Goal: Task Accomplishment & Management: Manage account settings

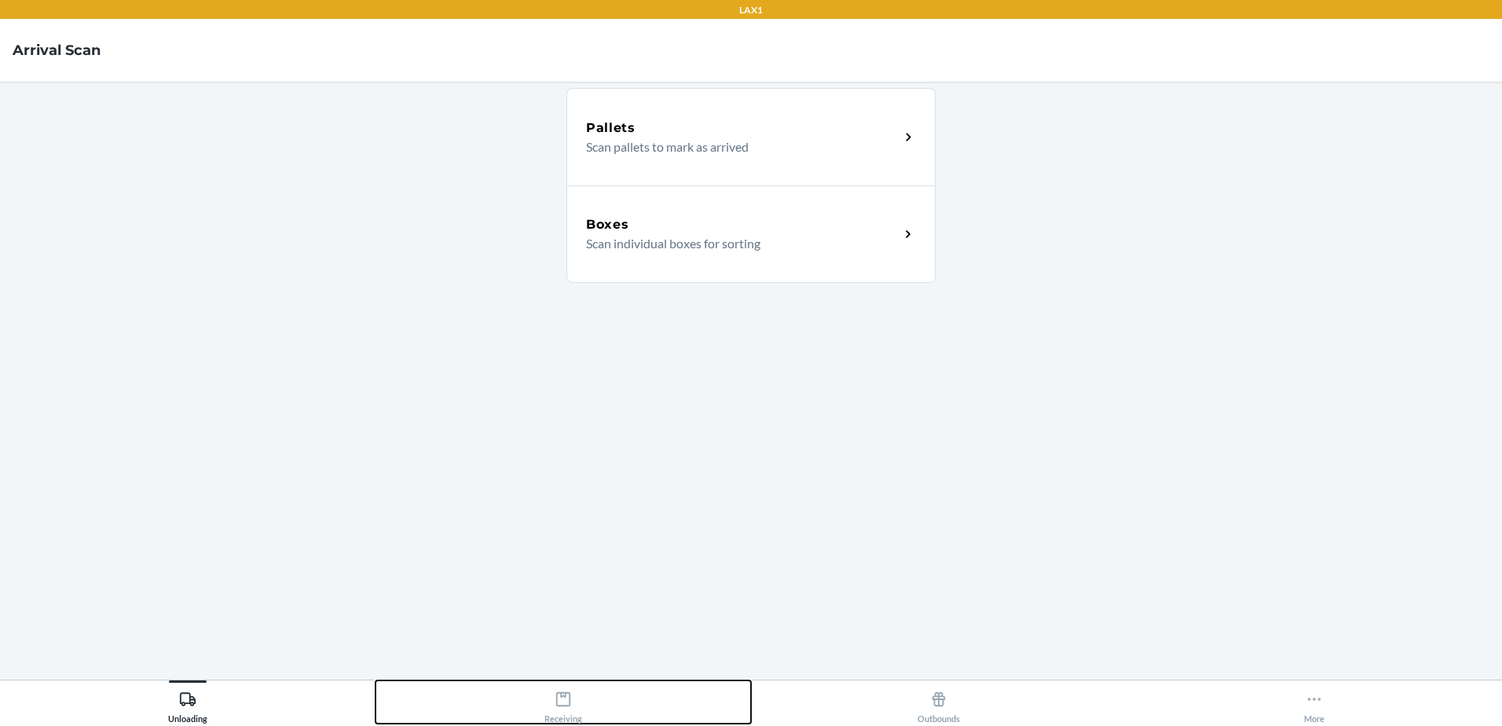
click at [563, 704] on icon at bounding box center [563, 698] width 17 height 17
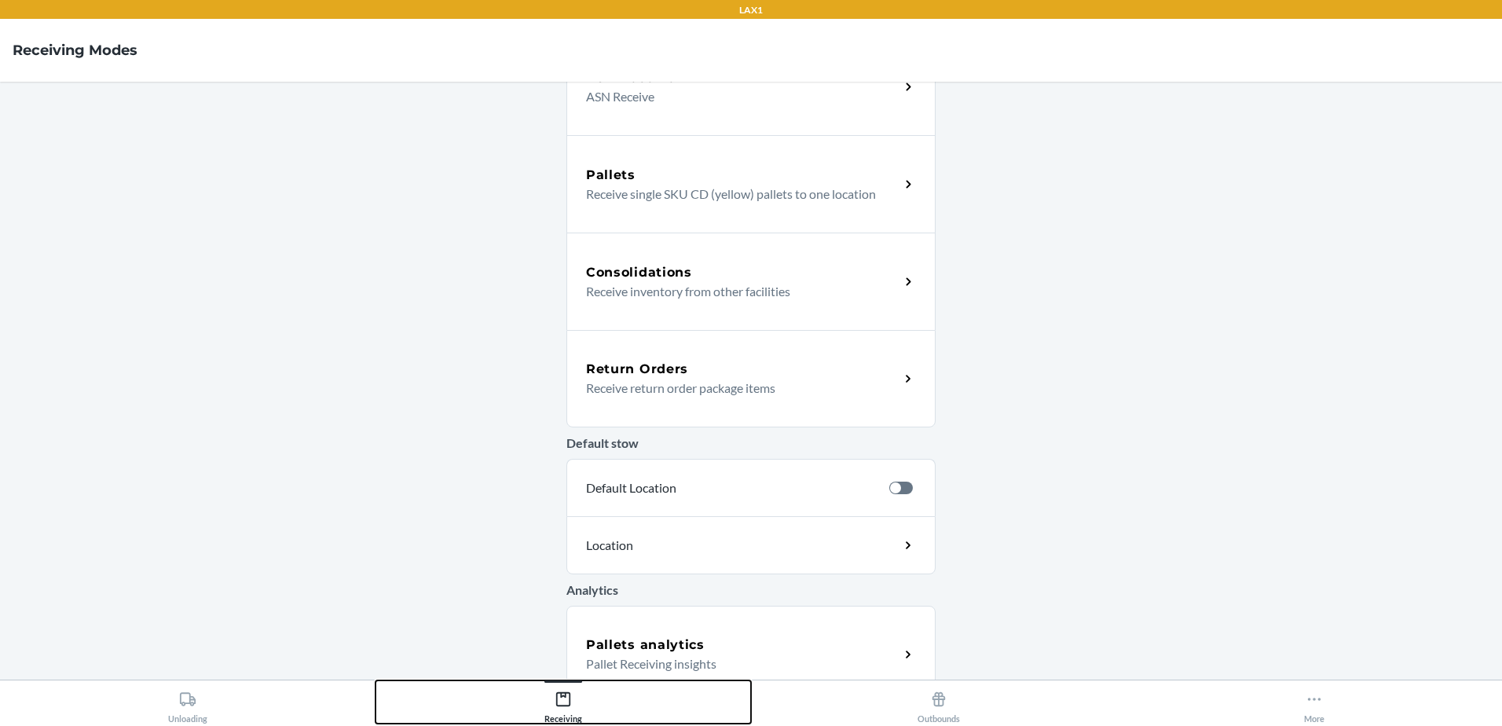
scroll to position [272, 0]
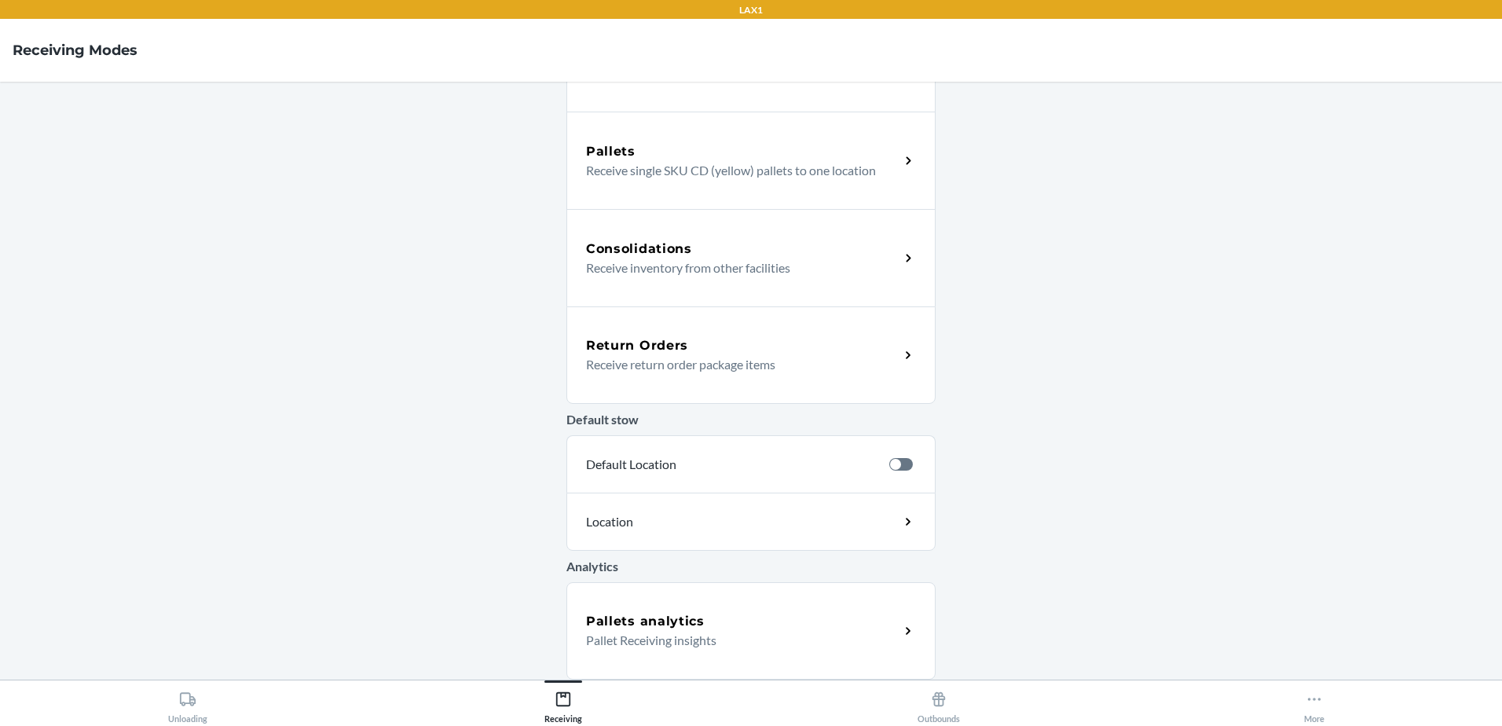
click at [728, 367] on p "Receive return order package items" at bounding box center [736, 364] width 301 height 19
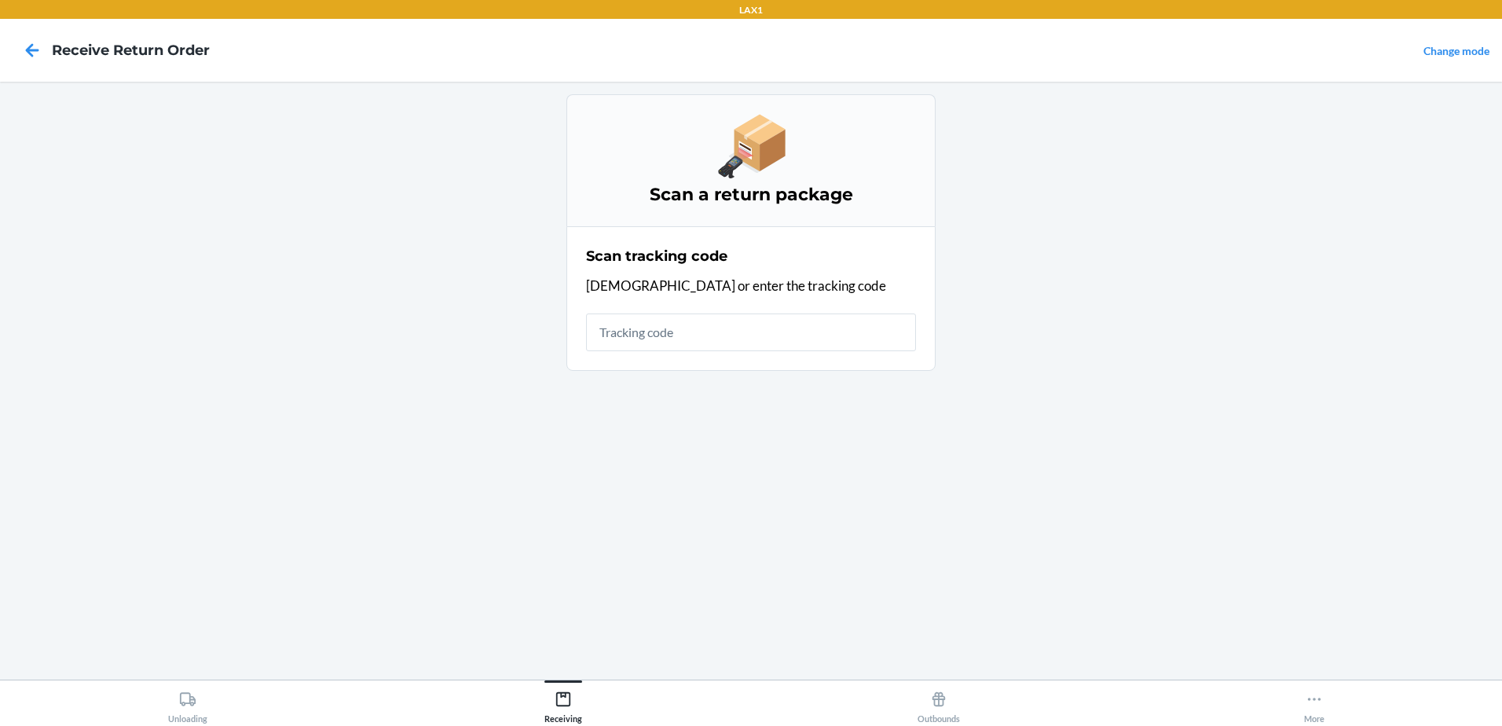
click at [775, 338] on input "text" at bounding box center [751, 332] width 330 height 38
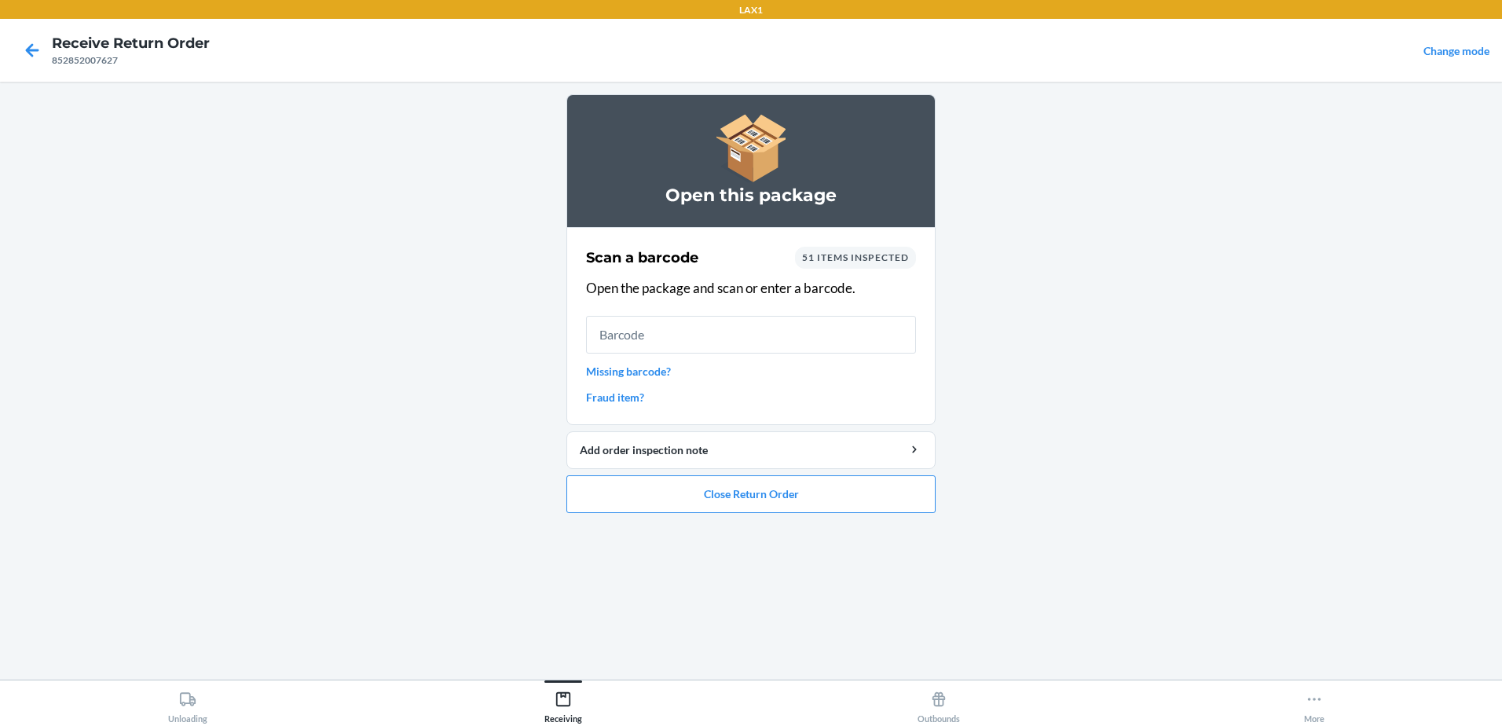
click at [650, 331] on input "text" at bounding box center [751, 335] width 330 height 38
click at [27, 55] on icon at bounding box center [32, 50] width 27 height 27
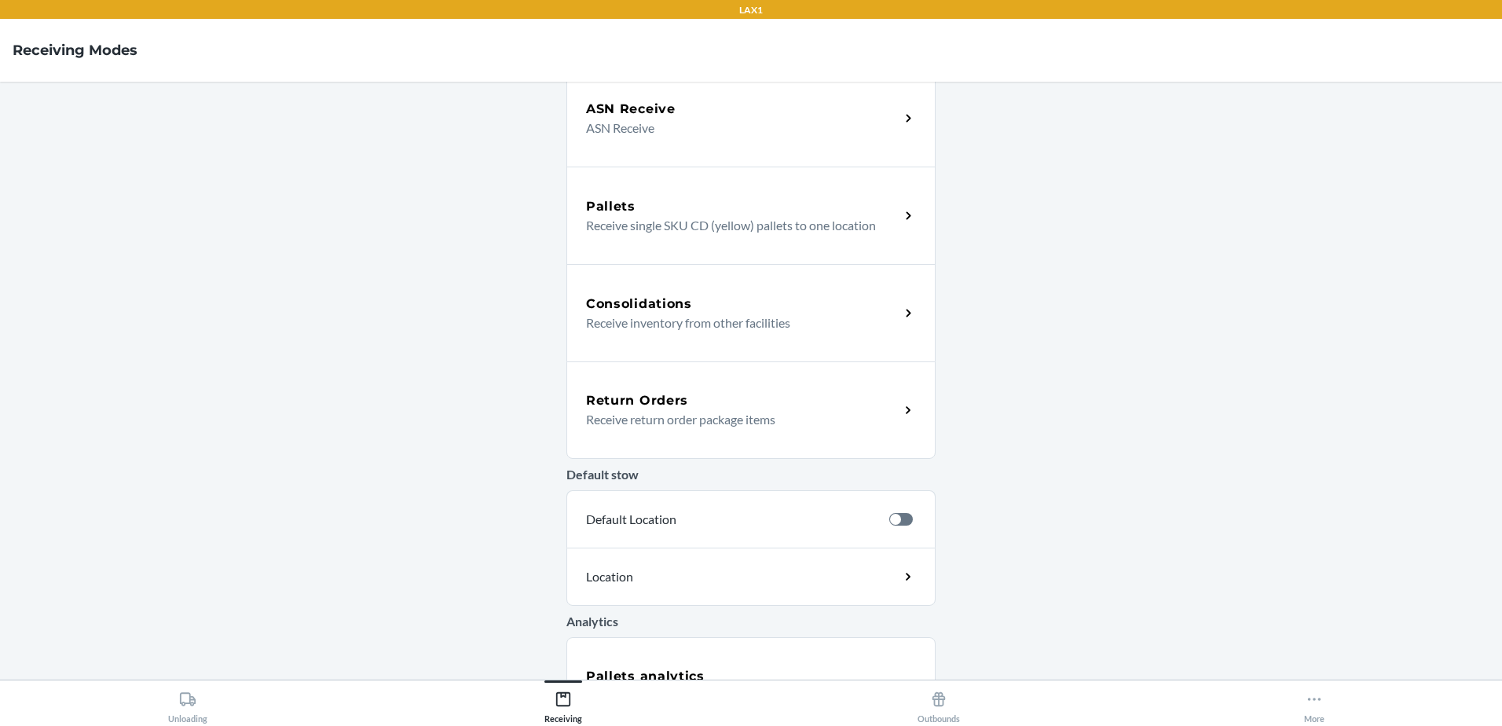
scroll to position [272, 0]
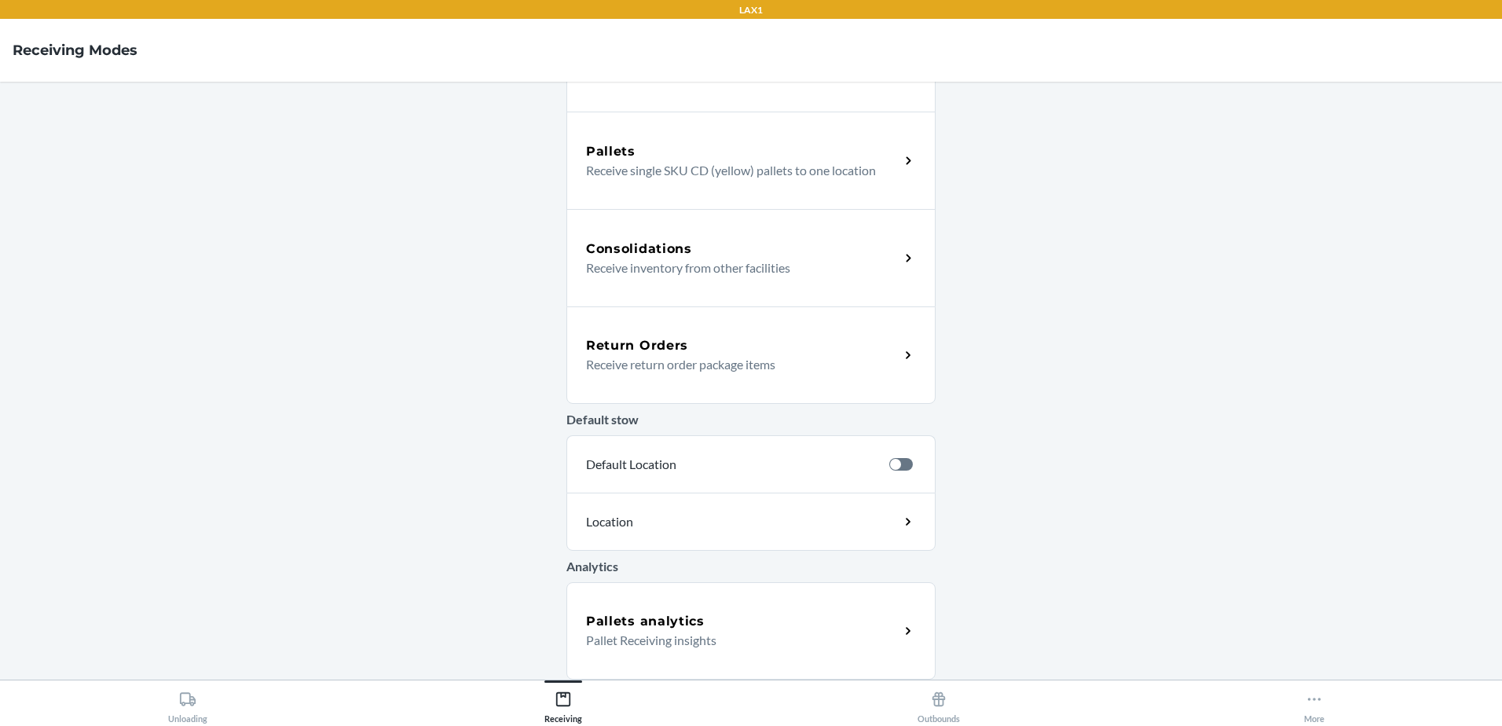
click at [713, 357] on p "Receive return order package items" at bounding box center [736, 364] width 301 height 19
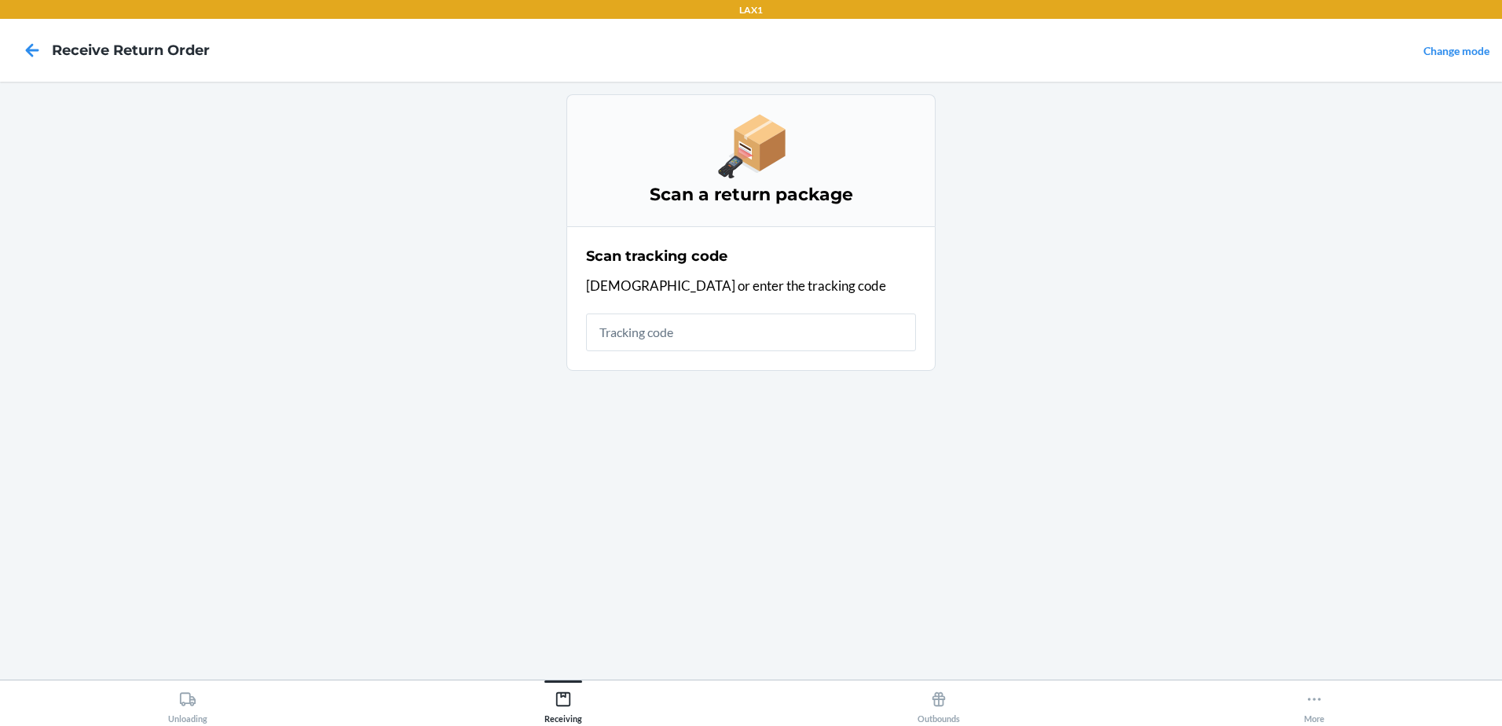
click at [693, 335] on input "text" at bounding box center [751, 332] width 330 height 38
click at [27, 54] on icon at bounding box center [32, 50] width 27 height 27
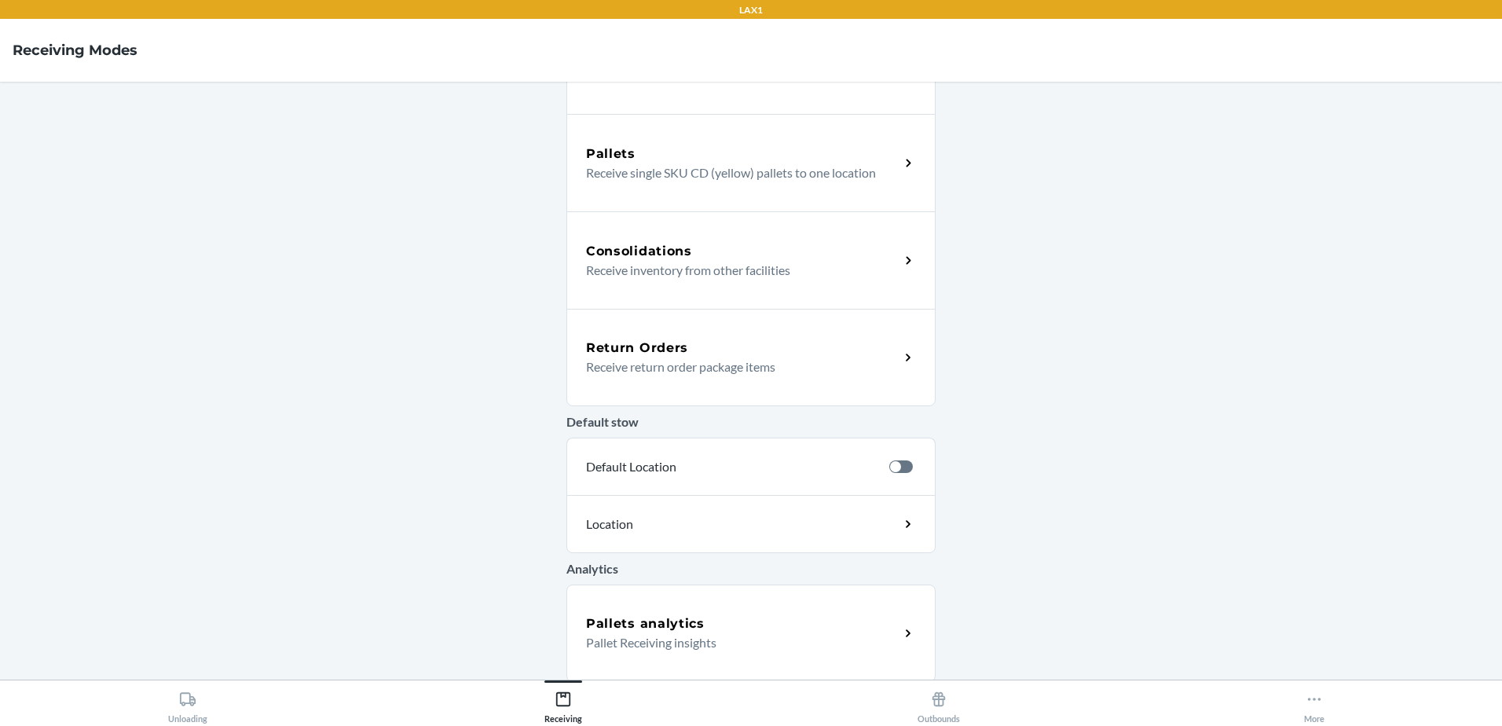
scroll to position [272, 0]
click at [812, 367] on p "Receive return order package items" at bounding box center [736, 364] width 301 height 19
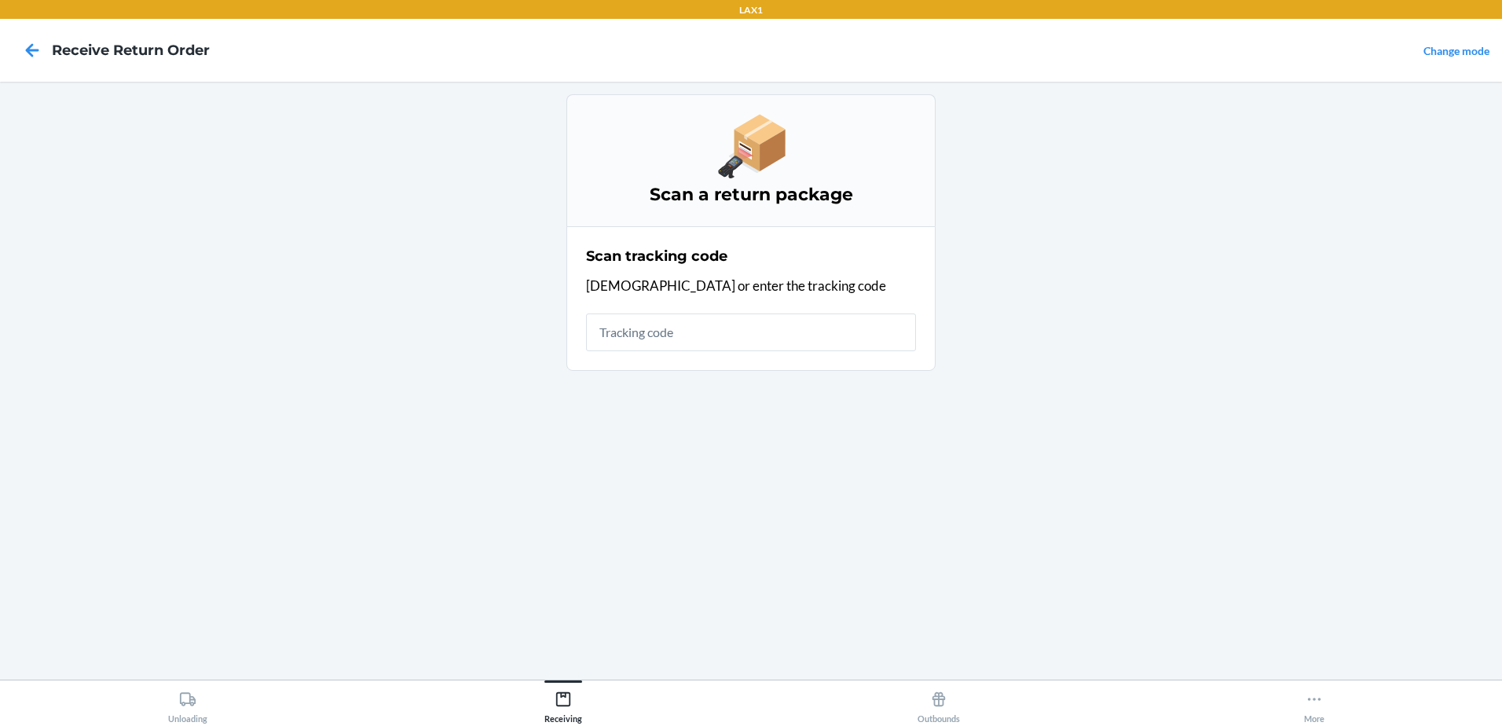
click at [795, 326] on input "text" at bounding box center [751, 332] width 330 height 38
click at [712, 338] on input "text" at bounding box center [751, 332] width 330 height 38
click at [25, 47] on icon at bounding box center [32, 50] width 27 height 27
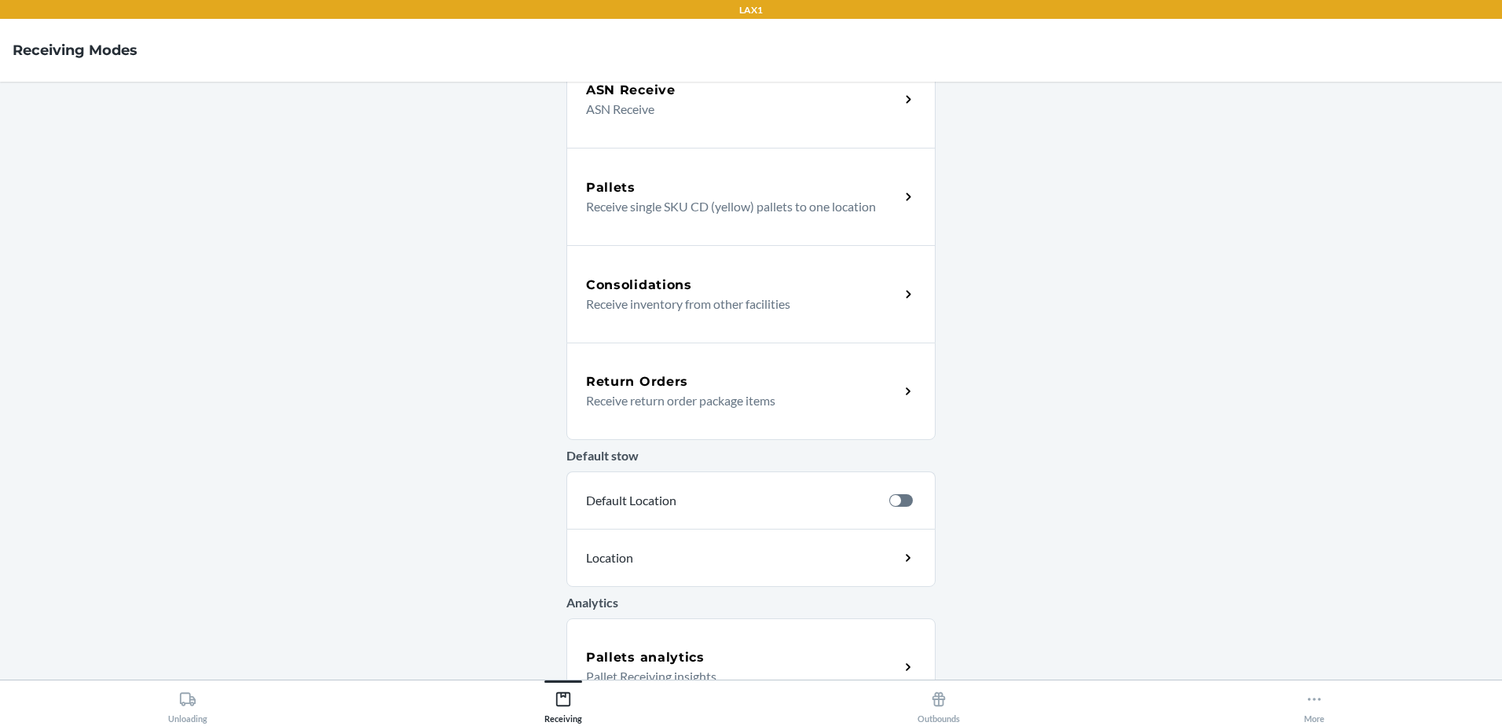
scroll to position [272, 0]
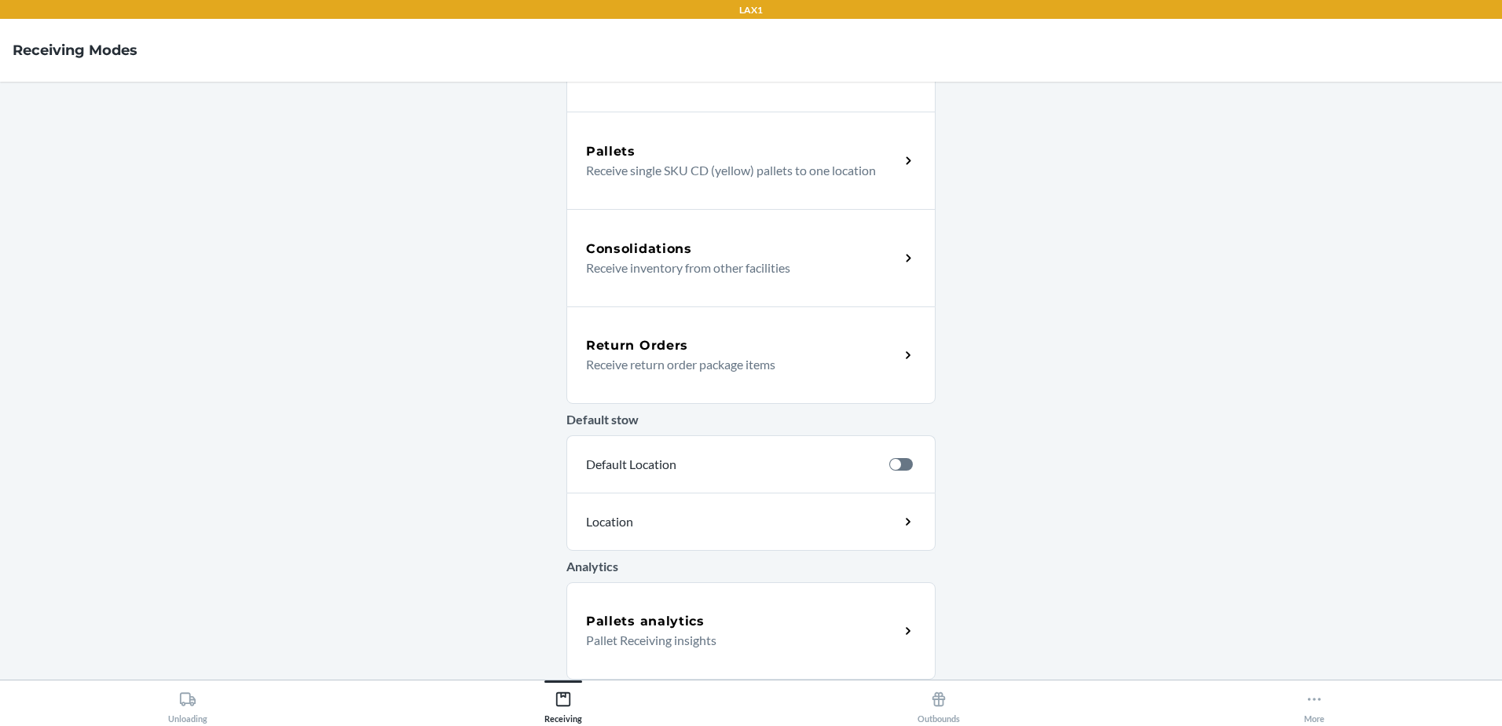
click at [709, 355] on p "Receive return order package items" at bounding box center [736, 364] width 301 height 19
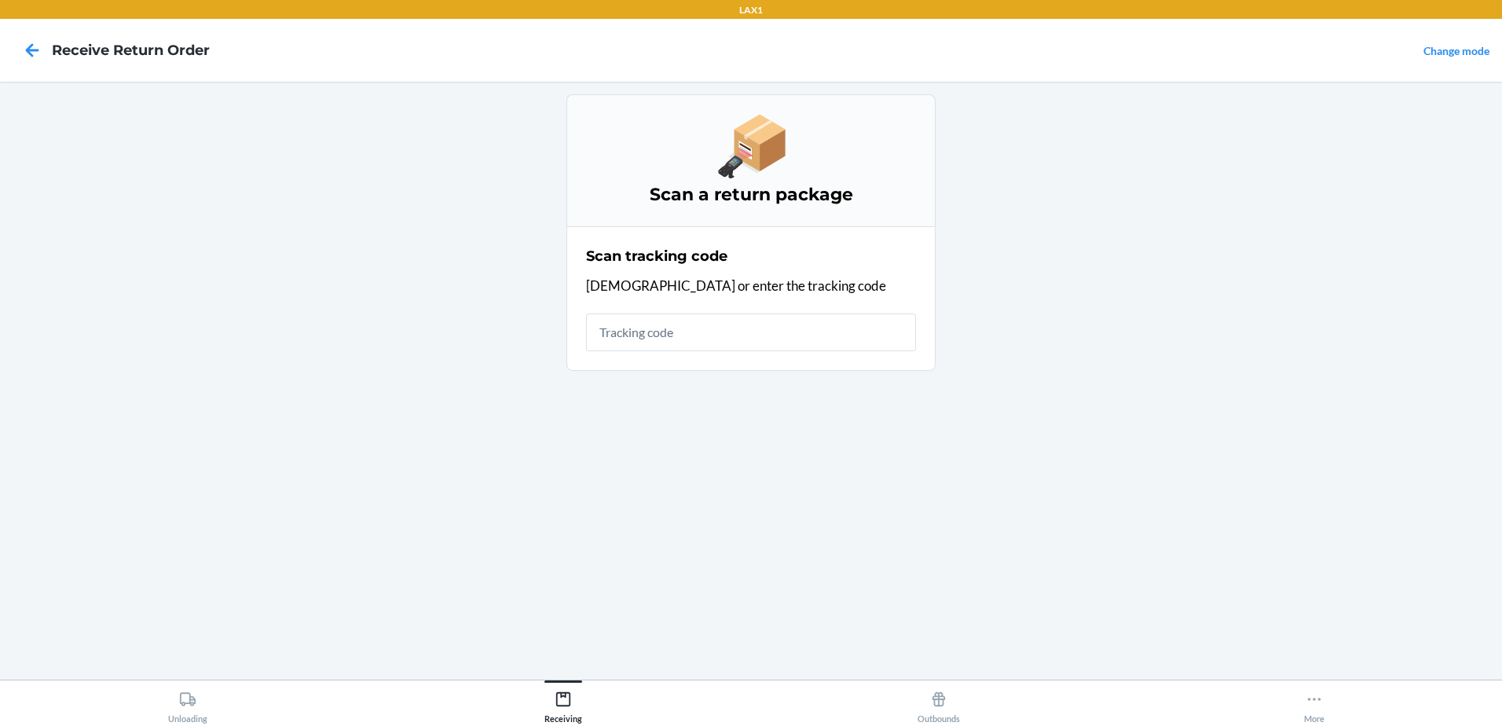
click at [692, 340] on input "text" at bounding box center [751, 332] width 330 height 38
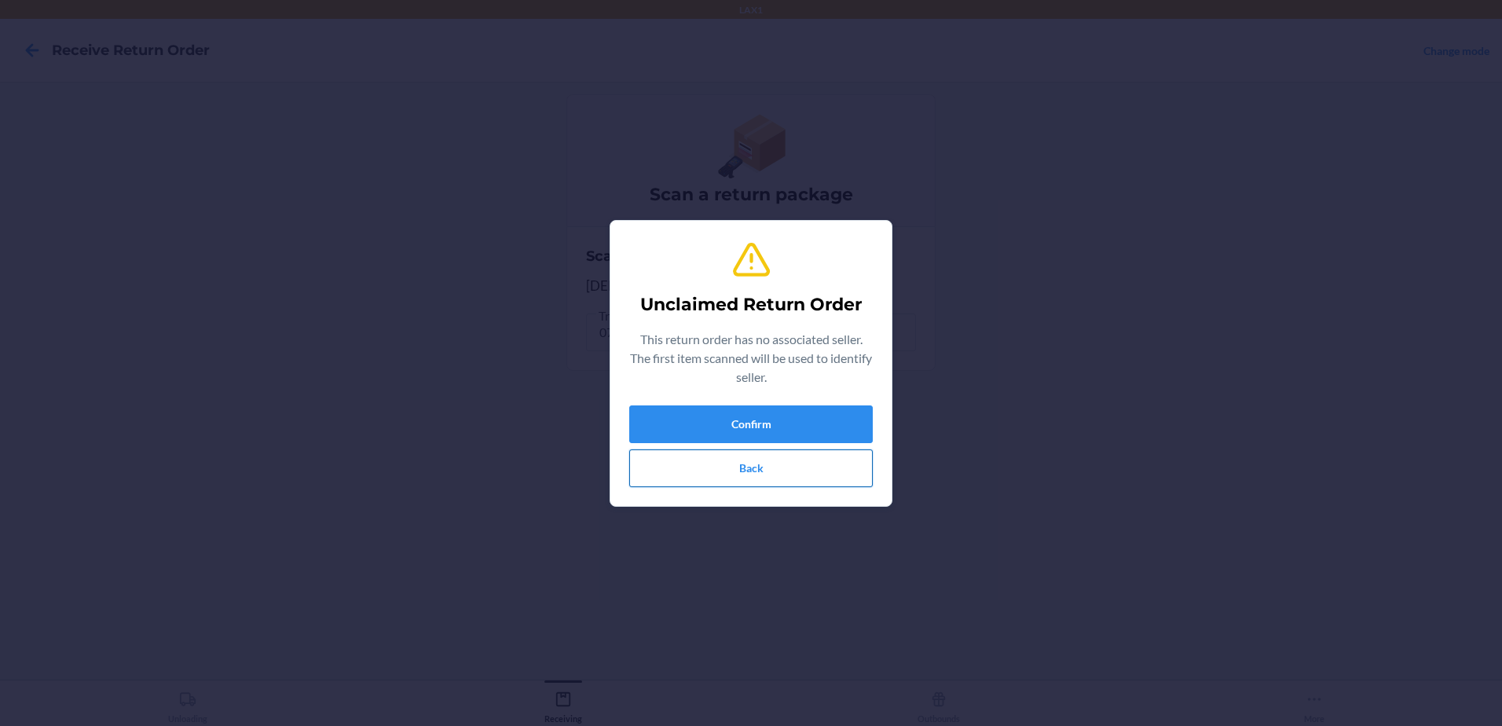
click at [798, 481] on button "Back" at bounding box center [750, 468] width 243 height 38
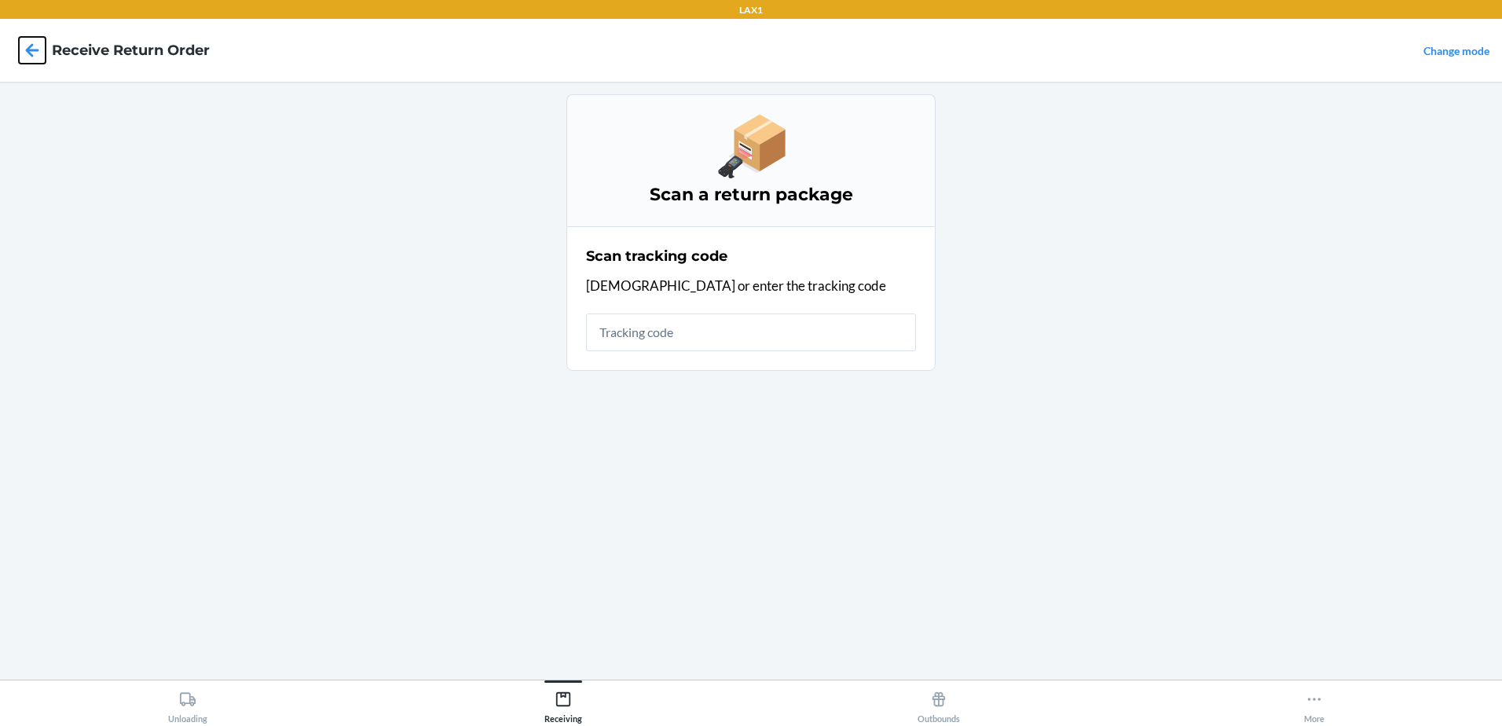
click at [31, 50] on icon at bounding box center [32, 49] width 13 height 13
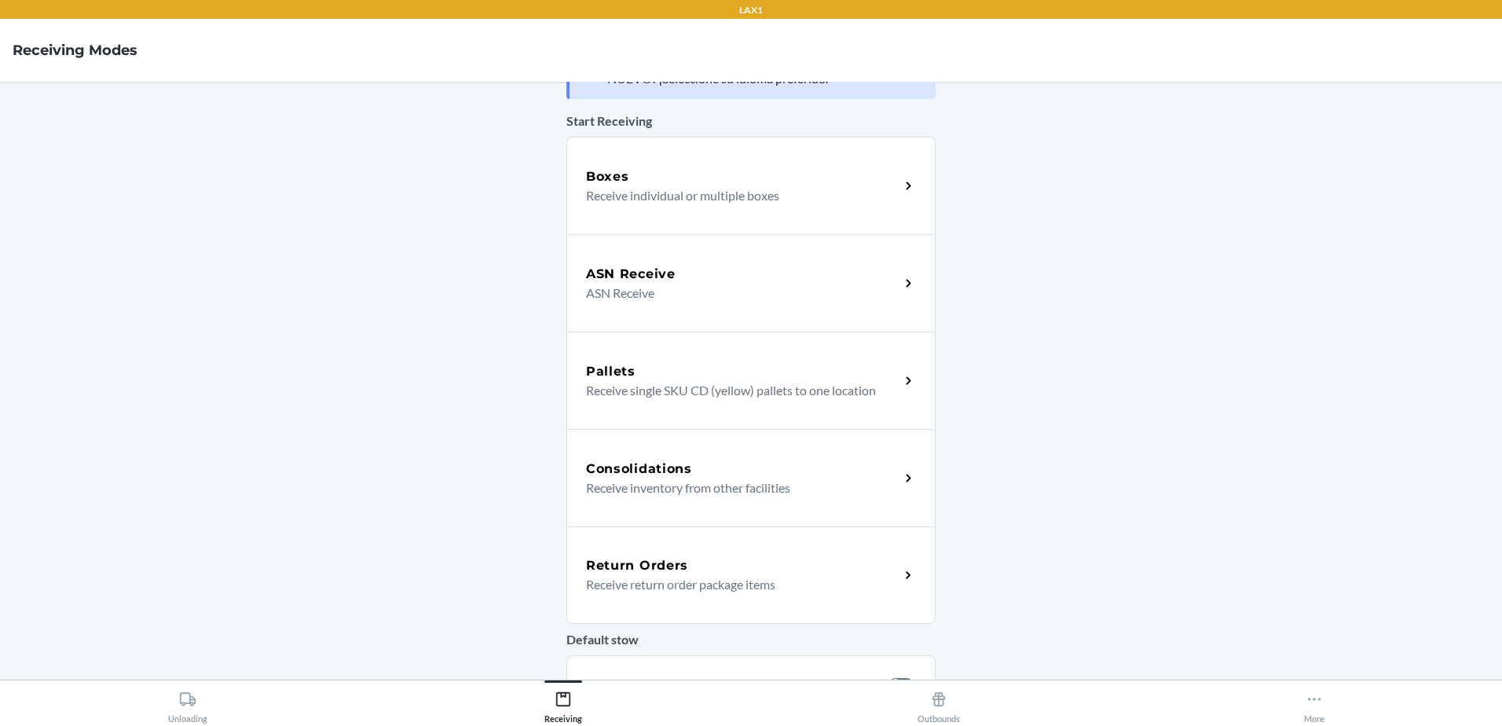
scroll to position [79, 0]
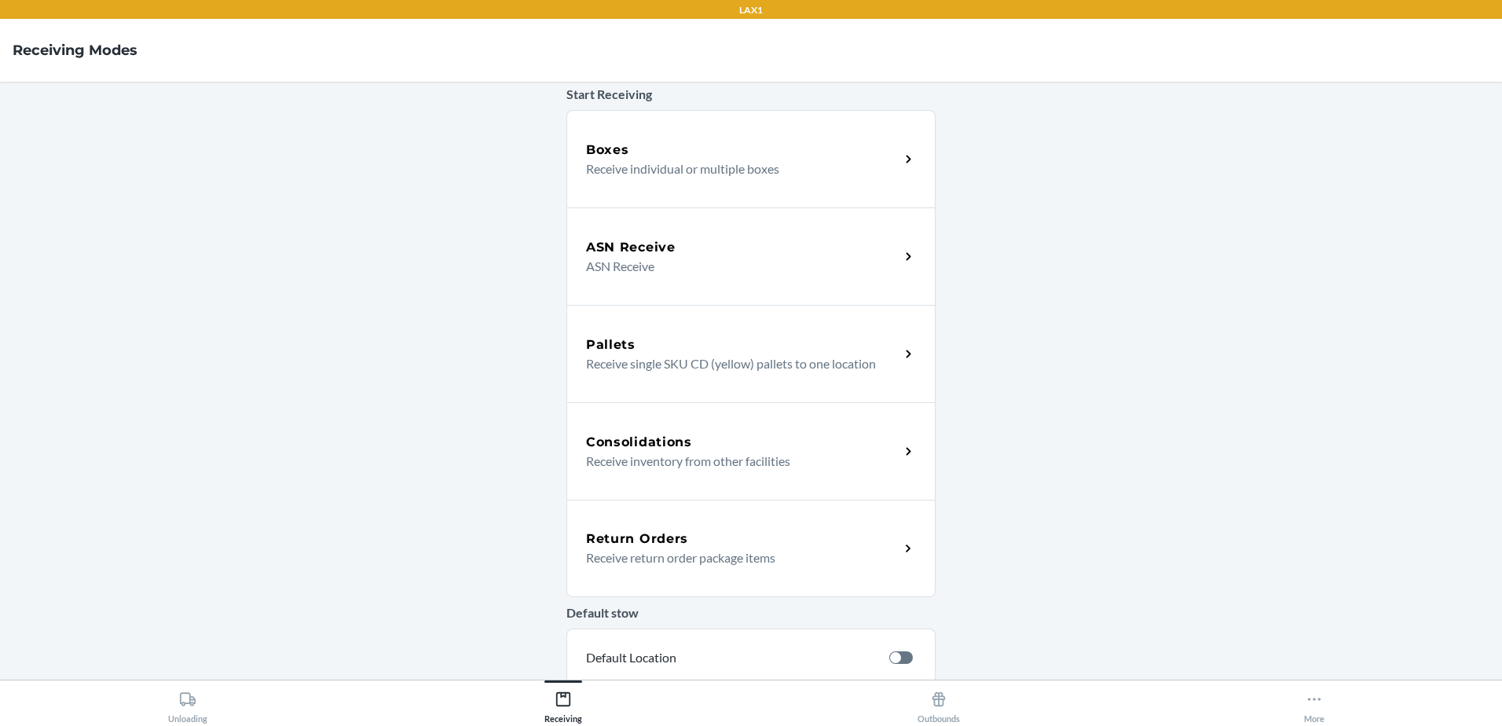
click at [795, 544] on div "Return Orders" at bounding box center [742, 538] width 313 height 19
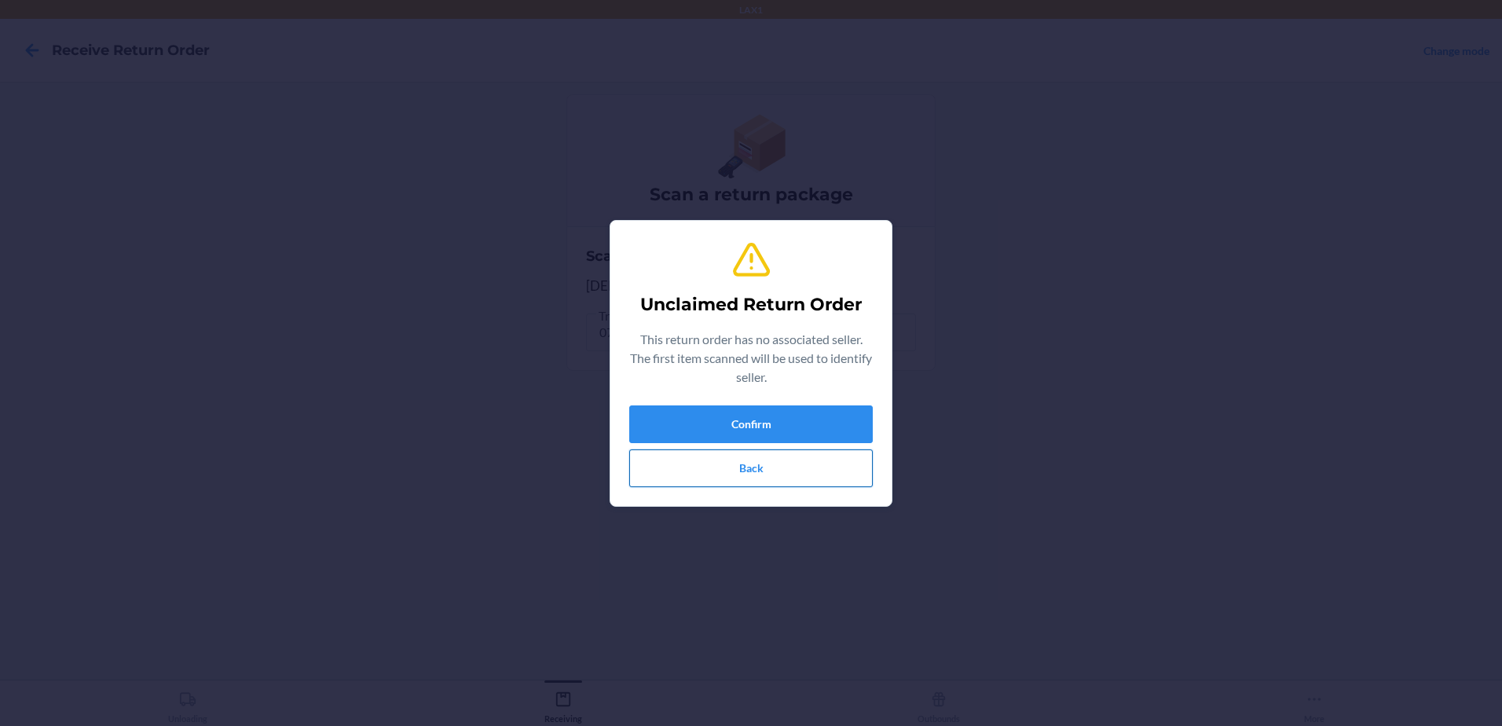
click at [769, 464] on button "Back" at bounding box center [750, 468] width 243 height 38
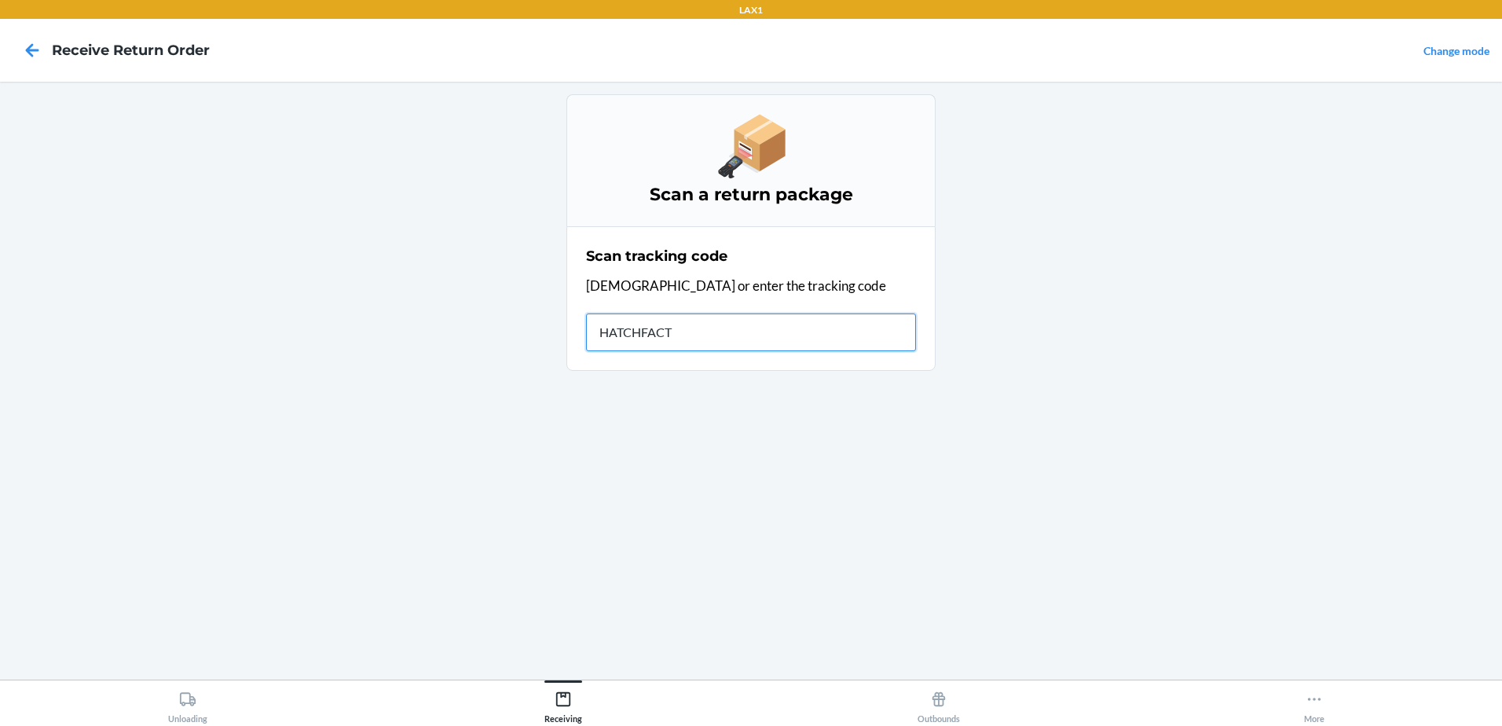
type input "HATCHFACTO"
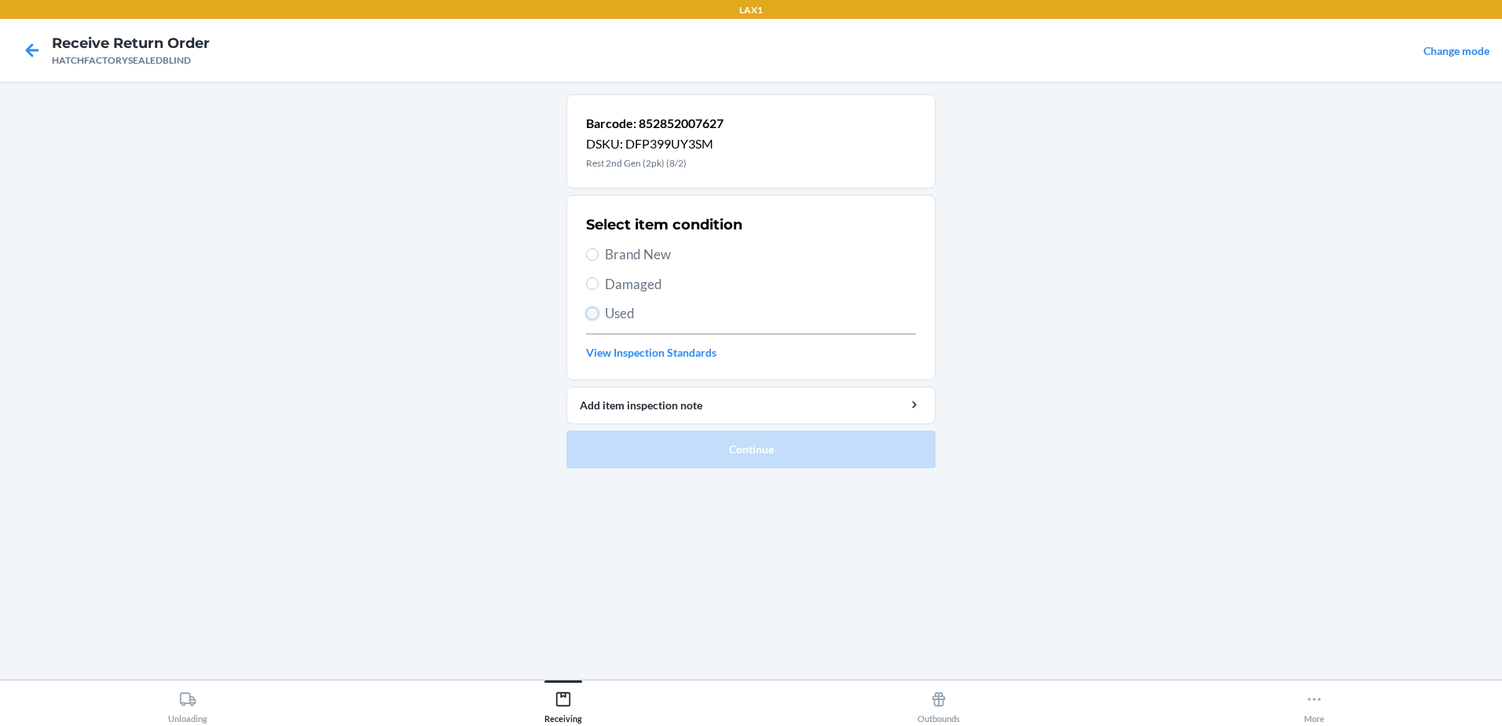
click at [589, 308] on input "Used" at bounding box center [592, 313] width 13 height 13
radio input "true"
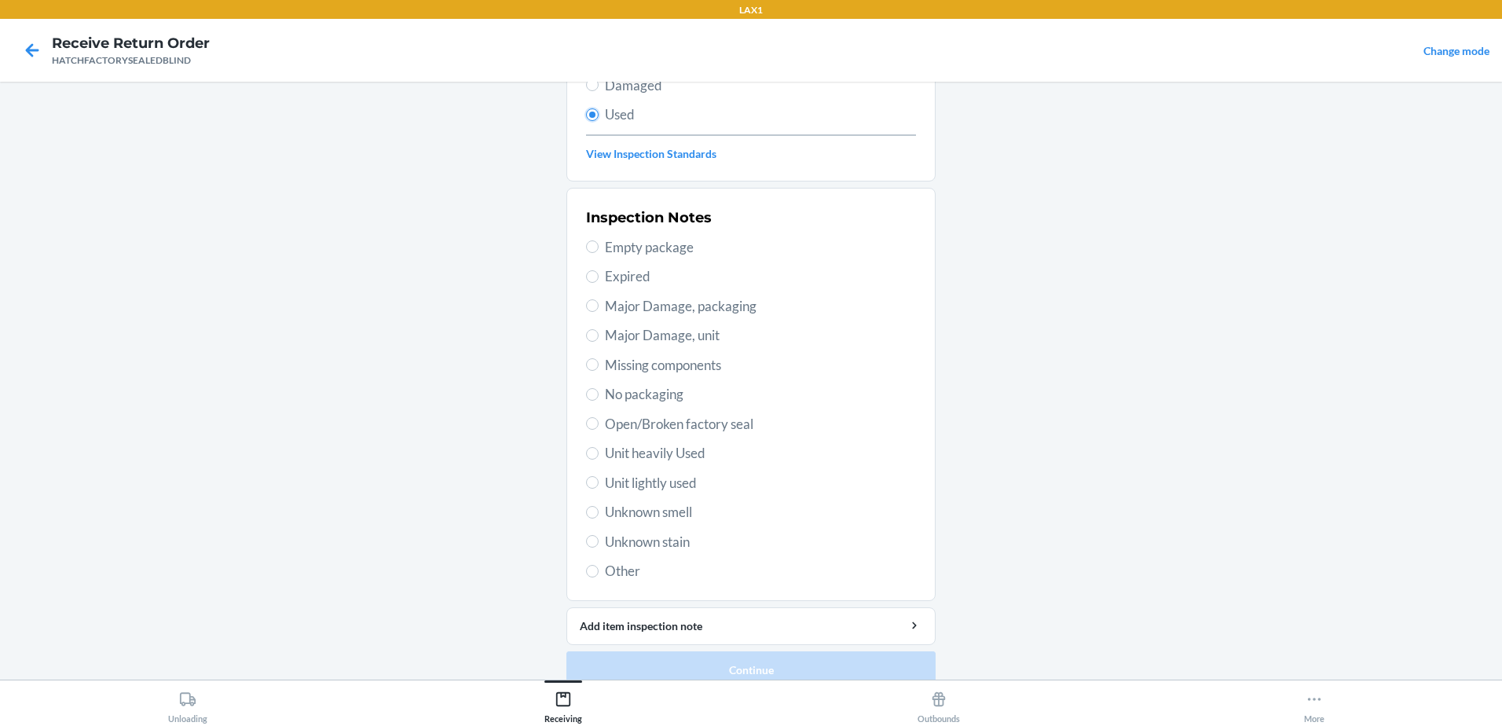
scroll to position [221, 0]
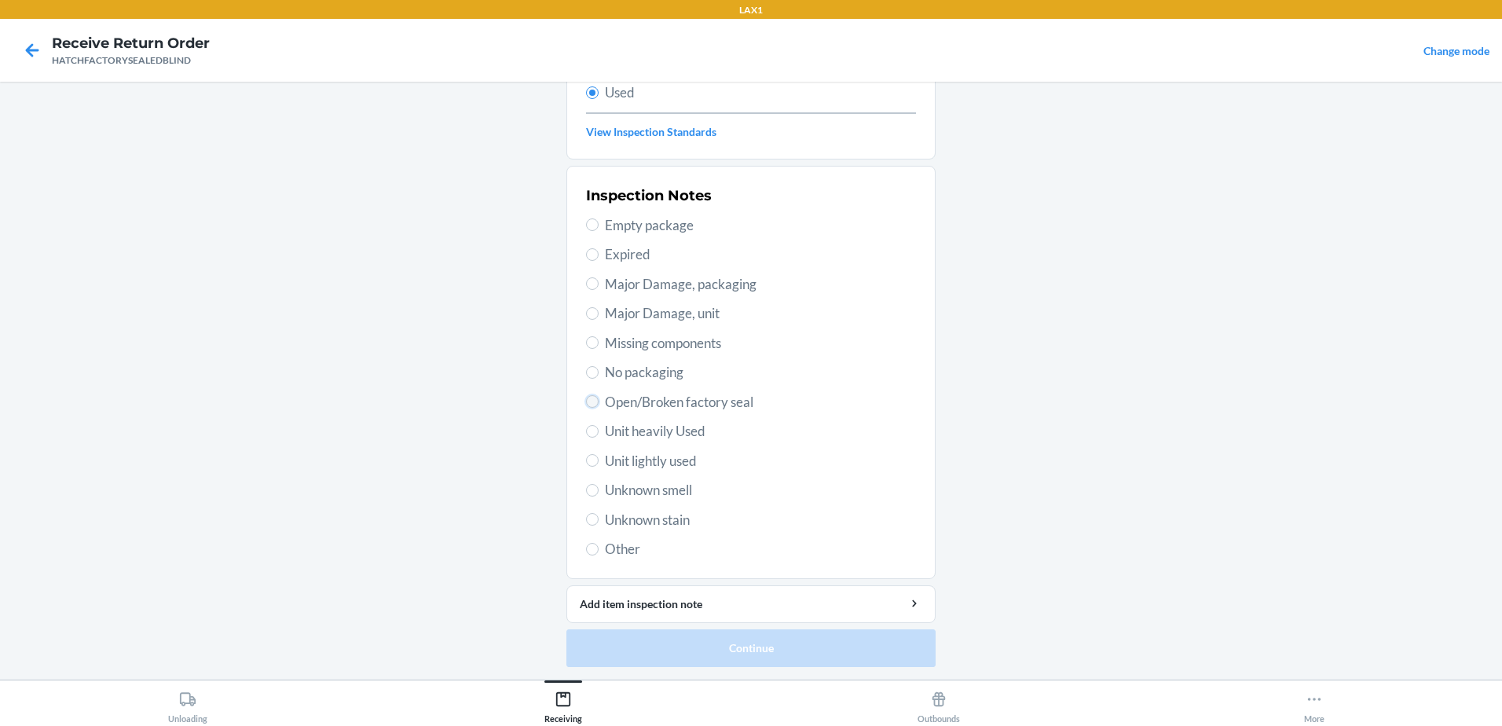
click at [588, 402] on input "Open/Broken factory seal" at bounding box center [592, 401] width 13 height 13
radio input "true"
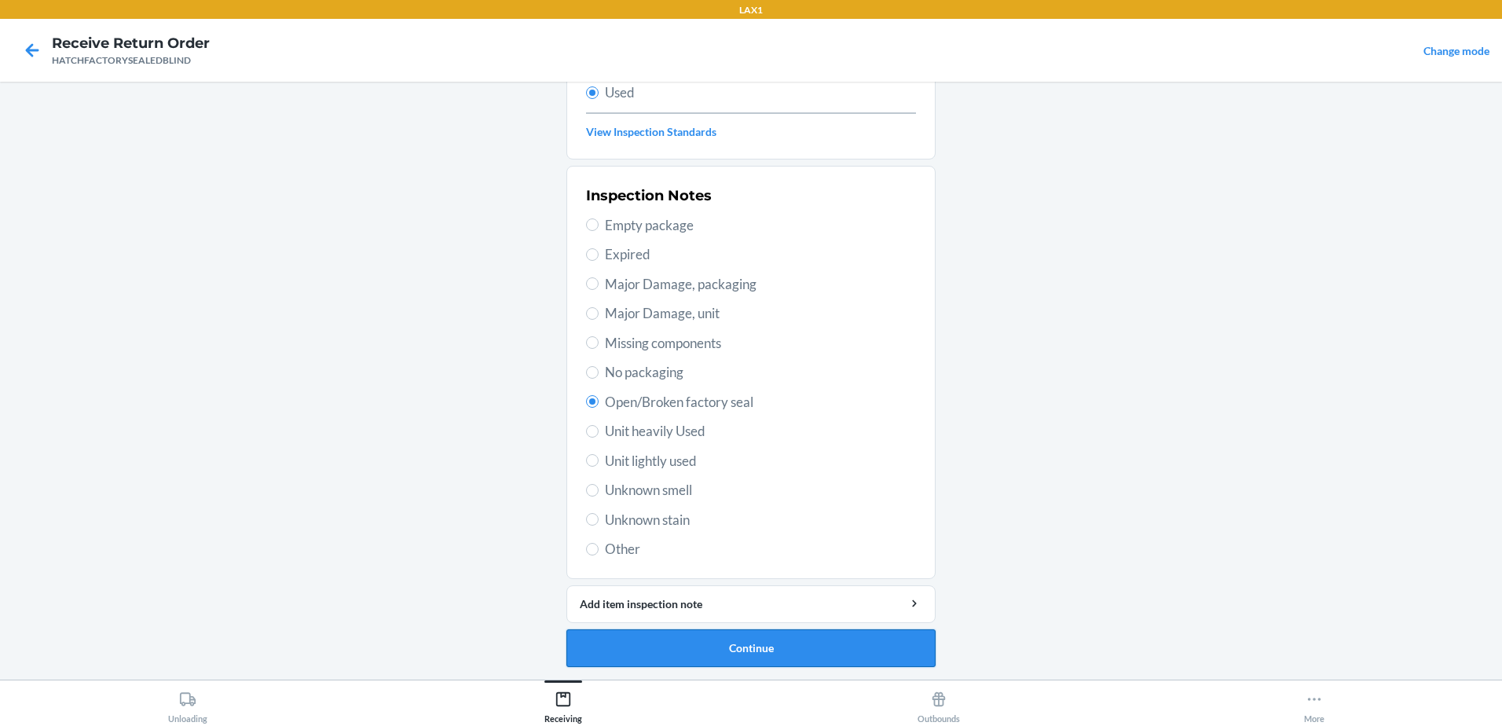
click at [793, 646] on button "Continue" at bounding box center [750, 648] width 369 height 38
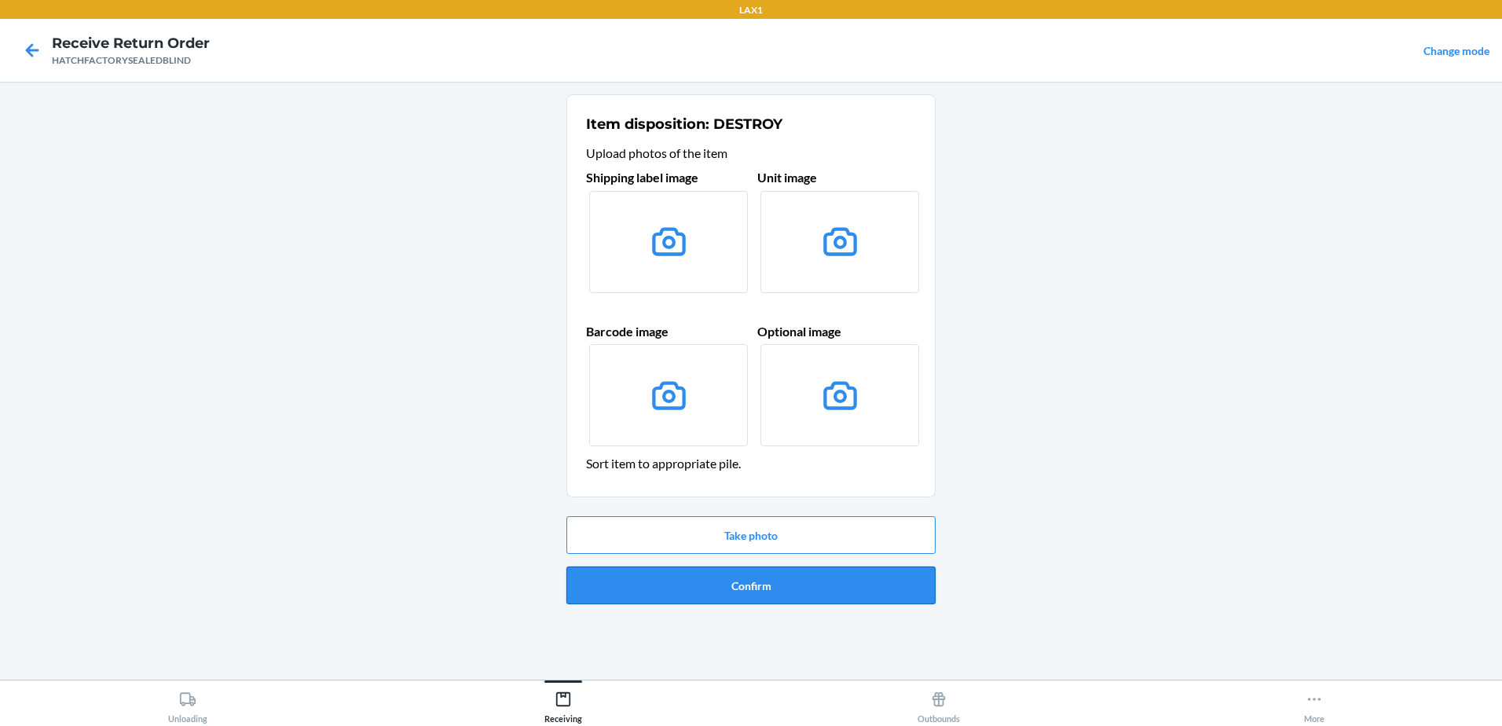
click at [747, 591] on button "Confirm" at bounding box center [750, 585] width 369 height 38
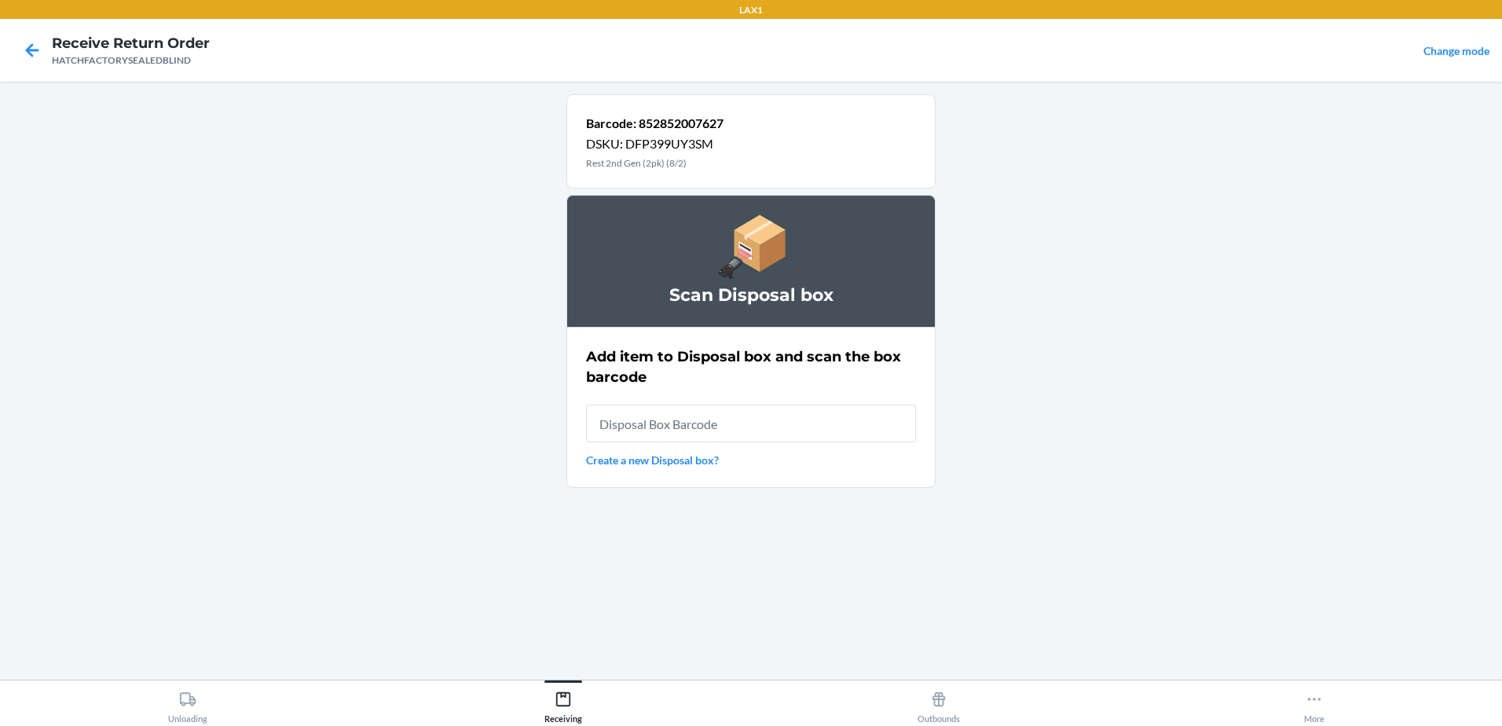
click at [738, 424] on input "text" at bounding box center [751, 424] width 330 height 38
type input "RB00000189K"
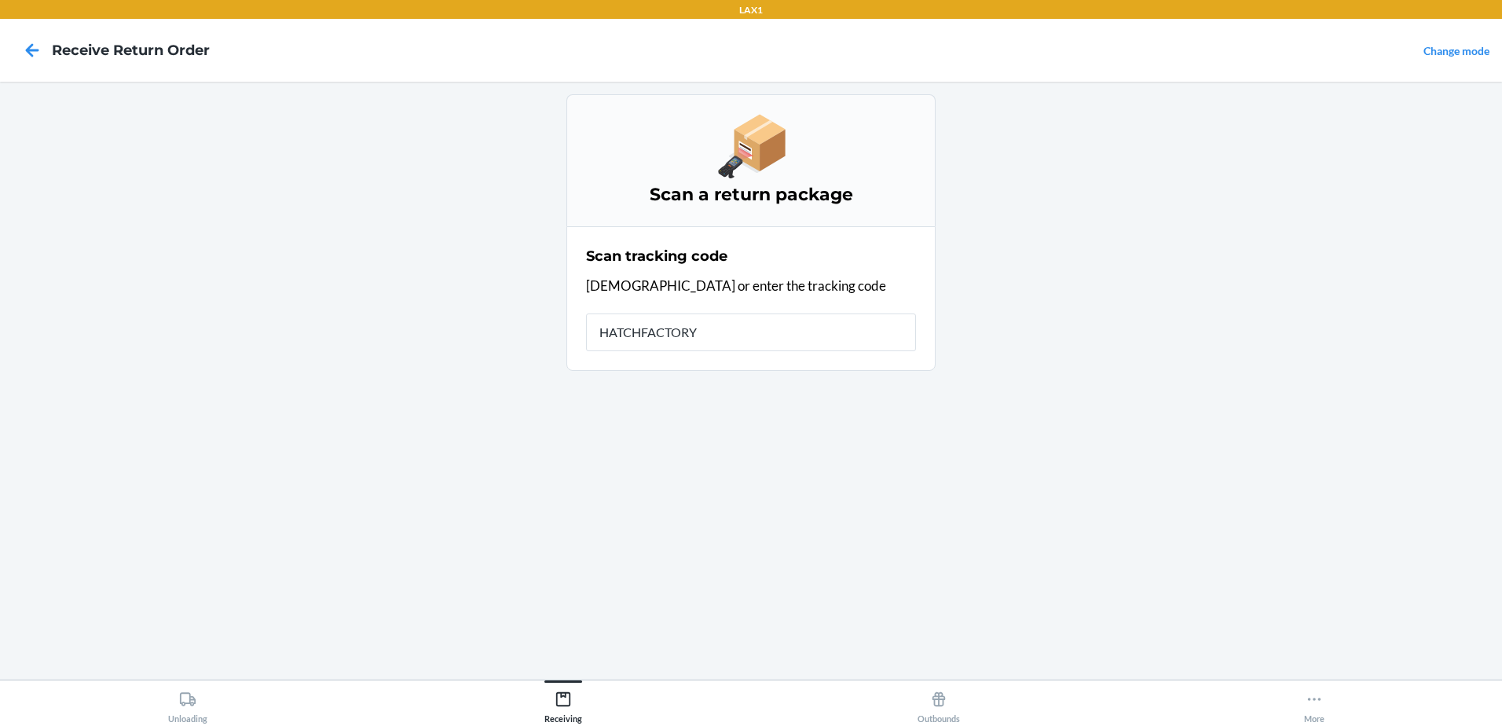
type input "HATCHFACTORYS"
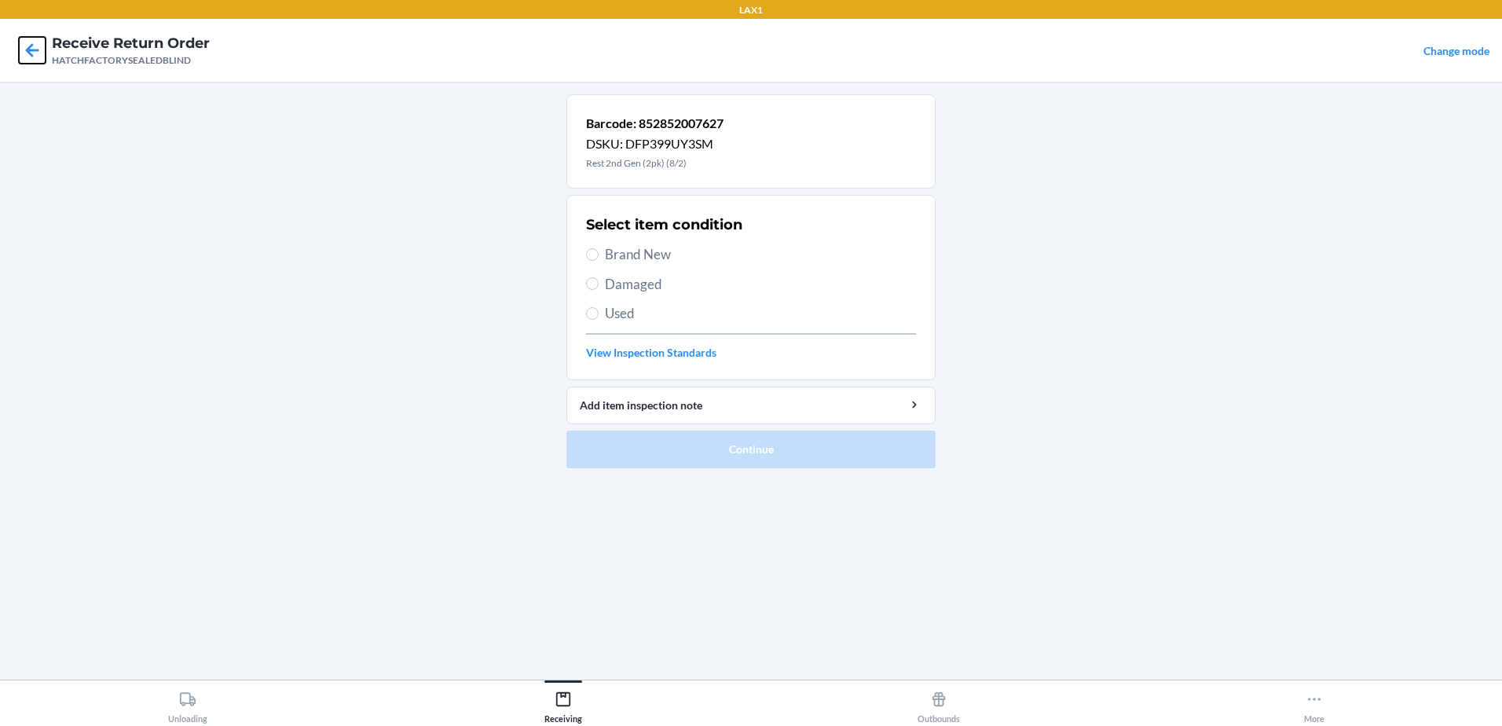
click at [33, 53] on icon at bounding box center [32, 50] width 27 height 27
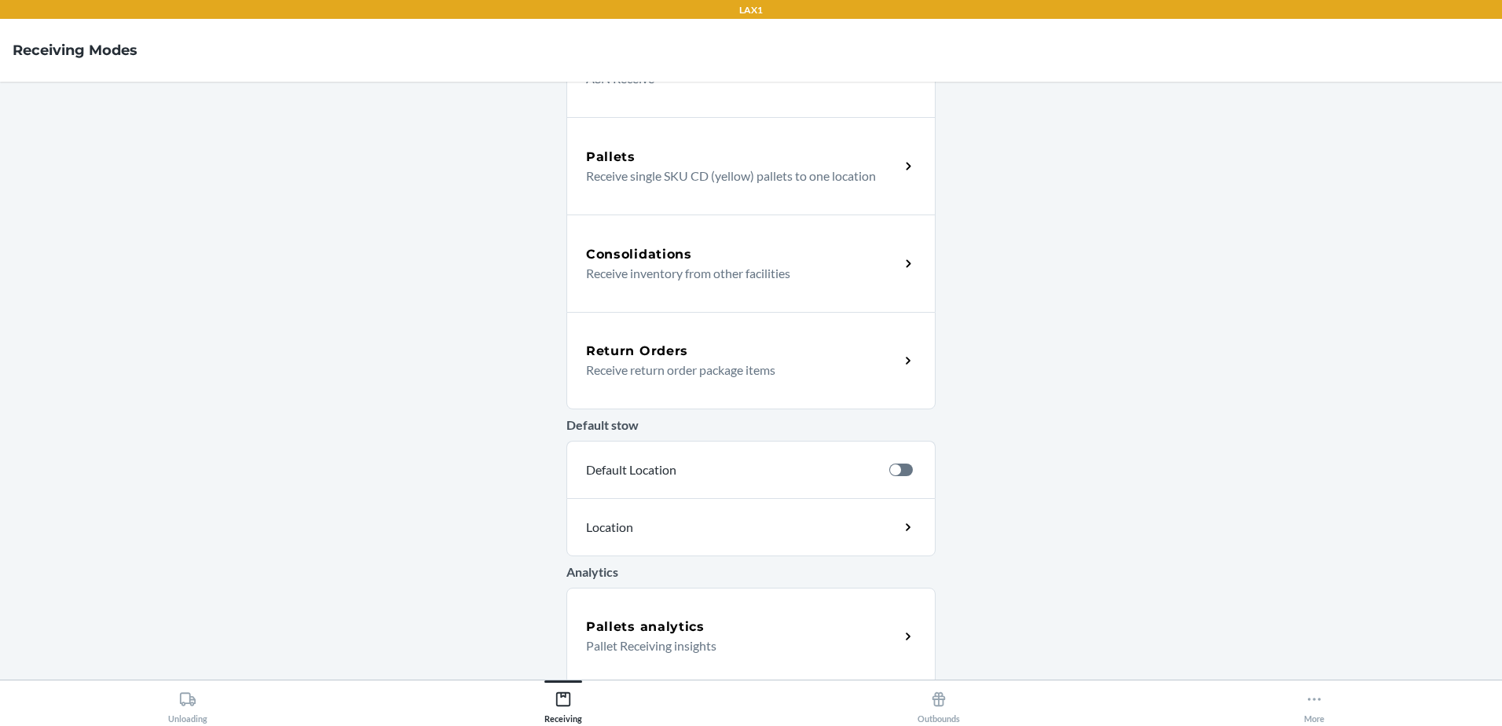
scroll to position [272, 0]
click at [708, 361] on p "Receive return order package items" at bounding box center [736, 364] width 301 height 19
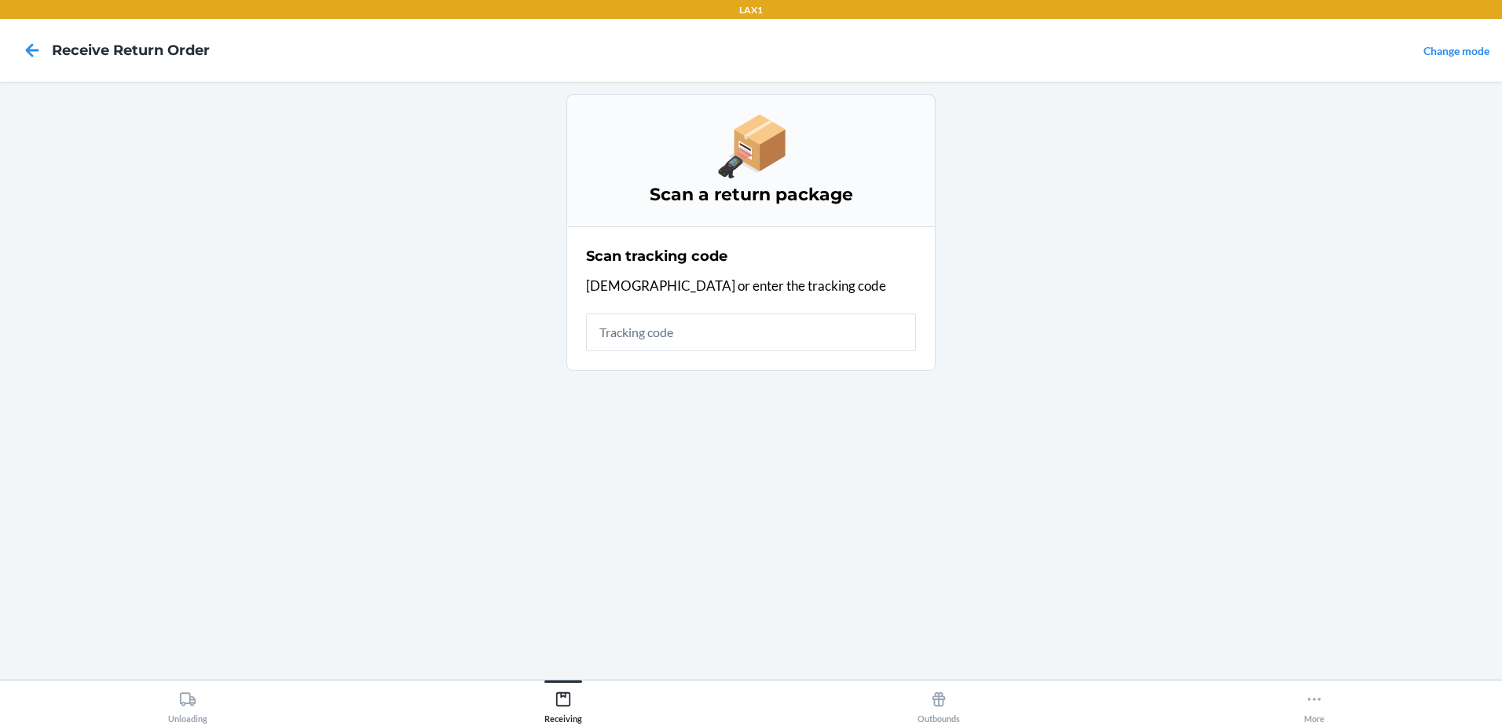
click at [670, 339] on input "text" at bounding box center [751, 332] width 330 height 38
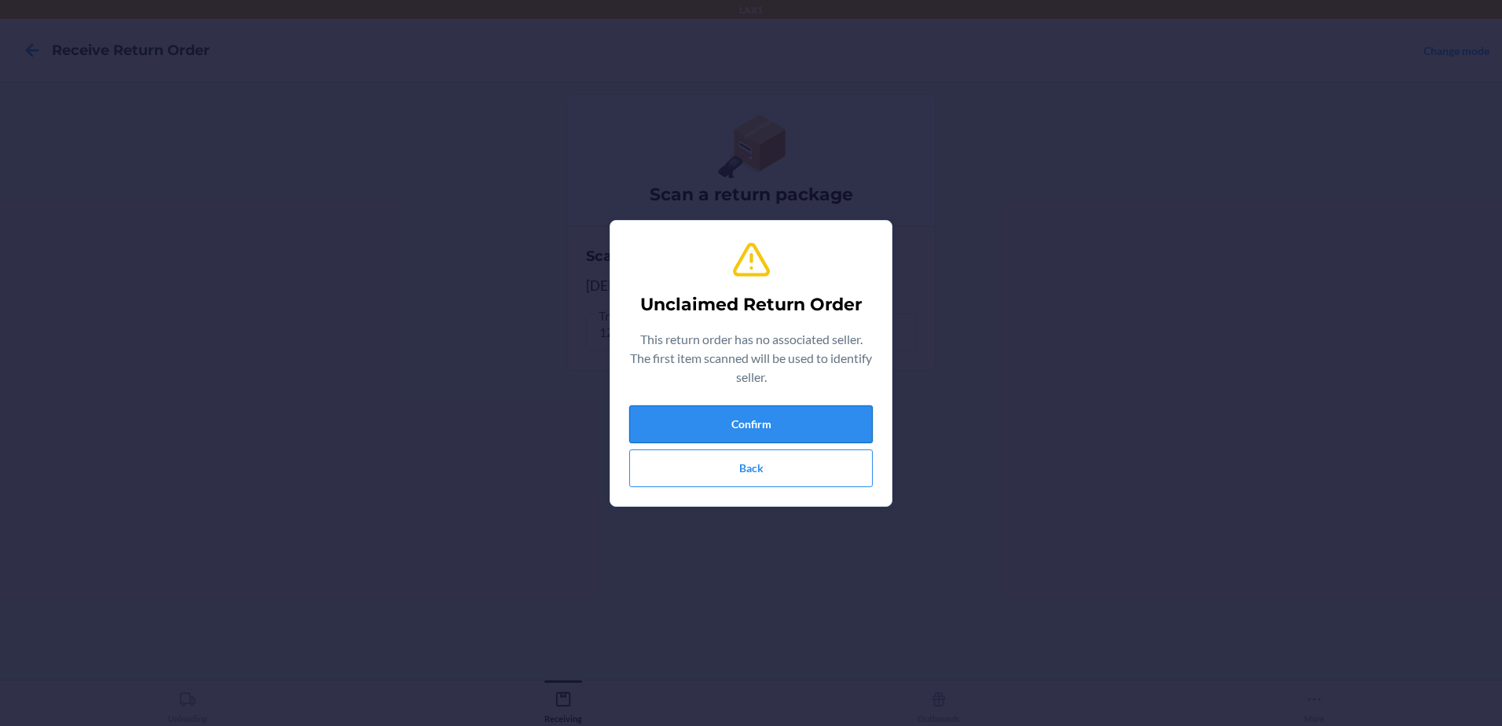
click at [799, 418] on button "Confirm" at bounding box center [750, 424] width 243 height 38
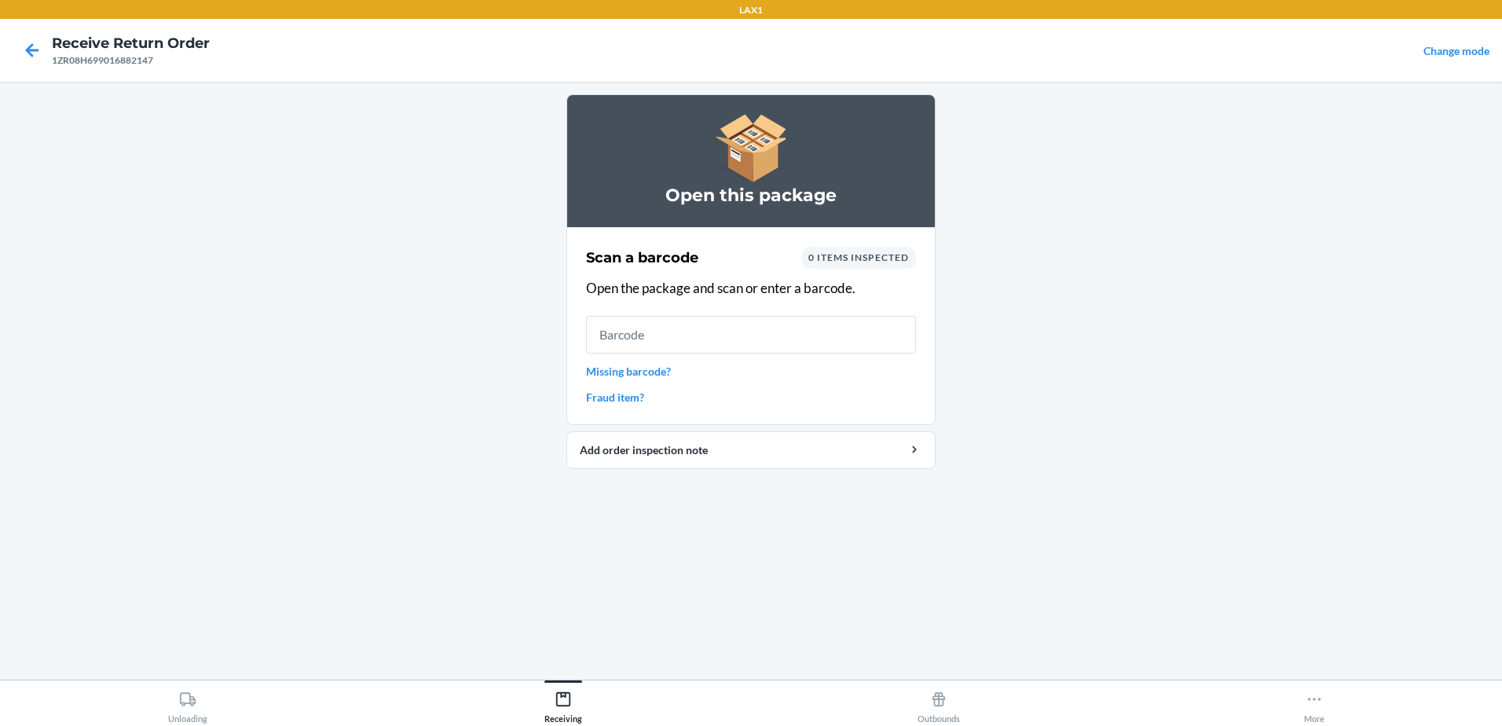
type input "0"
click at [642, 328] on input "0" at bounding box center [751, 335] width 330 height 38
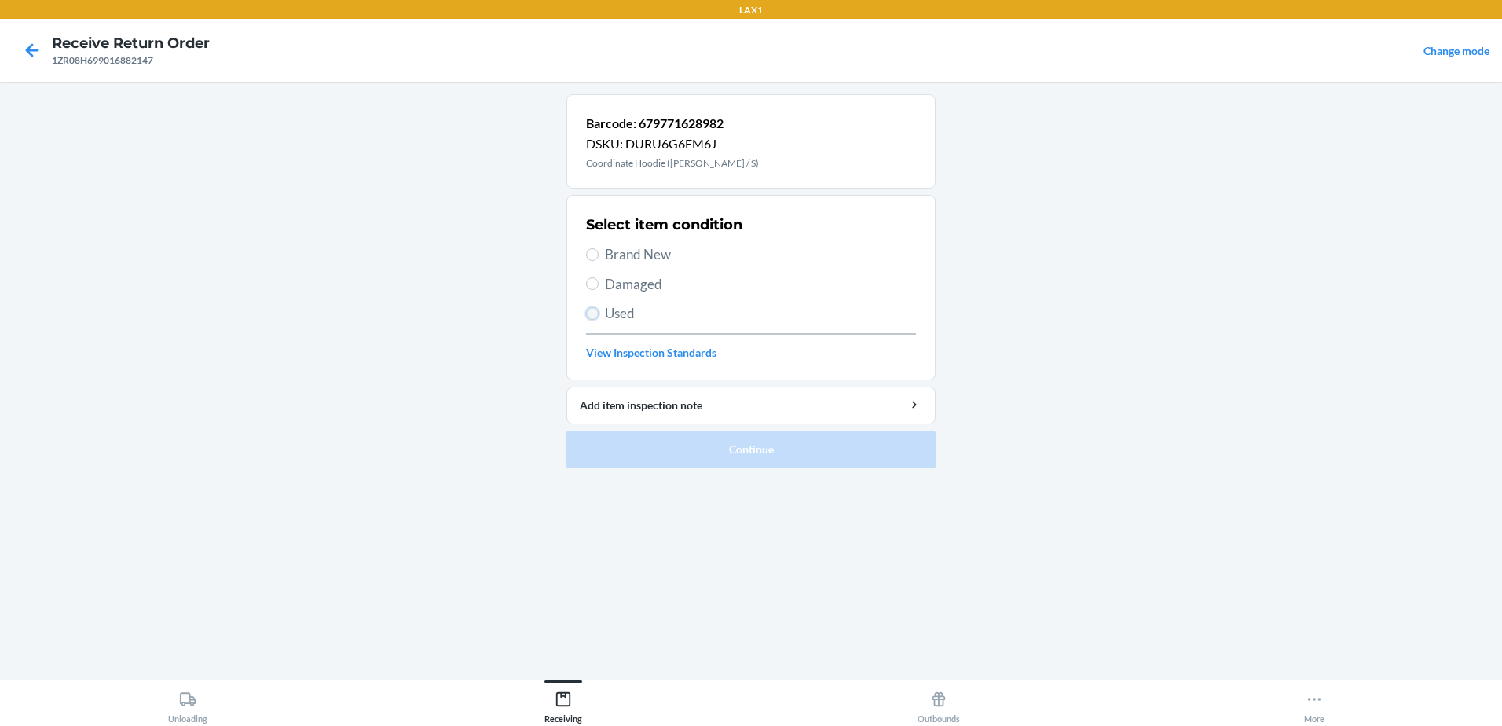
click at [591, 316] on input "Used" at bounding box center [592, 313] width 13 height 13
radio input "true"
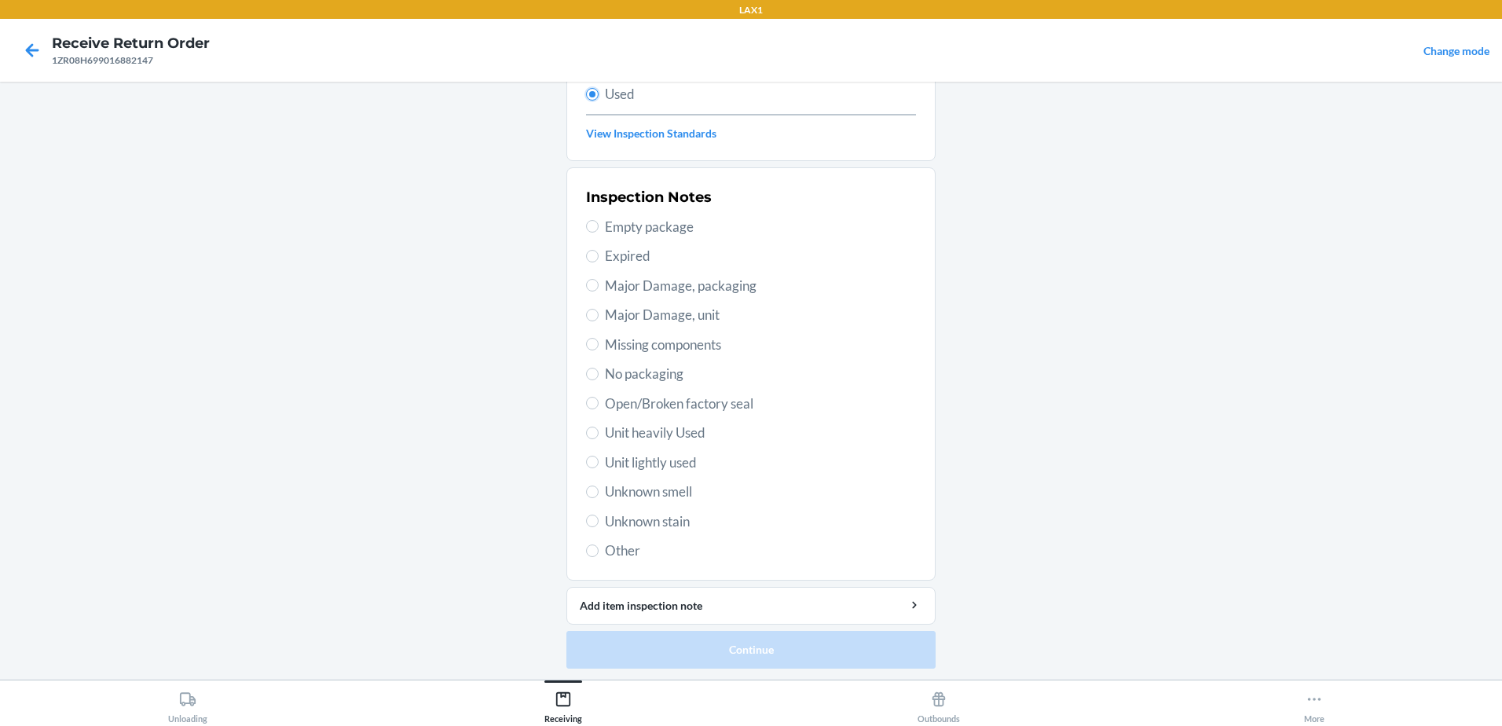
scroll to position [221, 0]
click at [605, 462] on span "Unit lightly used" at bounding box center [760, 461] width 311 height 20
click at [599, 462] on input "Unit lightly used" at bounding box center [592, 460] width 13 height 13
radio input "true"
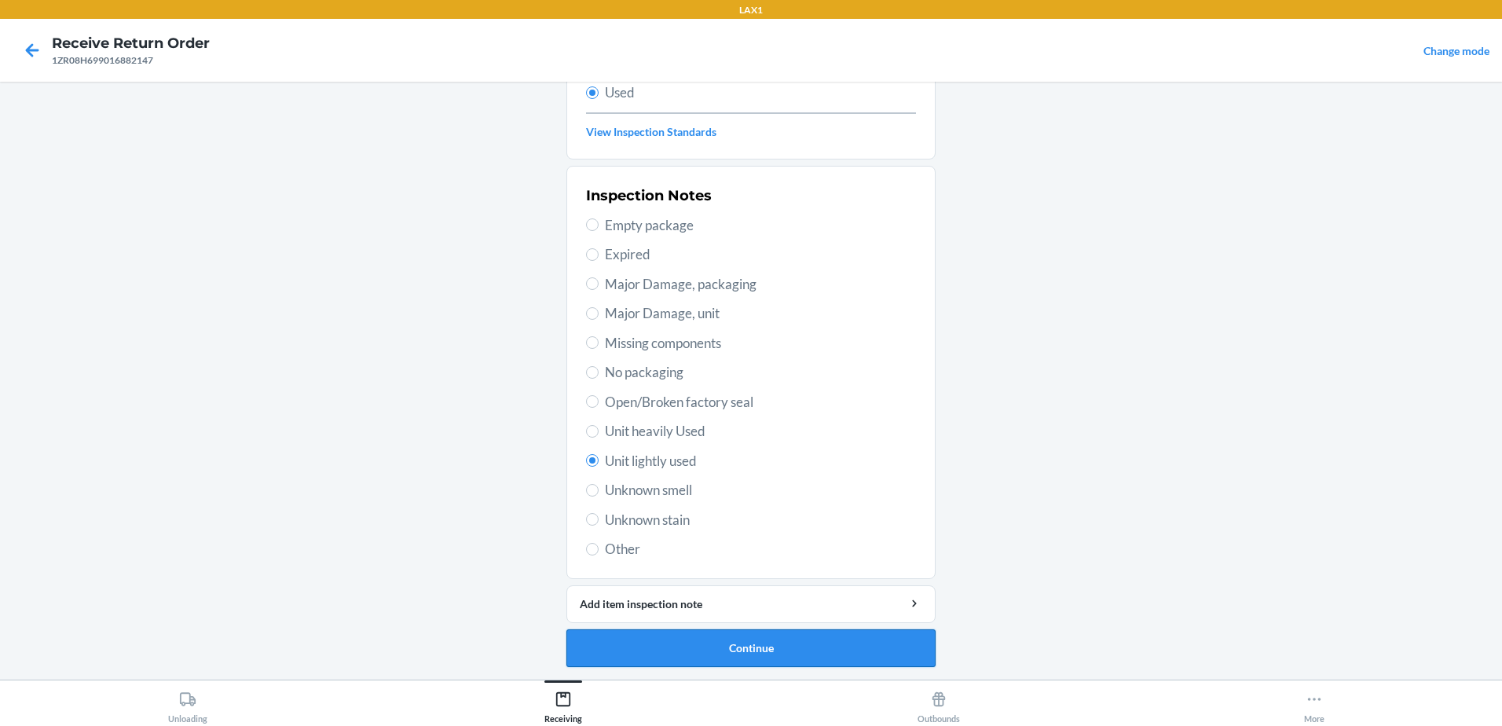
click at [831, 648] on button "Continue" at bounding box center [750, 648] width 369 height 38
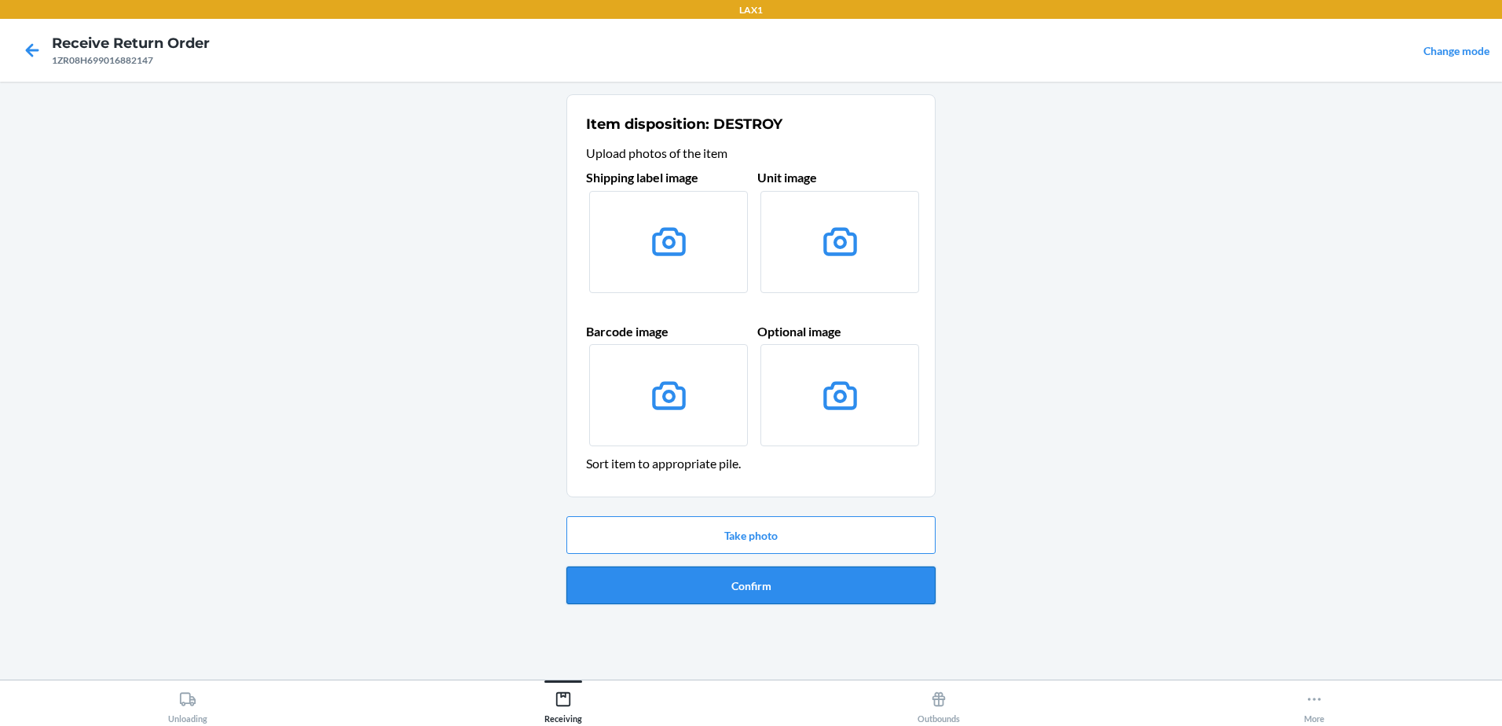
click at [781, 594] on button "Confirm" at bounding box center [750, 585] width 369 height 38
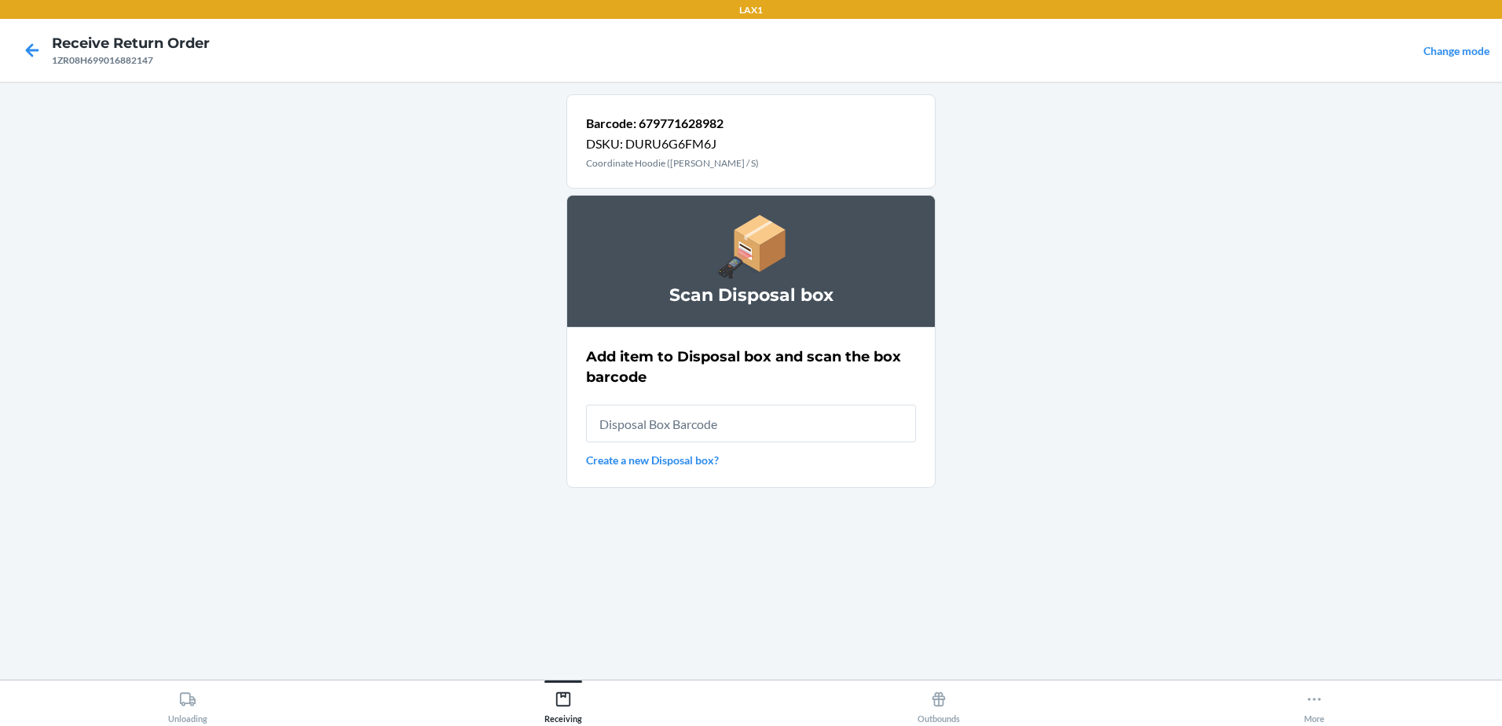
click at [727, 429] on input "text" at bounding box center [751, 424] width 330 height 38
type input "RB00000189K"
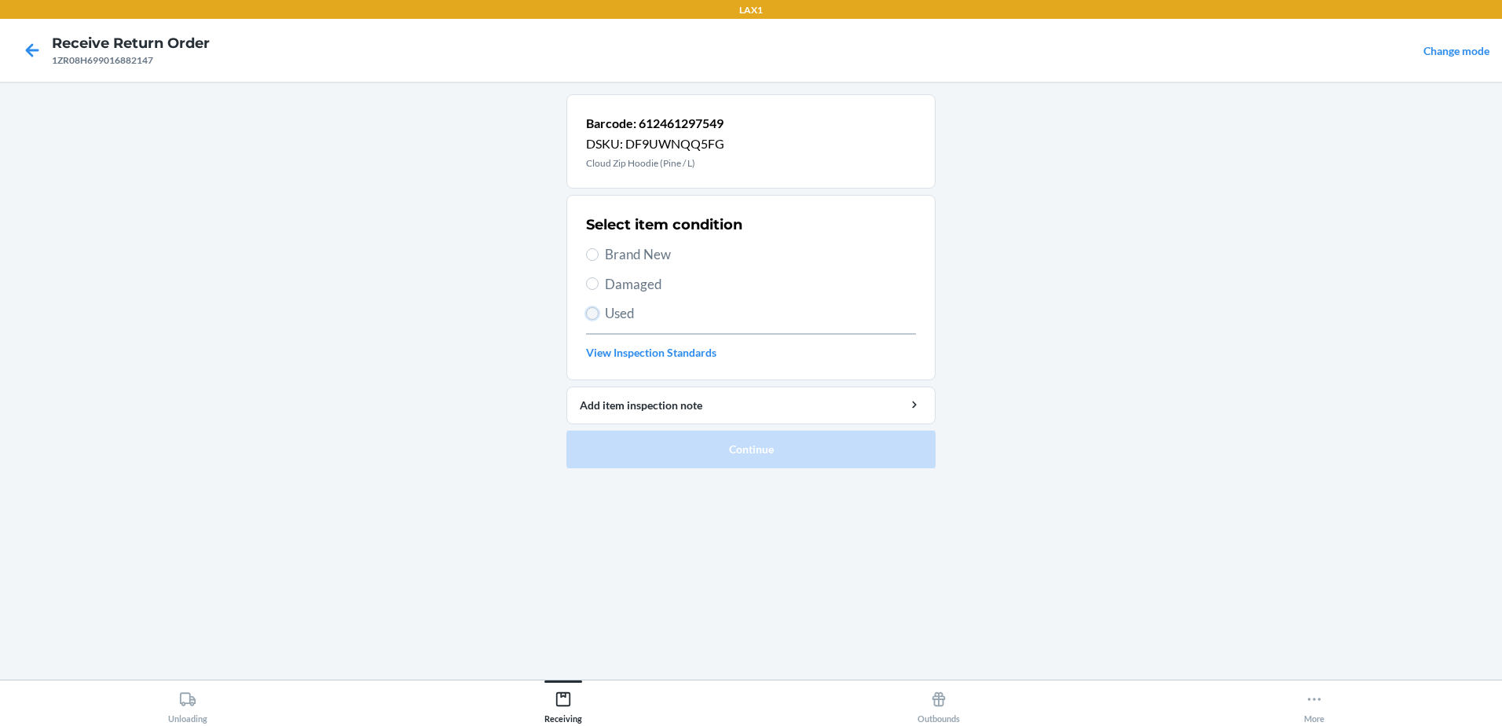
click at [588, 311] on input "Used" at bounding box center [592, 313] width 13 height 13
radio input "true"
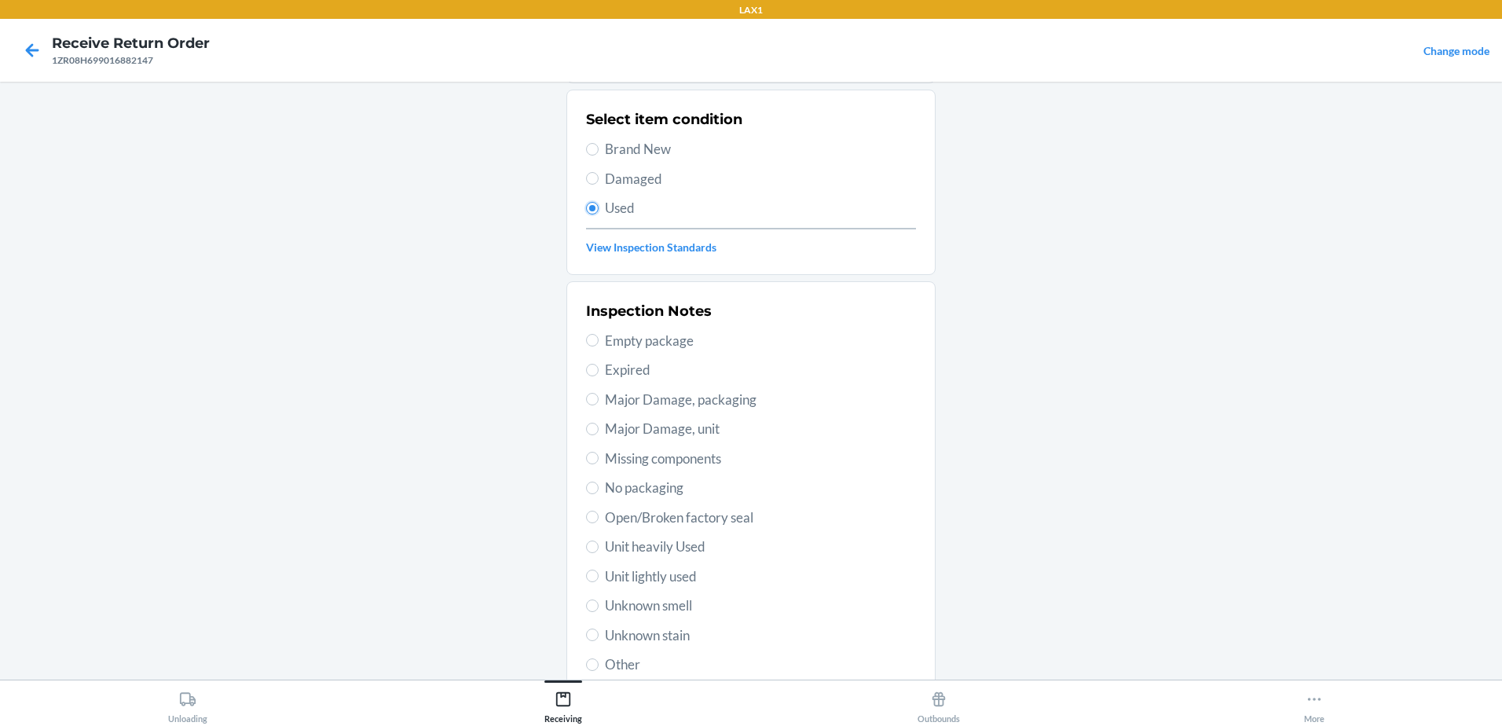
scroll to position [221, 0]
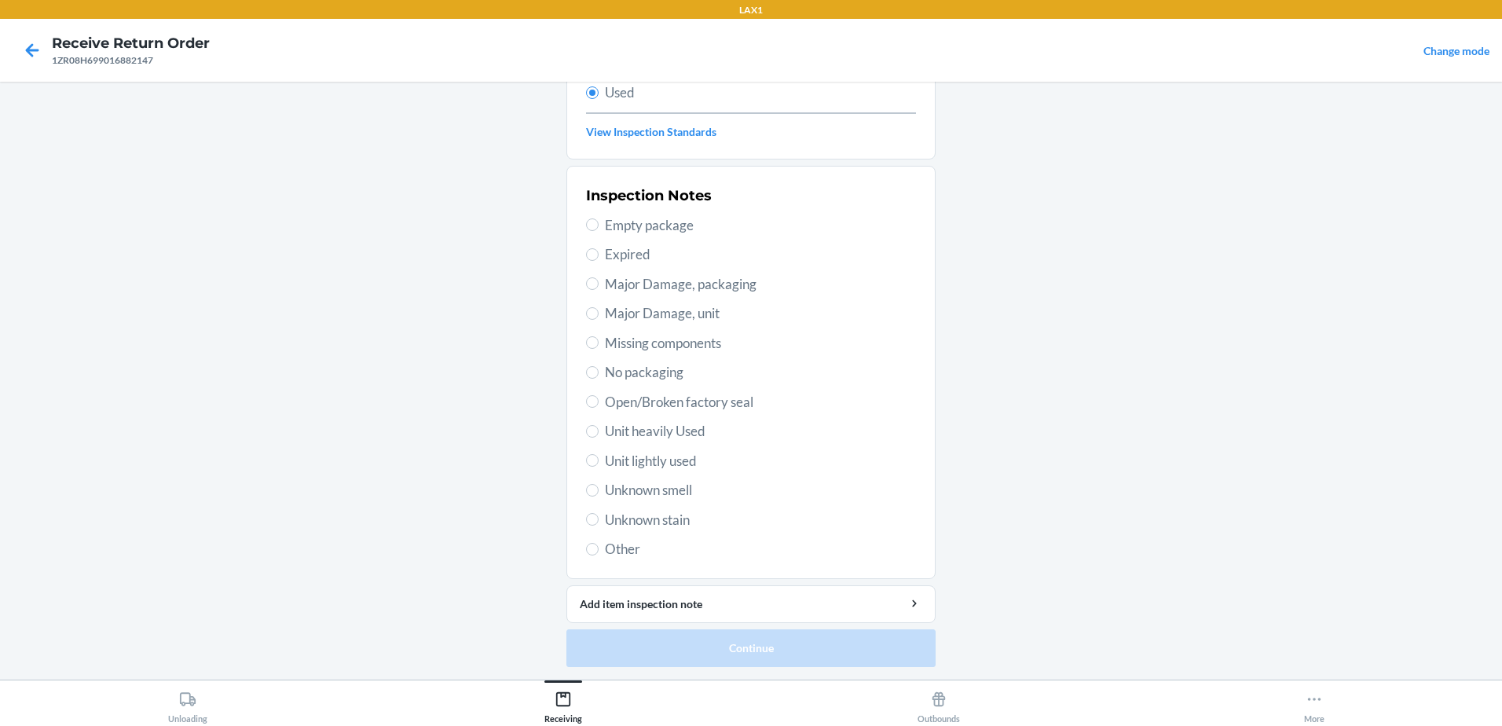
click at [594, 463] on label "Unit lightly used" at bounding box center [751, 461] width 330 height 20
click at [594, 463] on input "Unit lightly used" at bounding box center [592, 460] width 13 height 13
radio input "true"
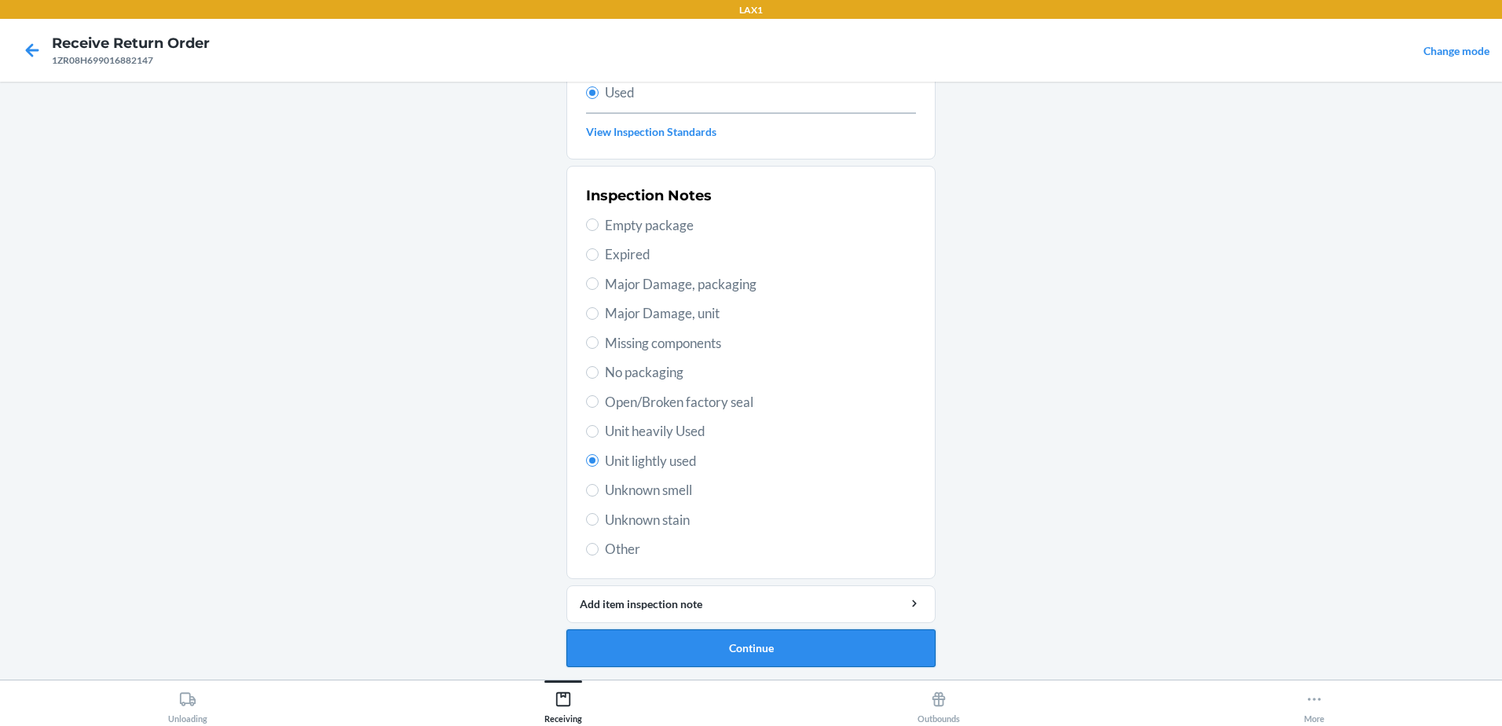
click at [768, 642] on button "Continue" at bounding box center [750, 648] width 369 height 38
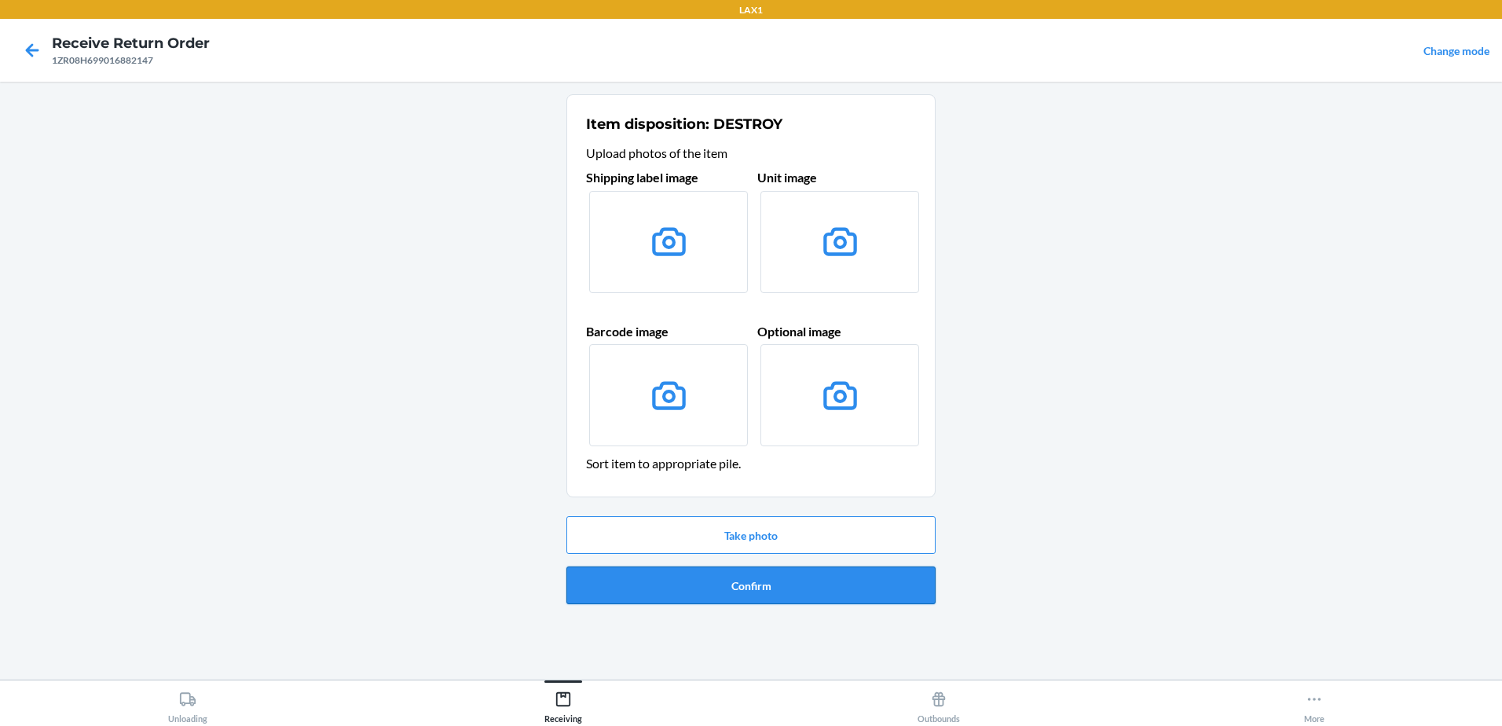
click at [814, 597] on button "Confirm" at bounding box center [750, 585] width 369 height 38
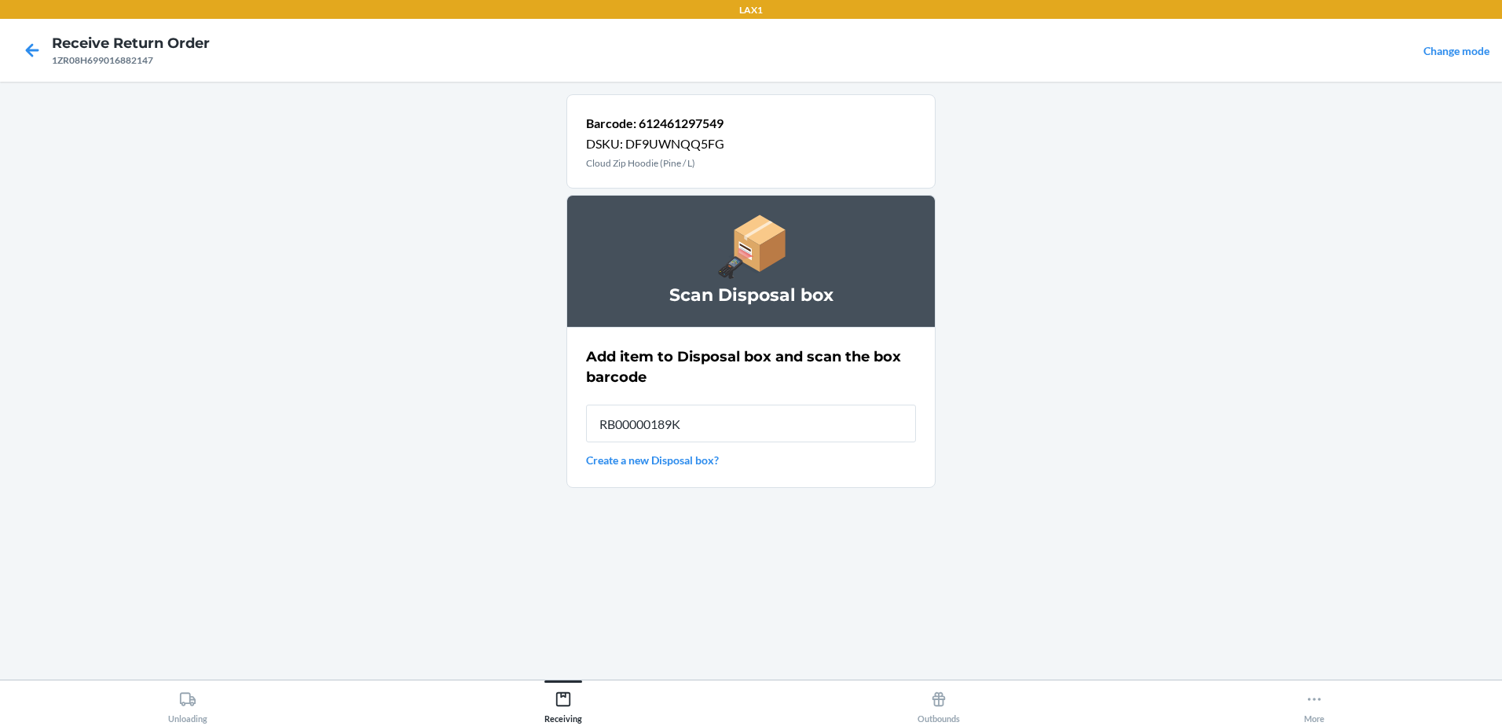
type input "RB00000189K"
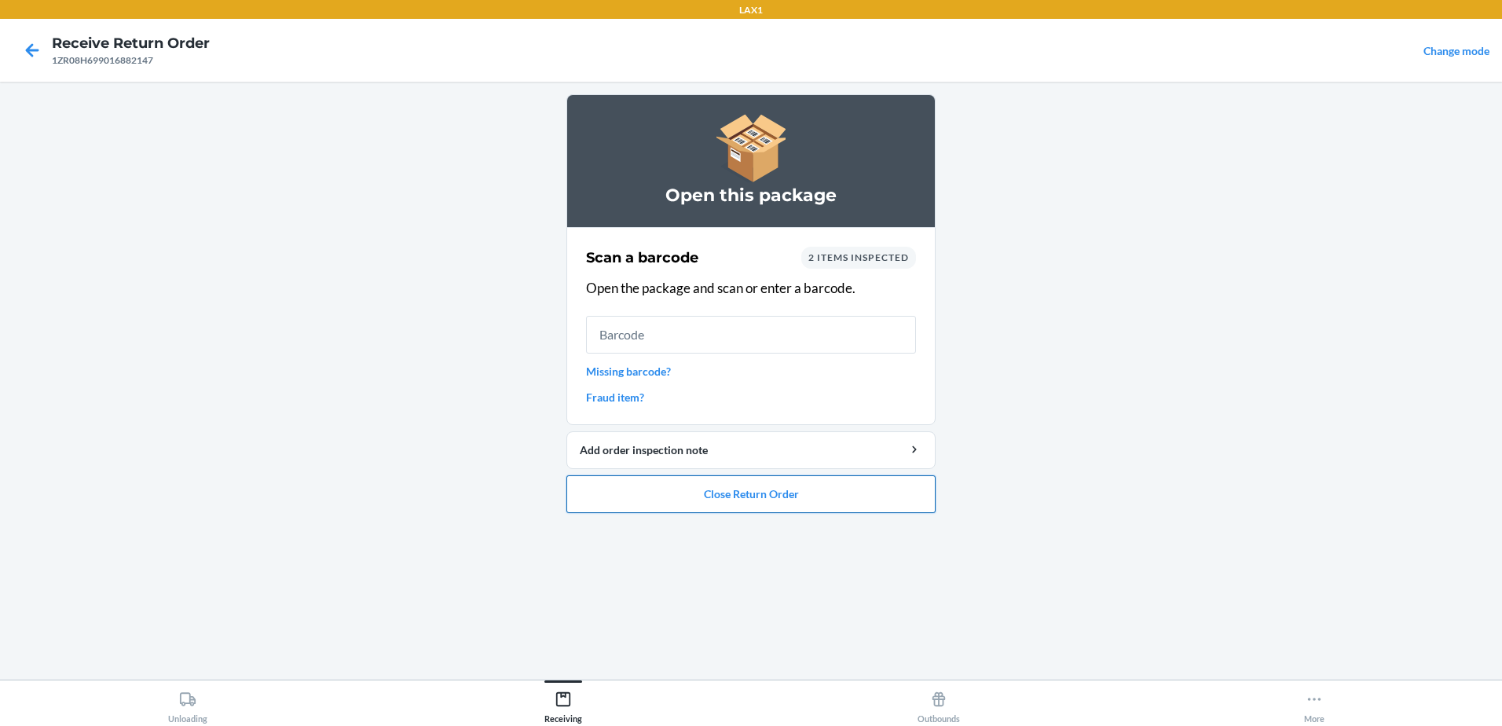
click at [778, 495] on button "Close Return Order" at bounding box center [750, 494] width 369 height 38
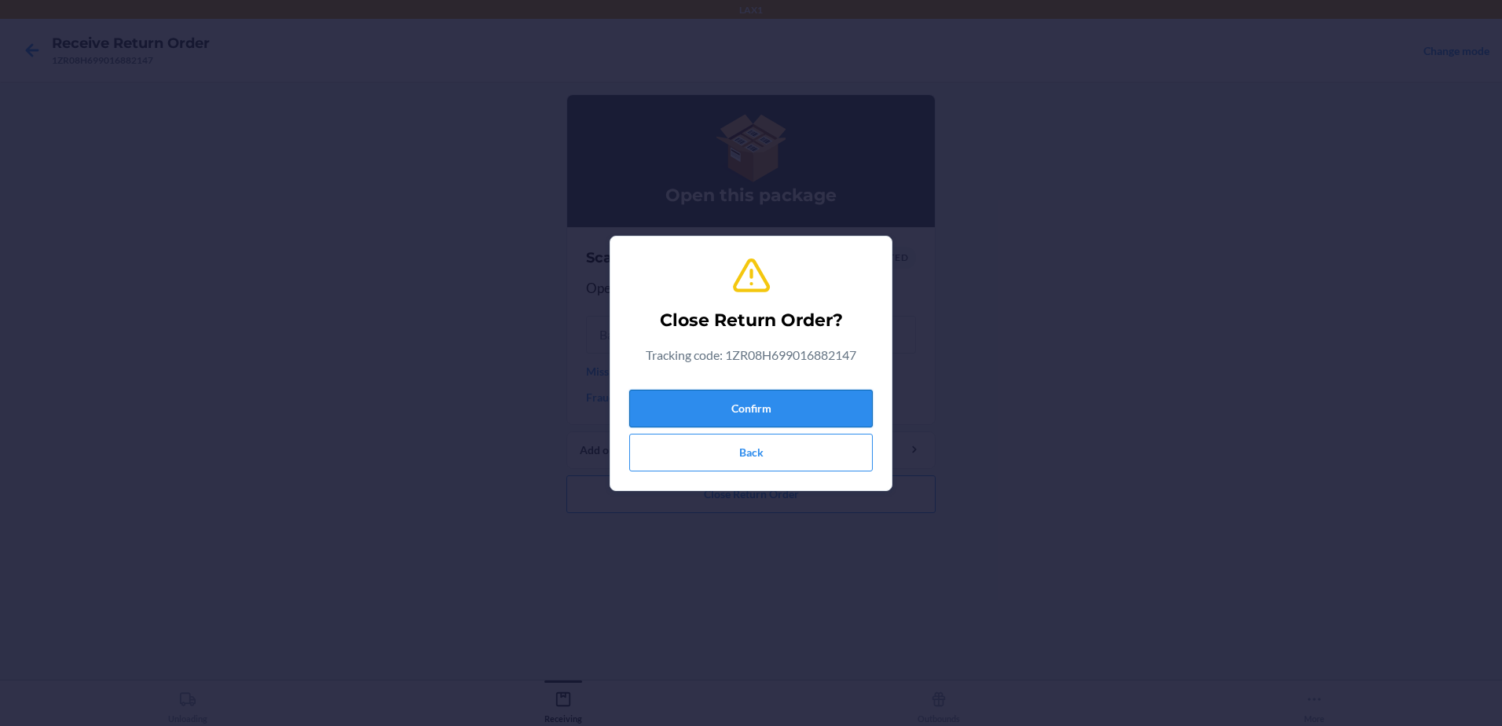
click at [755, 405] on button "Confirm" at bounding box center [750, 409] width 243 height 38
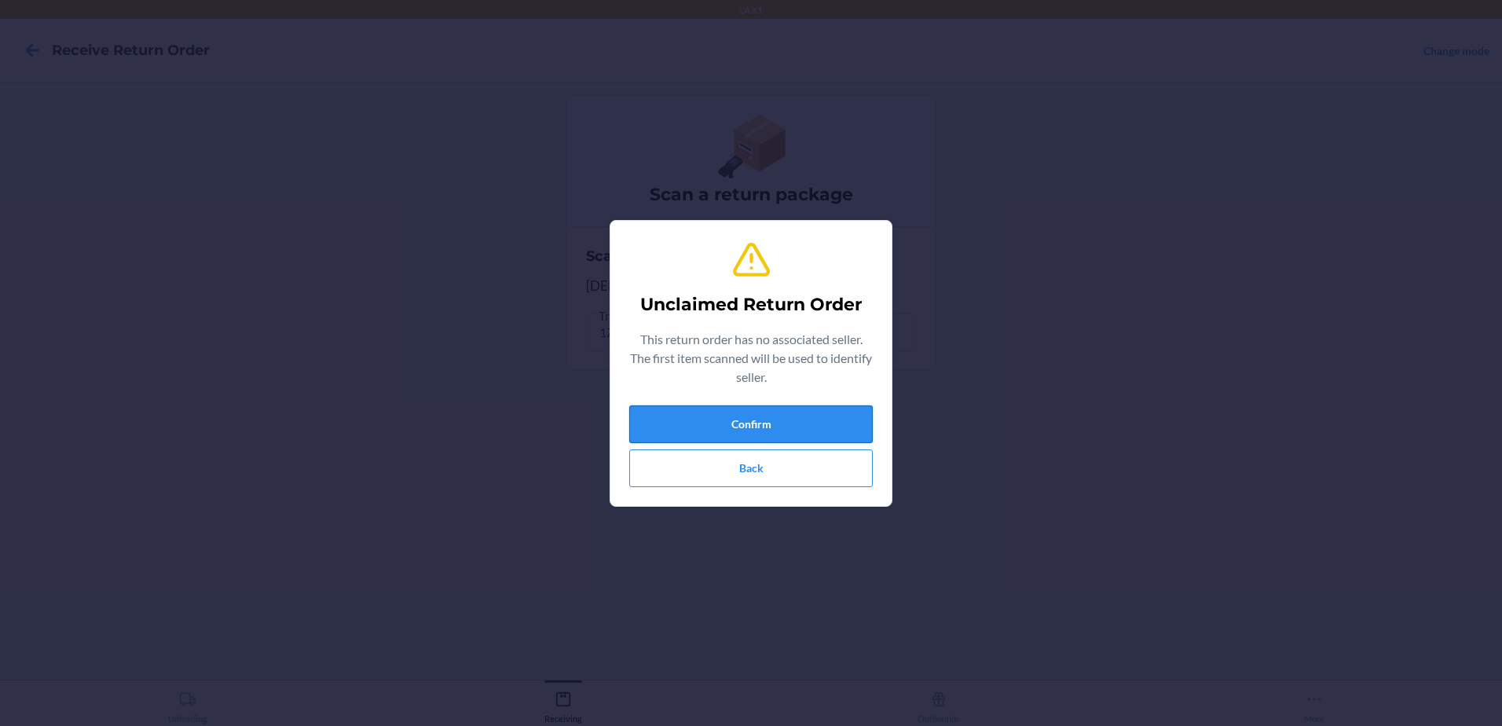
click at [783, 408] on button "Confirm" at bounding box center [750, 424] width 243 height 38
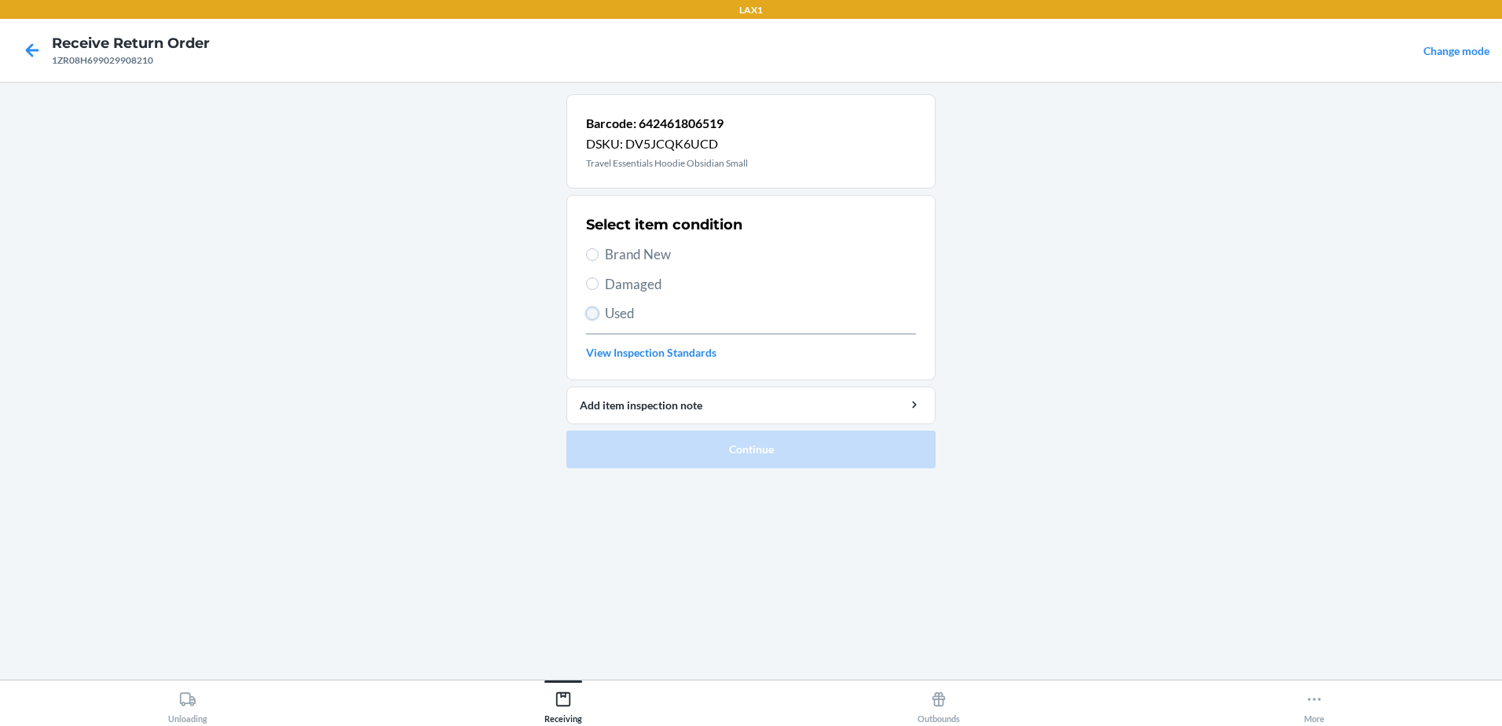
click at [587, 309] on input "Used" at bounding box center [592, 313] width 13 height 13
radio input "true"
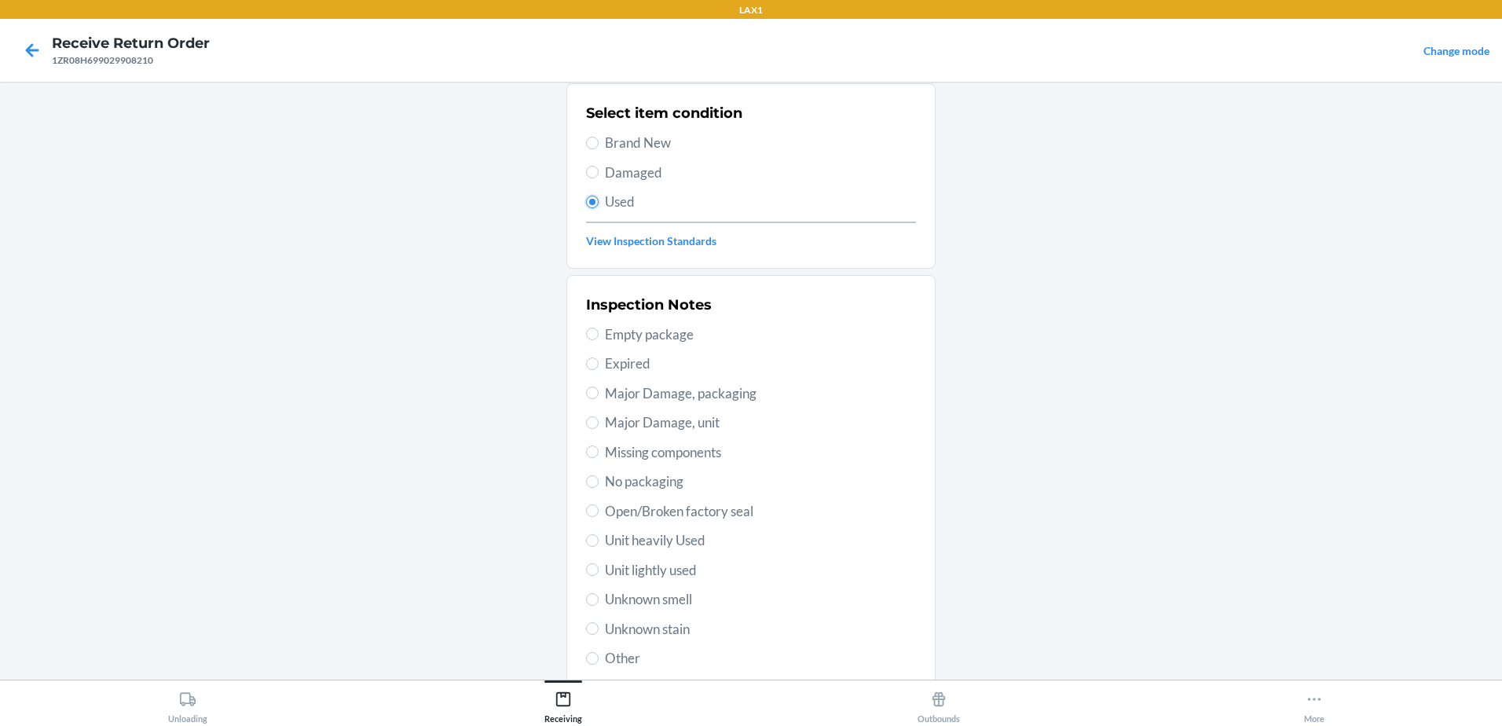
scroll to position [221, 0]
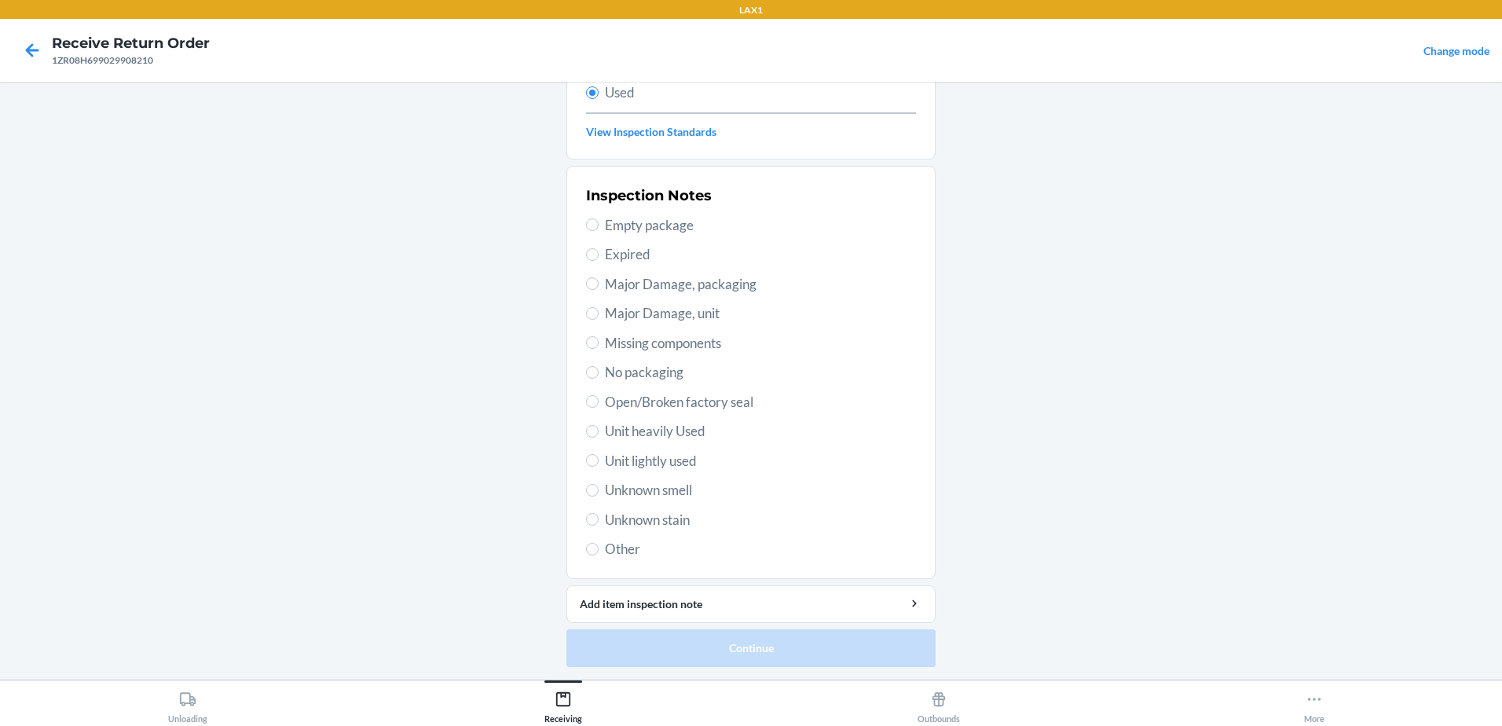
click at [605, 454] on span "Unit lightly used" at bounding box center [760, 461] width 311 height 20
click at [599, 454] on input "Unit lightly used" at bounding box center [592, 460] width 13 height 13
radio input "true"
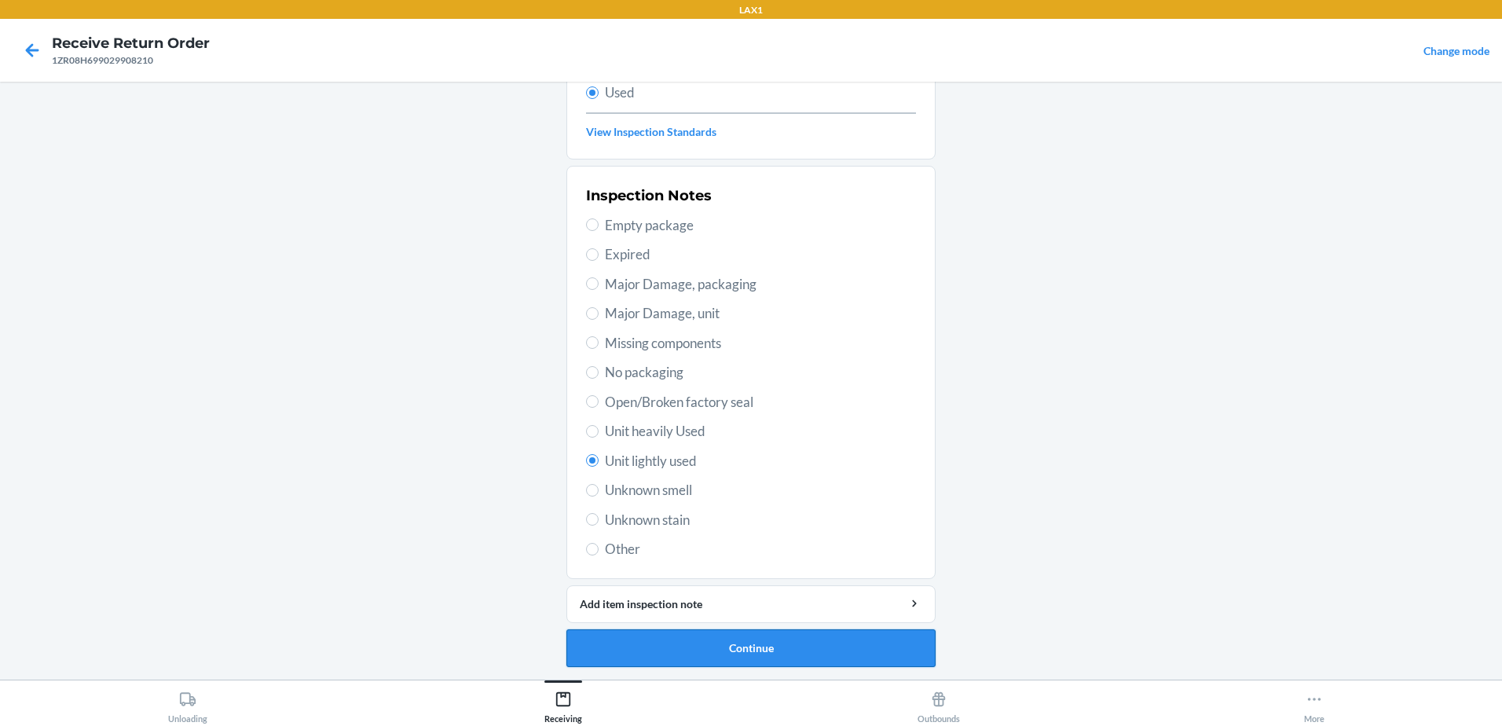
click at [815, 639] on button "Continue" at bounding box center [750, 648] width 369 height 38
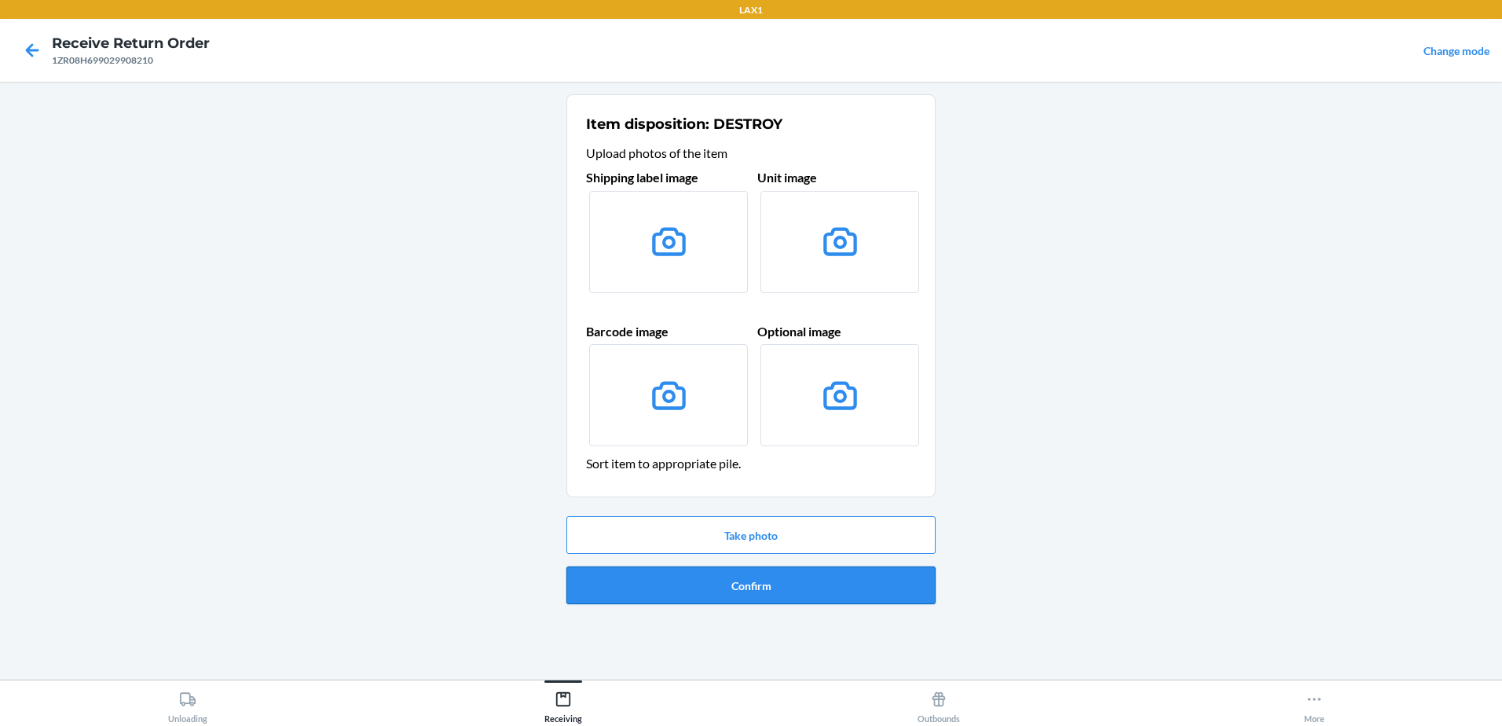
click at [804, 598] on button "Confirm" at bounding box center [750, 585] width 369 height 38
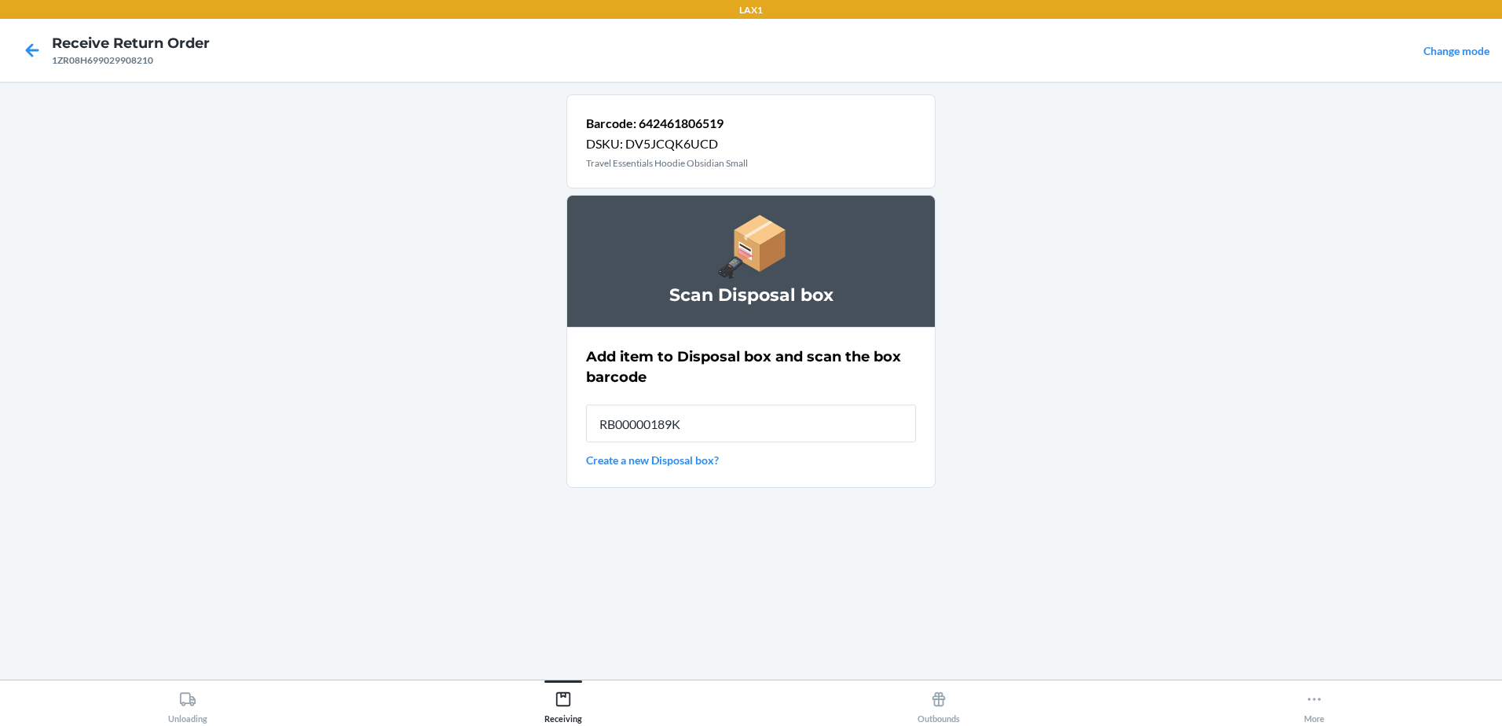
type input "RB00000189K"
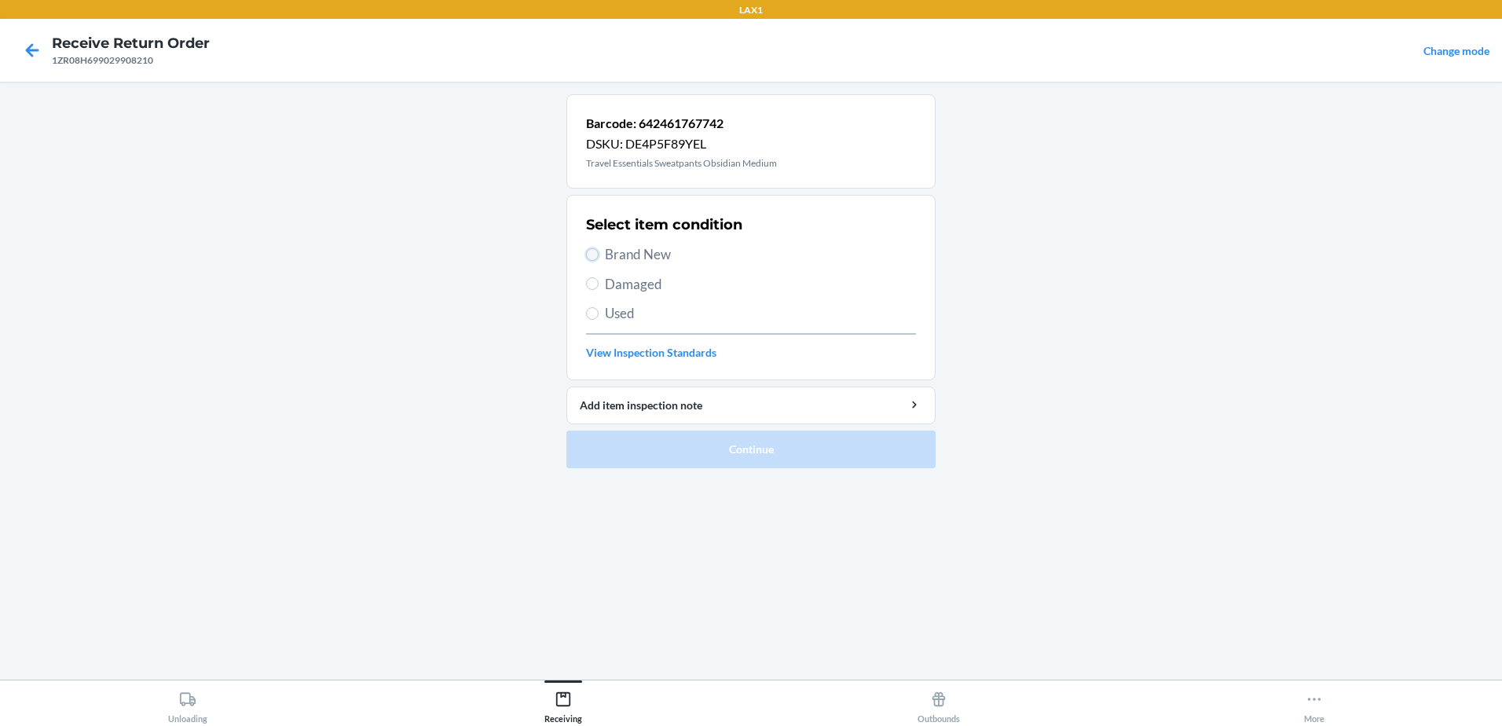
click at [590, 258] on input "Brand New" at bounding box center [592, 254] width 13 height 13
radio input "true"
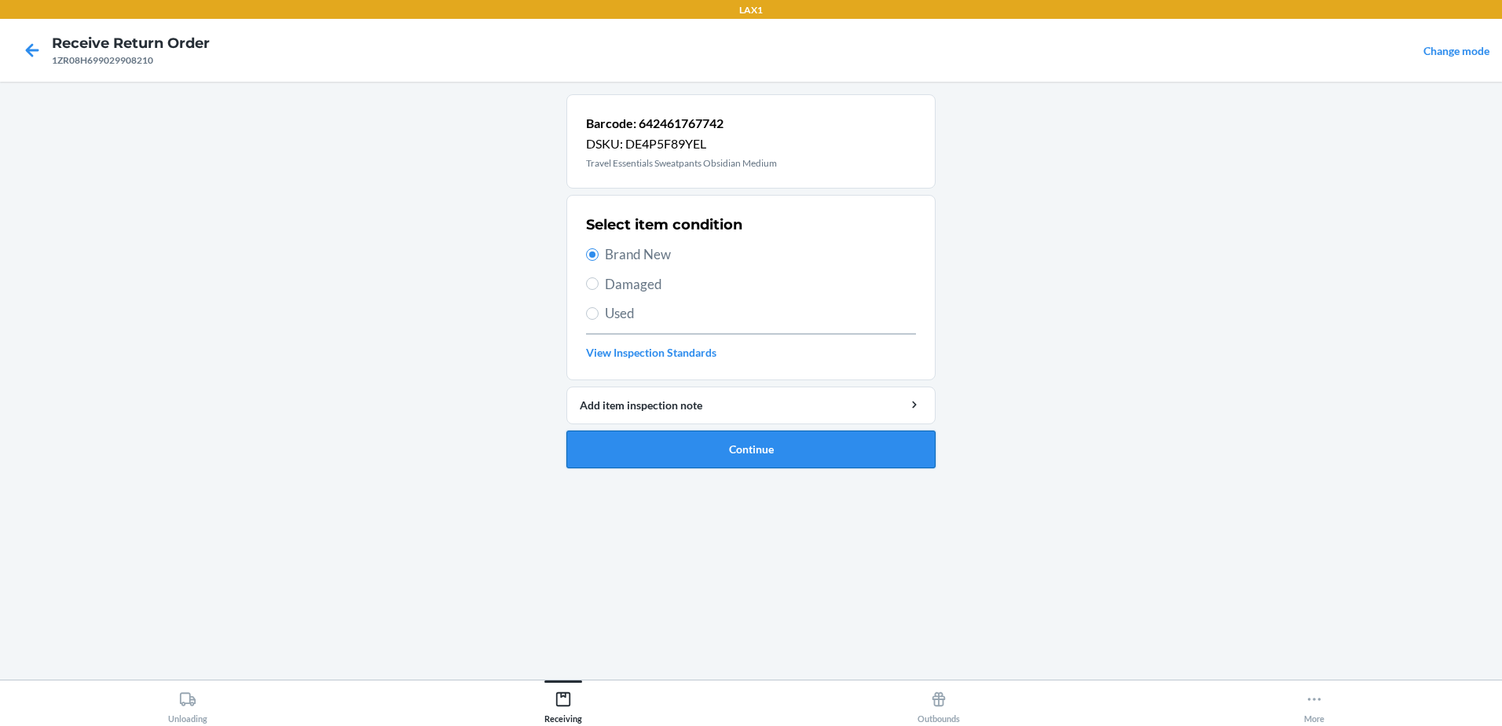
click at [789, 449] on button "Continue" at bounding box center [750, 449] width 369 height 38
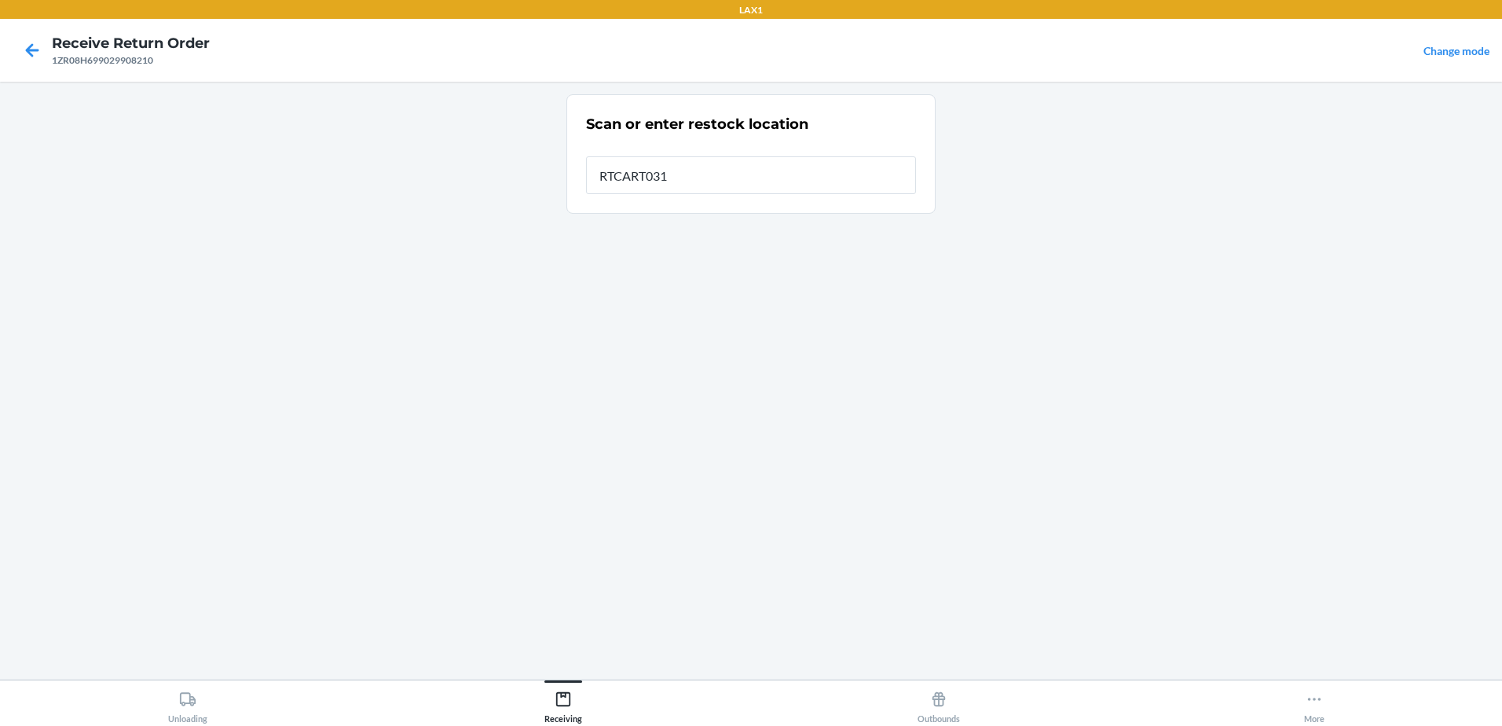
type input "RTCART031"
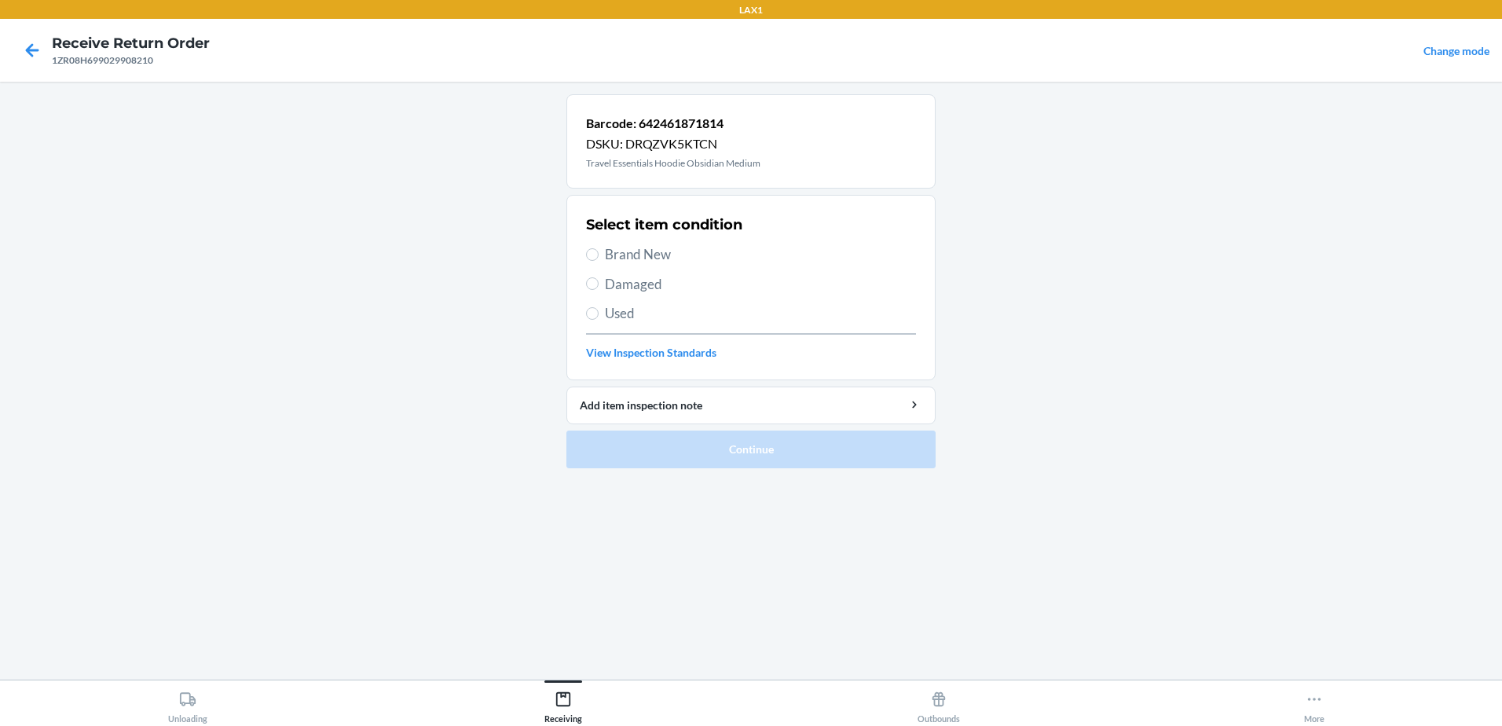
click at [599, 249] on label "Brand New" at bounding box center [751, 254] width 330 height 20
click at [599, 249] on input "Brand New" at bounding box center [592, 254] width 13 height 13
radio input "true"
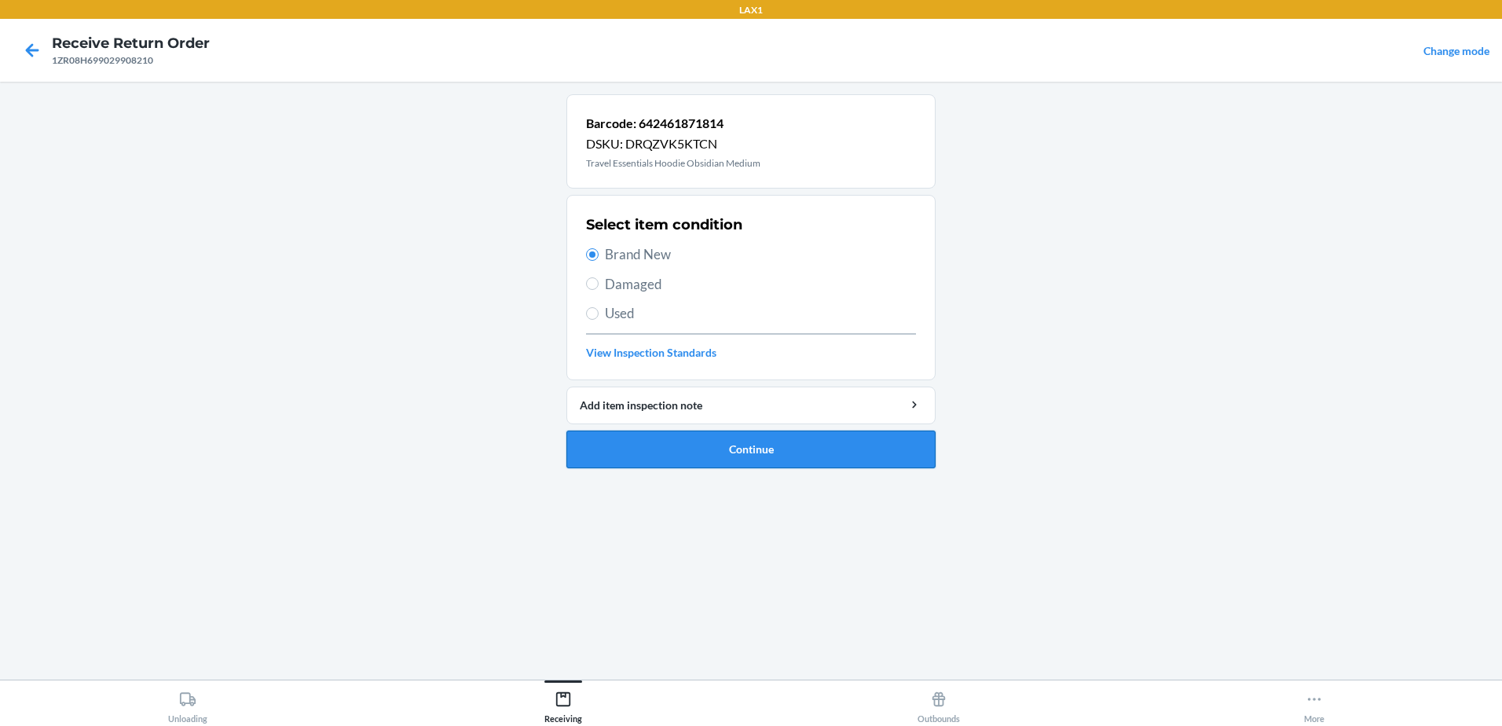
click at [815, 454] on button "Continue" at bounding box center [750, 449] width 369 height 38
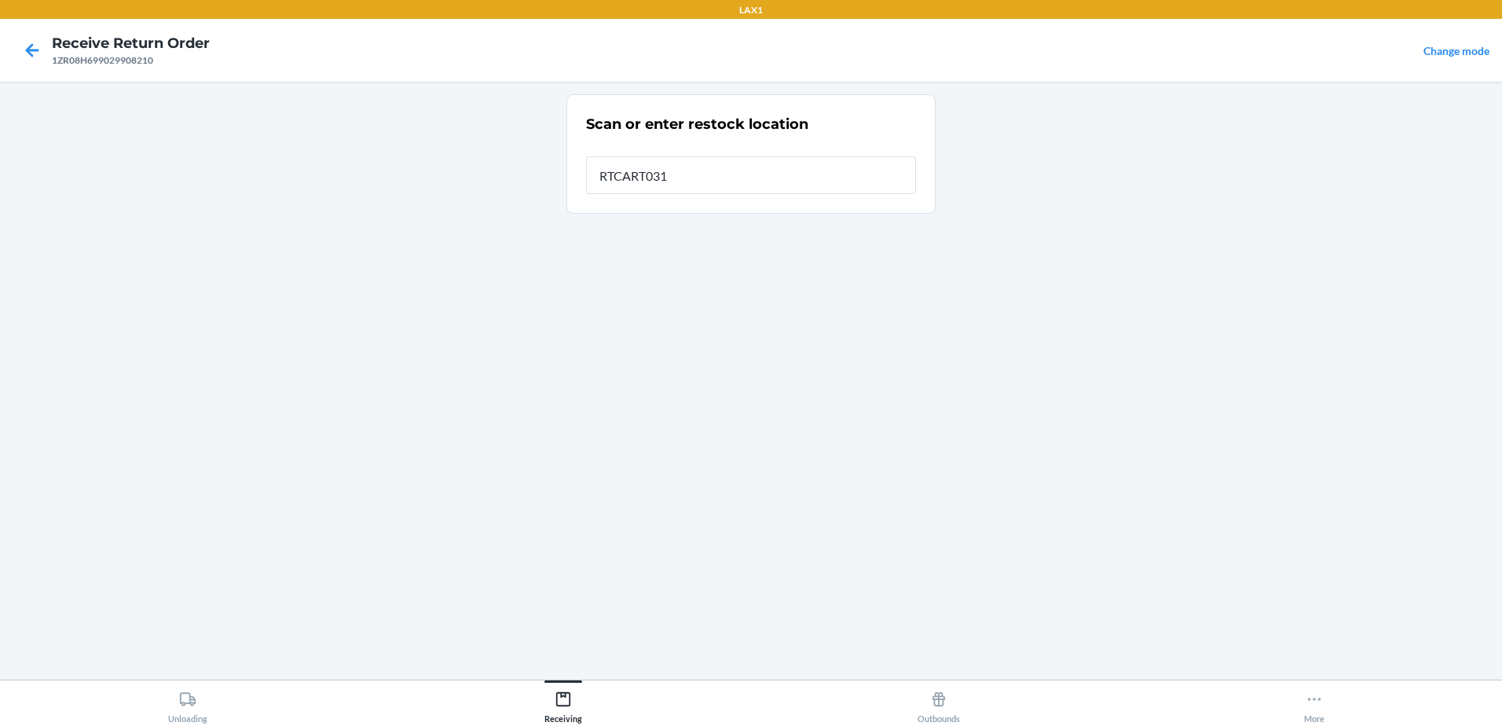
type input "RTCART031"
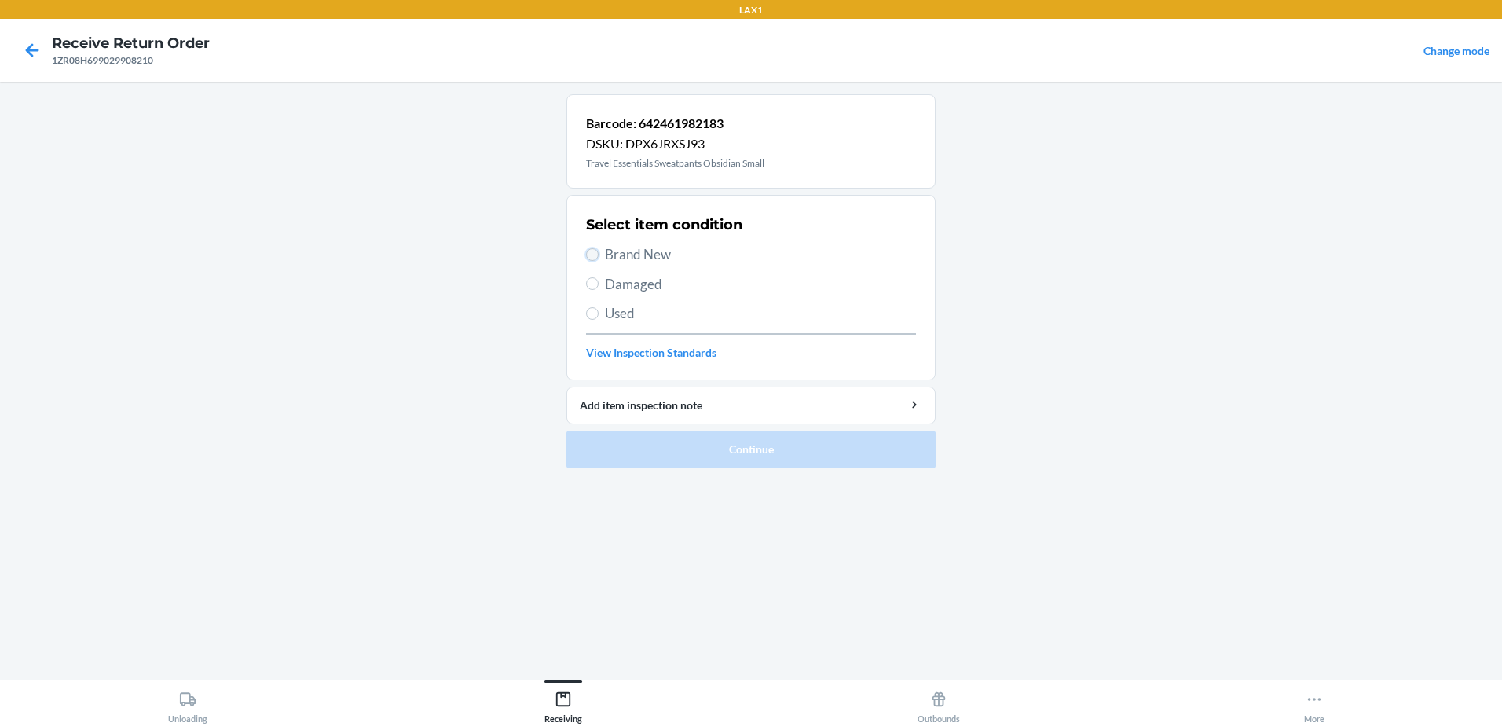
click at [590, 252] on input "Brand New" at bounding box center [592, 254] width 13 height 13
radio input "true"
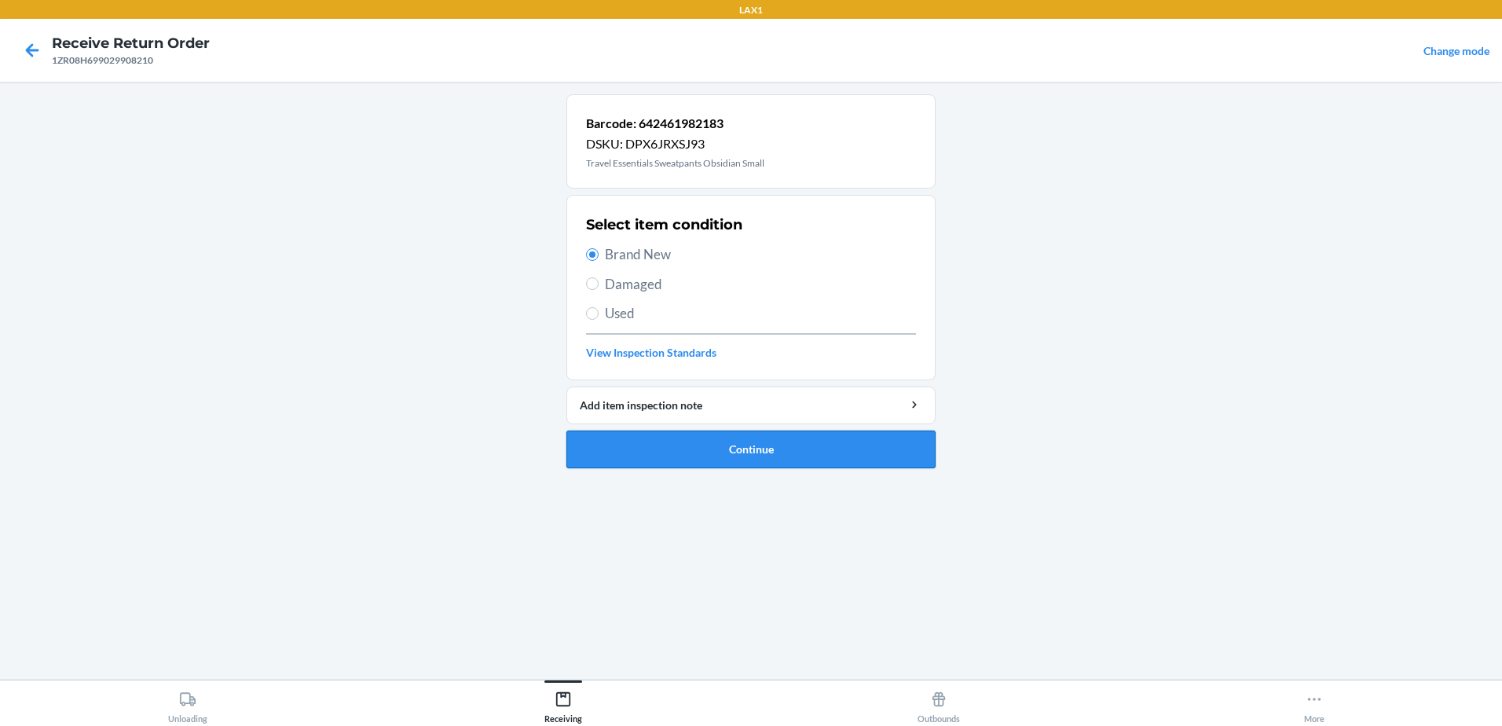
click at [804, 458] on button "Continue" at bounding box center [750, 449] width 369 height 38
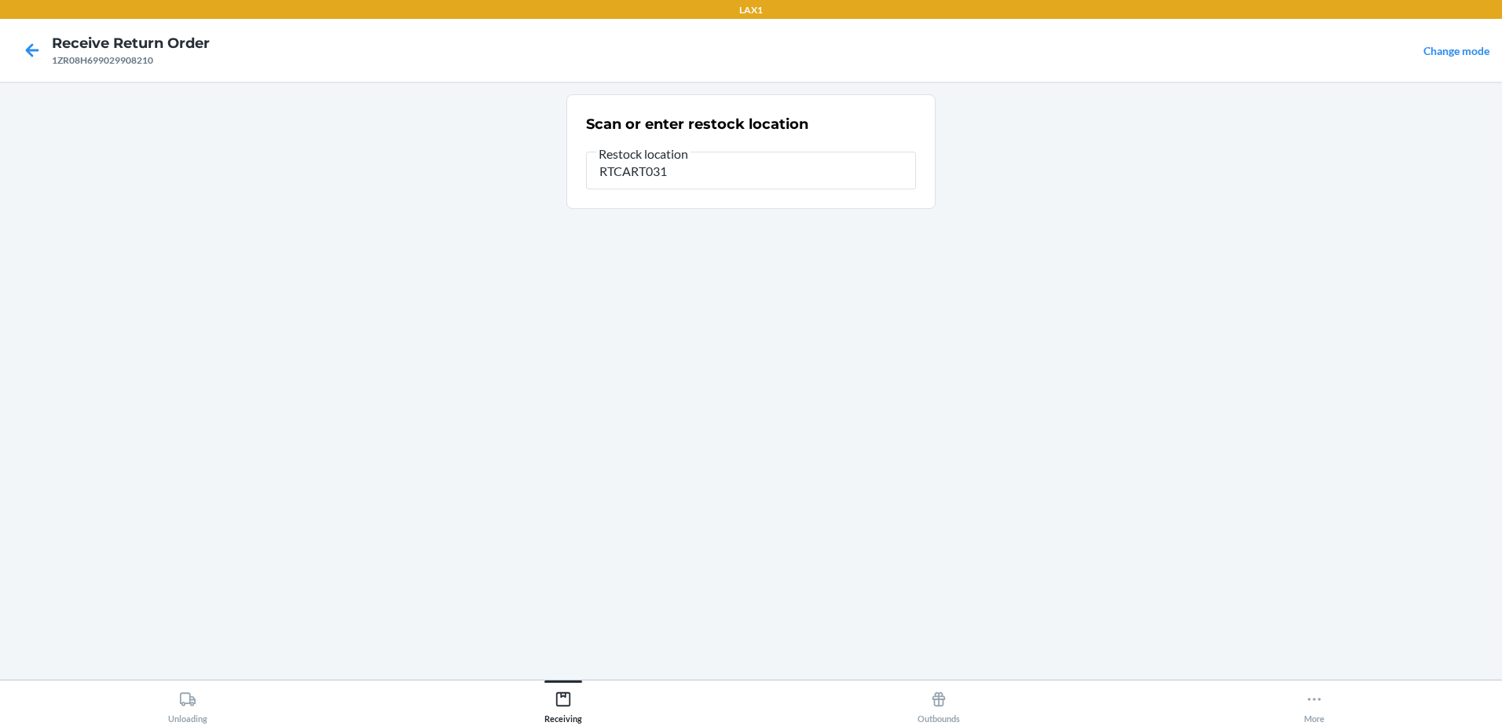
type input "RTCART031"
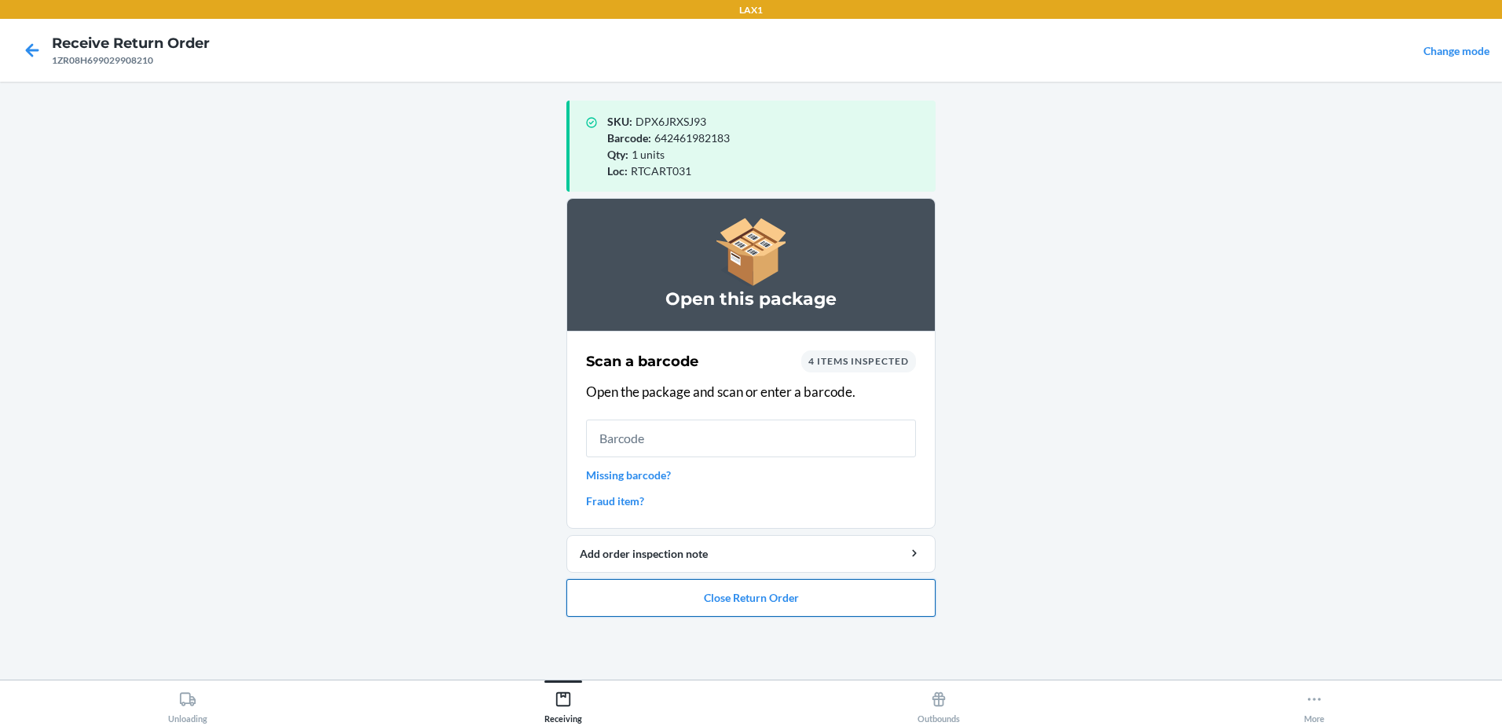
click at [798, 595] on button "Close Return Order" at bounding box center [750, 598] width 369 height 38
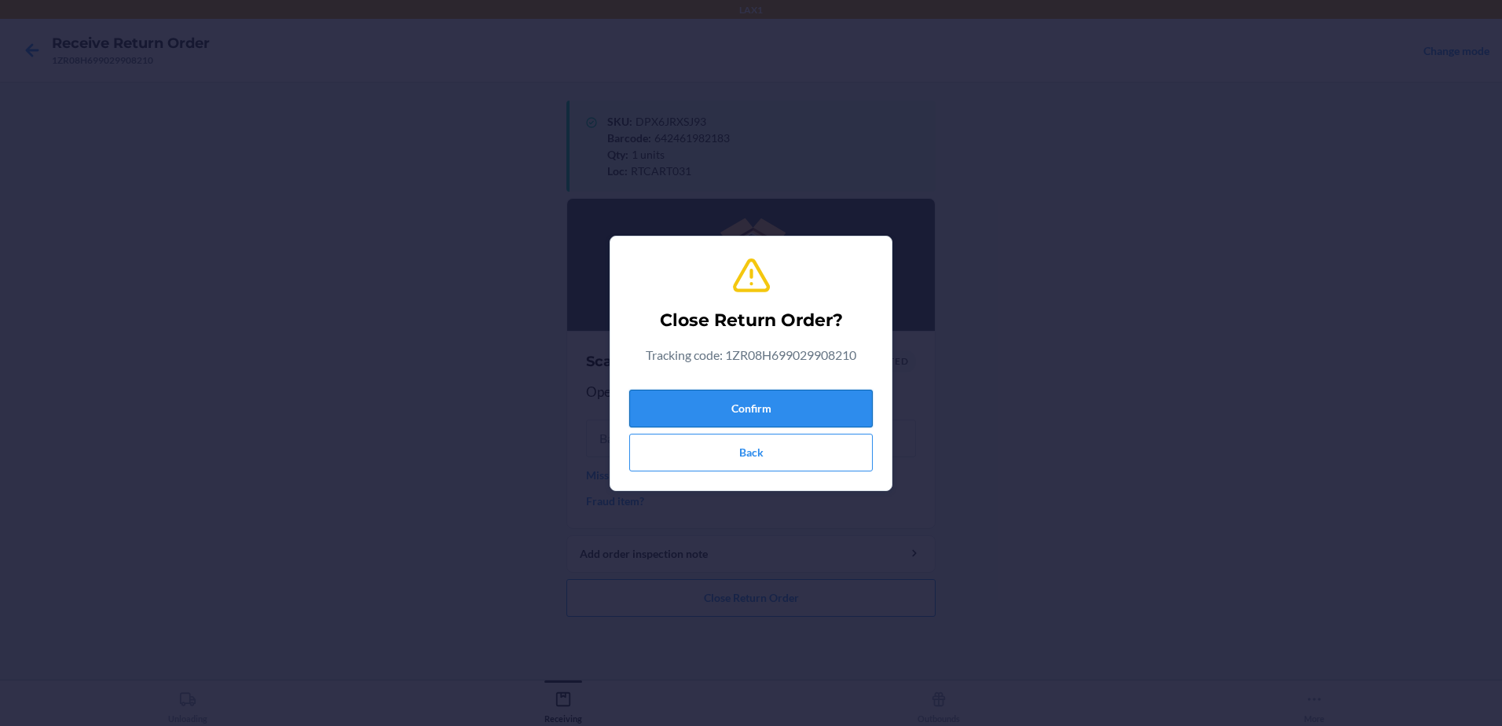
click at [799, 411] on button "Confirm" at bounding box center [750, 409] width 243 height 38
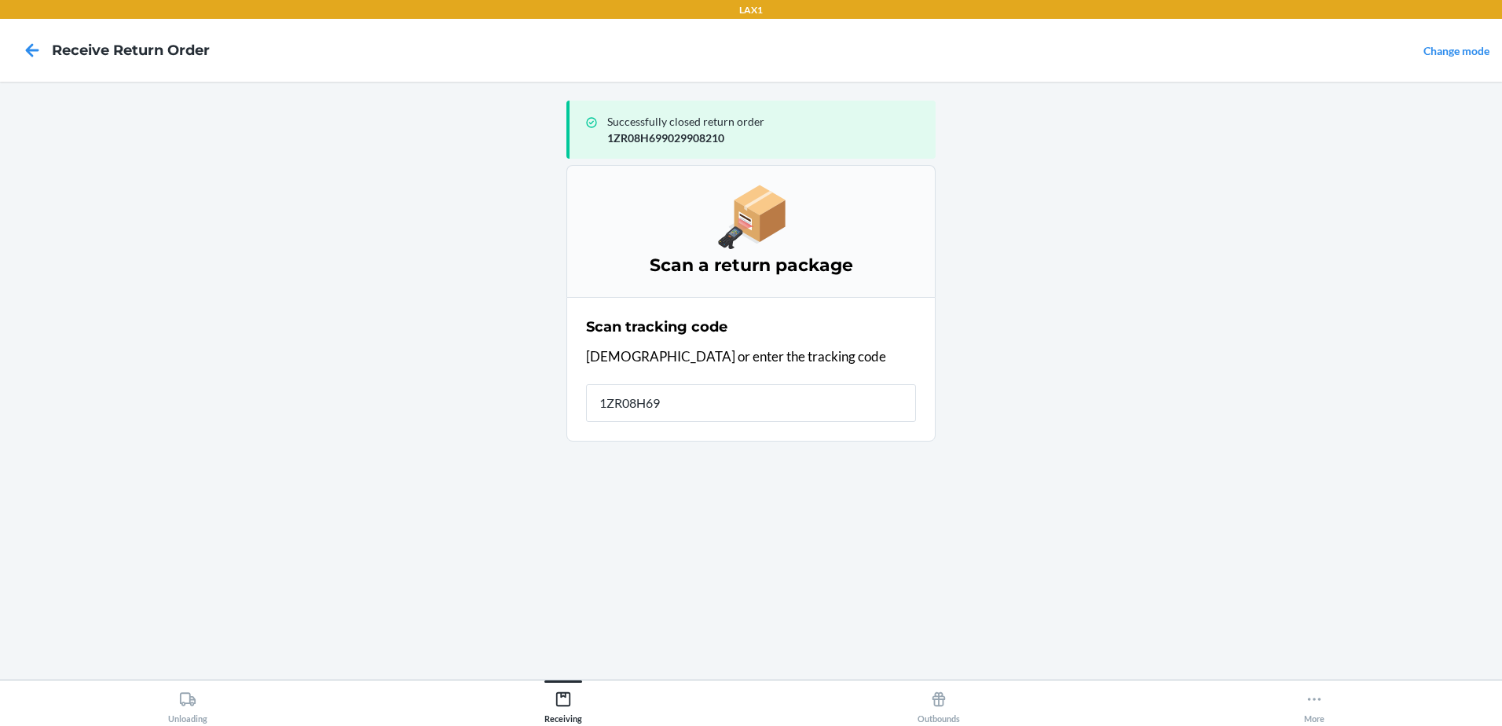
type input "1ZR08H699"
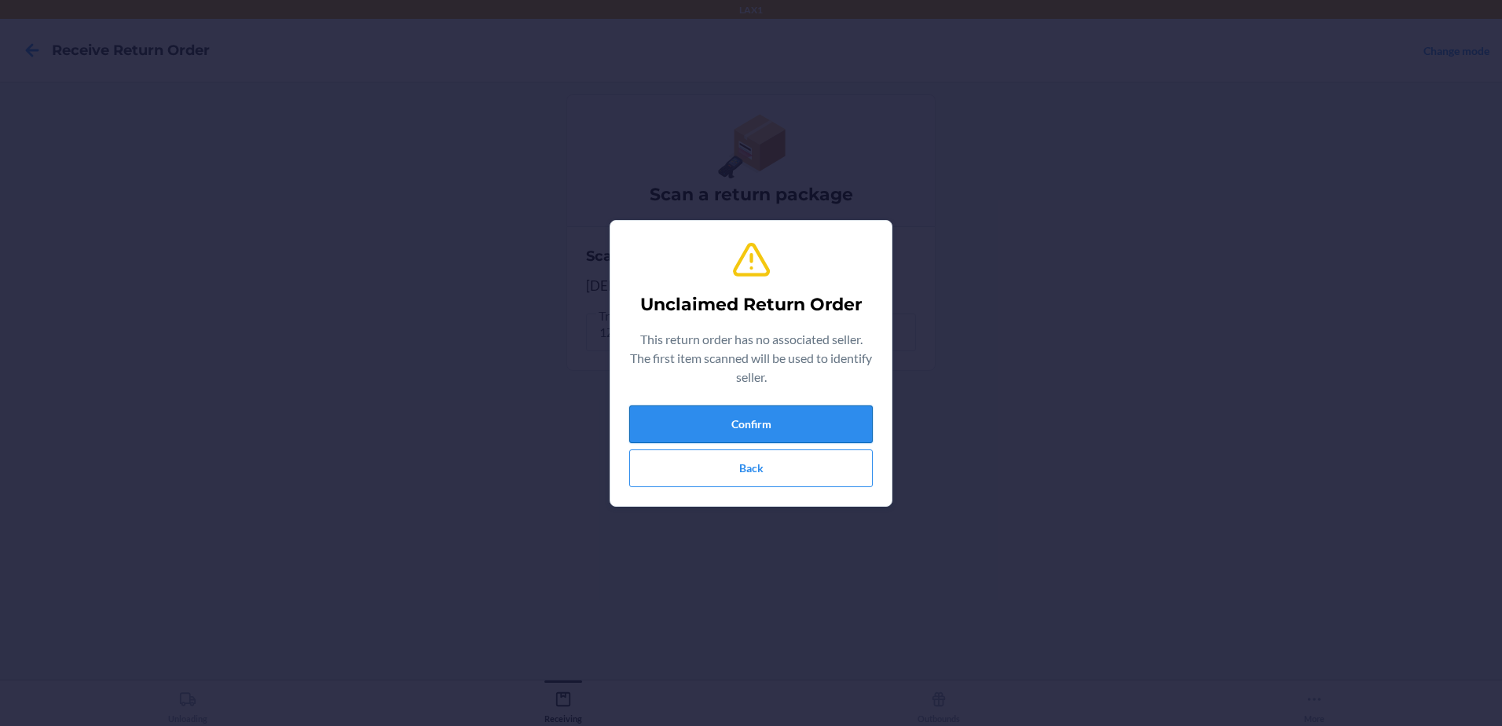
click at [798, 421] on button "Confirm" at bounding box center [750, 424] width 243 height 38
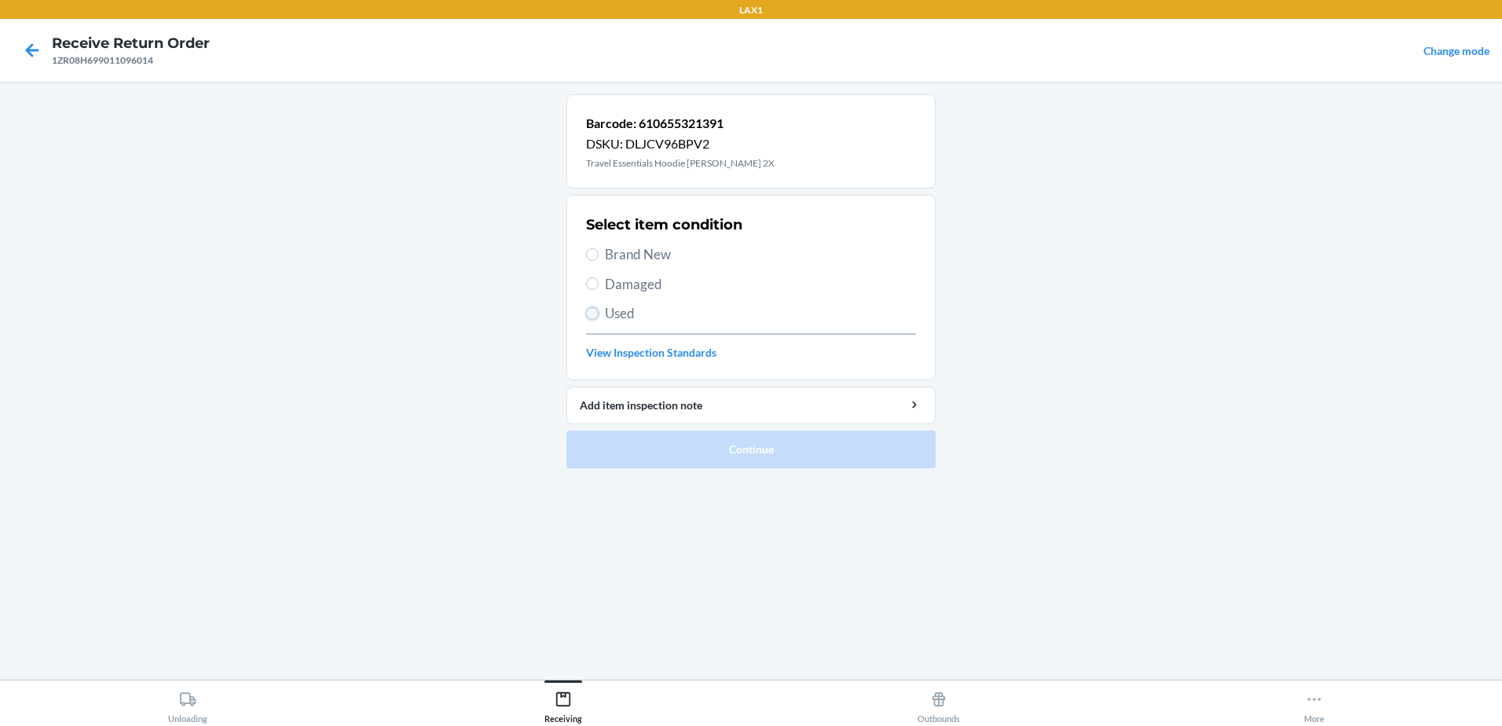
click at [593, 316] on input "Used" at bounding box center [592, 313] width 13 height 13
radio input "true"
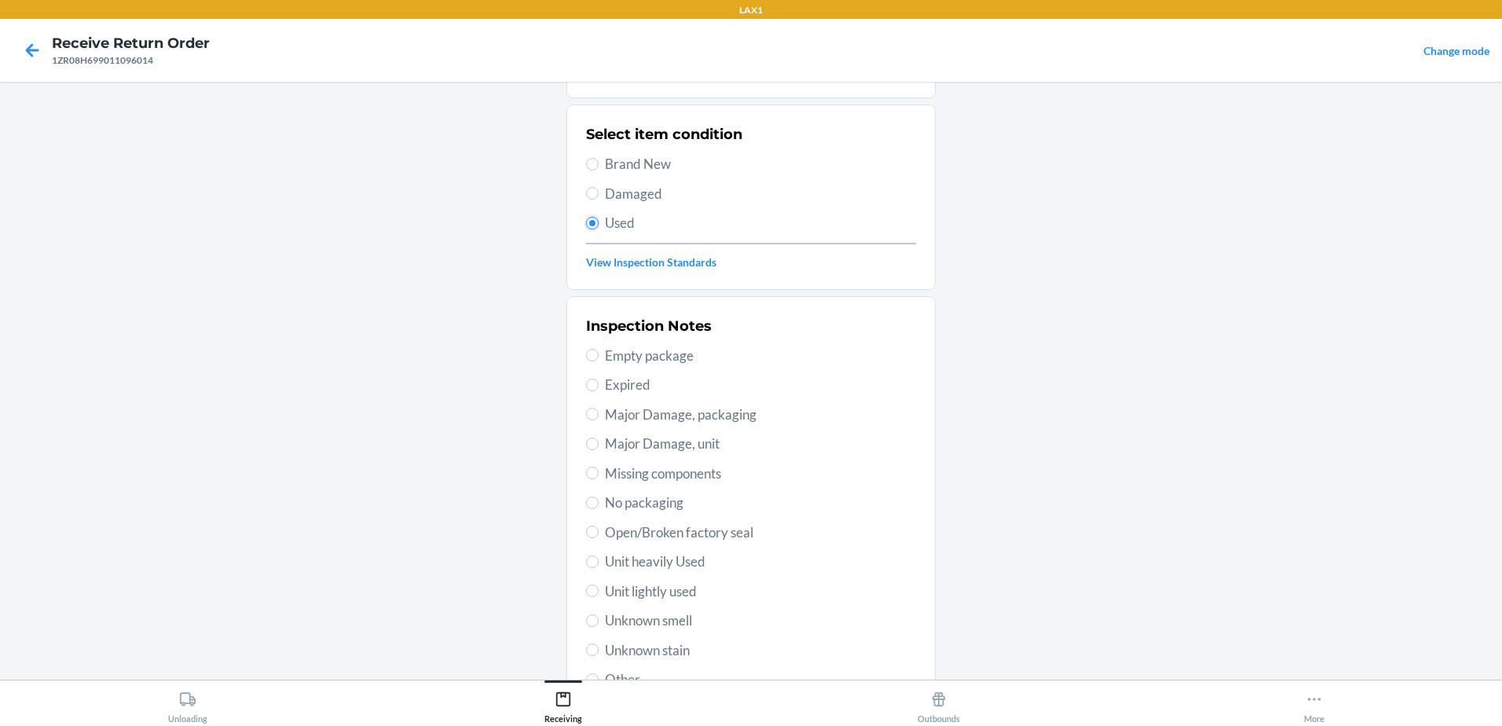
scroll to position [221, 0]
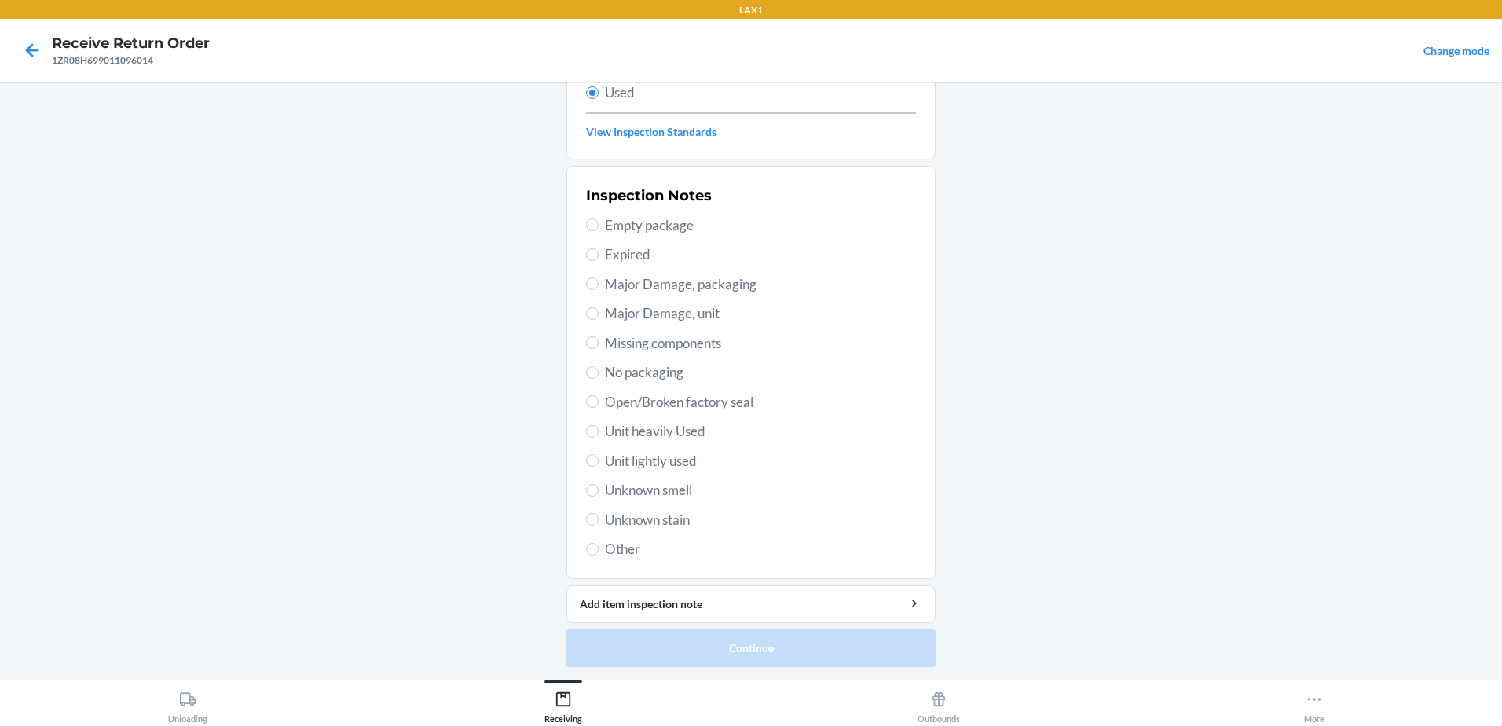
click at [586, 454] on label "Unit lightly used" at bounding box center [751, 461] width 330 height 20
click at [586, 454] on input "Unit lightly used" at bounding box center [592, 460] width 13 height 13
radio input "true"
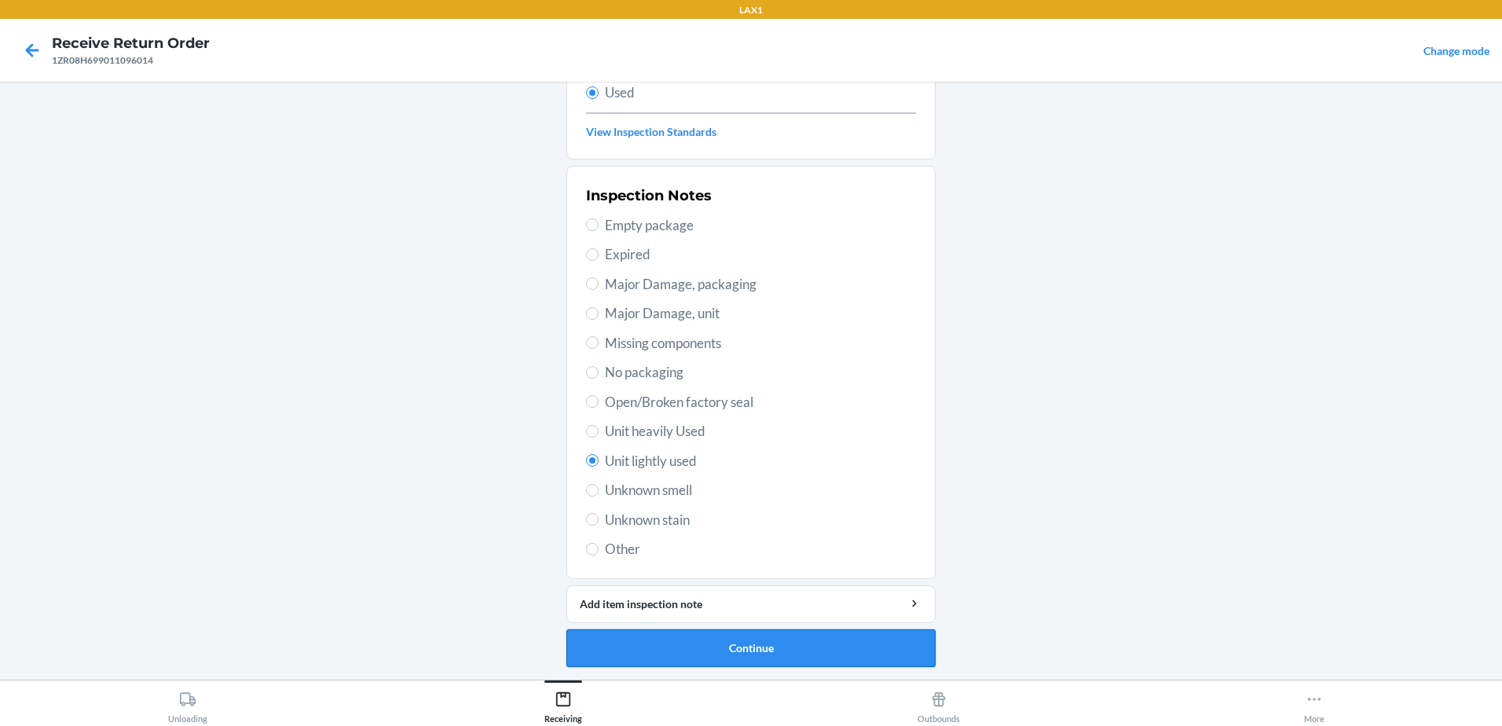
click at [787, 644] on button "Continue" at bounding box center [750, 648] width 369 height 38
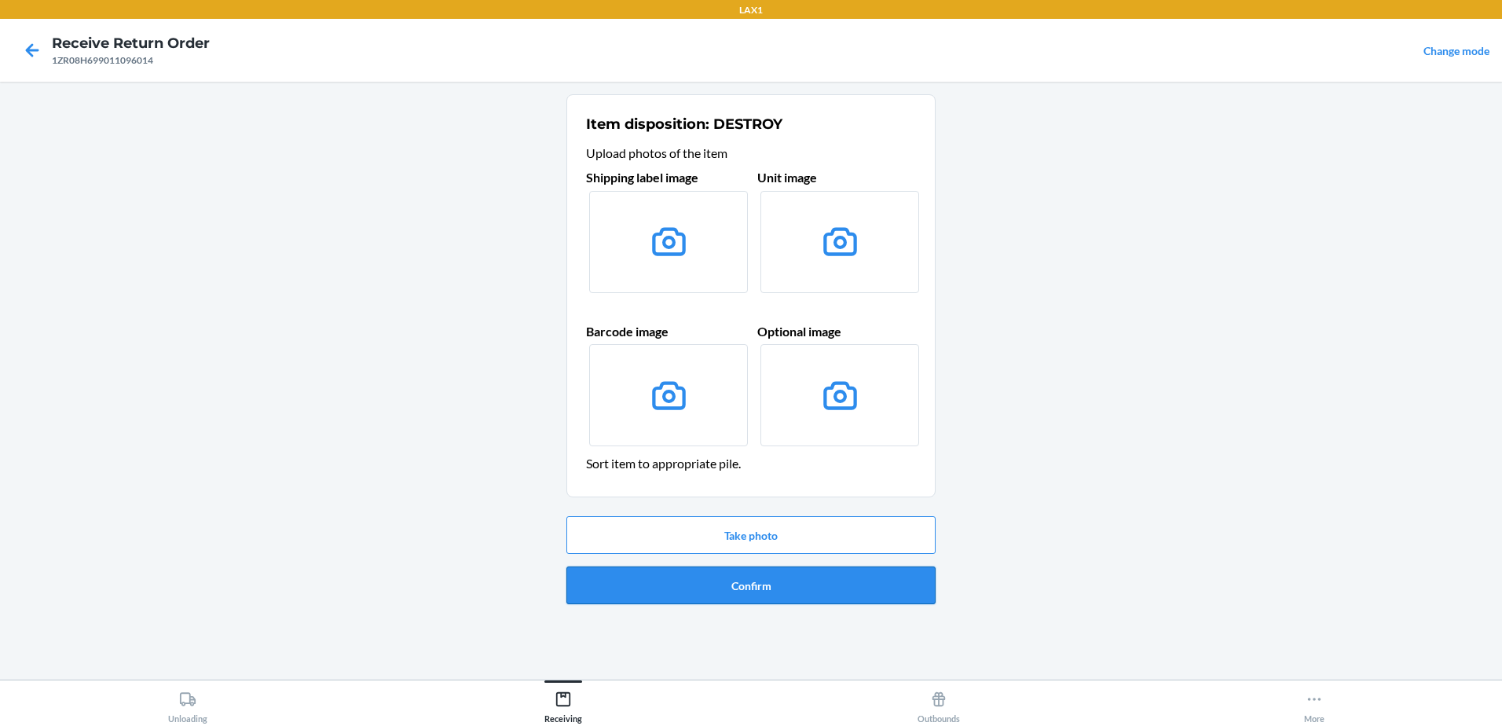
click at [804, 585] on button "Confirm" at bounding box center [750, 585] width 369 height 38
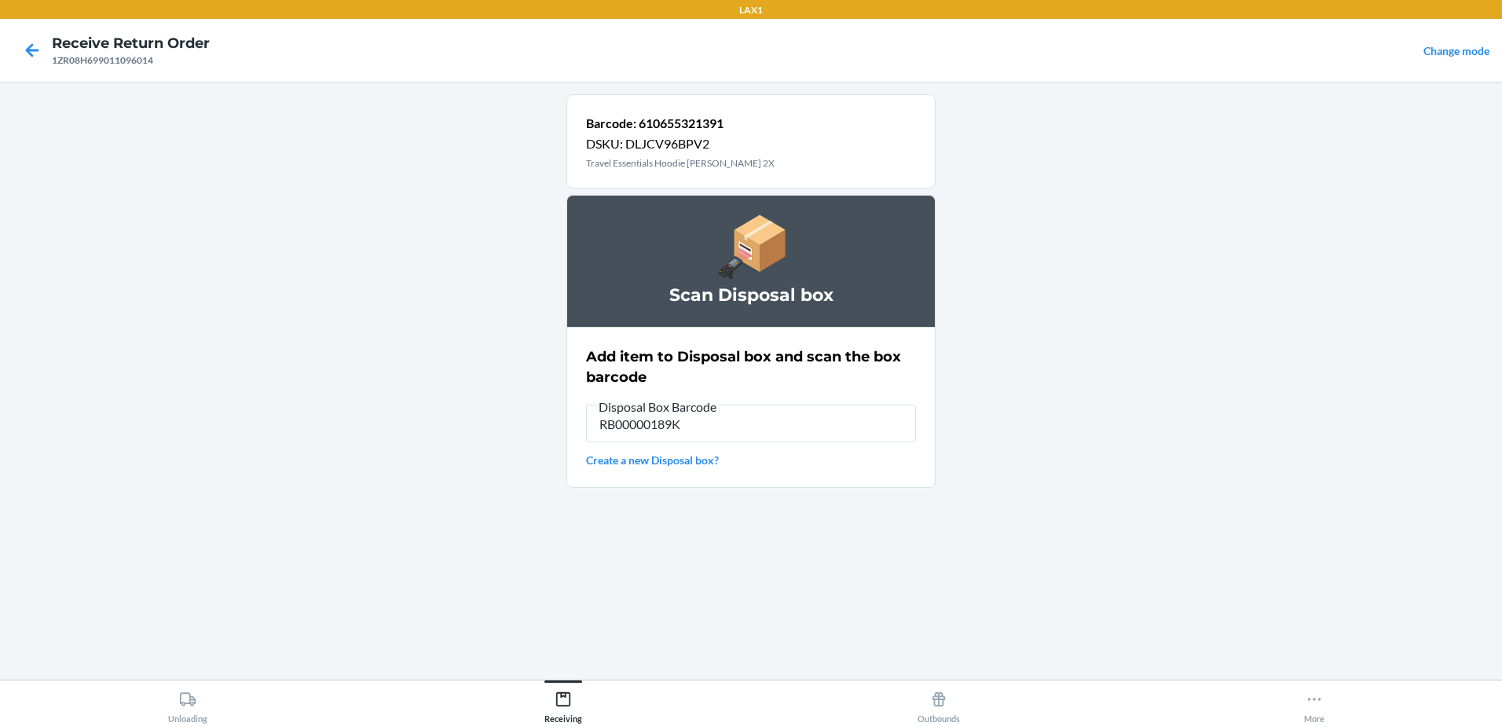
type input "RB00000189K"
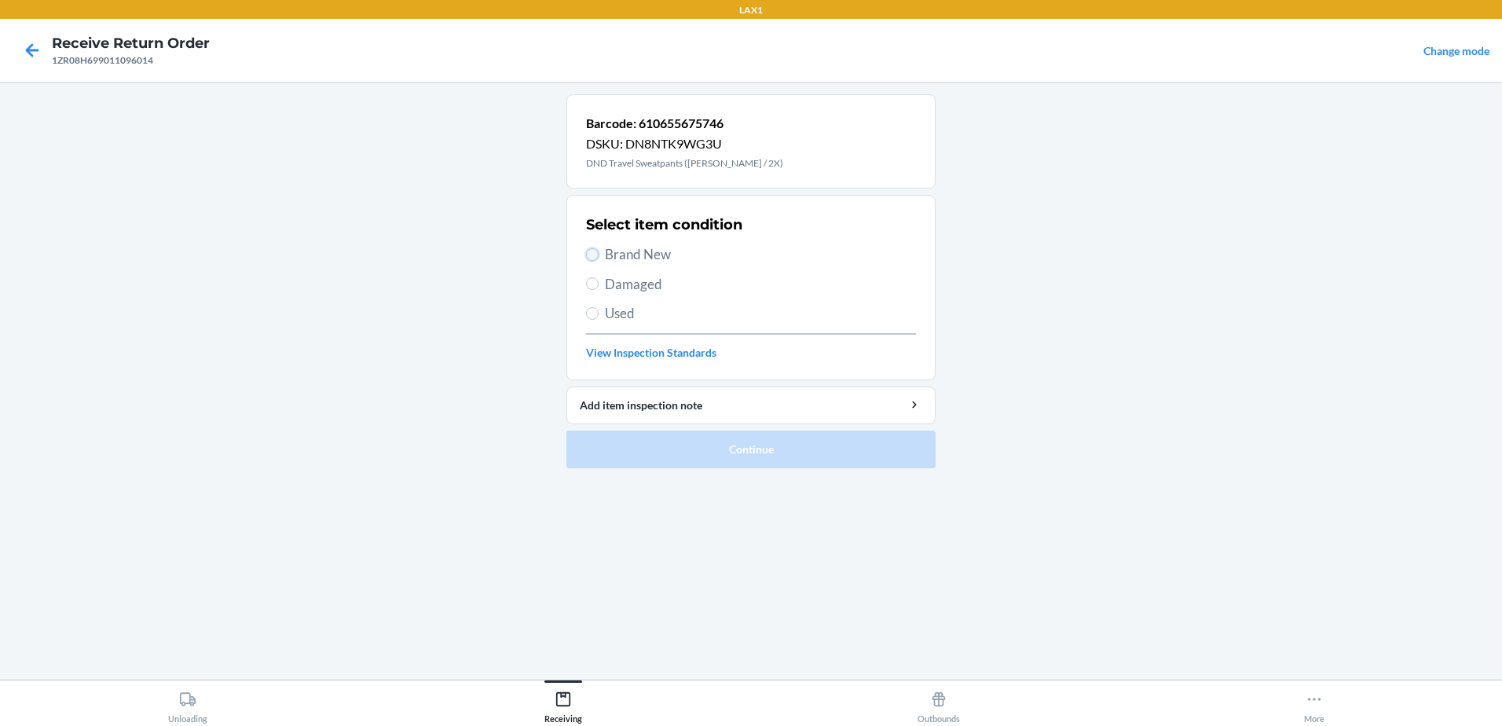
click at [592, 257] on input "Brand New" at bounding box center [592, 254] width 13 height 13
radio input "true"
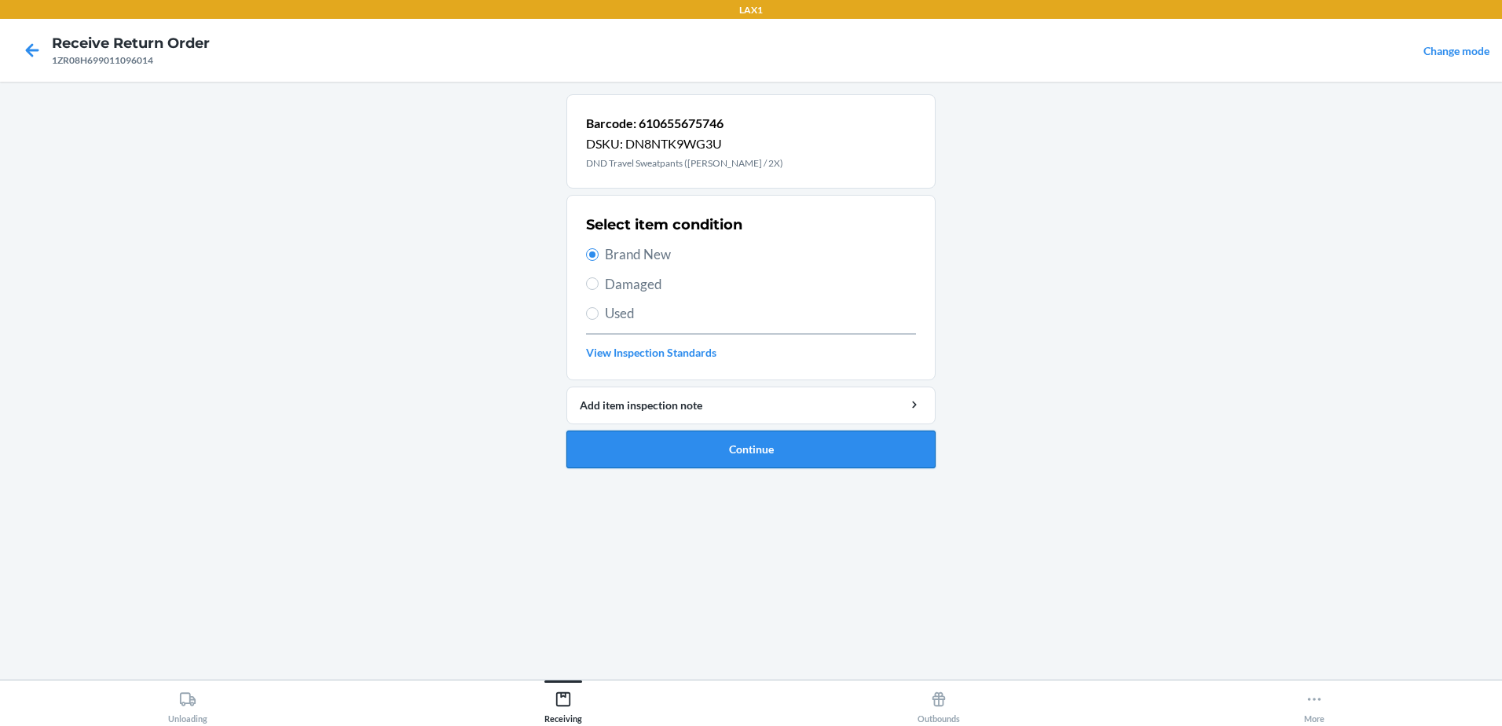
click at [746, 451] on button "Continue" at bounding box center [750, 449] width 369 height 38
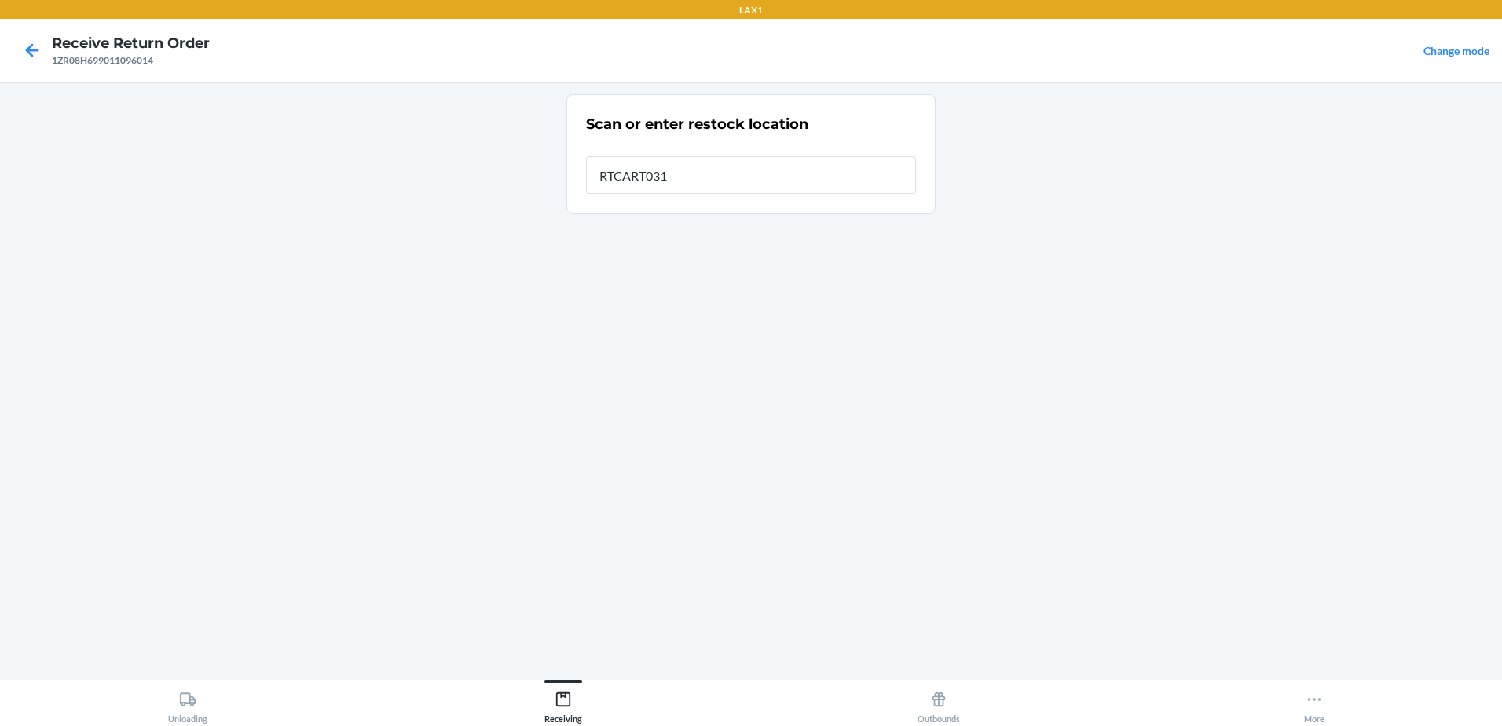
type input "RTCART031"
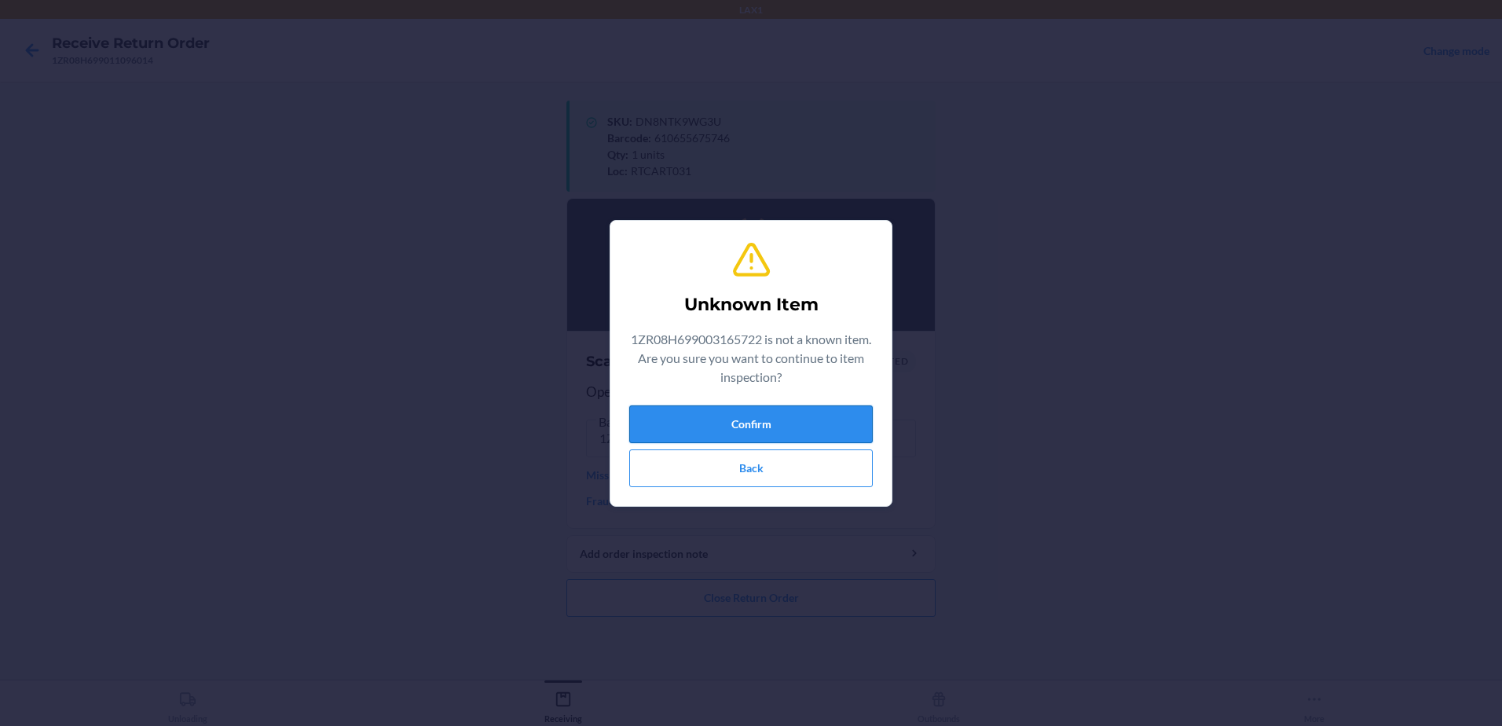
click at [792, 412] on button "Confirm" at bounding box center [750, 424] width 243 height 38
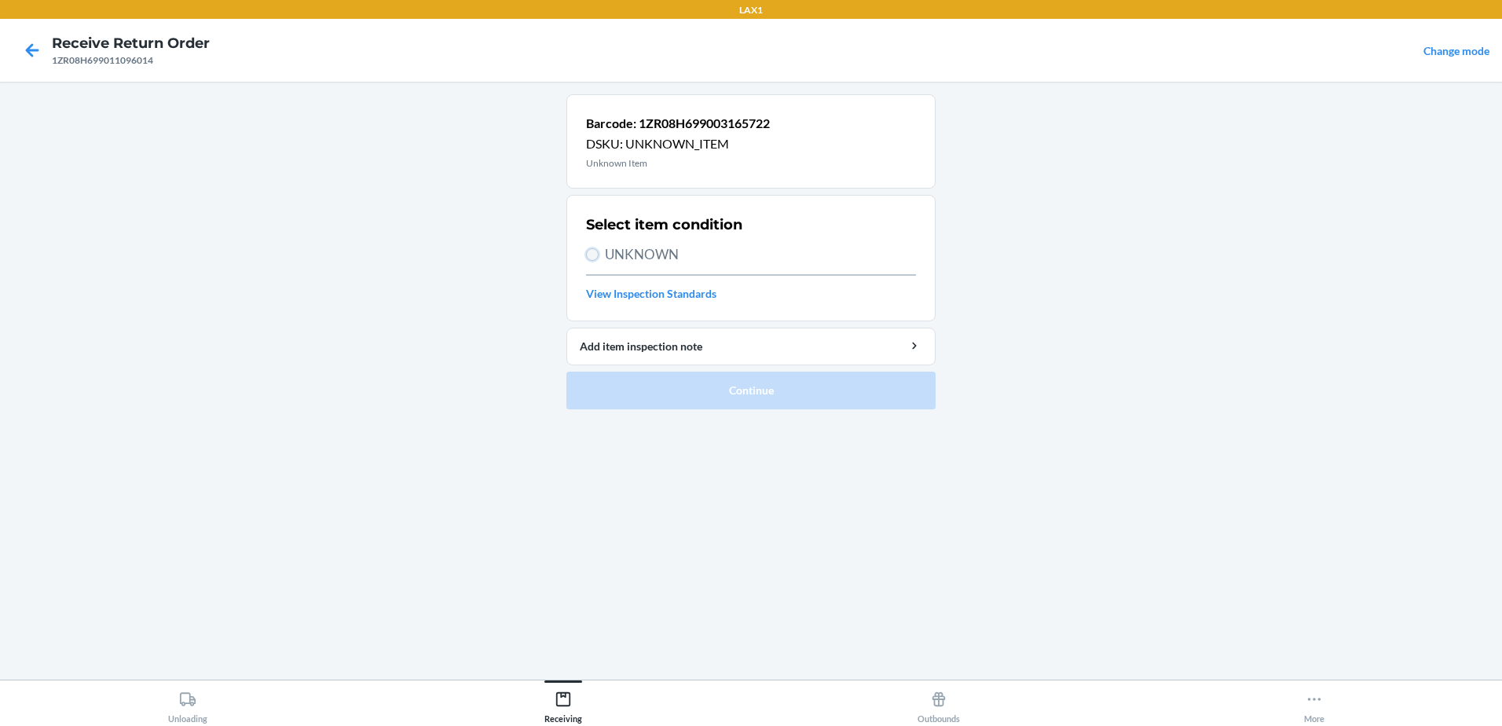
click at [588, 255] on input "UNKNOWN" at bounding box center [592, 254] width 13 height 13
radio input "true"
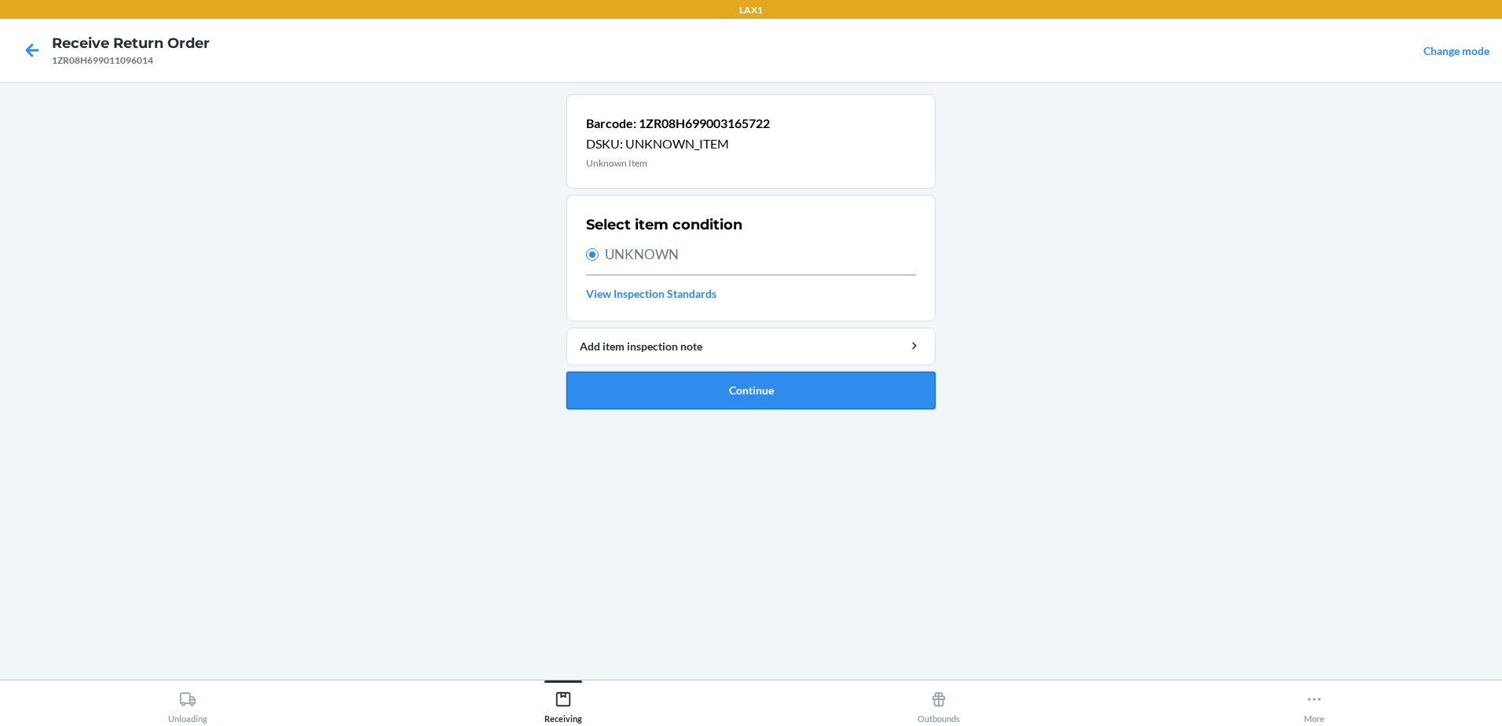
click at [790, 384] on button "Continue" at bounding box center [750, 391] width 369 height 38
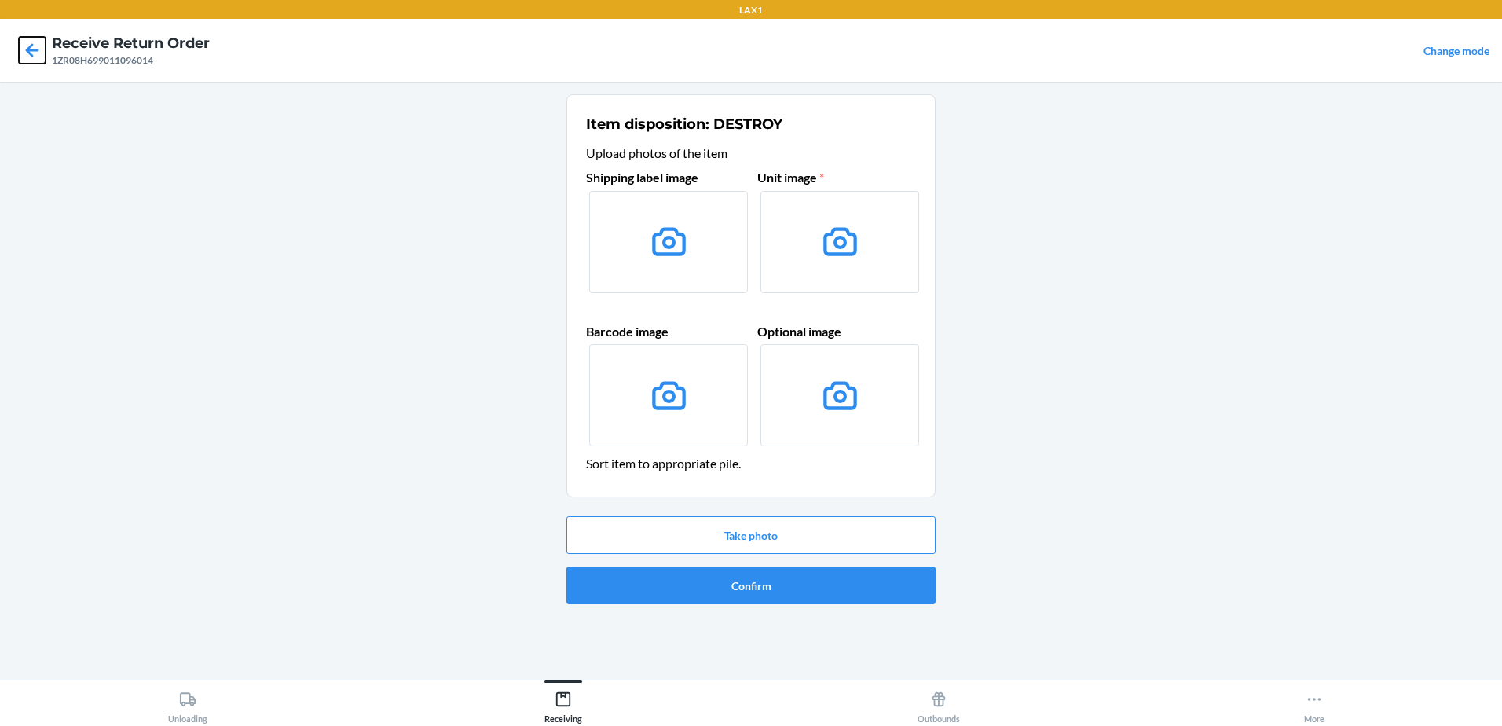
click at [36, 46] on icon at bounding box center [32, 50] width 27 height 27
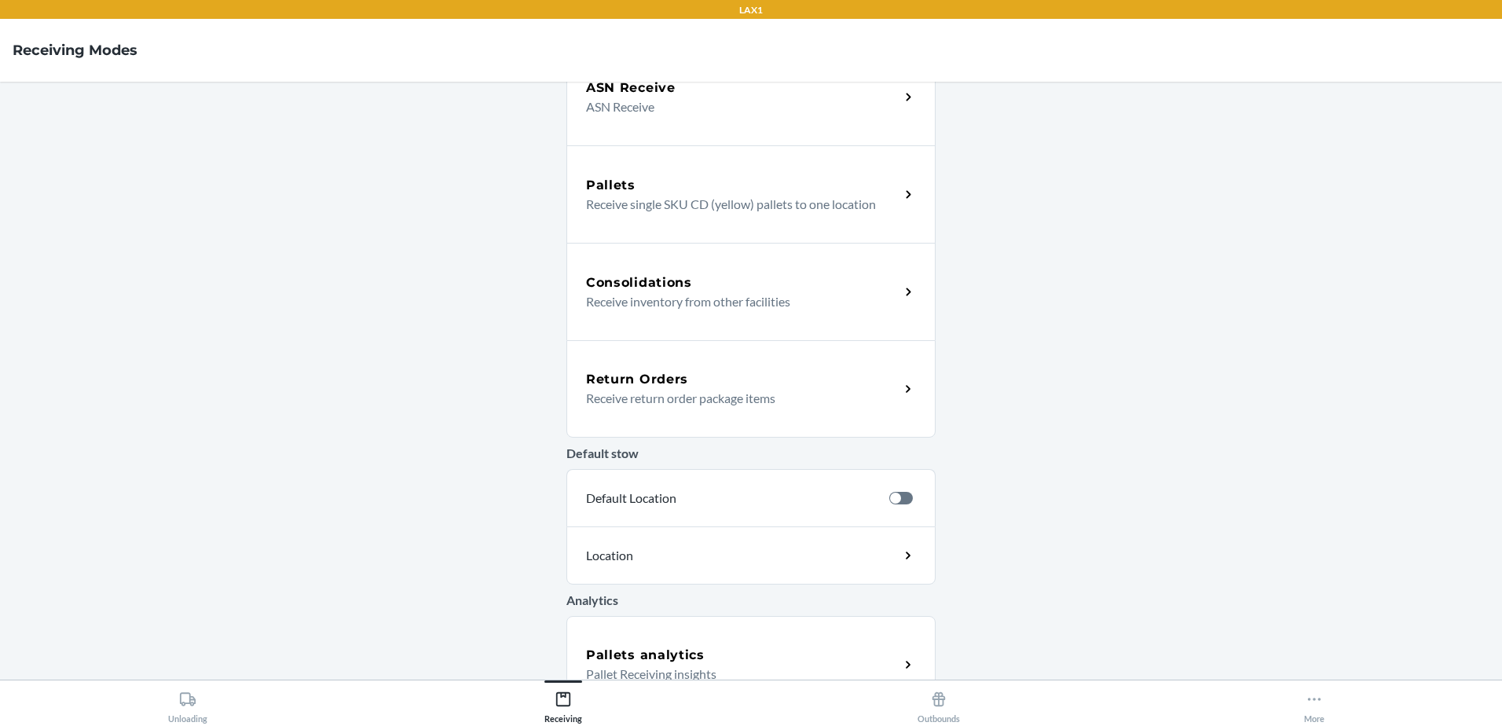
scroll to position [272, 0]
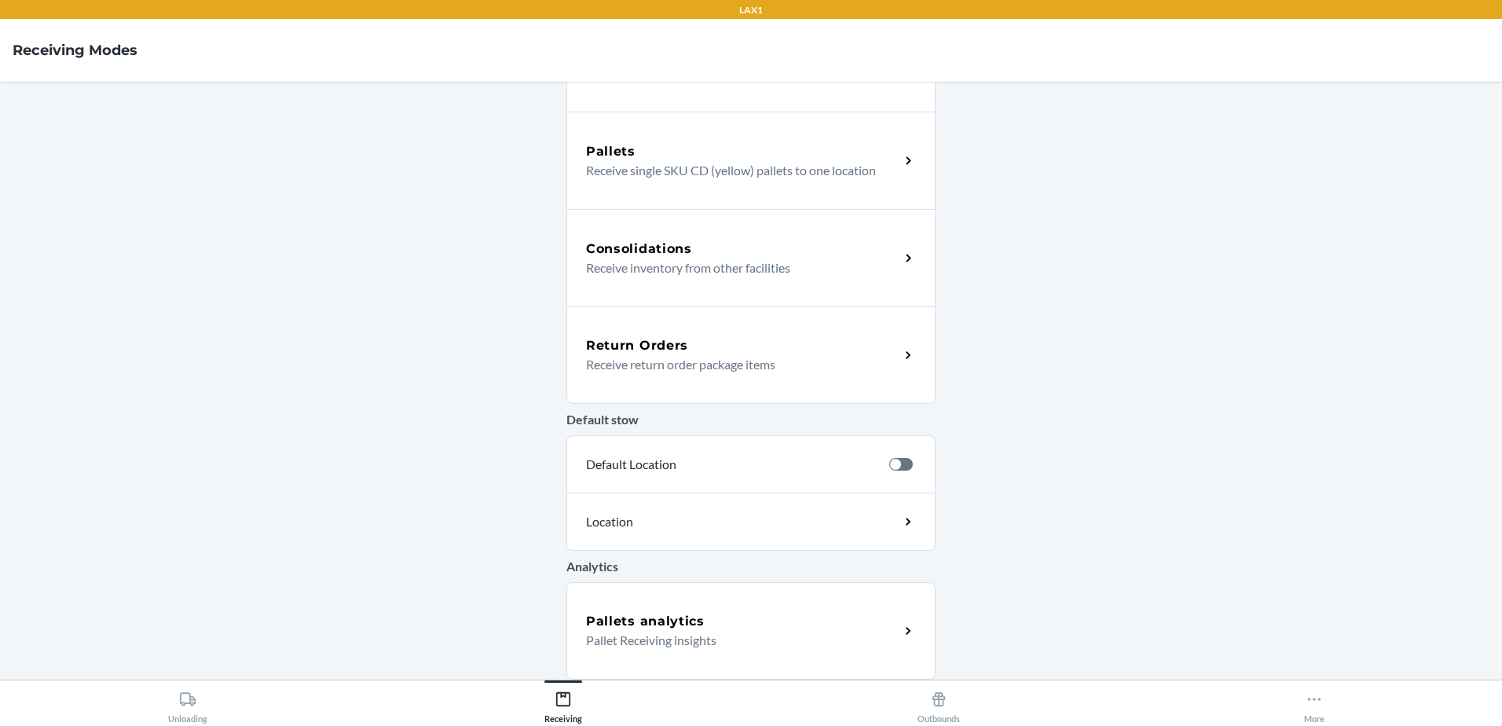
click at [696, 358] on p "Receive return order package items" at bounding box center [736, 364] width 301 height 19
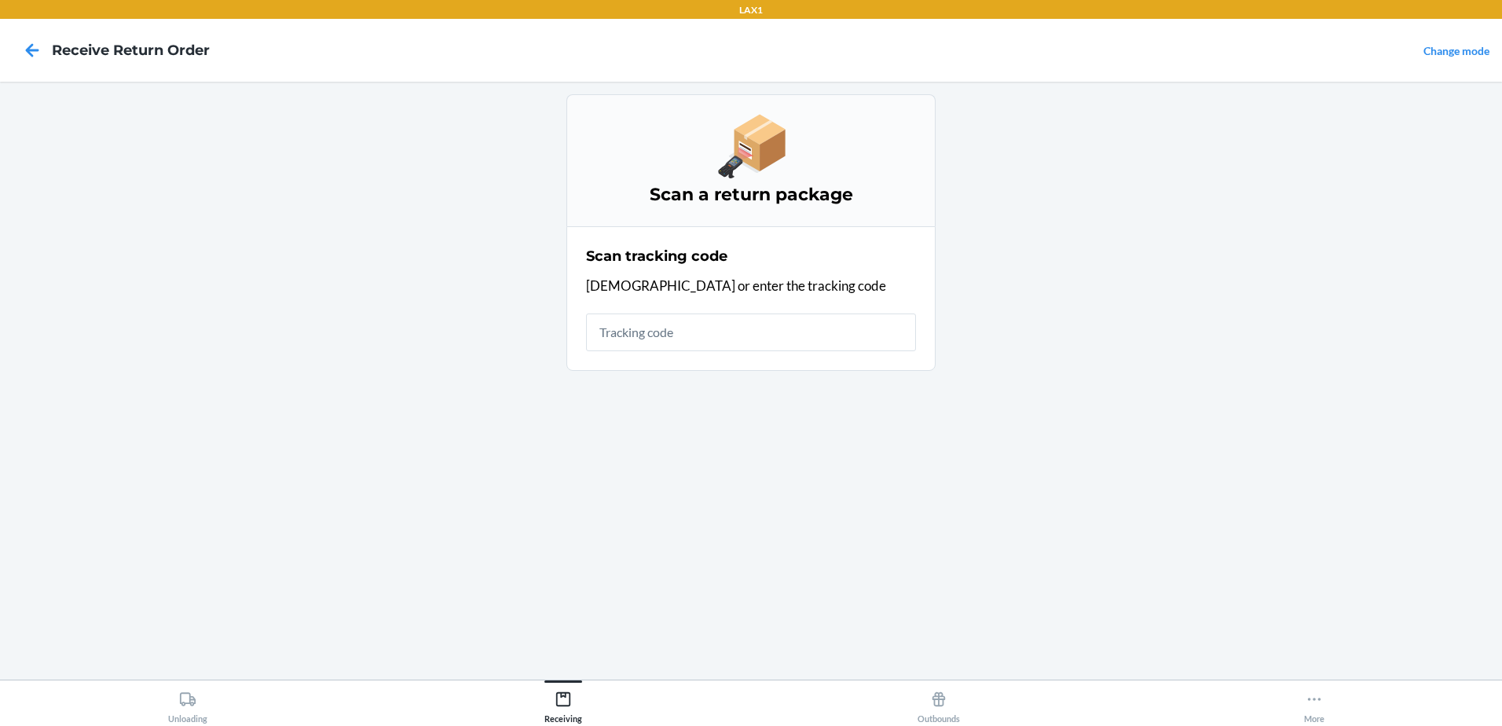
click at [698, 328] on input "text" at bounding box center [751, 332] width 330 height 38
type input "1ZR08H699003165722"
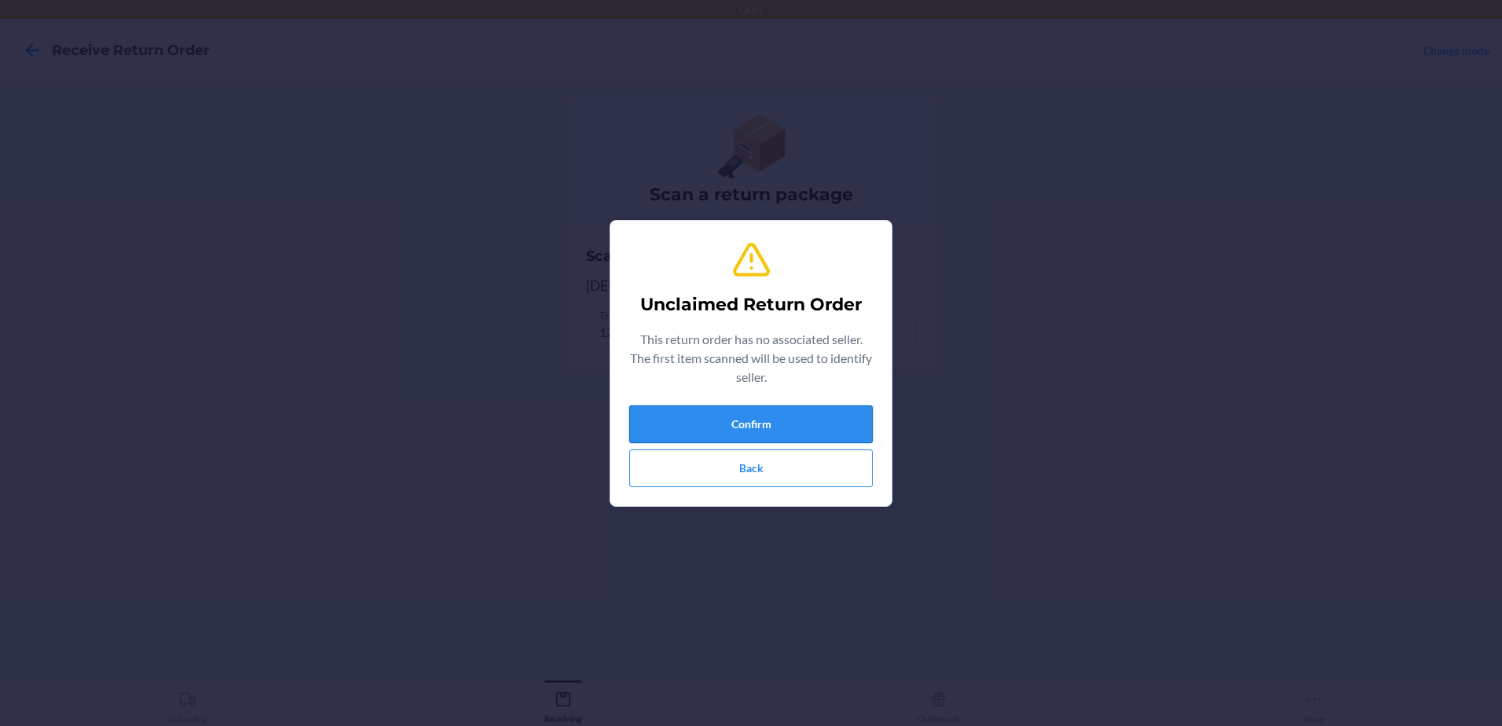
click at [856, 420] on button "Confirm" at bounding box center [750, 424] width 243 height 38
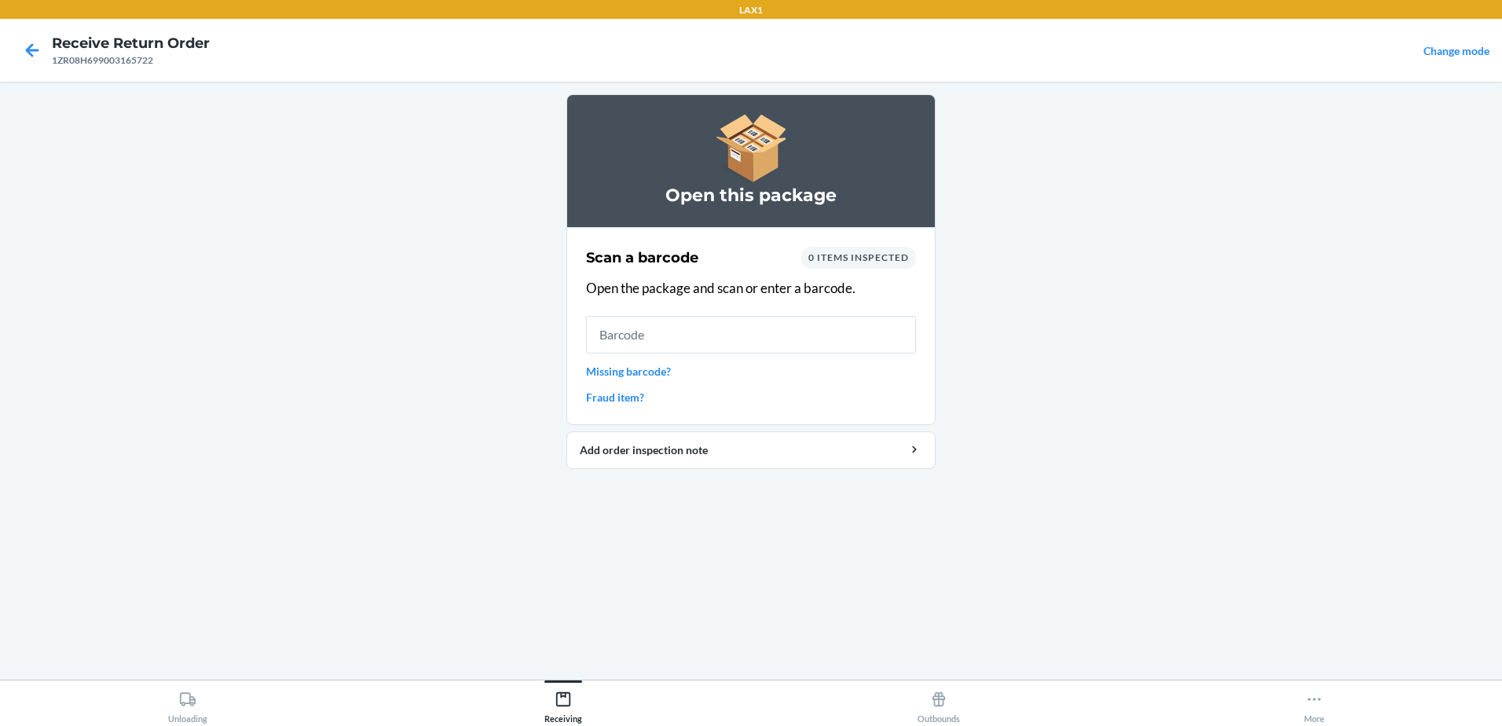
click at [754, 331] on input "text" at bounding box center [751, 335] width 330 height 38
click at [645, 375] on link "Missing barcode?" at bounding box center [751, 371] width 330 height 16
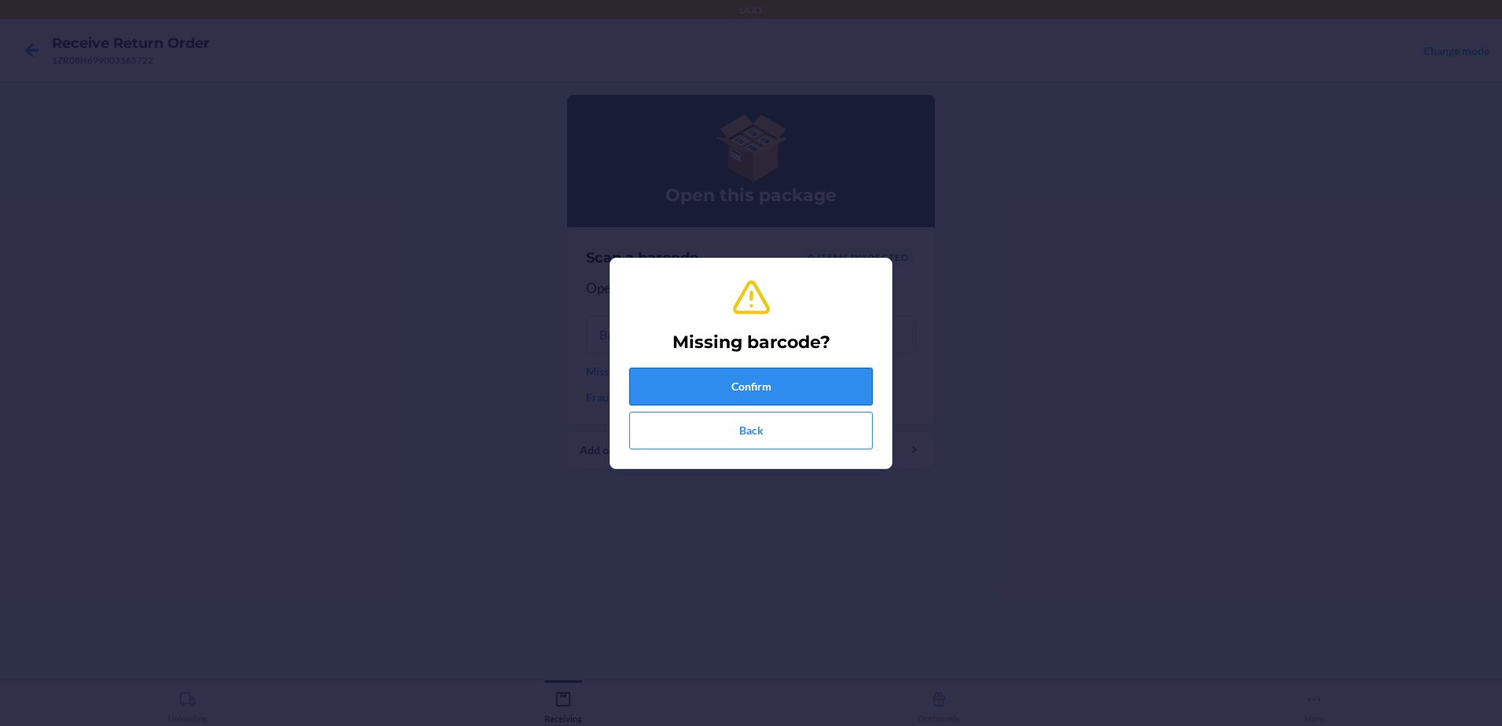
click at [788, 386] on button "Confirm" at bounding box center [750, 387] width 243 height 38
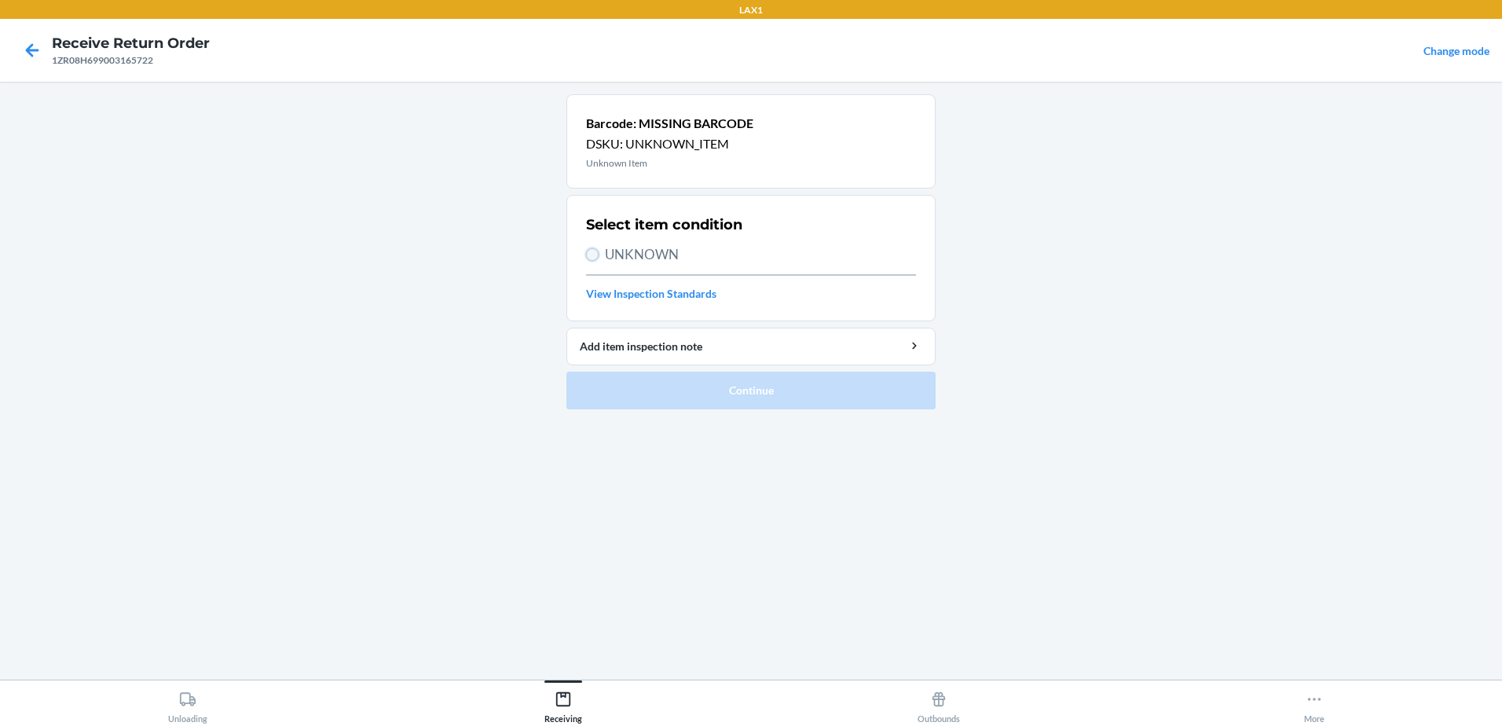
click at [588, 257] on input "UNKNOWN" at bounding box center [592, 254] width 13 height 13
radio input "true"
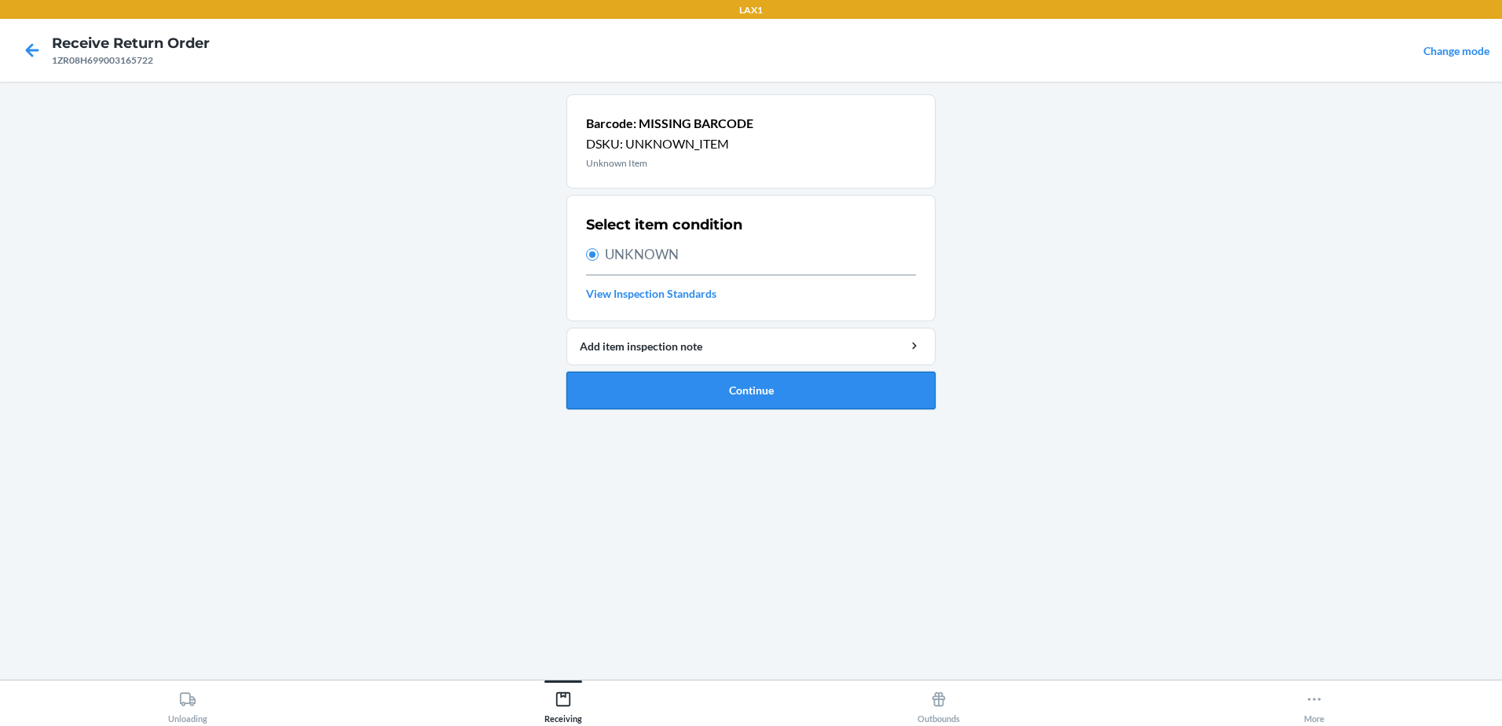
click at [740, 387] on button "Continue" at bounding box center [750, 391] width 369 height 38
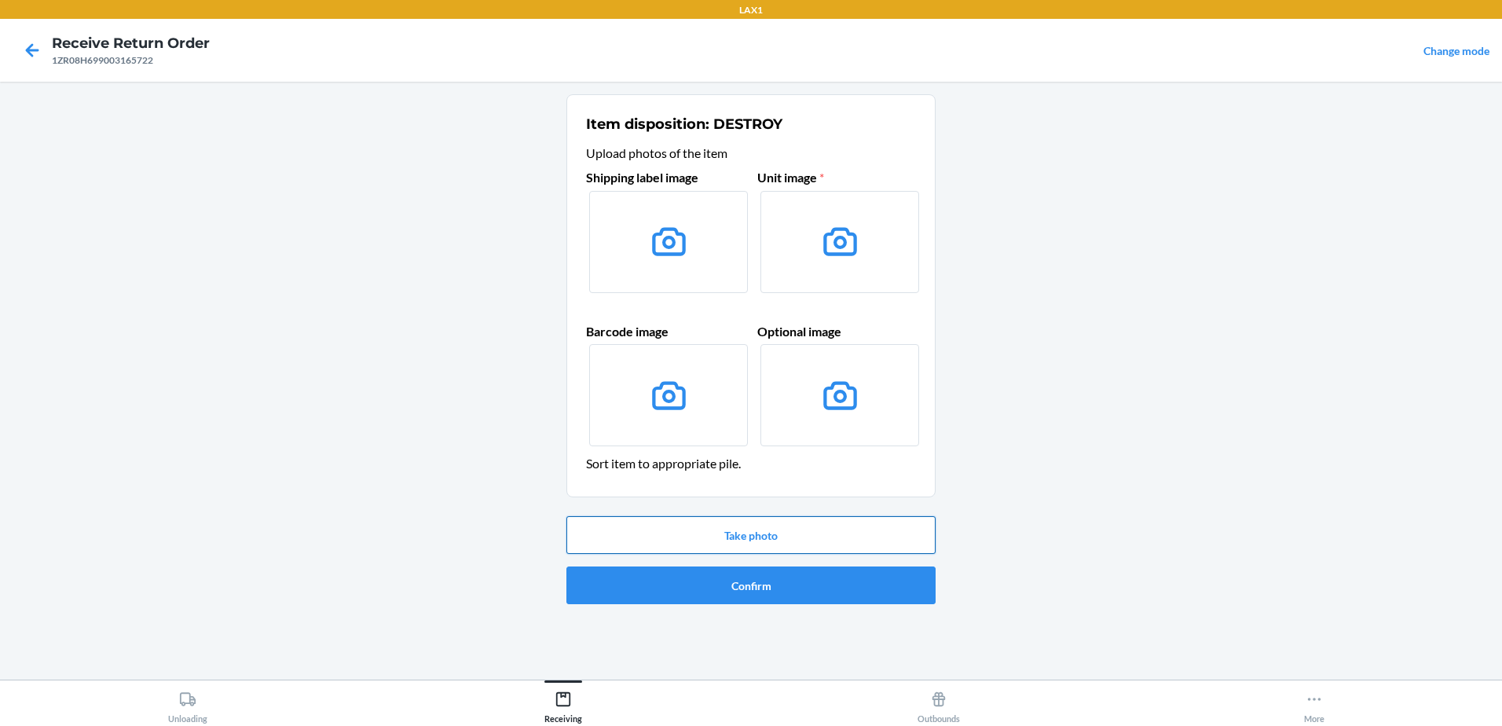
click at [741, 538] on button "Take photo" at bounding box center [750, 535] width 369 height 38
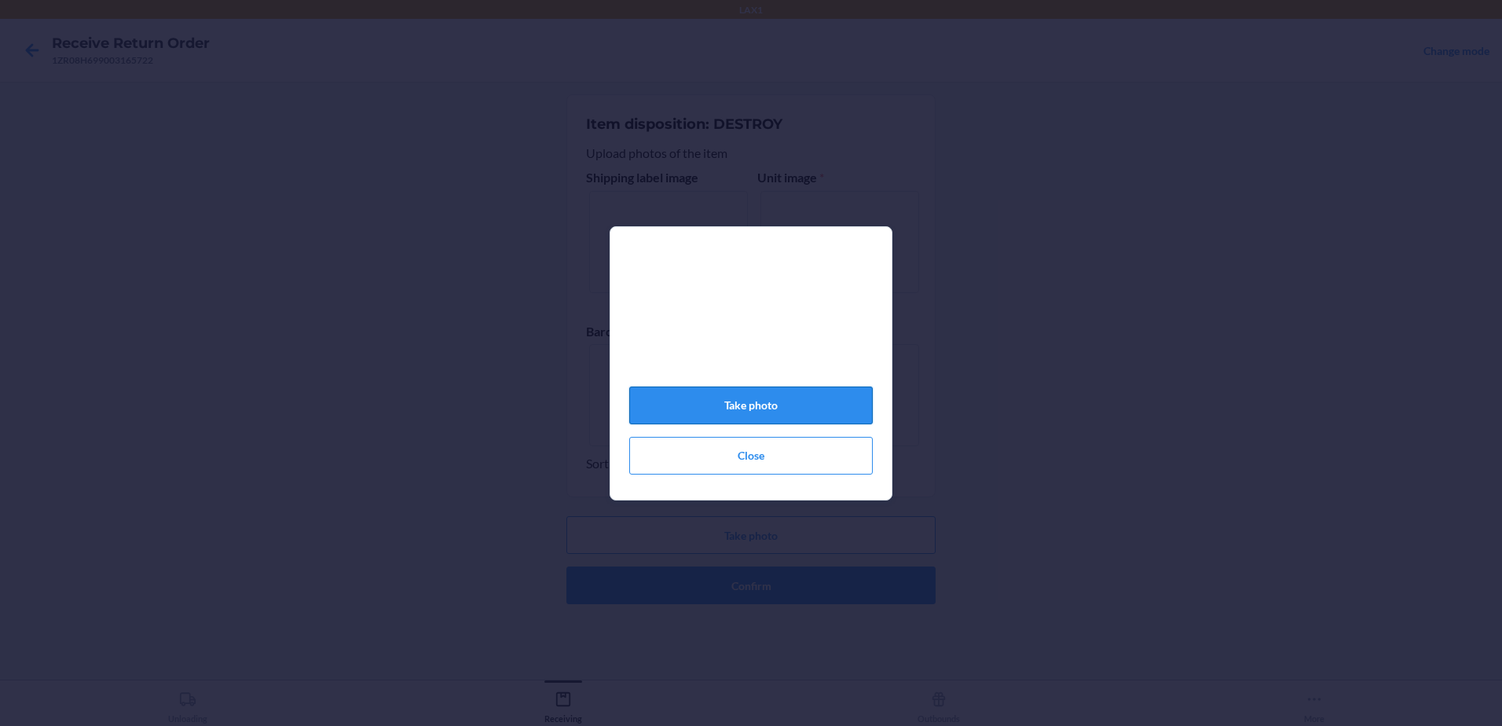
click at [742, 416] on button "Take photo" at bounding box center [750, 405] width 243 height 38
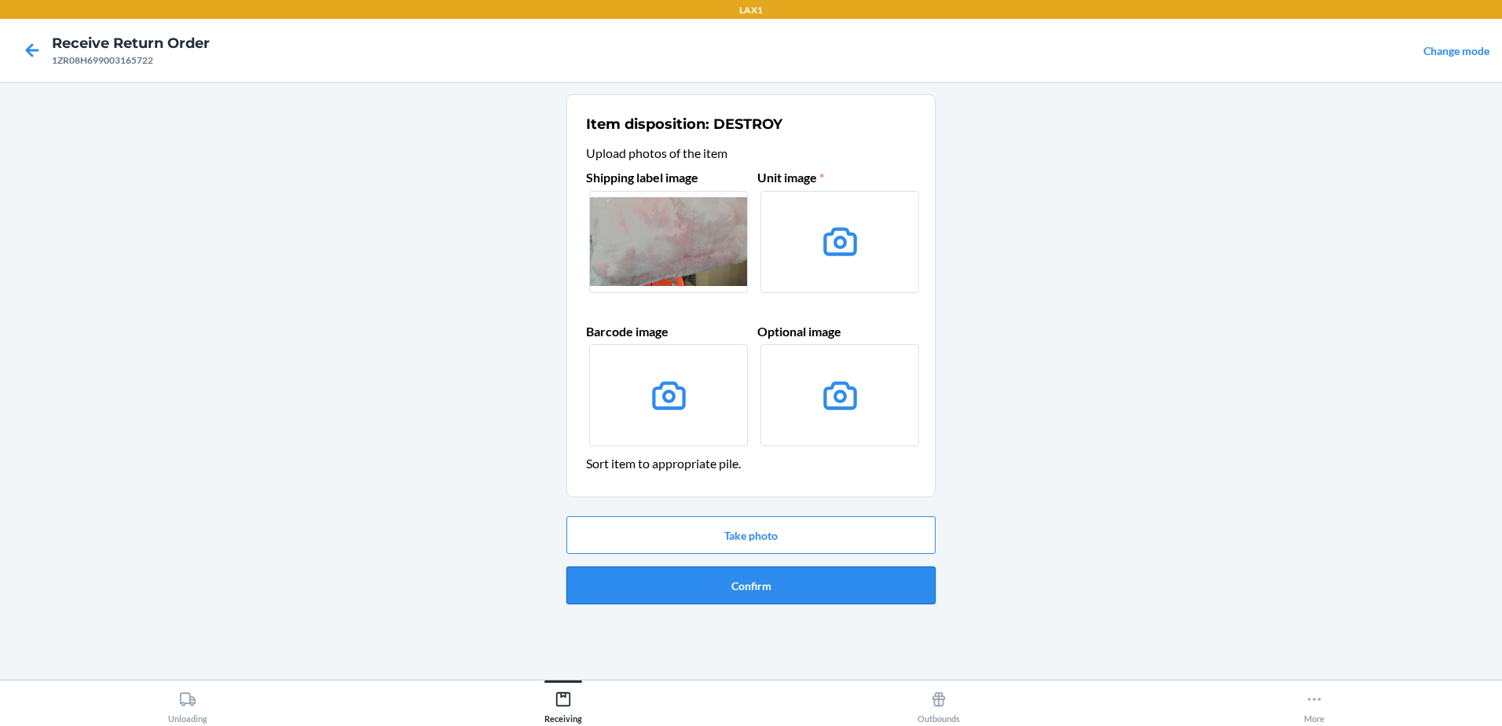
click at [769, 582] on button "Confirm" at bounding box center [750, 585] width 369 height 38
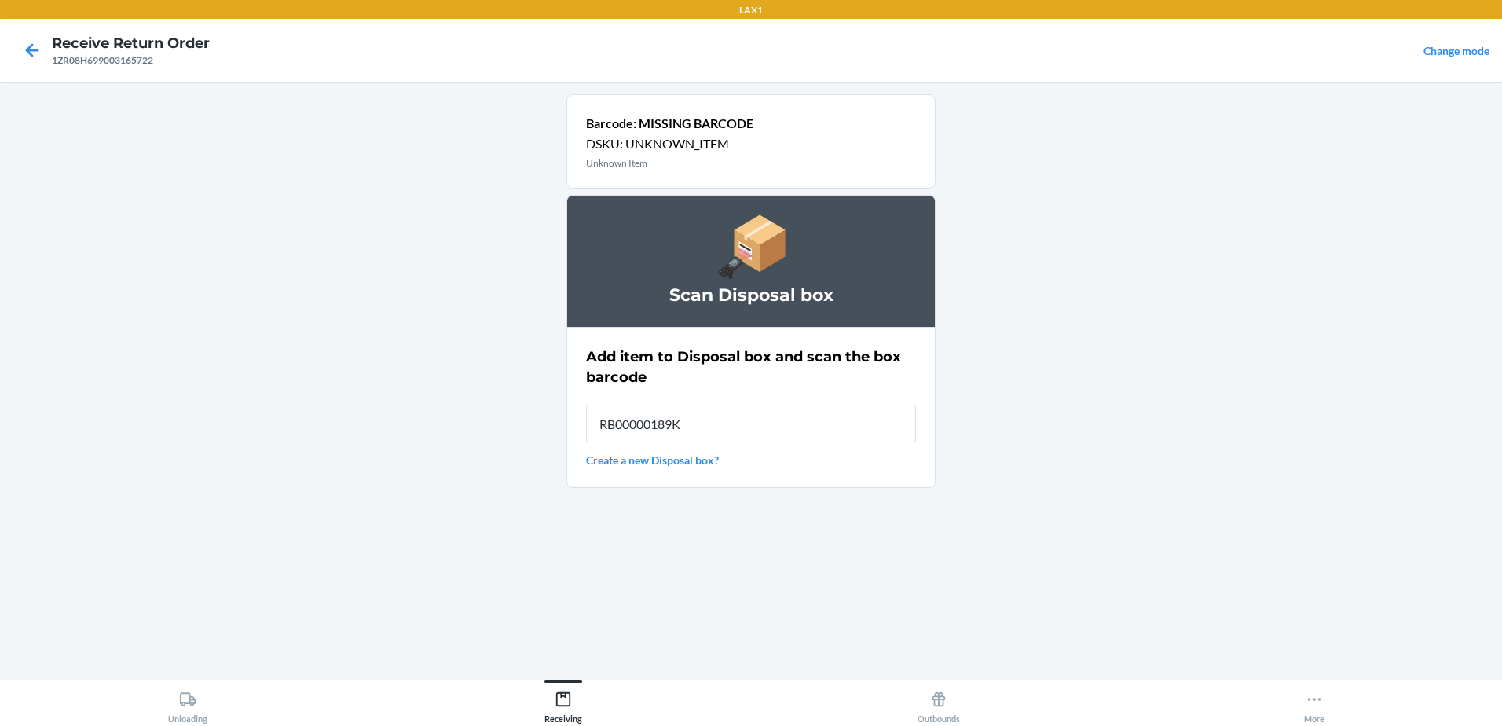
type input "RB00000189K"
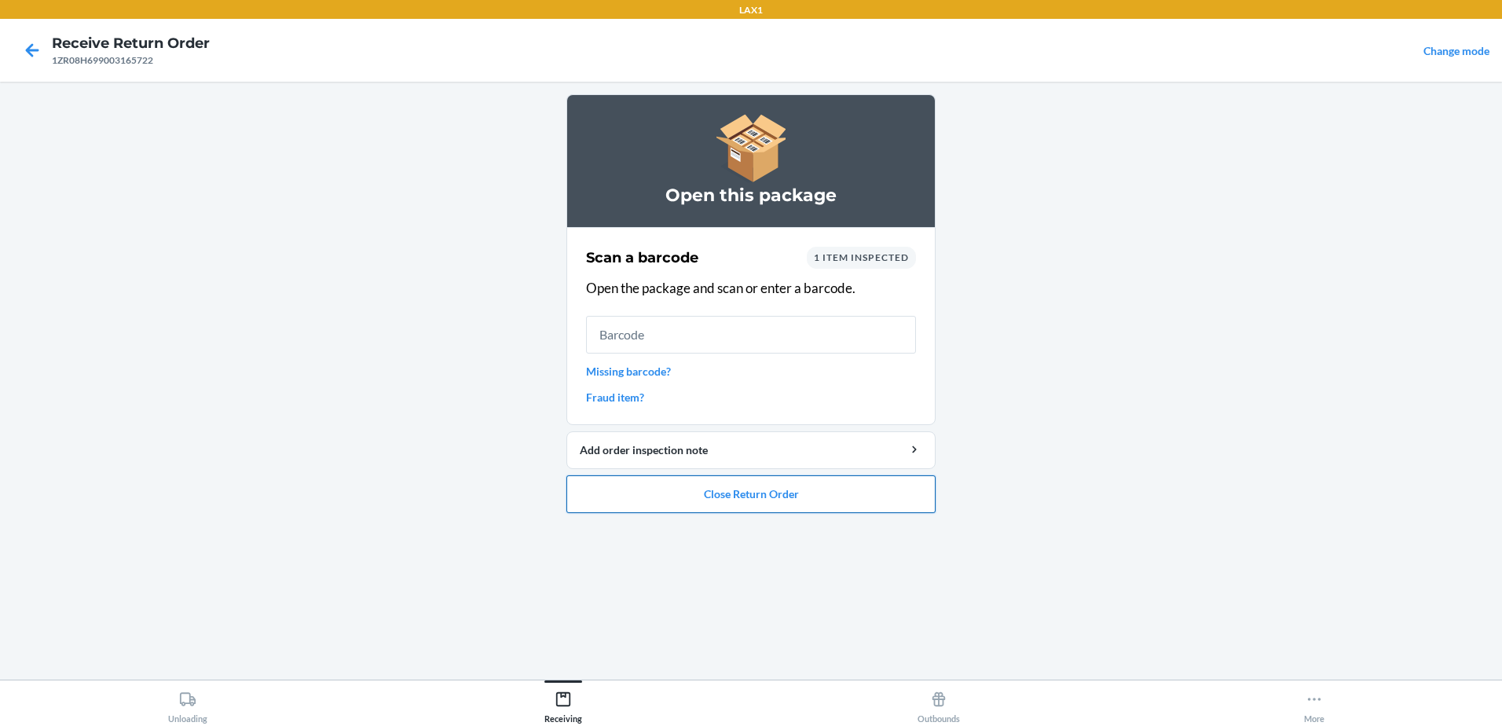
click at [771, 495] on button "Close Return Order" at bounding box center [750, 494] width 369 height 38
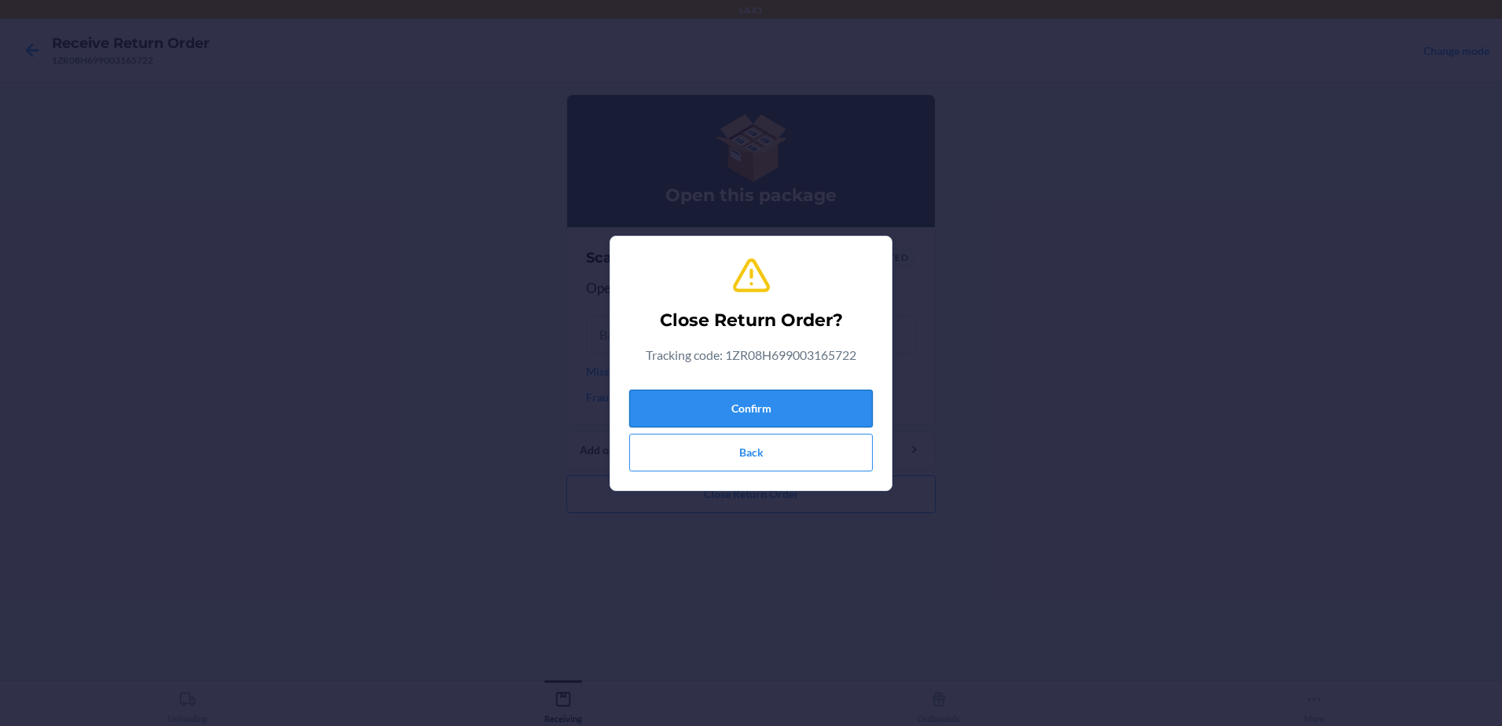
click at [787, 415] on button "Confirm" at bounding box center [750, 409] width 243 height 38
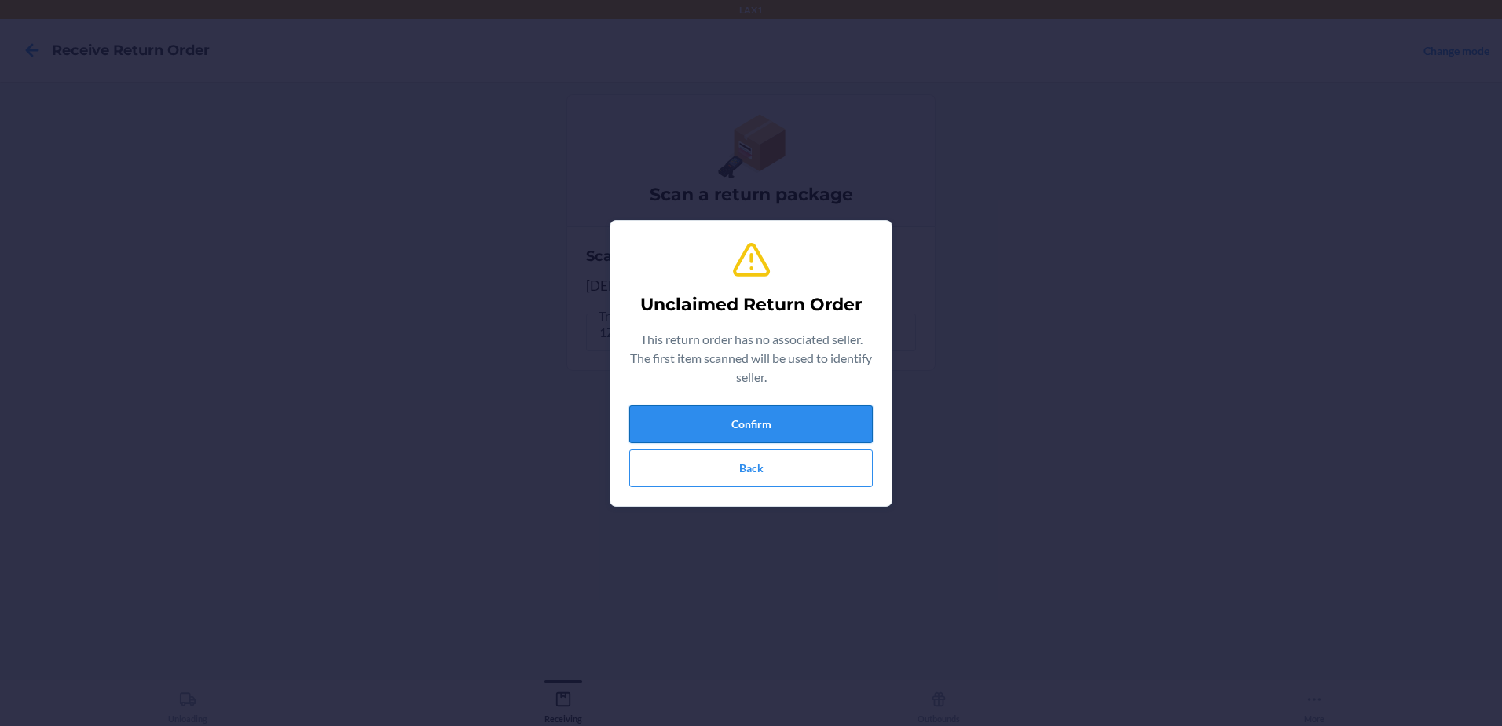
click at [846, 418] on button "Confirm" at bounding box center [750, 424] width 243 height 38
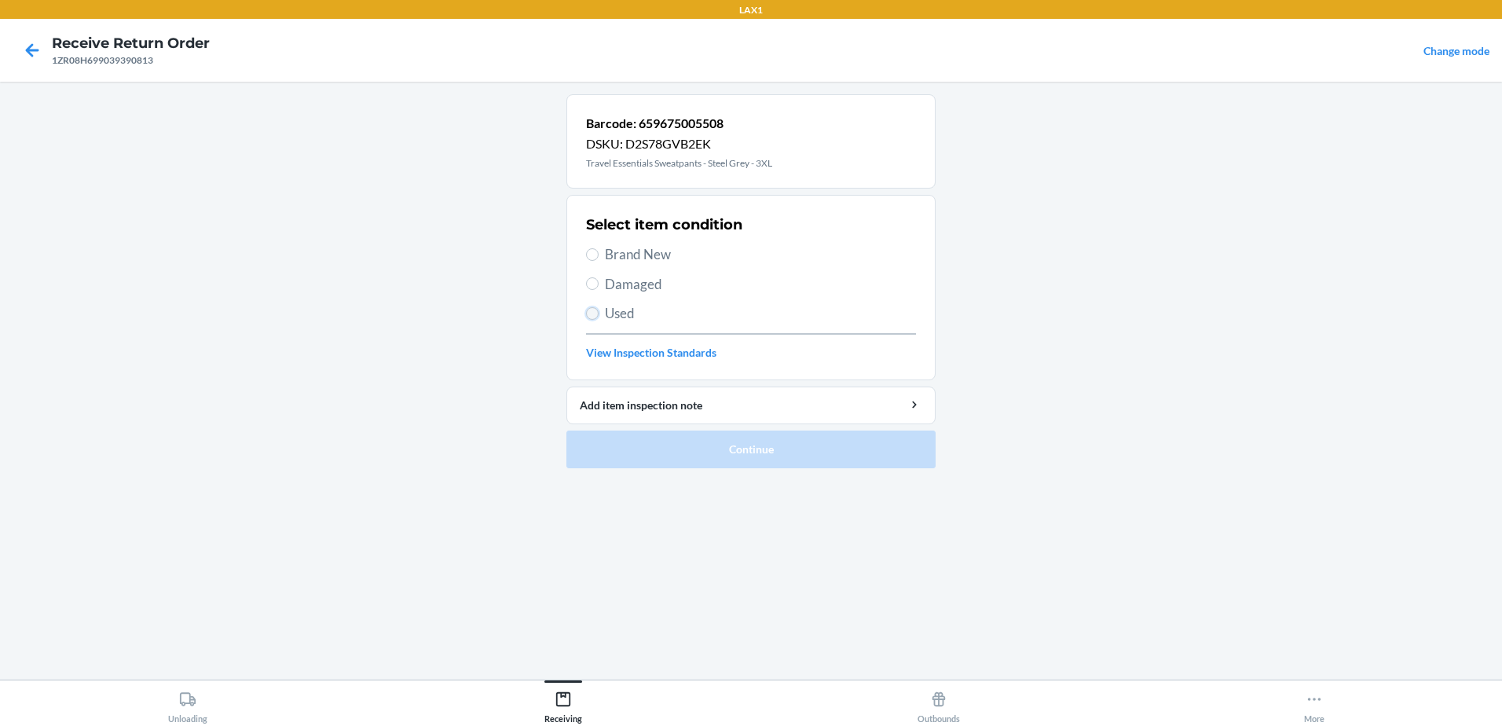
click at [595, 313] on input "Used" at bounding box center [592, 313] width 13 height 13
radio input "true"
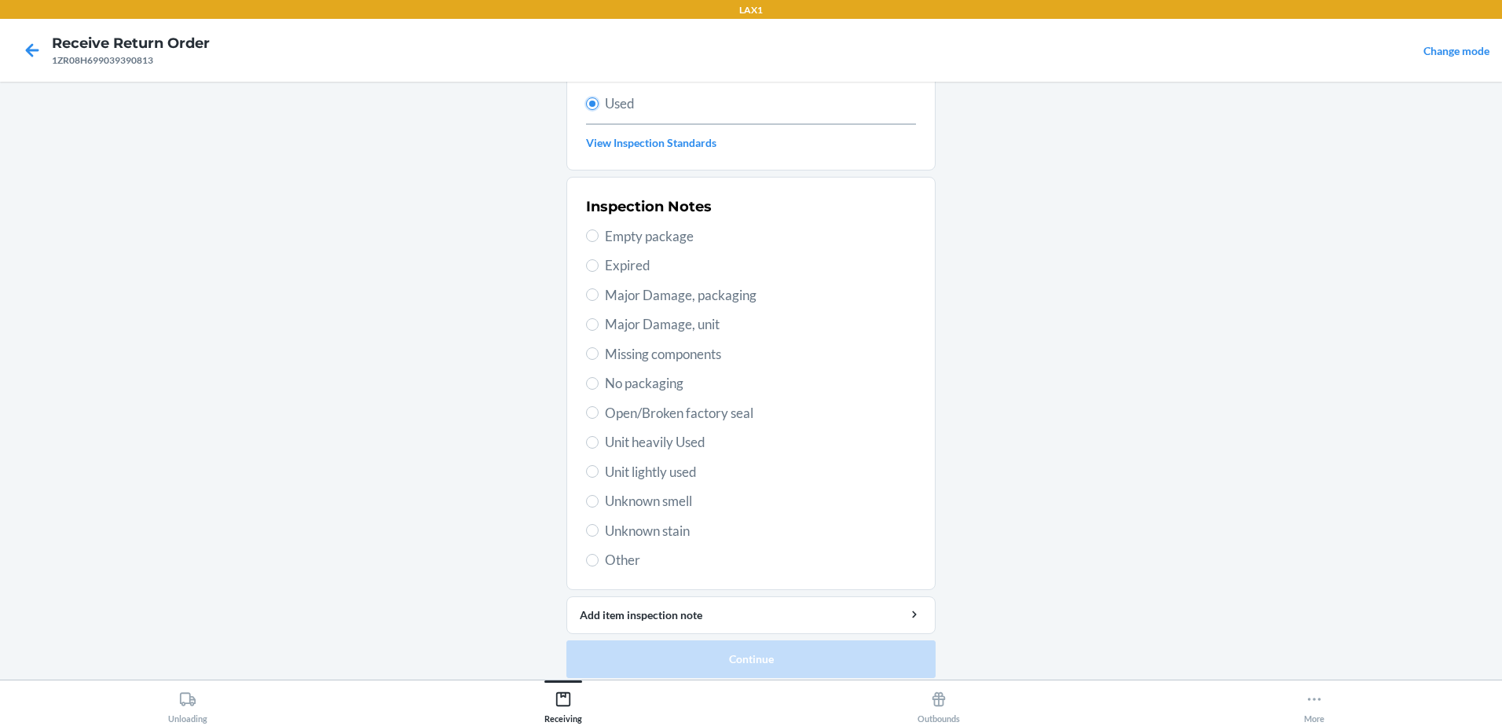
scroll to position [221, 0]
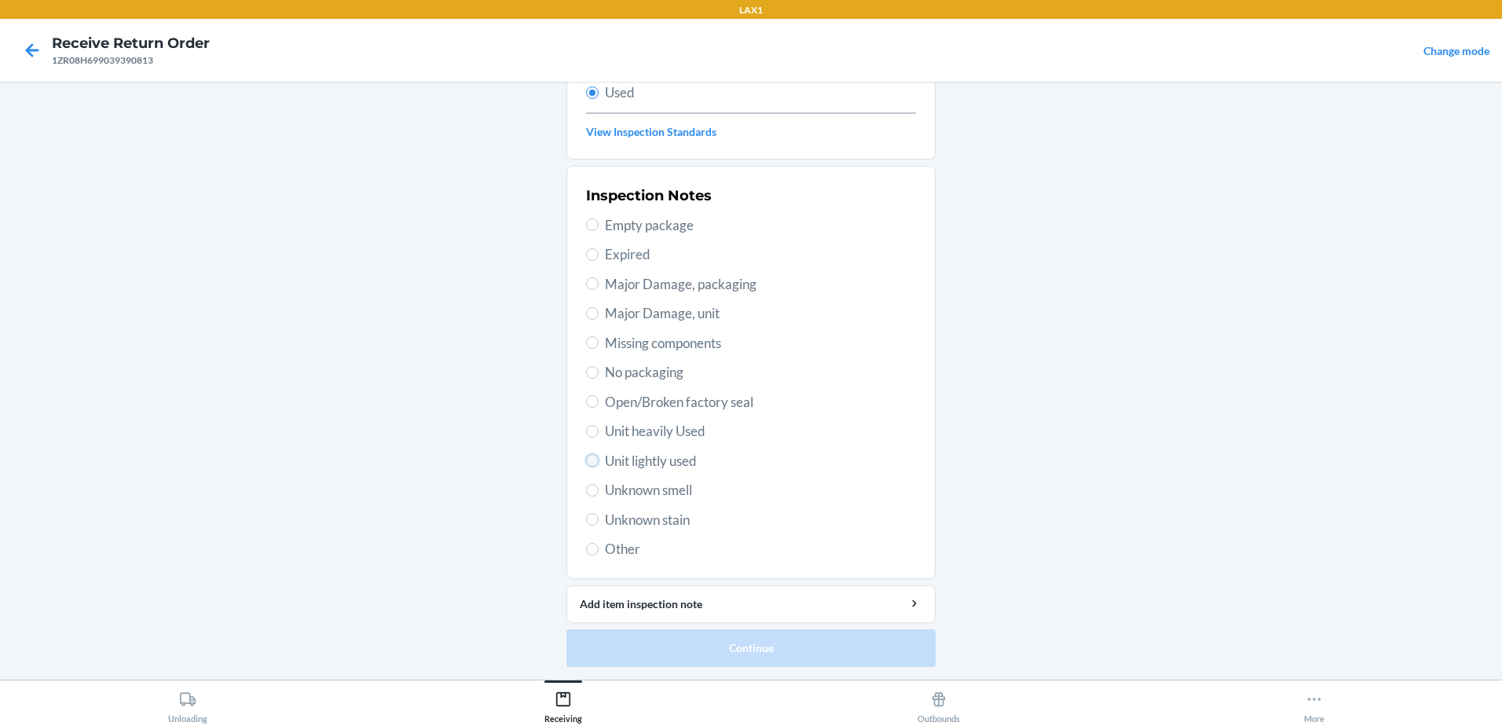
click at [591, 463] on input "Unit lightly used" at bounding box center [592, 460] width 13 height 13
radio input "true"
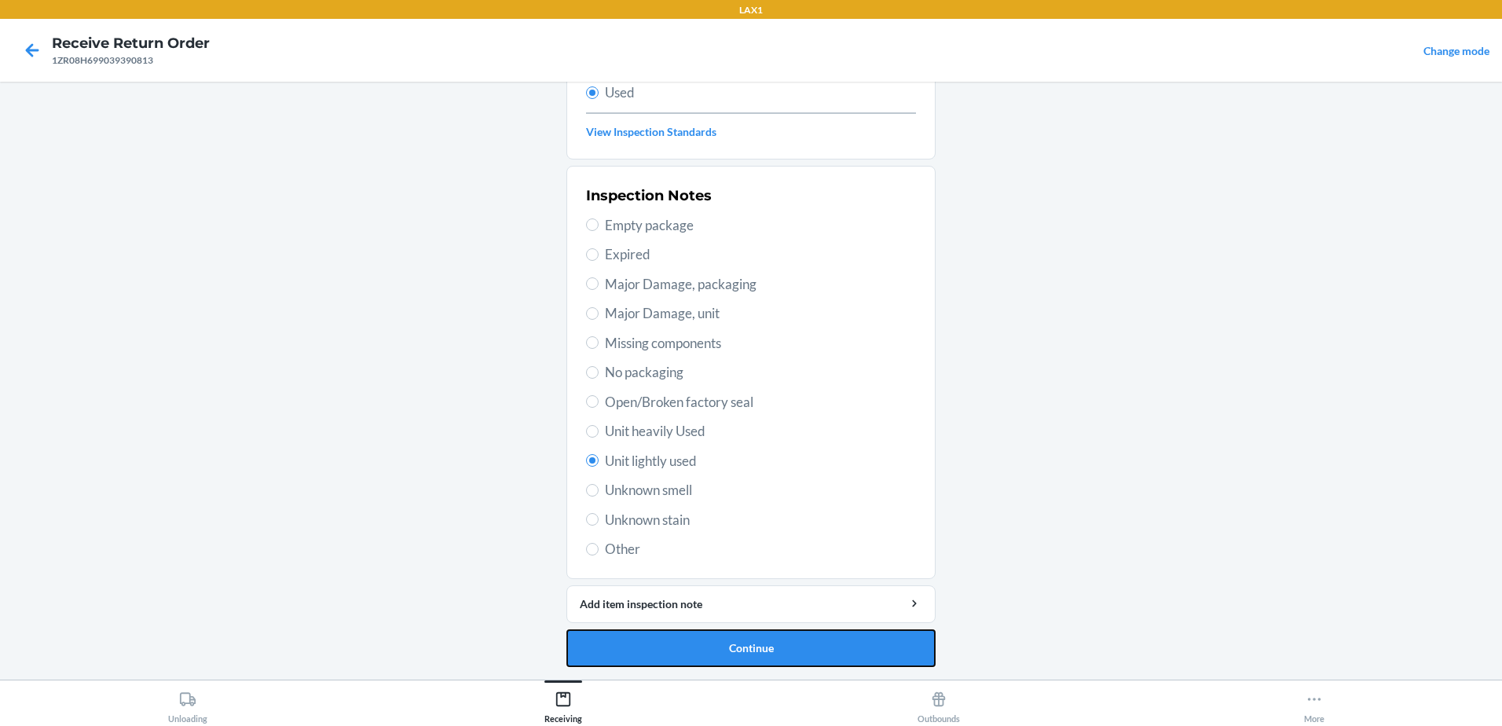
click at [823, 645] on button "Continue" at bounding box center [750, 648] width 369 height 38
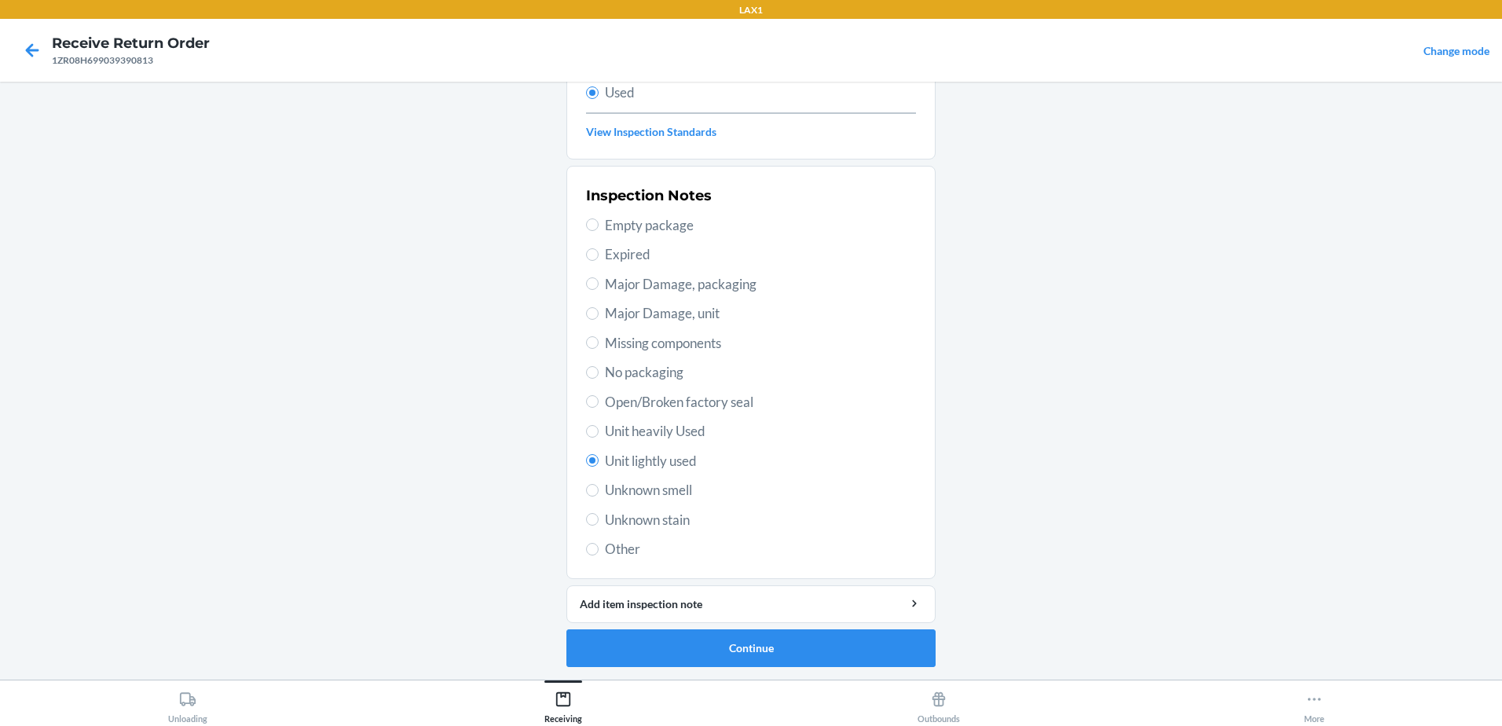
scroll to position [0, 0]
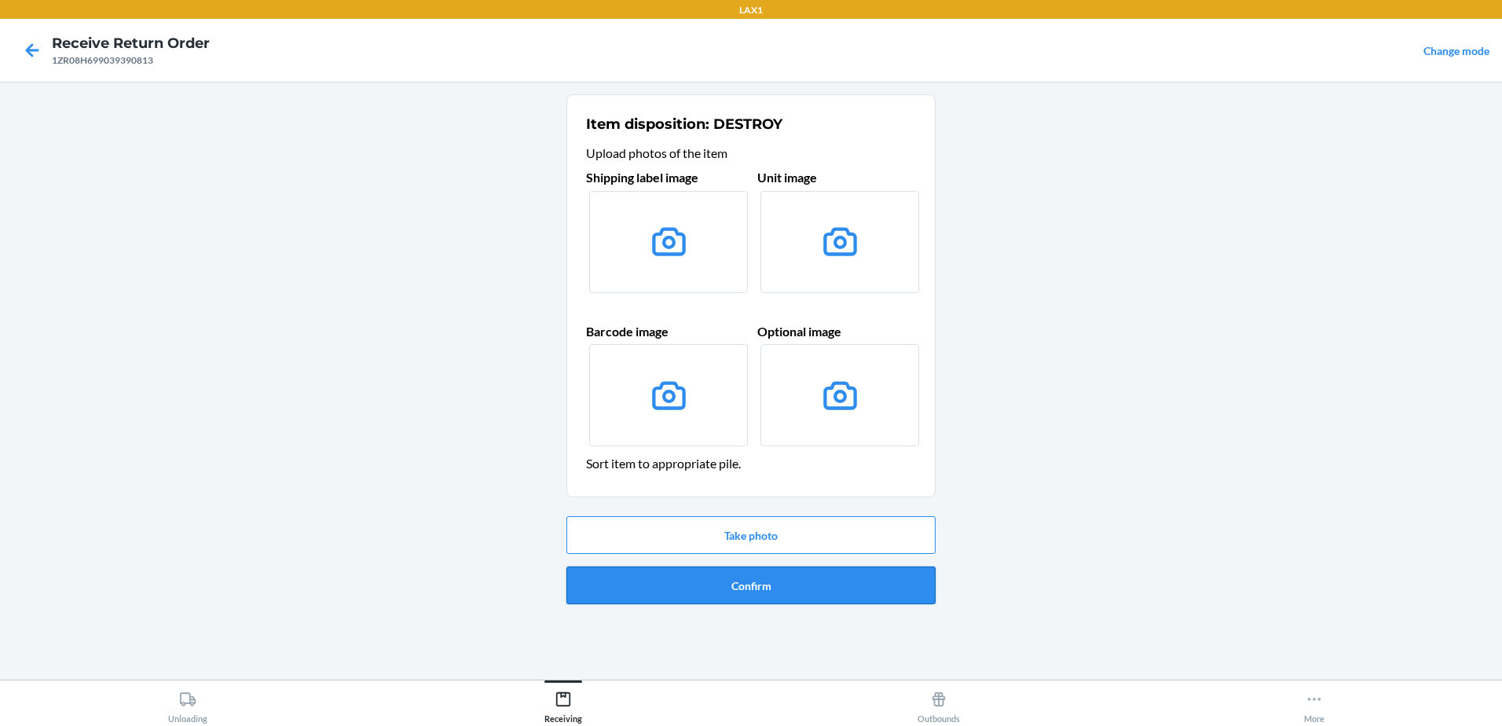
click at [768, 580] on button "Confirm" at bounding box center [750, 585] width 369 height 38
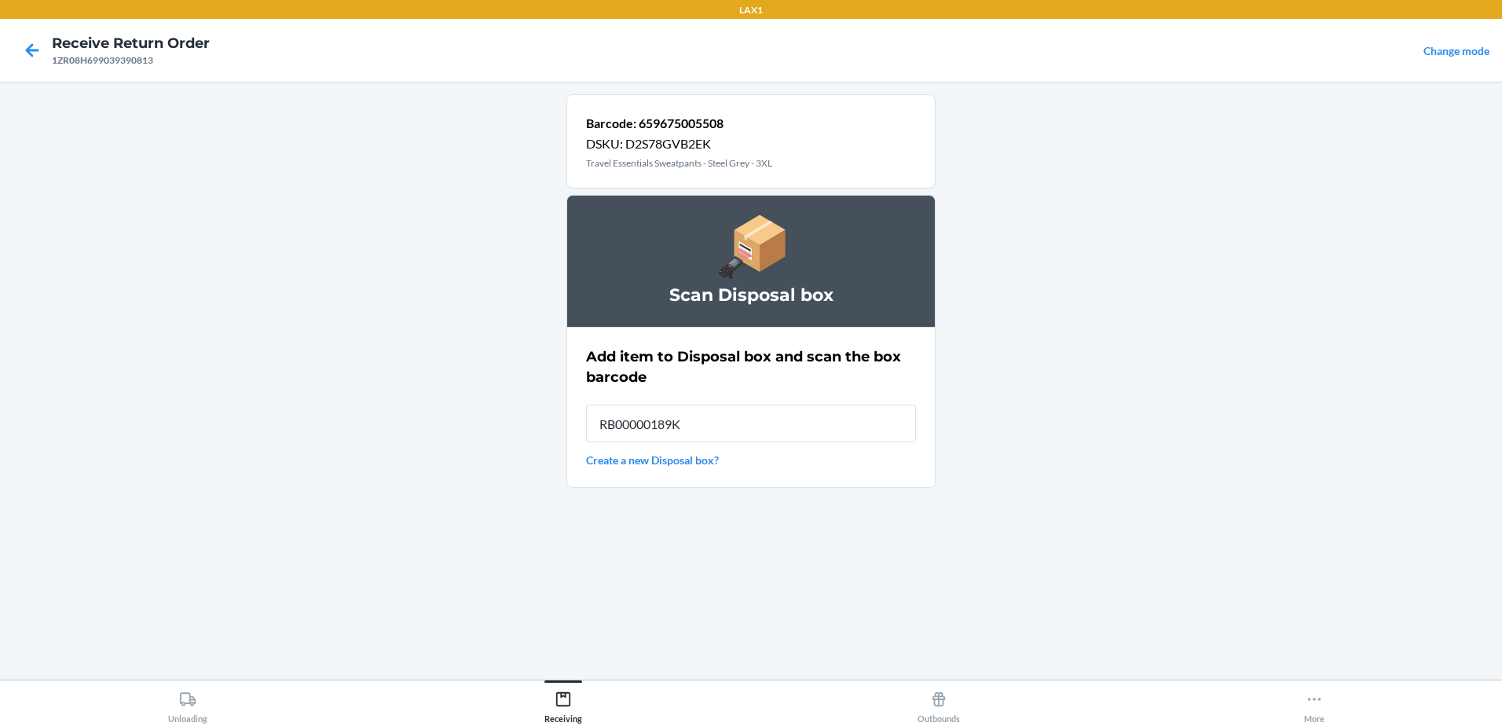
type input "RB00000189K"
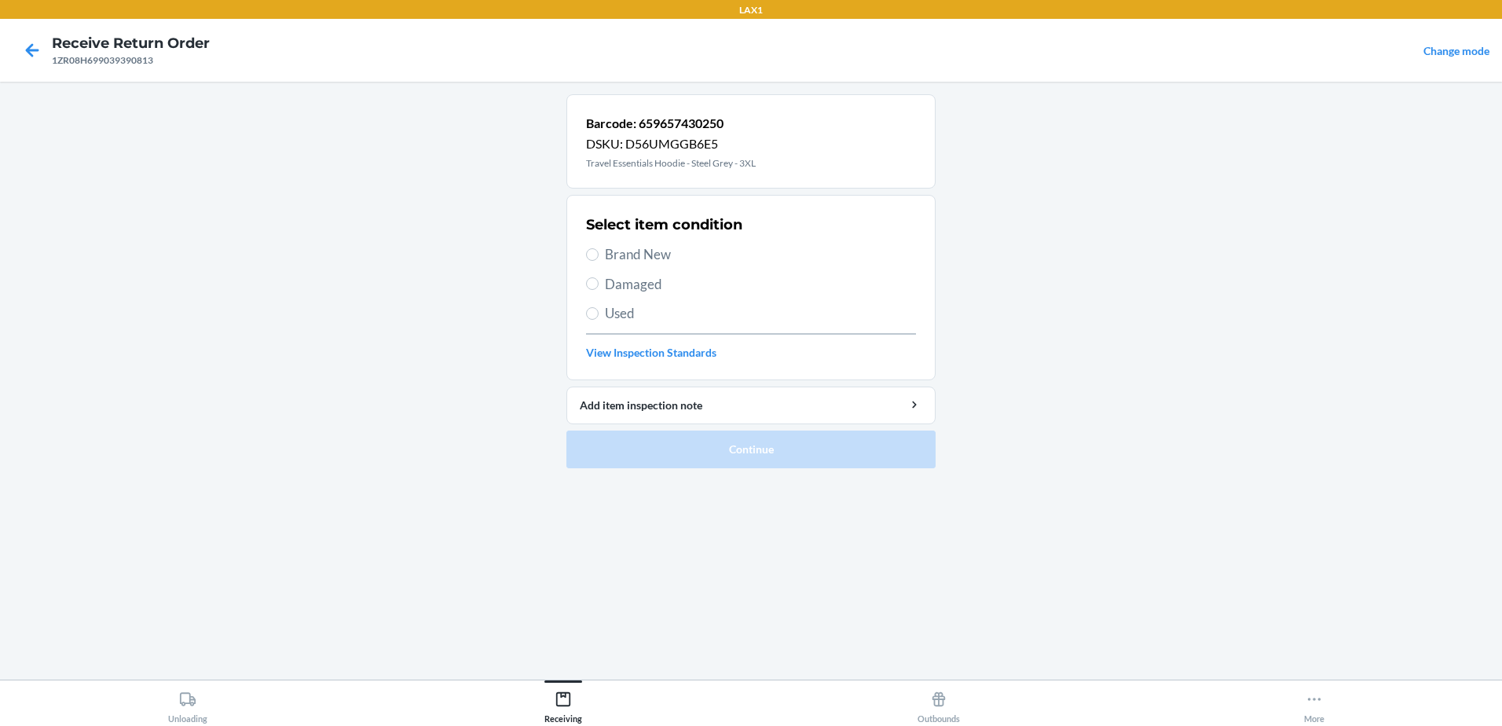
click at [599, 309] on label "Used" at bounding box center [751, 313] width 330 height 20
click at [599, 309] on input "Used" at bounding box center [592, 313] width 13 height 13
radio input "true"
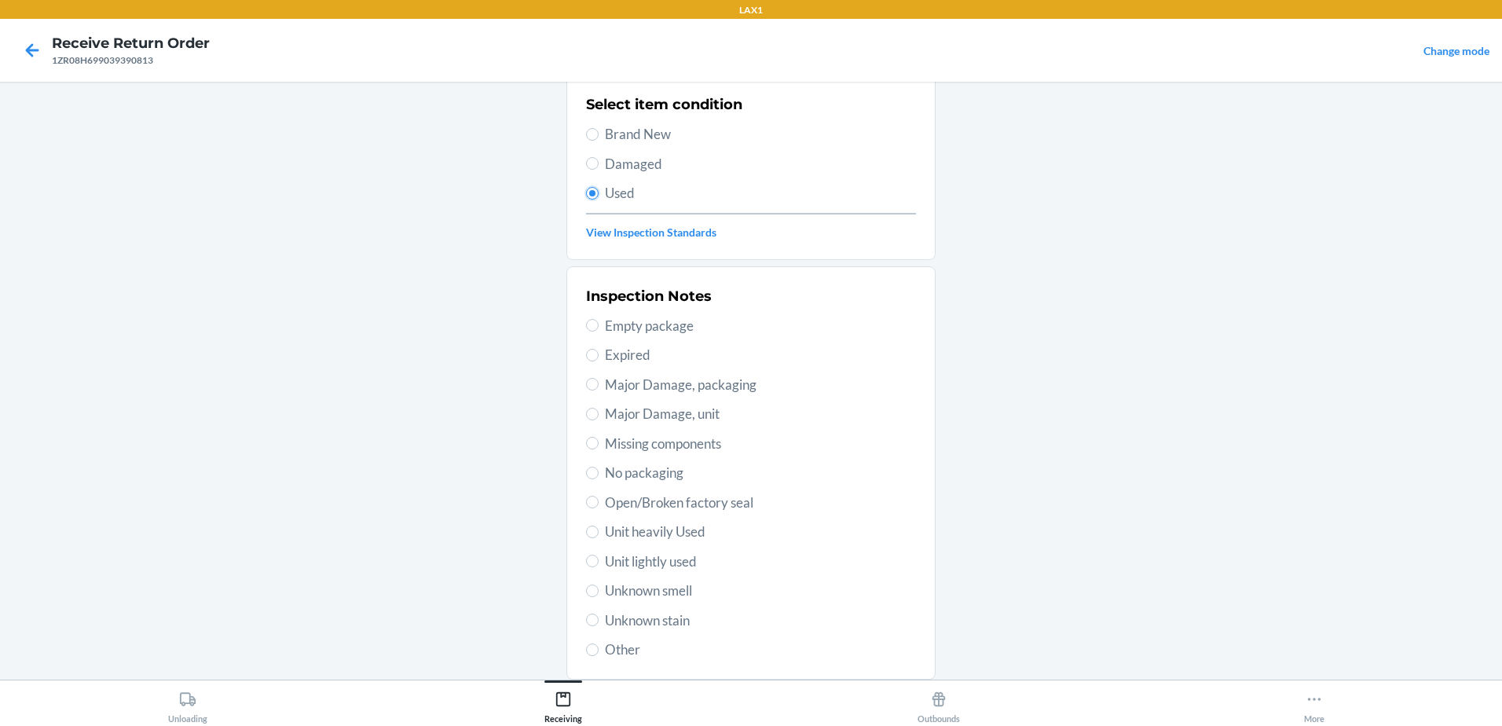
scroll to position [221, 0]
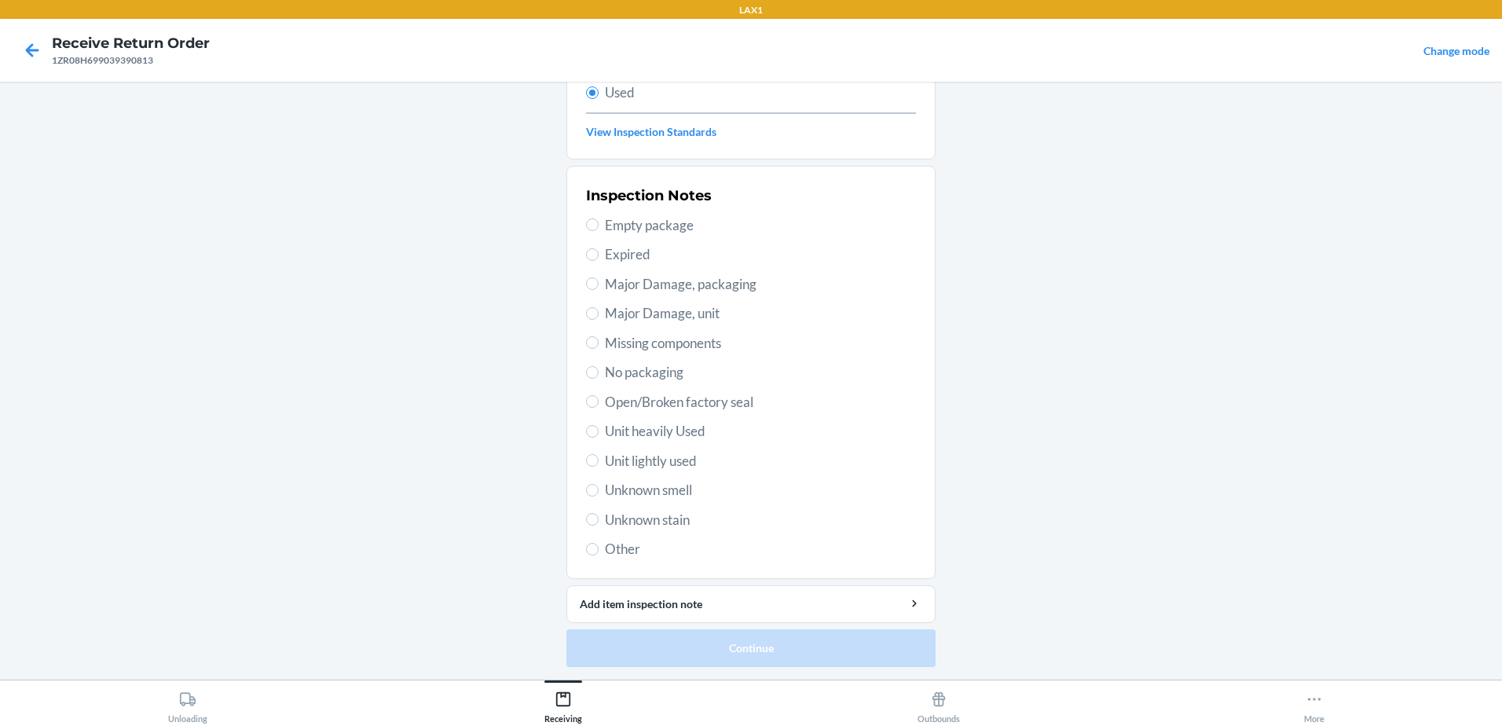
click at [605, 456] on span "Unit lightly used" at bounding box center [760, 461] width 311 height 20
click at [599, 456] on input "Unit lightly used" at bounding box center [592, 460] width 13 height 13
radio input "true"
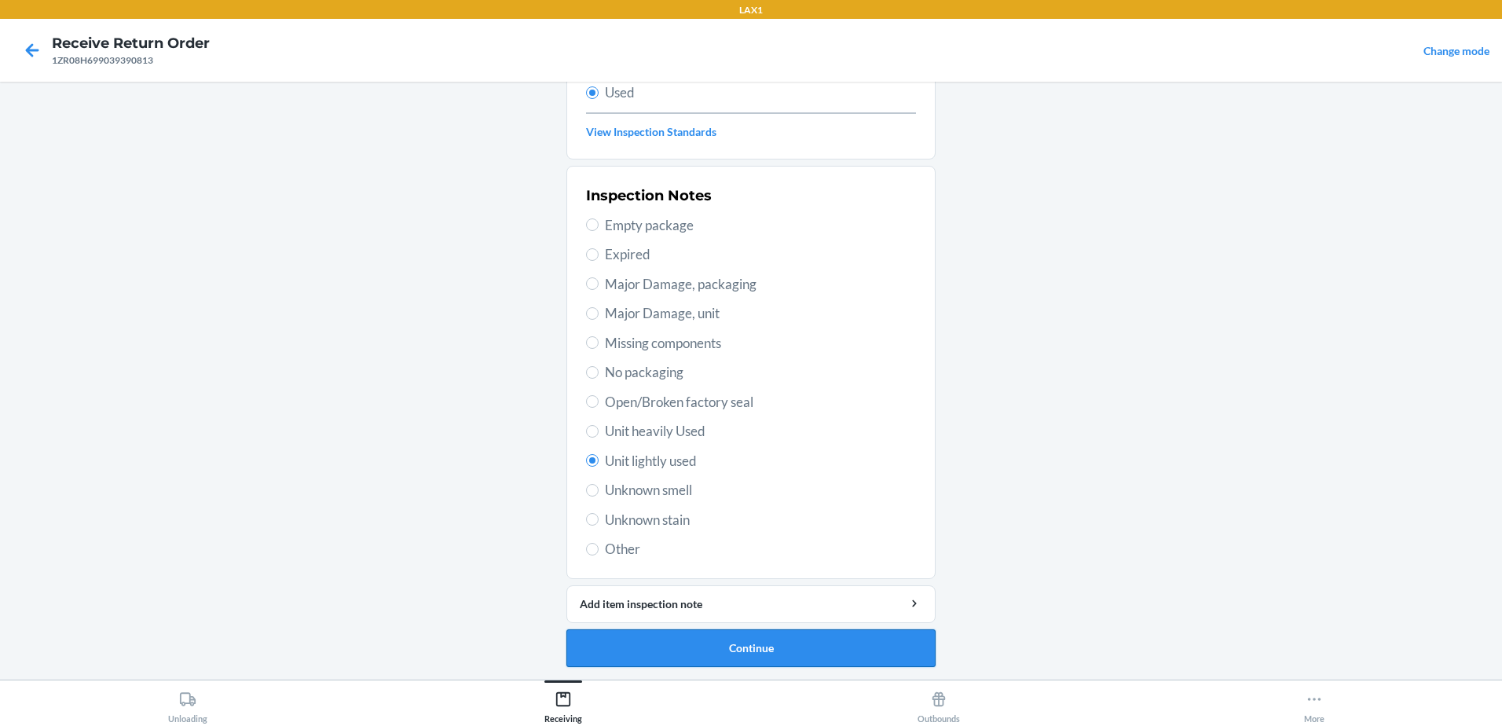
click at [767, 642] on button "Continue" at bounding box center [750, 648] width 369 height 38
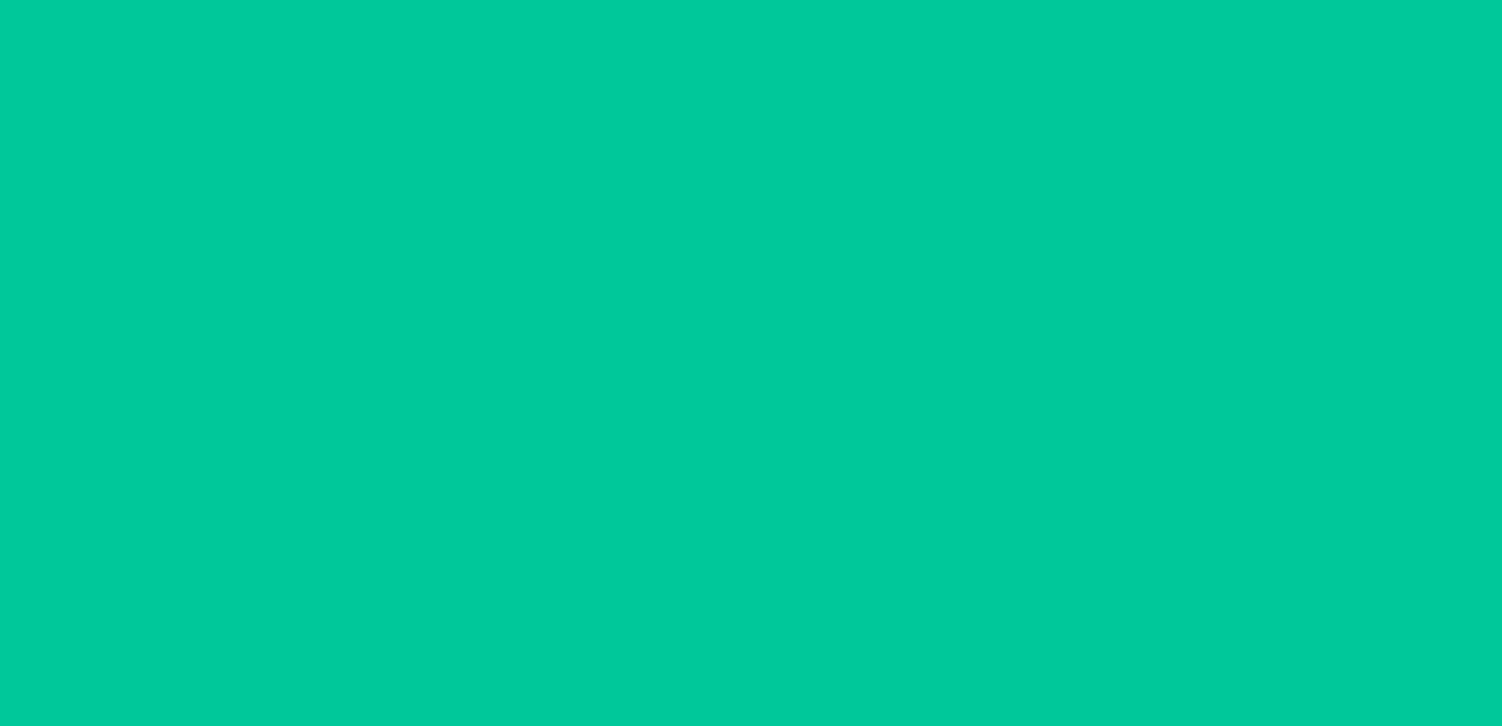
scroll to position [0, 0]
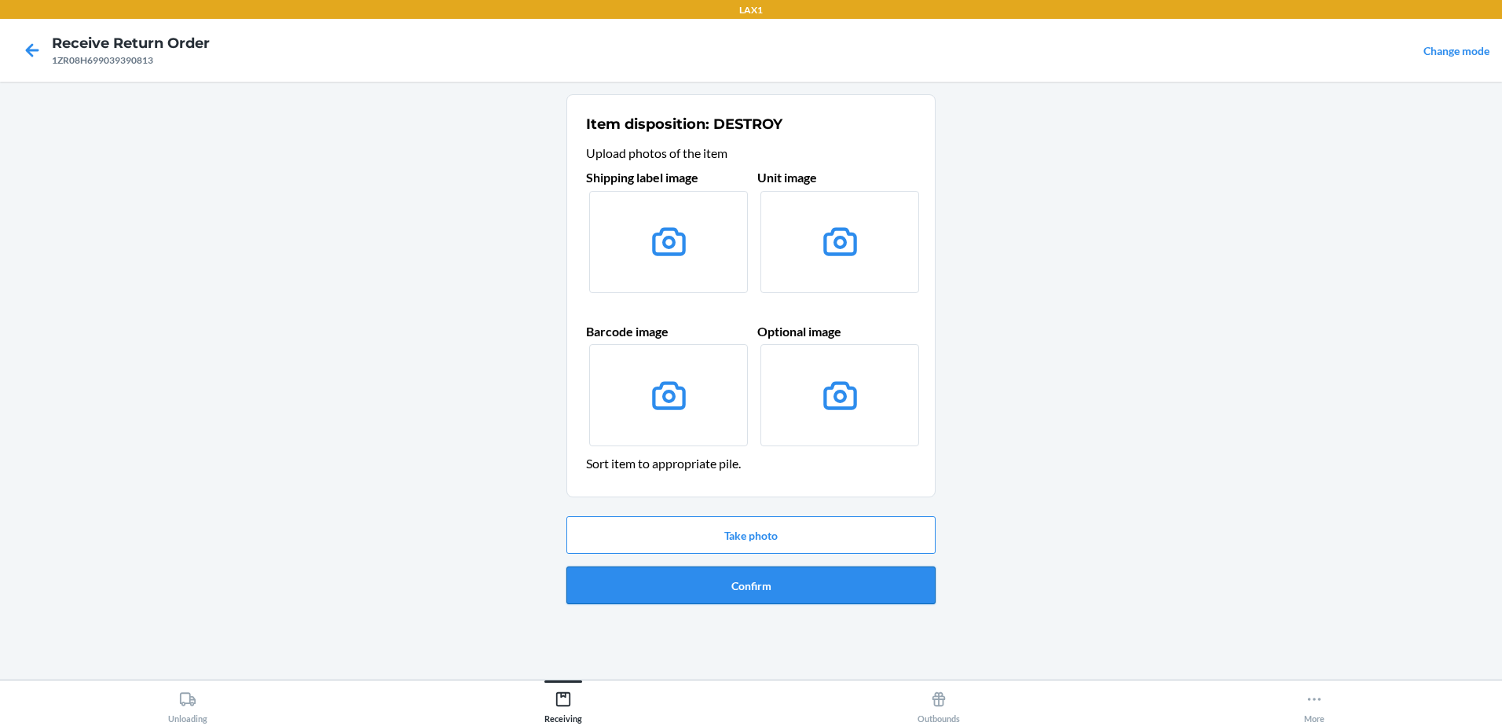
click at [774, 582] on button "Confirm" at bounding box center [750, 585] width 369 height 38
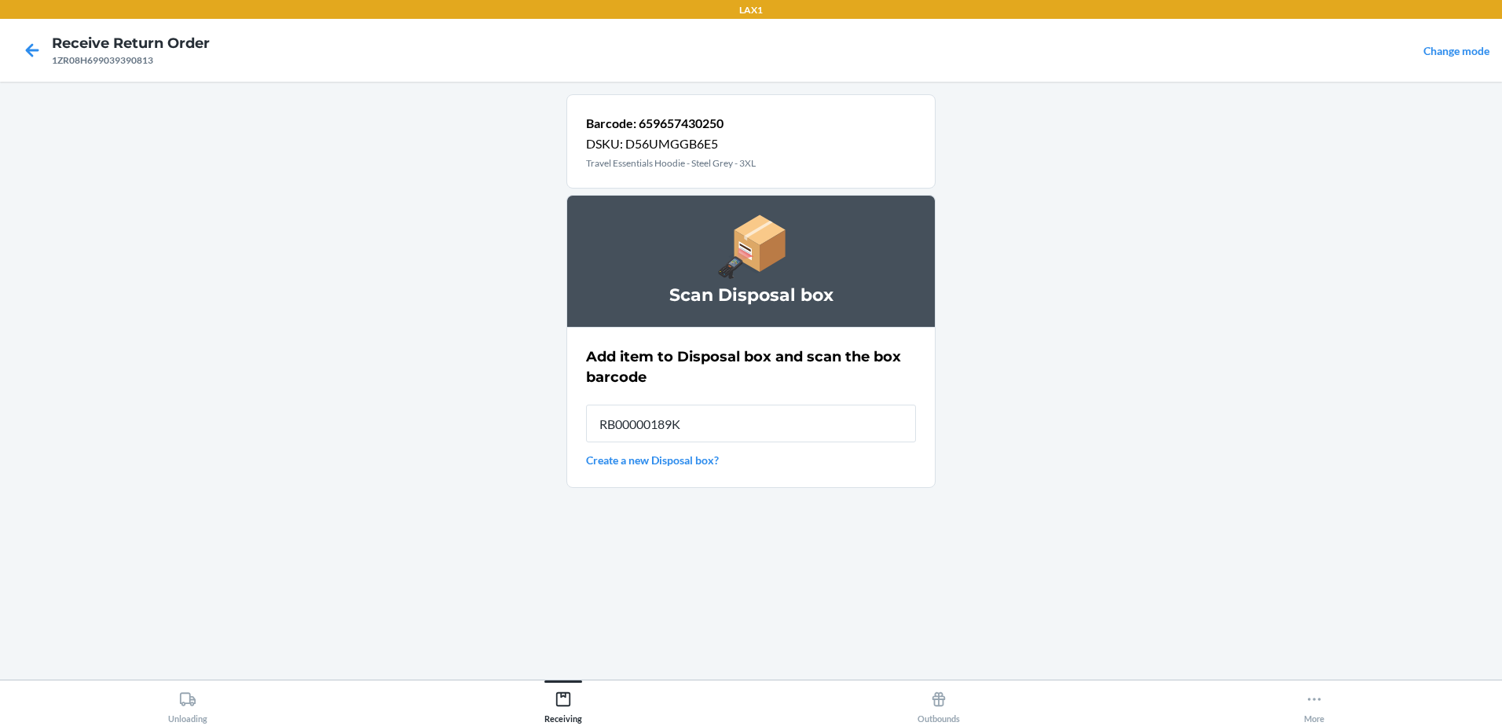
type input "RB00000189K"
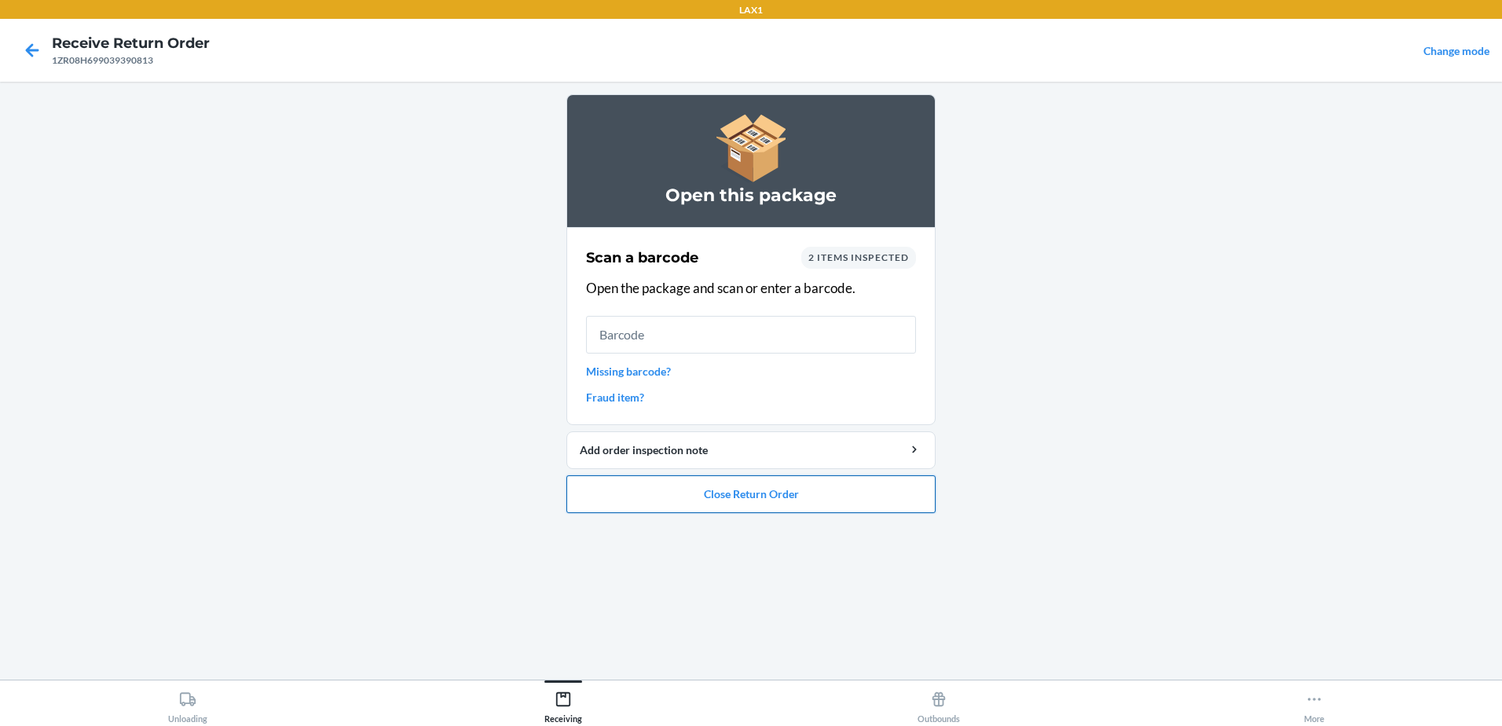
click at [794, 501] on button "Close Return Order" at bounding box center [750, 494] width 369 height 38
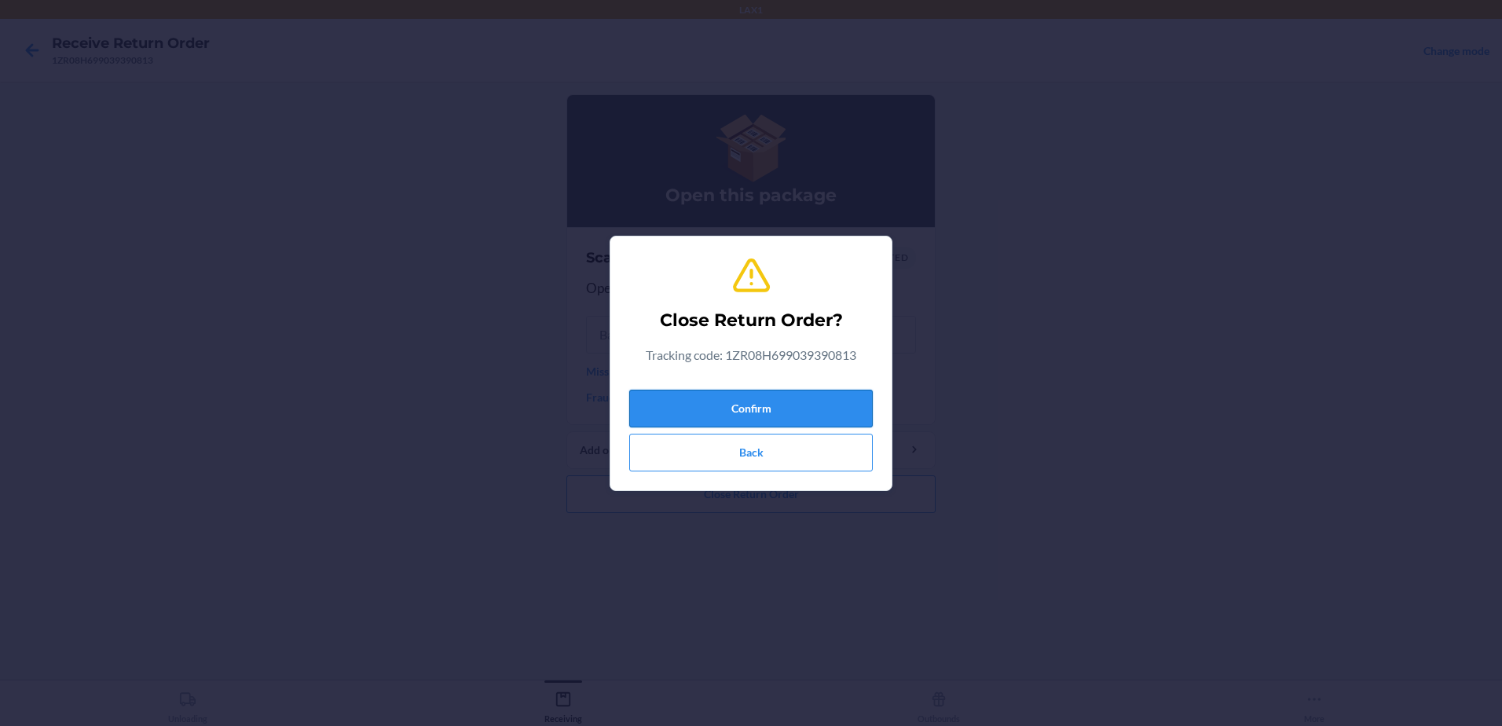
click at [785, 412] on button "Confirm" at bounding box center [750, 409] width 243 height 38
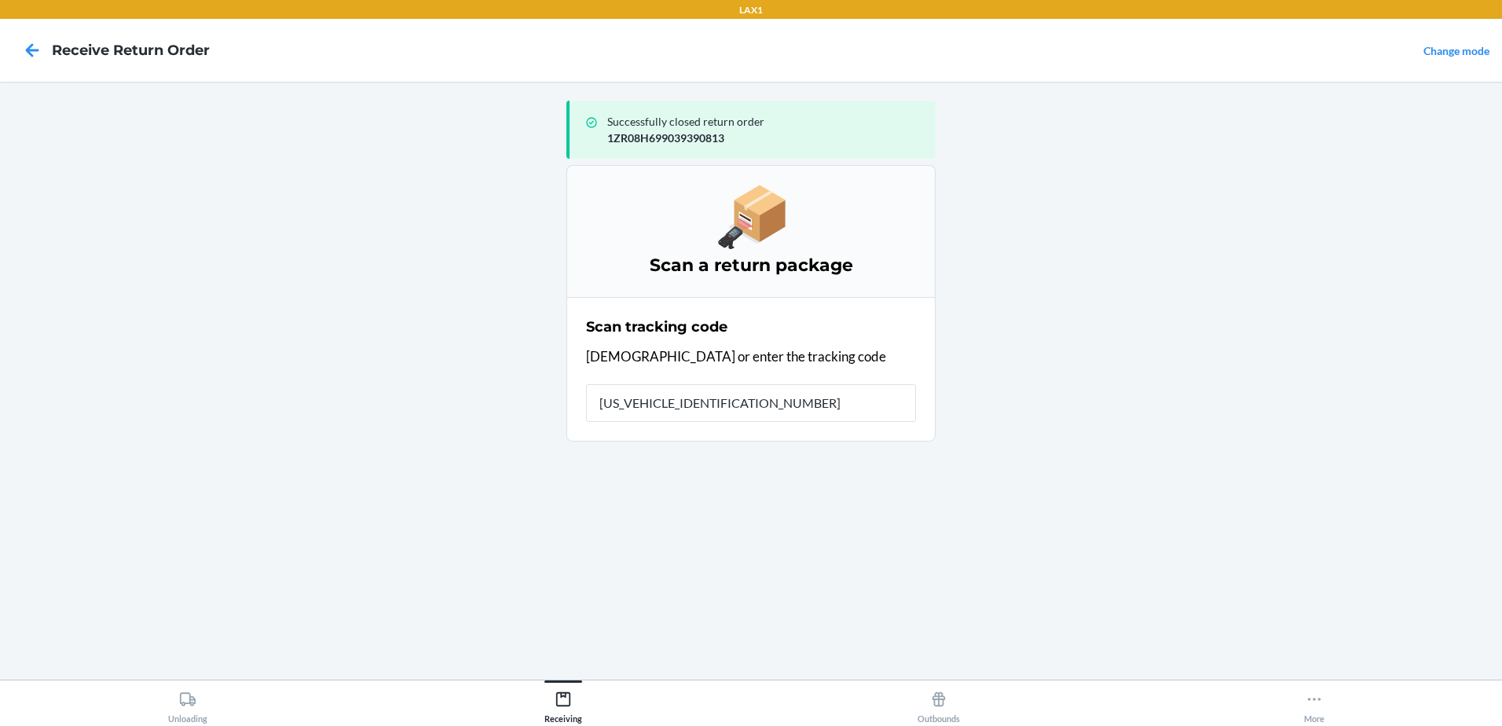
type input "1Z999A9R0334719179"
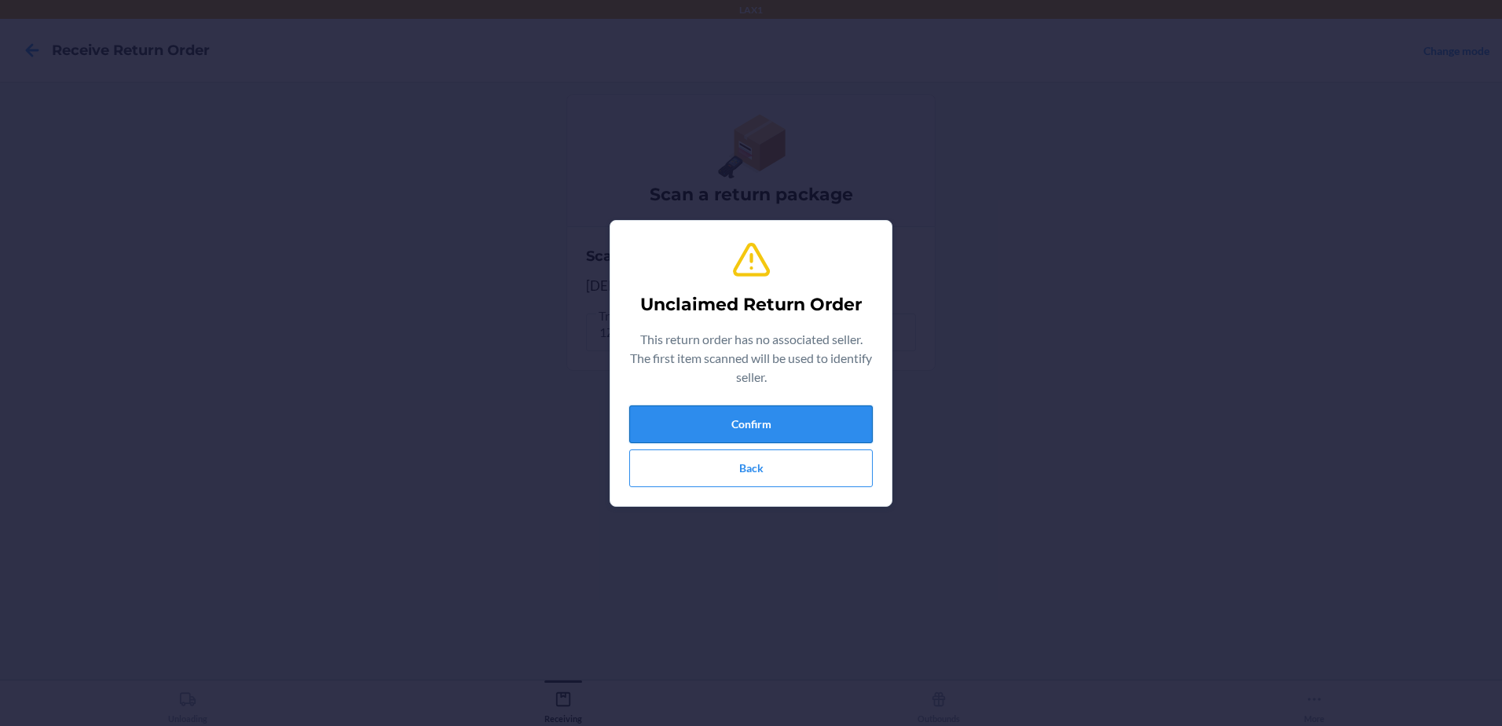
click at [813, 416] on button "Confirm" at bounding box center [750, 424] width 243 height 38
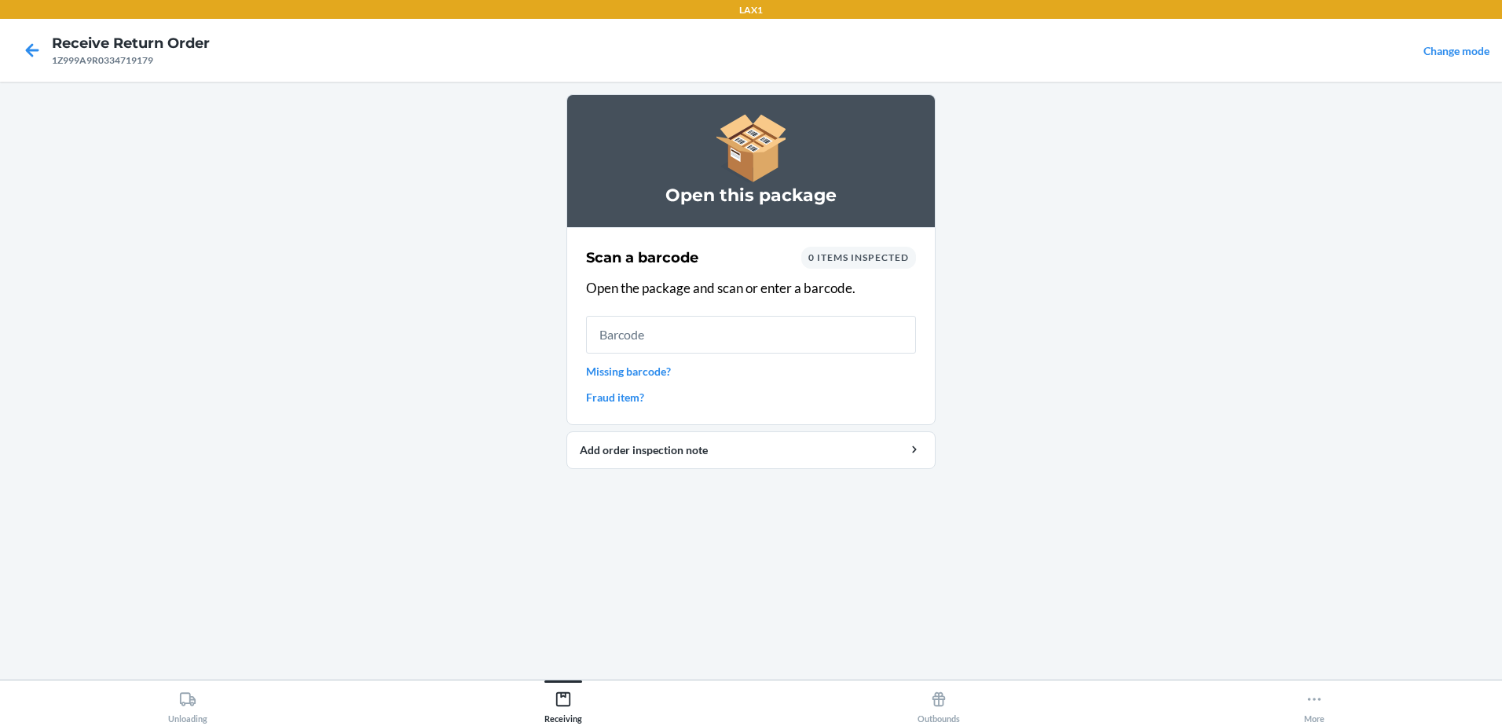
click at [760, 324] on input "text" at bounding box center [751, 335] width 330 height 38
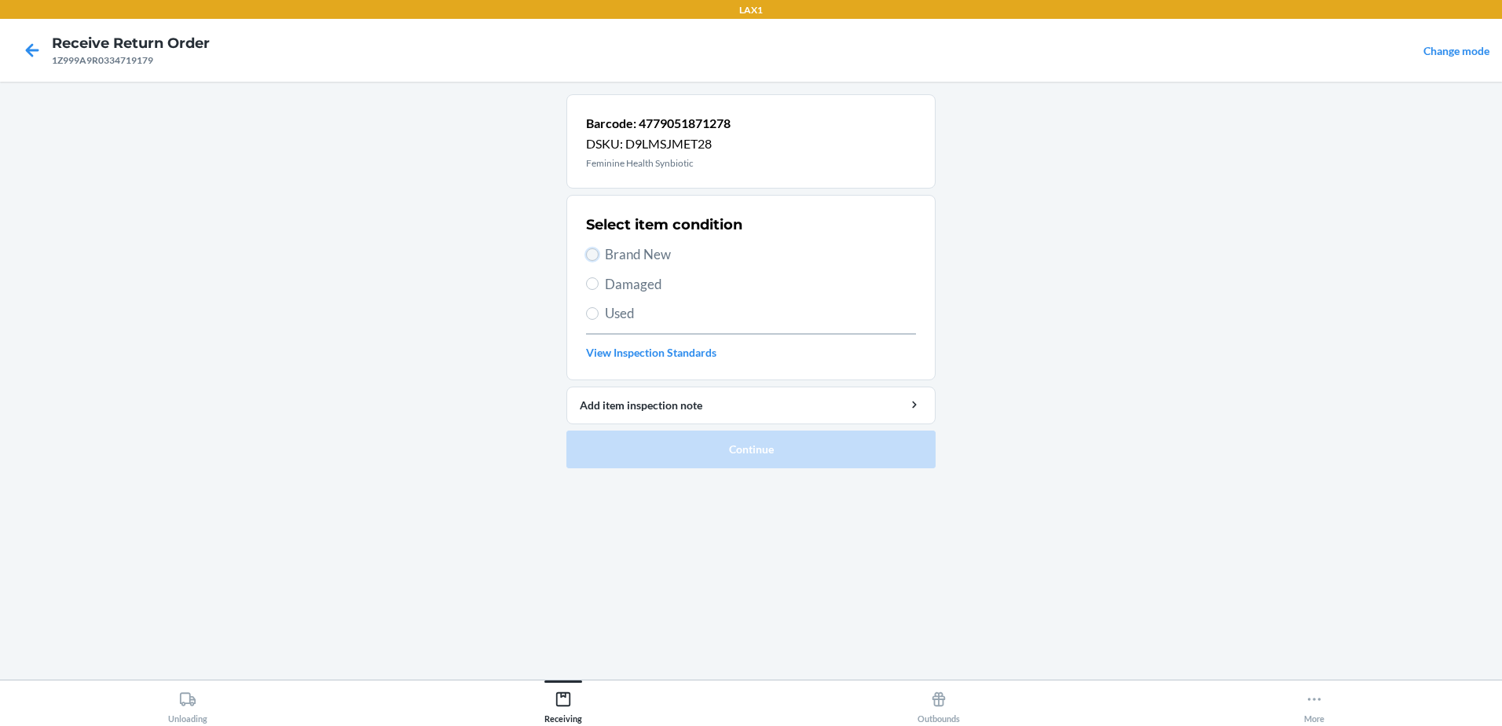
click at [590, 251] on input "Brand New" at bounding box center [592, 254] width 13 height 13
radio input "true"
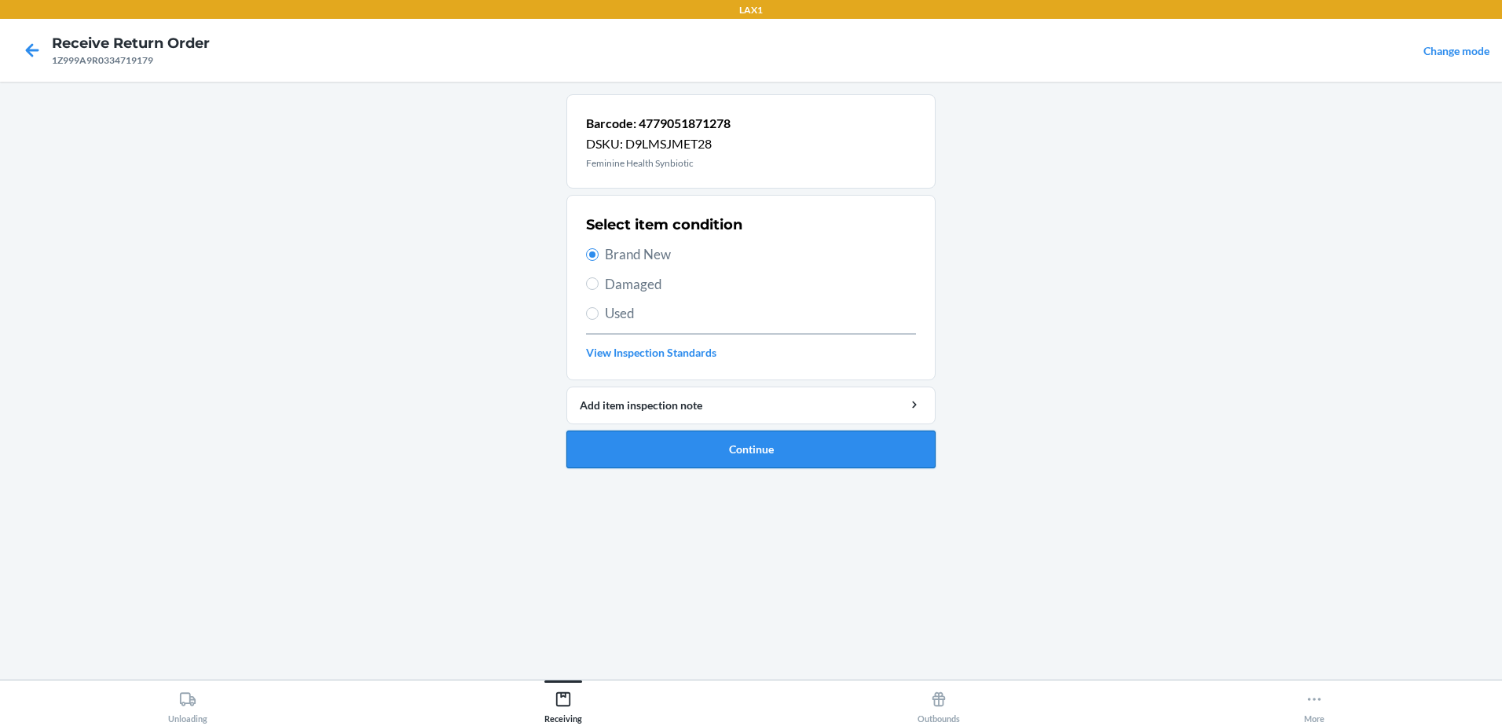
click at [802, 458] on button "Continue" at bounding box center [750, 449] width 369 height 38
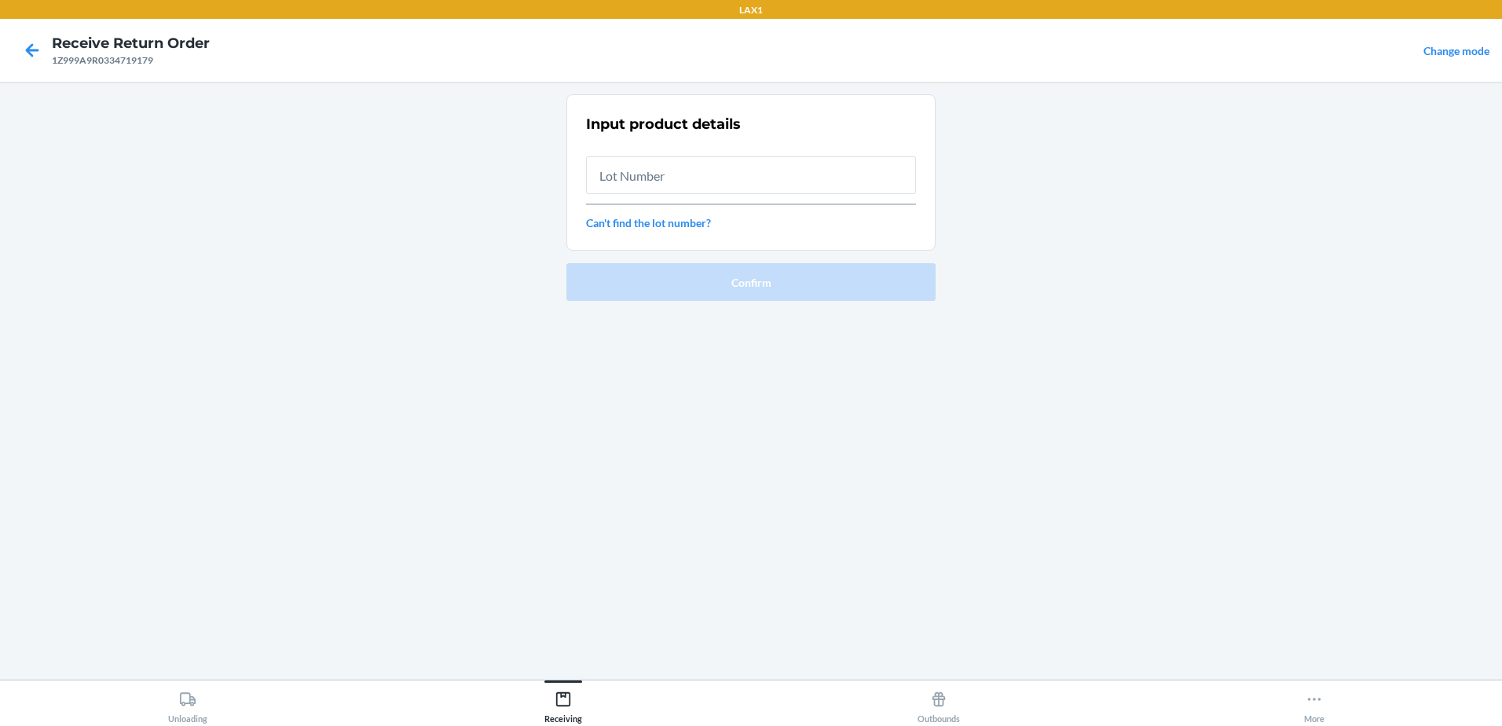
click at [723, 167] on input "text" at bounding box center [751, 175] width 330 height 38
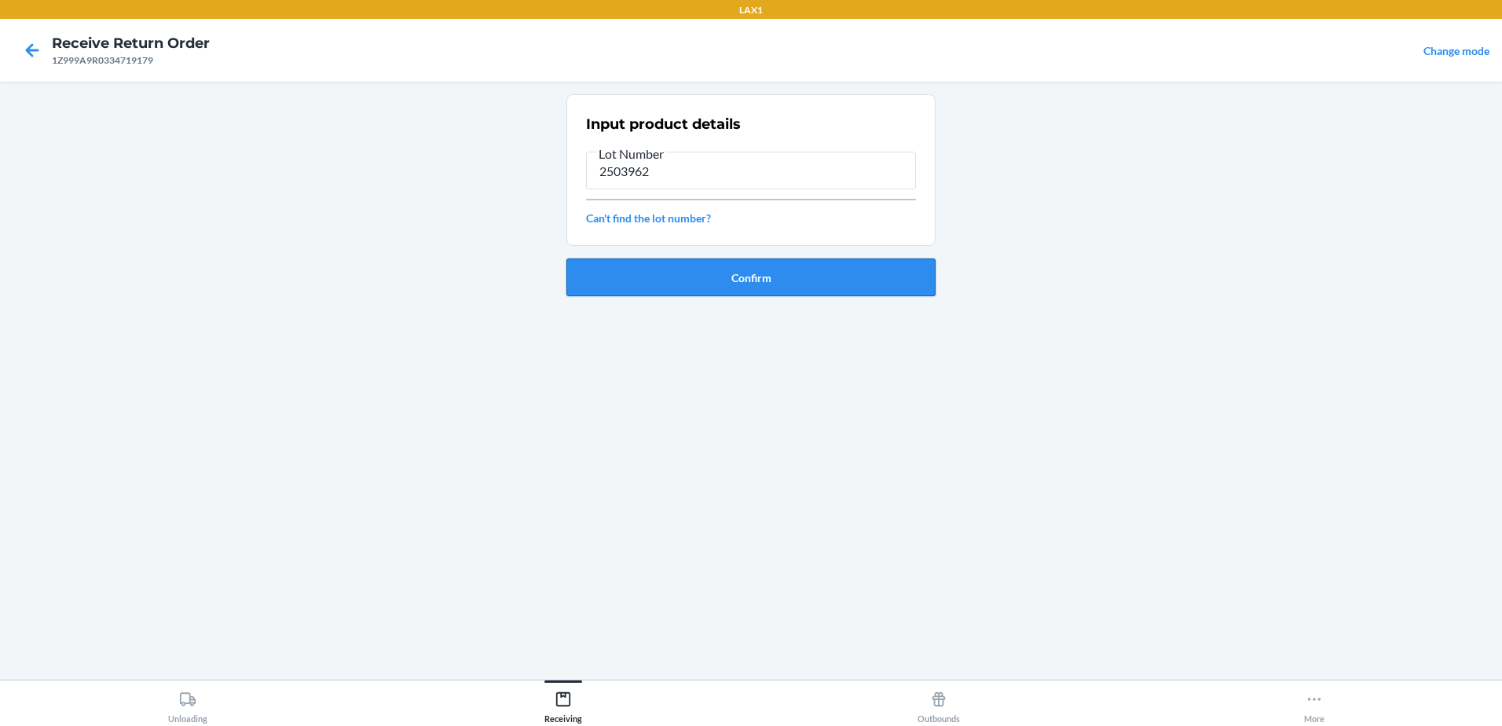
type input "2503962"
click at [745, 281] on button "Confirm" at bounding box center [750, 277] width 369 height 38
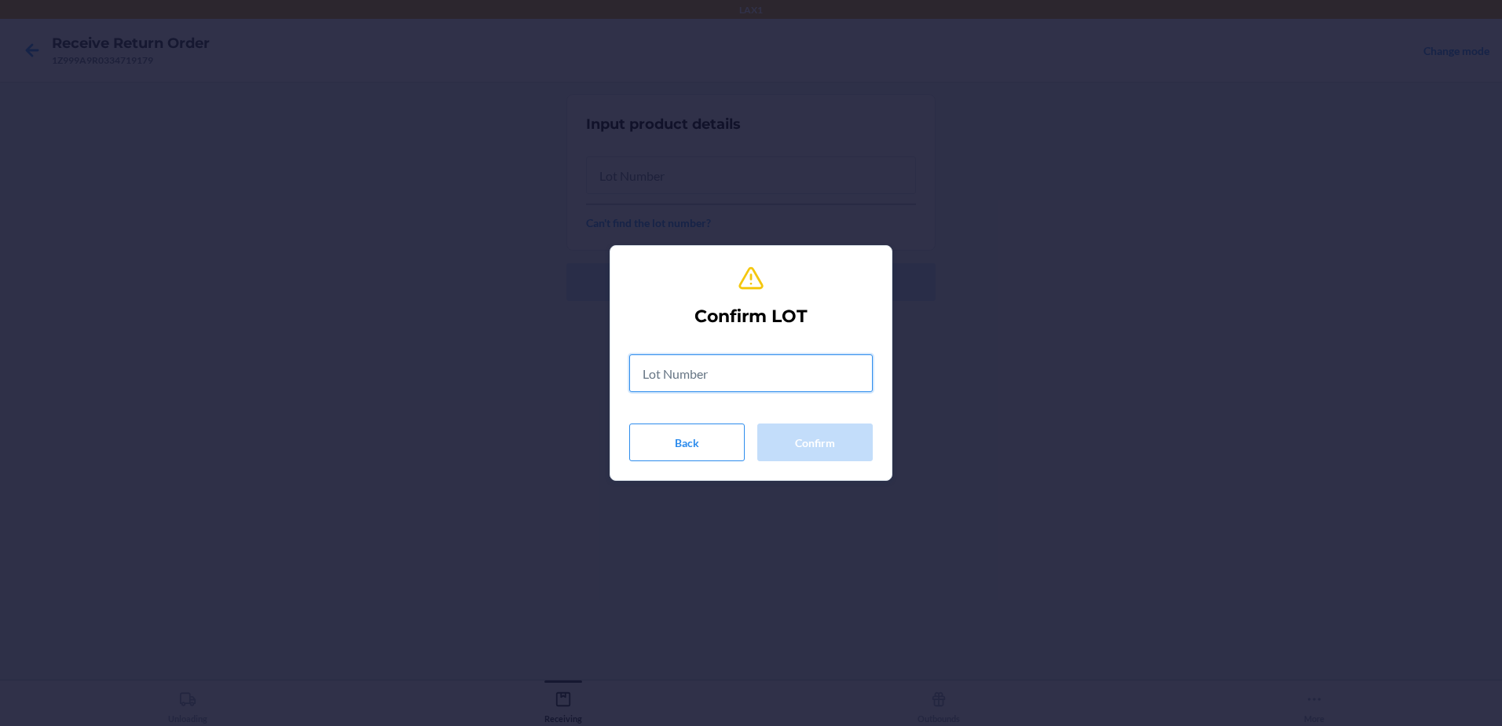
click at [716, 382] on input "text" at bounding box center [750, 373] width 243 height 38
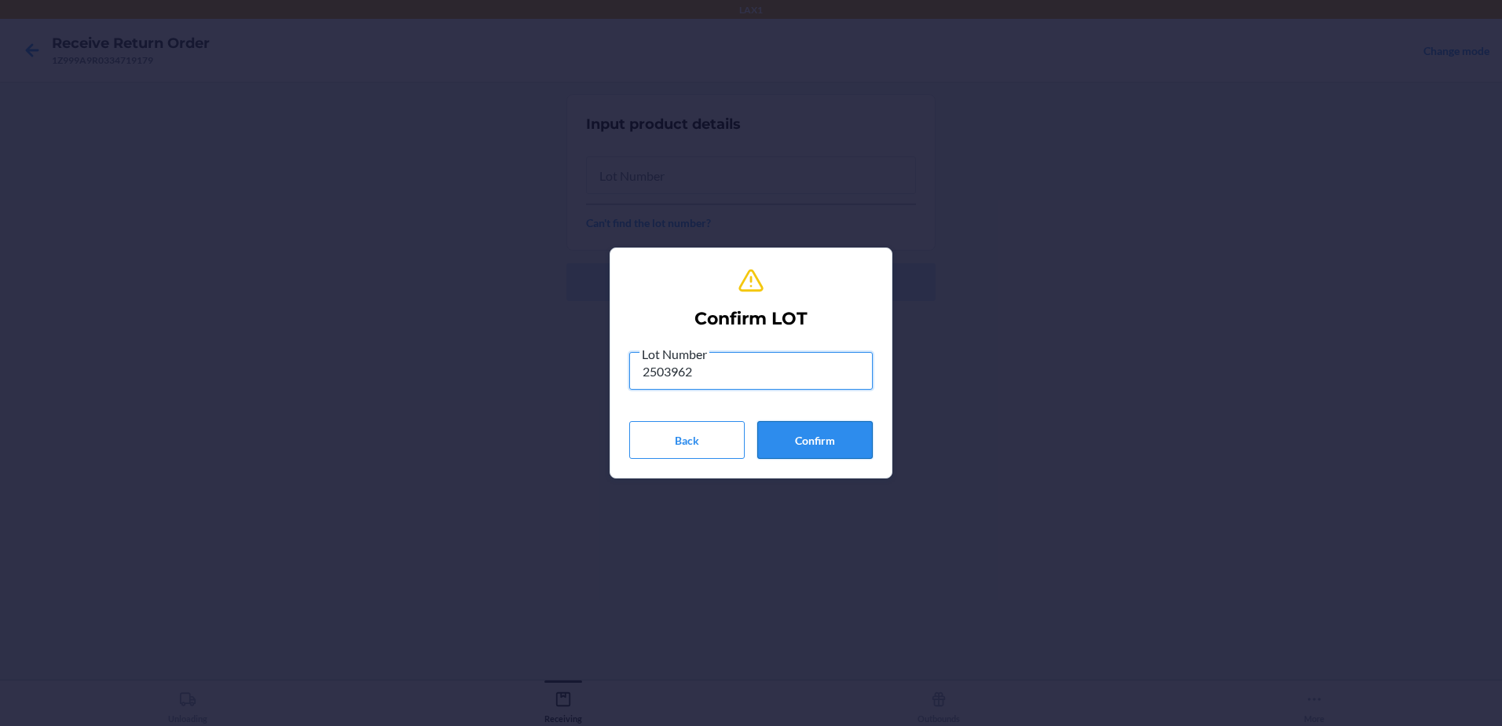
type input "2503962"
click at [819, 445] on button "Confirm" at bounding box center [814, 440] width 115 height 38
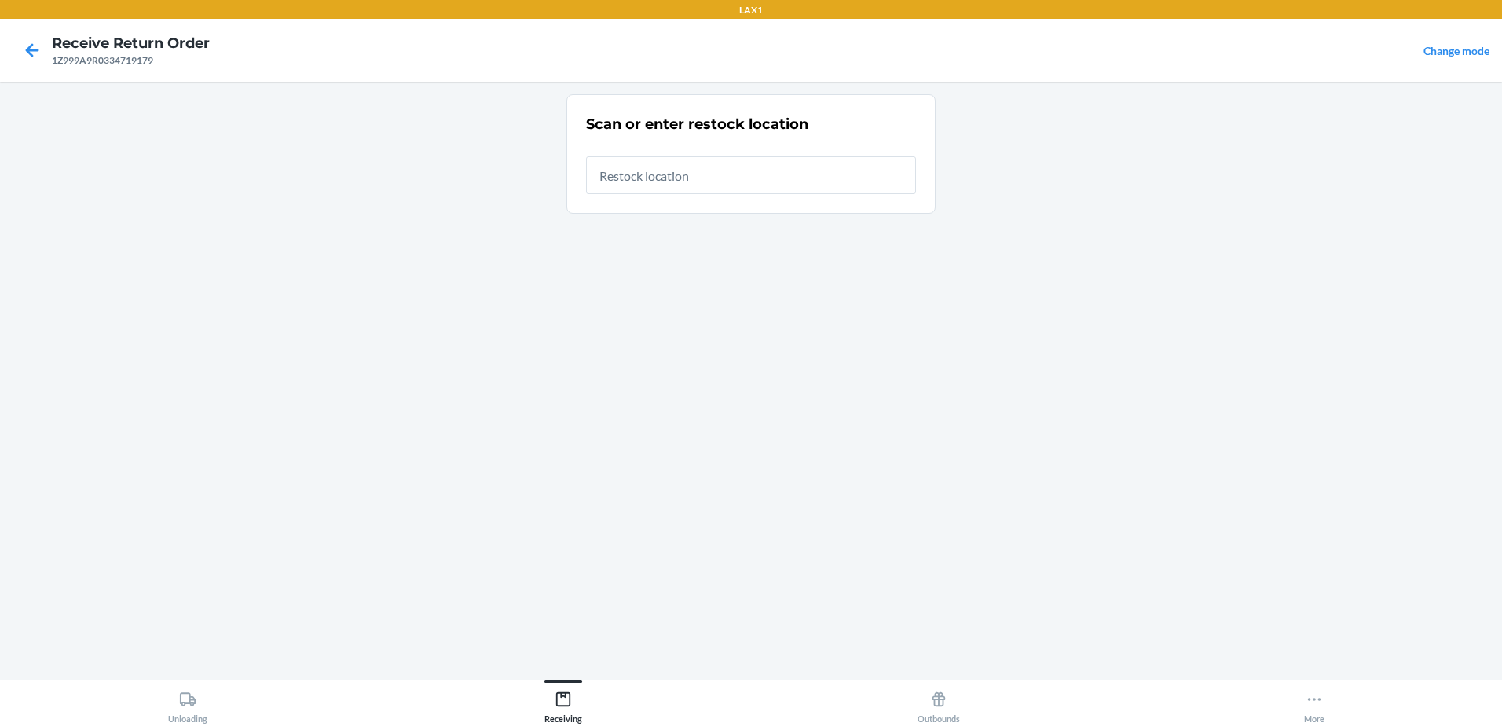
click at [782, 177] on input "text" at bounding box center [751, 175] width 330 height 38
type input "RBIN045"
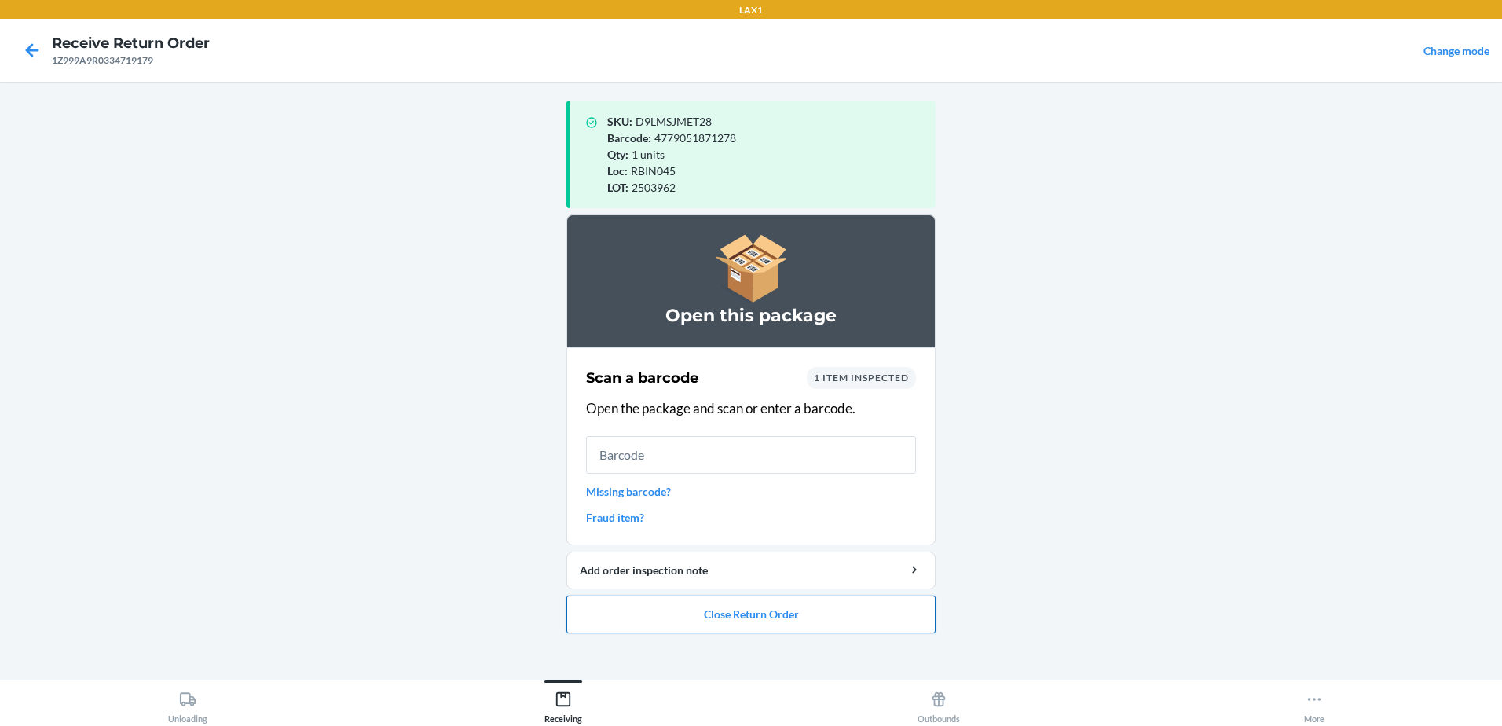
click at [780, 618] on button "Close Return Order" at bounding box center [750, 614] width 369 height 38
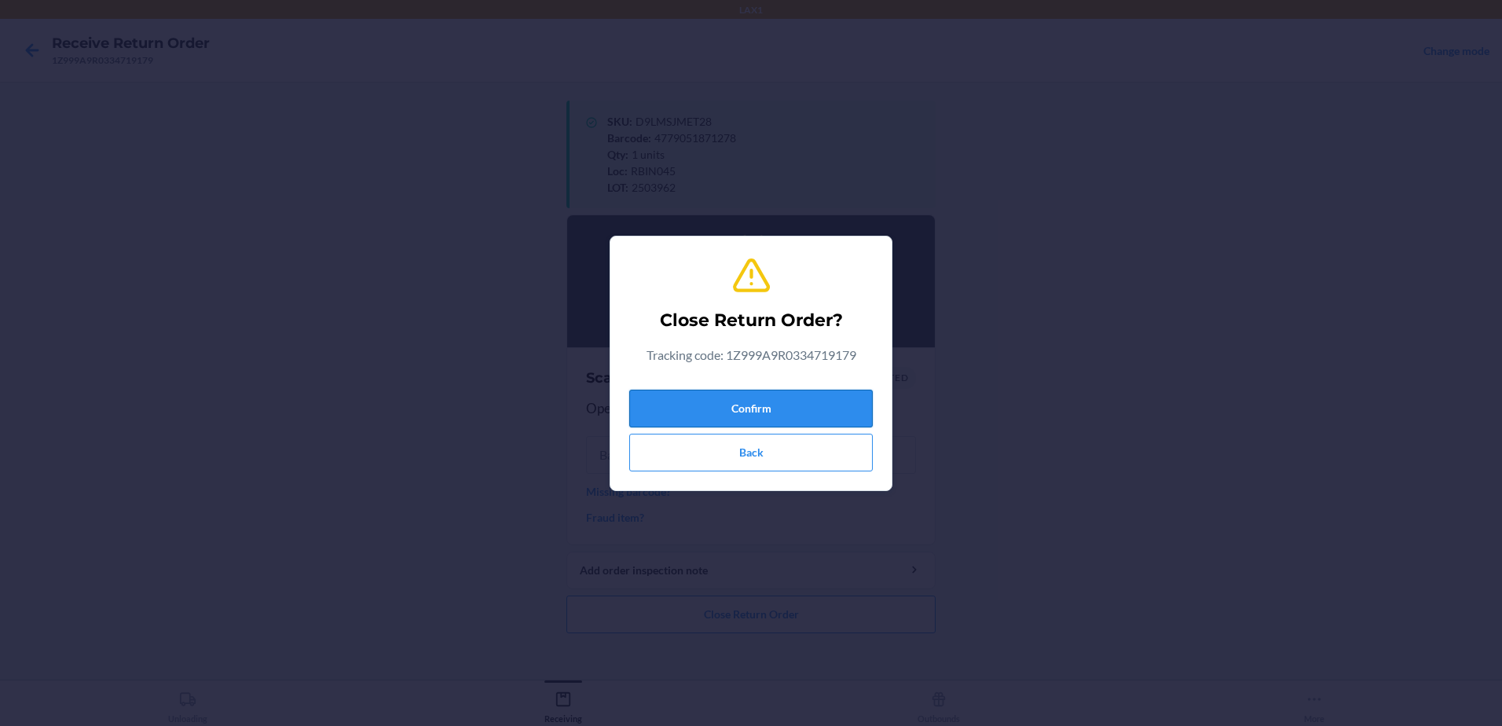
click at [794, 393] on button "Confirm" at bounding box center [750, 409] width 243 height 38
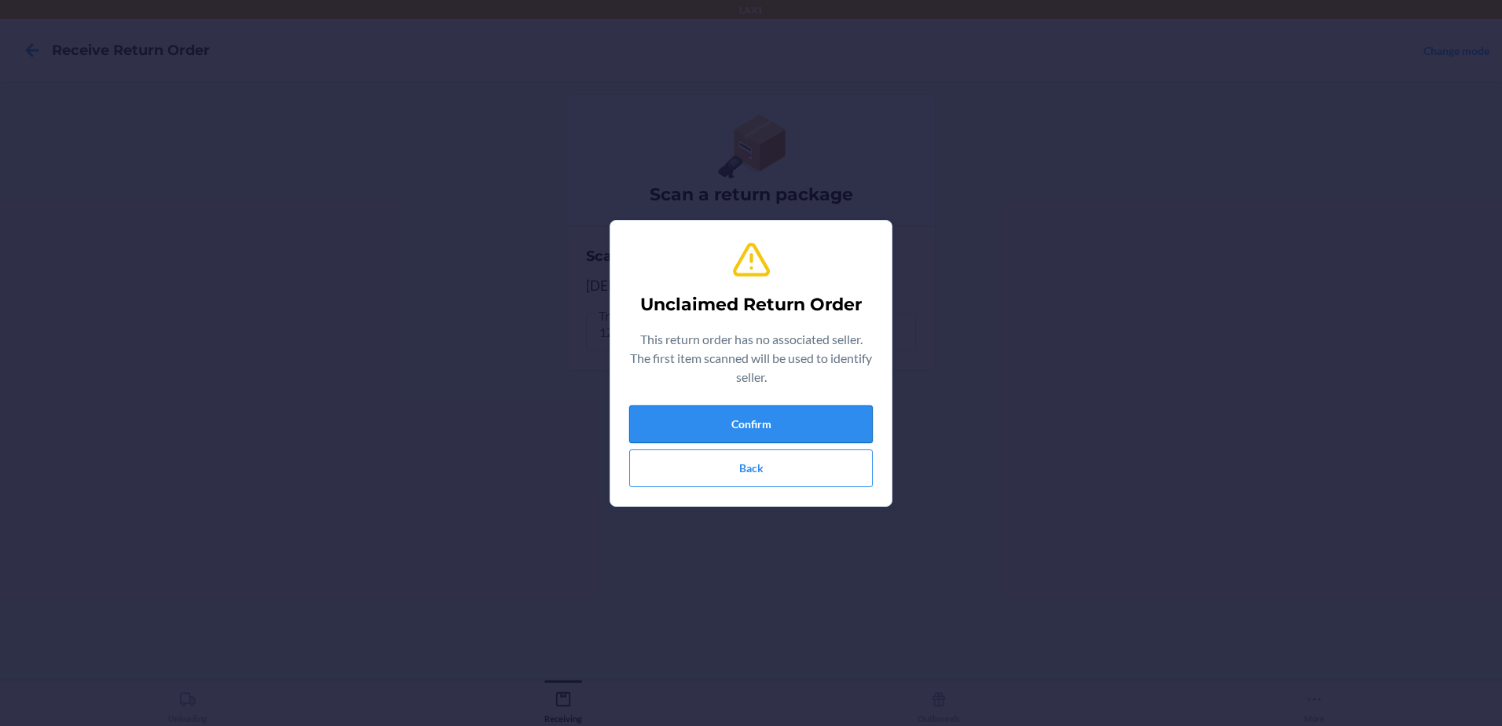
click at [825, 423] on button "Confirm" at bounding box center [750, 424] width 243 height 38
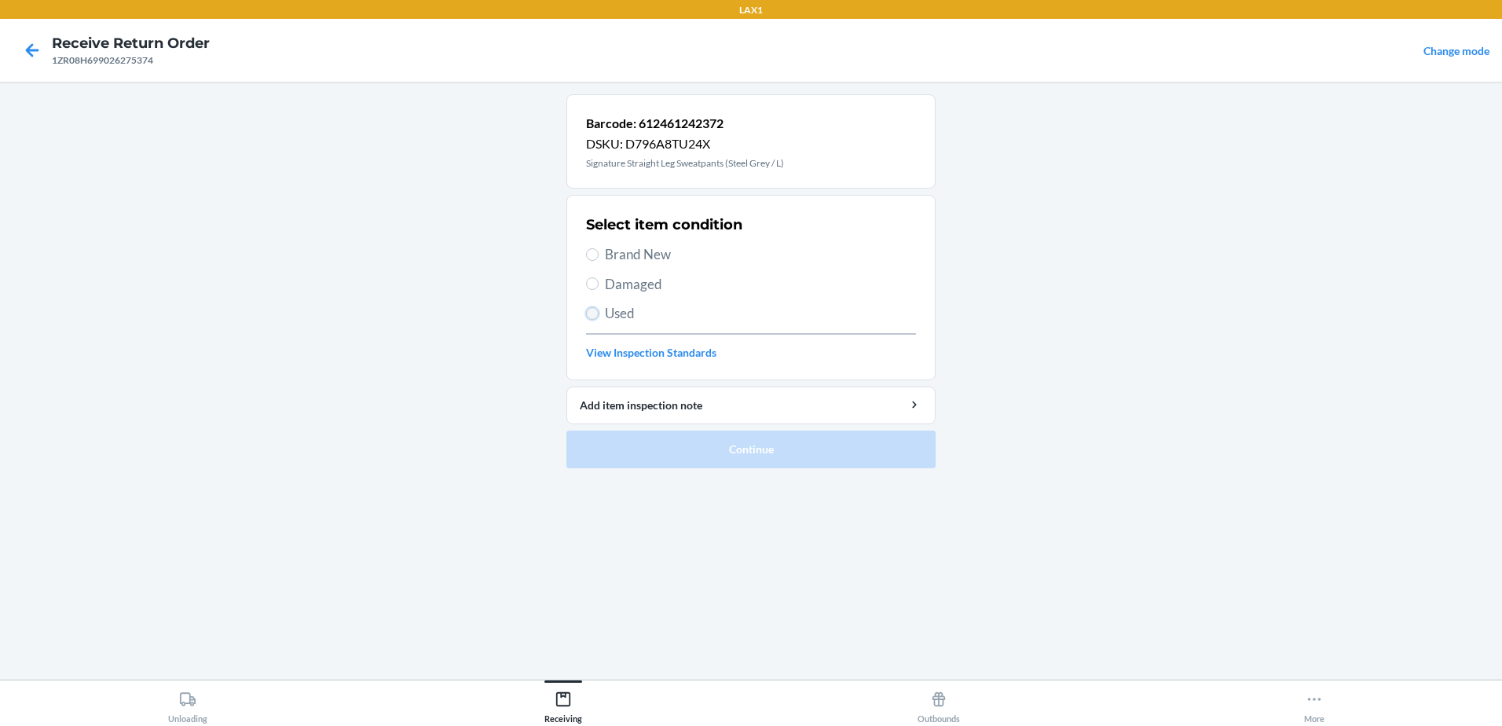
click at [594, 313] on input "Used" at bounding box center [592, 313] width 13 height 13
radio input "true"
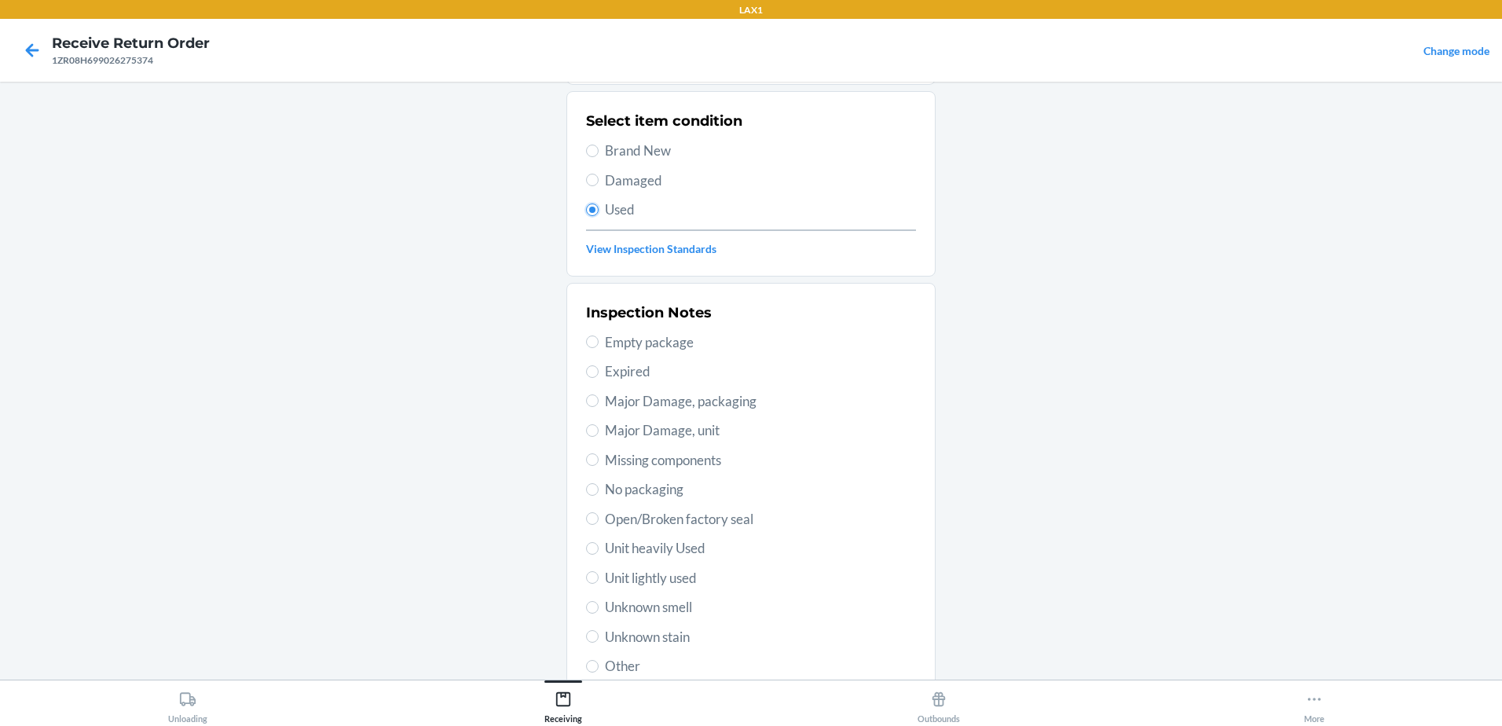
scroll to position [221, 0]
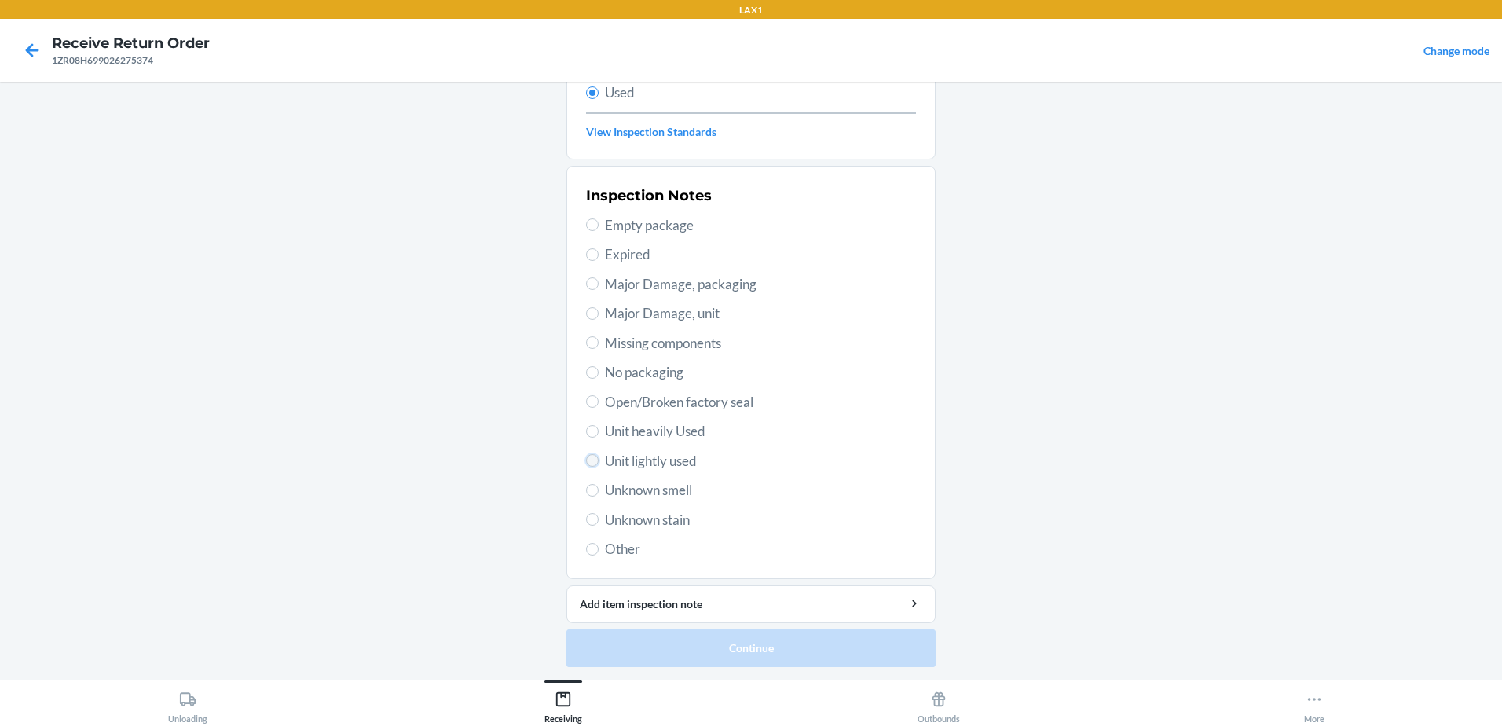
click at [586, 466] on input "Unit lightly used" at bounding box center [592, 460] width 13 height 13
radio input "true"
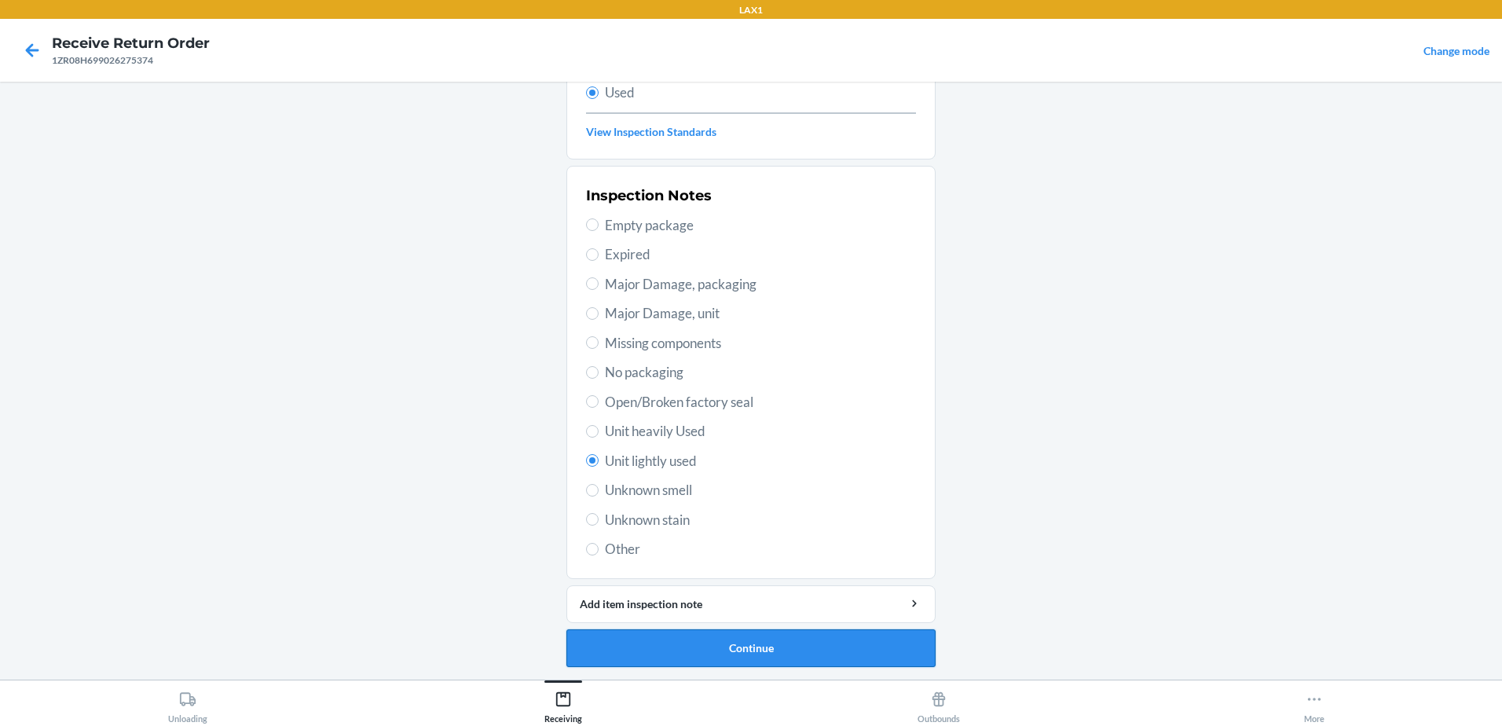
click at [783, 642] on button "Continue" at bounding box center [750, 648] width 369 height 38
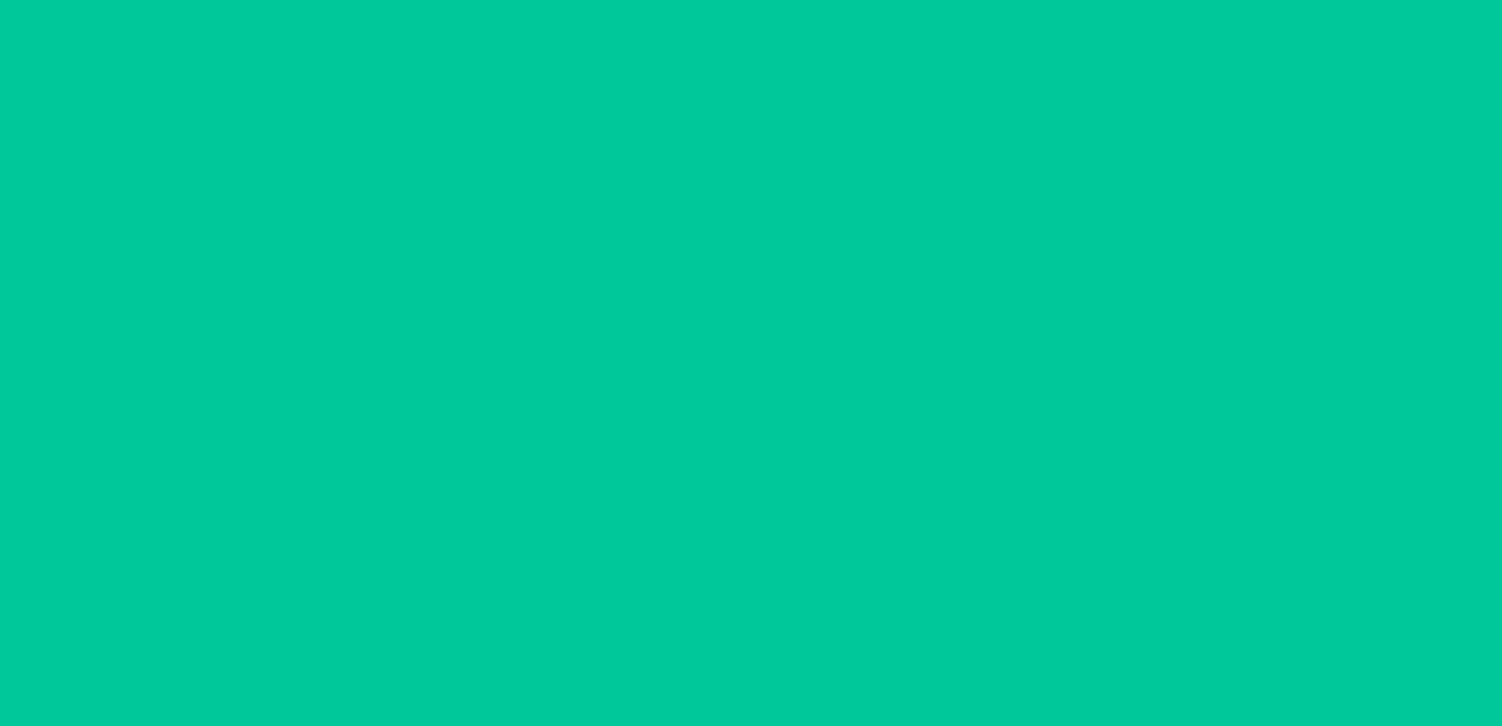
scroll to position [0, 0]
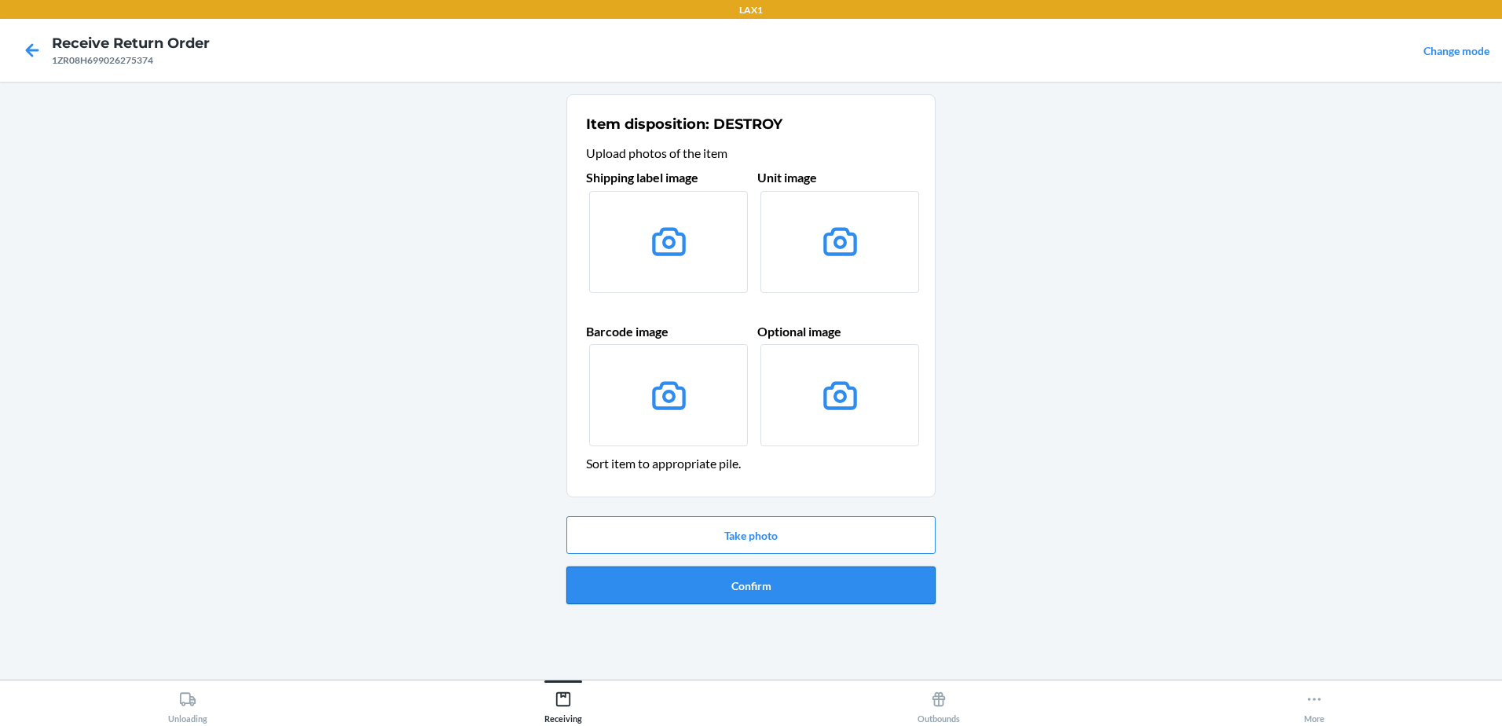
click at [785, 595] on button "Confirm" at bounding box center [750, 585] width 369 height 38
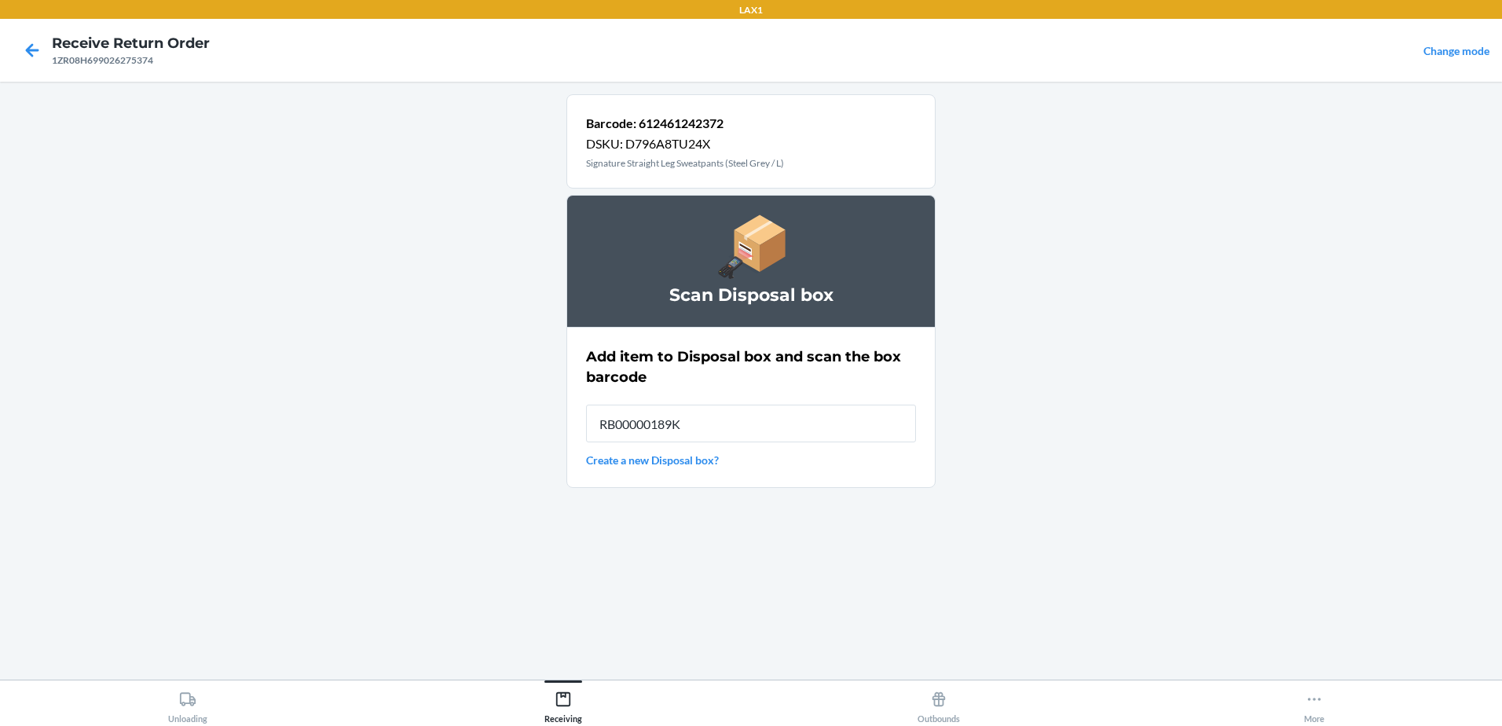
type input "RB00000189K"
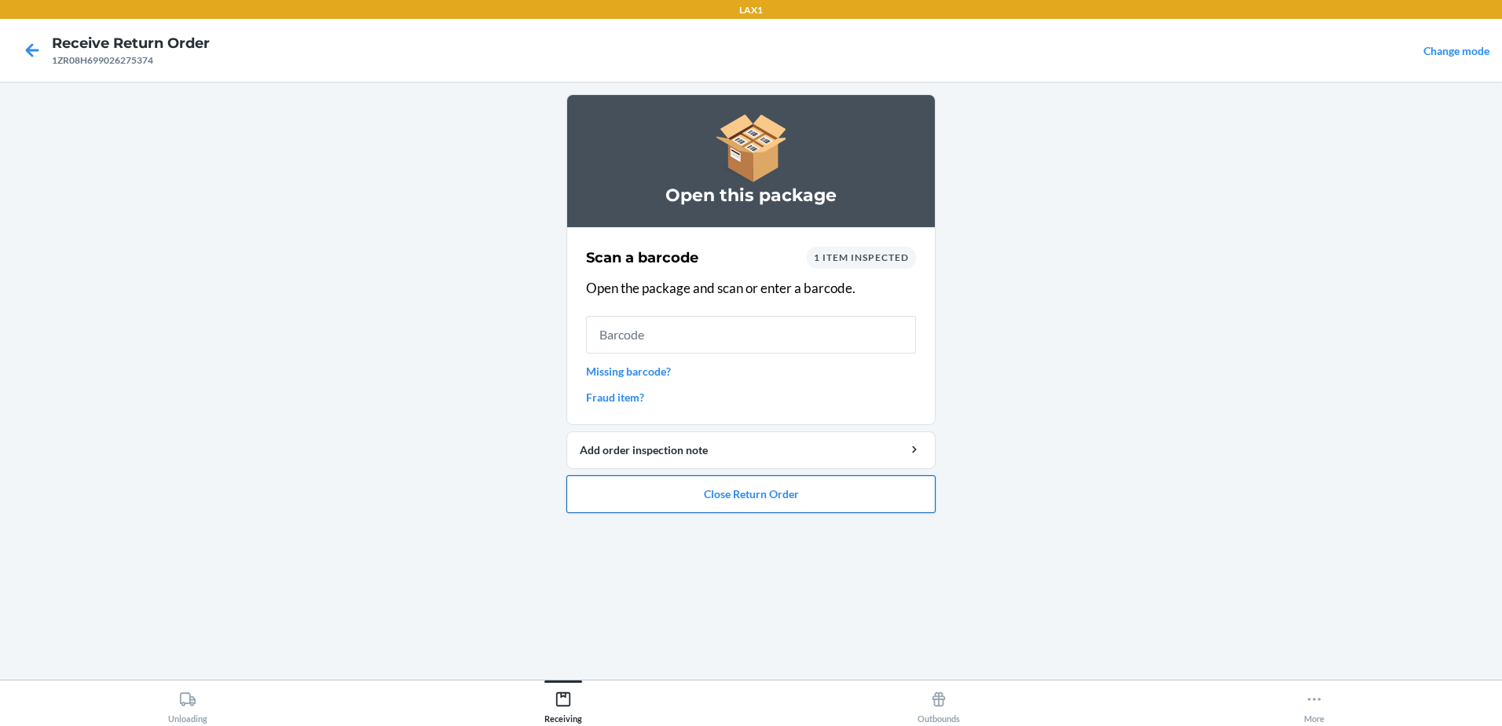
click at [844, 496] on button "Close Return Order" at bounding box center [750, 494] width 369 height 38
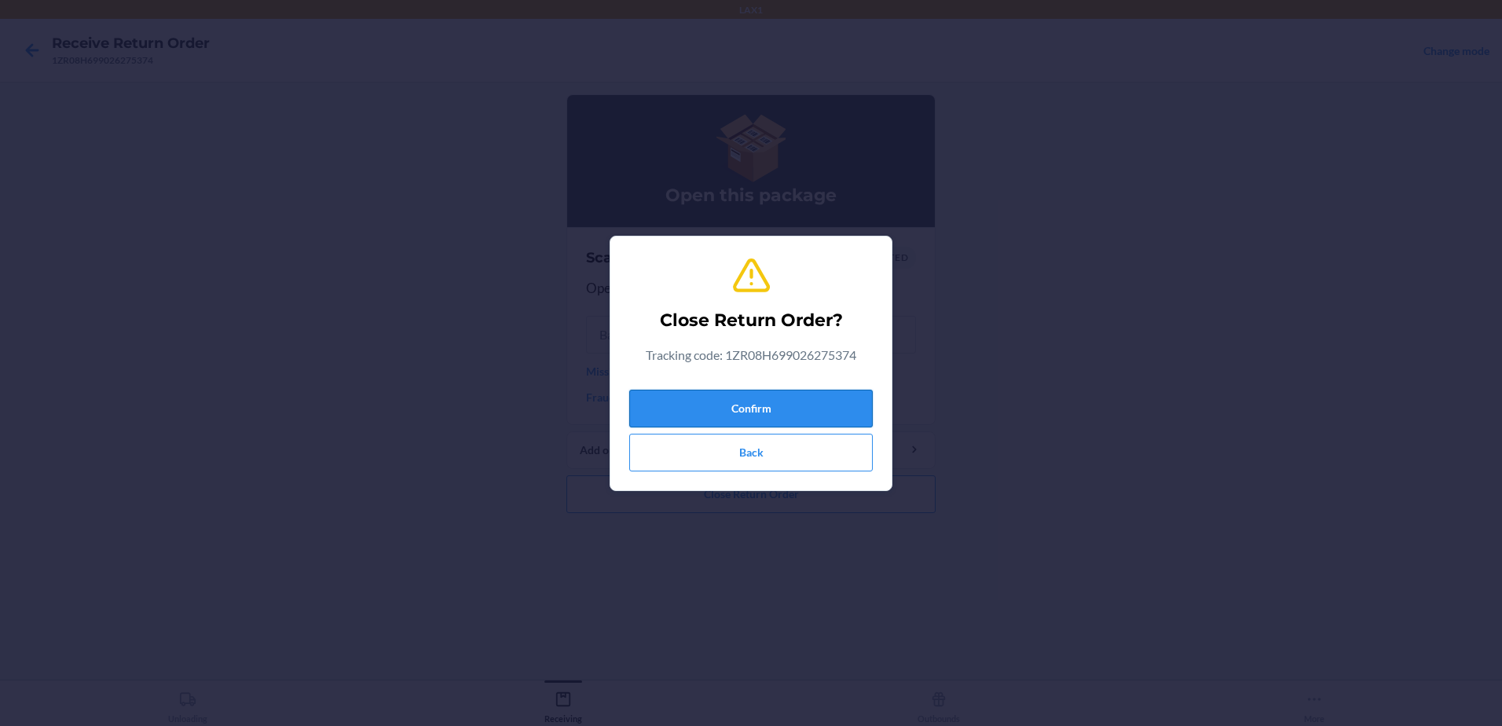
click at [807, 403] on button "Confirm" at bounding box center [750, 409] width 243 height 38
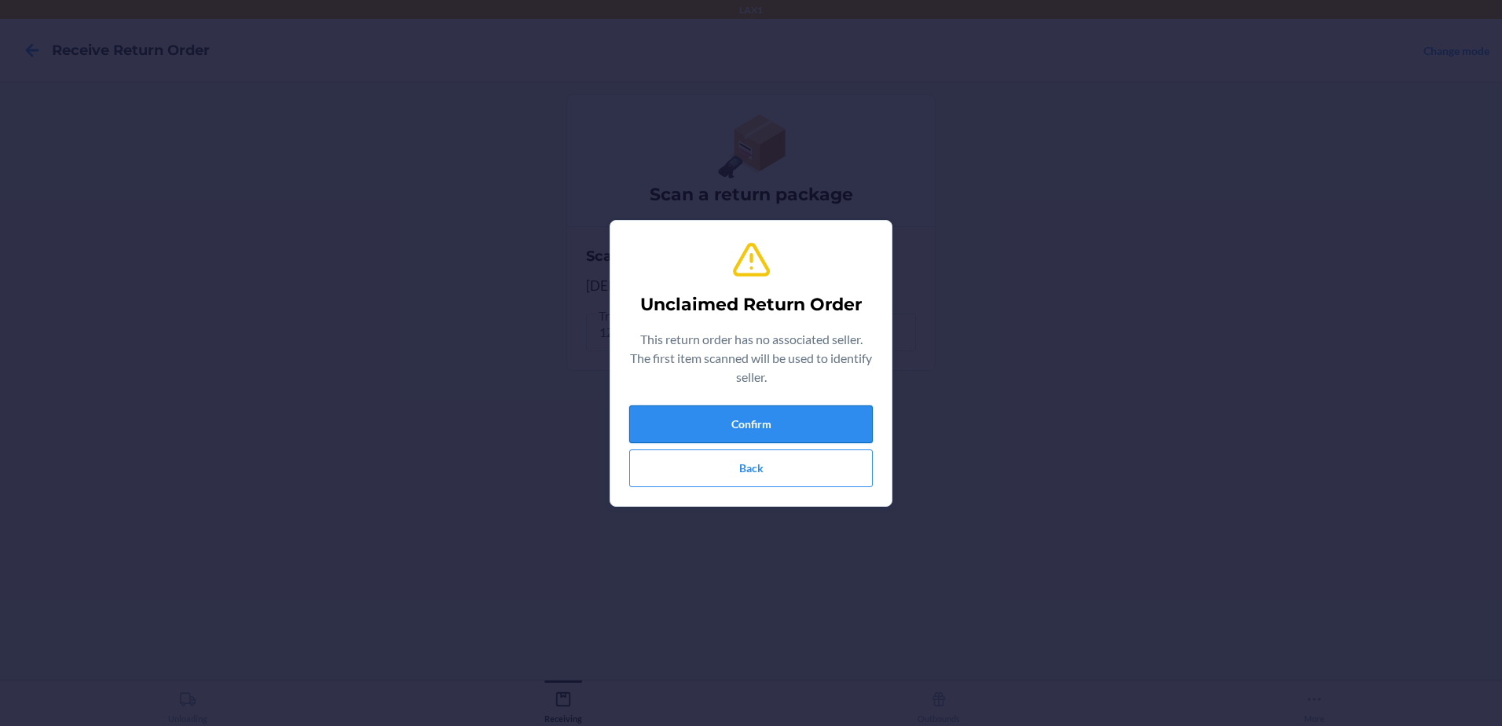
click at [836, 414] on button "Confirm" at bounding box center [750, 424] width 243 height 38
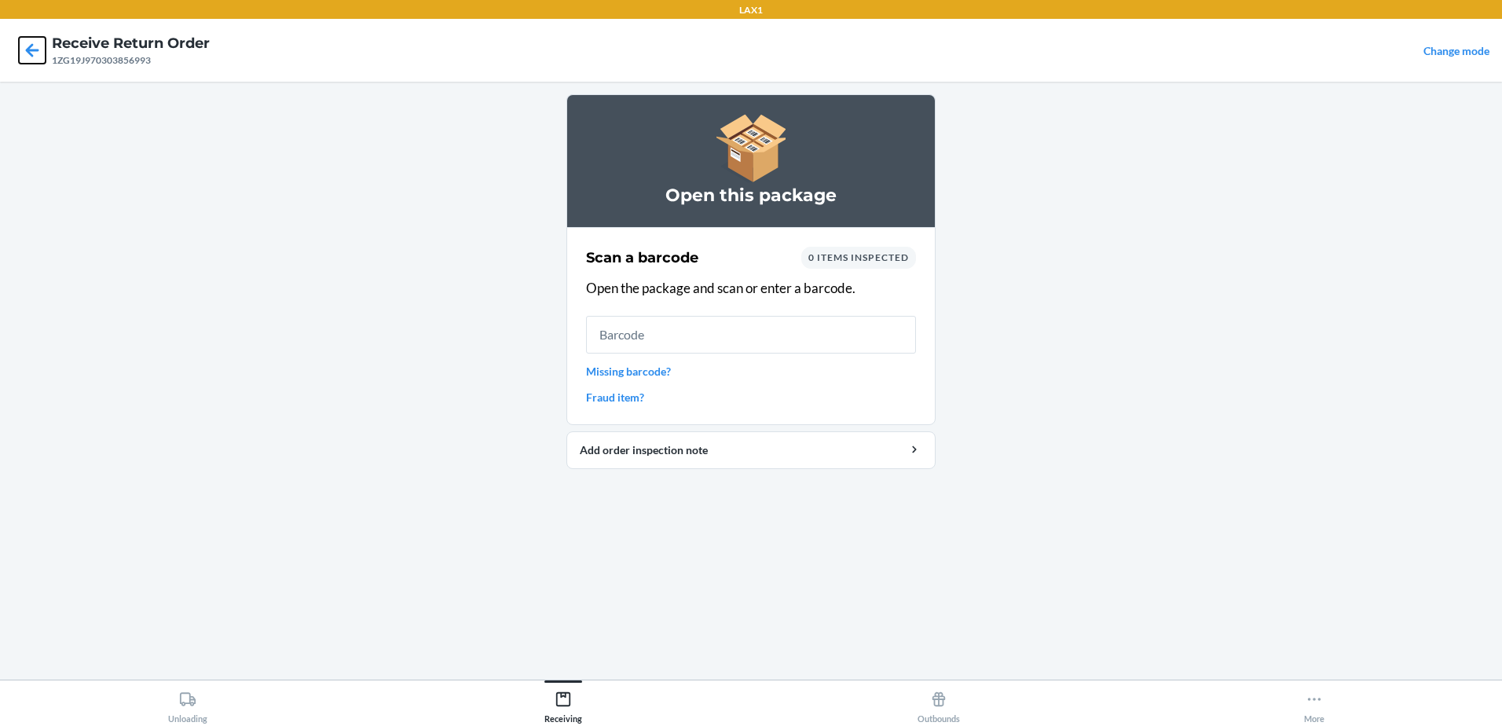
click at [41, 48] on icon at bounding box center [32, 50] width 27 height 27
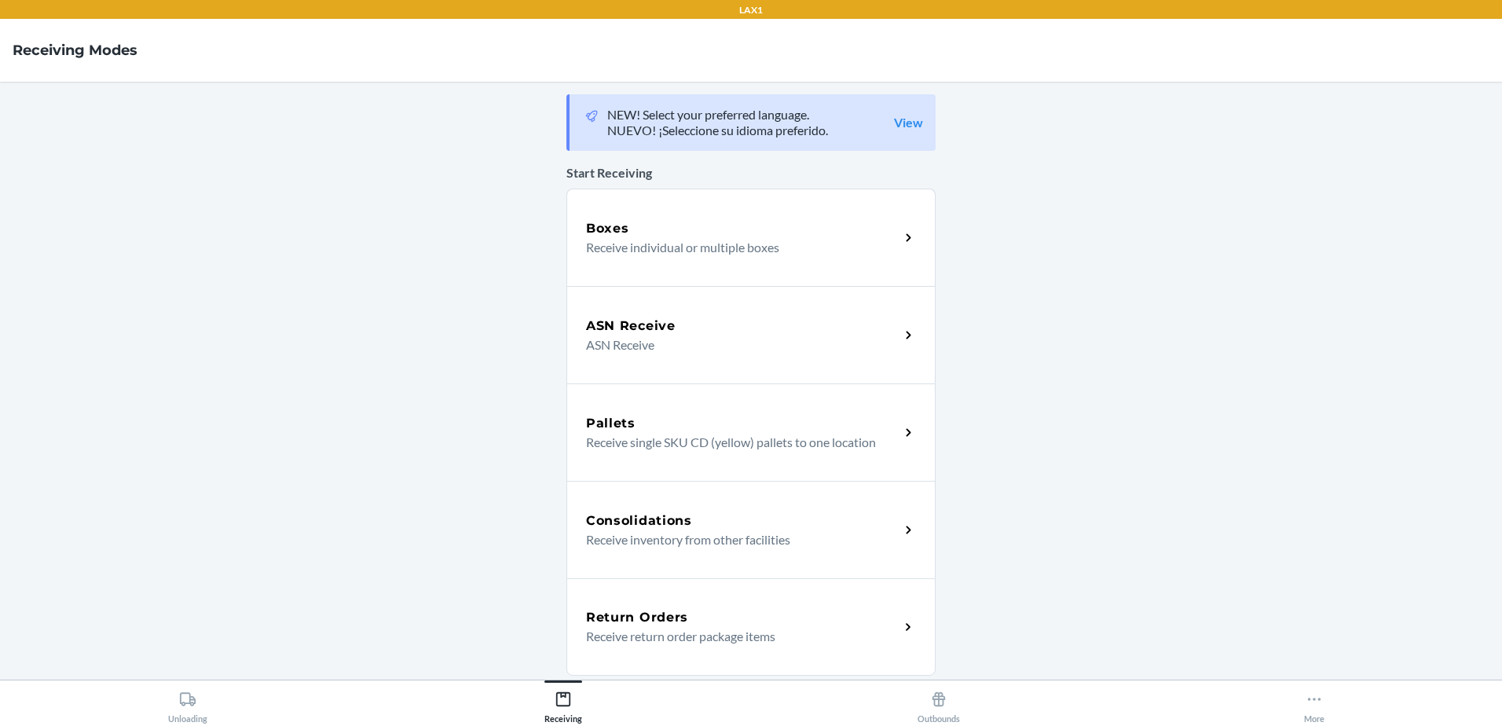
scroll to position [272, 0]
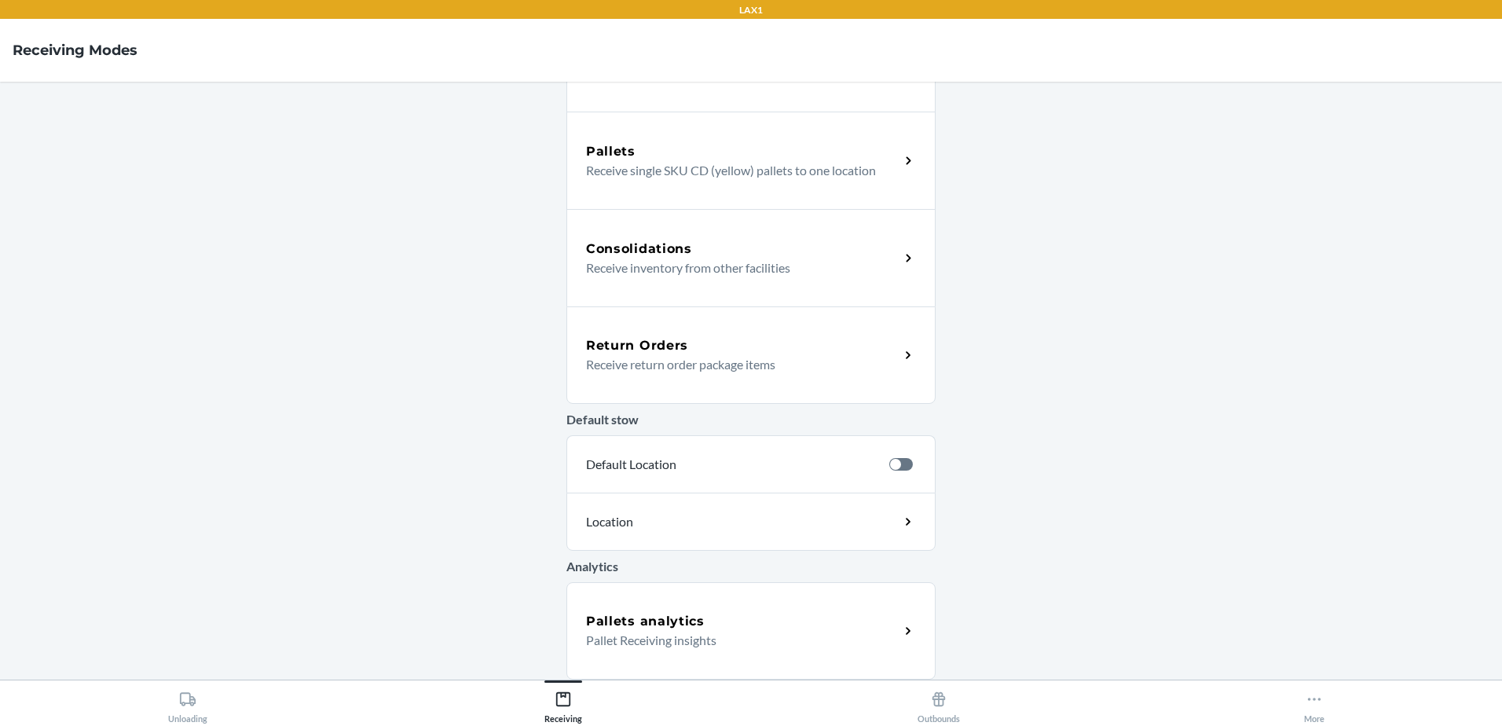
click at [749, 369] on p "Receive return order package items" at bounding box center [736, 364] width 301 height 19
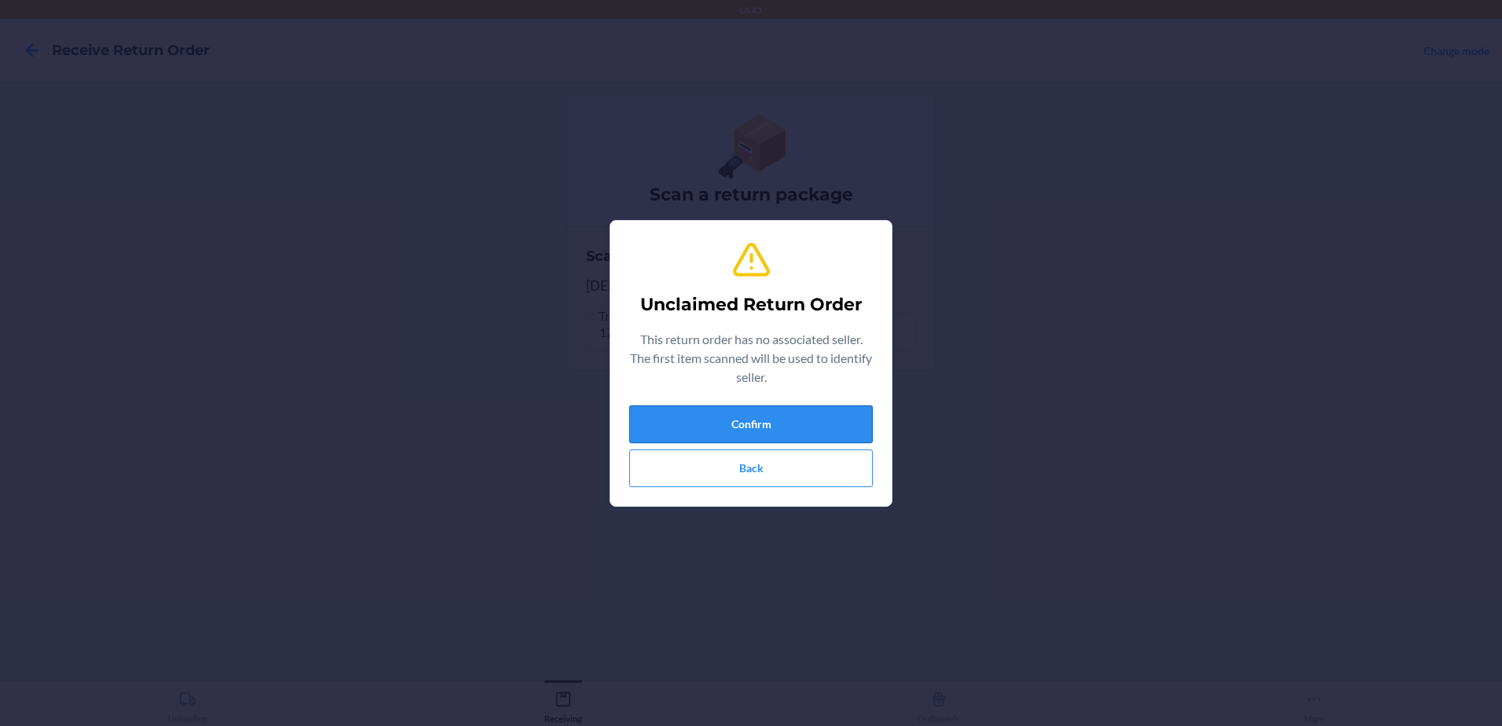
click at [777, 415] on button "Confirm" at bounding box center [750, 424] width 243 height 38
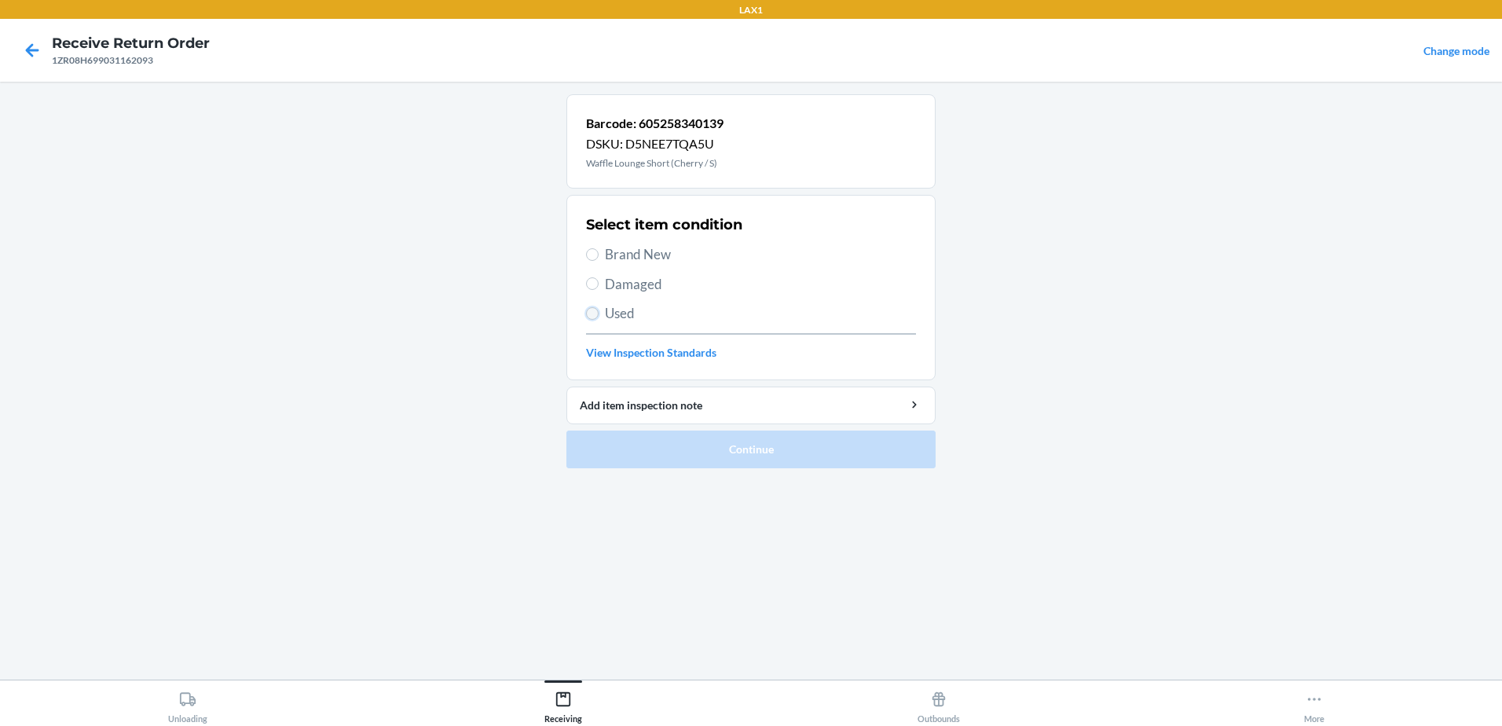
click at [598, 315] on input "Used" at bounding box center [592, 313] width 13 height 13
radio input "true"
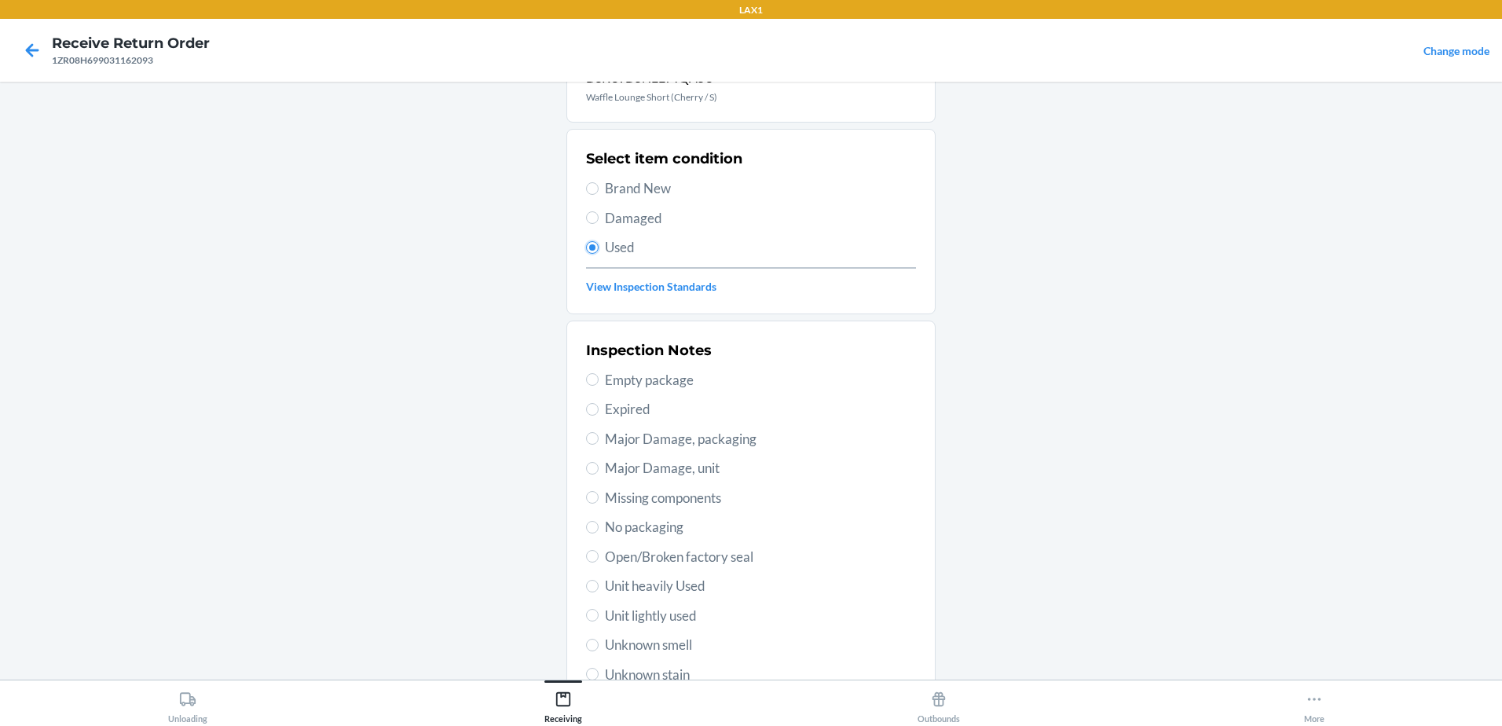
scroll to position [221, 0]
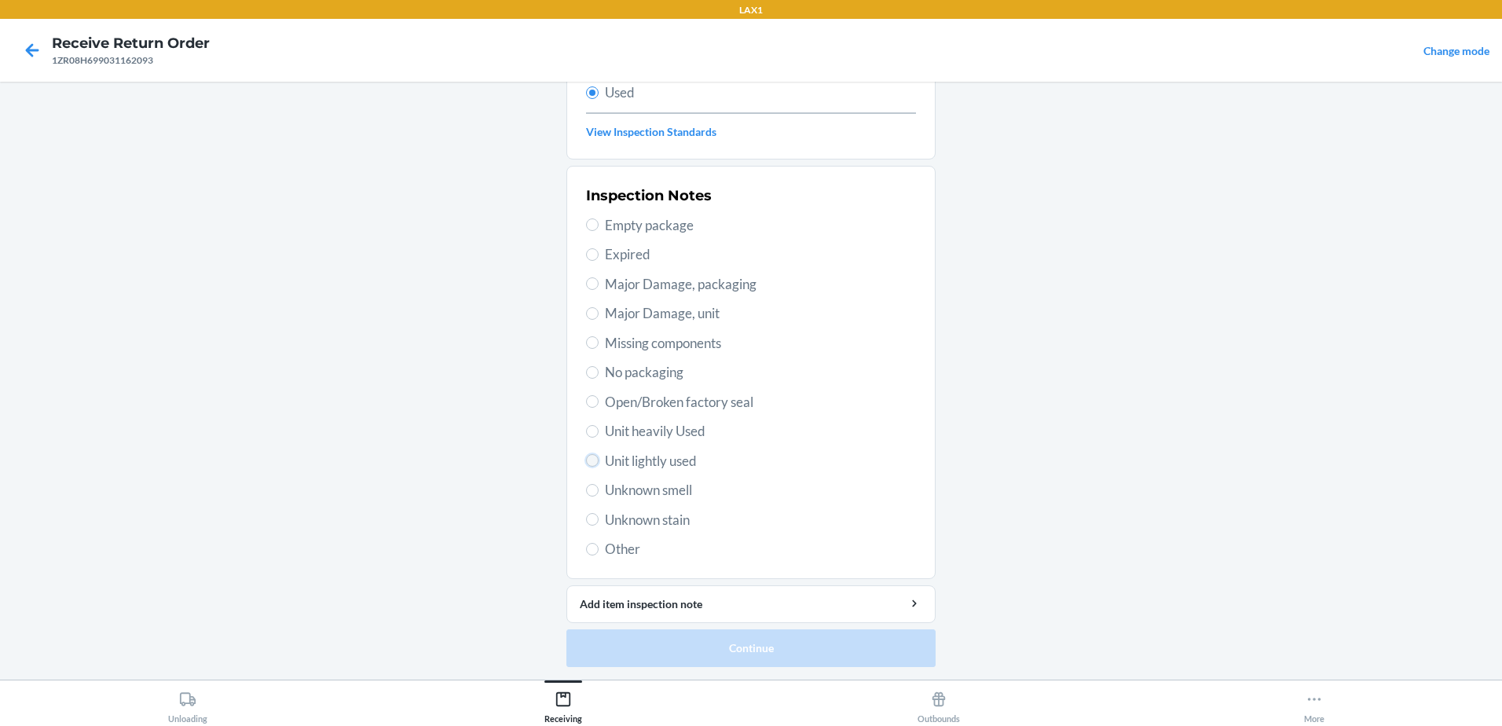
click at [592, 459] on input "Unit lightly used" at bounding box center [592, 460] width 13 height 13
radio input "true"
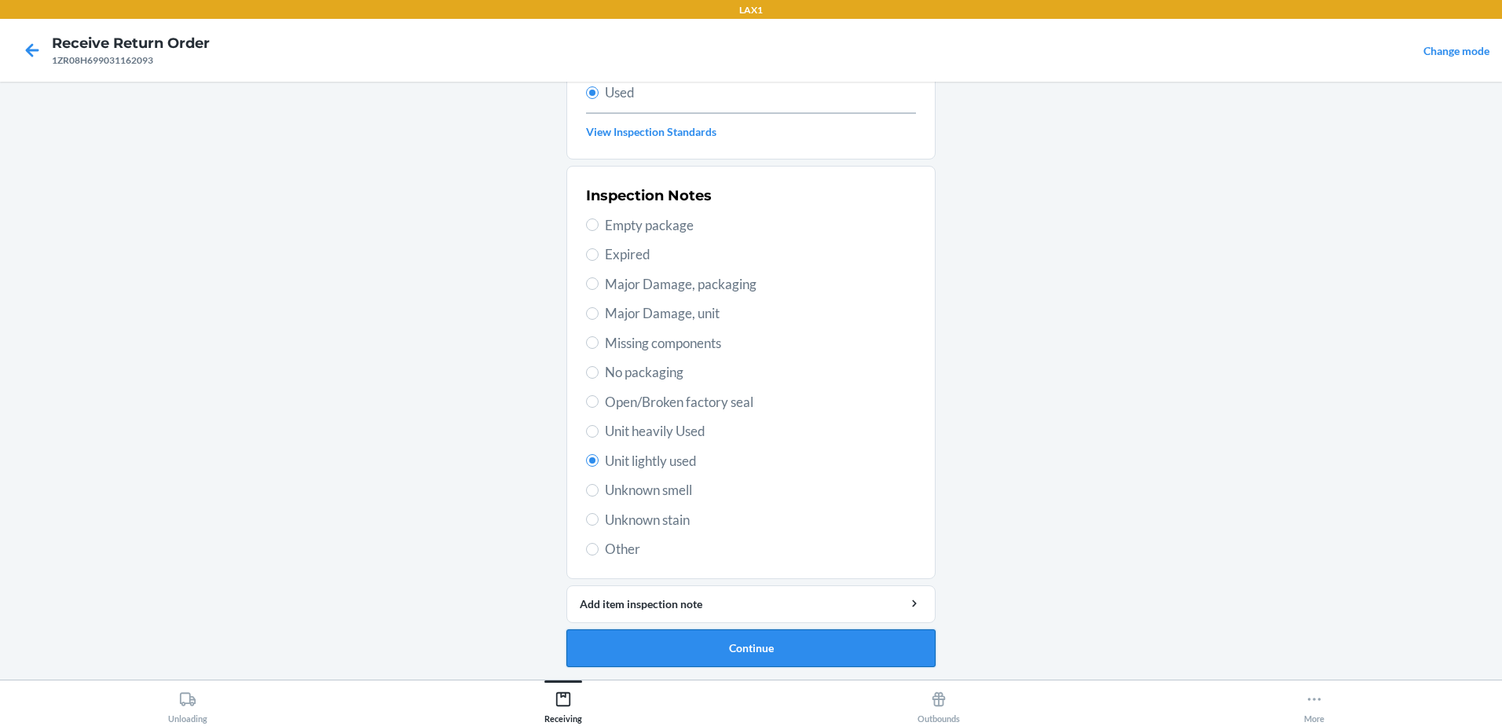
click at [773, 649] on button "Continue" at bounding box center [750, 648] width 369 height 38
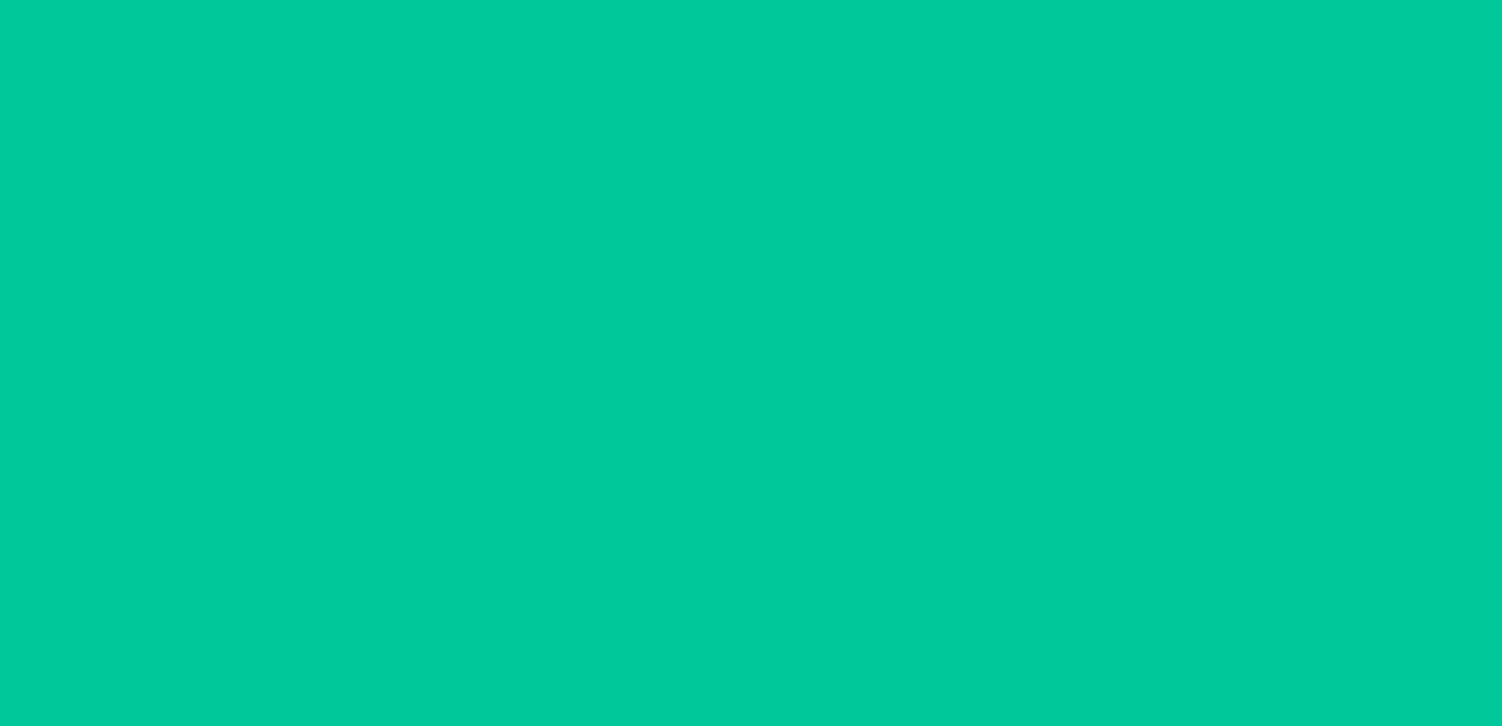
scroll to position [0, 0]
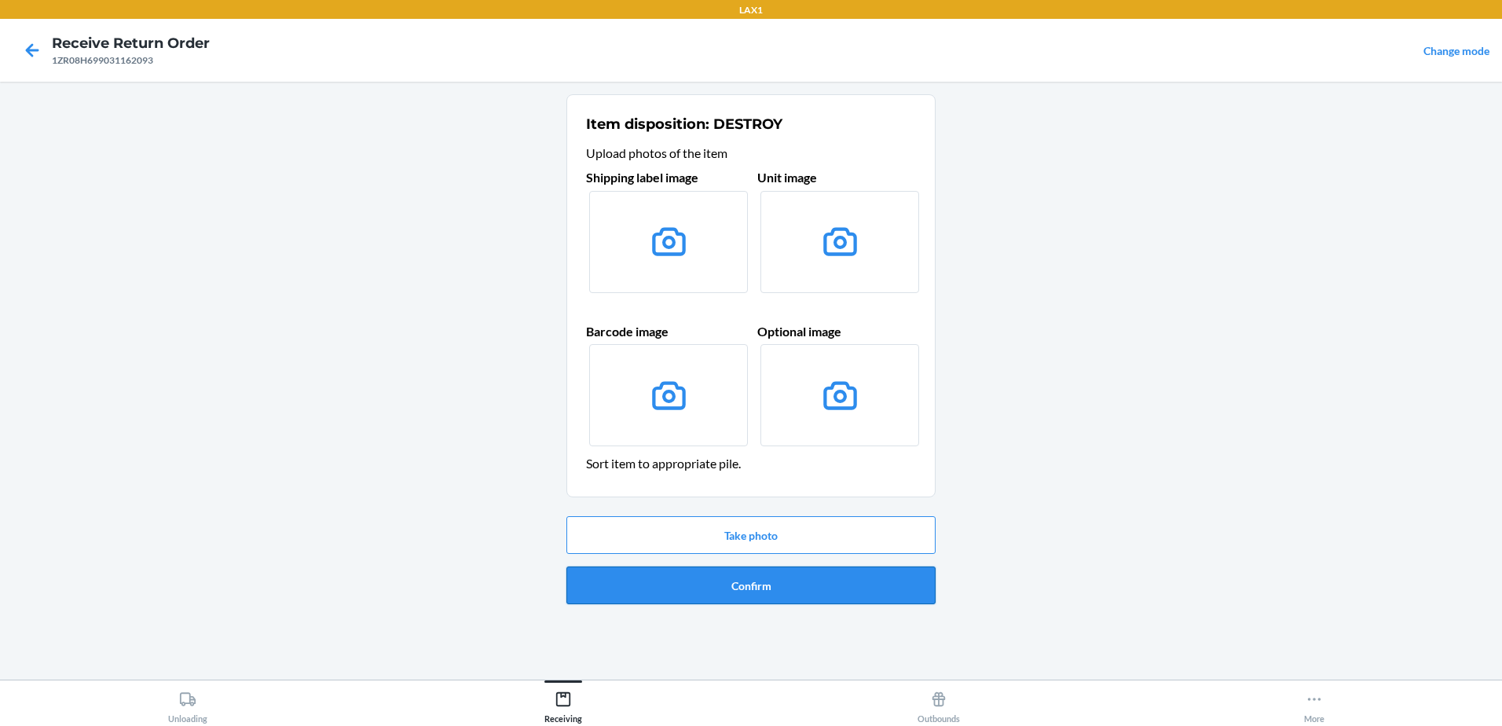
click at [782, 586] on button "Confirm" at bounding box center [750, 585] width 369 height 38
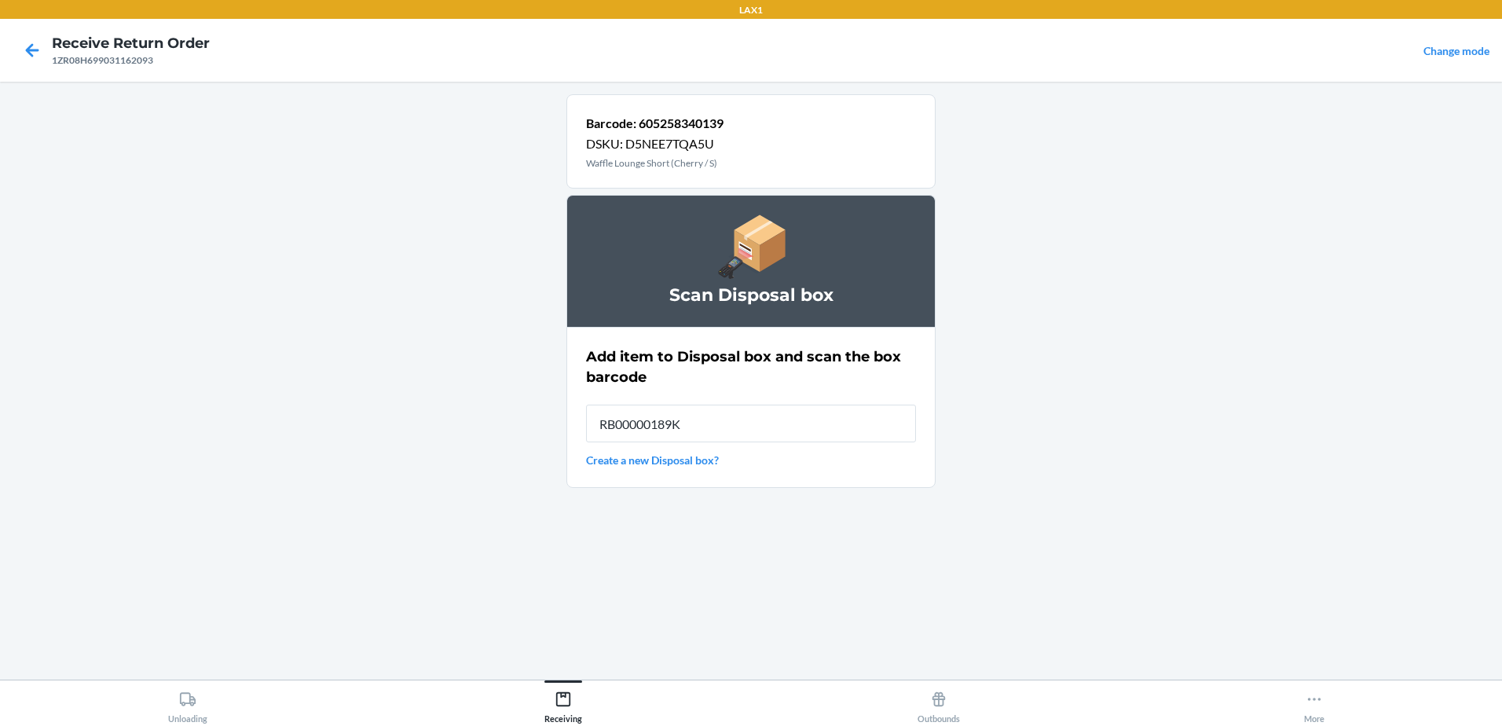
type input "RB00000189K"
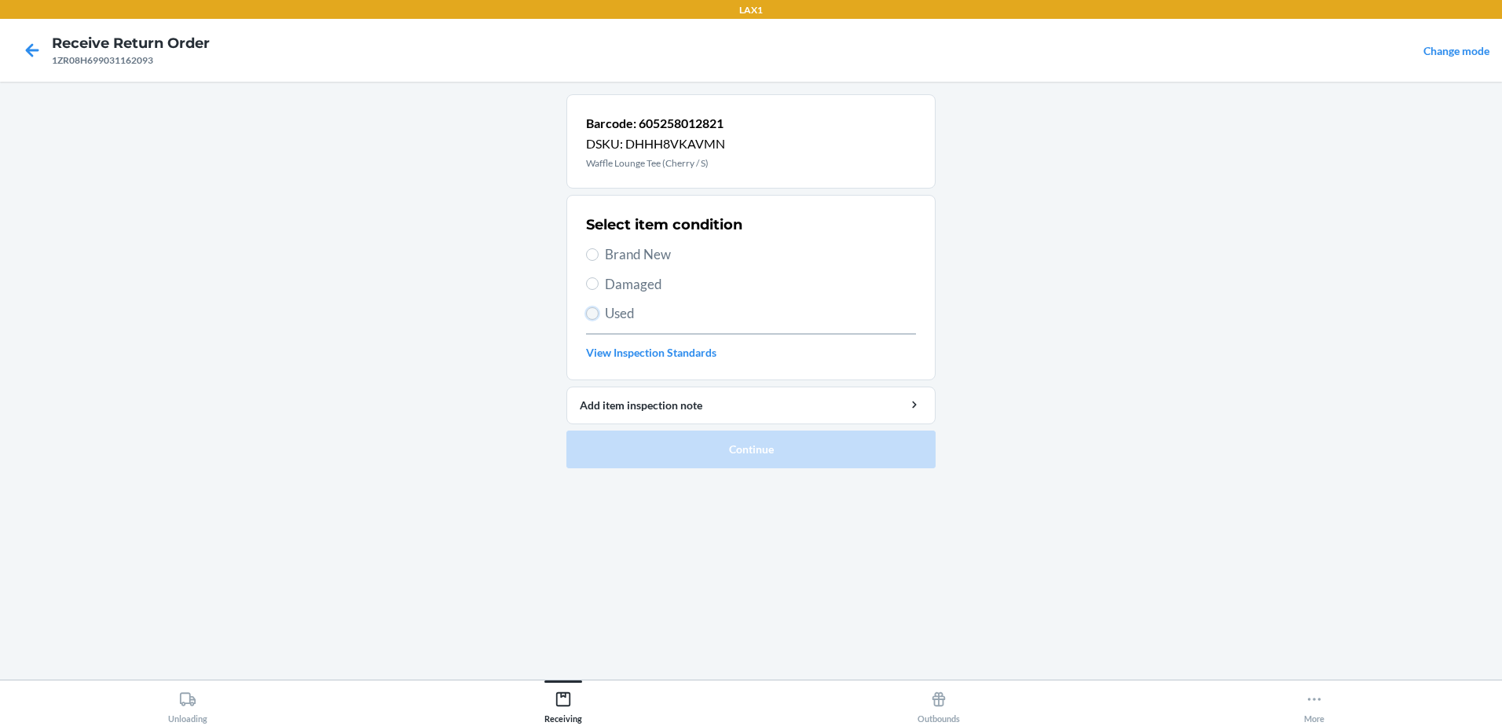
click at [591, 309] on input "Used" at bounding box center [592, 313] width 13 height 13
radio input "true"
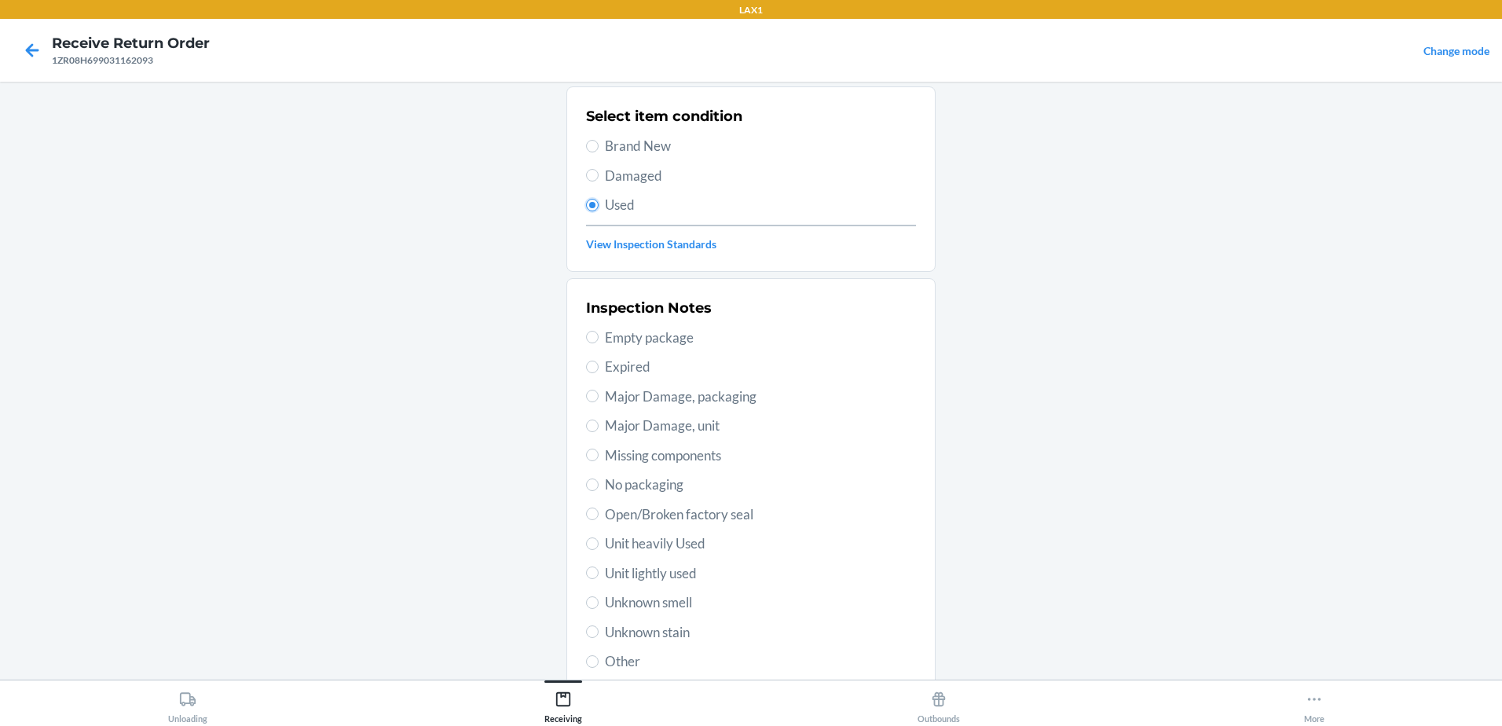
scroll to position [221, 0]
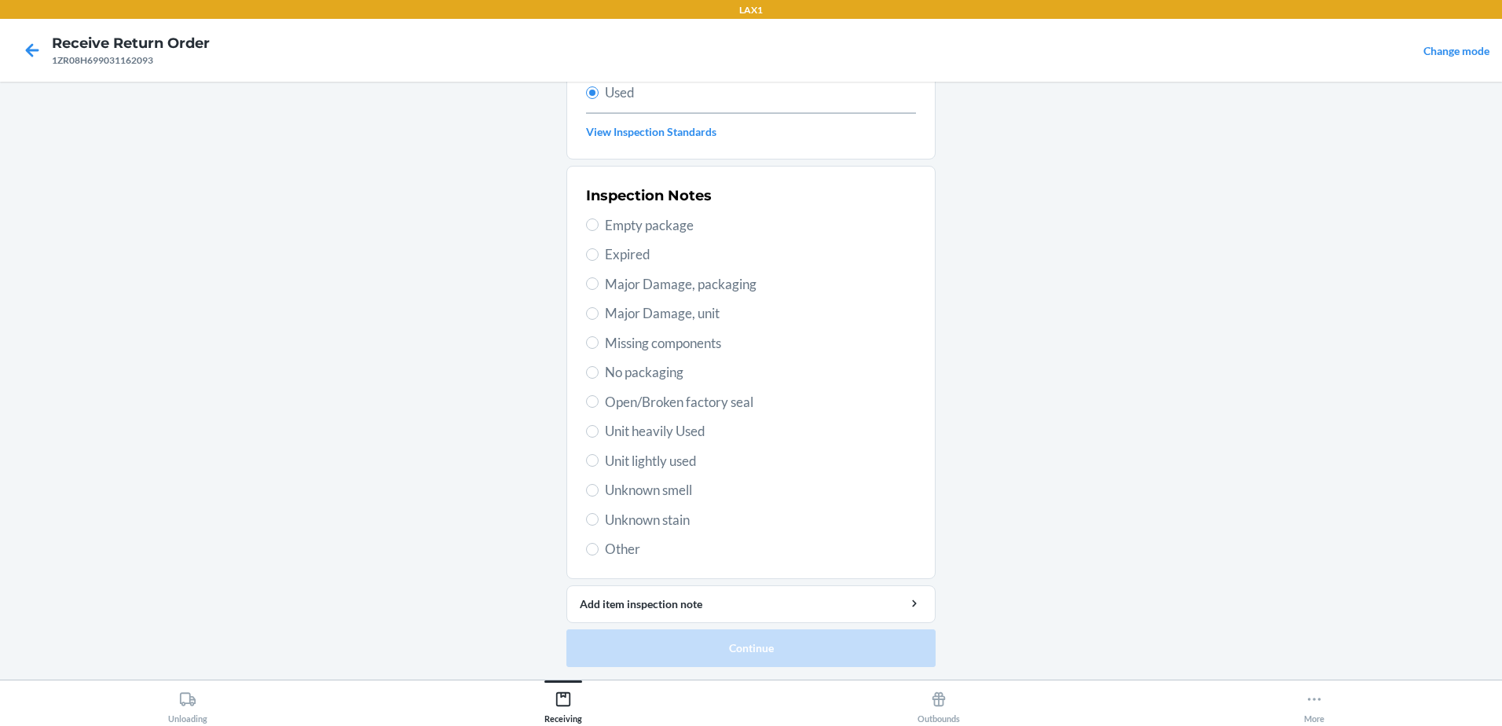
click at [594, 469] on label "Unit lightly used" at bounding box center [751, 461] width 330 height 20
click at [594, 467] on input "Unit lightly used" at bounding box center [592, 460] width 13 height 13
radio input "true"
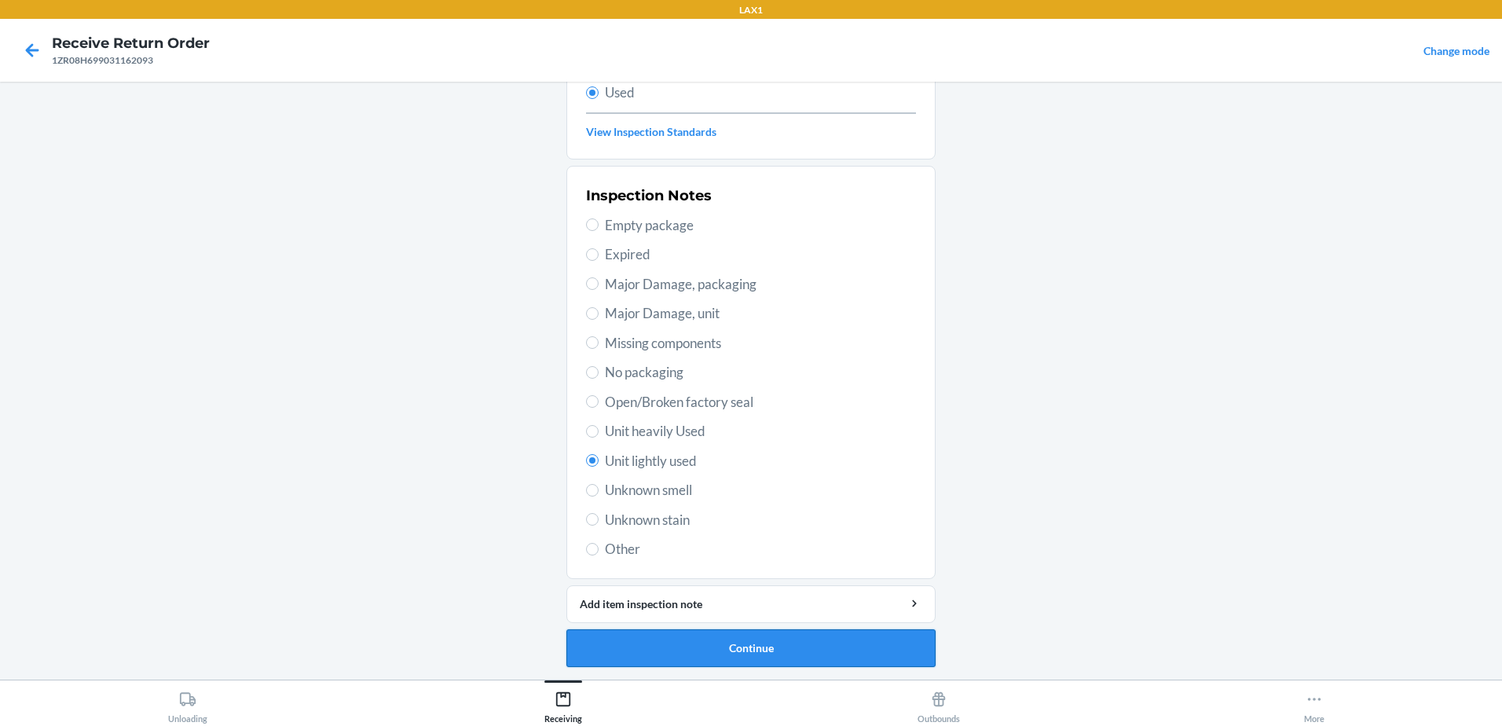
click at [840, 654] on button "Continue" at bounding box center [750, 648] width 369 height 38
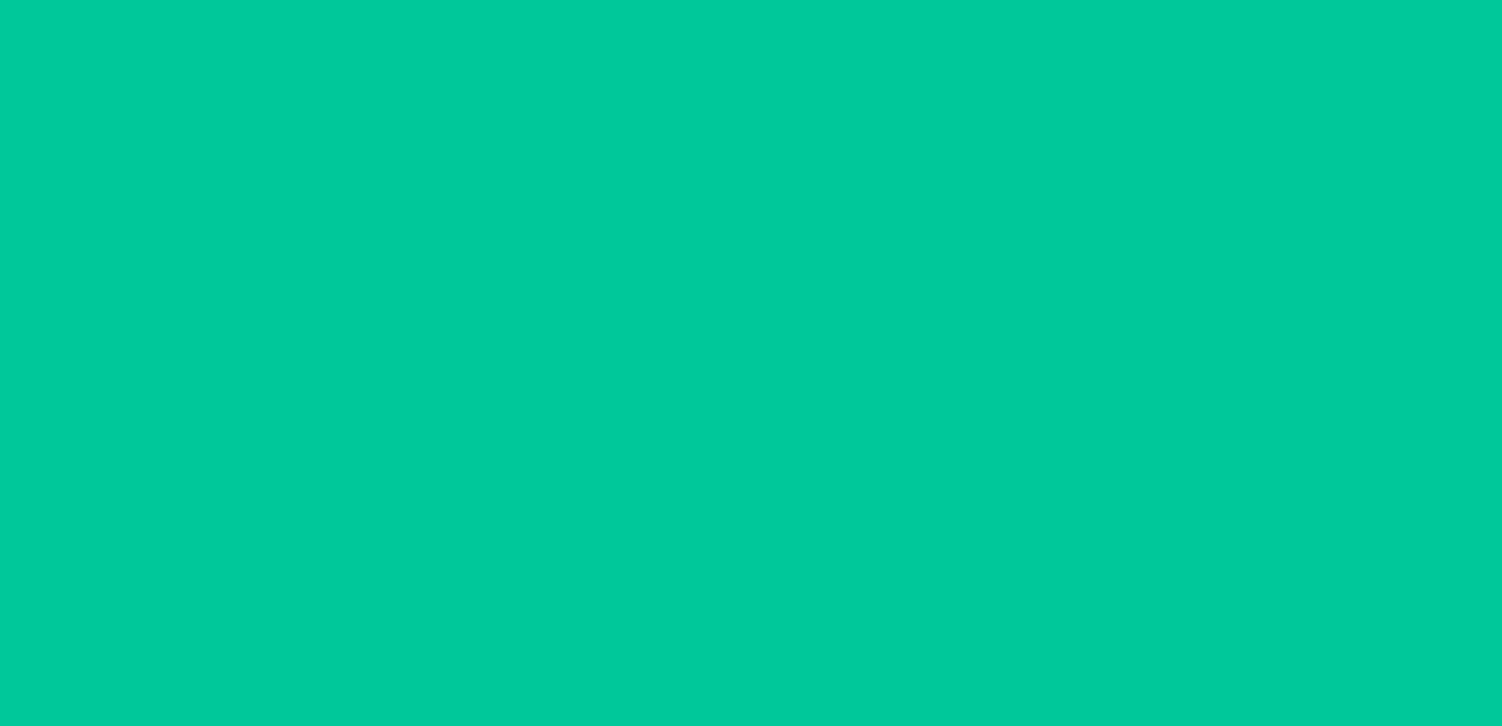
scroll to position [0, 0]
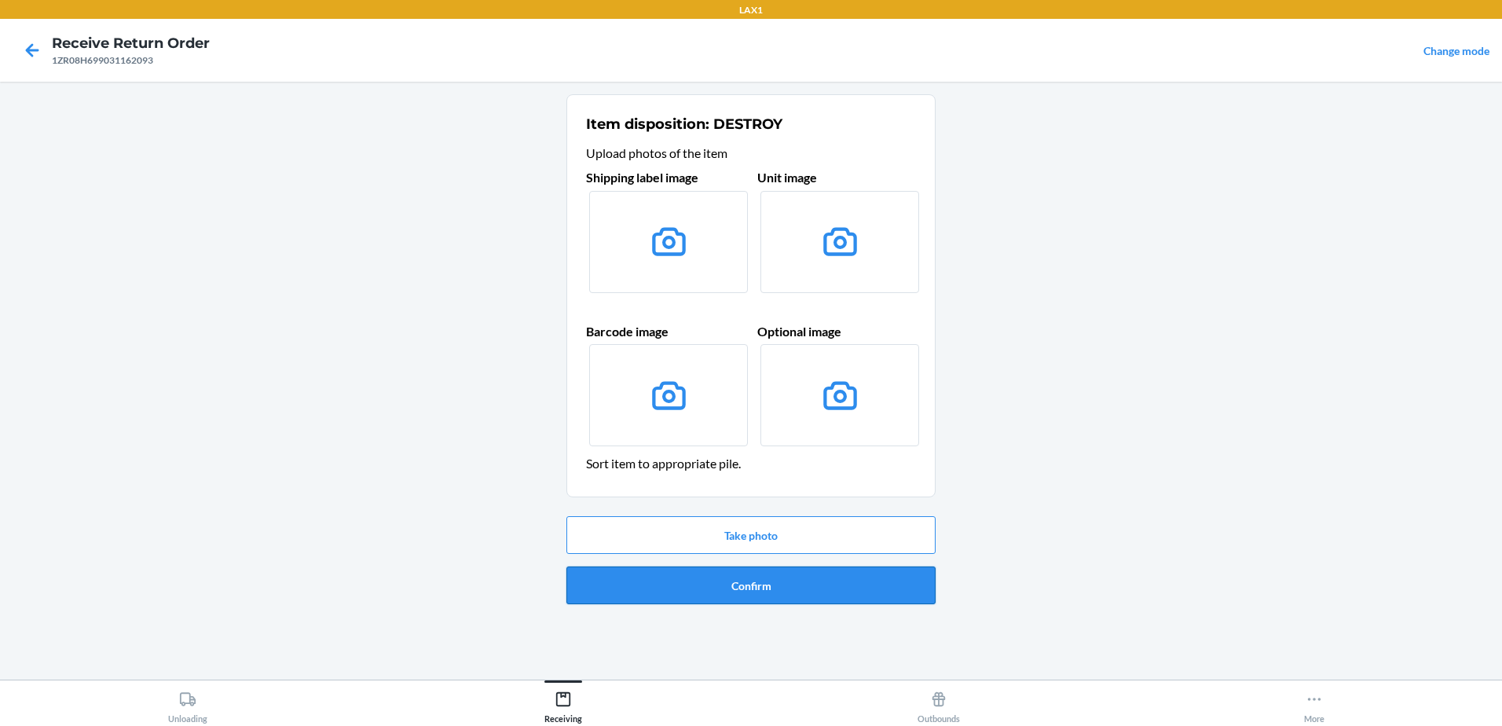
click at [776, 595] on button "Confirm" at bounding box center [750, 585] width 369 height 38
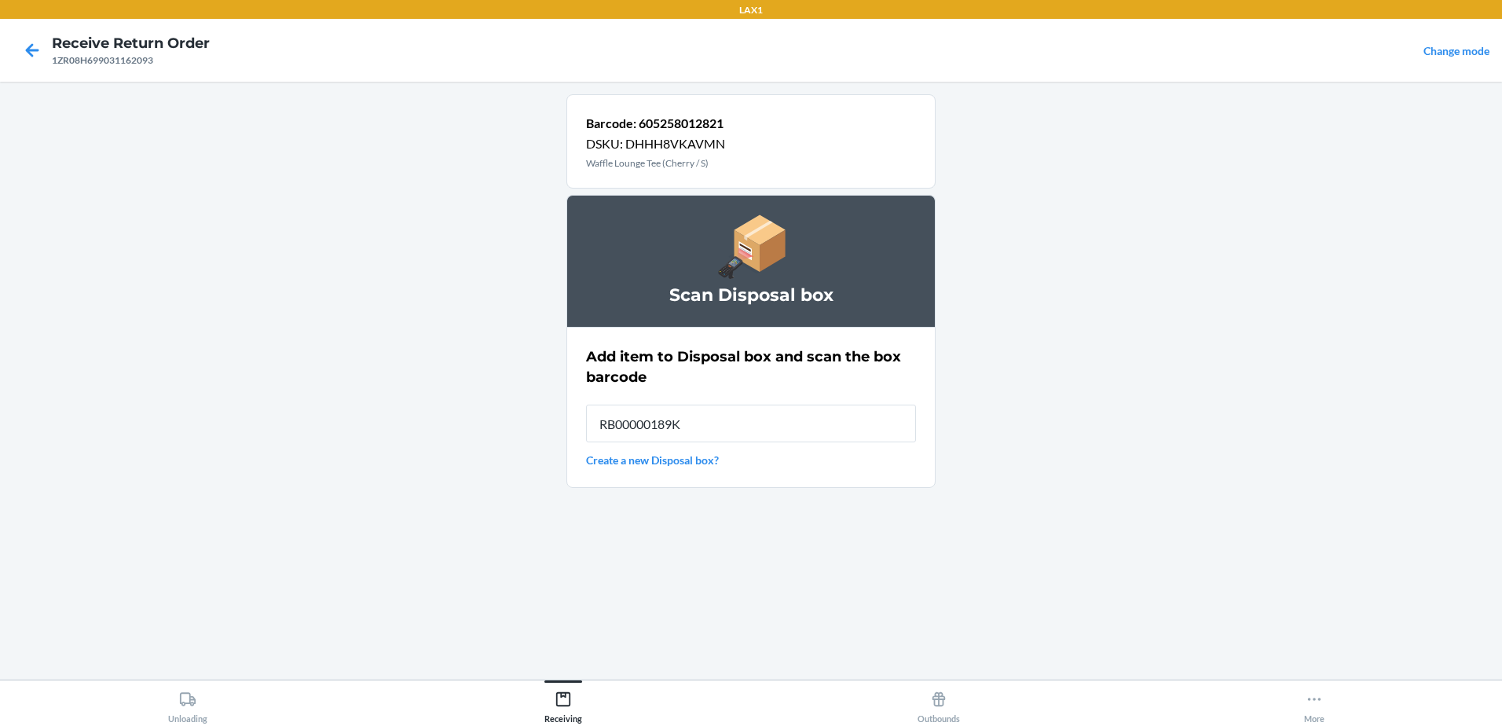
type input "RB00000189K"
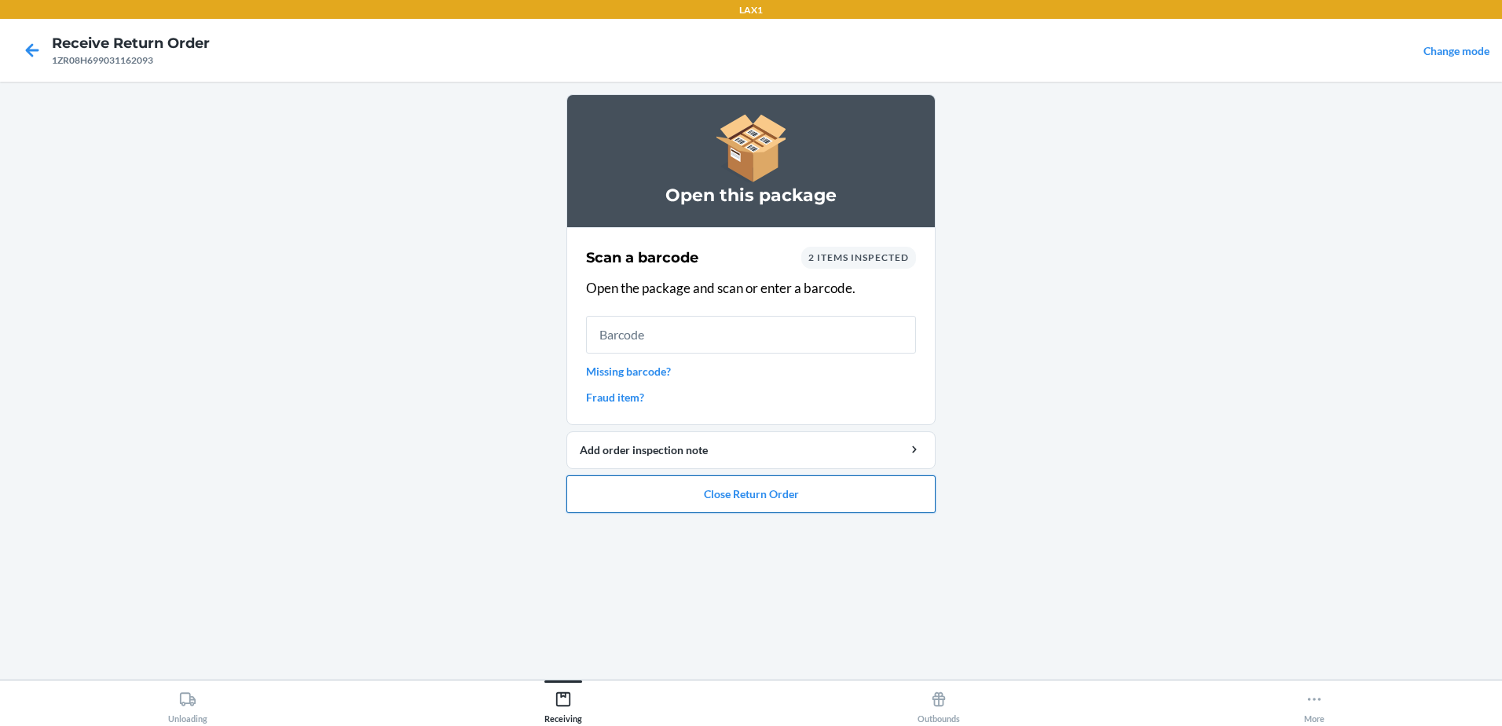
click at [774, 500] on button "Close Return Order" at bounding box center [750, 494] width 369 height 38
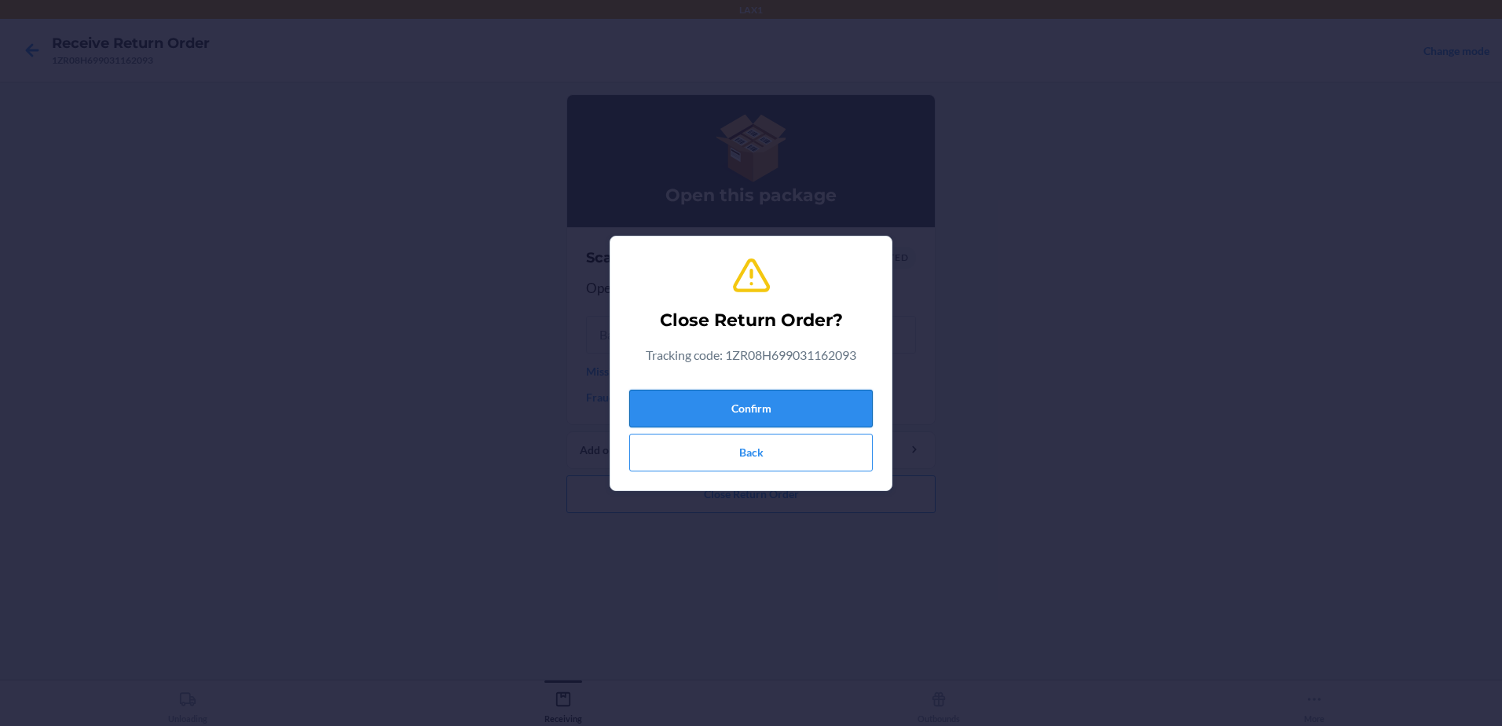
click at [754, 410] on button "Confirm" at bounding box center [750, 409] width 243 height 38
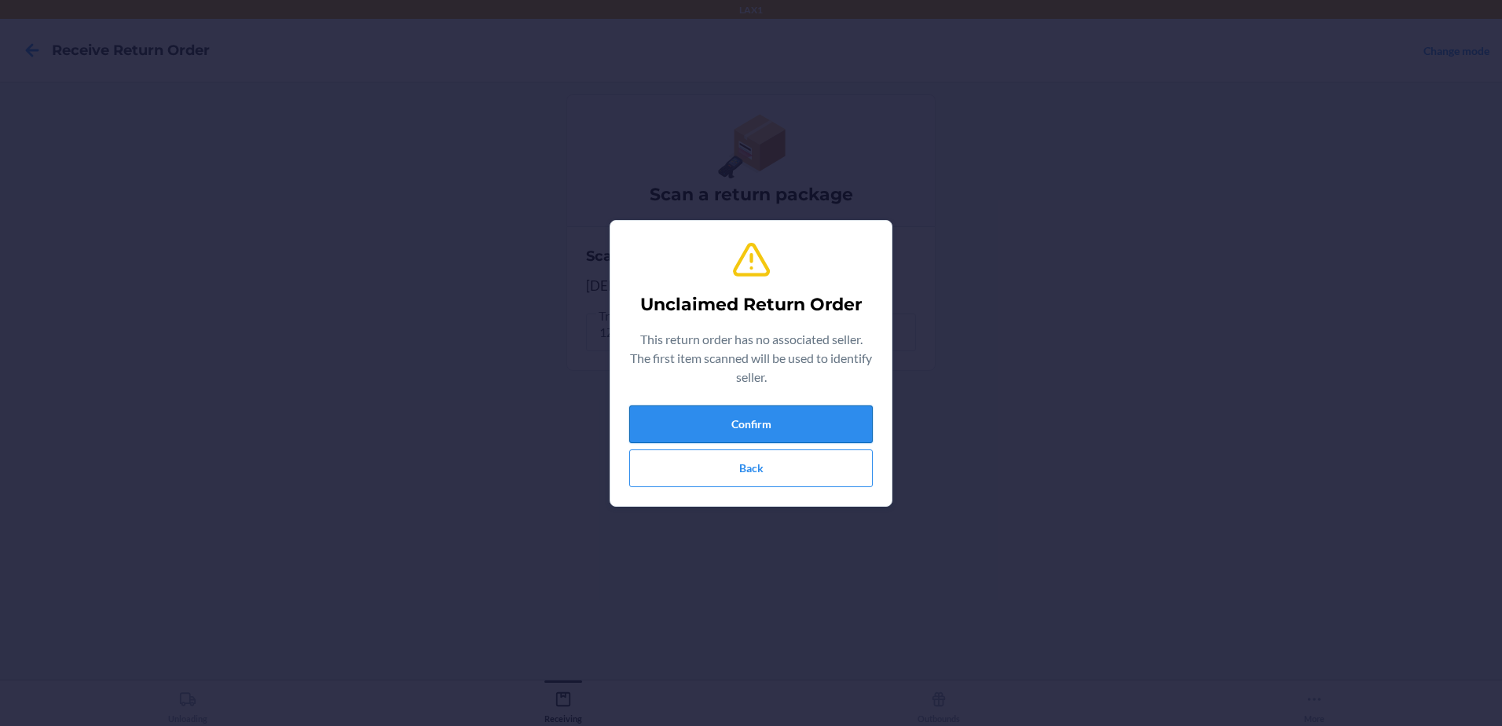
click at [765, 426] on button "Confirm" at bounding box center [750, 424] width 243 height 38
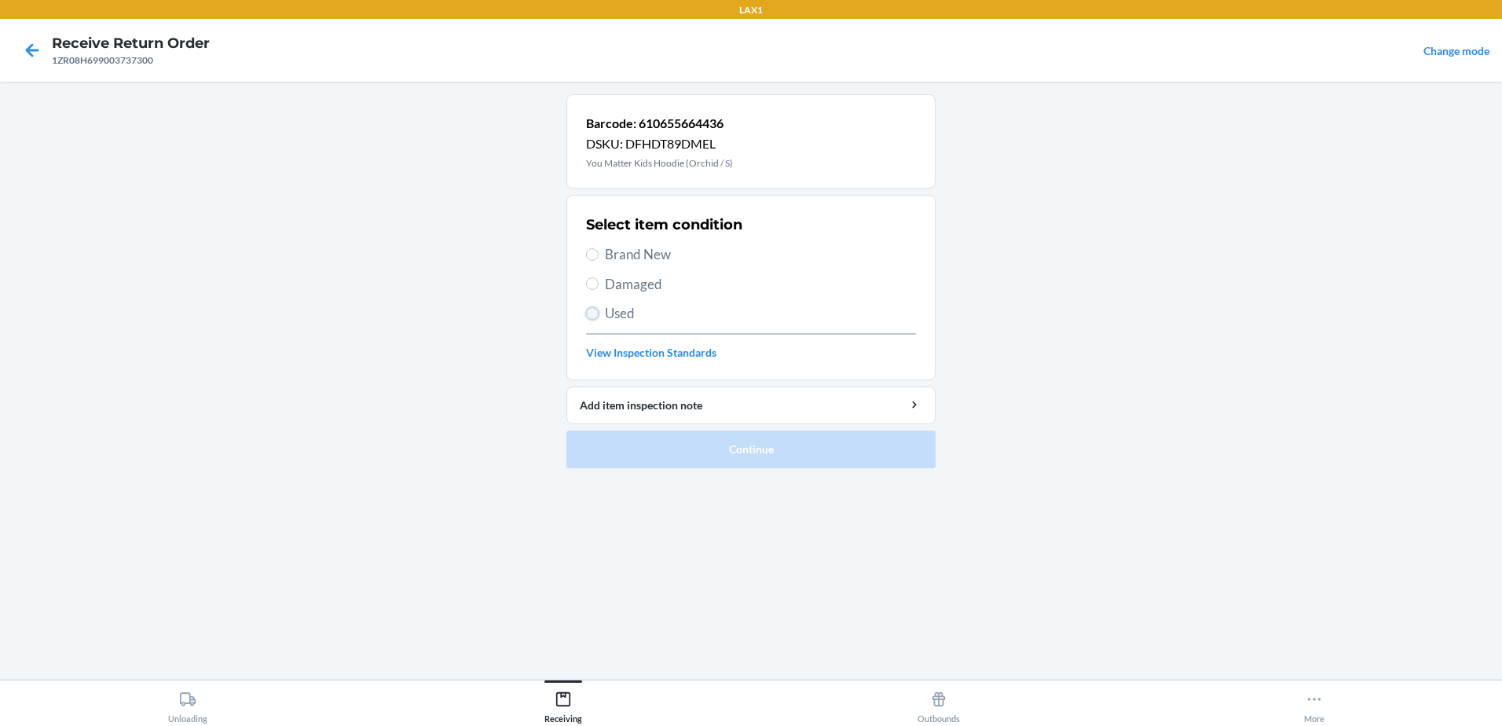
click at [588, 313] on input "Used" at bounding box center [592, 313] width 13 height 13
radio input "true"
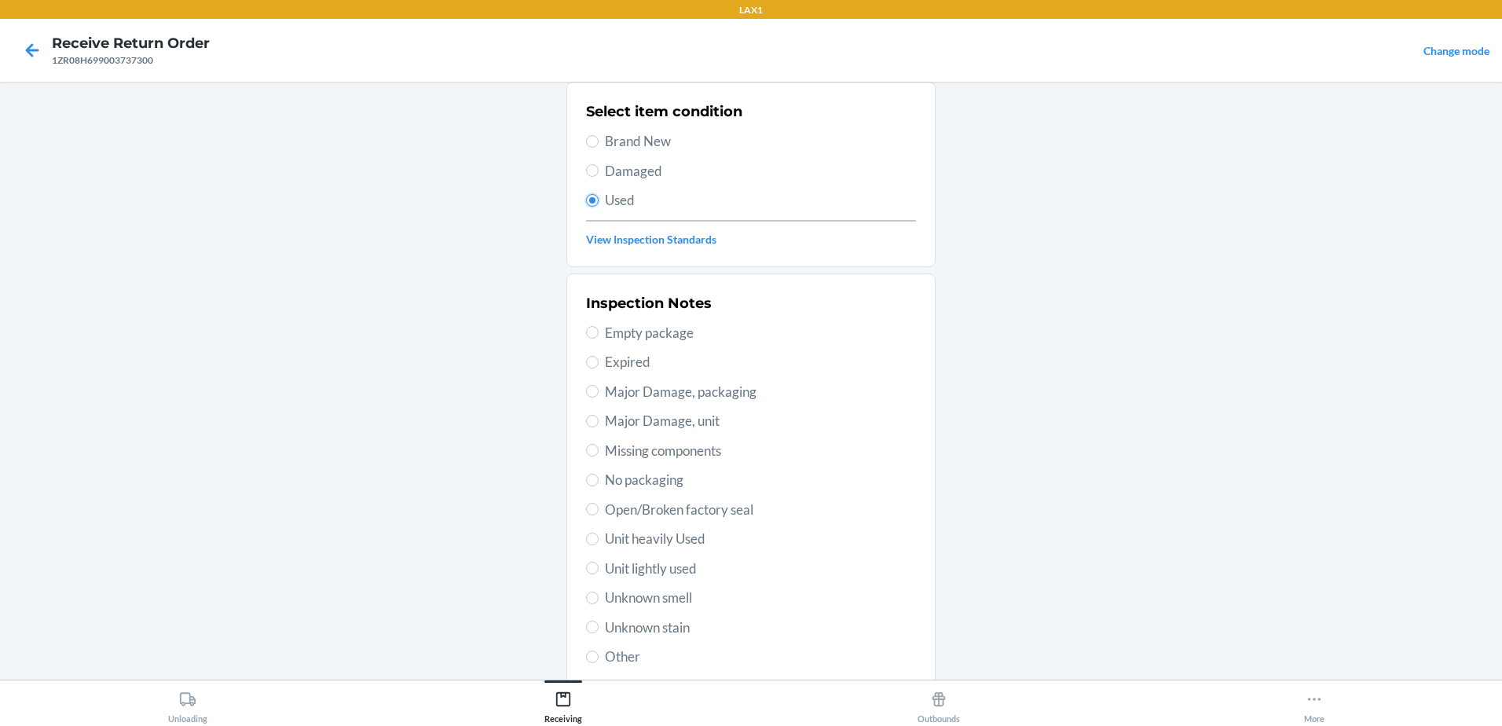
scroll to position [221, 0]
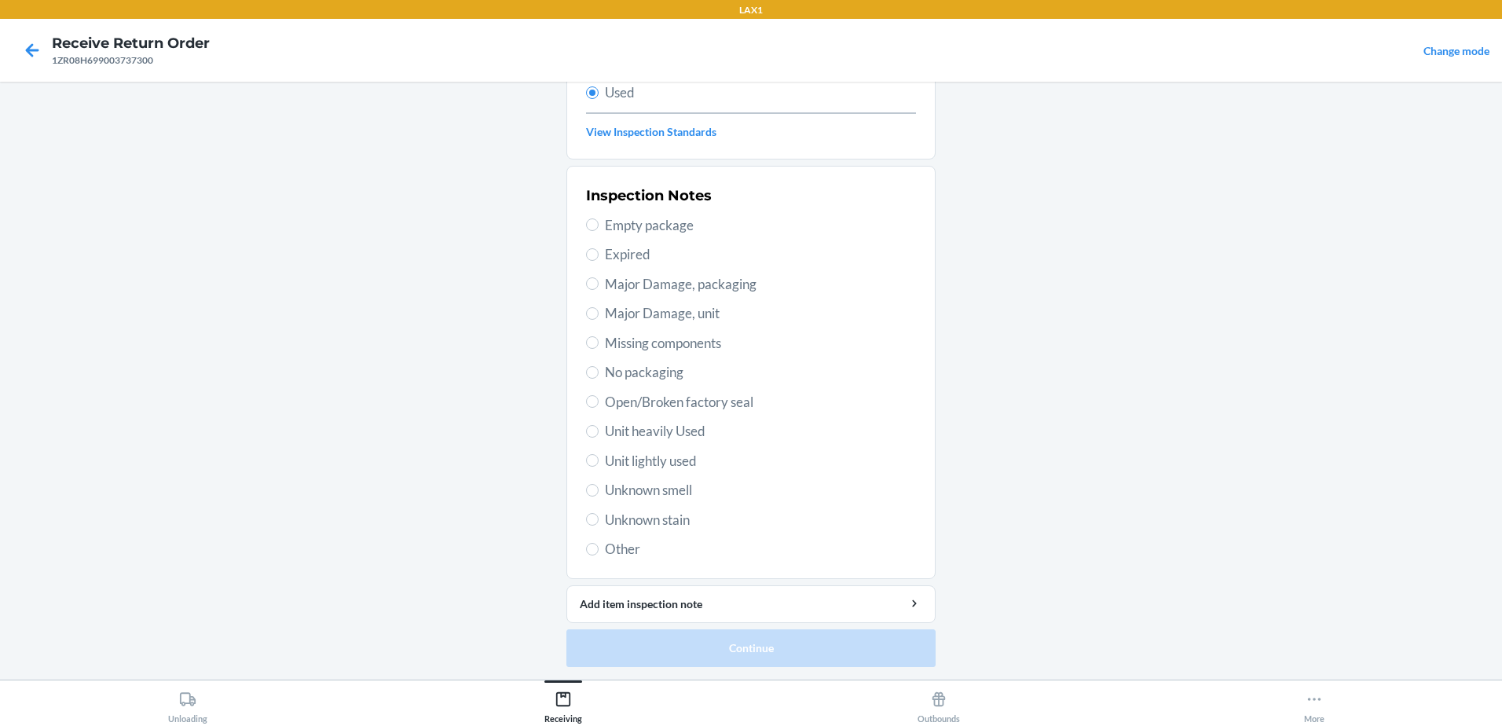
click at [605, 462] on span "Unit lightly used" at bounding box center [760, 461] width 311 height 20
click at [599, 462] on input "Unit lightly used" at bounding box center [592, 460] width 13 height 13
radio input "true"
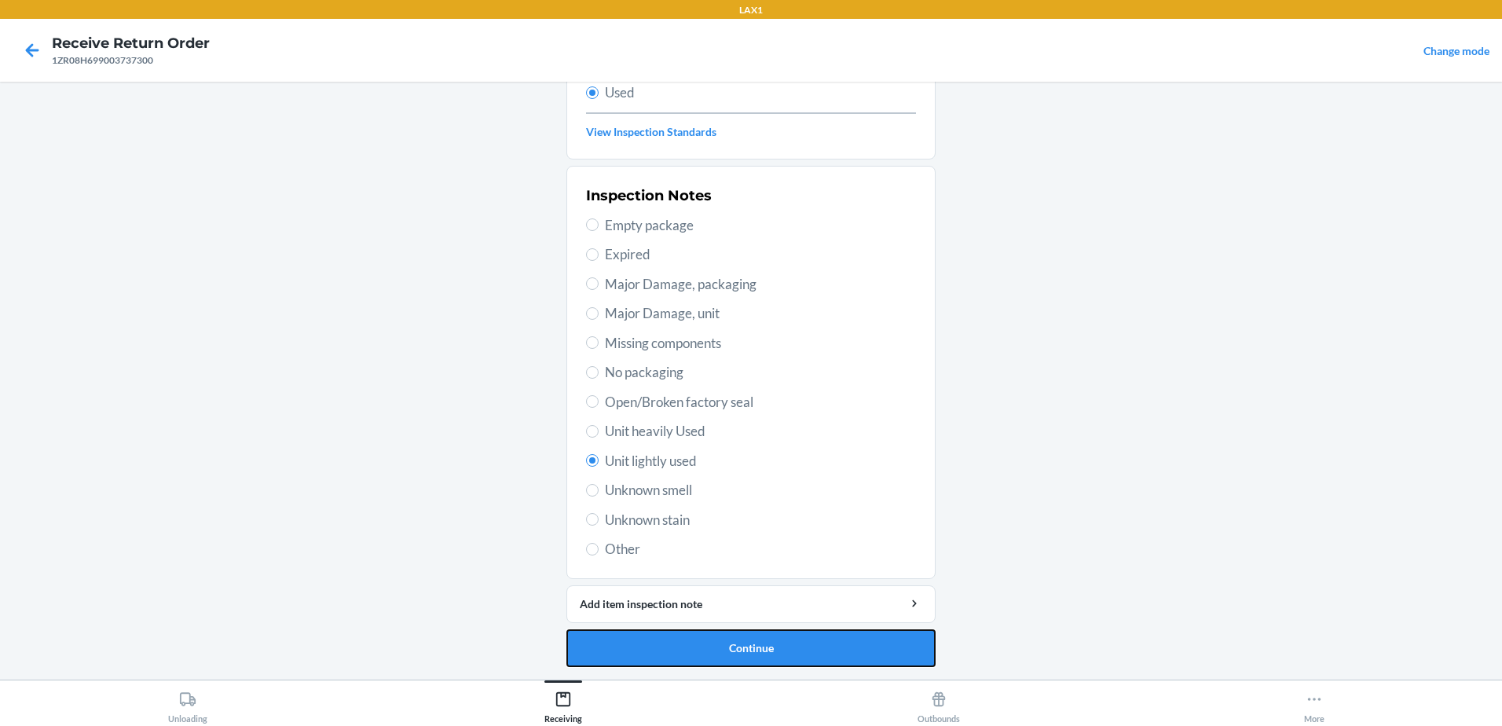
drag, startPoint x: 791, startPoint y: 644, endPoint x: 792, endPoint y: 631, distance: 13.4
click at [791, 641] on button "Continue" at bounding box center [750, 648] width 369 height 38
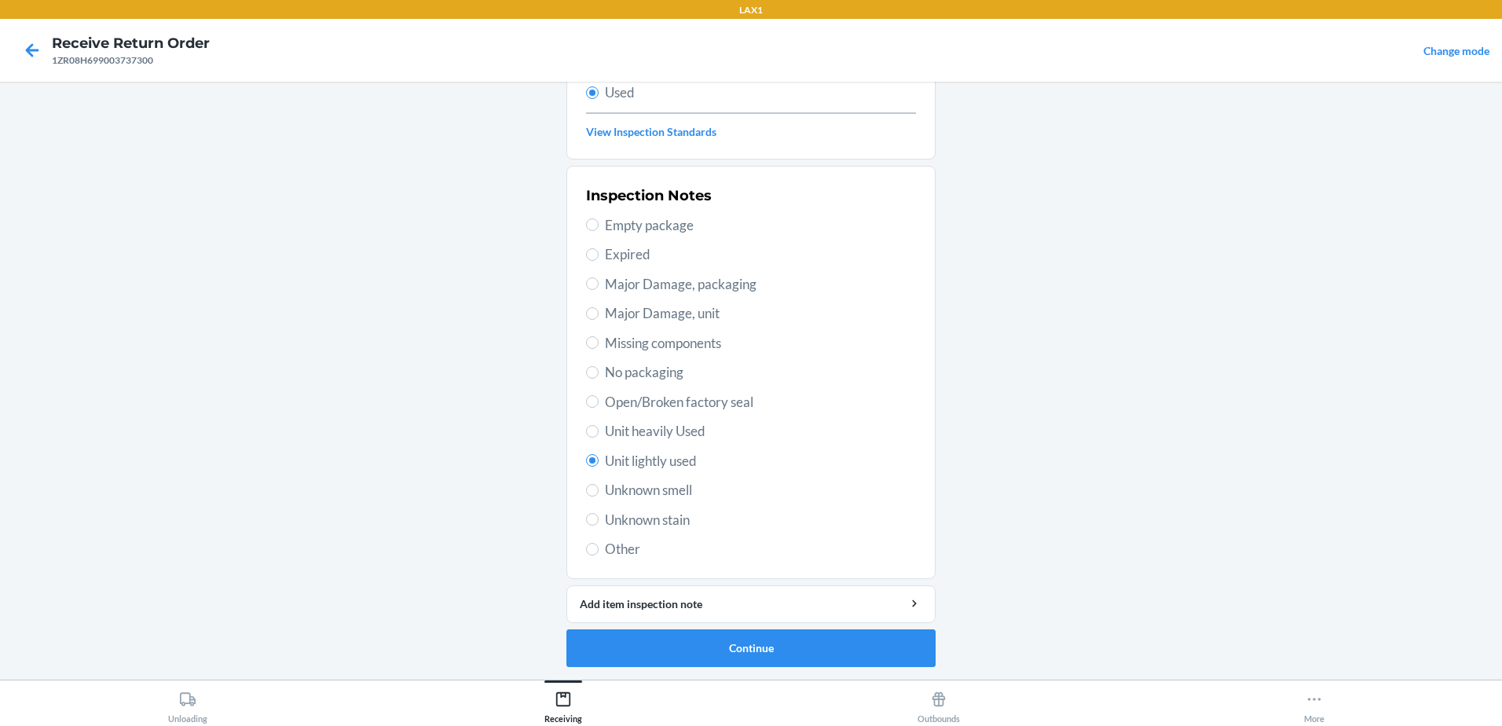
scroll to position [0, 0]
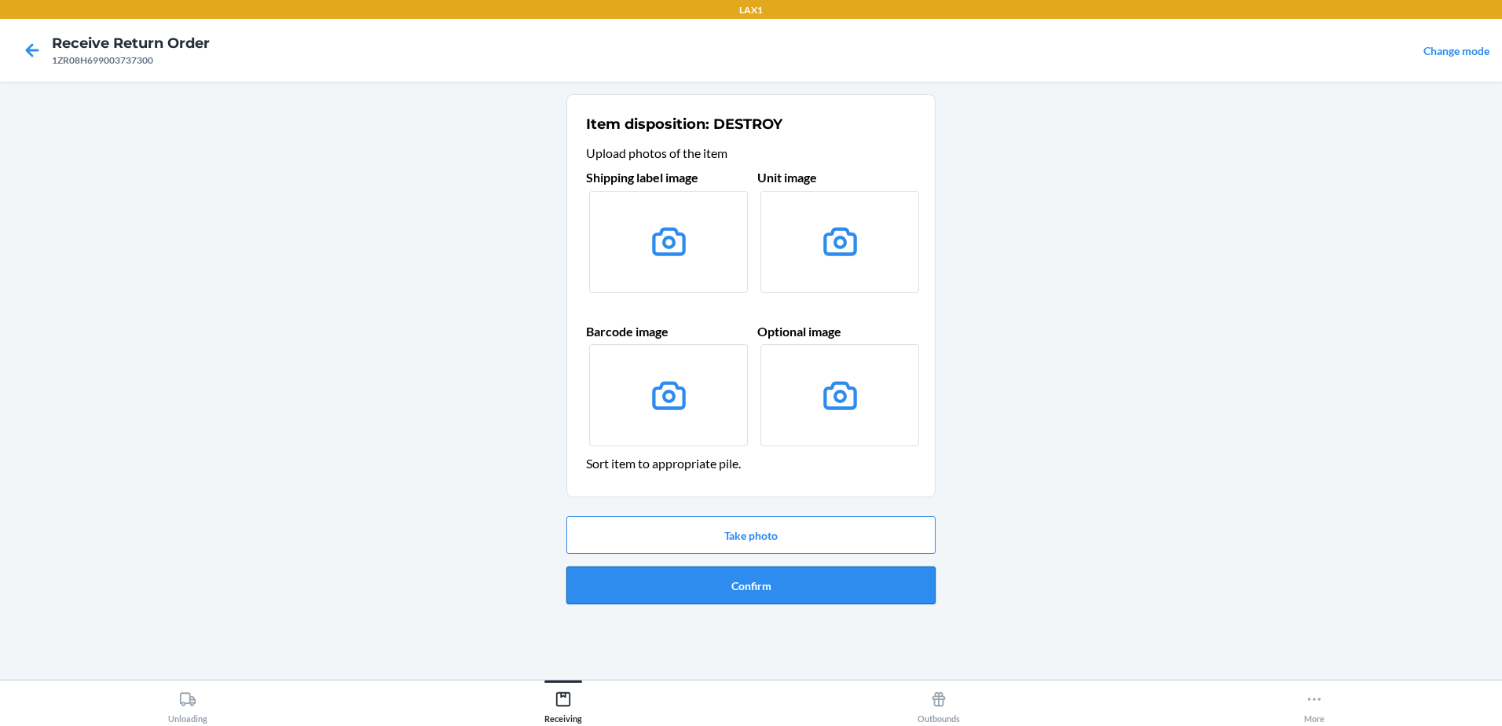
click at [789, 579] on button "Confirm" at bounding box center [750, 585] width 369 height 38
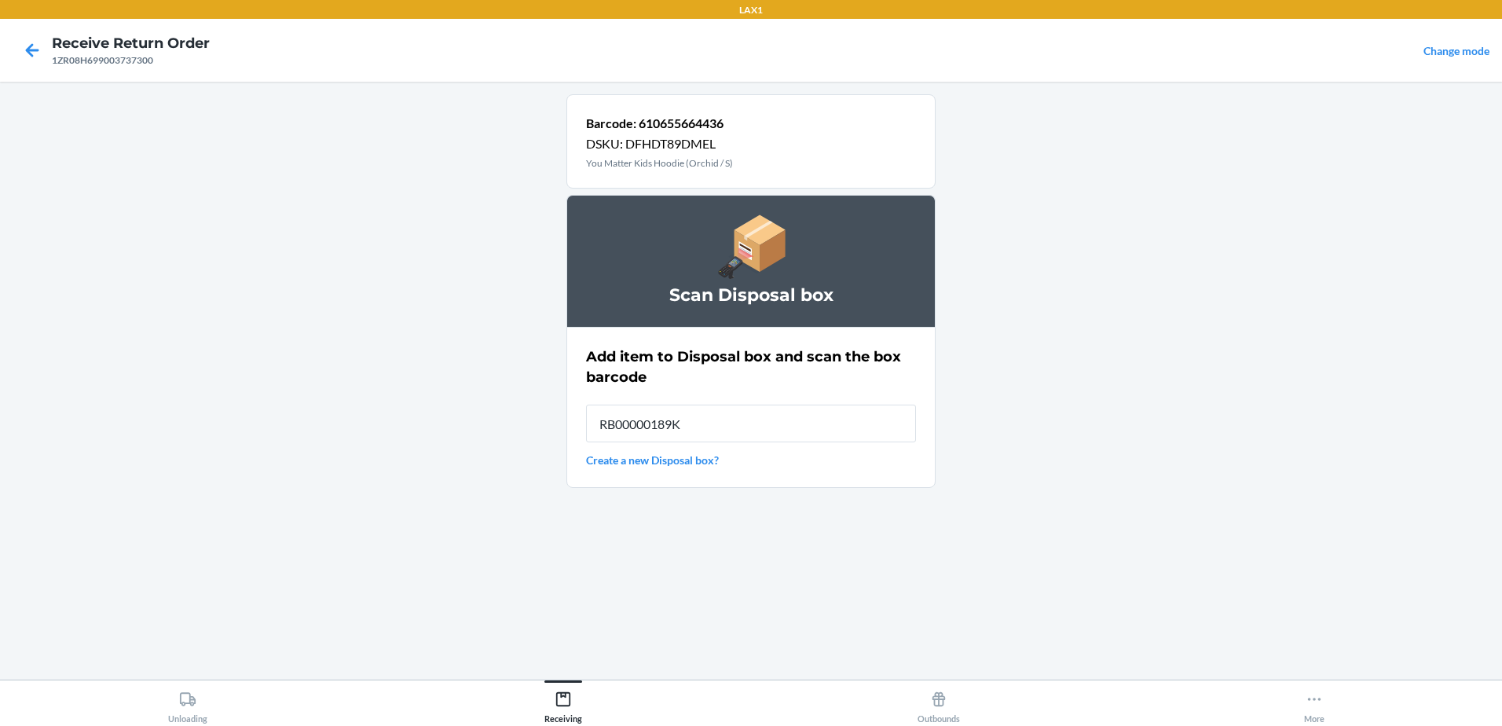
type input "RB00000189K"
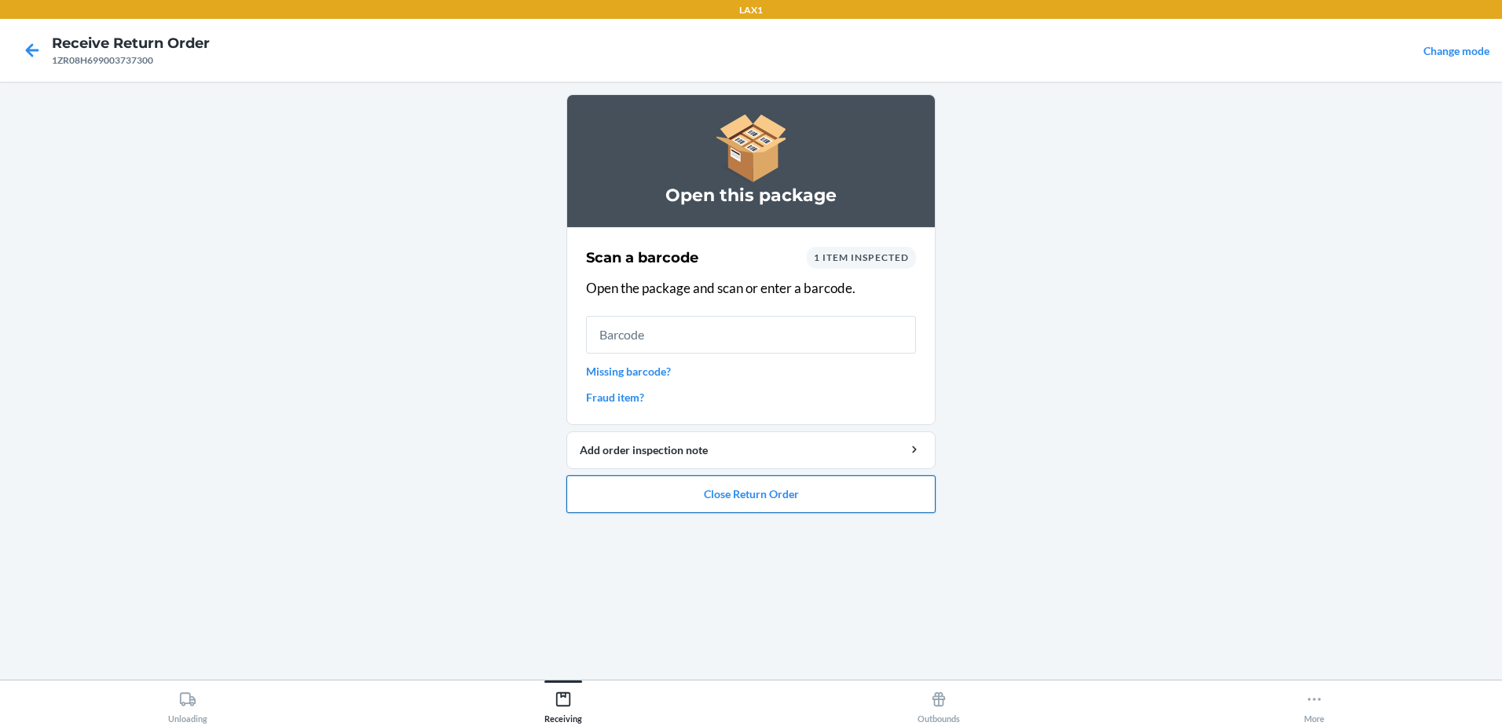
click at [784, 500] on button "Close Return Order" at bounding box center [750, 494] width 369 height 38
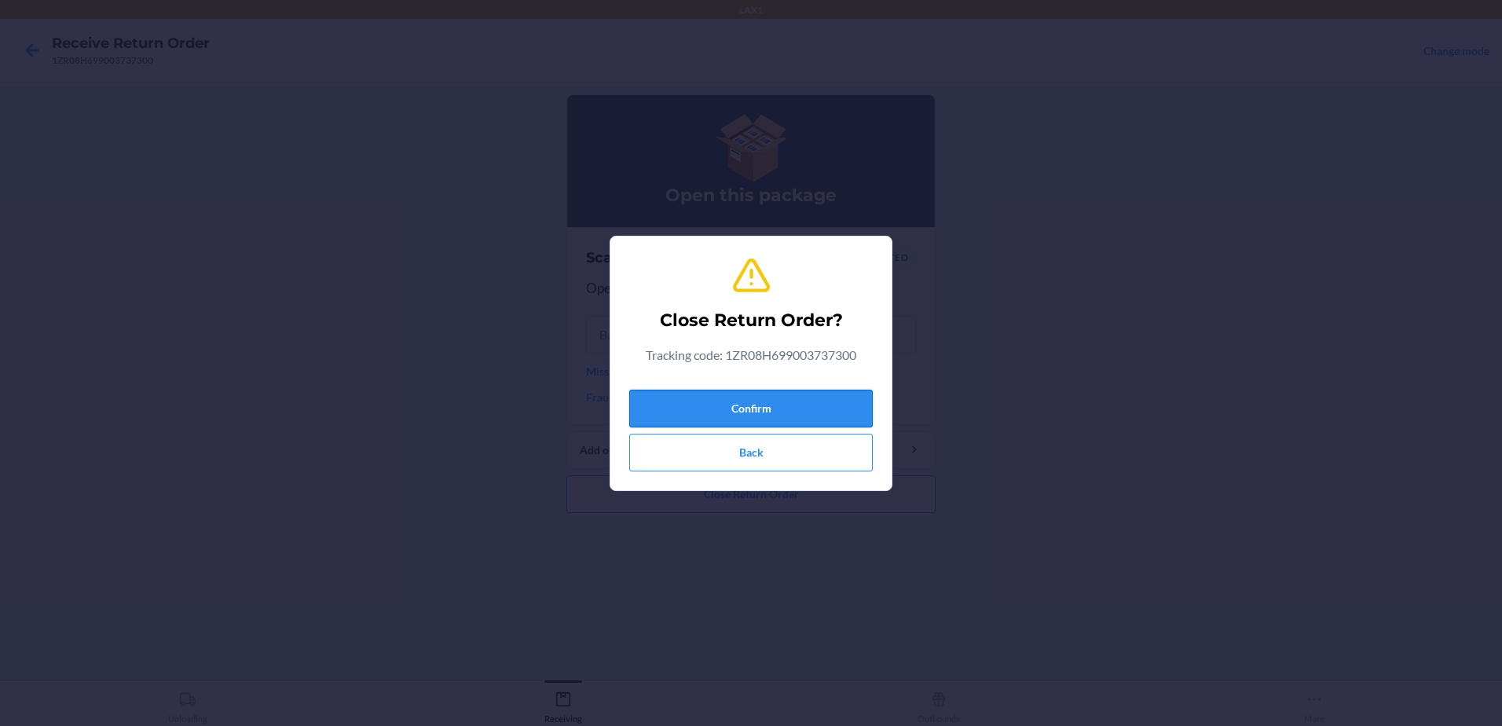
click at [811, 404] on button "Confirm" at bounding box center [750, 409] width 243 height 38
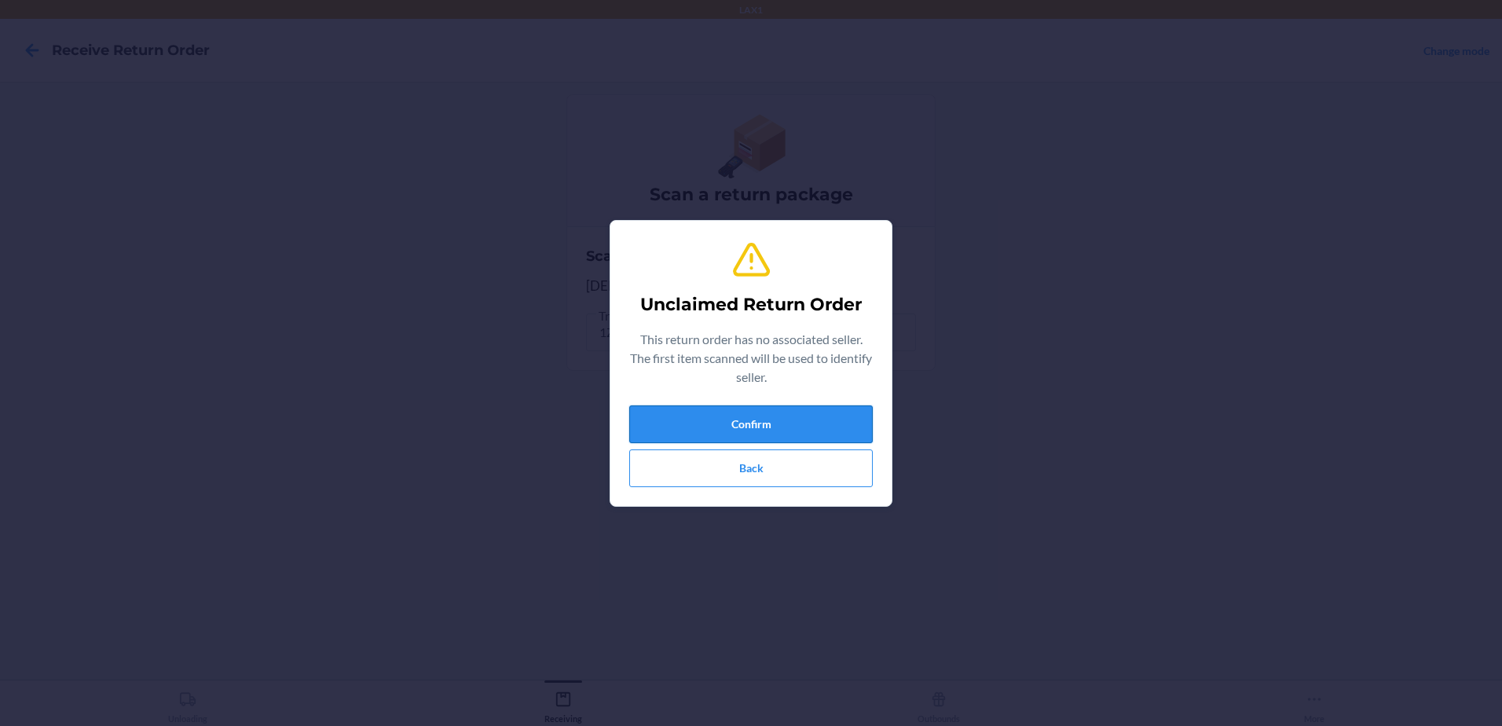
click at [837, 426] on button "Confirm" at bounding box center [750, 424] width 243 height 38
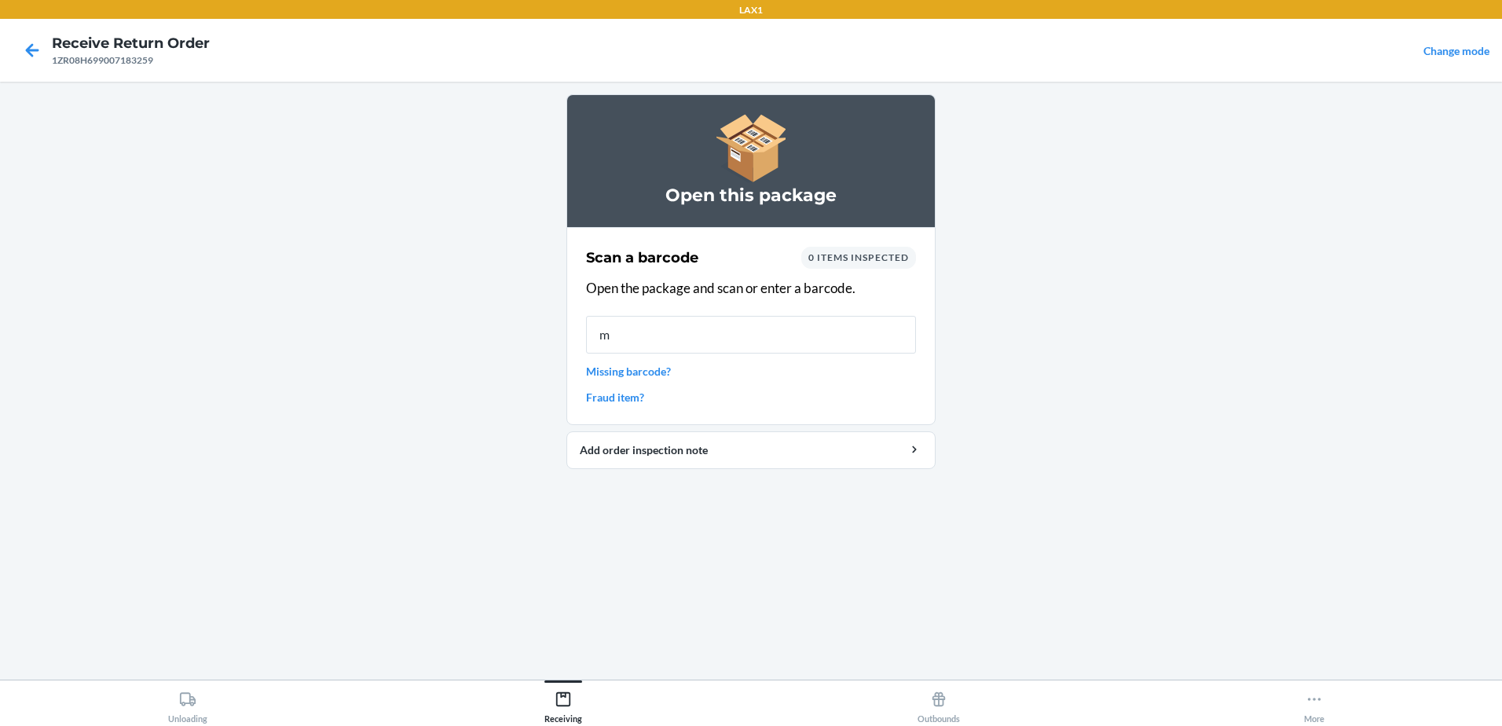
type input "m"
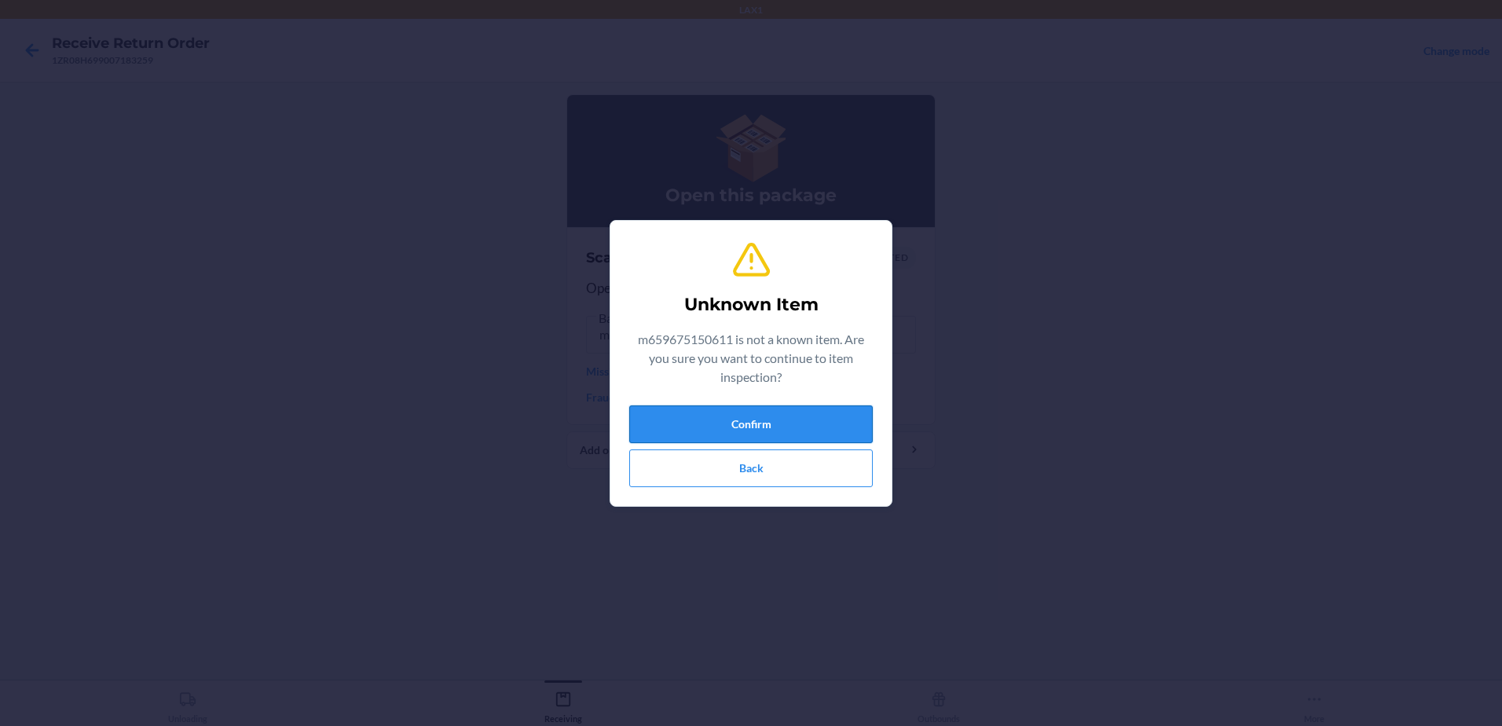
click at [749, 425] on button "Confirm" at bounding box center [750, 424] width 243 height 38
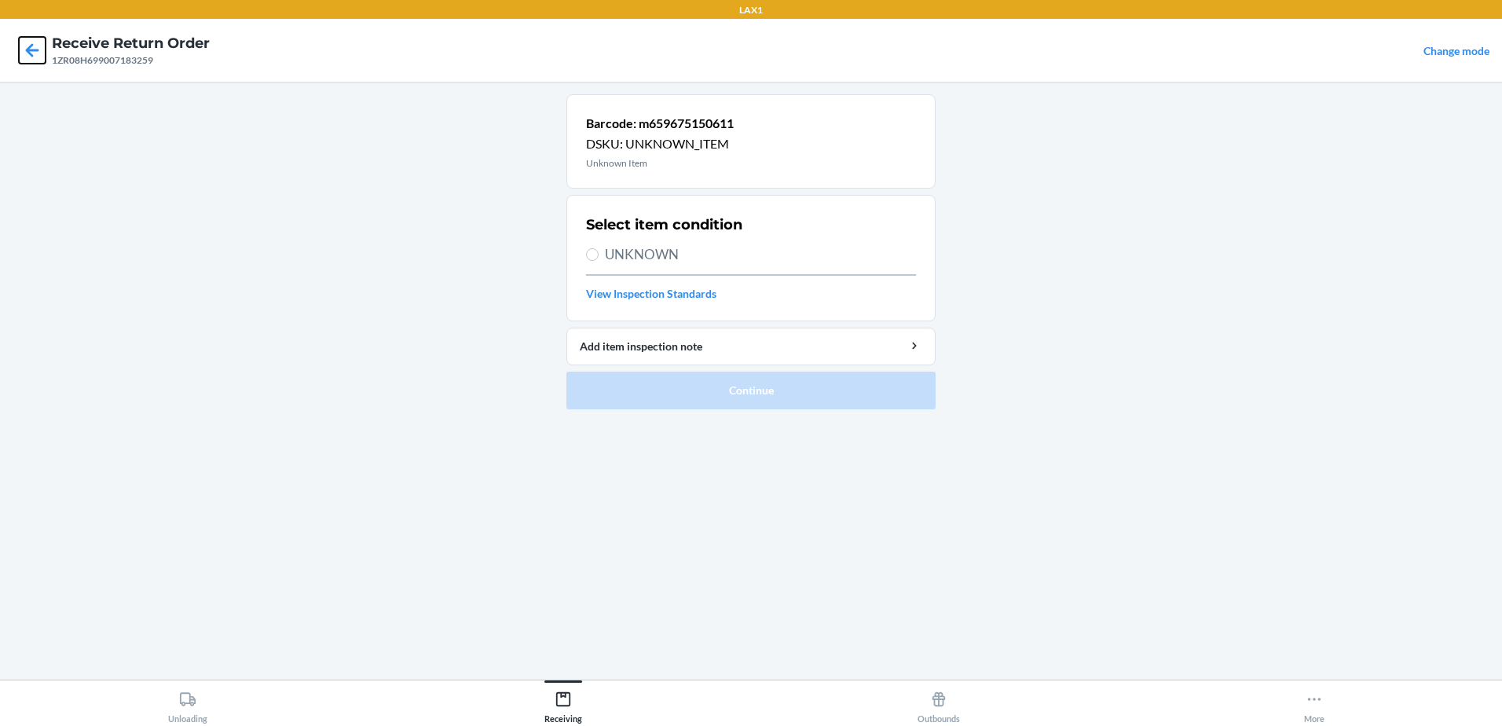
click at [28, 46] on icon at bounding box center [32, 50] width 27 height 27
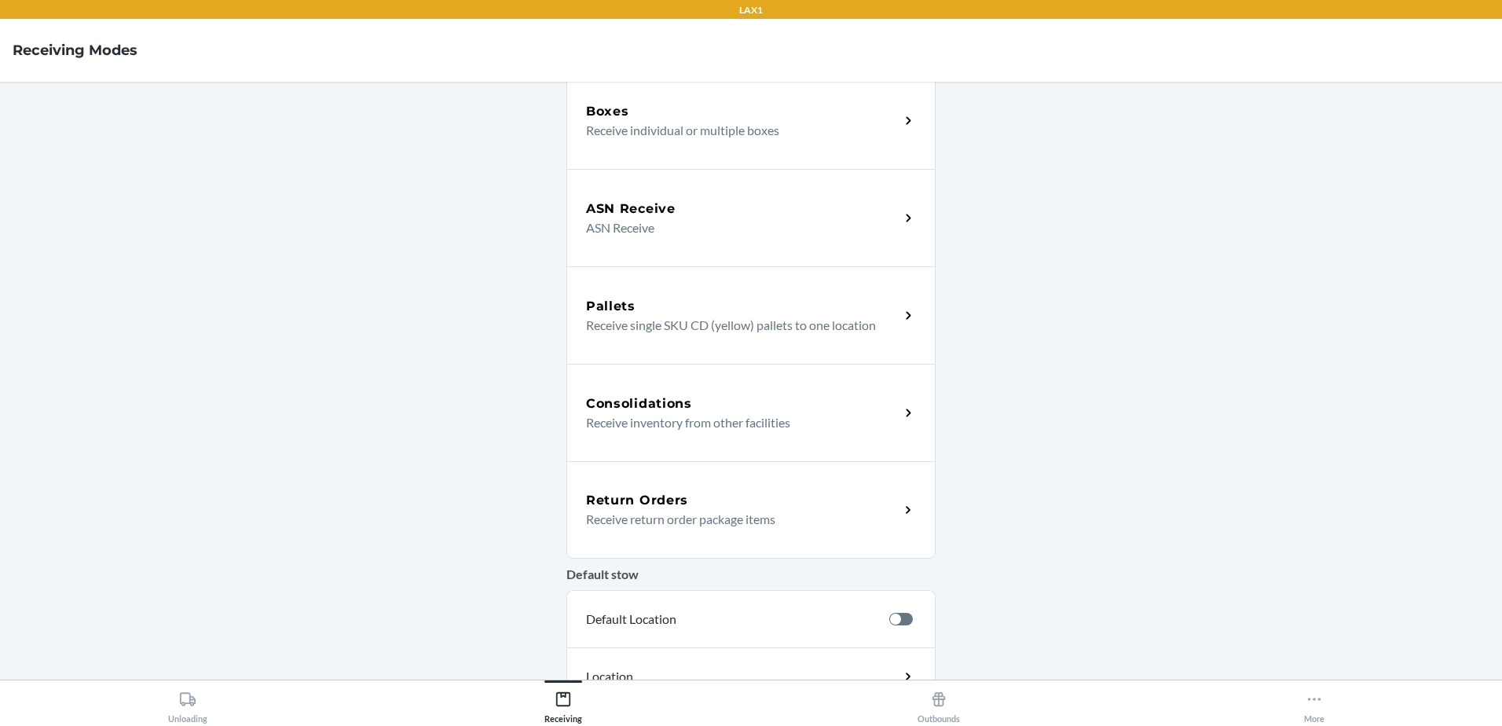
scroll to position [272, 0]
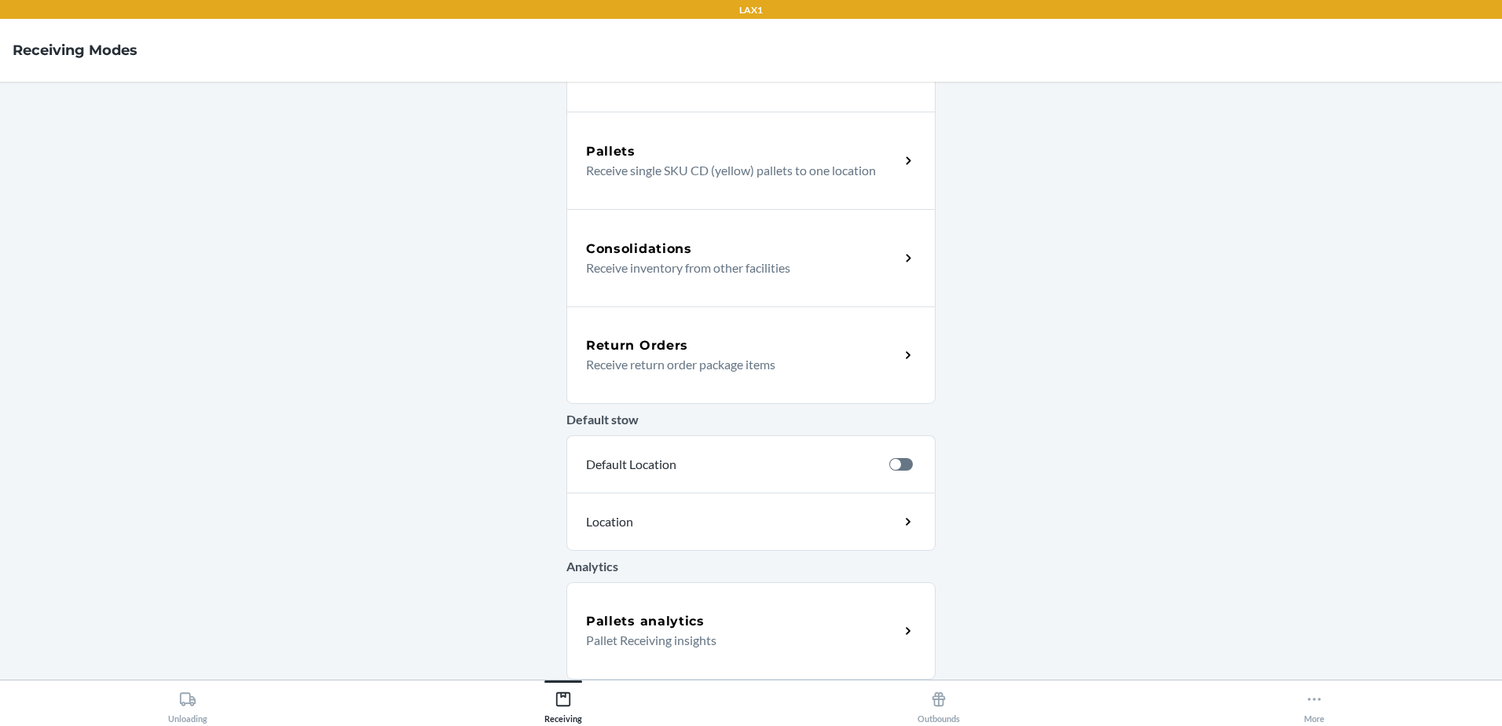
click at [657, 345] on h5 "Return Orders" at bounding box center [637, 345] width 102 height 19
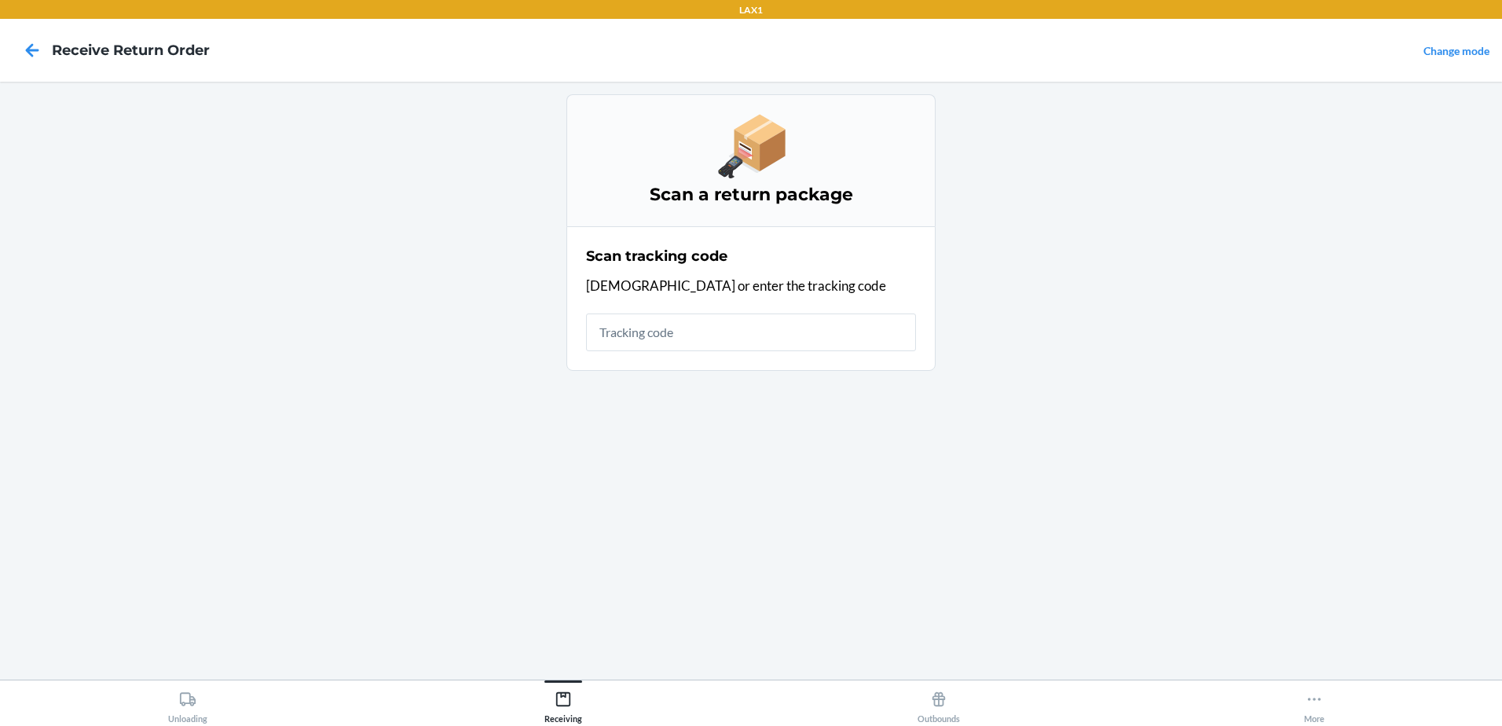
click at [657, 341] on input "text" at bounding box center [751, 332] width 330 height 38
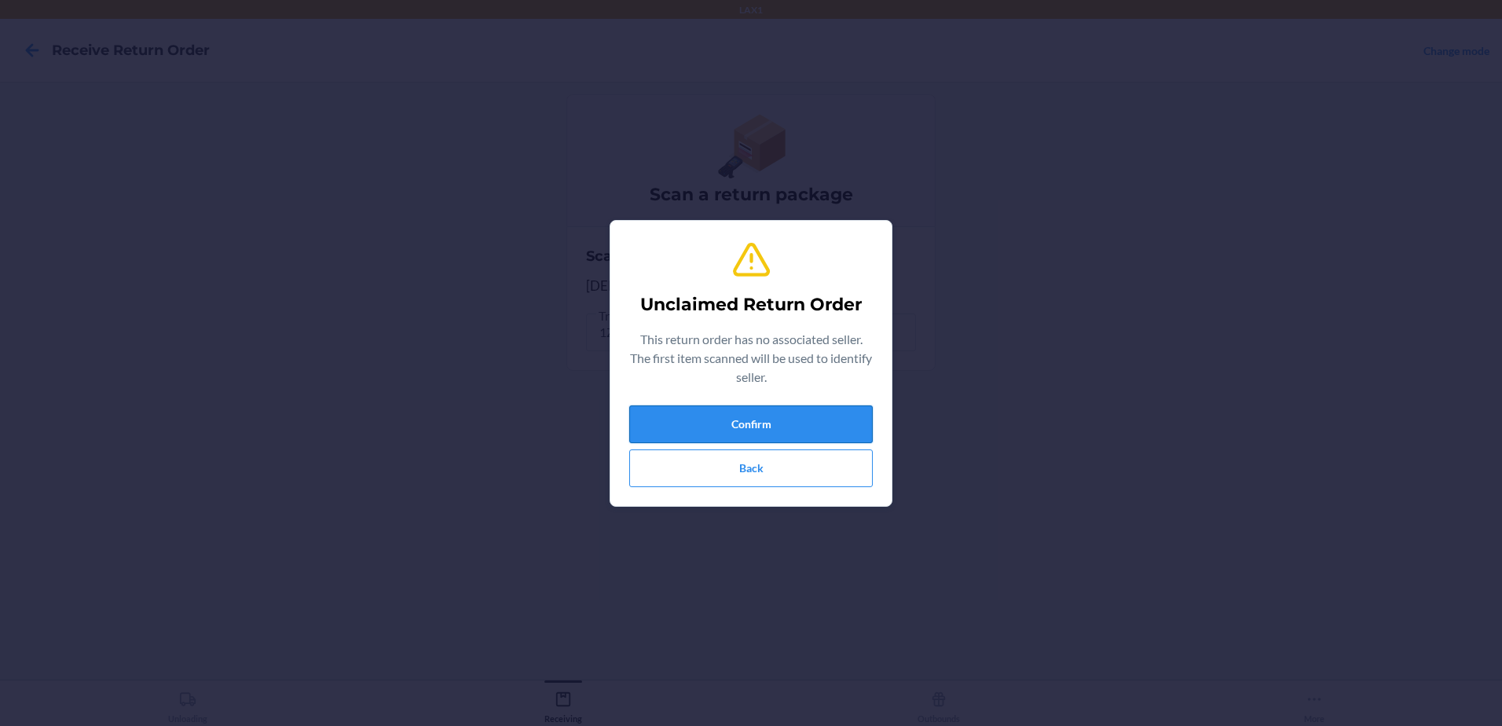
click at [807, 435] on button "Confirm" at bounding box center [750, 424] width 243 height 38
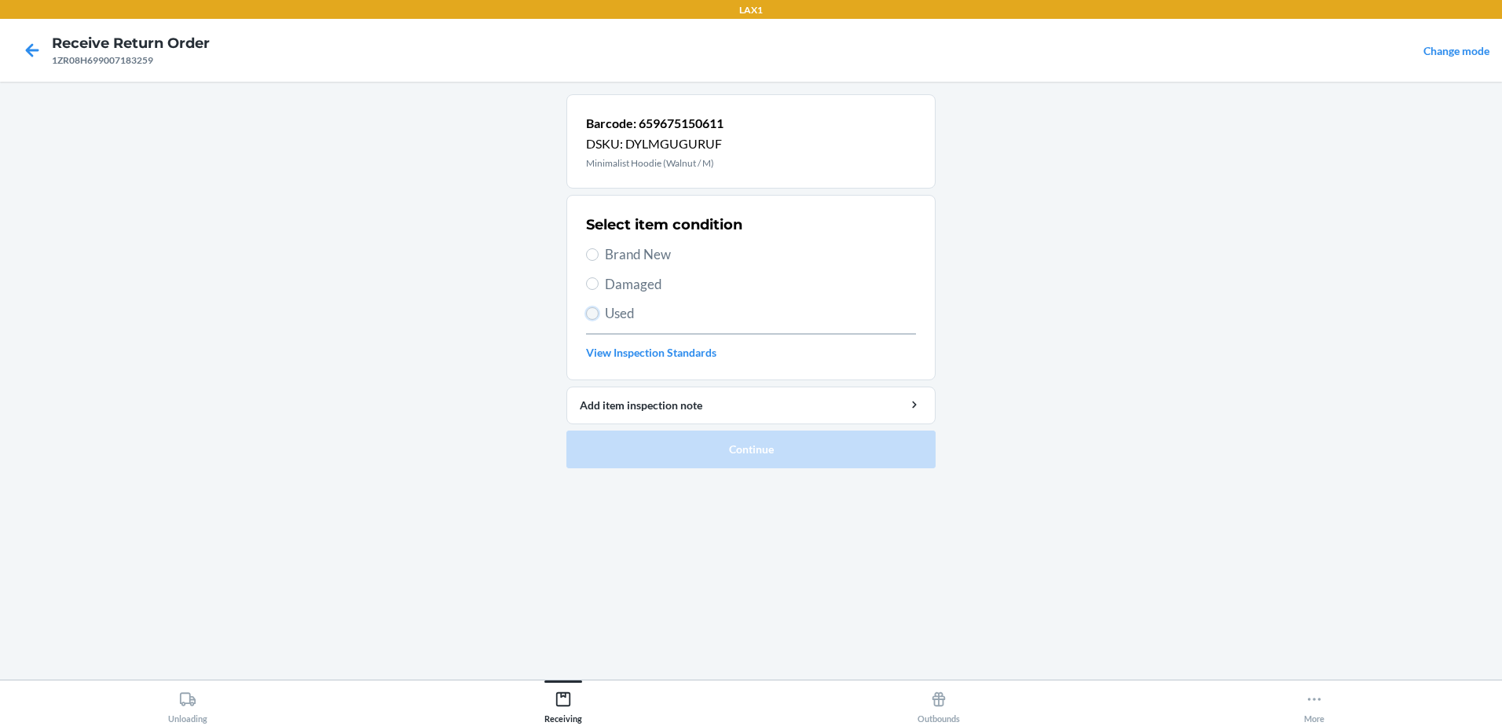
click at [589, 310] on input "Used" at bounding box center [592, 313] width 13 height 13
radio input "true"
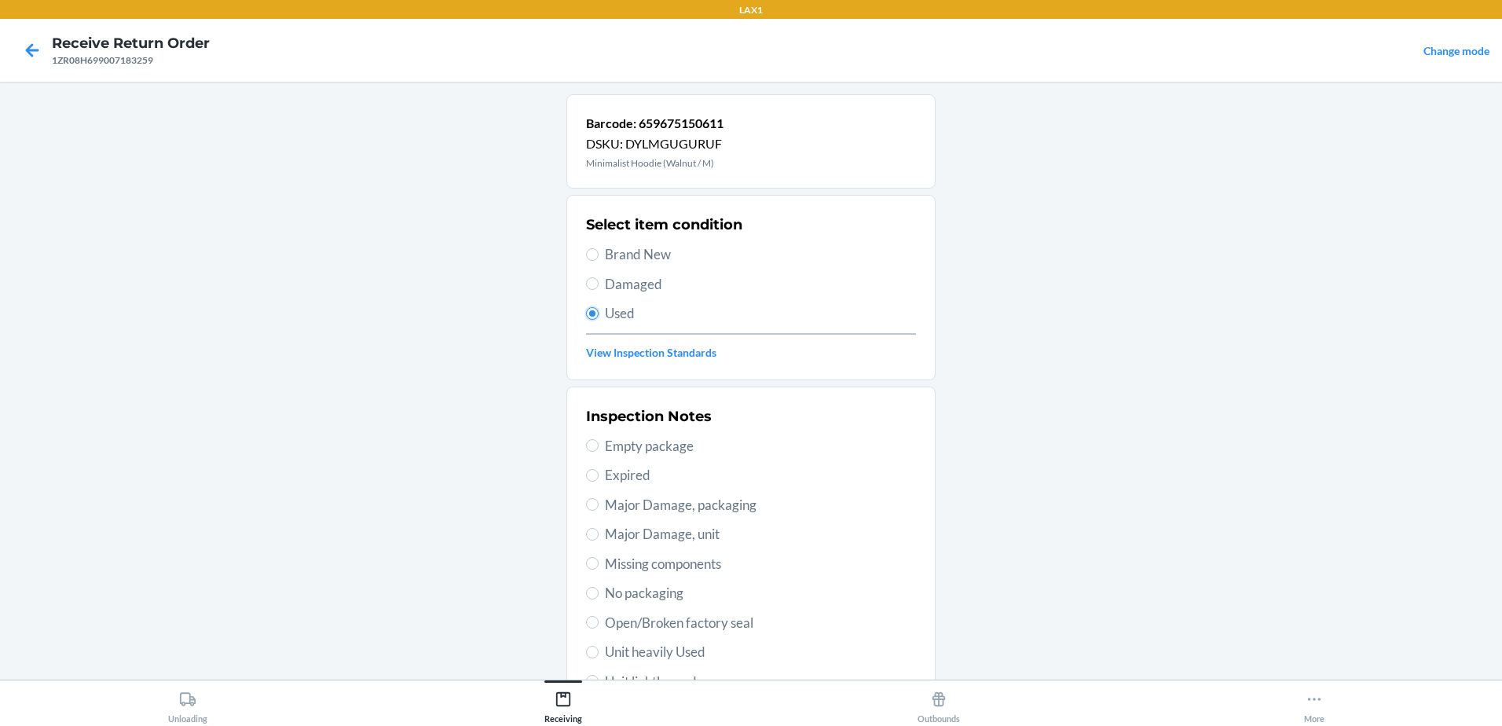
scroll to position [221, 0]
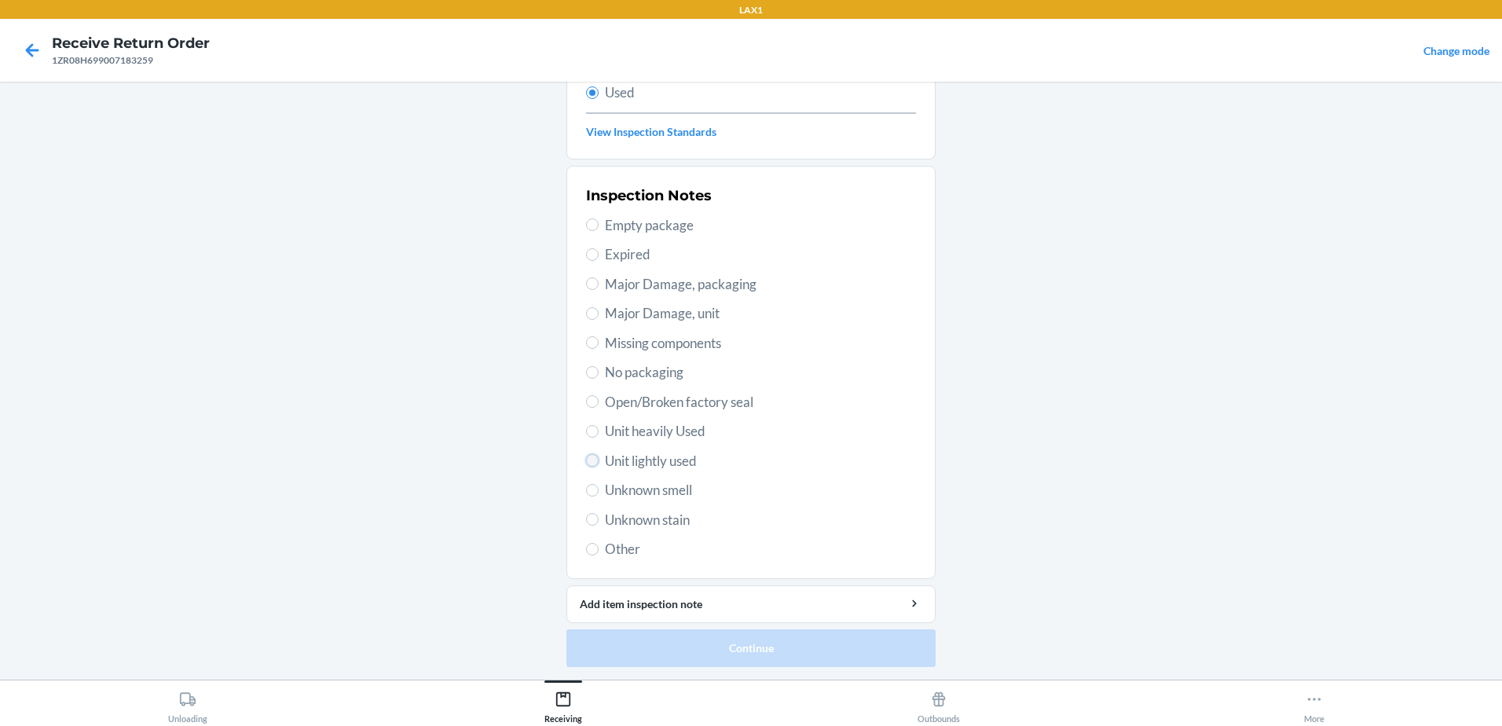
click at [588, 460] on input "Unit lightly used" at bounding box center [592, 460] width 13 height 13
radio input "true"
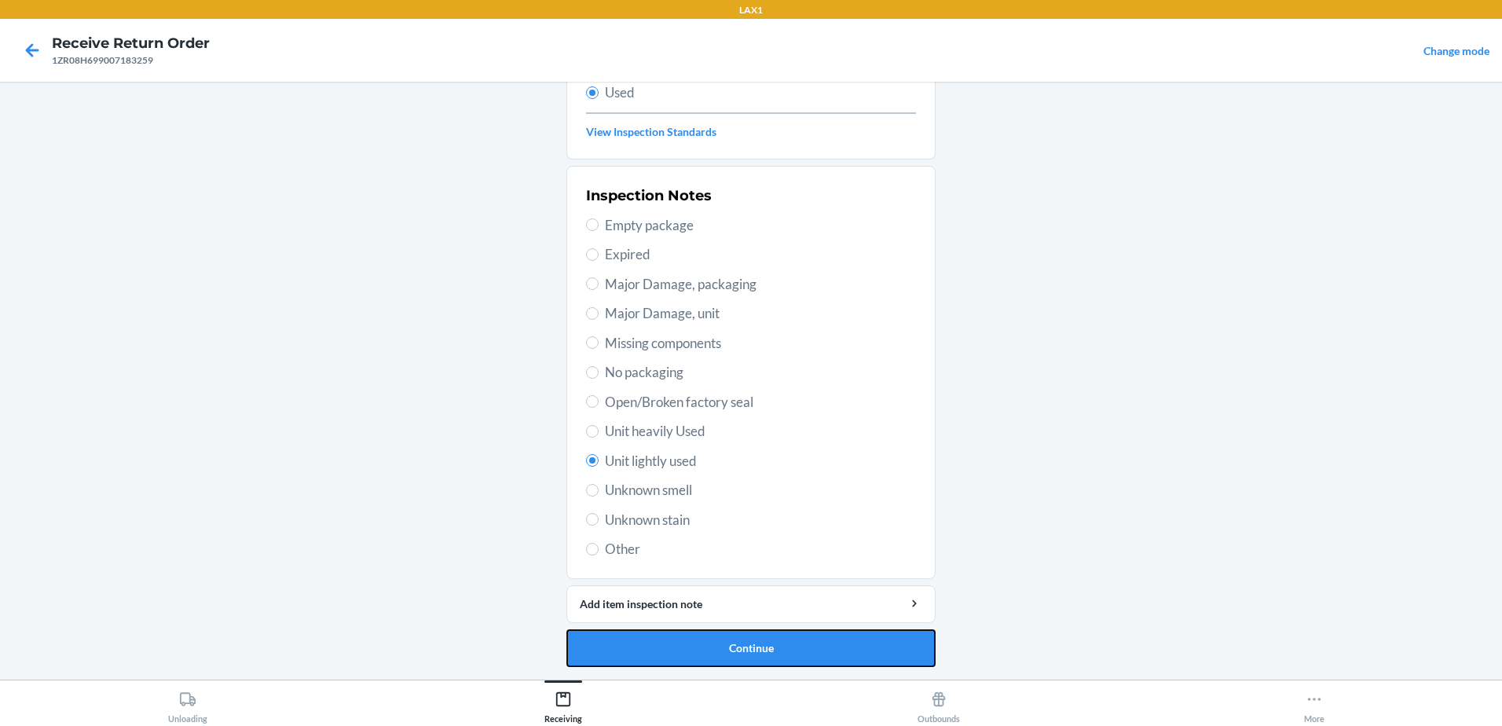
click at [759, 639] on button "Continue" at bounding box center [750, 648] width 369 height 38
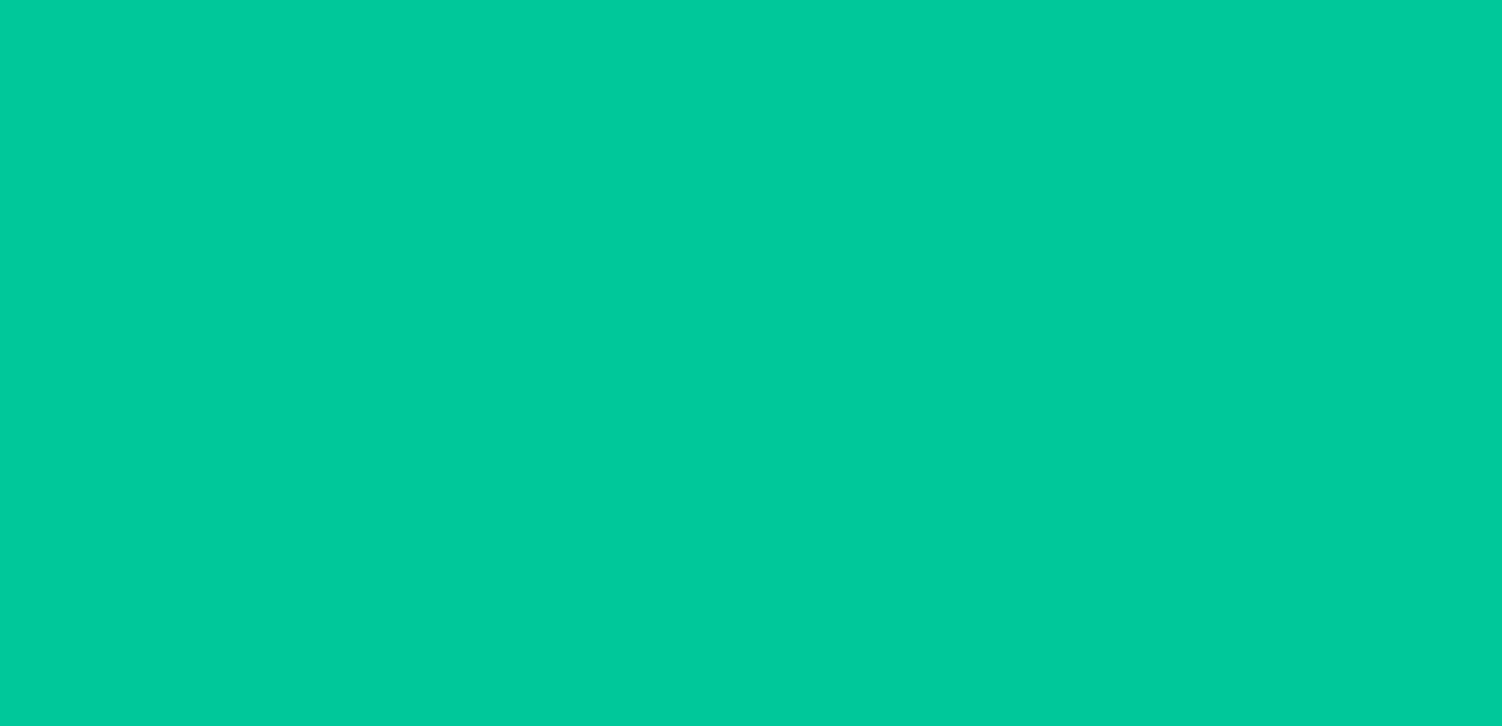
scroll to position [0, 0]
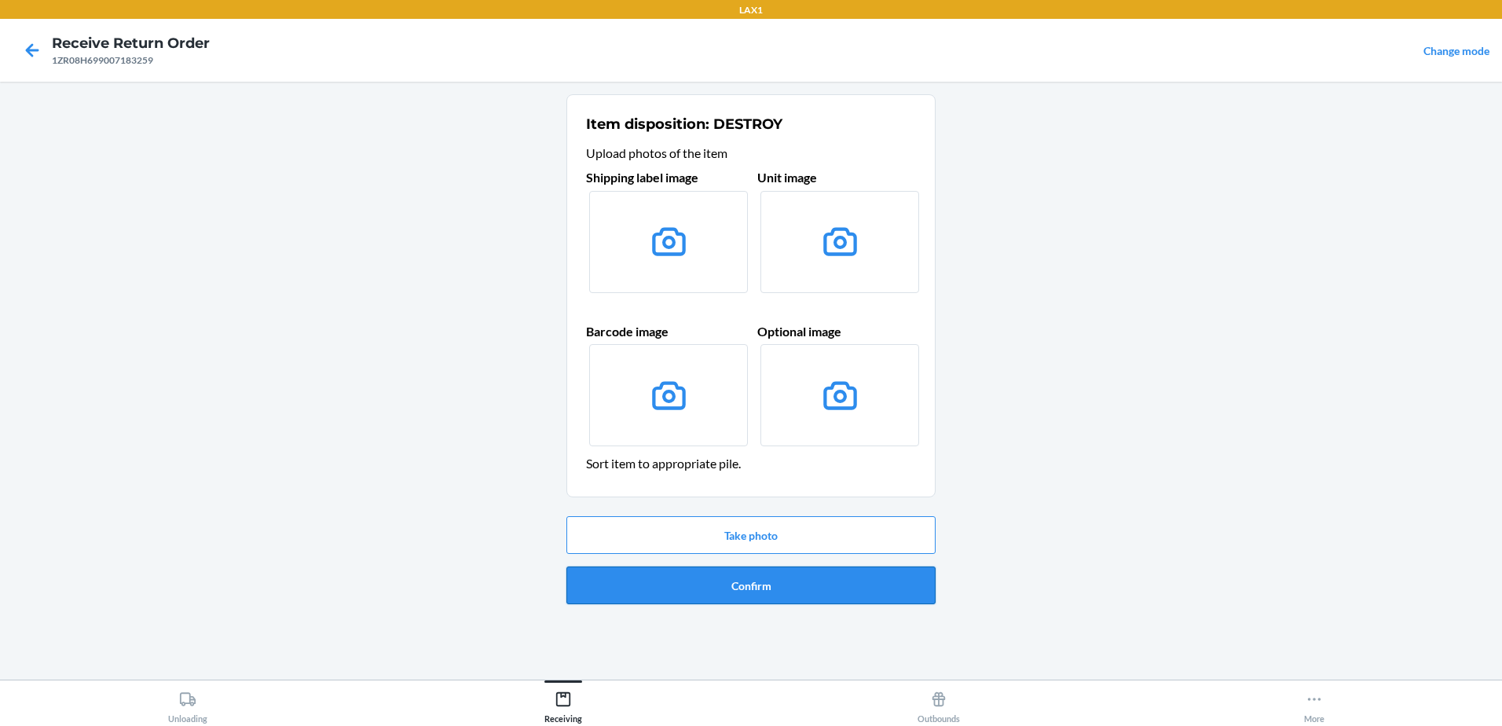
click at [830, 595] on button "Confirm" at bounding box center [750, 585] width 369 height 38
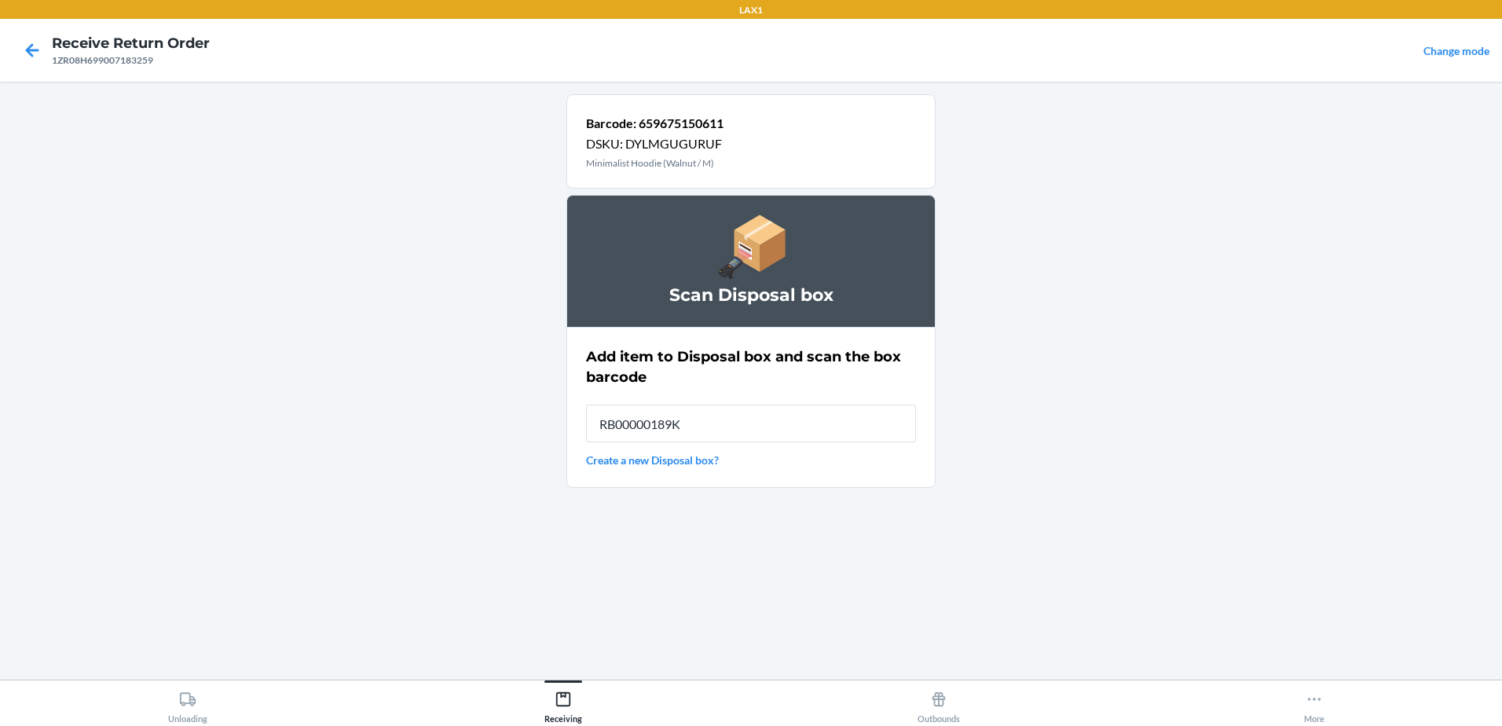
type input "RB00000189K"
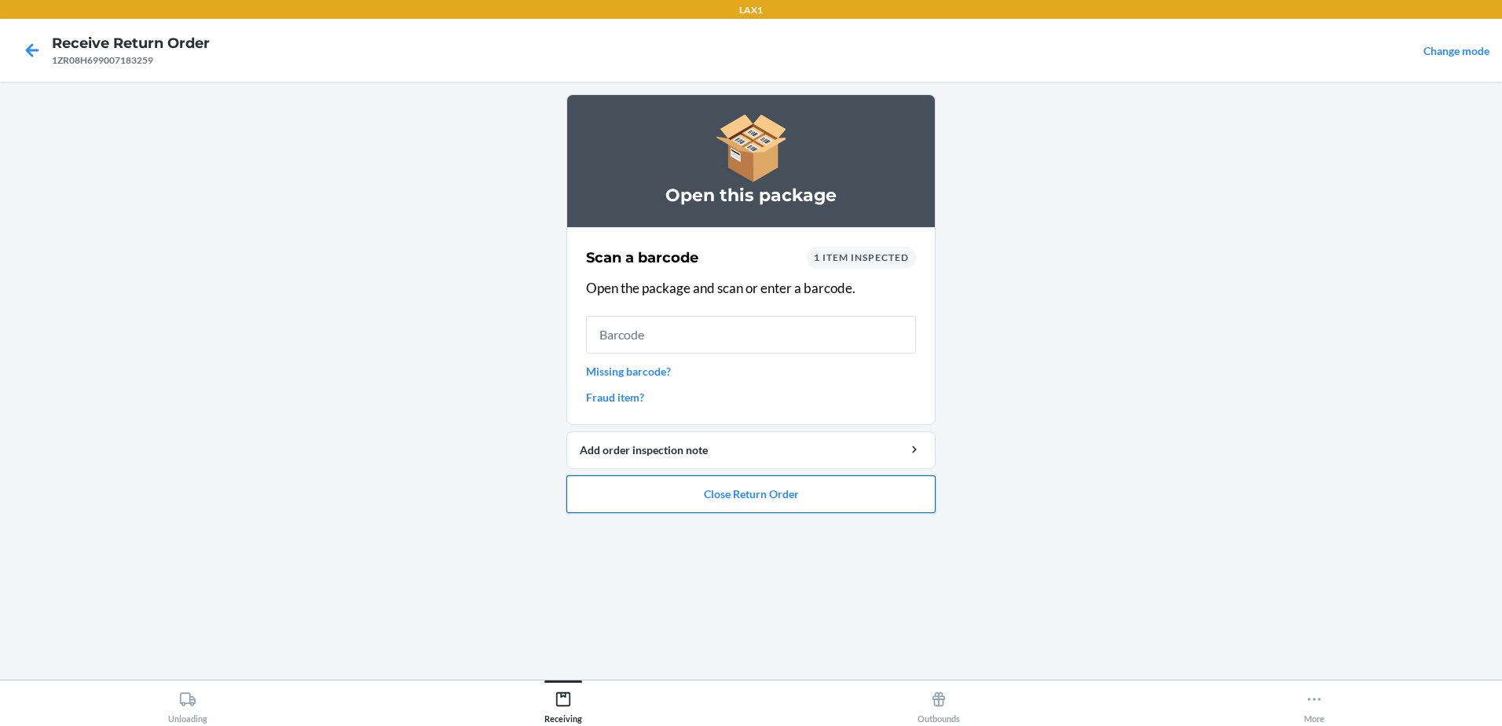
click at [848, 493] on button "Close Return Order" at bounding box center [750, 494] width 369 height 38
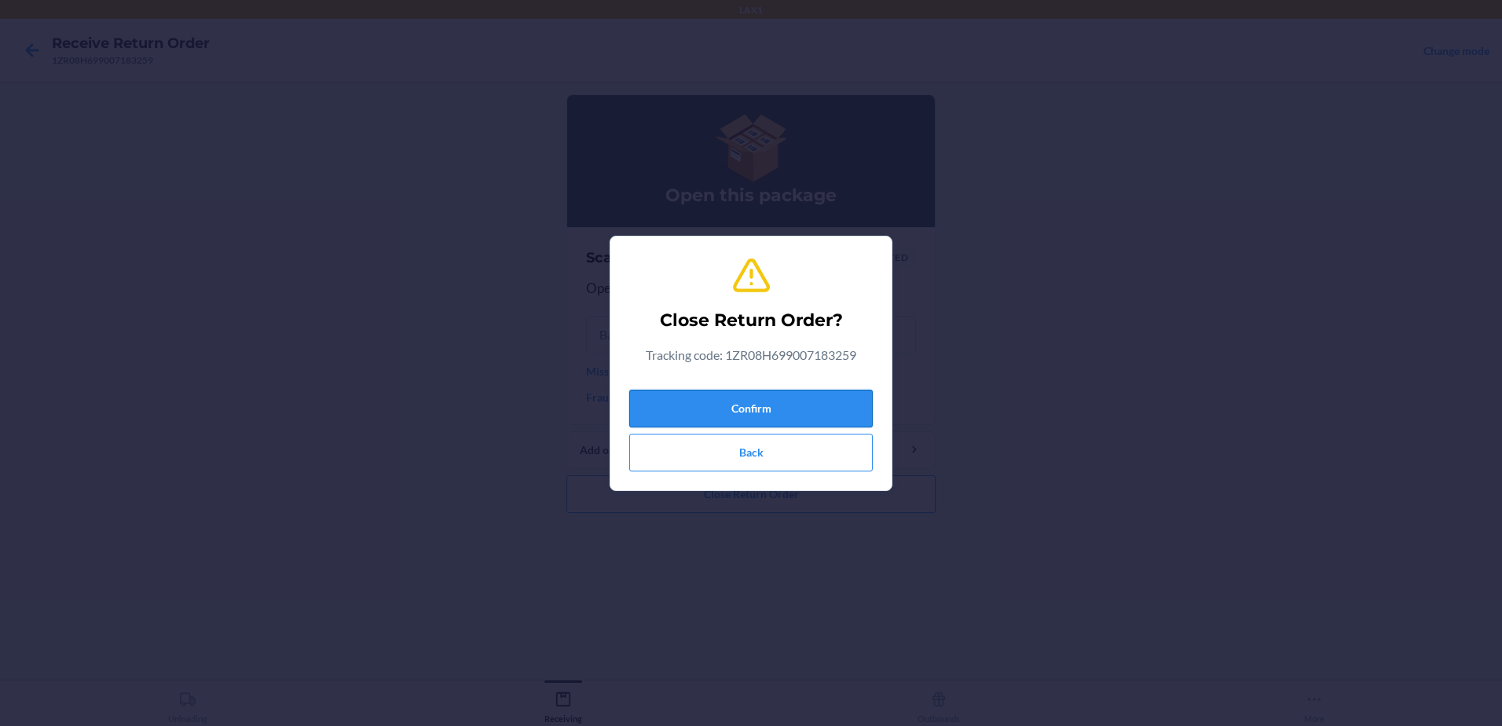
click at [826, 416] on button "Confirm" at bounding box center [750, 409] width 243 height 38
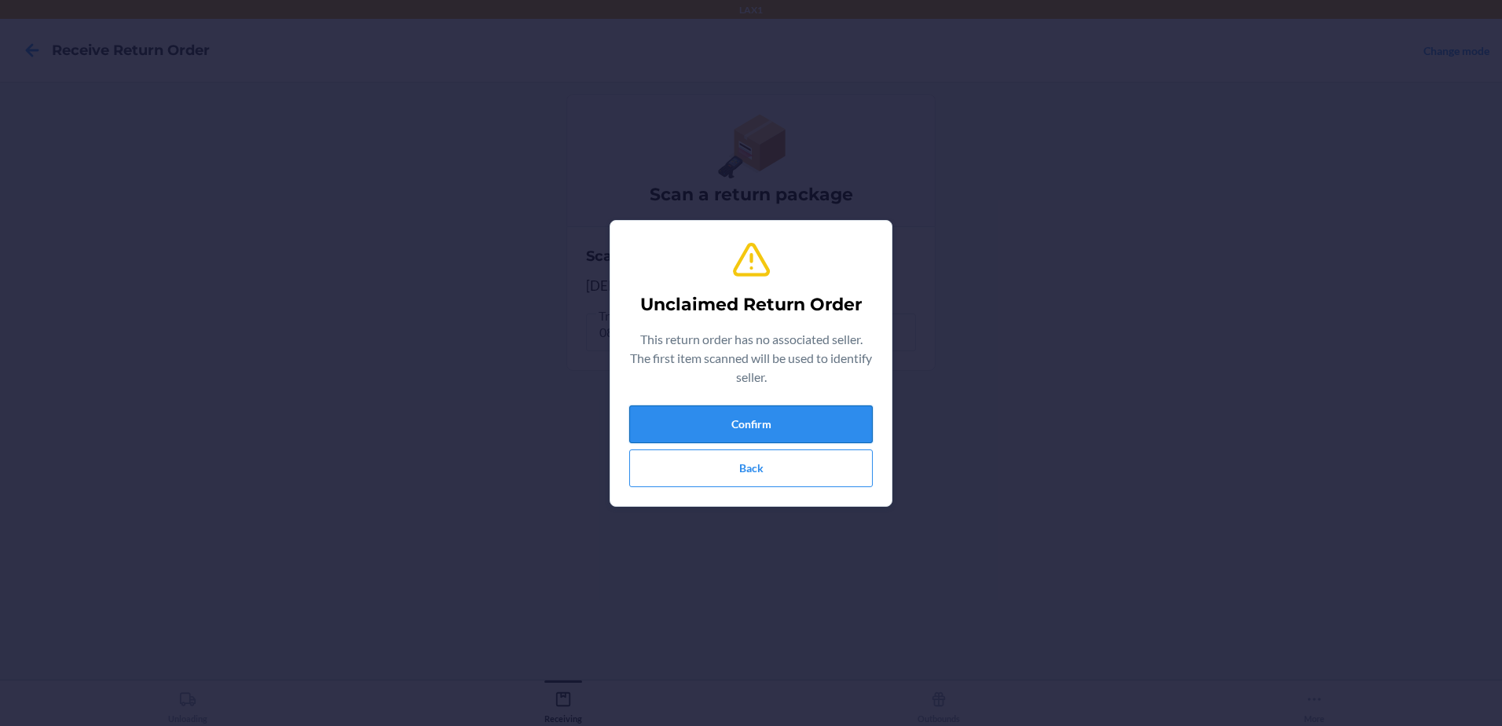
click at [777, 406] on button "Confirm" at bounding box center [750, 424] width 243 height 38
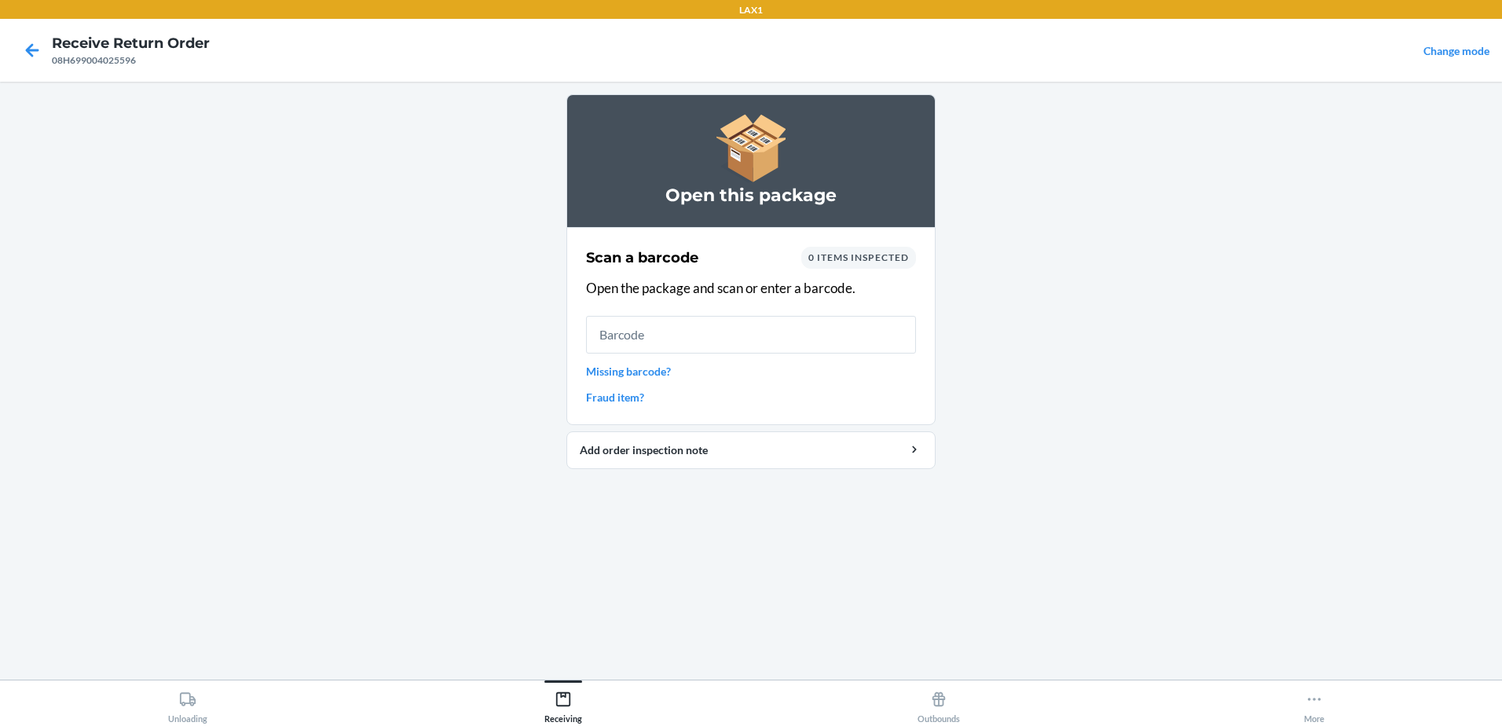
click at [775, 332] on input "text" at bounding box center [751, 335] width 330 height 38
type input "z"
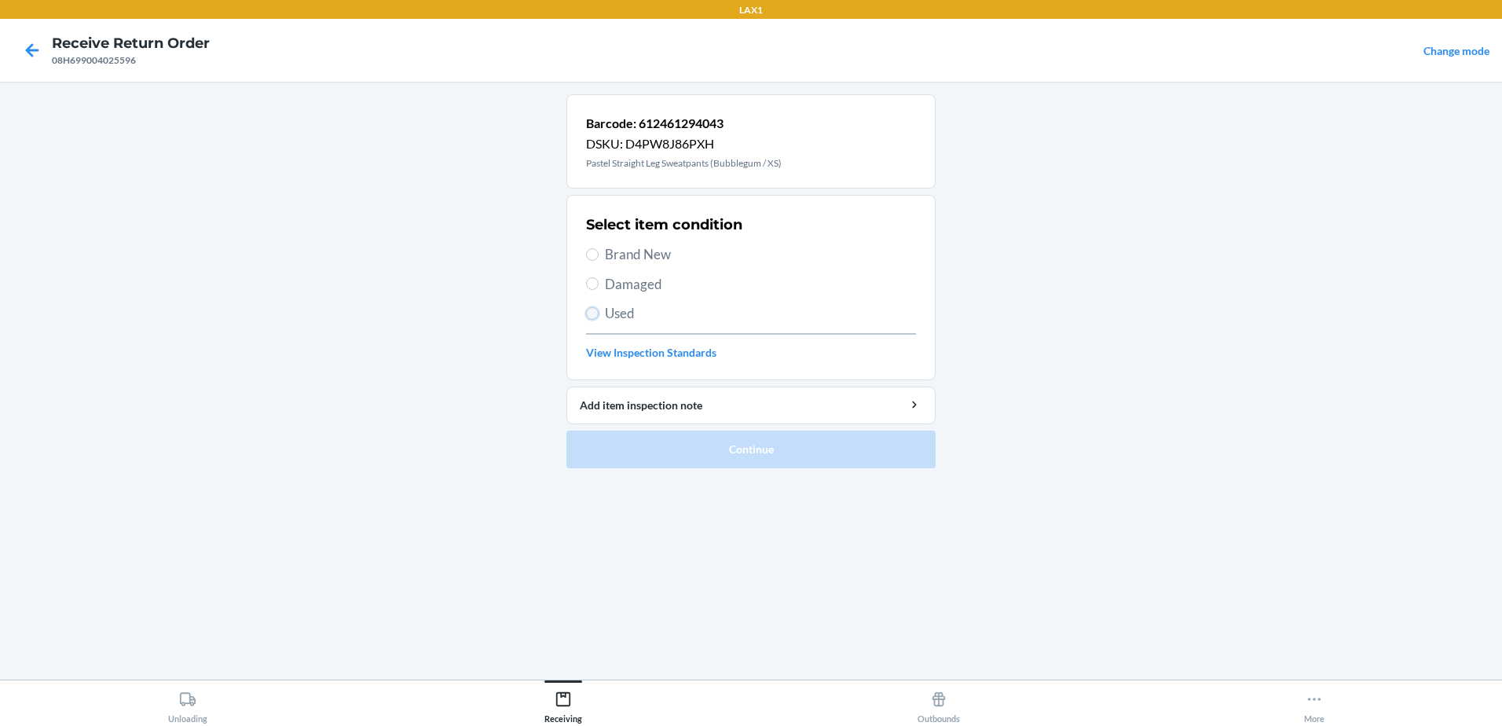
click at [591, 316] on input "Used" at bounding box center [592, 313] width 13 height 13
radio input "true"
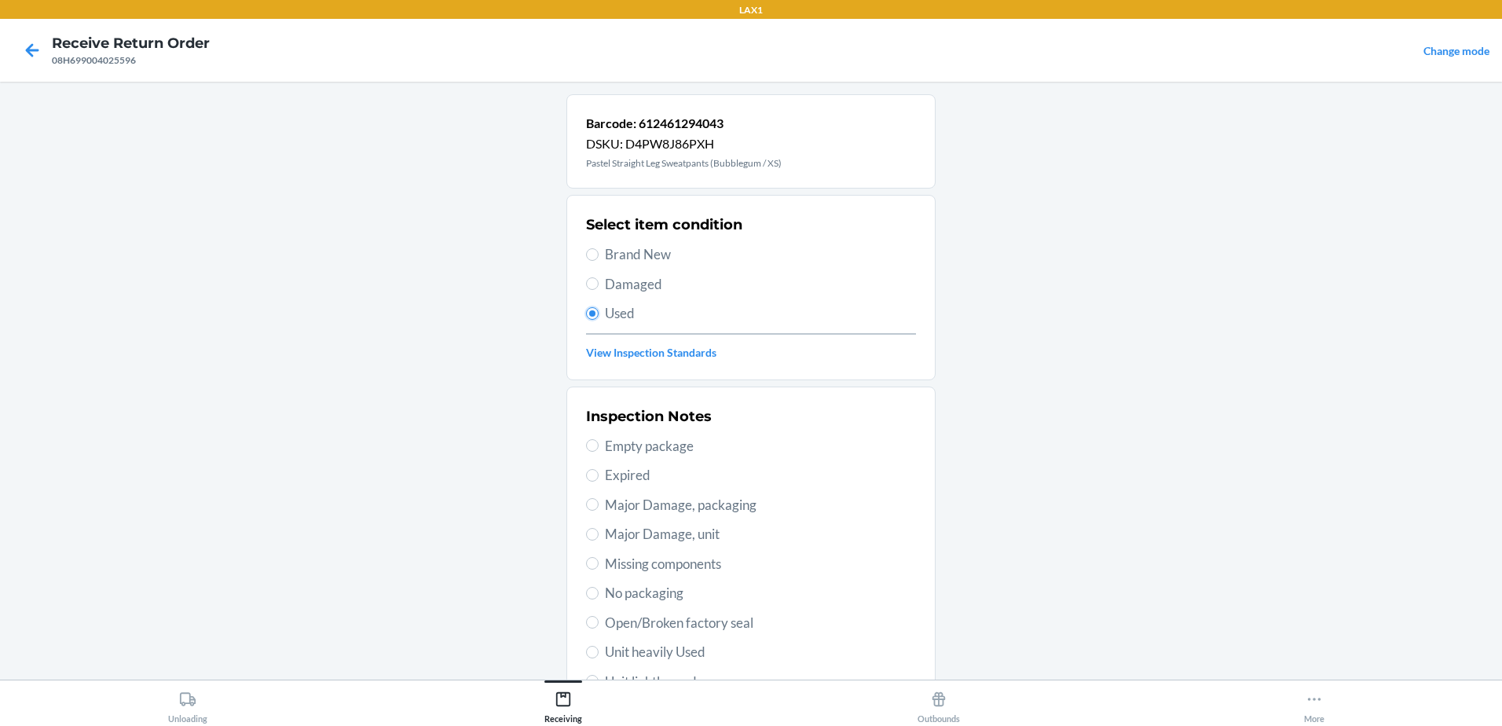
scroll to position [221, 0]
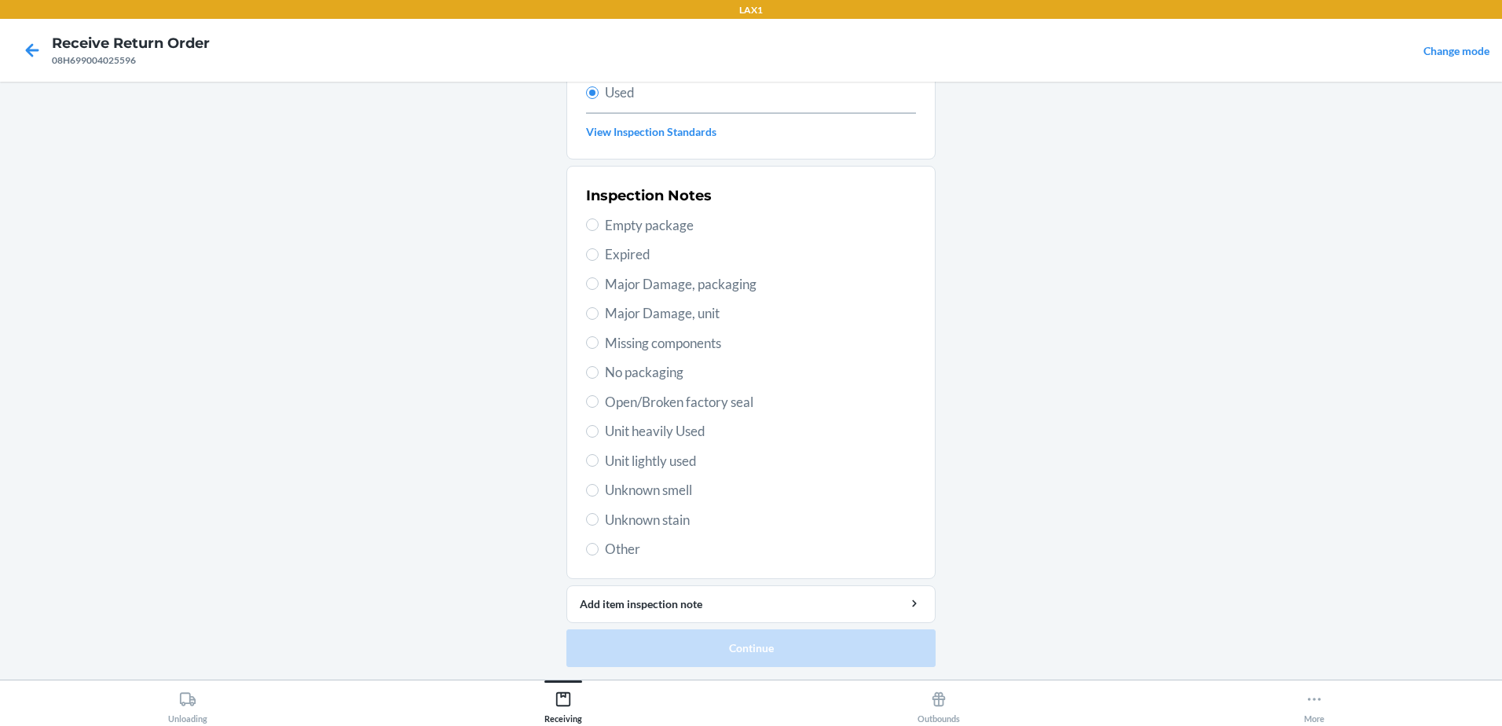
click at [595, 458] on label "Unit lightly used" at bounding box center [751, 461] width 330 height 20
click at [595, 458] on input "Unit lightly used" at bounding box center [592, 460] width 13 height 13
radio input "true"
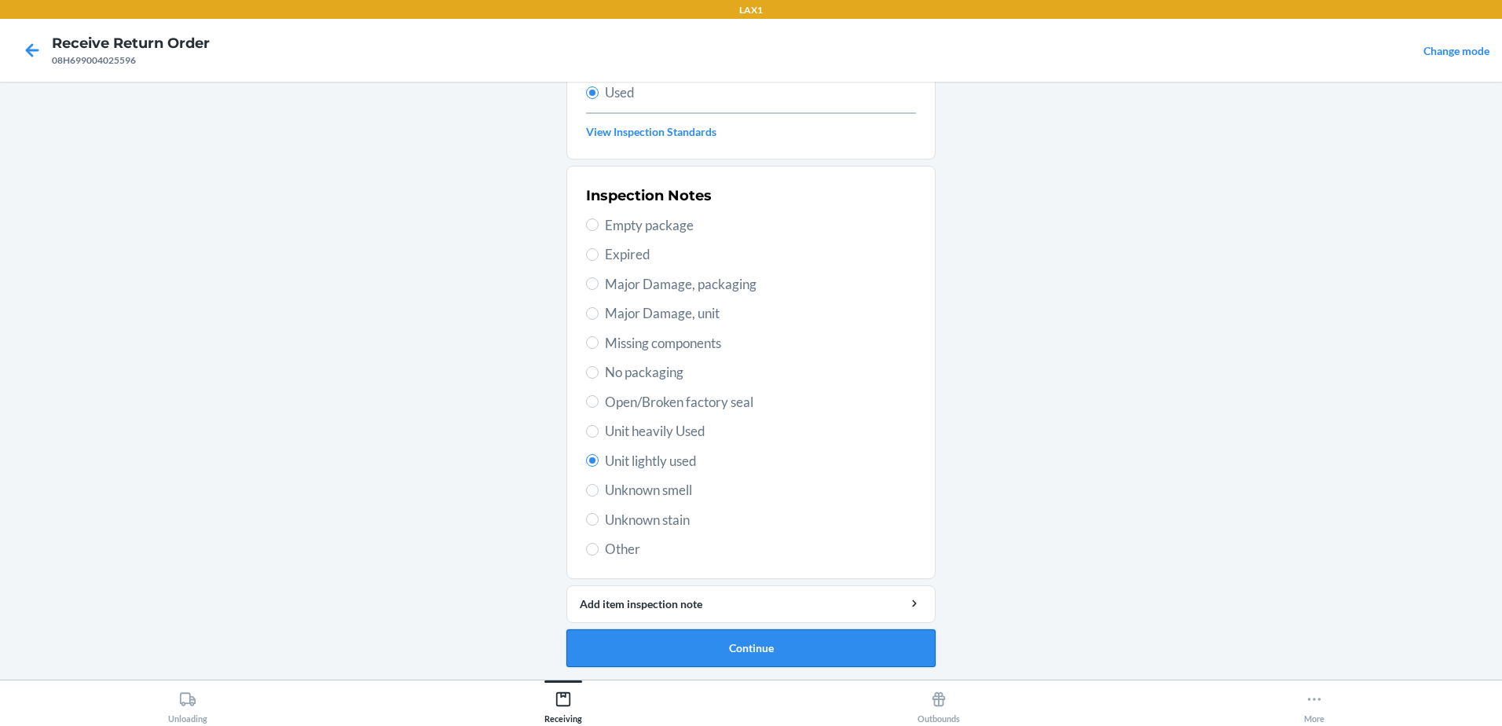
click at [780, 653] on button "Continue" at bounding box center [750, 648] width 369 height 38
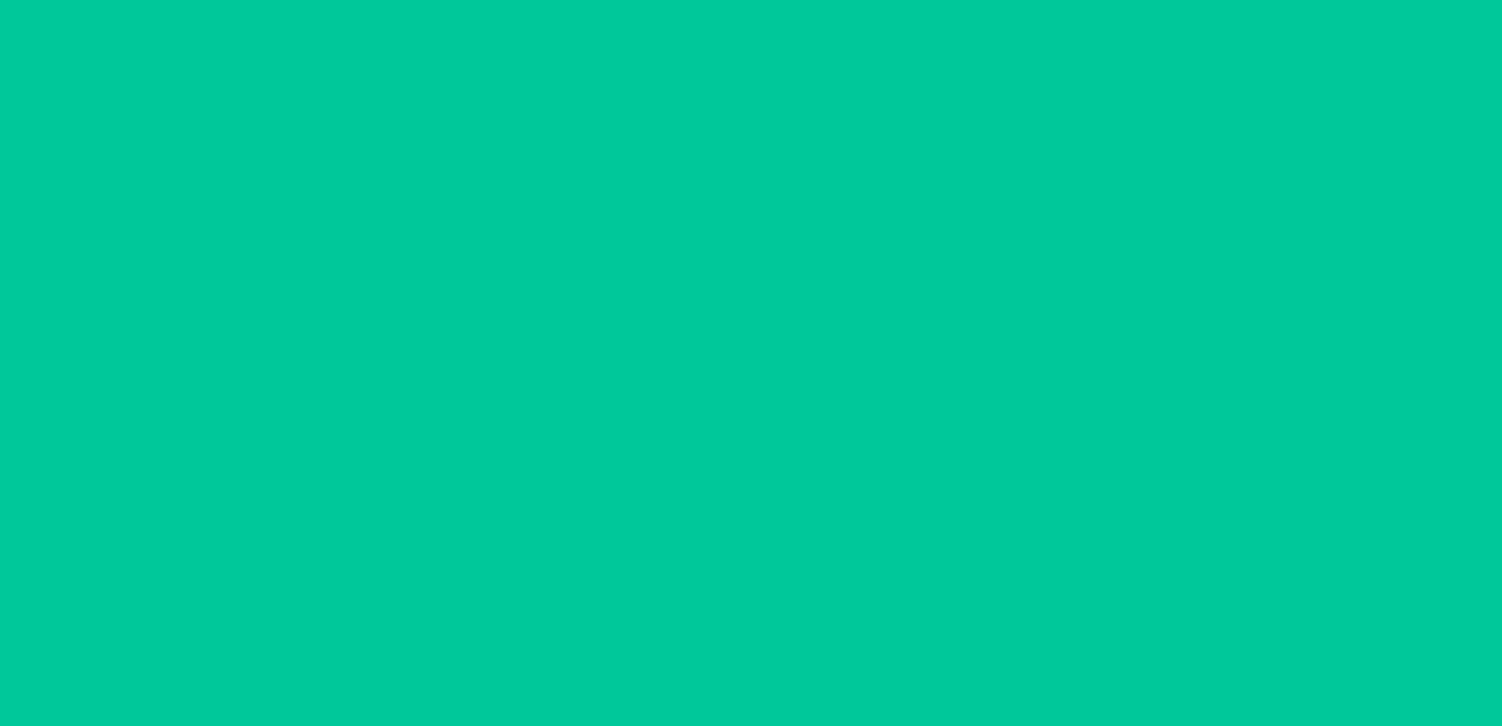
scroll to position [0, 0]
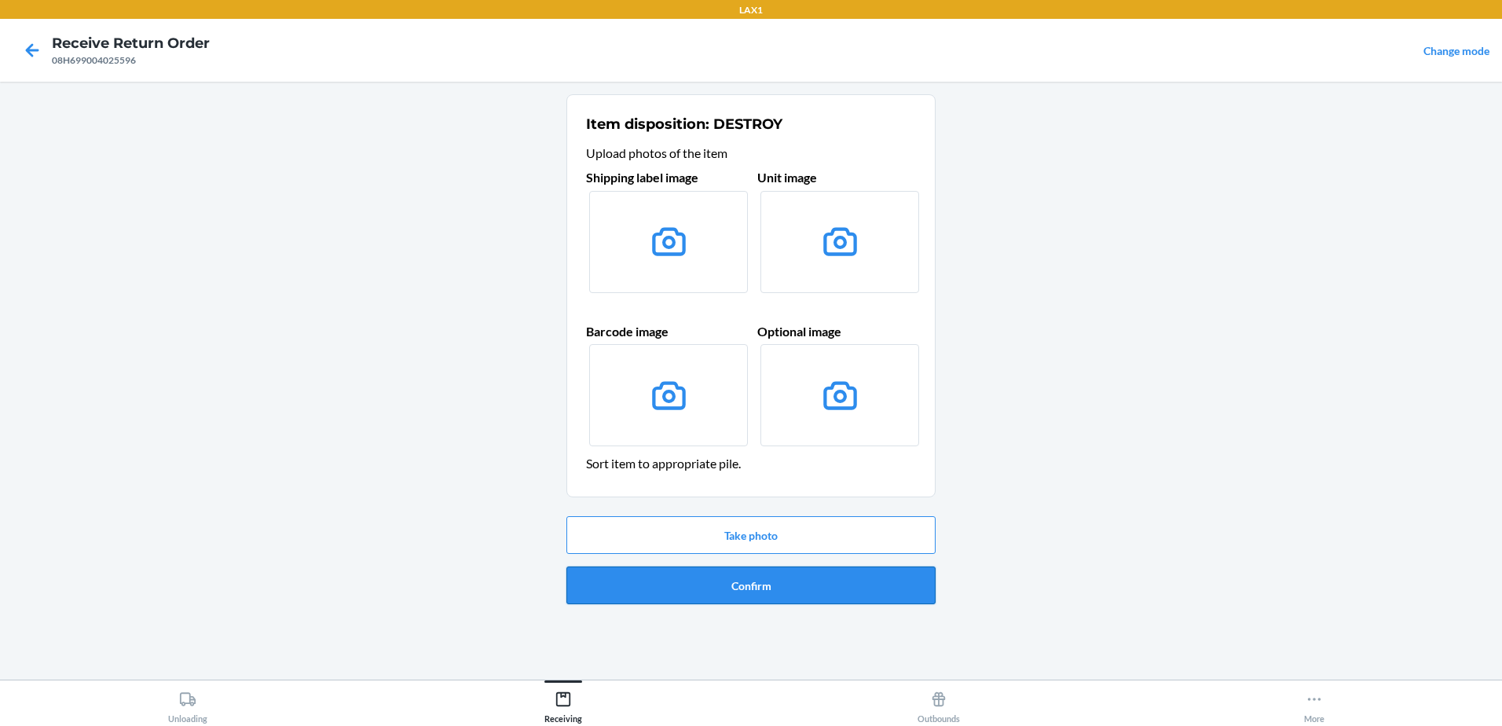
click at [781, 592] on button "Confirm" at bounding box center [750, 585] width 369 height 38
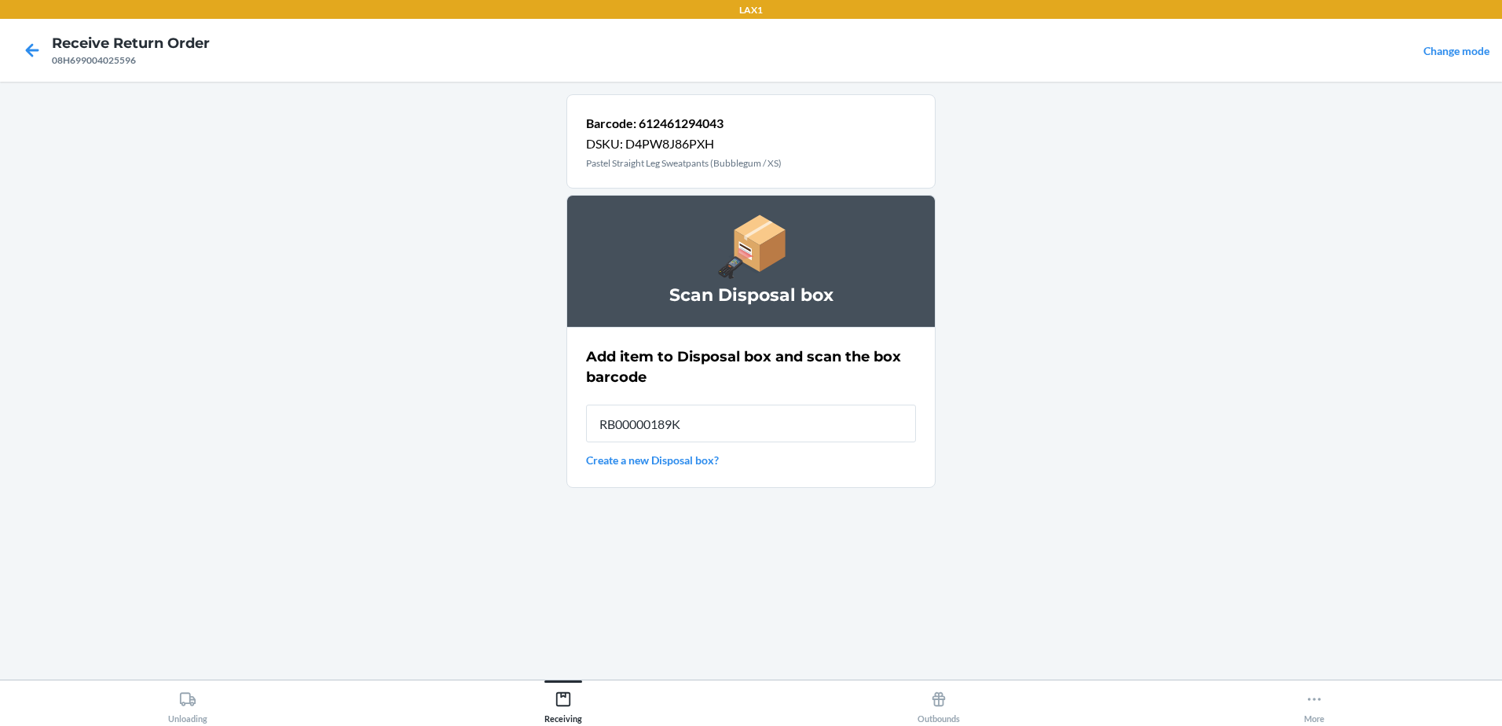
type input "RB00000189K"
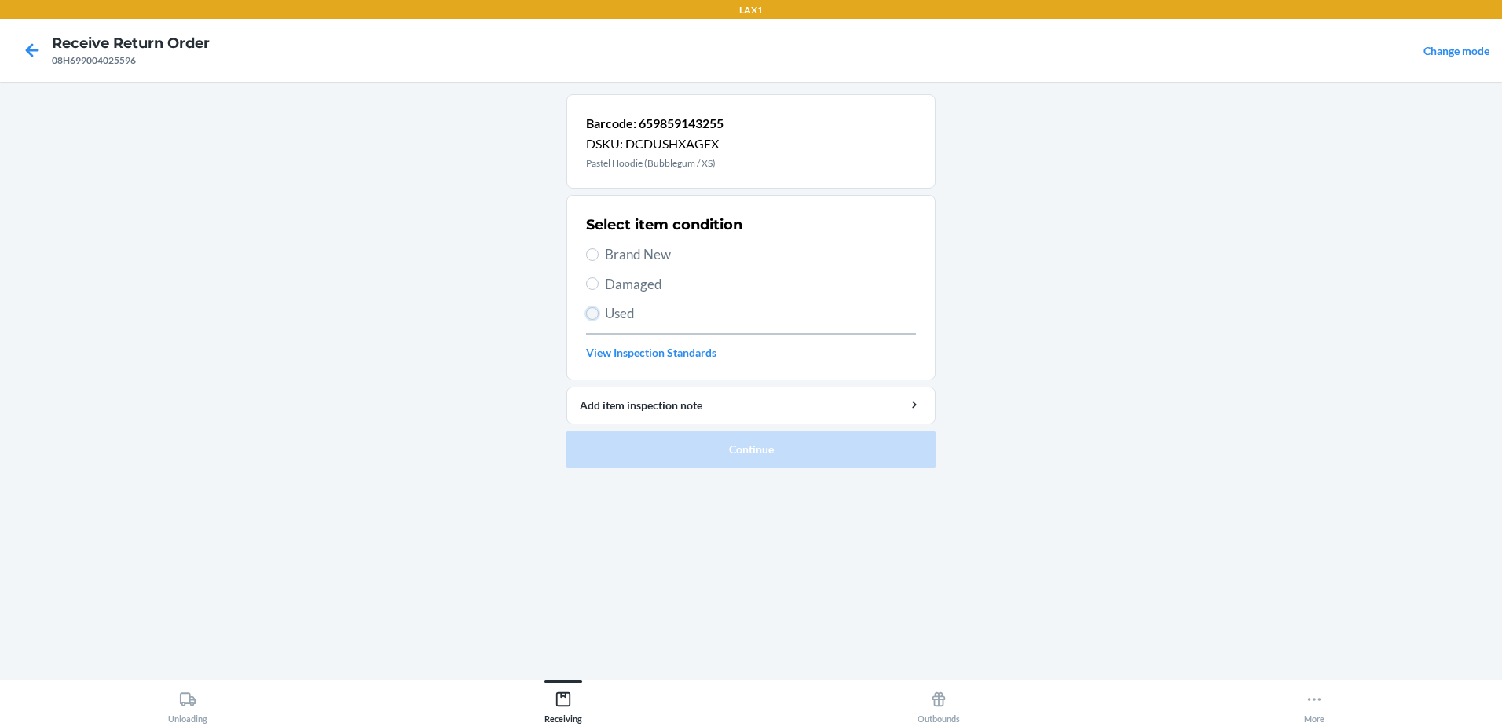
click at [595, 310] on input "Used" at bounding box center [592, 313] width 13 height 13
radio input "true"
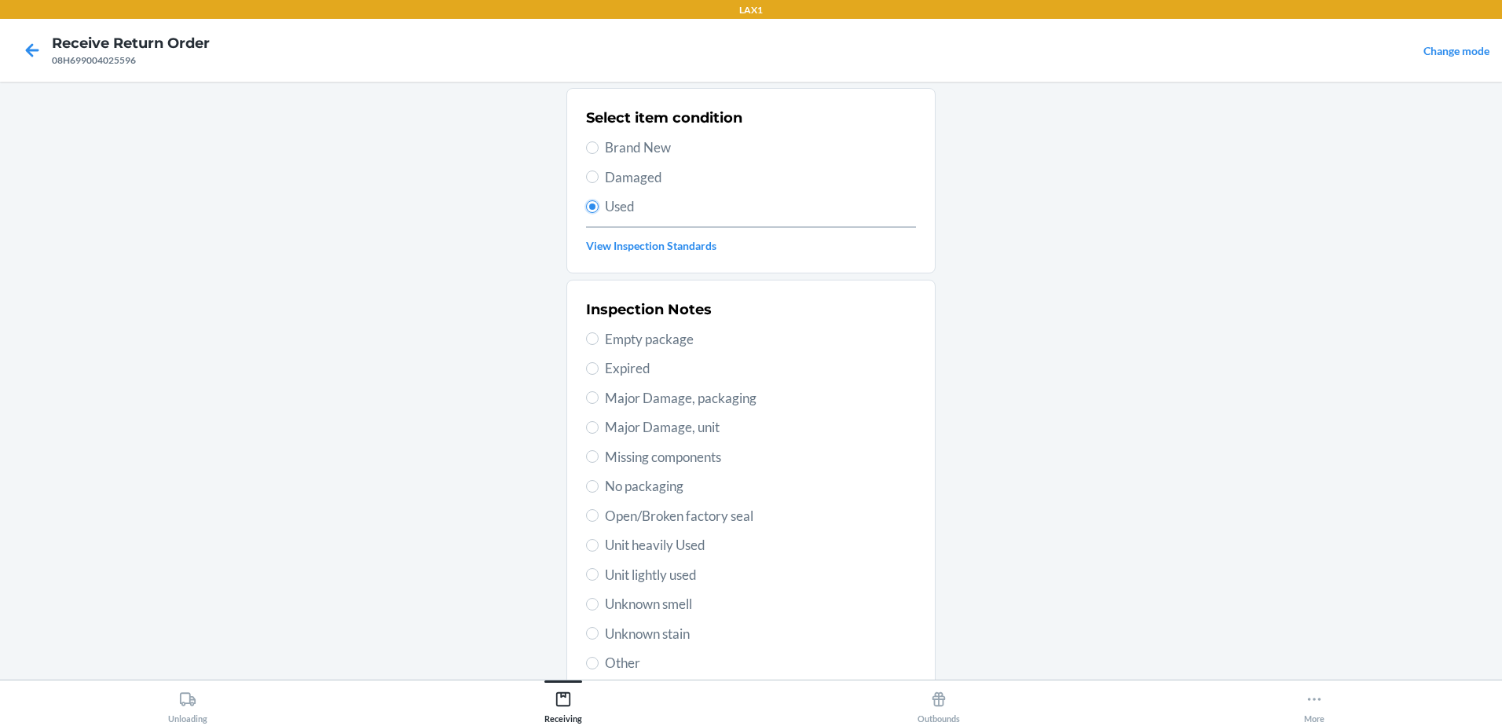
scroll to position [221, 0]
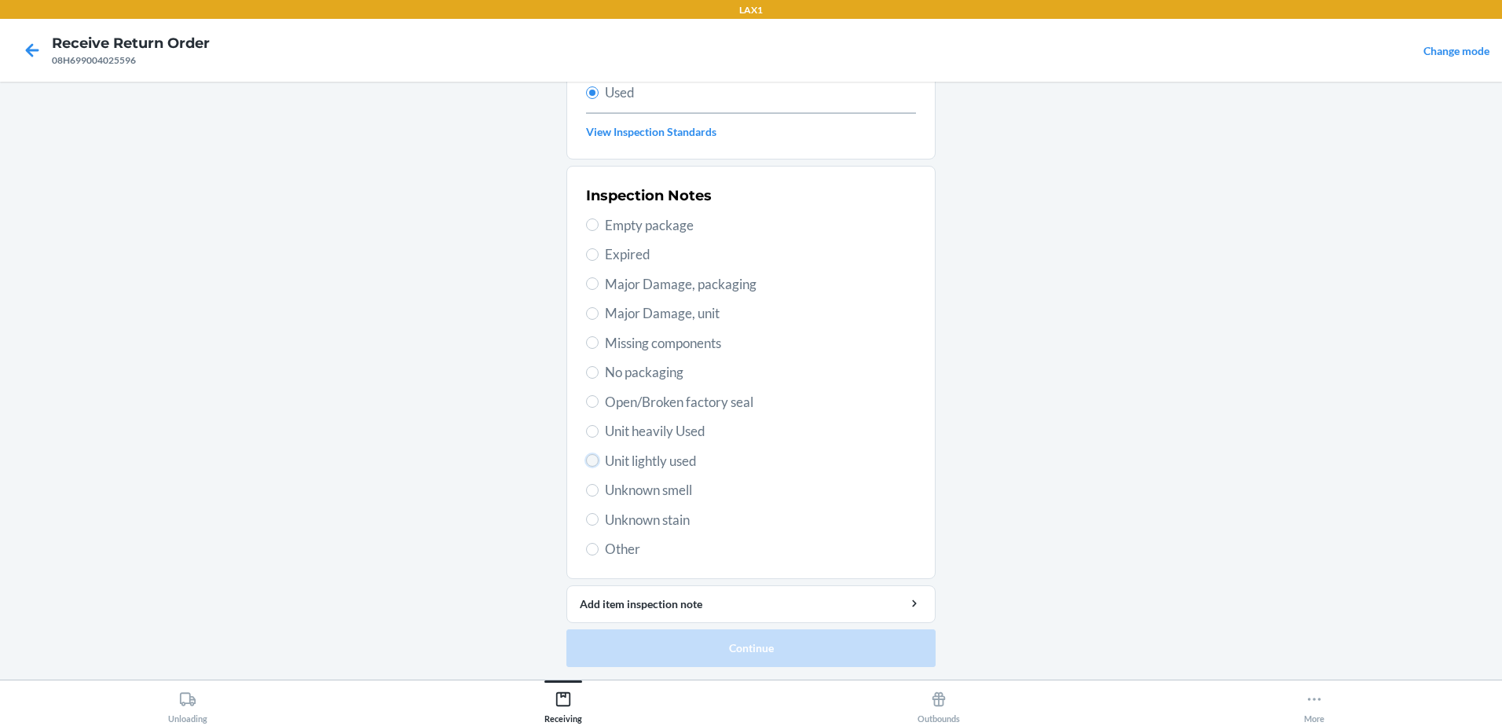
click at [591, 462] on input "Unit lightly used" at bounding box center [592, 460] width 13 height 13
radio input "true"
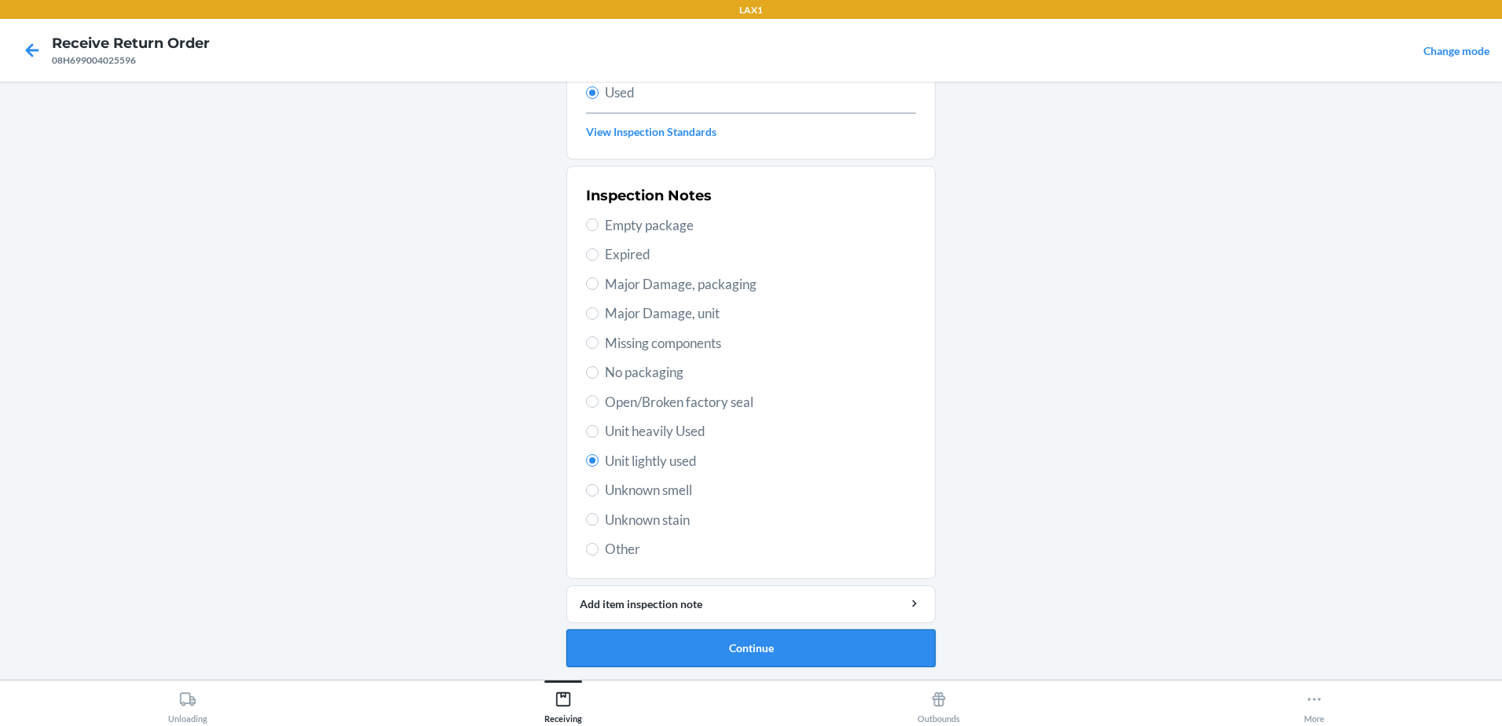
click at [767, 654] on button "Continue" at bounding box center [750, 648] width 369 height 38
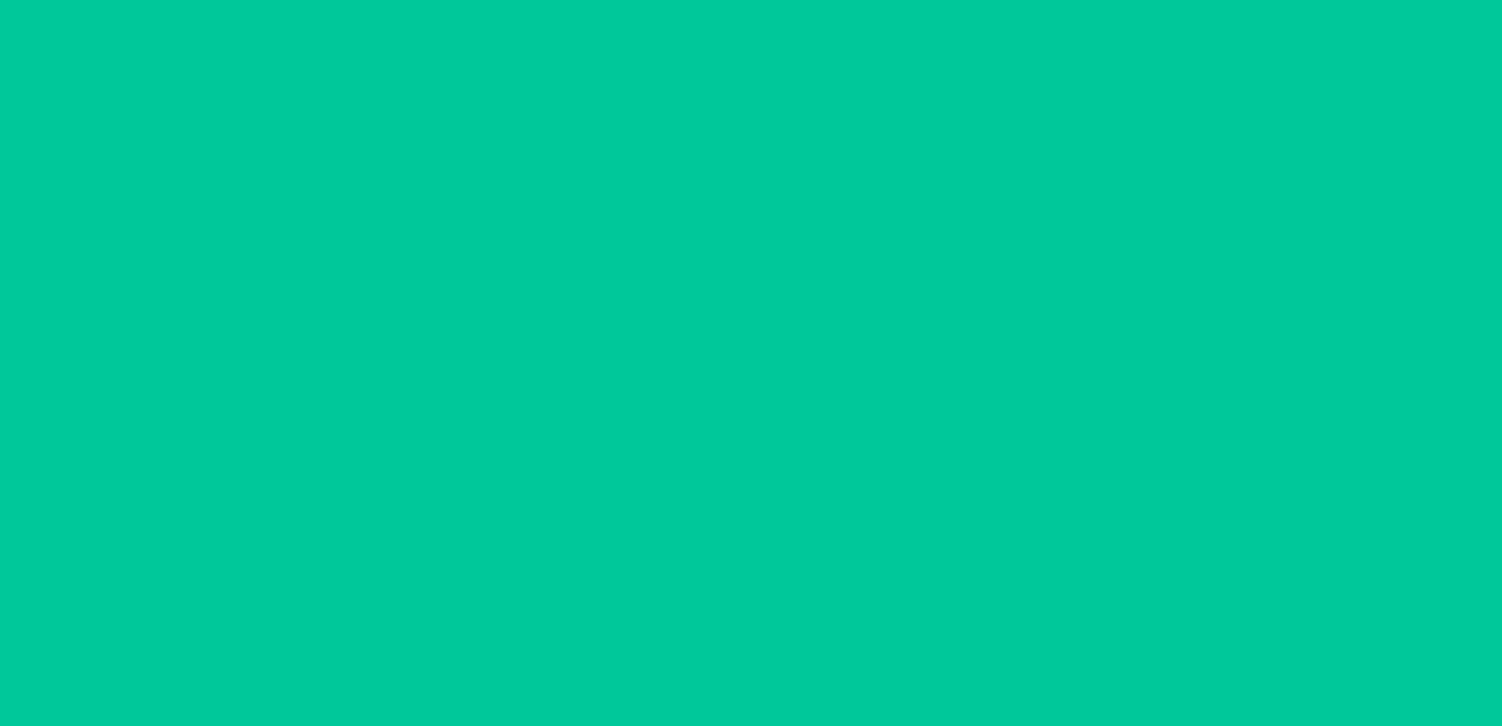
scroll to position [0, 0]
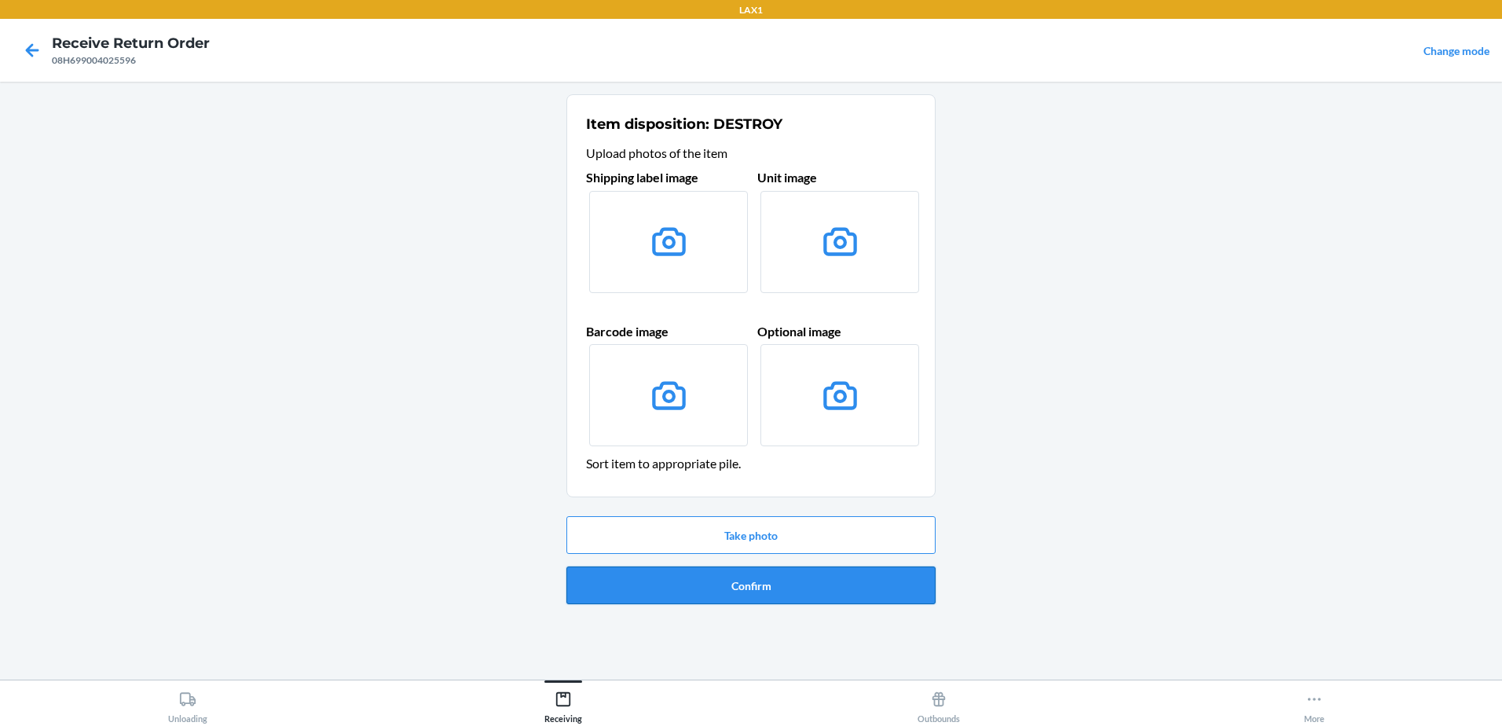
click at [771, 588] on button "Confirm" at bounding box center [750, 585] width 369 height 38
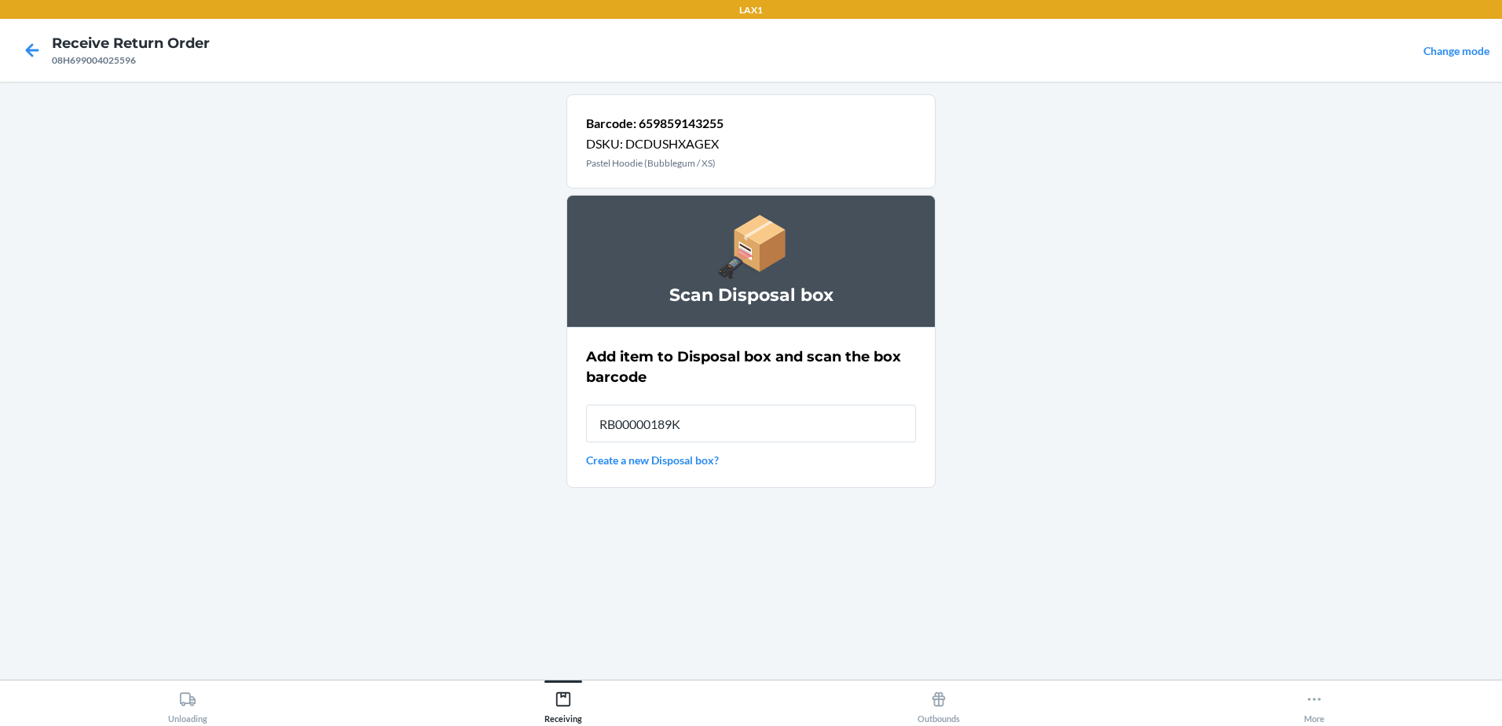
type input "RB00000189K"
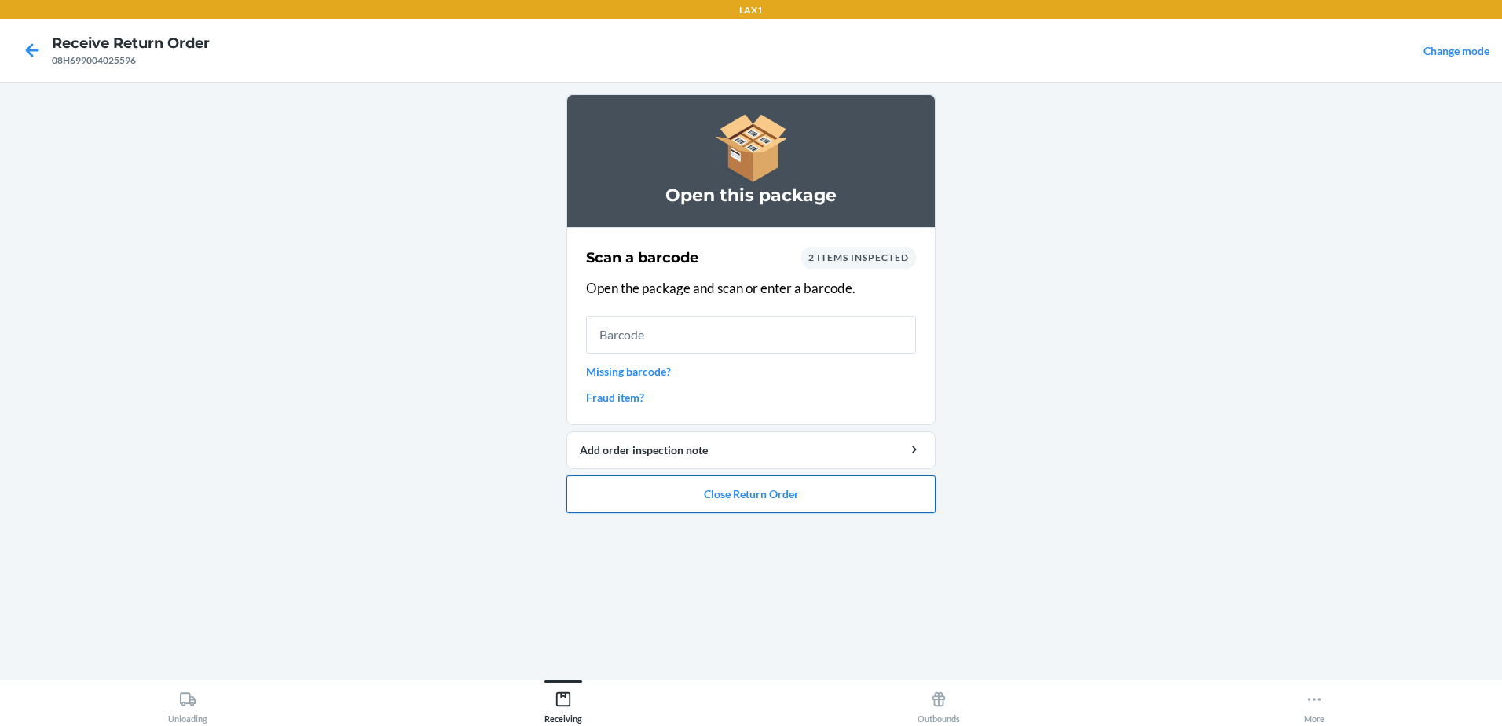
click at [786, 490] on button "Close Return Order" at bounding box center [750, 494] width 369 height 38
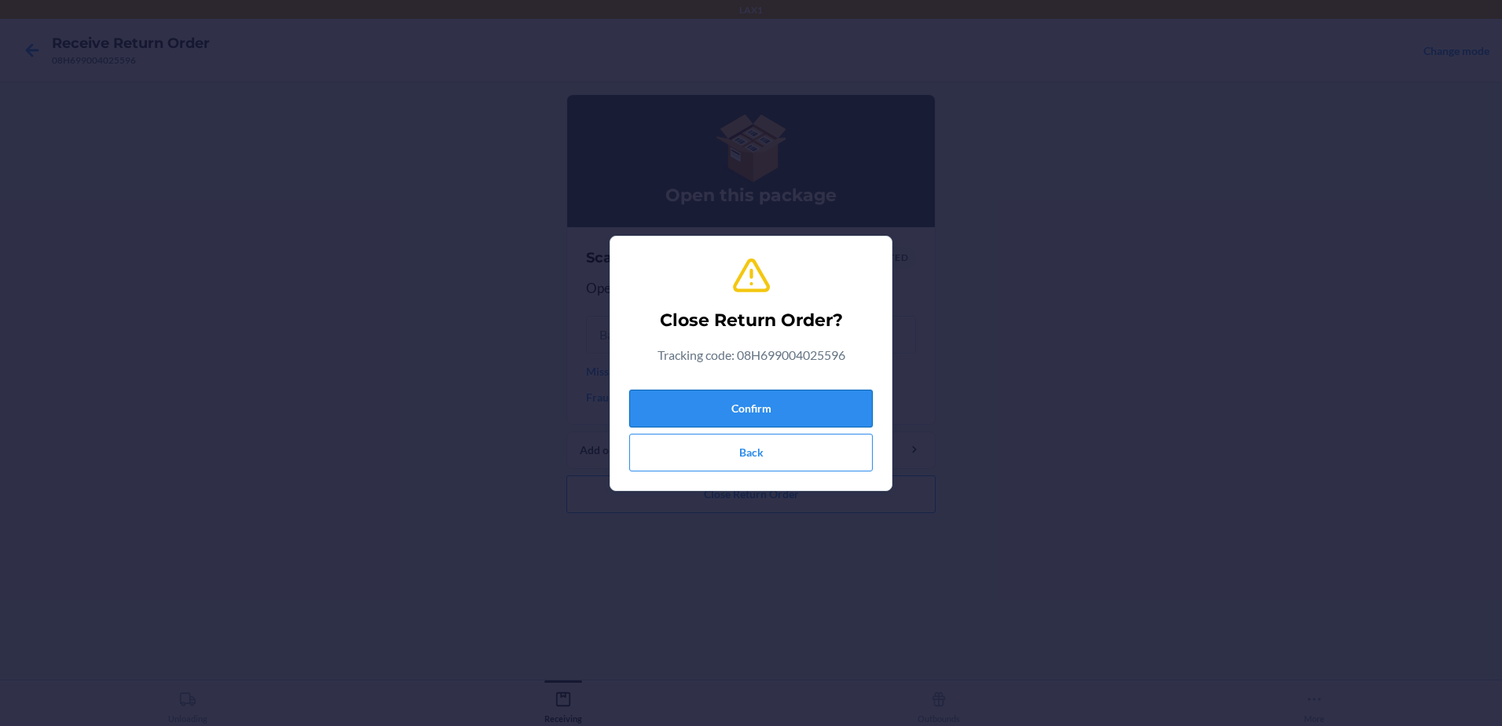
click at [782, 399] on button "Confirm" at bounding box center [750, 409] width 243 height 38
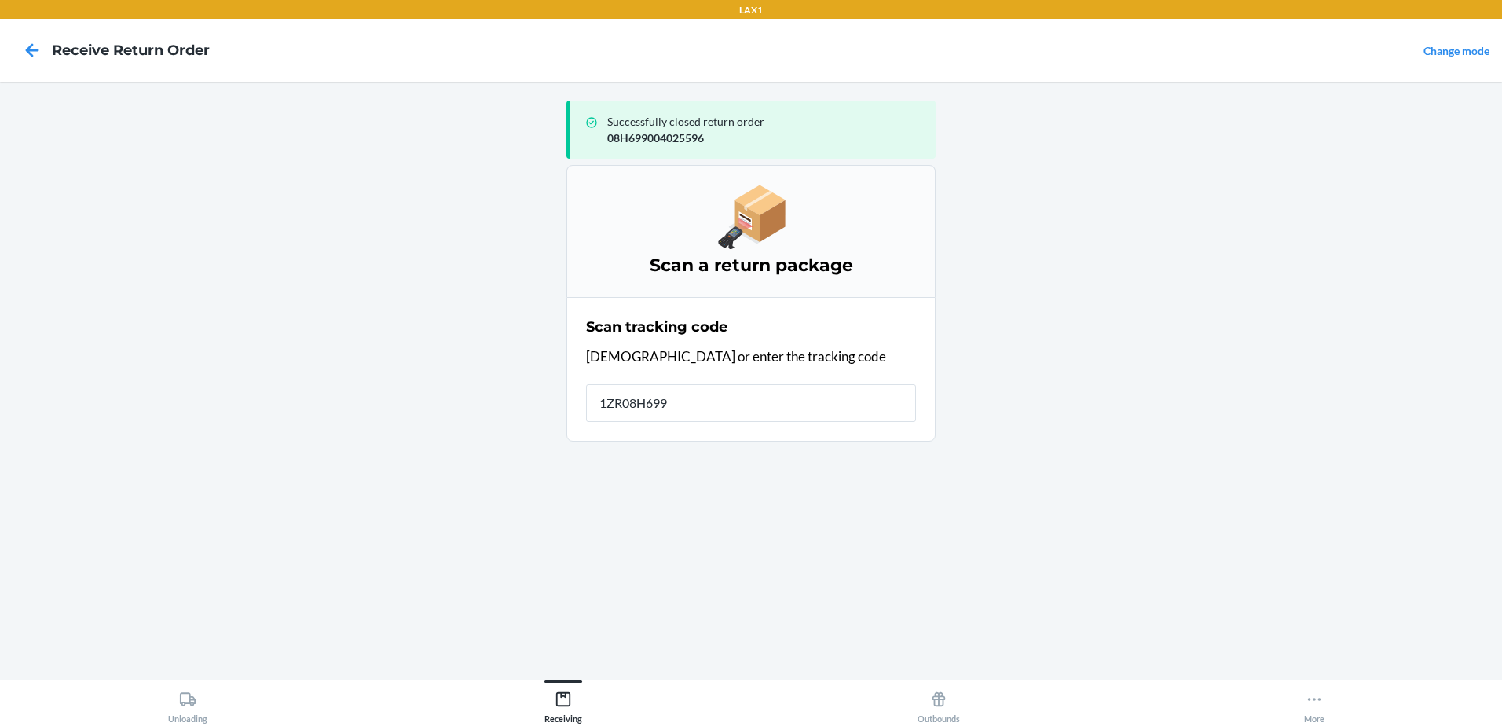
type input "1ZR08H6990"
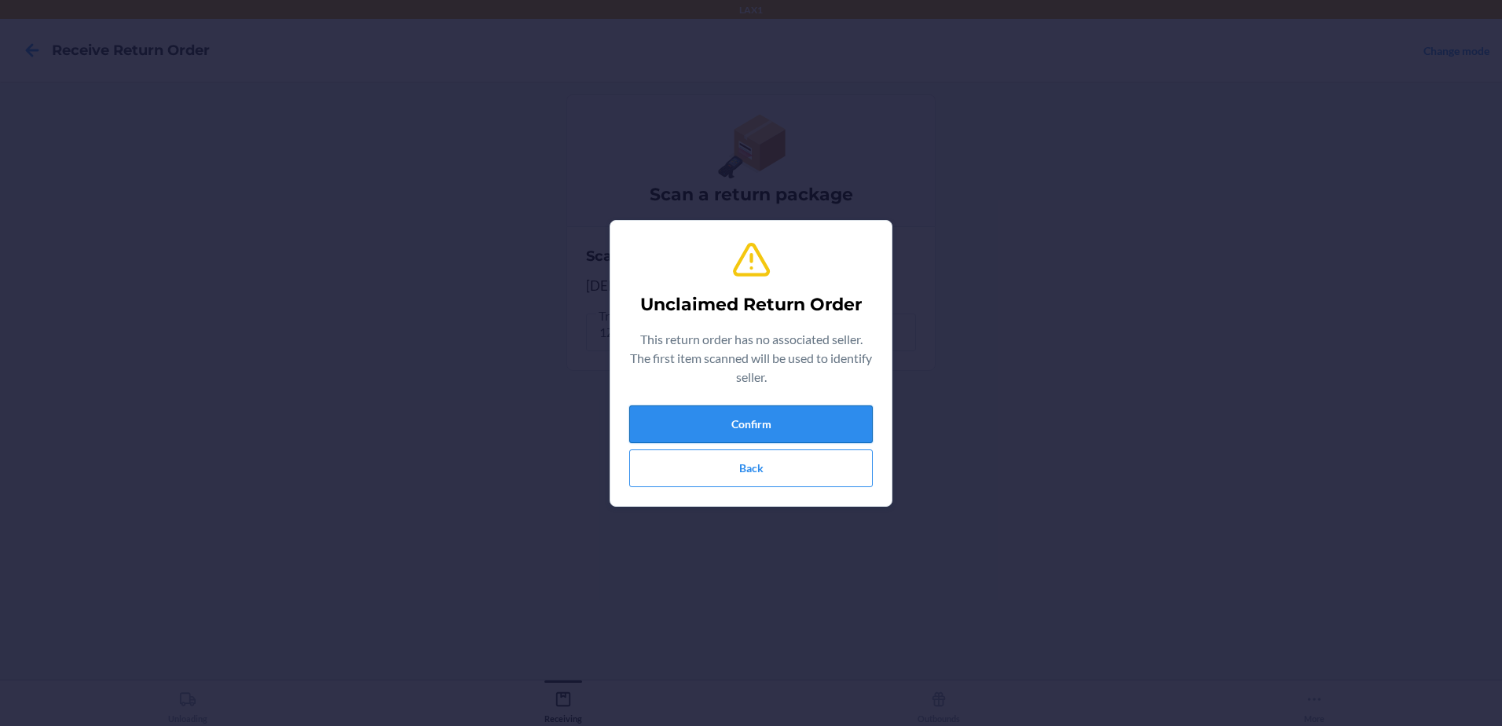
click at [833, 416] on button "Confirm" at bounding box center [750, 424] width 243 height 38
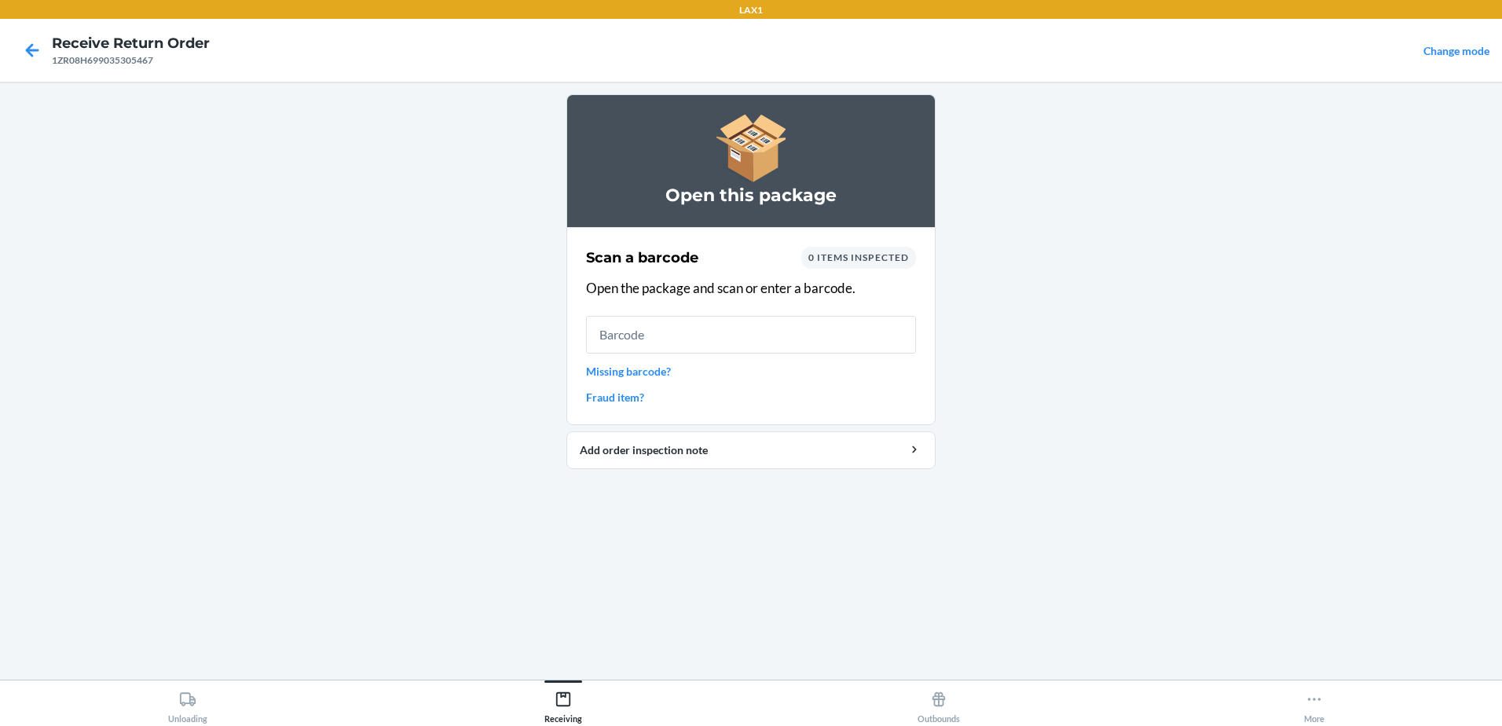
click at [646, 367] on link "Missing barcode?" at bounding box center [751, 371] width 330 height 16
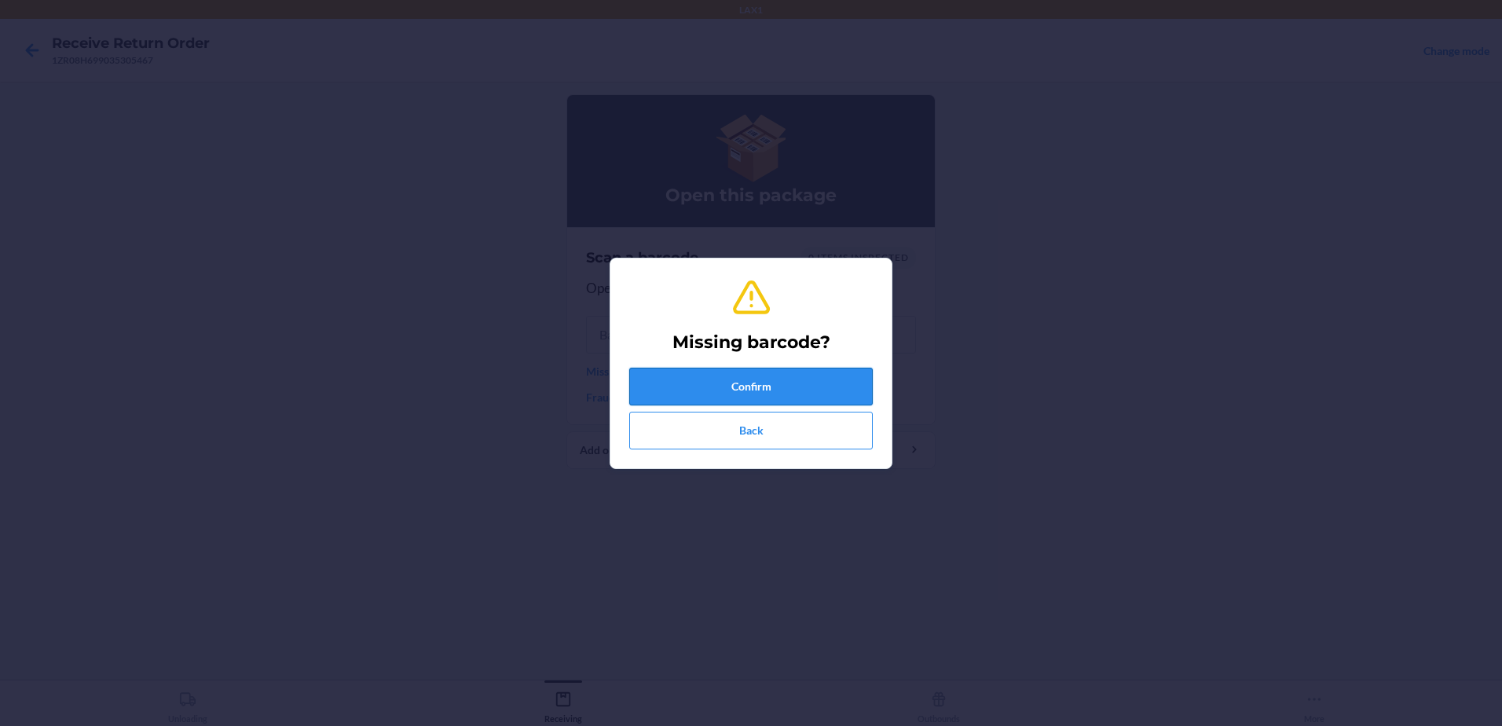
click at [782, 372] on button "Confirm" at bounding box center [750, 387] width 243 height 38
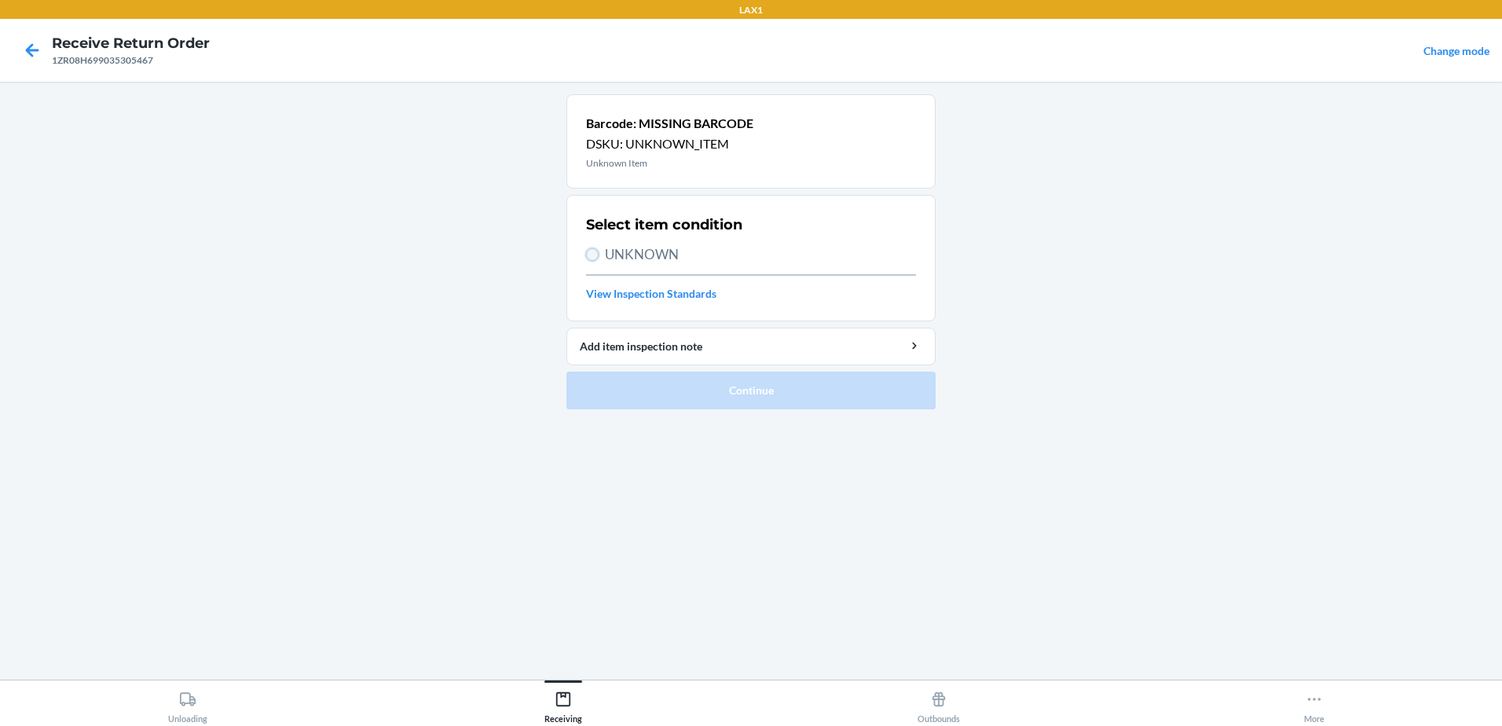
click at [590, 252] on input "UNKNOWN" at bounding box center [592, 254] width 13 height 13
radio input "true"
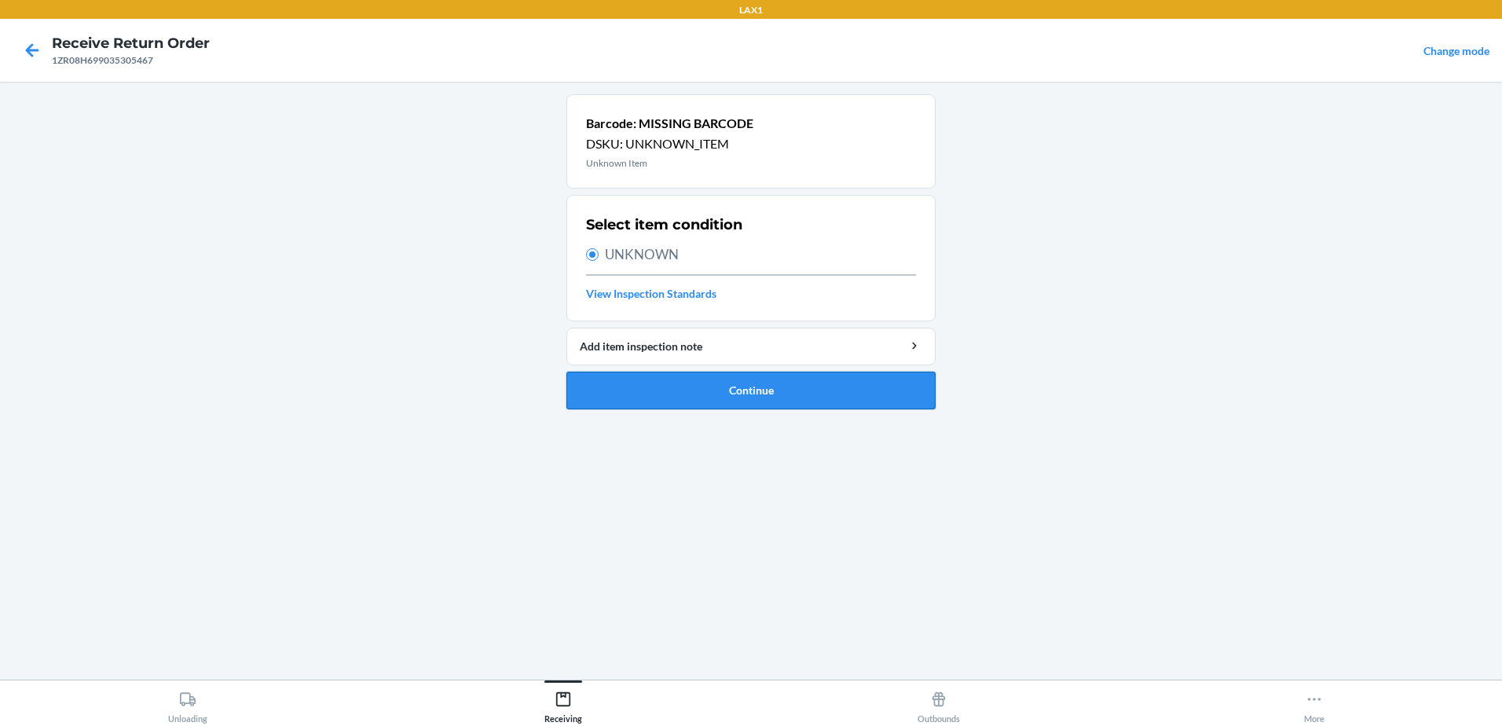
click at [793, 396] on button "Continue" at bounding box center [750, 391] width 369 height 38
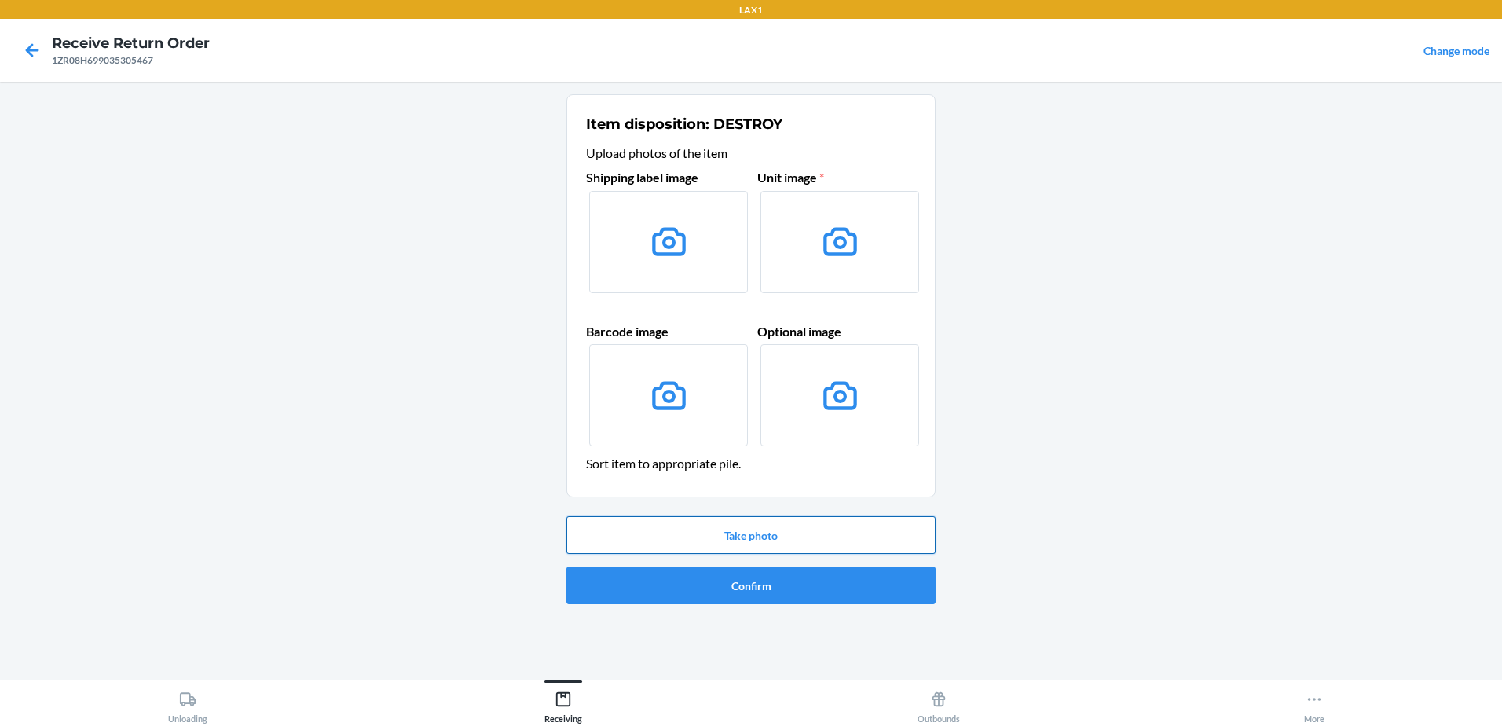
click at [768, 533] on button "Take photo" at bounding box center [750, 535] width 369 height 38
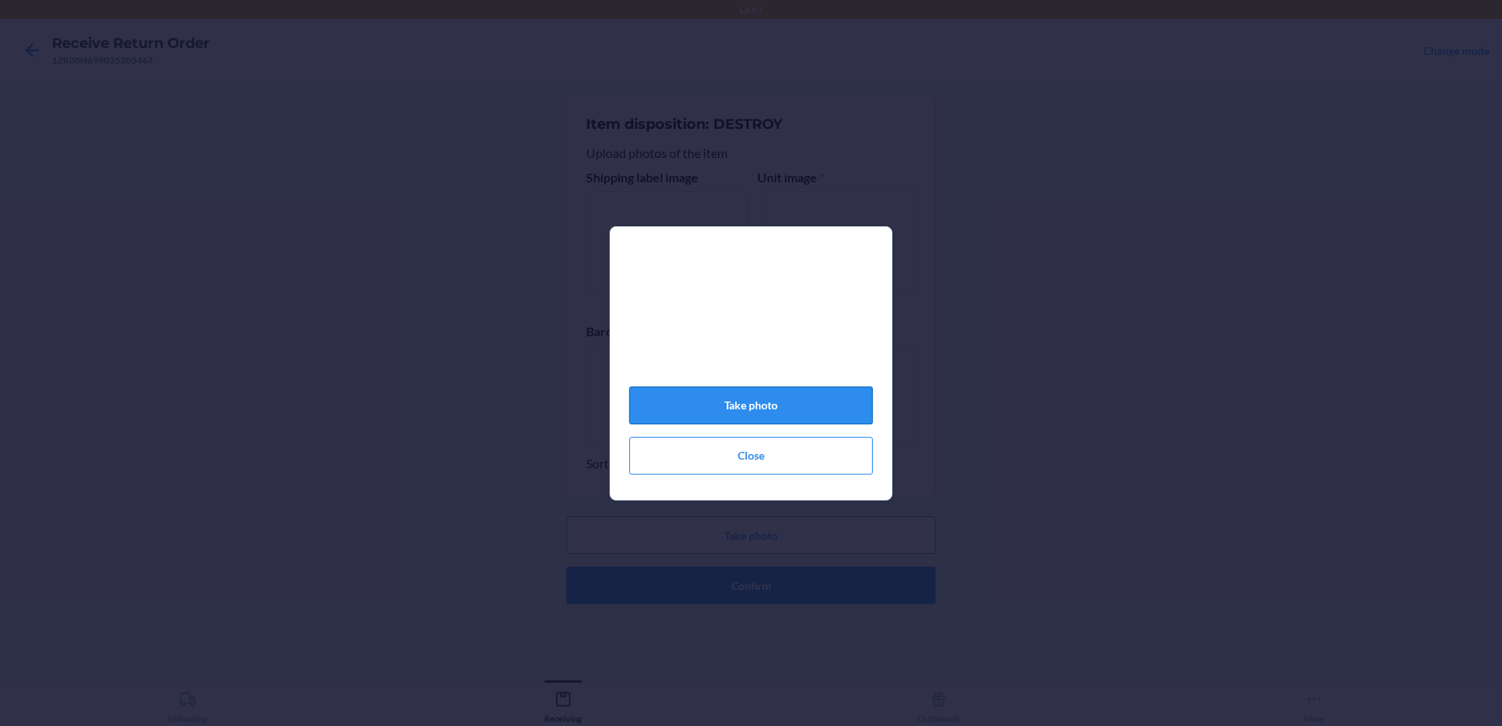
click at [850, 412] on button "Take photo" at bounding box center [750, 405] width 243 height 38
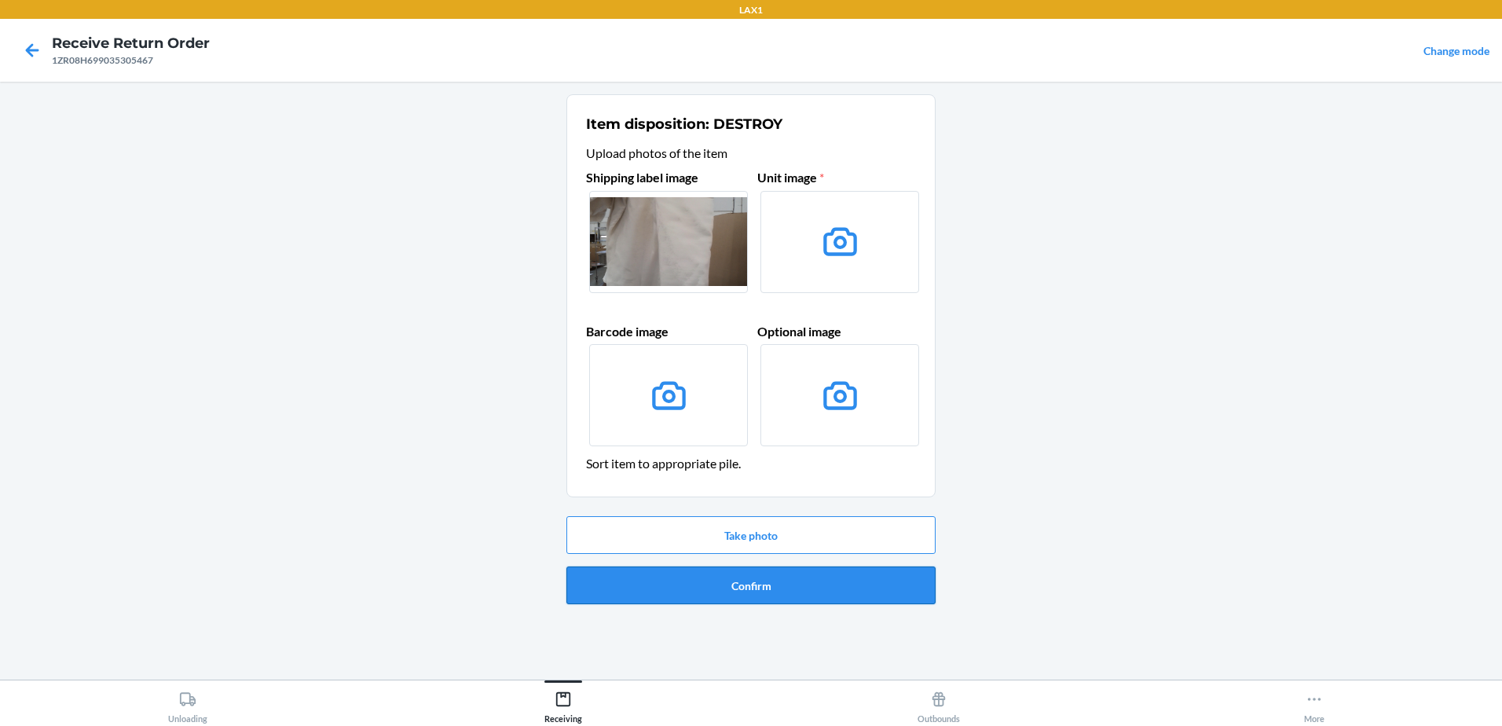
click at [768, 599] on button "Confirm" at bounding box center [750, 585] width 369 height 38
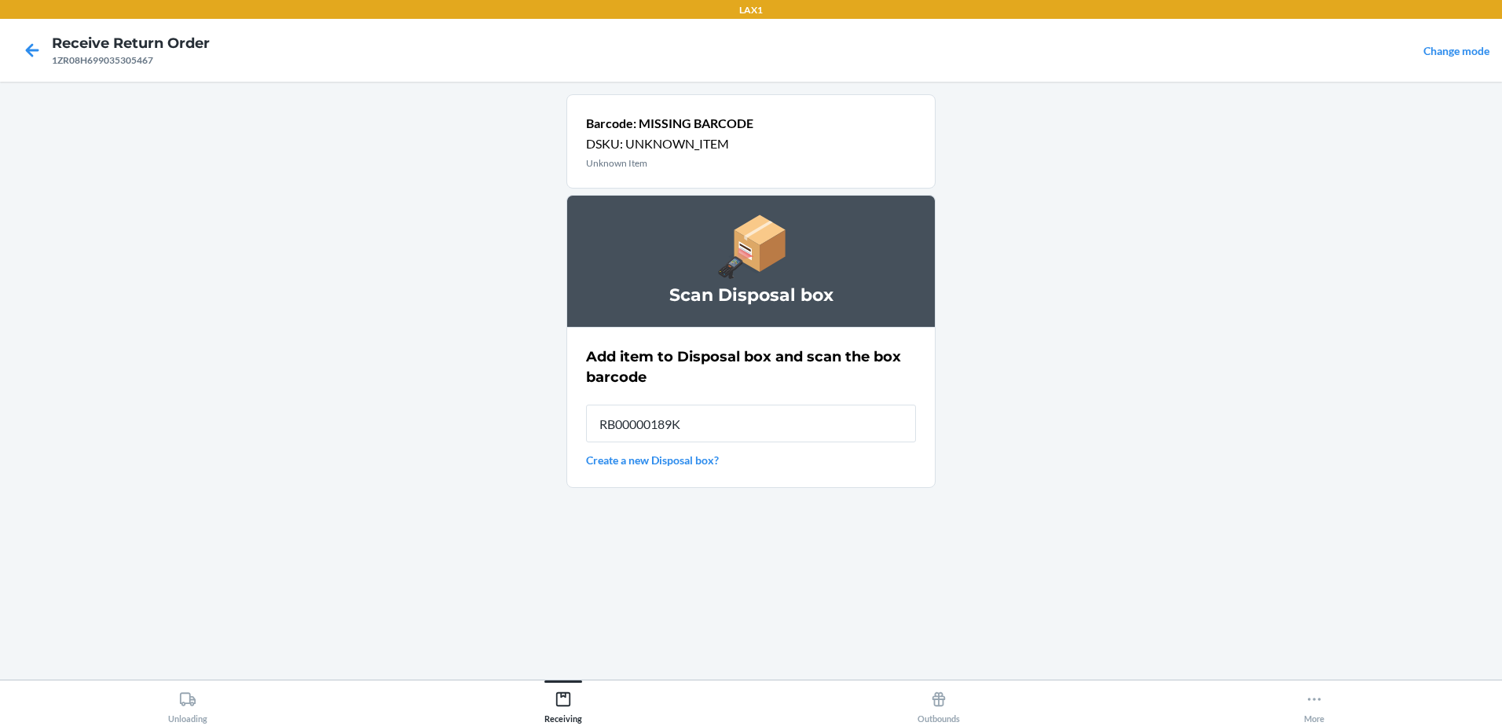
type input "RB00000189K"
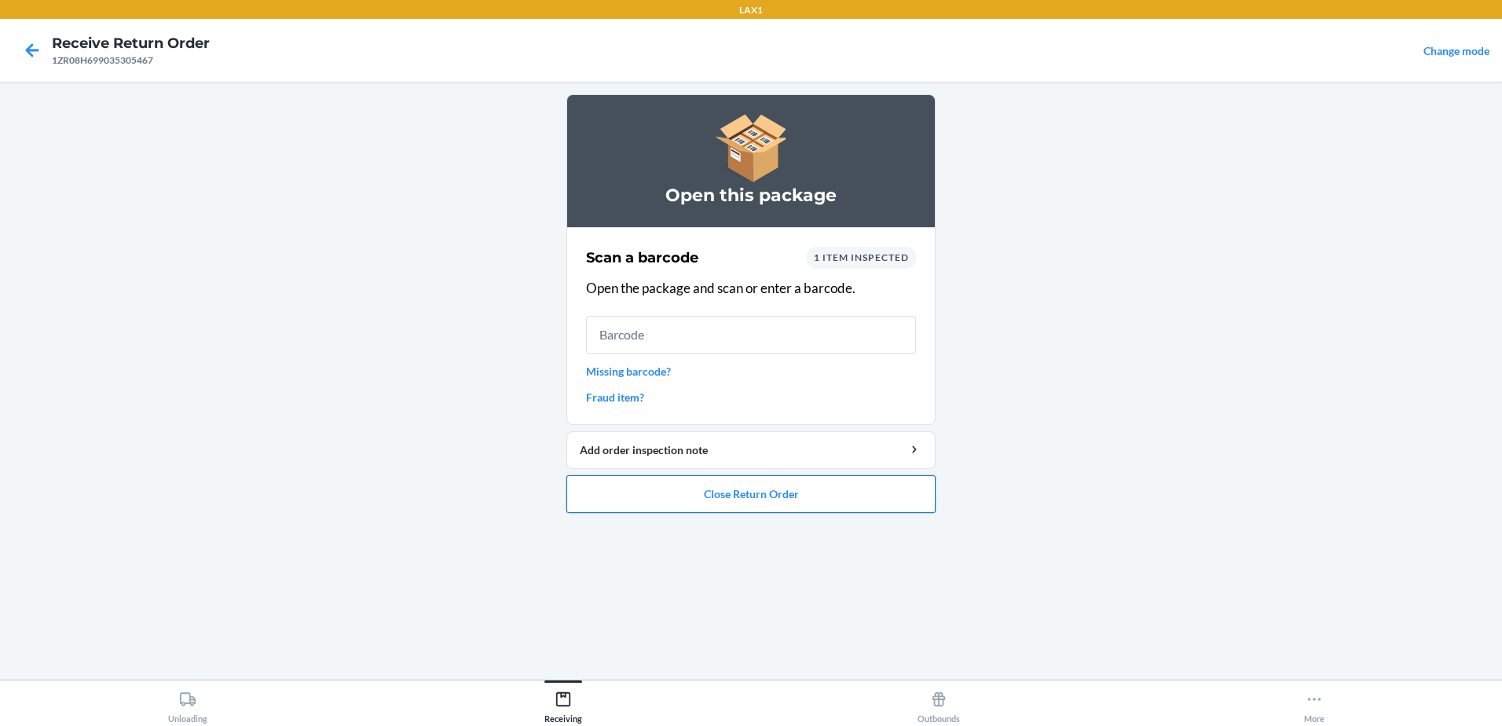
click at [813, 486] on button "Close Return Order" at bounding box center [750, 494] width 369 height 38
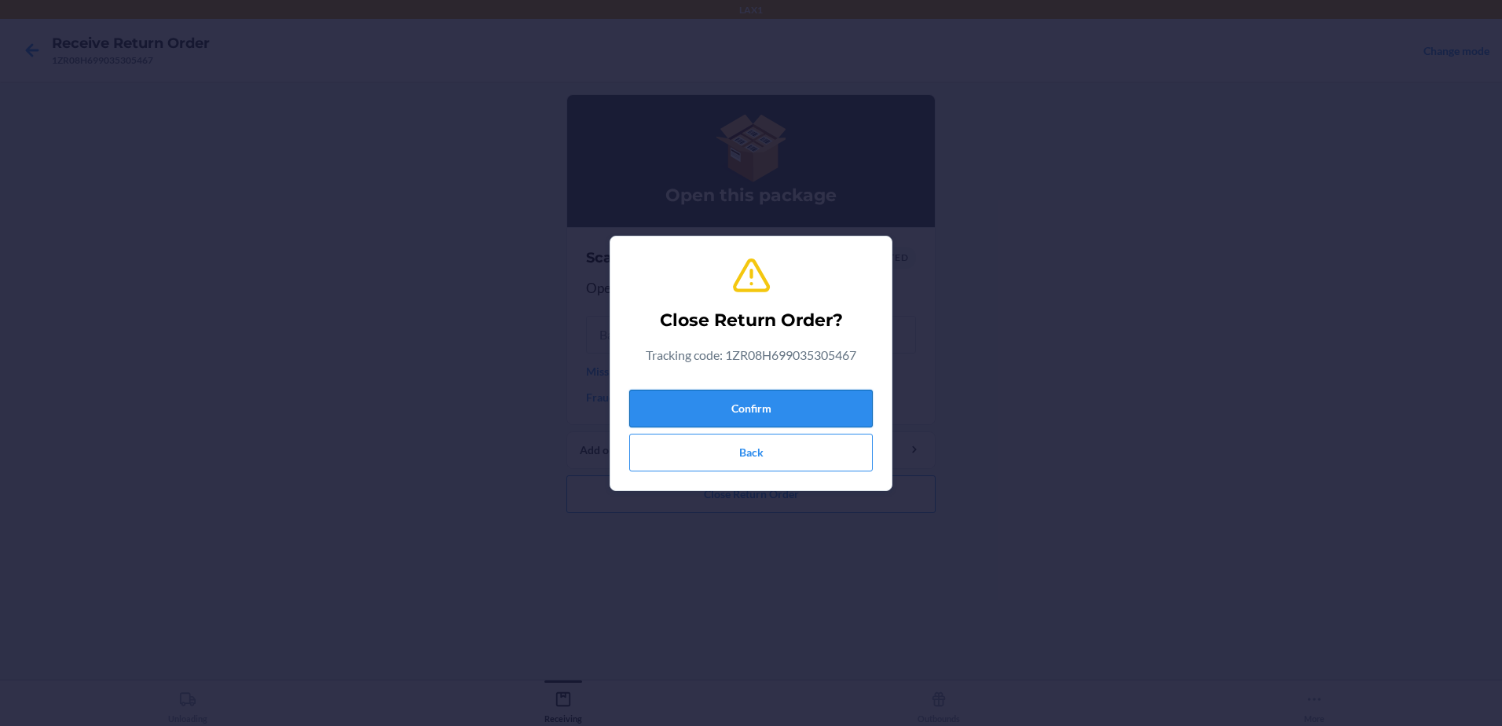
click at [815, 406] on button "Confirm" at bounding box center [750, 409] width 243 height 38
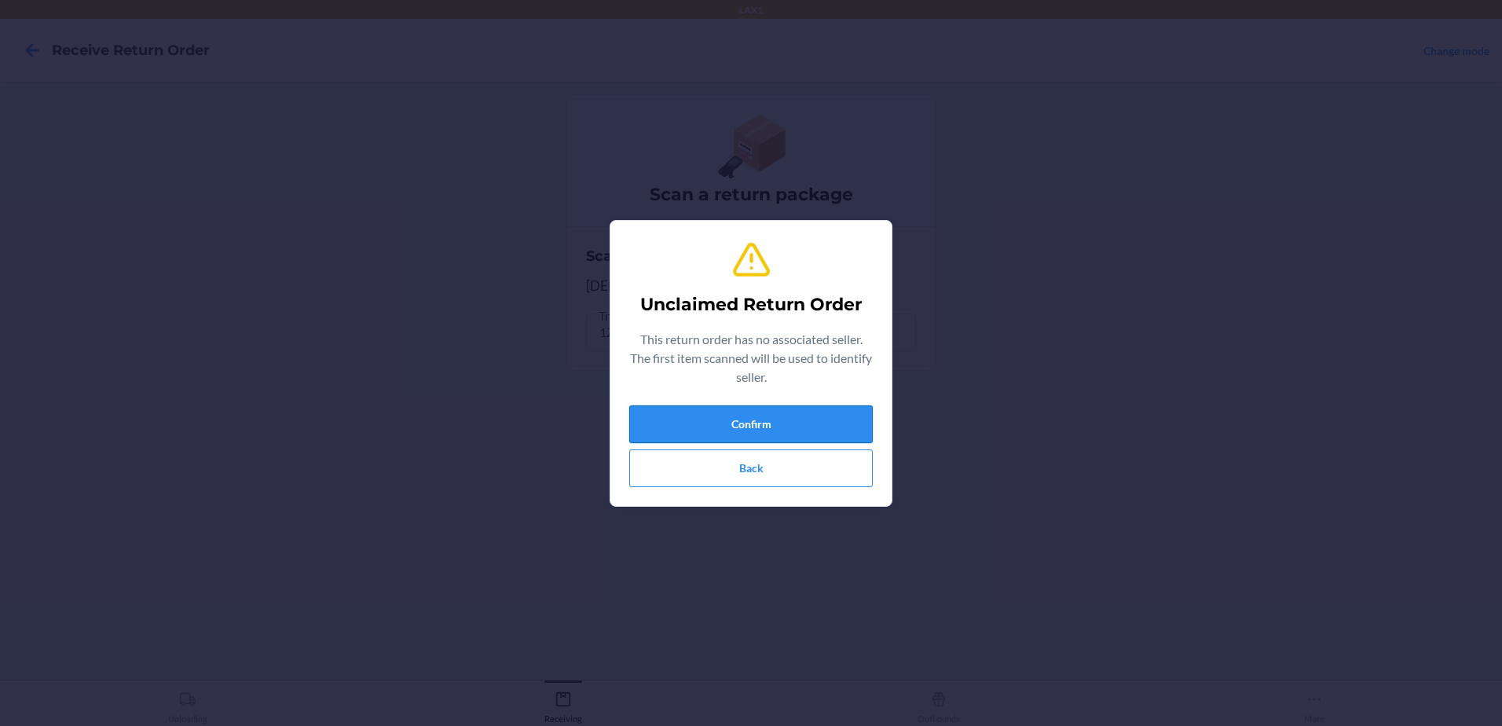
click at [796, 419] on button "Confirm" at bounding box center [750, 424] width 243 height 38
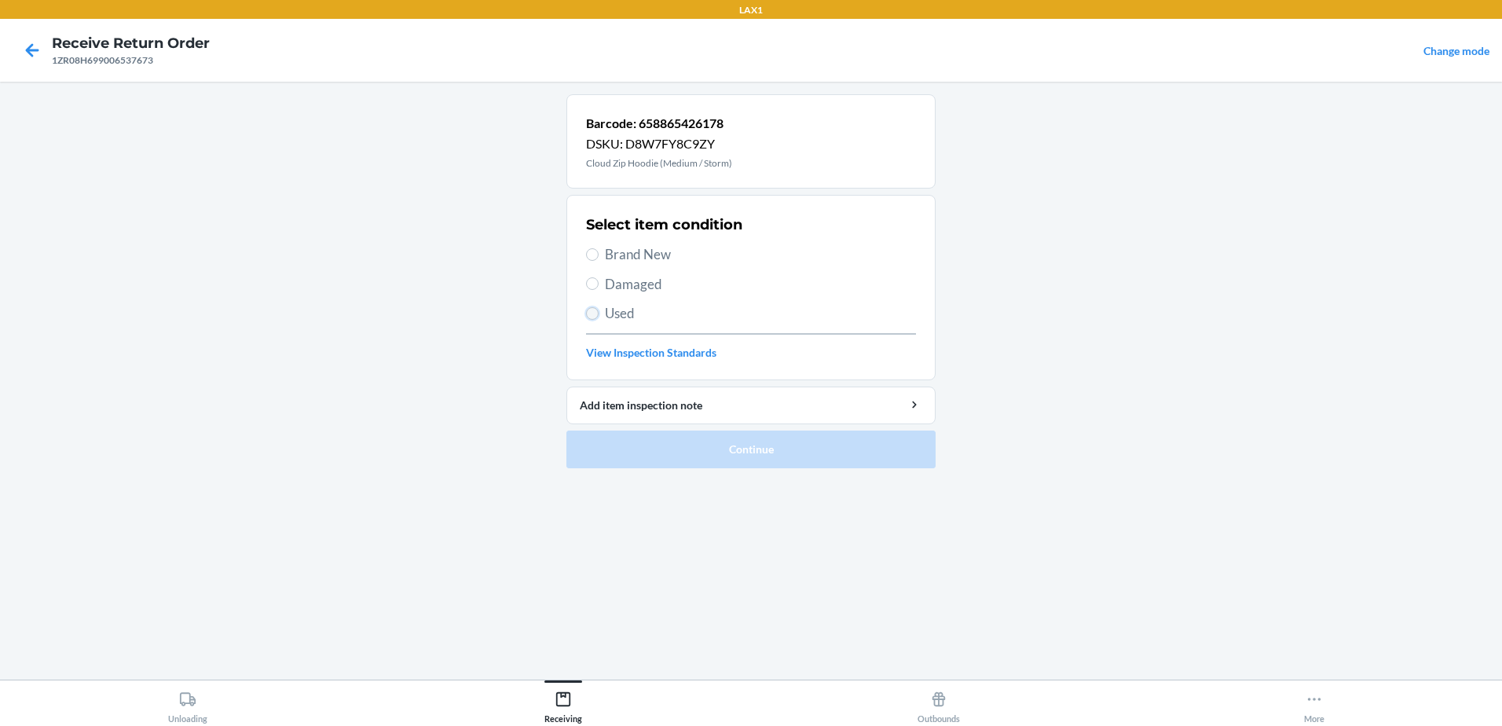
click at [598, 316] on input "Used" at bounding box center [592, 313] width 13 height 13
radio input "true"
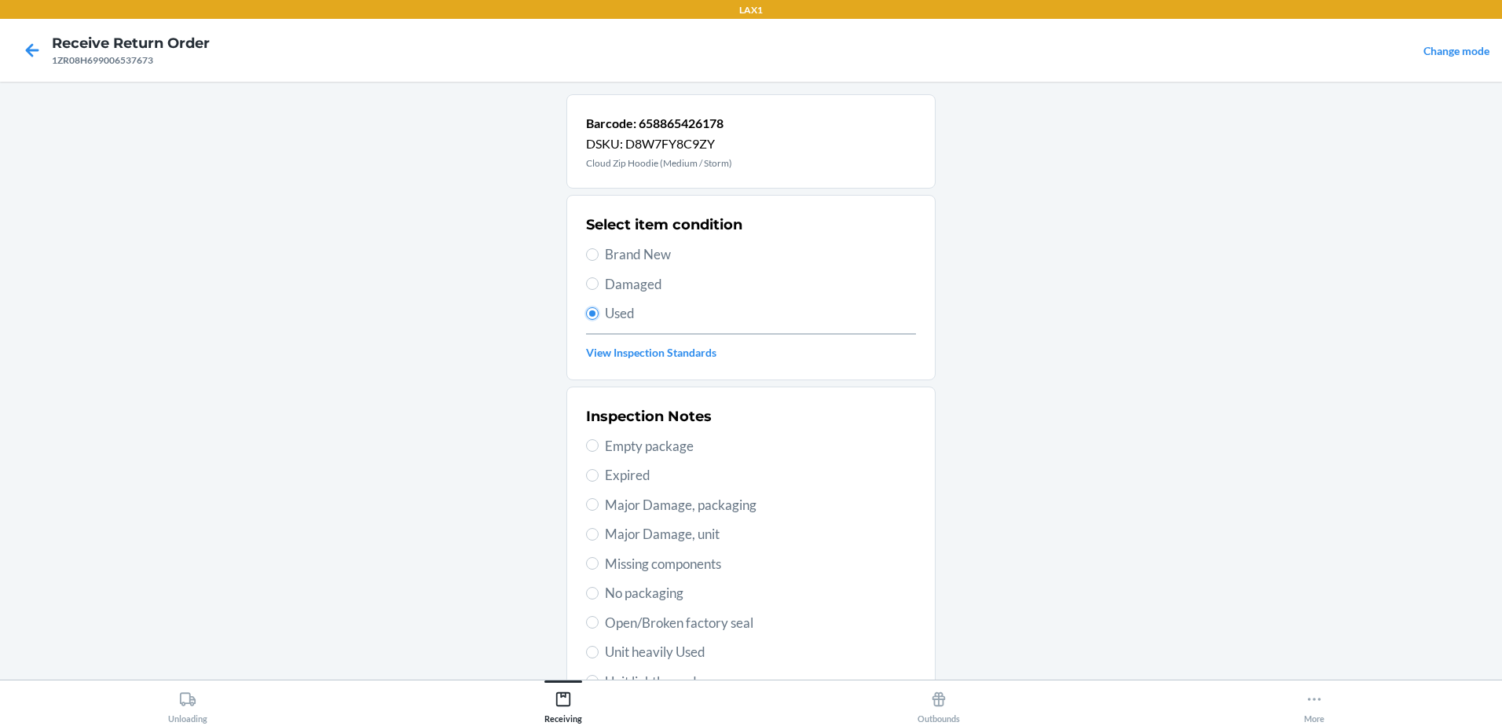
scroll to position [221, 0]
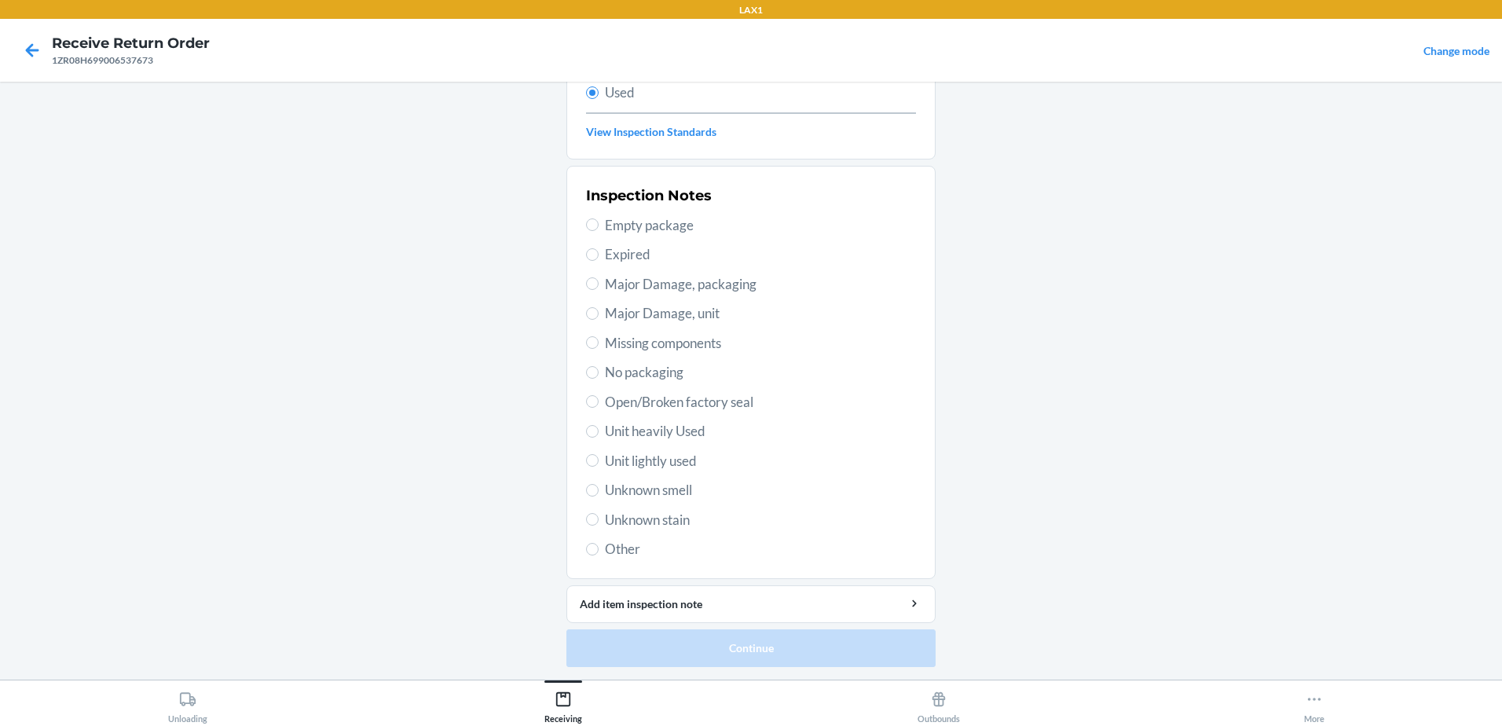
click at [597, 434] on label "Unit heavily Used" at bounding box center [751, 431] width 330 height 20
click at [597, 434] on input "Unit heavily Used" at bounding box center [592, 431] width 13 height 13
radio input "true"
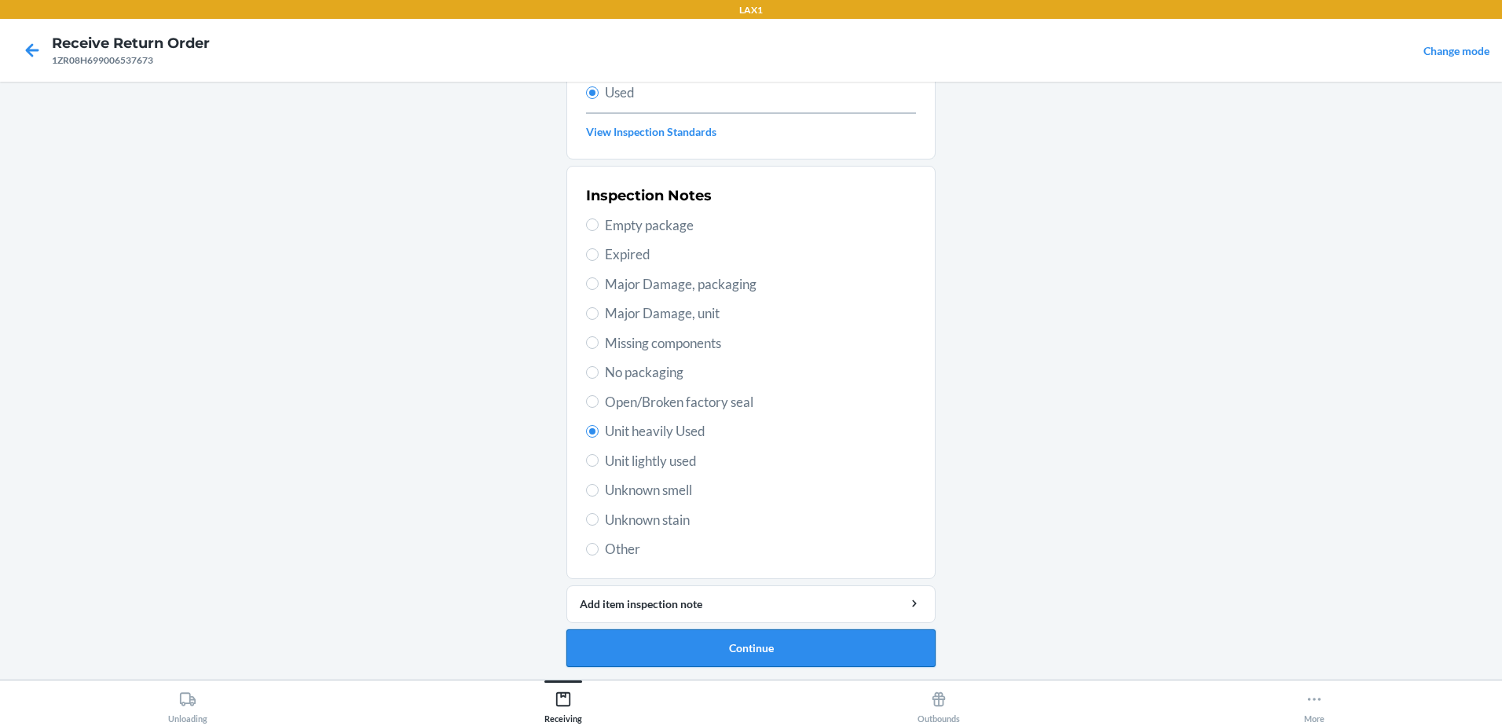
click at [819, 650] on button "Continue" at bounding box center [750, 648] width 369 height 38
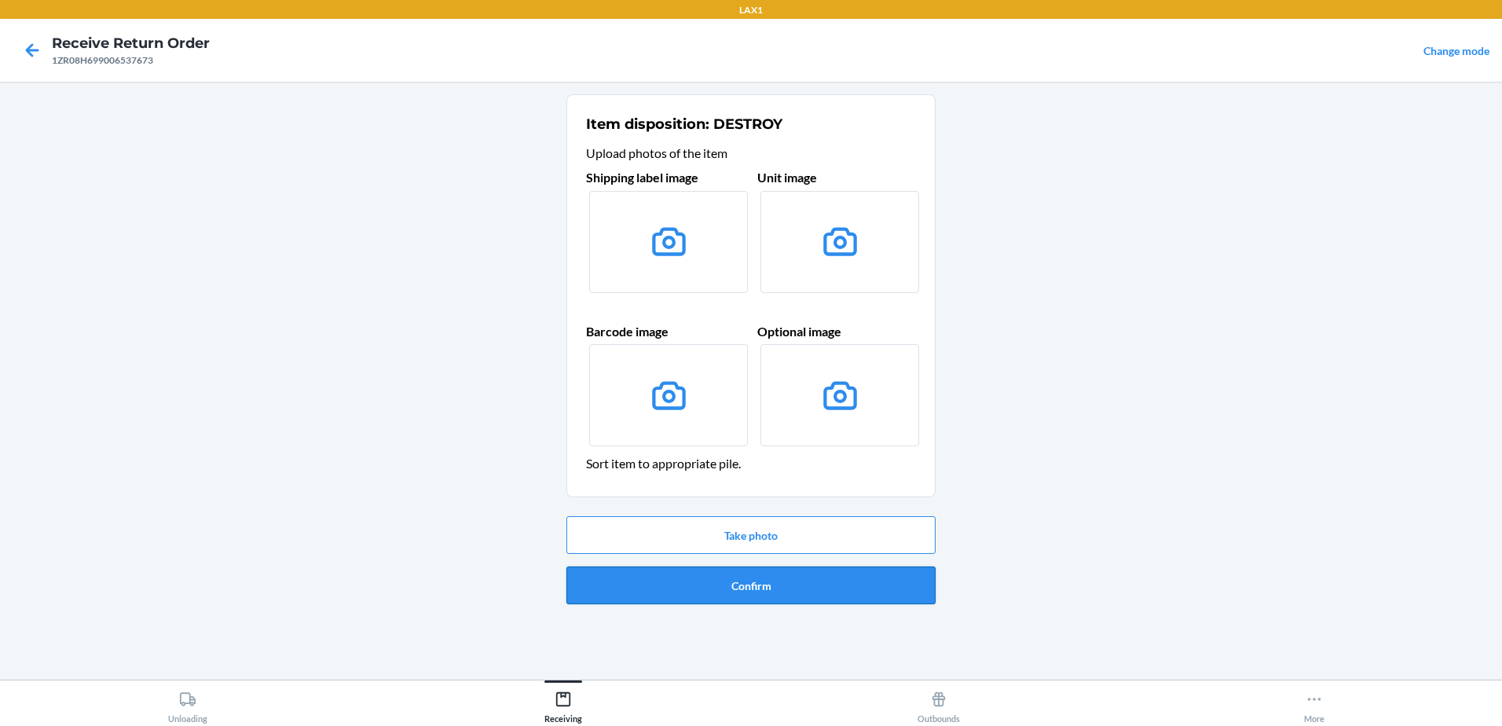
click at [745, 593] on button "Confirm" at bounding box center [750, 585] width 369 height 38
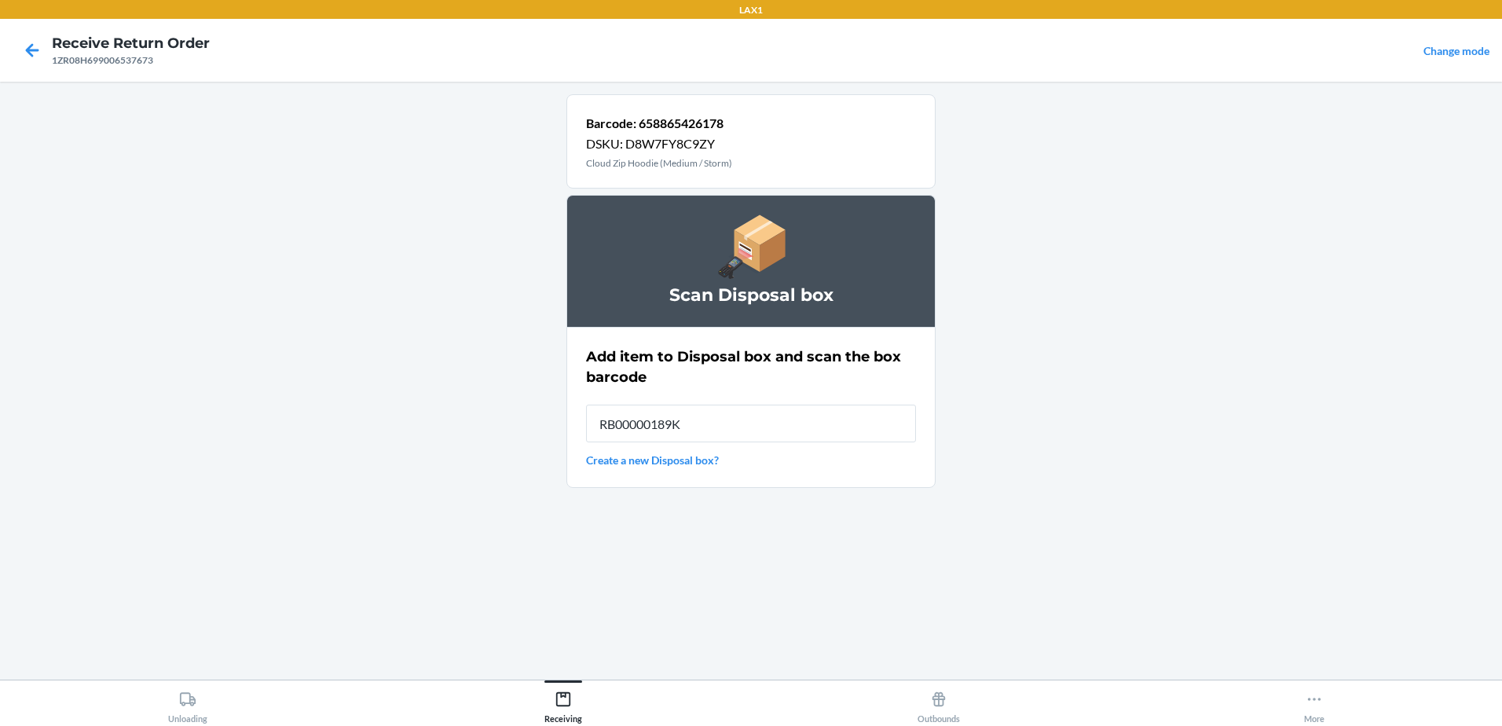
type input "RB00000189K"
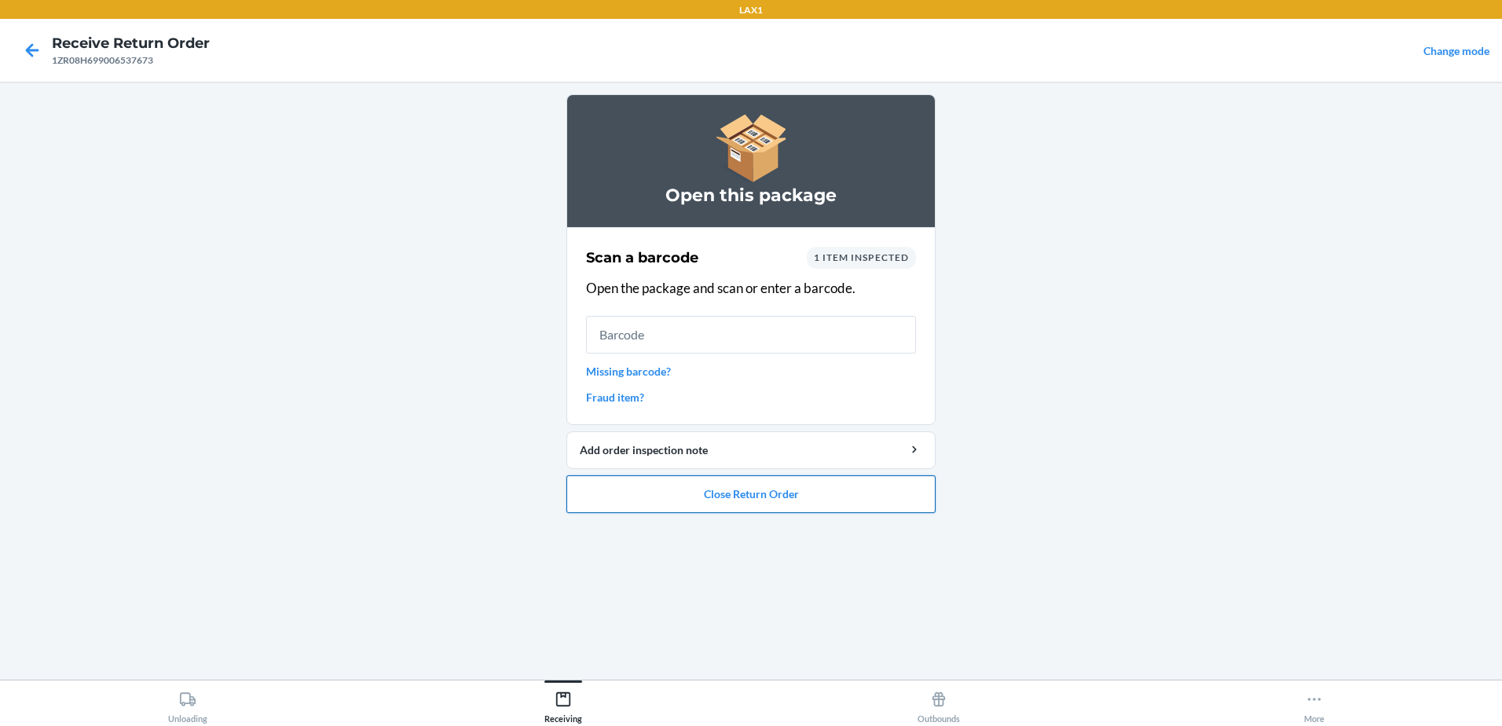
click at [726, 500] on button "Close Return Order" at bounding box center [750, 494] width 369 height 38
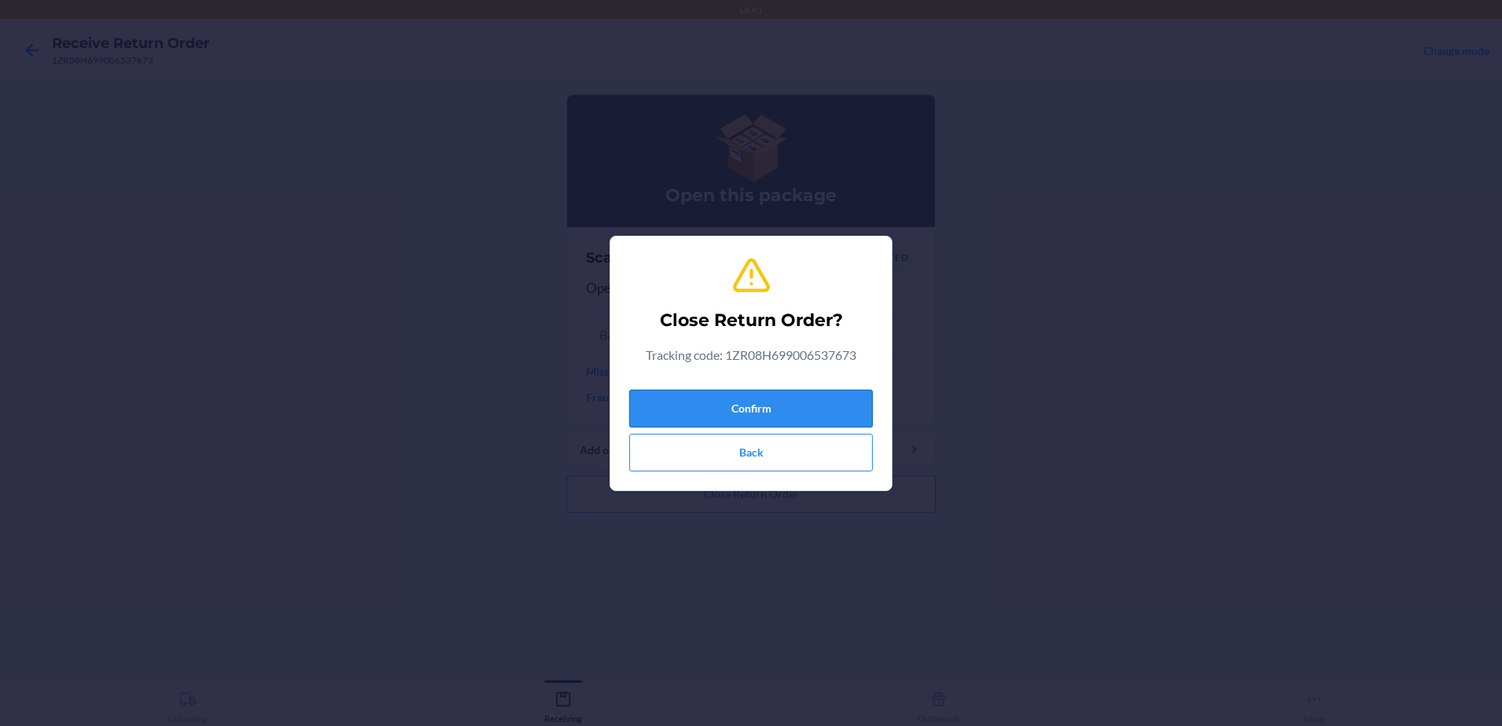
click at [754, 403] on button "Confirm" at bounding box center [750, 409] width 243 height 38
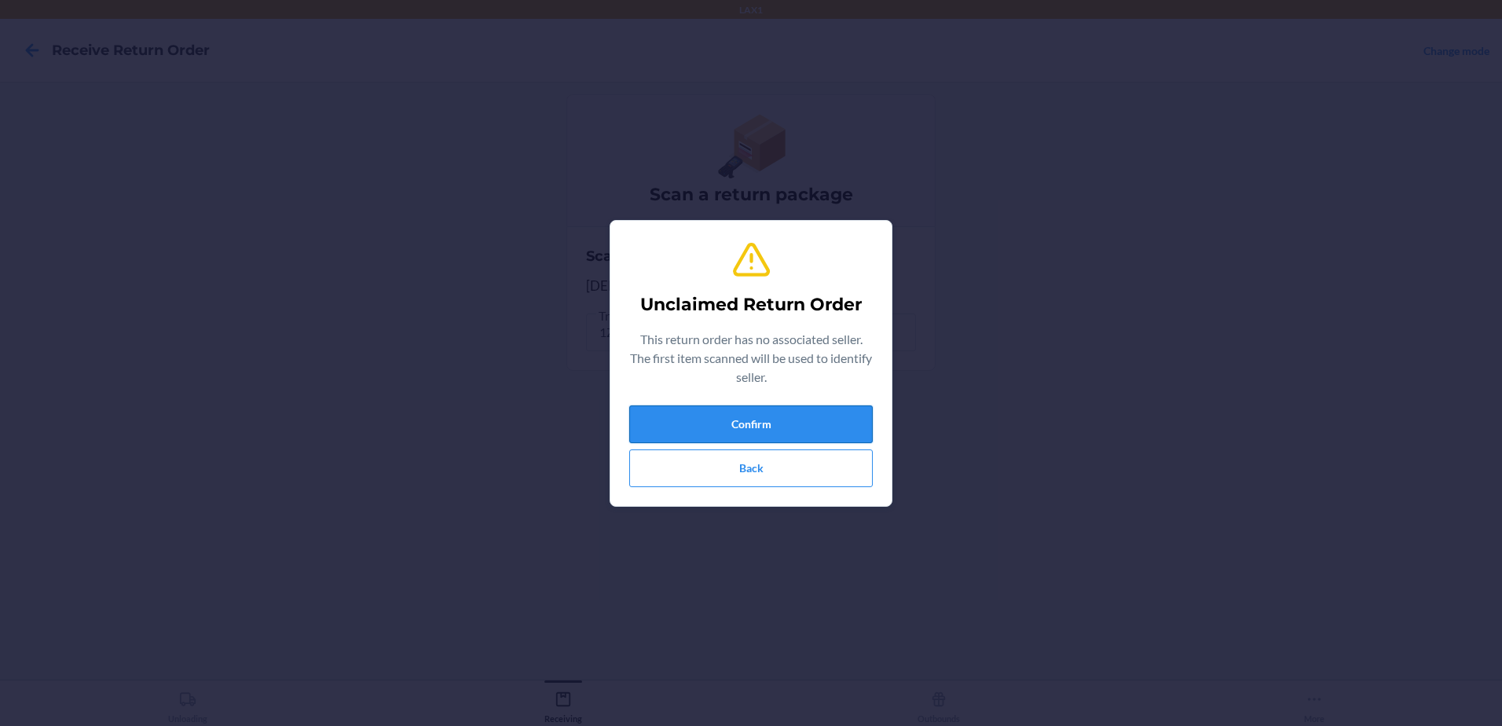
click at [817, 415] on button "Confirm" at bounding box center [750, 424] width 243 height 38
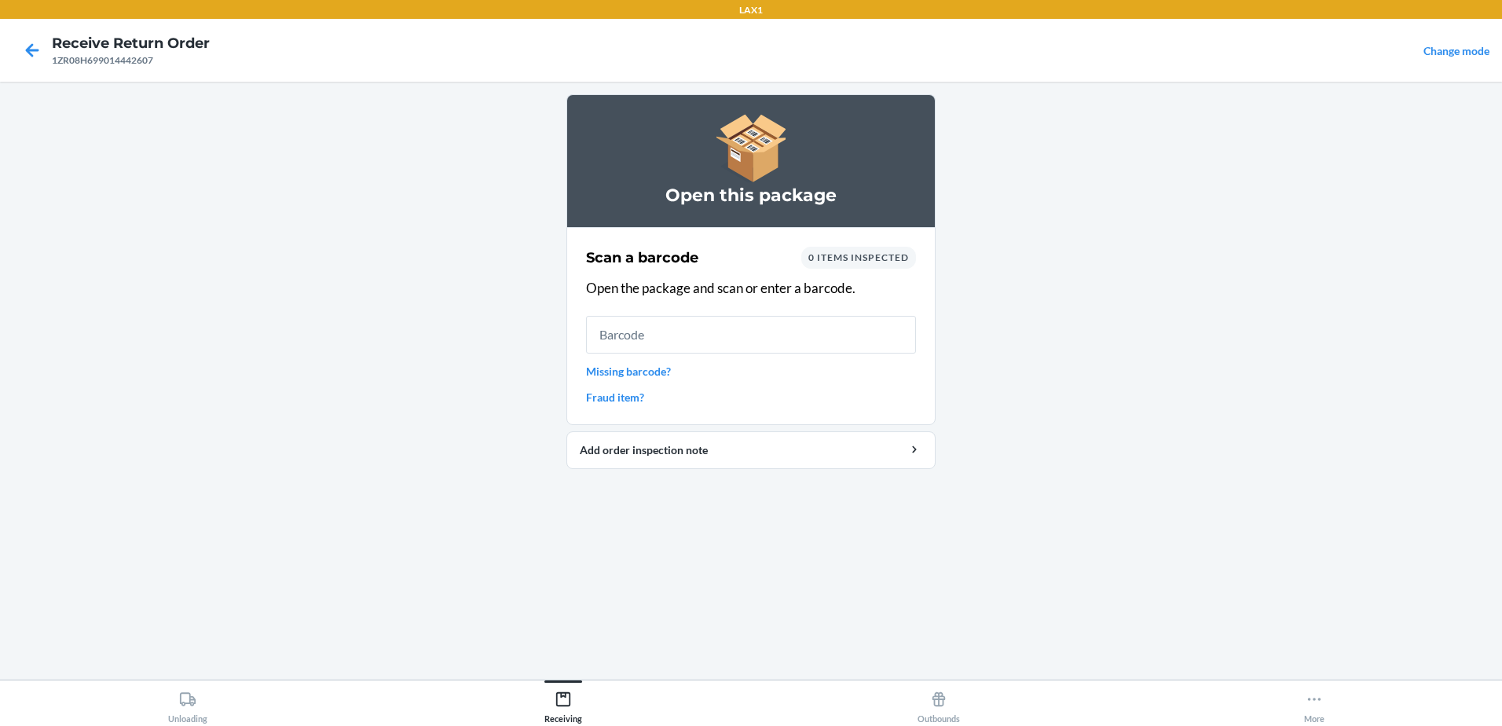
drag, startPoint x: 807, startPoint y: 275, endPoint x: 1213, endPoint y: 351, distance: 412.4
click at [1213, 351] on main "Open this package Scan a barcode 0 items inspected Open the package and scan or…" at bounding box center [751, 381] width 1502 height 598
click at [818, 328] on input "text" at bounding box center [751, 335] width 330 height 38
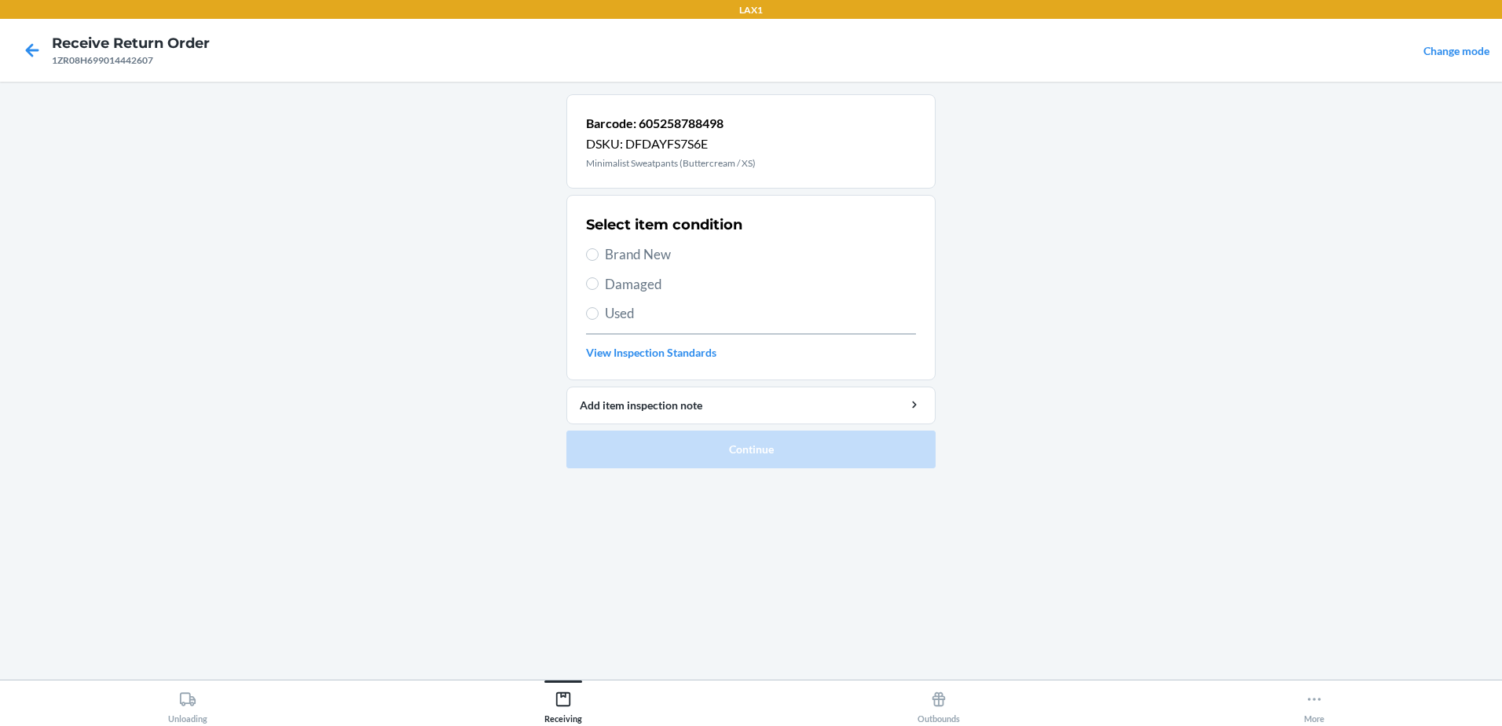
click at [606, 254] on span "Brand New" at bounding box center [760, 254] width 311 height 20
click at [599, 254] on input "Brand New" at bounding box center [592, 254] width 13 height 13
radio input "true"
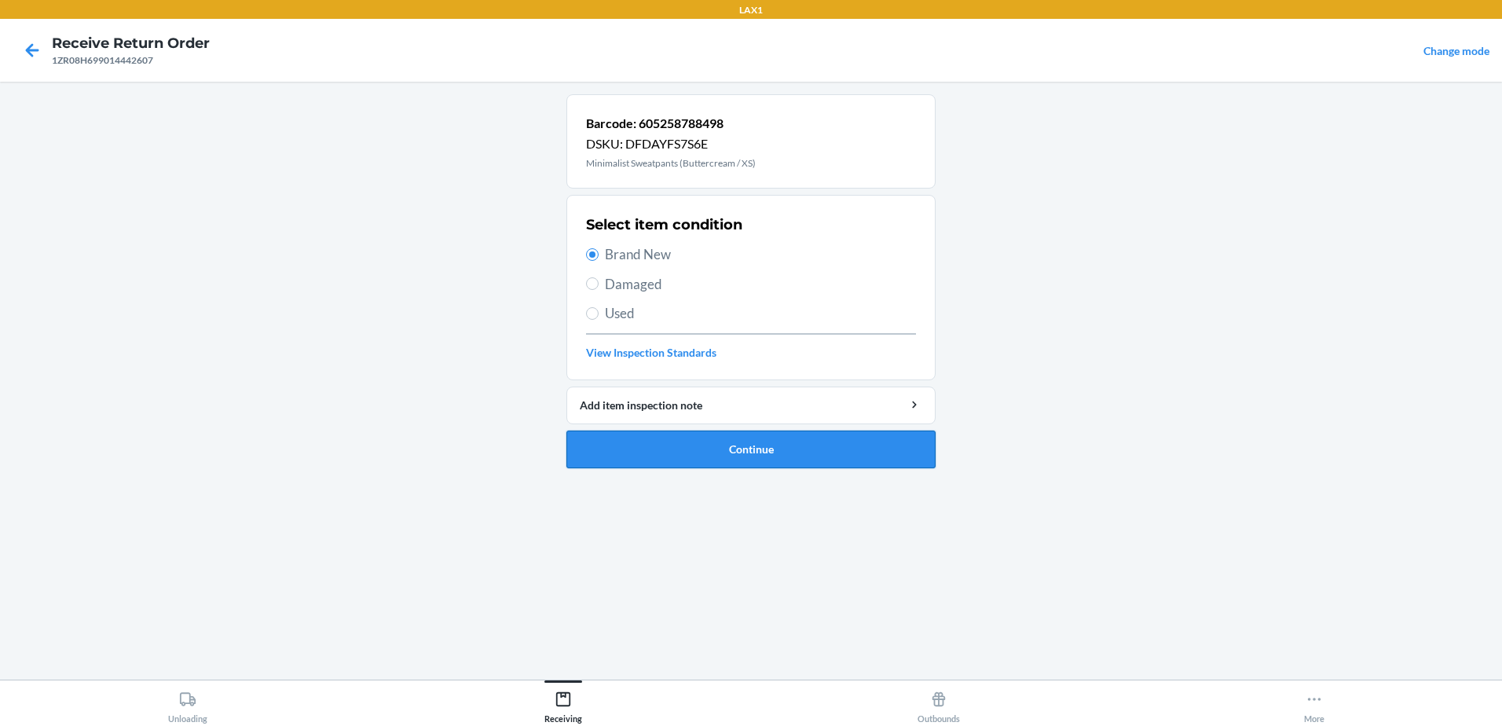
click at [829, 445] on button "Continue" at bounding box center [750, 449] width 369 height 38
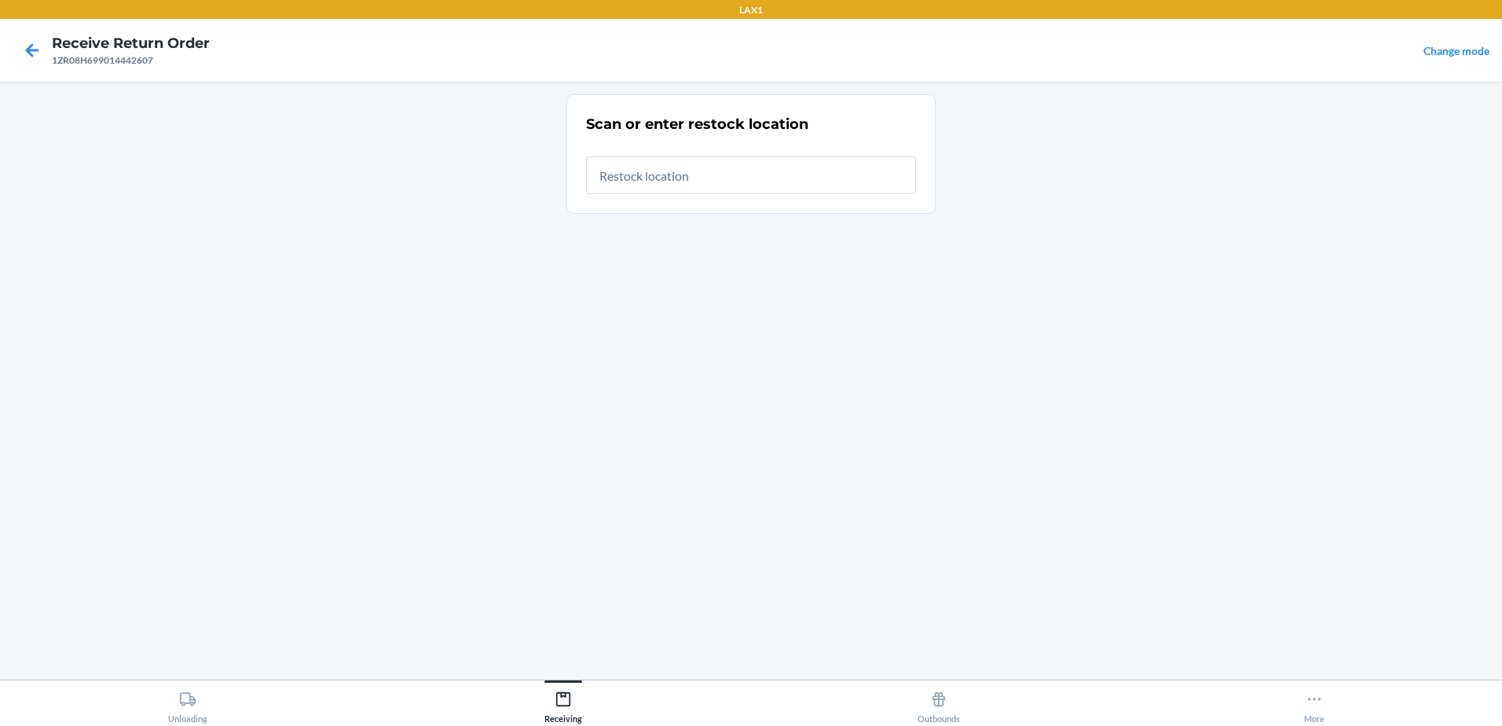
click at [708, 168] on input "text" at bounding box center [751, 175] width 330 height 38
type input "RTCART031"
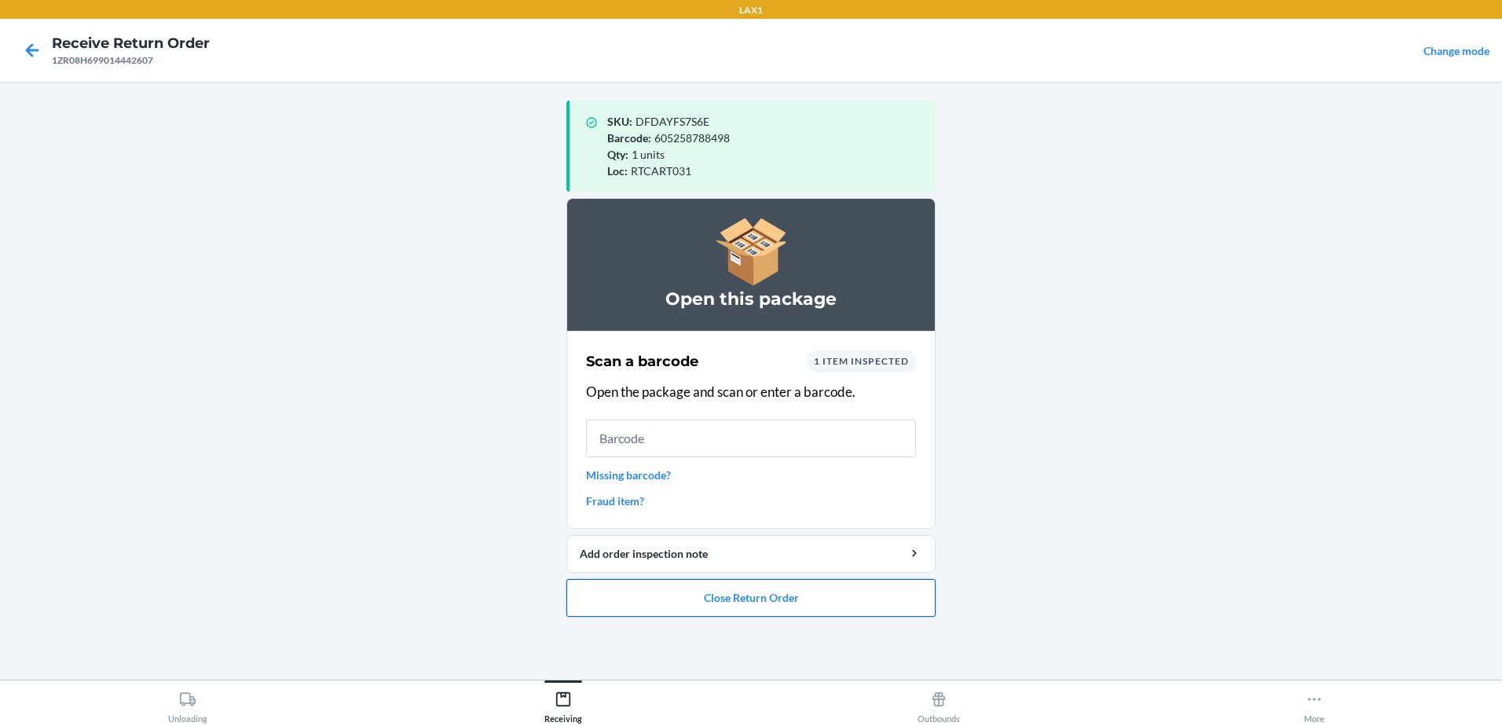
click at [802, 593] on button "Close Return Order" at bounding box center [750, 598] width 369 height 38
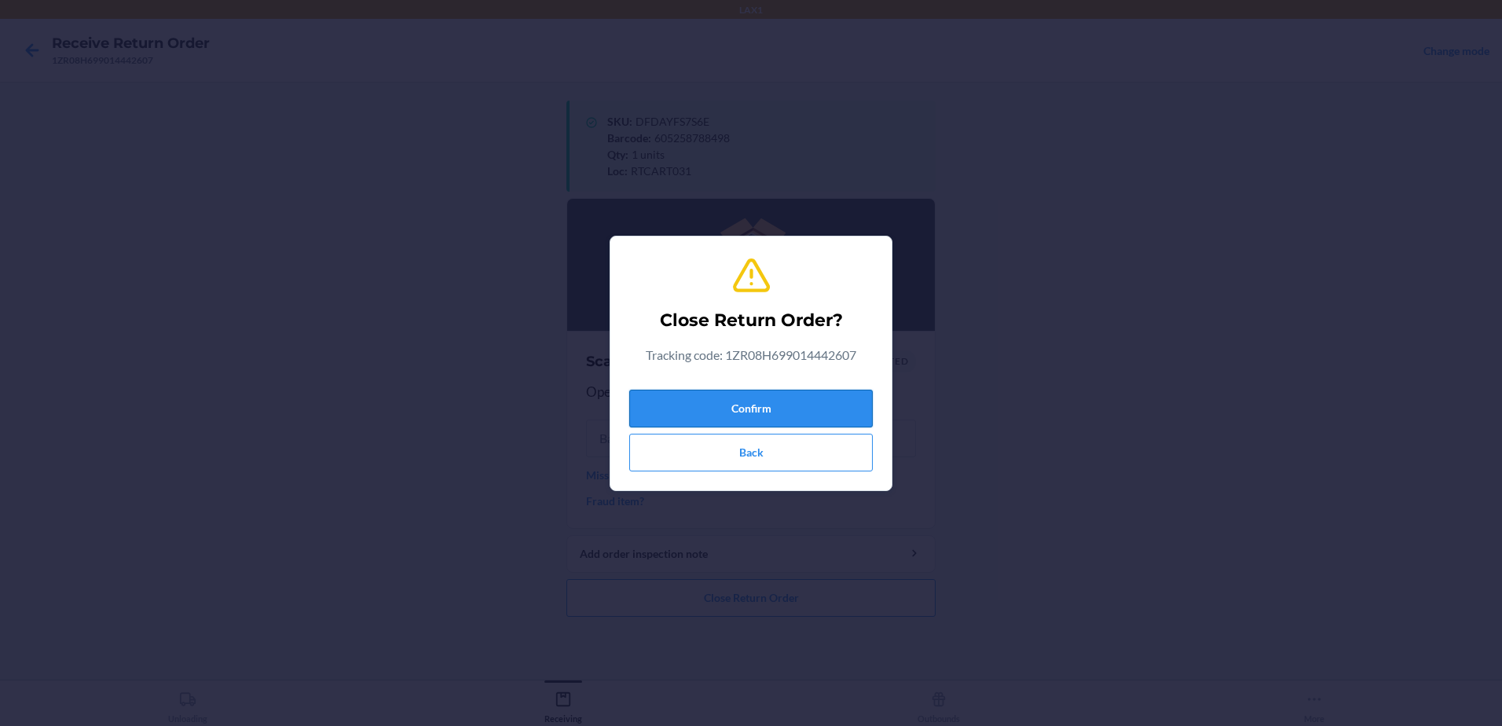
click at [783, 404] on button "Confirm" at bounding box center [750, 409] width 243 height 38
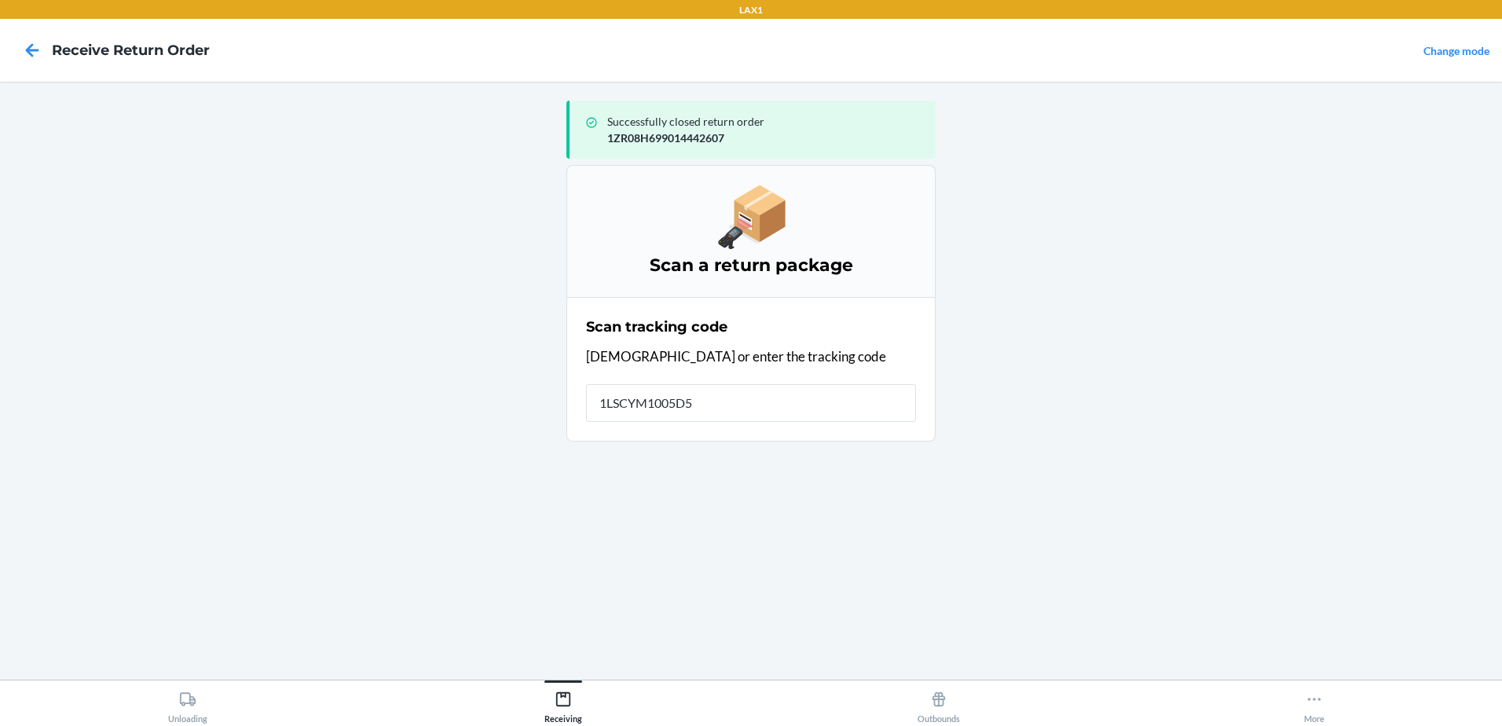
type input "1LSCYM1005D5M"
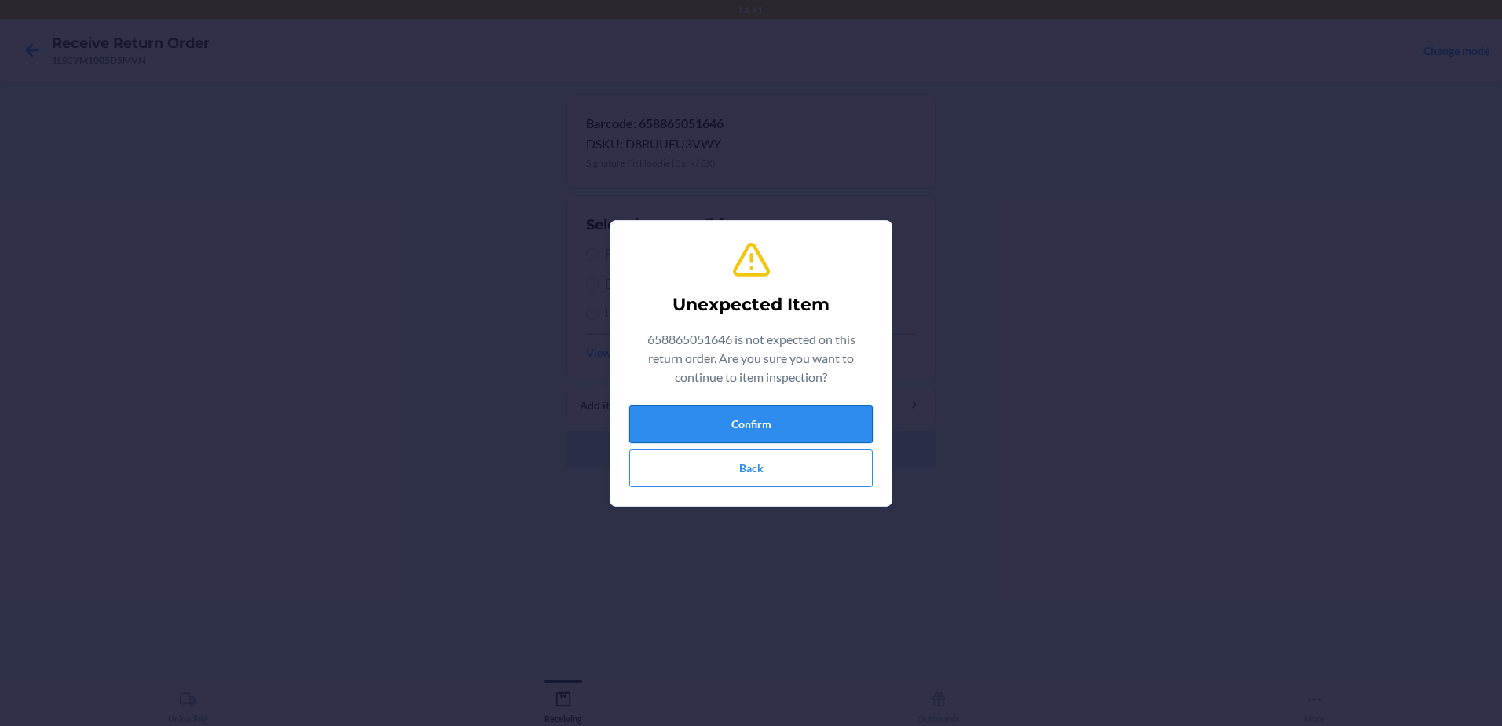
click at [805, 424] on button "Confirm" at bounding box center [750, 424] width 243 height 38
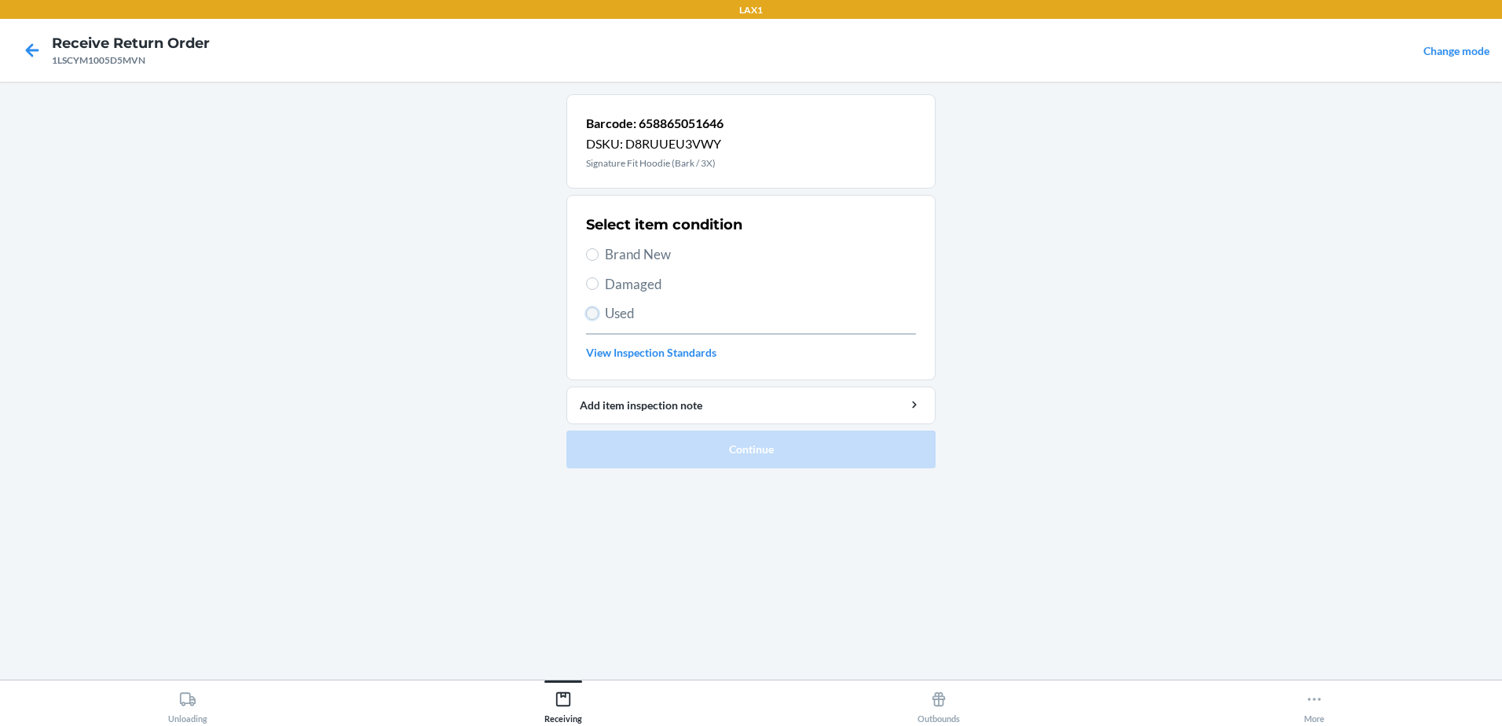
click at [592, 319] on input "Used" at bounding box center [592, 313] width 13 height 13
radio input "true"
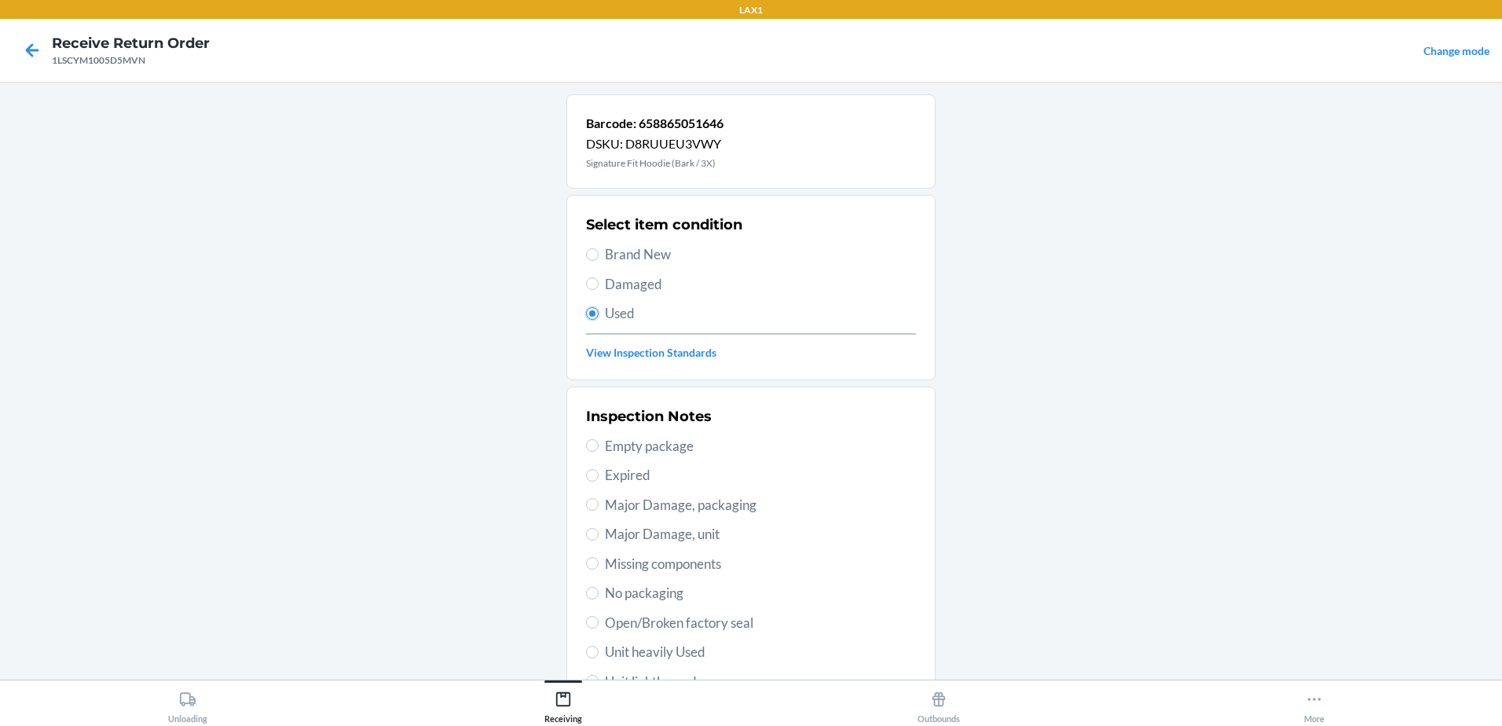
scroll to position [221, 0]
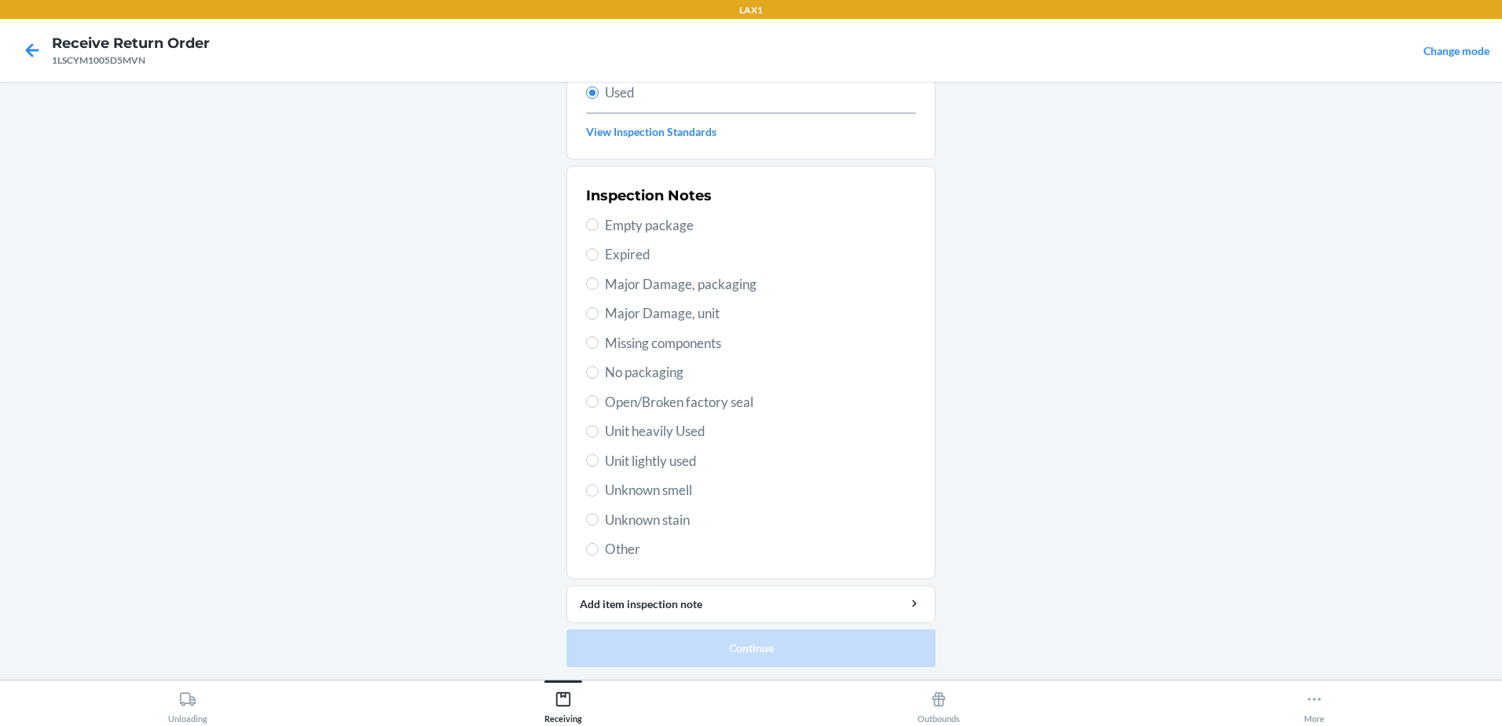
click at [605, 459] on span "Unit lightly used" at bounding box center [760, 461] width 311 height 20
click at [599, 459] on input "Unit lightly used" at bounding box center [592, 460] width 13 height 13
radio input "true"
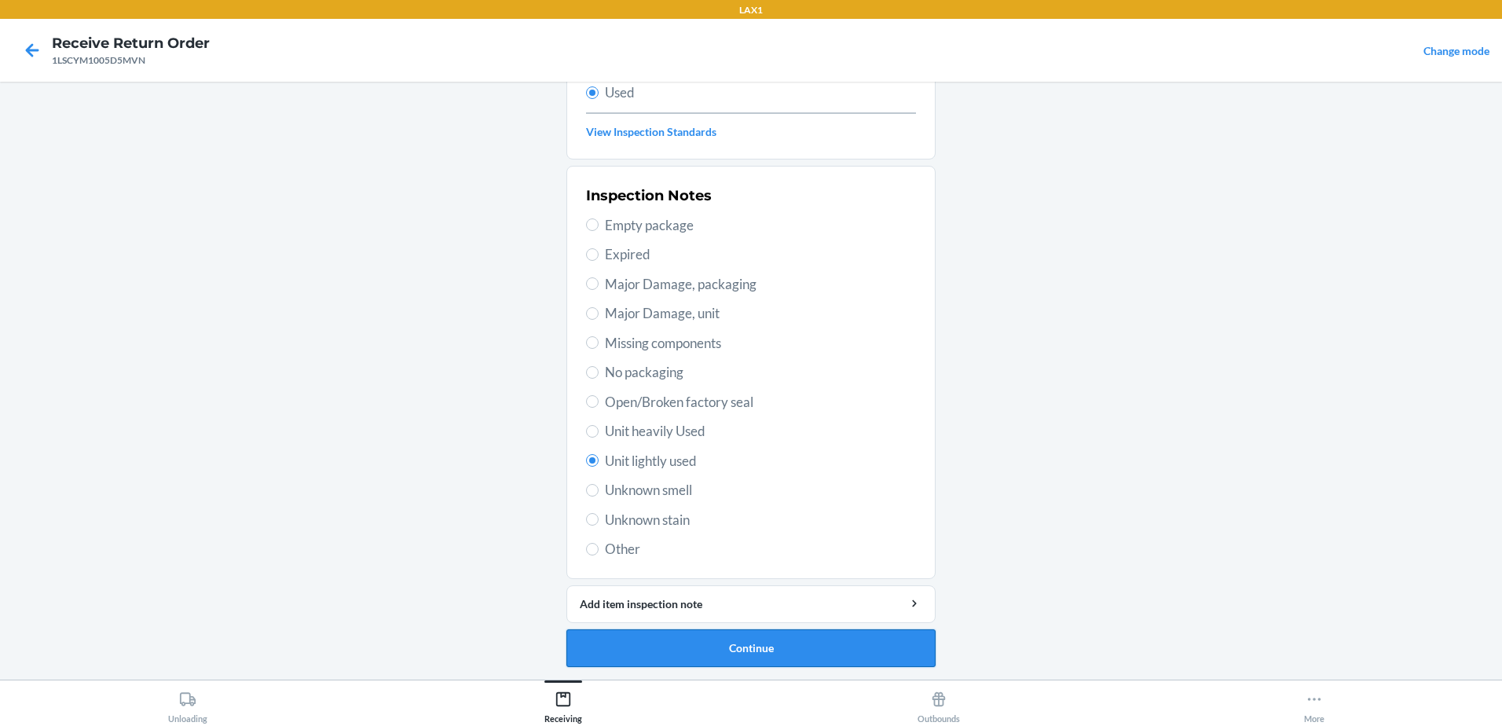
click at [760, 642] on button "Continue" at bounding box center [750, 648] width 369 height 38
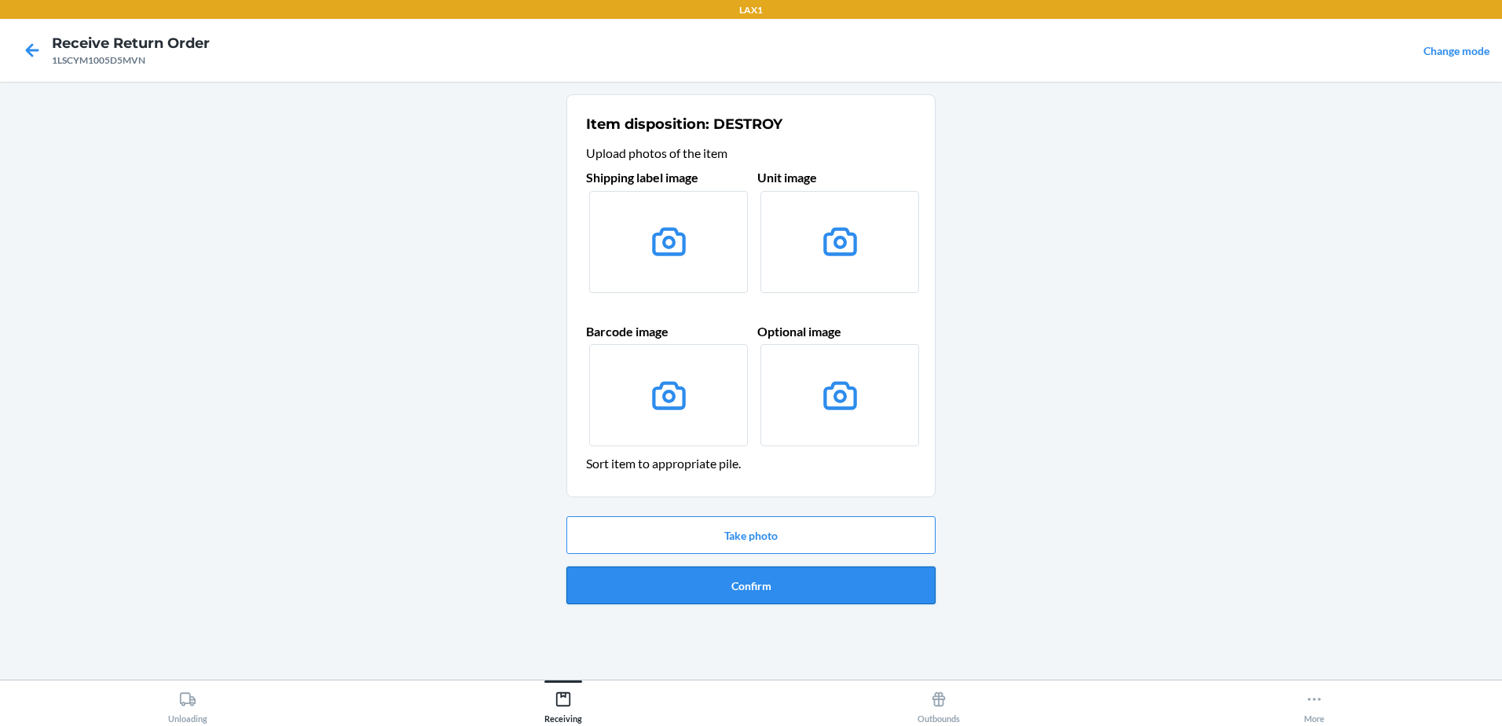
click at [787, 577] on button "Confirm" at bounding box center [750, 585] width 369 height 38
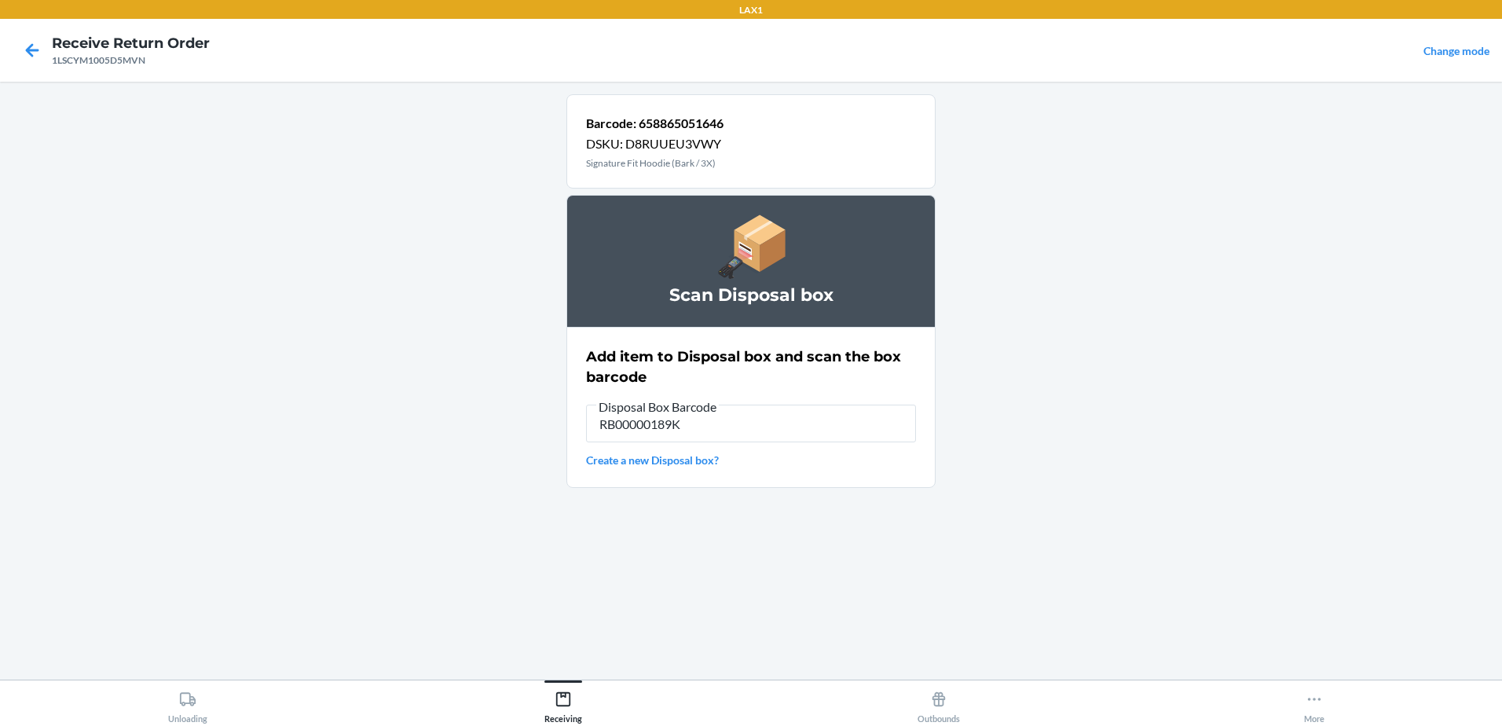
type input "RB00000189K"
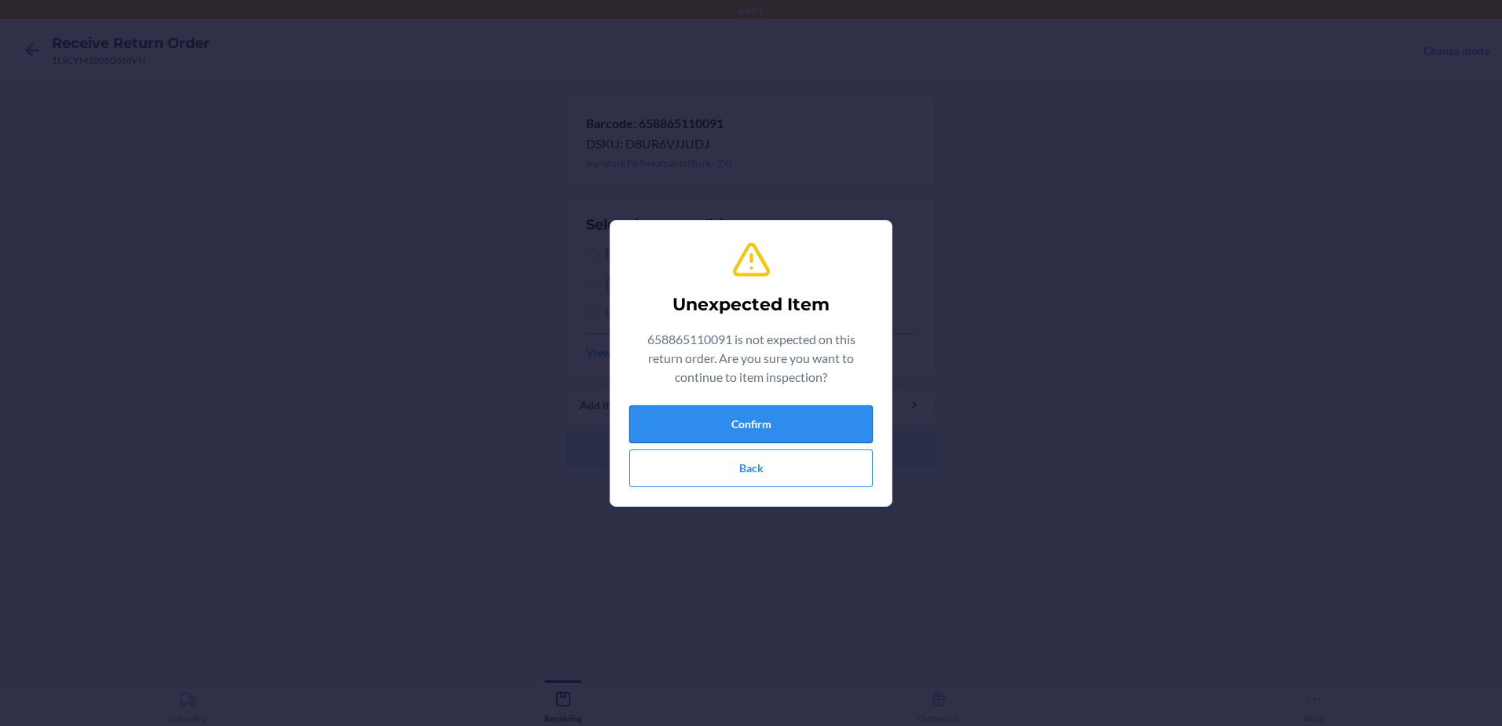
click at [848, 421] on button "Confirm" at bounding box center [750, 424] width 243 height 38
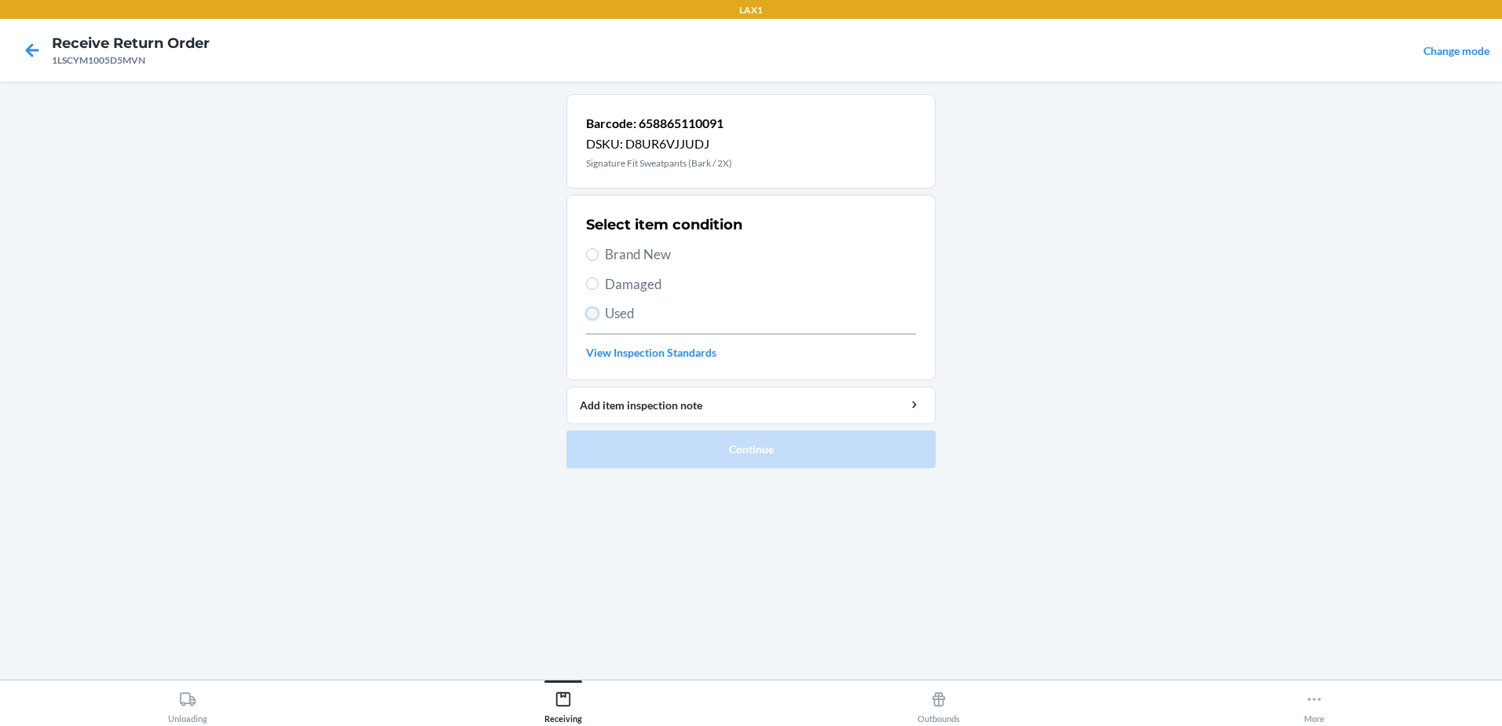
click at [590, 316] on input "Used" at bounding box center [592, 313] width 13 height 13
radio input "true"
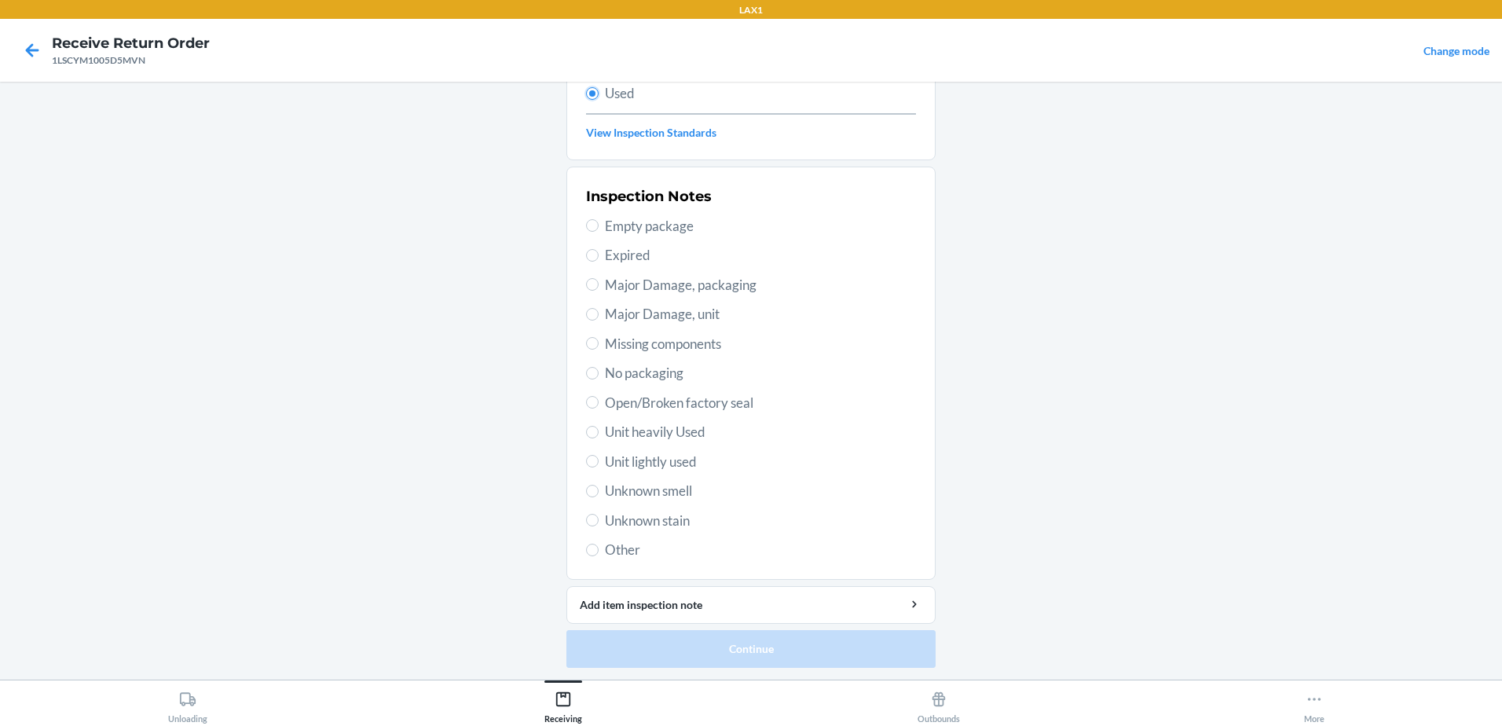
scroll to position [221, 0]
click at [591, 471] on div "Inspection Notes Empty package Expired Major Damage, packaging Major Damage, un…" at bounding box center [751, 372] width 330 height 383
click at [589, 463] on input "Unit lightly used" at bounding box center [592, 460] width 13 height 13
radio input "true"
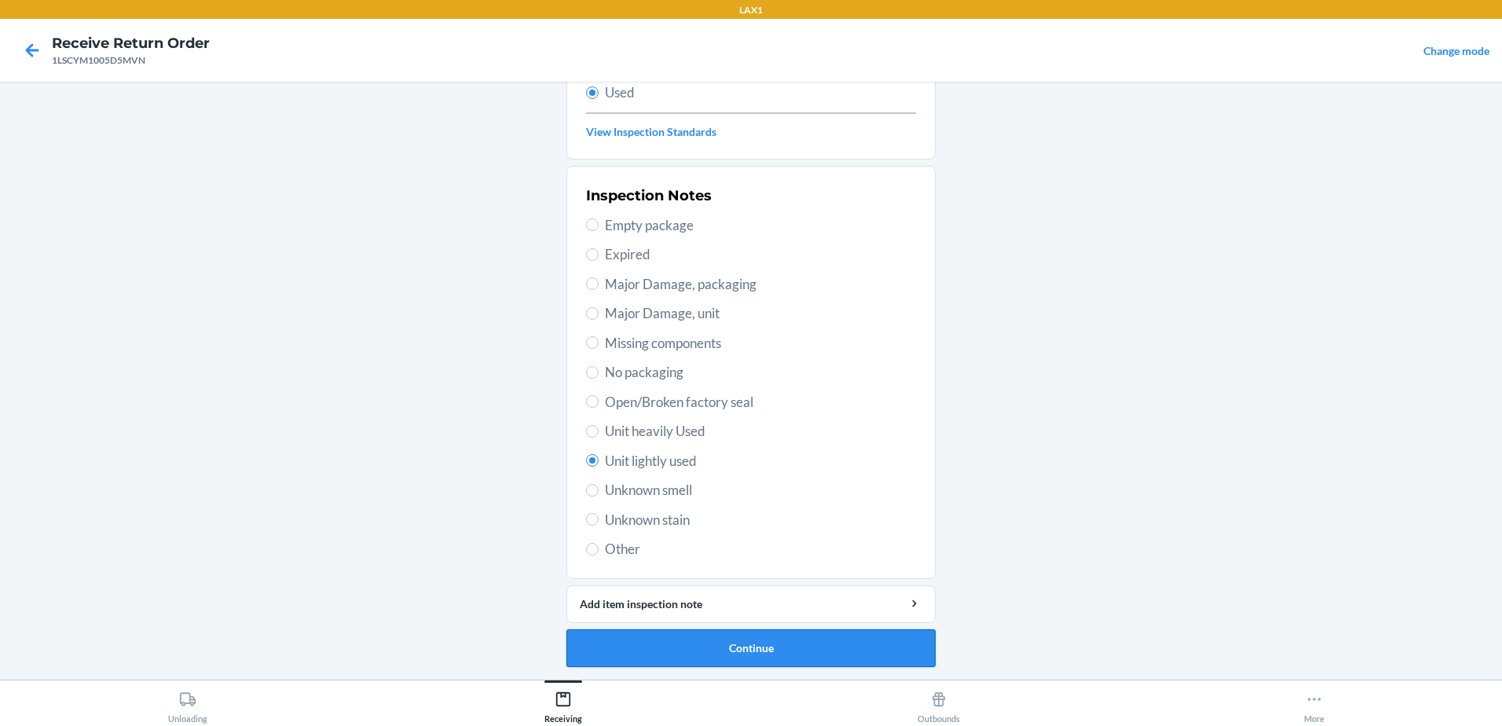
click at [844, 655] on button "Continue" at bounding box center [750, 648] width 369 height 38
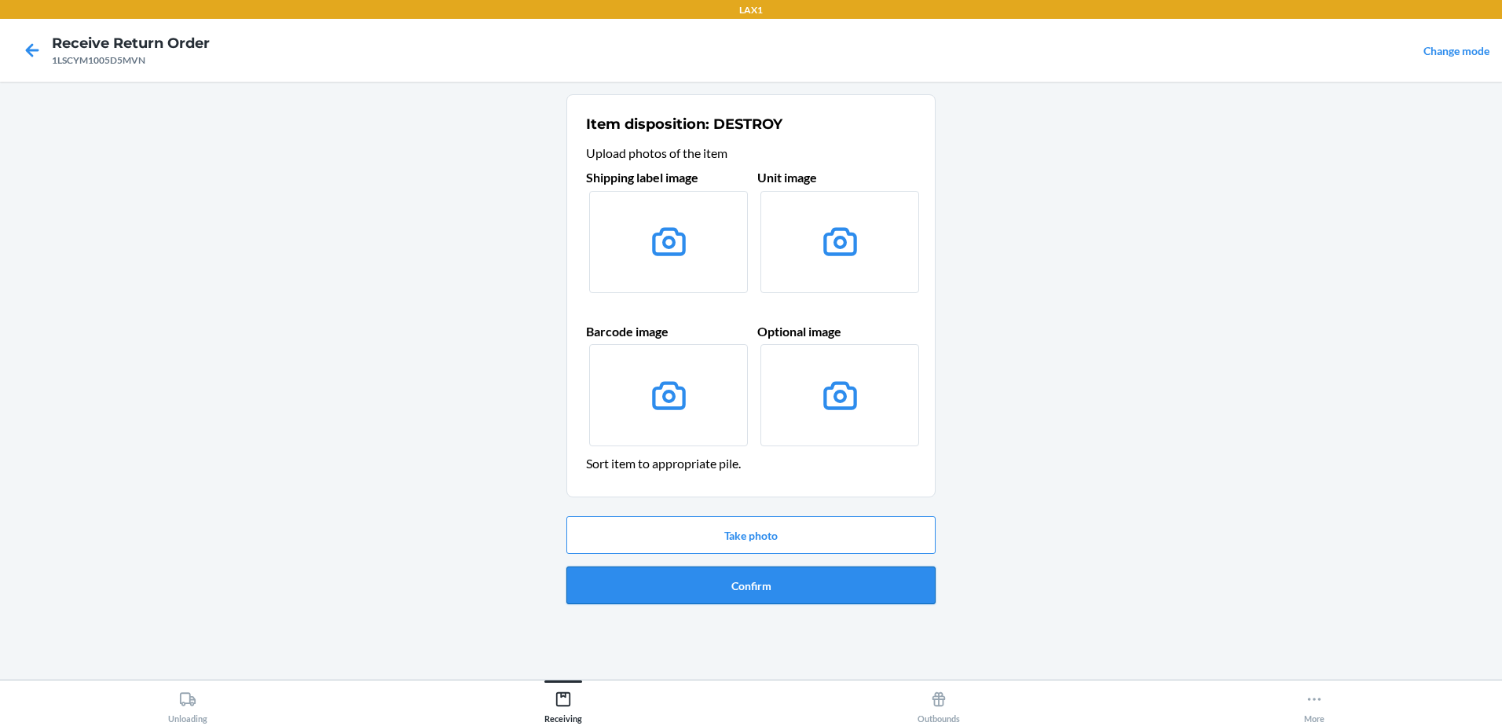
click at [678, 591] on button "Confirm" at bounding box center [750, 585] width 369 height 38
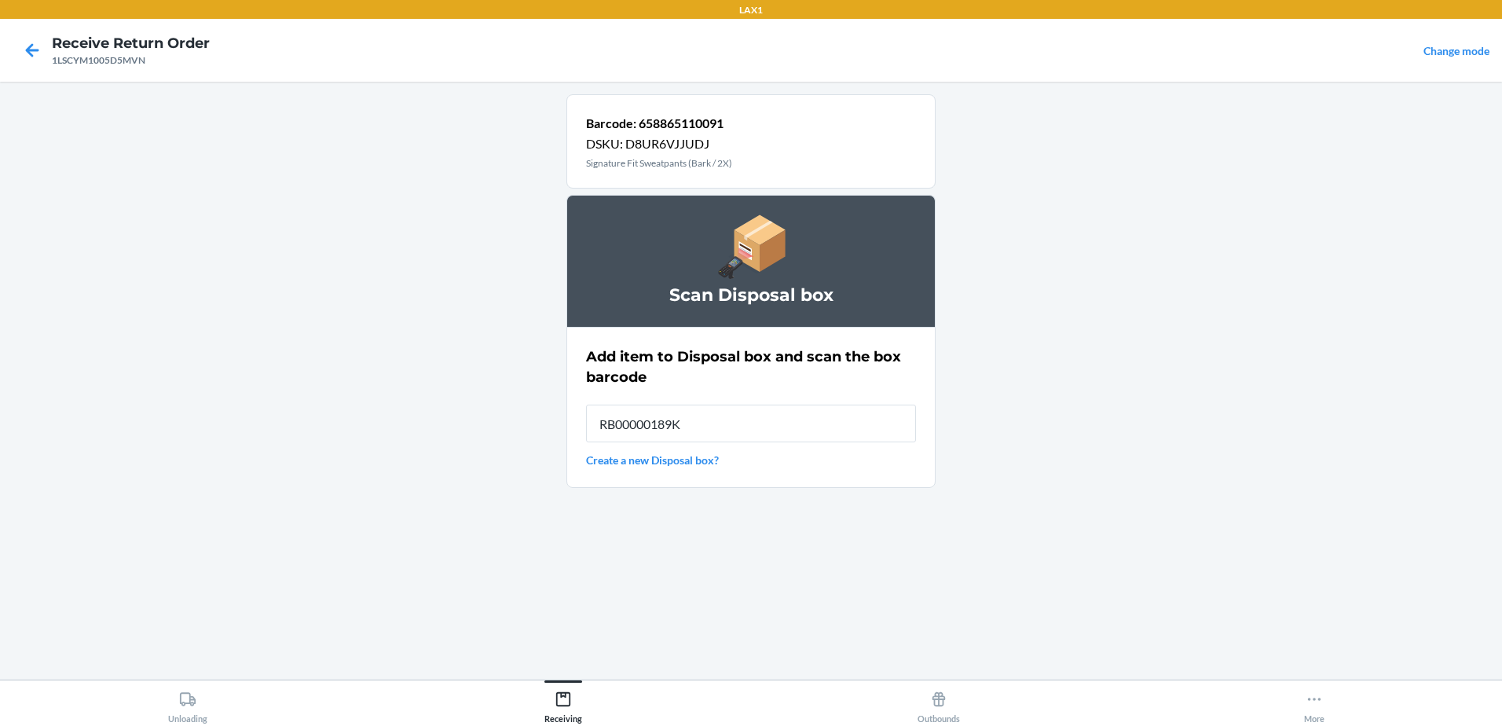
type input "RB00000189K"
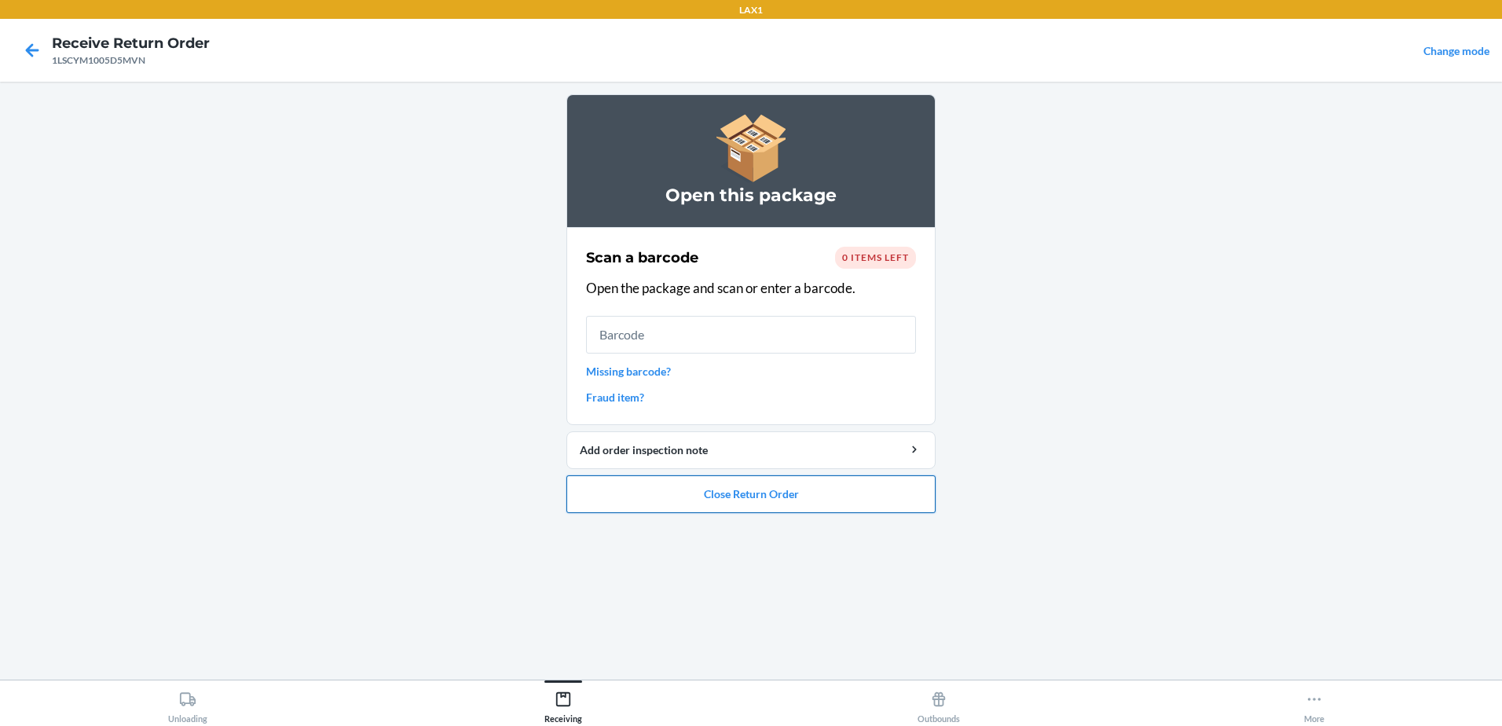
click at [762, 491] on button "Close Return Order" at bounding box center [750, 494] width 369 height 38
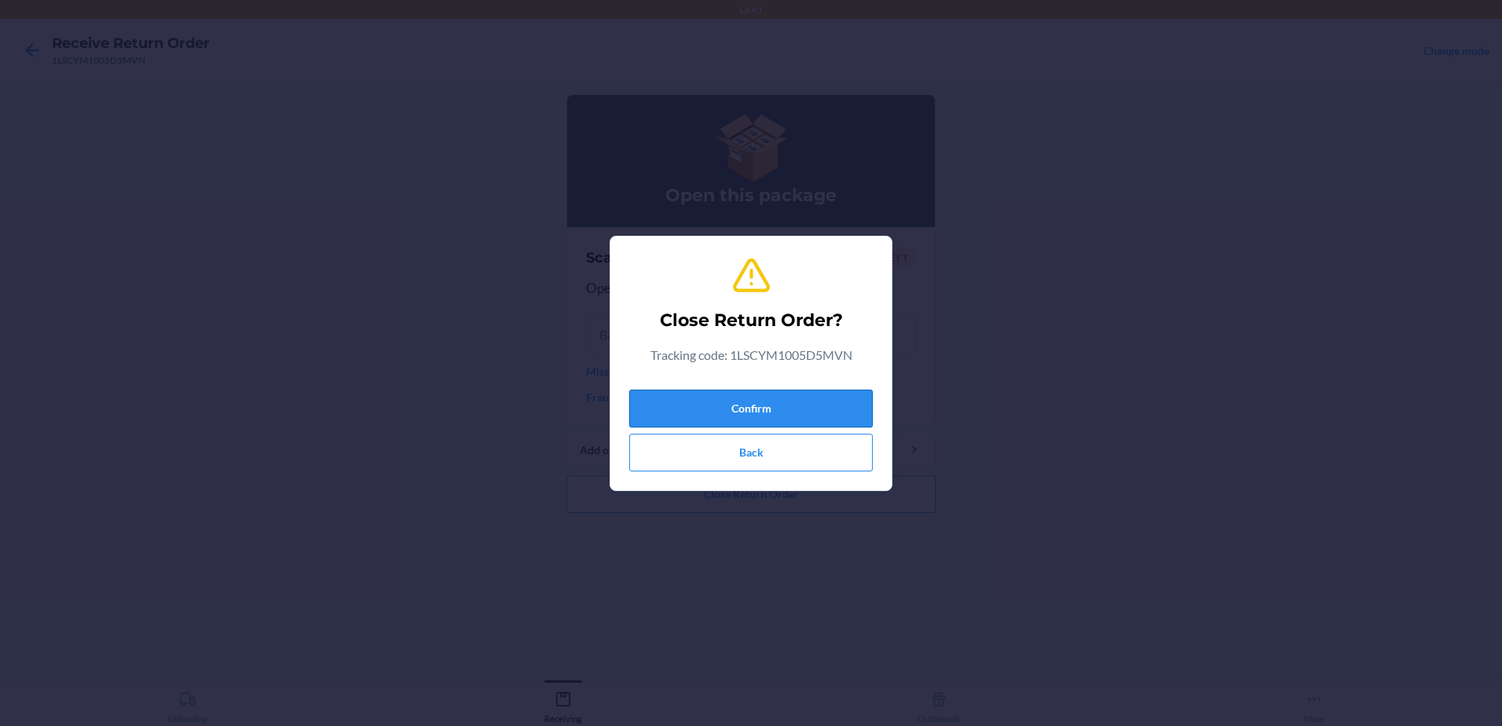
click at [761, 416] on button "Confirm" at bounding box center [750, 409] width 243 height 38
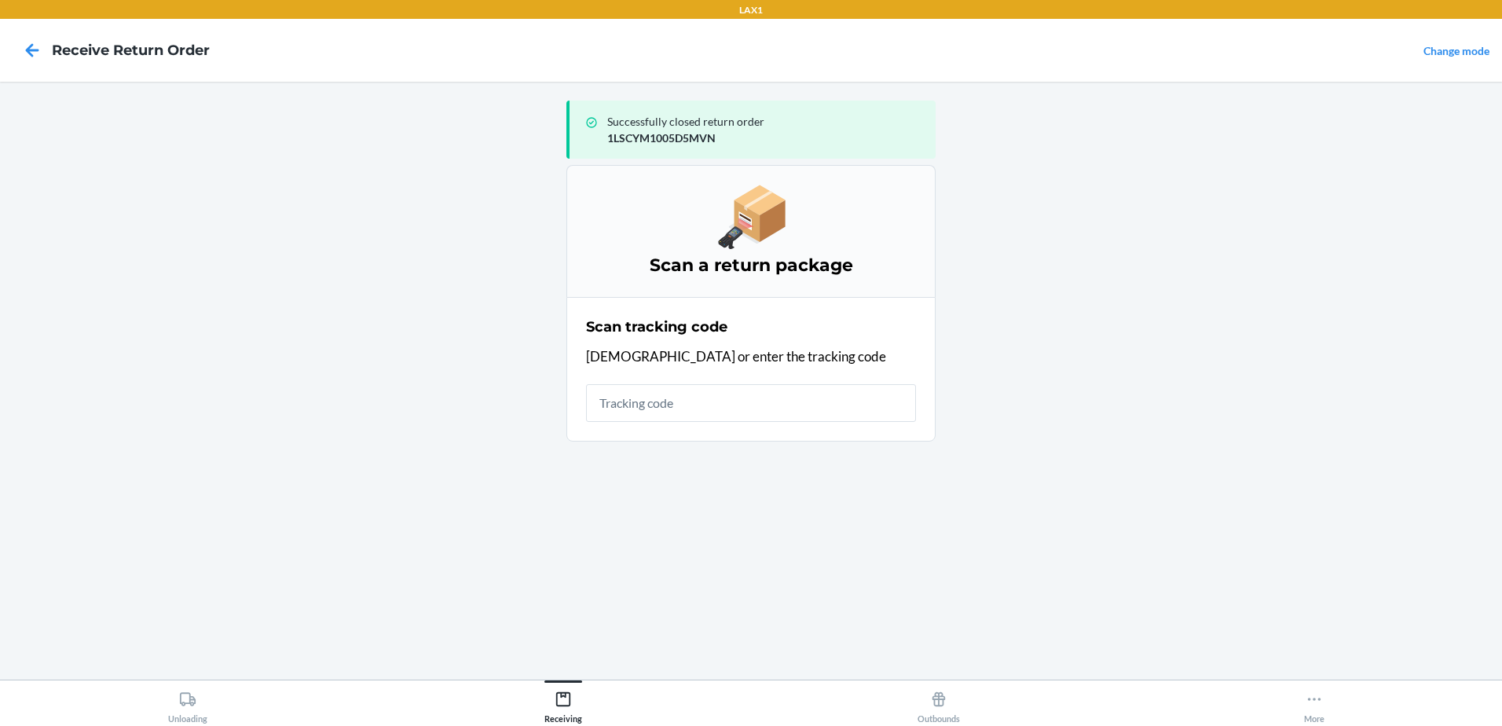
click at [774, 412] on input "text" at bounding box center [751, 403] width 330 height 38
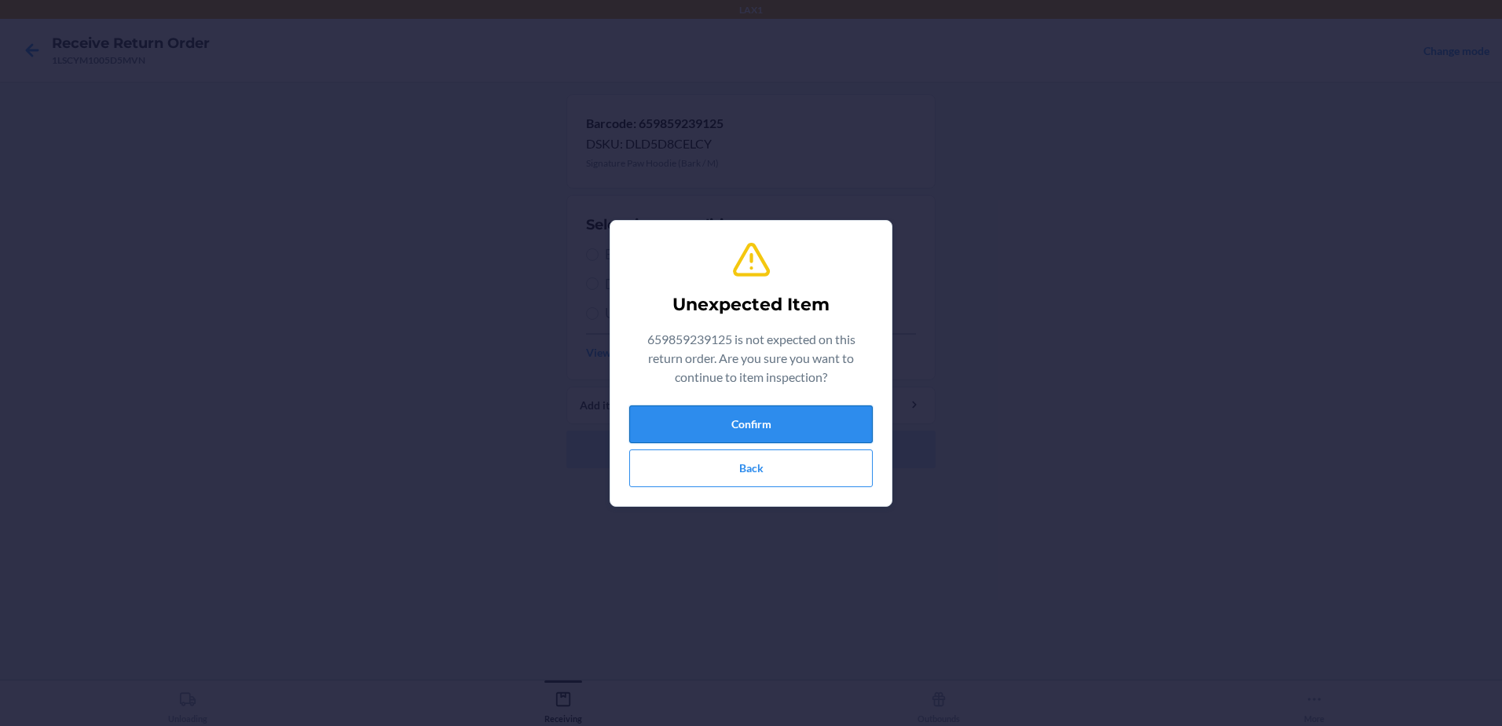
click at [772, 420] on button "Confirm" at bounding box center [750, 424] width 243 height 38
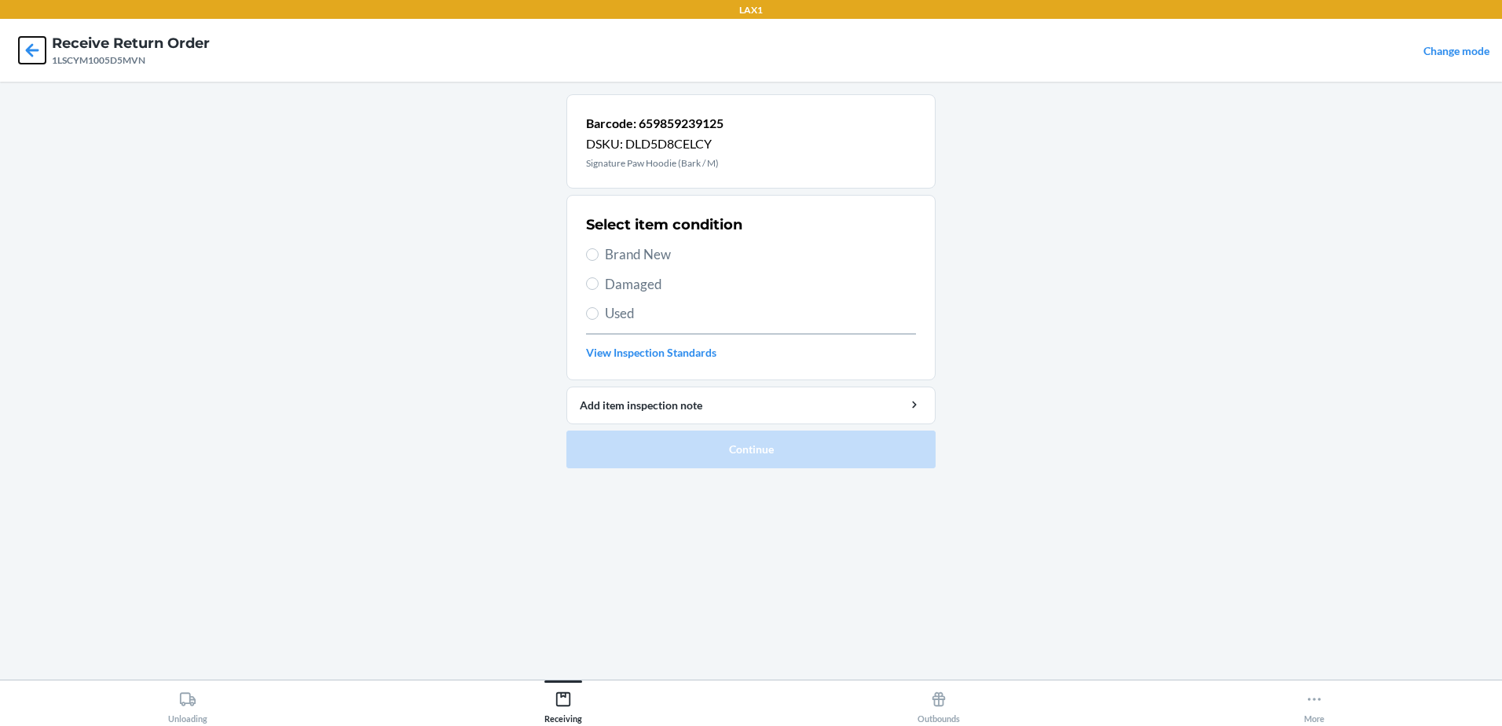
click at [25, 44] on icon at bounding box center [32, 50] width 27 height 27
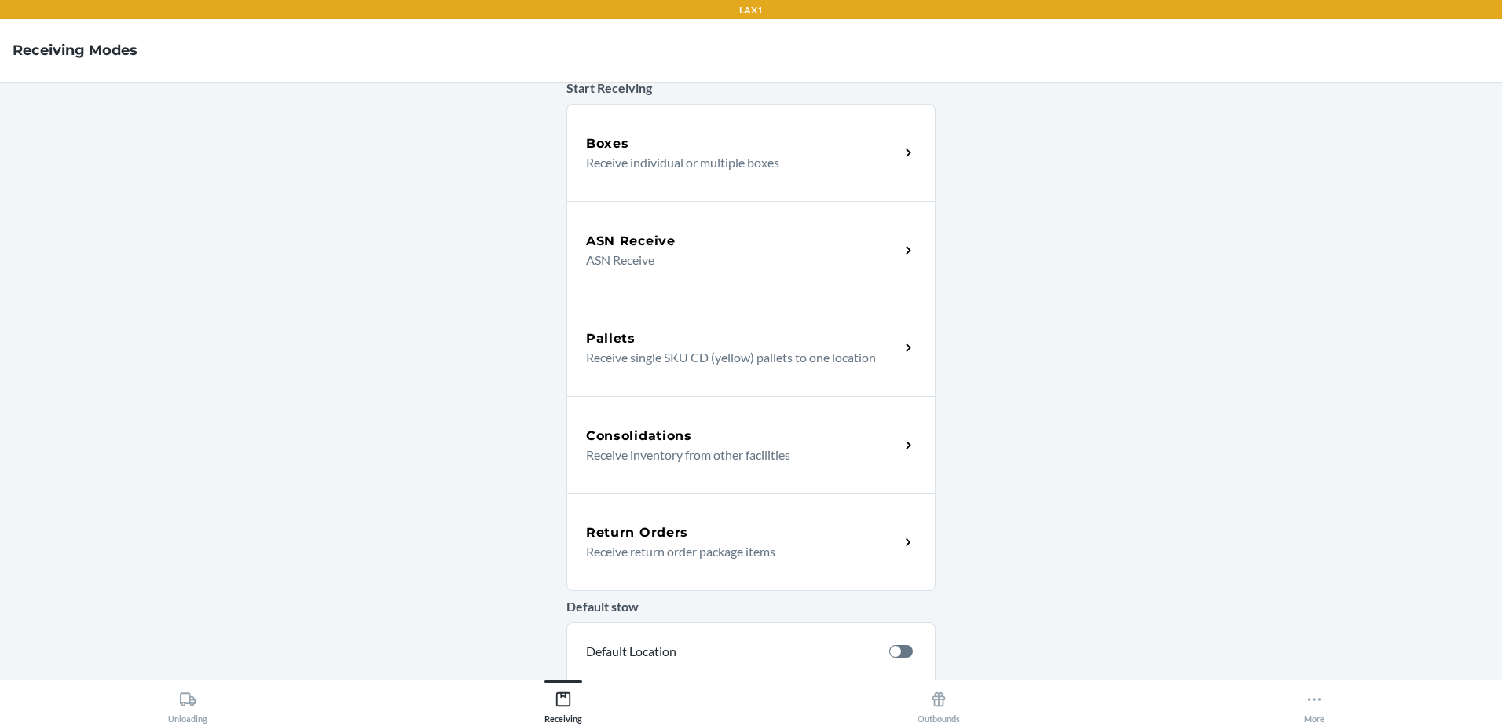
scroll to position [236, 0]
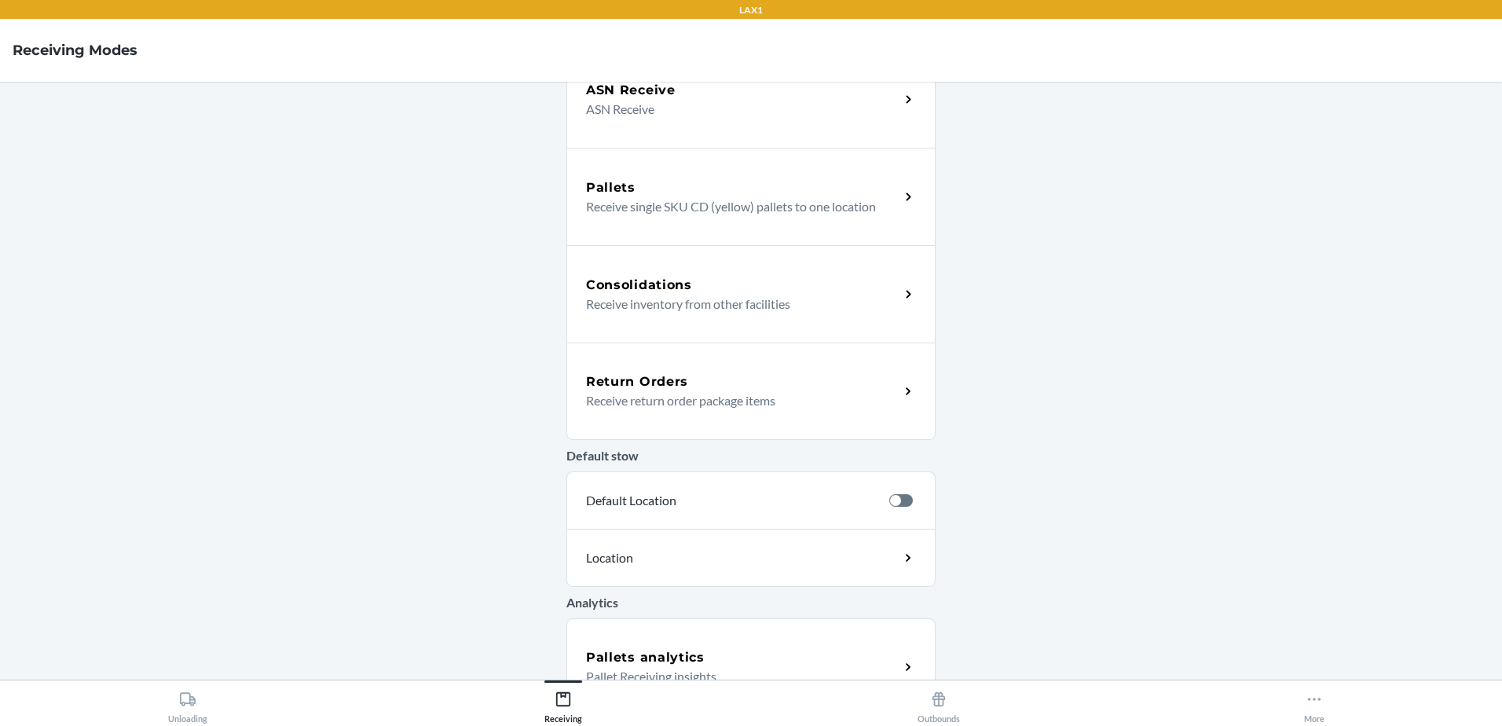
click at [628, 387] on h5 "Return Orders" at bounding box center [637, 381] width 102 height 19
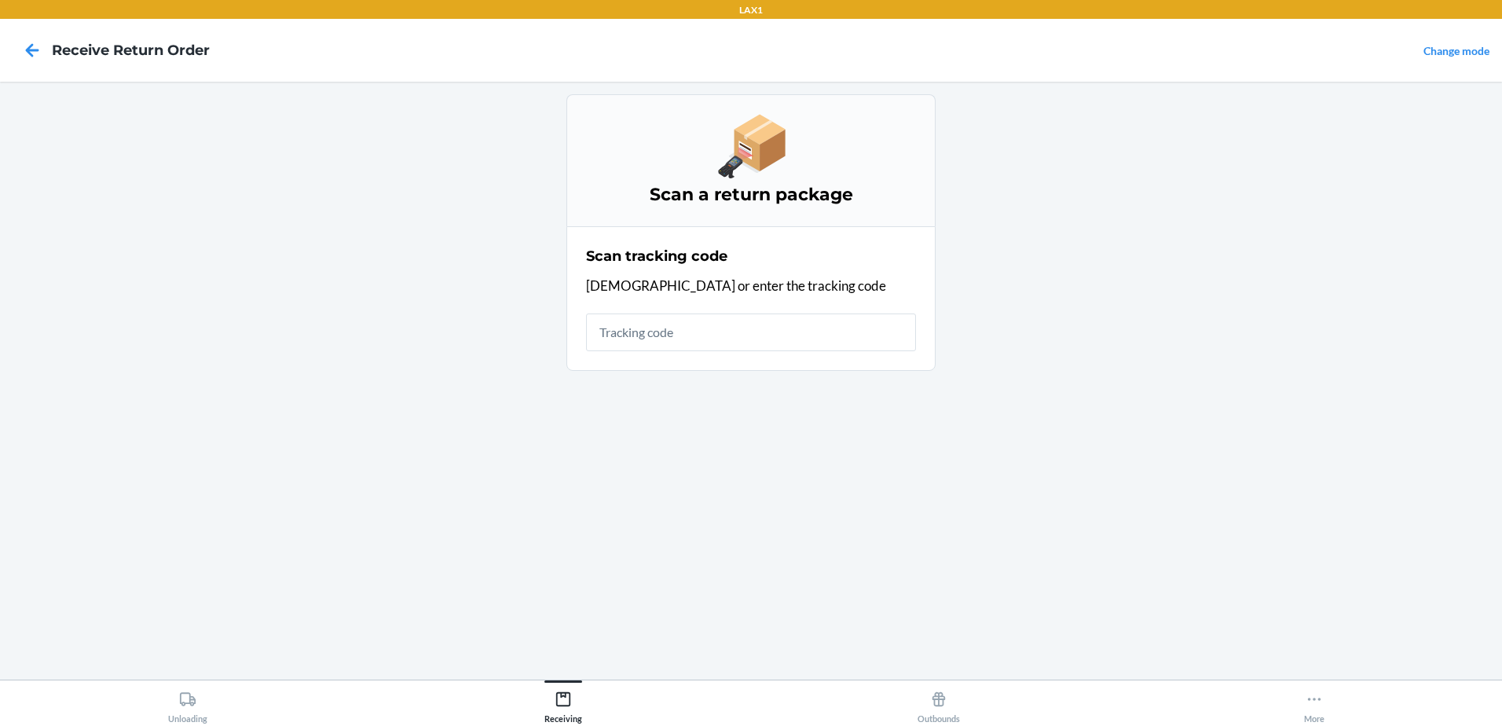
click at [692, 317] on input "text" at bounding box center [751, 332] width 330 height 38
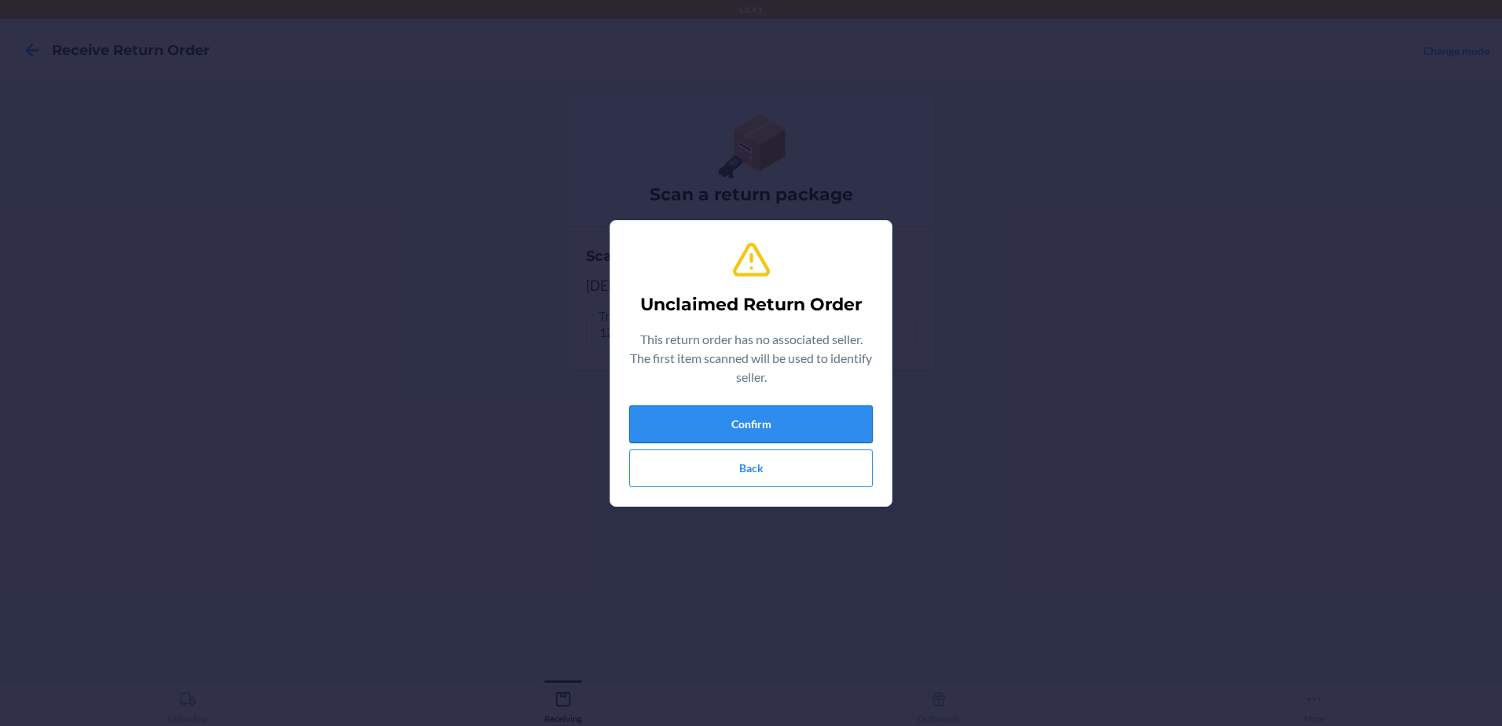
click at [813, 419] on button "Confirm" at bounding box center [750, 424] width 243 height 38
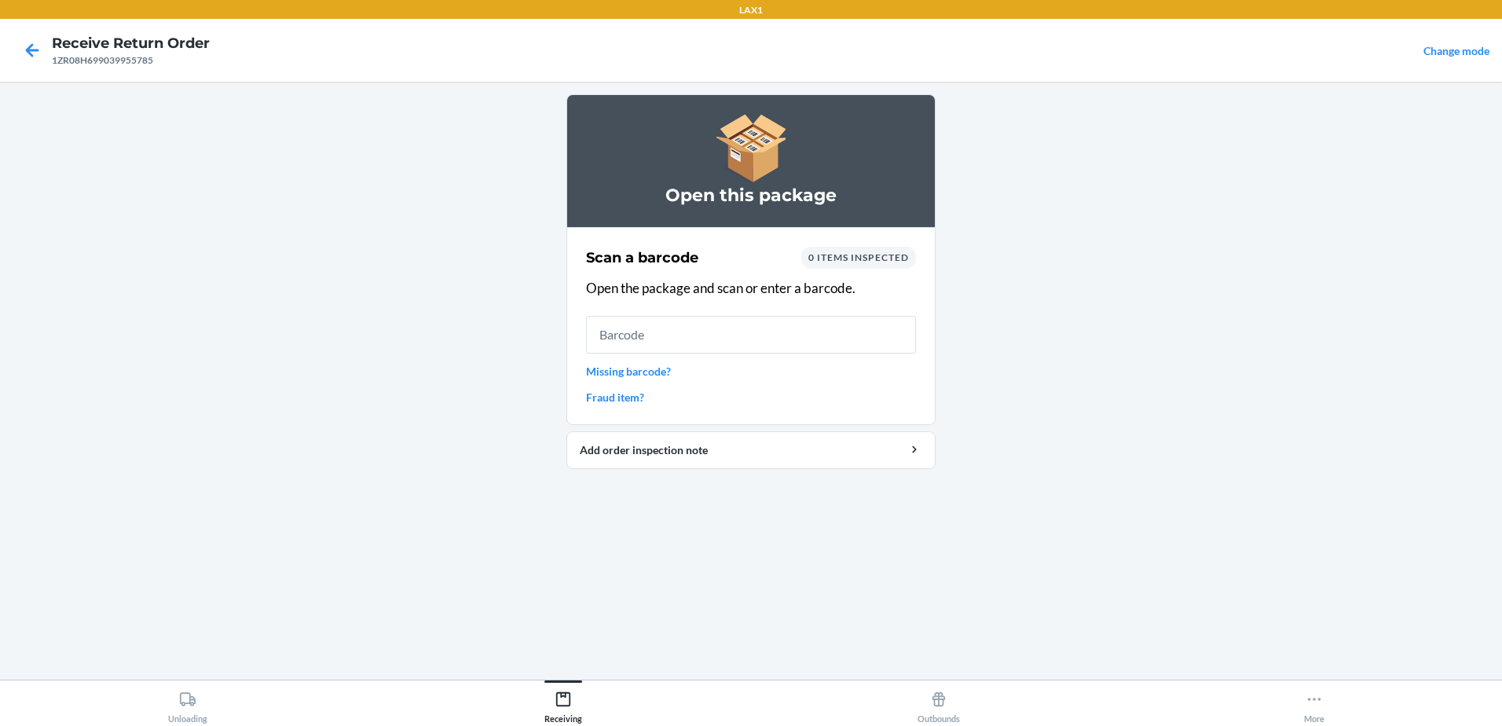
click at [786, 327] on input "text" at bounding box center [751, 335] width 330 height 38
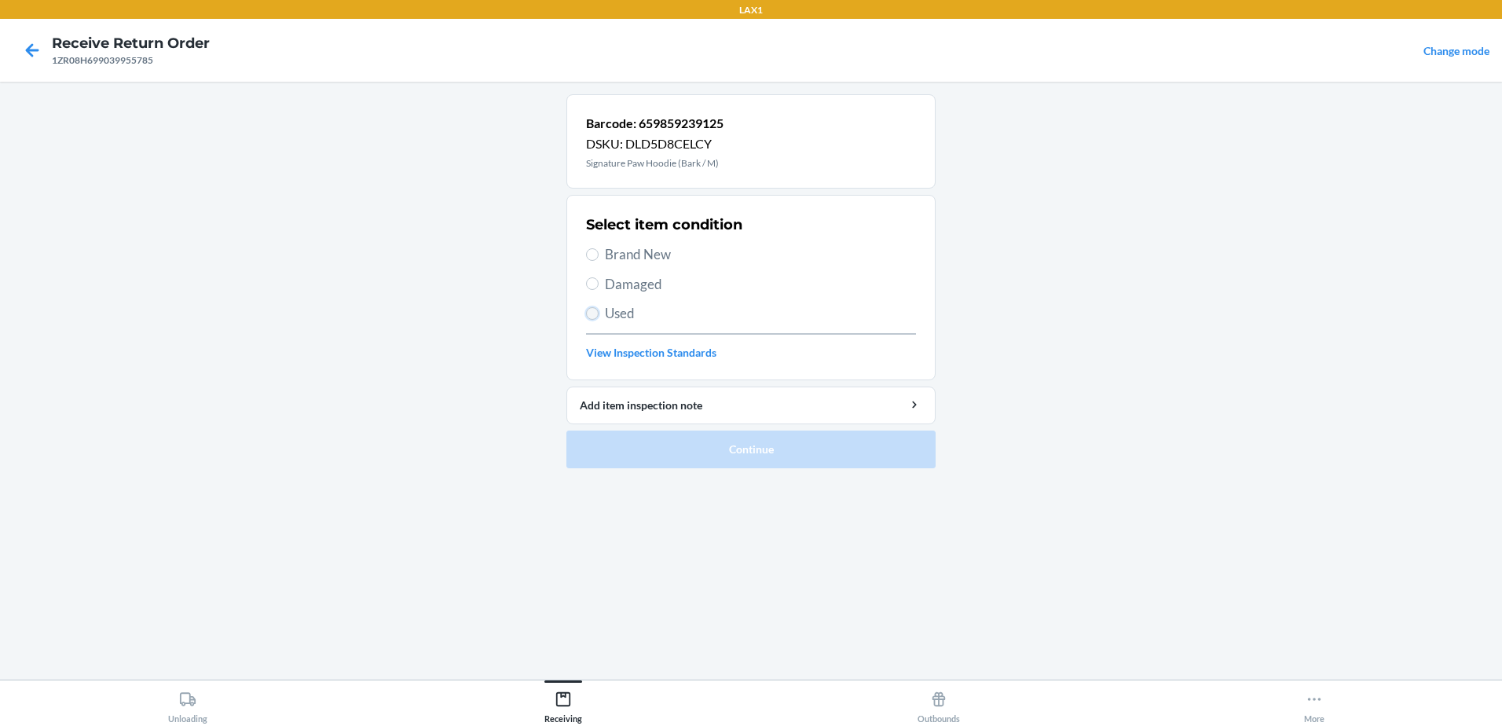
click at [594, 314] on input "Used" at bounding box center [592, 313] width 13 height 13
radio input "true"
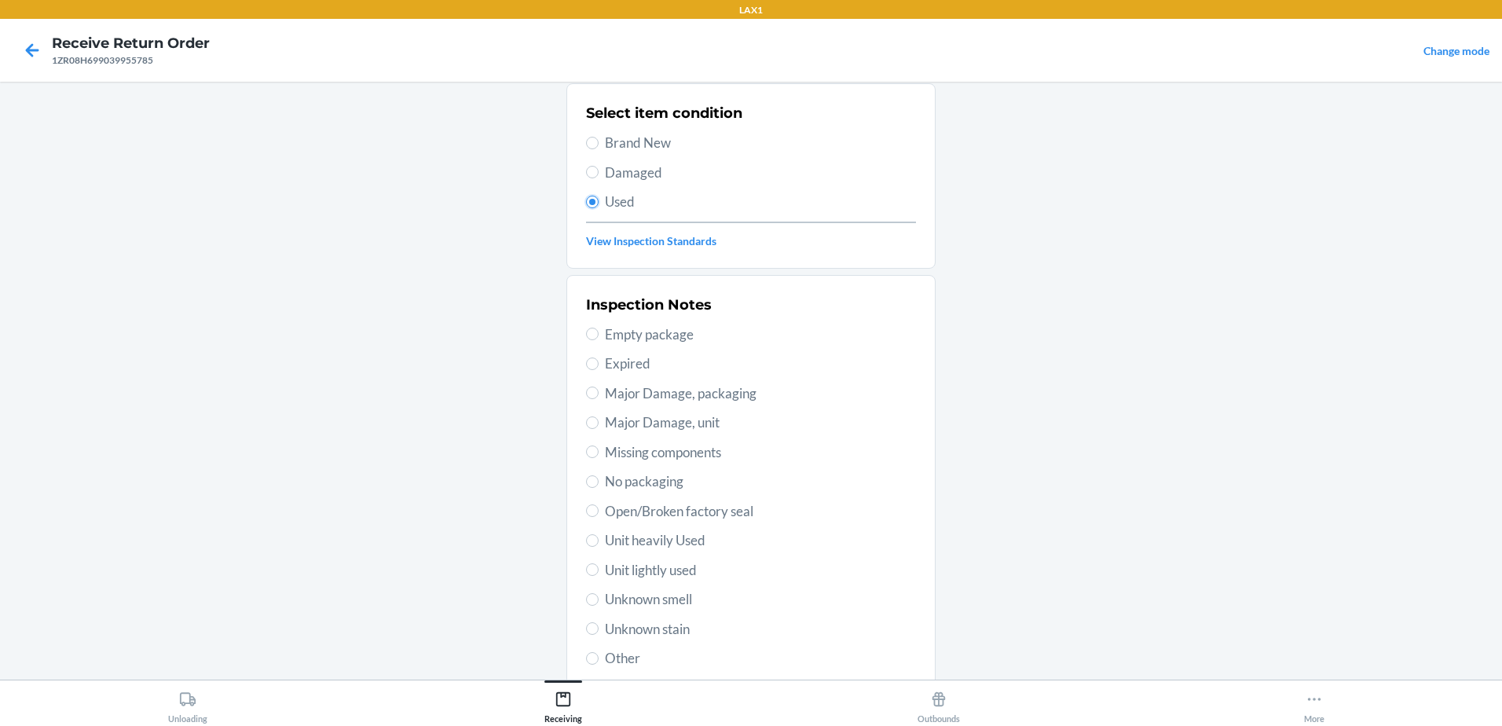
scroll to position [221, 0]
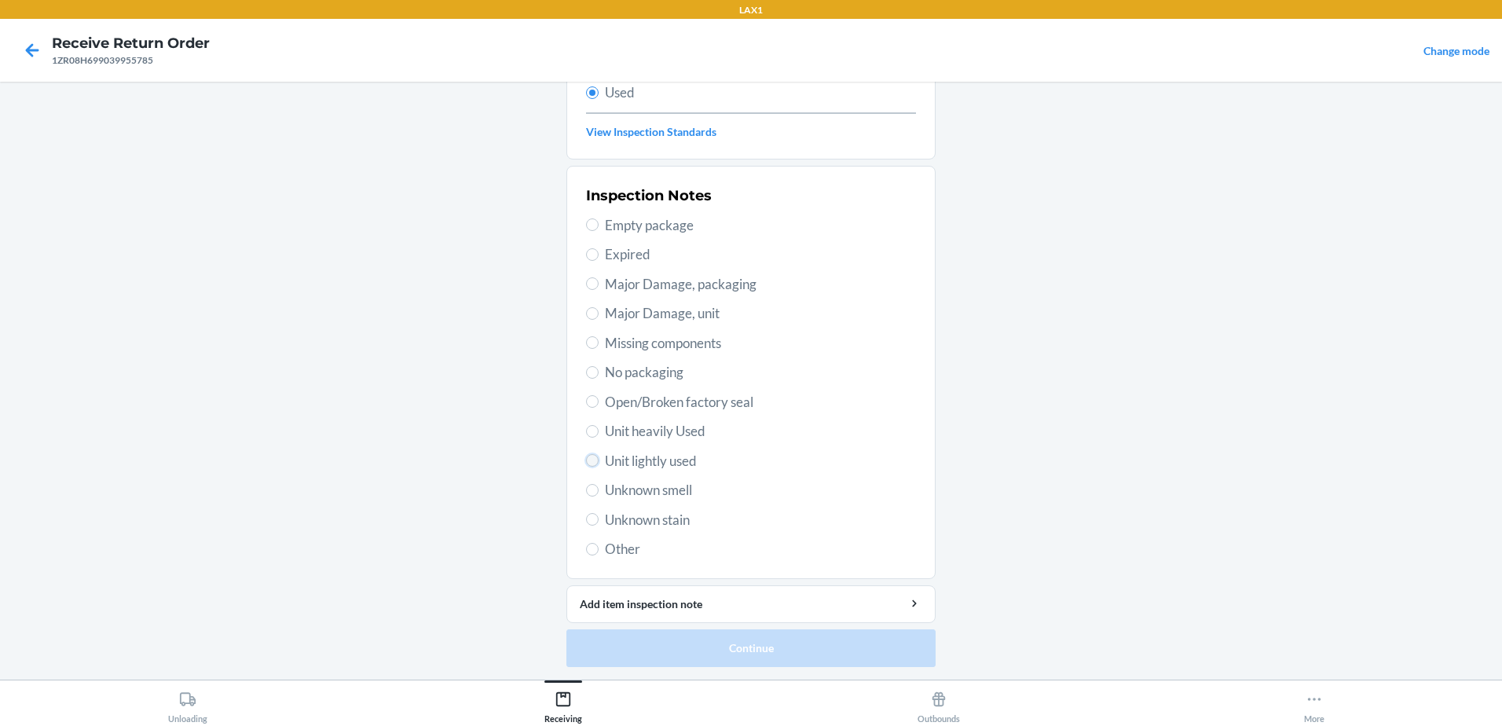
click at [586, 465] on input "Unit lightly used" at bounding box center [592, 460] width 13 height 13
radio input "true"
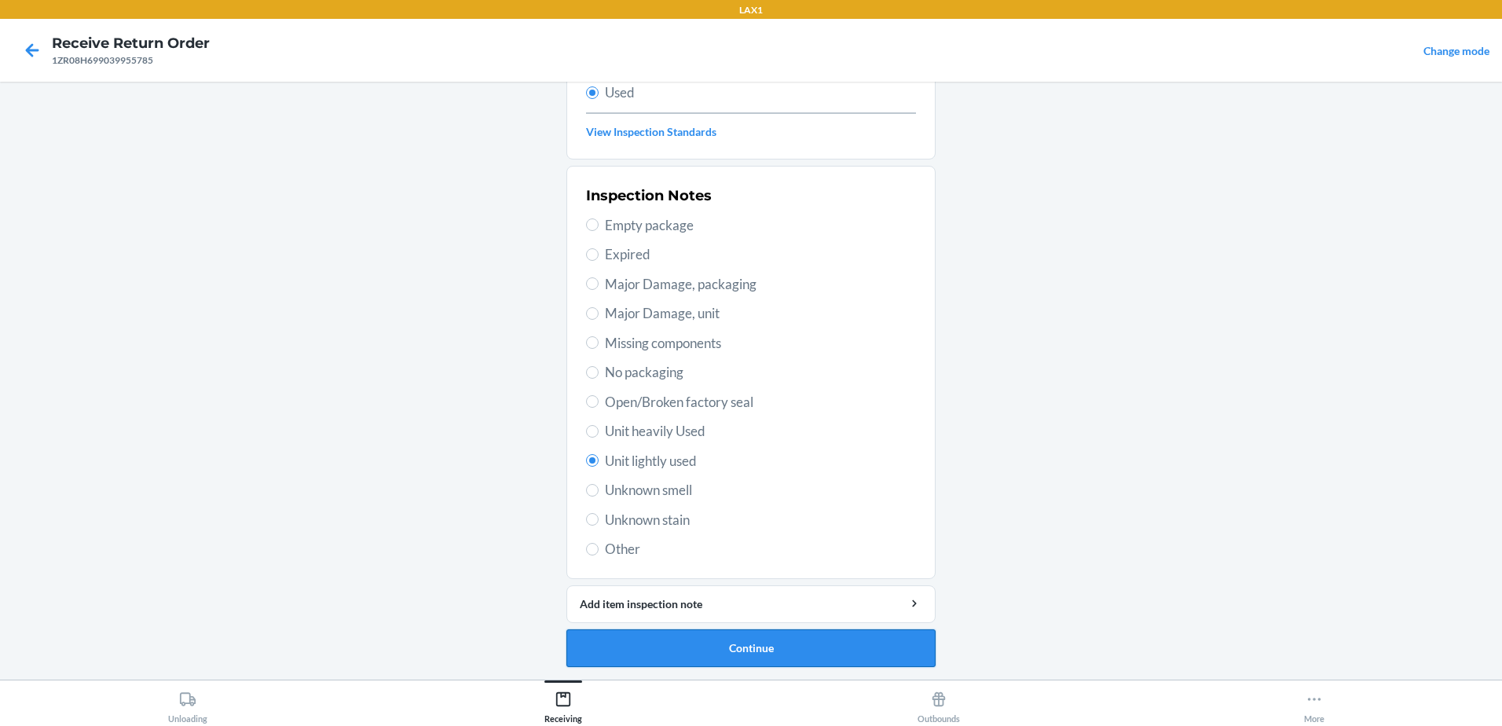
click at [765, 644] on button "Continue" at bounding box center [750, 648] width 369 height 38
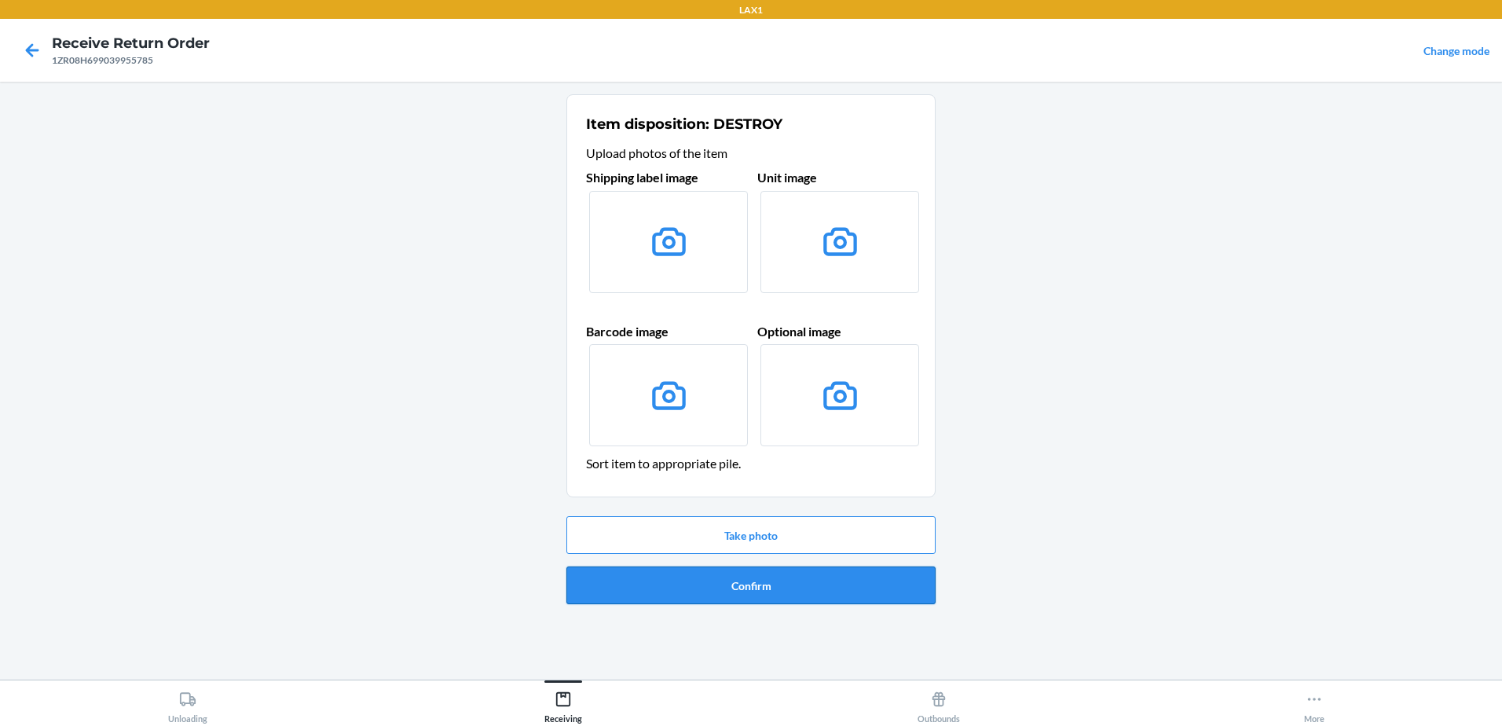
click at [829, 601] on button "Confirm" at bounding box center [750, 585] width 369 height 38
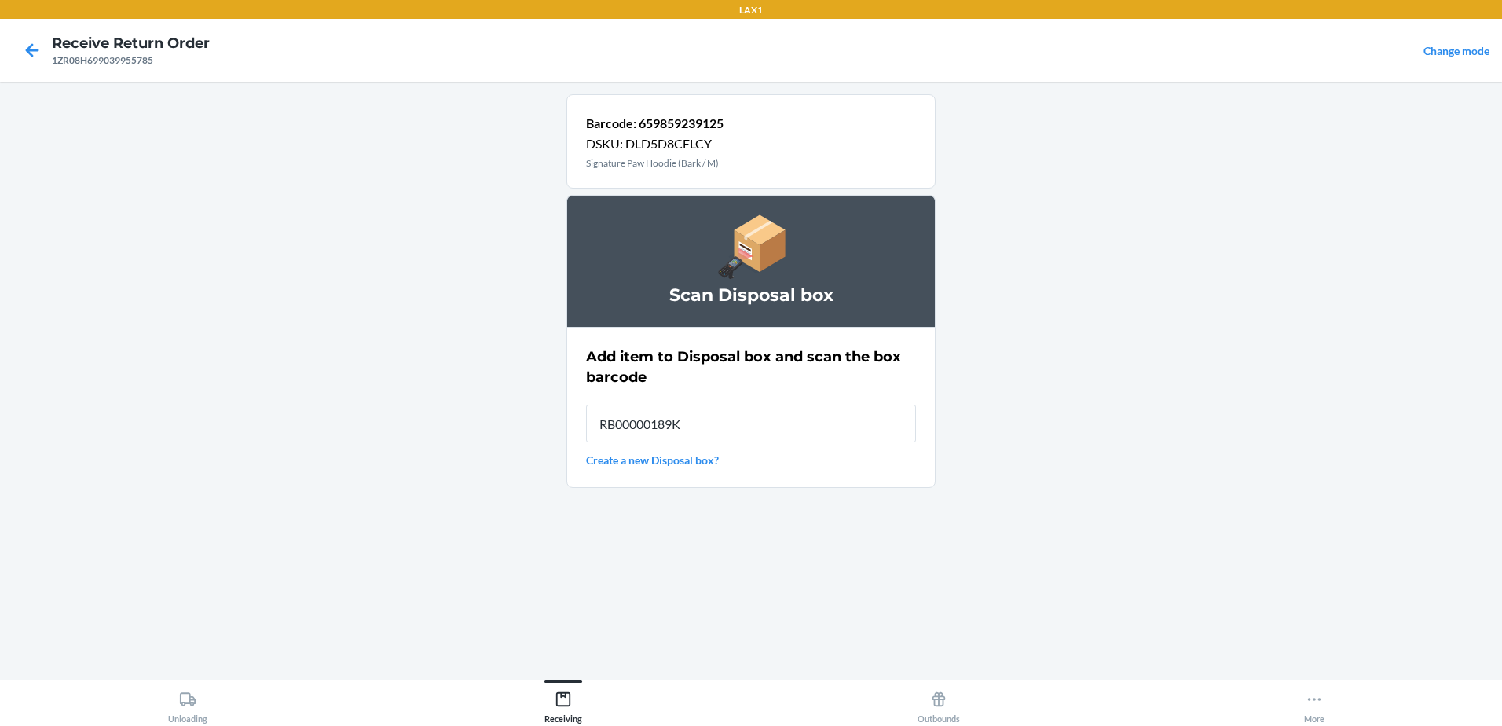
type input "RB00000189K"
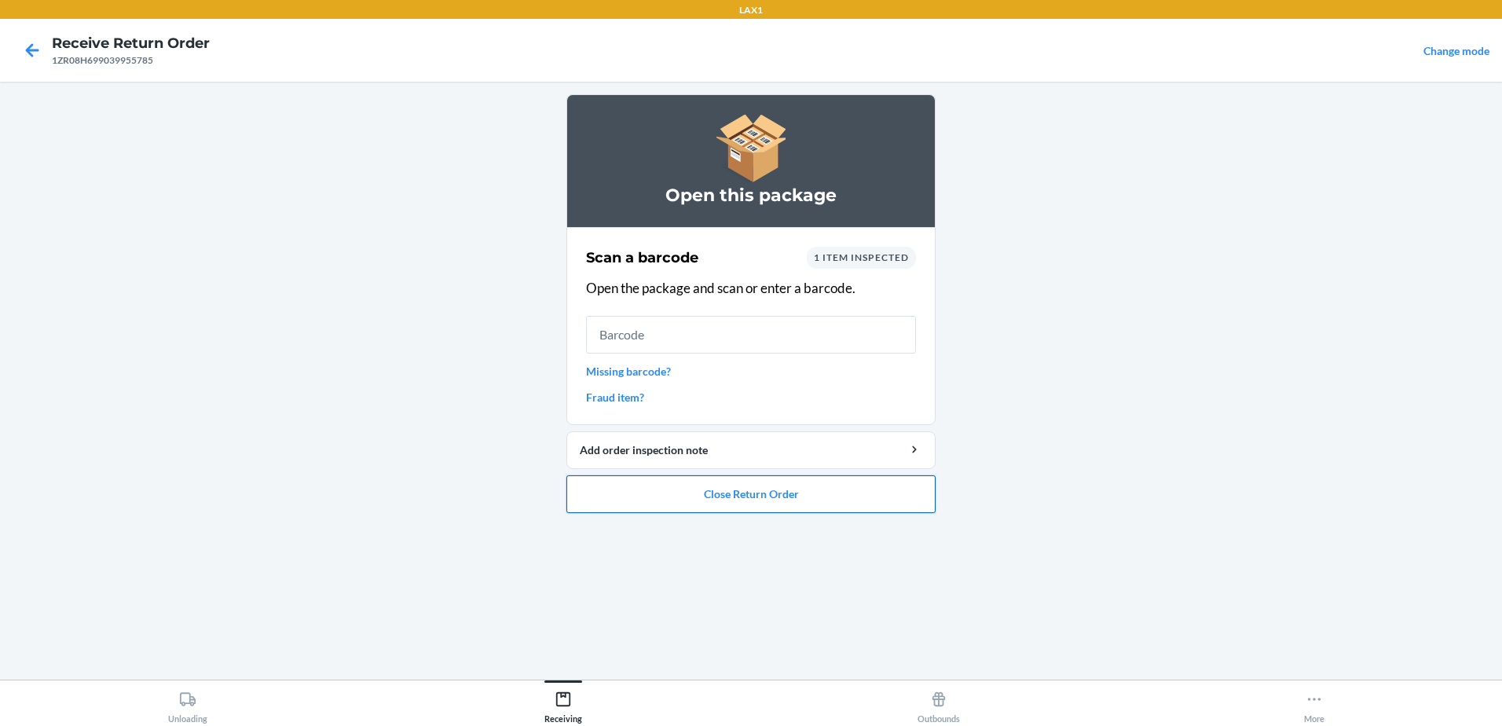
click at [770, 495] on button "Close Return Order" at bounding box center [750, 494] width 369 height 38
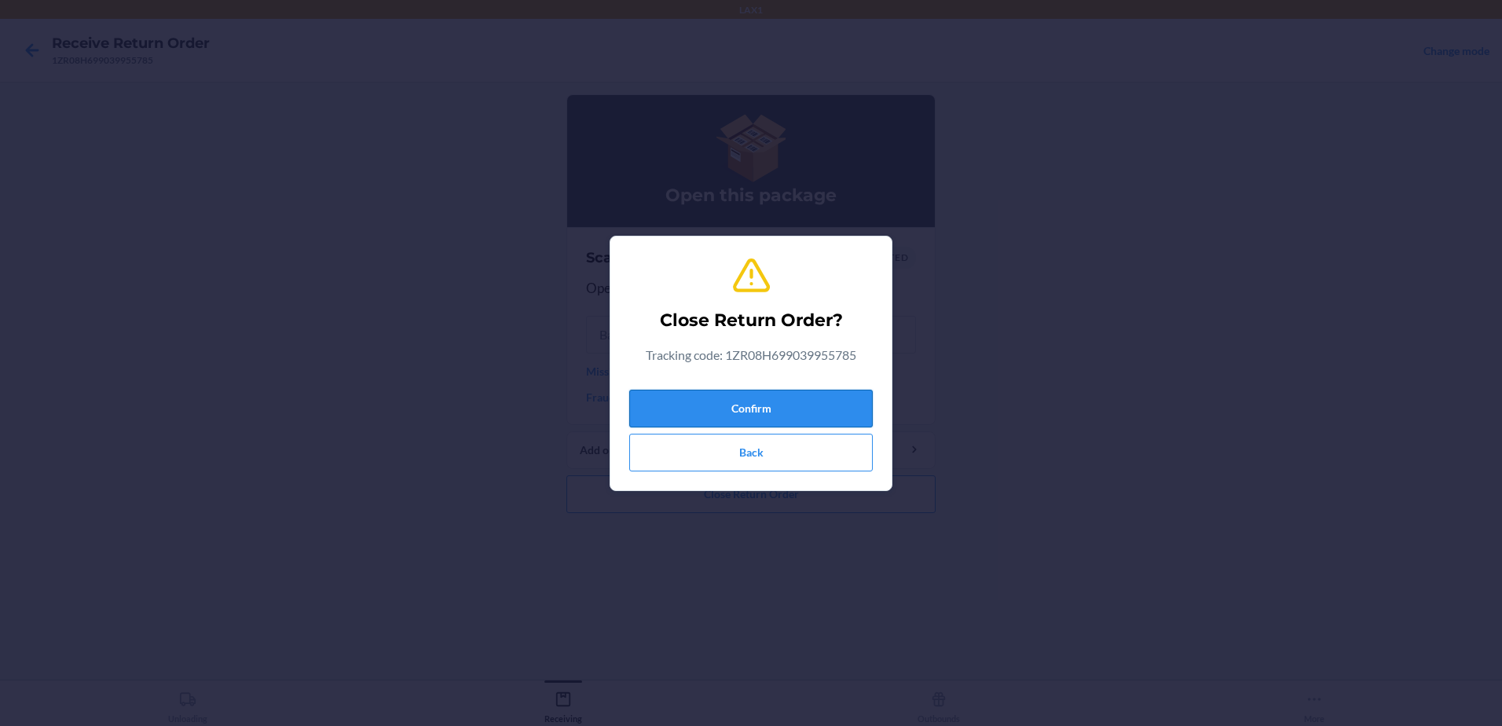
click at [763, 414] on button "Confirm" at bounding box center [750, 409] width 243 height 38
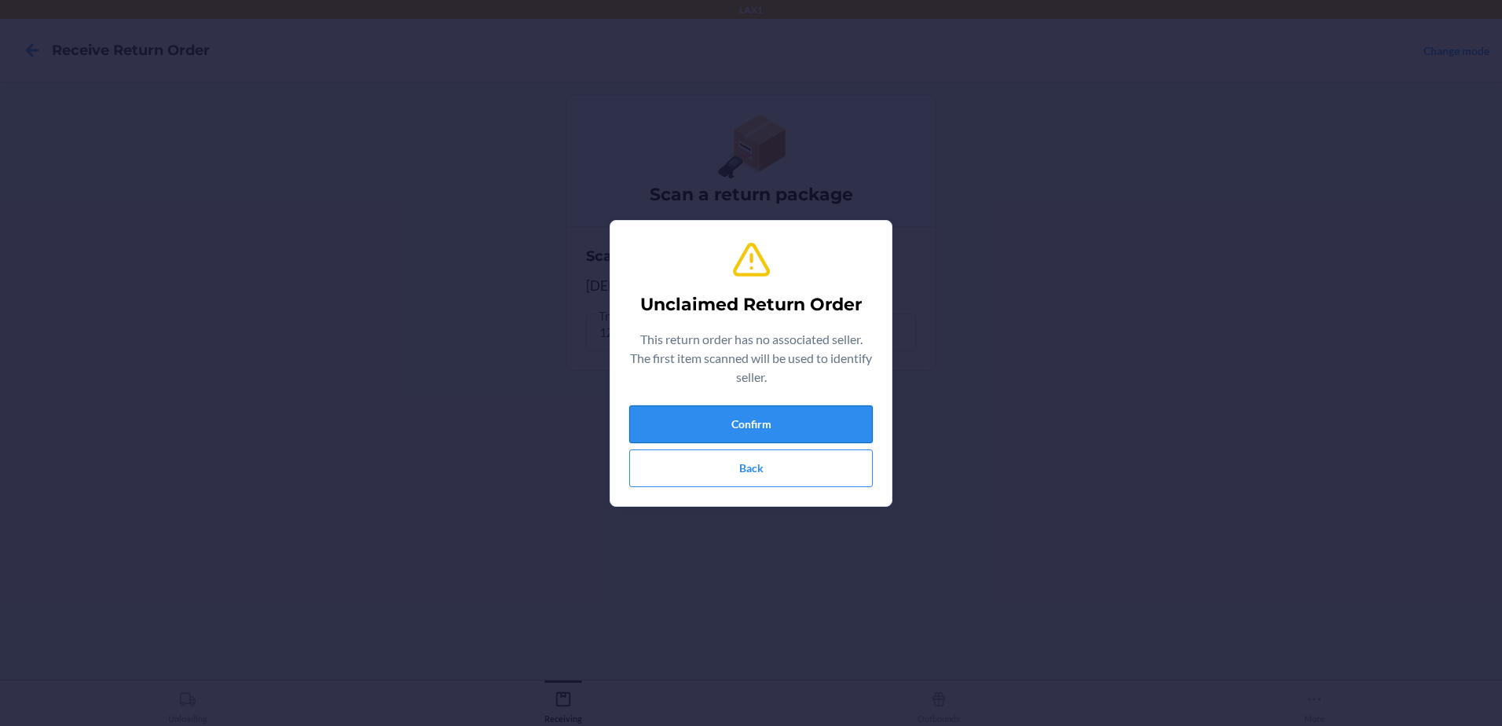
click at [783, 430] on button "Confirm" at bounding box center [750, 424] width 243 height 38
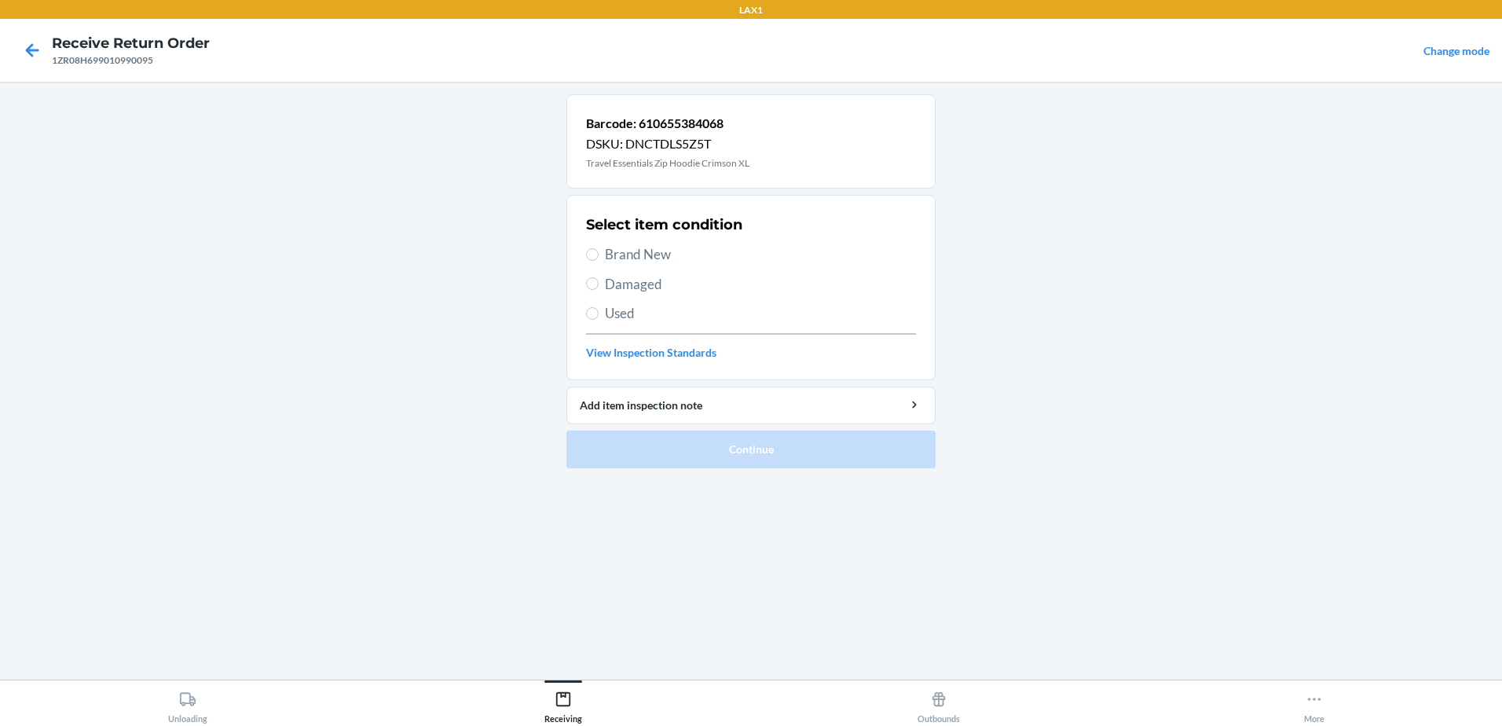
click at [584, 313] on section "Select item condition Brand New Damaged Used View Inspection Standards" at bounding box center [750, 287] width 369 height 185
click at [592, 313] on input "Used" at bounding box center [592, 313] width 13 height 13
radio input "true"
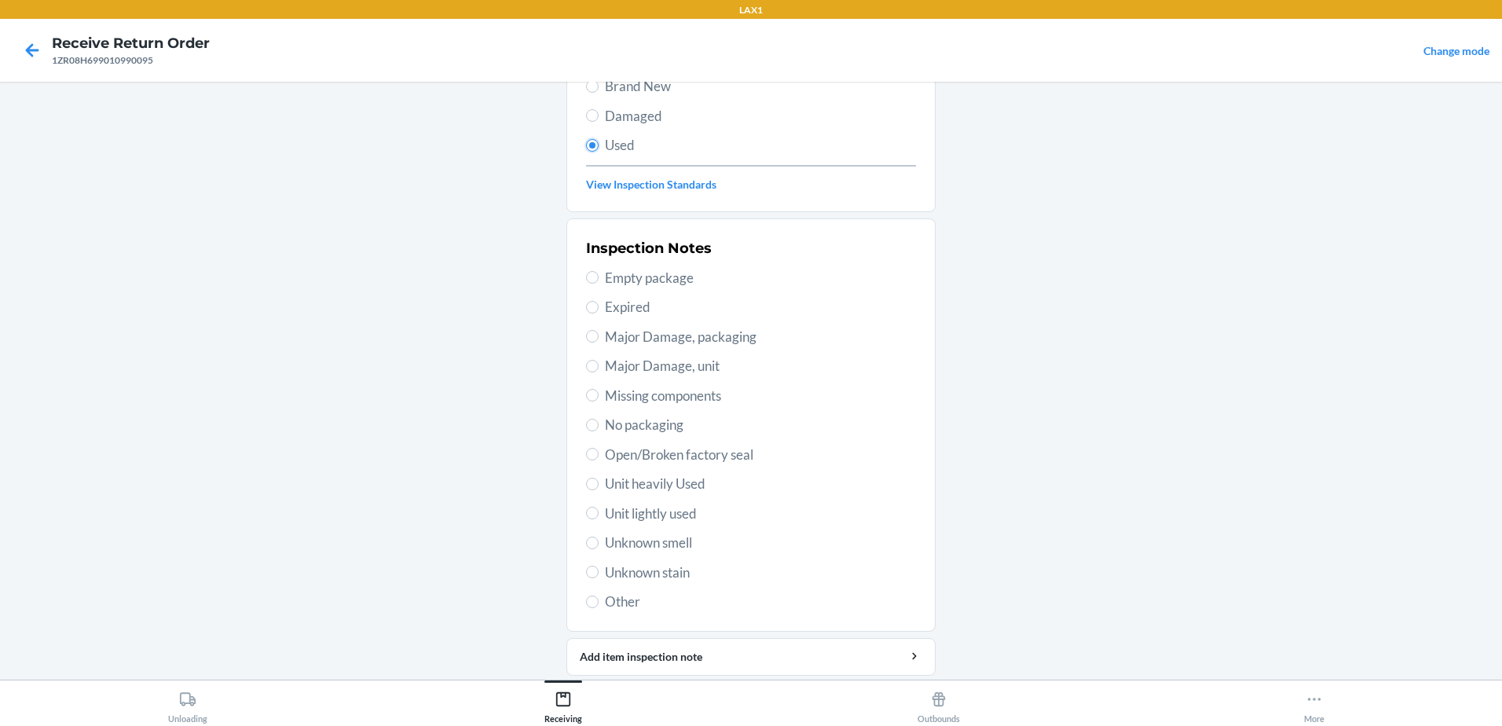
scroll to position [221, 0]
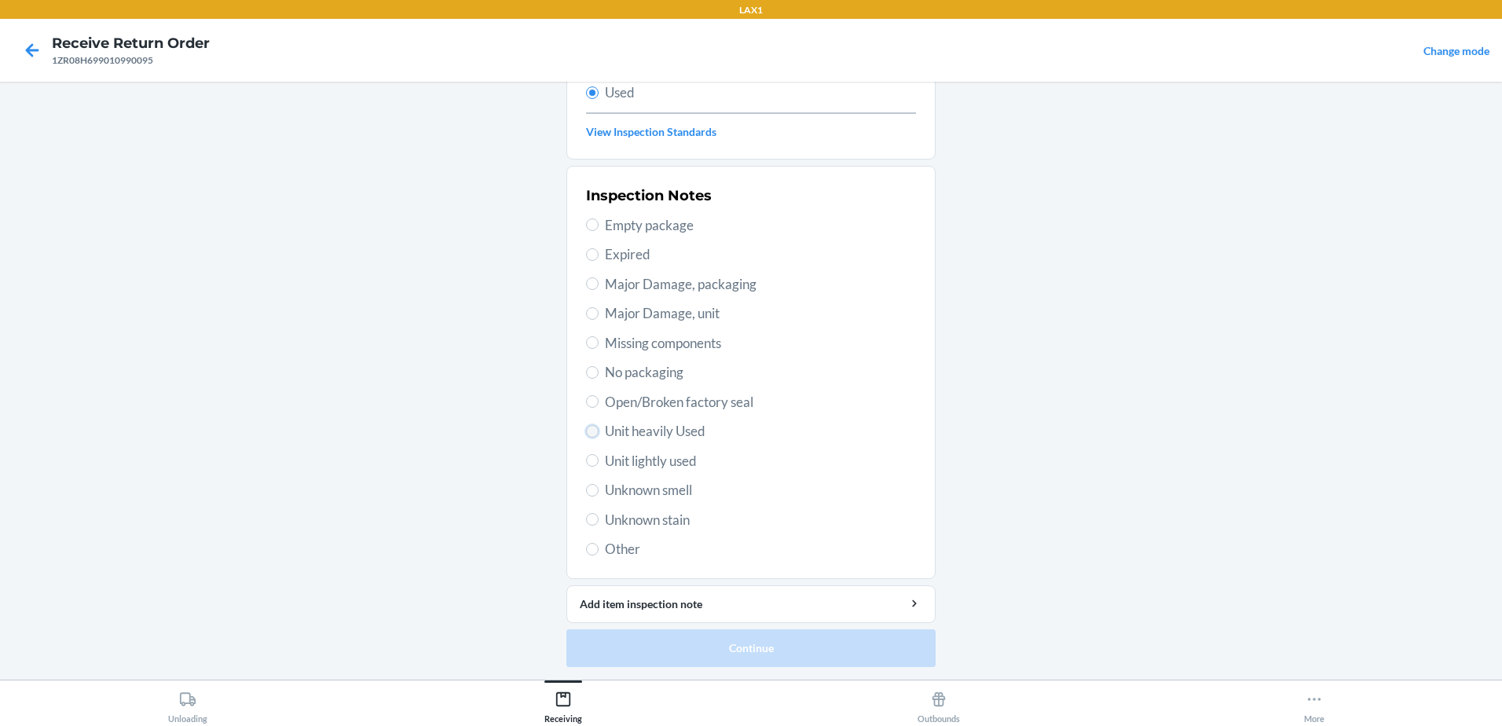
click at [586, 430] on input "Unit heavily Used" at bounding box center [592, 431] width 13 height 13
radio input "true"
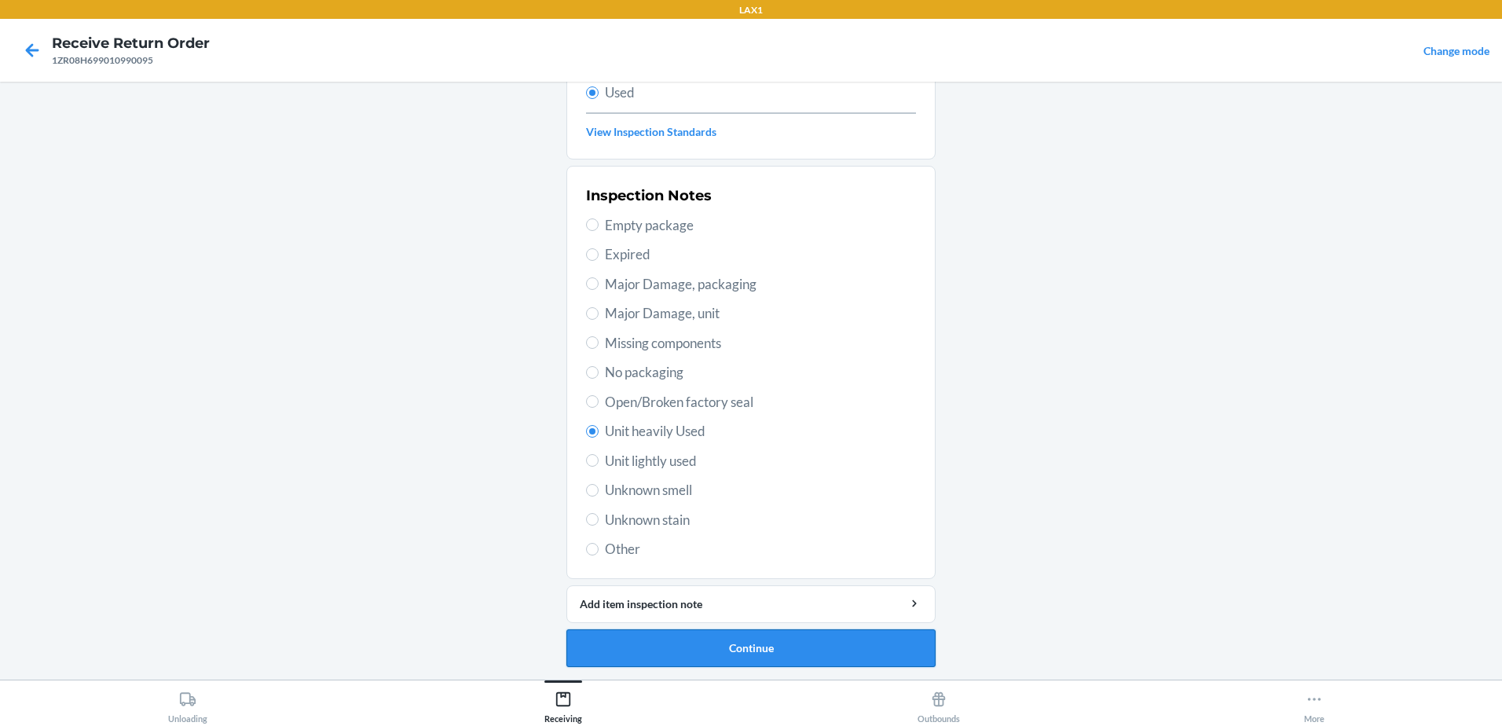
click at [742, 648] on button "Continue" at bounding box center [750, 648] width 369 height 38
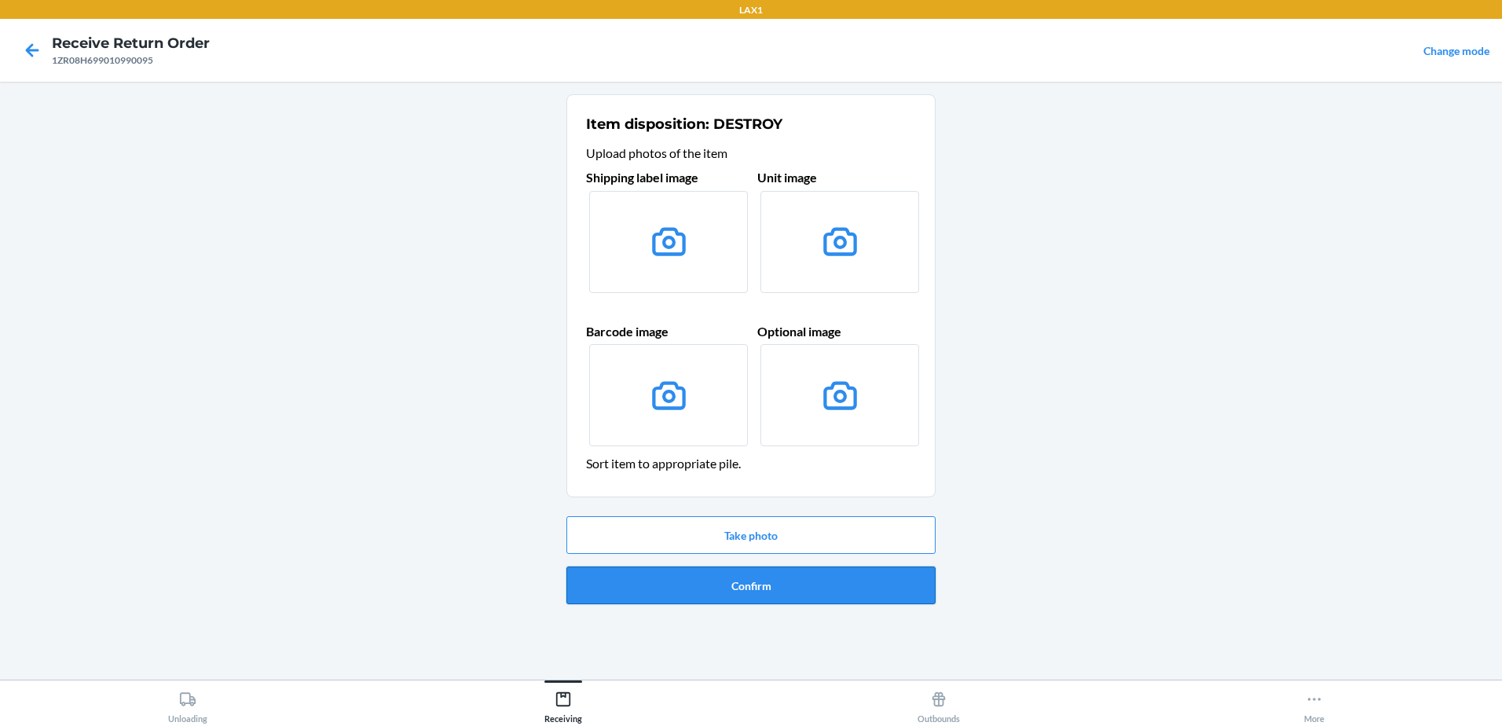
click at [786, 582] on button "Confirm" at bounding box center [750, 585] width 369 height 38
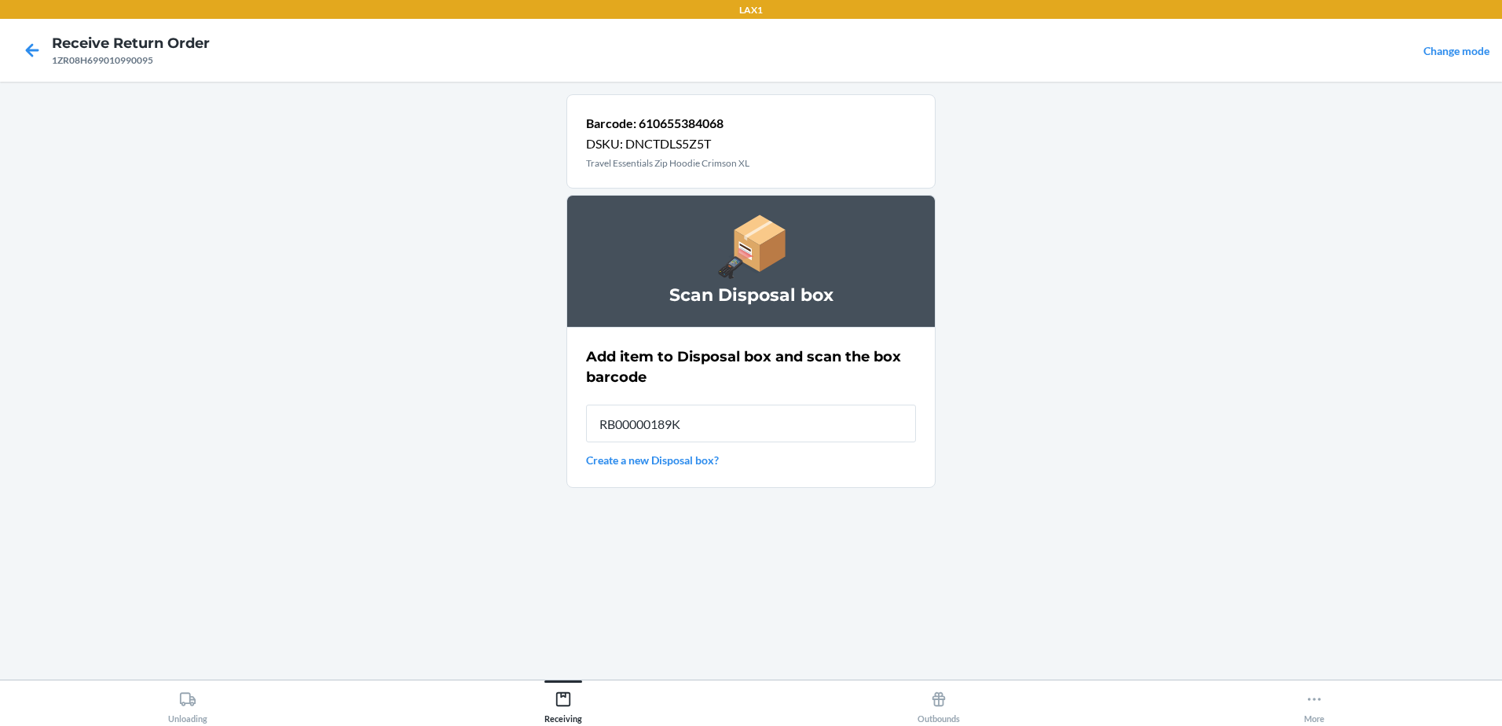
type input "RB00000189K"
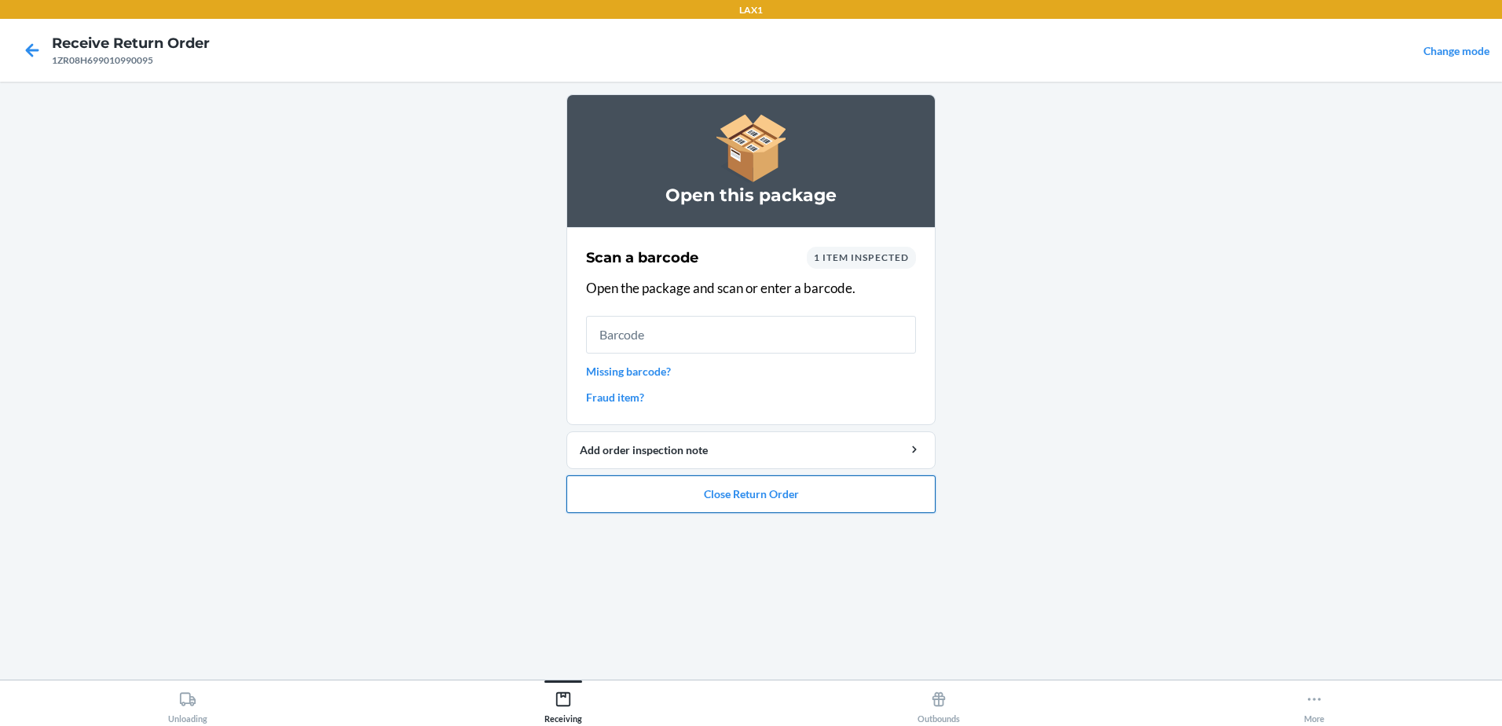
click at [828, 500] on button "Close Return Order" at bounding box center [750, 494] width 369 height 38
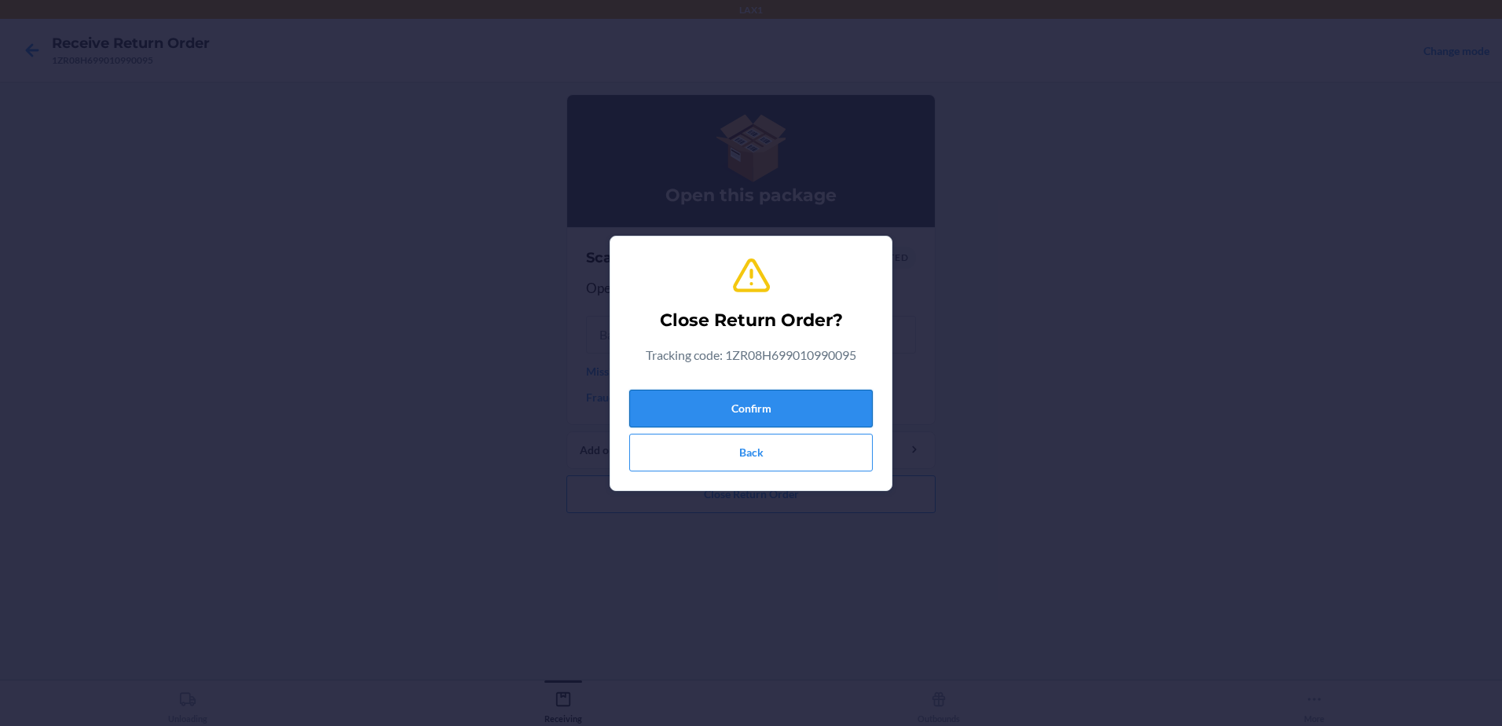
click at [802, 416] on button "Confirm" at bounding box center [750, 409] width 243 height 38
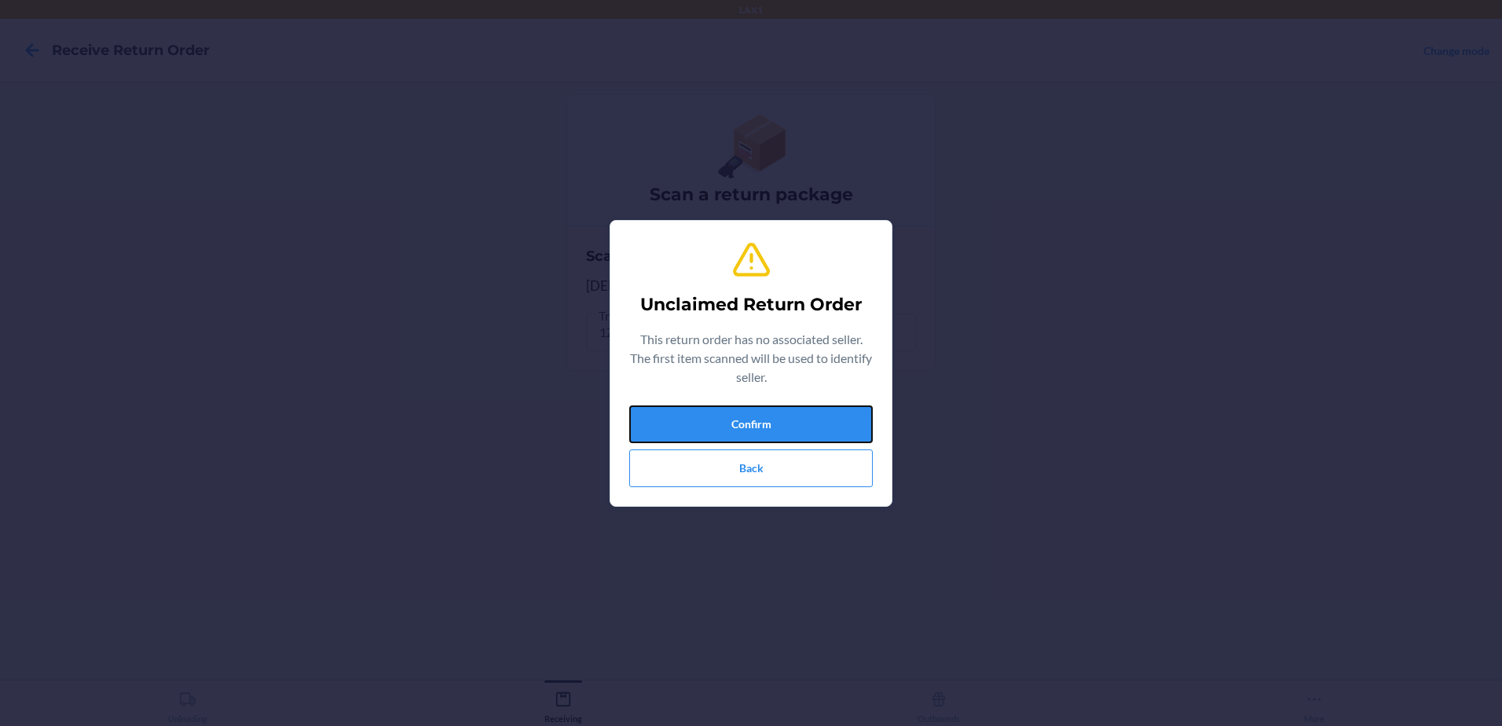
click at [774, 420] on button "Confirm" at bounding box center [750, 424] width 243 height 38
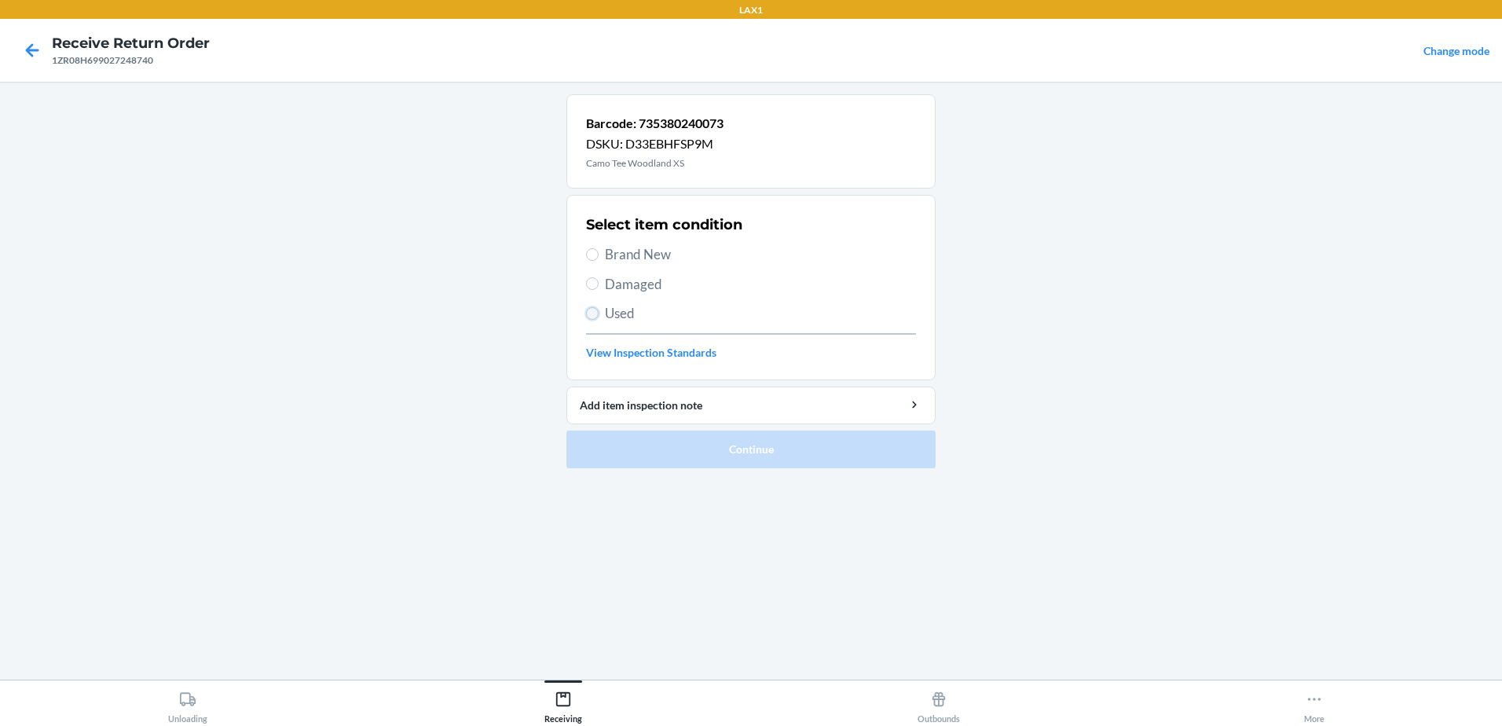
click at [590, 317] on input "Used" at bounding box center [592, 313] width 13 height 13
radio input "true"
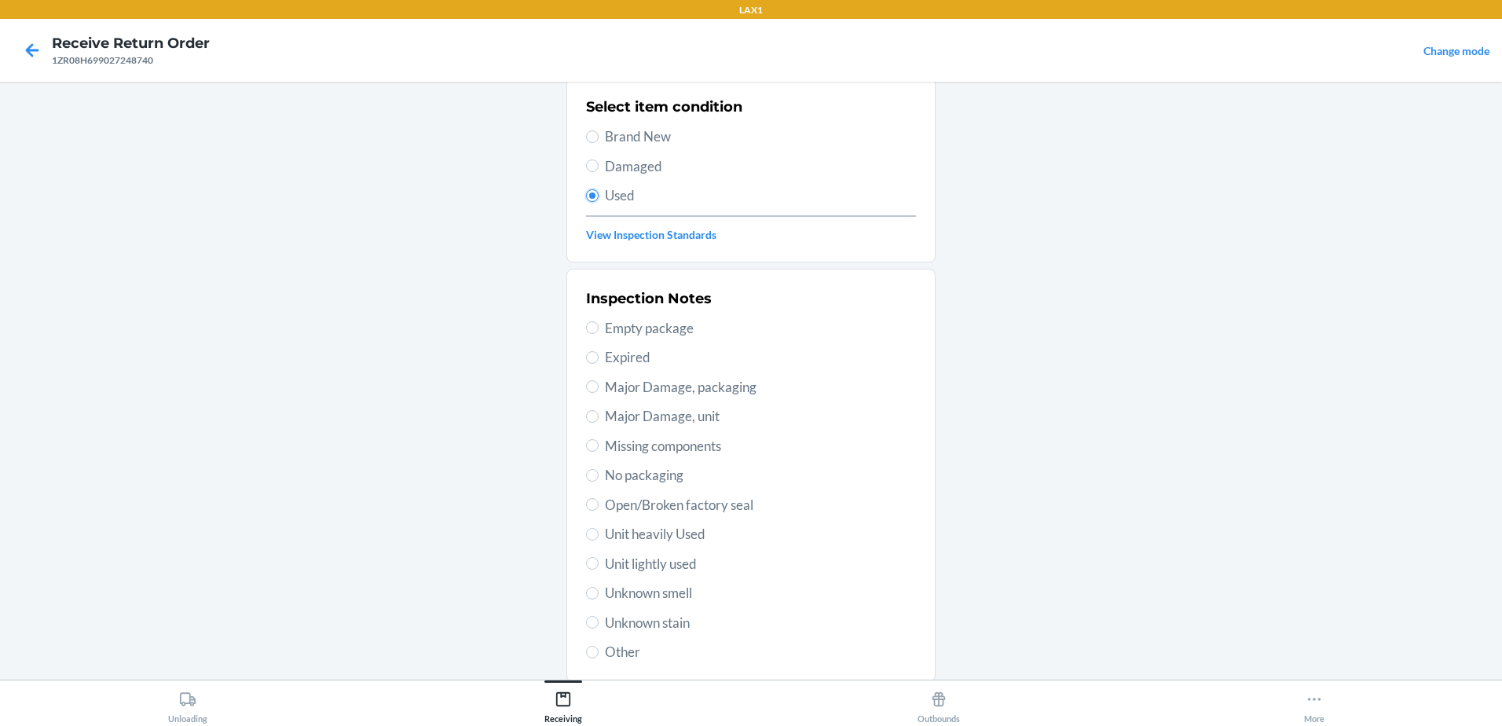
scroll to position [221, 0]
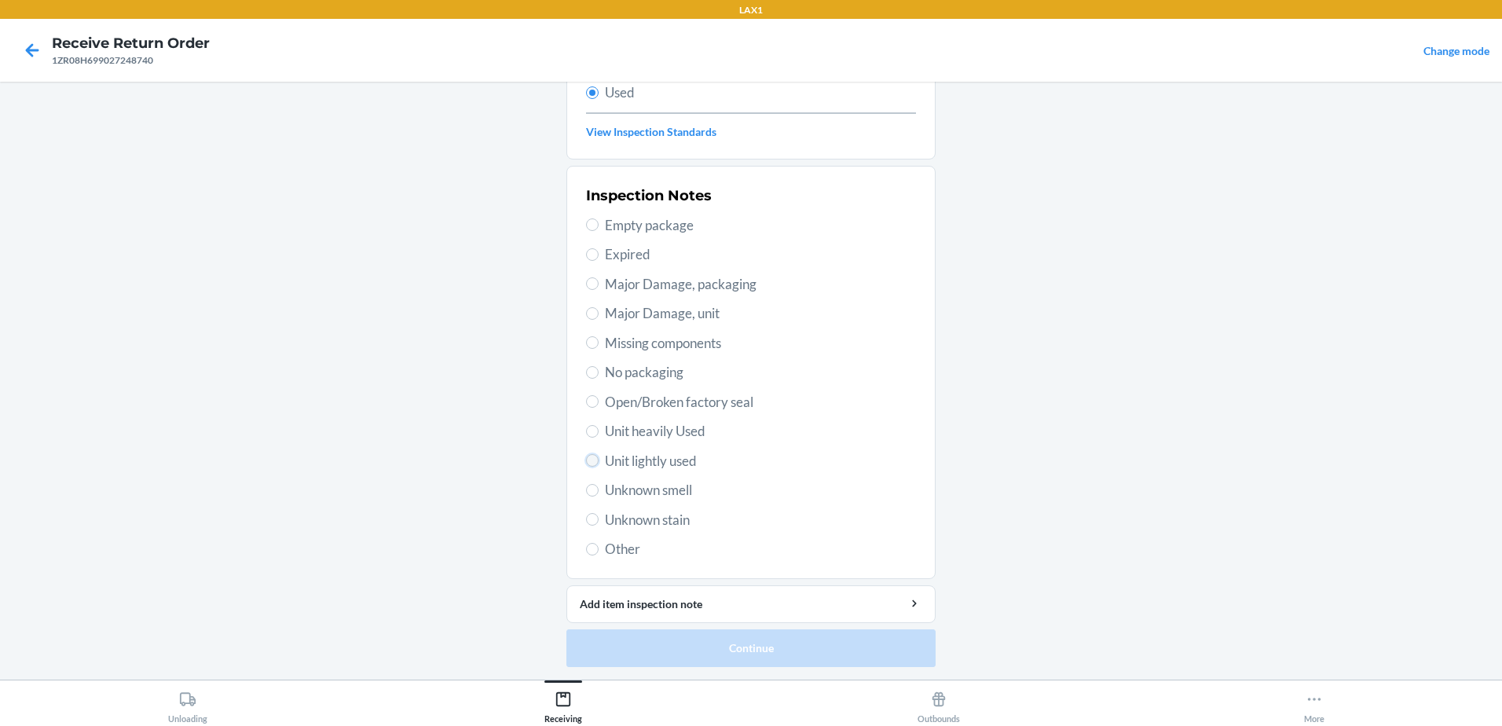
click at [586, 463] on input "Unit lightly used" at bounding box center [592, 460] width 13 height 13
radio input "true"
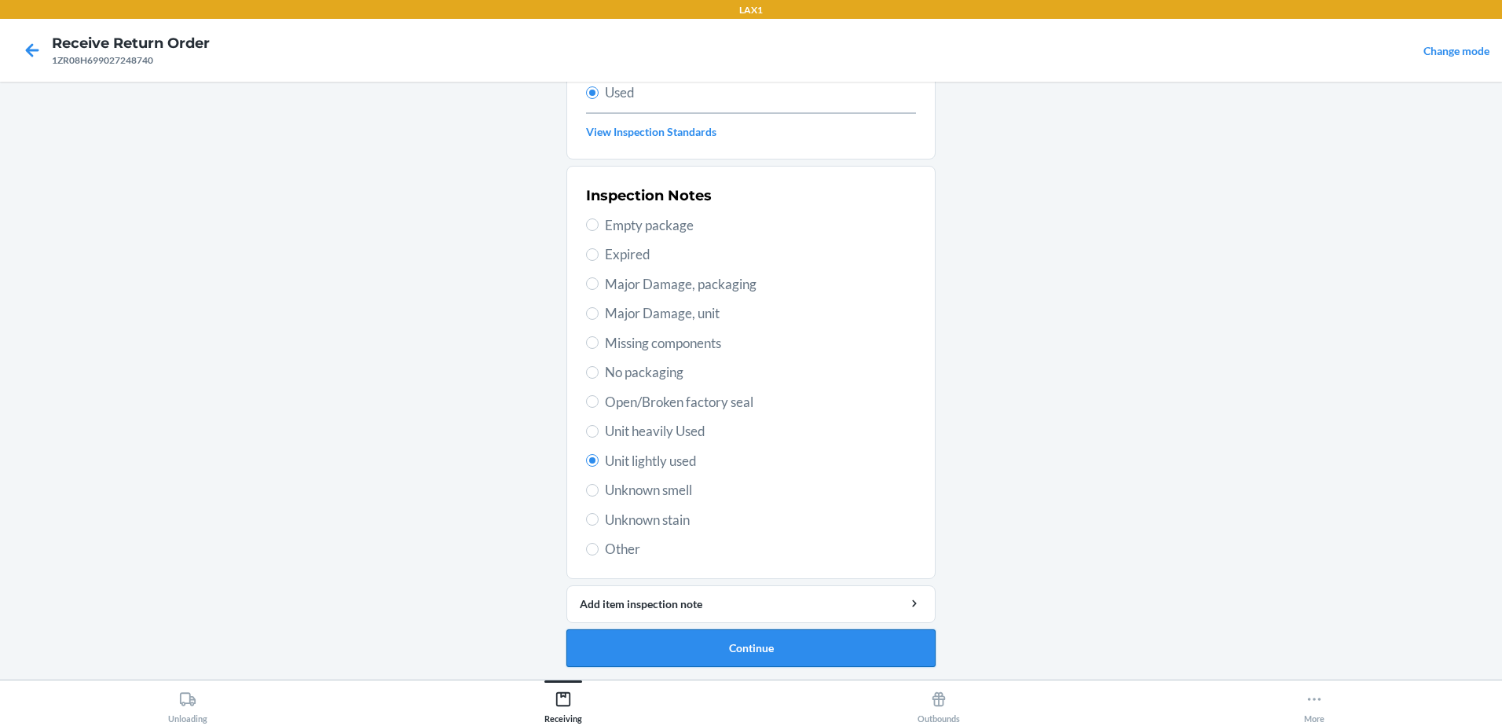
click at [738, 644] on button "Continue" at bounding box center [750, 648] width 369 height 38
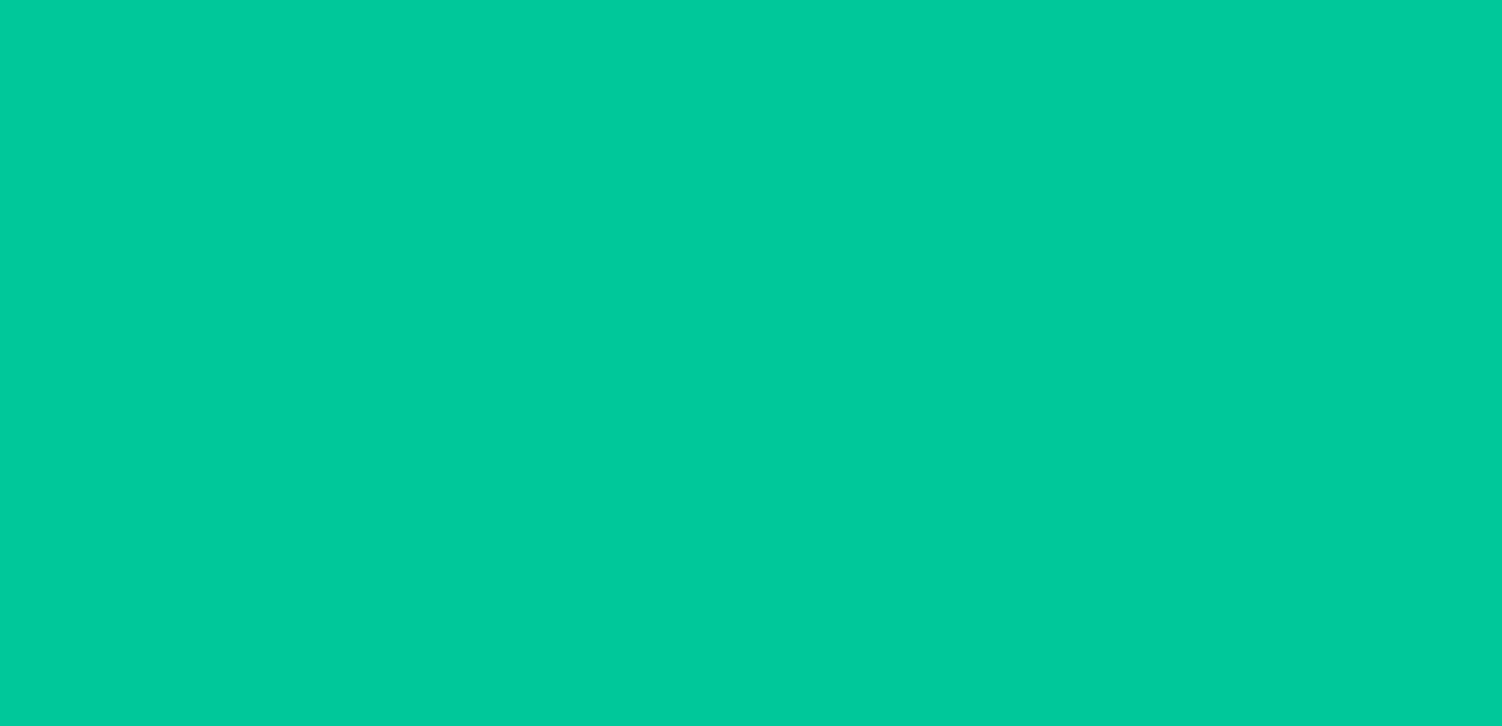
scroll to position [0, 0]
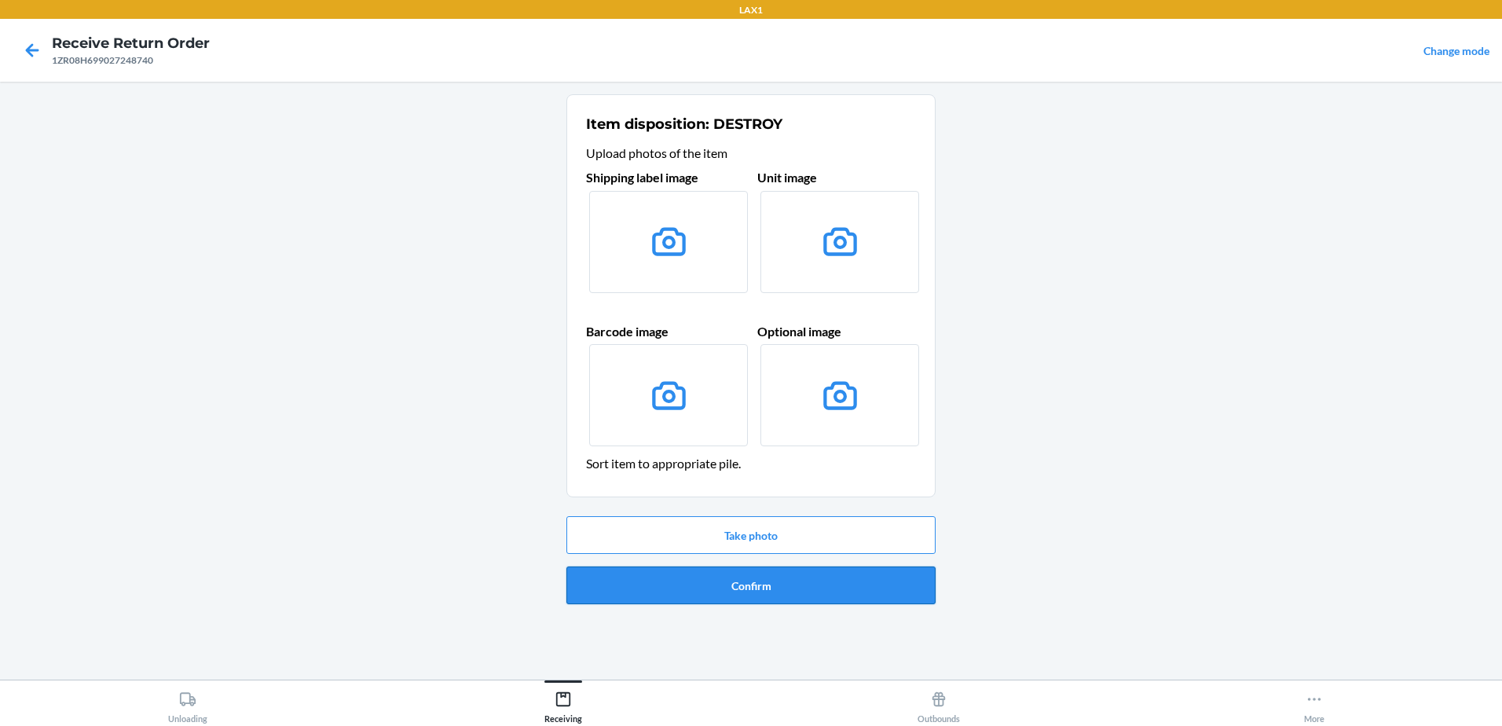
click at [805, 589] on button "Confirm" at bounding box center [750, 585] width 369 height 38
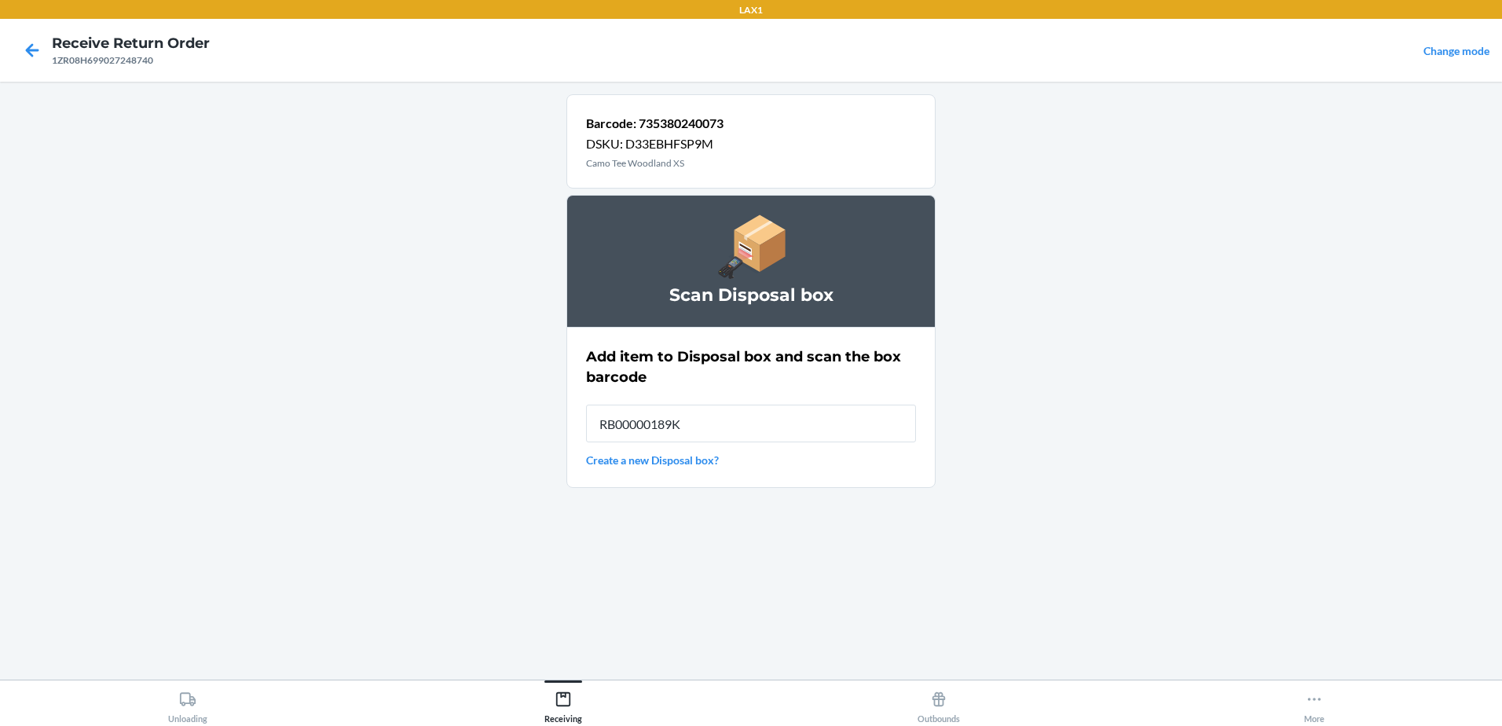
type input "RB00000189K"
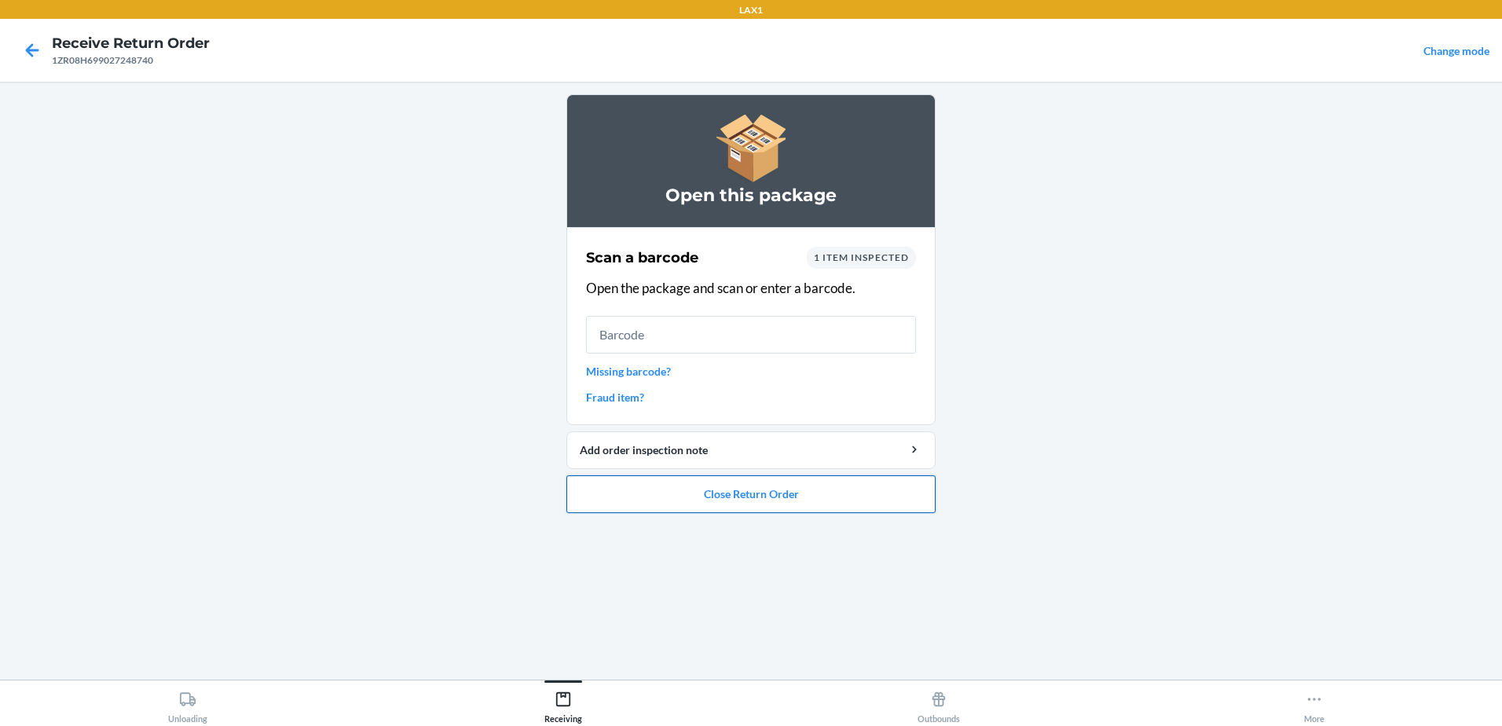
click at [789, 493] on button "Close Return Order" at bounding box center [750, 494] width 369 height 38
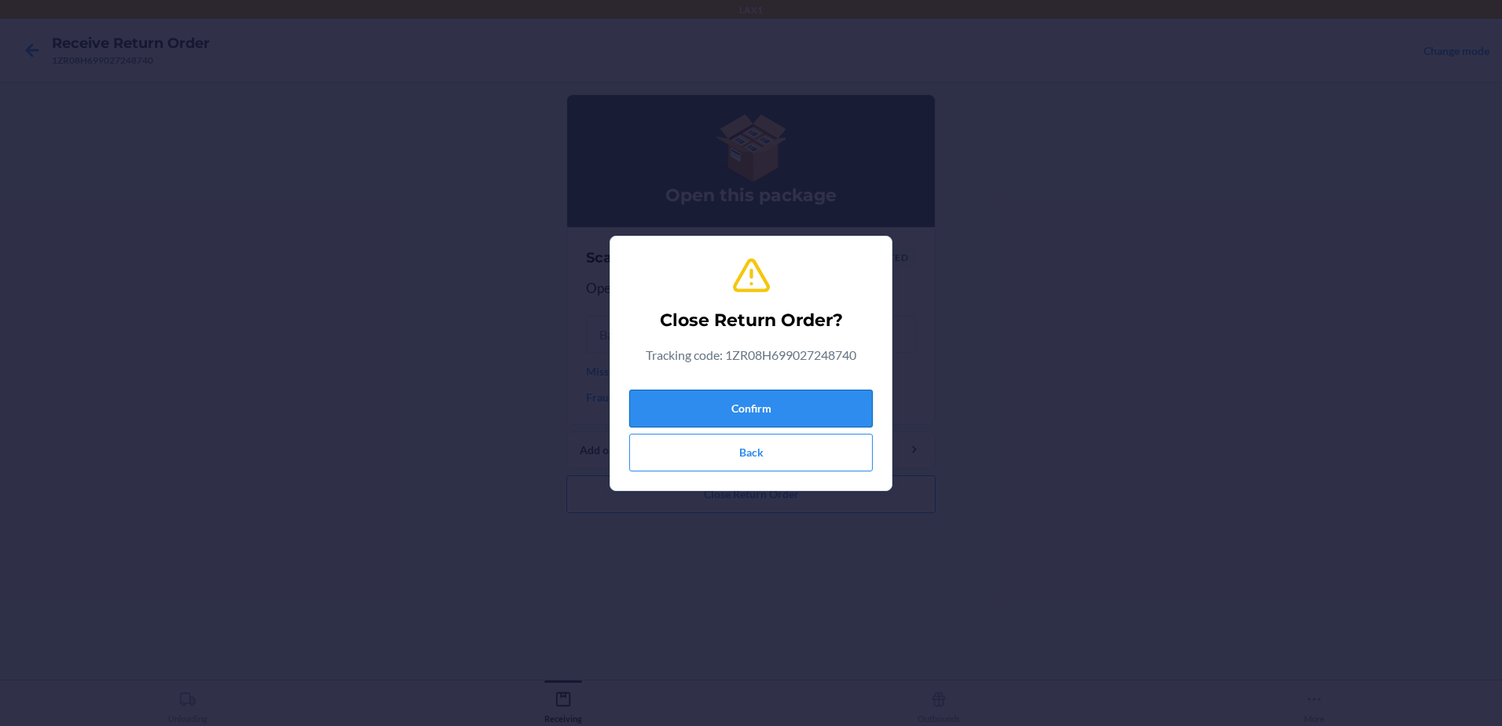
click at [788, 404] on button "Confirm" at bounding box center [750, 409] width 243 height 38
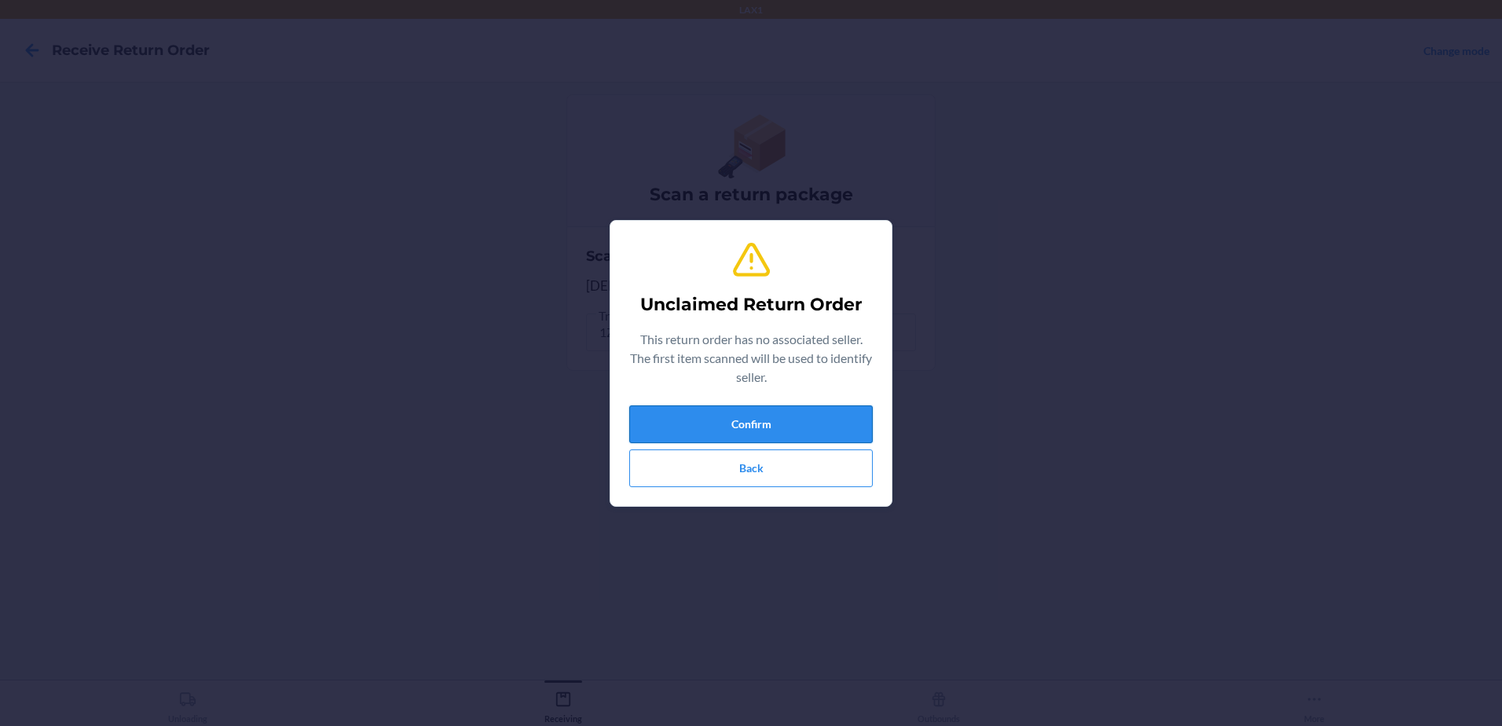
click at [836, 427] on button "Confirm" at bounding box center [750, 424] width 243 height 38
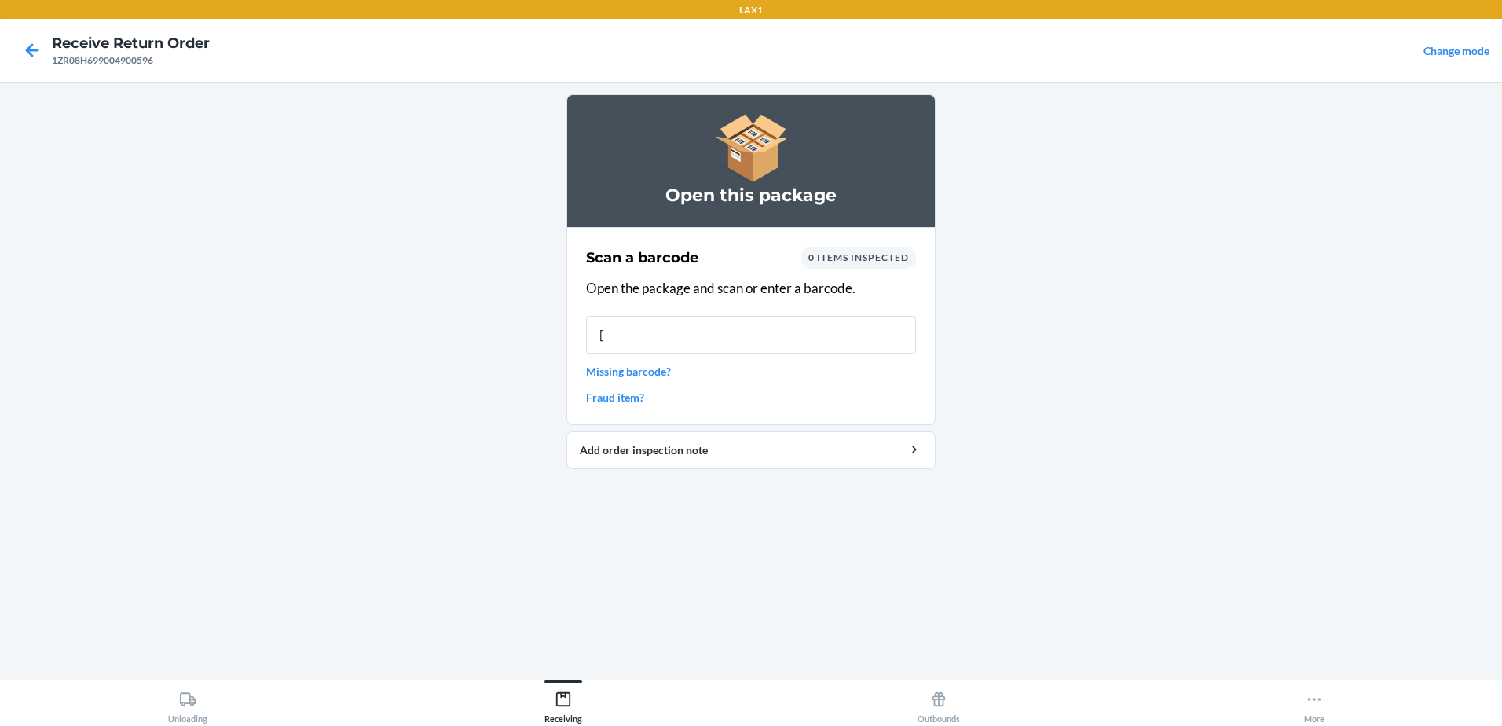
type input "["
click at [667, 367] on link "Missing barcode?" at bounding box center [751, 371] width 330 height 16
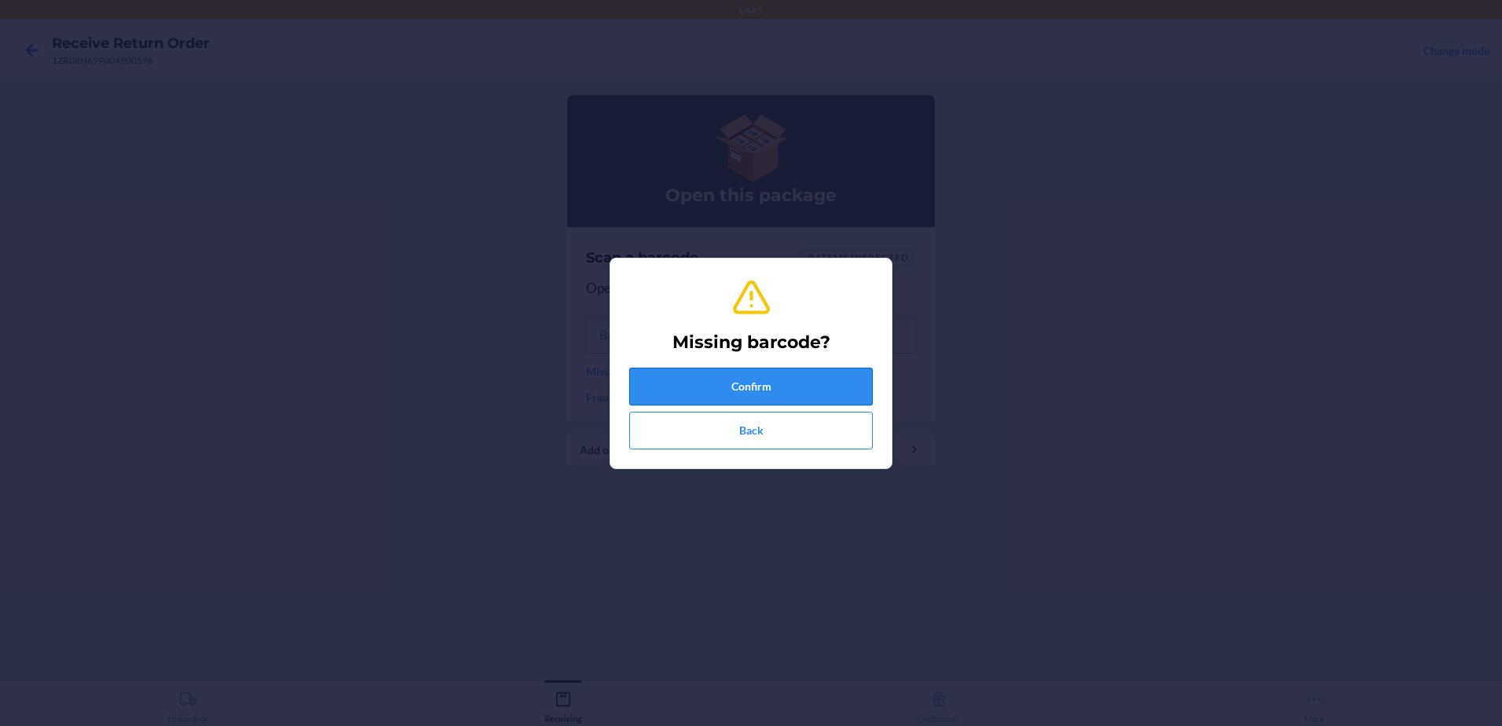
click at [829, 375] on button "Confirm" at bounding box center [750, 387] width 243 height 38
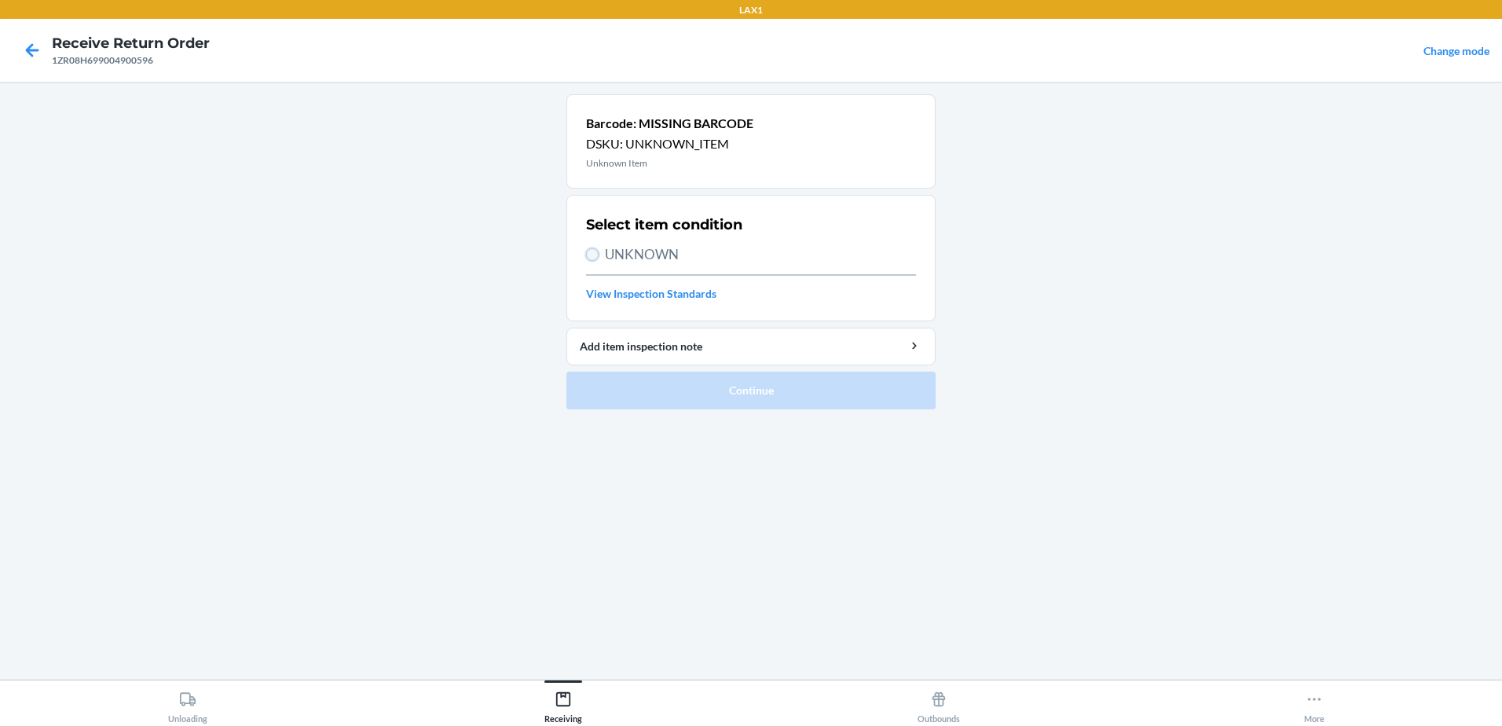
click at [595, 253] on input "UNKNOWN" at bounding box center [592, 254] width 13 height 13
radio input "true"
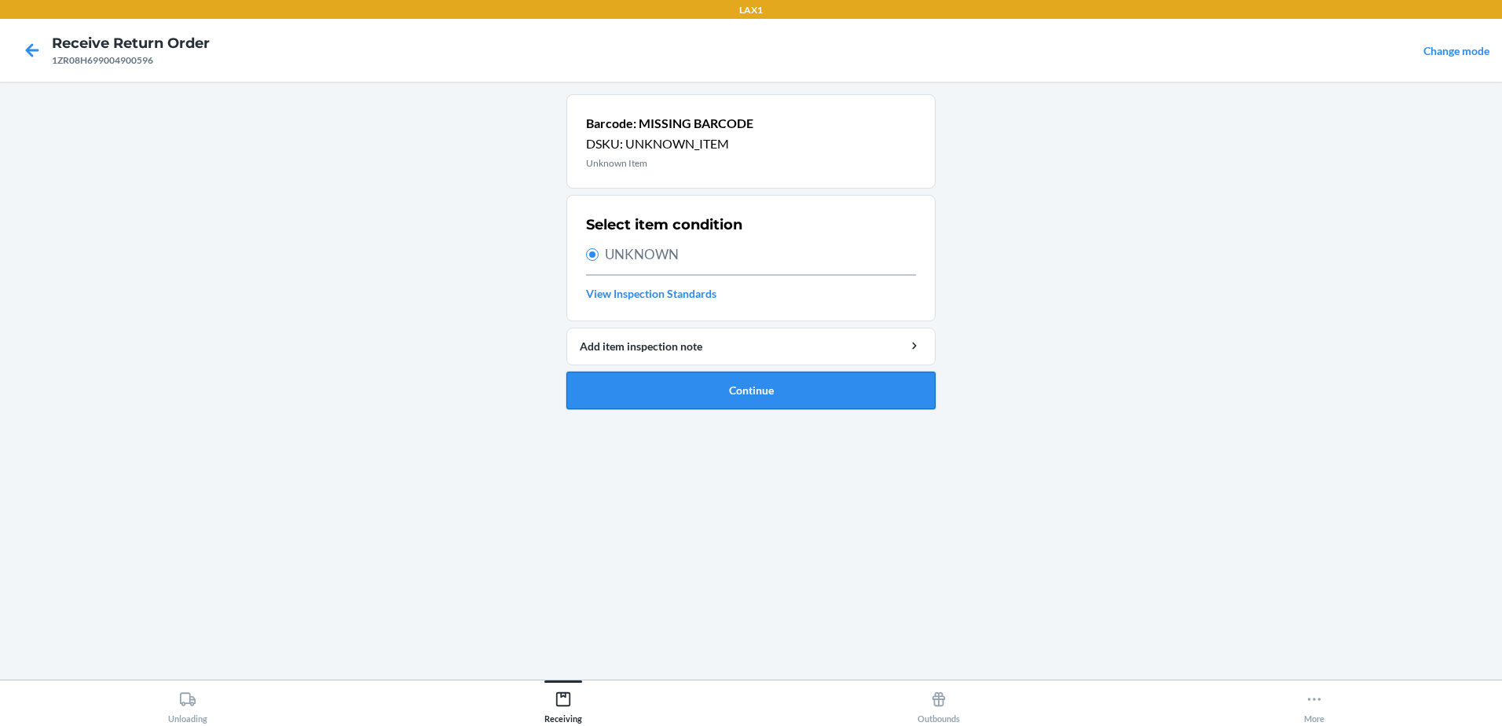
click at [823, 386] on button "Continue" at bounding box center [750, 391] width 369 height 38
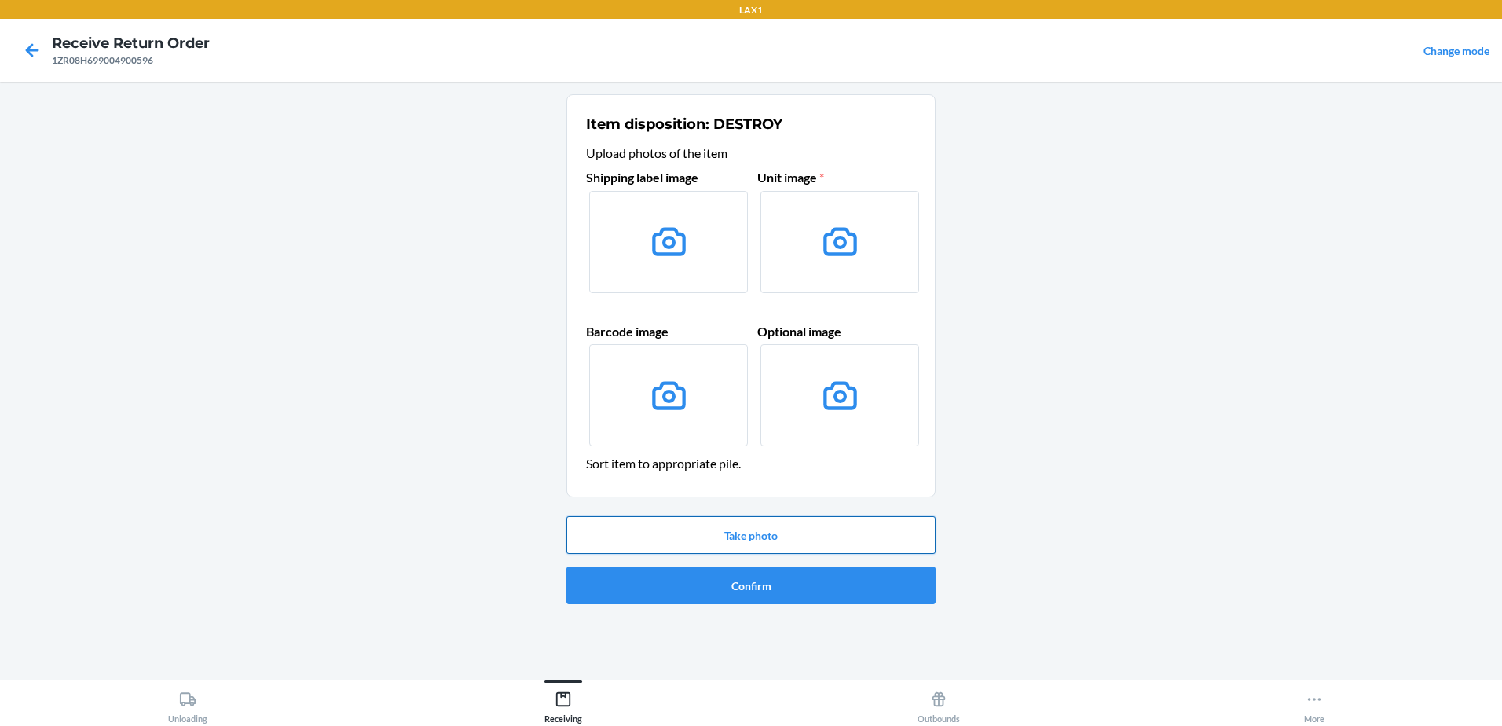
click at [759, 531] on button "Take photo" at bounding box center [750, 535] width 369 height 38
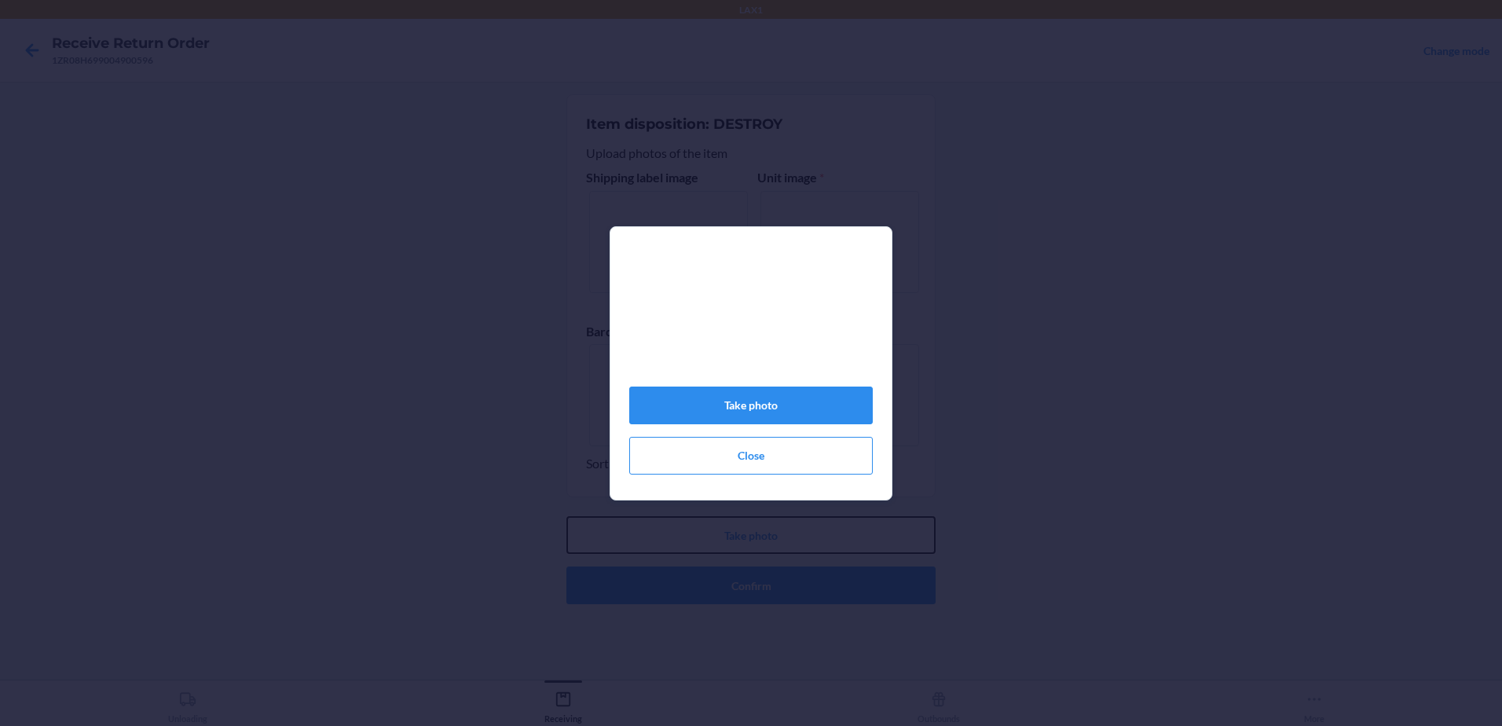
click at [566, 516] on button "Take photo" at bounding box center [750, 535] width 369 height 38
click at [838, 420] on button "Take photo" at bounding box center [750, 405] width 243 height 38
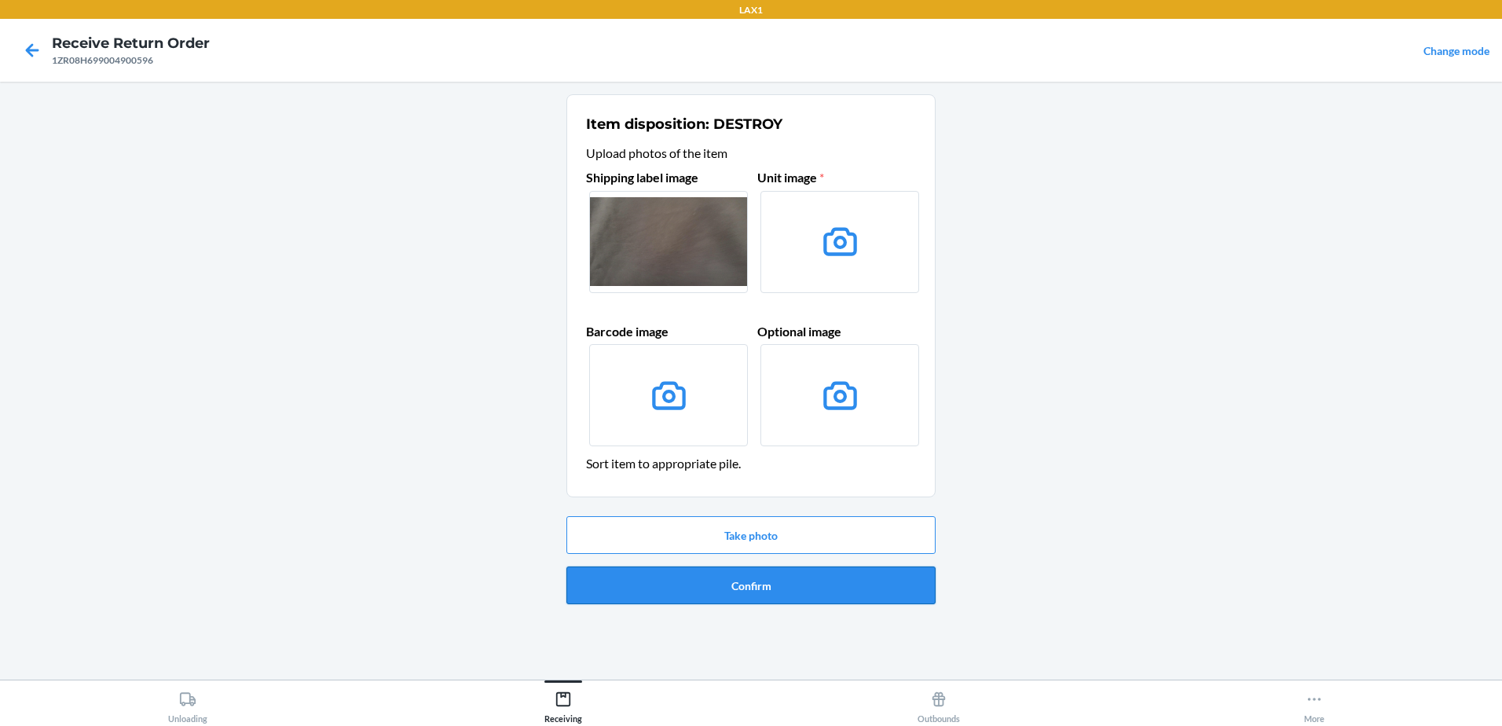
click at [829, 588] on button "Confirm" at bounding box center [750, 585] width 369 height 38
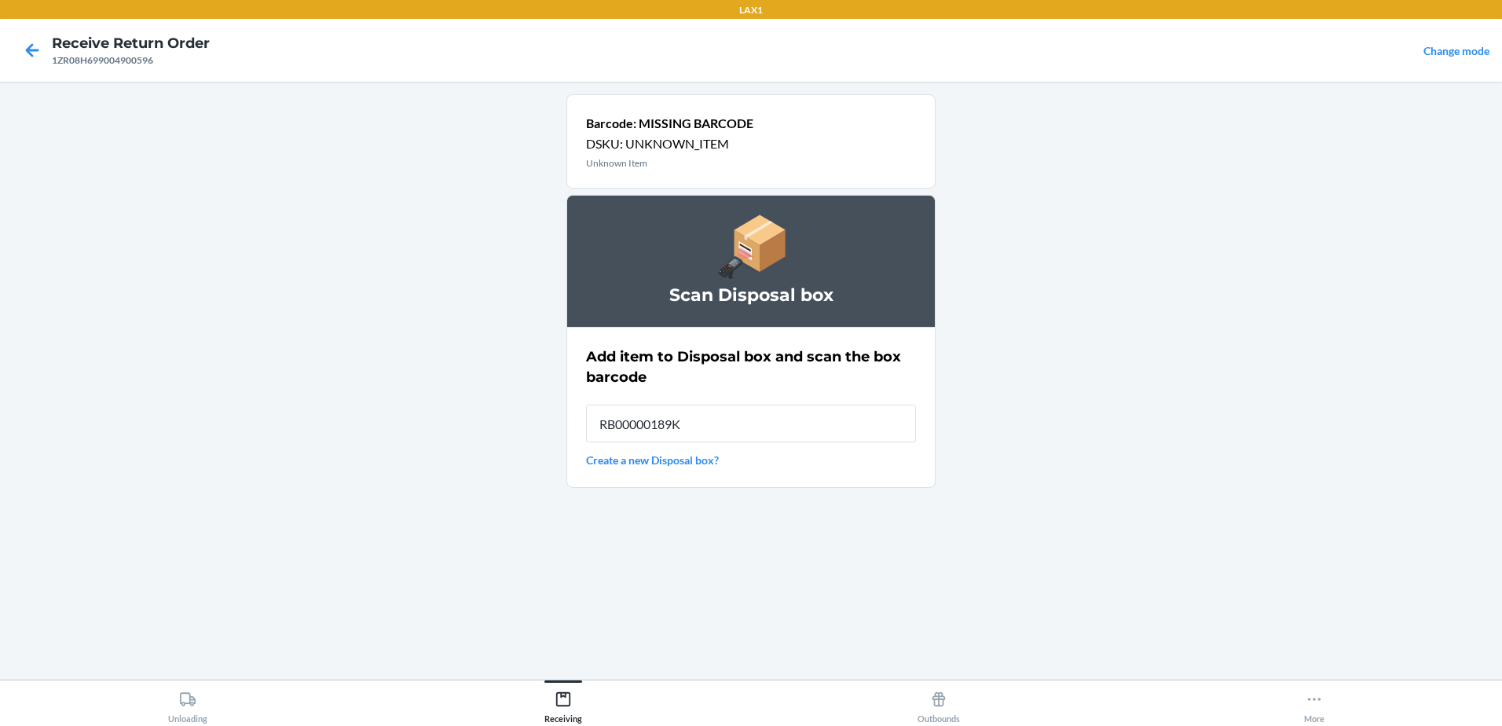
type input "RB00000189K"
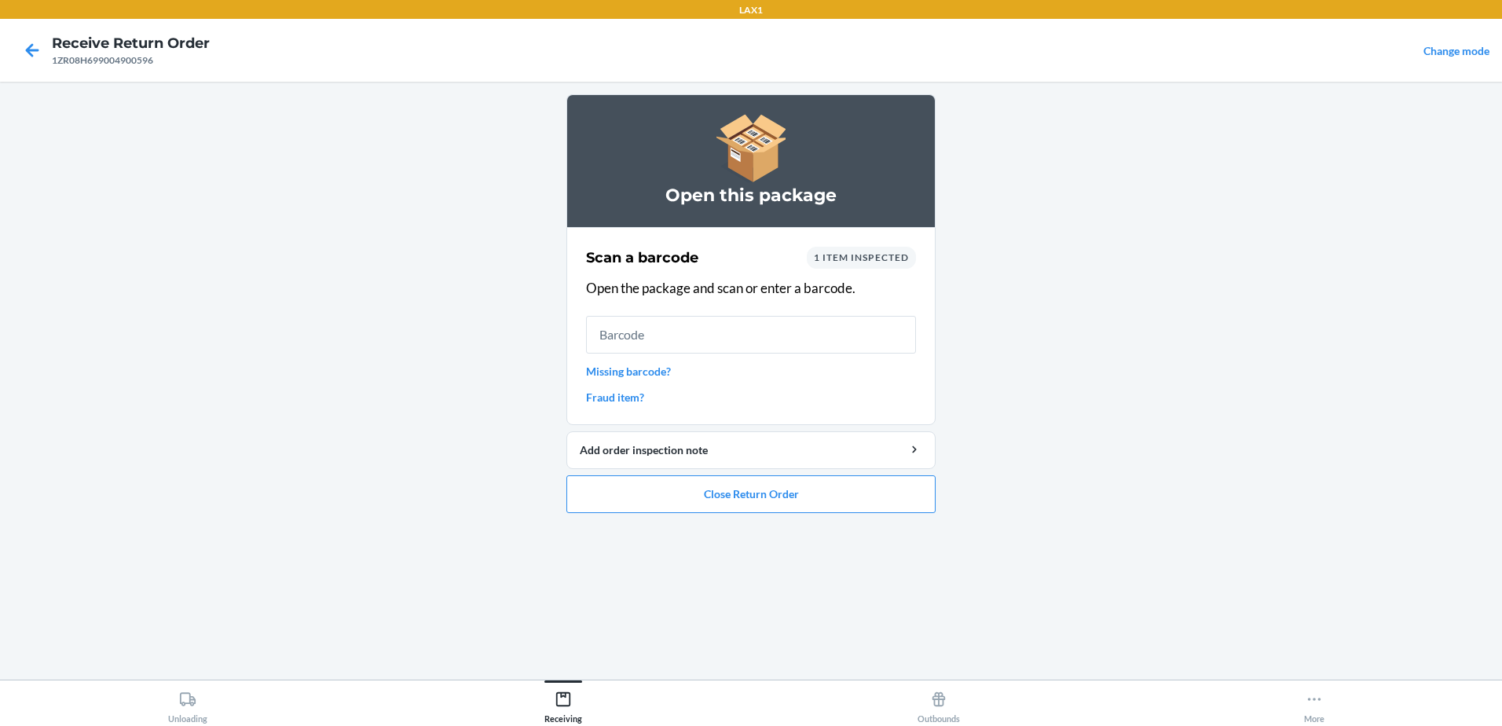
click at [643, 371] on link "Missing barcode?" at bounding box center [751, 371] width 330 height 16
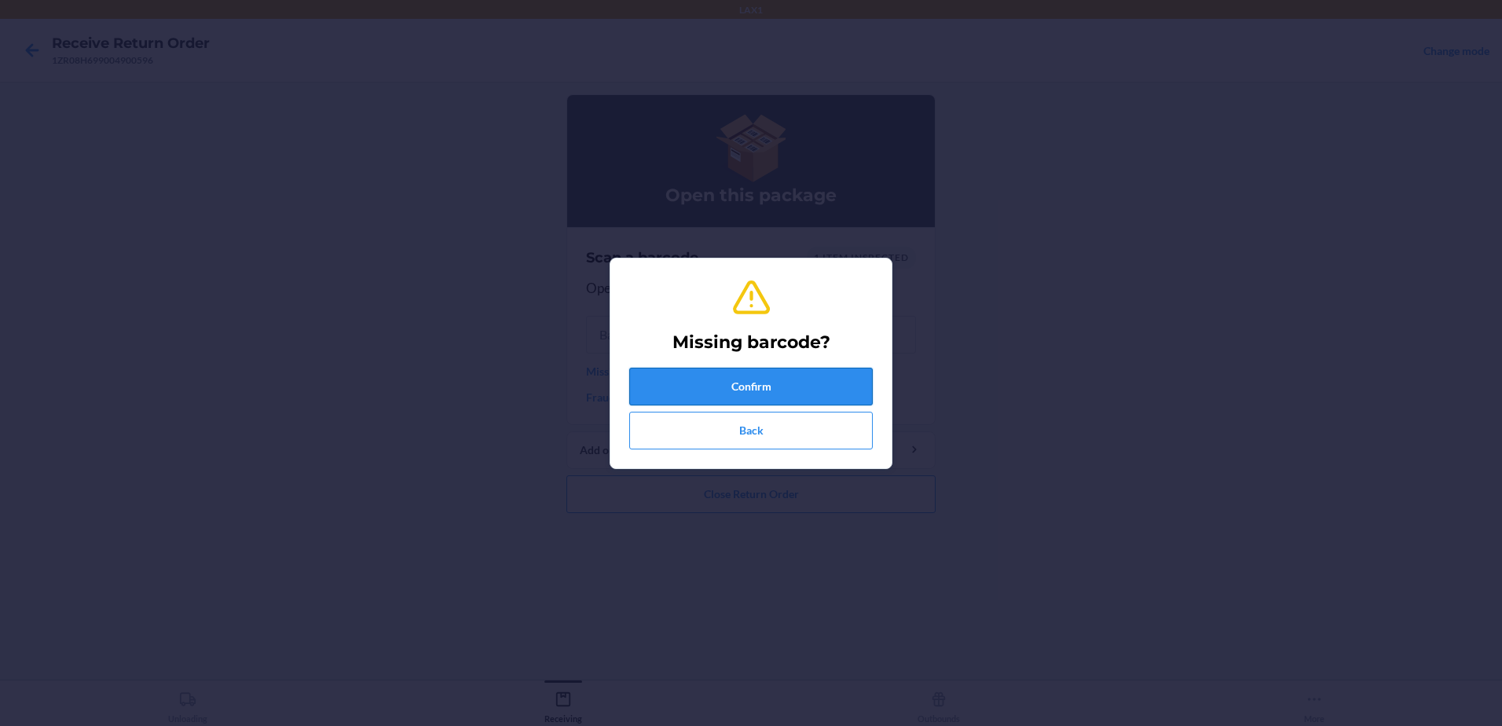
click at [765, 379] on button "Confirm" at bounding box center [750, 387] width 243 height 38
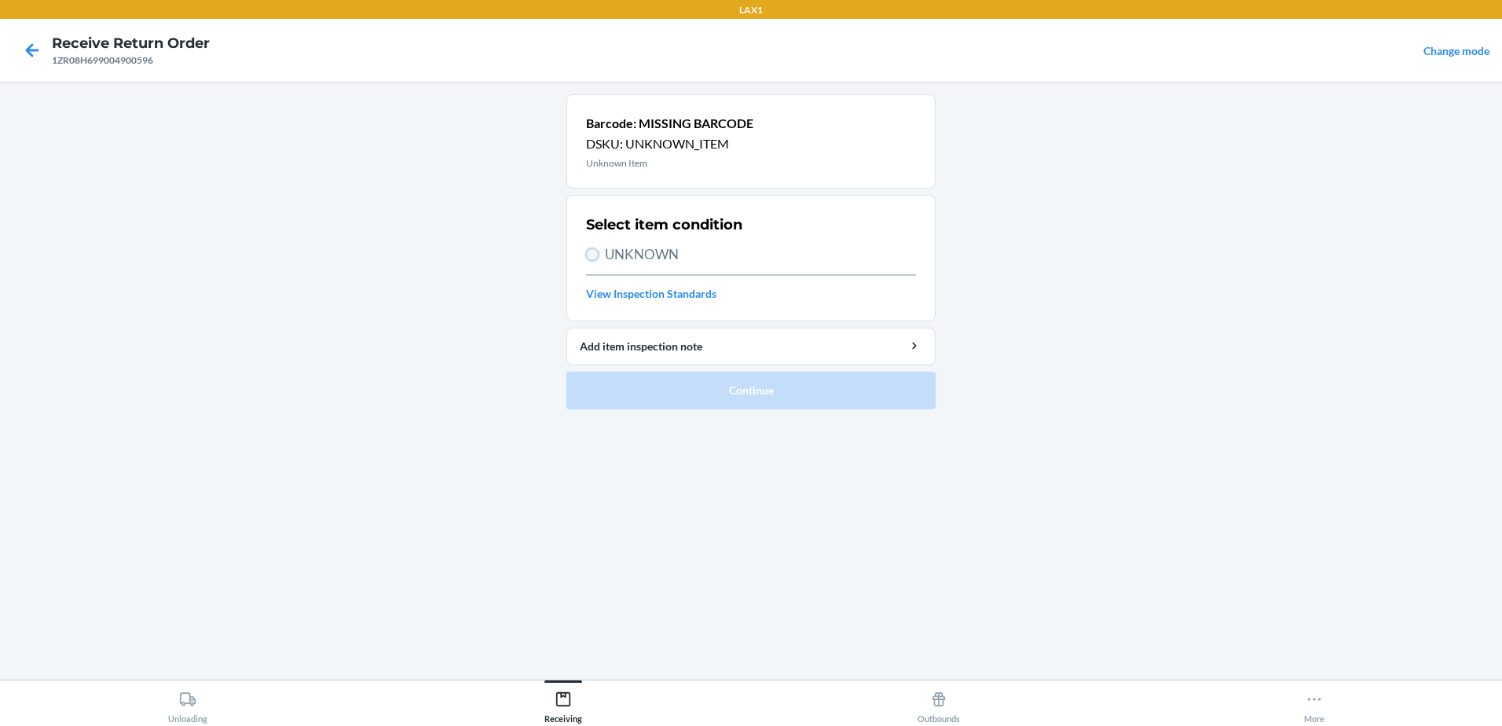
click at [592, 251] on input "UNKNOWN" at bounding box center [592, 254] width 13 height 13
radio input "true"
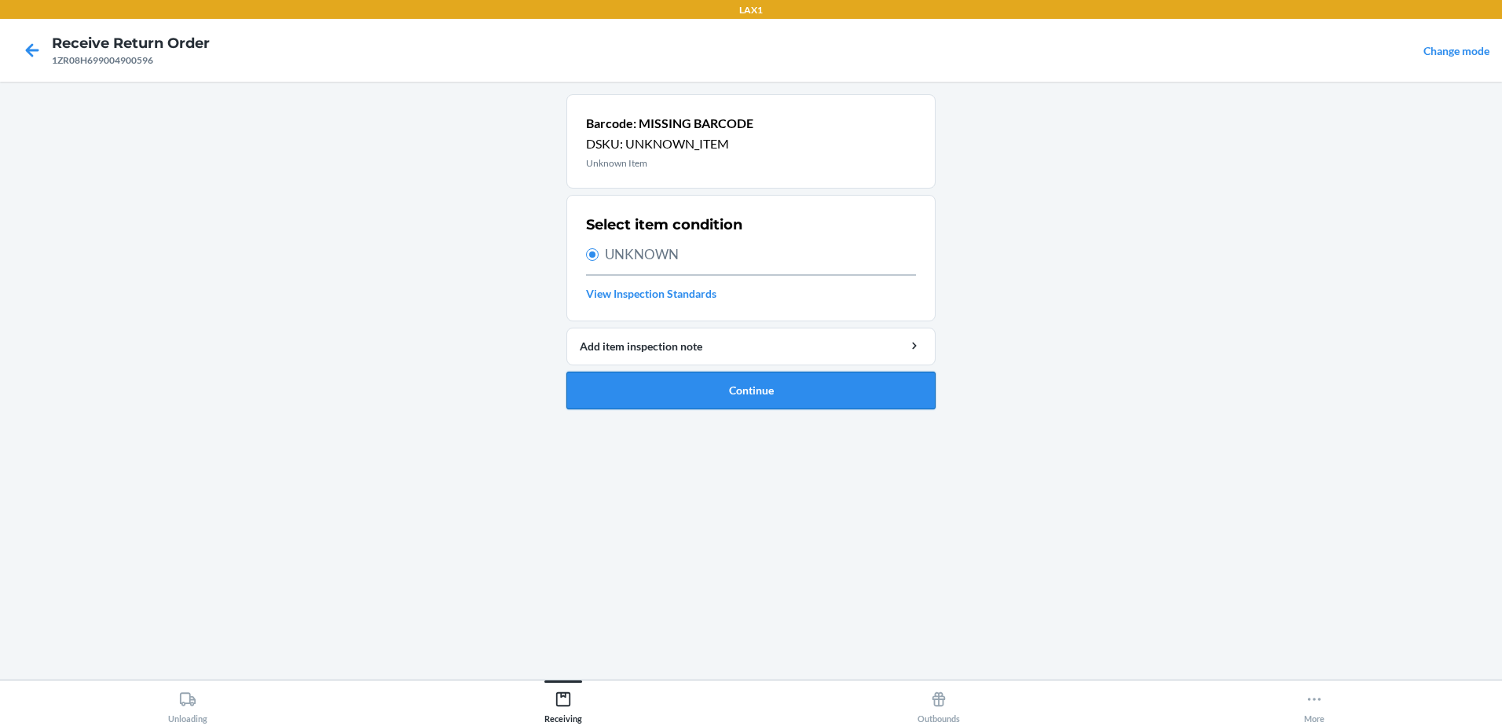
click at [769, 396] on button "Continue" at bounding box center [750, 391] width 369 height 38
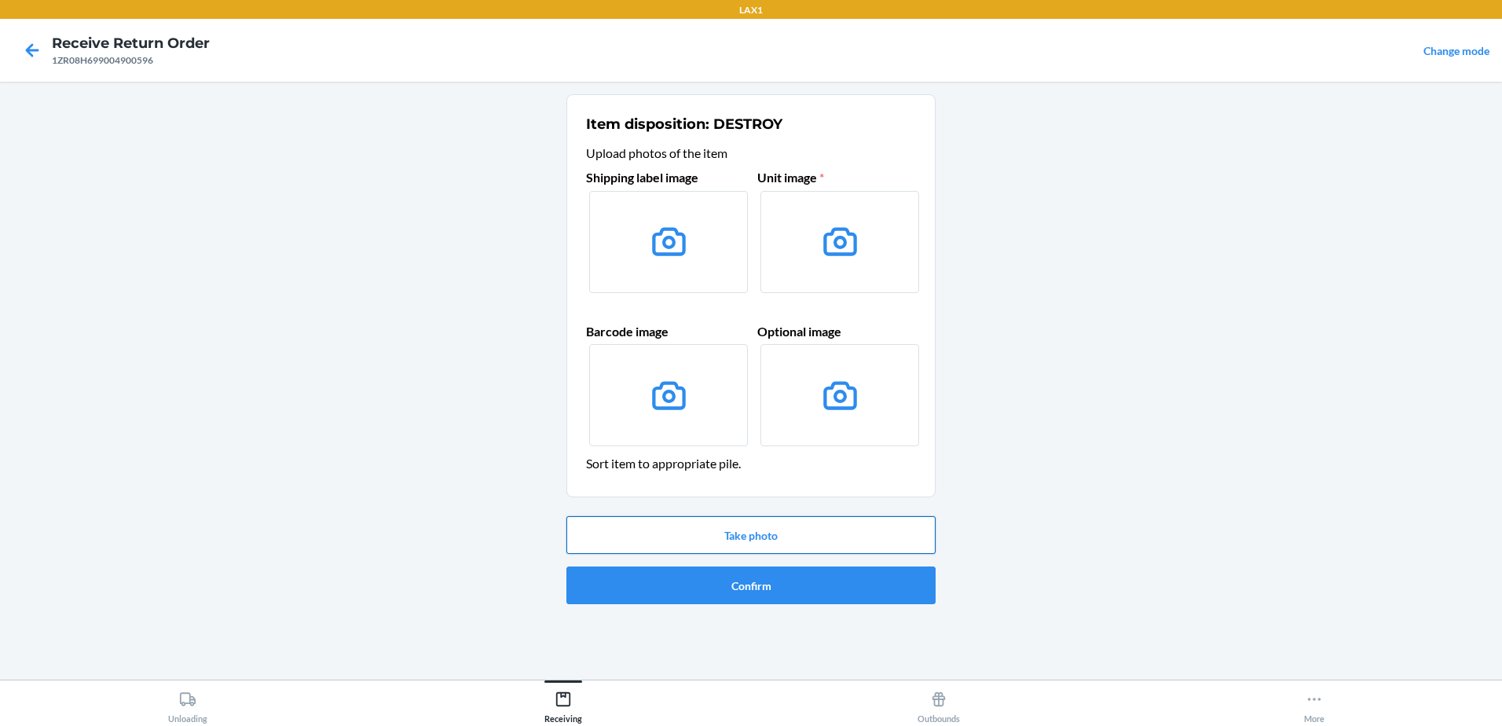
click at [771, 525] on button "Take photo" at bounding box center [750, 535] width 369 height 38
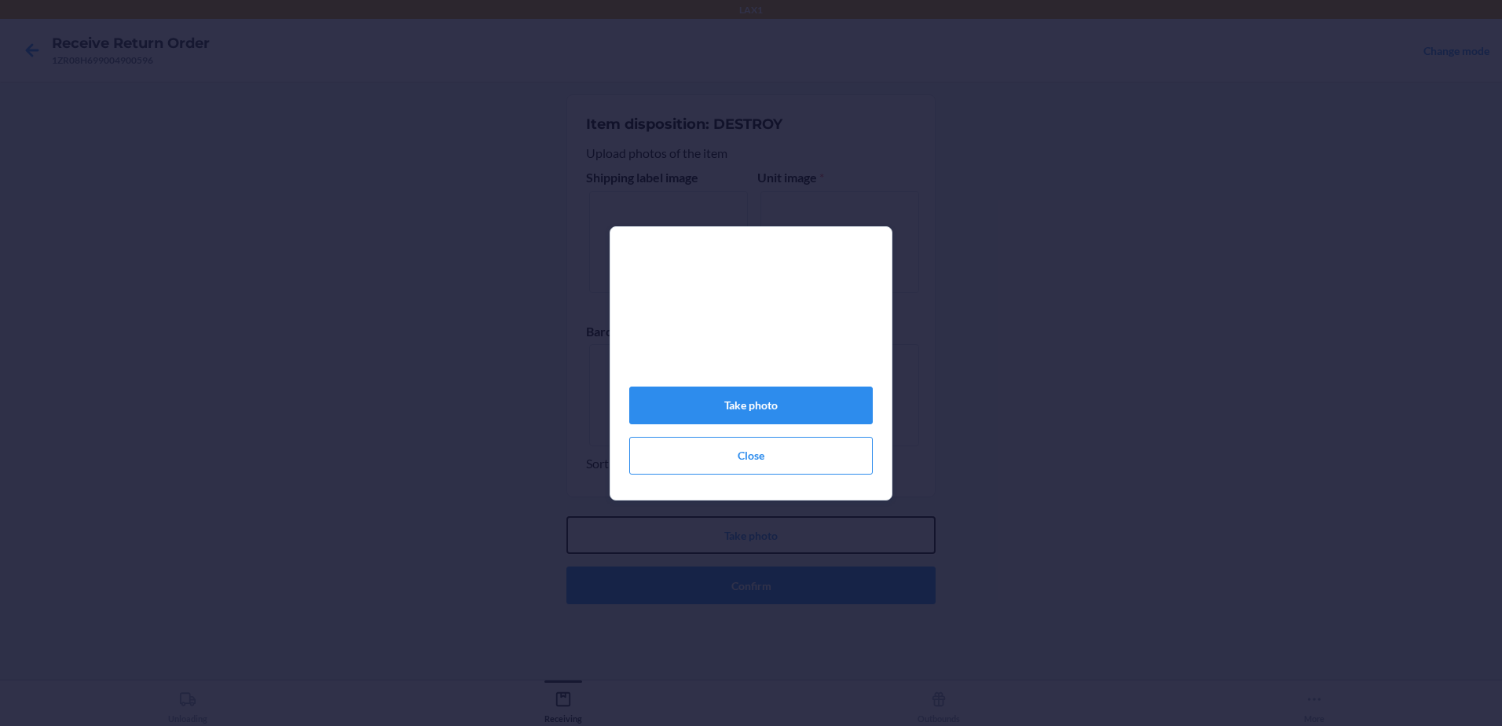
click at [566, 516] on button "Take photo" at bounding box center [750, 535] width 369 height 38
click at [821, 416] on button "Take photo" at bounding box center [750, 405] width 243 height 38
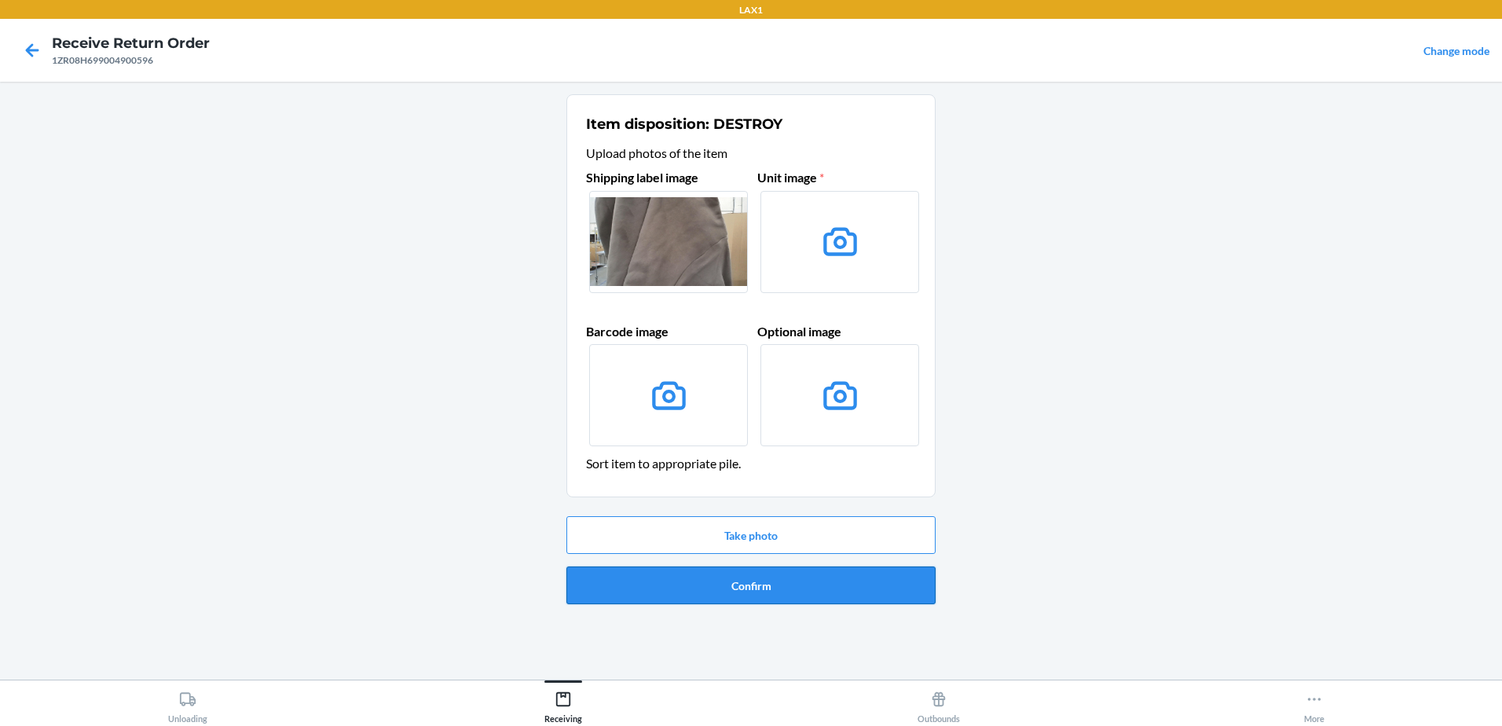
click at [775, 599] on button "Confirm" at bounding box center [750, 585] width 369 height 38
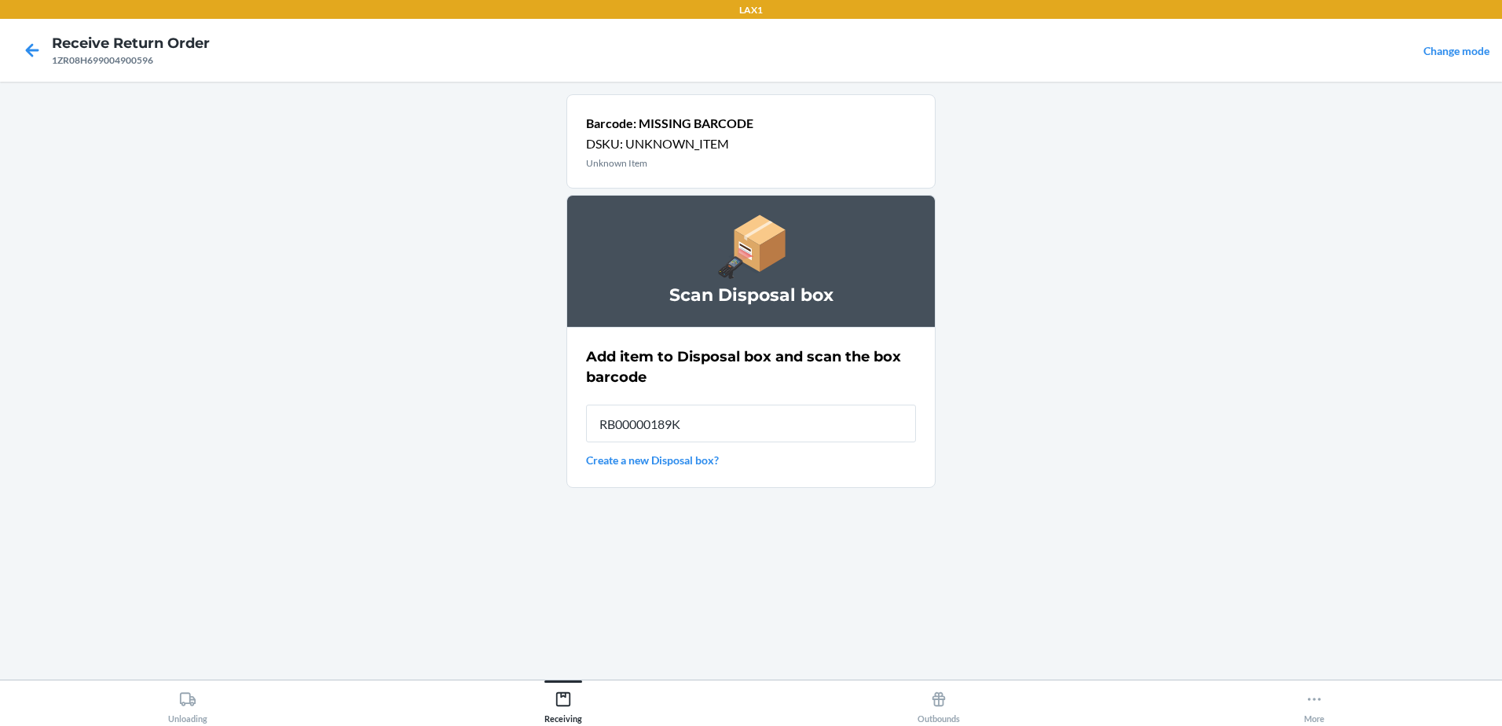
type input "RB00000189K"
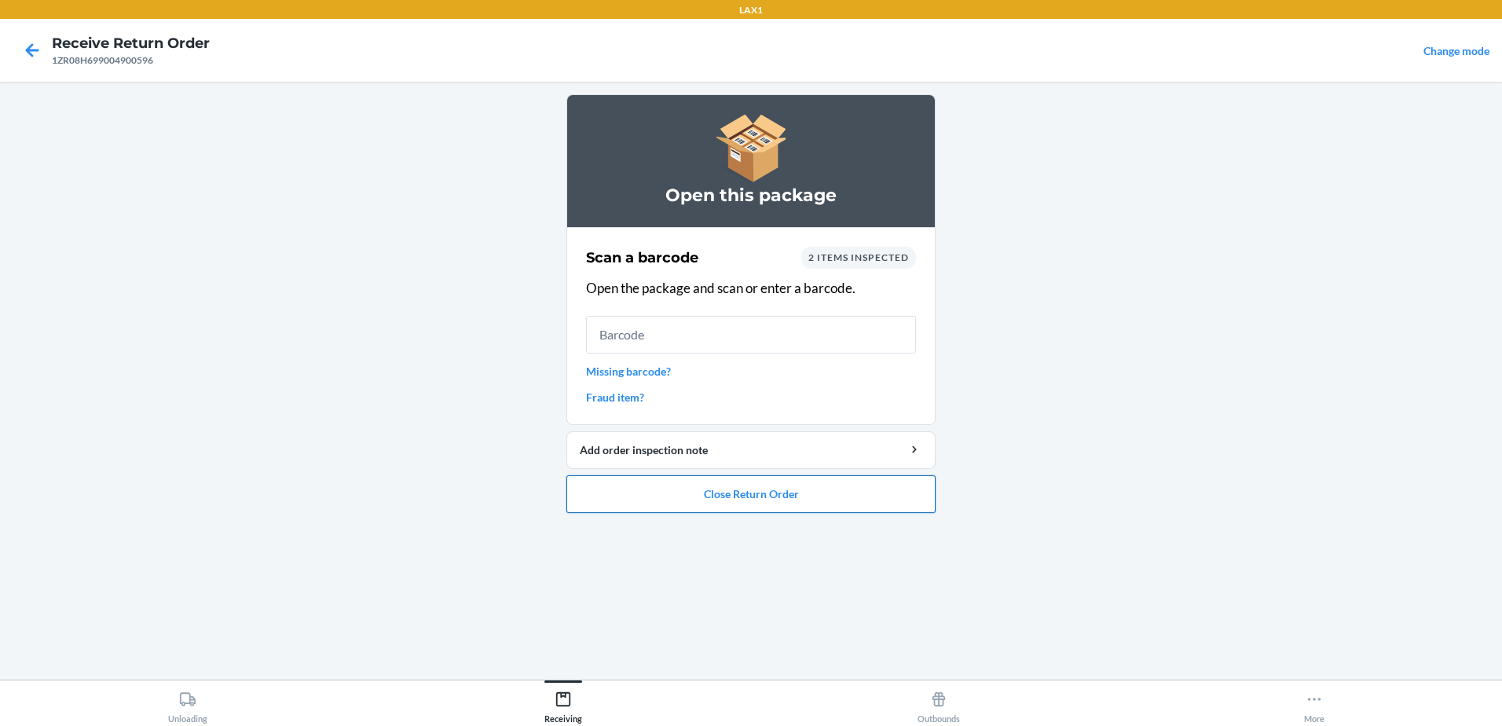
click at [774, 507] on button "Close Return Order" at bounding box center [750, 494] width 369 height 38
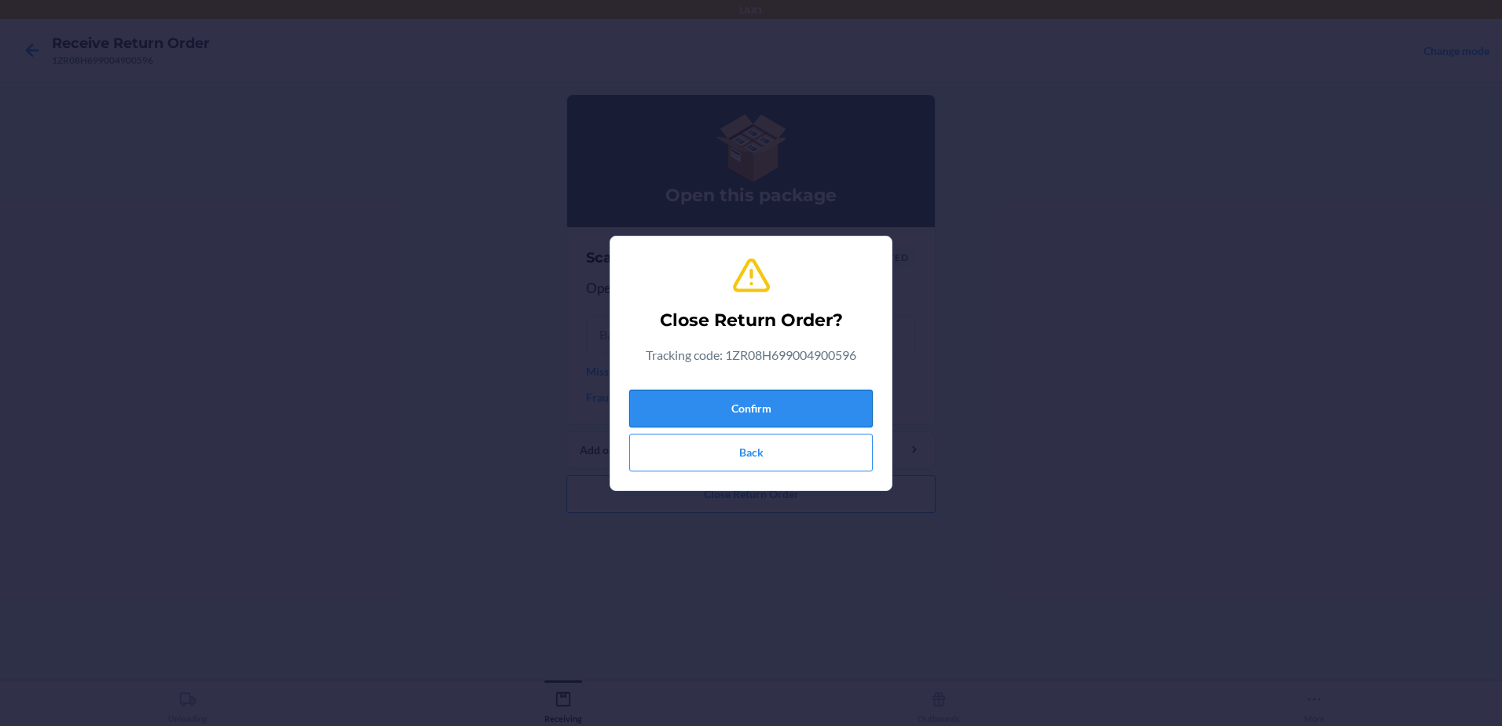
click at [812, 400] on button "Confirm" at bounding box center [750, 409] width 243 height 38
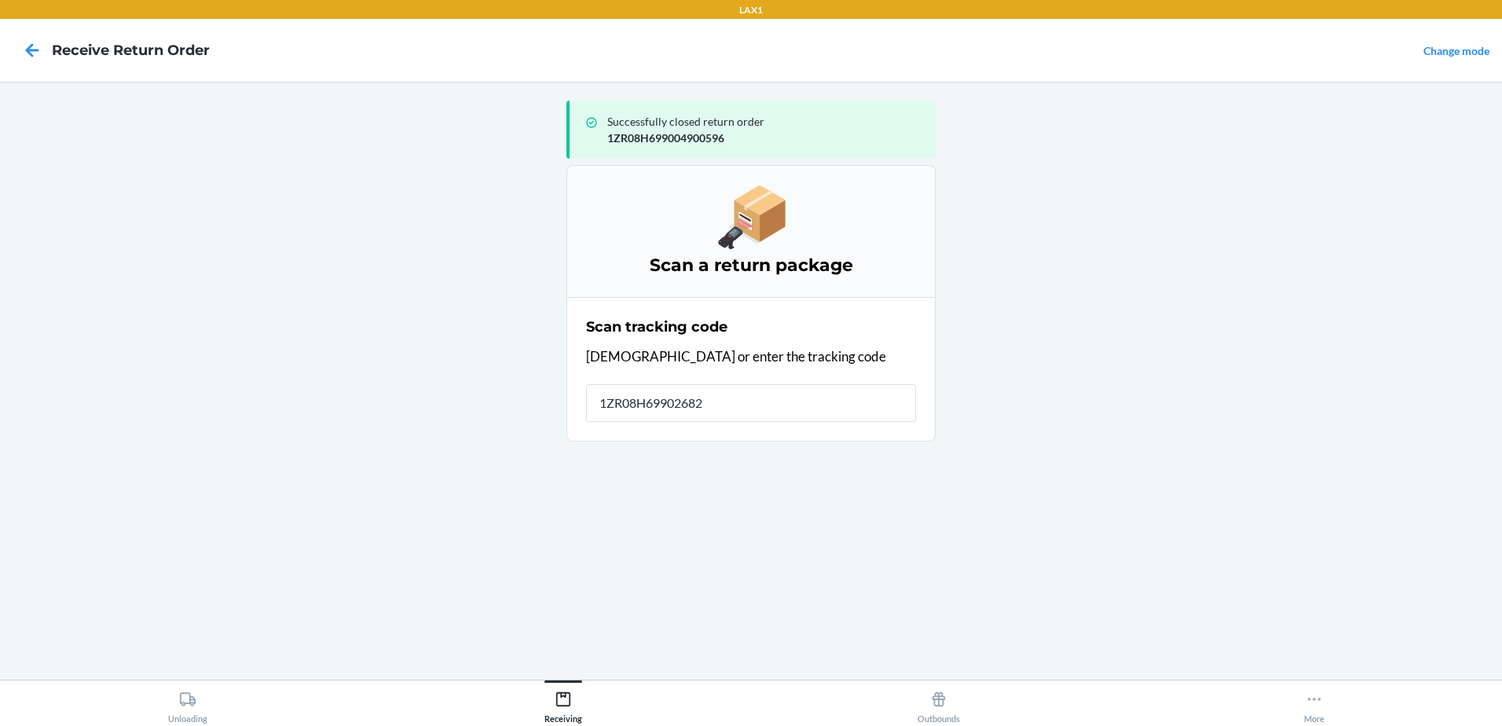
type input "1ZR08H699026829"
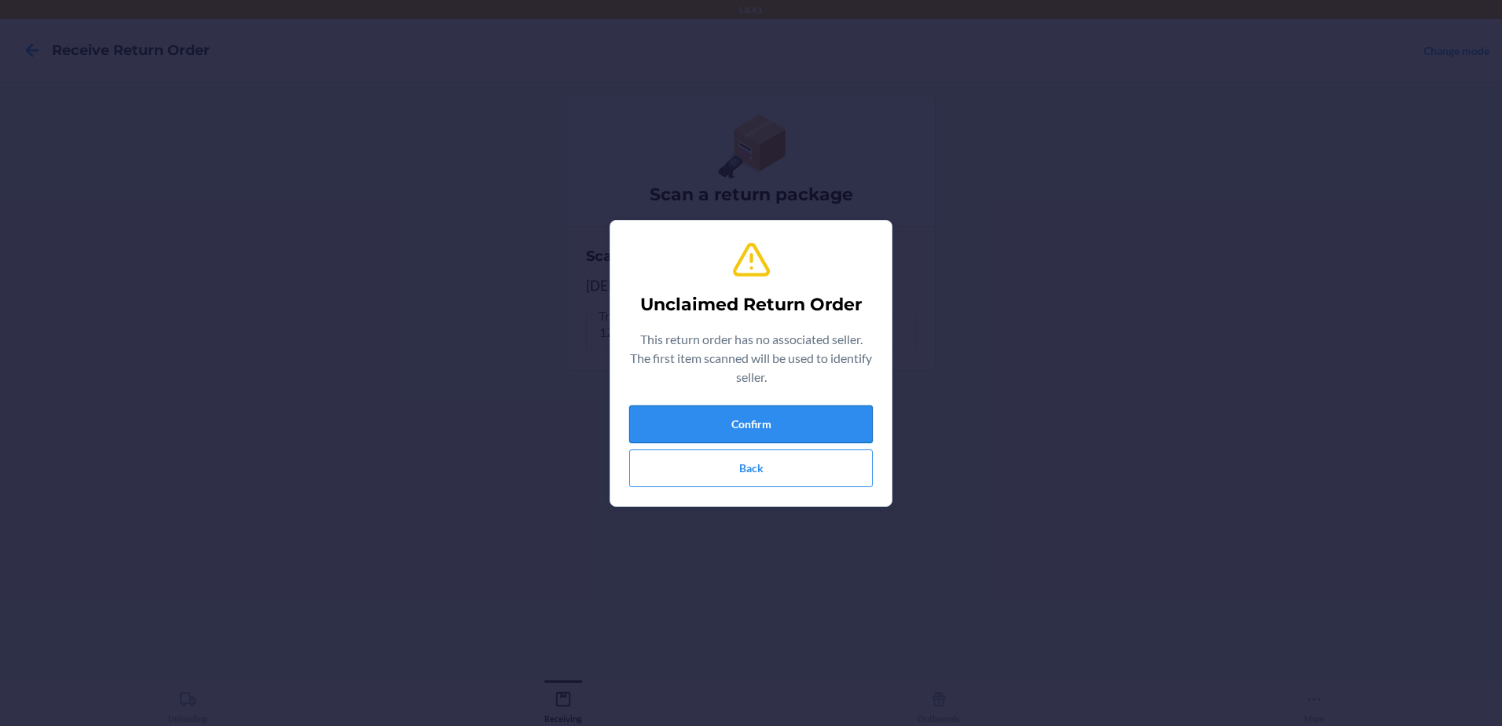
click at [777, 415] on button "Confirm" at bounding box center [750, 424] width 243 height 38
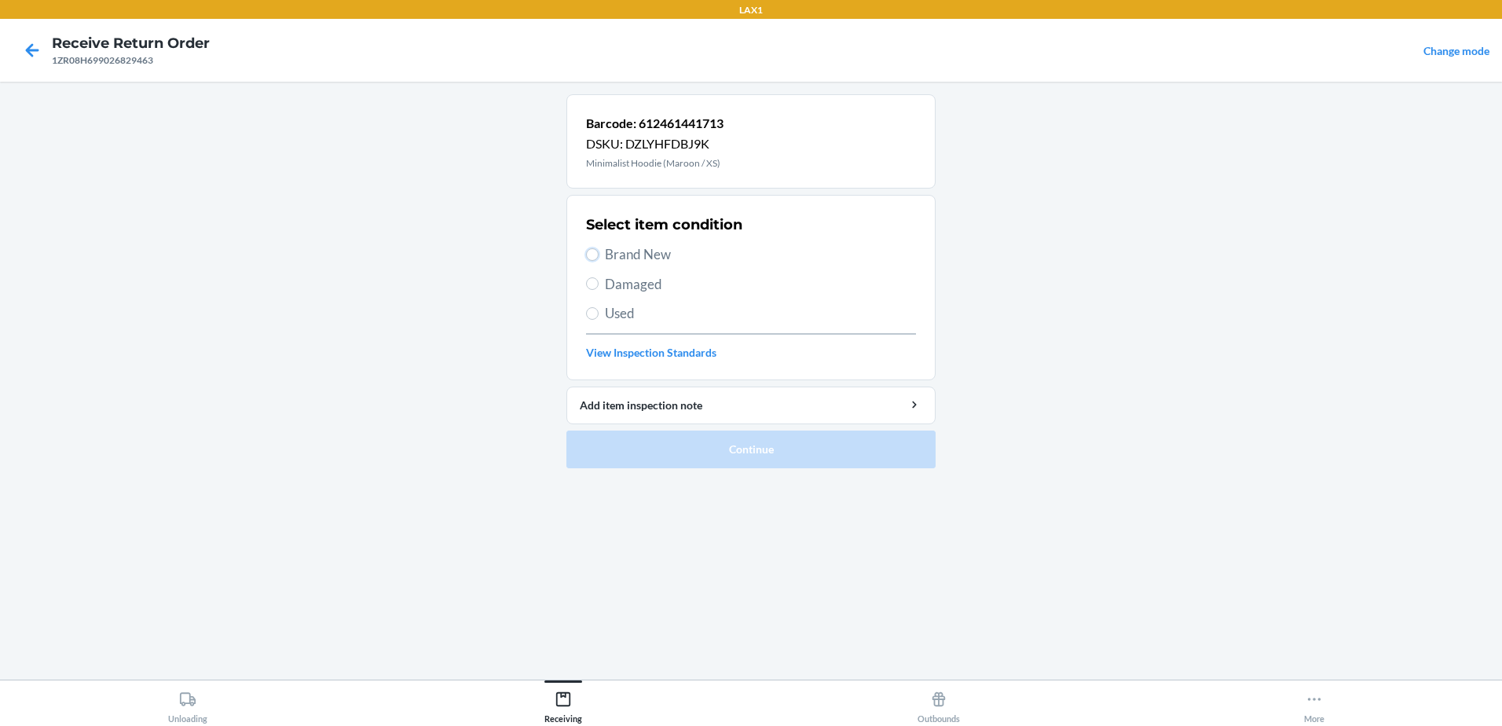
click at [594, 247] on label "Brand New" at bounding box center [751, 254] width 330 height 20
click at [594, 248] on input "Brand New" at bounding box center [592, 254] width 13 height 13
radio input "true"
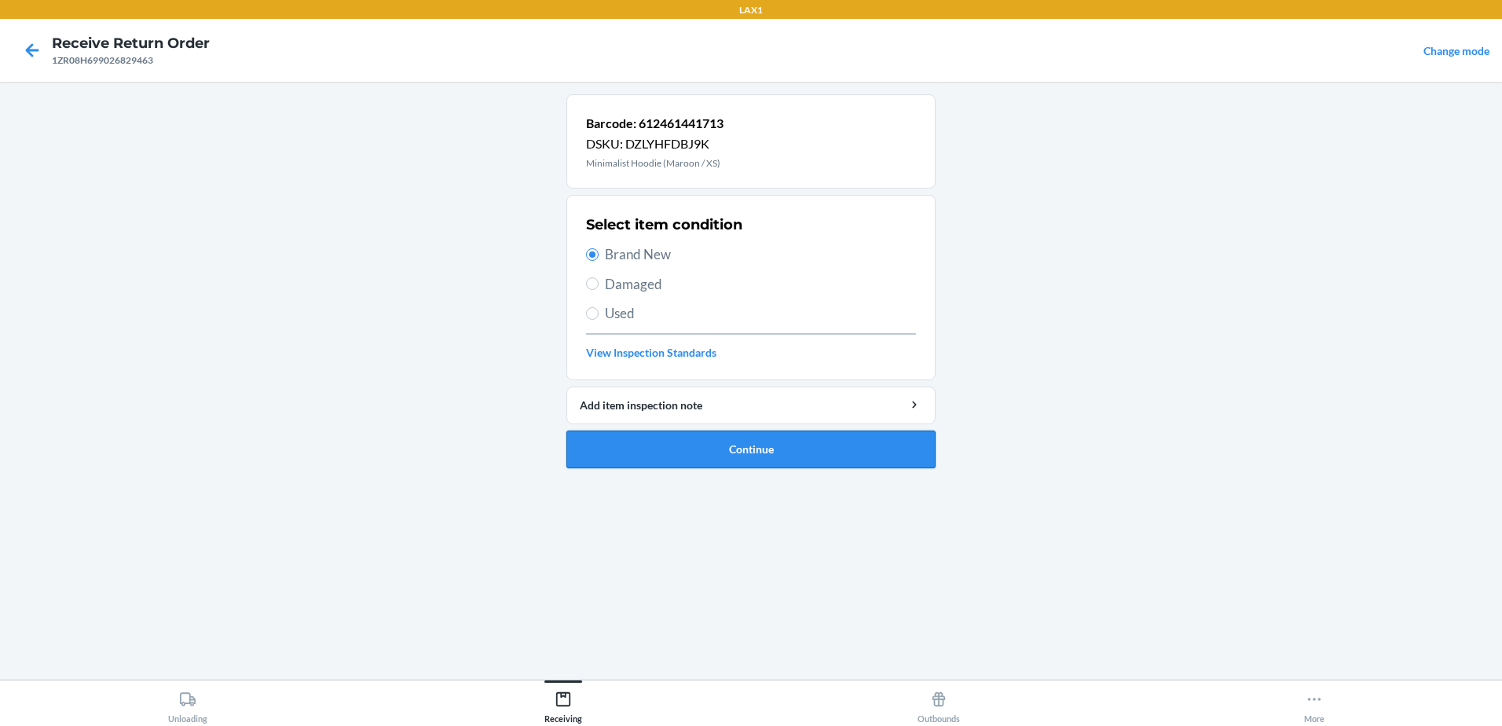
click at [822, 457] on button "Continue" at bounding box center [750, 449] width 369 height 38
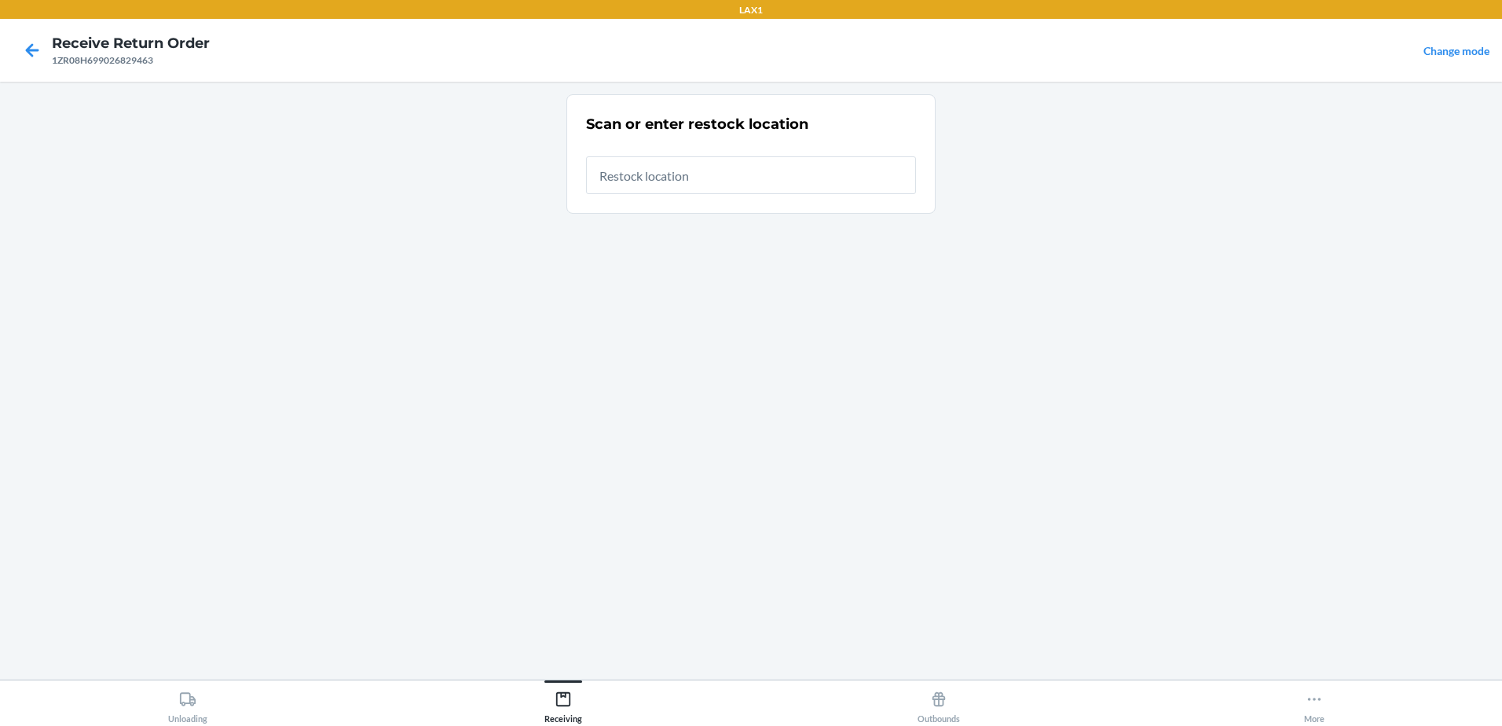
click at [815, 183] on input "text" at bounding box center [751, 175] width 330 height 38
type input "RTCART031"
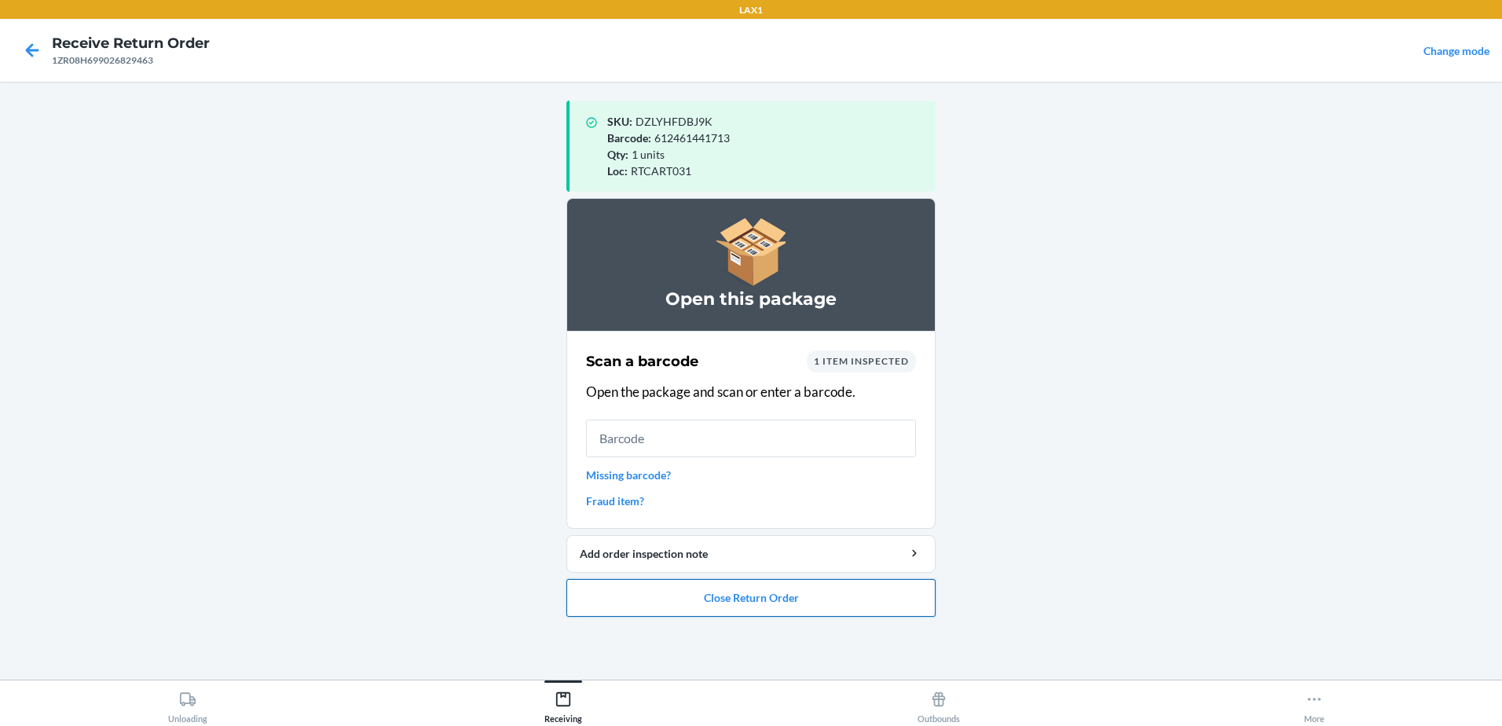
click at [773, 598] on button "Close Return Order" at bounding box center [750, 598] width 369 height 38
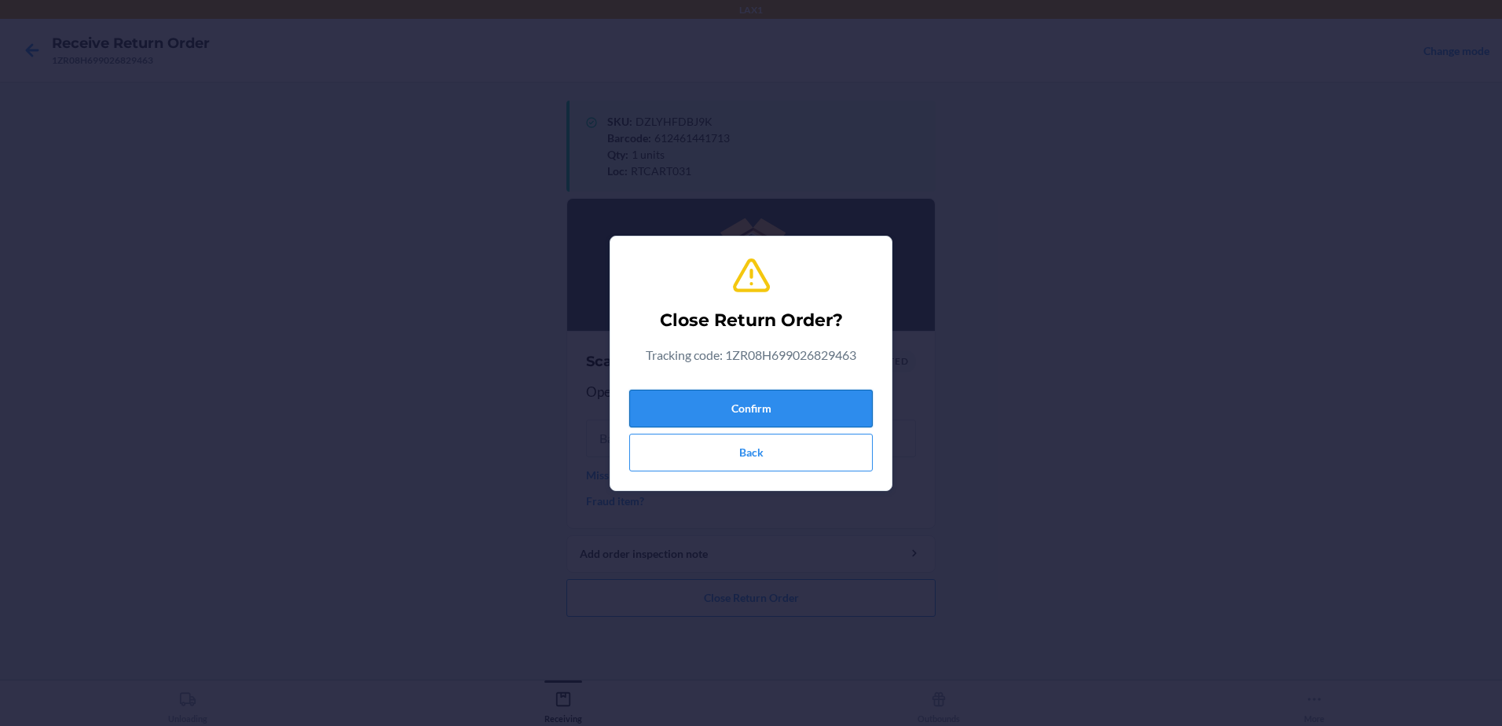
click at [819, 395] on button "Confirm" at bounding box center [750, 409] width 243 height 38
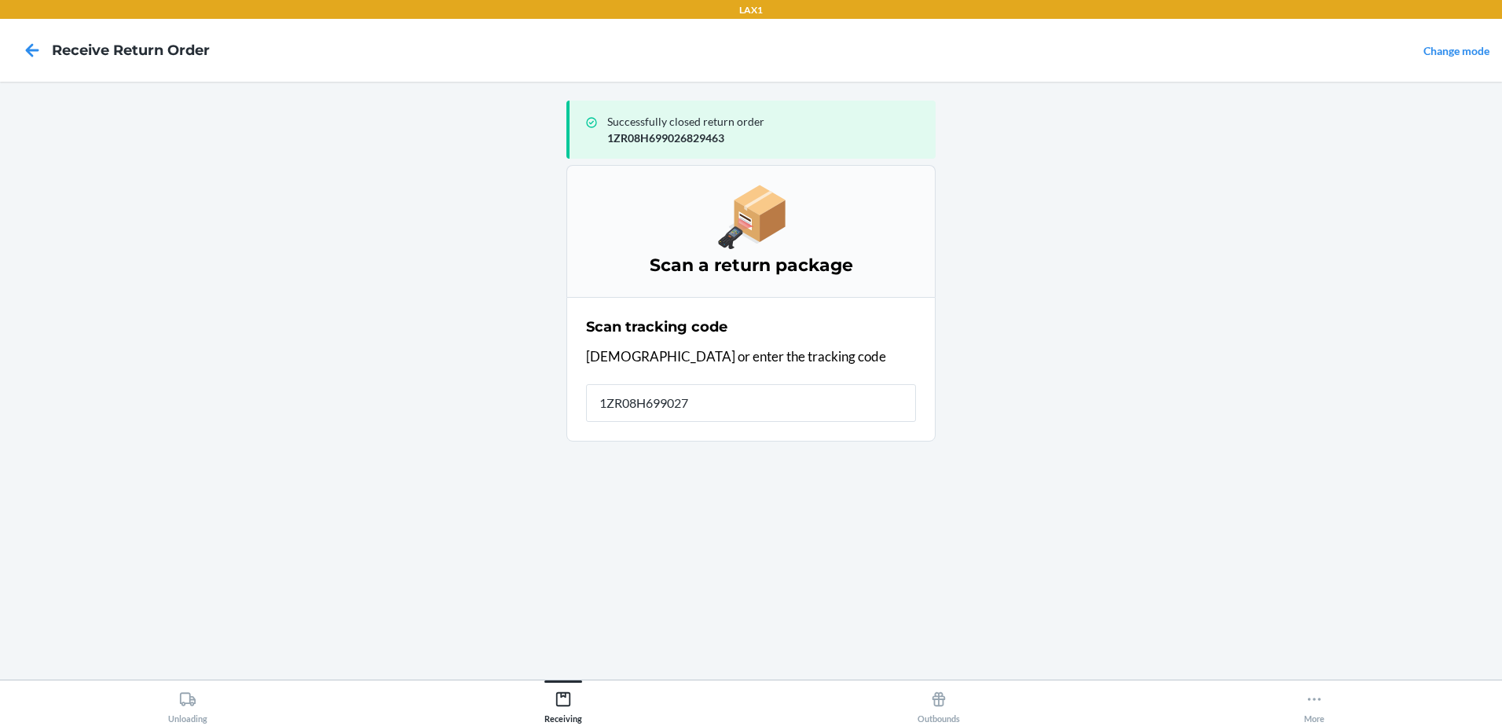
type input "1ZR08H6990272"
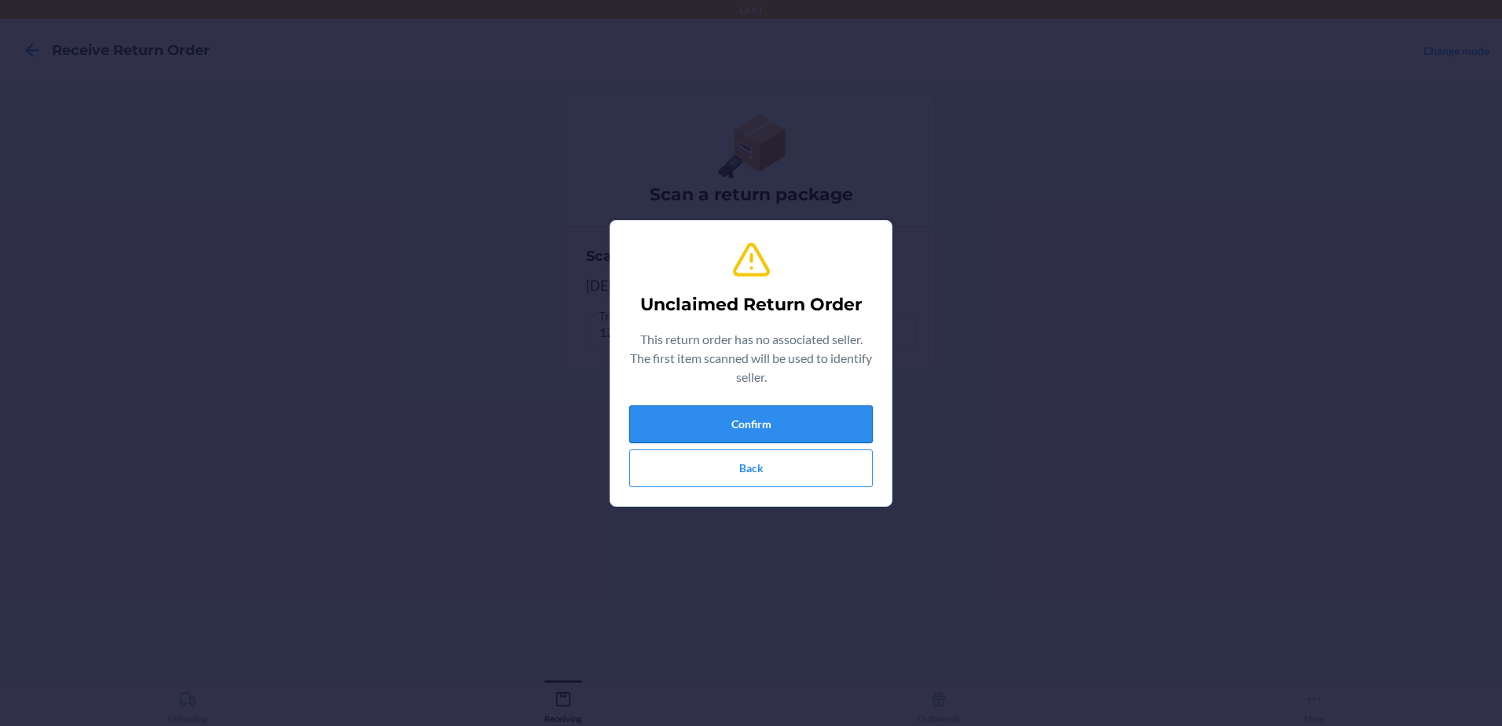
click at [811, 421] on button "Confirm" at bounding box center [750, 424] width 243 height 38
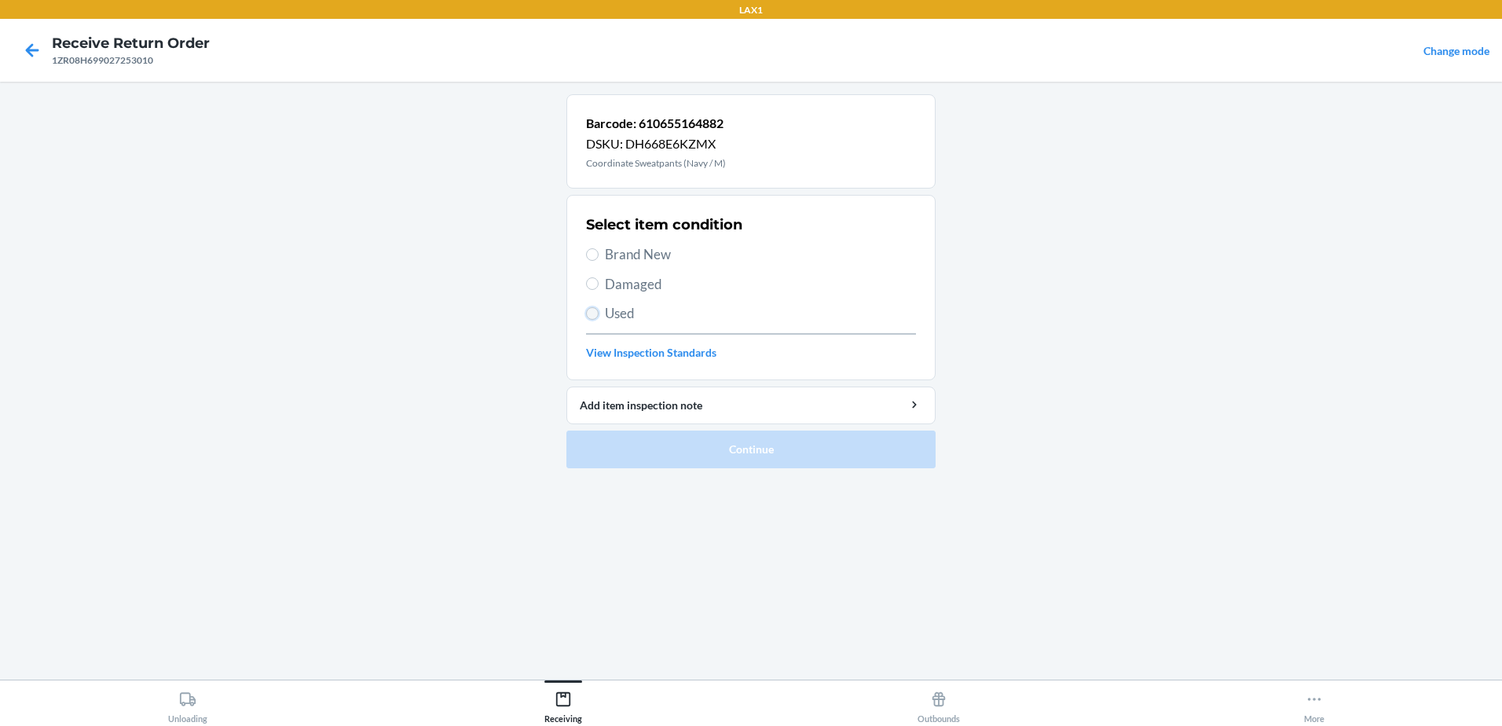
click at [592, 312] on input "Used" at bounding box center [592, 313] width 13 height 13
radio input "true"
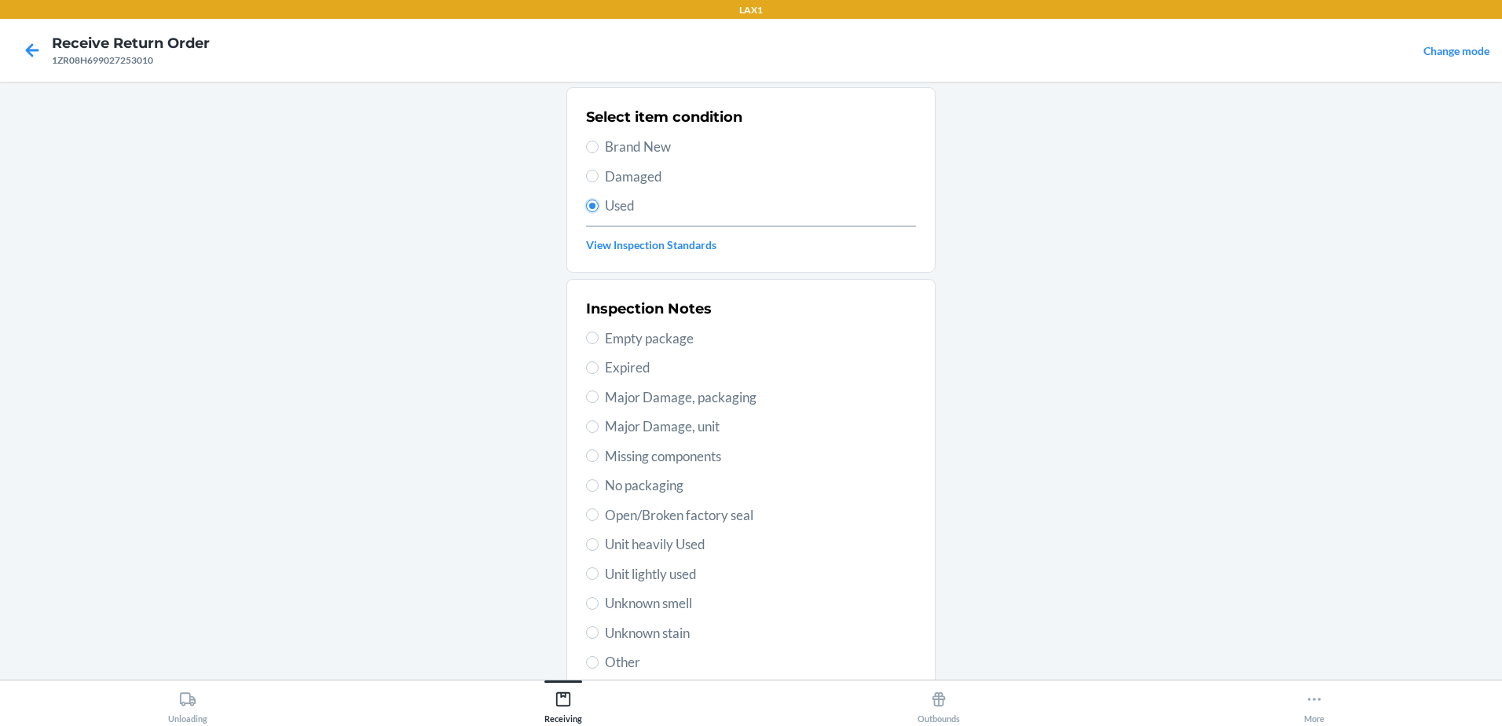
scroll to position [221, 0]
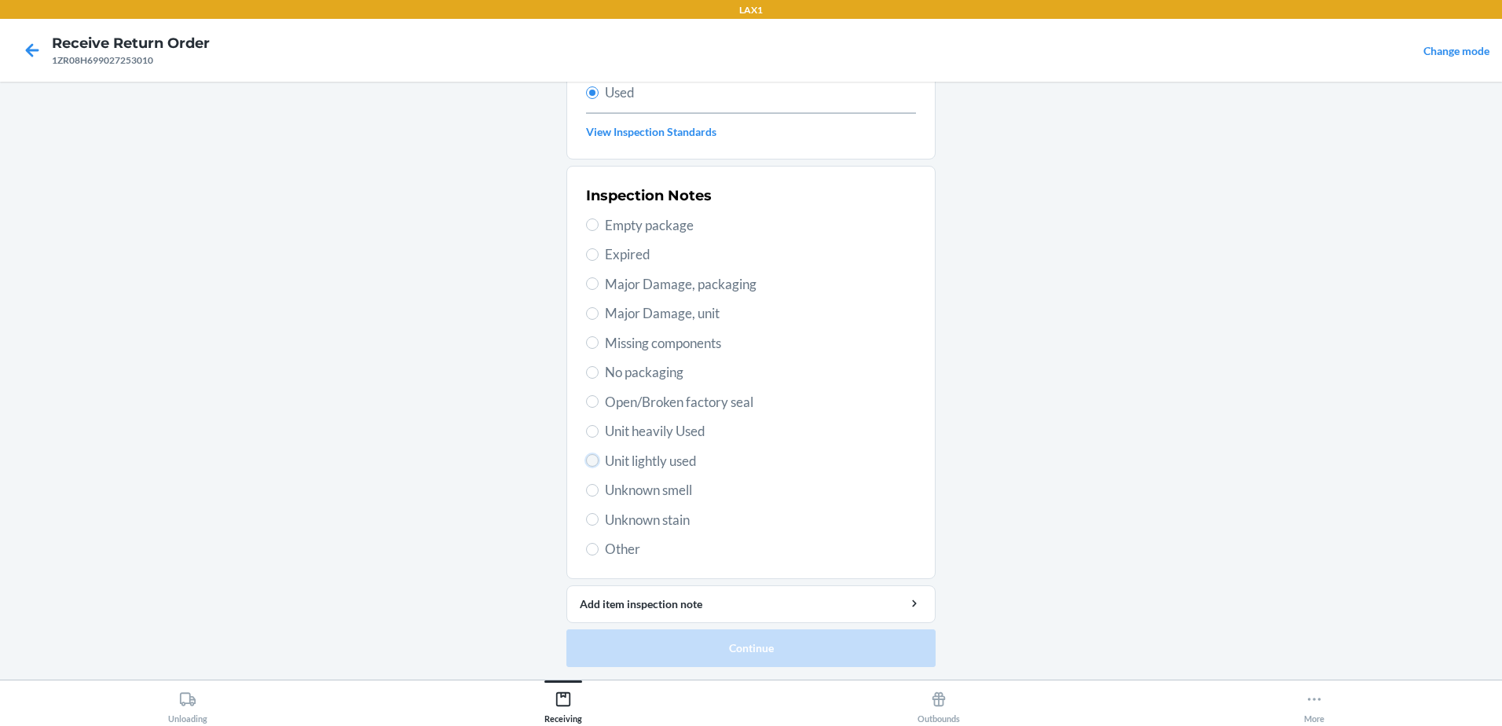
click at [586, 458] on input "Unit lightly used" at bounding box center [592, 460] width 13 height 13
radio input "true"
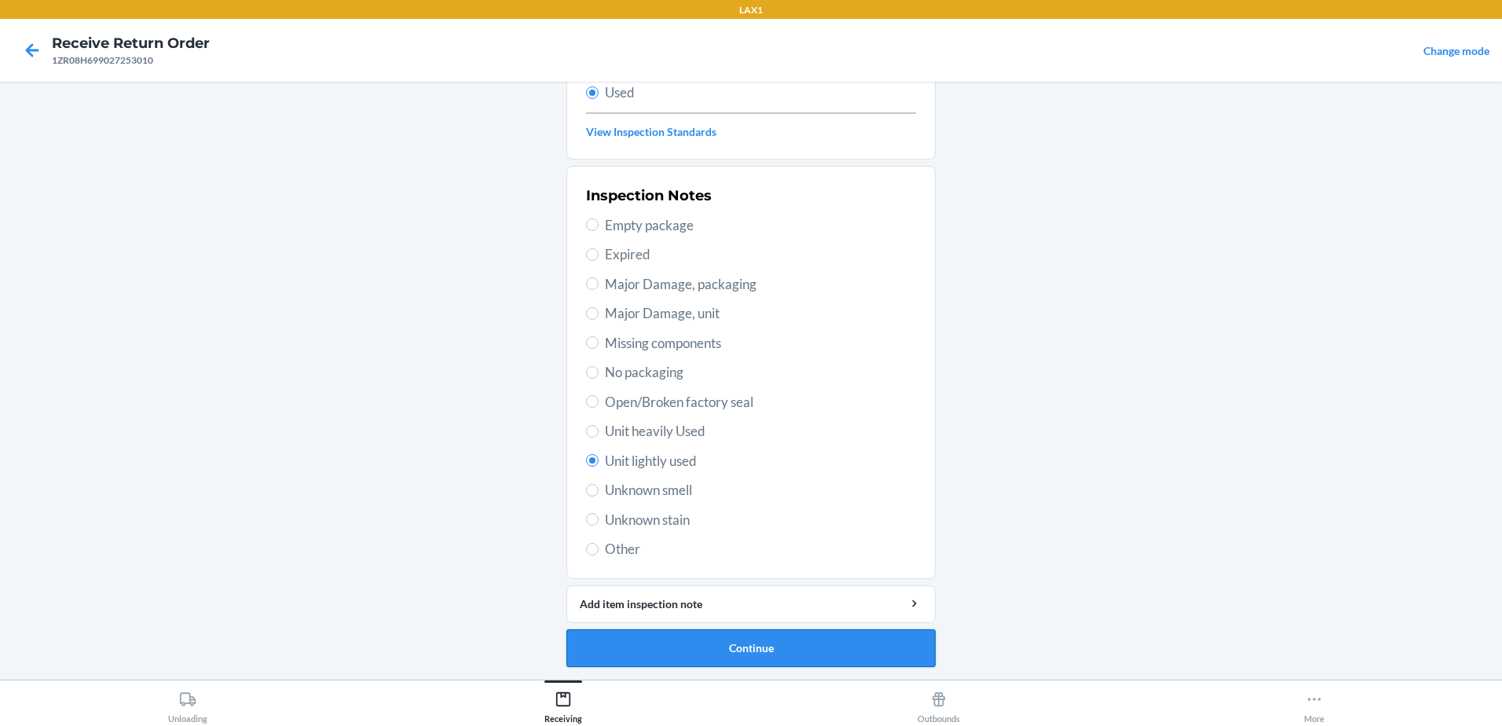
click at [786, 650] on button "Continue" at bounding box center [750, 648] width 369 height 38
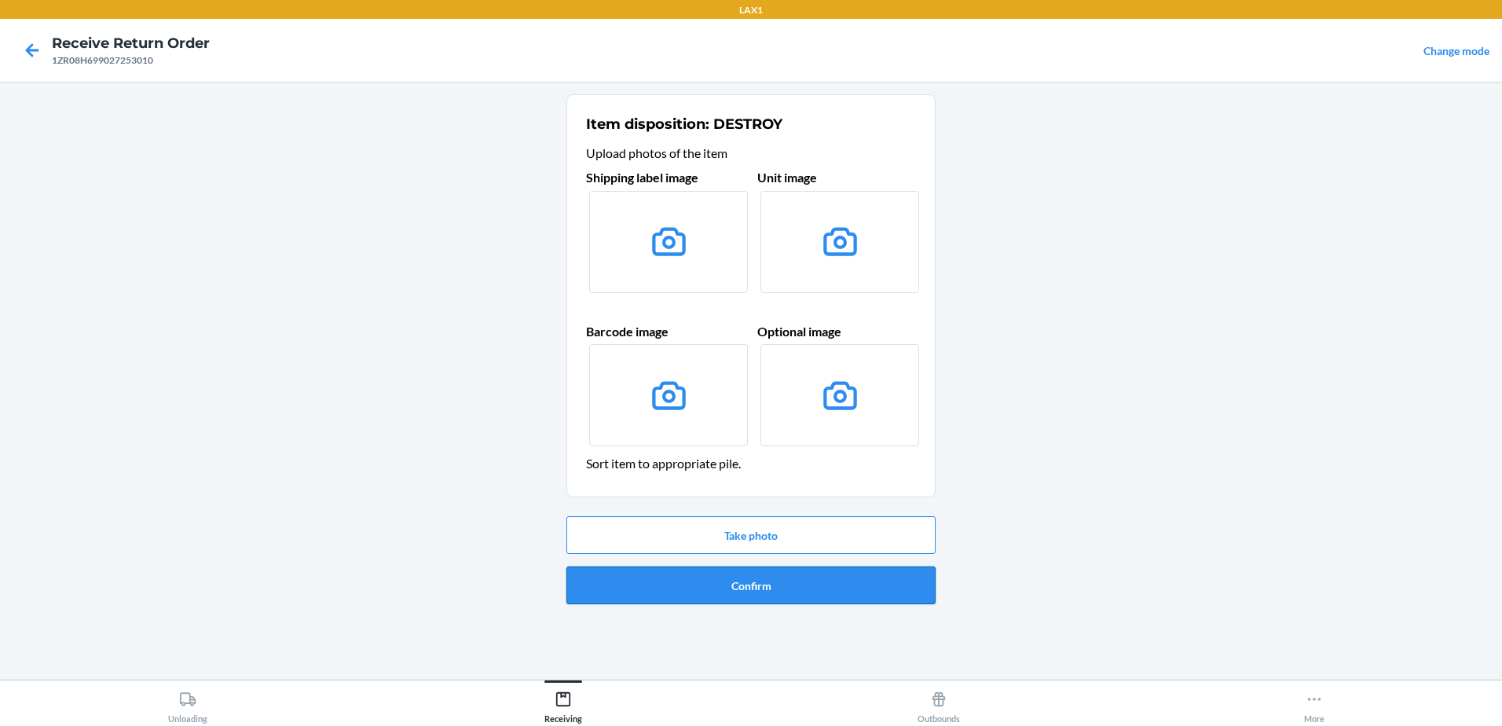
click at [770, 597] on button "Confirm" at bounding box center [750, 585] width 369 height 38
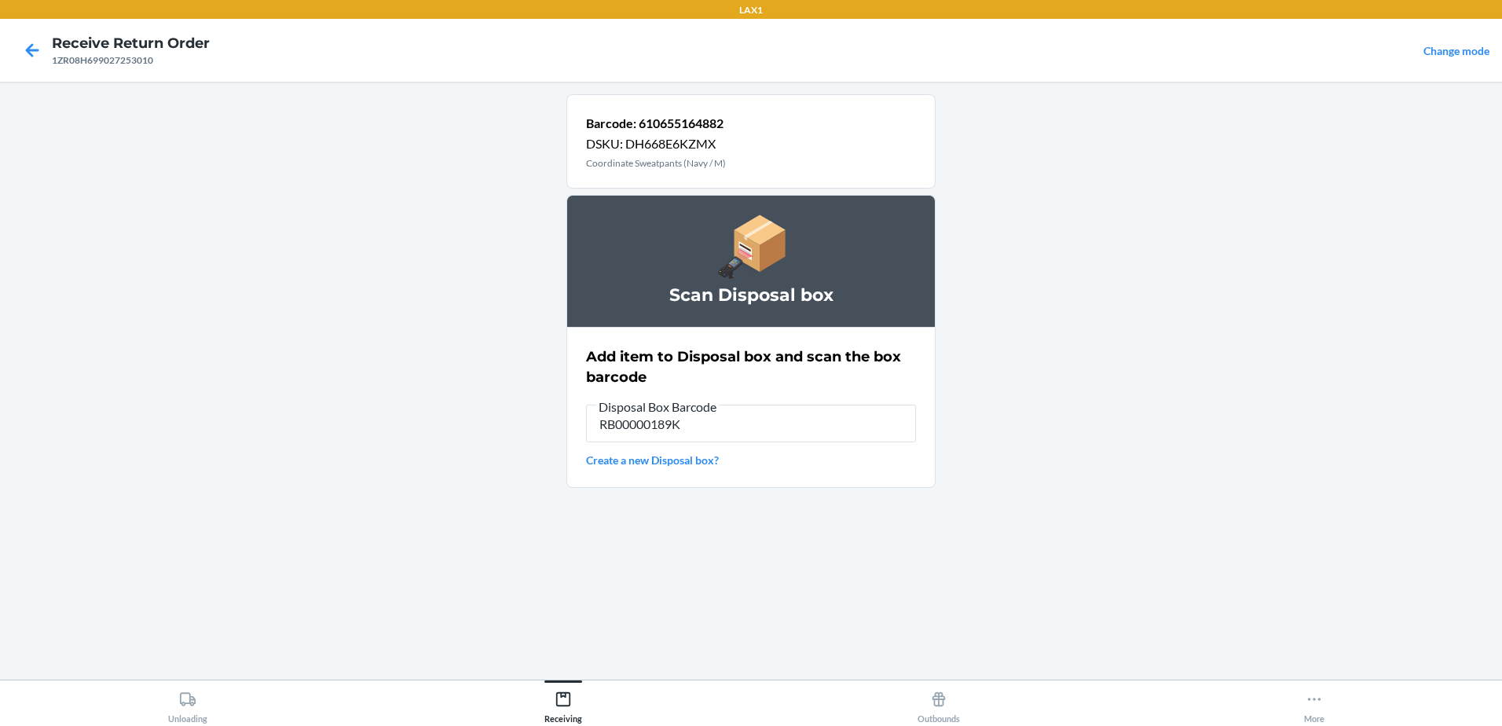
type input "RB00000189K"
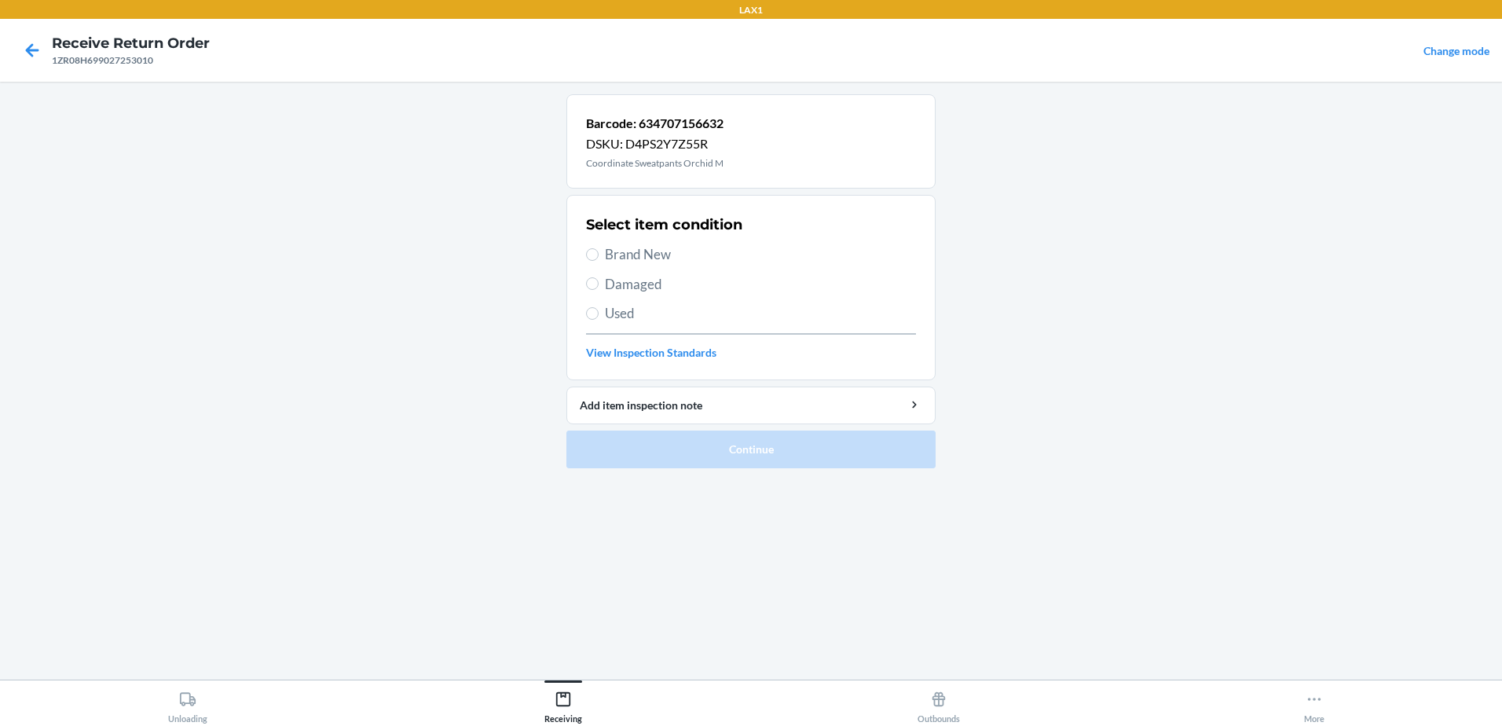
click at [587, 249] on label "Brand New" at bounding box center [751, 254] width 330 height 20
click at [587, 249] on input "Brand New" at bounding box center [592, 254] width 13 height 13
radio input "true"
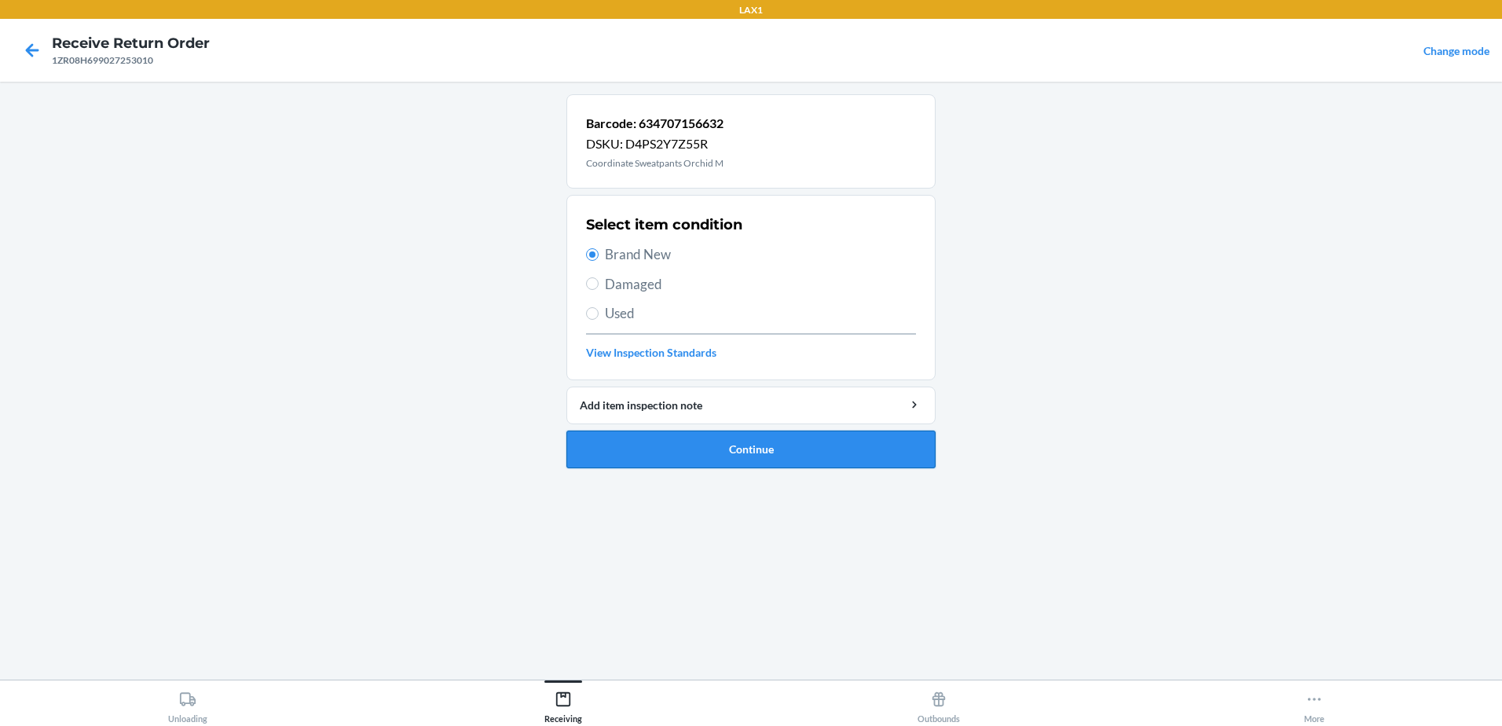
click at [791, 443] on button "Continue" at bounding box center [750, 449] width 369 height 38
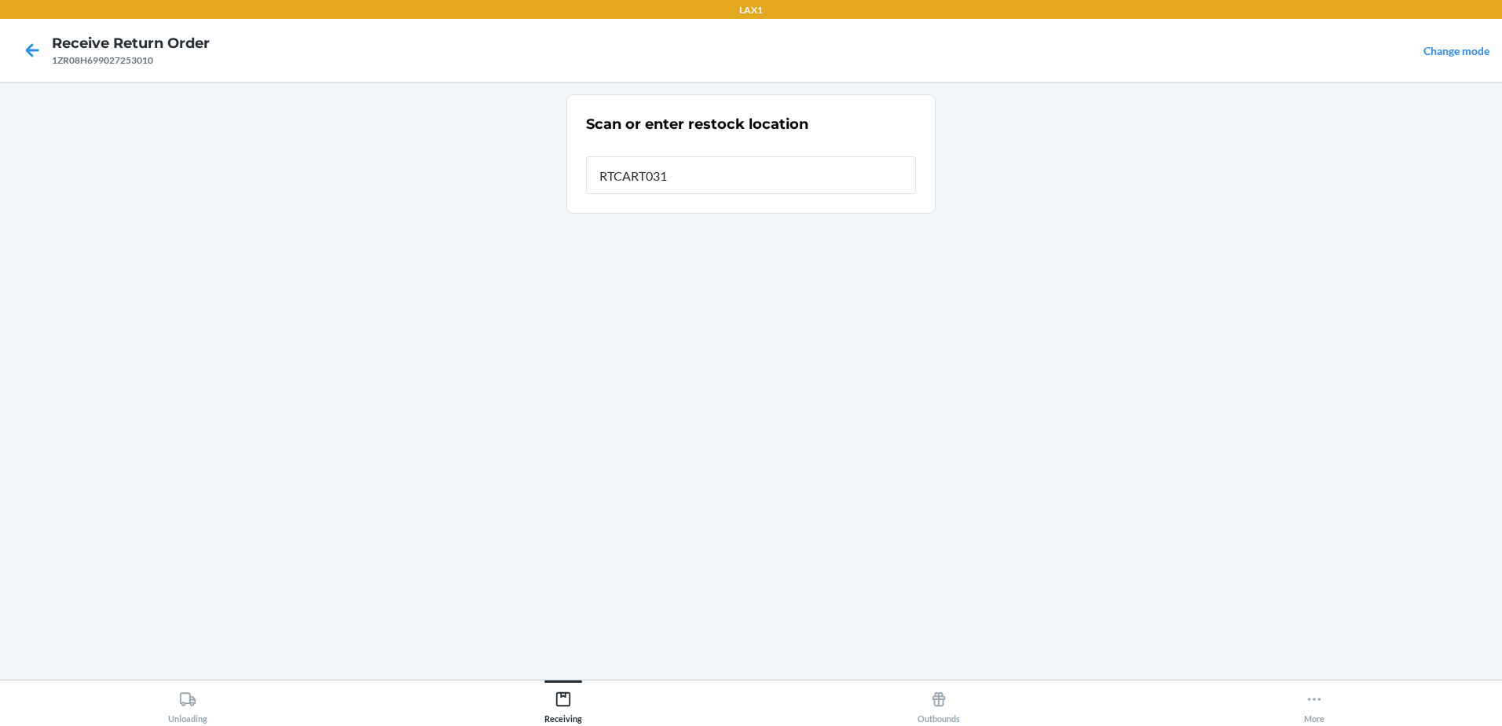
type input "RTCART031"
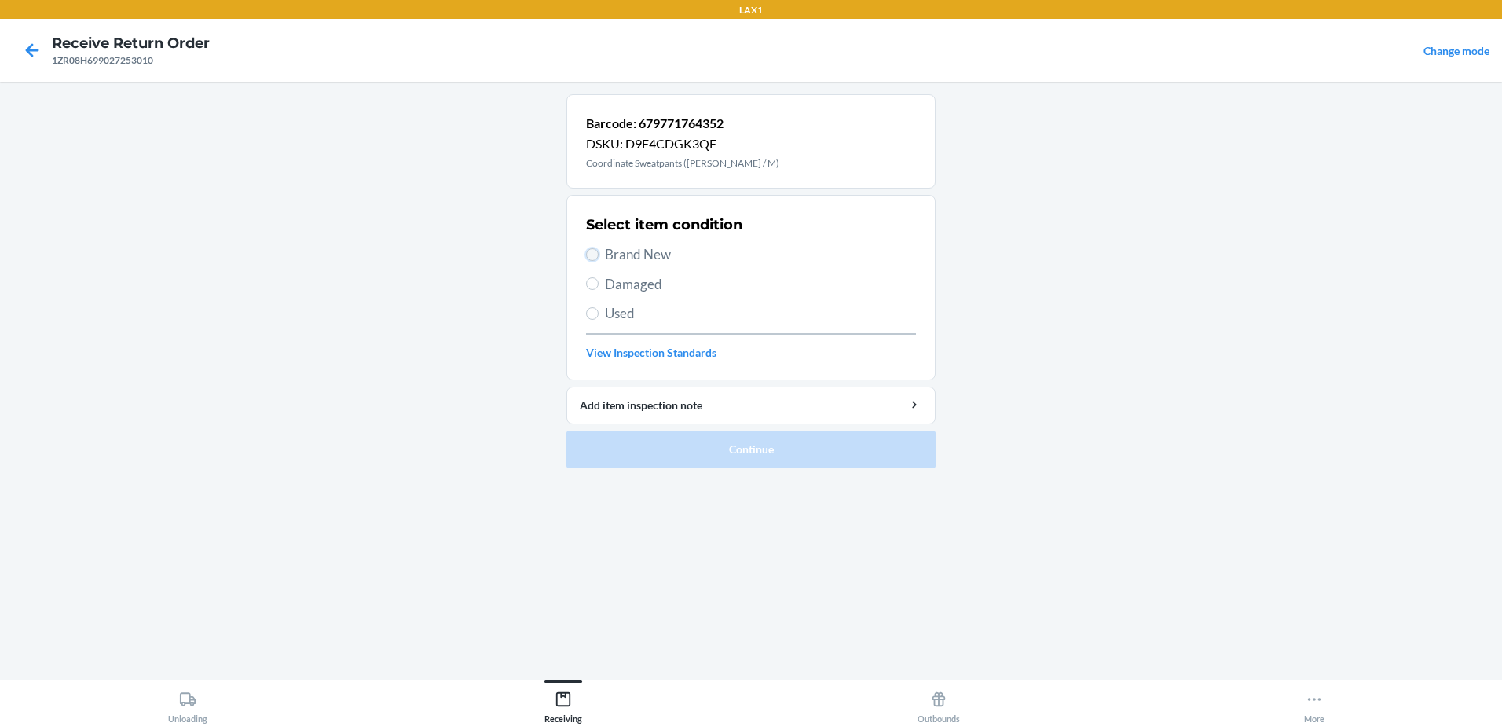
click at [591, 251] on input "Brand New" at bounding box center [592, 254] width 13 height 13
radio input "true"
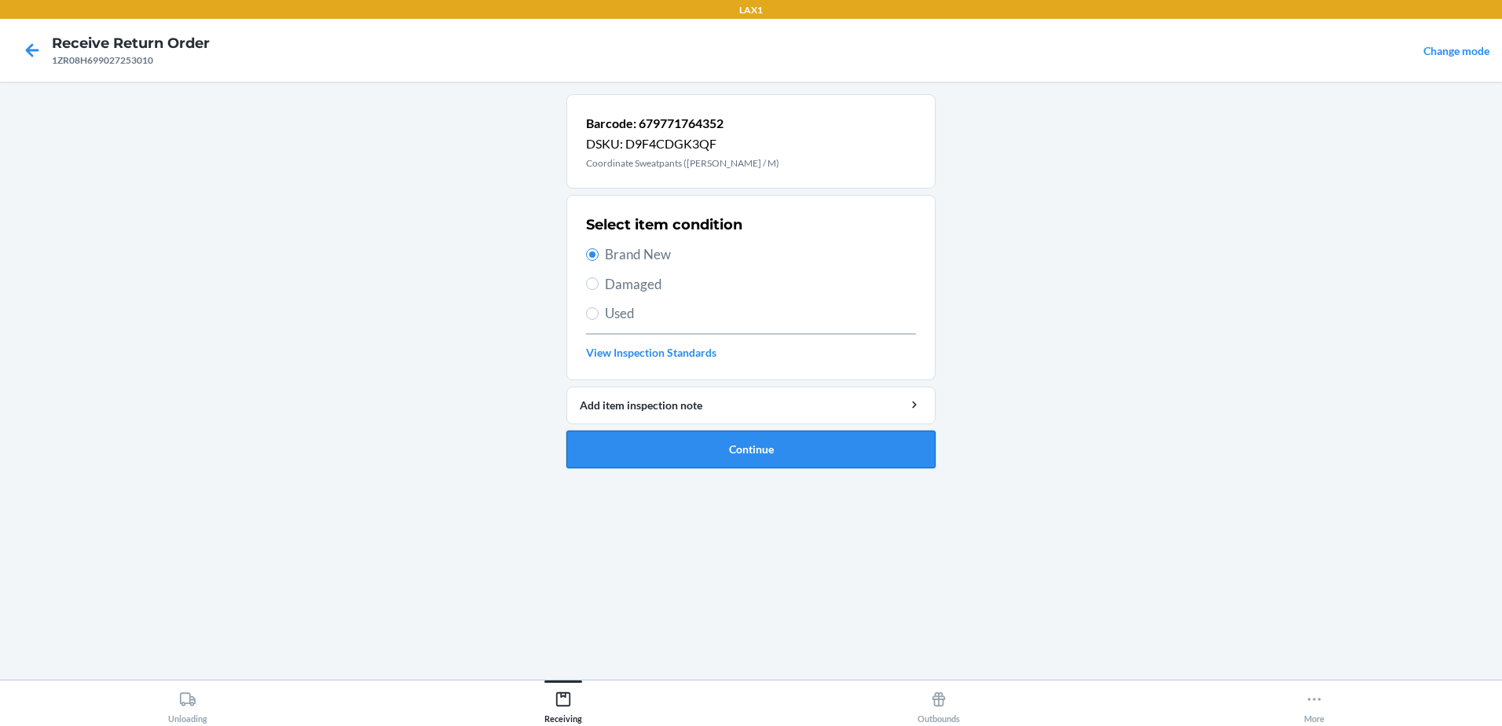
click at [774, 438] on button "Continue" at bounding box center [750, 449] width 369 height 38
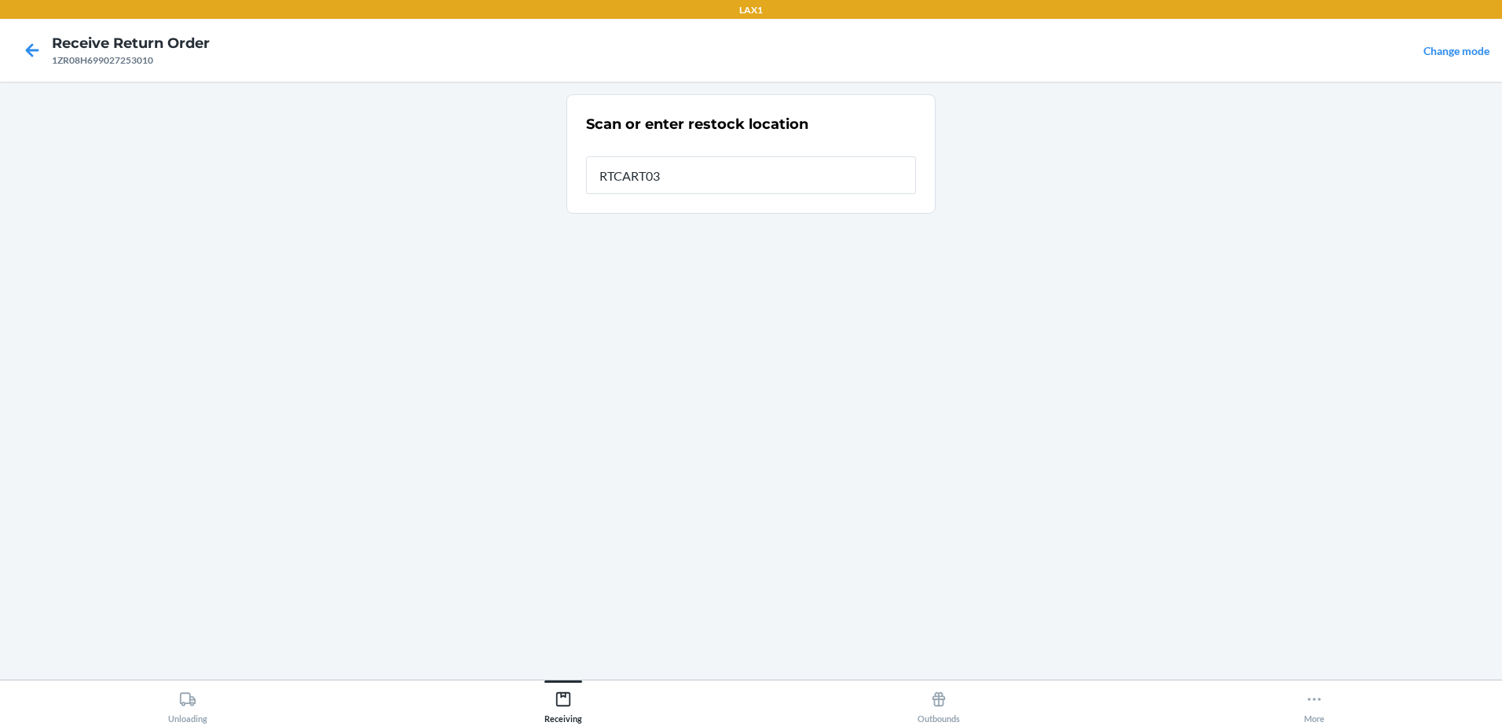
type input "RTCART031"
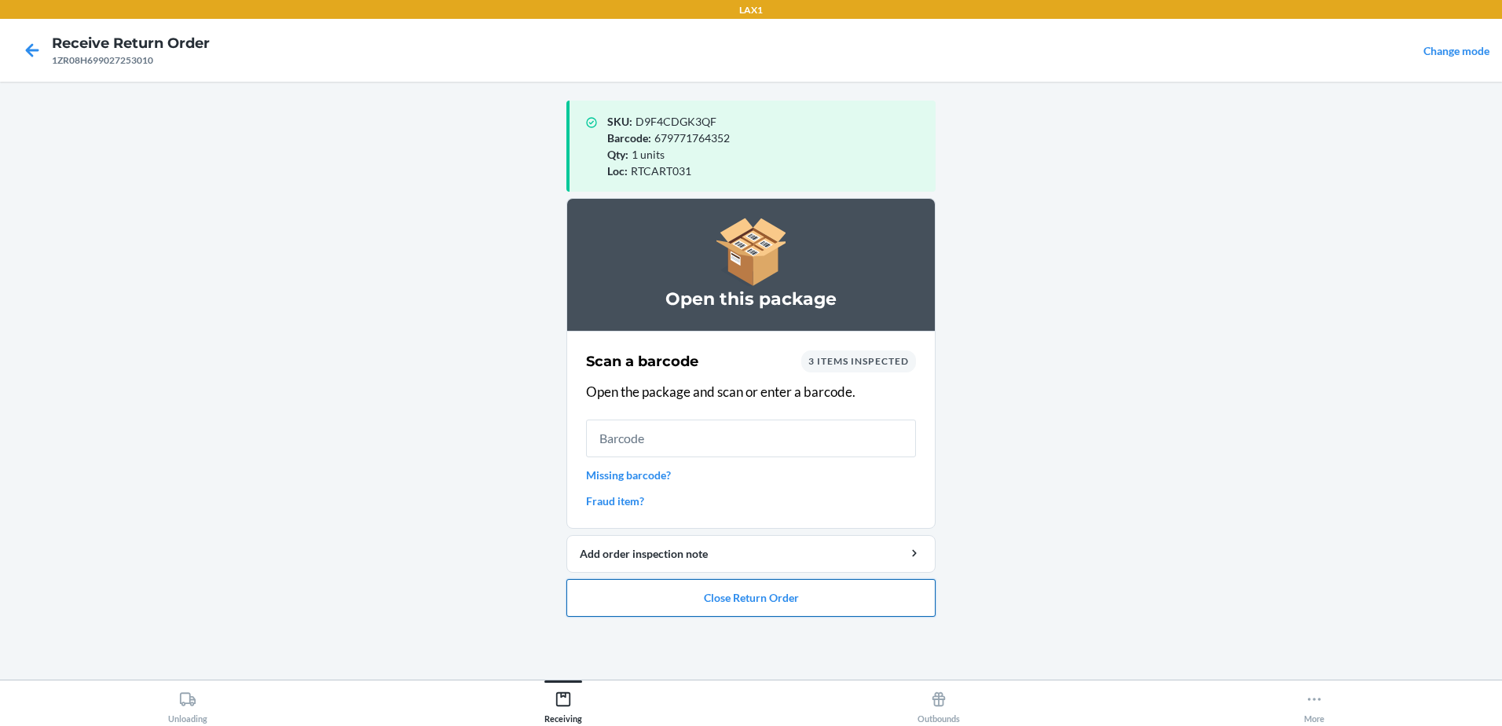
click at [785, 596] on button "Close Return Order" at bounding box center [750, 598] width 369 height 38
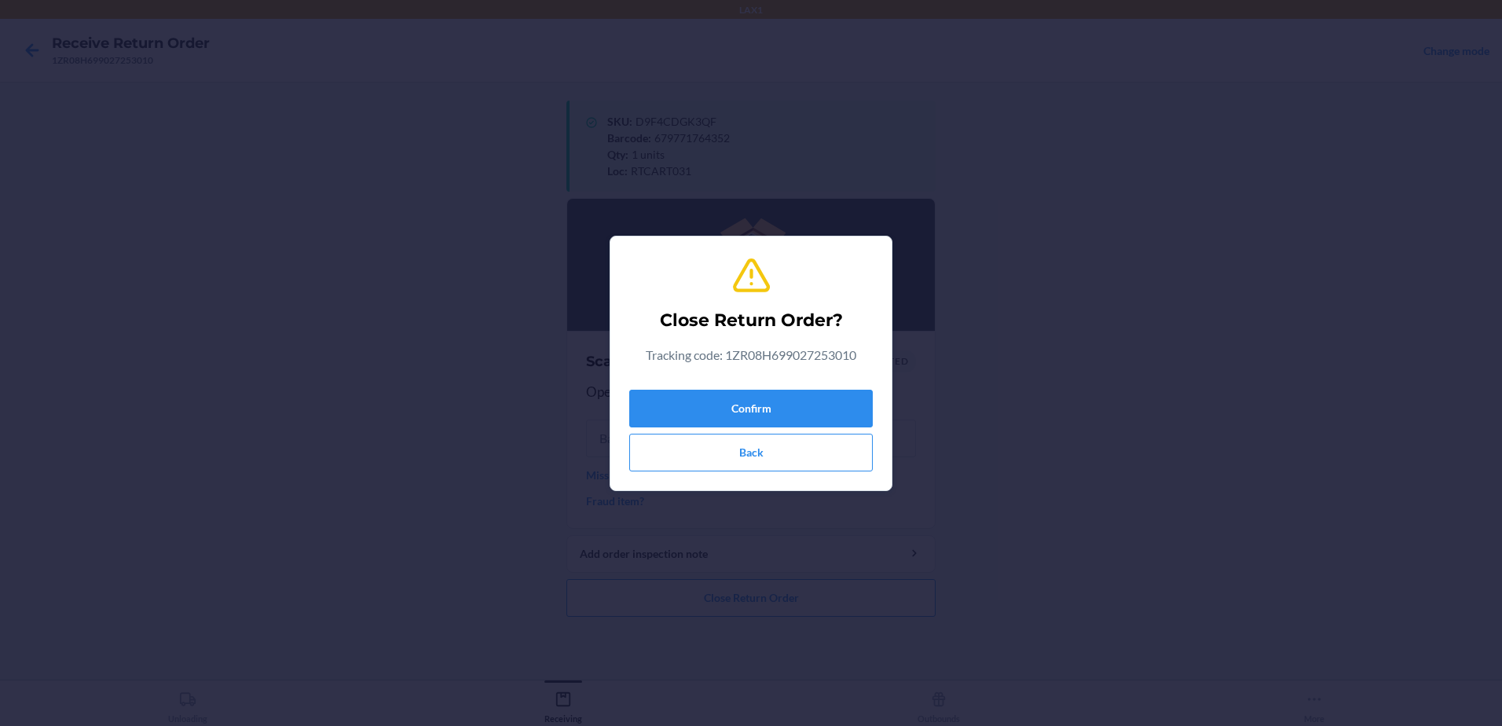
click at [781, 388] on div "Confirm Back" at bounding box center [750, 427] width 243 height 88
click at [782, 401] on button "Confirm" at bounding box center [750, 409] width 243 height 38
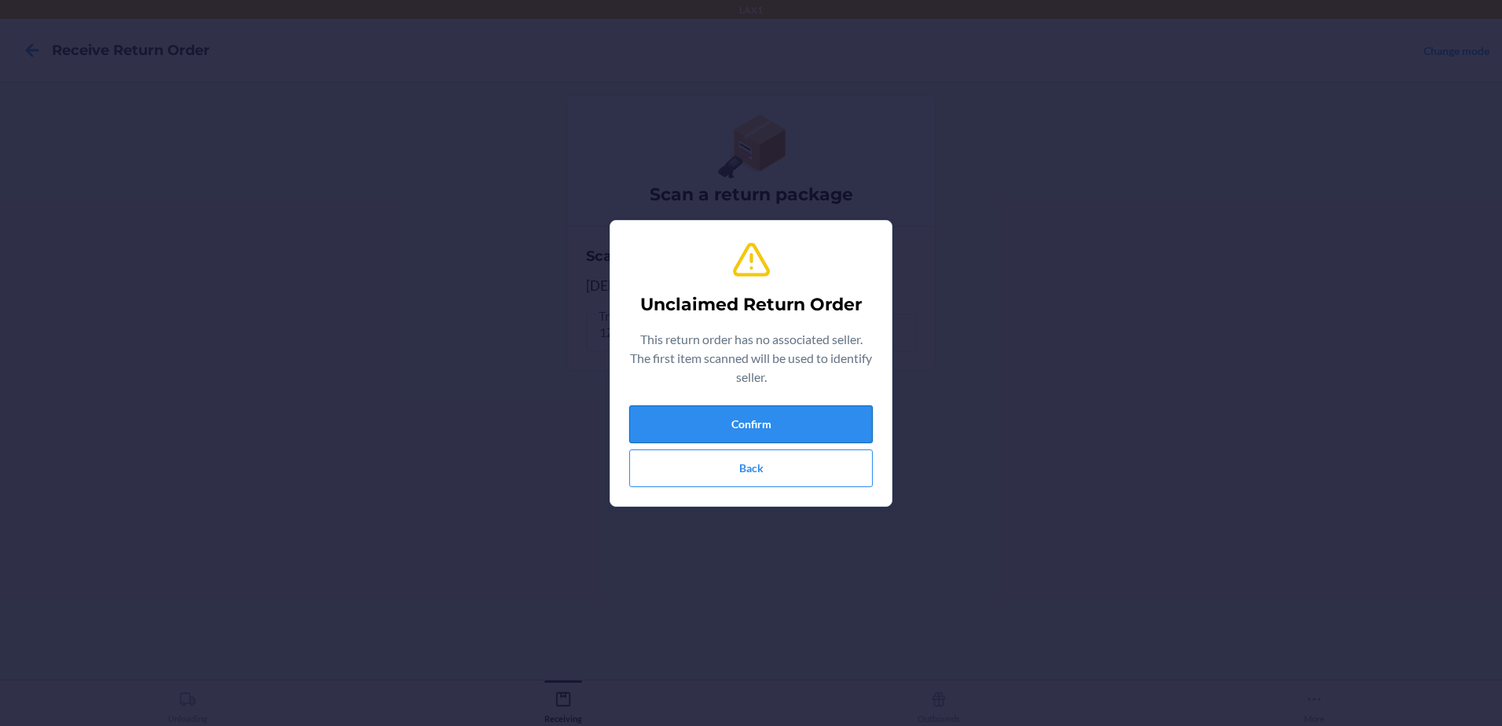
click at [837, 417] on button "Confirm" at bounding box center [750, 424] width 243 height 38
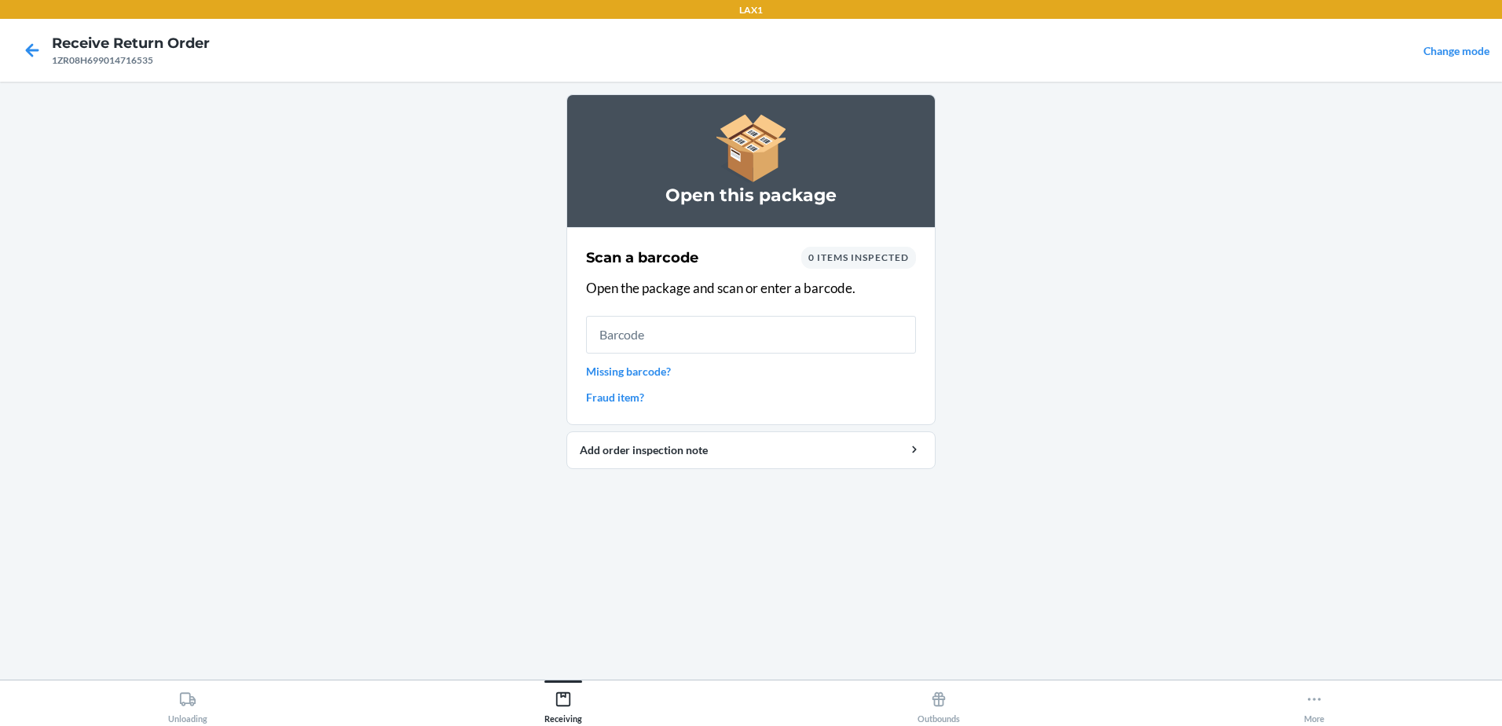
click at [654, 368] on link "Missing barcode?" at bounding box center [751, 371] width 330 height 16
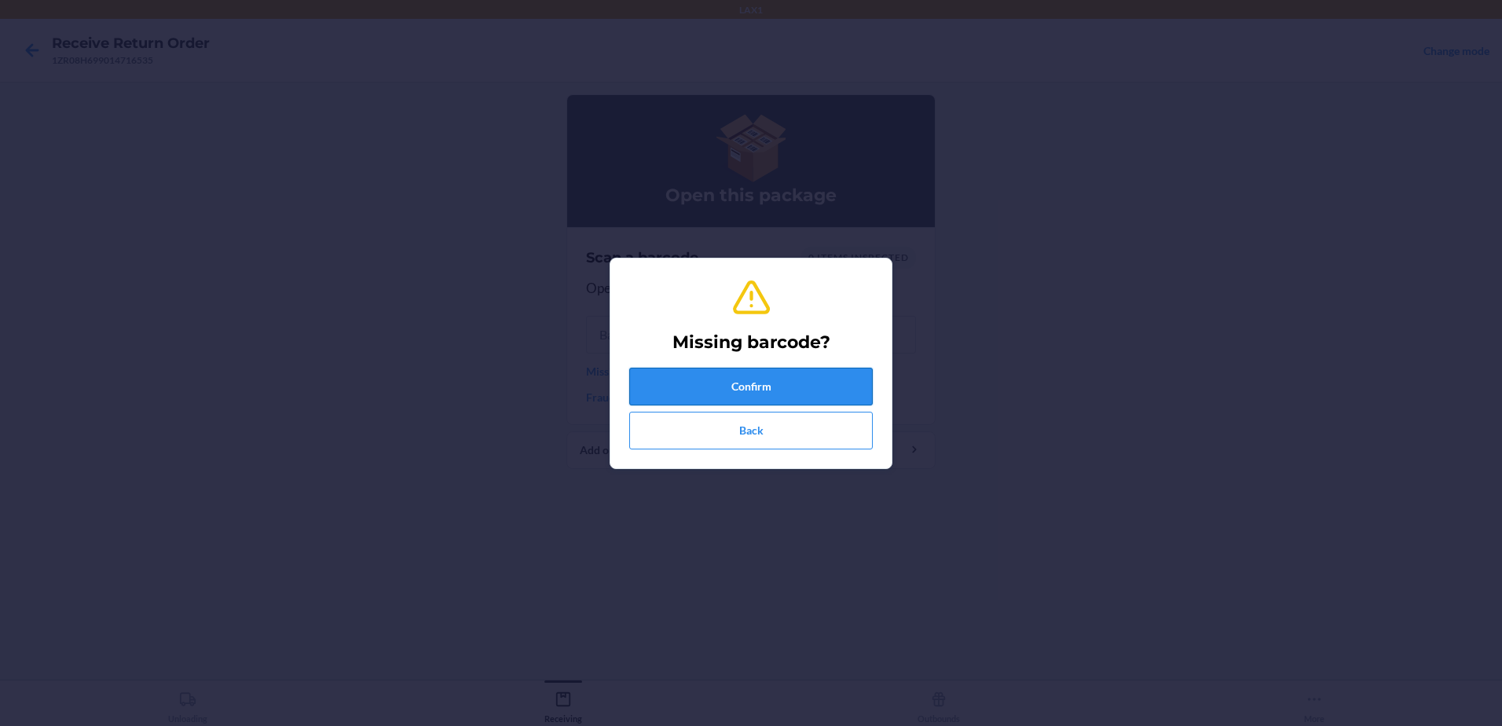
click at [787, 390] on button "Confirm" at bounding box center [750, 387] width 243 height 38
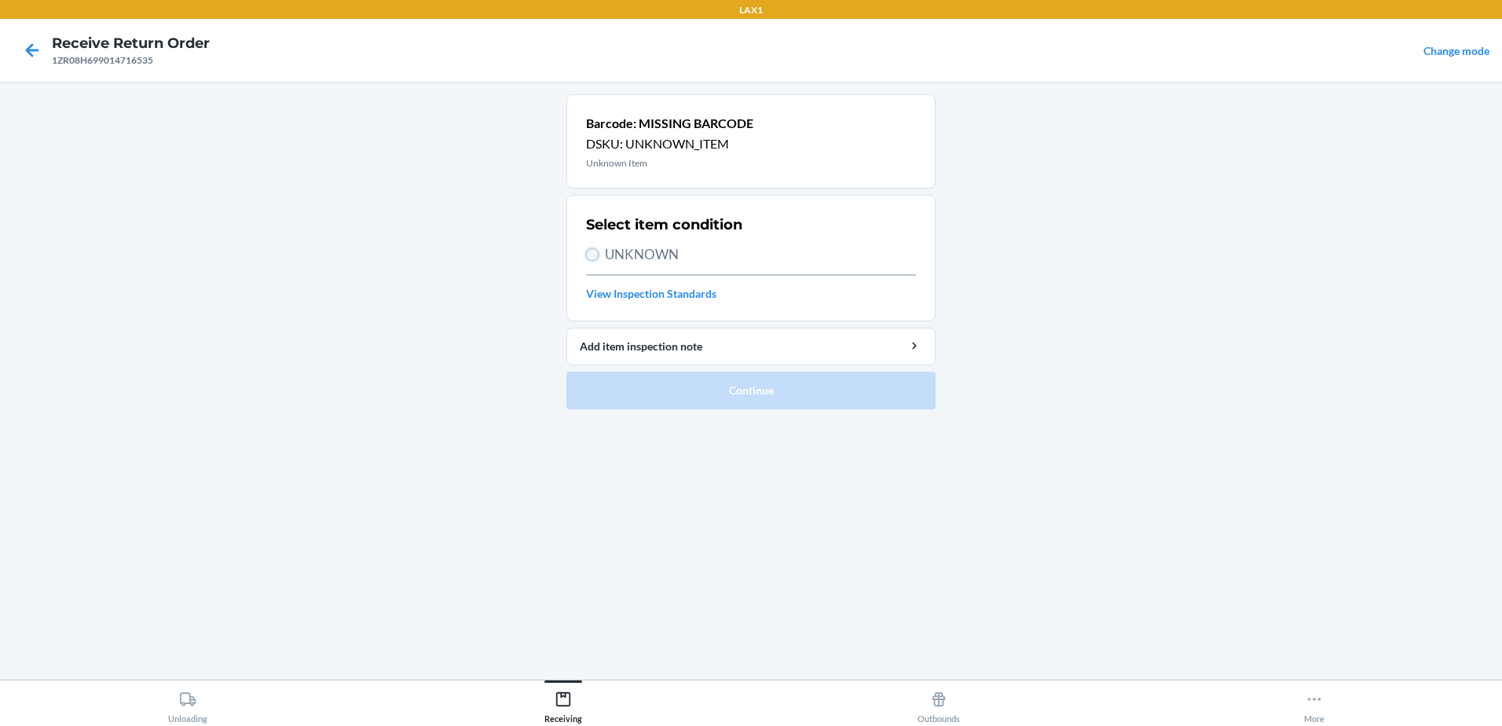
click at [588, 258] on input "UNKNOWN" at bounding box center [592, 254] width 13 height 13
radio input "true"
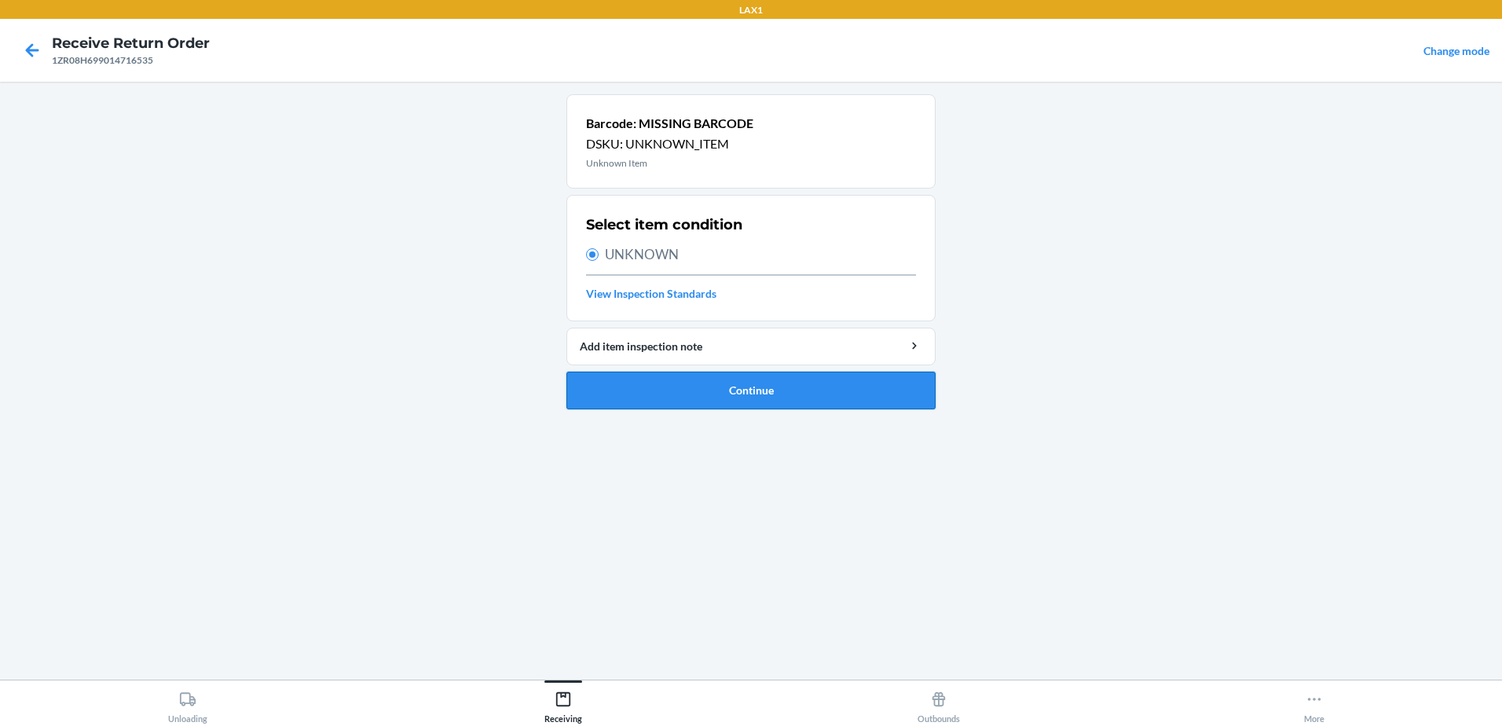
click at [760, 390] on button "Continue" at bounding box center [750, 391] width 369 height 38
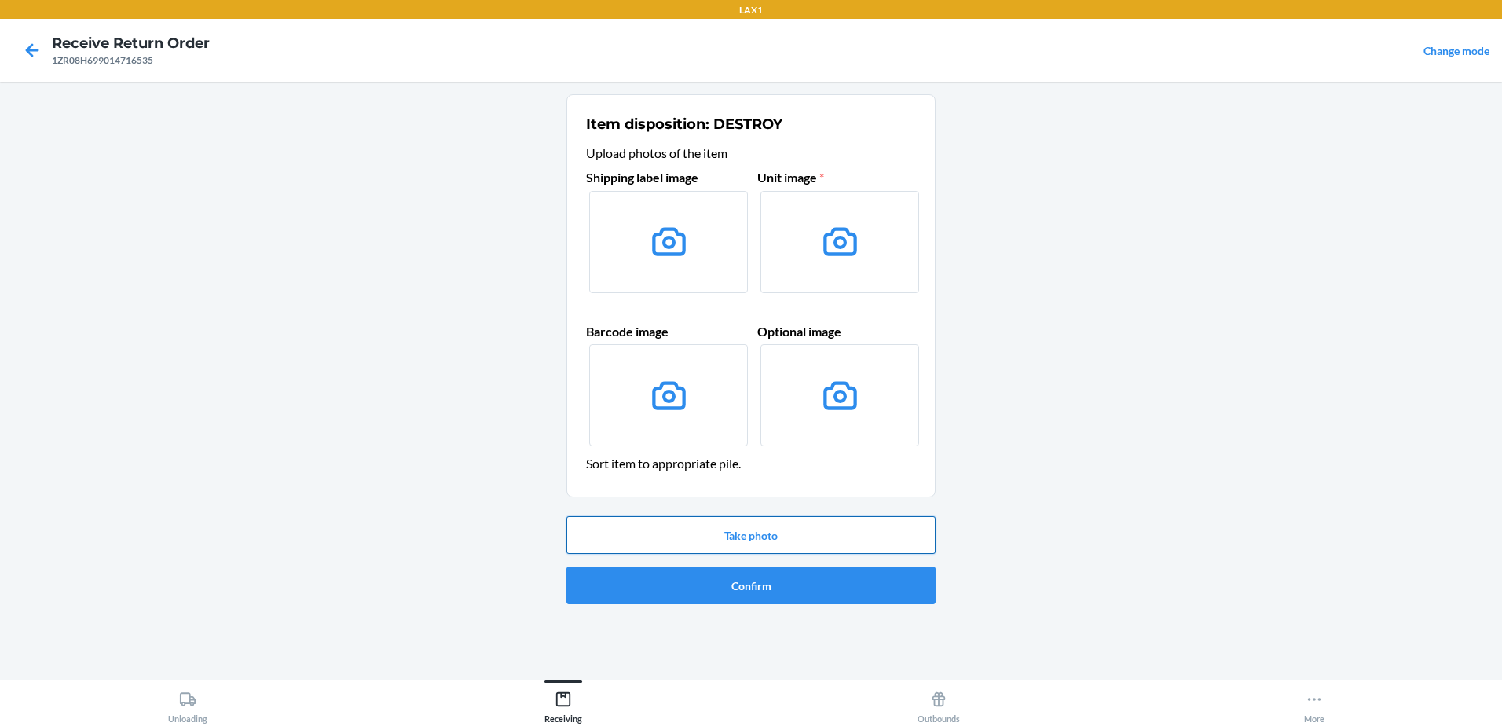
click at [739, 536] on button "Take photo" at bounding box center [750, 535] width 369 height 38
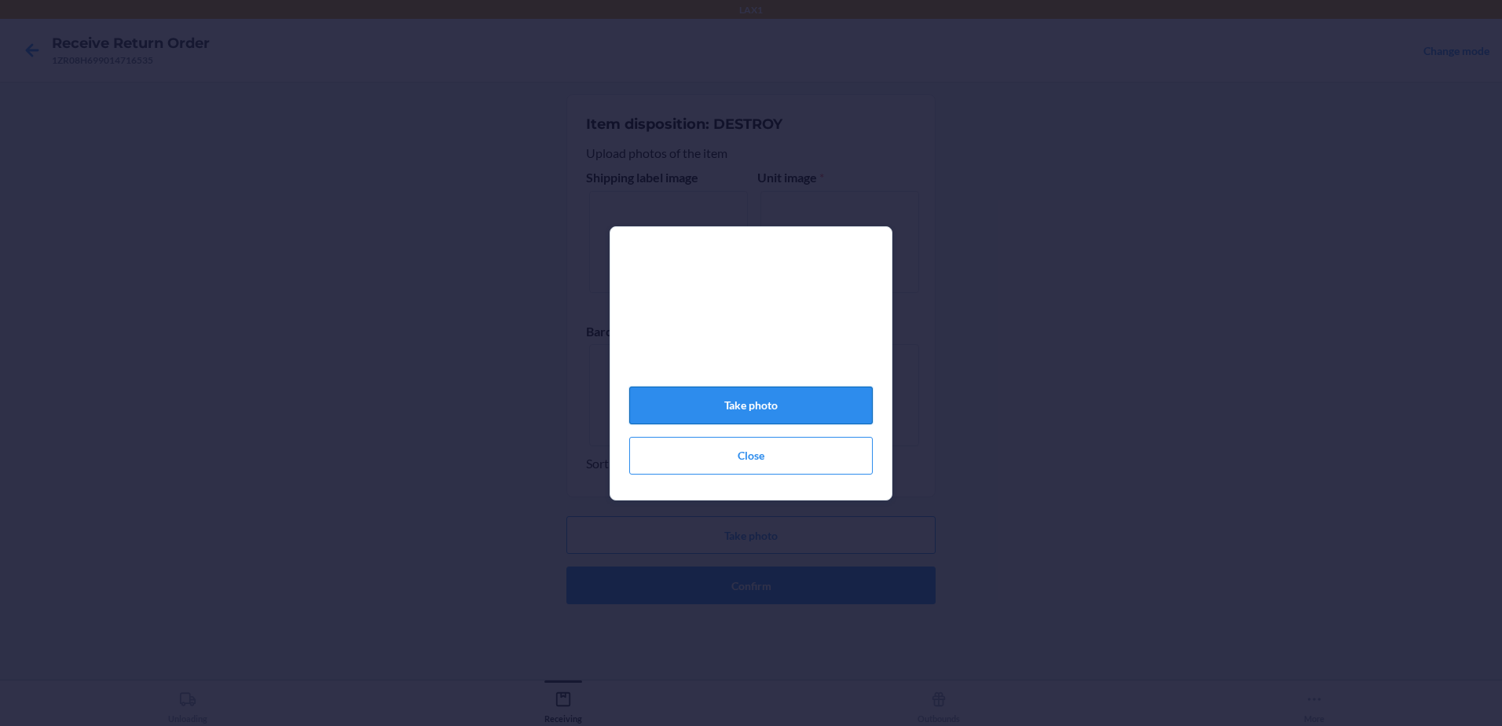
click at [796, 405] on button "Take photo" at bounding box center [750, 405] width 243 height 38
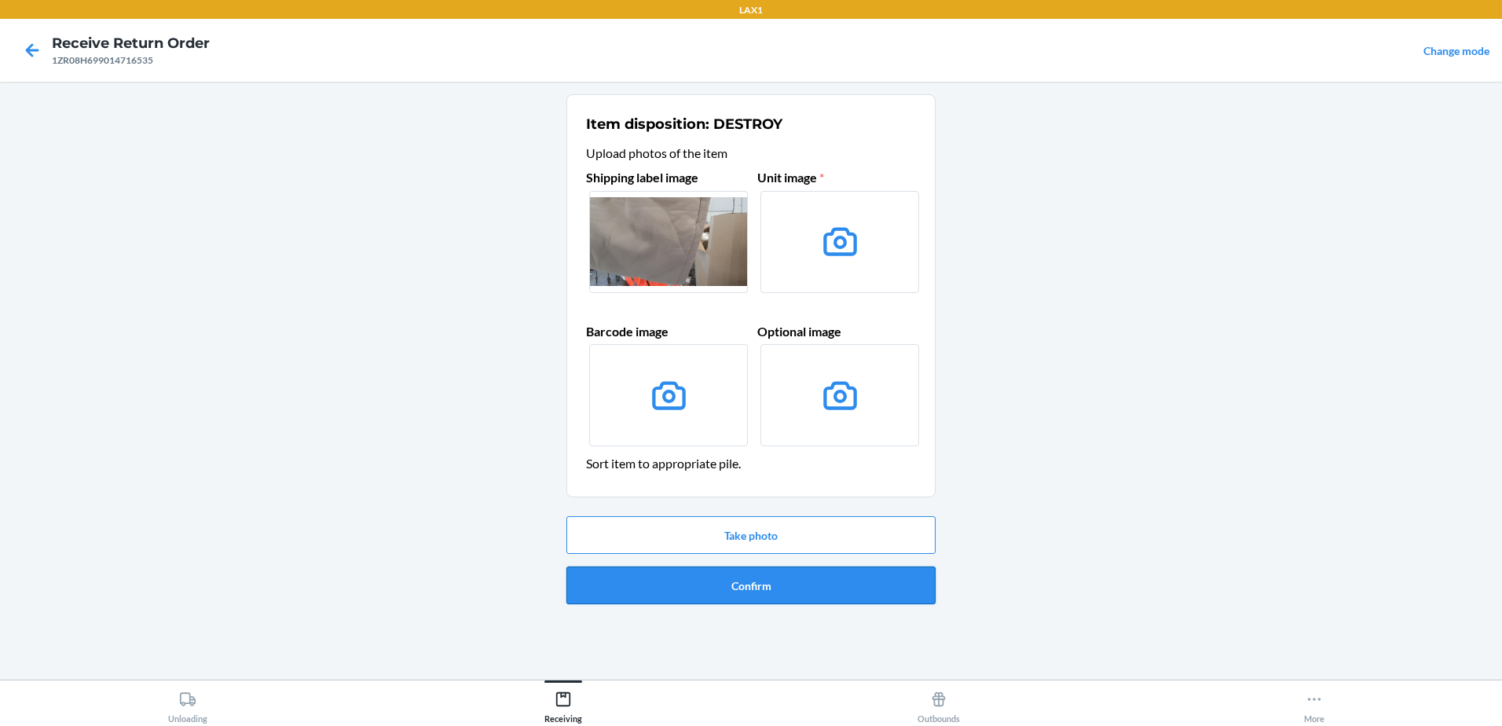
click at [812, 593] on button "Confirm" at bounding box center [750, 585] width 369 height 38
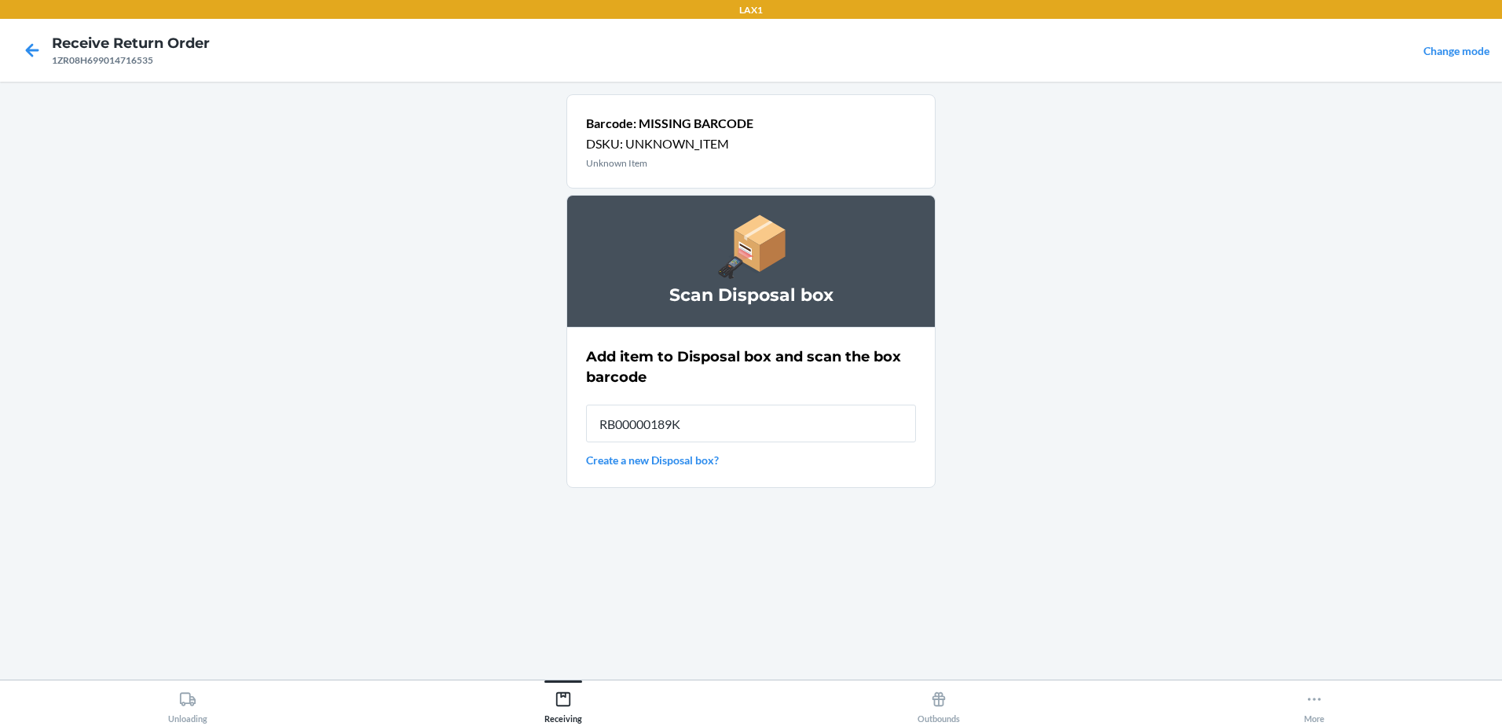
type input "RB00000189K"
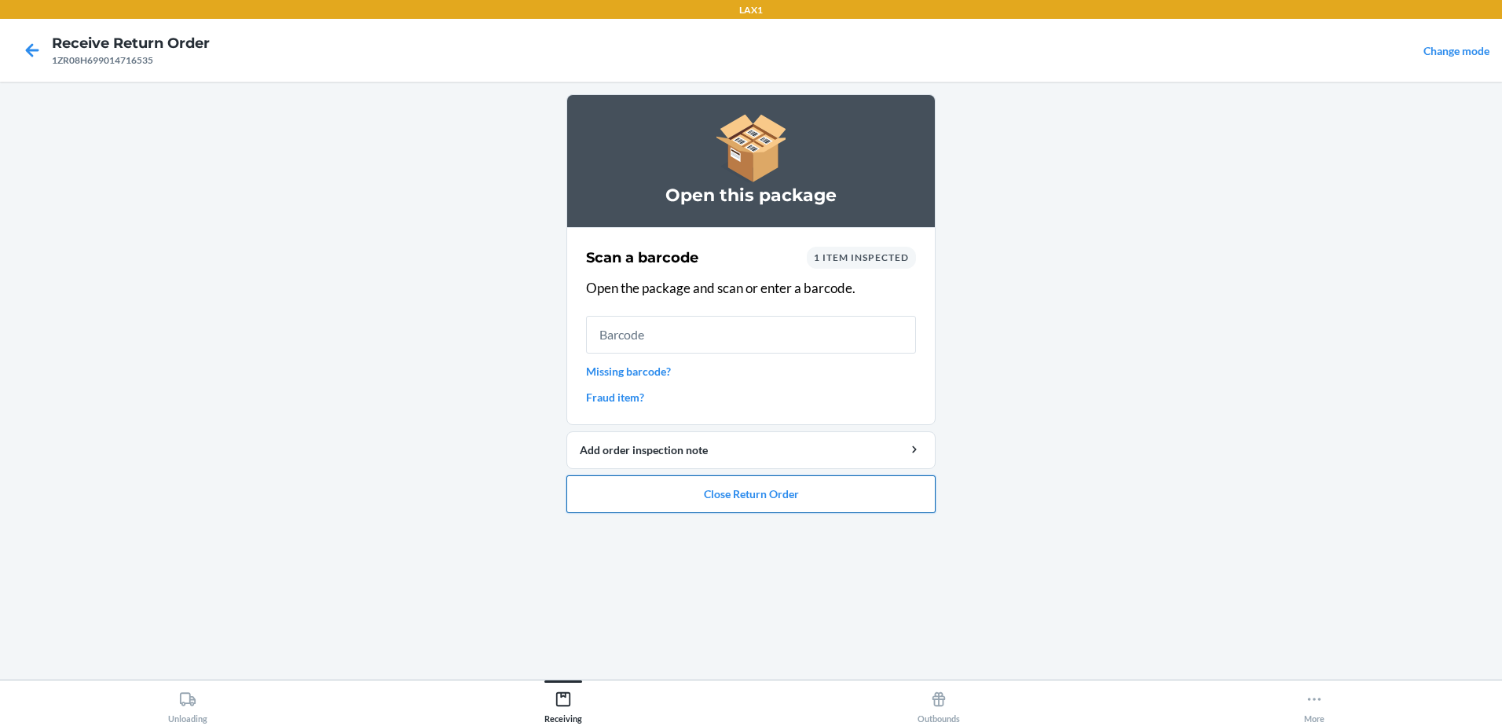
click at [809, 489] on button "Close Return Order" at bounding box center [750, 494] width 369 height 38
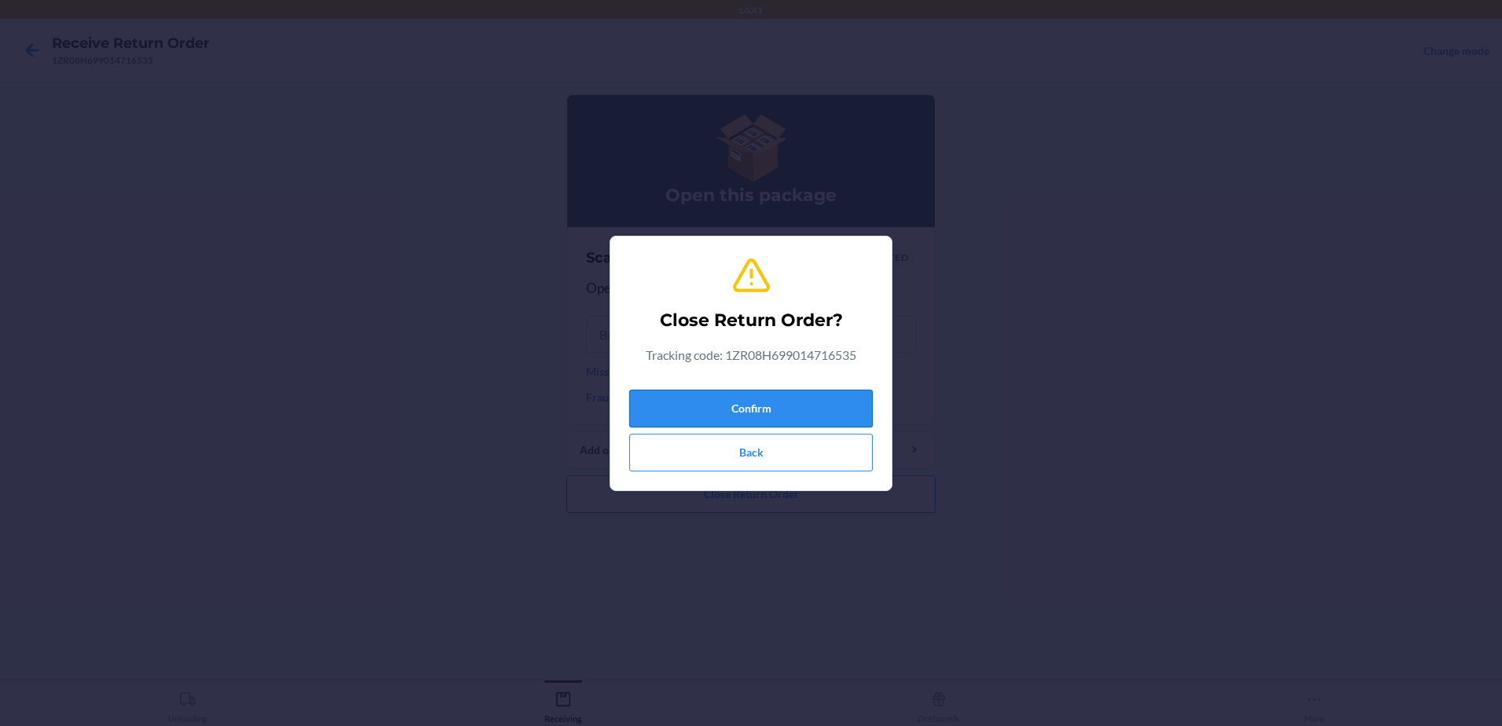
click at [800, 404] on button "Confirm" at bounding box center [750, 409] width 243 height 38
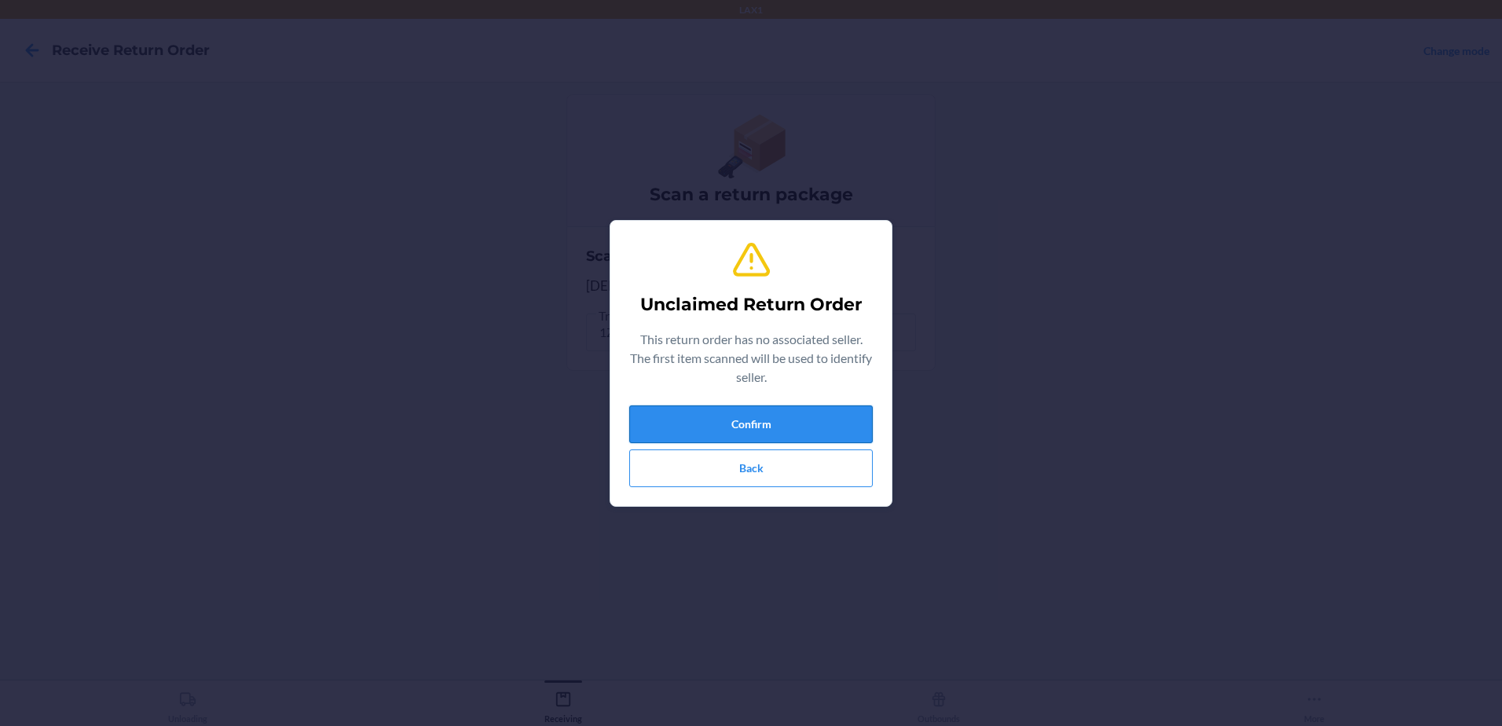
click at [837, 416] on button "Confirm" at bounding box center [750, 424] width 243 height 38
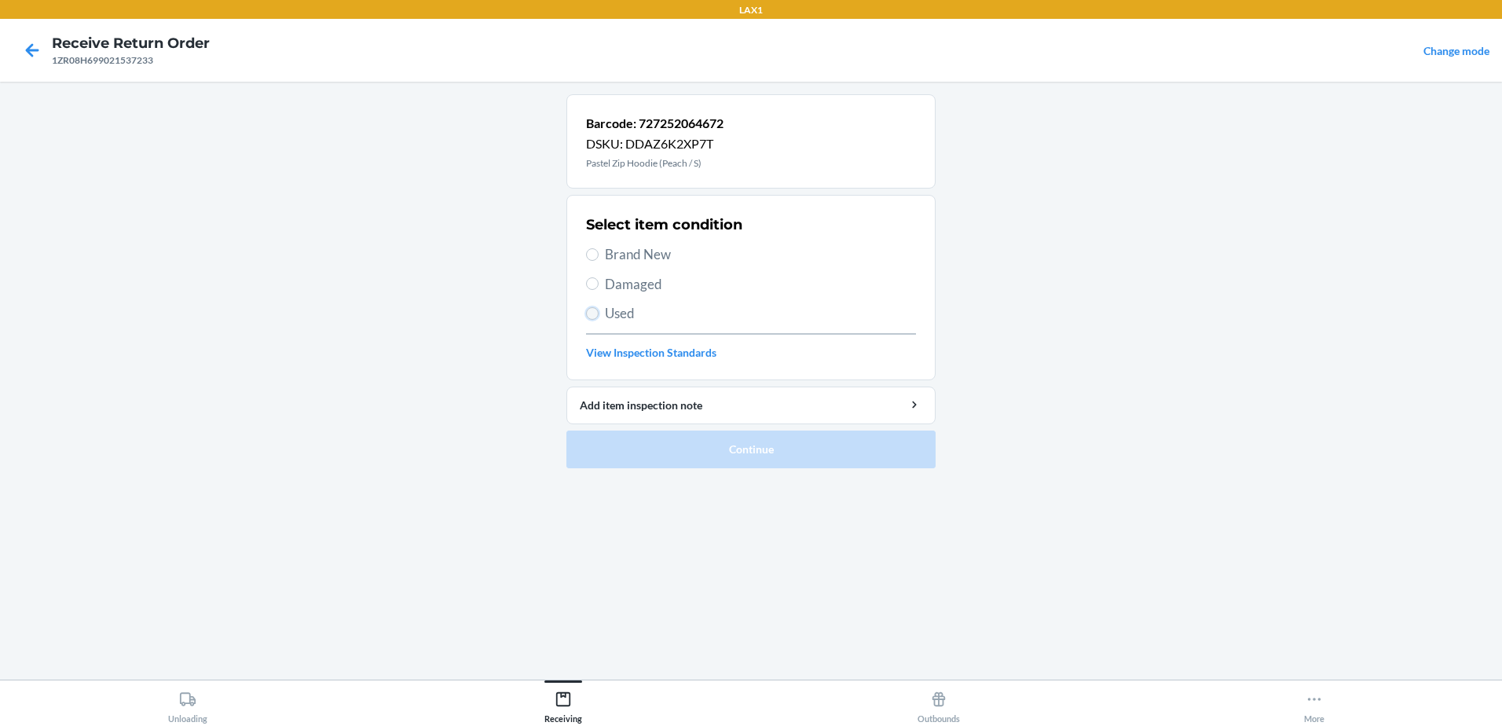
click at [596, 317] on input "Used" at bounding box center [592, 313] width 13 height 13
radio input "true"
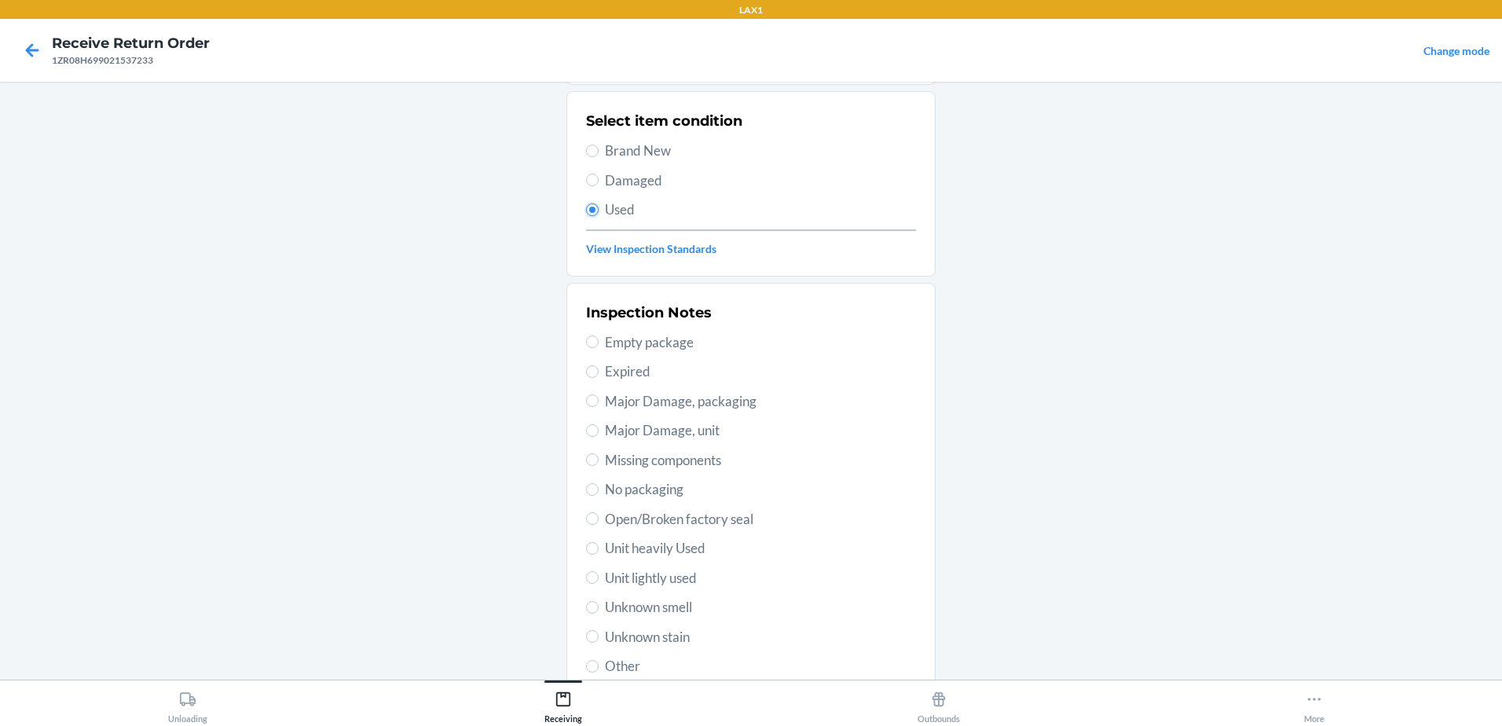
scroll to position [221, 0]
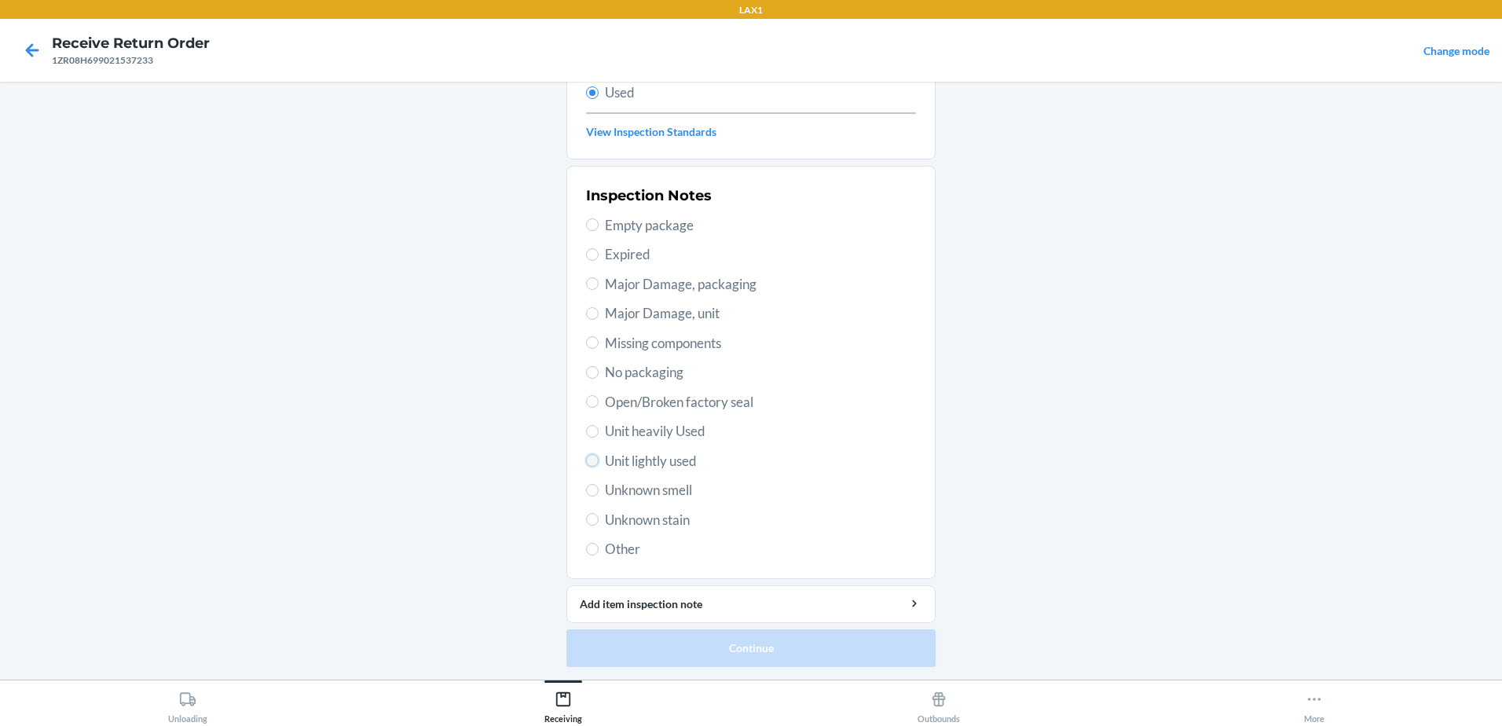
click at [590, 461] on input "Unit lightly used" at bounding box center [592, 460] width 13 height 13
radio input "true"
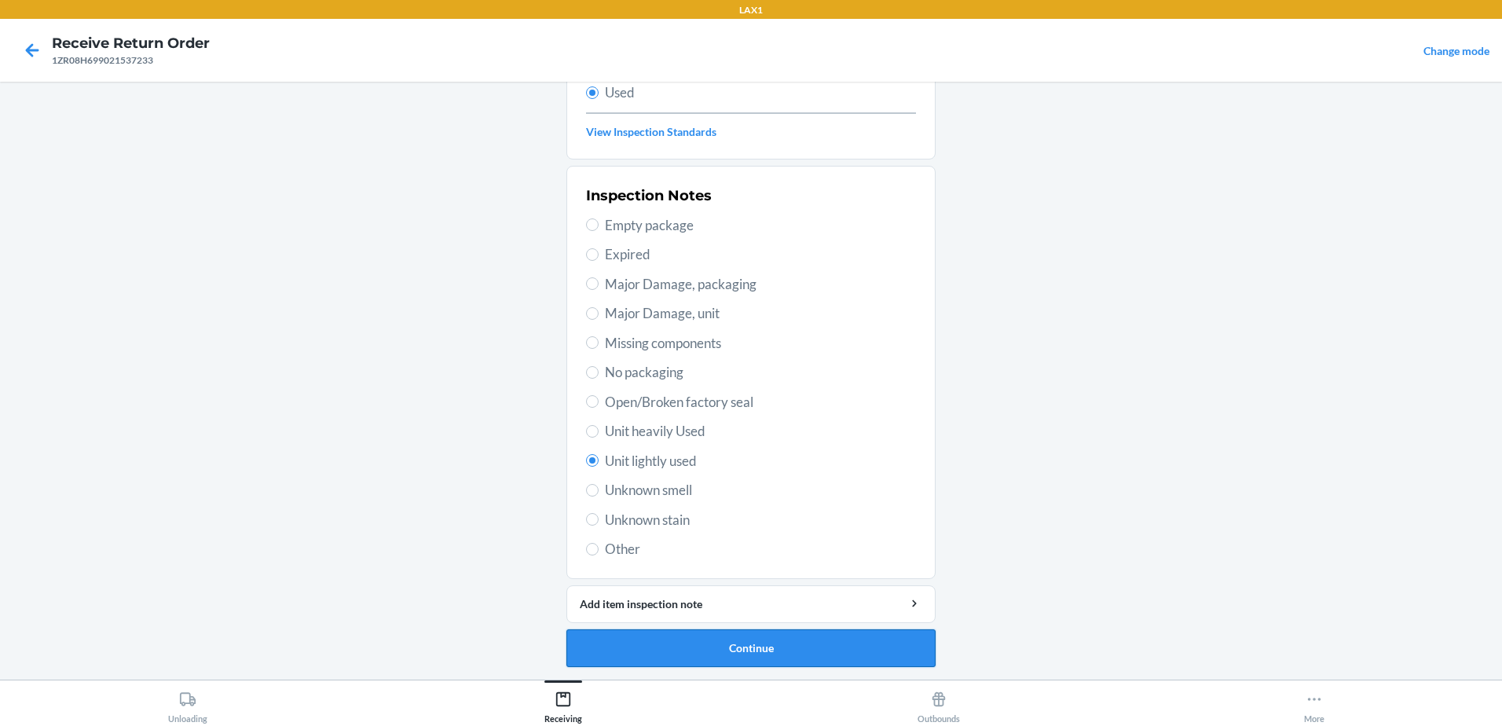
click at [830, 642] on button "Continue" at bounding box center [750, 648] width 369 height 38
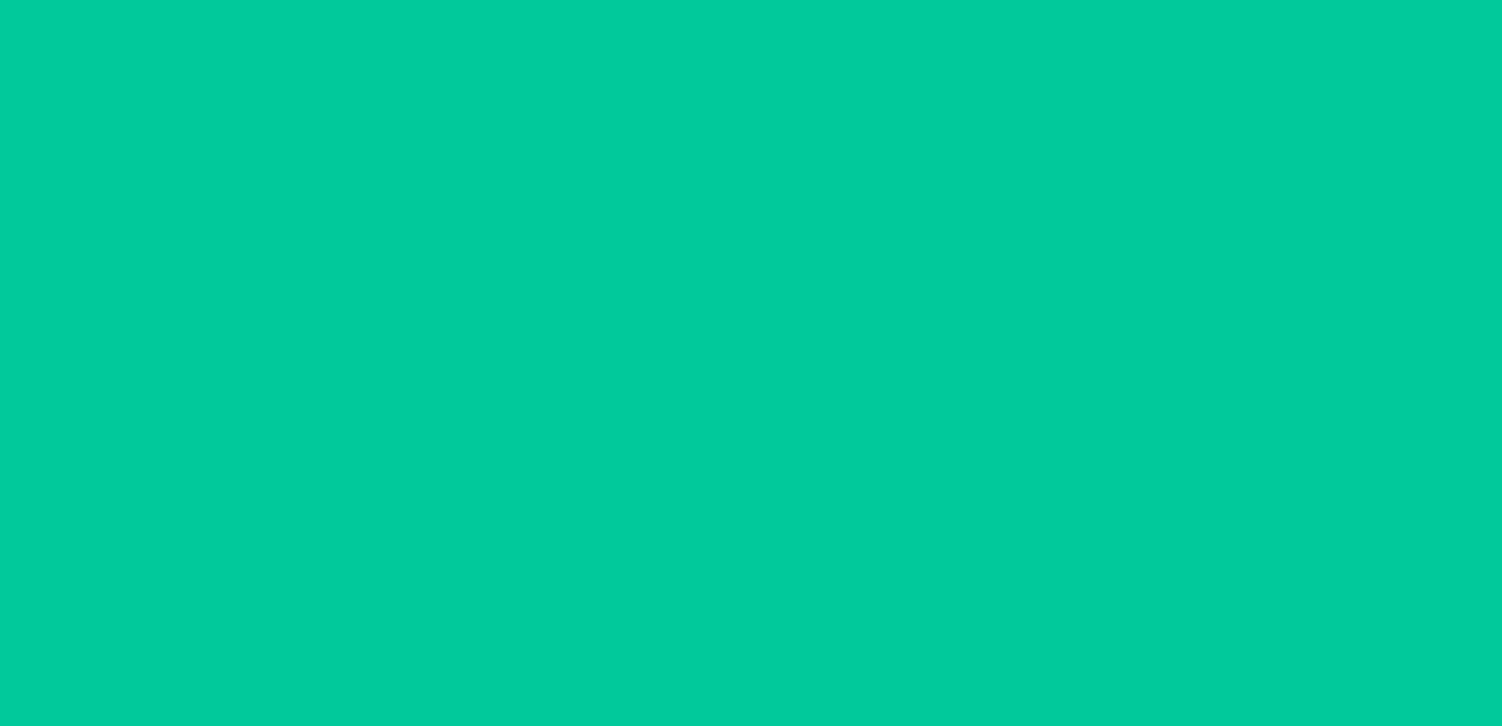
scroll to position [0, 0]
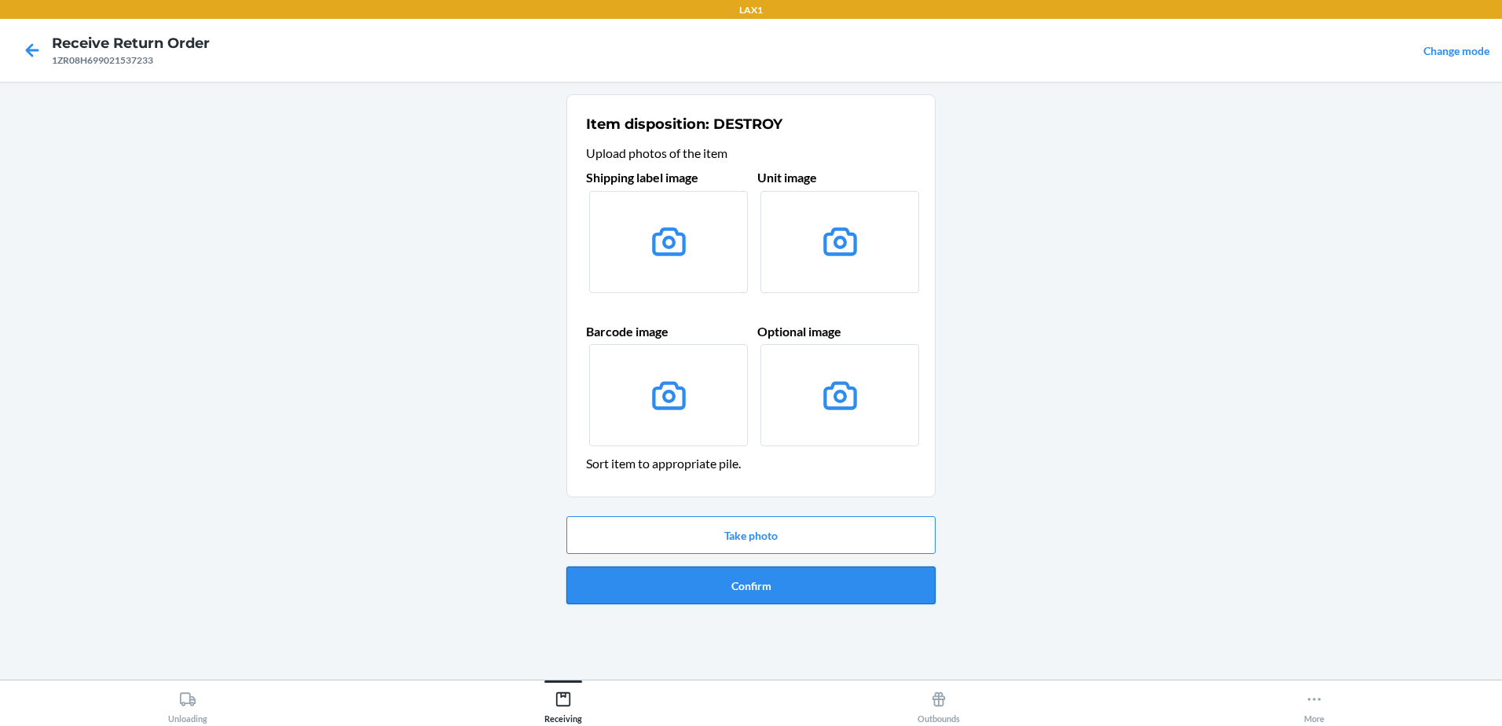
click at [778, 591] on button "Confirm" at bounding box center [750, 585] width 369 height 38
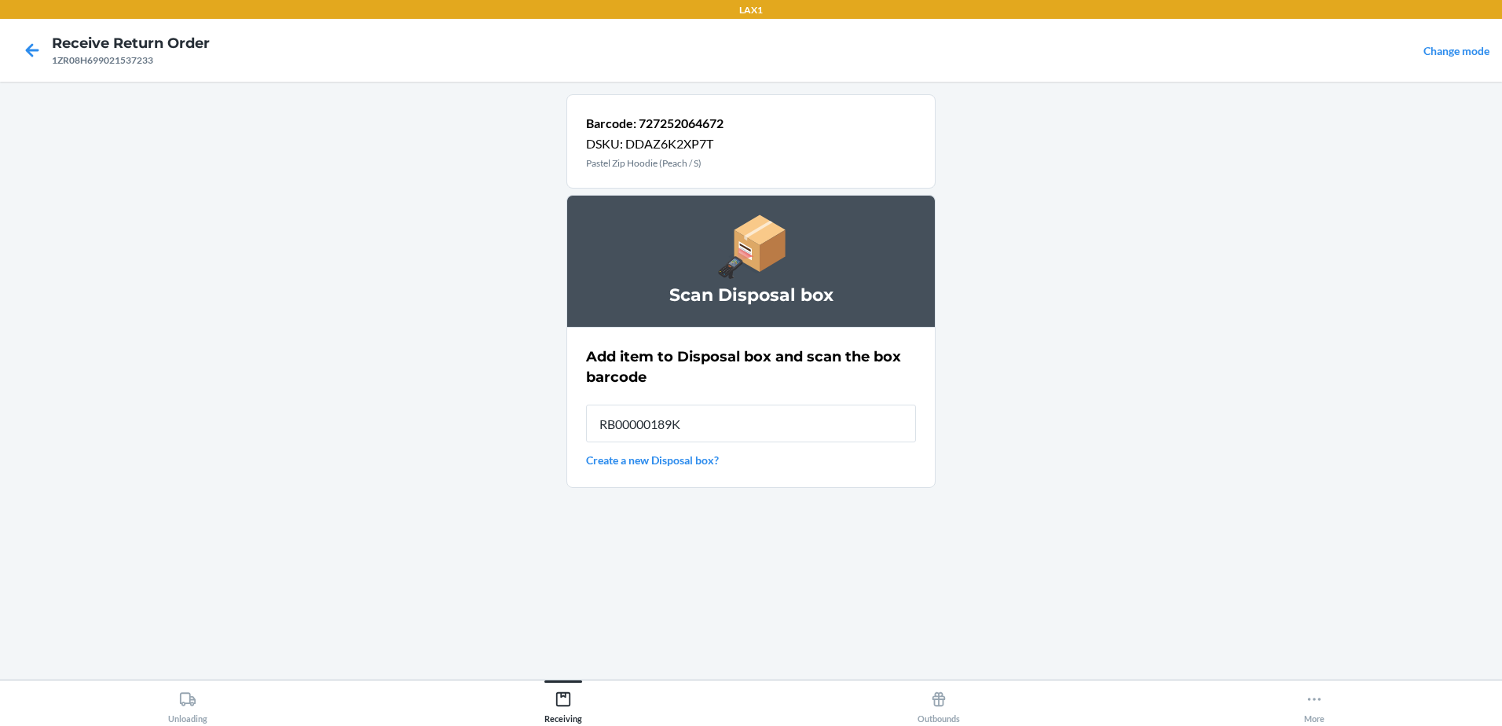
type input "RB00000189K"
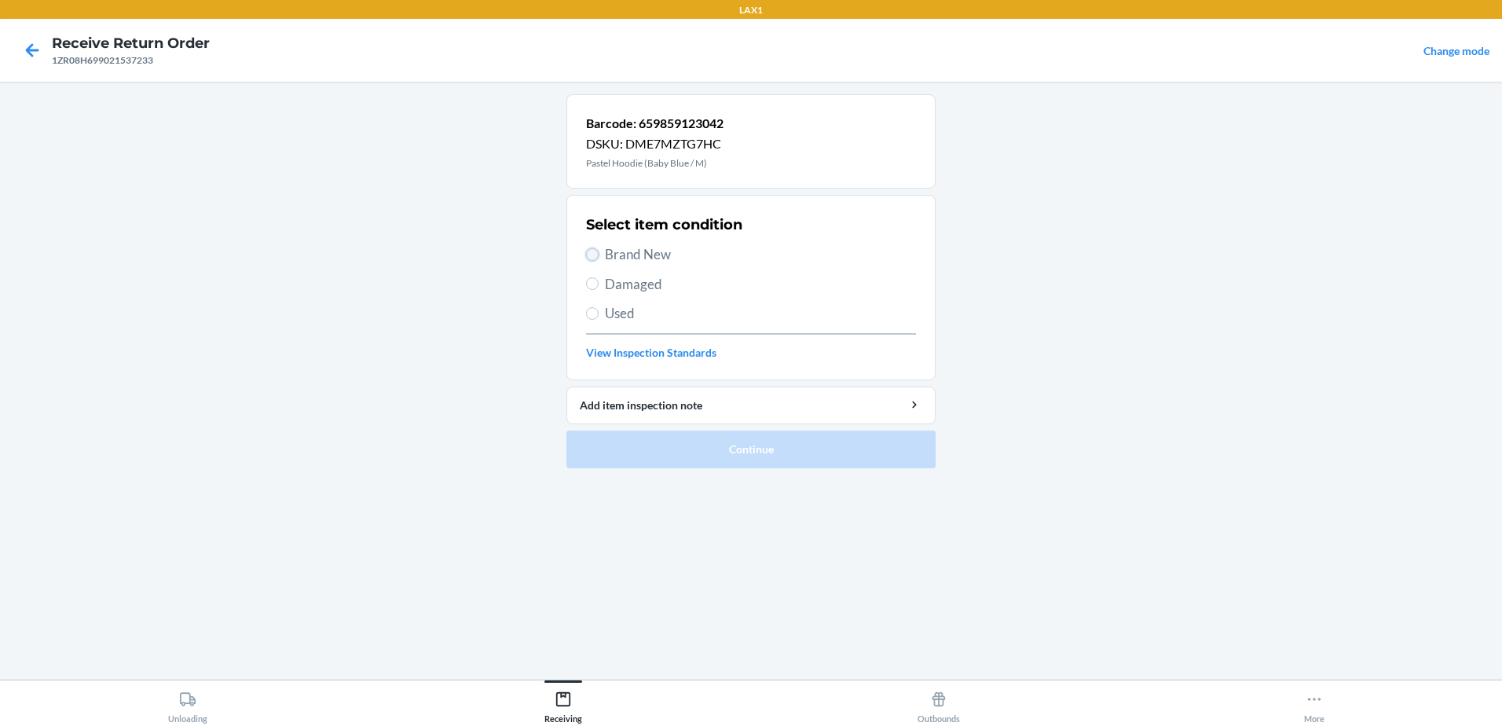
click at [595, 250] on input "Brand New" at bounding box center [592, 254] width 13 height 13
radio input "true"
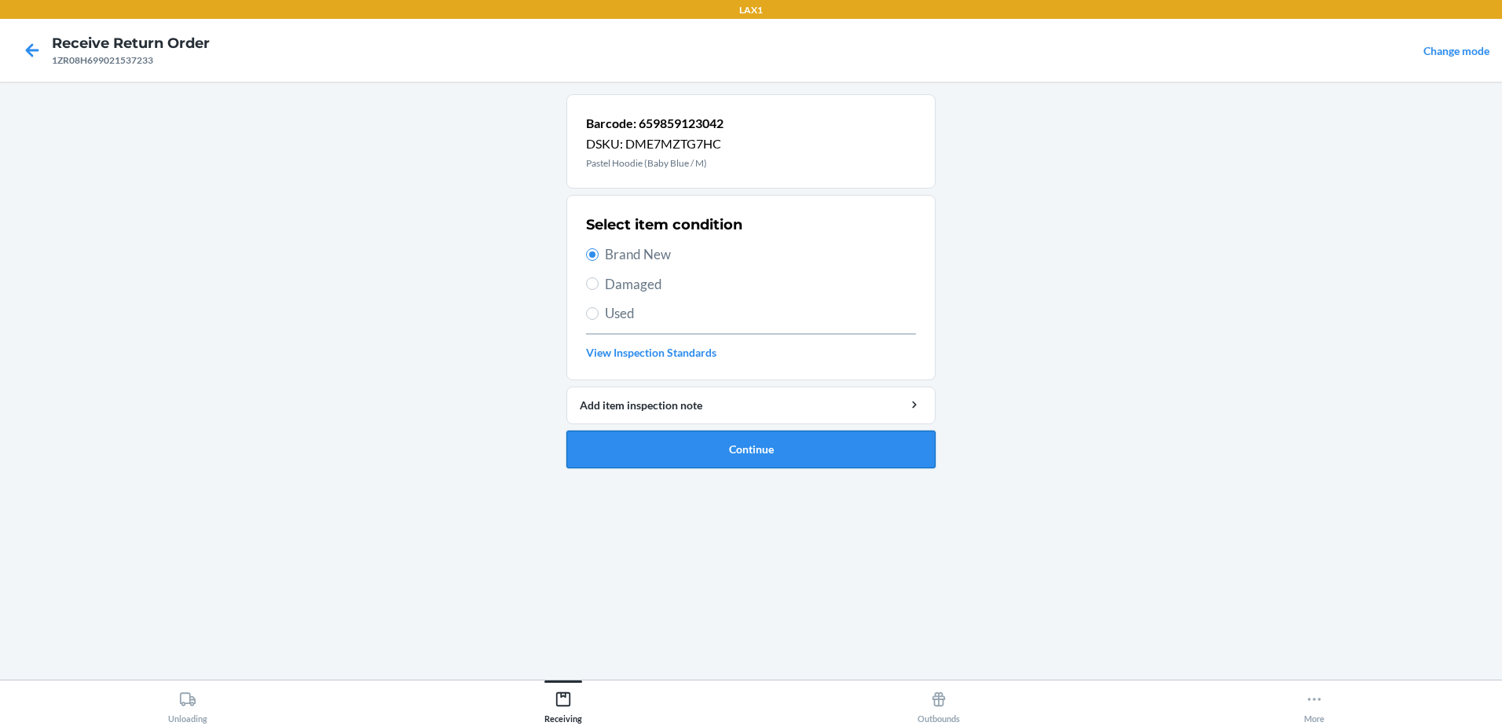
click at [787, 456] on button "Continue" at bounding box center [750, 449] width 369 height 38
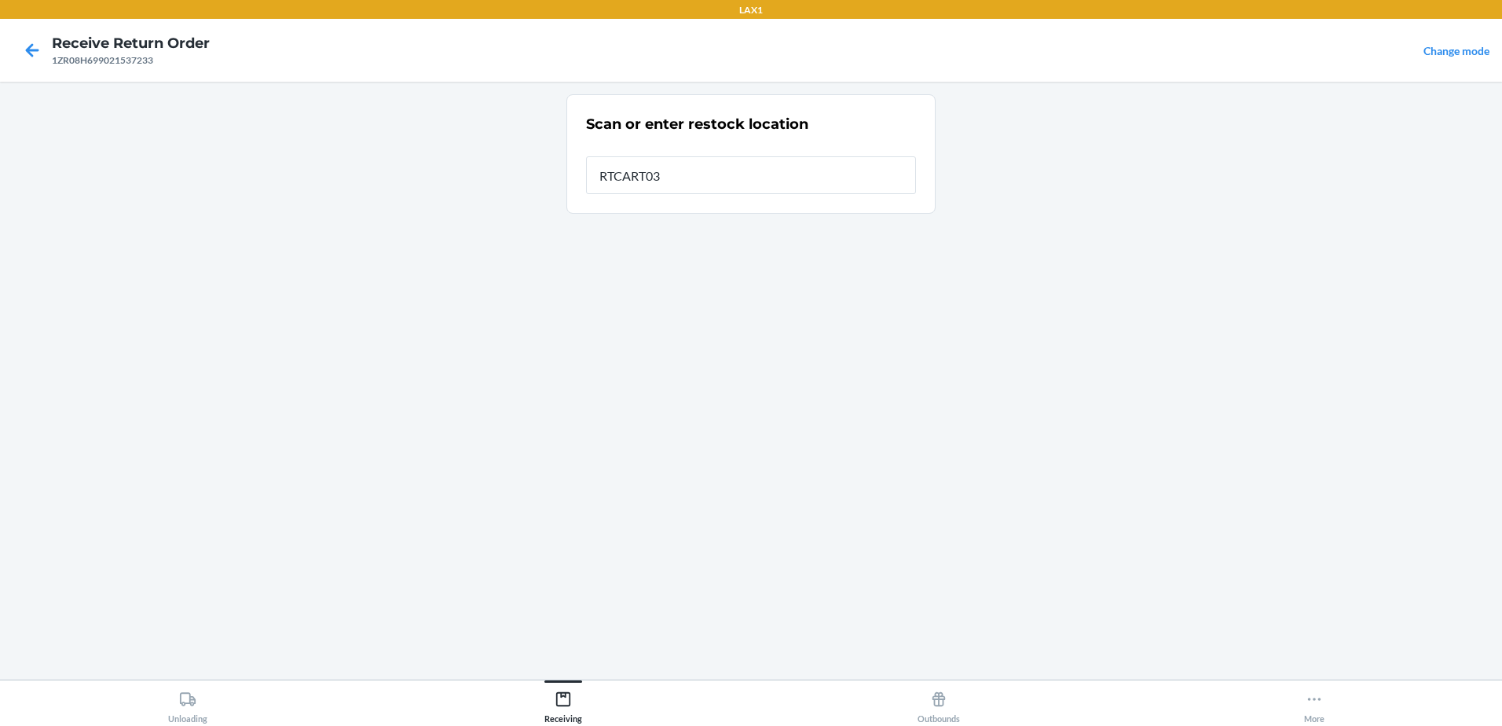
type input "RTCART031"
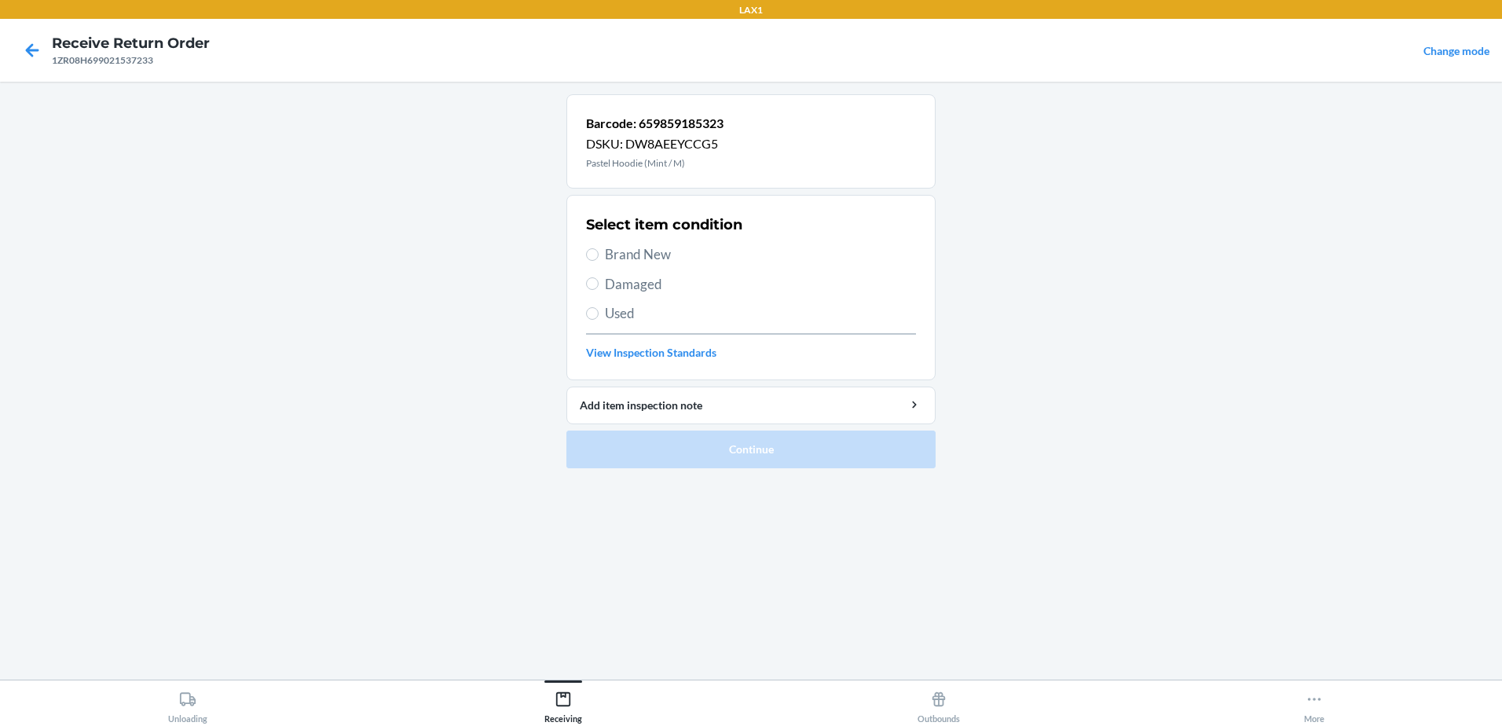
click at [601, 310] on label "Used" at bounding box center [751, 313] width 330 height 20
click at [599, 310] on input "Used" at bounding box center [592, 313] width 13 height 13
radio input "true"
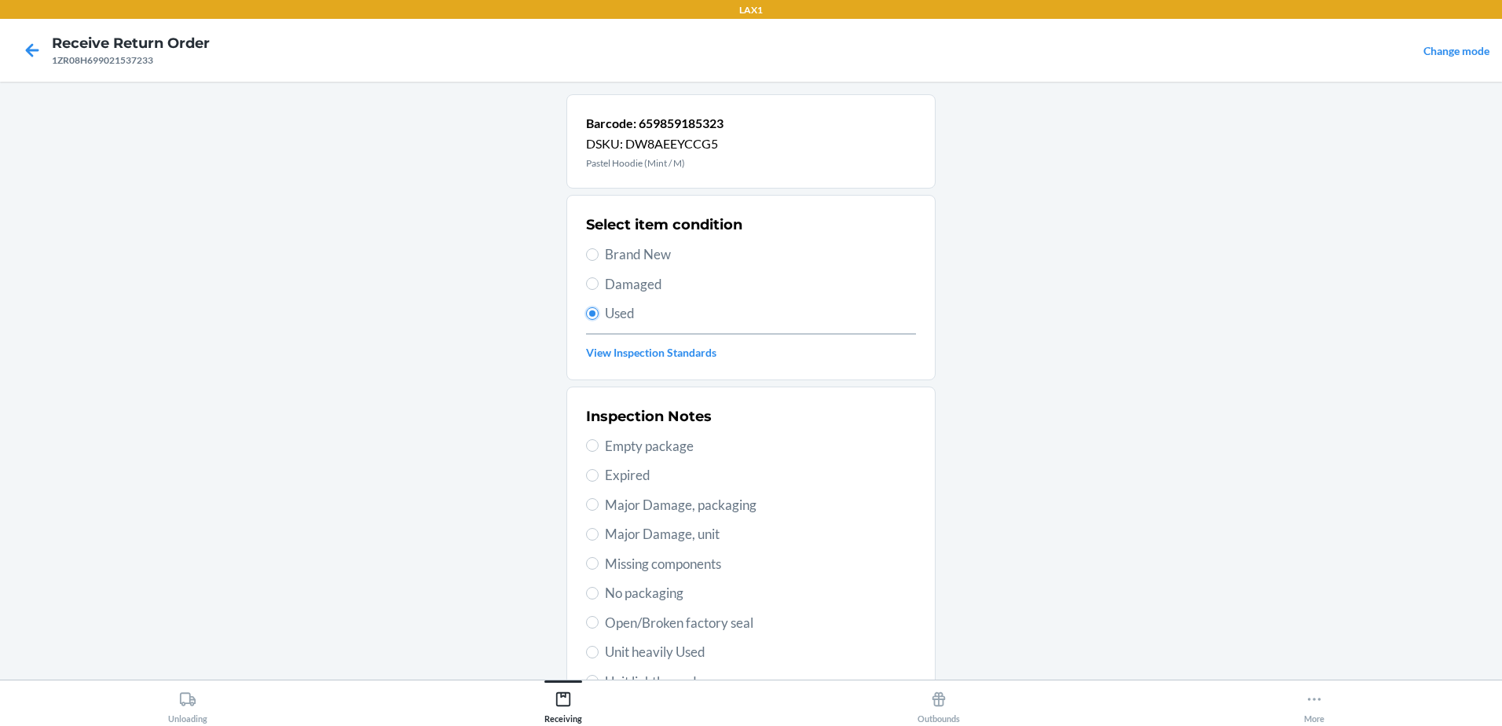
scroll to position [221, 0]
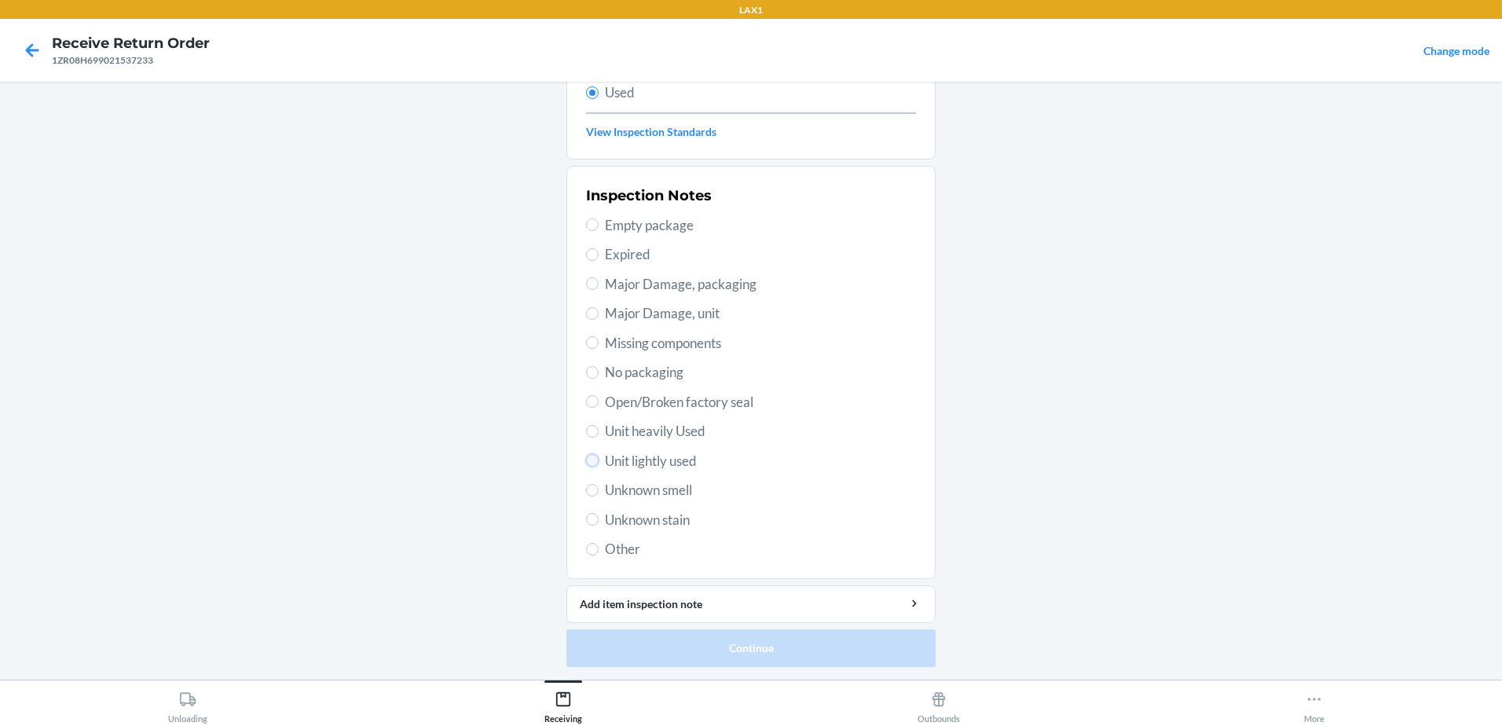
click at [591, 463] on input "Unit lightly used" at bounding box center [592, 460] width 13 height 13
radio input "true"
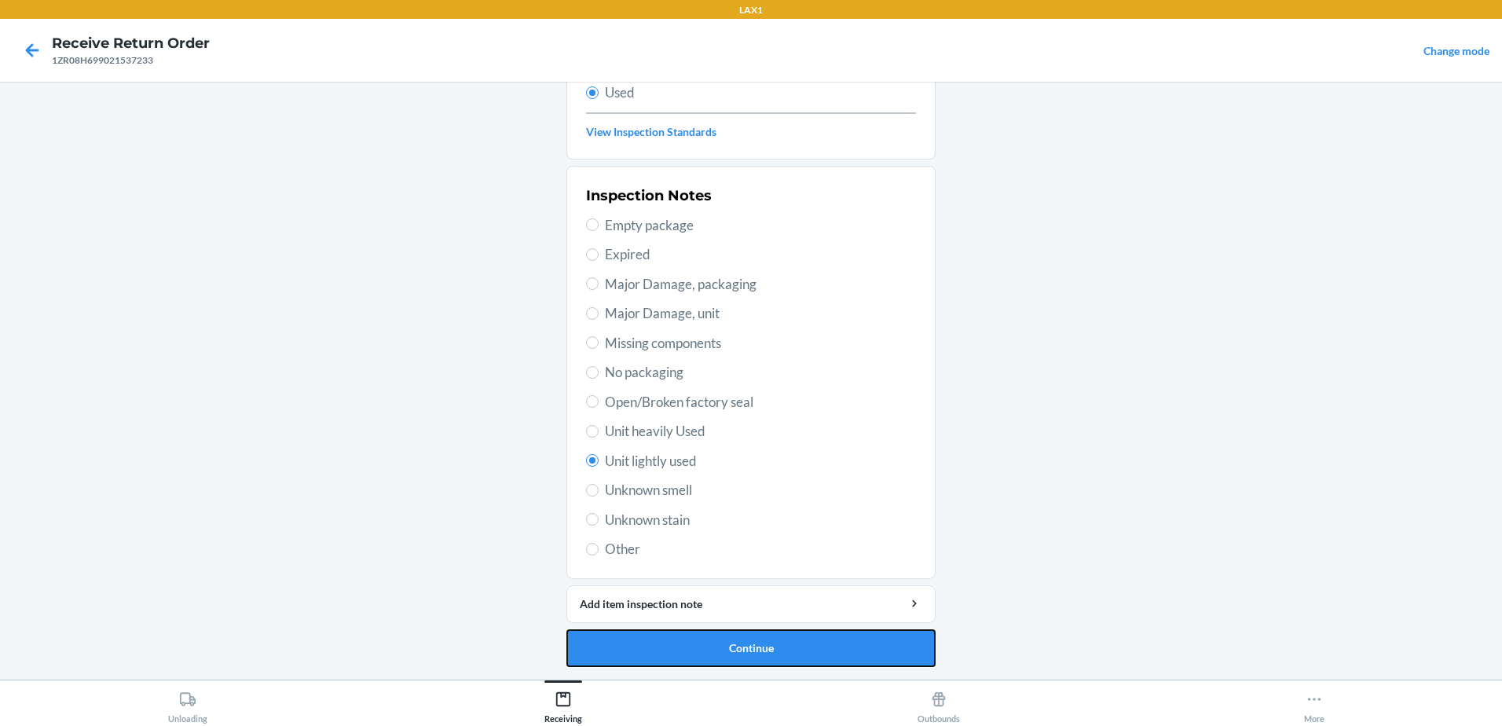
click at [755, 643] on button "Continue" at bounding box center [750, 648] width 369 height 38
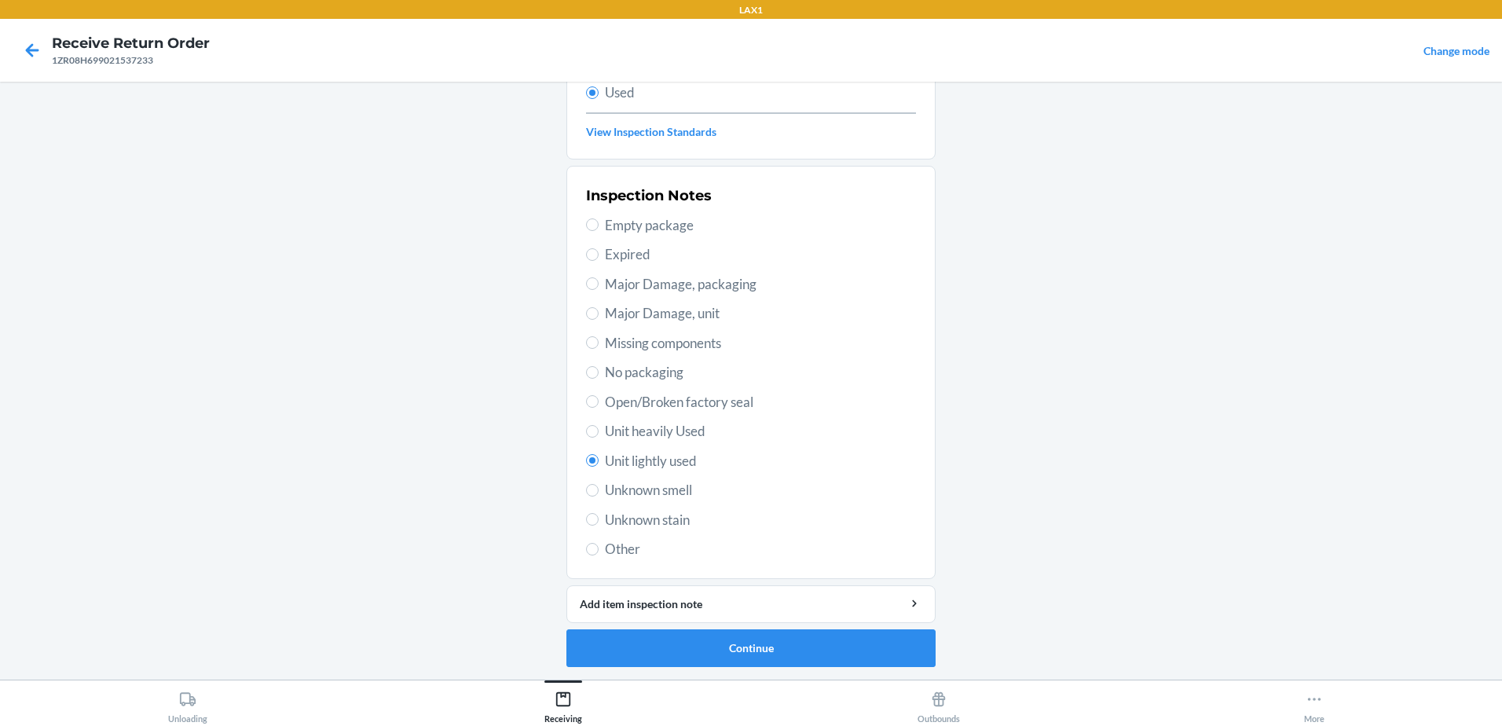
scroll to position [0, 0]
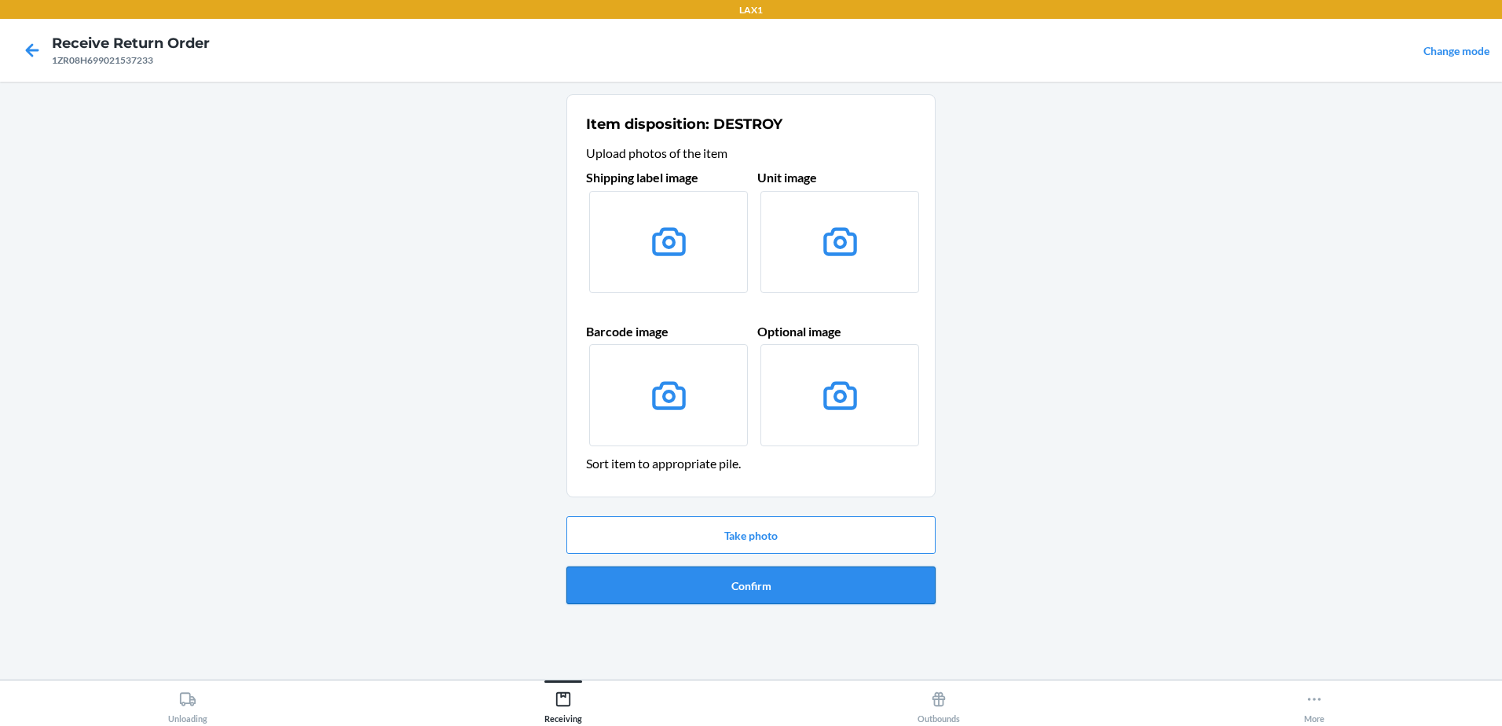
click at [745, 582] on button "Confirm" at bounding box center [750, 585] width 369 height 38
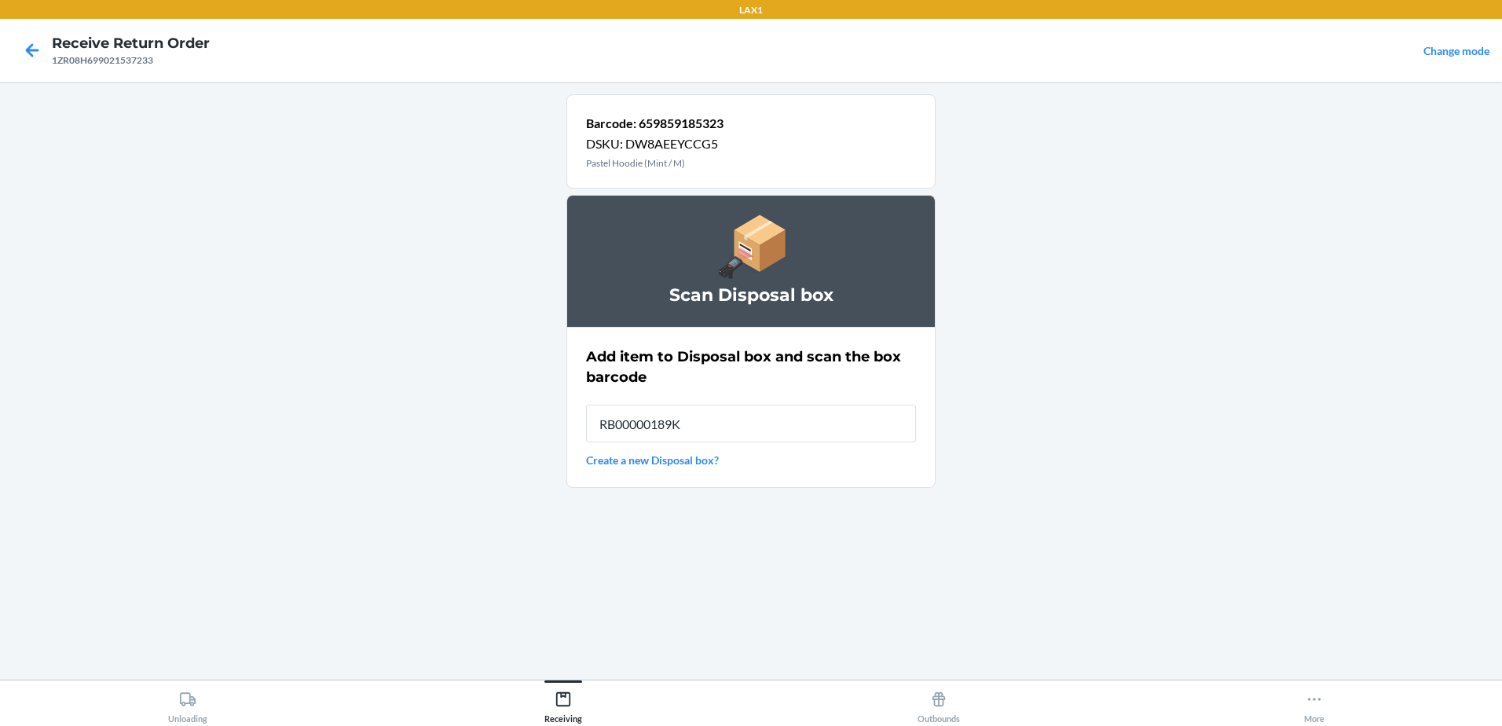
type input "RB00000189K"
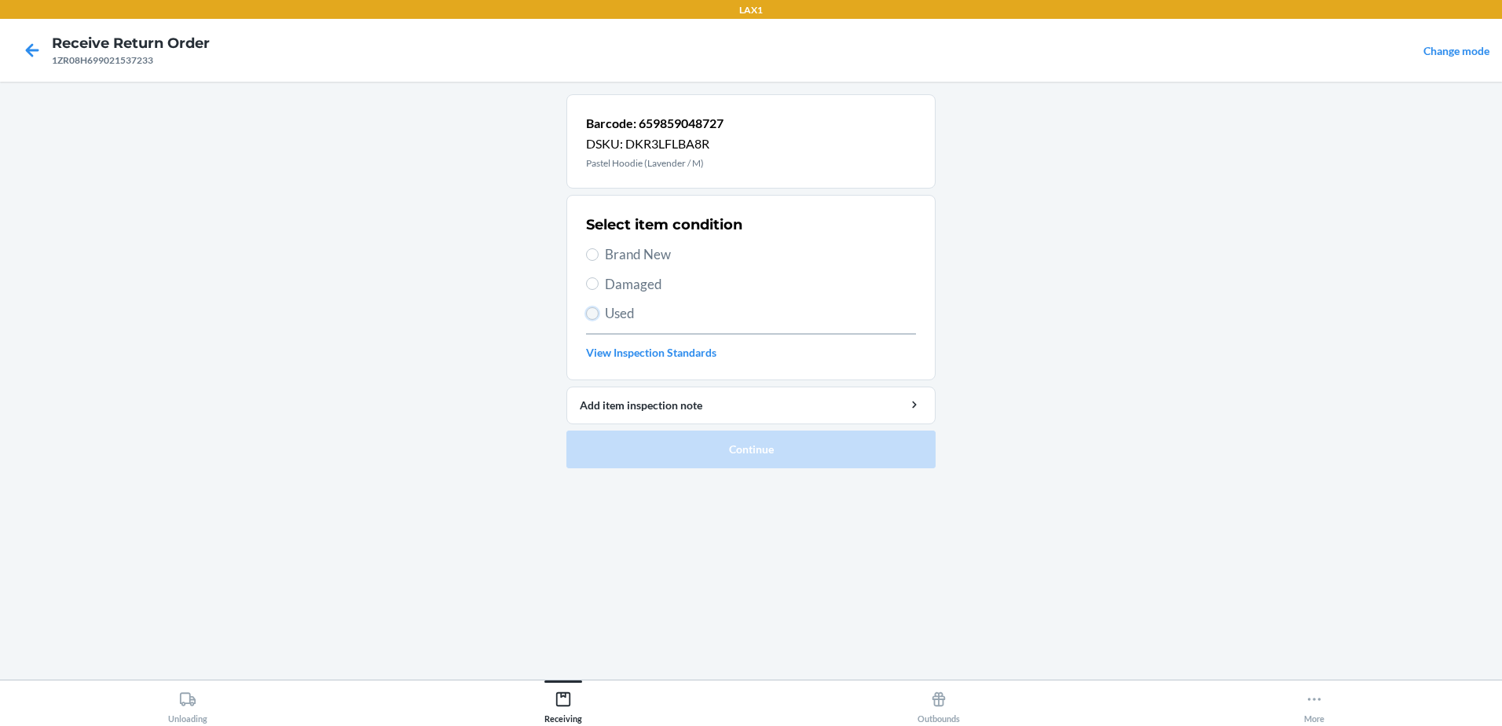
click at [596, 312] on input "Used" at bounding box center [592, 313] width 13 height 13
radio input "true"
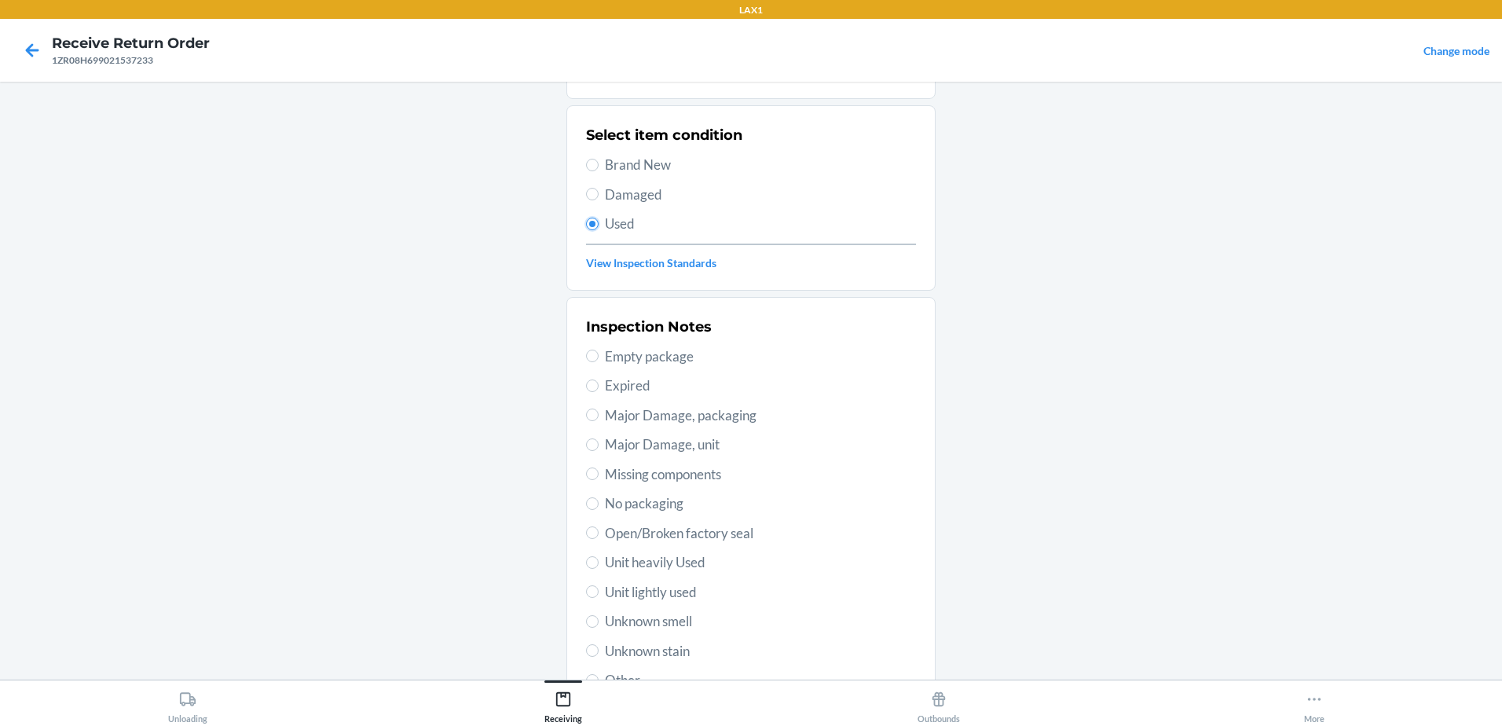
scroll to position [221, 0]
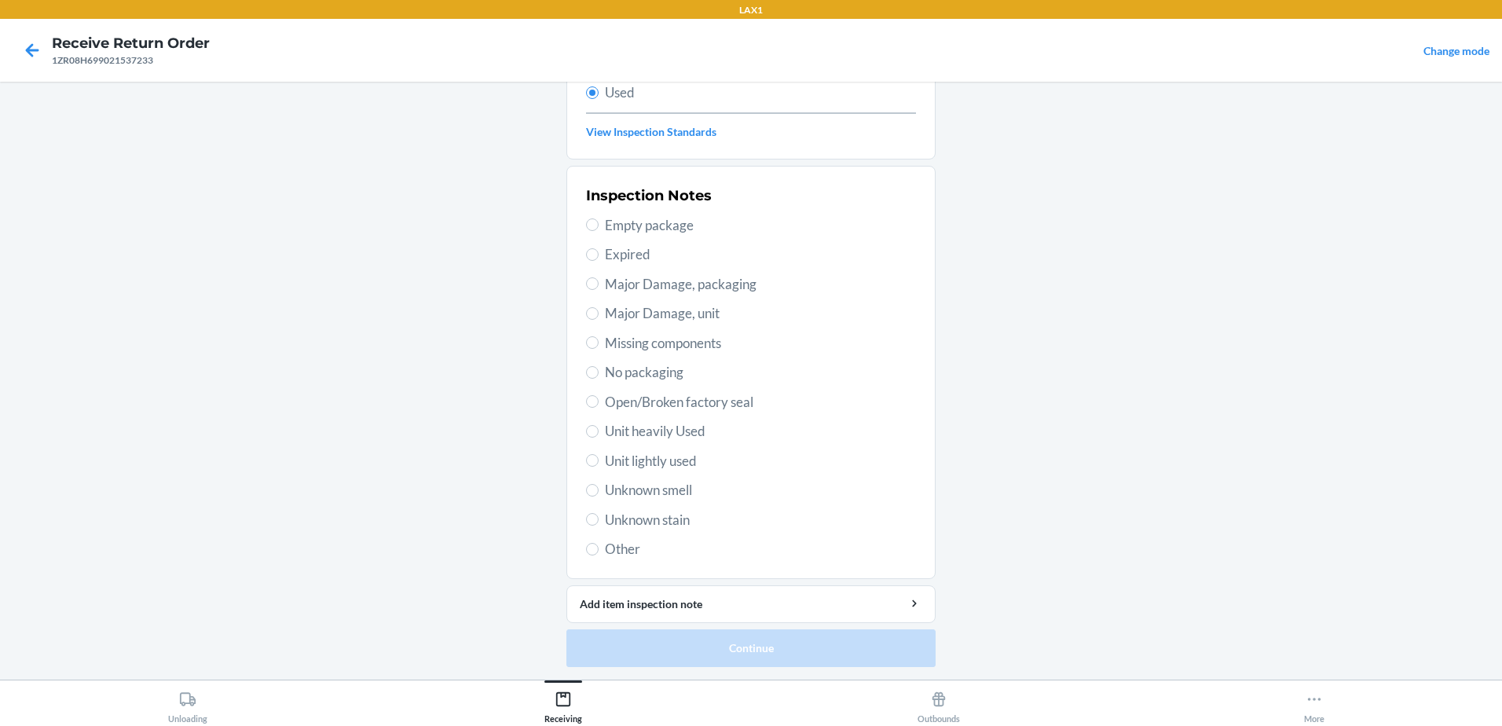
click at [594, 462] on label "Unit lightly used" at bounding box center [751, 461] width 330 height 20
click at [594, 462] on input "Unit lightly used" at bounding box center [592, 460] width 13 height 13
radio input "true"
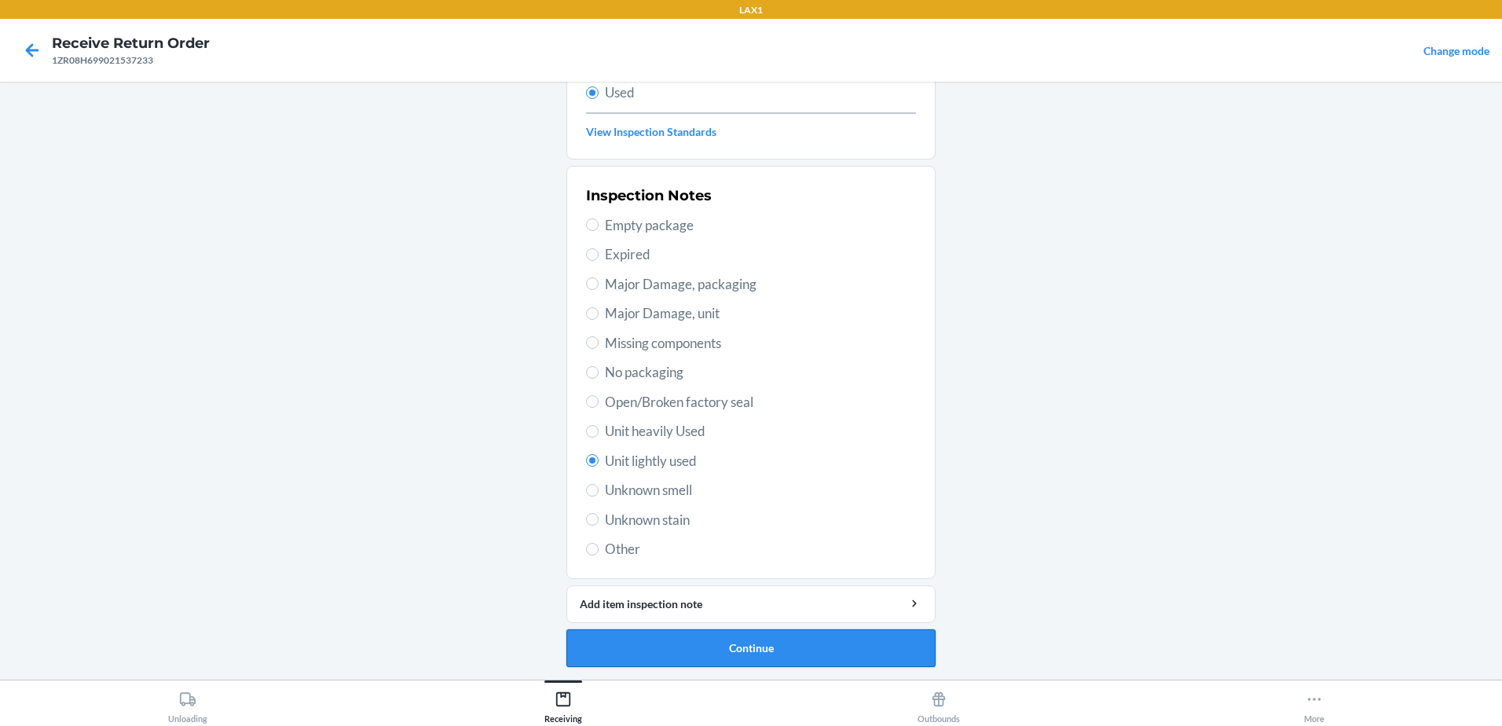
click at [807, 649] on button "Continue" at bounding box center [750, 648] width 369 height 38
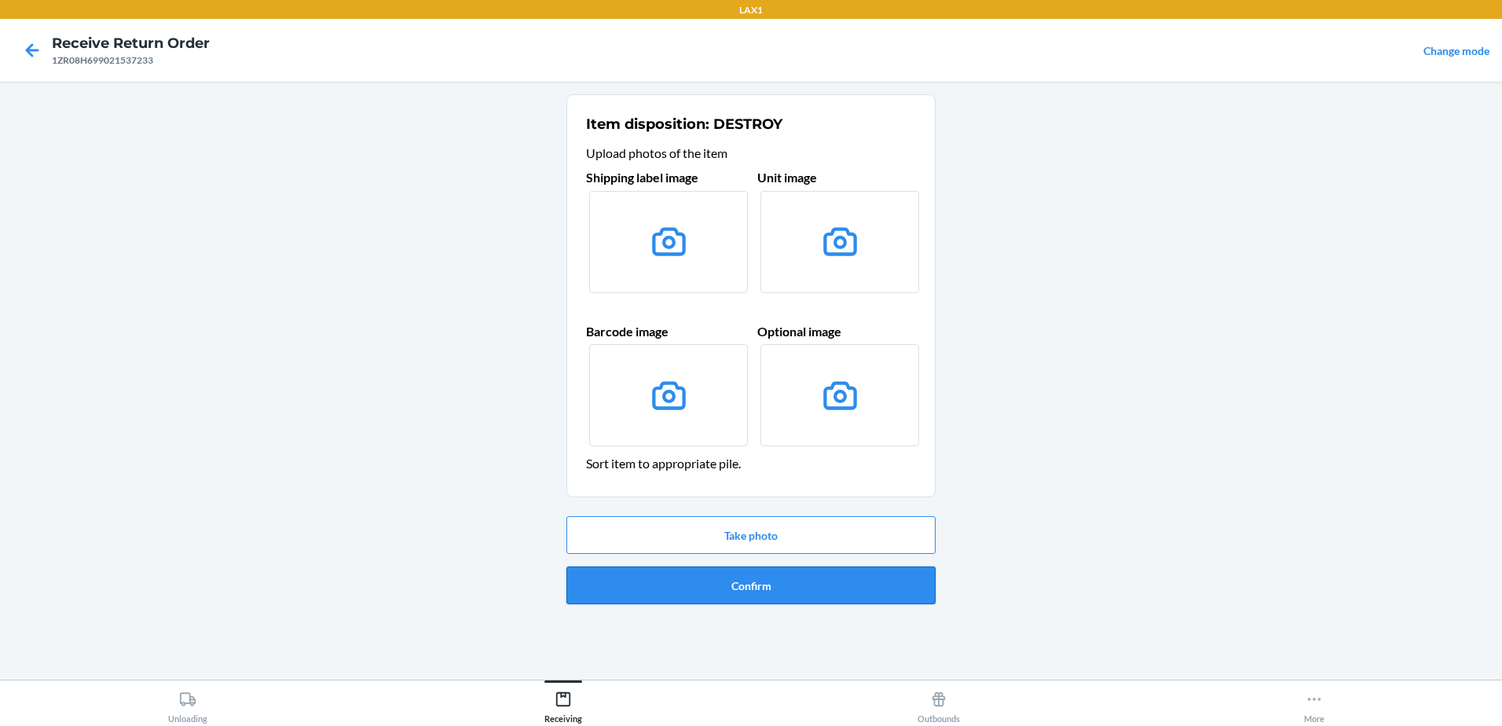
click at [770, 591] on button "Confirm" at bounding box center [750, 585] width 369 height 38
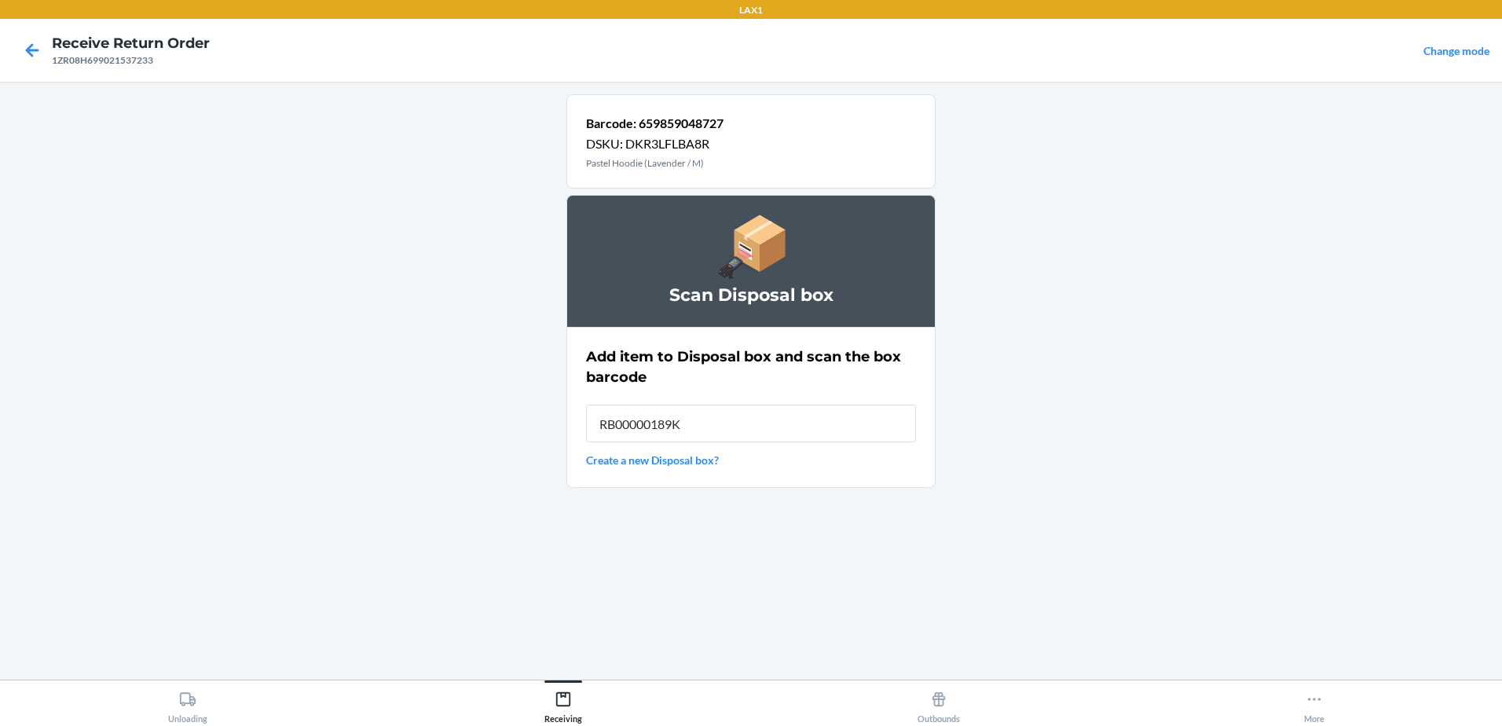
type input "RB00000189K"
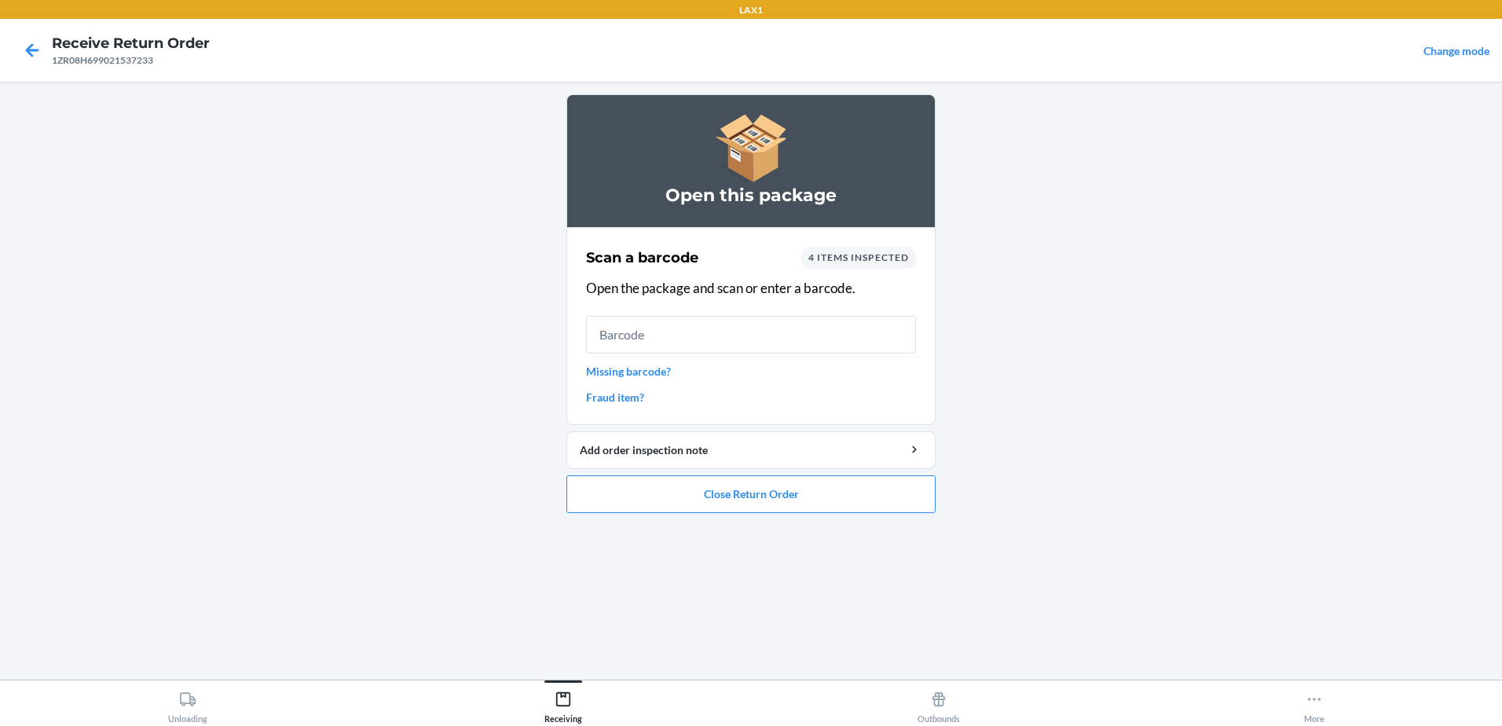
click at [621, 371] on link "Missing barcode?" at bounding box center [751, 371] width 330 height 16
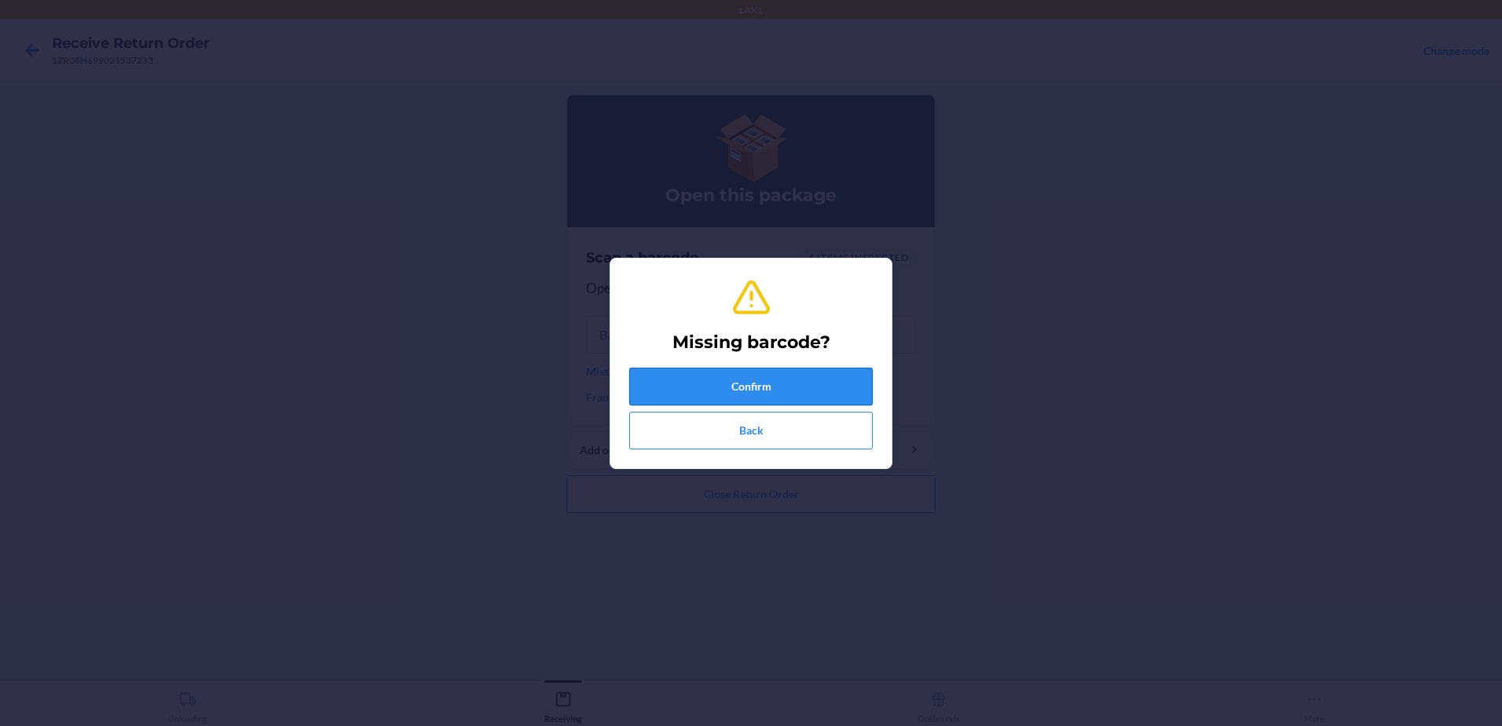
click at [811, 377] on button "Confirm" at bounding box center [750, 387] width 243 height 38
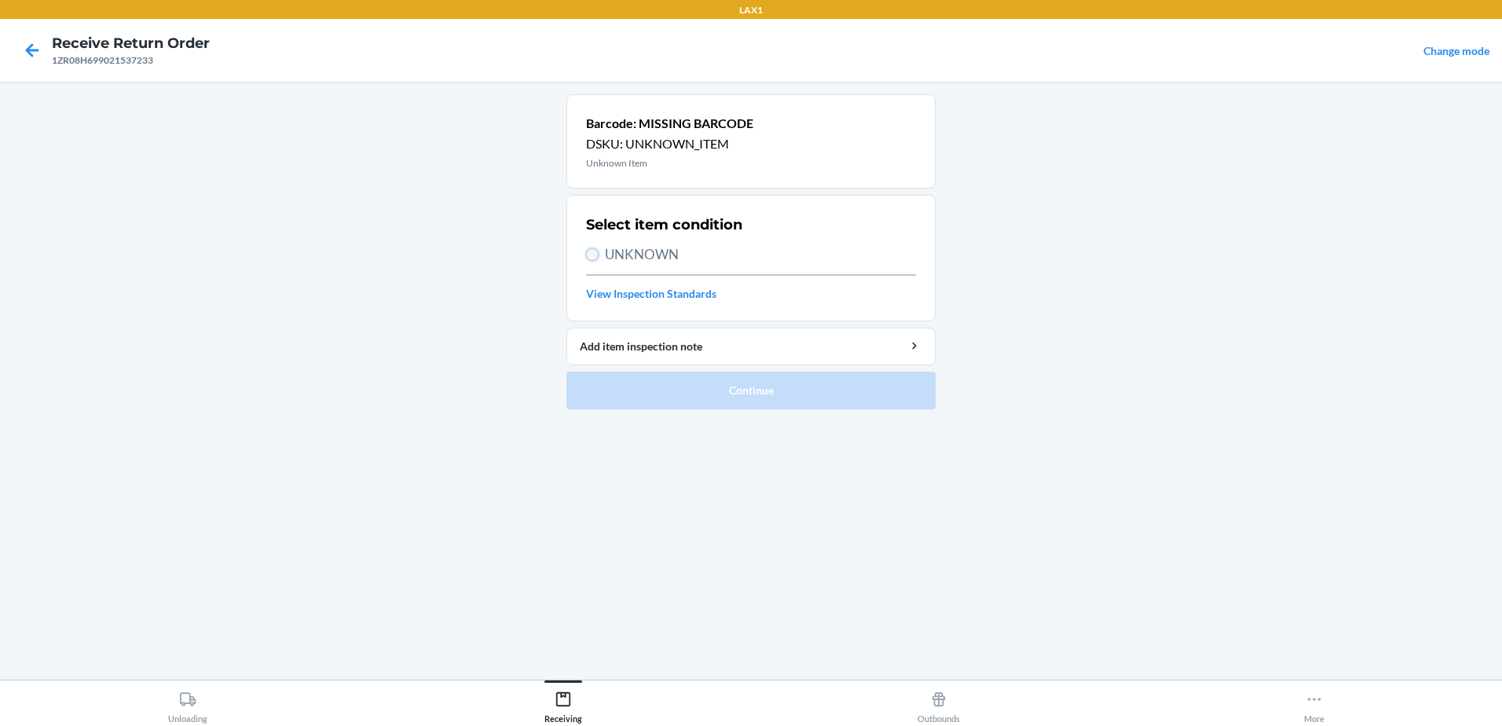
click at [595, 252] on input "UNKNOWN" at bounding box center [592, 254] width 13 height 13
radio input "true"
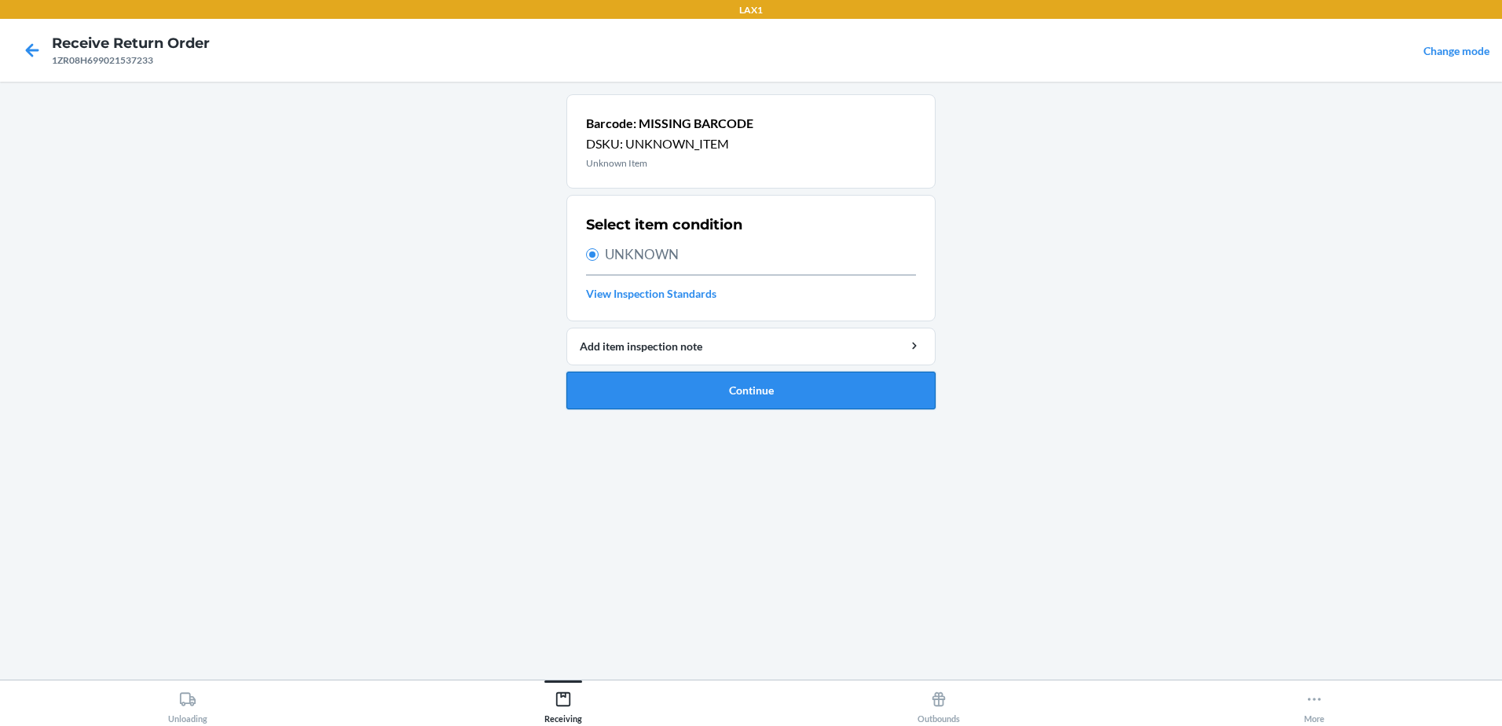
click at [872, 392] on button "Continue" at bounding box center [750, 391] width 369 height 38
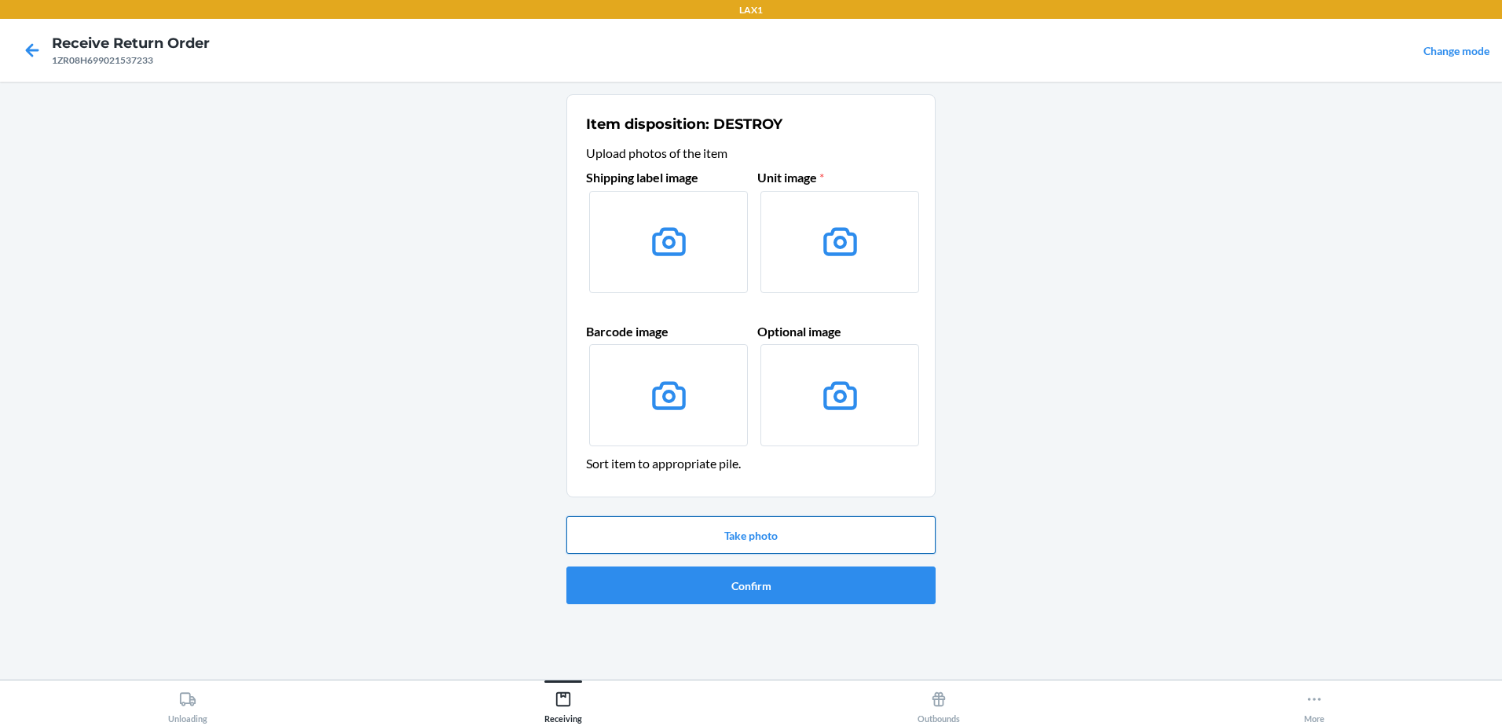
click at [783, 529] on button "Take photo" at bounding box center [750, 535] width 369 height 38
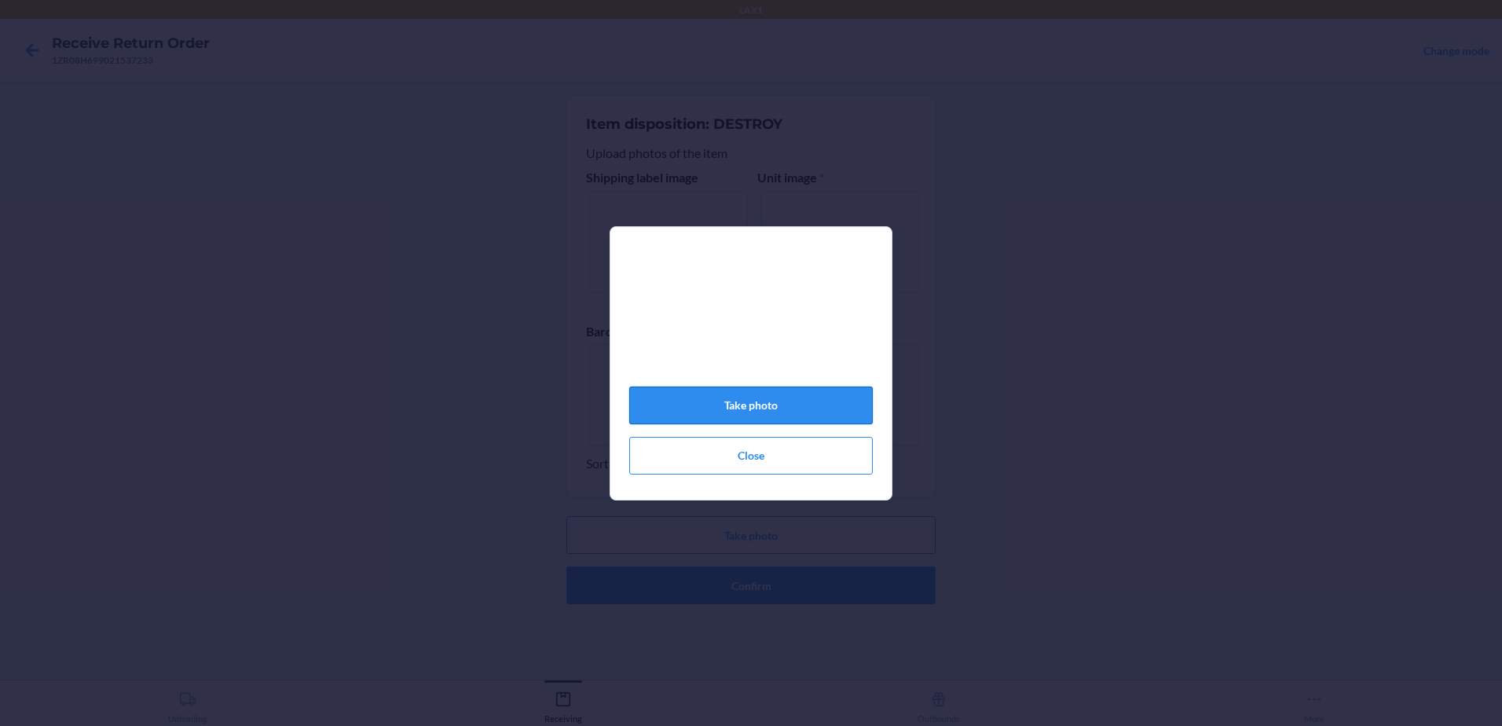
click at [786, 424] on button "Take photo" at bounding box center [750, 405] width 243 height 38
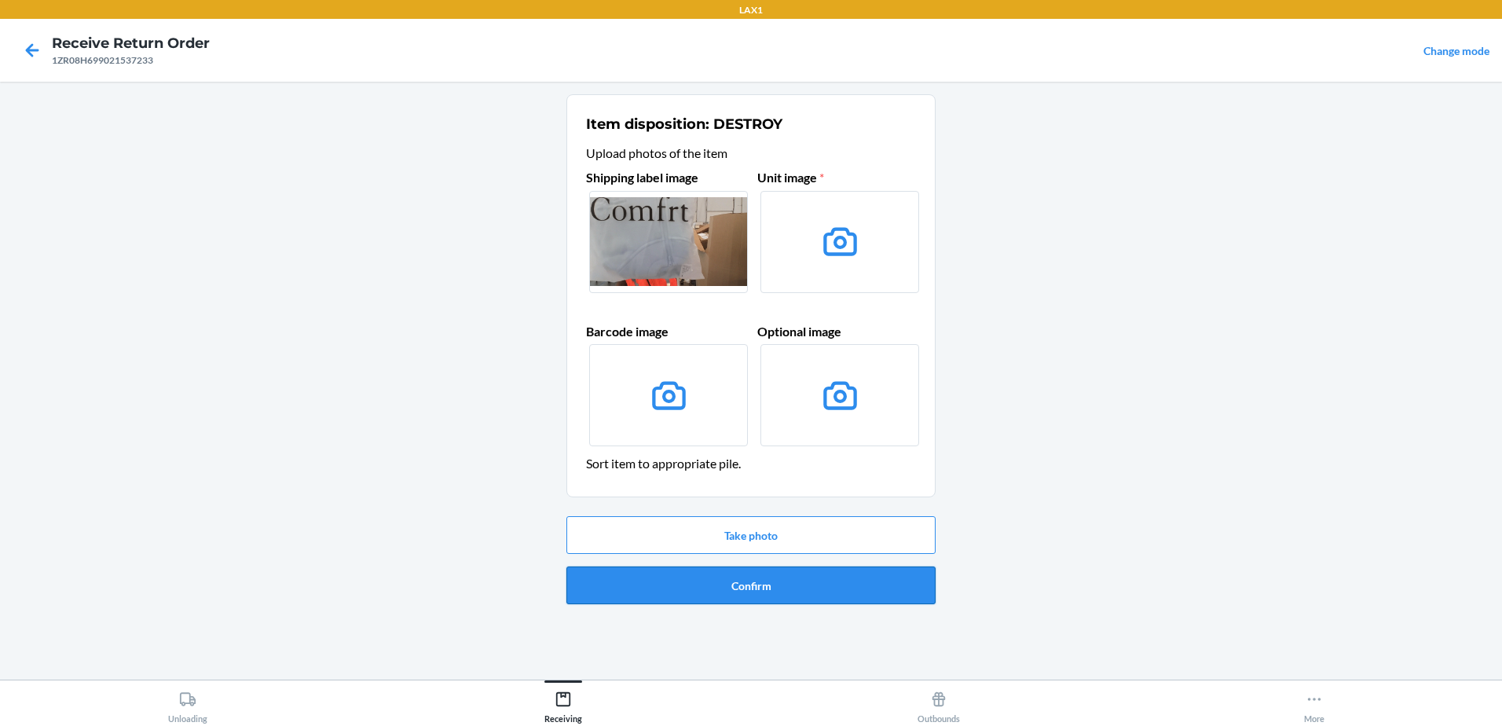
click at [770, 587] on button "Confirm" at bounding box center [750, 585] width 369 height 38
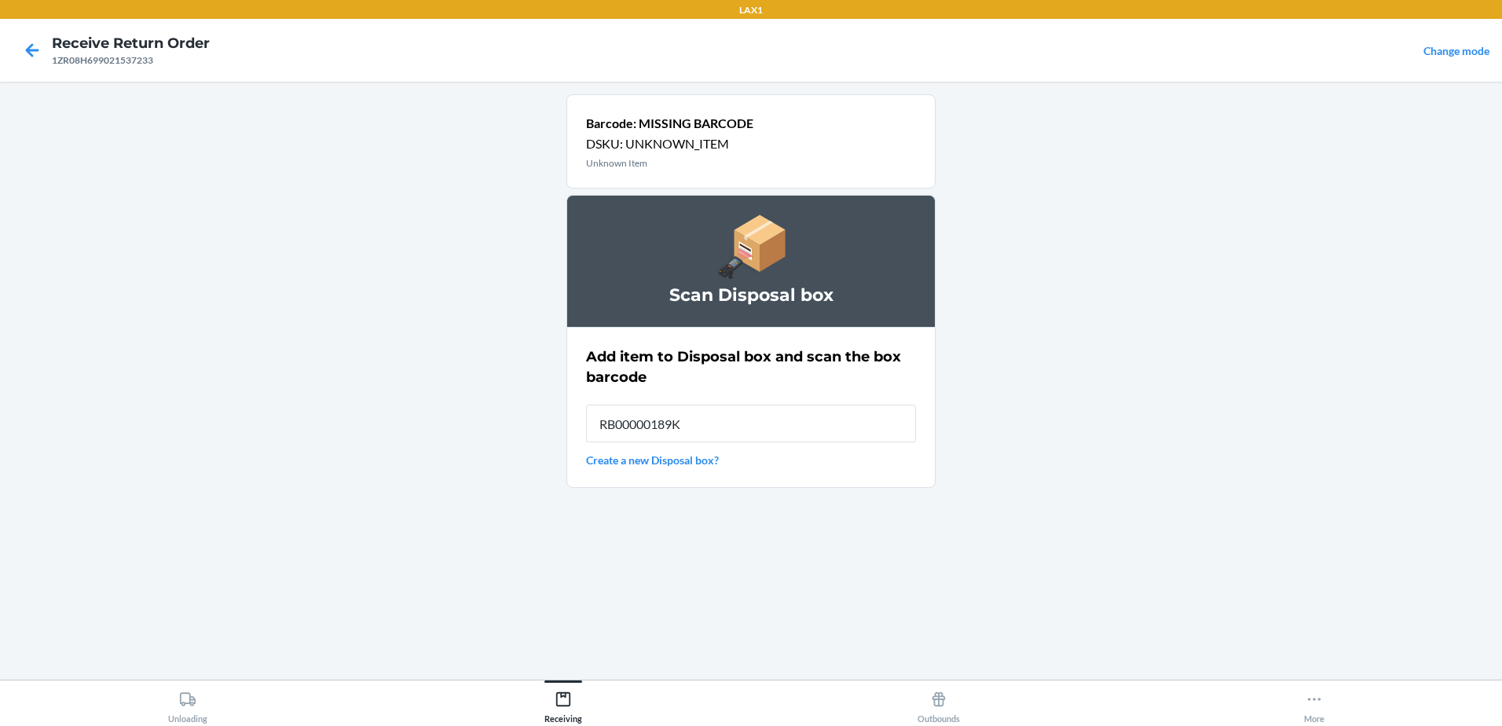
type input "RB00000189K"
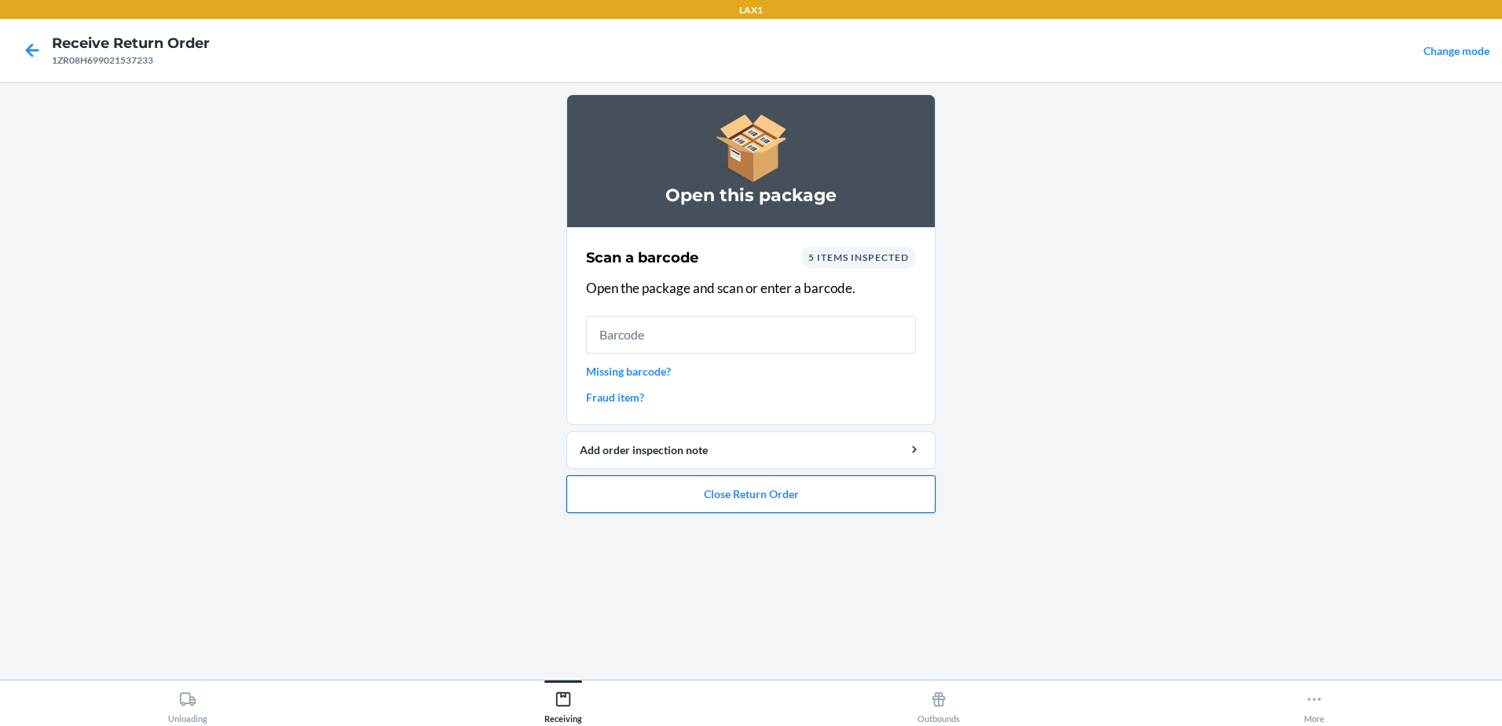
click at [829, 497] on button "Close Return Order" at bounding box center [750, 494] width 369 height 38
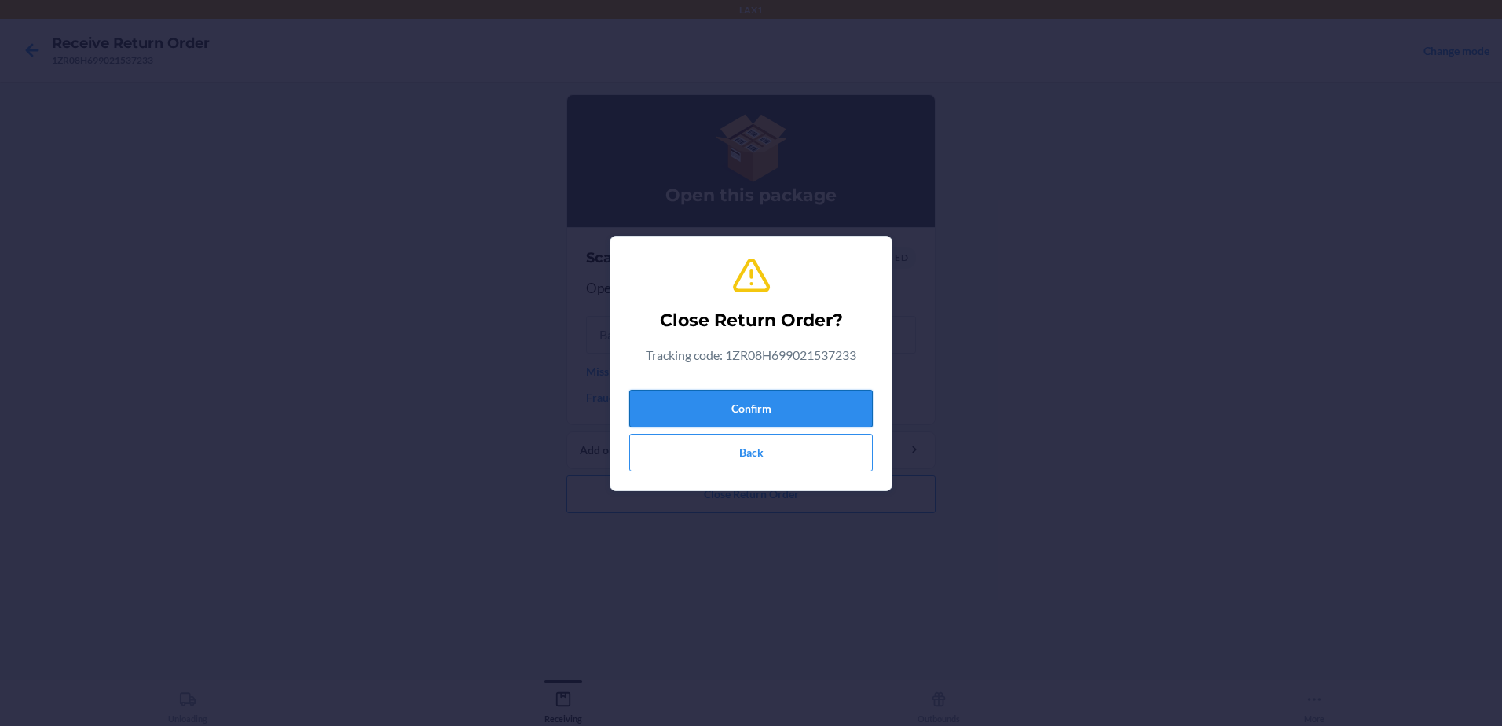
click at [828, 401] on button "Confirm" at bounding box center [750, 409] width 243 height 38
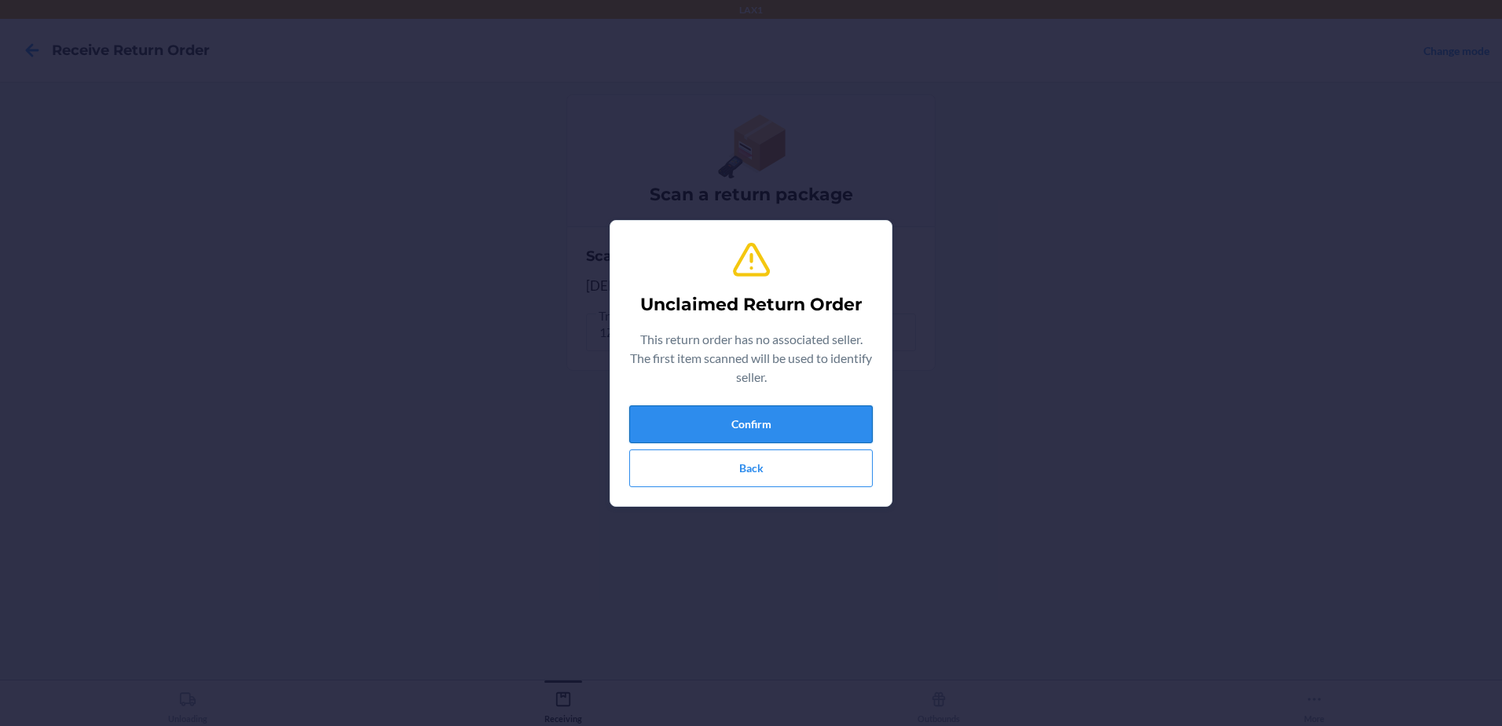
click at [835, 420] on button "Confirm" at bounding box center [750, 424] width 243 height 38
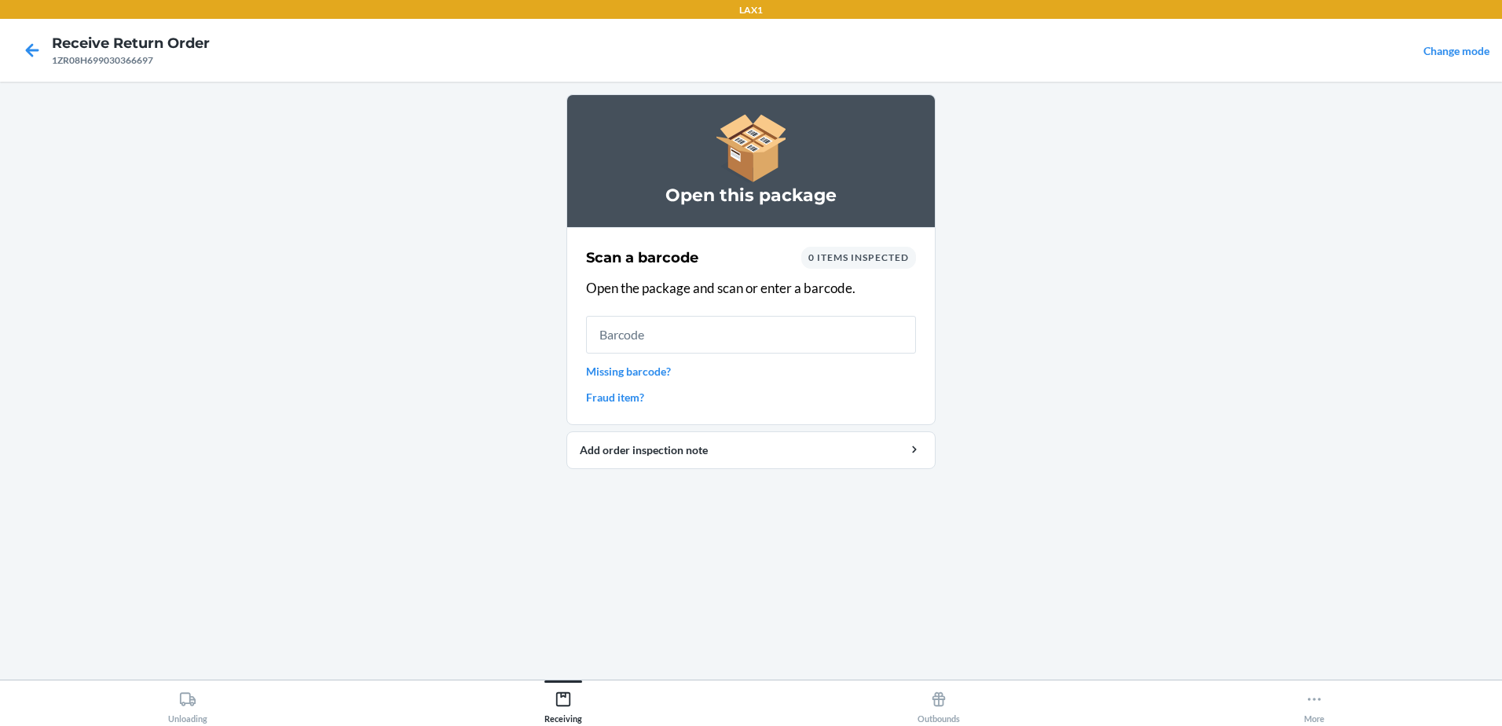
click at [829, 339] on input "text" at bounding box center [751, 335] width 330 height 38
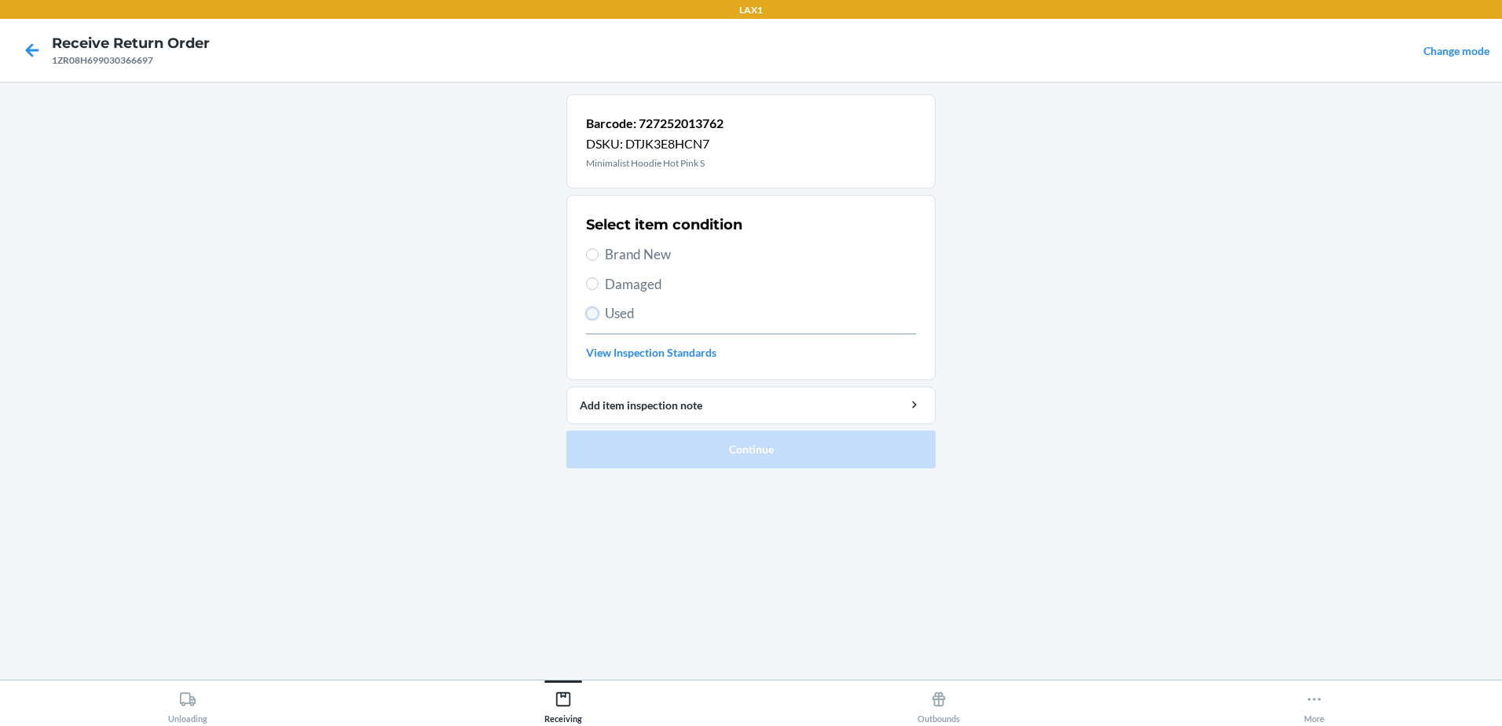
click at [591, 309] on input "Used" at bounding box center [592, 313] width 13 height 13
radio input "true"
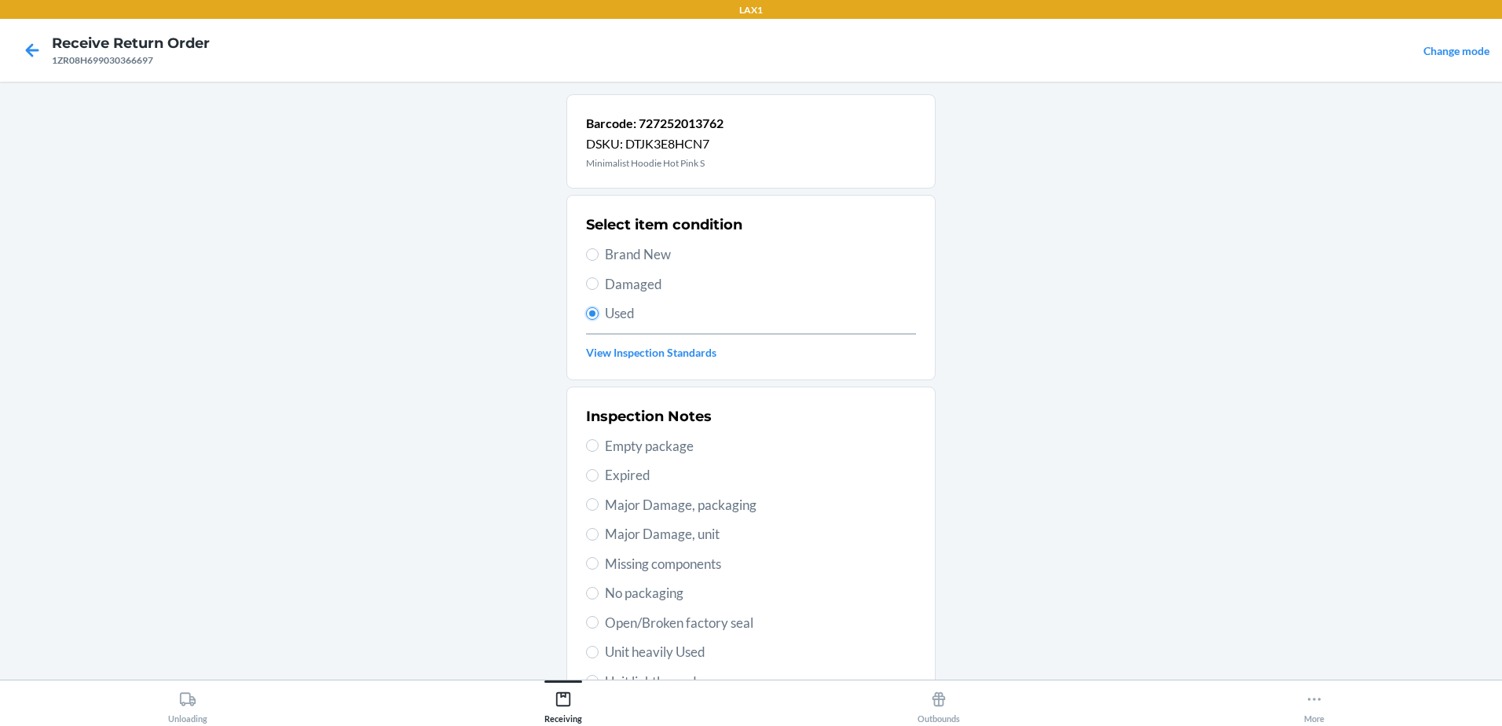
scroll to position [221, 0]
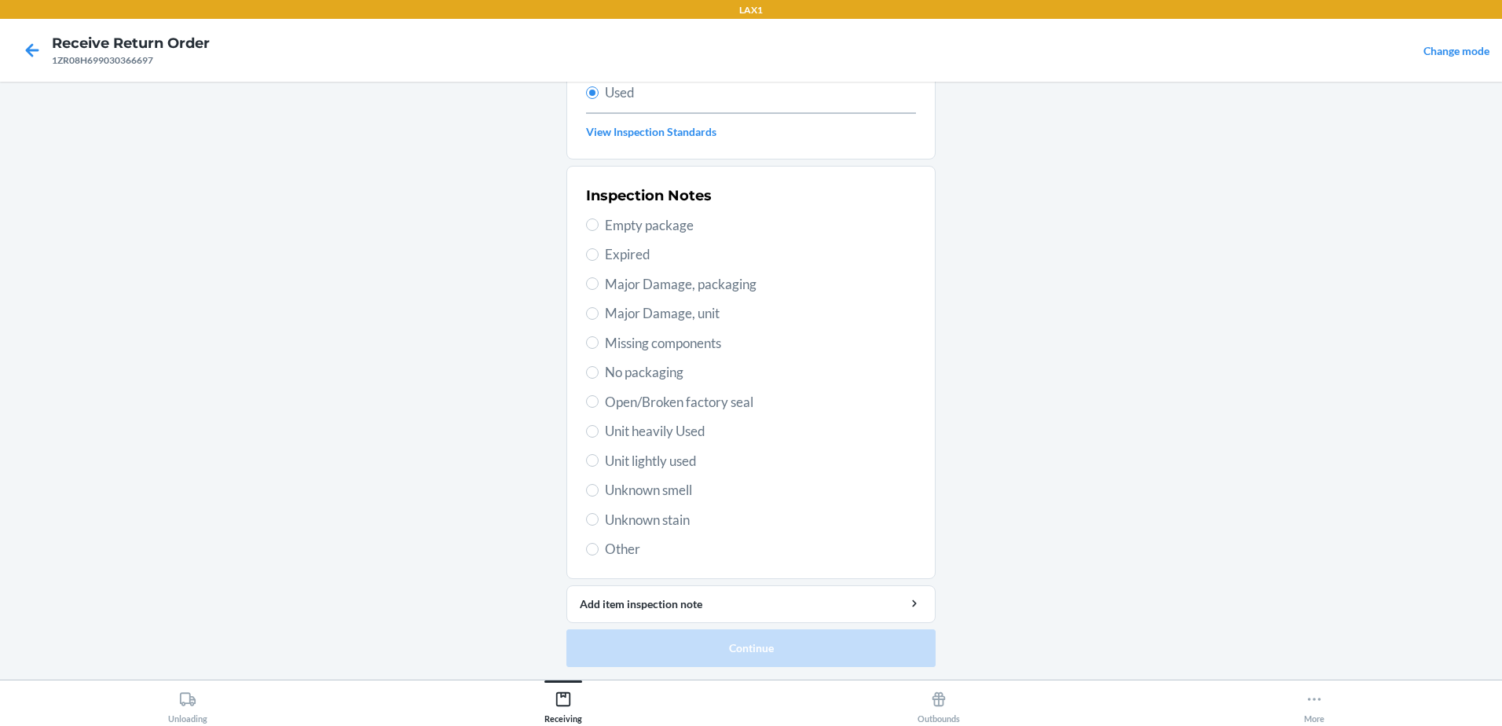
click at [594, 458] on label "Unit lightly used" at bounding box center [751, 461] width 330 height 20
click at [594, 458] on input "Unit lightly used" at bounding box center [592, 460] width 13 height 13
radio input "true"
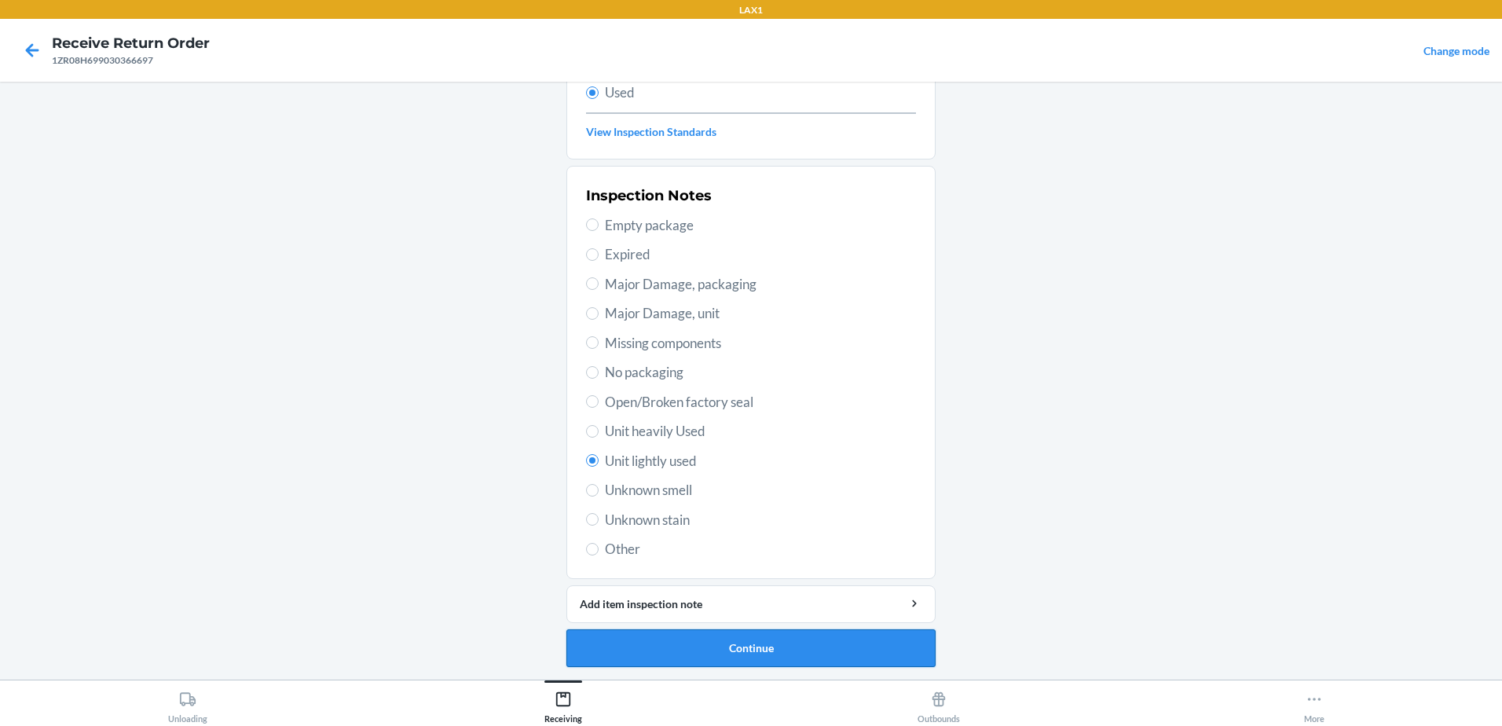
click at [755, 640] on button "Continue" at bounding box center [750, 648] width 369 height 38
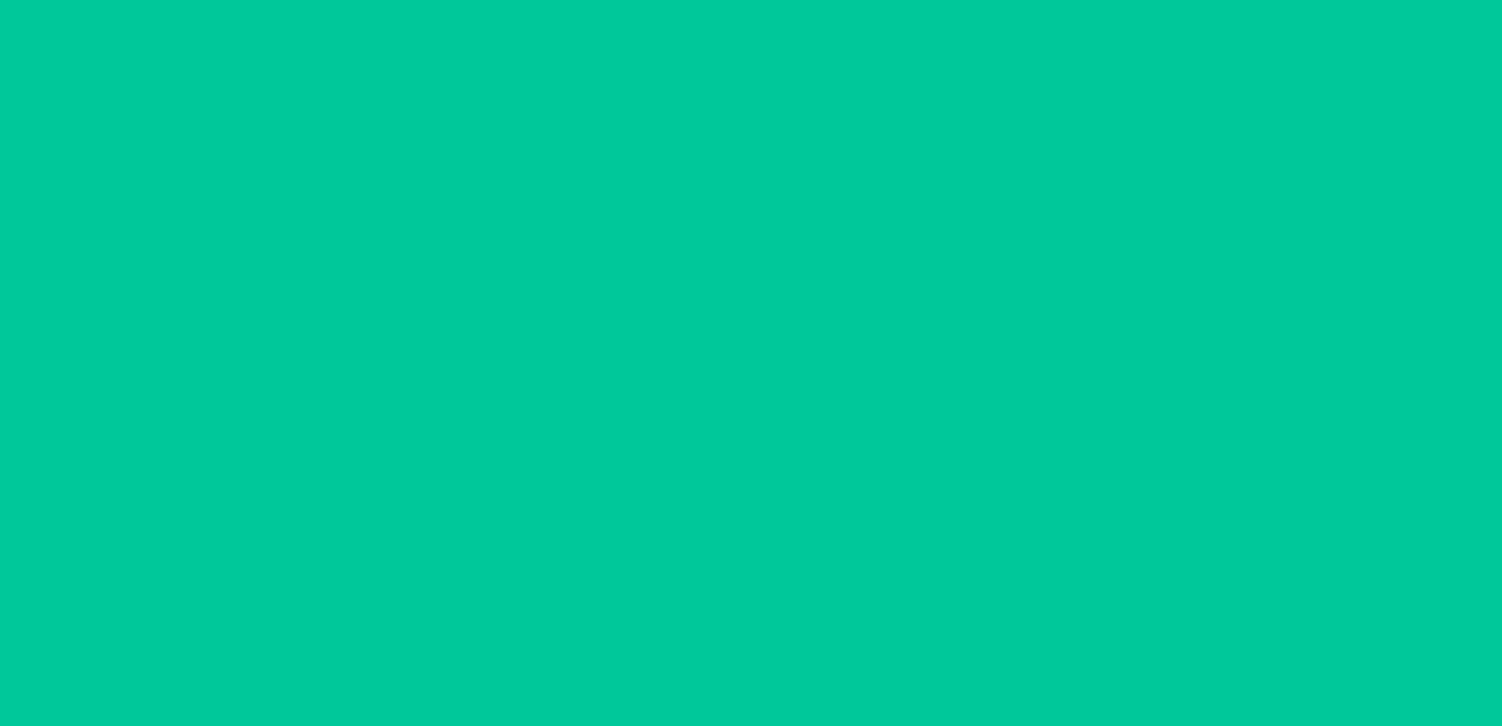
scroll to position [0, 0]
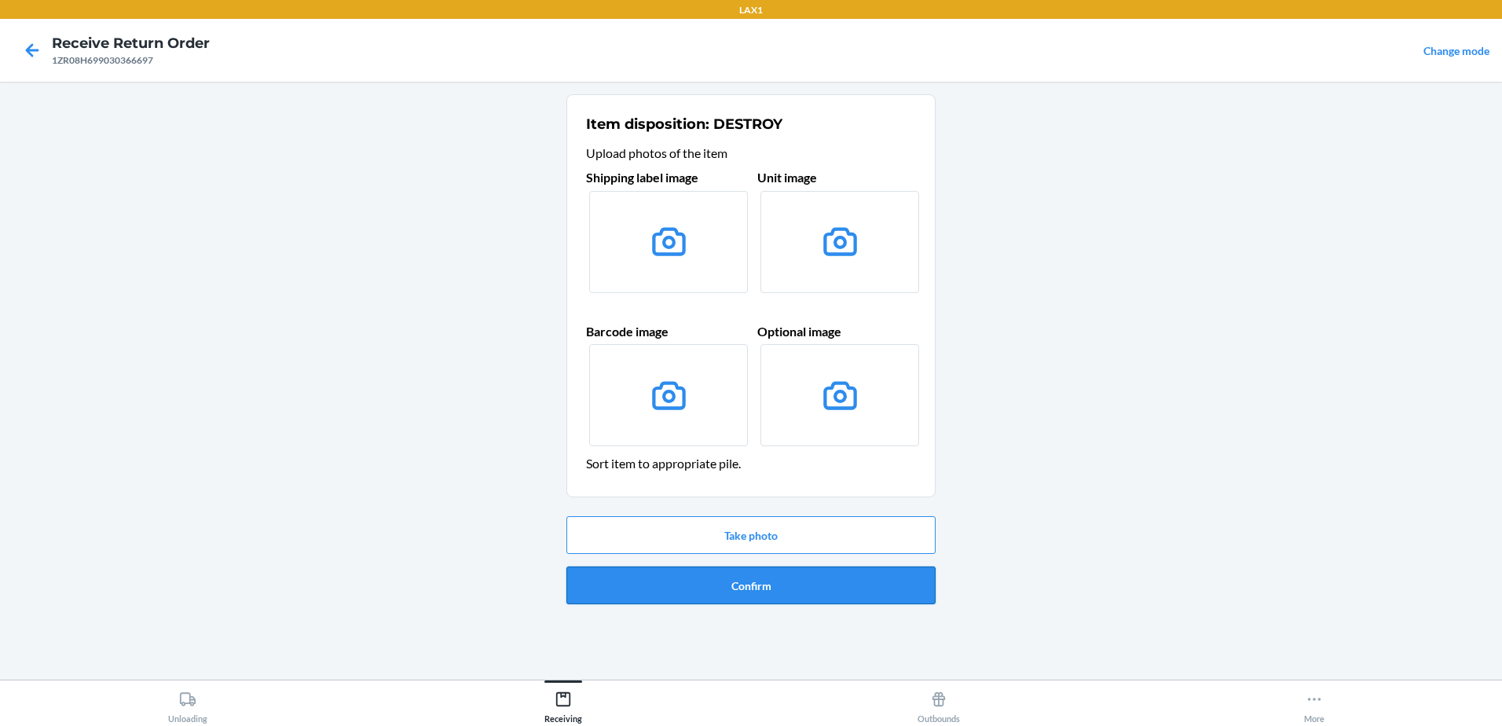
click at [771, 577] on button "Confirm" at bounding box center [750, 585] width 369 height 38
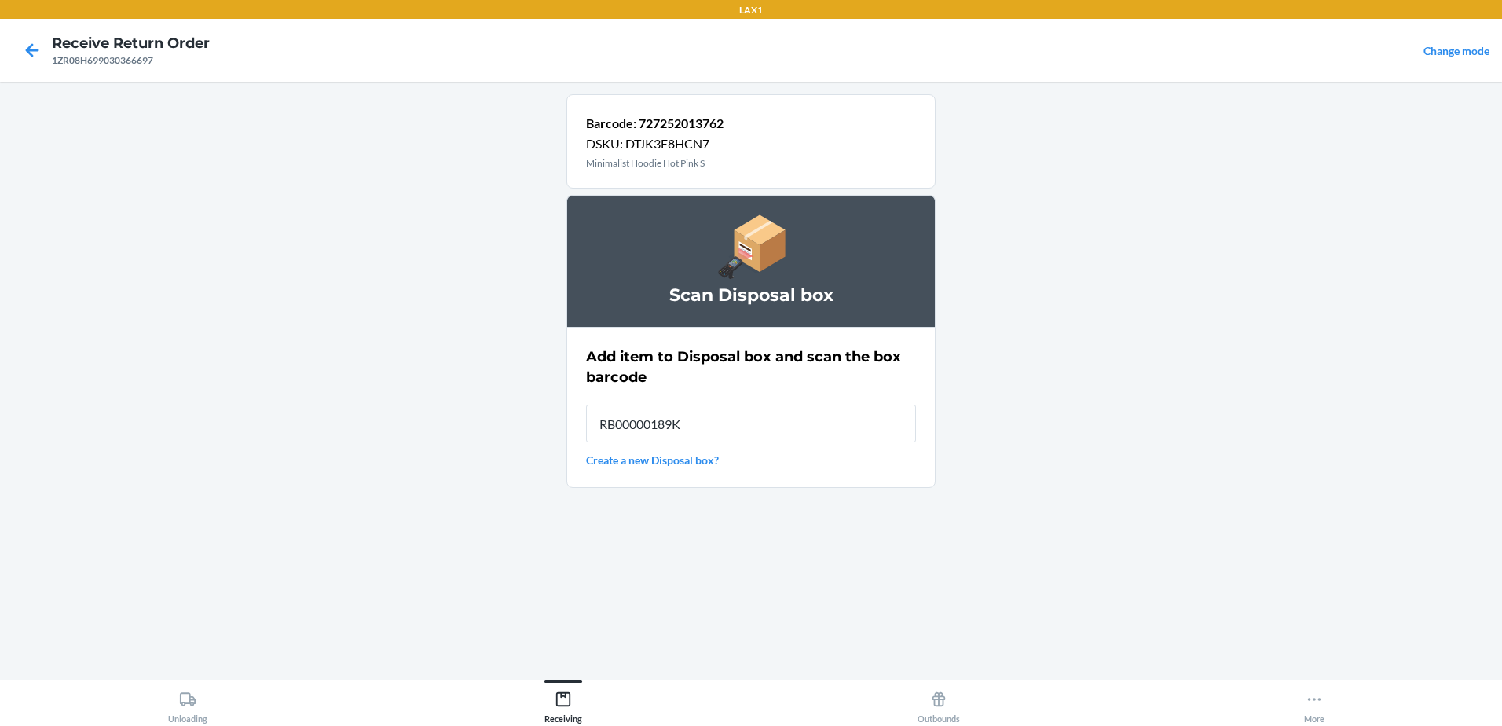
type input "RB00000189K"
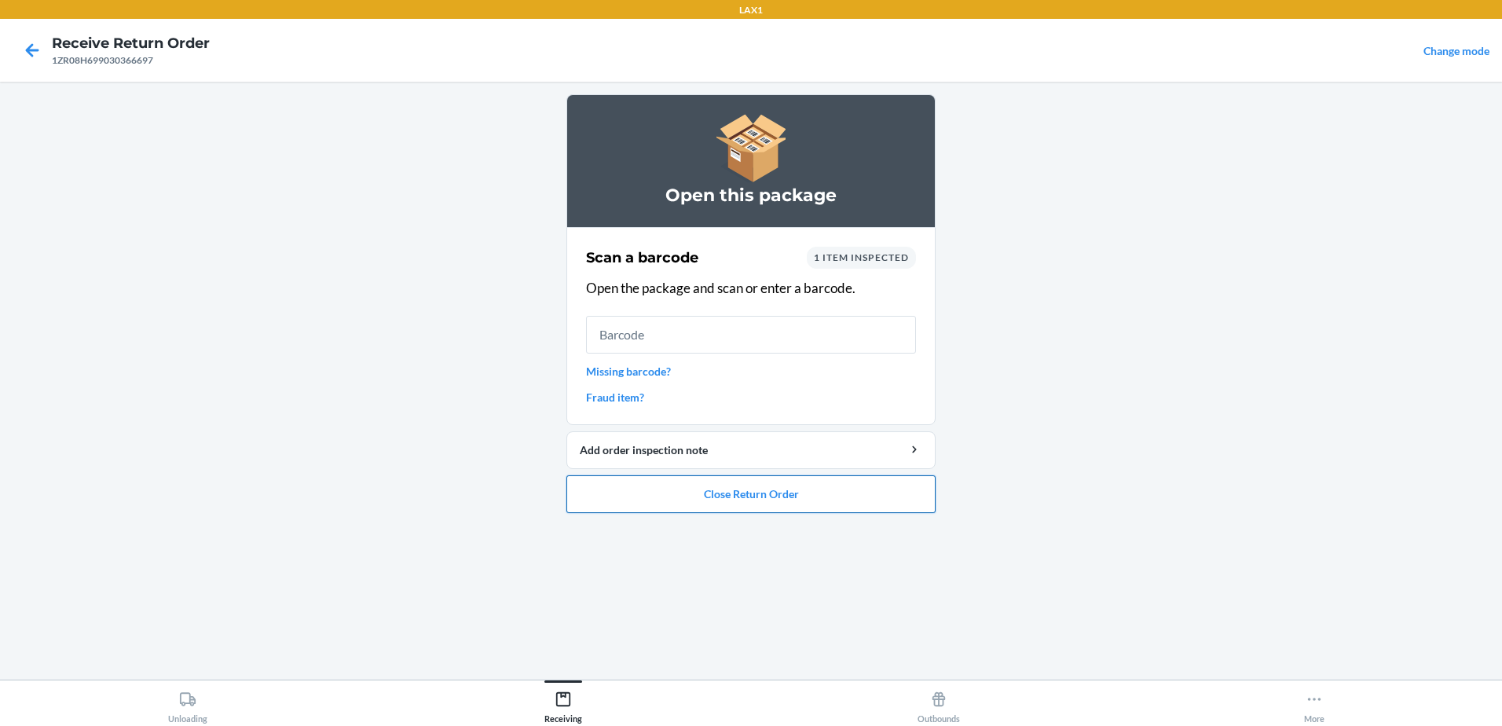
click at [795, 492] on button "Close Return Order" at bounding box center [750, 494] width 369 height 38
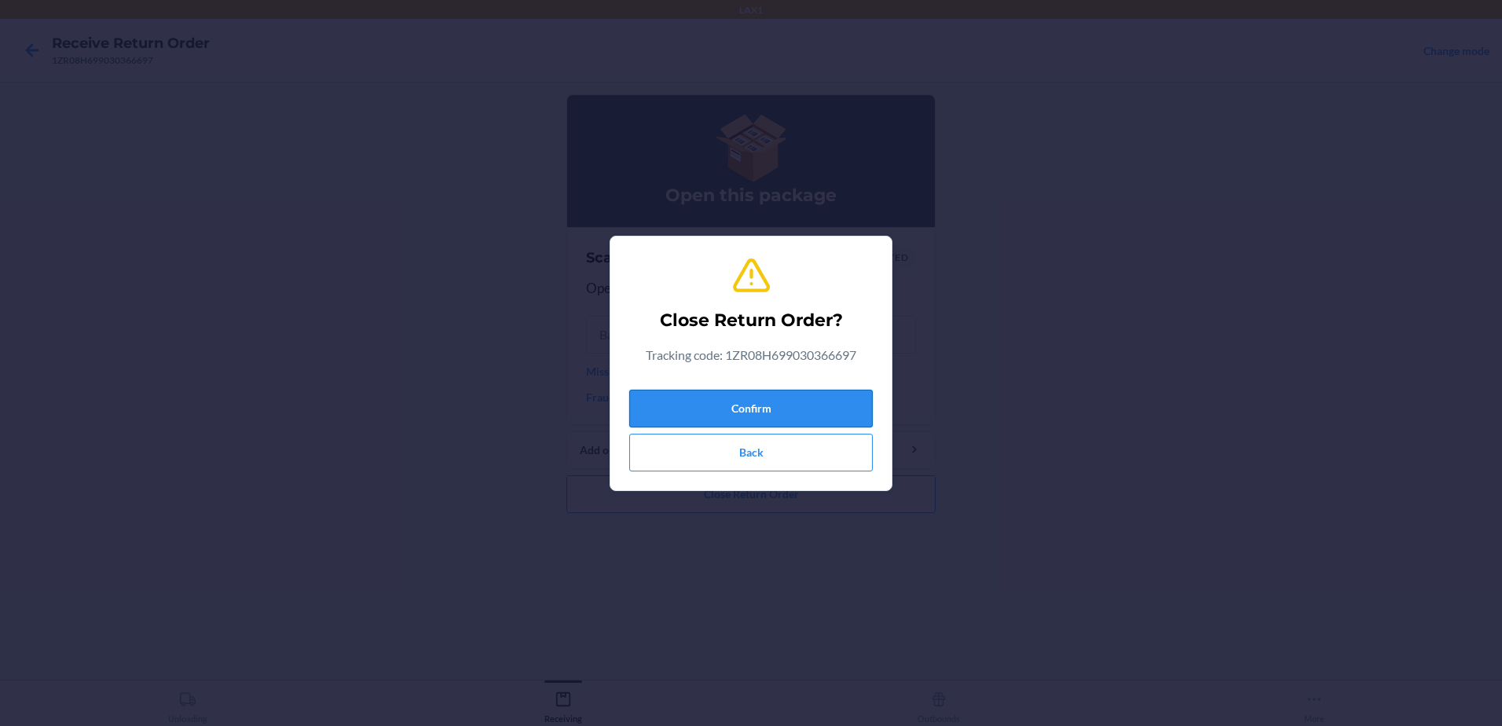
click at [818, 394] on button "Confirm" at bounding box center [750, 409] width 243 height 38
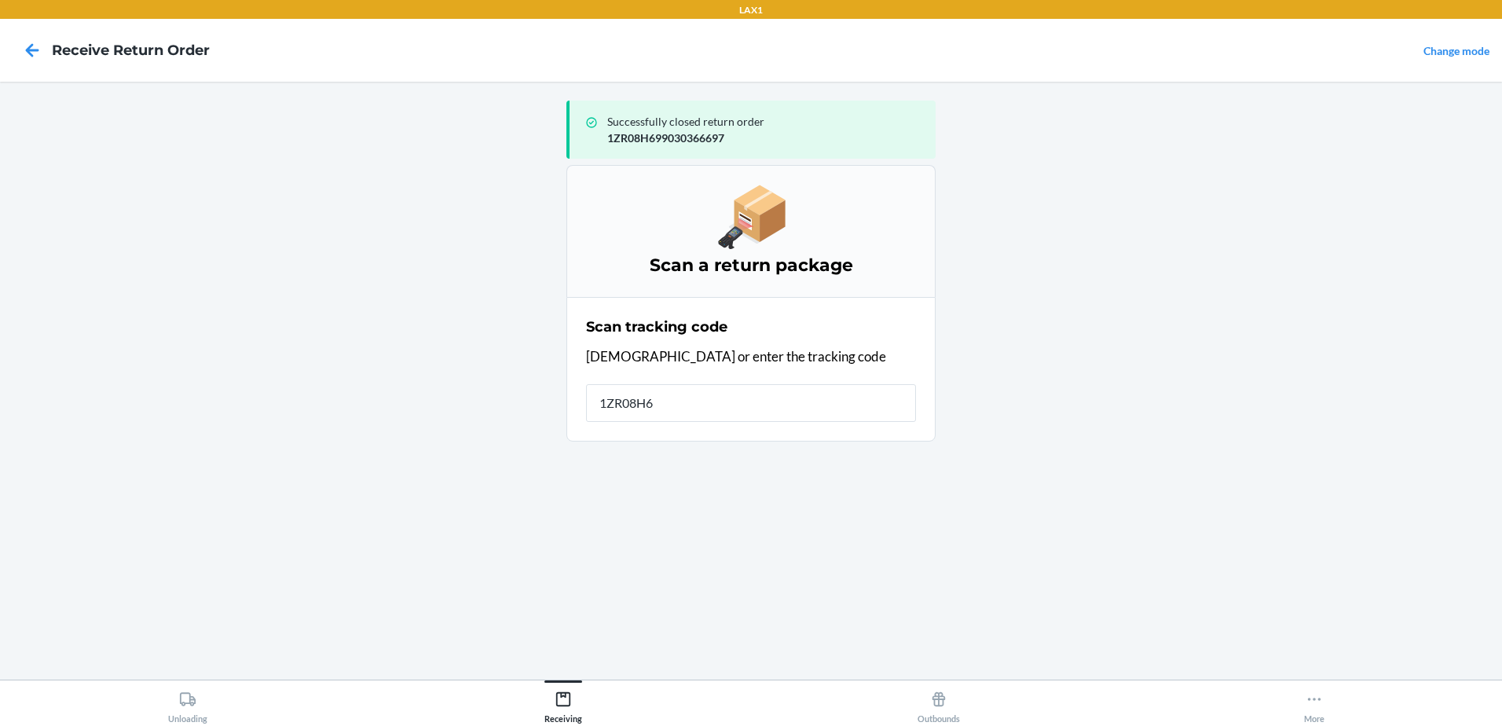
type input "1ZR08H69"
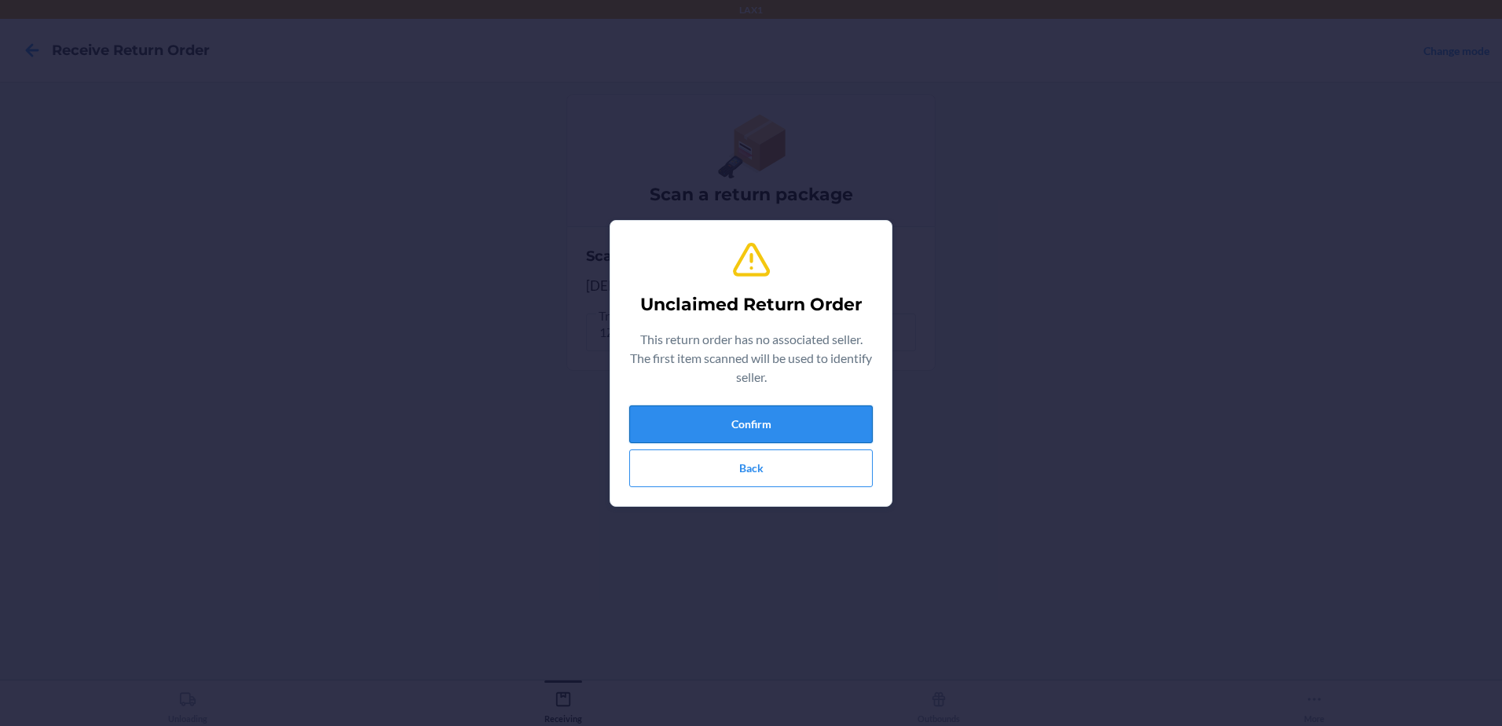
click at [808, 419] on button "Confirm" at bounding box center [750, 424] width 243 height 38
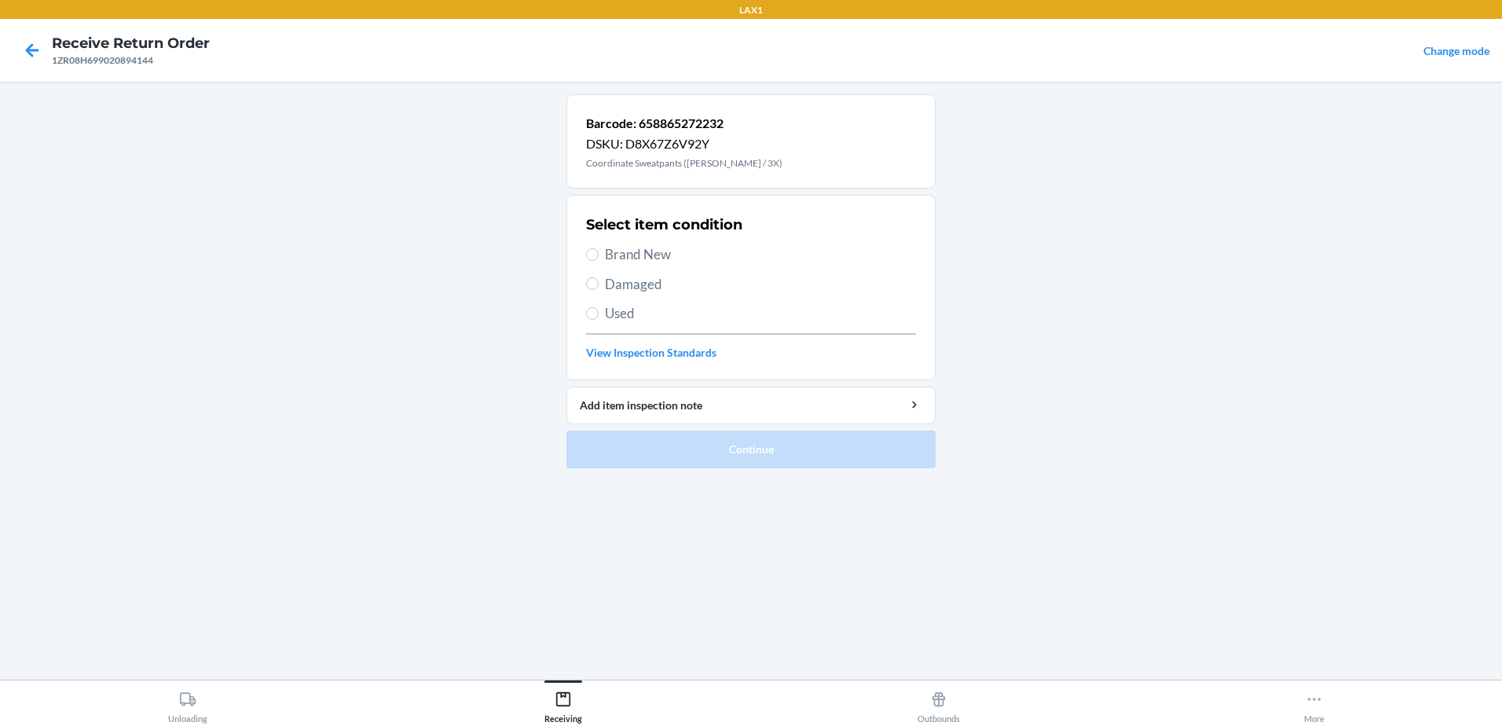
click at [600, 282] on label "Damaged" at bounding box center [751, 284] width 330 height 20
click at [599, 282] on input "Damaged" at bounding box center [592, 283] width 13 height 13
radio input "true"
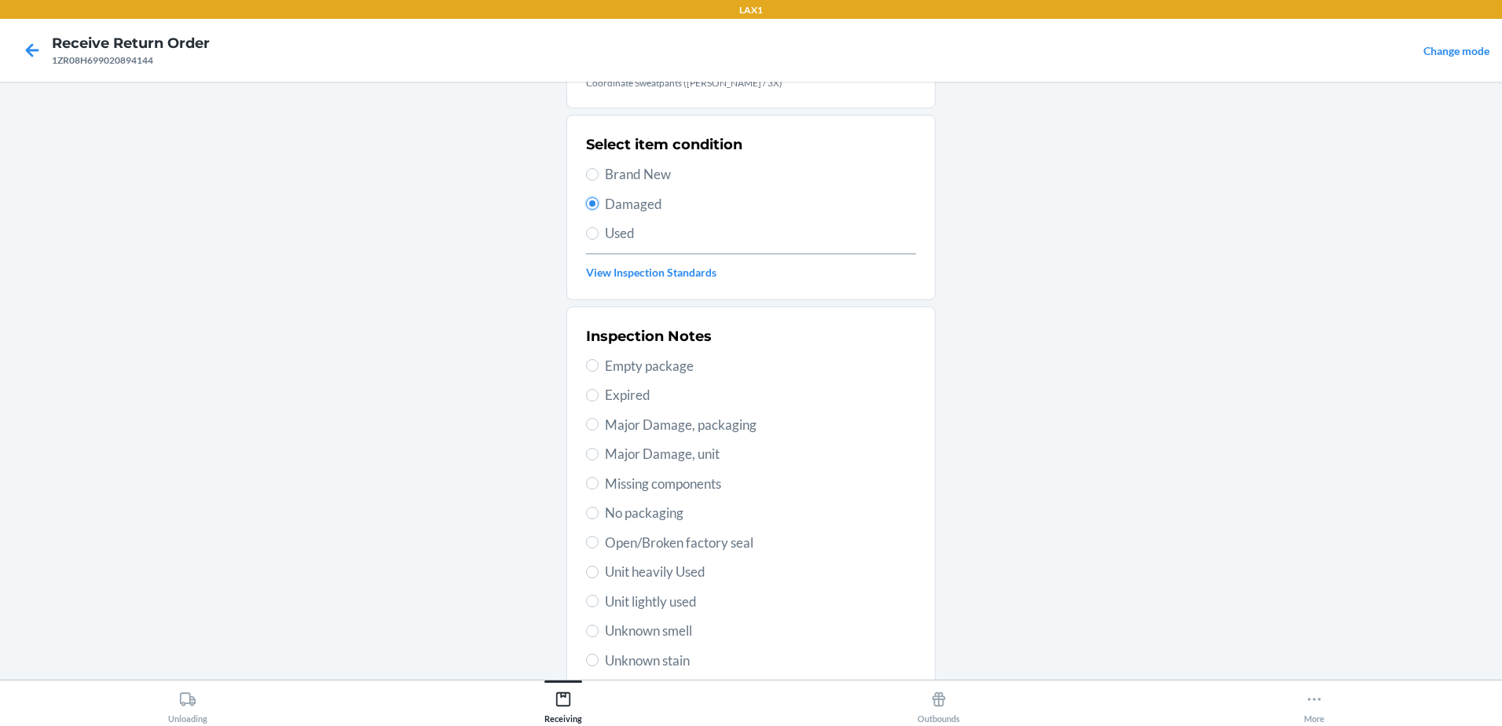
scroll to position [221, 0]
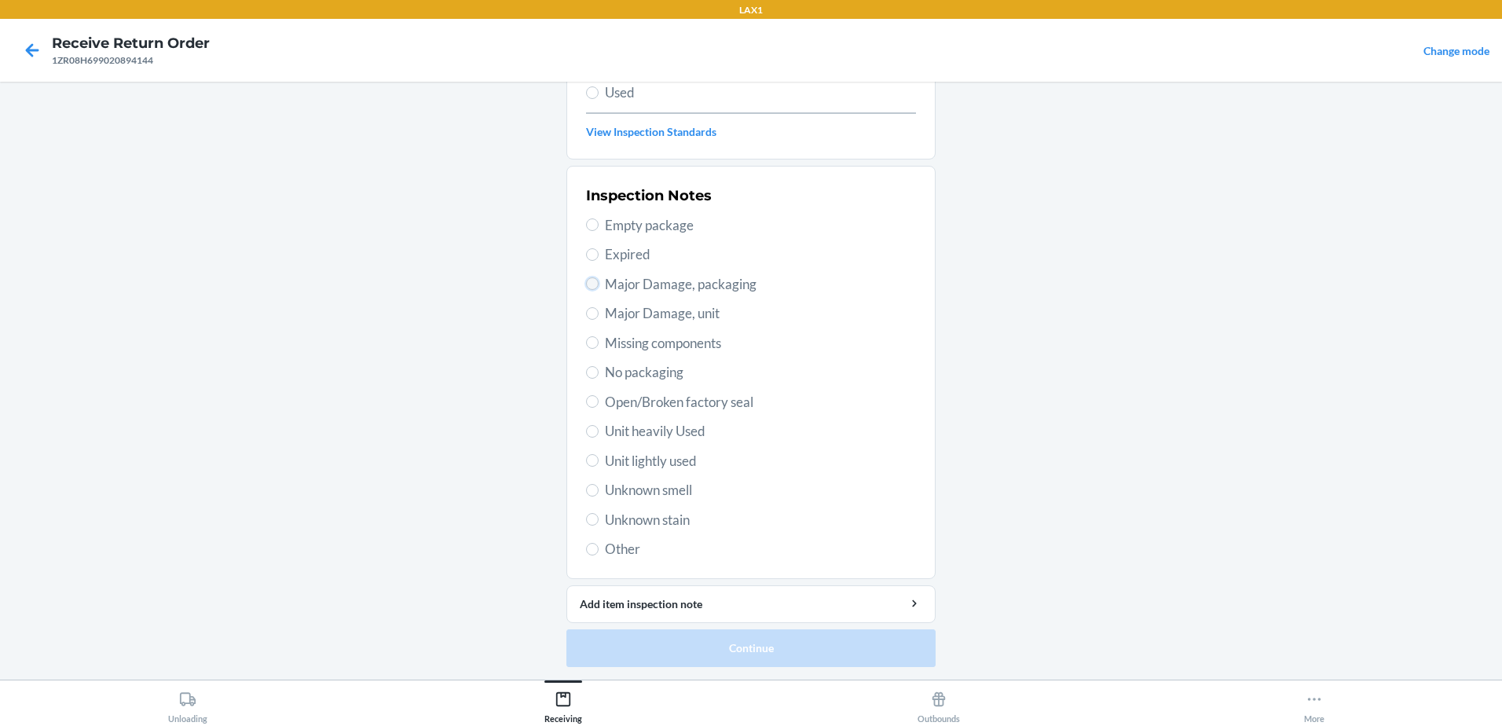
click at [591, 281] on input "Major Damage, packaging" at bounding box center [592, 283] width 13 height 13
radio input "true"
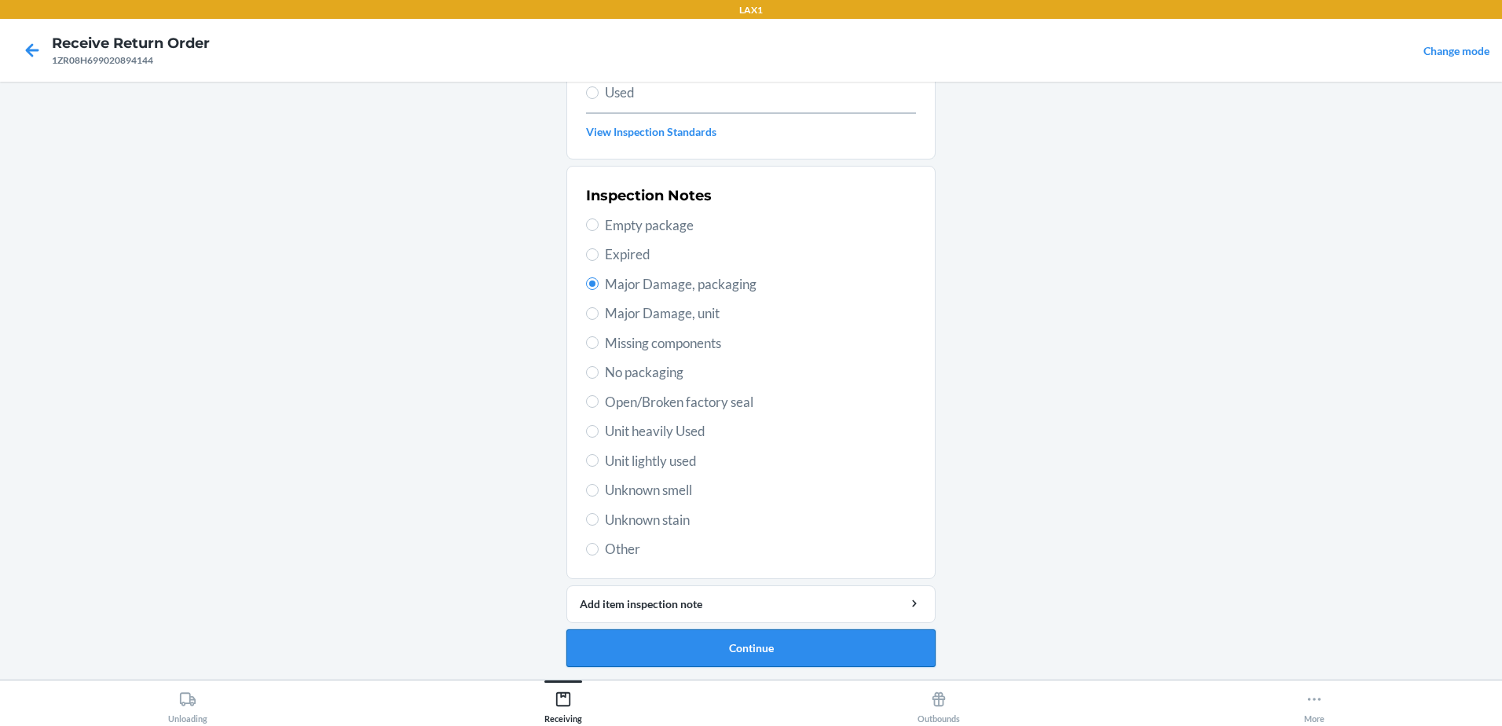
click at [767, 640] on button "Continue" at bounding box center [750, 648] width 369 height 38
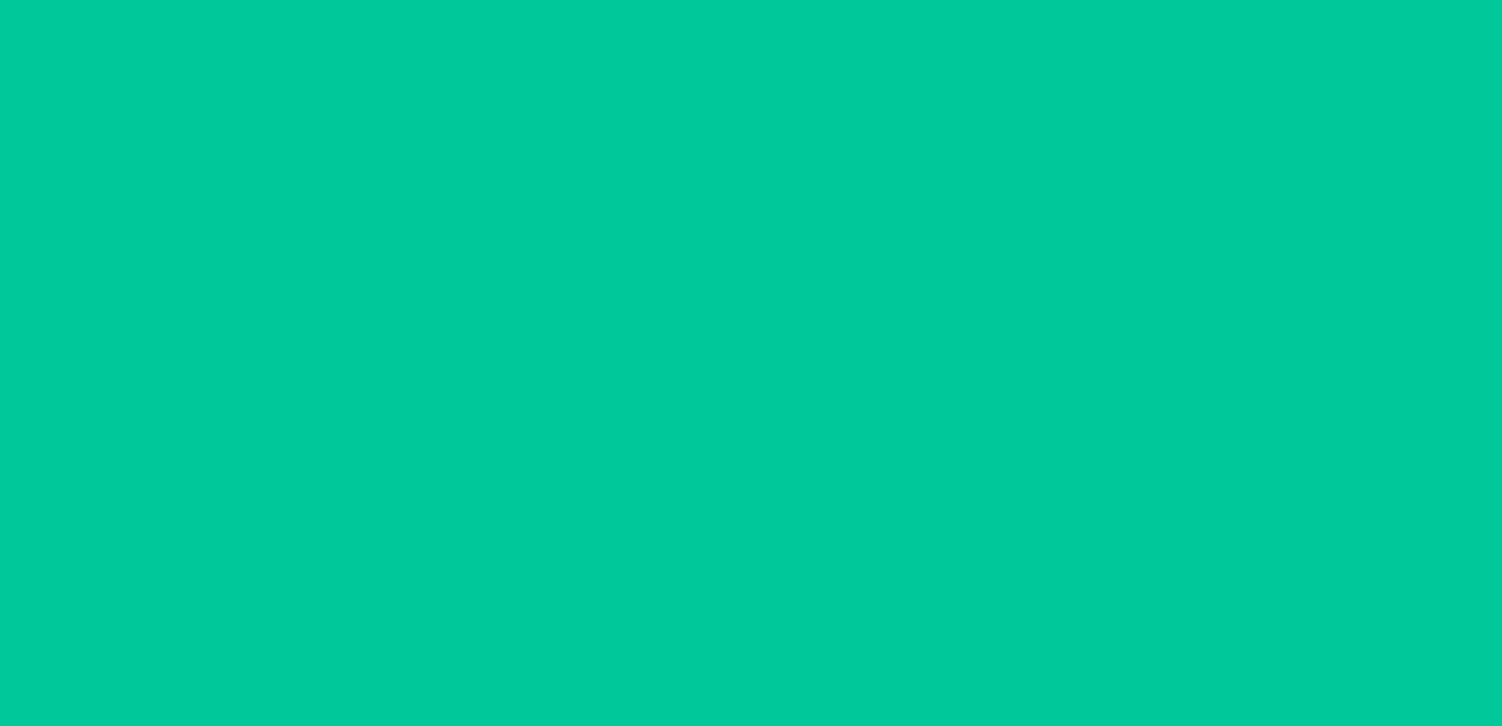
scroll to position [91, 0]
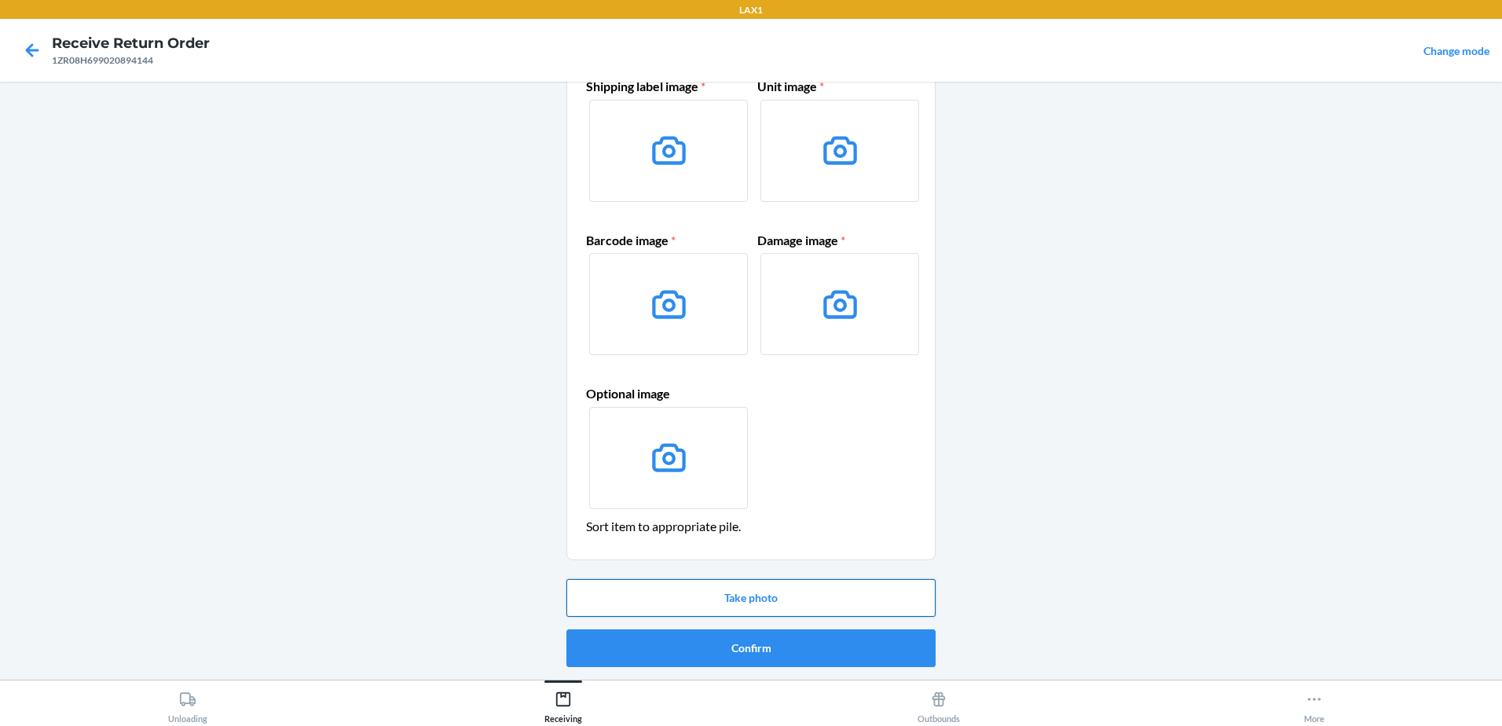
click at [821, 605] on button "Take photo" at bounding box center [750, 598] width 369 height 38
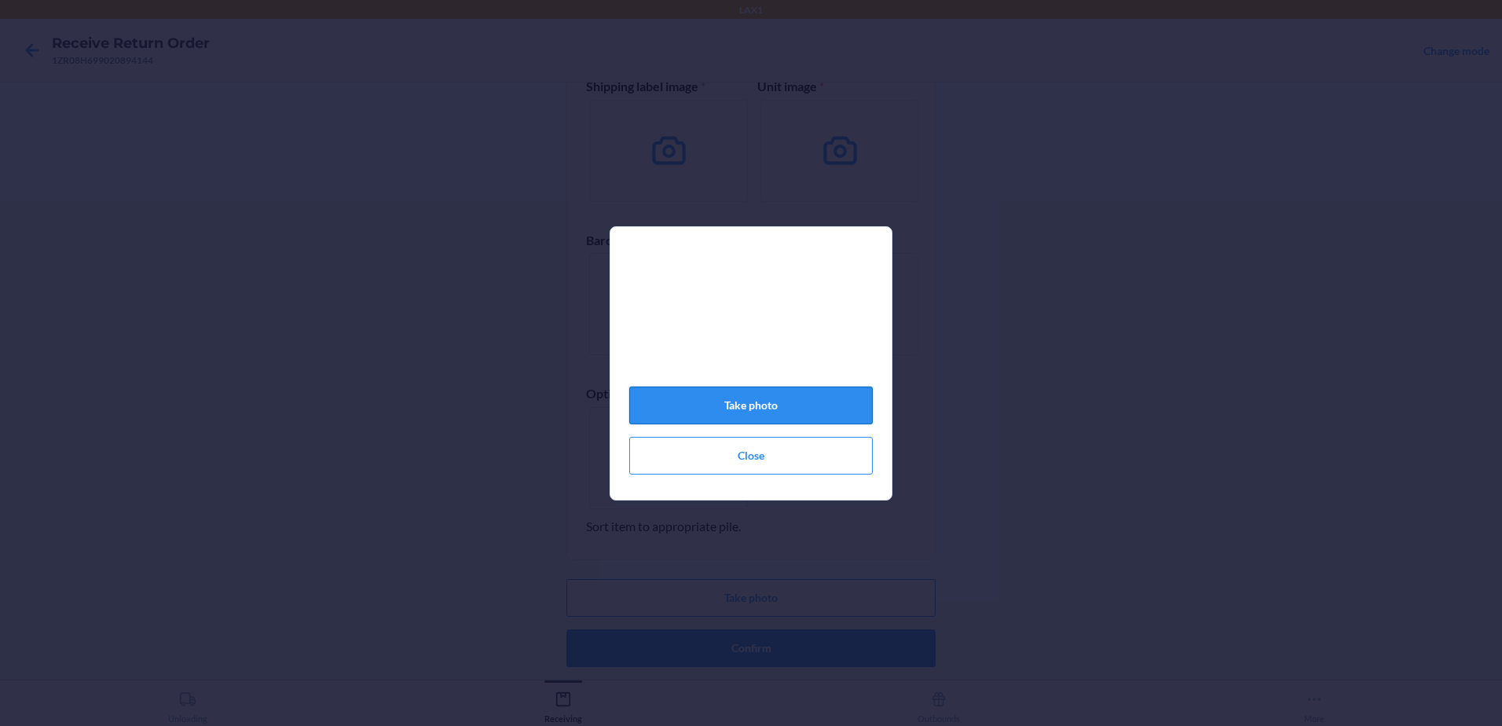
click at [800, 405] on button "Take photo" at bounding box center [750, 405] width 243 height 38
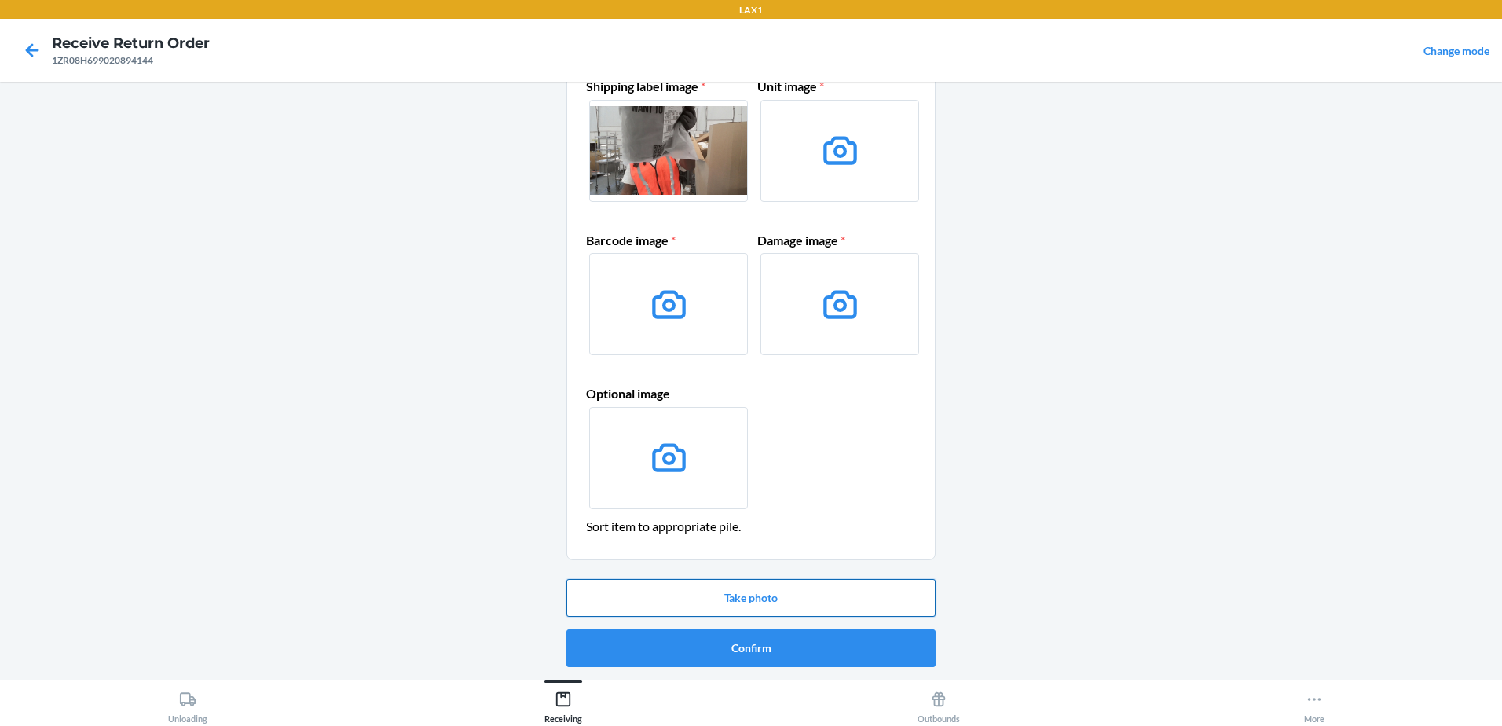
click at [760, 599] on button "Take photo" at bounding box center [750, 598] width 369 height 38
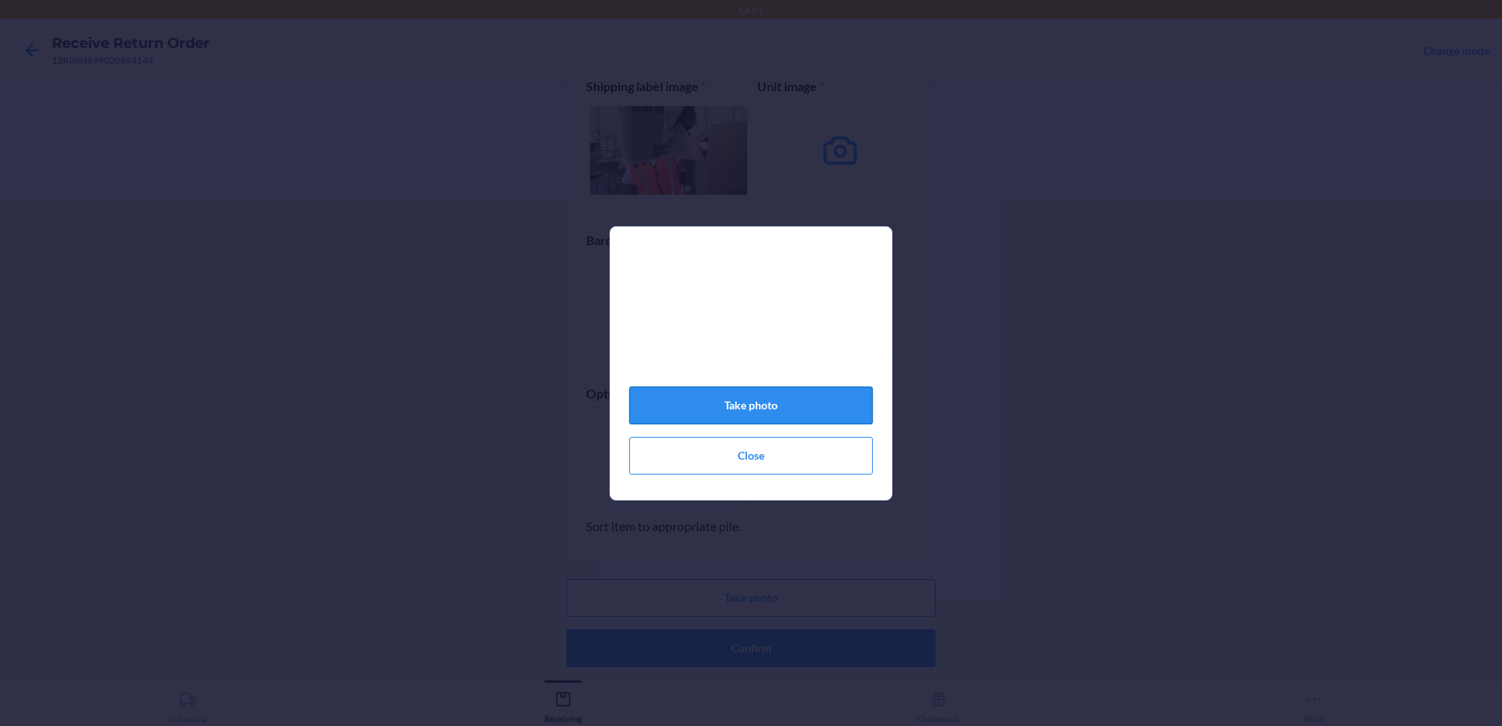
click at [763, 411] on button "Take photo" at bounding box center [750, 405] width 243 height 38
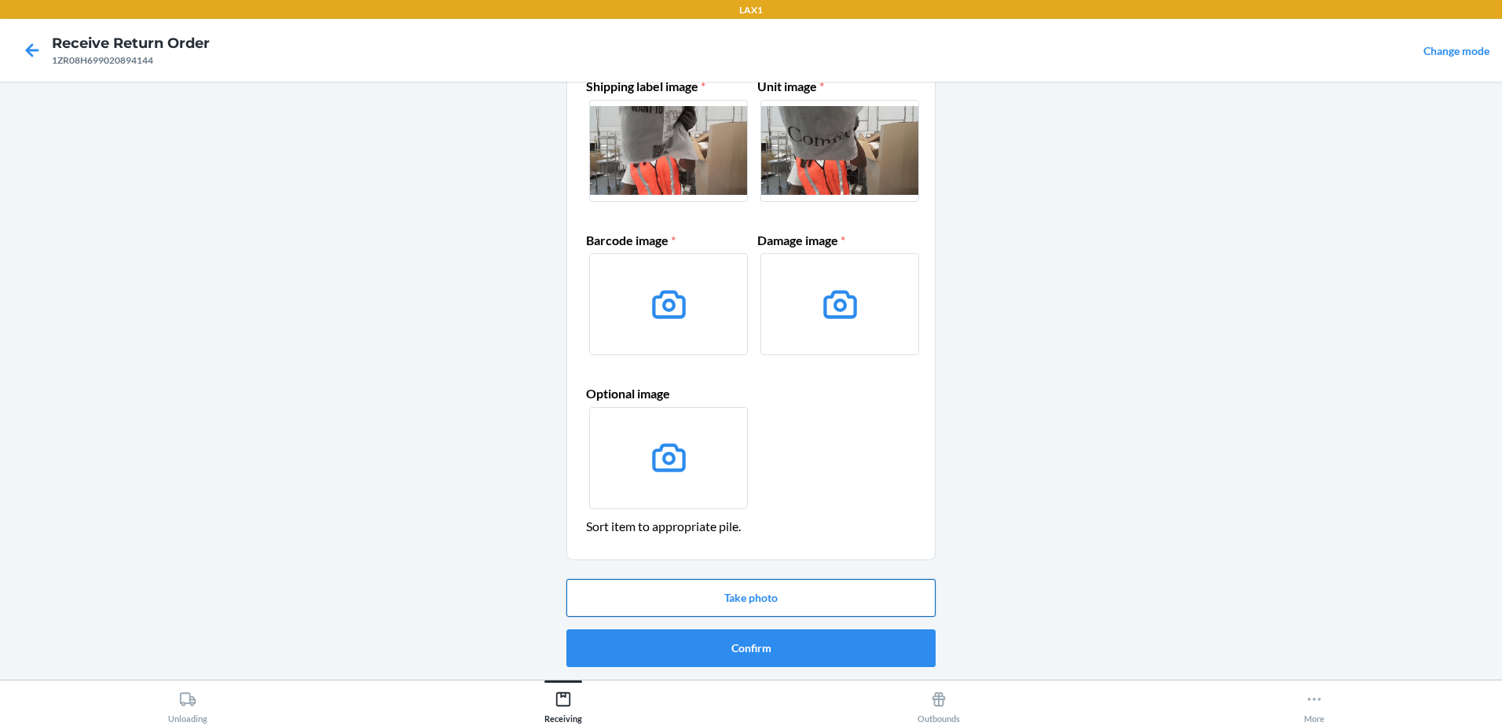
click at [815, 601] on button "Take photo" at bounding box center [750, 598] width 369 height 38
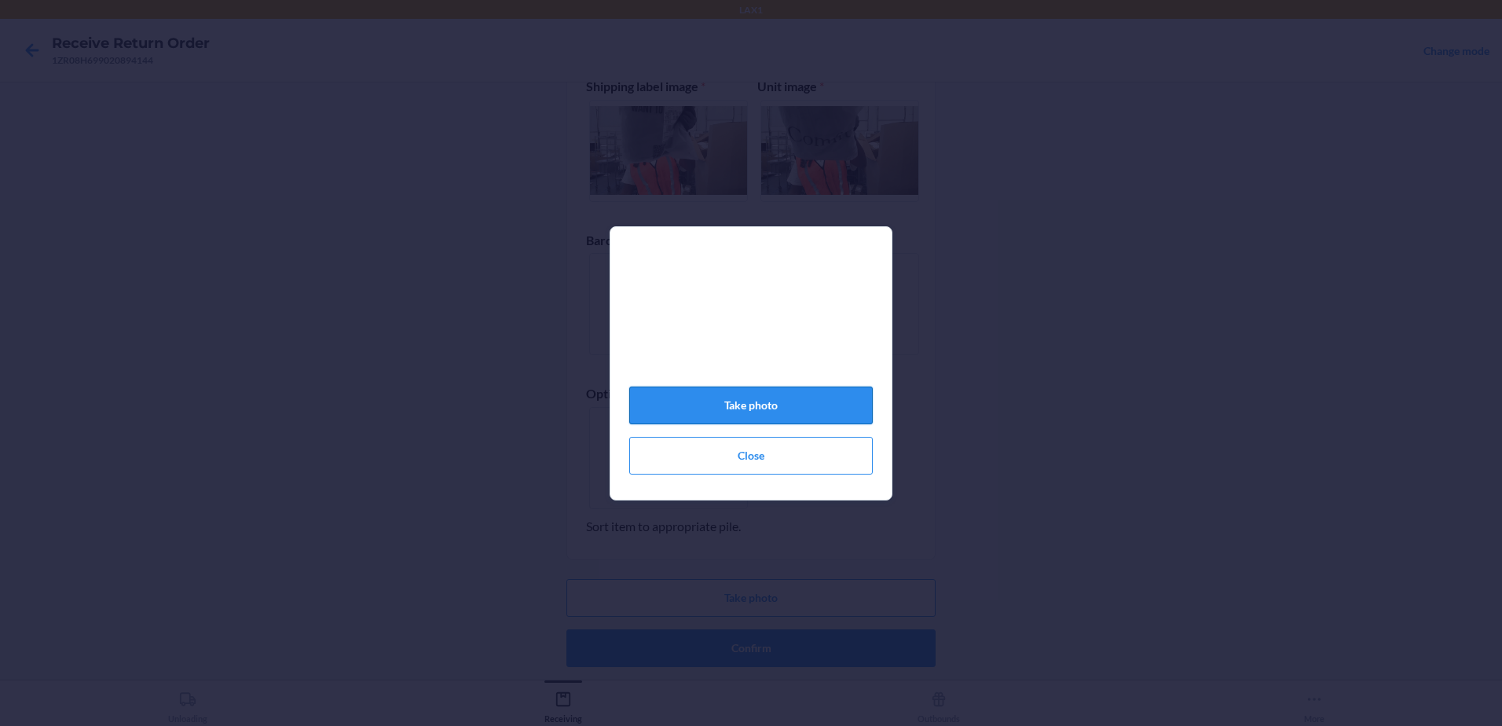
click at [796, 404] on button "Take photo" at bounding box center [750, 405] width 243 height 38
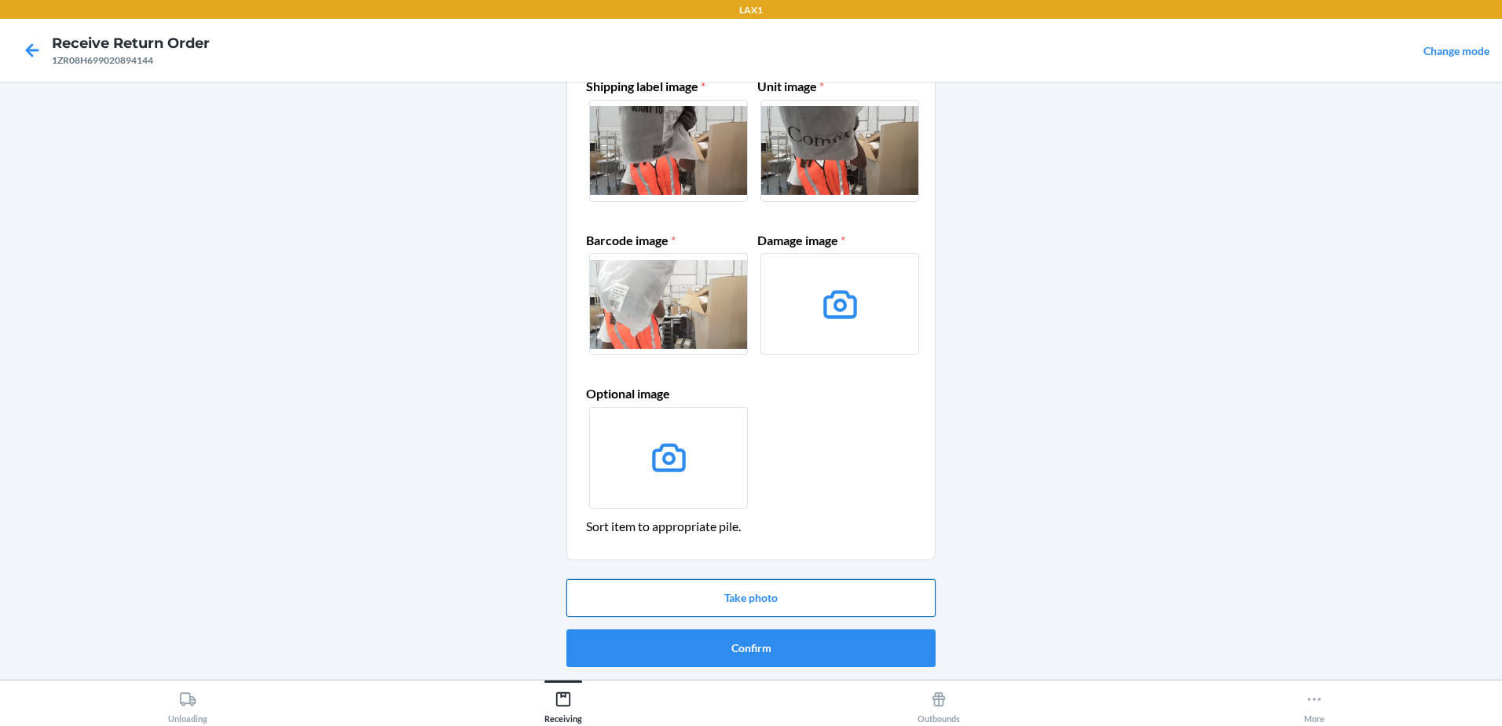
click at [789, 593] on button "Take photo" at bounding box center [750, 598] width 369 height 38
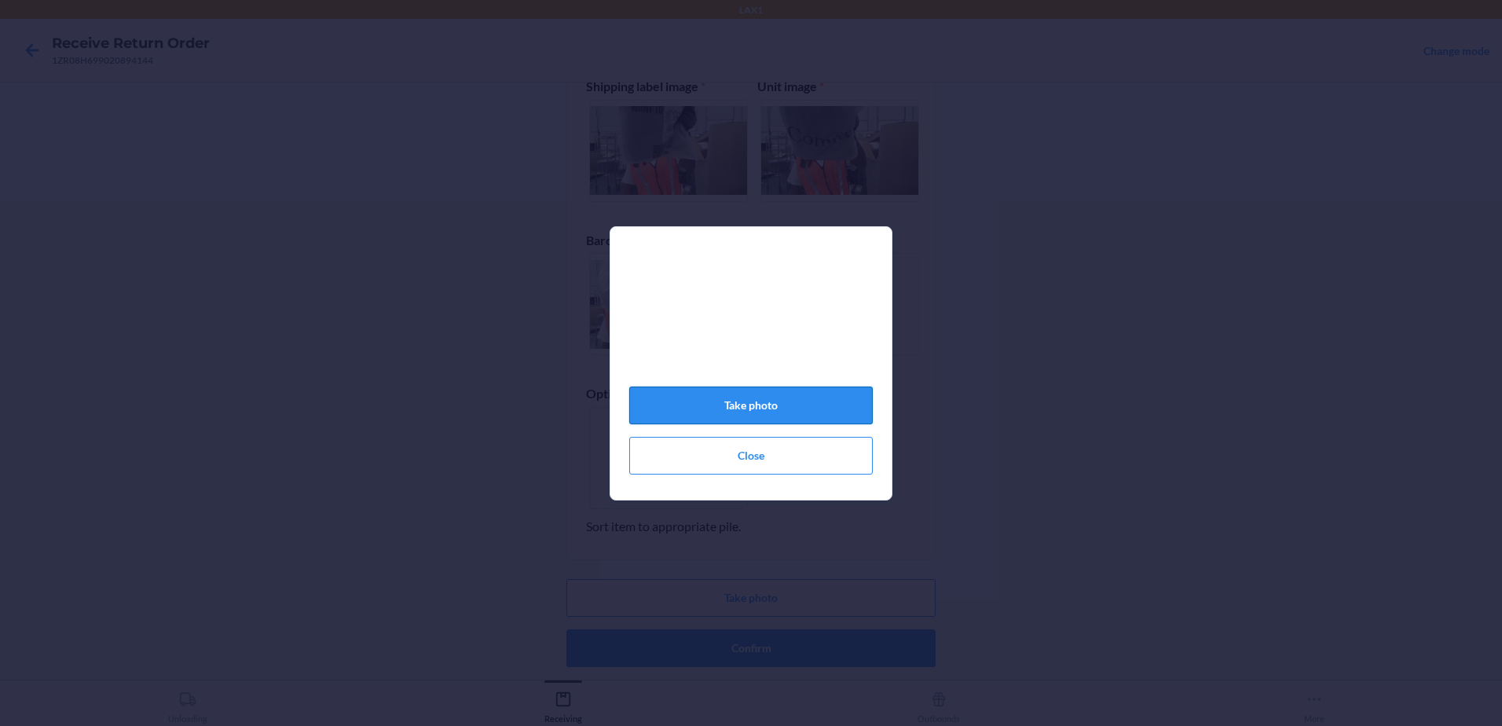
click at [792, 401] on button "Take photo" at bounding box center [750, 405] width 243 height 38
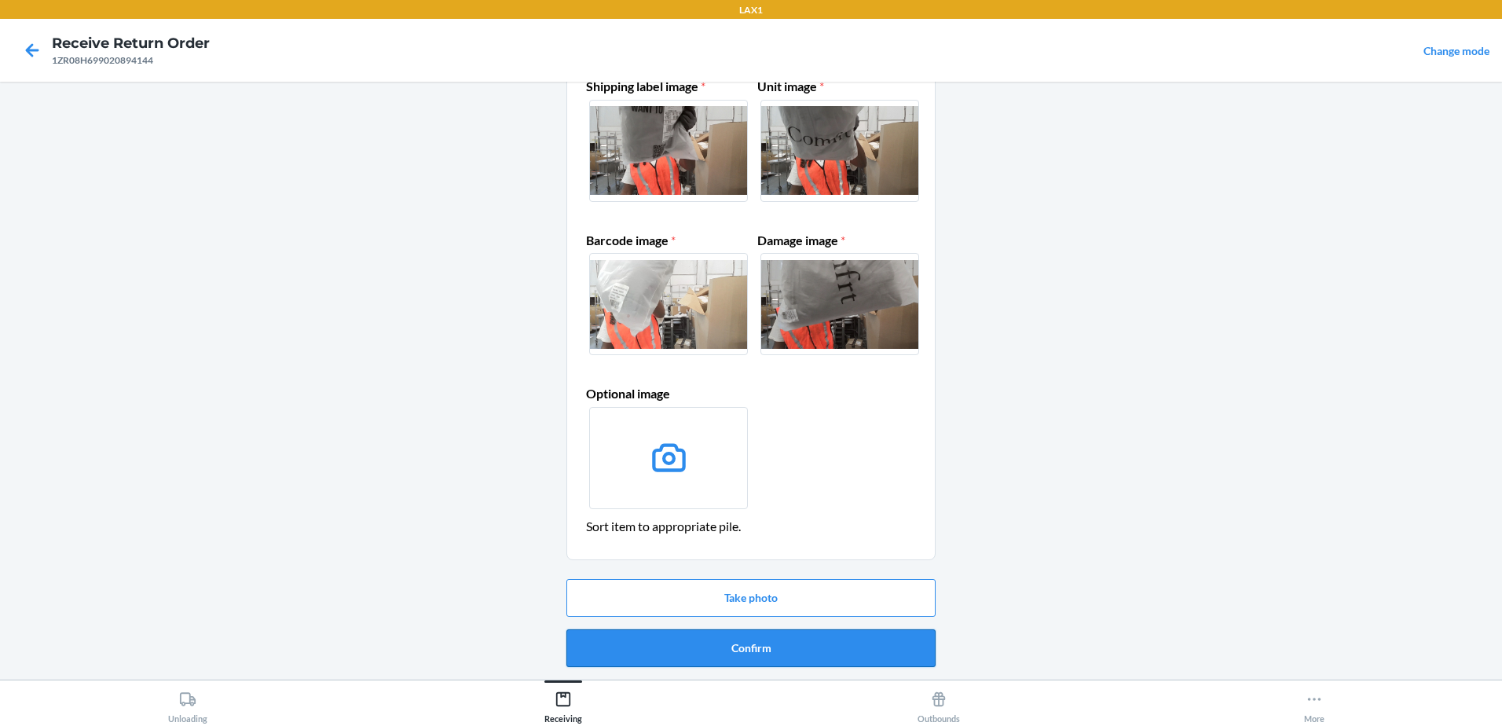
click at [801, 646] on button "Confirm" at bounding box center [750, 648] width 369 height 38
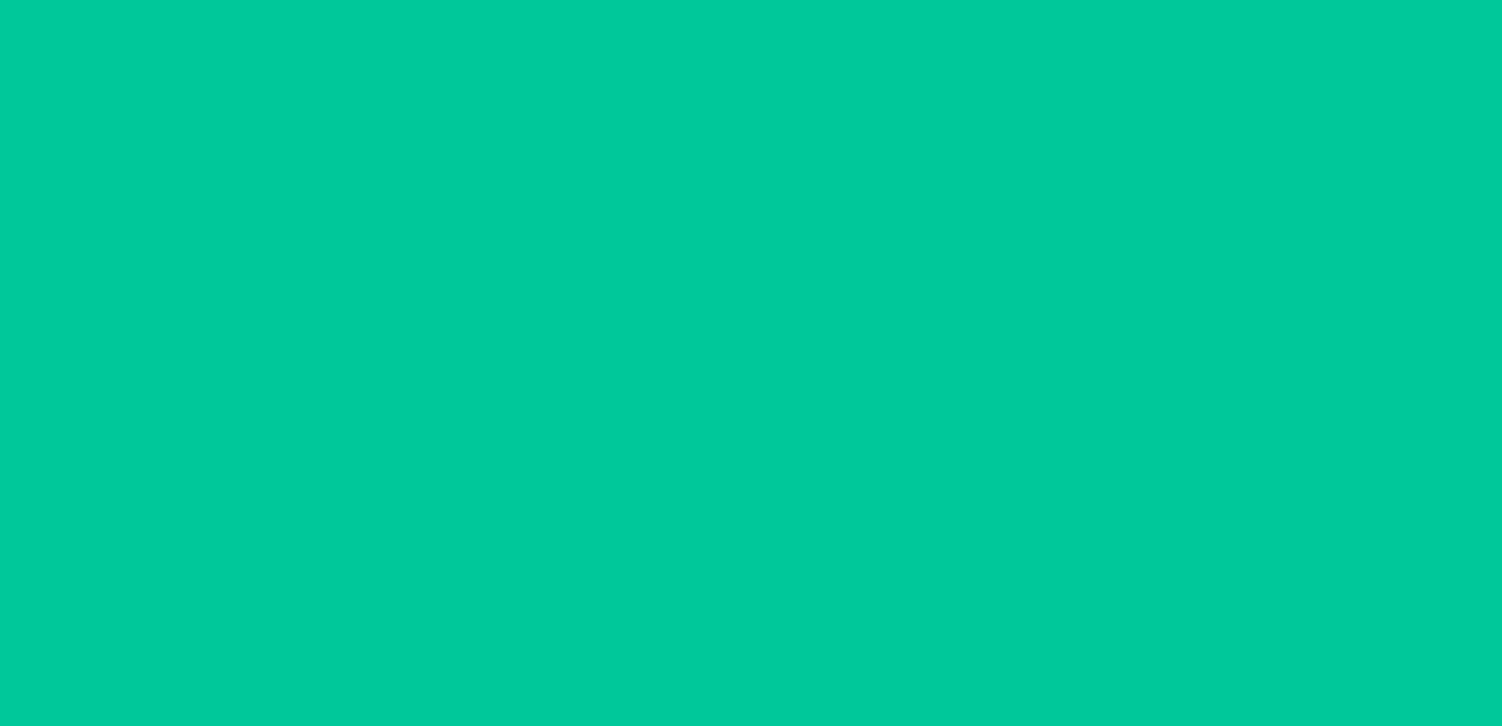
scroll to position [0, 0]
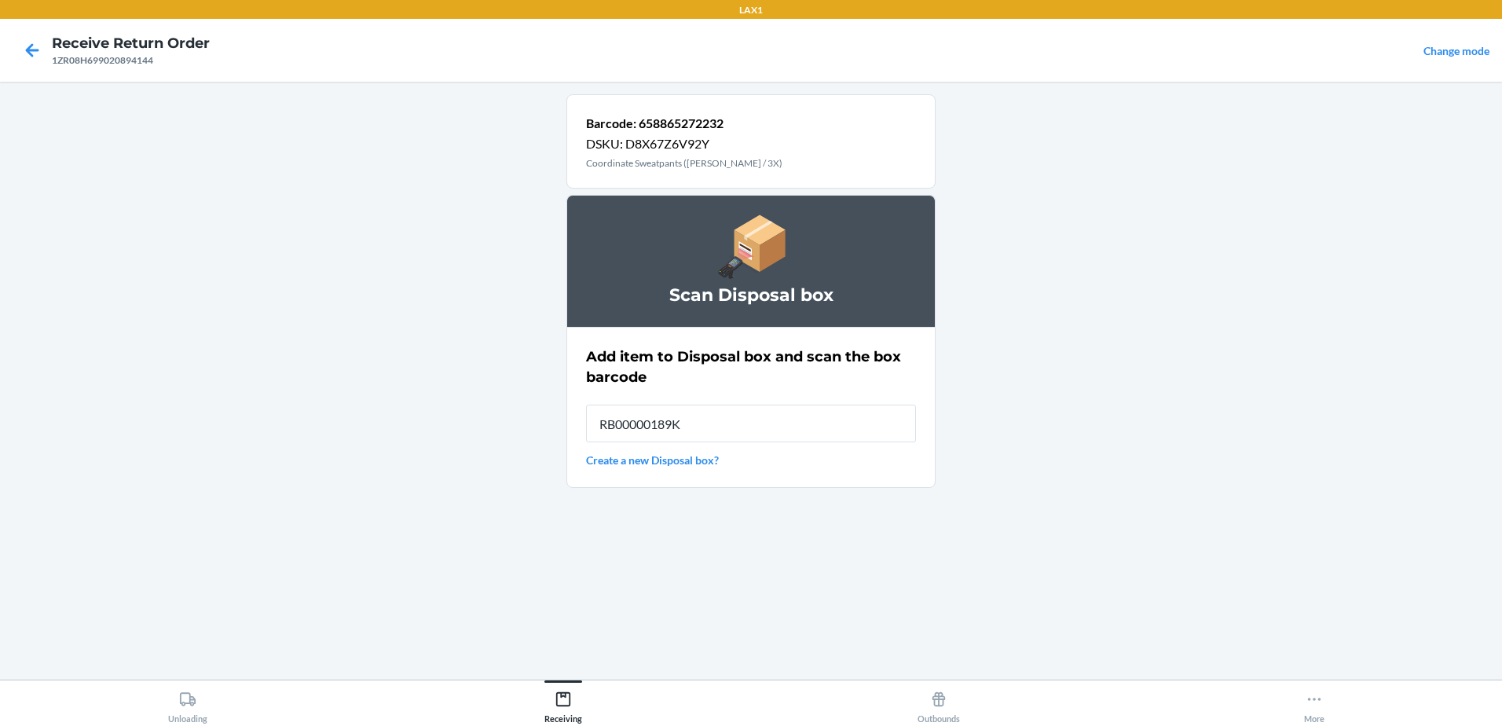
type input "RB00000189K"
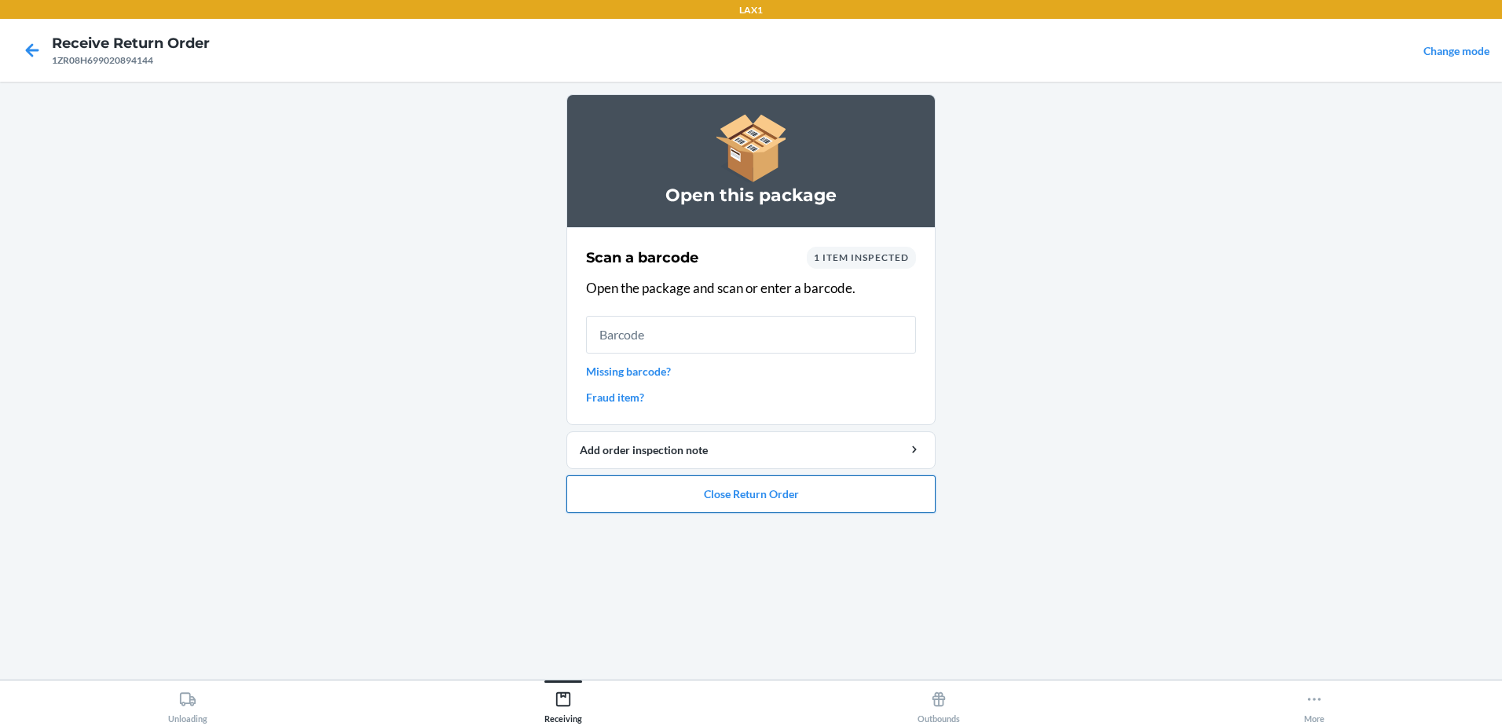
click at [796, 496] on button "Close Return Order" at bounding box center [750, 494] width 369 height 38
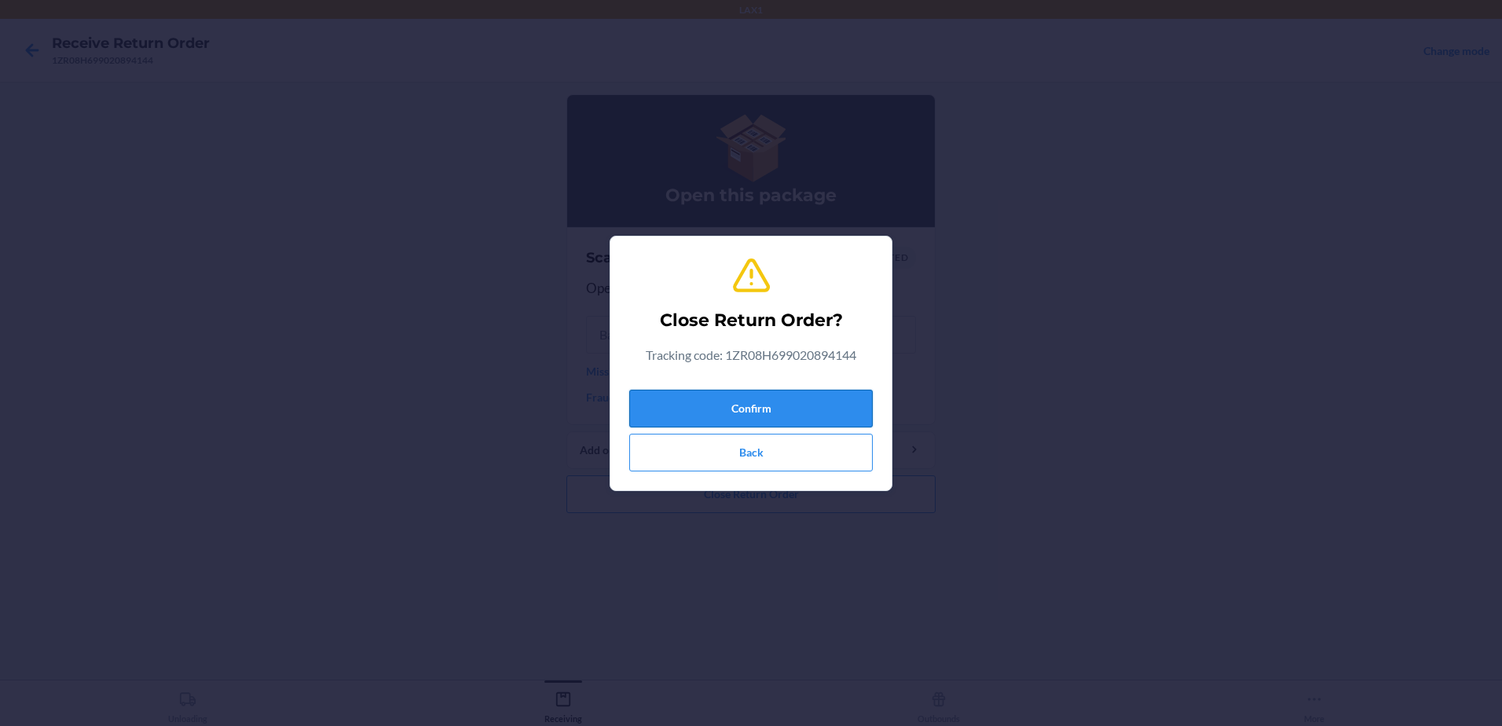
click at [827, 403] on button "Confirm" at bounding box center [750, 409] width 243 height 38
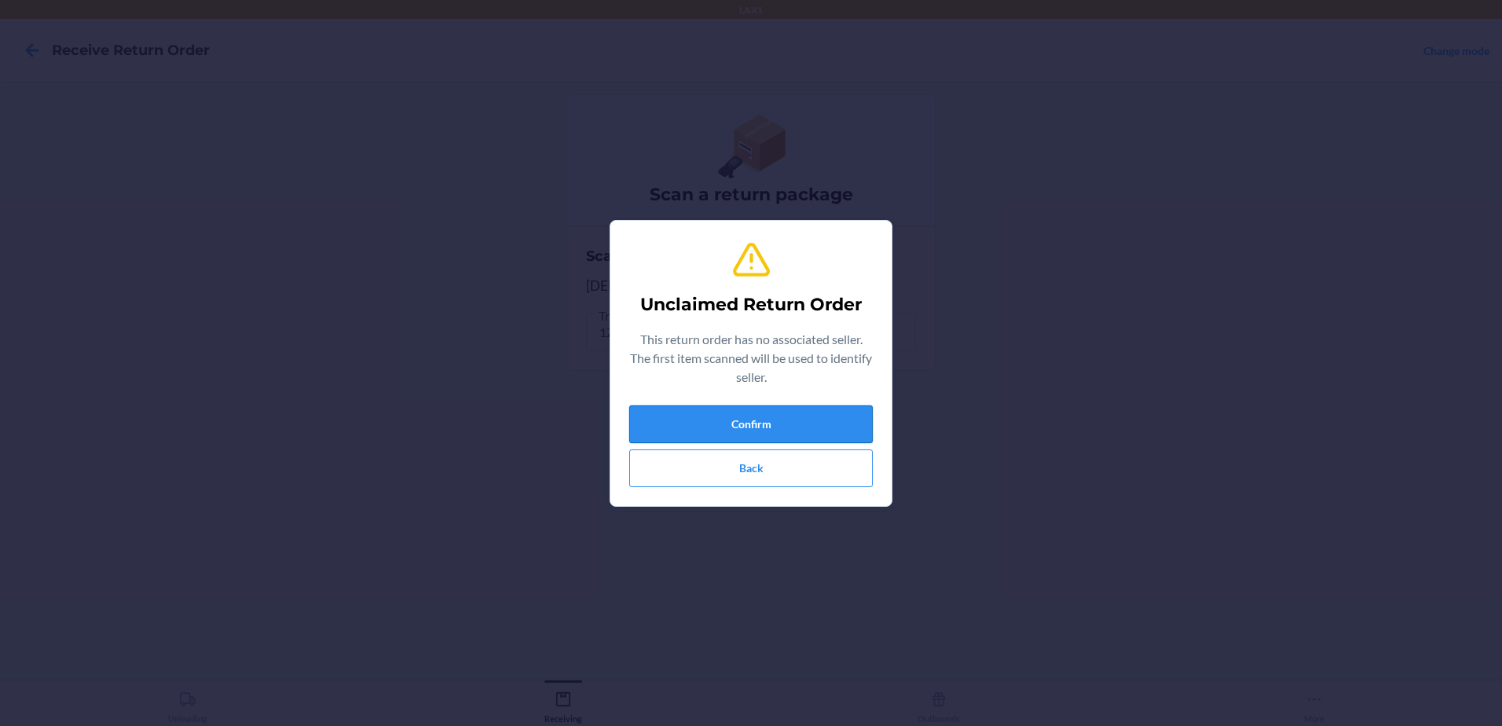
click at [814, 426] on button "Confirm" at bounding box center [750, 424] width 243 height 38
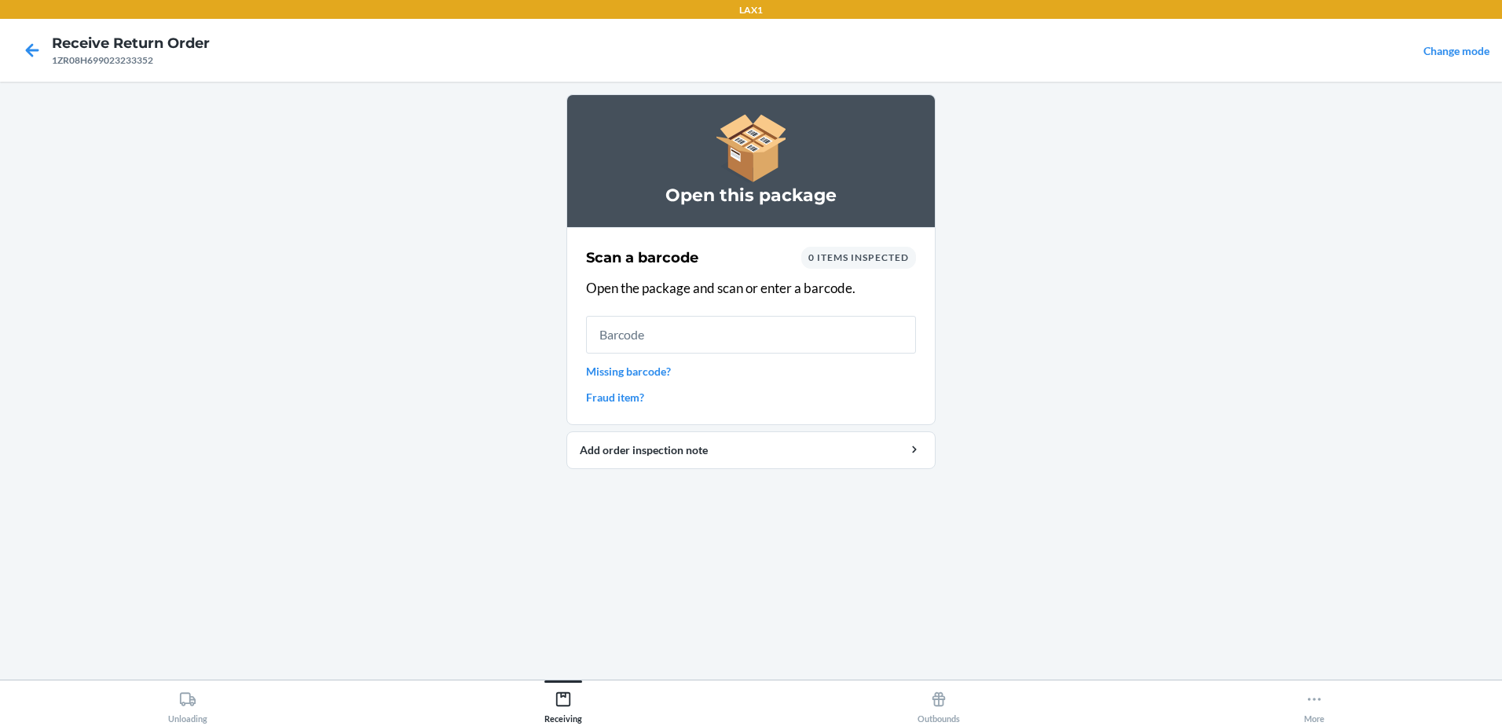
click at [787, 350] on input "text" at bounding box center [751, 335] width 330 height 38
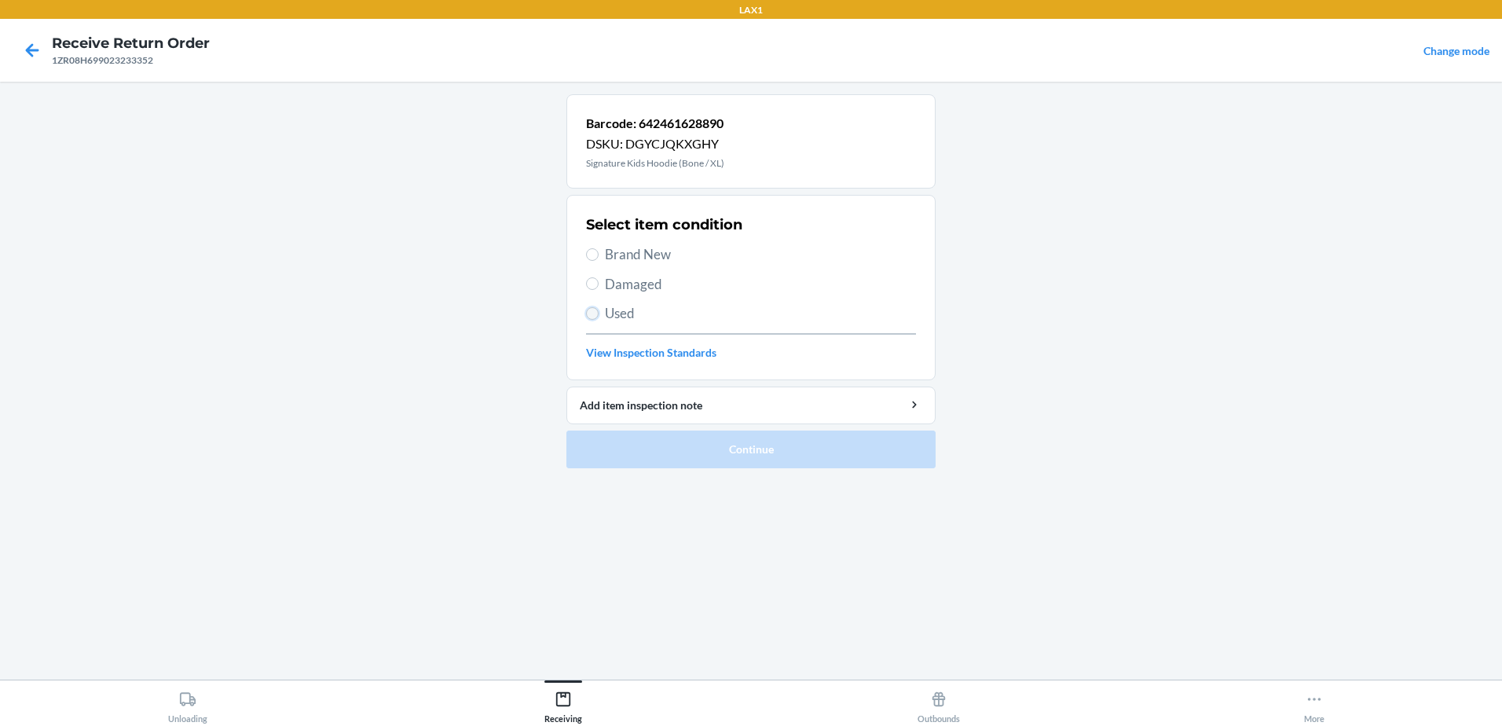
drag, startPoint x: 588, startPoint y: 313, endPoint x: 607, endPoint y: 298, distance: 23.6
click at [588, 312] on input "Used" at bounding box center [592, 313] width 13 height 13
radio input "true"
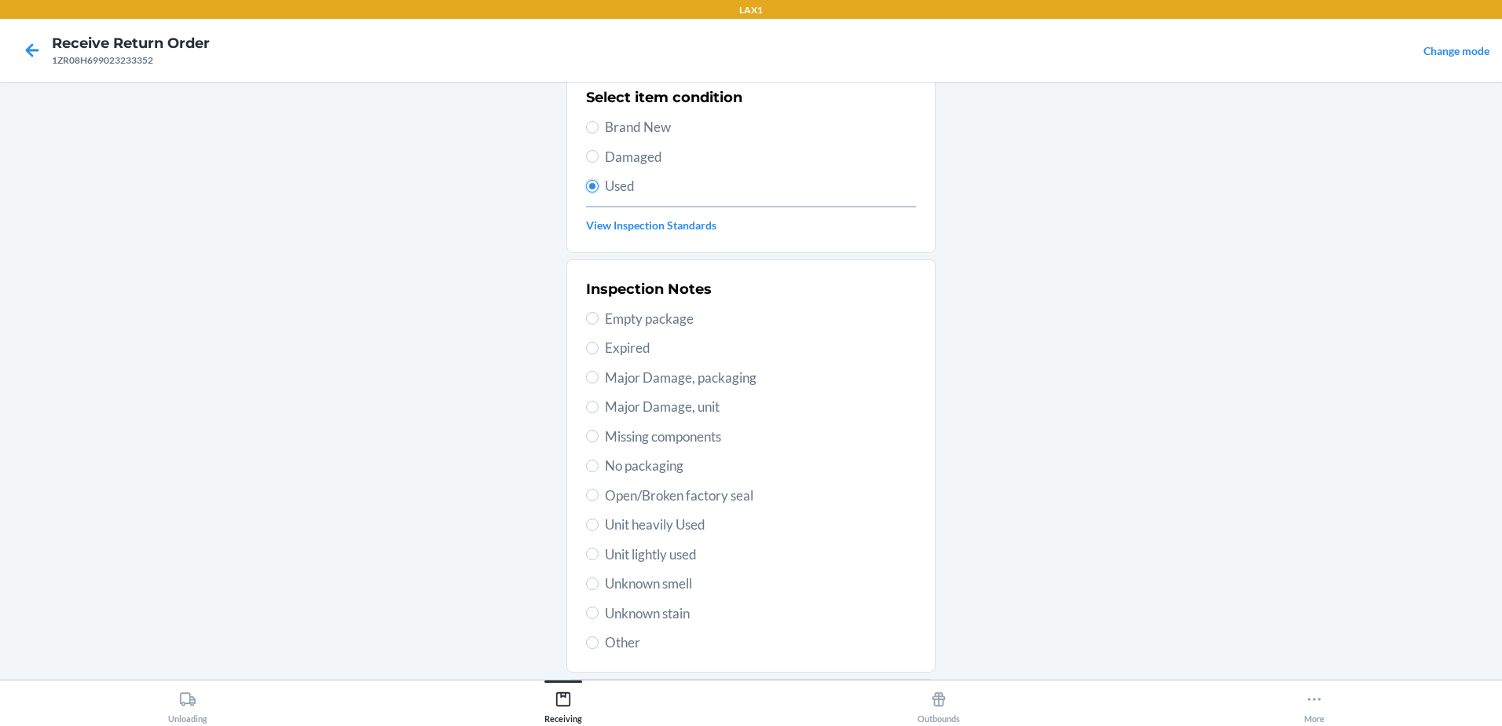
scroll to position [221, 0]
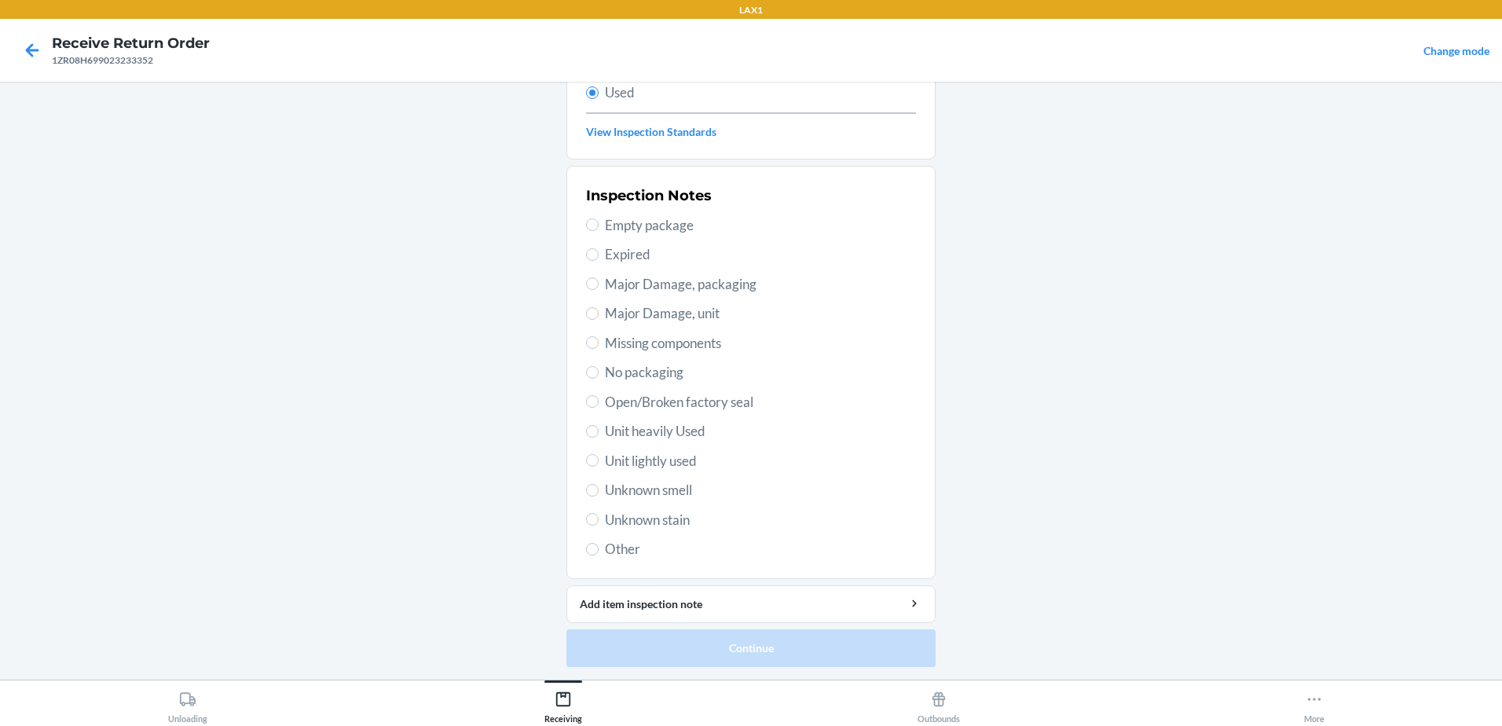
click at [605, 456] on span "Unit lightly used" at bounding box center [760, 461] width 311 height 20
click at [599, 456] on input "Unit lightly used" at bounding box center [592, 460] width 13 height 13
radio input "true"
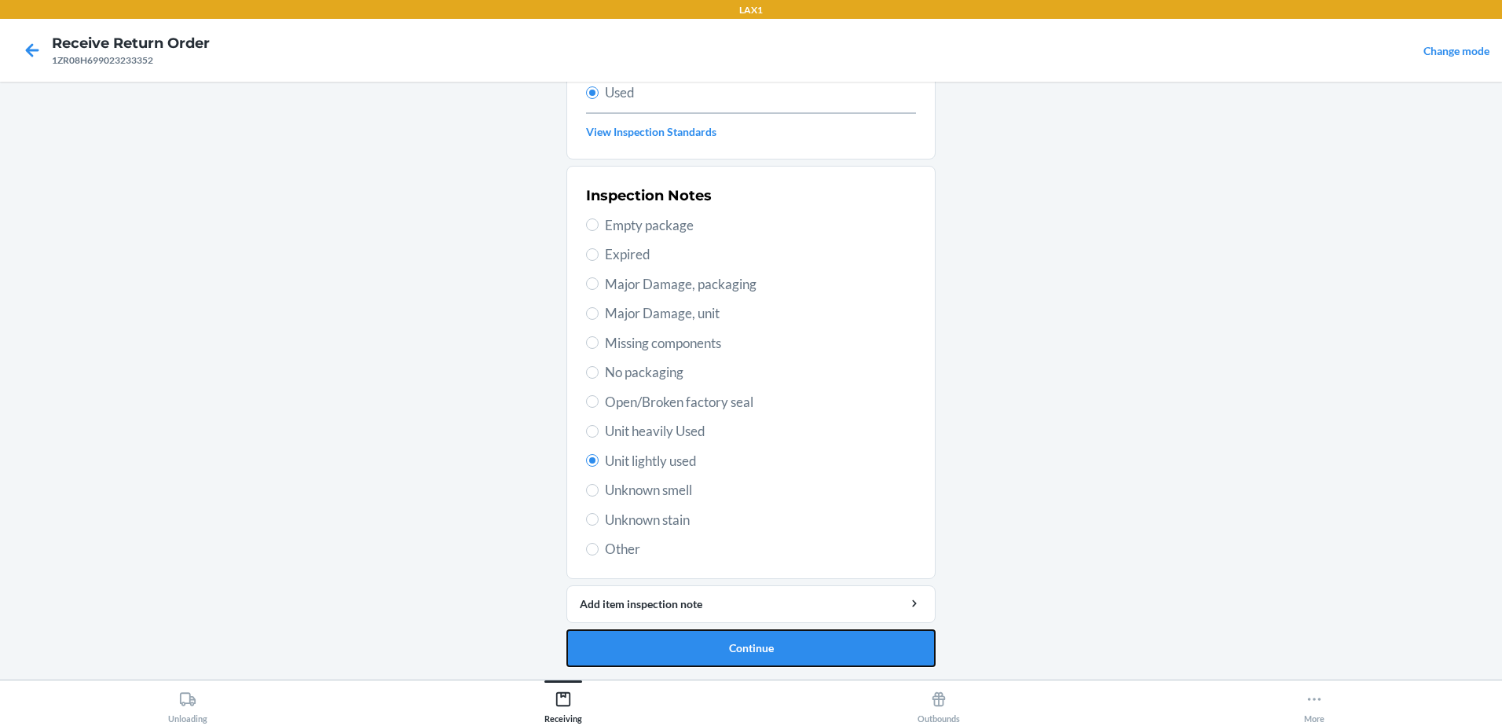
click at [793, 646] on button "Continue" at bounding box center [750, 648] width 369 height 38
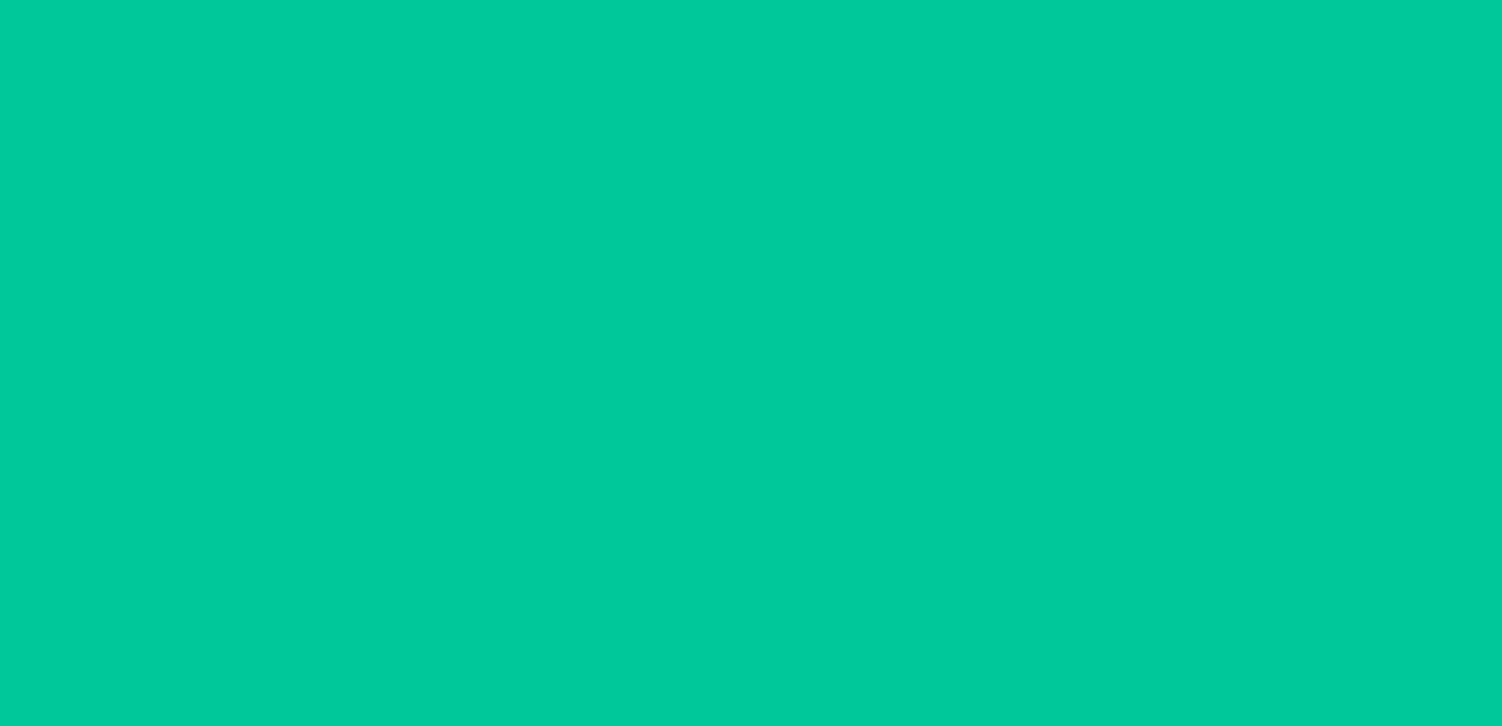
scroll to position [0, 0]
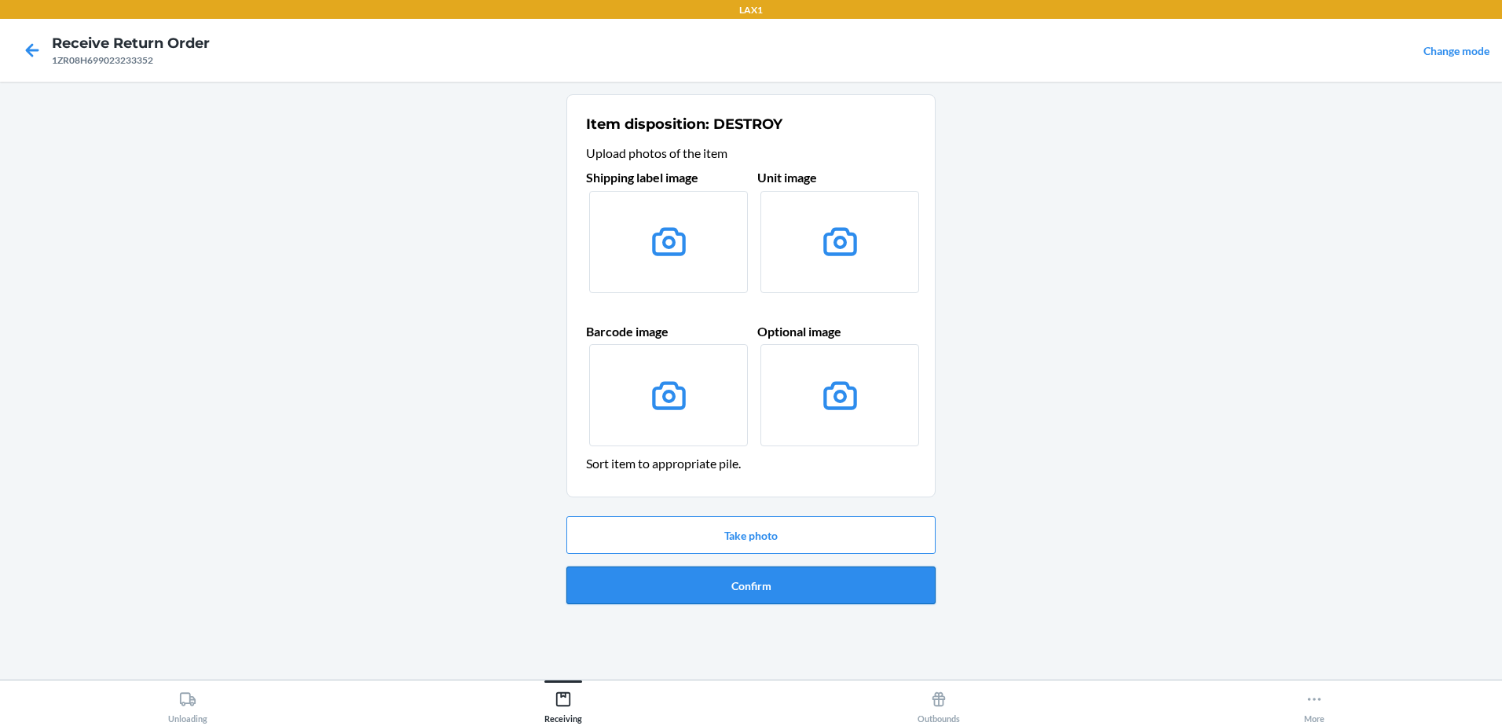
click at [741, 584] on button "Confirm" at bounding box center [750, 585] width 369 height 38
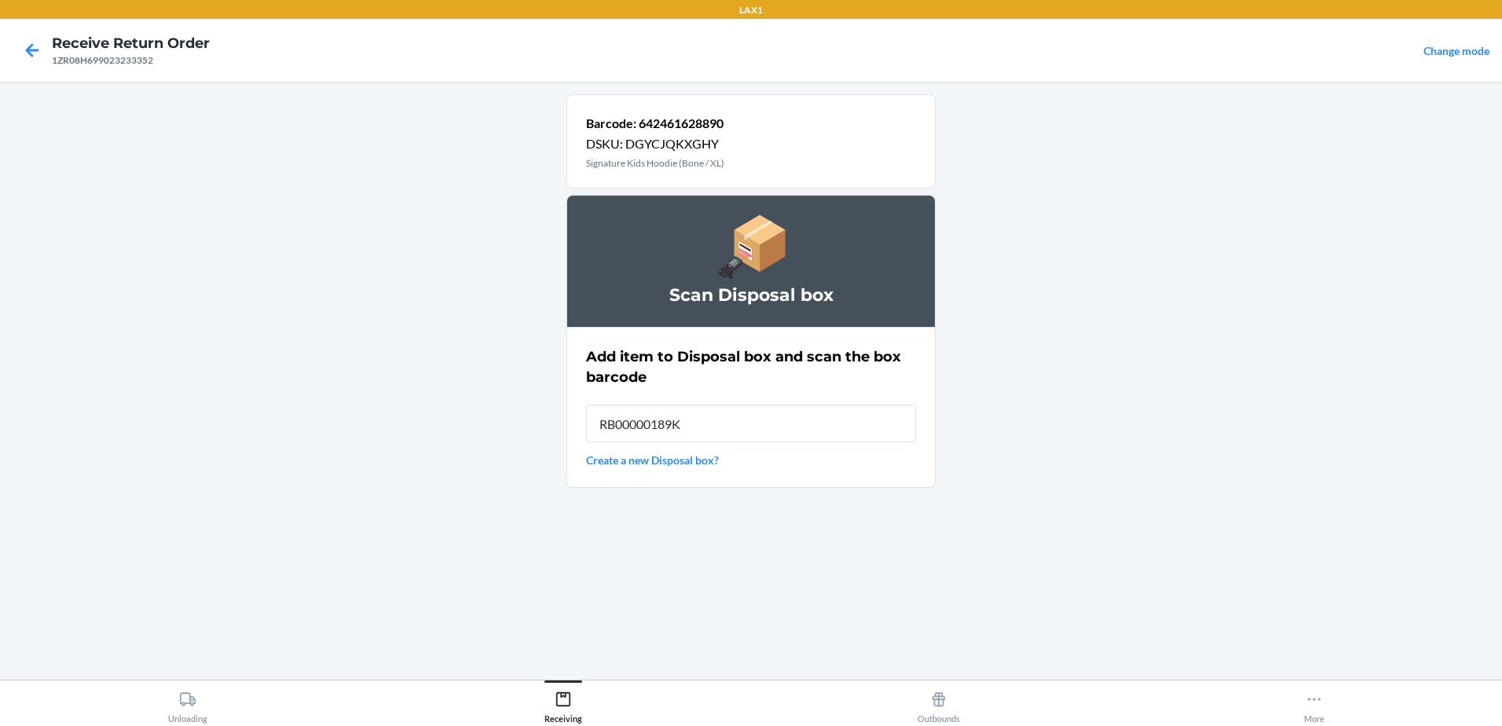
type input "RB00000189K"
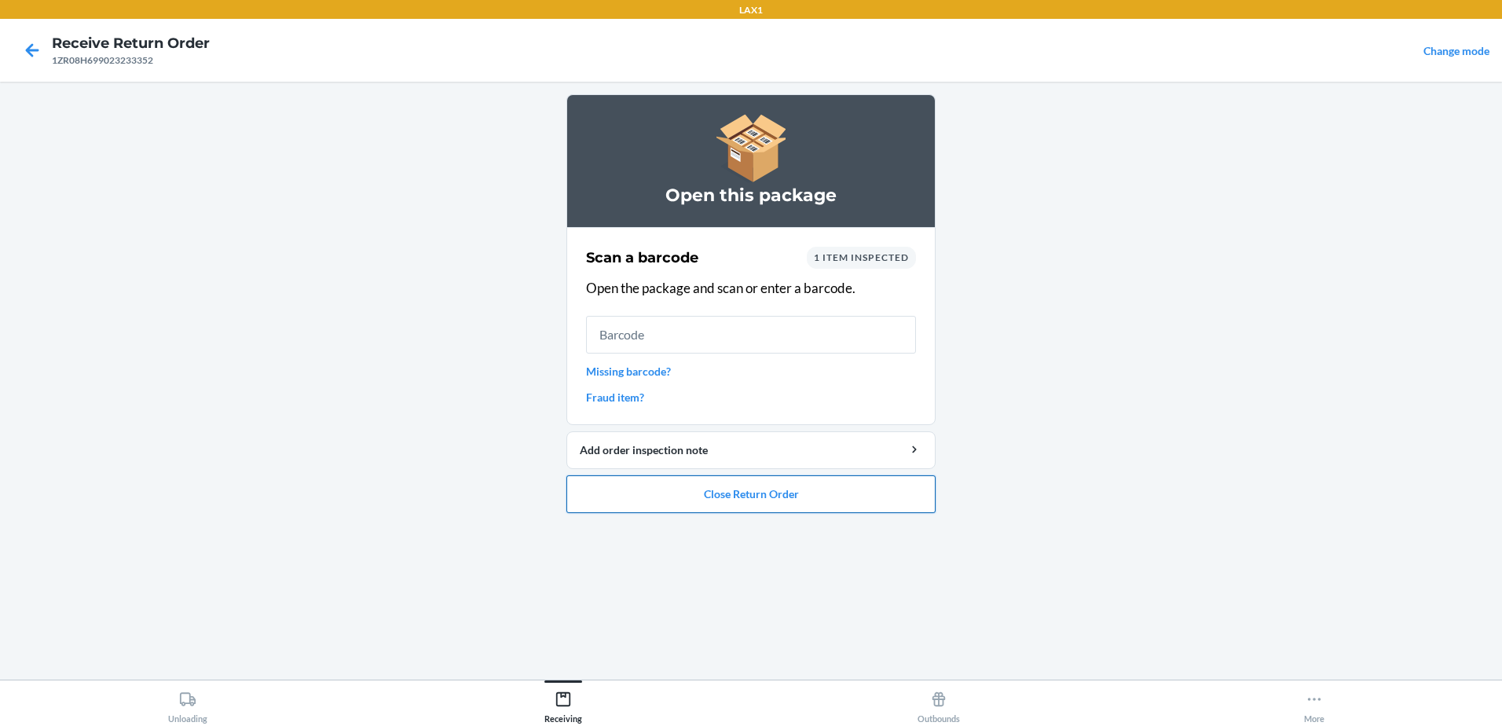
click at [787, 500] on button "Close Return Order" at bounding box center [750, 494] width 369 height 38
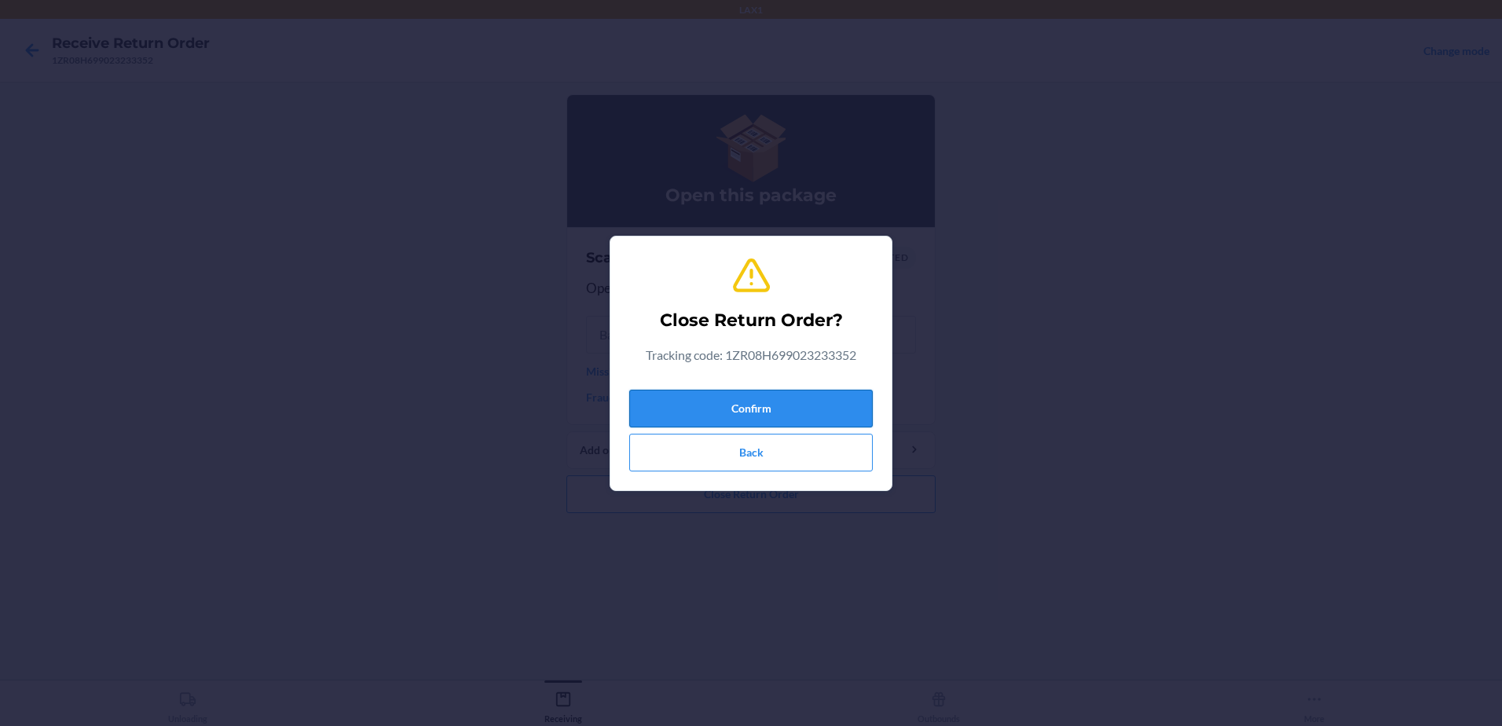
click at [760, 397] on button "Confirm" at bounding box center [750, 409] width 243 height 38
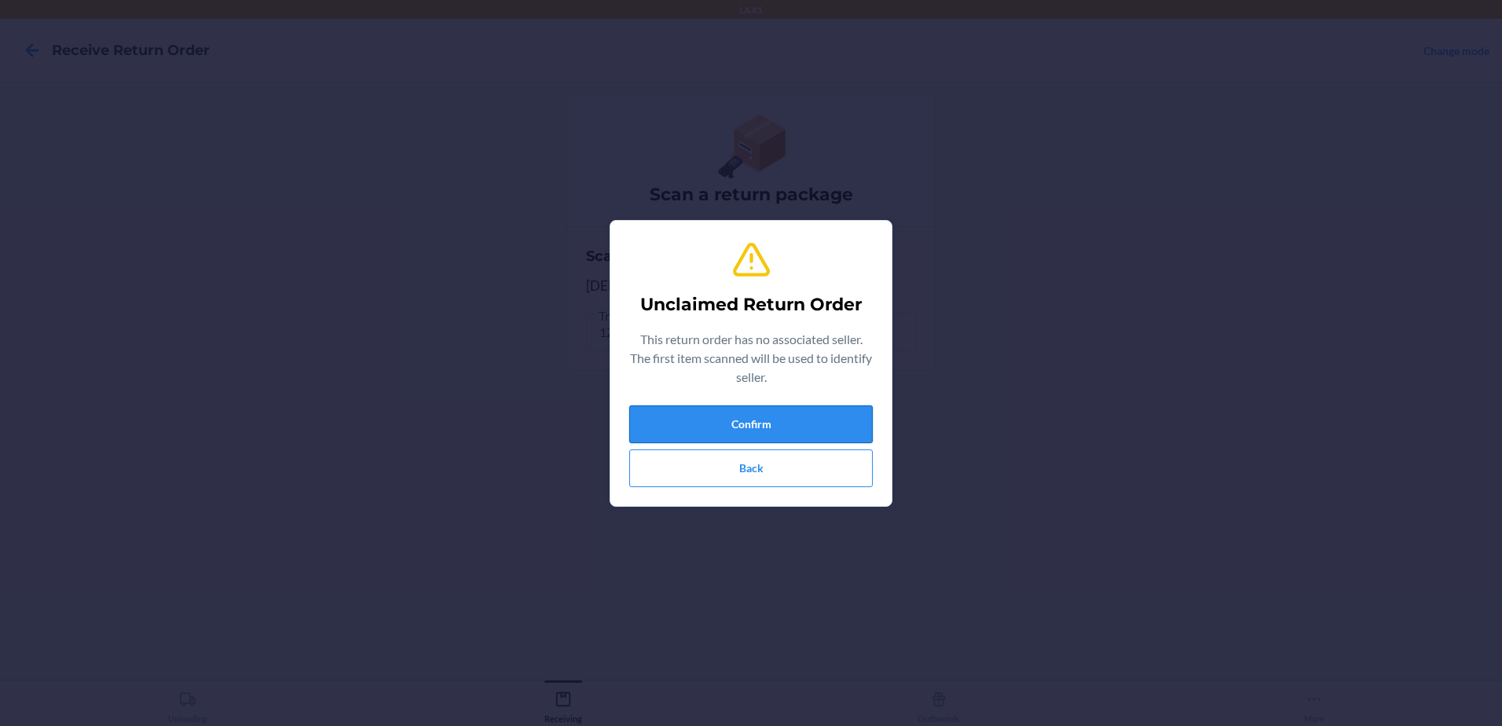
click at [808, 420] on button "Confirm" at bounding box center [750, 424] width 243 height 38
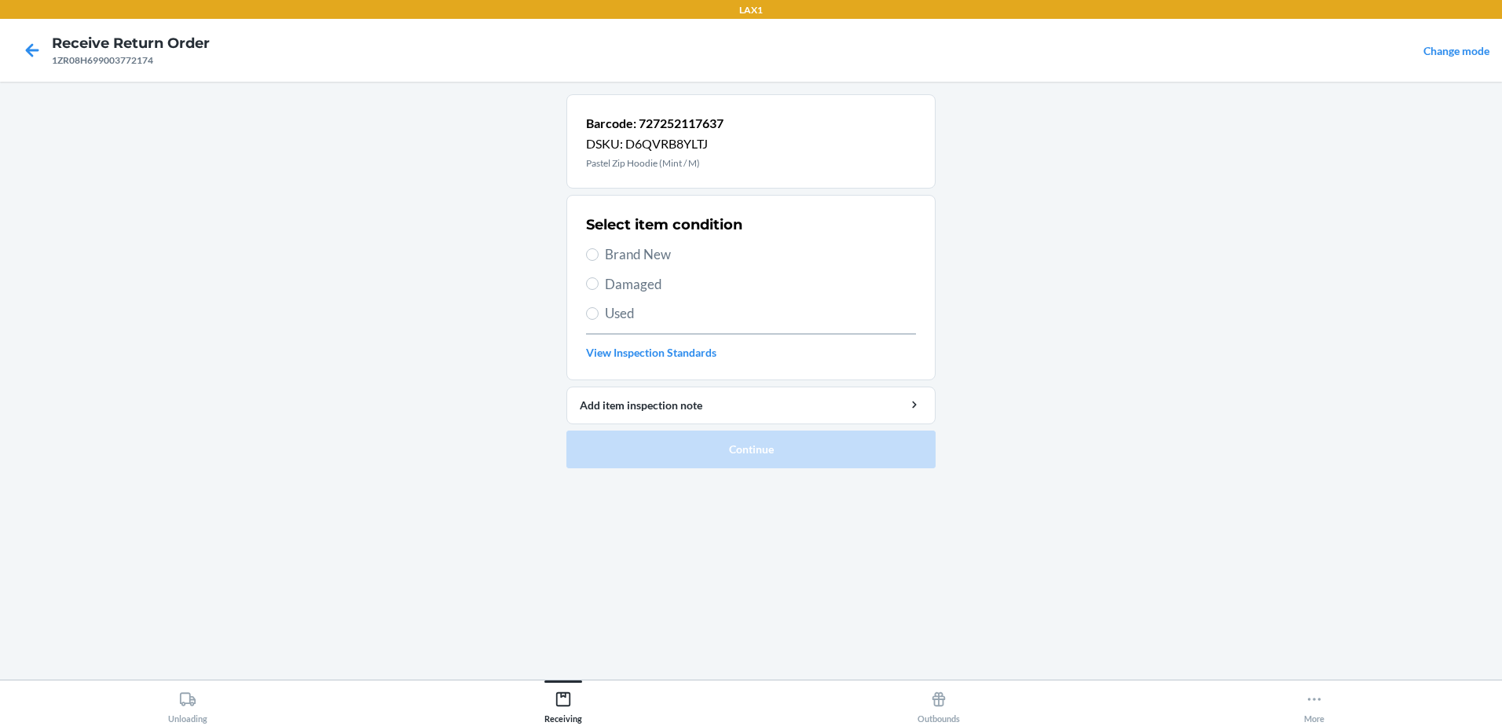
click at [593, 320] on label "Used" at bounding box center [751, 313] width 330 height 20
click at [593, 320] on input "Used" at bounding box center [592, 313] width 13 height 13
radio input "true"
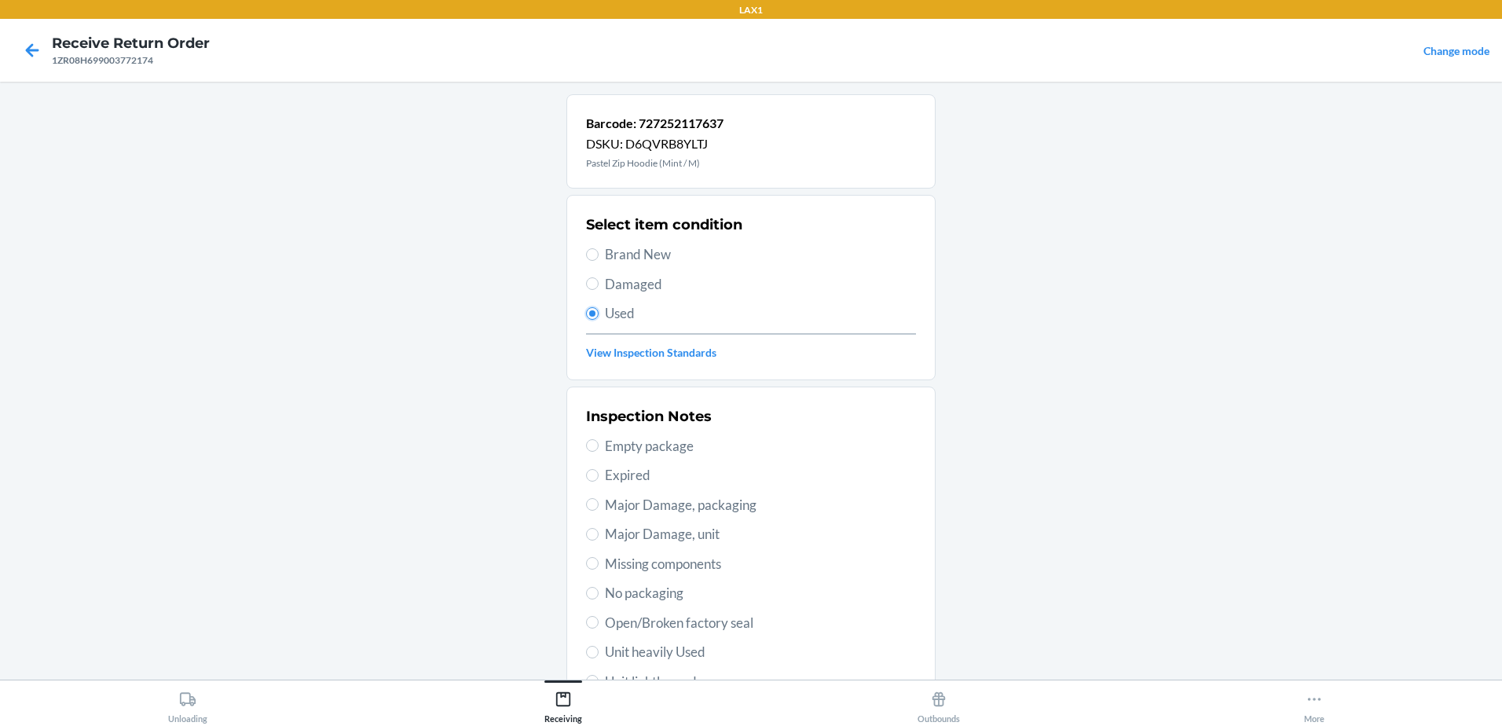
scroll to position [221, 0]
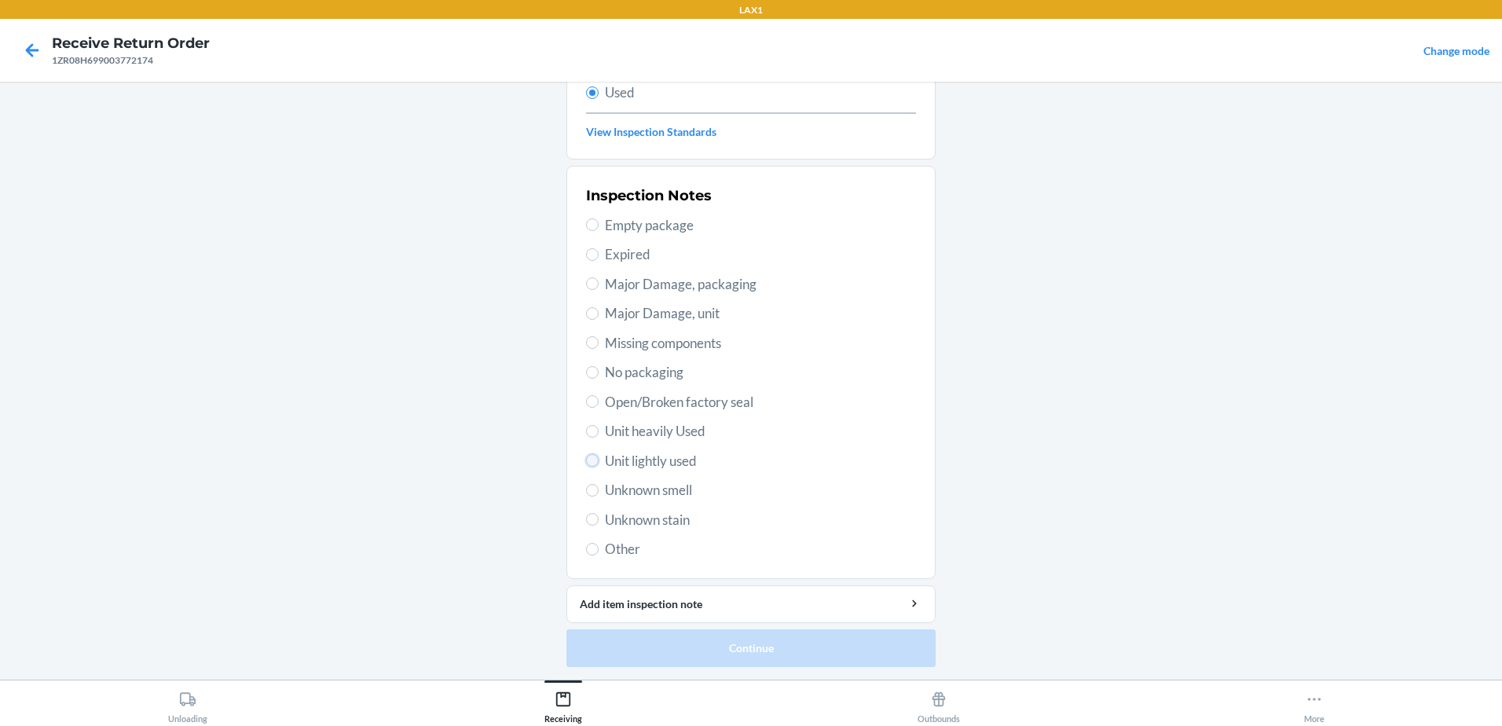
click at [589, 460] on input "Unit lightly used" at bounding box center [592, 460] width 13 height 13
radio input "true"
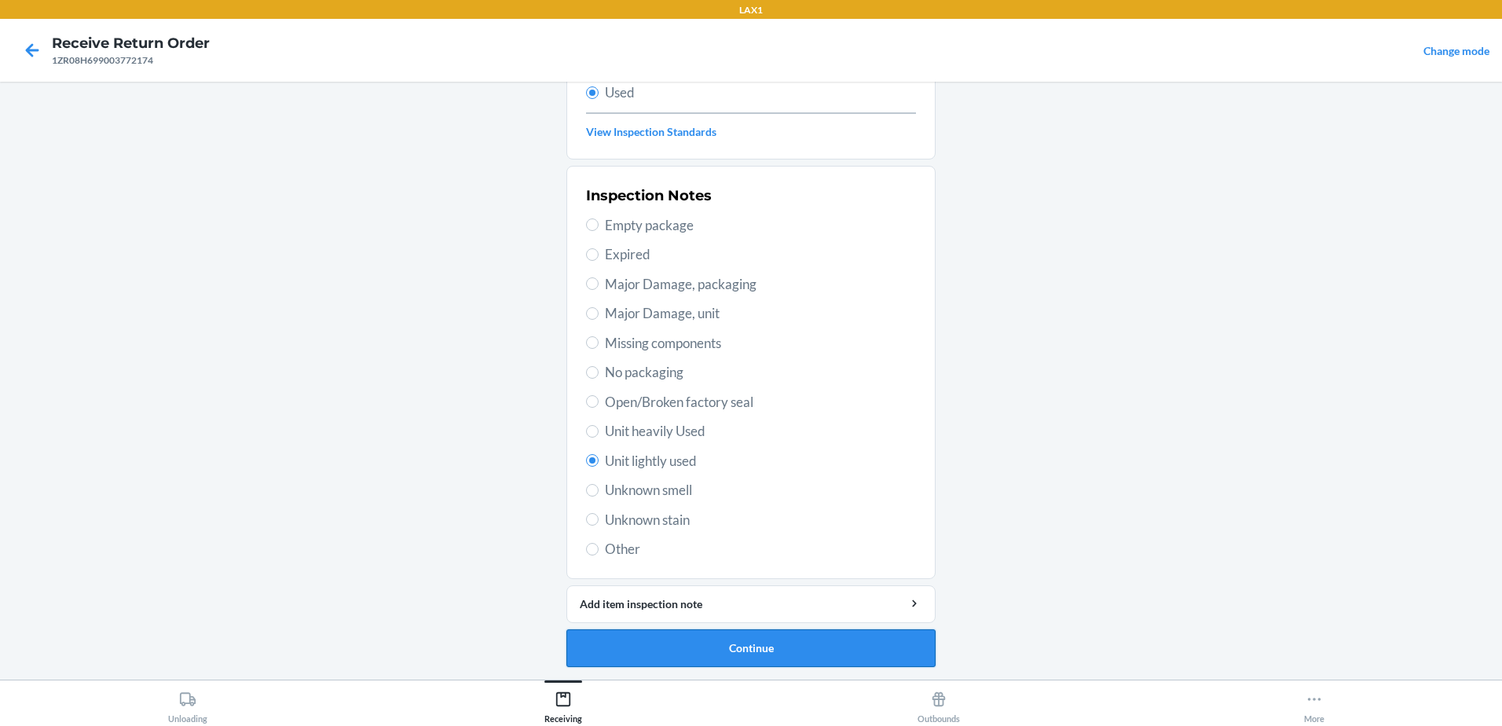
click at [775, 652] on button "Continue" at bounding box center [750, 648] width 369 height 38
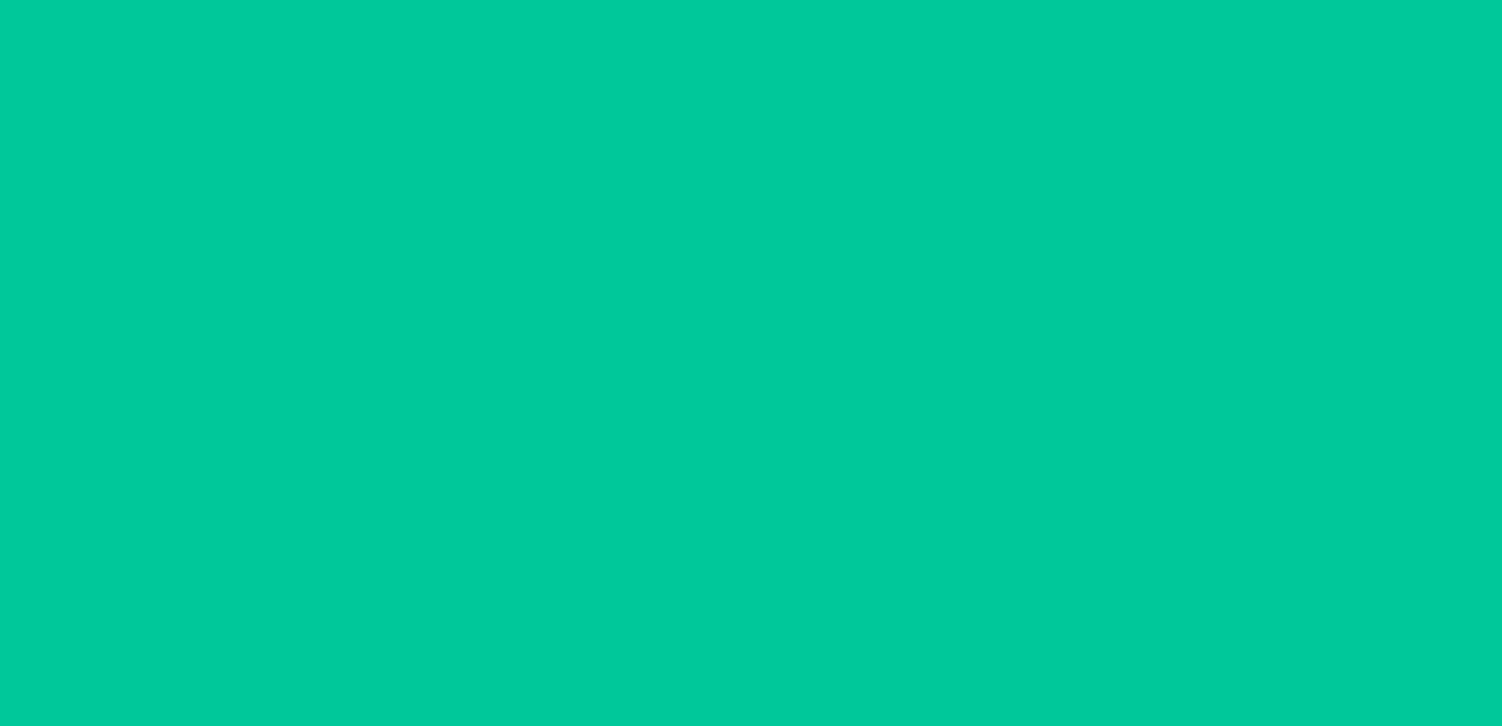
scroll to position [0, 0]
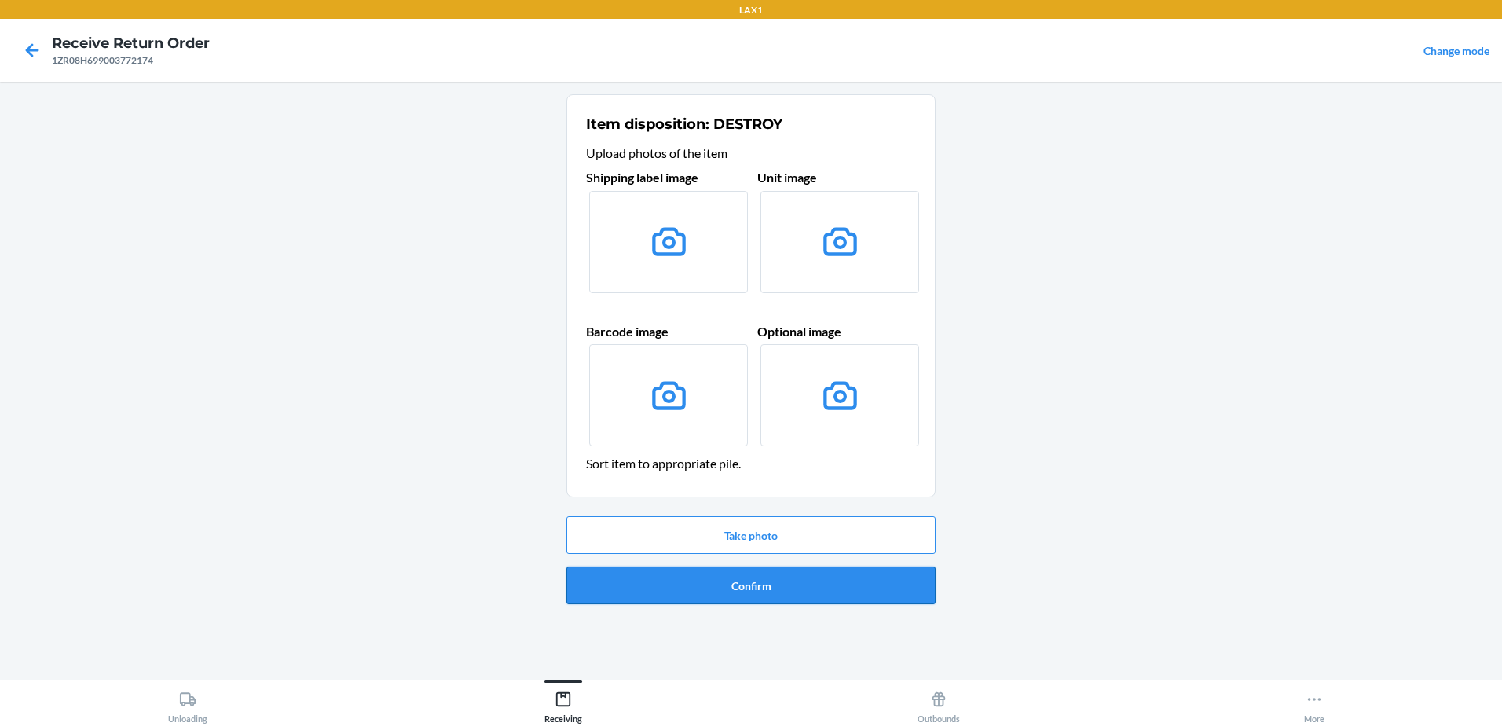
click at [759, 590] on button "Confirm" at bounding box center [750, 585] width 369 height 38
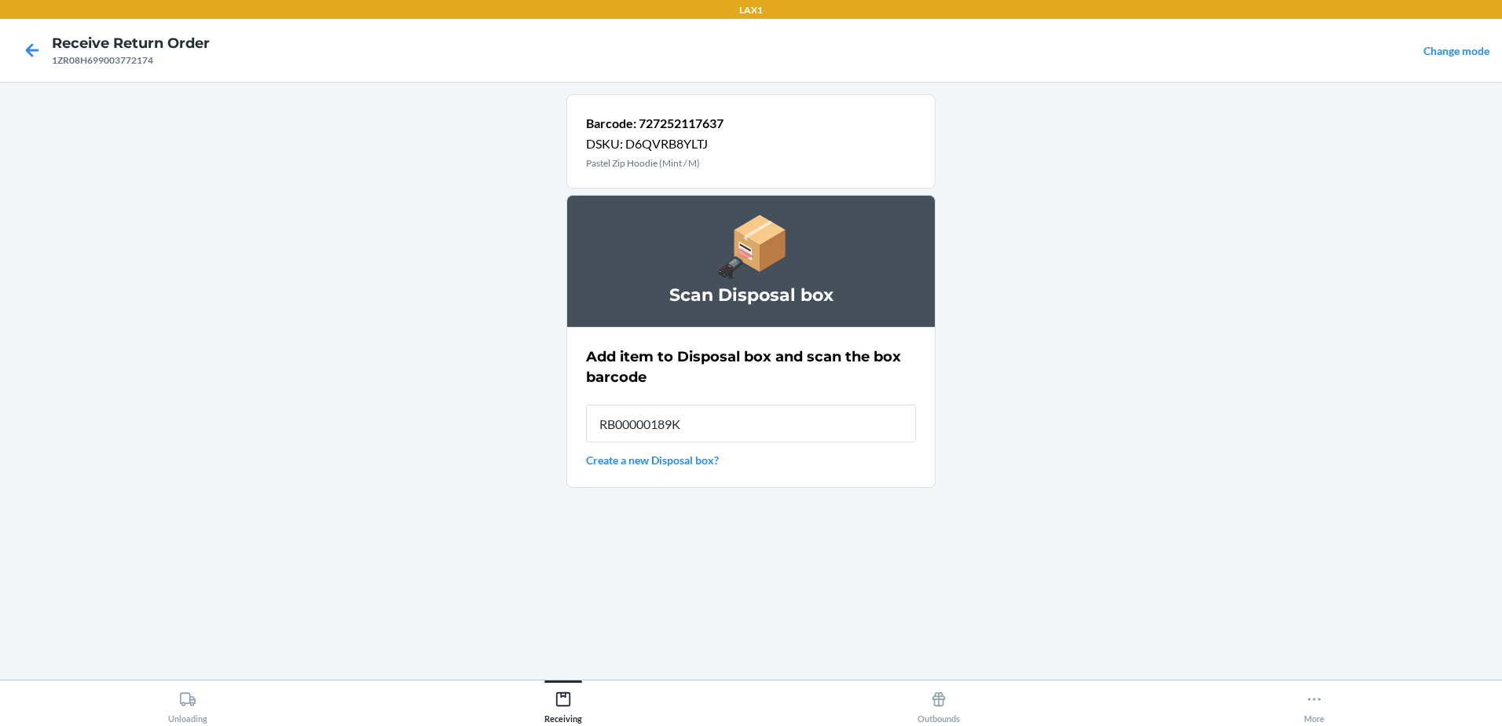
type input "RB00000189K"
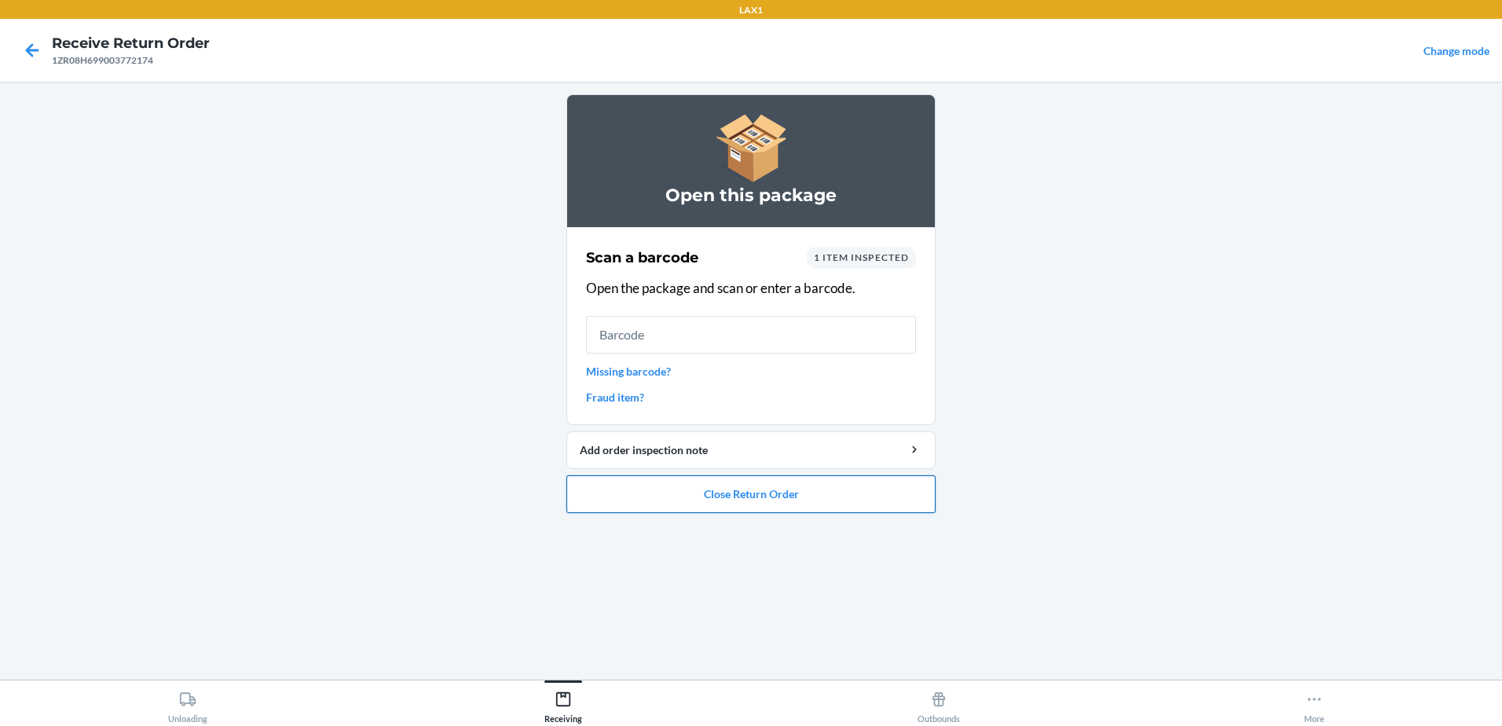
click at [829, 493] on button "Close Return Order" at bounding box center [750, 494] width 369 height 38
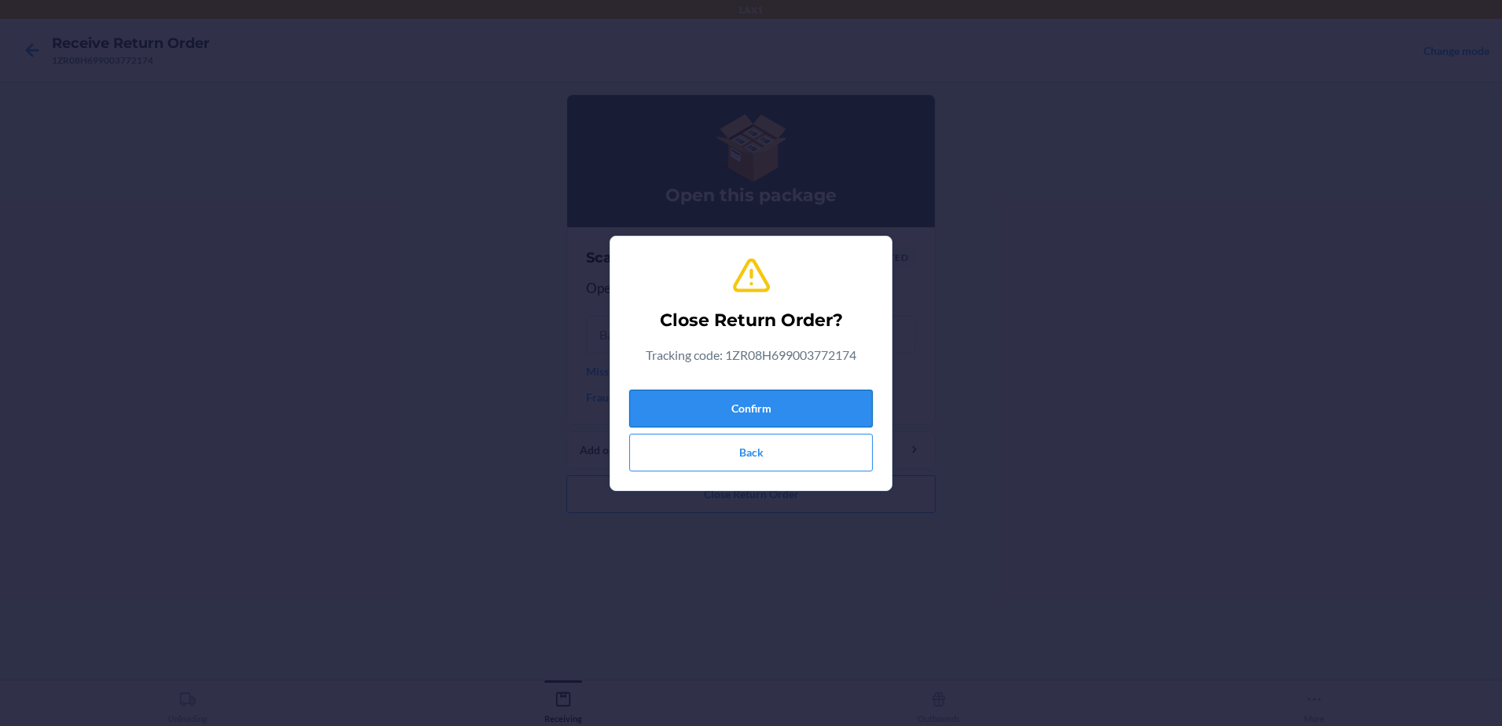
click at [825, 408] on button "Confirm" at bounding box center [750, 409] width 243 height 38
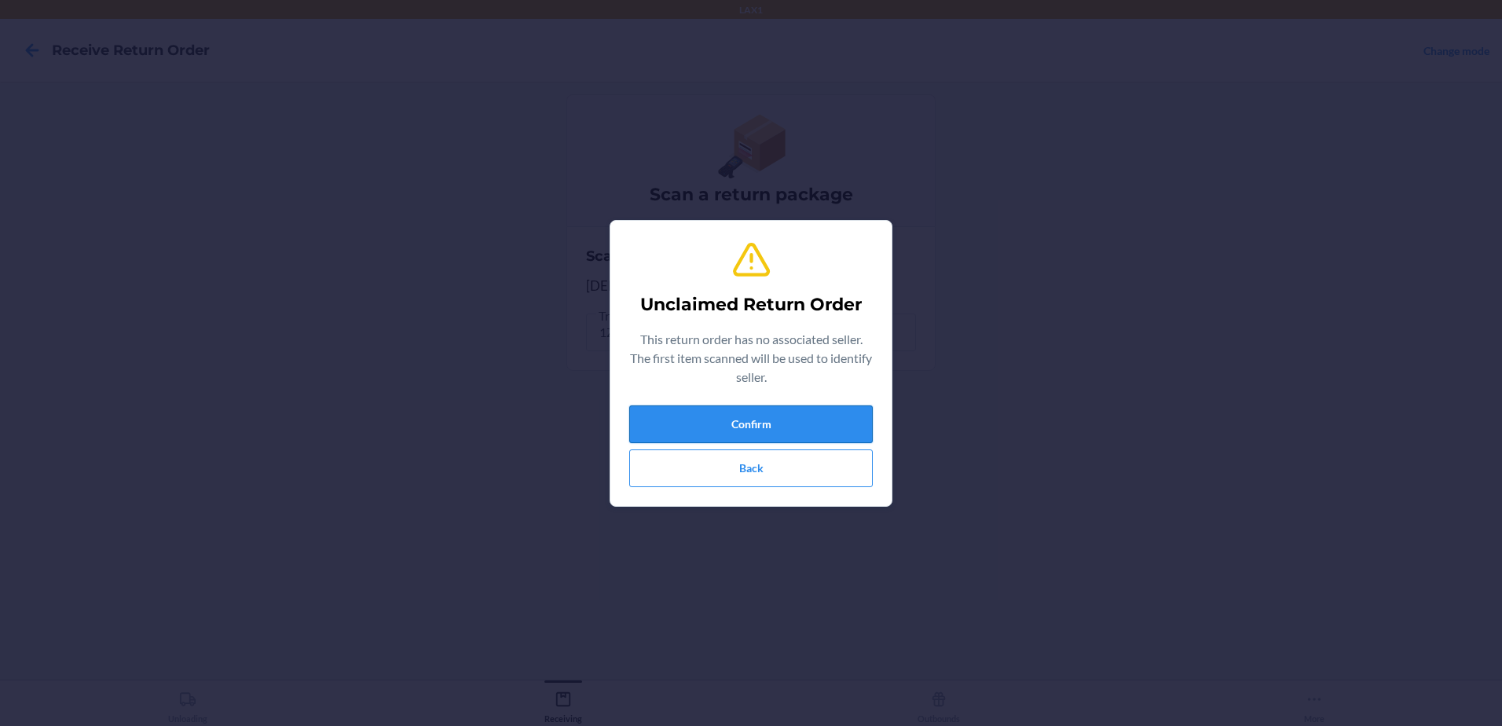
click at [796, 416] on button "Confirm" at bounding box center [750, 424] width 243 height 38
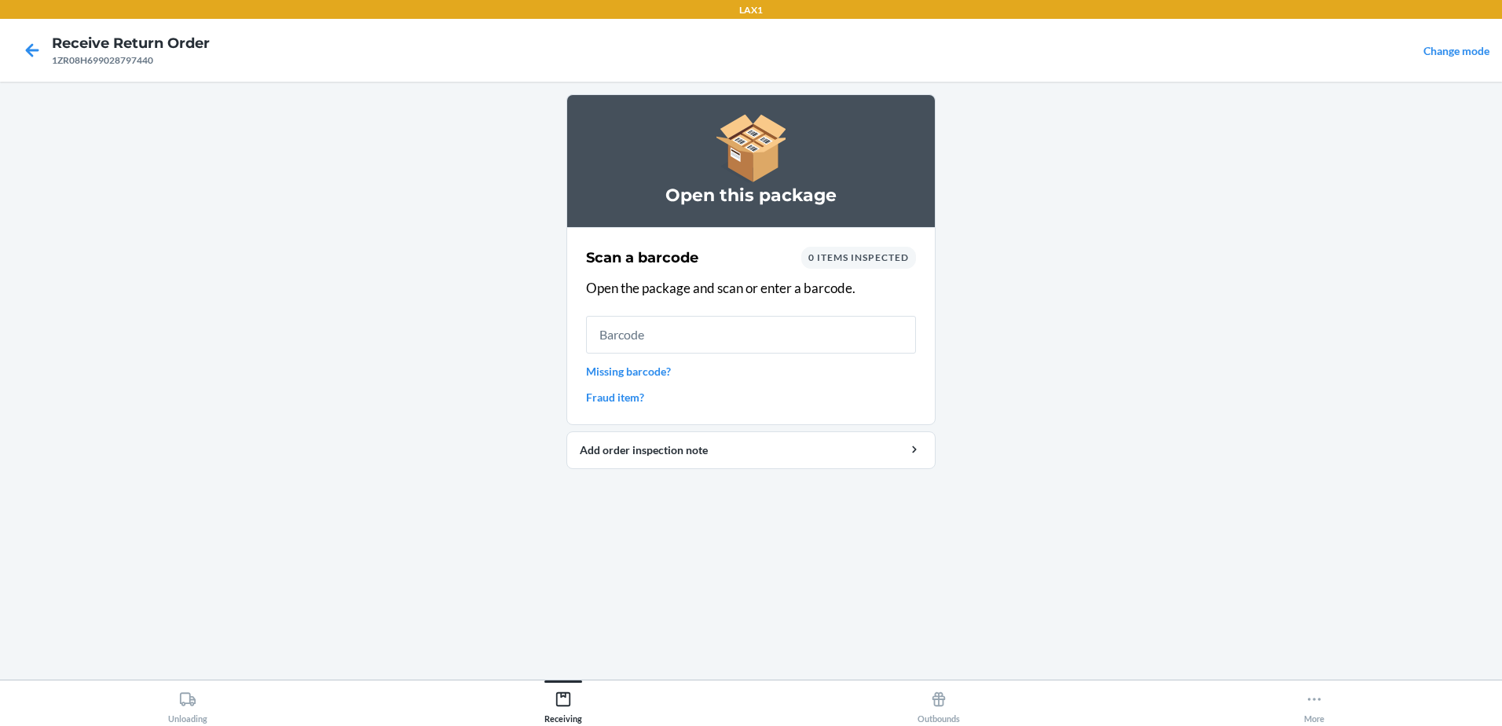
click at [788, 336] on input "text" at bounding box center [751, 335] width 330 height 38
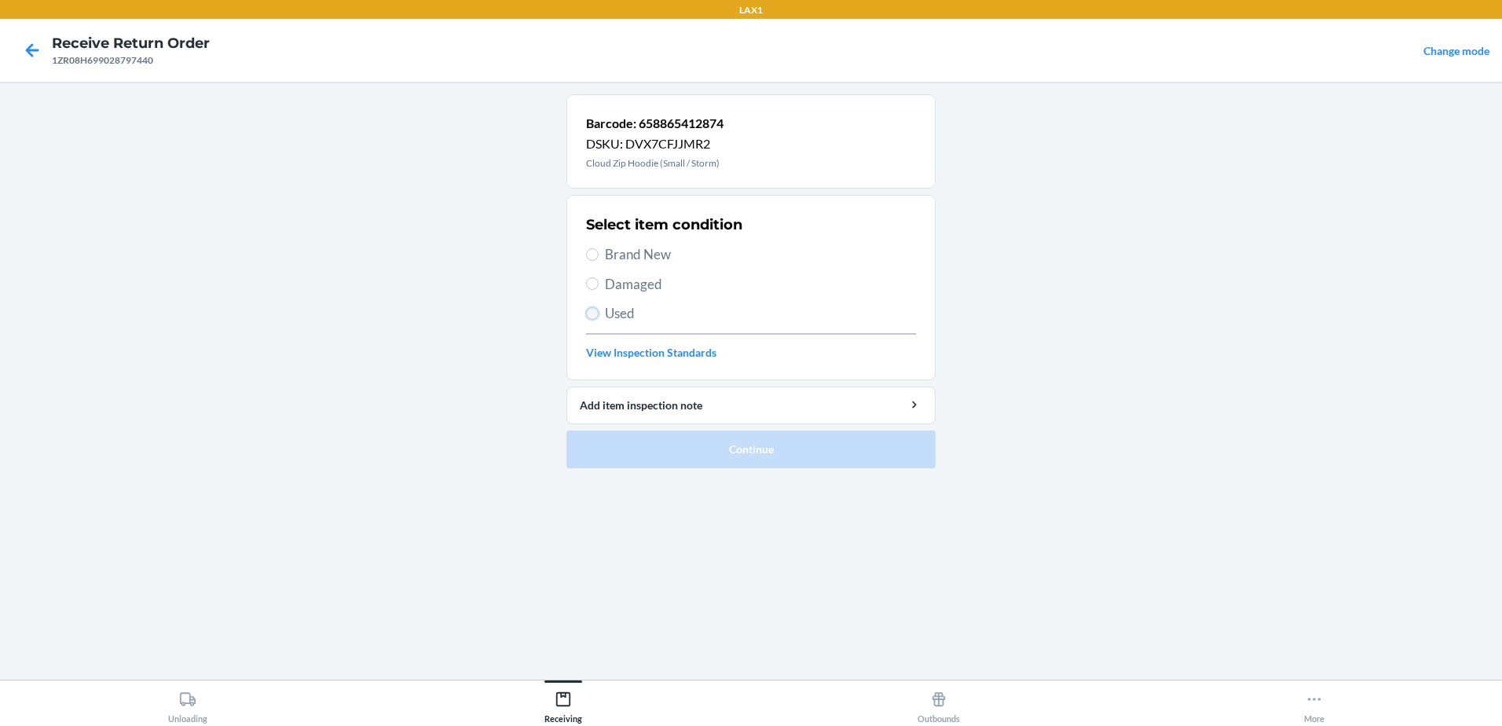
click at [594, 313] on input "Used" at bounding box center [592, 313] width 13 height 13
radio input "true"
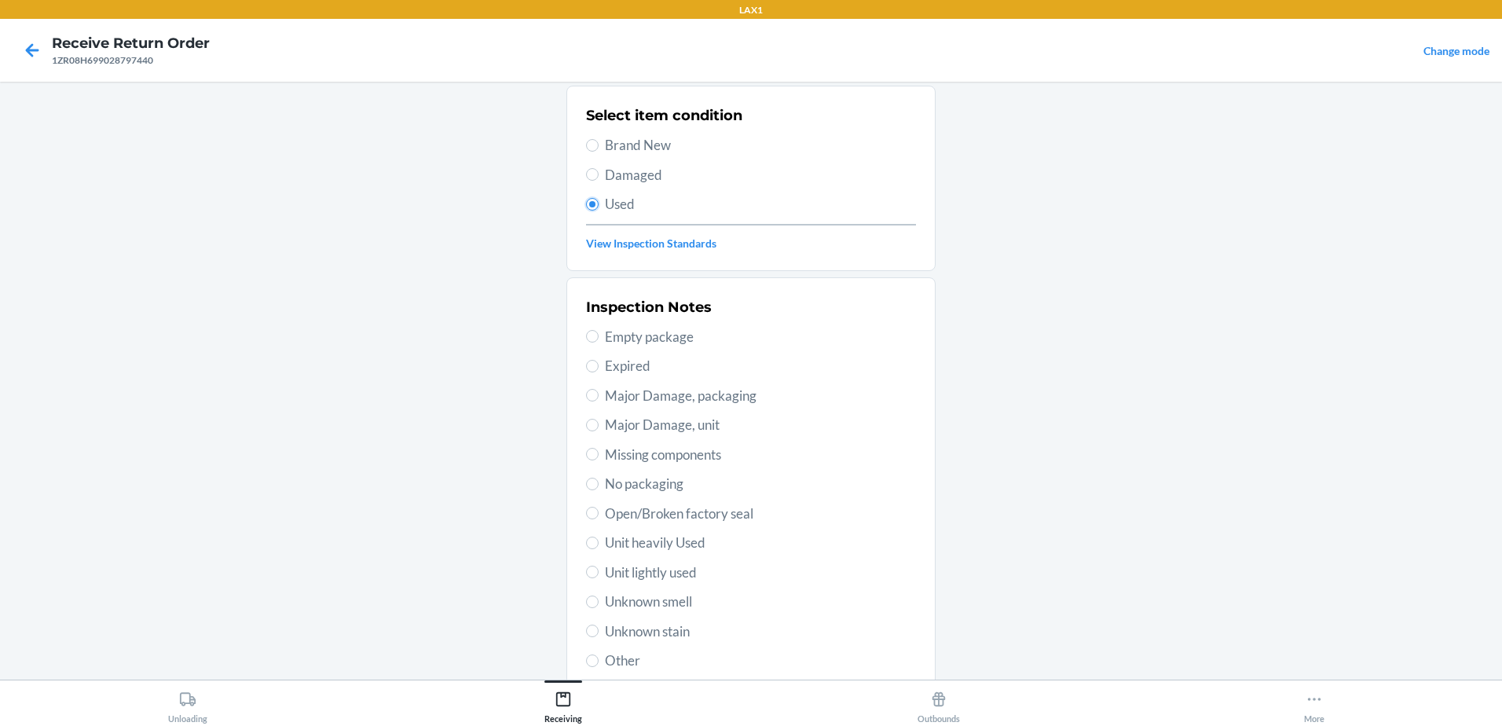
scroll to position [221, 0]
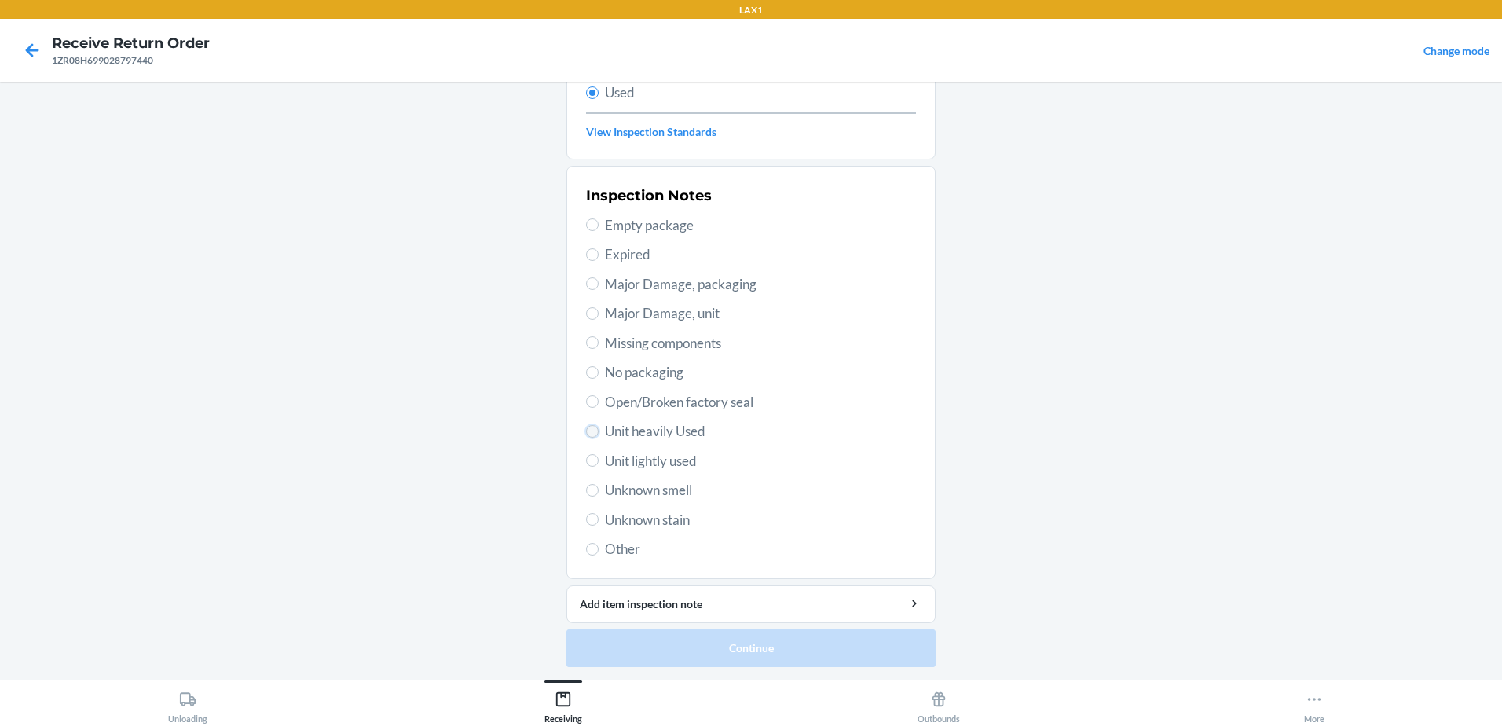
click at [586, 433] on input "Unit heavily Used" at bounding box center [592, 431] width 13 height 13
radio input "true"
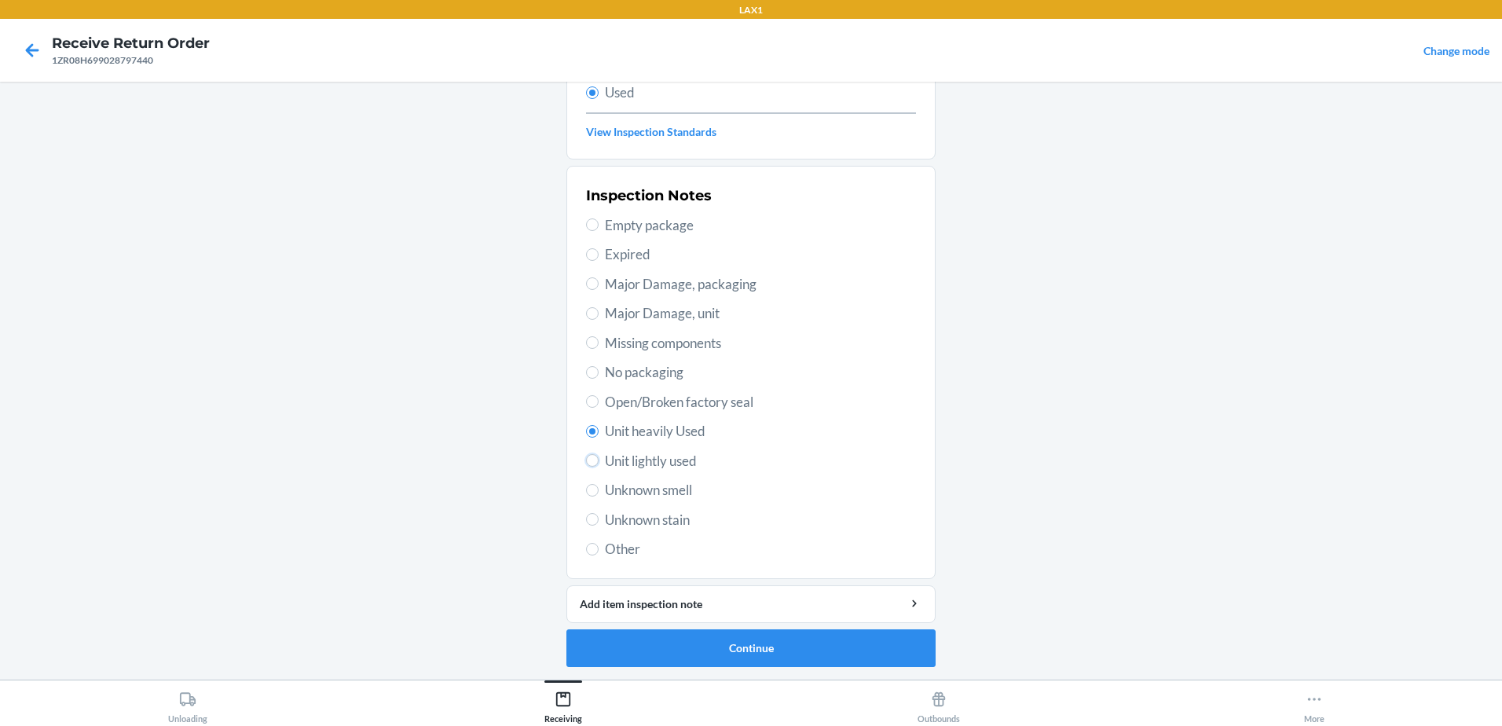
drag, startPoint x: 584, startPoint y: 460, endPoint x: 589, endPoint y: 453, distance: 8.5
click at [586, 458] on input "Unit lightly used" at bounding box center [592, 460] width 13 height 13
radio input "true"
radio input "false"
click at [778, 657] on button "Continue" at bounding box center [750, 648] width 369 height 38
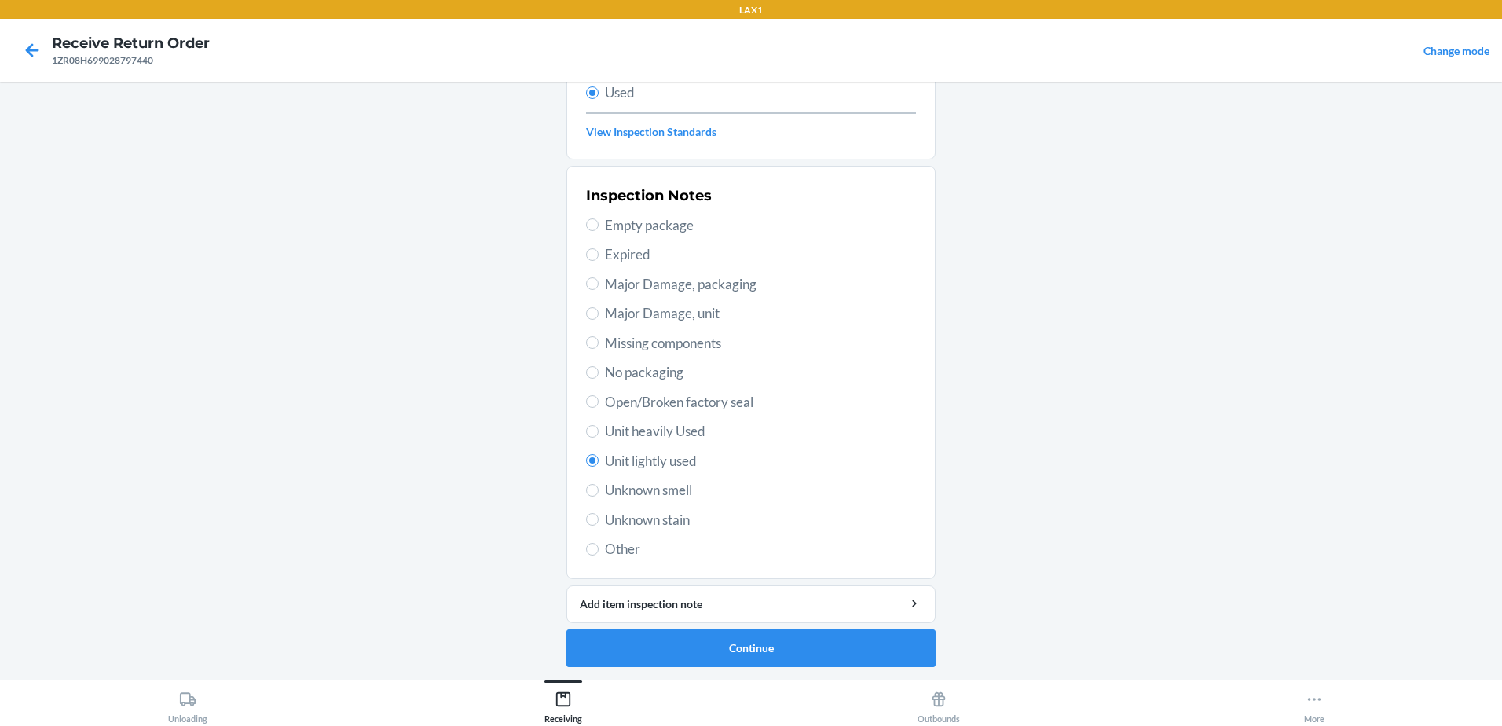
scroll to position [0, 0]
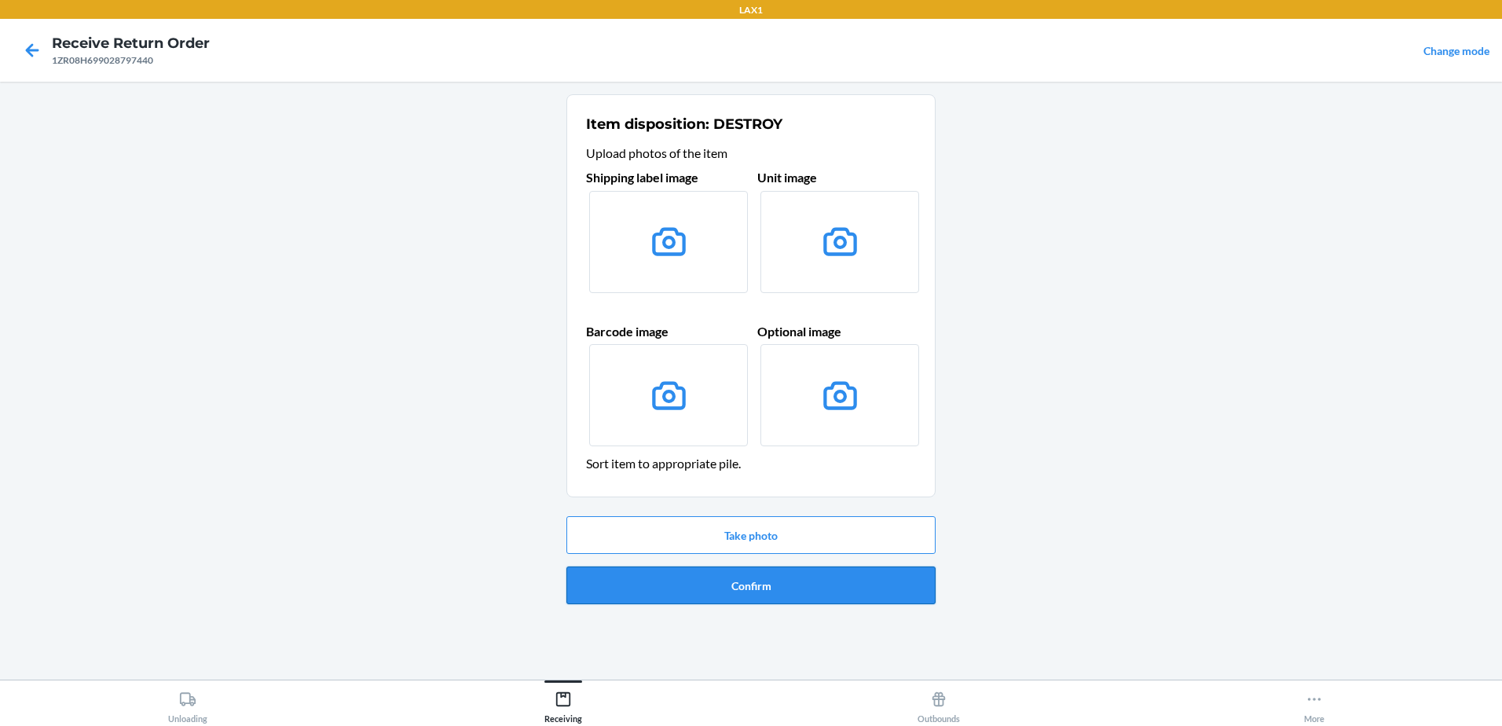
click at [736, 585] on button "Confirm" at bounding box center [750, 585] width 369 height 38
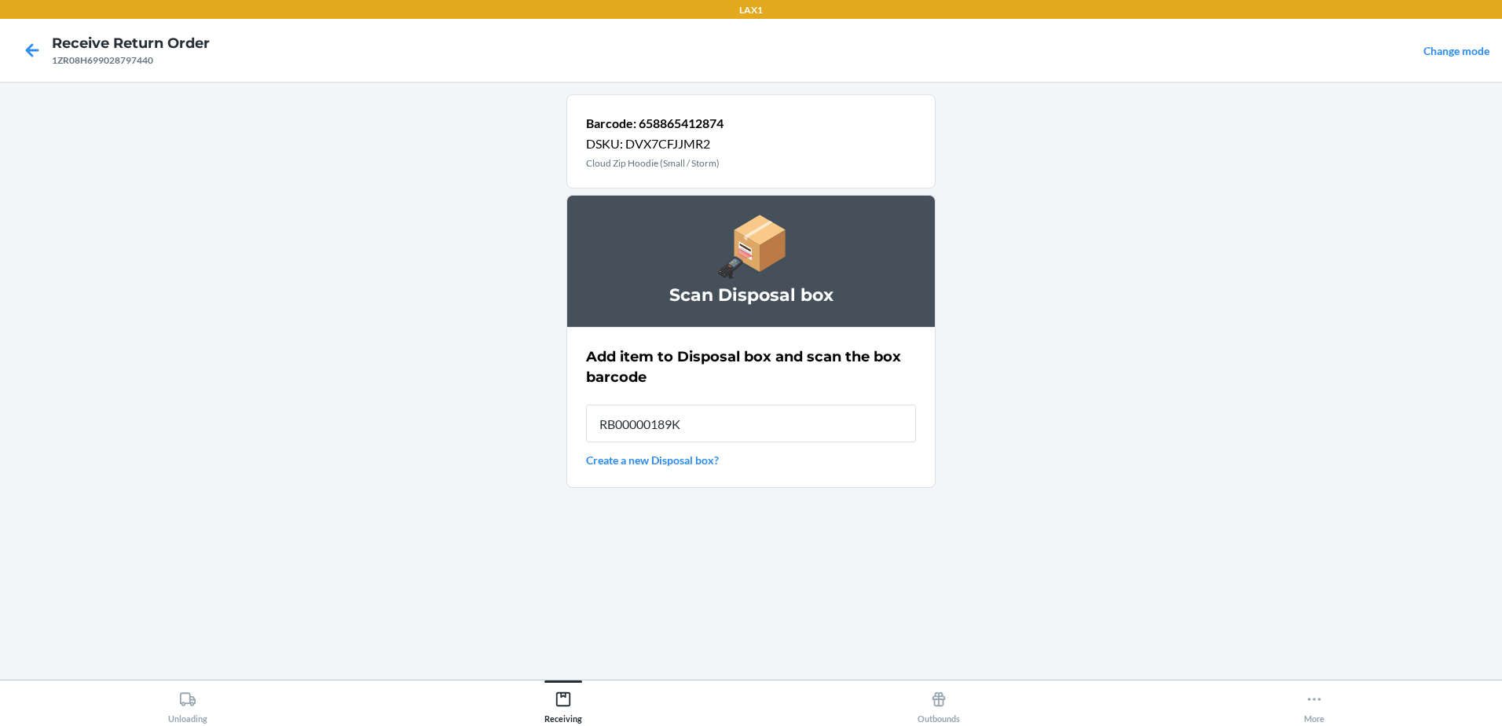
type input "RB00000189K"
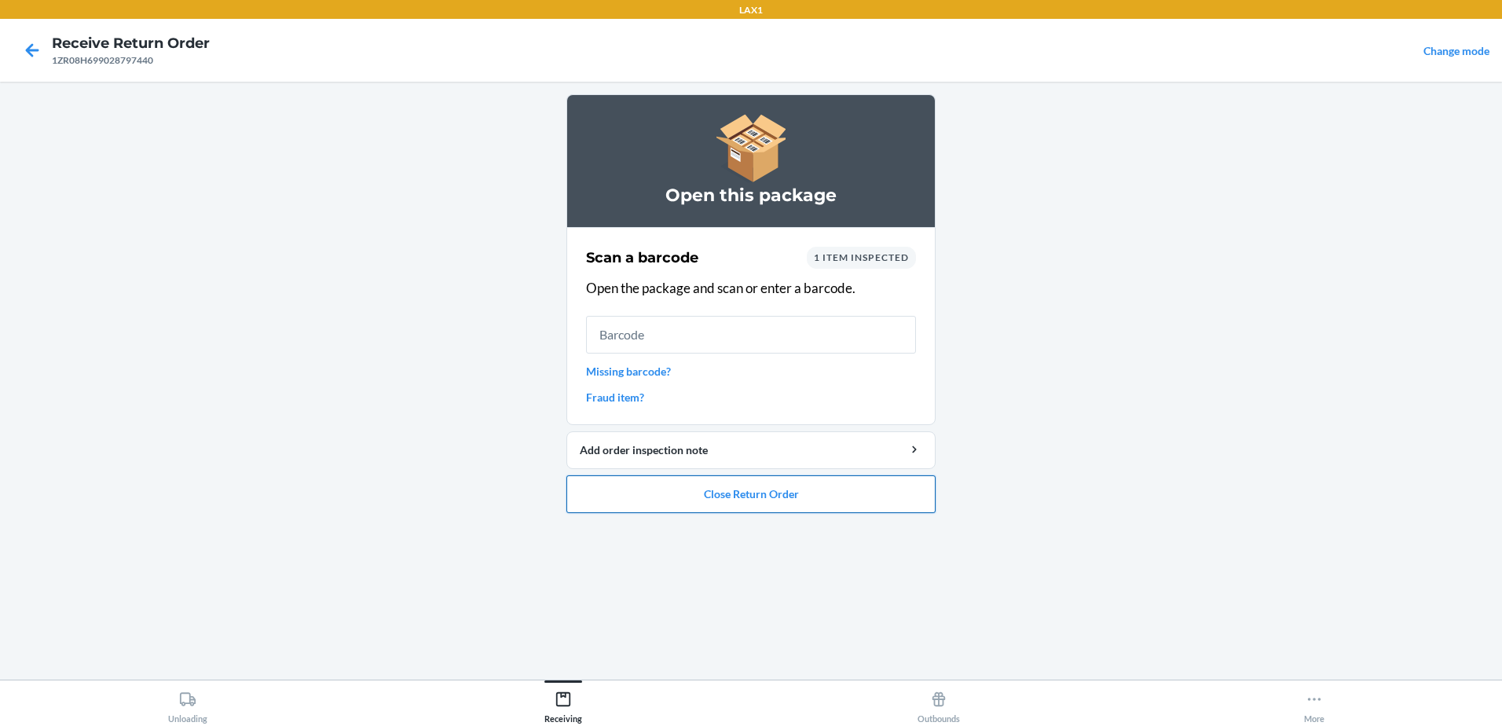
click at [833, 485] on button "Close Return Order" at bounding box center [750, 494] width 369 height 38
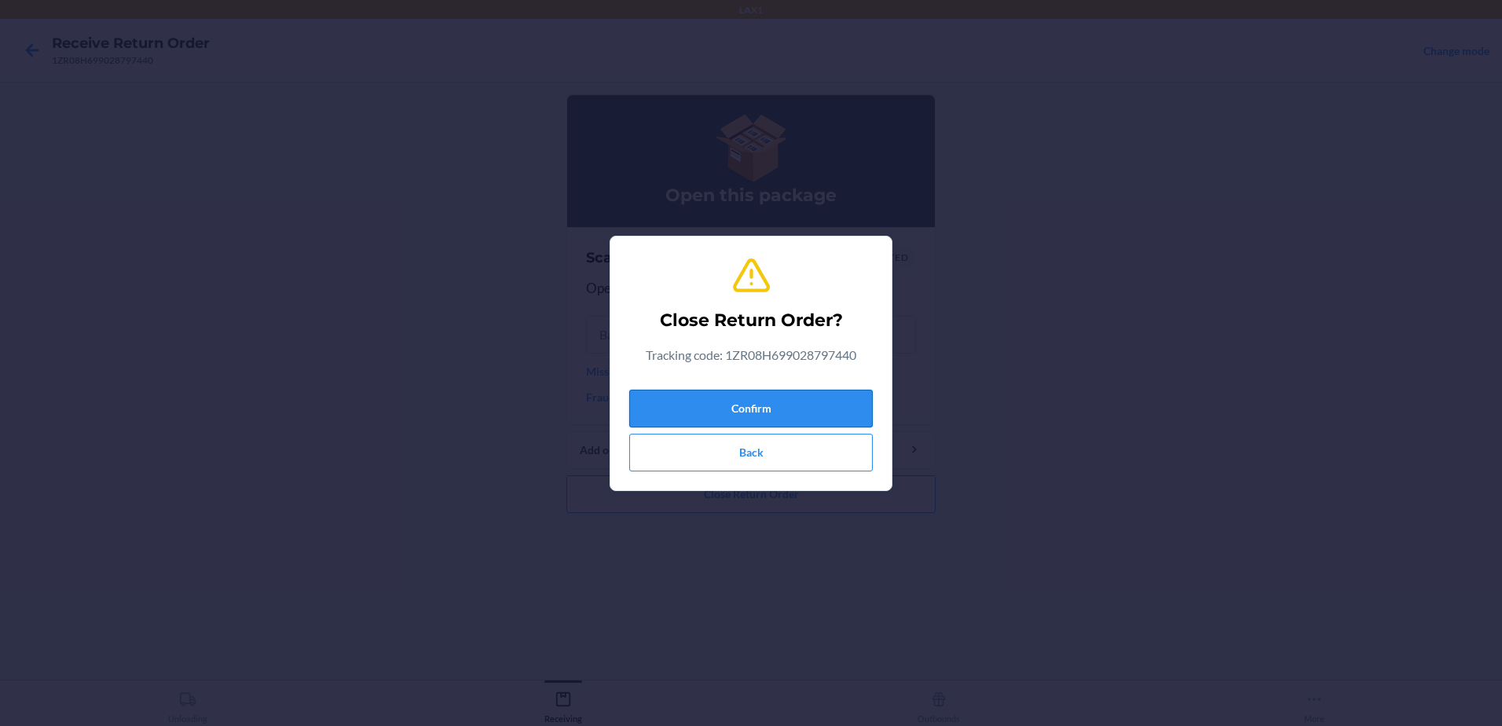
click at [811, 404] on button "Confirm" at bounding box center [750, 409] width 243 height 38
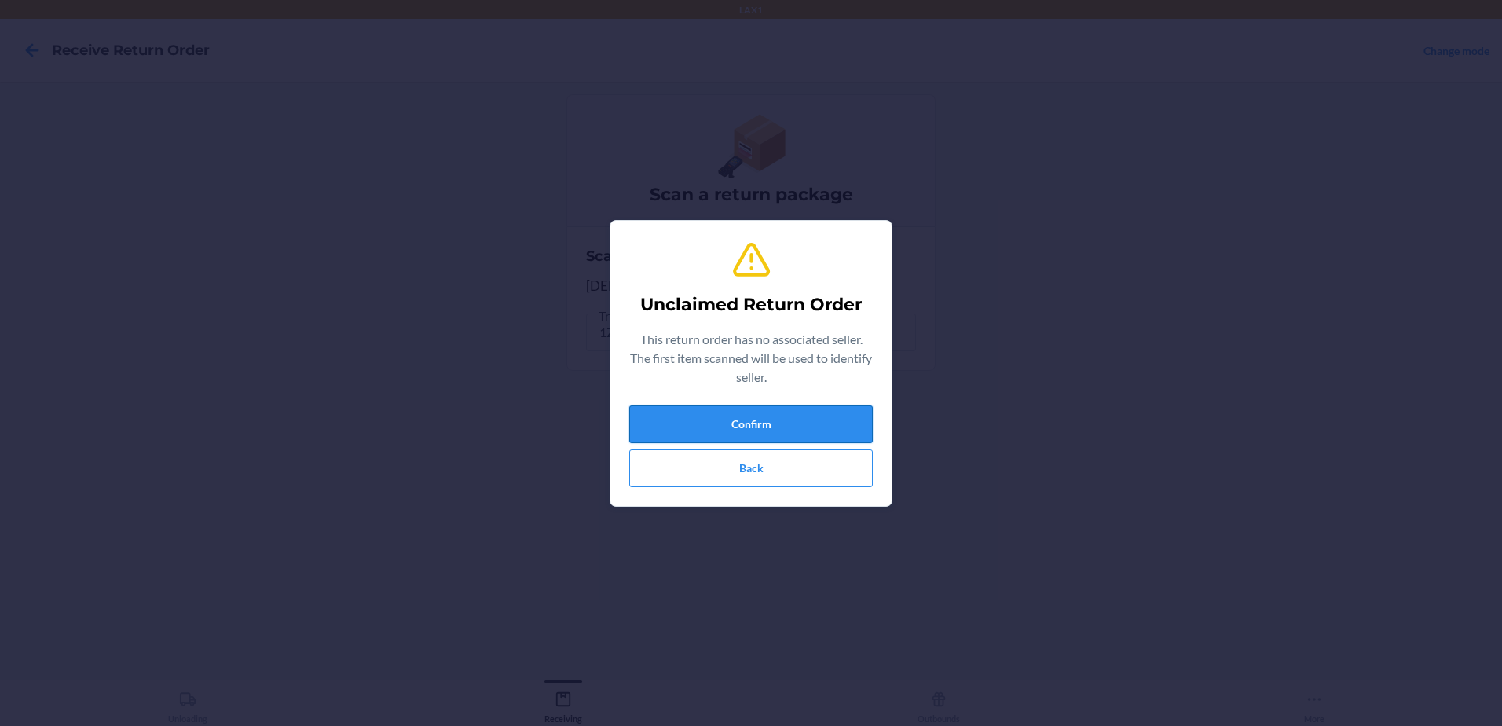
click at [811, 423] on button "Confirm" at bounding box center [750, 424] width 243 height 38
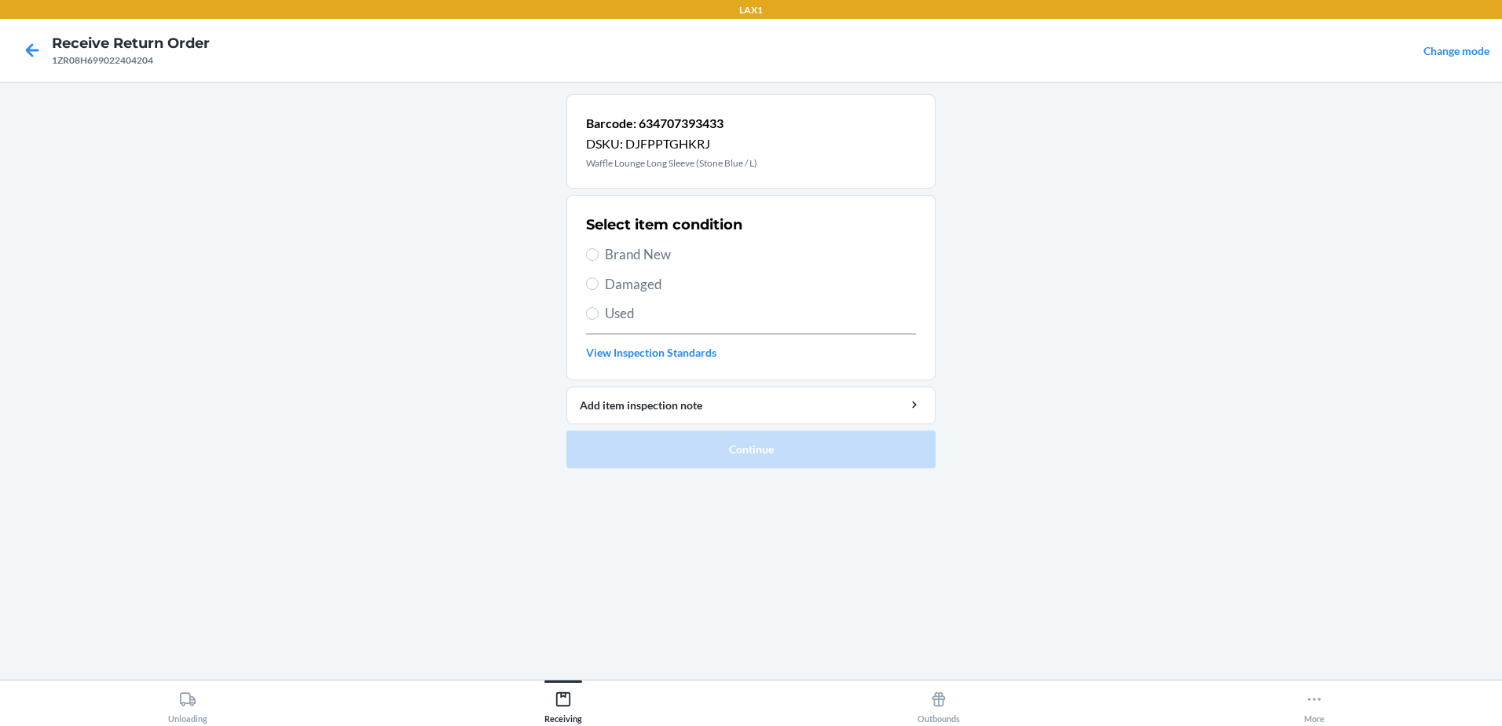
drag, startPoint x: 591, startPoint y: 325, endPoint x: 591, endPoint y: 314, distance: 11.0
click at [591, 324] on div "Select item condition Brand New Damaged Used View Inspection Standards" at bounding box center [751, 288] width 330 height 156
click at [591, 314] on input "Used" at bounding box center [592, 313] width 13 height 13
radio input "true"
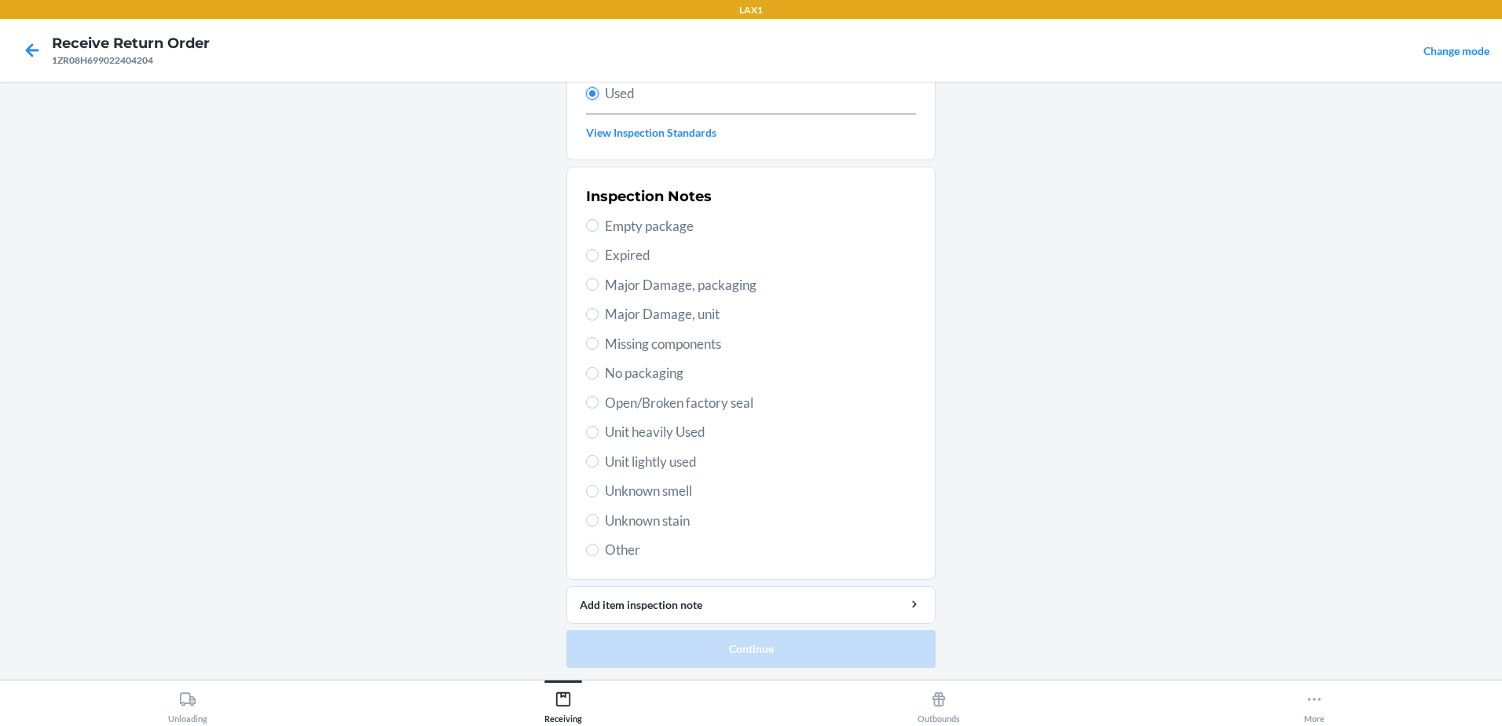
scroll to position [221, 0]
click at [590, 463] on input "Unit lightly used" at bounding box center [592, 460] width 13 height 13
radio input "true"
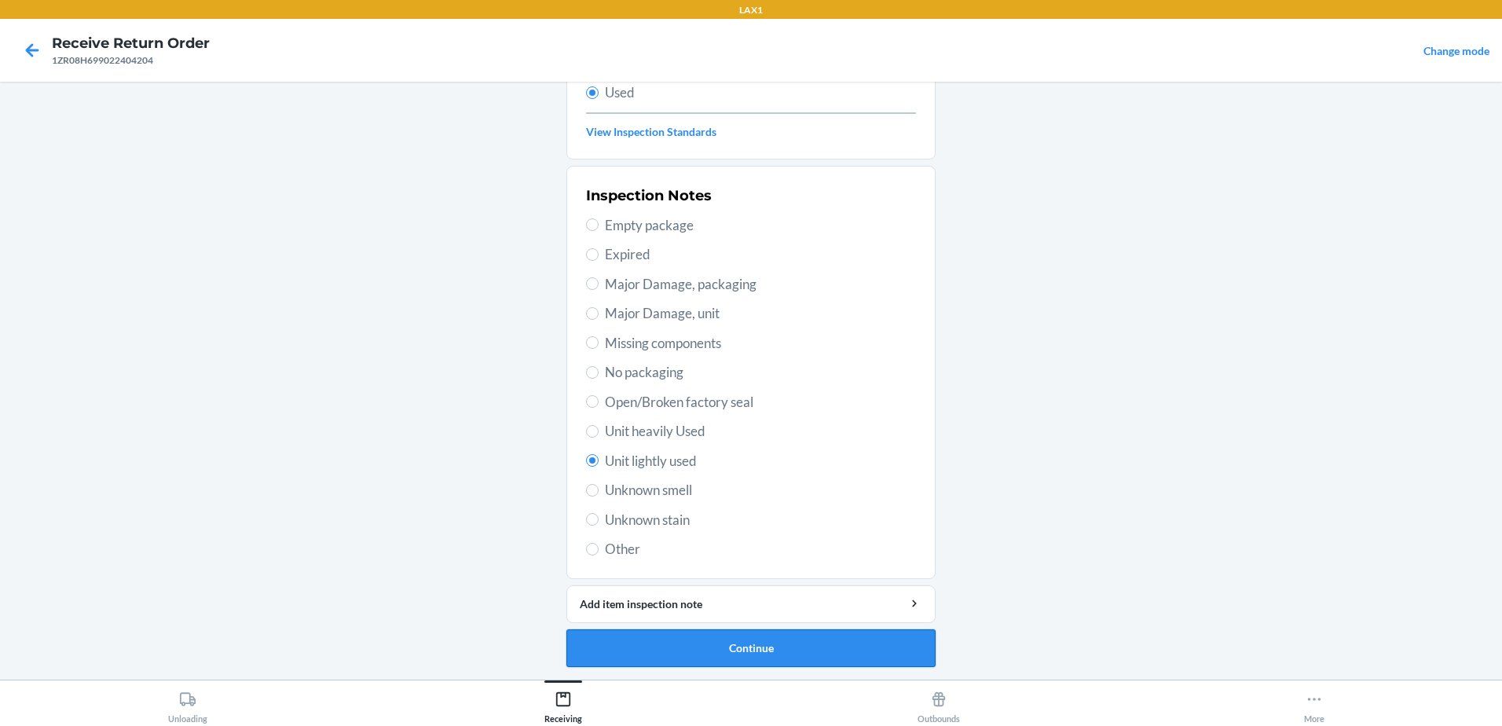
drag, startPoint x: 717, startPoint y: 644, endPoint x: 717, endPoint y: 629, distance: 14.9
click at [717, 639] on button "Continue" at bounding box center [750, 648] width 369 height 38
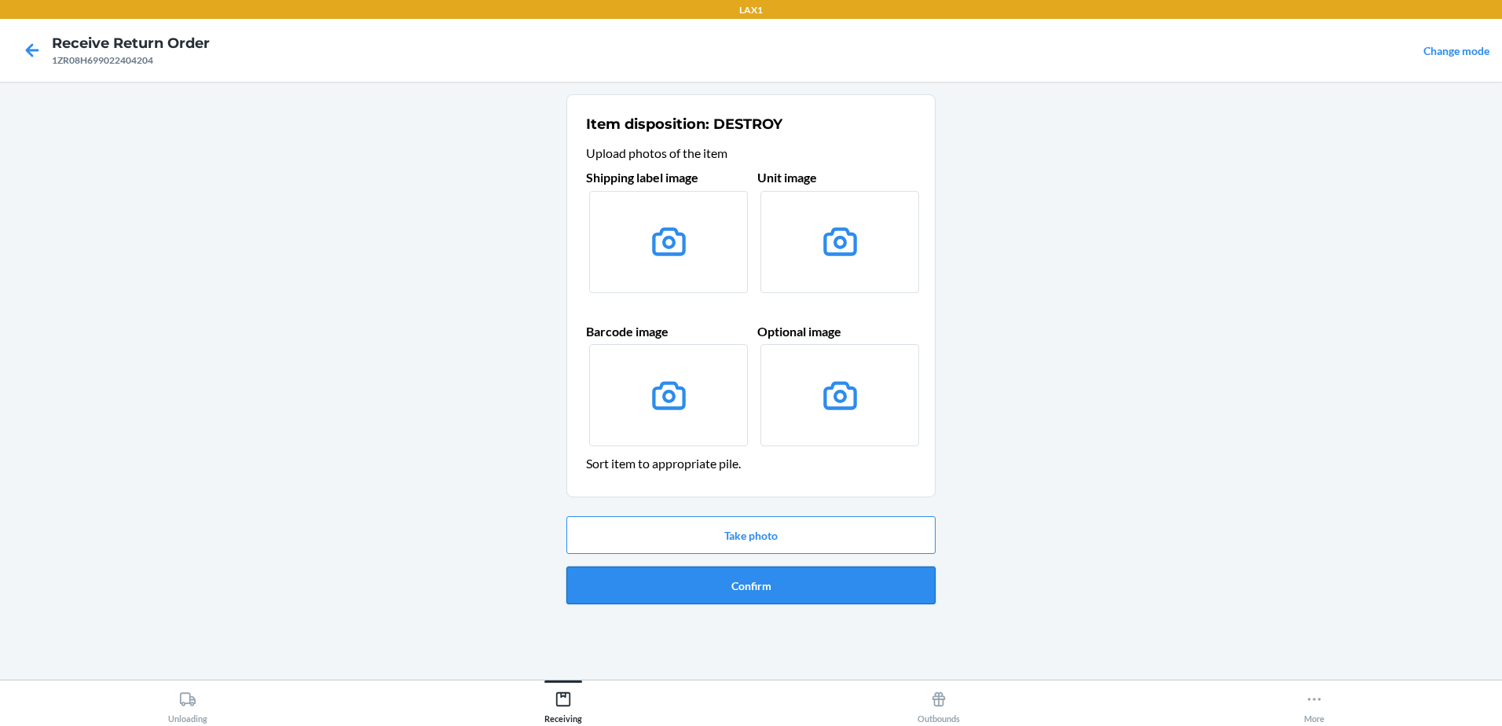
click at [754, 591] on button "Confirm" at bounding box center [750, 585] width 369 height 38
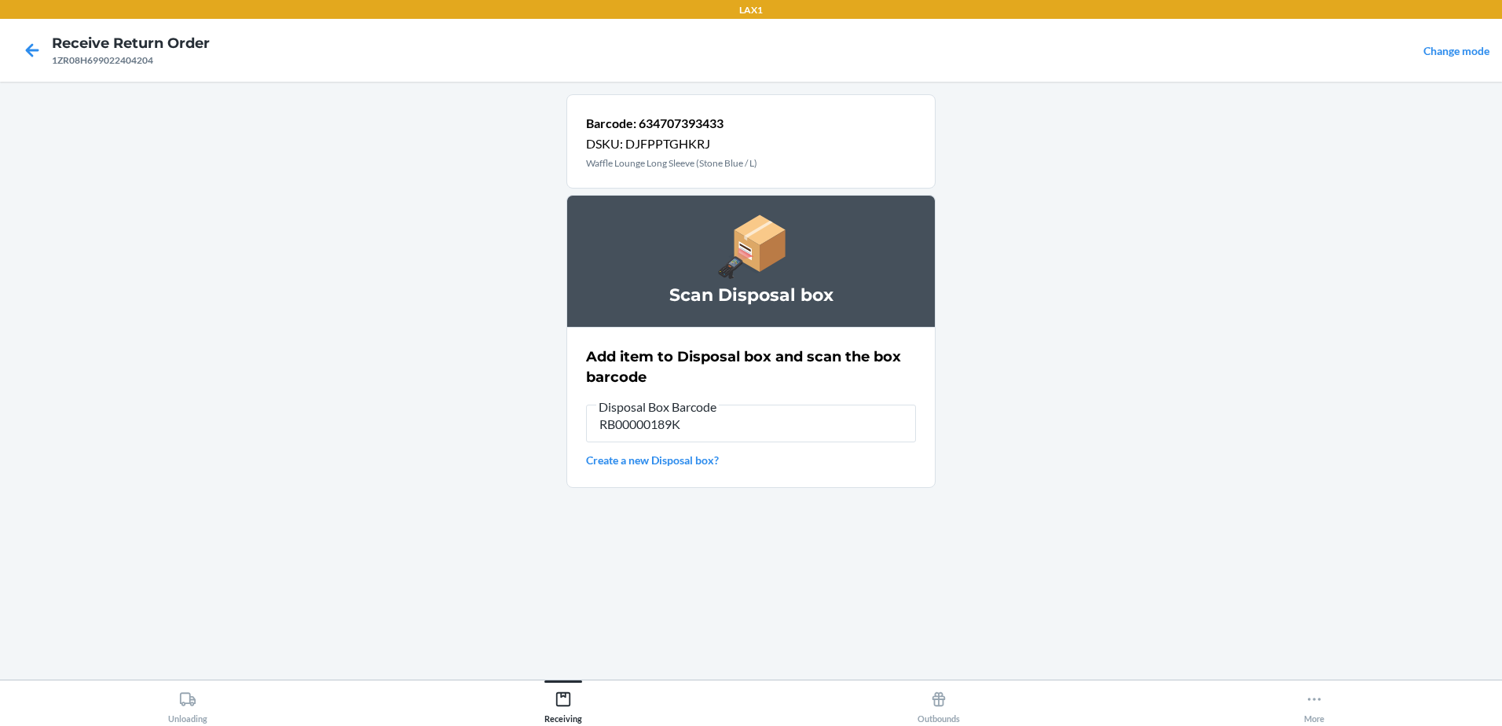
type input "RB00000189K"
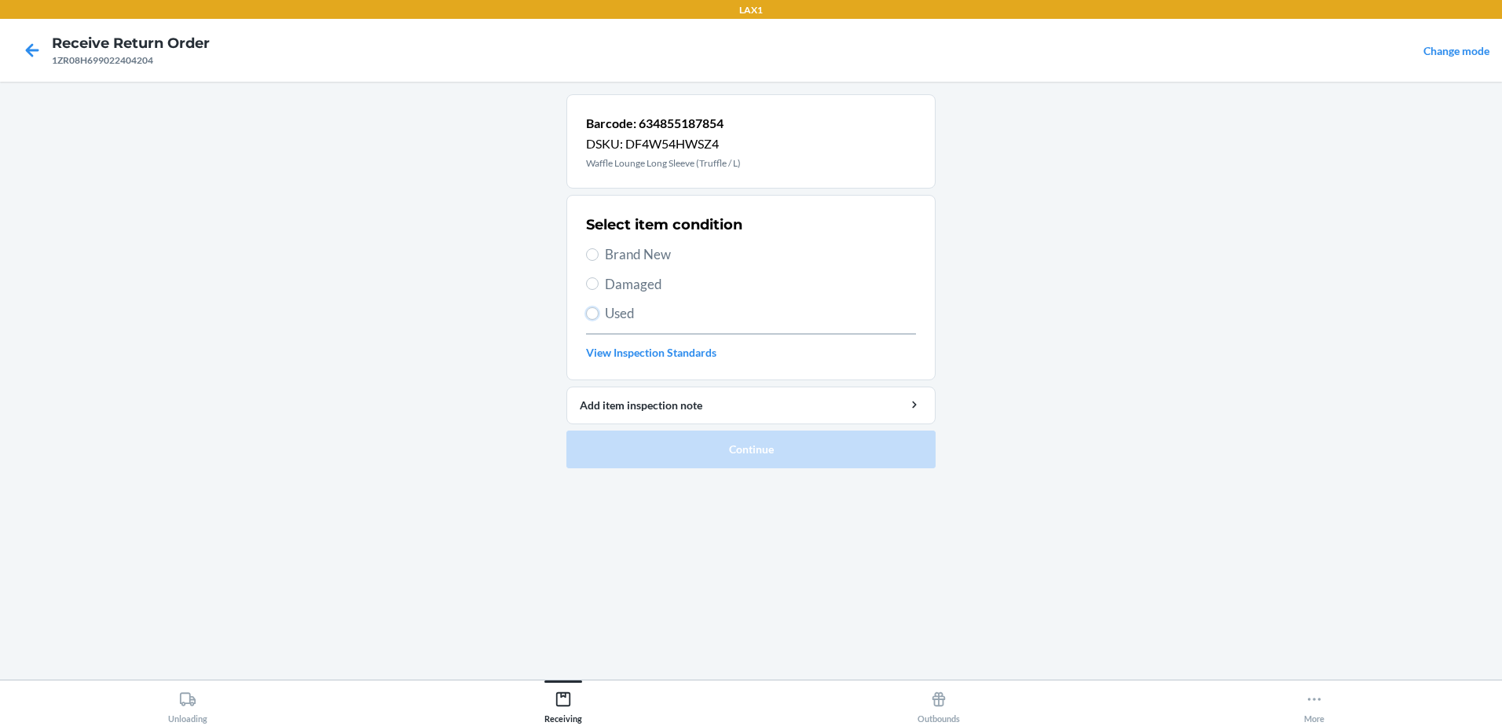
click at [594, 311] on input "Used" at bounding box center [592, 313] width 13 height 13
radio input "true"
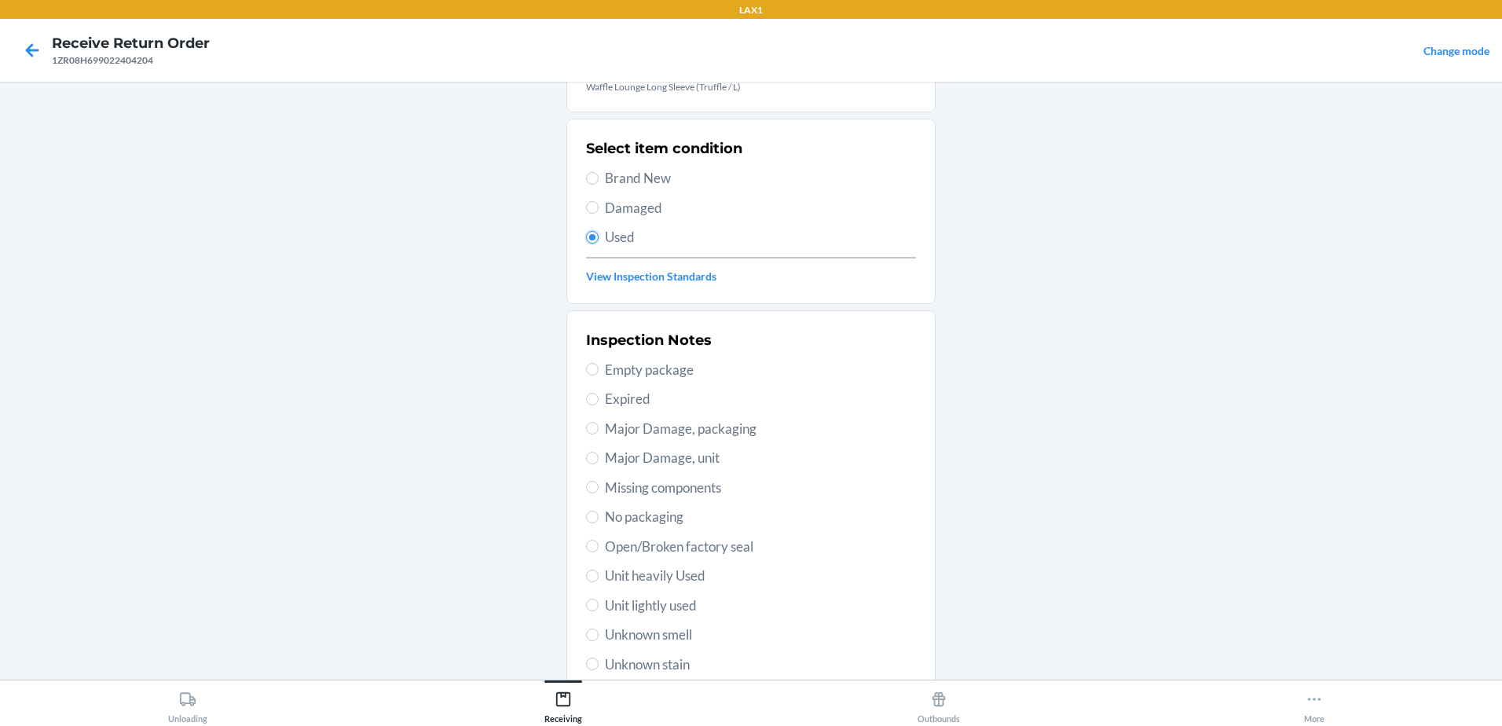
scroll to position [221, 0]
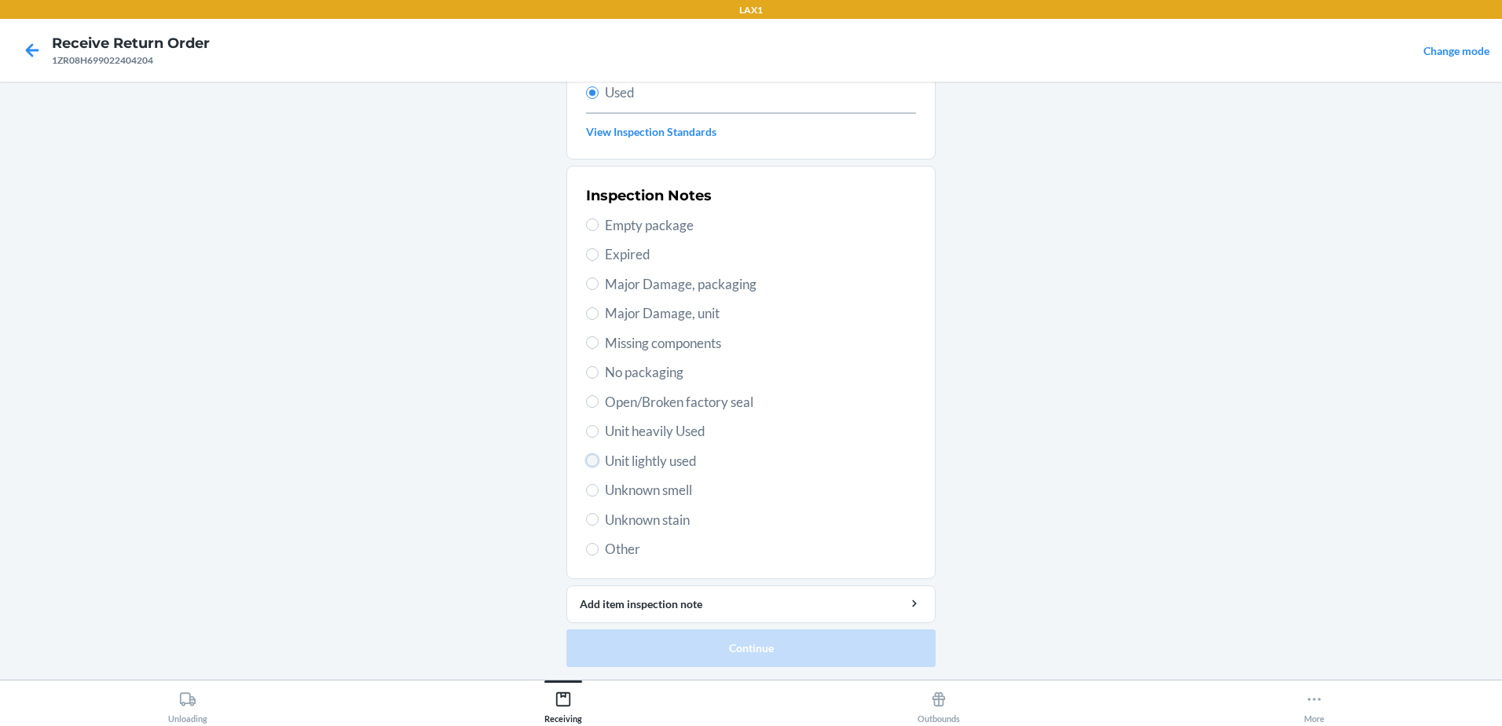
click at [588, 454] on input "Unit lightly used" at bounding box center [592, 460] width 13 height 13
radio input "true"
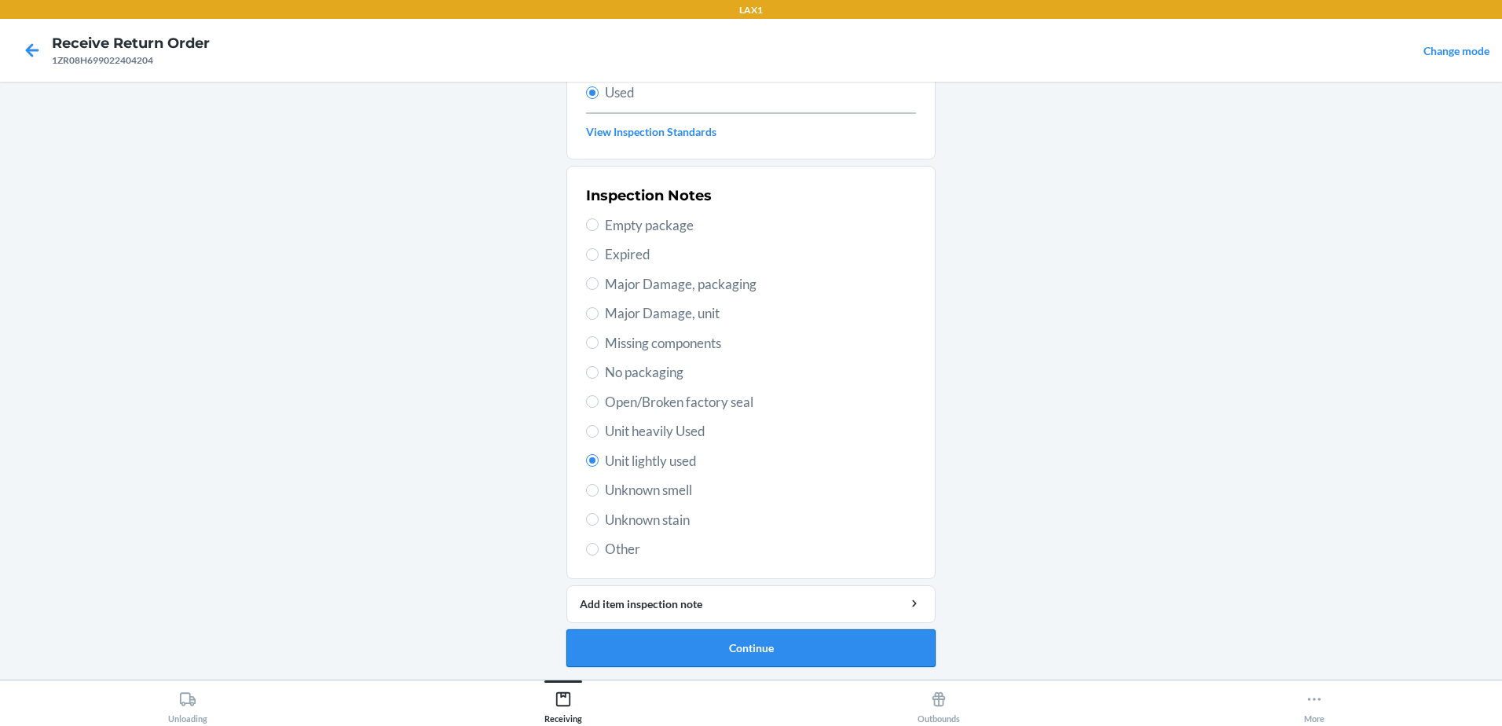
click at [796, 642] on button "Continue" at bounding box center [750, 648] width 369 height 38
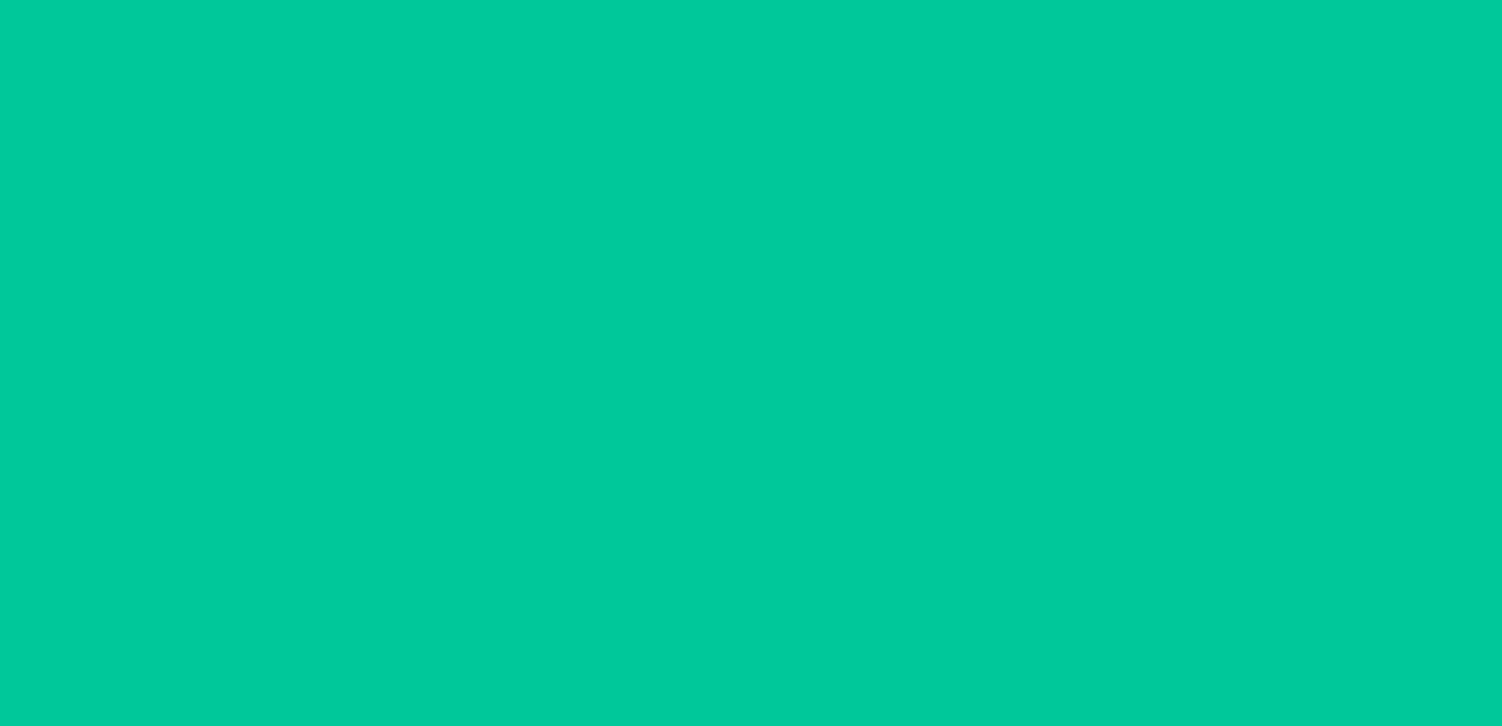
scroll to position [0, 0]
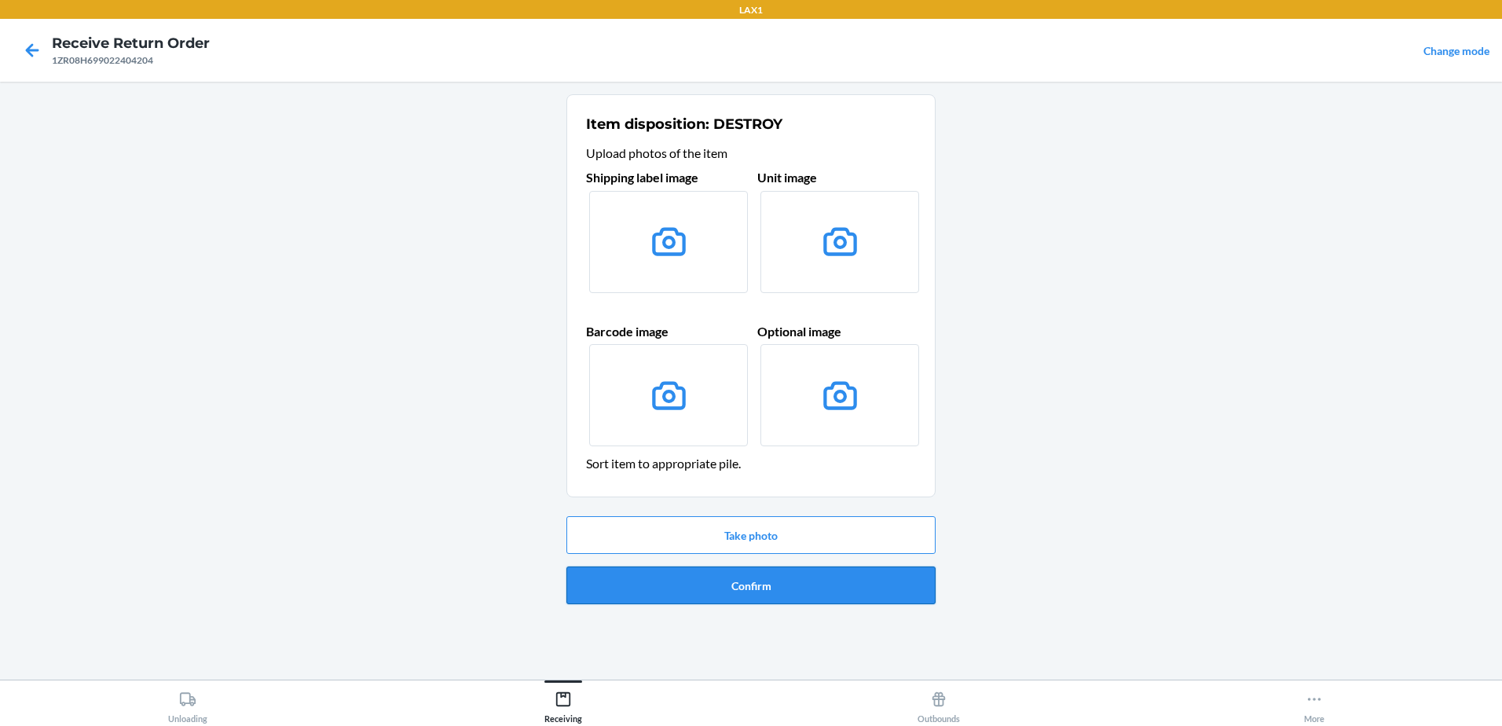
click at [831, 583] on button "Confirm" at bounding box center [750, 585] width 369 height 38
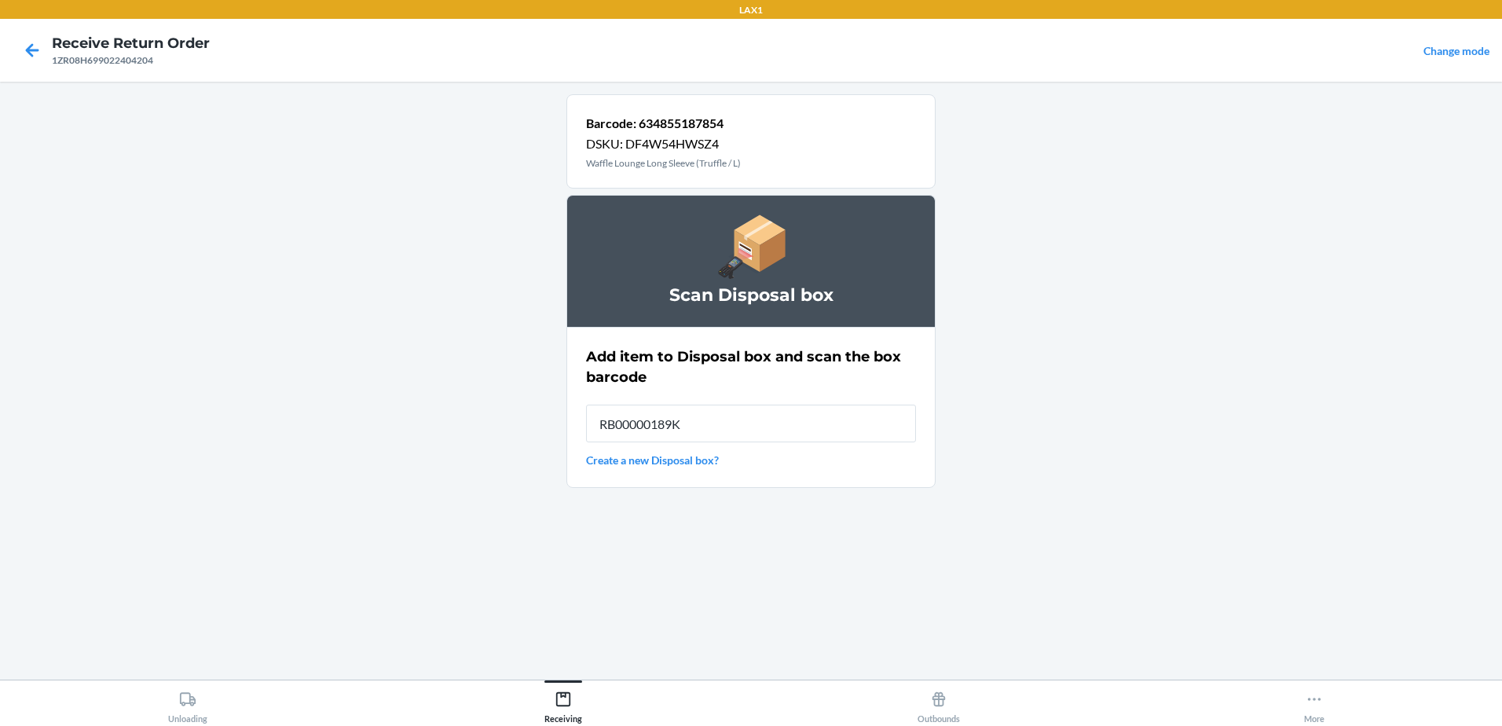
type input "RB00000189K"
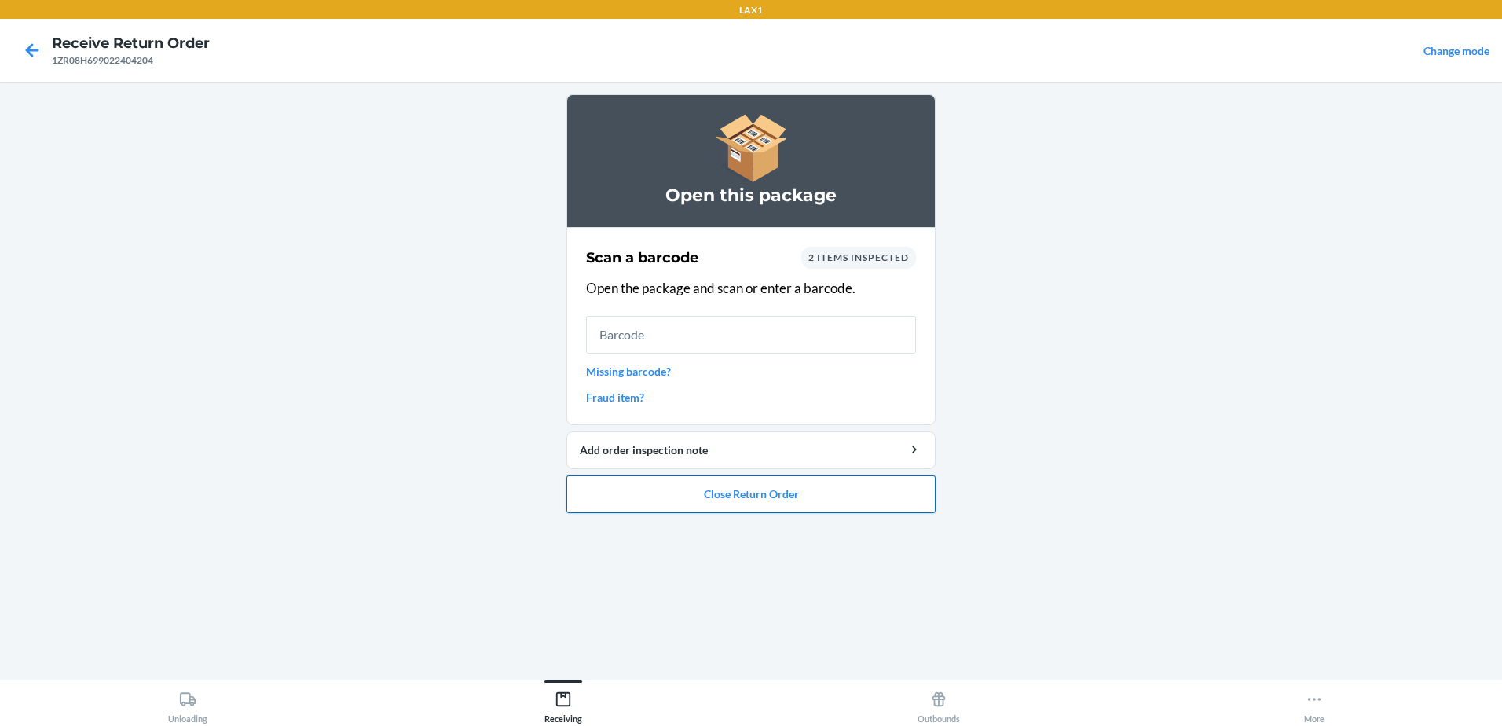
click at [813, 503] on button "Close Return Order" at bounding box center [750, 494] width 369 height 38
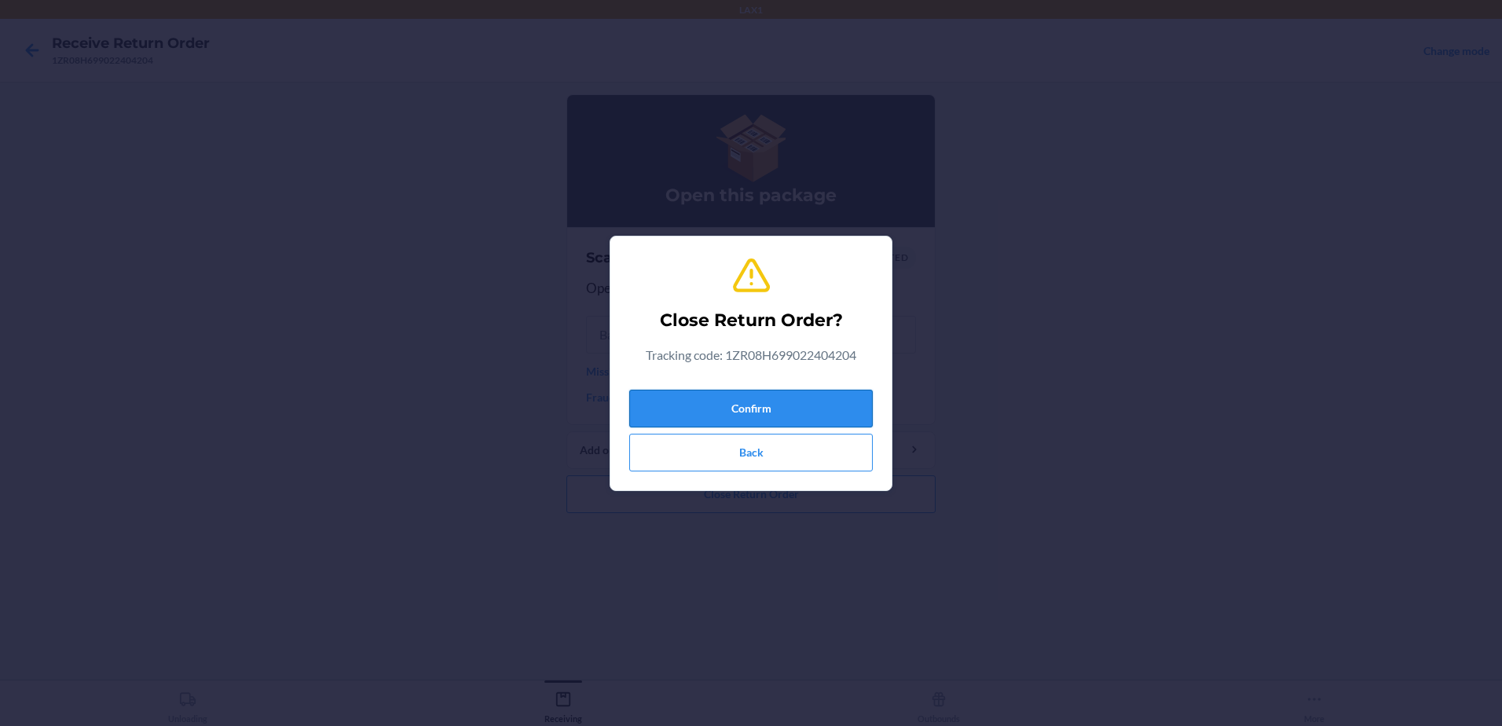
click at [826, 412] on button "Confirm" at bounding box center [750, 409] width 243 height 38
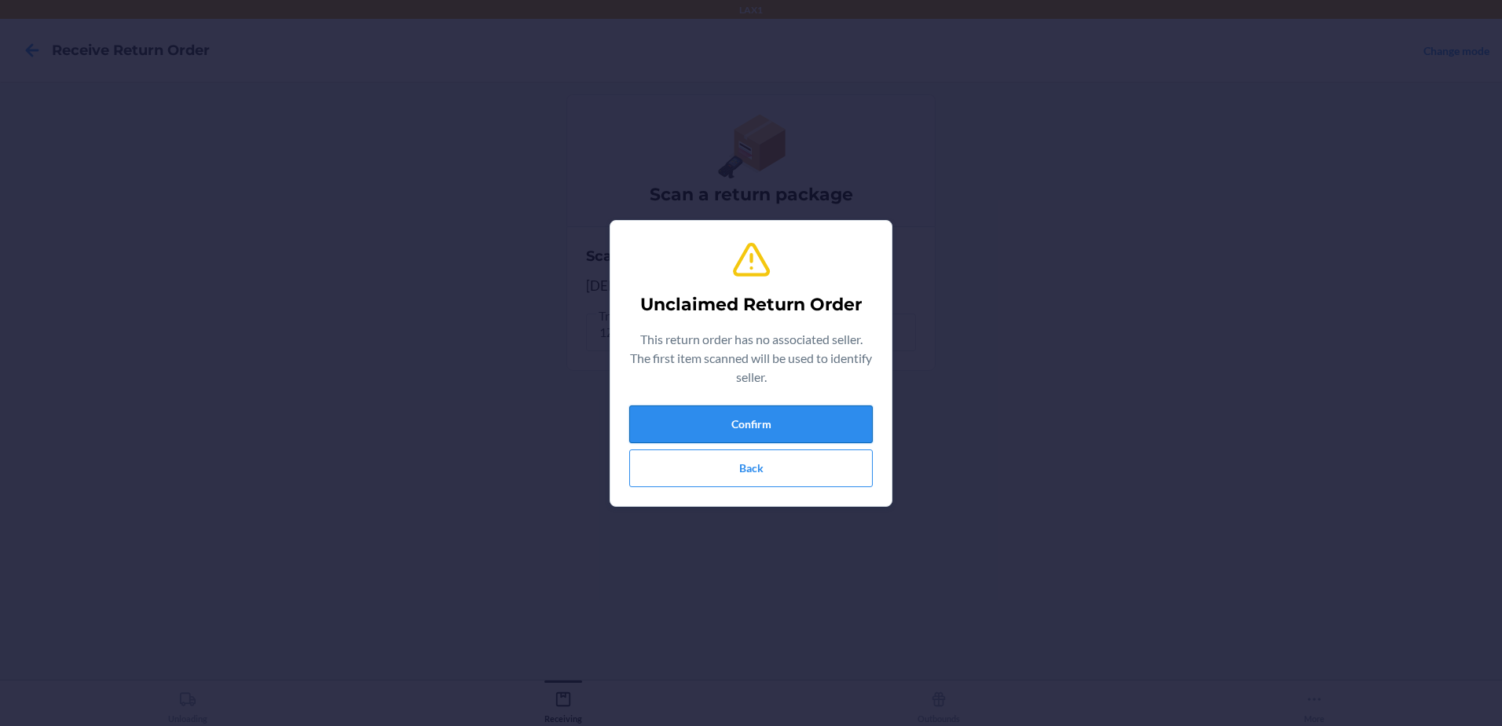
click at [859, 416] on button "Confirm" at bounding box center [750, 424] width 243 height 38
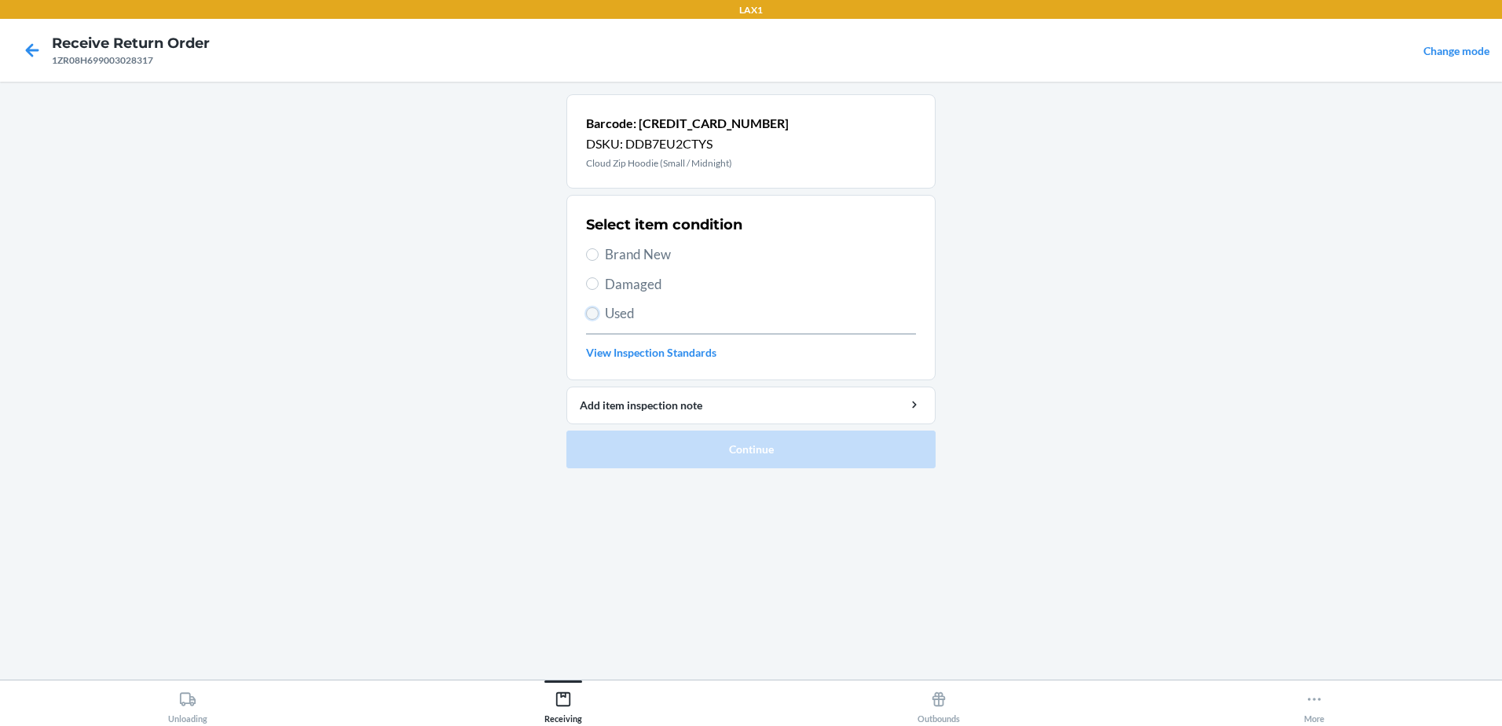
click at [593, 317] on input "Used" at bounding box center [592, 313] width 13 height 13
radio input "true"
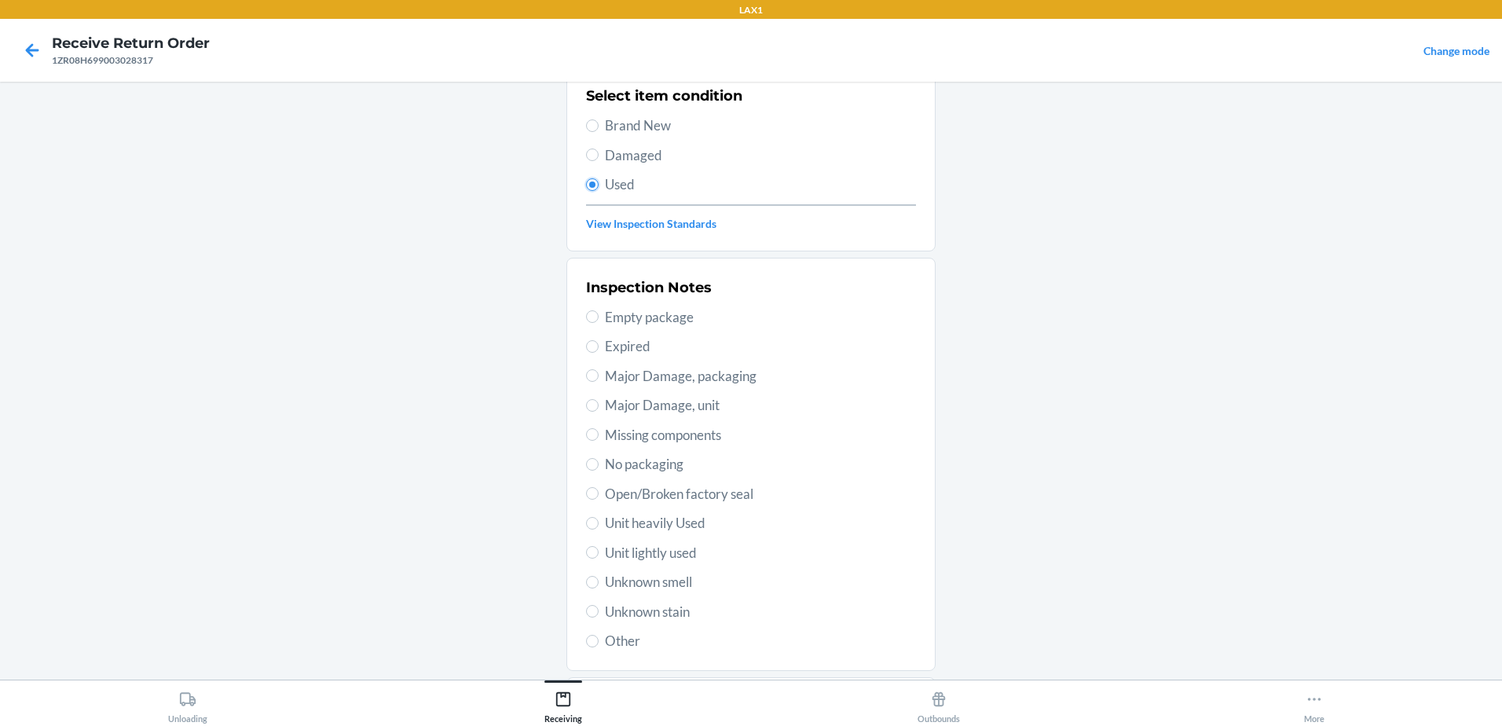
scroll to position [221, 0]
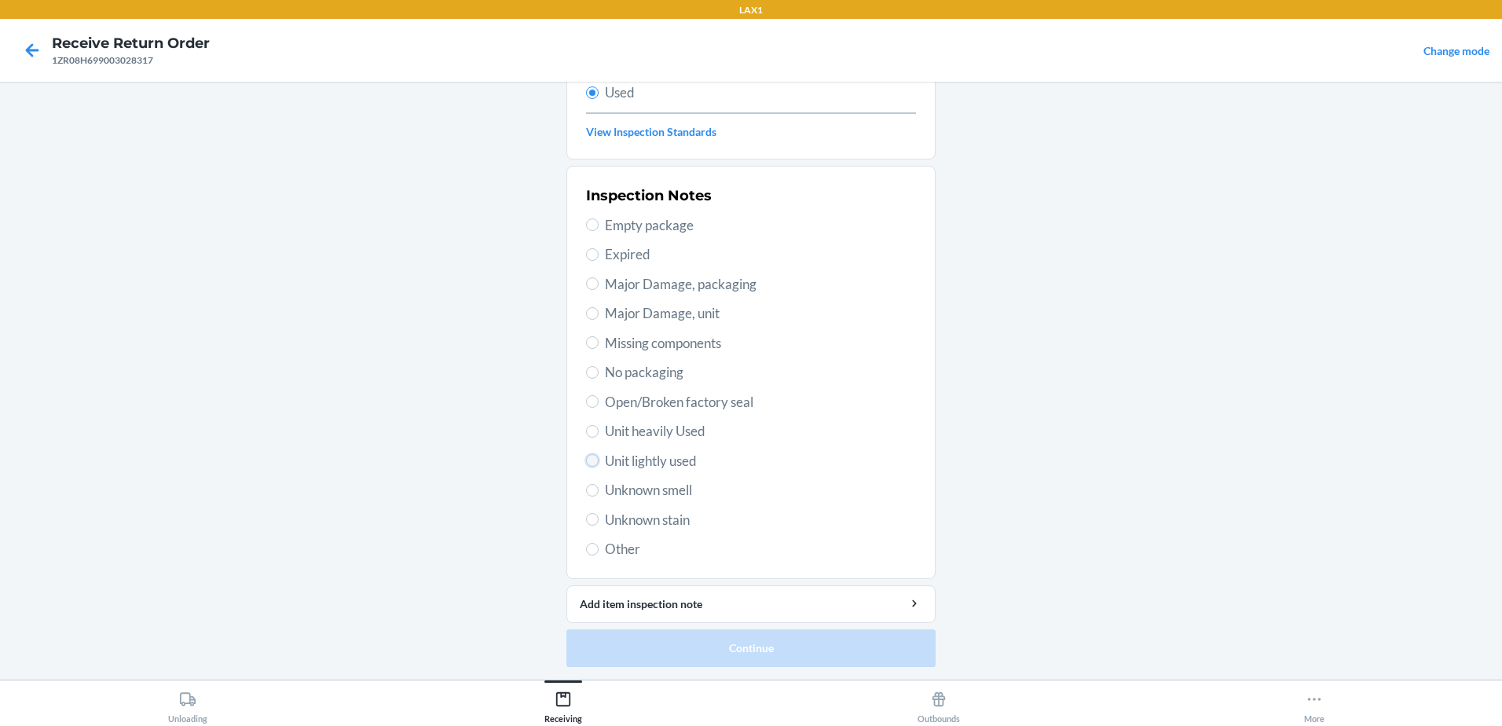
drag, startPoint x: 592, startPoint y: 463, endPoint x: 606, endPoint y: 445, distance: 22.3
click at [592, 462] on input "Unit lightly used" at bounding box center [592, 460] width 13 height 13
radio input "true"
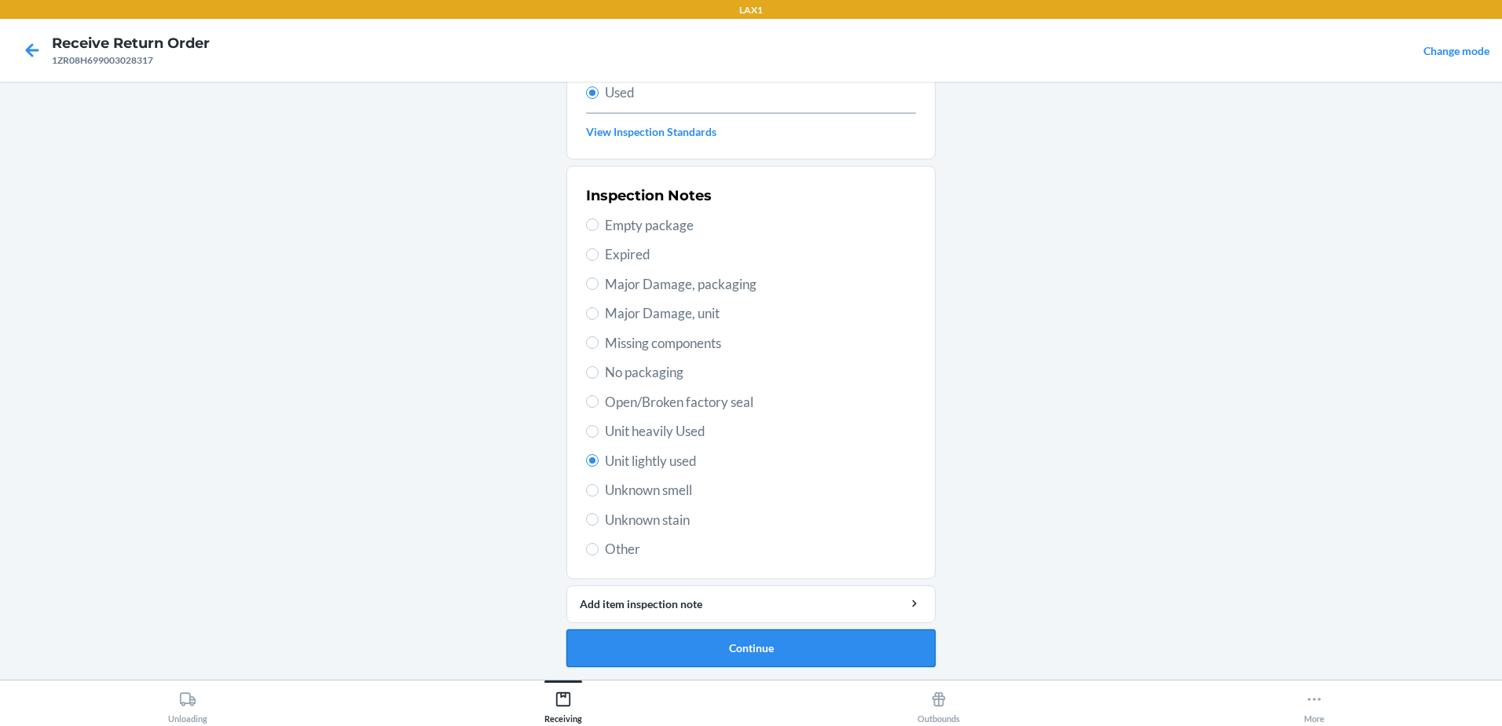
click at [756, 646] on button "Continue" at bounding box center [750, 648] width 369 height 38
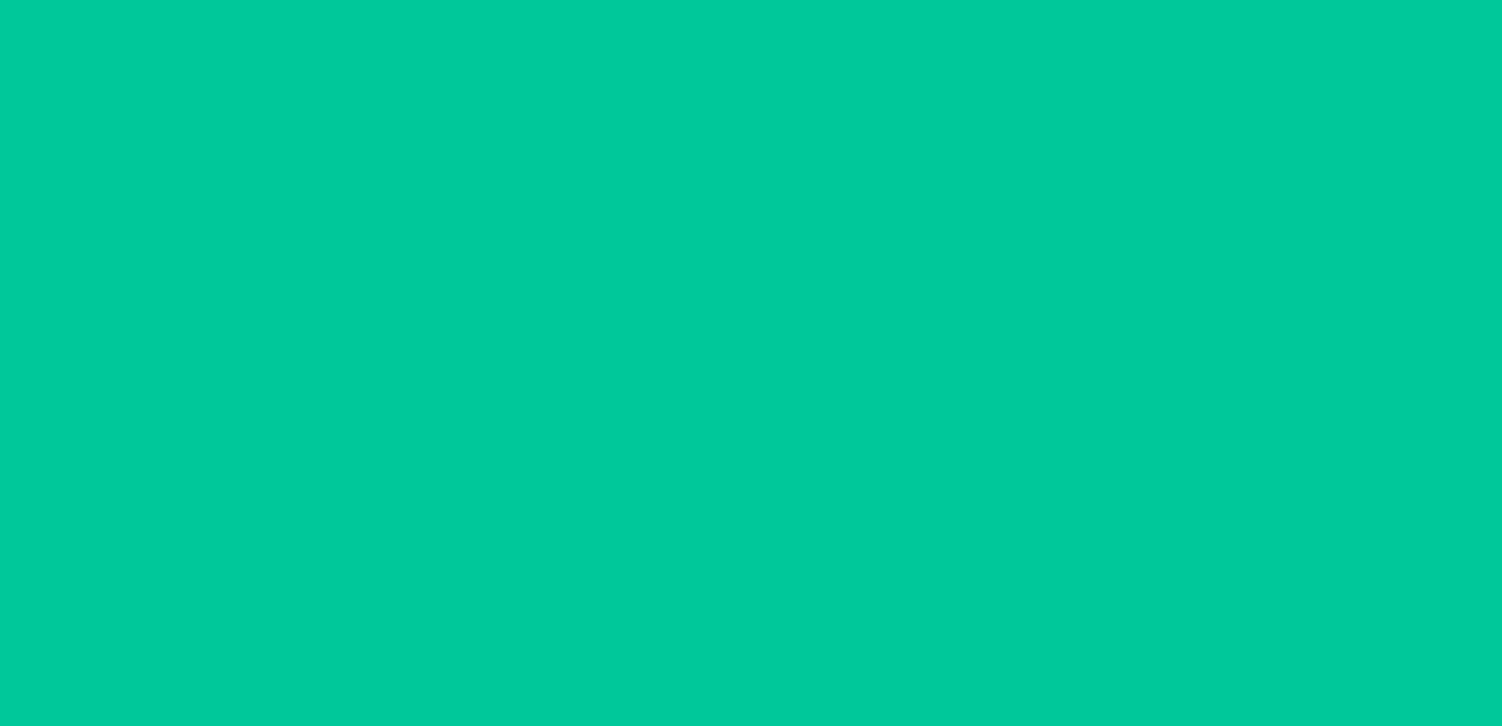
scroll to position [0, 0]
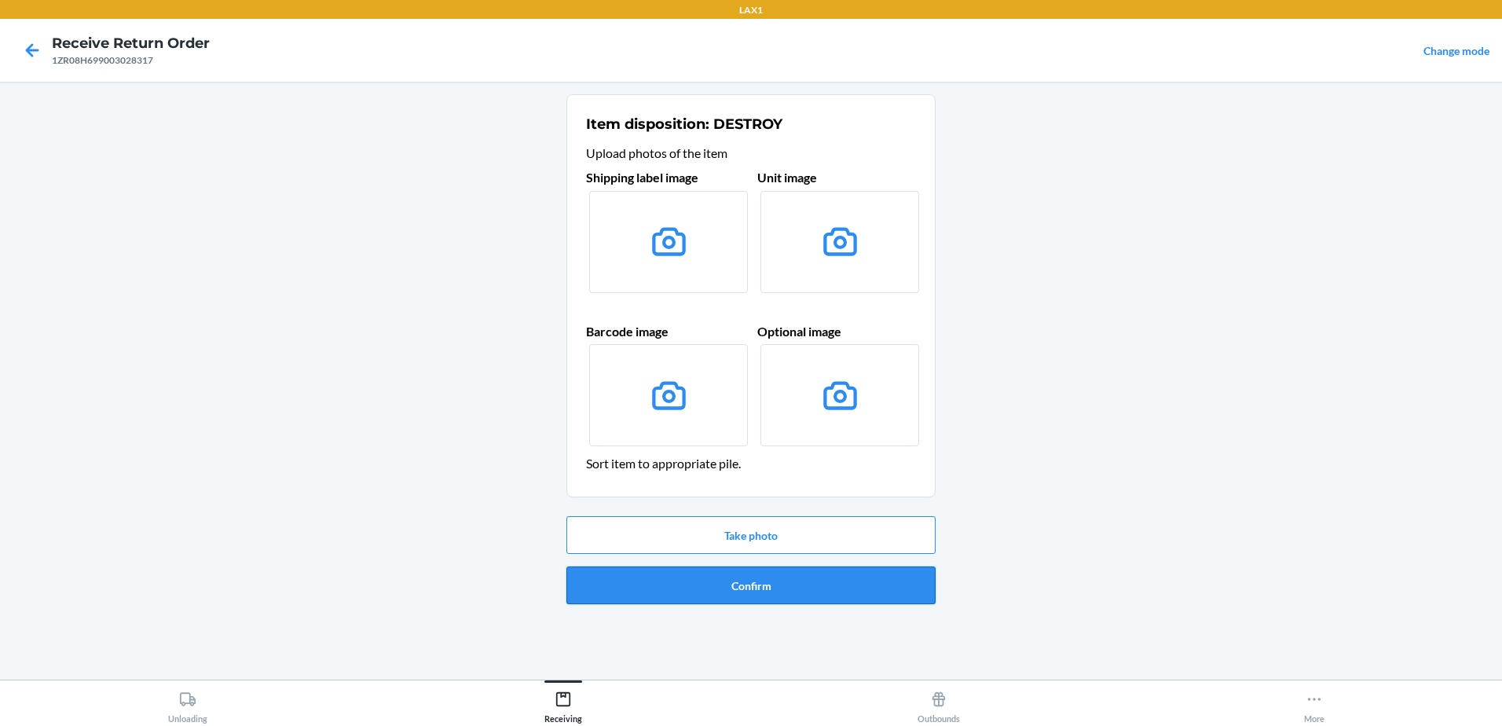
click at [780, 593] on button "Confirm" at bounding box center [750, 585] width 369 height 38
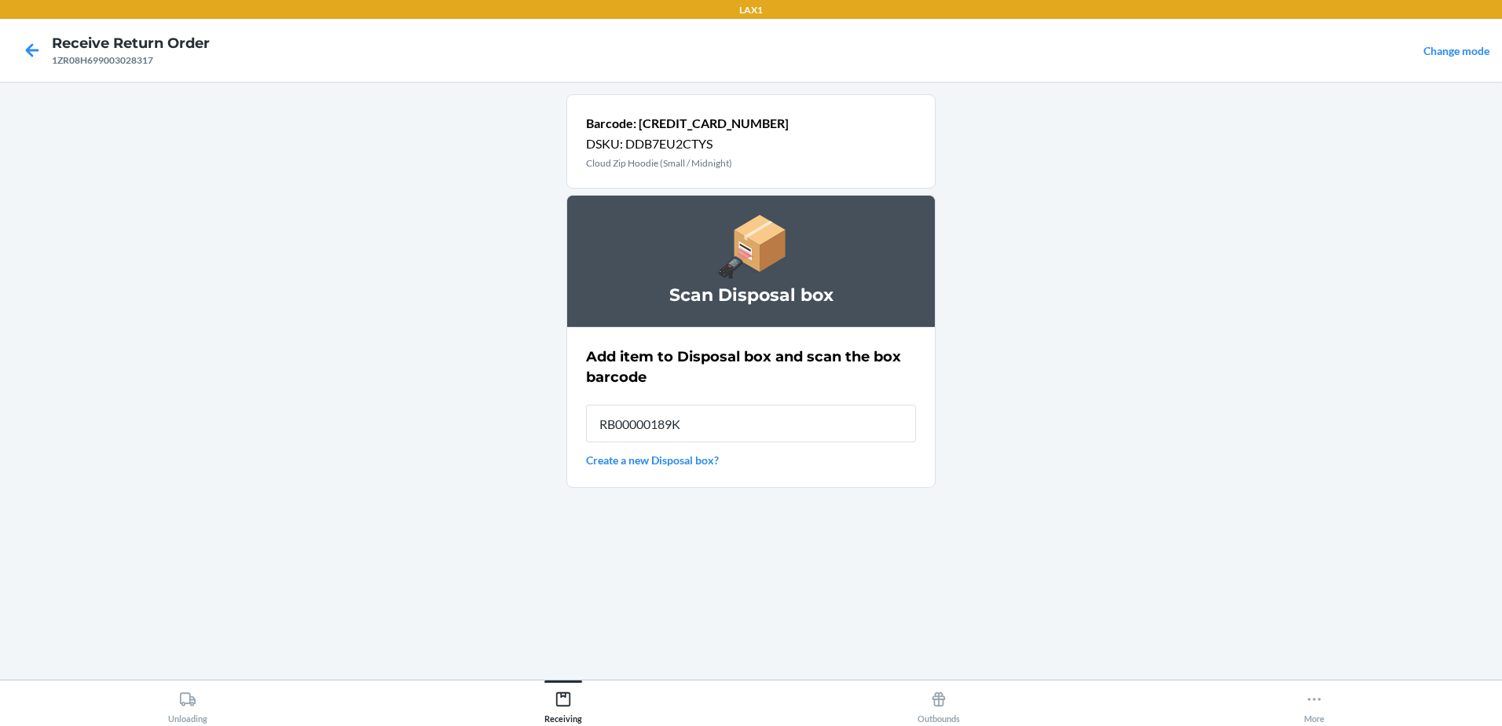
type input "RB00000189K"
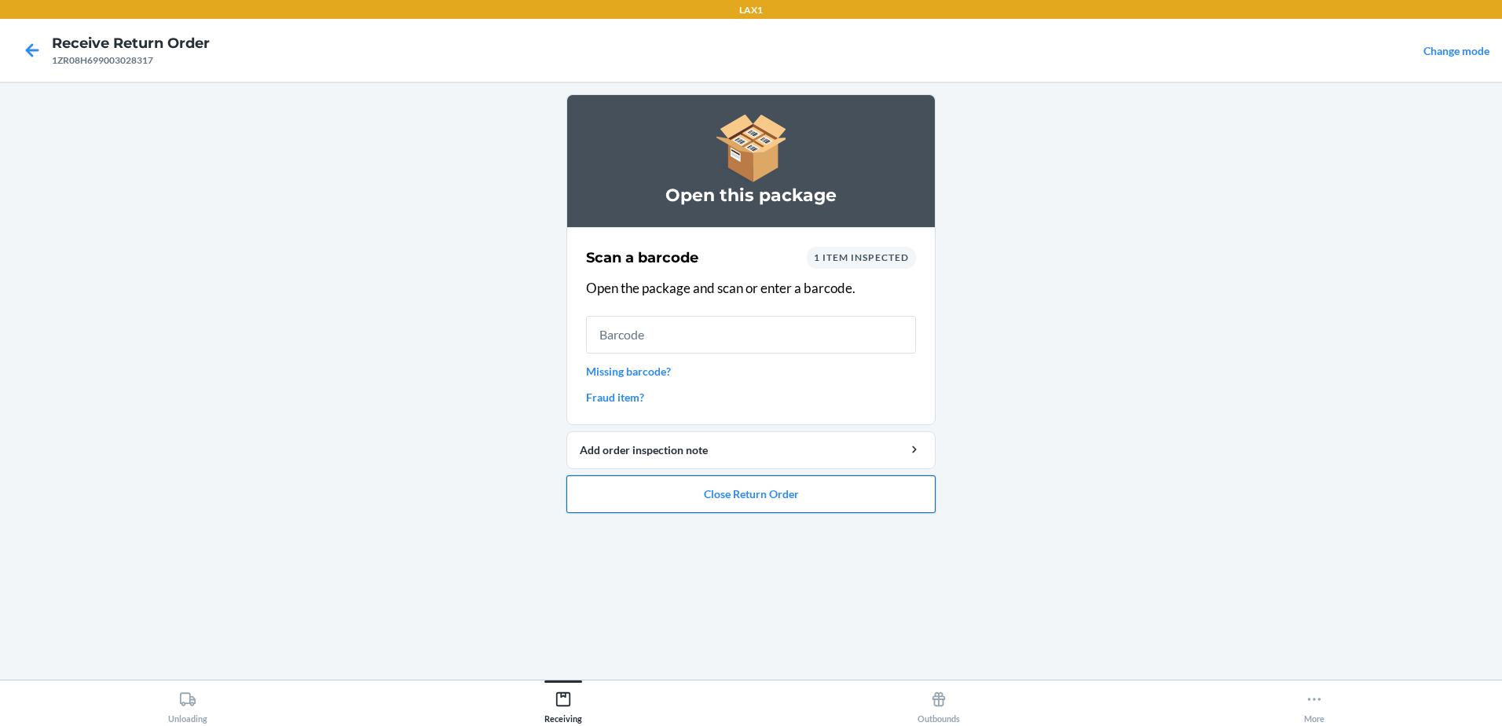
click at [765, 492] on button "Close Return Order" at bounding box center [750, 494] width 369 height 38
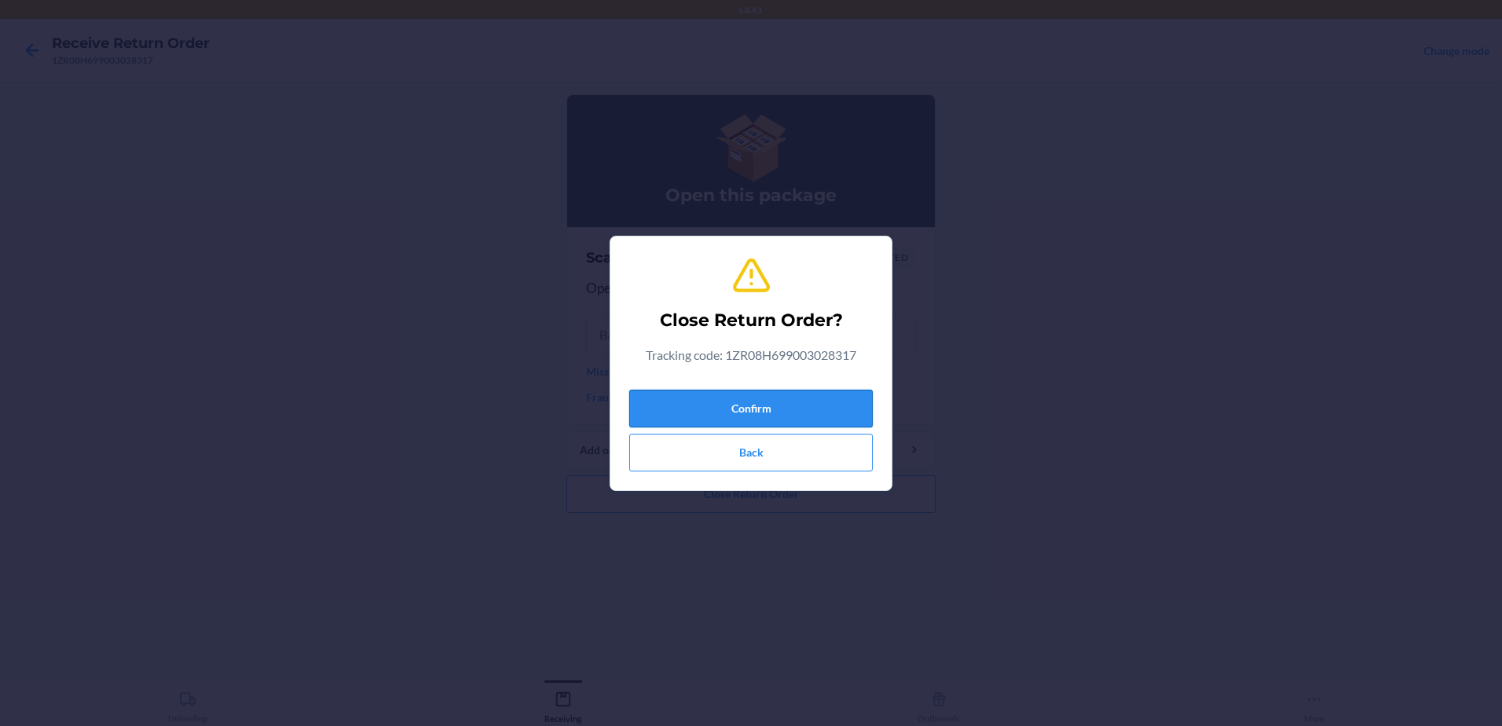
click at [793, 404] on button "Confirm" at bounding box center [750, 409] width 243 height 38
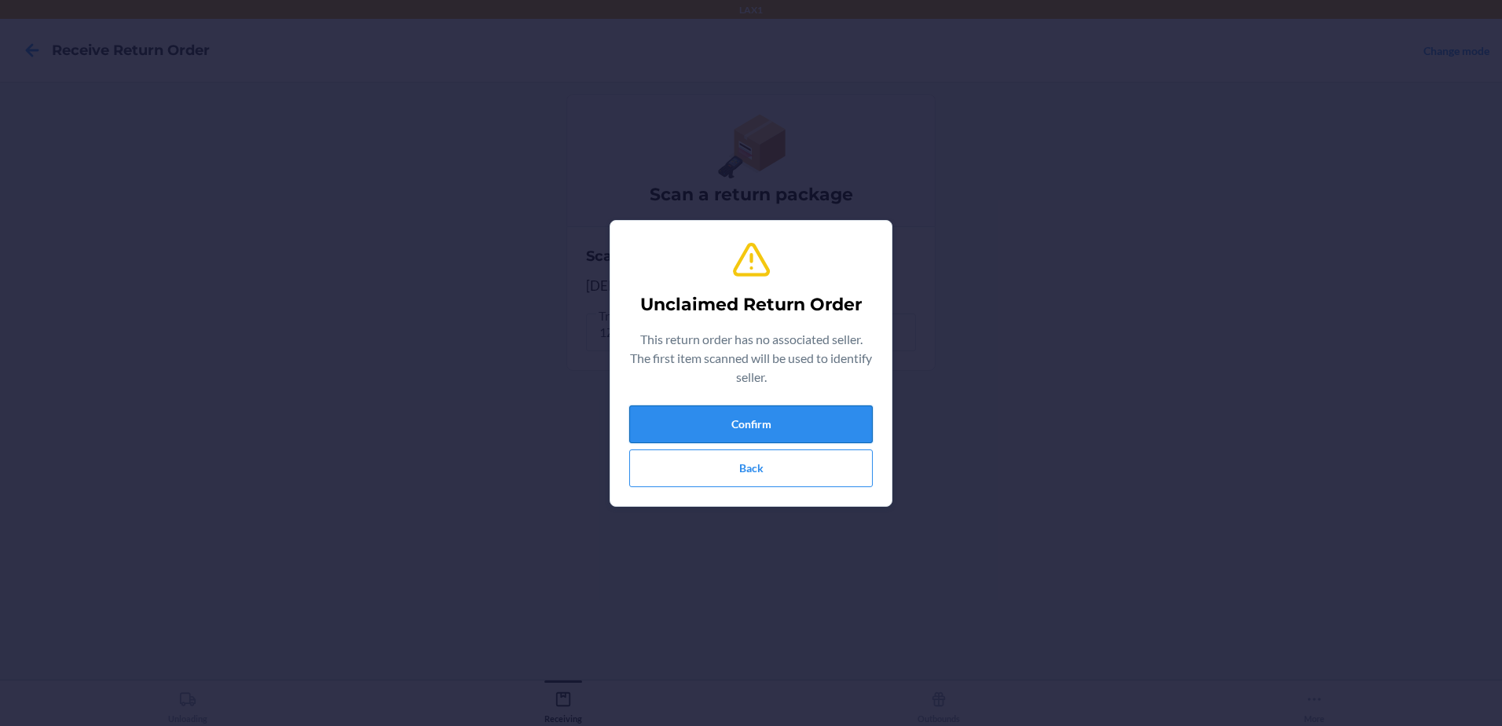
click at [796, 412] on button "Confirm" at bounding box center [750, 424] width 243 height 38
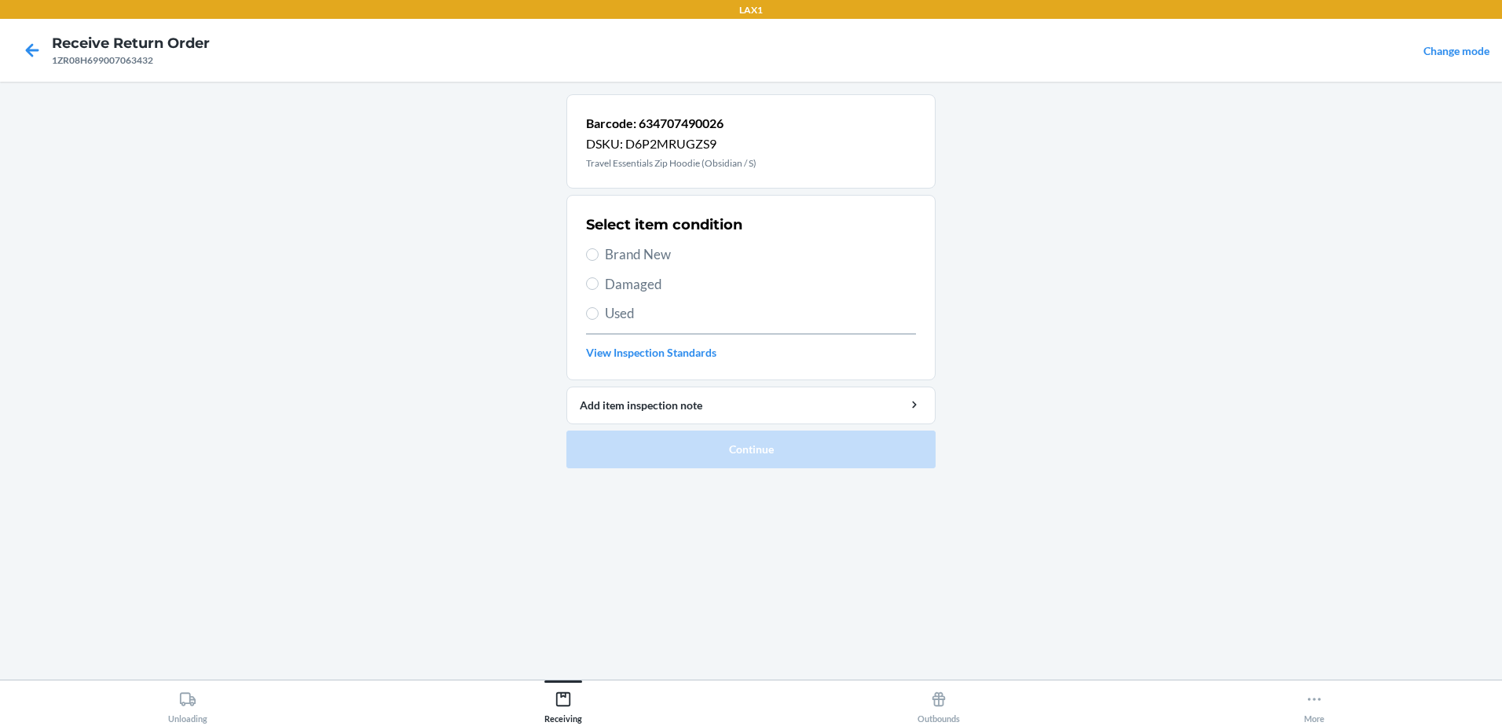
click at [604, 314] on label "Used" at bounding box center [751, 313] width 330 height 20
click at [599, 314] on input "Used" at bounding box center [592, 313] width 13 height 13
radio input "true"
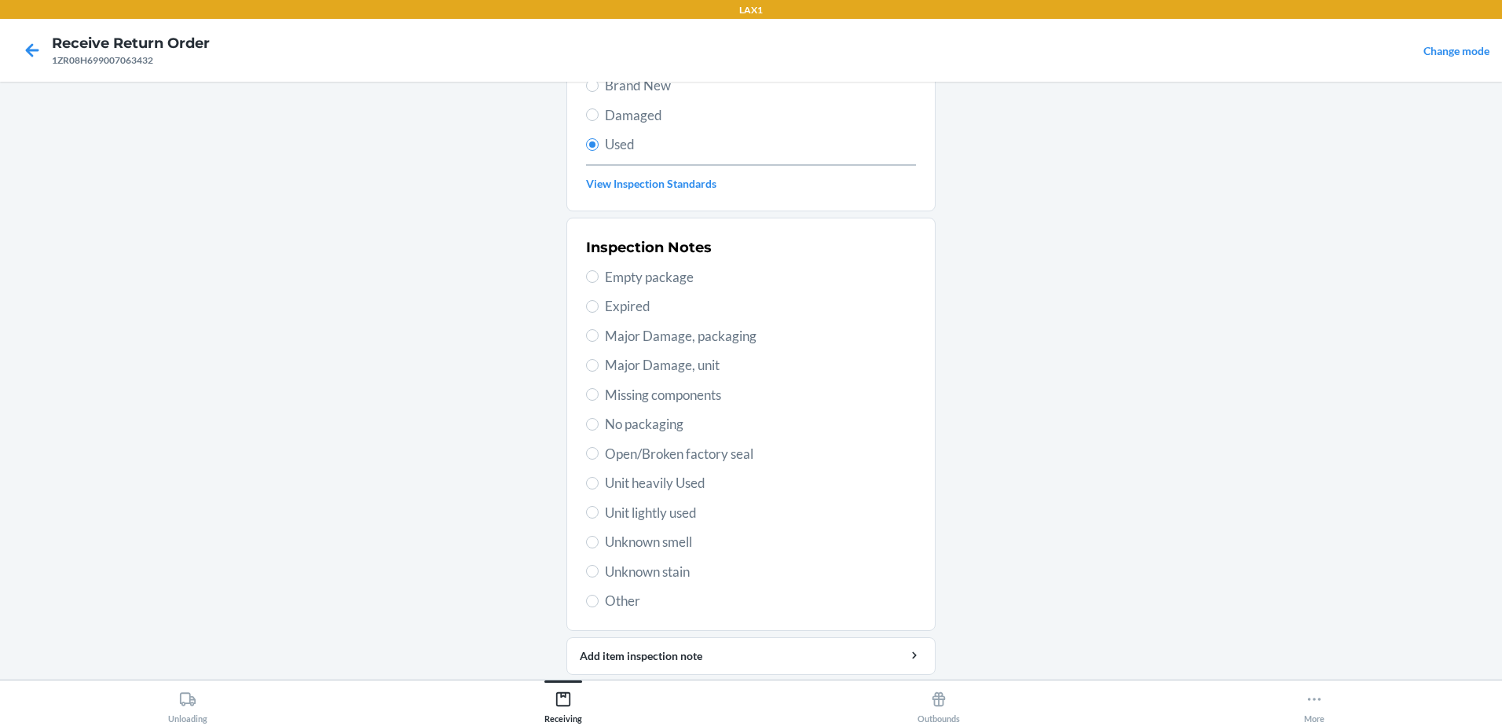
scroll to position [221, 0]
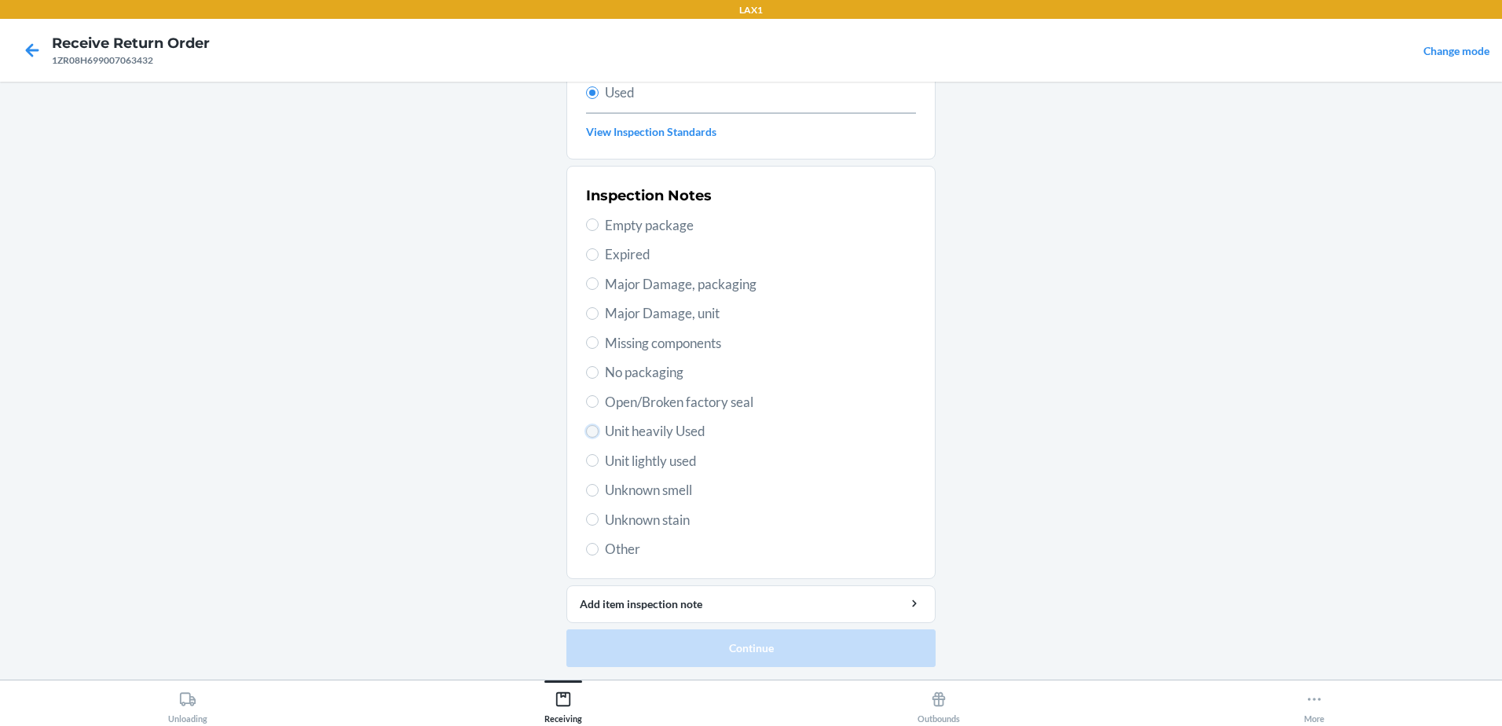
click at [591, 434] on input "Unit heavily Used" at bounding box center [592, 431] width 13 height 13
radio input "true"
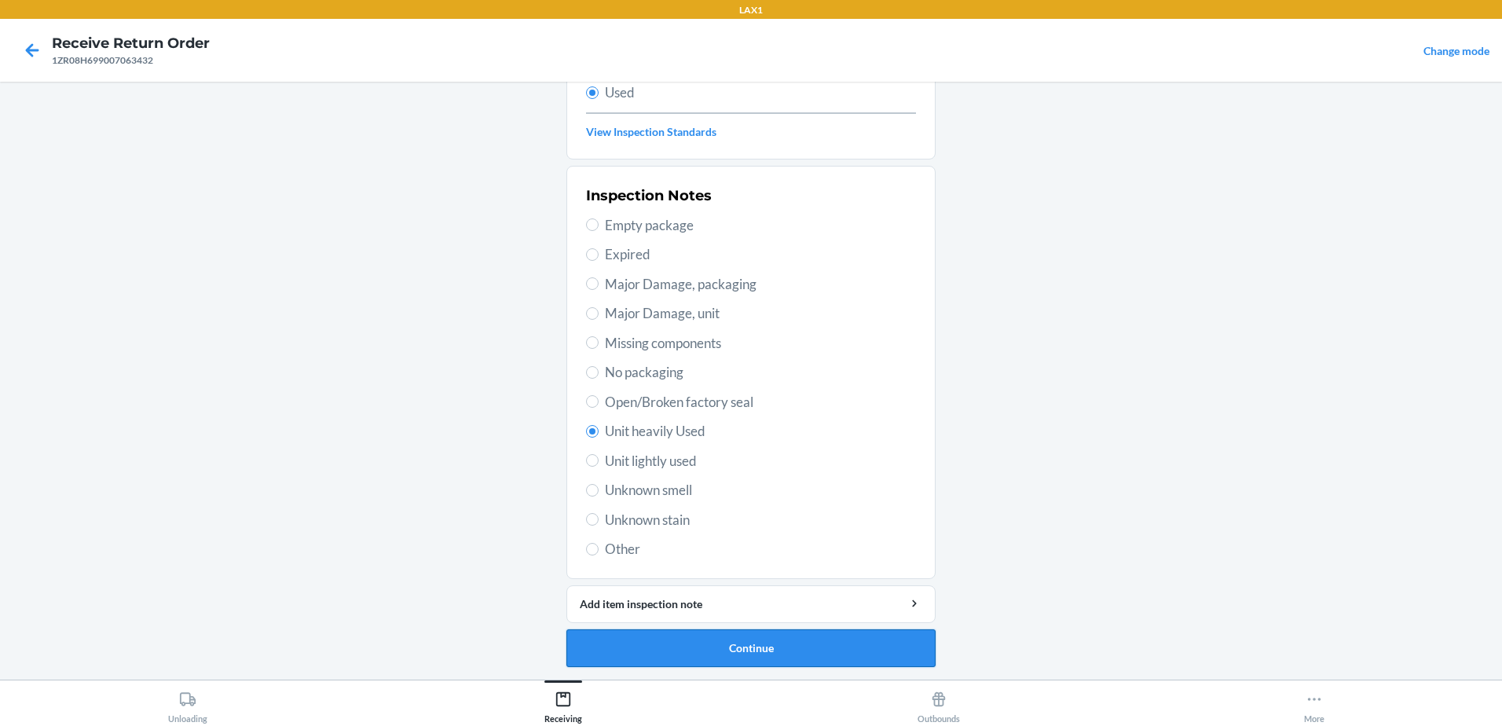
click at [854, 649] on button "Continue" at bounding box center [750, 648] width 369 height 38
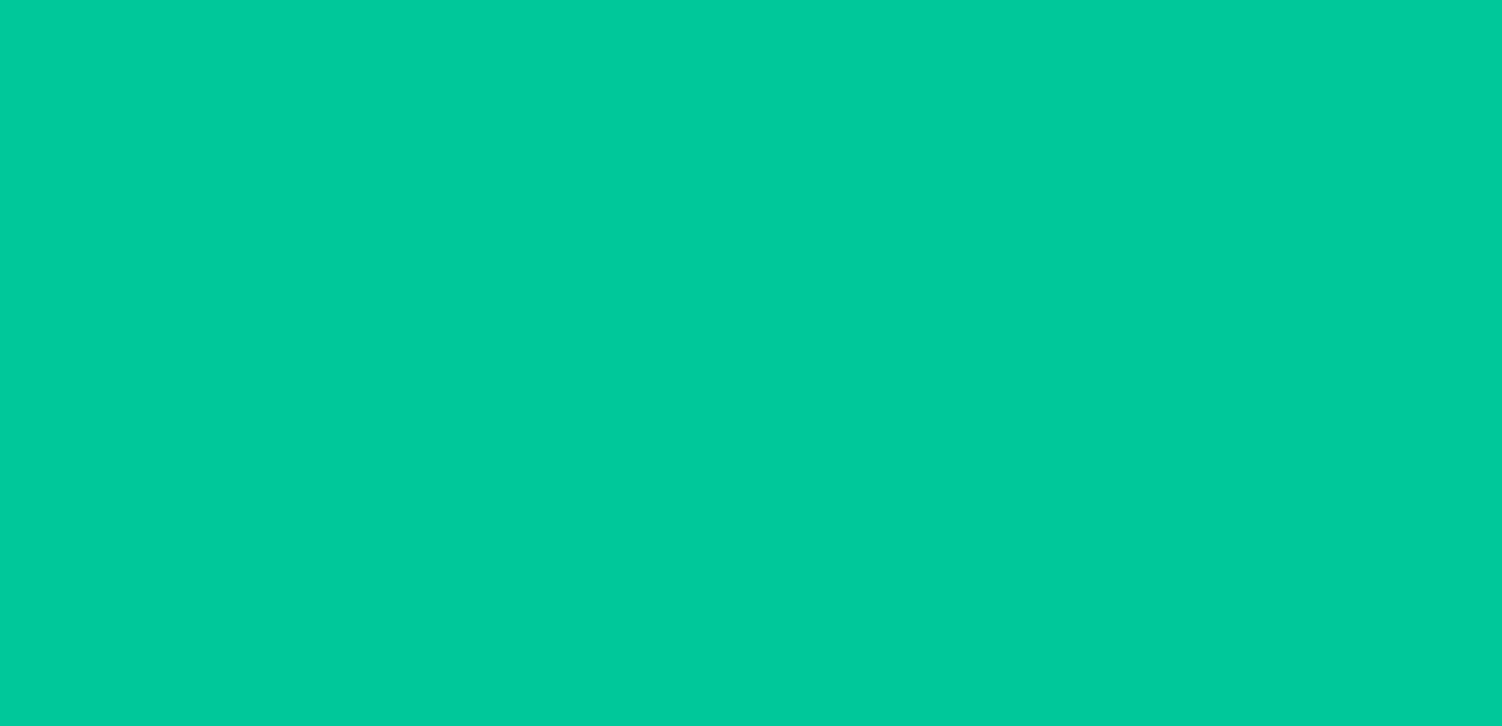
scroll to position [0, 0]
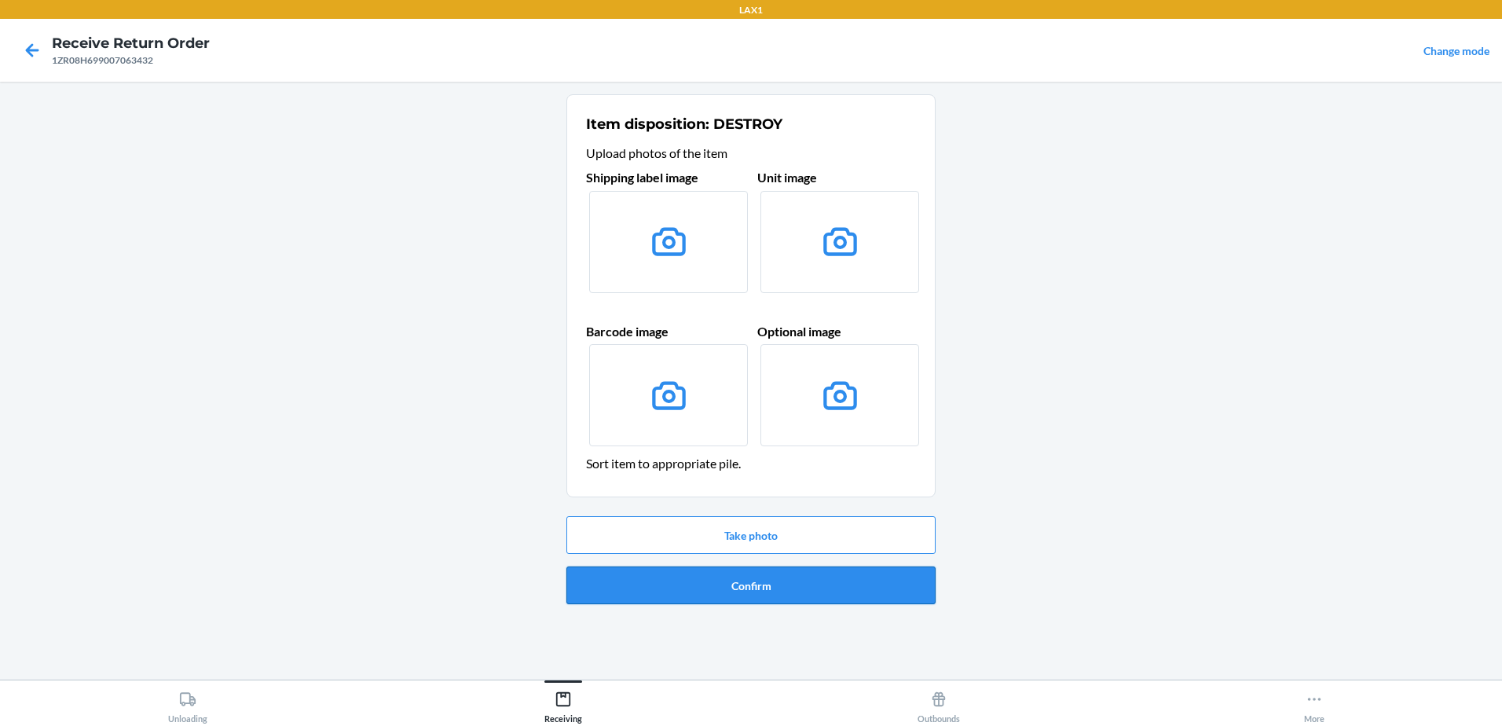
click at [813, 591] on button "Confirm" at bounding box center [750, 585] width 369 height 38
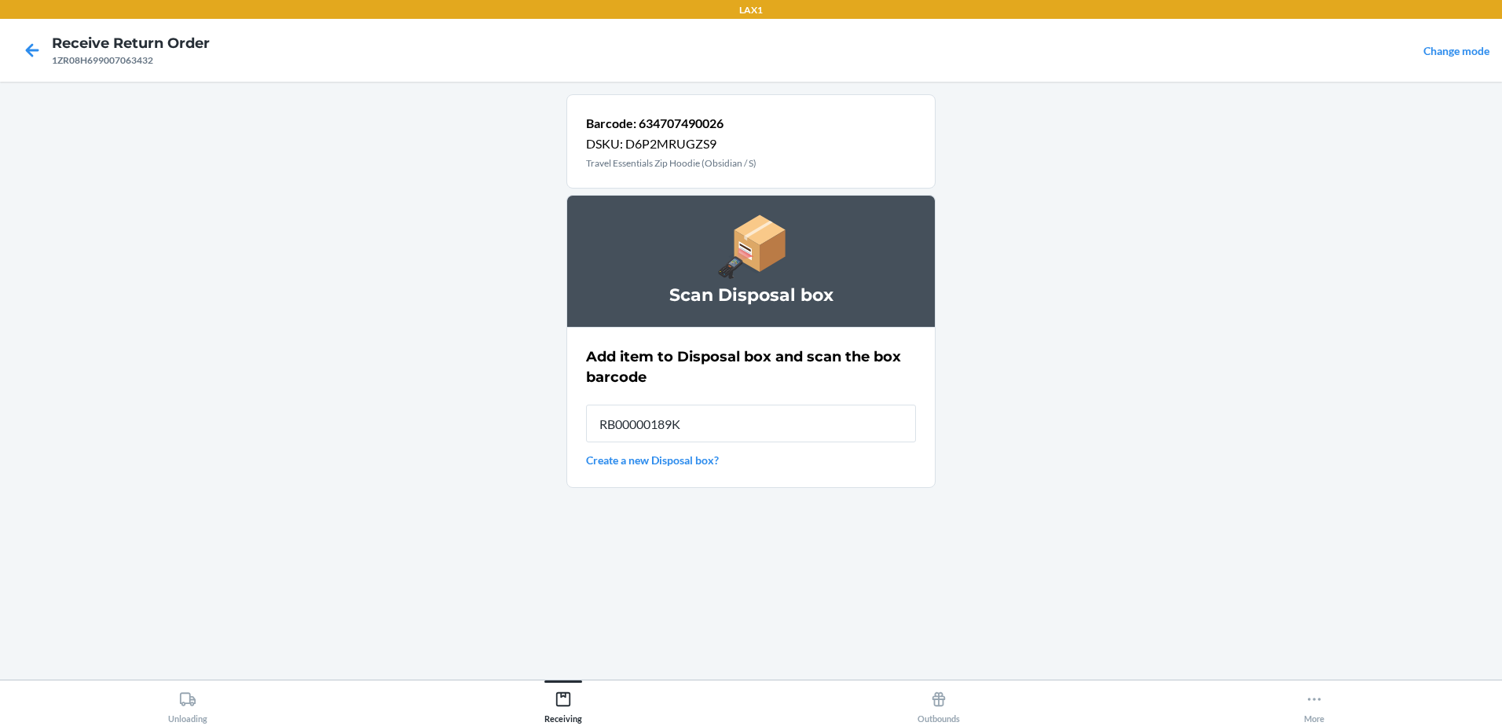
type input "RB00000189K"
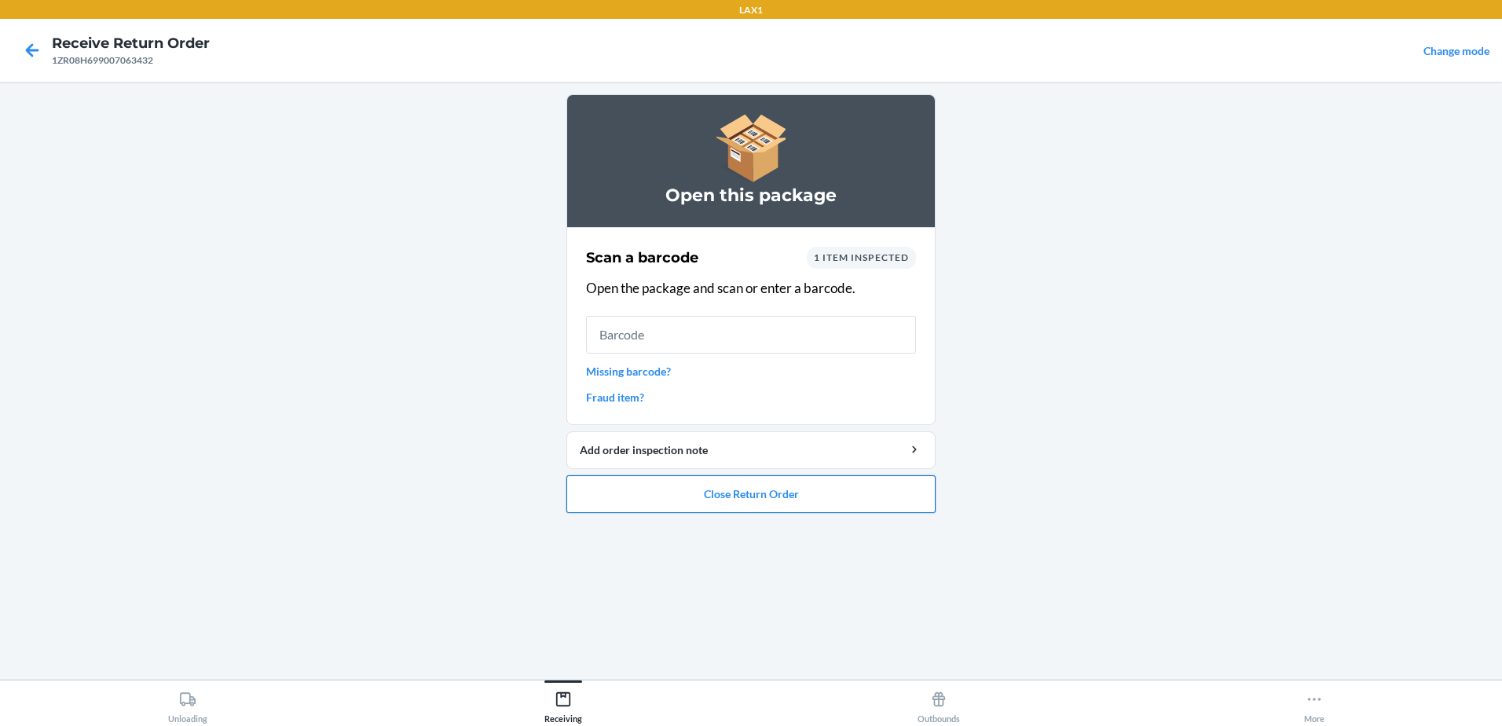
click at [848, 492] on button "Close Return Order" at bounding box center [750, 494] width 369 height 38
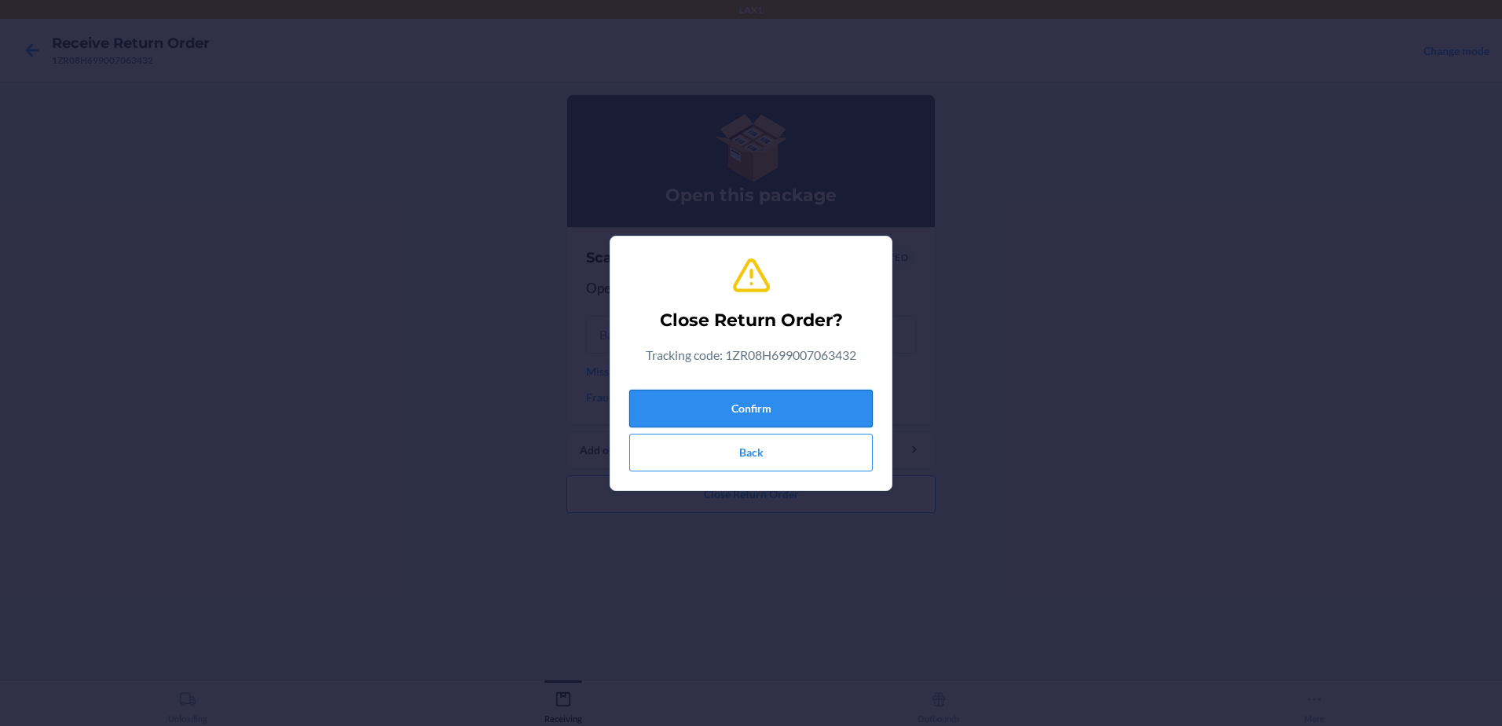
click at [823, 397] on button "Confirm" at bounding box center [750, 409] width 243 height 38
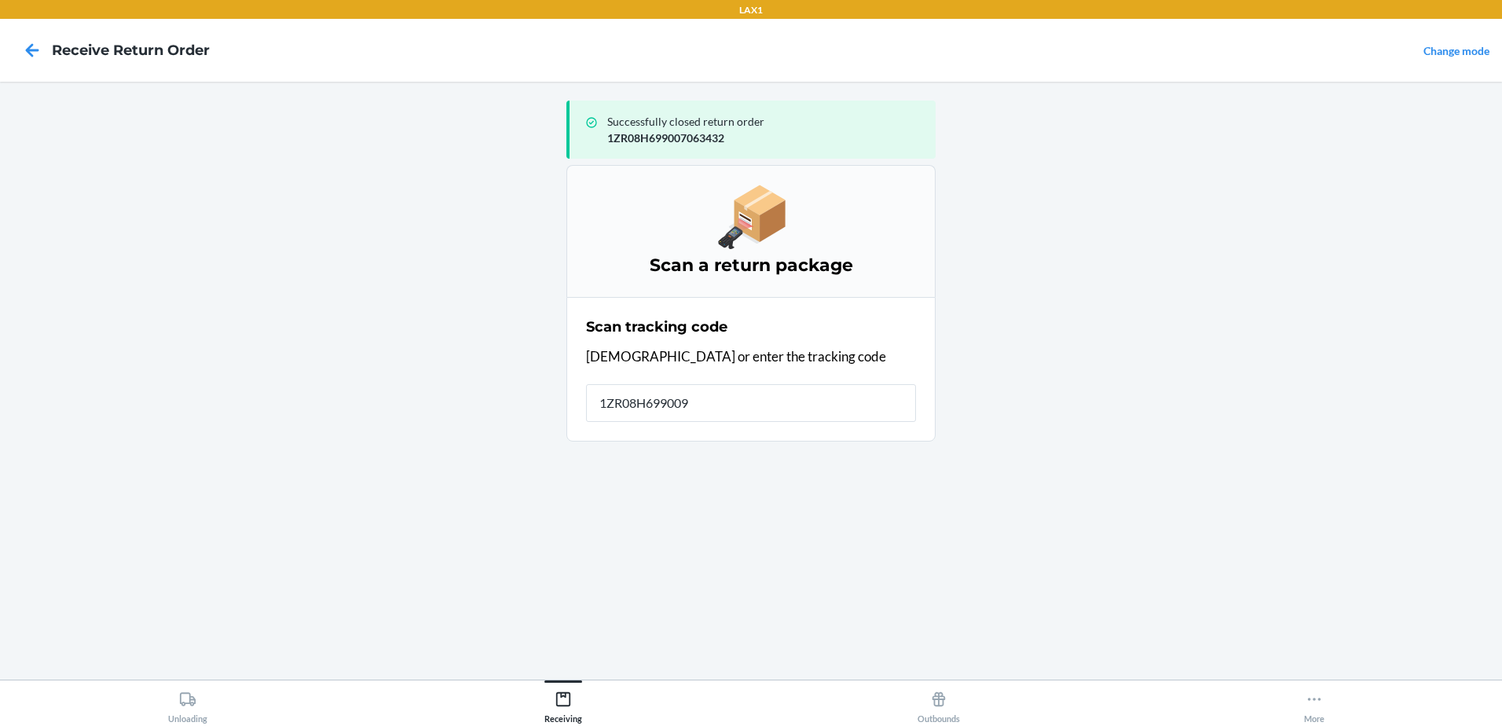
type input "1ZR08H6990090"
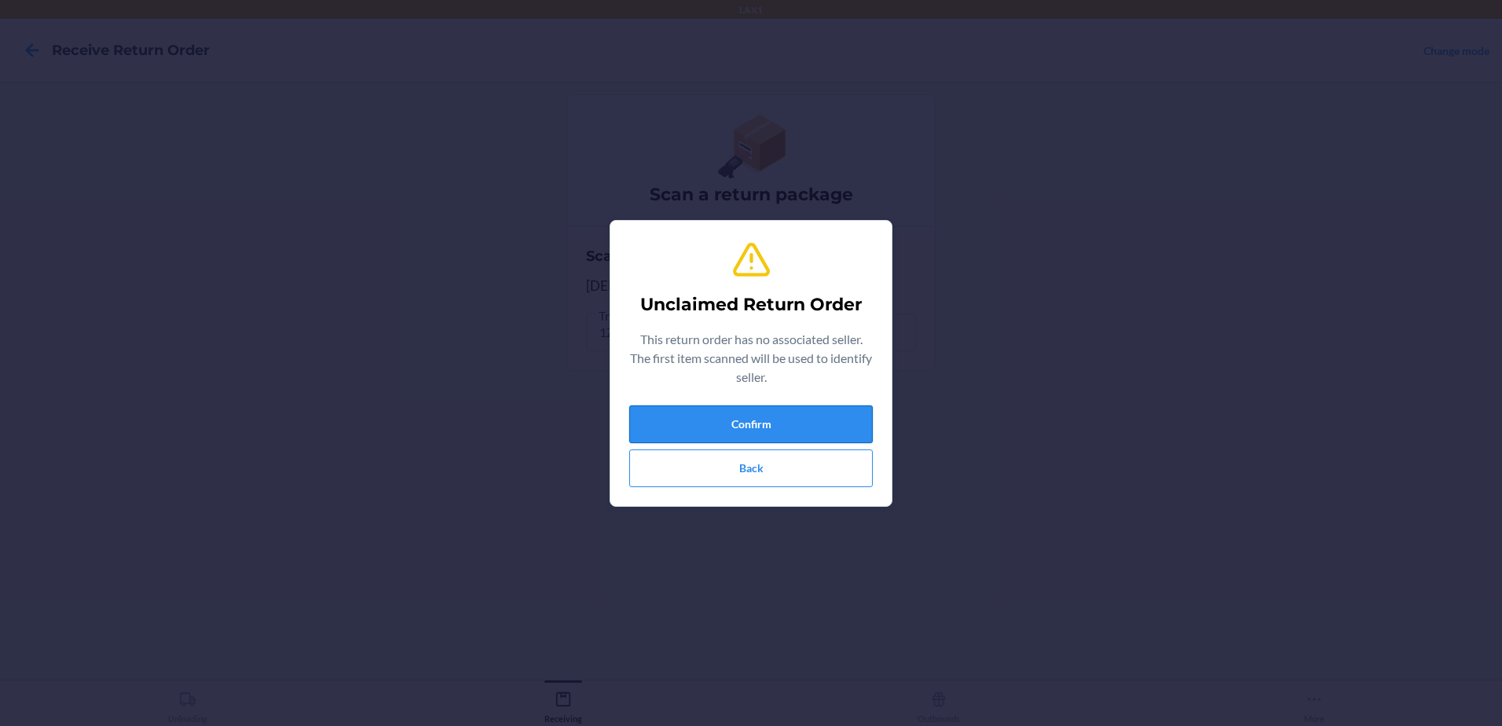
click at [815, 418] on button "Confirm" at bounding box center [750, 424] width 243 height 38
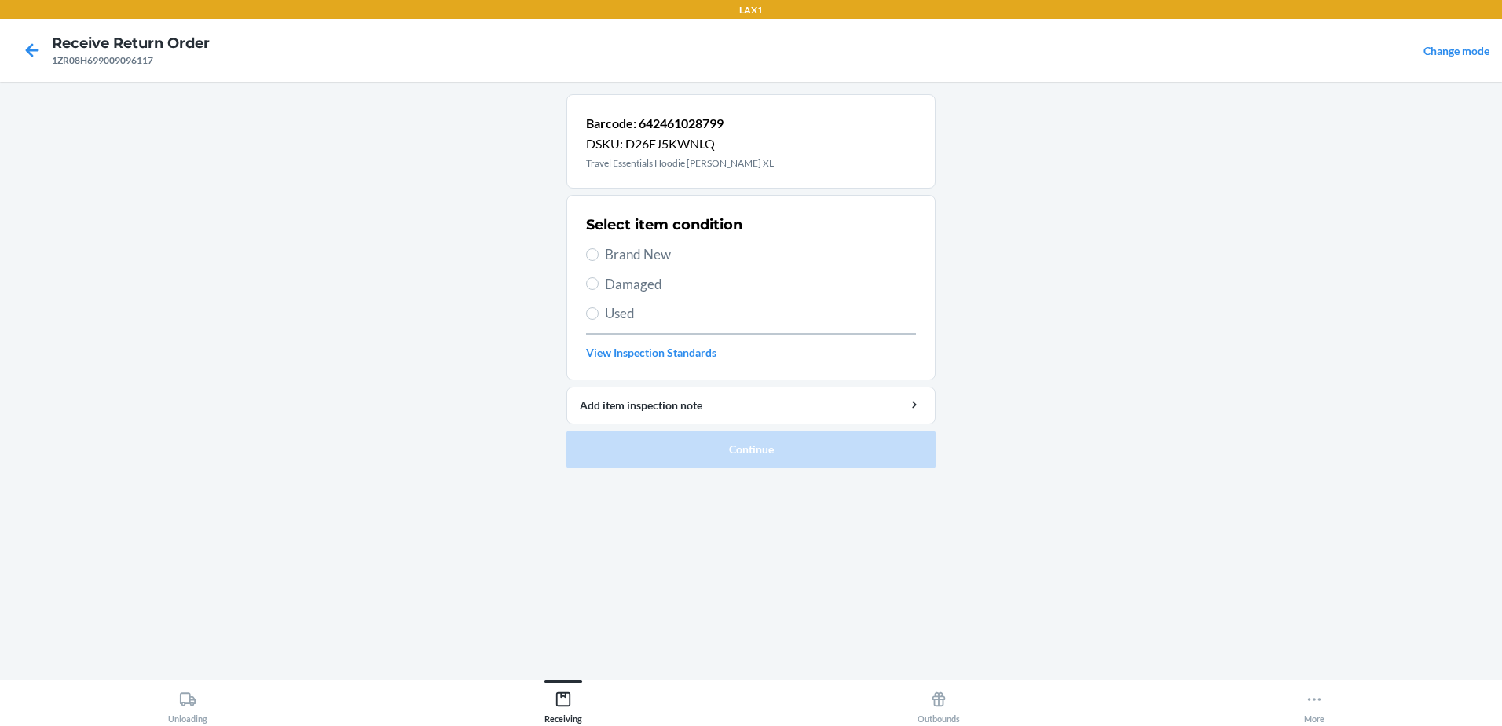
click at [599, 312] on label "Used" at bounding box center [751, 313] width 330 height 20
click at [599, 312] on input "Used" at bounding box center [592, 313] width 13 height 13
radio input "true"
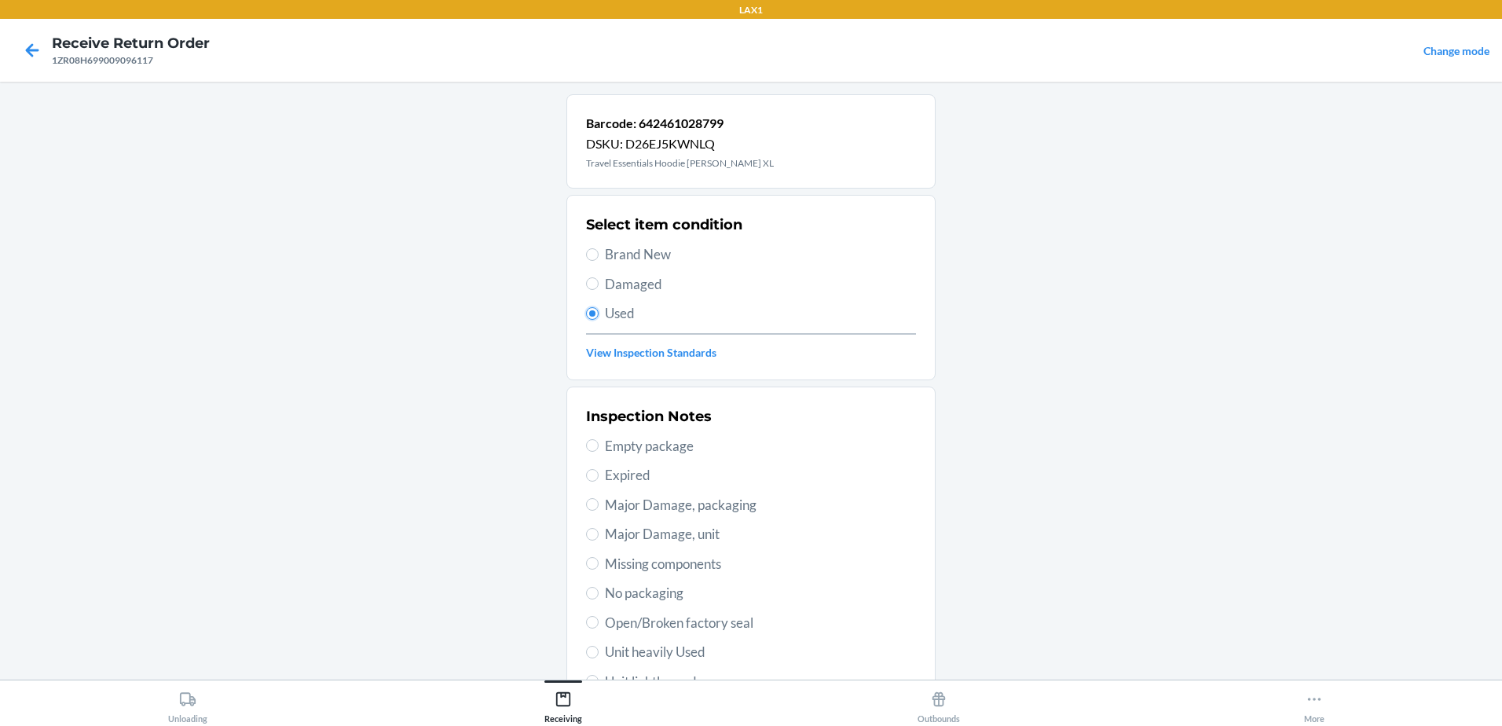
scroll to position [221, 0]
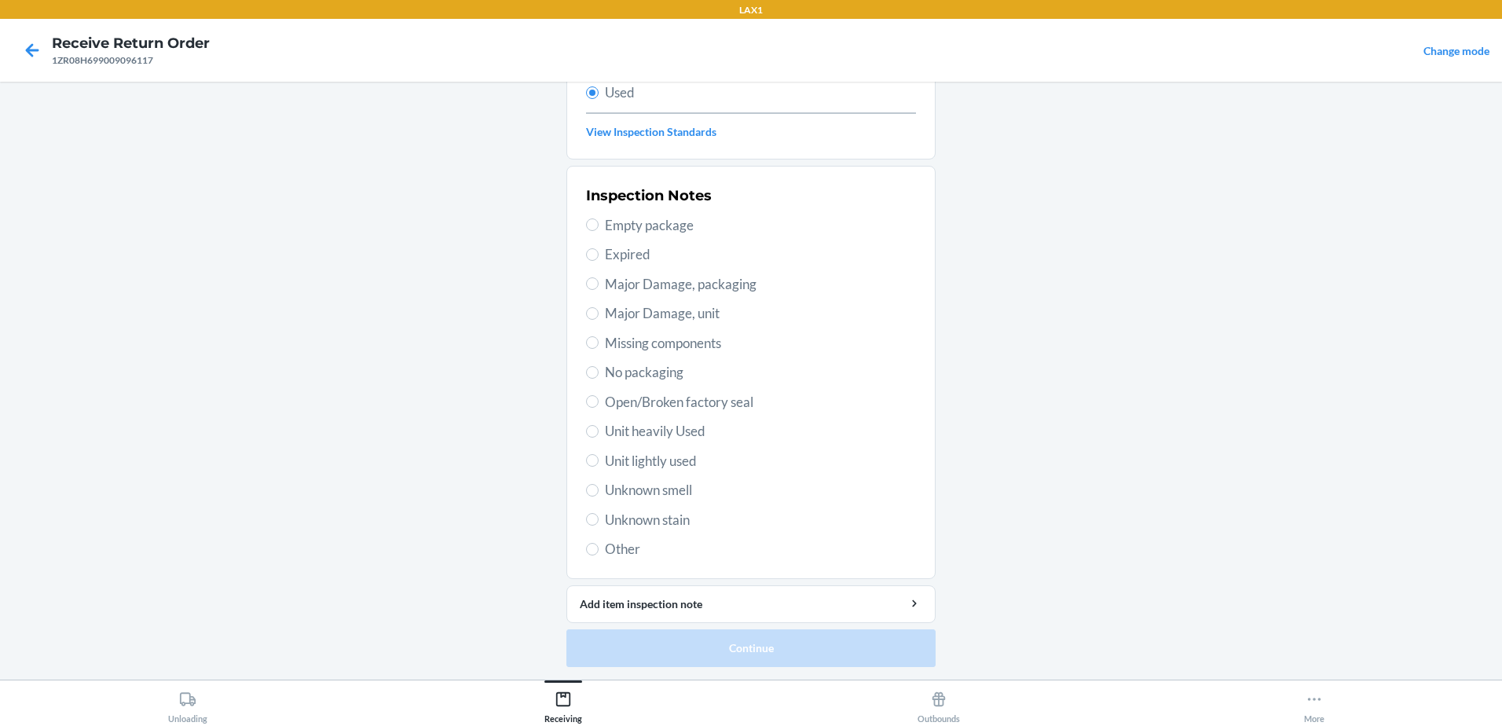
click at [595, 453] on label "Unit lightly used" at bounding box center [751, 461] width 330 height 20
click at [595, 454] on input "Unit lightly used" at bounding box center [592, 460] width 13 height 13
radio input "true"
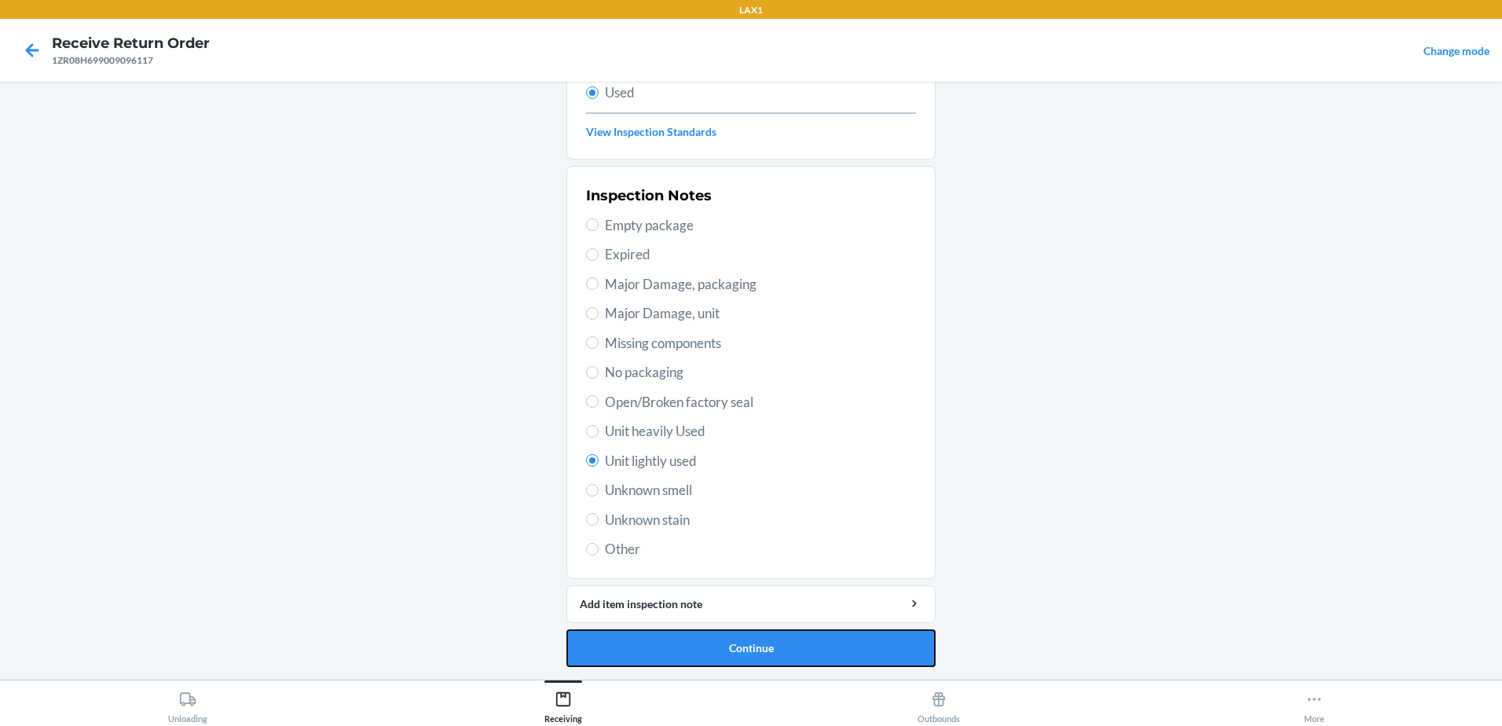
drag, startPoint x: 738, startPoint y: 652, endPoint x: 755, endPoint y: 621, distance: 35.2
click at [739, 647] on button "Continue" at bounding box center [750, 648] width 369 height 38
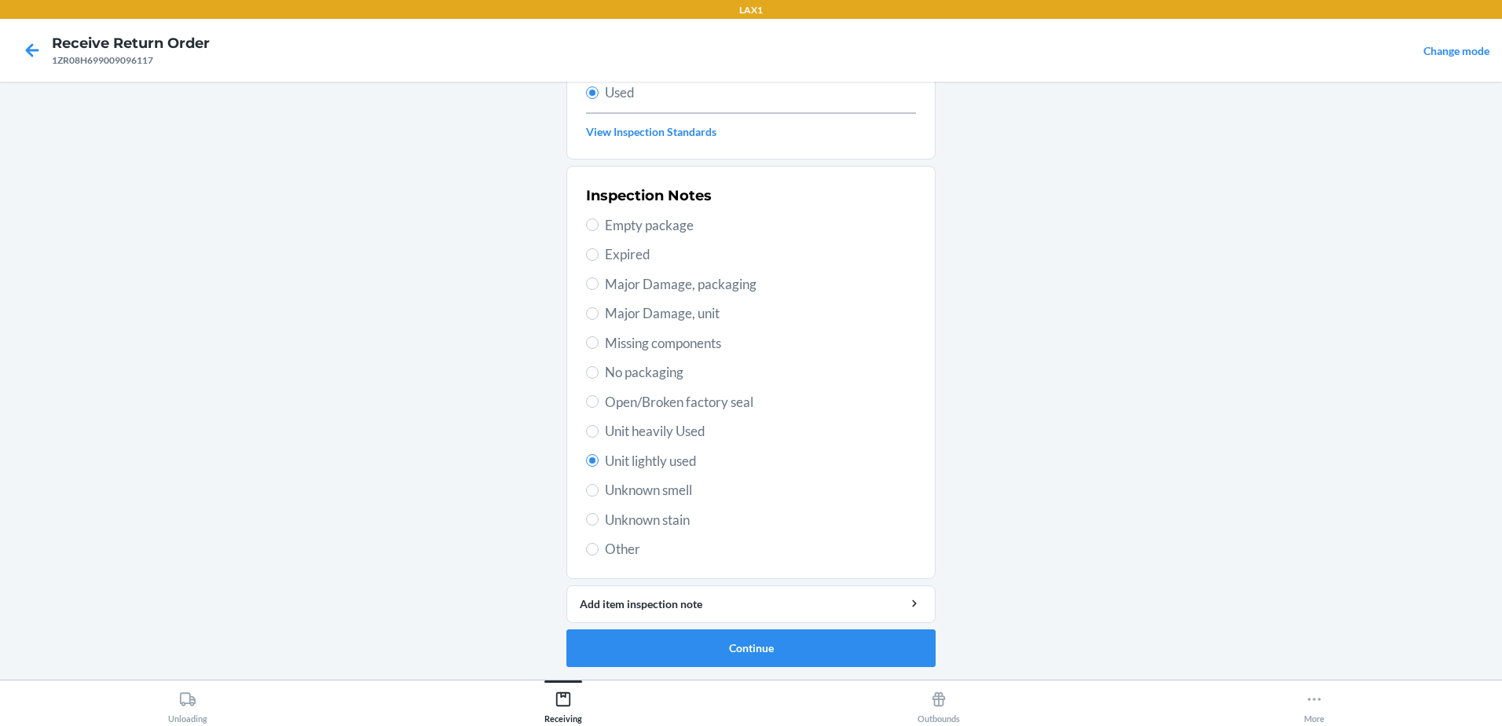
scroll to position [0, 0]
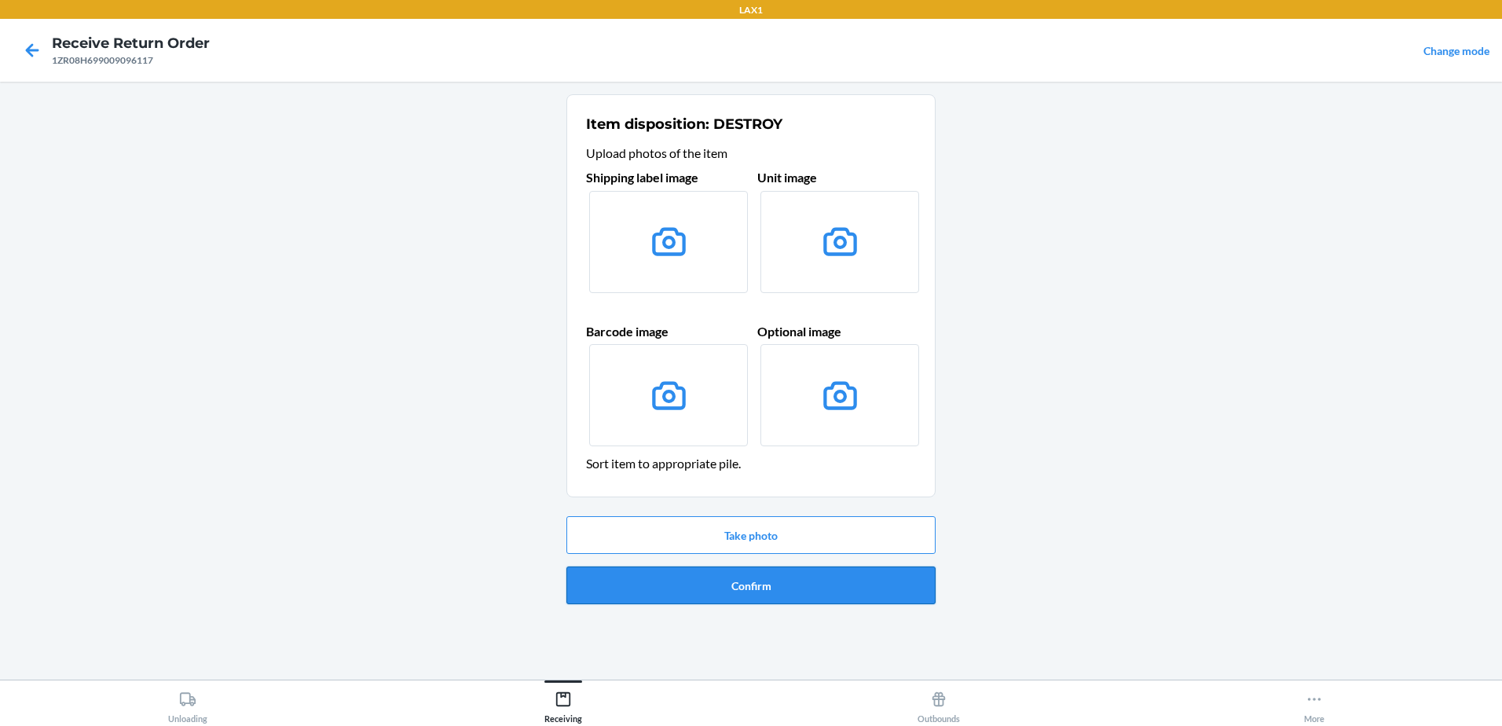
click at [779, 597] on button "Confirm" at bounding box center [750, 585] width 369 height 38
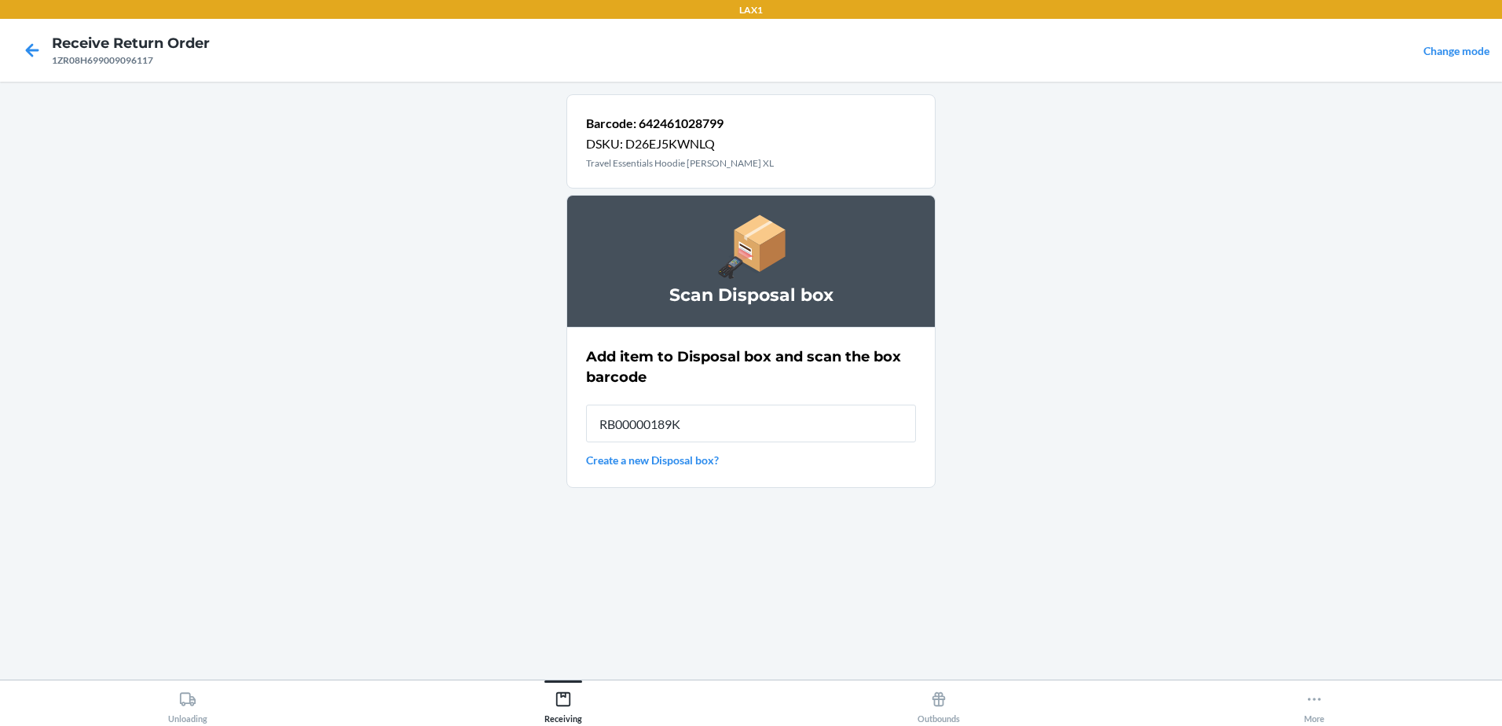
type input "RB00000189K"
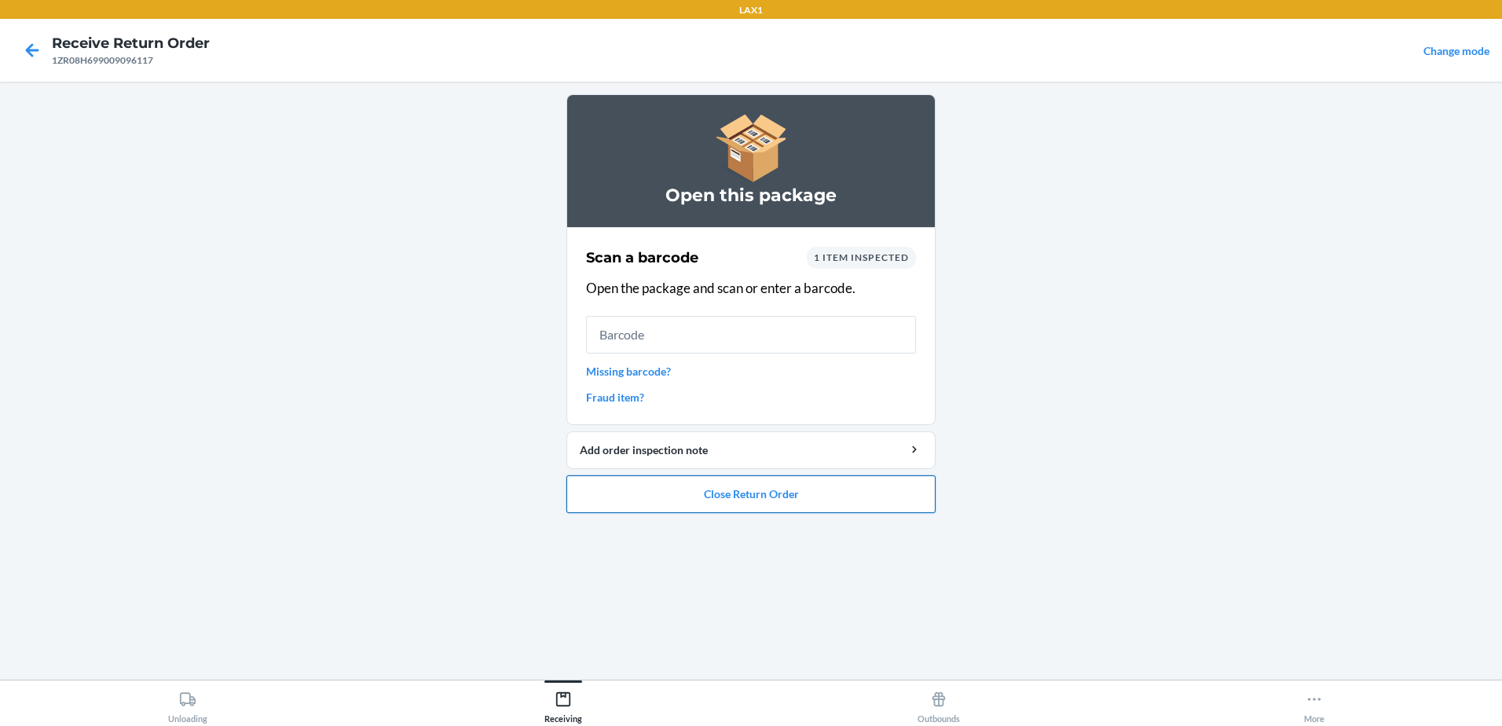
click at [826, 499] on button "Close Return Order" at bounding box center [750, 494] width 369 height 38
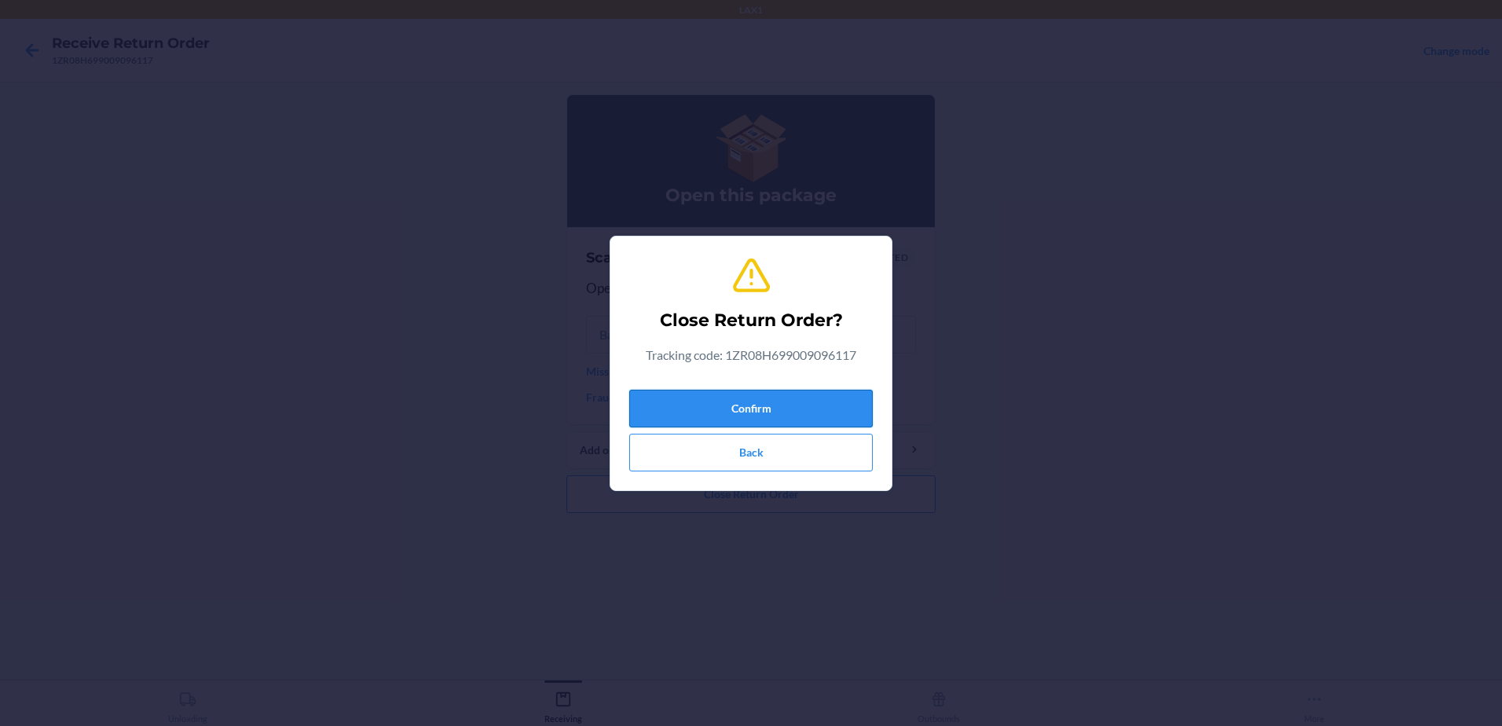
click at [834, 405] on button "Confirm" at bounding box center [750, 409] width 243 height 38
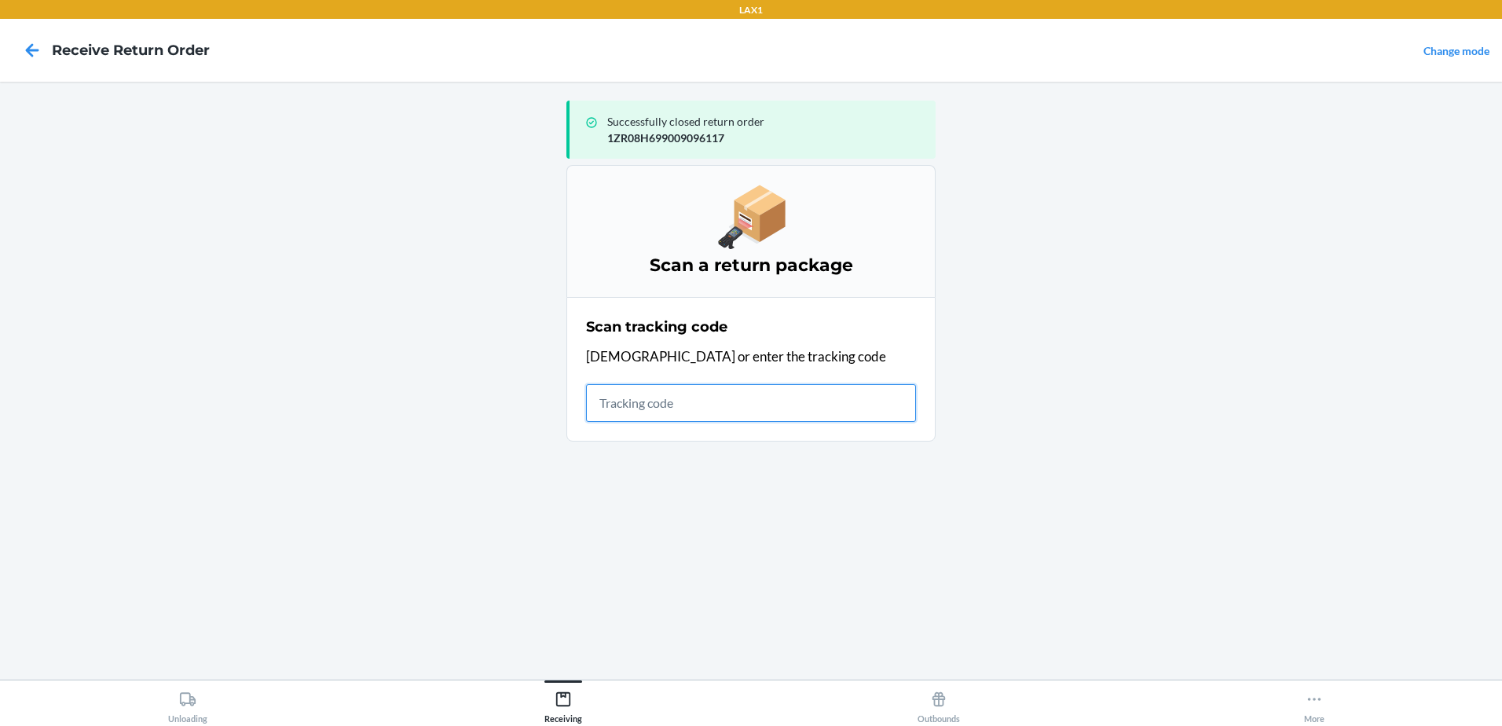
click at [771, 390] on input "text" at bounding box center [751, 403] width 330 height 38
type input "1ZR08H699022806"
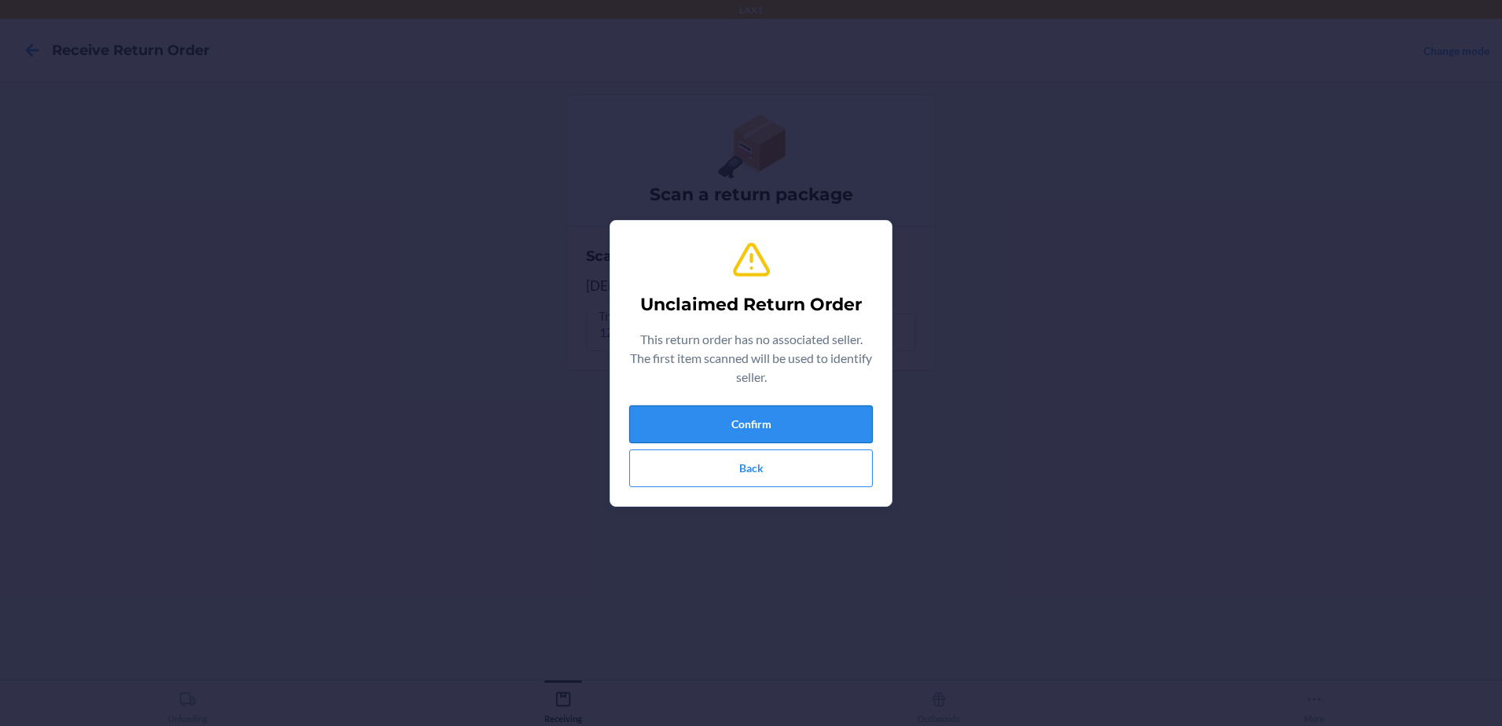
click at [789, 422] on button "Confirm" at bounding box center [750, 424] width 243 height 38
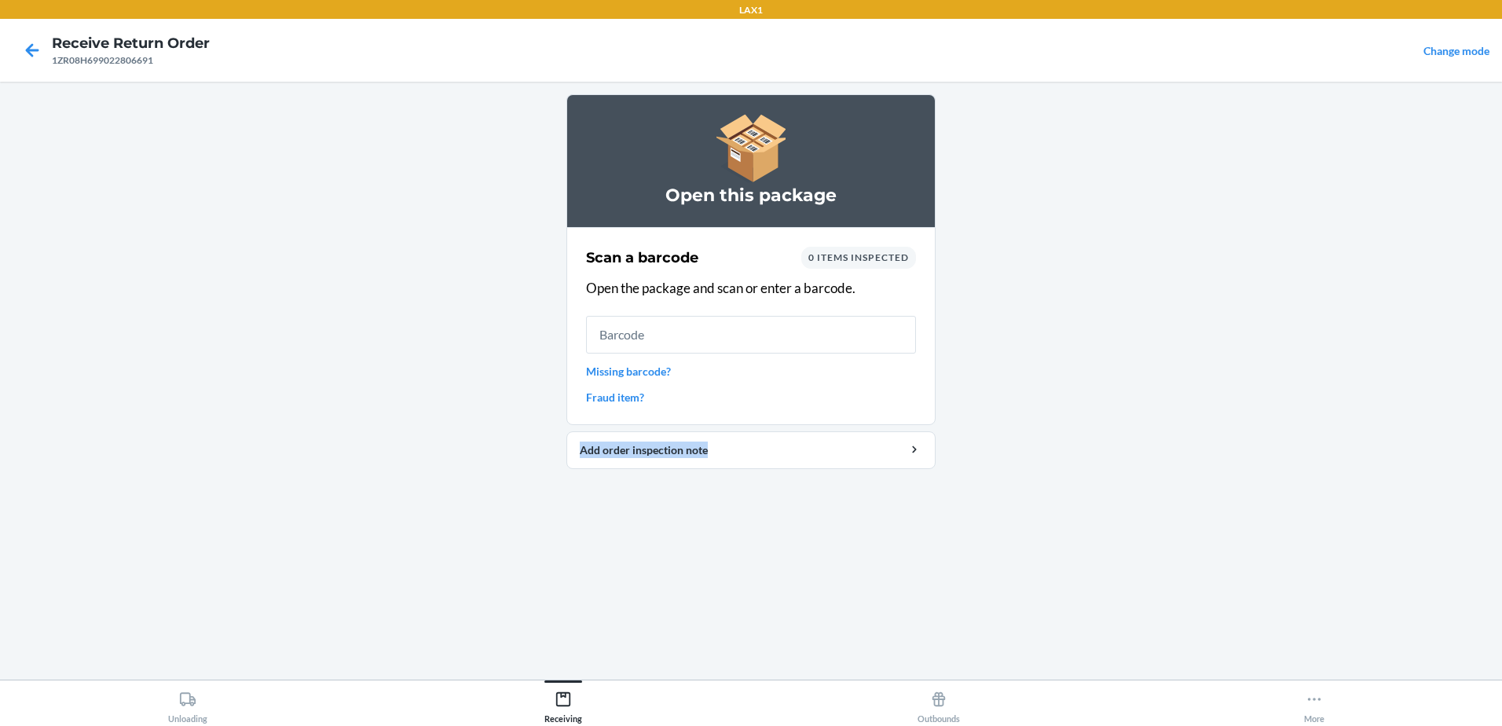
drag, startPoint x: 796, startPoint y: 410, endPoint x: 1156, endPoint y: 631, distance: 422.7
click at [1156, 631] on main "Open this package Scan a barcode 0 items inspected Open the package and scan or…" at bounding box center [751, 381] width 1502 height 598
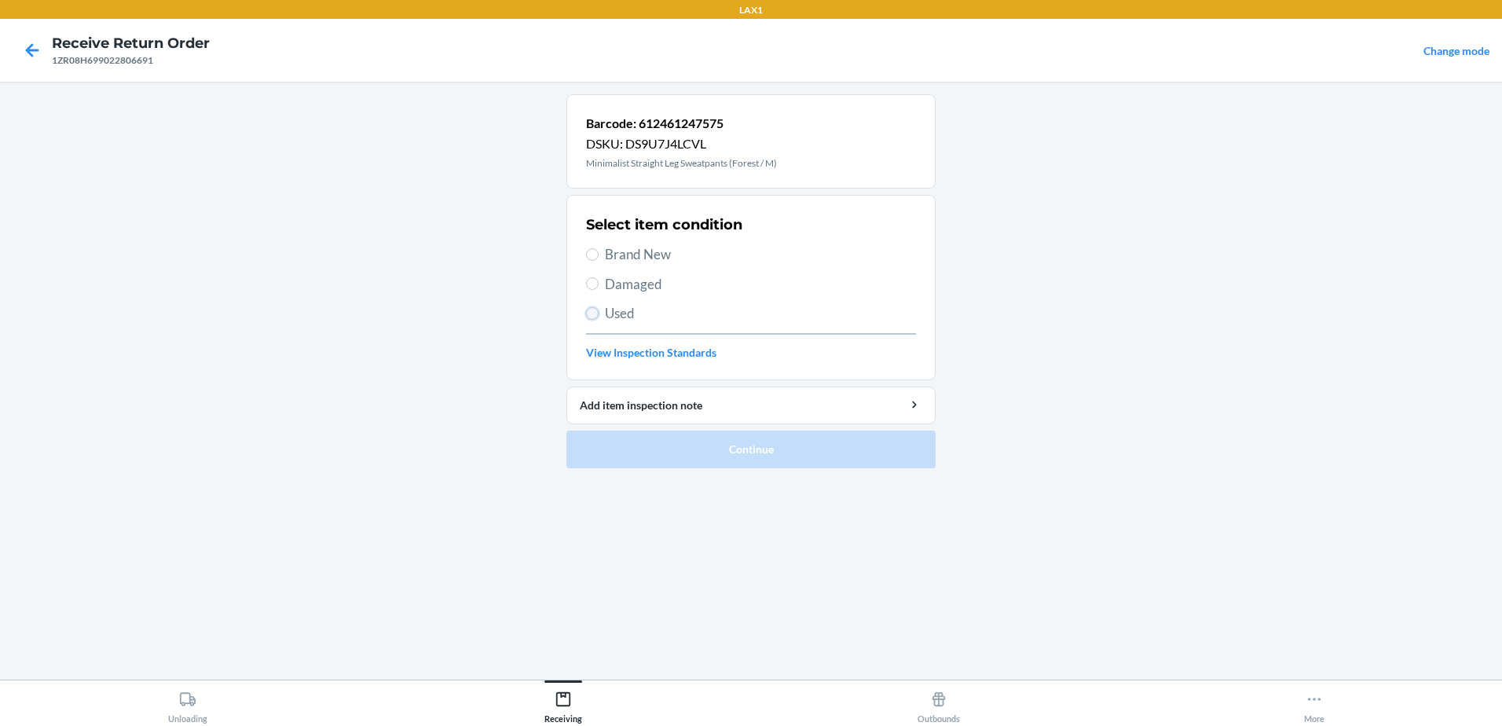
click at [592, 313] on input "Used" at bounding box center [592, 313] width 13 height 13
radio input "true"
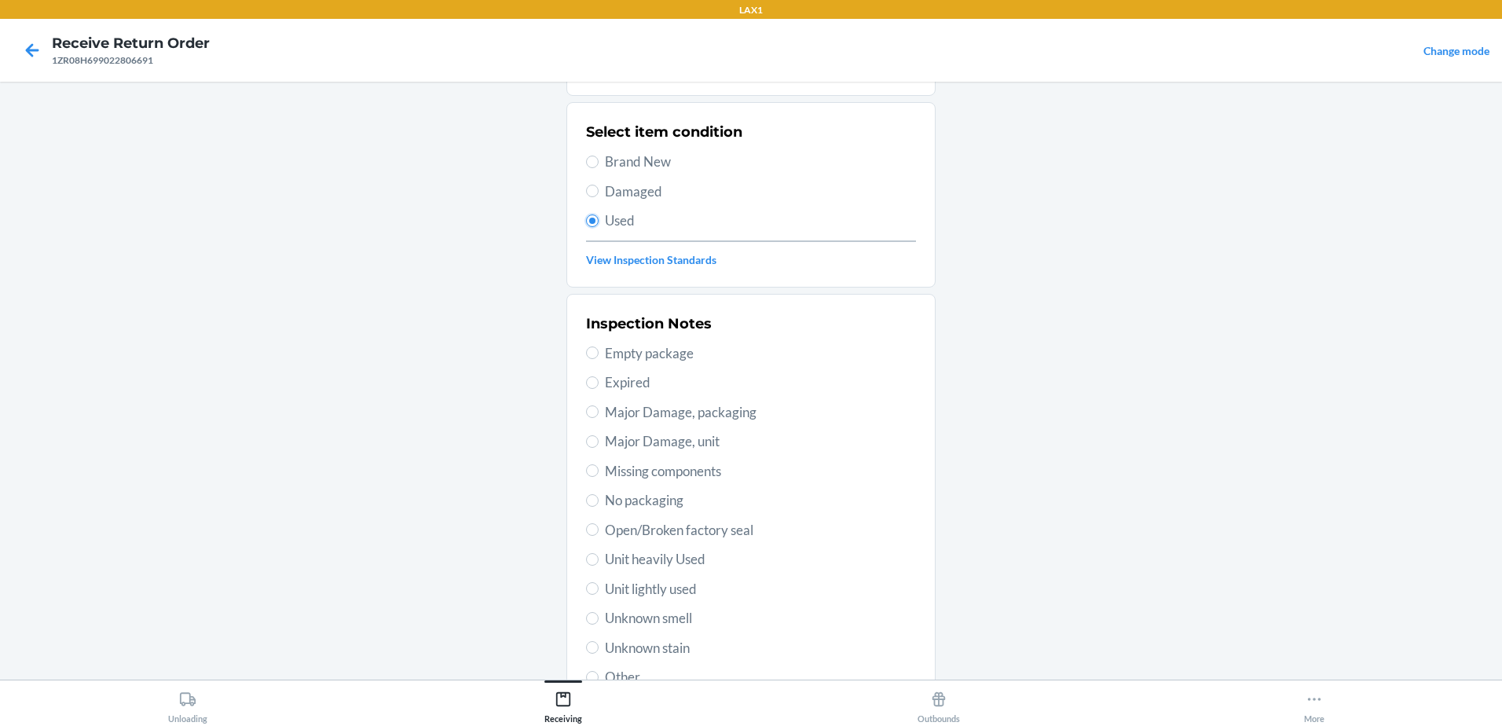
scroll to position [221, 0]
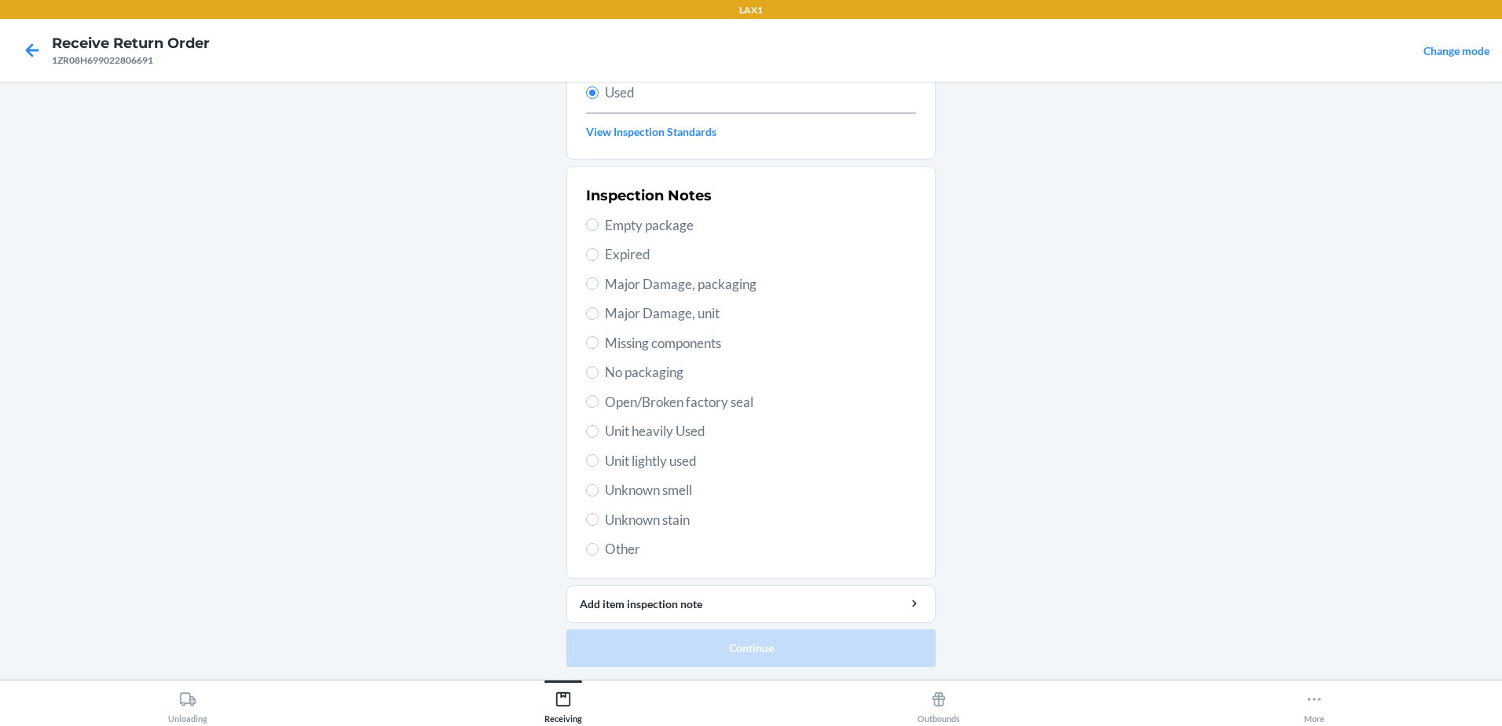
click at [605, 451] on span "Unit lightly used" at bounding box center [760, 461] width 311 height 20
click at [599, 454] on input "Unit lightly used" at bounding box center [592, 460] width 13 height 13
radio input "true"
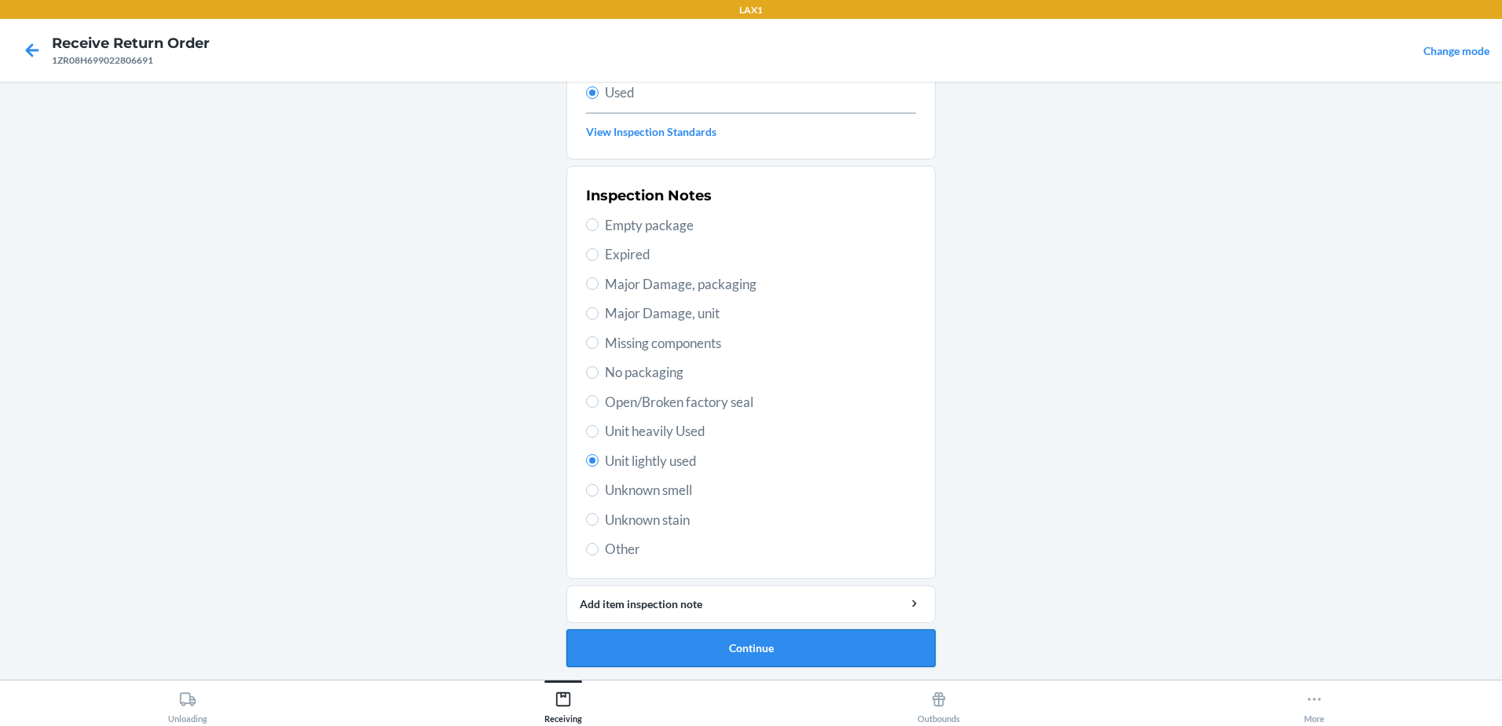
click at [792, 644] on button "Continue" at bounding box center [750, 648] width 369 height 38
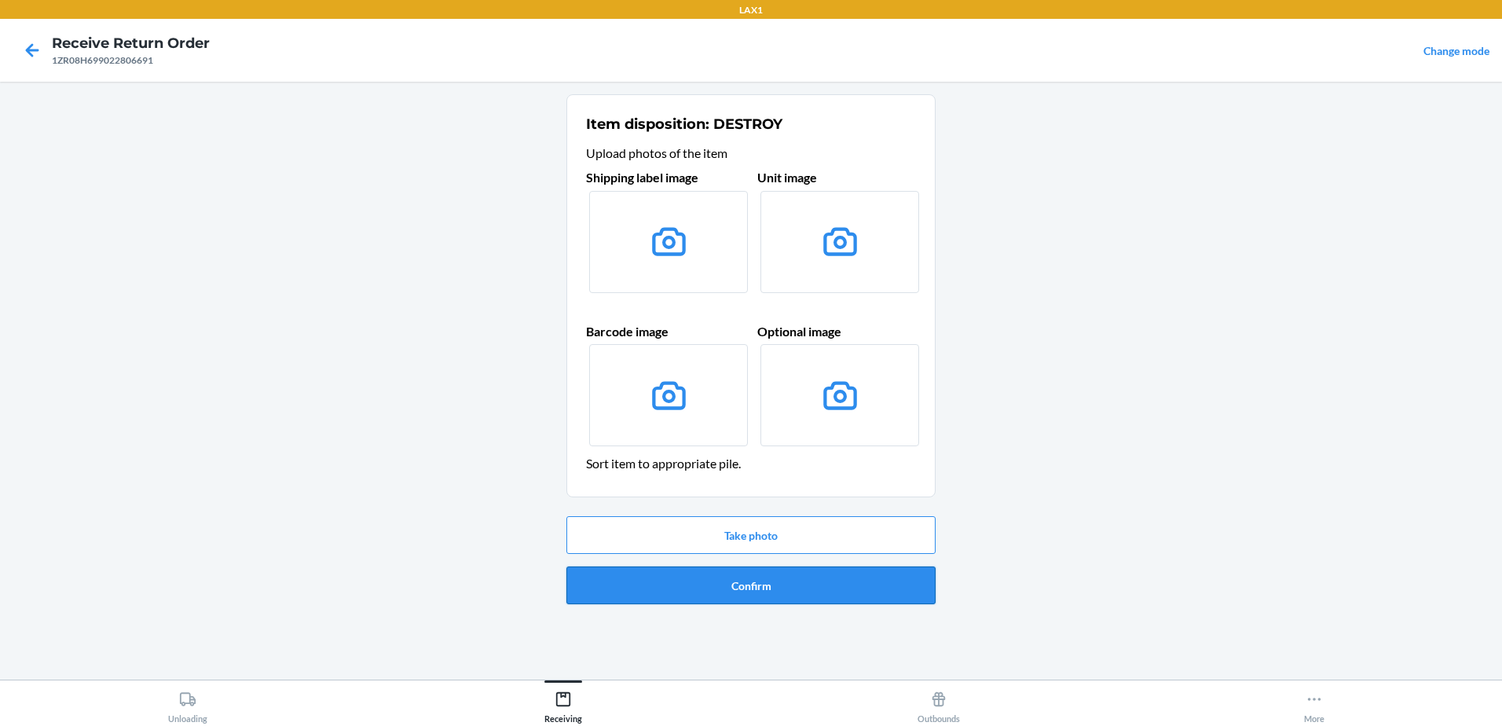
click at [765, 588] on button "Confirm" at bounding box center [750, 585] width 369 height 38
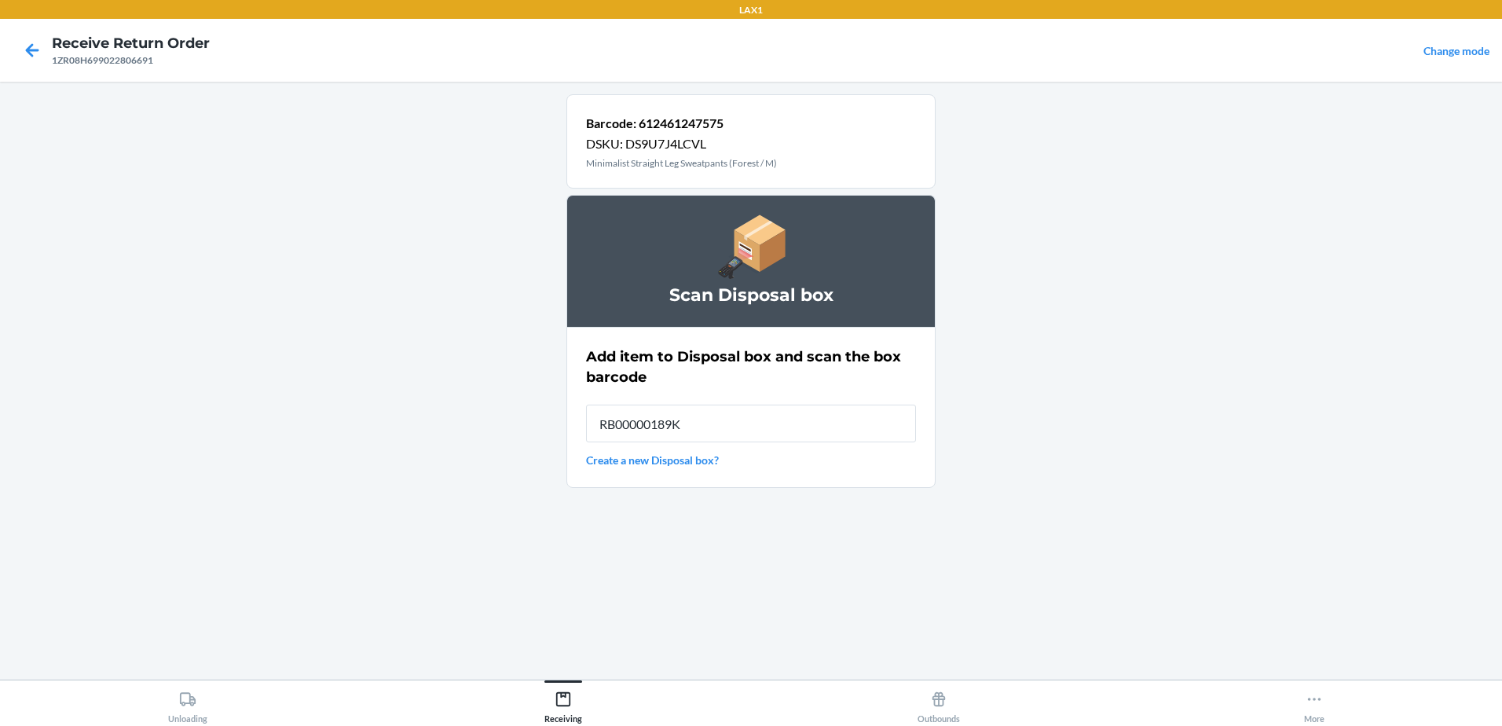
type input "RB00000189K"
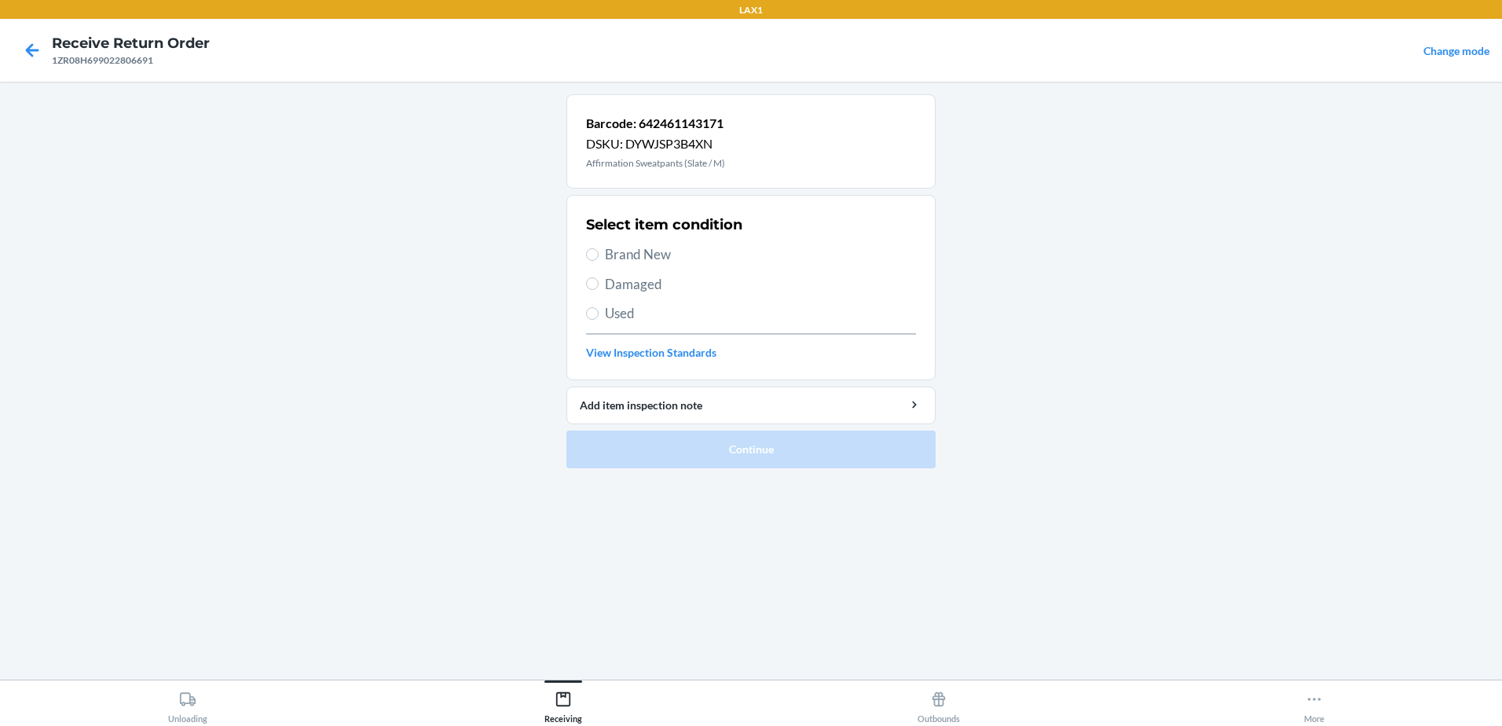
click at [585, 313] on section "Select item condition Brand New Damaged Used View Inspection Standards" at bounding box center [750, 287] width 369 height 185
click at [595, 313] on input "Used" at bounding box center [592, 313] width 13 height 13
radio input "true"
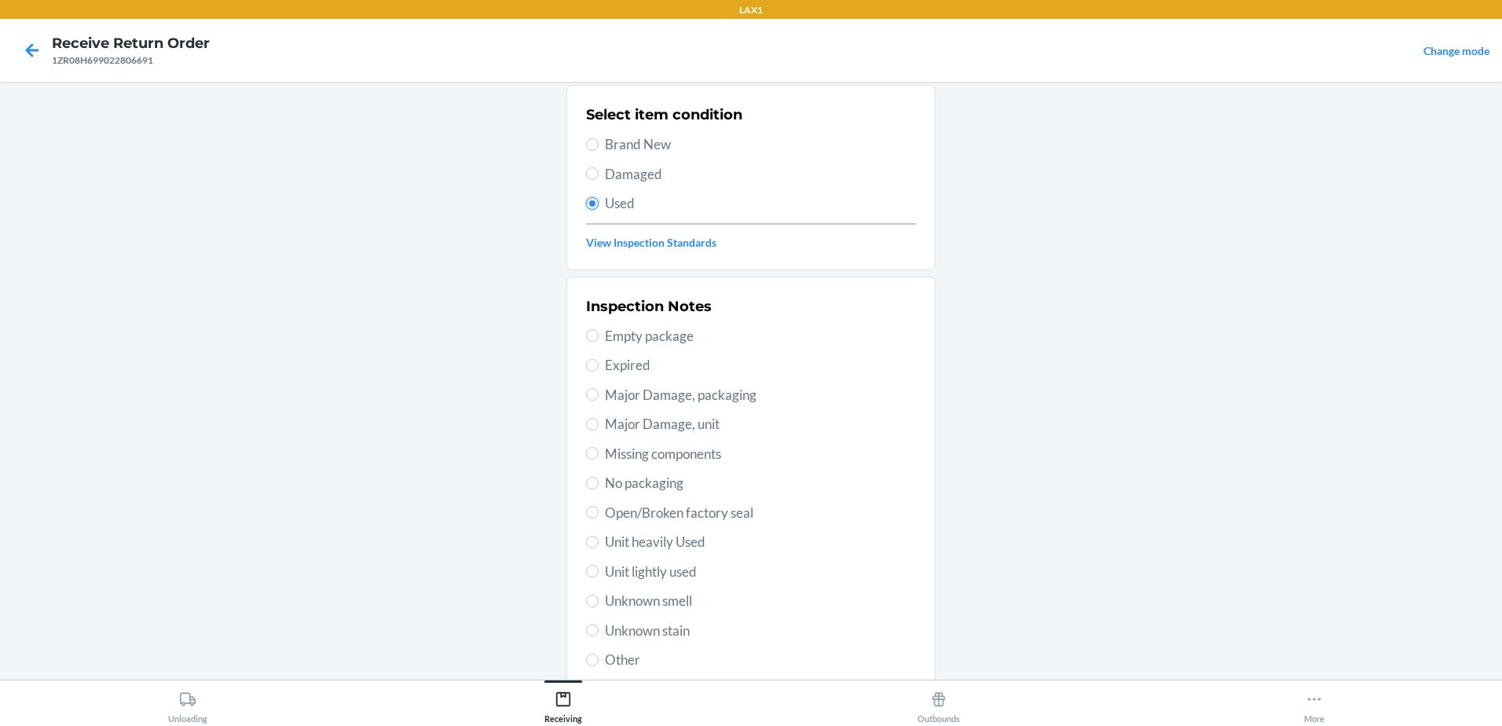
scroll to position [221, 0]
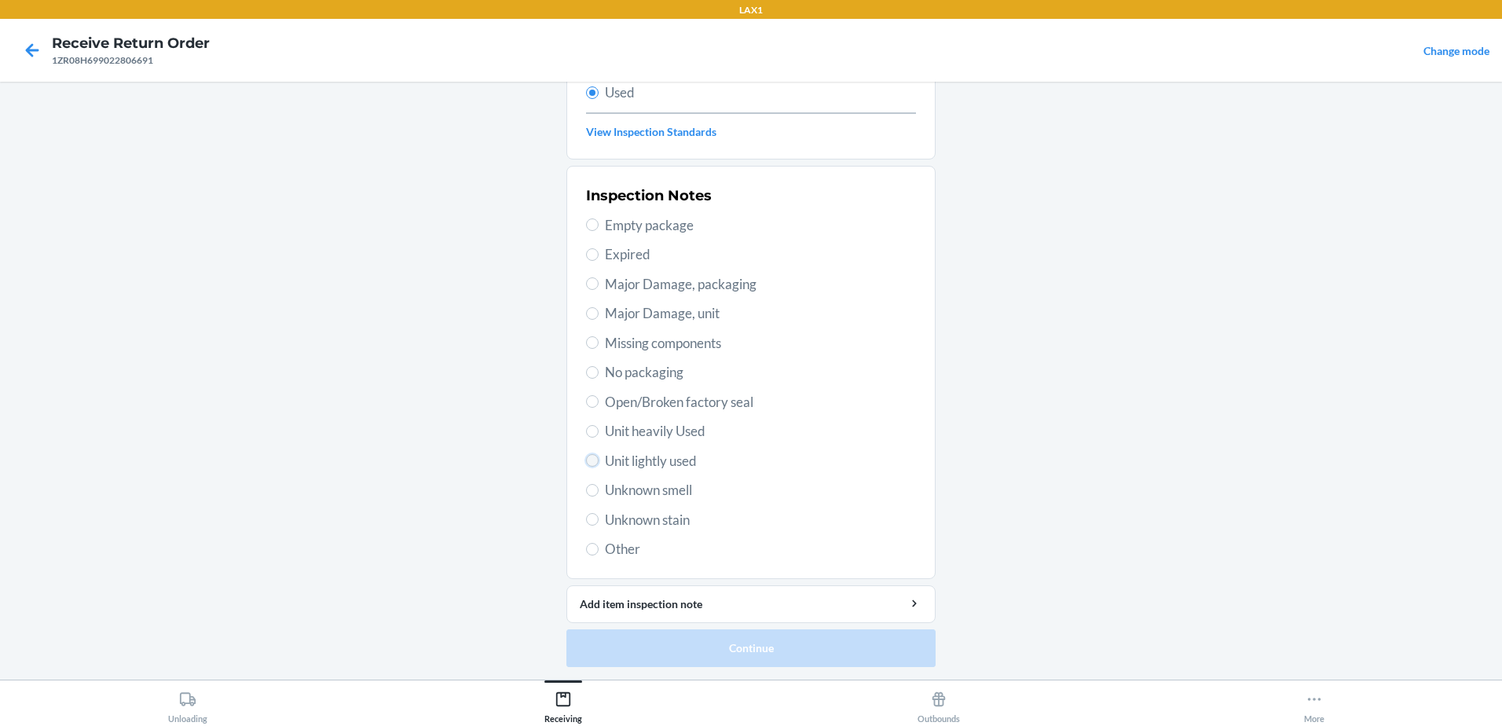
click at [590, 463] on input "Unit lightly used" at bounding box center [592, 460] width 13 height 13
radio input "true"
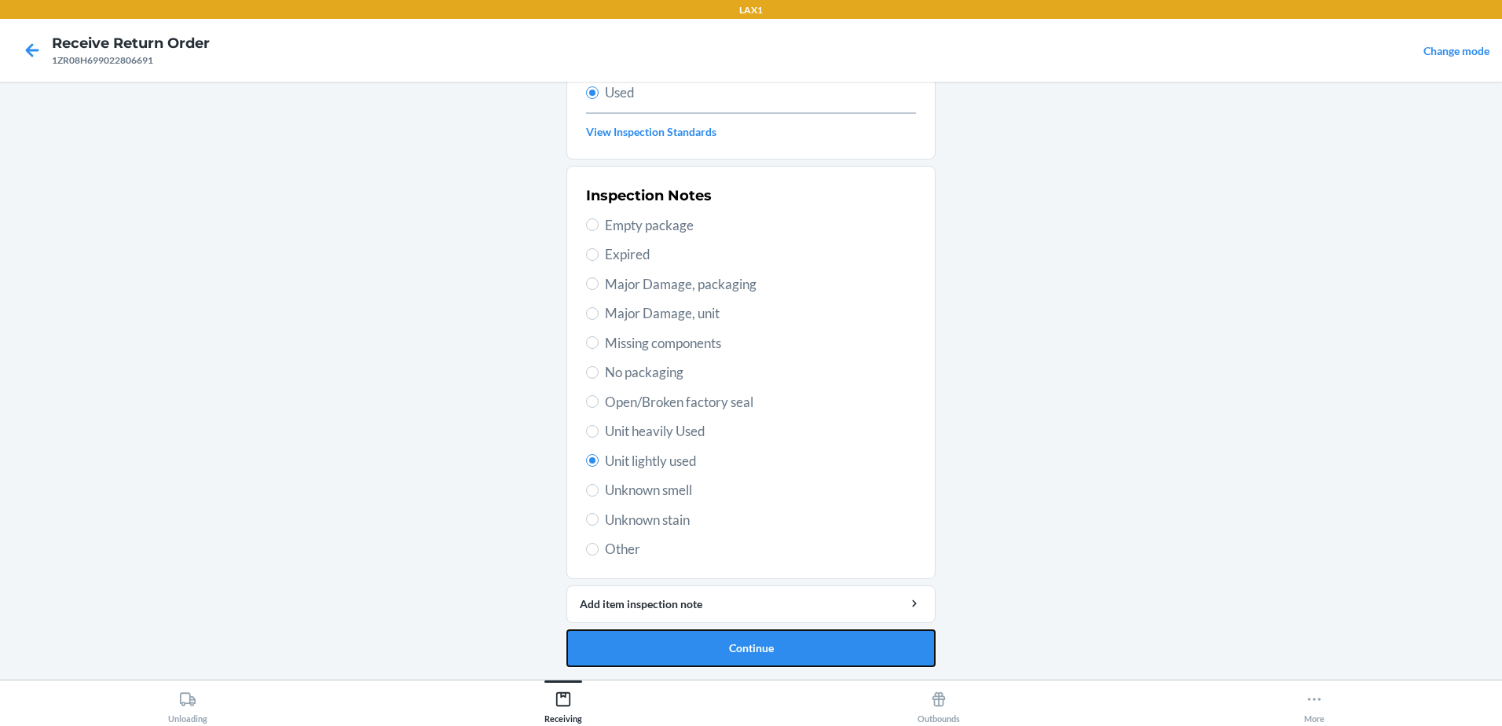
click at [716, 646] on button "Continue" at bounding box center [750, 648] width 369 height 38
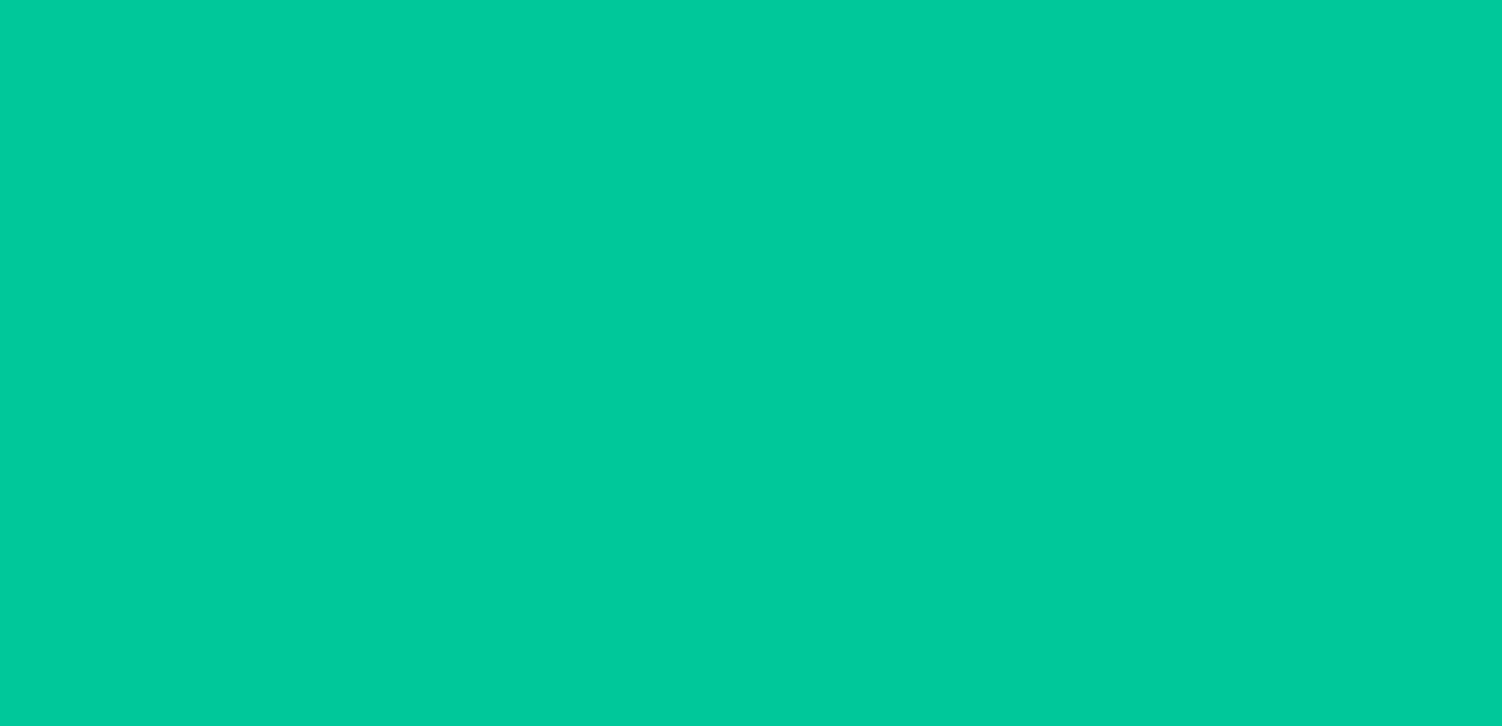
scroll to position [0, 0]
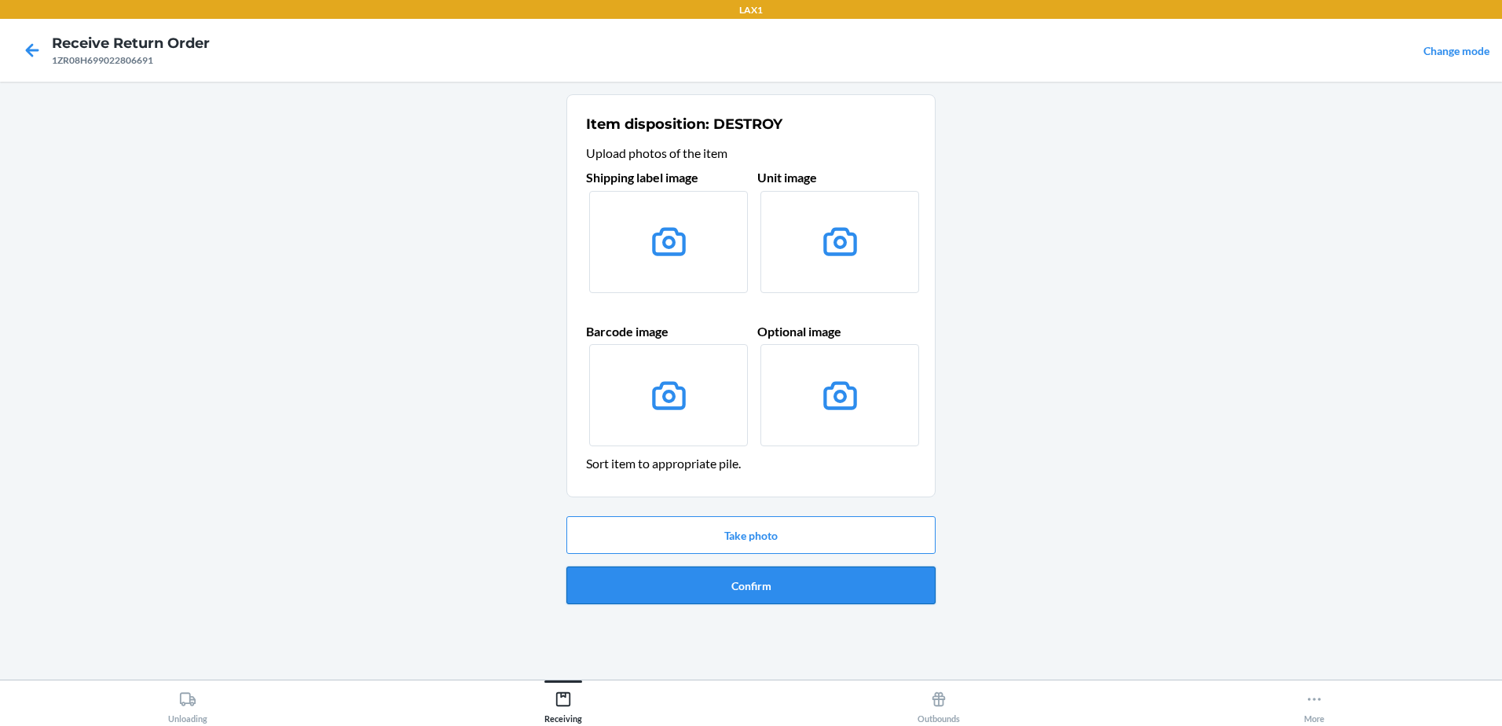
click at [710, 591] on button "Confirm" at bounding box center [750, 585] width 369 height 38
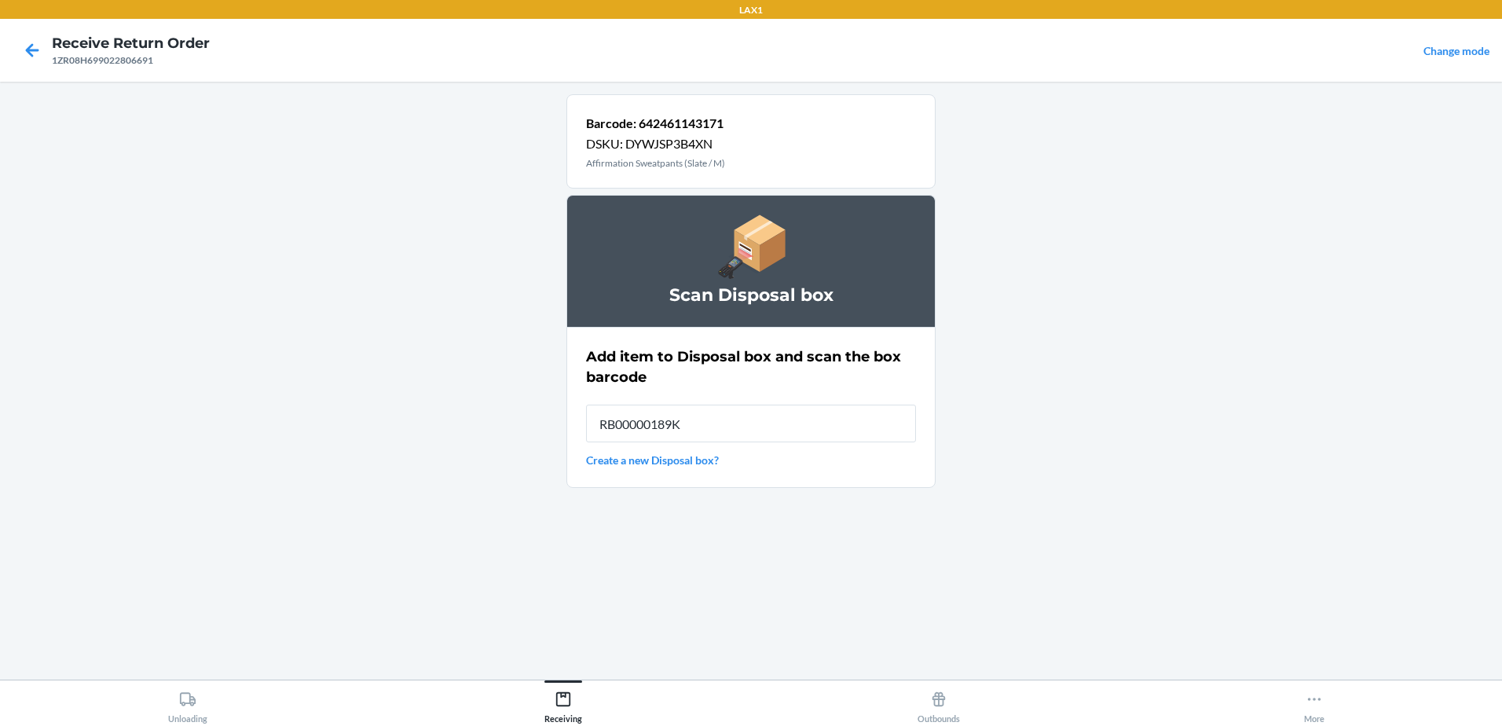
type input "RB00000189K"
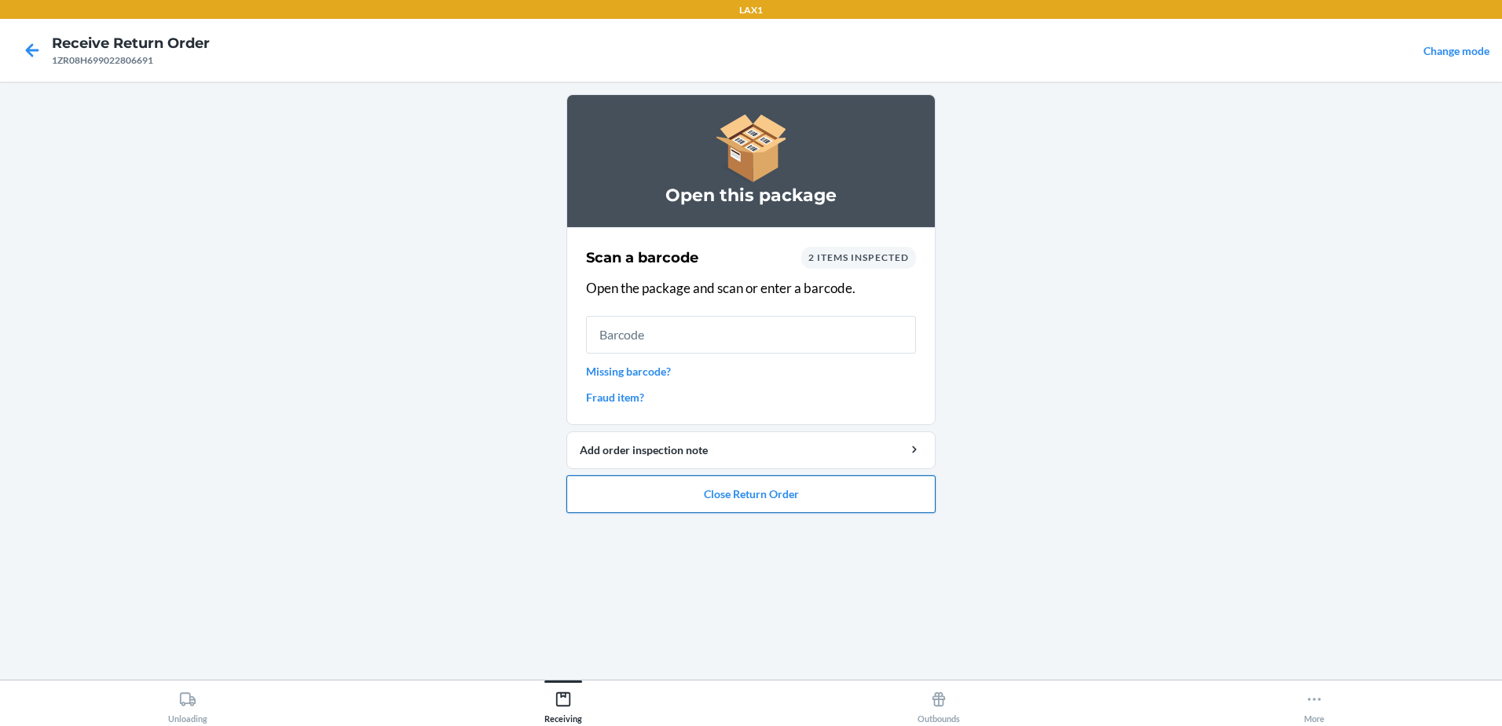
click at [768, 500] on button "Close Return Order" at bounding box center [750, 494] width 369 height 38
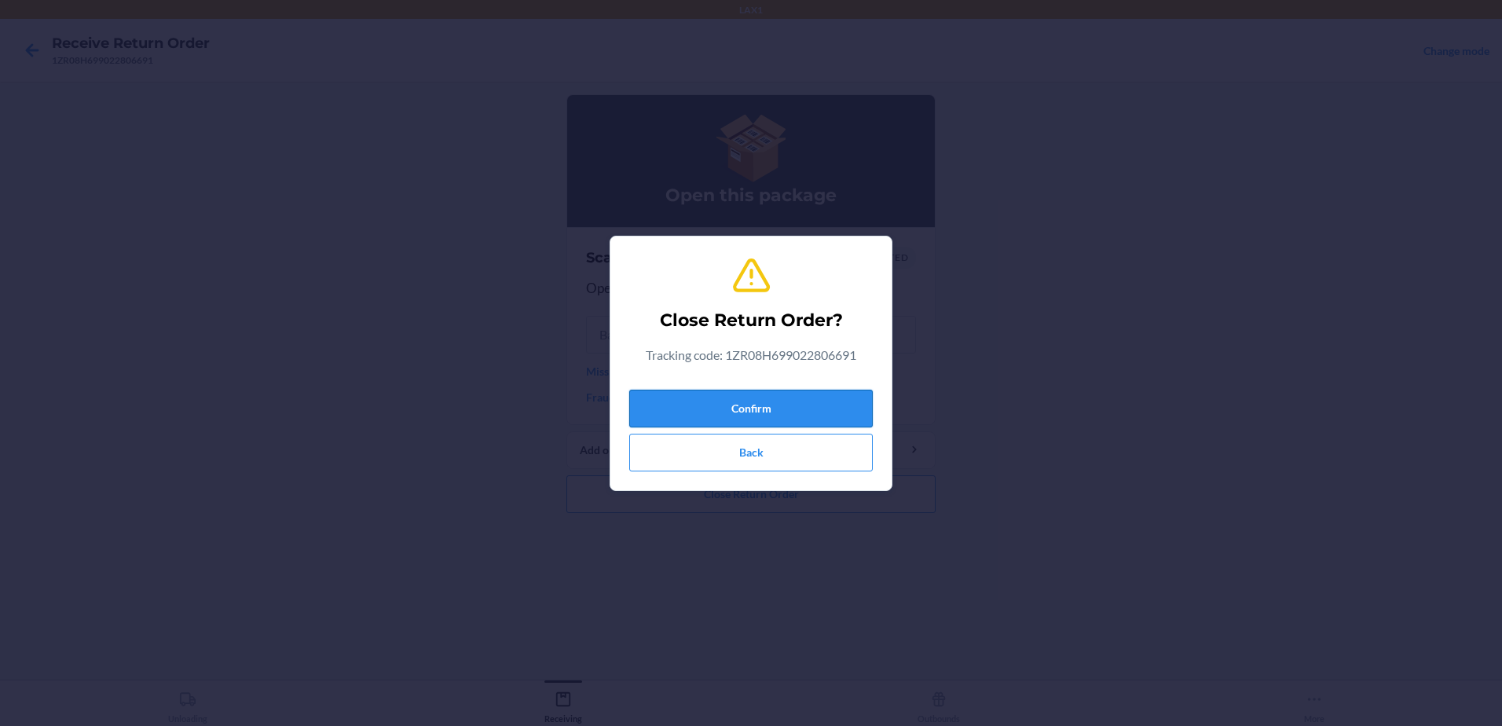
click at [800, 402] on button "Confirm" at bounding box center [750, 409] width 243 height 38
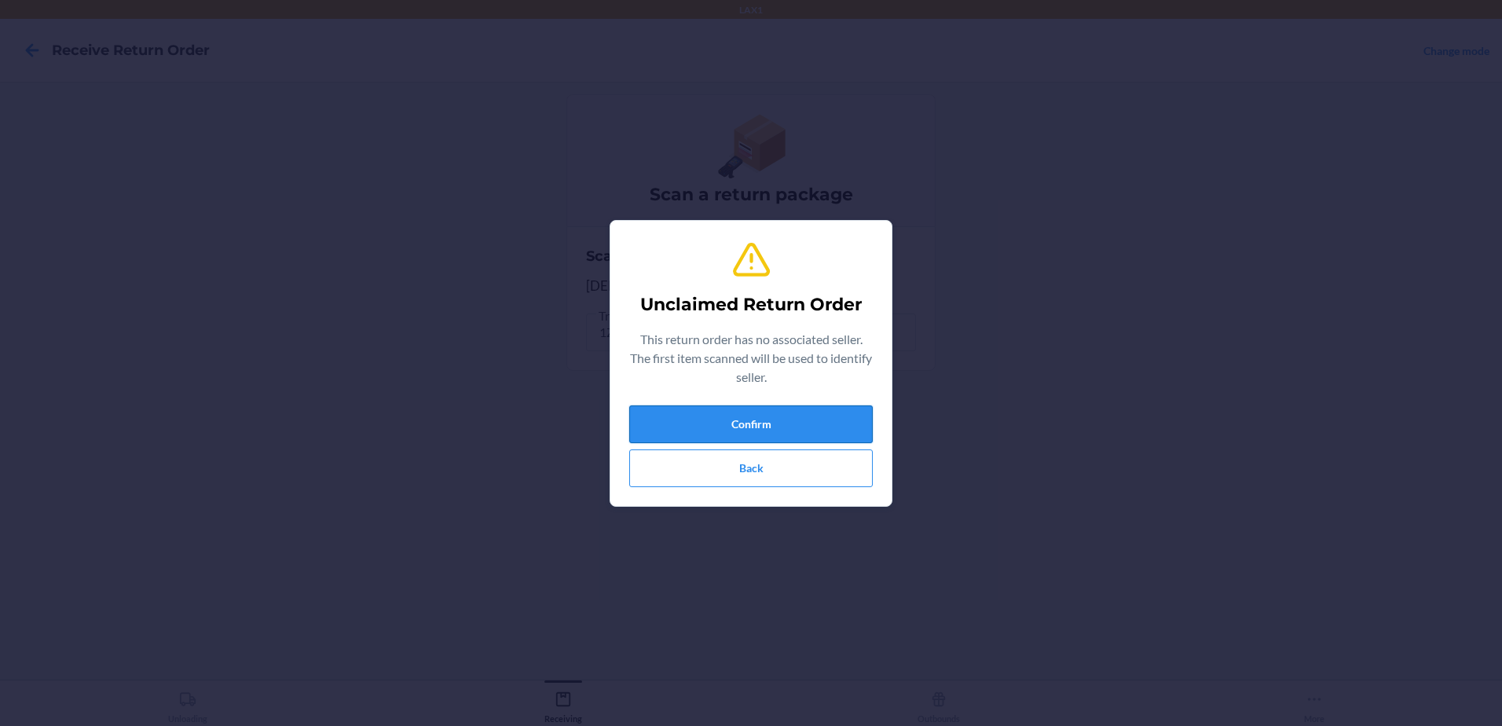
click at [820, 418] on button "Confirm" at bounding box center [750, 424] width 243 height 38
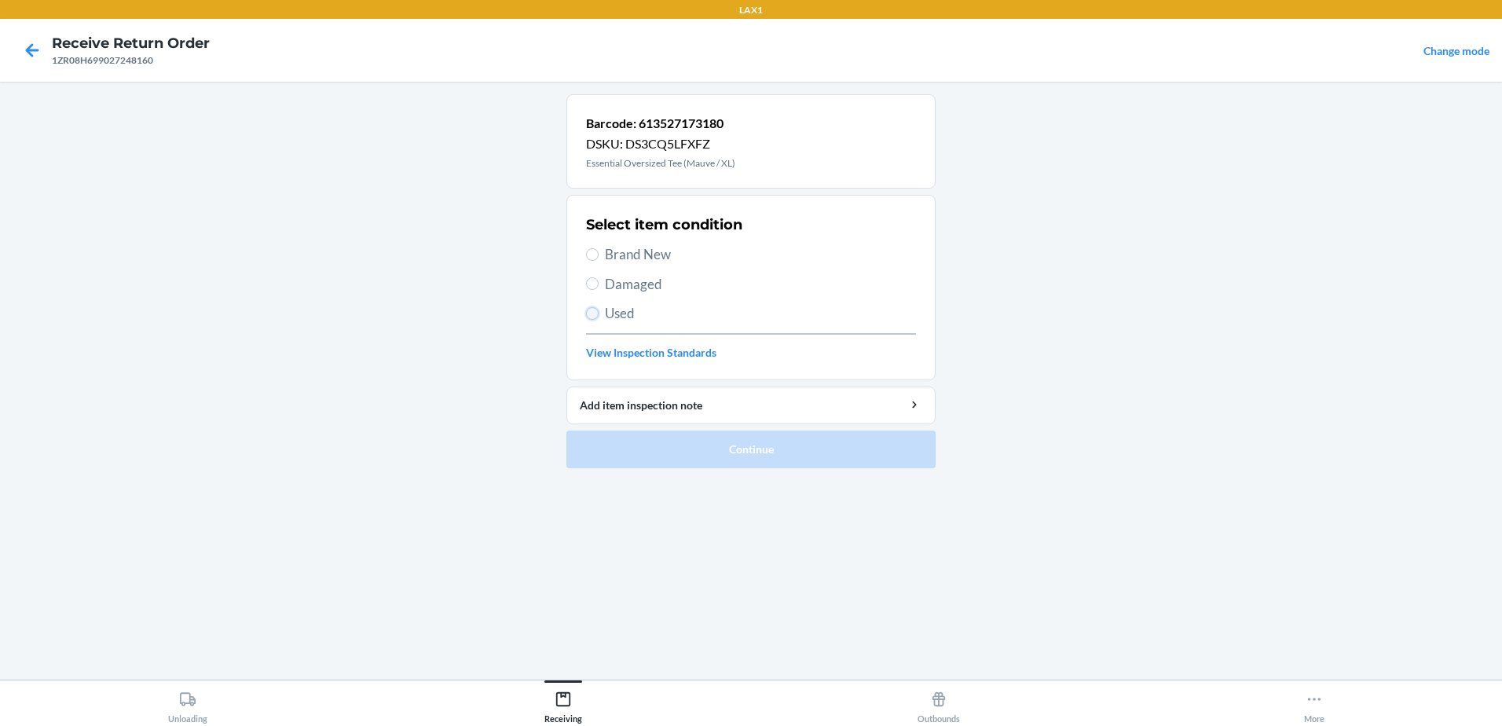
click at [589, 309] on input "Used" at bounding box center [592, 313] width 13 height 13
radio input "true"
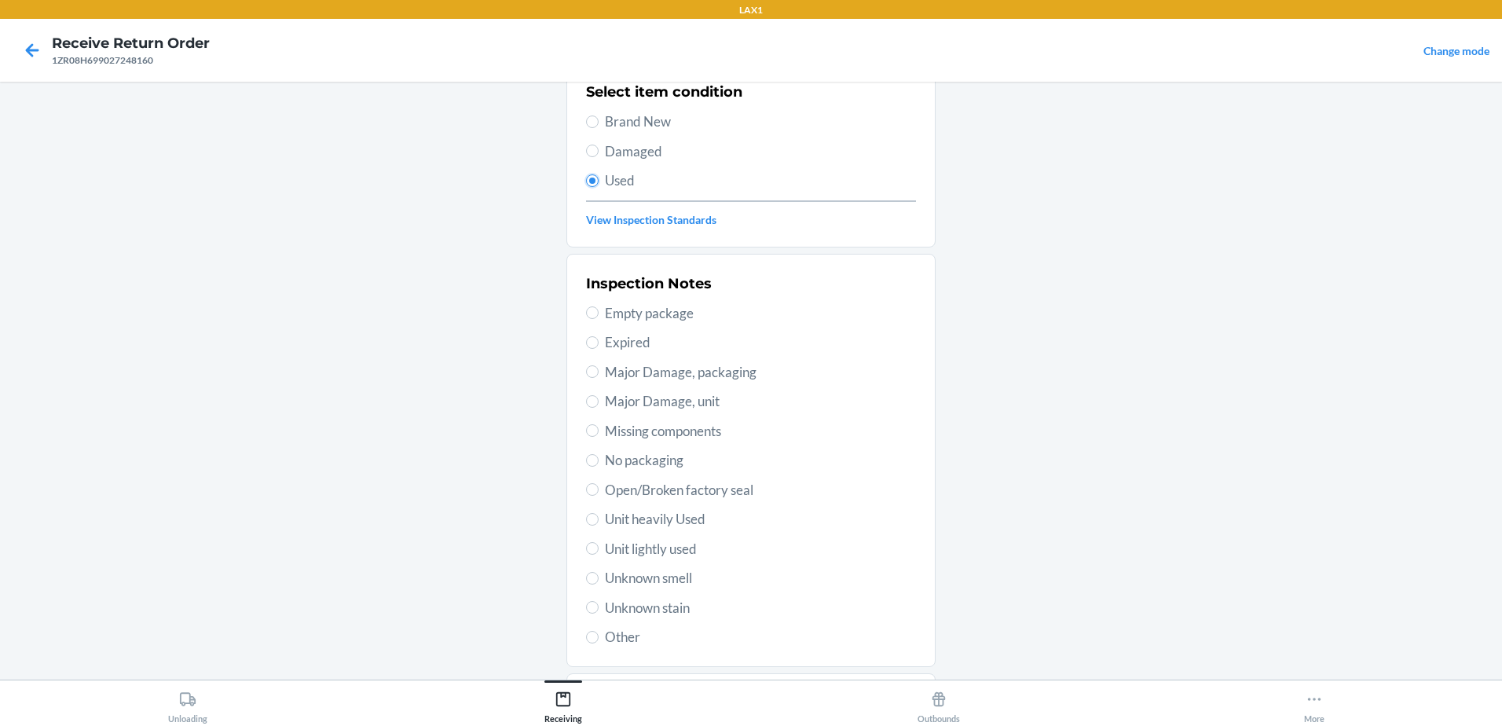
scroll to position [221, 0]
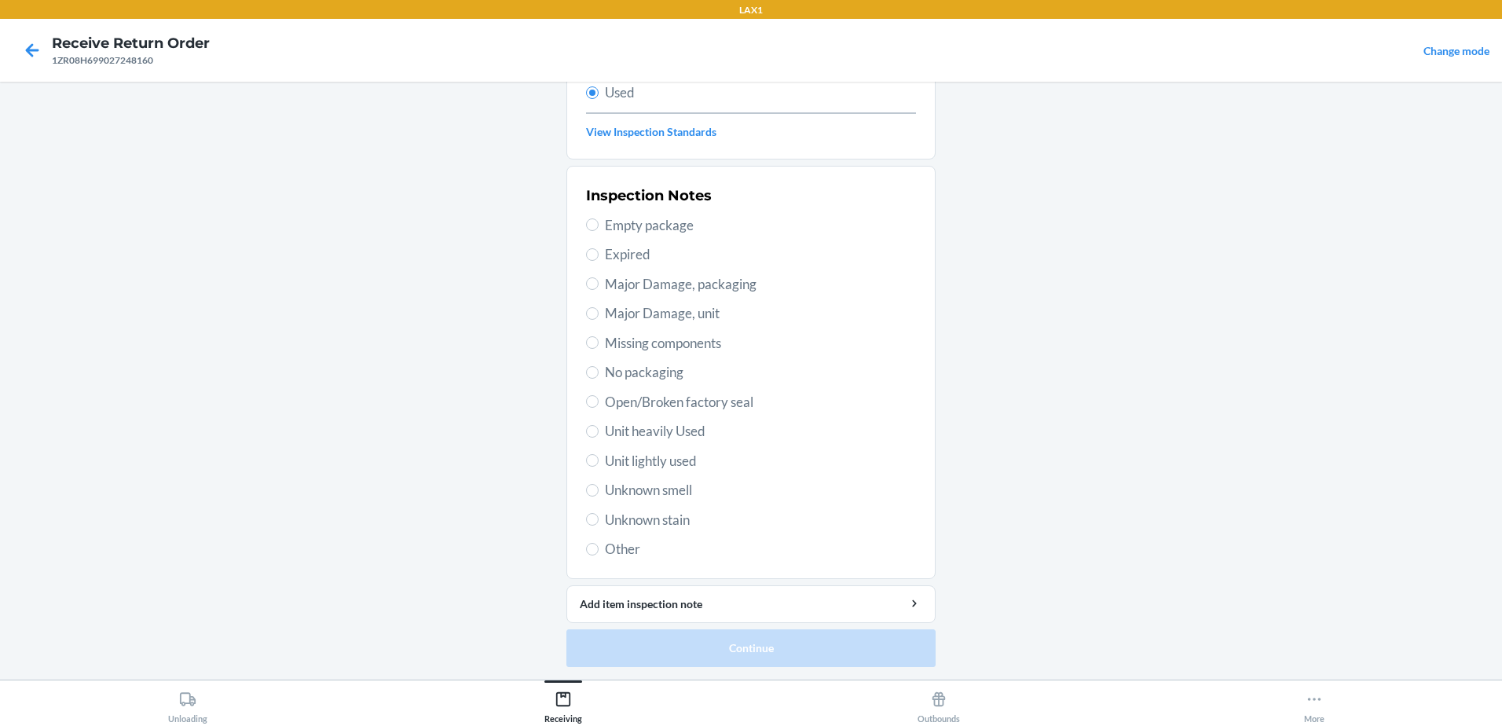
click at [588, 440] on label "Unit heavily Used" at bounding box center [751, 431] width 330 height 20
click at [588, 438] on input "Unit heavily Used" at bounding box center [592, 431] width 13 height 13
radio input "true"
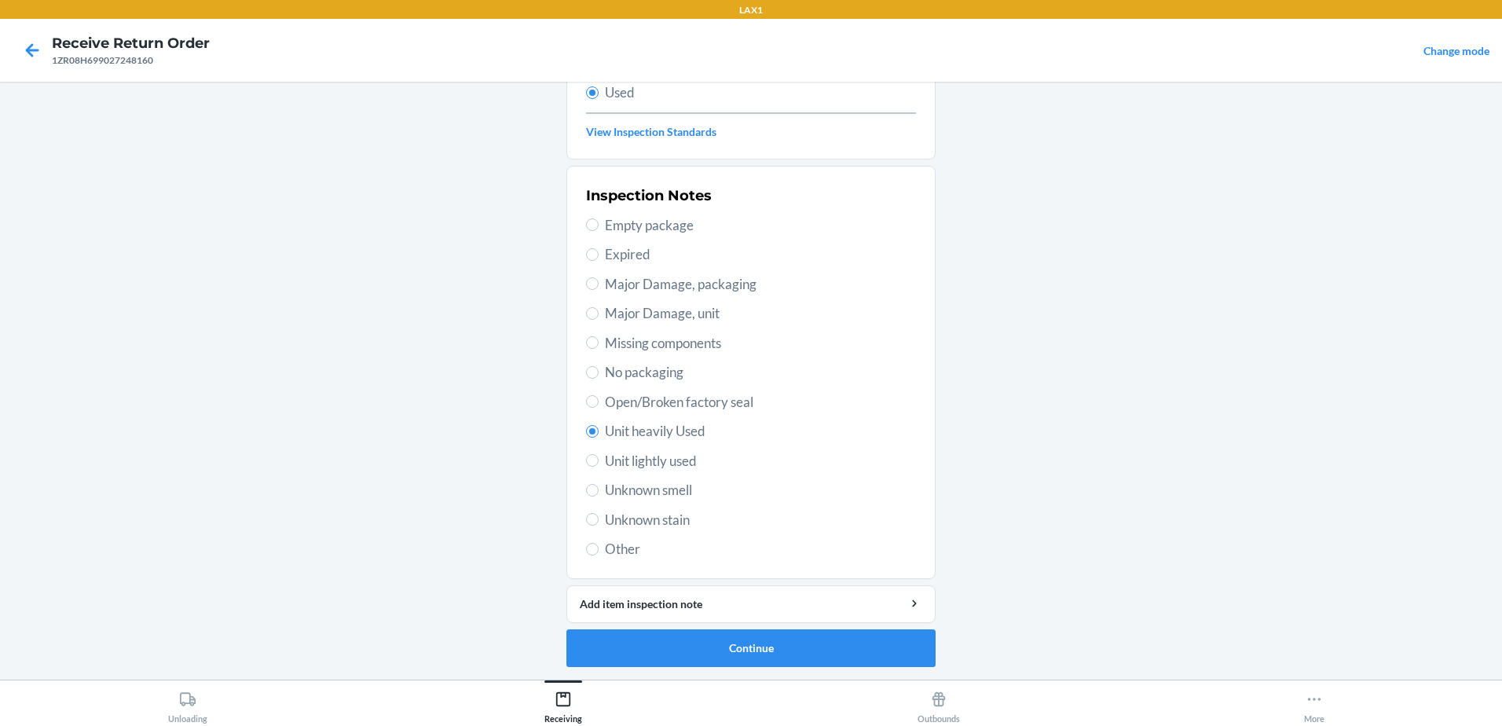
click at [590, 467] on label "Unit lightly used" at bounding box center [751, 461] width 330 height 20
click at [590, 467] on input "Unit lightly used" at bounding box center [592, 460] width 13 height 13
radio input "true"
radio input "false"
click at [811, 646] on button "Continue" at bounding box center [750, 648] width 369 height 38
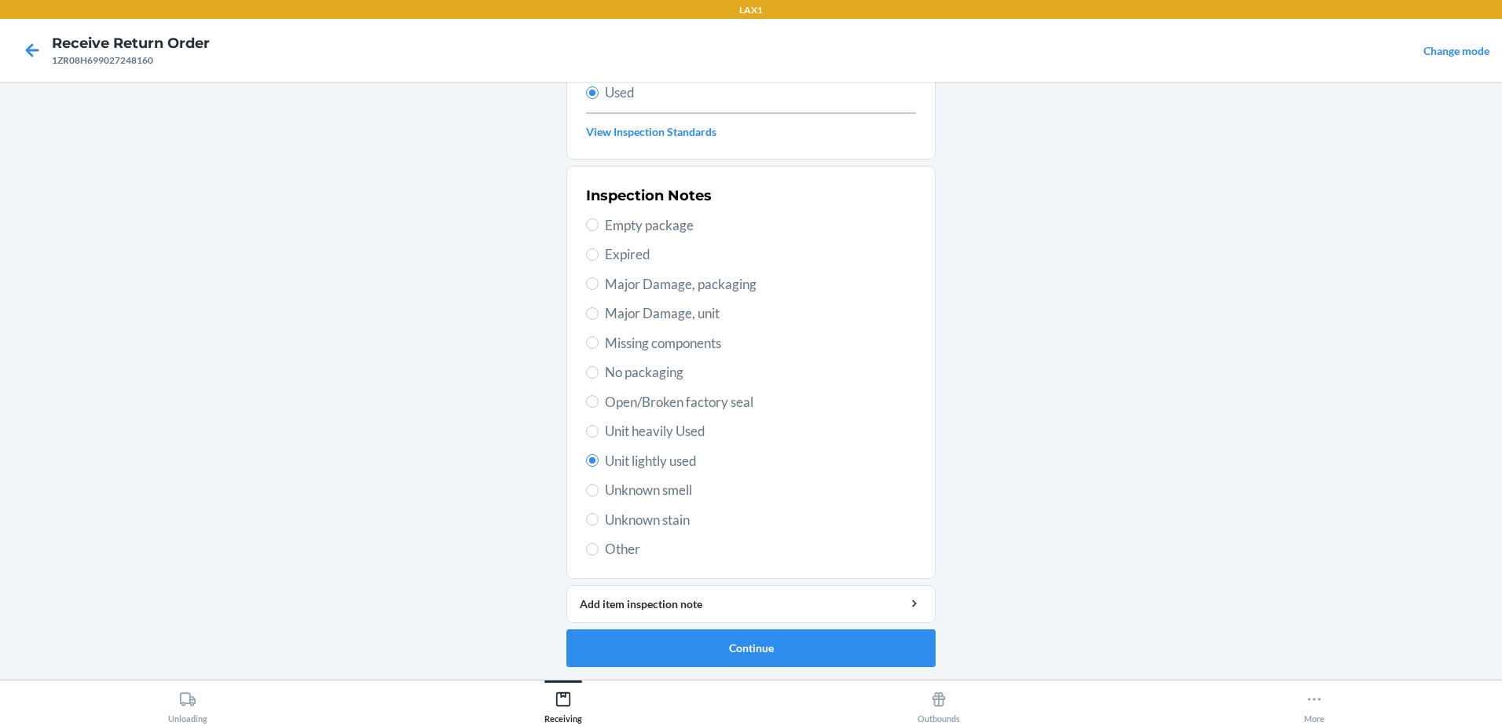
scroll to position [0, 0]
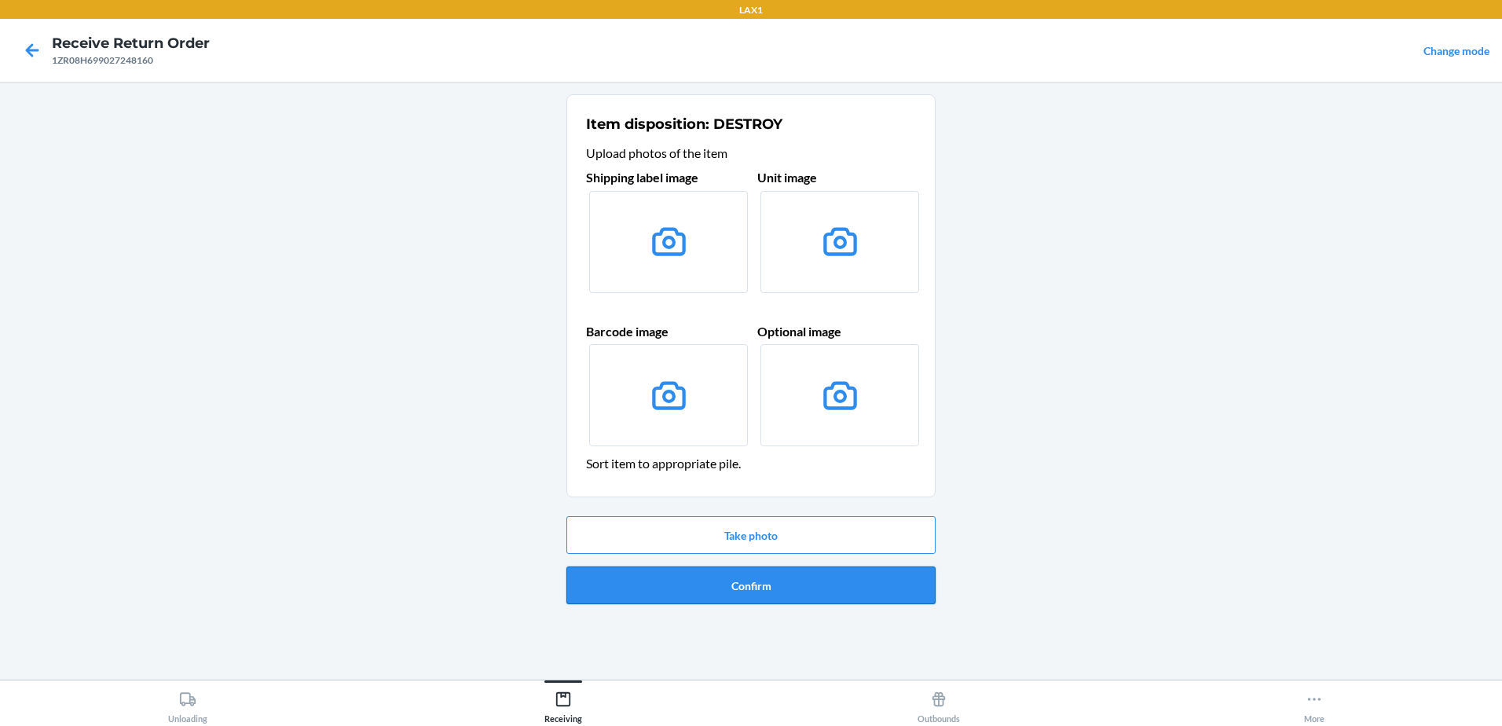
click at [821, 595] on button "Confirm" at bounding box center [750, 585] width 369 height 38
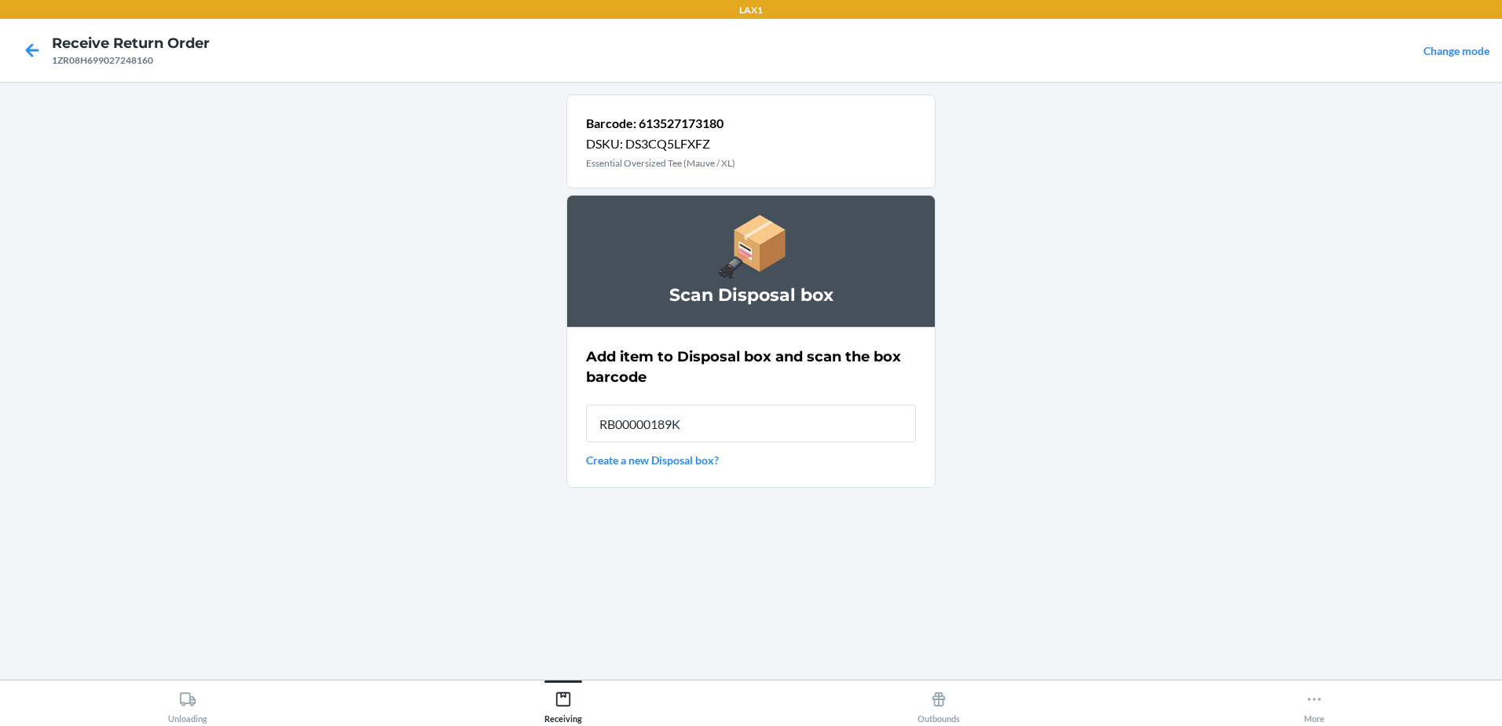
type input "RB00000189K"
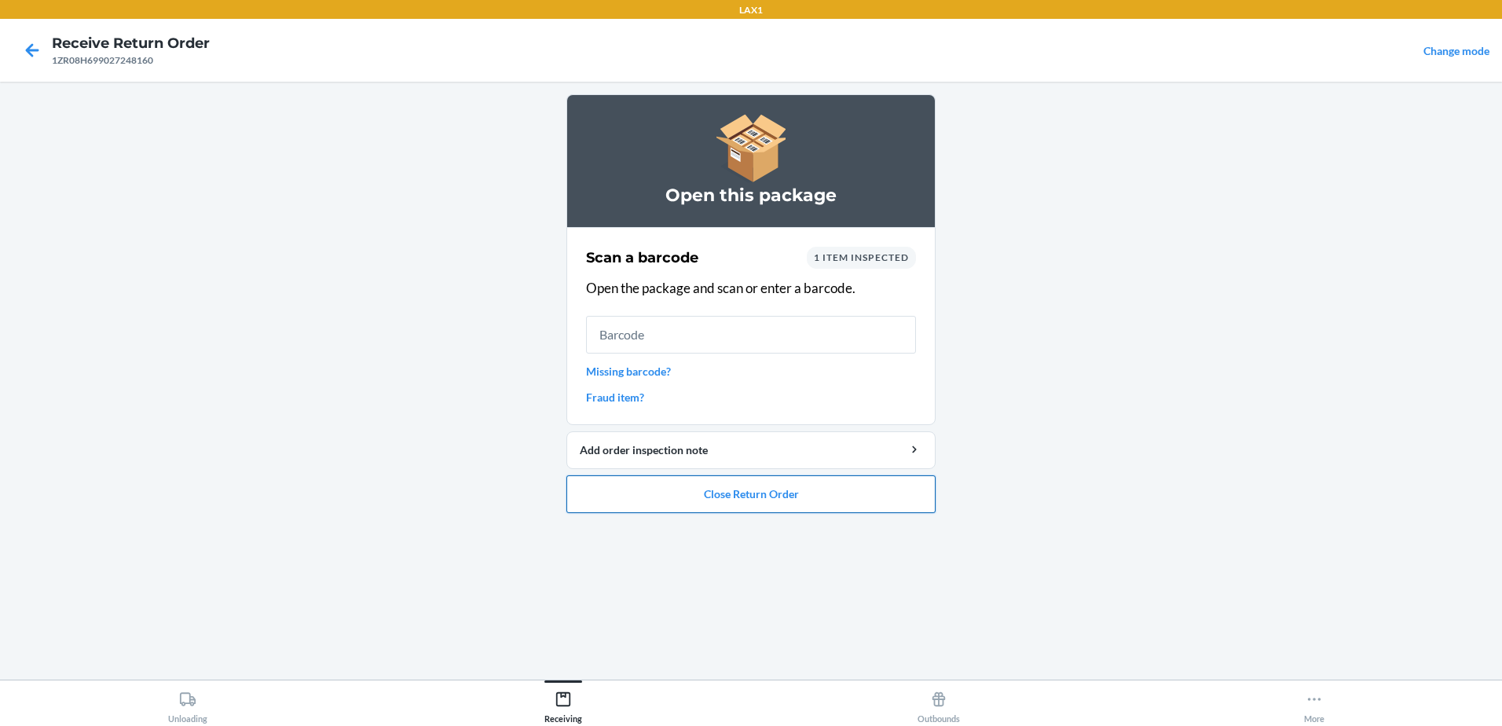
click at [779, 497] on button "Close Return Order" at bounding box center [750, 494] width 369 height 38
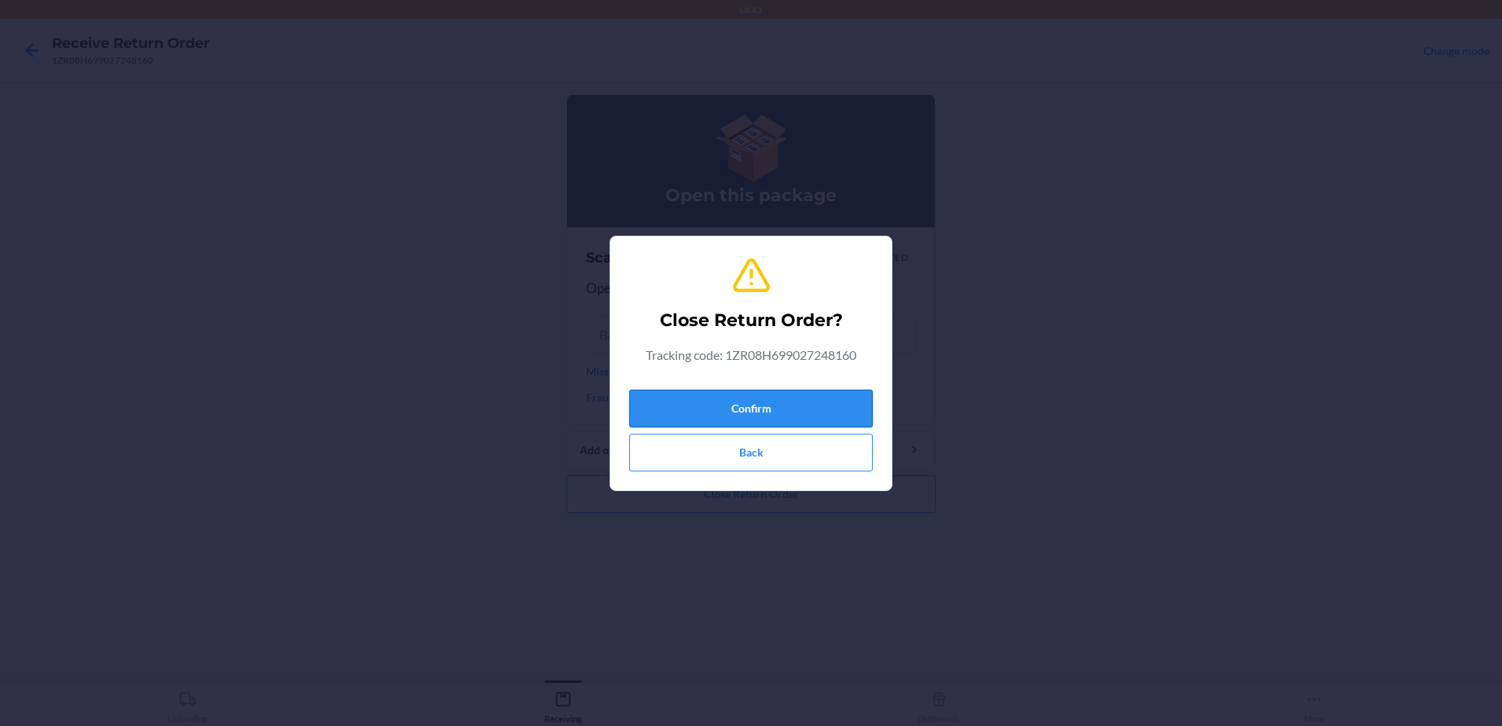
click at [817, 408] on button "Confirm" at bounding box center [750, 409] width 243 height 38
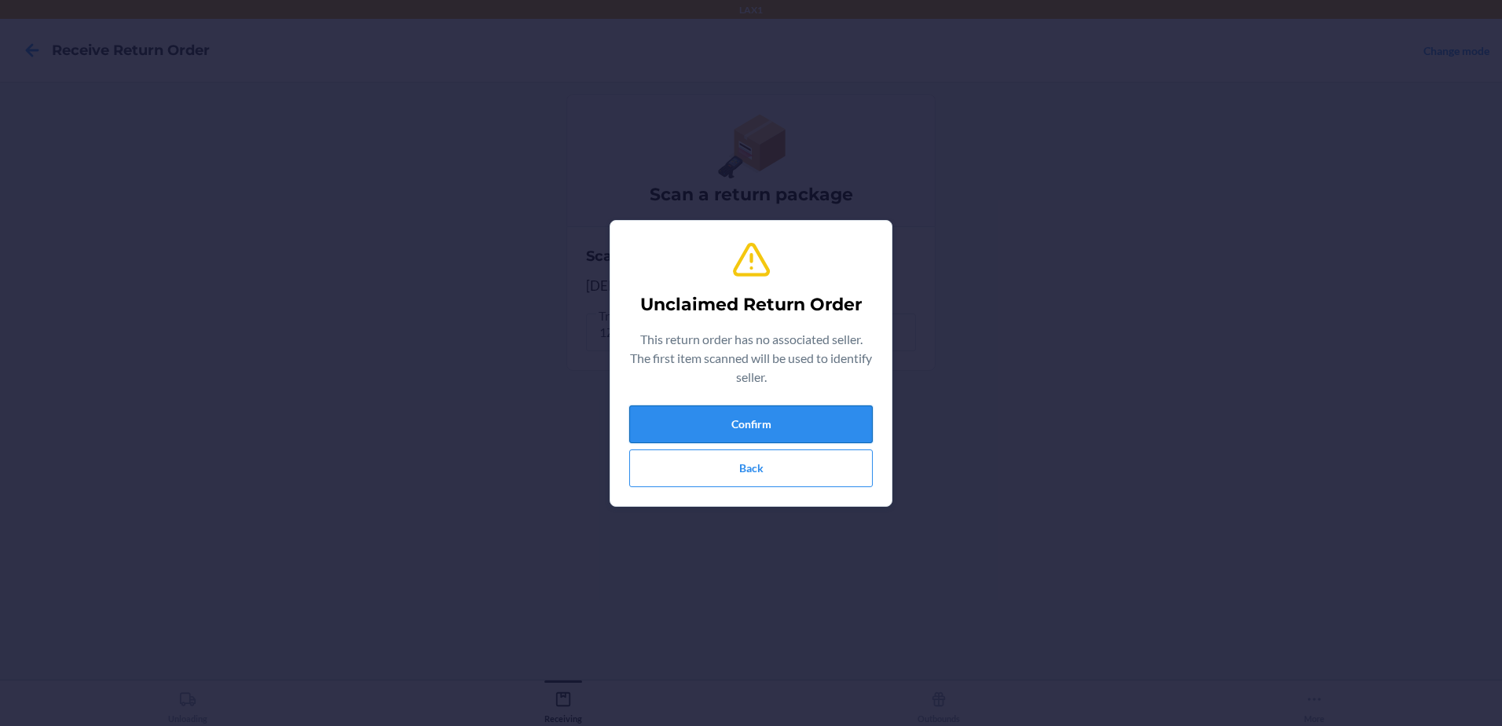
click at [847, 415] on button "Confirm" at bounding box center [750, 424] width 243 height 38
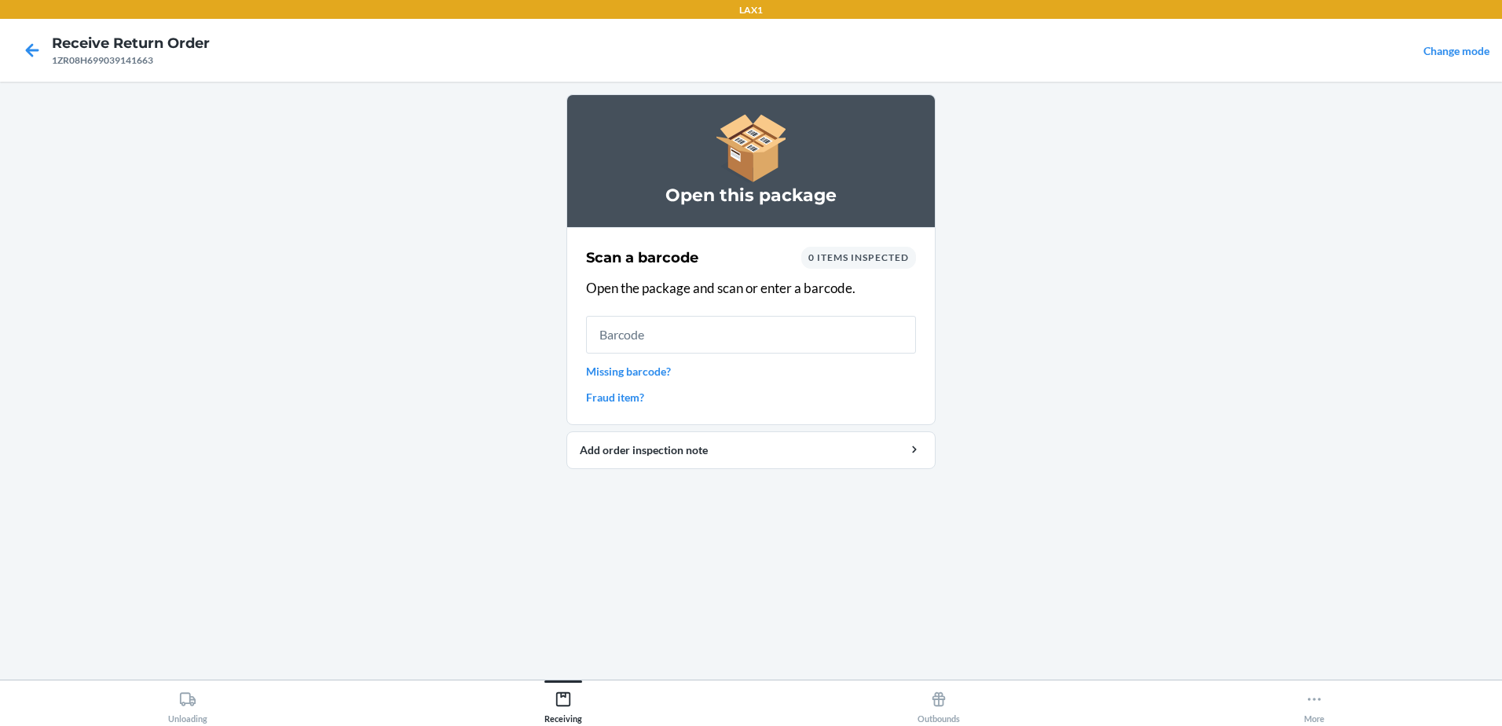
click at [854, 328] on input "text" at bounding box center [751, 335] width 330 height 38
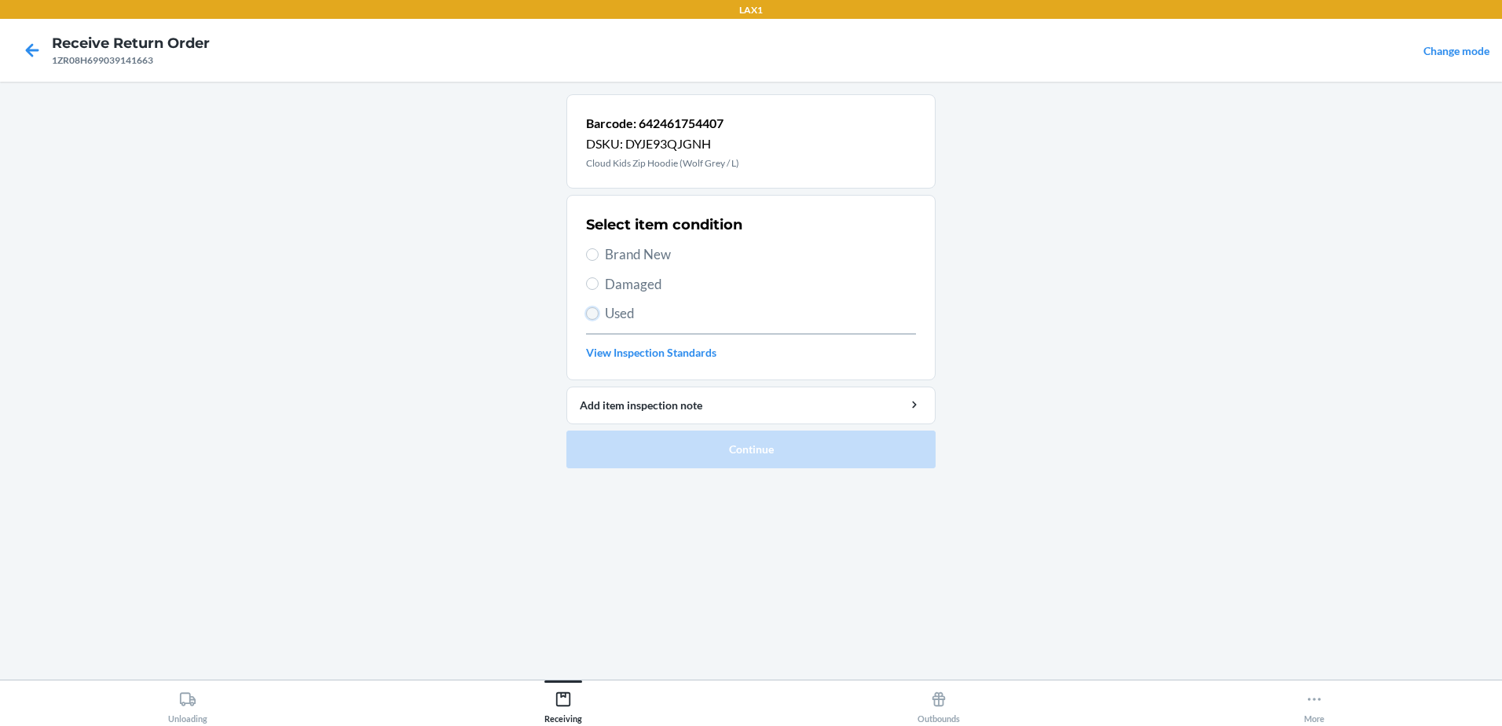
click at [591, 317] on input "Used" at bounding box center [592, 313] width 13 height 13
radio input "true"
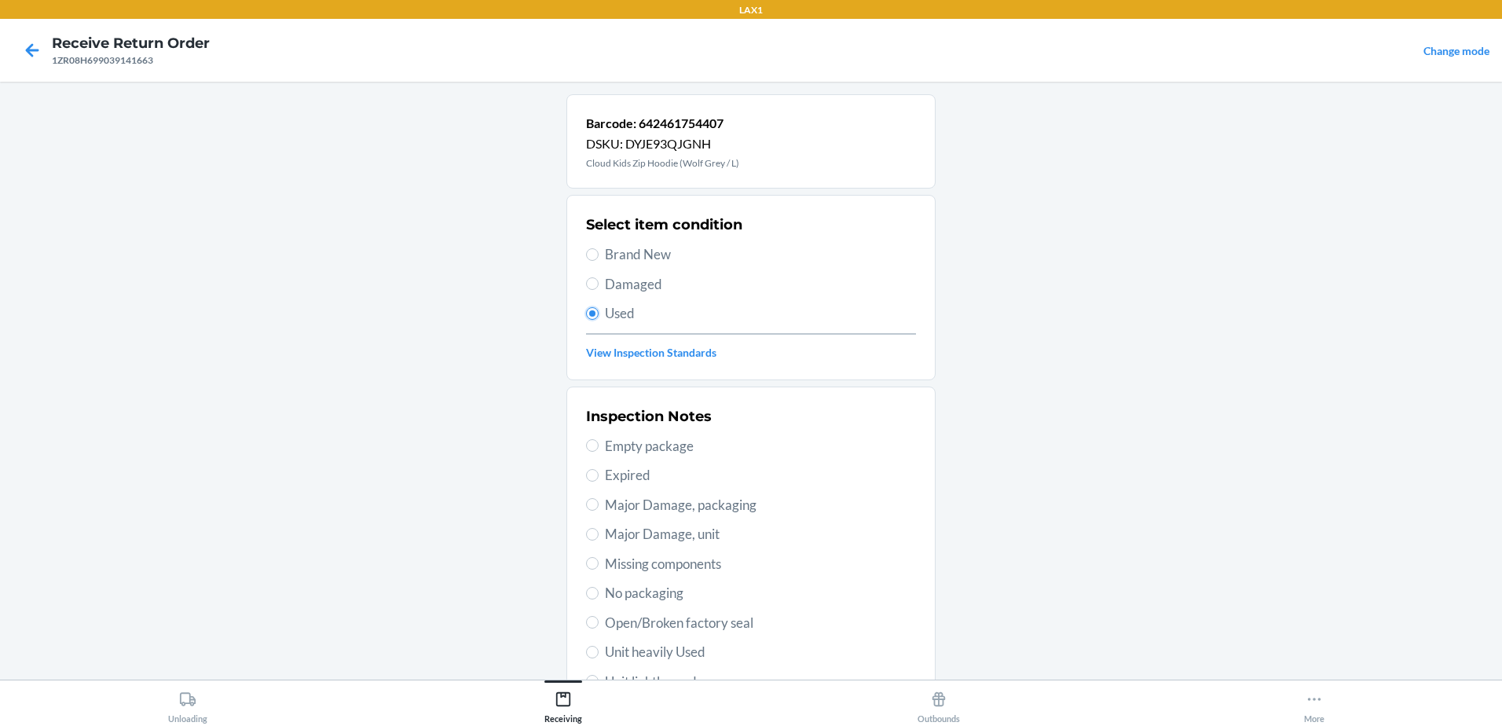
scroll to position [221, 0]
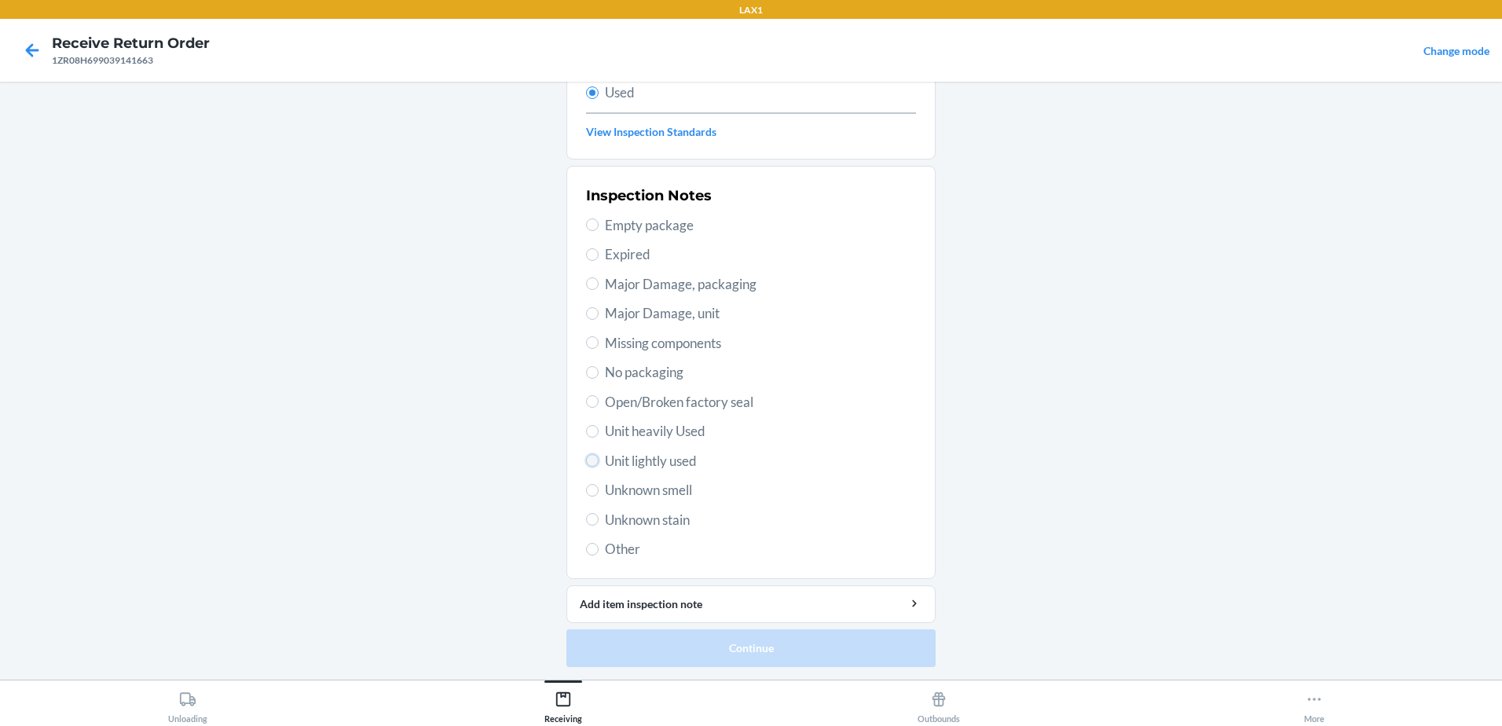
click at [587, 459] on input "Unit lightly used" at bounding box center [592, 460] width 13 height 13
radio input "true"
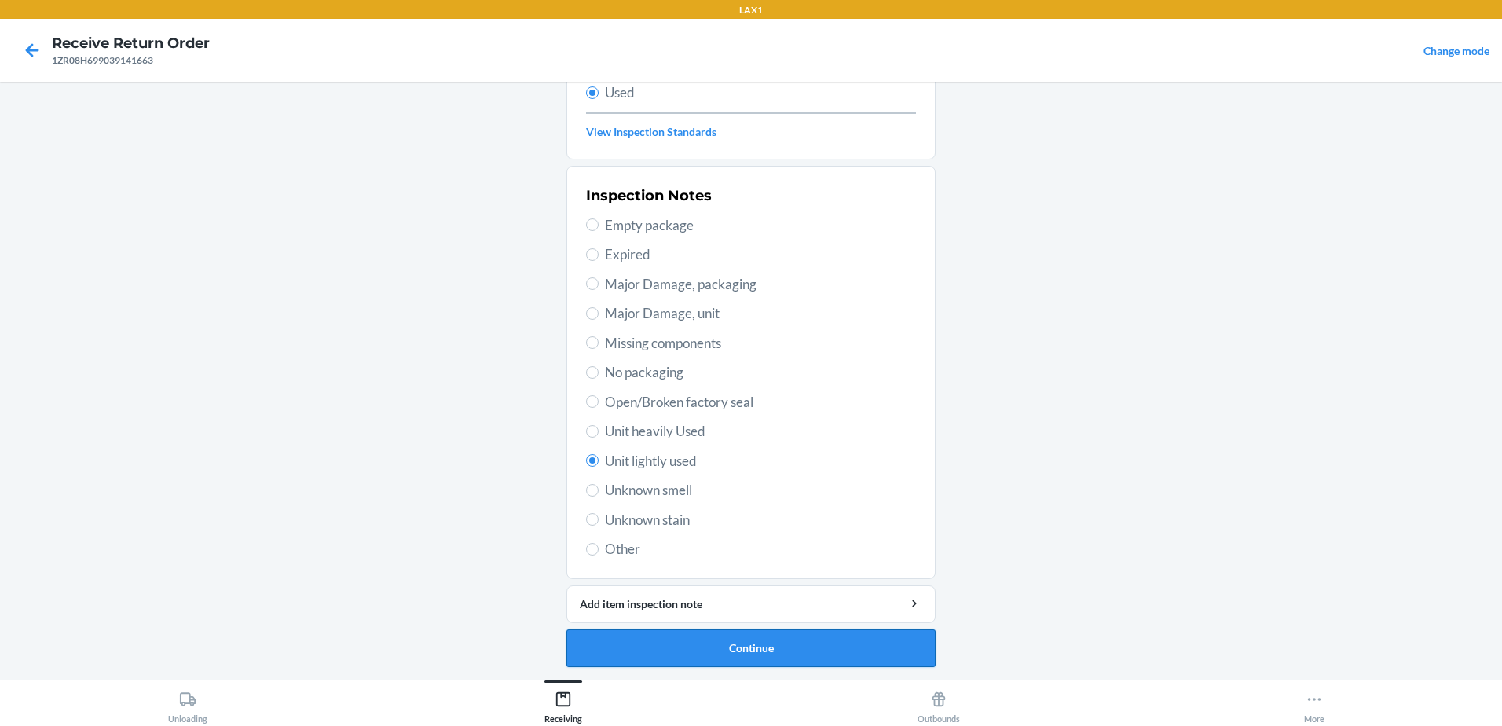
click at [784, 655] on button "Continue" at bounding box center [750, 648] width 369 height 38
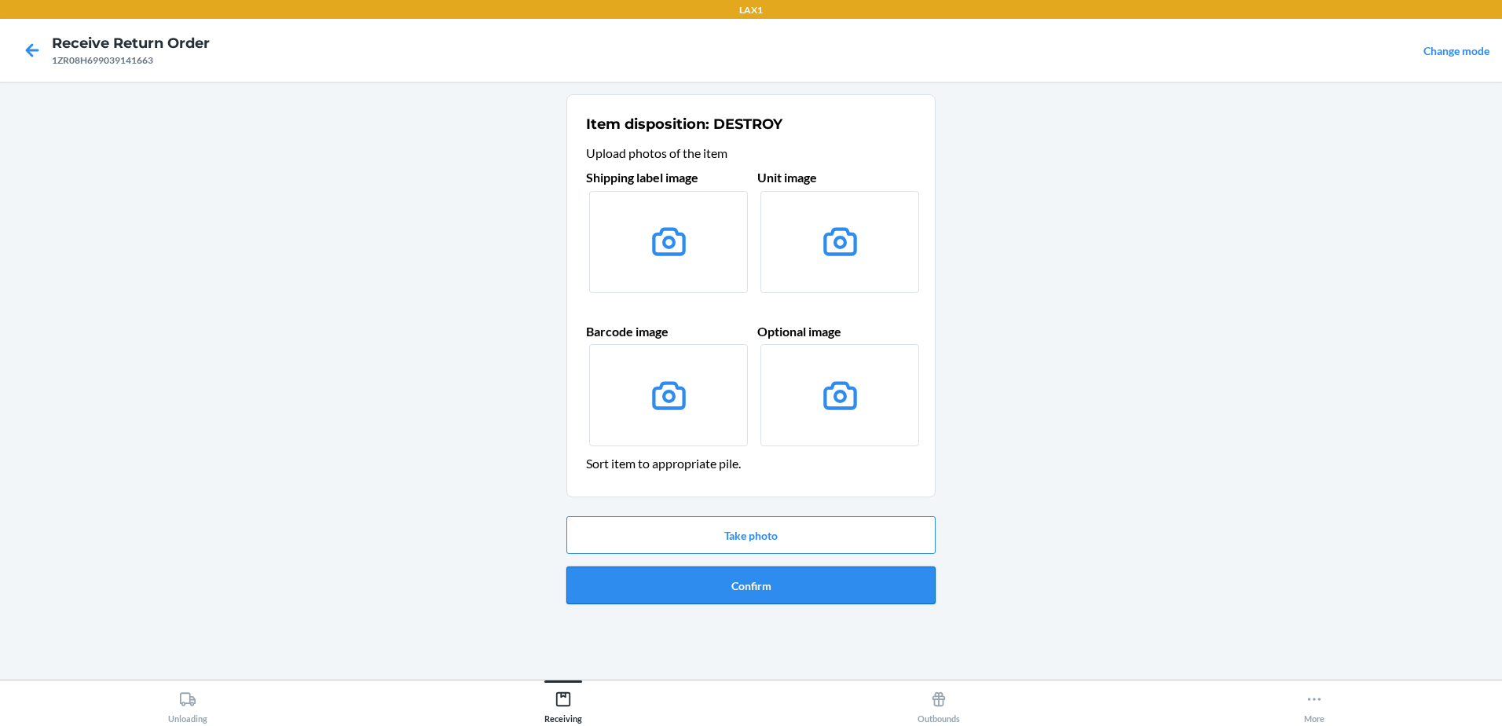
click at [778, 591] on button "Confirm" at bounding box center [750, 585] width 369 height 38
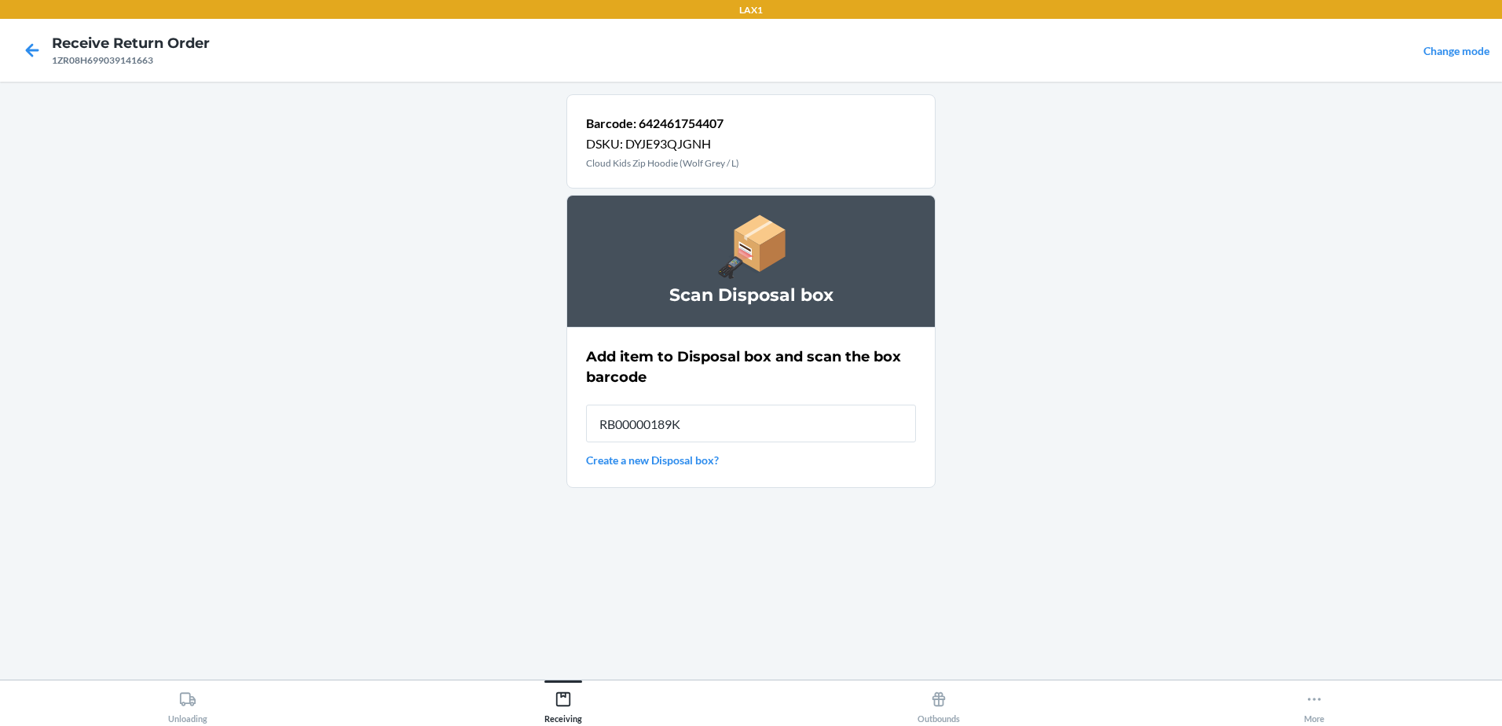
type input "RB00000189K"
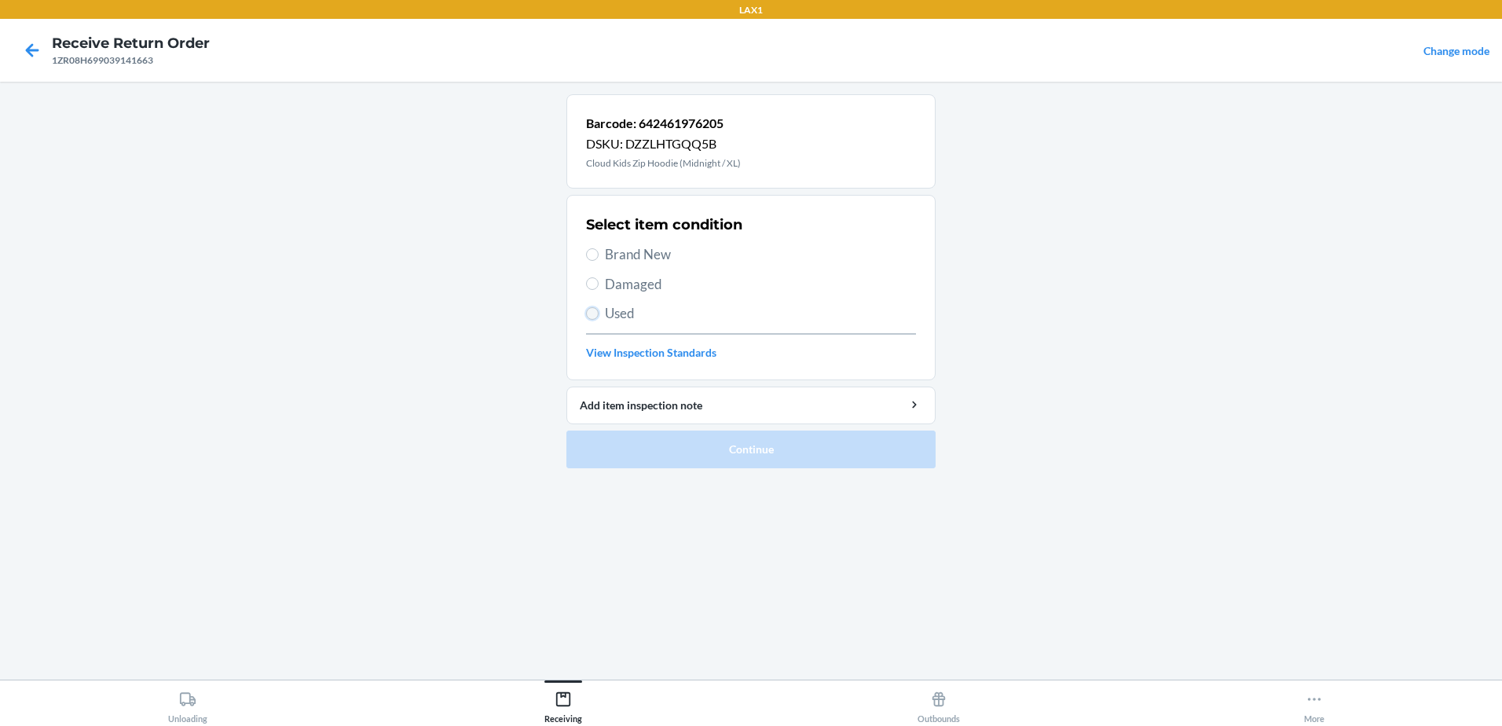
click at [592, 312] on input "Used" at bounding box center [592, 313] width 13 height 13
radio input "true"
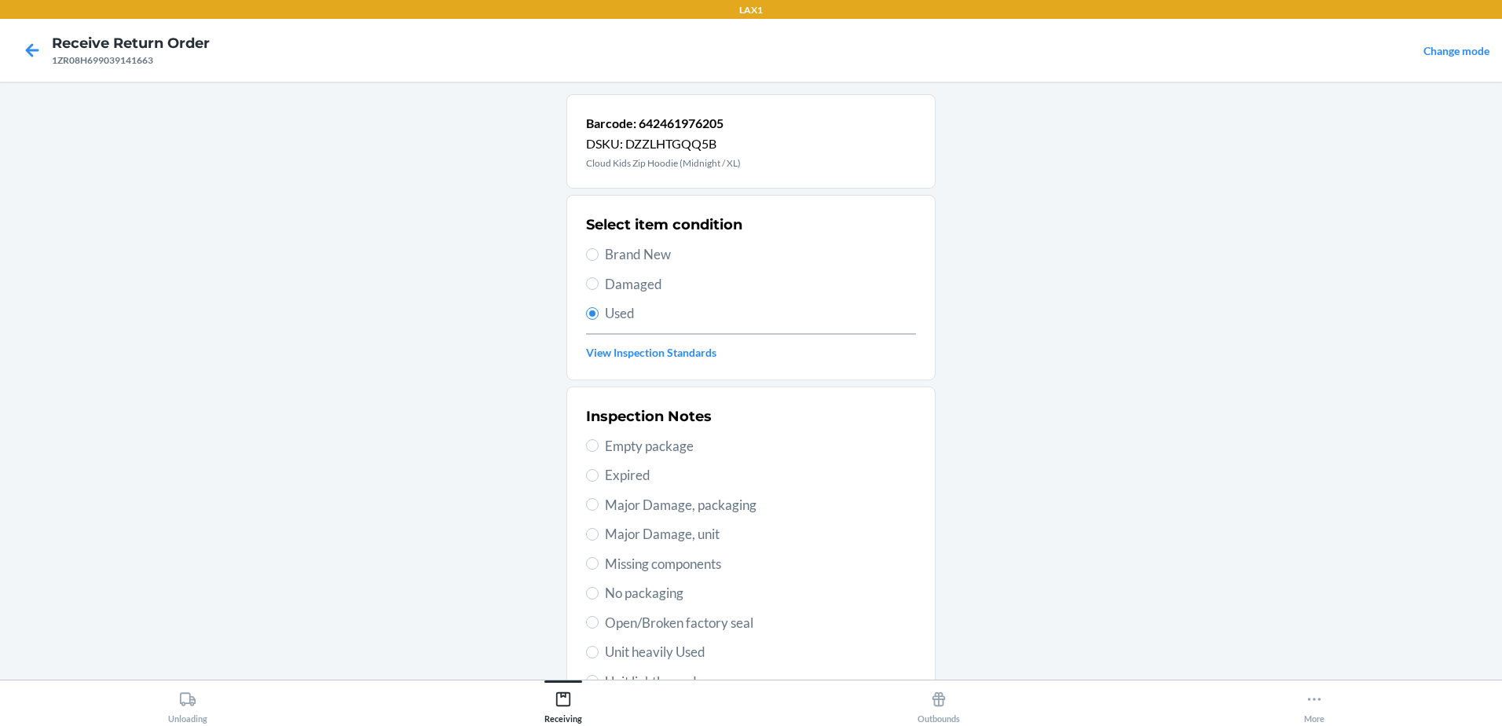
drag, startPoint x: 650, startPoint y: 286, endPoint x: 737, endPoint y: 287, distance: 86.4
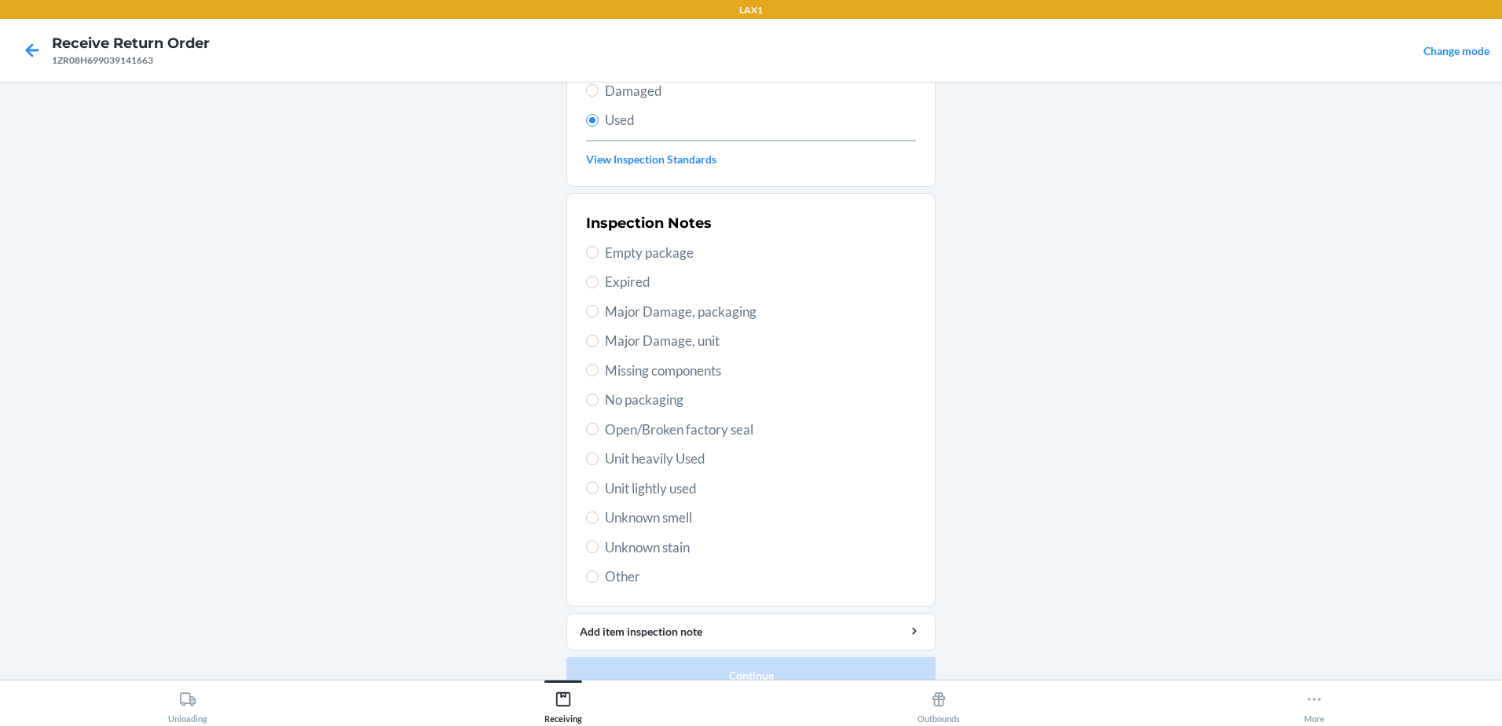
scroll to position [221, 0]
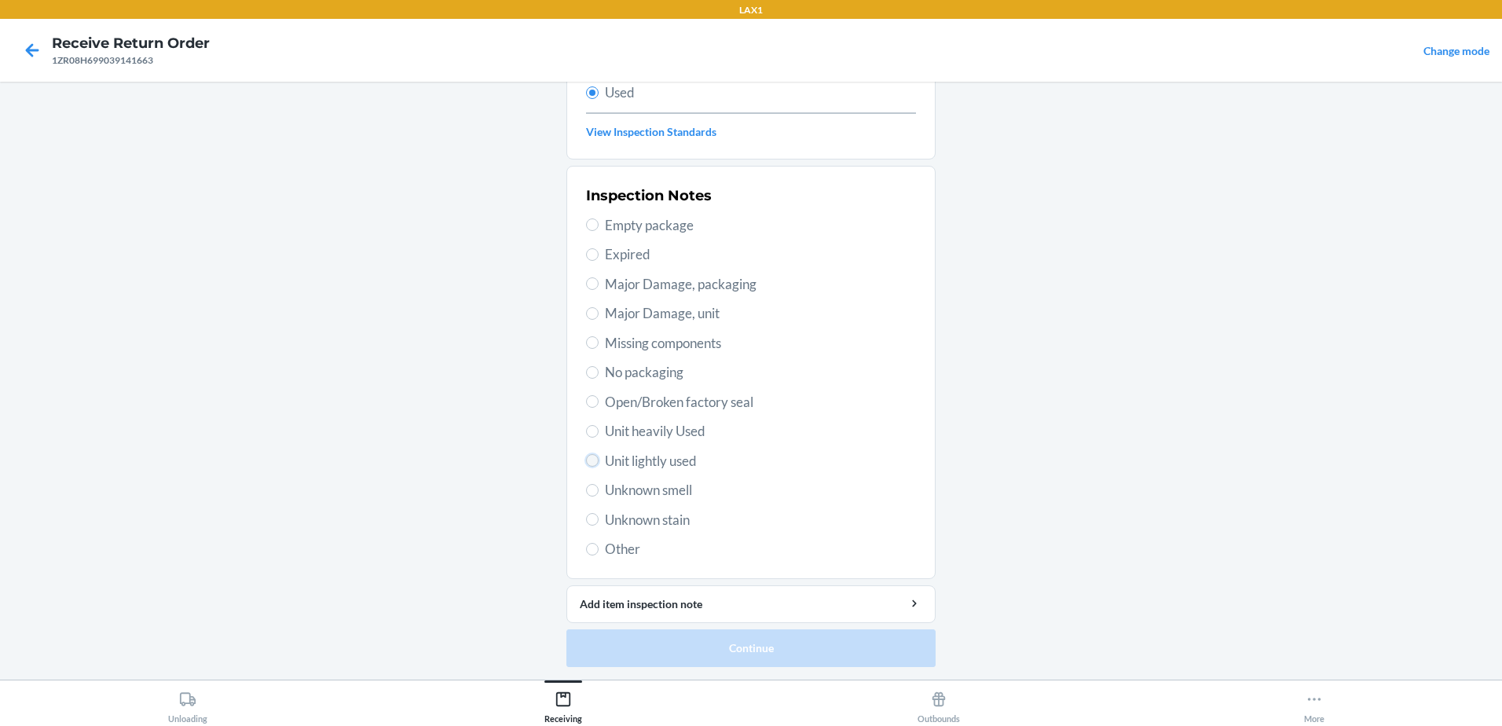
click at [588, 459] on input "Unit lightly used" at bounding box center [592, 460] width 13 height 13
radio input "true"
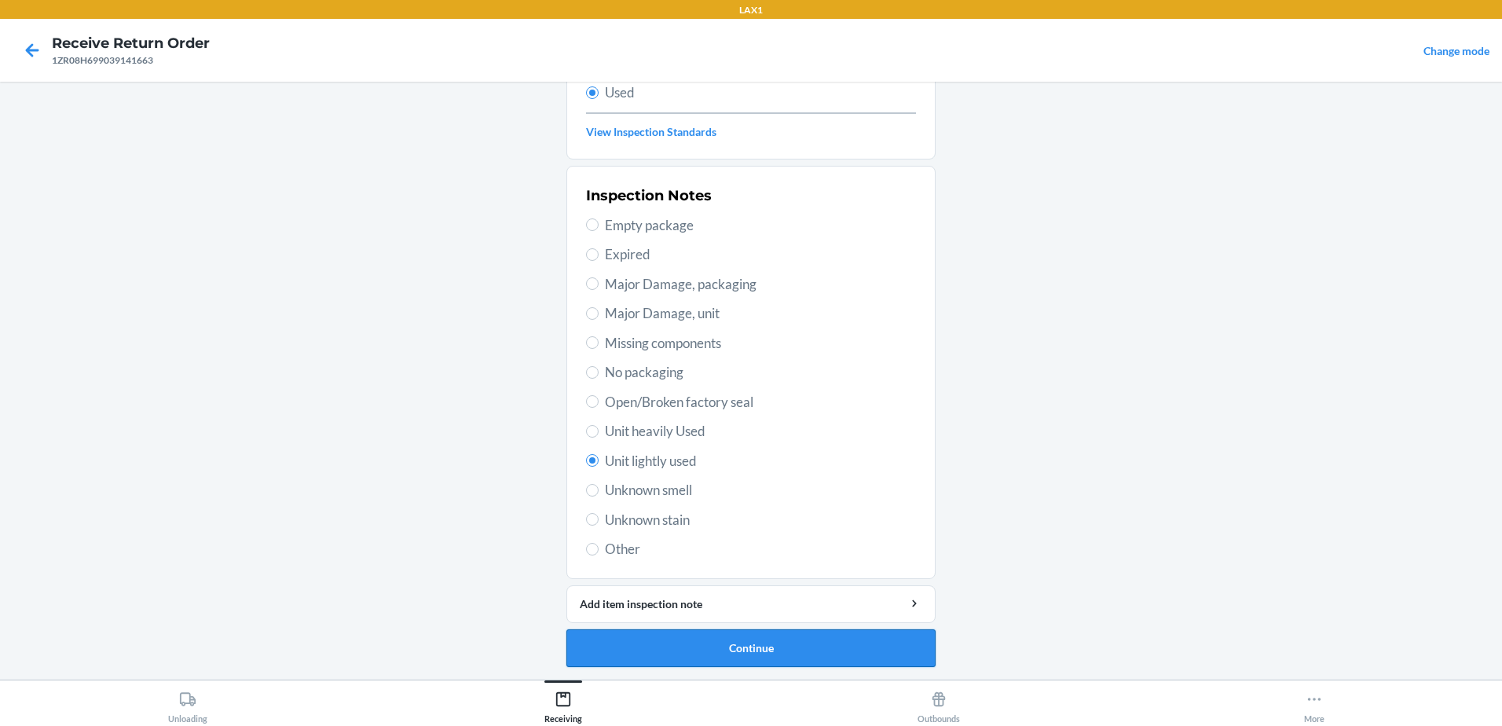
click at [821, 657] on button "Continue" at bounding box center [750, 648] width 369 height 38
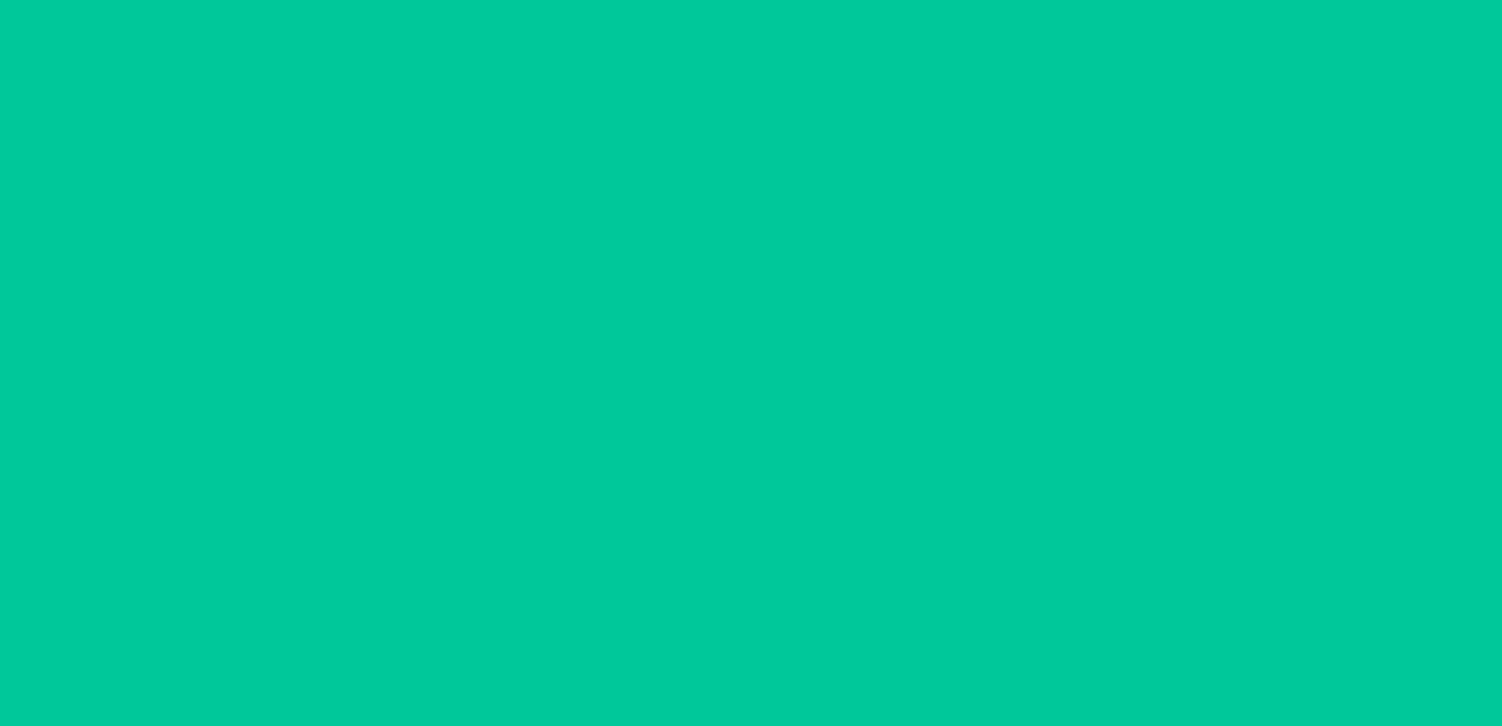
scroll to position [0, 0]
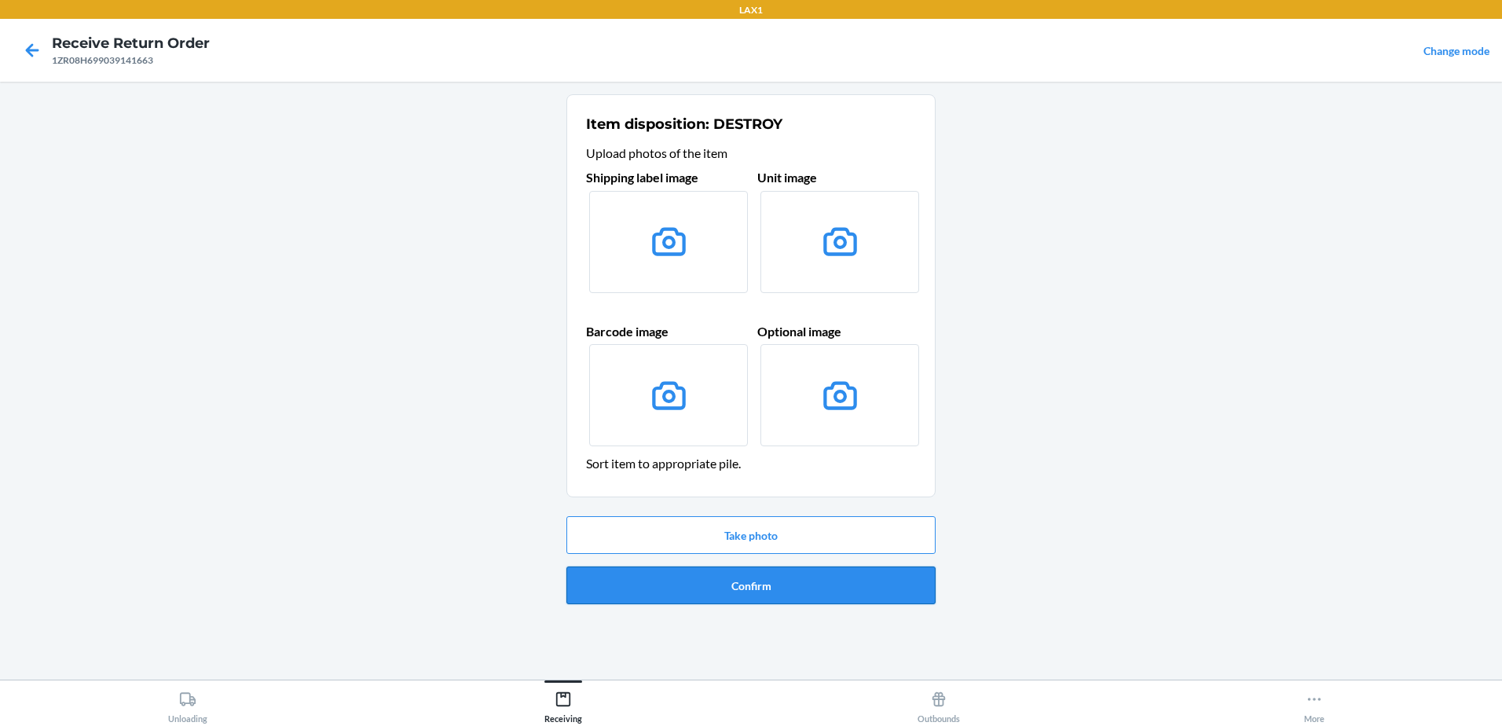
click at [774, 602] on button "Confirm" at bounding box center [750, 585] width 369 height 38
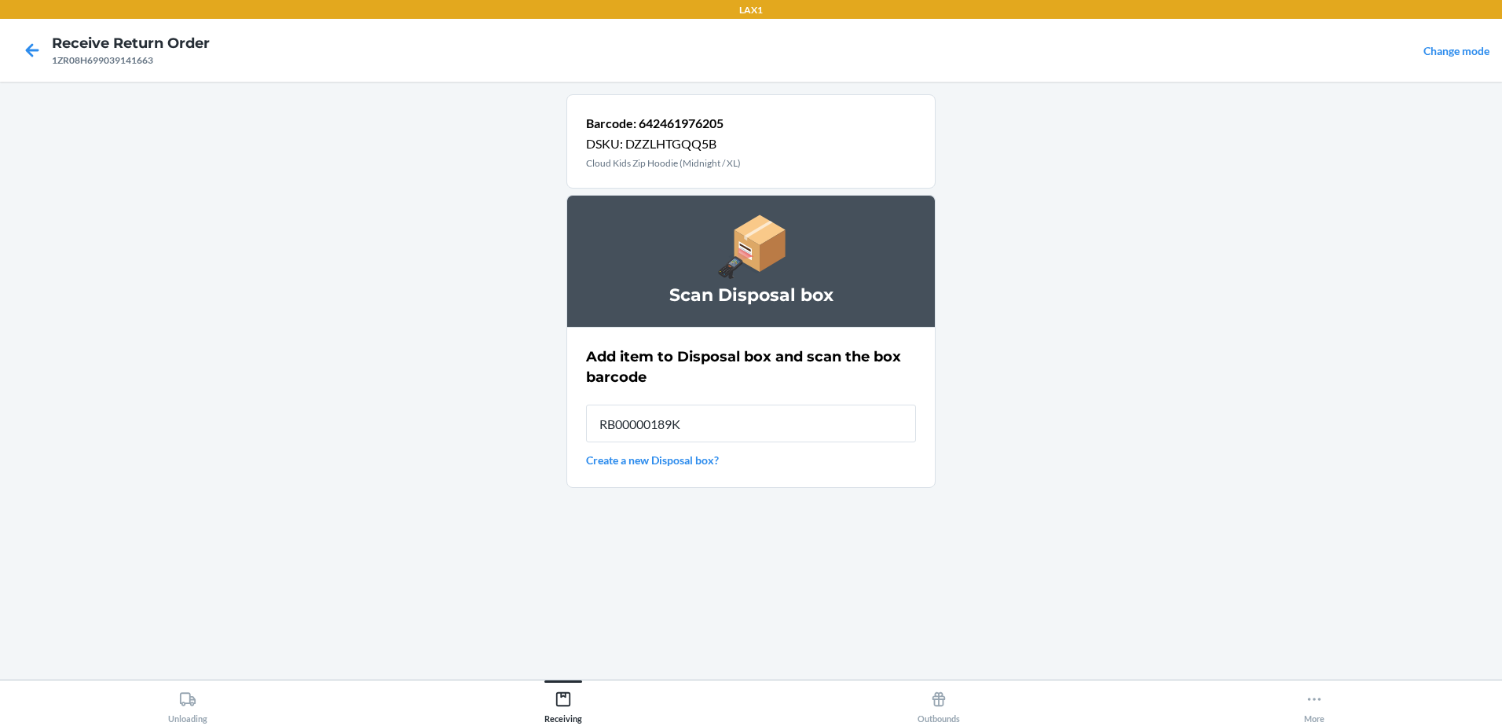
type input "RB00000189K"
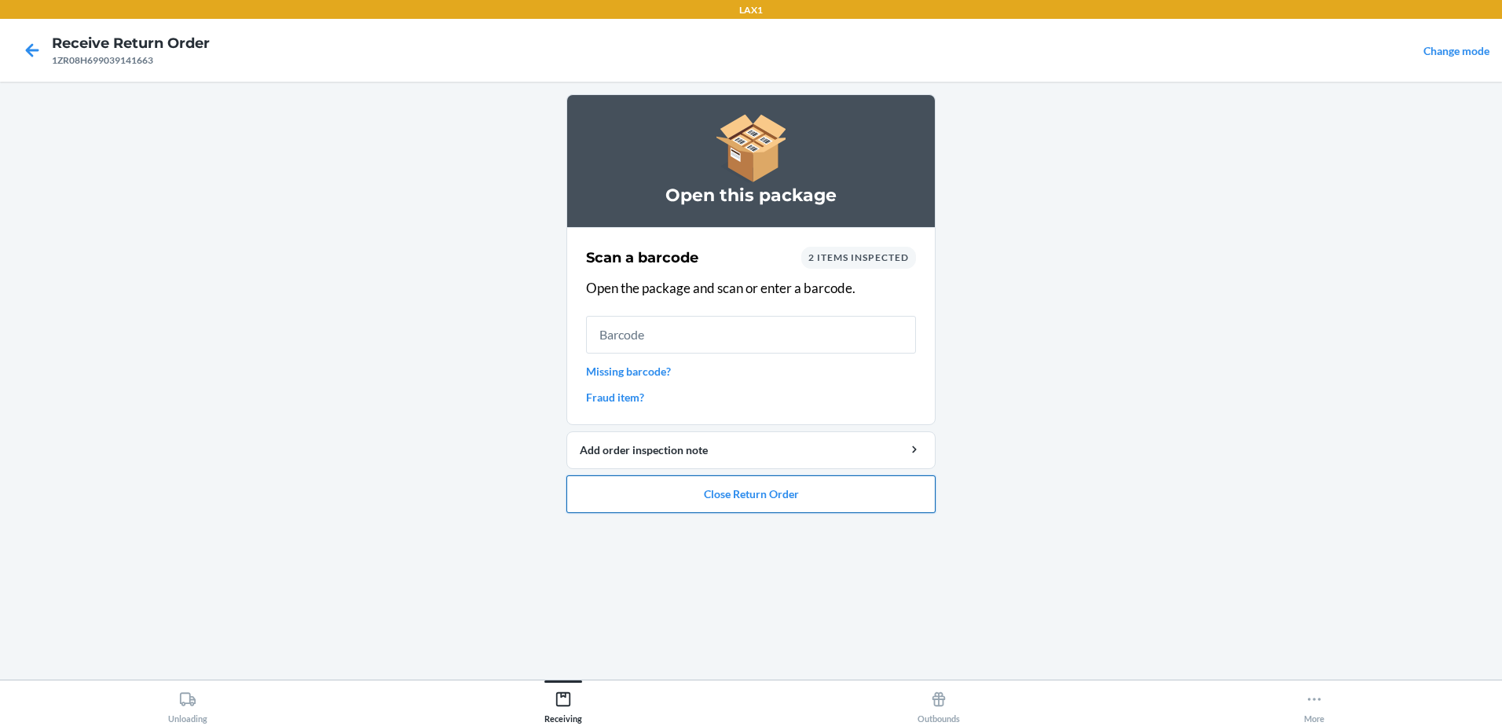
click at [733, 496] on button "Close Return Order" at bounding box center [750, 494] width 369 height 38
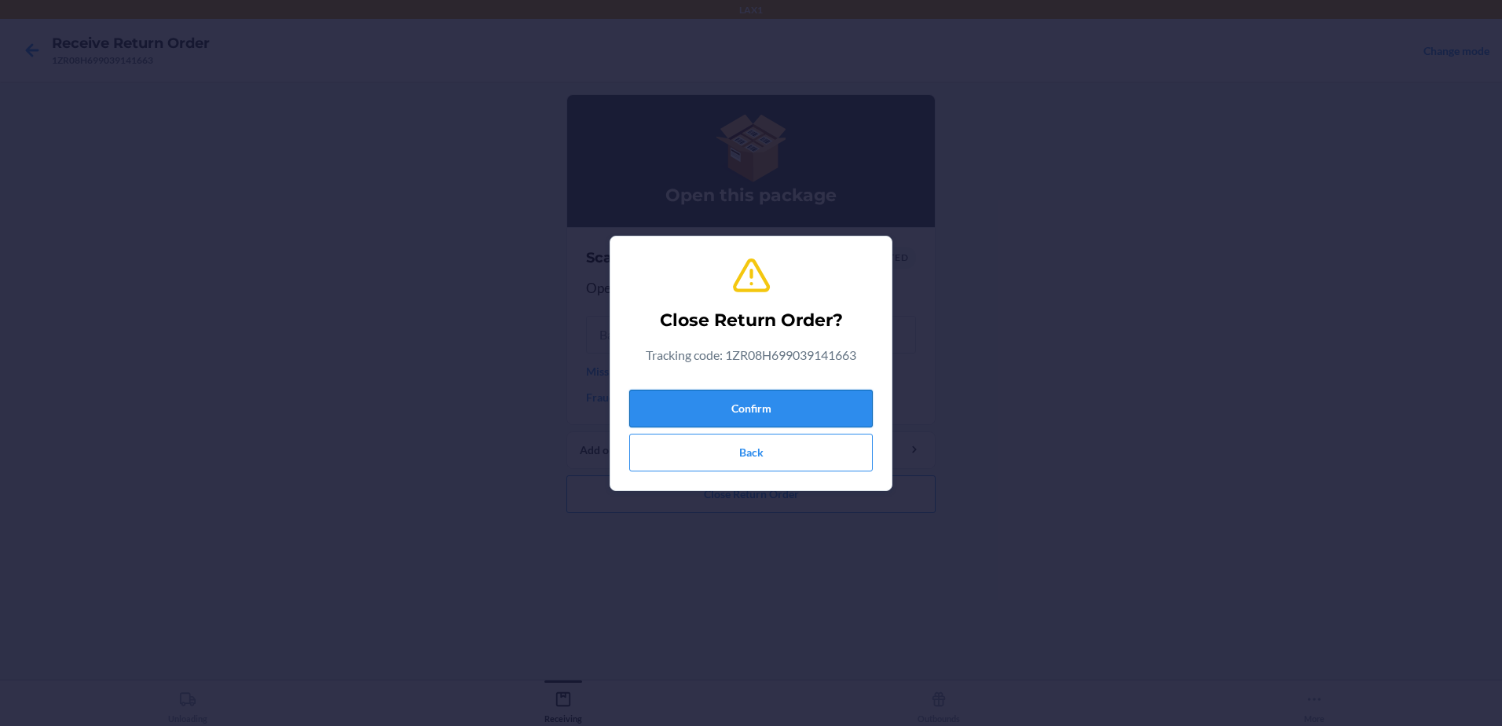
click at [799, 393] on button "Confirm" at bounding box center [750, 409] width 243 height 38
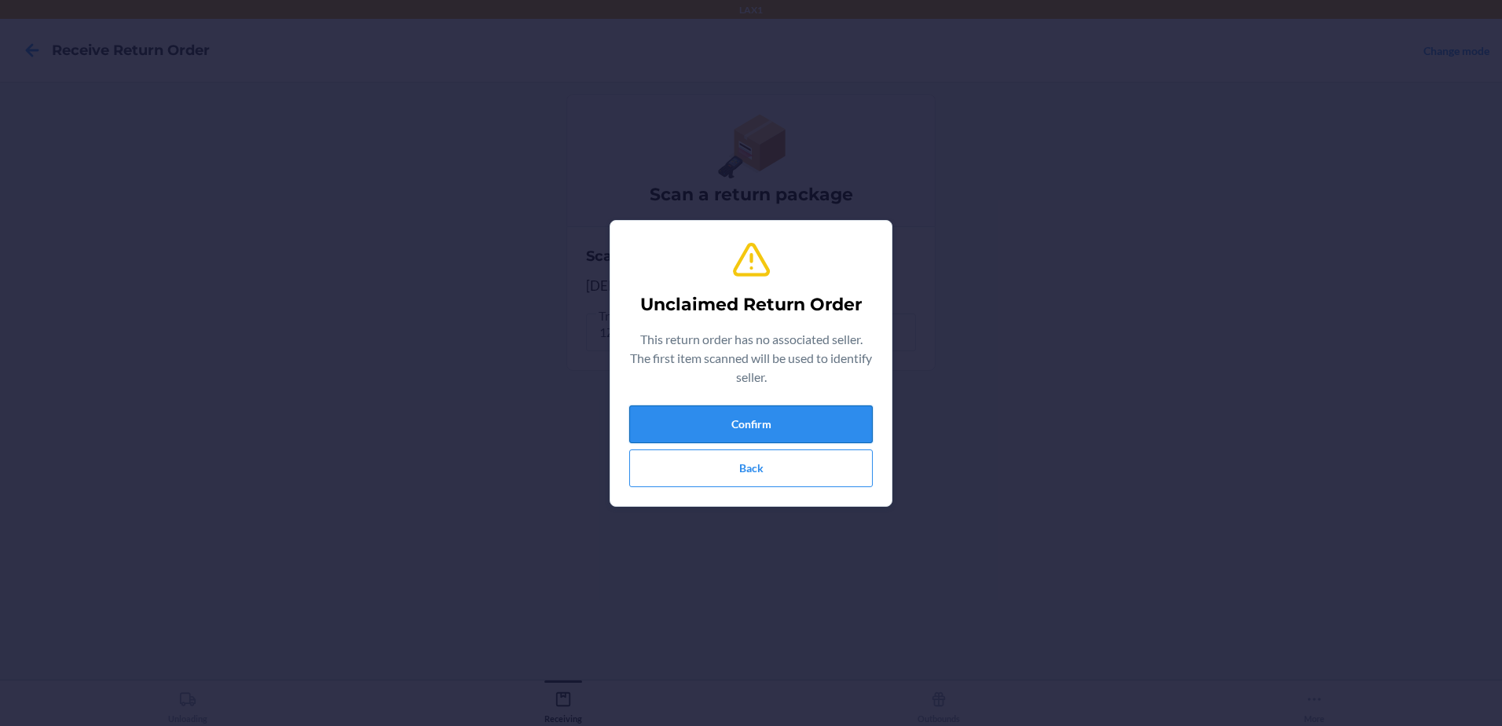
click at [867, 412] on button "Confirm" at bounding box center [750, 424] width 243 height 38
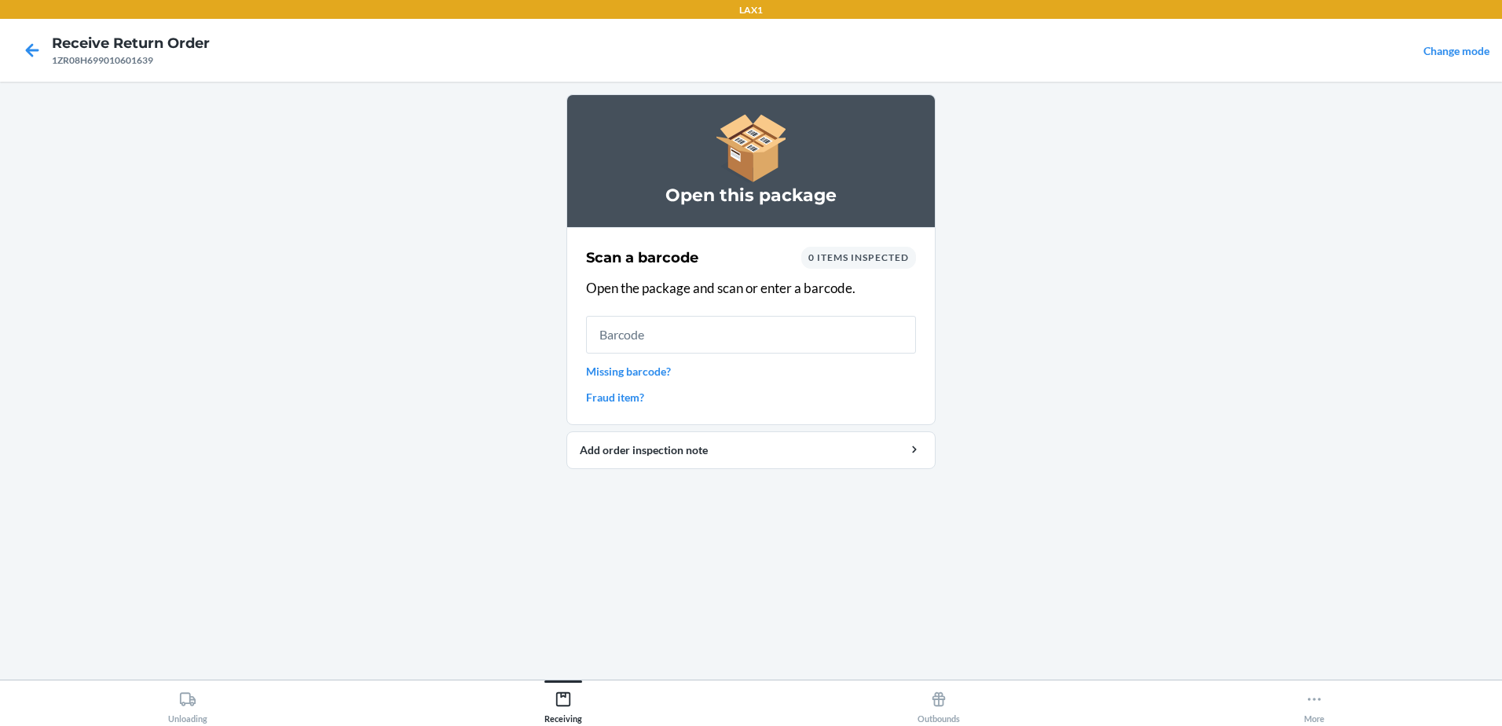
type input "w"
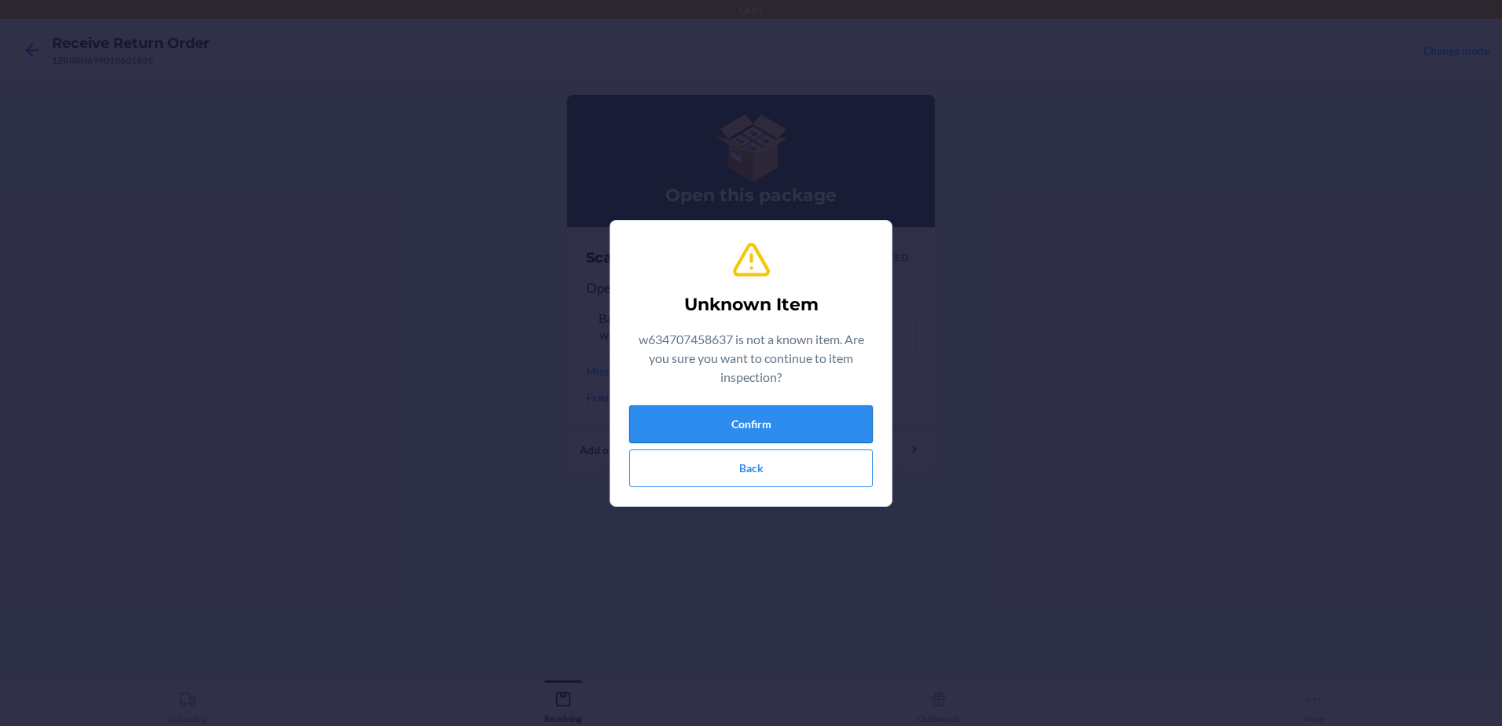
click at [854, 415] on button "Confirm" at bounding box center [750, 424] width 243 height 38
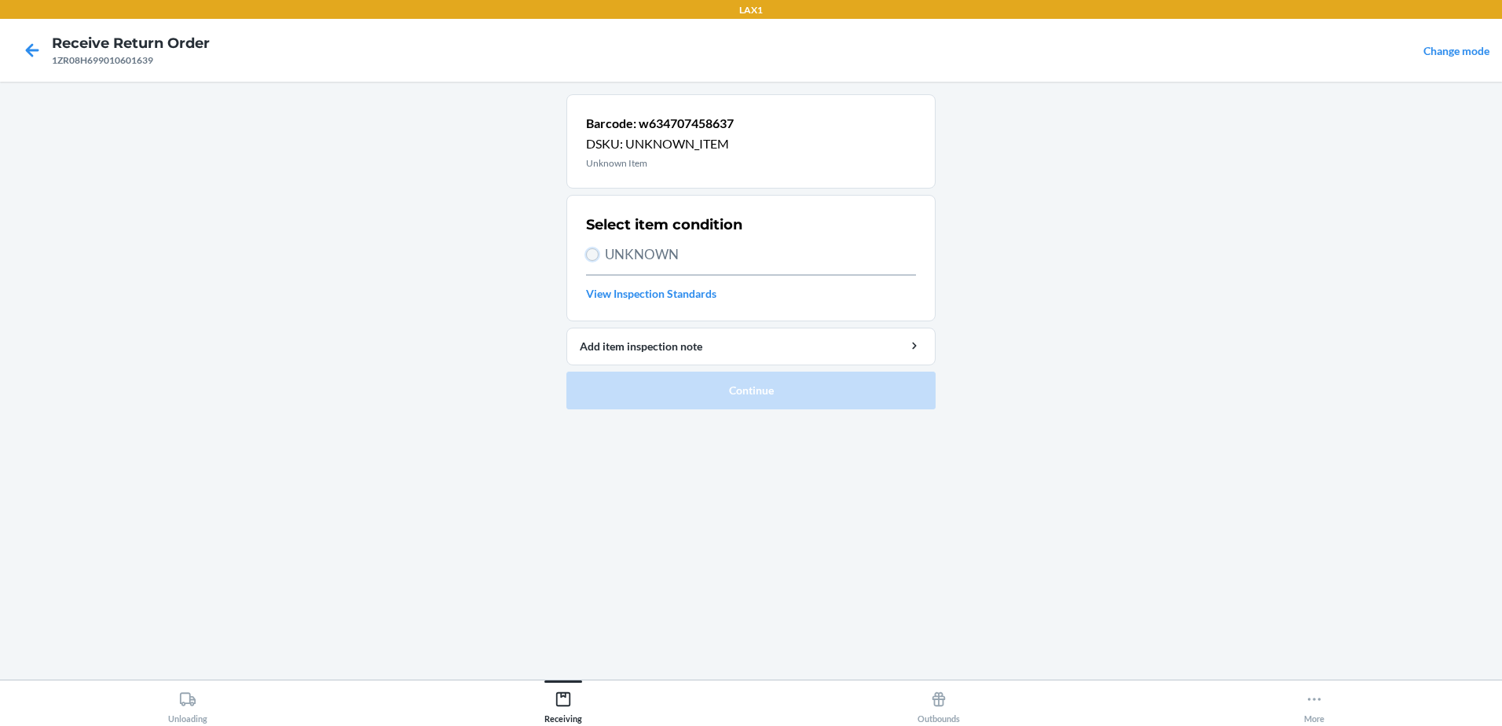
click at [598, 253] on input "UNKNOWN" at bounding box center [592, 254] width 13 height 13
radio input "true"
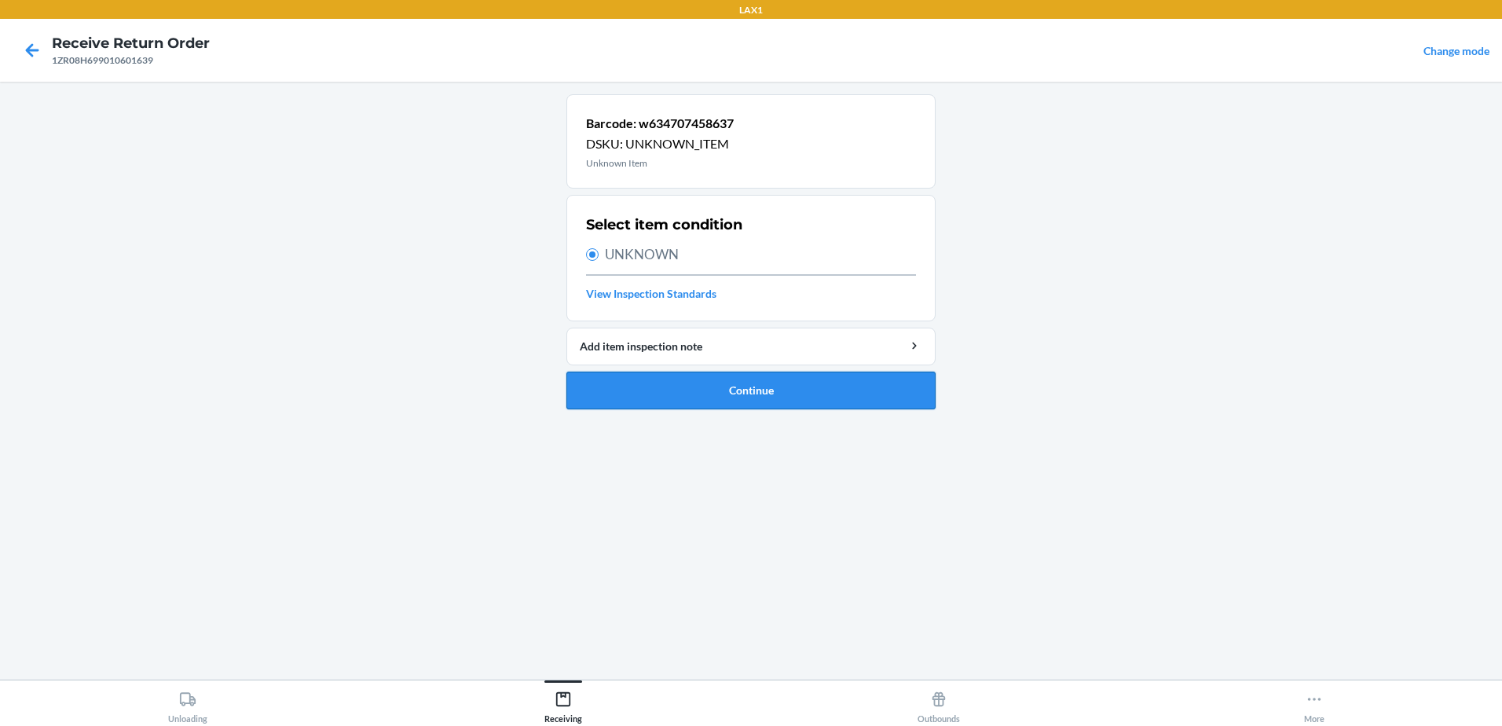
click at [807, 386] on button "Continue" at bounding box center [750, 391] width 369 height 38
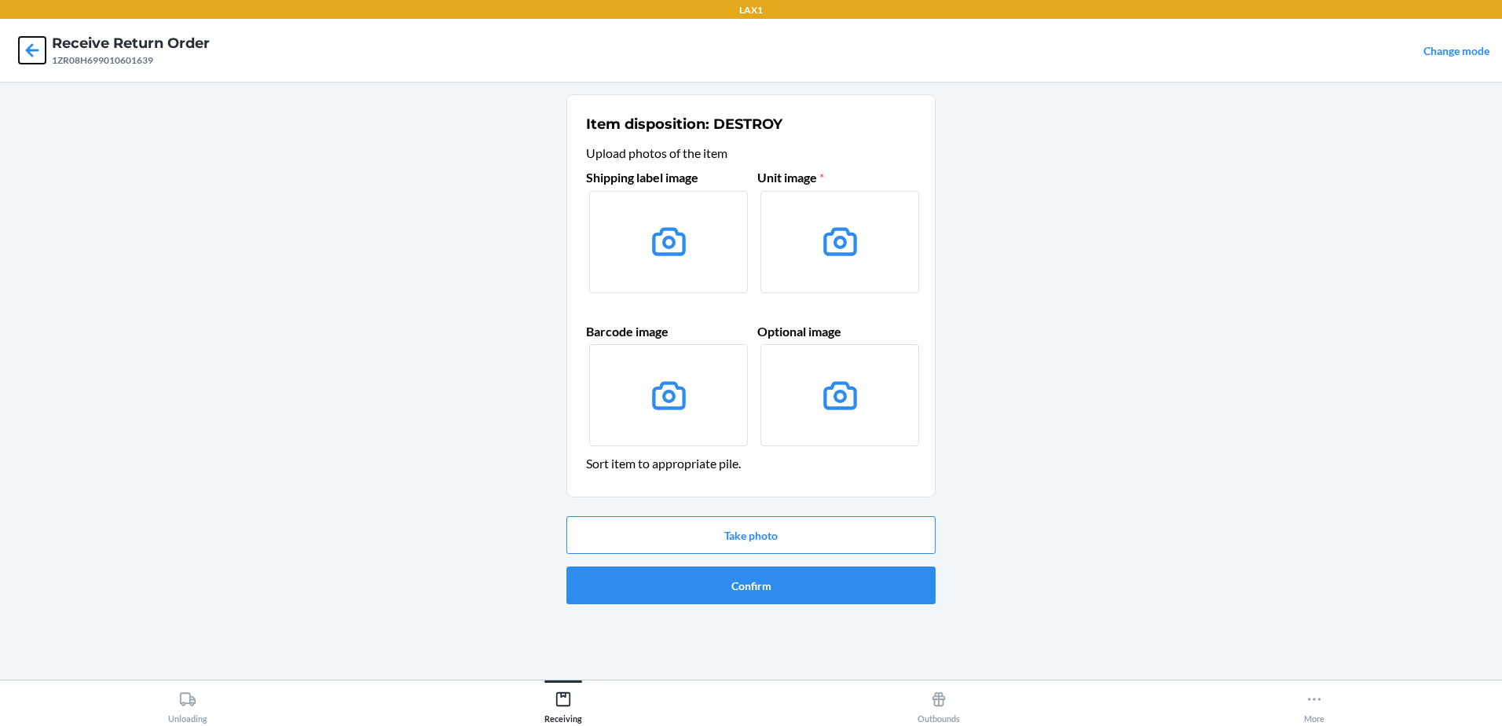
click at [31, 43] on icon at bounding box center [32, 50] width 27 height 27
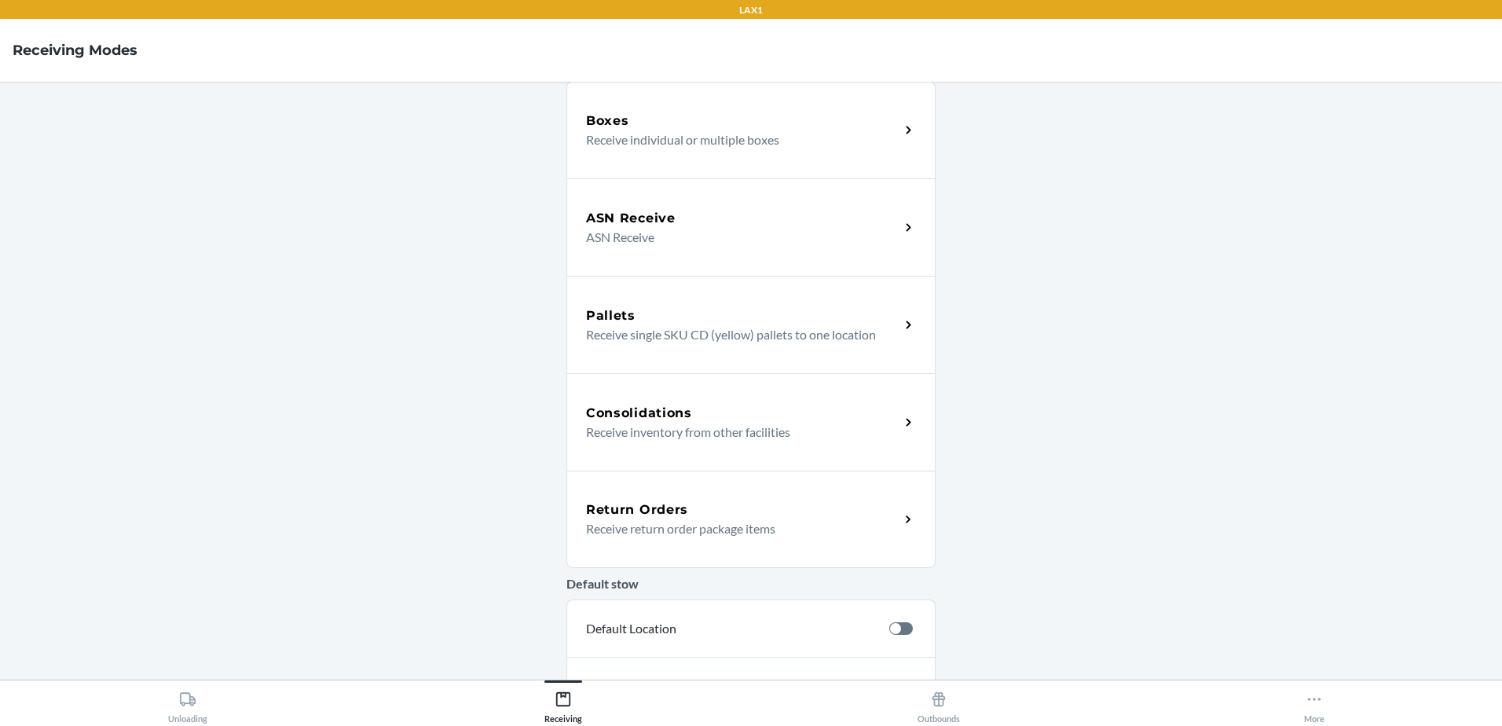
scroll to position [272, 0]
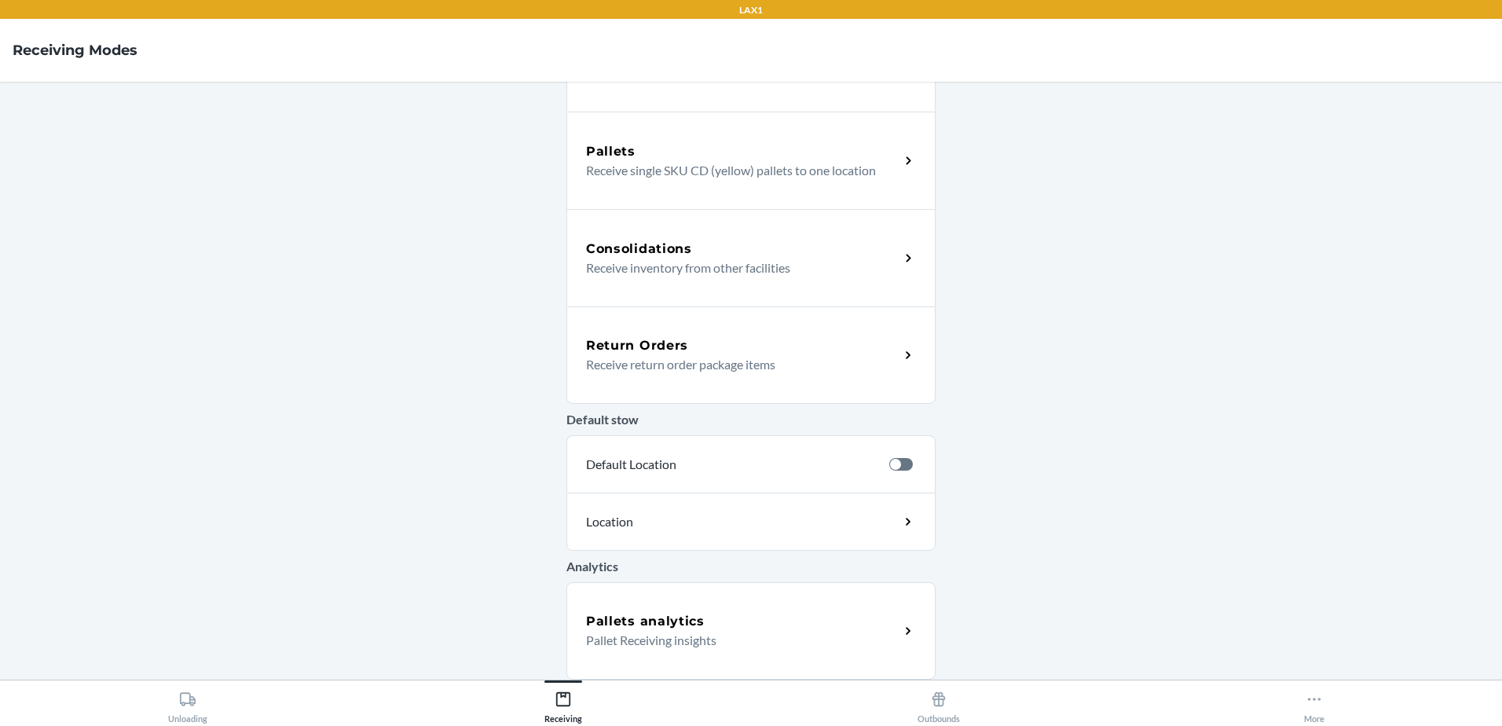
click at [698, 356] on p "Receive return order package items" at bounding box center [736, 364] width 301 height 19
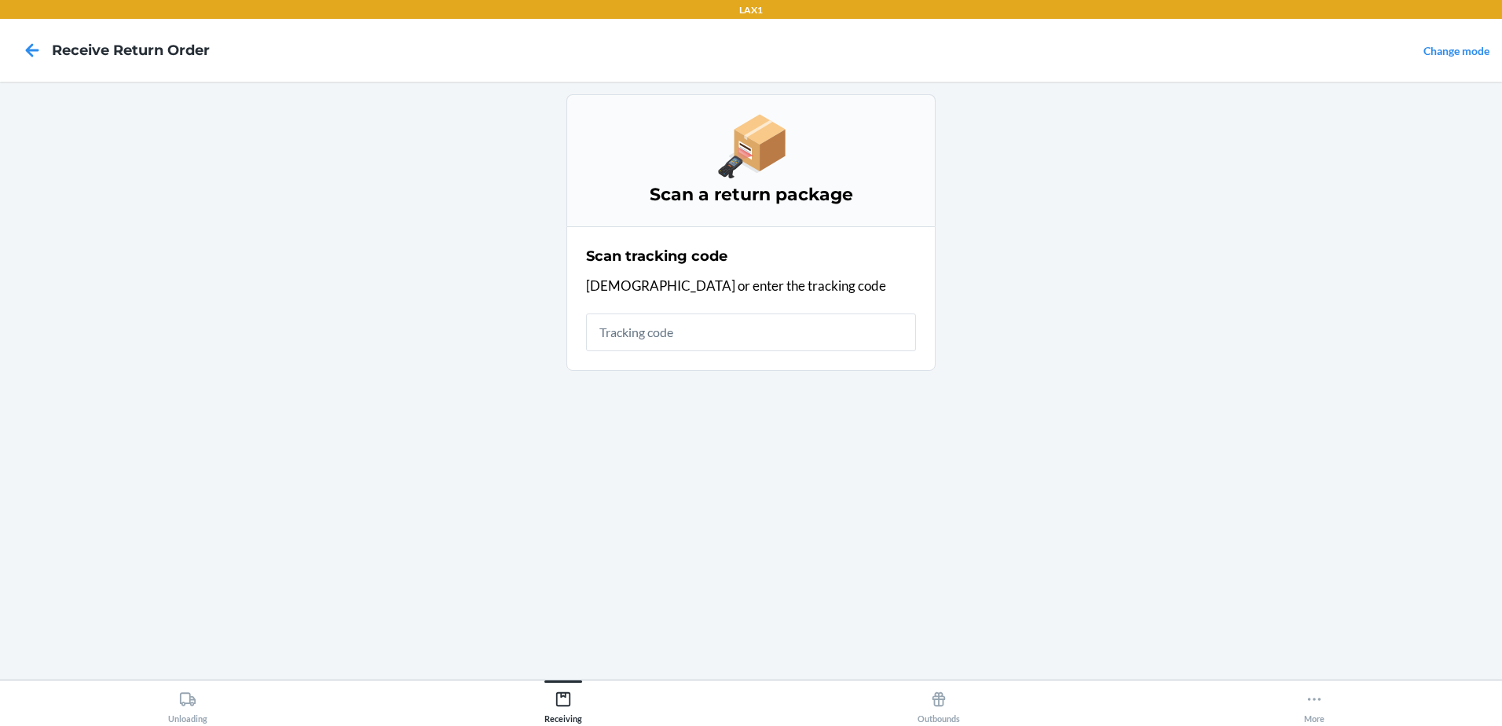
click at [694, 331] on input "text" at bounding box center [751, 332] width 330 height 38
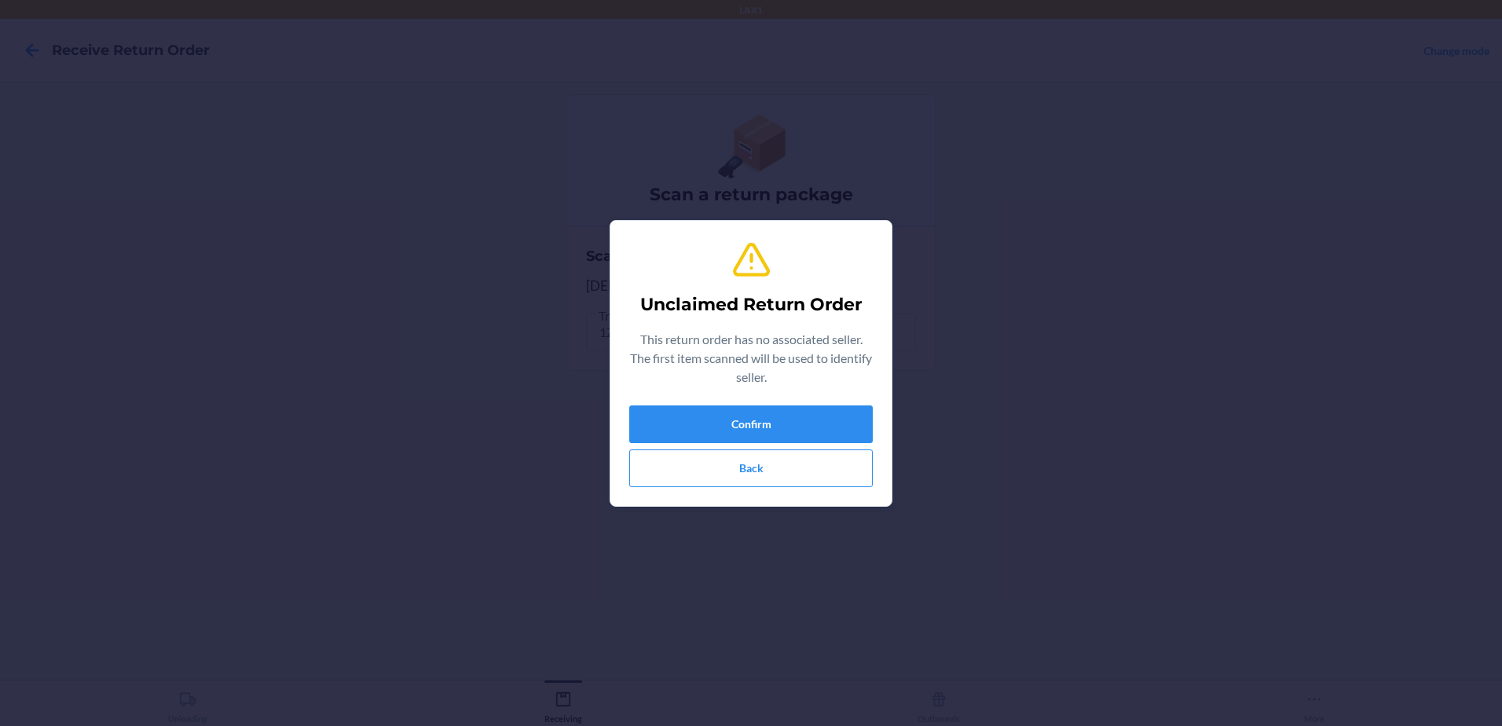
click at [871, 405] on div "Confirm Back" at bounding box center [750, 446] width 243 height 82
click at [851, 419] on button "Confirm" at bounding box center [750, 424] width 243 height 38
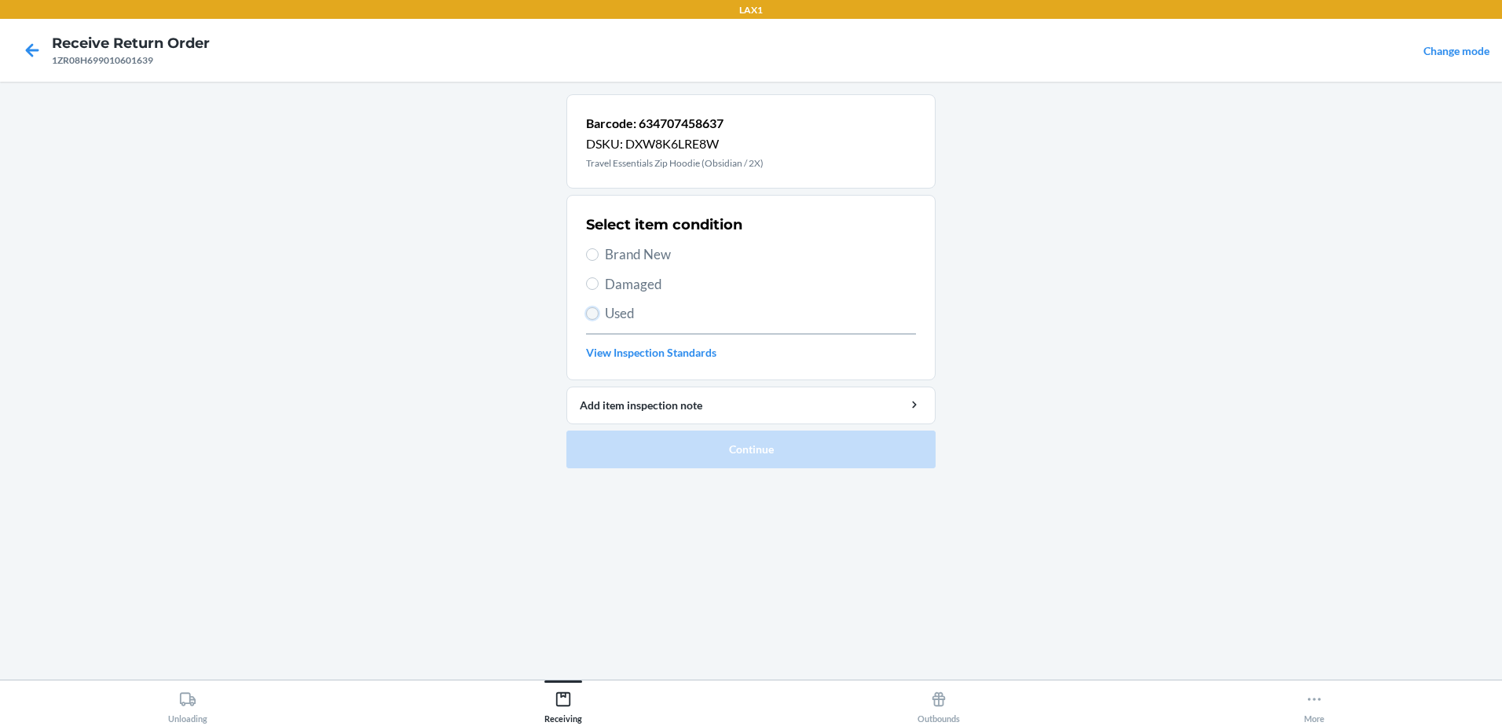
click at [589, 310] on input "Used" at bounding box center [592, 313] width 13 height 13
radio input "true"
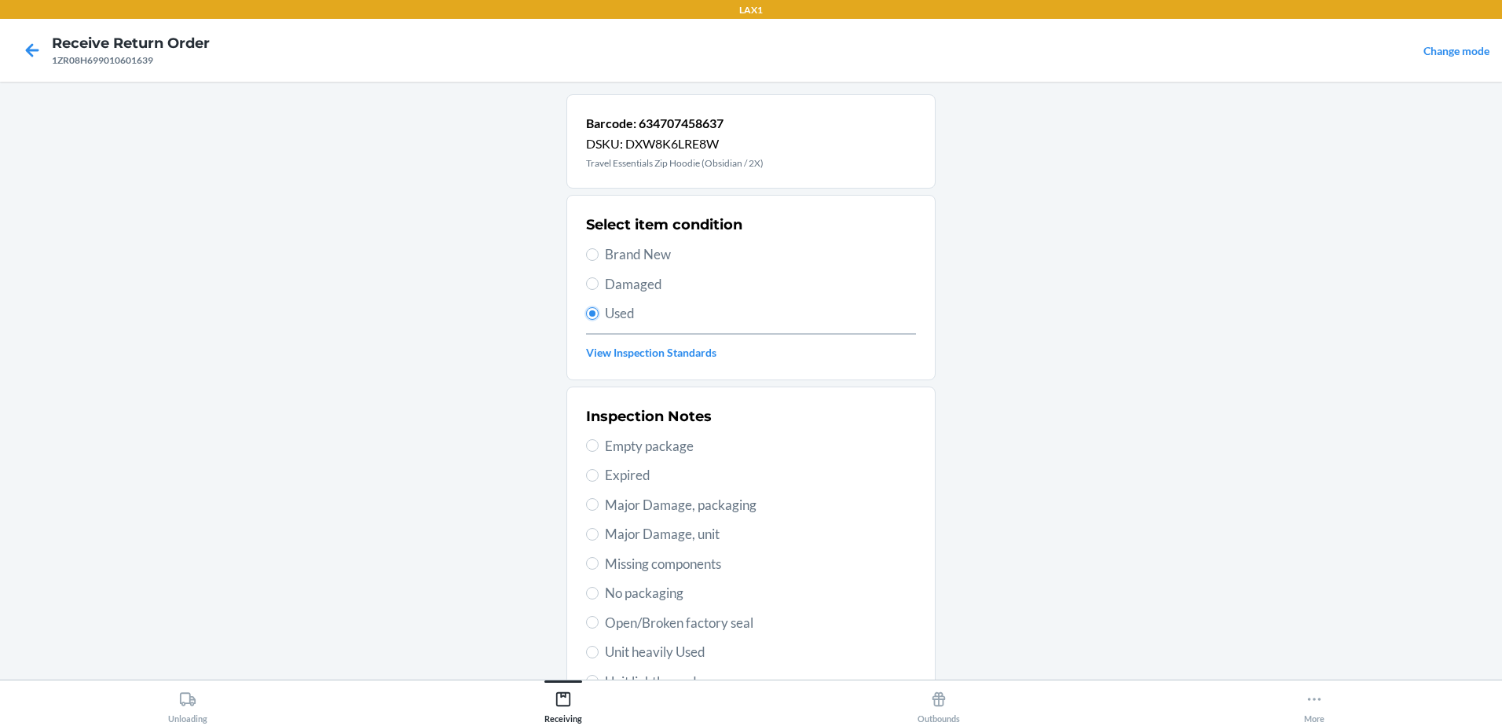
scroll to position [221, 0]
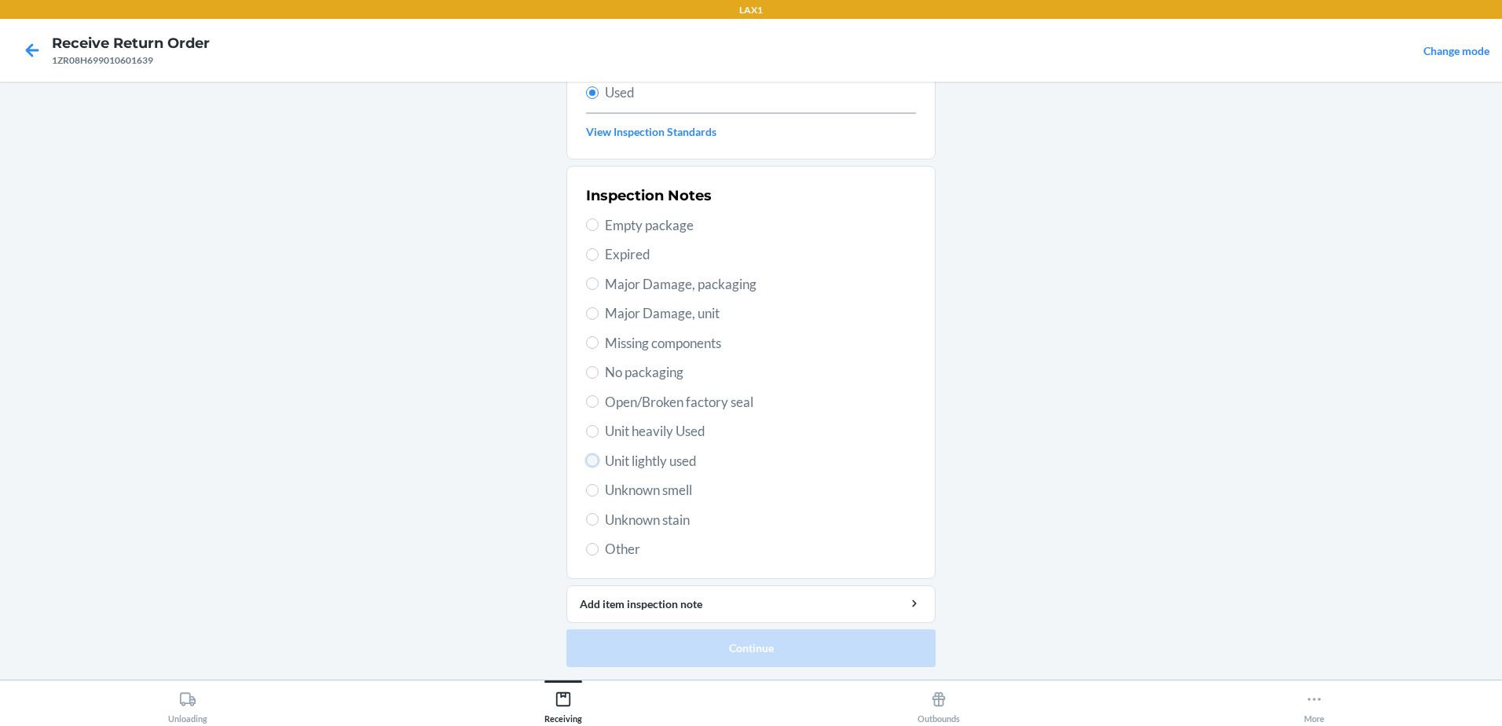
click at [586, 459] on input "Unit lightly used" at bounding box center [592, 460] width 13 height 13
radio input "true"
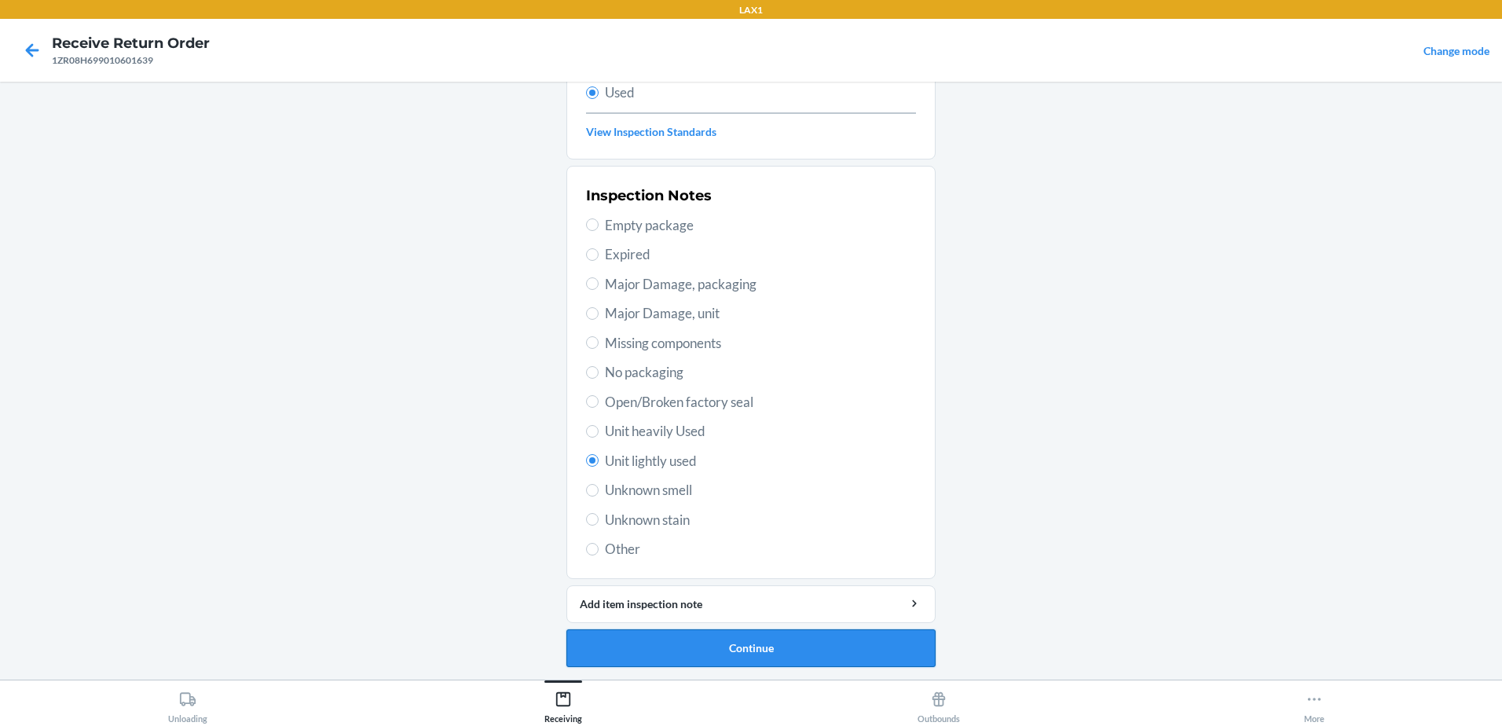
click at [789, 640] on button "Continue" at bounding box center [750, 648] width 369 height 38
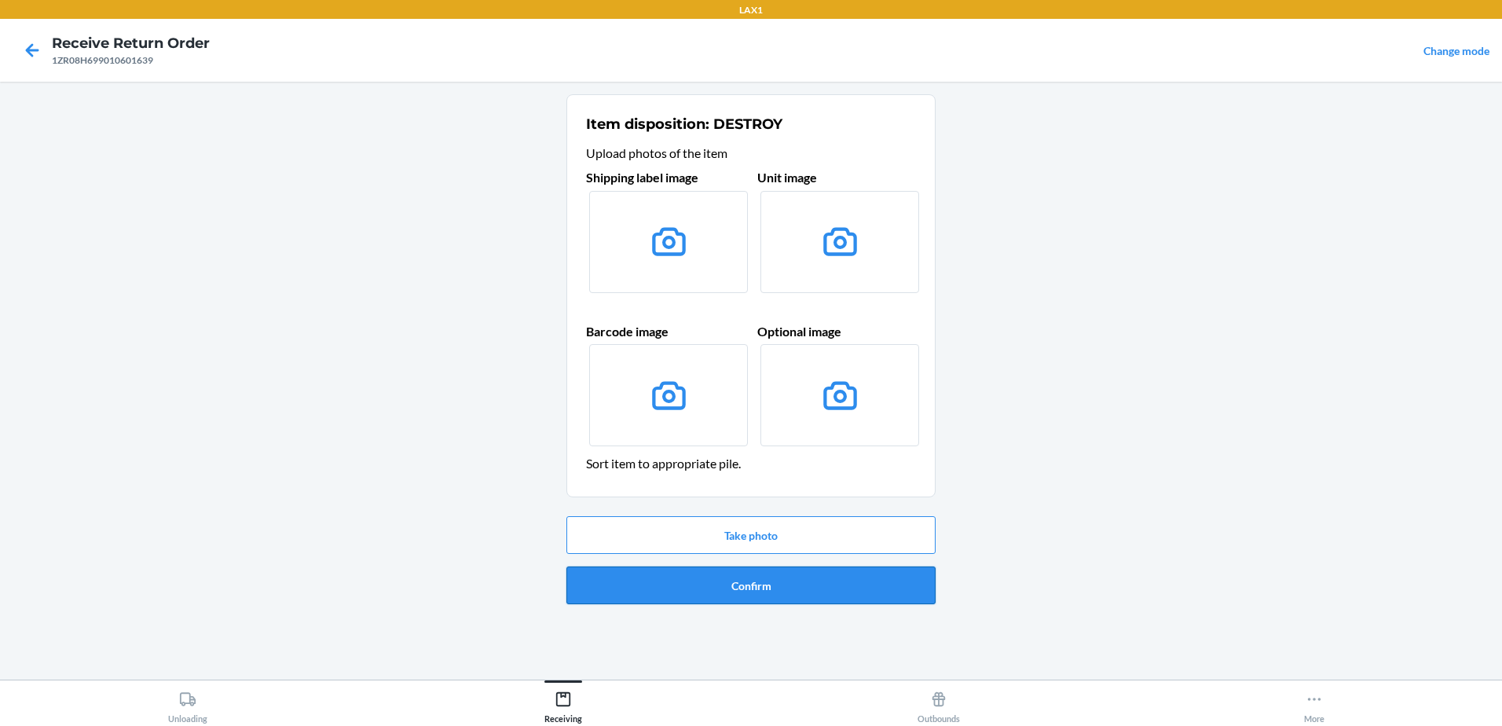
click at [796, 582] on button "Confirm" at bounding box center [750, 585] width 369 height 38
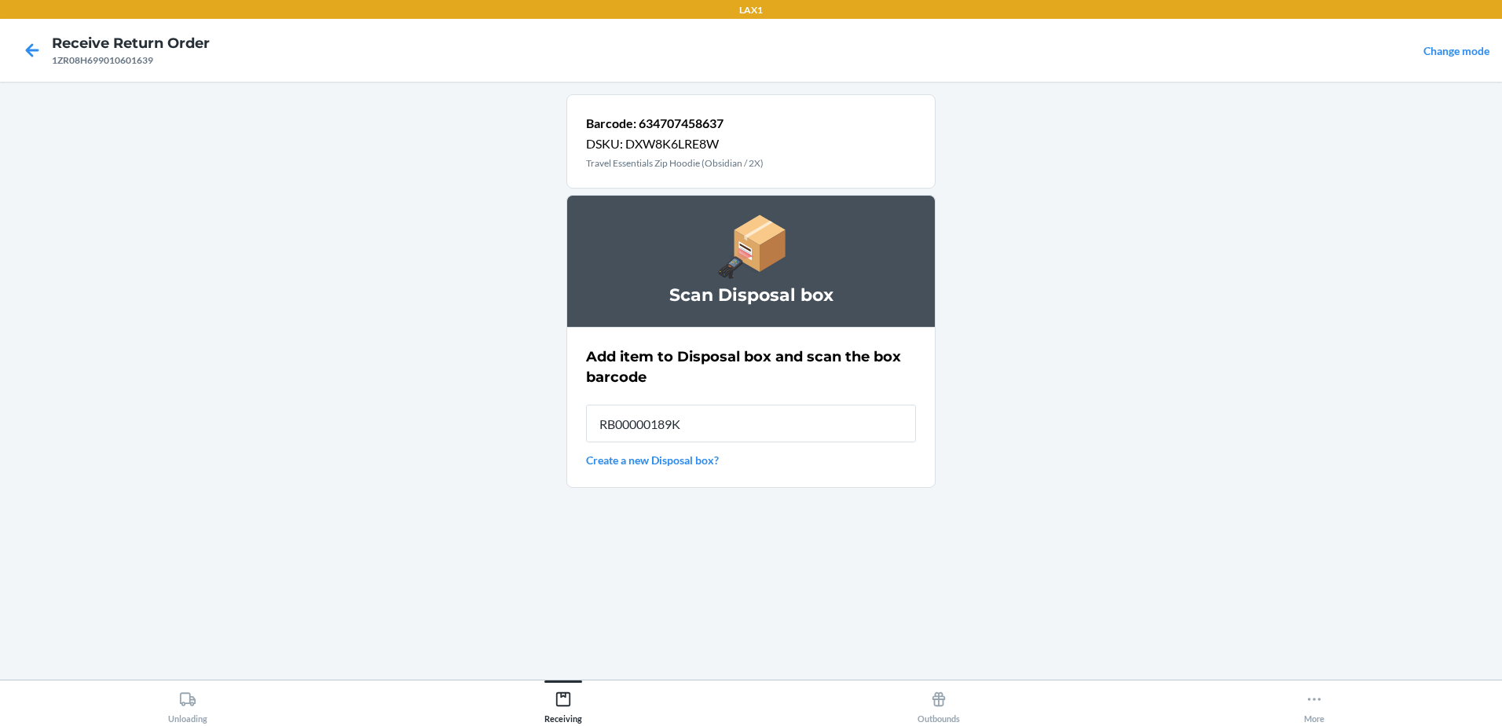
type input "RB00000189K"
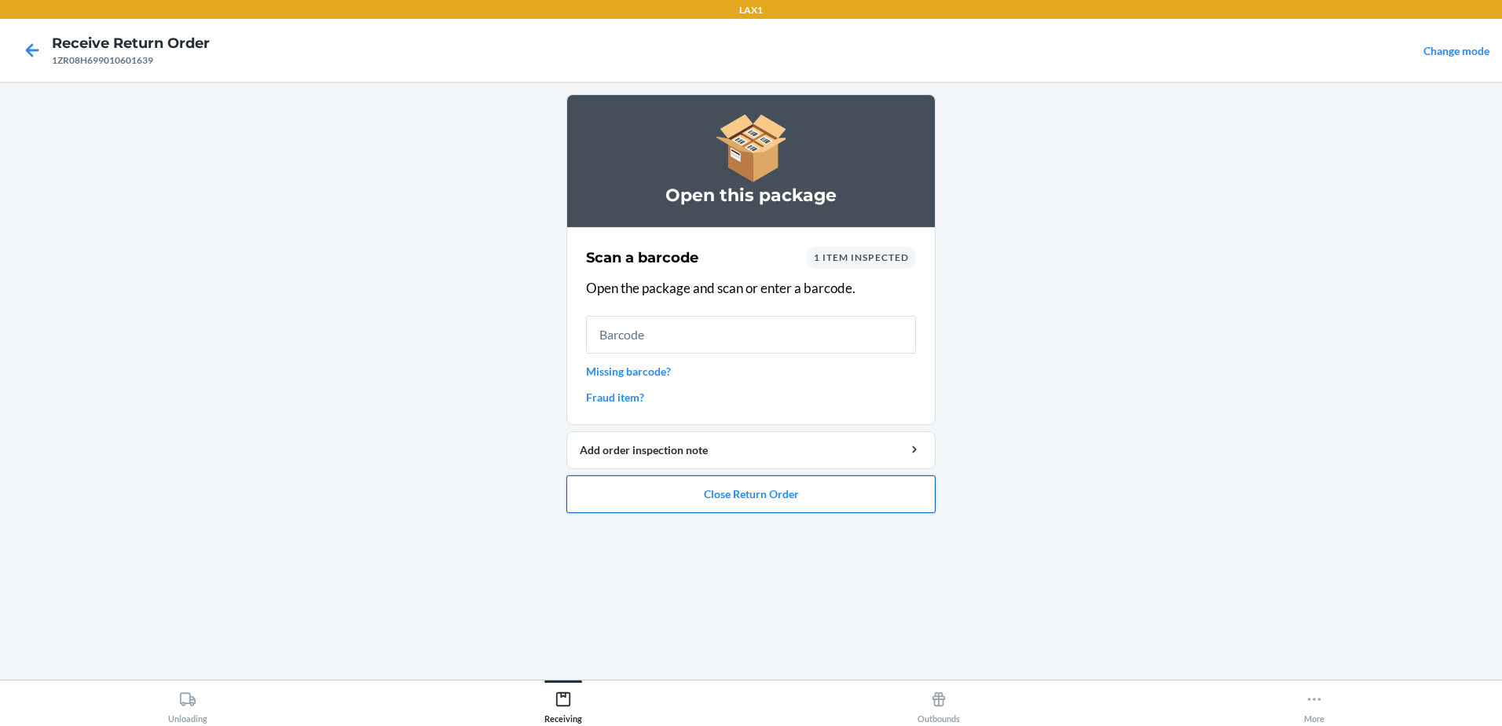
click at [855, 490] on button "Close Return Order" at bounding box center [750, 494] width 369 height 38
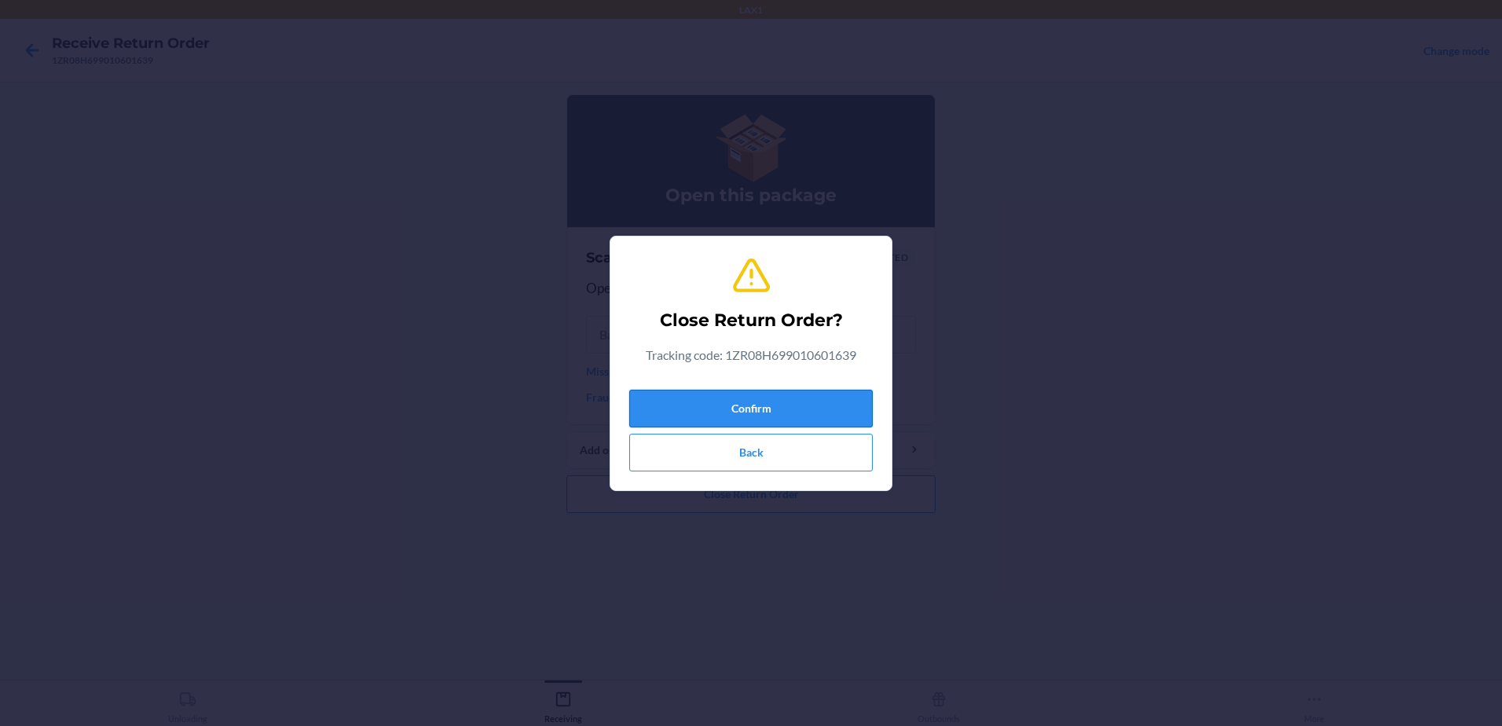
click at [826, 398] on button "Confirm" at bounding box center [750, 409] width 243 height 38
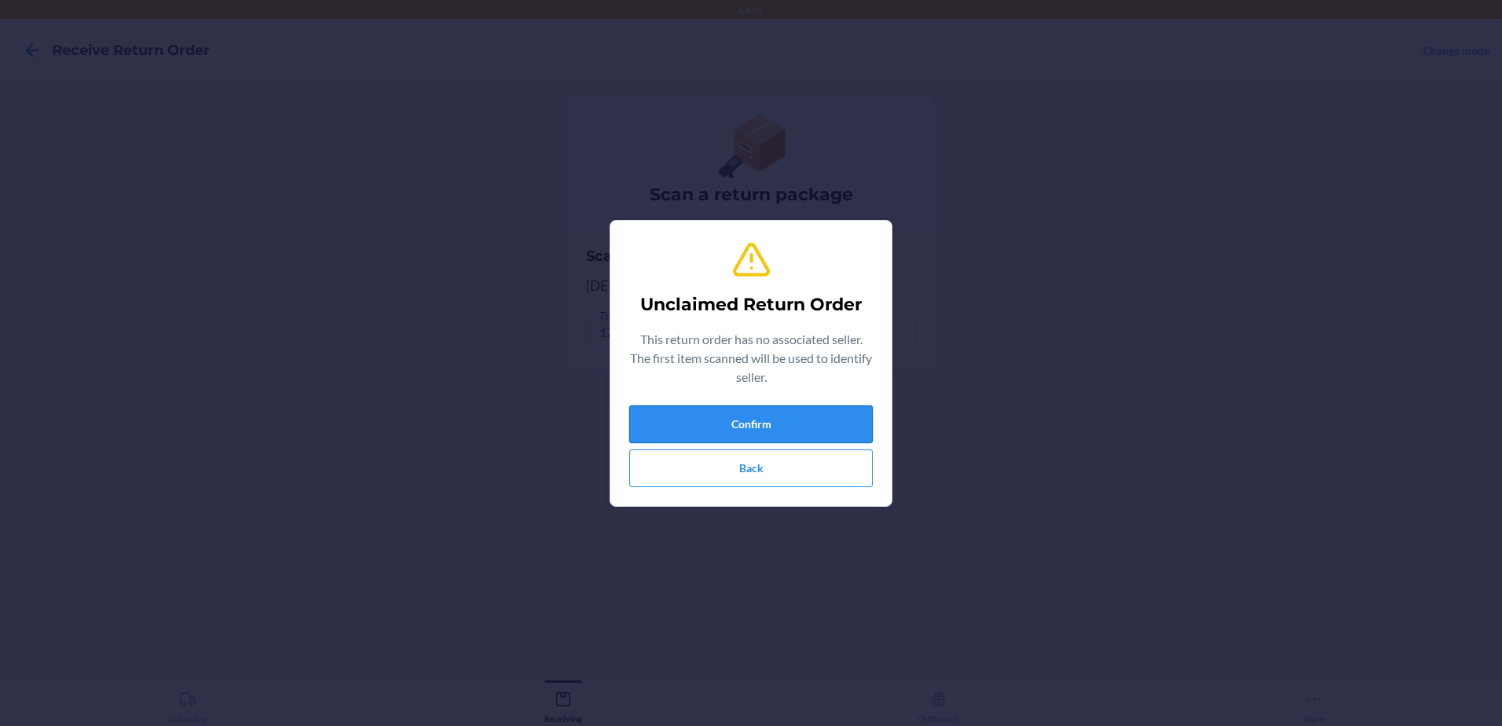
click at [855, 435] on button "Confirm" at bounding box center [750, 424] width 243 height 38
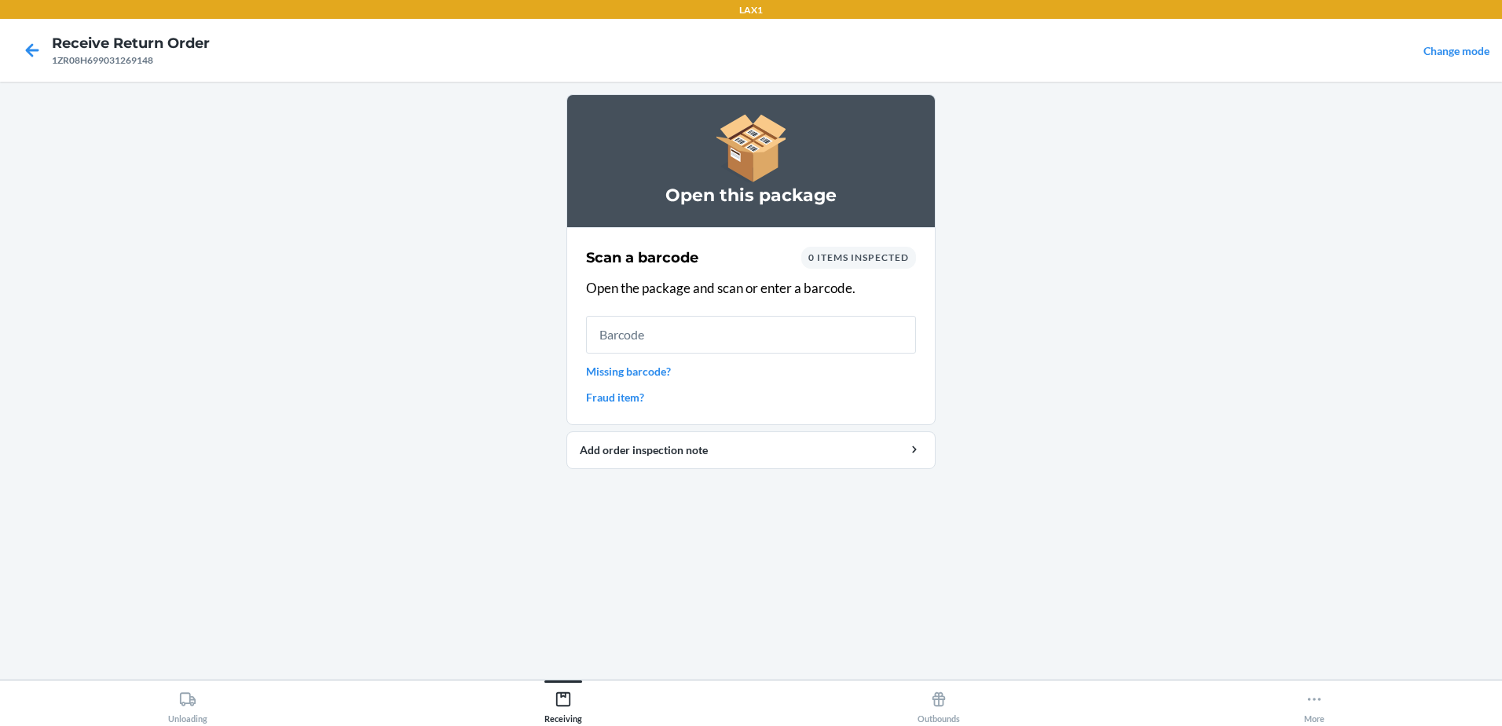
click at [911, 339] on input "text" at bounding box center [751, 335] width 330 height 38
click at [755, 327] on input "text" at bounding box center [751, 335] width 330 height 38
click at [663, 370] on link "Missing barcode?" at bounding box center [751, 371] width 330 height 16
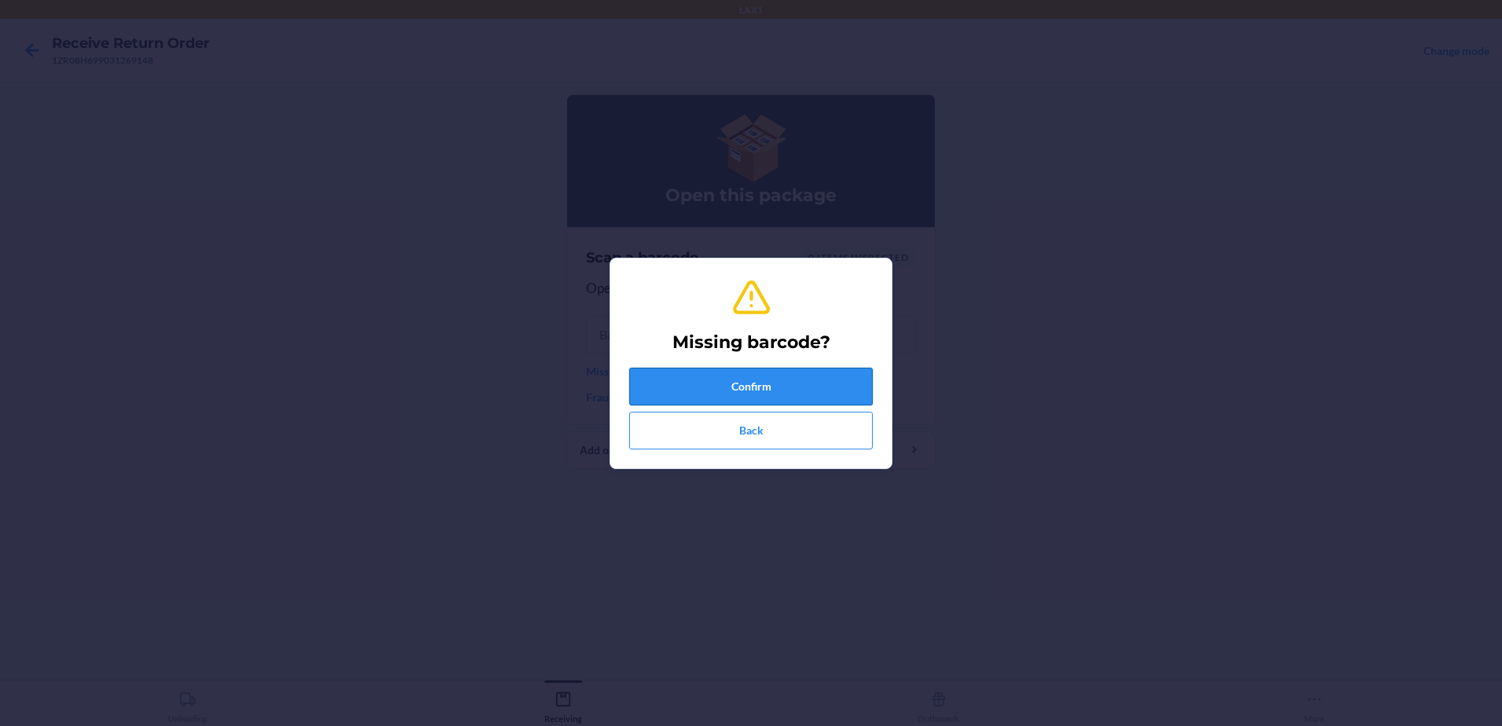
click at [733, 383] on button "Confirm" at bounding box center [750, 387] width 243 height 38
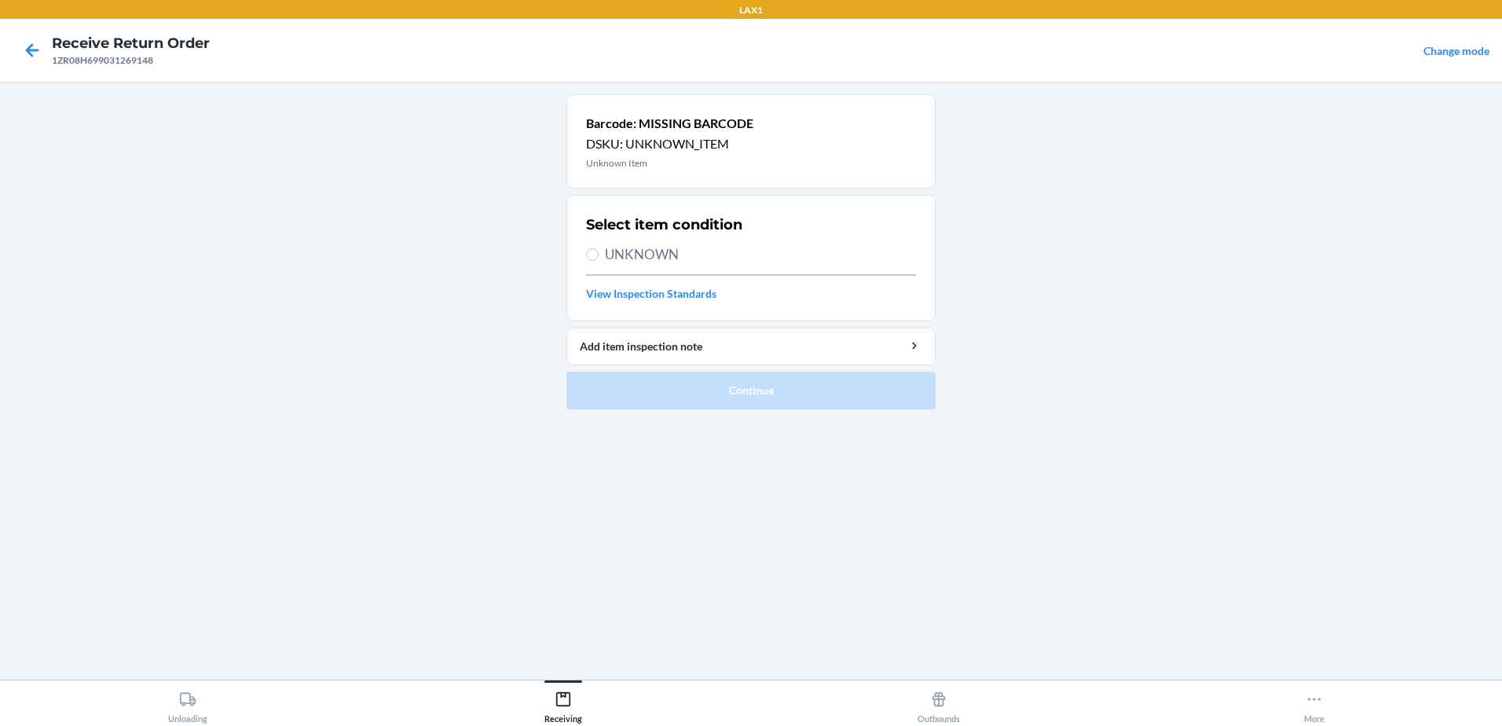
click at [599, 256] on label "UNKNOWN" at bounding box center [751, 254] width 330 height 20
click at [599, 256] on input "UNKNOWN" at bounding box center [592, 254] width 13 height 13
radio input "true"
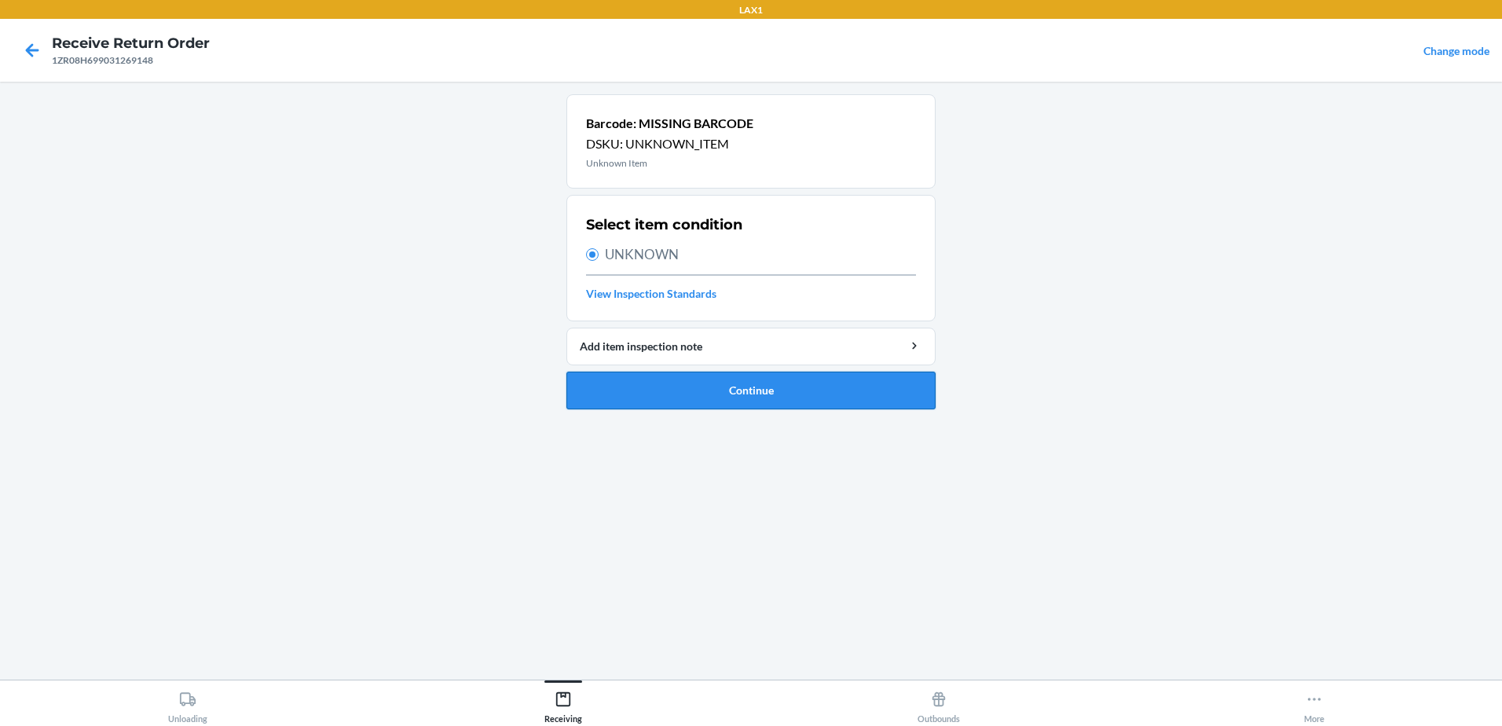
click at [785, 389] on button "Continue" at bounding box center [750, 391] width 369 height 38
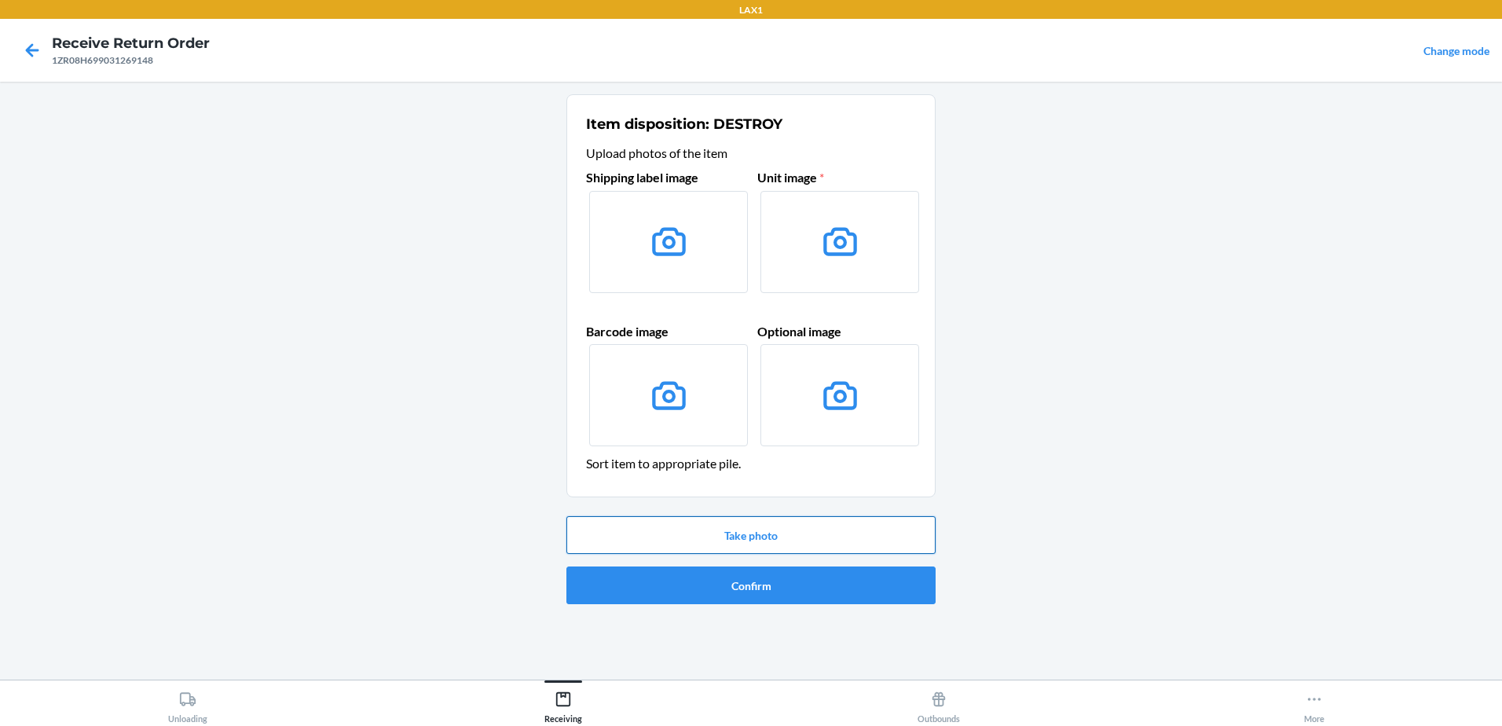
click at [791, 520] on button "Take photo" at bounding box center [750, 535] width 369 height 38
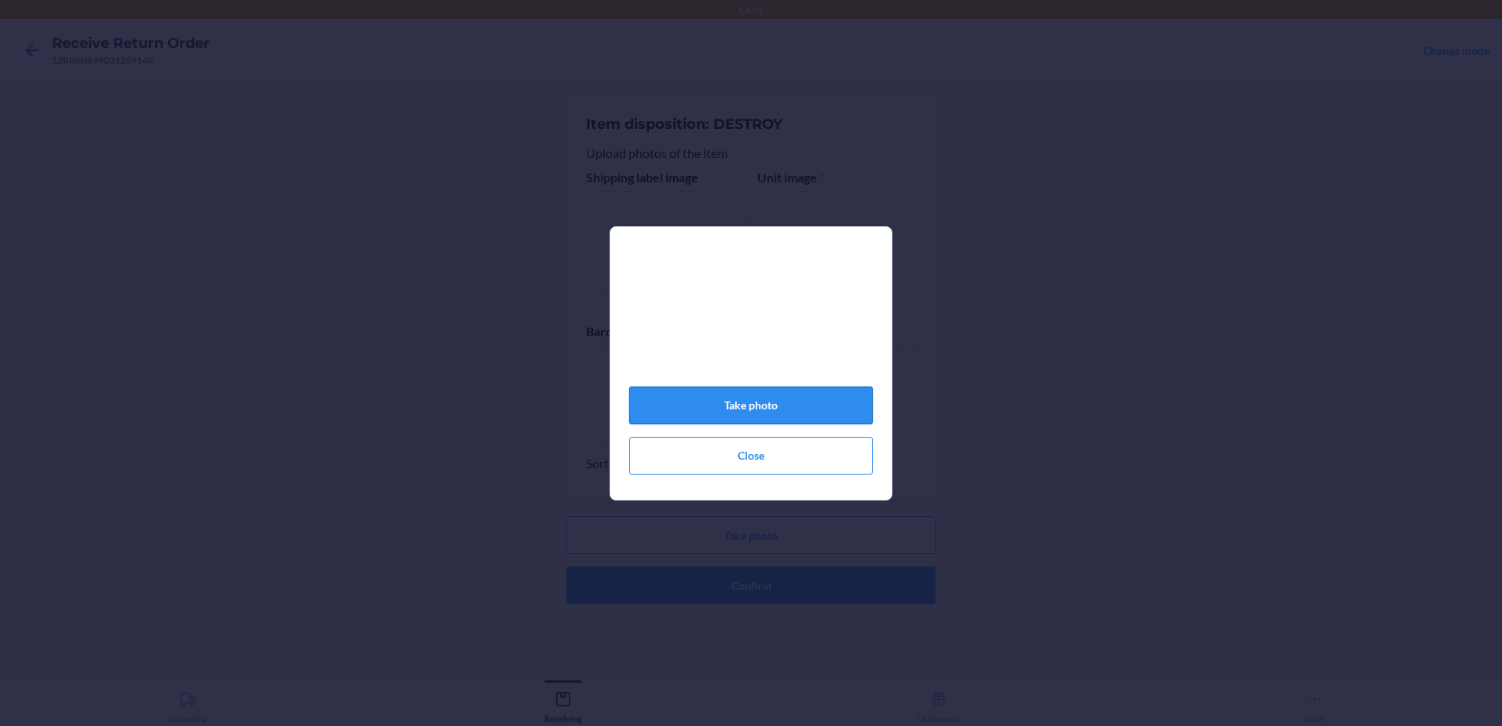
click at [818, 412] on button "Take photo" at bounding box center [750, 405] width 243 height 38
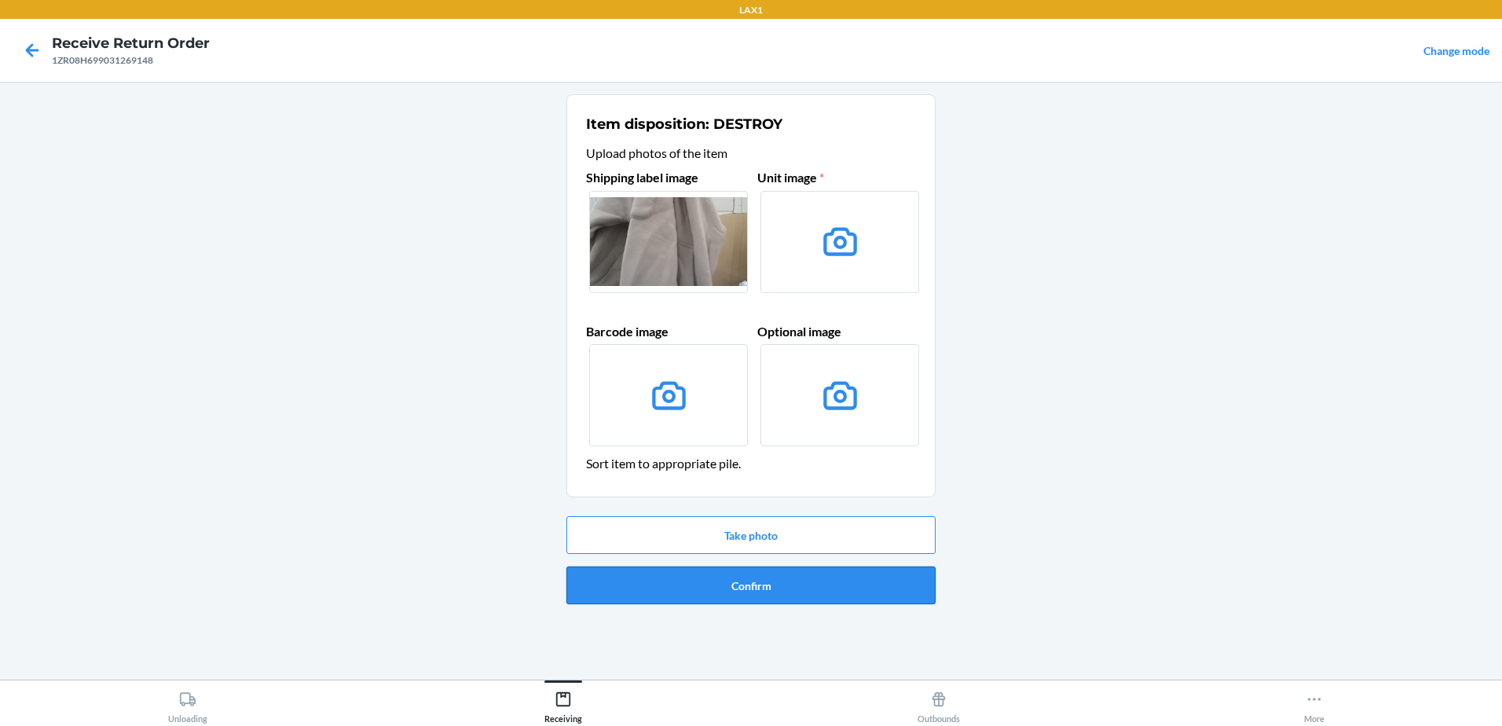
click at [847, 586] on button "Confirm" at bounding box center [750, 585] width 369 height 38
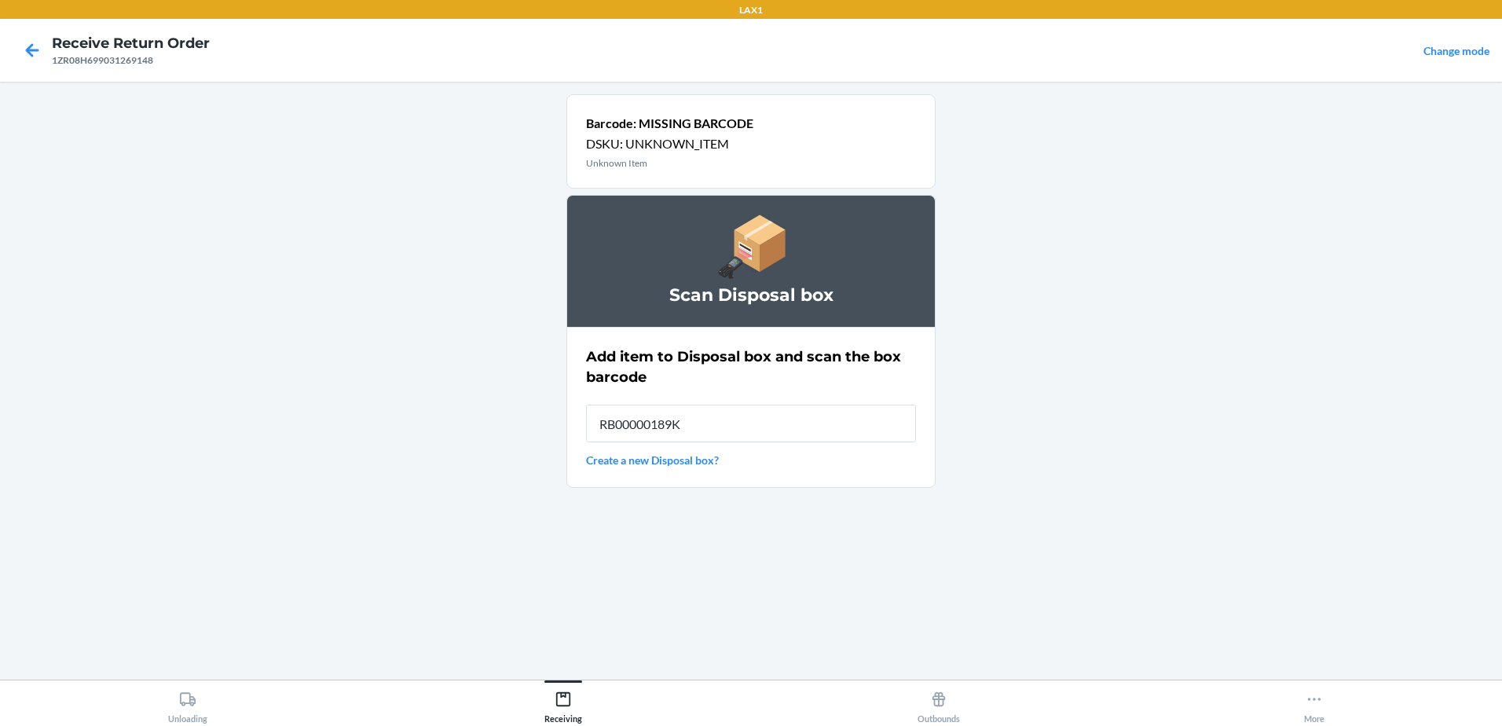
type input "RB00000189K"
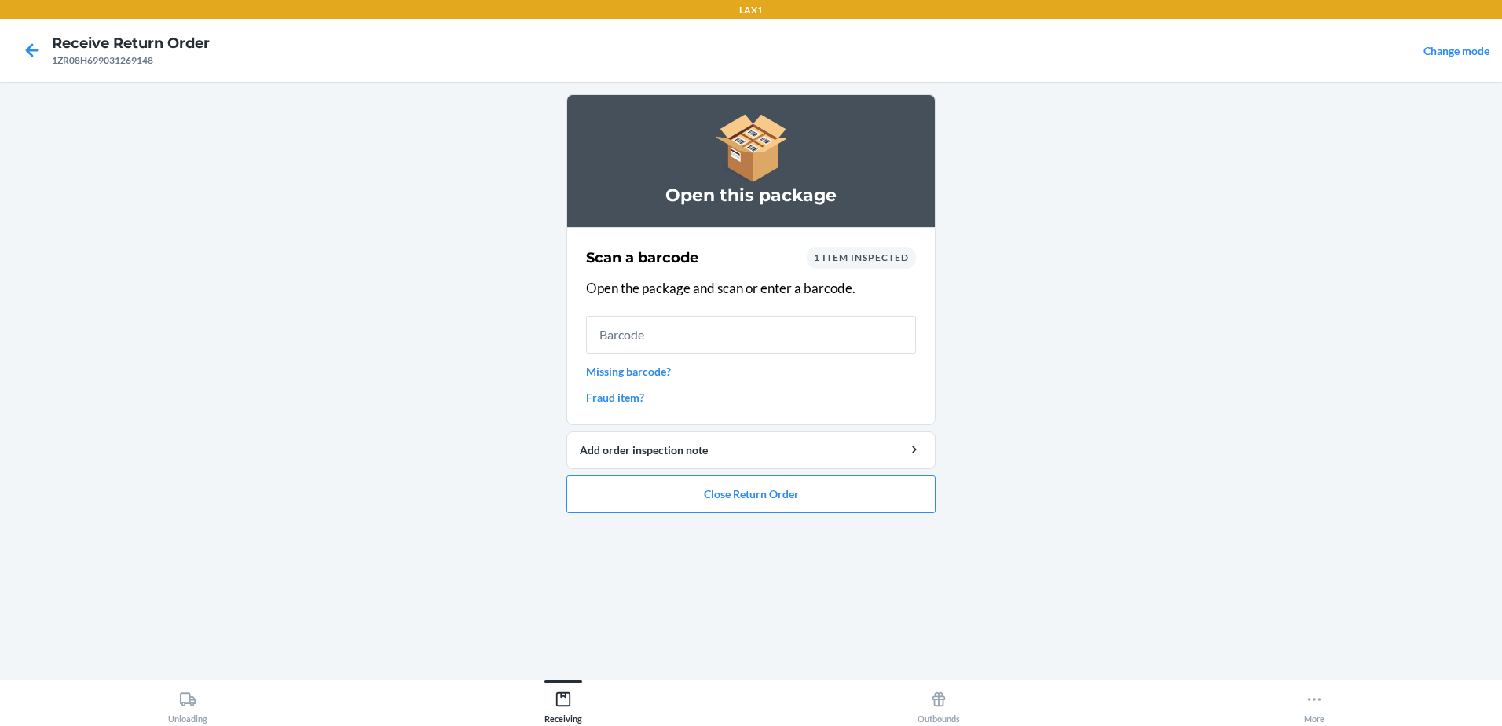
click at [662, 368] on link "Missing barcode?" at bounding box center [751, 371] width 330 height 16
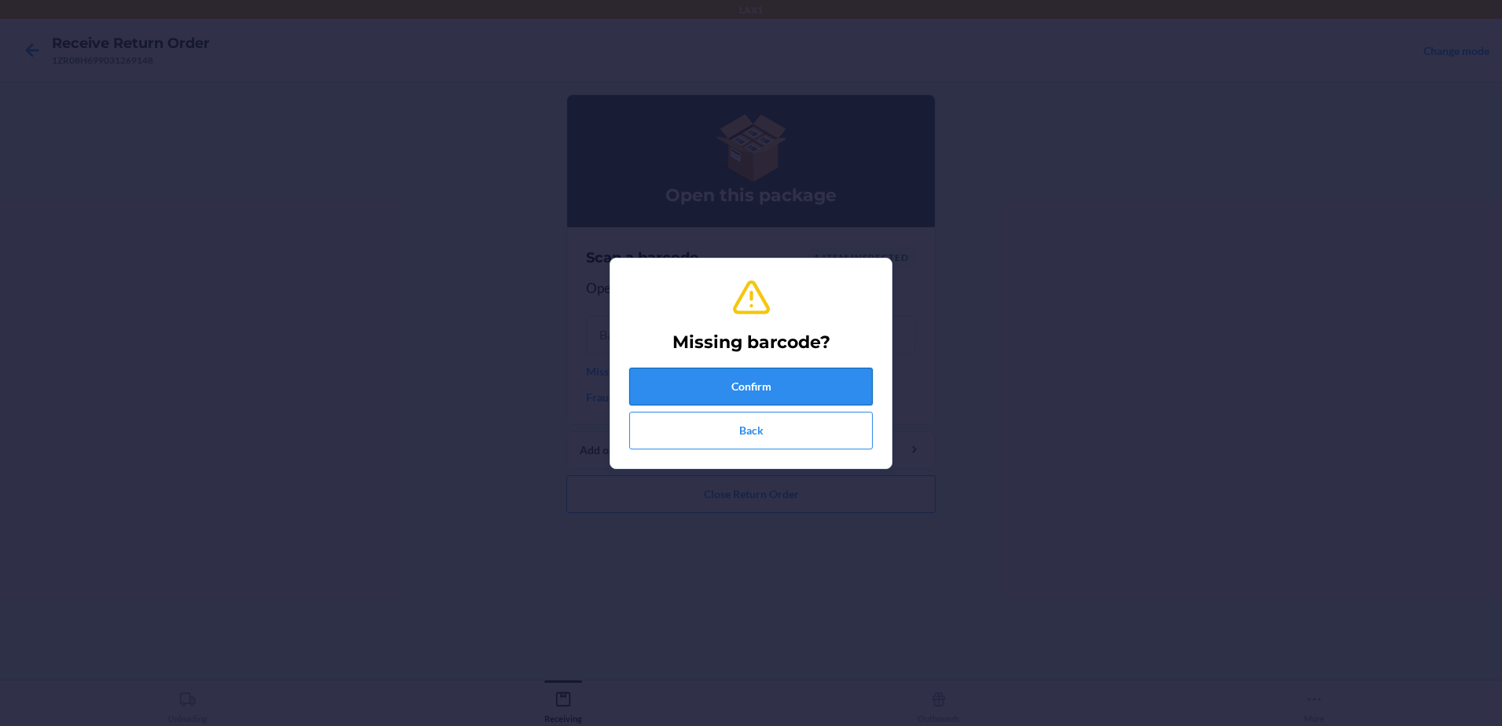
click at [778, 391] on button "Confirm" at bounding box center [750, 387] width 243 height 38
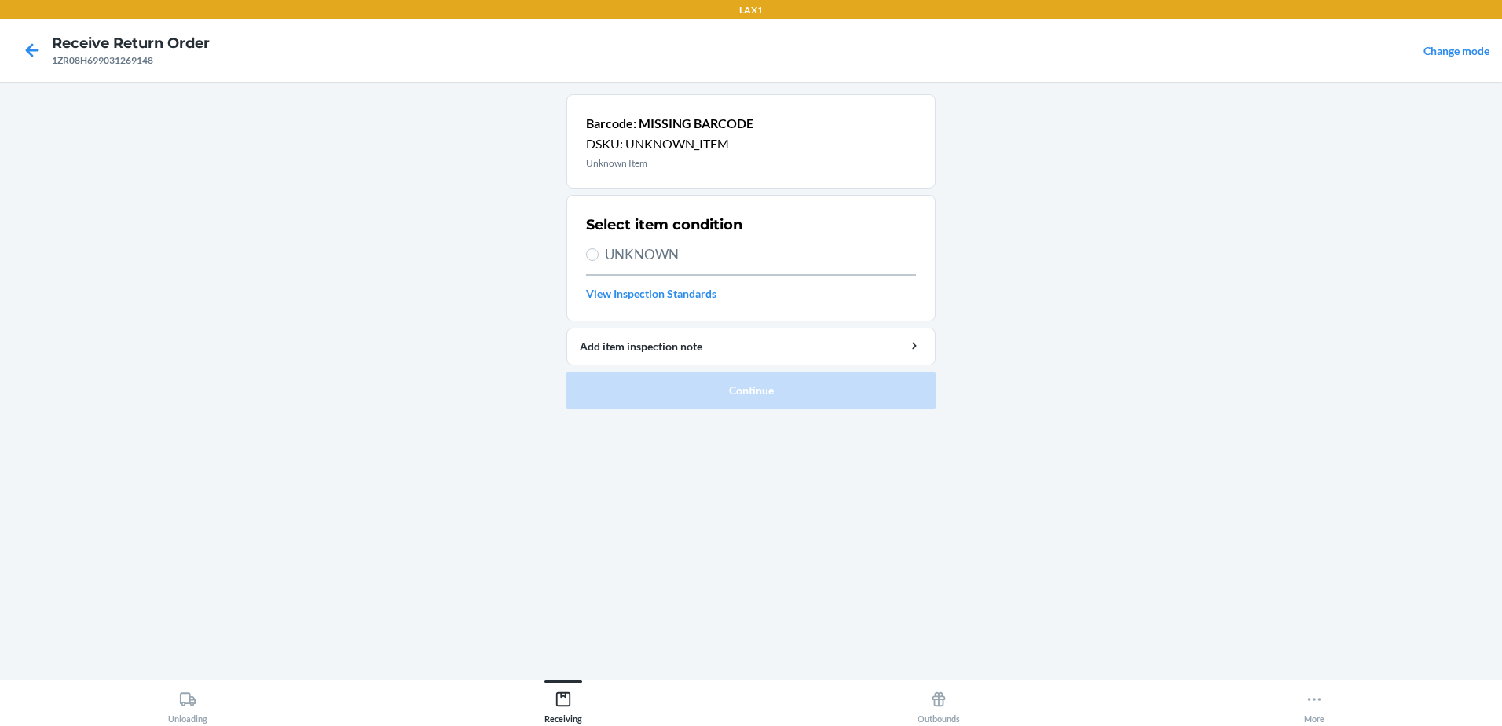
click at [584, 253] on section "Select item condition UNKNOWN View Inspection Standards" at bounding box center [750, 258] width 369 height 126
click at [595, 254] on input "UNKNOWN" at bounding box center [592, 254] width 13 height 13
radio input "true"
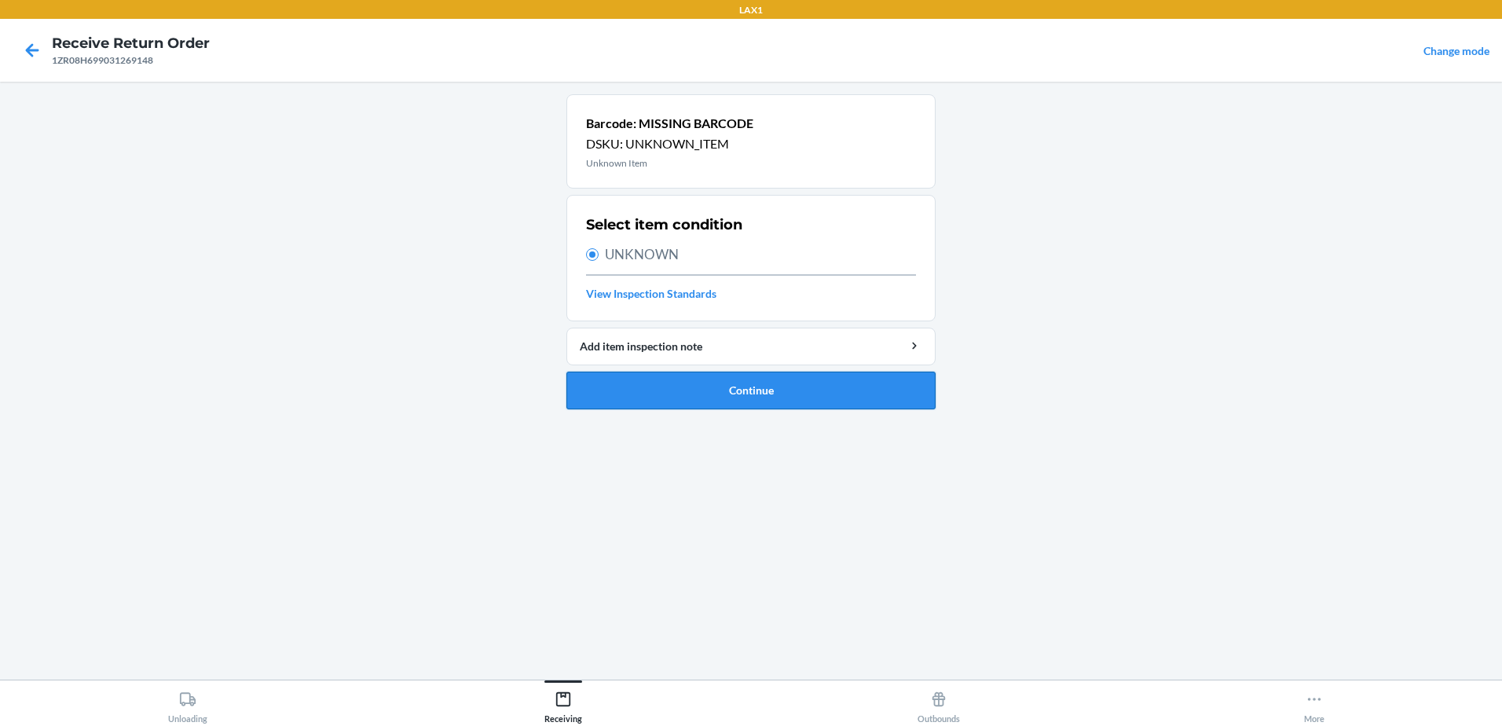
click at [800, 397] on button "Continue" at bounding box center [750, 391] width 369 height 38
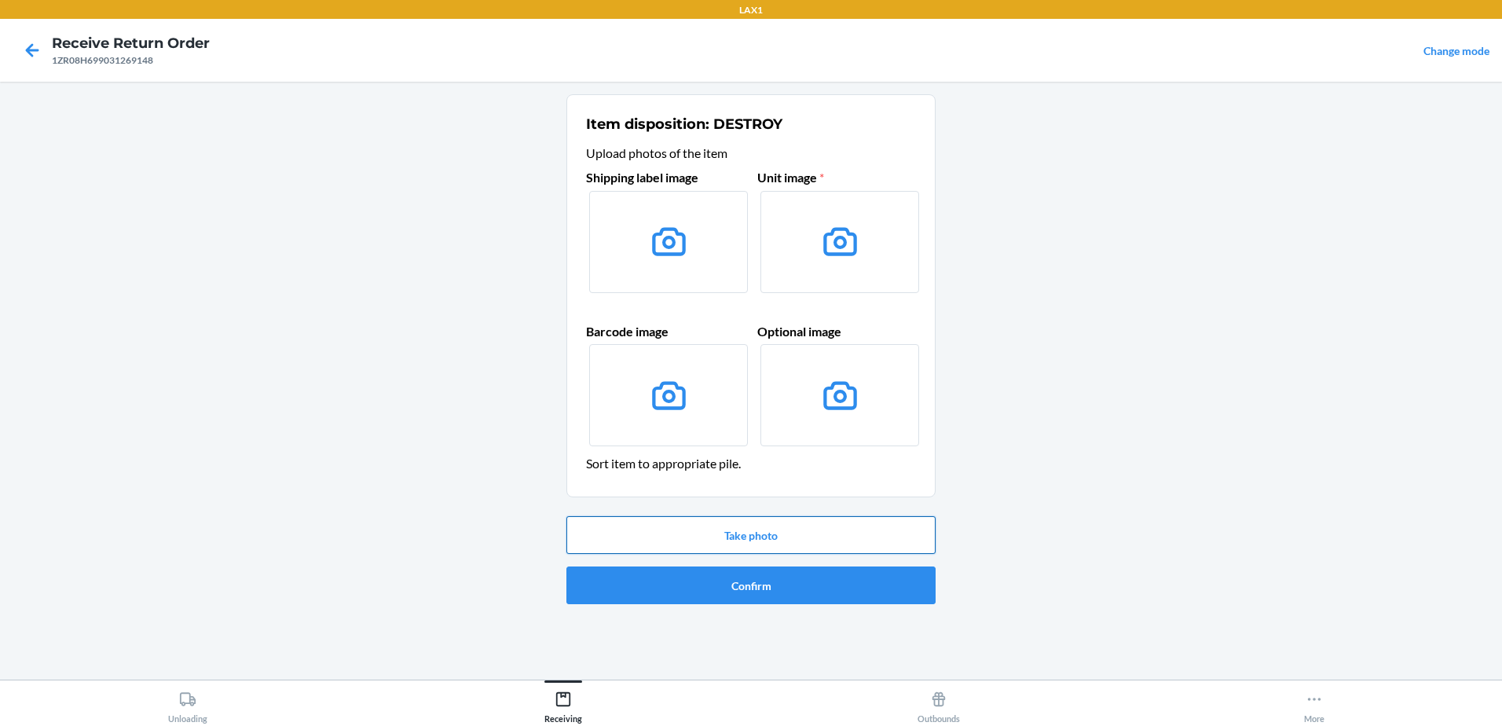
click at [747, 525] on button "Take photo" at bounding box center [750, 535] width 369 height 38
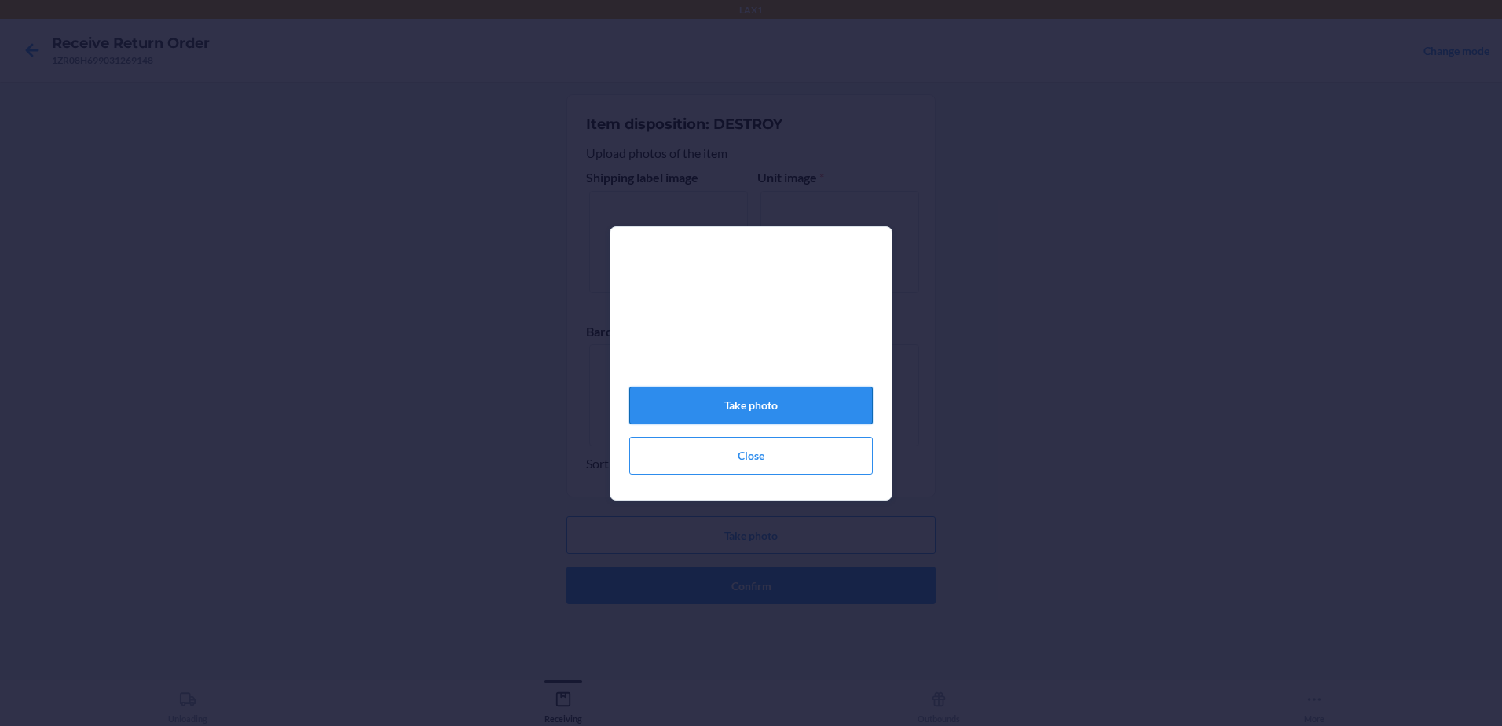
click at [804, 407] on button "Take photo" at bounding box center [750, 405] width 243 height 38
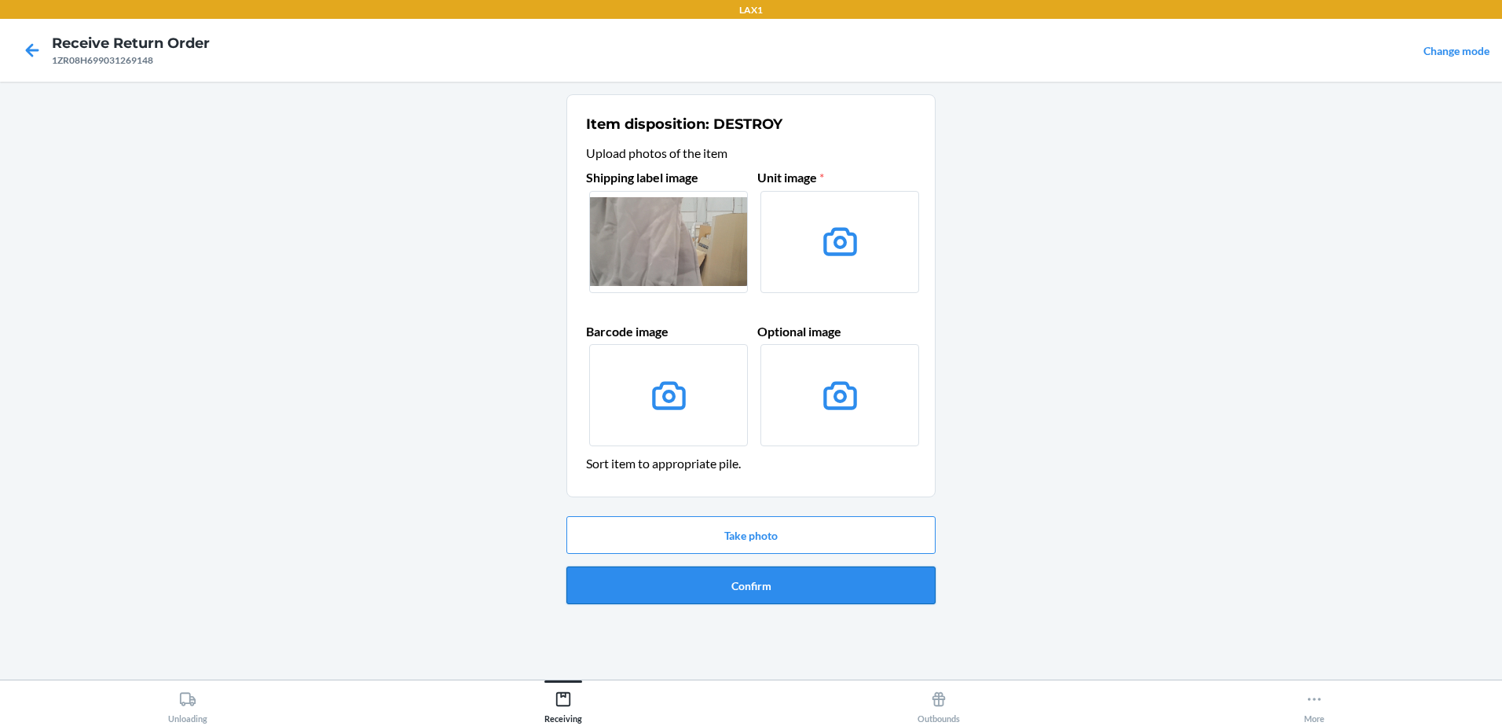
click at [767, 586] on button "Confirm" at bounding box center [750, 585] width 369 height 38
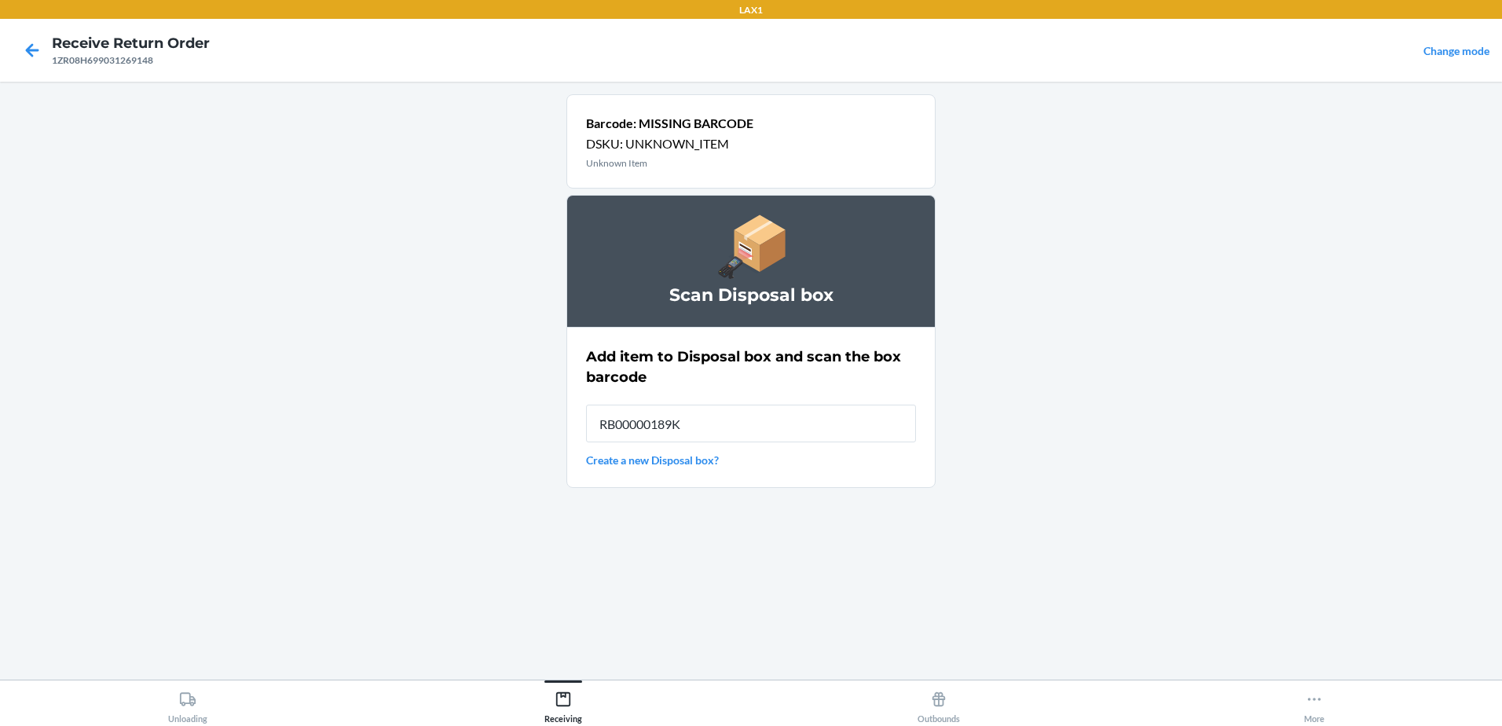
type input "RB00000189K"
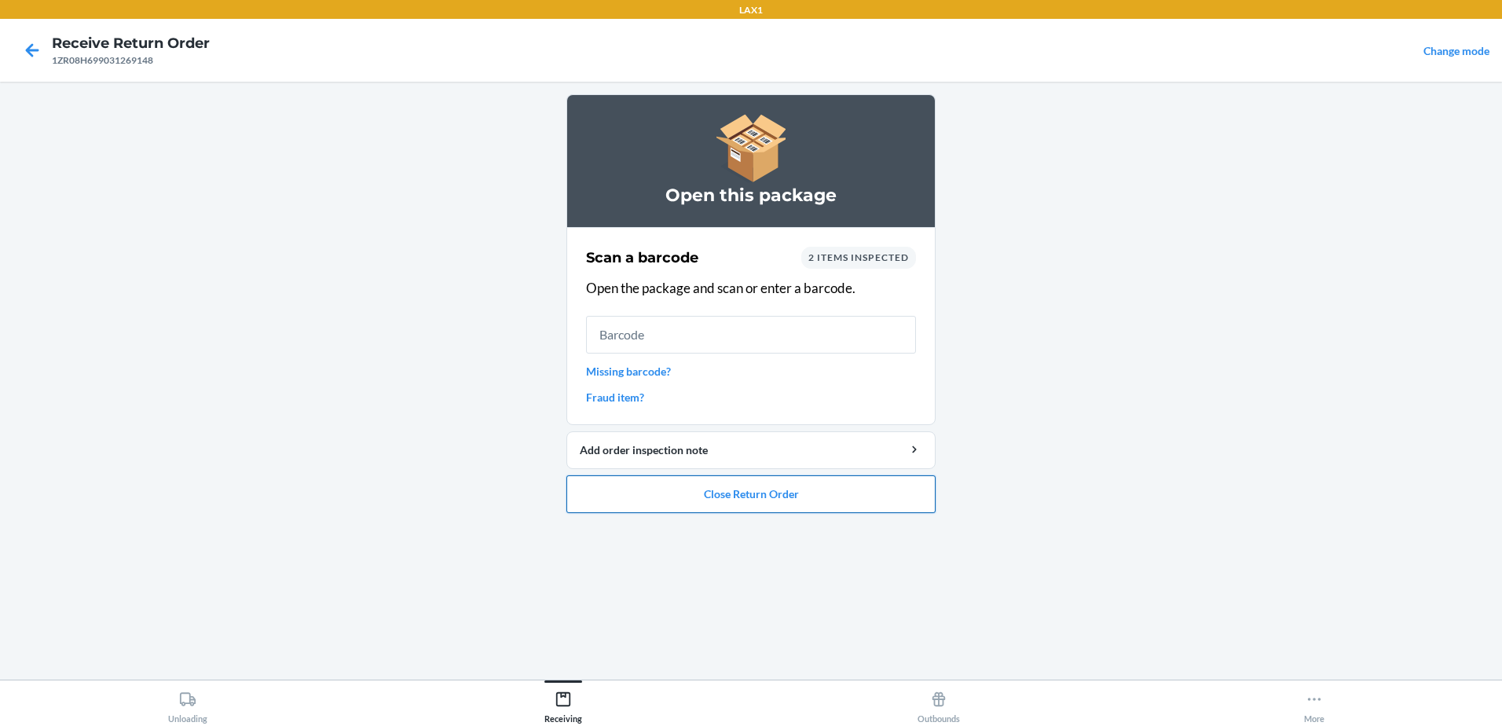
click at [859, 496] on button "Close Return Order" at bounding box center [750, 494] width 369 height 38
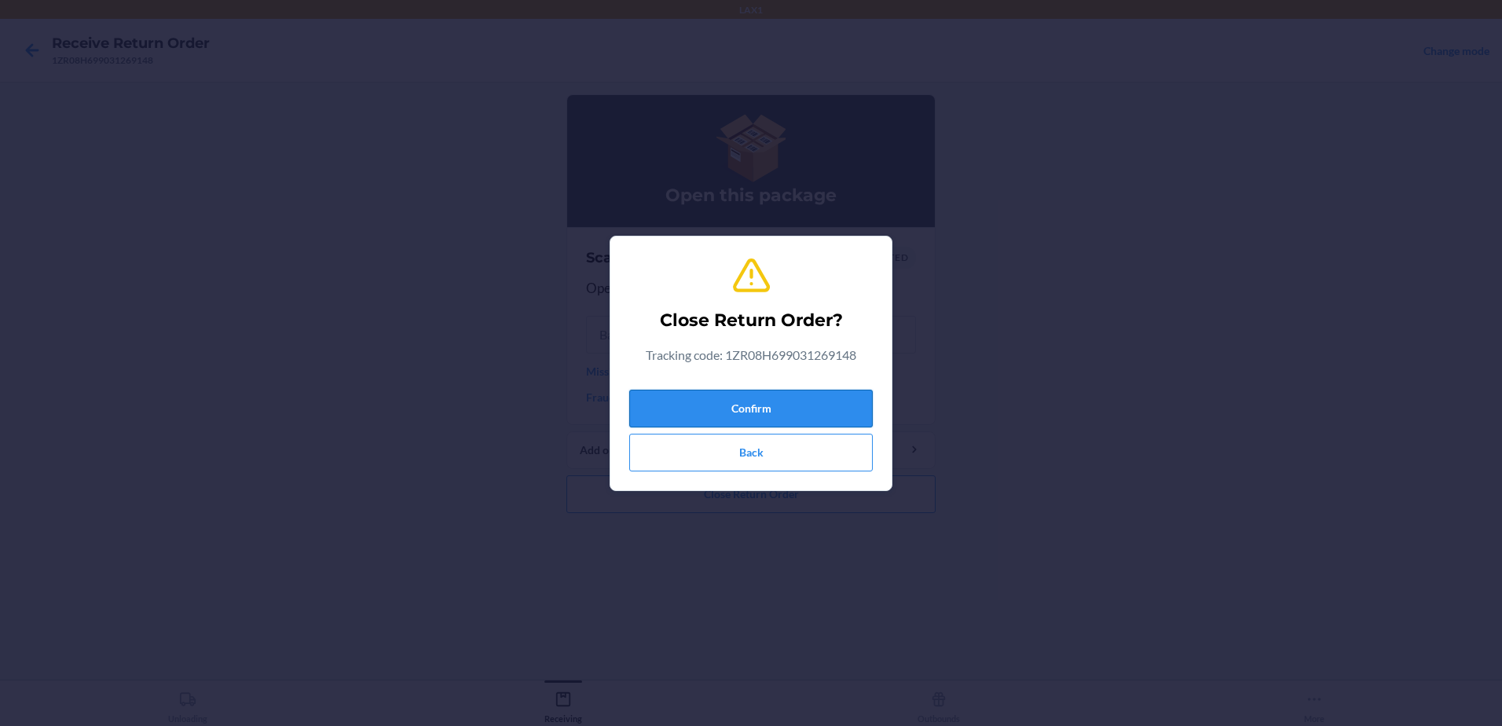
click at [834, 401] on button "Confirm" at bounding box center [750, 409] width 243 height 38
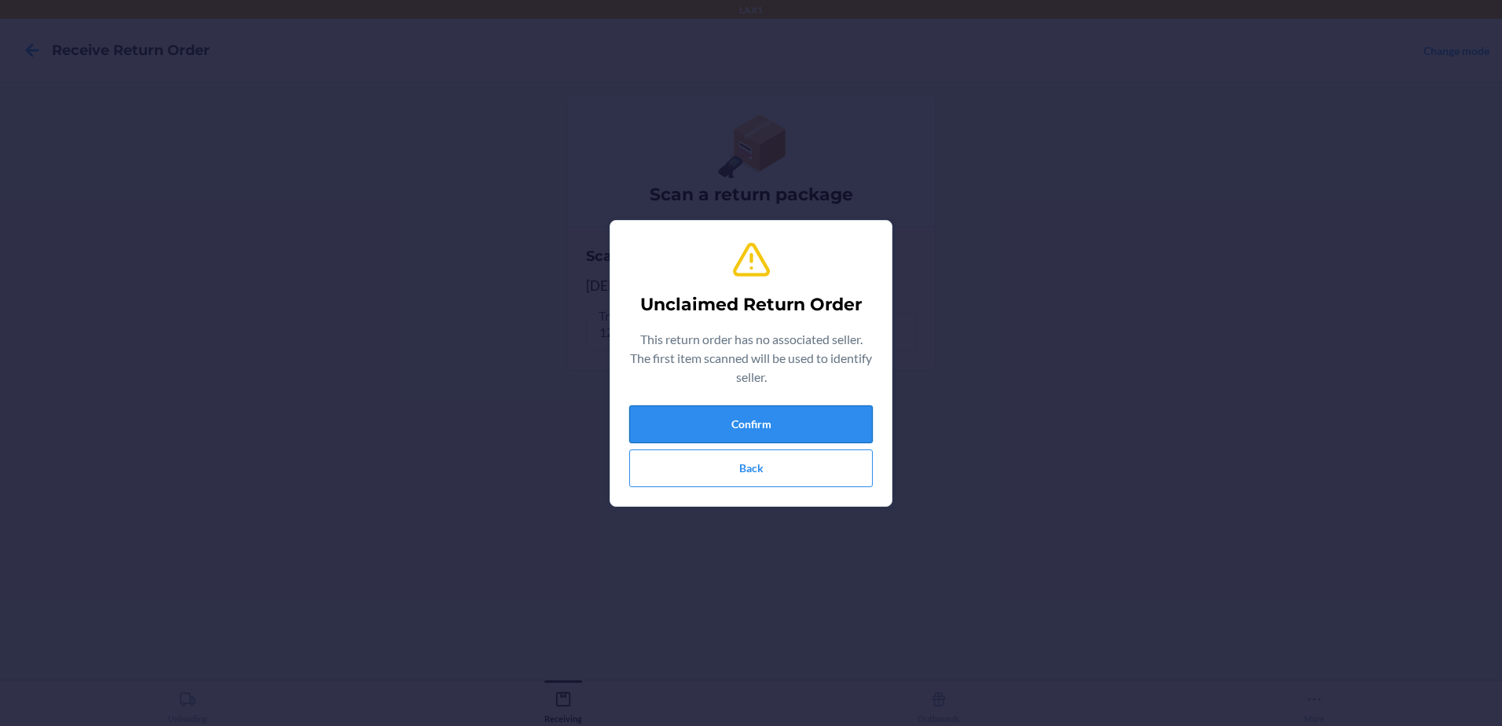
click at [818, 426] on button "Confirm" at bounding box center [750, 424] width 243 height 38
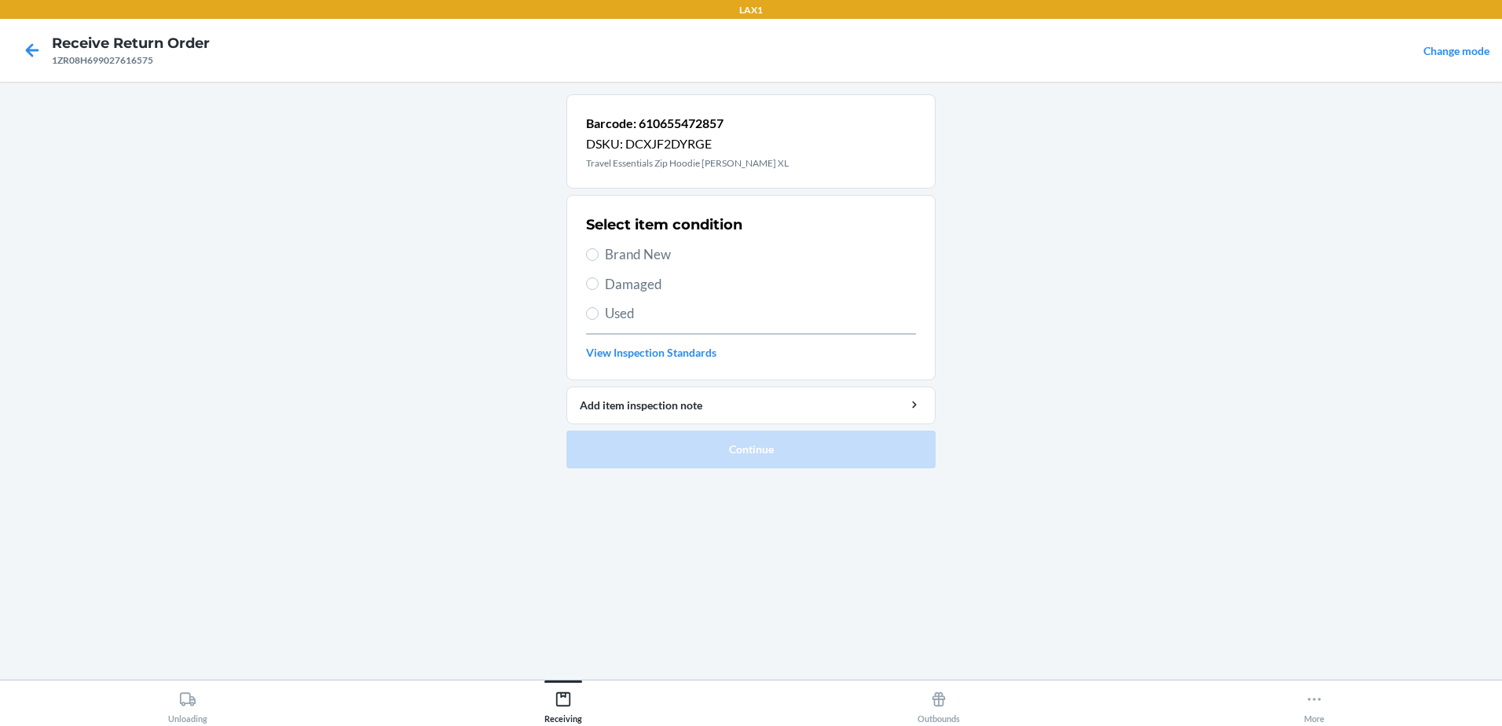
click at [580, 312] on section "Select item condition Brand New Damaged Used View Inspection Standards" at bounding box center [750, 287] width 369 height 185
click at [593, 312] on input "Used" at bounding box center [592, 313] width 13 height 13
radio input "true"
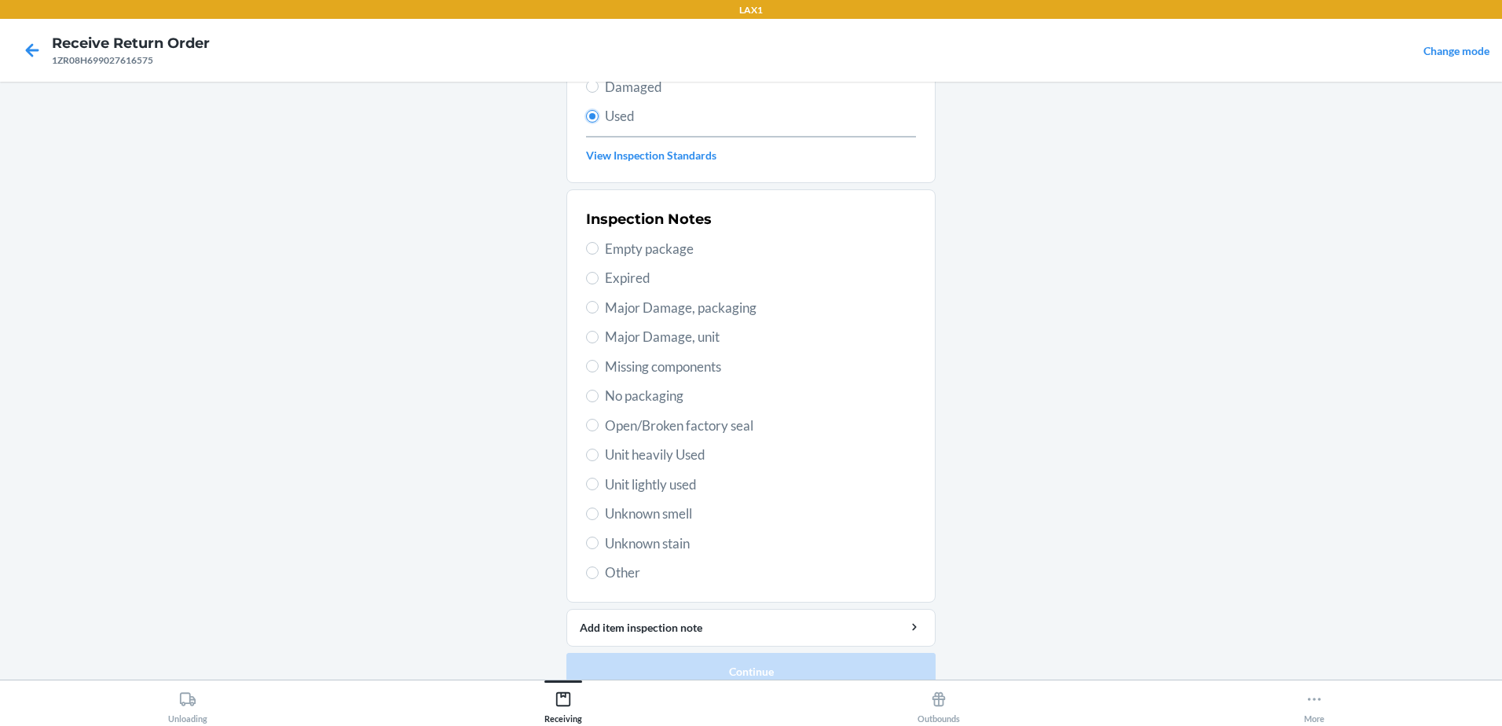
scroll to position [221, 0]
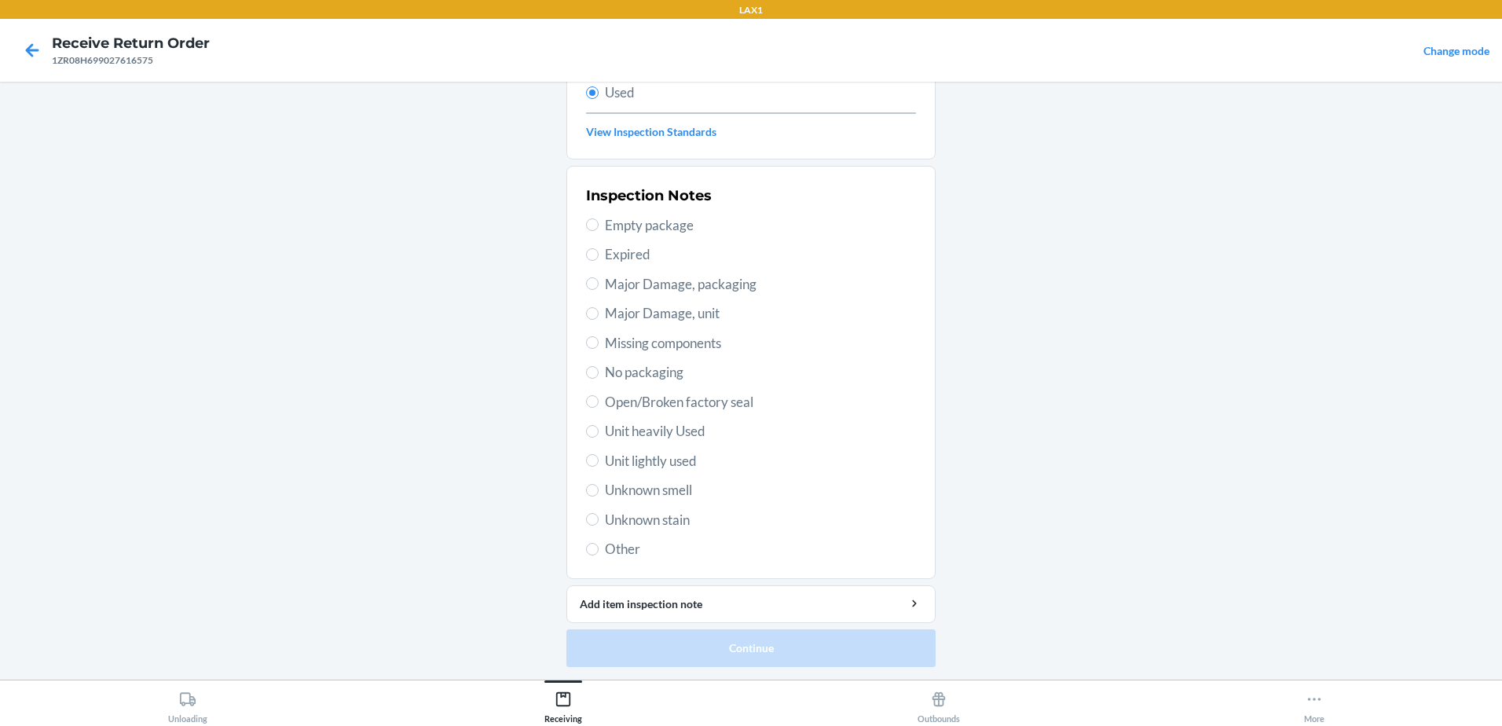
click at [596, 463] on label "Unit lightly used" at bounding box center [751, 461] width 330 height 20
click at [596, 463] on input "Unit lightly used" at bounding box center [592, 460] width 13 height 13
radio input "true"
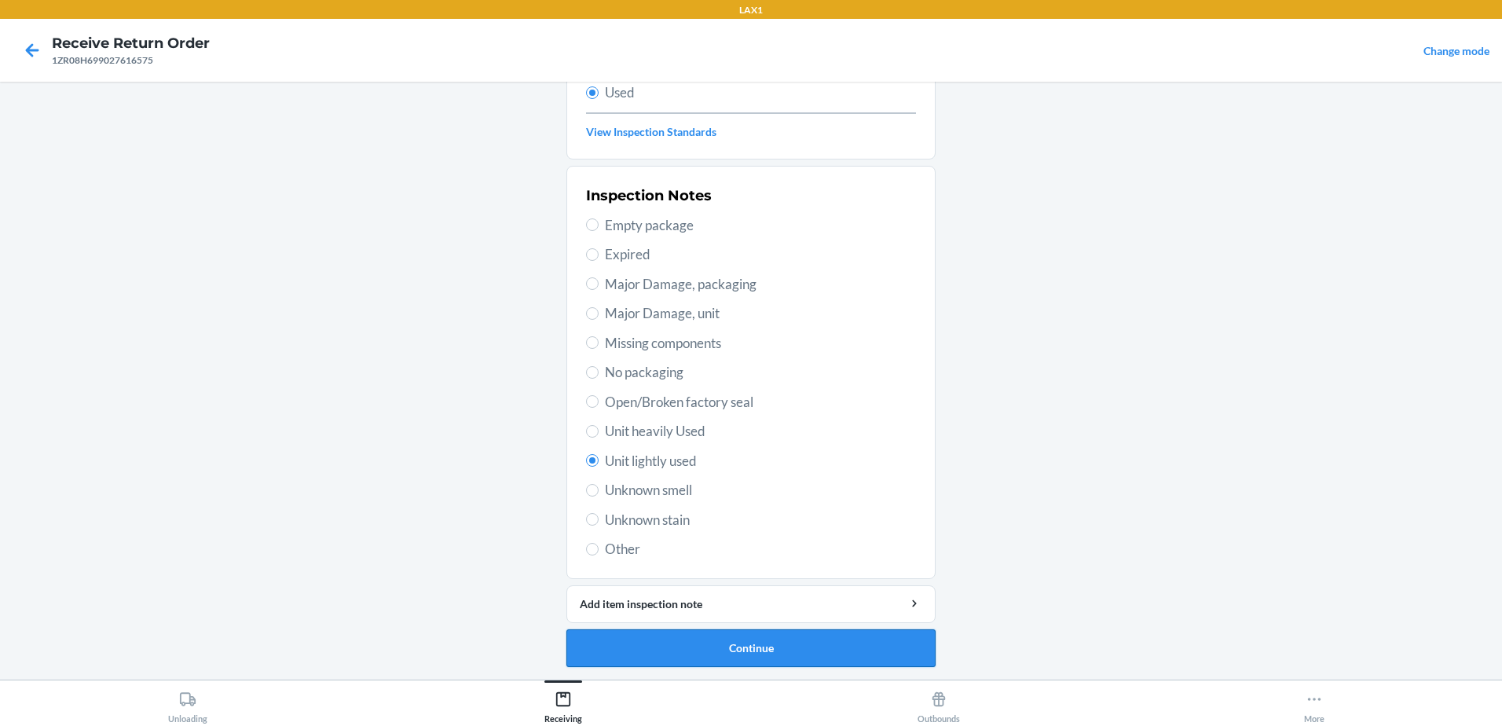
click at [804, 654] on button "Continue" at bounding box center [750, 648] width 369 height 38
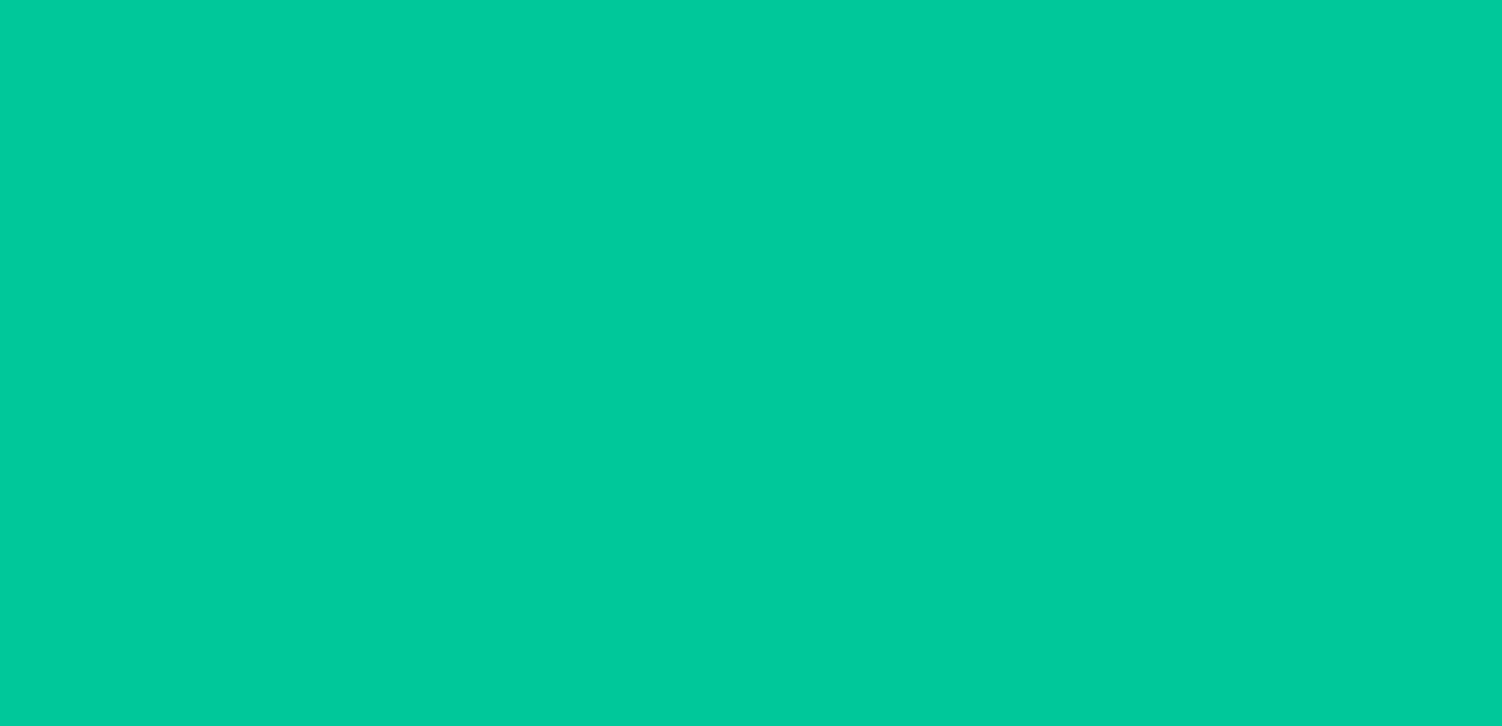
scroll to position [0, 0]
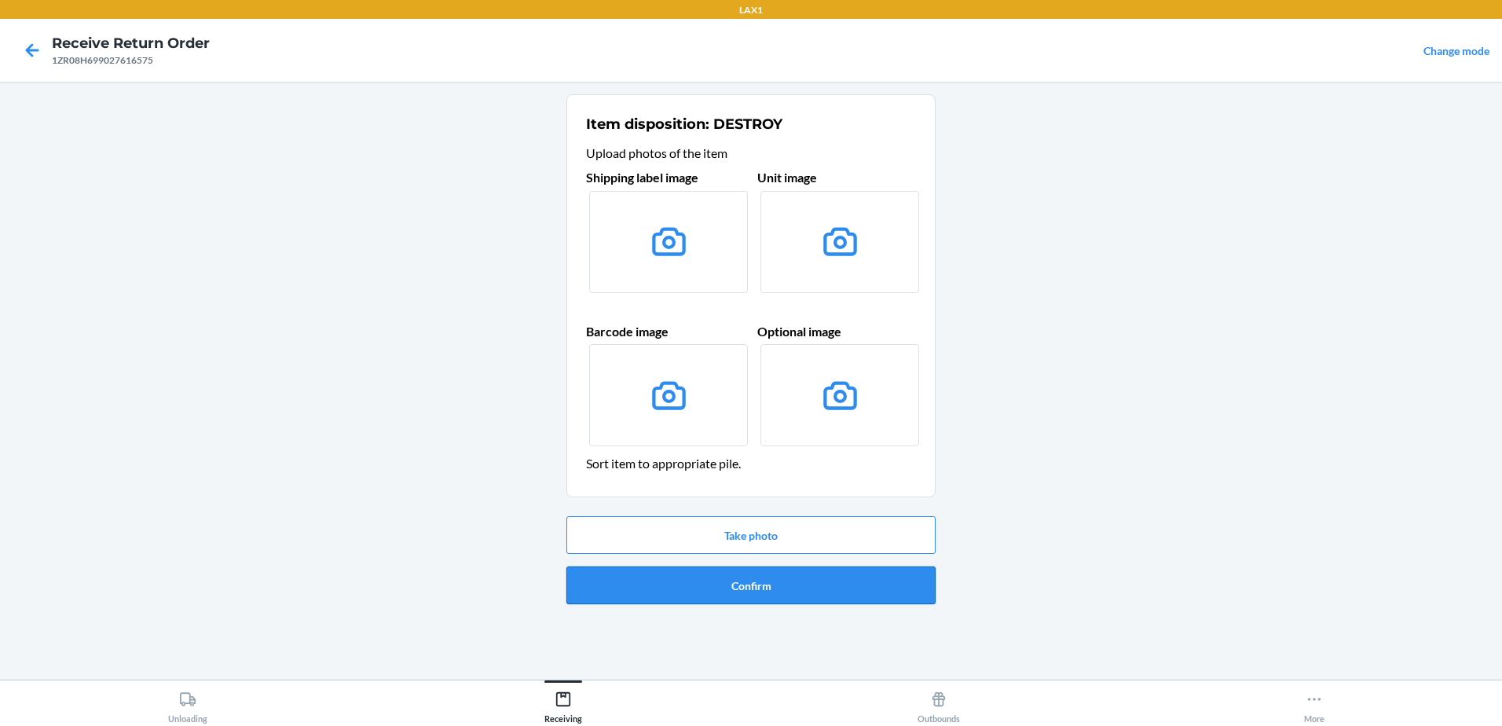
click at [779, 585] on button "Confirm" at bounding box center [750, 585] width 369 height 38
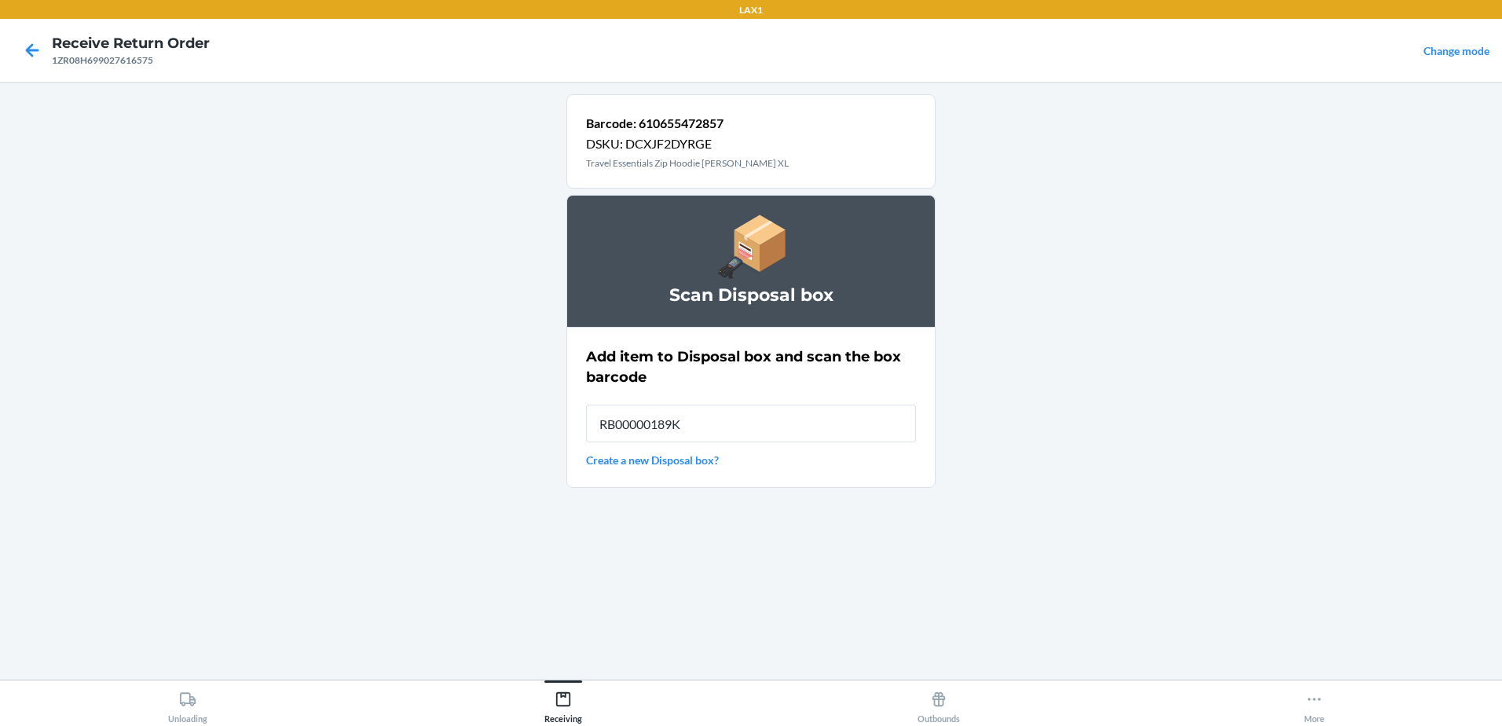
type input "RB00000189K"
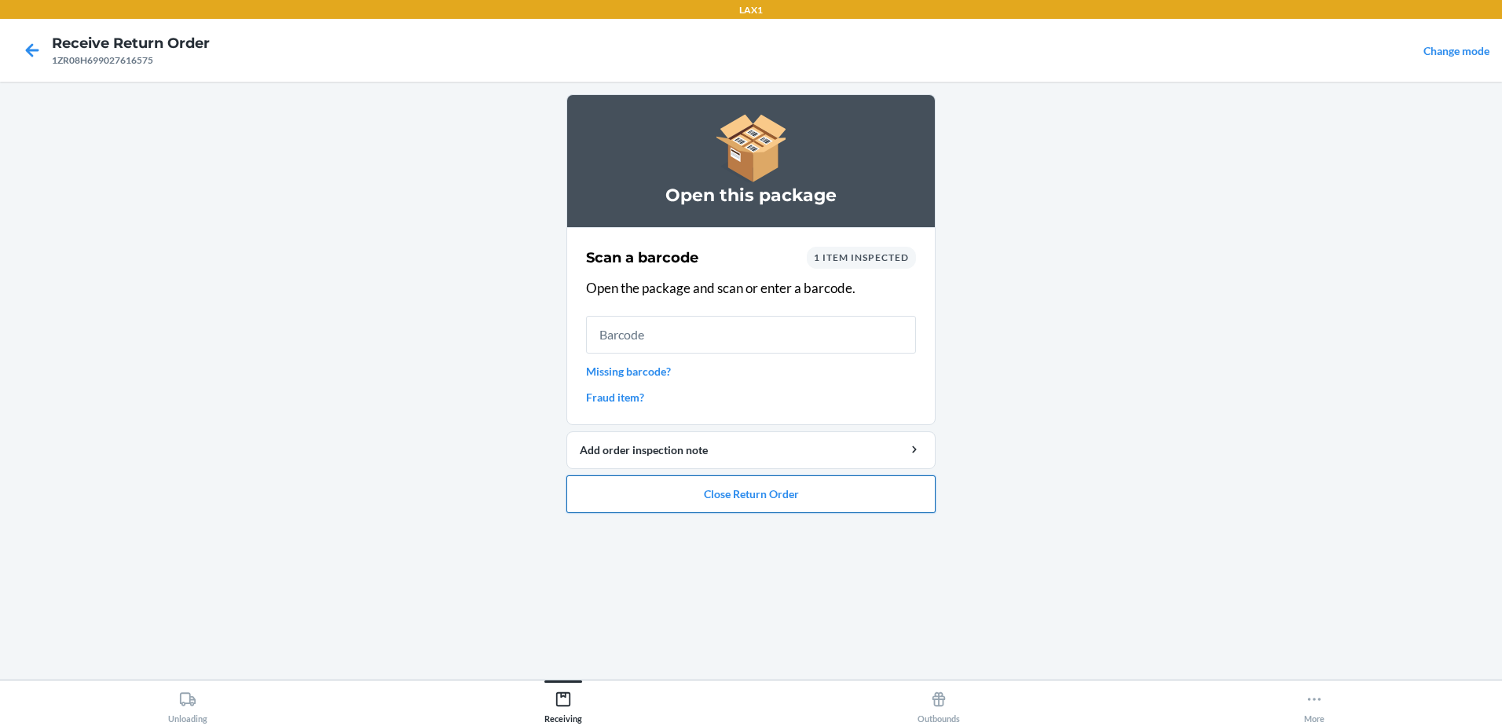
click at [744, 489] on button "Close Return Order" at bounding box center [750, 494] width 369 height 38
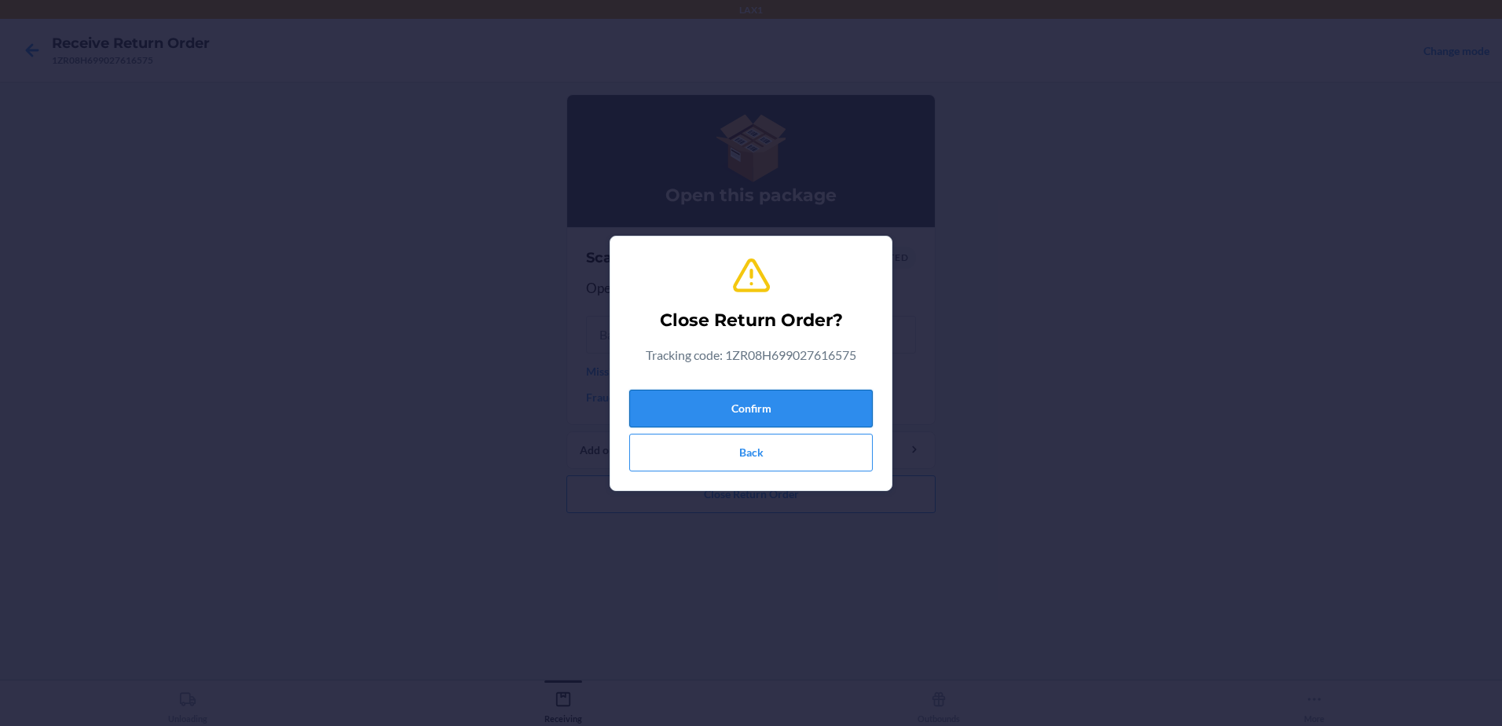
click at [746, 398] on button "Confirm" at bounding box center [750, 409] width 243 height 38
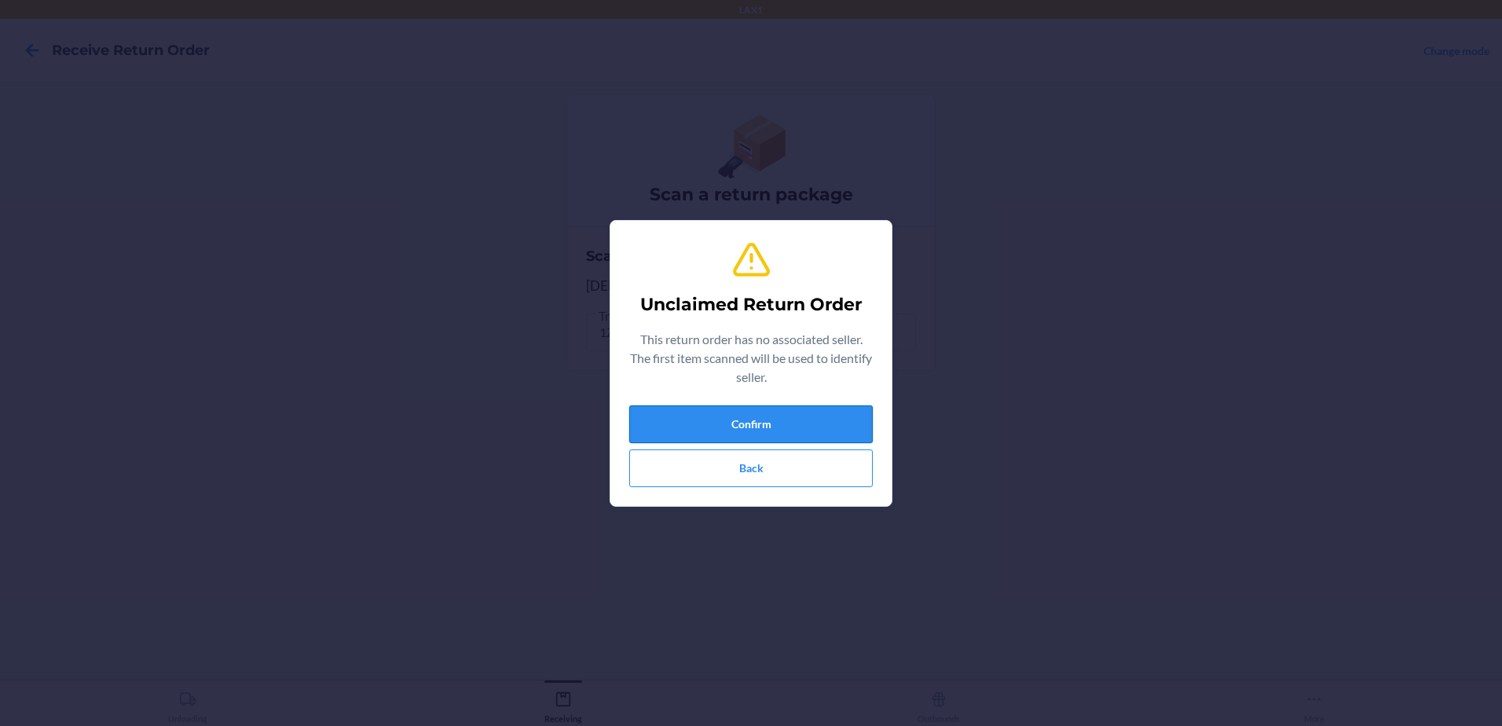
click at [819, 416] on button "Confirm" at bounding box center [750, 424] width 243 height 38
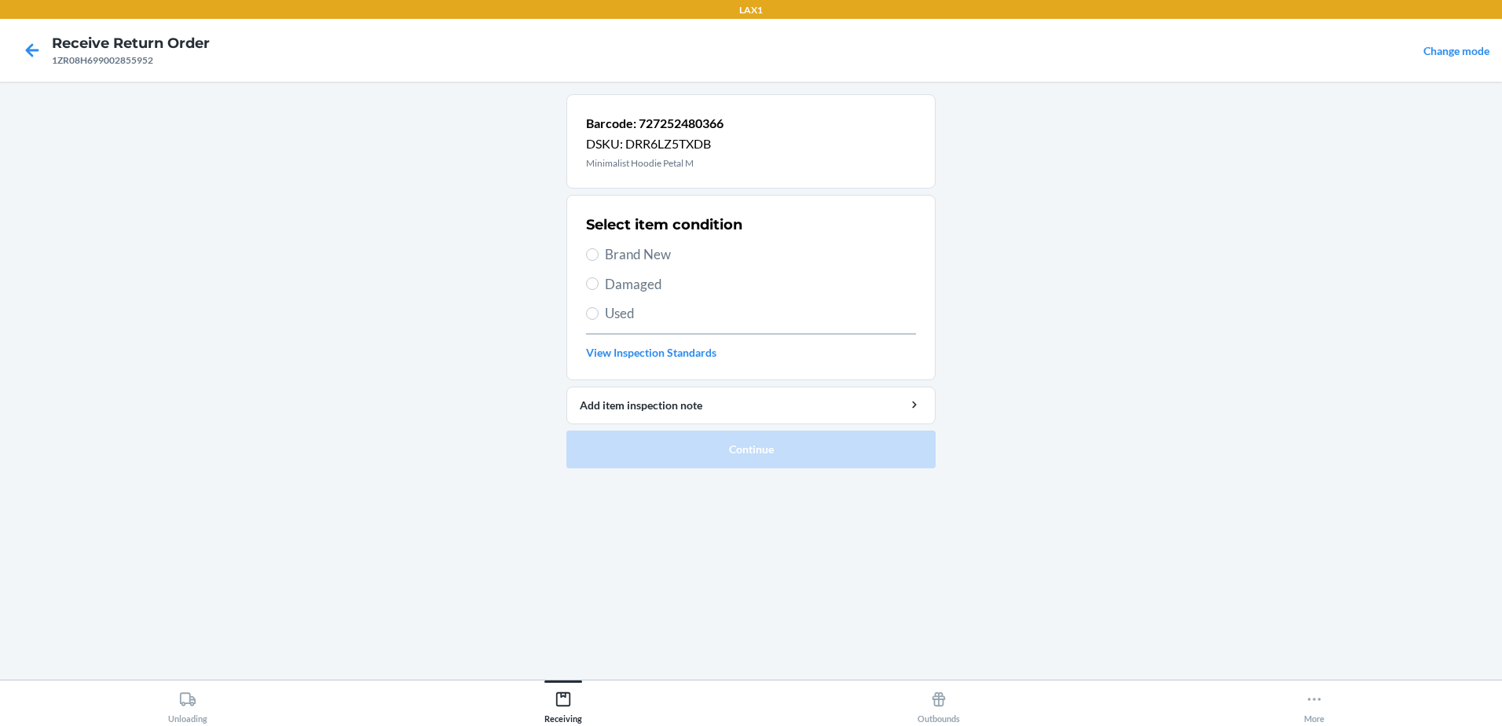
click at [622, 323] on span "Used" at bounding box center [760, 313] width 311 height 20
click at [599, 320] on input "Used" at bounding box center [592, 313] width 13 height 13
radio input "true"
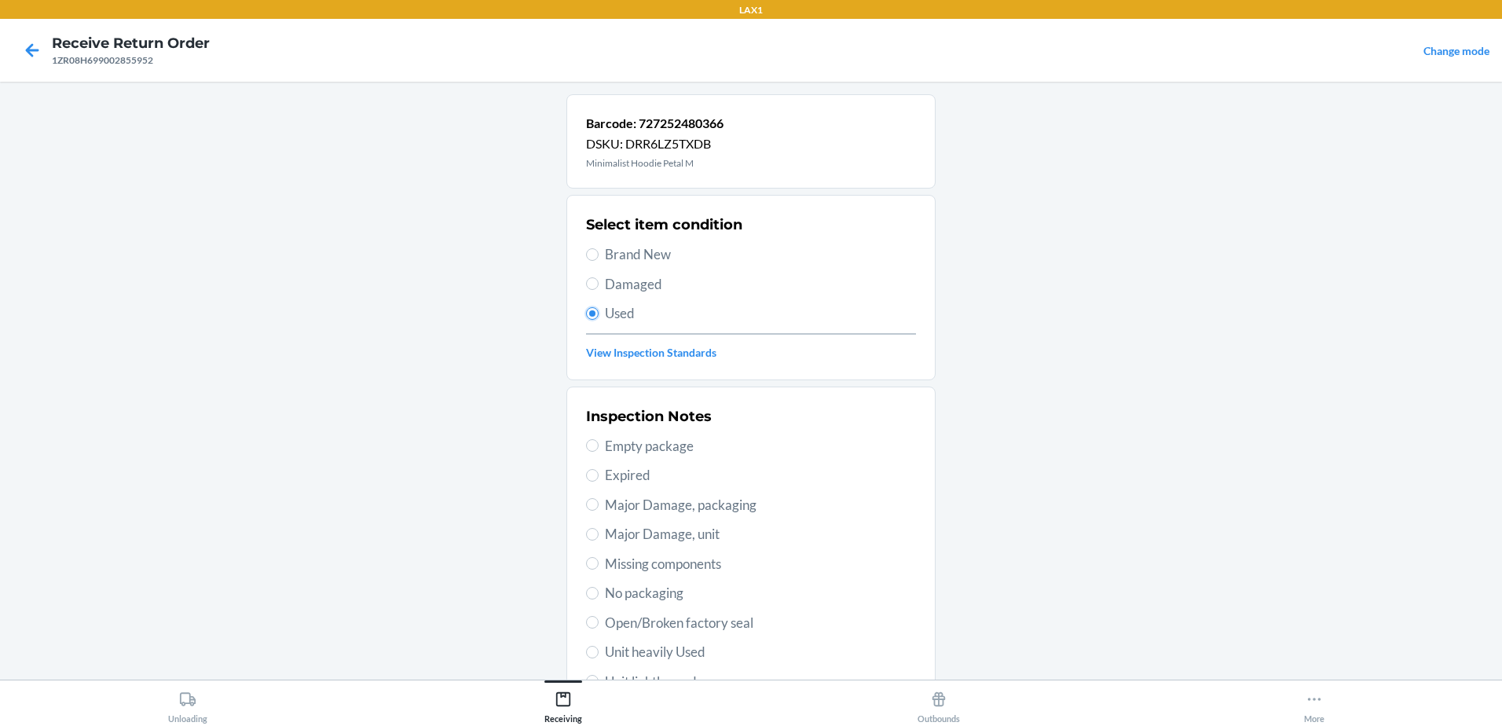
scroll to position [221, 0]
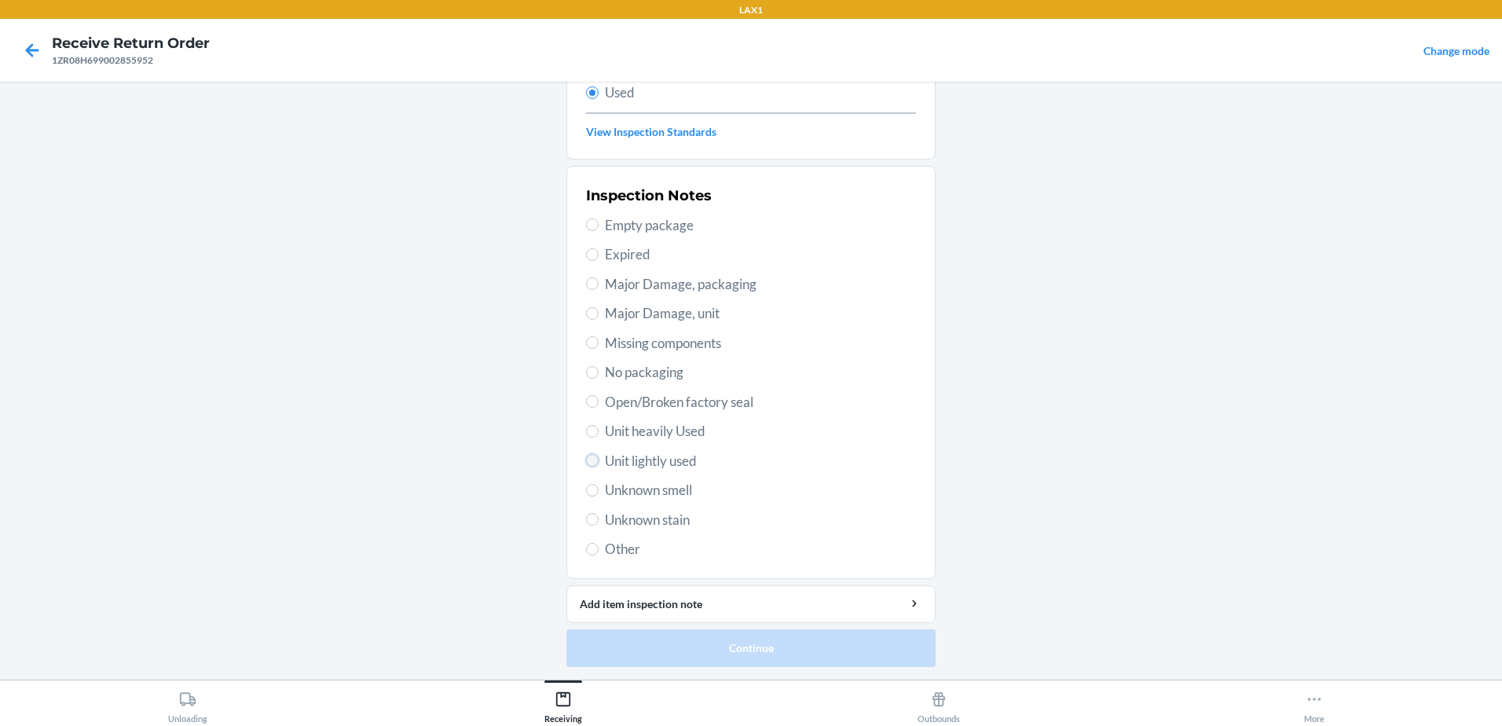
click at [588, 456] on input "Unit lightly used" at bounding box center [592, 460] width 13 height 13
radio input "true"
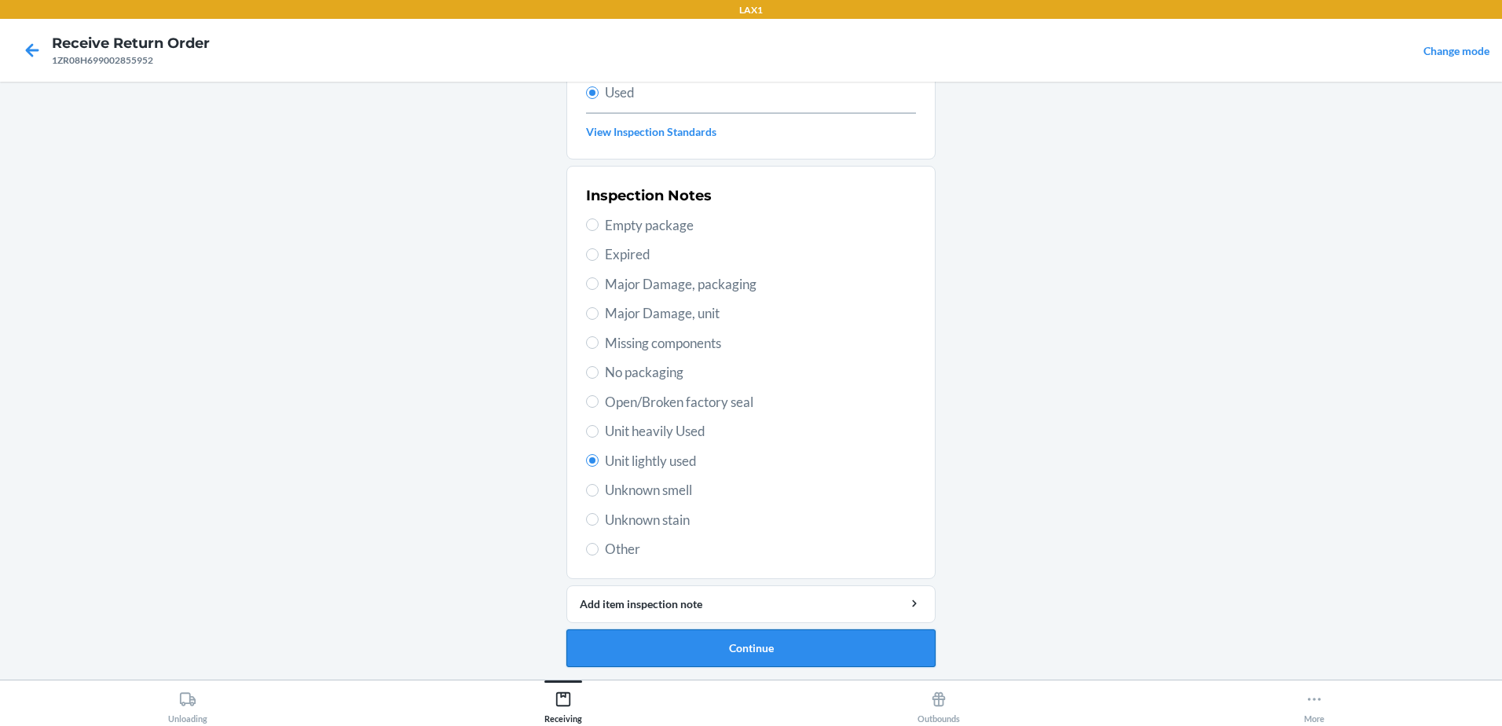
click at [862, 657] on button "Continue" at bounding box center [750, 648] width 369 height 38
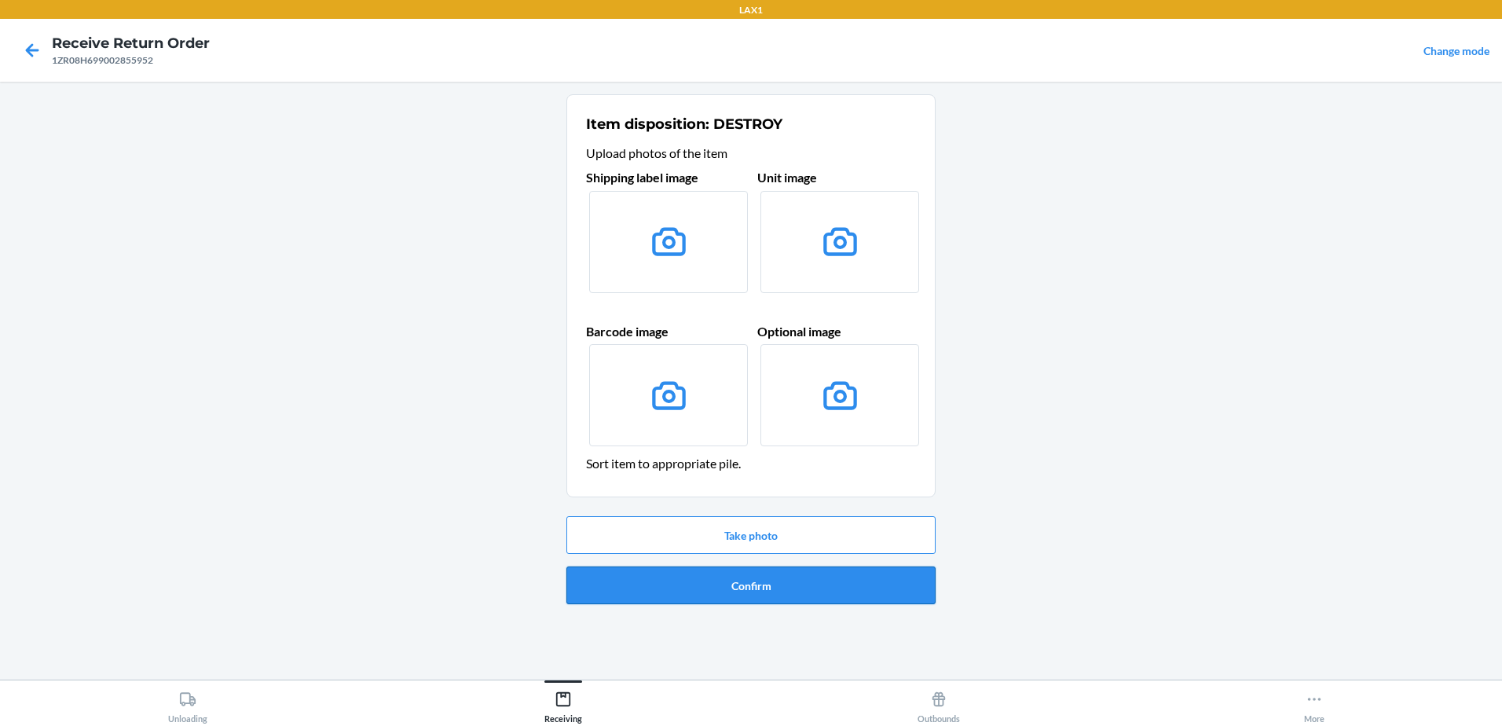
click at [780, 584] on button "Confirm" at bounding box center [750, 585] width 369 height 38
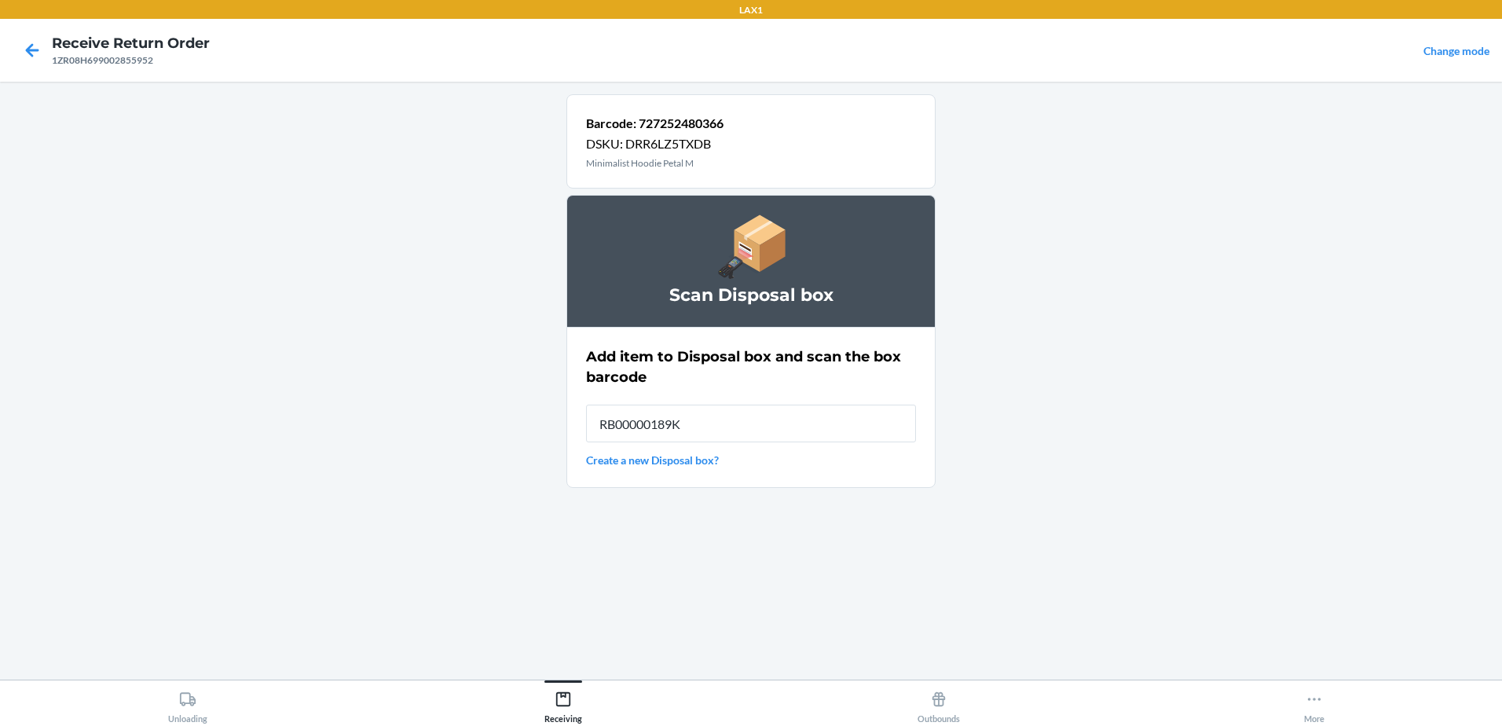
type input "RB00000189K"
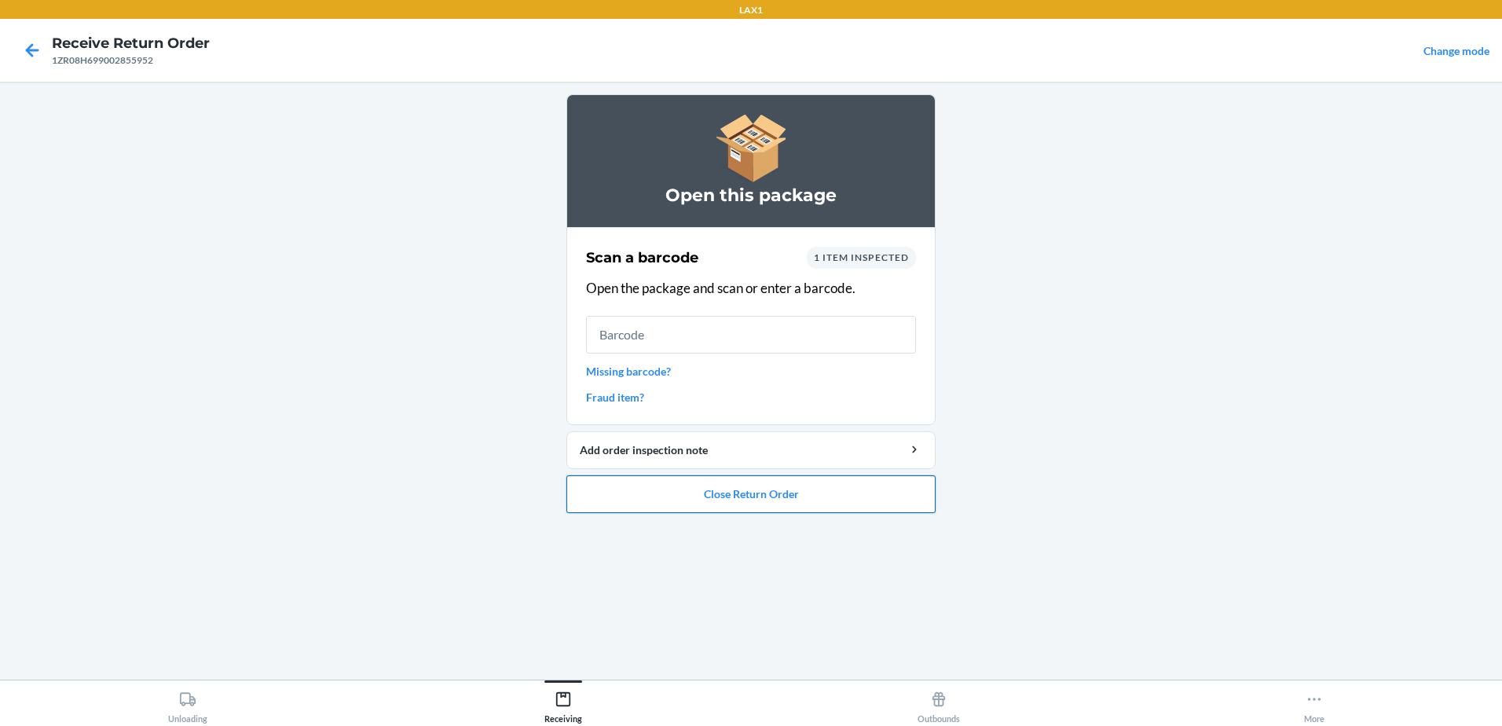
click at [807, 488] on button "Close Return Order" at bounding box center [750, 494] width 369 height 38
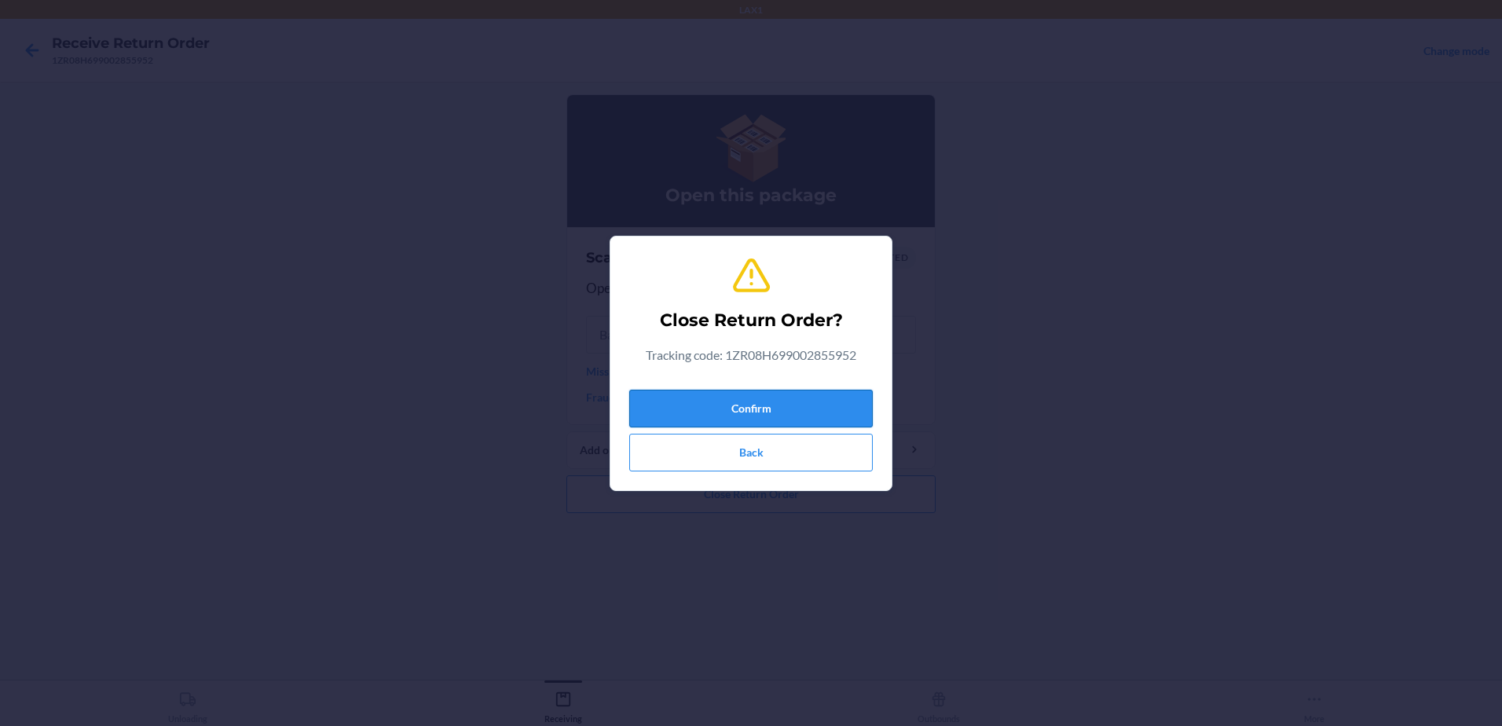
click at [822, 403] on button "Confirm" at bounding box center [750, 409] width 243 height 38
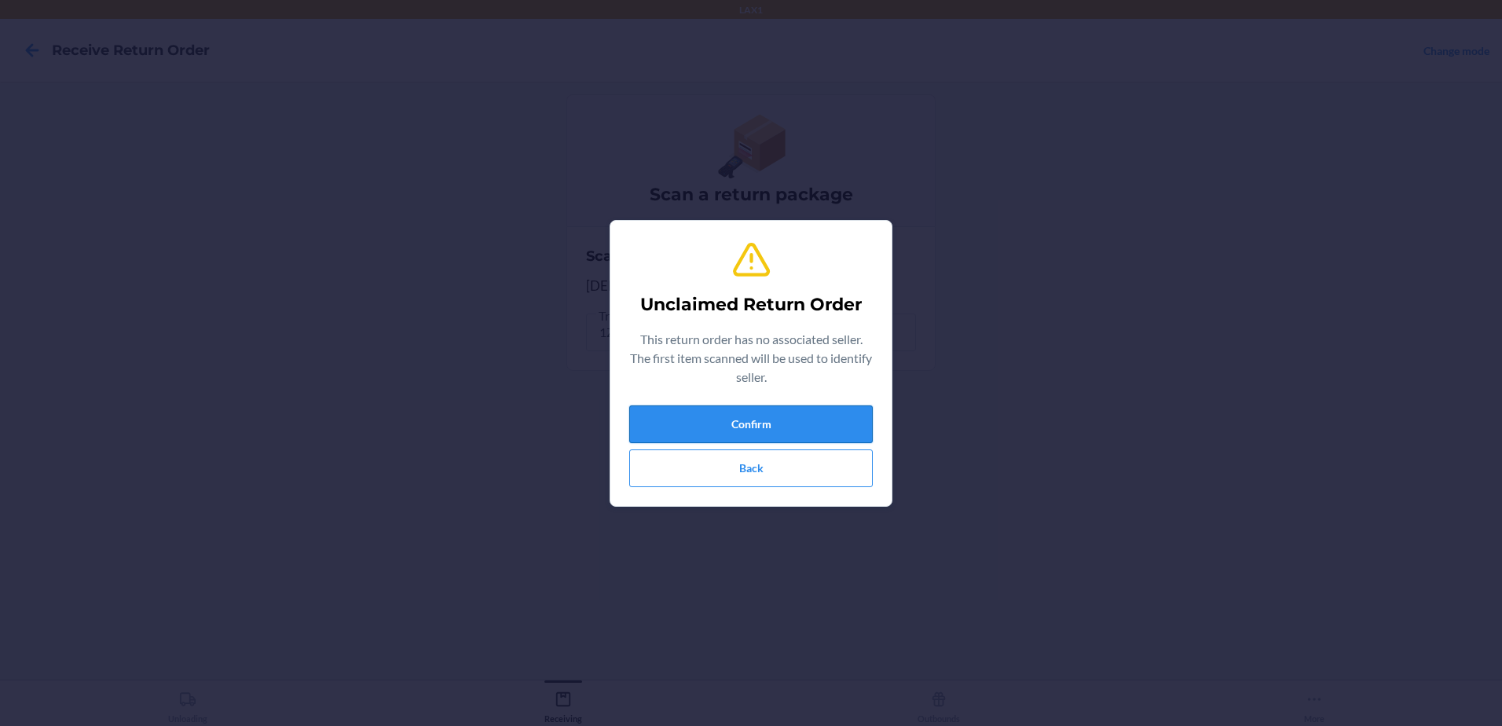
click at [745, 422] on button "Confirm" at bounding box center [750, 424] width 243 height 38
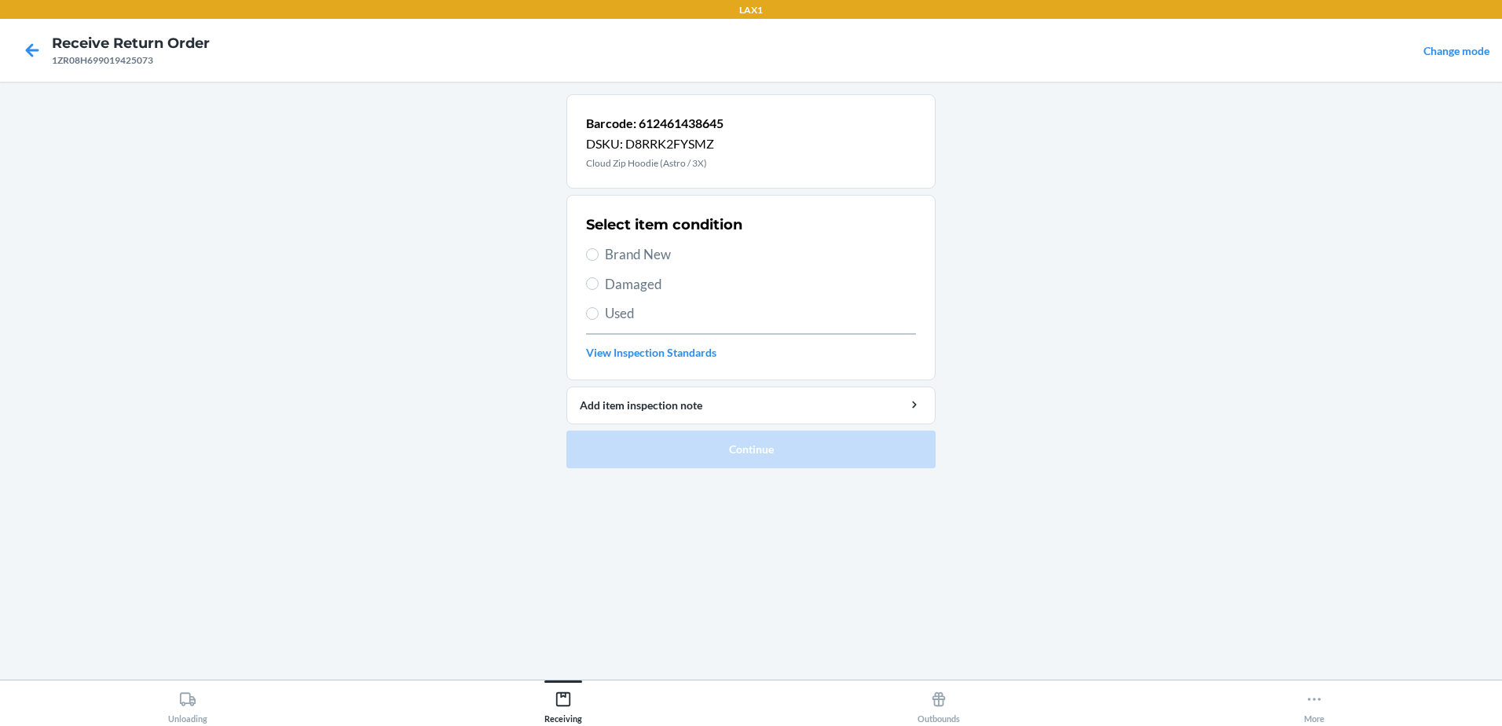
click at [584, 315] on section "Select item condition Brand New Damaged Used View Inspection Standards" at bounding box center [750, 287] width 369 height 185
click at [588, 314] on input "Used" at bounding box center [592, 313] width 13 height 13
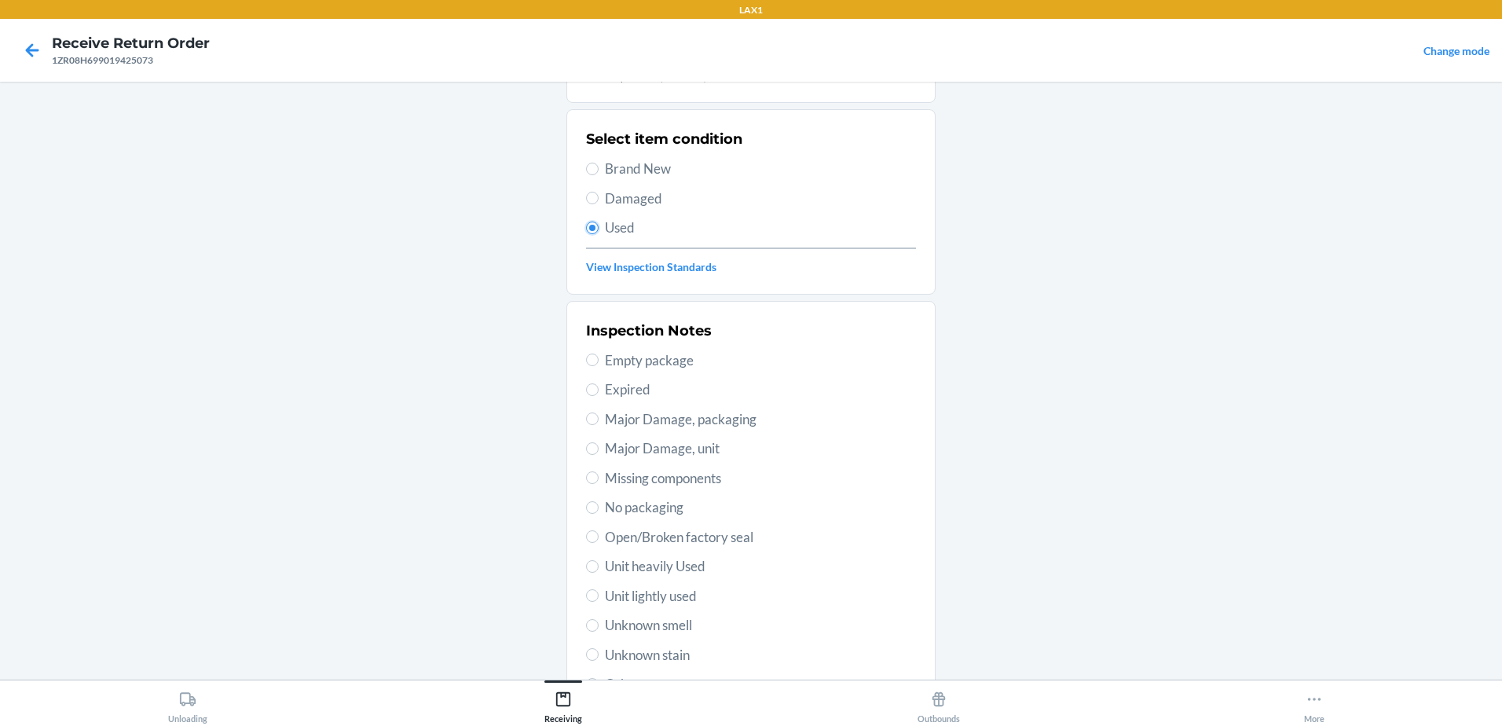
scroll to position [221, 0]
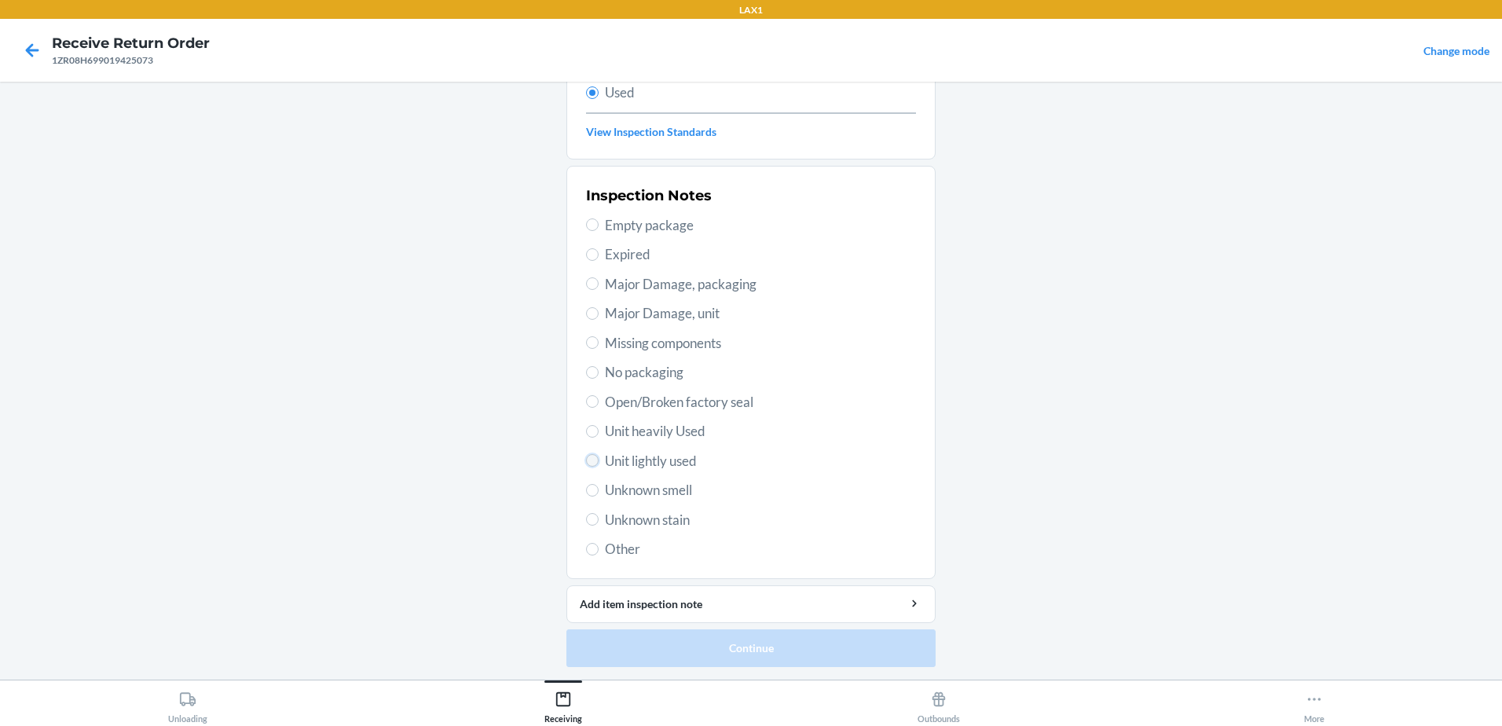
click at [591, 461] on input "Unit lightly used" at bounding box center [592, 460] width 13 height 13
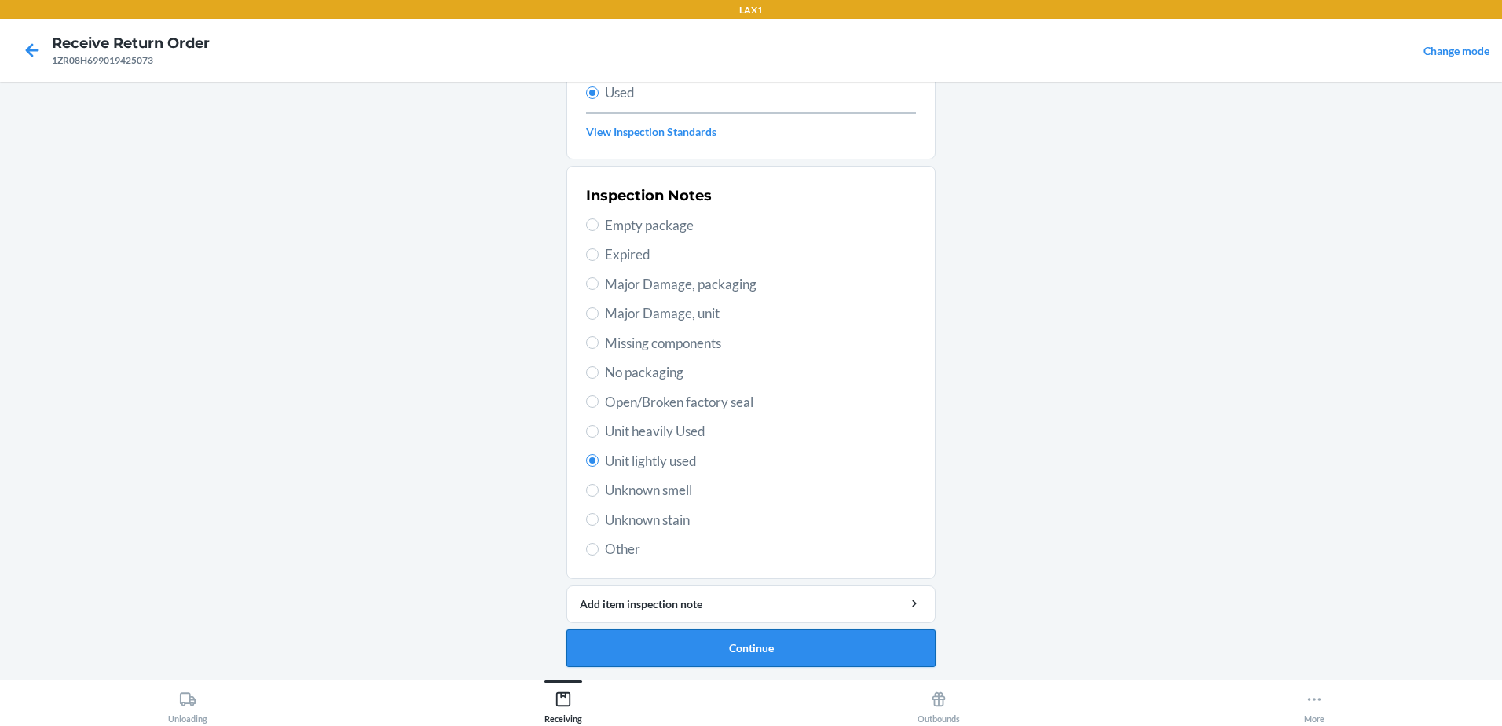
click at [741, 645] on button "Continue" at bounding box center [750, 648] width 369 height 38
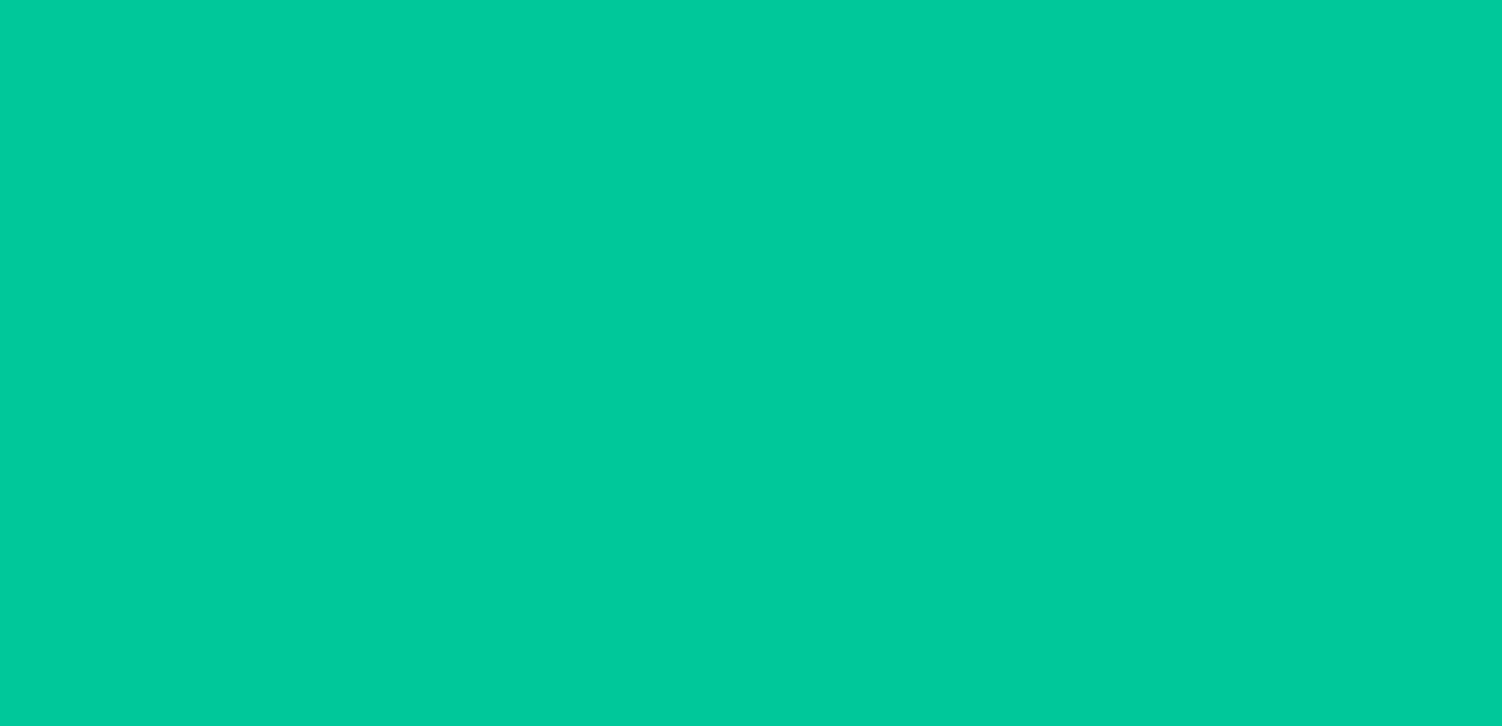
scroll to position [0, 0]
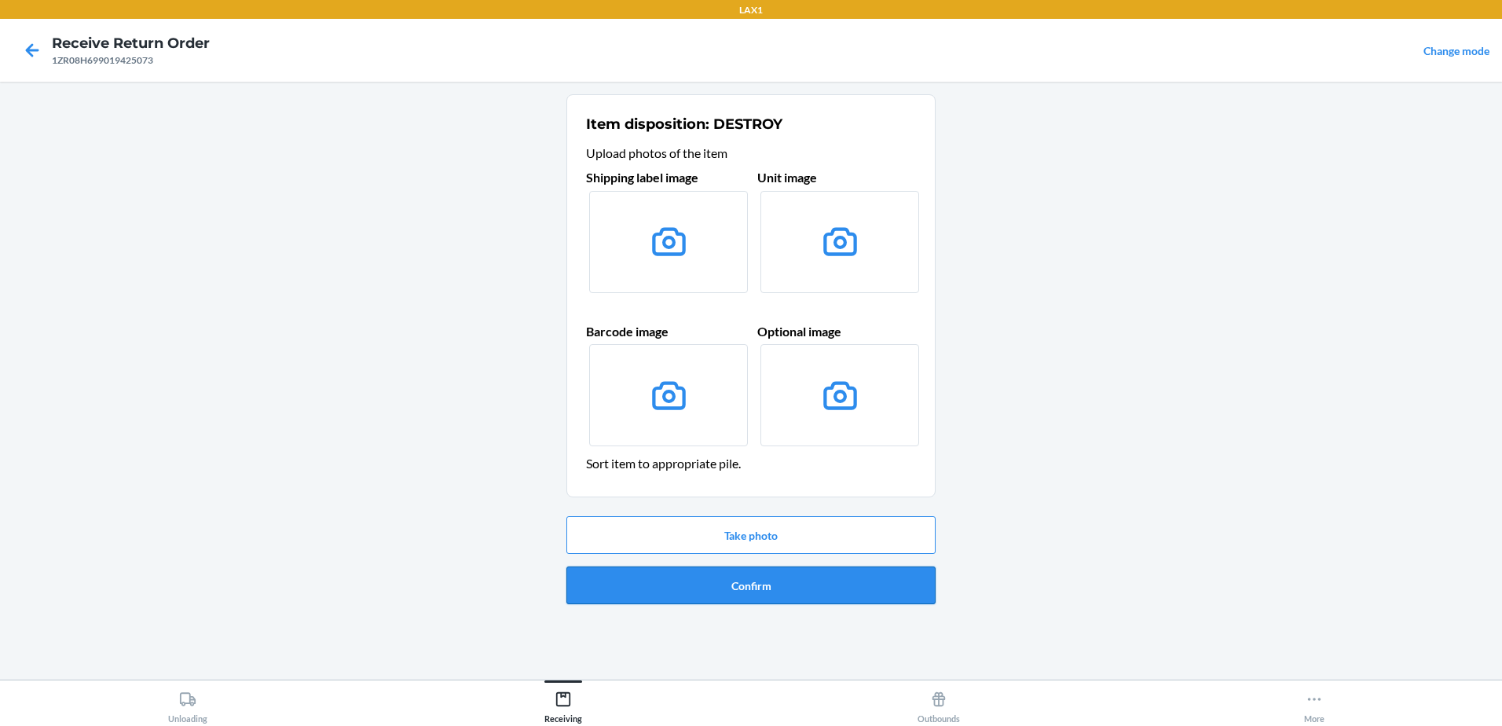
click at [777, 578] on button "Confirm" at bounding box center [750, 585] width 369 height 38
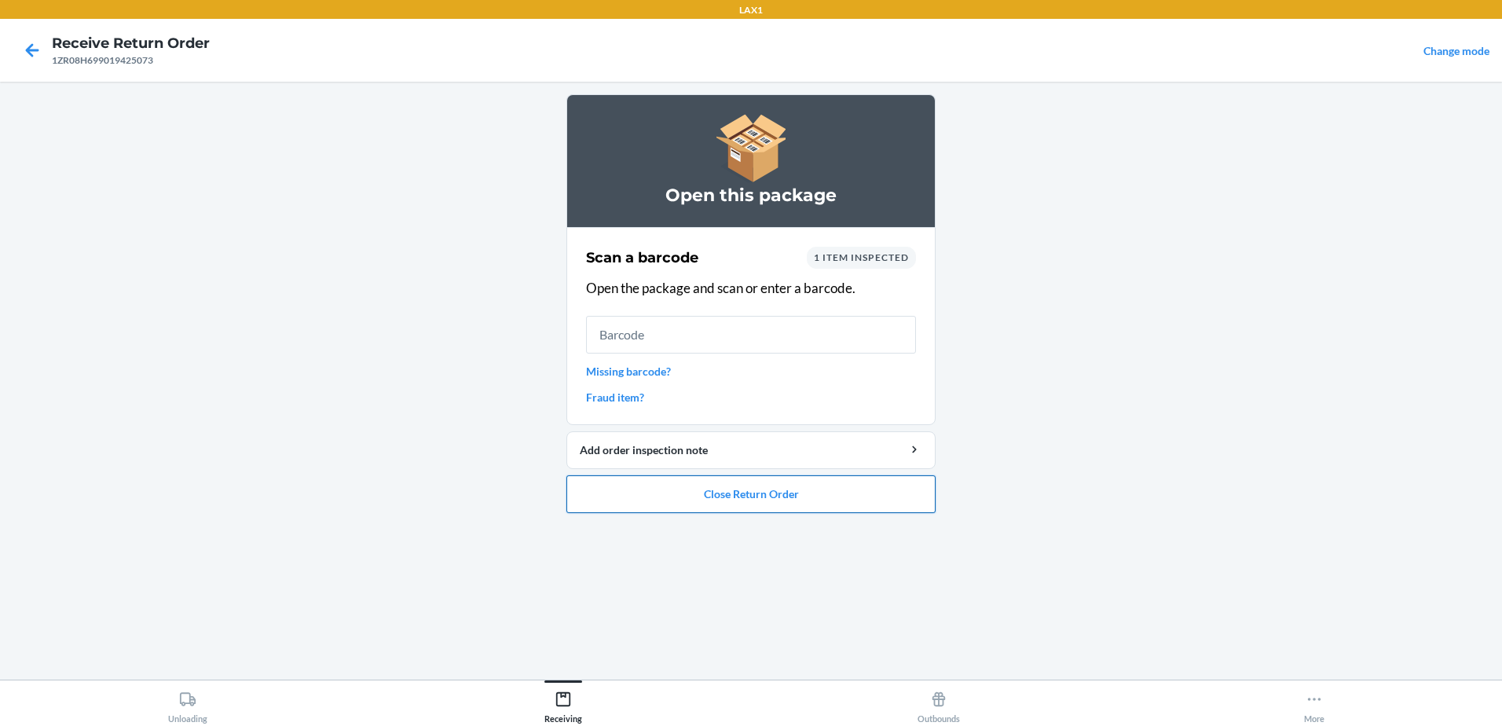
click at [864, 491] on button "Close Return Order" at bounding box center [750, 494] width 369 height 38
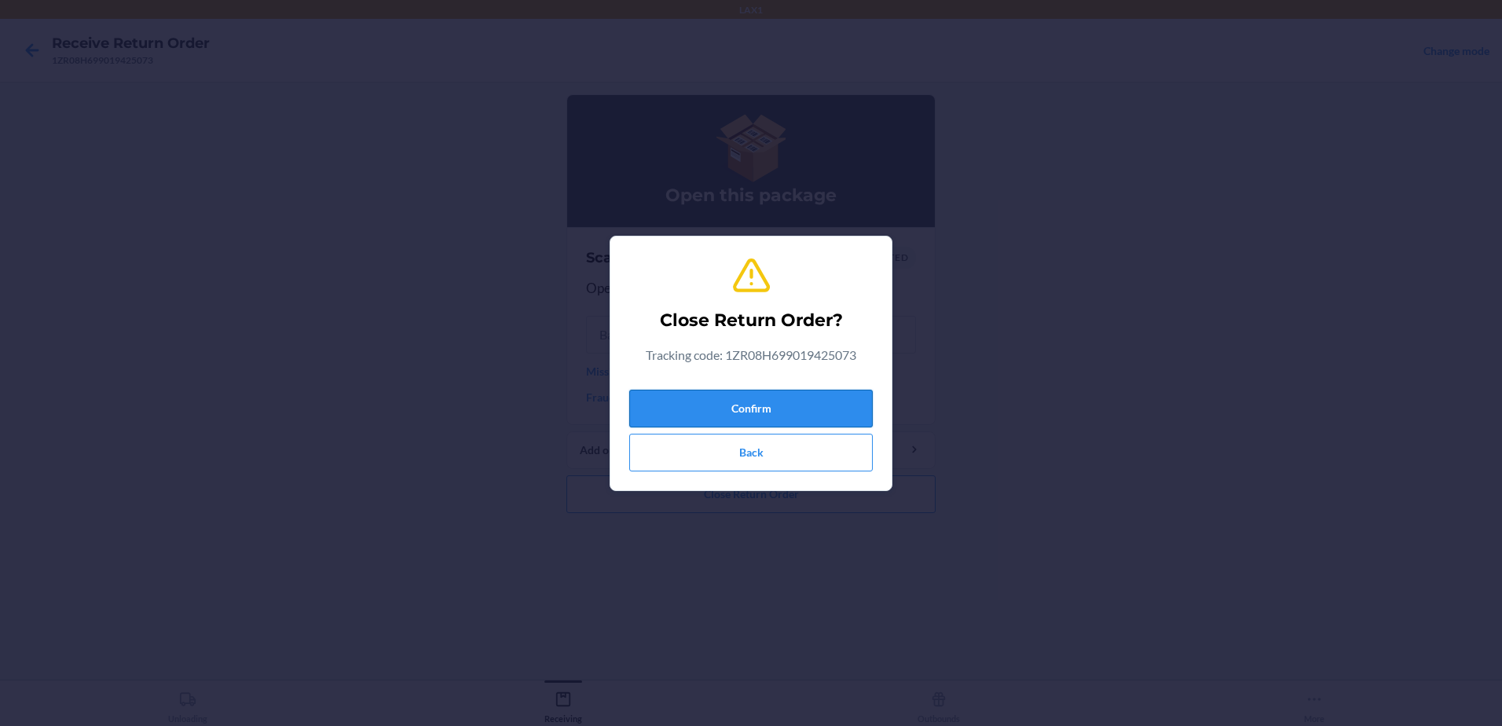
click at [840, 403] on button "Confirm" at bounding box center [750, 409] width 243 height 38
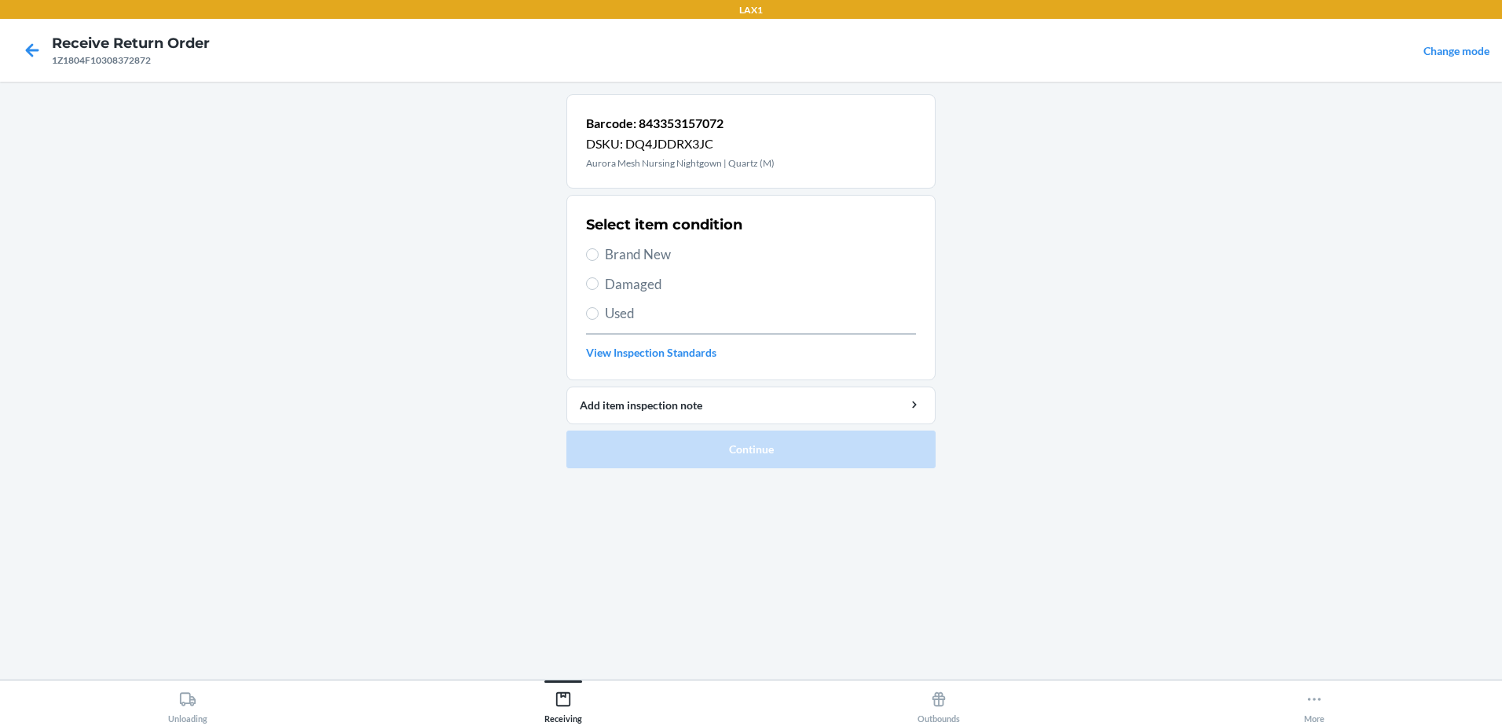
click at [594, 321] on label "Used" at bounding box center [751, 313] width 330 height 20
click at [594, 320] on input "Used" at bounding box center [592, 313] width 13 height 13
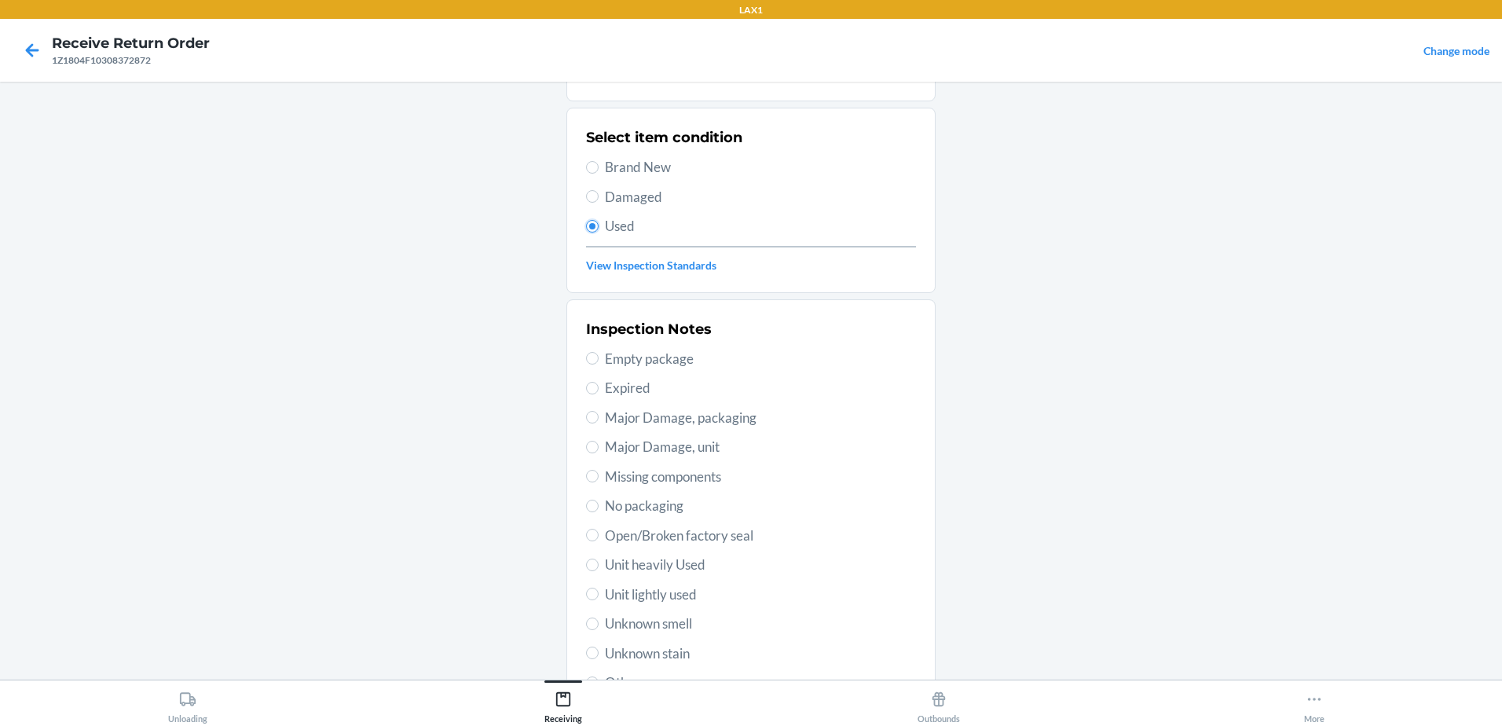
scroll to position [221, 0]
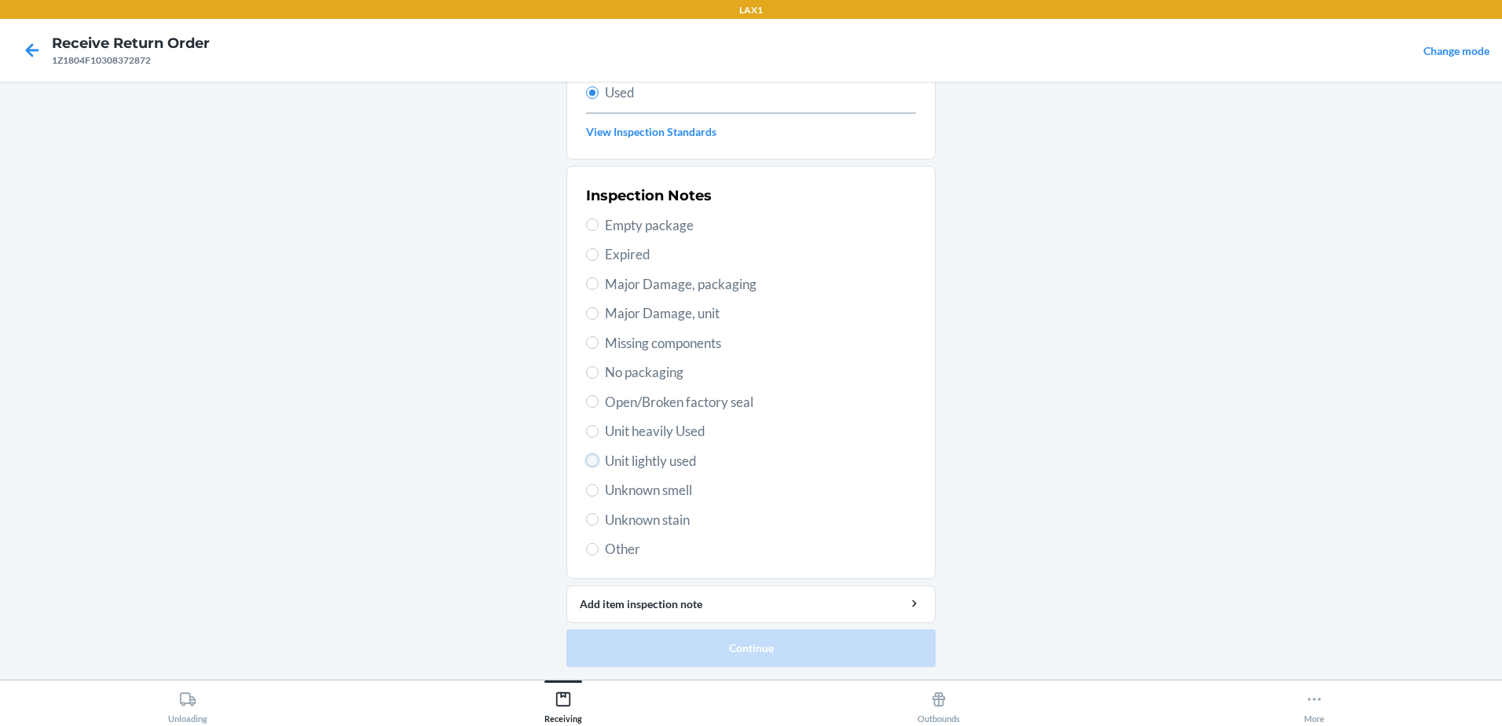
click at [589, 459] on input "Unit lightly used" at bounding box center [592, 460] width 13 height 13
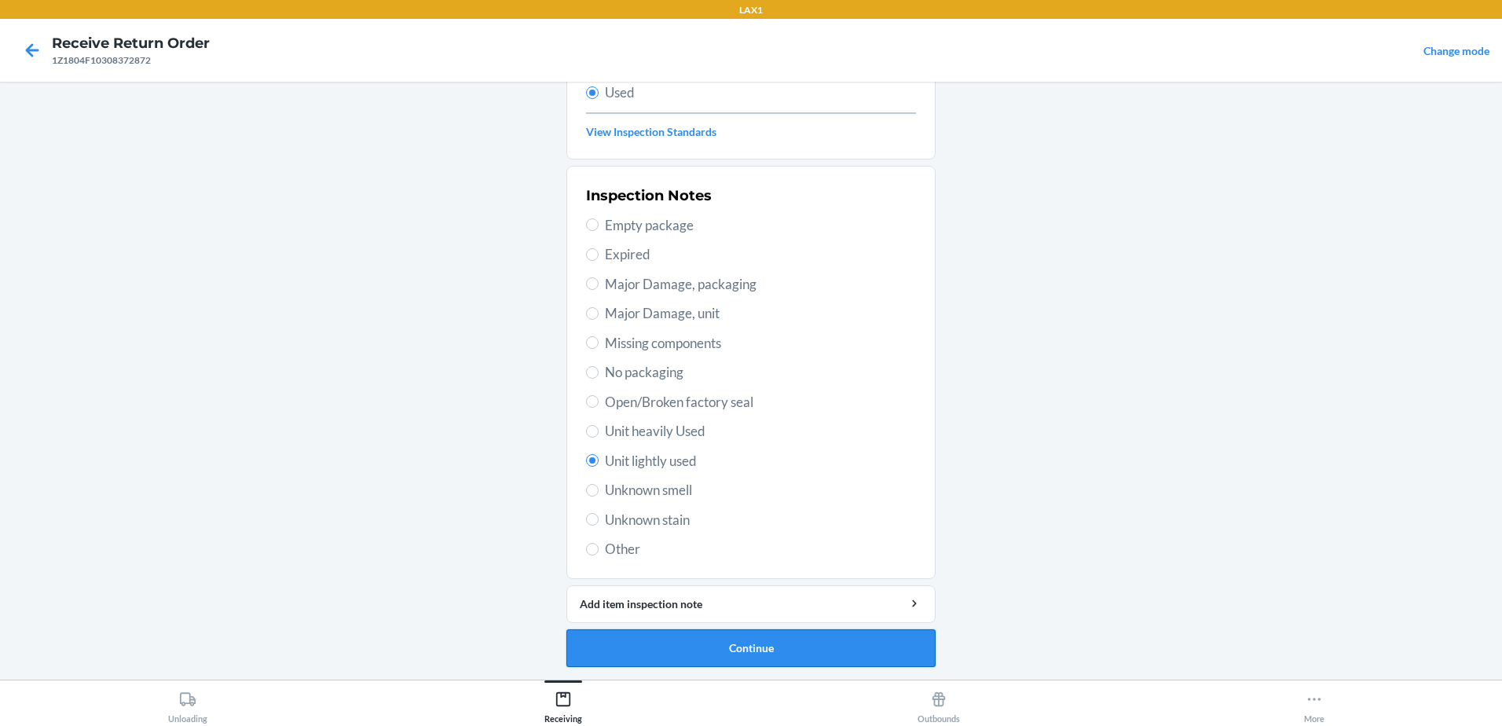
click at [861, 639] on button "Continue" at bounding box center [750, 648] width 369 height 38
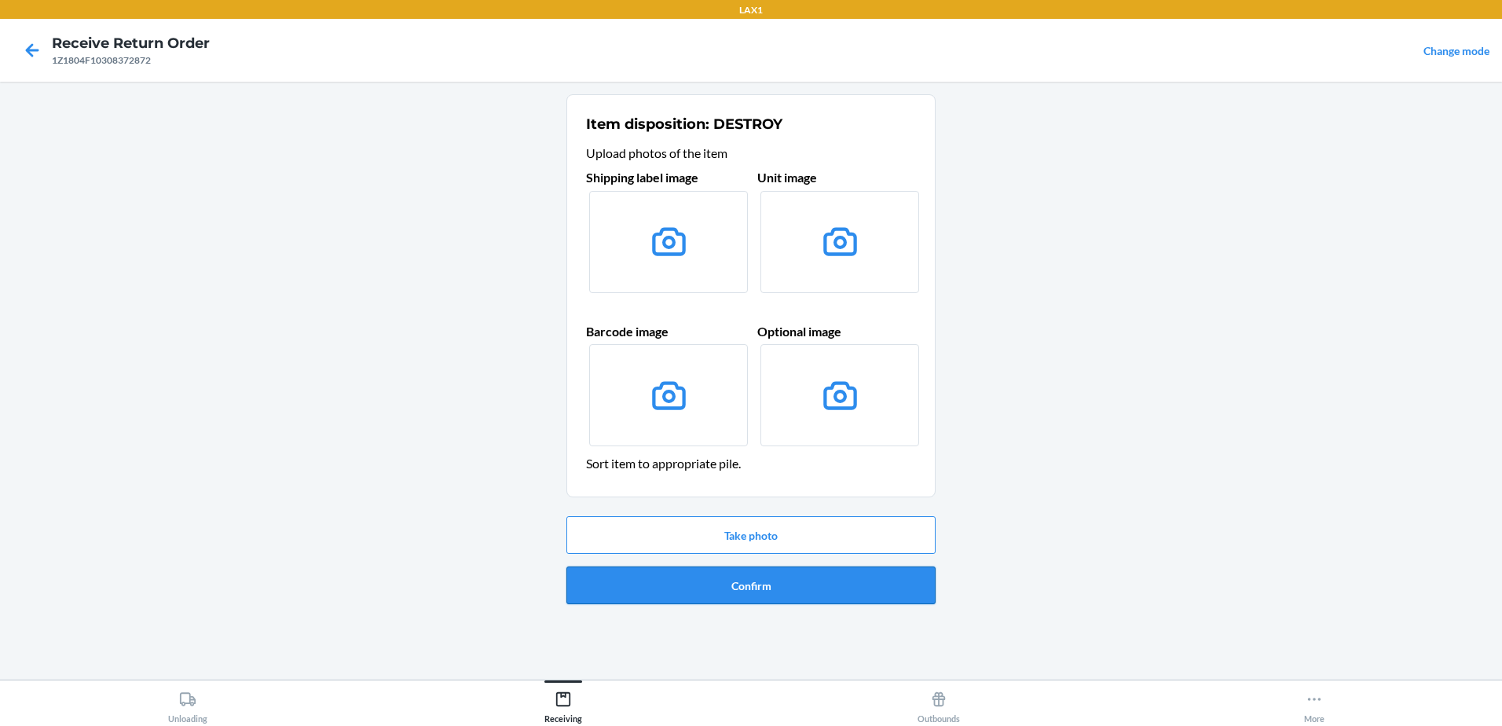
click at [808, 591] on button "Confirm" at bounding box center [750, 585] width 369 height 38
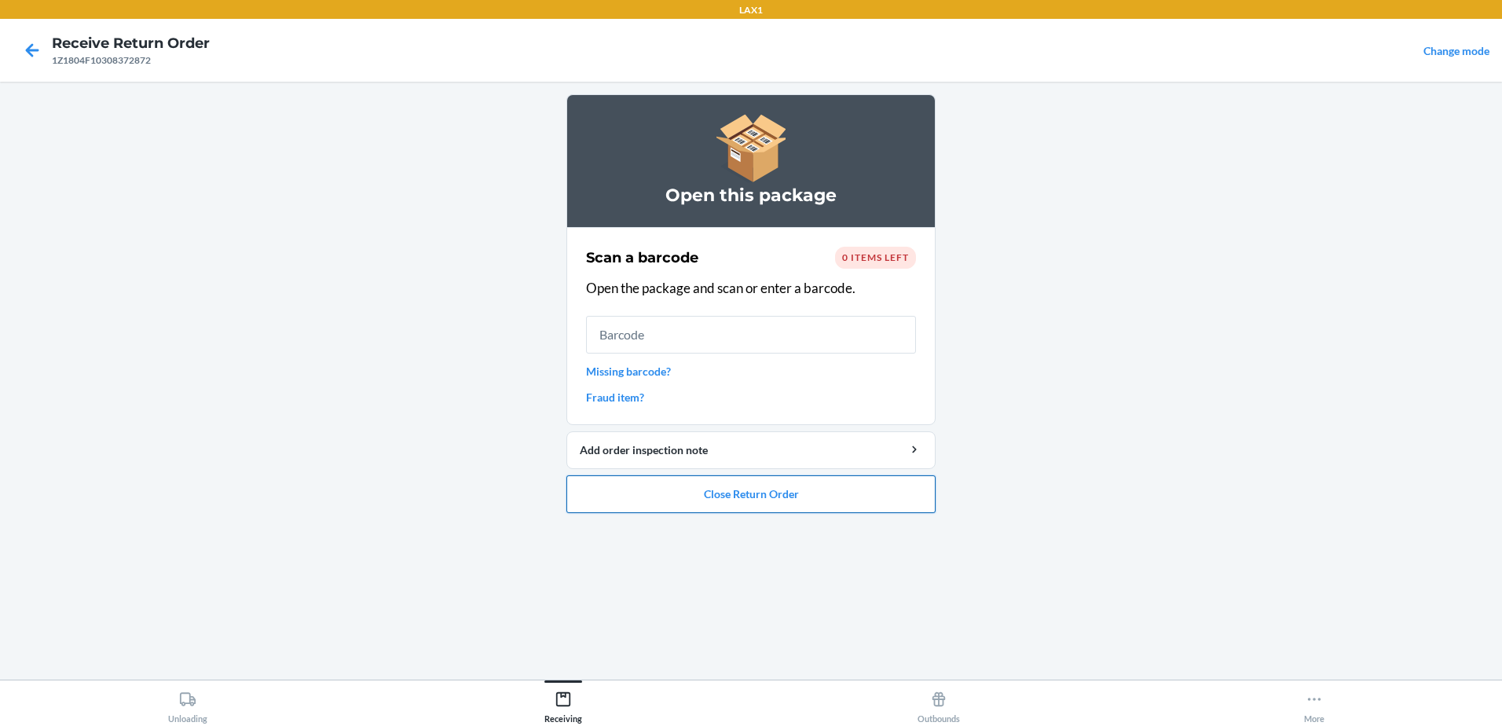
click at [788, 490] on button "Close Return Order" at bounding box center [750, 494] width 369 height 38
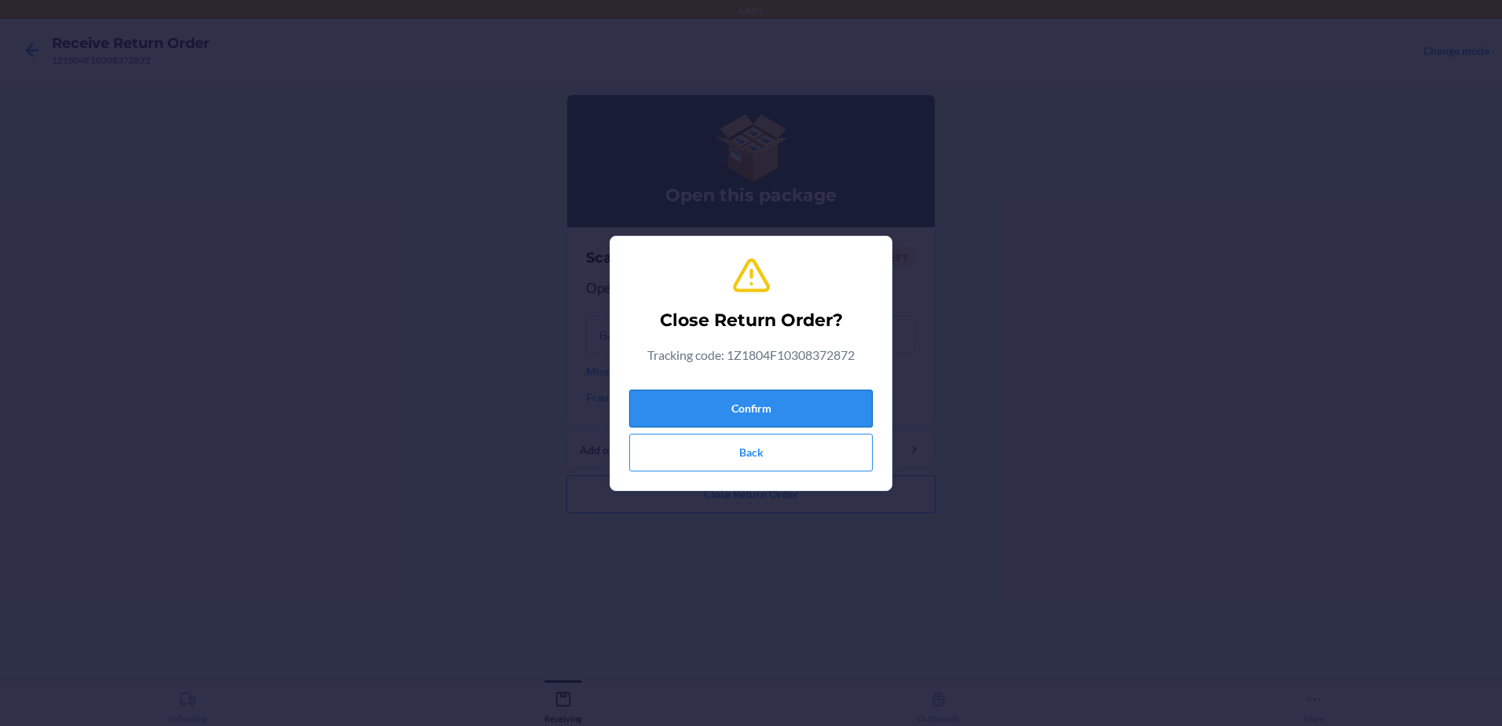
click at [789, 407] on button "Confirm" at bounding box center [750, 409] width 243 height 38
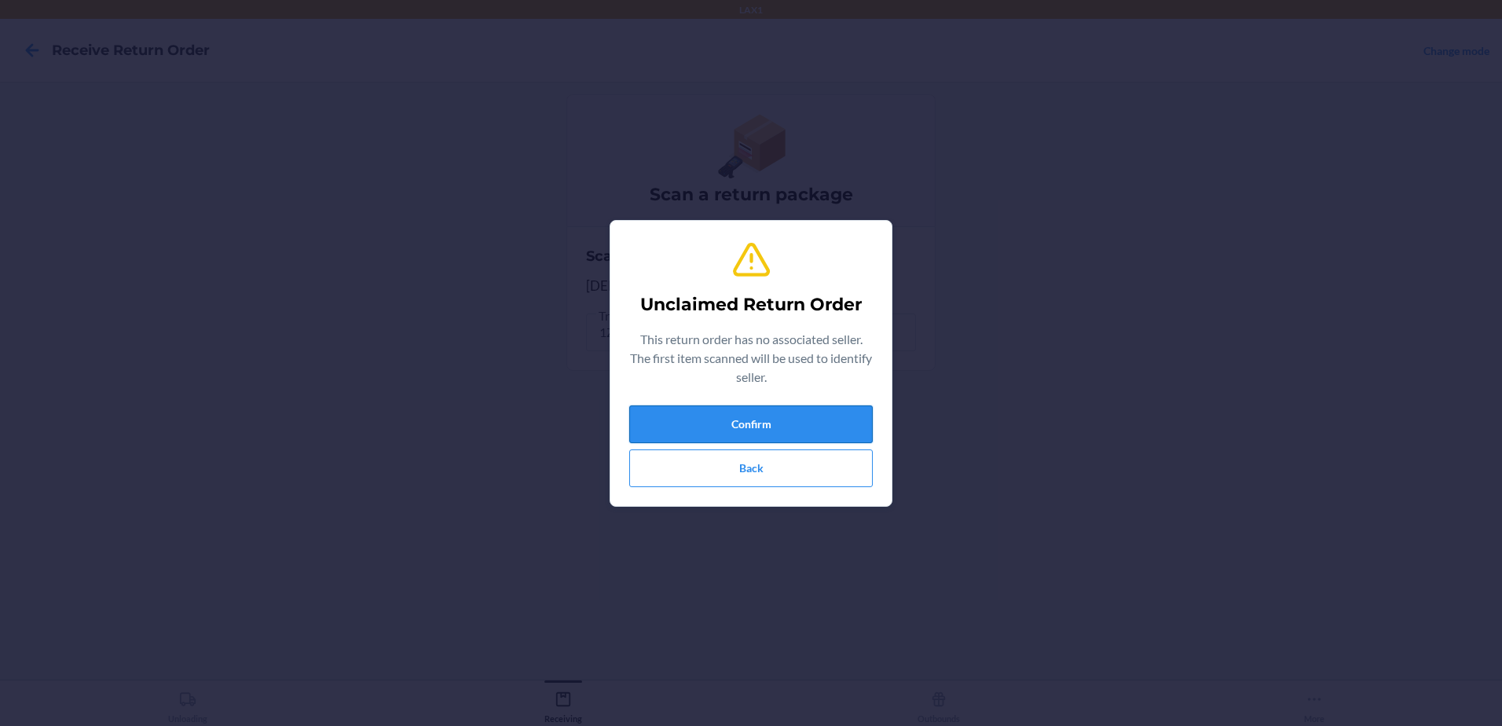
click at [840, 427] on button "Confirm" at bounding box center [750, 424] width 243 height 38
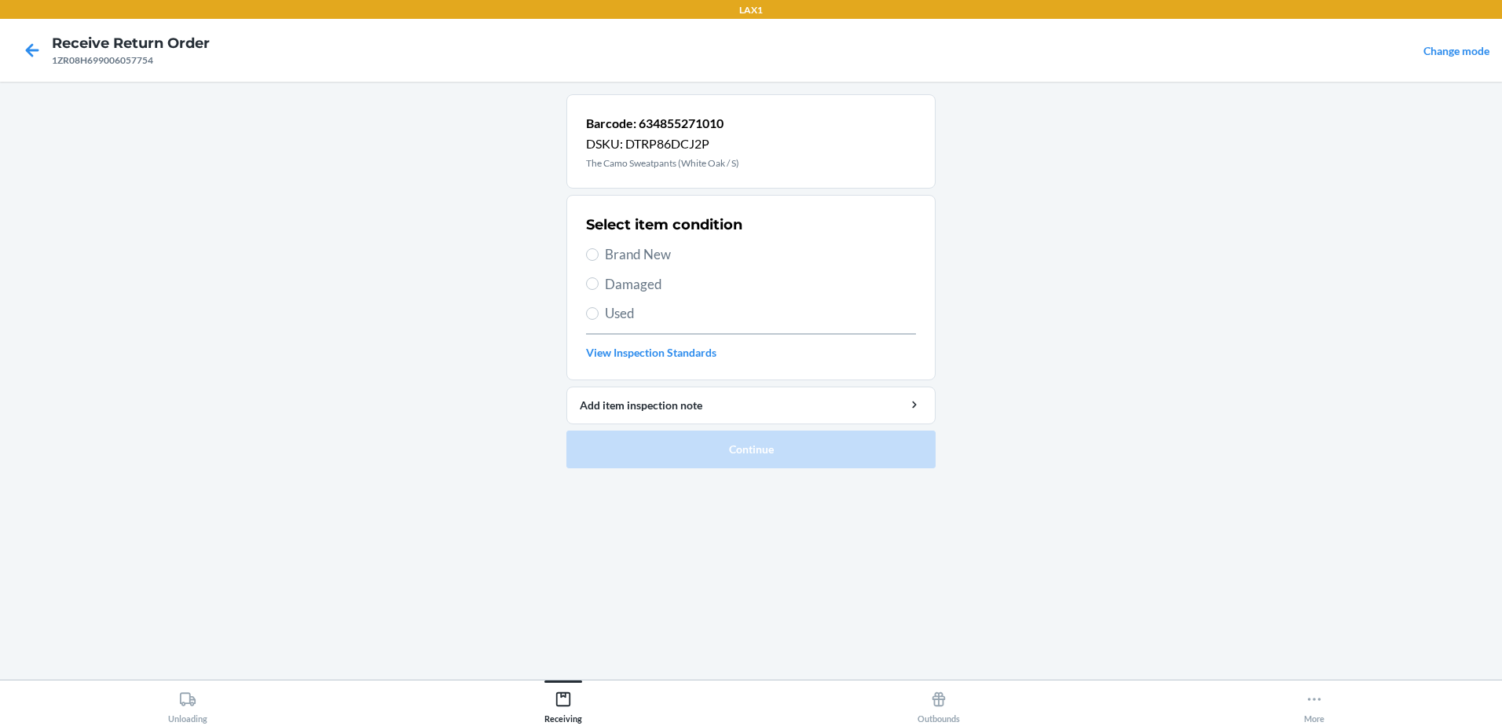
click at [600, 252] on label "Brand New" at bounding box center [751, 254] width 330 height 20
click at [599, 252] on input "Brand New" at bounding box center [592, 254] width 13 height 13
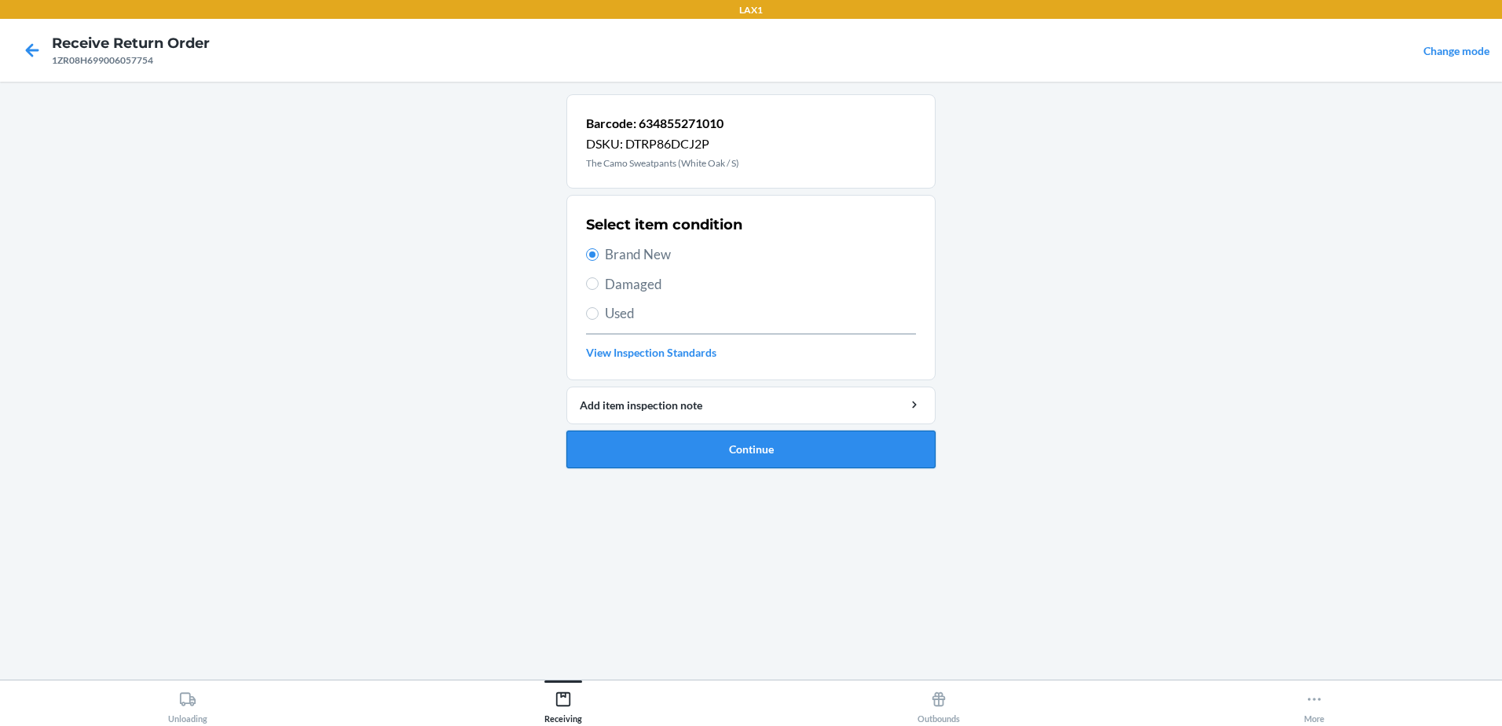
click at [844, 453] on button "Continue" at bounding box center [750, 449] width 369 height 38
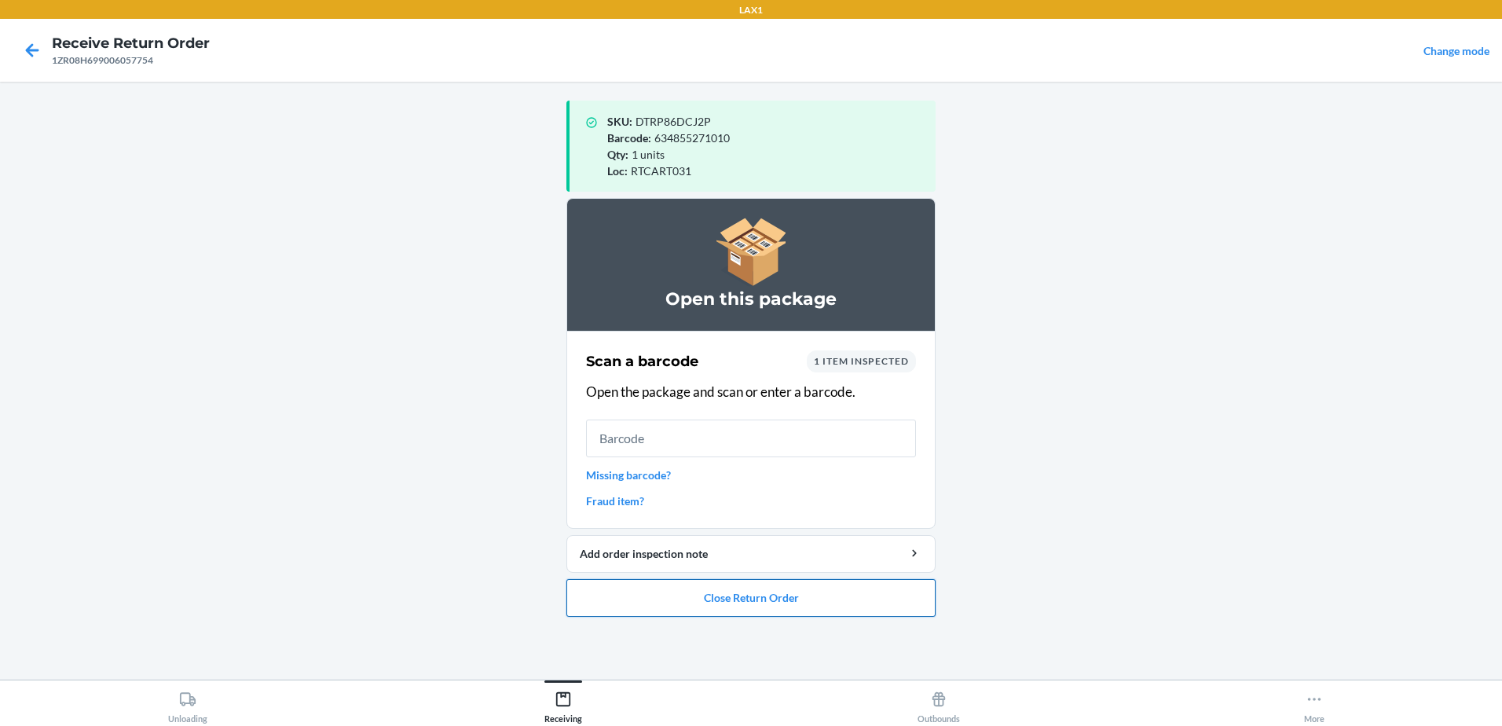
click at [869, 606] on button "Close Return Order" at bounding box center [750, 598] width 369 height 38
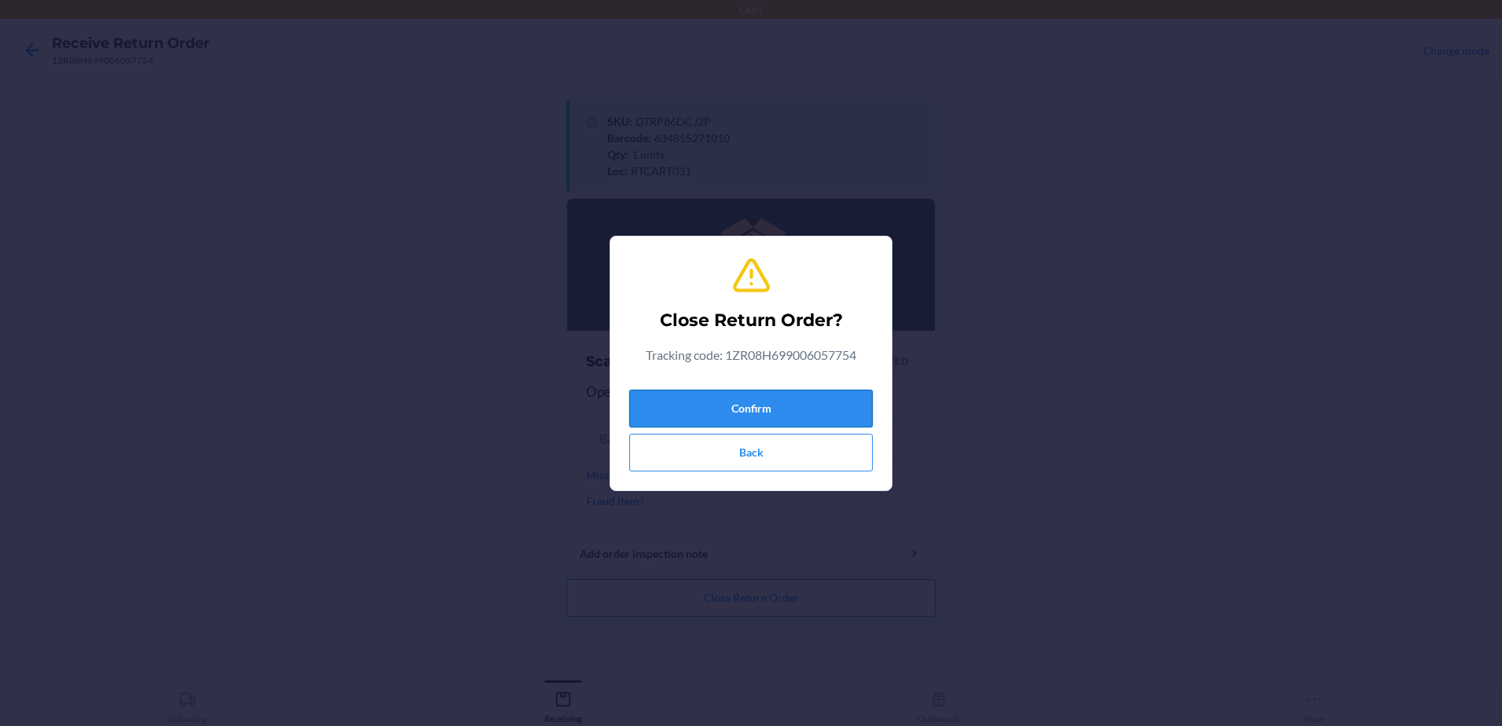
click at [832, 405] on button "Confirm" at bounding box center [750, 409] width 243 height 38
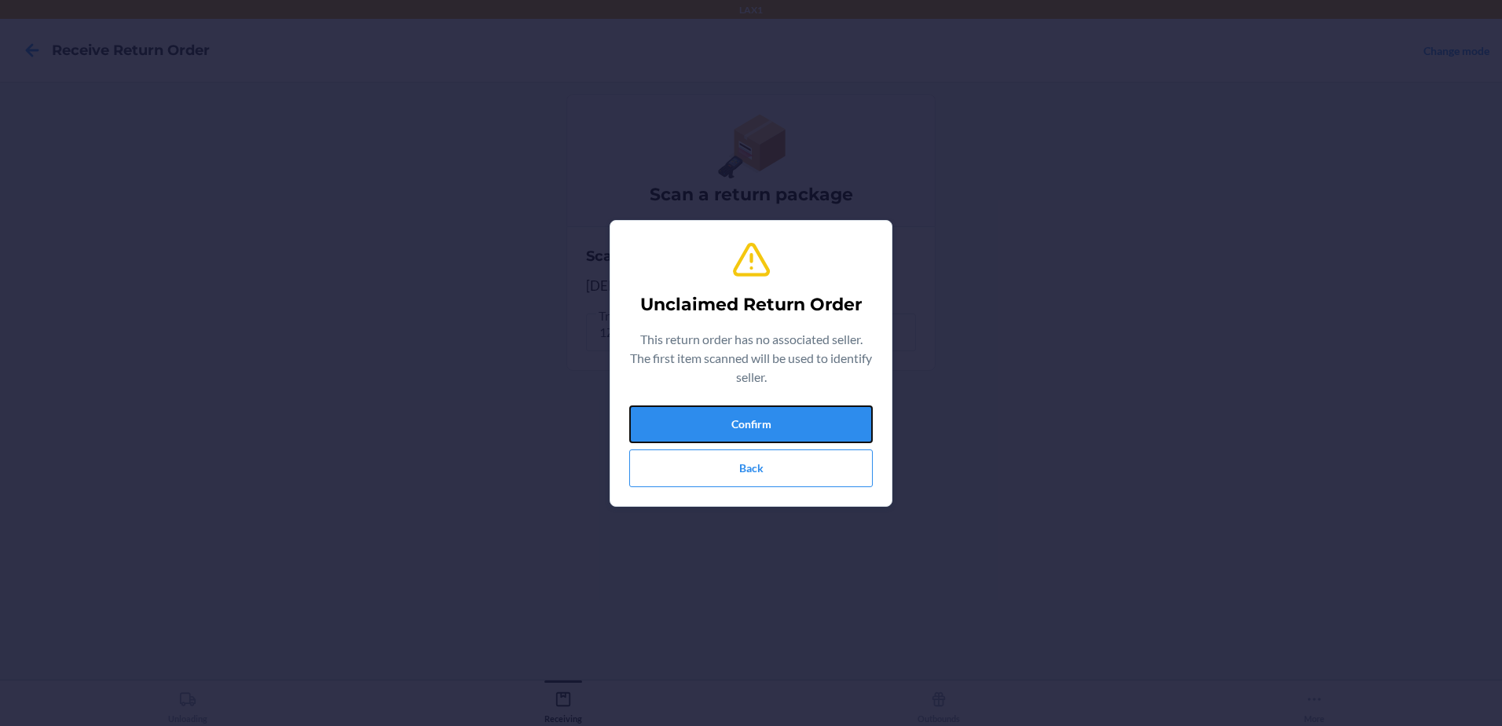
click at [832, 408] on button "Confirm" at bounding box center [750, 424] width 243 height 38
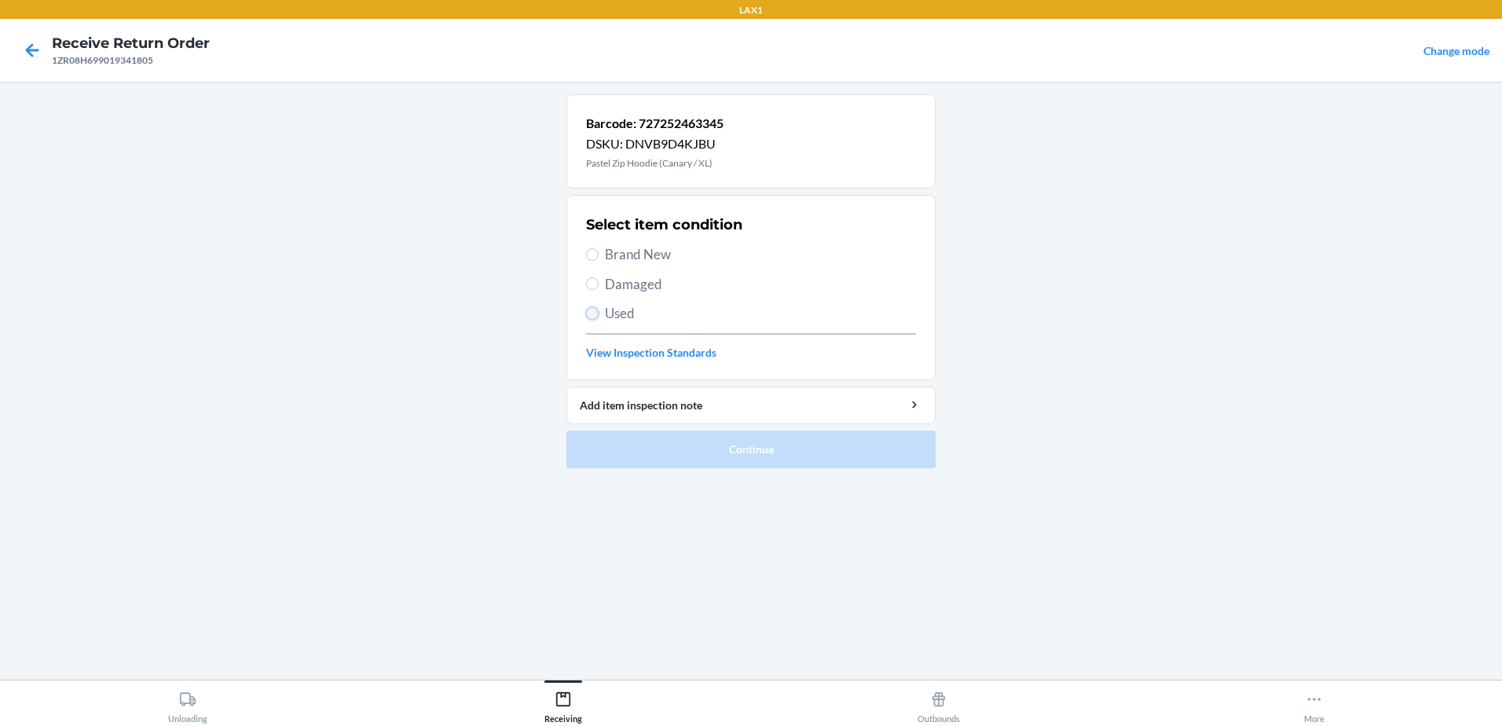
click at [596, 312] on input "Used" at bounding box center [592, 313] width 13 height 13
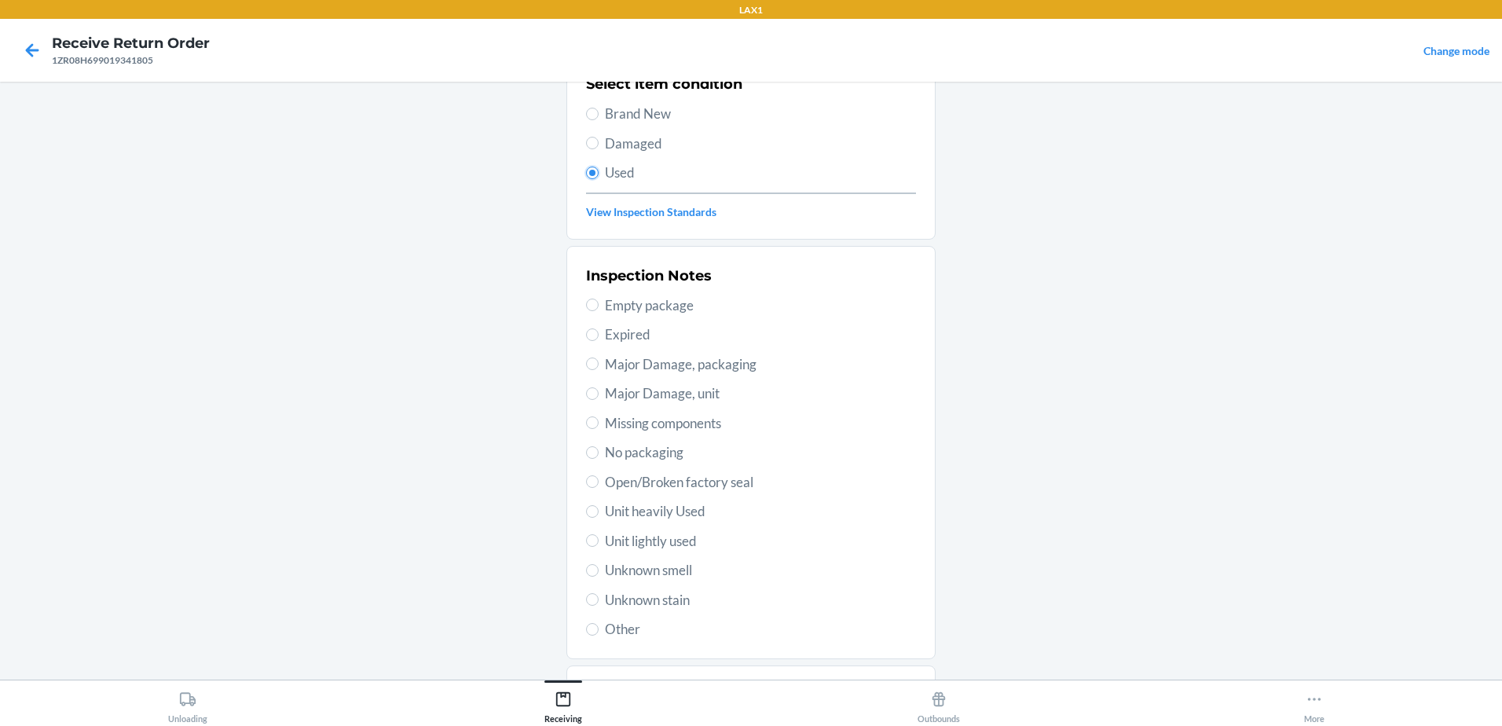
scroll to position [221, 0]
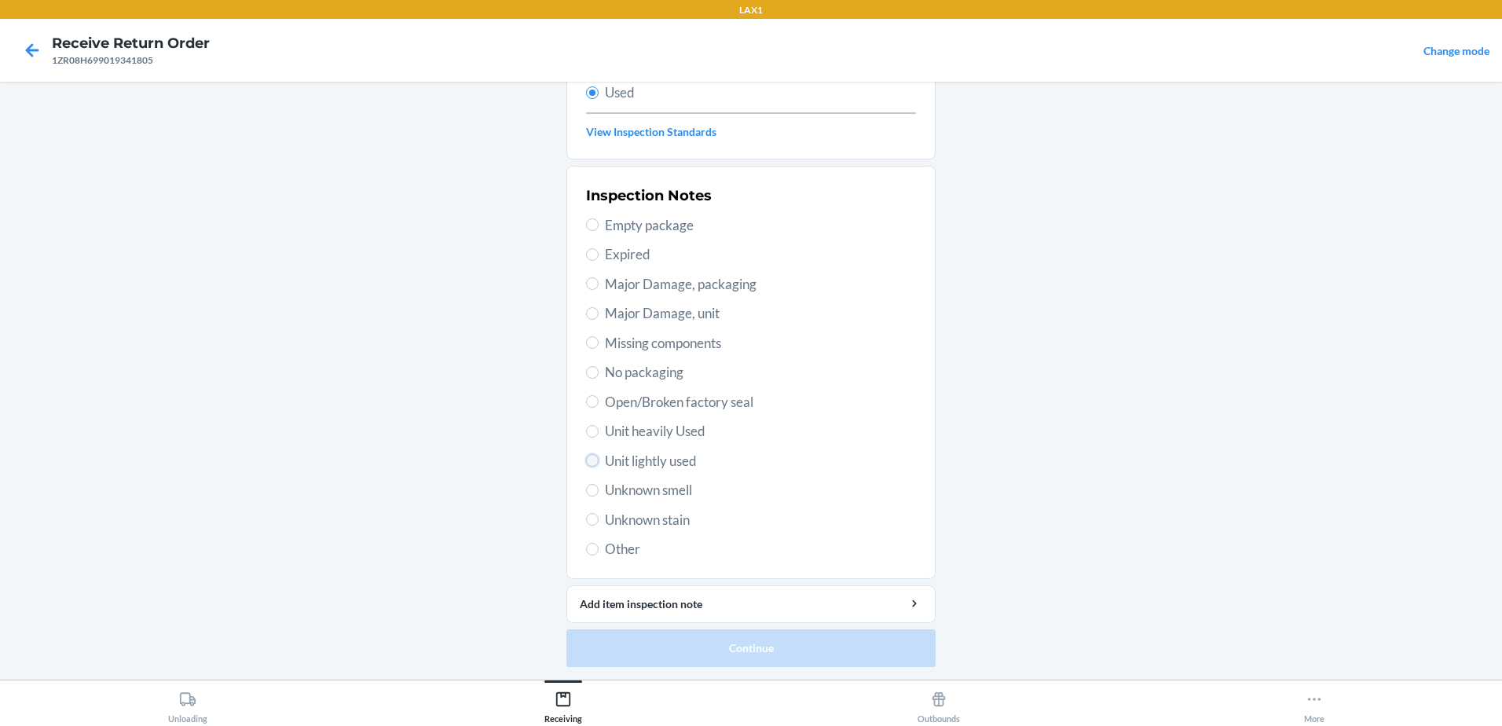
click at [588, 456] on input "Unit lightly used" at bounding box center [592, 460] width 13 height 13
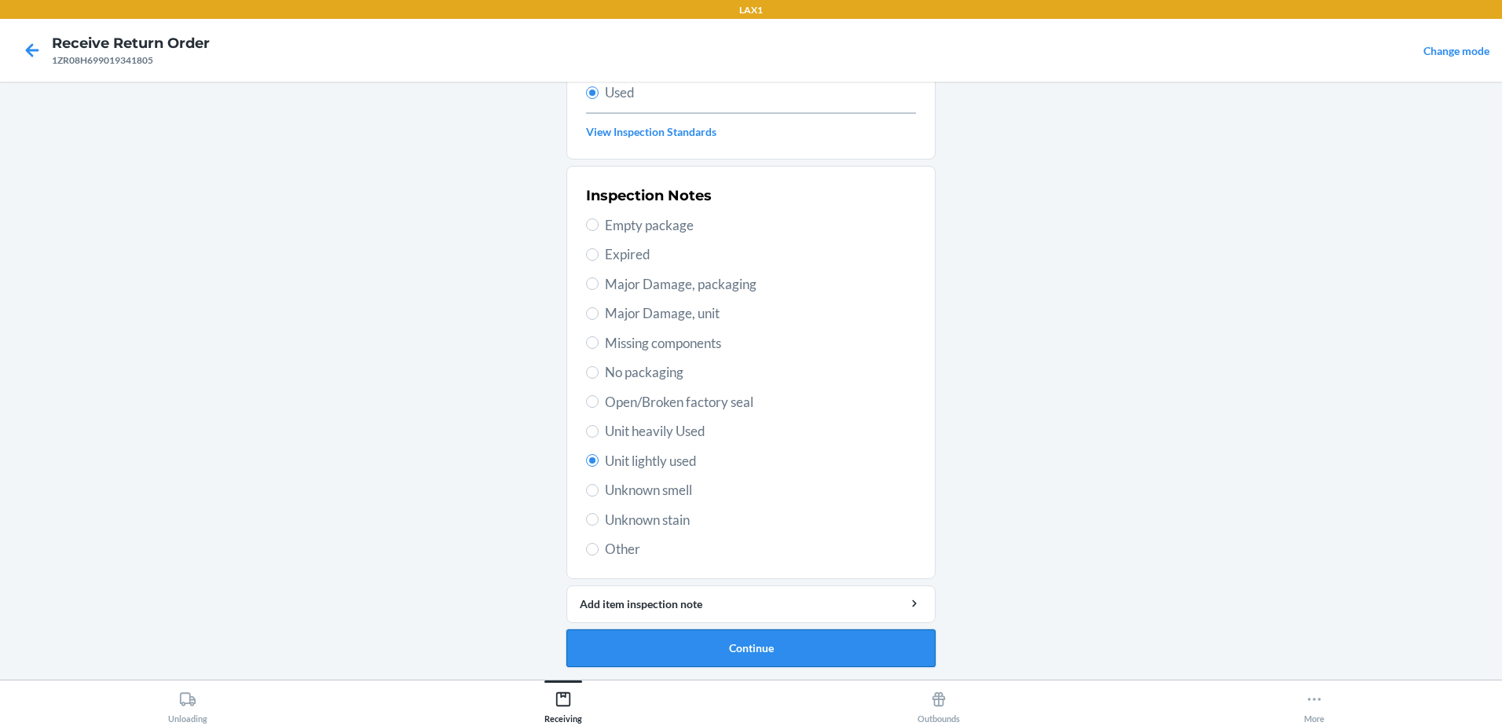
click at [861, 635] on button "Continue" at bounding box center [750, 648] width 369 height 38
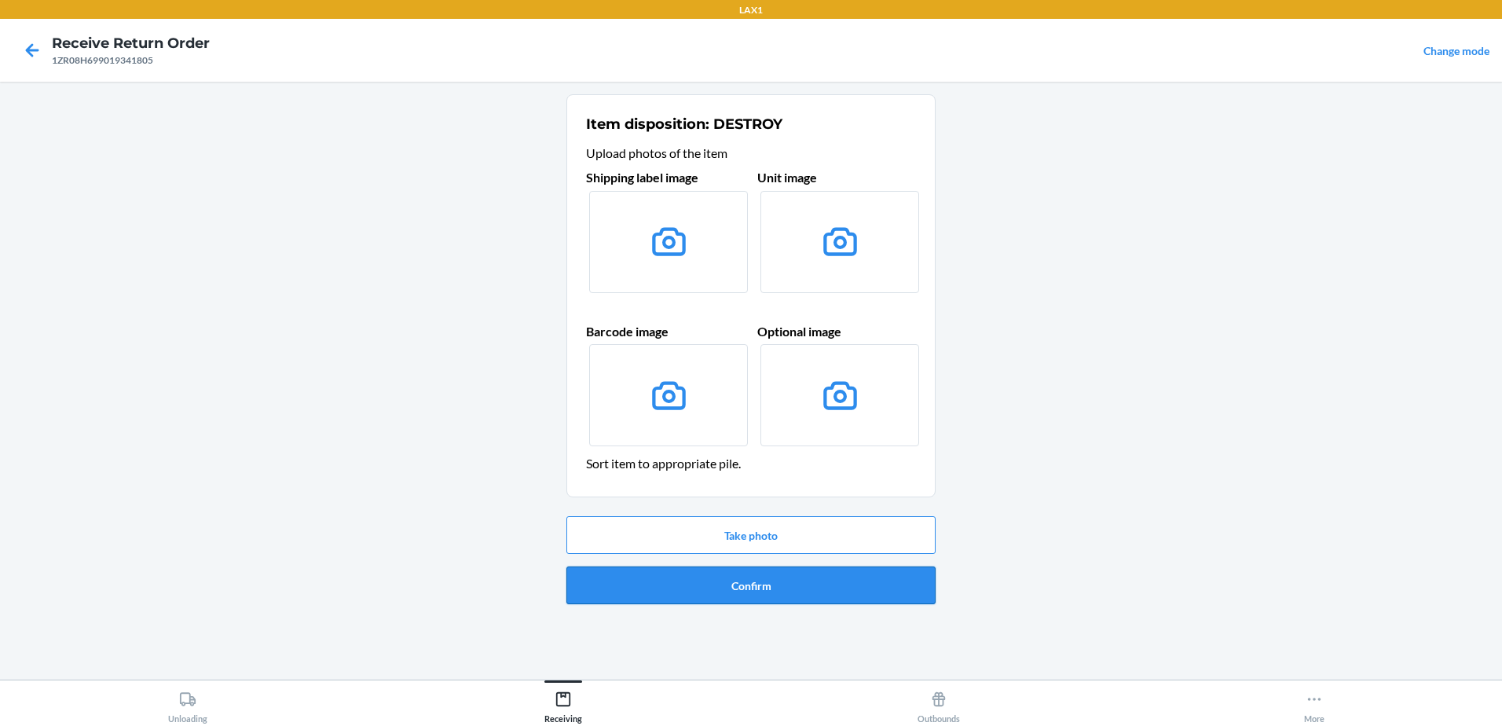
click at [782, 587] on button "Confirm" at bounding box center [750, 585] width 369 height 38
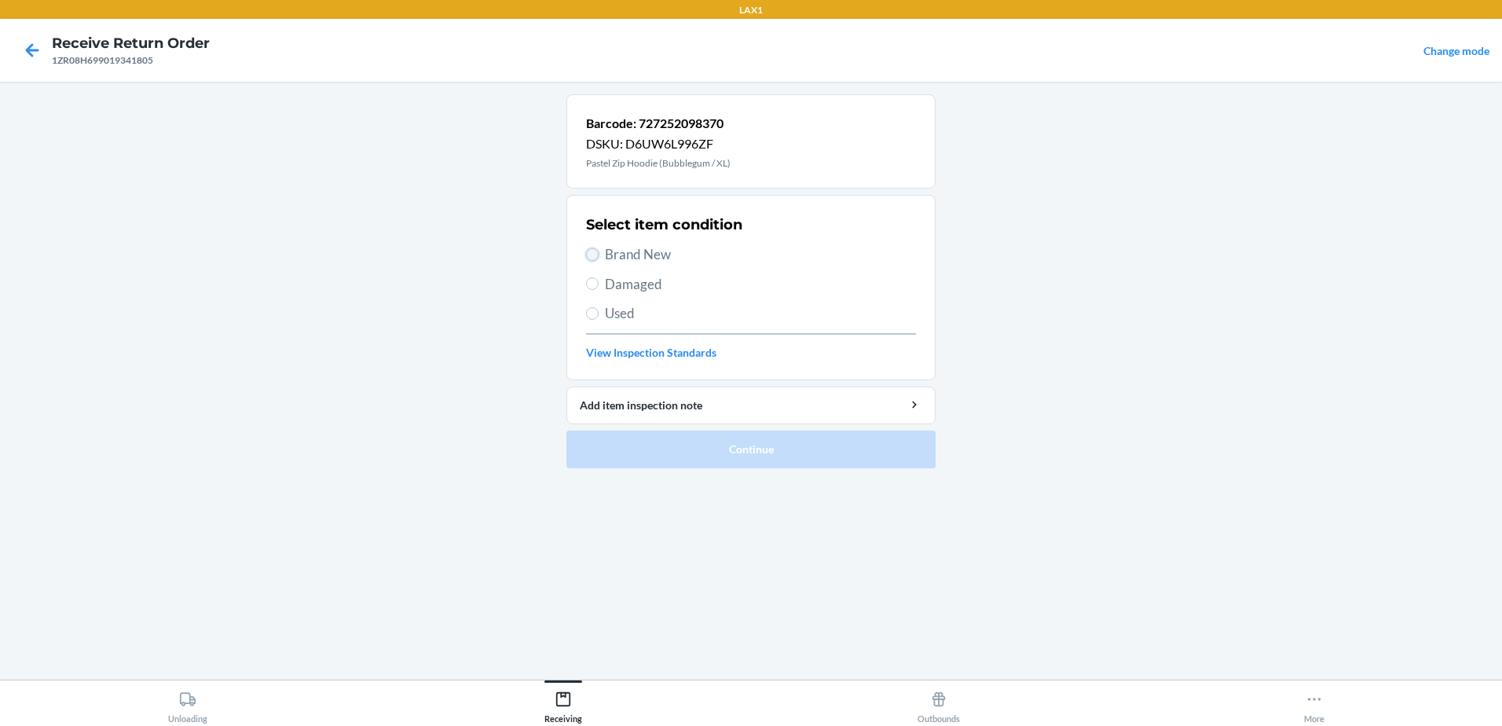
click at [593, 249] on input "Brand New" at bounding box center [592, 254] width 13 height 13
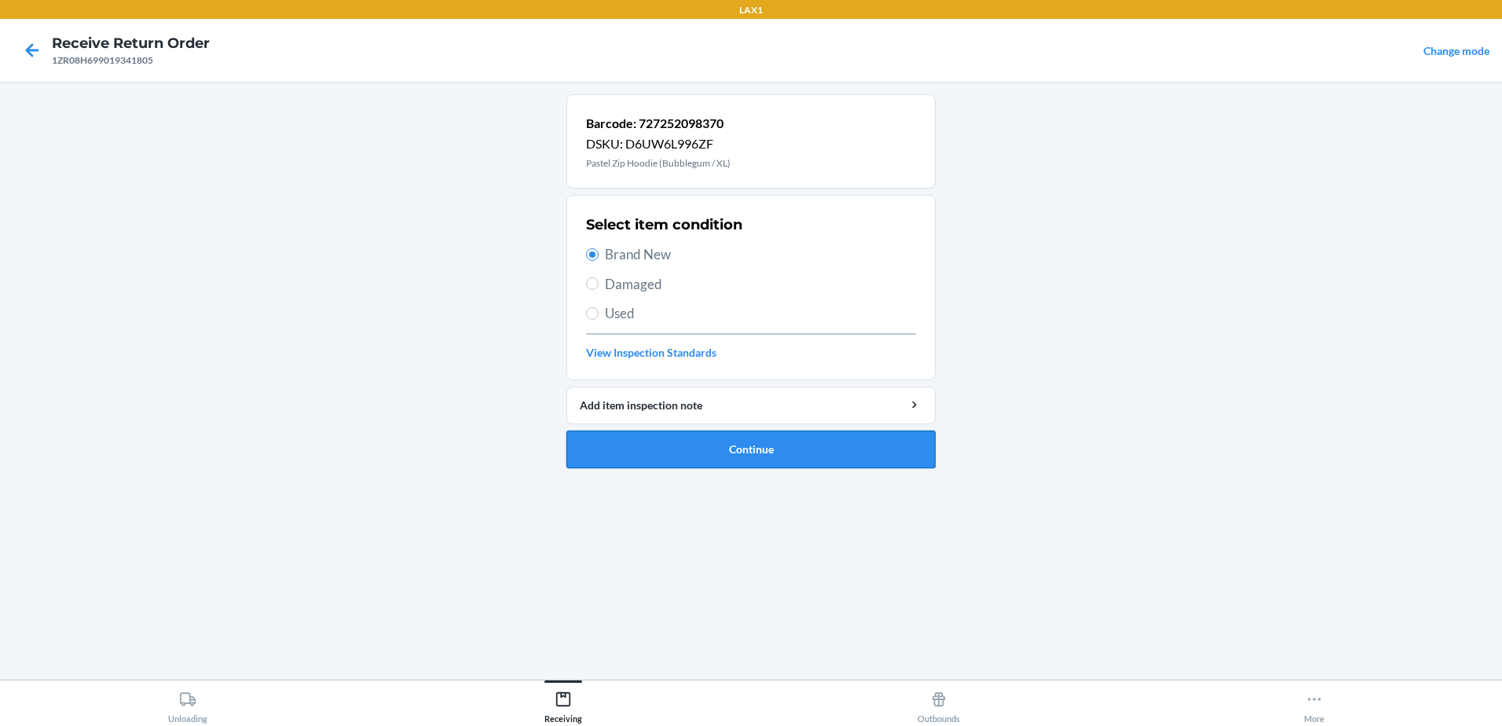
click at [763, 451] on button "Continue" at bounding box center [750, 449] width 369 height 38
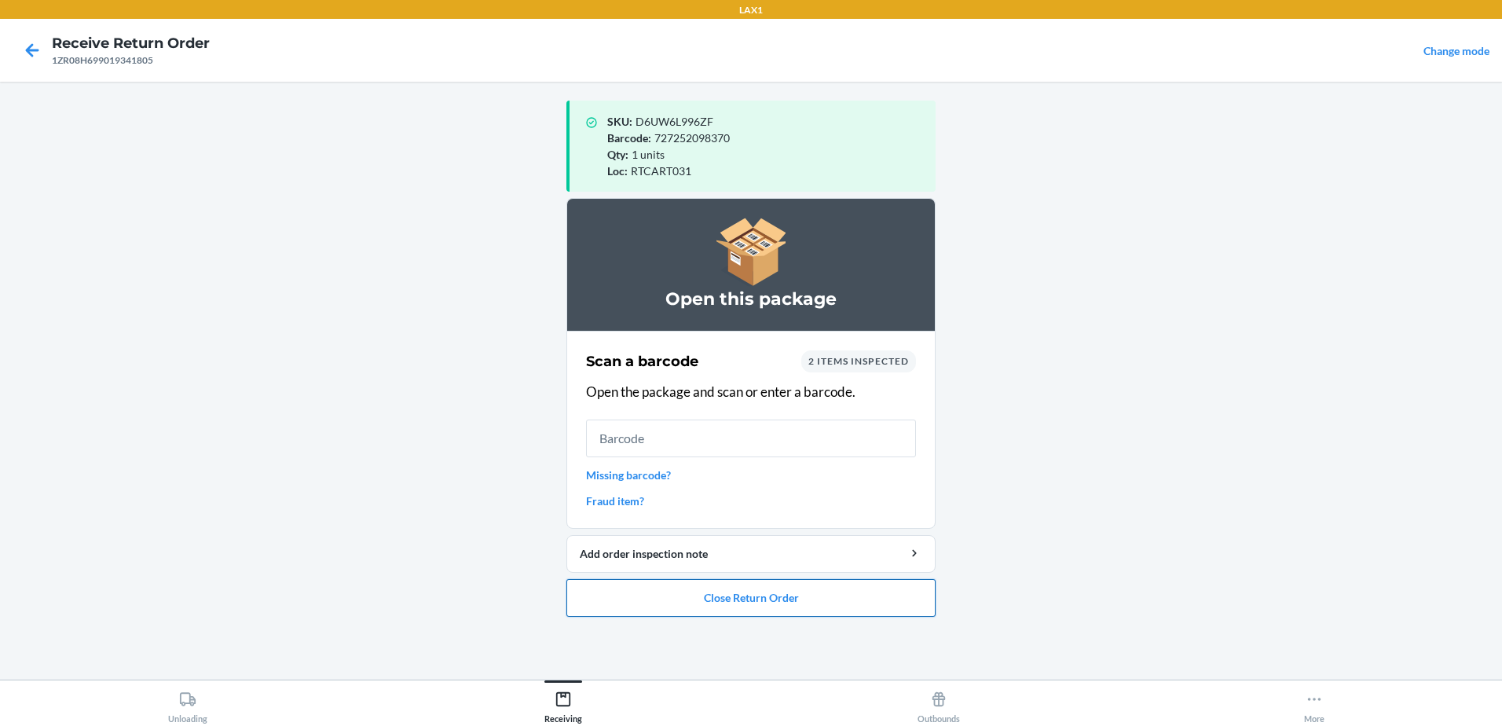
click at [788, 602] on button "Close Return Order" at bounding box center [750, 598] width 369 height 38
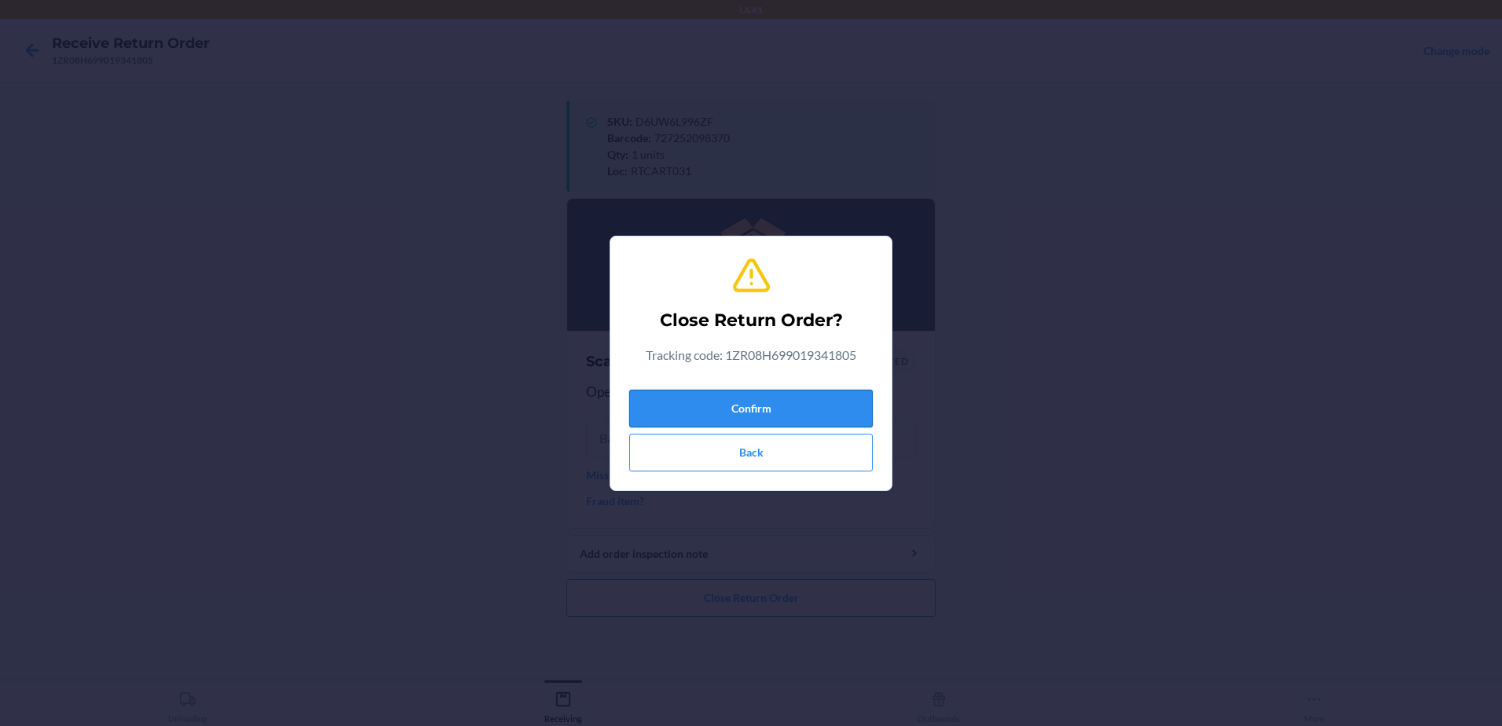
click at [805, 416] on button "Confirm" at bounding box center [750, 409] width 243 height 38
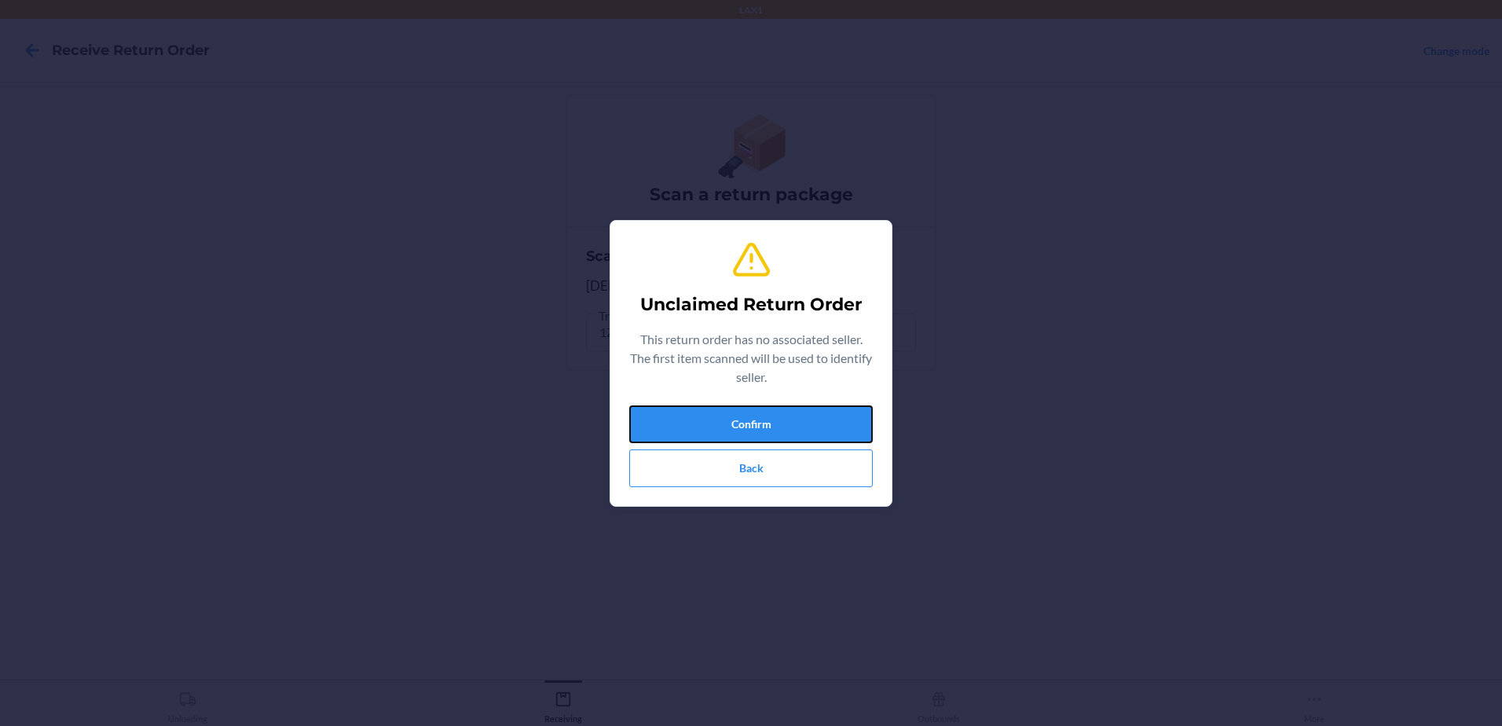
click at [813, 415] on button "Confirm" at bounding box center [750, 424] width 243 height 38
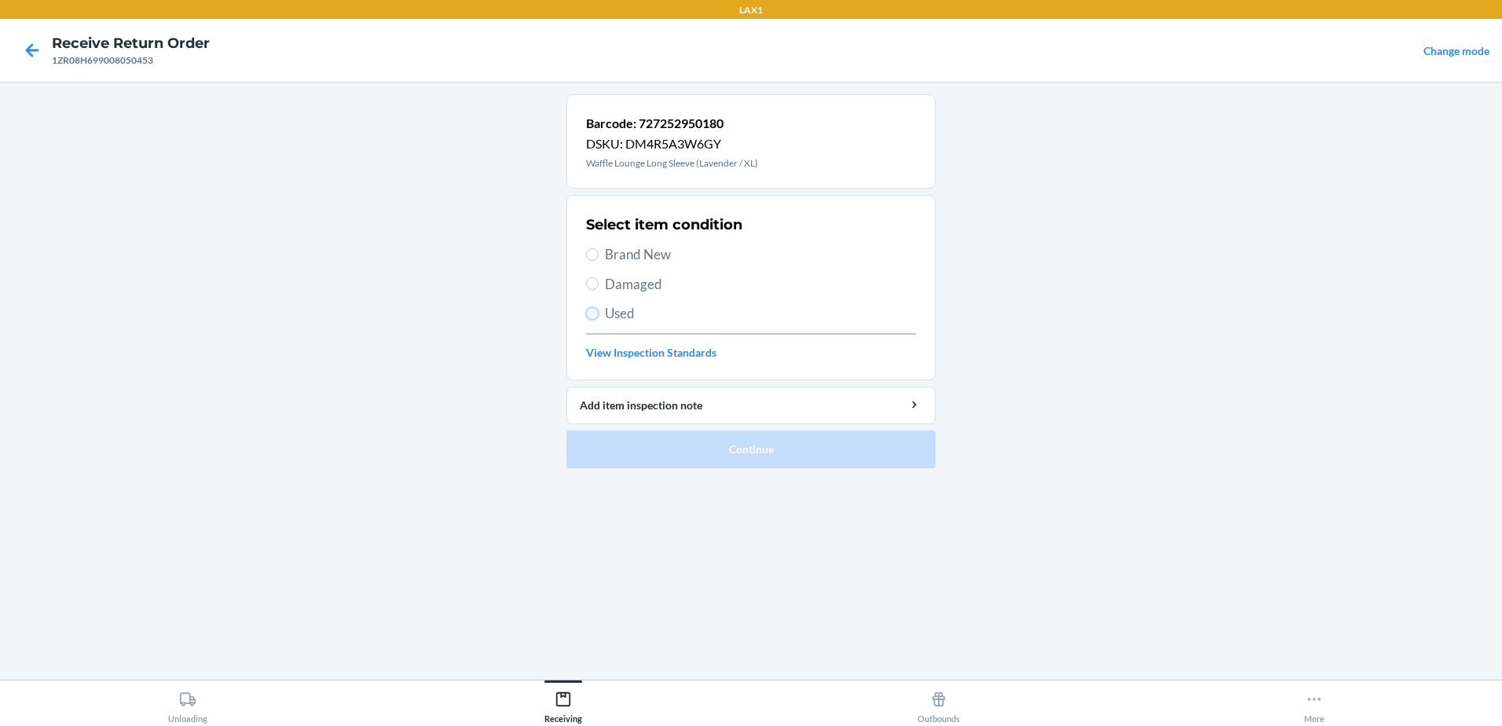
click at [590, 317] on input "Used" at bounding box center [592, 313] width 13 height 13
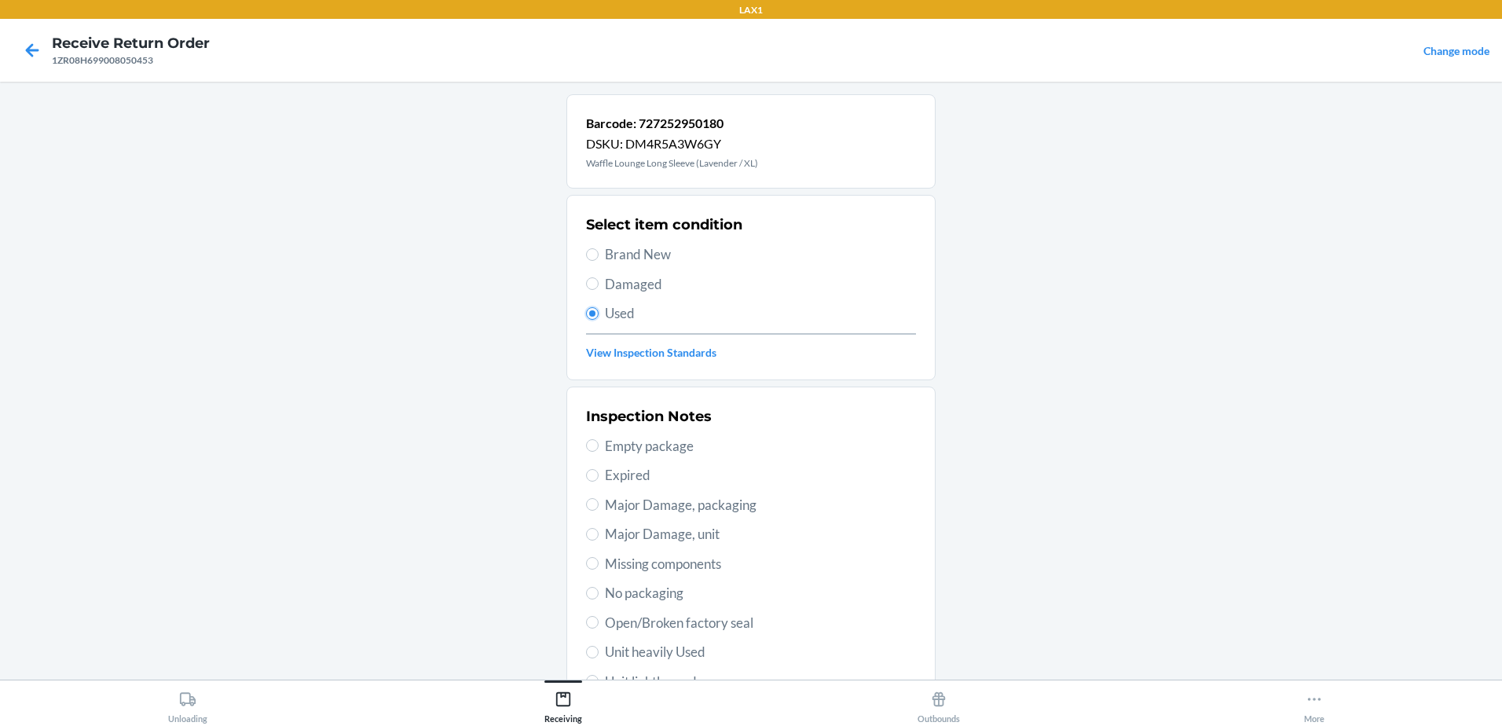
scroll to position [221, 0]
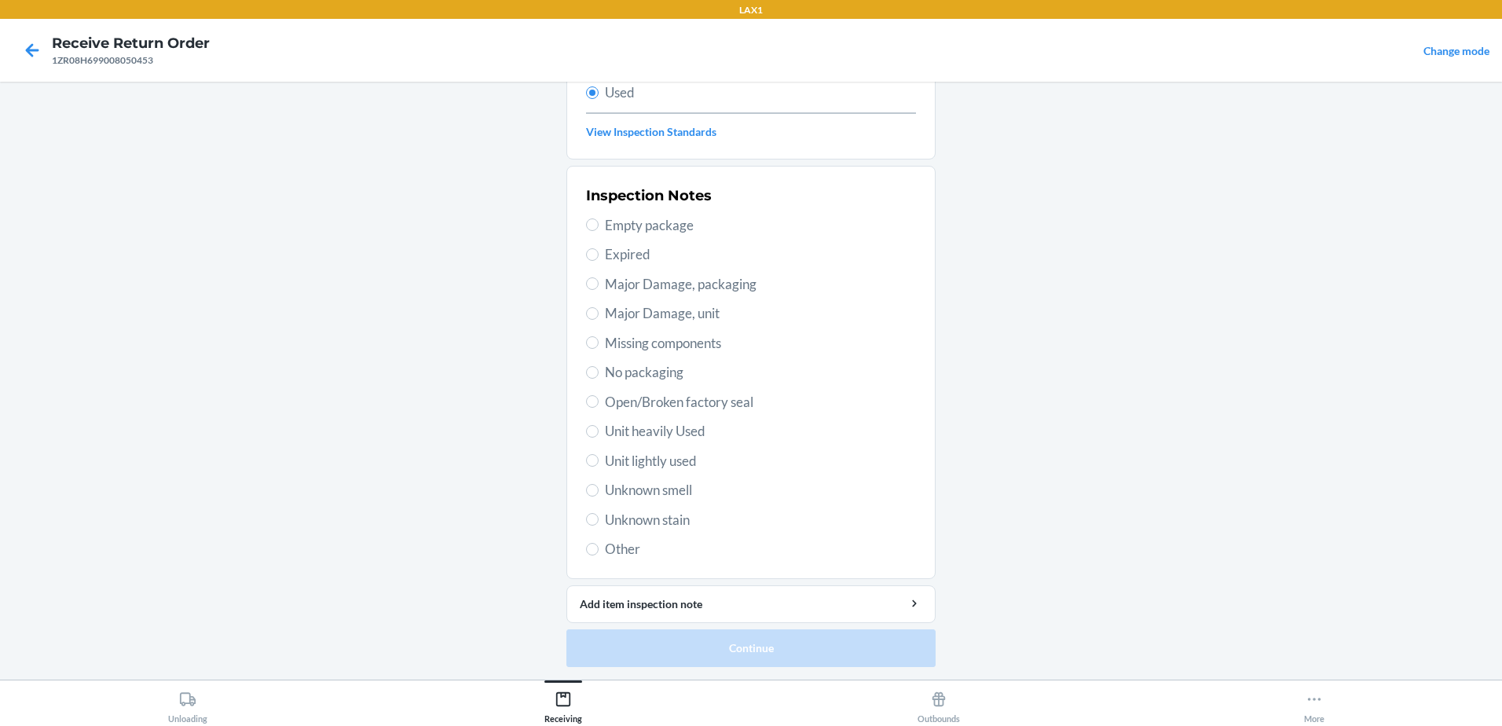
click at [595, 455] on label "Unit lightly used" at bounding box center [751, 461] width 330 height 20
click at [595, 455] on input "Unit lightly used" at bounding box center [592, 460] width 13 height 13
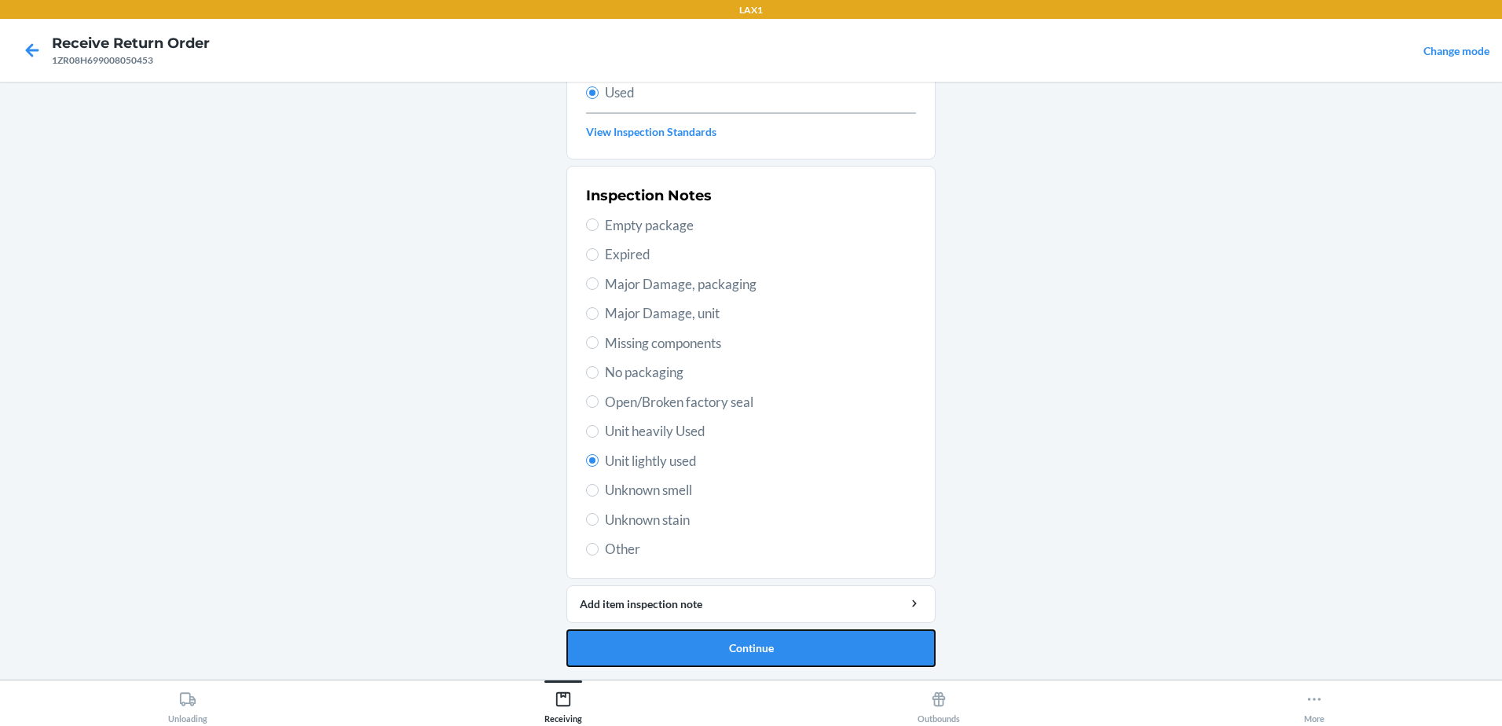
click at [774, 643] on button "Continue" at bounding box center [750, 648] width 369 height 38
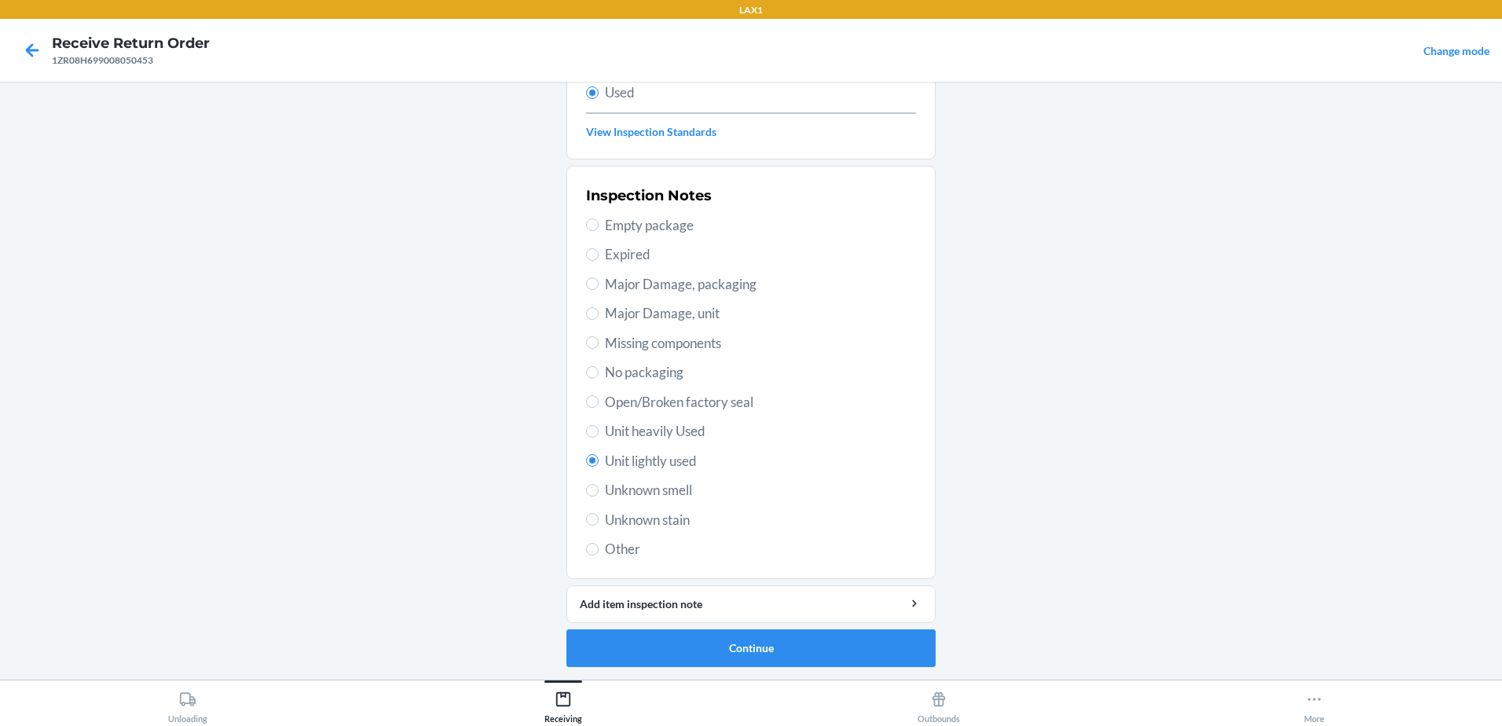
scroll to position [0, 0]
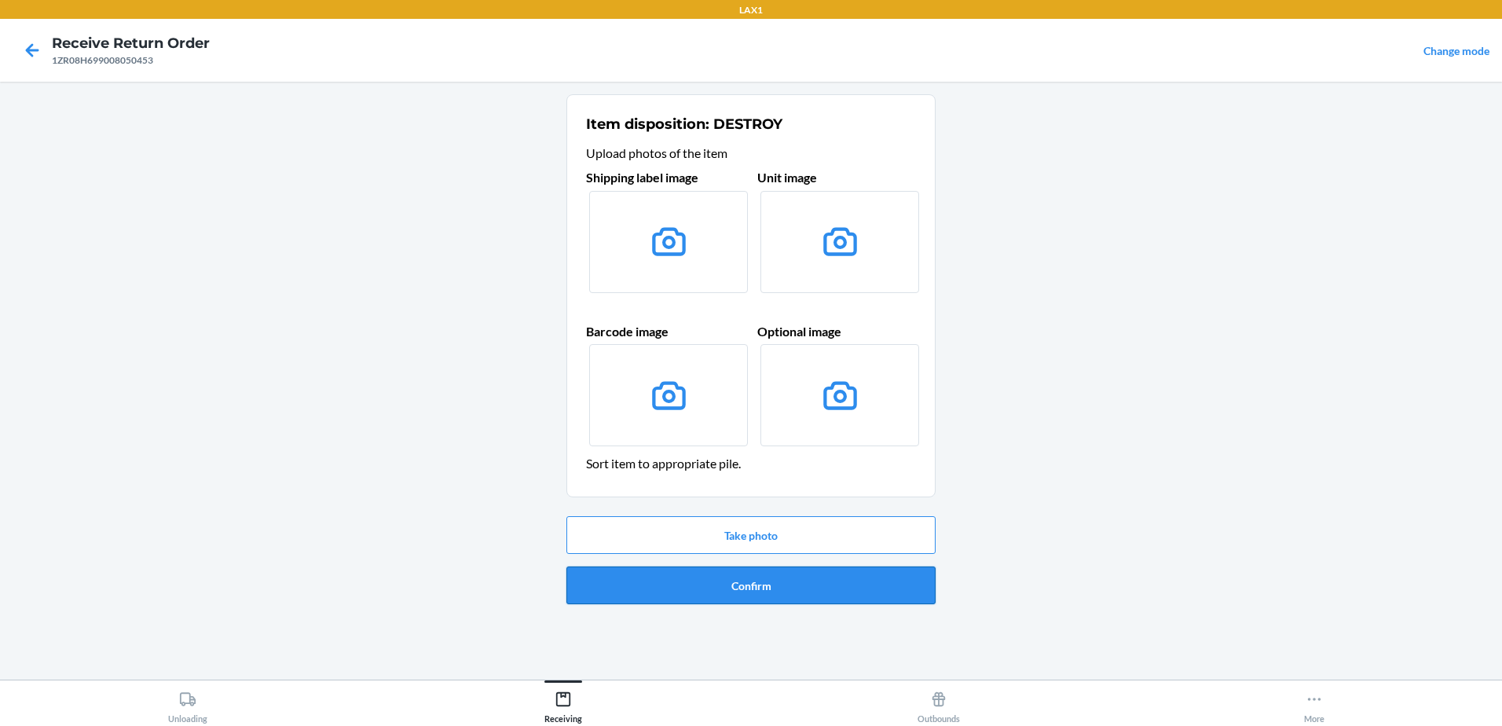
click at [779, 575] on button "Confirm" at bounding box center [750, 585] width 369 height 38
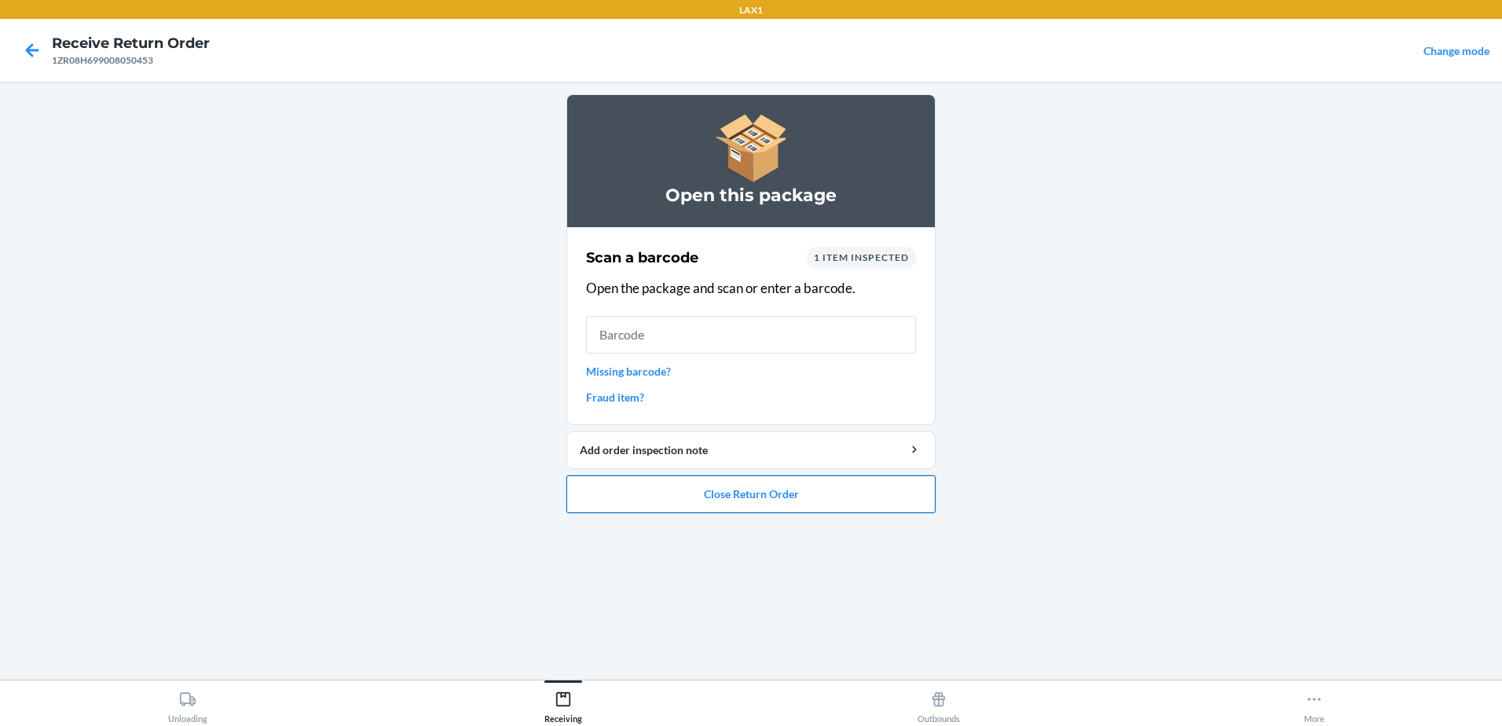
click at [815, 503] on button "Close Return Order" at bounding box center [750, 494] width 369 height 38
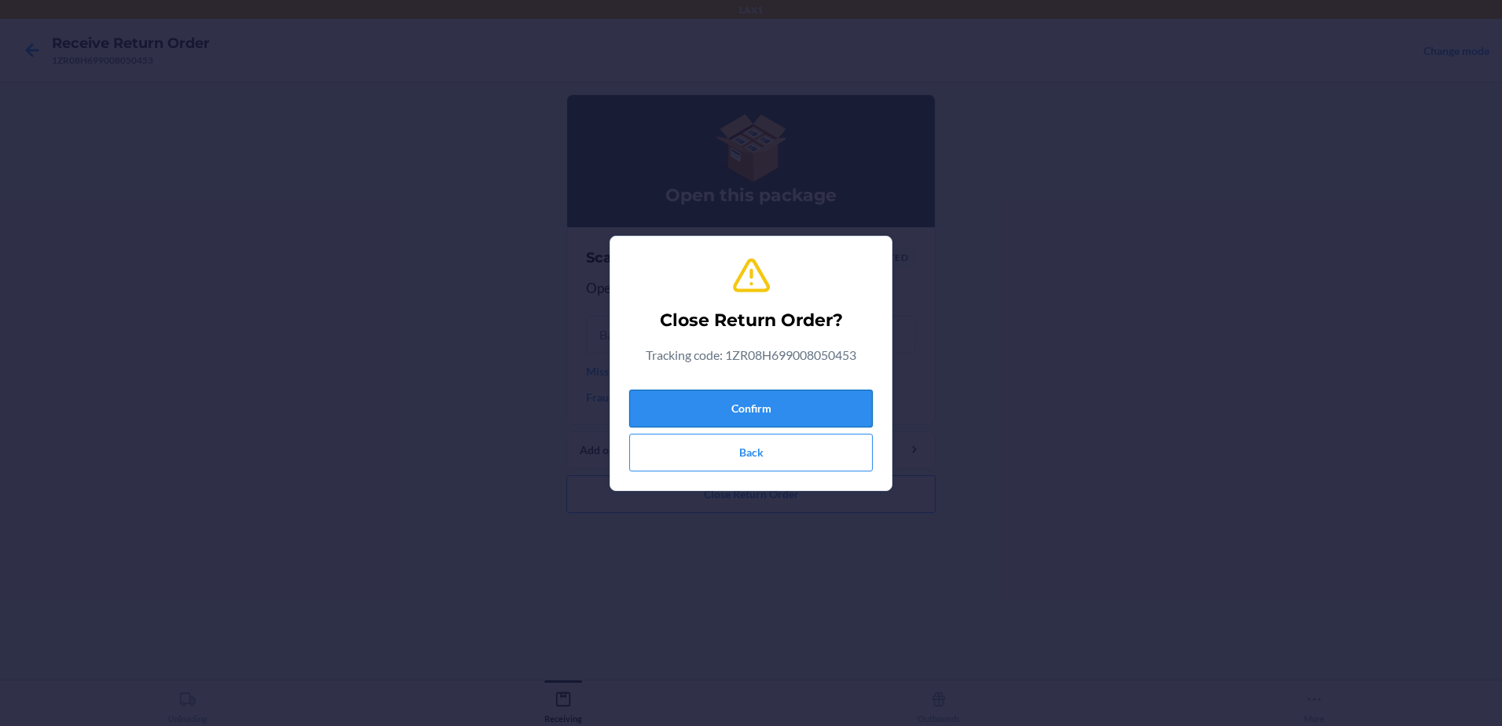
click at [769, 405] on button "Confirm" at bounding box center [750, 409] width 243 height 38
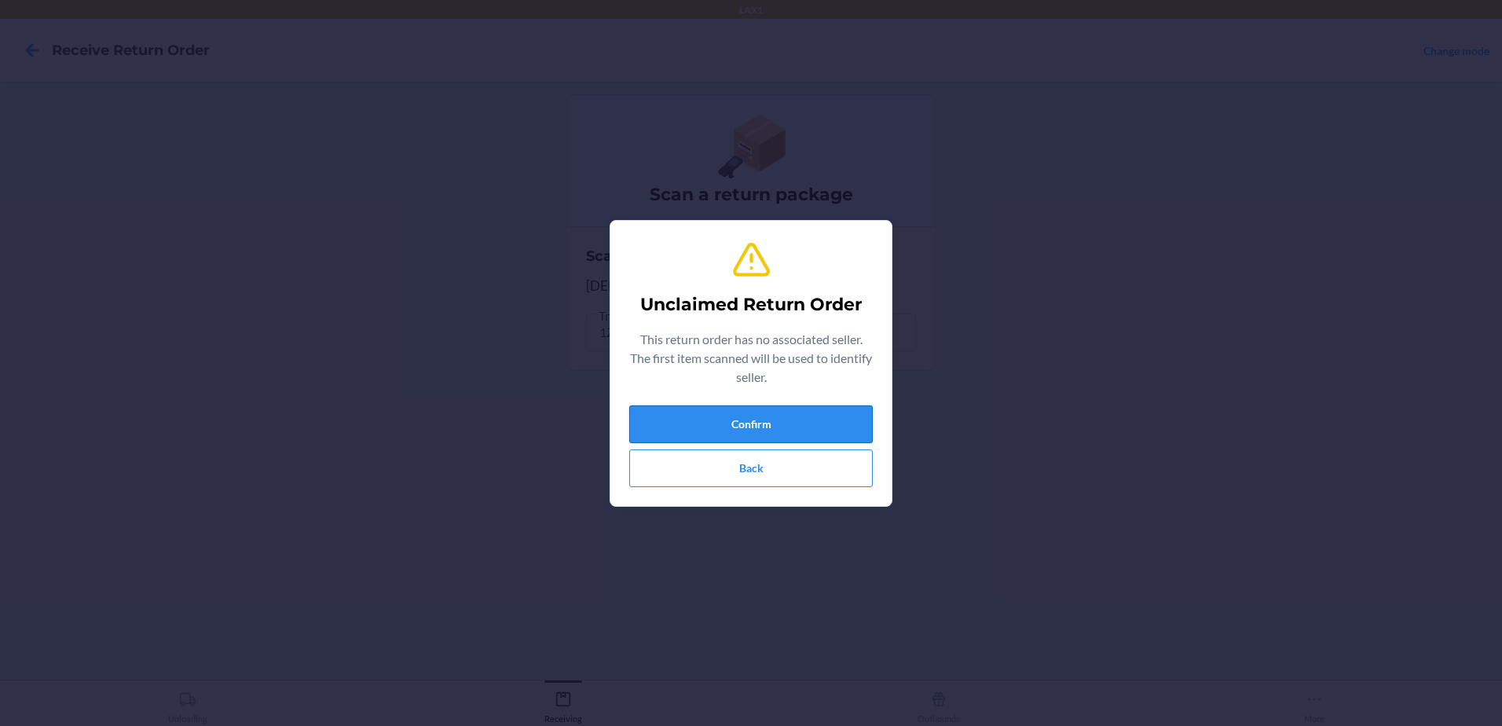
click at [829, 415] on button "Confirm" at bounding box center [750, 424] width 243 height 38
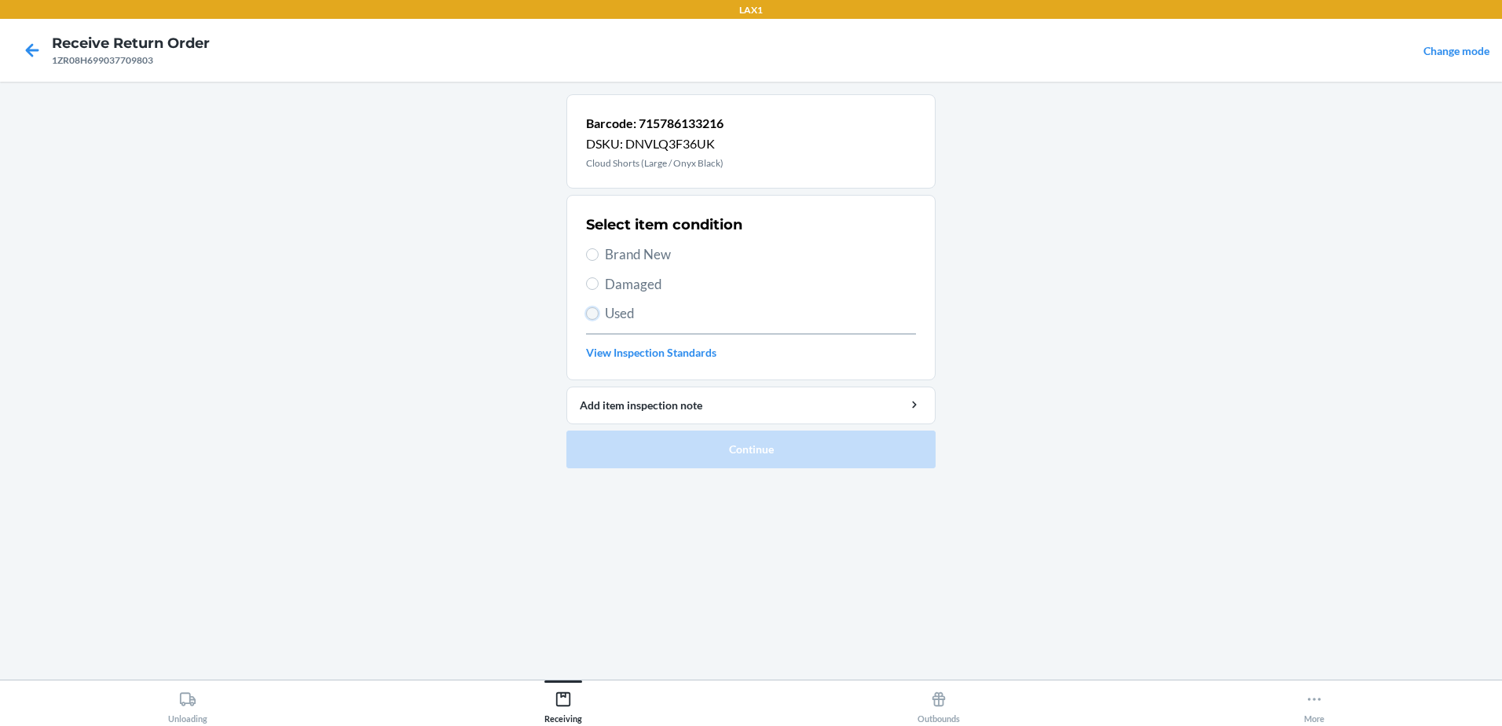
click at [596, 315] on input "Used" at bounding box center [592, 313] width 13 height 13
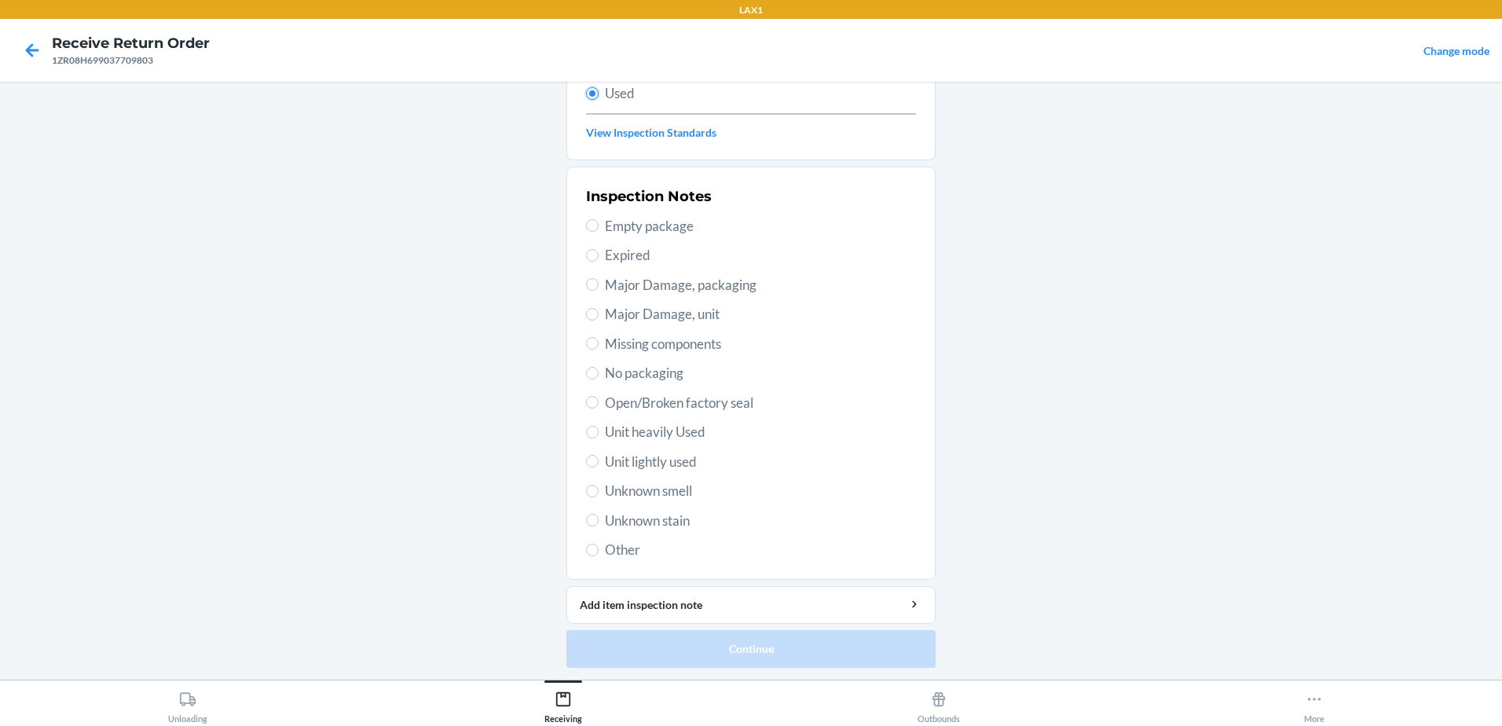
scroll to position [221, 0]
click at [590, 468] on label "Unit lightly used" at bounding box center [751, 461] width 330 height 20
click at [590, 467] on input "Unit lightly used" at bounding box center [592, 460] width 13 height 13
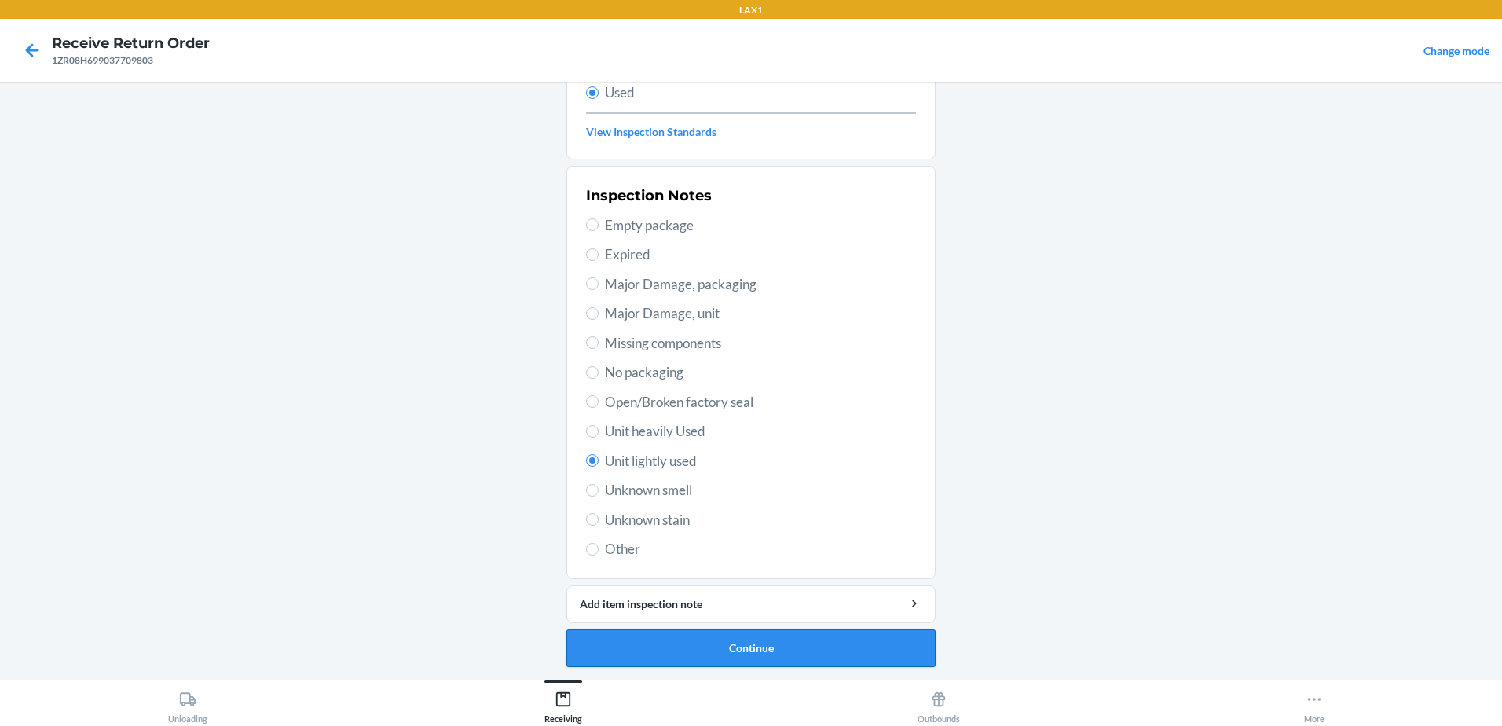
click at [804, 642] on button "Continue" at bounding box center [750, 648] width 369 height 38
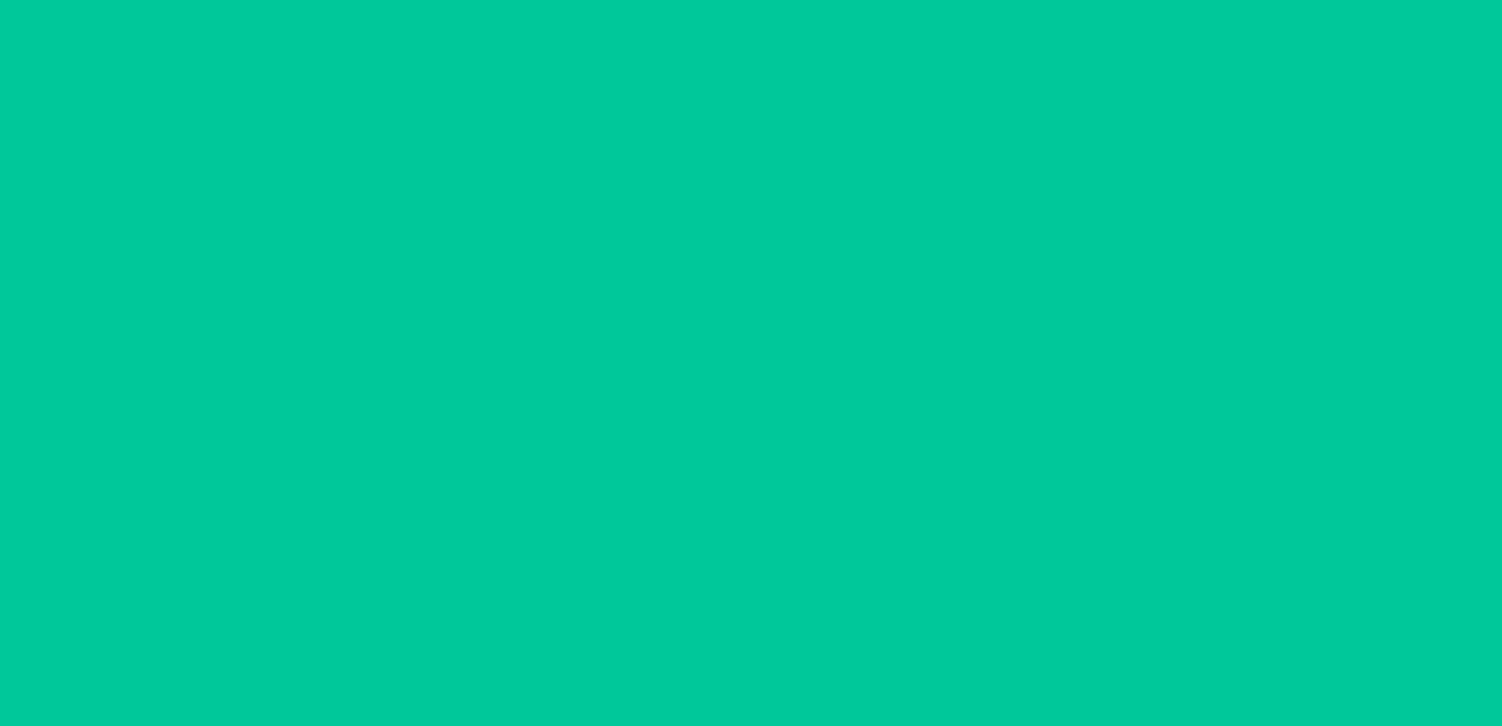
scroll to position [0, 0]
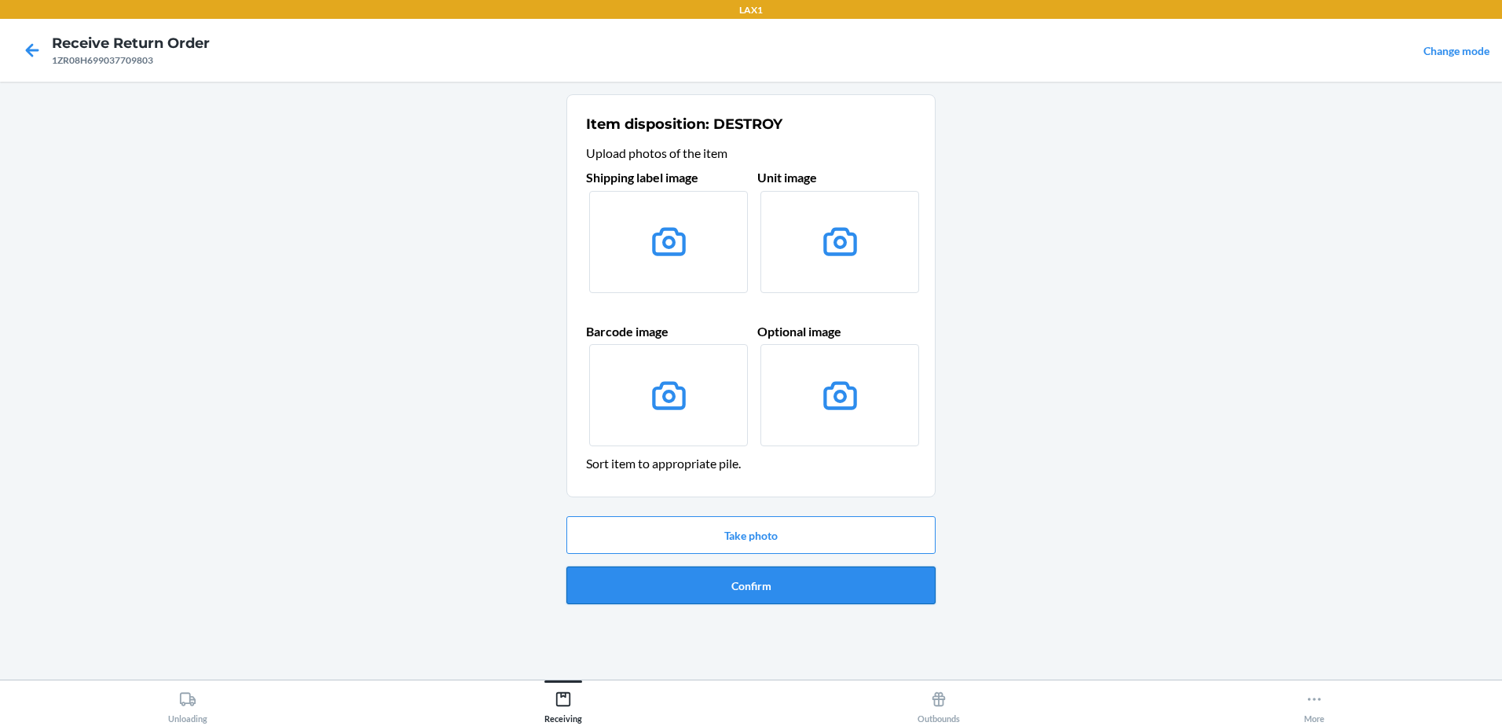
click at [763, 591] on button "Confirm" at bounding box center [750, 585] width 369 height 38
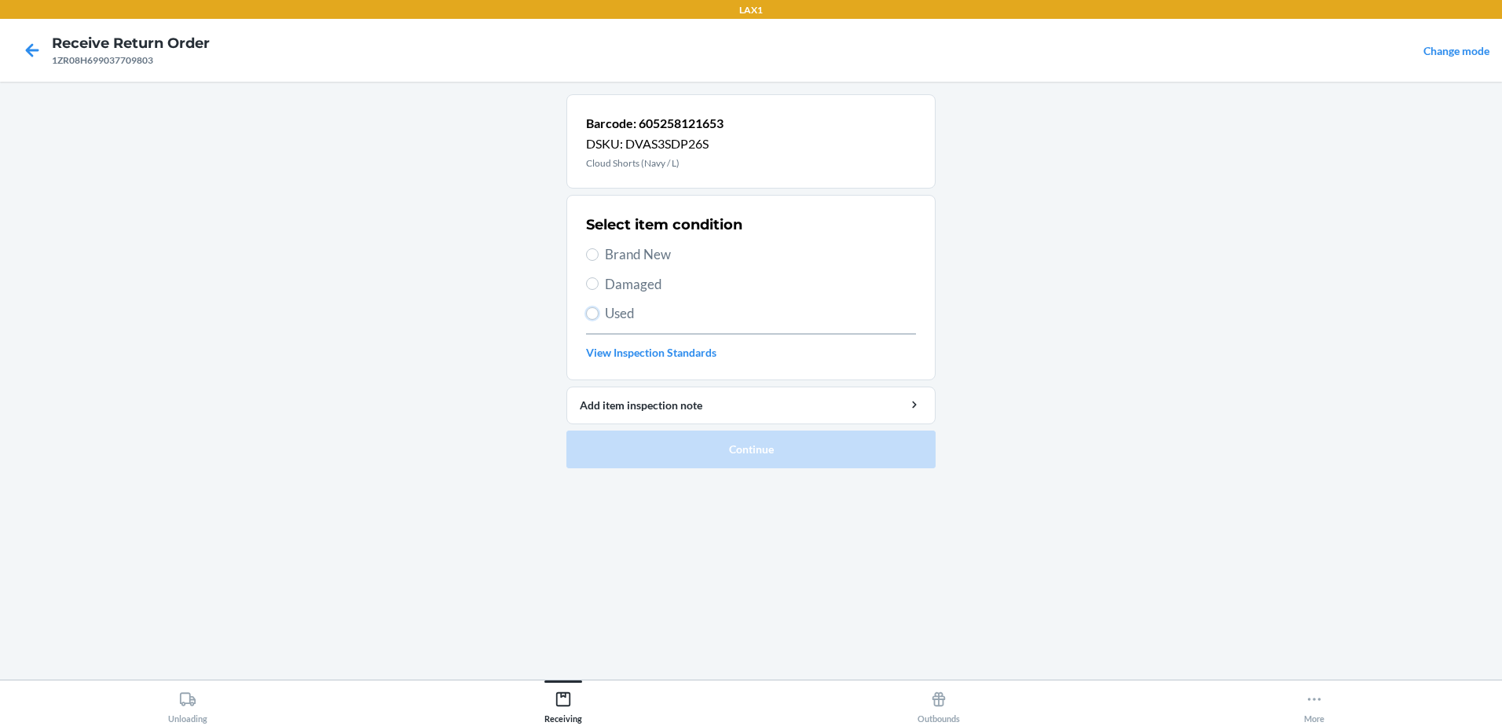
click at [596, 309] on input "Used" at bounding box center [592, 313] width 13 height 13
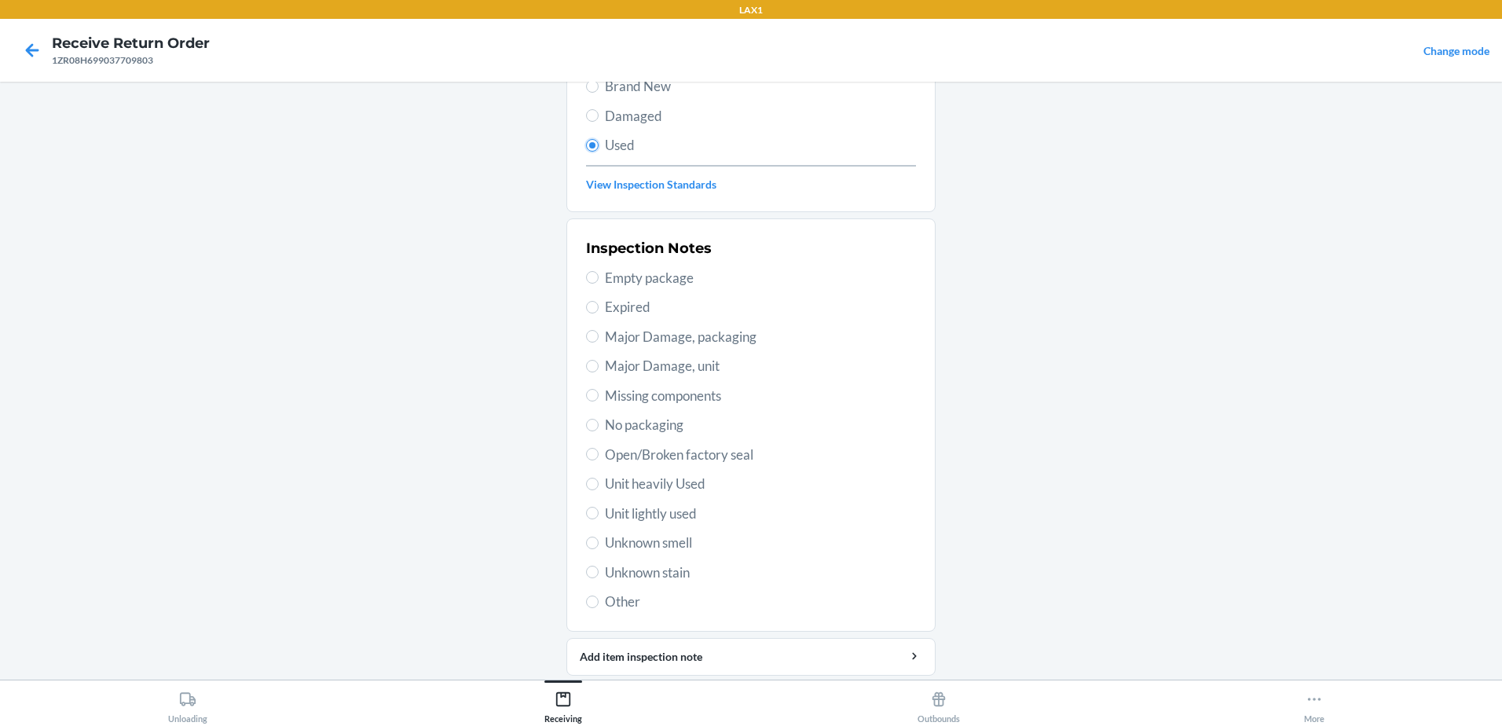
scroll to position [221, 0]
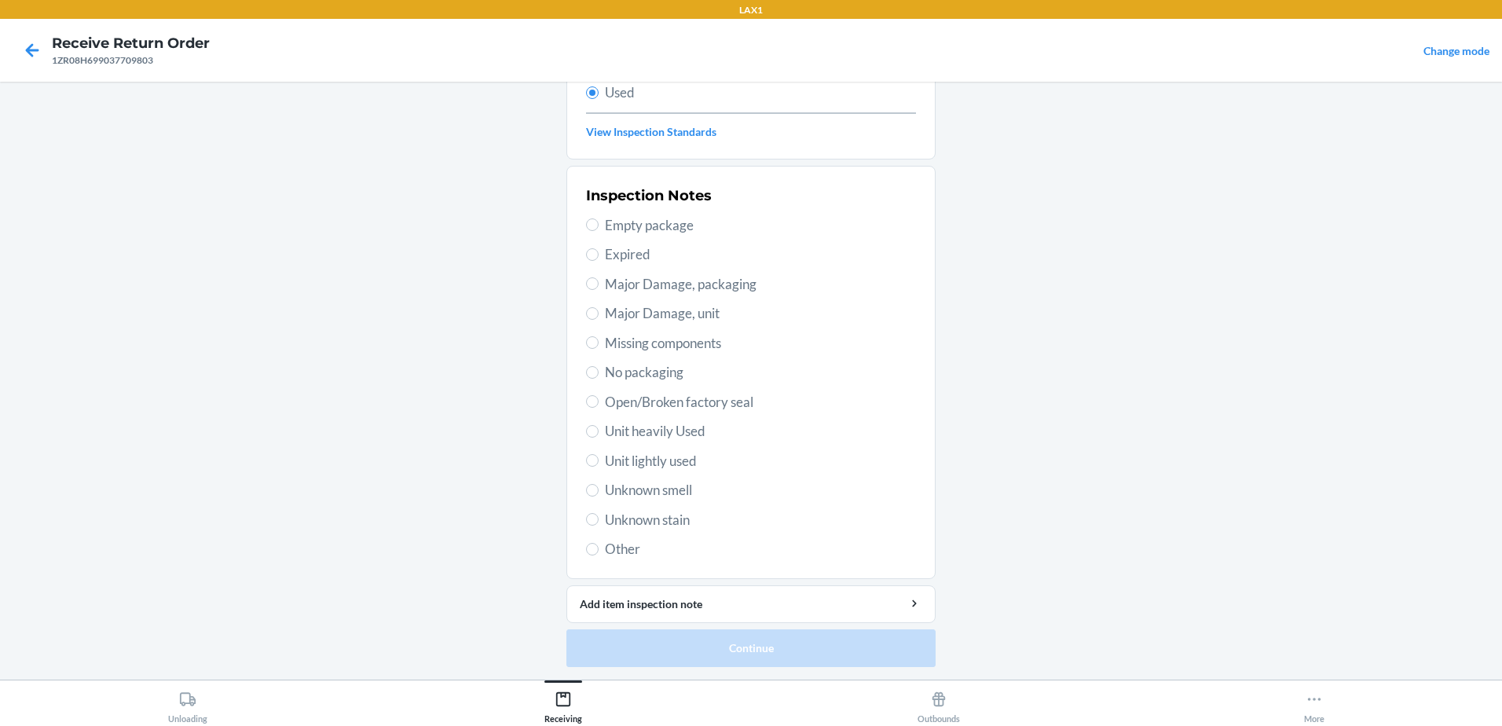
click at [587, 453] on label "Unit lightly used" at bounding box center [751, 461] width 330 height 20
click at [587, 454] on input "Unit lightly used" at bounding box center [592, 460] width 13 height 13
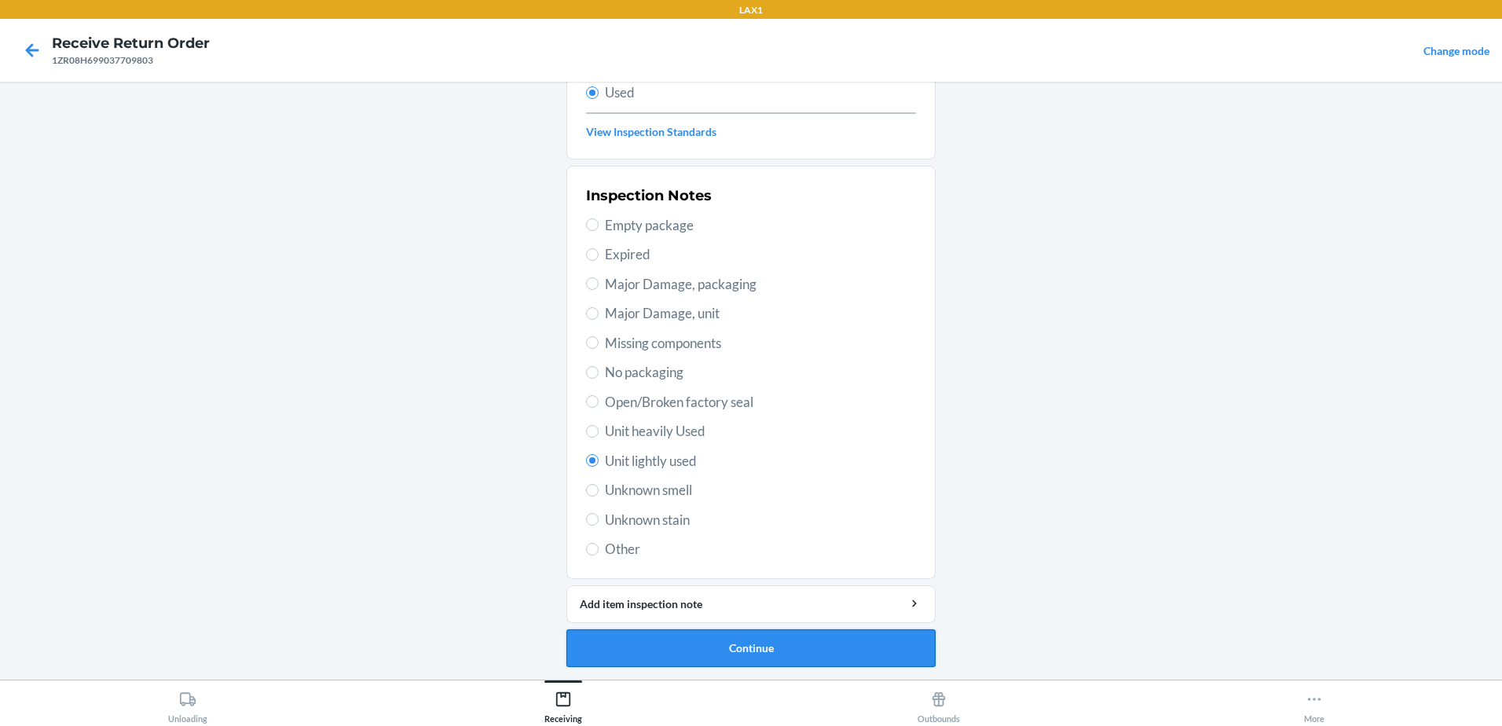
click at [862, 651] on button "Continue" at bounding box center [750, 648] width 369 height 38
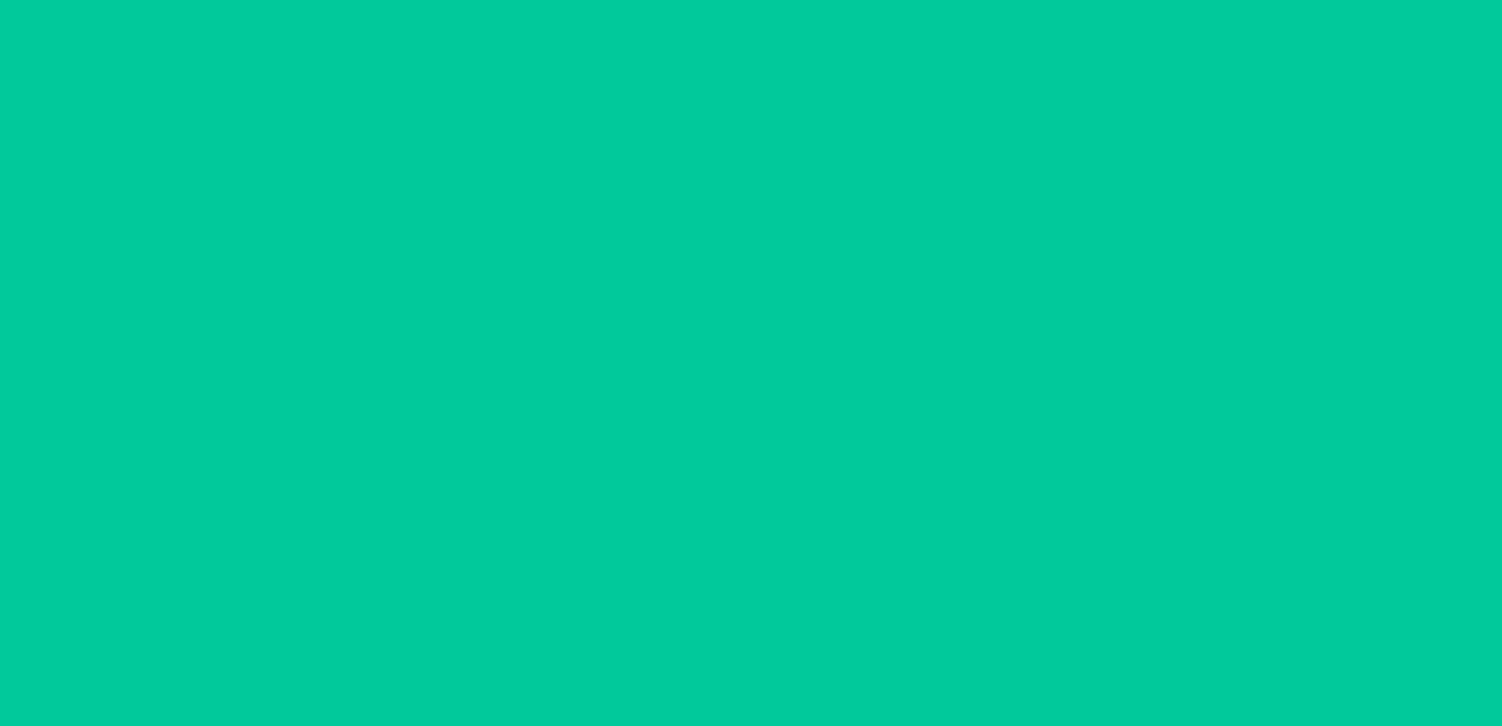
scroll to position [0, 0]
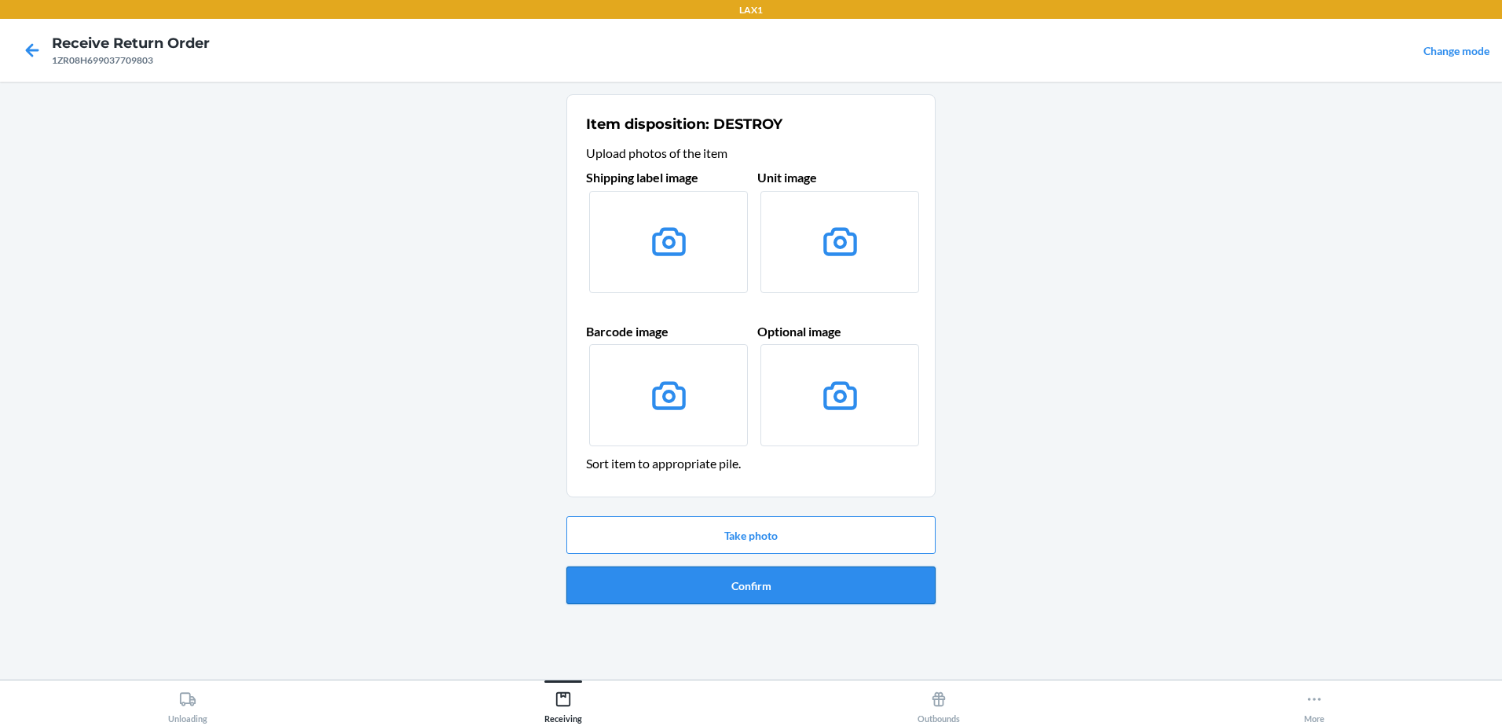
click at [782, 579] on button "Confirm" at bounding box center [750, 585] width 369 height 38
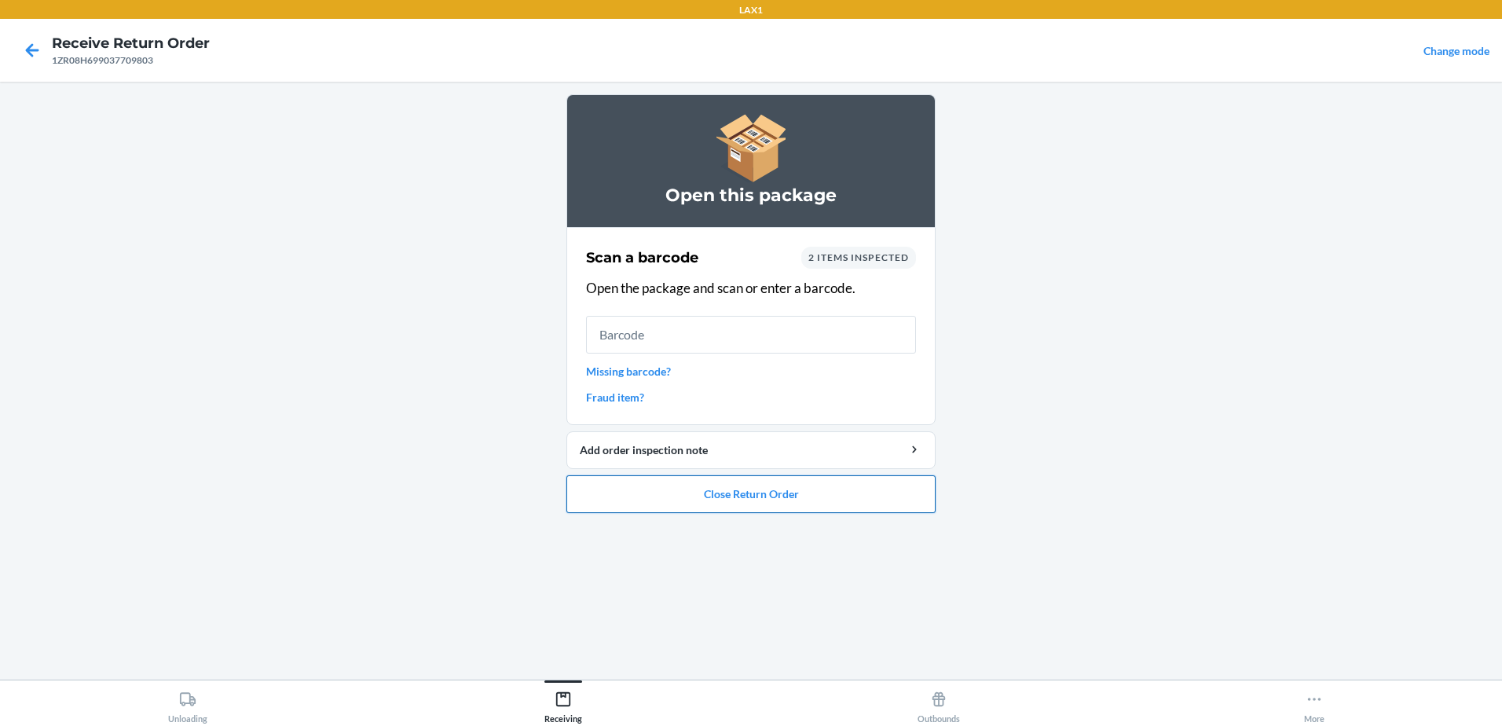
click at [789, 490] on button "Close Return Order" at bounding box center [750, 494] width 369 height 38
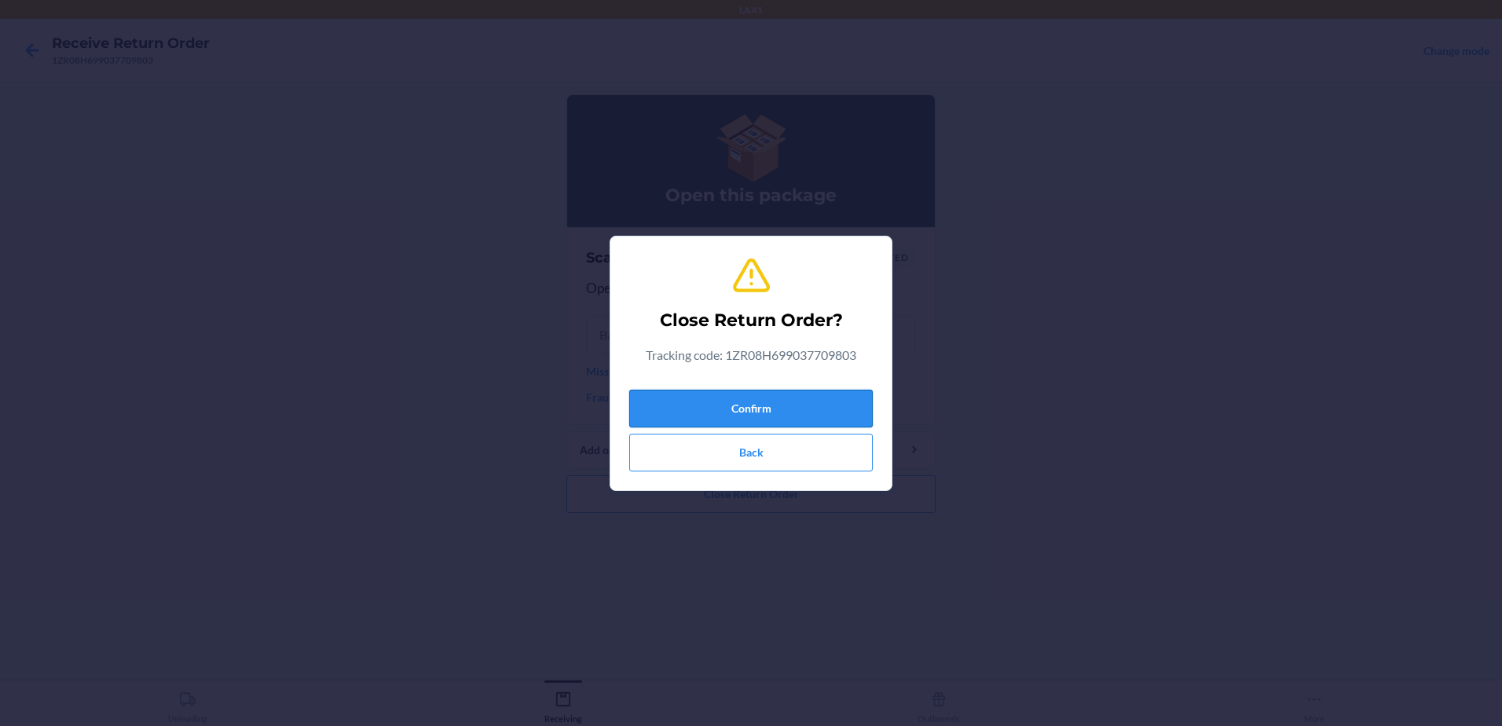
click at [789, 405] on button "Confirm" at bounding box center [750, 409] width 243 height 38
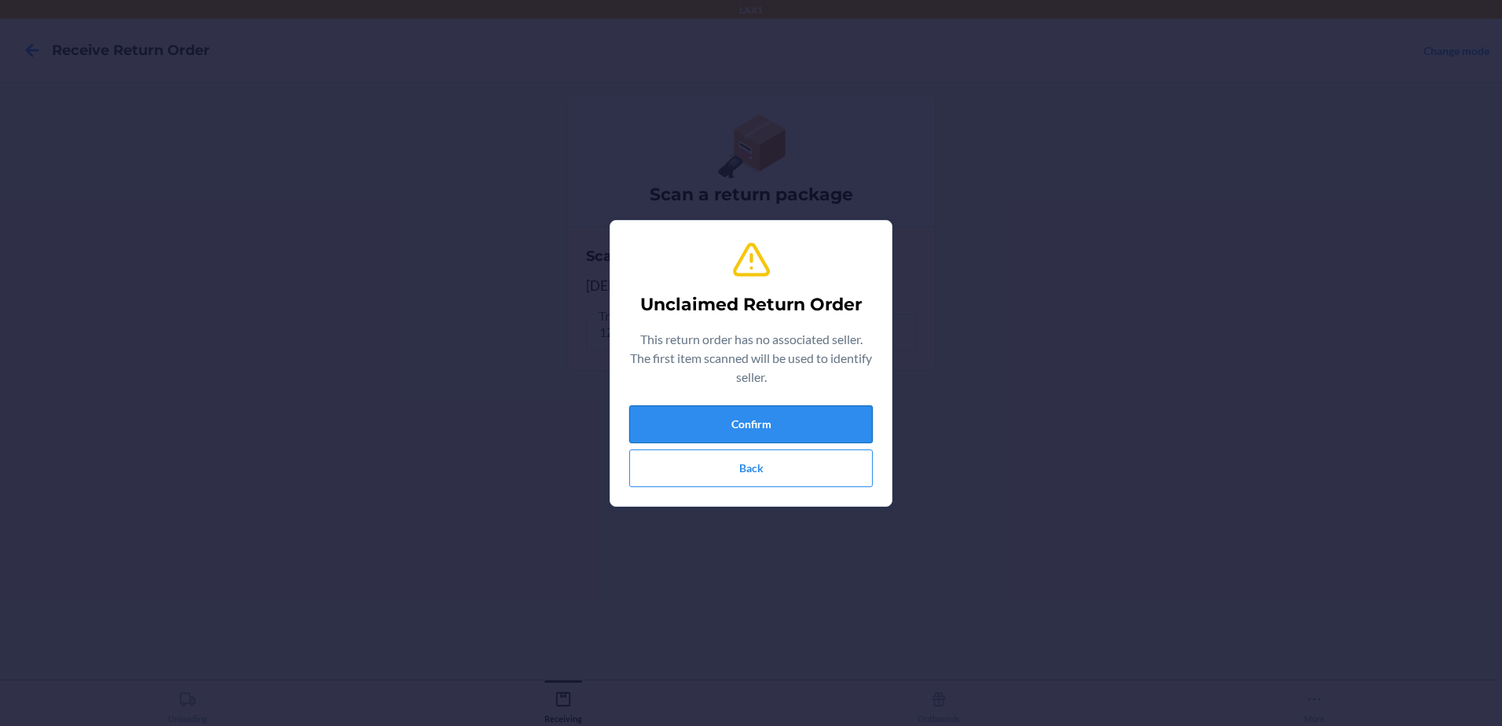
click at [815, 413] on button "Confirm" at bounding box center [750, 424] width 243 height 38
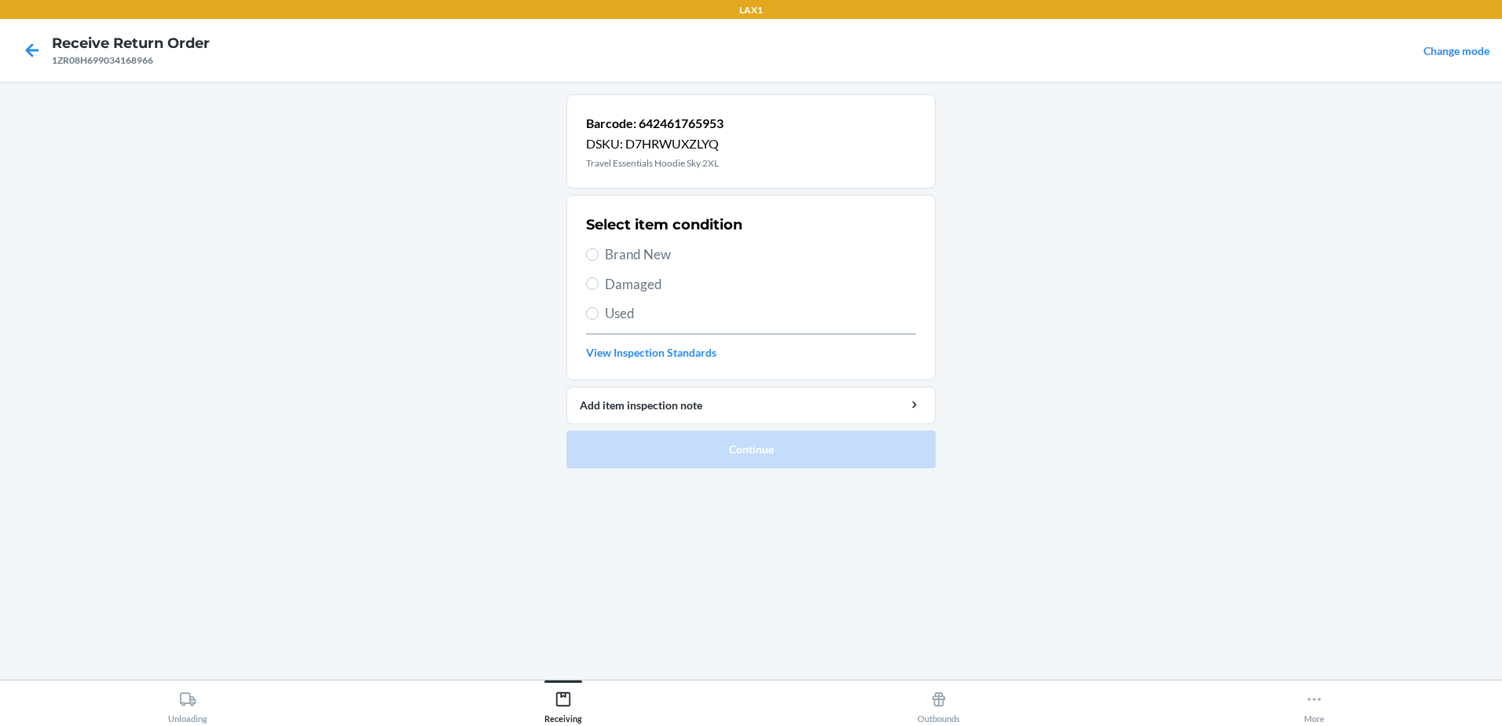
click at [595, 306] on label "Used" at bounding box center [751, 313] width 330 height 20
click at [595, 307] on input "Used" at bounding box center [592, 313] width 13 height 13
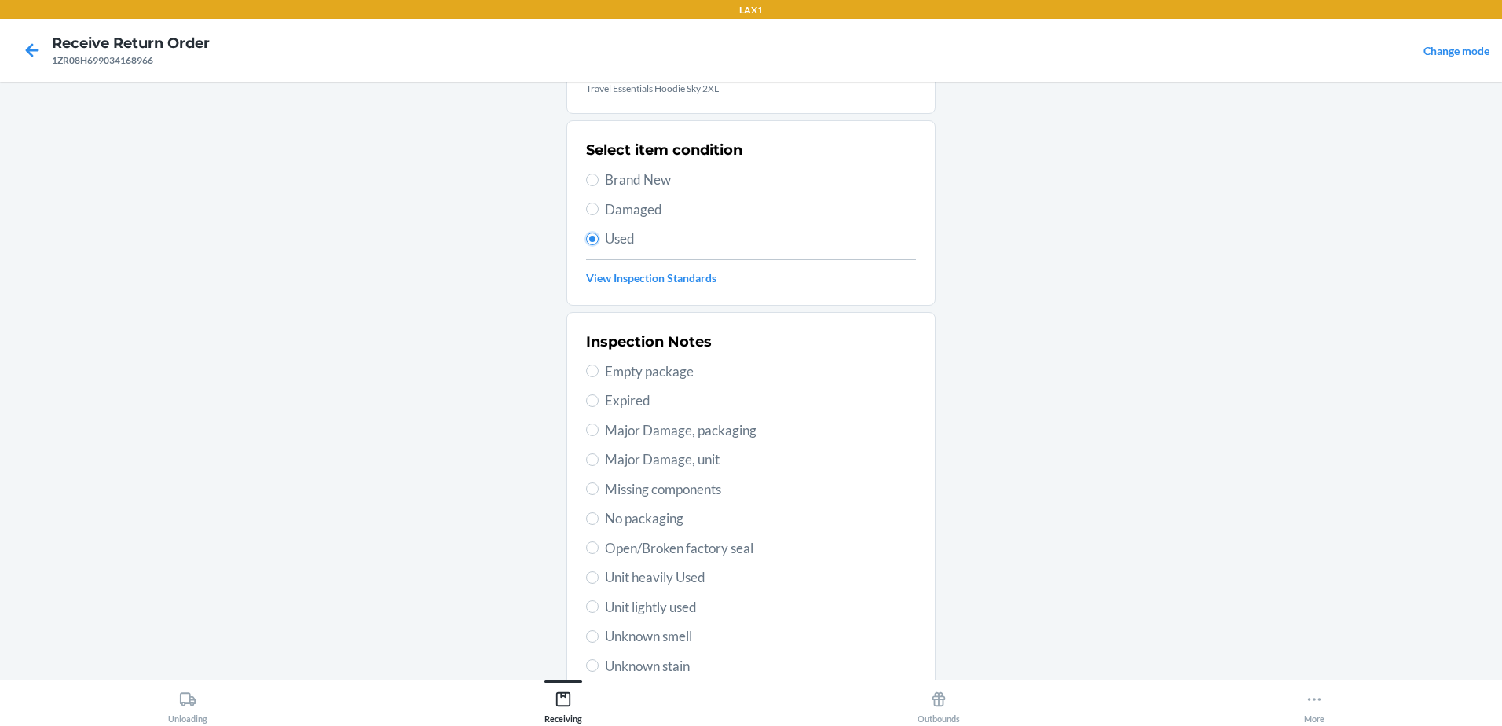
scroll to position [221, 0]
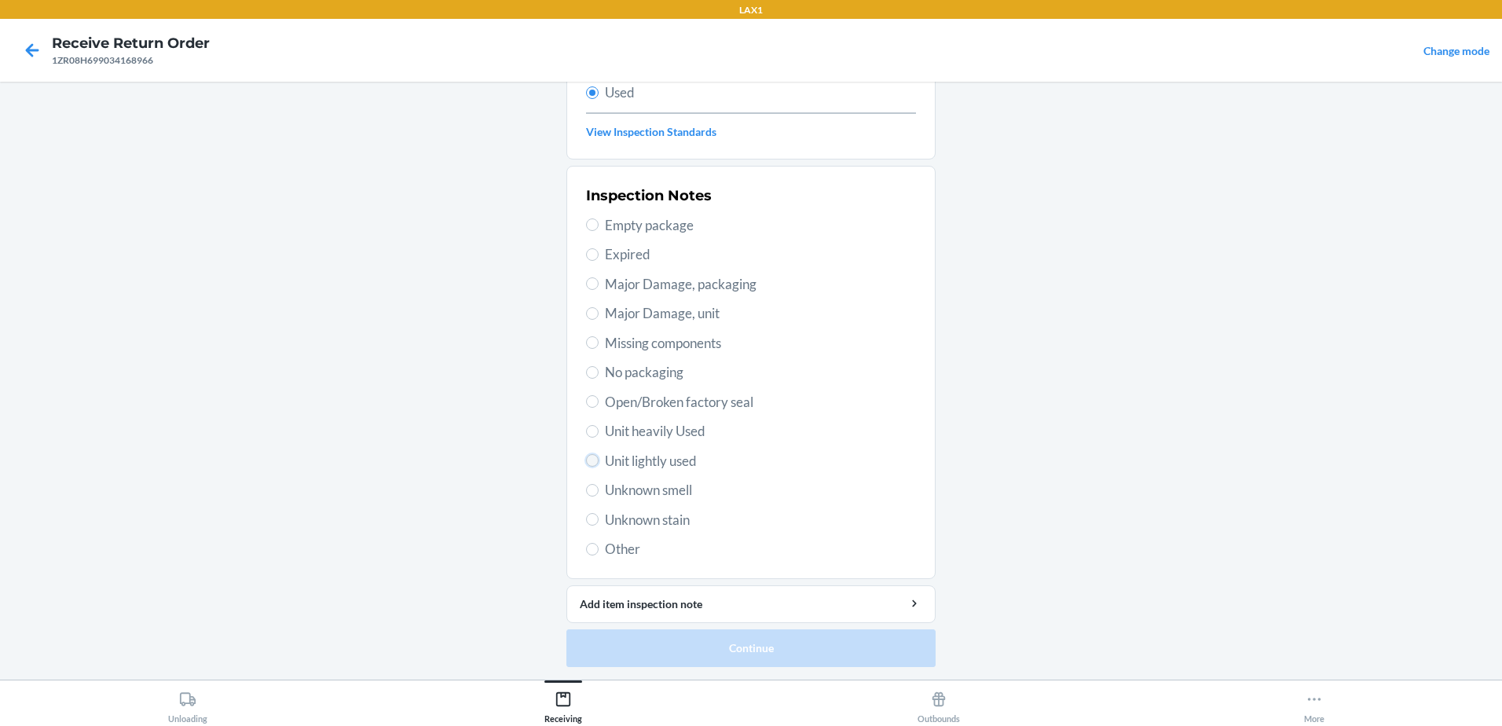
click at [592, 462] on input "Unit lightly used" at bounding box center [592, 460] width 13 height 13
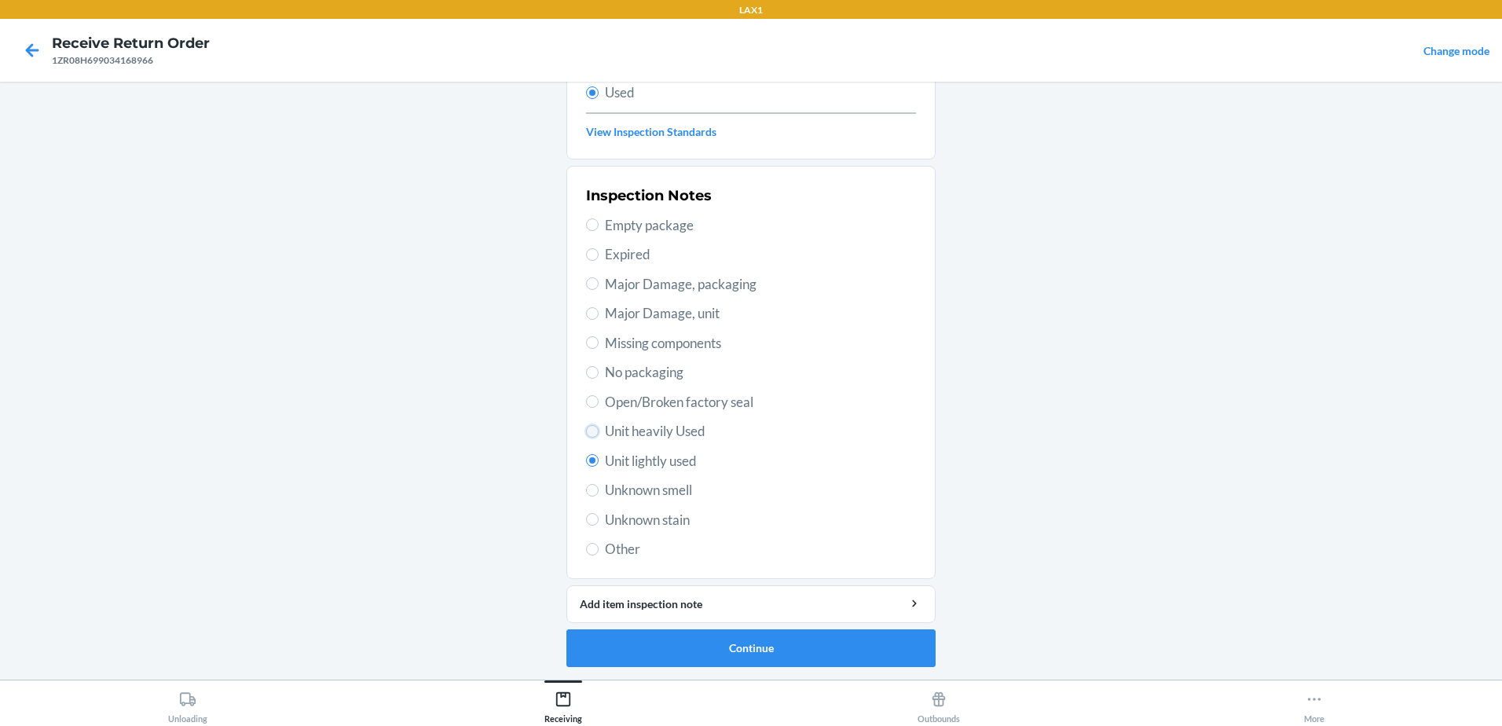
click at [591, 427] on input "Unit heavily Used" at bounding box center [592, 431] width 13 height 13
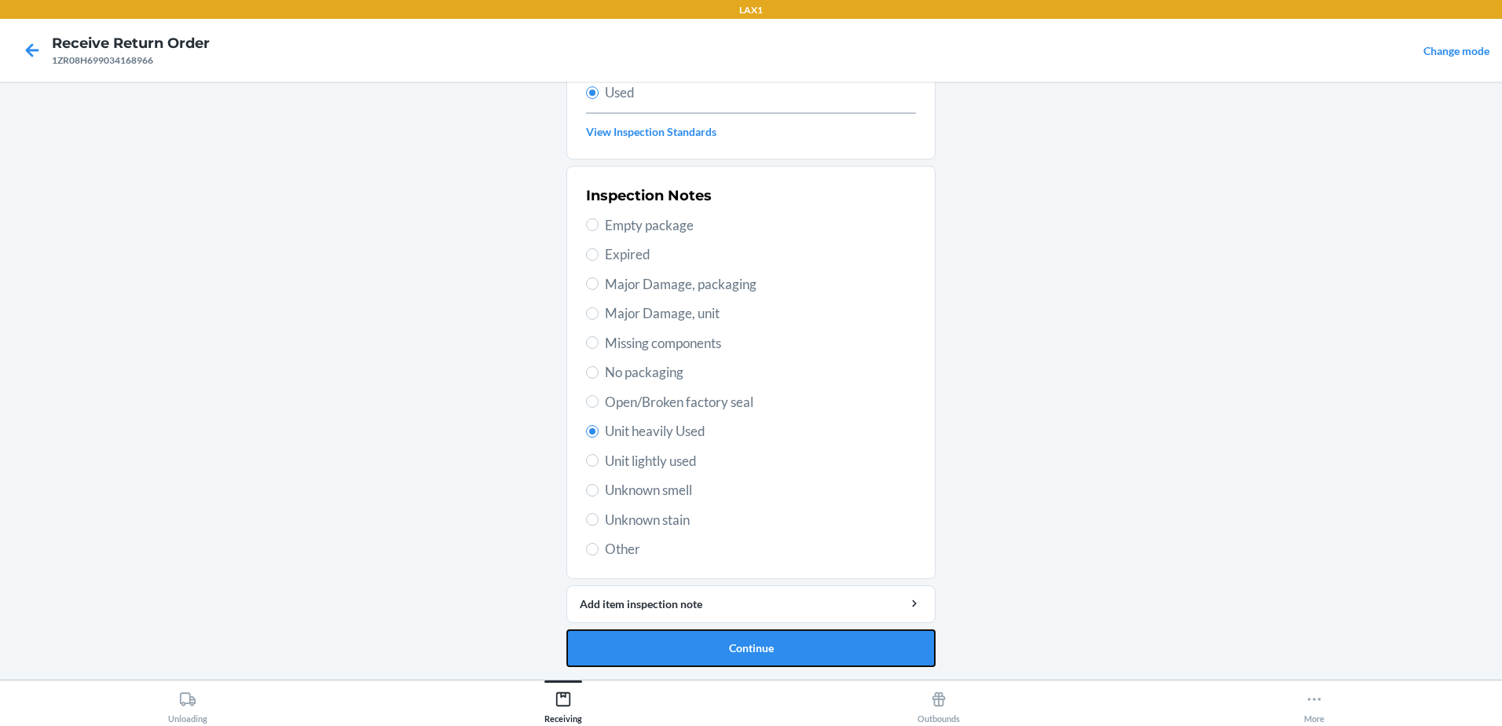
click at [772, 641] on button "Continue" at bounding box center [750, 648] width 369 height 38
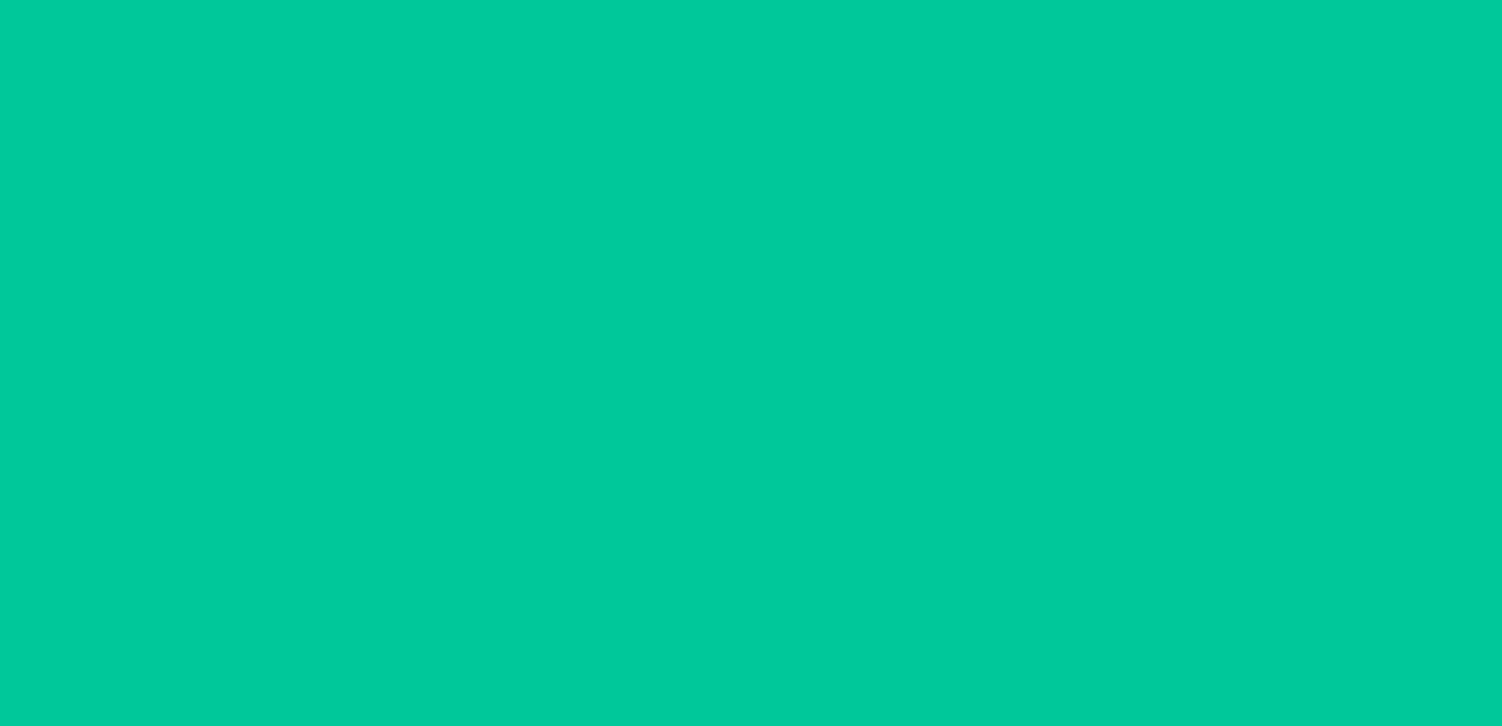
scroll to position [0, 0]
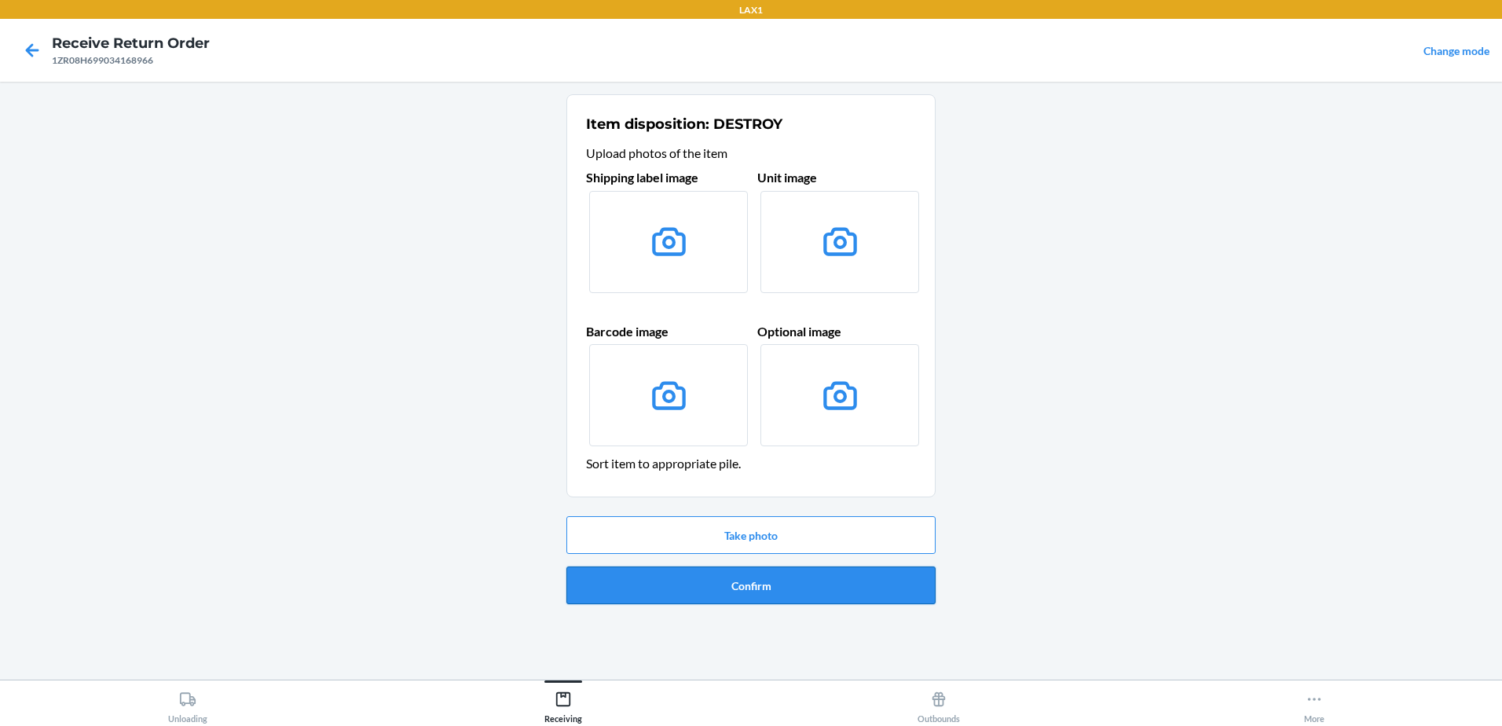
click at [785, 602] on button "Confirm" at bounding box center [750, 585] width 369 height 38
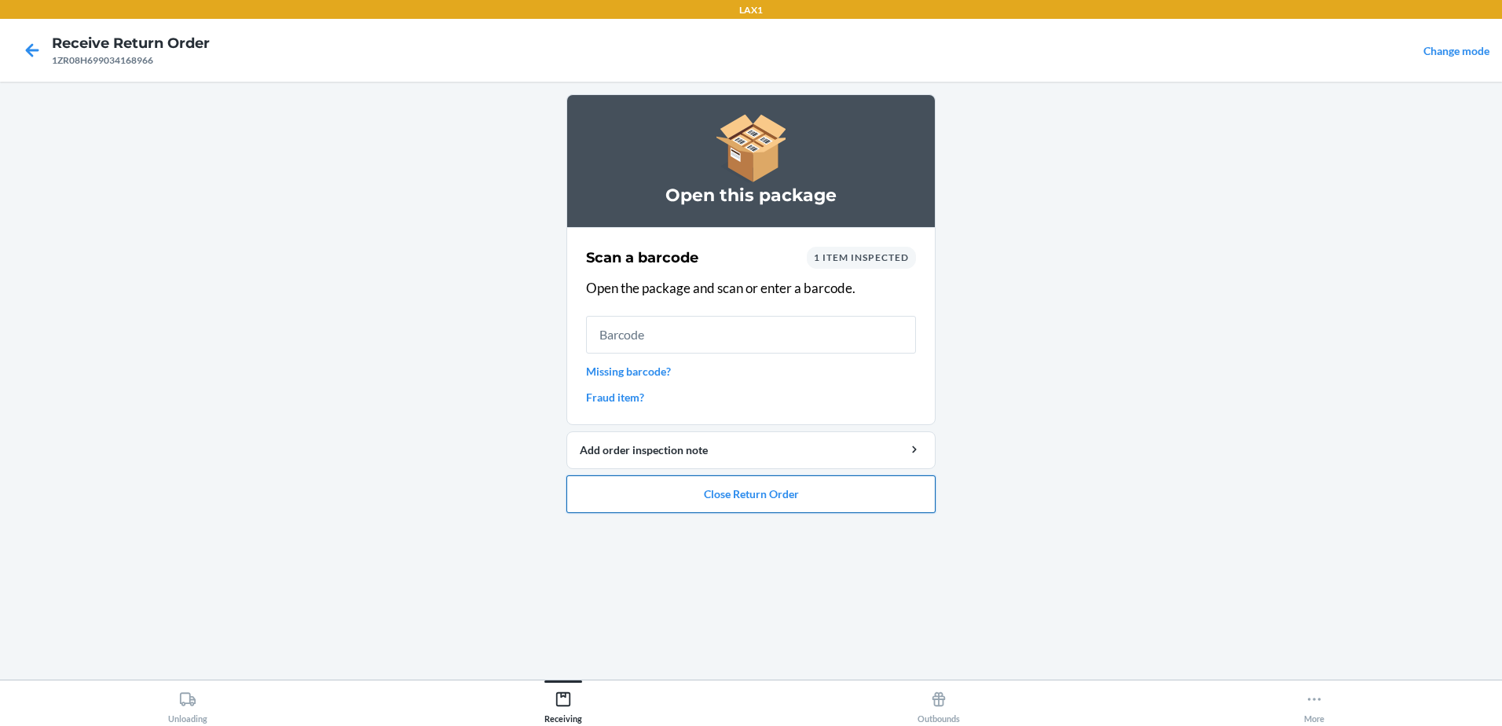
click at [815, 498] on button "Close Return Order" at bounding box center [750, 494] width 369 height 38
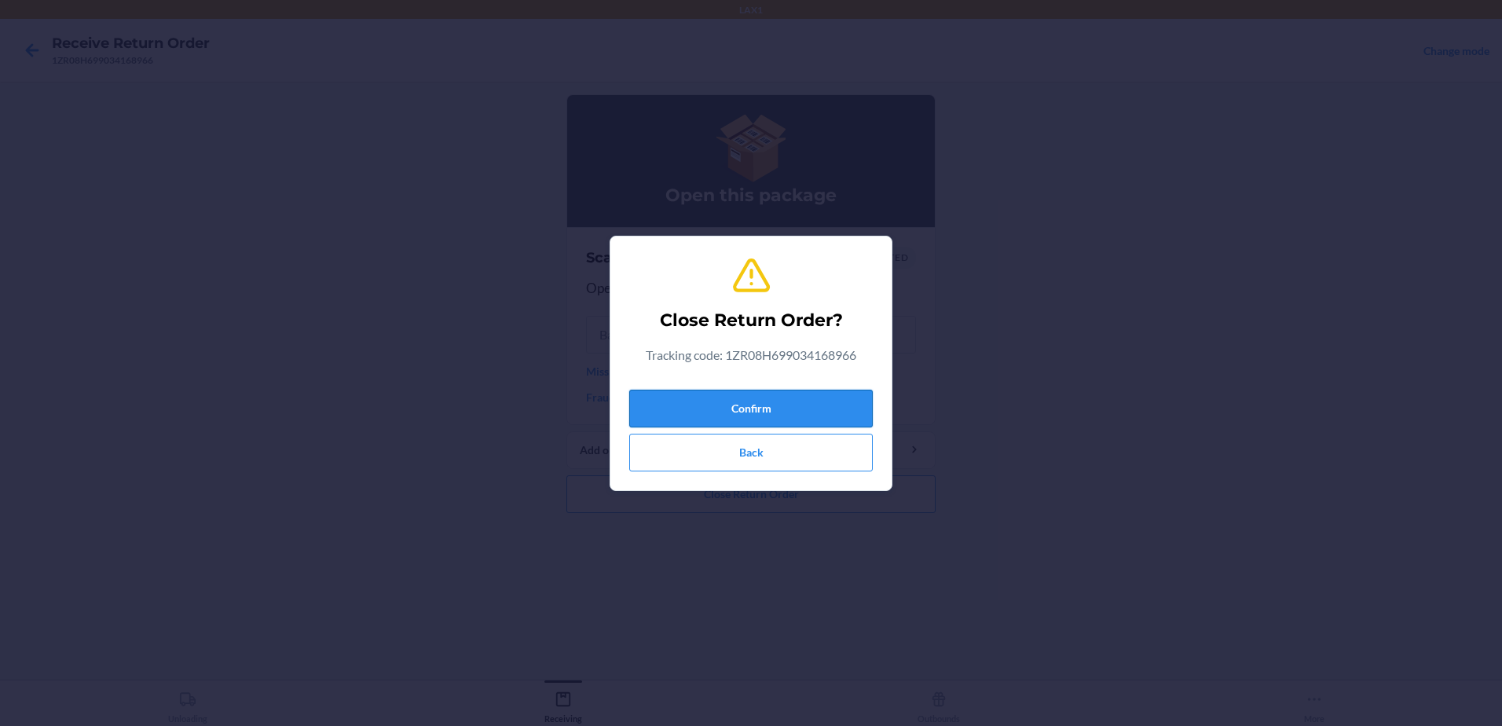
click at [832, 393] on button "Confirm" at bounding box center [750, 409] width 243 height 38
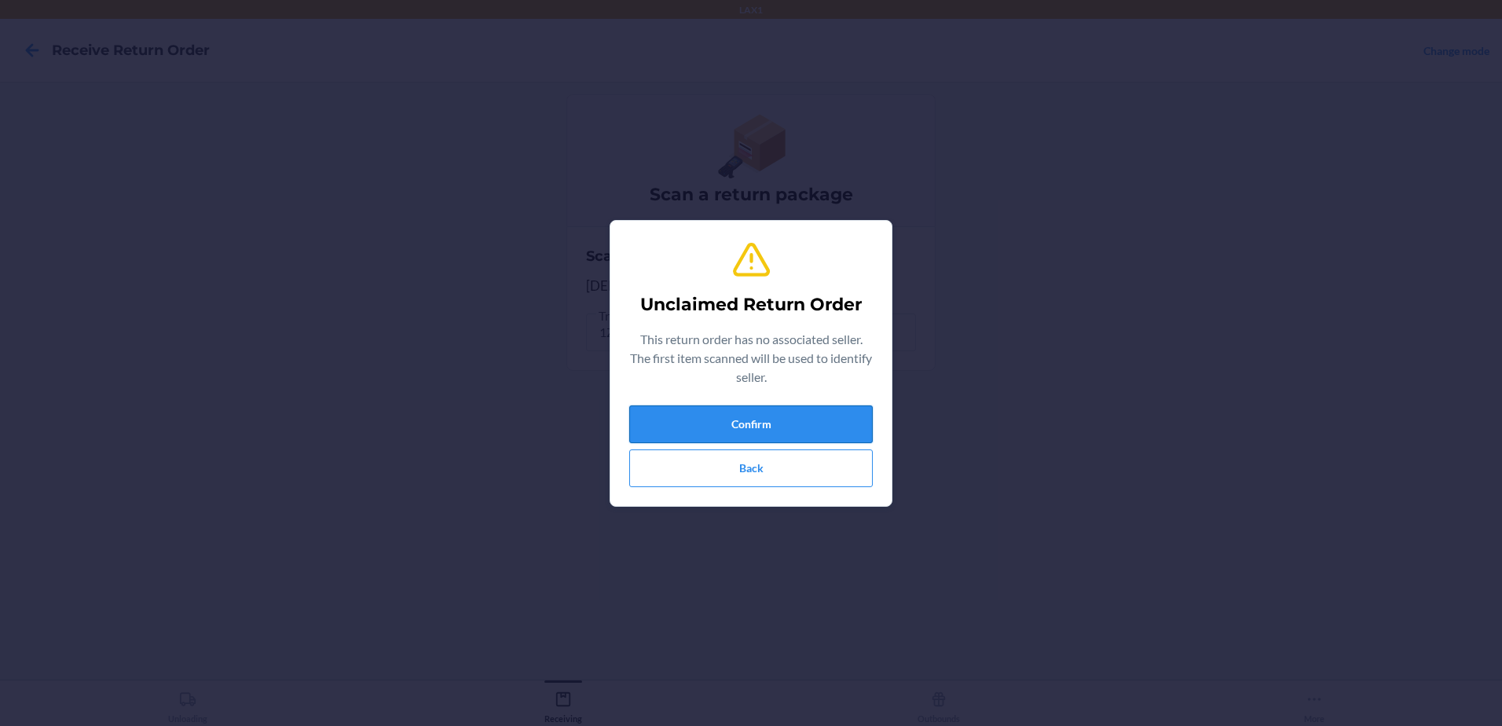
click at [788, 425] on button "Confirm" at bounding box center [750, 424] width 243 height 38
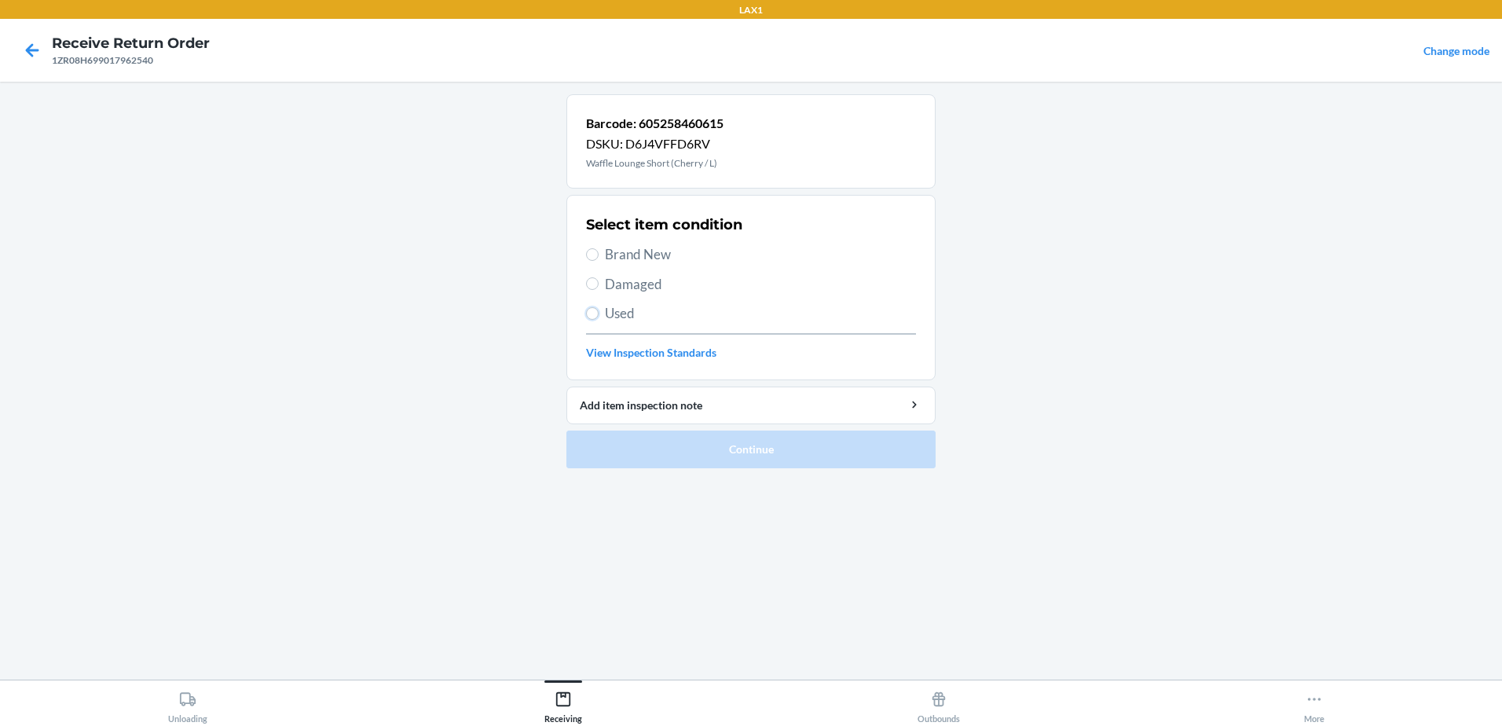
drag, startPoint x: 592, startPoint y: 306, endPoint x: 597, endPoint y: 298, distance: 9.8
click at [594, 302] on div "Select item condition Brand New Damaged Used View Inspection Standards" at bounding box center [751, 288] width 330 height 156
drag, startPoint x: 580, startPoint y: 298, endPoint x: 586, endPoint y: 305, distance: 8.9
click at [580, 298] on section "Select item condition Brand New Damaged Used View Inspection Standards" at bounding box center [750, 287] width 369 height 185
drag, startPoint x: 591, startPoint y: 310, endPoint x: 616, endPoint y: 299, distance: 27.4
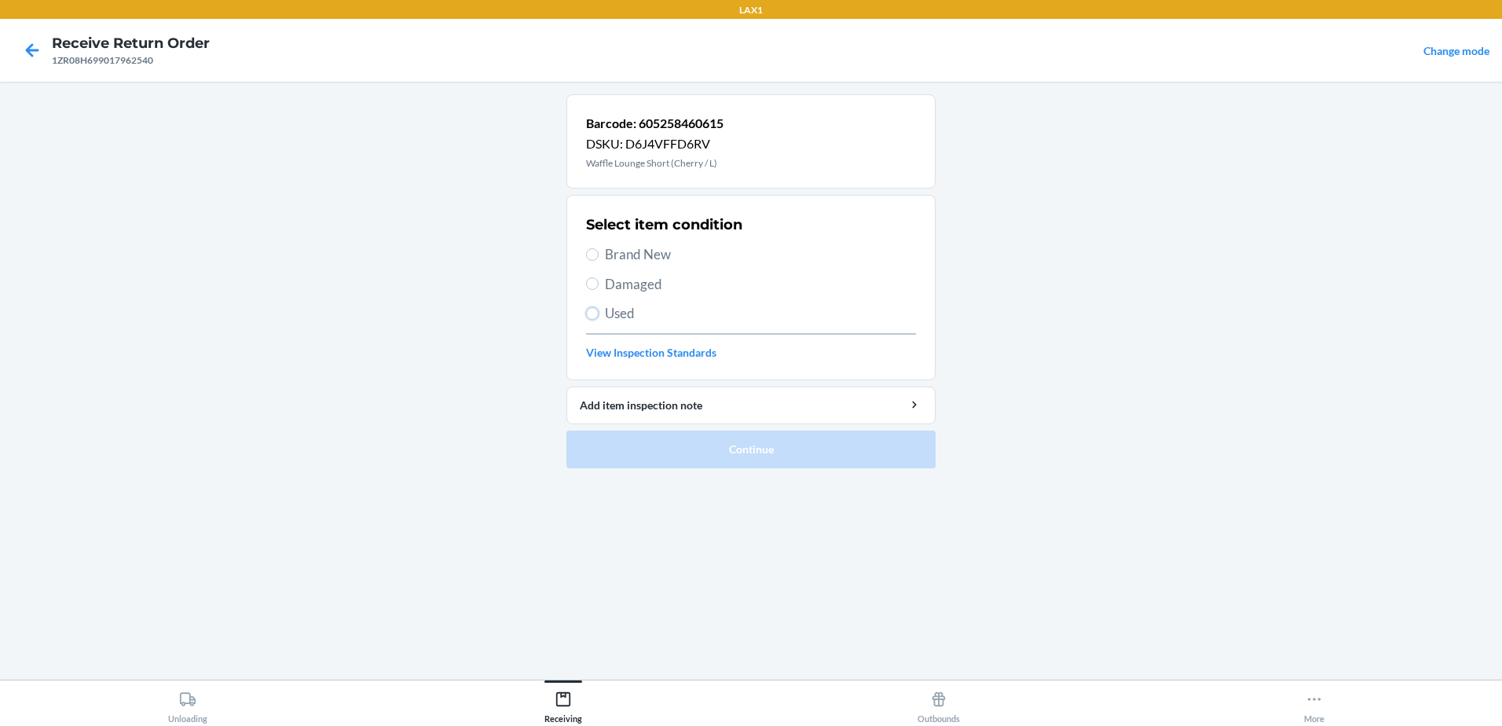
click at [591, 309] on input "Used" at bounding box center [592, 313] width 13 height 13
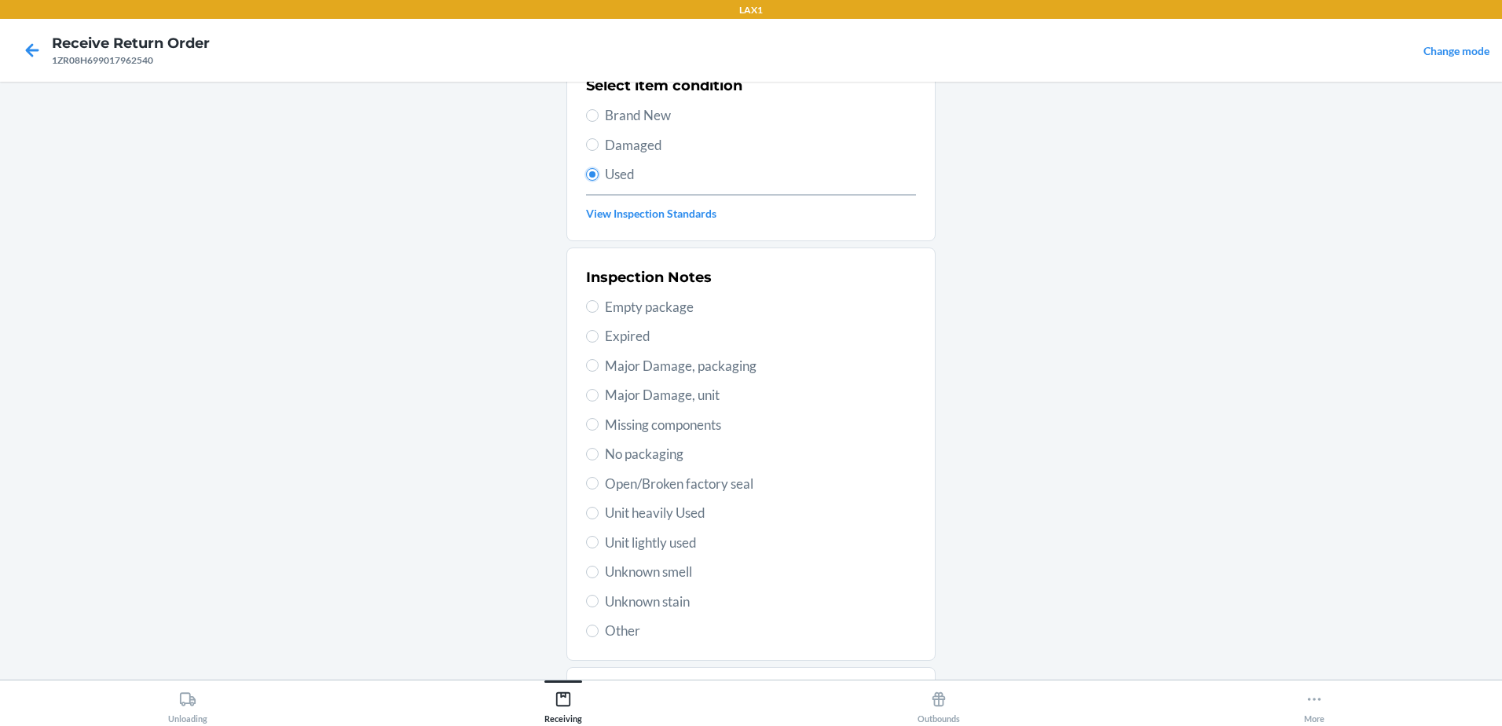
scroll to position [221, 0]
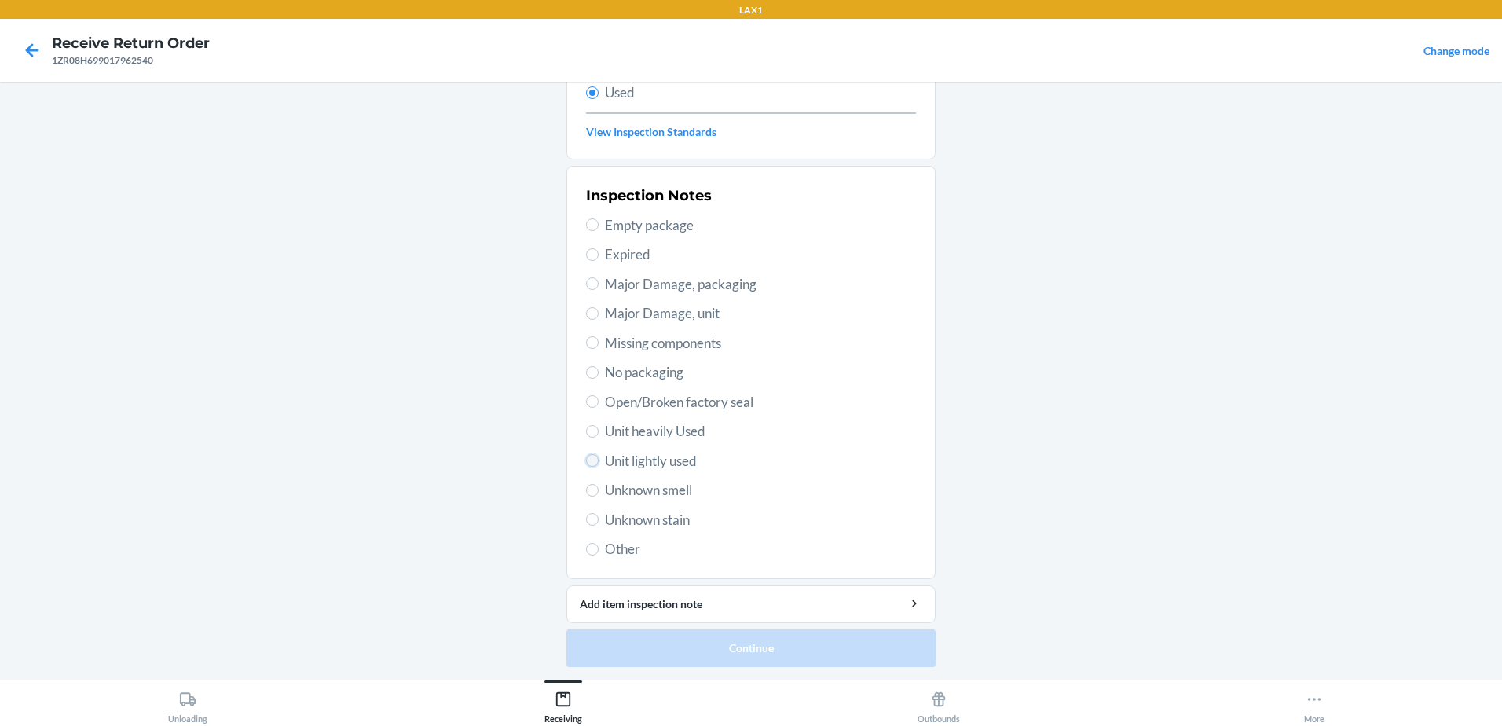
click at [586, 463] on input "Unit lightly used" at bounding box center [592, 460] width 13 height 13
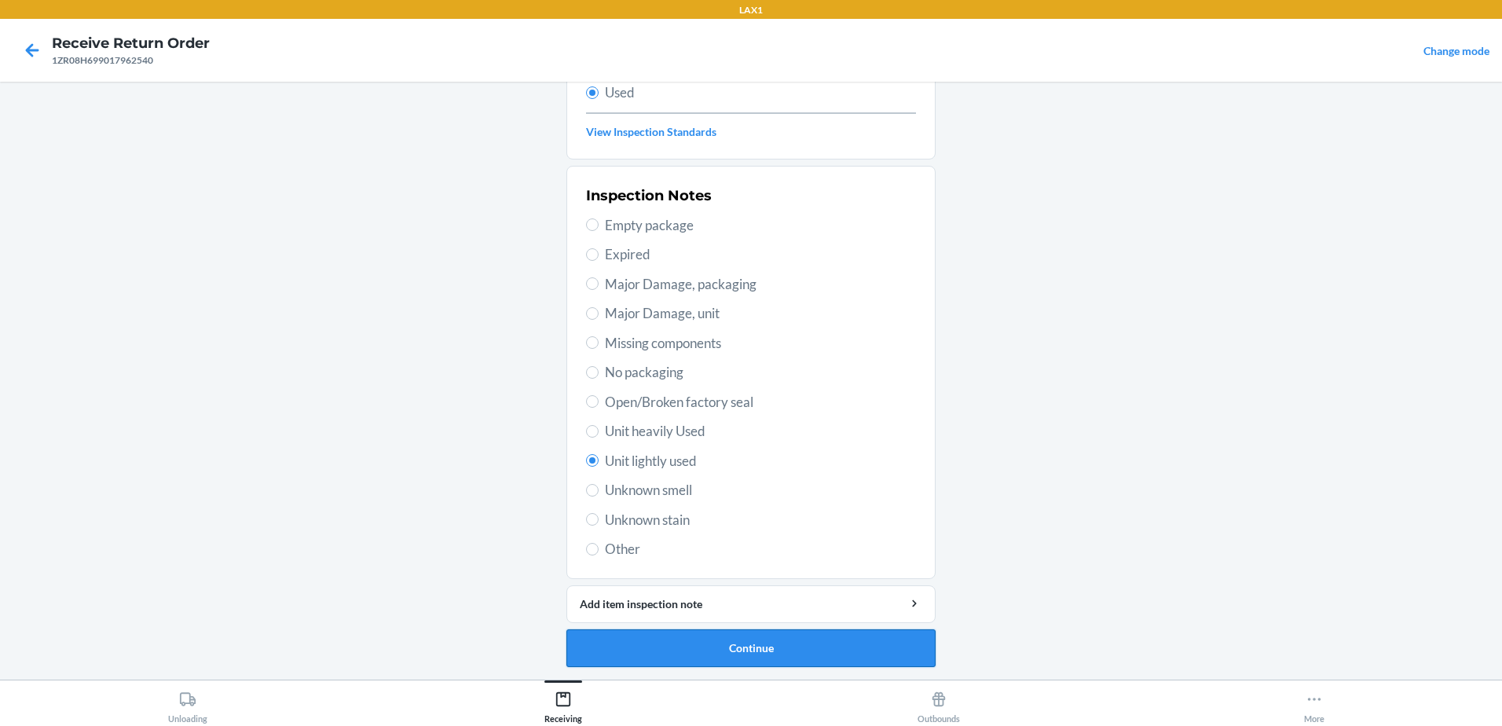
click at [782, 646] on button "Continue" at bounding box center [750, 648] width 369 height 38
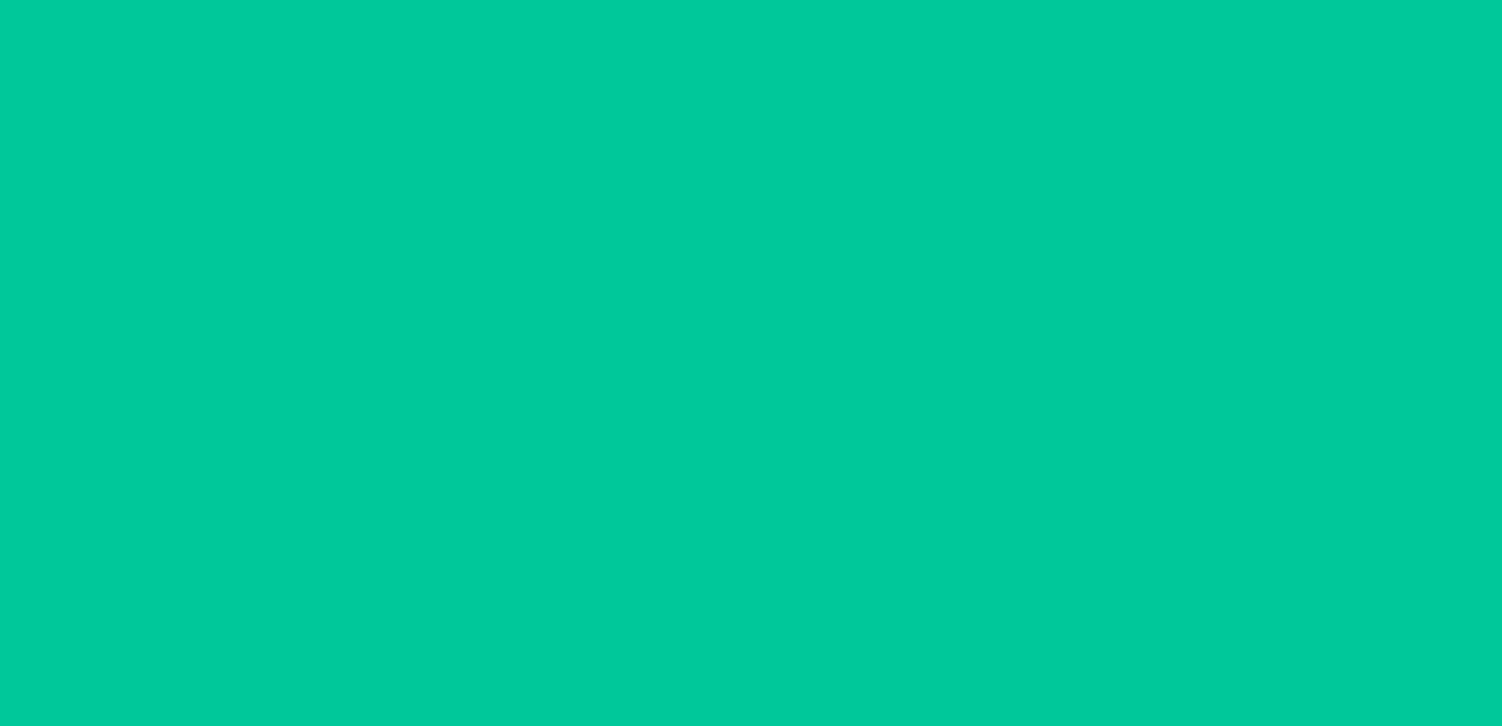
scroll to position [0, 0]
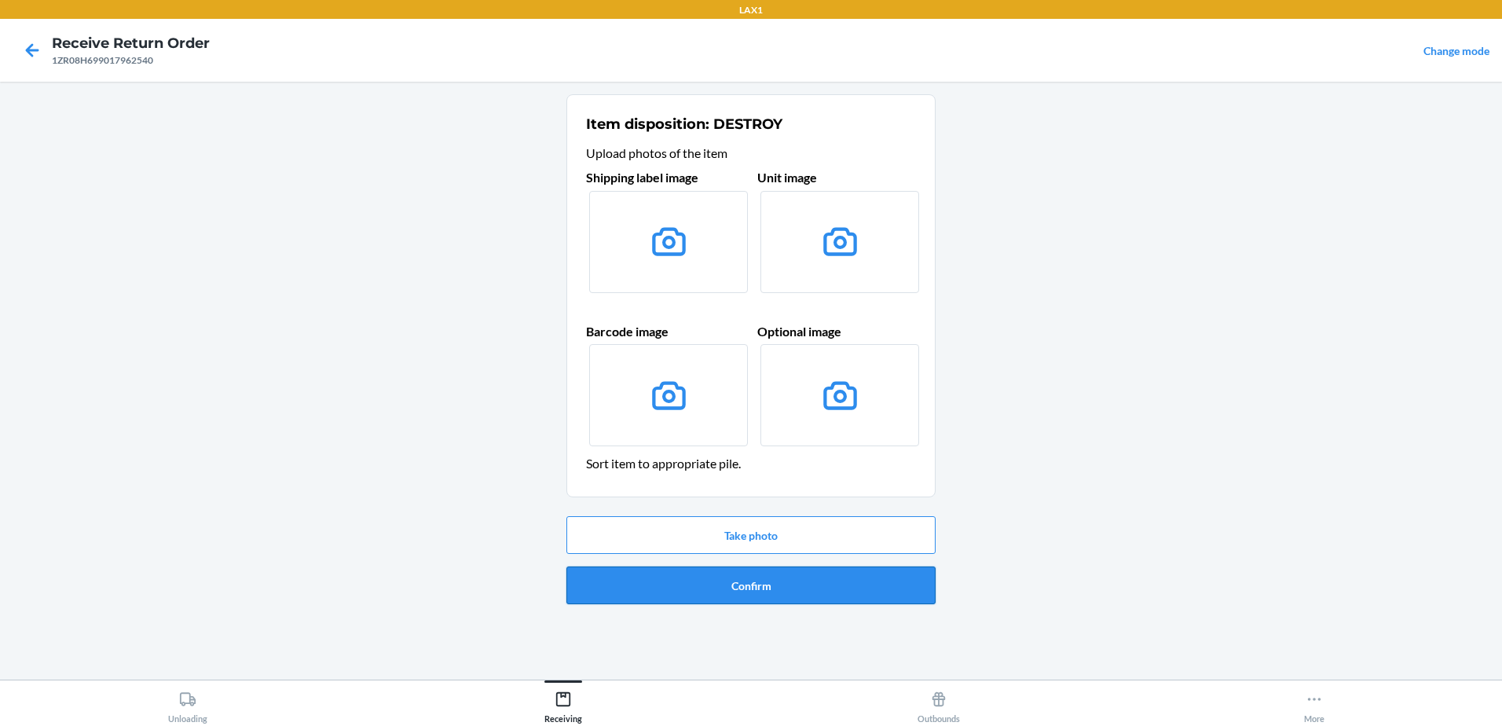
click at [800, 581] on button "Confirm" at bounding box center [750, 585] width 369 height 38
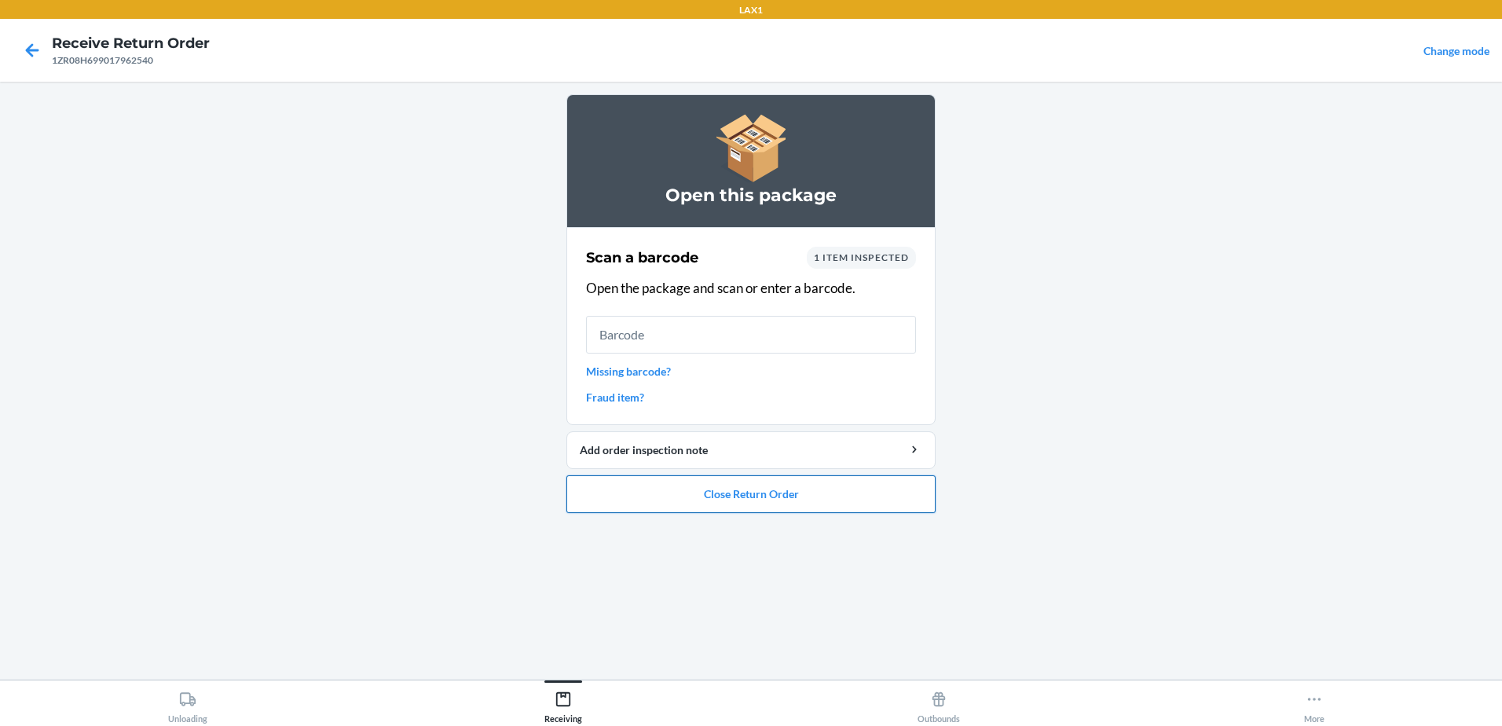
click at [738, 484] on button "Close Return Order" at bounding box center [750, 494] width 369 height 38
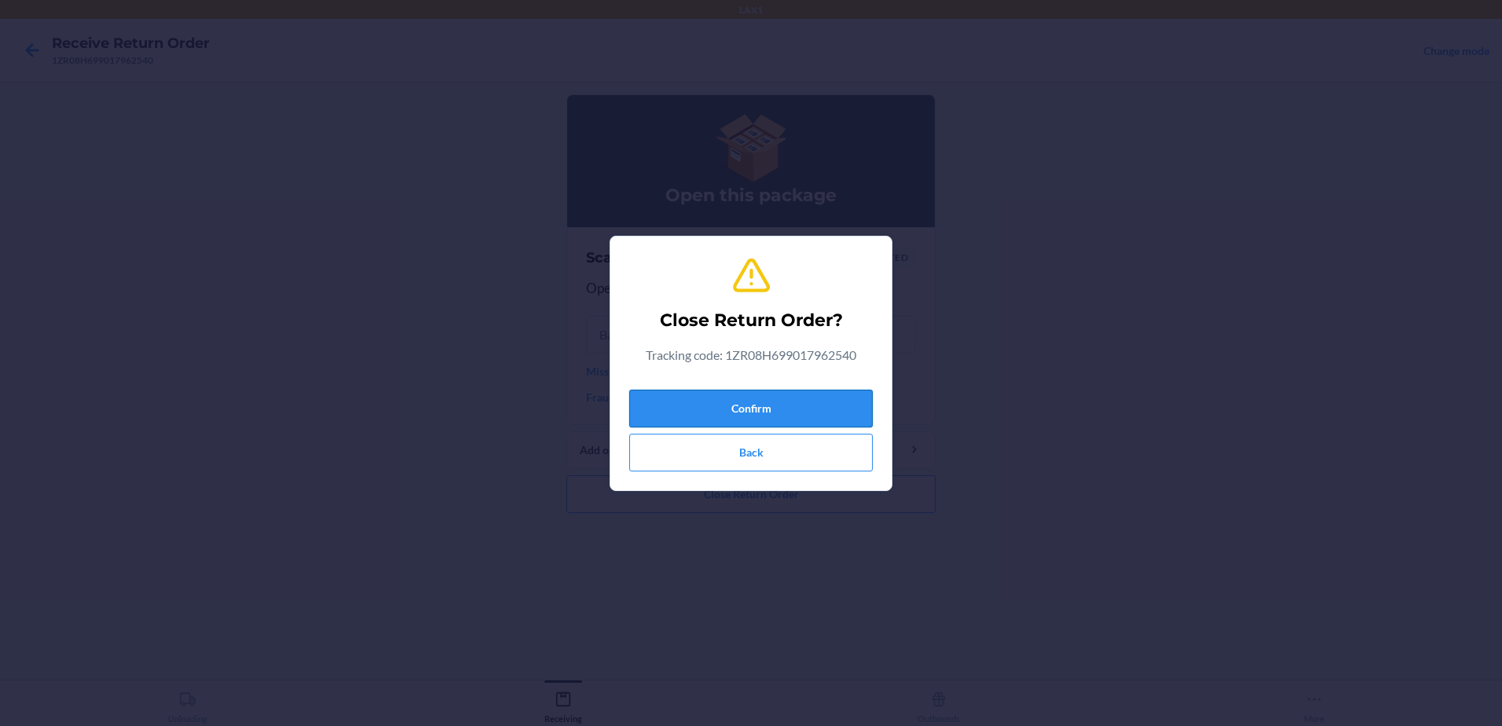
click at [854, 415] on button "Confirm" at bounding box center [750, 409] width 243 height 38
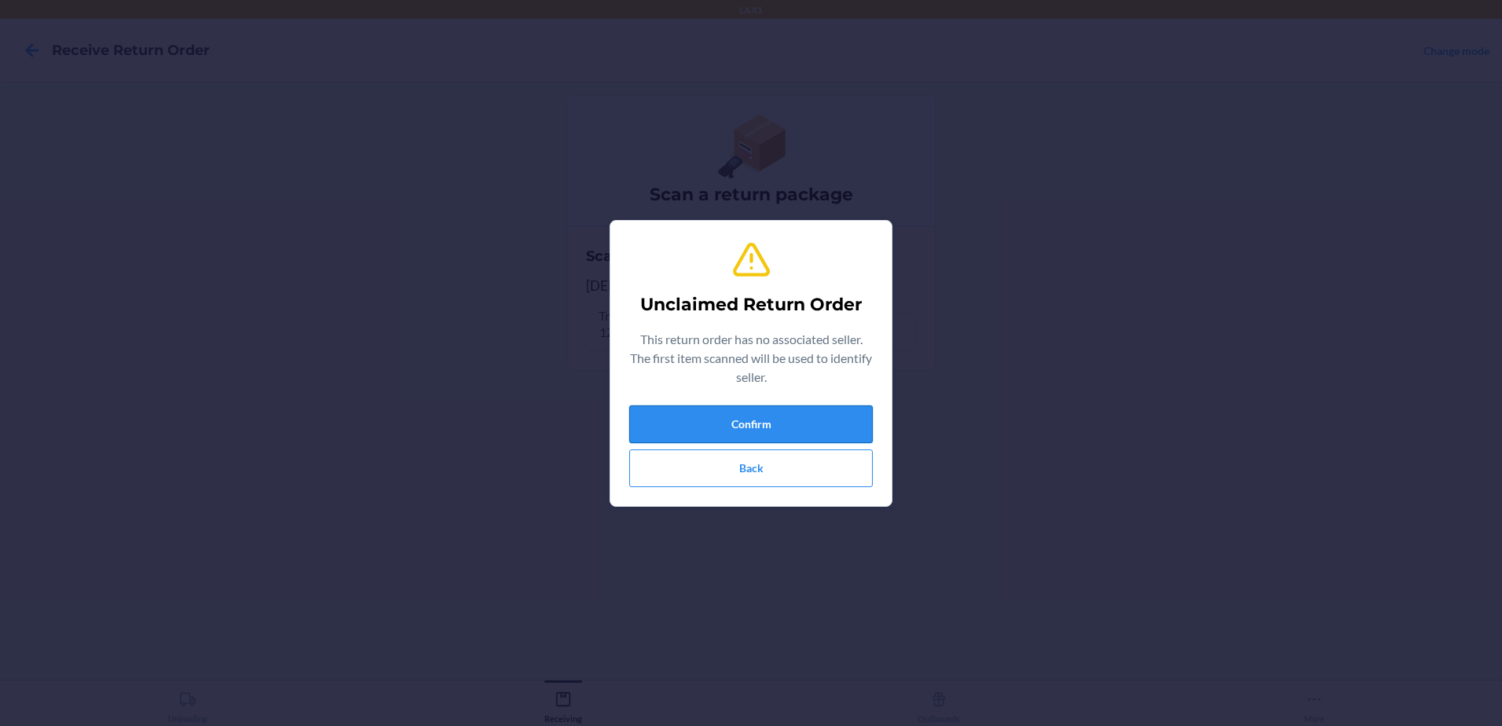
click at [811, 407] on button "Confirm" at bounding box center [750, 424] width 243 height 38
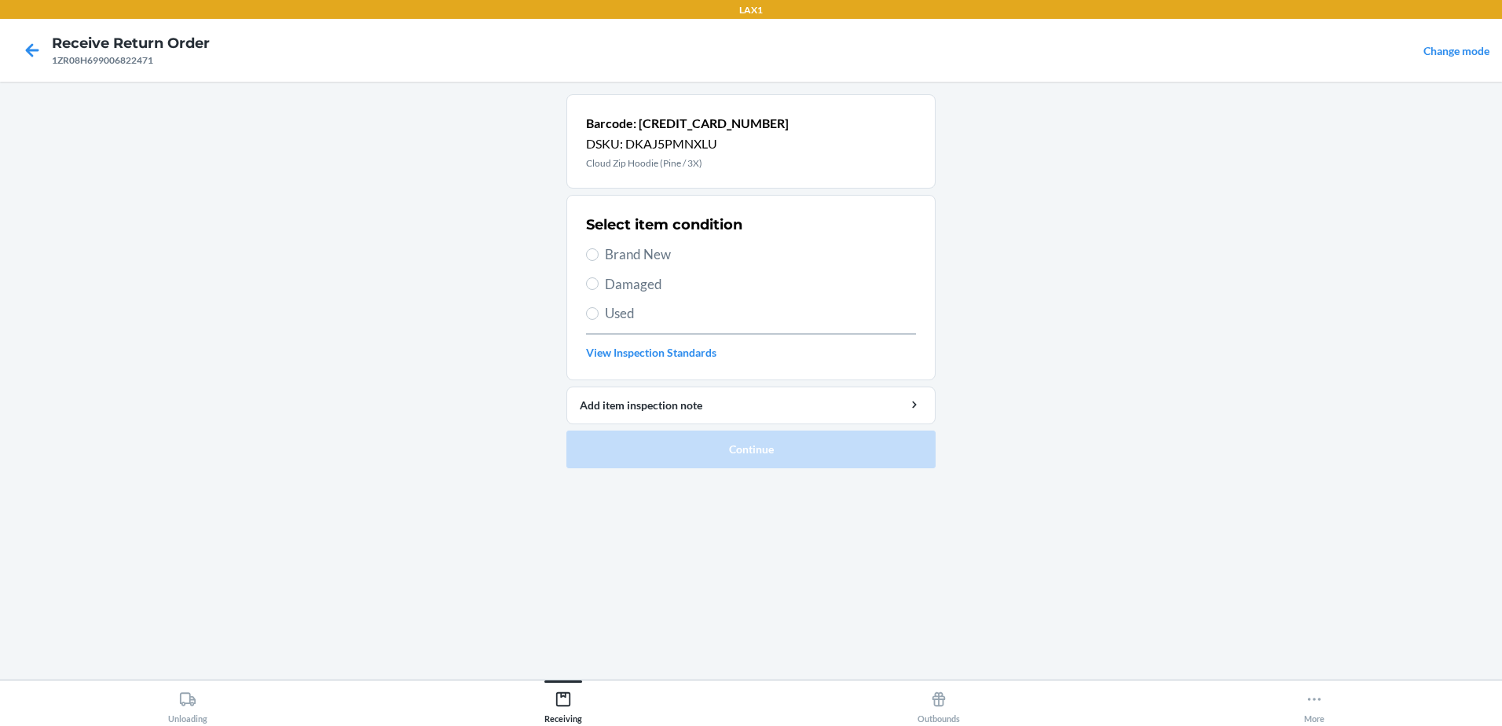
drag, startPoint x: 605, startPoint y: 315, endPoint x: 615, endPoint y: 305, distance: 14.4
click at [605, 312] on span "Used" at bounding box center [760, 313] width 311 height 20
click at [599, 312] on input "Used" at bounding box center [592, 313] width 13 height 13
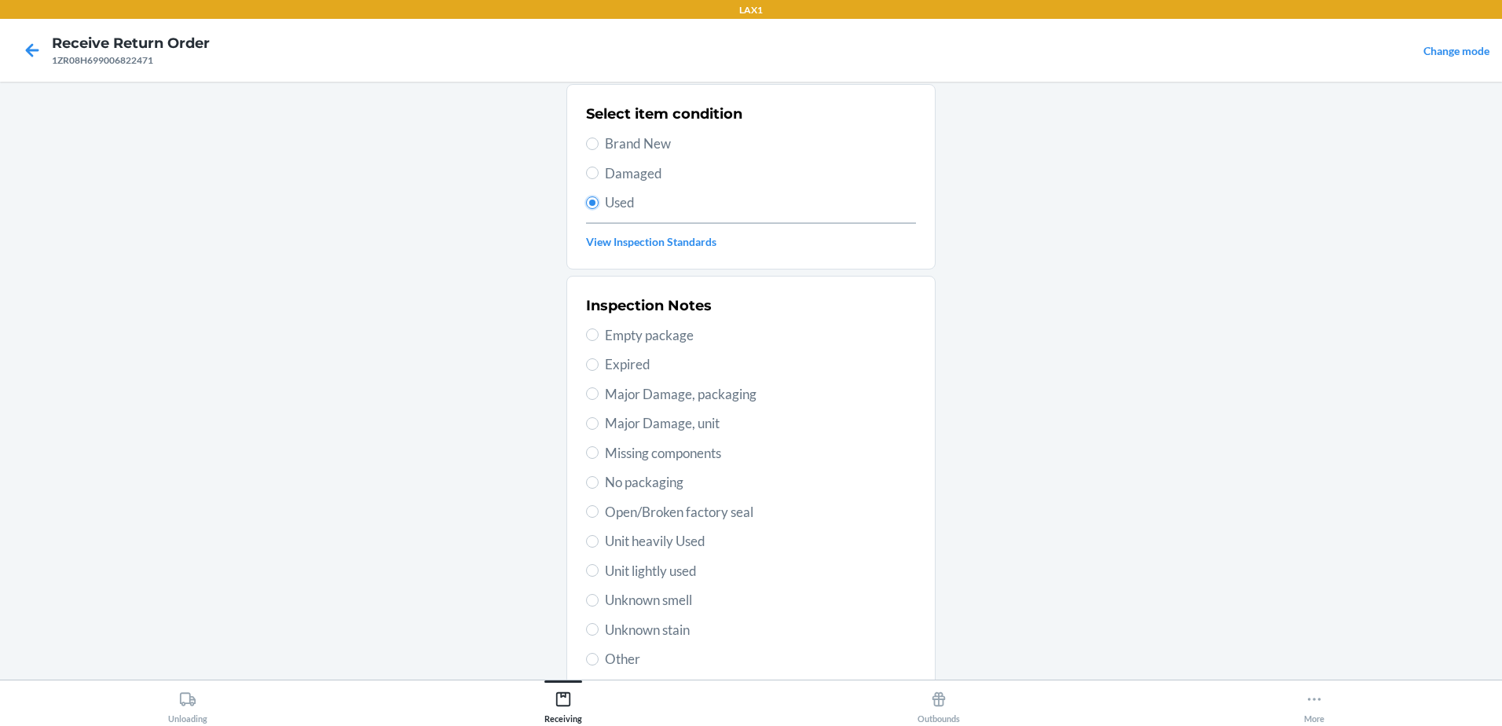
scroll to position [221, 0]
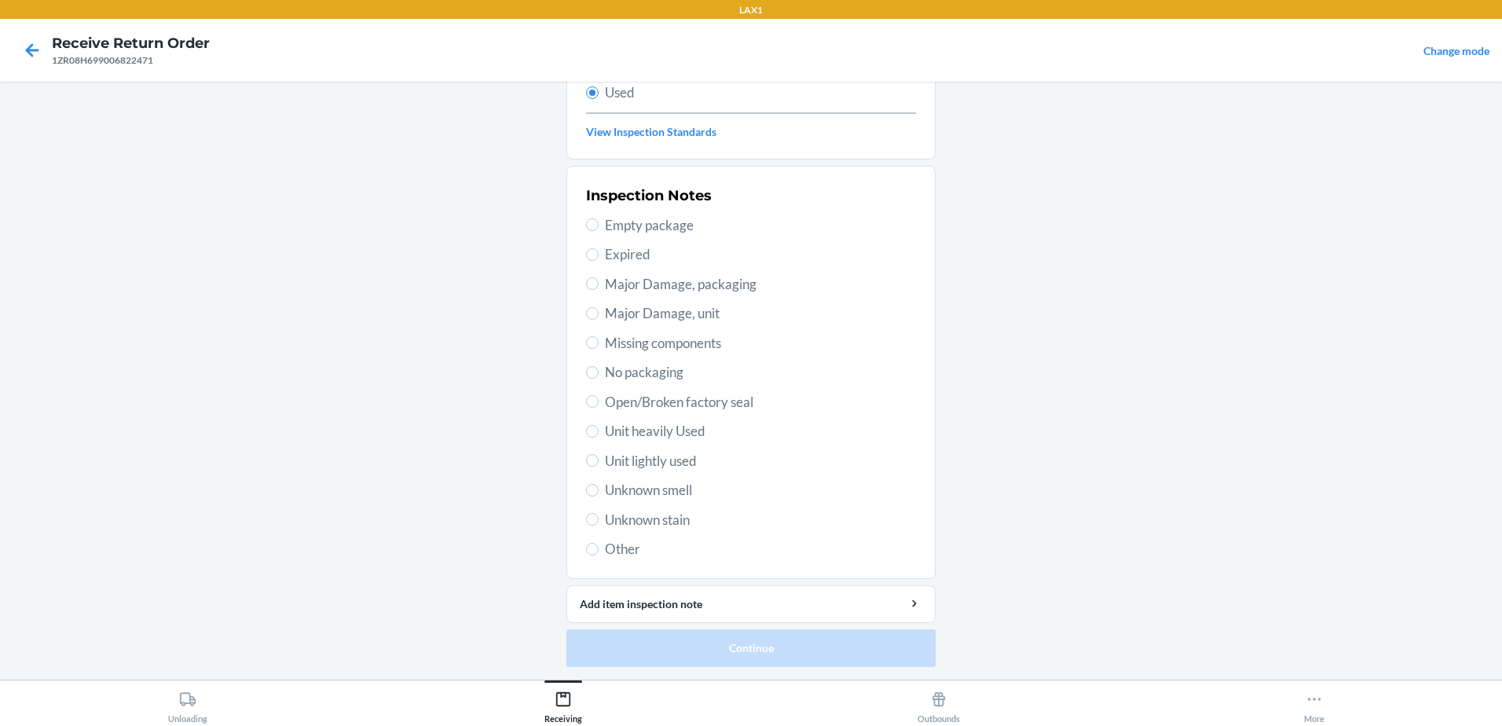
click at [592, 464] on label "Unit lightly used" at bounding box center [751, 461] width 330 height 20
click at [592, 464] on input "Unit lightly used" at bounding box center [592, 460] width 13 height 13
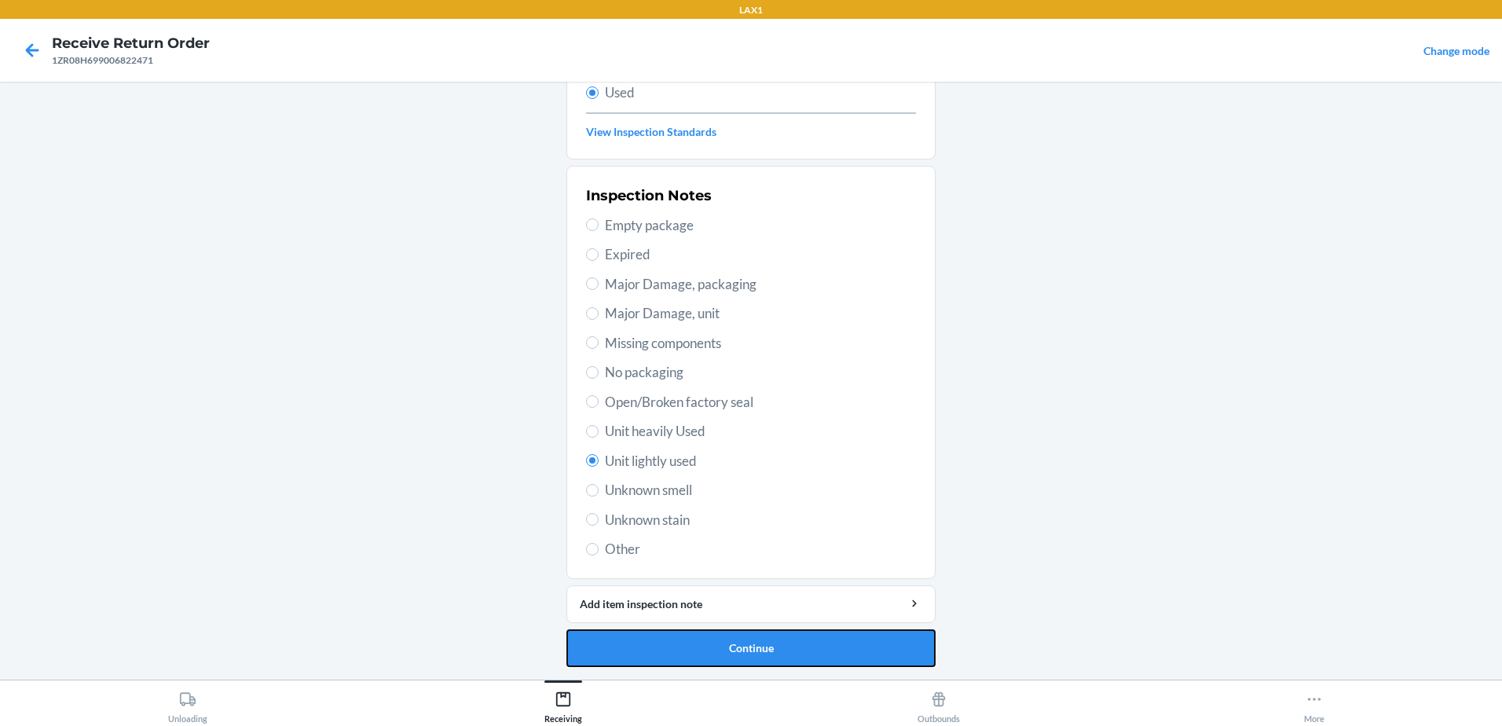
drag, startPoint x: 814, startPoint y: 645, endPoint x: 815, endPoint y: 637, distance: 7.9
click at [815, 639] on button "Continue" at bounding box center [750, 648] width 369 height 38
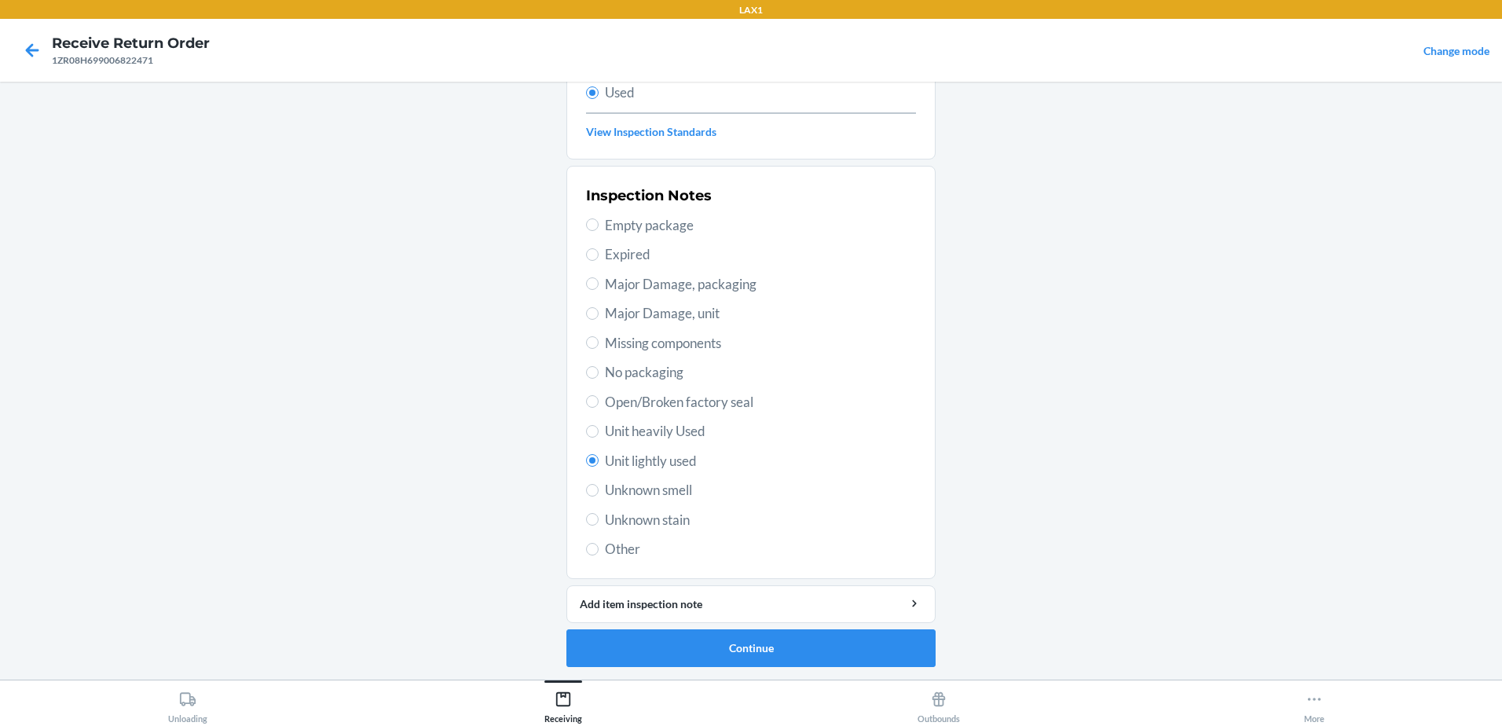
scroll to position [0, 0]
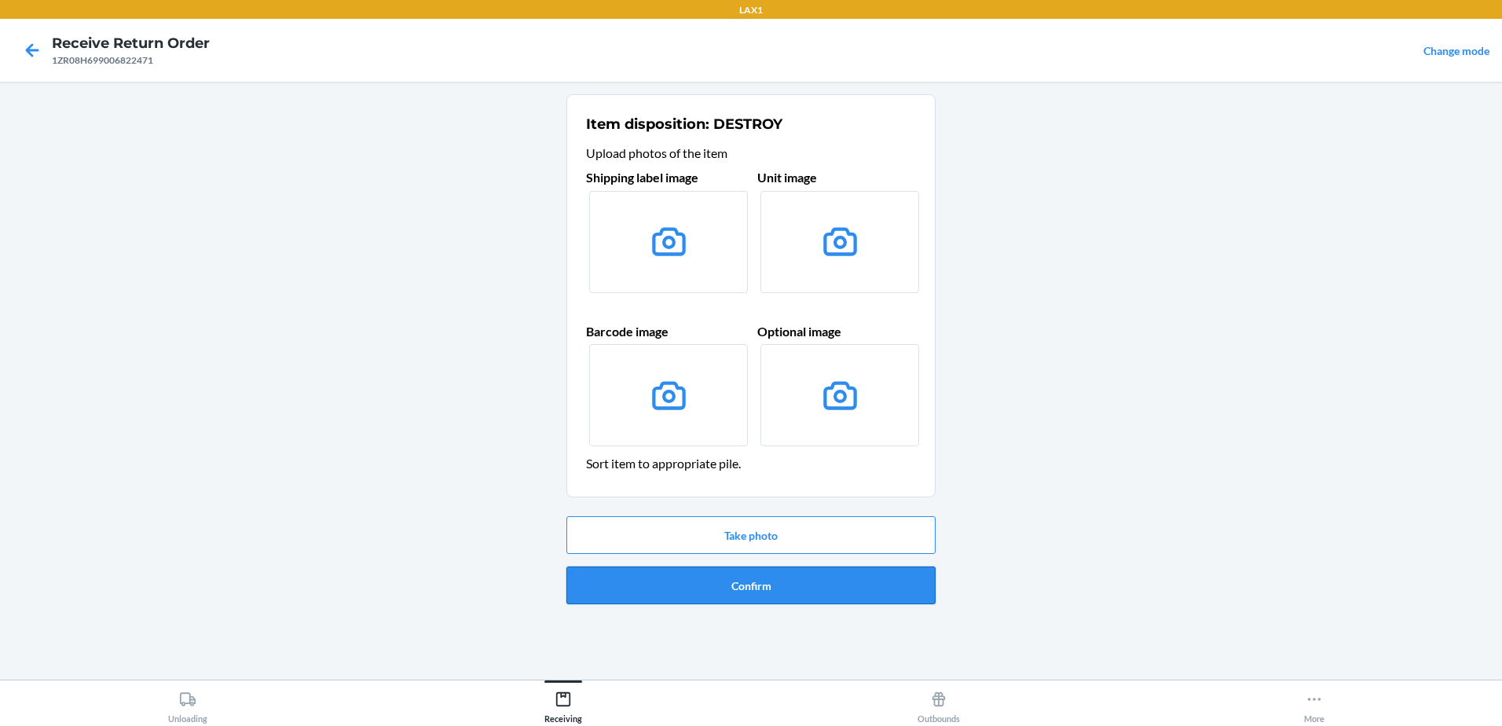
click at [779, 584] on button "Confirm" at bounding box center [750, 585] width 369 height 38
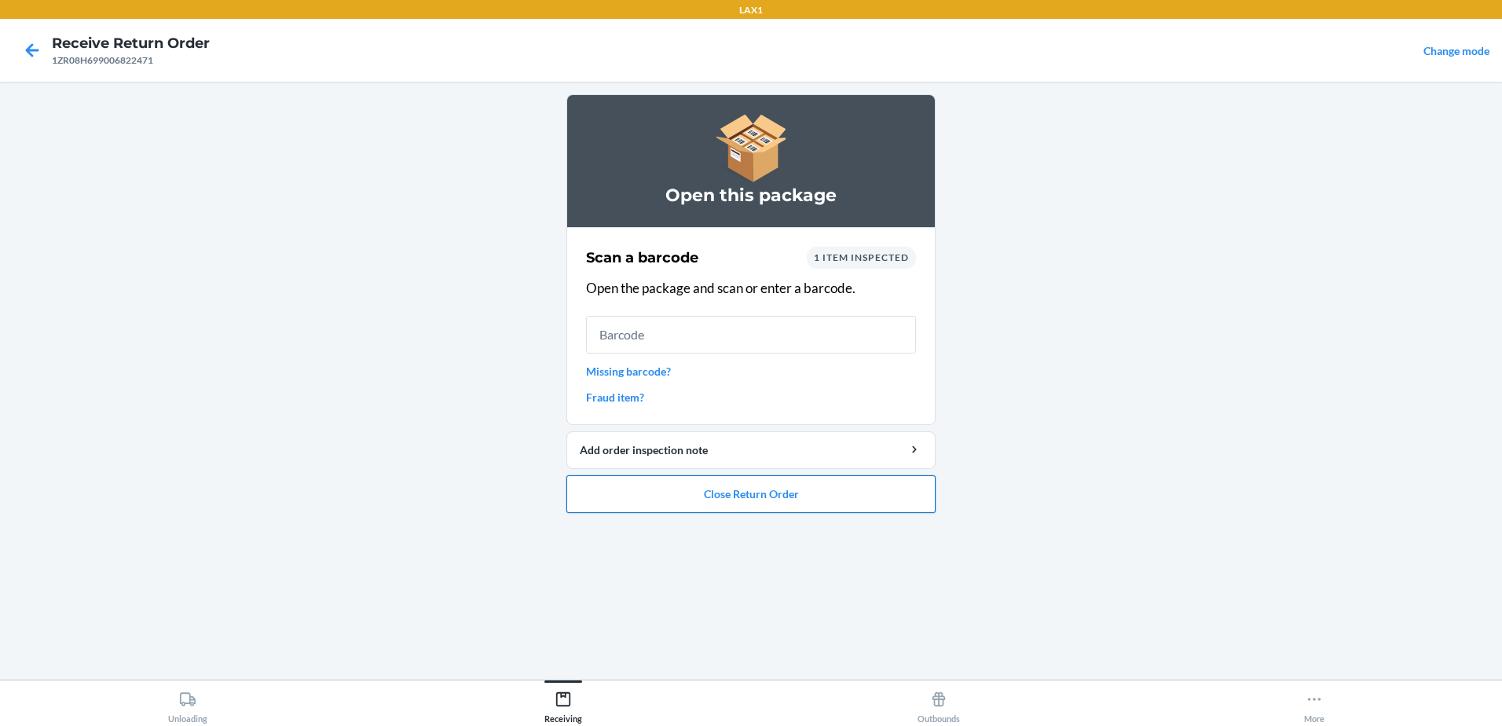
click at [894, 500] on button "Close Return Order" at bounding box center [750, 494] width 369 height 38
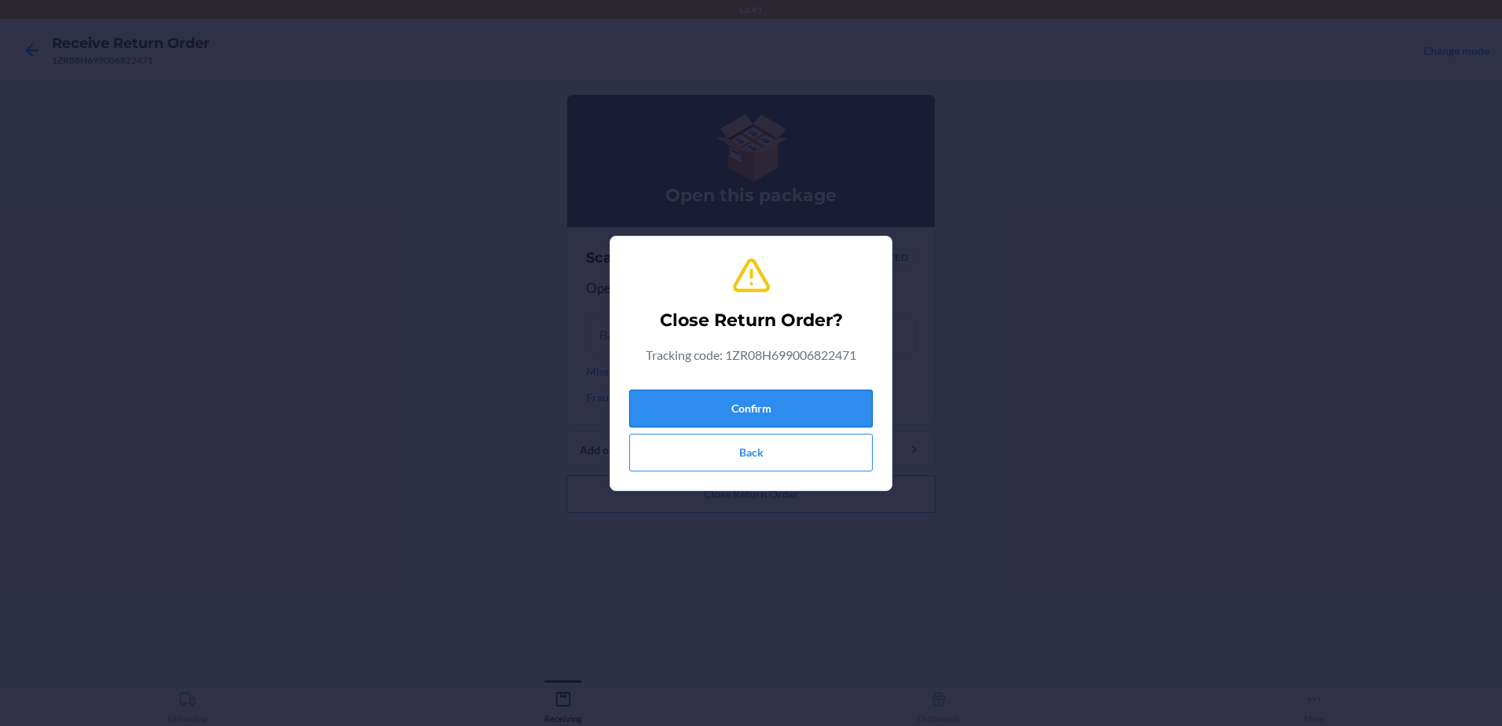
click at [794, 404] on button "Confirm" at bounding box center [750, 409] width 243 height 38
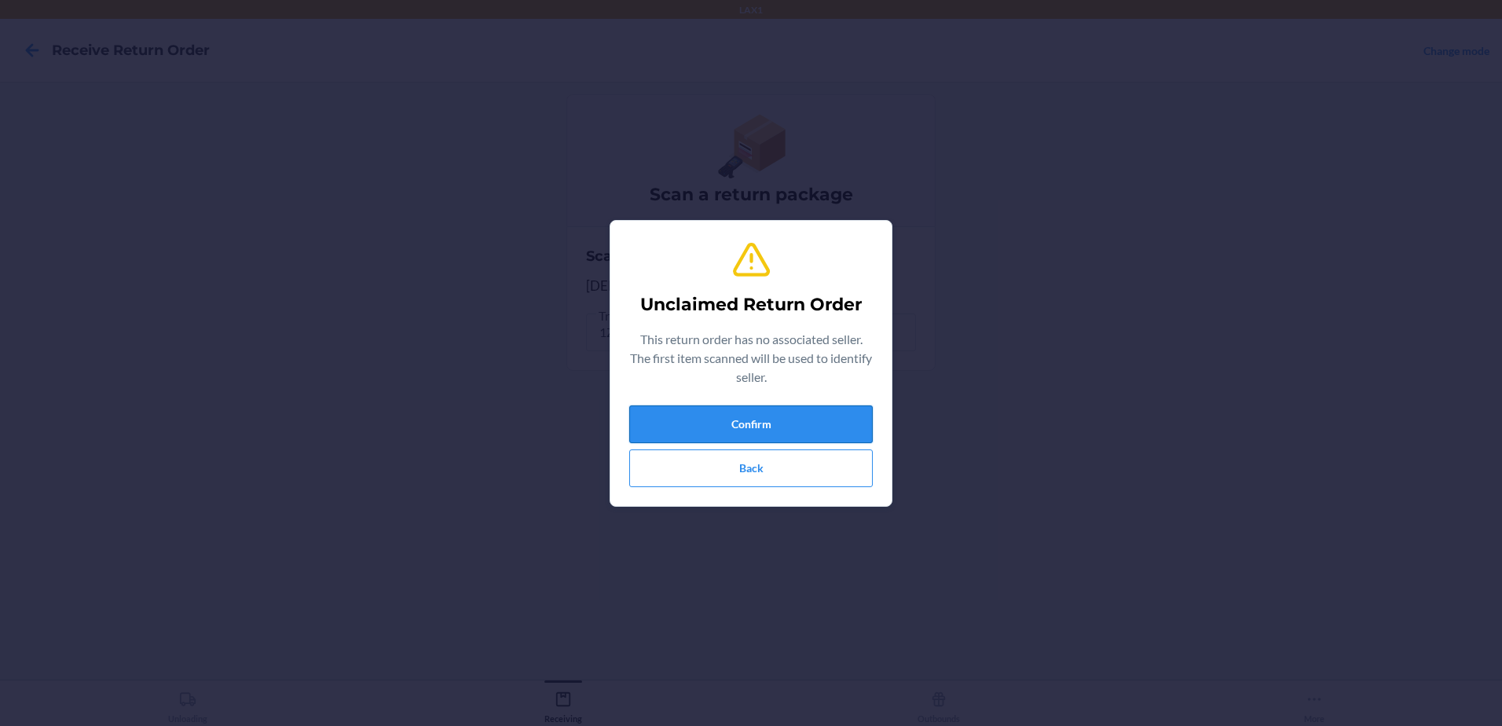
click at [859, 416] on button "Confirm" at bounding box center [750, 424] width 243 height 38
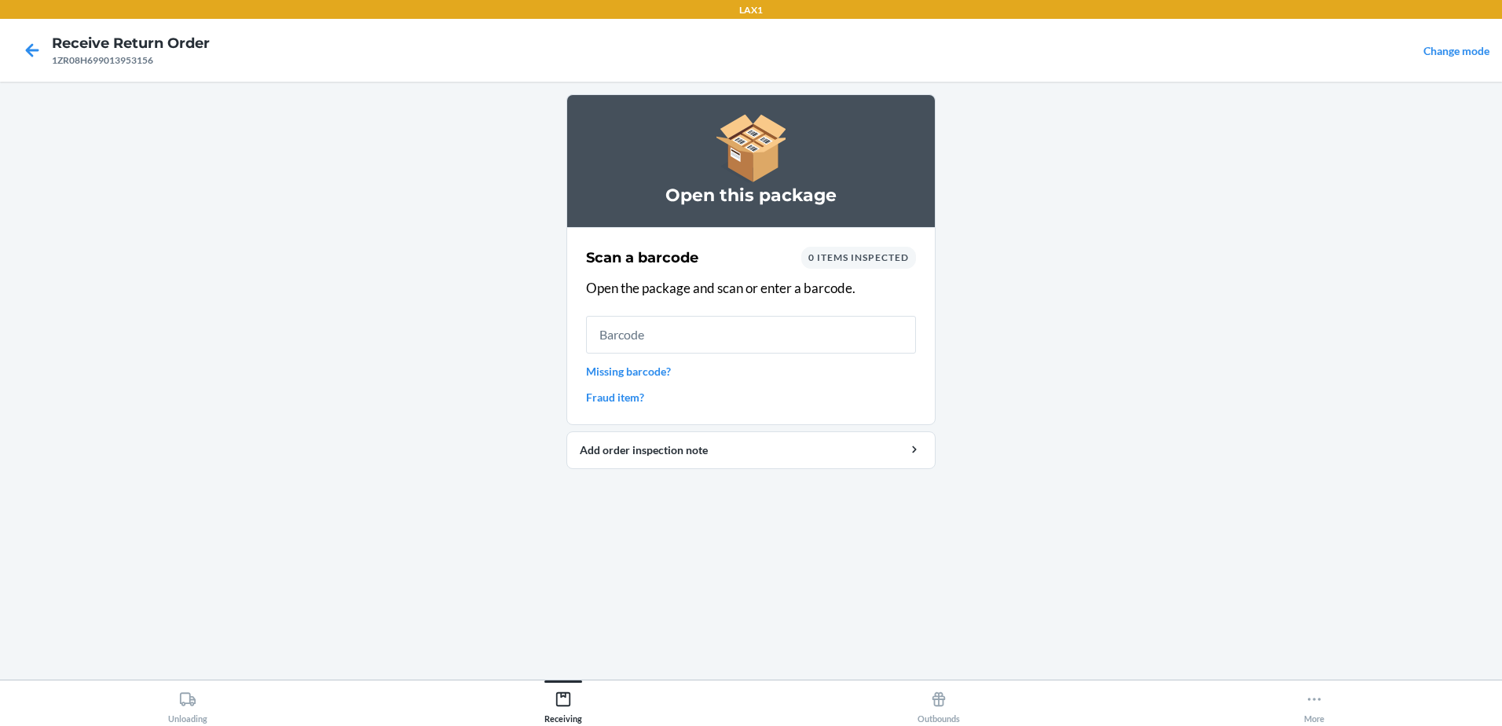
click at [673, 336] on input "text" at bounding box center [751, 335] width 330 height 38
click at [637, 375] on link "Missing barcode?" at bounding box center [751, 371] width 330 height 16
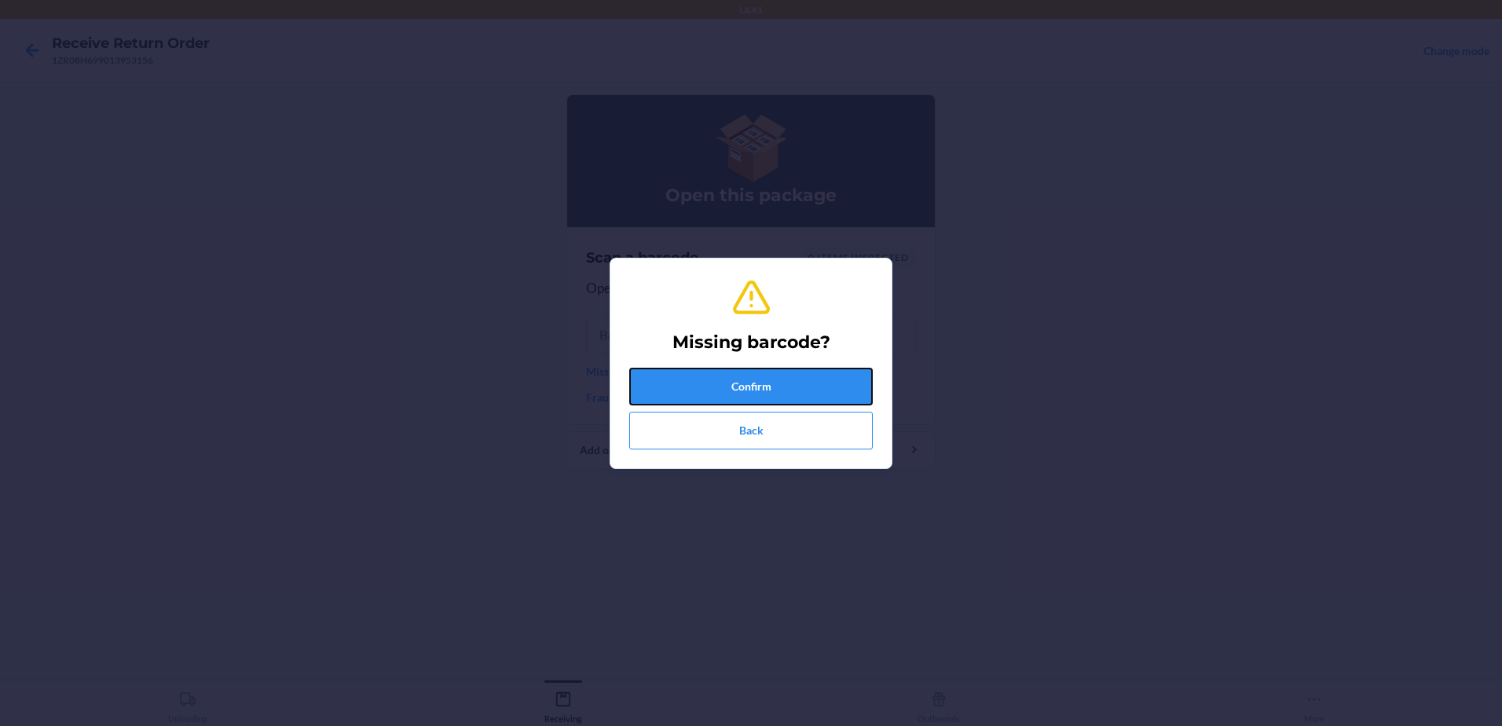
drag, startPoint x: 676, startPoint y: 375, endPoint x: 682, endPoint y: 350, distance: 25.0
click at [682, 350] on div "Missing barcode? Confirm Back" at bounding box center [750, 363] width 243 height 185
click at [833, 379] on button "Confirm" at bounding box center [750, 387] width 243 height 38
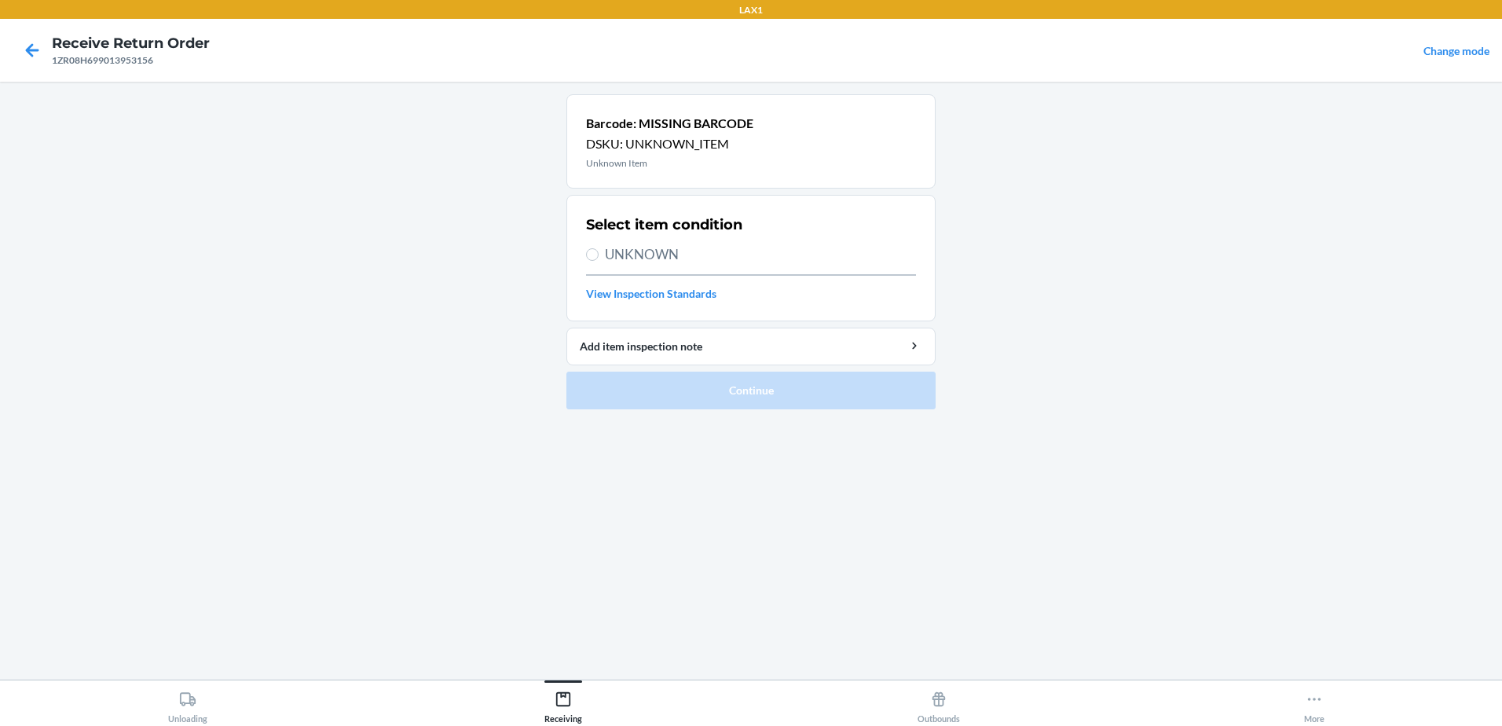
click at [602, 253] on label "UNKNOWN" at bounding box center [751, 254] width 330 height 20
click at [599, 253] on input "UNKNOWN" at bounding box center [592, 254] width 13 height 13
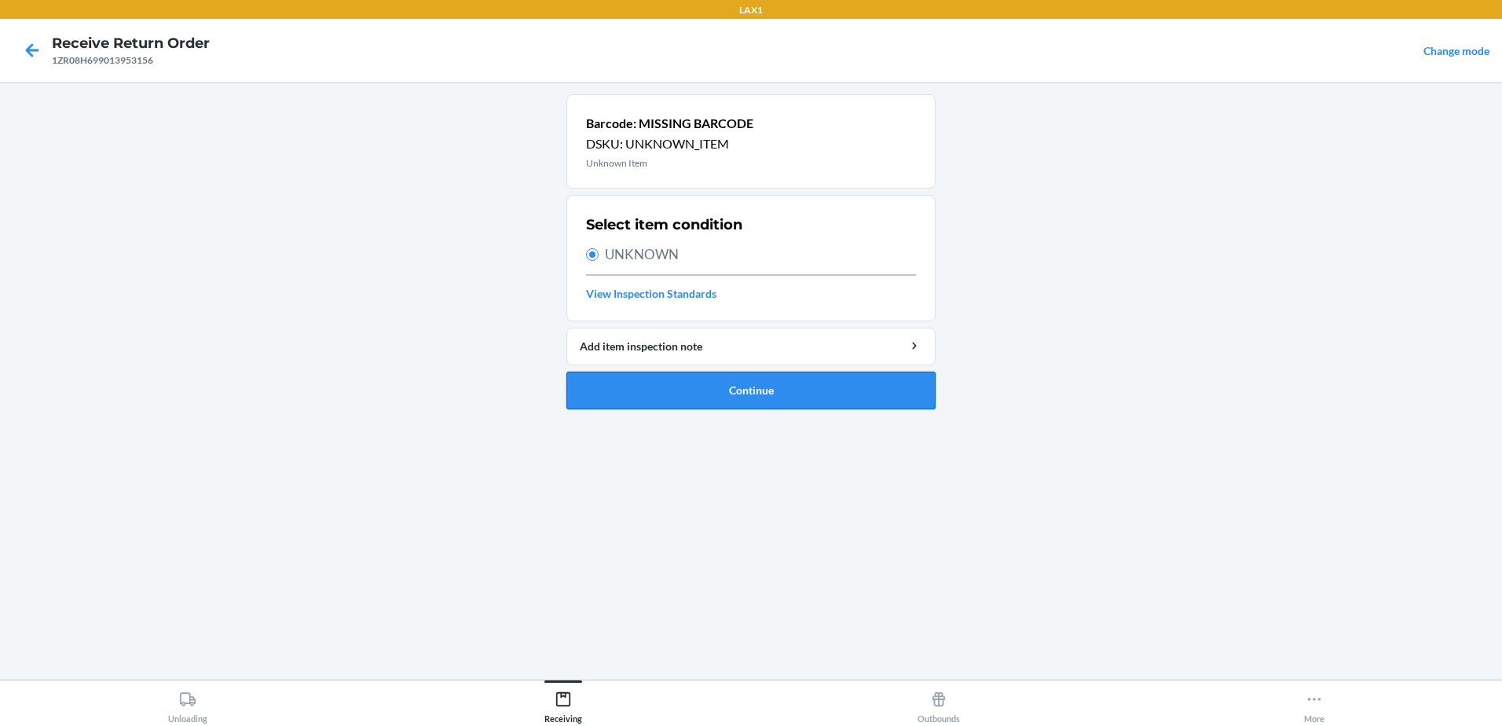
click at [774, 392] on button "Continue" at bounding box center [750, 391] width 369 height 38
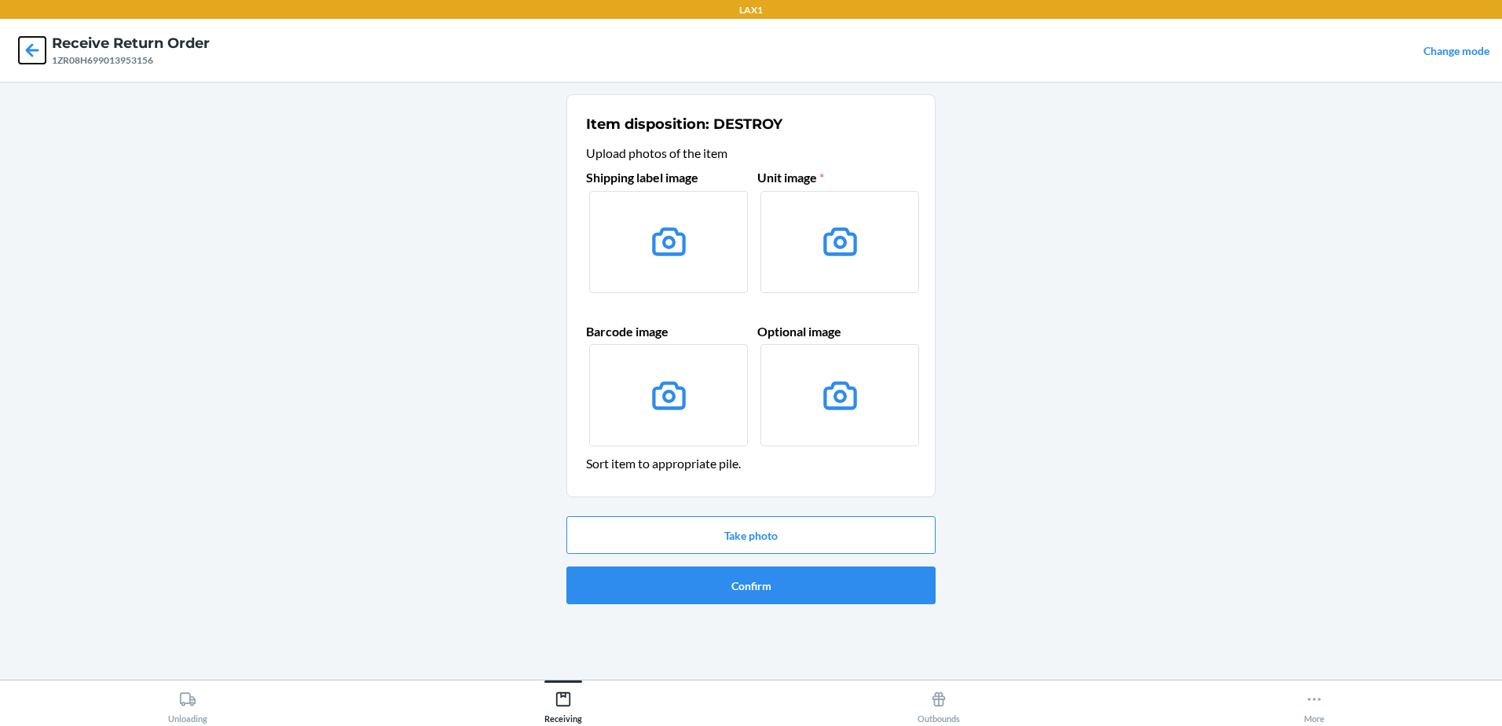
click at [32, 50] on icon at bounding box center [32, 49] width 13 height 13
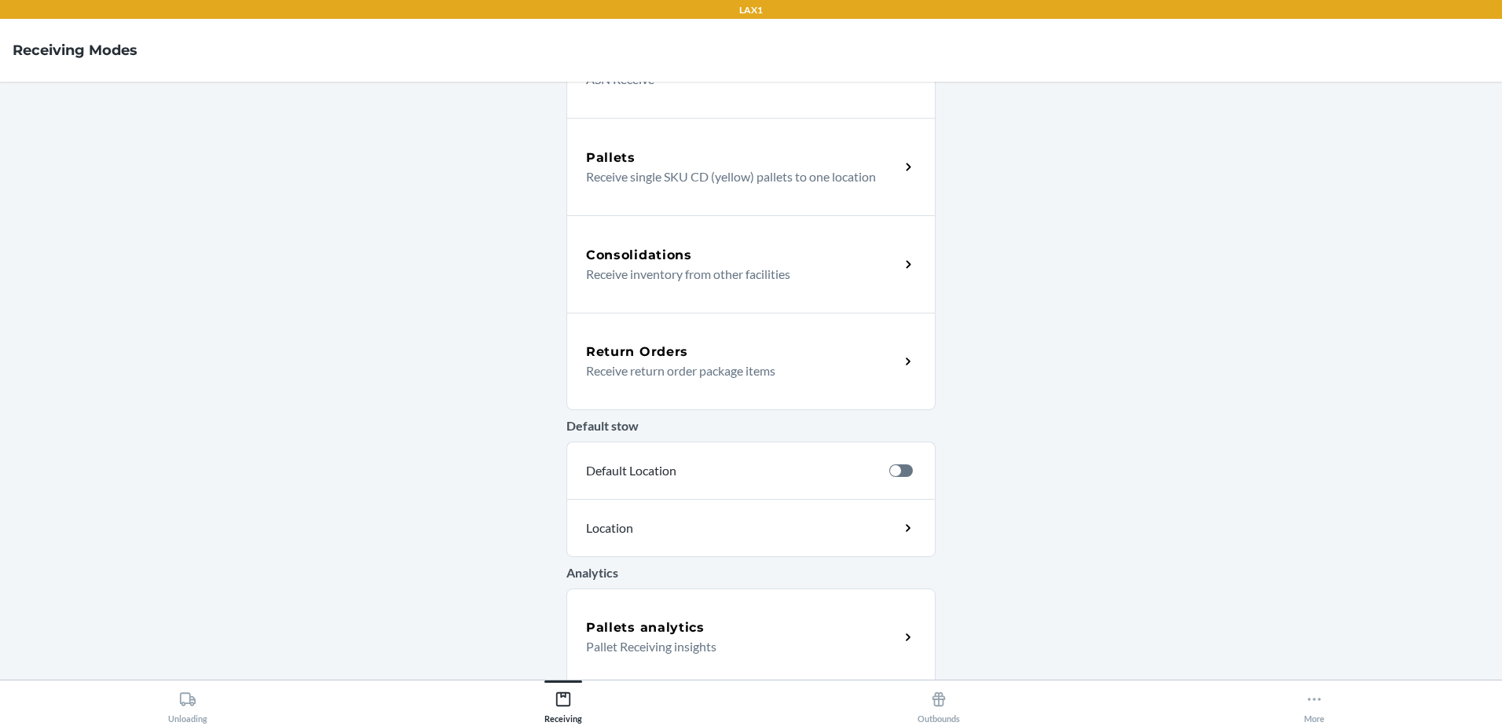
scroll to position [272, 0]
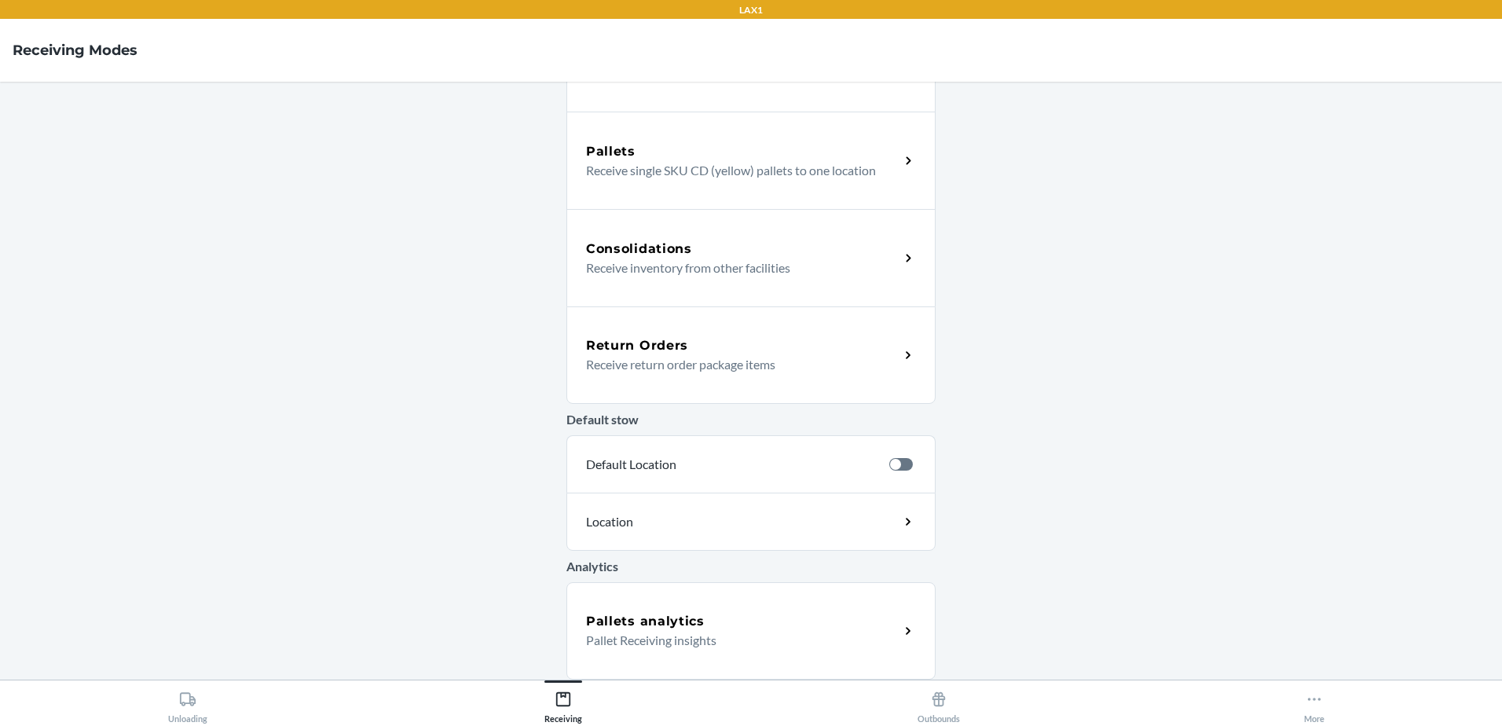
click at [663, 350] on h5 "Return Orders" at bounding box center [637, 345] width 102 height 19
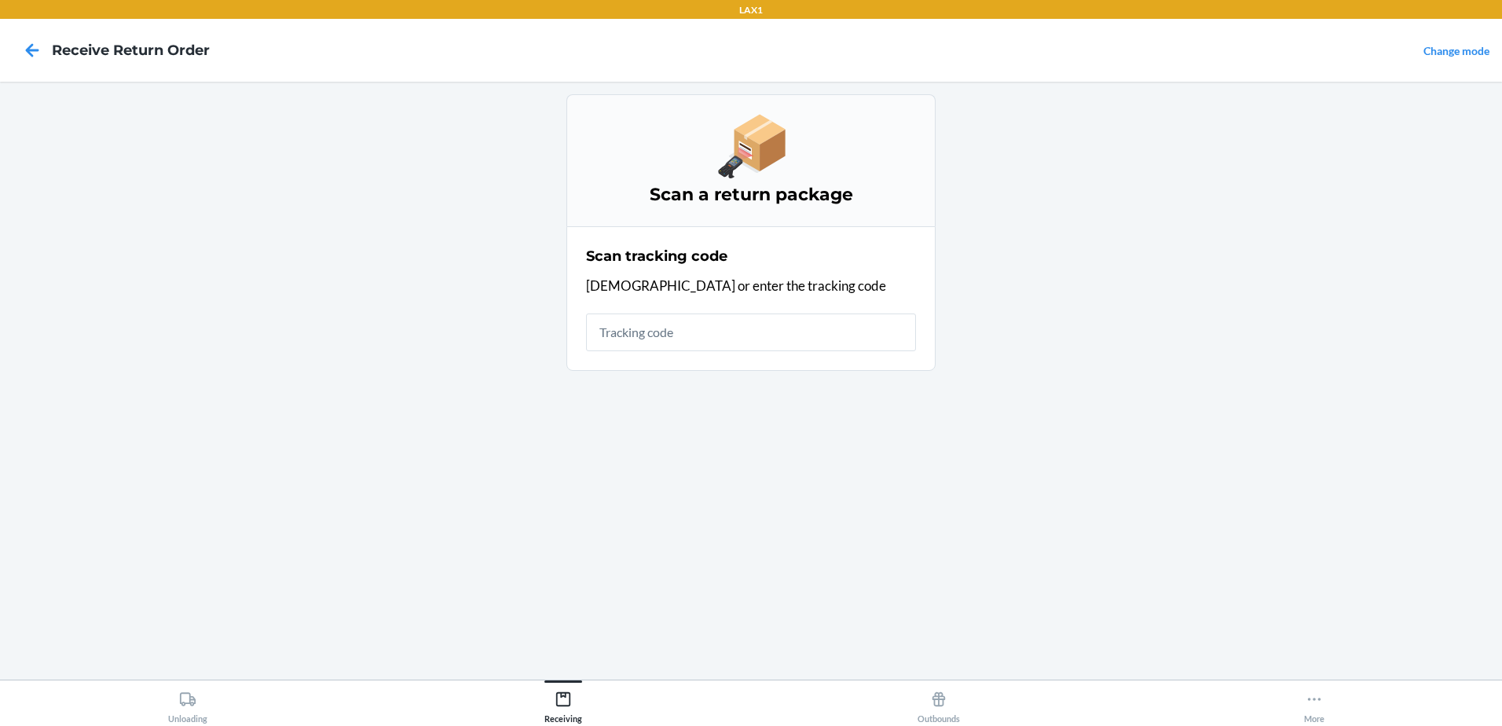
click at [664, 342] on input "text" at bounding box center [751, 332] width 330 height 38
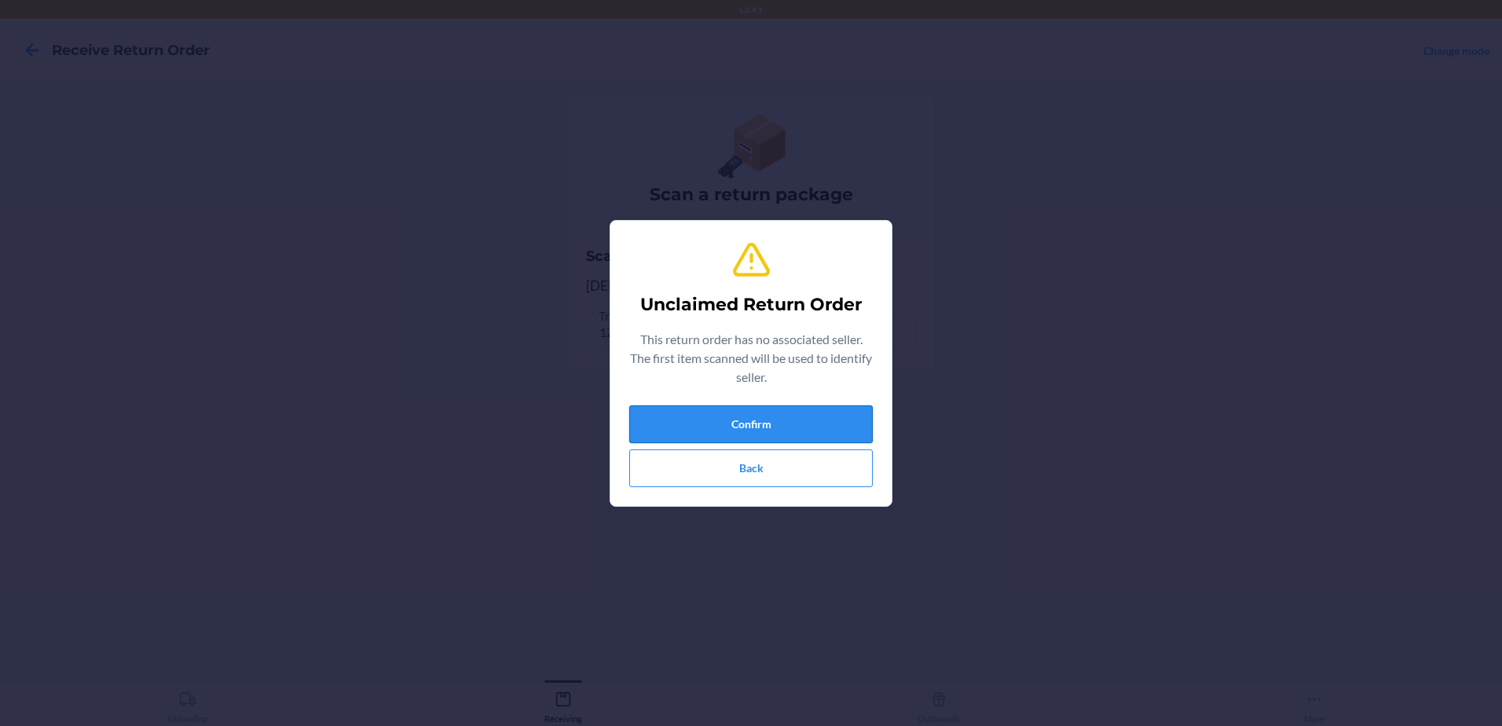
click at [772, 423] on button "Confirm" at bounding box center [750, 424] width 243 height 38
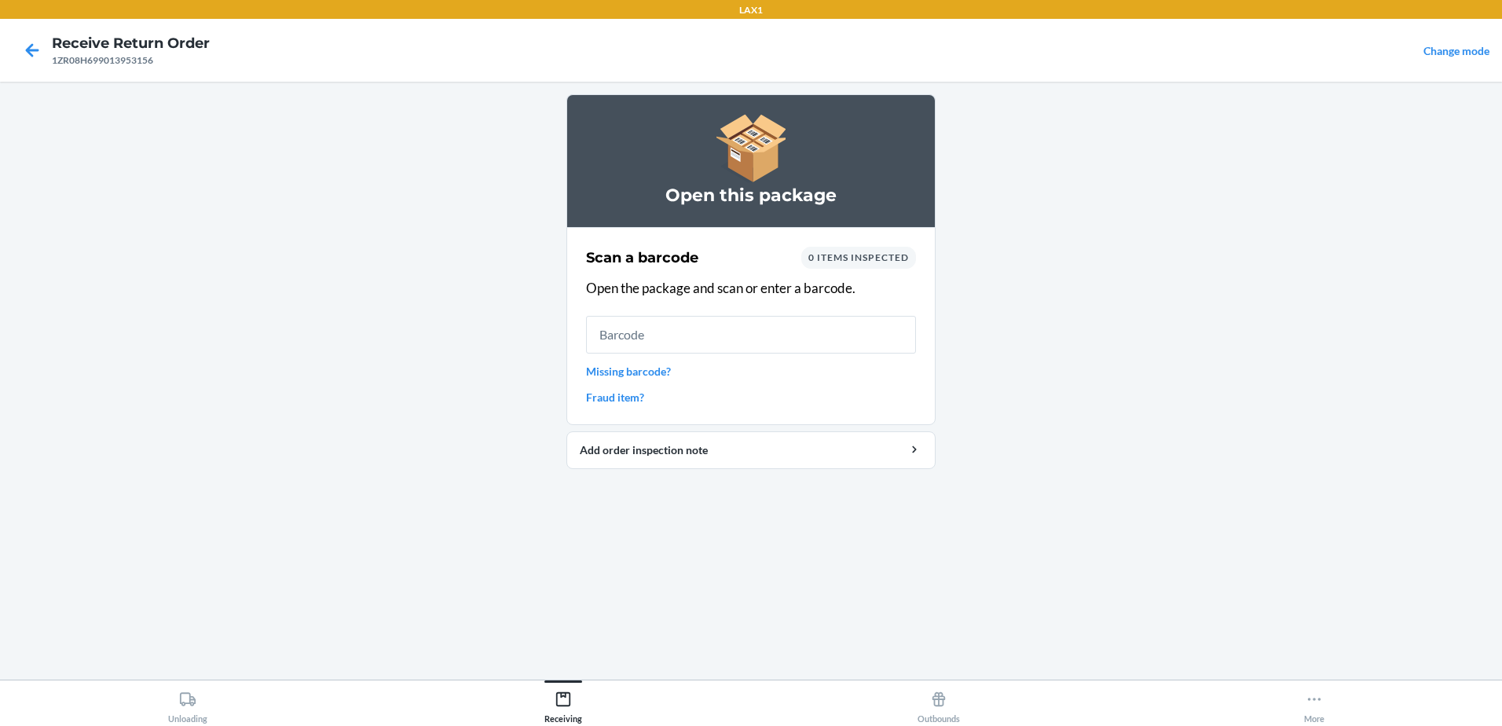
click at [594, 375] on link "Missing barcode?" at bounding box center [751, 371] width 330 height 16
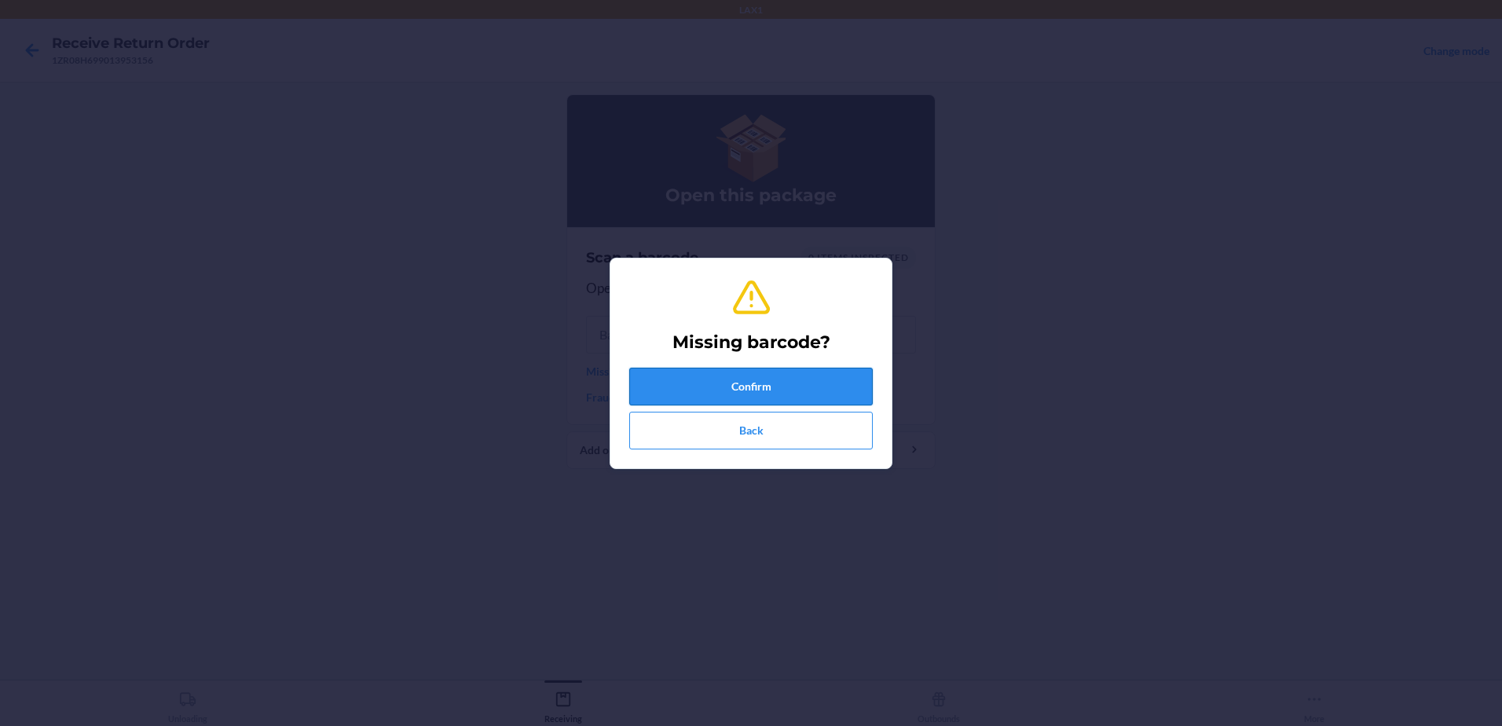
click at [735, 380] on button "Confirm" at bounding box center [750, 387] width 243 height 38
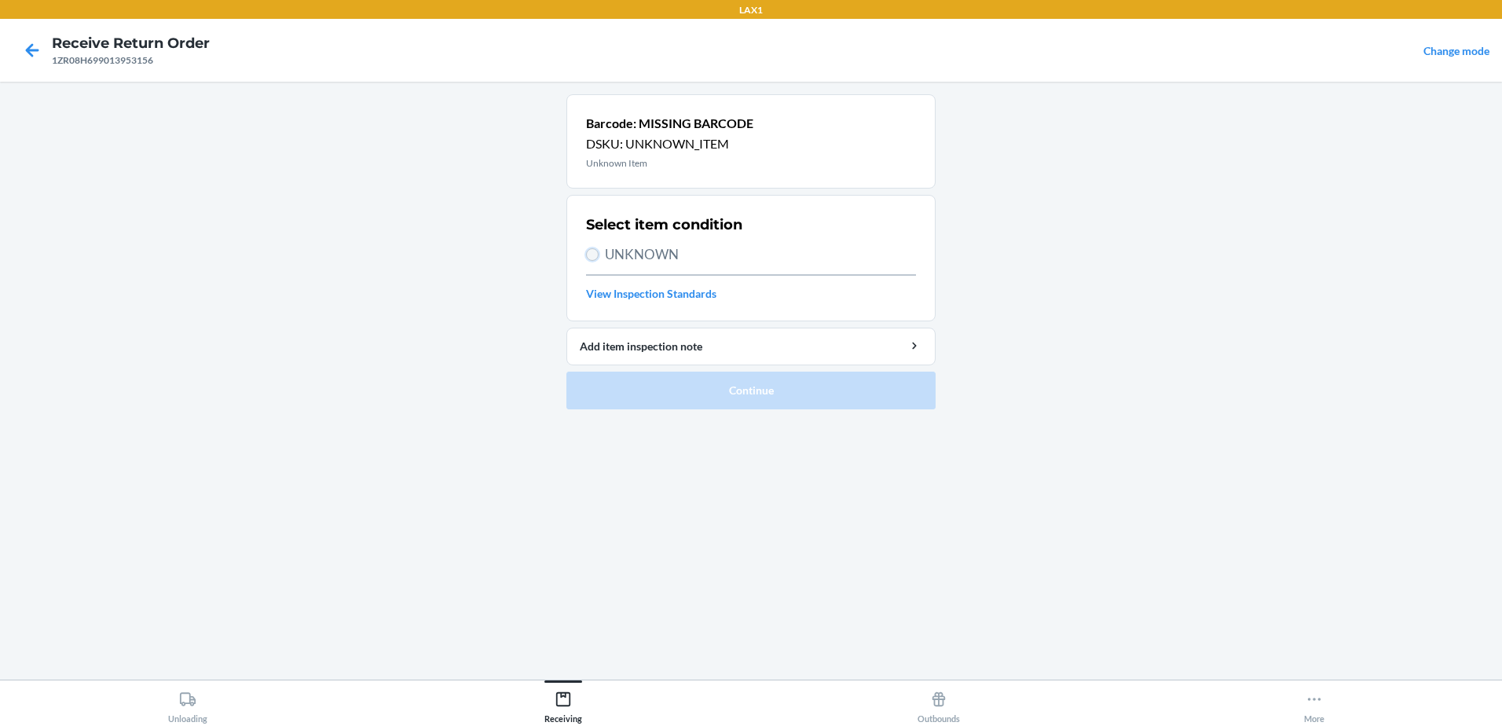
click at [592, 257] on input "UNKNOWN" at bounding box center [592, 254] width 13 height 13
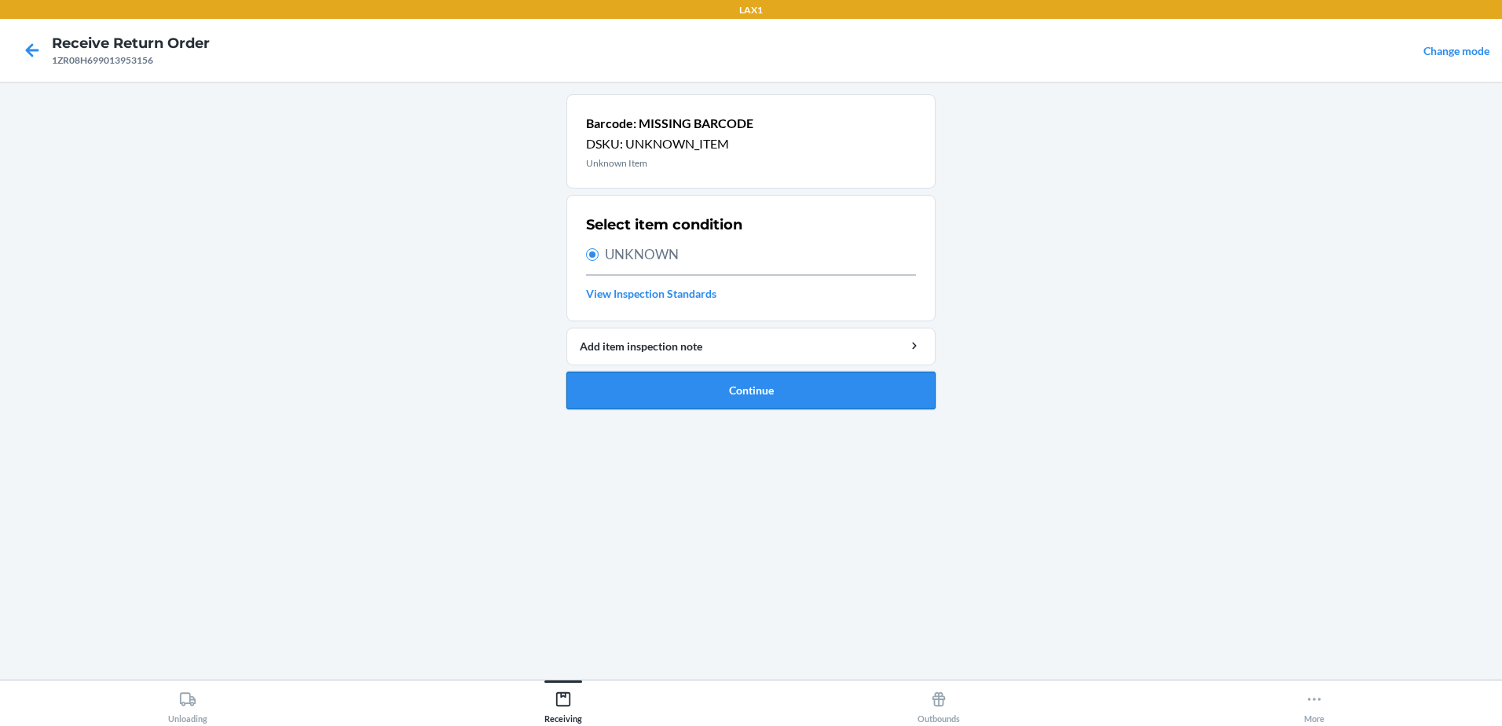
click at [725, 396] on button "Continue" at bounding box center [750, 391] width 369 height 38
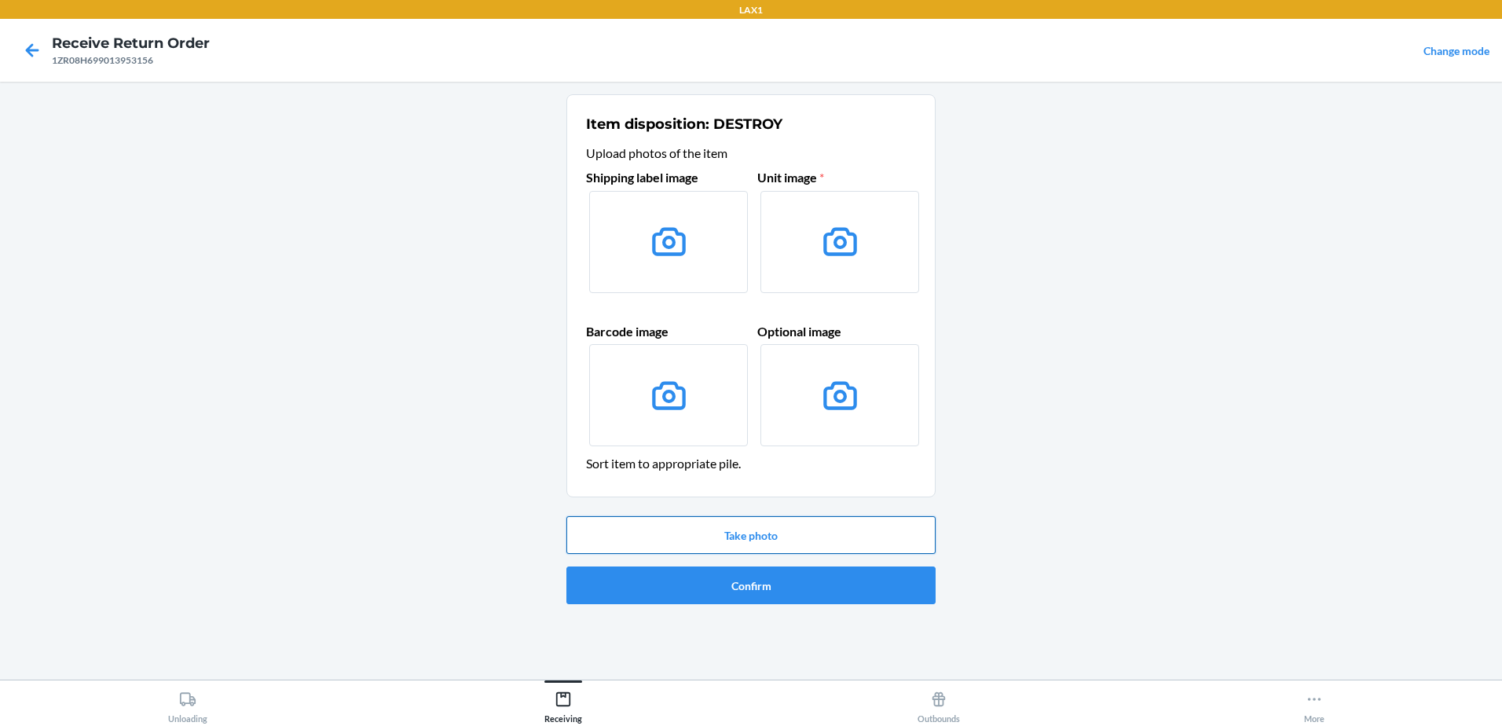
click at [740, 536] on button "Take photo" at bounding box center [750, 535] width 369 height 38
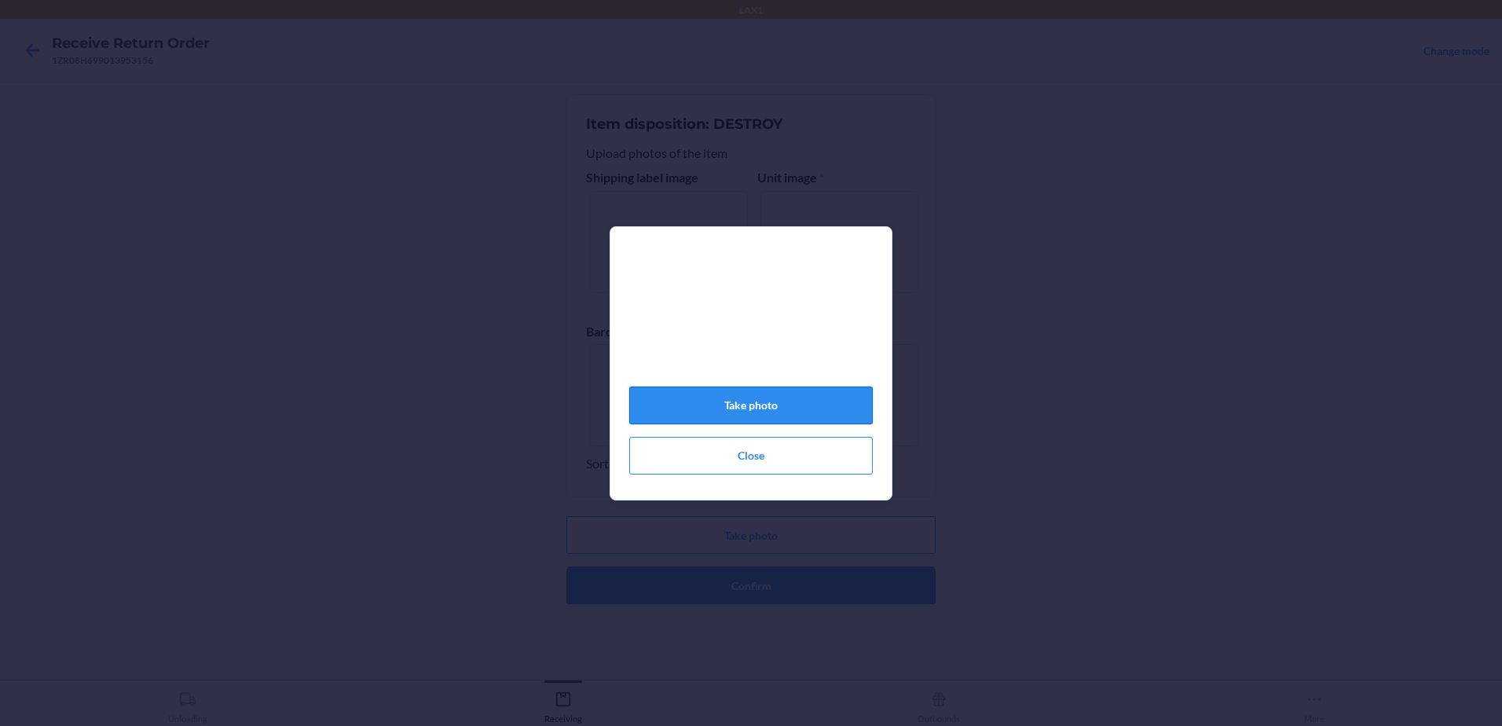
click at [838, 418] on button "Take photo" at bounding box center [750, 405] width 243 height 38
click at [803, 472] on button "Close" at bounding box center [750, 456] width 243 height 38
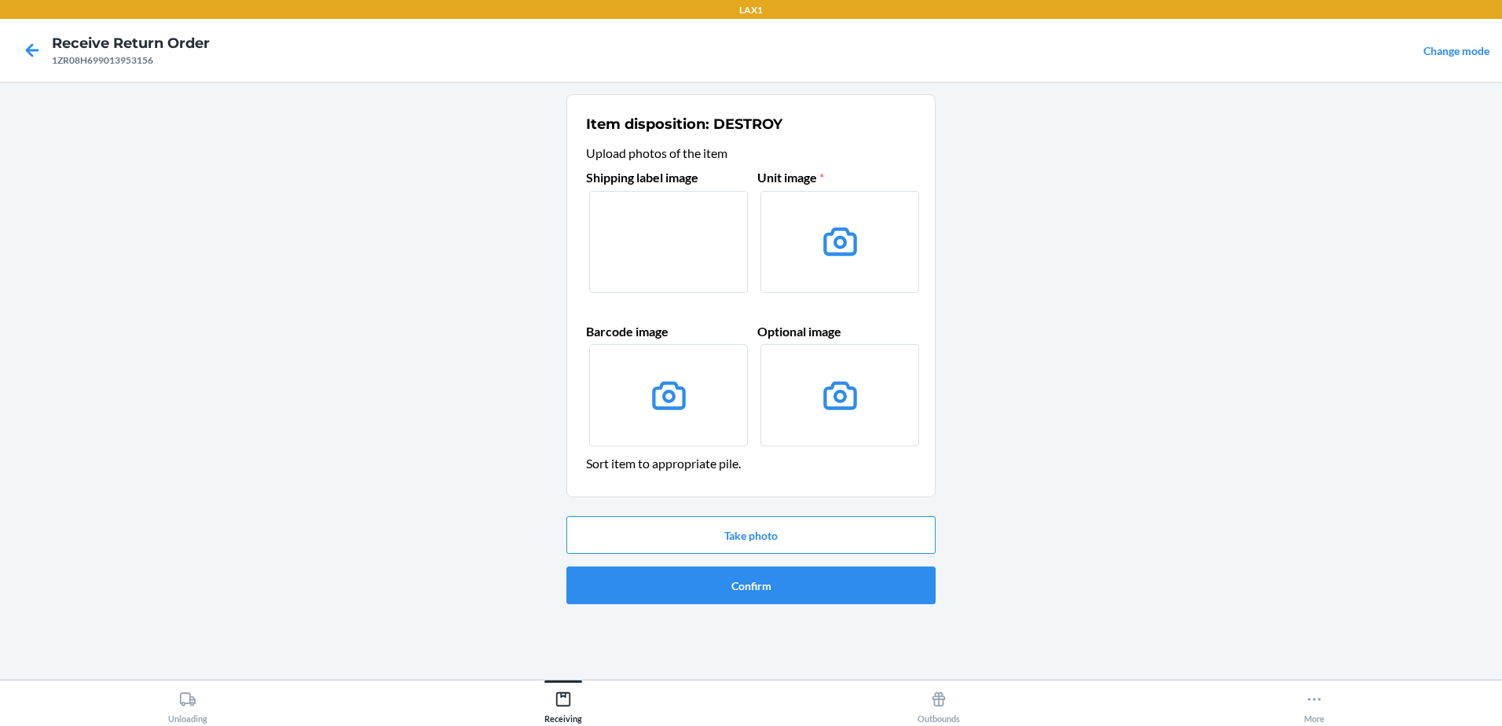
click at [665, 248] on label at bounding box center [668, 242] width 159 height 102
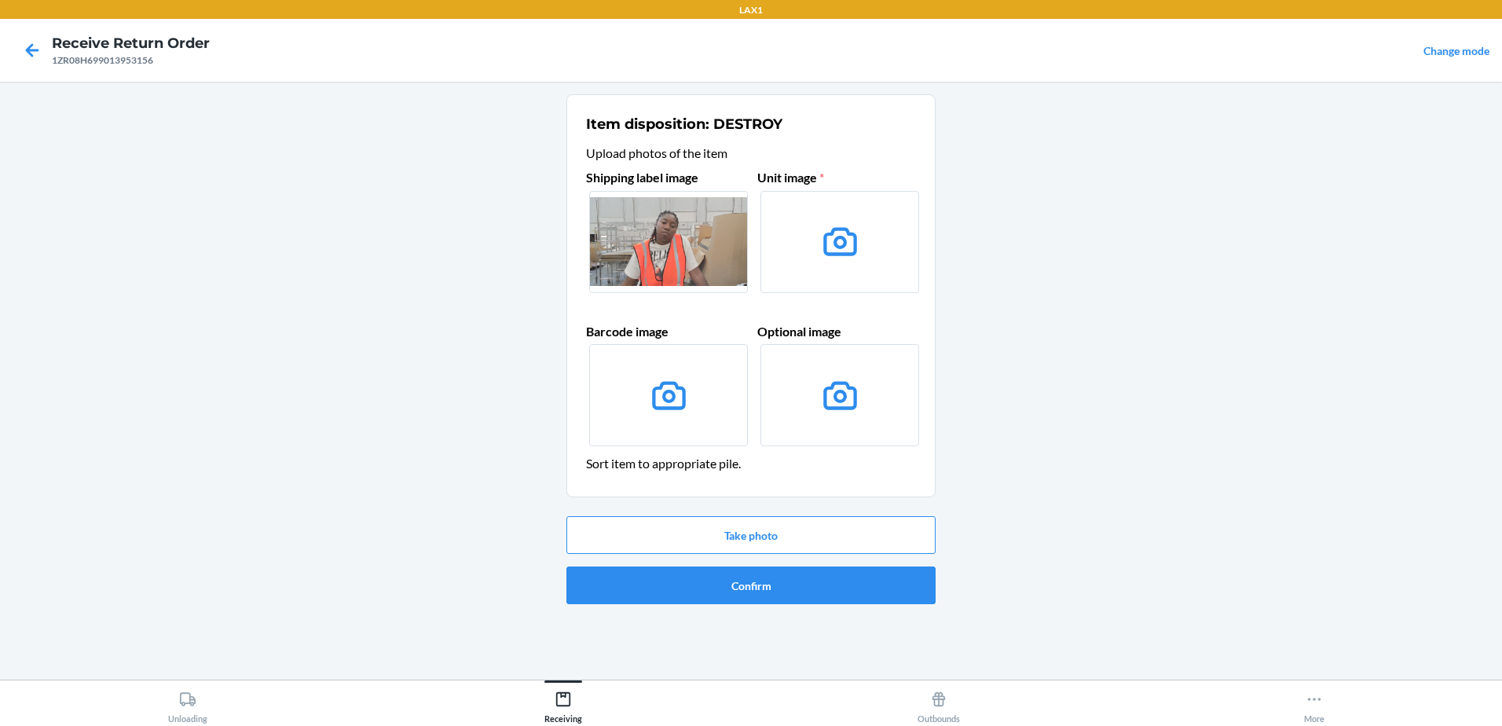
click at [0, 0] on input "file" at bounding box center [0, 0] width 0 height 0
drag, startPoint x: 669, startPoint y: 227, endPoint x: 474, endPoint y: 435, distance: 285.1
click at [476, 443] on main "Item disposition: DESTROY Upload photos of the item Shipping label image Unit i…" at bounding box center [751, 381] width 1502 height 598
click at [23, 47] on icon at bounding box center [32, 50] width 27 height 27
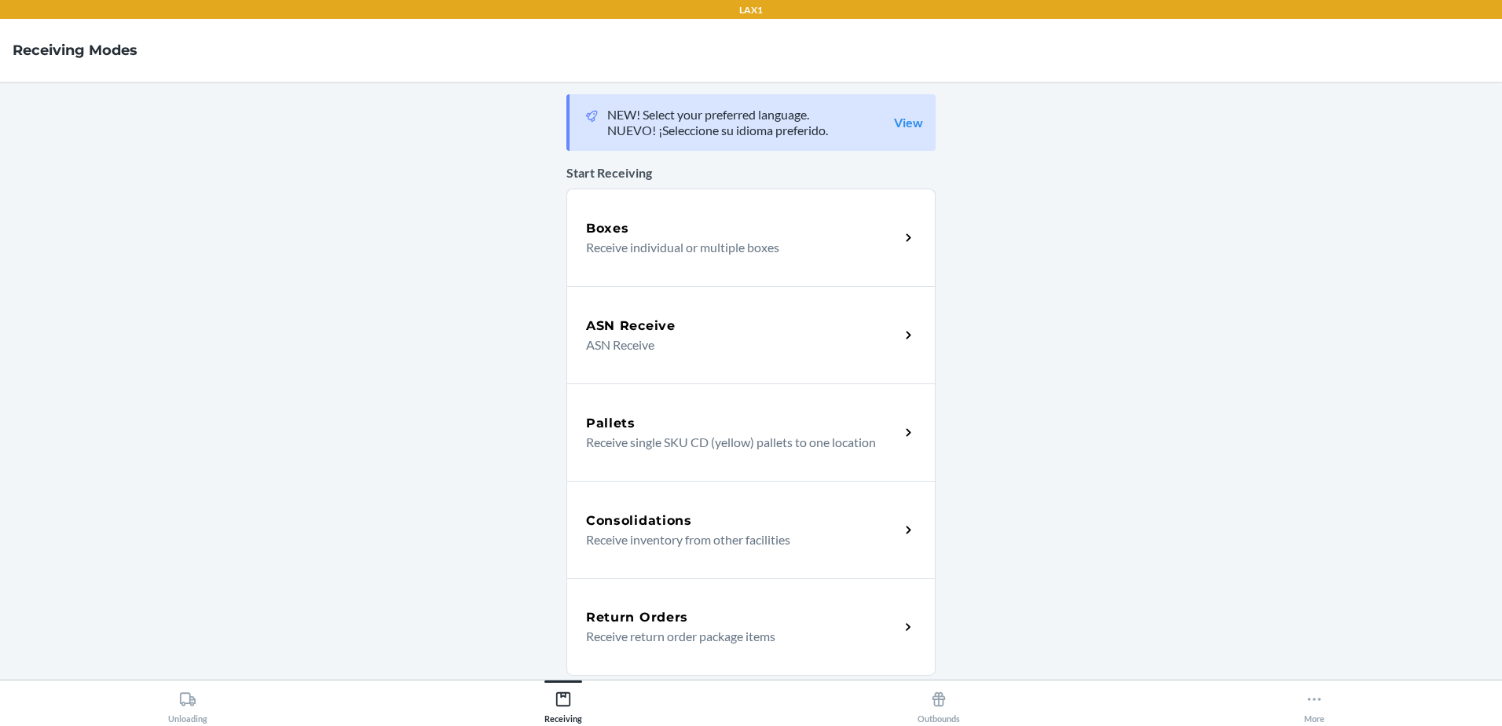
scroll to position [272, 0]
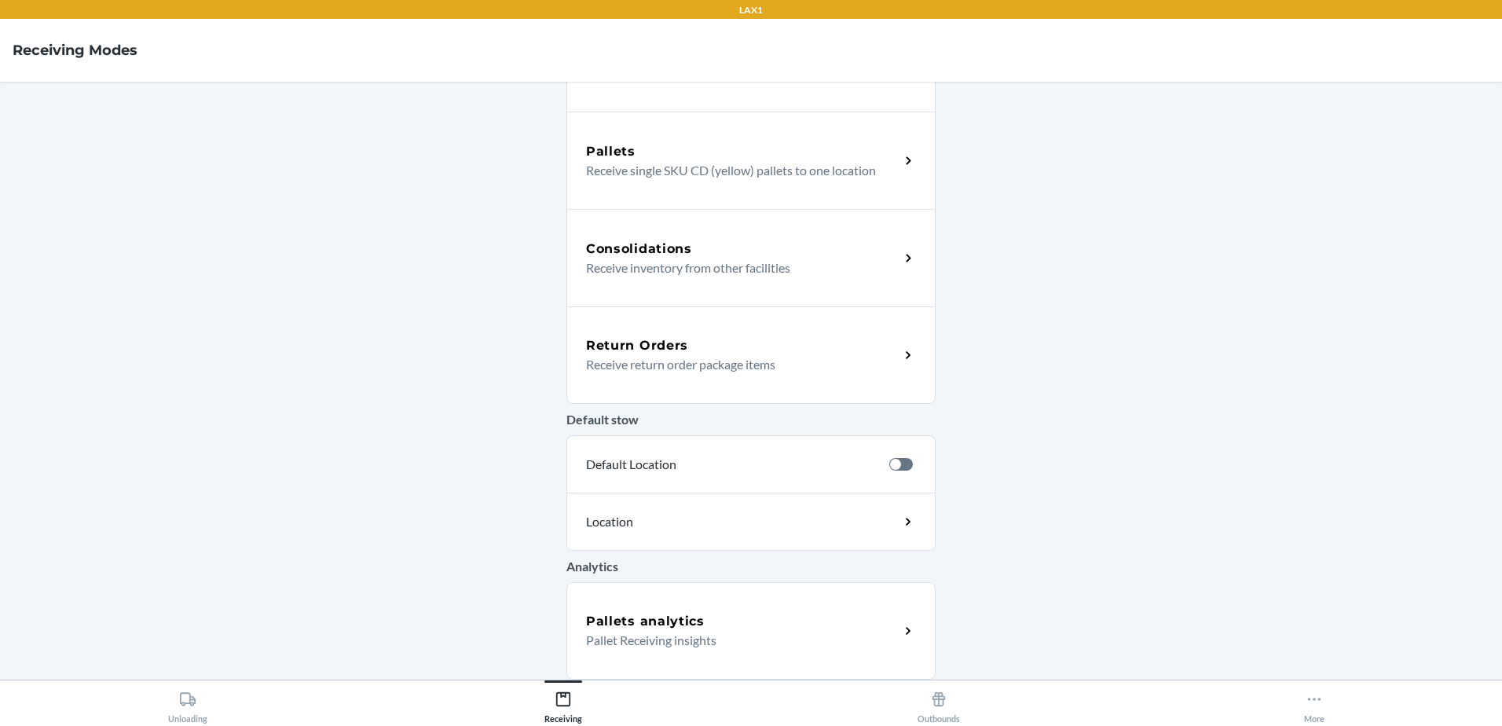
click at [654, 342] on h5 "Return Orders" at bounding box center [637, 345] width 102 height 19
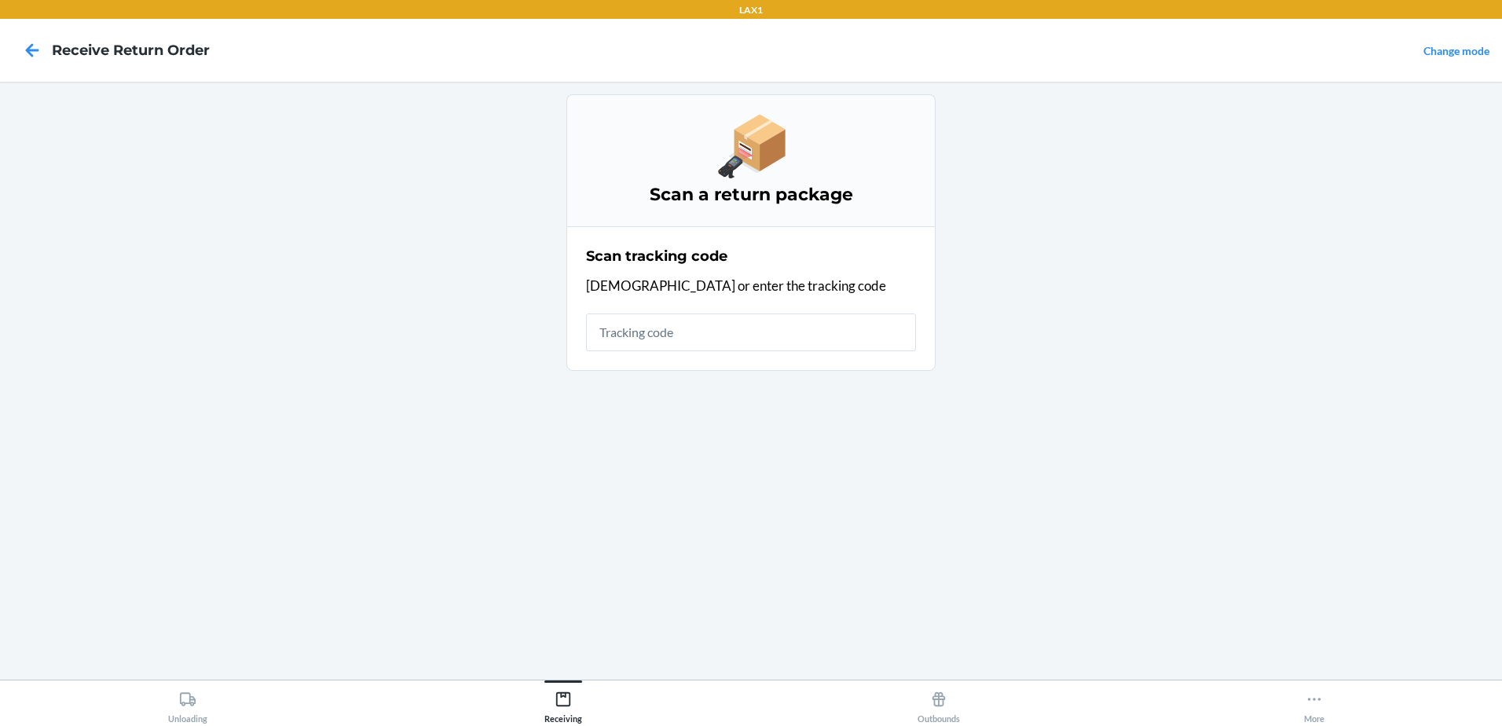
click at [665, 330] on input "text" at bounding box center [751, 332] width 330 height 38
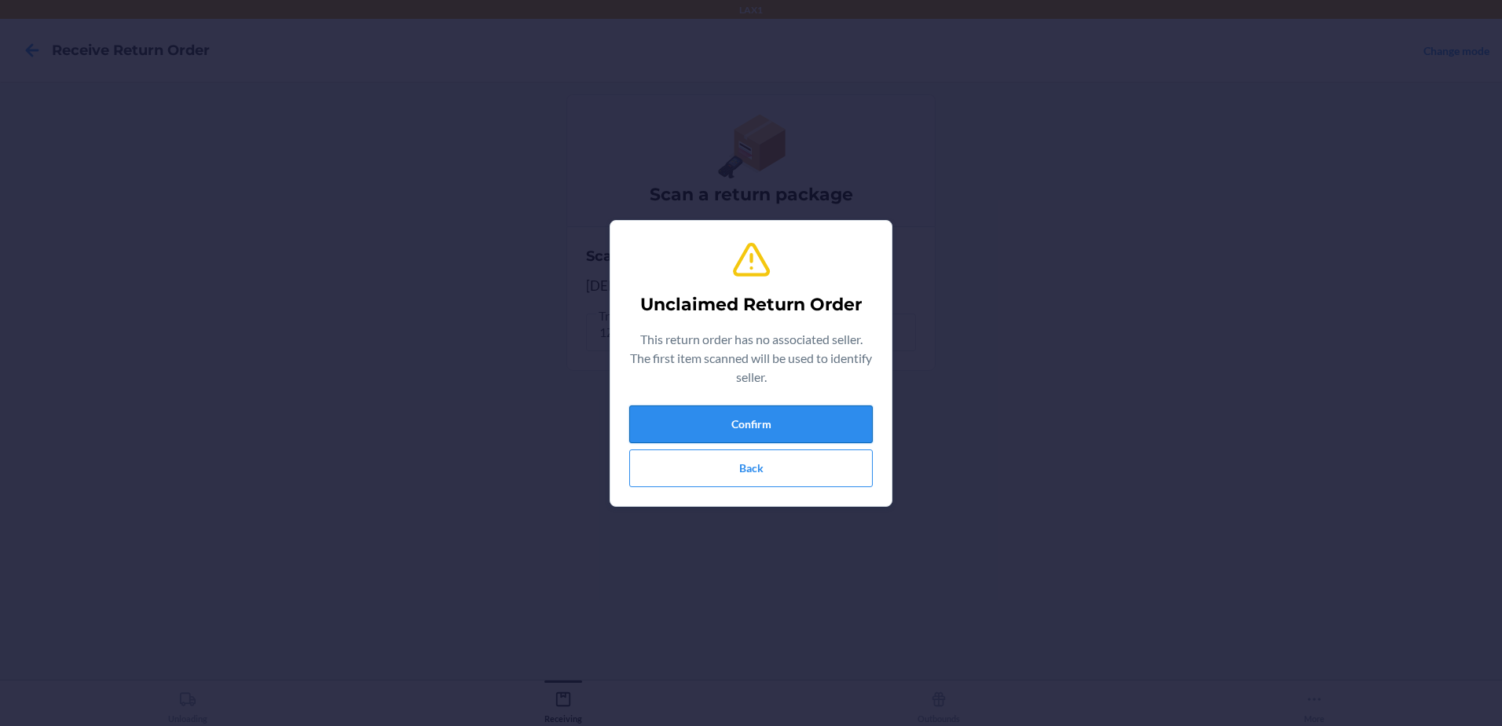
click at [858, 431] on button "Confirm" at bounding box center [750, 424] width 243 height 38
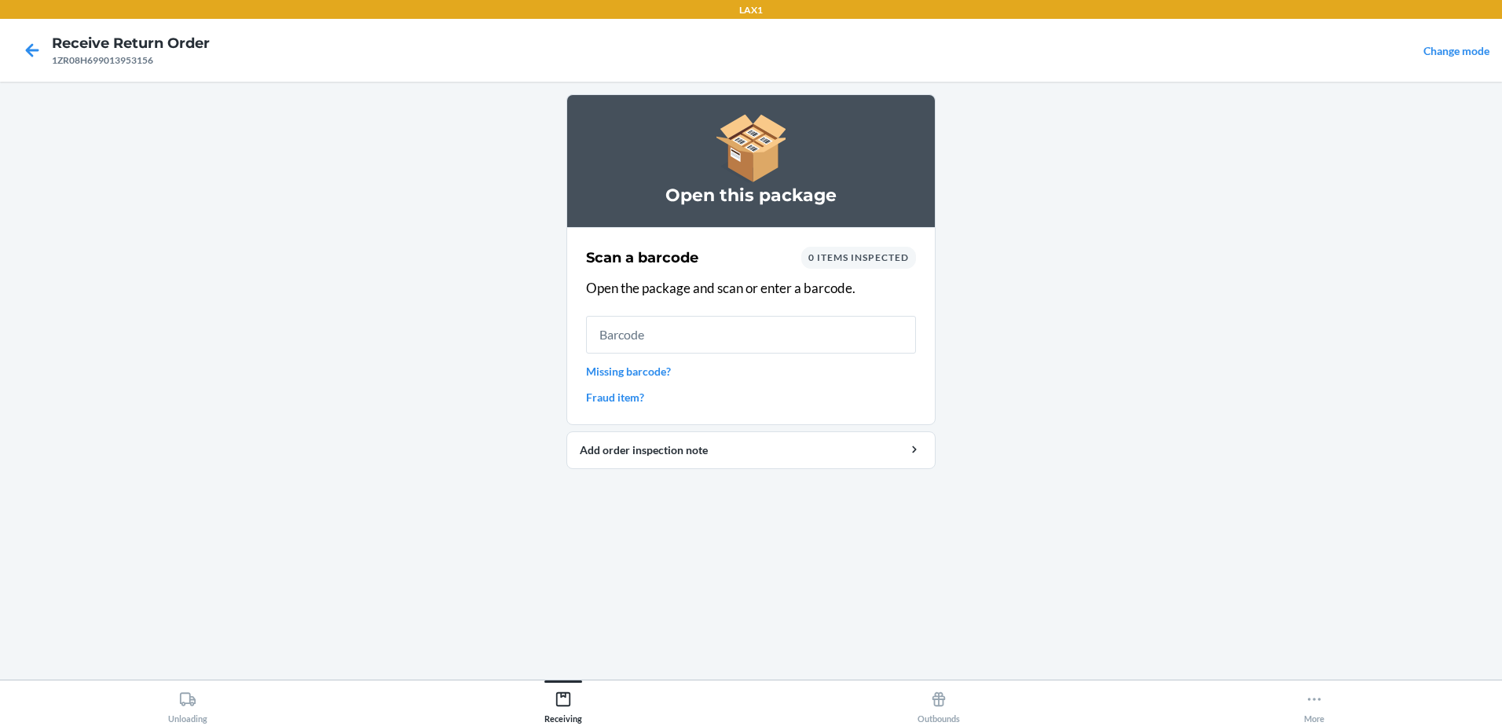
click at [641, 369] on link "Missing barcode?" at bounding box center [751, 371] width 330 height 16
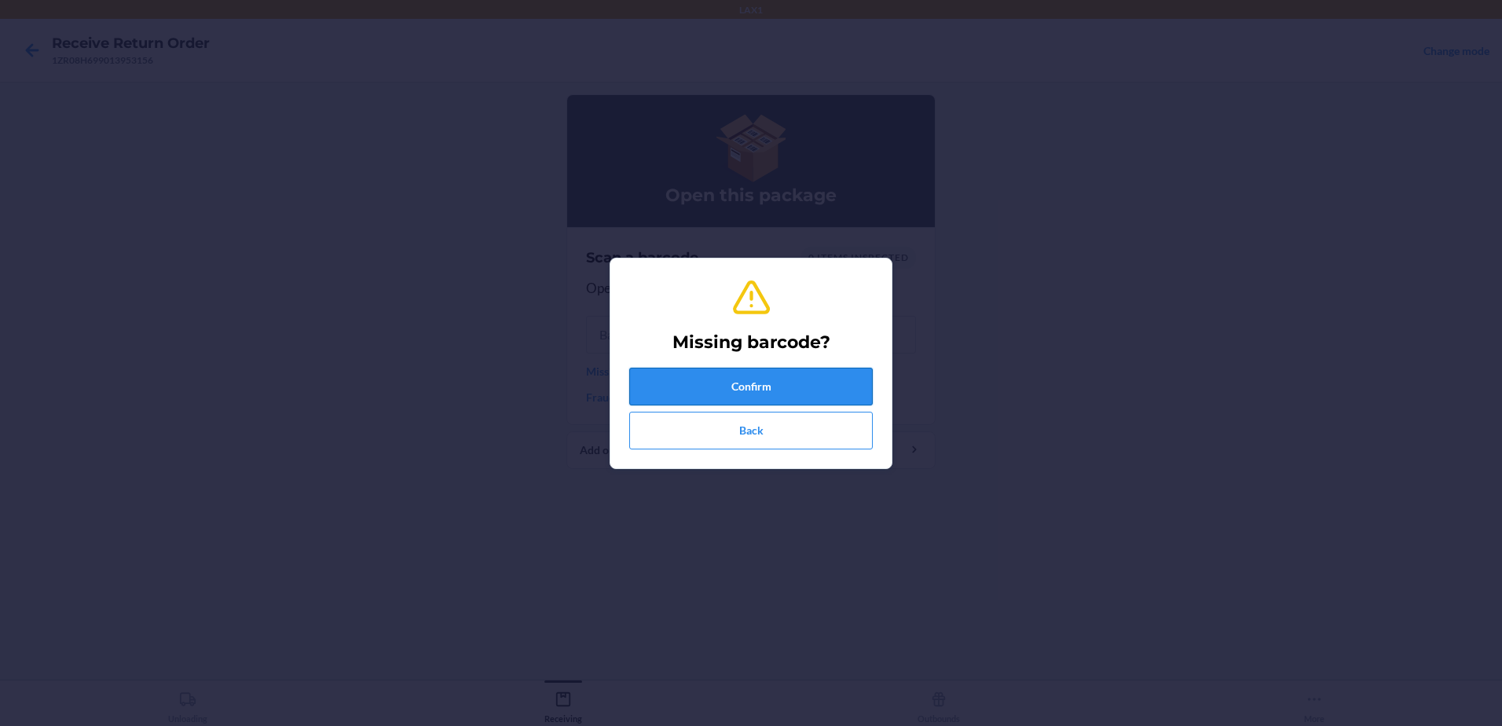
click at [732, 386] on button "Confirm" at bounding box center [750, 387] width 243 height 38
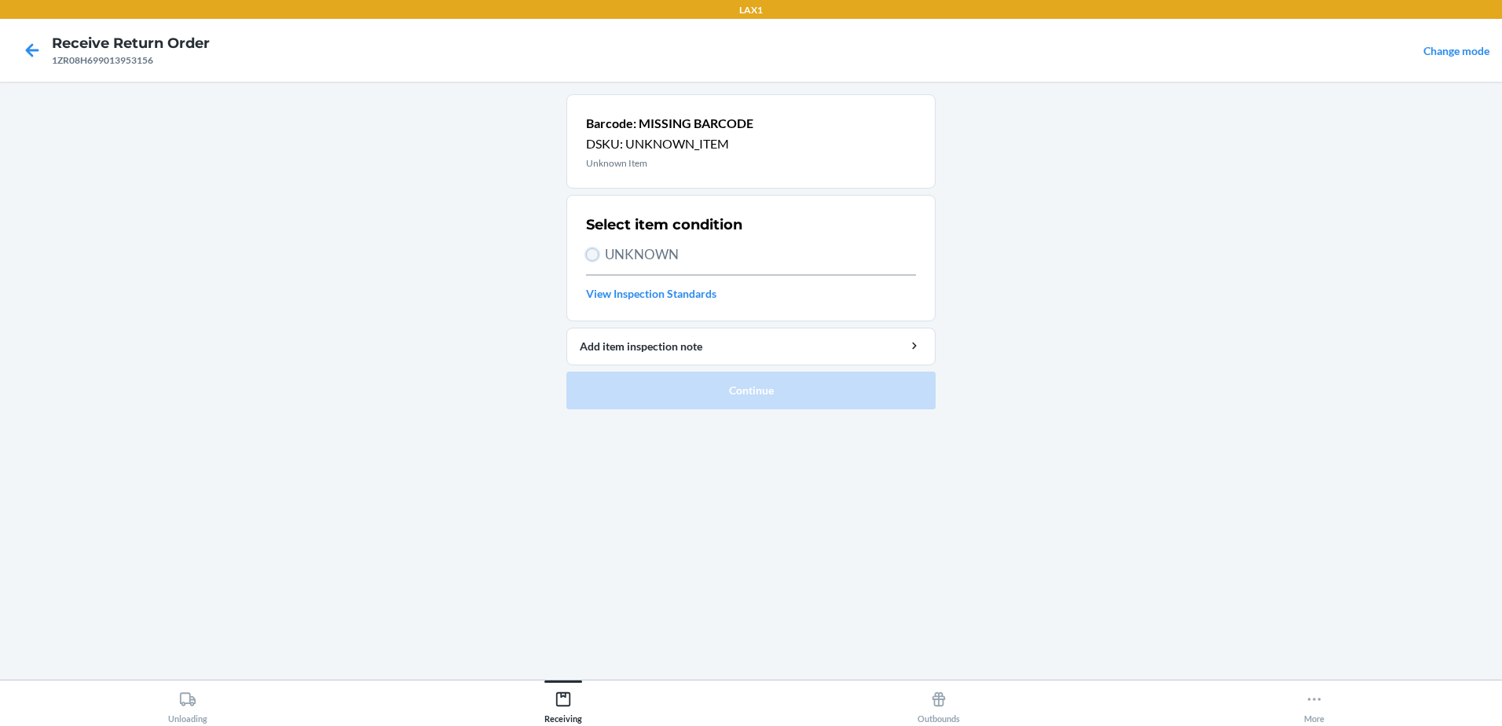
click at [591, 254] on input "UNKNOWN" at bounding box center [592, 254] width 13 height 13
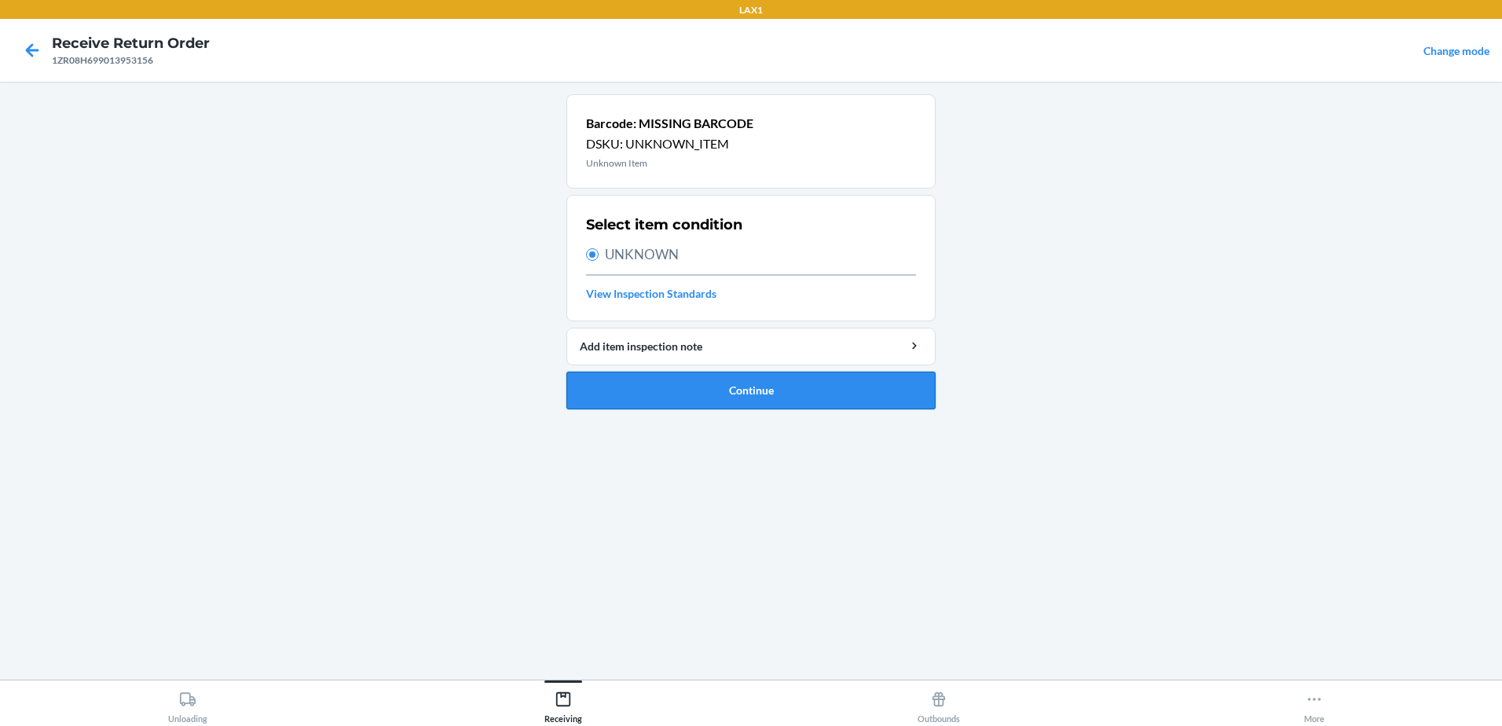
click at [793, 393] on button "Continue" at bounding box center [750, 391] width 369 height 38
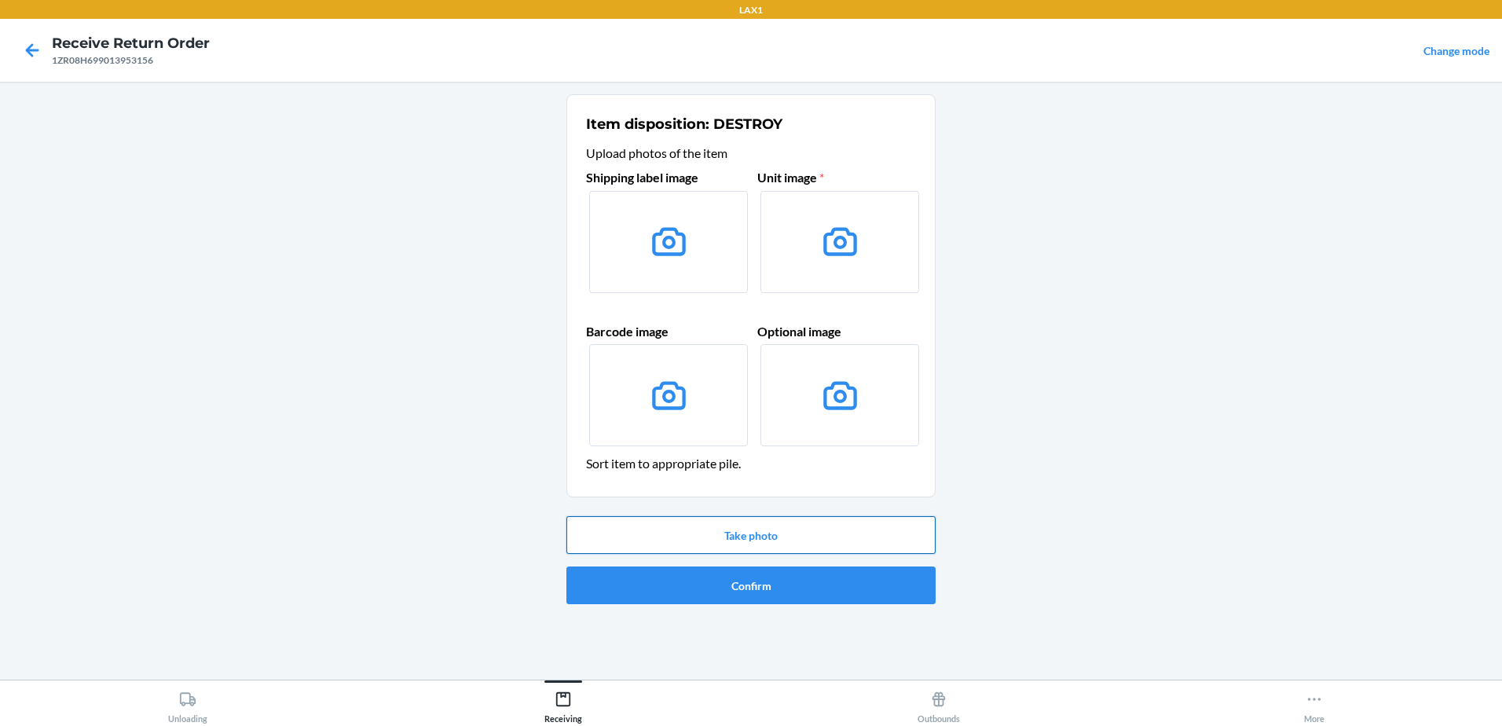
click at [801, 537] on button "Take photo" at bounding box center [750, 535] width 369 height 38
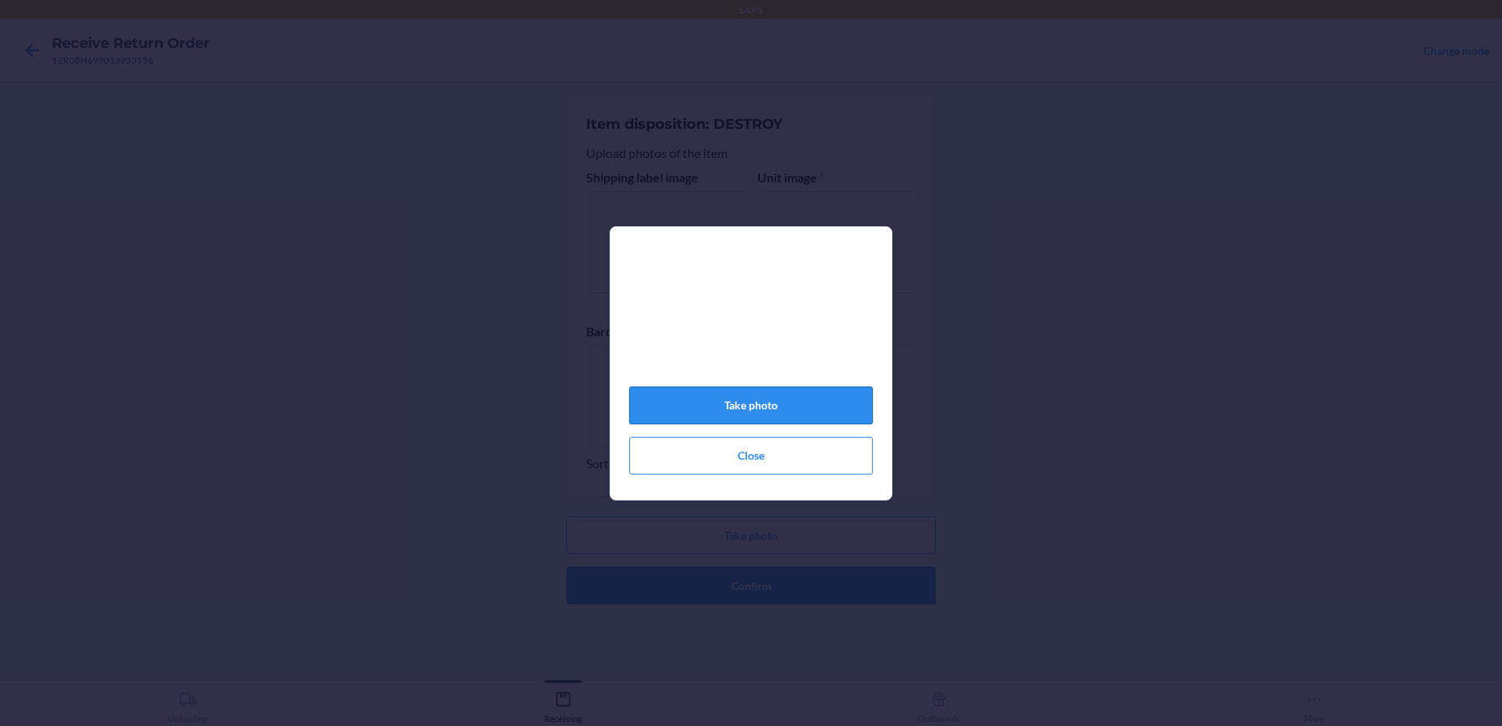
click at [787, 416] on button "Take photo" at bounding box center [750, 405] width 243 height 38
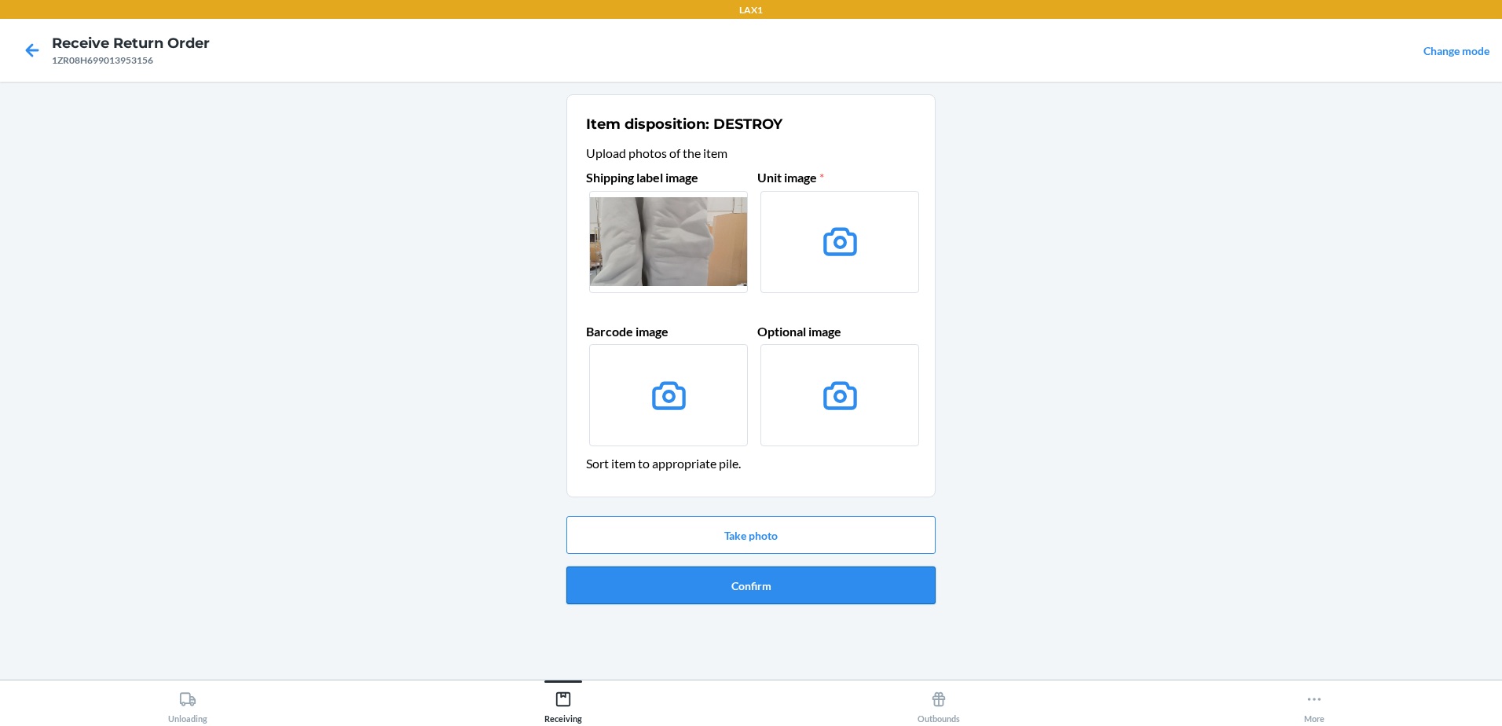
click at [864, 589] on button "Confirm" at bounding box center [750, 585] width 369 height 38
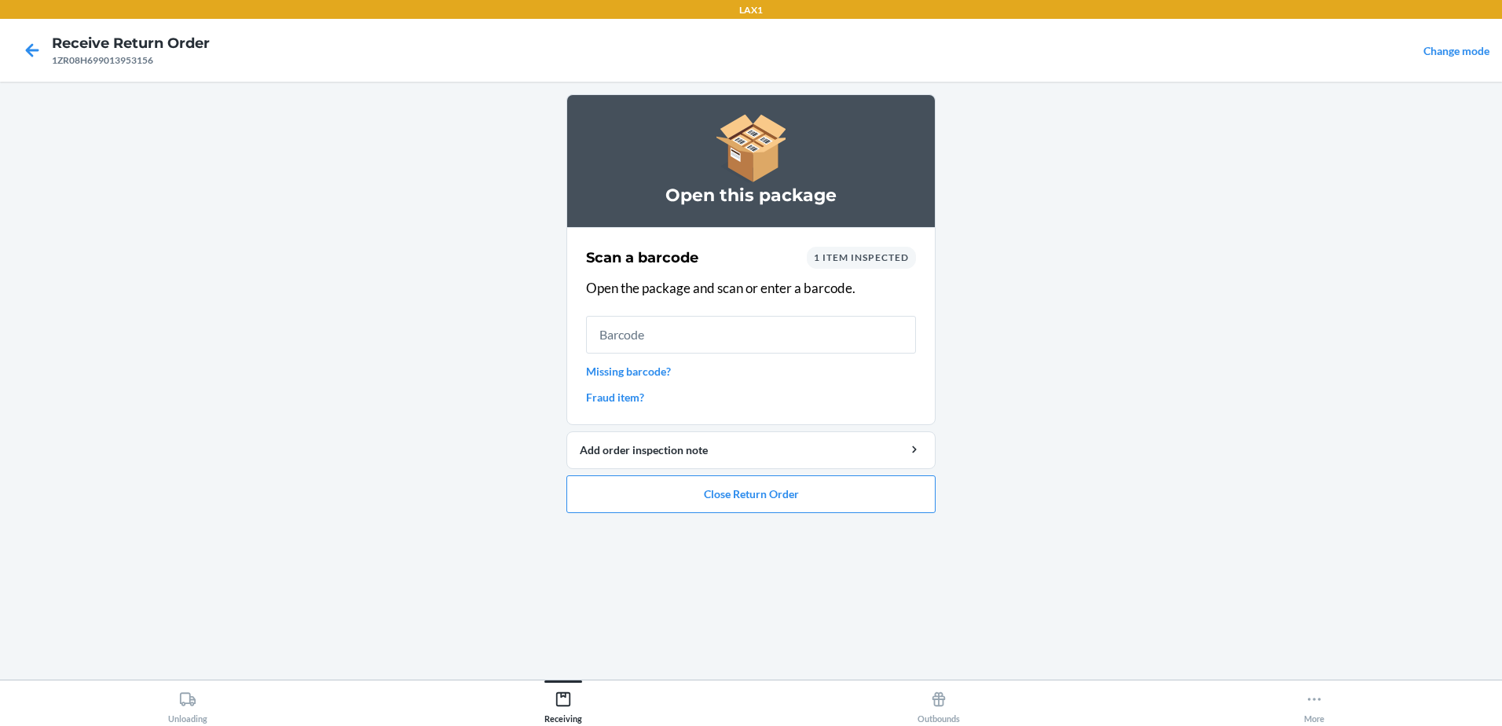
click at [624, 375] on link "Missing barcode?" at bounding box center [751, 371] width 330 height 16
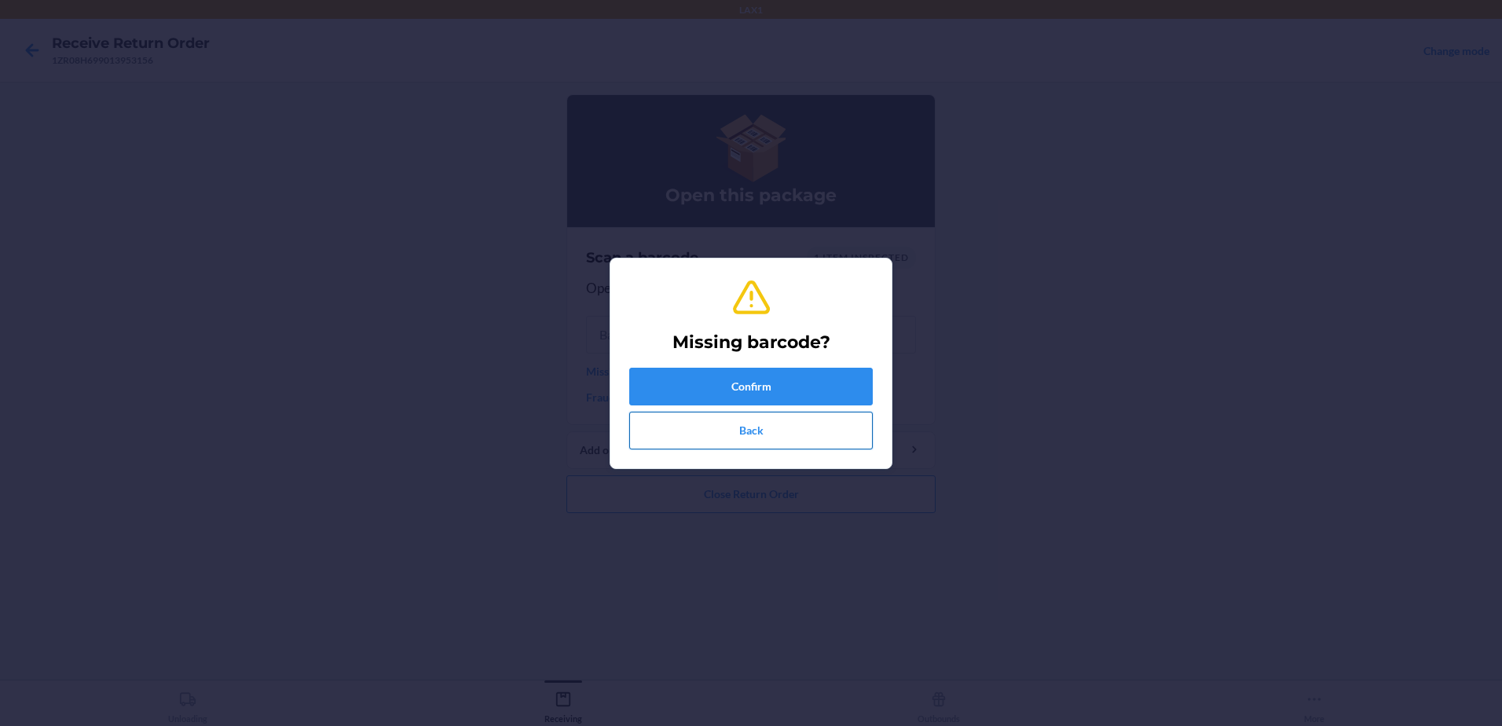
click at [706, 427] on button "Back" at bounding box center [750, 431] width 243 height 38
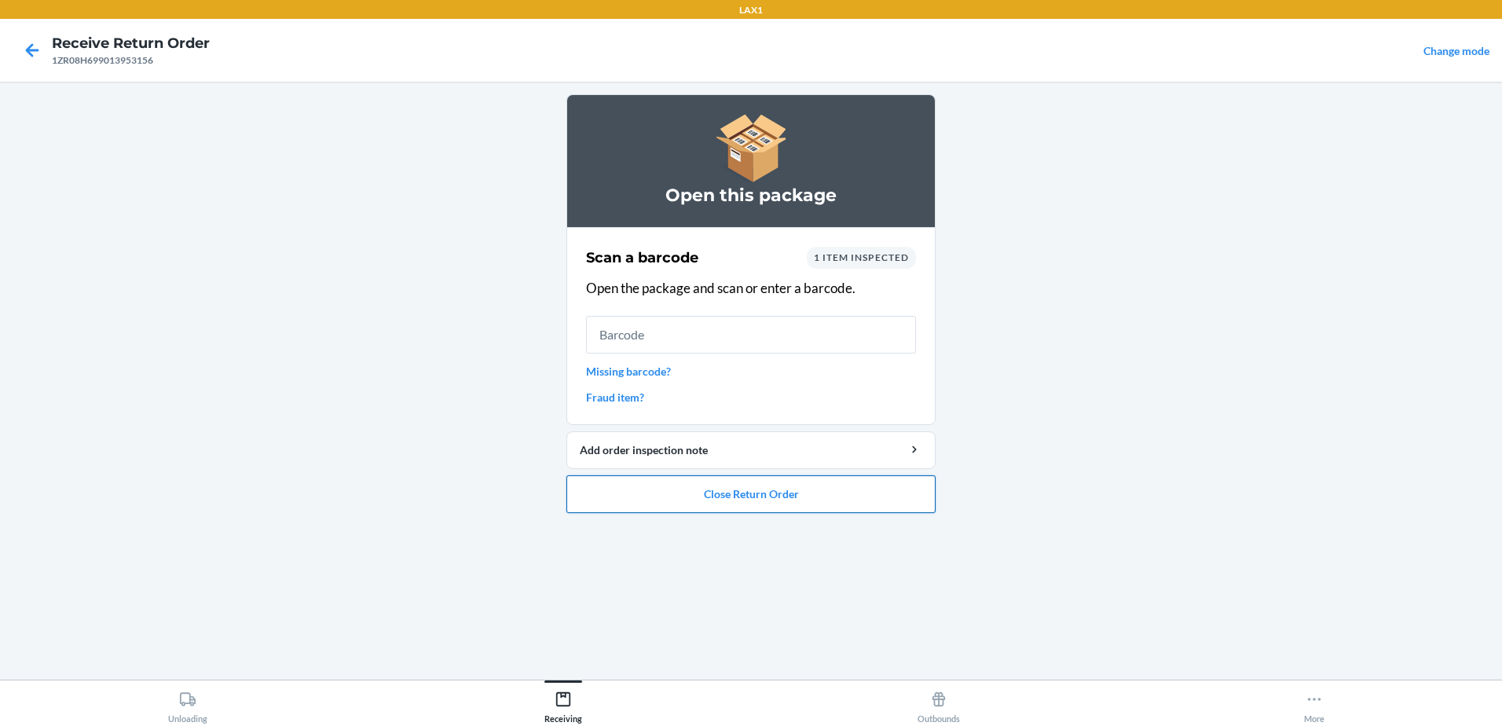
click at [752, 488] on button "Close Return Order" at bounding box center [750, 494] width 369 height 38
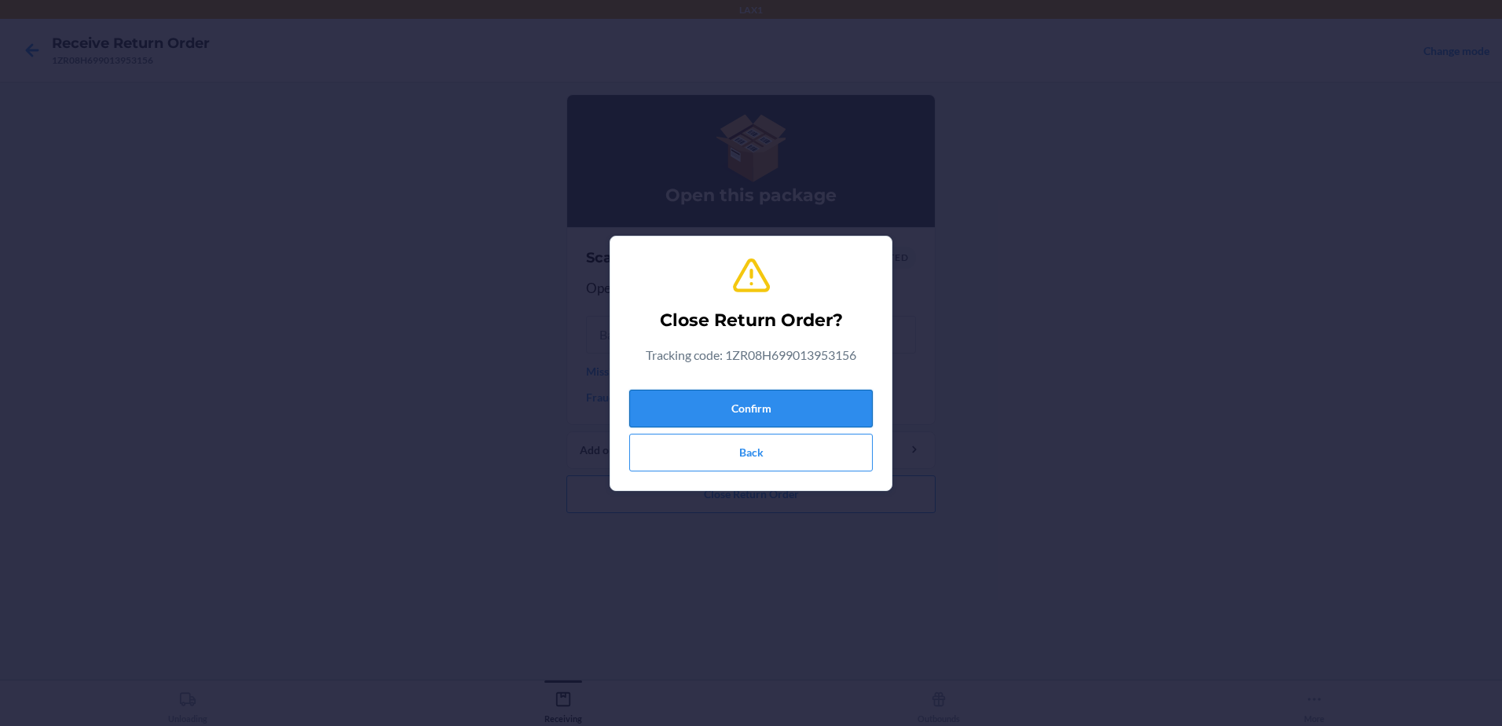
click at [748, 408] on button "Confirm" at bounding box center [750, 409] width 243 height 38
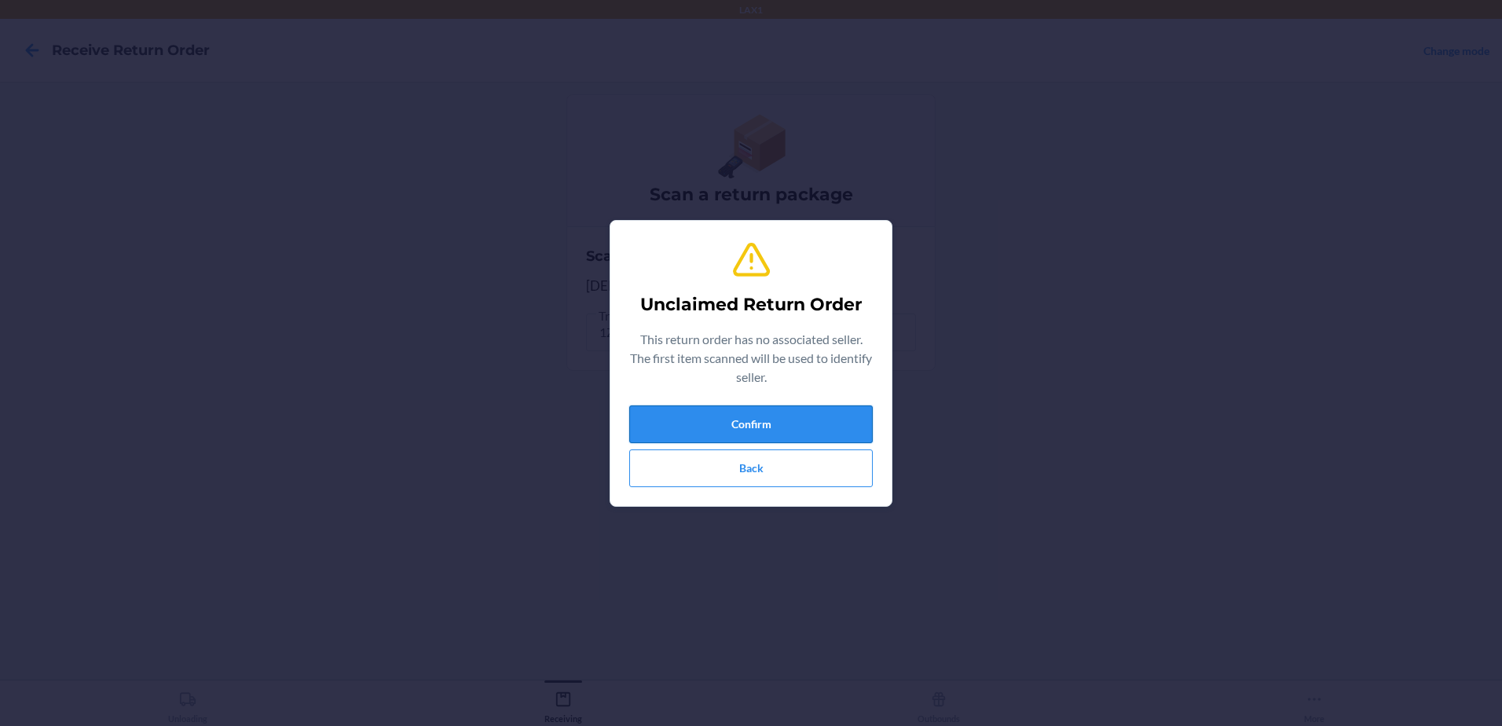
click at [845, 430] on button "Confirm" at bounding box center [750, 424] width 243 height 38
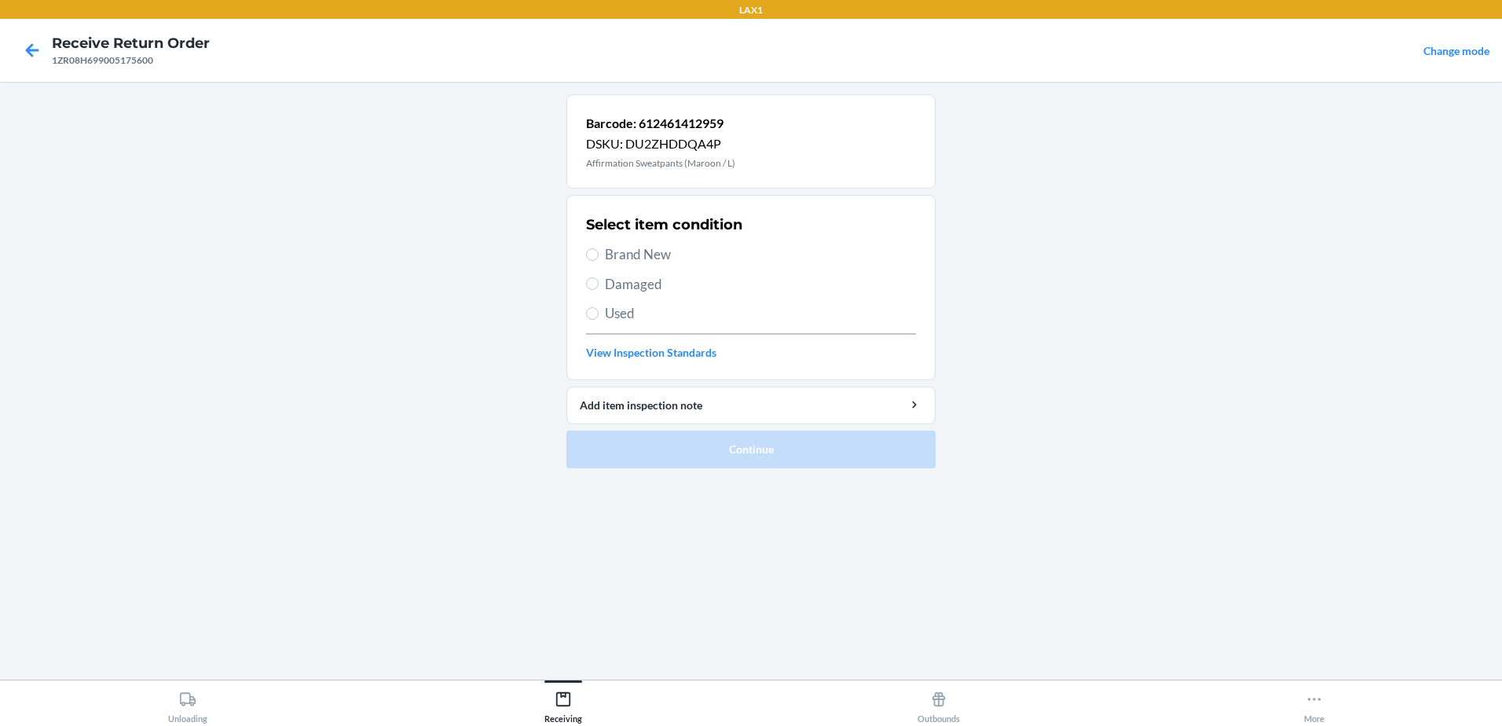
click at [603, 310] on label "Used" at bounding box center [751, 313] width 330 height 20
click at [599, 310] on input "Used" at bounding box center [592, 313] width 13 height 13
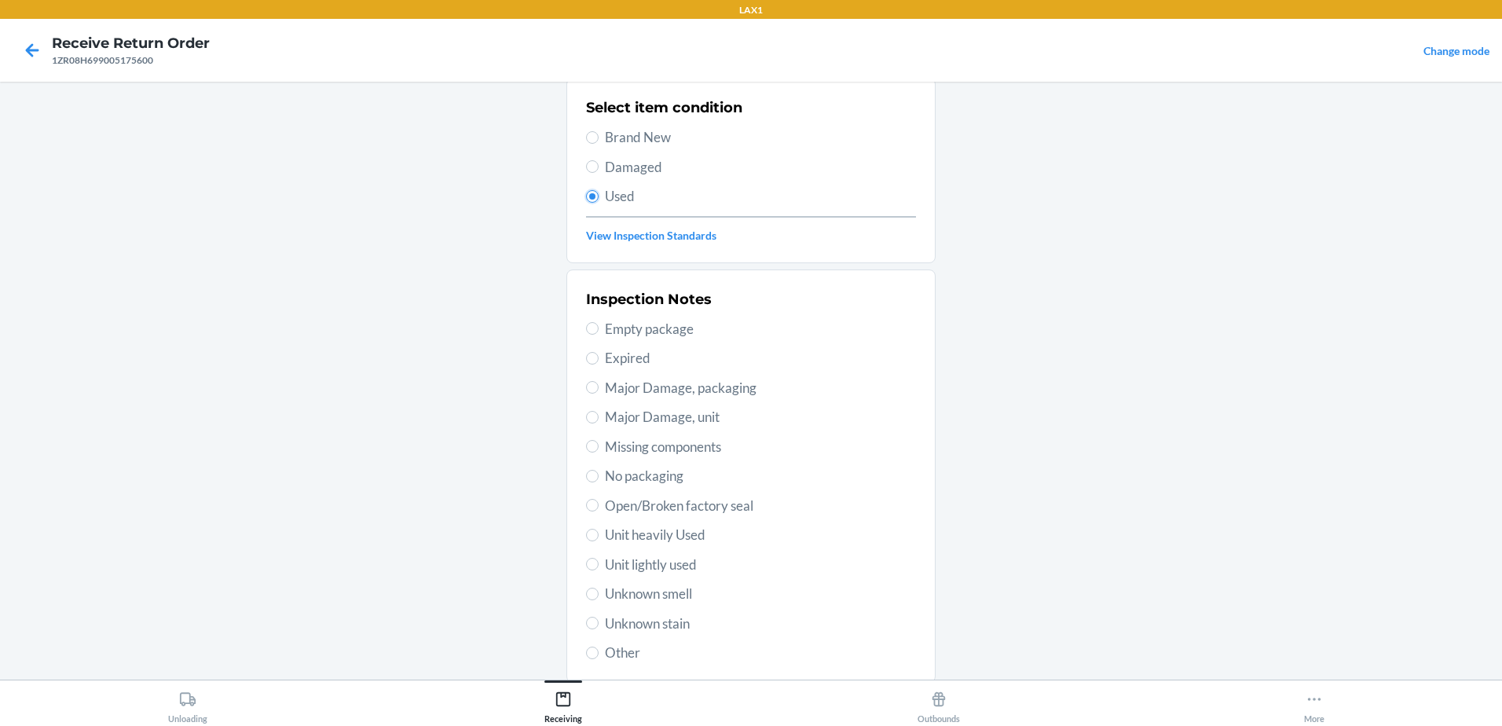
scroll to position [221, 0]
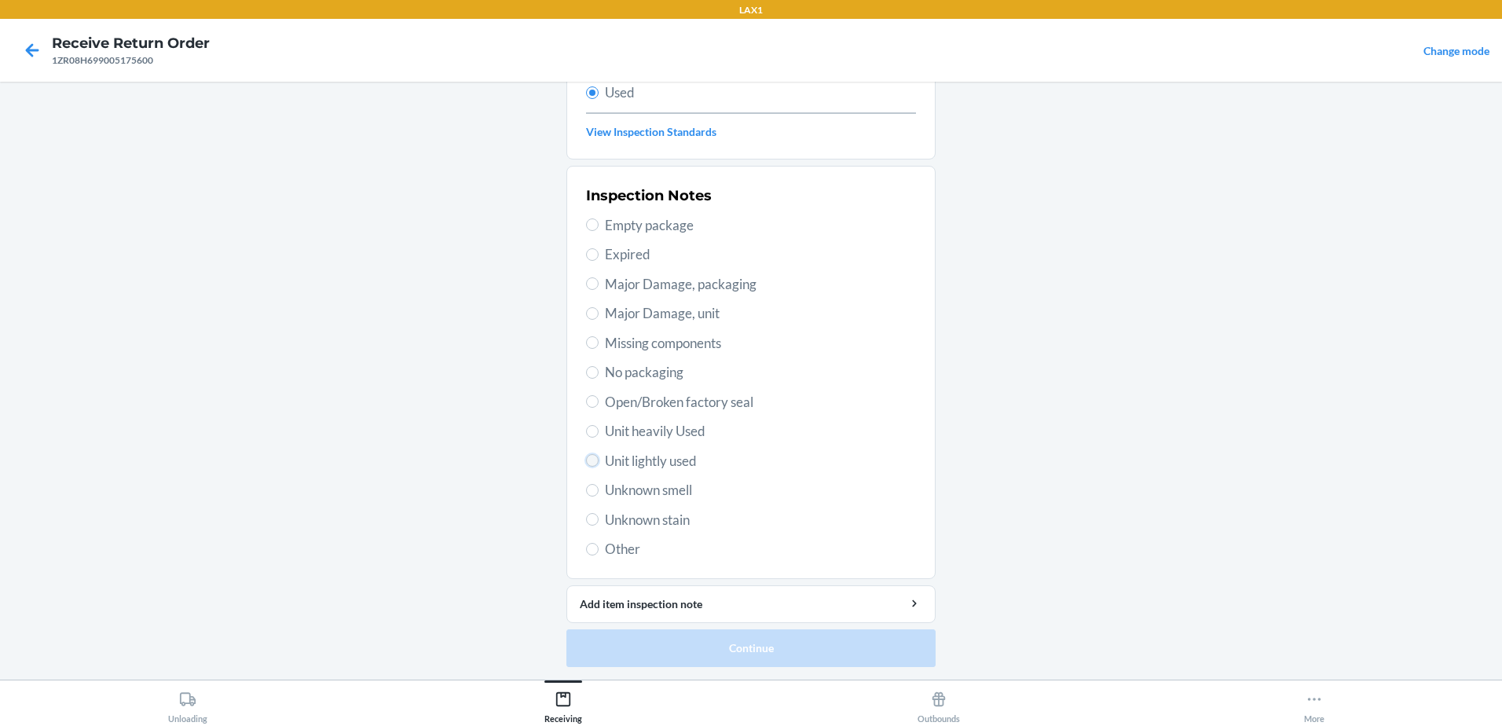
click at [589, 460] on input "Unit lightly used" at bounding box center [592, 460] width 13 height 13
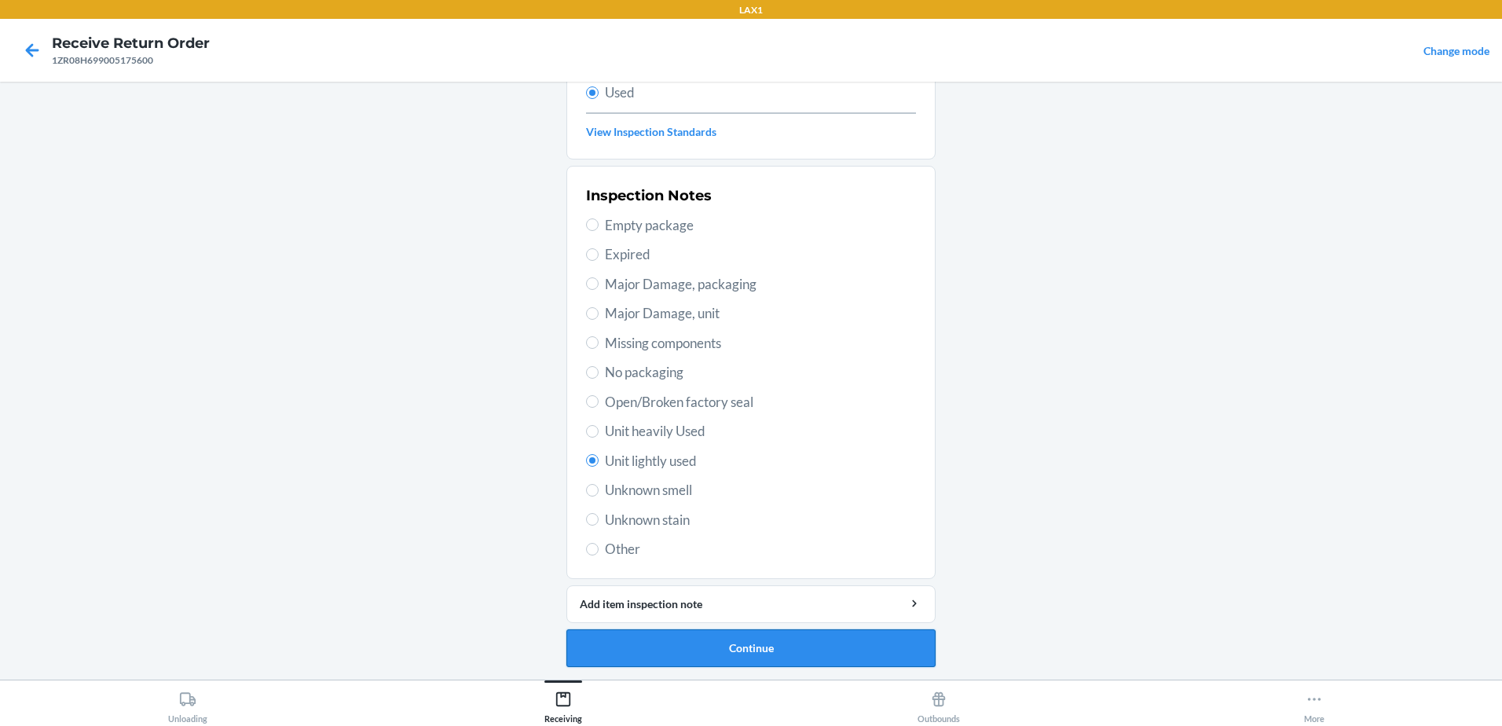
click at [862, 640] on button "Continue" at bounding box center [750, 648] width 369 height 38
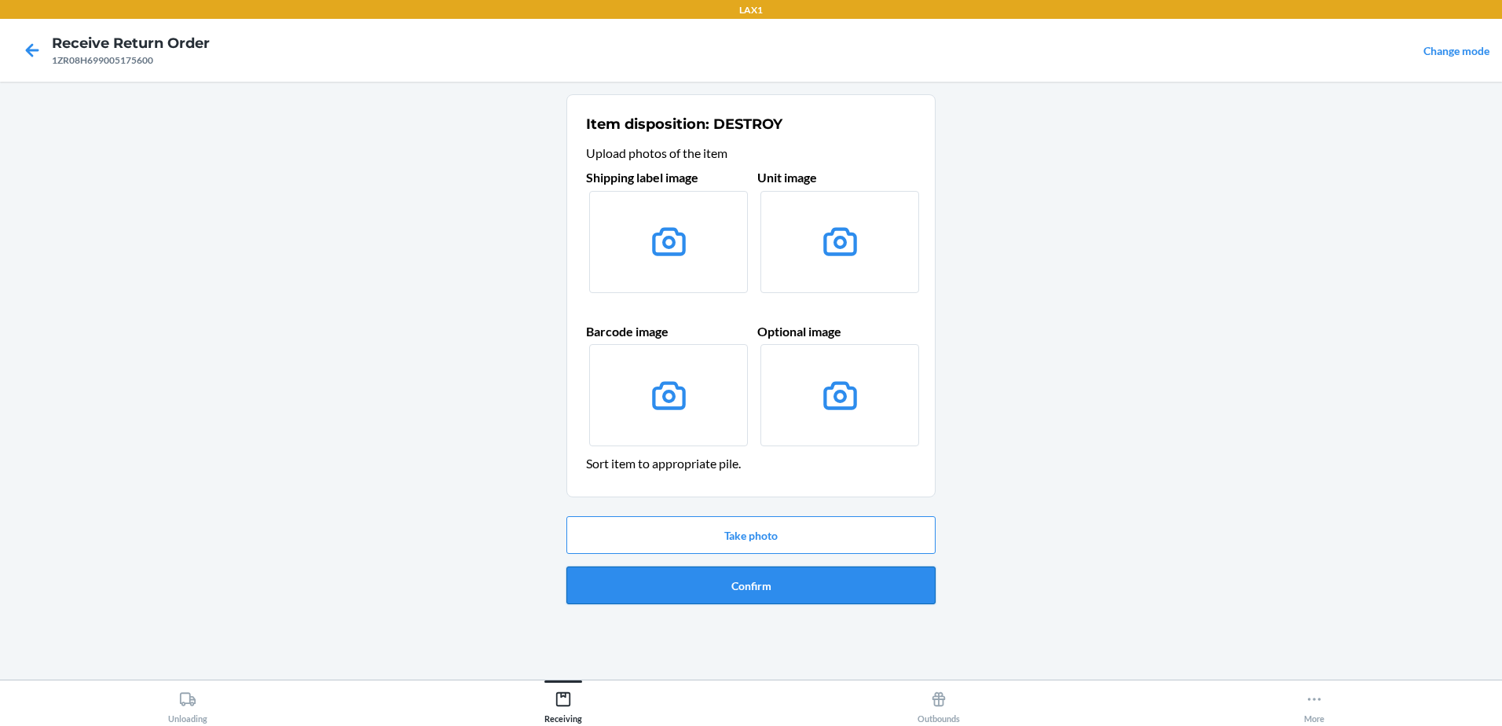
click at [809, 584] on button "Confirm" at bounding box center [750, 585] width 369 height 38
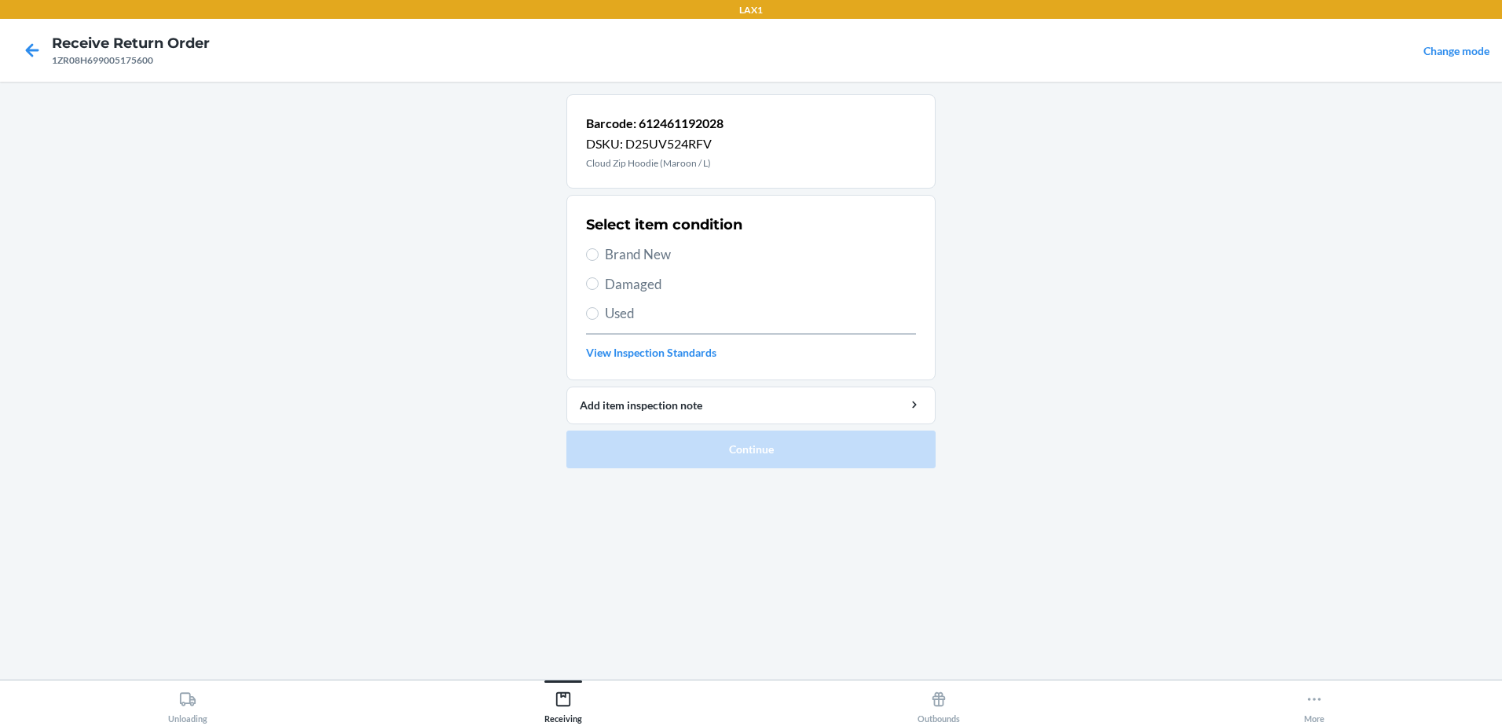
click at [603, 309] on label "Used" at bounding box center [751, 313] width 330 height 20
click at [599, 309] on input "Used" at bounding box center [592, 313] width 13 height 13
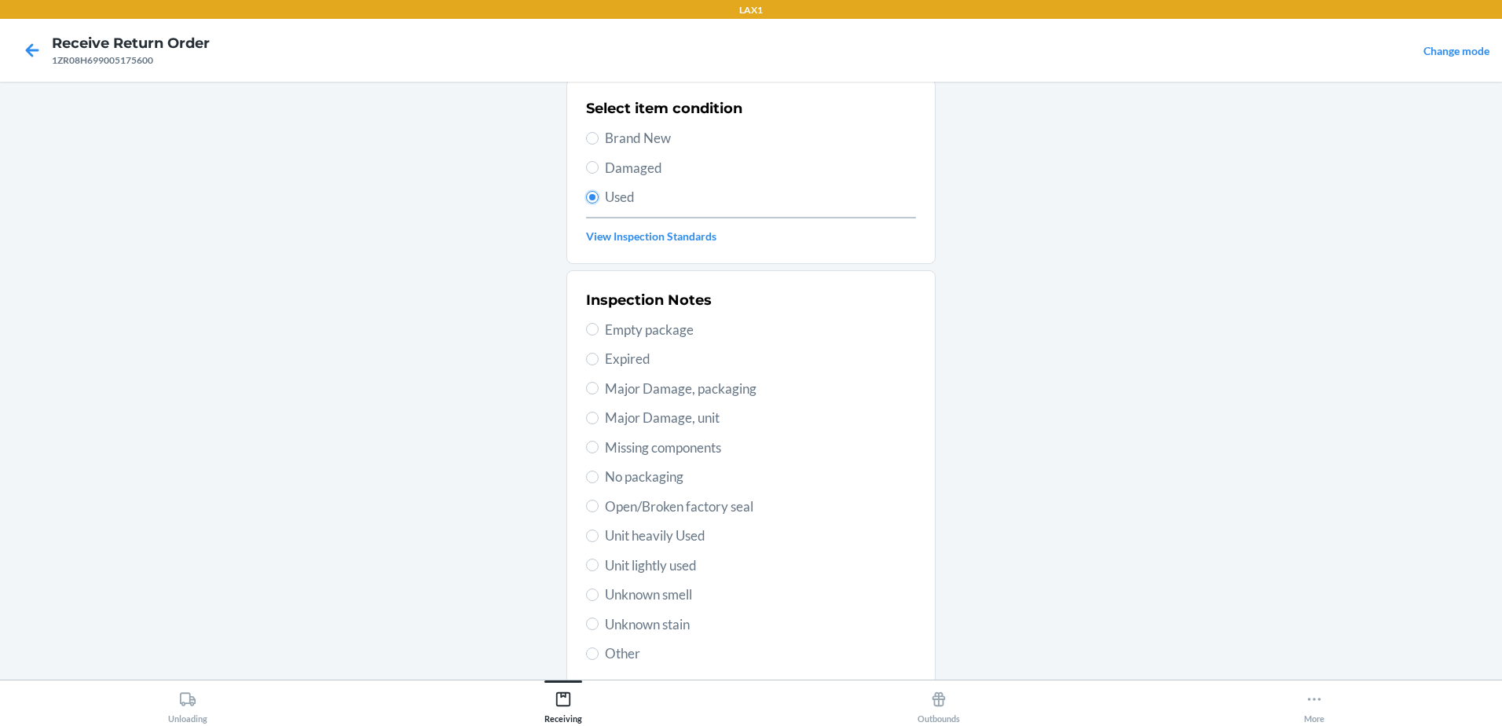
scroll to position [221, 0]
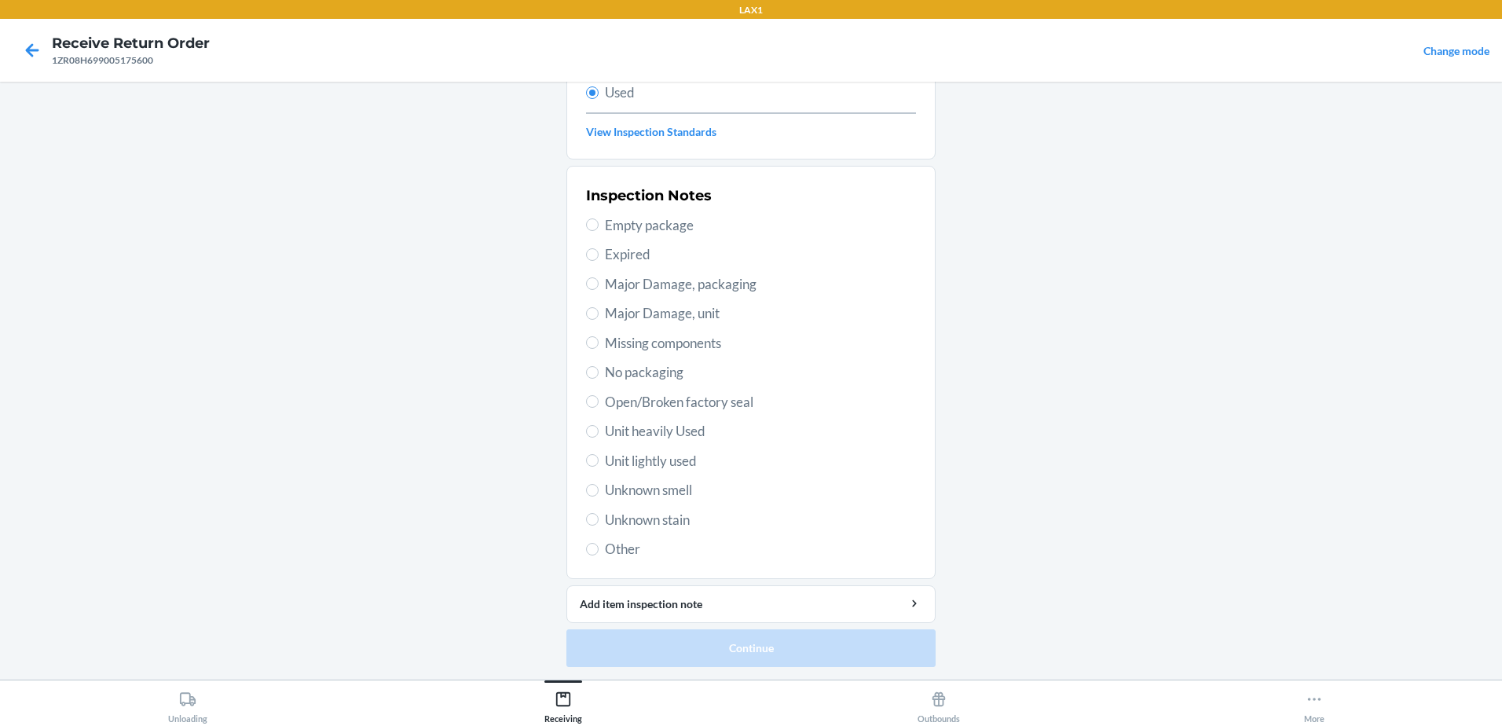
click at [605, 452] on span "Unit lightly used" at bounding box center [760, 461] width 311 height 20
click at [599, 454] on input "Unit lightly used" at bounding box center [592, 460] width 13 height 13
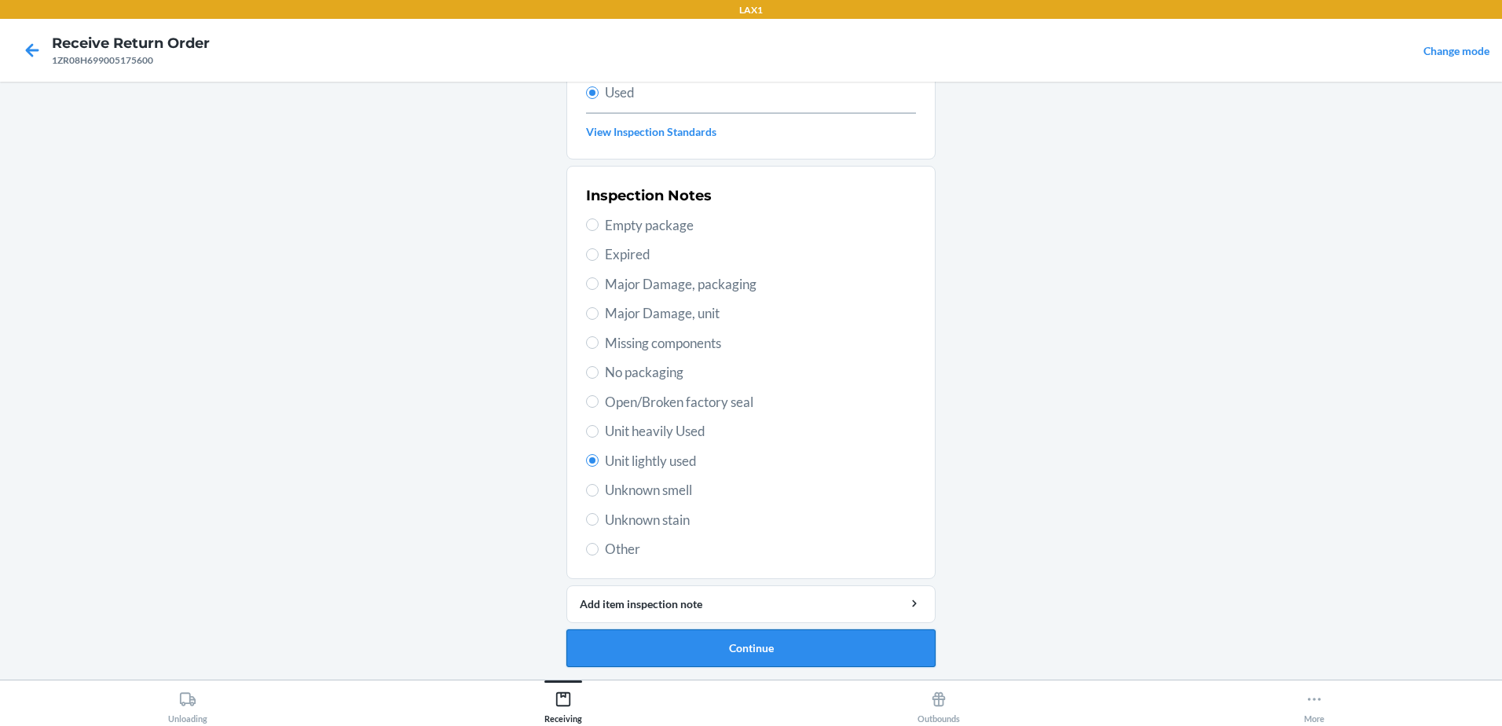
click at [785, 639] on button "Continue" at bounding box center [750, 648] width 369 height 38
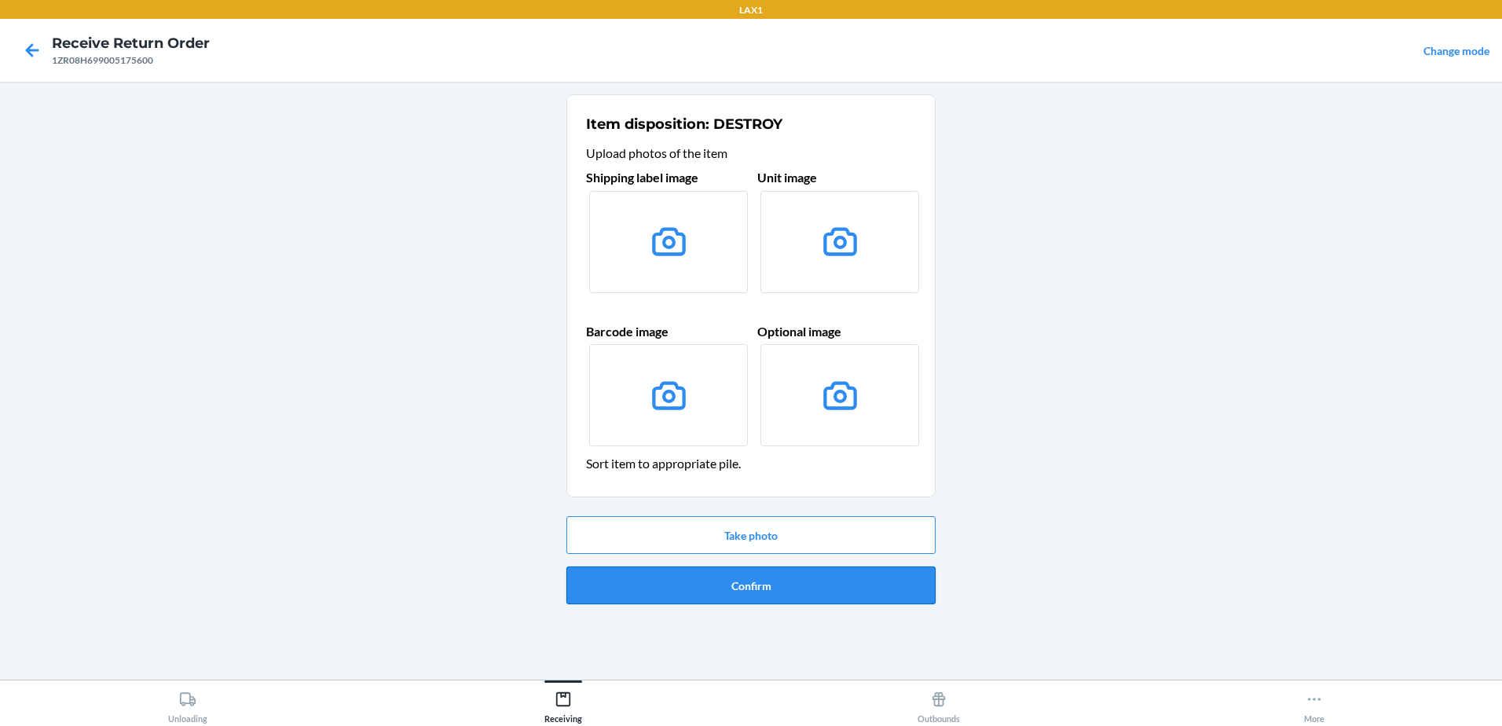
click at [833, 600] on button "Confirm" at bounding box center [750, 585] width 369 height 38
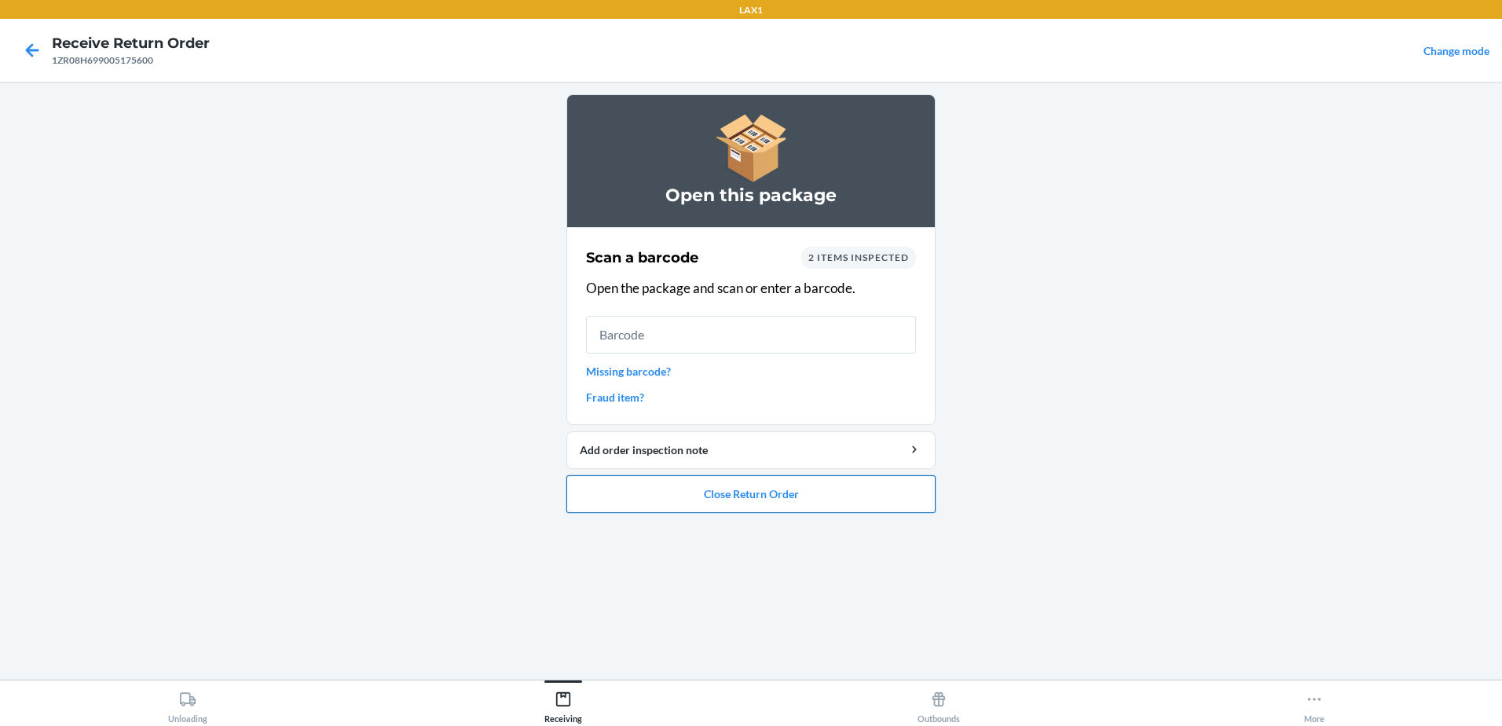
click at [775, 498] on button "Close Return Order" at bounding box center [750, 494] width 369 height 38
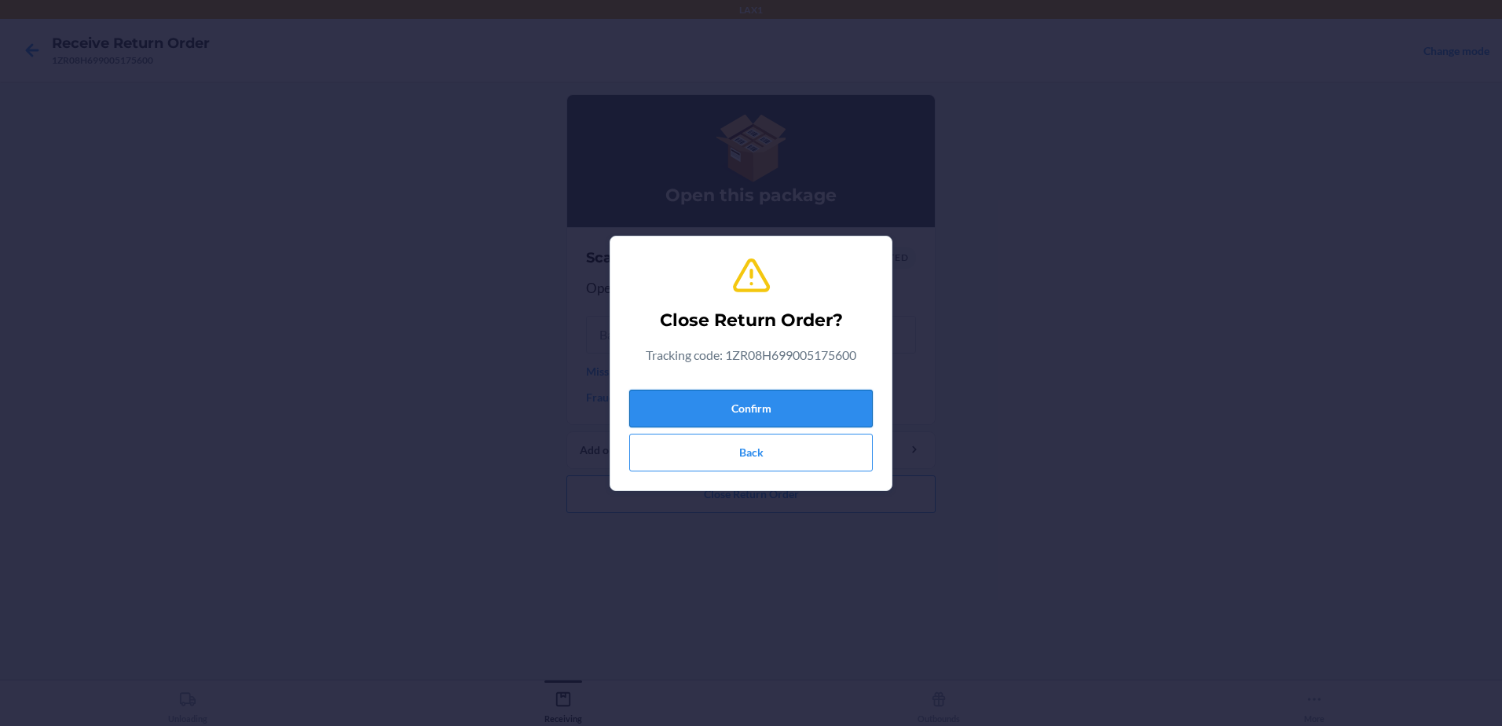
click at [782, 394] on button "Confirm" at bounding box center [750, 409] width 243 height 38
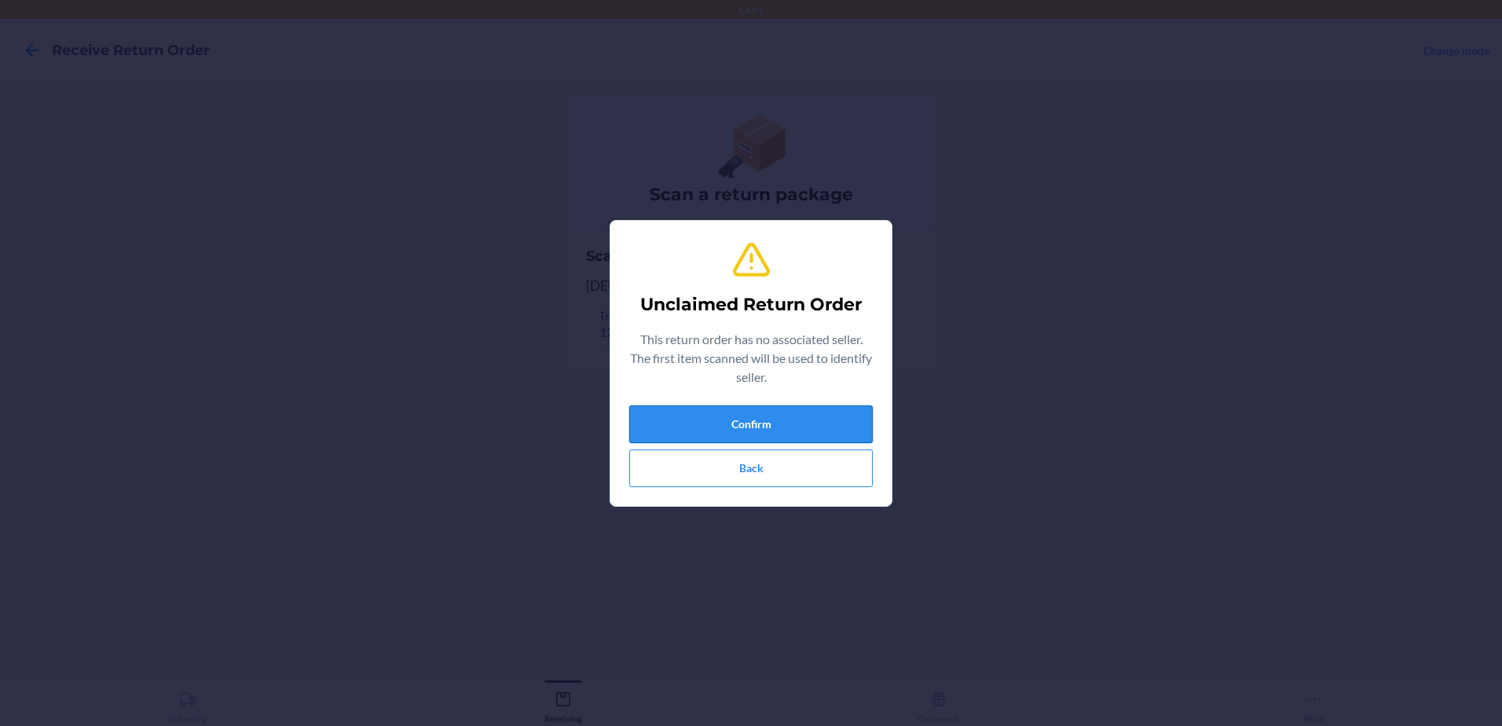
click at [752, 419] on button "Confirm" at bounding box center [750, 424] width 243 height 38
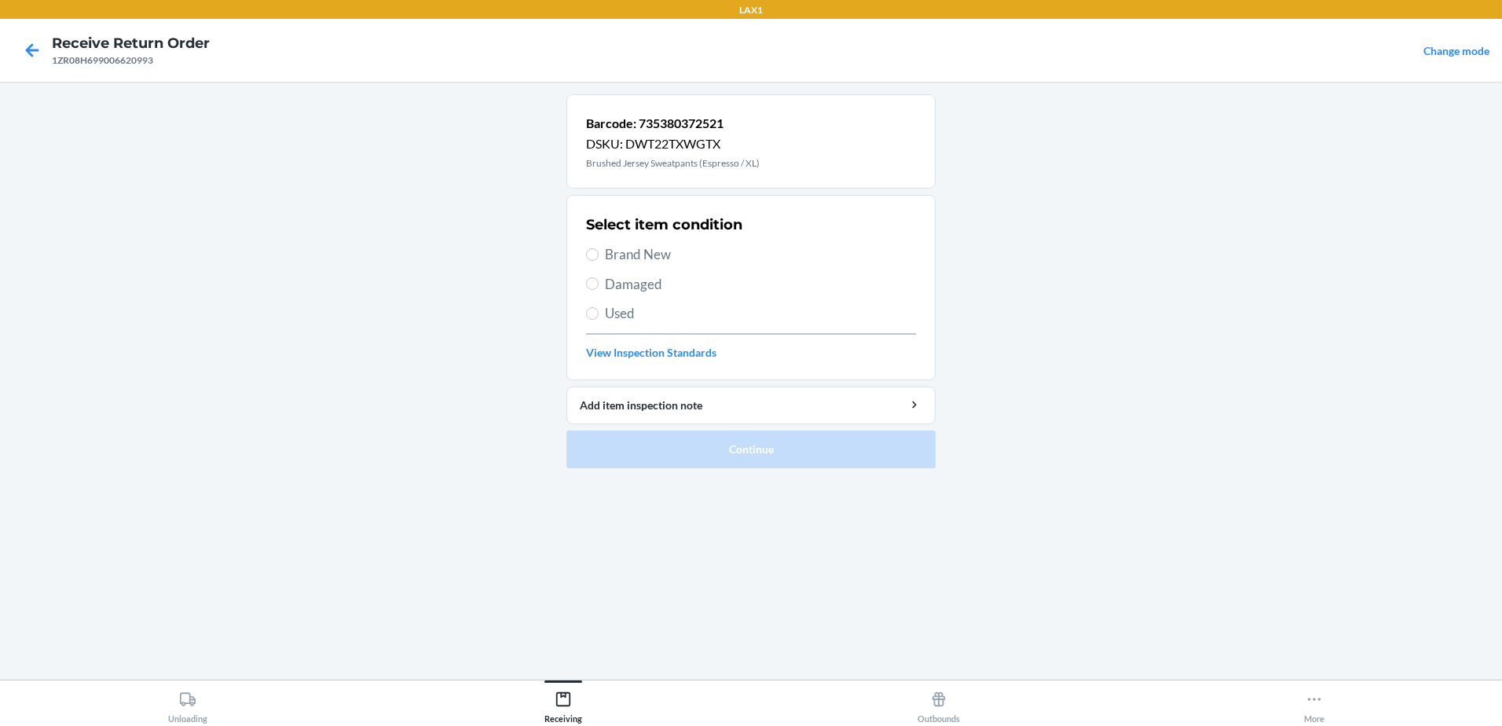
click at [599, 249] on label "Brand New" at bounding box center [751, 254] width 330 height 20
click at [599, 249] on input "Brand New" at bounding box center [592, 254] width 13 height 13
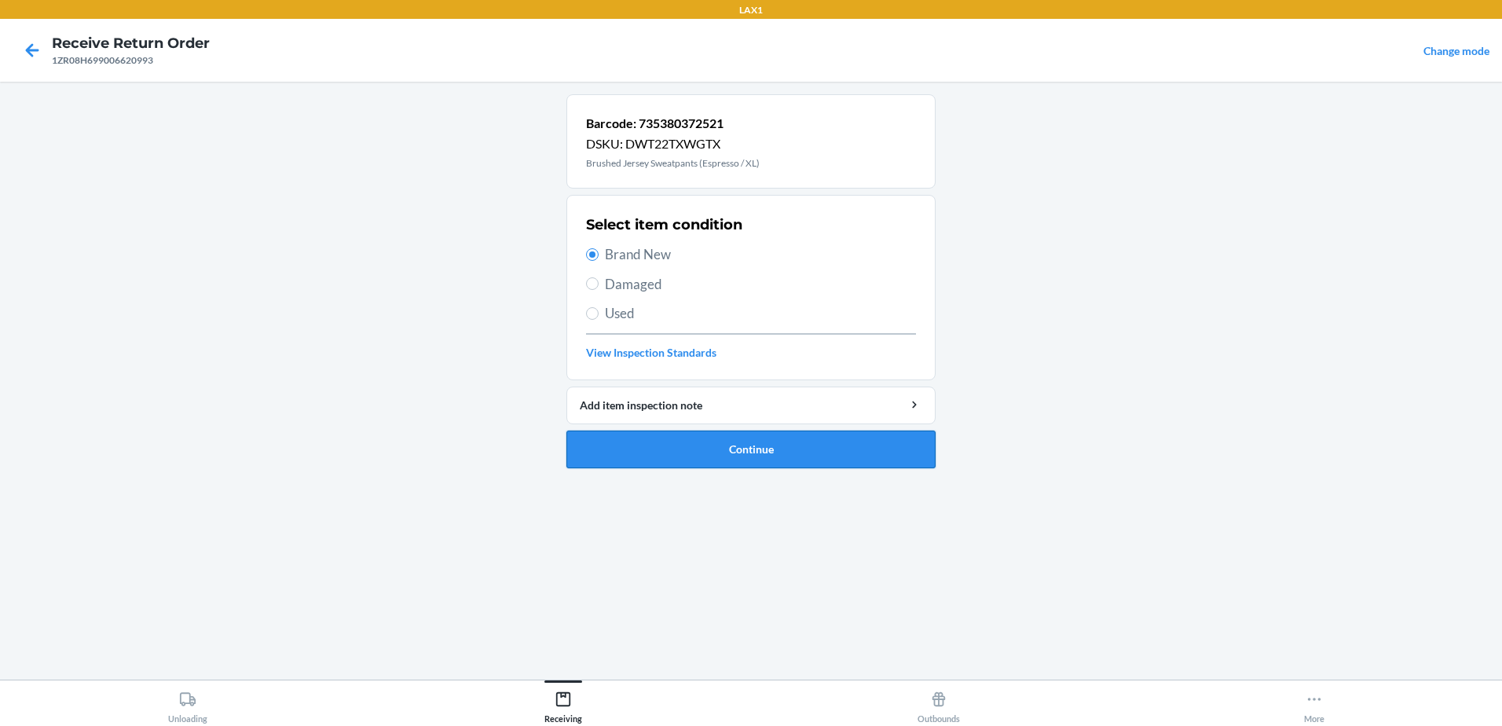
click at [848, 449] on button "Continue" at bounding box center [750, 449] width 369 height 38
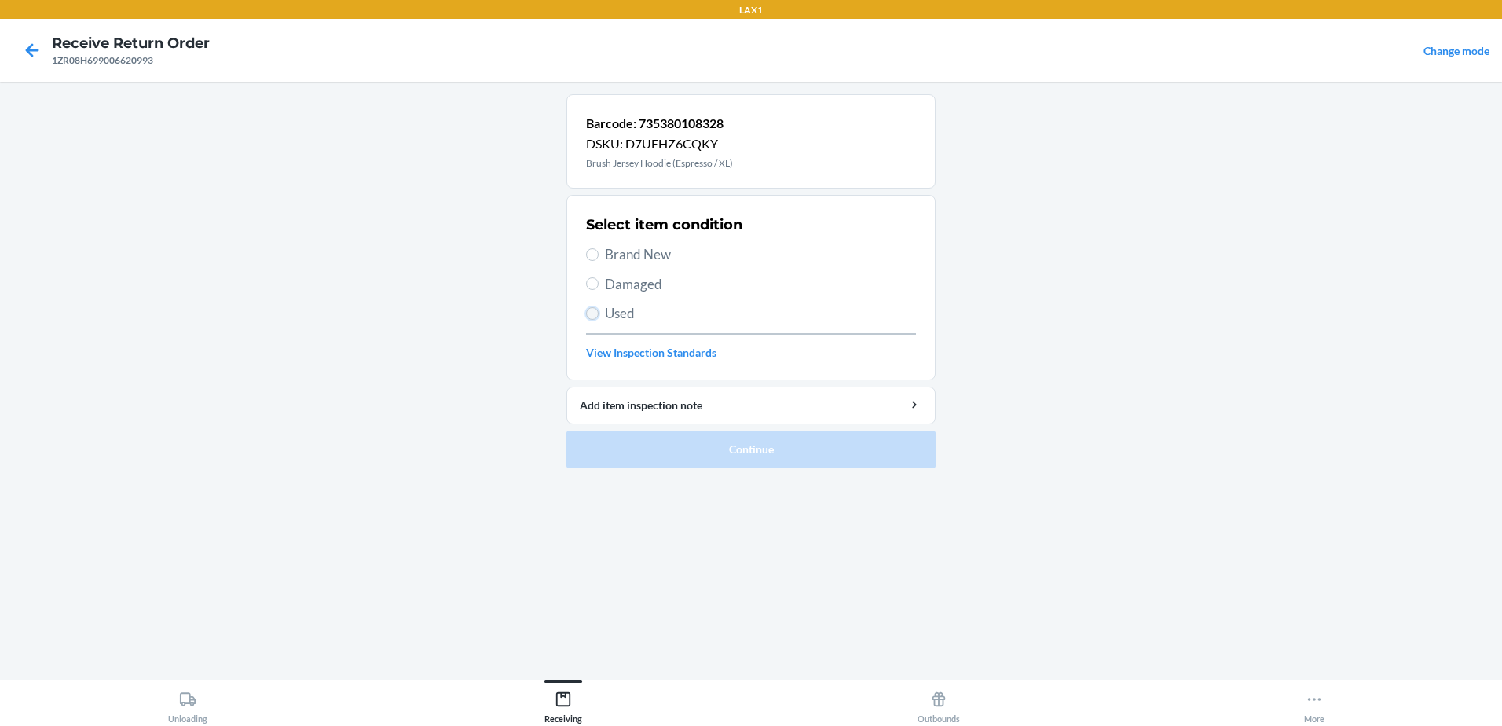
click at [588, 315] on input "Used" at bounding box center [592, 313] width 13 height 13
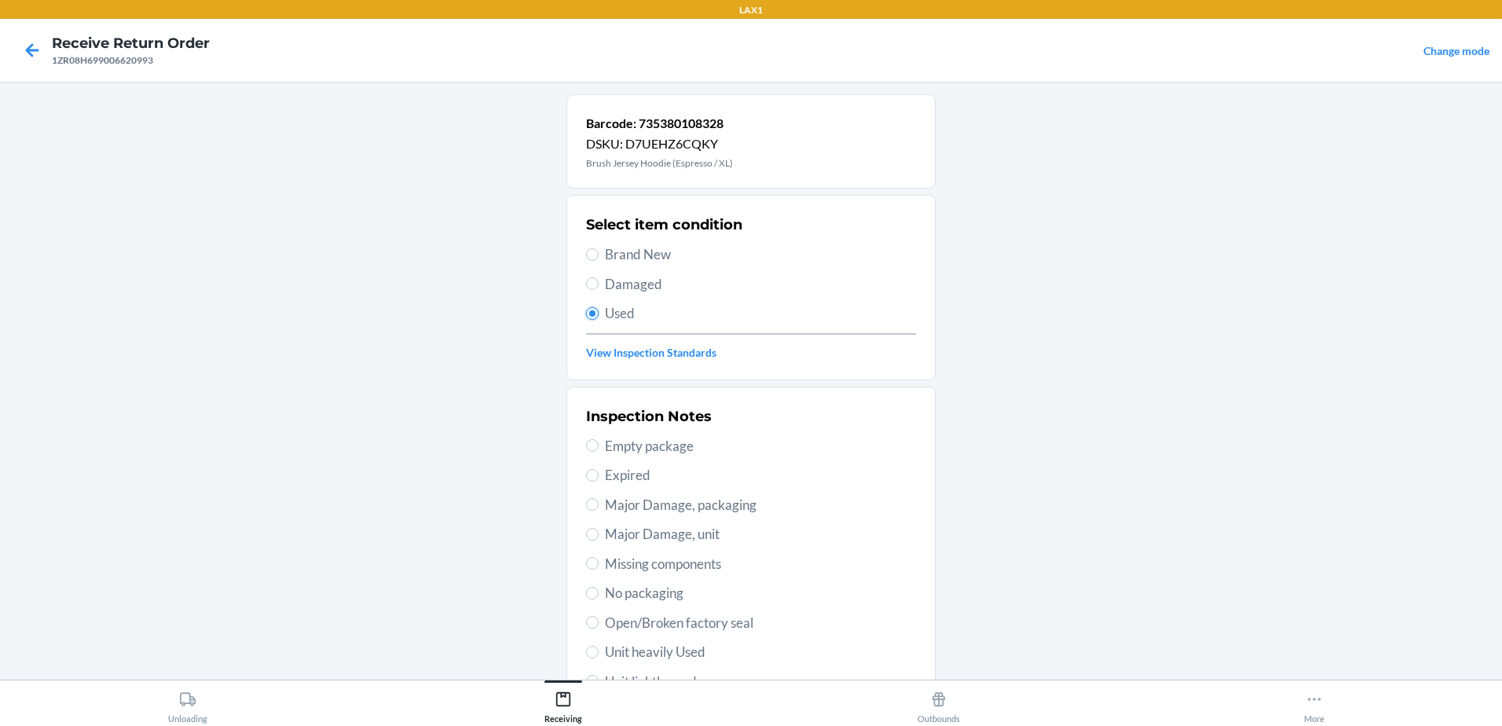
scroll to position [221, 0]
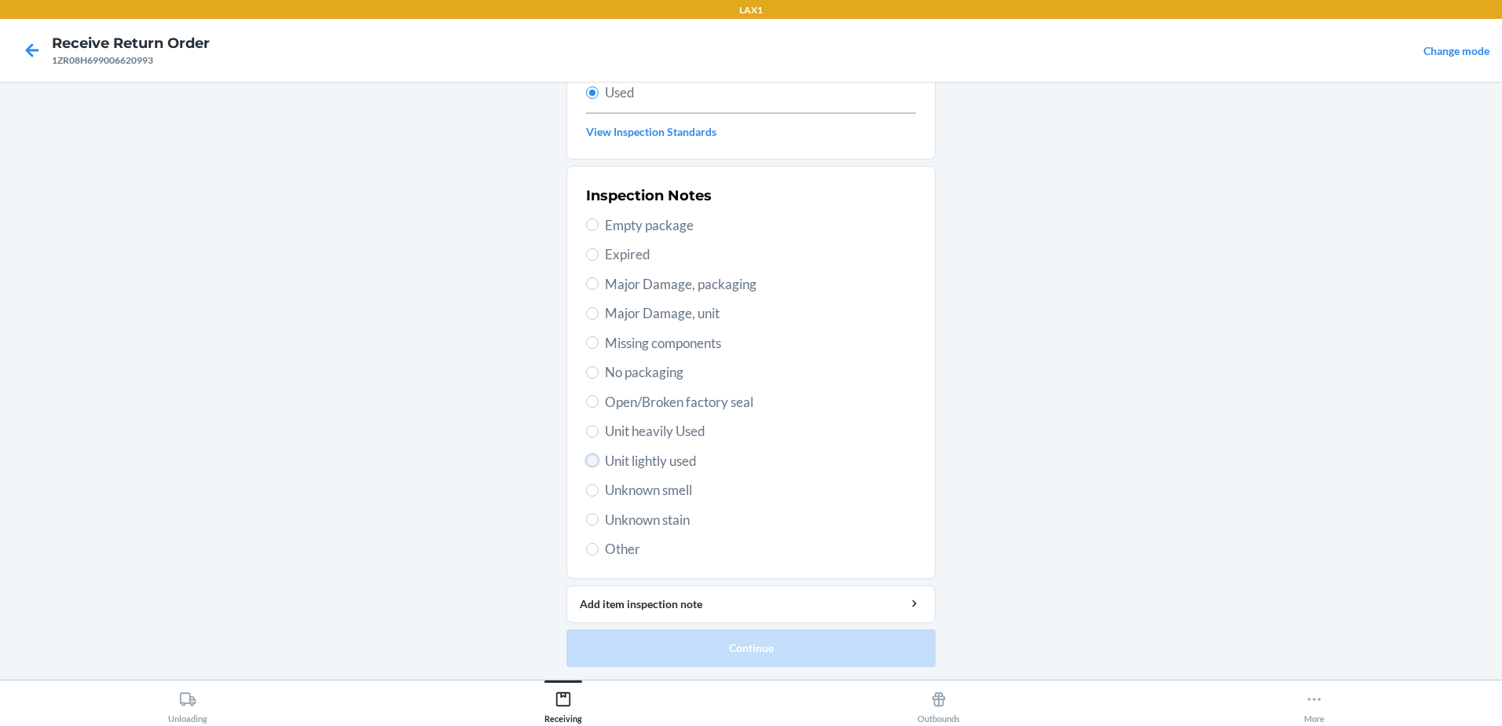
click at [588, 458] on input "Unit lightly used" at bounding box center [592, 460] width 13 height 13
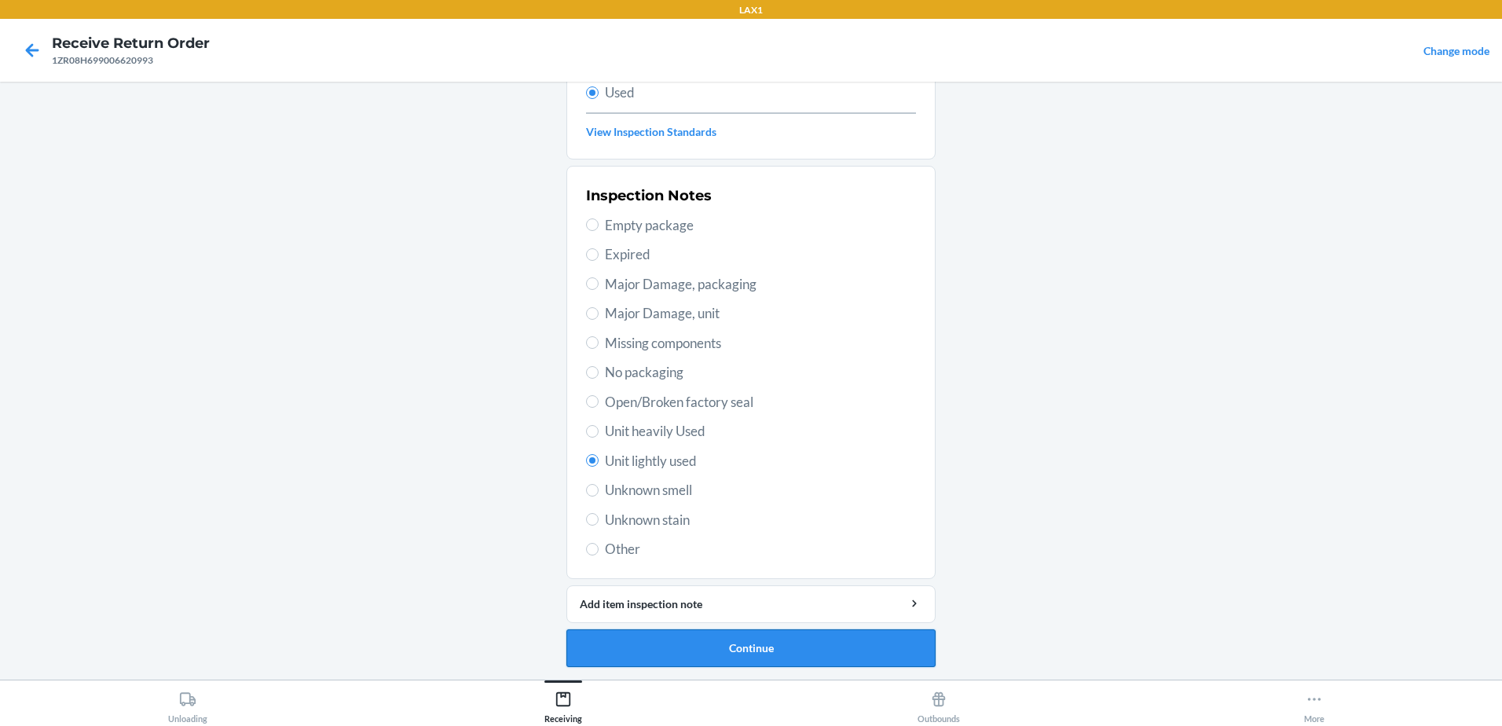
click at [716, 639] on button "Continue" at bounding box center [750, 648] width 369 height 38
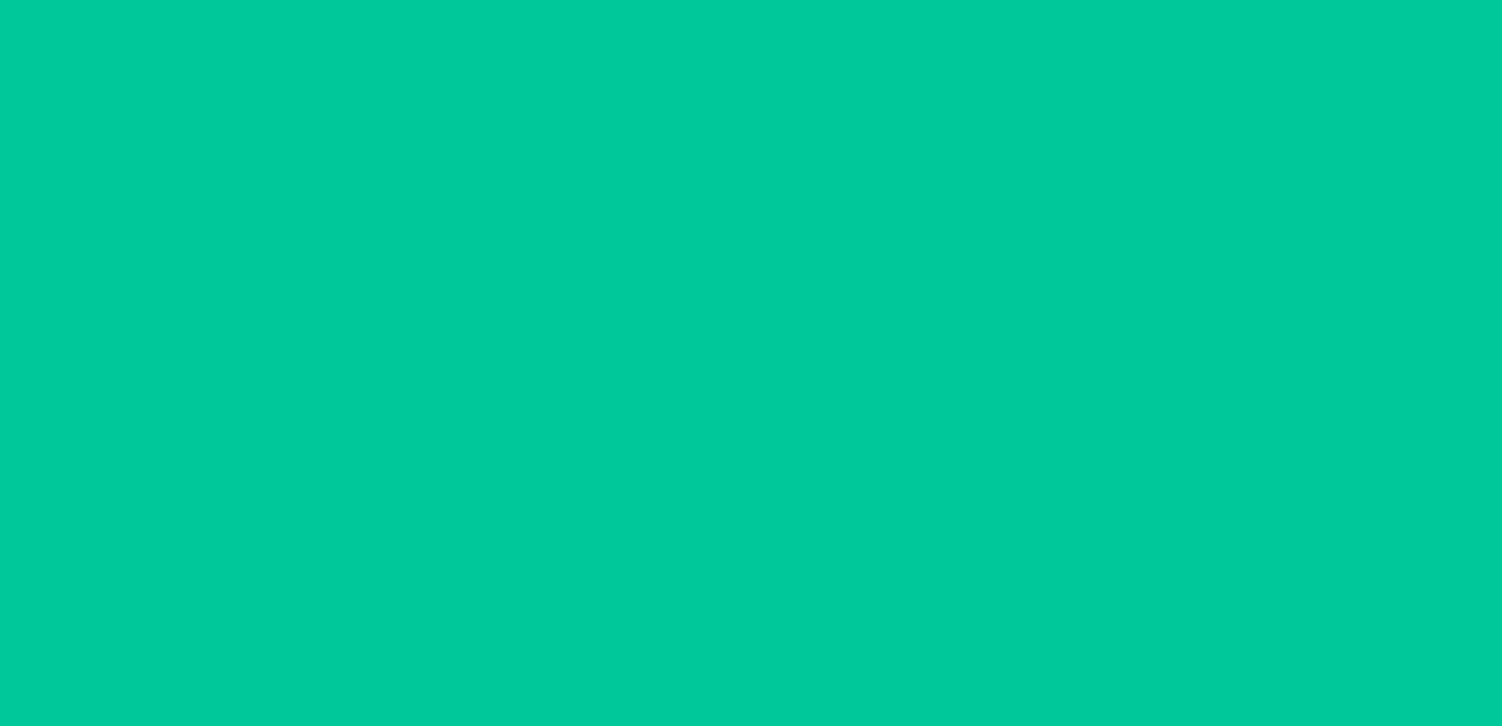
scroll to position [0, 0]
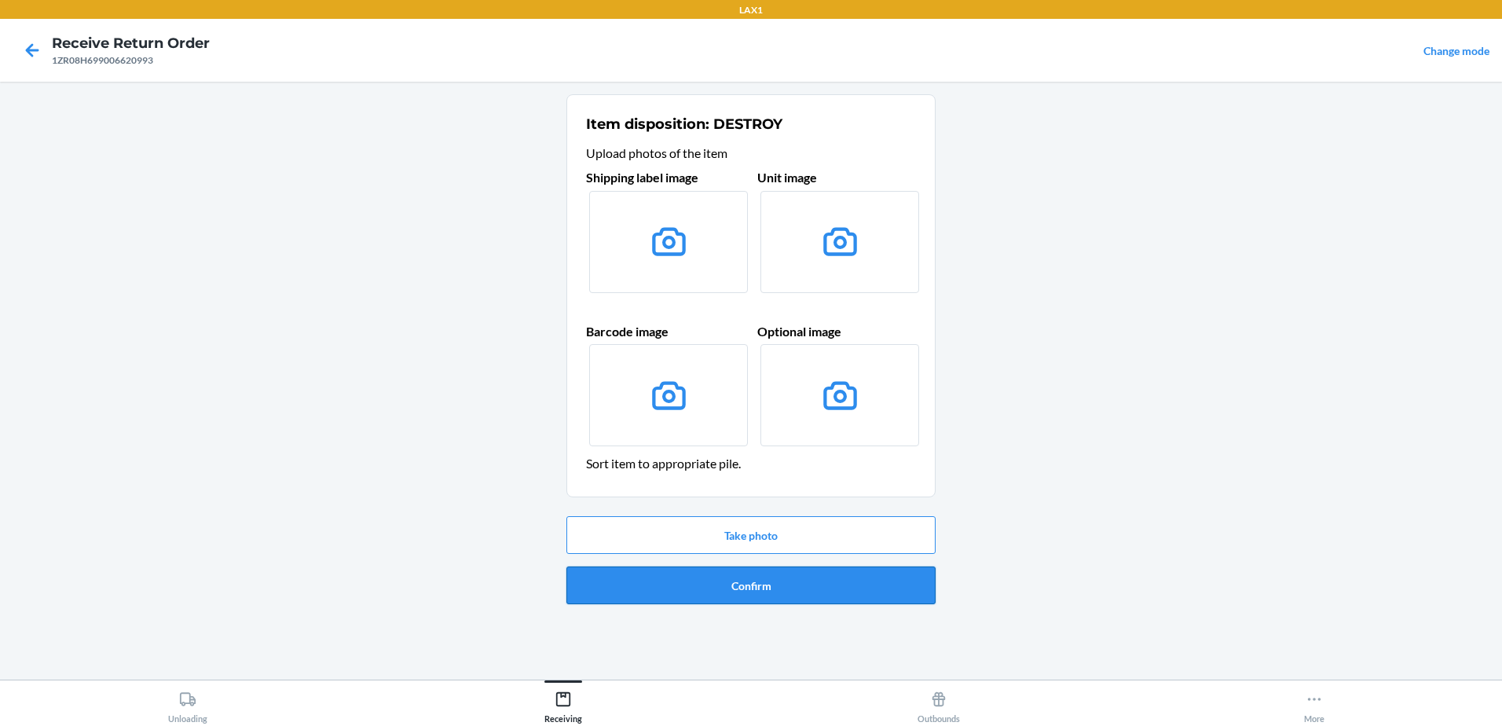
click at [894, 592] on button "Confirm" at bounding box center [750, 585] width 369 height 38
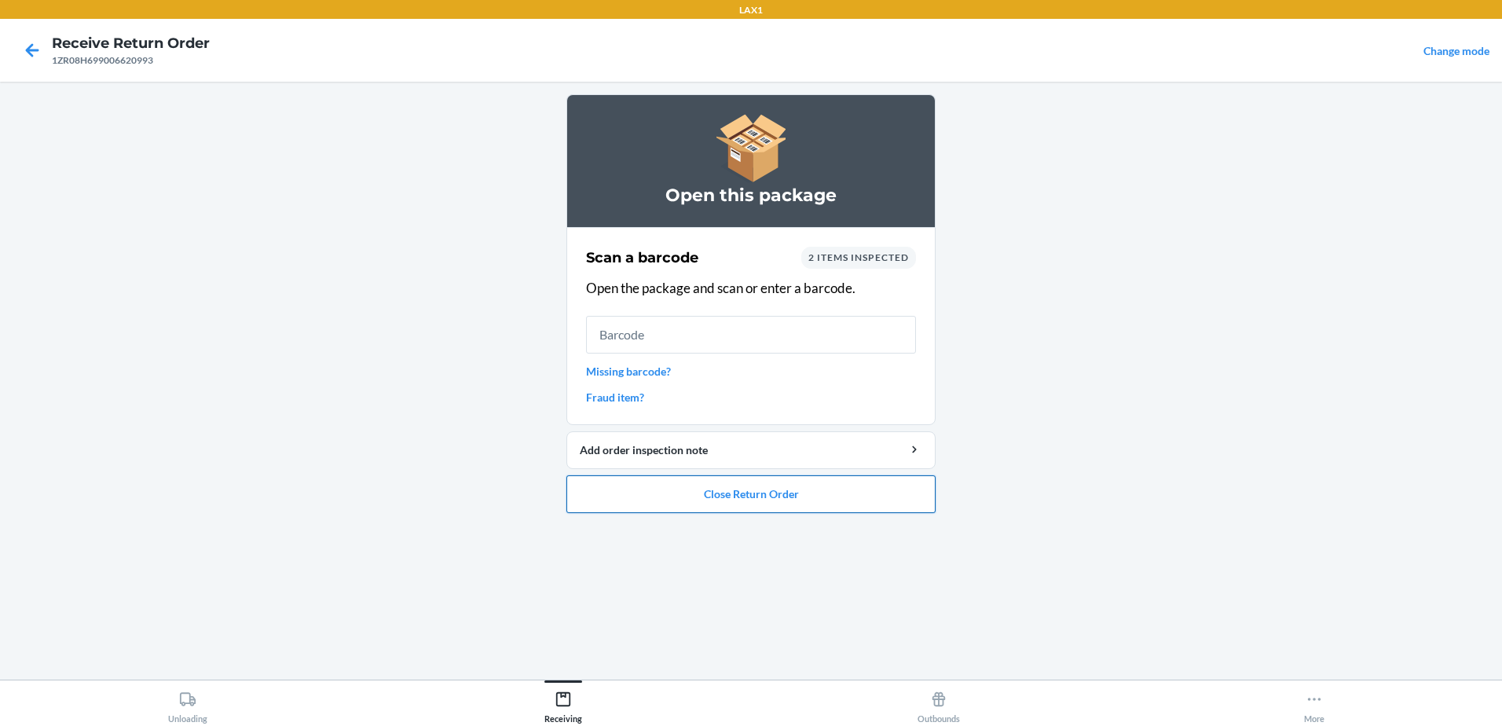
click at [813, 506] on button "Close Return Order" at bounding box center [750, 494] width 369 height 38
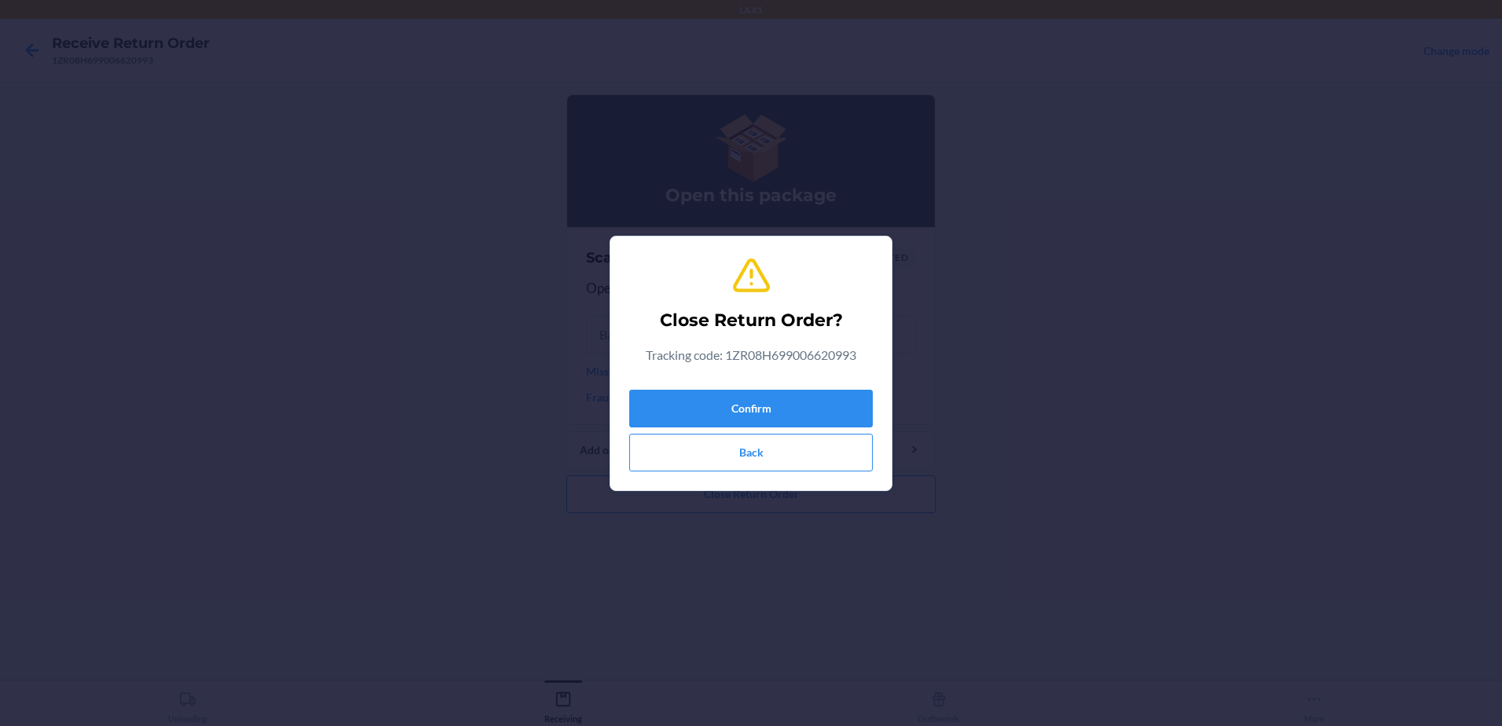
click at [840, 379] on div "Close Return Order? Tracking code: 1ZR08H699006620993 Confirm Back" at bounding box center [750, 363] width 243 height 229
click at [833, 402] on button "Confirm" at bounding box center [750, 409] width 243 height 38
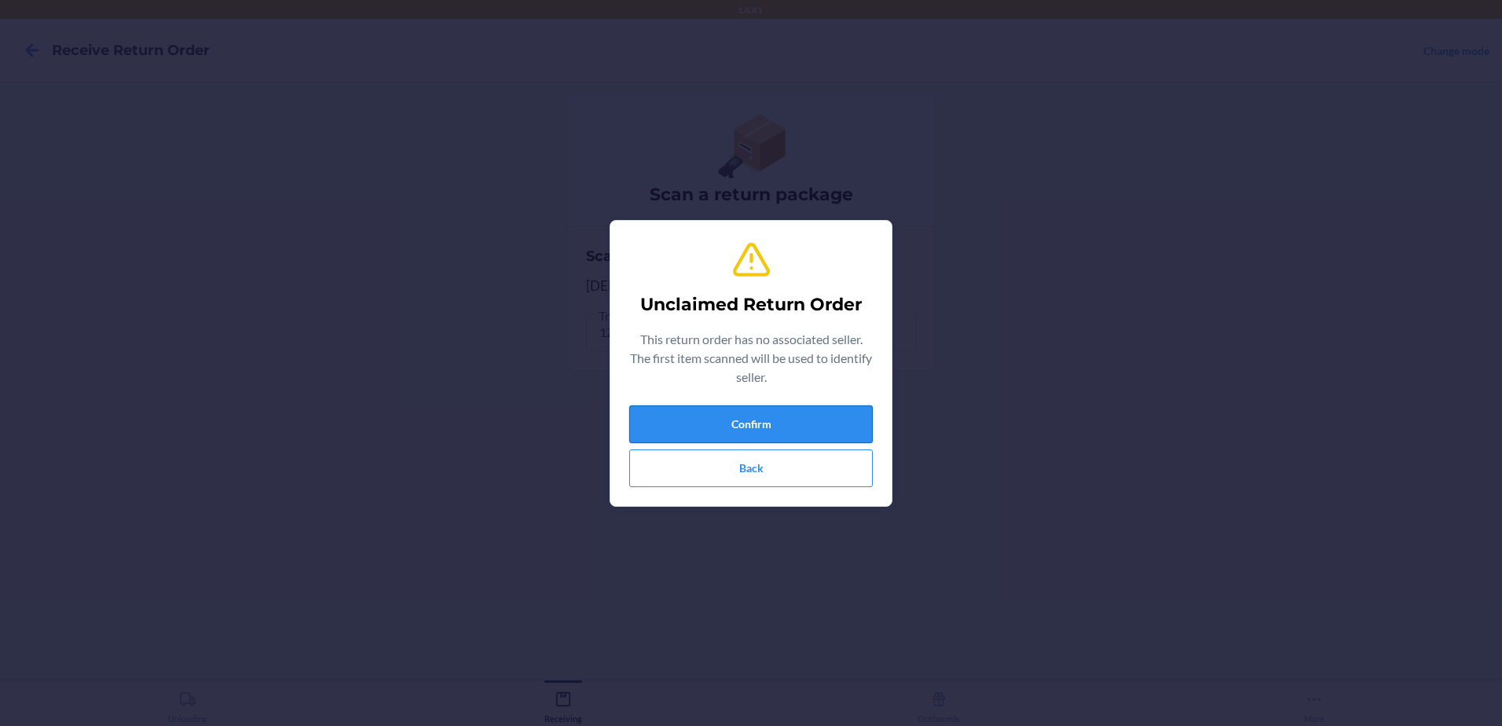
click at [773, 424] on button "Confirm" at bounding box center [750, 424] width 243 height 38
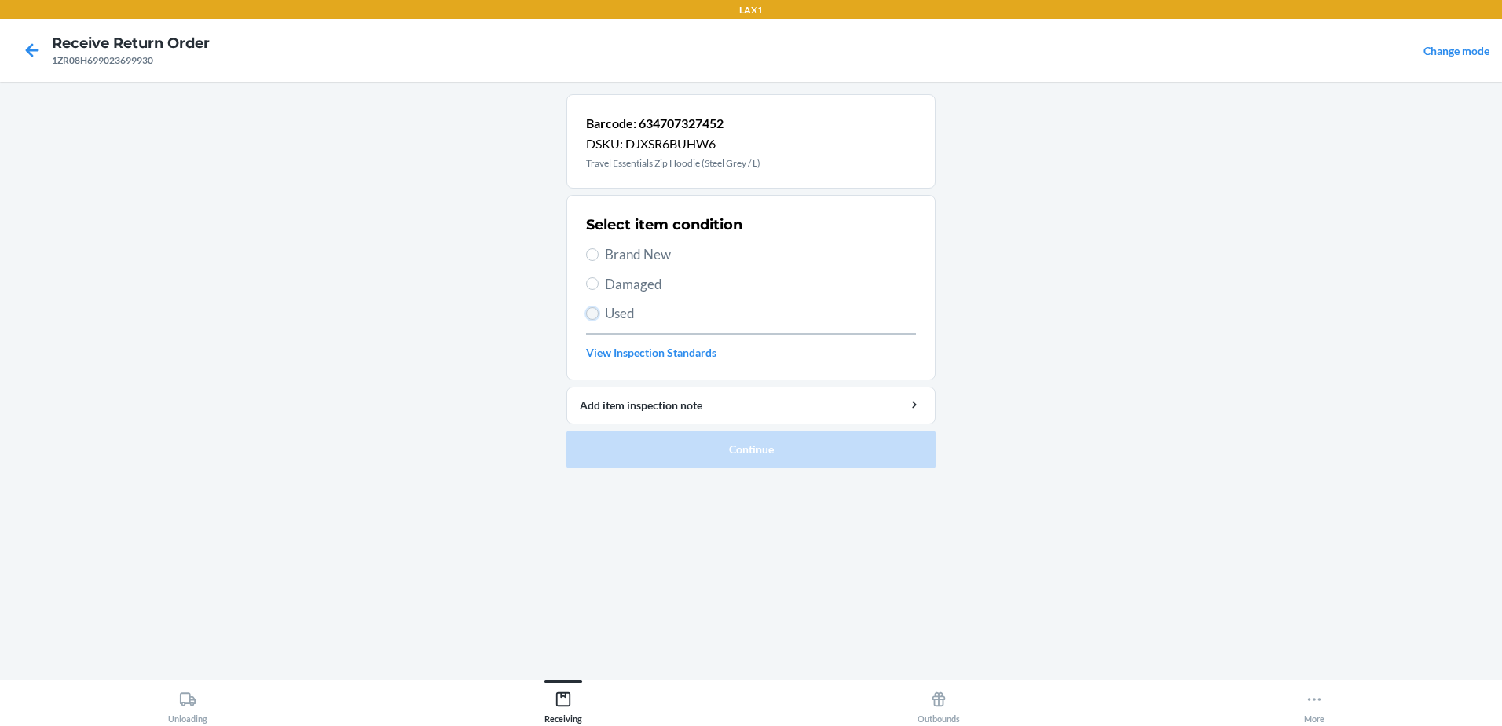
drag, startPoint x: 591, startPoint y: 310, endPoint x: 659, endPoint y: 274, distance: 77.3
click at [591, 309] on input "Used" at bounding box center [592, 313] width 13 height 13
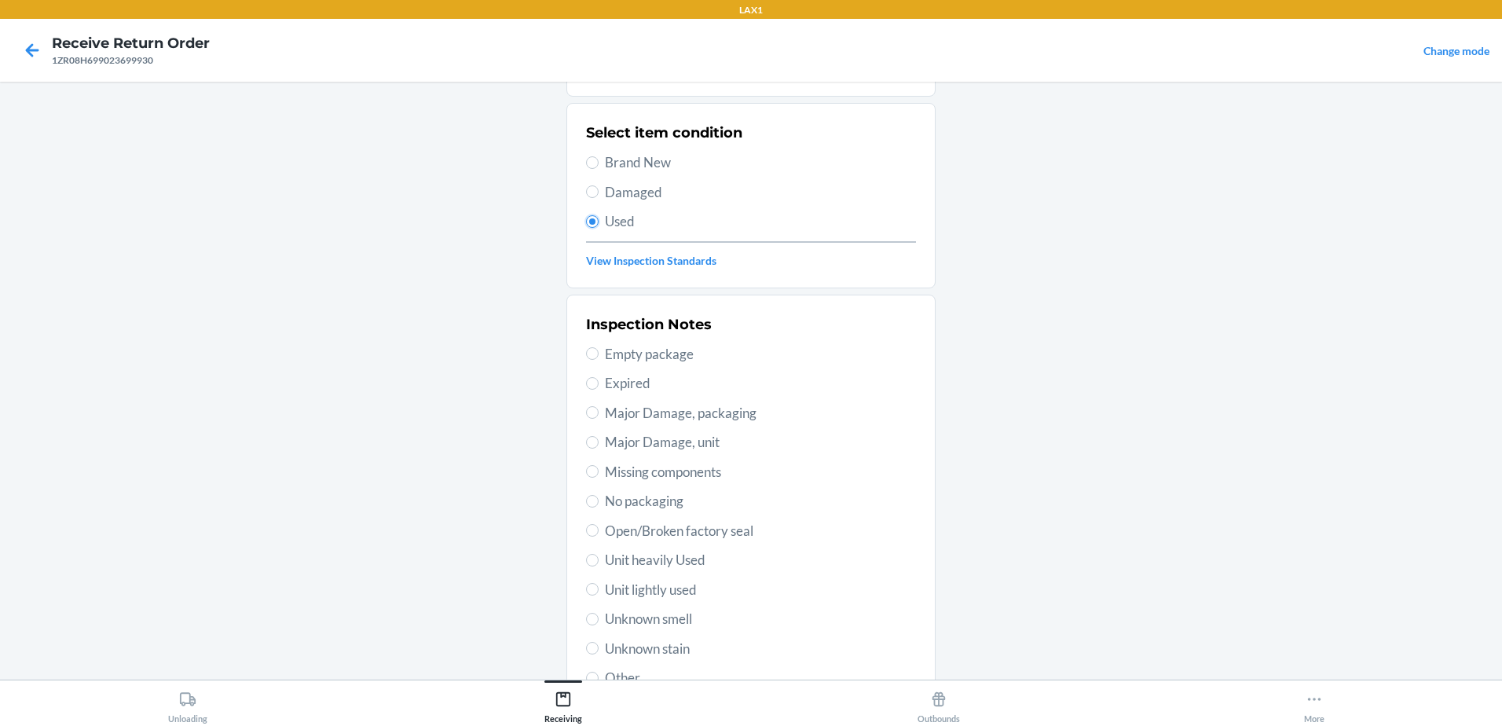
scroll to position [221, 0]
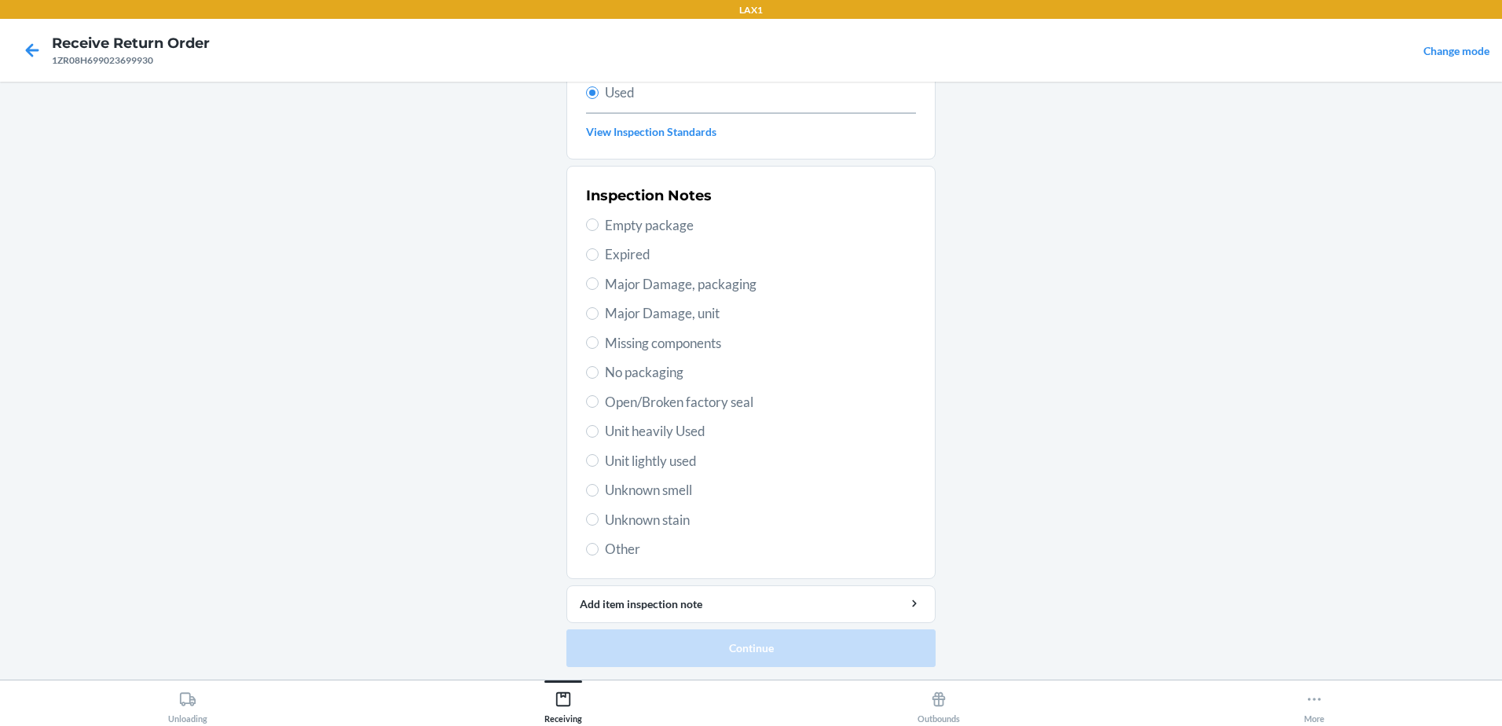
click at [605, 461] on span "Unit lightly used" at bounding box center [760, 461] width 311 height 20
click at [599, 461] on input "Unit lightly used" at bounding box center [592, 460] width 13 height 13
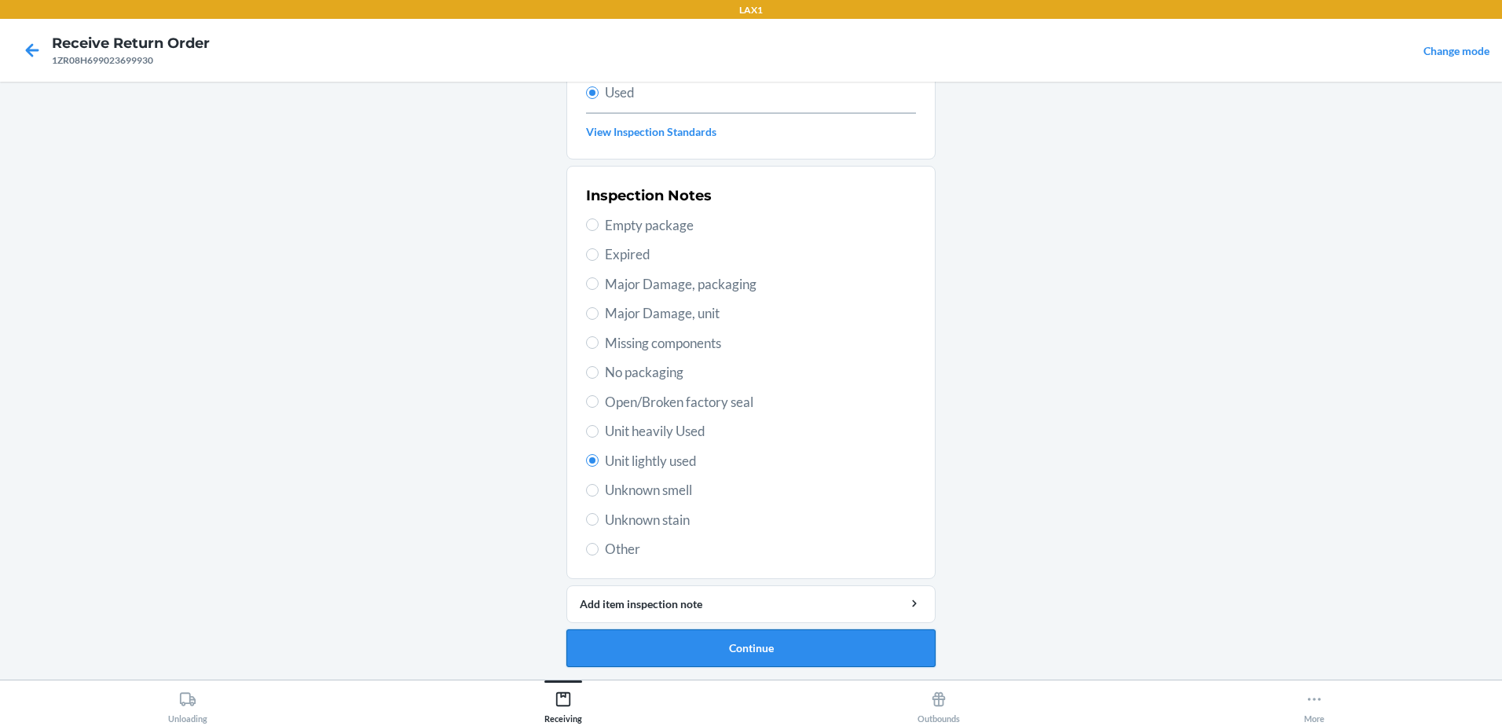
click at [821, 650] on button "Continue" at bounding box center [750, 648] width 369 height 38
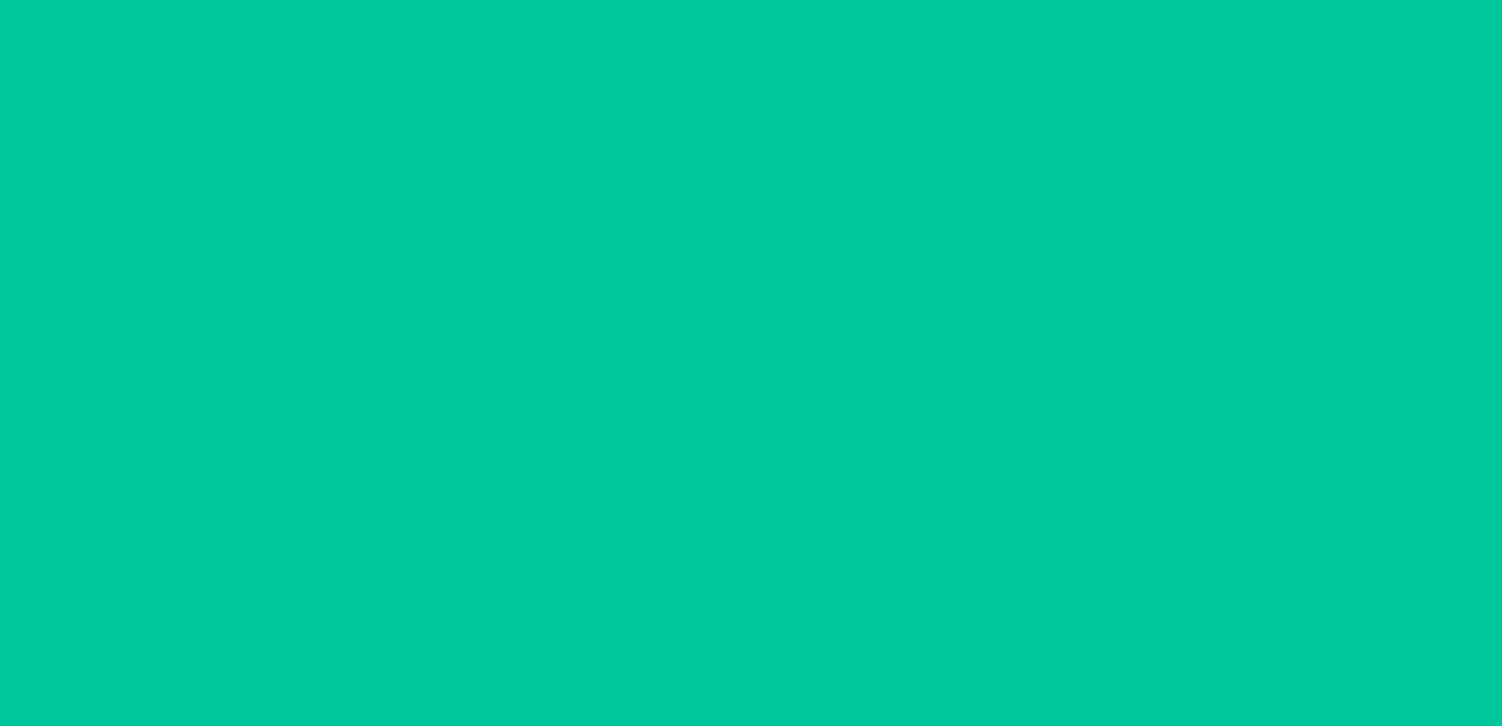
scroll to position [0, 0]
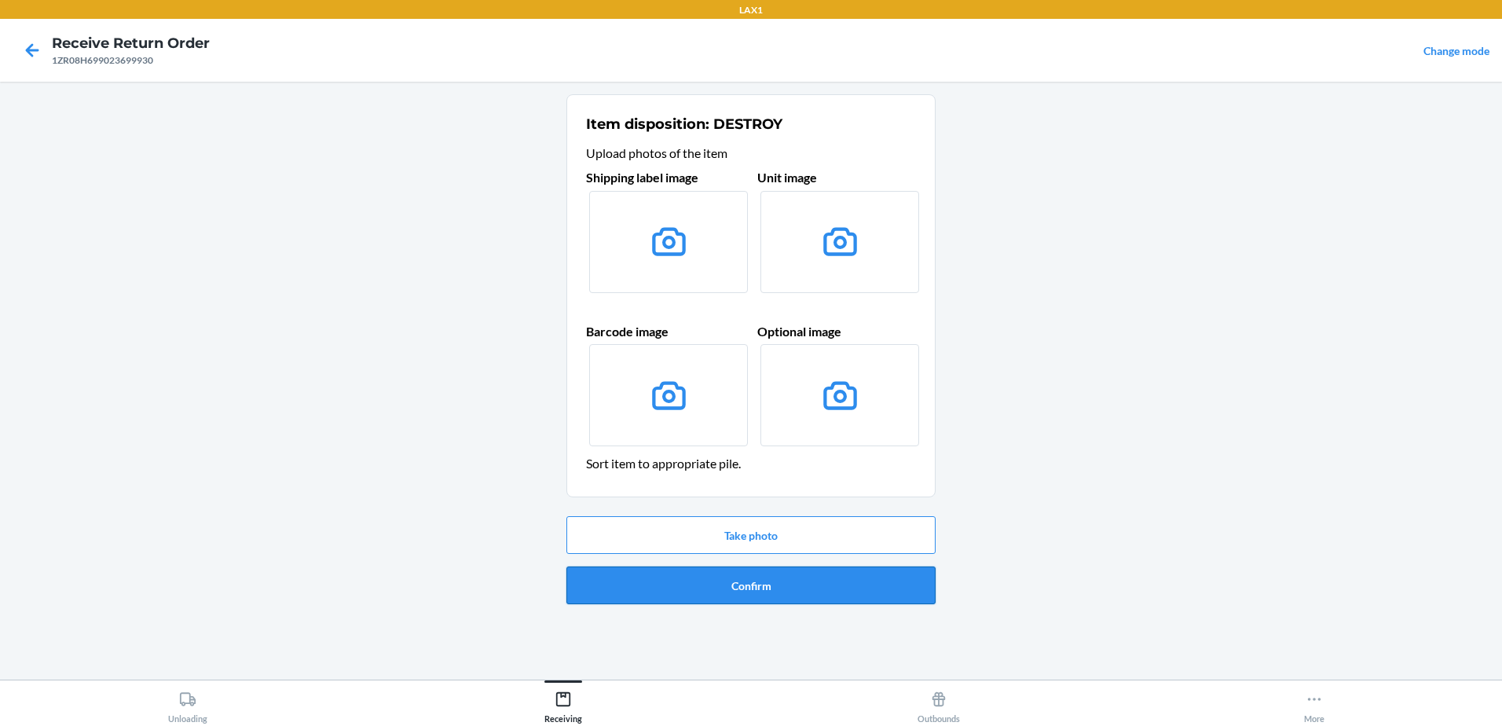
click at [771, 584] on button "Confirm" at bounding box center [750, 585] width 369 height 38
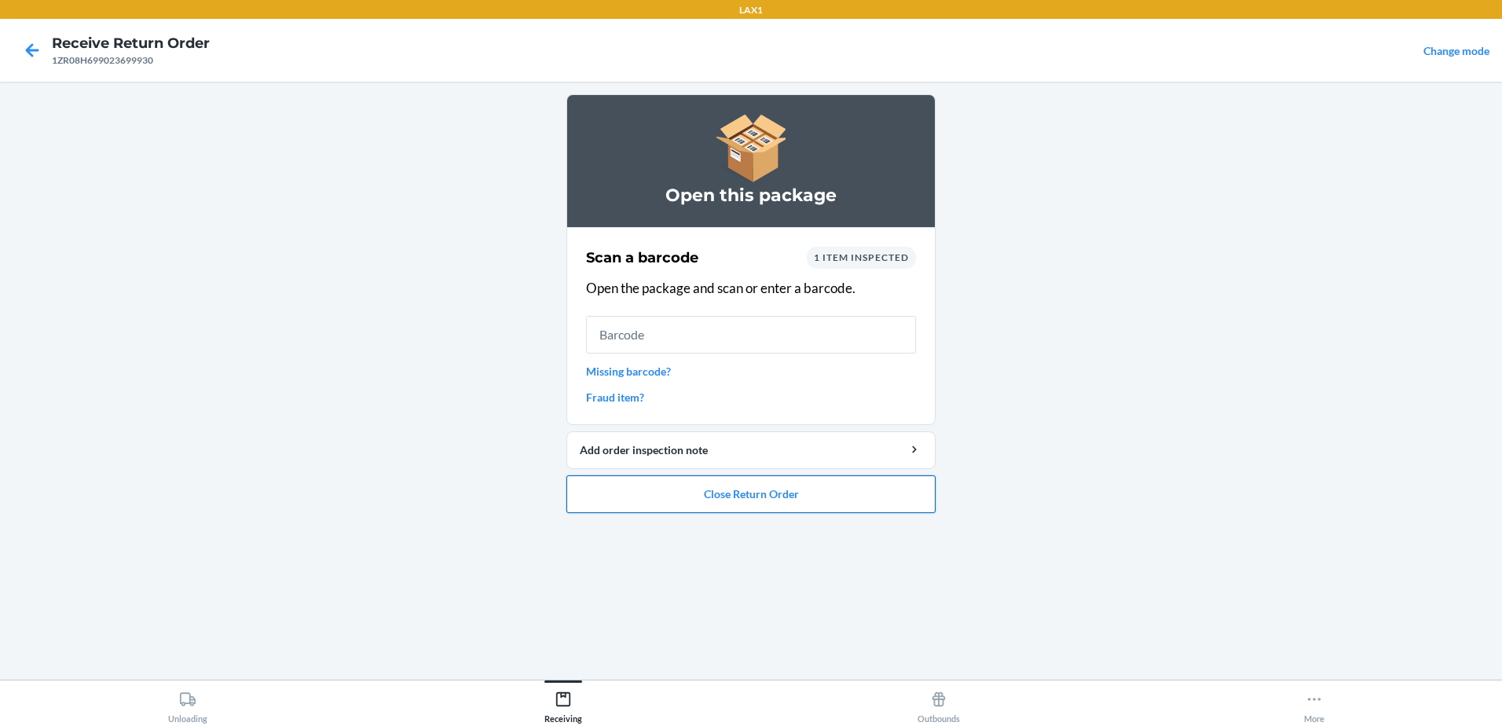
click at [904, 485] on button "Close Return Order" at bounding box center [750, 494] width 369 height 38
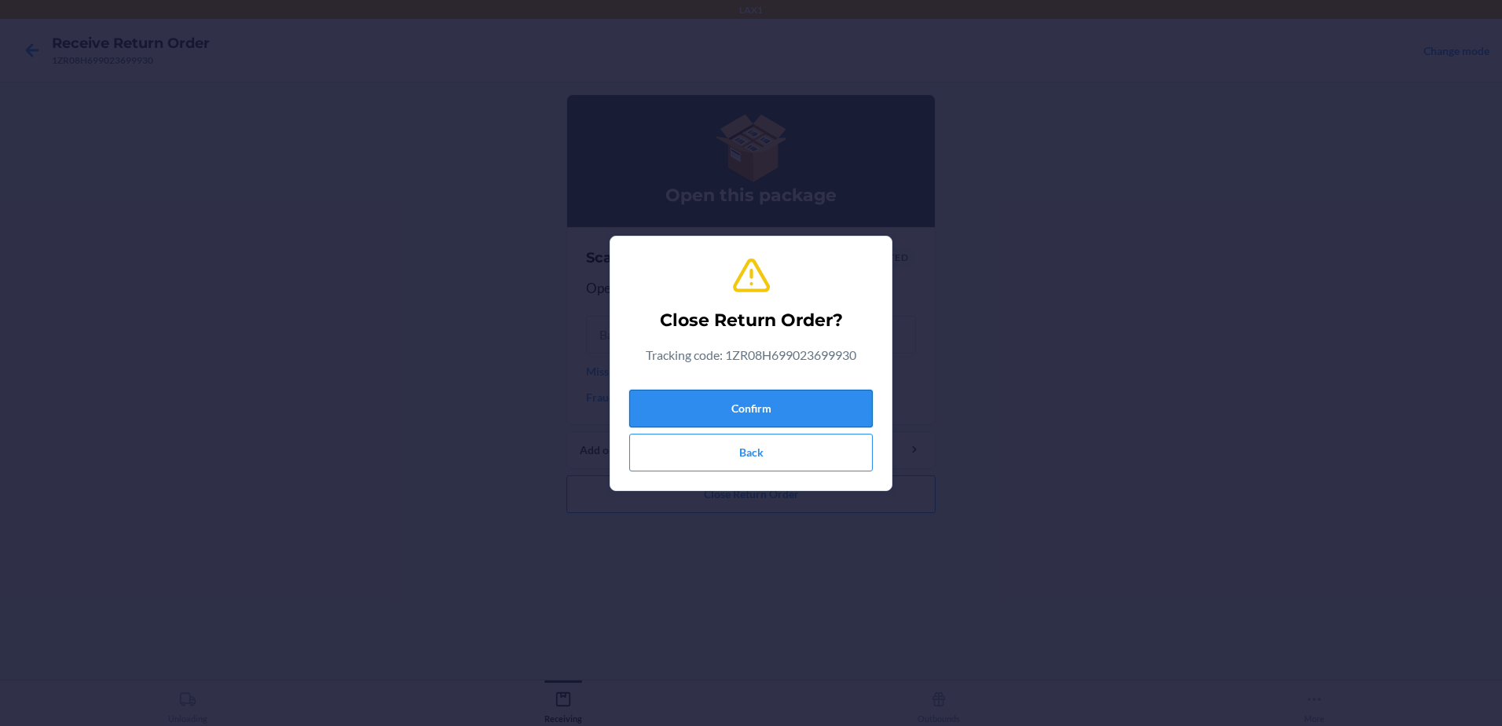
click at [835, 409] on button "Confirm" at bounding box center [750, 409] width 243 height 38
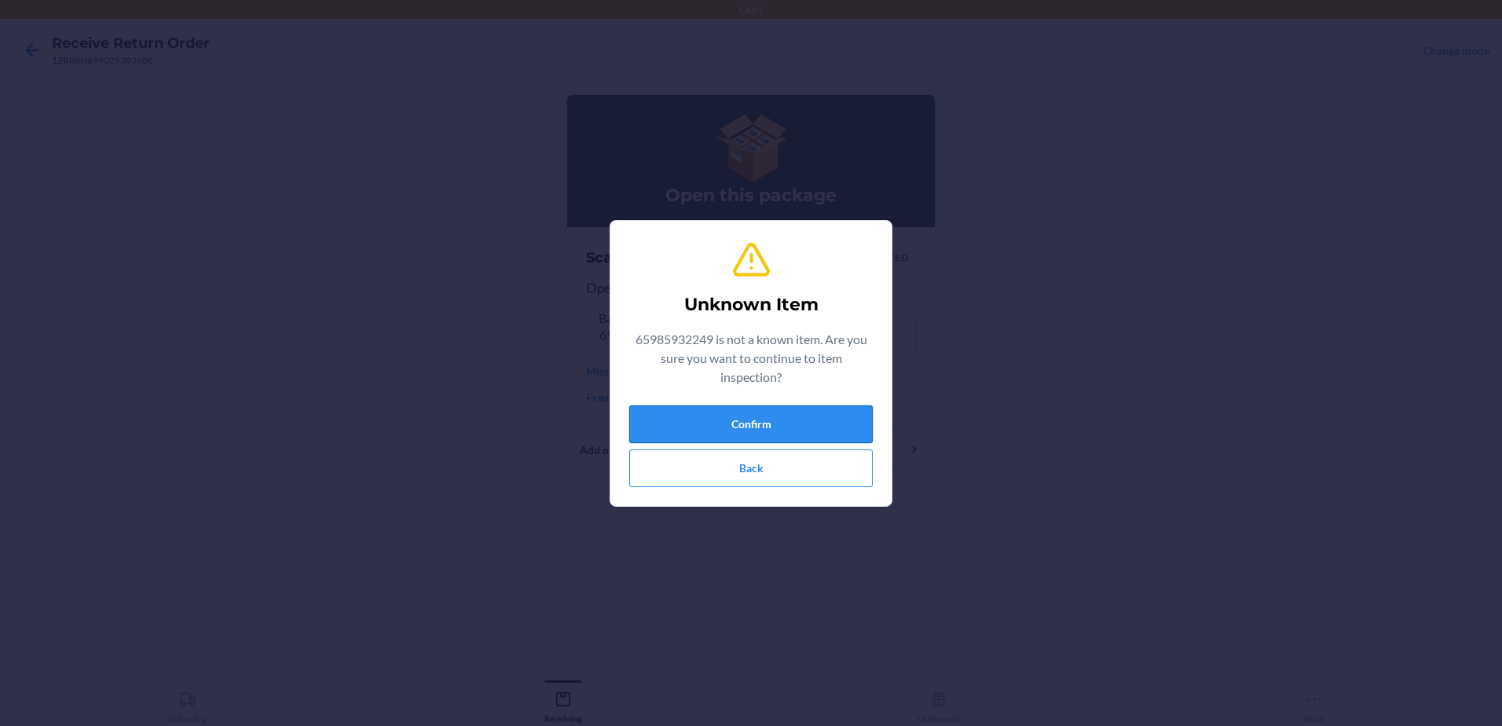
click at [804, 414] on button "Confirm" at bounding box center [750, 424] width 243 height 38
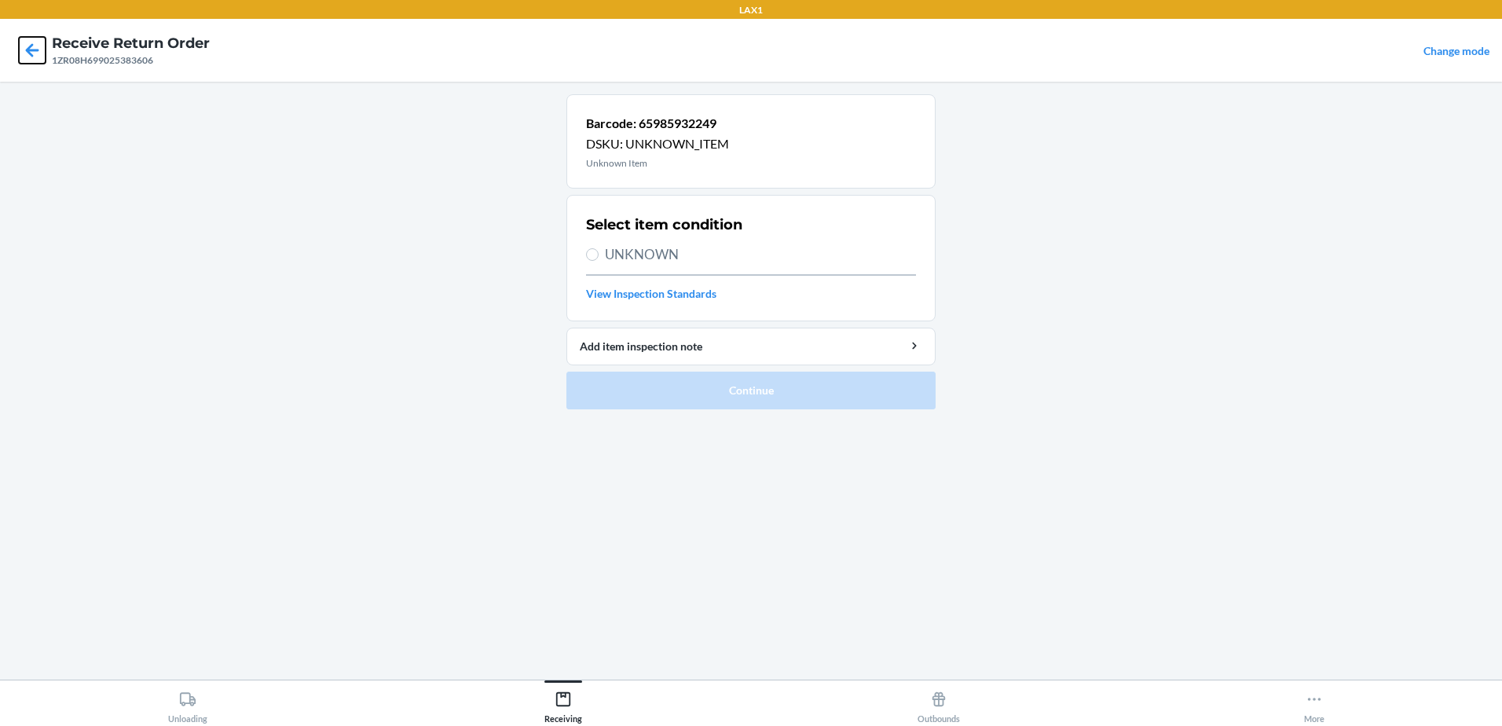
click at [30, 54] on icon at bounding box center [32, 49] width 13 height 13
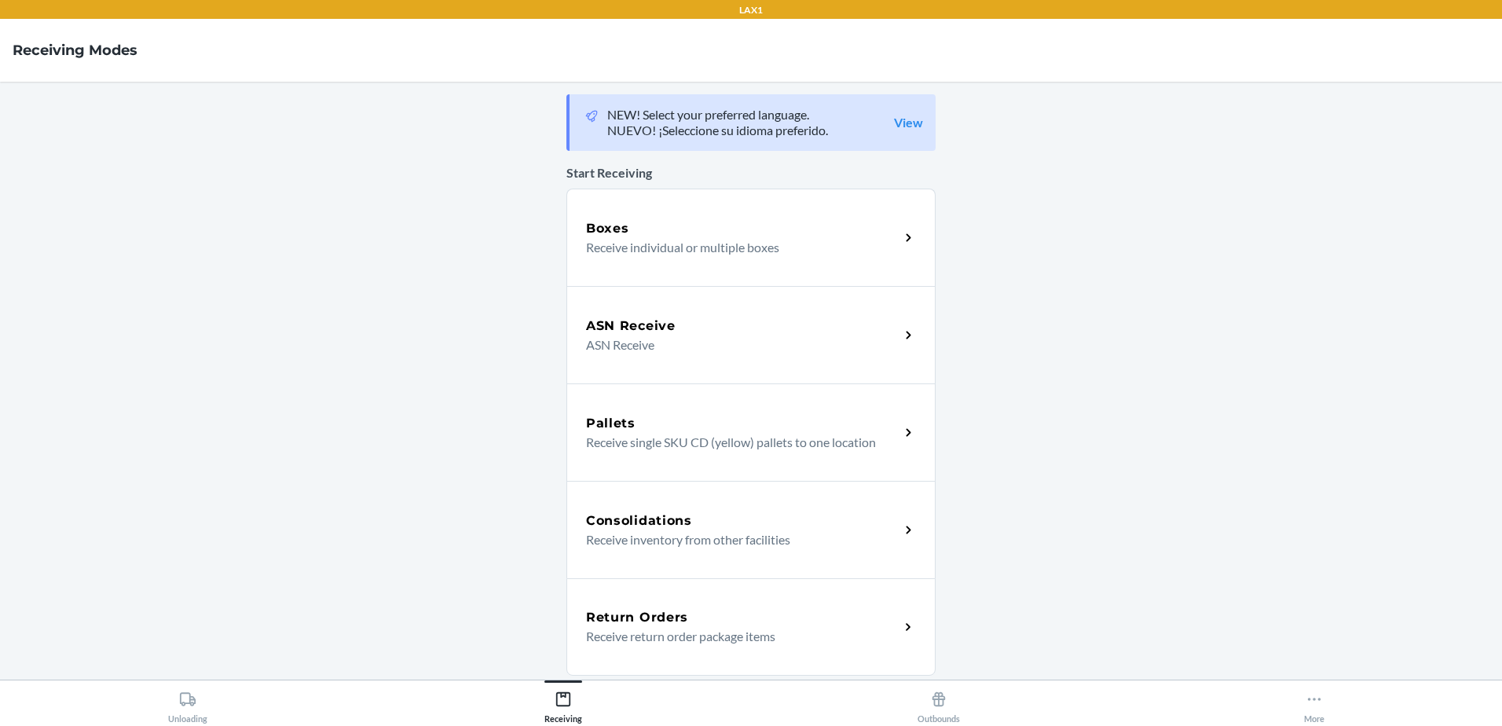
click at [632, 635] on p "Receive return order package items" at bounding box center [736, 636] width 301 height 19
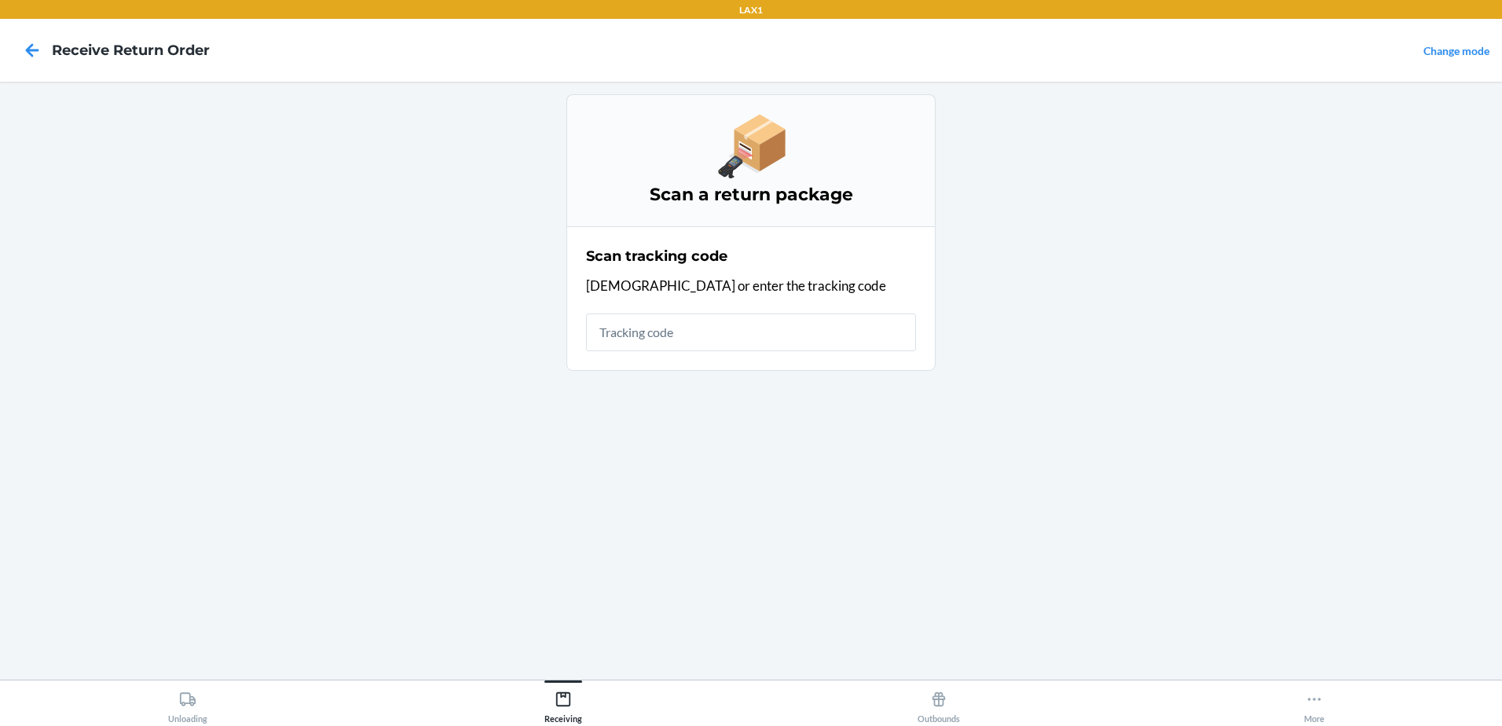
click at [686, 335] on input "text" at bounding box center [751, 332] width 330 height 38
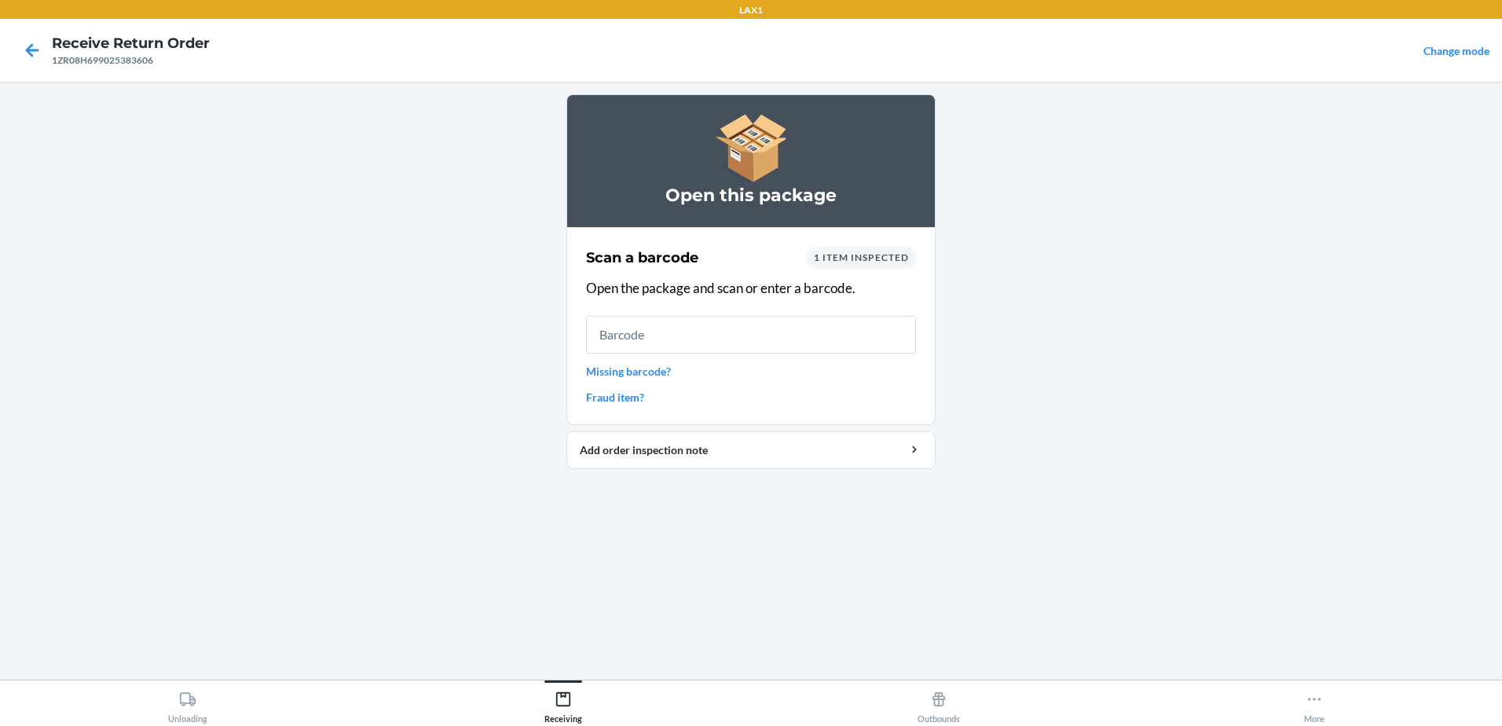
click at [741, 340] on input "text" at bounding box center [751, 335] width 330 height 38
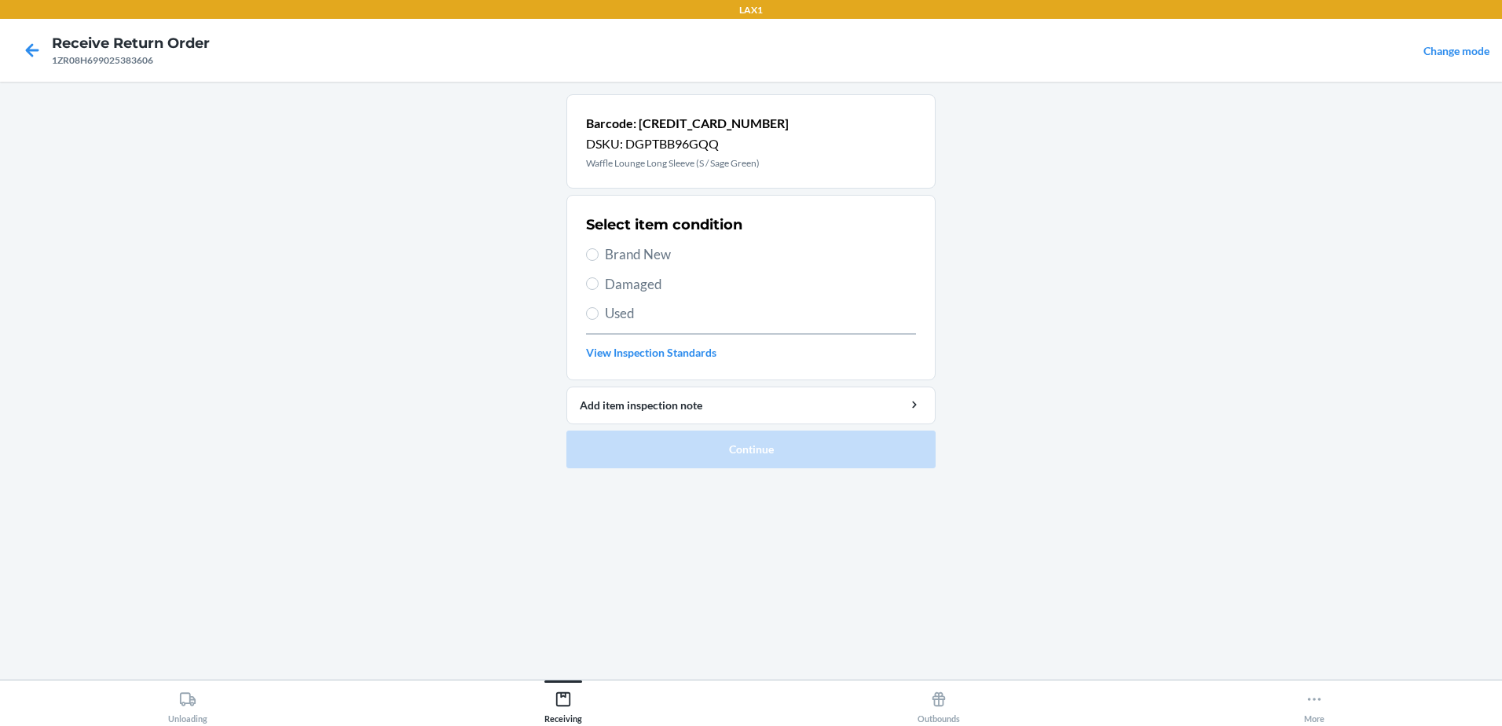
click at [591, 305] on label "Used" at bounding box center [751, 313] width 330 height 20
click at [591, 307] on input "Used" at bounding box center [592, 313] width 13 height 13
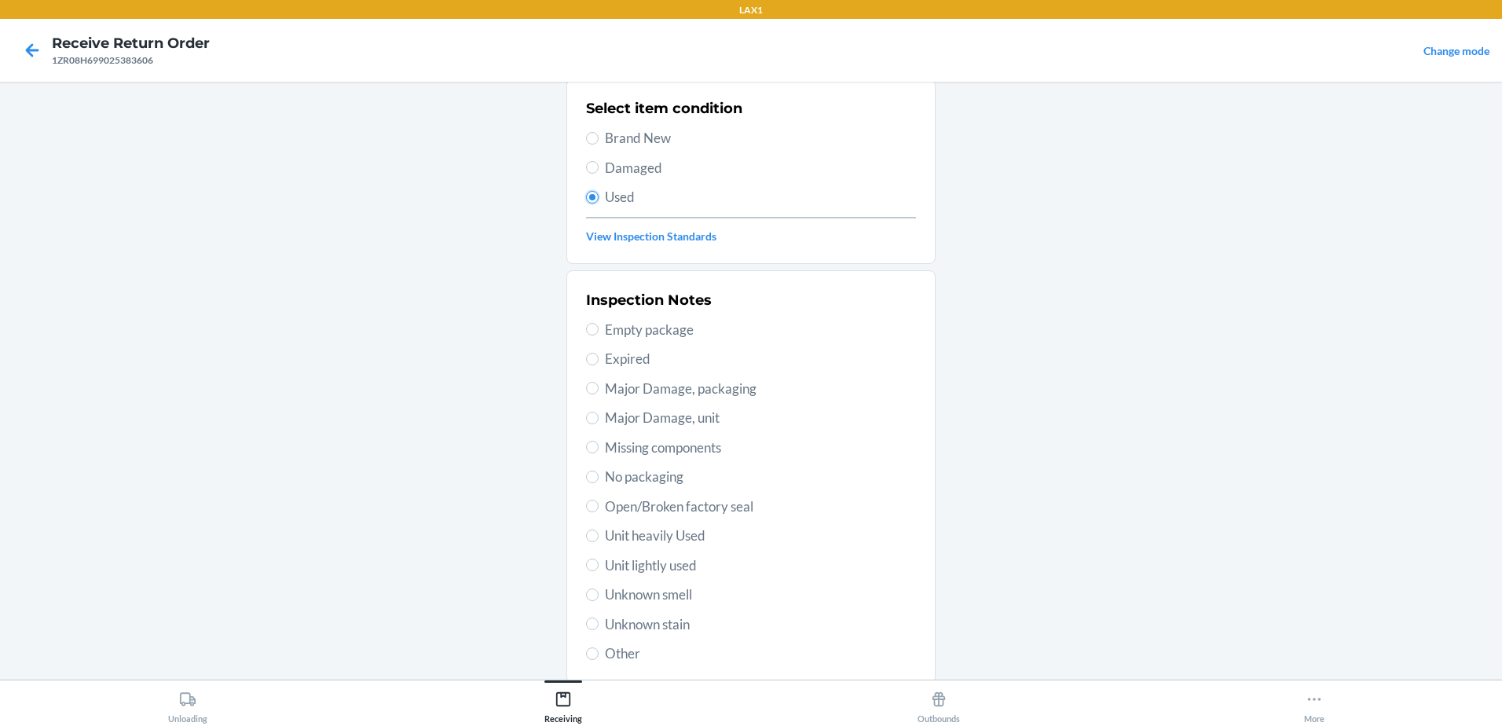
scroll to position [221, 0]
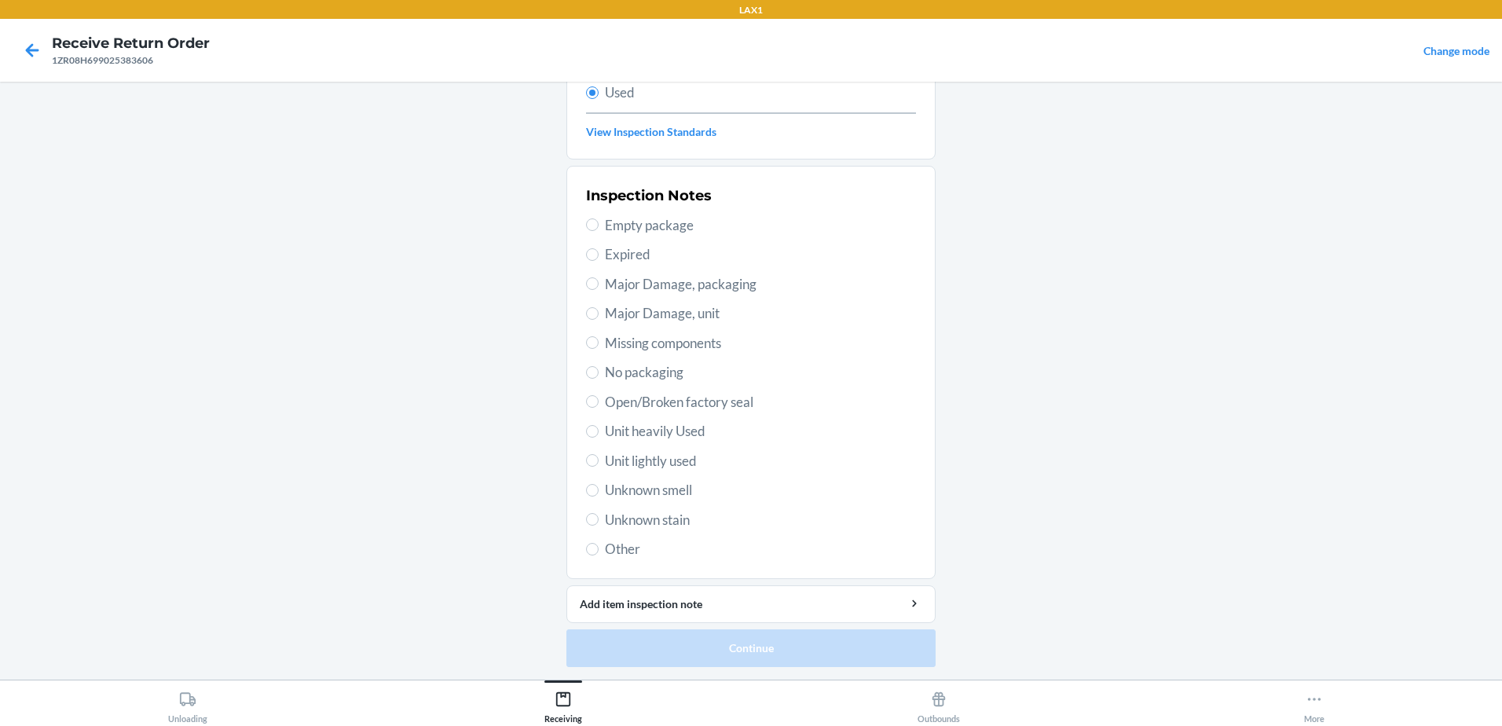
click at [588, 451] on label "Unit lightly used" at bounding box center [751, 461] width 330 height 20
click at [588, 454] on input "Unit lightly used" at bounding box center [592, 460] width 13 height 13
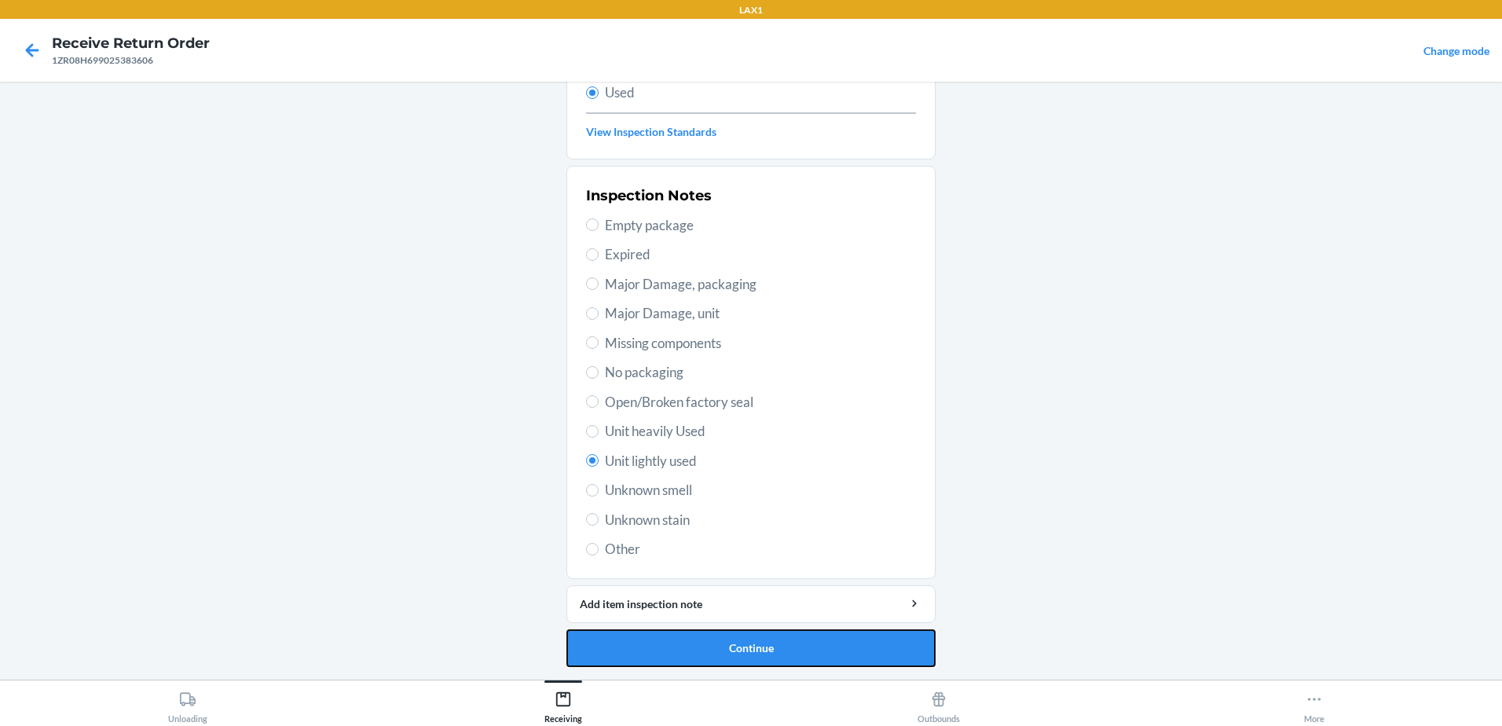
drag, startPoint x: 784, startPoint y: 643, endPoint x: 784, endPoint y: 635, distance: 8.6
click at [784, 640] on button "Continue" at bounding box center [750, 648] width 369 height 38
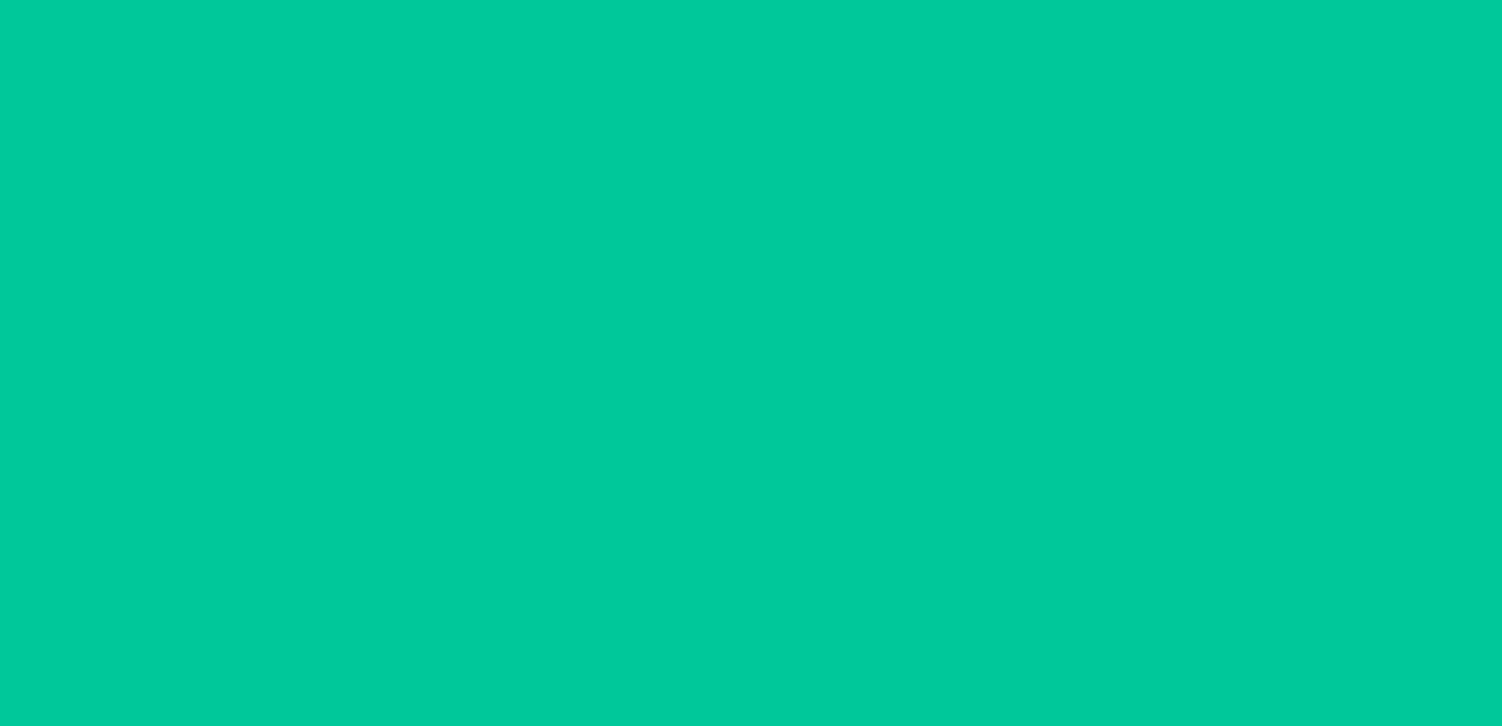
scroll to position [0, 0]
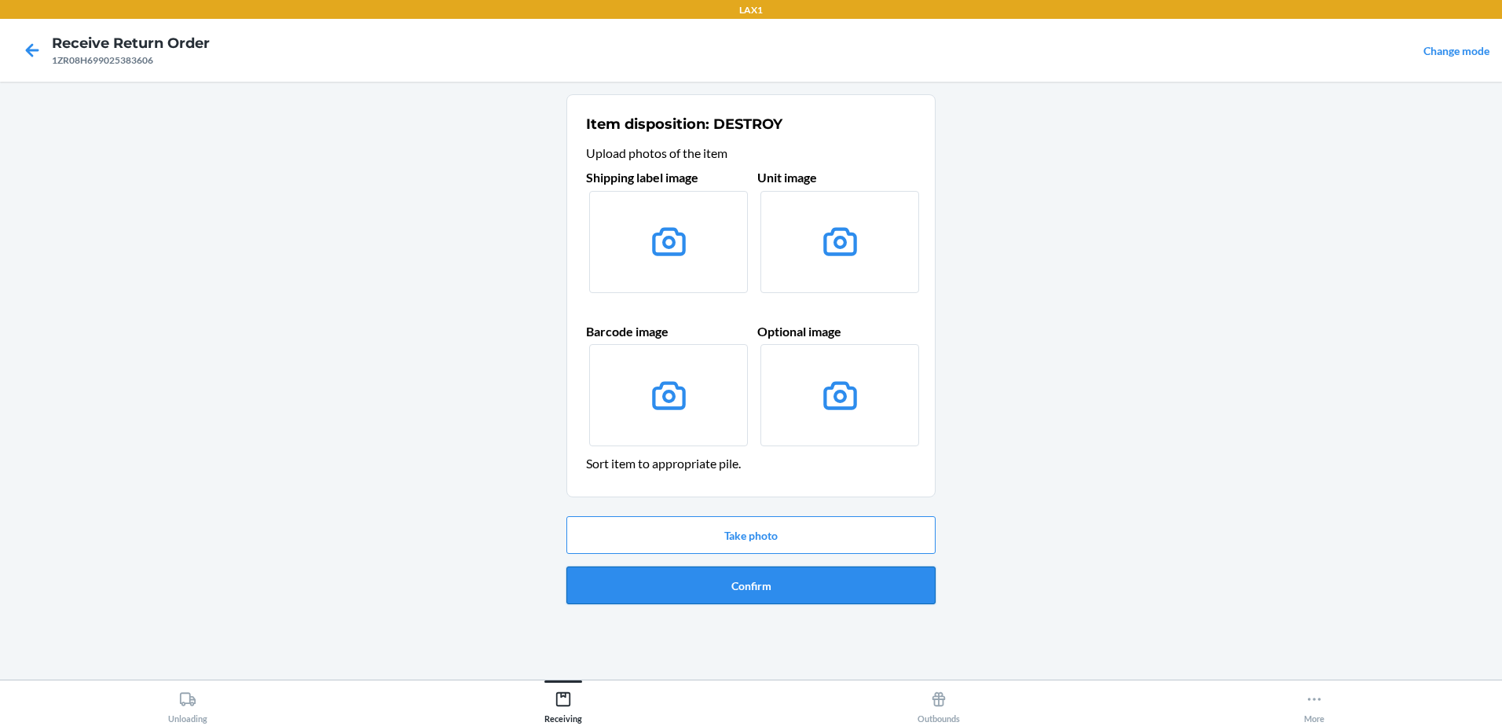
click at [767, 580] on button "Confirm" at bounding box center [750, 585] width 369 height 38
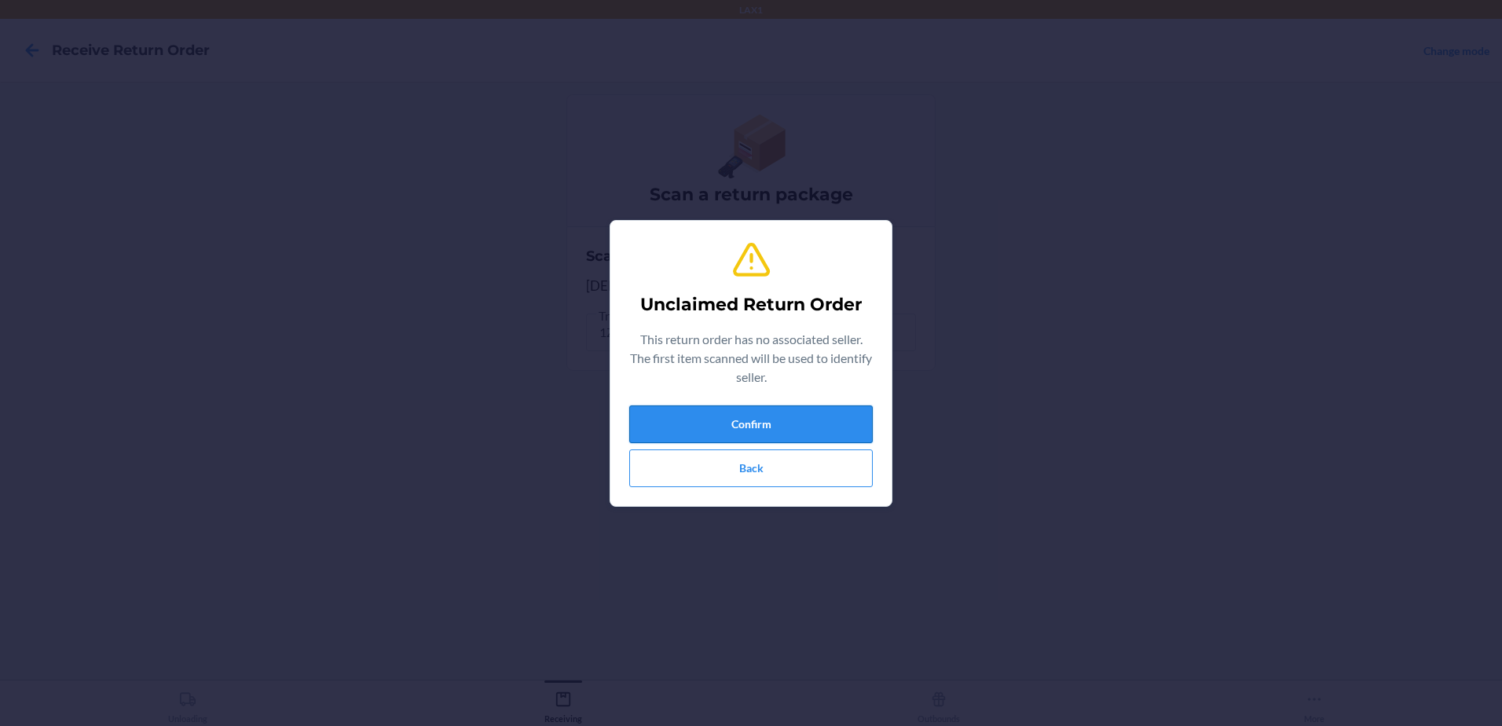
click at [833, 427] on button "Confirm" at bounding box center [750, 424] width 243 height 38
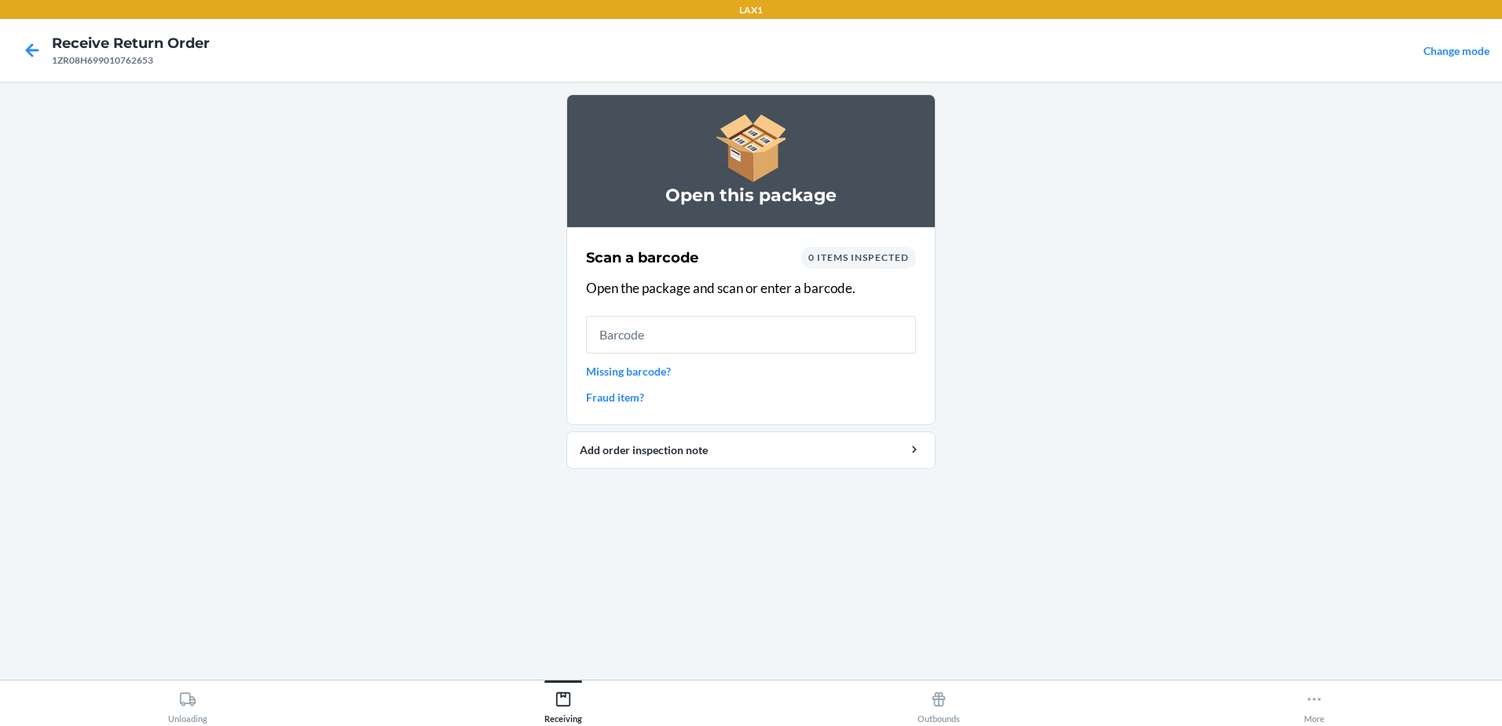
click at [707, 339] on input "text" at bounding box center [751, 335] width 330 height 38
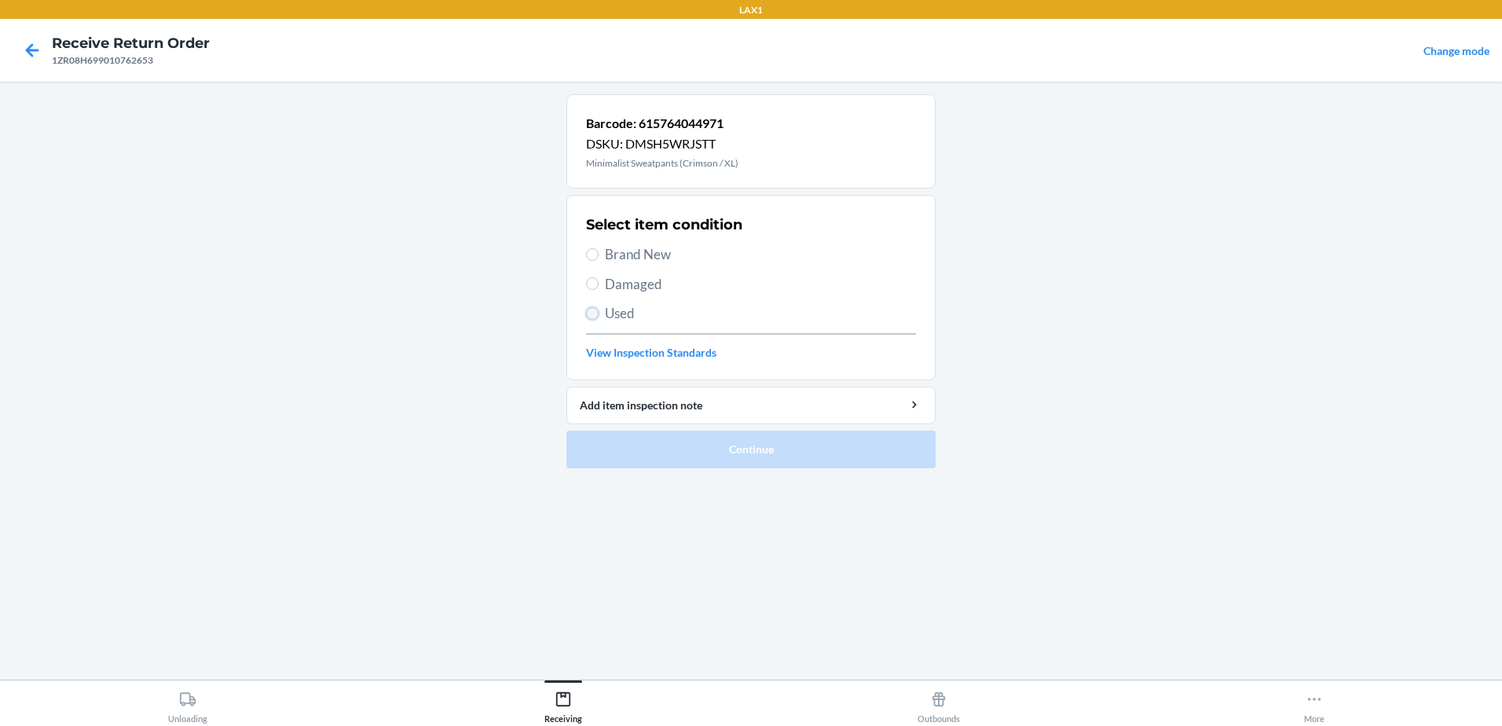
click at [589, 313] on input "Used" at bounding box center [592, 313] width 13 height 13
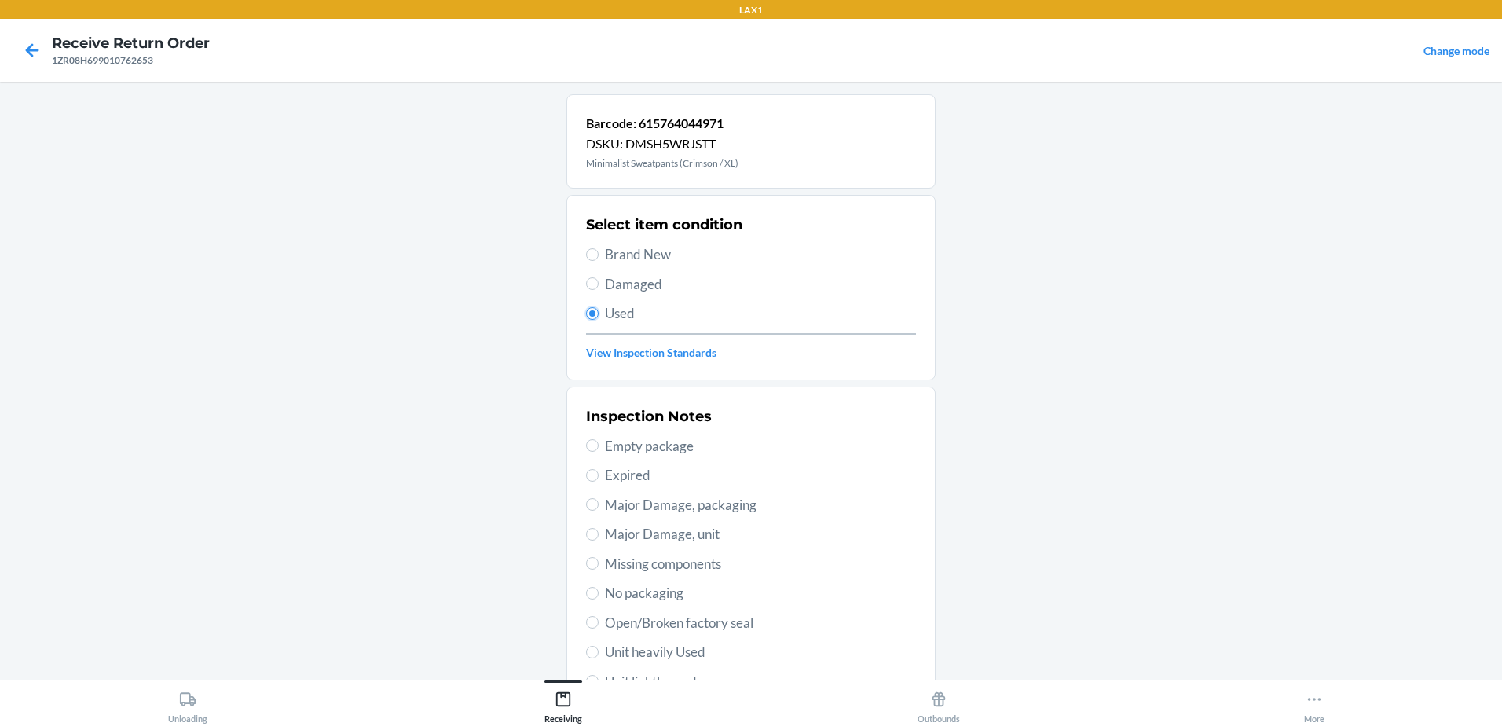
scroll to position [221, 0]
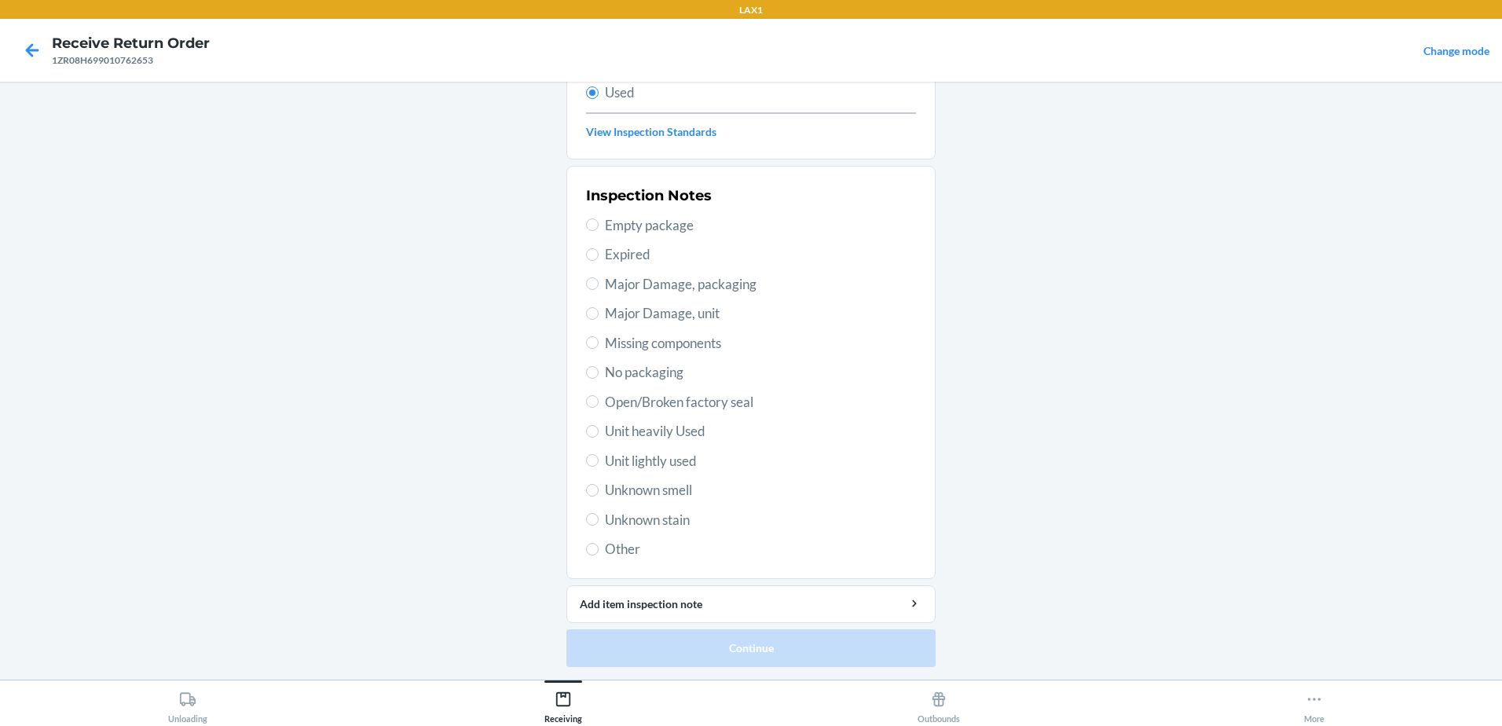
click at [594, 463] on label "Unit lightly used" at bounding box center [751, 461] width 330 height 20
click at [594, 463] on input "Unit lightly used" at bounding box center [592, 460] width 13 height 13
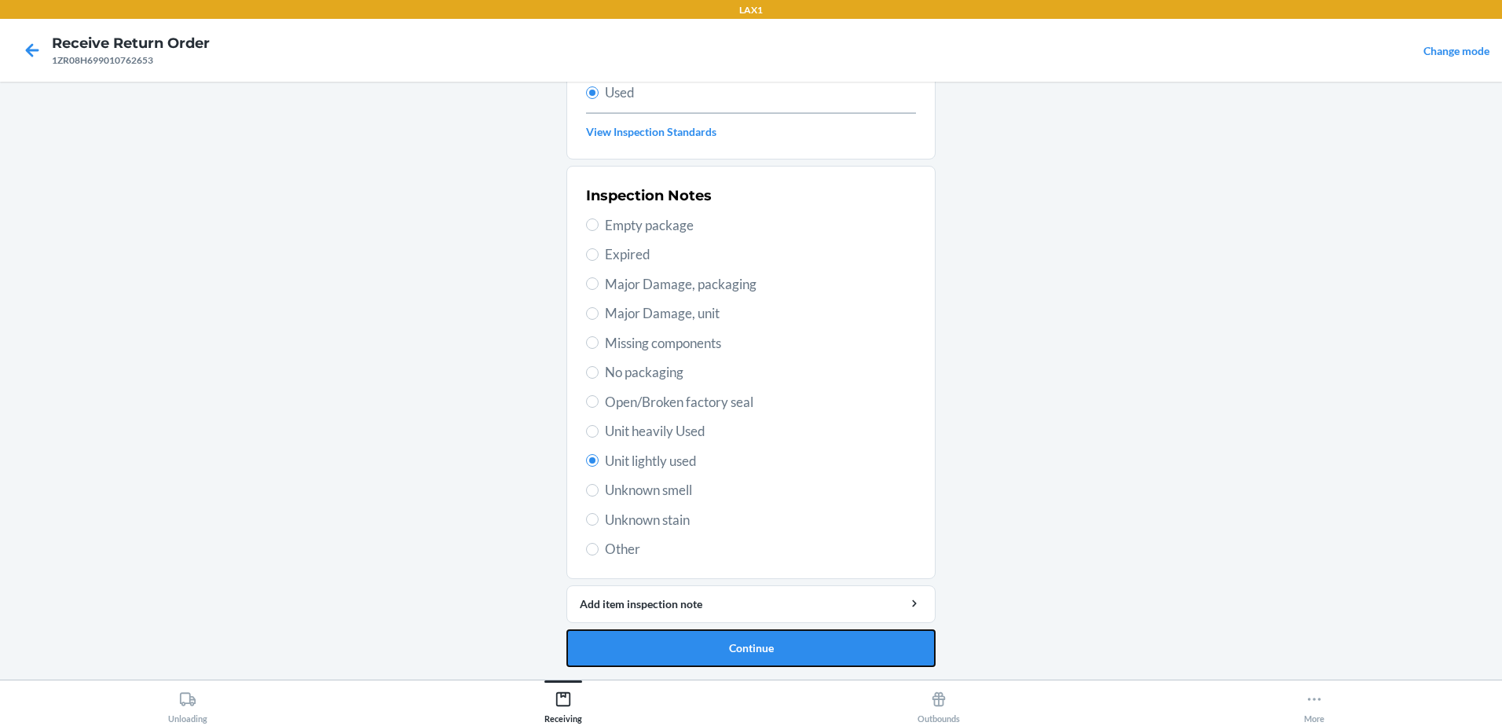
click at [864, 640] on button "Continue" at bounding box center [750, 648] width 369 height 38
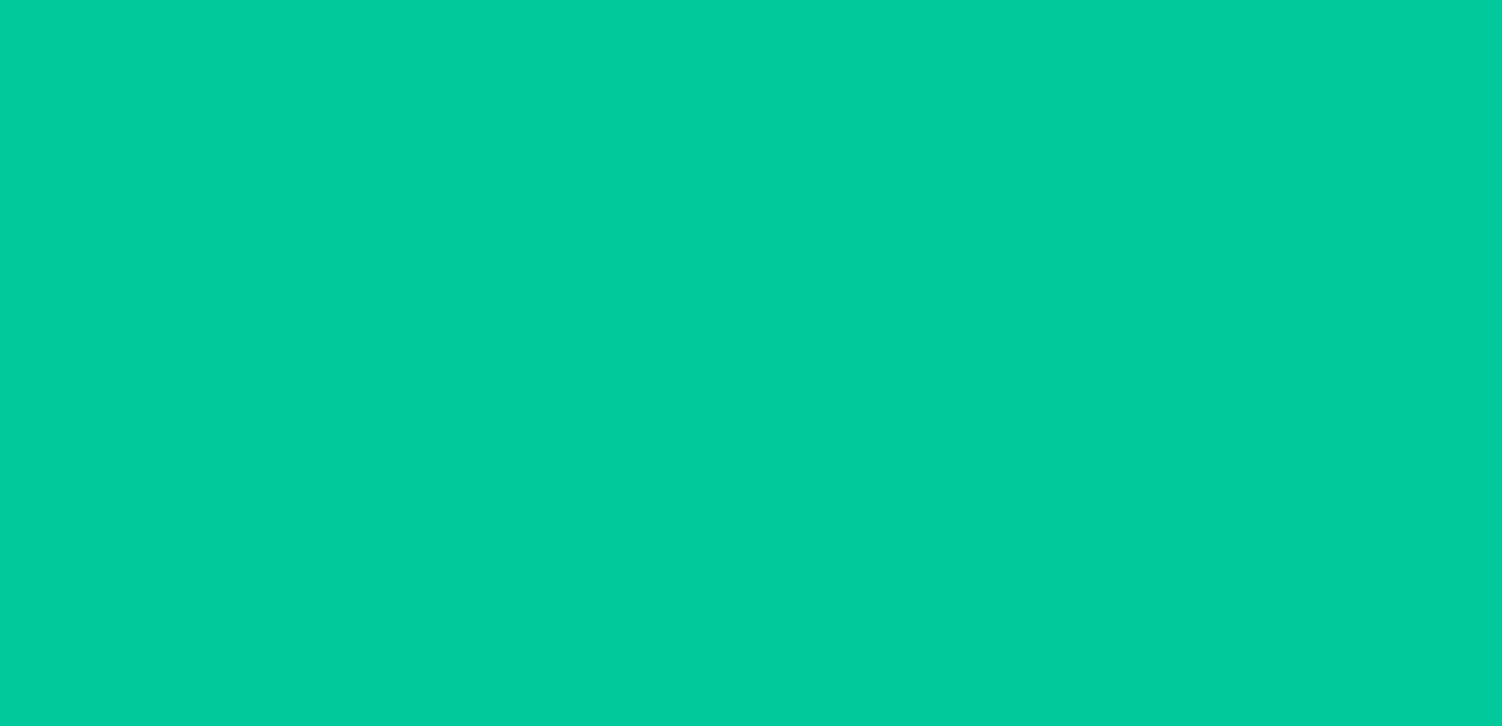
scroll to position [0, 0]
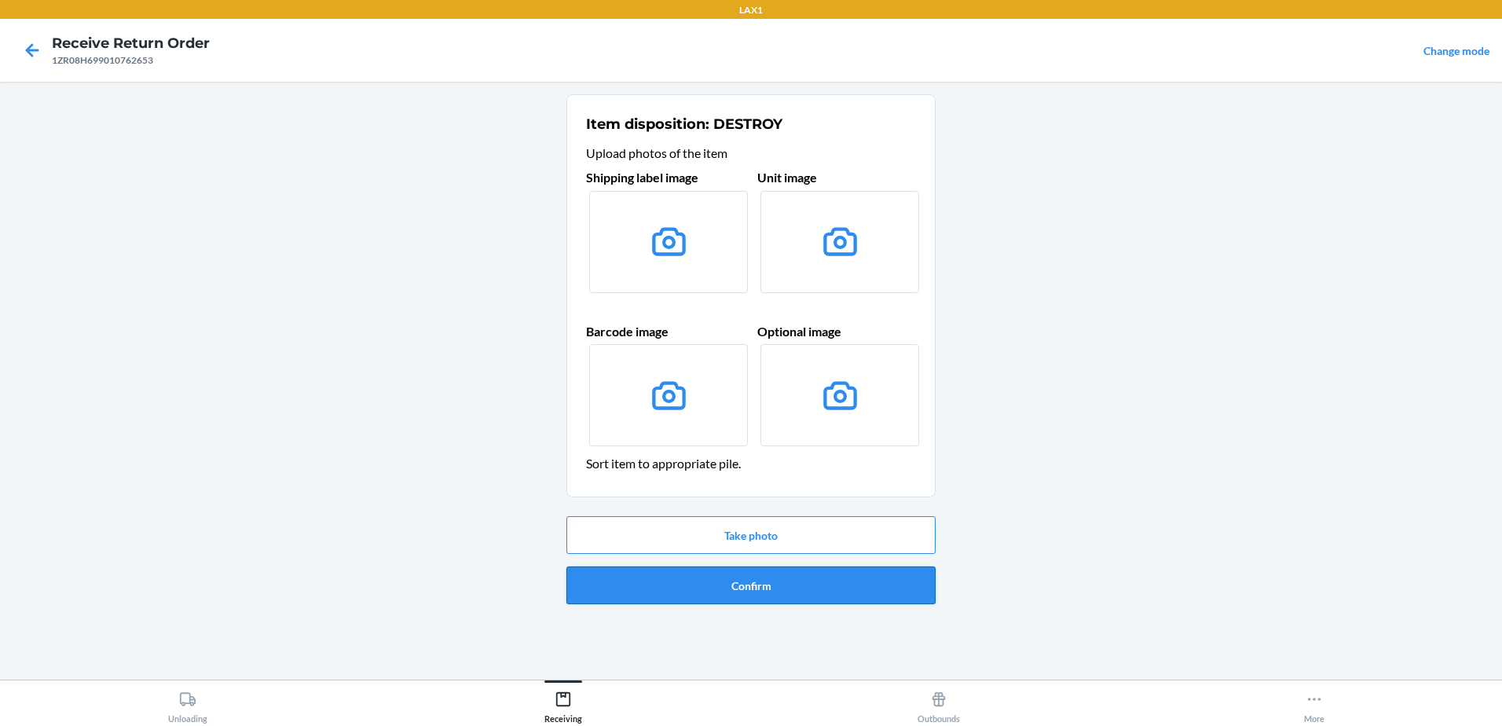
click at [738, 582] on button "Confirm" at bounding box center [750, 585] width 369 height 38
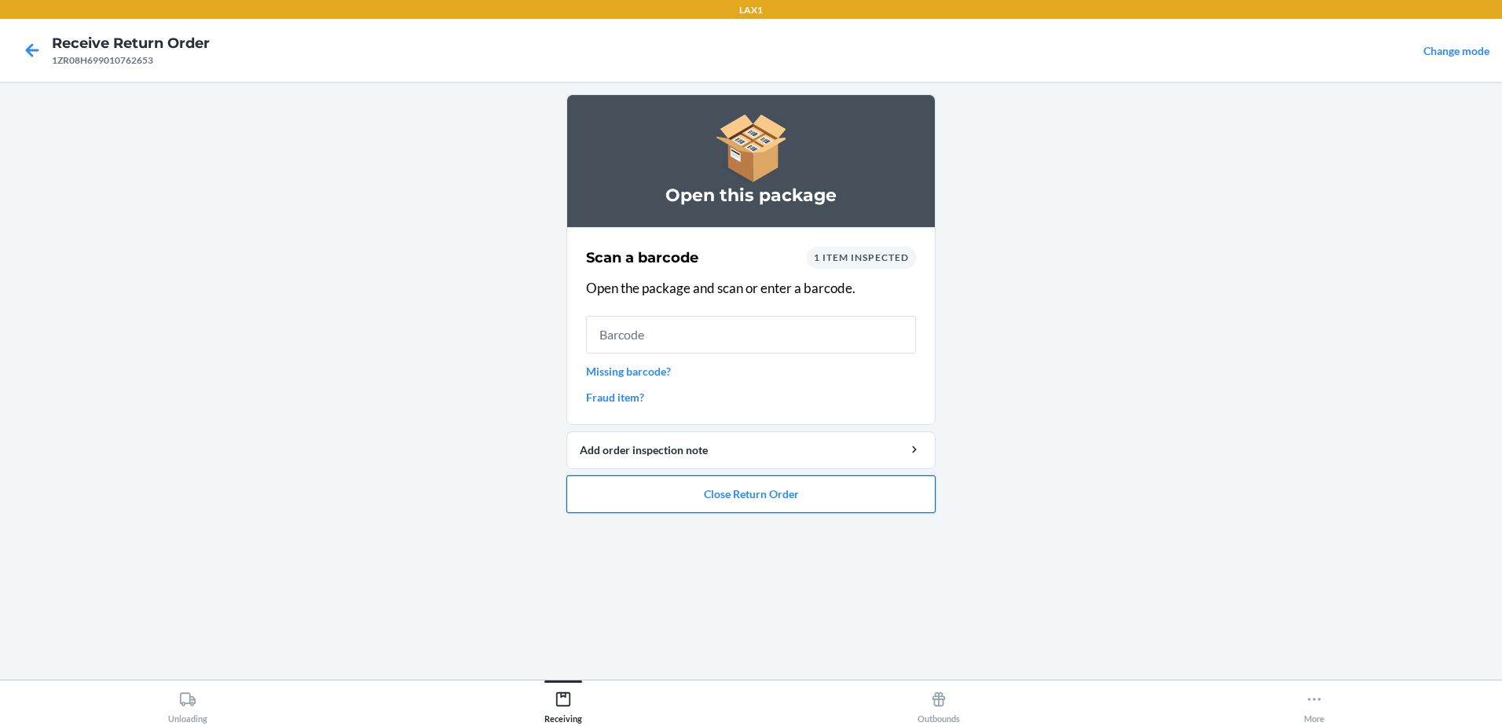
click at [752, 494] on button "Close Return Order" at bounding box center [750, 494] width 369 height 38
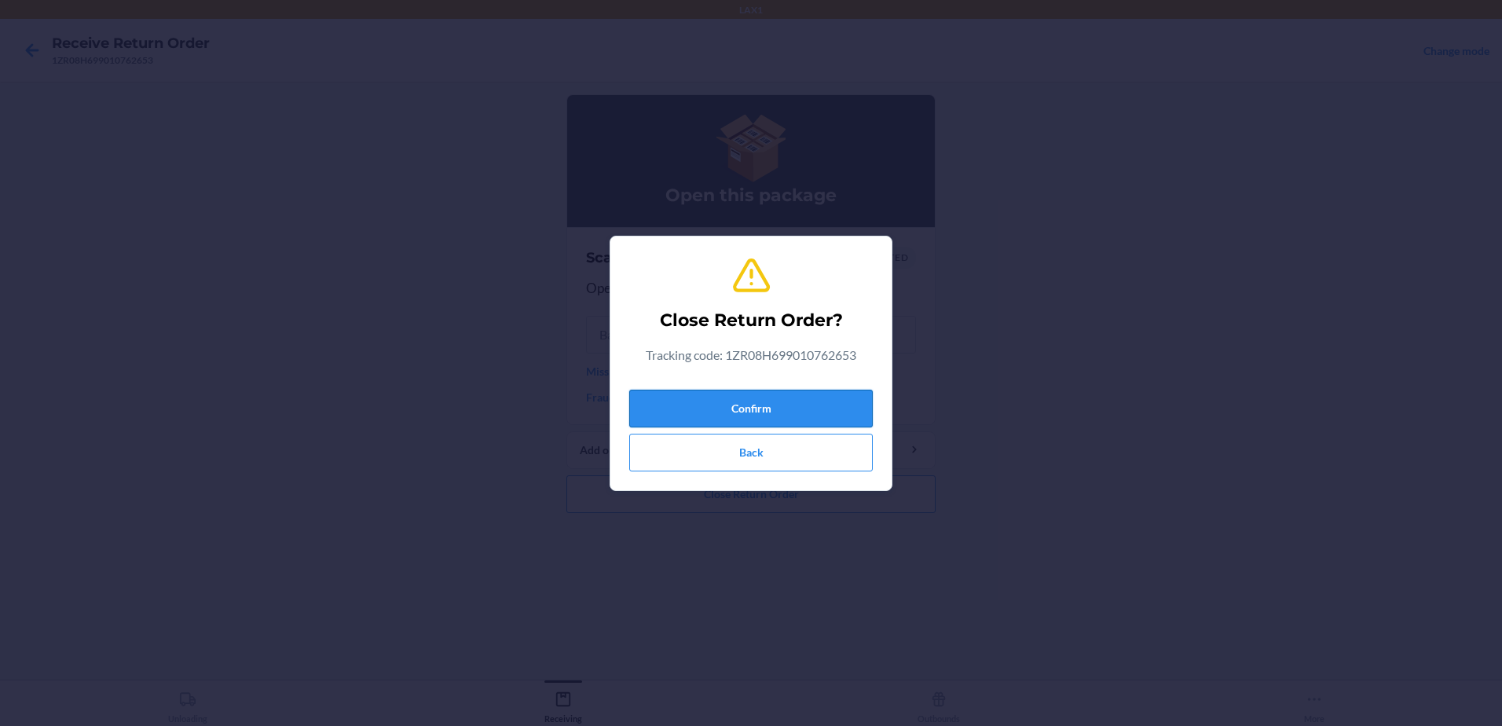
click at [786, 407] on button "Confirm" at bounding box center [750, 409] width 243 height 38
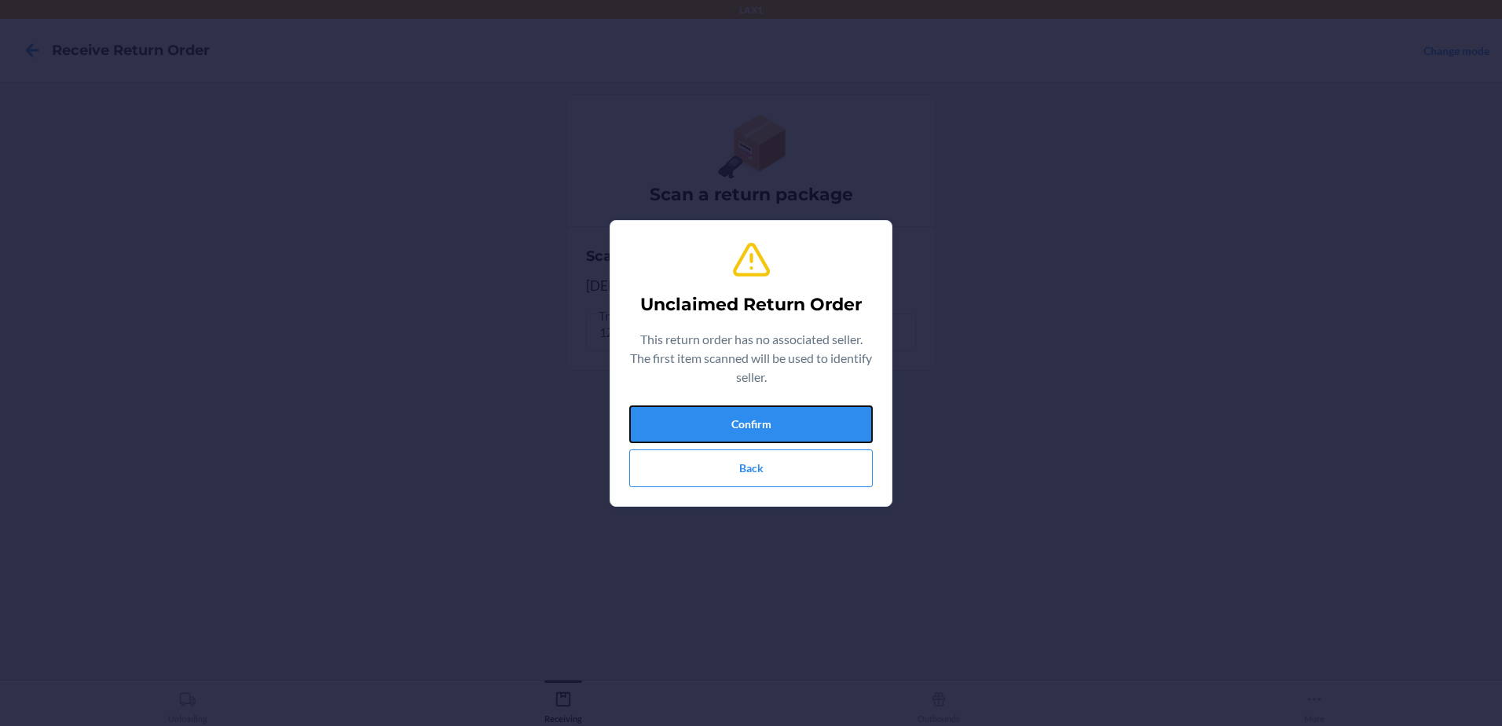
click at [784, 405] on button "Confirm" at bounding box center [750, 424] width 243 height 38
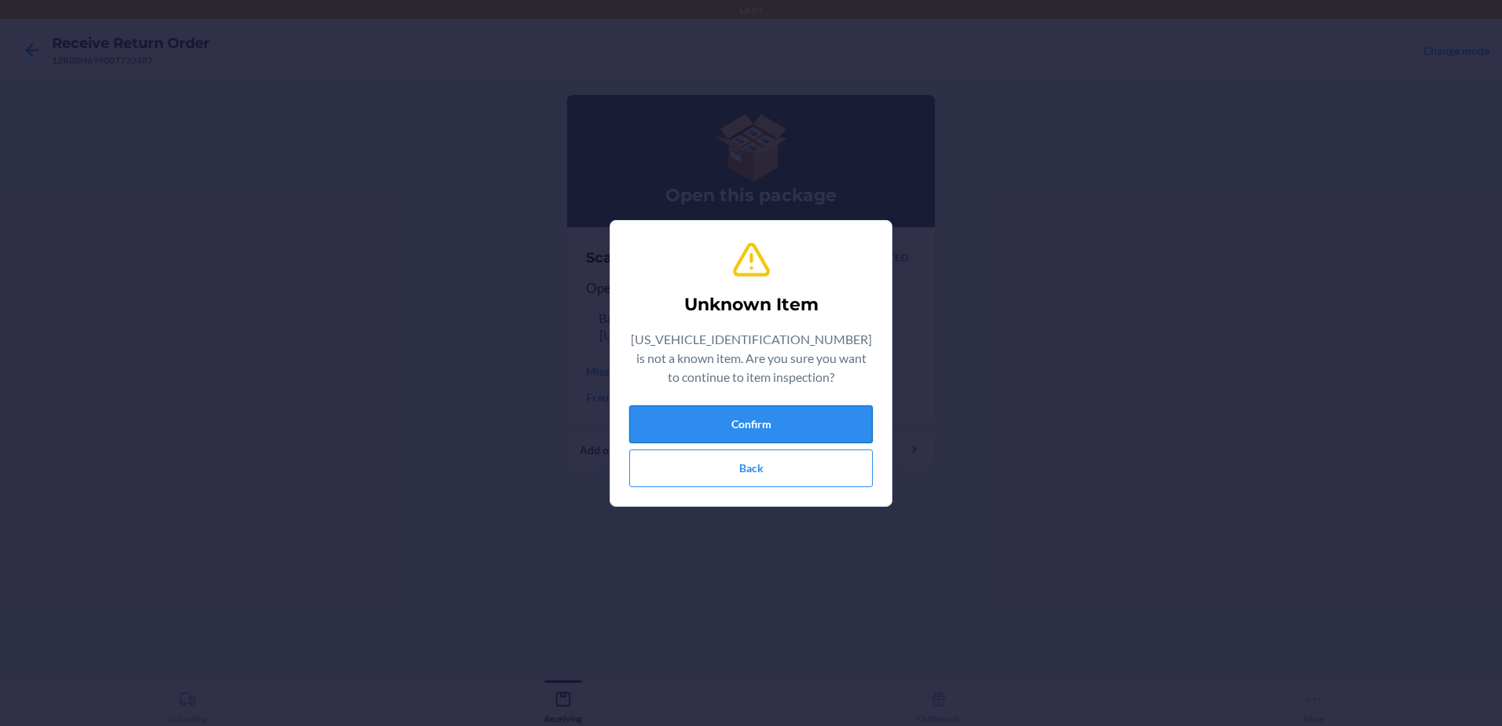
click at [827, 408] on button "Confirm" at bounding box center [750, 424] width 243 height 38
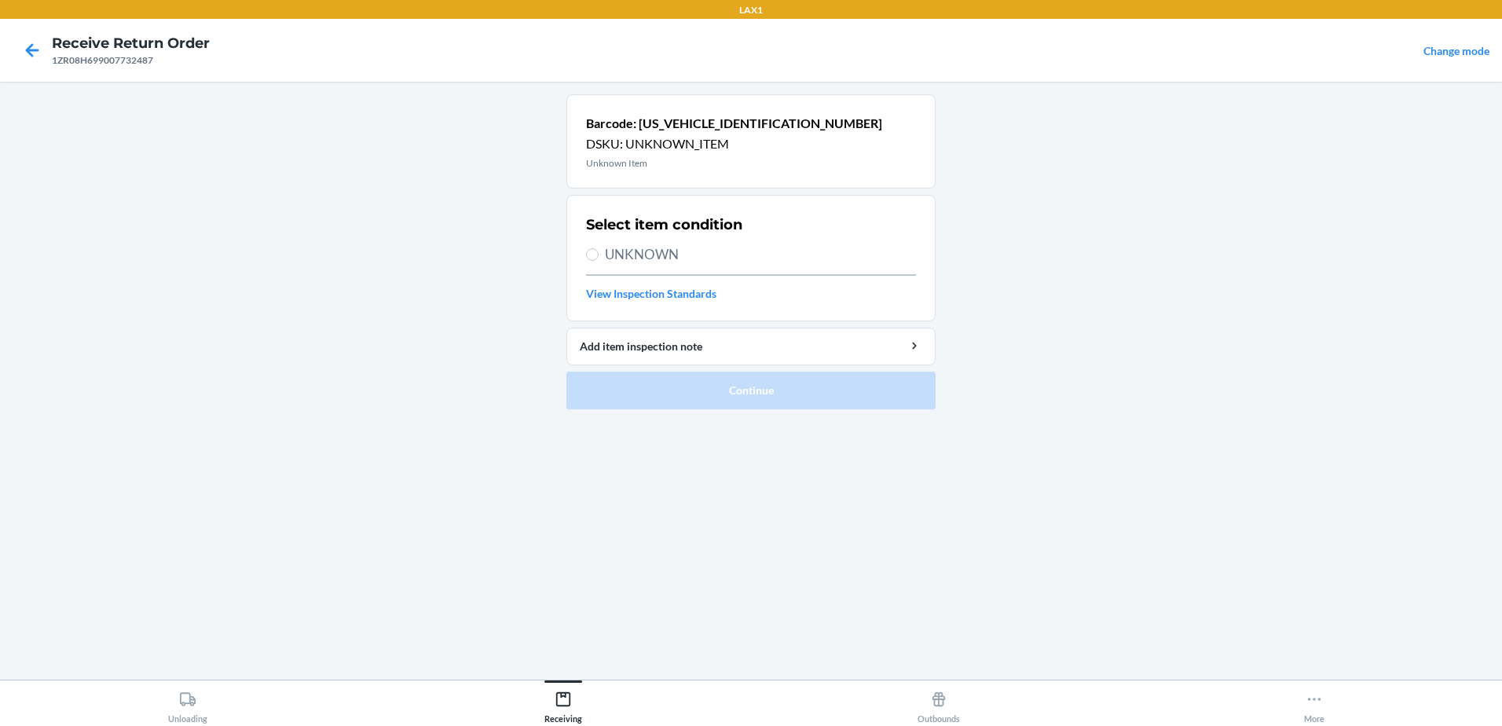
click at [603, 254] on label "UNKNOWN" at bounding box center [751, 254] width 330 height 20
click at [599, 254] on input "UNKNOWN" at bounding box center [592, 254] width 13 height 13
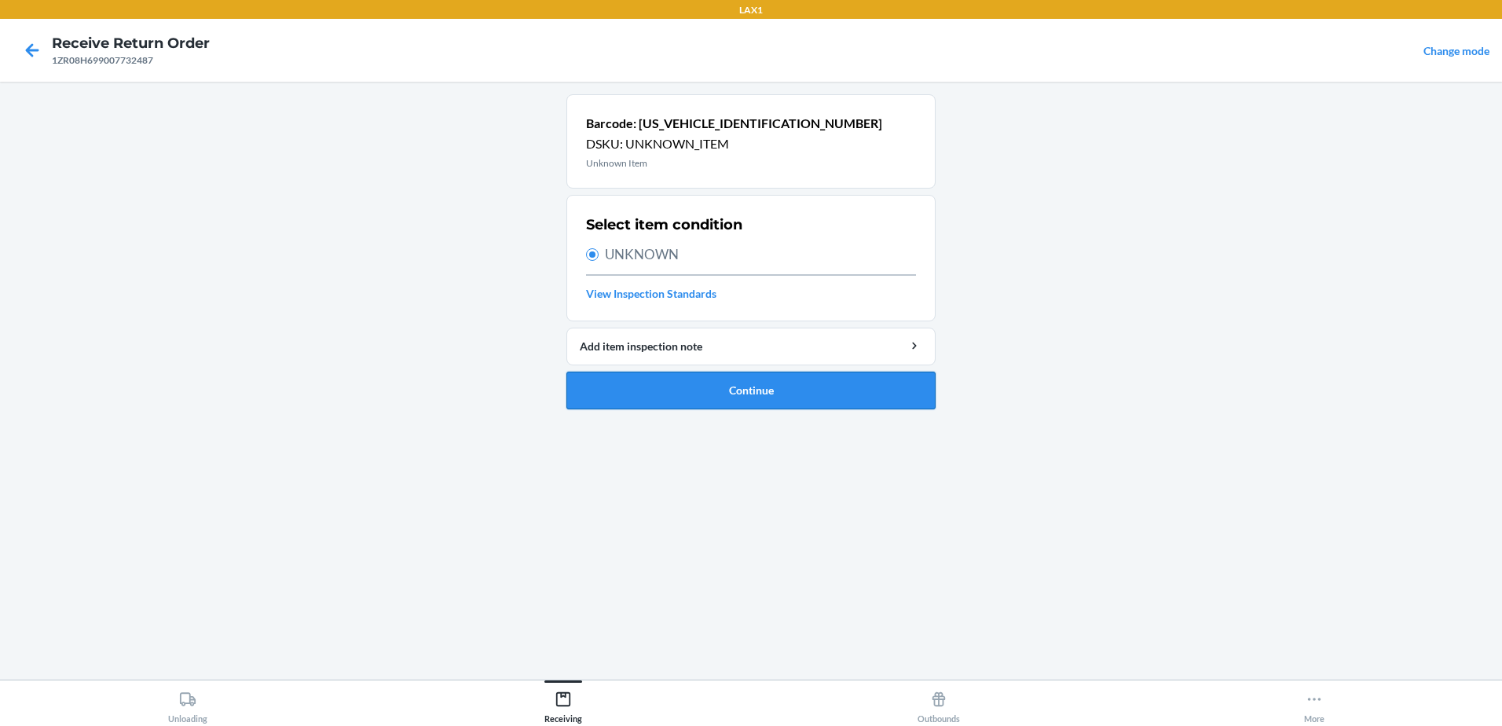
click at [752, 399] on button "Continue" at bounding box center [750, 391] width 369 height 38
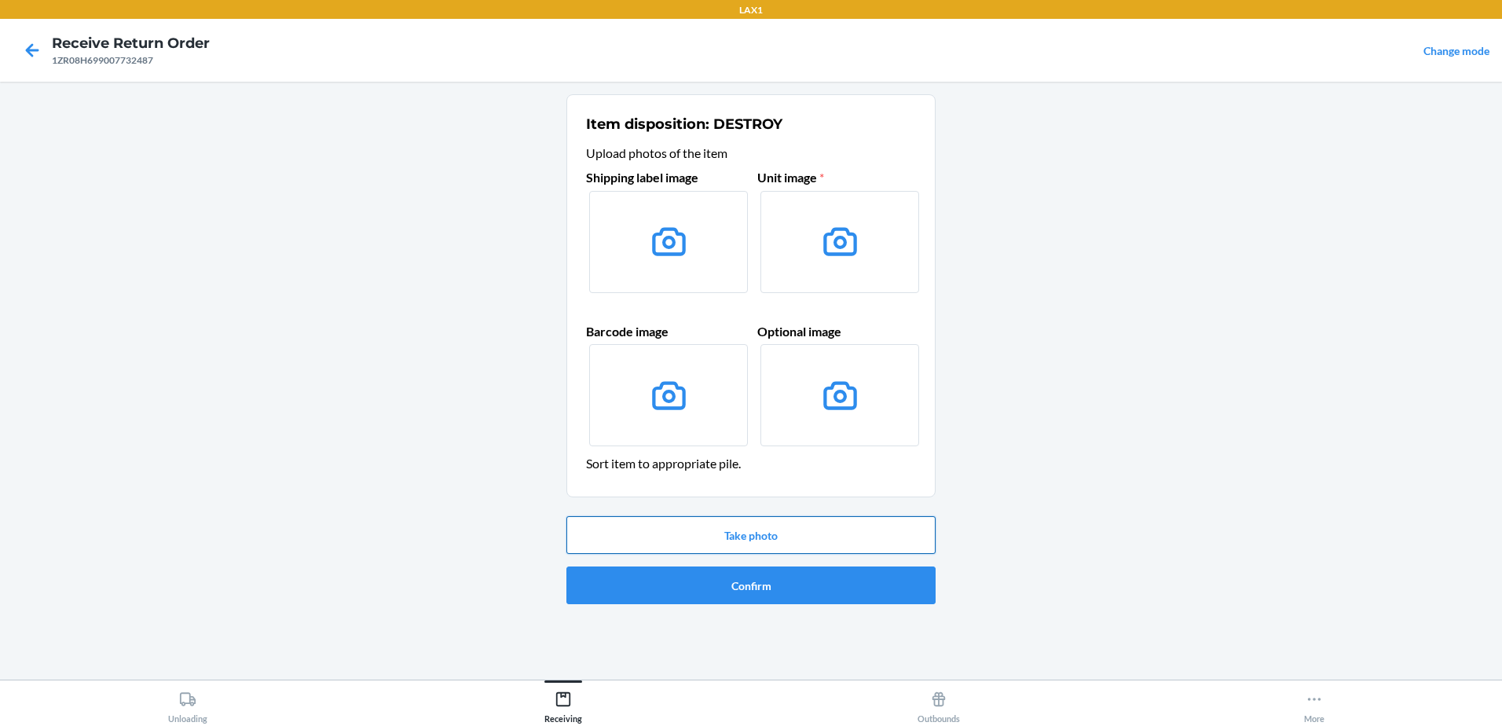
click at [807, 527] on button "Take photo" at bounding box center [750, 535] width 369 height 38
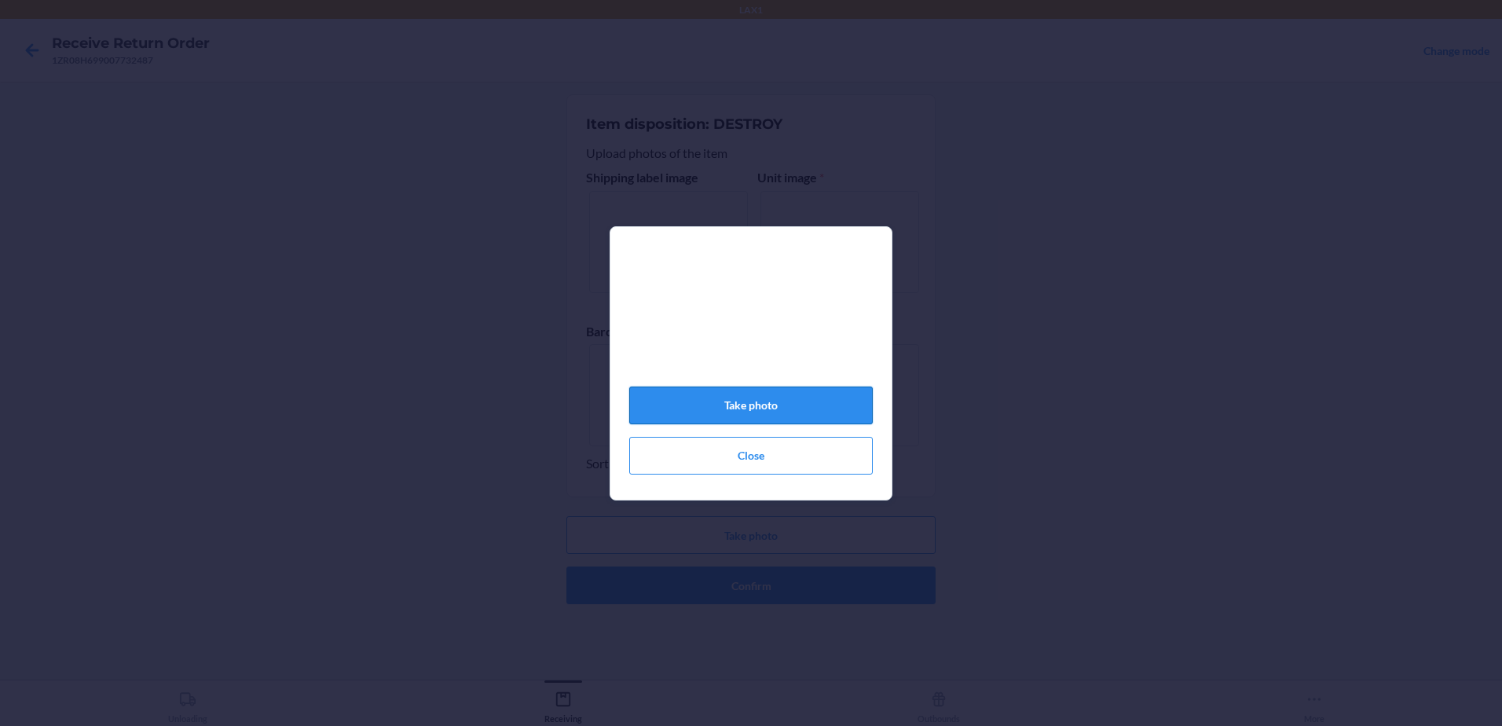
click at [796, 418] on button "Take photo" at bounding box center [750, 405] width 243 height 38
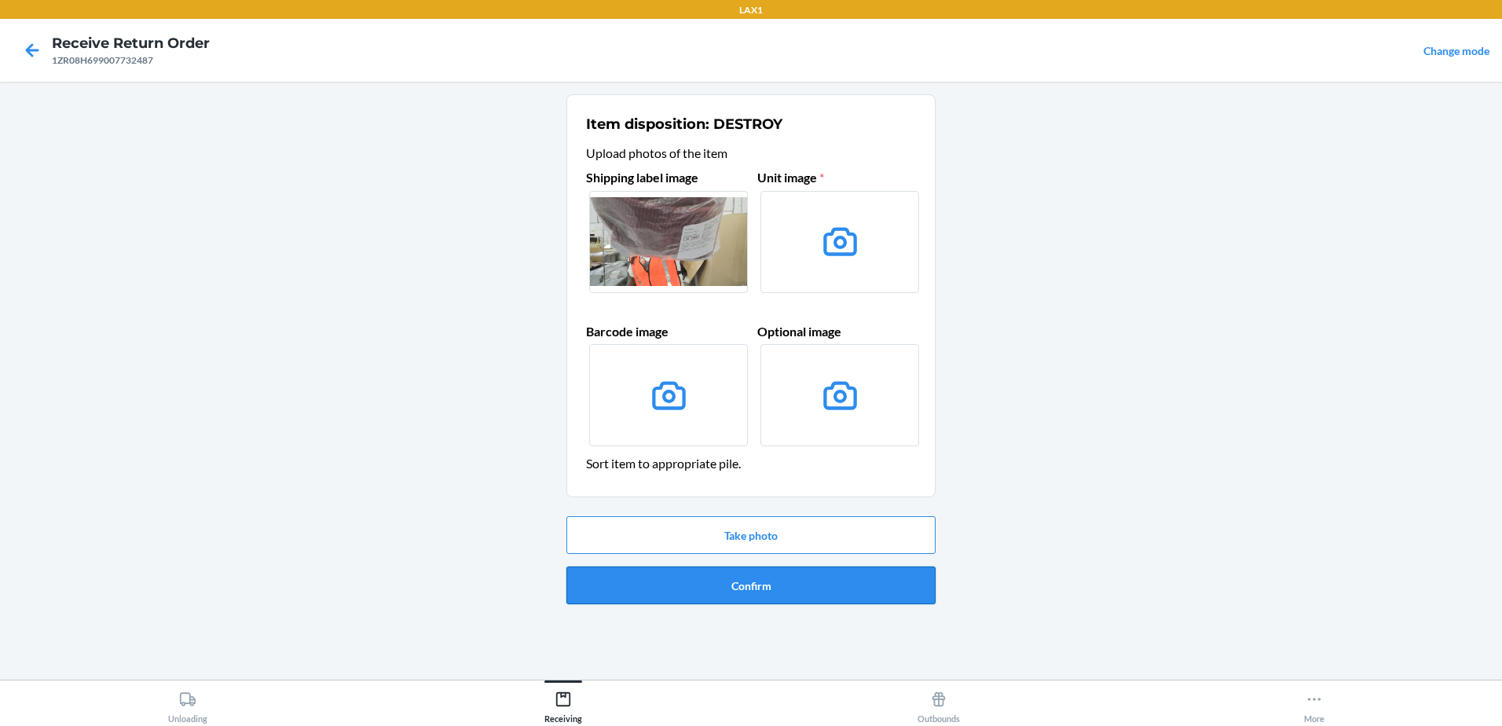
click at [777, 584] on button "Confirm" at bounding box center [750, 585] width 369 height 38
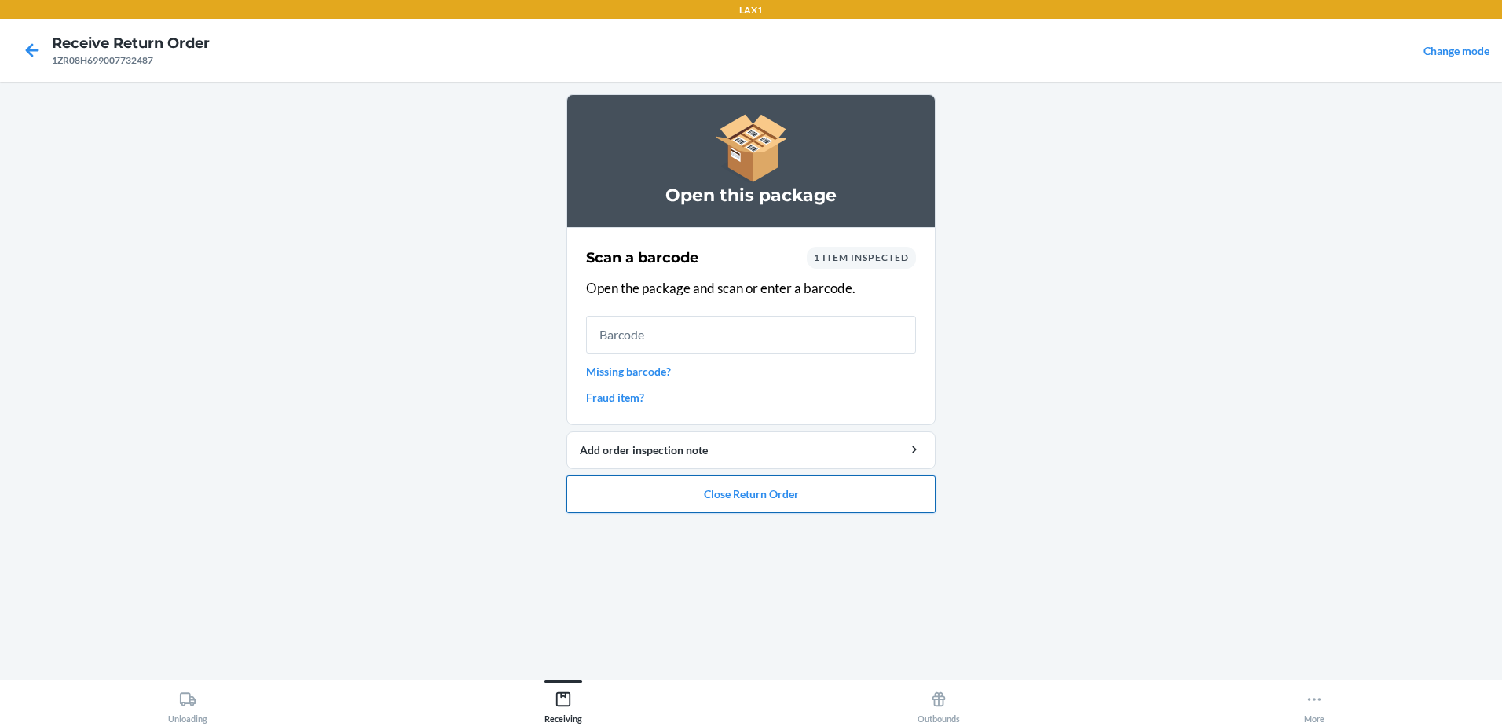
click at [730, 505] on button "Close Return Order" at bounding box center [750, 494] width 369 height 38
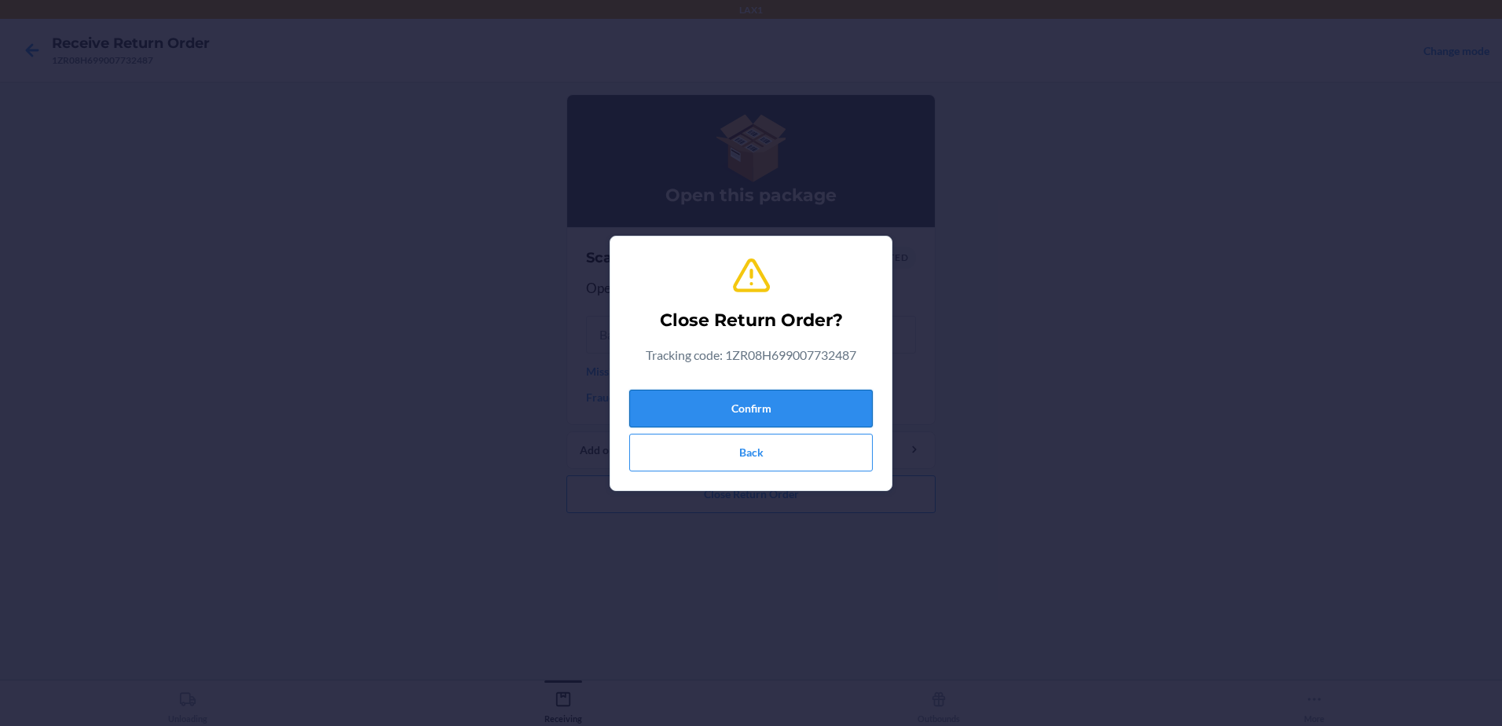
click at [809, 408] on button "Confirm" at bounding box center [750, 409] width 243 height 38
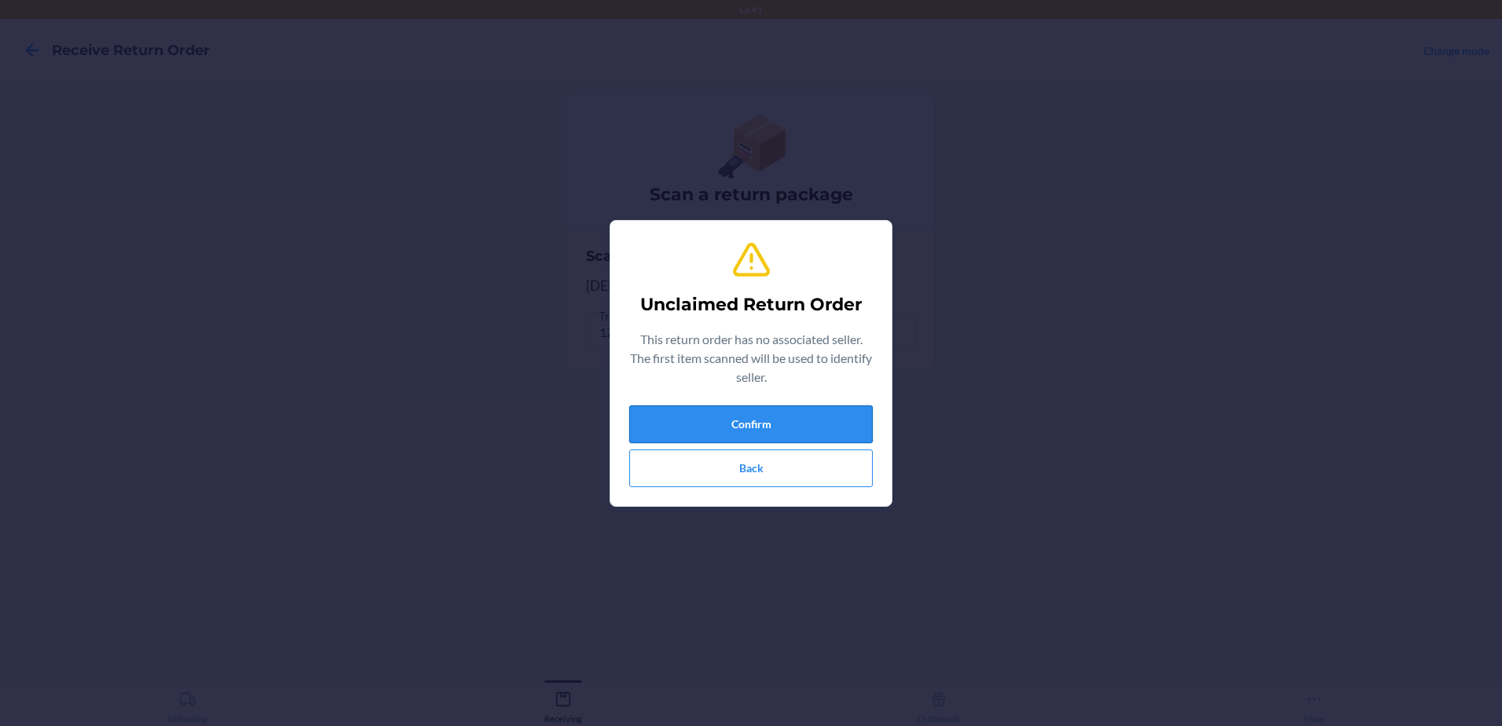
click at [780, 421] on button "Confirm" at bounding box center [750, 424] width 243 height 38
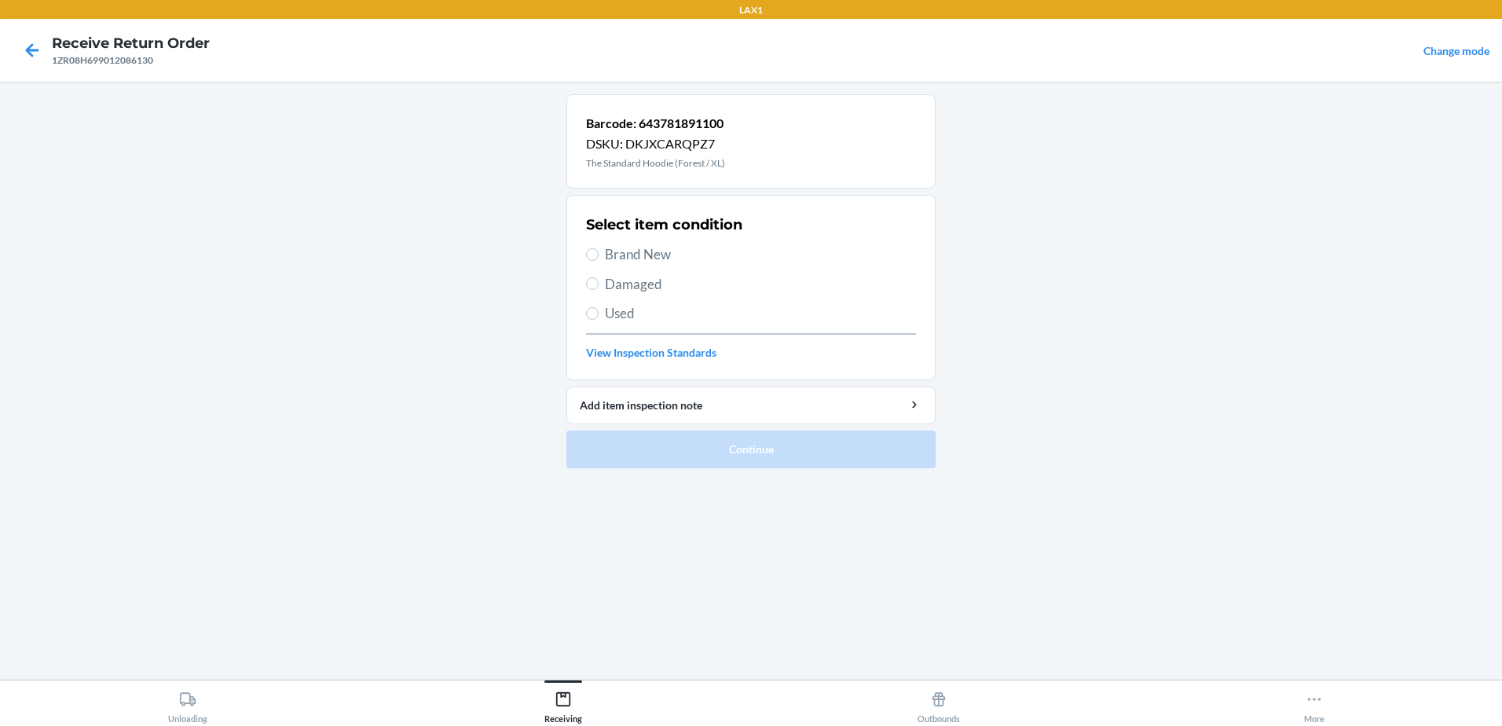
click at [600, 313] on label "Used" at bounding box center [751, 313] width 330 height 20
click at [599, 313] on input "Used" at bounding box center [592, 313] width 13 height 13
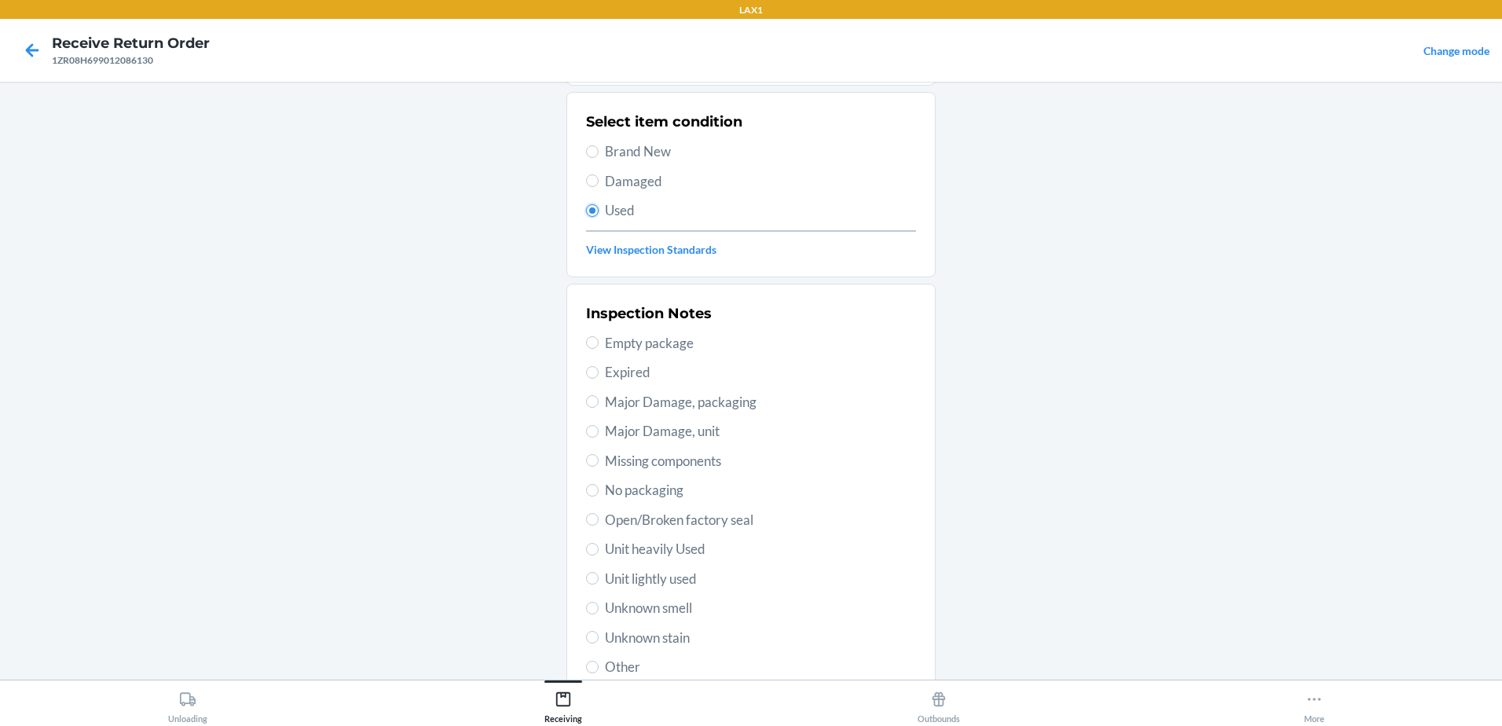
scroll to position [221, 0]
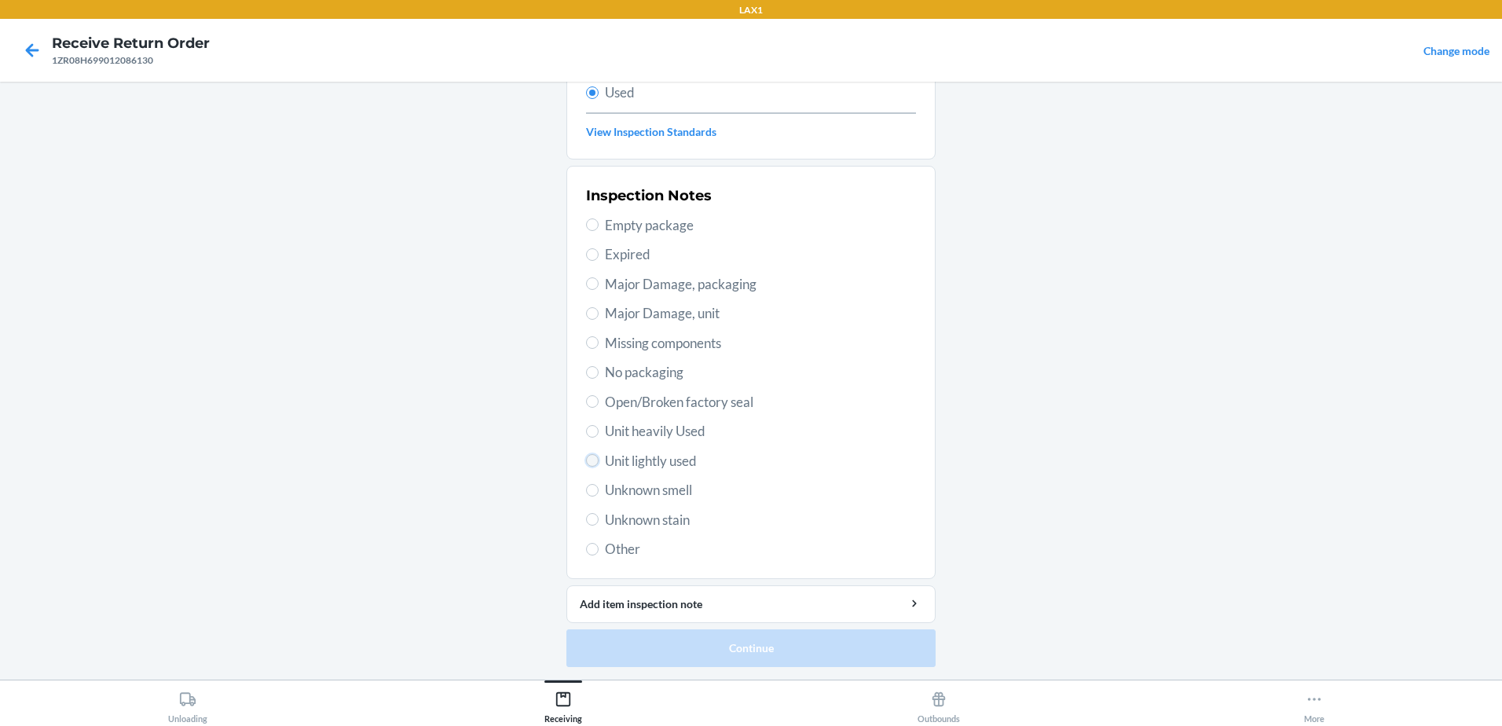
click at [590, 456] on input "Unit lightly used" at bounding box center [592, 460] width 13 height 13
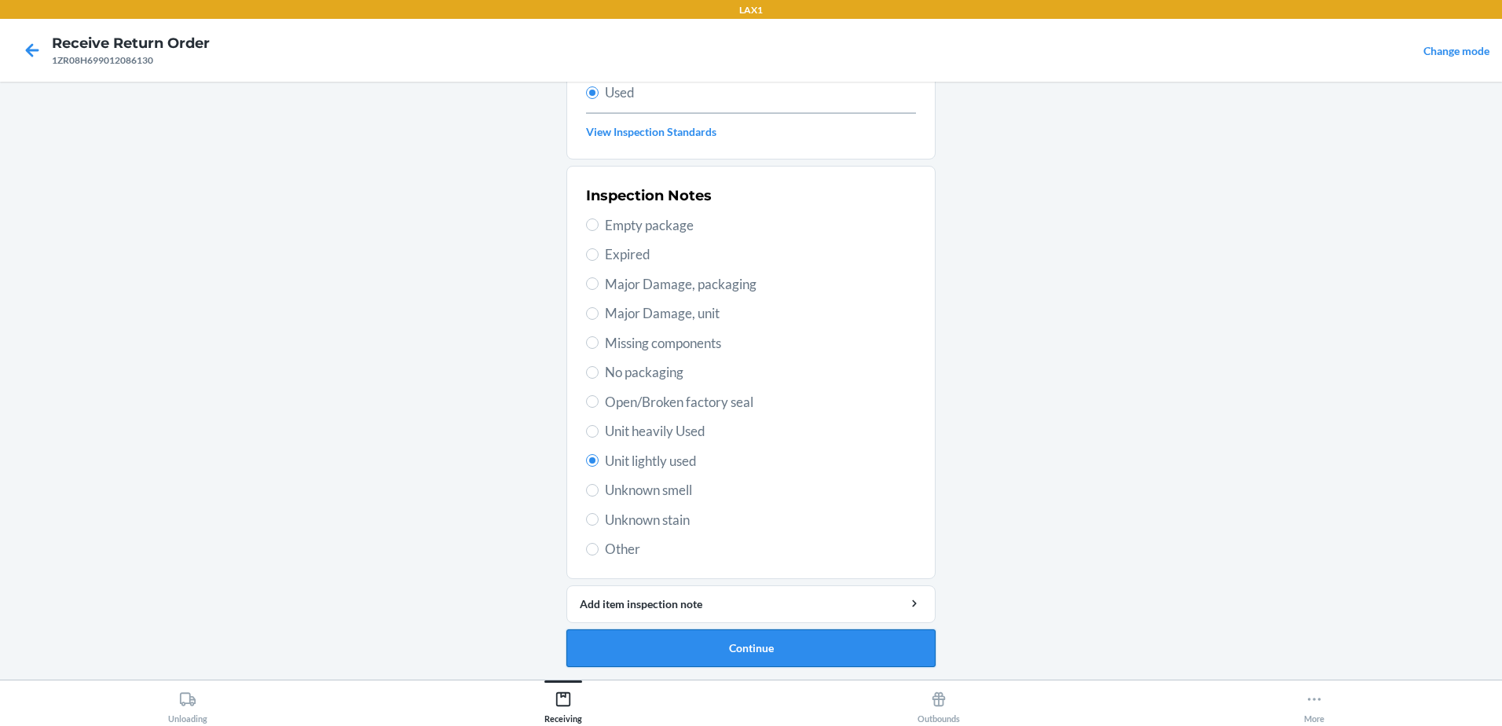
click at [815, 651] on button "Continue" at bounding box center [750, 648] width 369 height 38
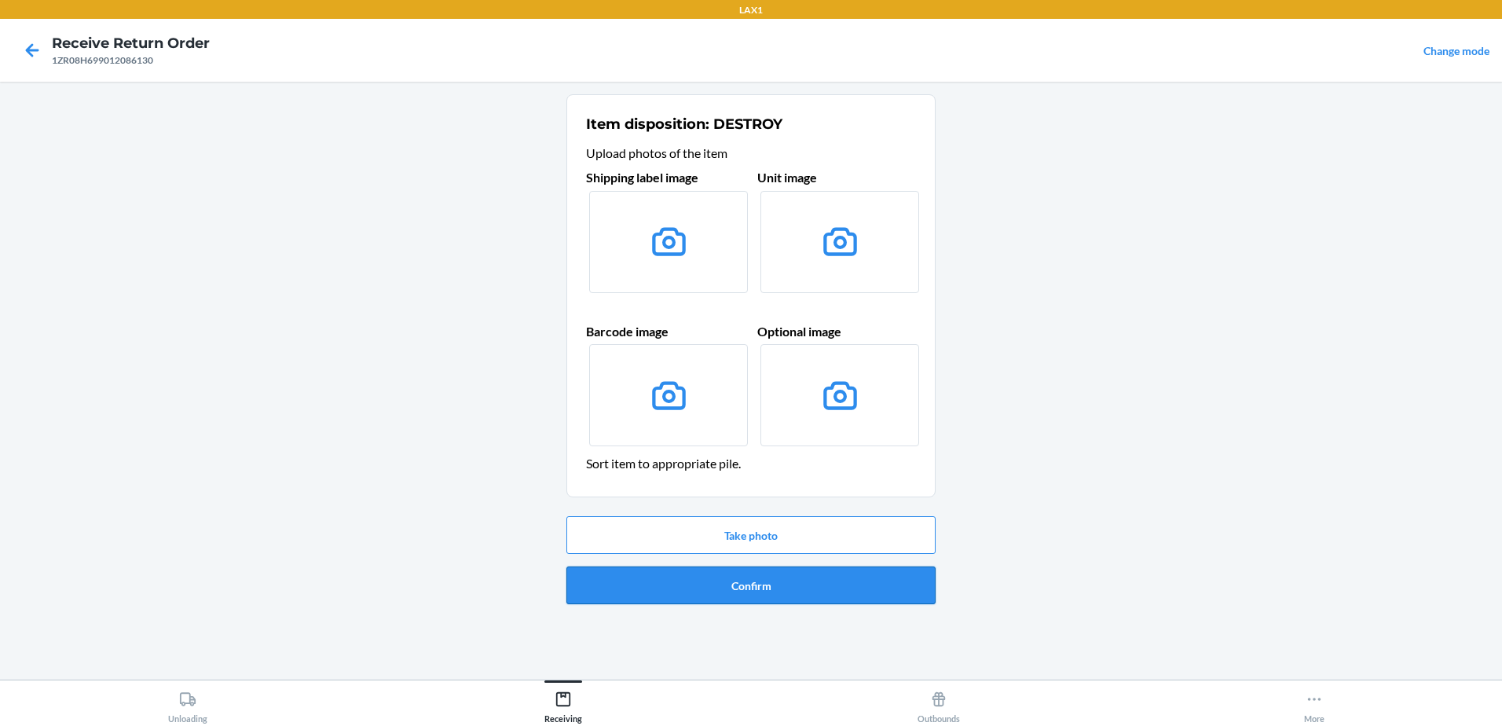
click at [817, 596] on button "Confirm" at bounding box center [750, 585] width 369 height 38
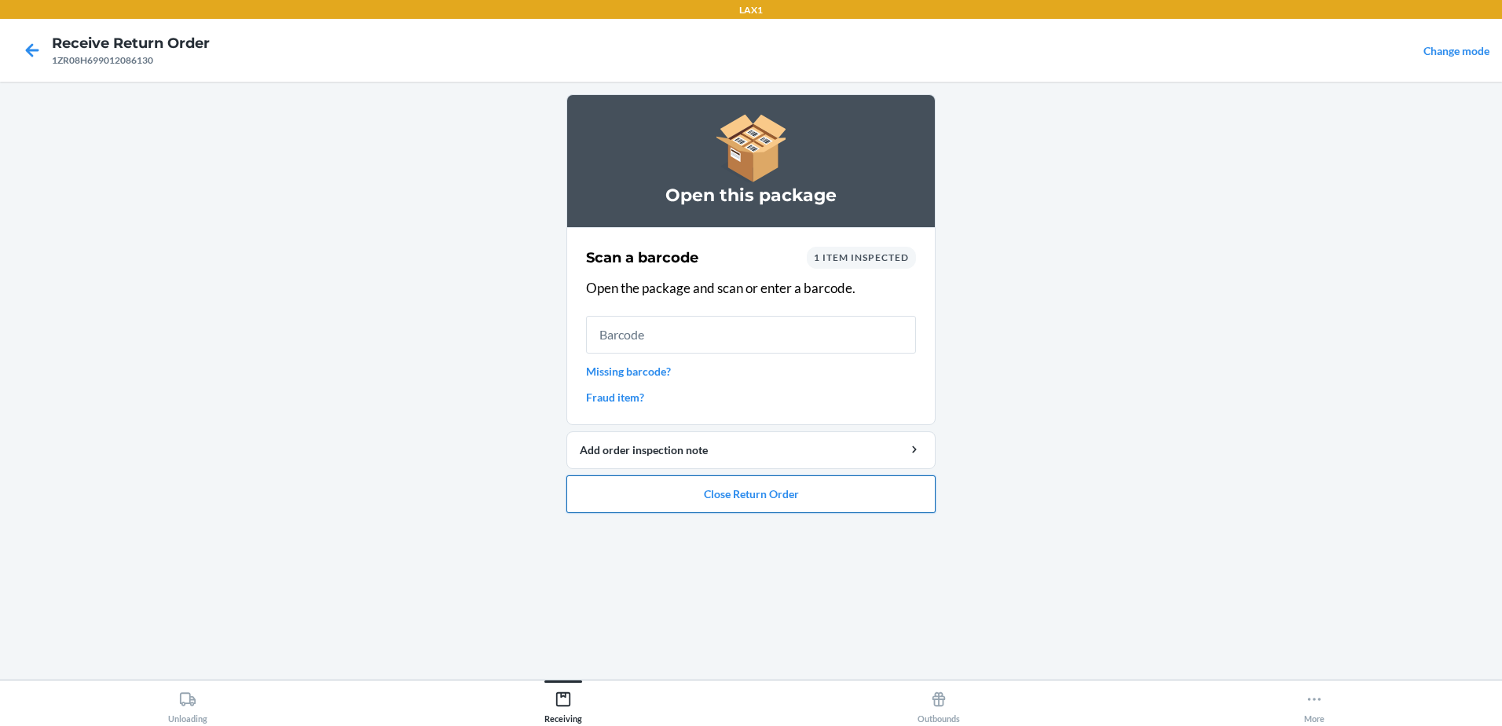
click at [836, 491] on button "Close Return Order" at bounding box center [750, 494] width 369 height 38
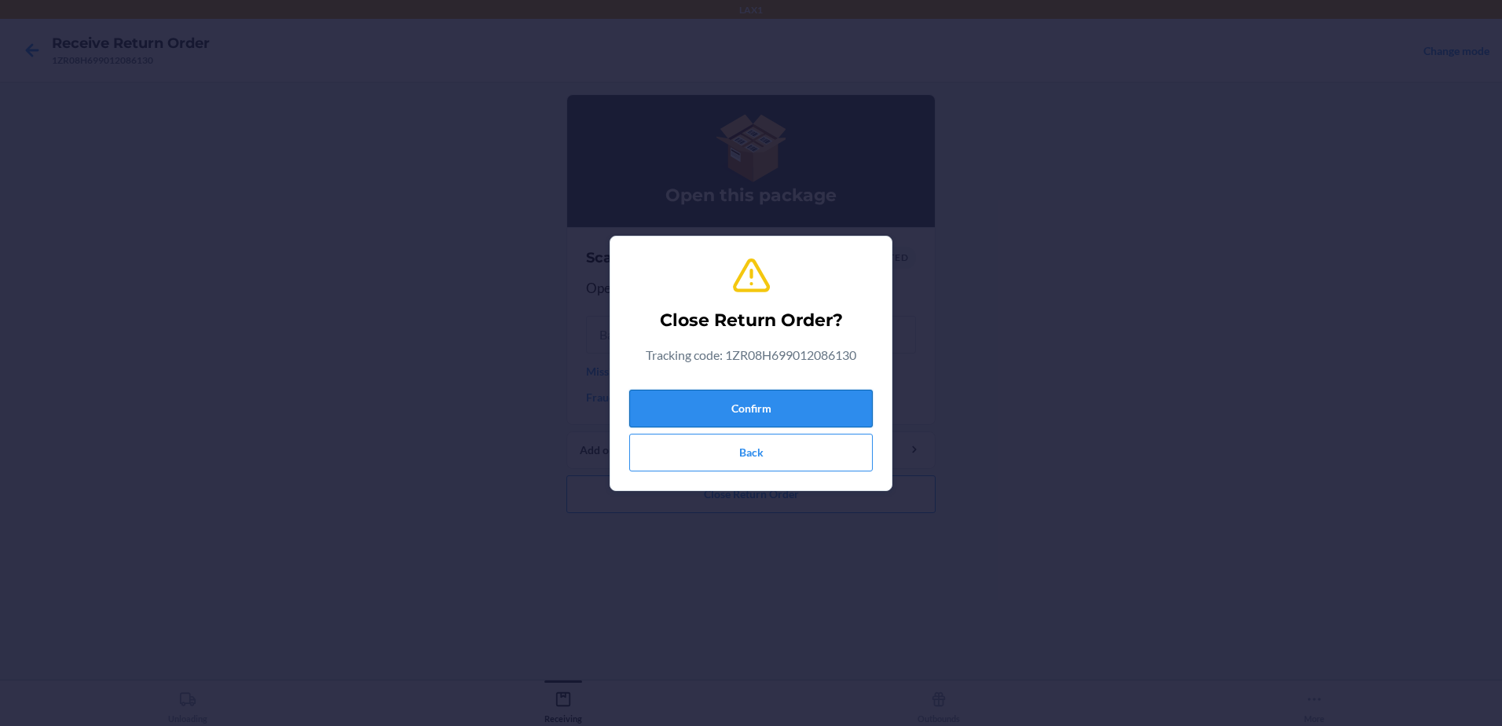
click at [805, 390] on button "Confirm" at bounding box center [750, 409] width 243 height 38
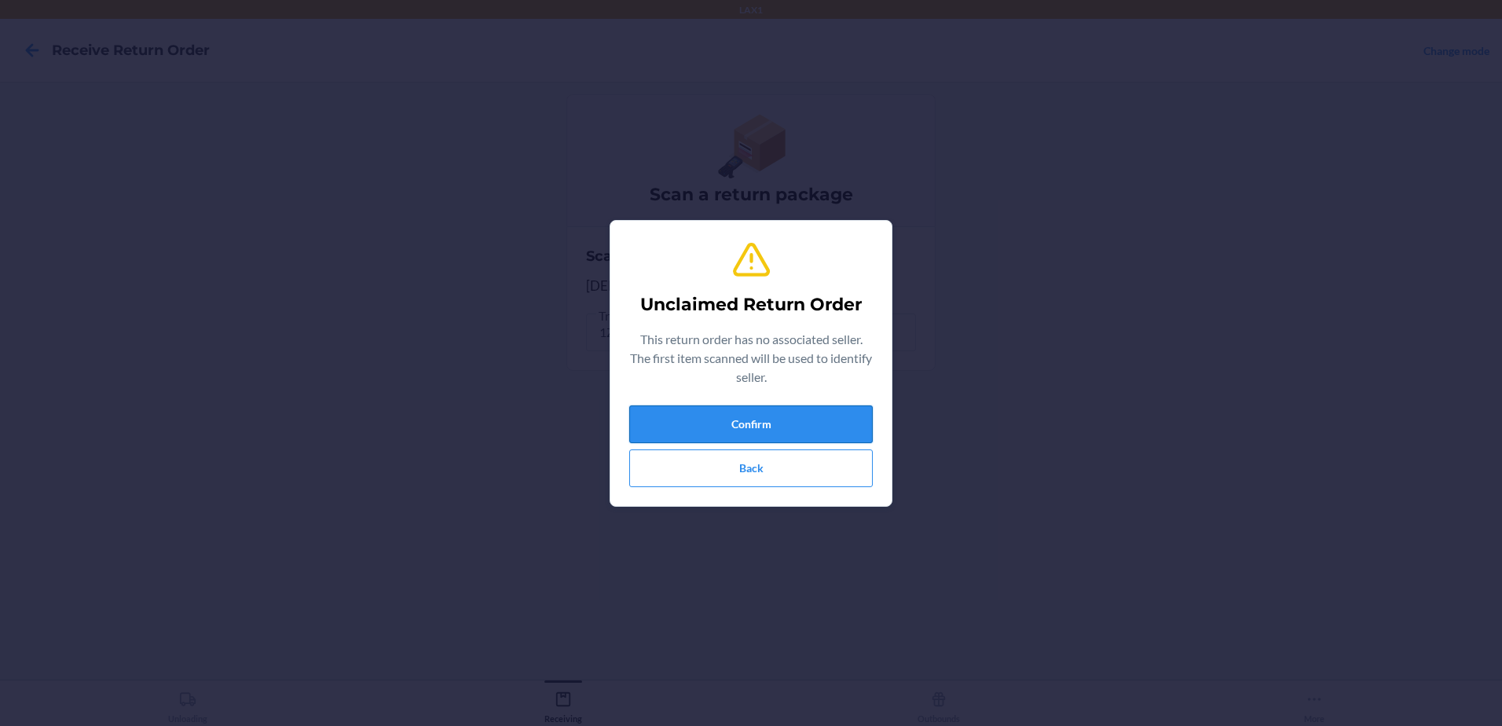
click at [840, 420] on button "Confirm" at bounding box center [750, 424] width 243 height 38
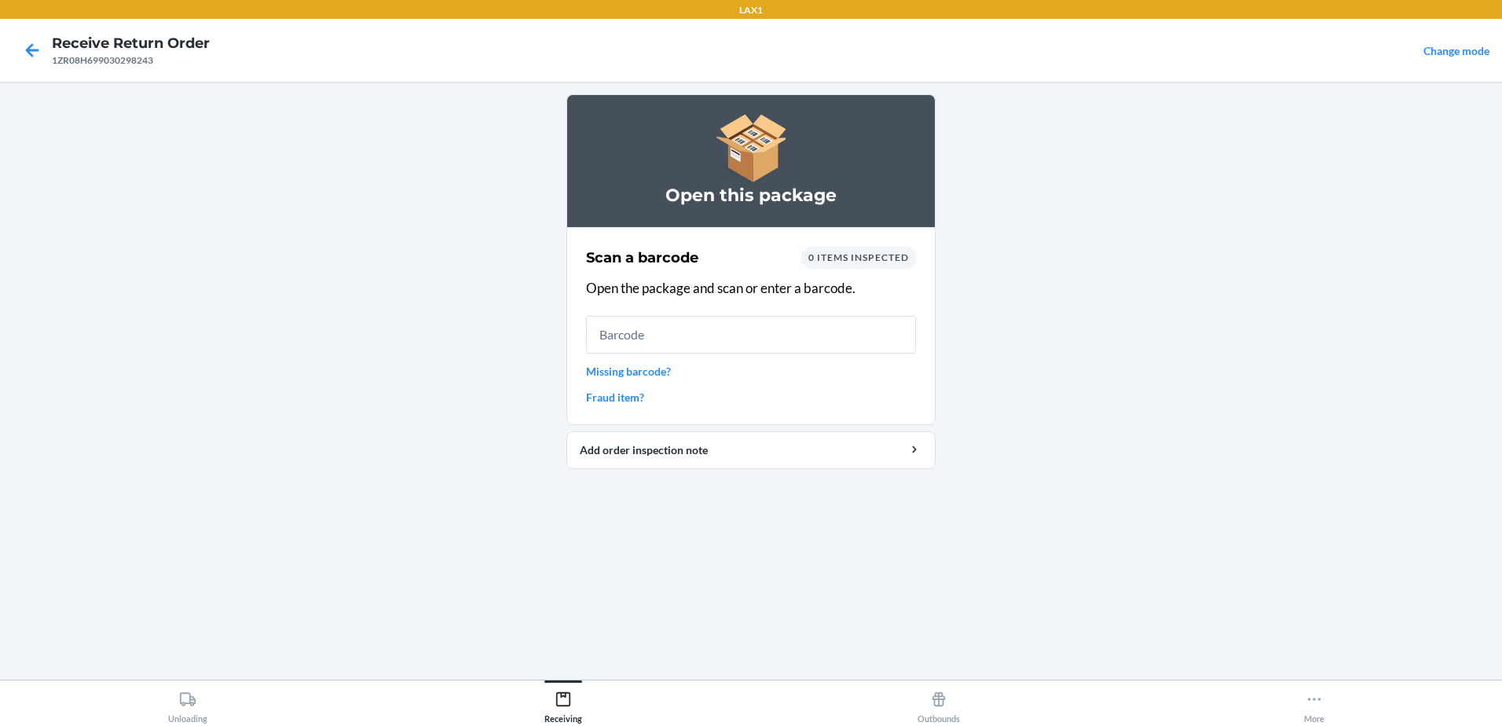
click at [807, 338] on input "text" at bounding box center [751, 335] width 330 height 38
click at [669, 365] on link "Missing barcode?" at bounding box center [751, 371] width 330 height 16
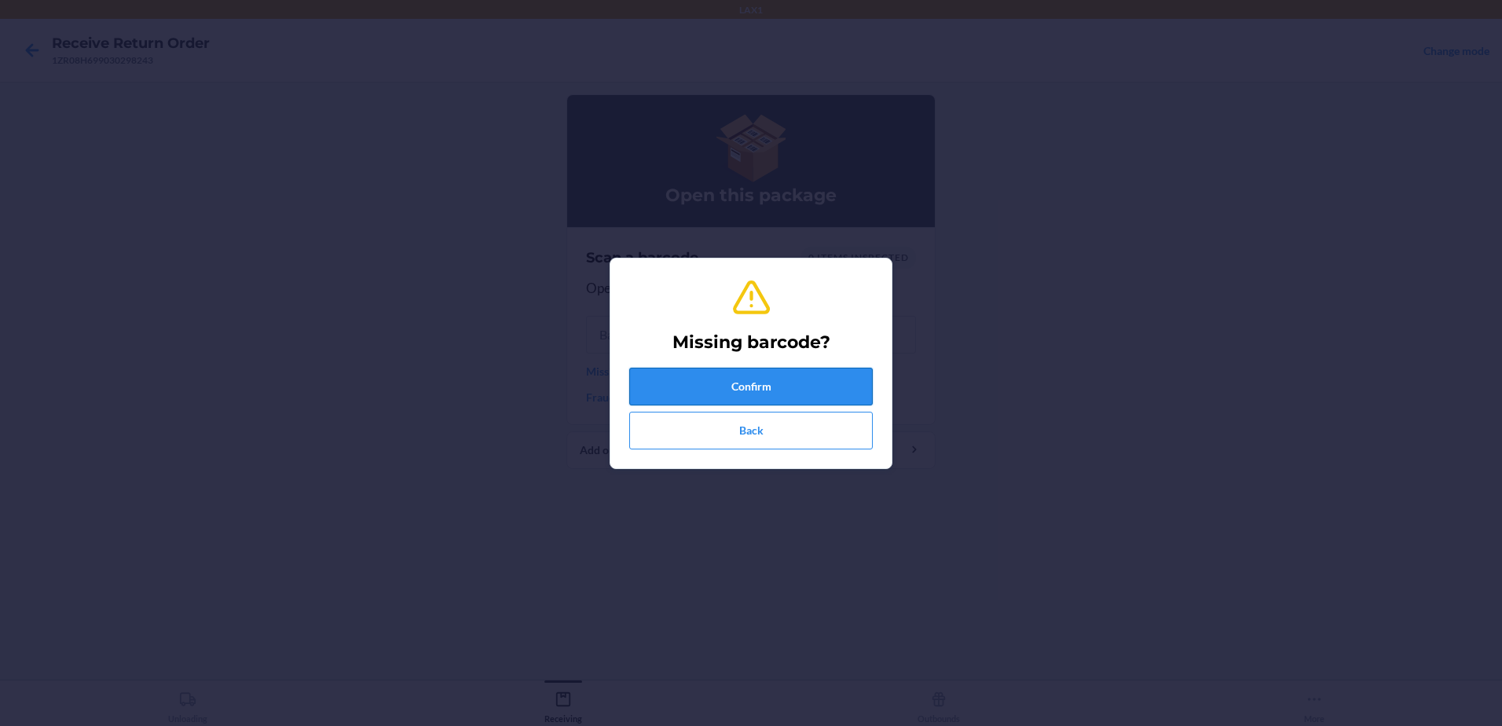
click at [743, 388] on button "Confirm" at bounding box center [750, 387] width 243 height 38
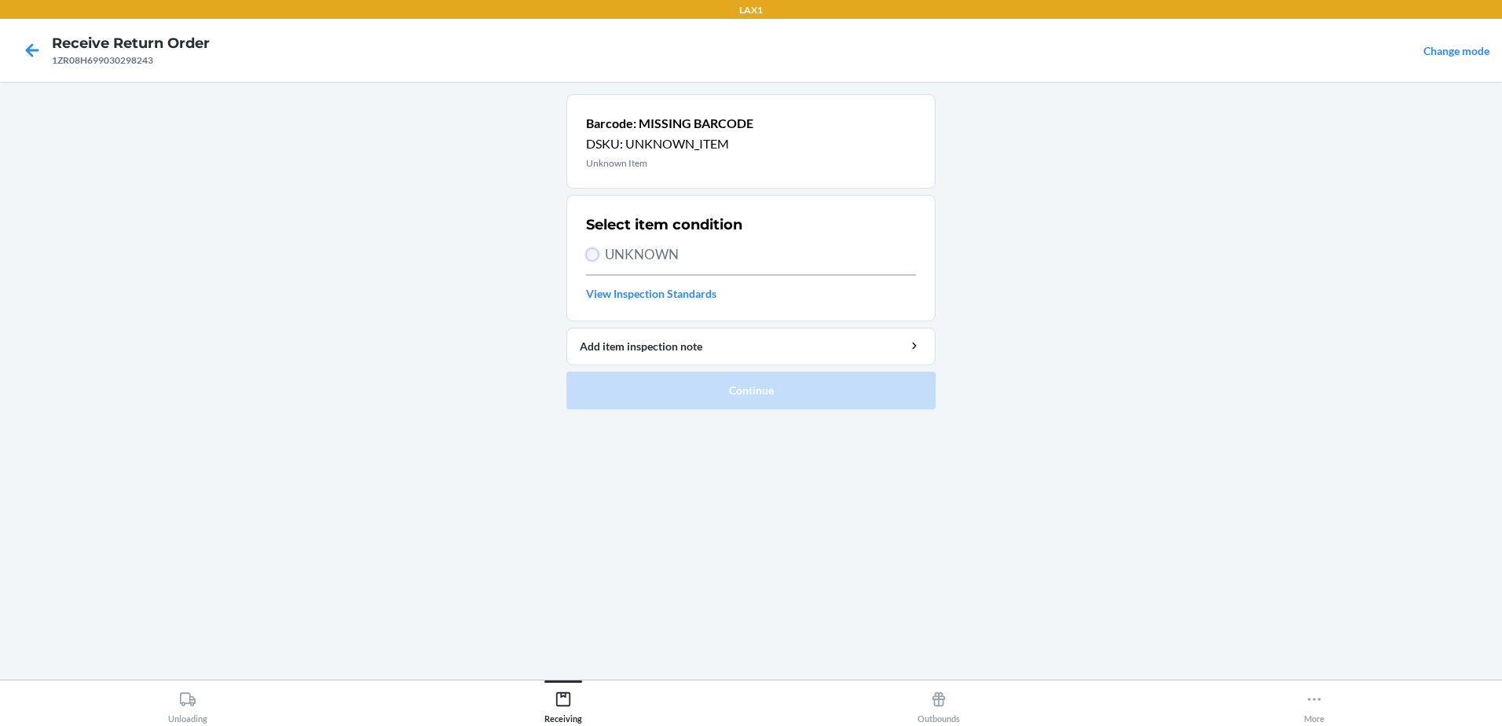
click at [592, 248] on input "UNKNOWN" at bounding box center [592, 254] width 13 height 13
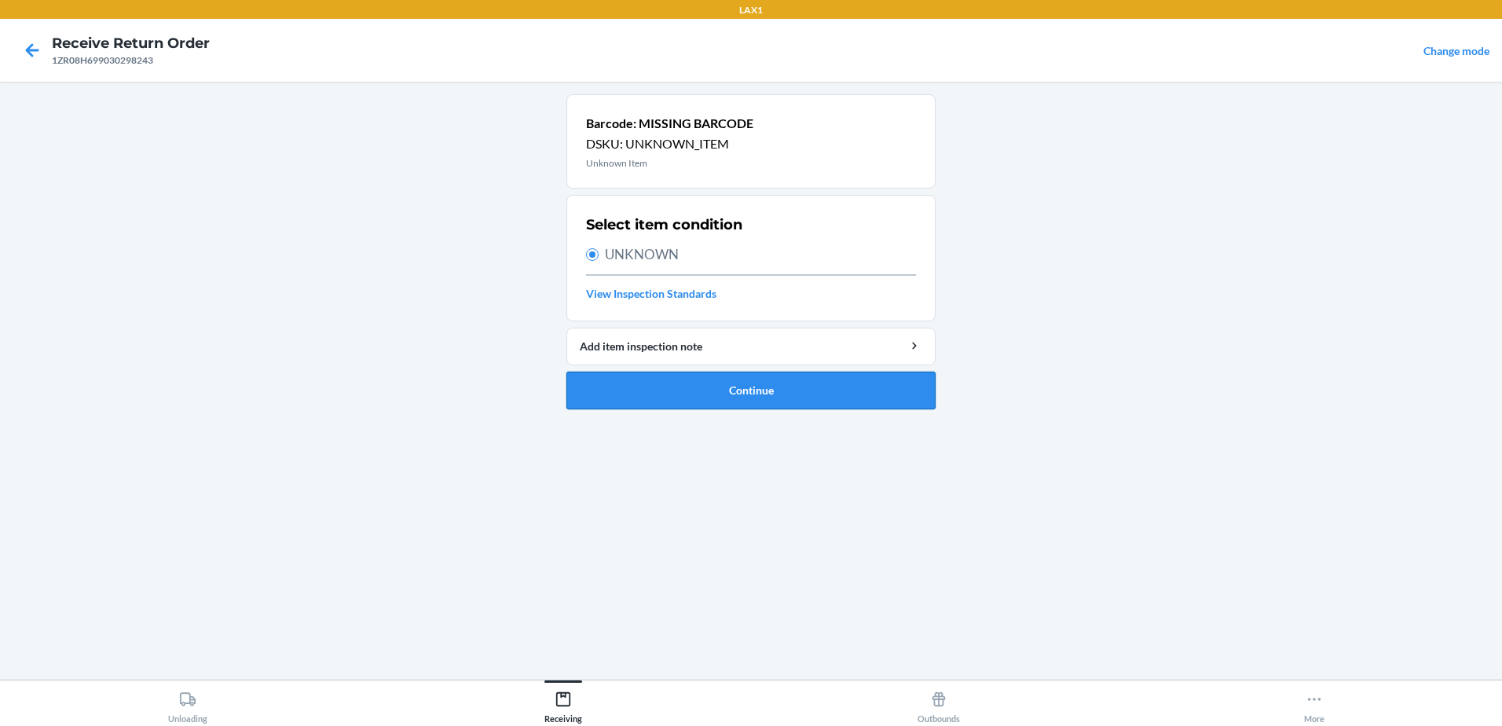
click at [748, 388] on button "Continue" at bounding box center [750, 391] width 369 height 38
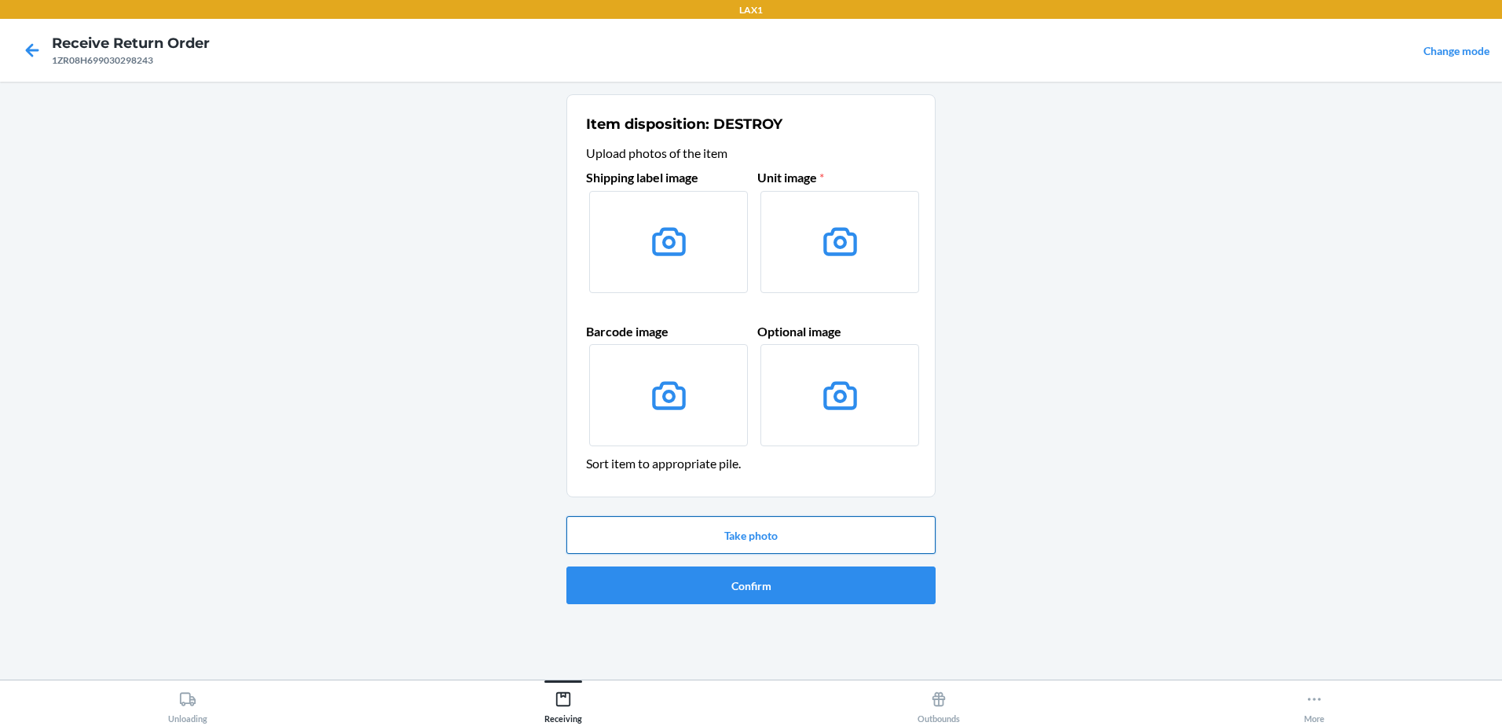
click at [741, 534] on button "Take photo" at bounding box center [750, 535] width 369 height 38
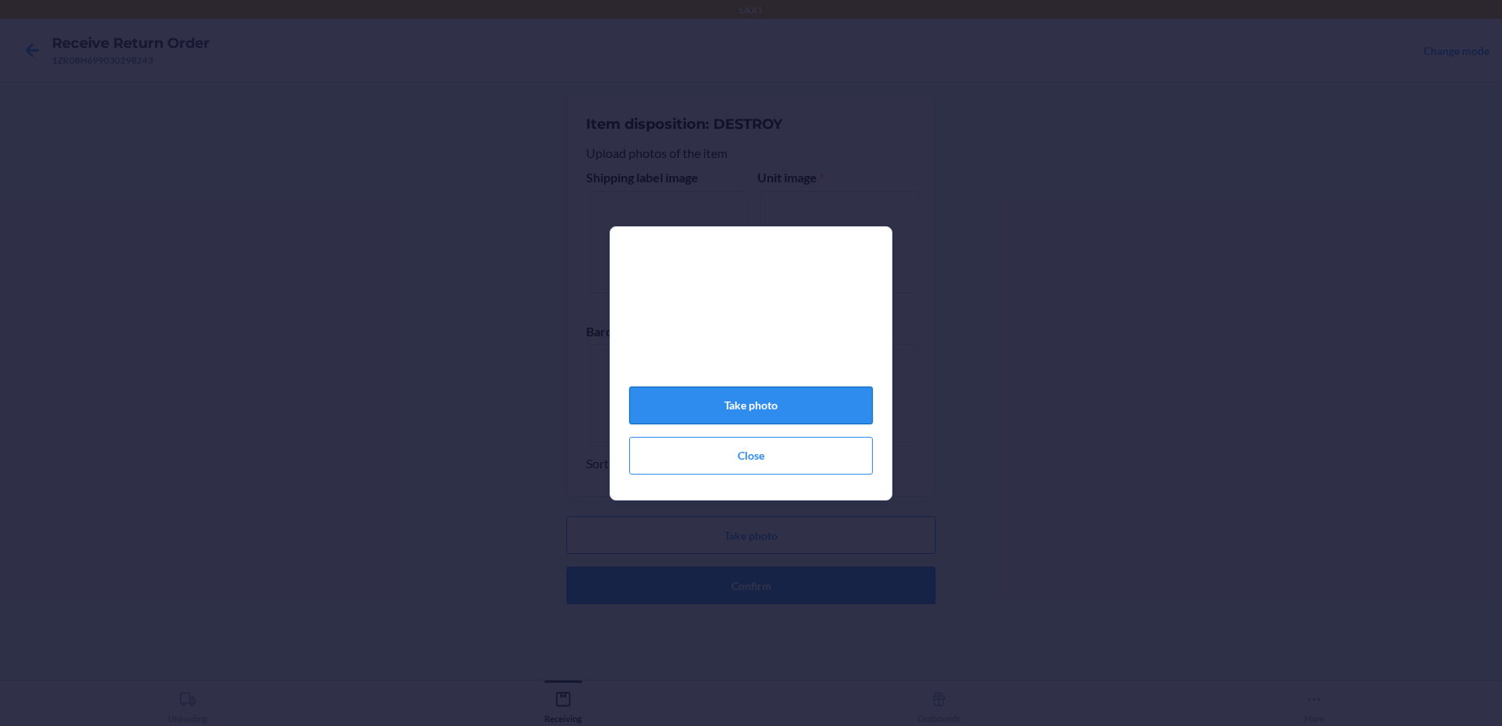
click at [824, 405] on button "Take photo" at bounding box center [750, 405] width 243 height 38
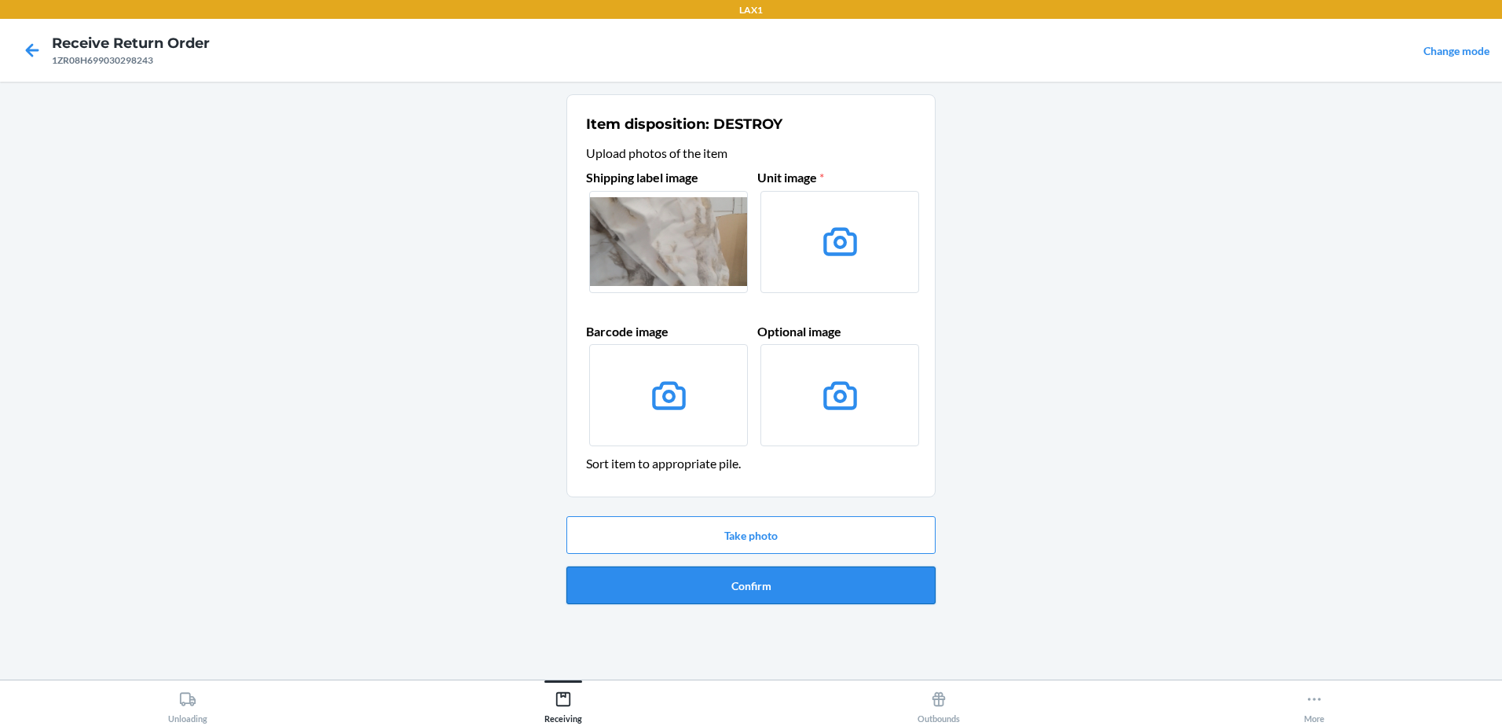
click at [790, 581] on button "Confirm" at bounding box center [750, 585] width 369 height 38
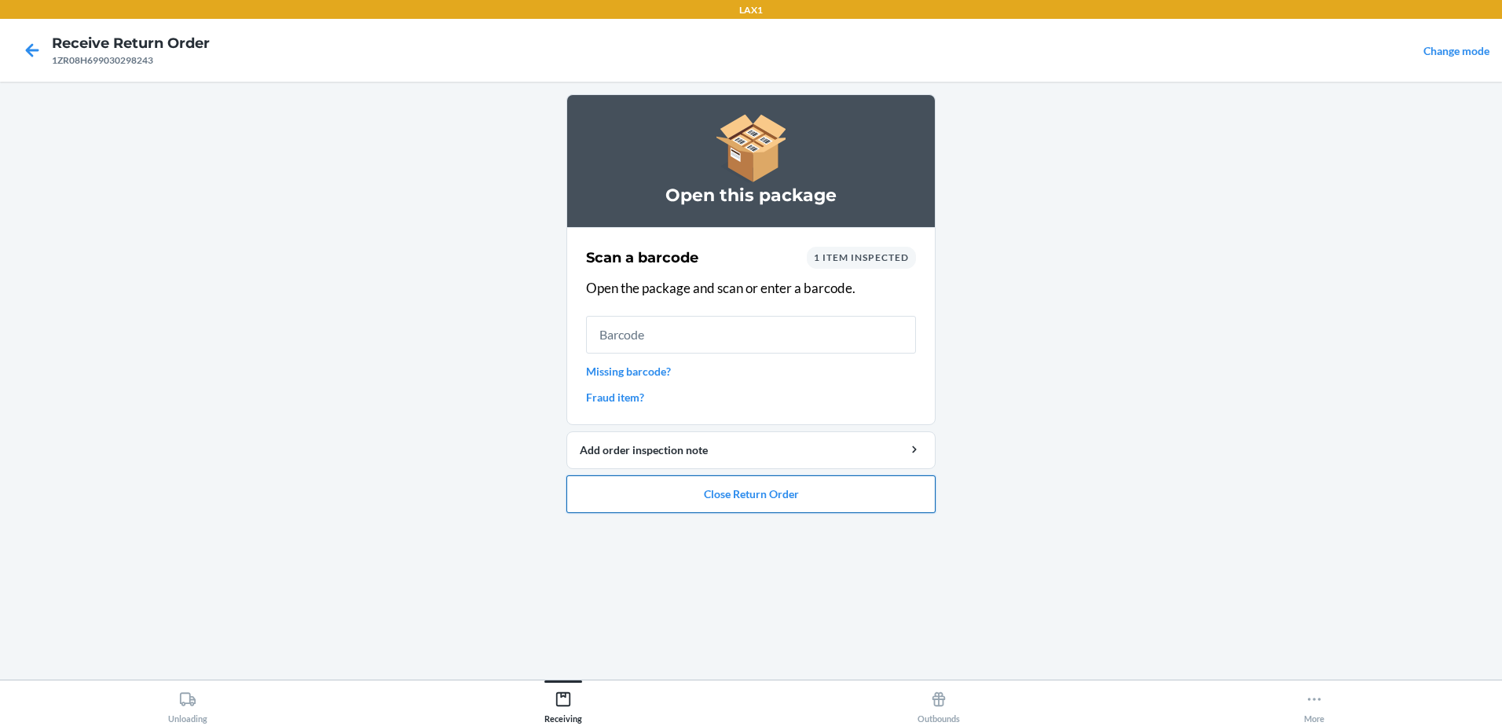
click at [803, 498] on button "Close Return Order" at bounding box center [750, 494] width 369 height 38
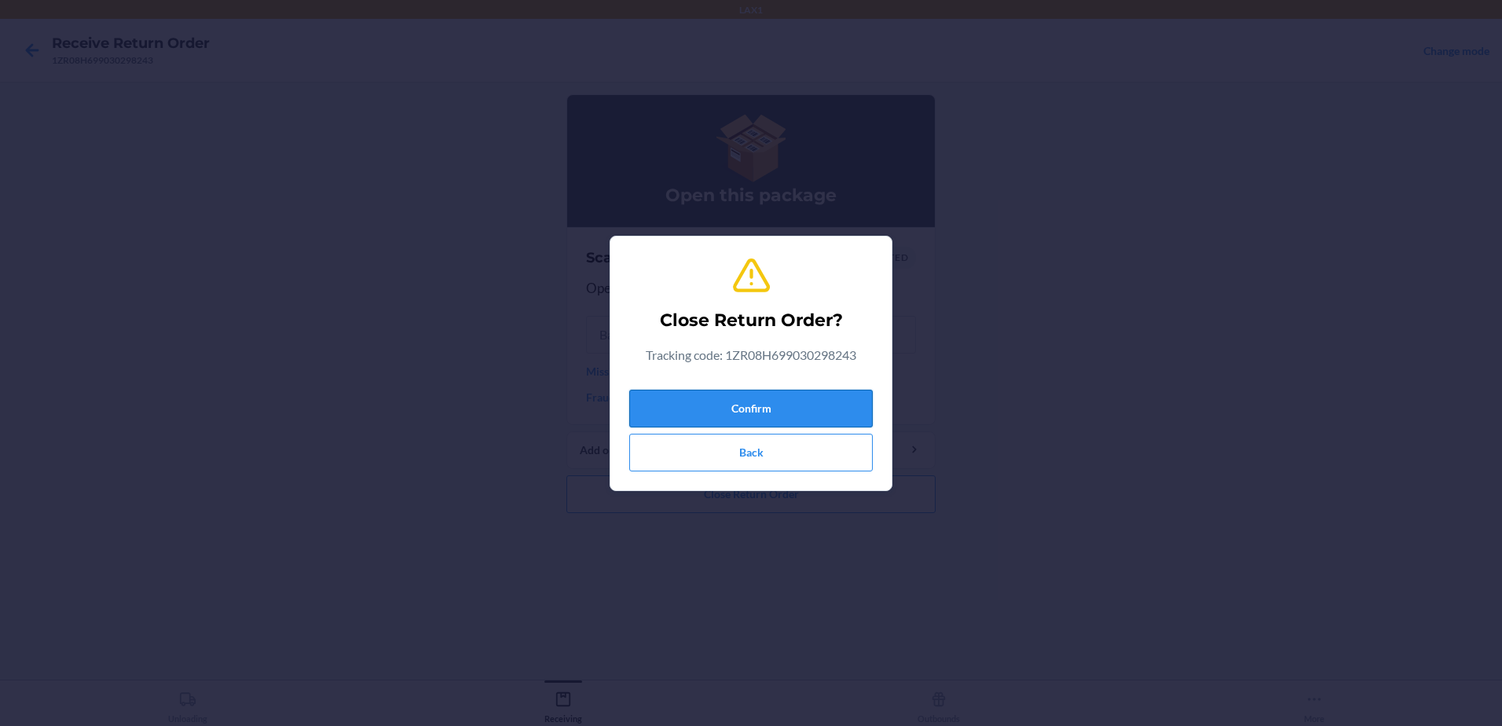
click at [760, 410] on button "Confirm" at bounding box center [750, 409] width 243 height 38
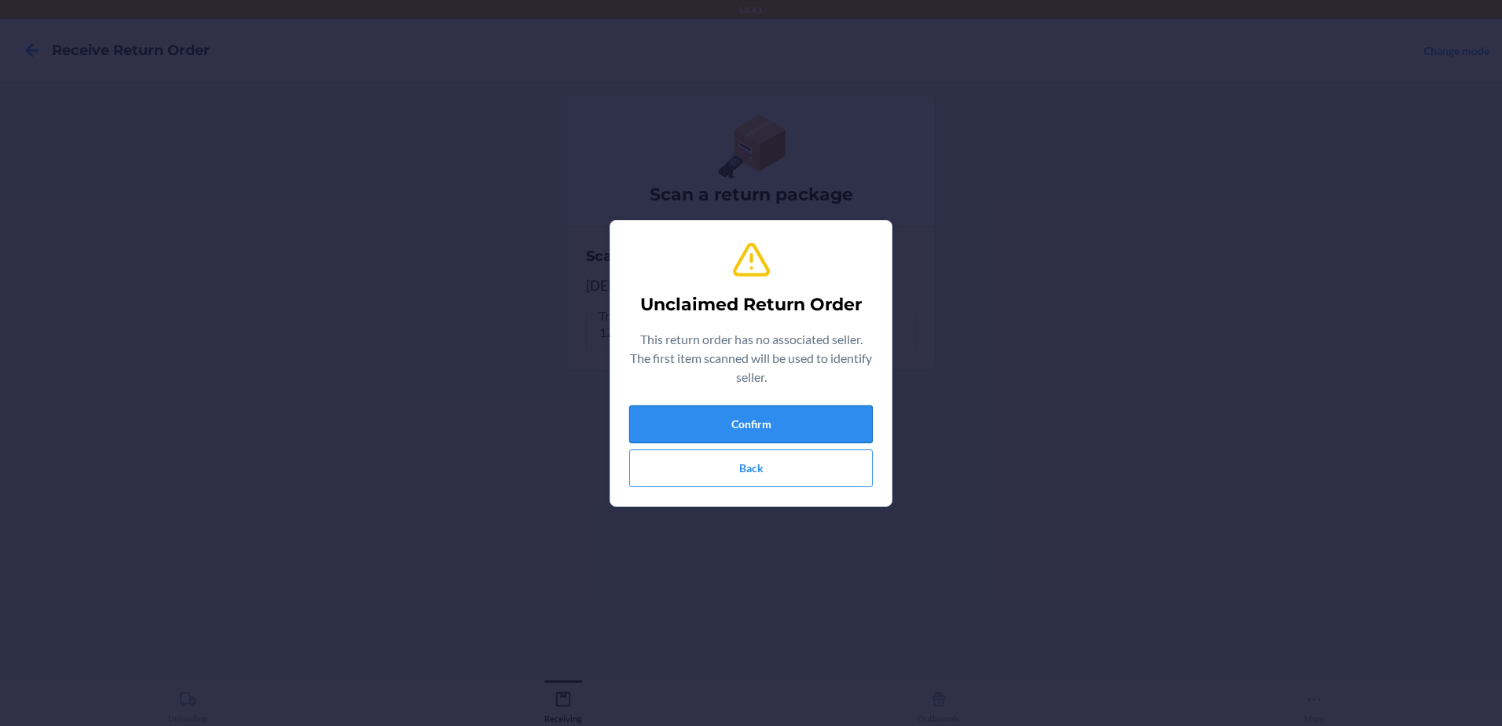
click at [764, 417] on button "Confirm" at bounding box center [750, 424] width 243 height 38
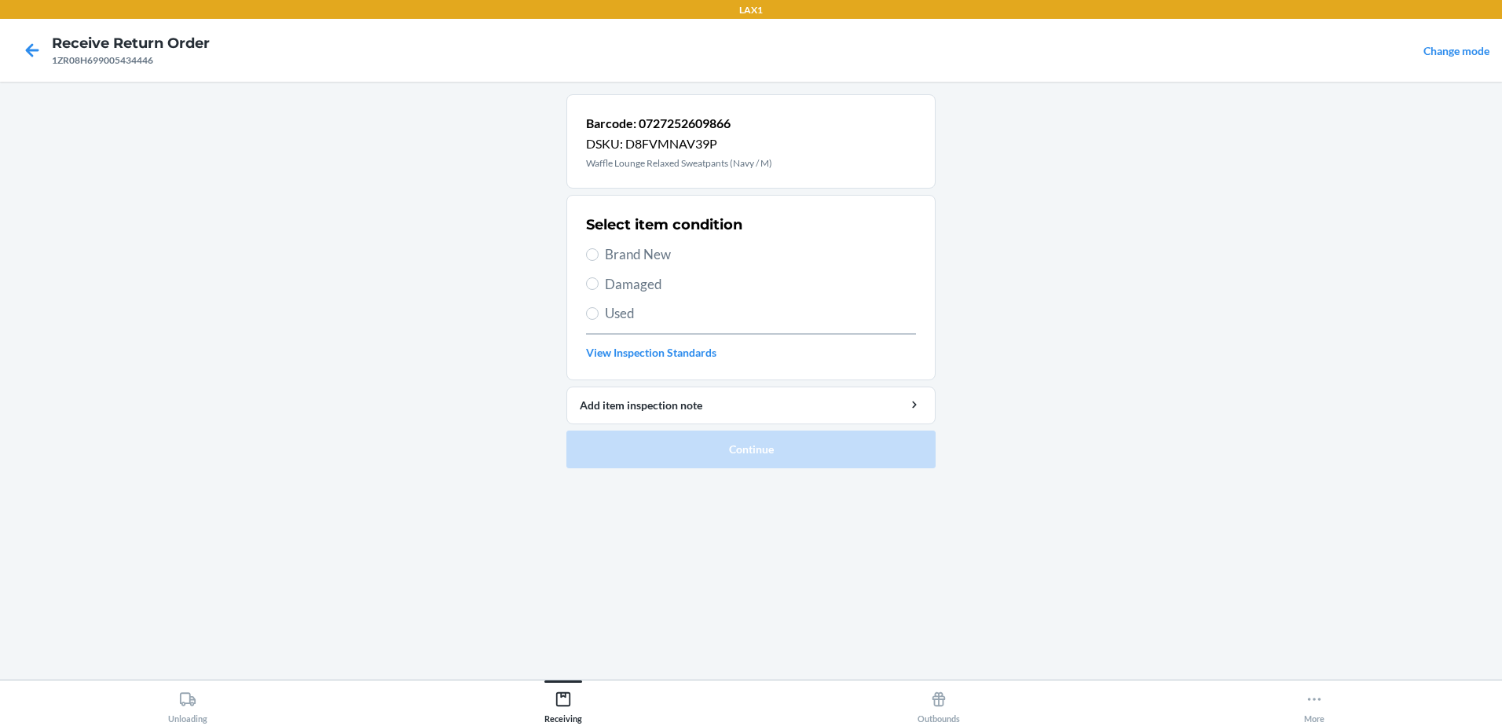
click at [600, 311] on label "Used" at bounding box center [751, 313] width 330 height 20
click at [599, 311] on input "Used" at bounding box center [592, 313] width 13 height 13
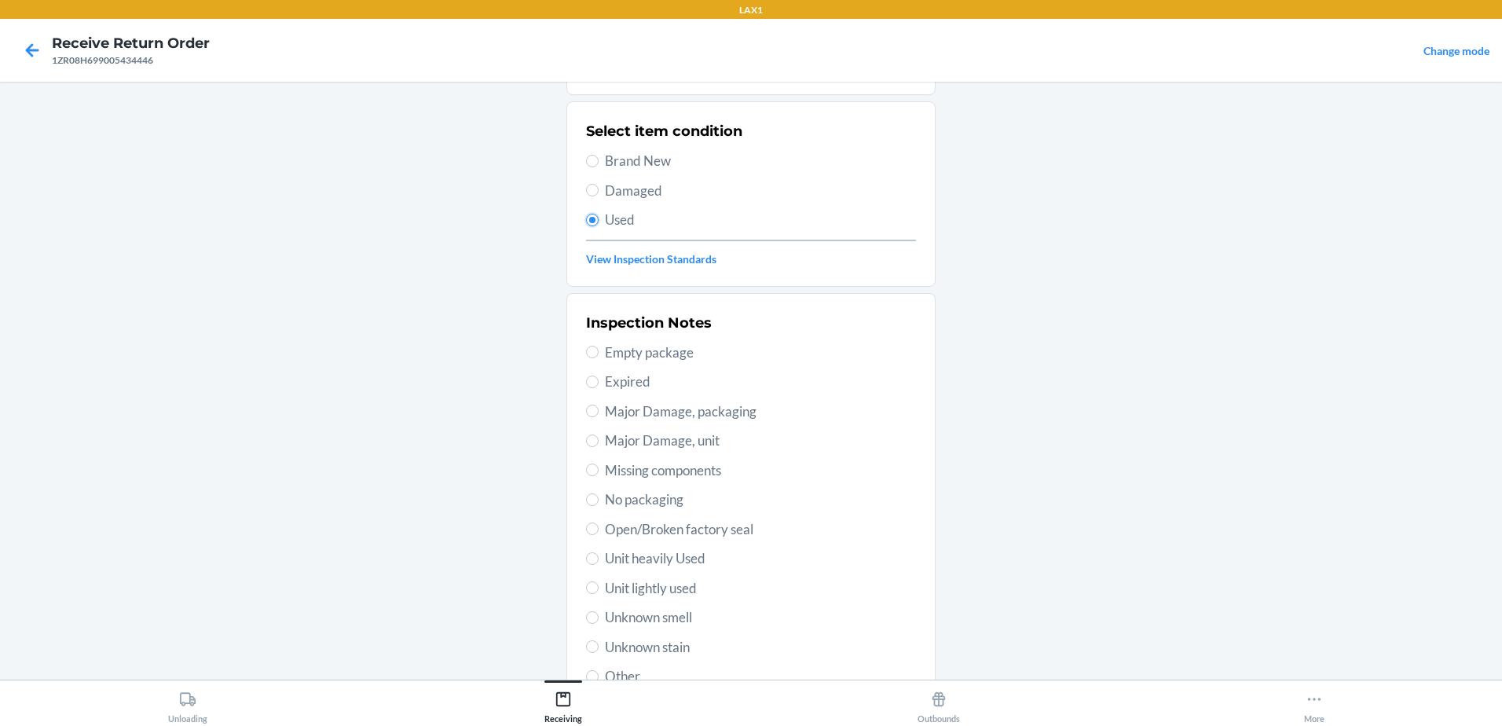
scroll to position [221, 0]
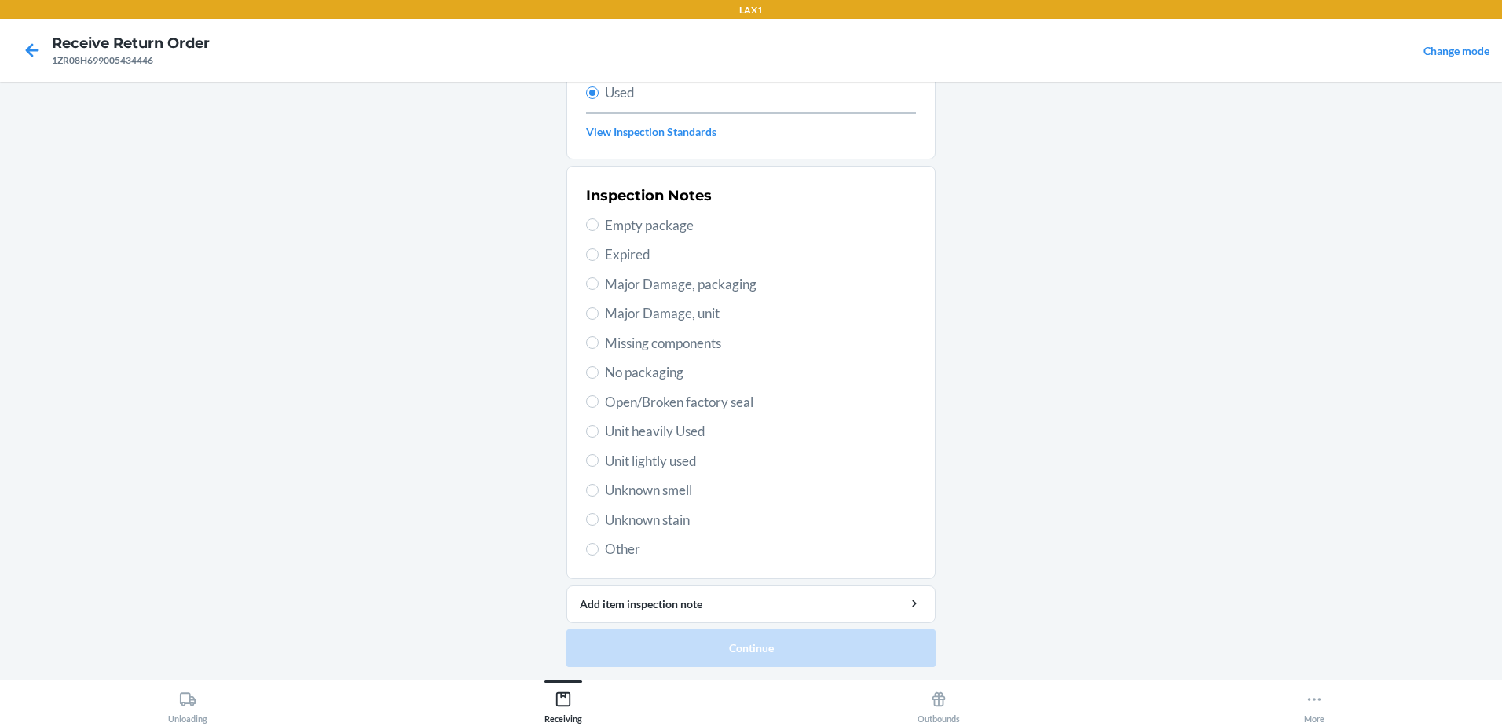
click at [597, 459] on label "Unit lightly used" at bounding box center [751, 461] width 330 height 20
click at [597, 459] on input "Unit lightly used" at bounding box center [592, 460] width 13 height 13
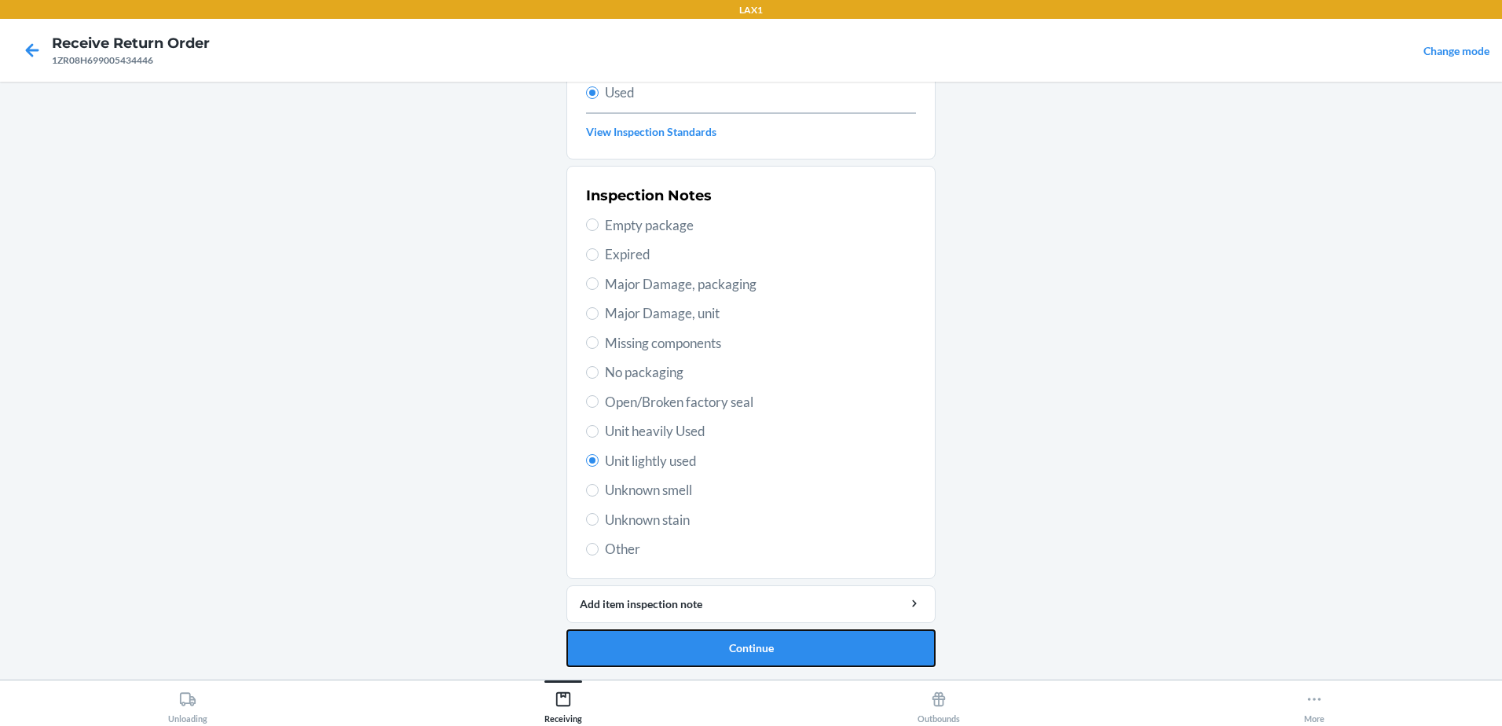
click at [779, 639] on button "Continue" at bounding box center [750, 648] width 369 height 38
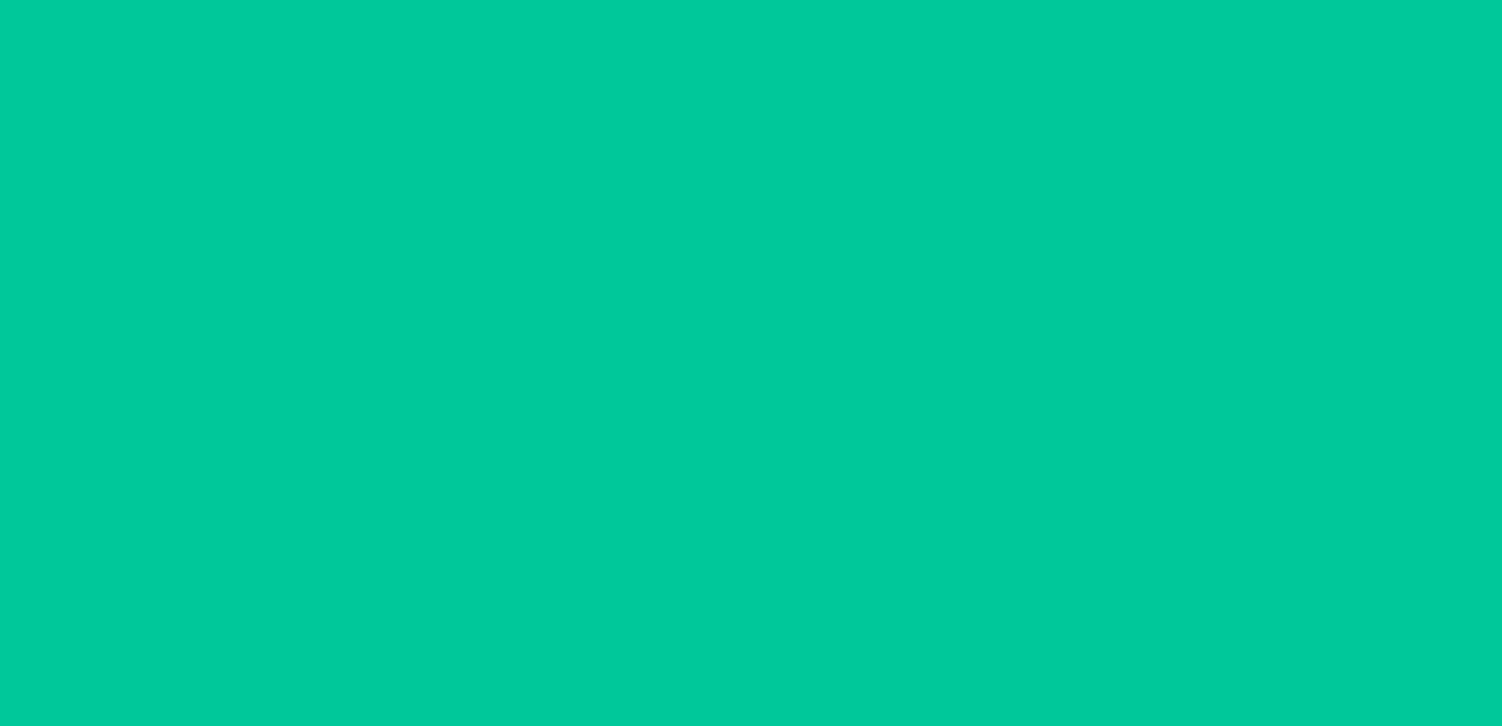
scroll to position [0, 0]
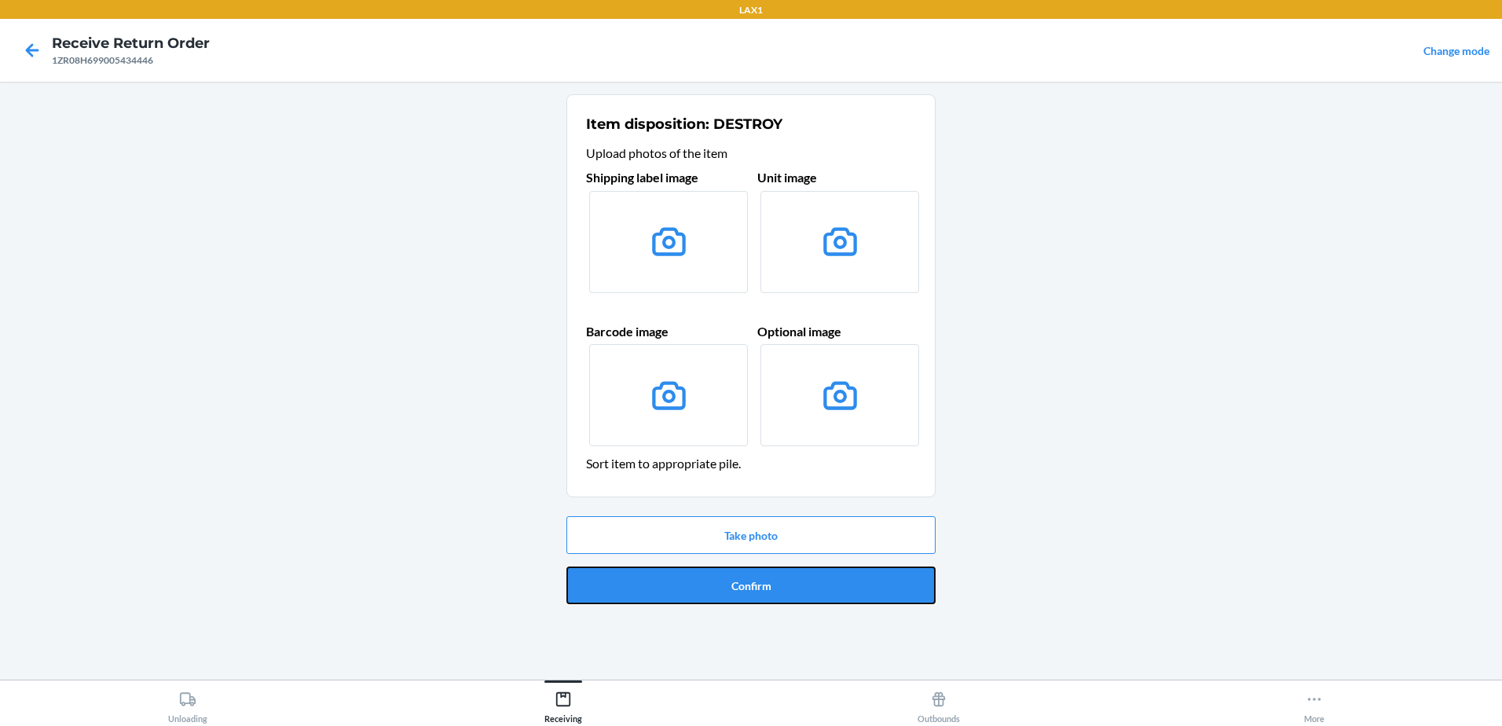
click at [752, 586] on button "Confirm" at bounding box center [750, 585] width 369 height 38
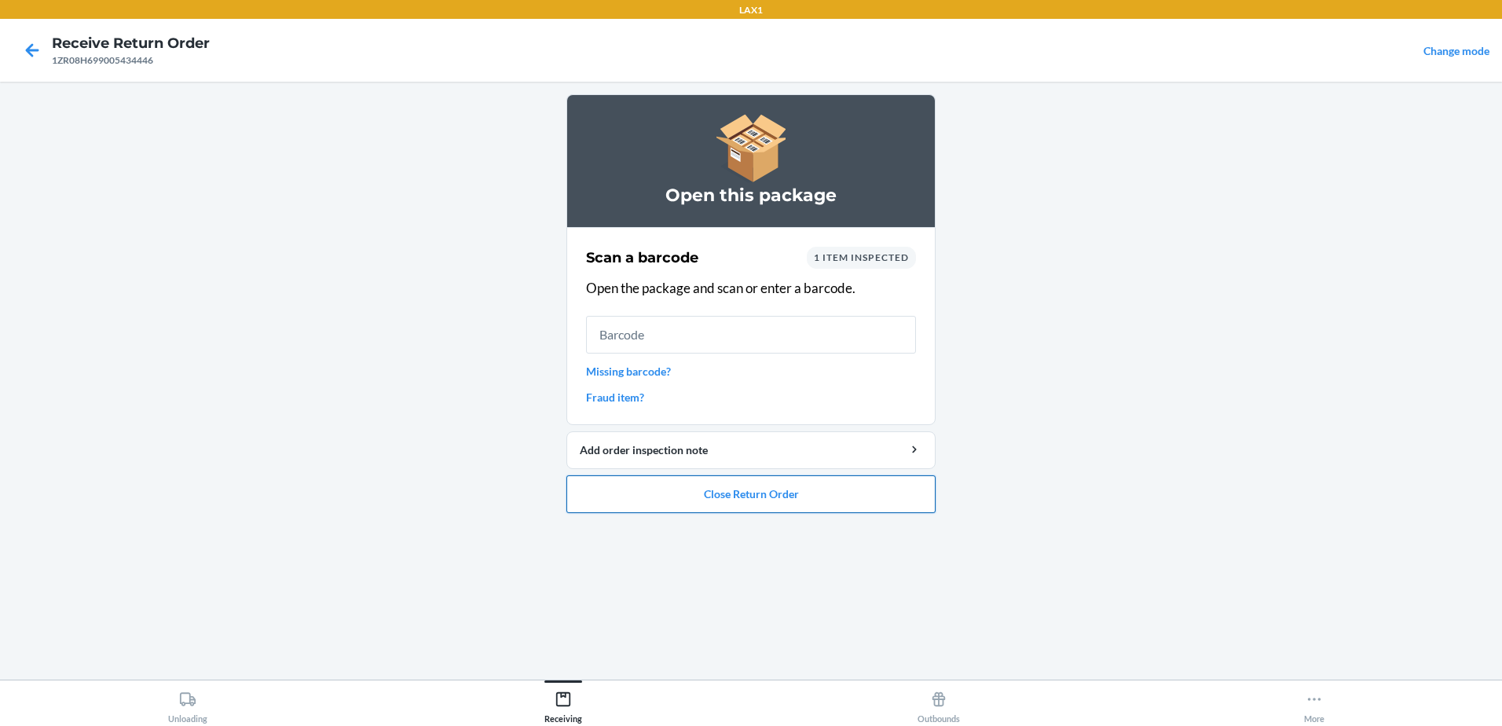
click at [779, 489] on button "Close Return Order" at bounding box center [750, 494] width 369 height 38
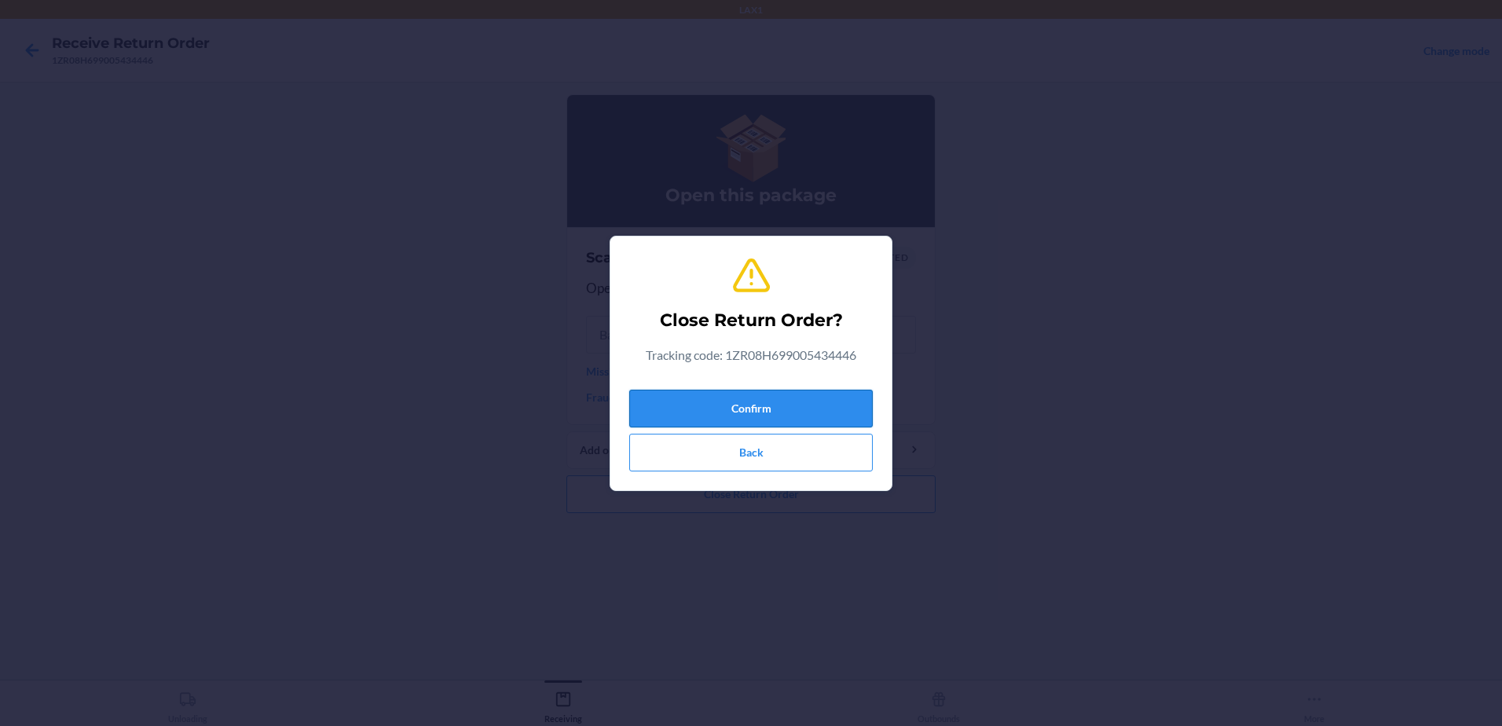
click at [789, 402] on button "Confirm" at bounding box center [750, 409] width 243 height 38
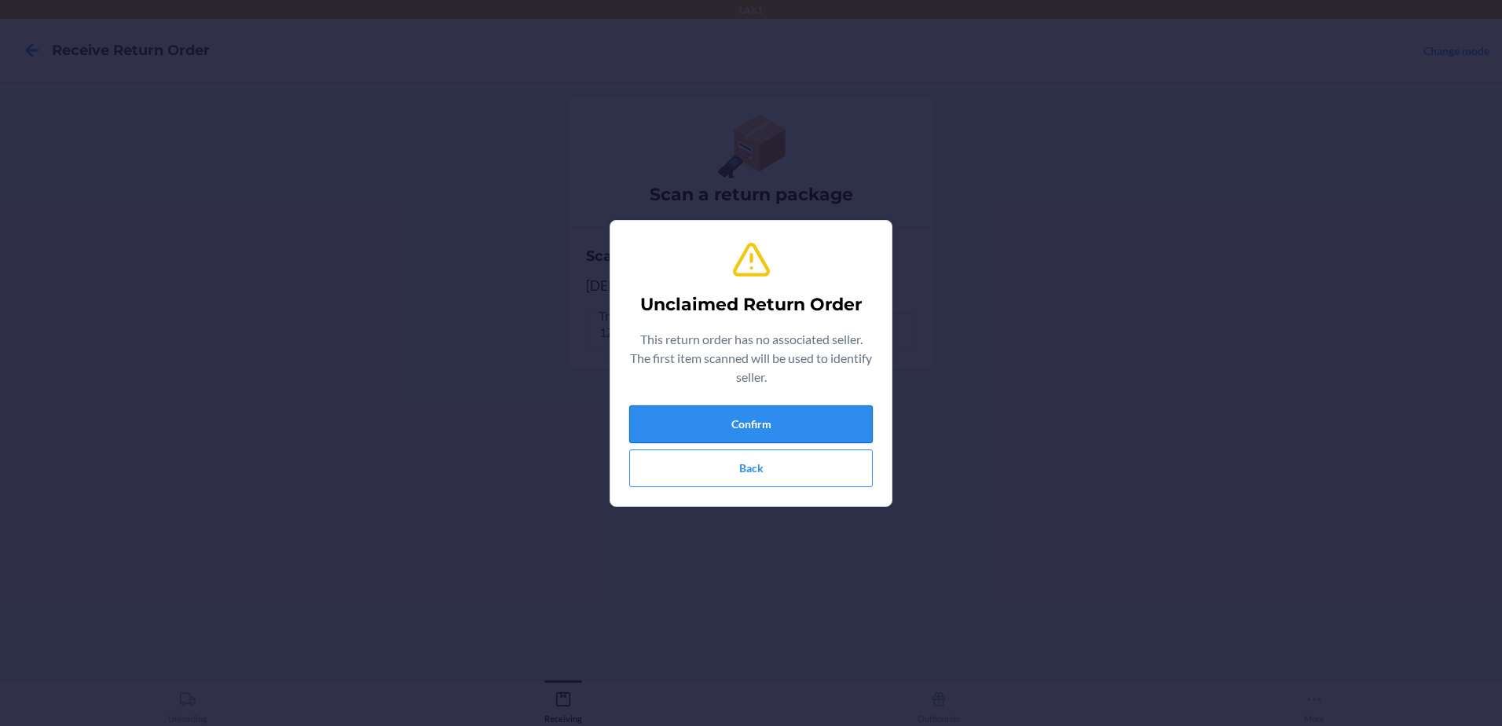
click at [815, 408] on button "Confirm" at bounding box center [750, 424] width 243 height 38
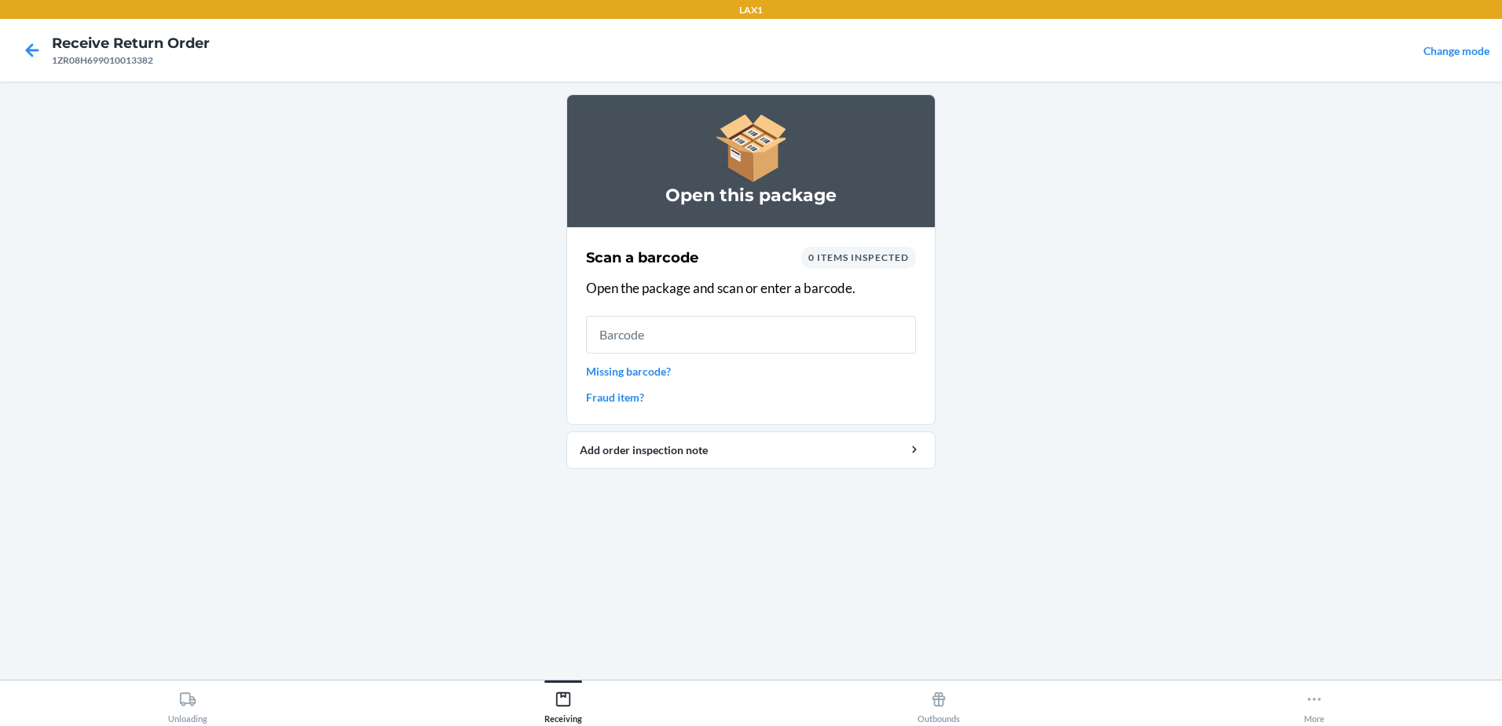
click at [650, 377] on link "Missing barcode?" at bounding box center [751, 371] width 330 height 16
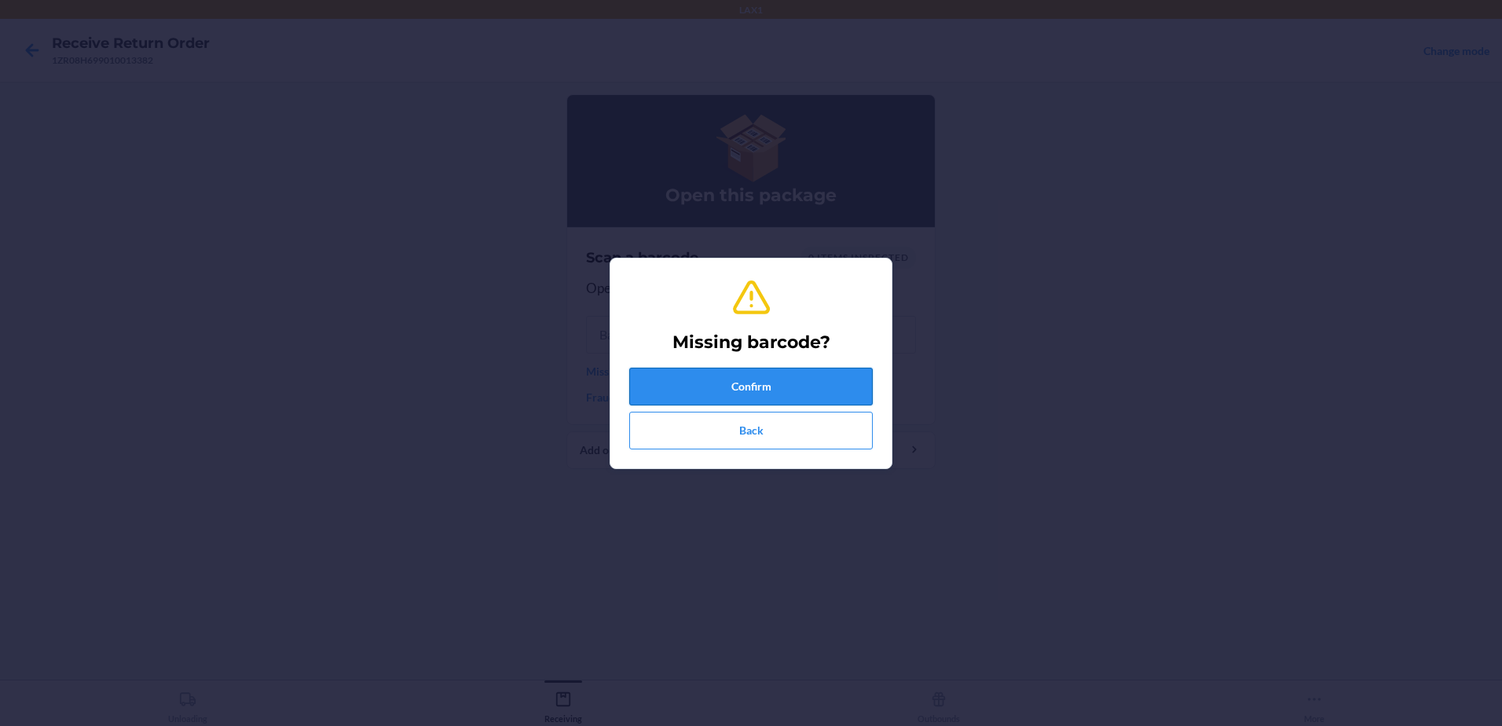
click at [725, 384] on button "Confirm" at bounding box center [750, 387] width 243 height 38
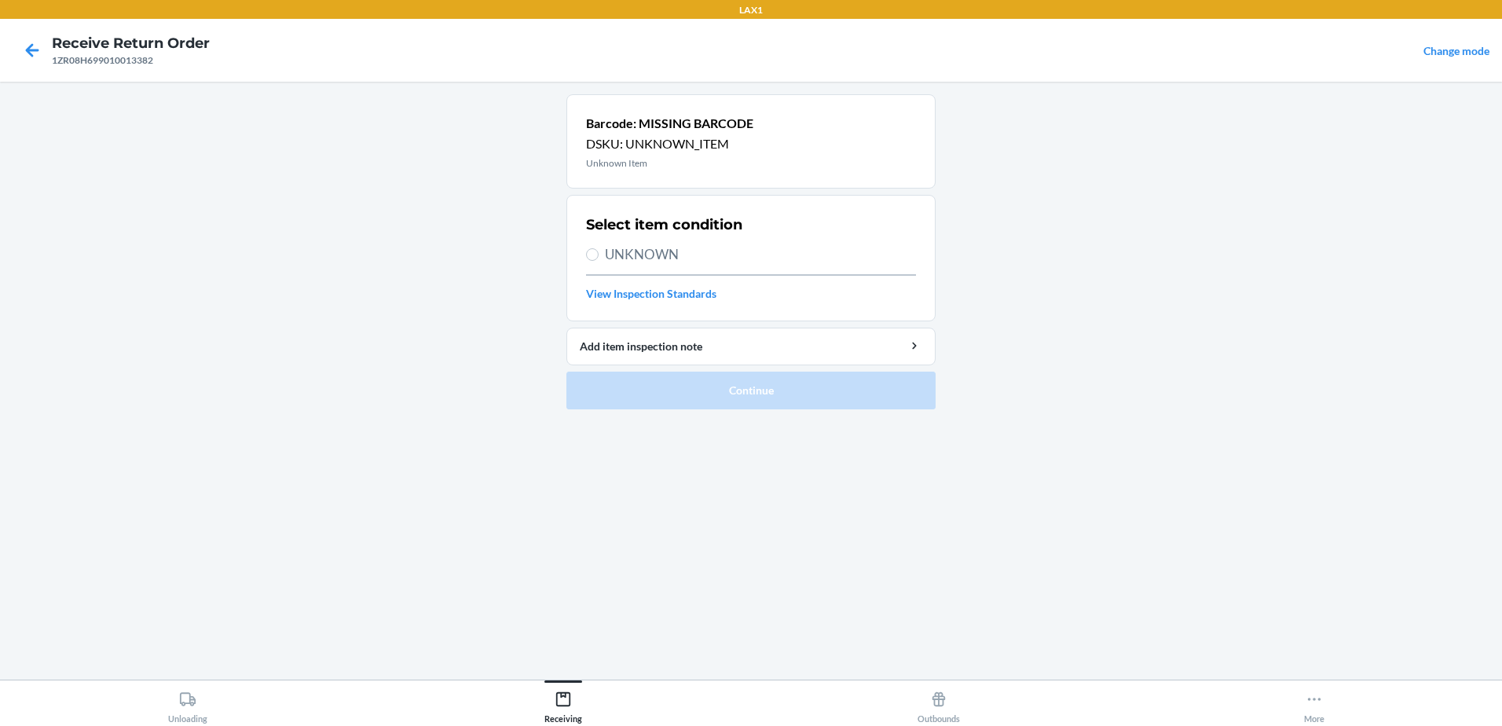
drag, startPoint x: 581, startPoint y: 243, endPoint x: 591, endPoint y: 247, distance: 10.7
click at [584, 243] on section "Select item condition UNKNOWN View Inspection Standards" at bounding box center [750, 258] width 369 height 126
click at [594, 247] on label "UNKNOWN" at bounding box center [751, 254] width 330 height 20
click at [594, 248] on input "UNKNOWN" at bounding box center [592, 254] width 13 height 13
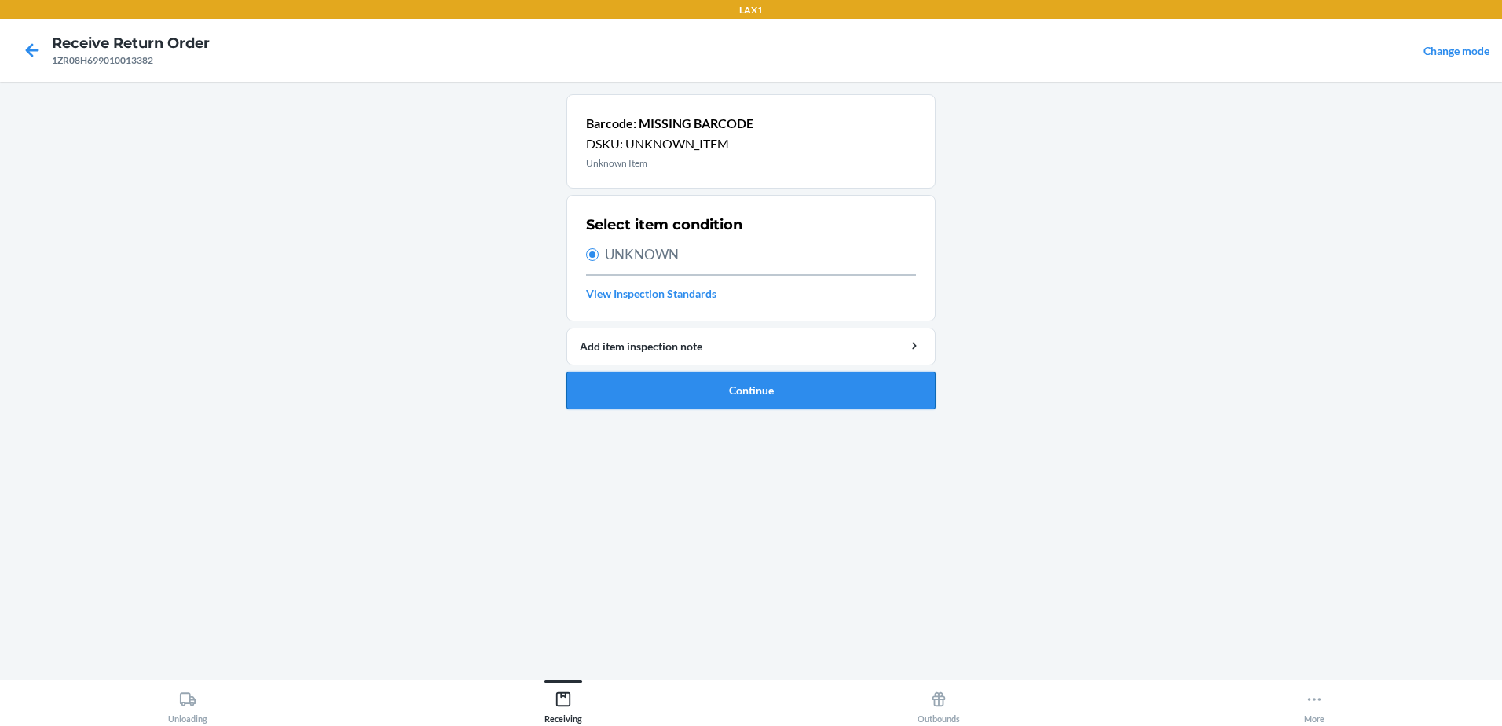
click at [757, 394] on button "Continue" at bounding box center [750, 391] width 369 height 38
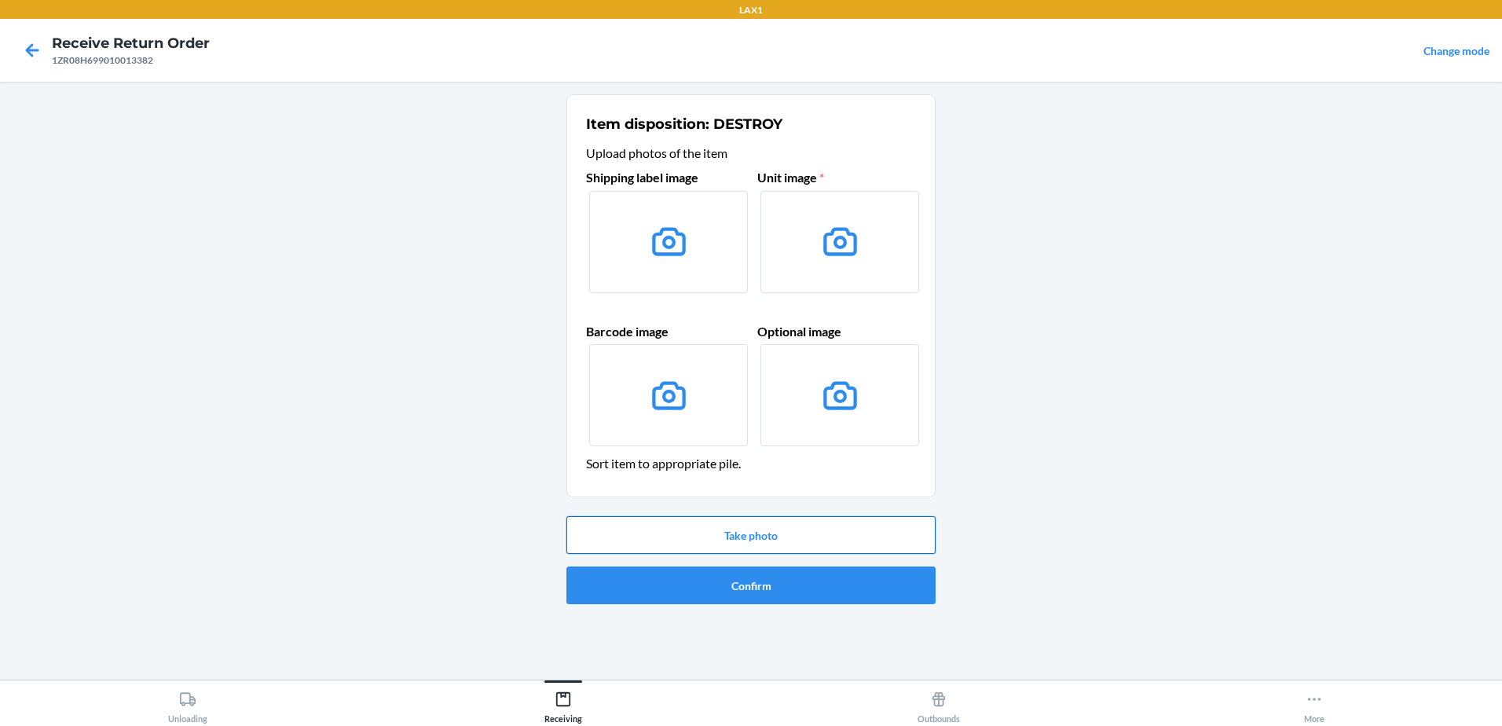
click at [735, 529] on button "Take photo" at bounding box center [750, 535] width 369 height 38
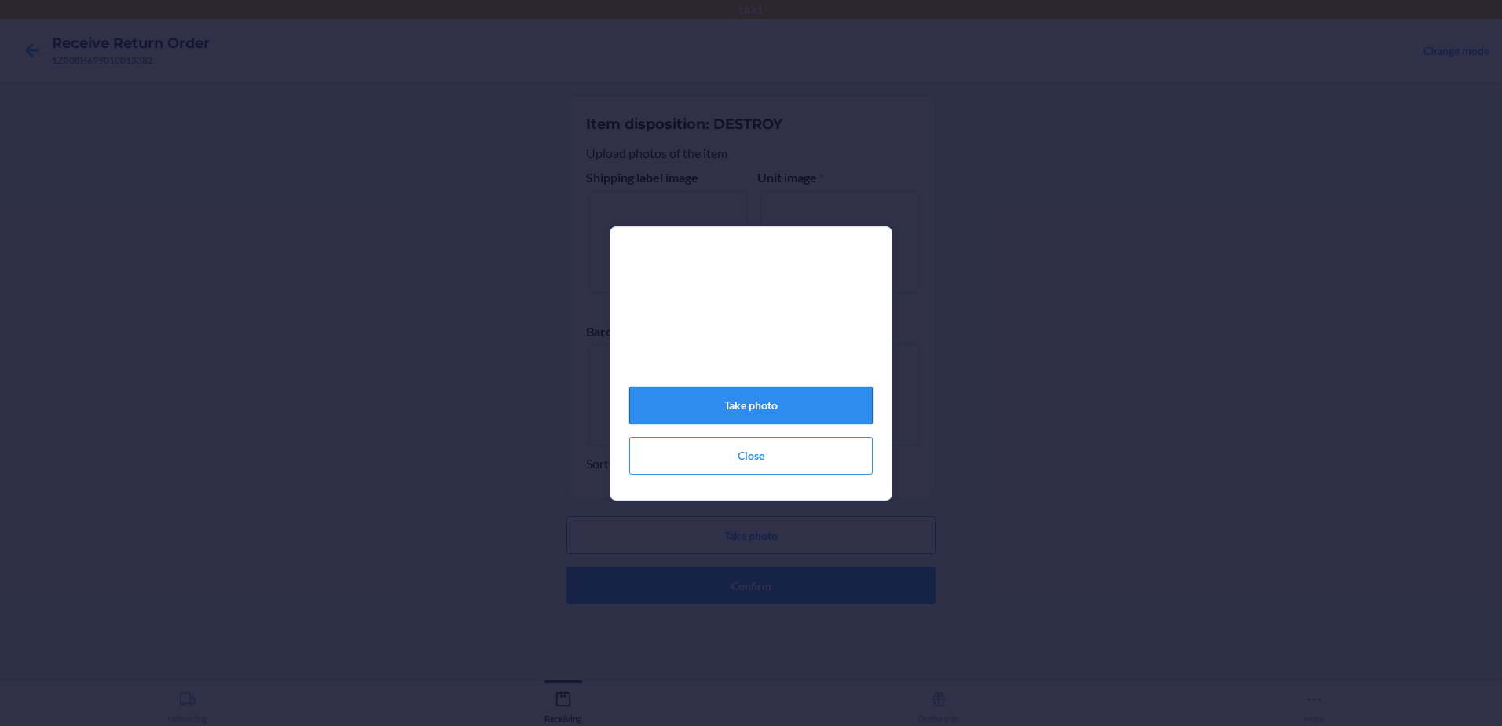
click at [771, 408] on button "Take photo" at bounding box center [750, 405] width 243 height 38
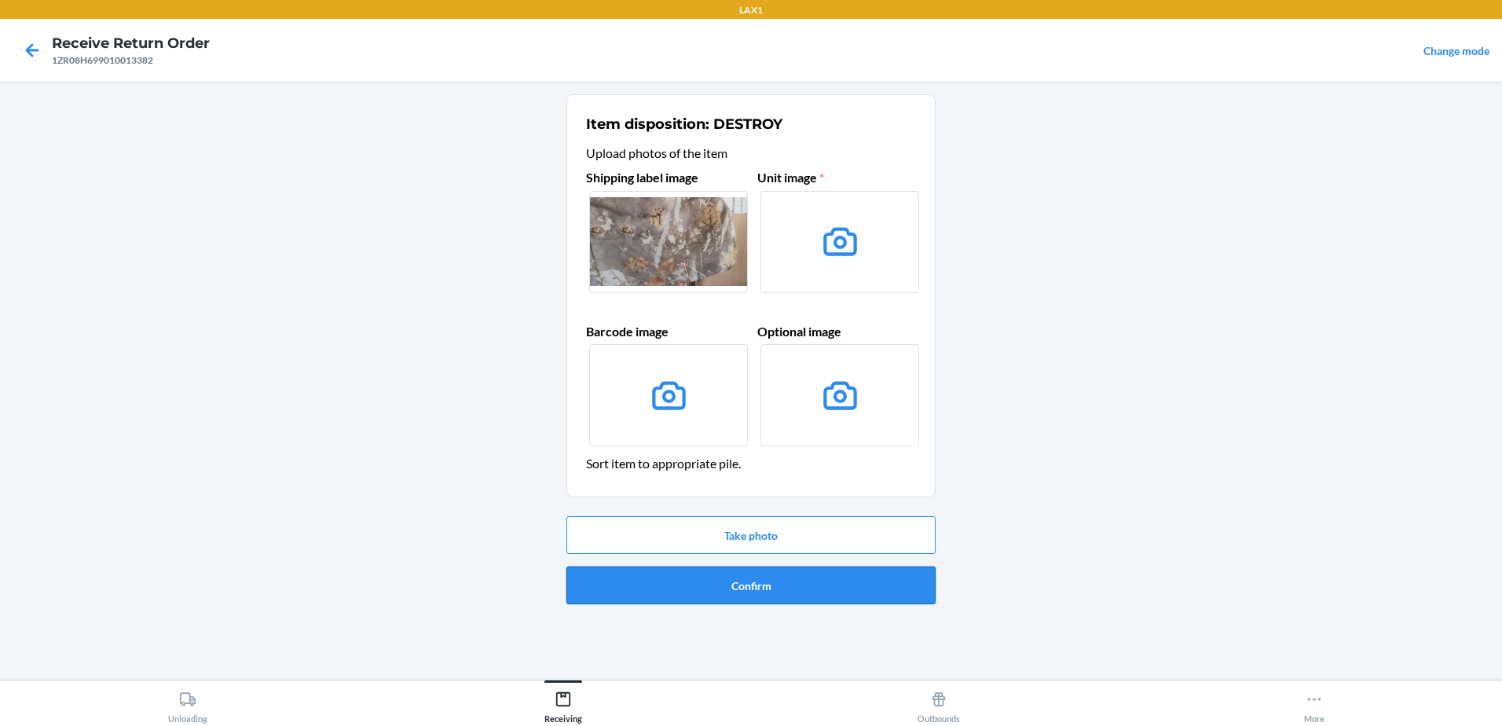
click at [902, 600] on button "Confirm" at bounding box center [750, 585] width 369 height 38
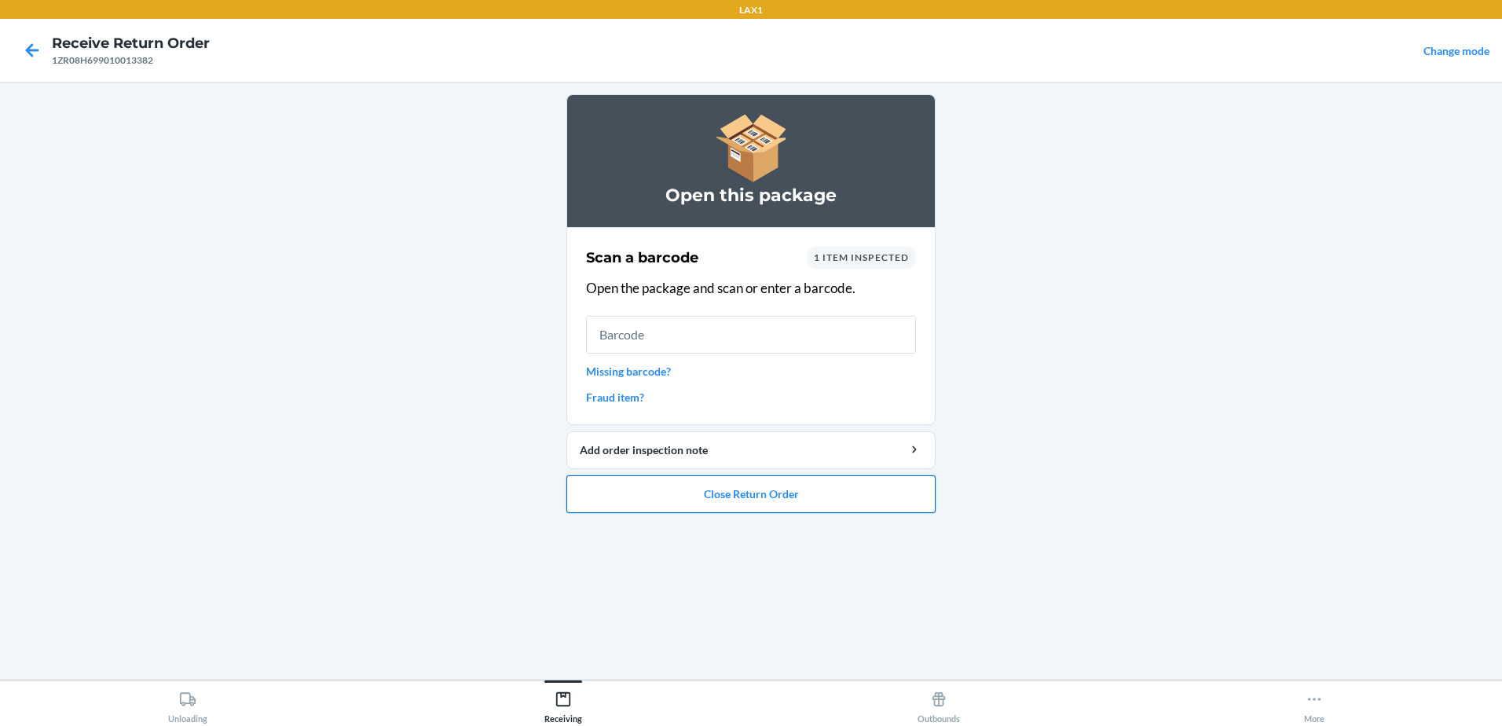
click at [755, 493] on button "Close Return Order" at bounding box center [750, 494] width 369 height 38
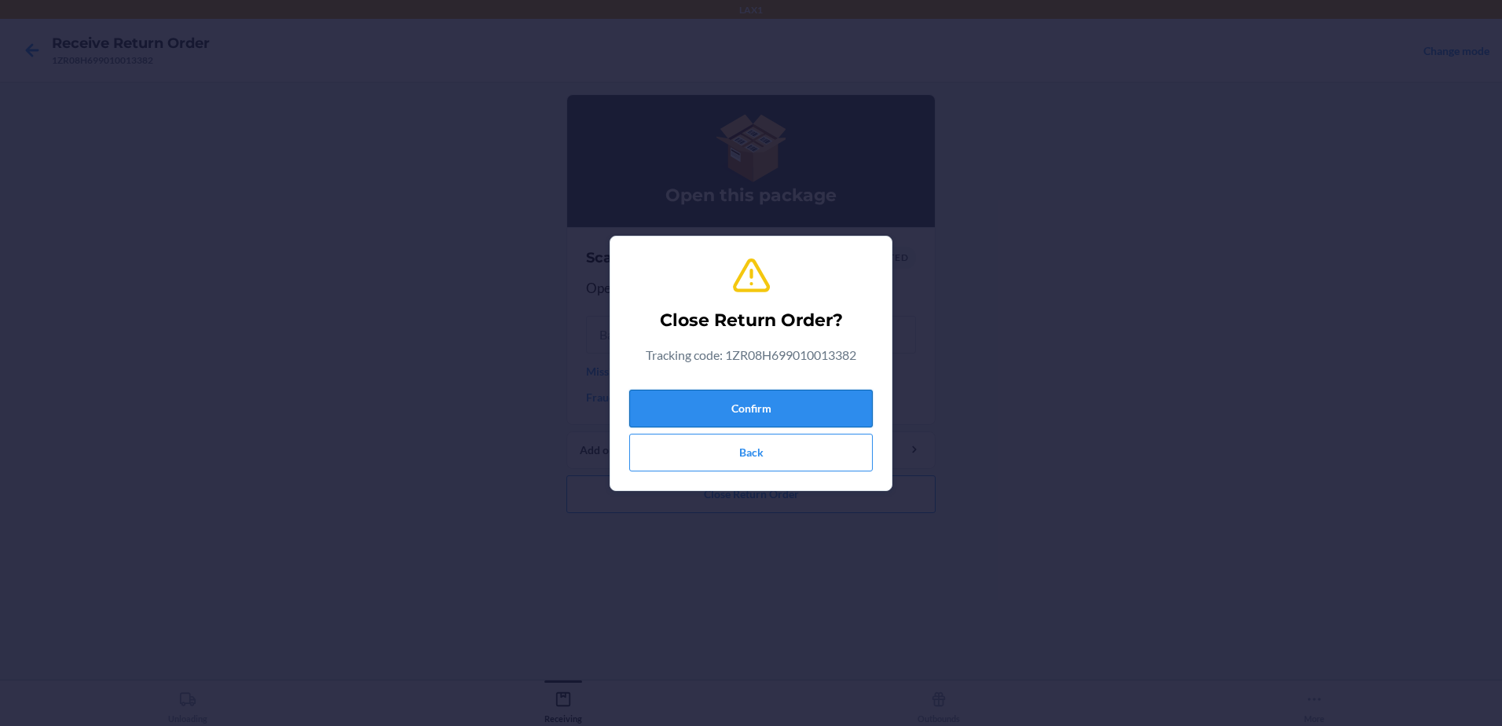
click at [789, 406] on button "Confirm" at bounding box center [750, 409] width 243 height 38
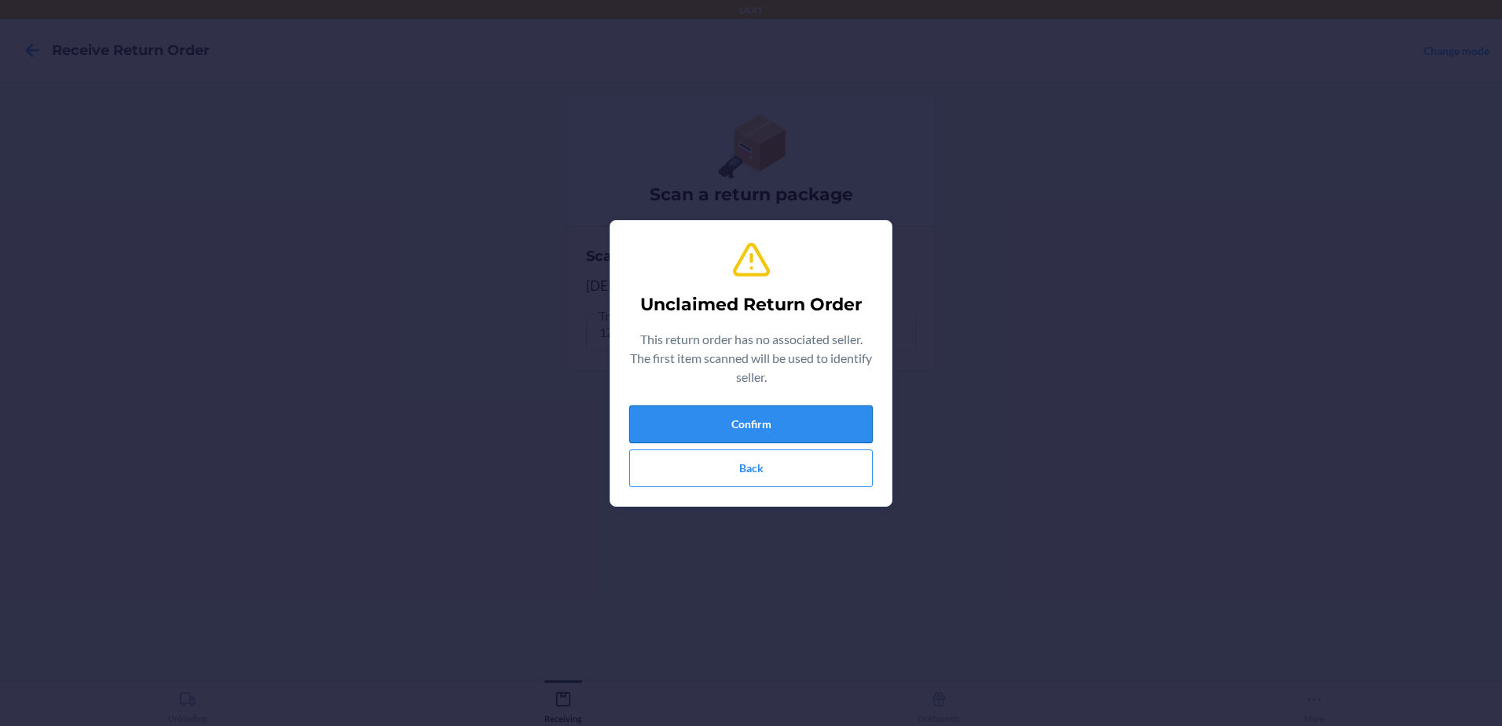
click at [844, 416] on button "Confirm" at bounding box center [750, 424] width 243 height 38
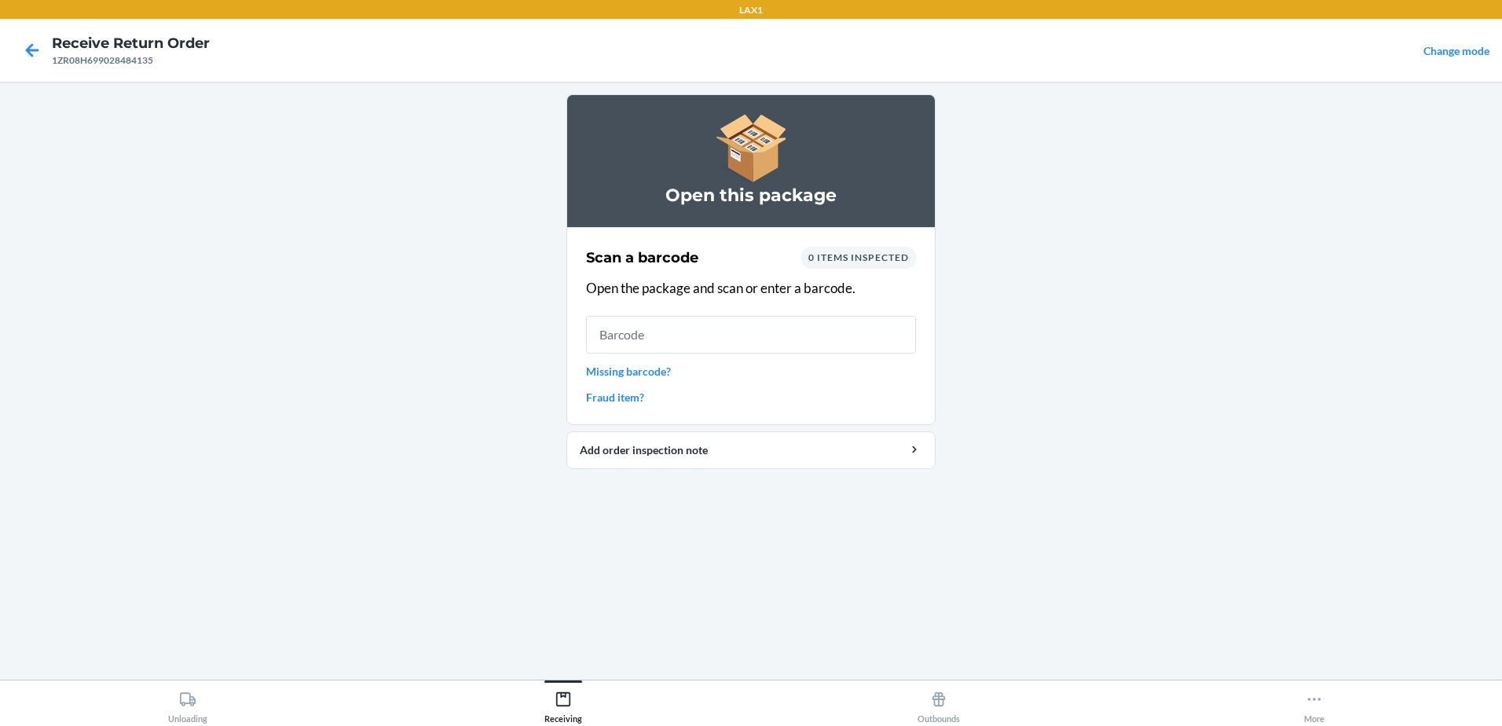
click at [808, 342] on input "text" at bounding box center [751, 335] width 330 height 38
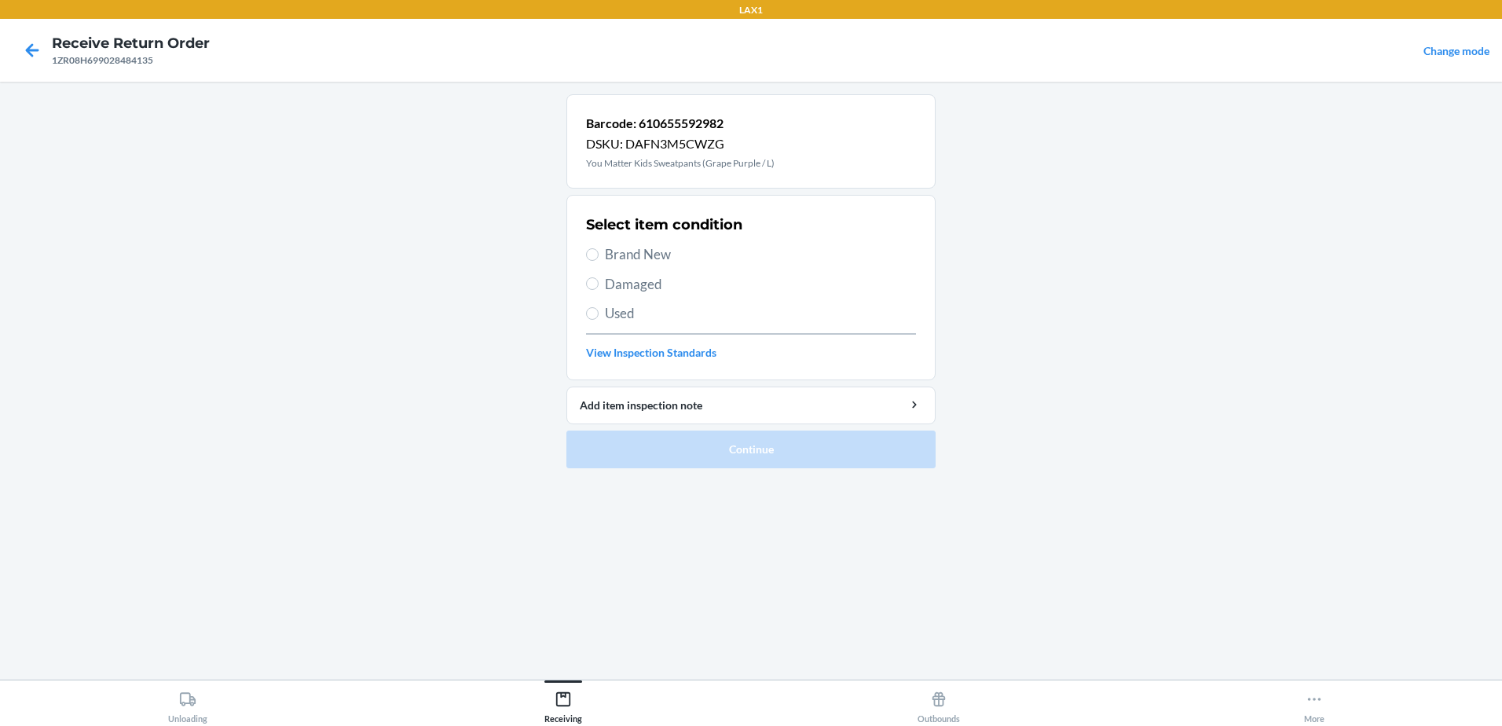
click at [613, 251] on span "Brand New" at bounding box center [760, 254] width 311 height 20
click at [599, 251] on input "Brand New" at bounding box center [592, 254] width 13 height 13
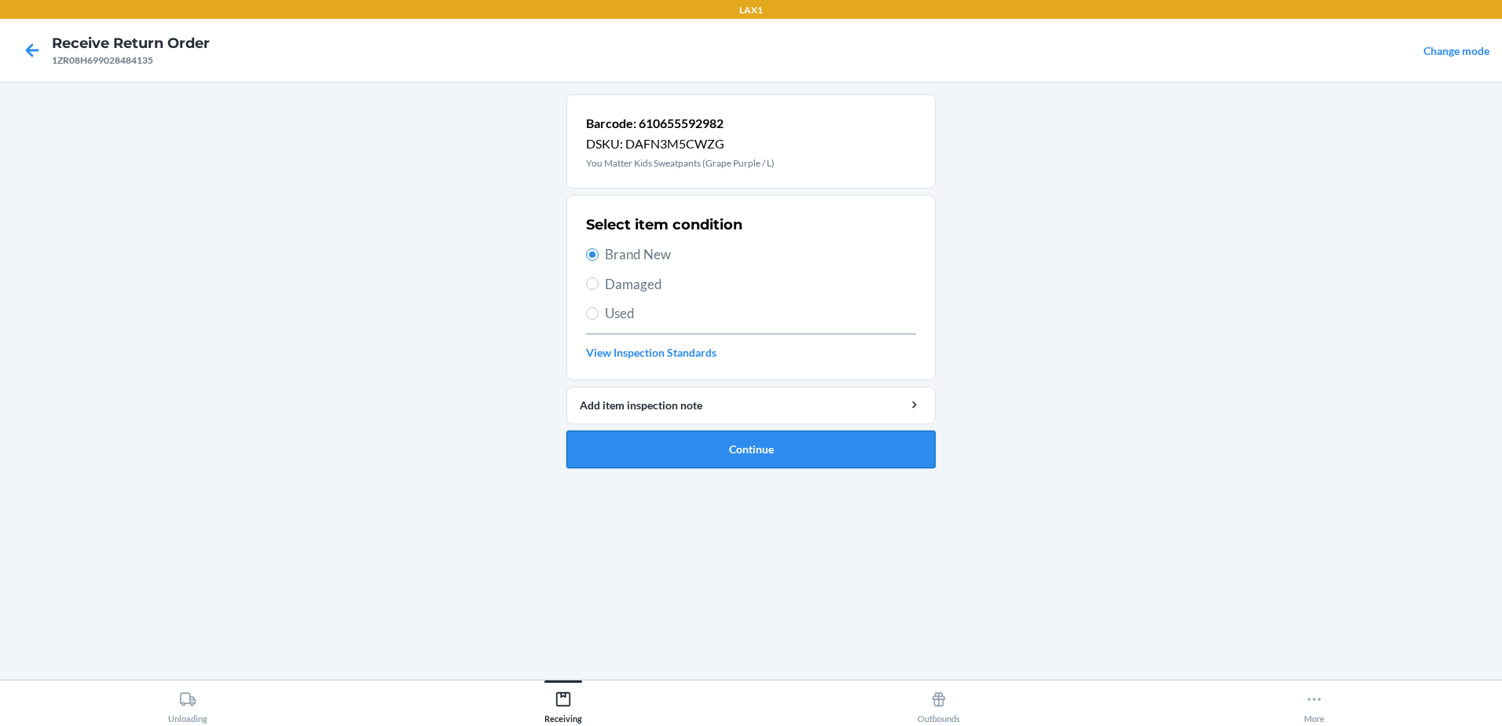
click at [826, 440] on button "Continue" at bounding box center [750, 449] width 369 height 38
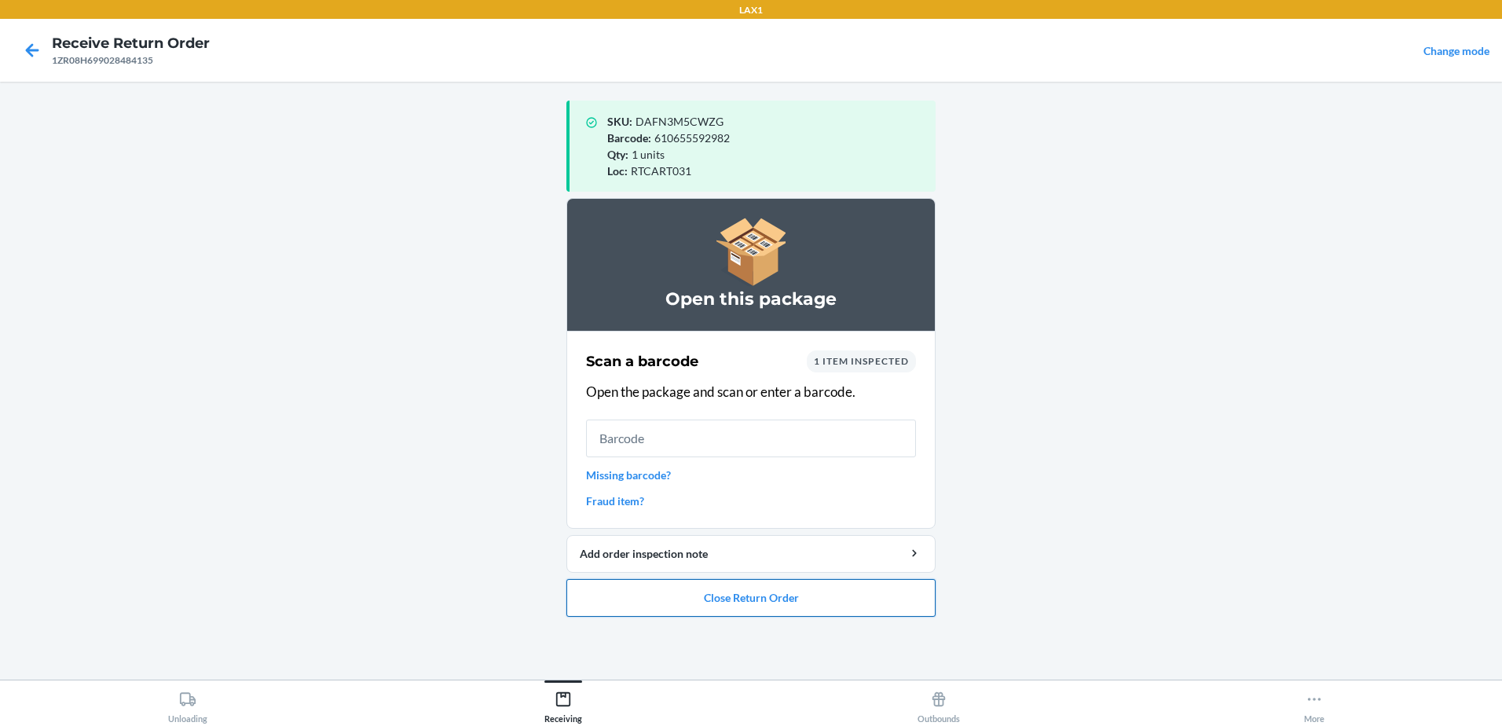
click at [801, 595] on button "Close Return Order" at bounding box center [750, 598] width 369 height 38
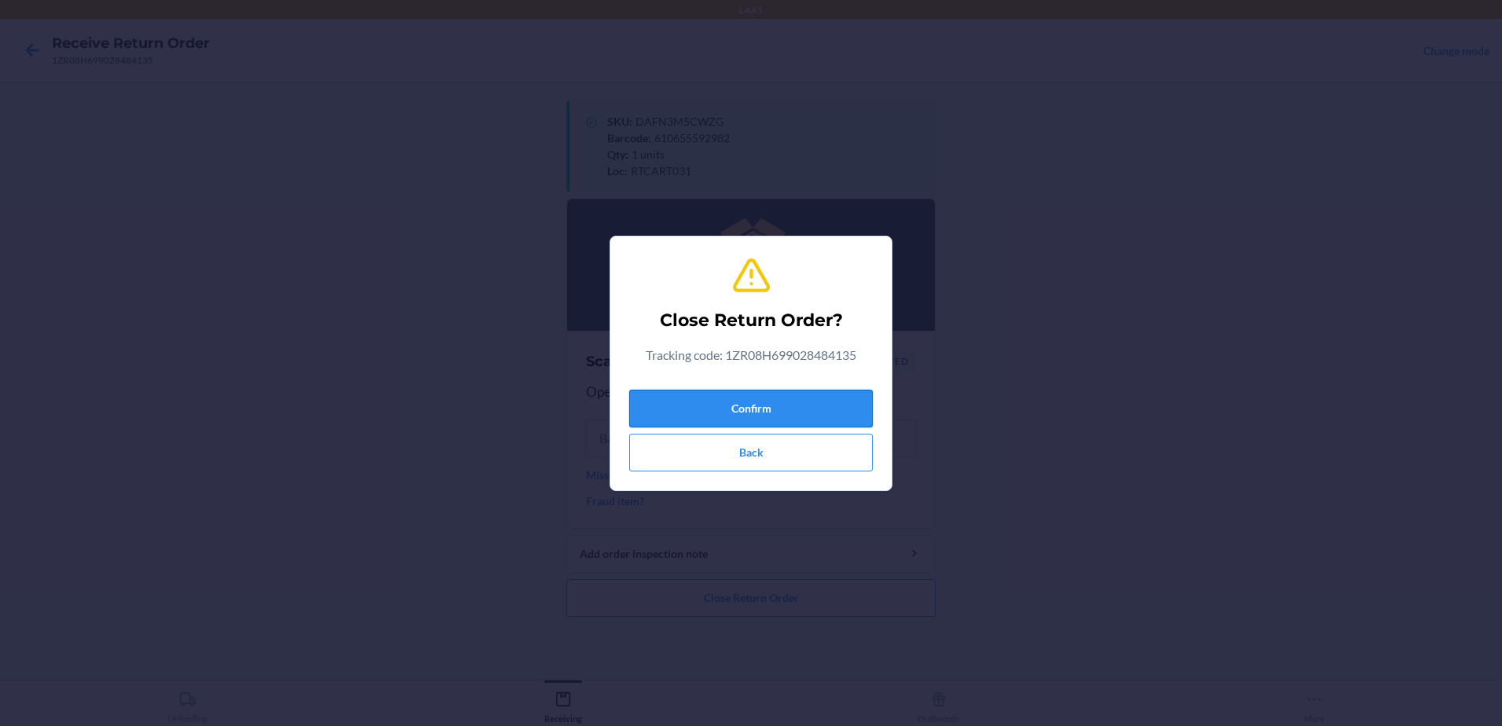
click at [778, 412] on button "Confirm" at bounding box center [750, 409] width 243 height 38
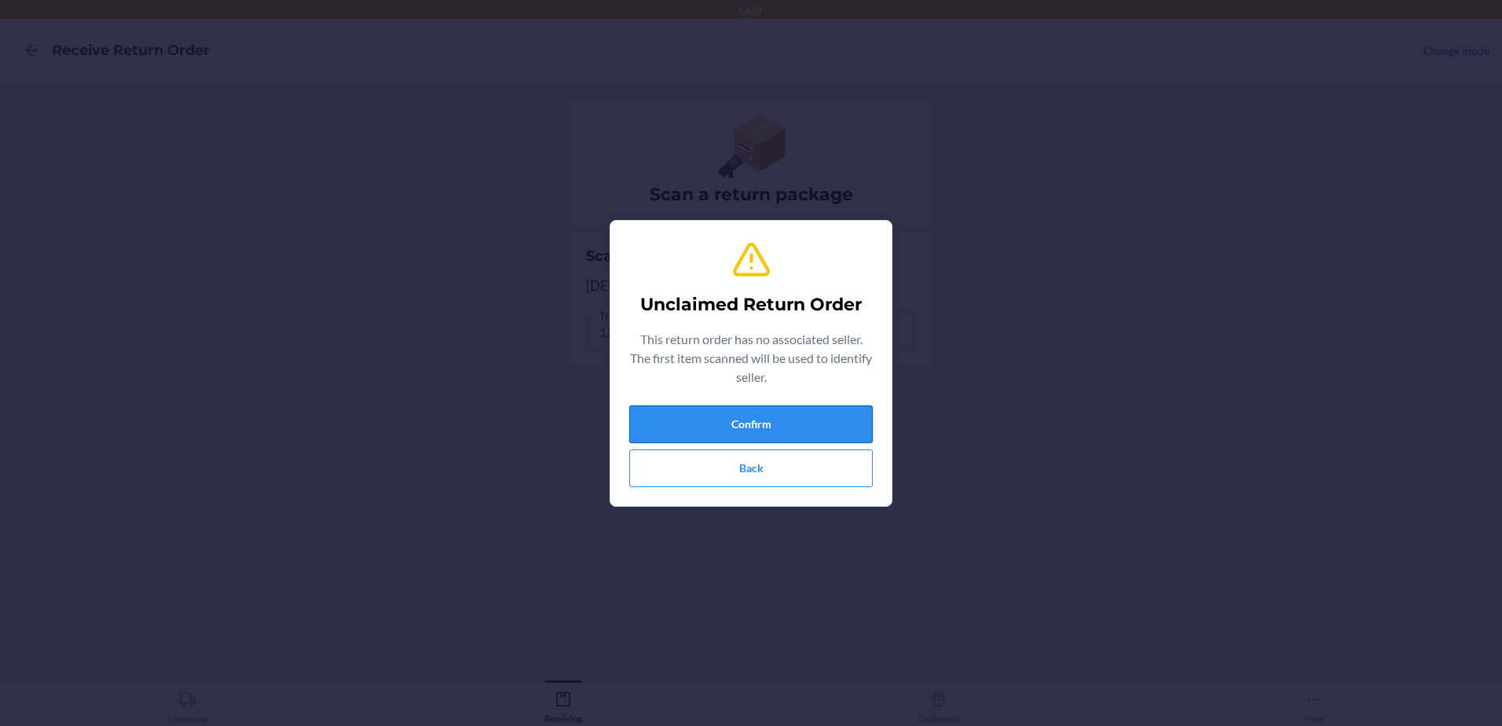
click at [818, 415] on button "Confirm" at bounding box center [750, 424] width 243 height 38
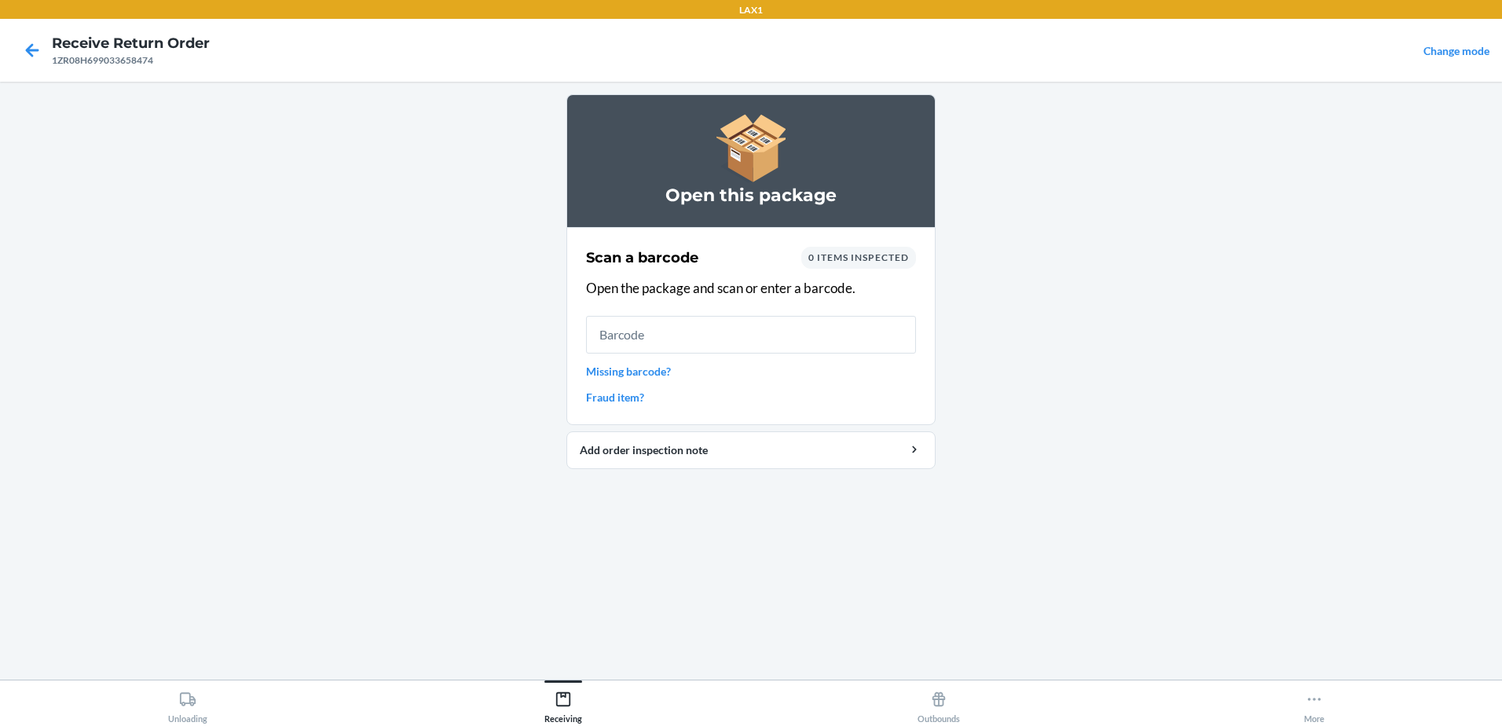
click at [701, 340] on input "text" at bounding box center [751, 335] width 330 height 38
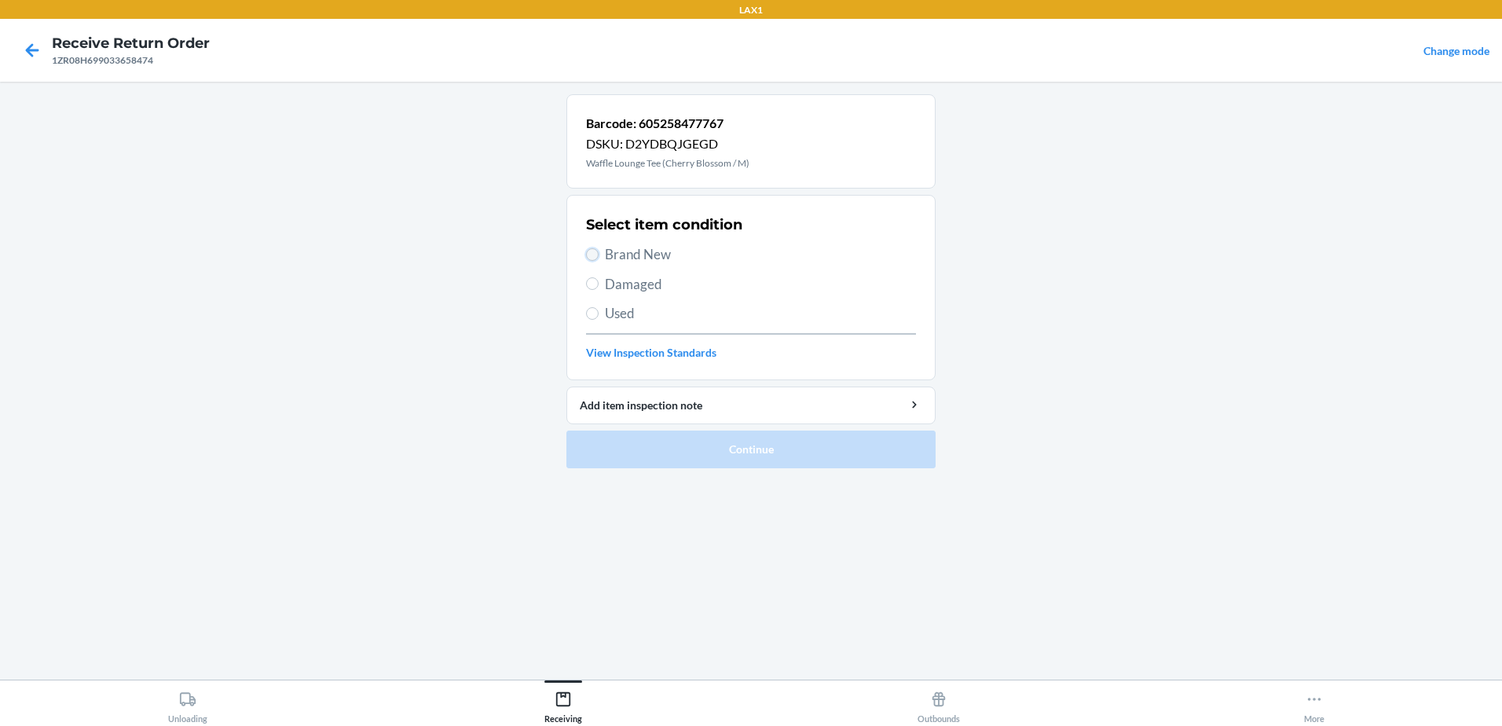
click at [593, 251] on input "Brand New" at bounding box center [592, 254] width 13 height 13
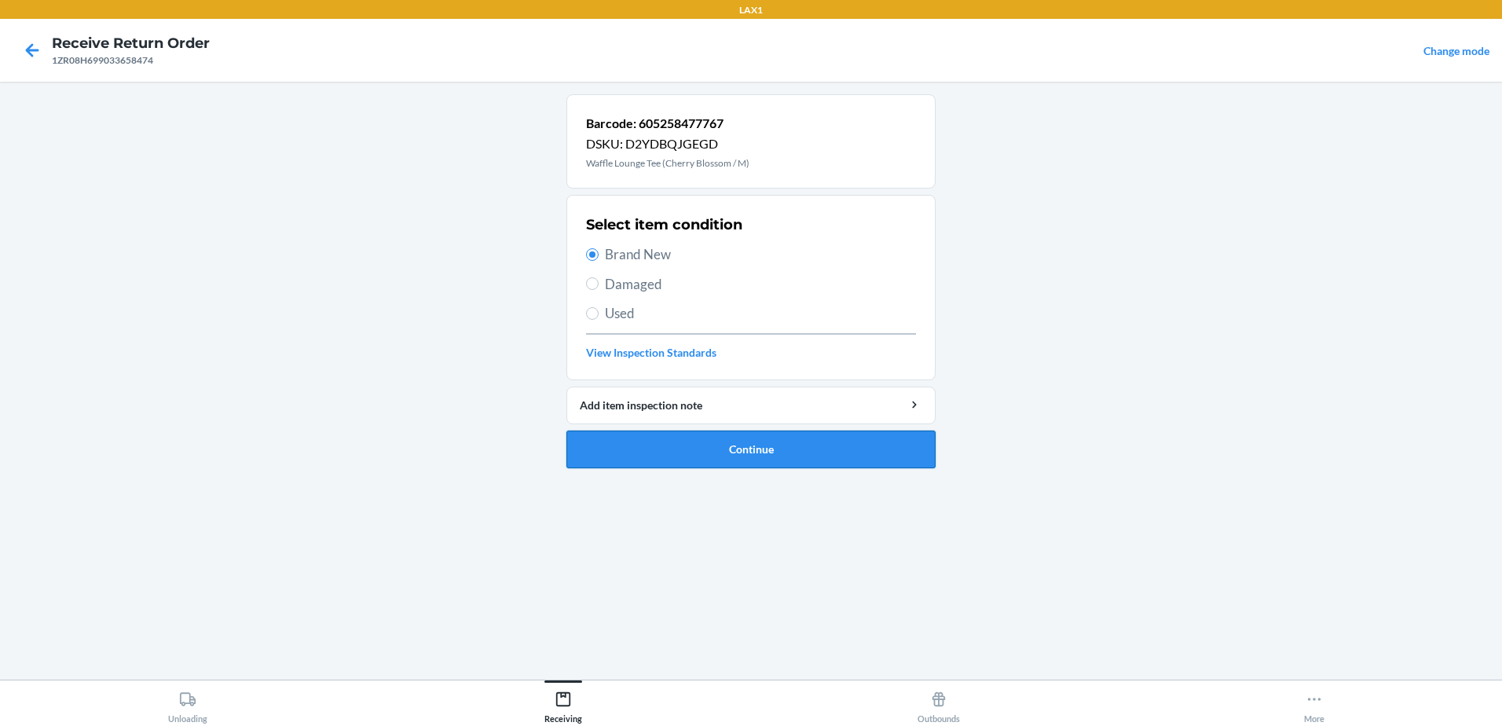
click at [774, 456] on button "Continue" at bounding box center [750, 449] width 369 height 38
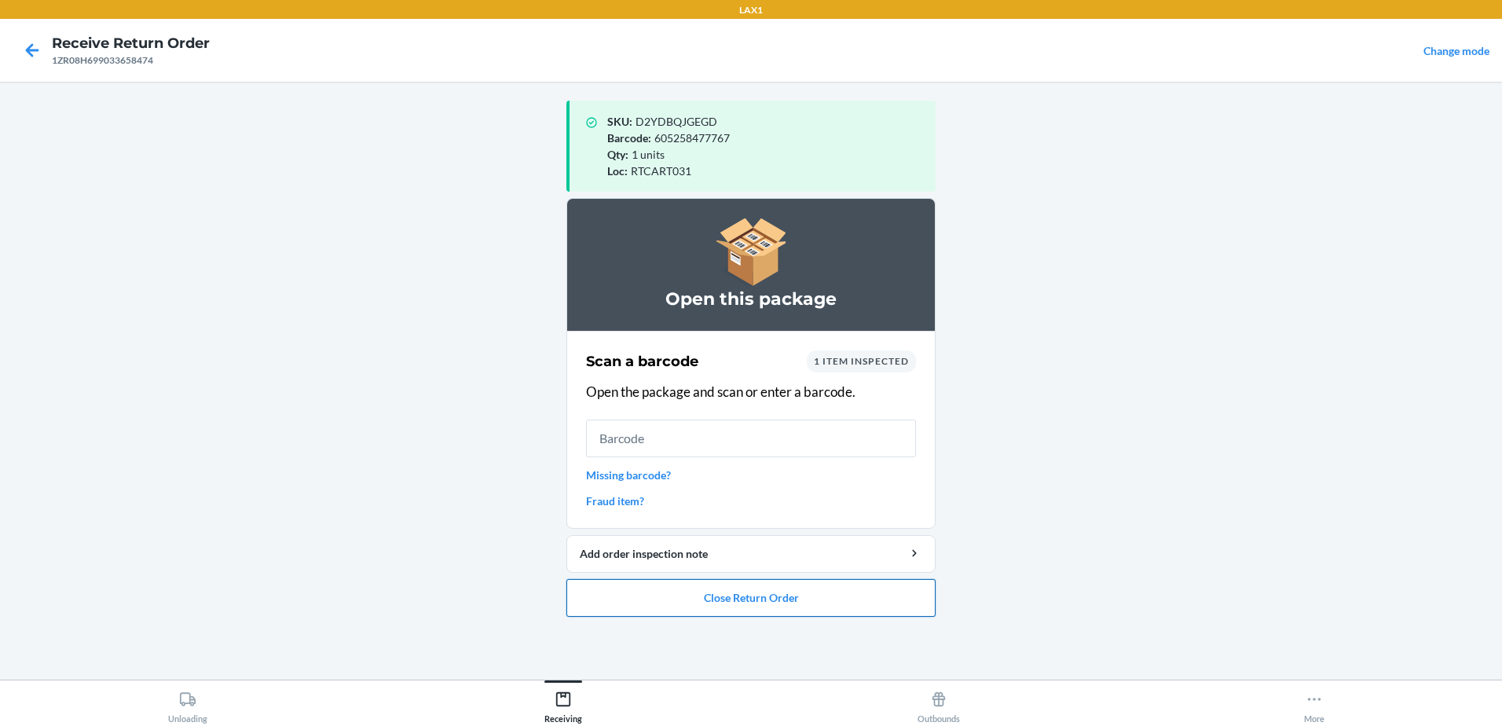
click at [799, 598] on button "Close Return Order" at bounding box center [750, 598] width 369 height 38
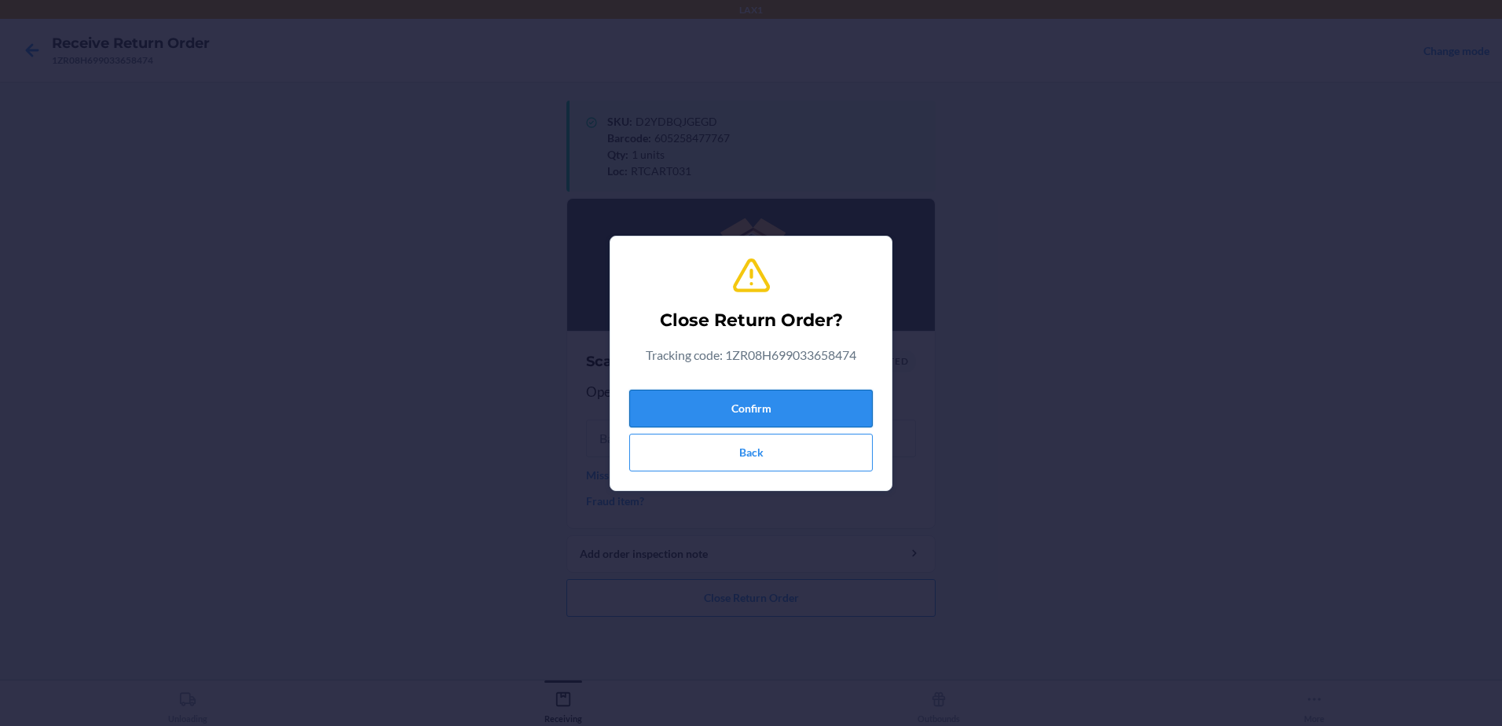
click at [801, 417] on button "Confirm" at bounding box center [750, 409] width 243 height 38
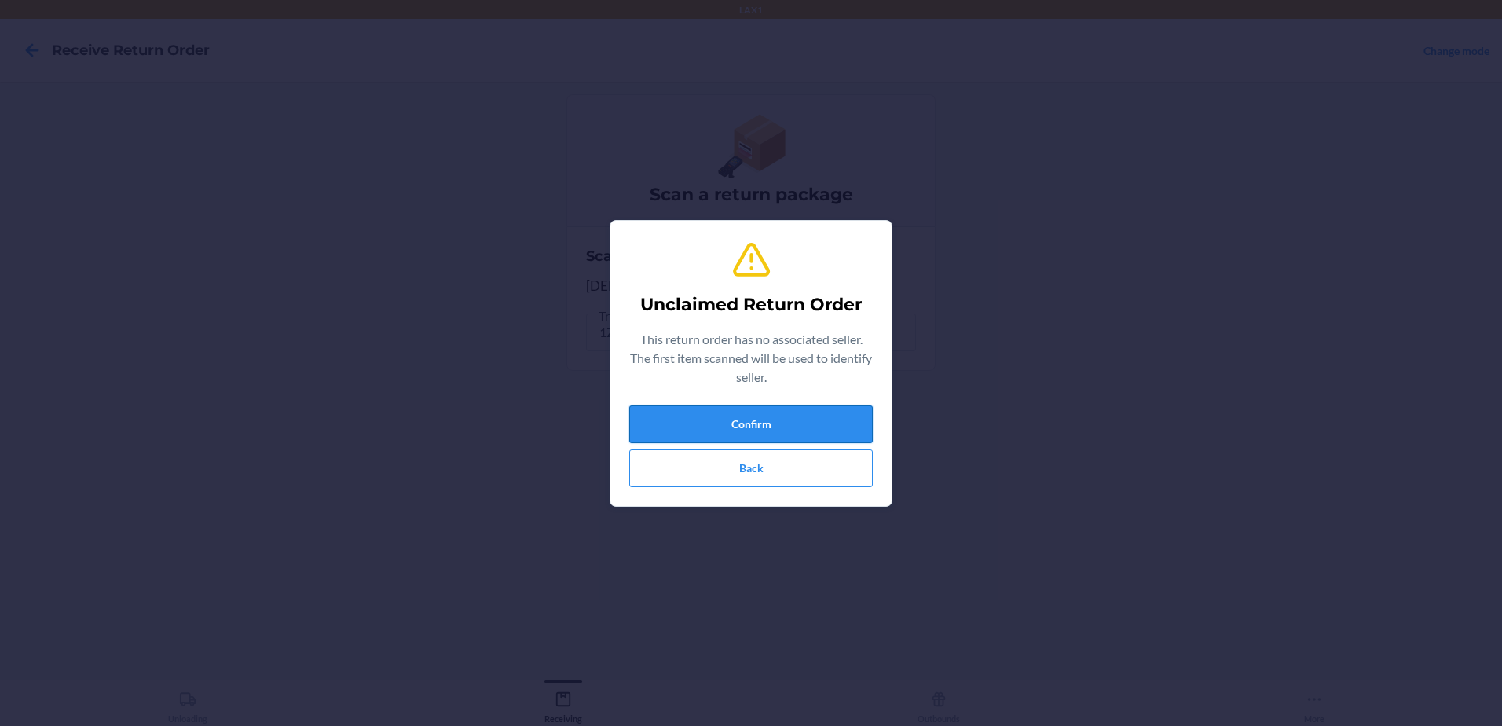
click at [858, 417] on button "Confirm" at bounding box center [750, 424] width 243 height 38
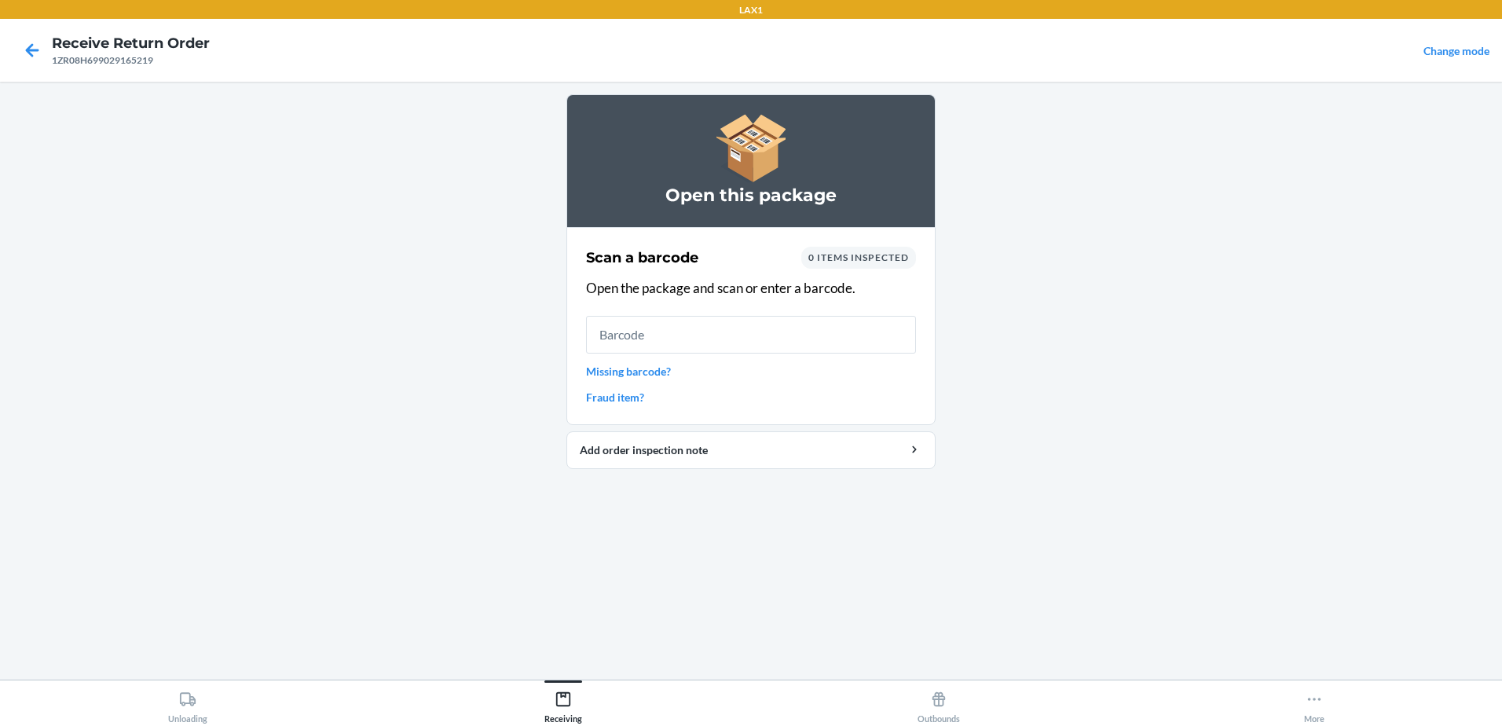
click at [631, 373] on link "Missing barcode?" at bounding box center [751, 371] width 330 height 16
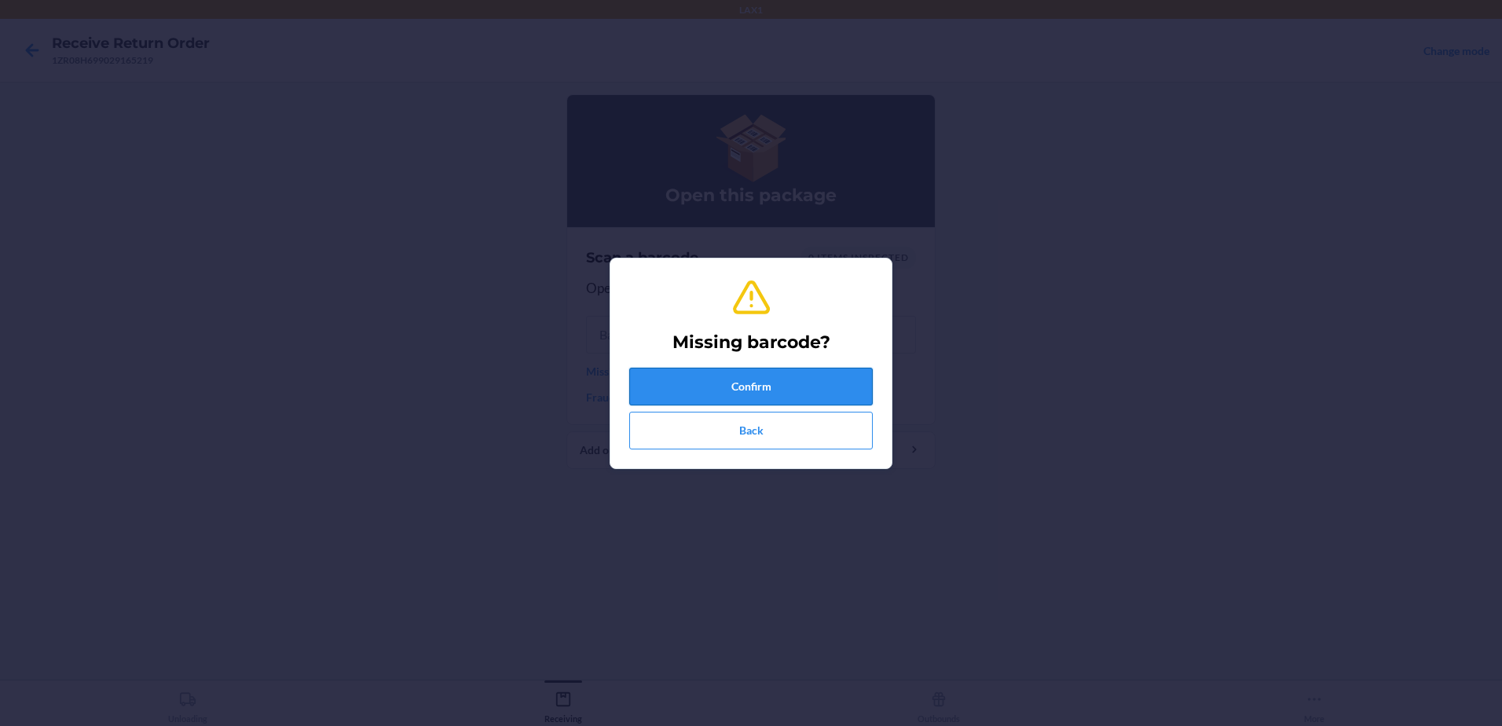
click at [710, 386] on button "Confirm" at bounding box center [750, 387] width 243 height 38
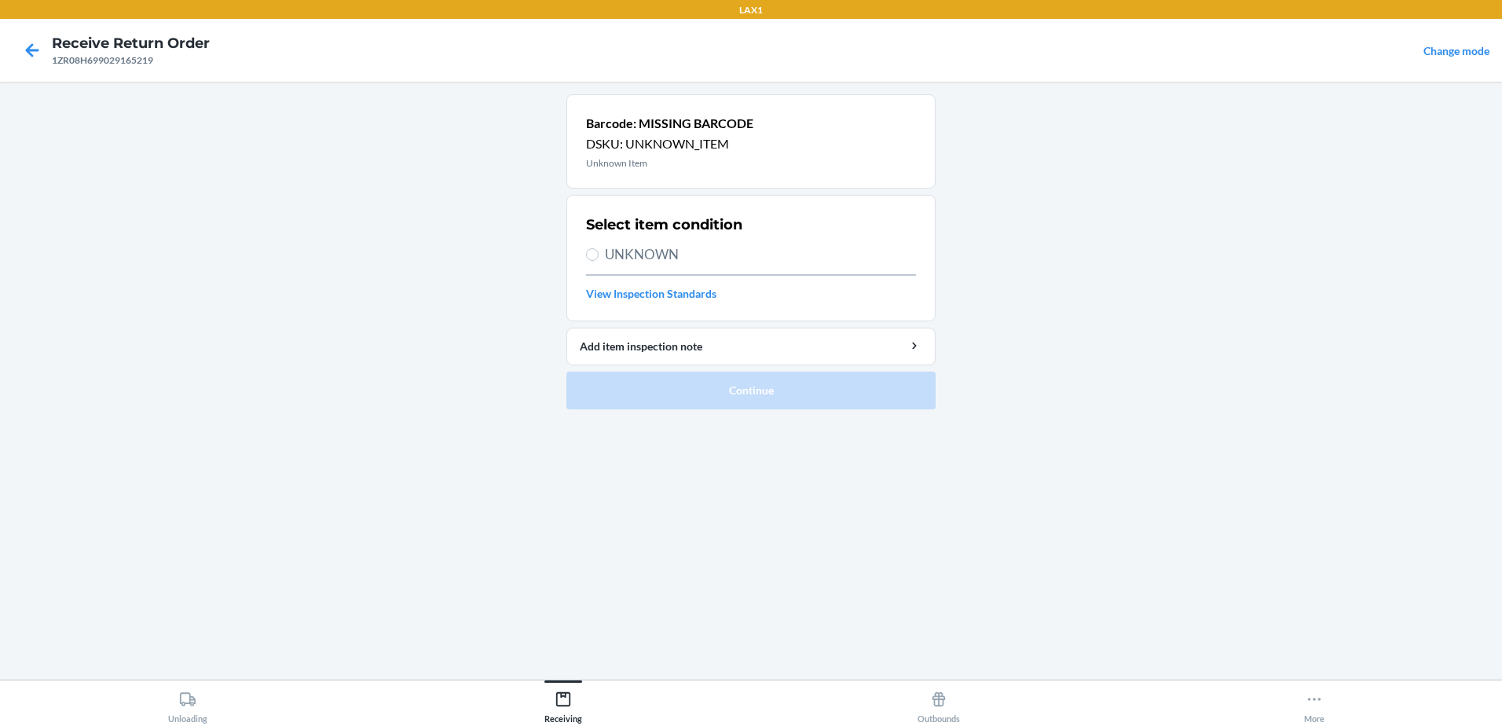
click at [590, 245] on label "UNKNOWN" at bounding box center [751, 254] width 330 height 20
click at [590, 248] on input "UNKNOWN" at bounding box center [592, 254] width 13 height 13
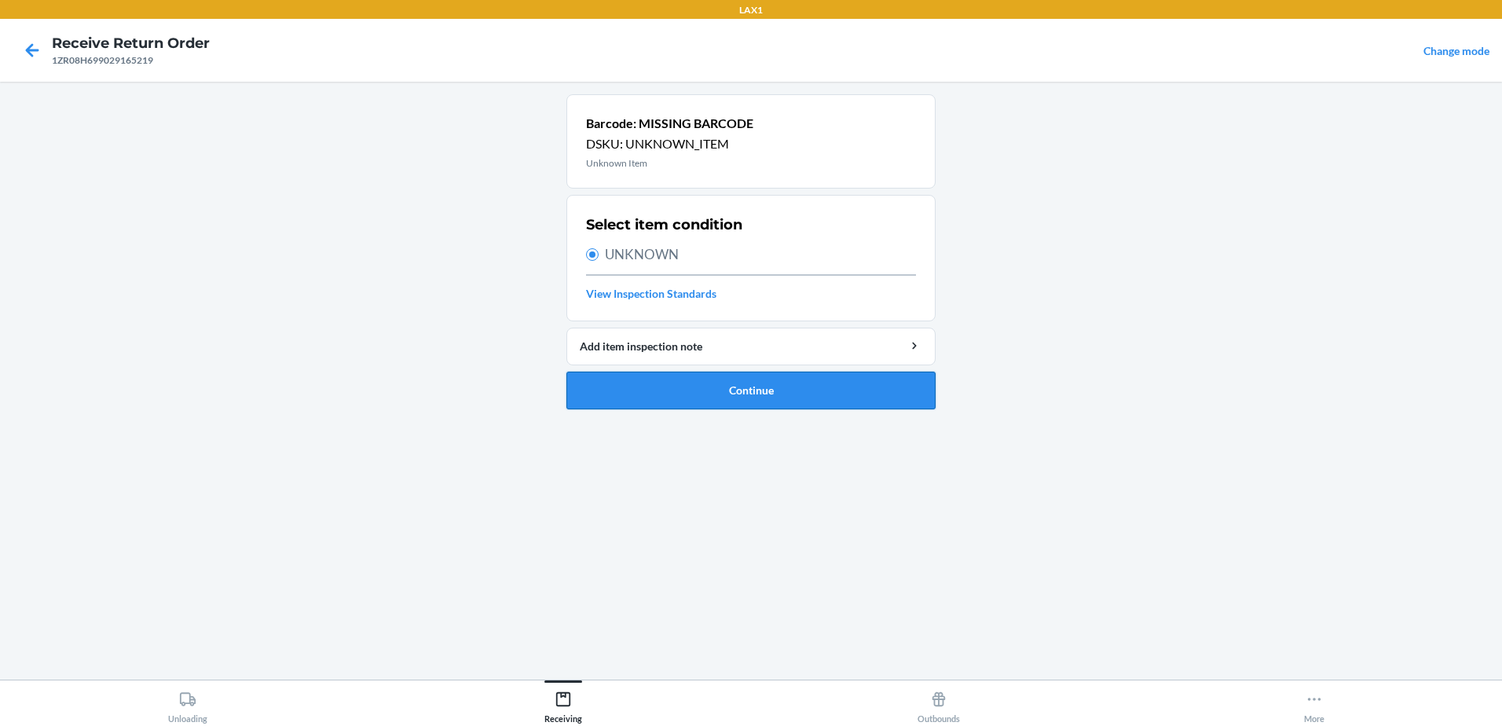
click at [785, 390] on button "Continue" at bounding box center [750, 391] width 369 height 38
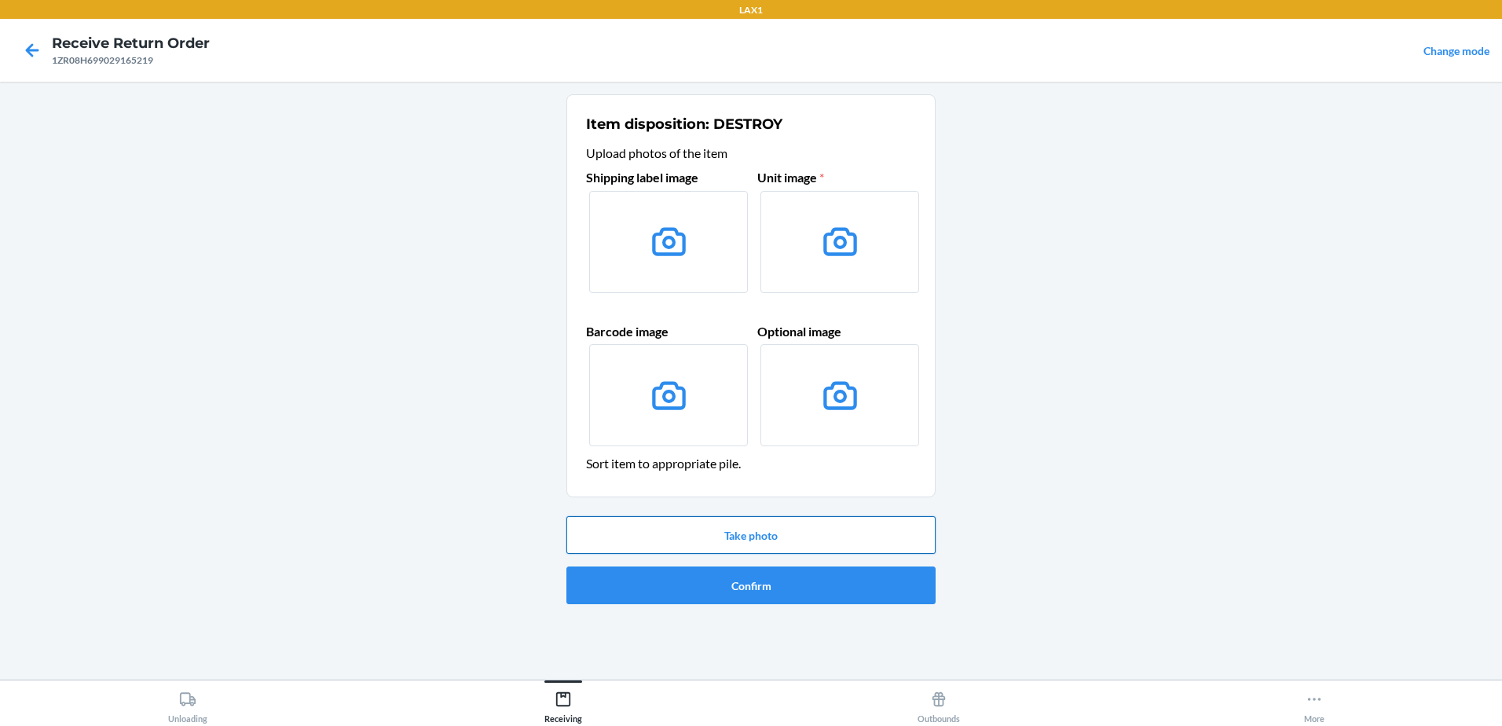
click at [764, 522] on button "Take photo" at bounding box center [750, 535] width 369 height 38
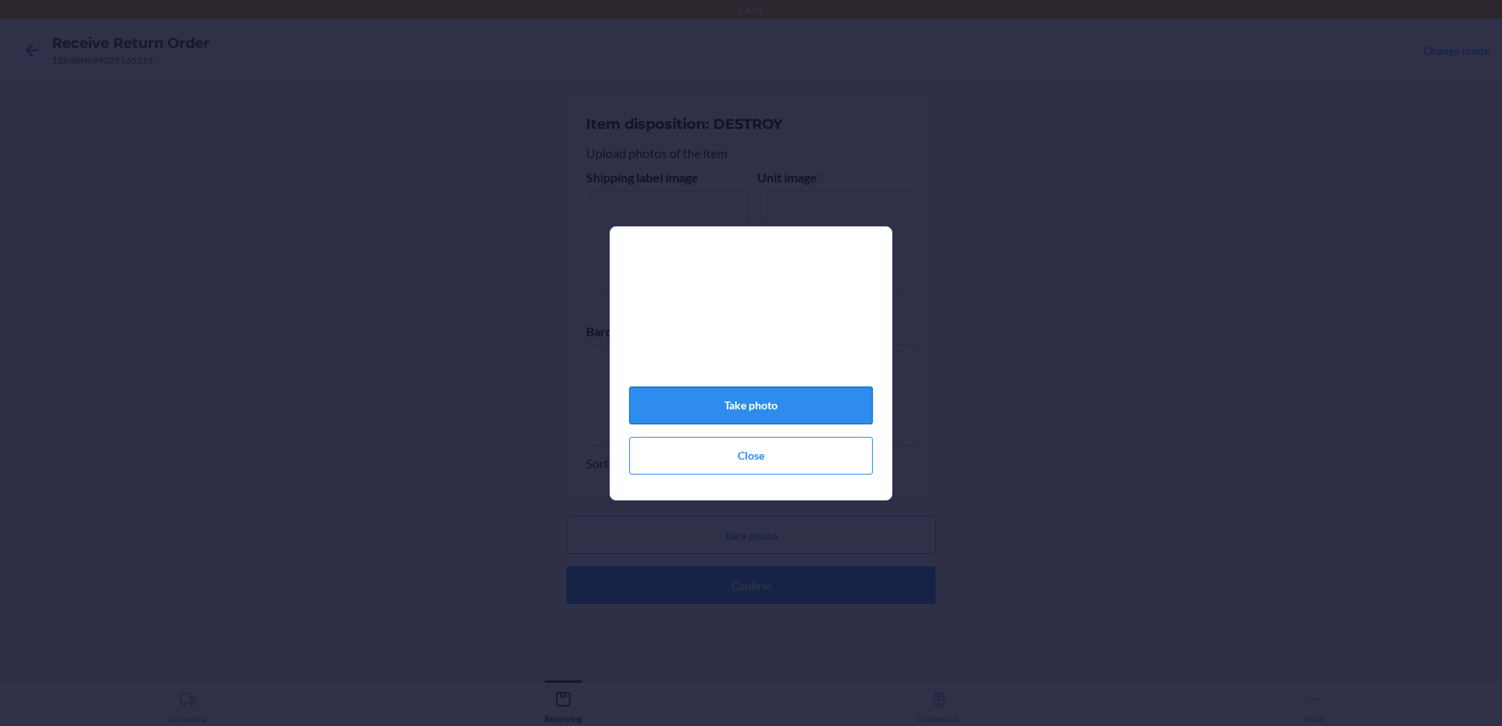
click at [810, 406] on button "Take photo" at bounding box center [750, 405] width 243 height 38
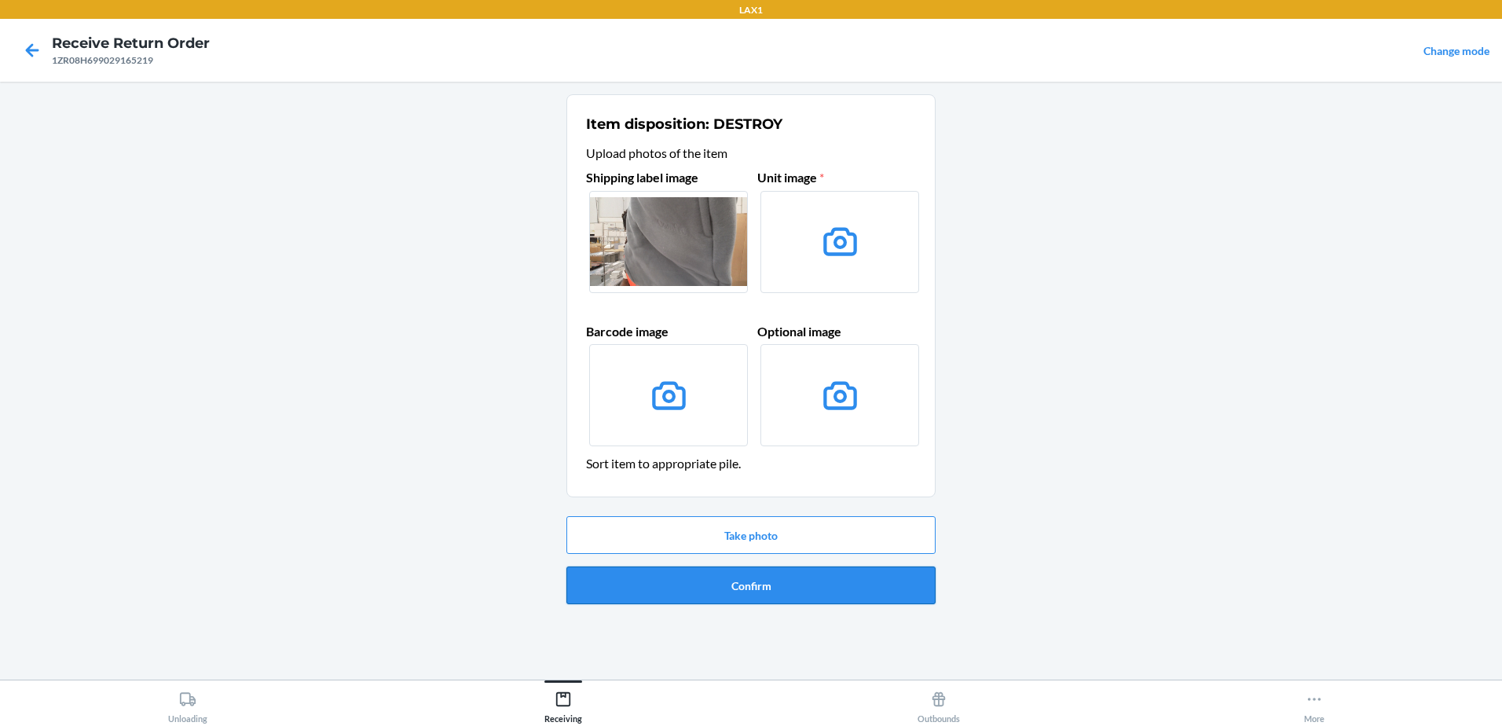
click at [791, 583] on button "Confirm" at bounding box center [750, 585] width 369 height 38
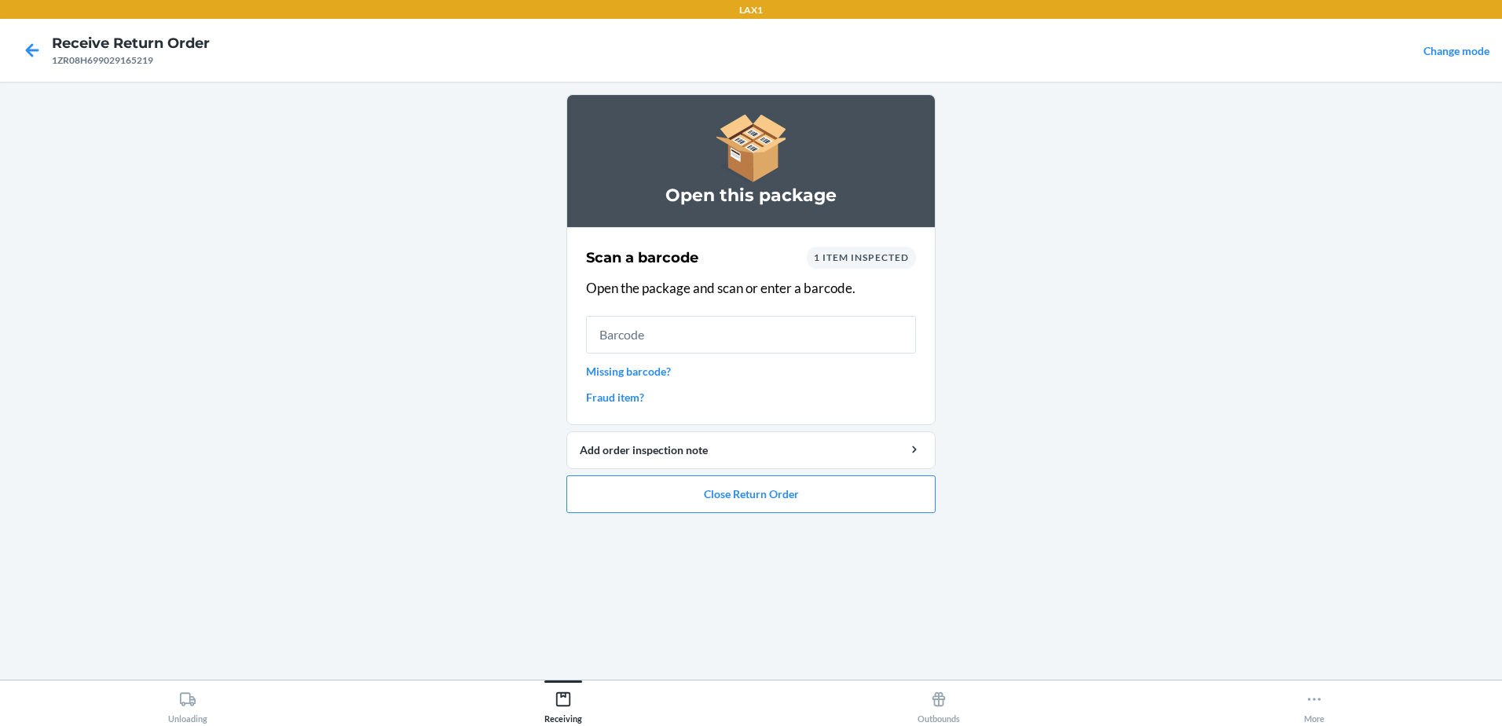
click at [661, 373] on link "Missing barcode?" at bounding box center [751, 371] width 330 height 16
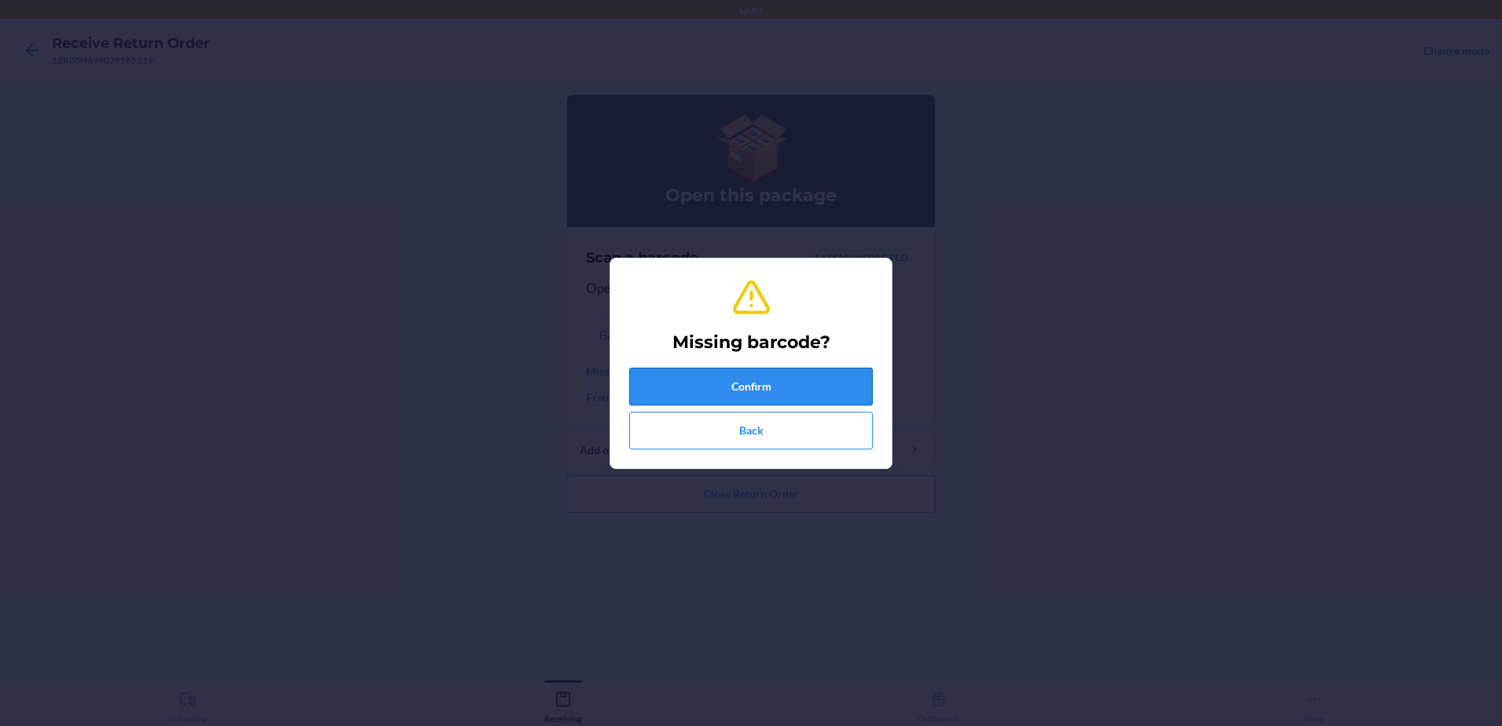
click at [723, 394] on button "Confirm" at bounding box center [750, 387] width 243 height 38
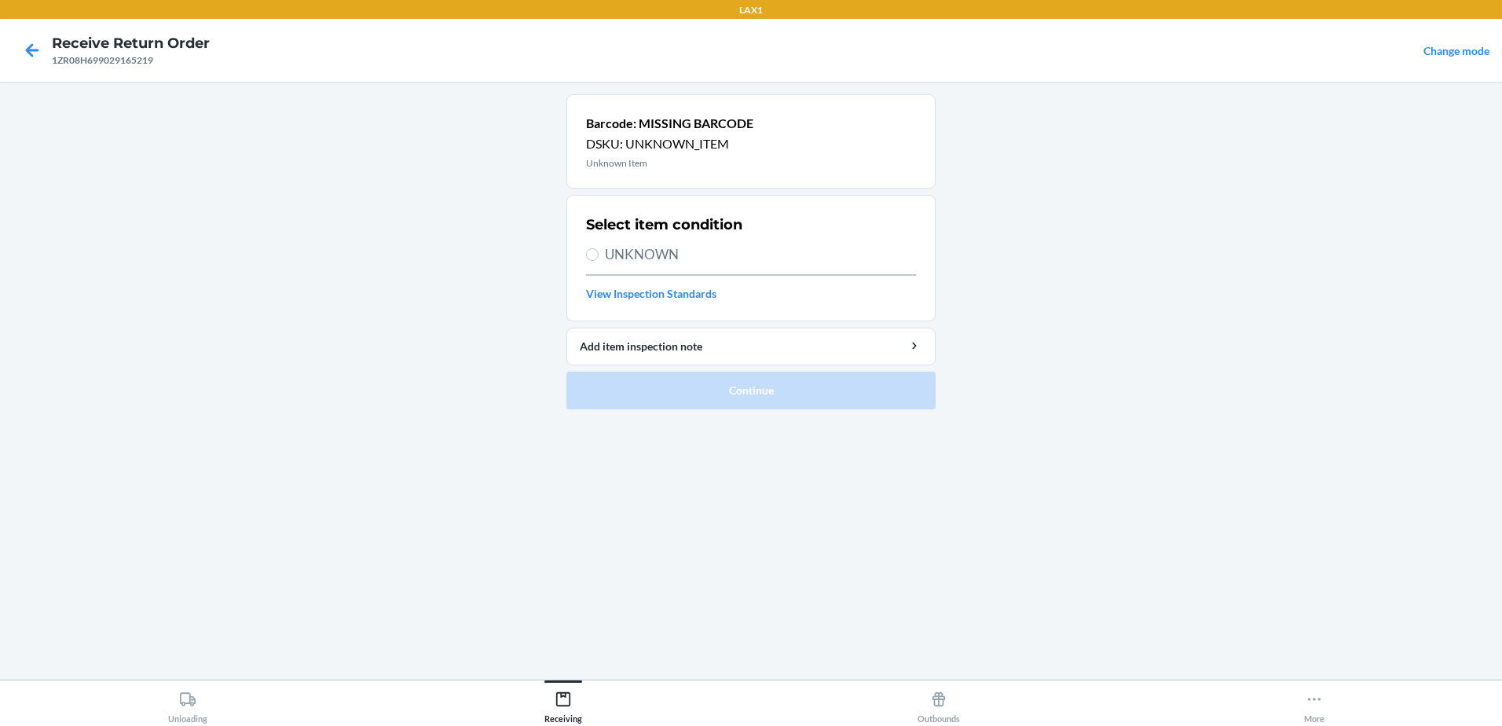
click at [595, 245] on label "UNKNOWN" at bounding box center [751, 254] width 330 height 20
click at [595, 248] on input "UNKNOWN" at bounding box center [592, 254] width 13 height 13
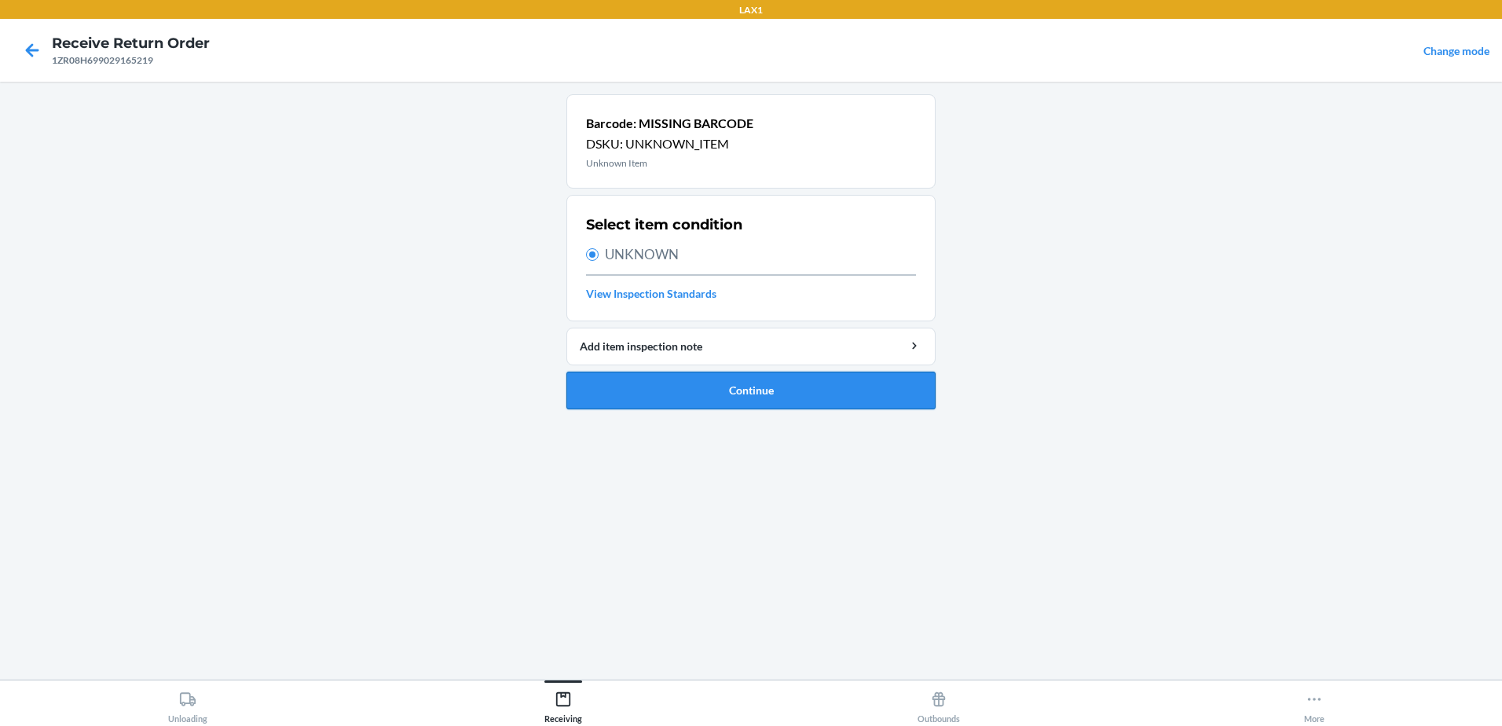
click at [808, 390] on button "Continue" at bounding box center [750, 391] width 369 height 38
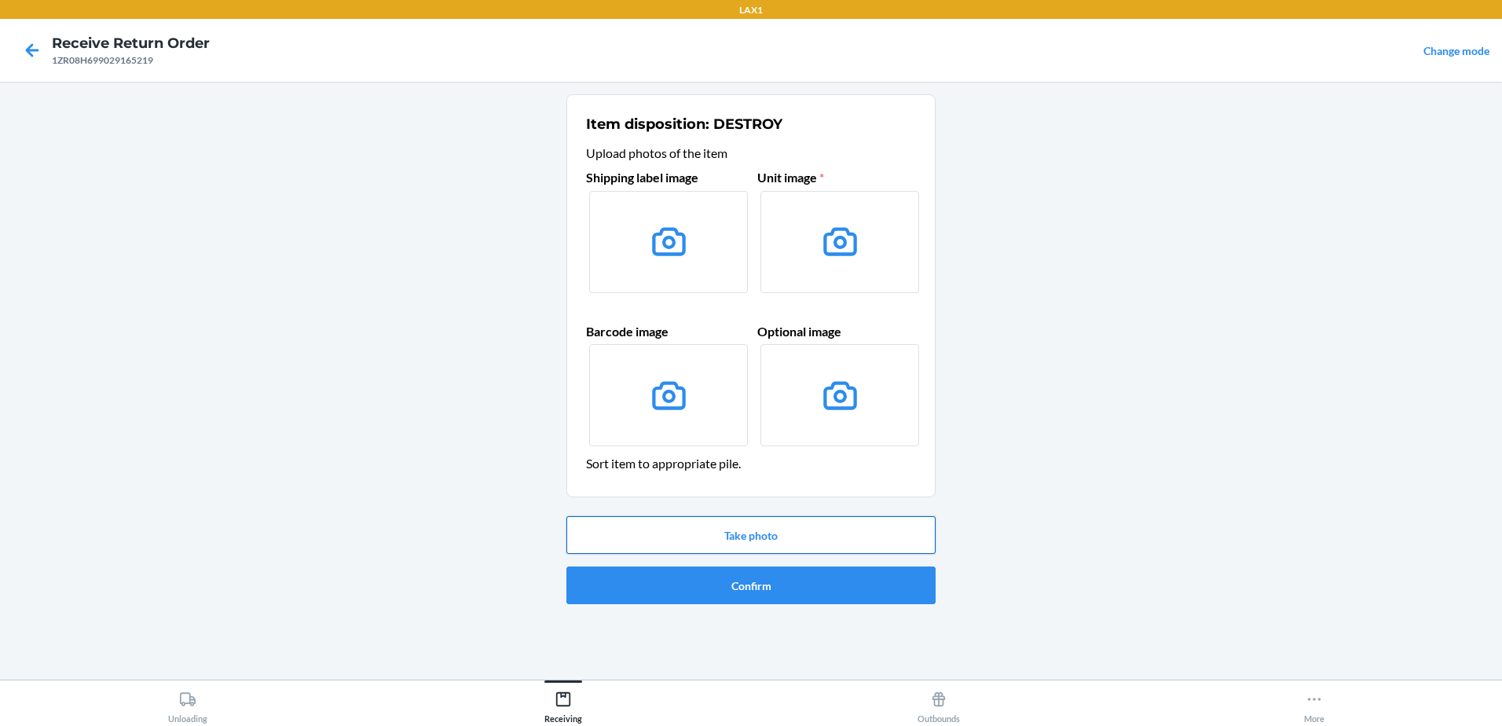
click at [721, 539] on button "Take photo" at bounding box center [750, 535] width 369 height 38
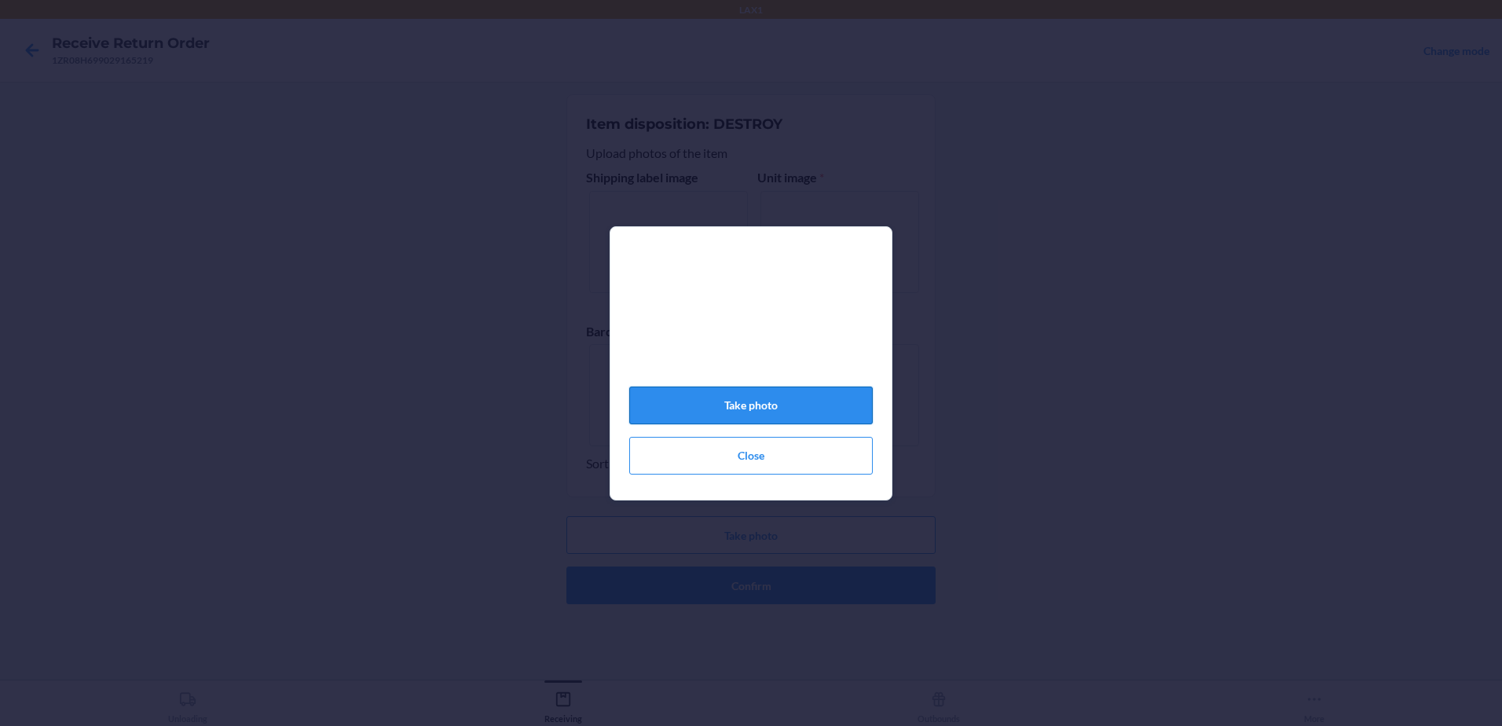
click at [749, 411] on button "Take photo" at bounding box center [750, 405] width 243 height 38
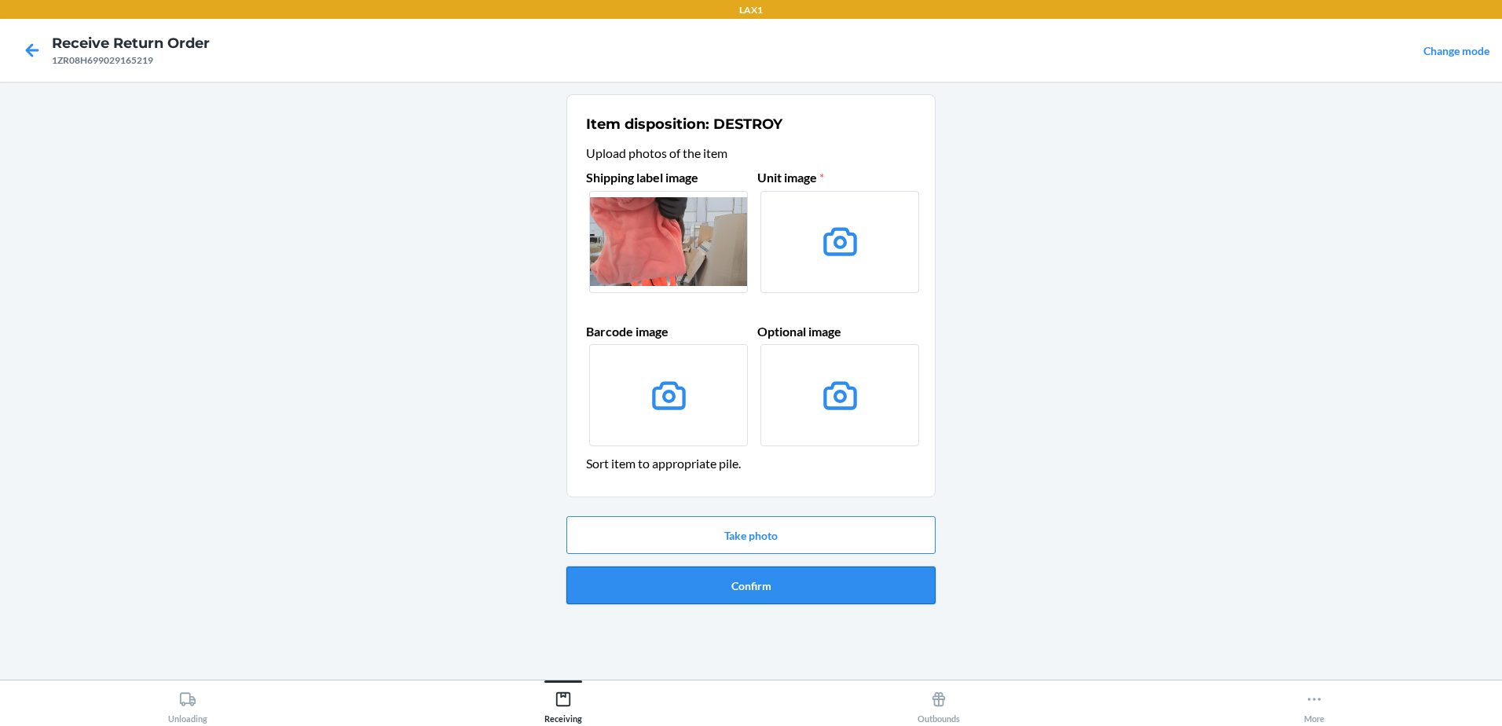
click at [774, 588] on button "Confirm" at bounding box center [750, 585] width 369 height 38
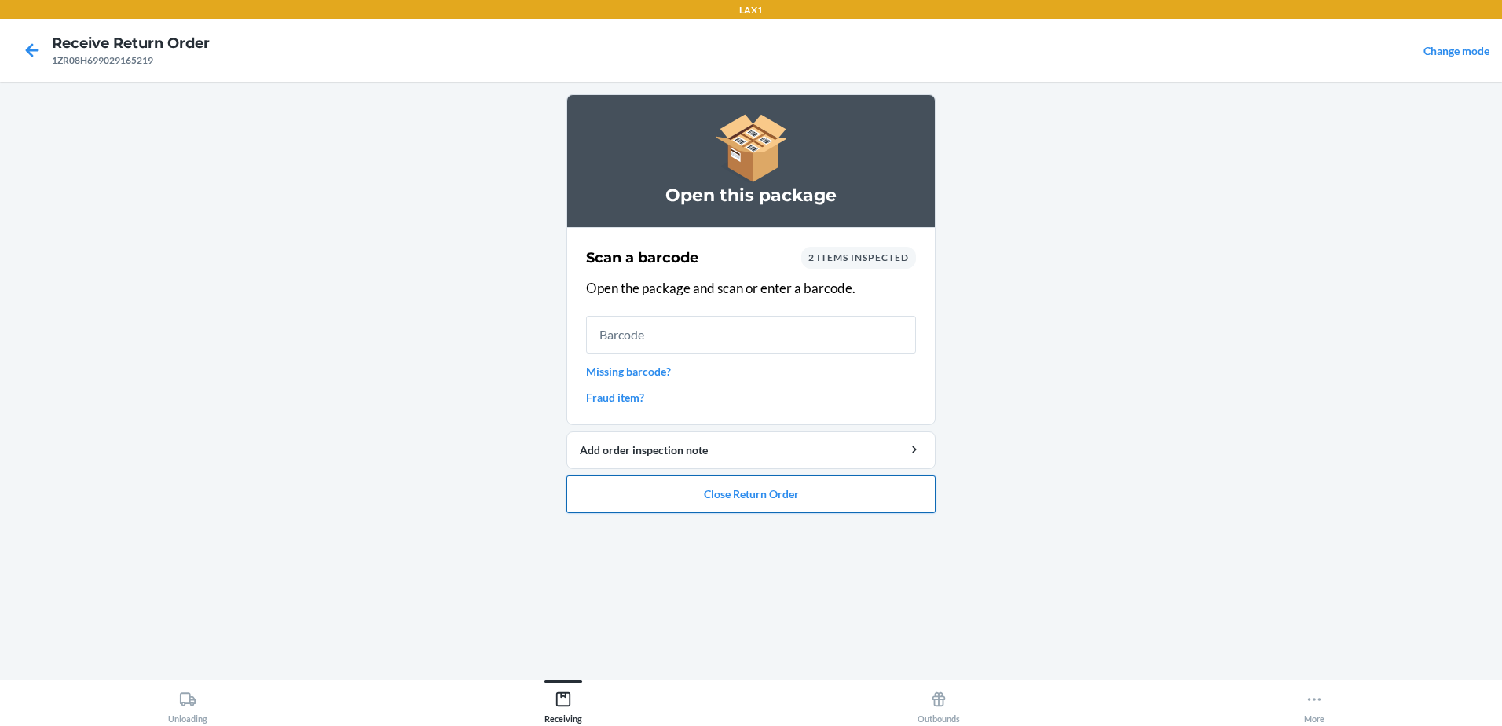
click at [812, 495] on button "Close Return Order" at bounding box center [750, 494] width 369 height 38
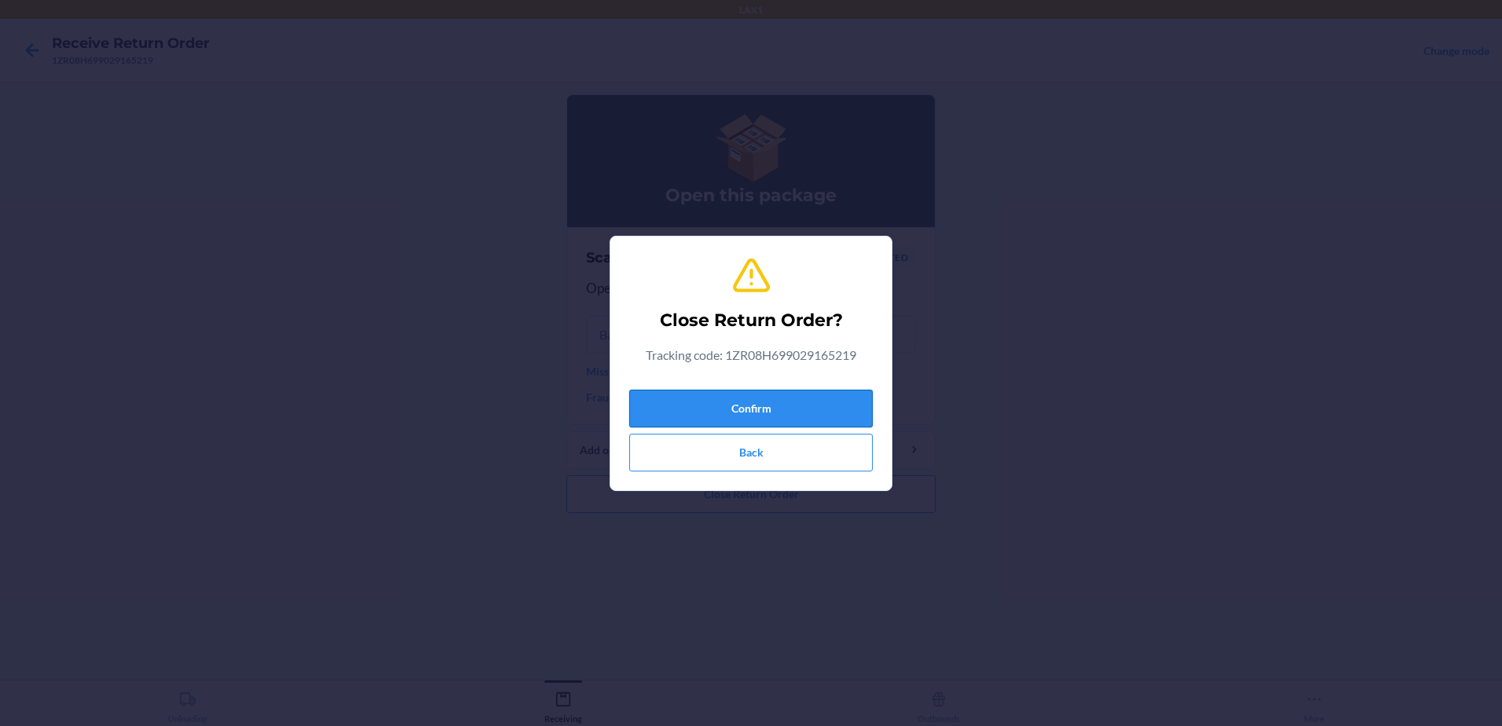
click at [826, 413] on button "Confirm" at bounding box center [750, 409] width 243 height 38
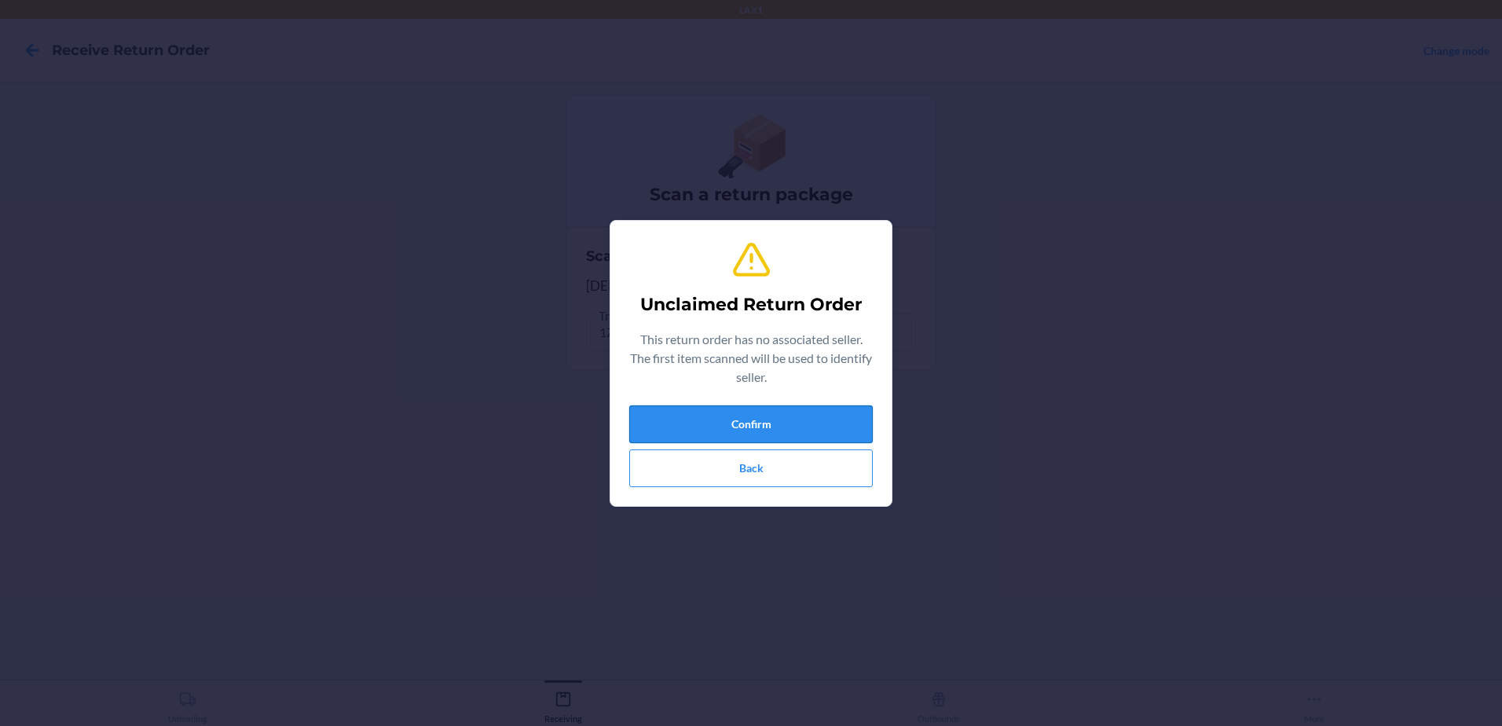
click at [835, 410] on button "Confirm" at bounding box center [750, 424] width 243 height 38
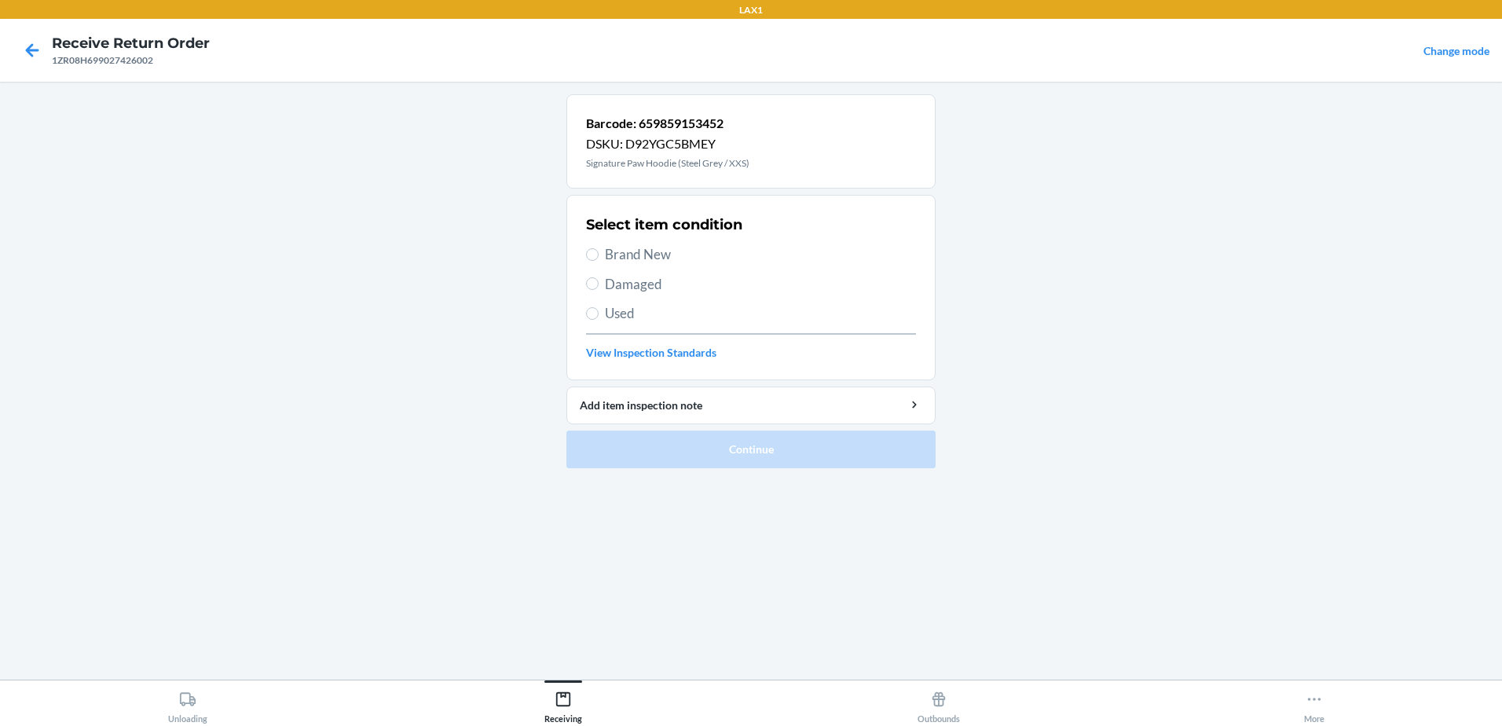
click at [599, 313] on label "Used" at bounding box center [751, 313] width 330 height 20
click at [599, 313] on input "Used" at bounding box center [592, 313] width 13 height 13
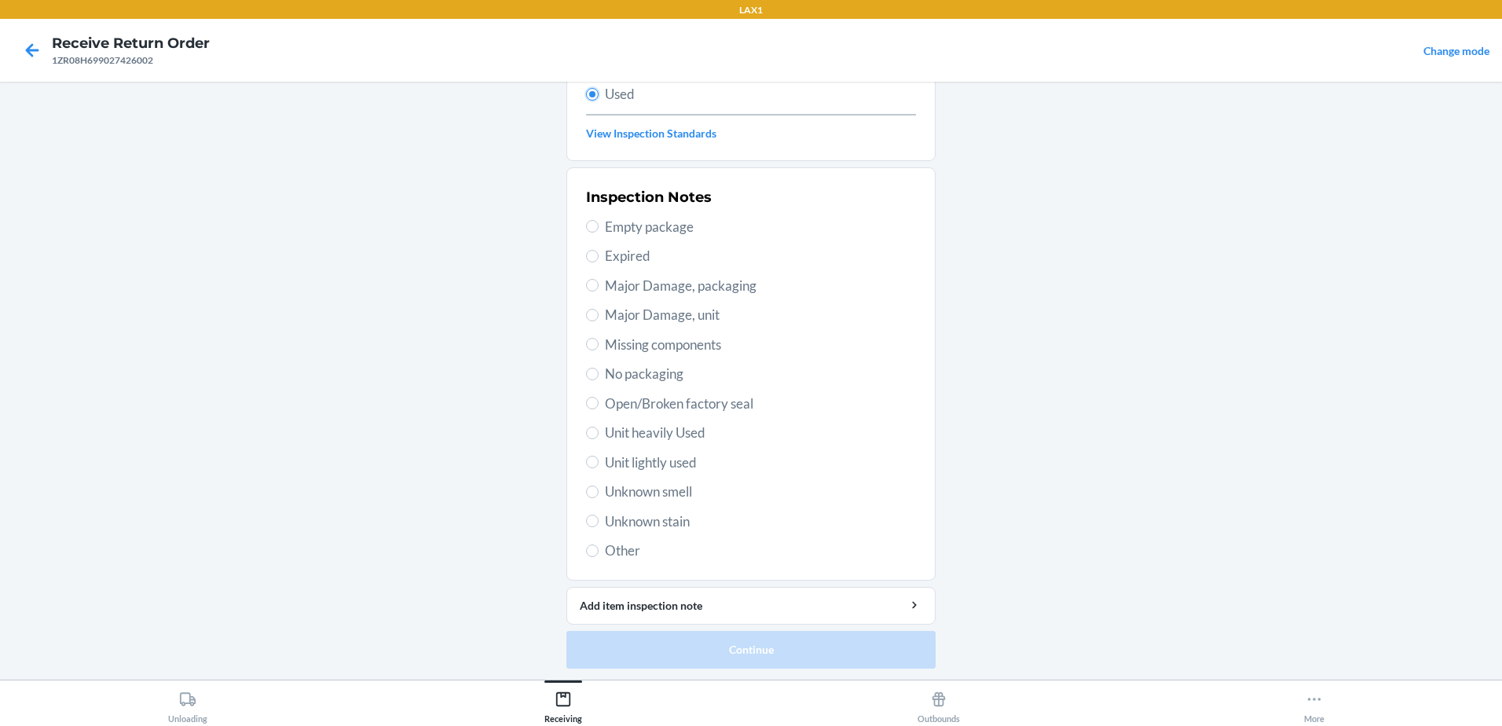
scroll to position [221, 0]
click at [586, 458] on input "Unit lightly used" at bounding box center [592, 460] width 13 height 13
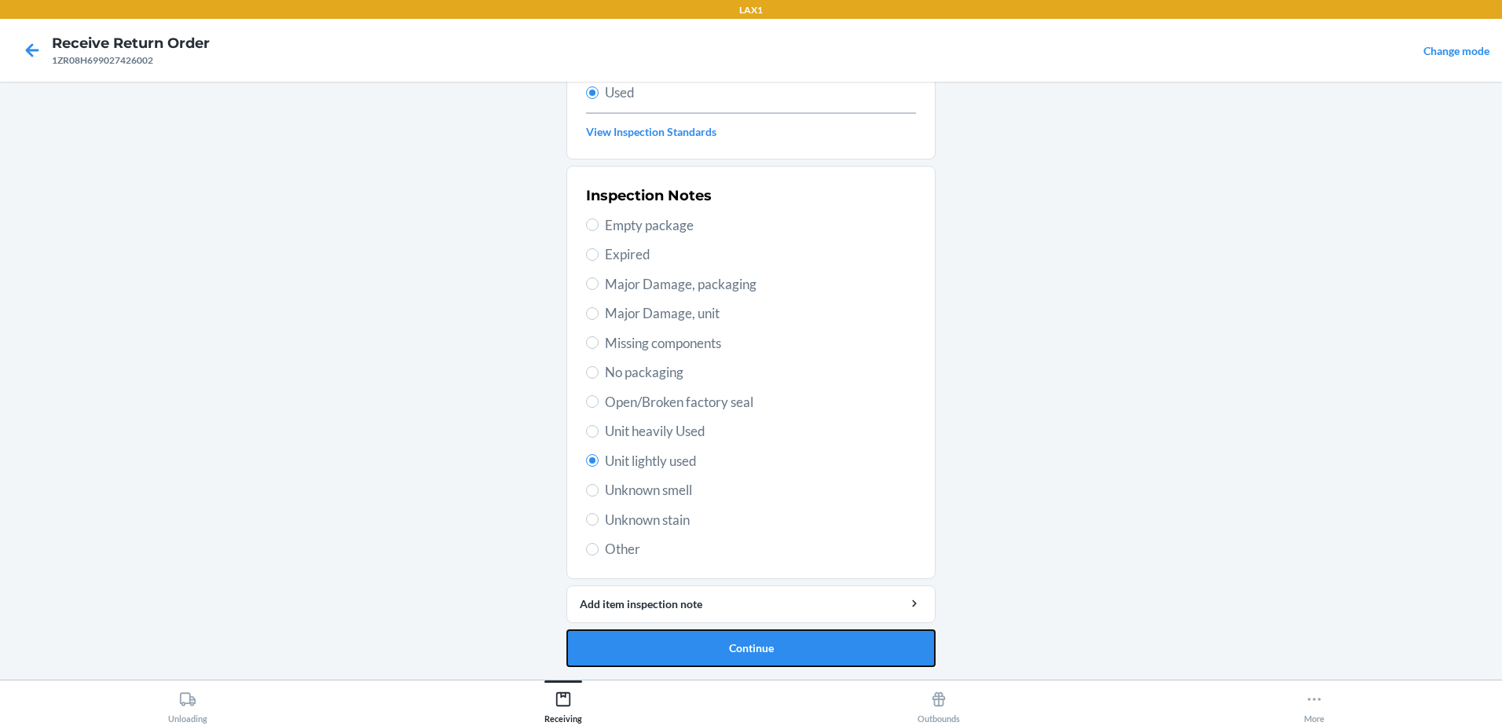
click at [844, 636] on button "Continue" at bounding box center [750, 648] width 369 height 38
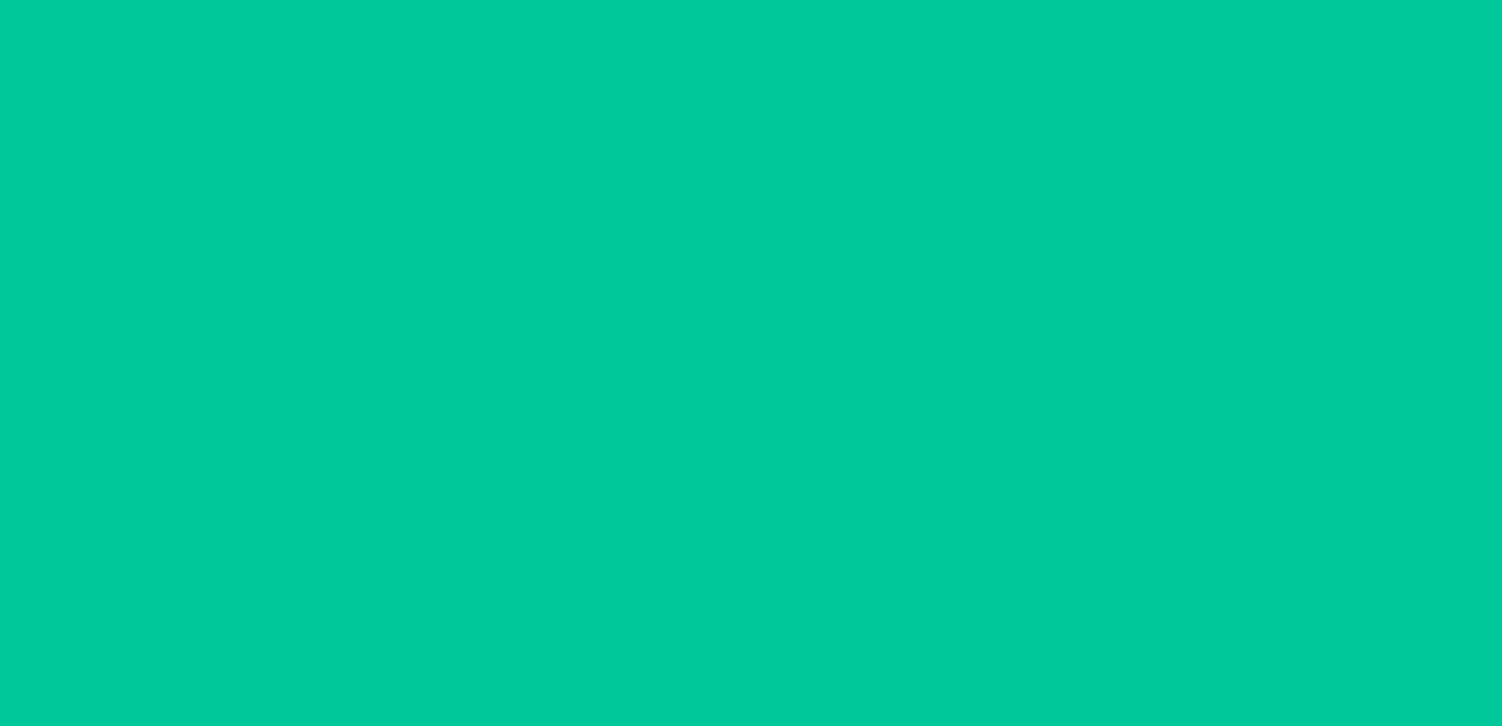
scroll to position [0, 0]
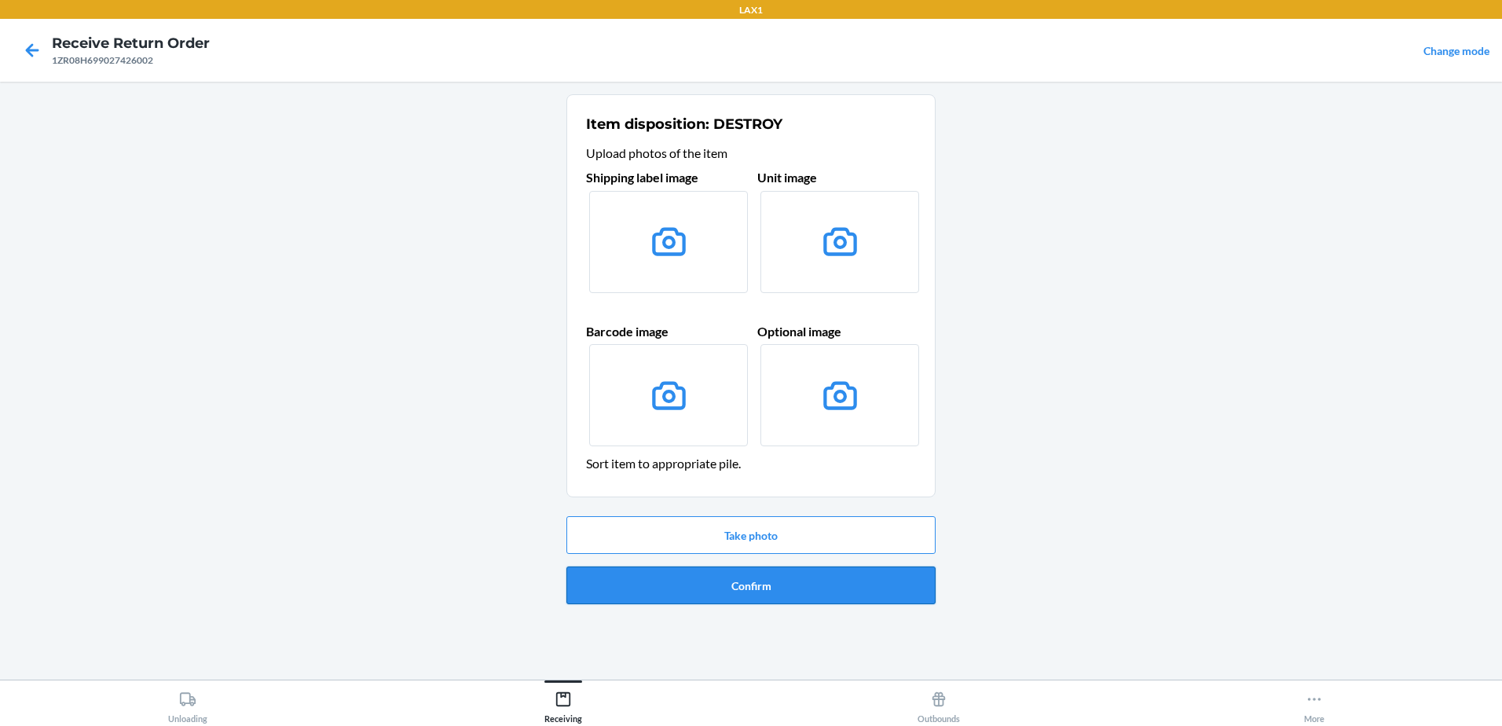
click at [775, 582] on button "Confirm" at bounding box center [750, 585] width 369 height 38
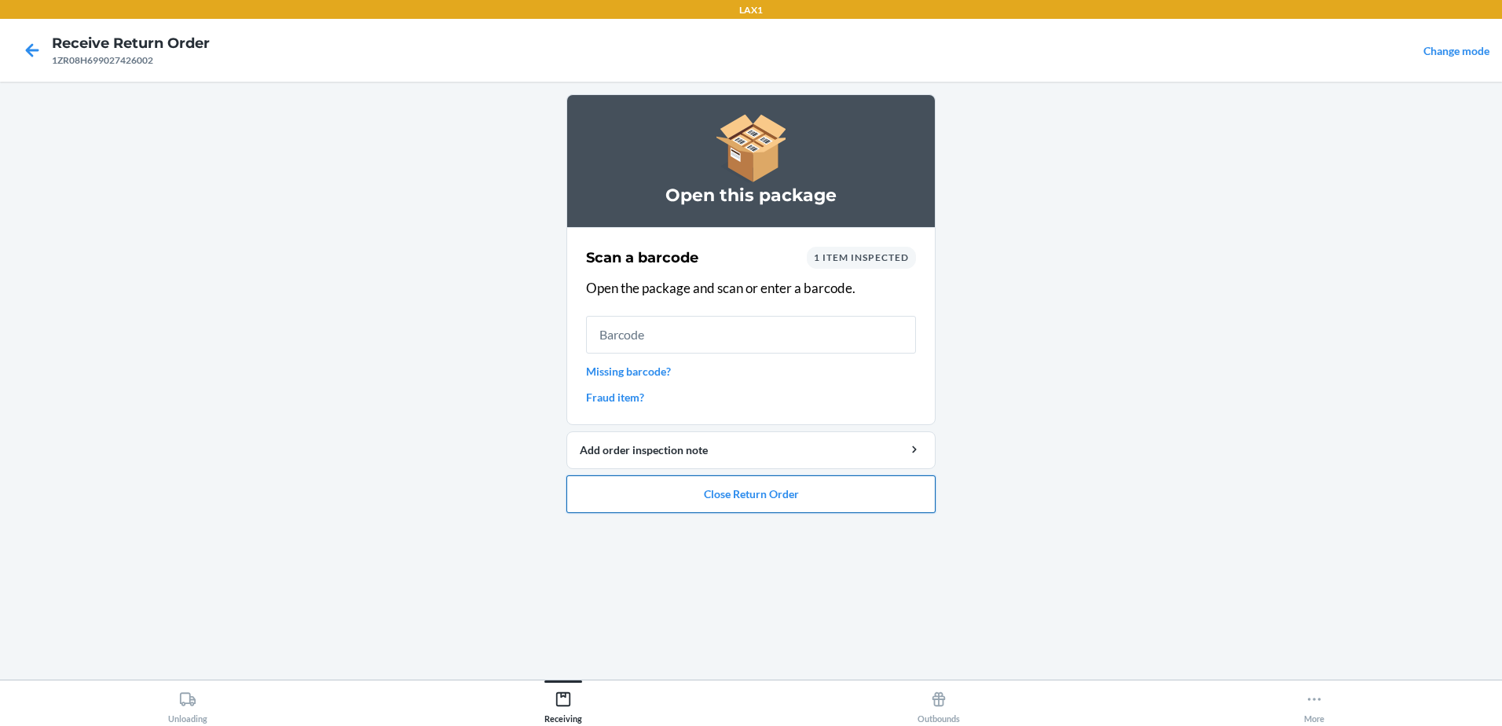
click at [808, 495] on button "Close Return Order" at bounding box center [750, 494] width 369 height 38
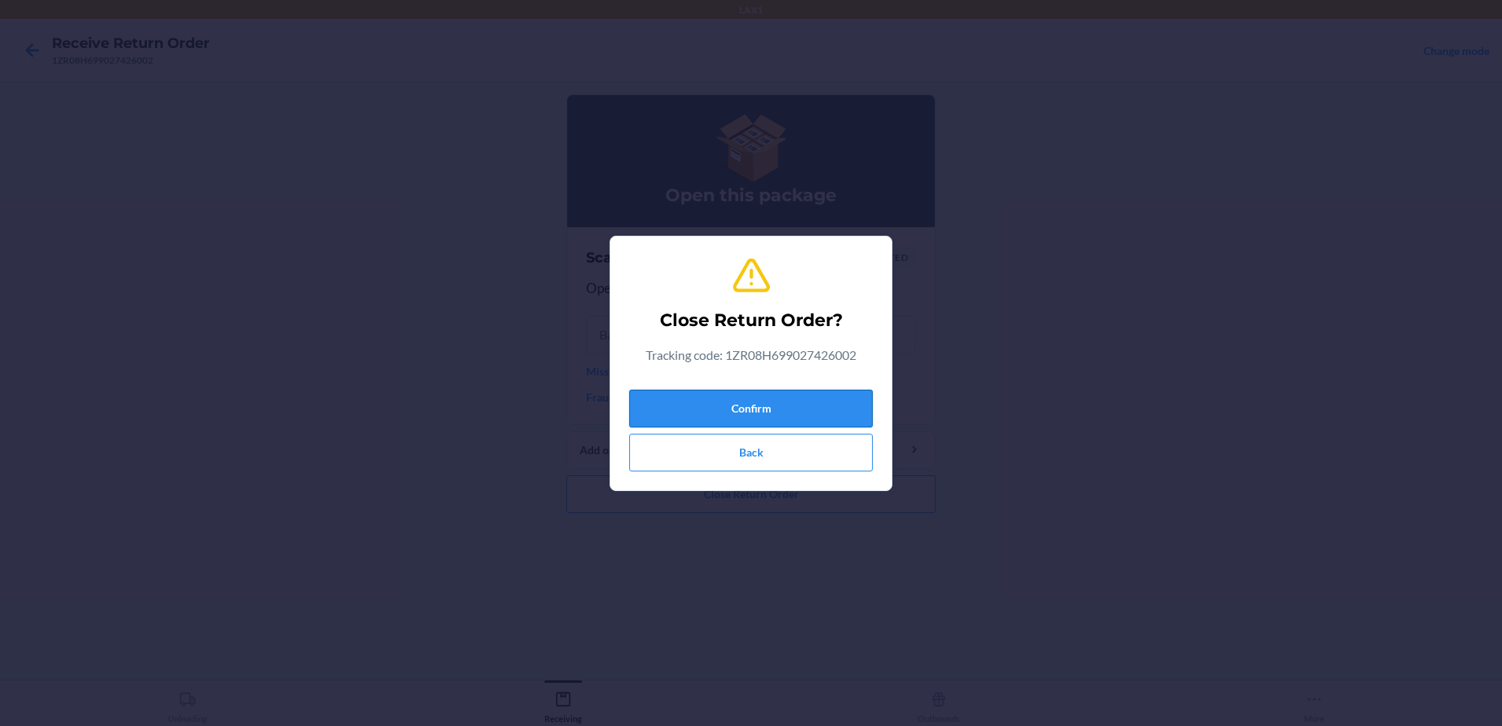
click at [821, 401] on button "Confirm" at bounding box center [750, 409] width 243 height 38
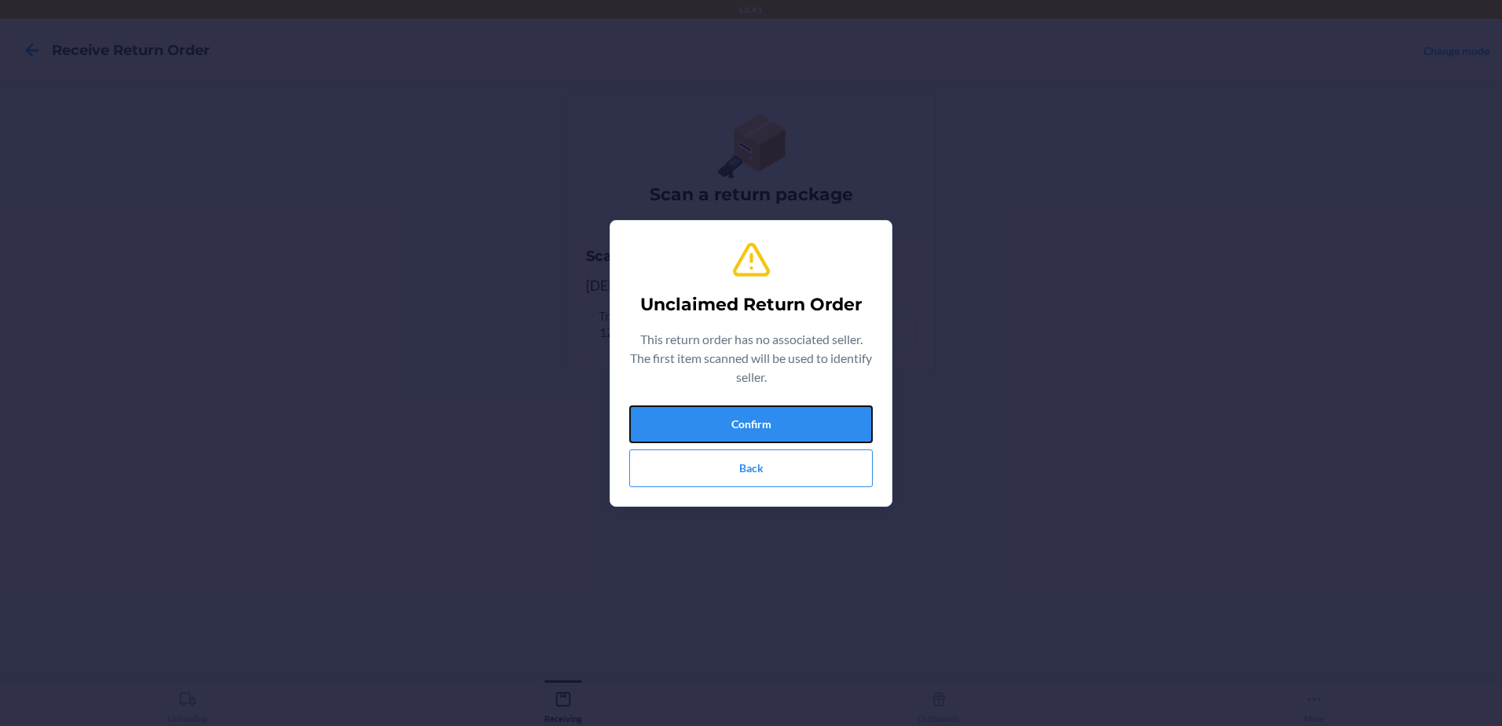
click at [774, 424] on button "Confirm" at bounding box center [750, 424] width 243 height 38
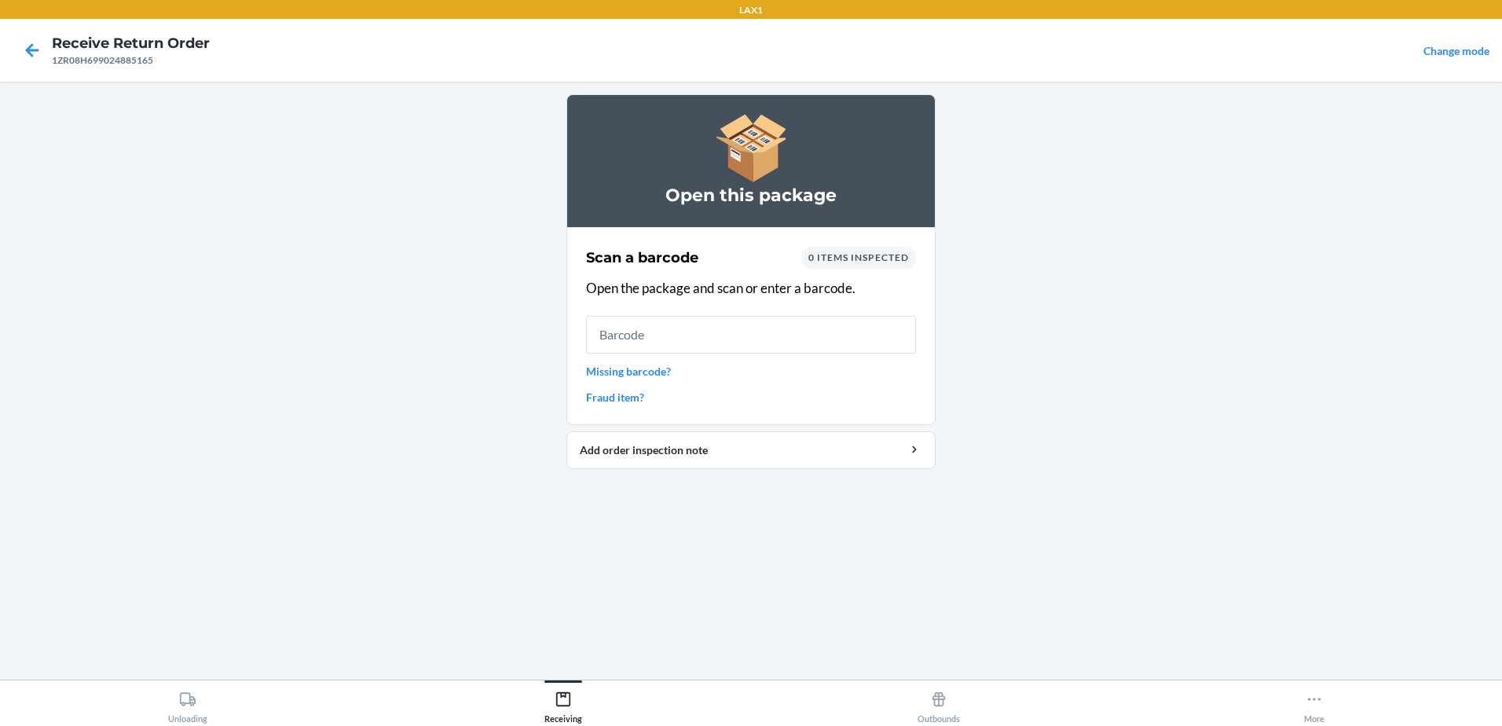
click at [650, 373] on link "Missing barcode?" at bounding box center [751, 371] width 330 height 16
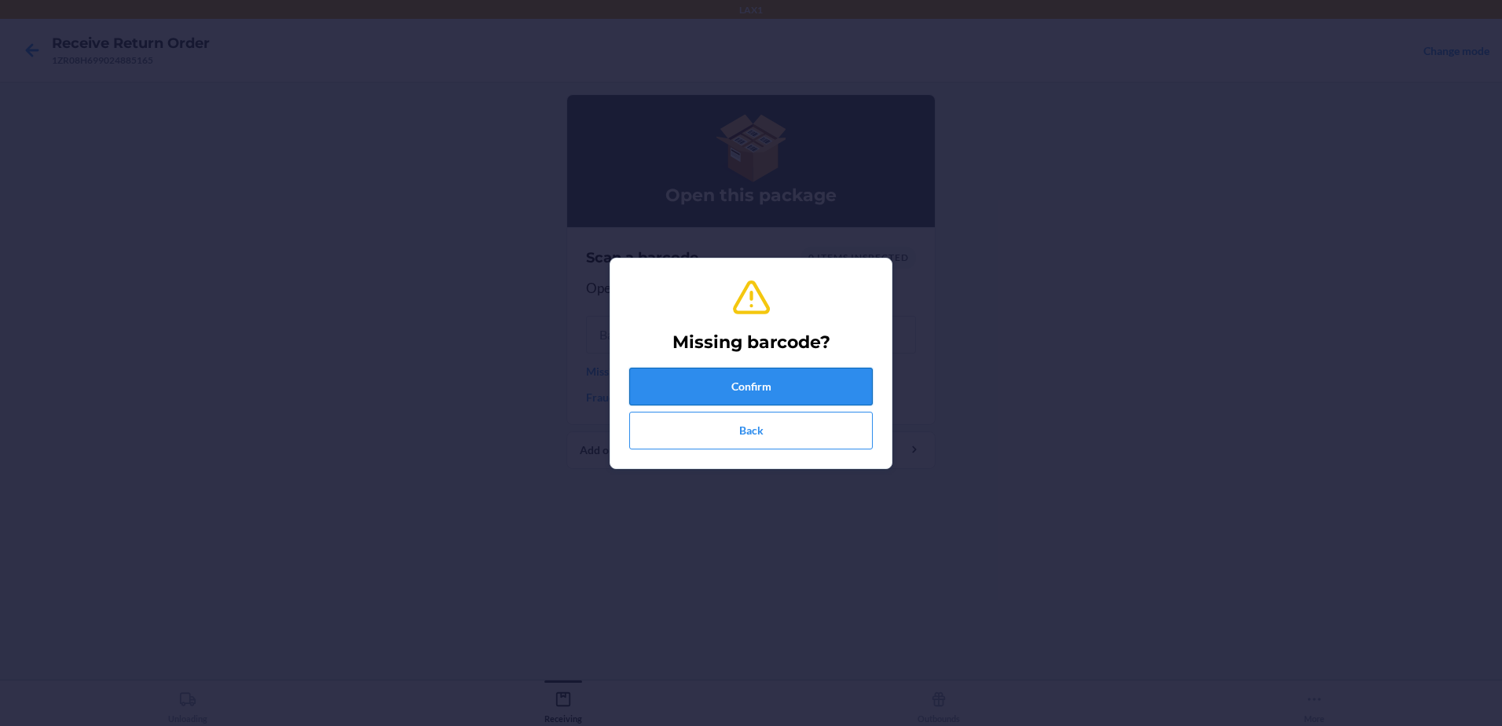
click at [720, 380] on button "Confirm" at bounding box center [750, 387] width 243 height 38
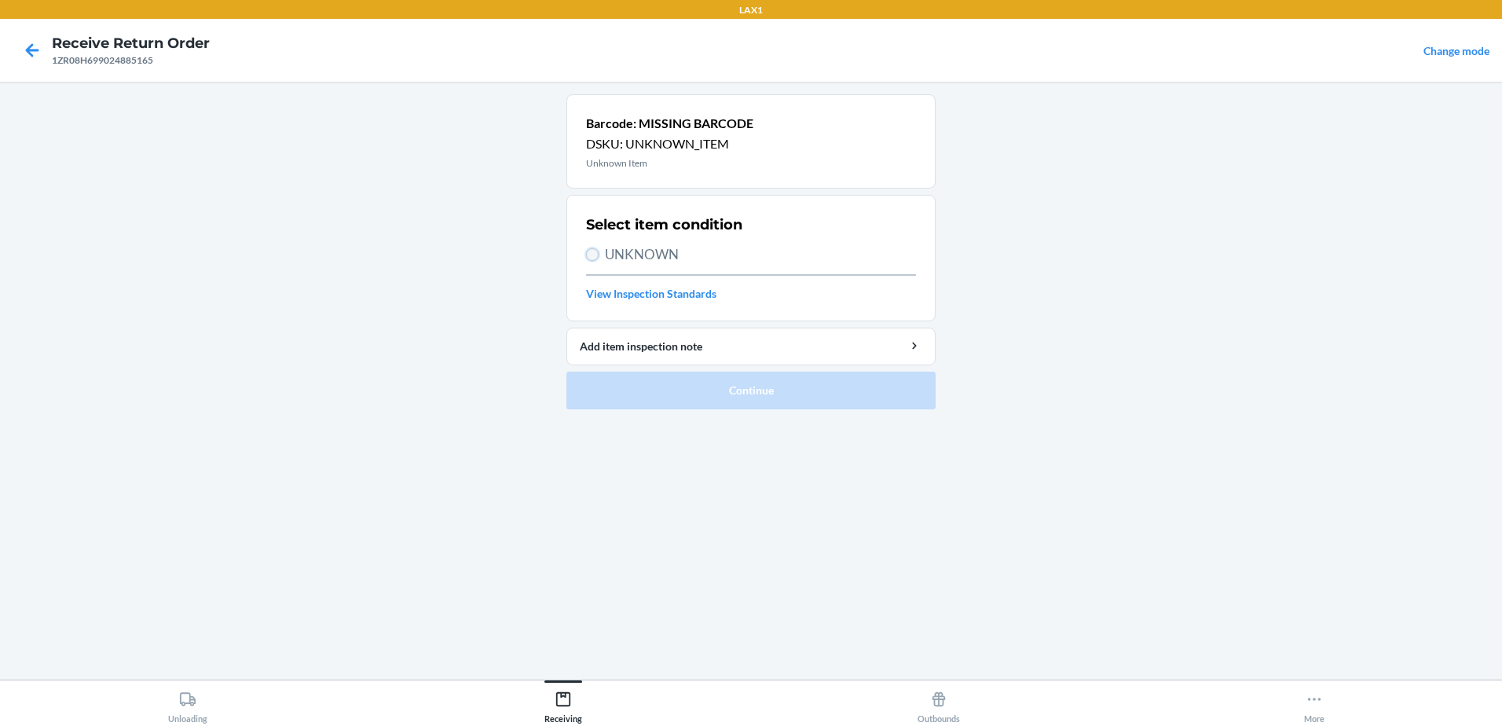
click at [593, 258] on input "UNKNOWN" at bounding box center [592, 254] width 13 height 13
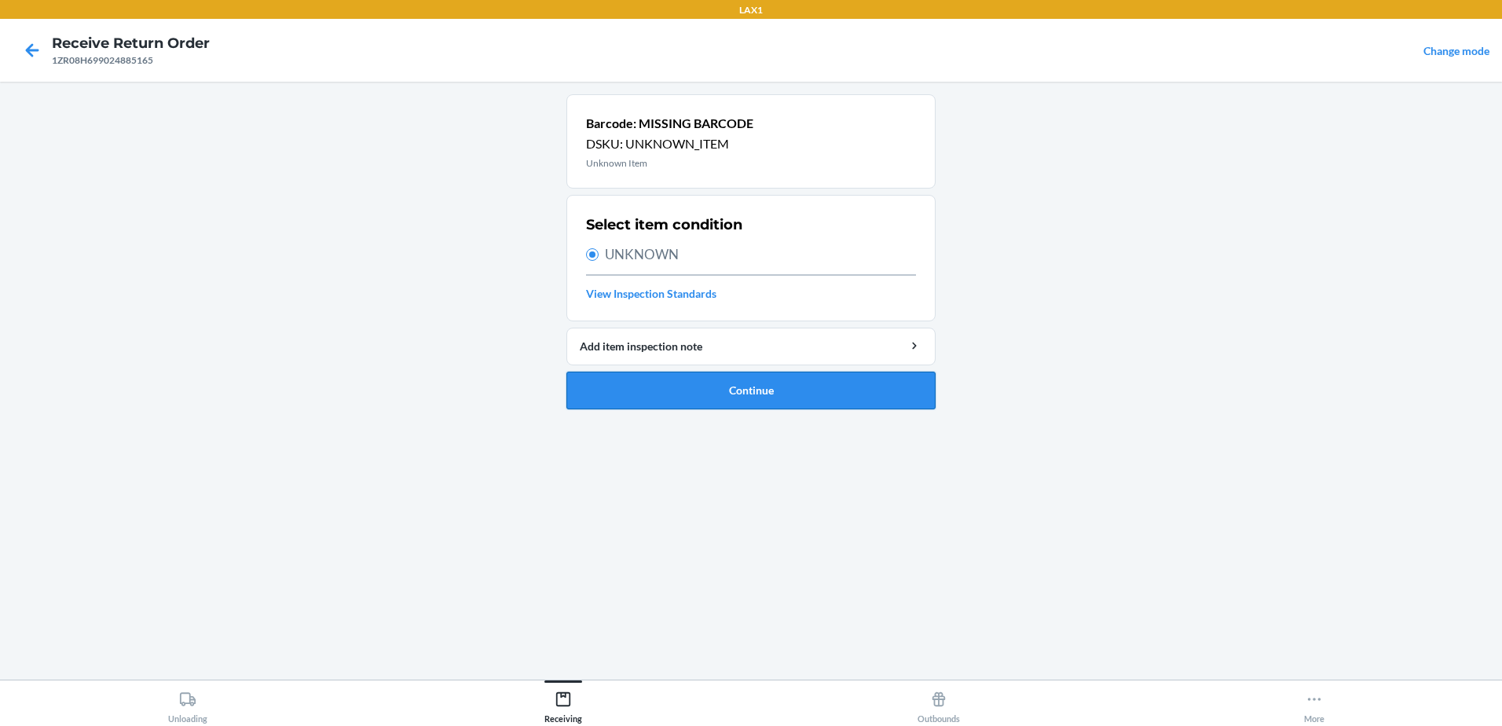
click at [777, 400] on button "Continue" at bounding box center [750, 391] width 369 height 38
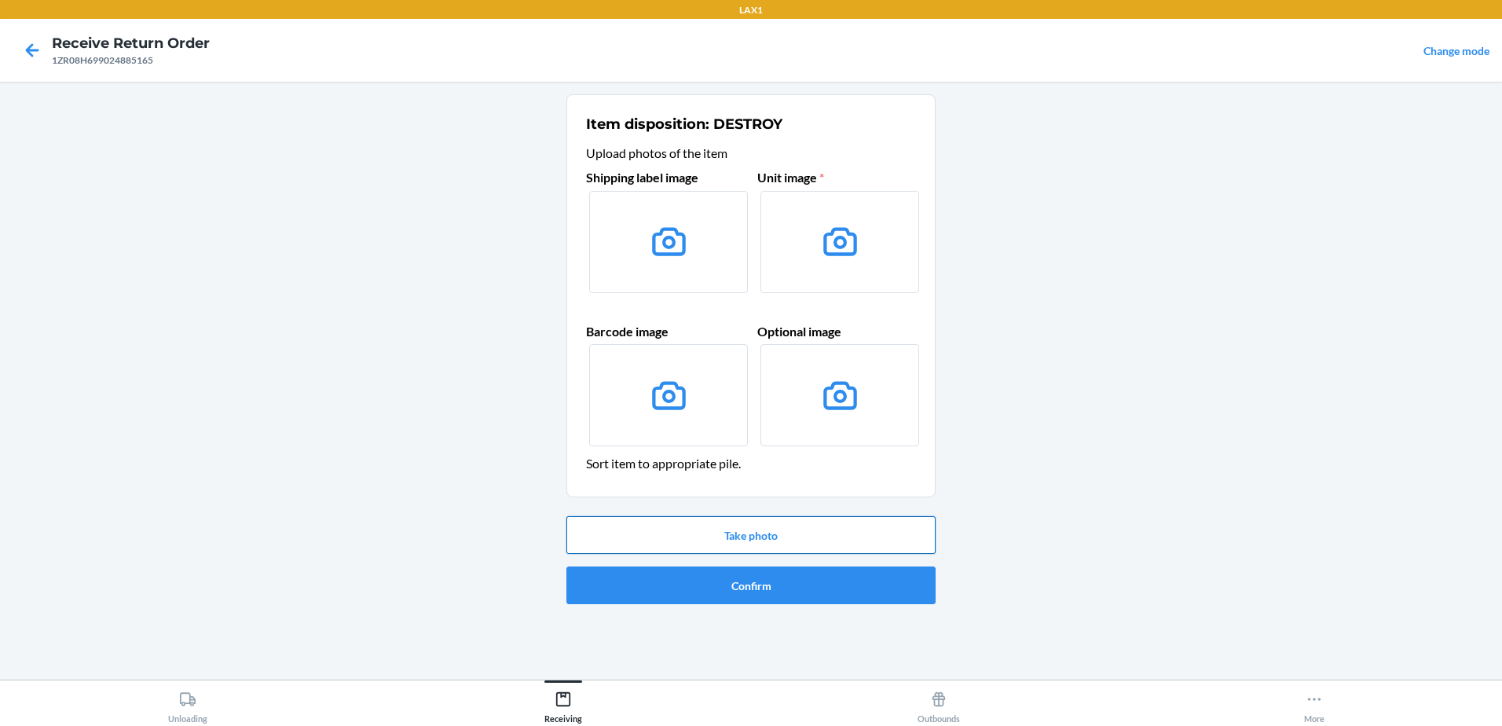
click at [842, 522] on button "Take photo" at bounding box center [750, 535] width 369 height 38
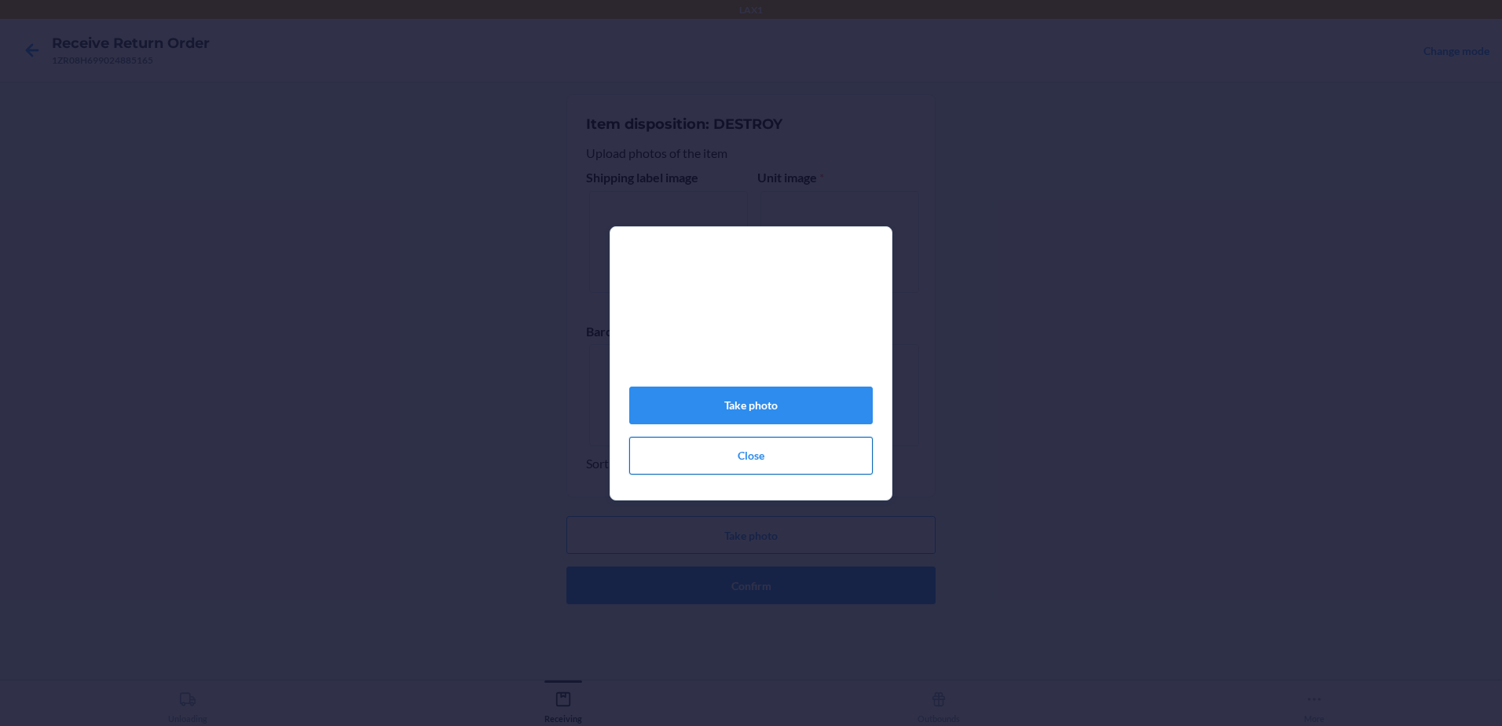
click at [767, 465] on button "Close" at bounding box center [750, 456] width 243 height 38
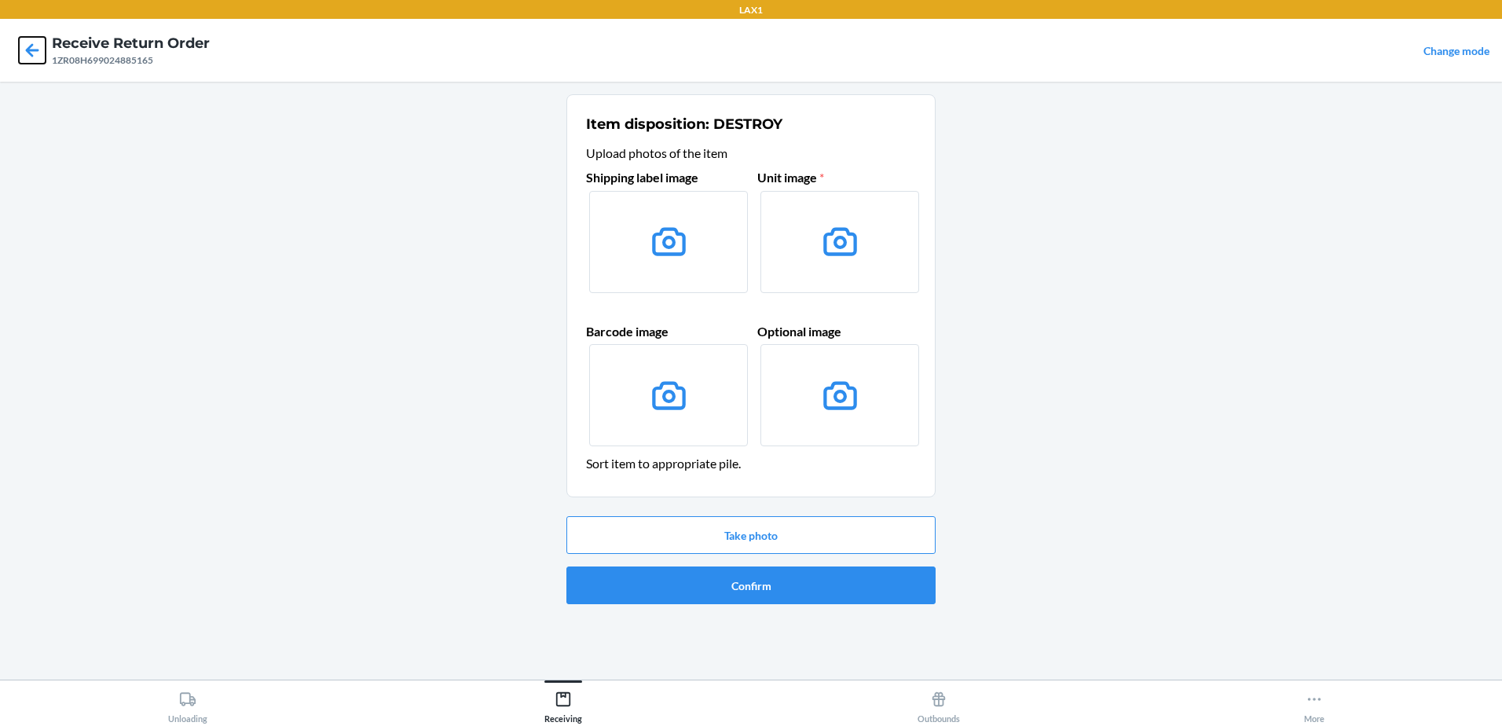
click at [26, 51] on icon at bounding box center [32, 49] width 13 height 13
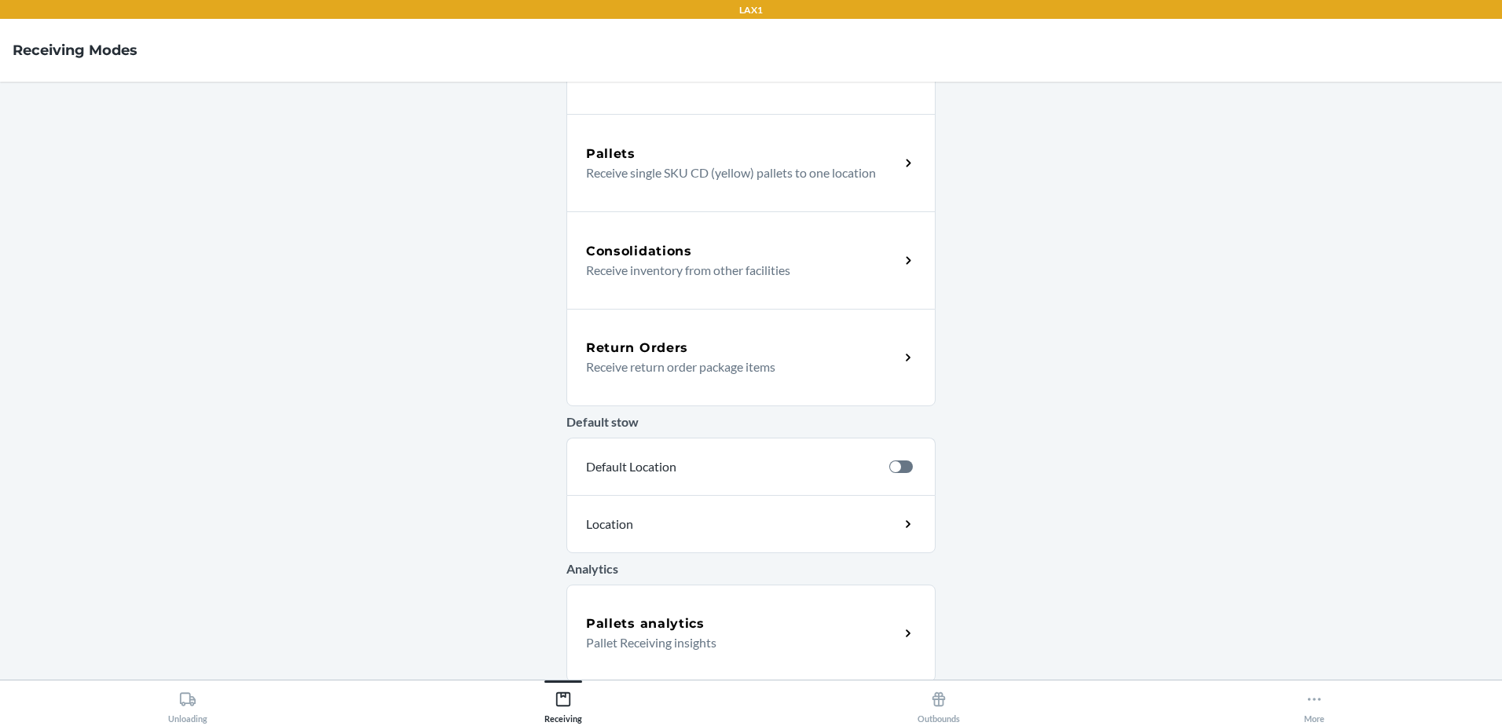
scroll to position [272, 0]
click at [672, 348] on h5 "Return Orders" at bounding box center [637, 345] width 102 height 19
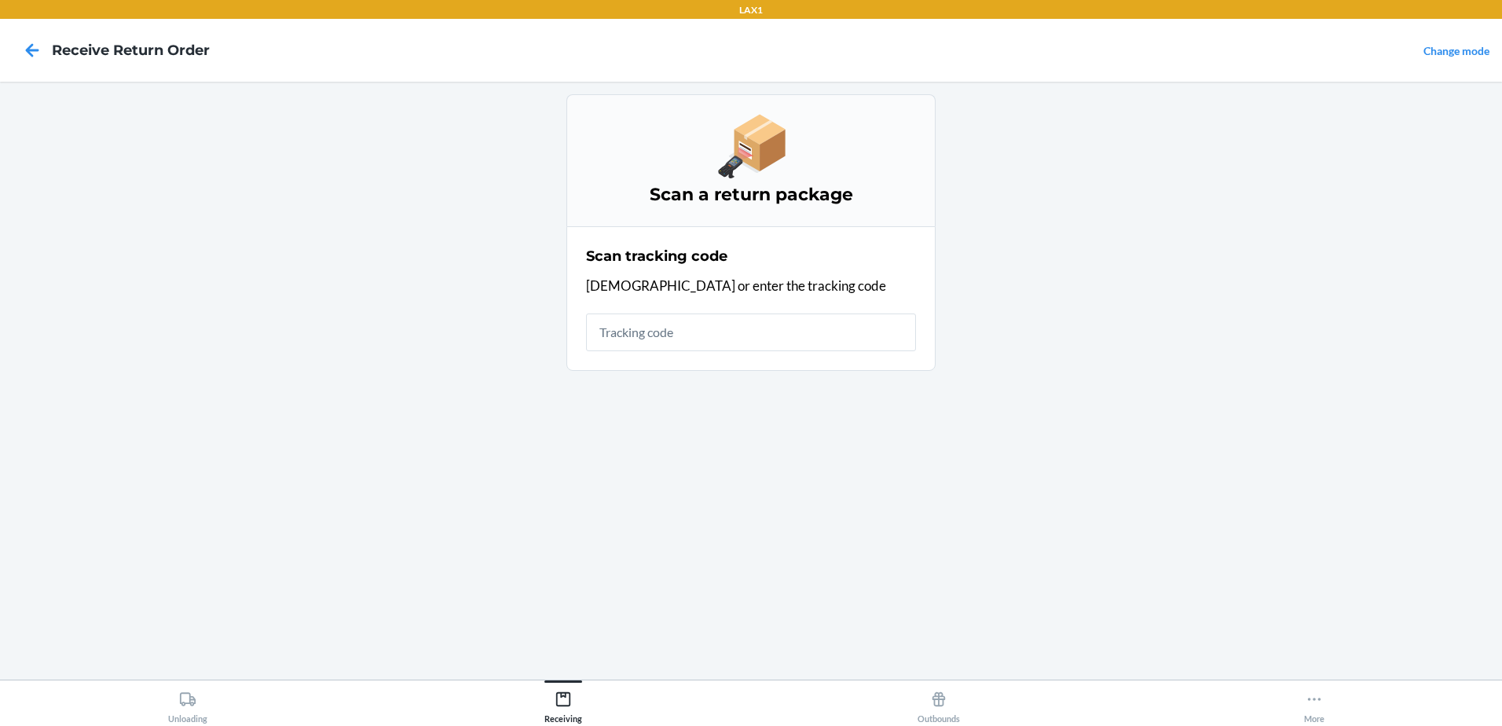
click at [669, 322] on input "text" at bounding box center [751, 332] width 330 height 38
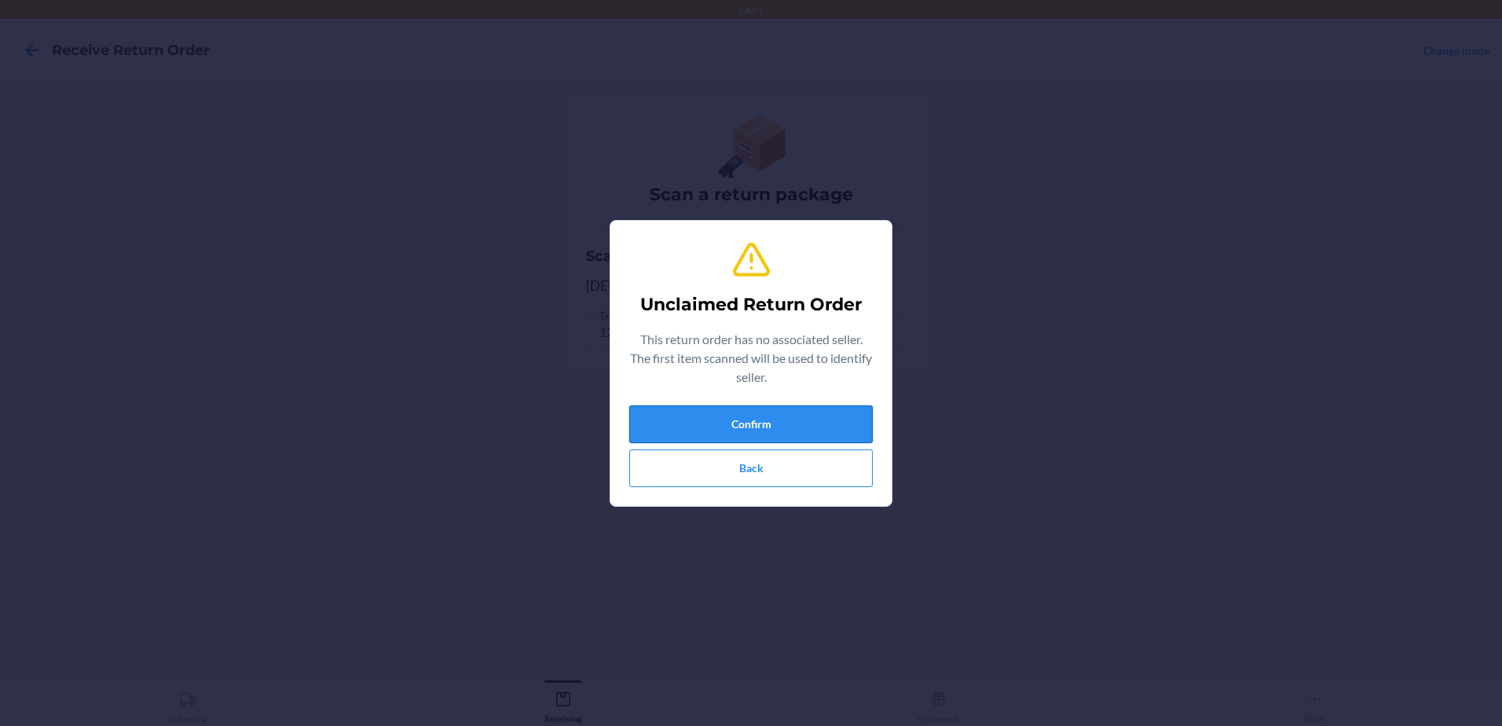
click at [866, 423] on button "Confirm" at bounding box center [750, 424] width 243 height 38
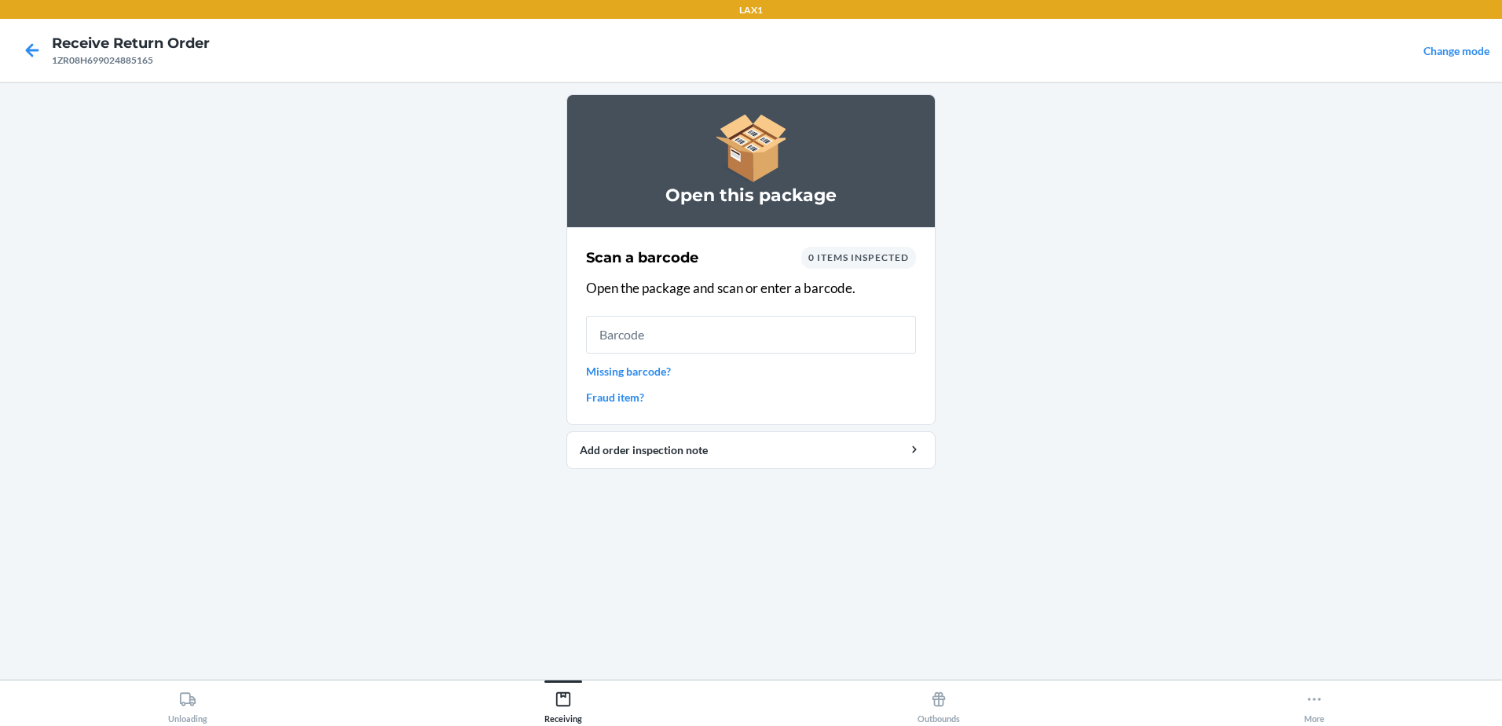
click at [635, 366] on link "Missing barcode?" at bounding box center [751, 371] width 330 height 16
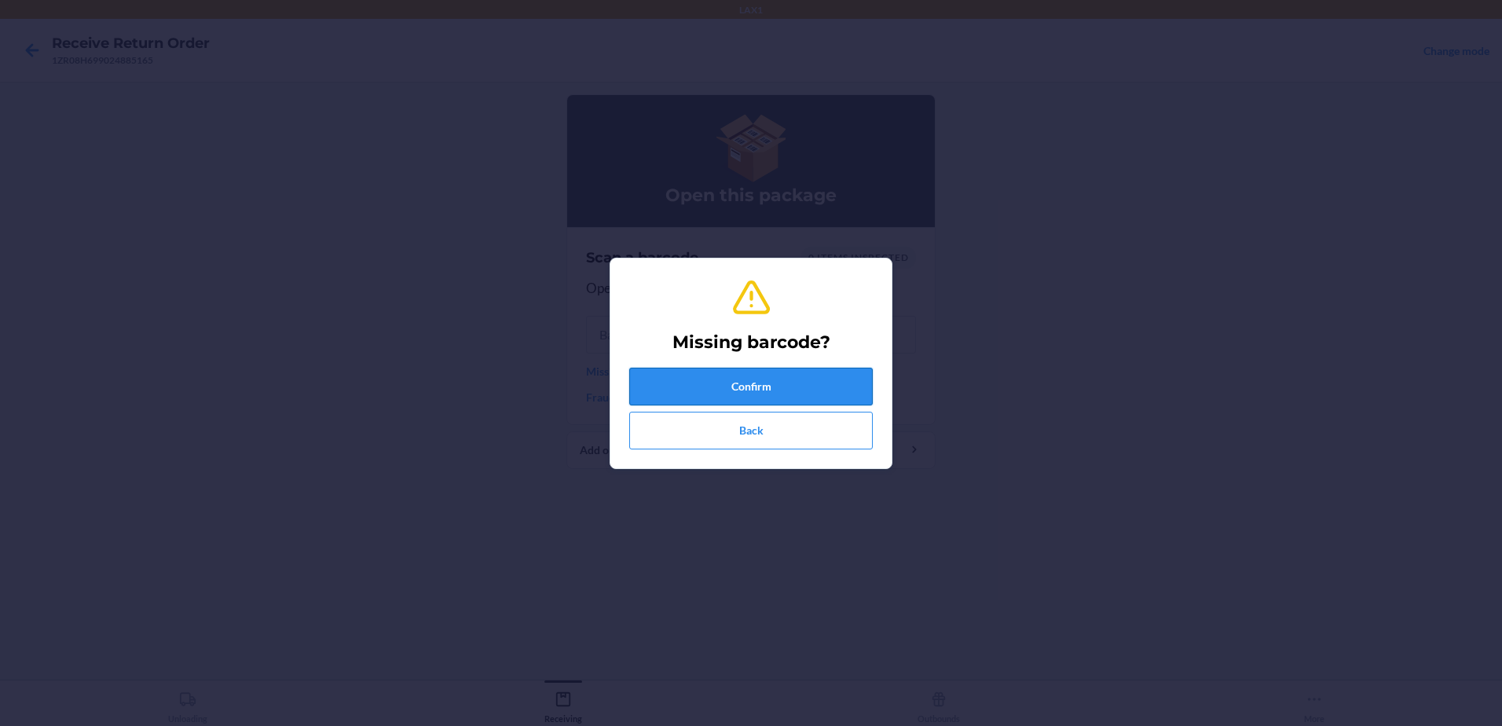
click at [769, 379] on button "Confirm" at bounding box center [750, 387] width 243 height 38
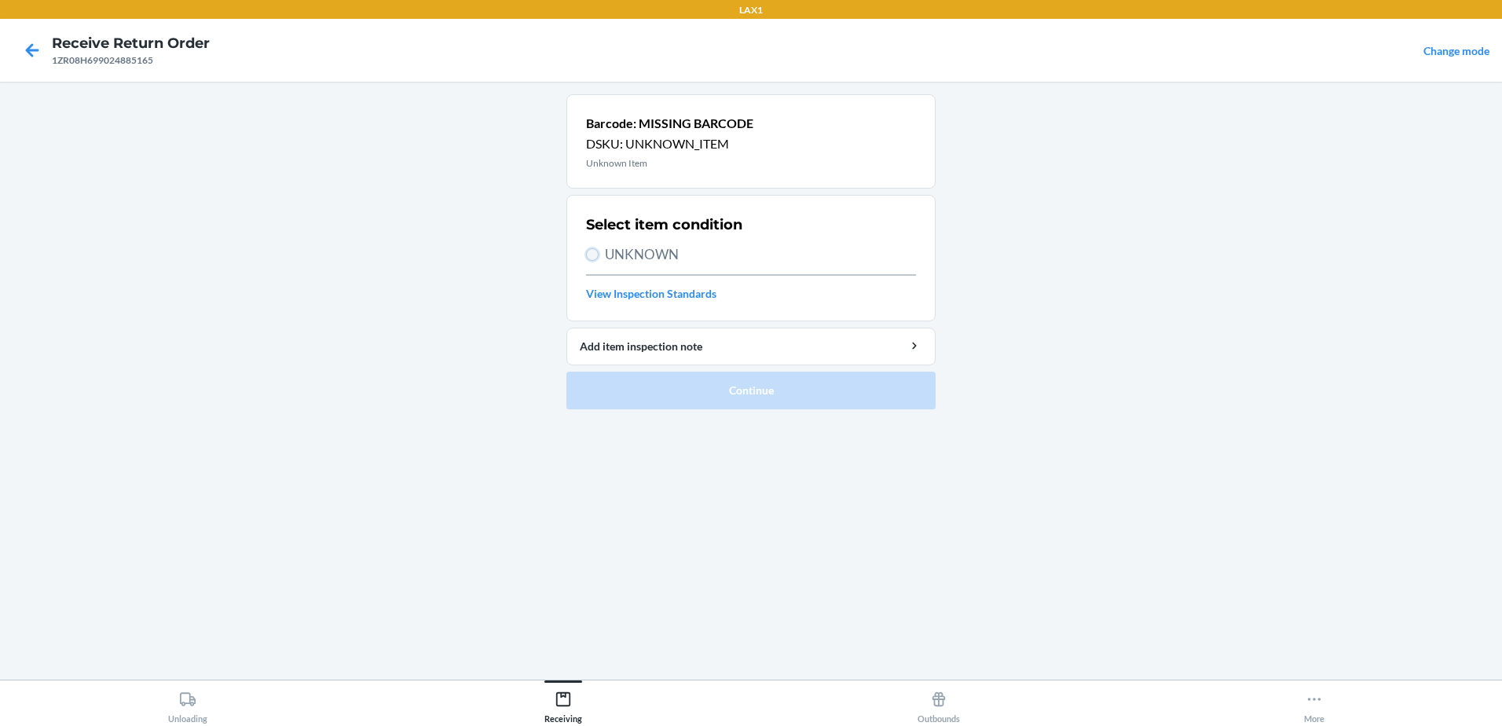
click at [596, 255] on input "UNKNOWN" at bounding box center [592, 254] width 13 height 13
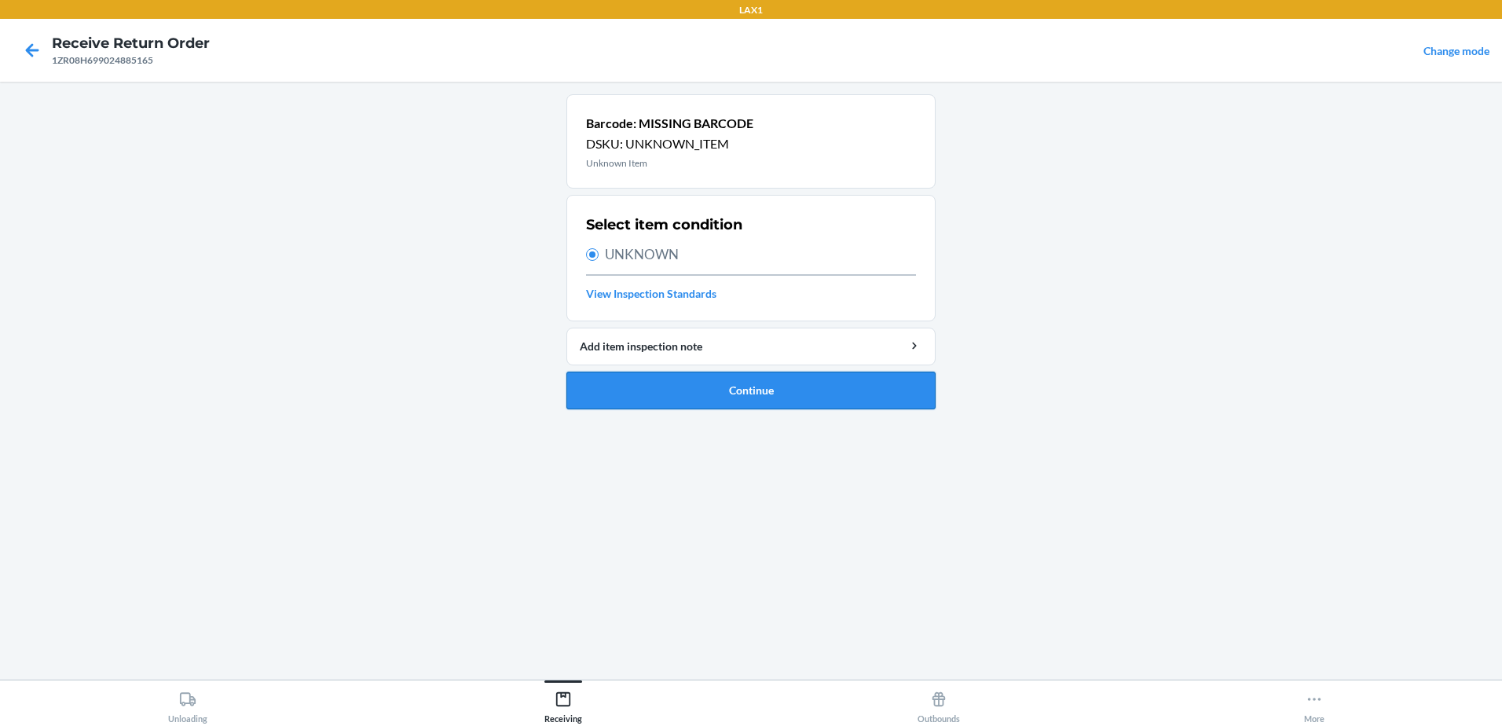
click at [749, 389] on button "Continue" at bounding box center [750, 391] width 369 height 38
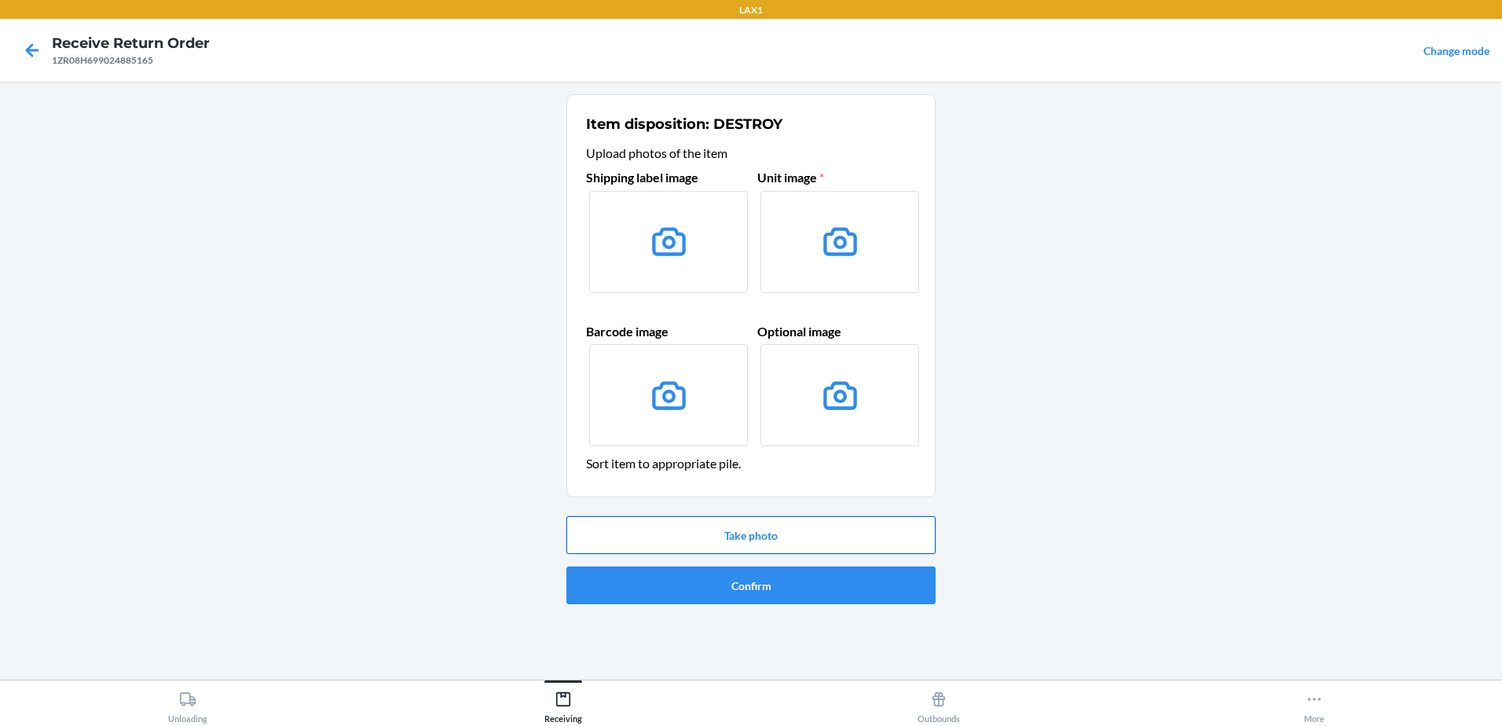
click at [730, 524] on button "Take photo" at bounding box center [750, 535] width 369 height 38
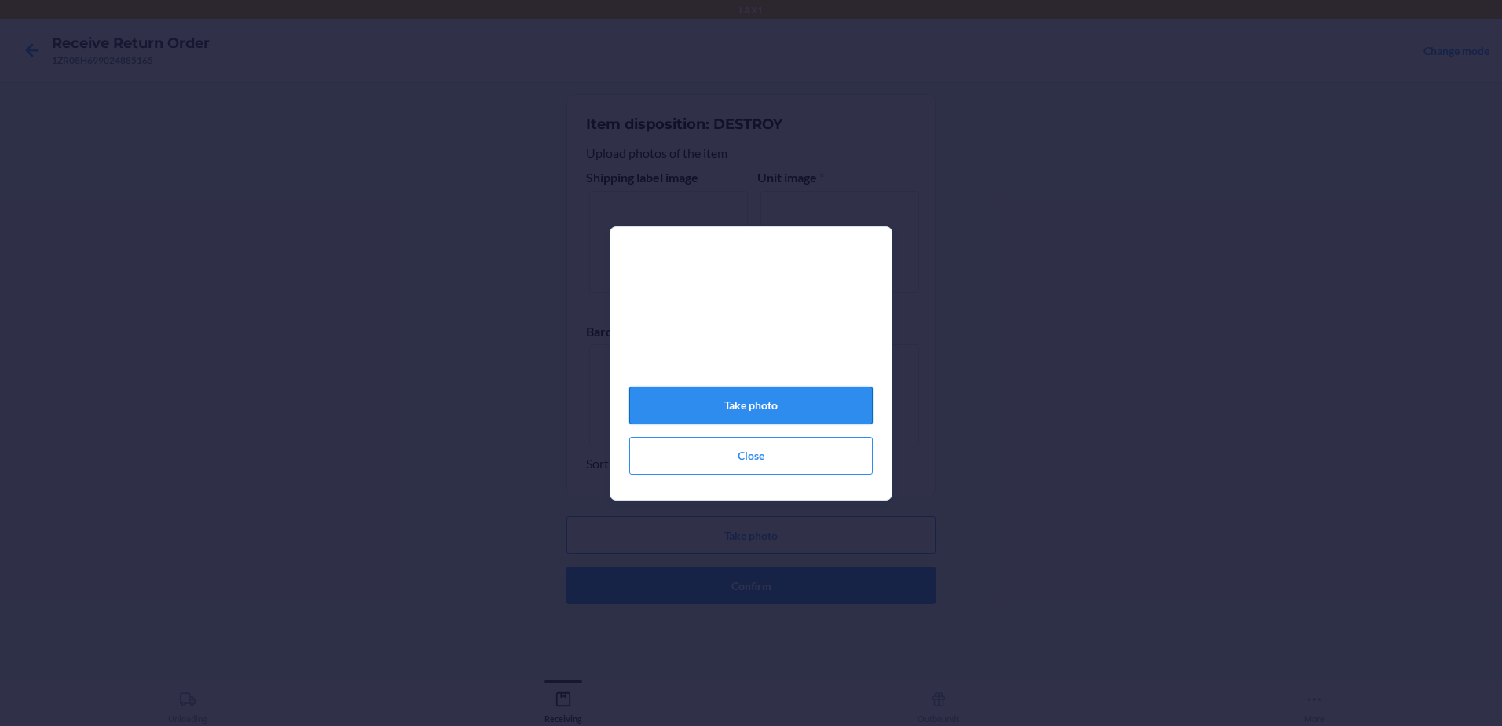
click at [822, 422] on button "Take photo" at bounding box center [750, 405] width 243 height 38
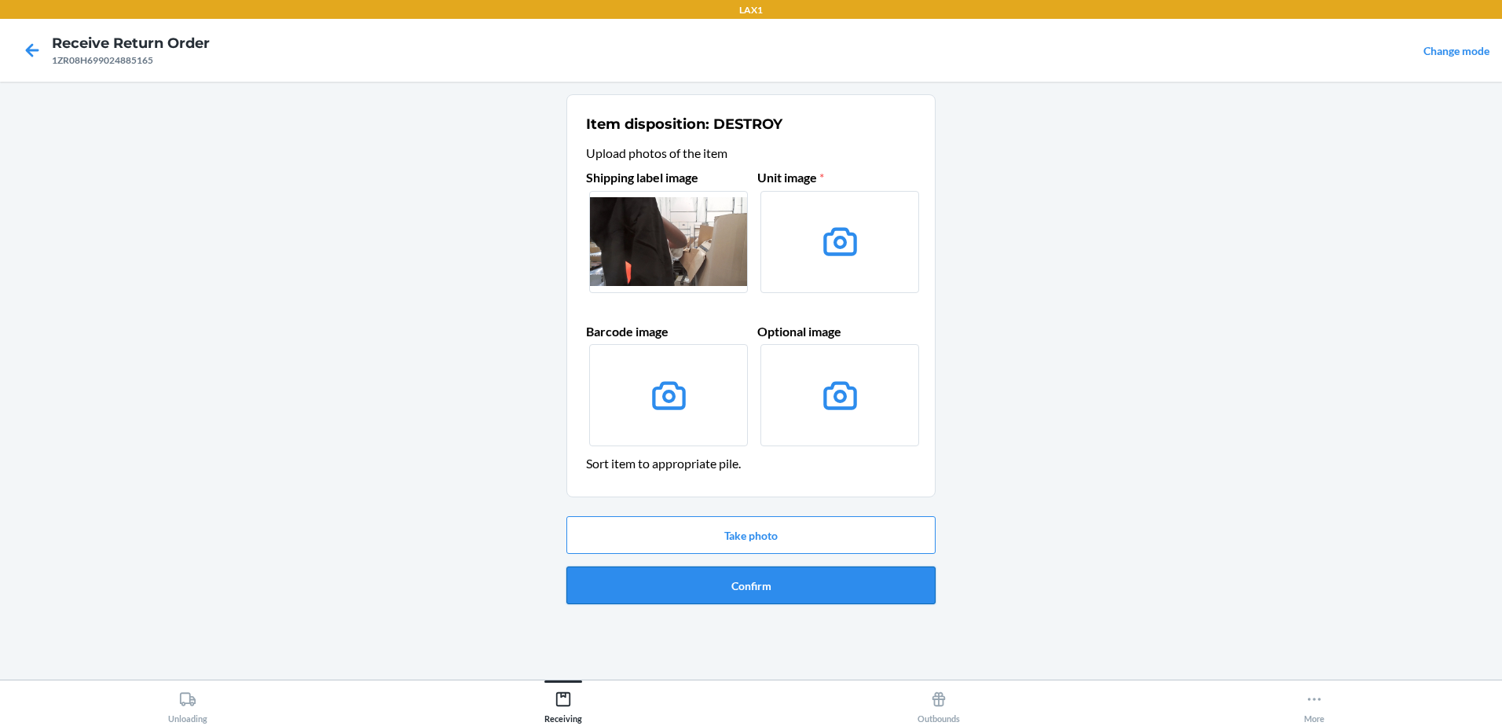
click at [758, 590] on button "Confirm" at bounding box center [750, 585] width 369 height 38
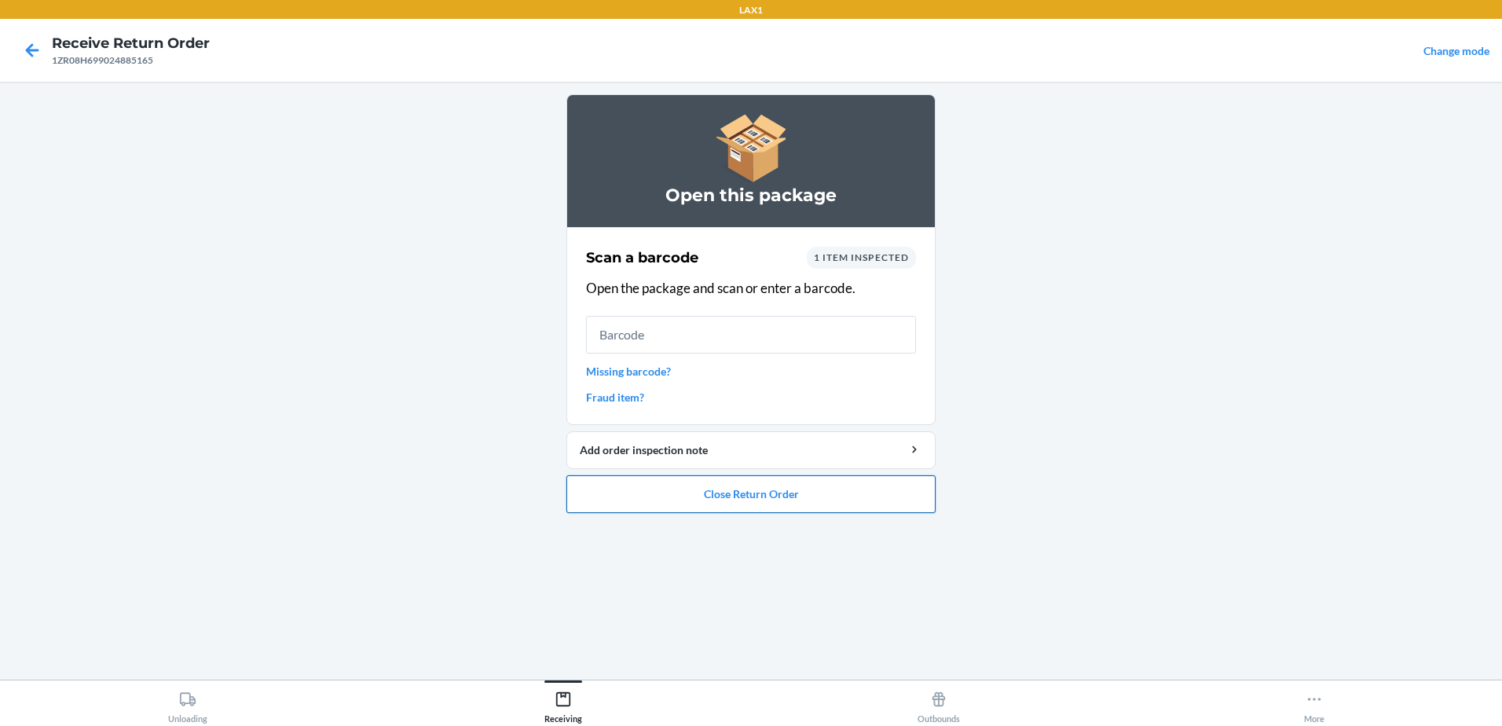
click at [744, 492] on button "Close Return Order" at bounding box center [750, 494] width 369 height 38
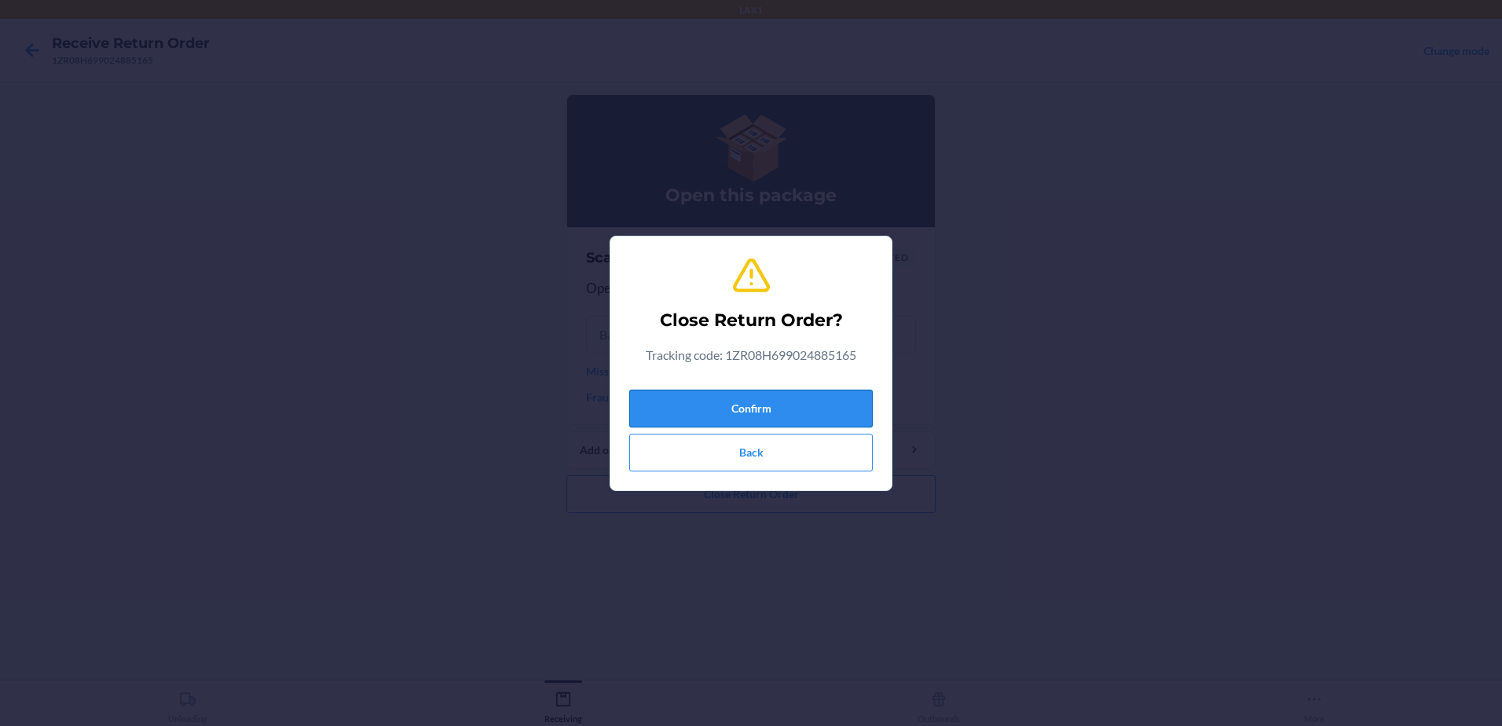
click at [805, 406] on button "Confirm" at bounding box center [750, 409] width 243 height 38
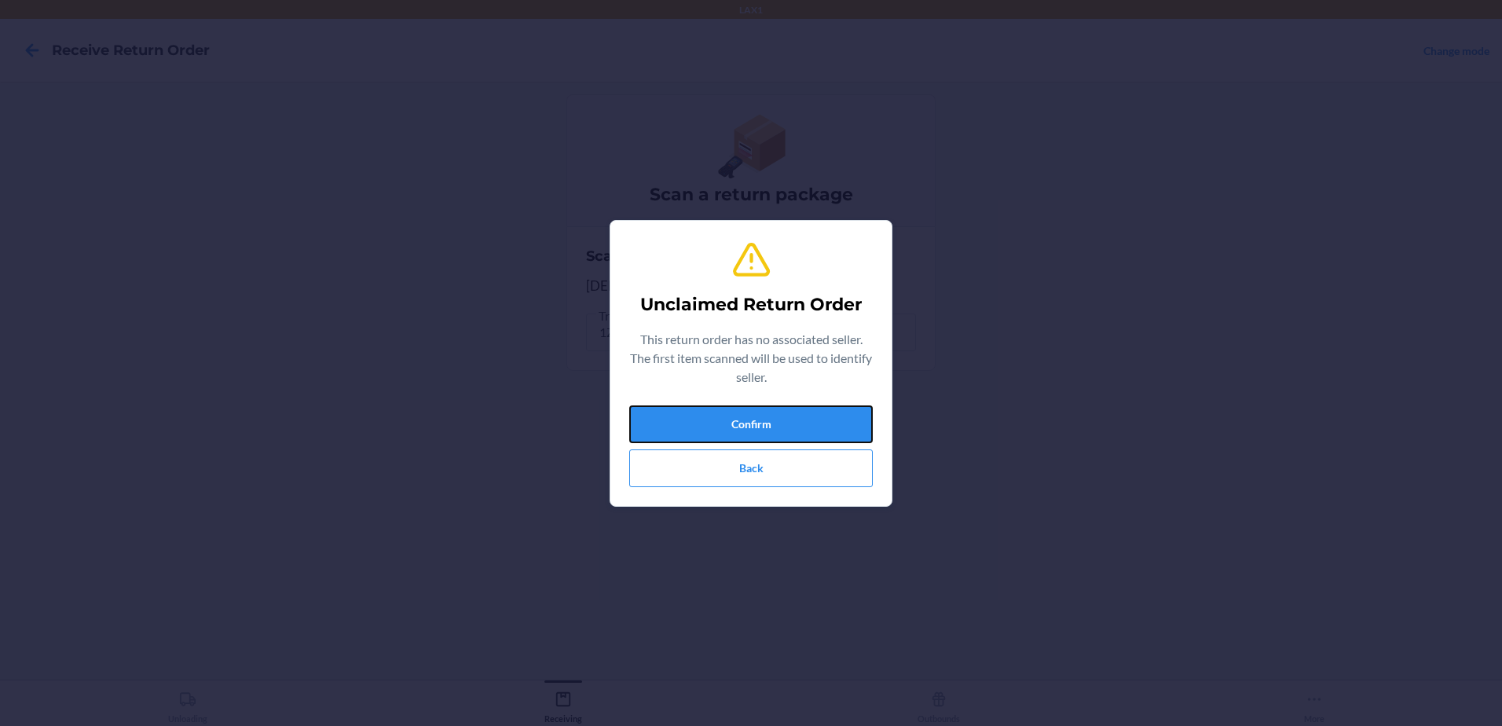
click at [805, 406] on button "Confirm" at bounding box center [750, 424] width 243 height 38
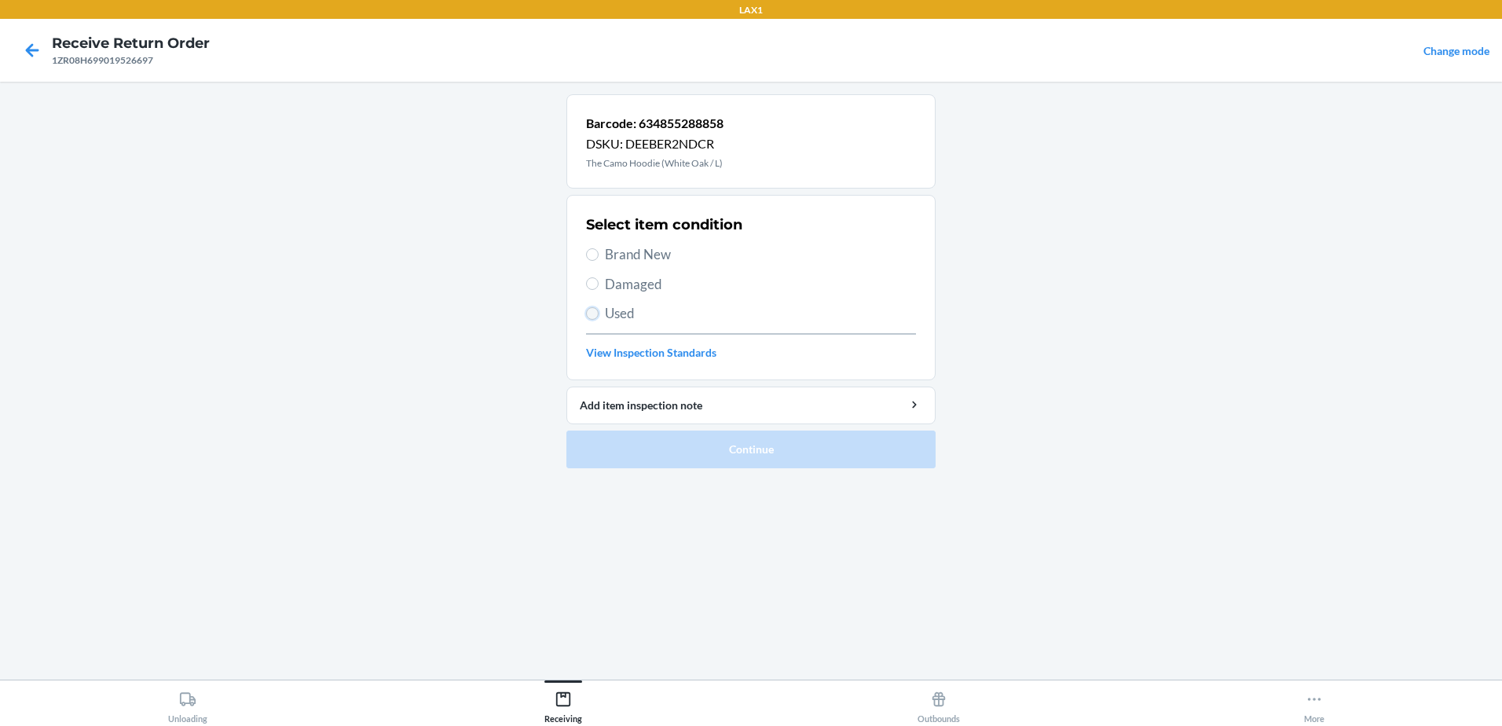
click at [592, 311] on input "Used" at bounding box center [592, 313] width 13 height 13
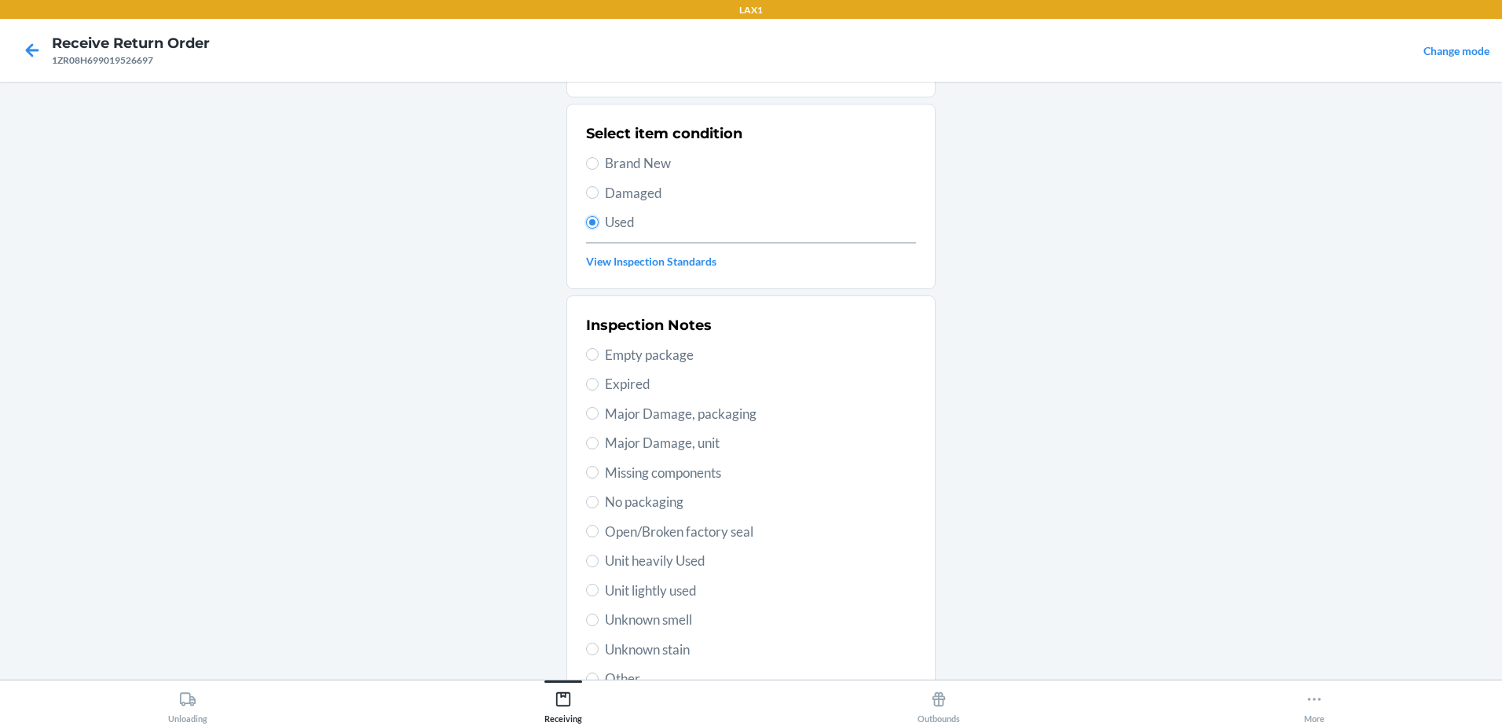
scroll to position [221, 0]
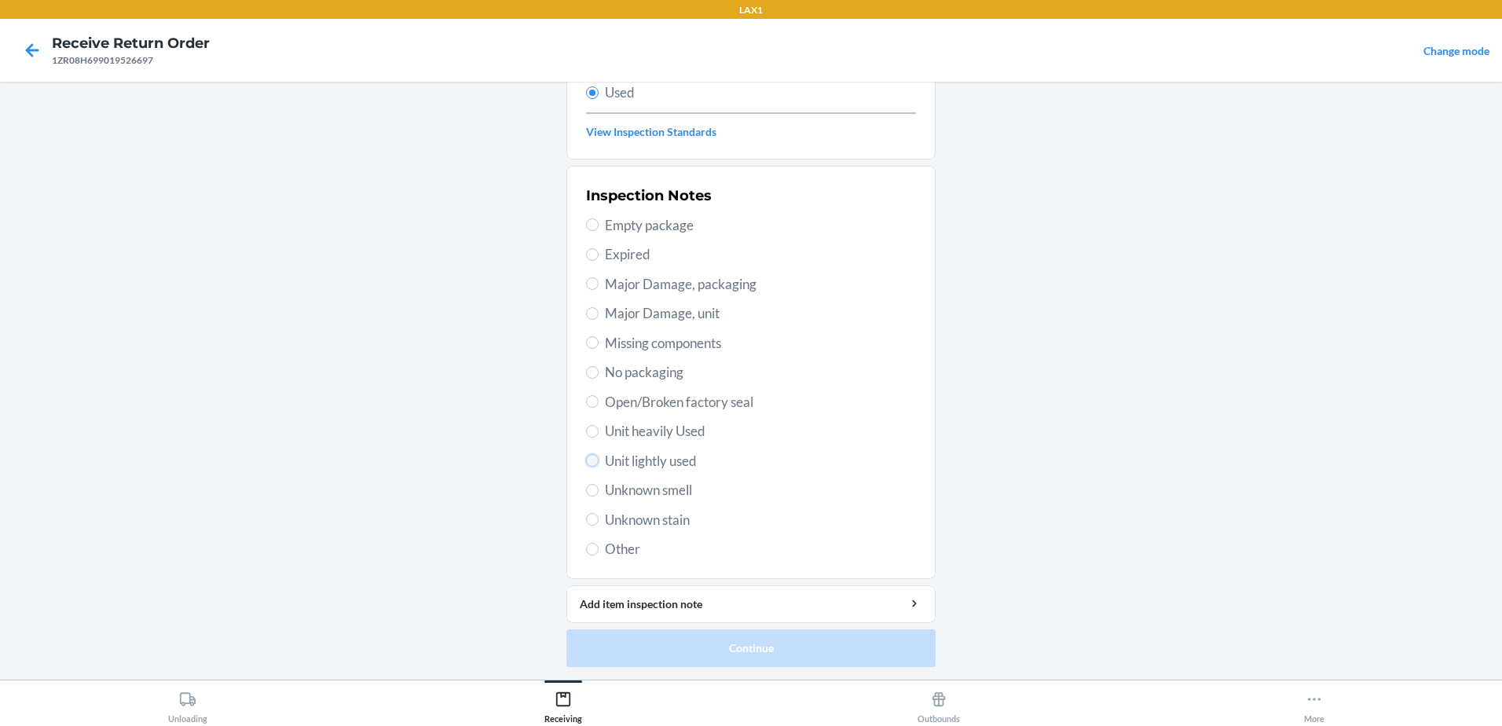
click at [591, 460] on input "Unit lightly used" at bounding box center [592, 460] width 13 height 13
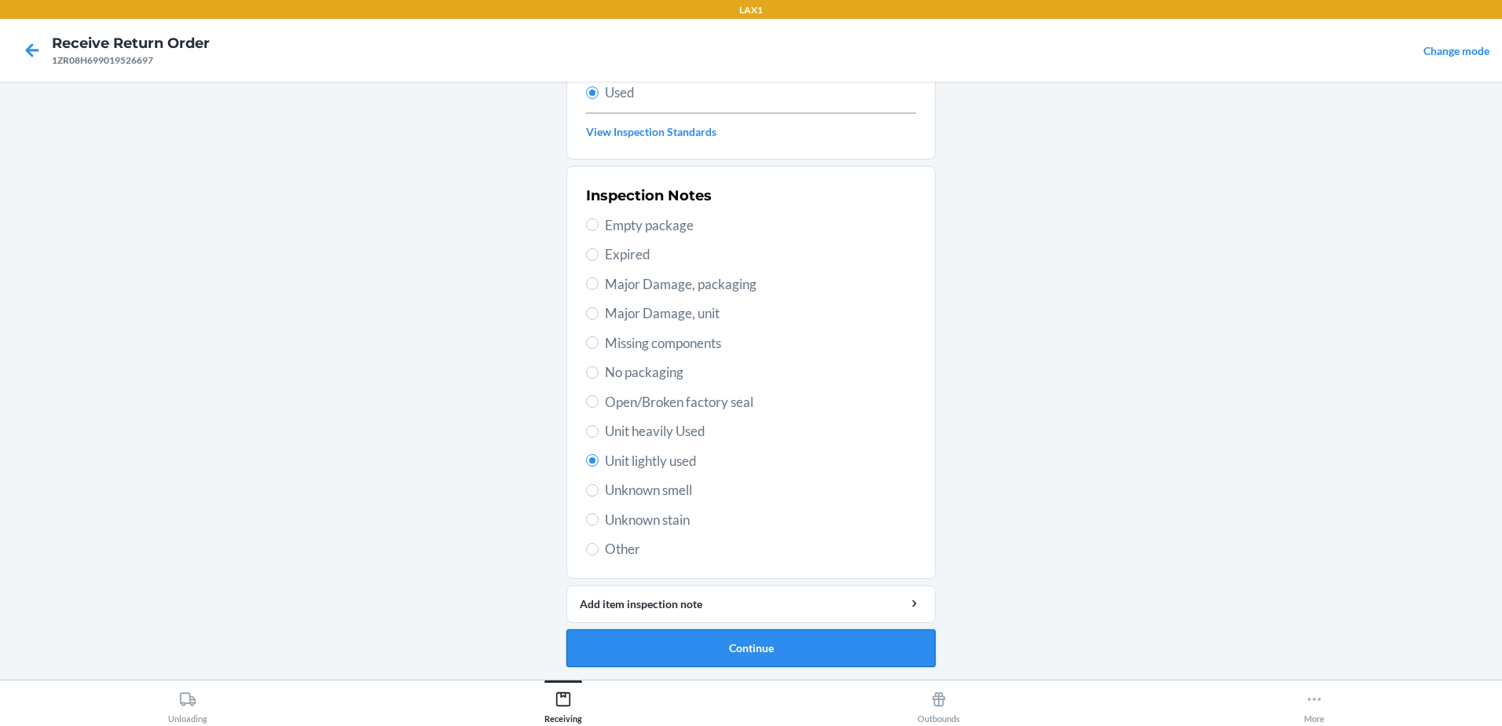
click at [799, 634] on button "Continue" at bounding box center [750, 648] width 369 height 38
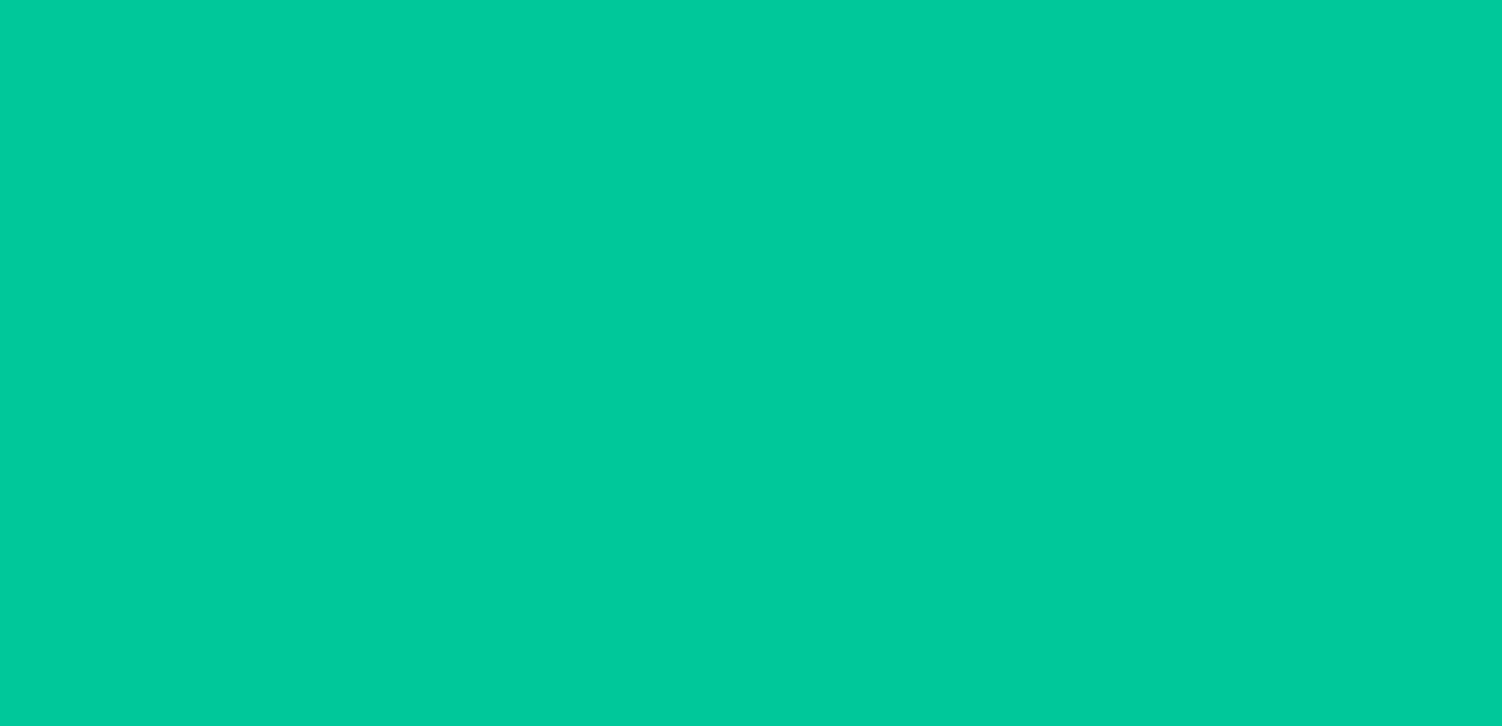
scroll to position [0, 0]
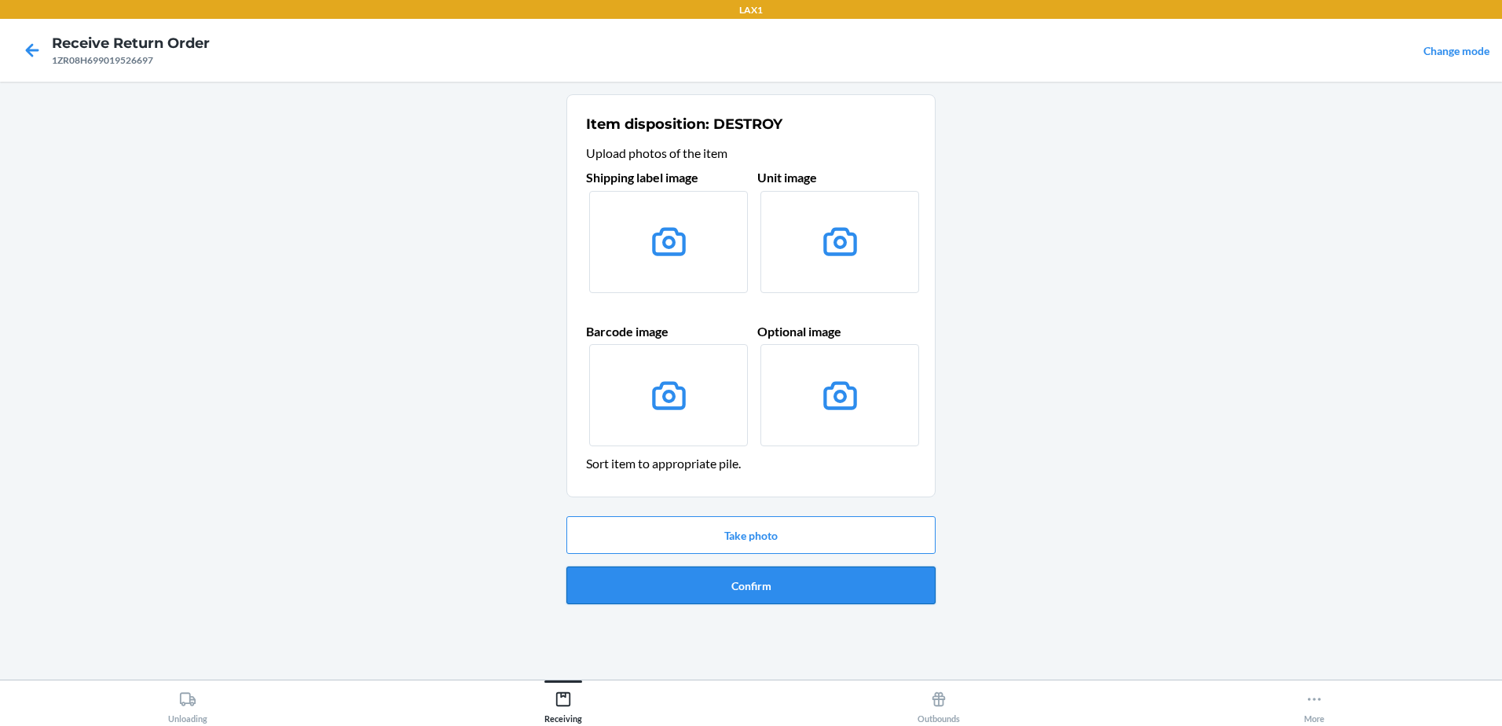
click at [785, 586] on button "Confirm" at bounding box center [750, 585] width 369 height 38
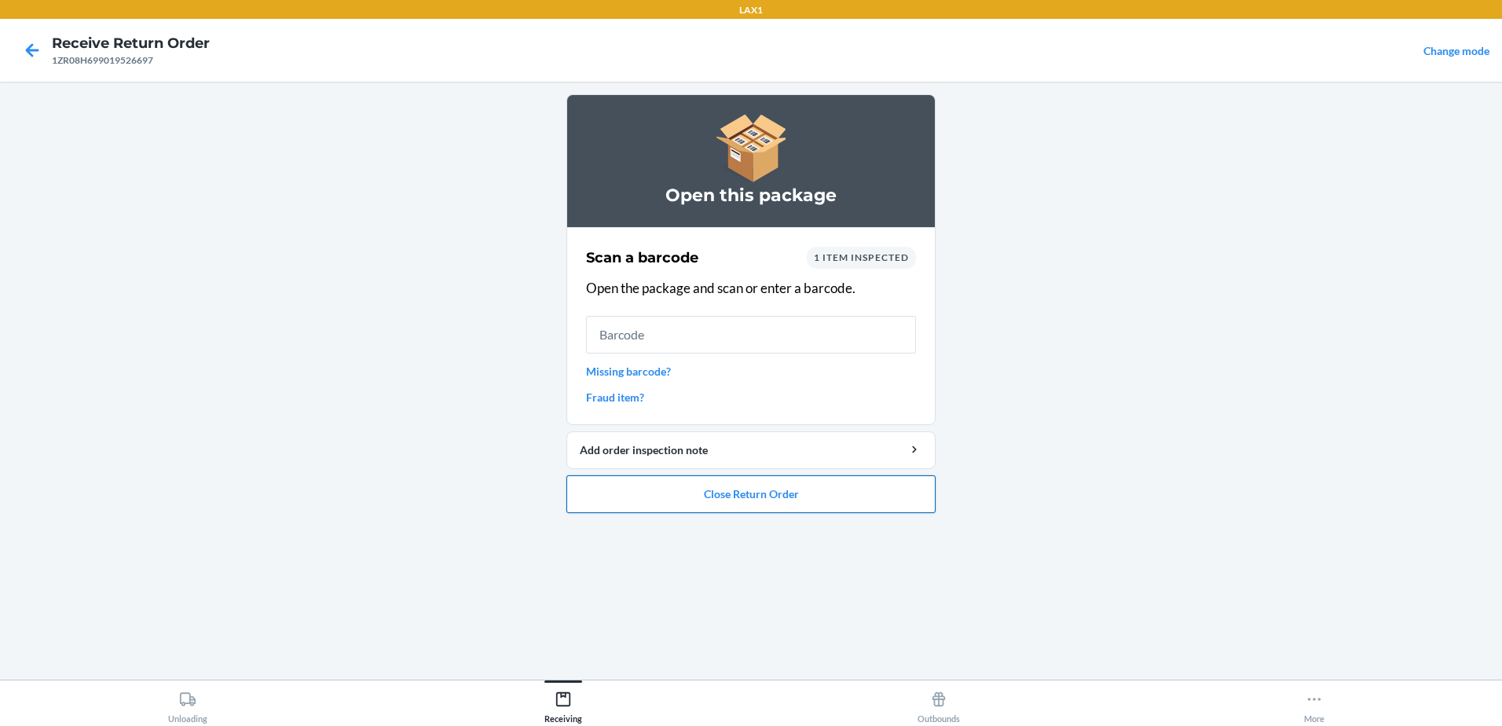
click at [804, 481] on button "Close Return Order" at bounding box center [750, 494] width 369 height 38
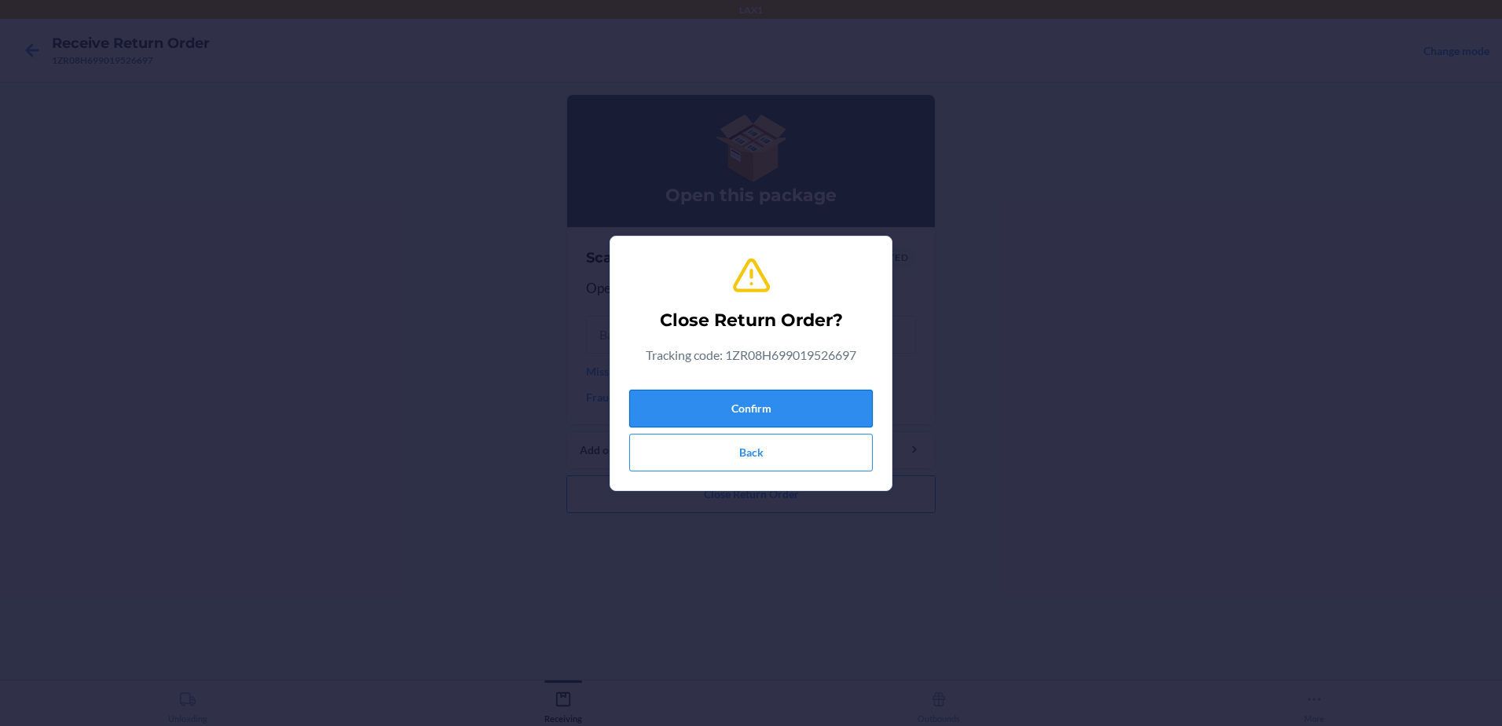
click at [815, 413] on button "Confirm" at bounding box center [750, 409] width 243 height 38
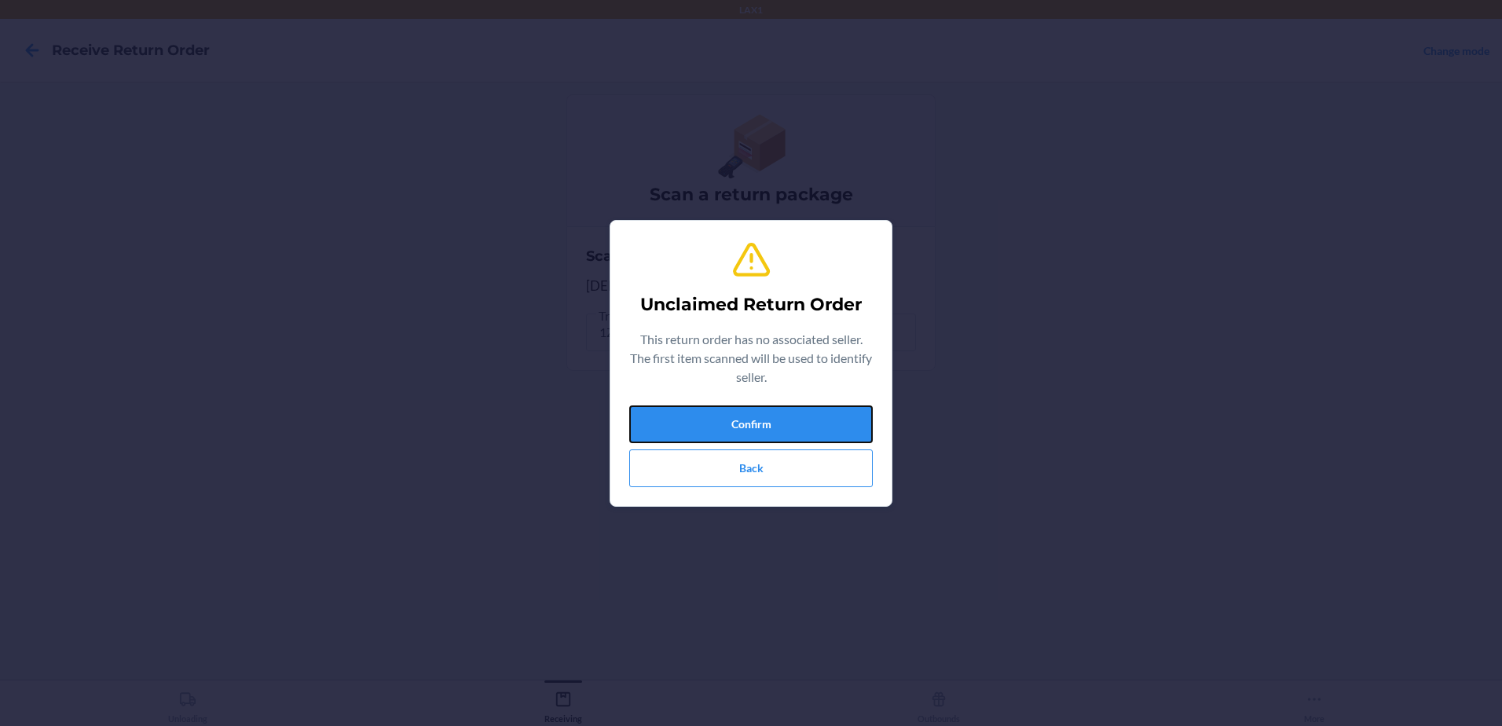
click at [814, 413] on button "Confirm" at bounding box center [750, 424] width 243 height 38
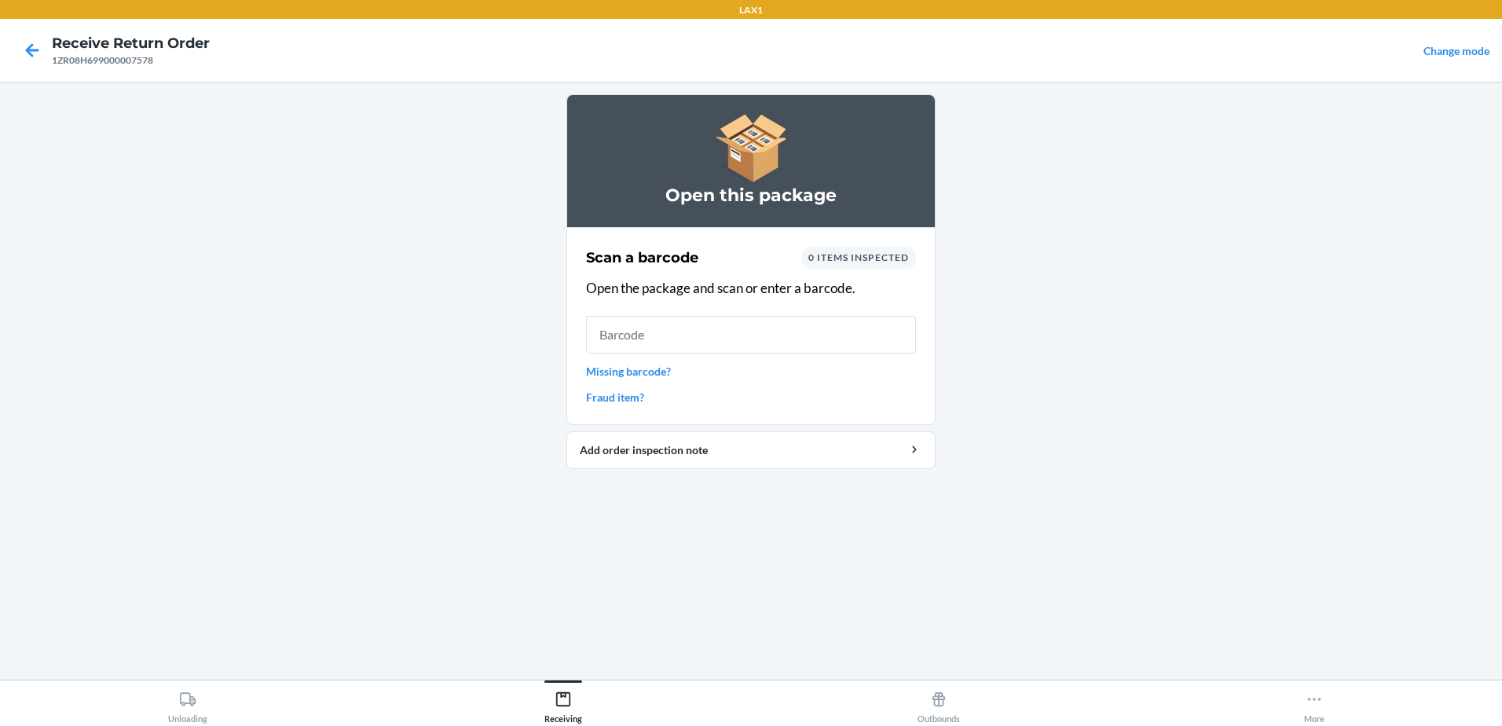
click at [638, 371] on link "Missing barcode?" at bounding box center [751, 371] width 330 height 16
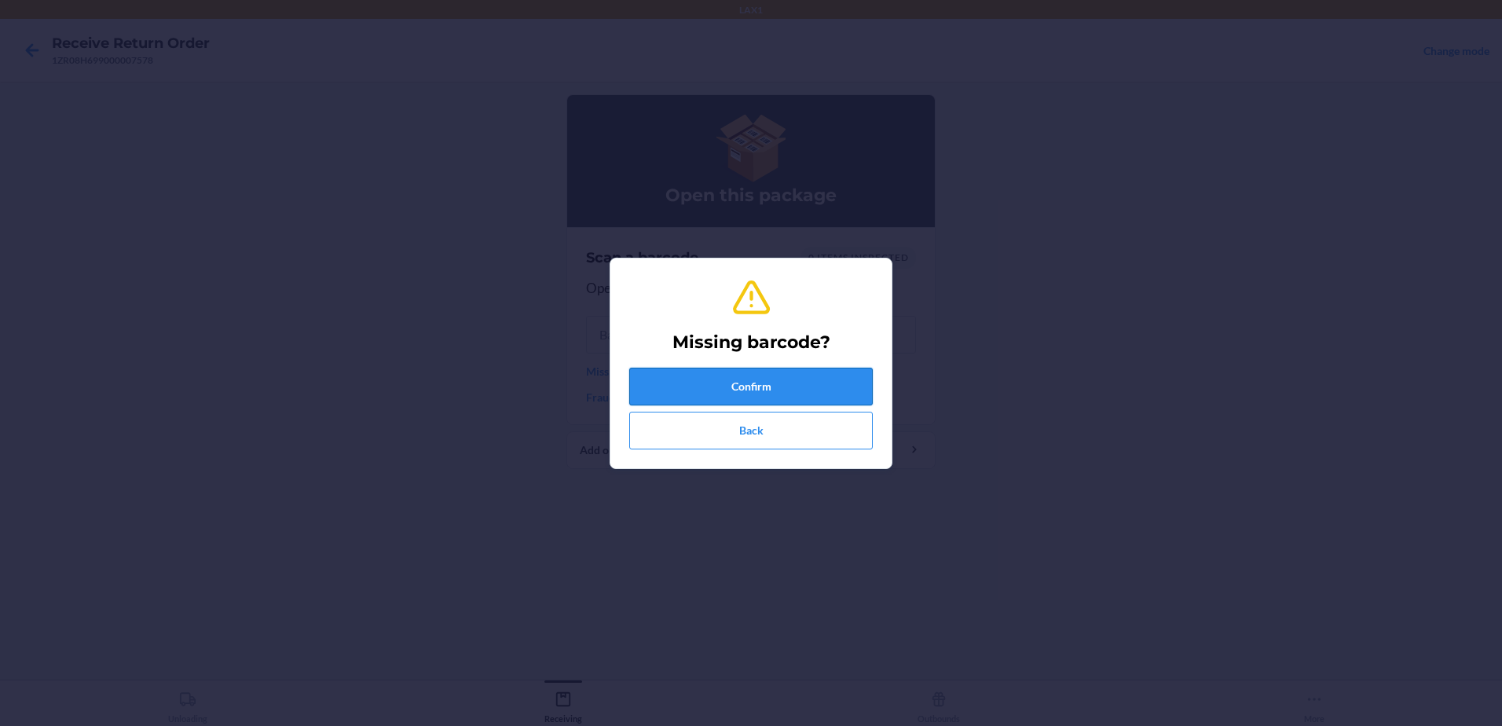
click at [785, 387] on button "Confirm" at bounding box center [750, 387] width 243 height 38
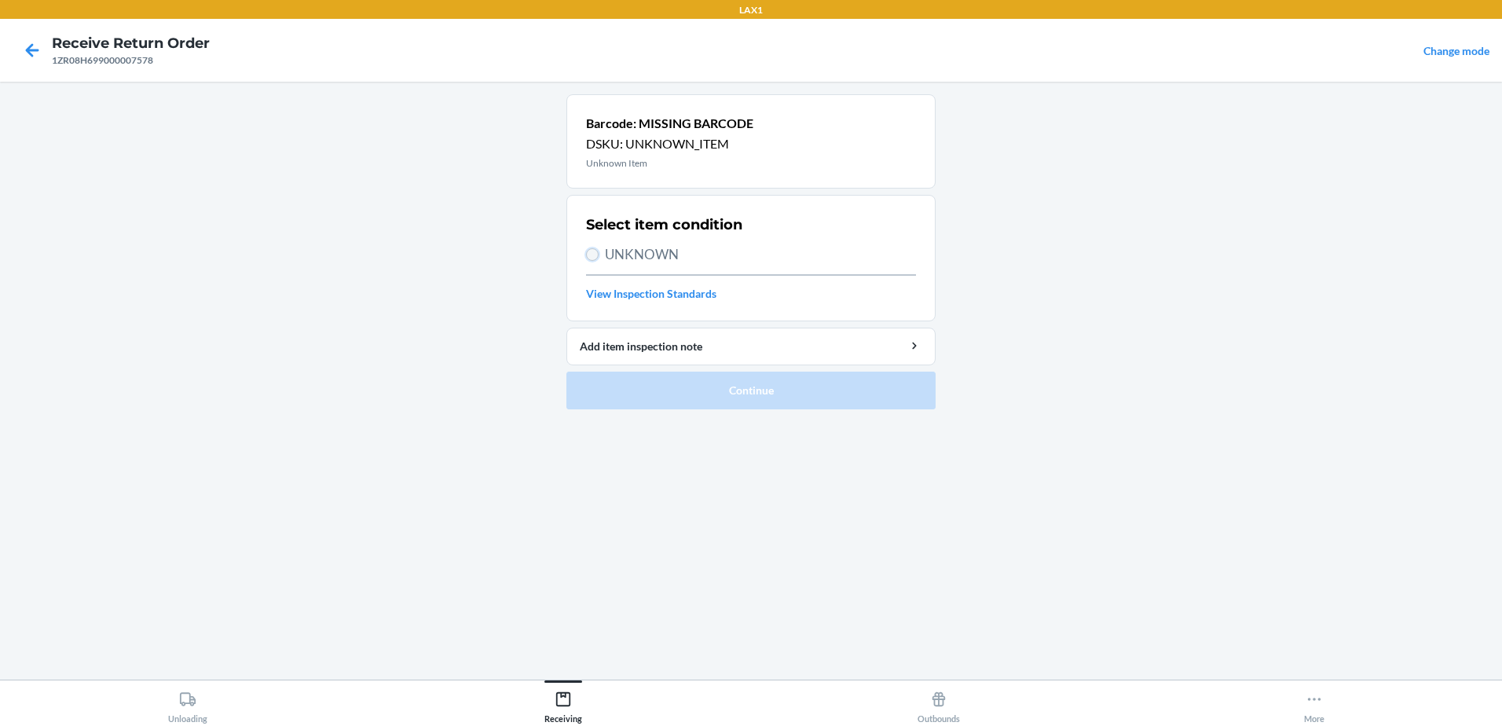
click at [591, 251] on input "UNKNOWN" at bounding box center [592, 254] width 13 height 13
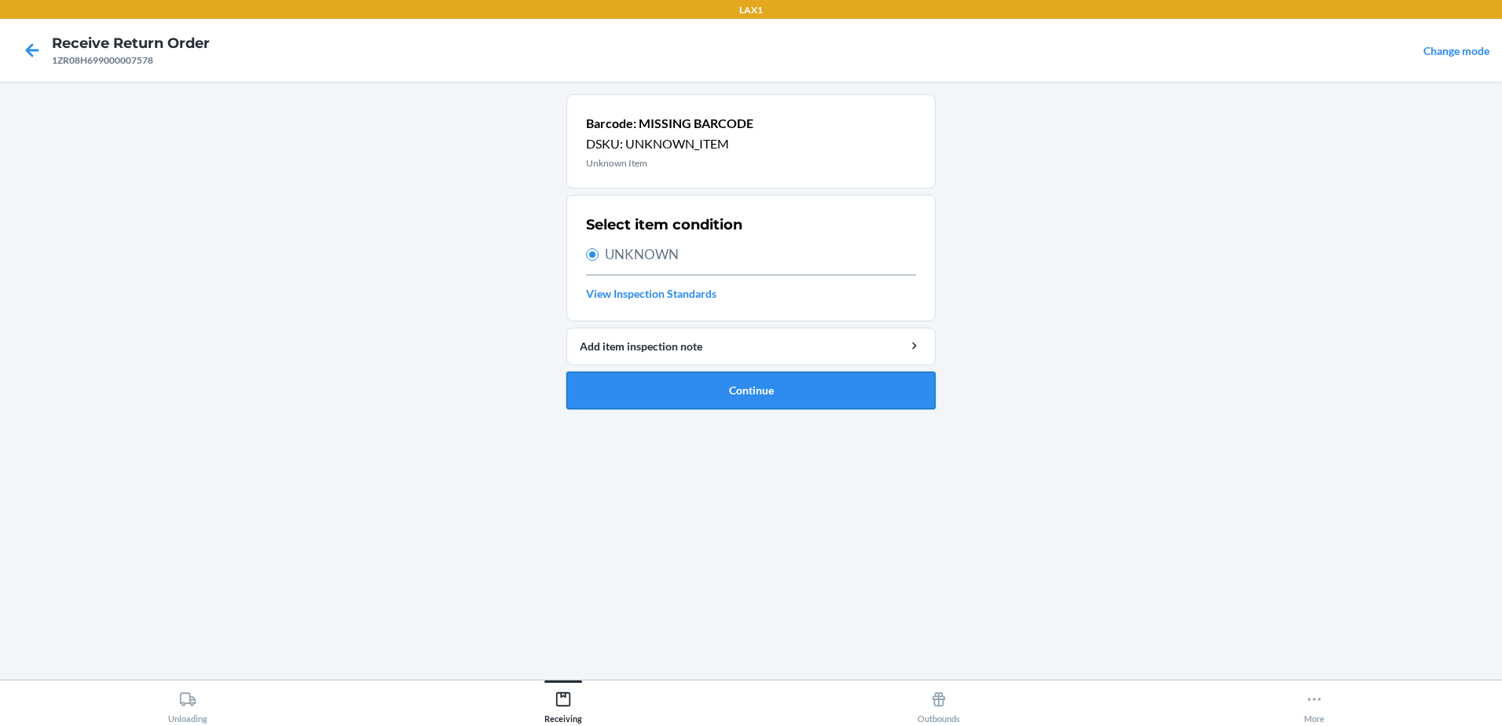
click at [737, 402] on button "Continue" at bounding box center [750, 391] width 369 height 38
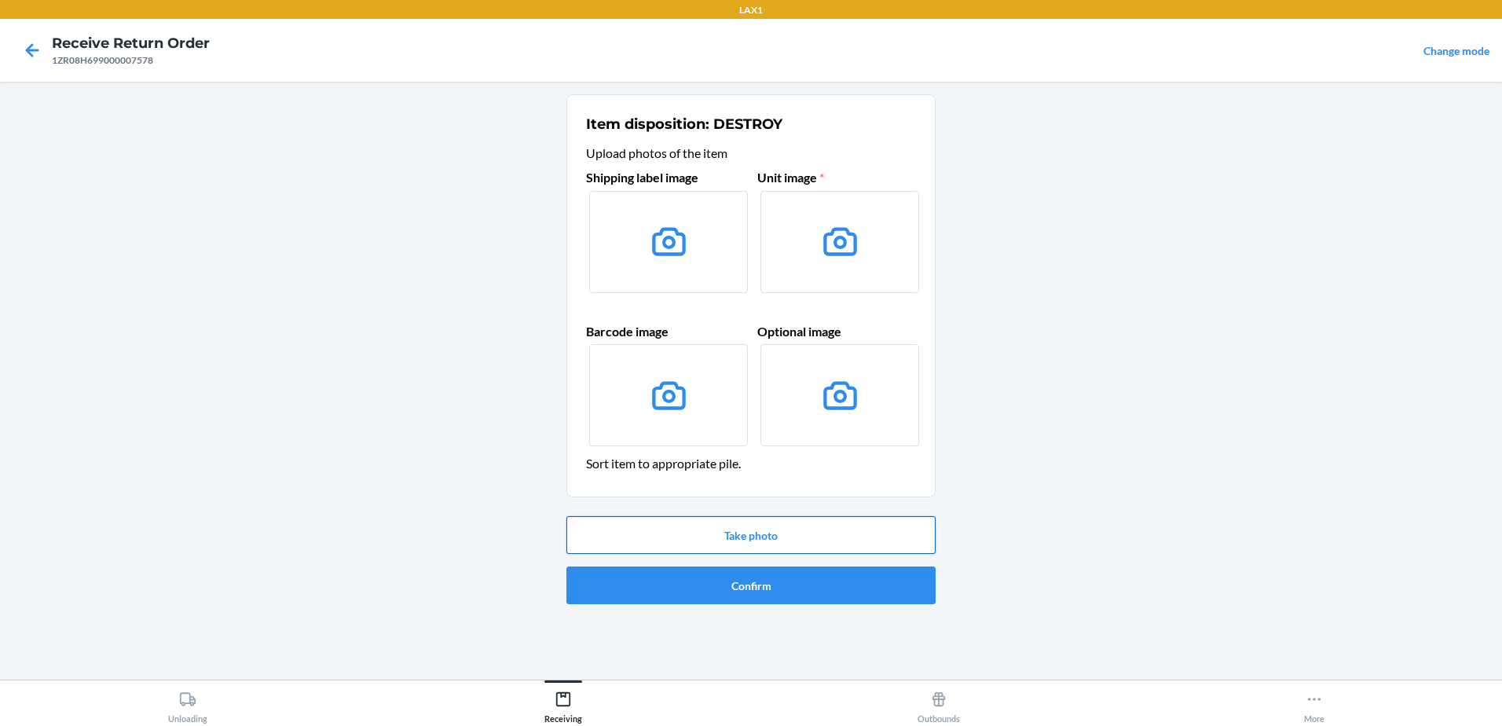
click at [733, 526] on button "Take photo" at bounding box center [750, 535] width 369 height 38
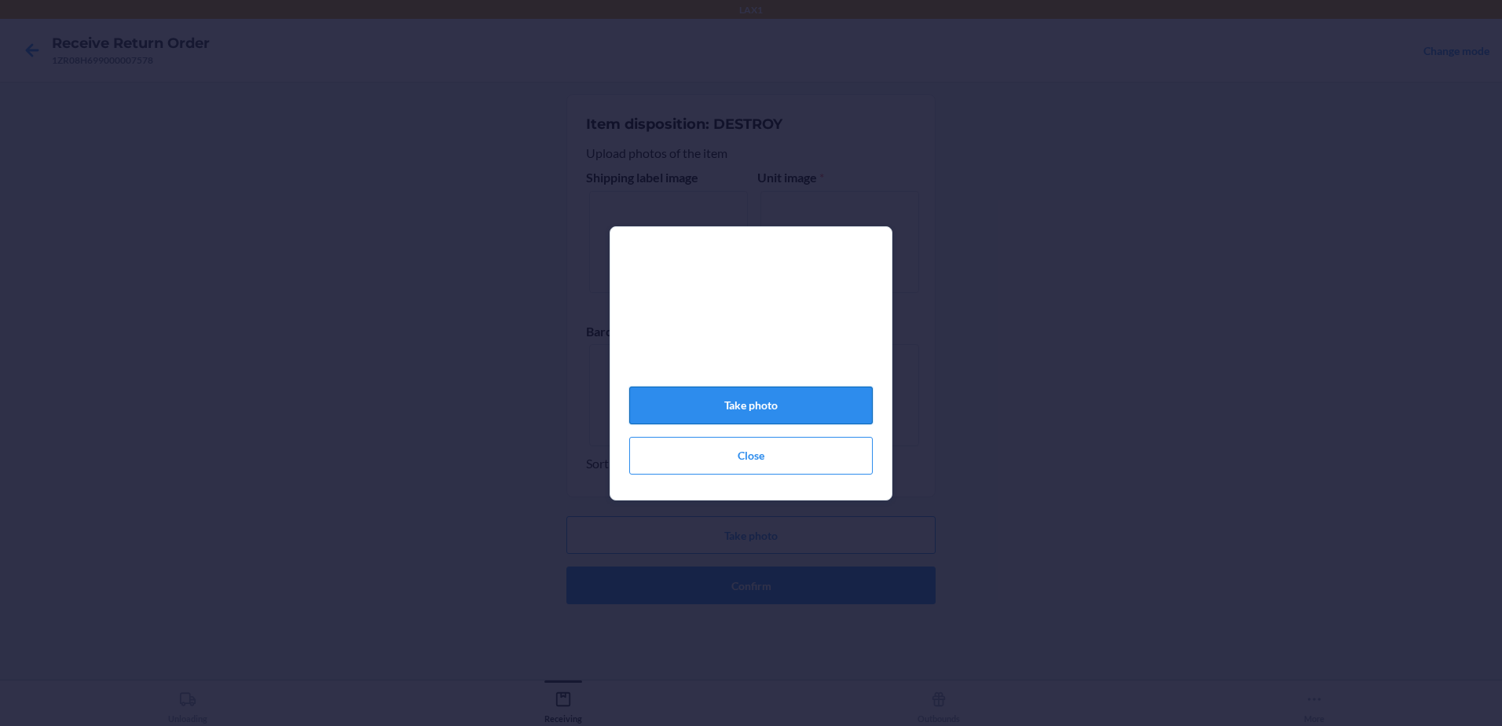
click at [824, 418] on button "Take photo" at bounding box center [750, 405] width 243 height 38
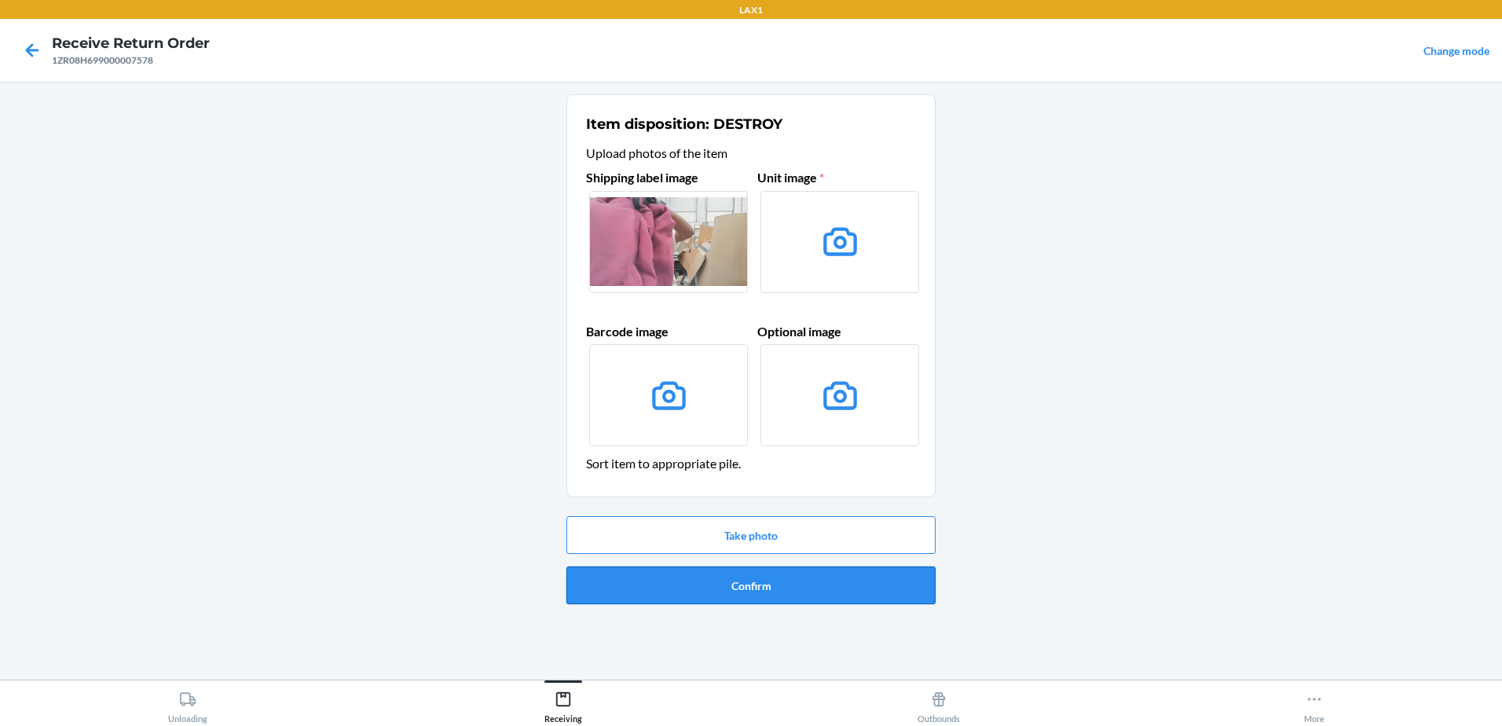
click at [777, 595] on button "Confirm" at bounding box center [750, 585] width 369 height 38
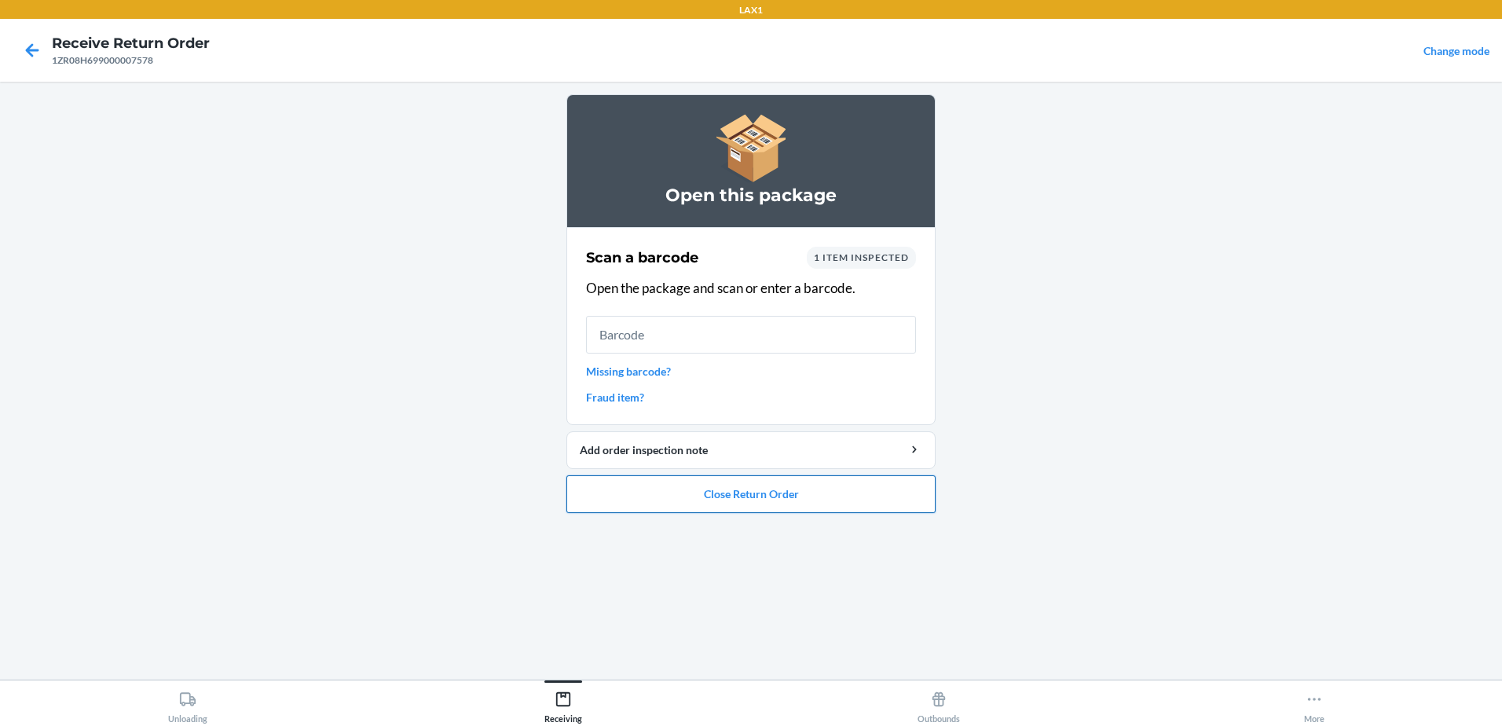
click at [816, 505] on button "Close Return Order" at bounding box center [750, 494] width 369 height 38
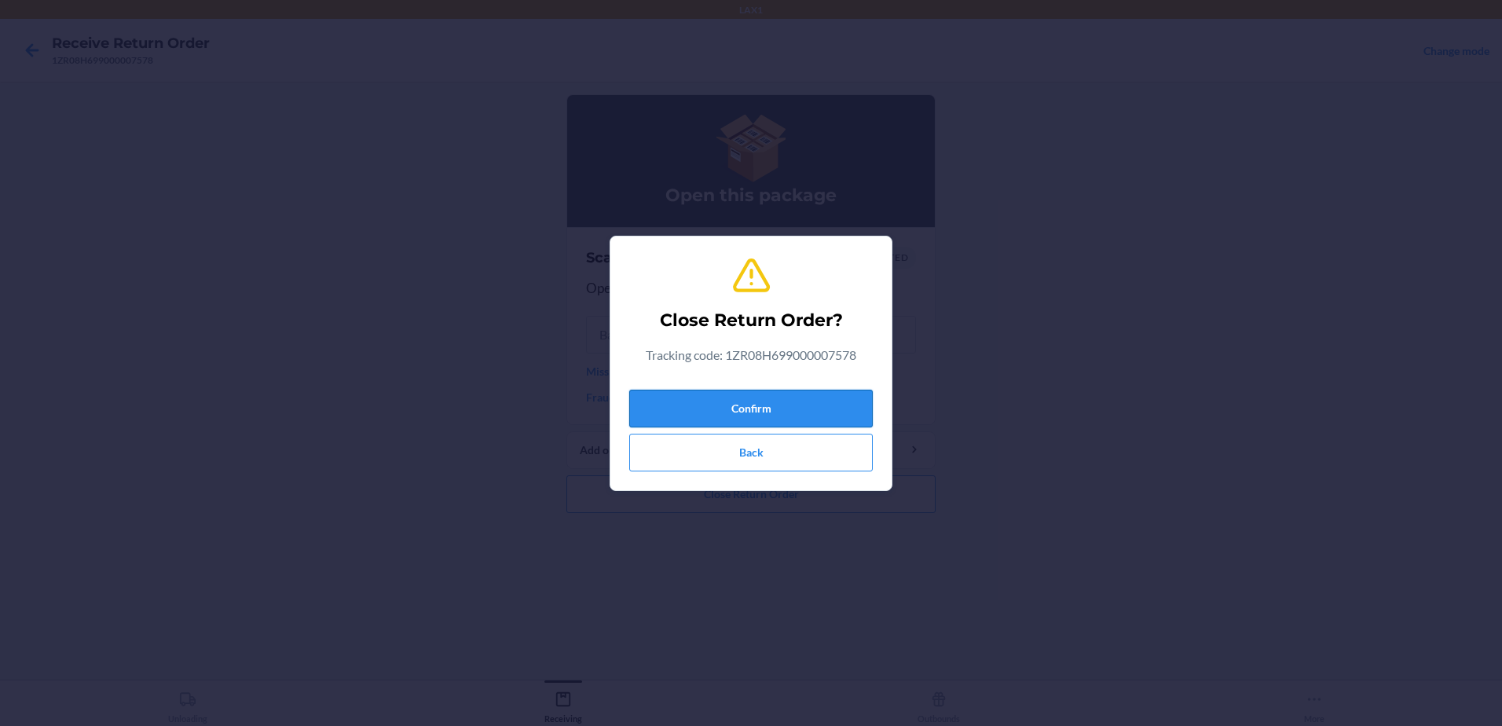
click at [843, 412] on button "Confirm" at bounding box center [750, 409] width 243 height 38
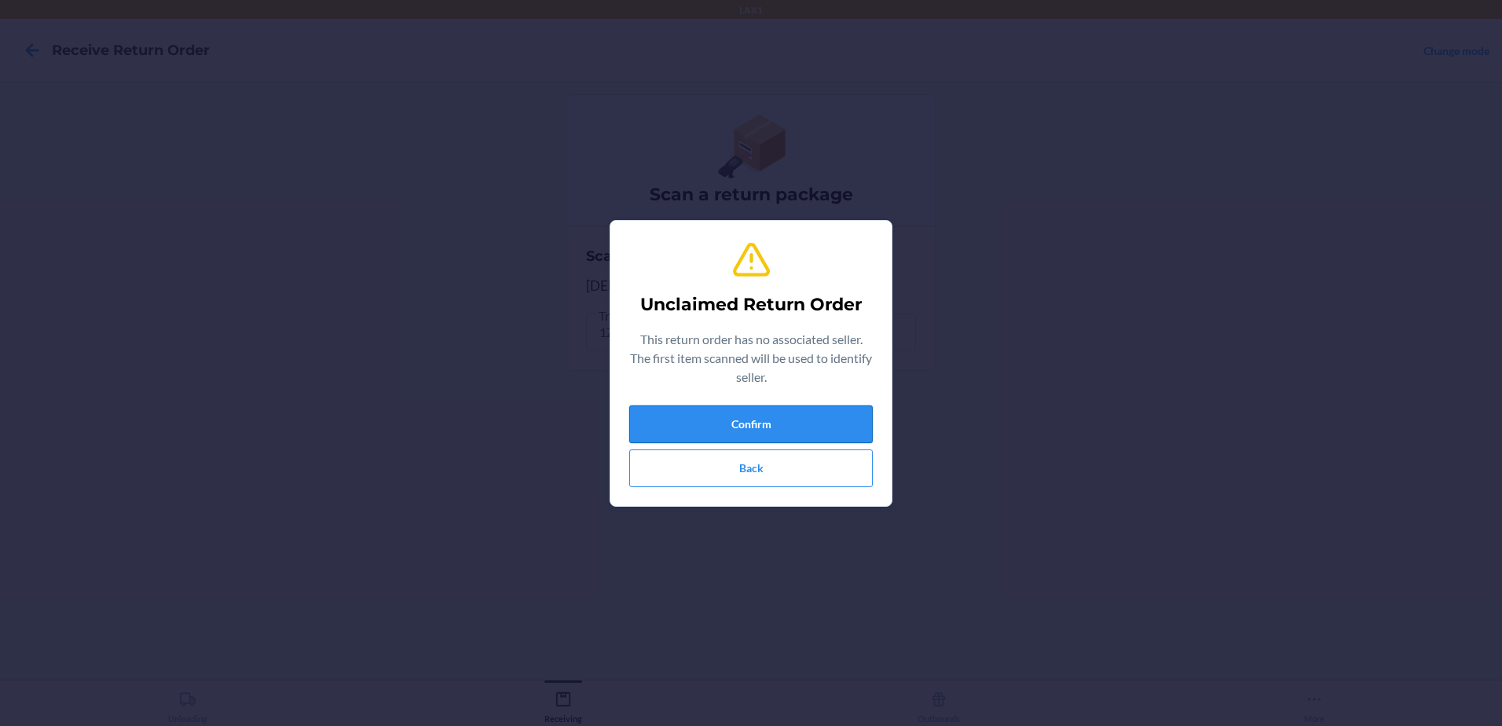
click at [838, 409] on button "Confirm" at bounding box center [750, 424] width 243 height 38
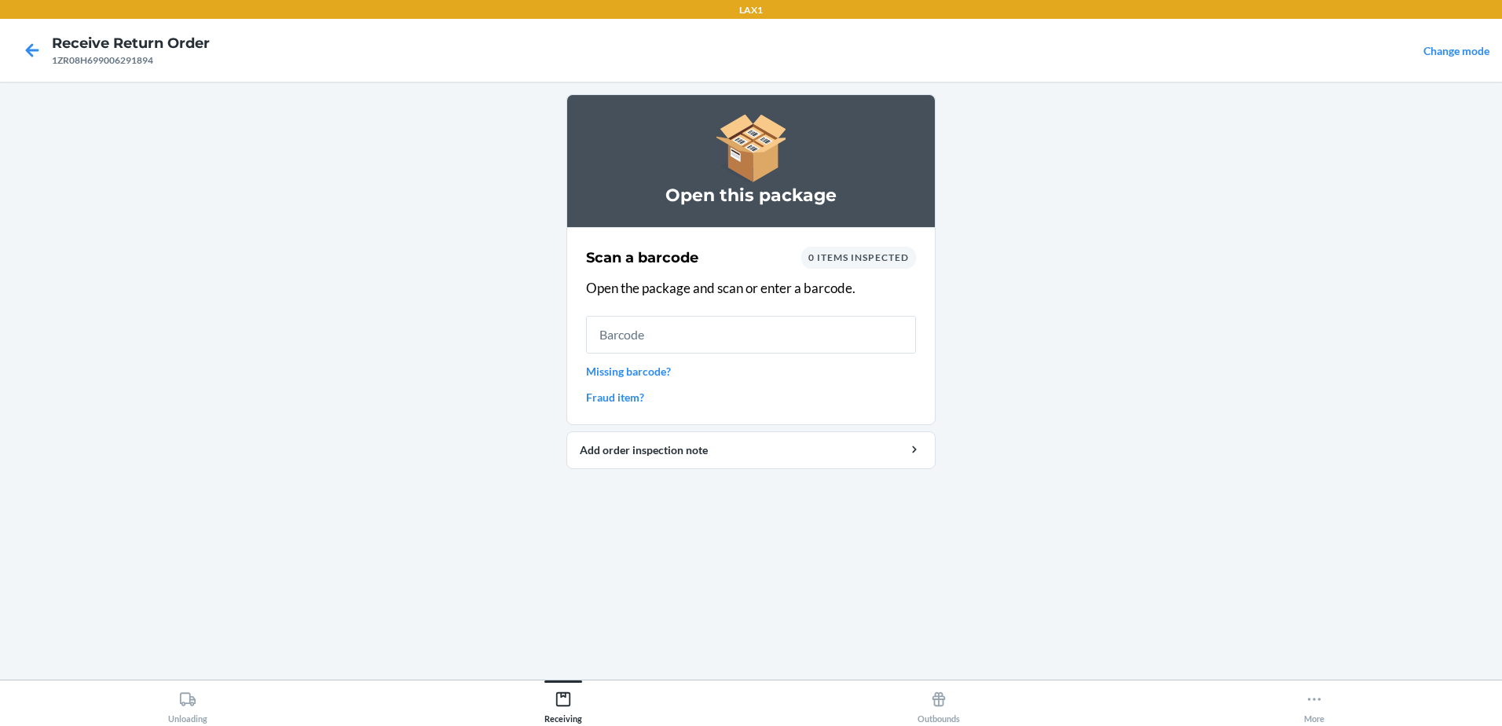
click at [648, 368] on link "Missing barcode?" at bounding box center [751, 371] width 330 height 16
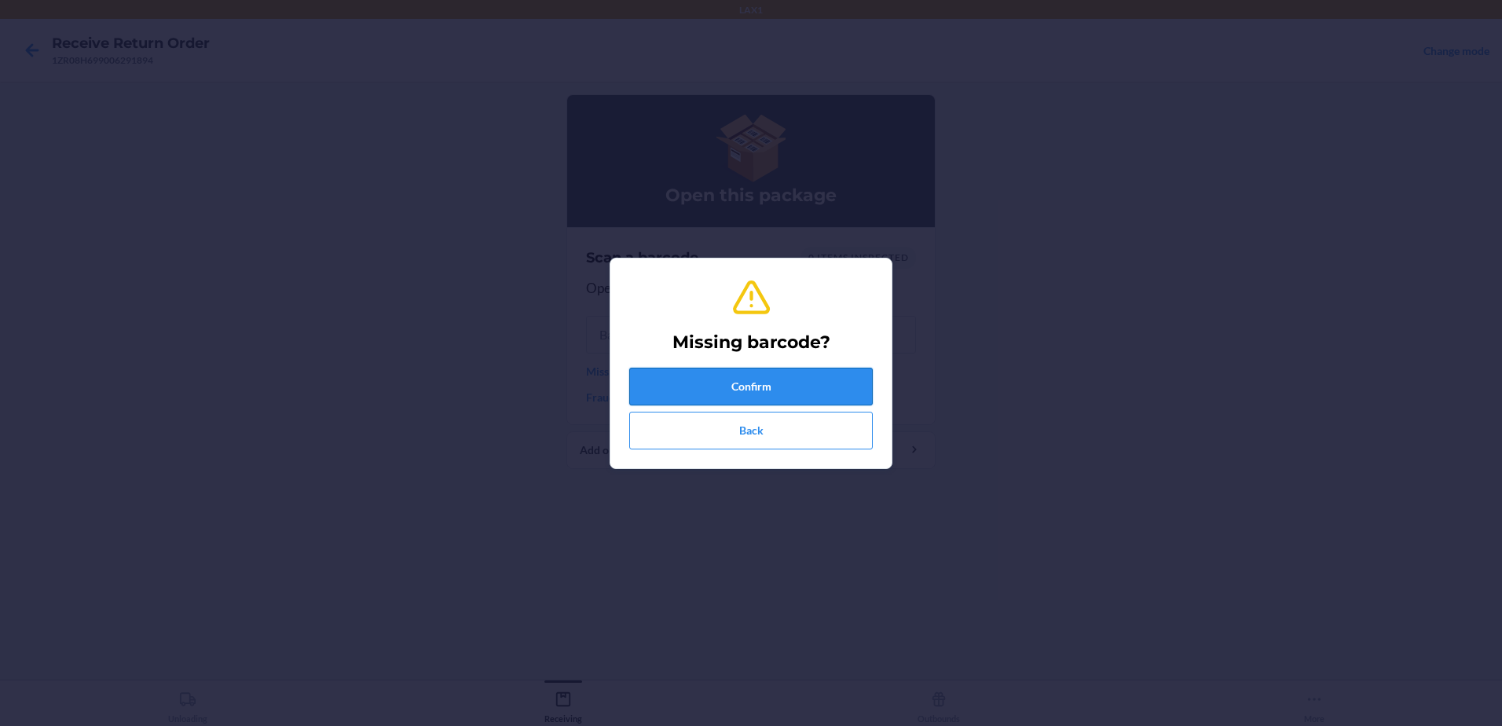
click at [741, 393] on button "Confirm" at bounding box center [750, 387] width 243 height 38
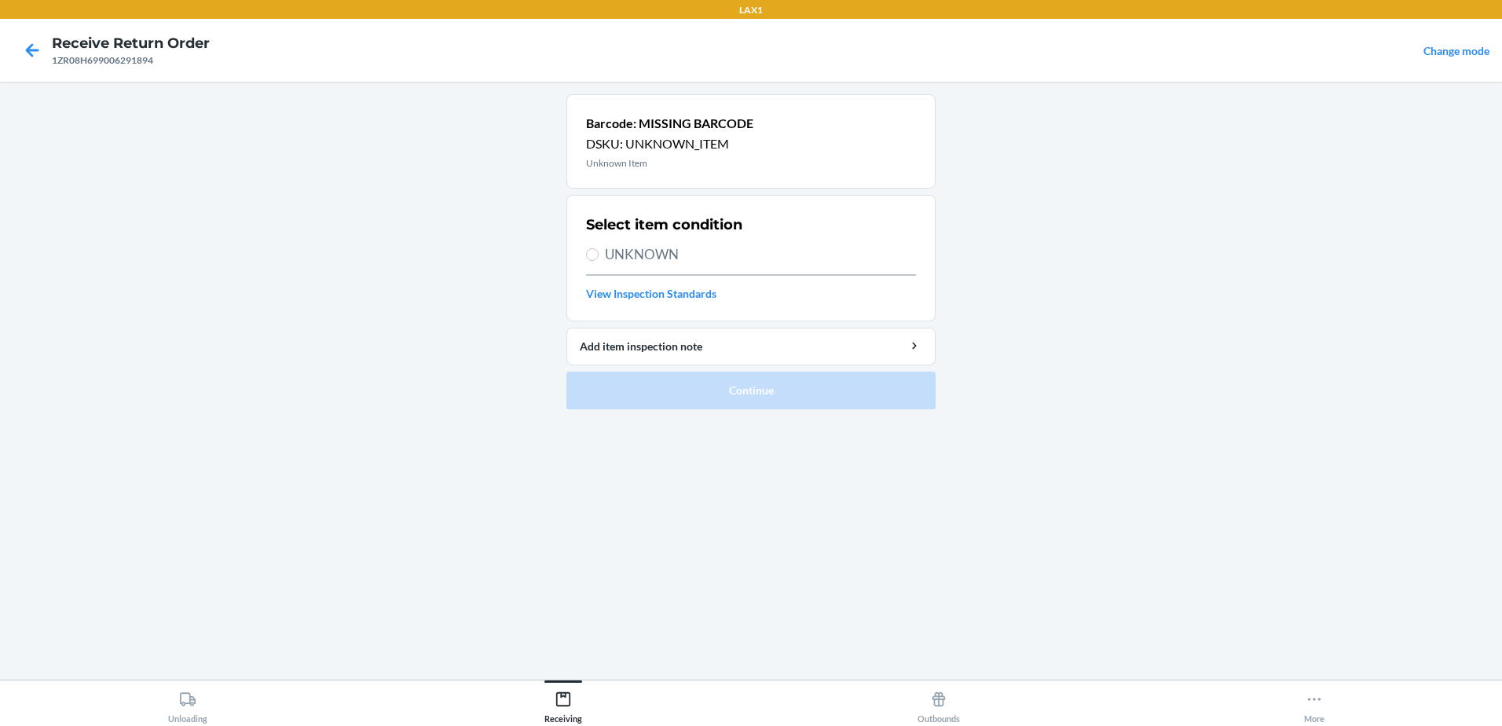
click at [585, 258] on section "Select item condition UNKNOWN View Inspection Standards" at bounding box center [750, 258] width 369 height 126
click at [588, 256] on input "UNKNOWN" at bounding box center [592, 254] width 13 height 13
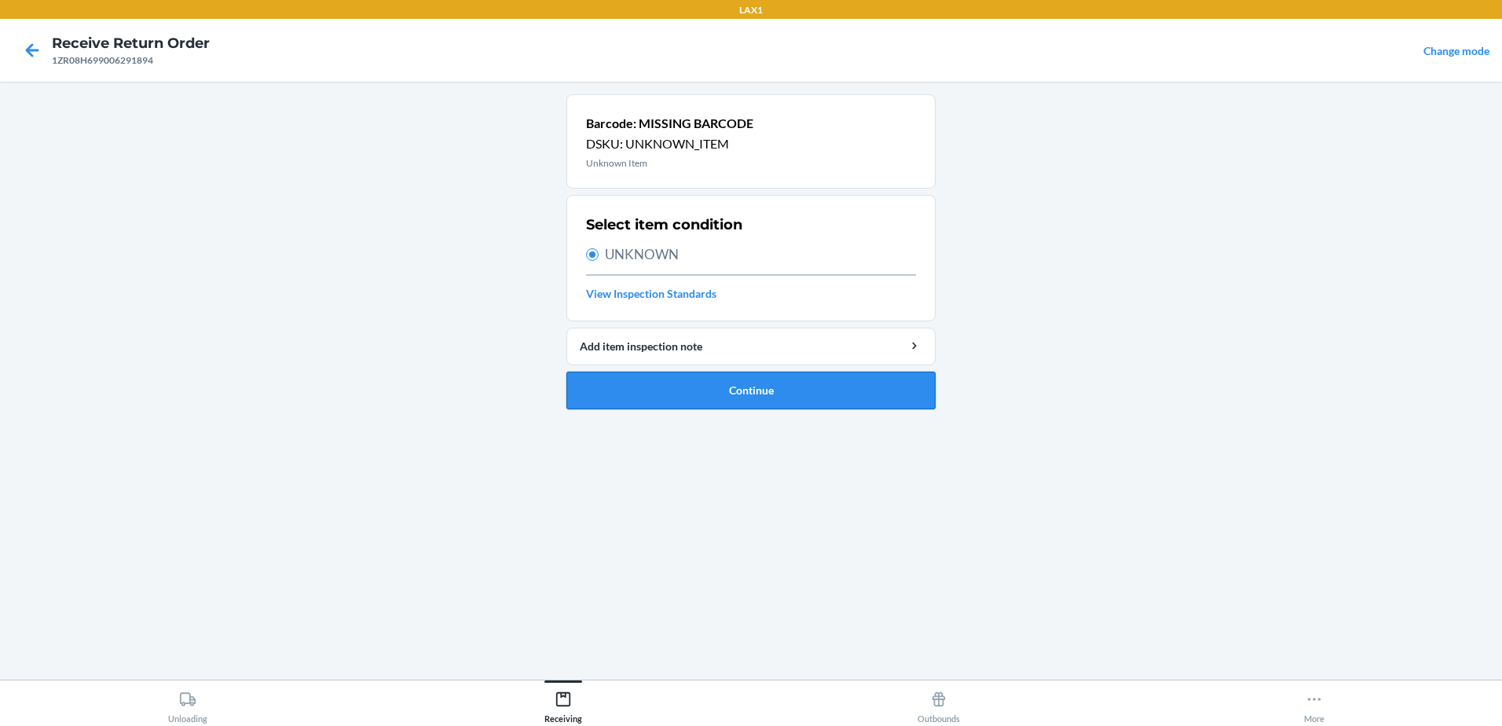
click at [745, 391] on button "Continue" at bounding box center [750, 391] width 369 height 38
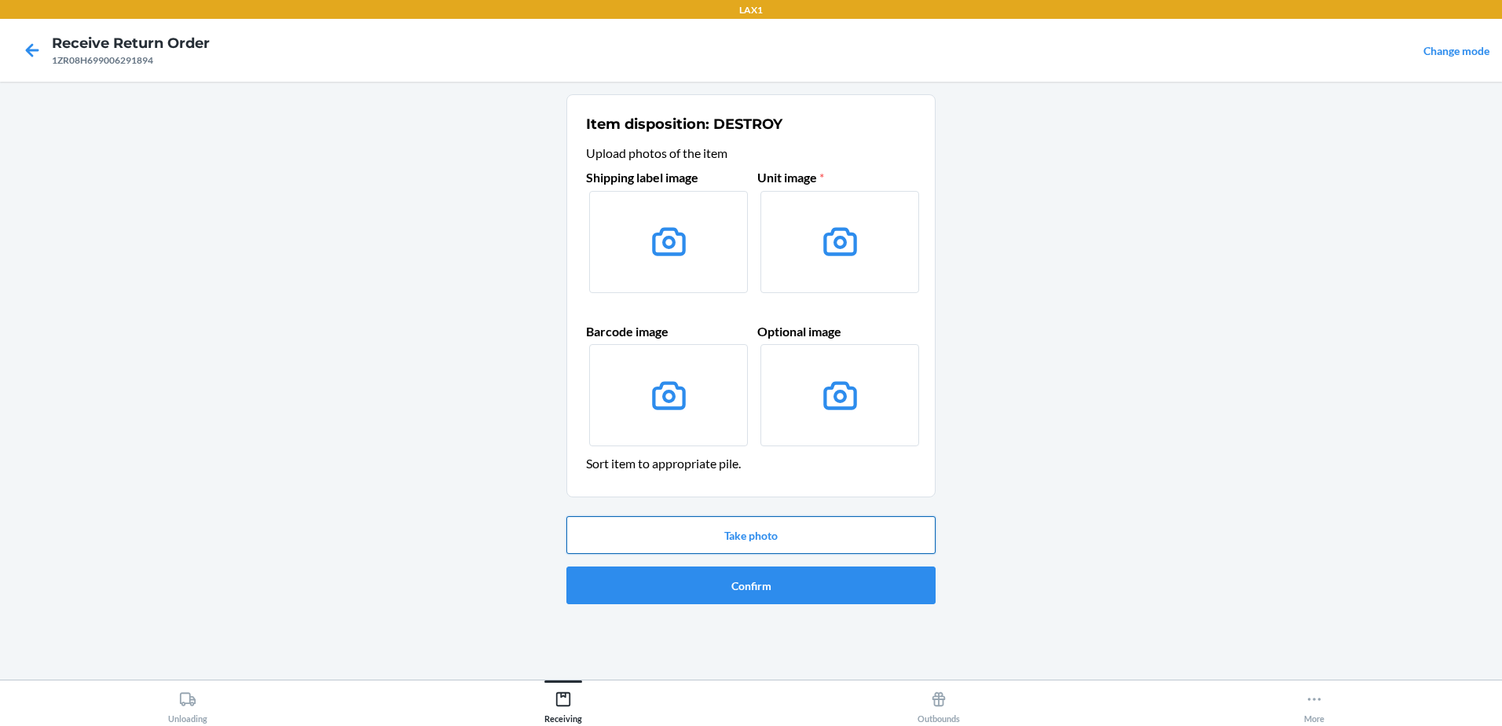
click at [787, 538] on button "Take photo" at bounding box center [750, 535] width 369 height 38
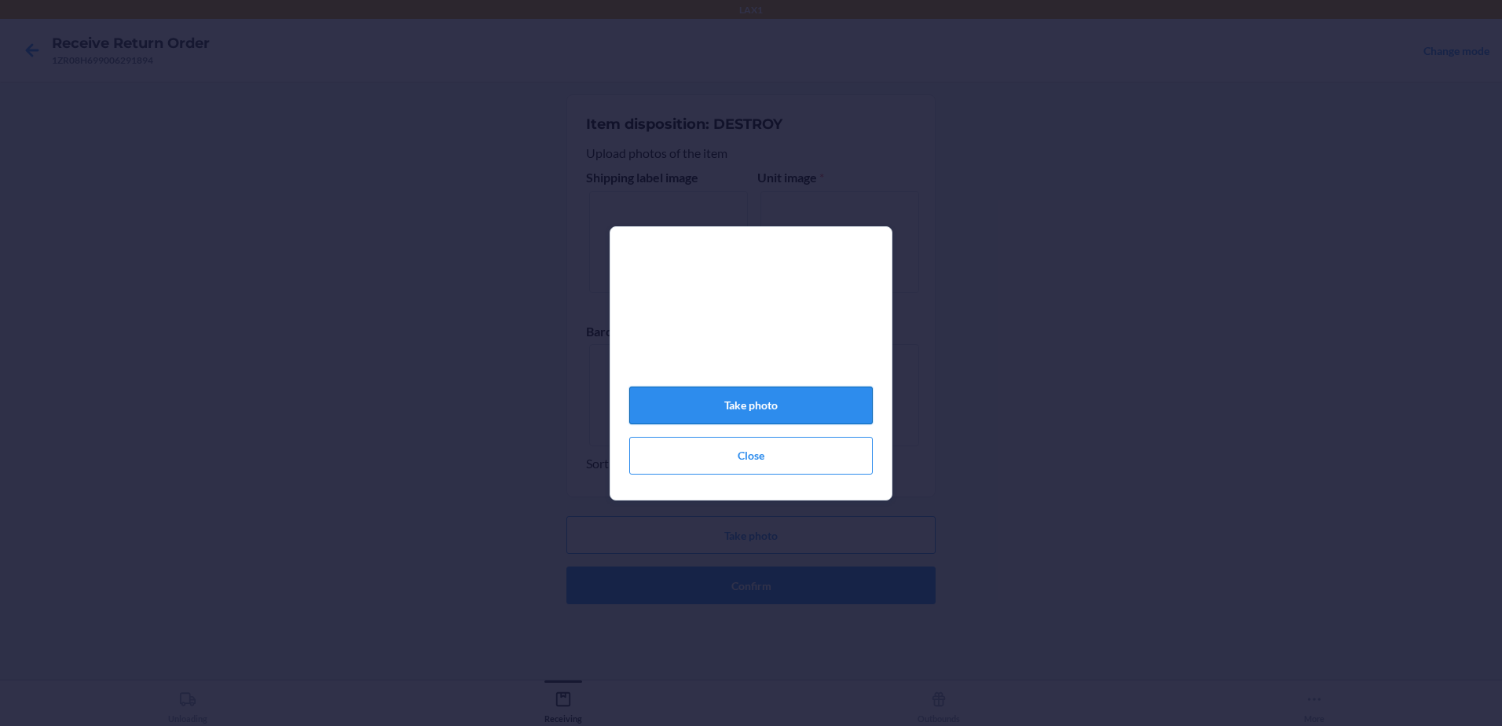
click at [746, 407] on button "Take photo" at bounding box center [750, 405] width 243 height 38
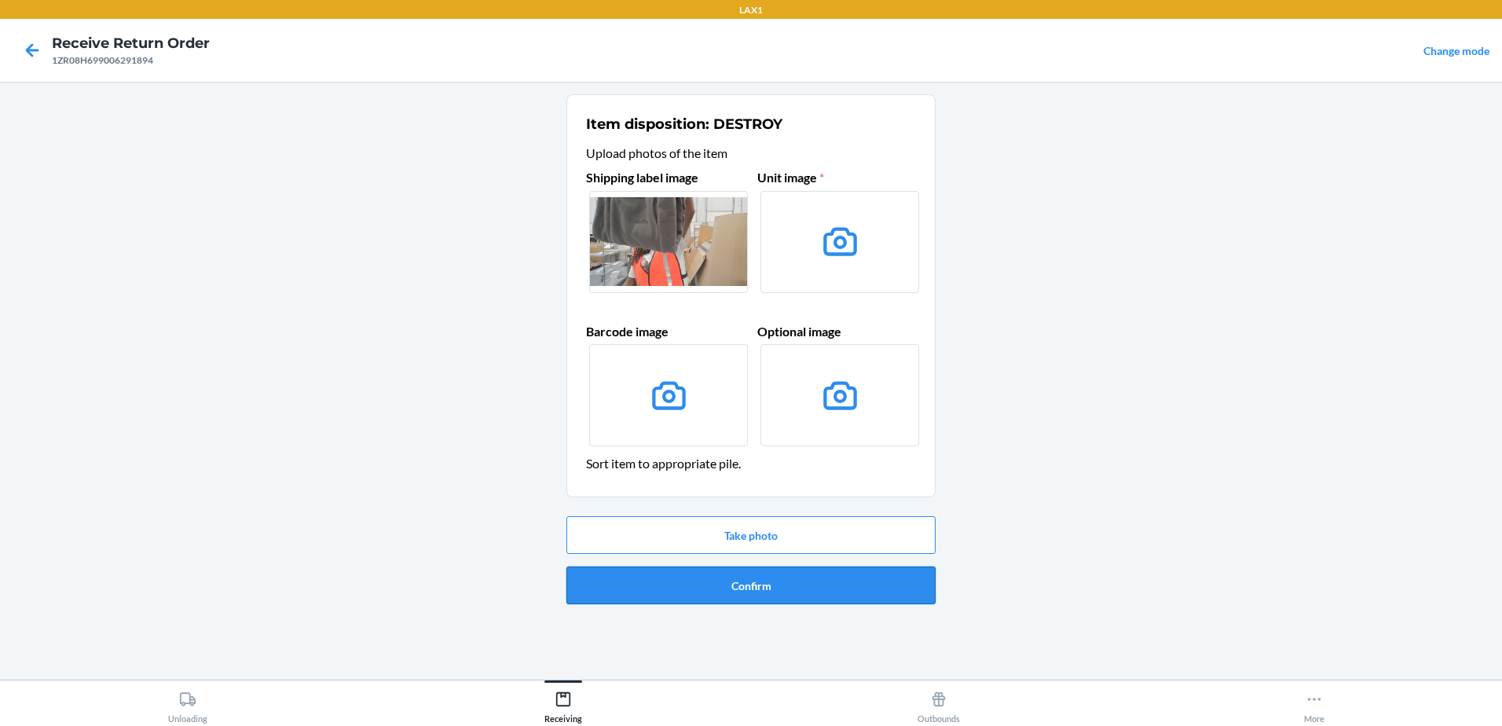
click at [770, 583] on button "Confirm" at bounding box center [750, 585] width 369 height 38
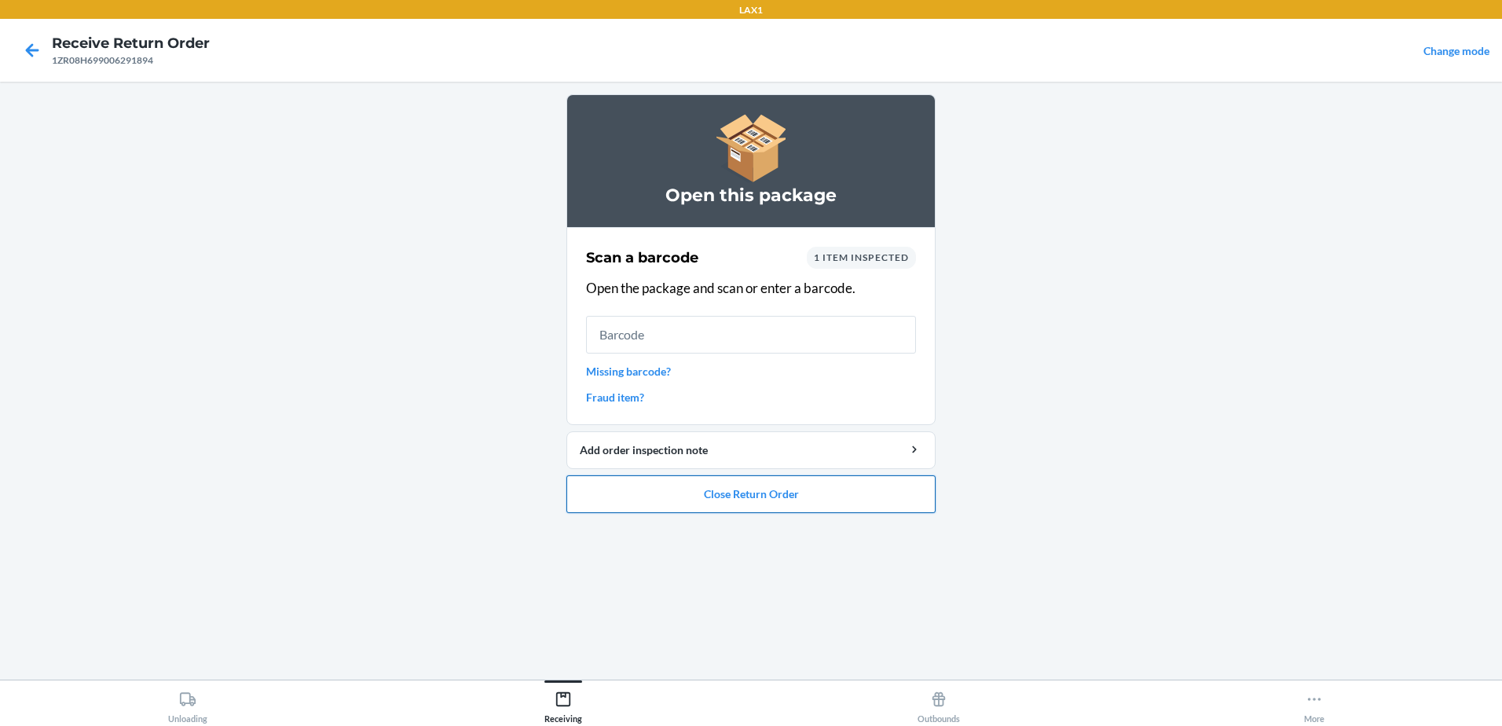
click at [798, 500] on button "Close Return Order" at bounding box center [750, 494] width 369 height 38
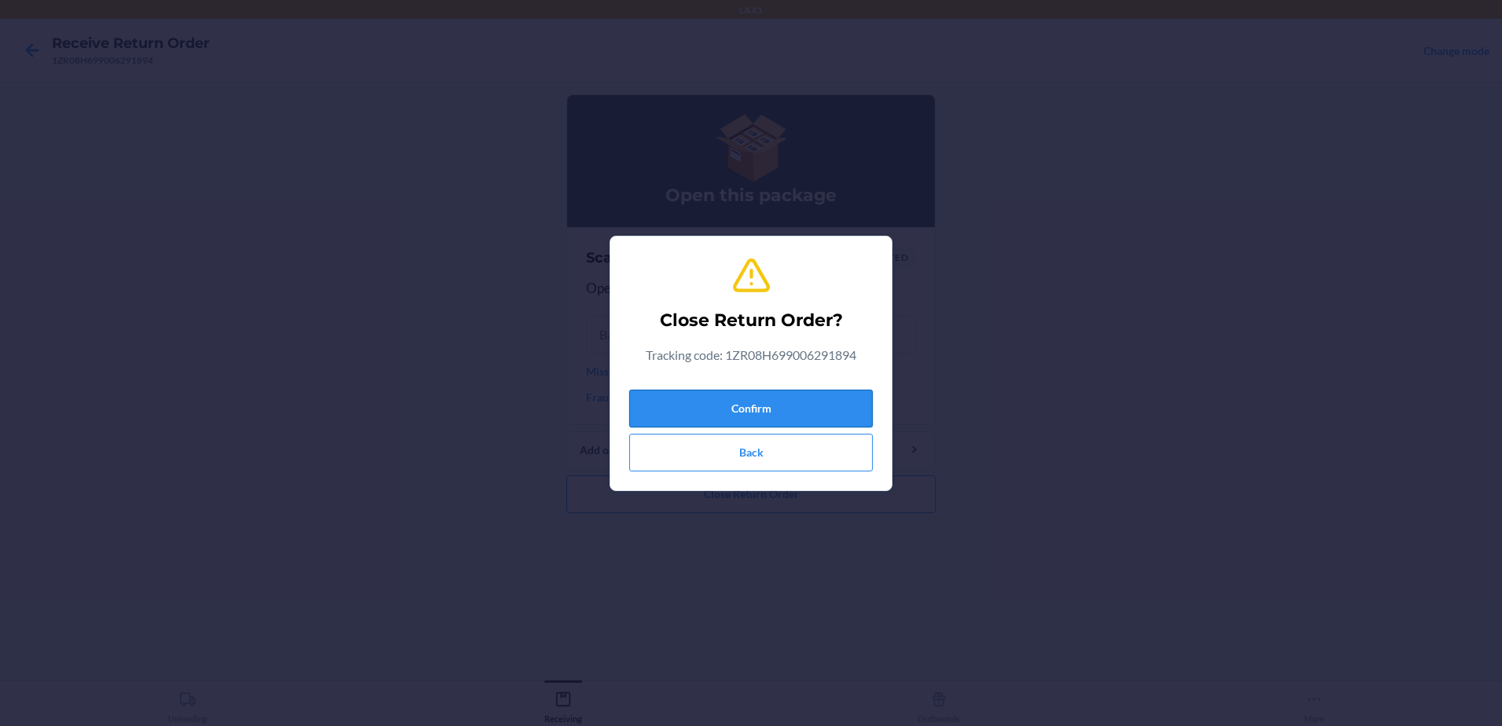
click at [822, 415] on button "Confirm" at bounding box center [750, 409] width 243 height 38
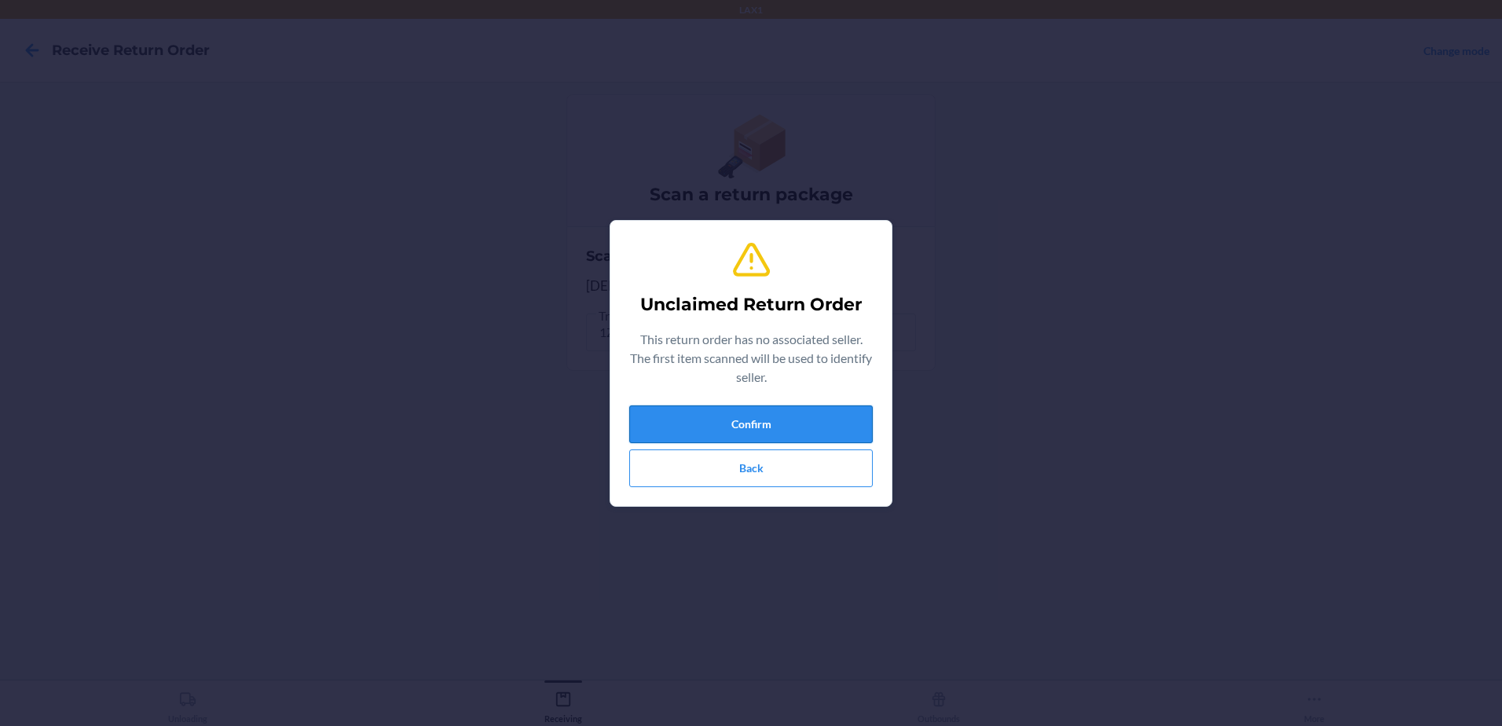
click at [823, 423] on button "Confirm" at bounding box center [750, 424] width 243 height 38
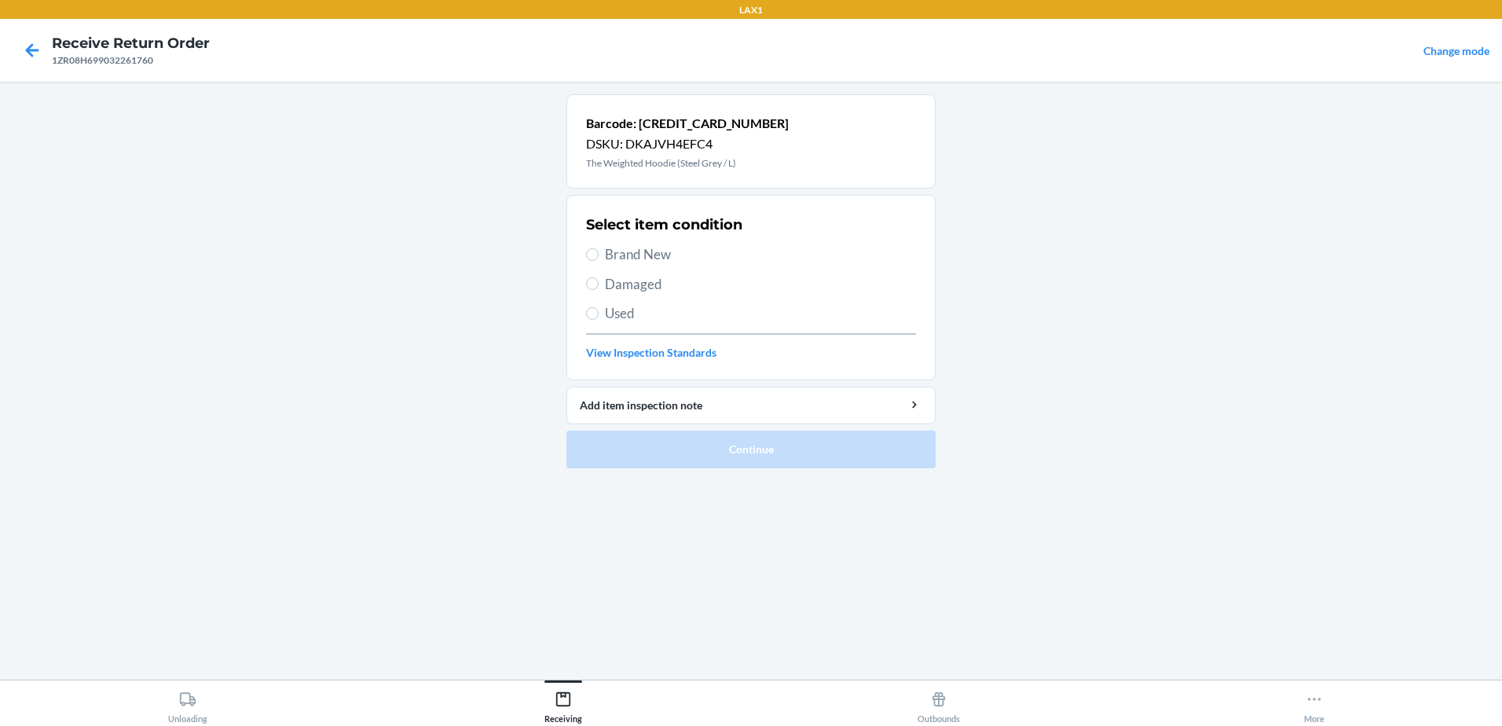
click at [573, 307] on section "Select item condition Brand New Damaged Used View Inspection Standards" at bounding box center [750, 287] width 369 height 185
click at [584, 312] on section "Select item condition Brand New Damaged Used View Inspection Standards" at bounding box center [750, 287] width 369 height 185
click at [593, 312] on input "Used" at bounding box center [592, 313] width 13 height 13
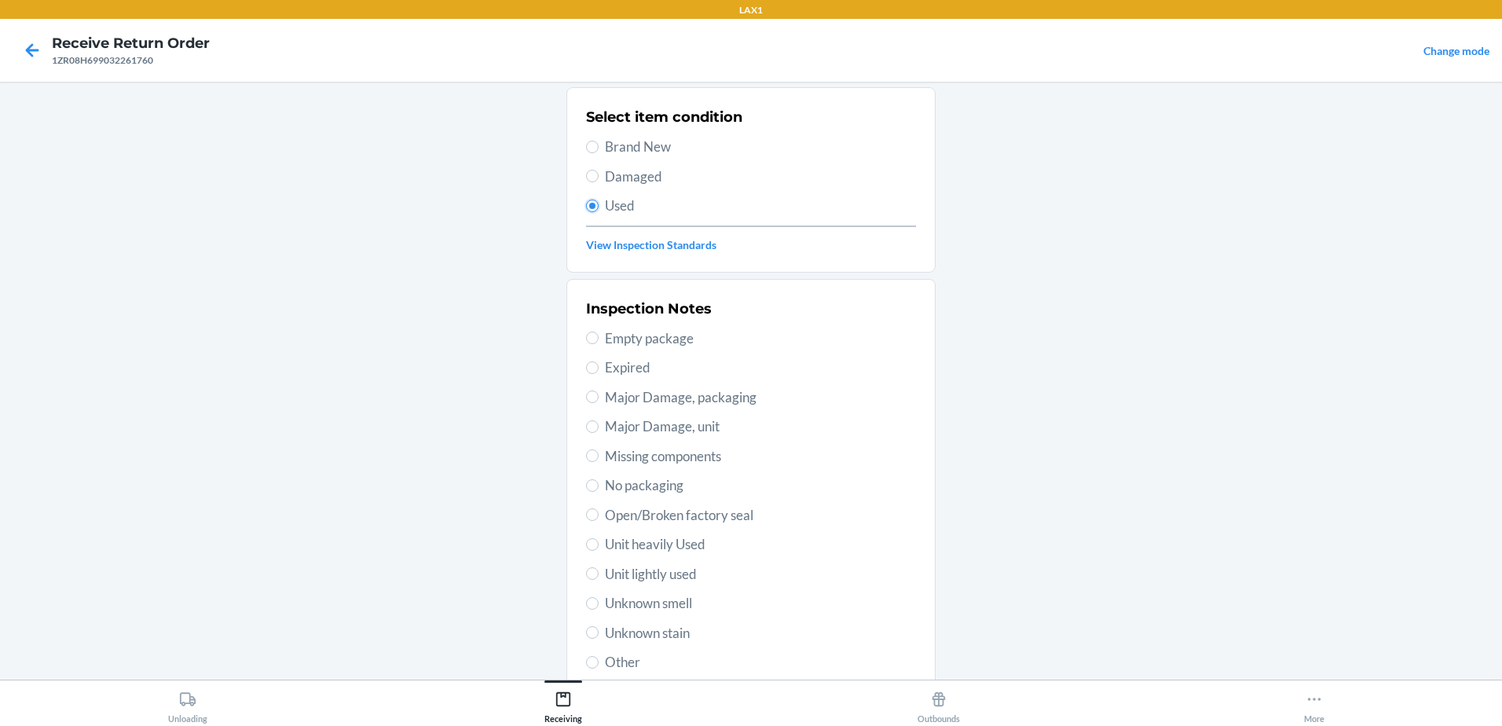
scroll to position [221, 0]
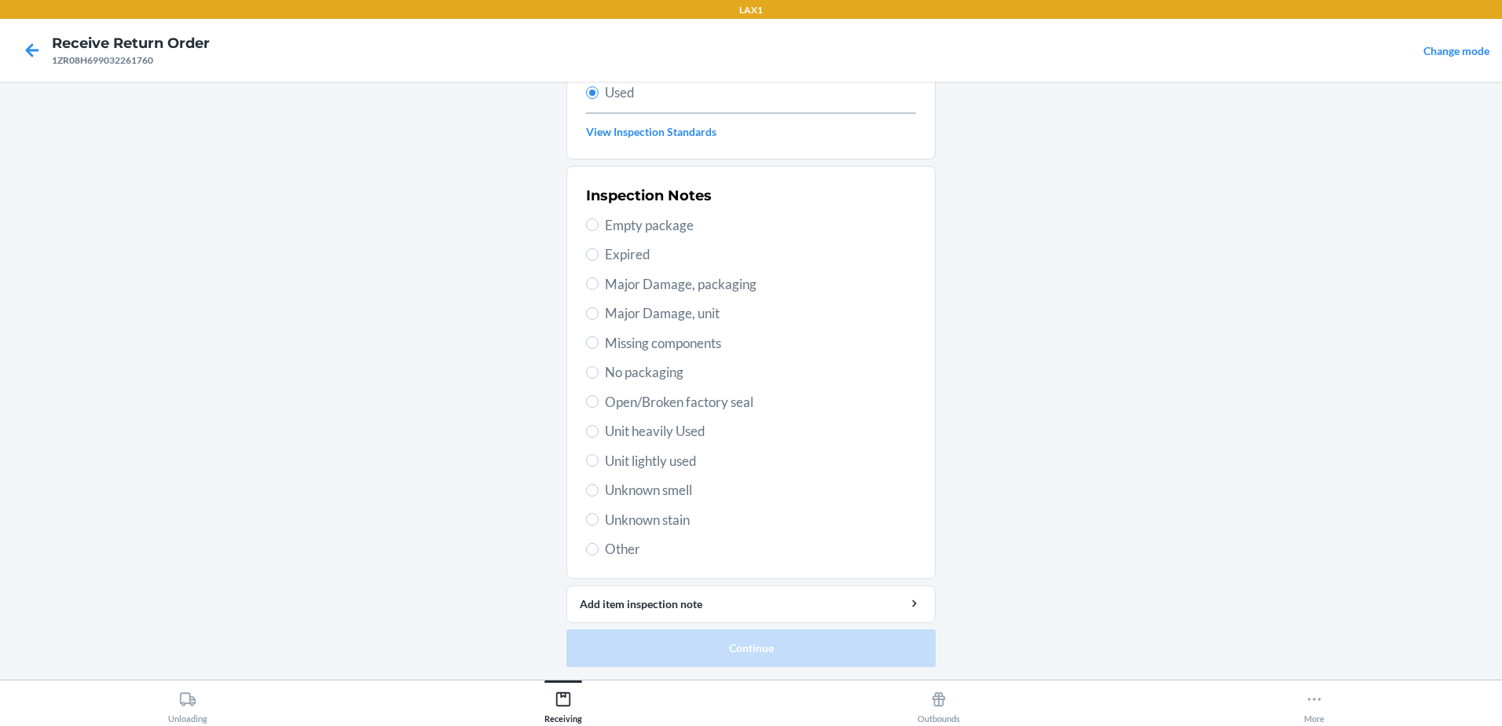
click at [593, 456] on label "Unit lightly used" at bounding box center [751, 461] width 330 height 20
click at [593, 456] on input "Unit lightly used" at bounding box center [592, 460] width 13 height 13
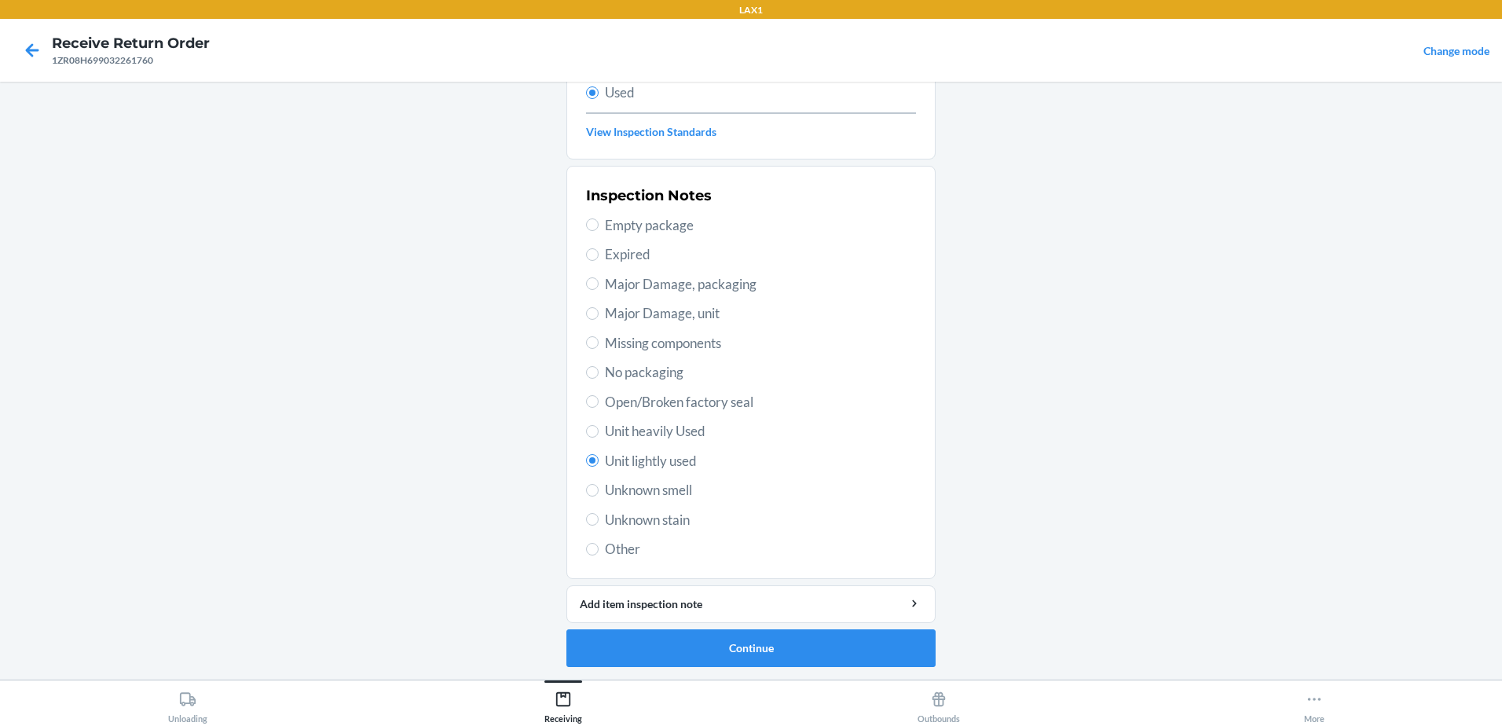
click at [596, 430] on label "Unit heavily Used" at bounding box center [751, 431] width 330 height 20
click at [596, 430] on input "Unit heavily Used" at bounding box center [592, 431] width 13 height 13
click at [788, 652] on button "Continue" at bounding box center [750, 648] width 369 height 38
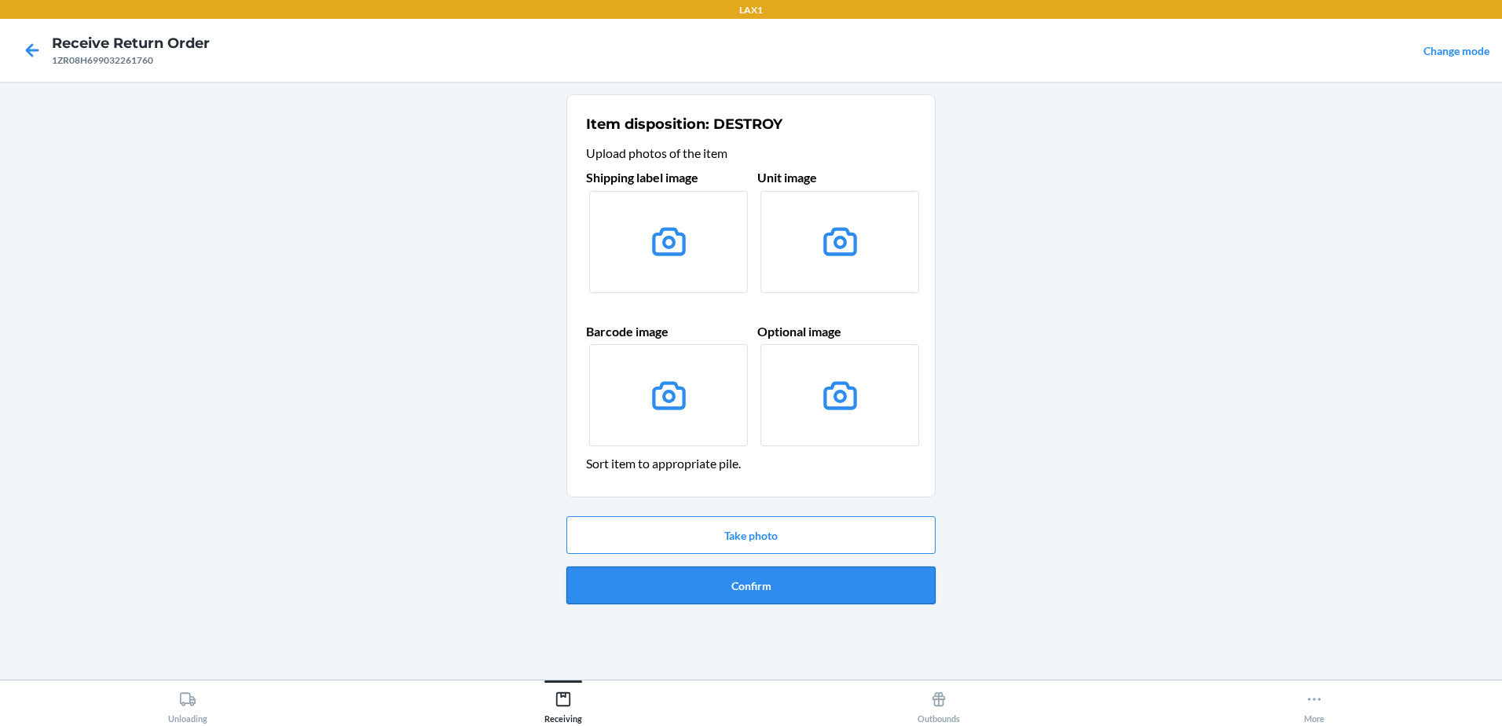
click at [814, 582] on button "Confirm" at bounding box center [750, 585] width 369 height 38
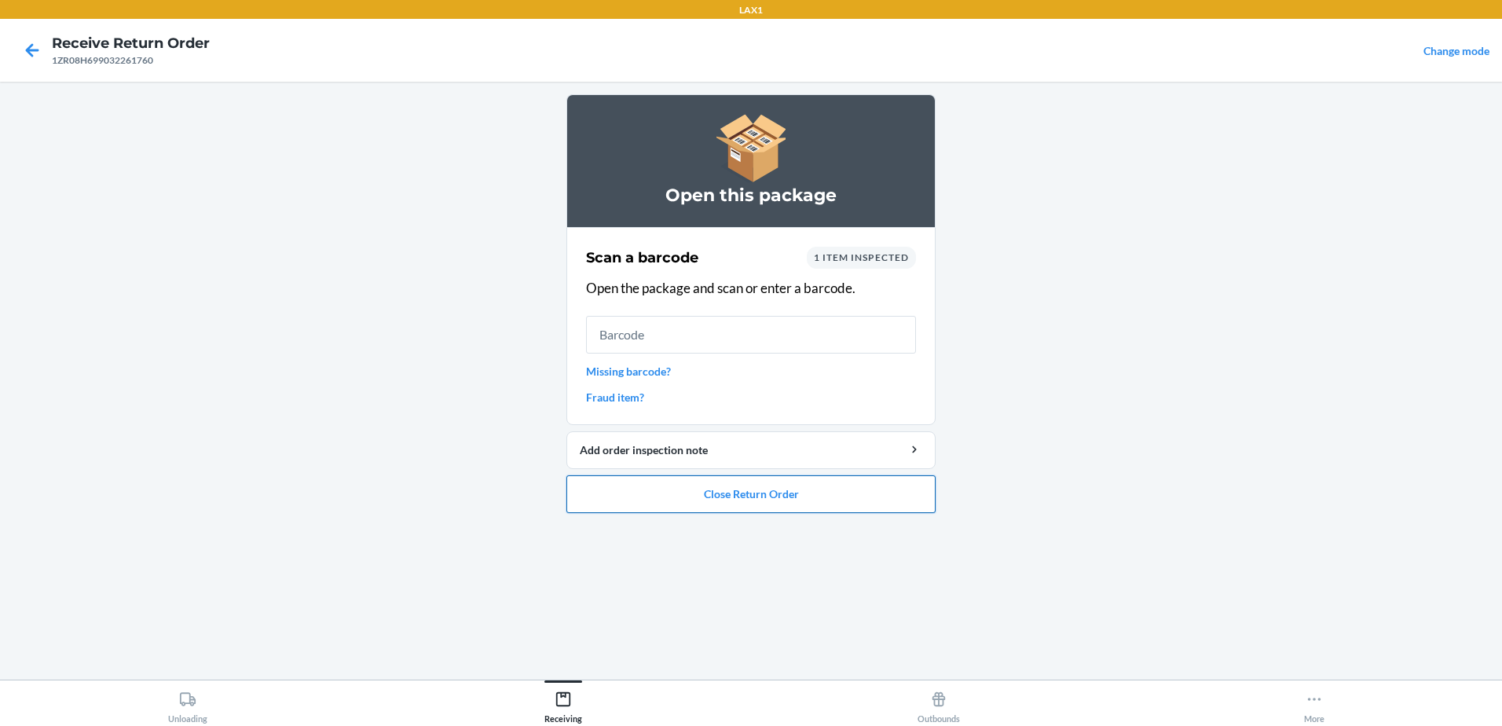
click at [837, 498] on button "Close Return Order" at bounding box center [750, 494] width 369 height 38
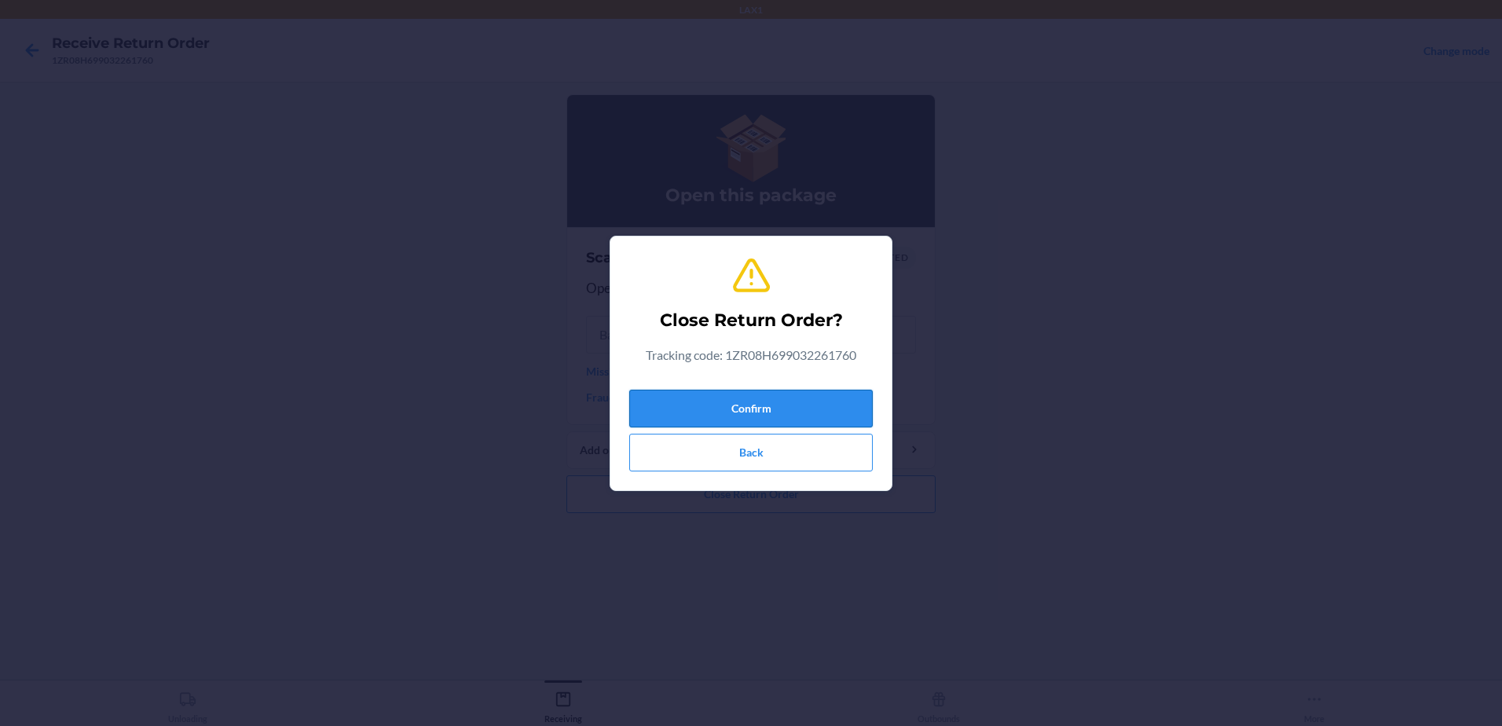
click at [760, 395] on button "Confirm" at bounding box center [750, 409] width 243 height 38
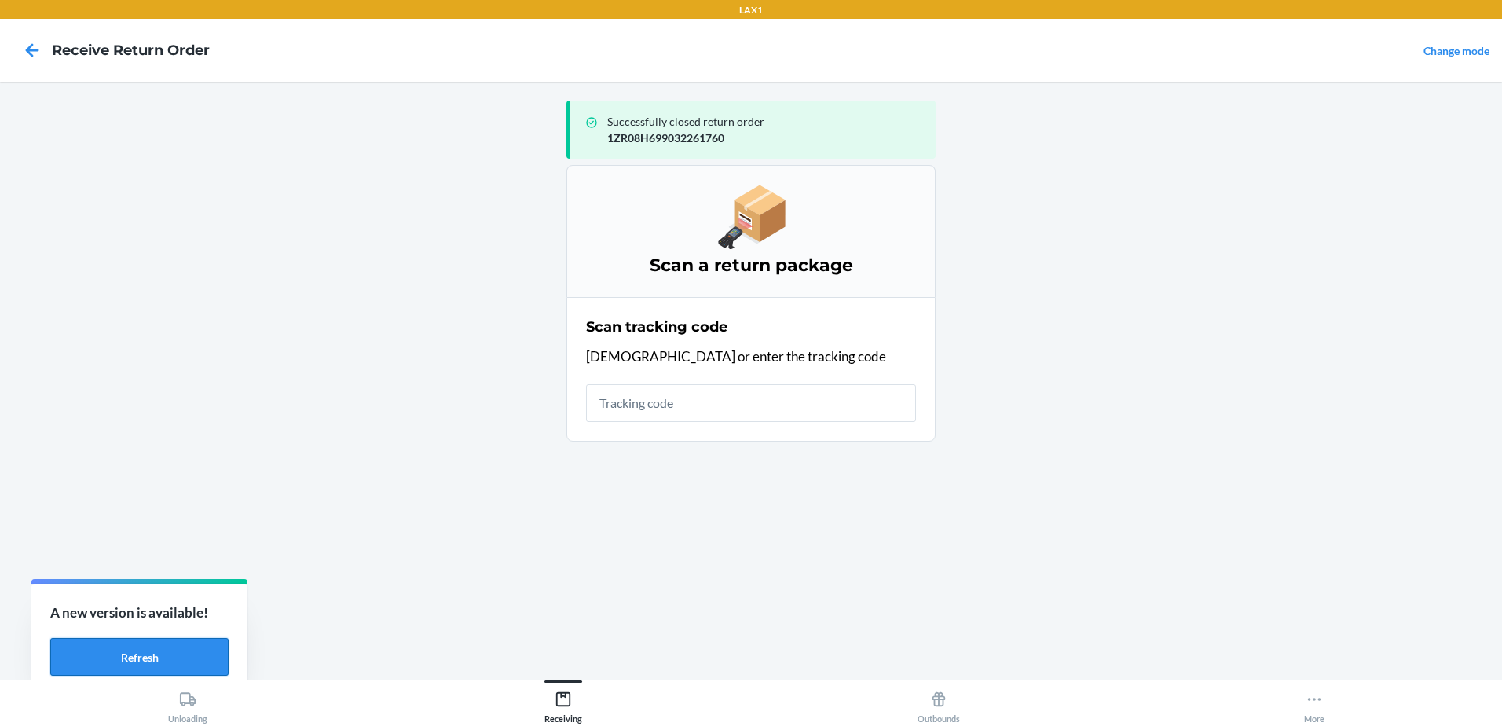
click at [187, 653] on button "Refresh" at bounding box center [139, 657] width 178 height 38
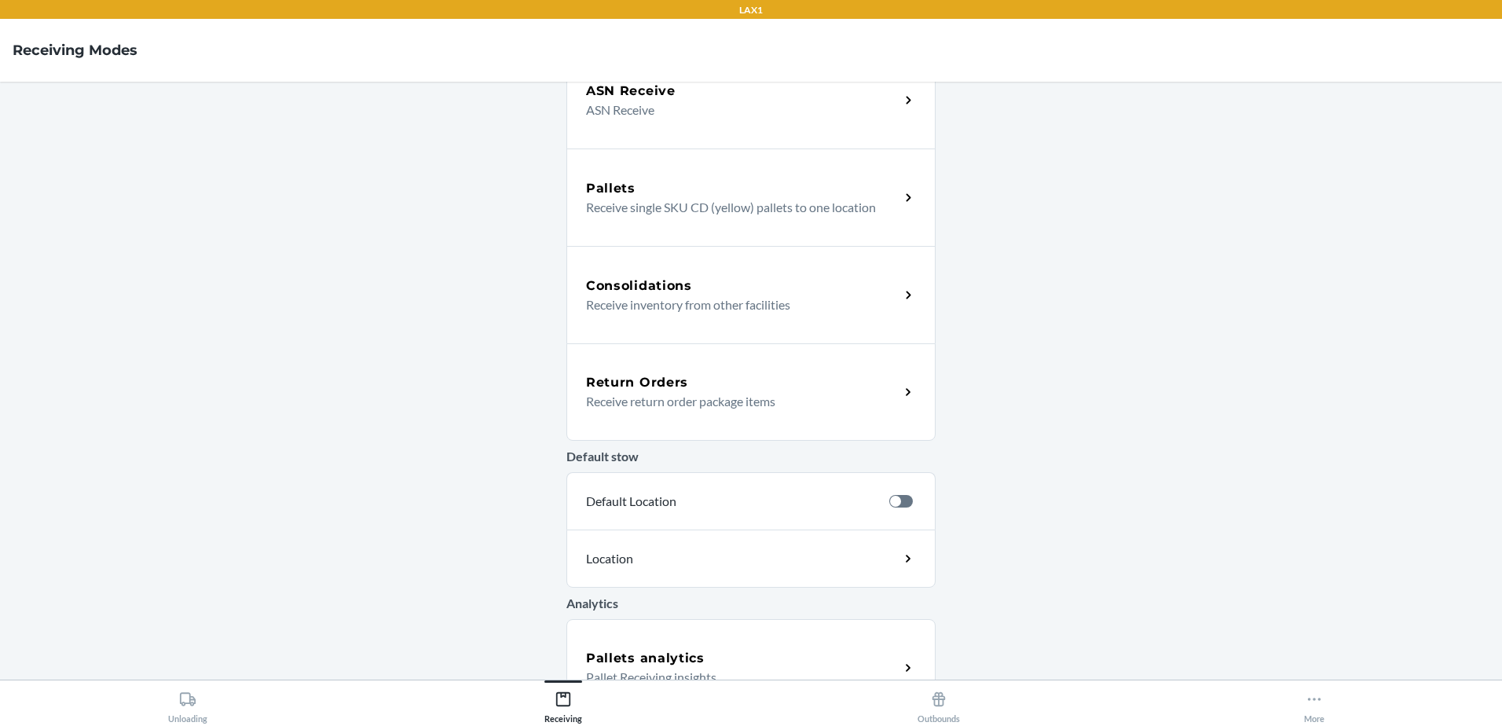
scroll to position [236, 0]
click at [701, 390] on div "Return Orders" at bounding box center [742, 381] width 313 height 19
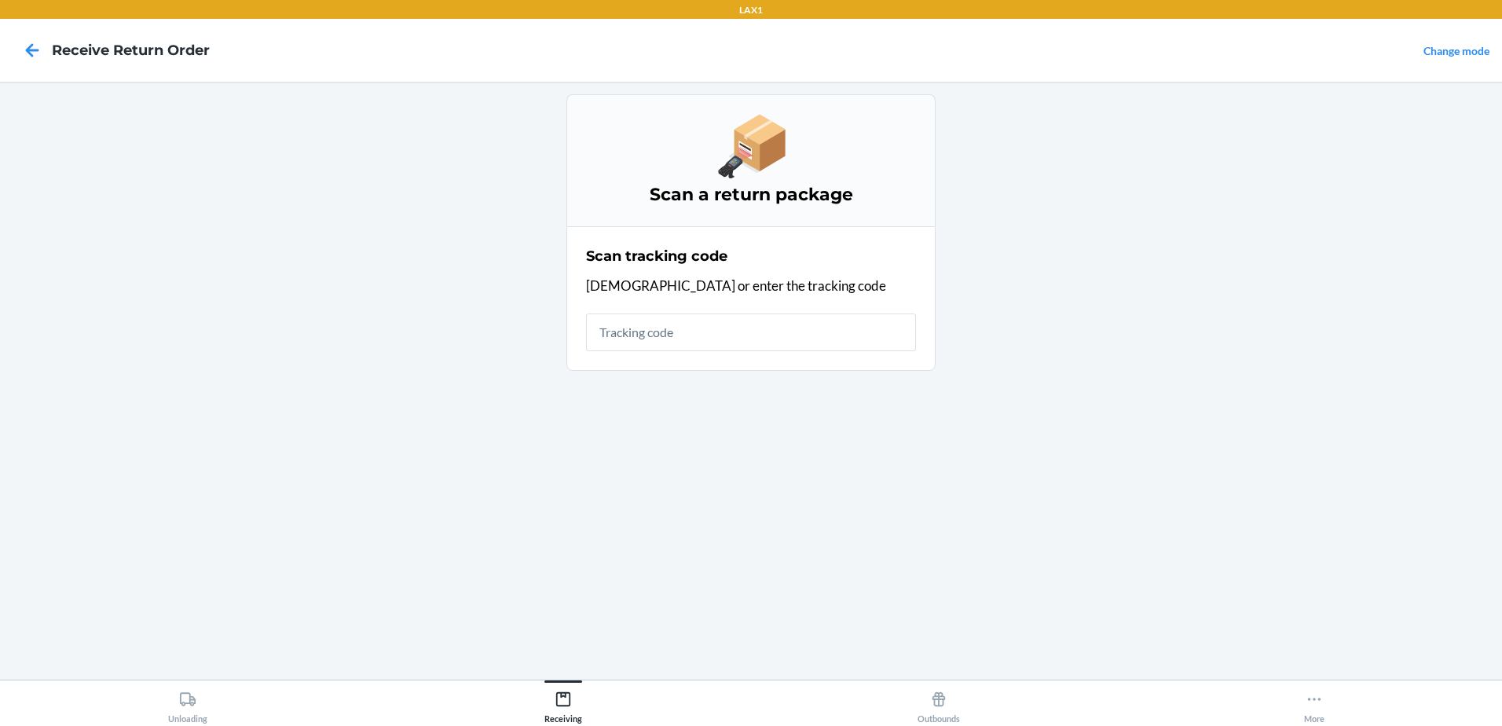
click at [684, 328] on input "text" at bounding box center [751, 332] width 330 height 38
type input "1ZR08H699005"
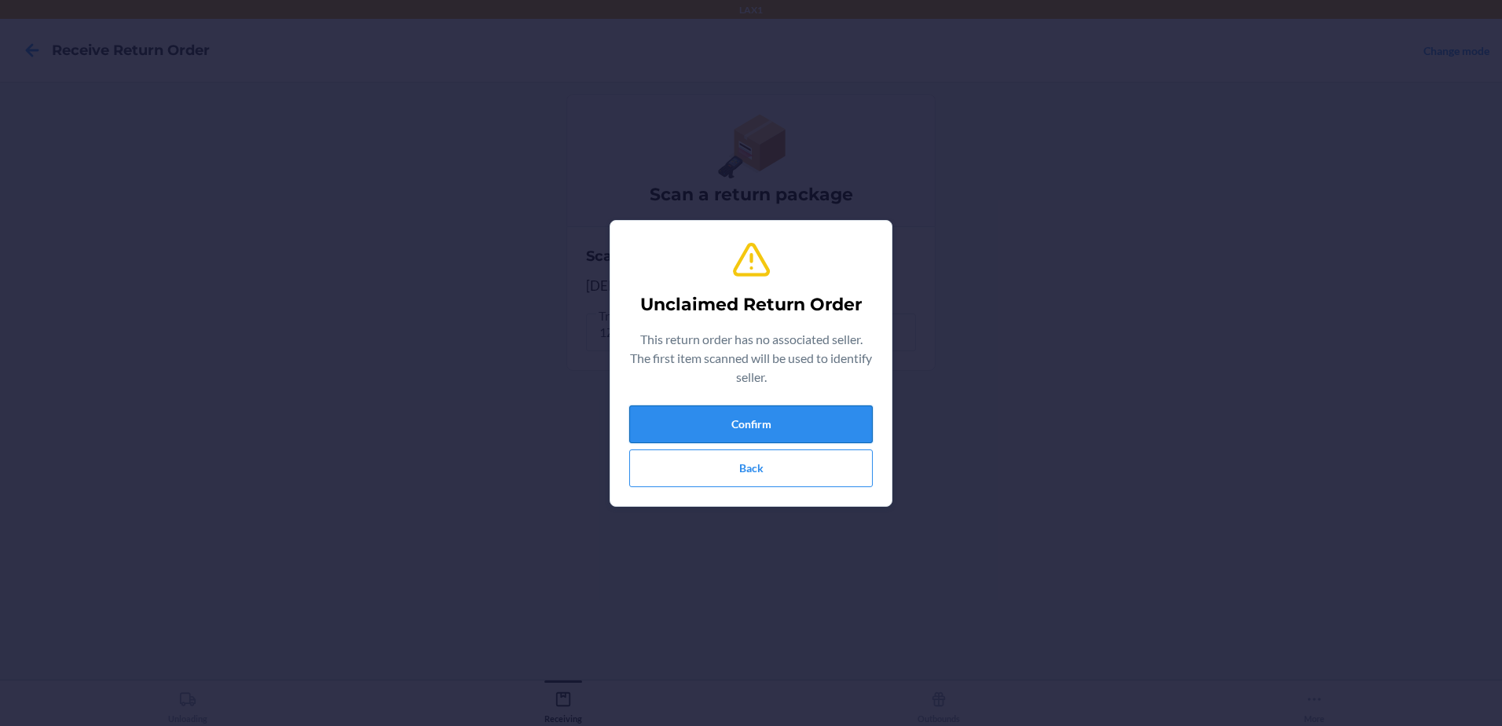
click at [864, 410] on button "Confirm" at bounding box center [750, 424] width 243 height 38
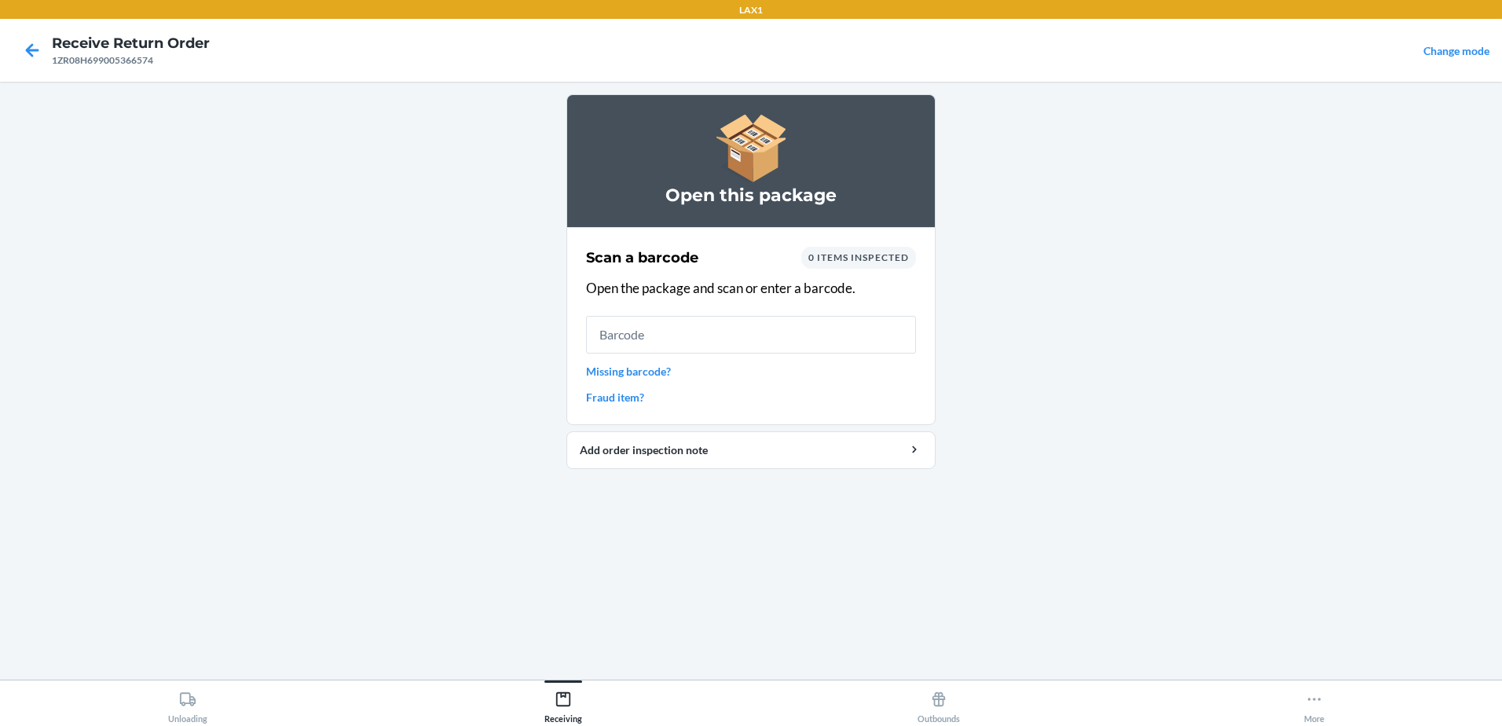
drag, startPoint x: 478, startPoint y: 200, endPoint x: 1278, endPoint y: 386, distance: 821.6
click at [1278, 386] on main "Open this package Scan a barcode 0 items inspected Open the package and scan or…" at bounding box center [751, 381] width 1502 height 598
click at [650, 340] on input "text" at bounding box center [751, 335] width 330 height 38
click at [629, 371] on link "Missing barcode?" at bounding box center [751, 371] width 330 height 16
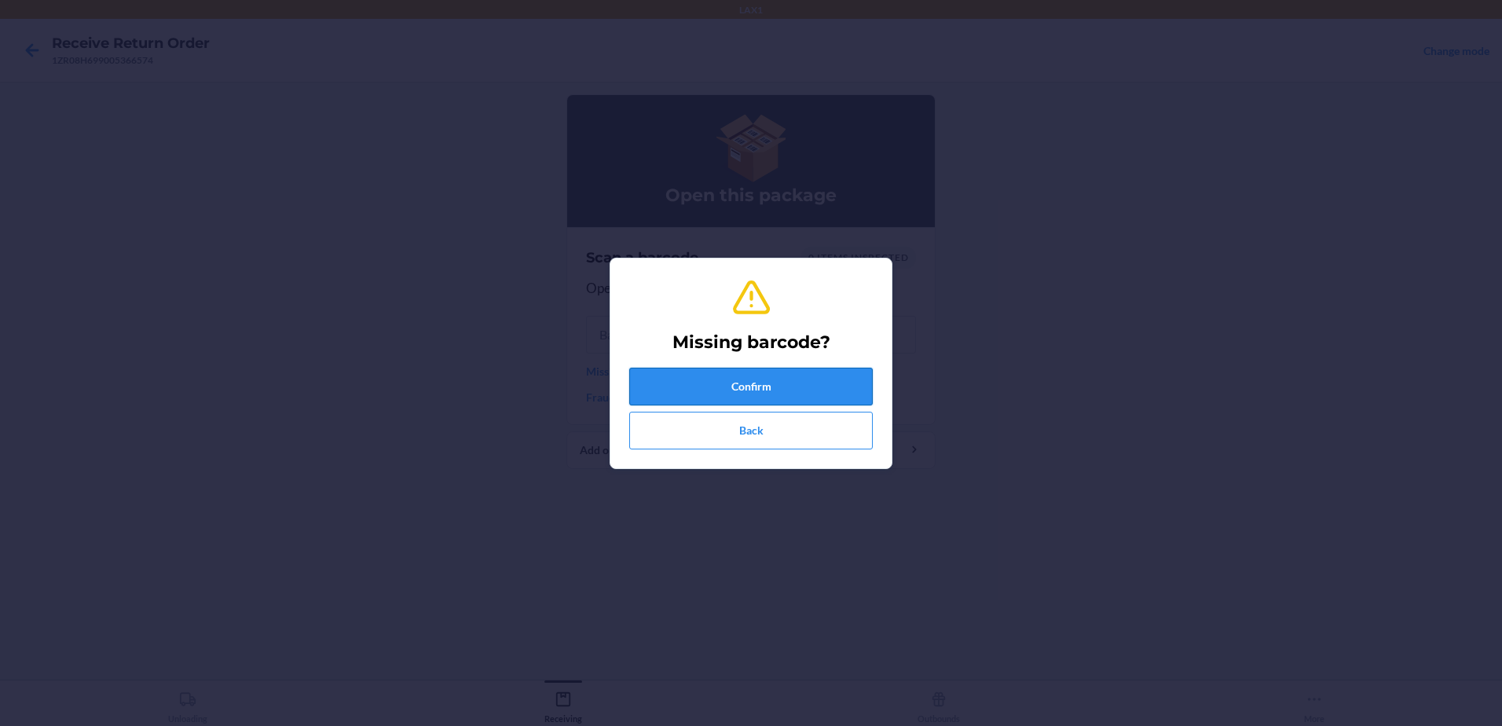
click at [788, 388] on button "Confirm" at bounding box center [750, 387] width 243 height 38
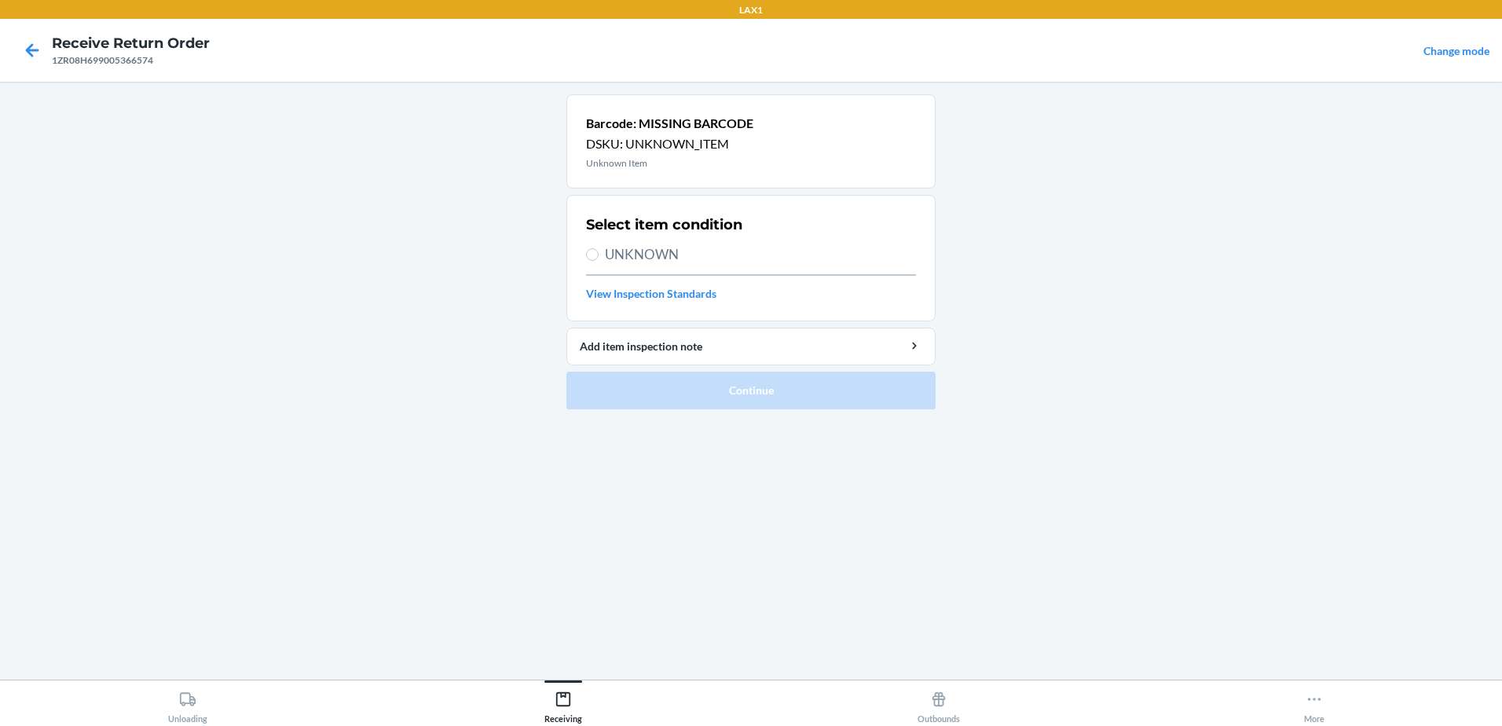
click at [602, 252] on label "UNKNOWN" at bounding box center [751, 254] width 330 height 20
click at [599, 252] on input "UNKNOWN" at bounding box center [592, 254] width 13 height 13
radio input "true"
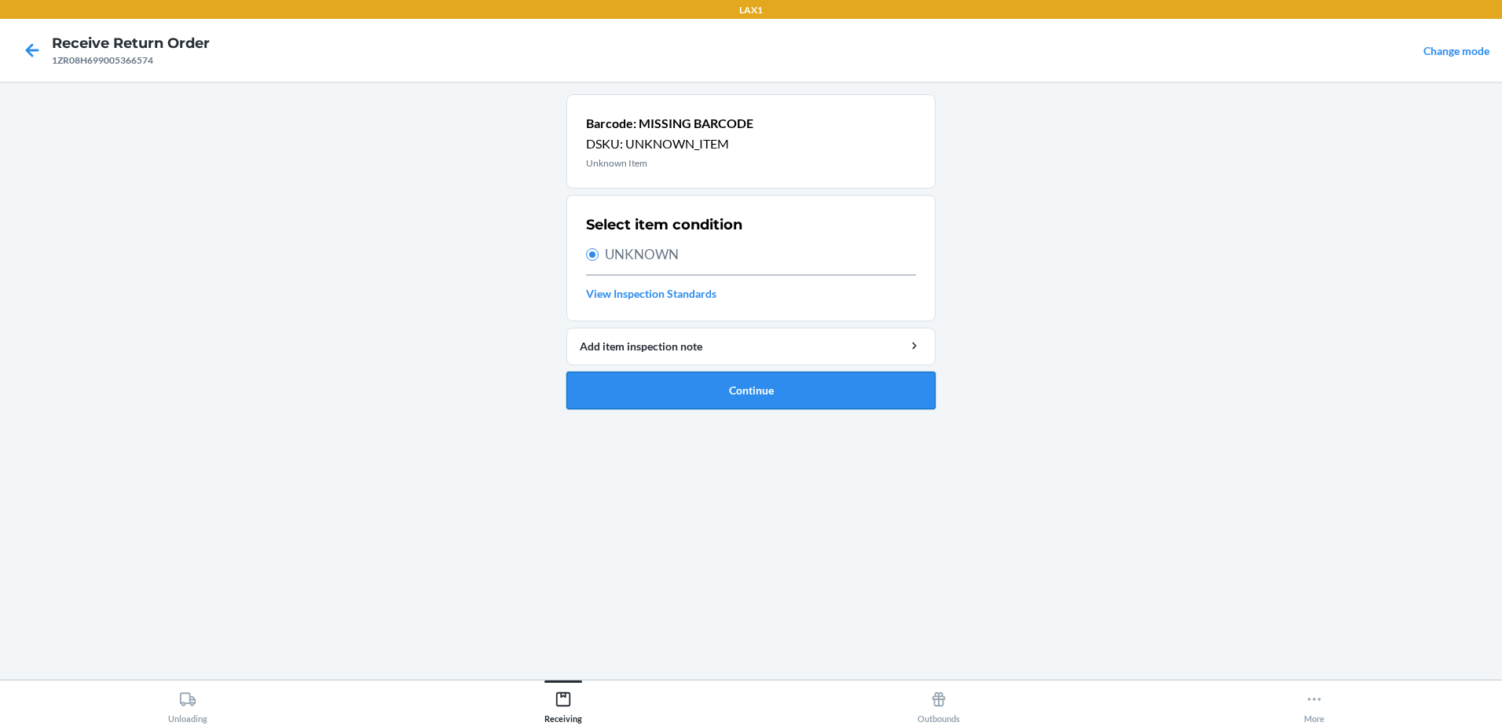
click at [735, 385] on button "Continue" at bounding box center [750, 391] width 369 height 38
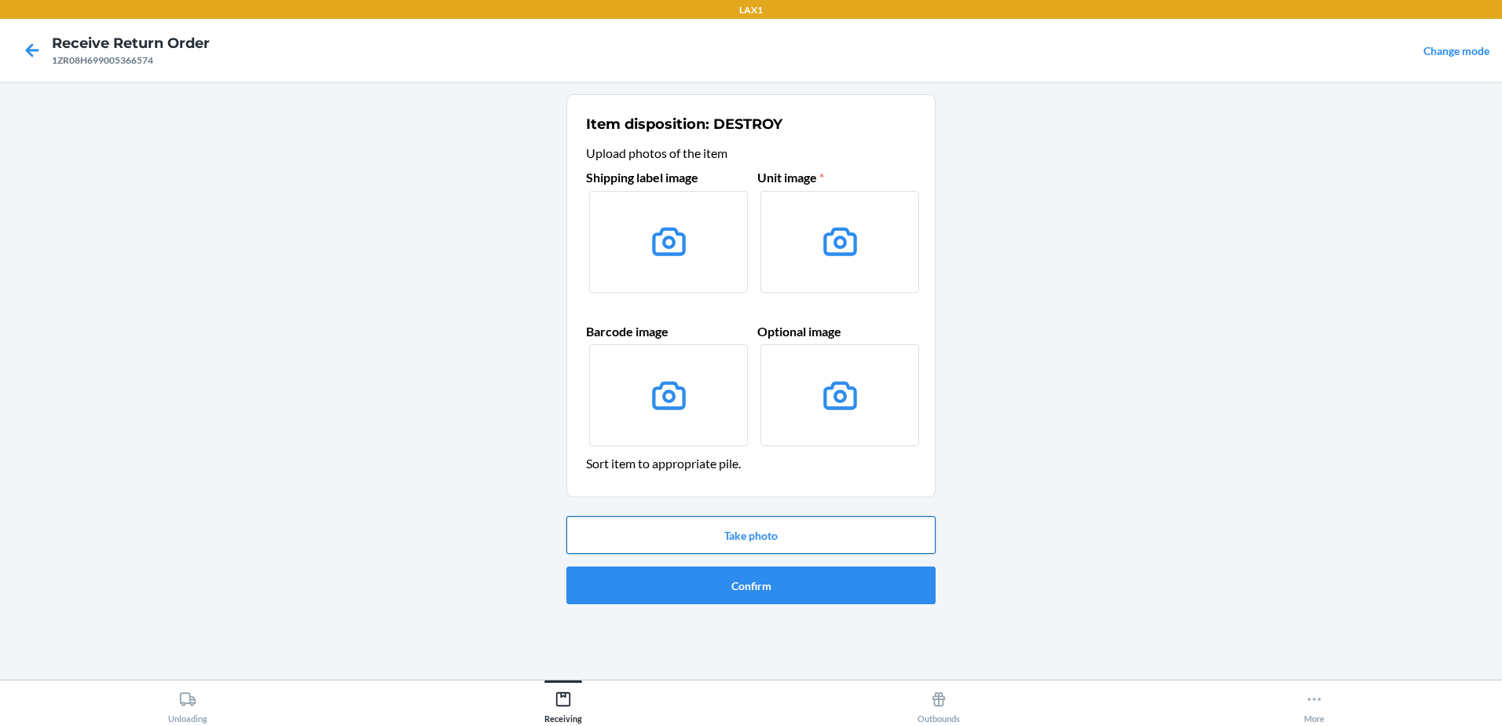
click at [811, 522] on button "Take photo" at bounding box center [750, 535] width 369 height 38
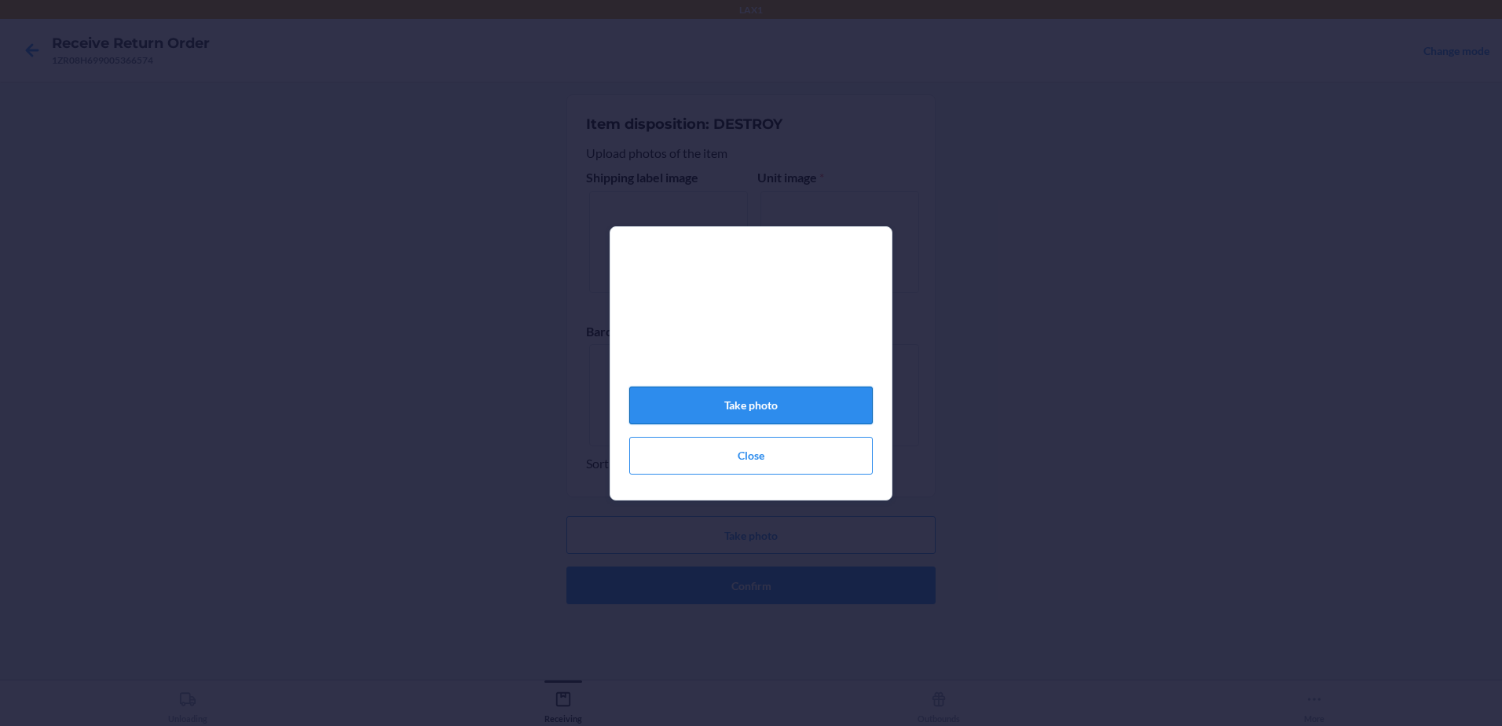
click at [859, 412] on button "Take photo" at bounding box center [750, 405] width 243 height 38
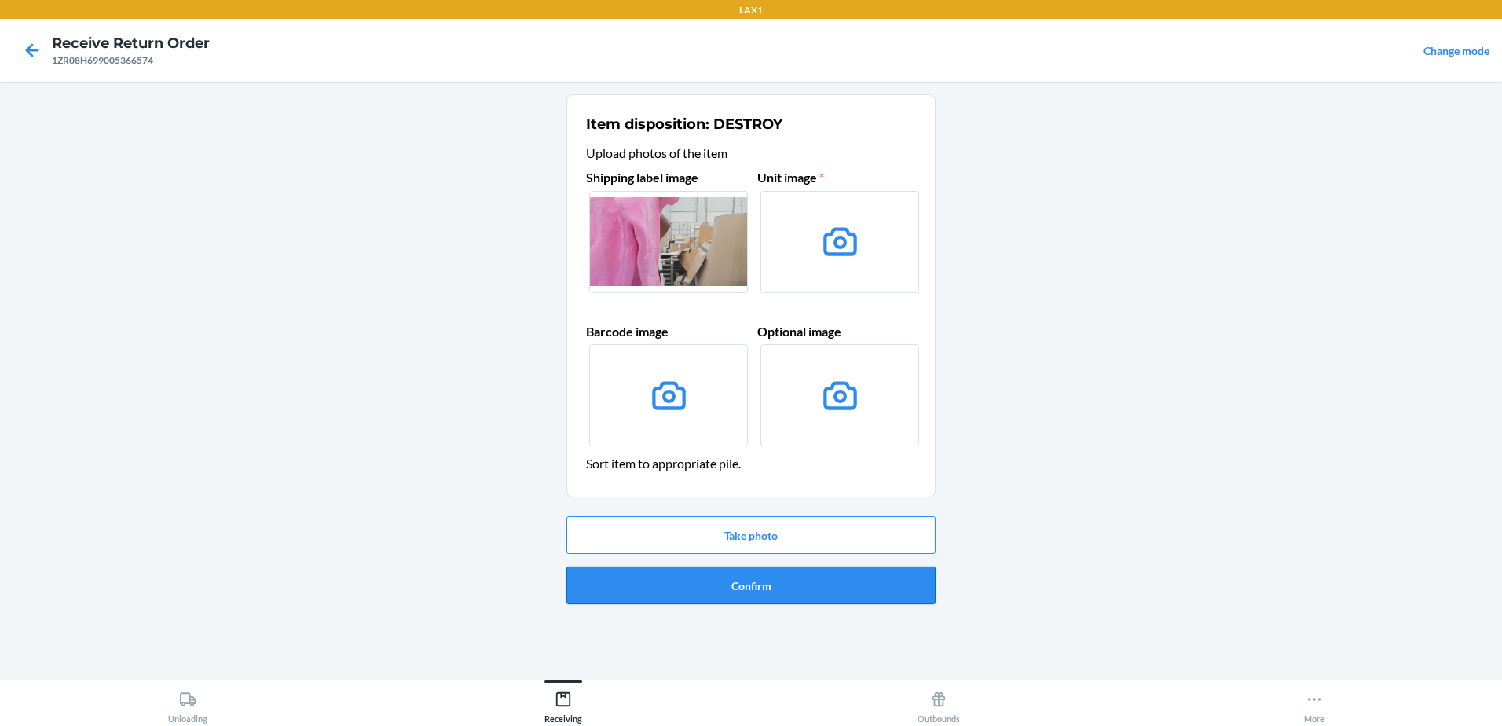
click at [778, 591] on button "Confirm" at bounding box center [750, 585] width 369 height 38
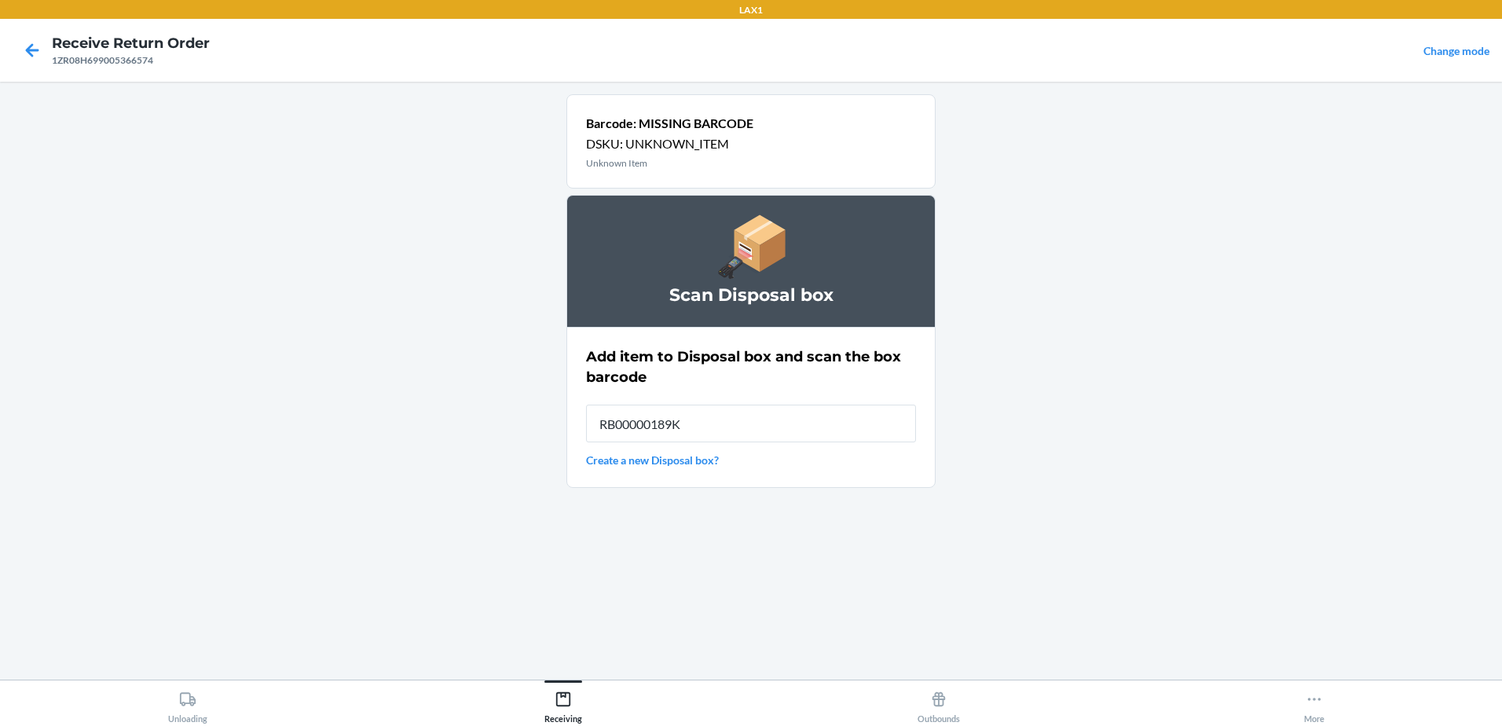
type input "RB00000189K"
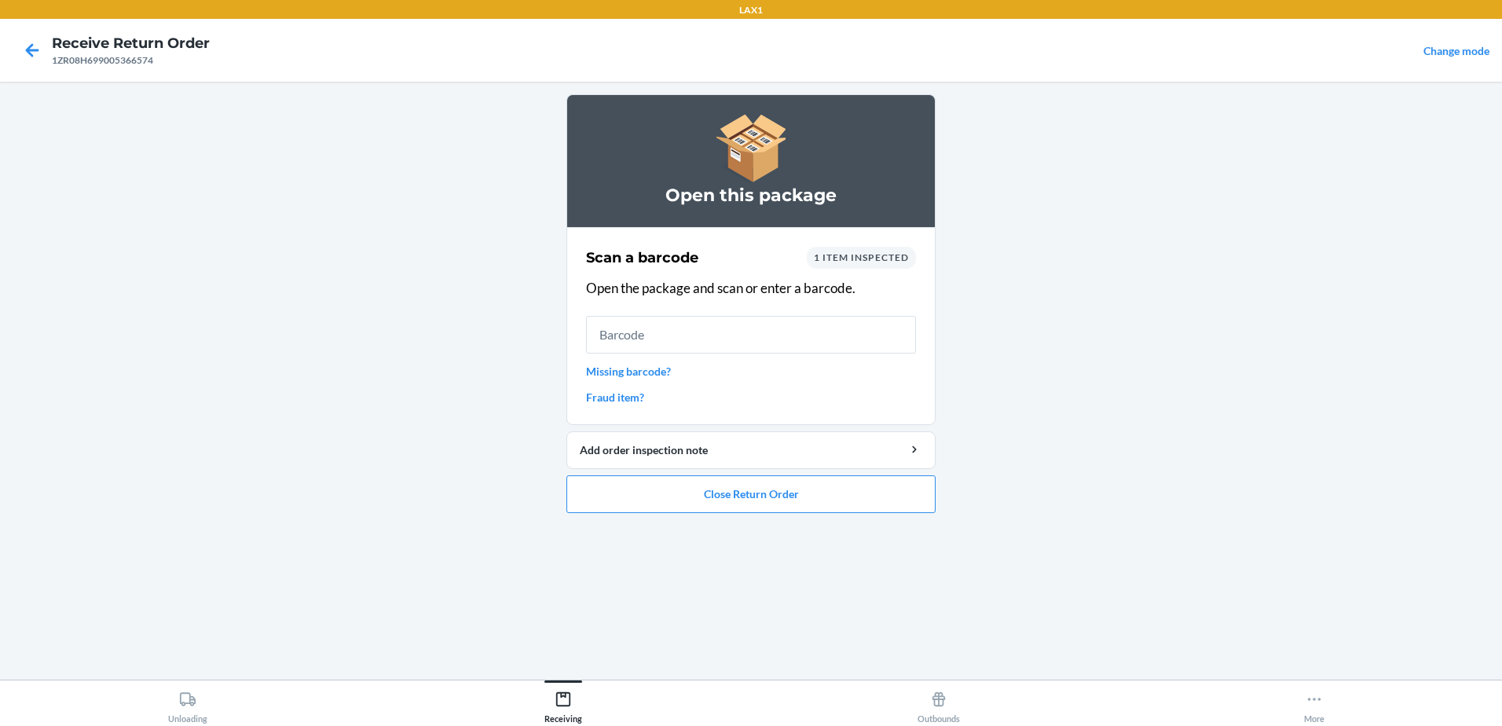
click at [654, 374] on link "Missing barcode?" at bounding box center [751, 371] width 330 height 16
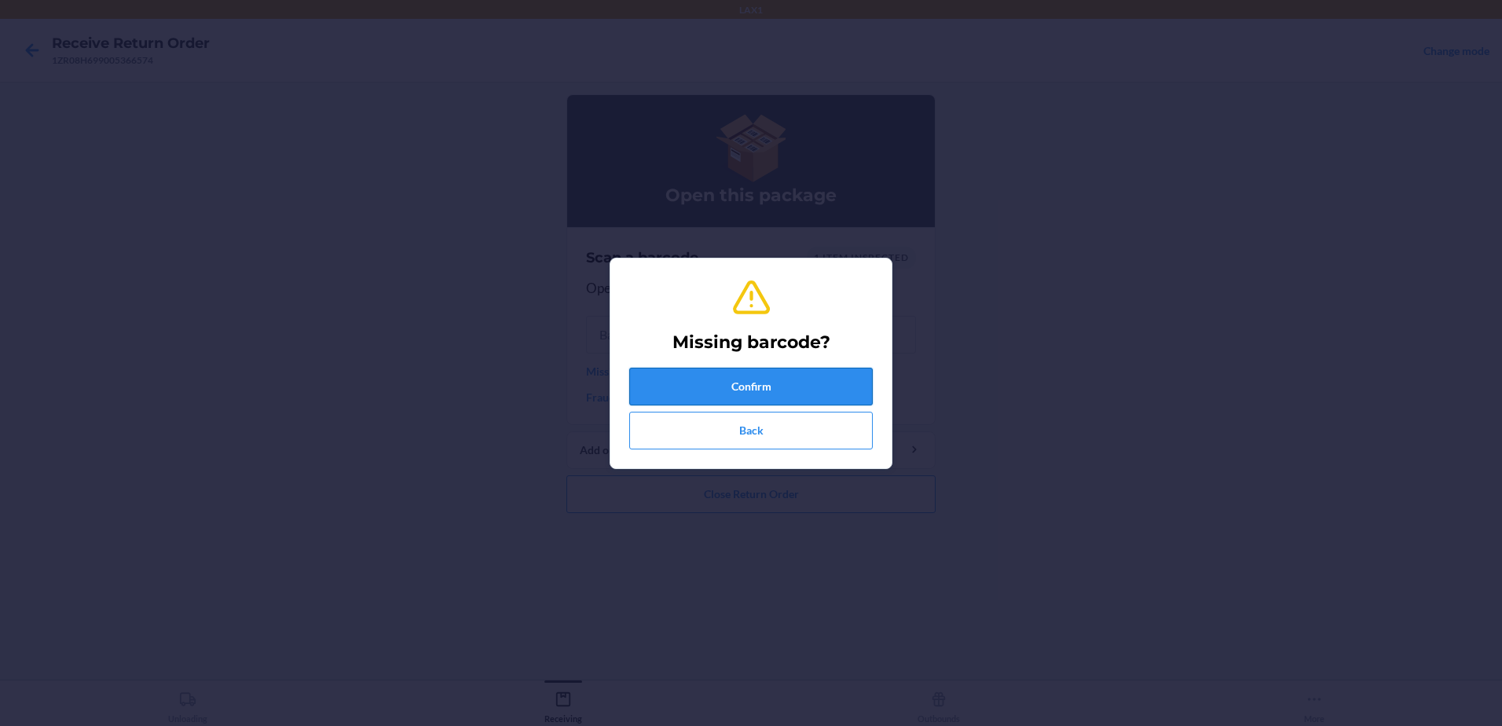
click at [752, 373] on button "Confirm" at bounding box center [750, 387] width 243 height 38
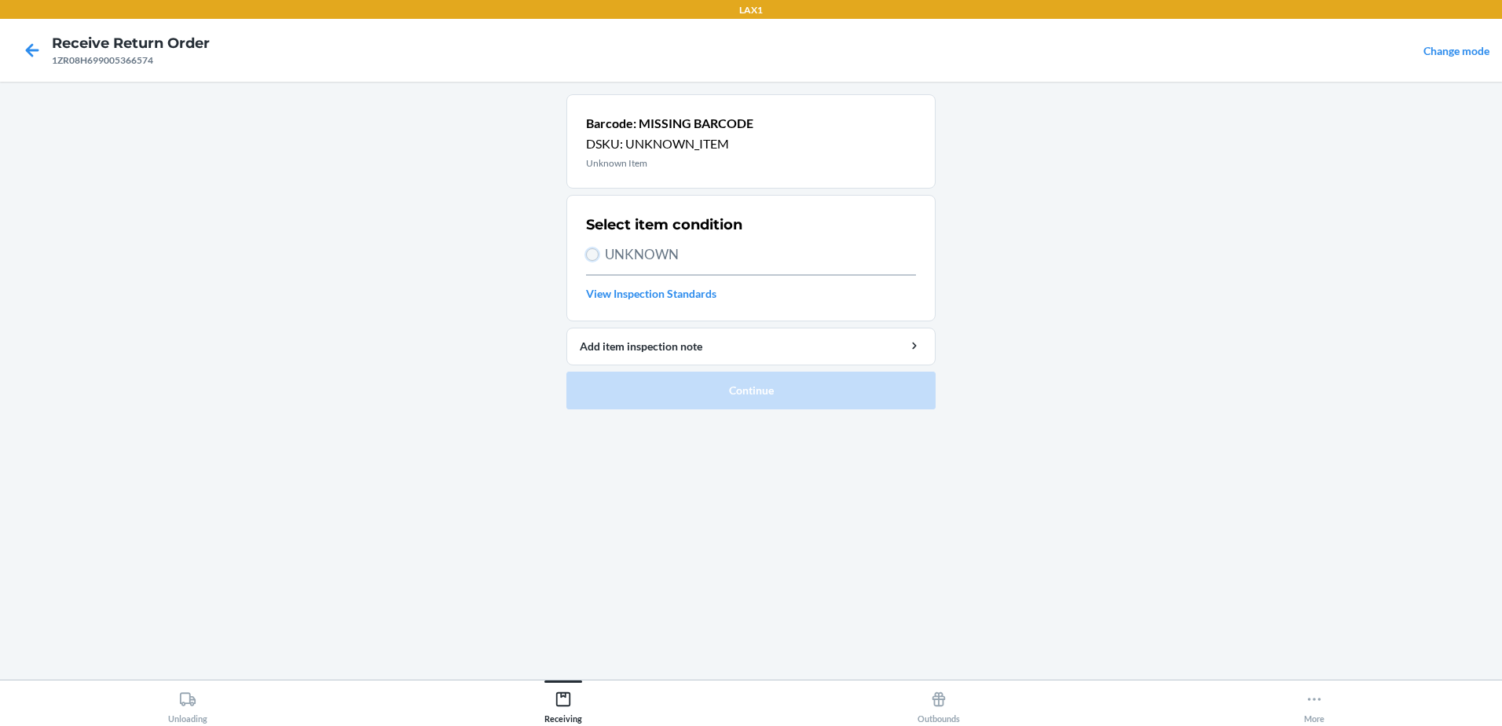
click at [588, 252] on input "UNKNOWN" at bounding box center [592, 254] width 13 height 13
radio input "true"
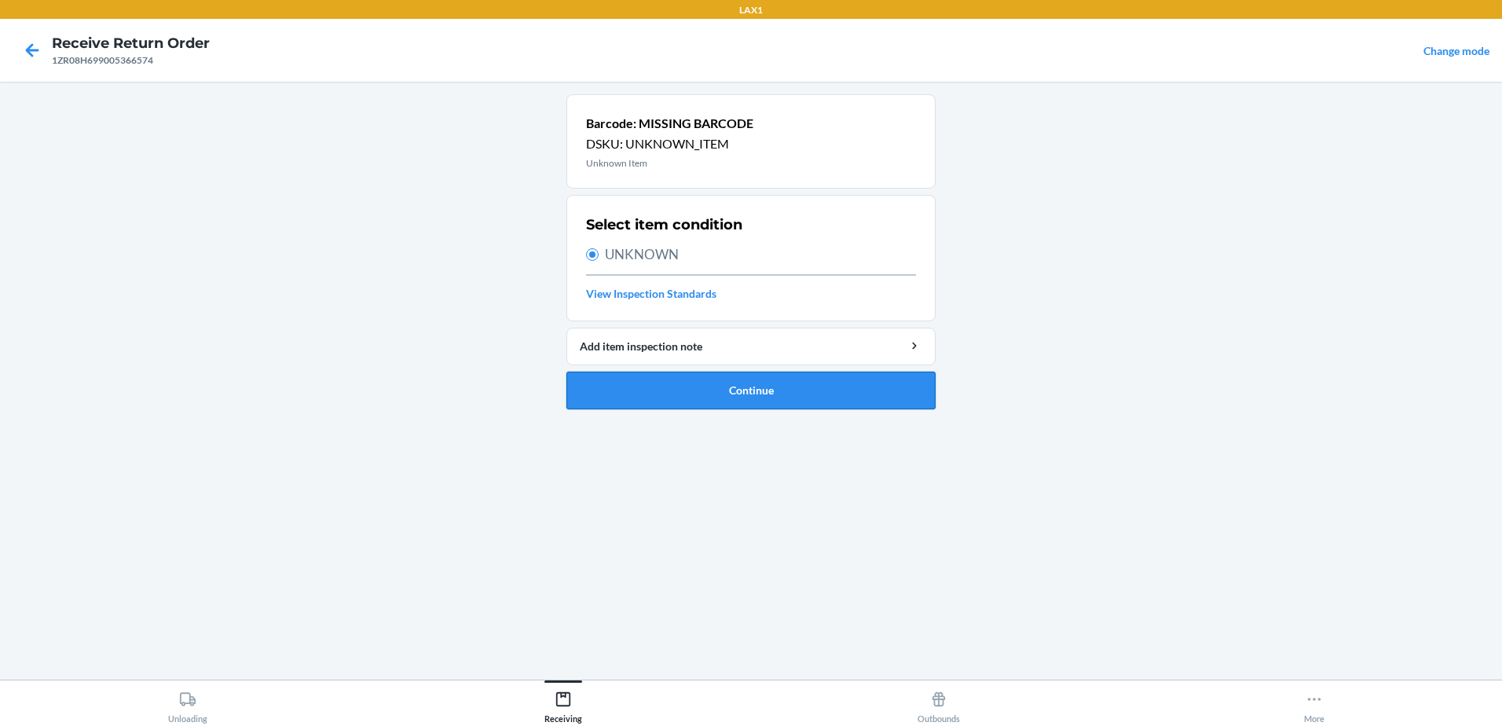
click at [822, 403] on button "Continue" at bounding box center [750, 391] width 369 height 38
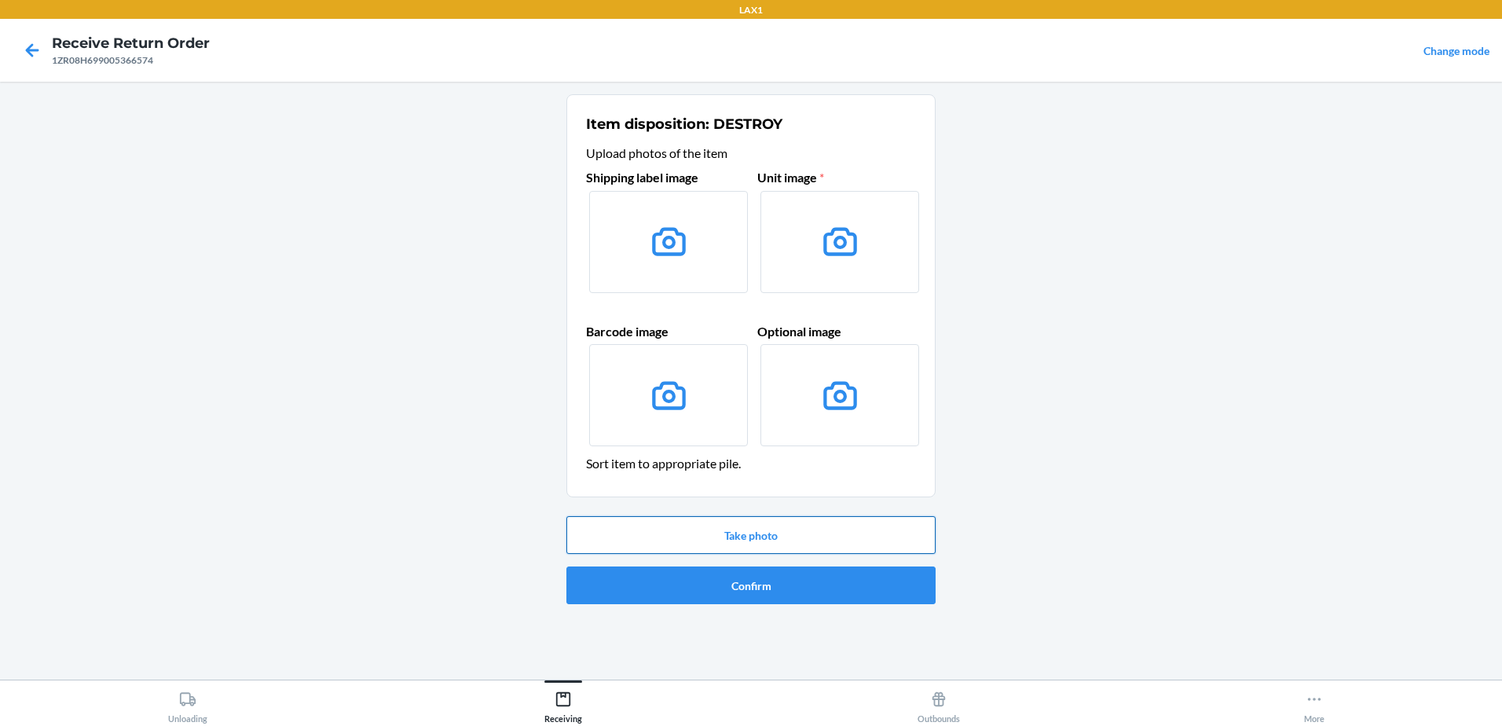
click at [756, 530] on button "Take photo" at bounding box center [750, 535] width 369 height 38
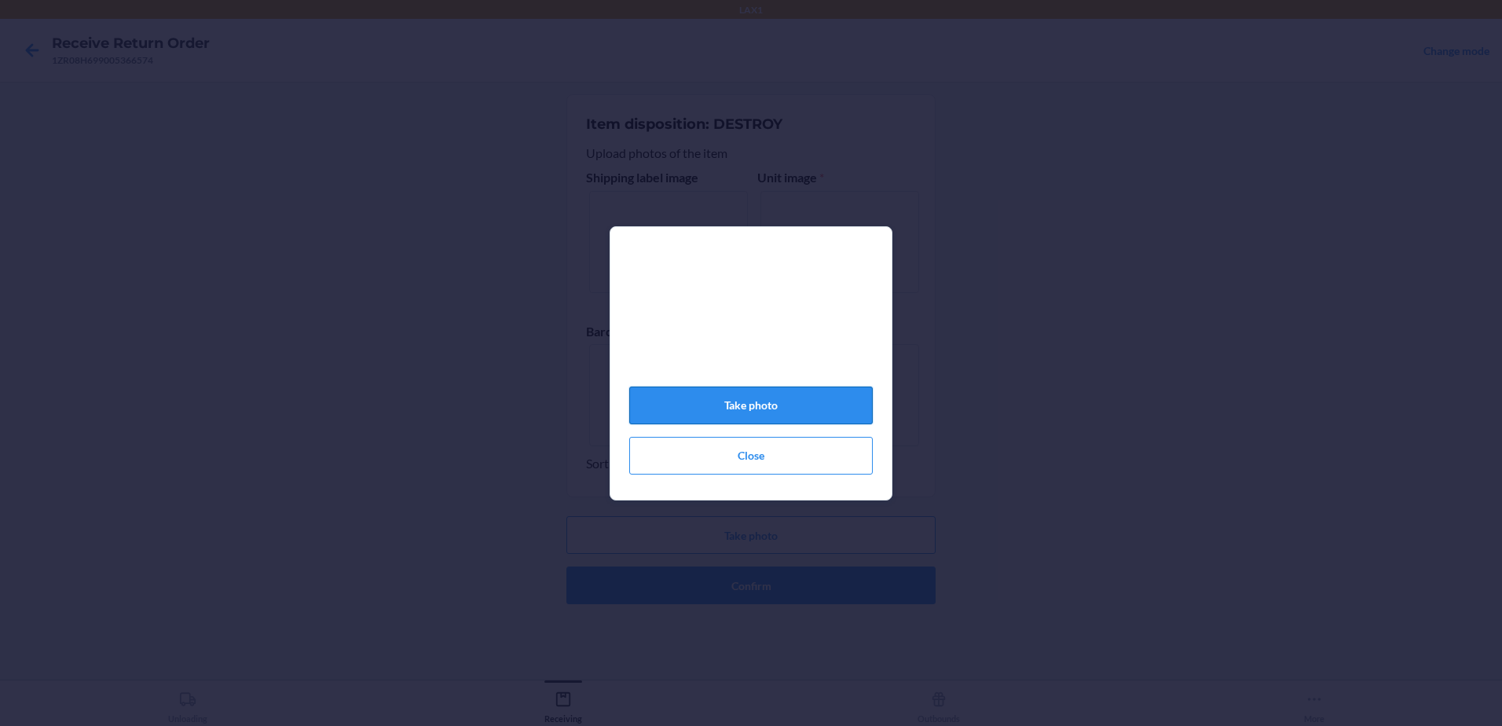
click at [743, 410] on button "Take photo" at bounding box center [750, 405] width 243 height 38
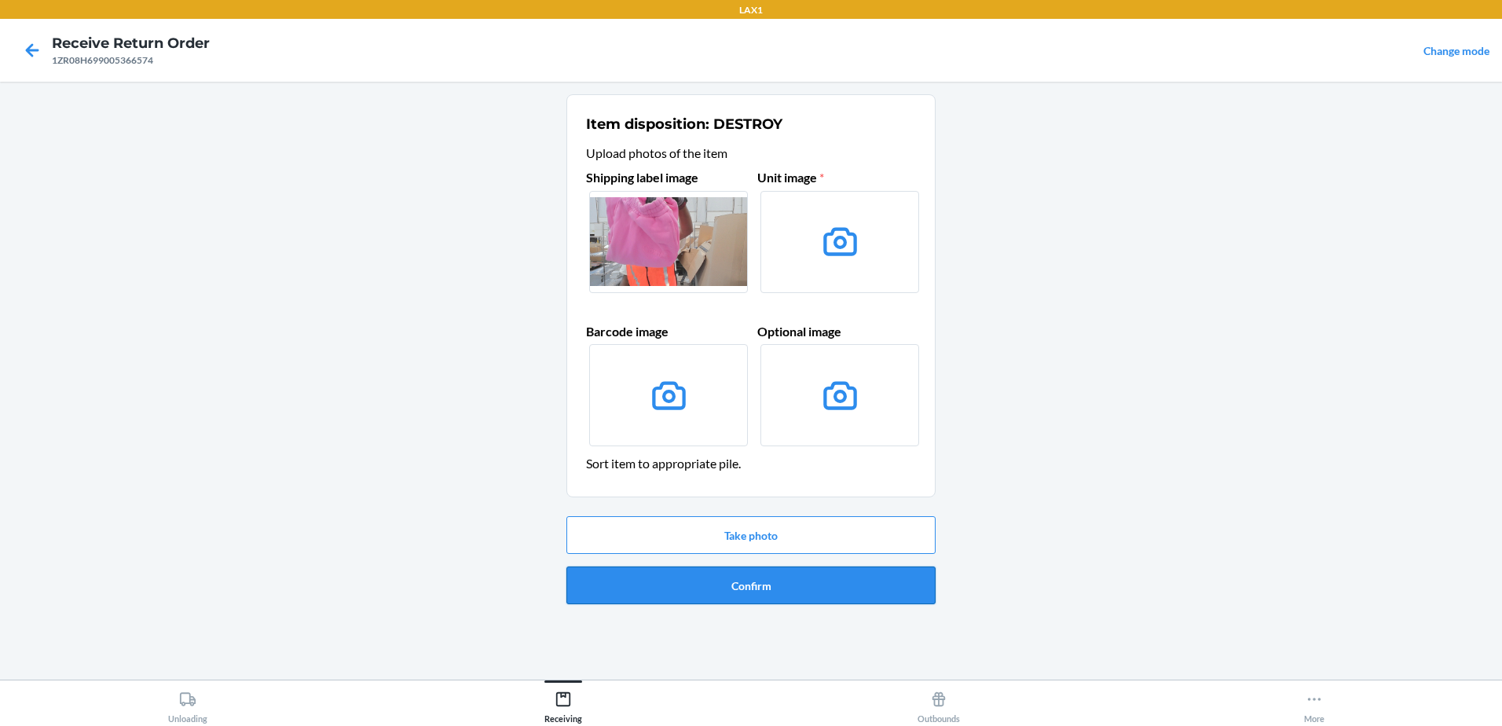
click at [805, 579] on button "Confirm" at bounding box center [750, 585] width 369 height 38
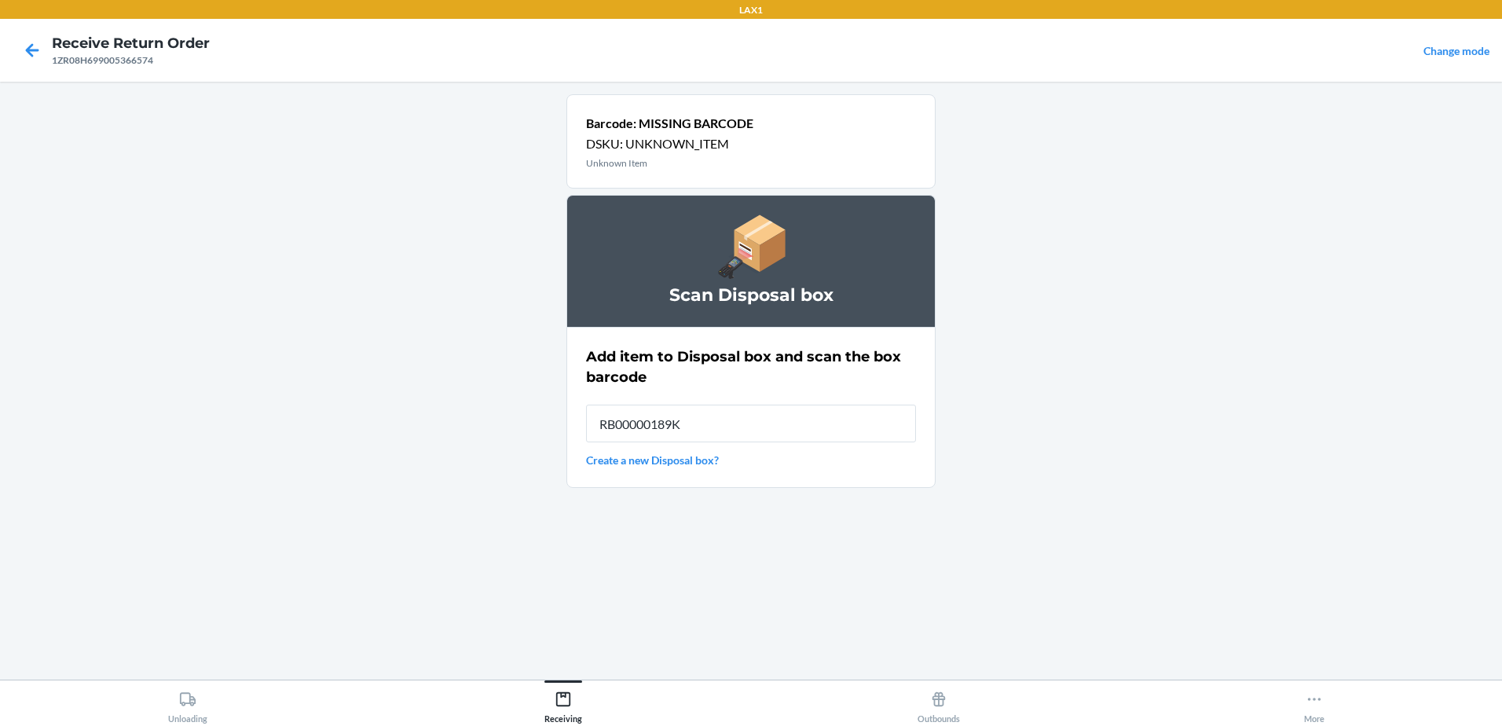
type input "RB00000189K"
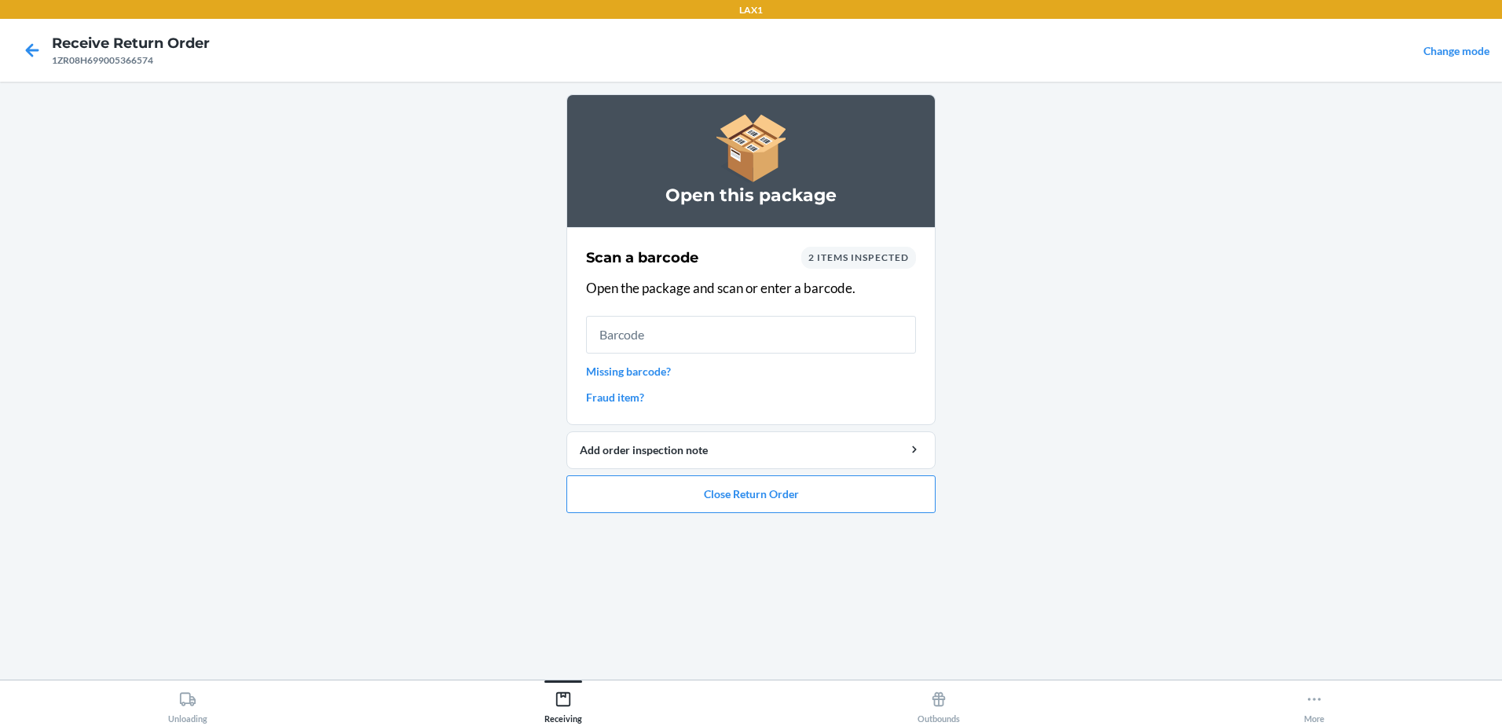
drag, startPoint x: 803, startPoint y: 518, endPoint x: 1345, endPoint y: 411, distance: 552.5
click at [1345, 411] on main "Open this package Scan a barcode 2 items inspected Open the package and scan or…" at bounding box center [751, 381] width 1502 height 598
click at [778, 485] on button "Close Return Order" at bounding box center [750, 494] width 369 height 38
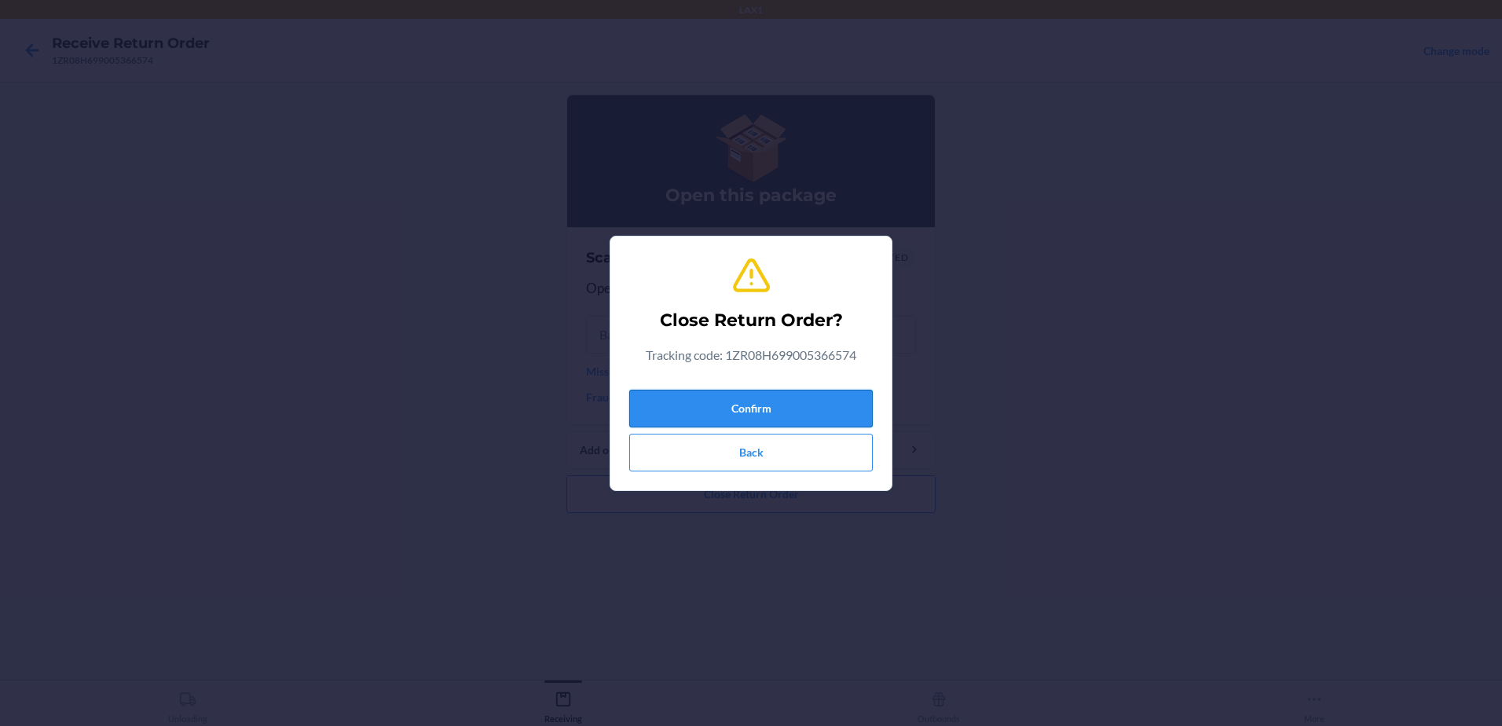
click at [772, 399] on button "Confirm" at bounding box center [750, 409] width 243 height 38
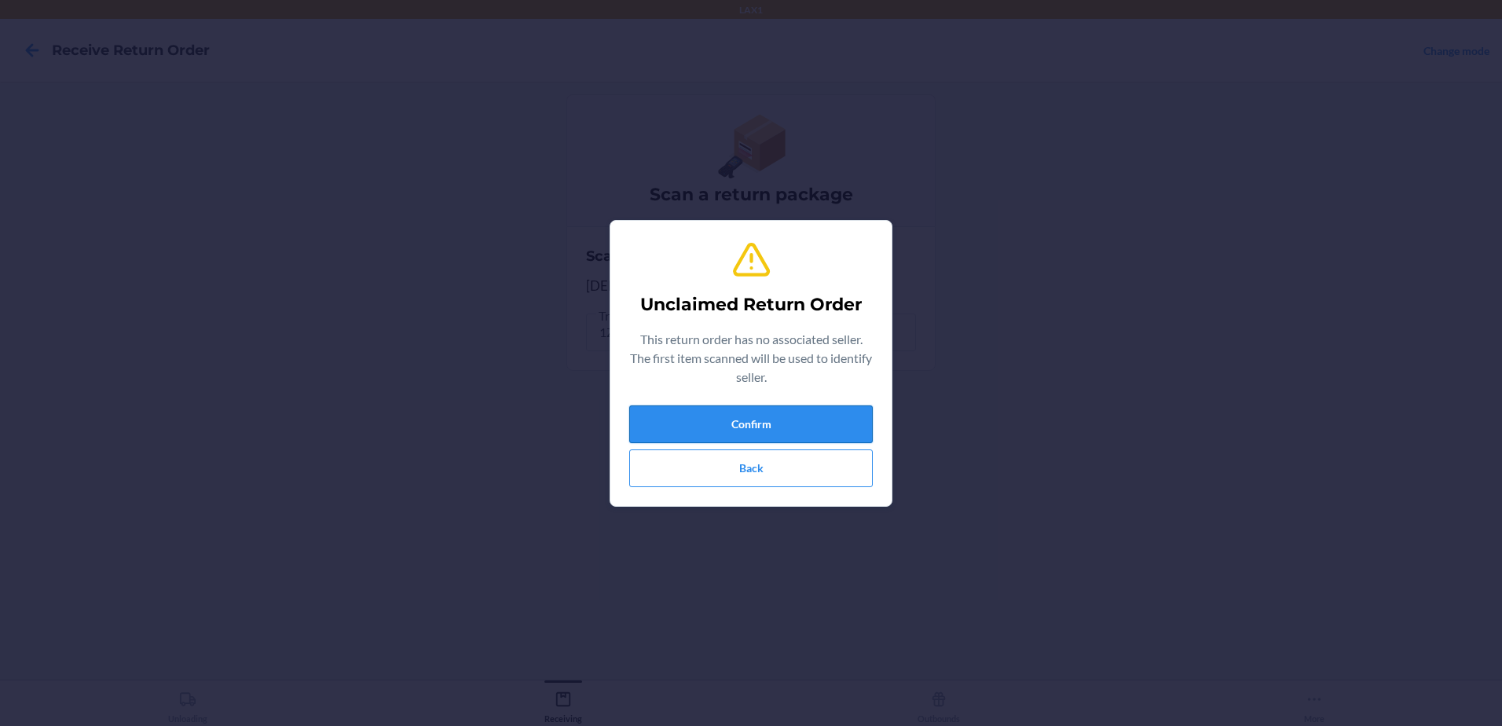
click at [774, 429] on button "Confirm" at bounding box center [750, 424] width 243 height 38
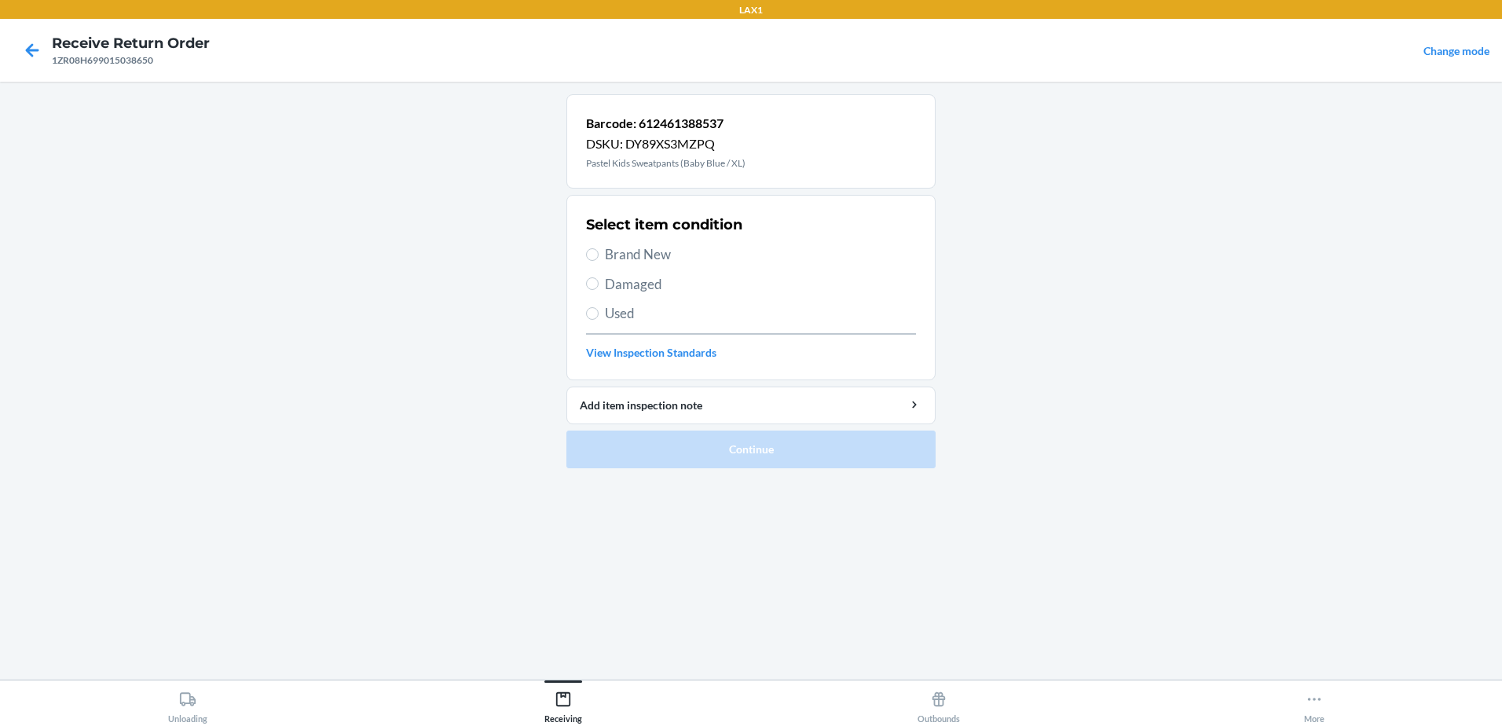
click at [591, 264] on label "Brand New" at bounding box center [751, 254] width 330 height 20
click at [591, 261] on input "Brand New" at bounding box center [592, 254] width 13 height 13
radio input "true"
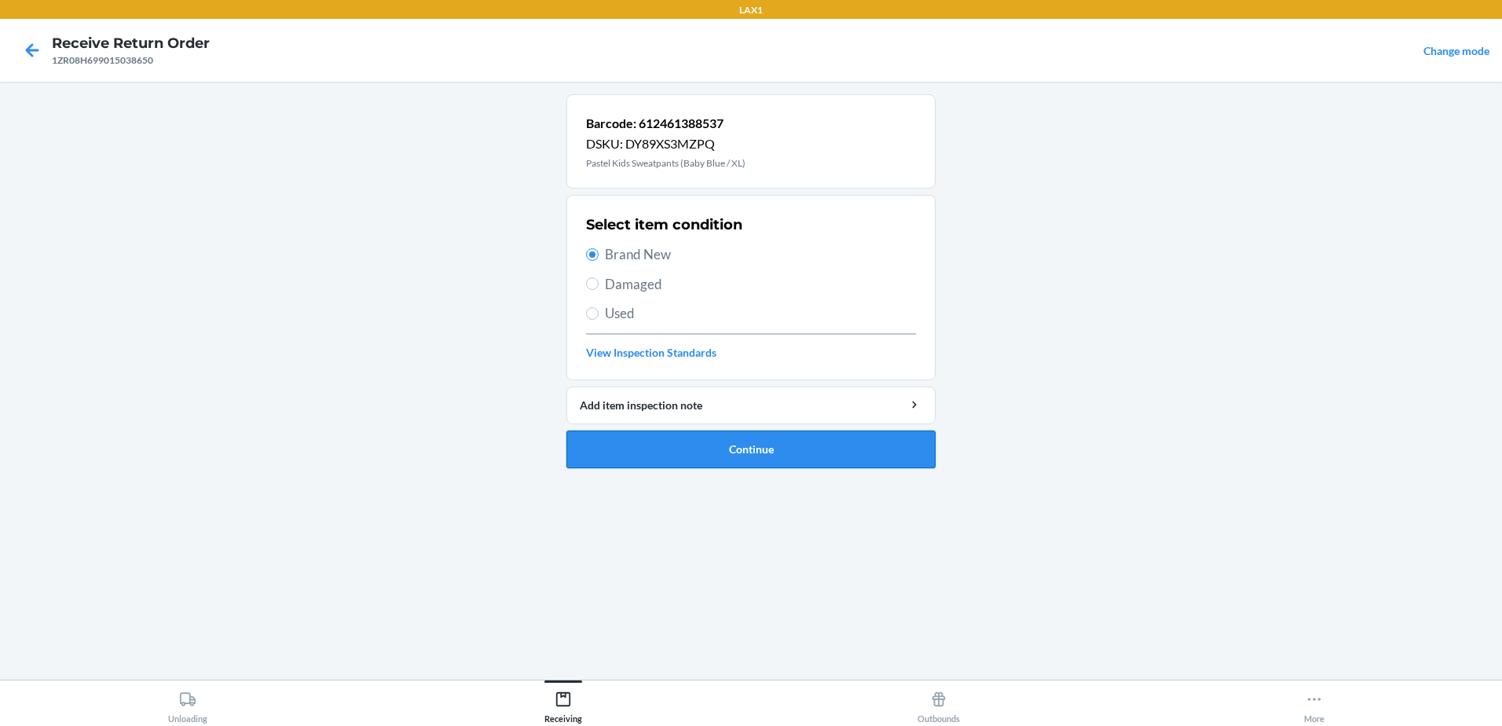
click at [791, 463] on button "Continue" at bounding box center [750, 449] width 369 height 38
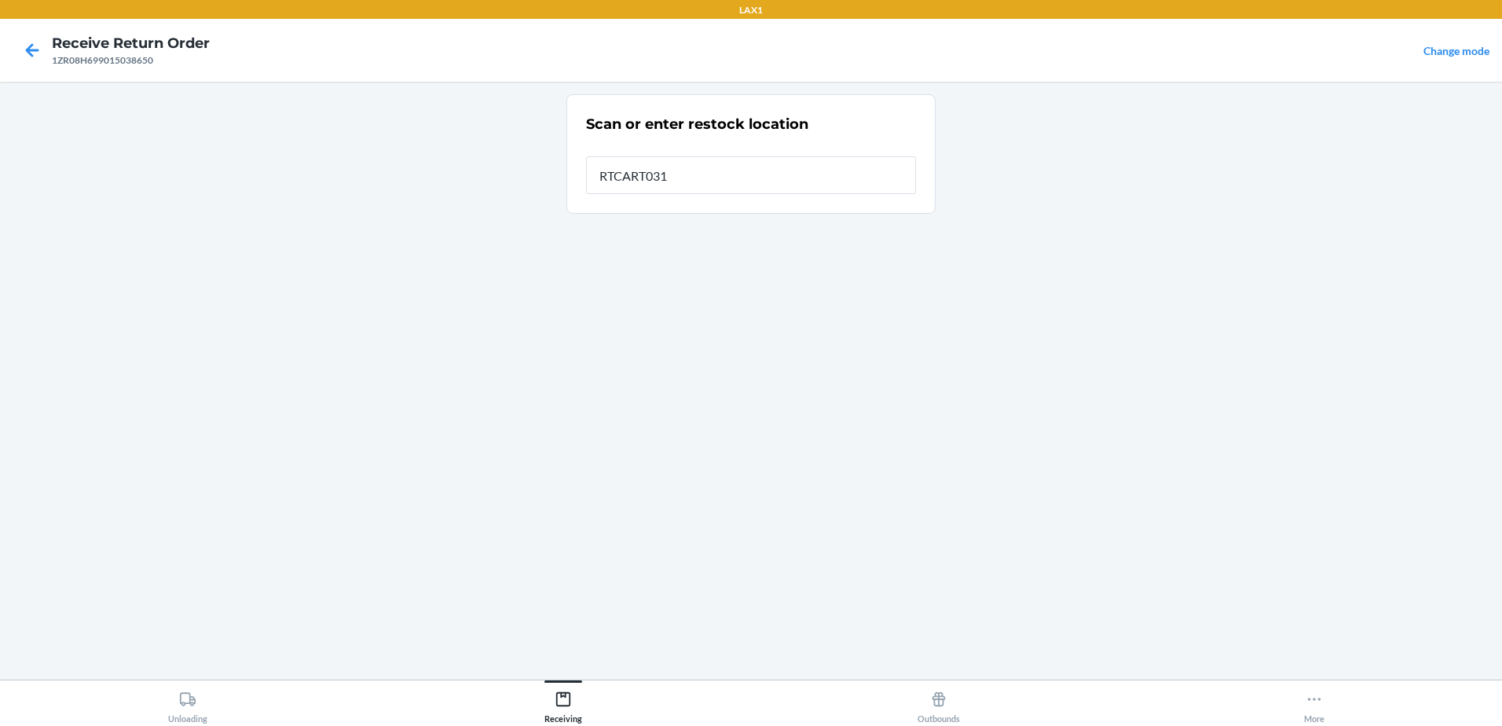
type input "RTCART031"
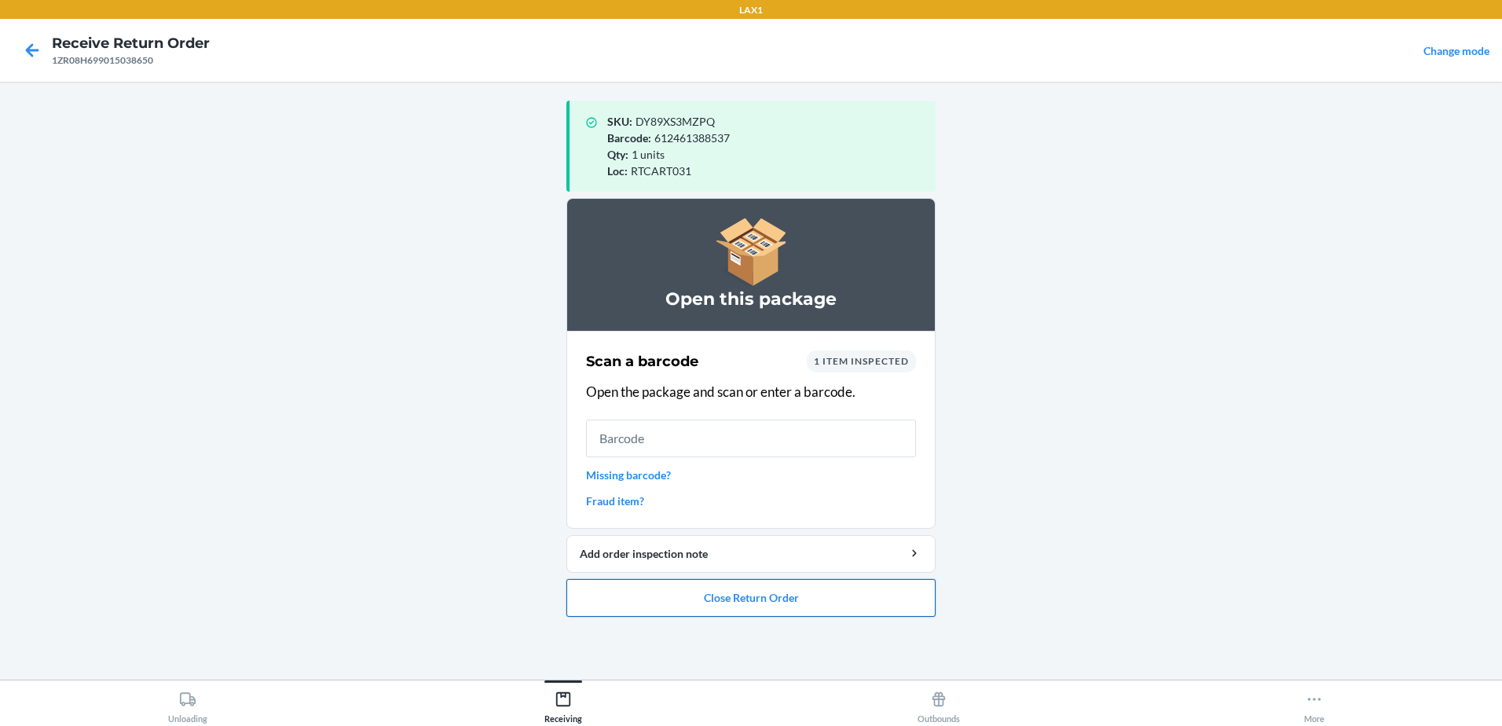
click at [886, 608] on button "Close Return Order" at bounding box center [750, 598] width 369 height 38
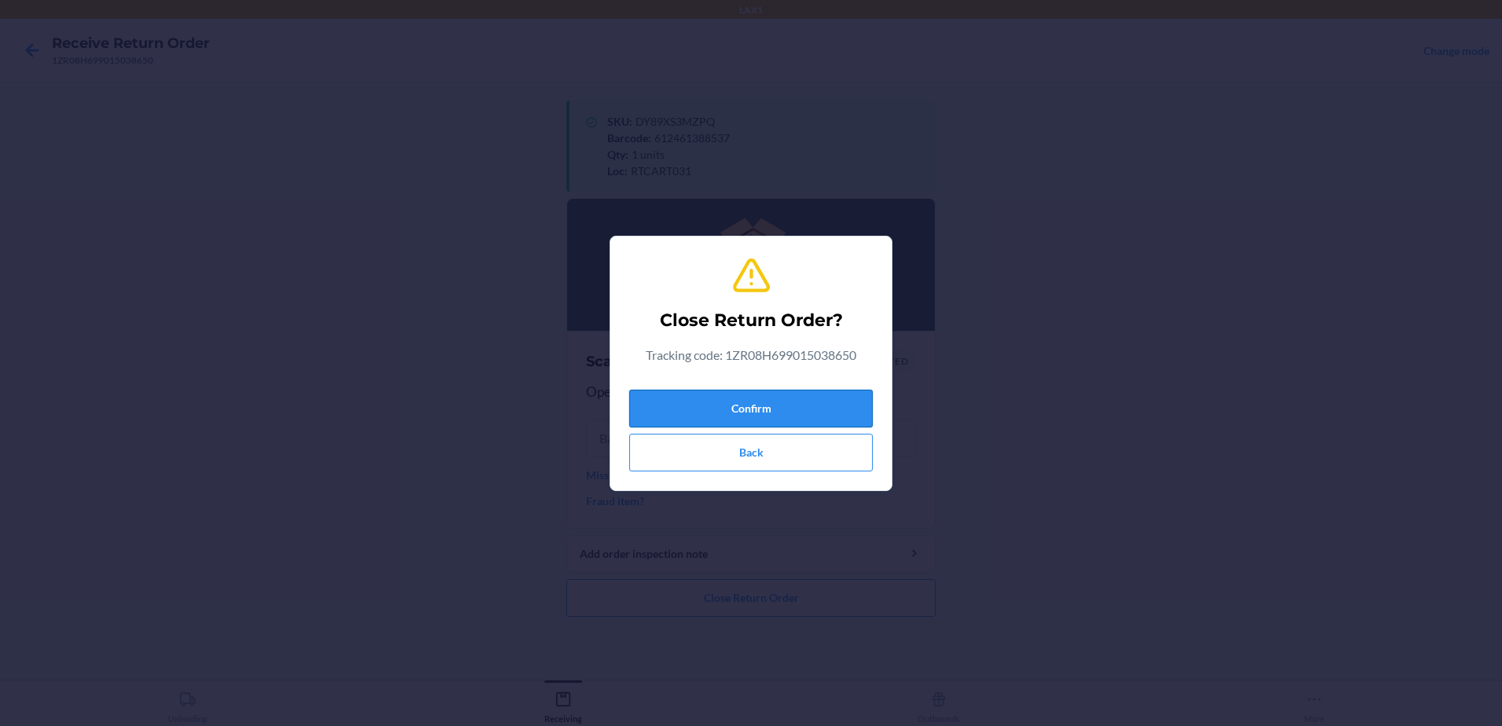
click at [792, 407] on button "Confirm" at bounding box center [750, 409] width 243 height 38
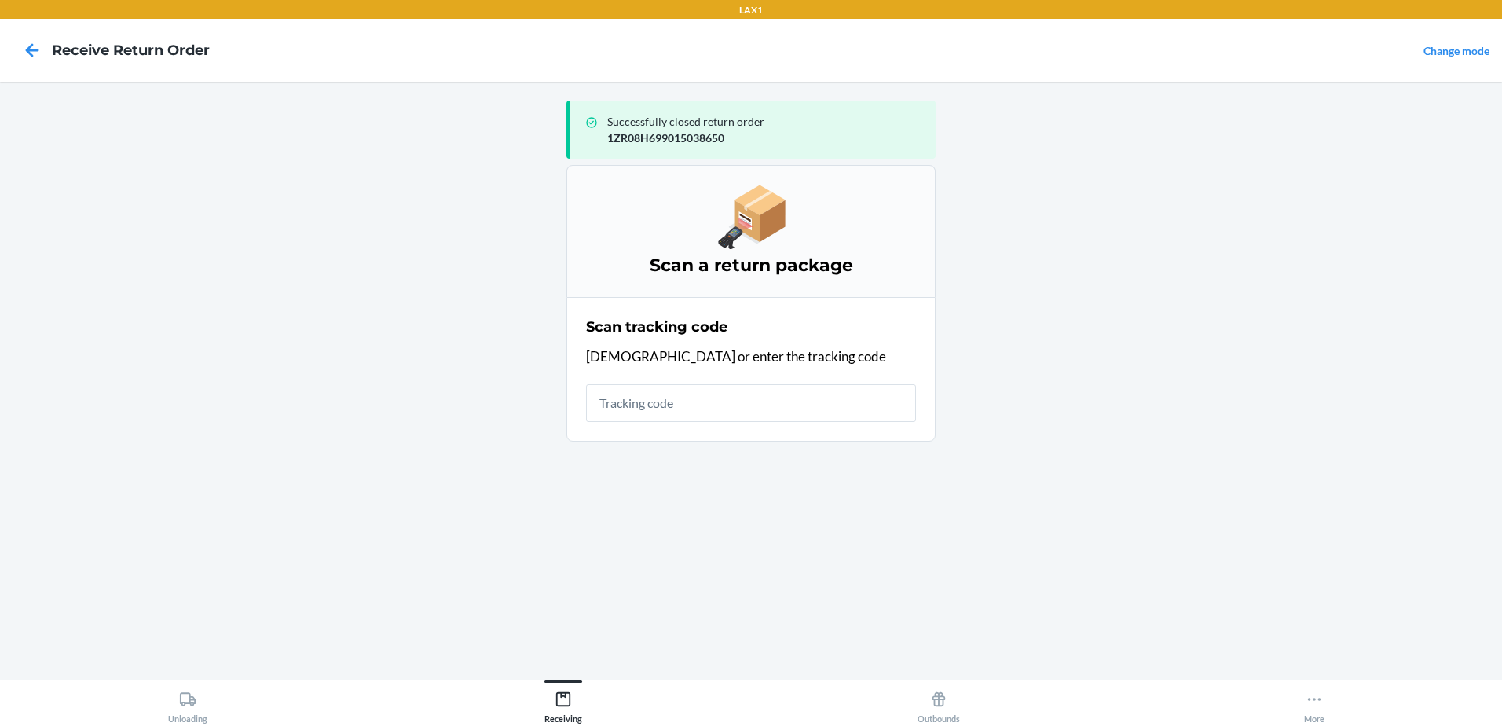
drag, startPoint x: 792, startPoint y: 402, endPoint x: 1108, endPoint y: 356, distance: 319.1
click at [1108, 356] on main "Successfully closed return order 1ZR08H699015038650 Scan a return package Scan …" at bounding box center [751, 381] width 1502 height 598
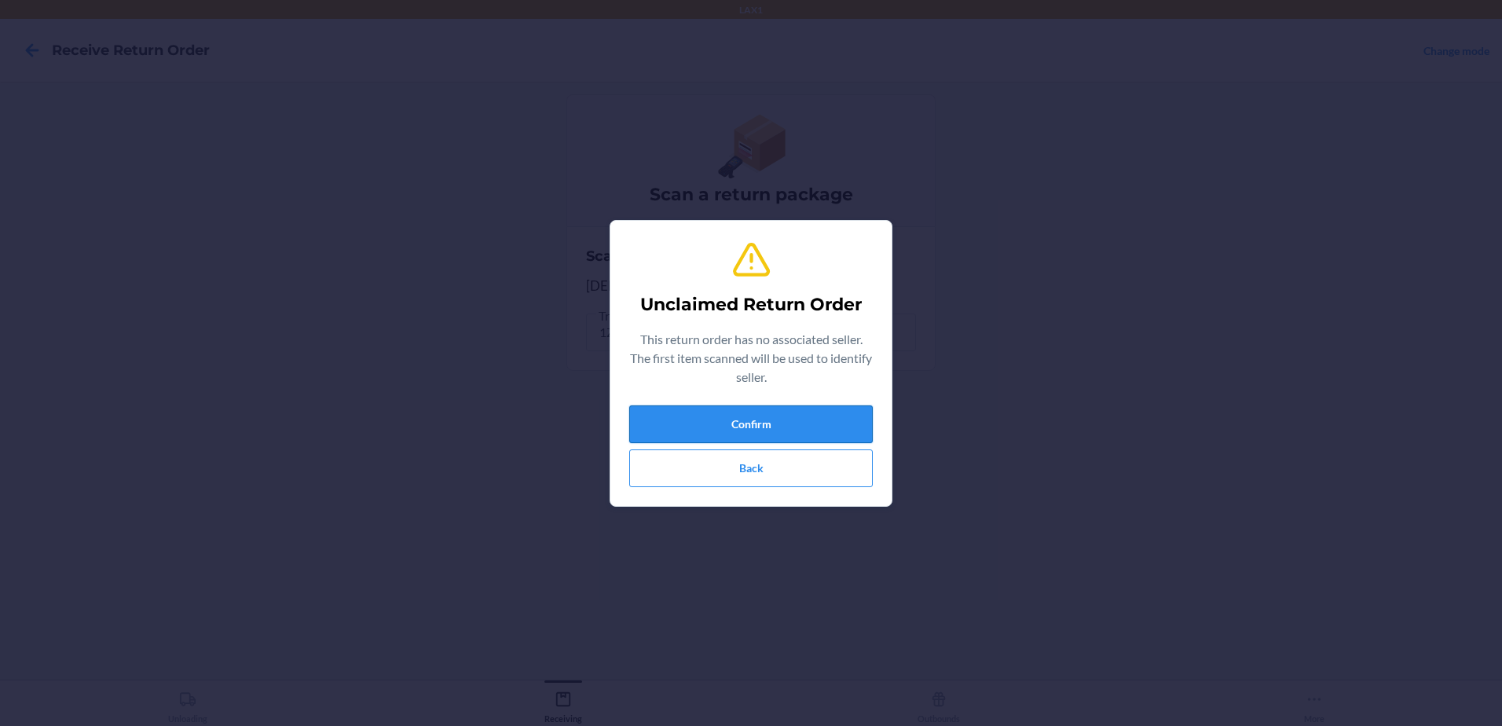
click at [782, 419] on button "Confirm" at bounding box center [750, 424] width 243 height 38
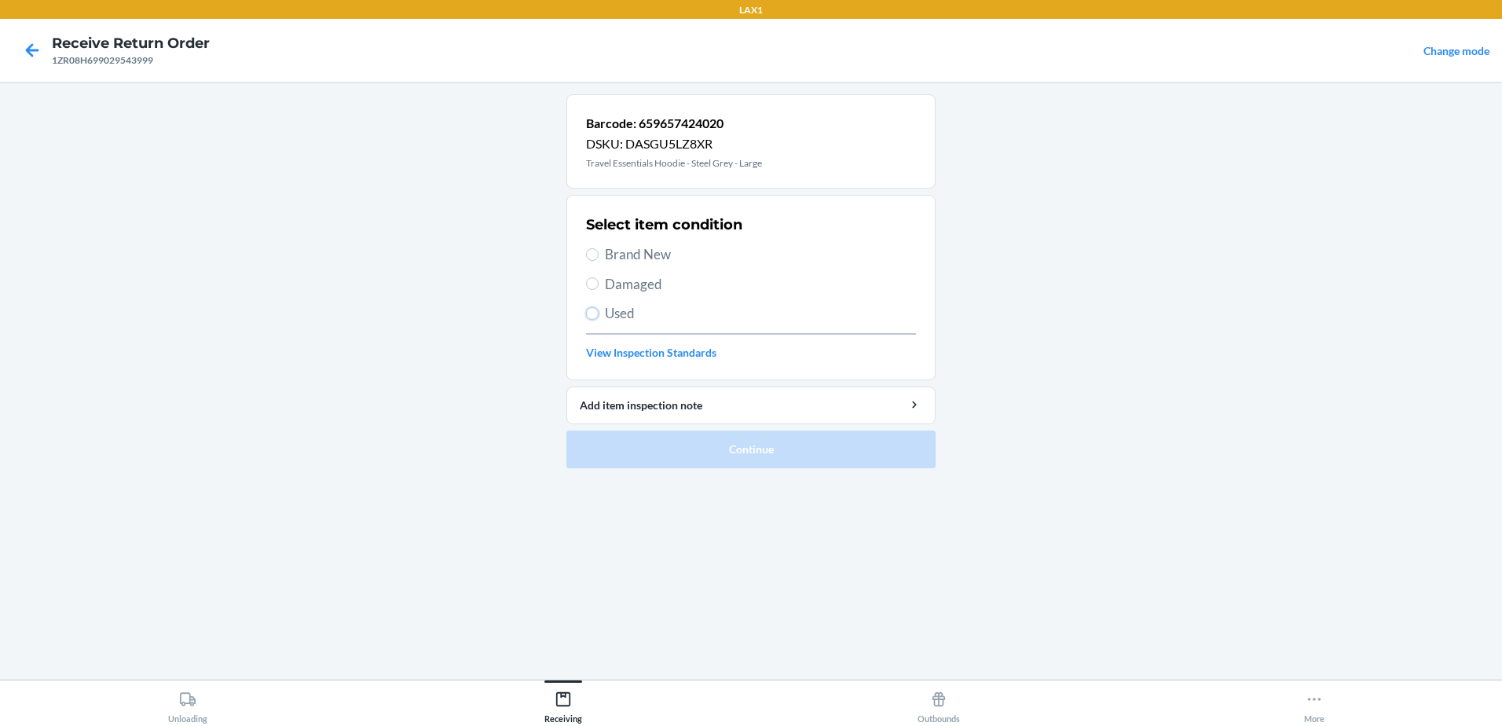
drag, startPoint x: 592, startPoint y: 308, endPoint x: 606, endPoint y: 292, distance: 20.6
click at [592, 307] on input "Used" at bounding box center [592, 313] width 13 height 13
radio input "true"
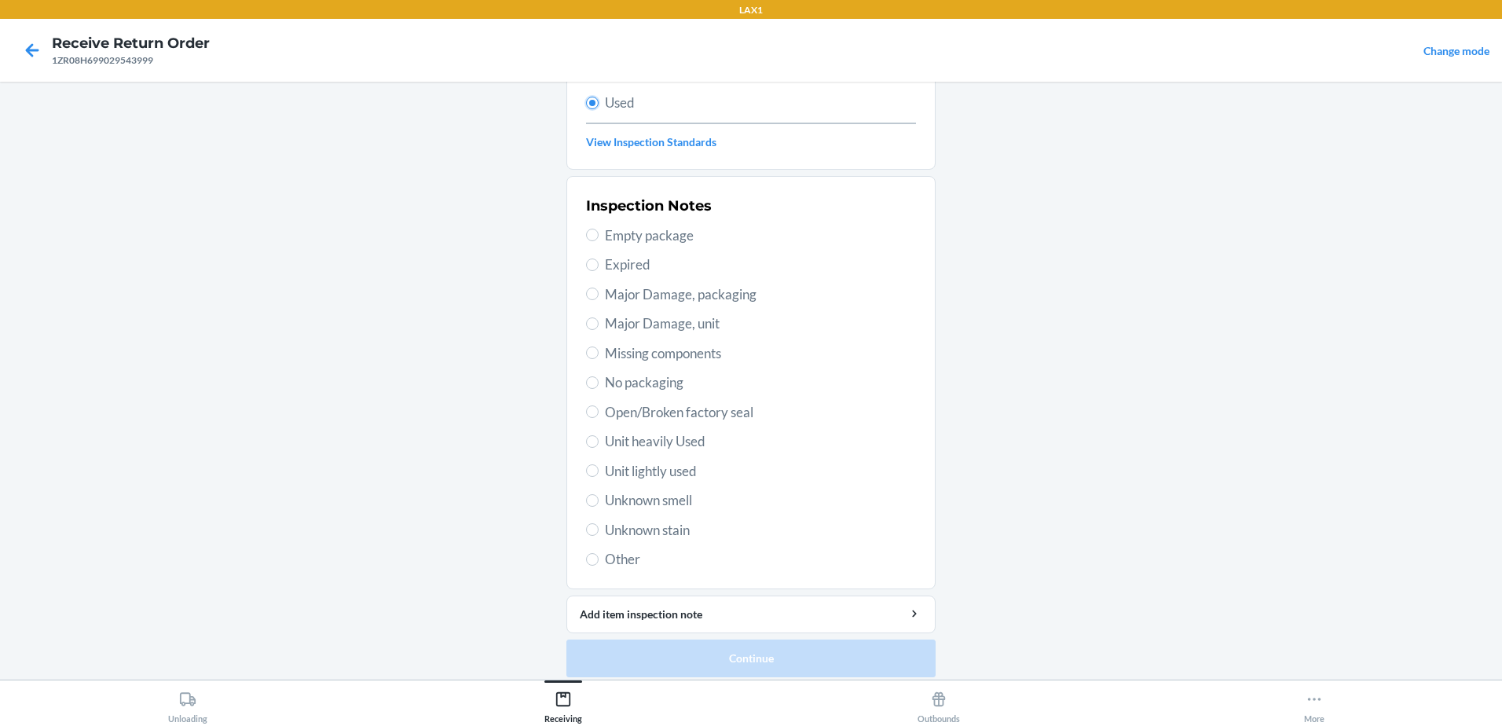
scroll to position [221, 0]
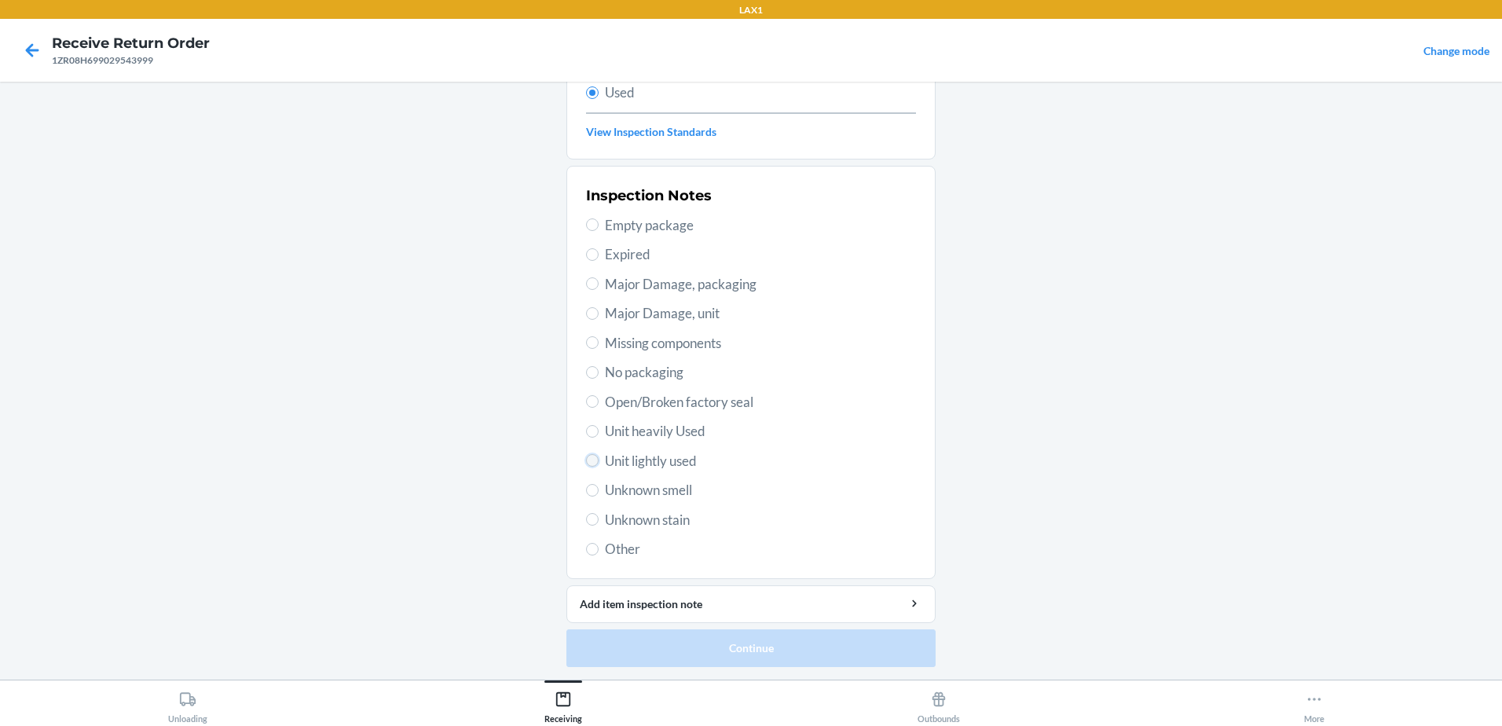
click at [586, 463] on input "Unit lightly used" at bounding box center [592, 460] width 13 height 13
radio input "true"
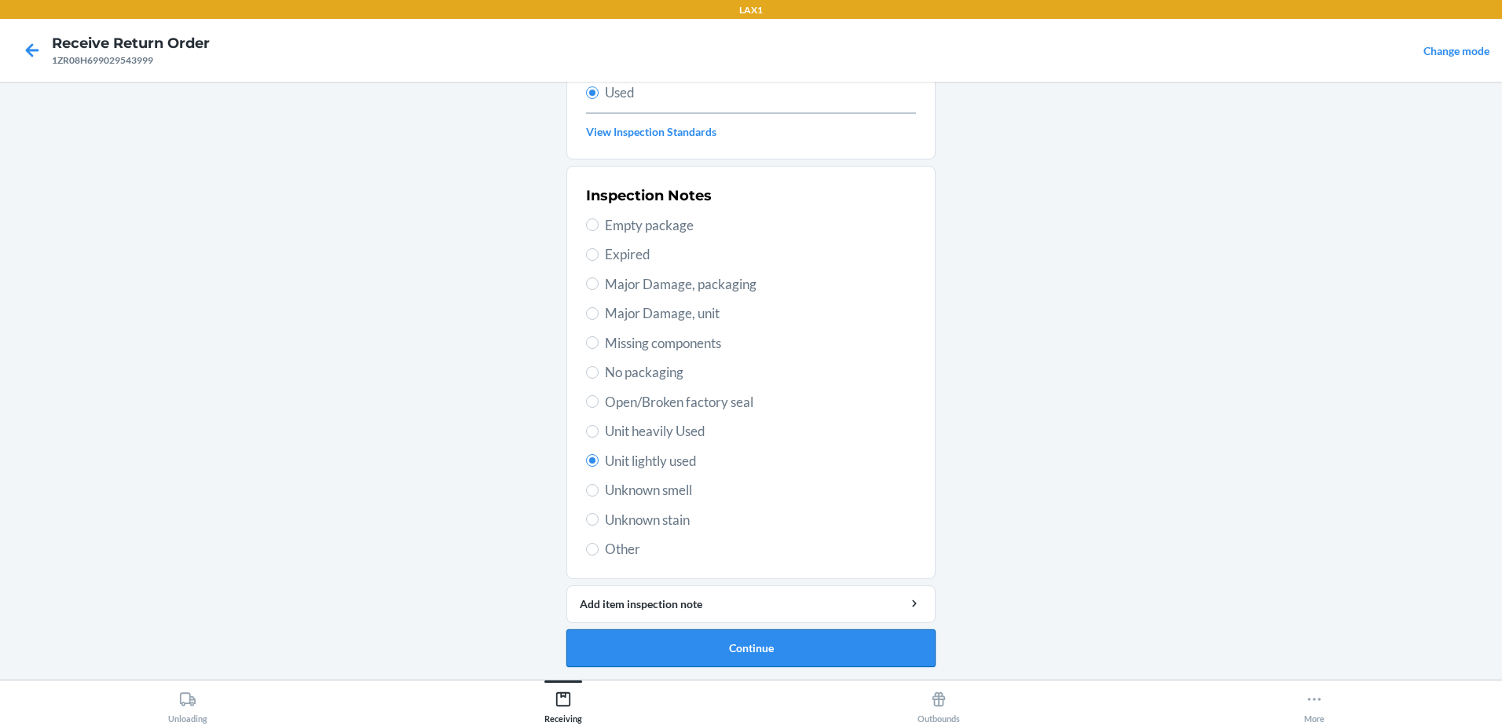
click at [825, 656] on button "Continue" at bounding box center [750, 648] width 369 height 38
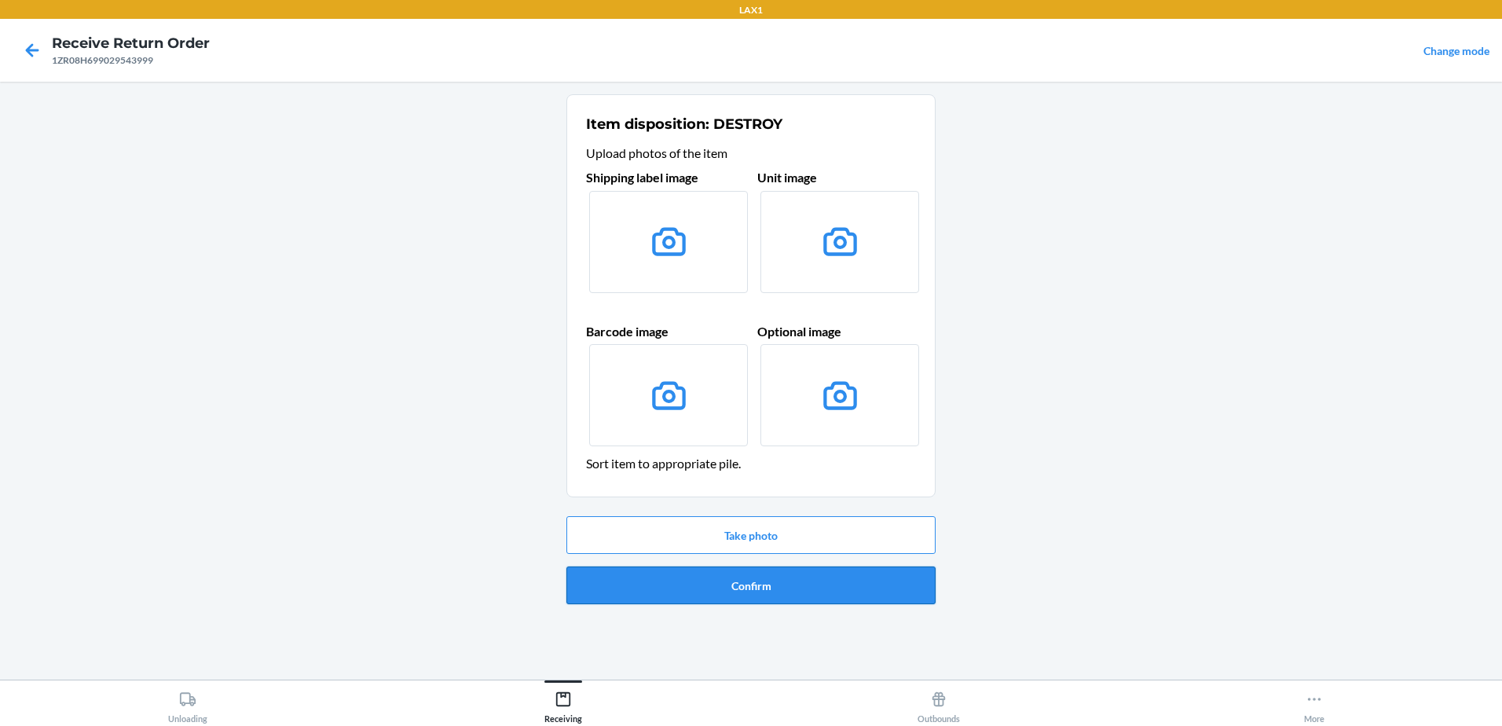
click at [826, 576] on button "Confirm" at bounding box center [750, 585] width 369 height 38
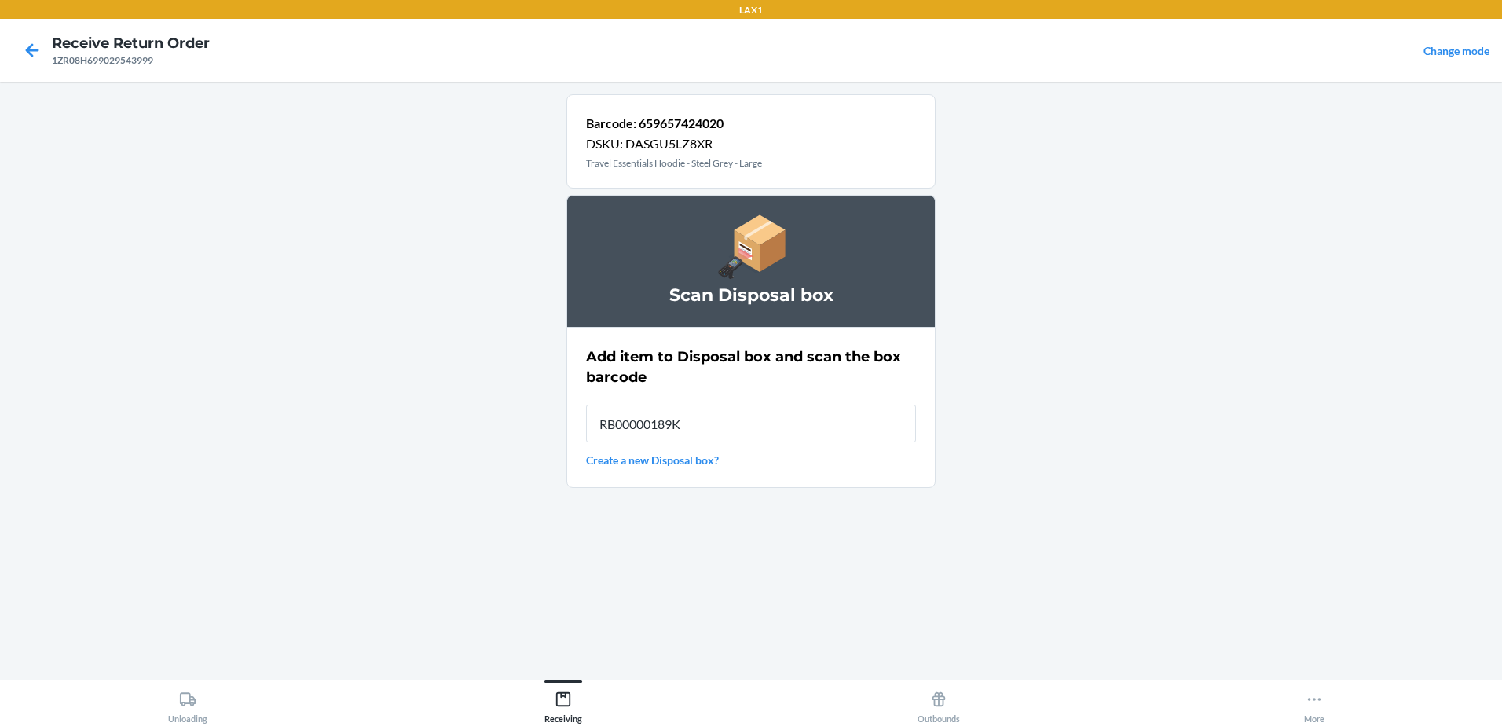
type input "RB00000189K"
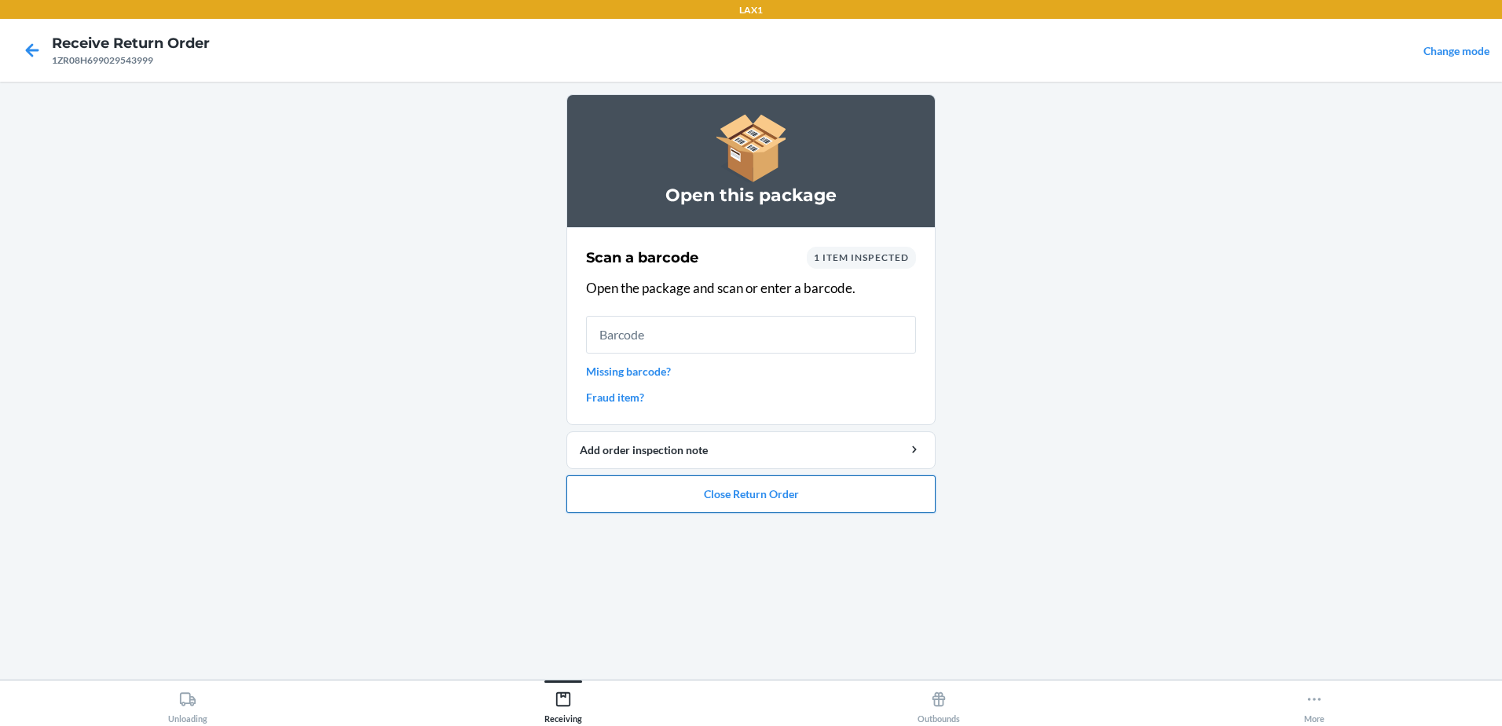
click at [927, 501] on button "Close Return Order" at bounding box center [750, 494] width 369 height 38
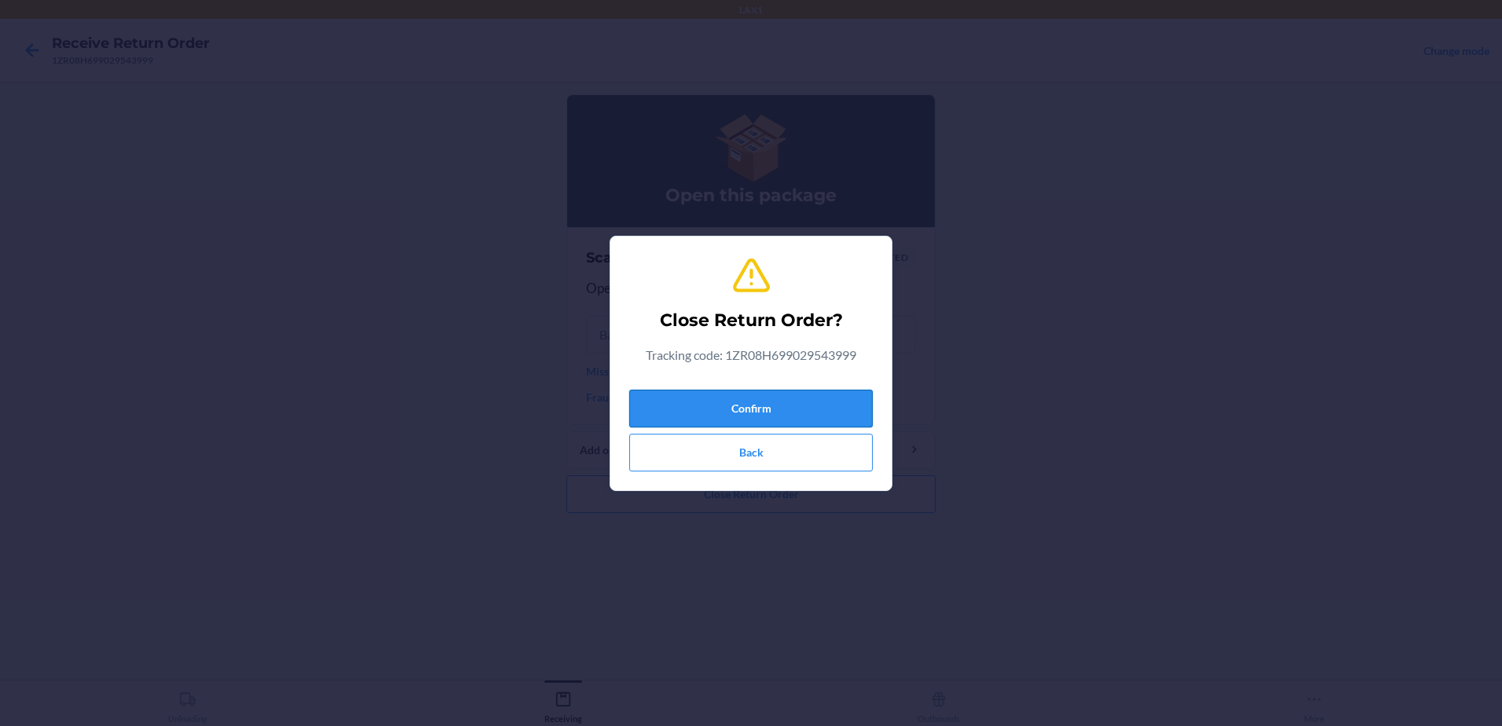
click at [841, 408] on button "Confirm" at bounding box center [750, 409] width 243 height 38
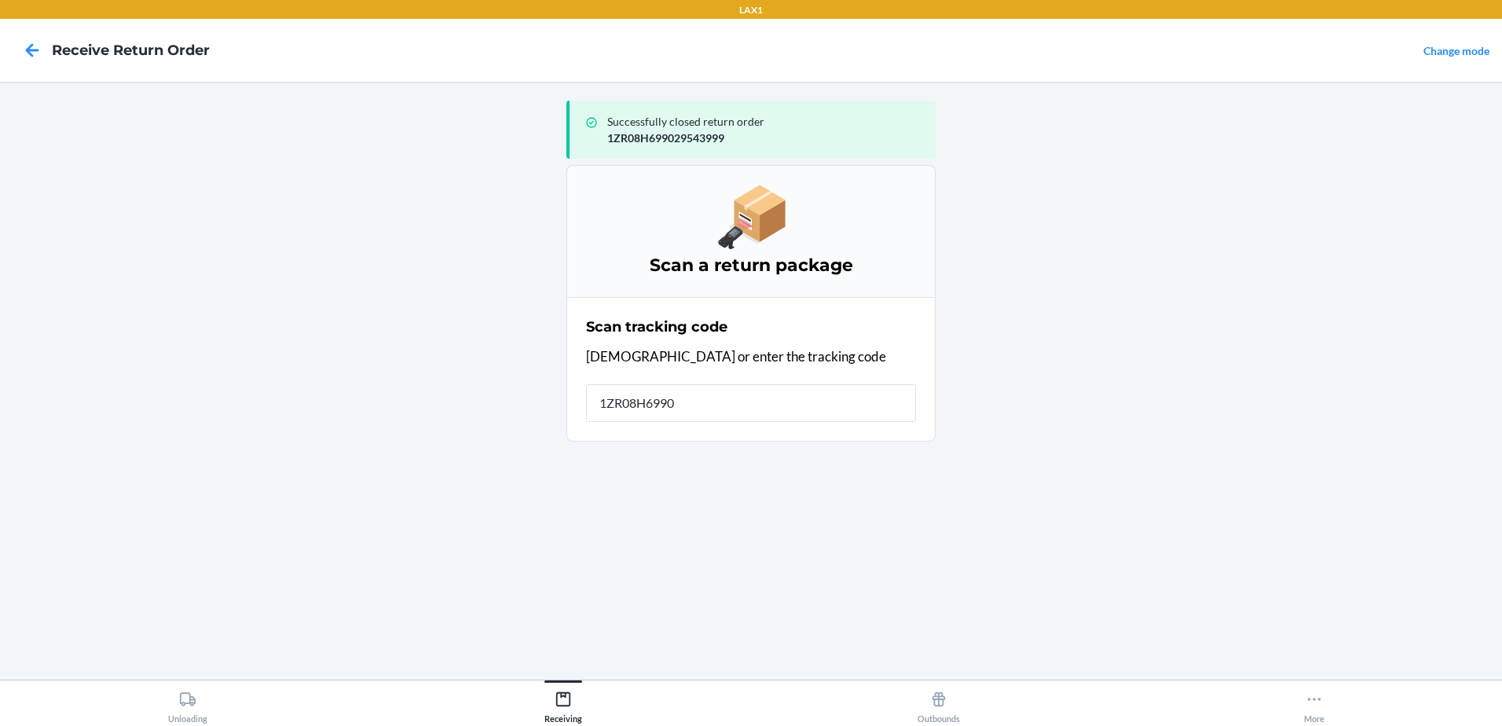
type input "1ZR08H69903"
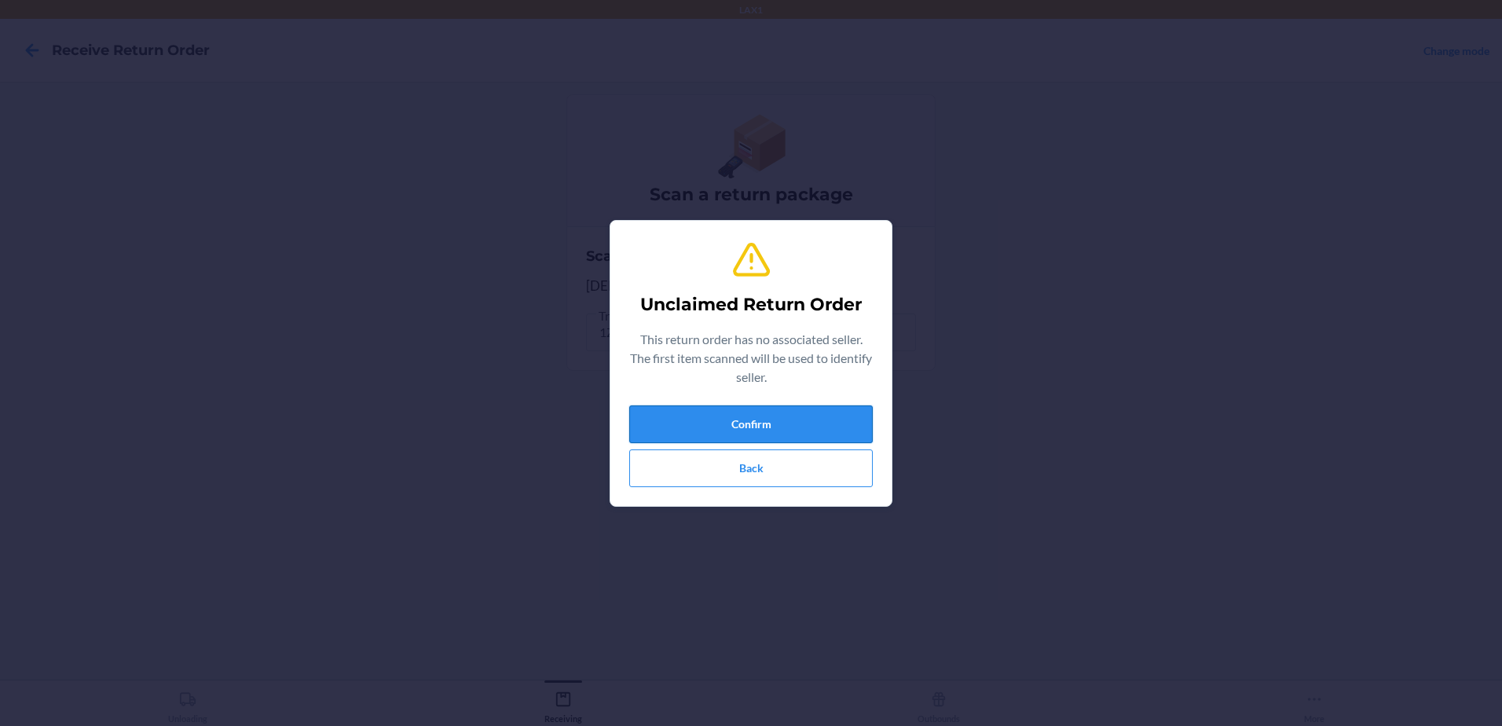
click at [806, 418] on button "Confirm" at bounding box center [750, 424] width 243 height 38
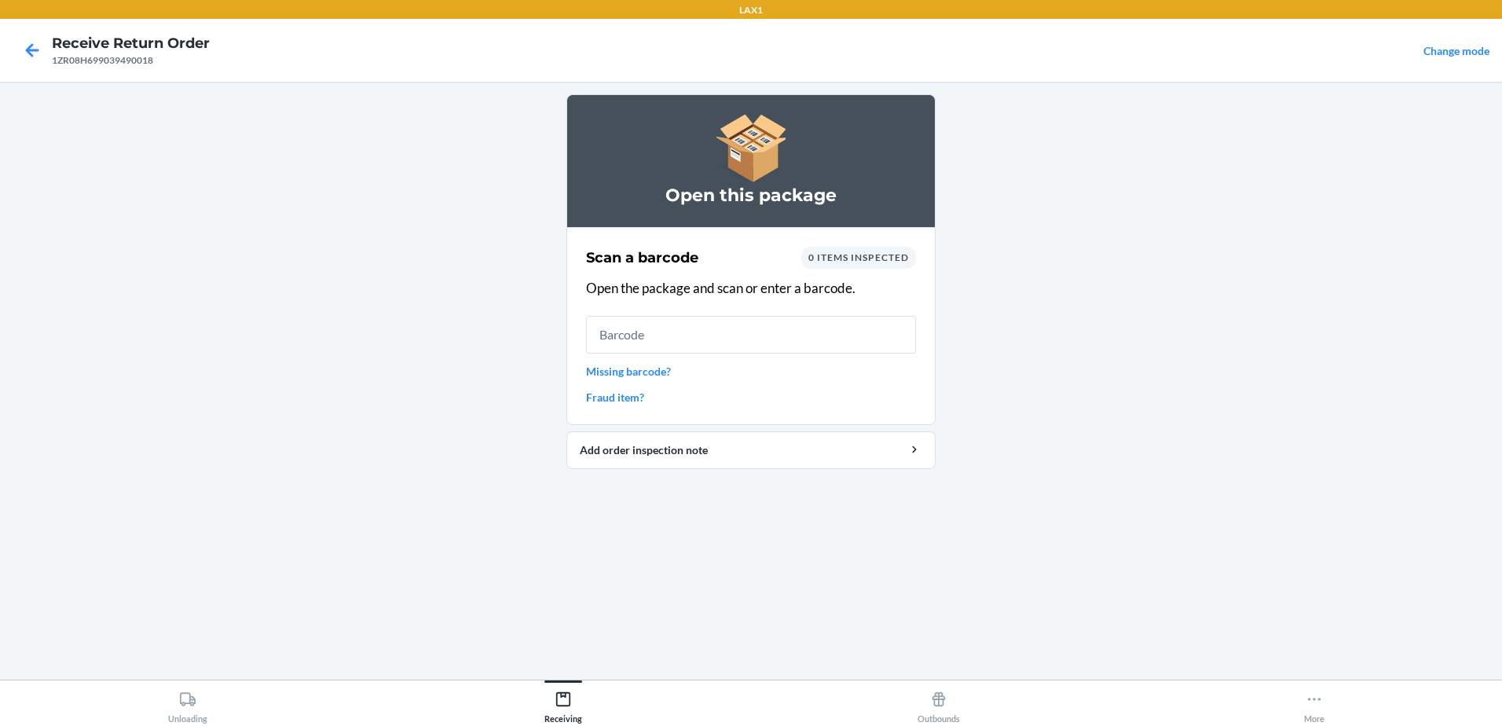
click at [786, 347] on input "text" at bounding box center [751, 335] width 330 height 38
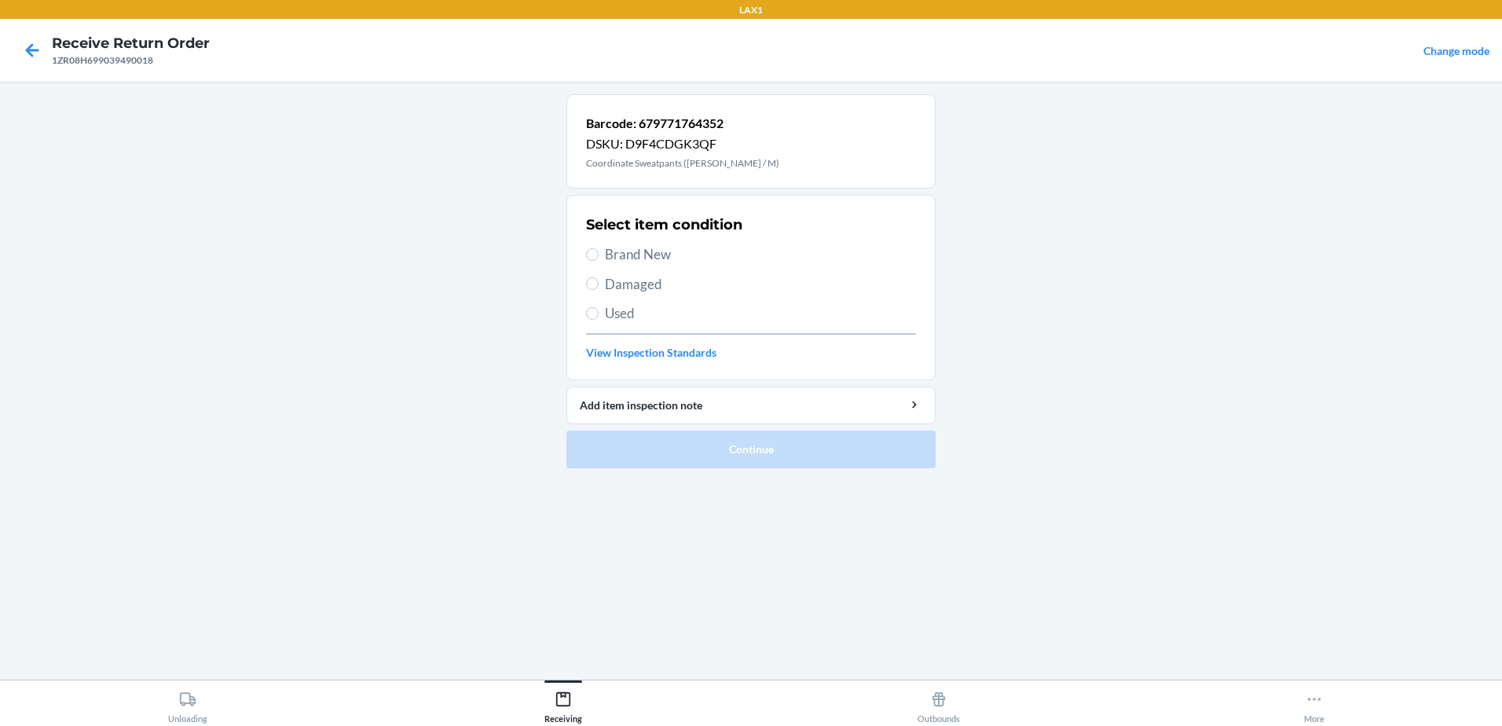
click at [599, 247] on label "Brand New" at bounding box center [751, 254] width 330 height 20
click at [599, 248] on input "Brand New" at bounding box center [592, 254] width 13 height 13
radio input "true"
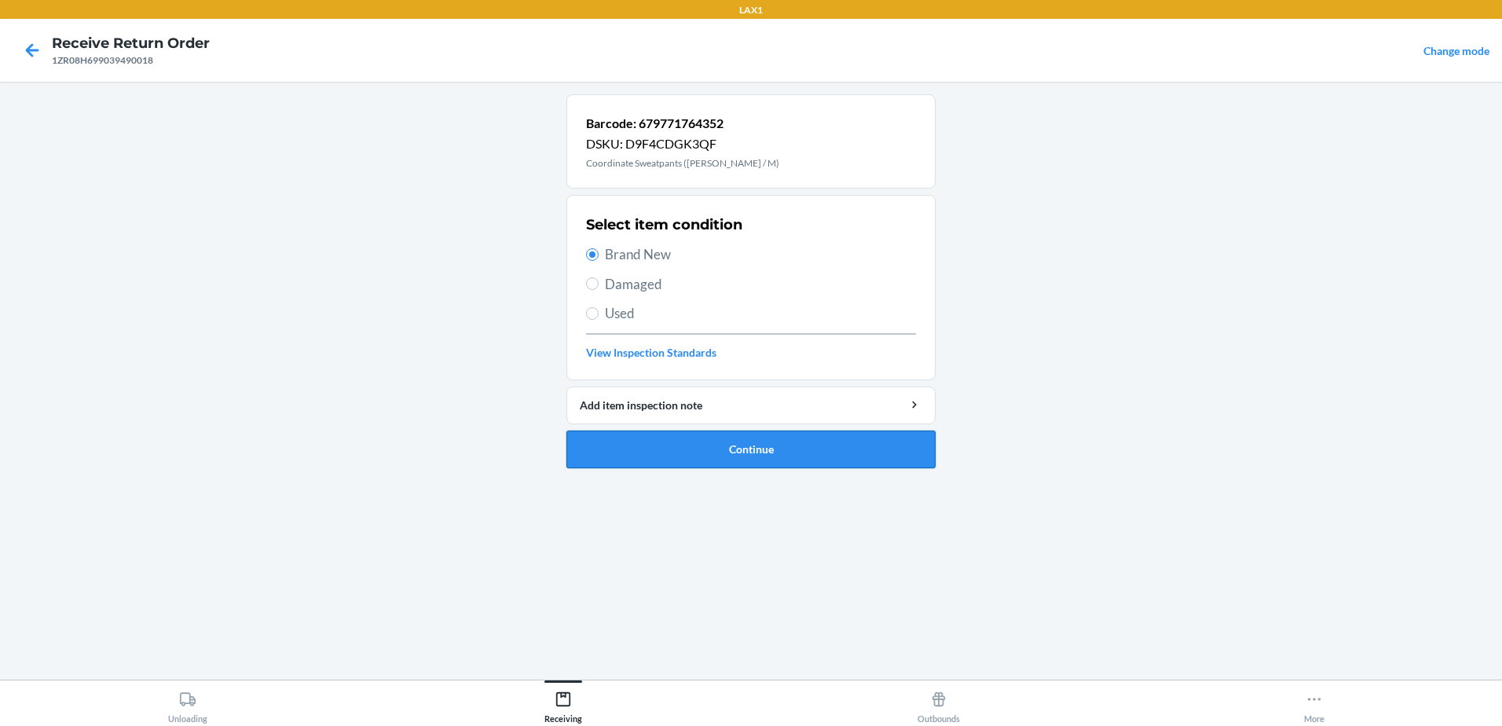
click at [698, 443] on button "Continue" at bounding box center [750, 449] width 369 height 38
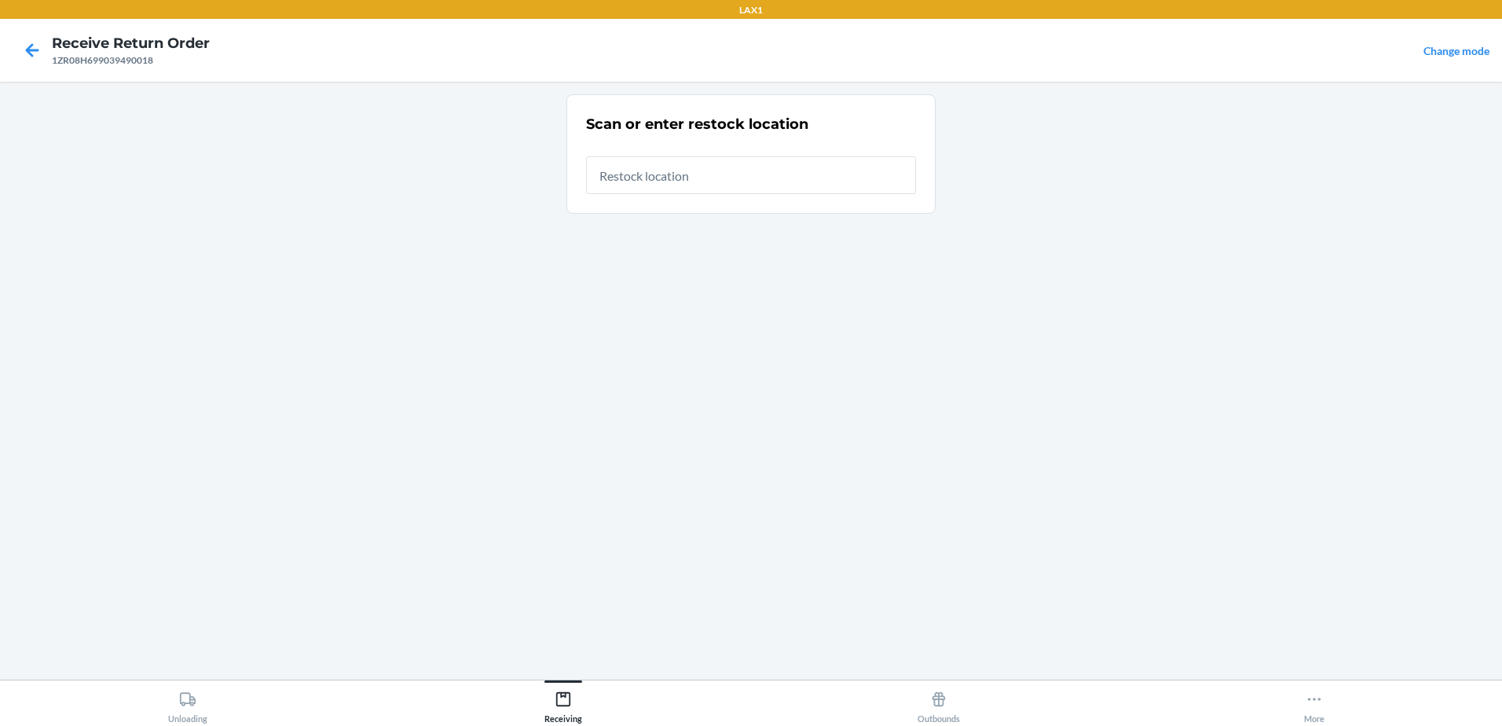
click at [724, 184] on input "text" at bounding box center [751, 175] width 330 height 38
type input "RTCART031"
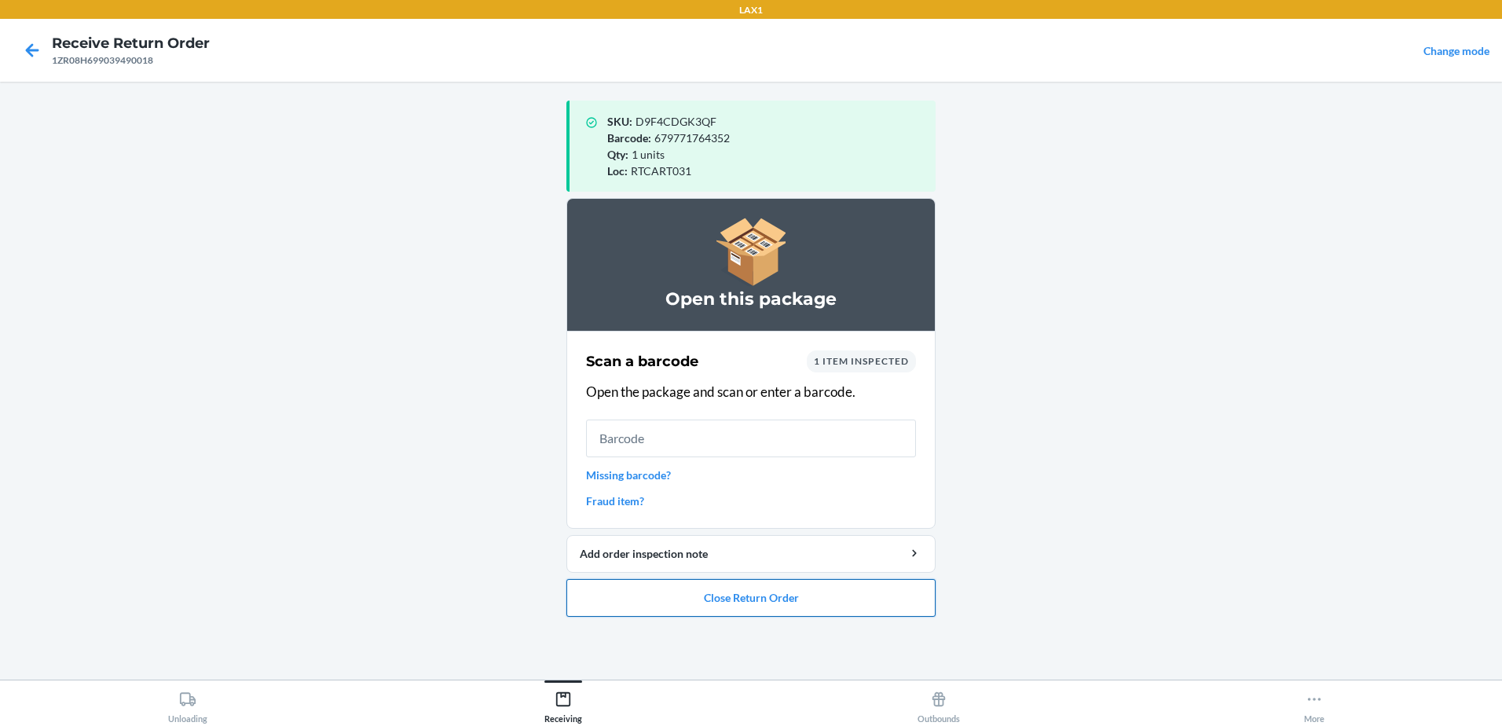
click at [805, 598] on button "Close Return Order" at bounding box center [750, 598] width 369 height 38
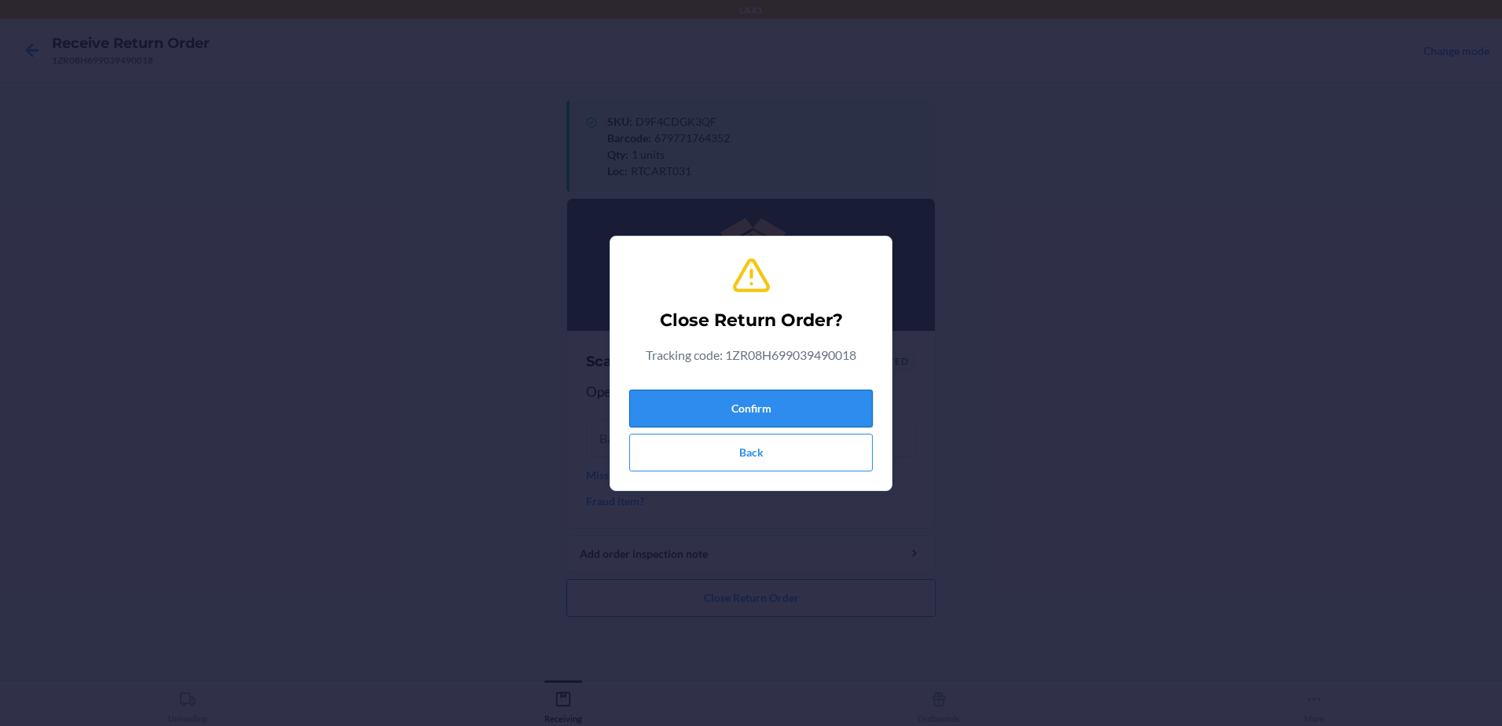
click at [809, 407] on button "Confirm" at bounding box center [750, 409] width 243 height 38
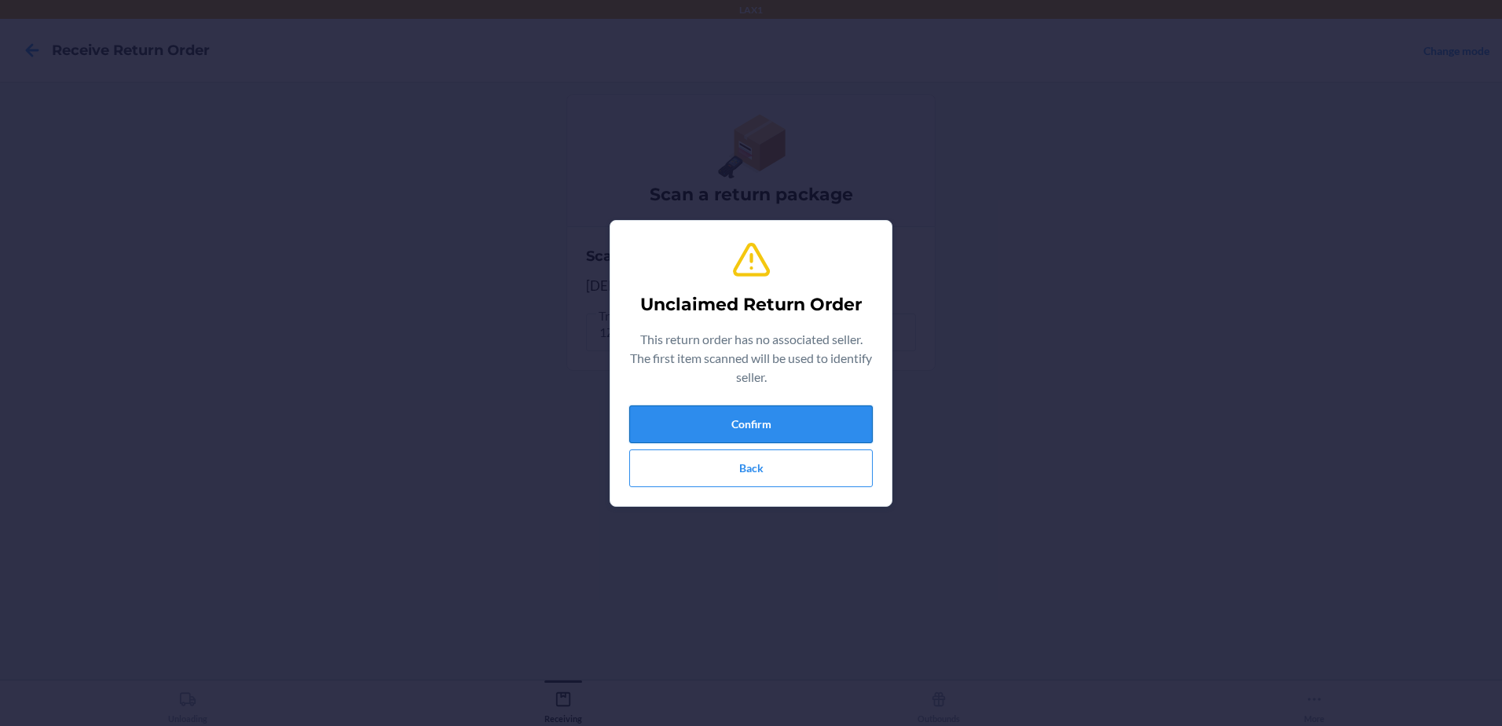
drag, startPoint x: 845, startPoint y: 401, endPoint x: 841, endPoint y: 409, distance: 9.5
click at [842, 406] on div "Unclaimed Return Order This return order has no associated seller. The first it…" at bounding box center [750, 363] width 243 height 260
click at [840, 412] on button "Confirm" at bounding box center [750, 424] width 243 height 38
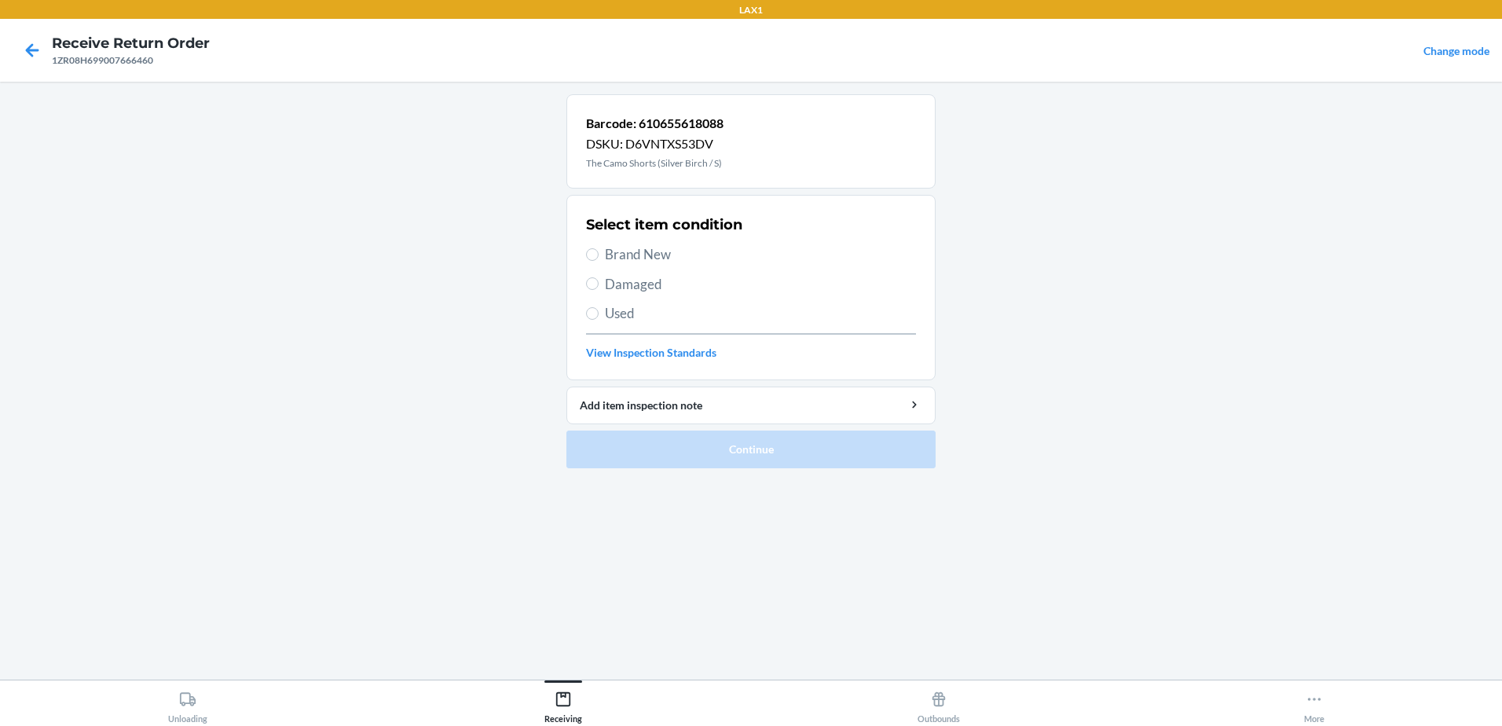
click at [595, 303] on label "Used" at bounding box center [751, 313] width 330 height 20
click at [595, 307] on input "Used" at bounding box center [592, 313] width 13 height 13
radio input "true"
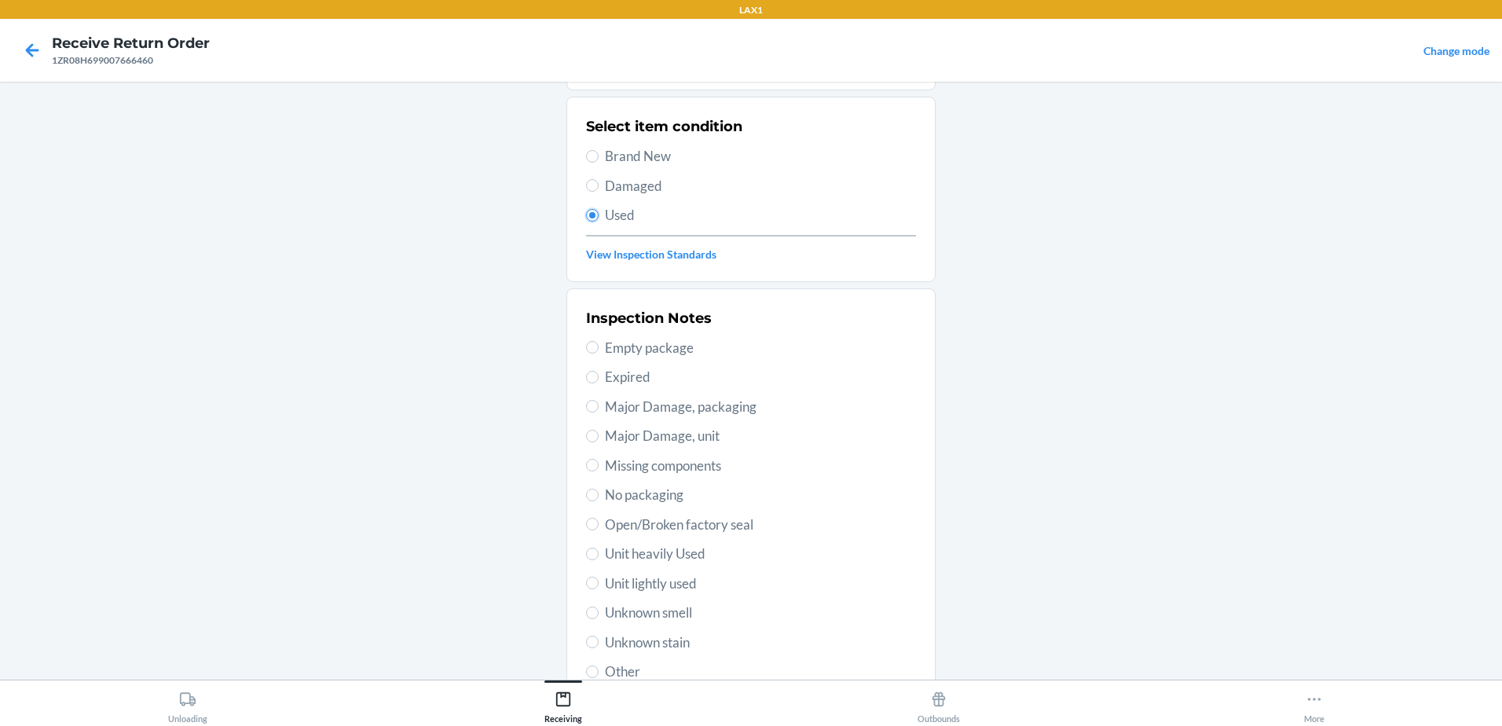
scroll to position [221, 0]
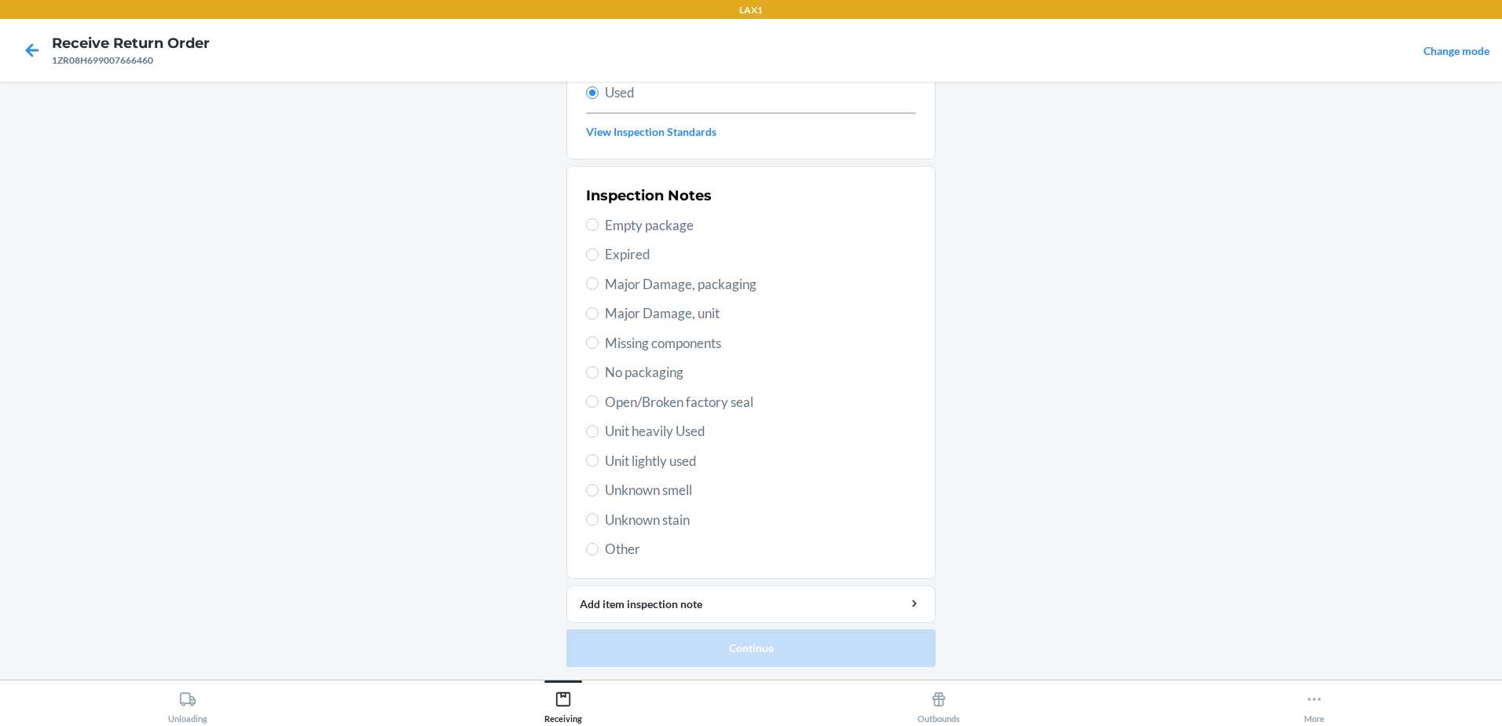
click at [593, 455] on label "Unit lightly used" at bounding box center [751, 461] width 330 height 20
click at [593, 455] on input "Unit lightly used" at bounding box center [592, 460] width 13 height 13
radio input "true"
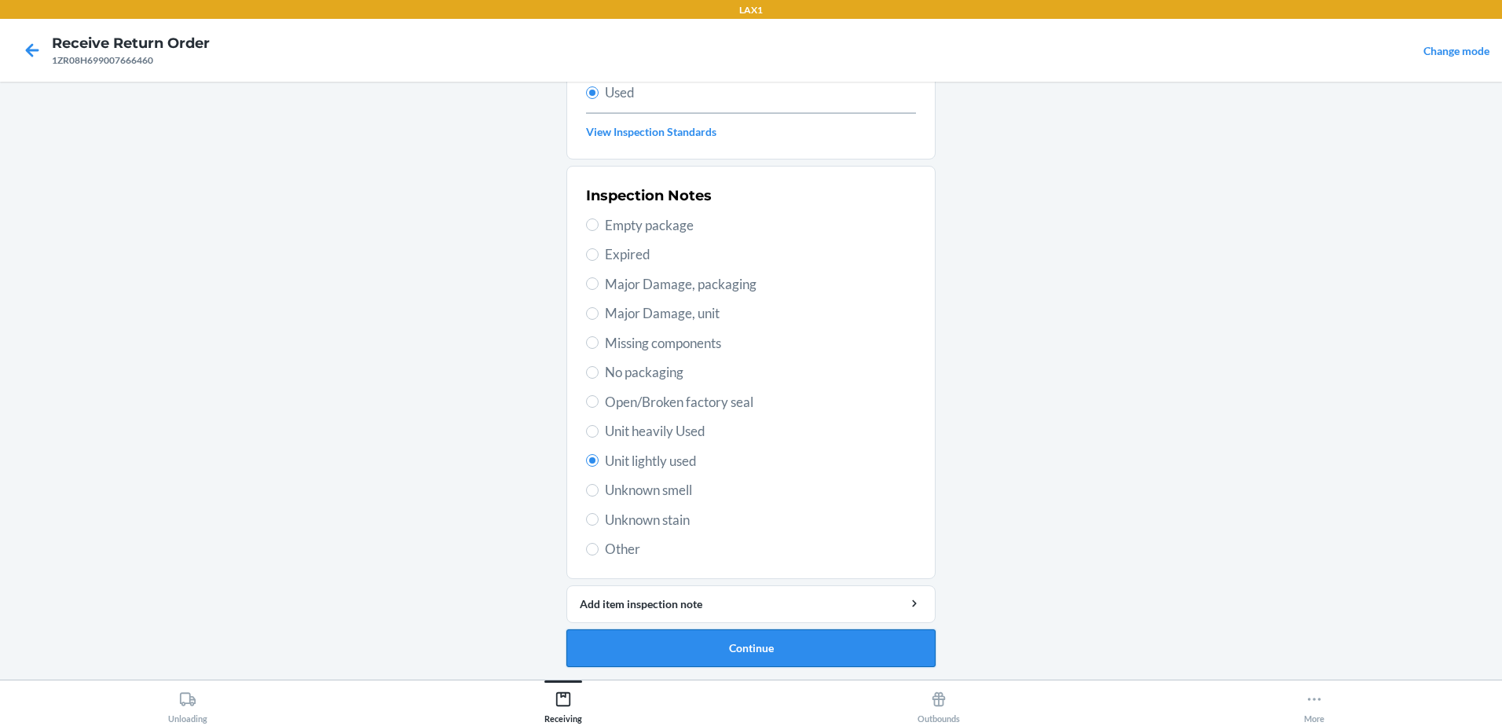
click at [779, 648] on button "Continue" at bounding box center [750, 648] width 369 height 38
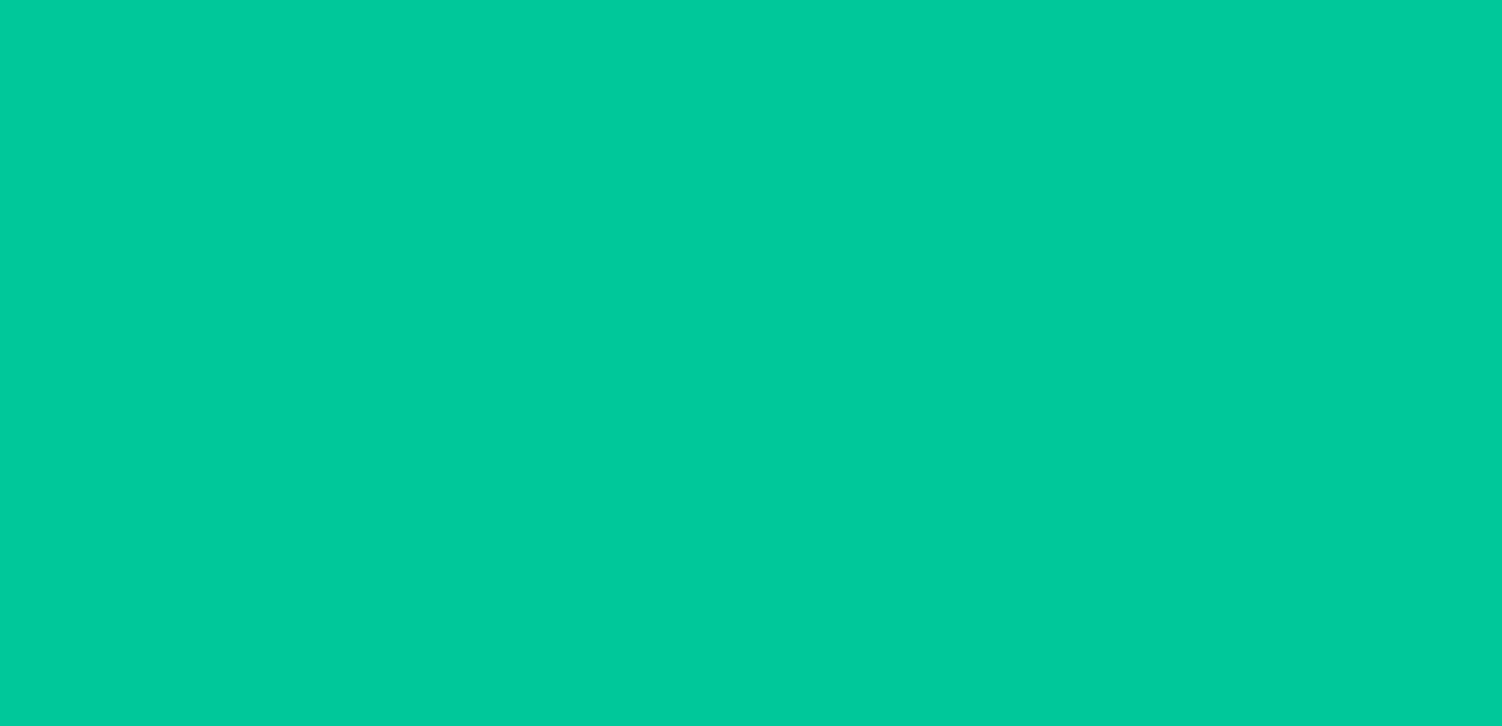
scroll to position [0, 0]
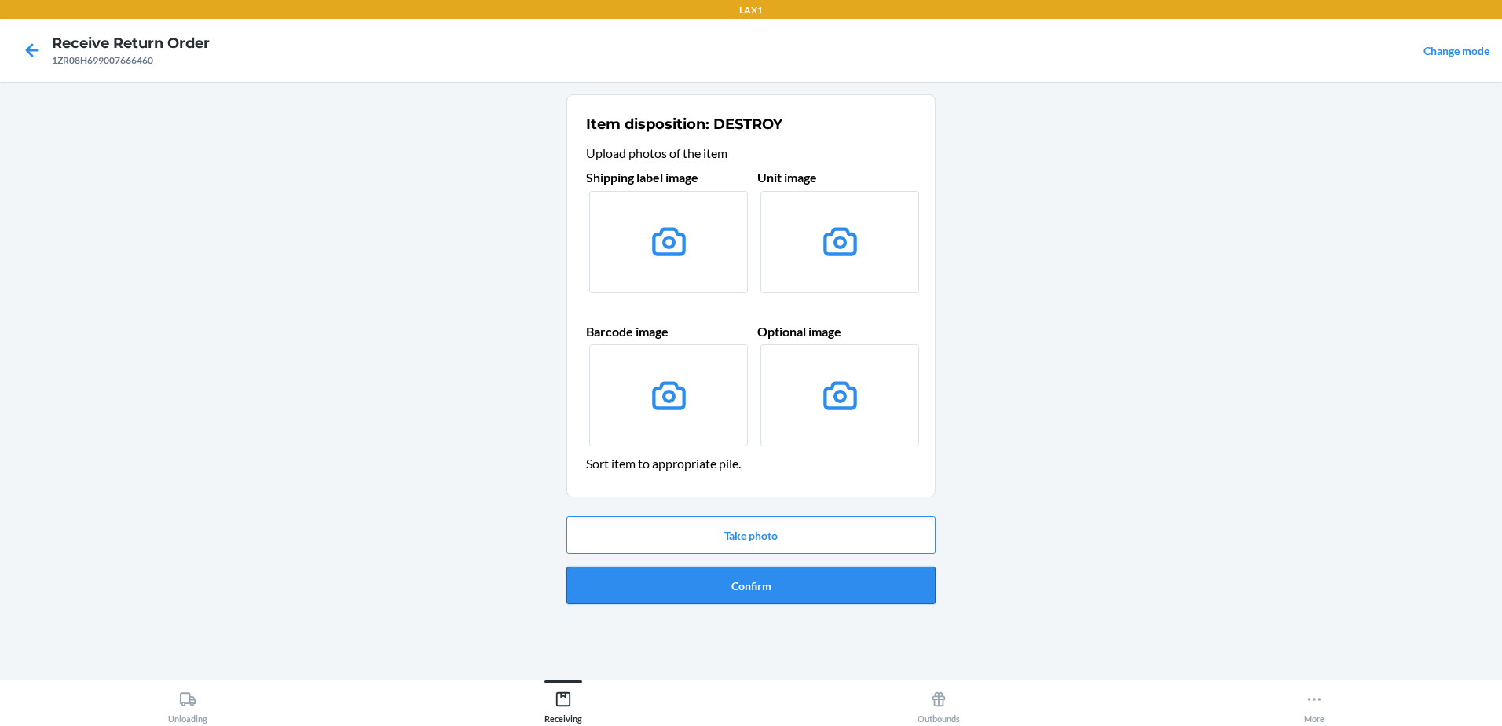
click at [779, 583] on button "Confirm" at bounding box center [750, 585] width 369 height 38
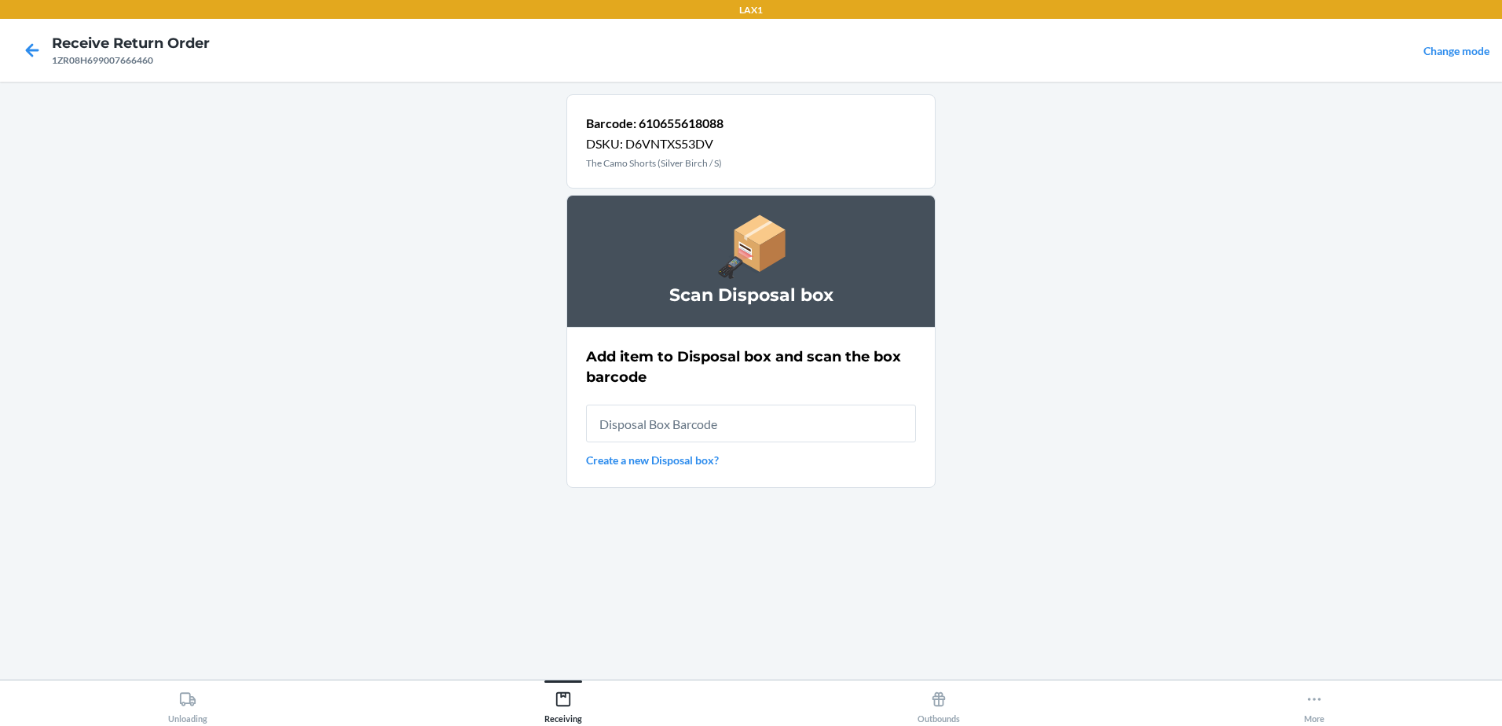
click at [712, 428] on input "text" at bounding box center [751, 424] width 330 height 38
type input "RB00000189K"
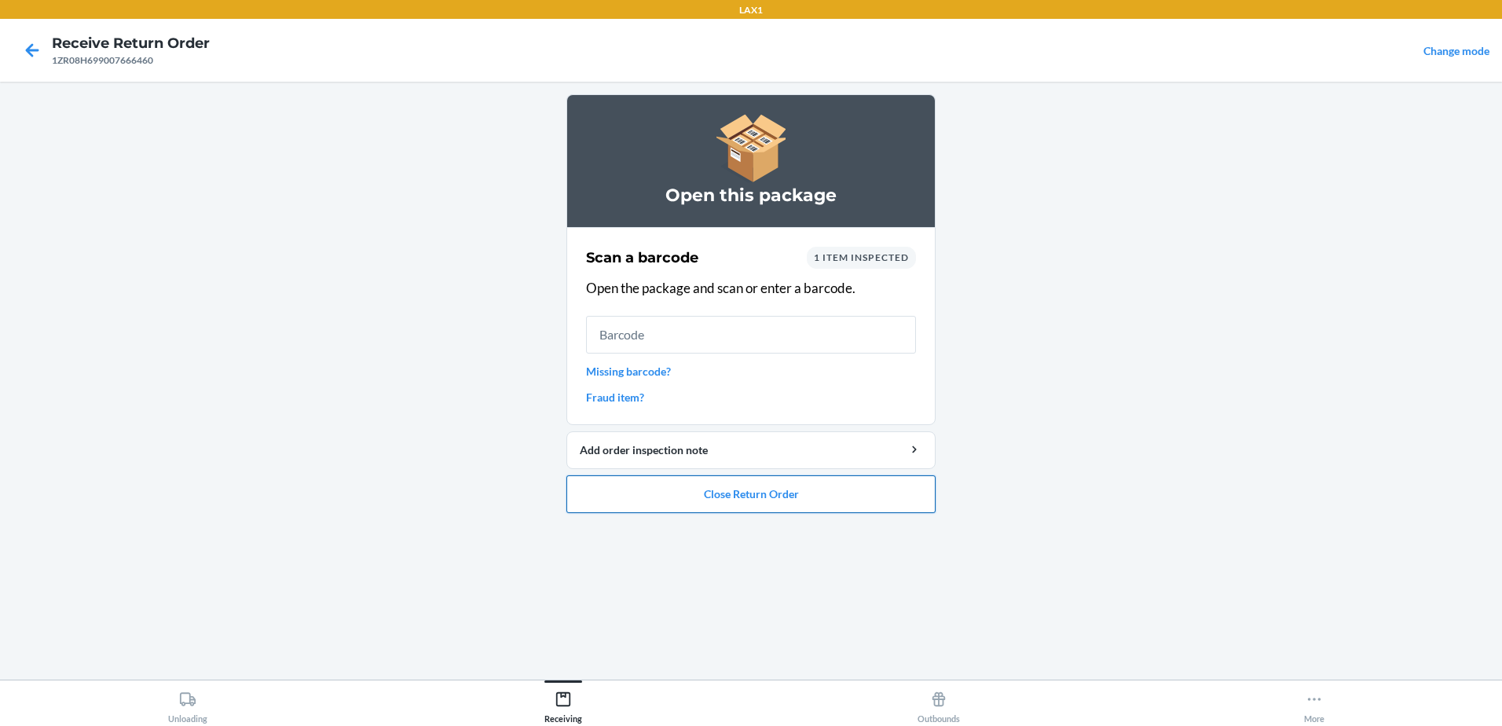
click at [697, 486] on button "Close Return Order" at bounding box center [750, 494] width 369 height 38
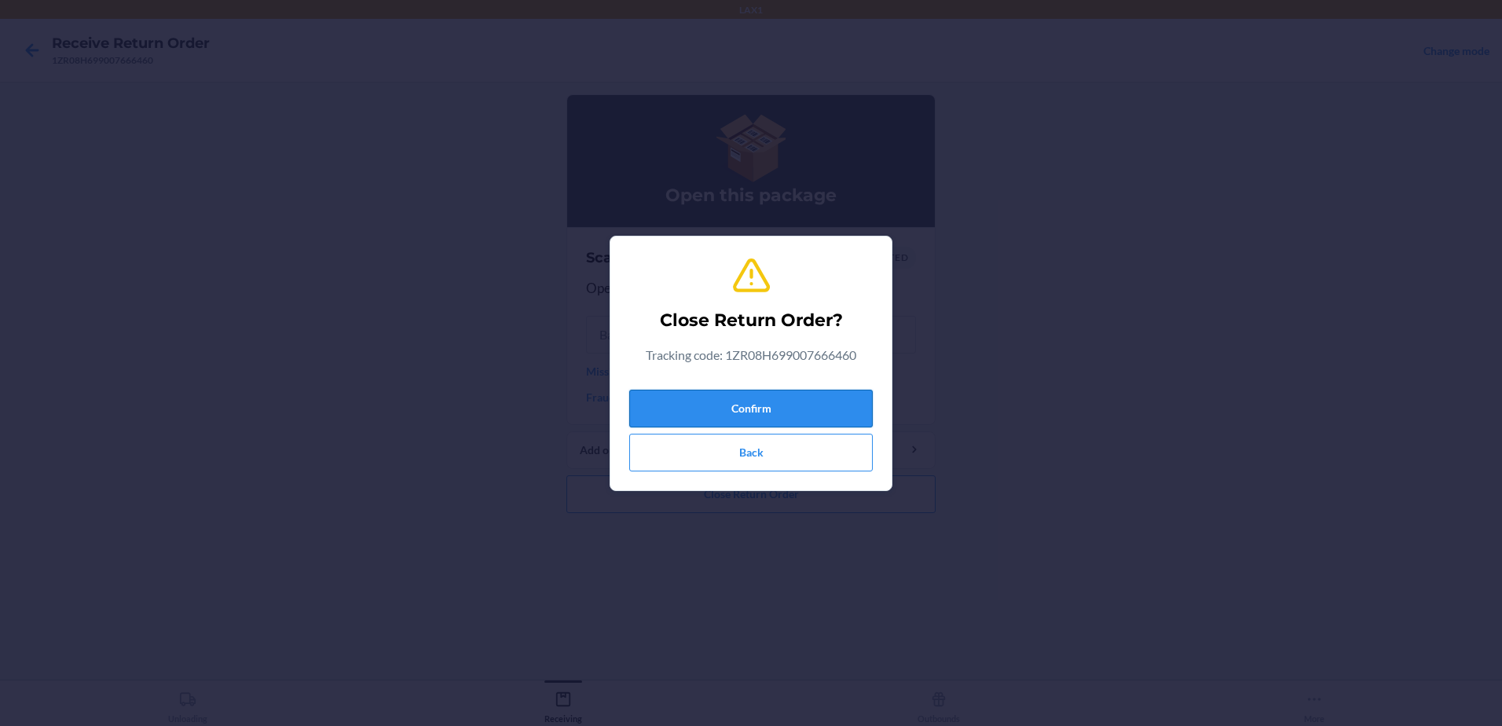
click at [757, 410] on button "Confirm" at bounding box center [750, 409] width 243 height 38
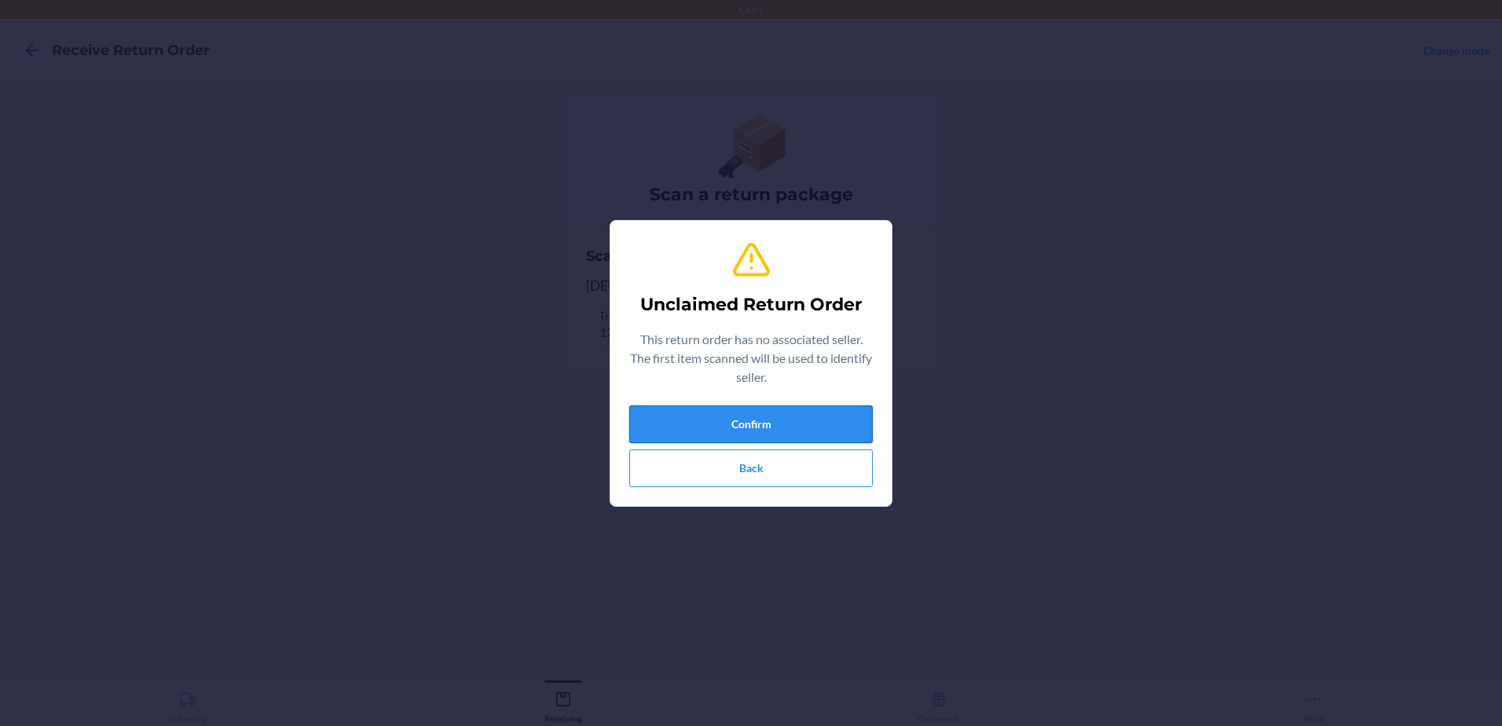
click at [797, 427] on button "Confirm" at bounding box center [750, 424] width 243 height 38
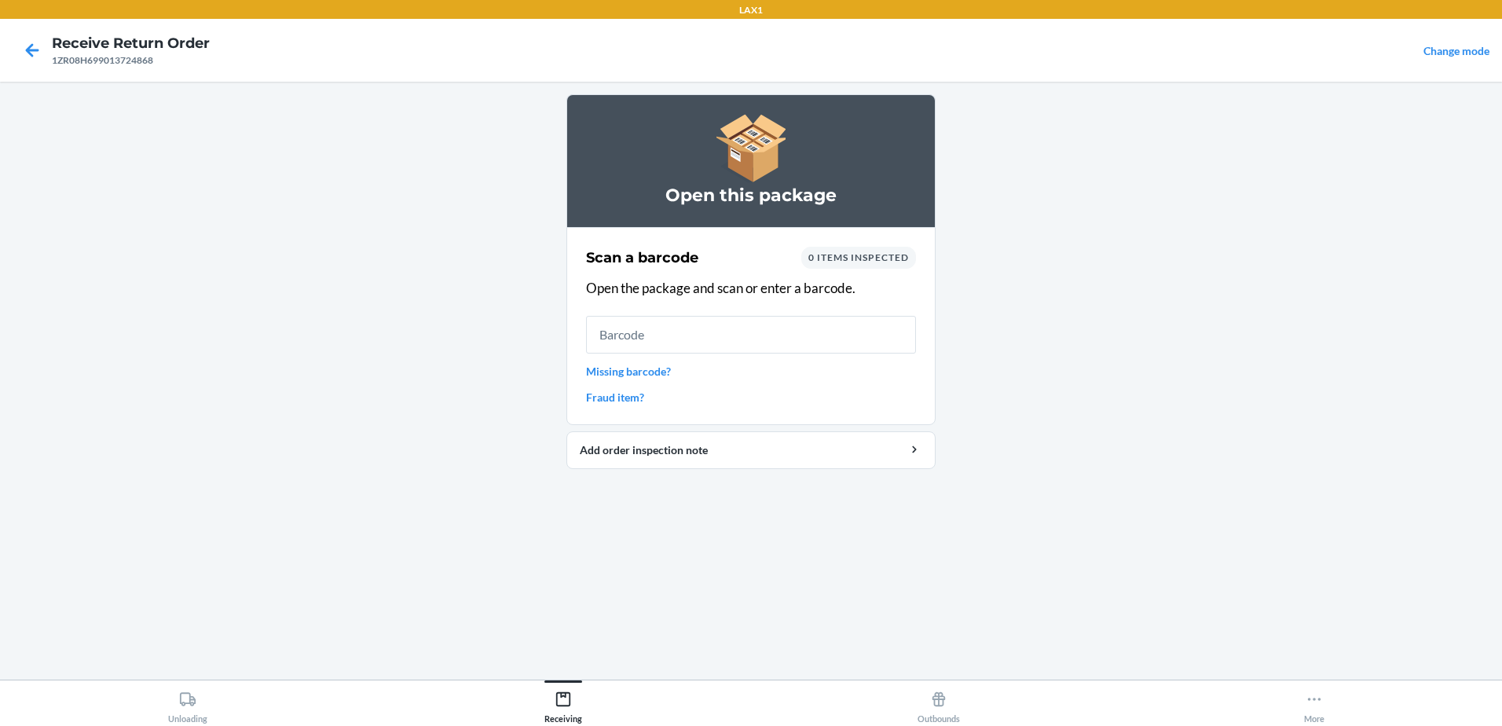
click at [761, 328] on input "text" at bounding box center [751, 335] width 330 height 38
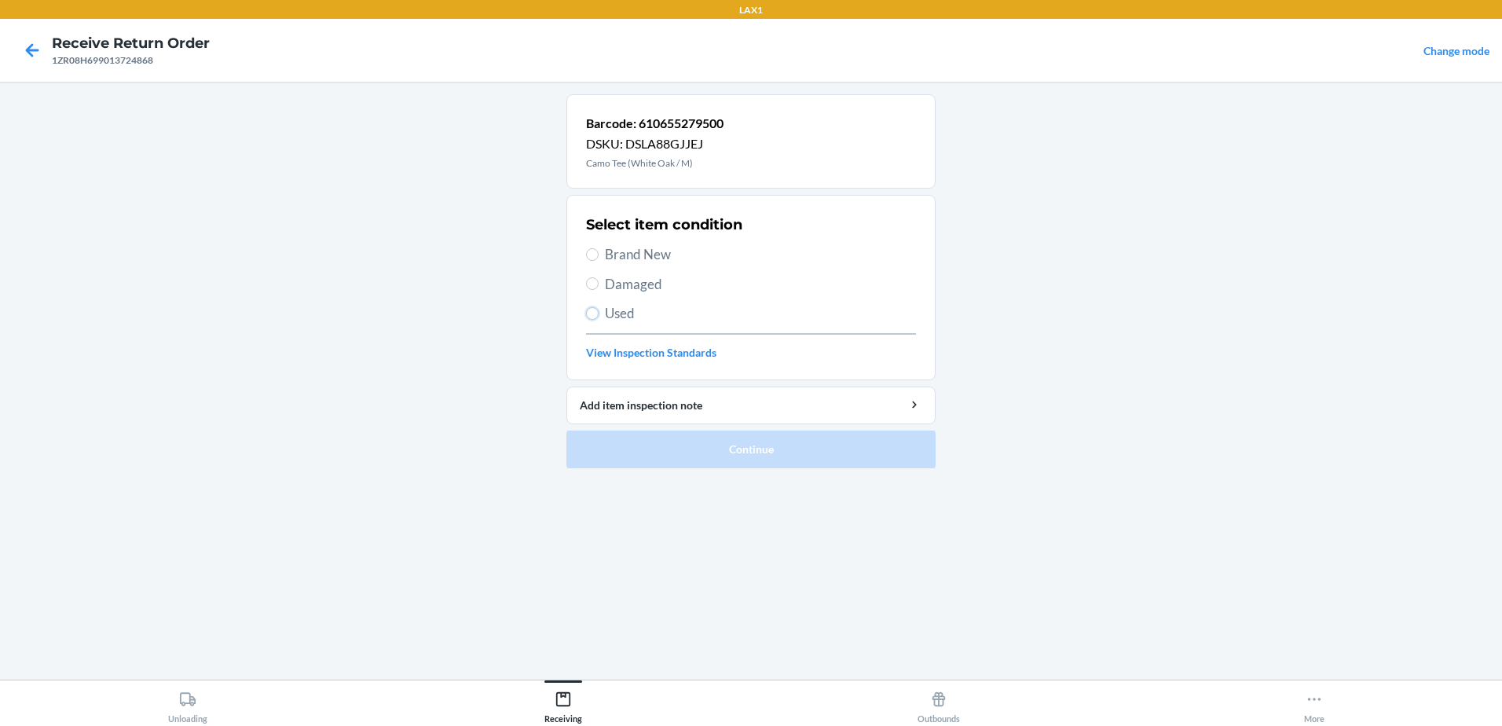
click at [599, 313] on label "Used" at bounding box center [751, 313] width 330 height 20
click at [599, 313] on input "Used" at bounding box center [592, 313] width 13 height 13
radio input "true"
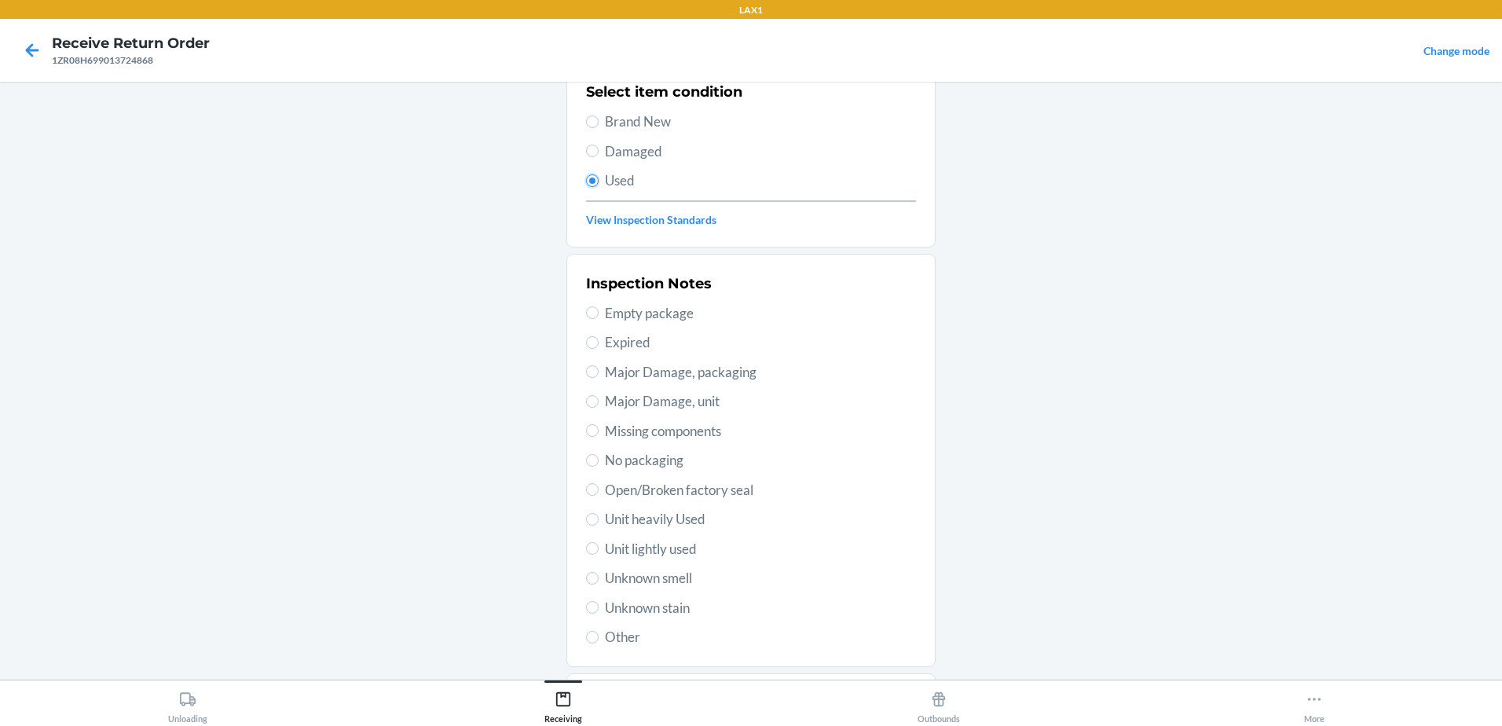
scroll to position [221, 0]
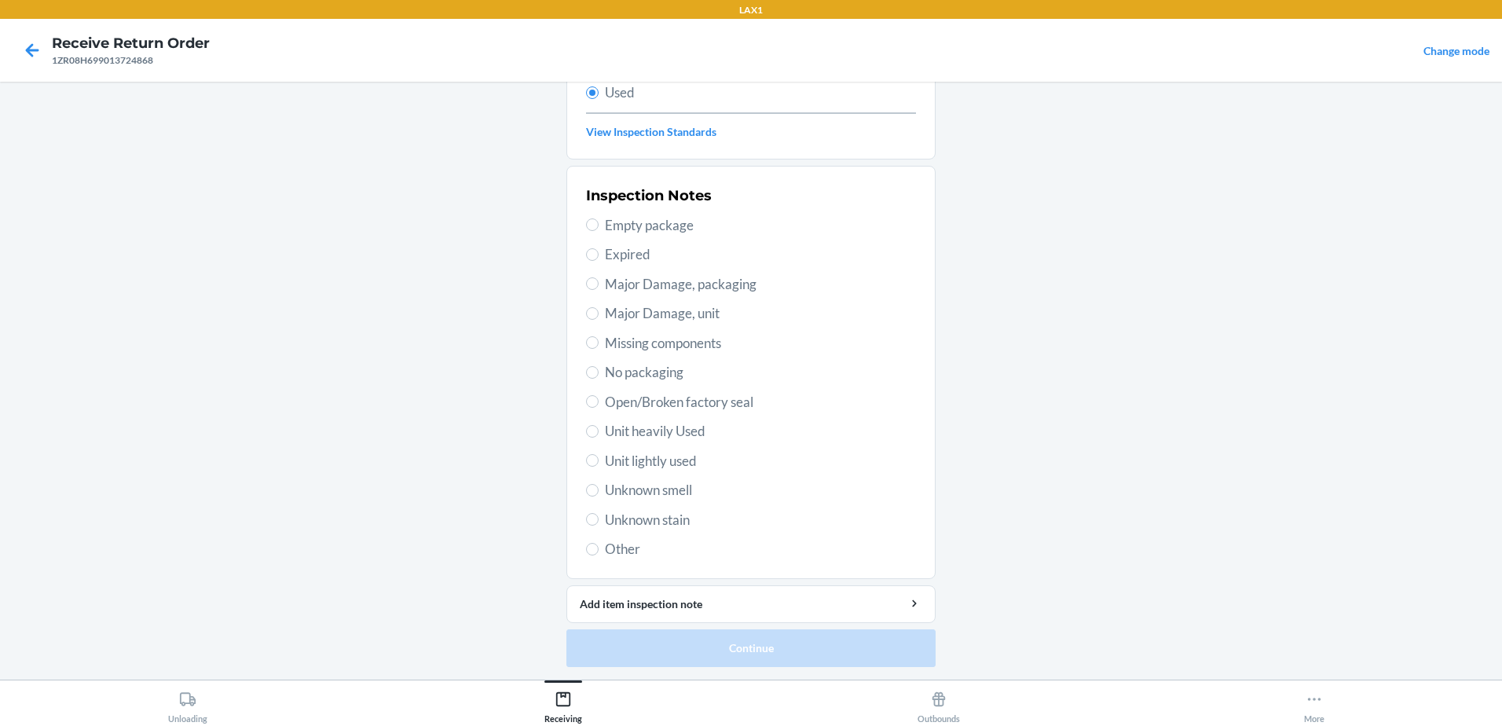
click at [605, 459] on span "Unit lightly used" at bounding box center [760, 461] width 311 height 20
click at [599, 459] on input "Unit lightly used" at bounding box center [592, 460] width 13 height 13
radio input "true"
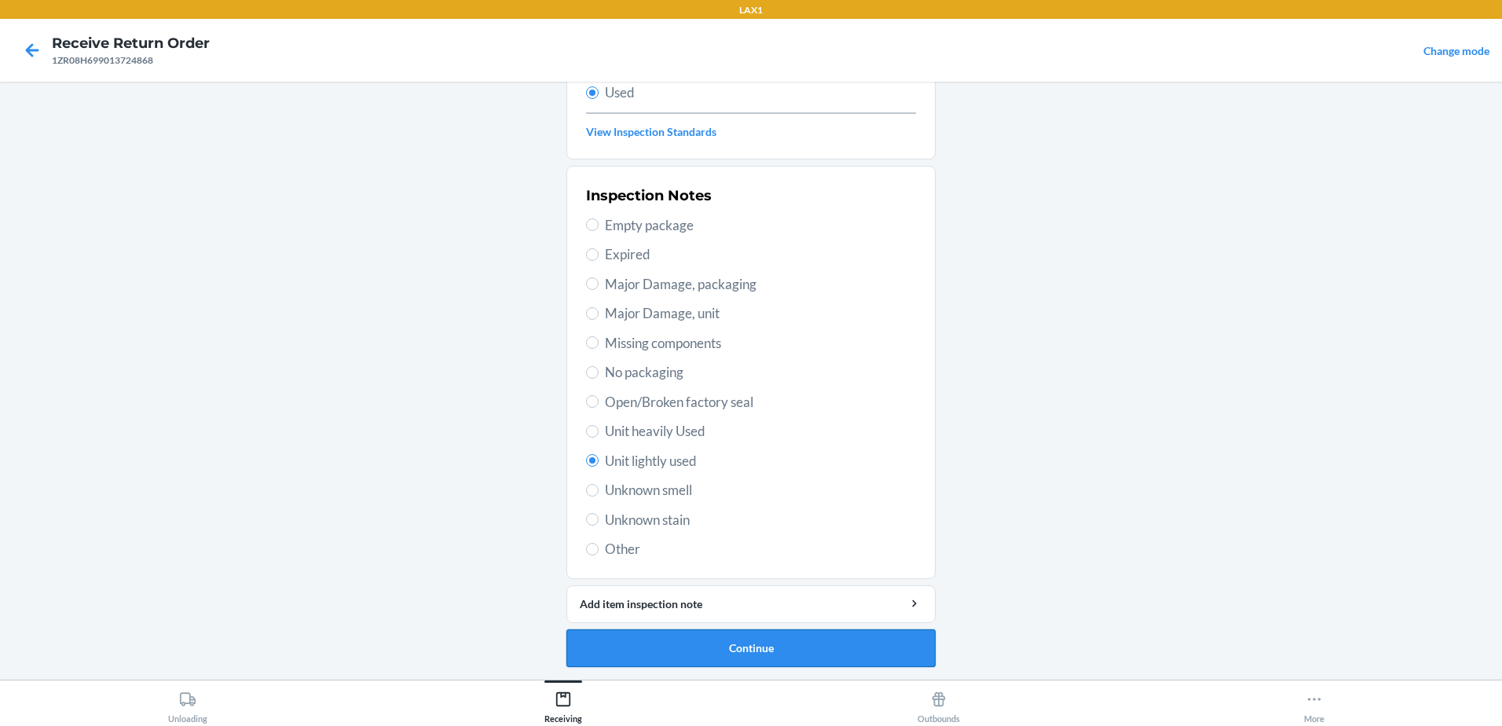
click at [850, 649] on button "Continue" at bounding box center [750, 648] width 369 height 38
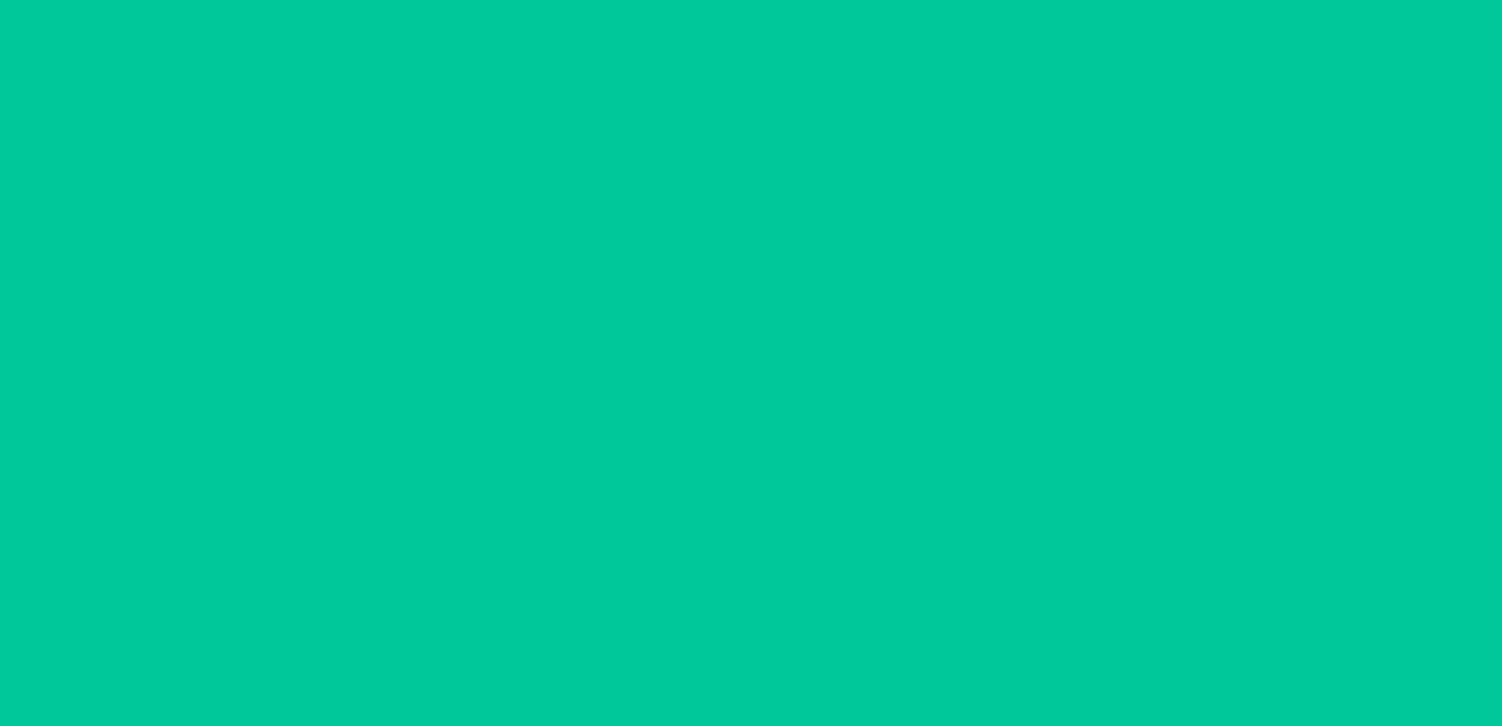
scroll to position [0, 0]
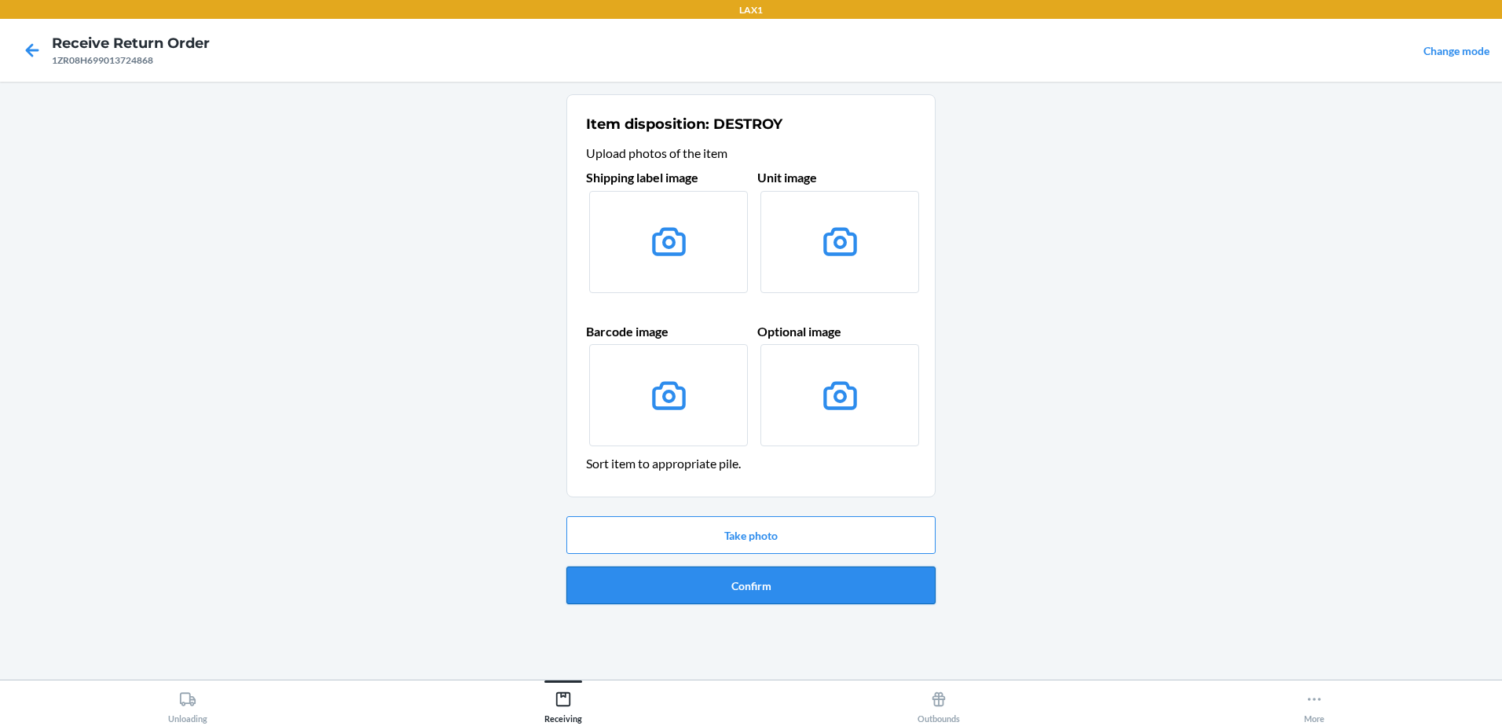
click at [821, 589] on button "Confirm" at bounding box center [750, 585] width 369 height 38
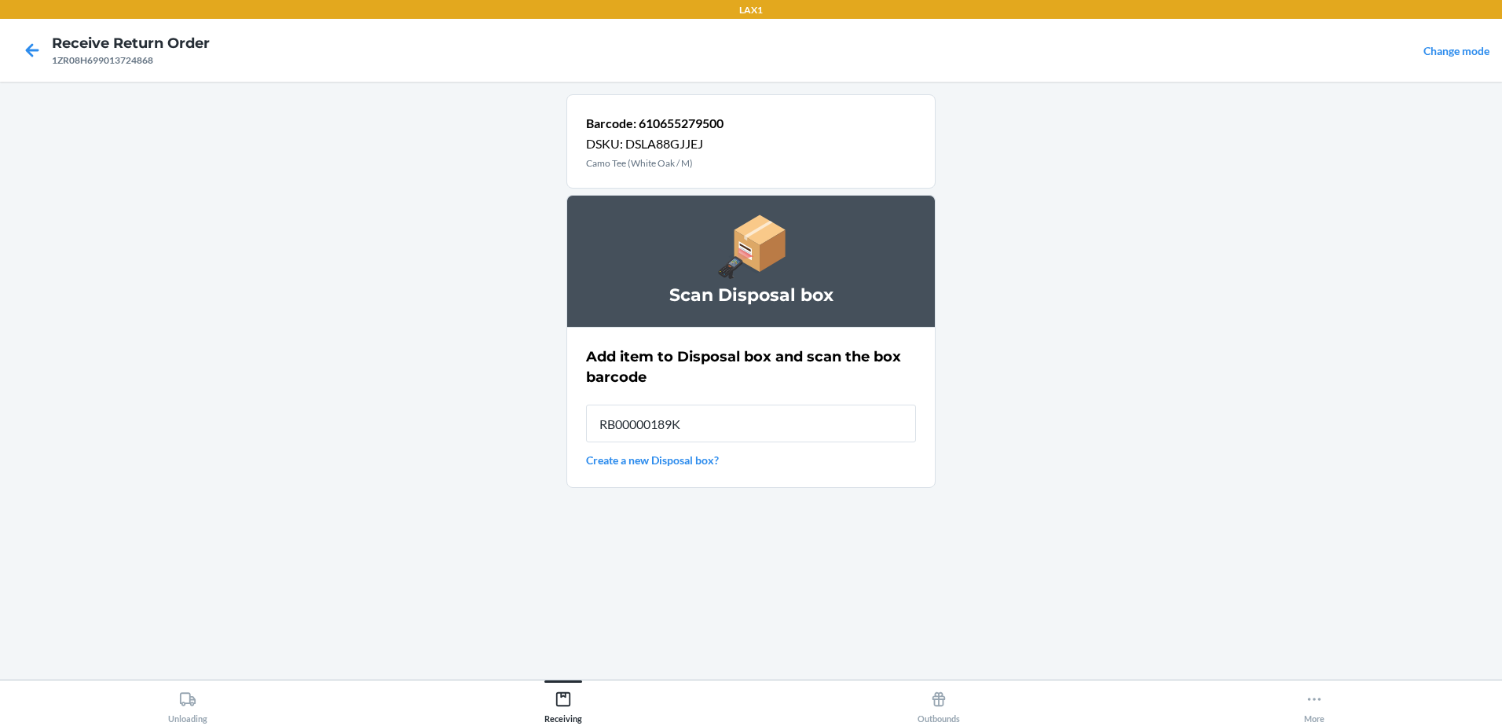
type input "RB00000189K"
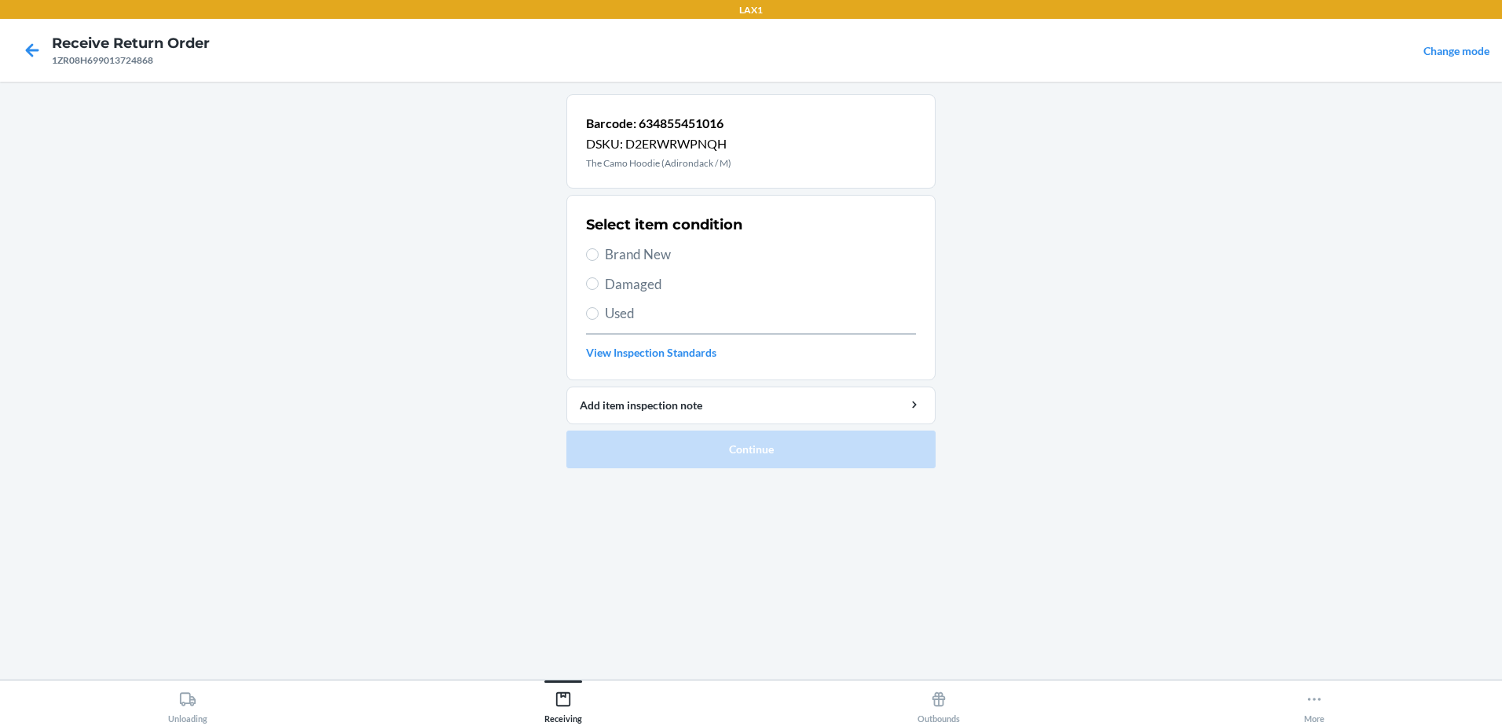
click at [600, 323] on label "Used" at bounding box center [751, 313] width 330 height 20
click at [599, 320] on input "Used" at bounding box center [592, 313] width 13 height 13
radio input "true"
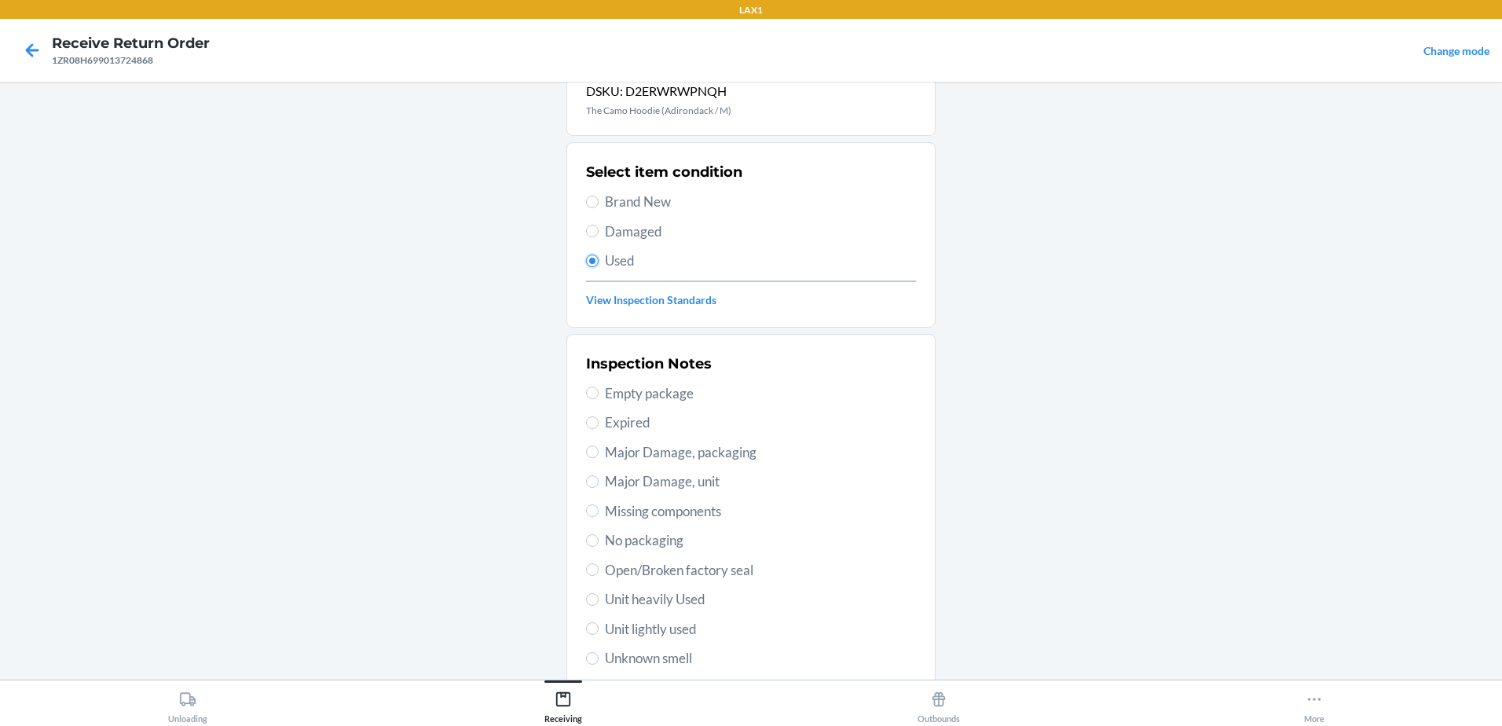
scroll to position [221, 0]
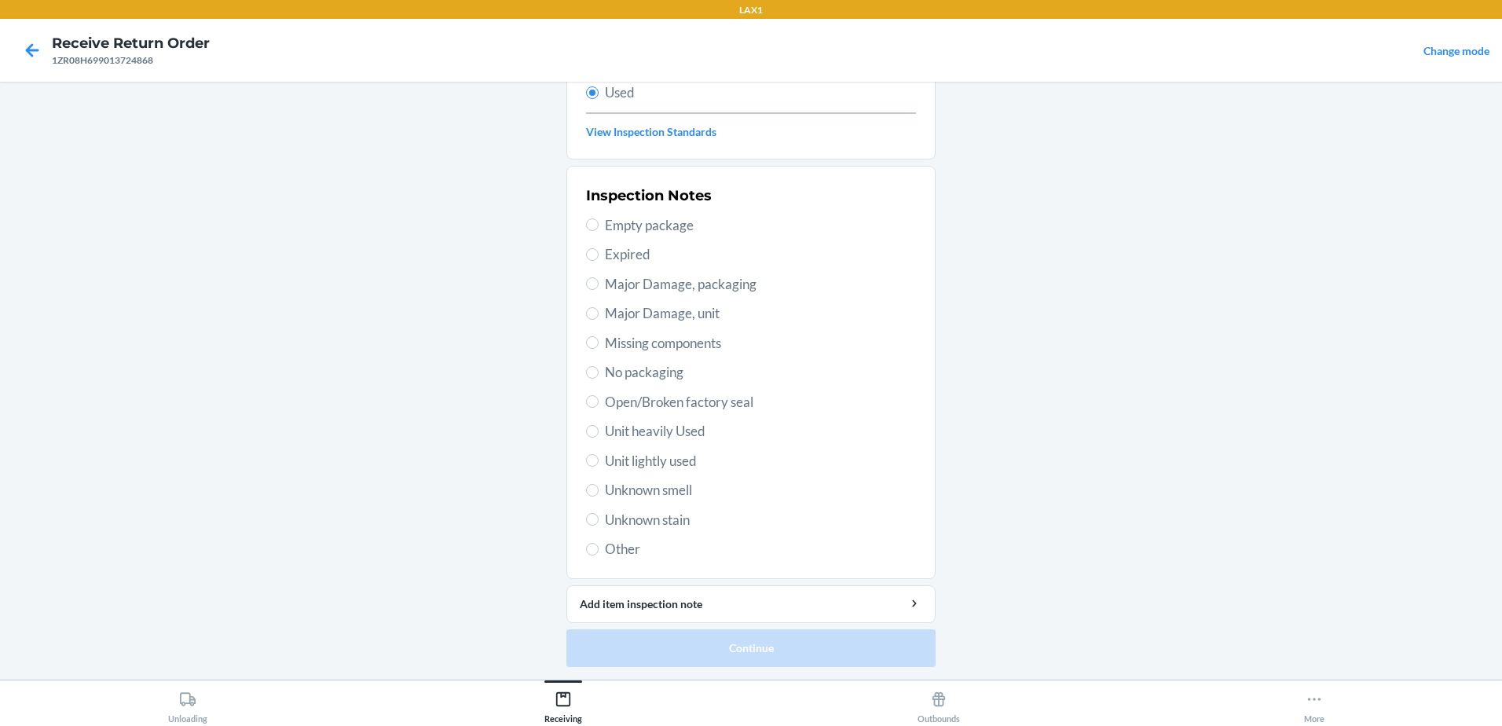
click at [586, 451] on label "Unit lightly used" at bounding box center [751, 461] width 330 height 20
click at [586, 454] on input "Unit lightly used" at bounding box center [592, 460] width 13 height 13
radio input "true"
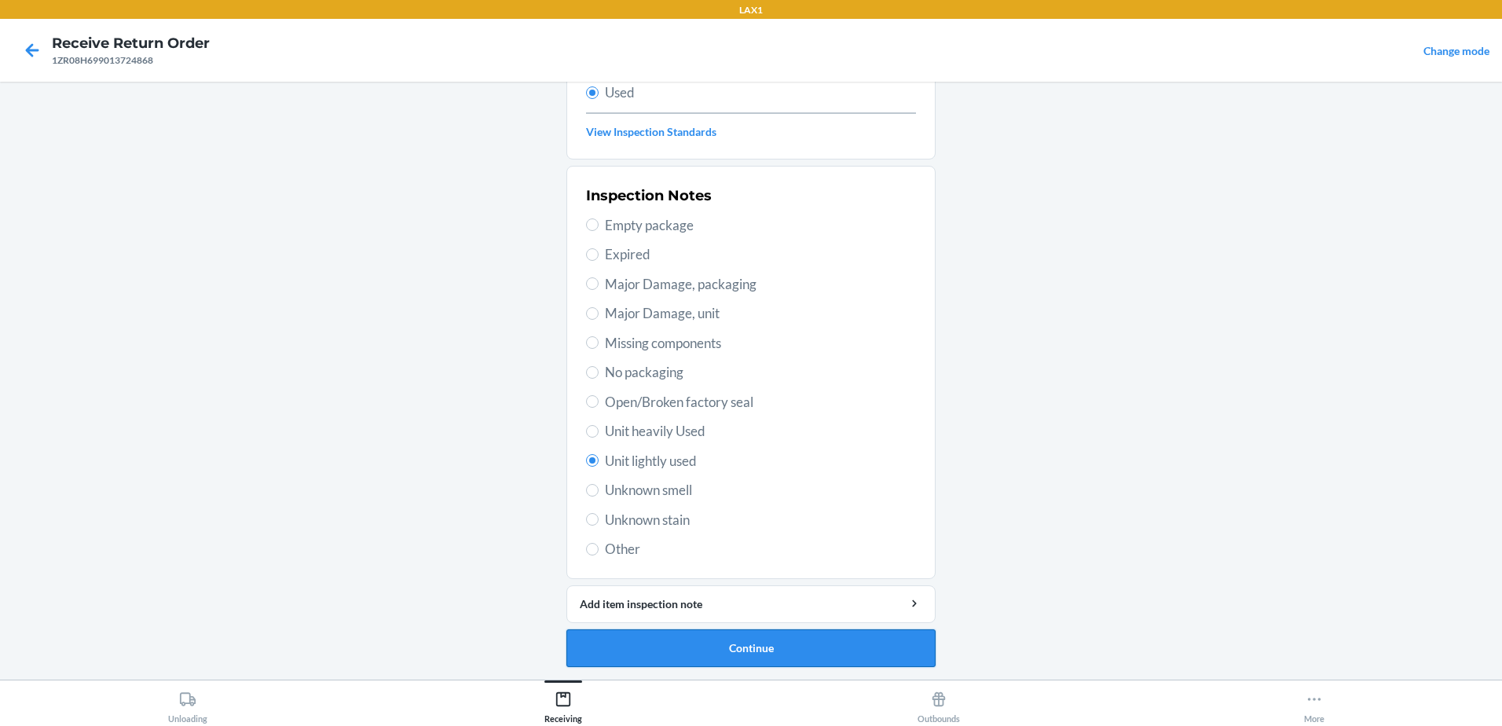
click at [840, 644] on button "Continue" at bounding box center [750, 648] width 369 height 38
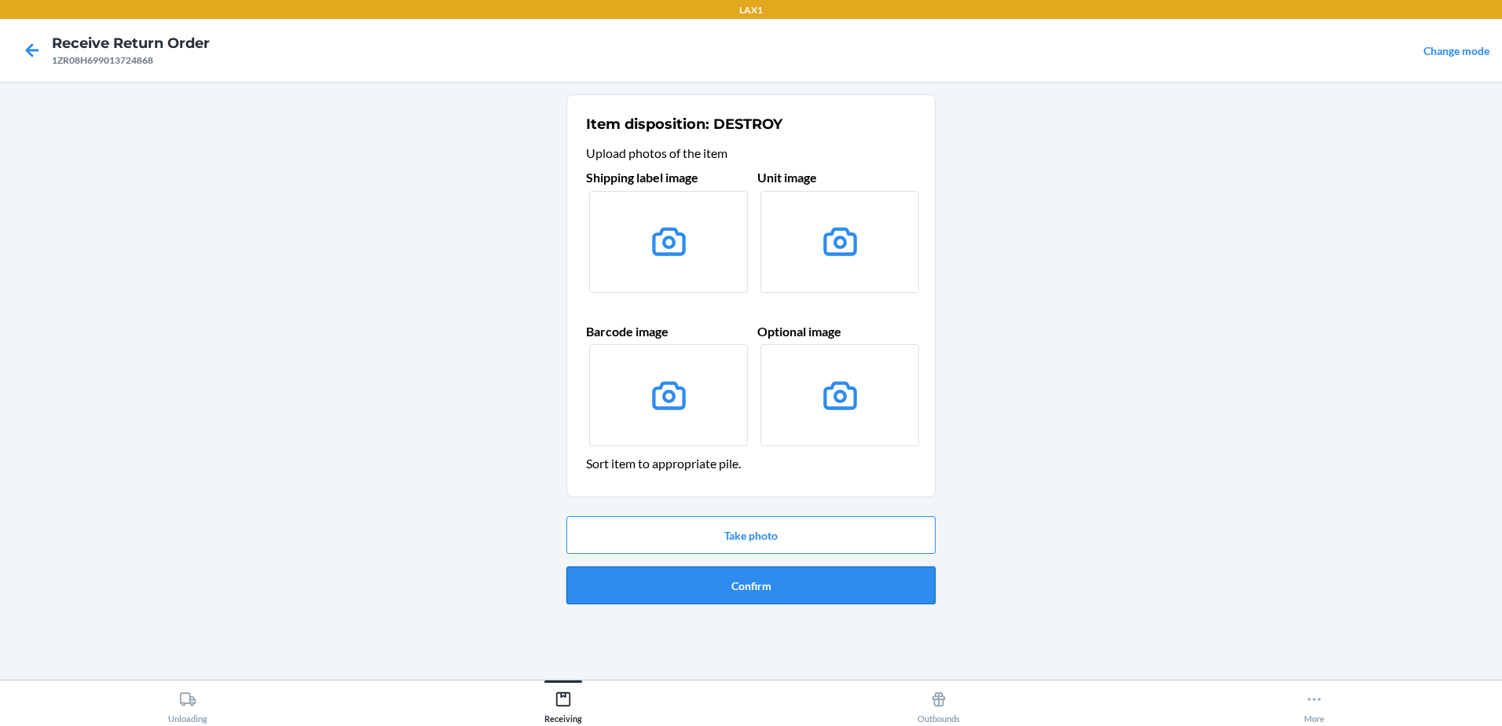
click at [763, 583] on button "Confirm" at bounding box center [750, 585] width 369 height 38
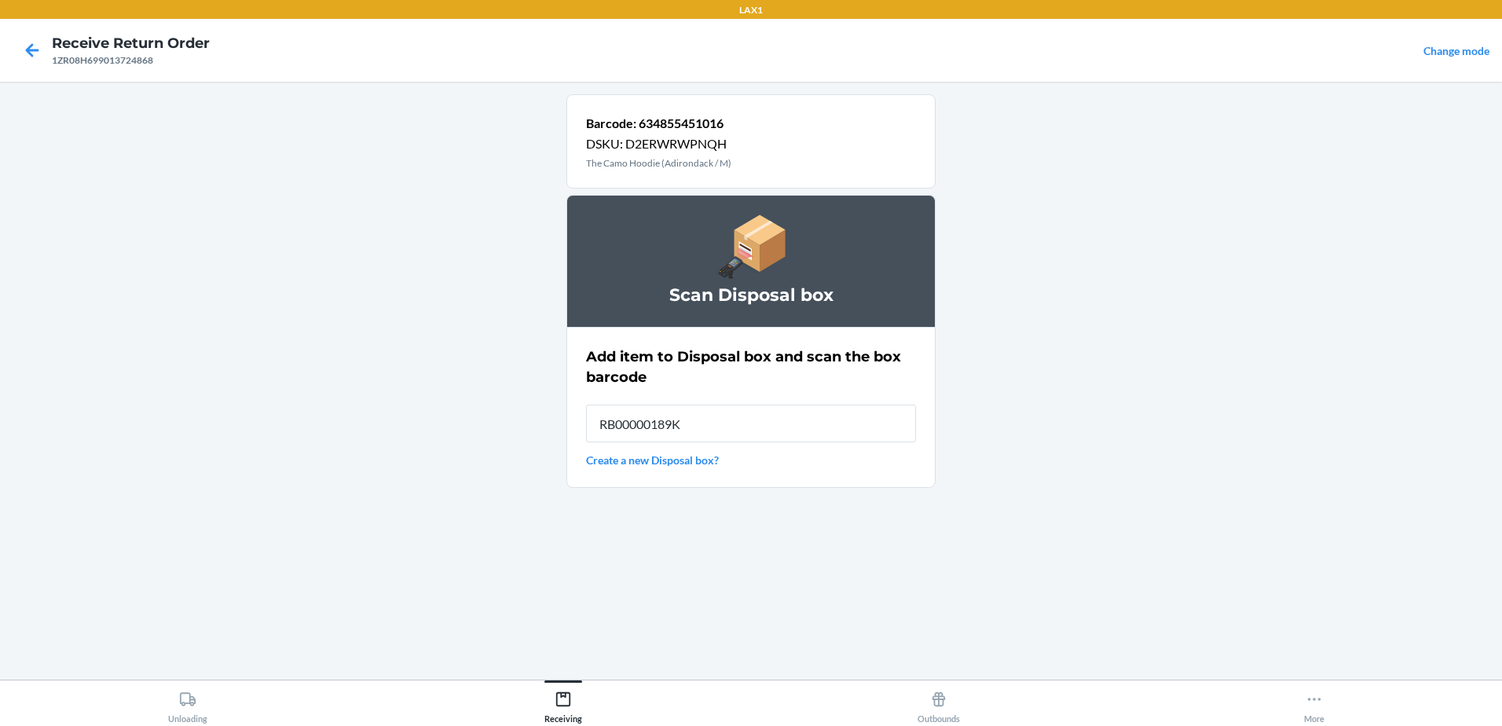
type input "RB00000189K"
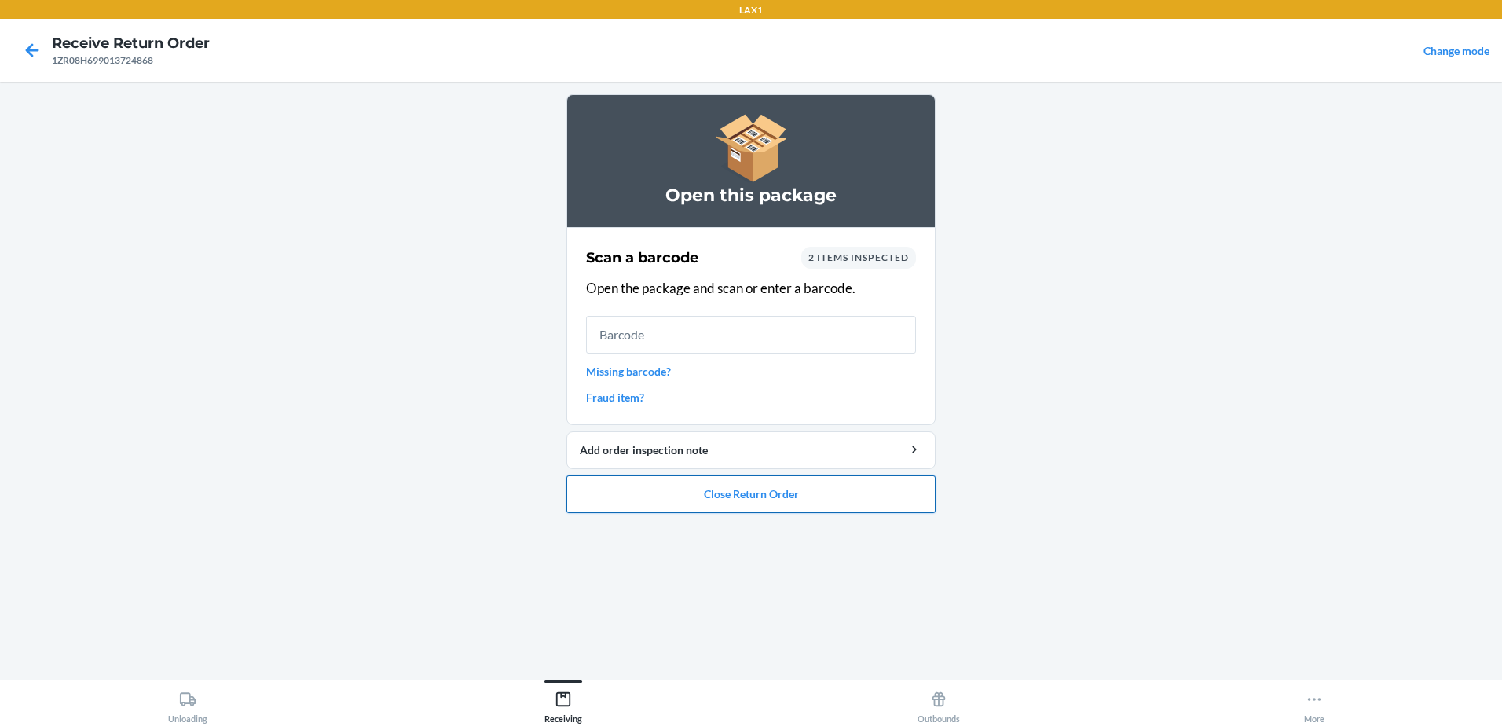
click at [660, 485] on button "Close Return Order" at bounding box center [750, 494] width 369 height 38
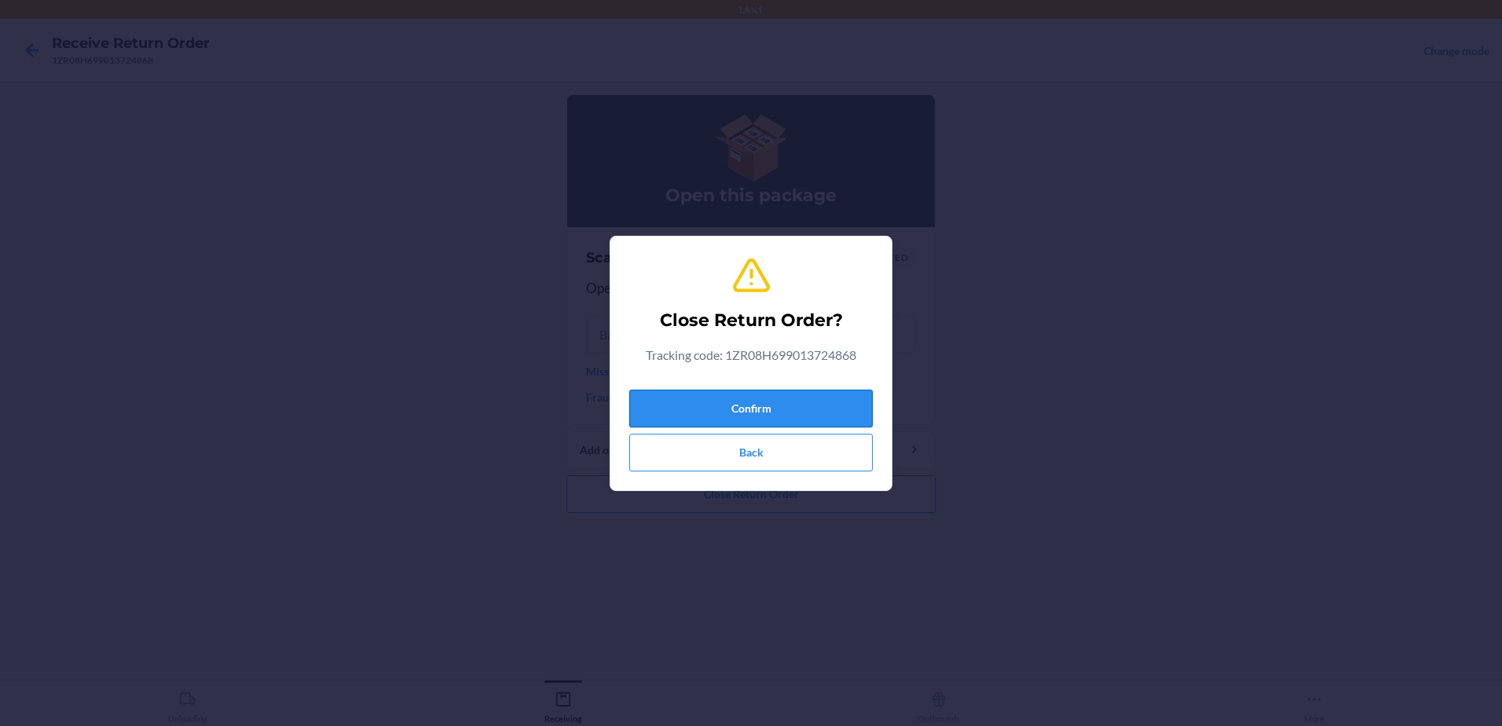
click at [680, 397] on button "Confirm" at bounding box center [750, 409] width 243 height 38
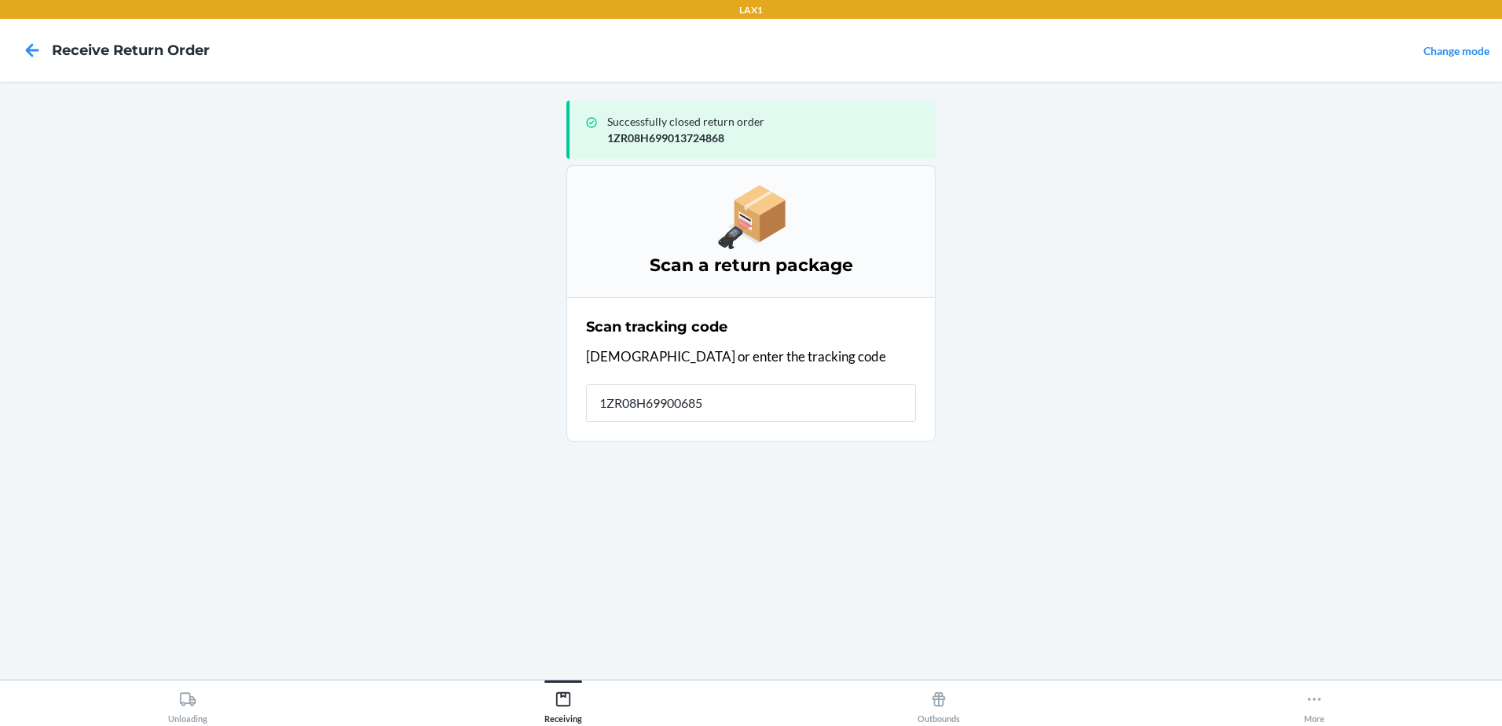
type input "1ZR08H699006851"
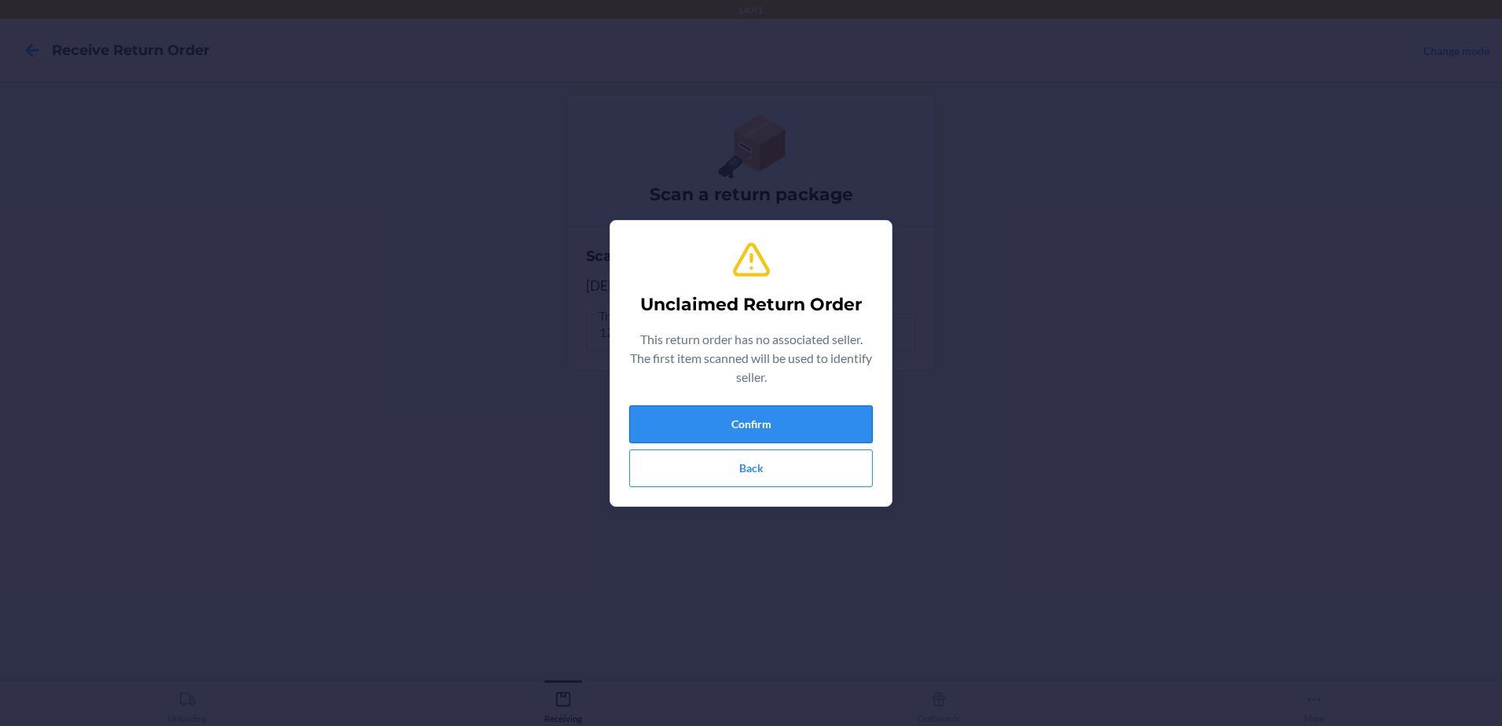
click at [849, 410] on button "Confirm" at bounding box center [750, 424] width 243 height 38
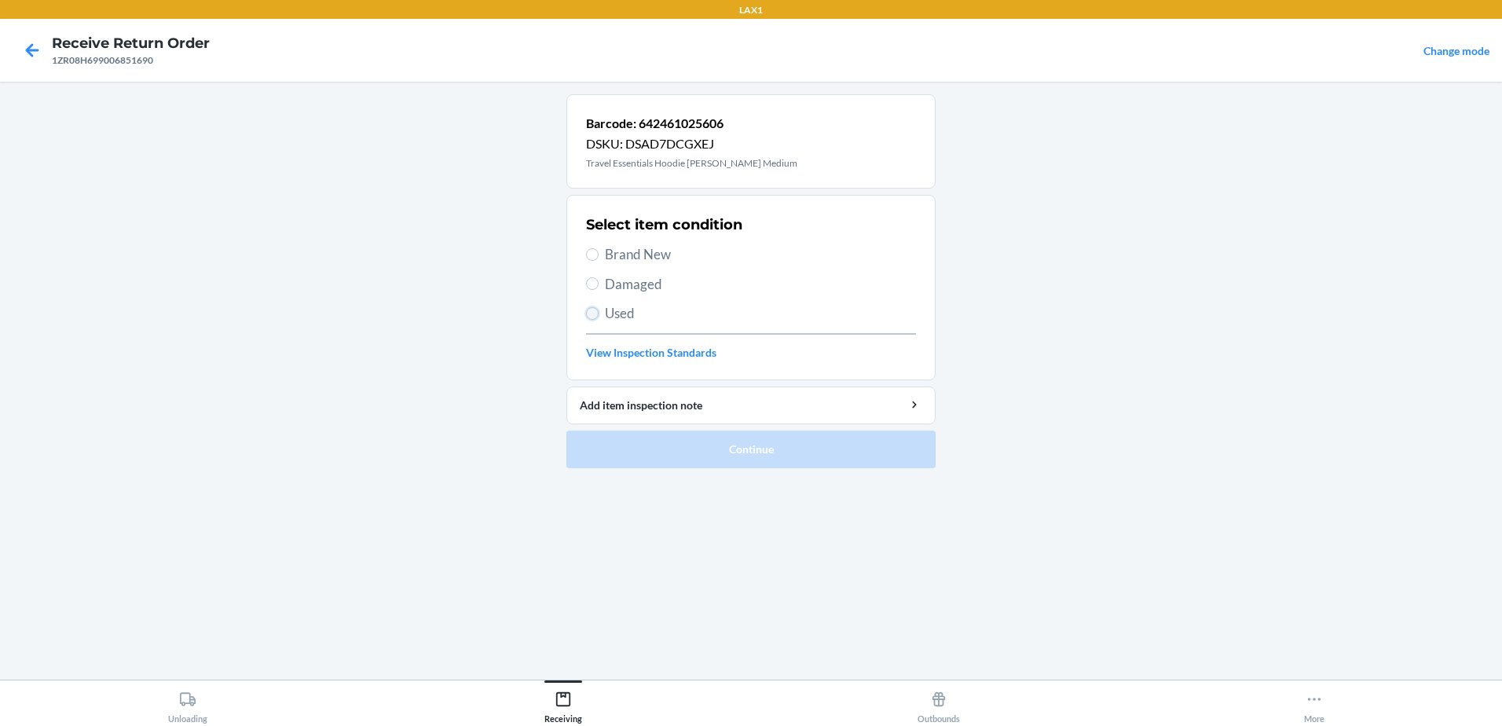
click at [592, 312] on input "Used" at bounding box center [592, 313] width 13 height 13
radio input "true"
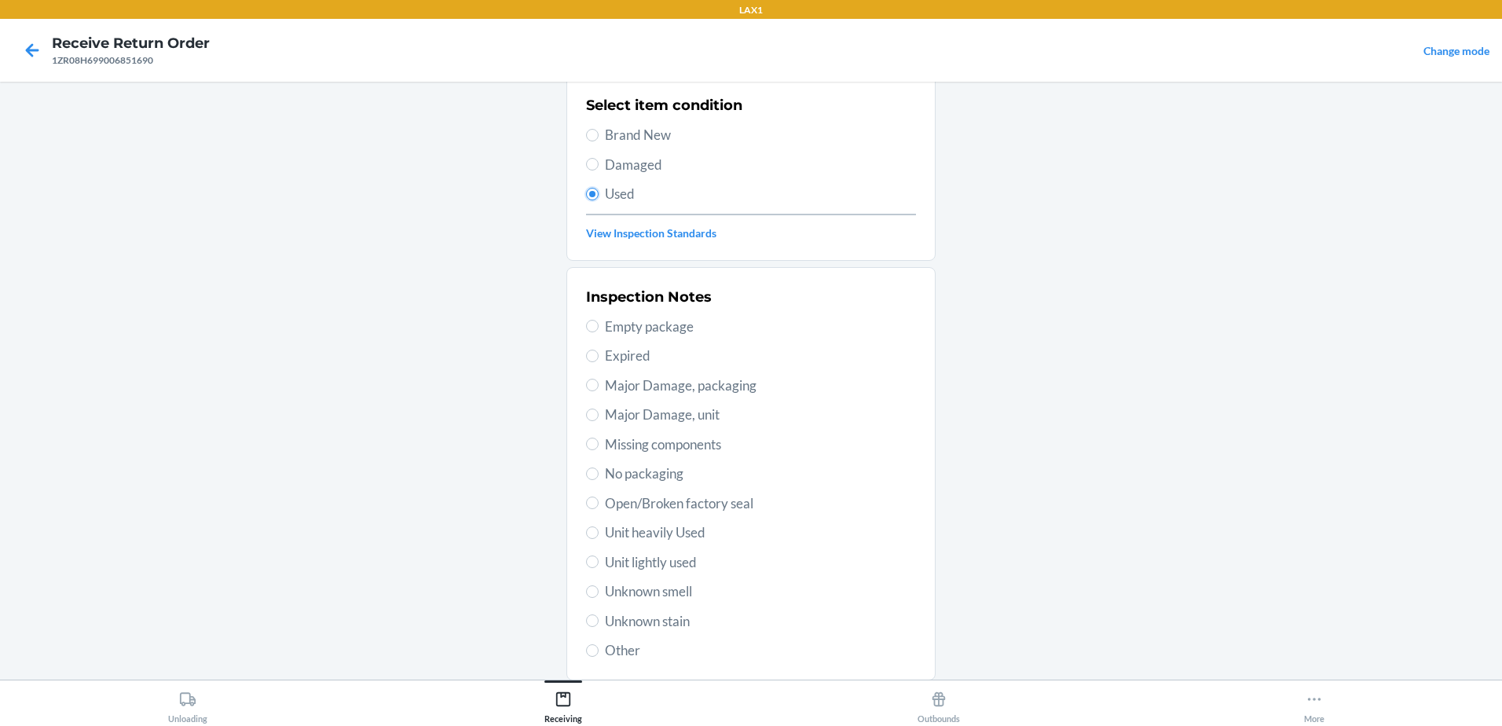
scroll to position [221, 0]
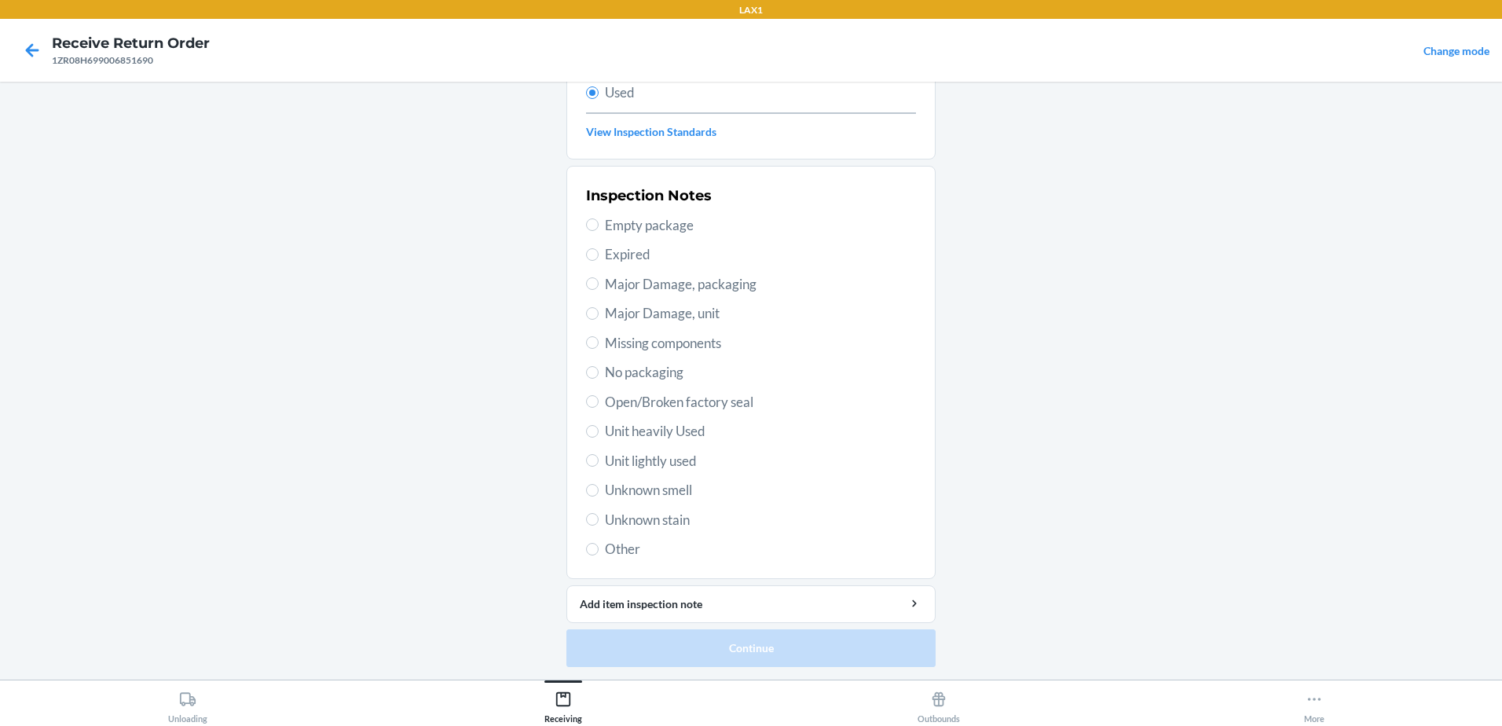
click at [605, 459] on span "Unit lightly used" at bounding box center [760, 461] width 311 height 20
click at [599, 459] on input "Unit lightly used" at bounding box center [592, 460] width 13 height 13
radio input "true"
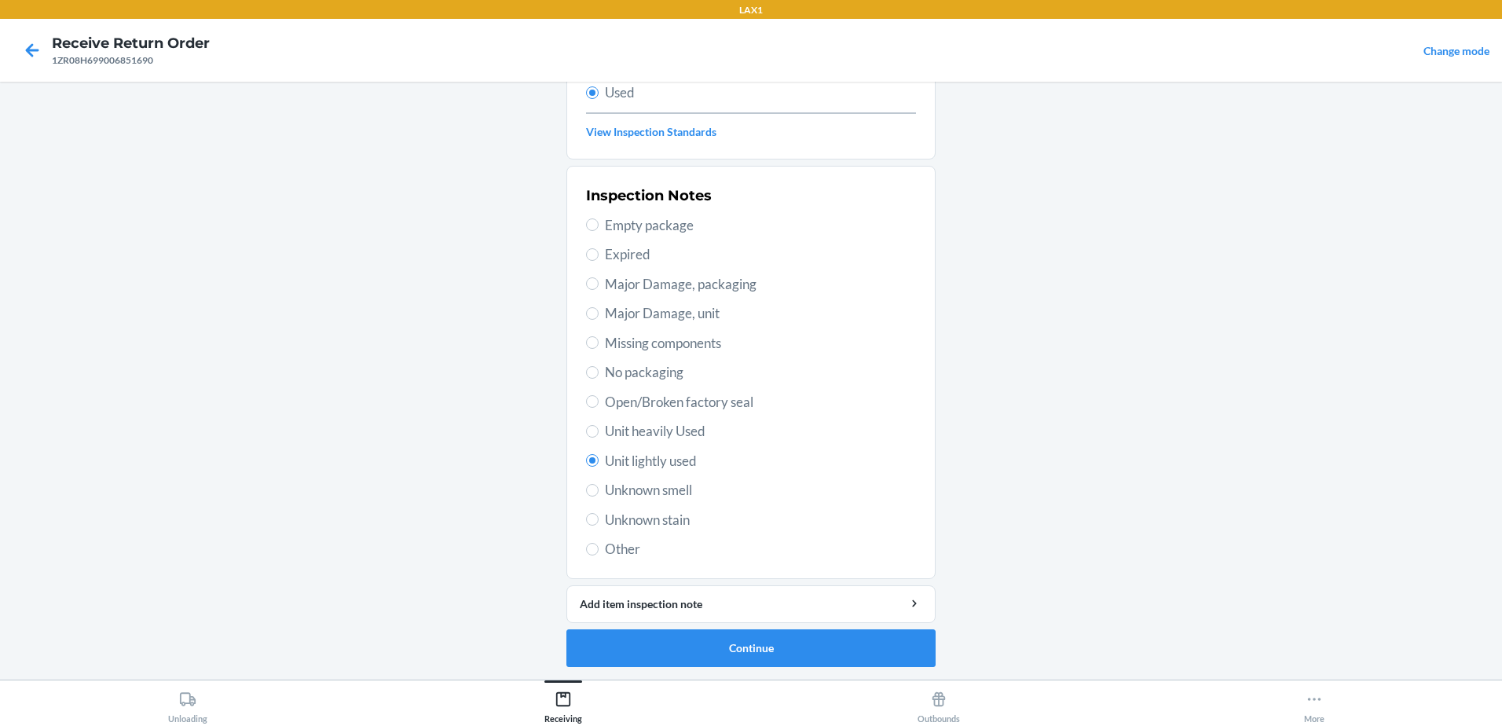
drag, startPoint x: 606, startPoint y: 458, endPoint x: 620, endPoint y: 471, distance: 18.9
click at [780, 647] on button "Continue" at bounding box center [750, 648] width 369 height 38
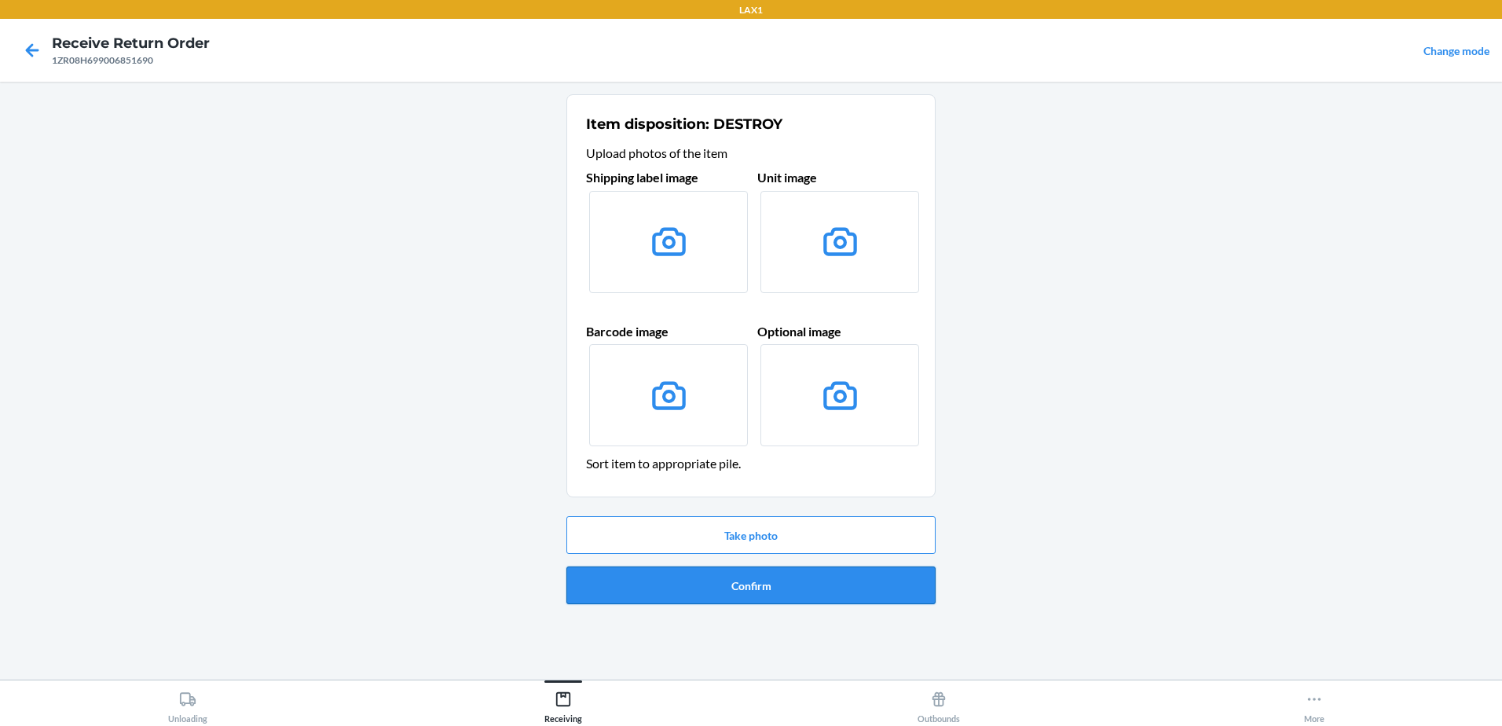
click at [777, 595] on button "Confirm" at bounding box center [750, 585] width 369 height 38
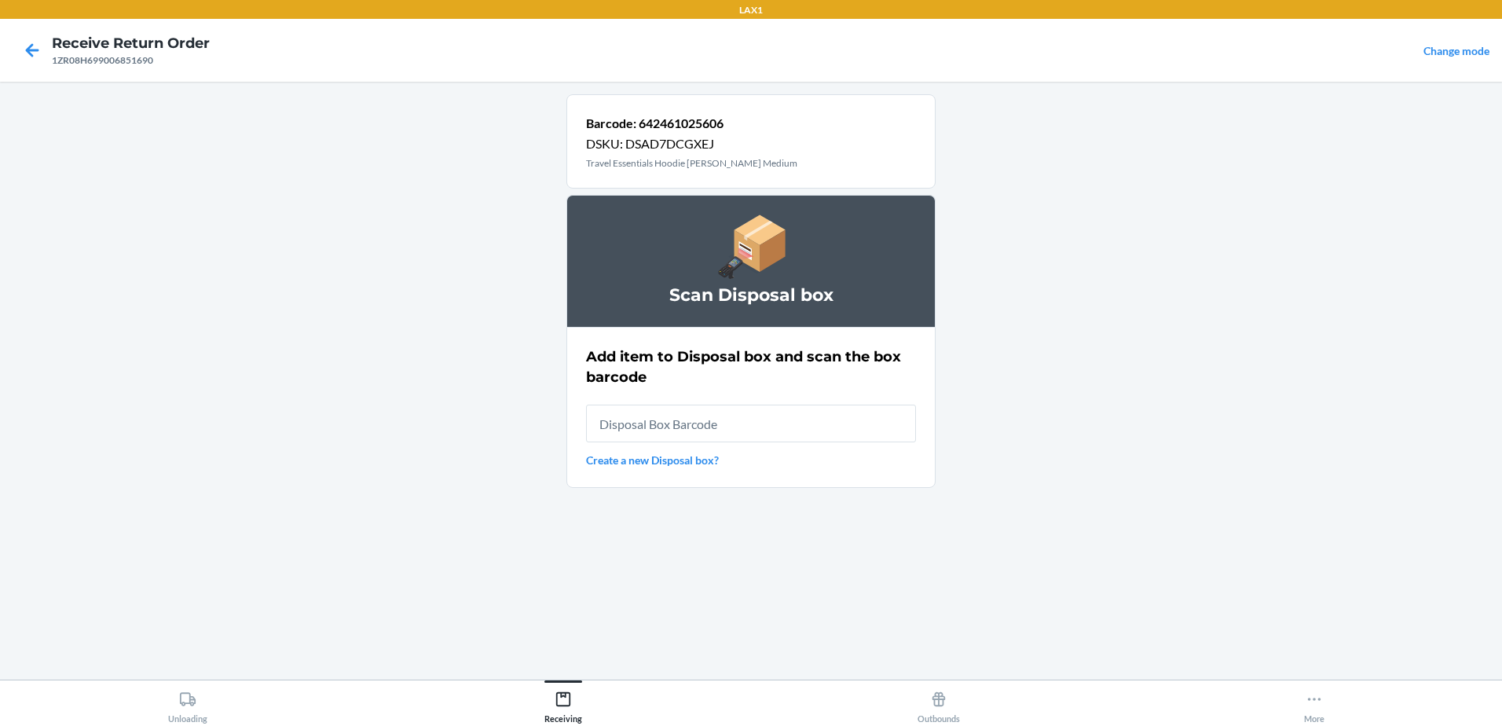
click at [701, 425] on input "text" at bounding box center [751, 424] width 330 height 38
type input "RB00000189K"
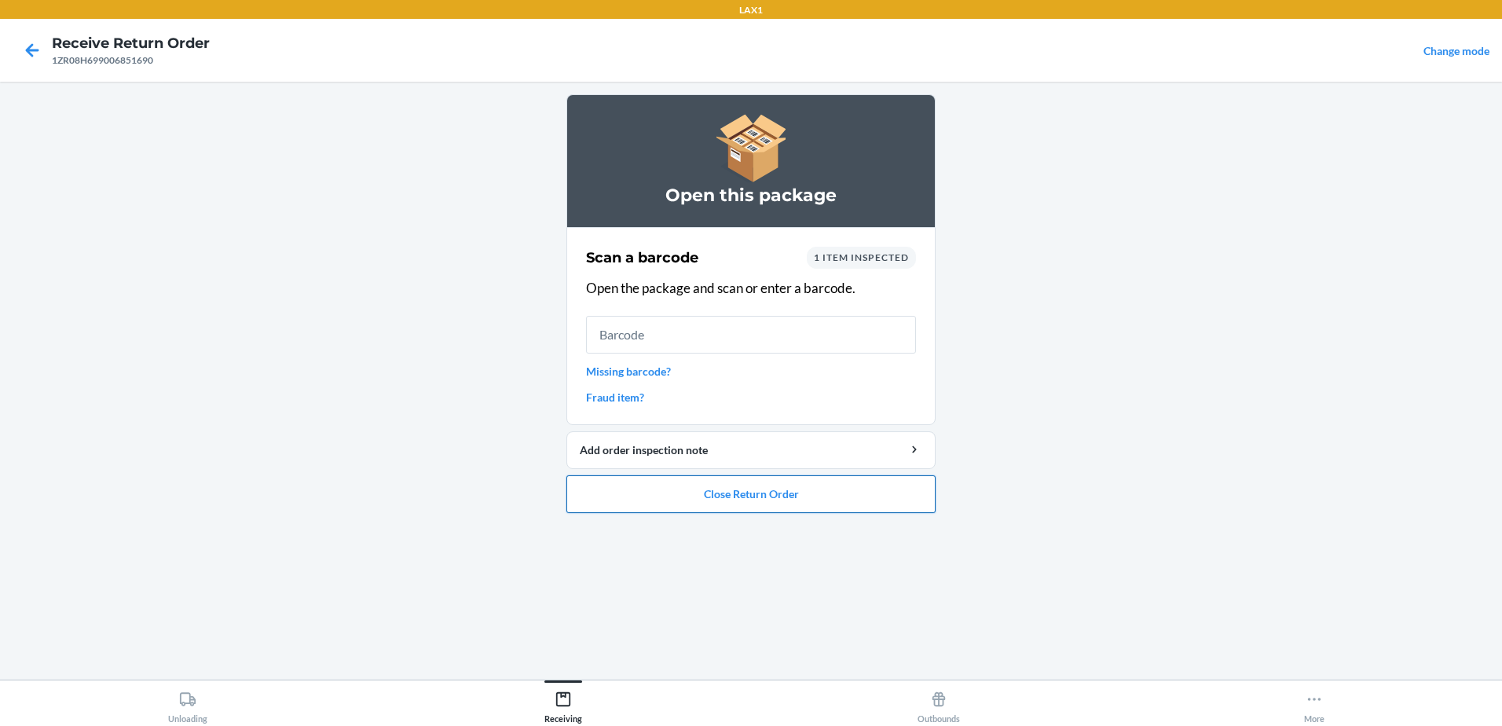
click at [912, 498] on button "Close Return Order" at bounding box center [750, 494] width 369 height 38
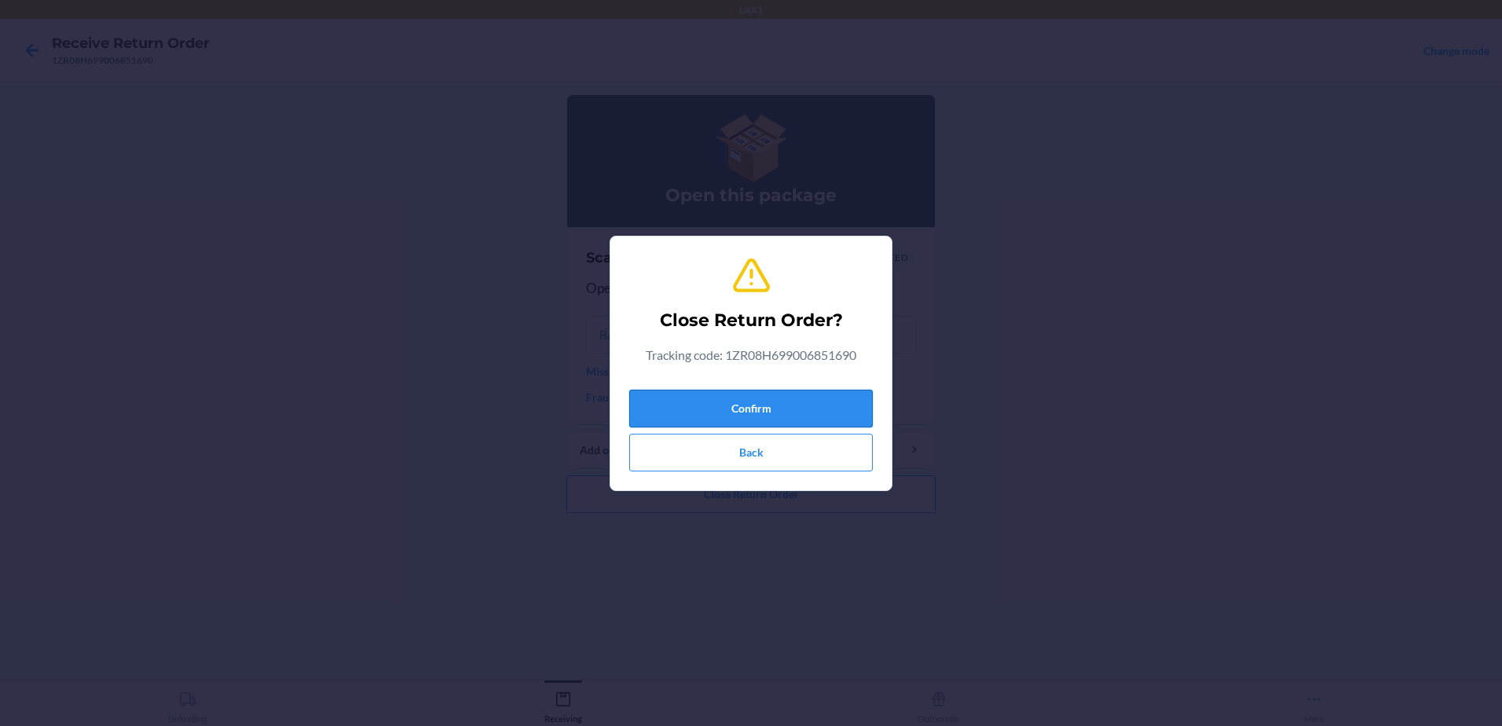
click at [821, 405] on button "Confirm" at bounding box center [750, 409] width 243 height 38
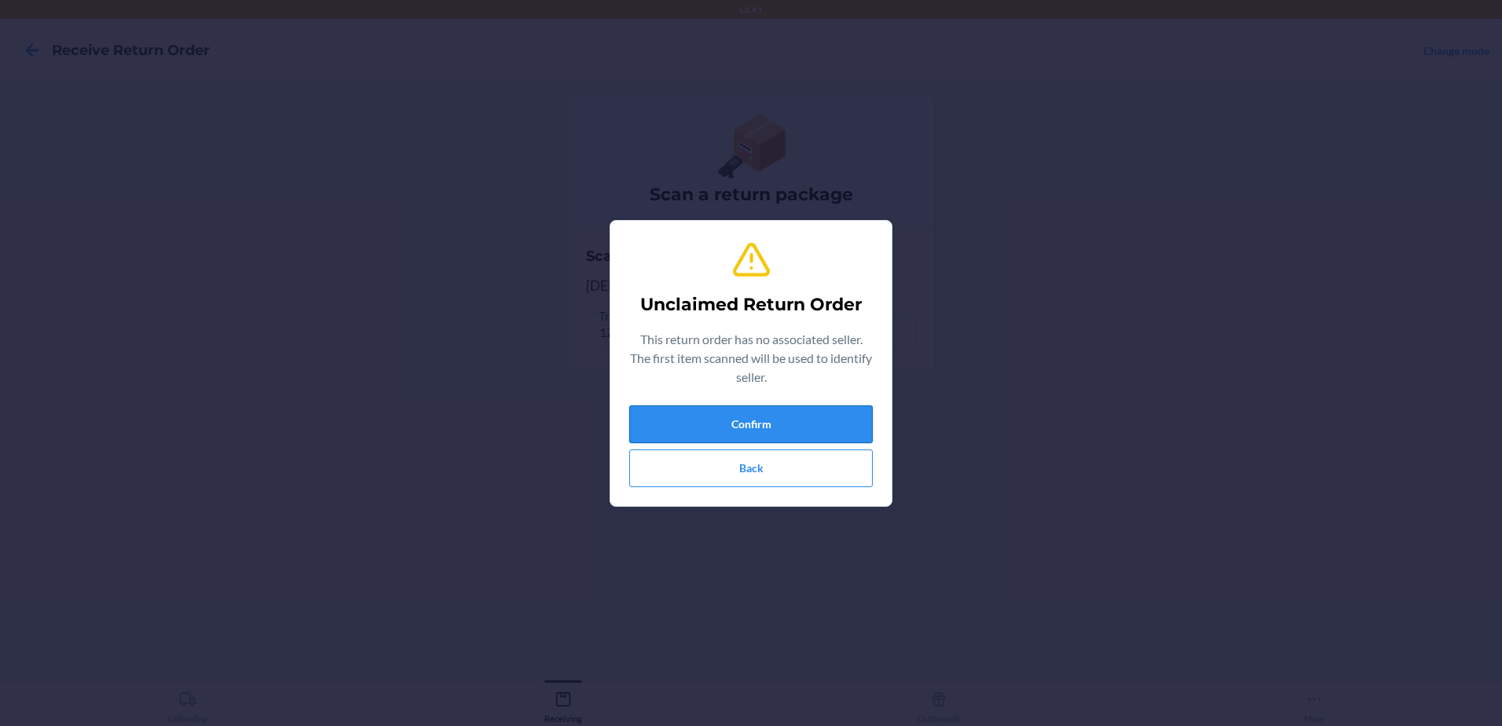
click at [811, 420] on button "Confirm" at bounding box center [750, 424] width 243 height 38
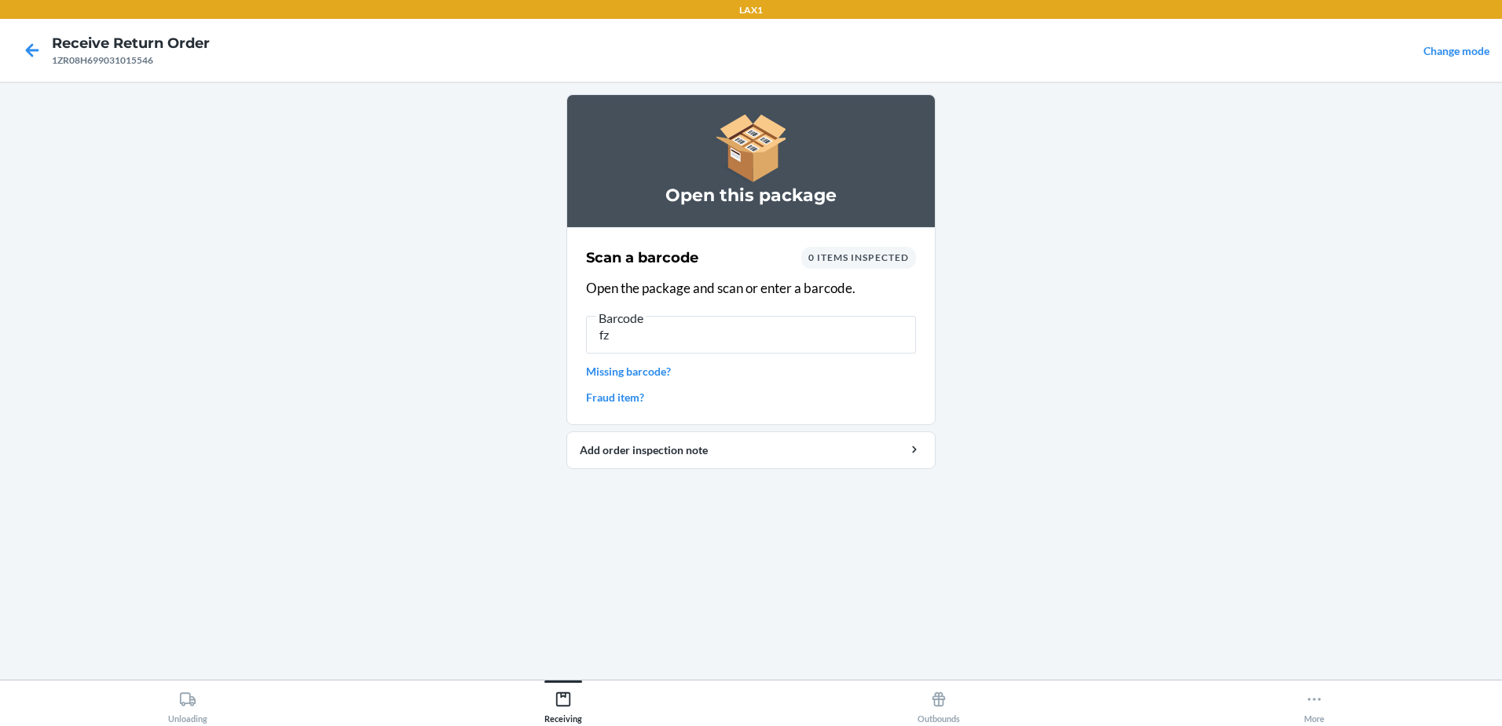
type input "f"
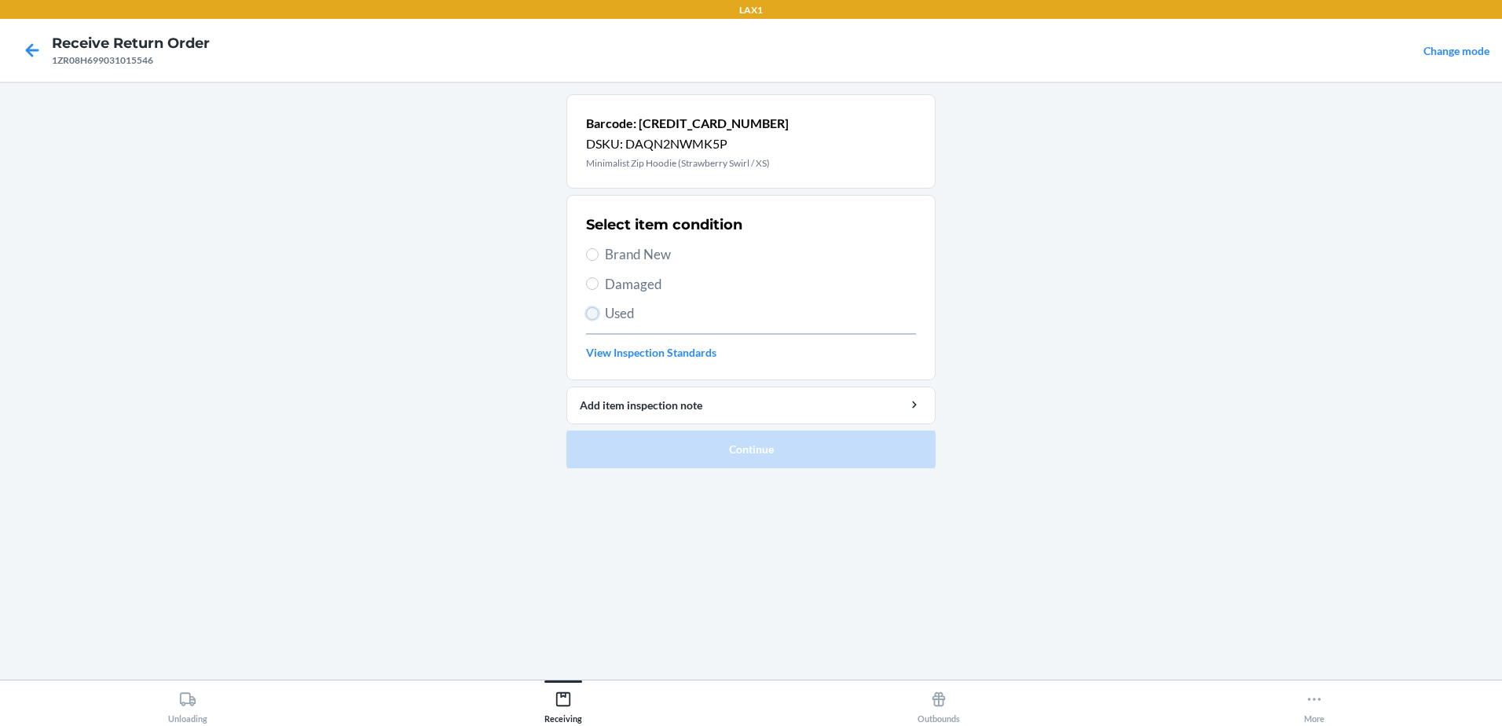
click at [593, 315] on input "Used" at bounding box center [592, 313] width 13 height 13
radio input "true"
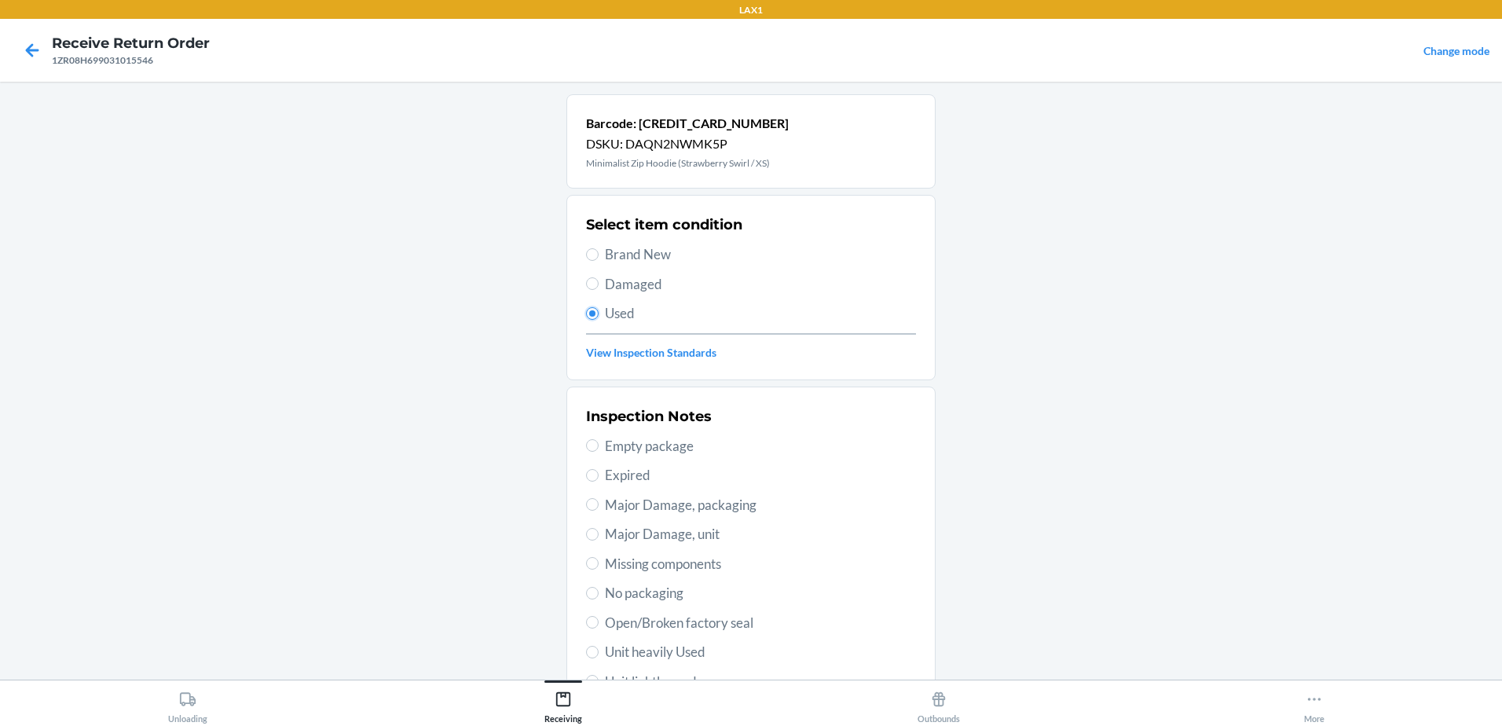
scroll to position [221, 0]
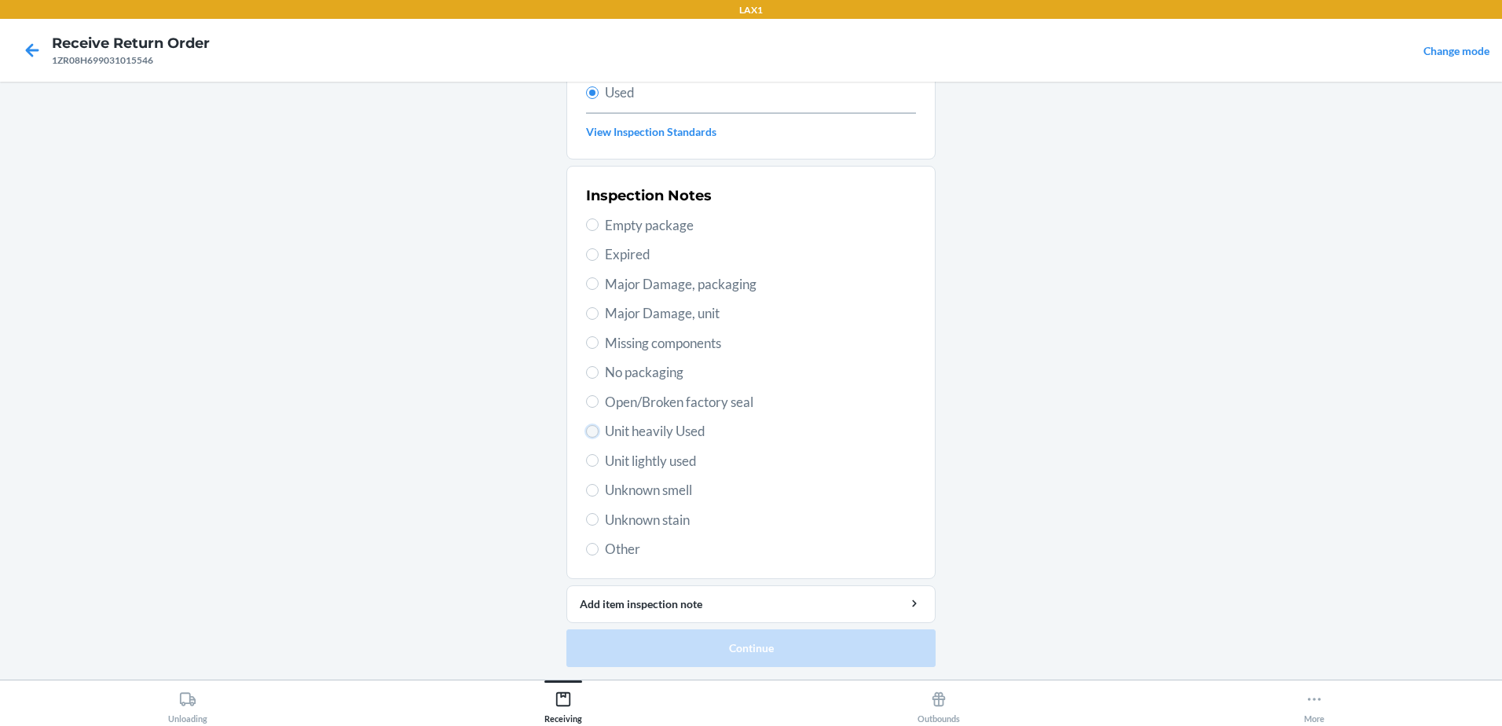
click at [587, 435] on input "Unit heavily Used" at bounding box center [592, 431] width 13 height 13
radio input "true"
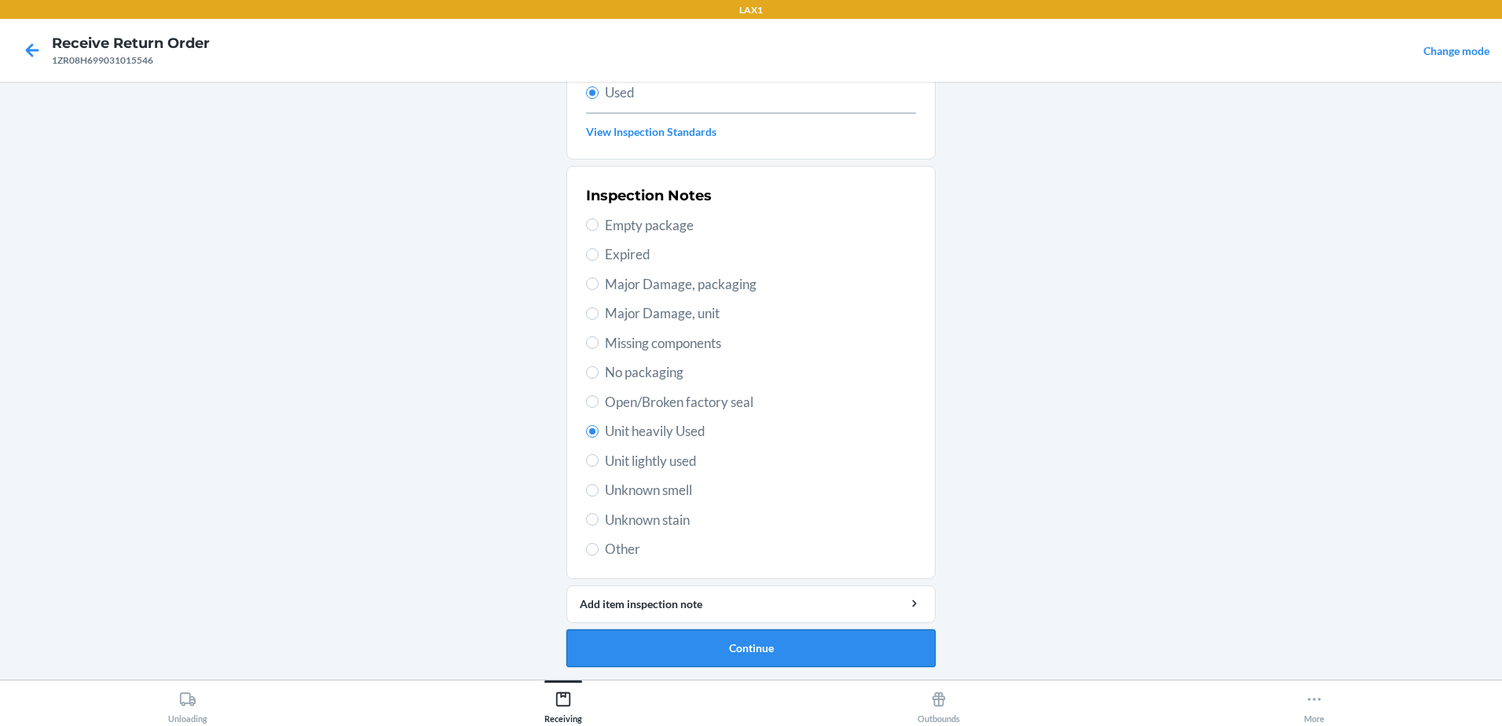
click at [756, 654] on button "Continue" at bounding box center [750, 648] width 369 height 38
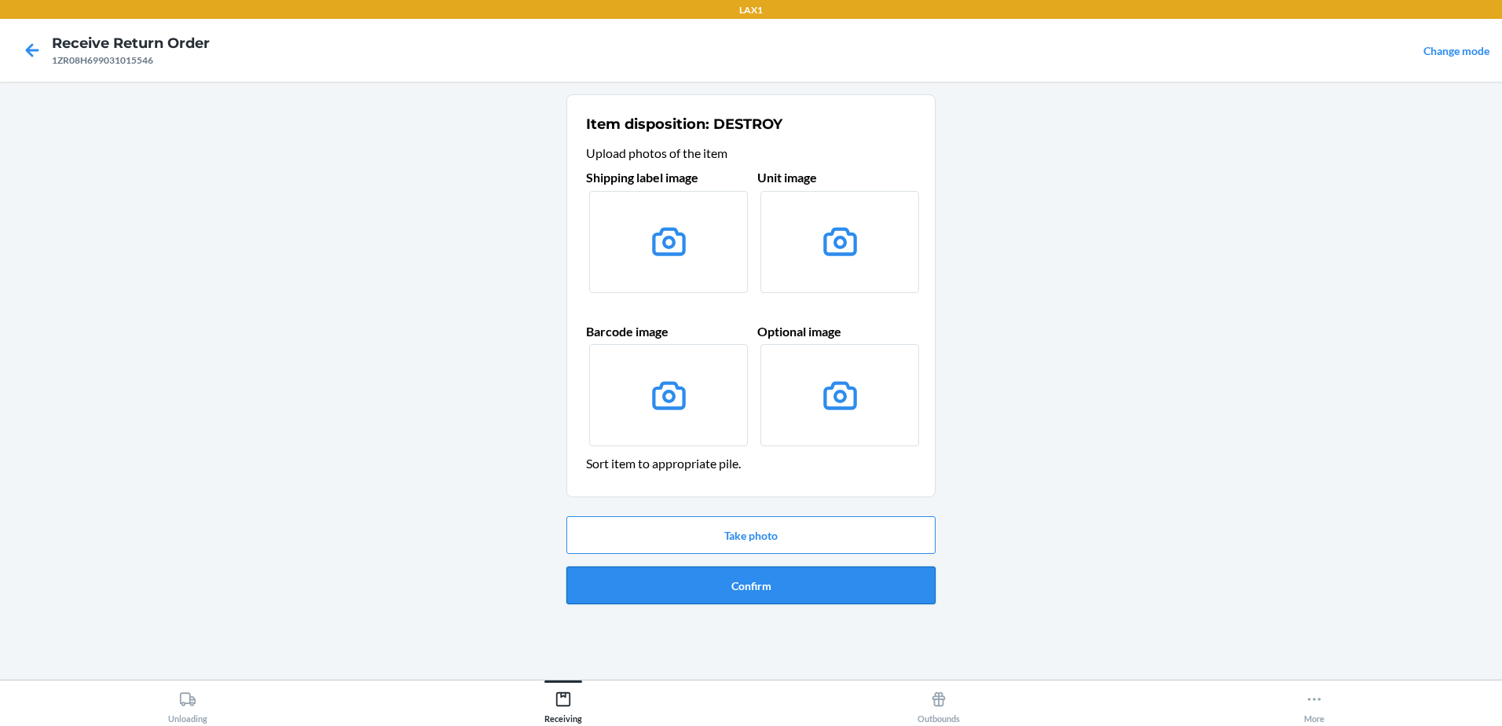
click at [757, 595] on button "Confirm" at bounding box center [750, 585] width 369 height 38
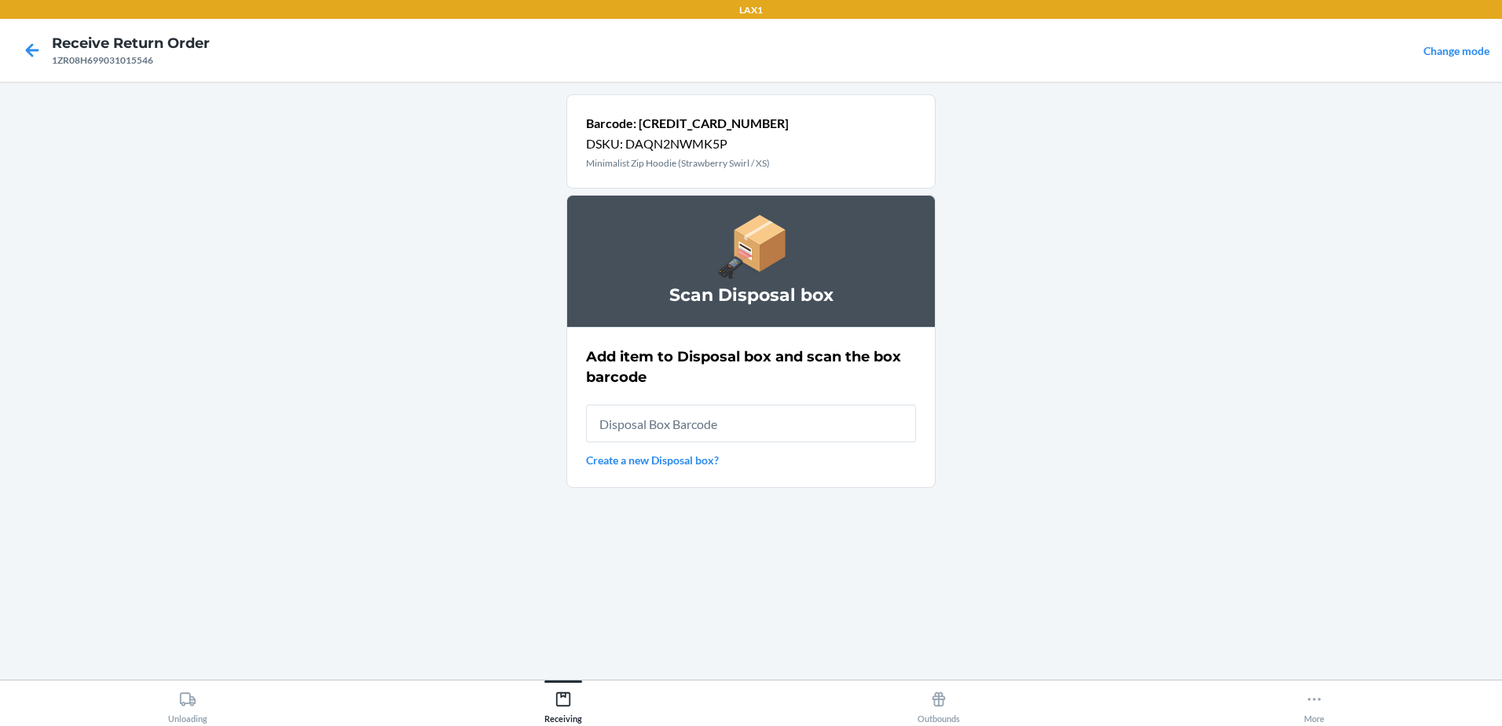
click at [749, 441] on input "text" at bounding box center [751, 424] width 330 height 38
type input "RB00000189K"
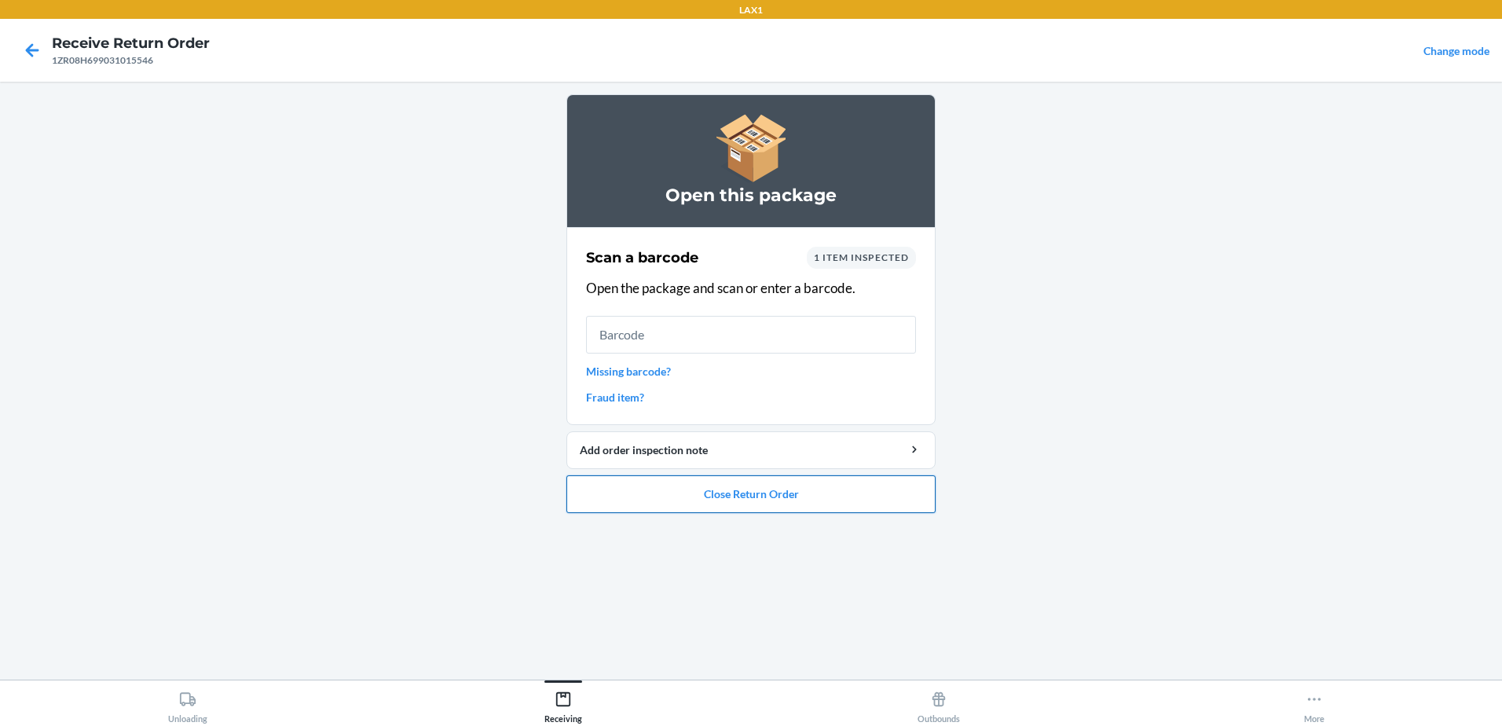
click at [829, 491] on button "Close Return Order" at bounding box center [750, 494] width 369 height 38
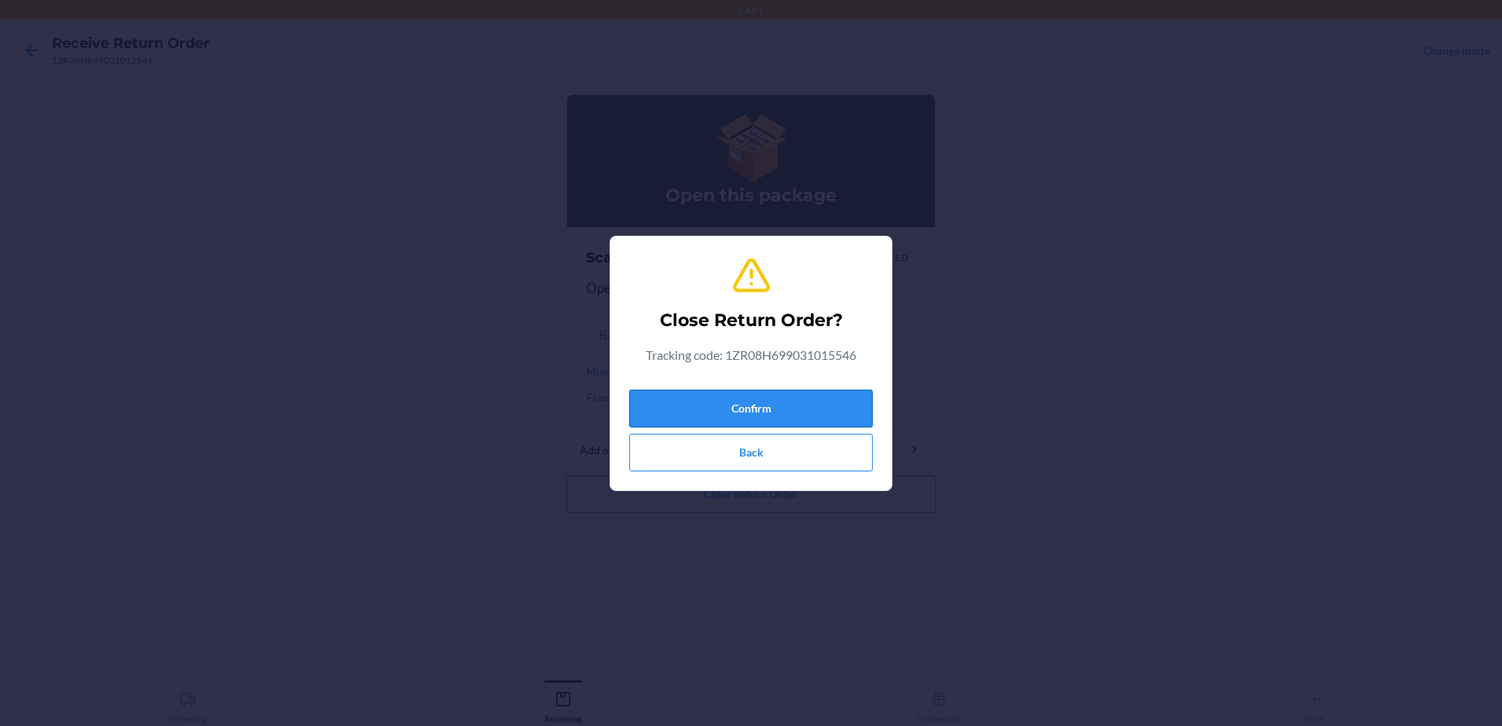
click at [797, 416] on button "Confirm" at bounding box center [750, 409] width 243 height 38
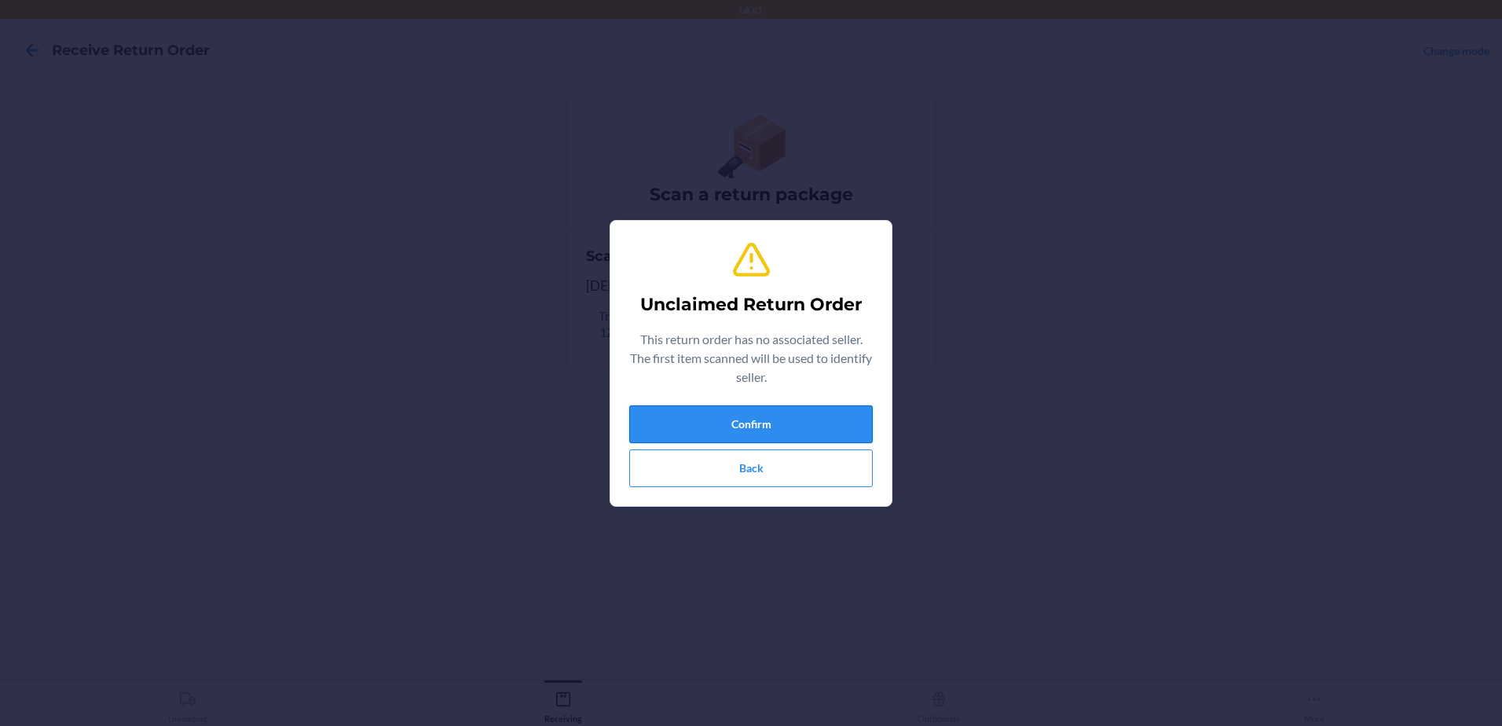
click at [800, 407] on button "Confirm" at bounding box center [750, 424] width 243 height 38
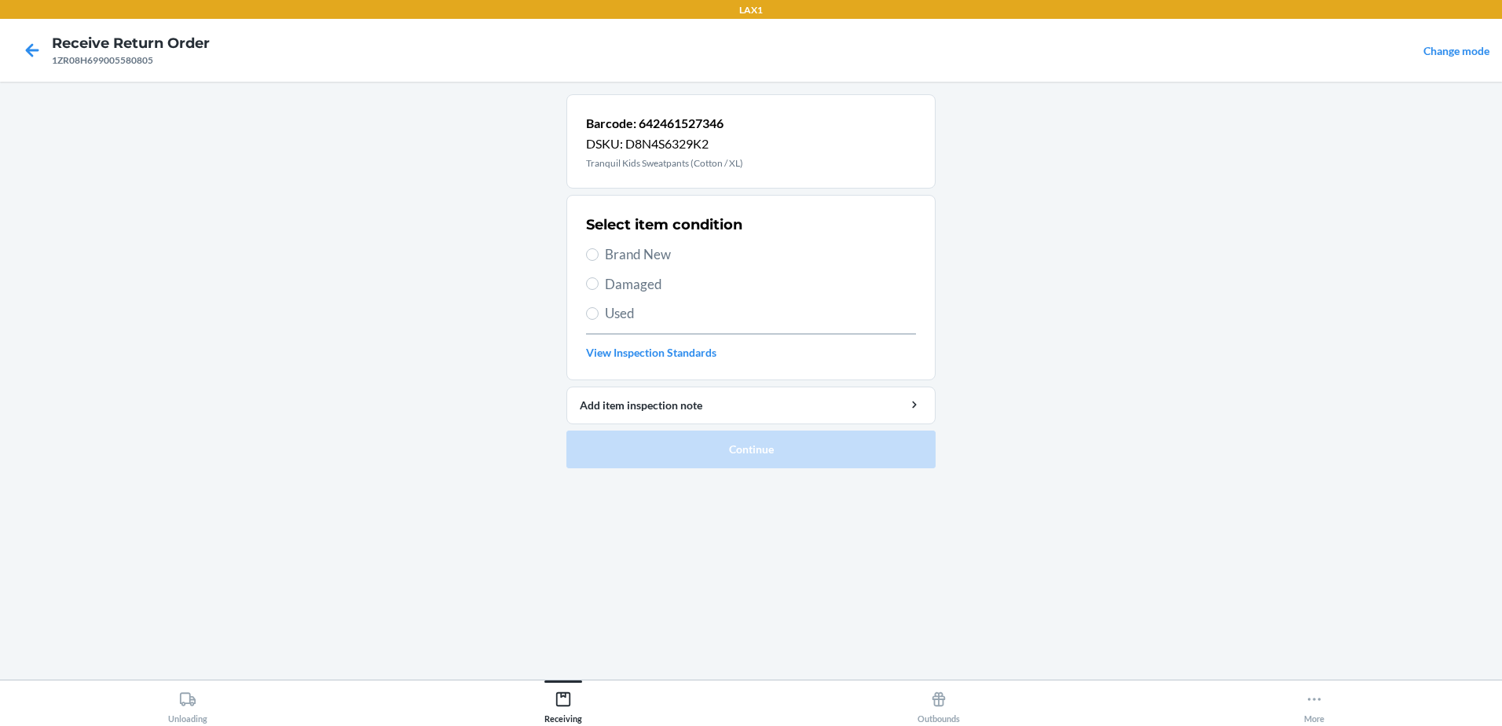
click at [597, 307] on label "Used" at bounding box center [751, 313] width 330 height 20
click at [597, 307] on input "Used" at bounding box center [592, 313] width 13 height 13
radio input "true"
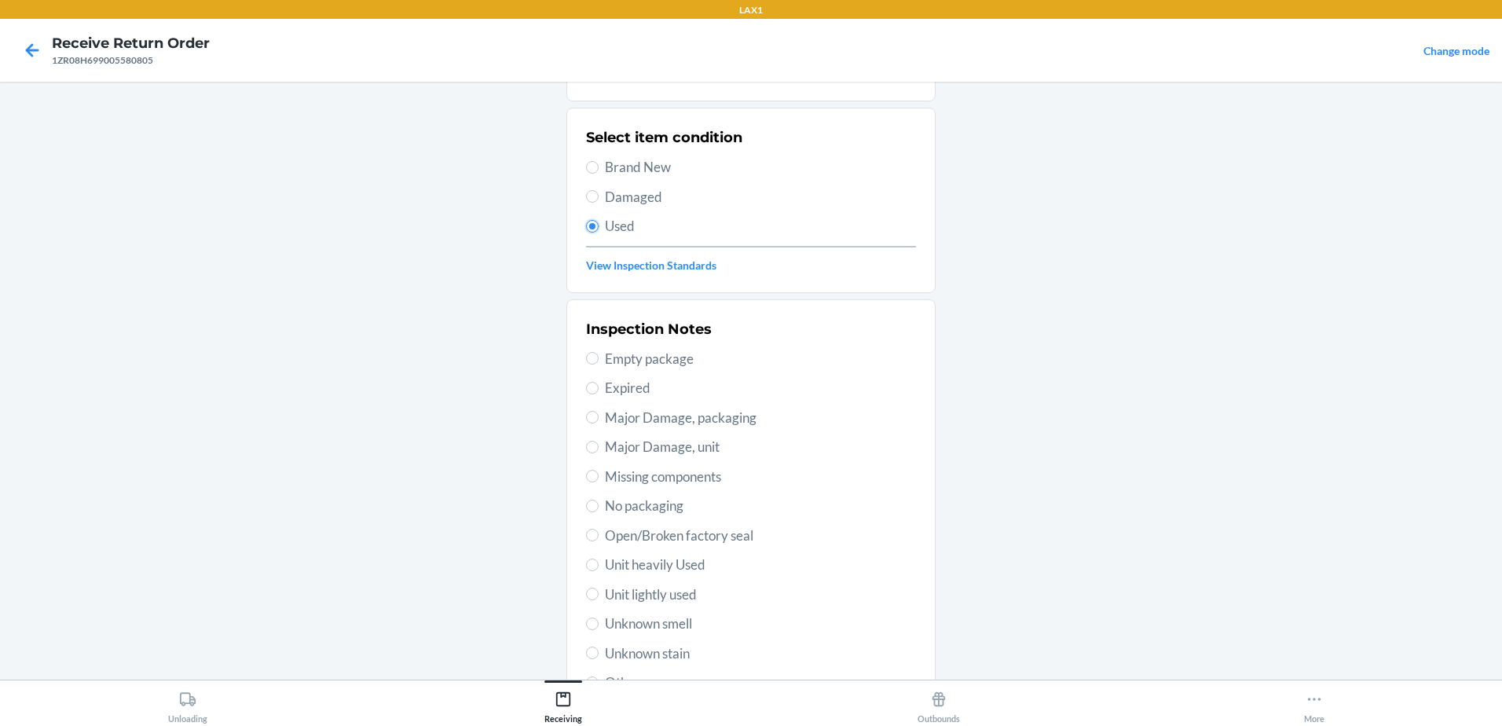
scroll to position [221, 0]
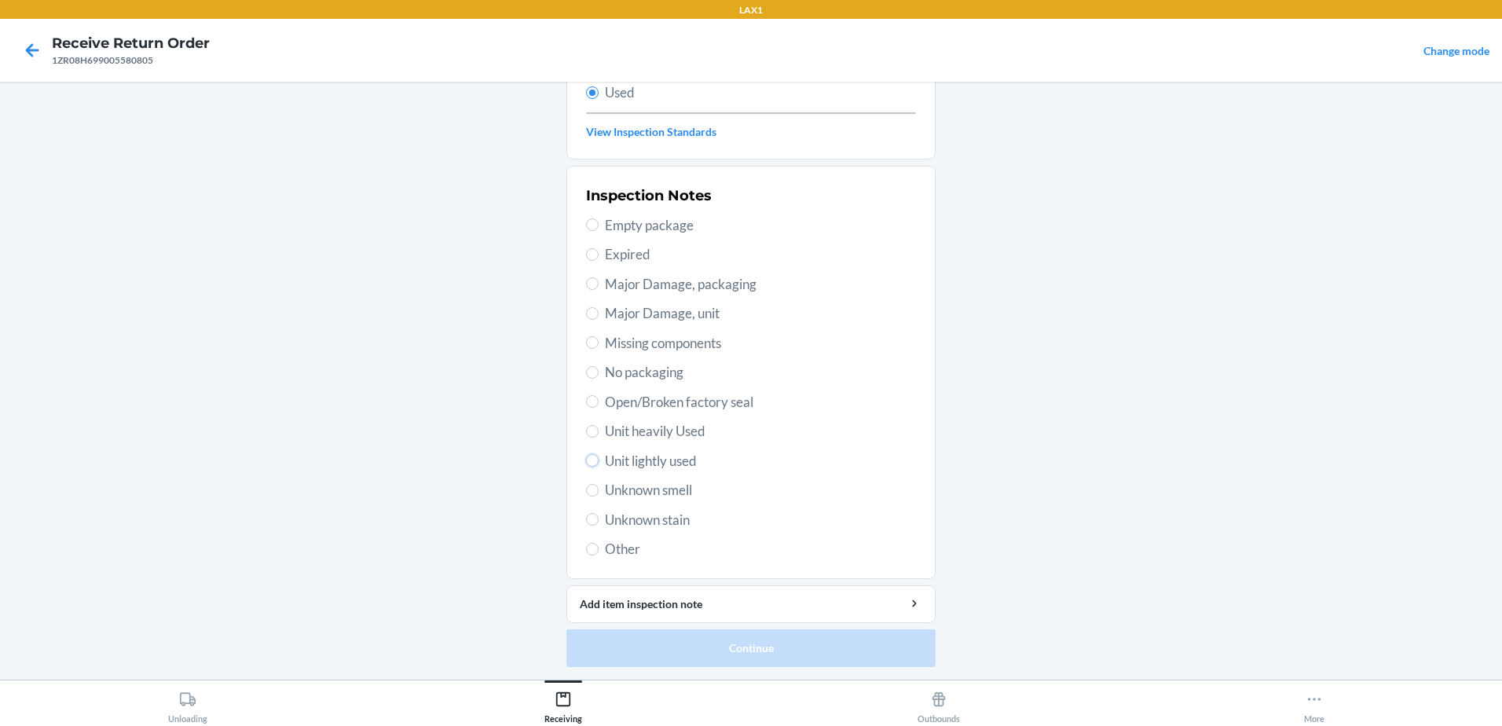
drag, startPoint x: 590, startPoint y: 459, endPoint x: 589, endPoint y: 452, distance: 7.9
click at [589, 452] on label "Unit lightly used" at bounding box center [751, 461] width 330 height 20
click at [589, 454] on input "Unit lightly used" at bounding box center [592, 460] width 13 height 13
radio input "true"
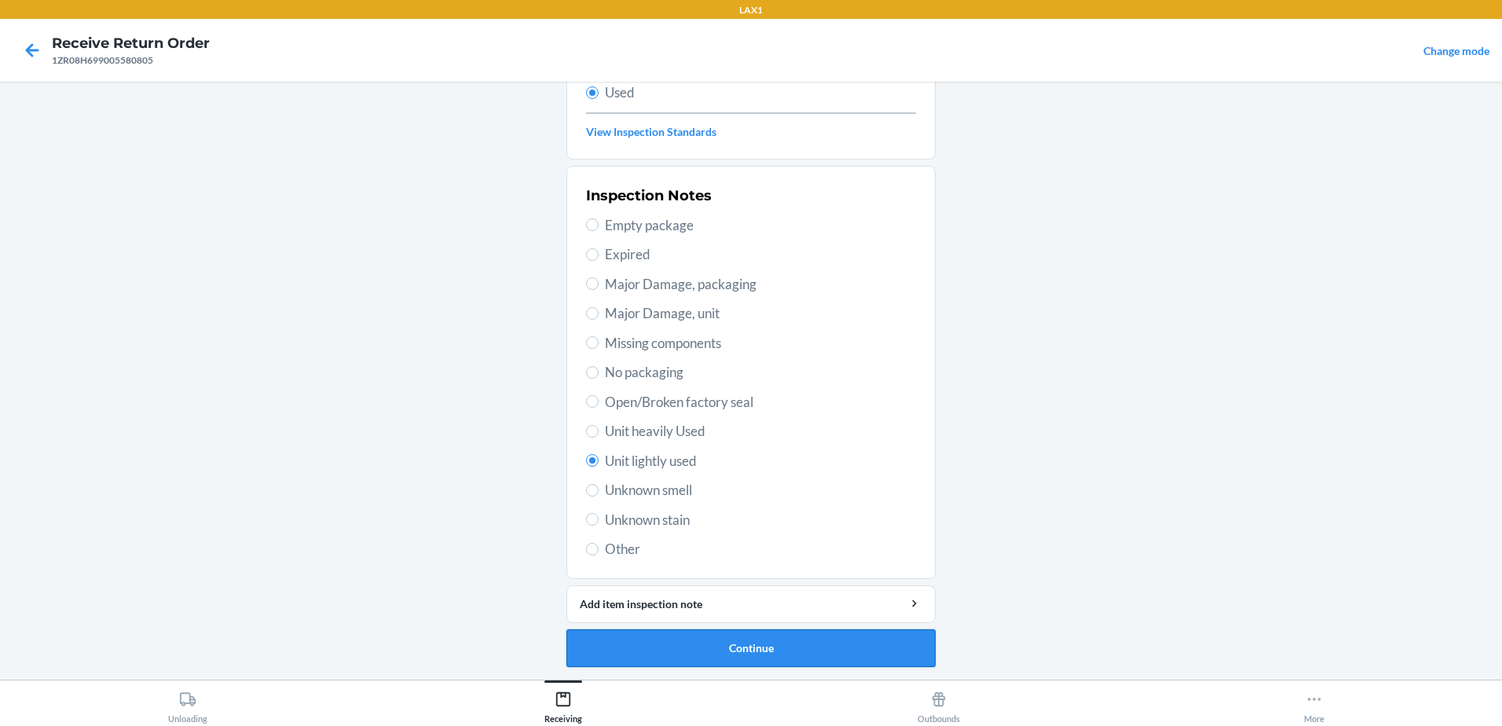
click at [830, 658] on button "Continue" at bounding box center [750, 648] width 369 height 38
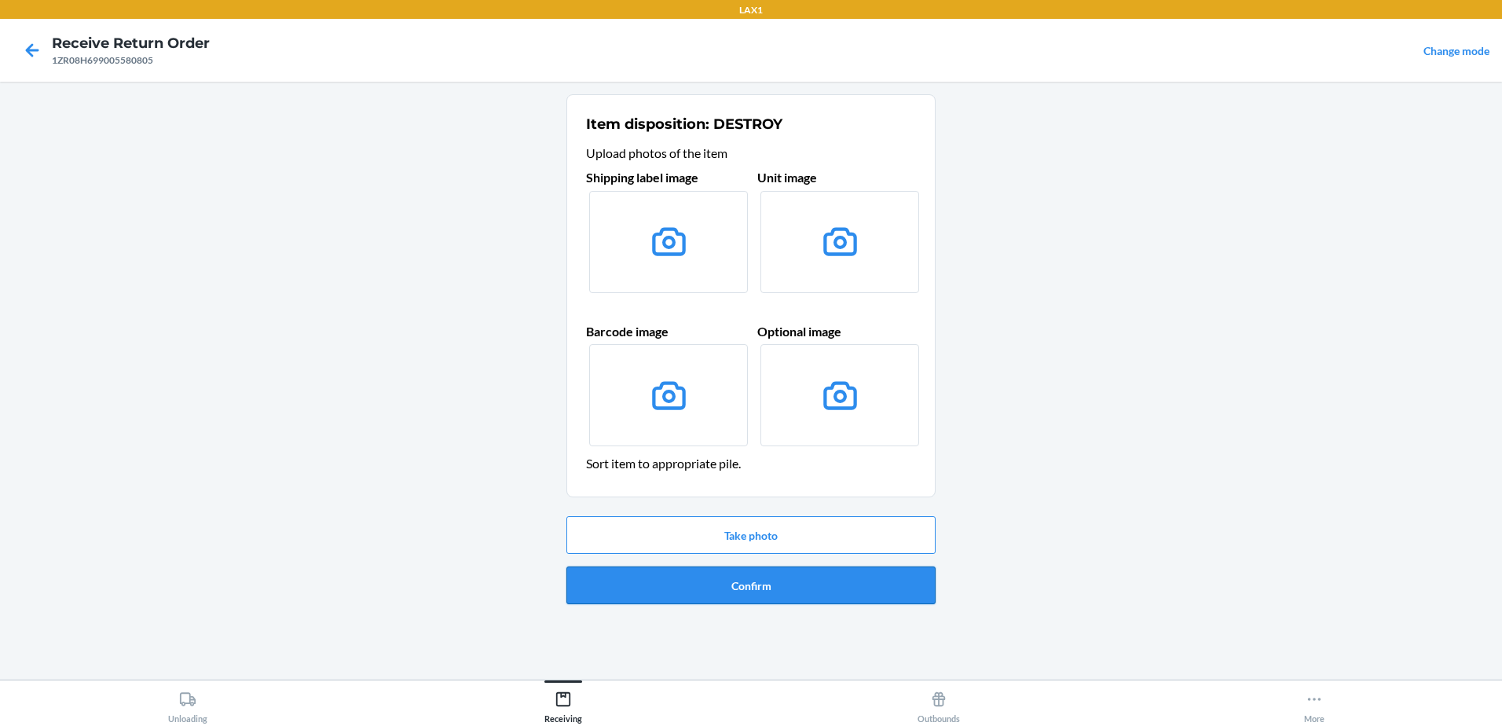
click at [780, 584] on button "Confirm" at bounding box center [750, 585] width 369 height 38
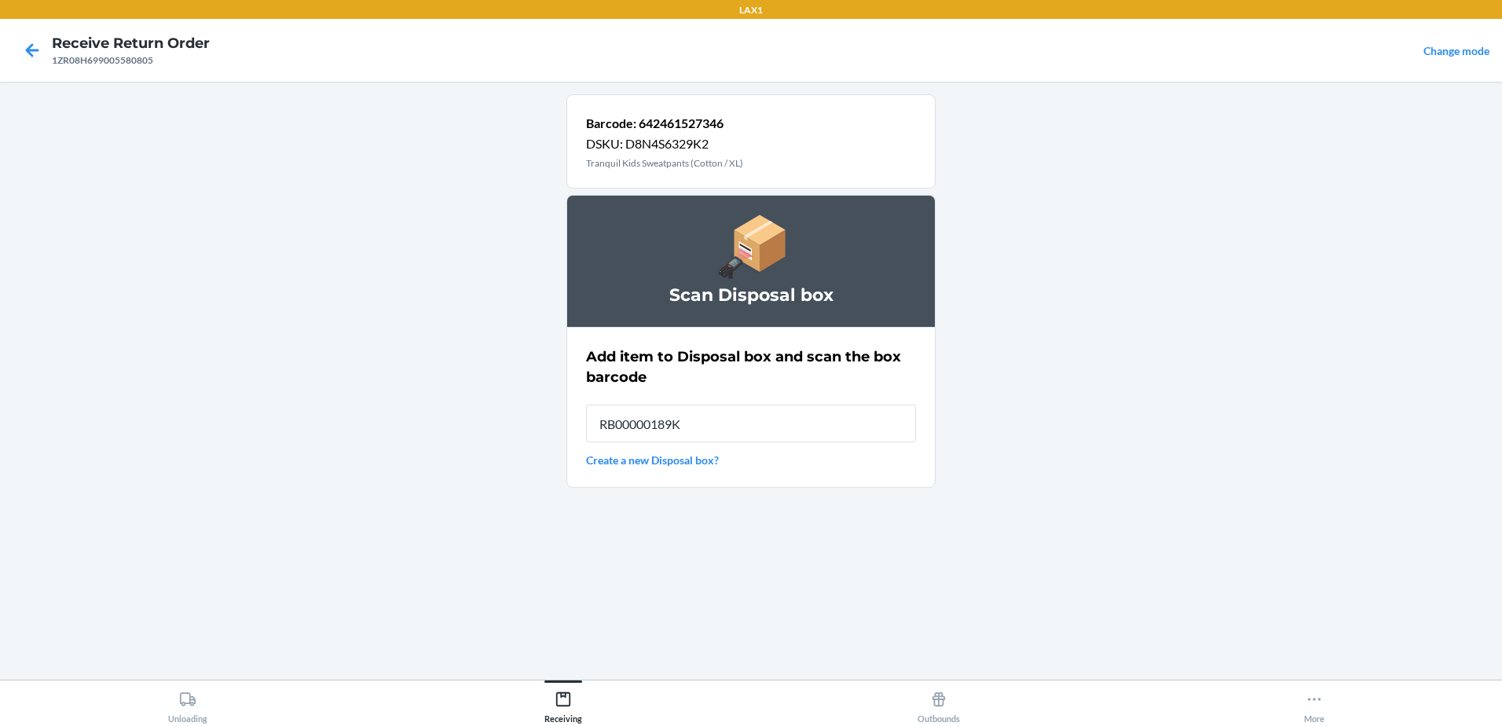
type input "RB00000189K"
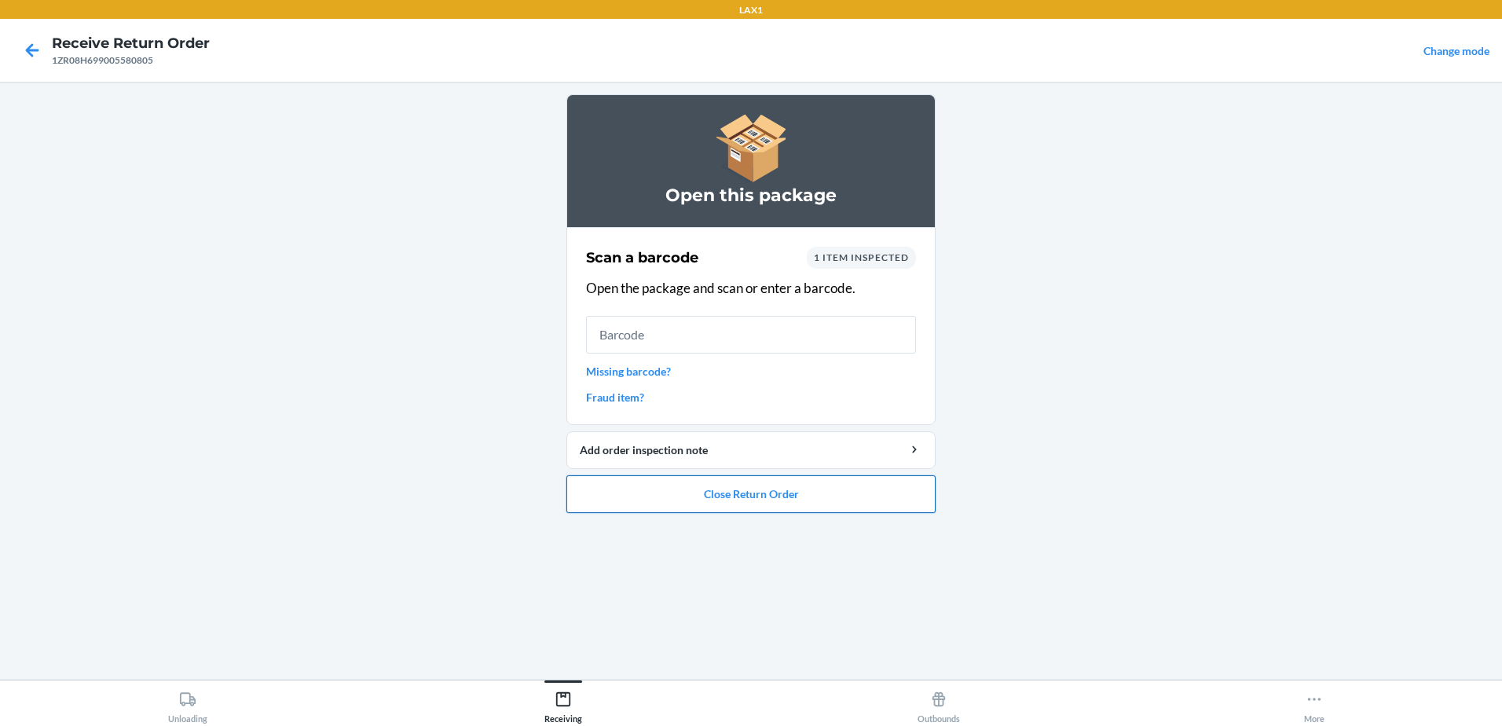
click at [889, 495] on button "Close Return Order" at bounding box center [750, 494] width 369 height 38
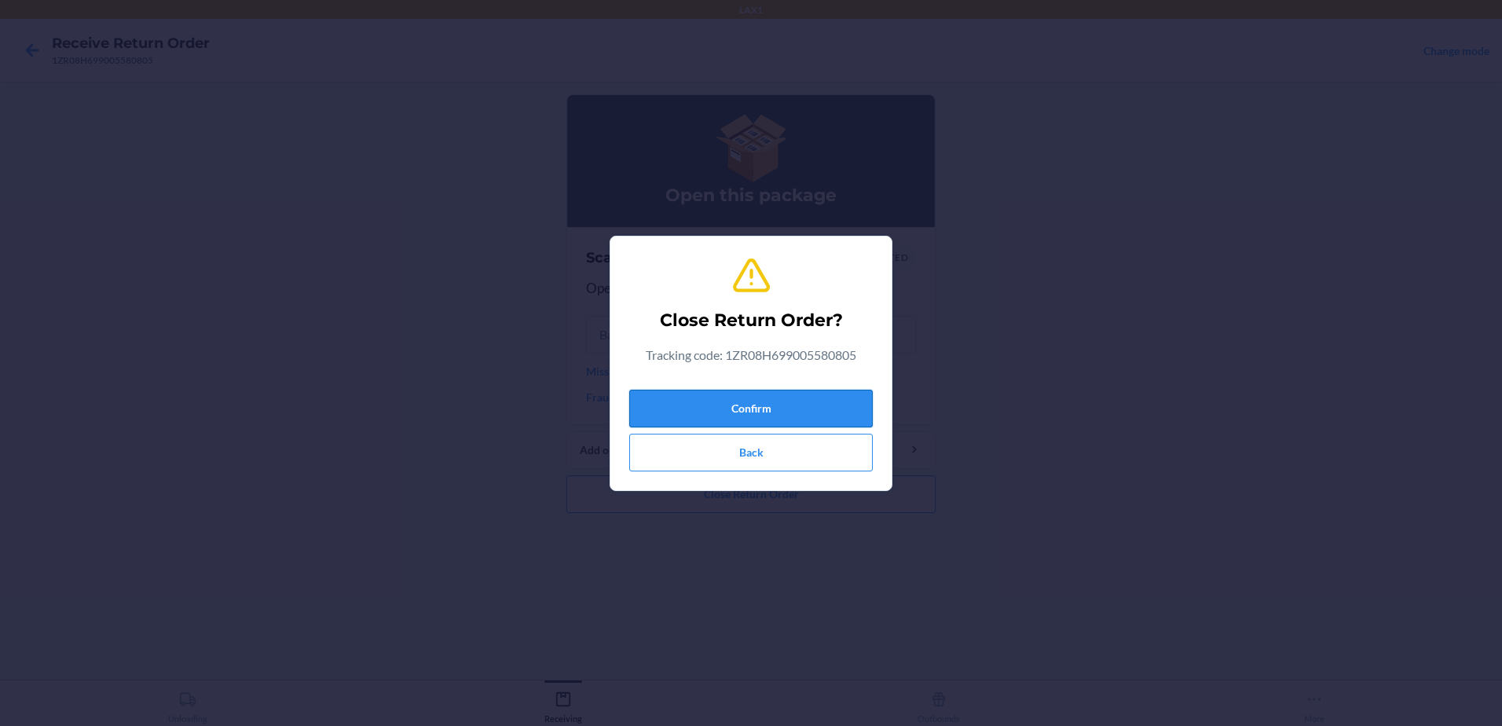
click at [786, 409] on button "Confirm" at bounding box center [750, 409] width 243 height 38
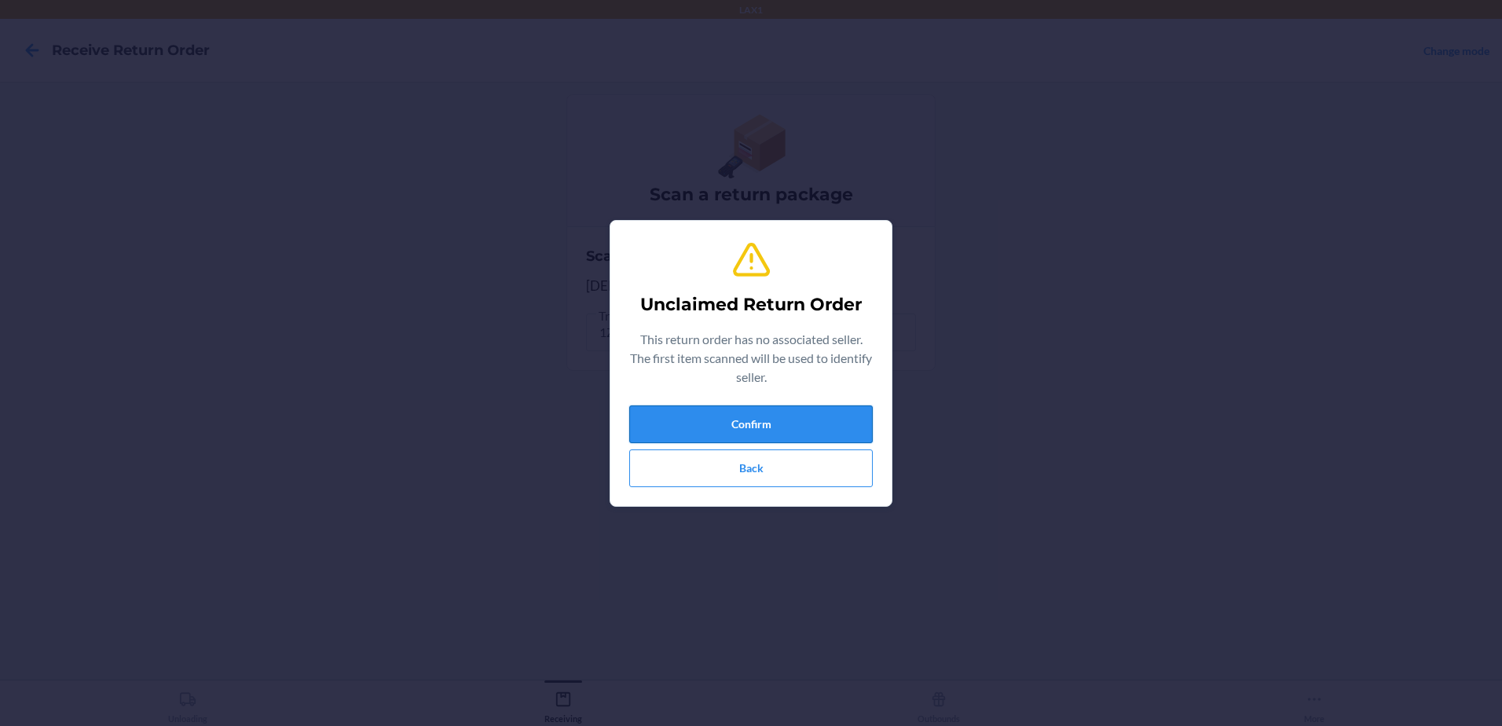
click at [859, 407] on button "Confirm" at bounding box center [750, 424] width 243 height 38
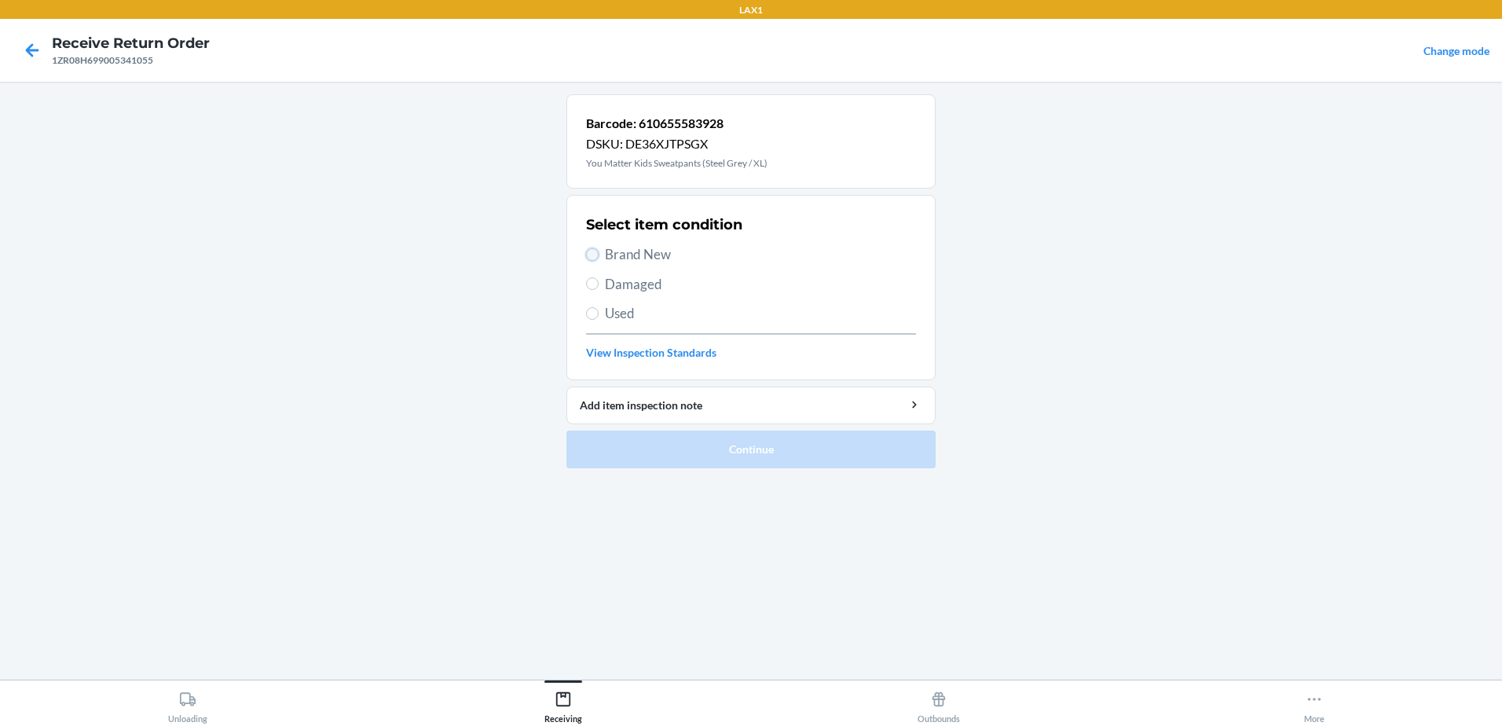
click at [586, 255] on input "Brand New" at bounding box center [592, 254] width 13 height 13
radio input "true"
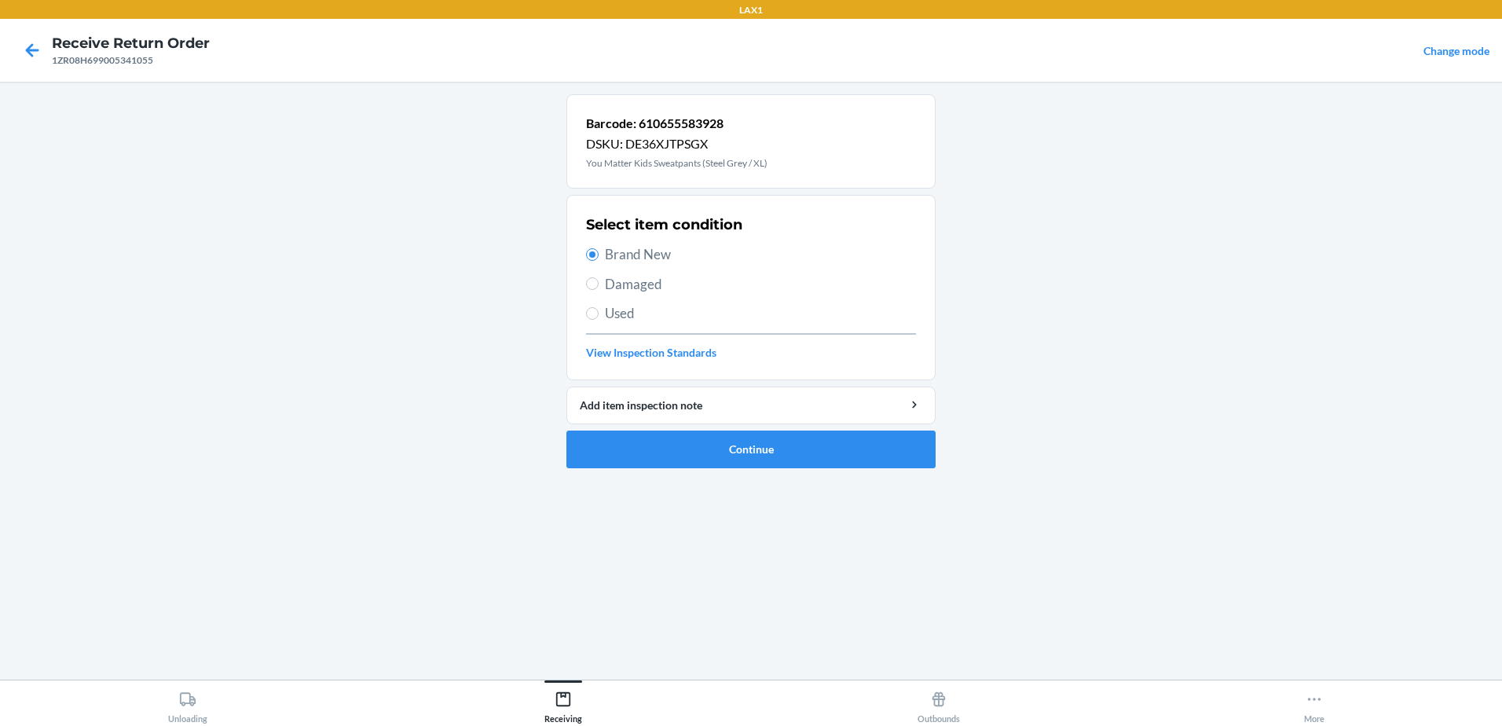
drag, startPoint x: 749, startPoint y: 222, endPoint x: 803, endPoint y: 280, distance: 78.9
click at [765, 448] on button "Continue" at bounding box center [750, 449] width 369 height 38
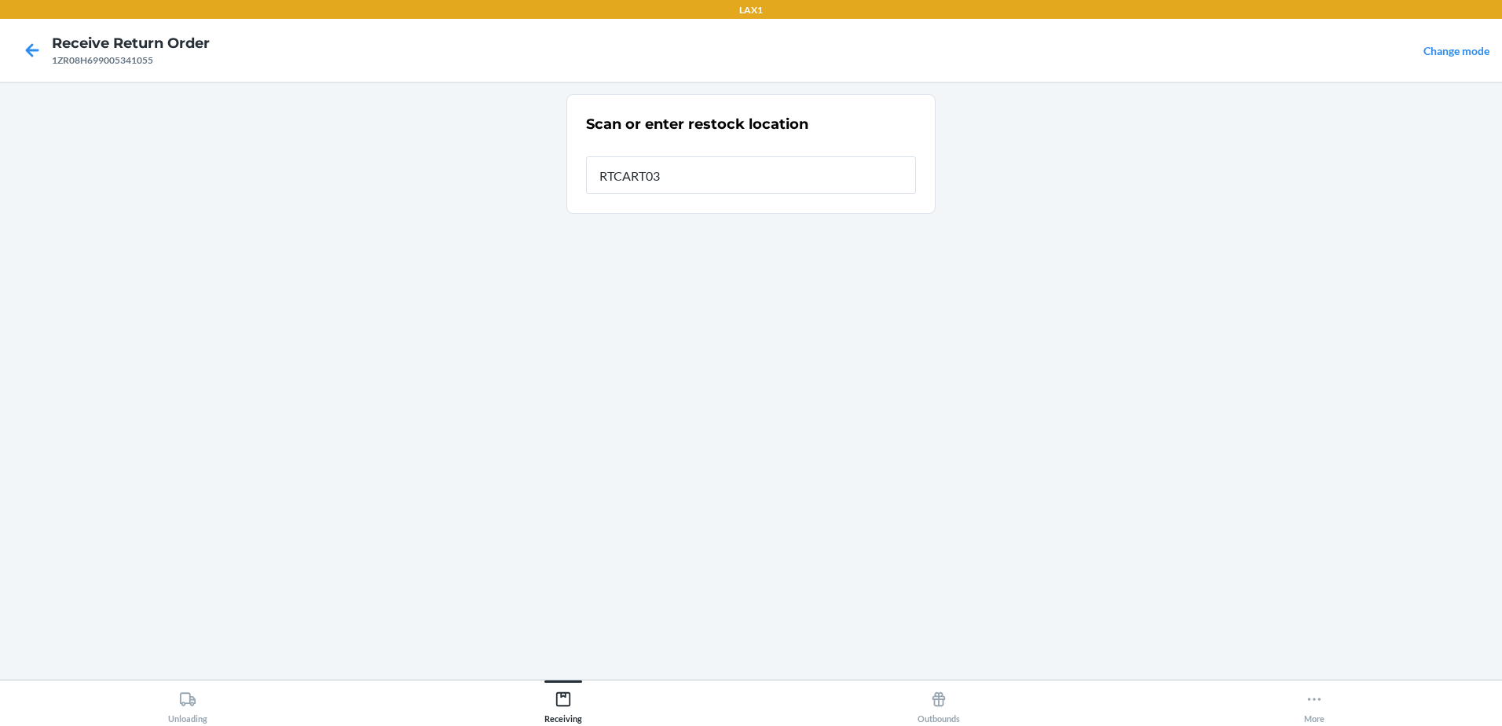
type input "RTCART031"
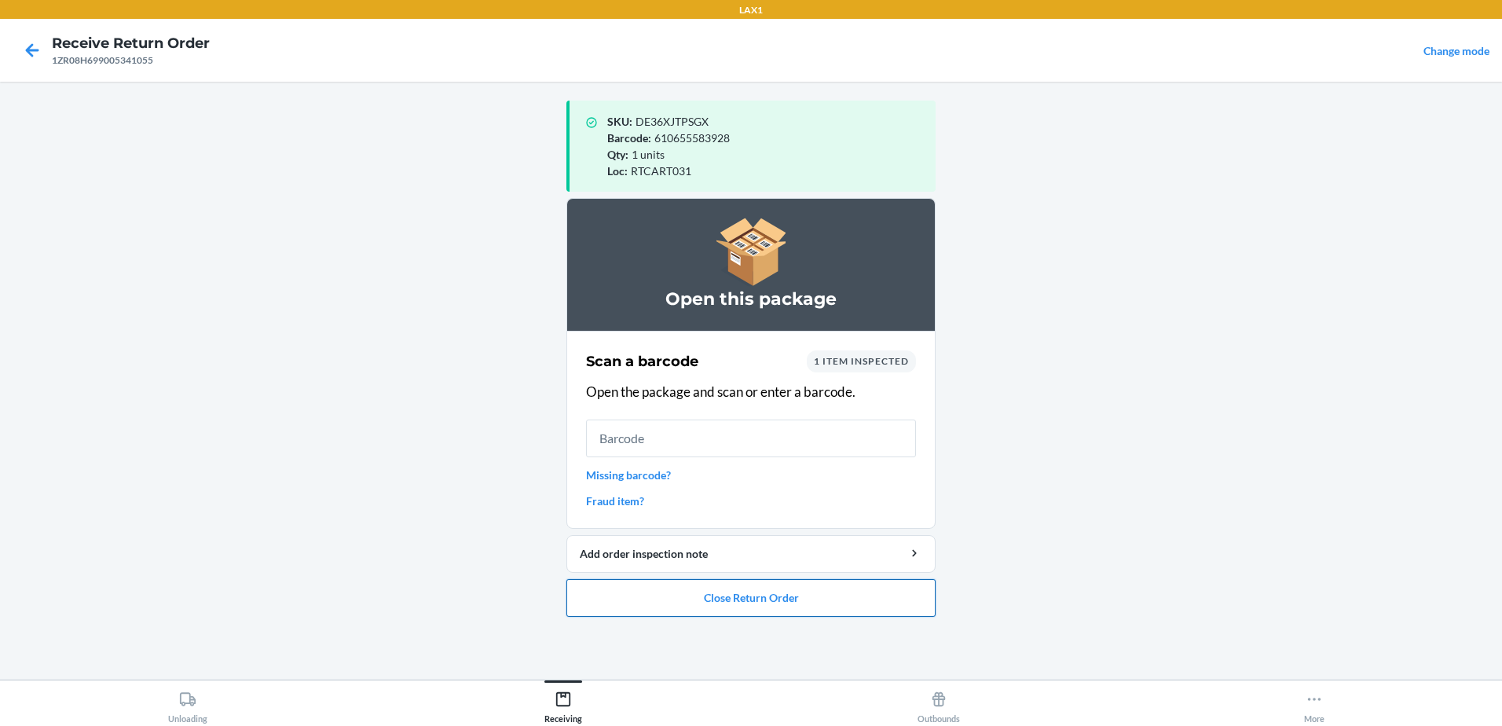
click at [723, 604] on button "Close Return Order" at bounding box center [750, 598] width 369 height 38
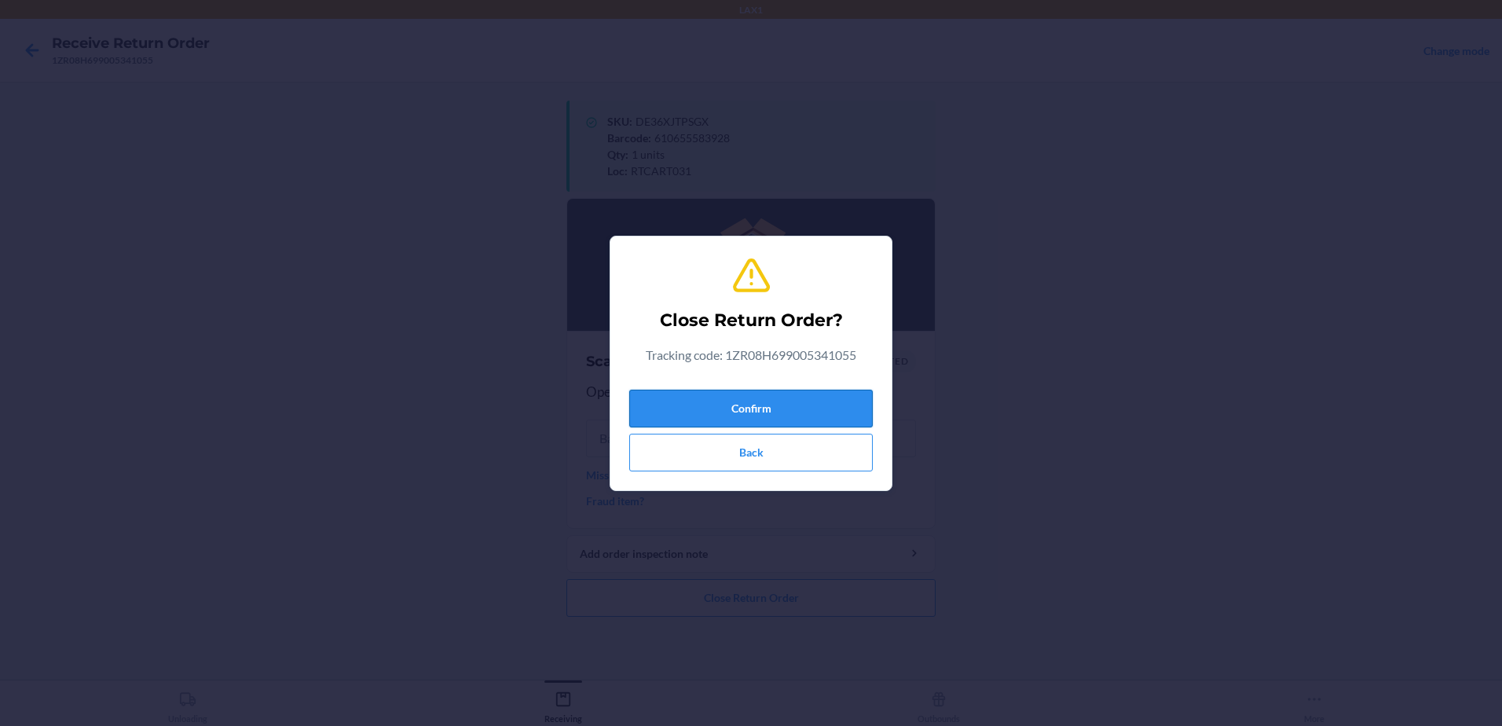
click at [789, 410] on button "Confirm" at bounding box center [750, 409] width 243 height 38
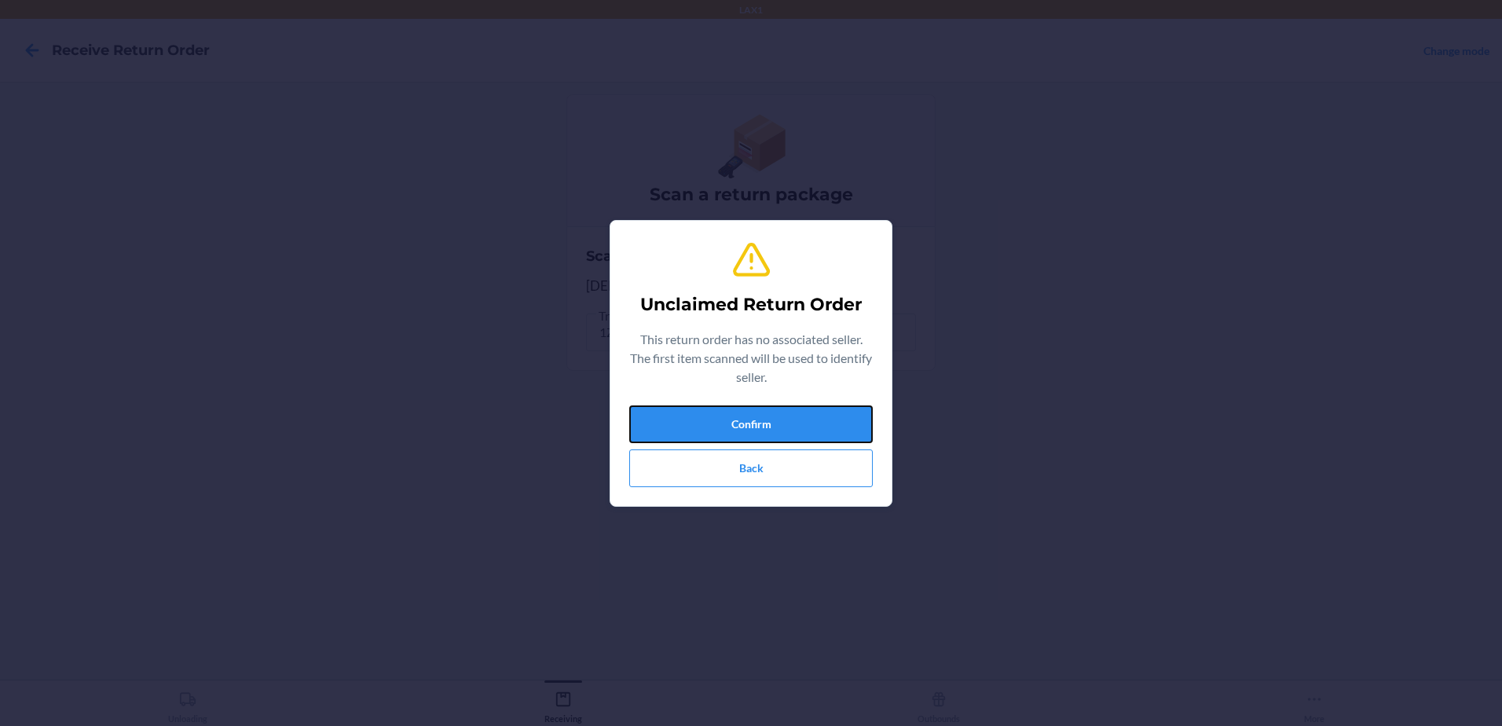
click at [789, 410] on button "Confirm" at bounding box center [750, 424] width 243 height 38
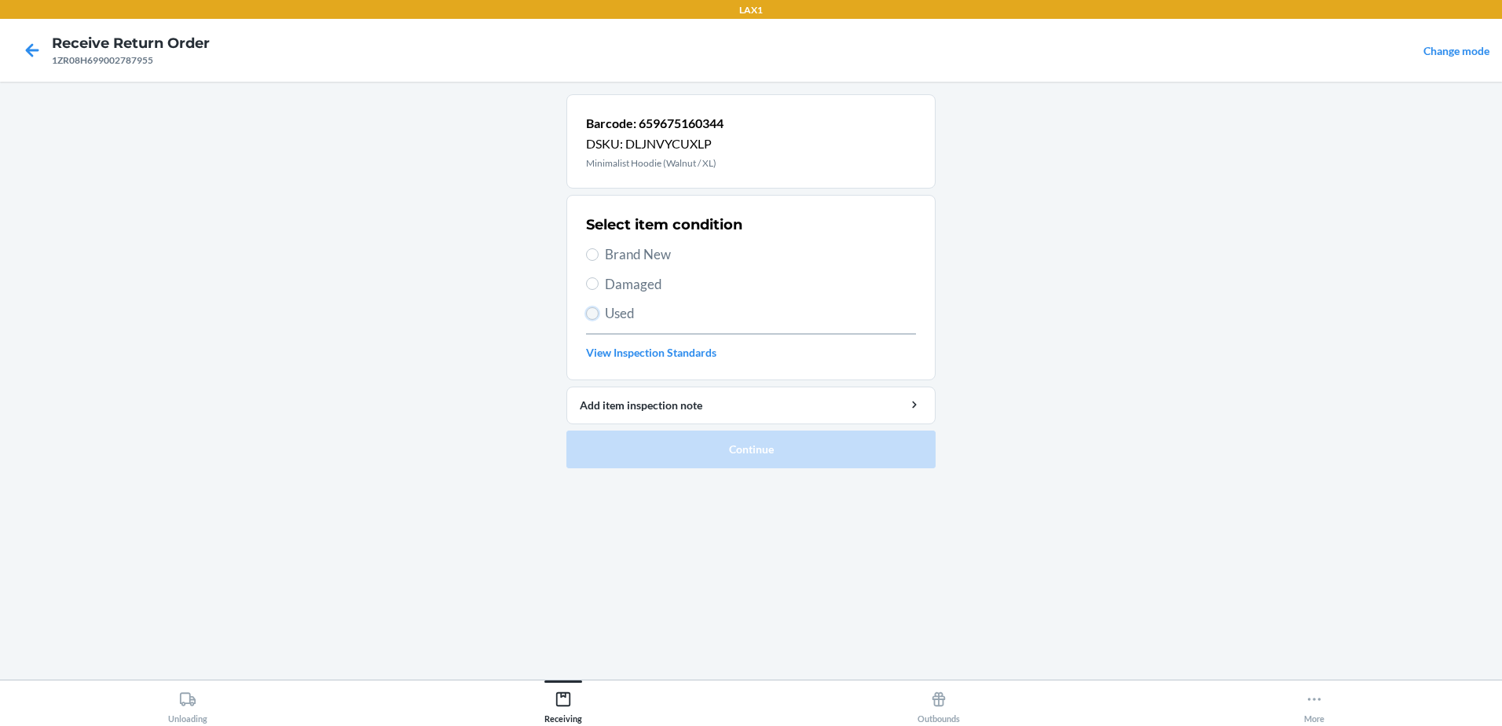
click at [590, 313] on input "Used" at bounding box center [592, 313] width 13 height 13
radio input "true"
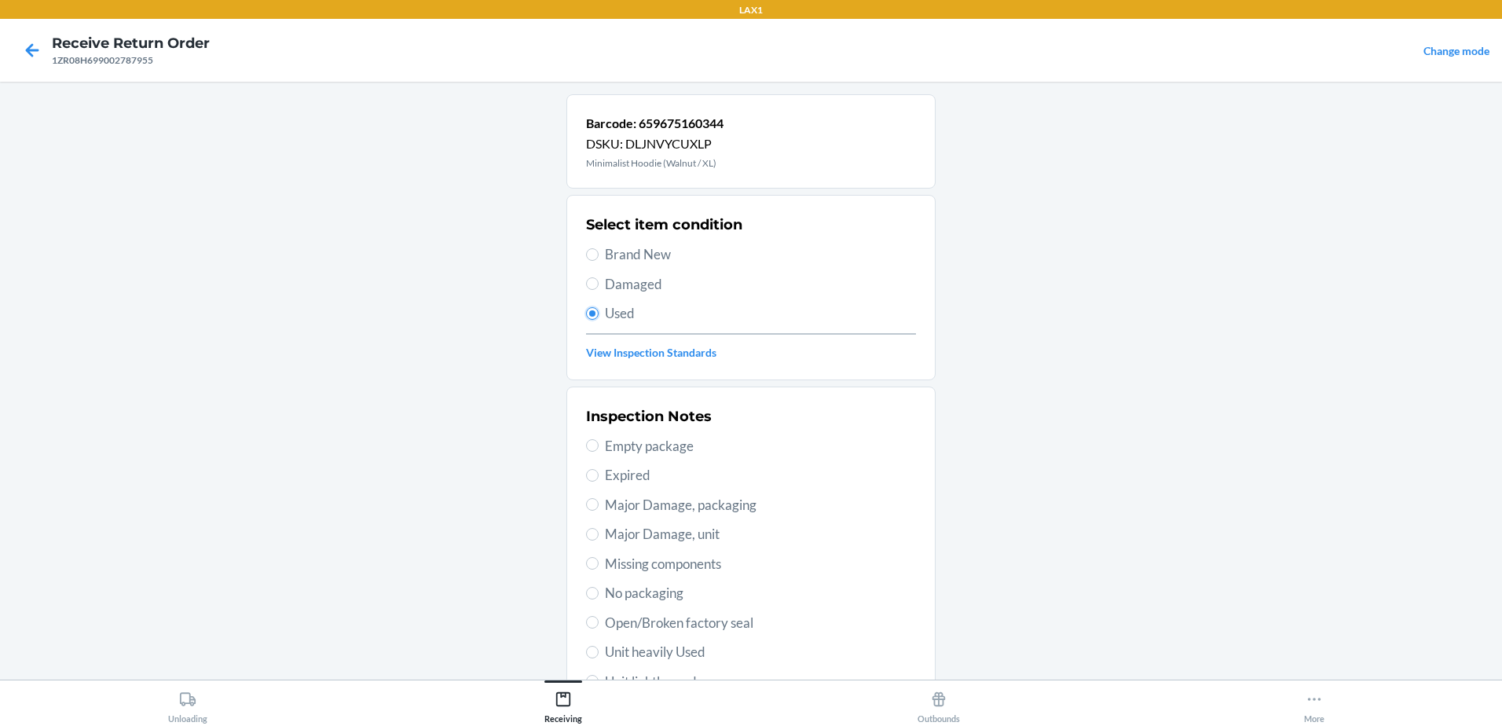
scroll to position [221, 0]
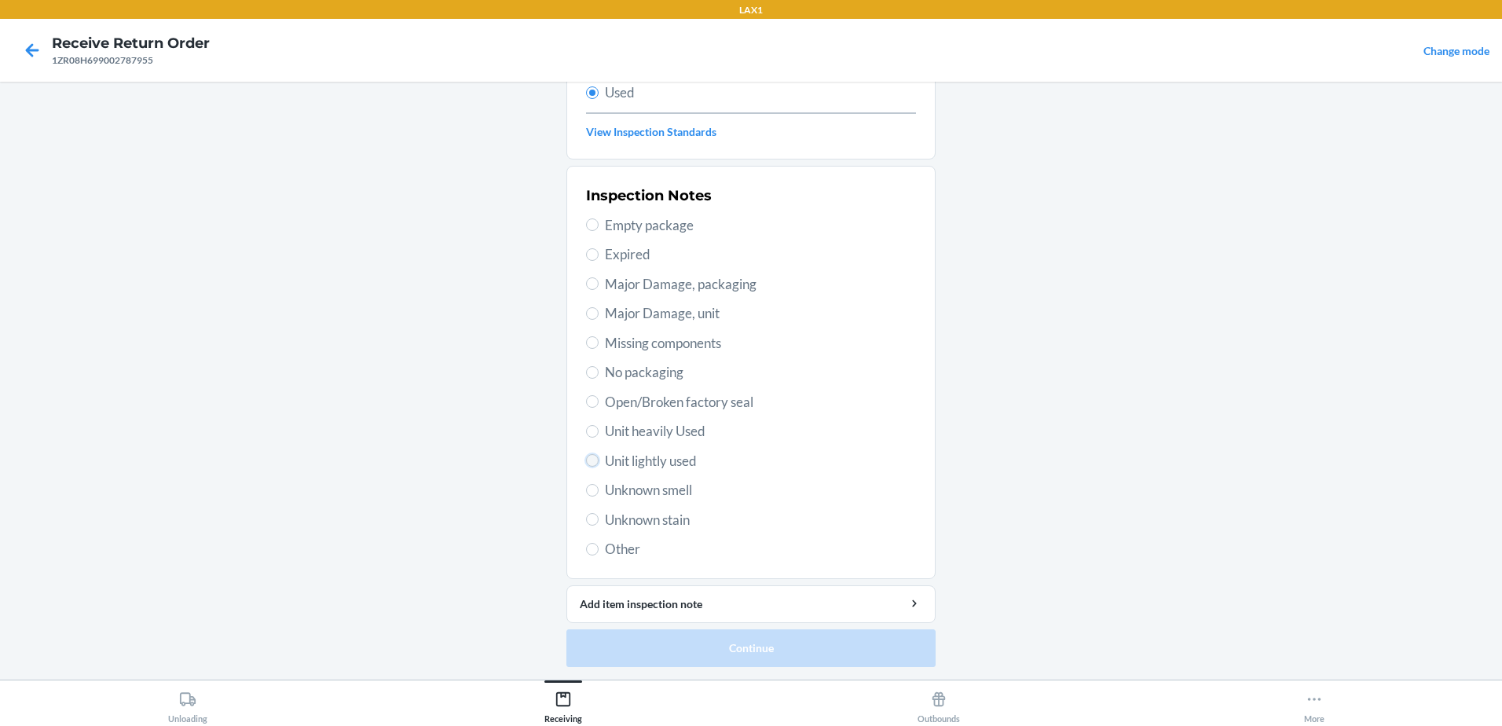
click at [589, 463] on input "Unit lightly used" at bounding box center [592, 460] width 13 height 13
radio input "true"
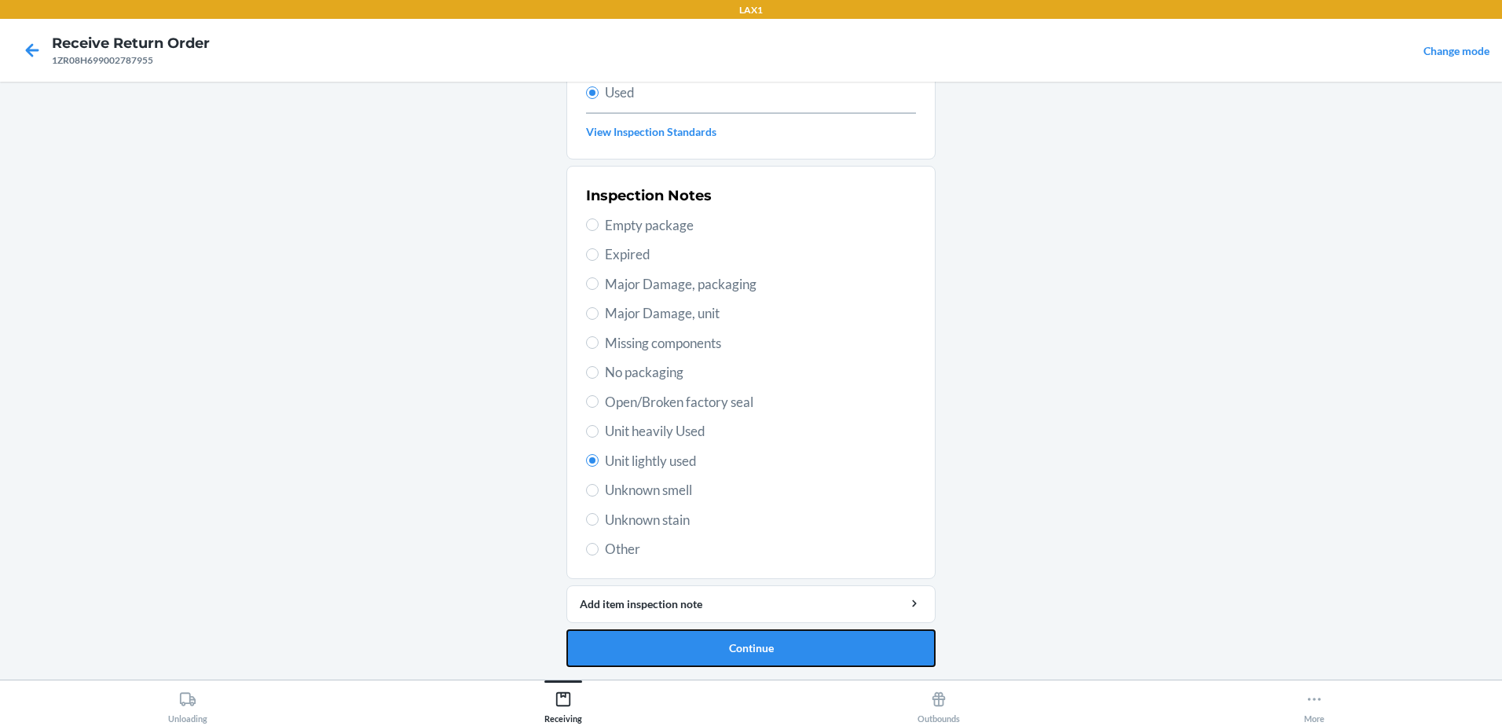
click at [818, 650] on button "Continue" at bounding box center [750, 648] width 369 height 38
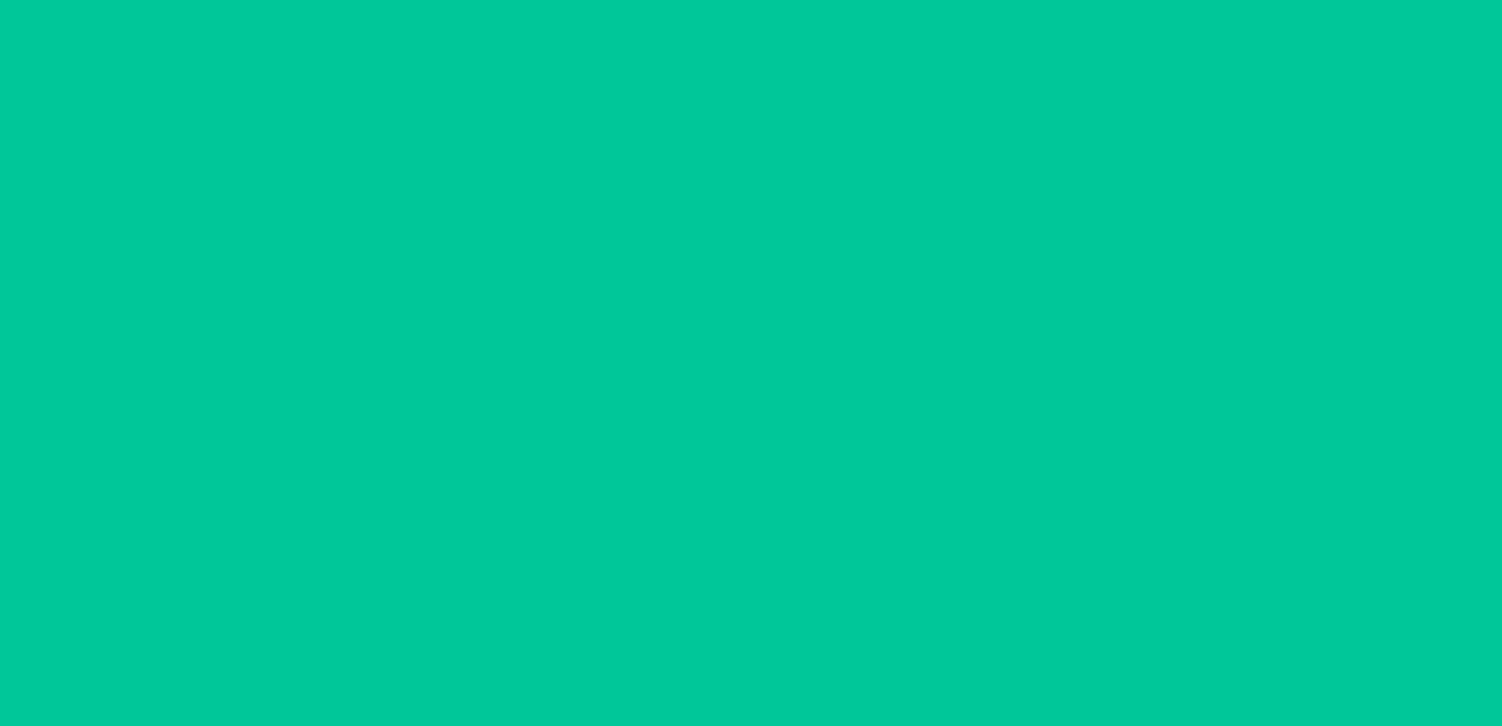
scroll to position [0, 0]
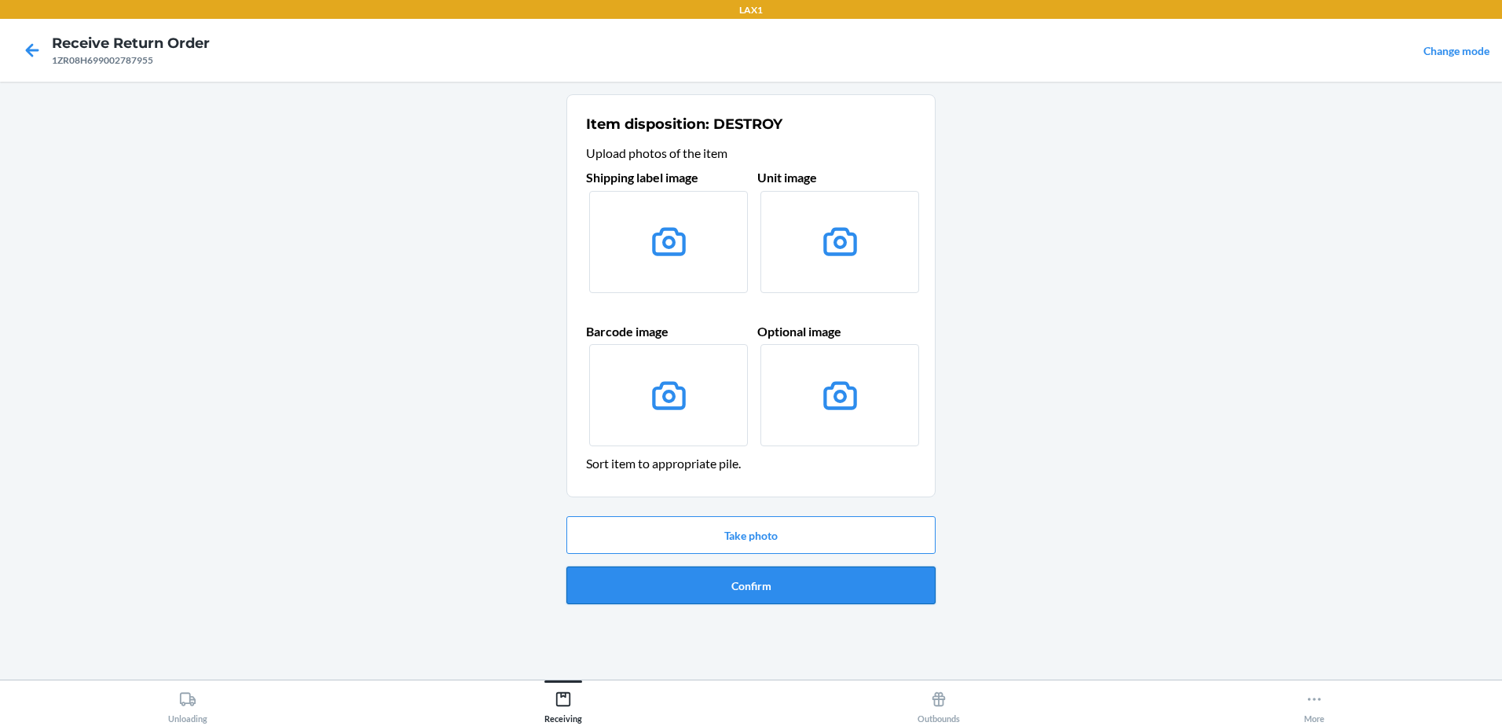
click at [809, 591] on button "Confirm" at bounding box center [750, 585] width 369 height 38
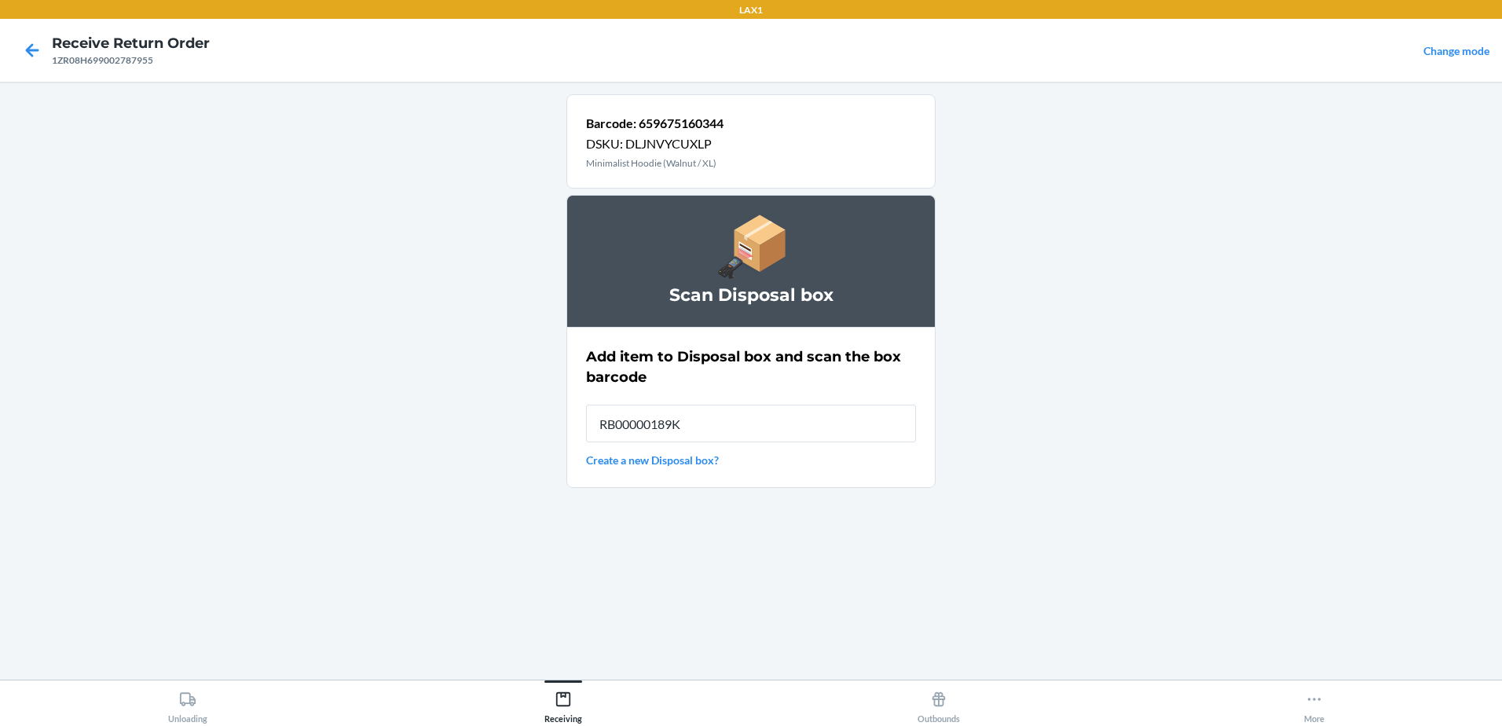
type input "RB00000189K"
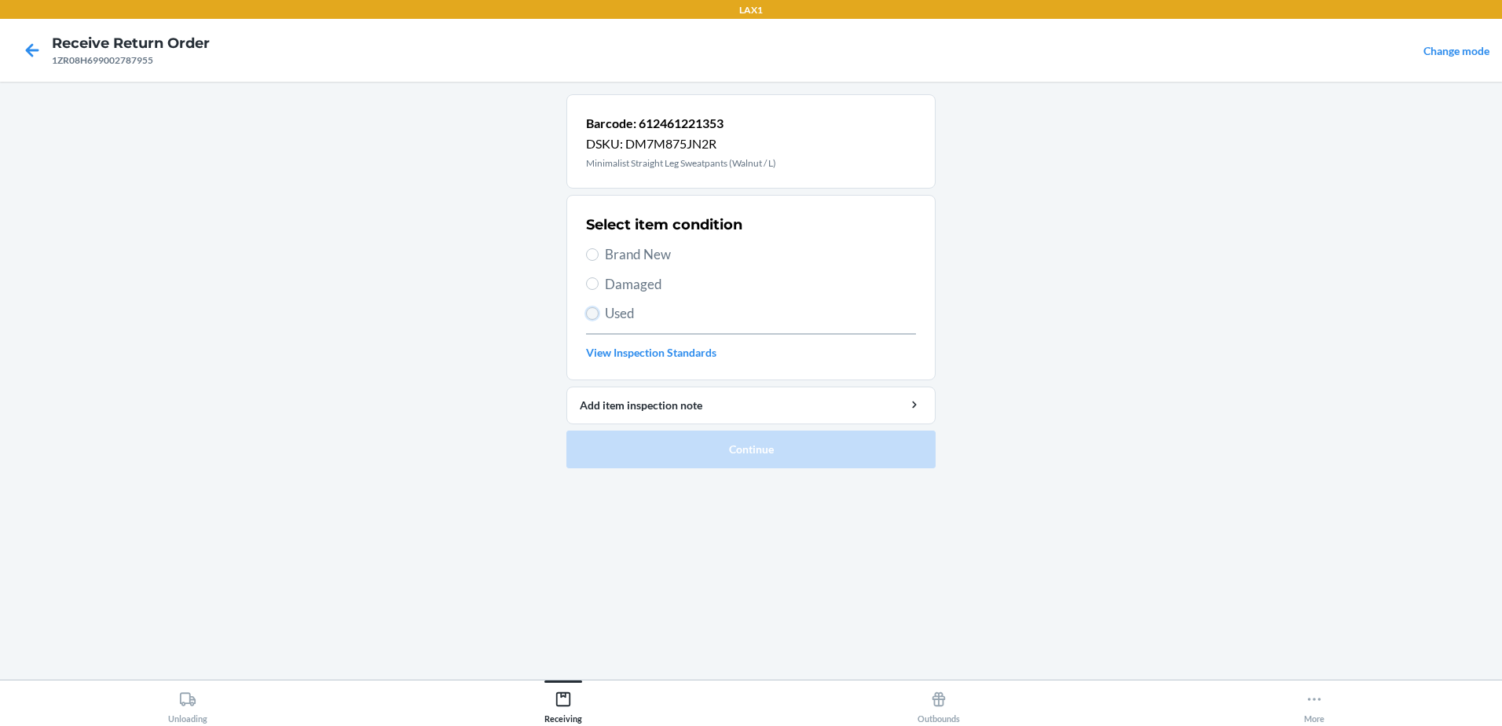
click at [593, 314] on input "Used" at bounding box center [592, 313] width 13 height 13
radio input "true"
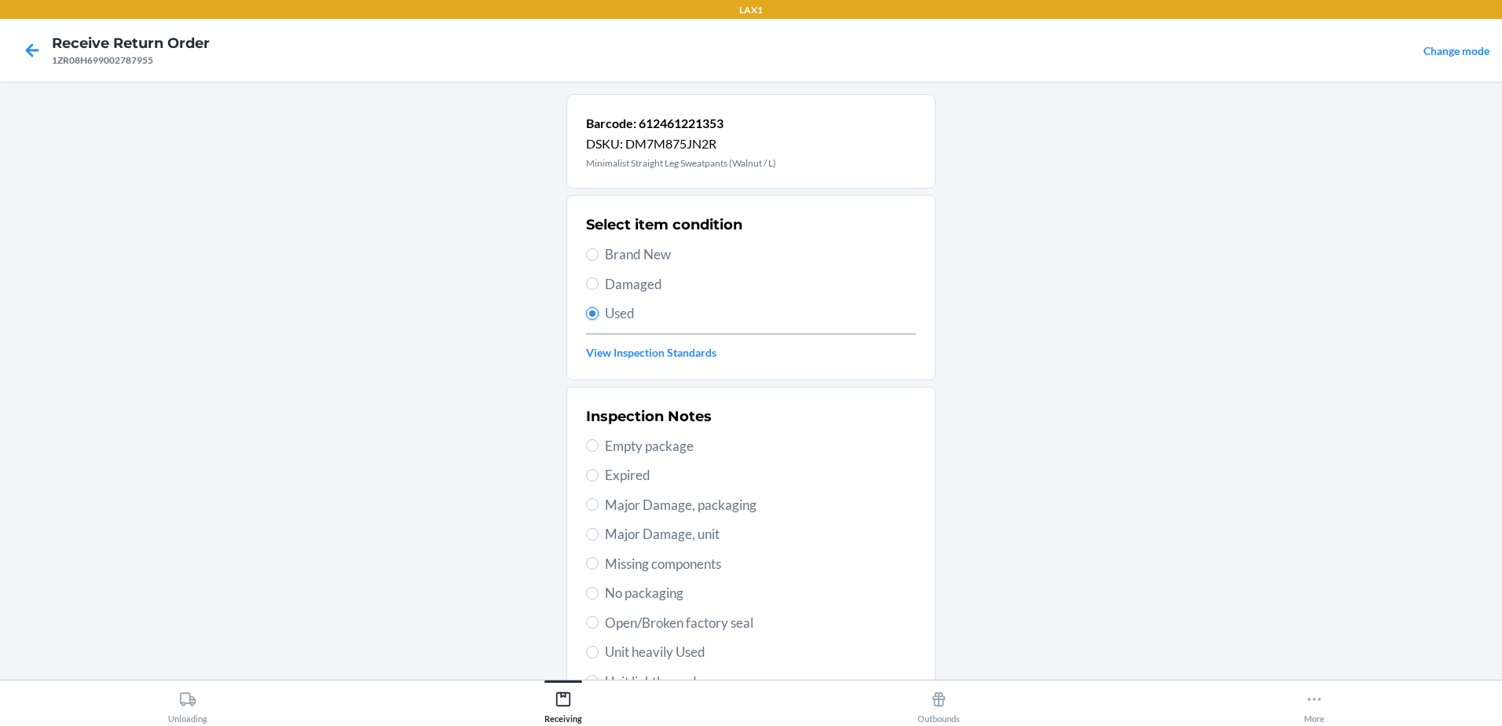
scroll to position [221, 0]
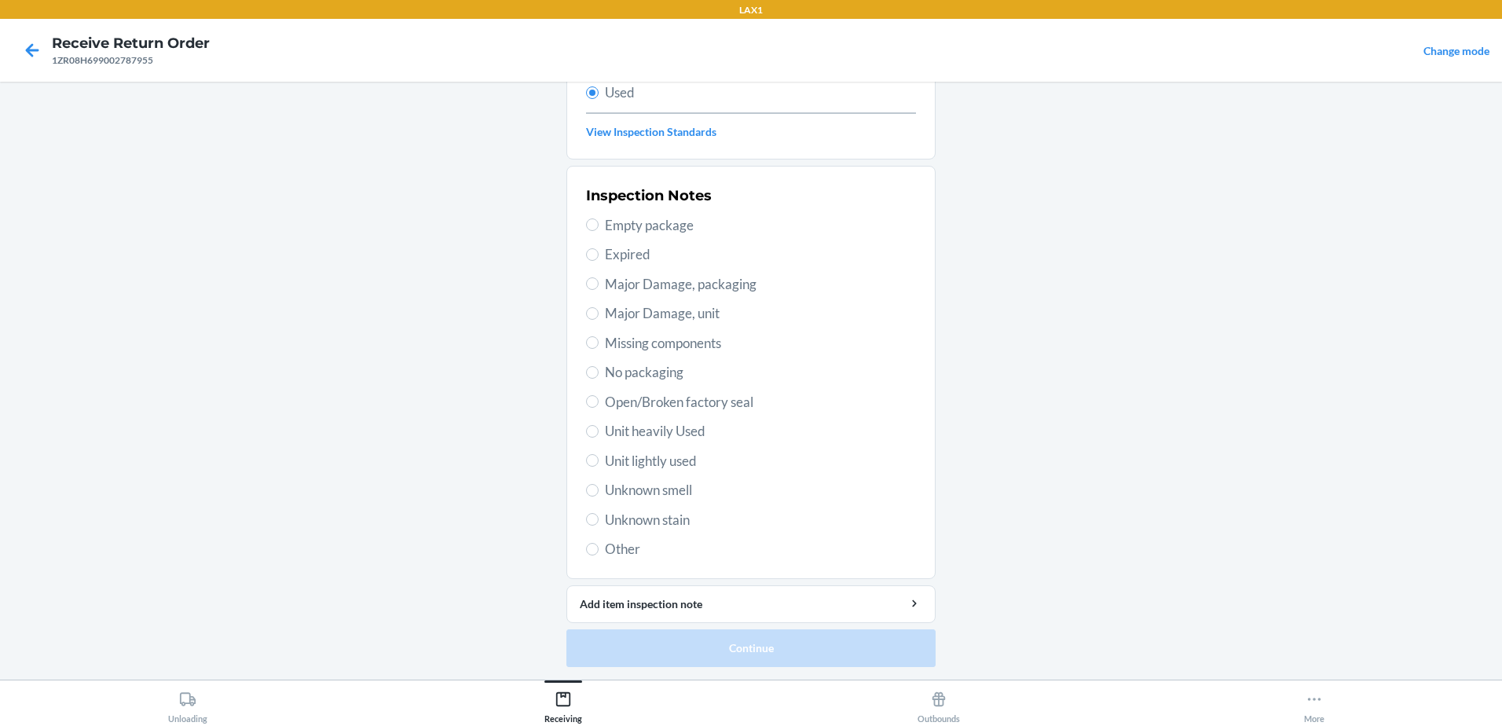
click at [591, 466] on label "Unit lightly used" at bounding box center [751, 461] width 330 height 20
click at [591, 466] on input "Unit lightly used" at bounding box center [592, 460] width 13 height 13
radio input "true"
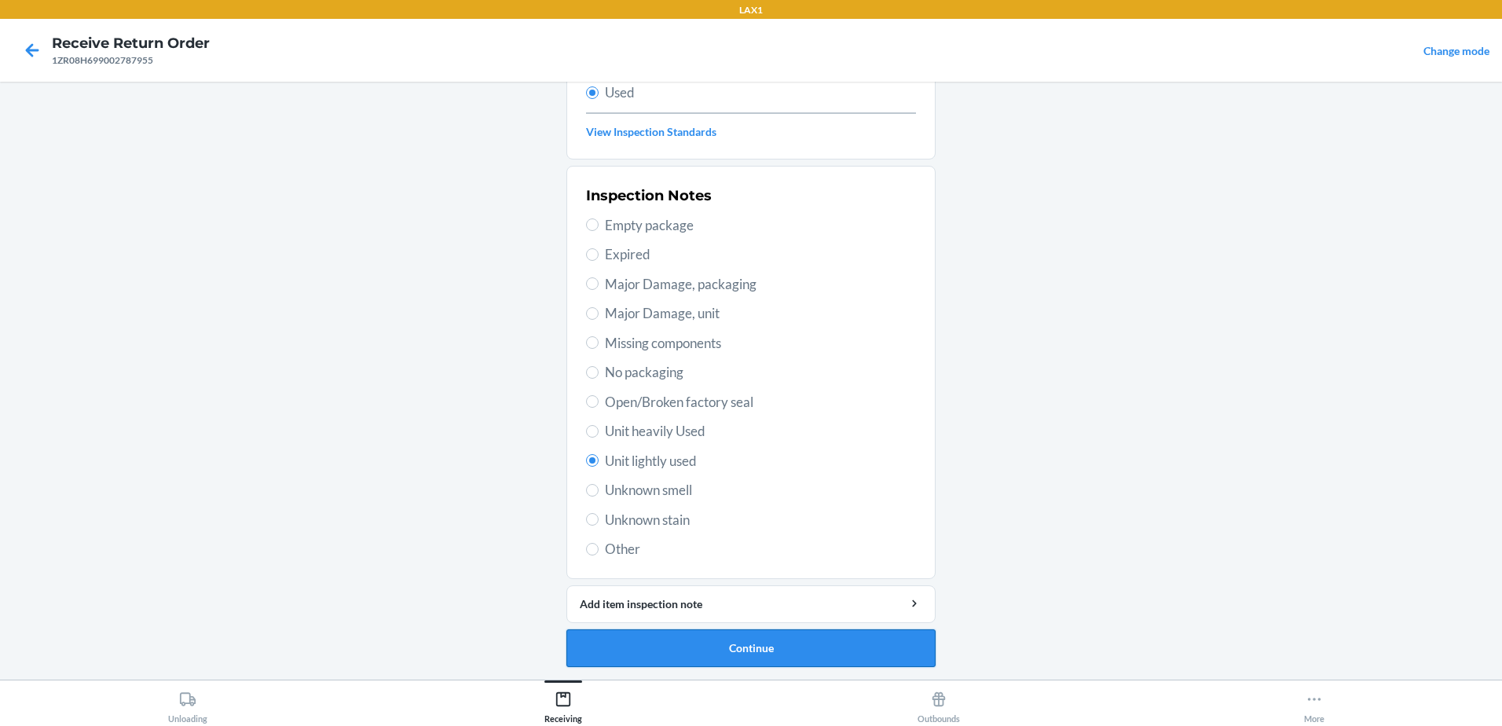
click at [788, 646] on button "Continue" at bounding box center [750, 648] width 369 height 38
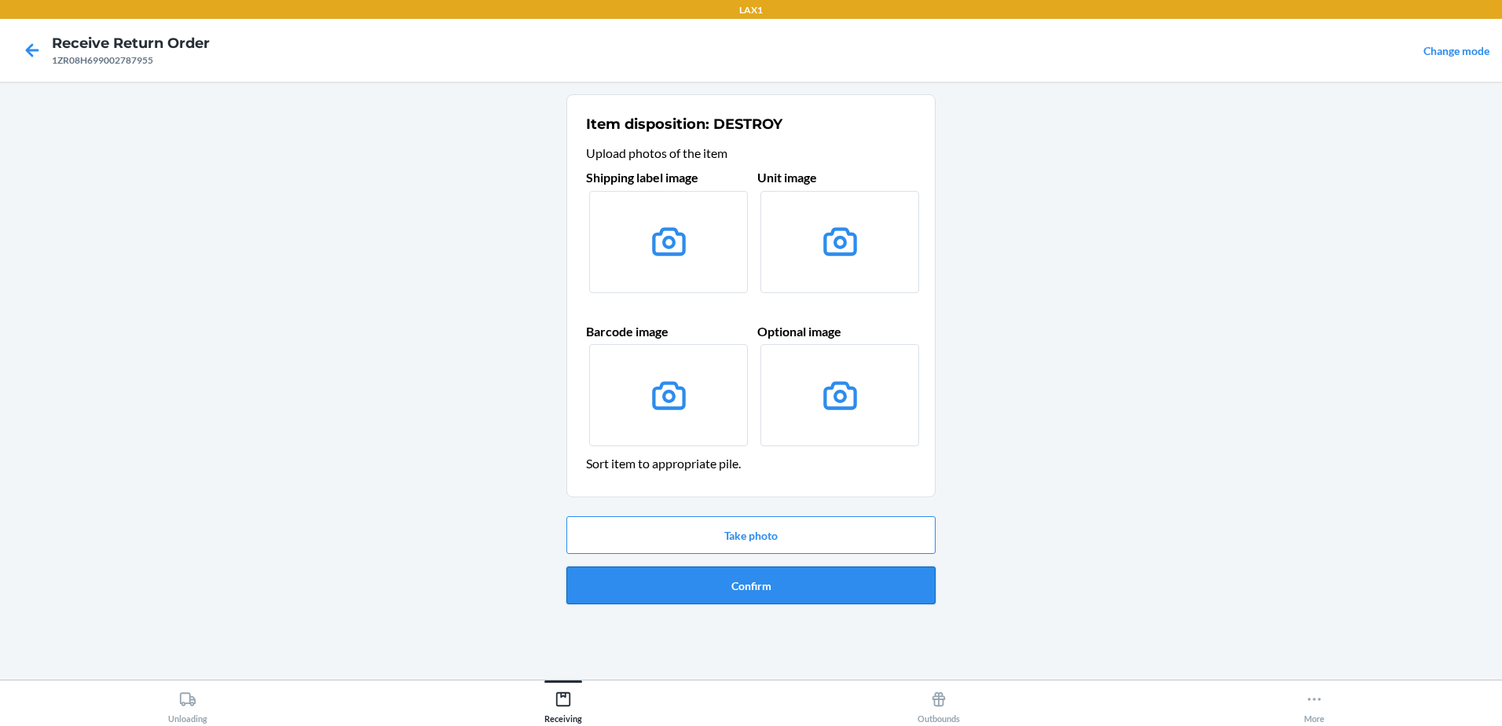
click at [730, 569] on button "Confirm" at bounding box center [750, 585] width 369 height 38
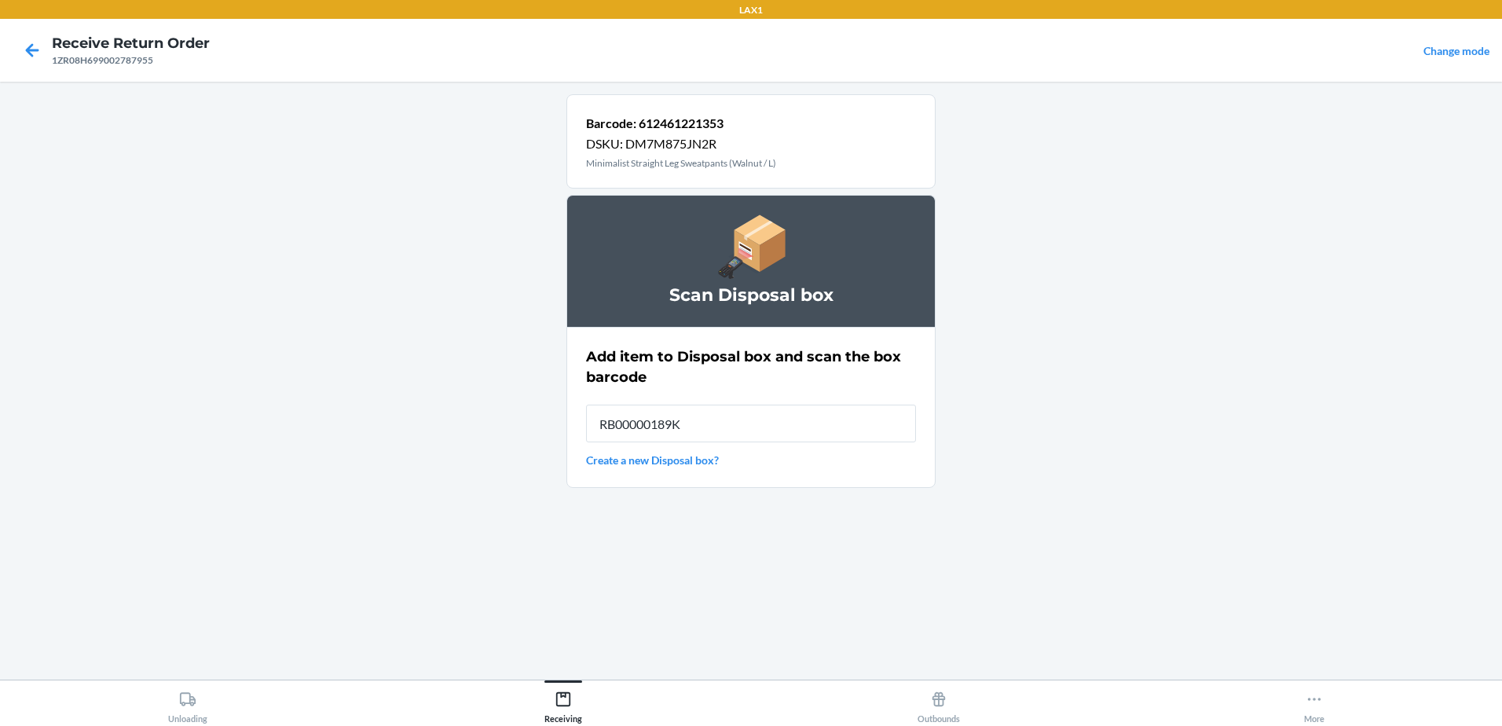
type input "RB00000189K"
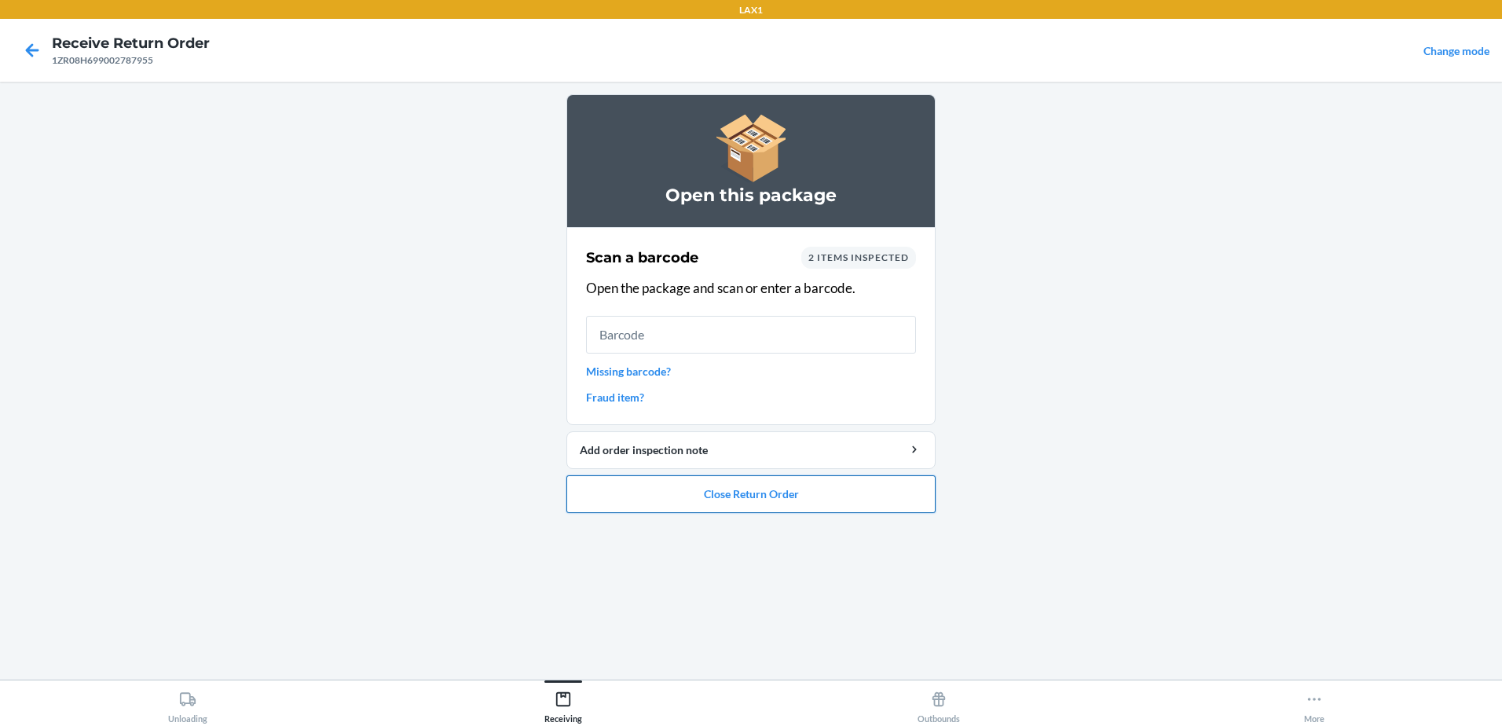
click at [851, 498] on button "Close Return Order" at bounding box center [750, 494] width 369 height 38
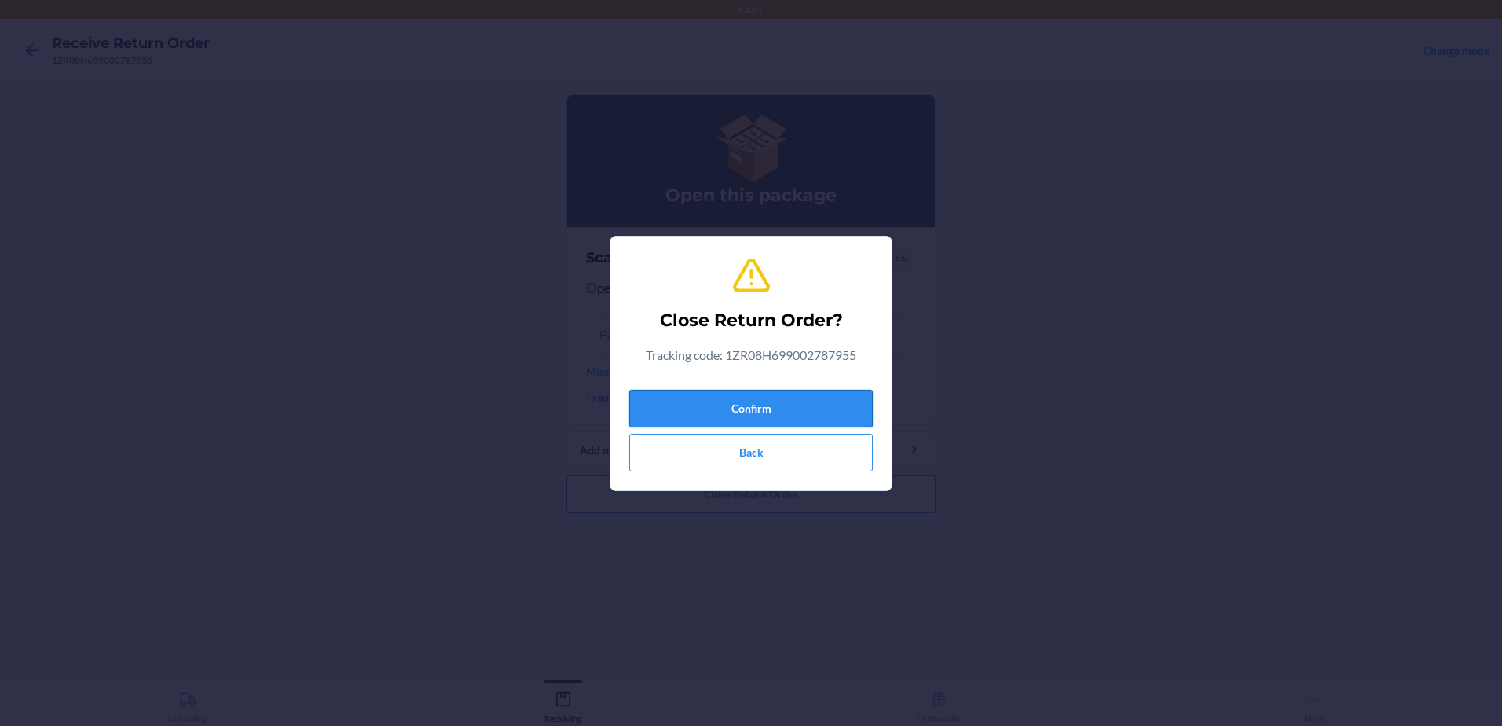
drag, startPoint x: 781, startPoint y: 410, endPoint x: 790, endPoint y: 410, distance: 9.4
click at [785, 410] on button "Confirm" at bounding box center [750, 409] width 243 height 38
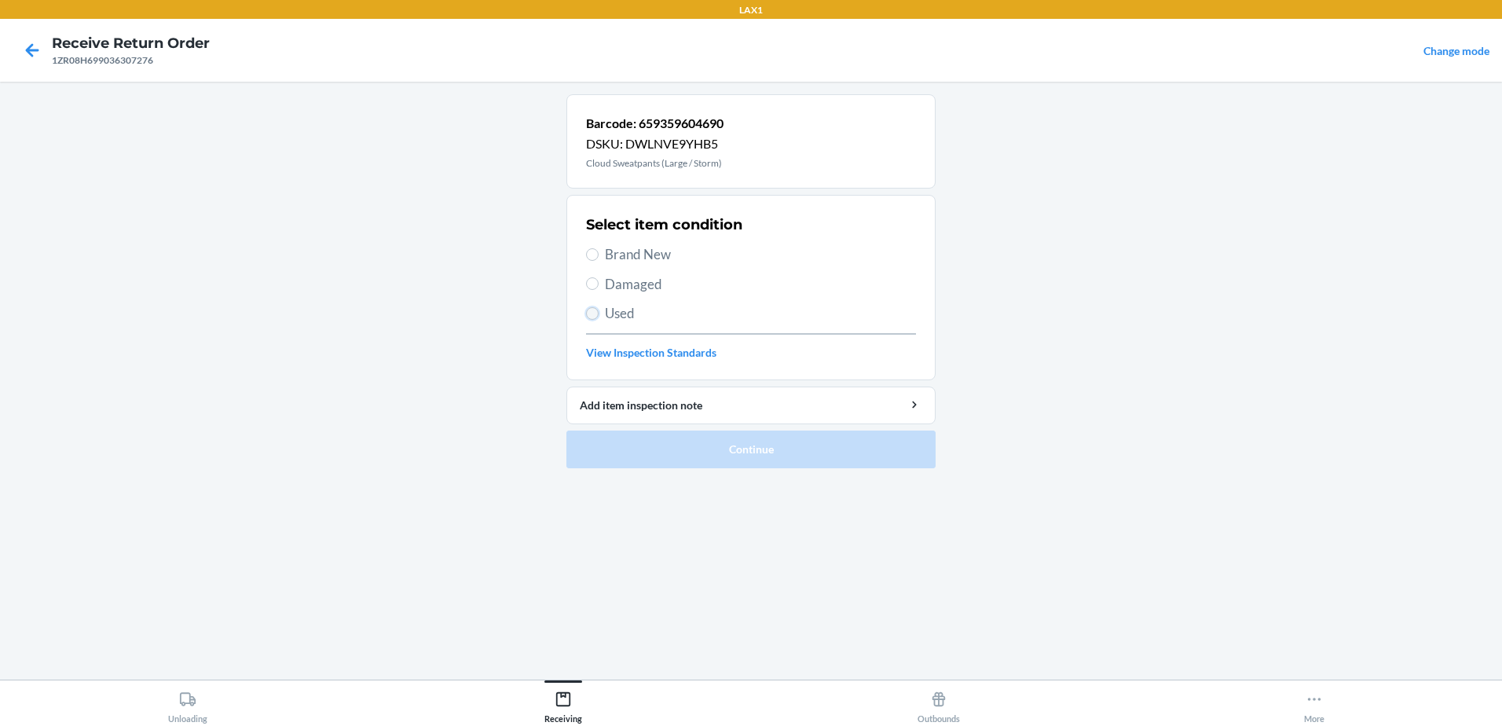
click at [592, 317] on input "Used" at bounding box center [592, 313] width 13 height 13
radio input "true"
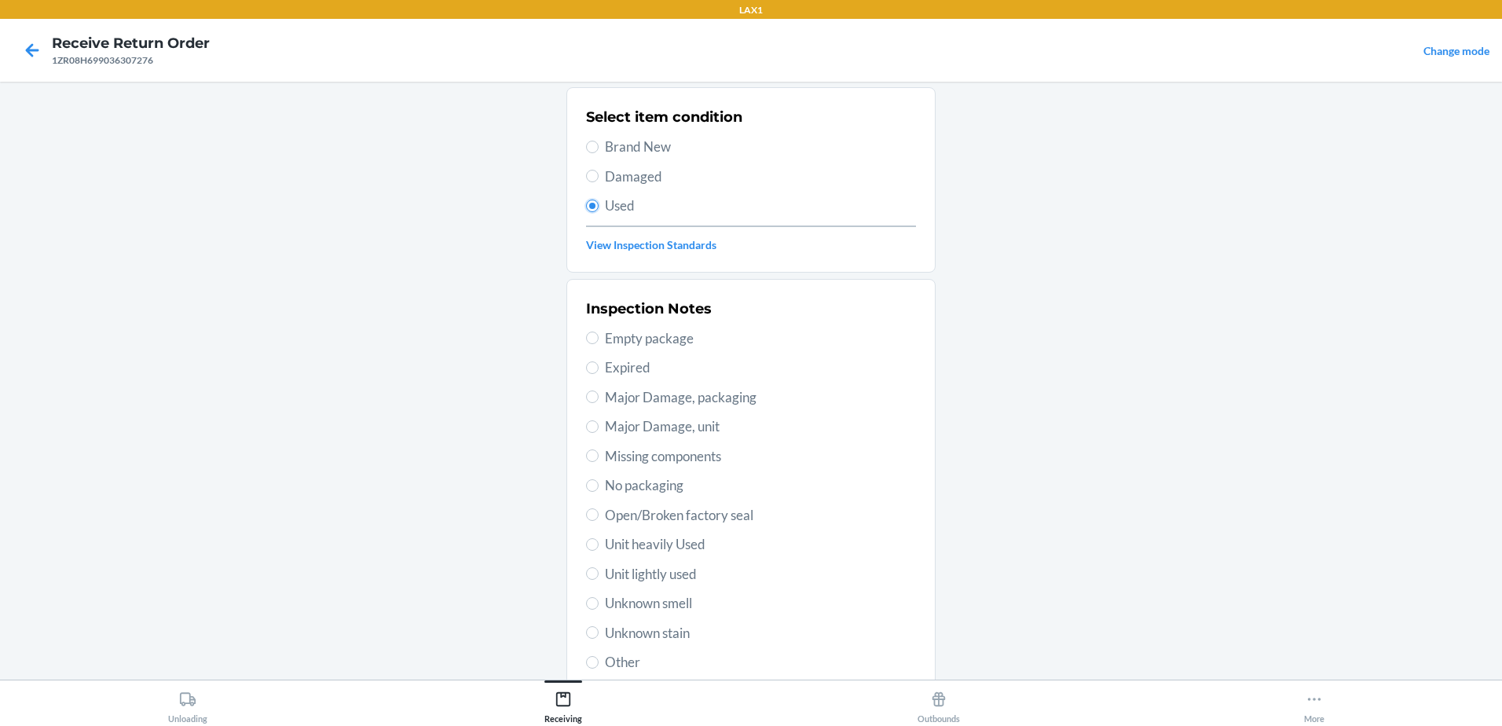
scroll to position [221, 0]
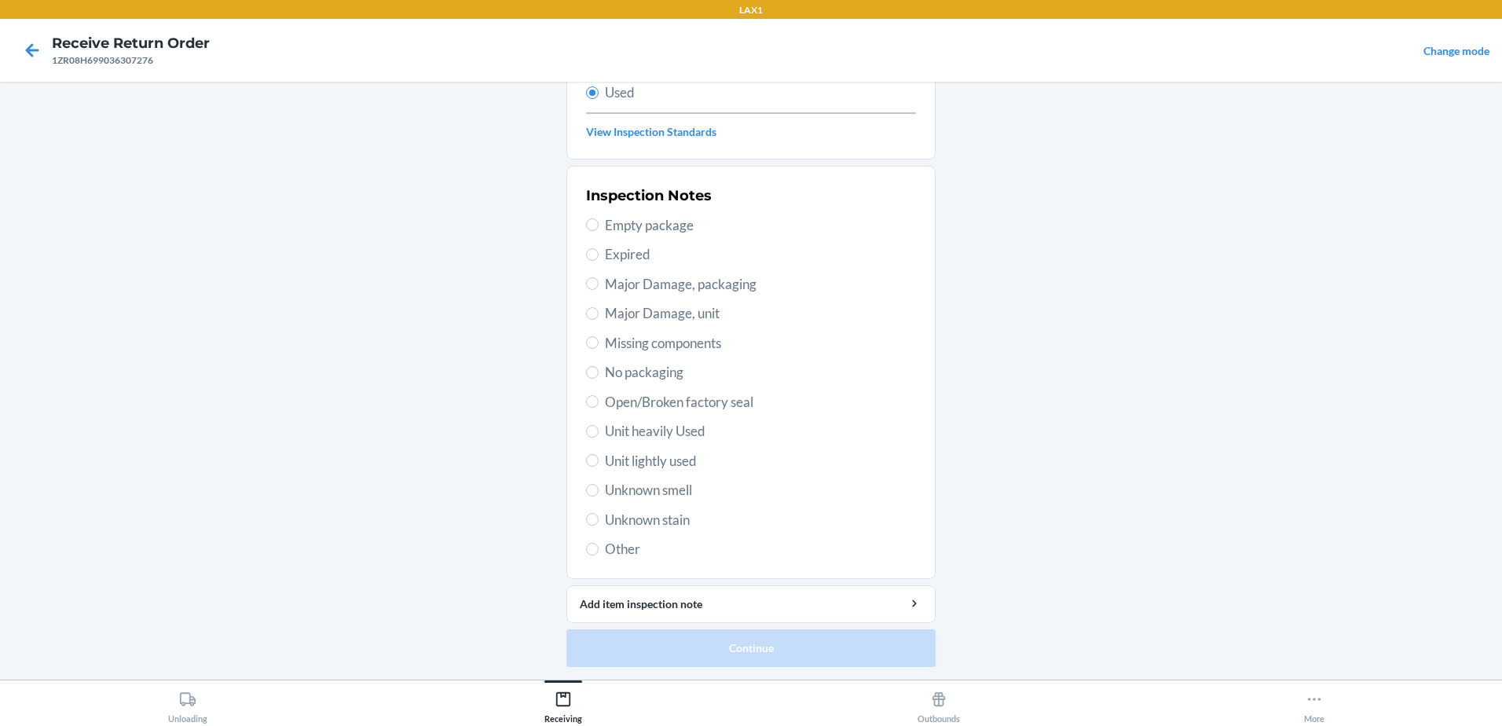
click at [591, 470] on label "Unit lightly used" at bounding box center [751, 461] width 330 height 20
click at [591, 467] on input "Unit lightly used" at bounding box center [592, 460] width 13 height 13
radio input "true"
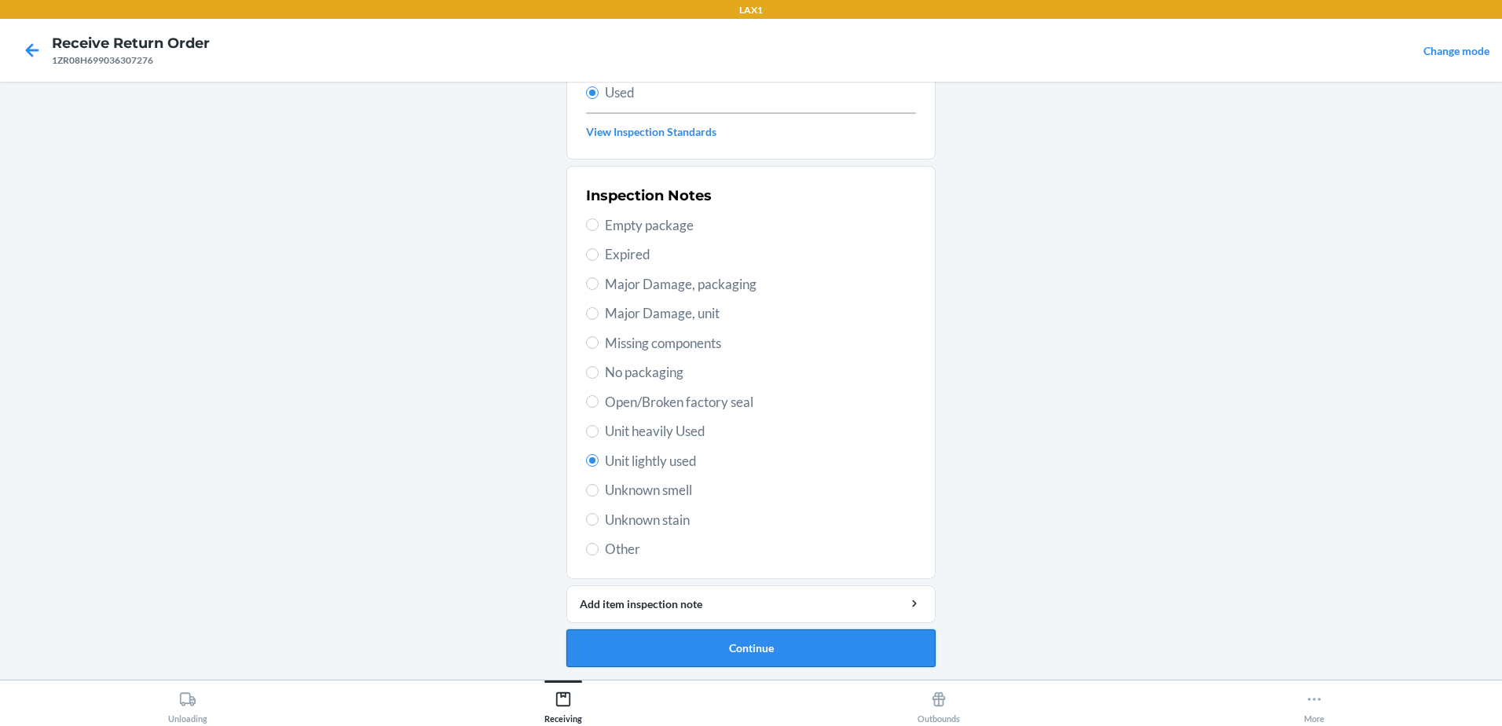
click at [775, 643] on button "Continue" at bounding box center [750, 648] width 369 height 38
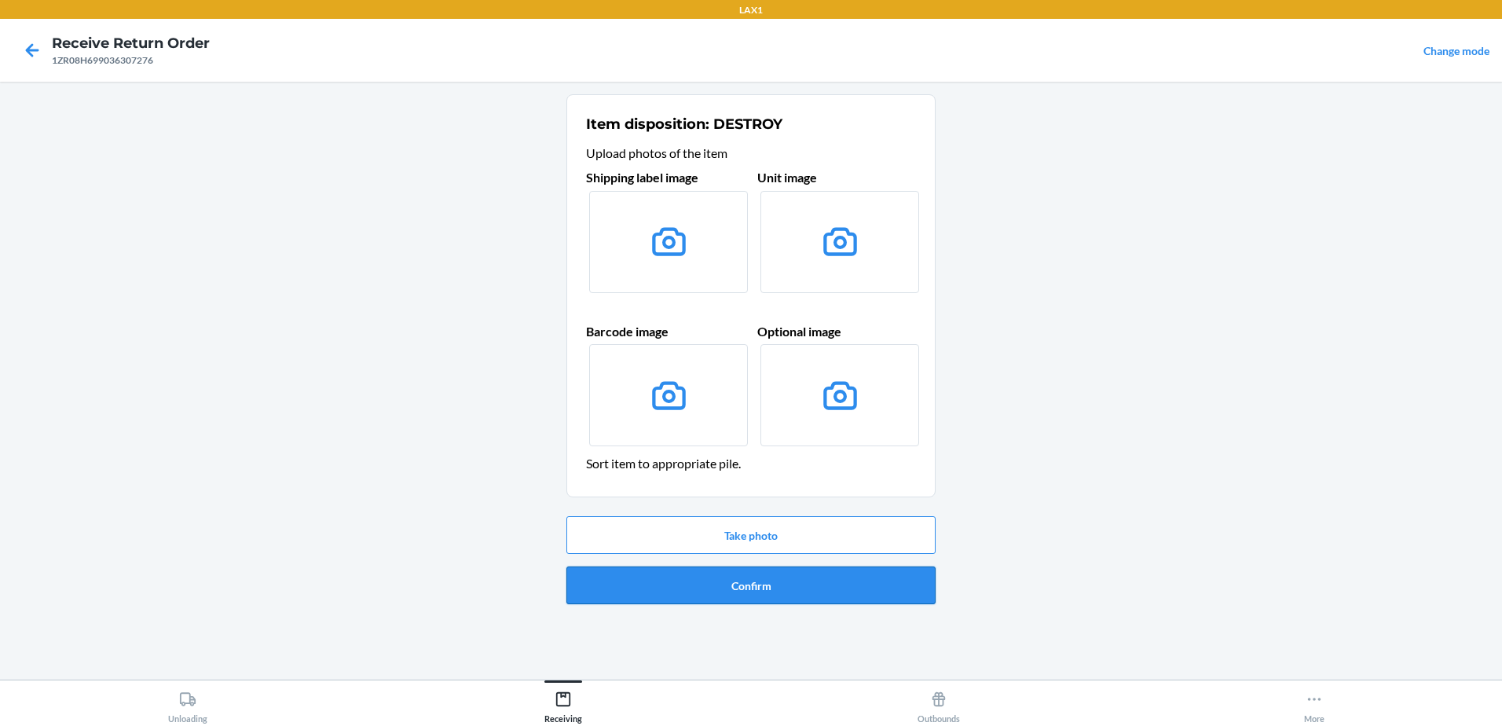
click at [787, 593] on button "Confirm" at bounding box center [750, 585] width 369 height 38
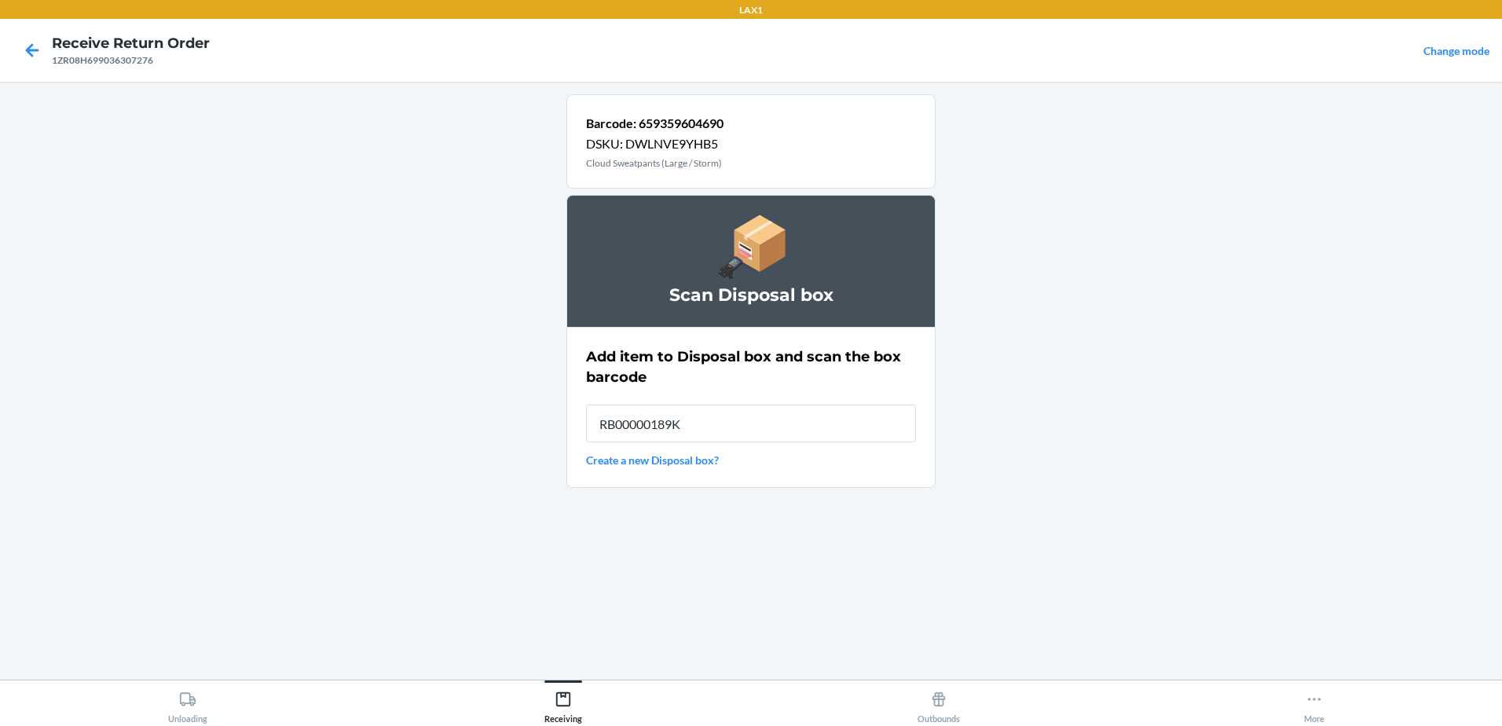
type input "RB00000189K"
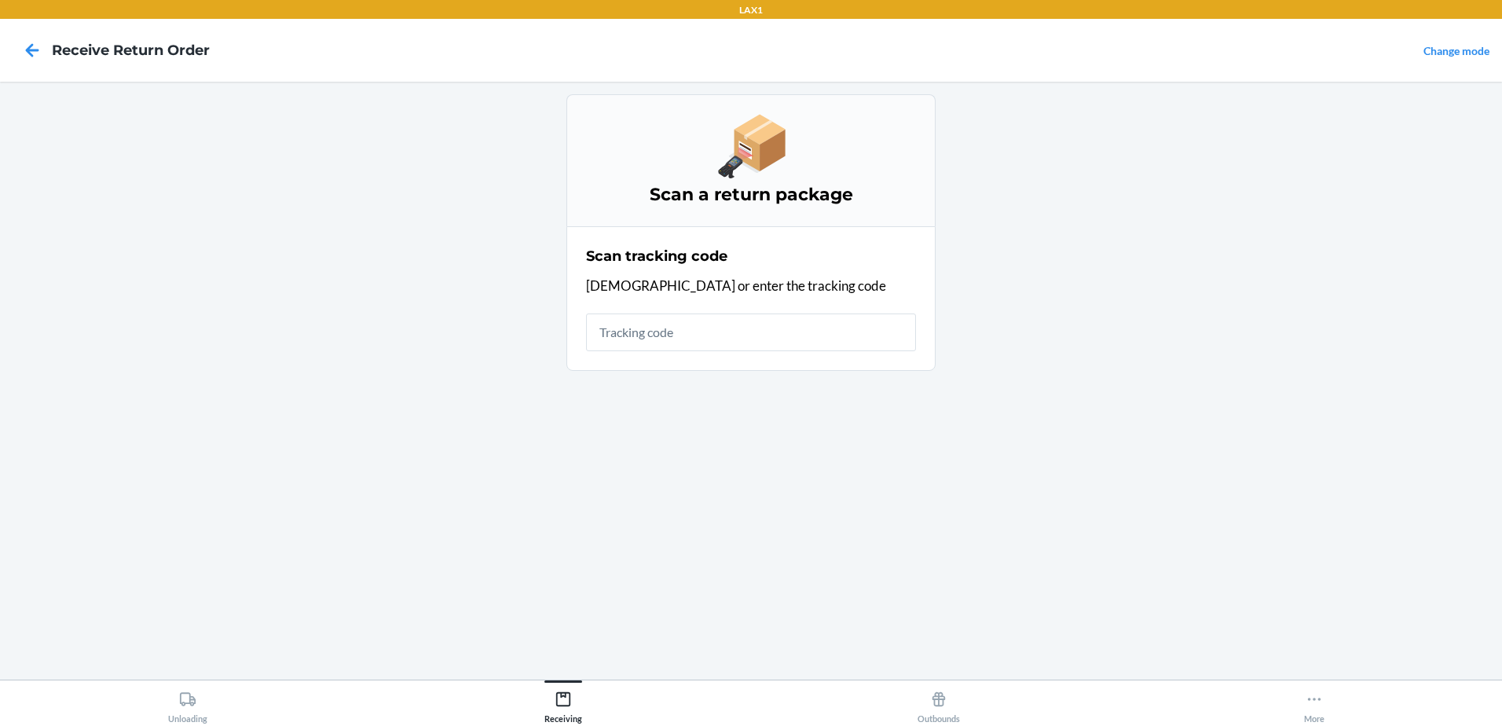
click at [808, 332] on input "text" at bounding box center [751, 332] width 330 height 38
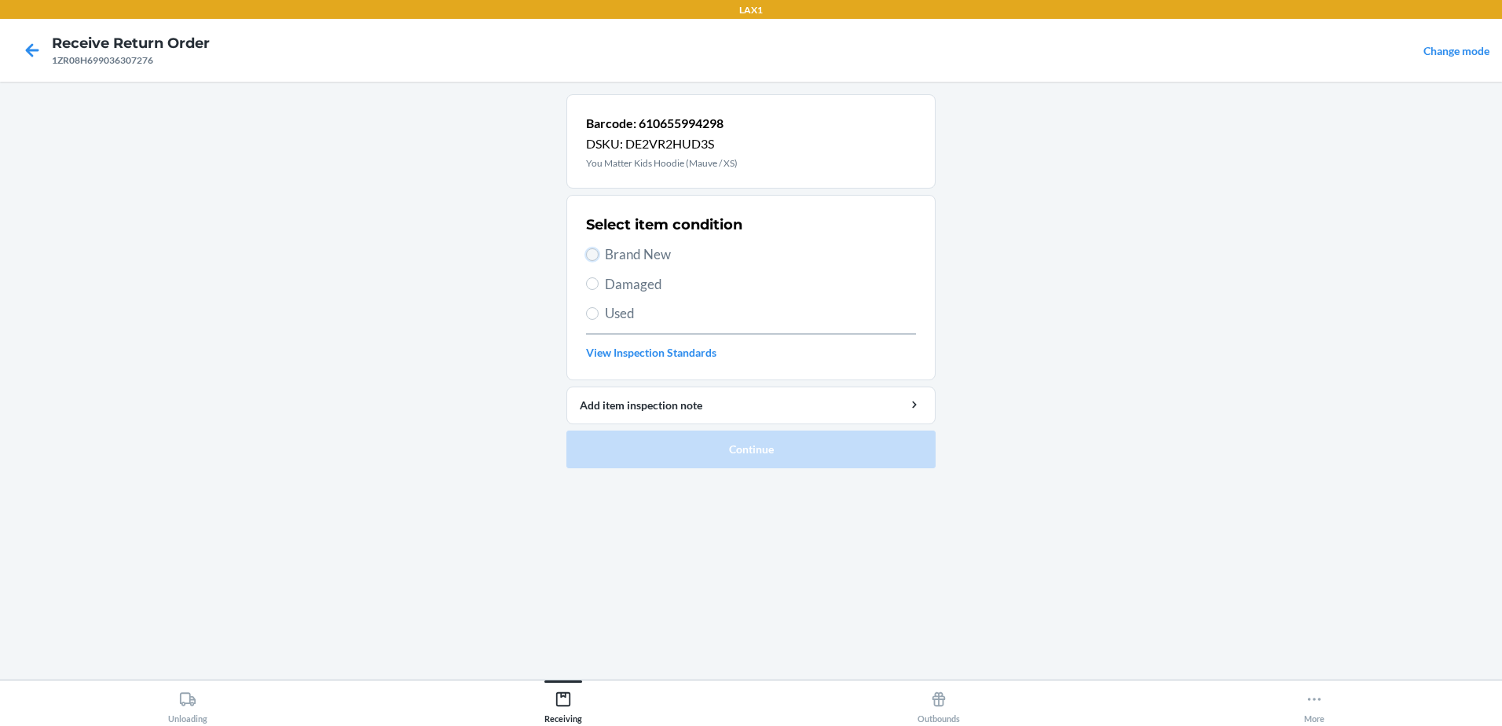
click at [591, 254] on input "Brand New" at bounding box center [592, 254] width 13 height 13
radio input "true"
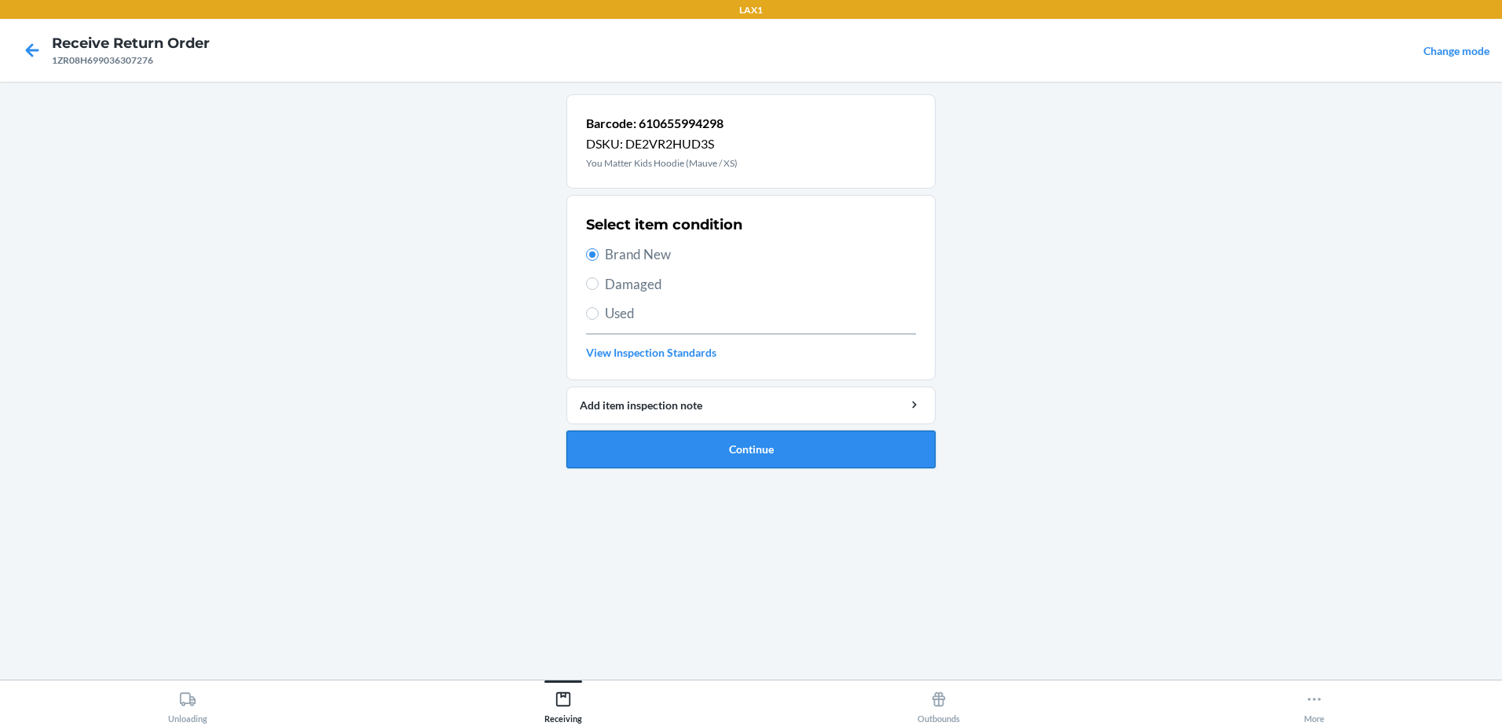
click at [818, 447] on button "Continue" at bounding box center [750, 449] width 369 height 38
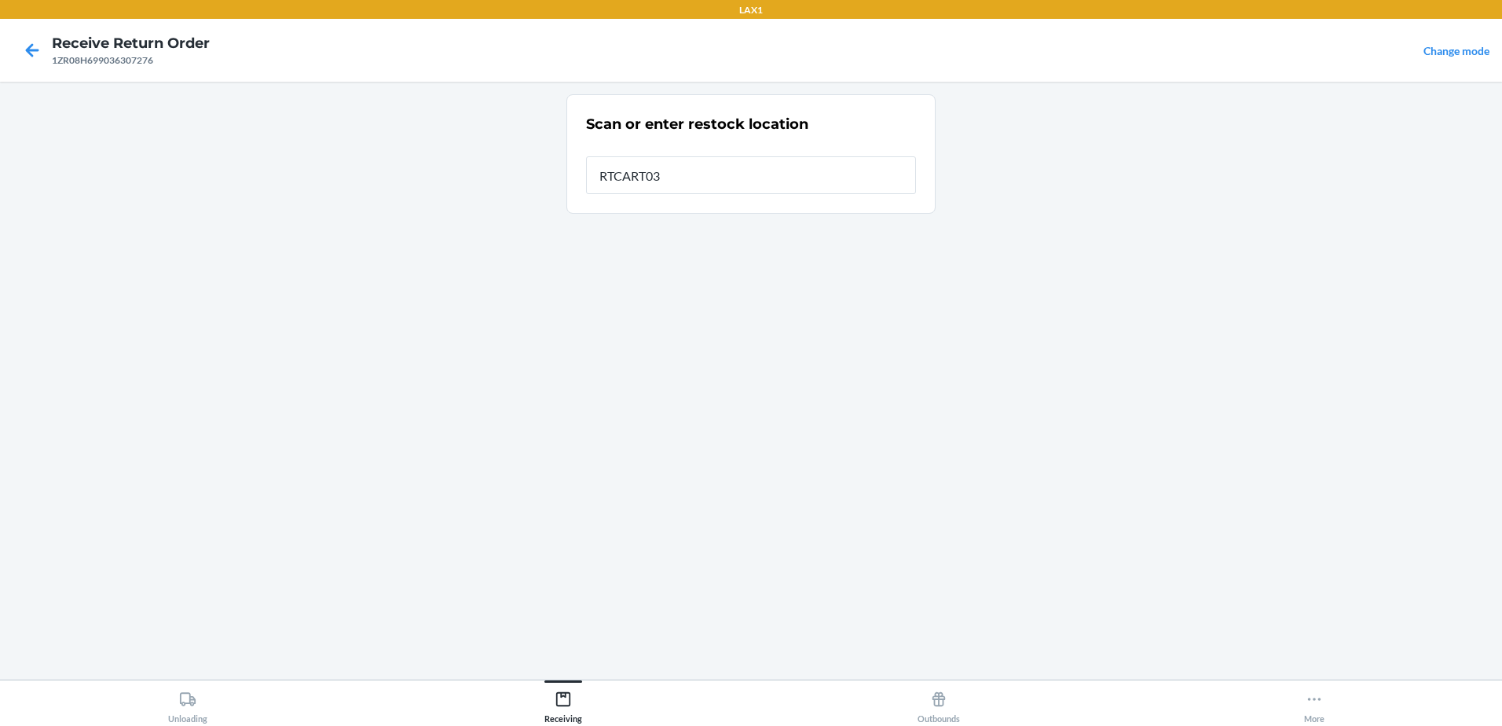
type input "RTCART031"
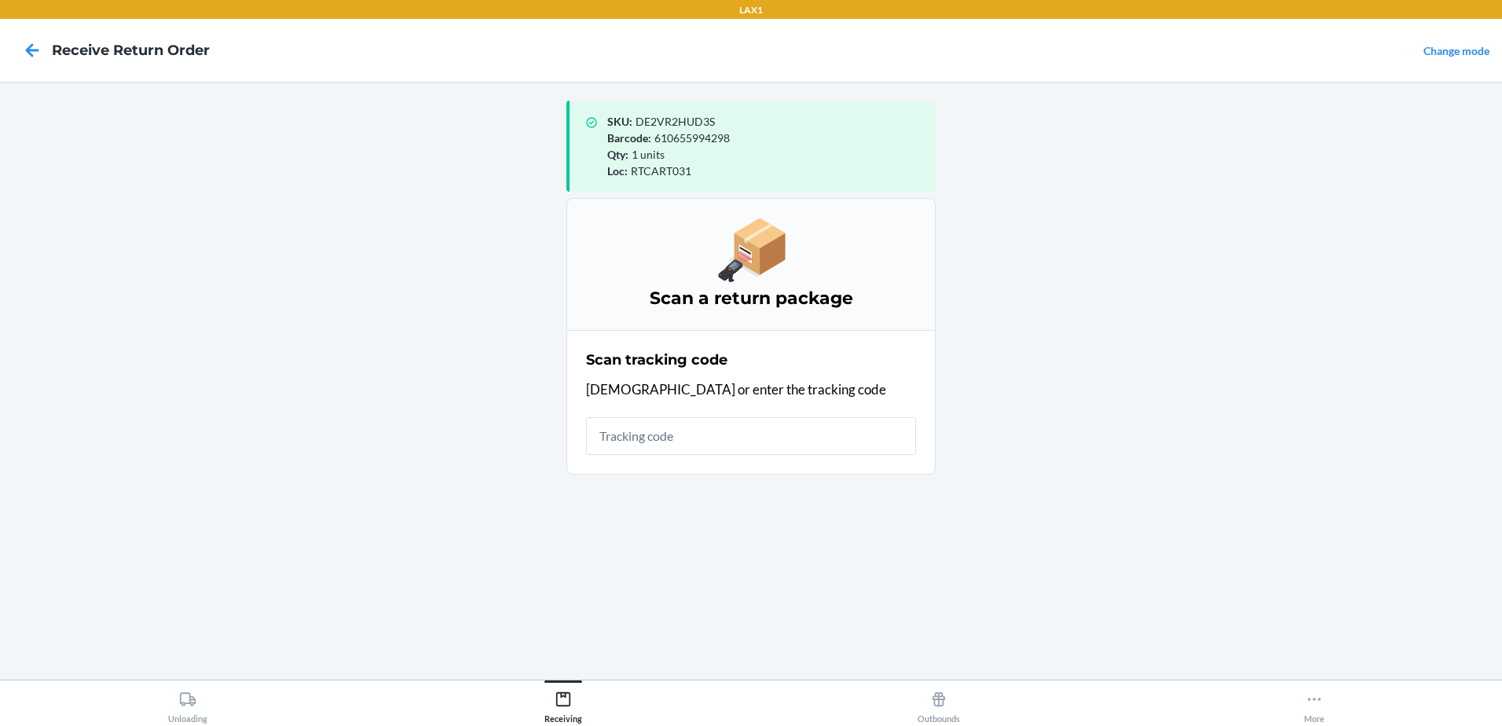
click at [833, 452] on input "text" at bounding box center [751, 436] width 330 height 38
type input "1ZR08H699"
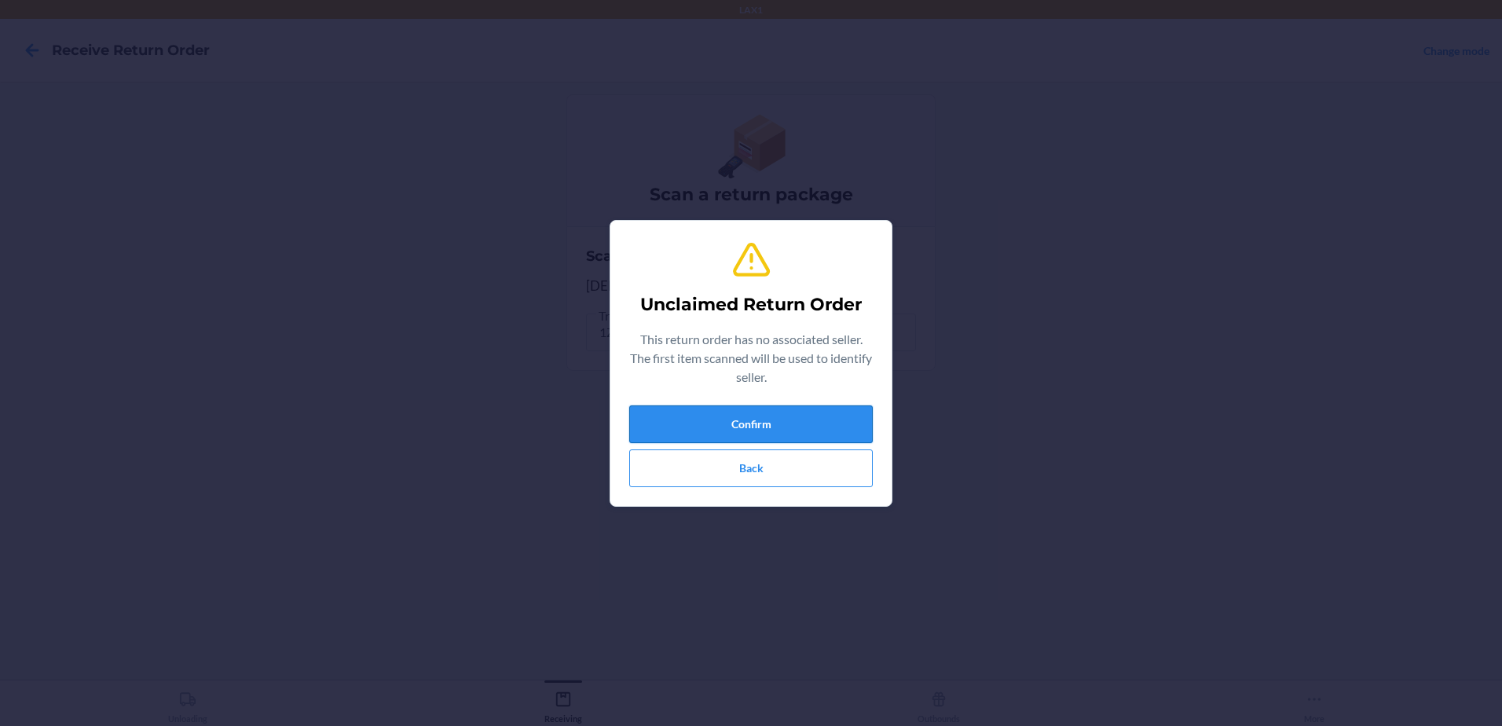
click at [867, 417] on button "Confirm" at bounding box center [750, 424] width 243 height 38
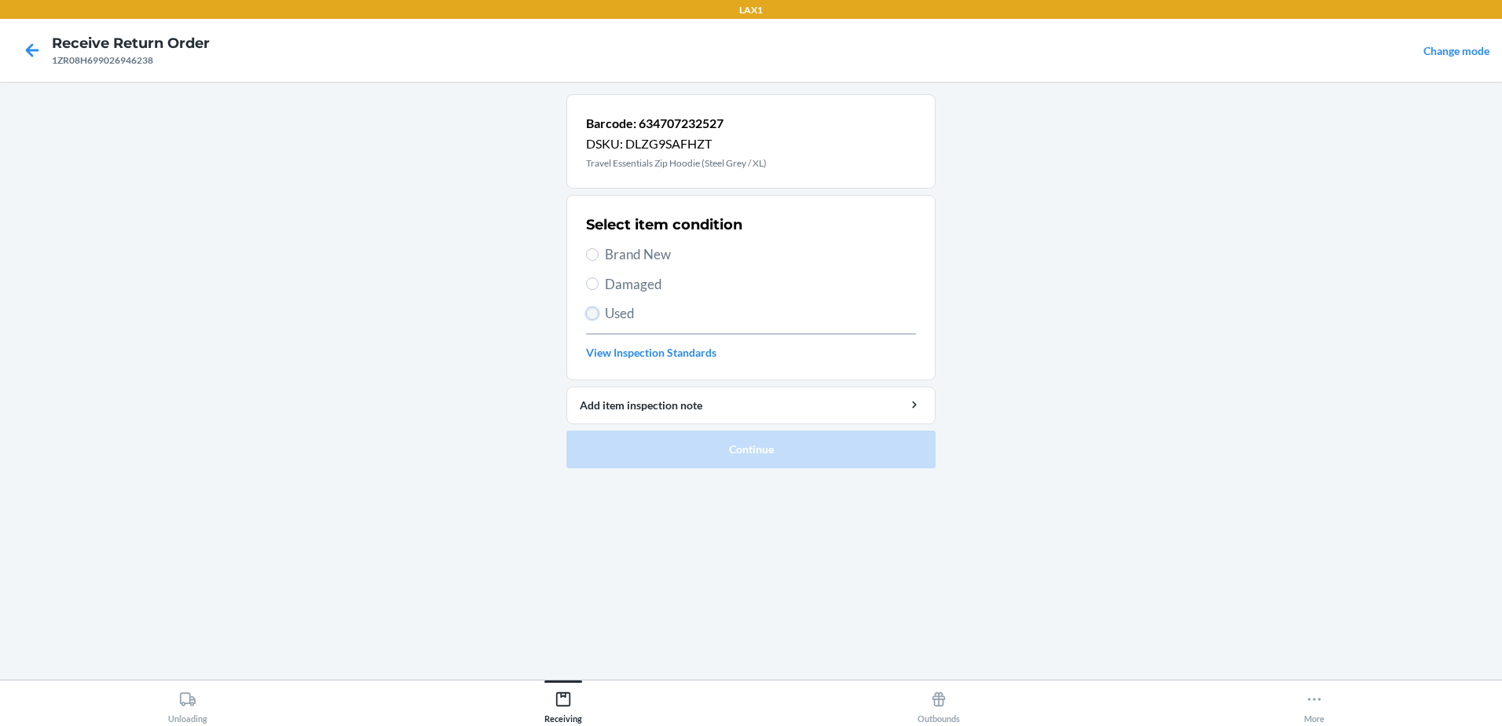
click at [591, 313] on input "Used" at bounding box center [592, 313] width 13 height 13
radio input "true"
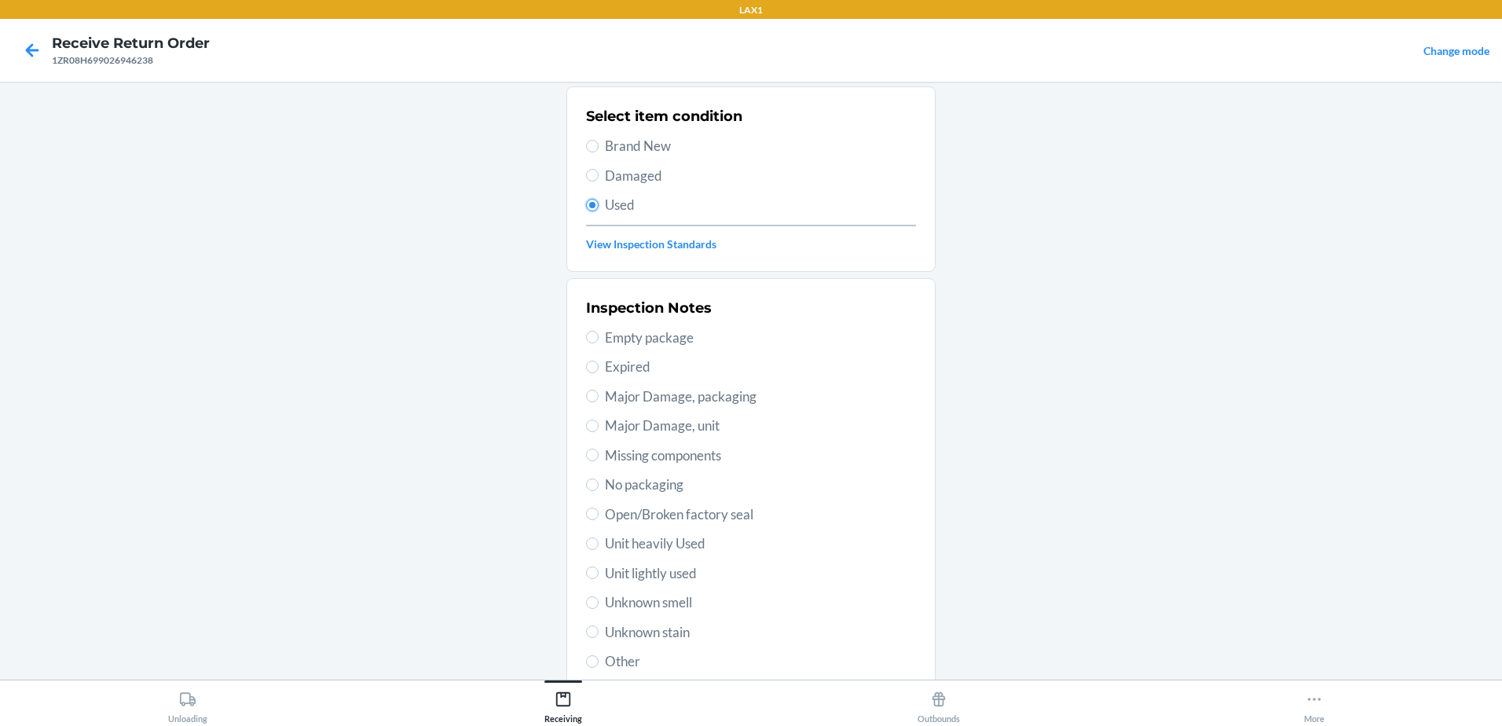
scroll to position [221, 0]
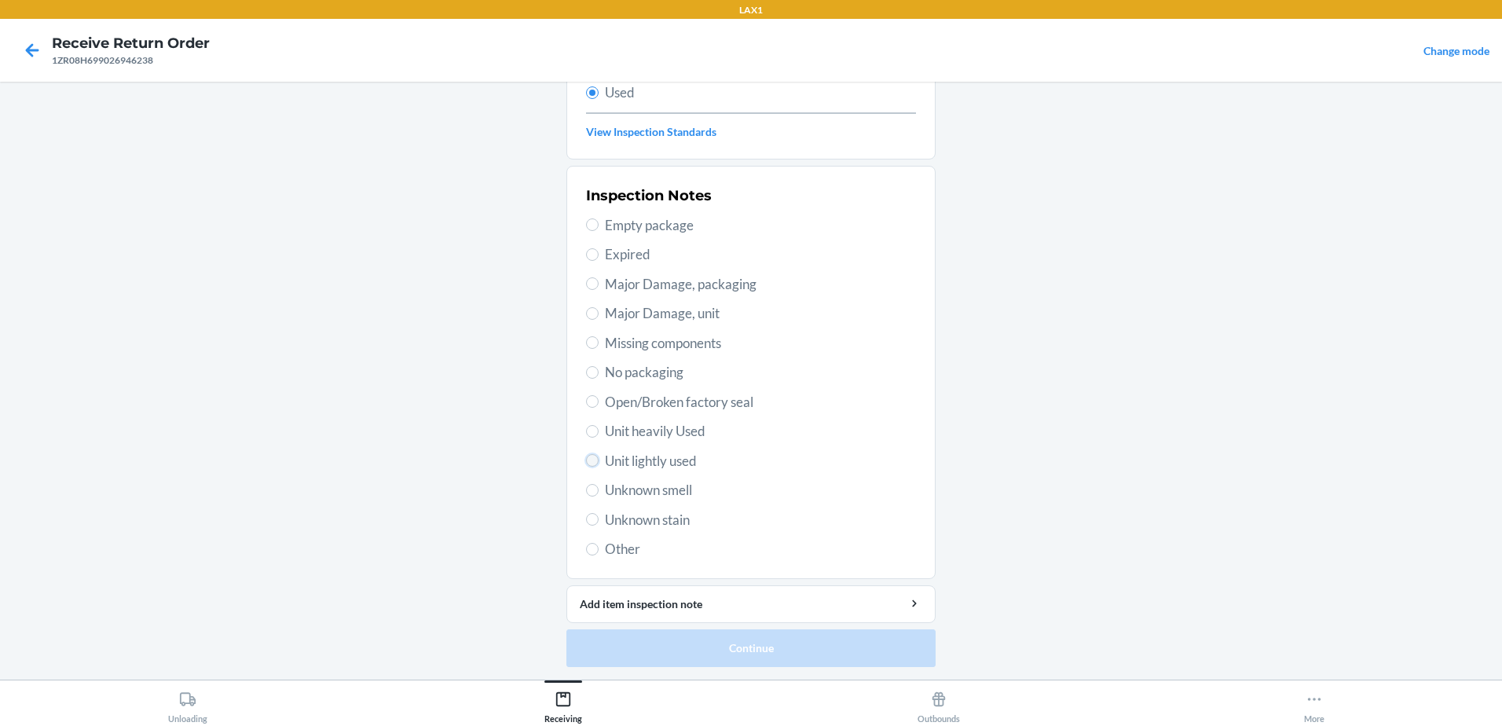
click at [588, 464] on input "Unit lightly used" at bounding box center [592, 460] width 13 height 13
radio input "true"
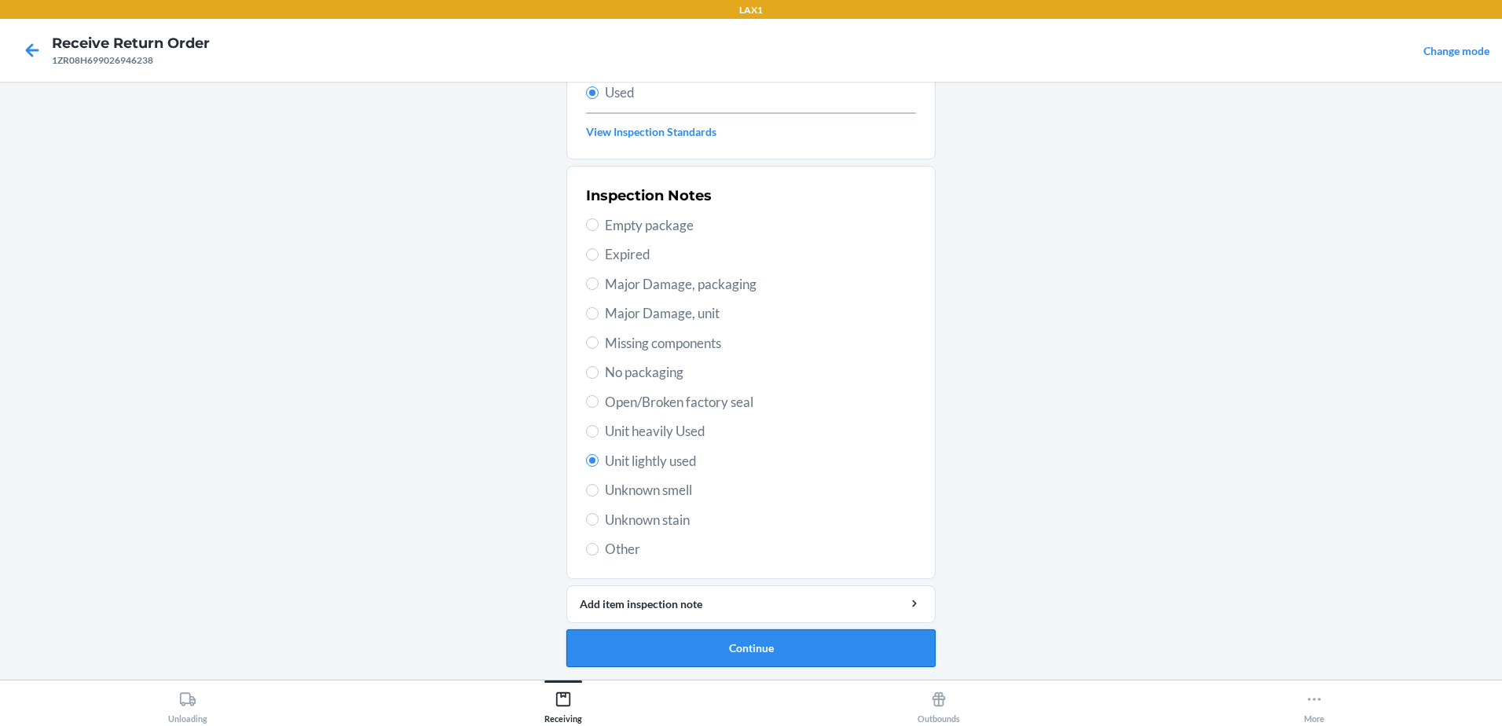
click at [741, 640] on button "Continue" at bounding box center [750, 648] width 369 height 38
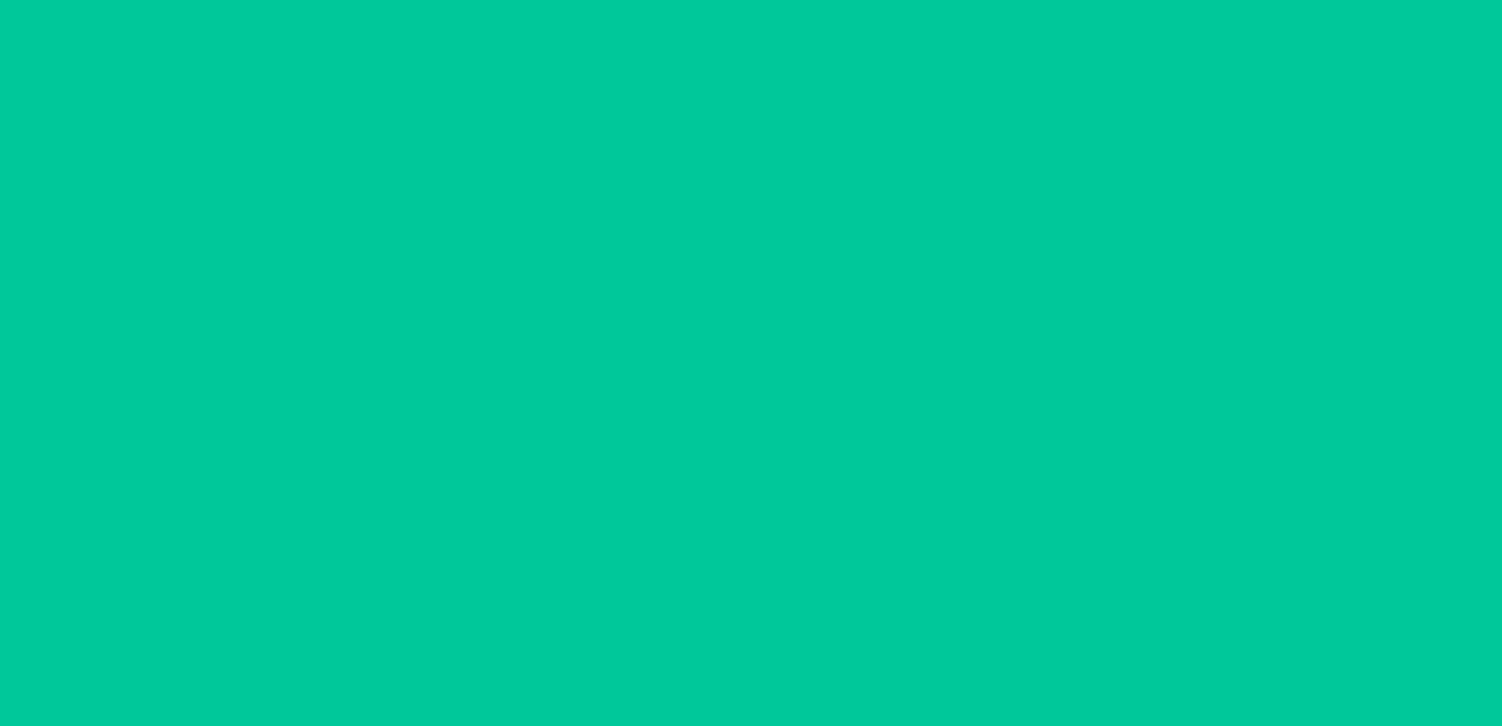
scroll to position [0, 0]
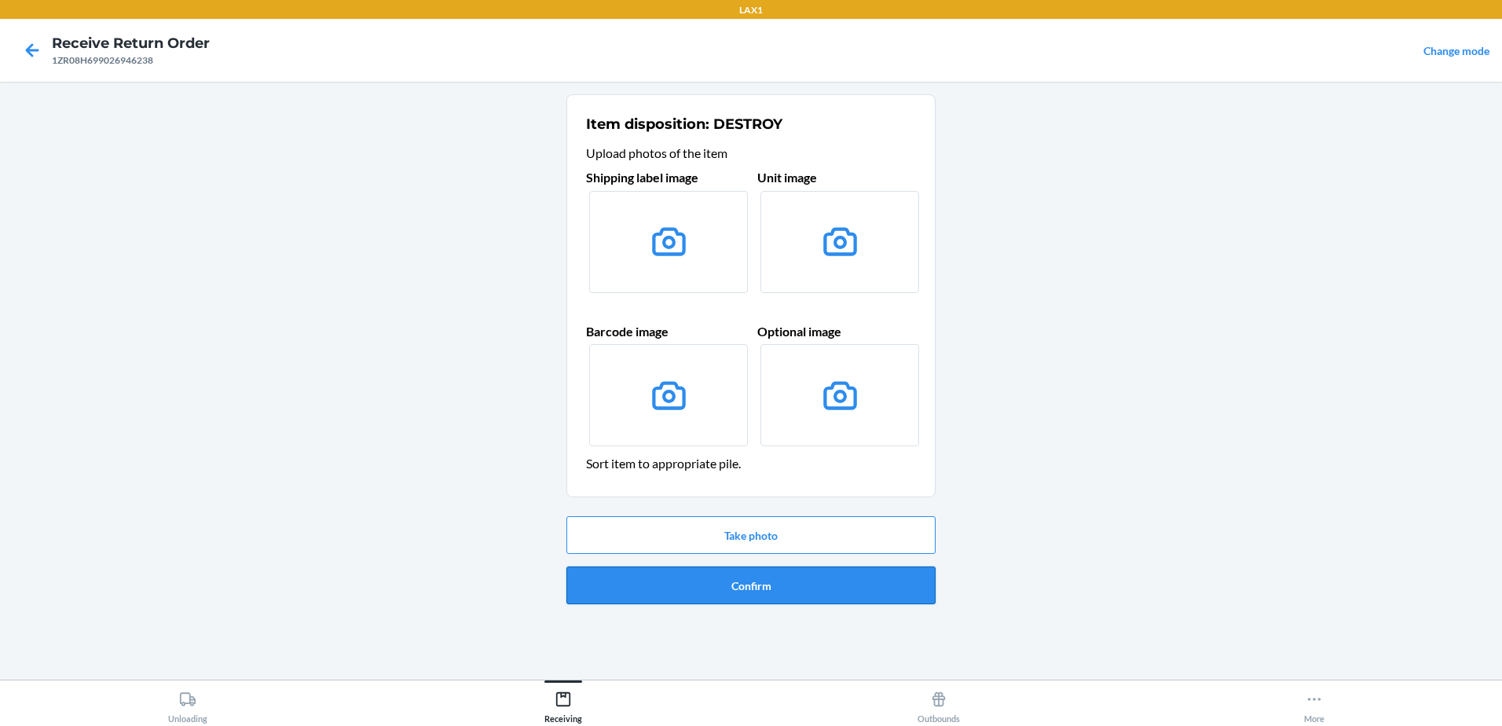
click at [794, 576] on button "Confirm" at bounding box center [750, 585] width 369 height 38
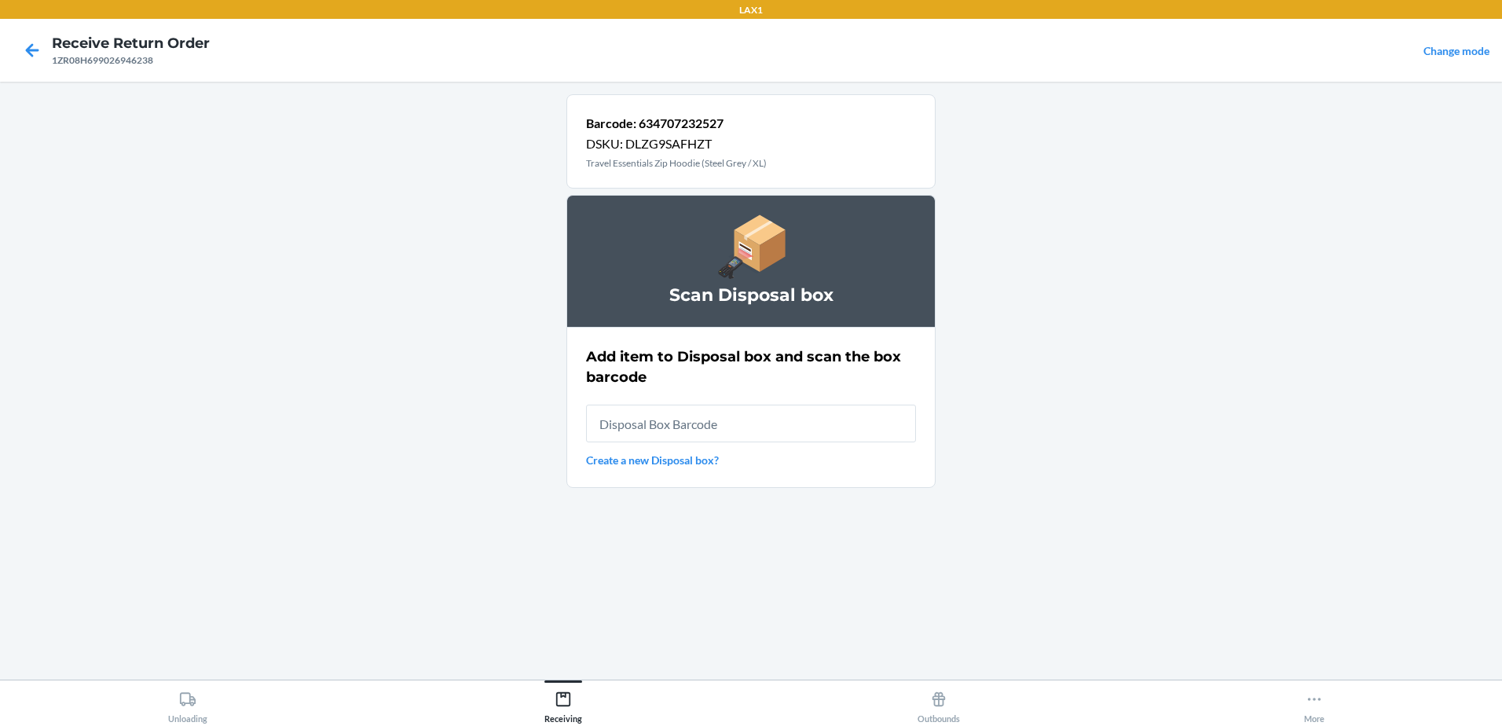
click at [809, 433] on input "text" at bounding box center [751, 424] width 330 height 38
type input "RB00000189K"
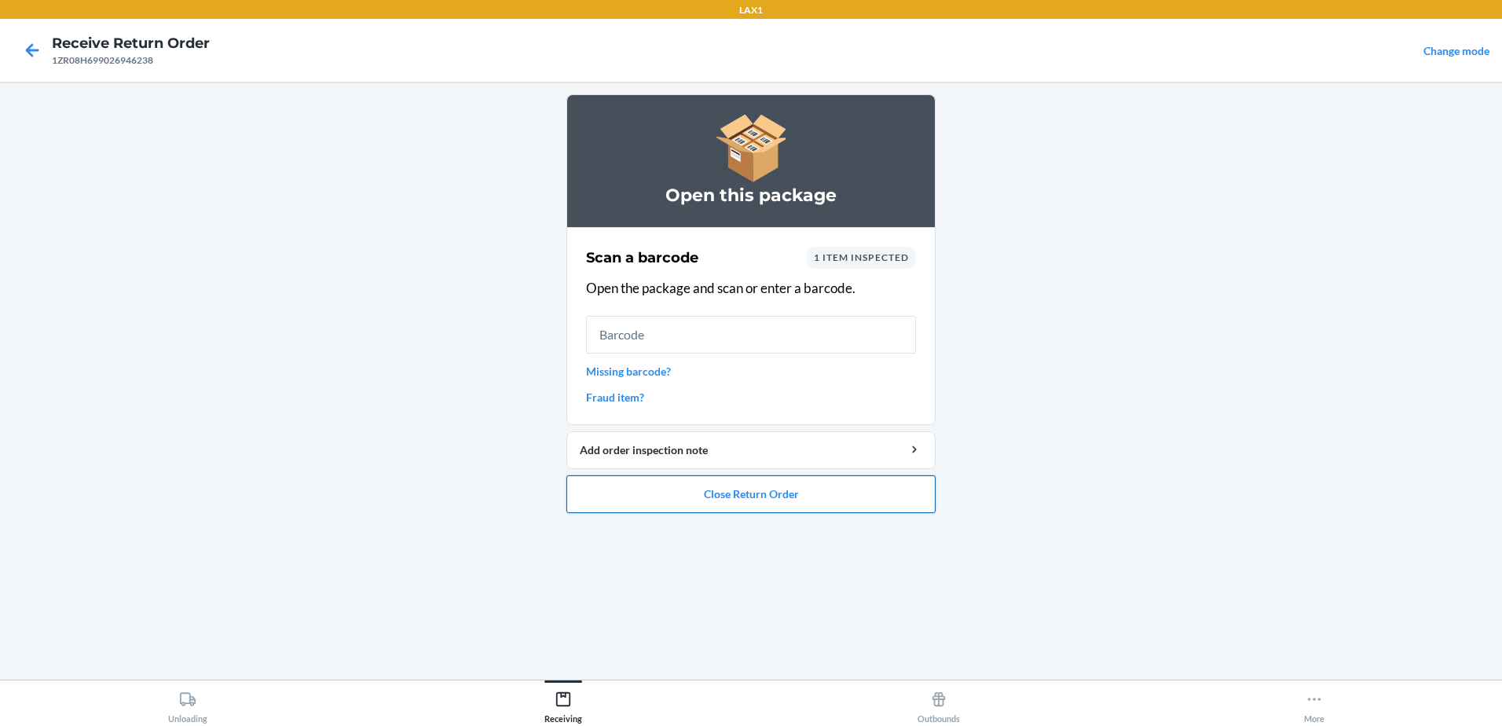
click at [727, 485] on button "Close Return Order" at bounding box center [750, 494] width 369 height 38
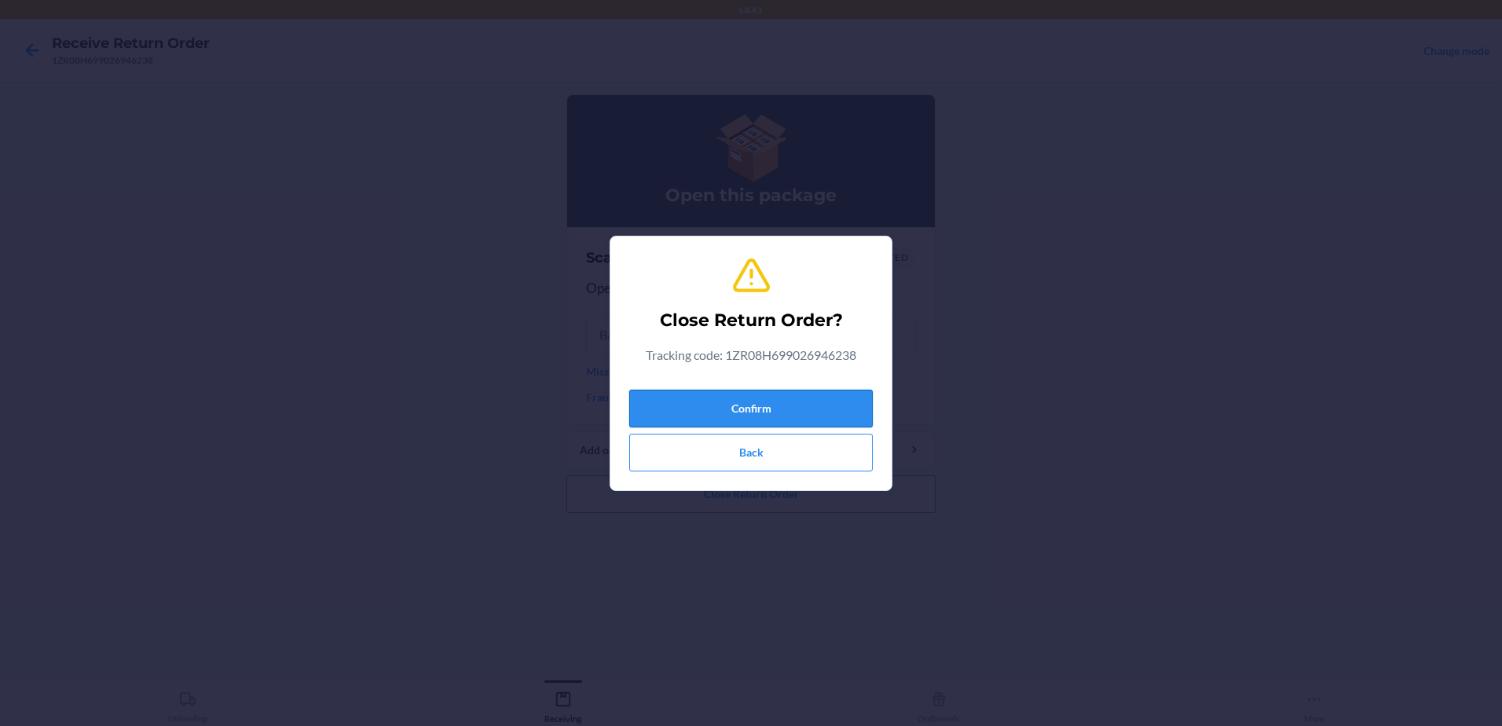
click at [770, 412] on button "Confirm" at bounding box center [750, 409] width 243 height 38
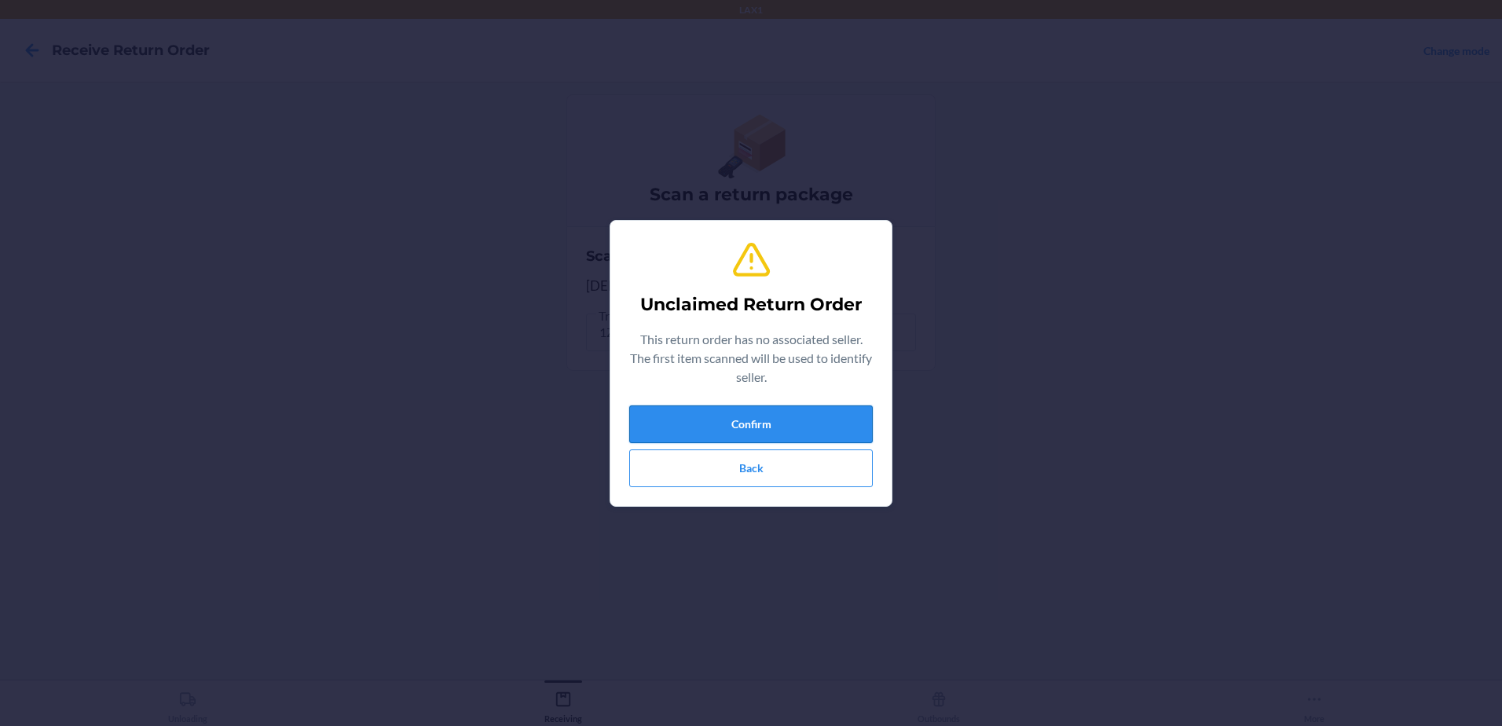
click at [793, 428] on button "Confirm" at bounding box center [750, 424] width 243 height 38
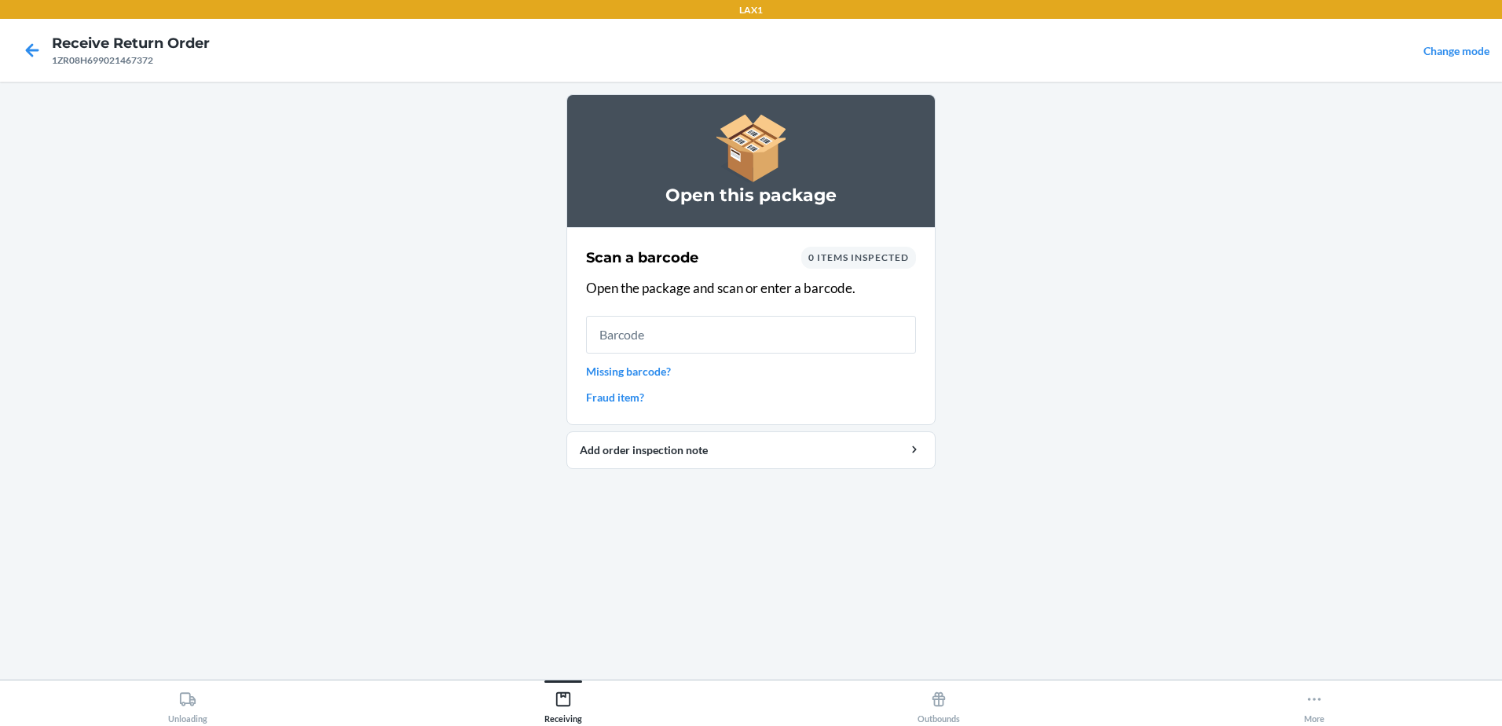
click at [613, 368] on link "Missing barcode?" at bounding box center [751, 371] width 330 height 16
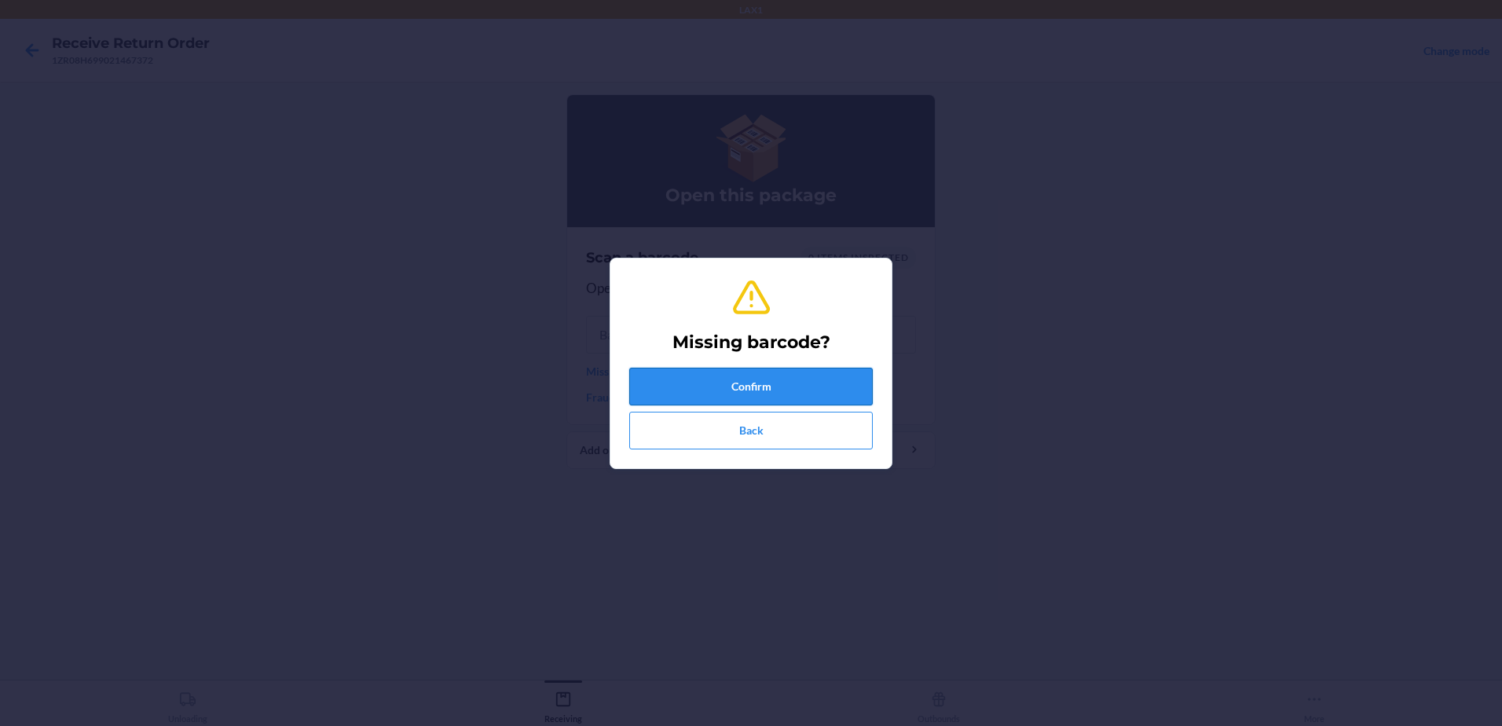
click at [855, 382] on button "Confirm" at bounding box center [750, 387] width 243 height 38
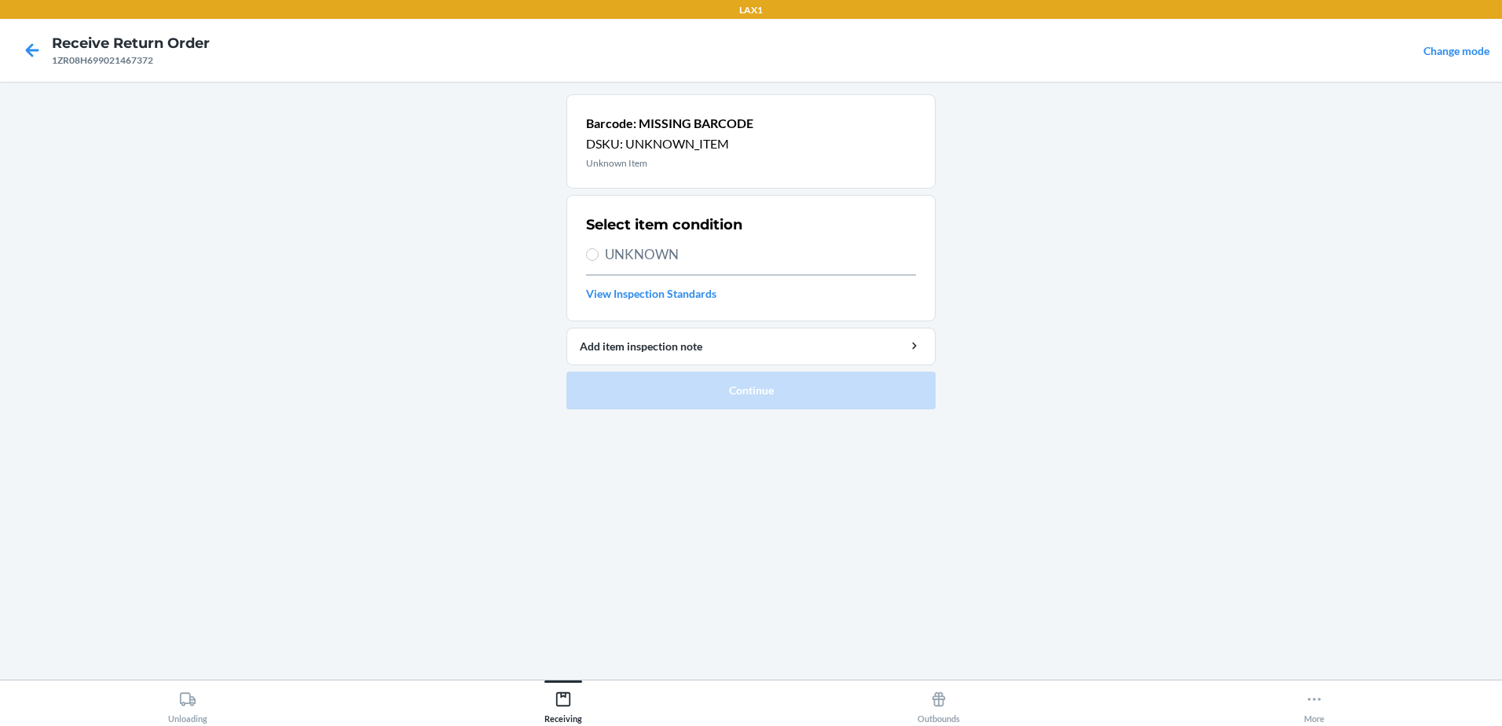
click at [597, 240] on div "Select item condition UNKNOWN View Inspection Standards" at bounding box center [751, 258] width 330 height 97
click at [596, 251] on input "UNKNOWN" at bounding box center [592, 254] width 13 height 13
radio input "true"
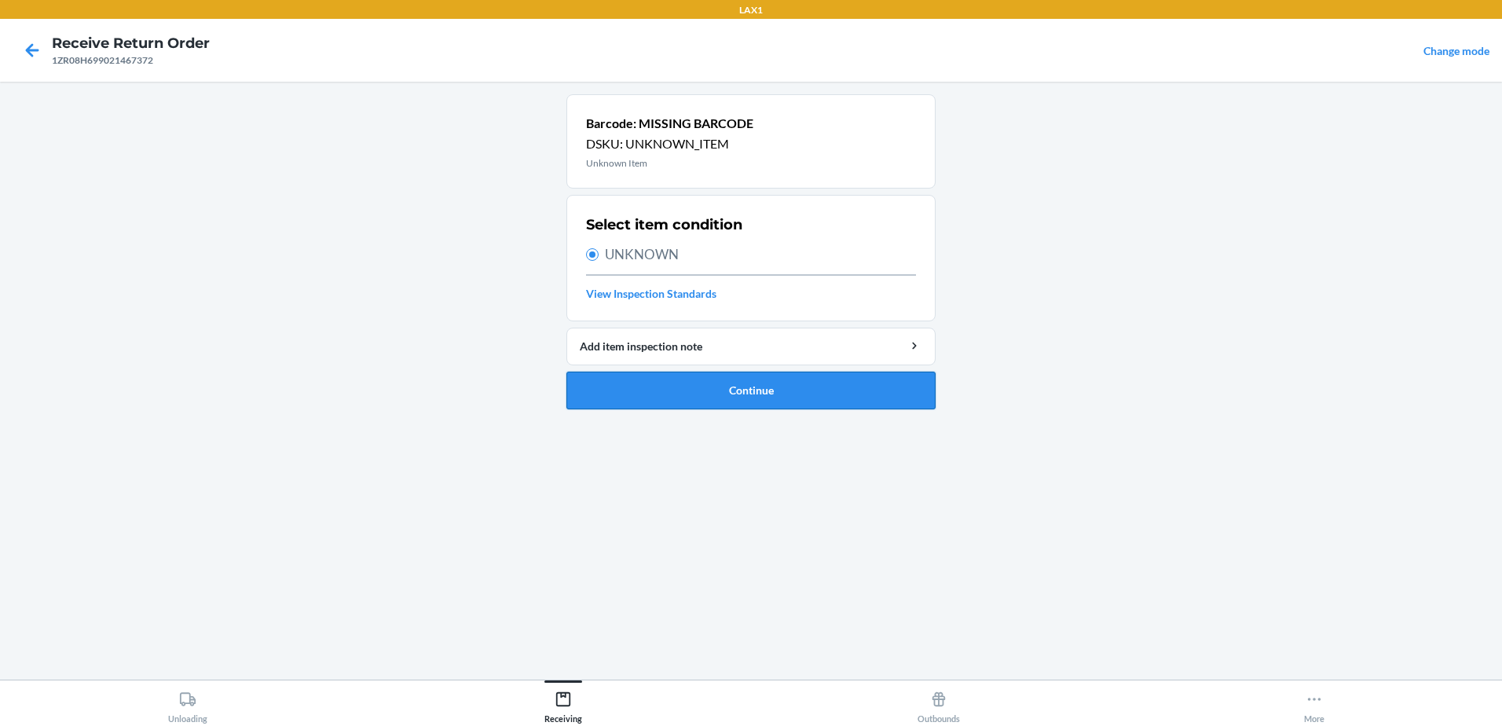
click at [802, 397] on button "Continue" at bounding box center [750, 391] width 369 height 38
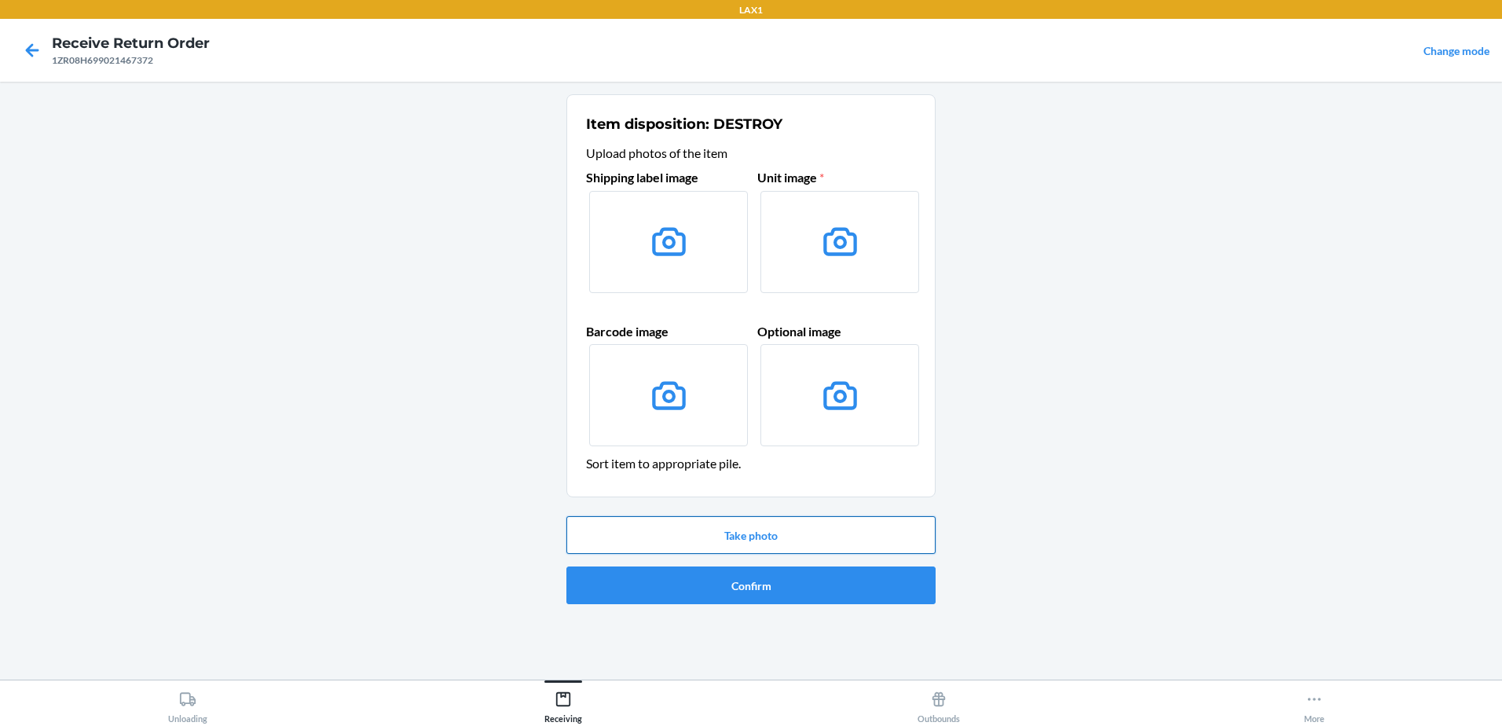
click at [659, 536] on button "Take photo" at bounding box center [750, 535] width 369 height 38
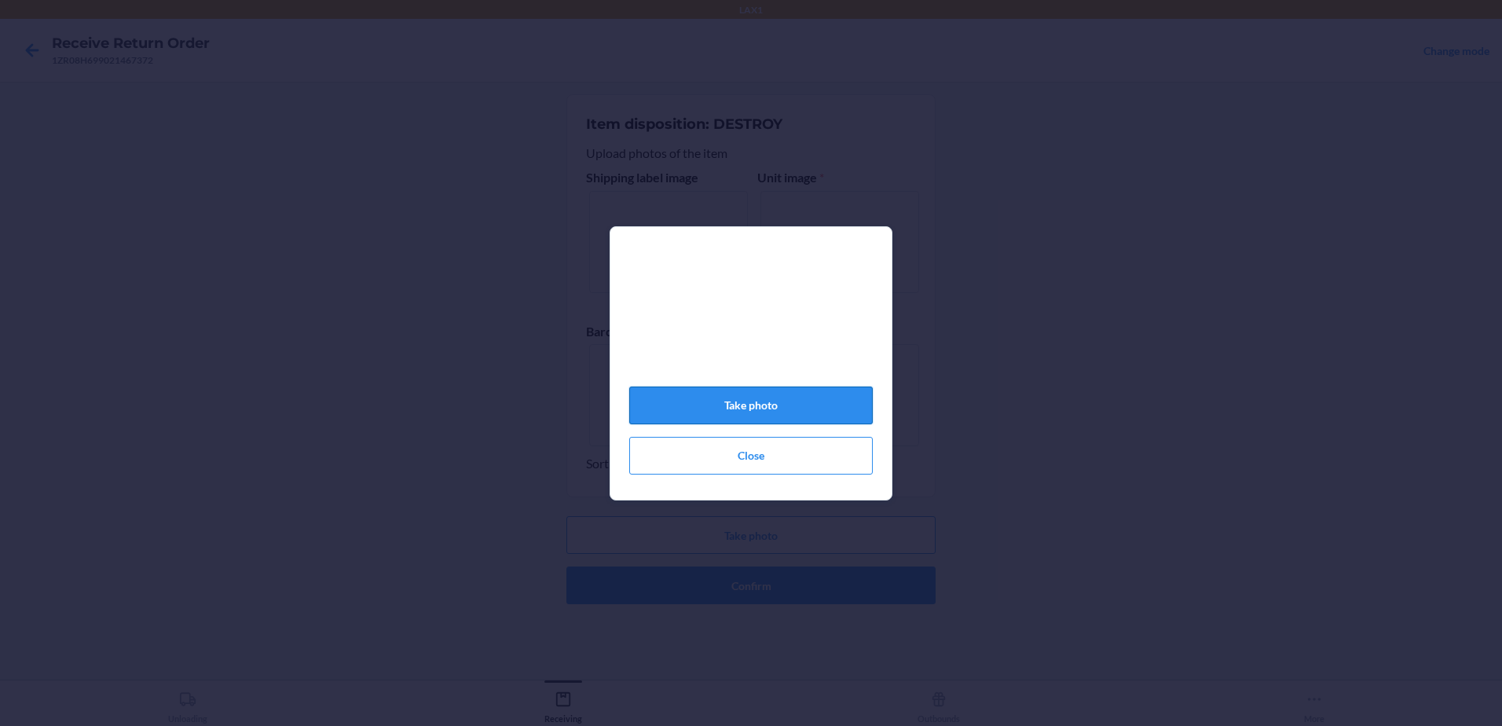
click at [783, 407] on button "Take photo" at bounding box center [750, 405] width 243 height 38
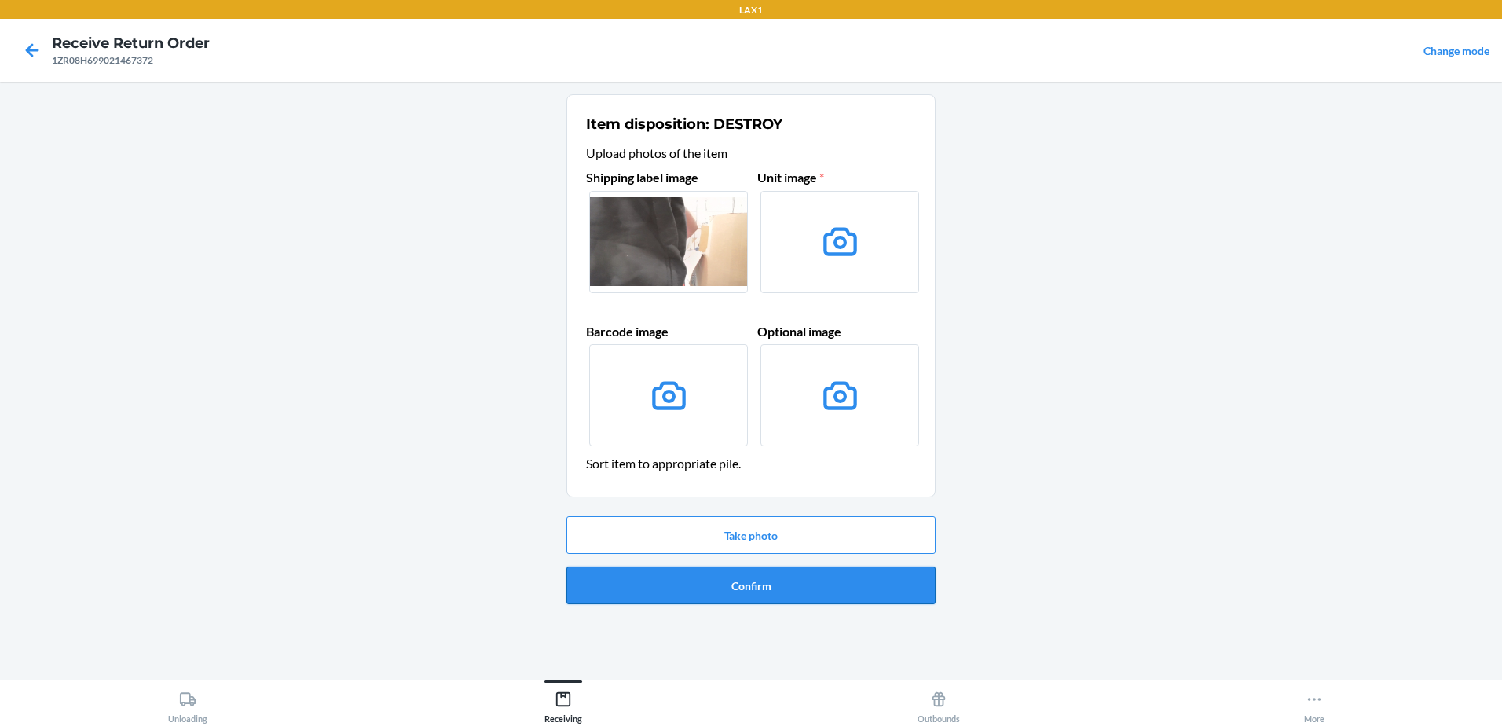
click at [851, 588] on button "Confirm" at bounding box center [750, 585] width 369 height 38
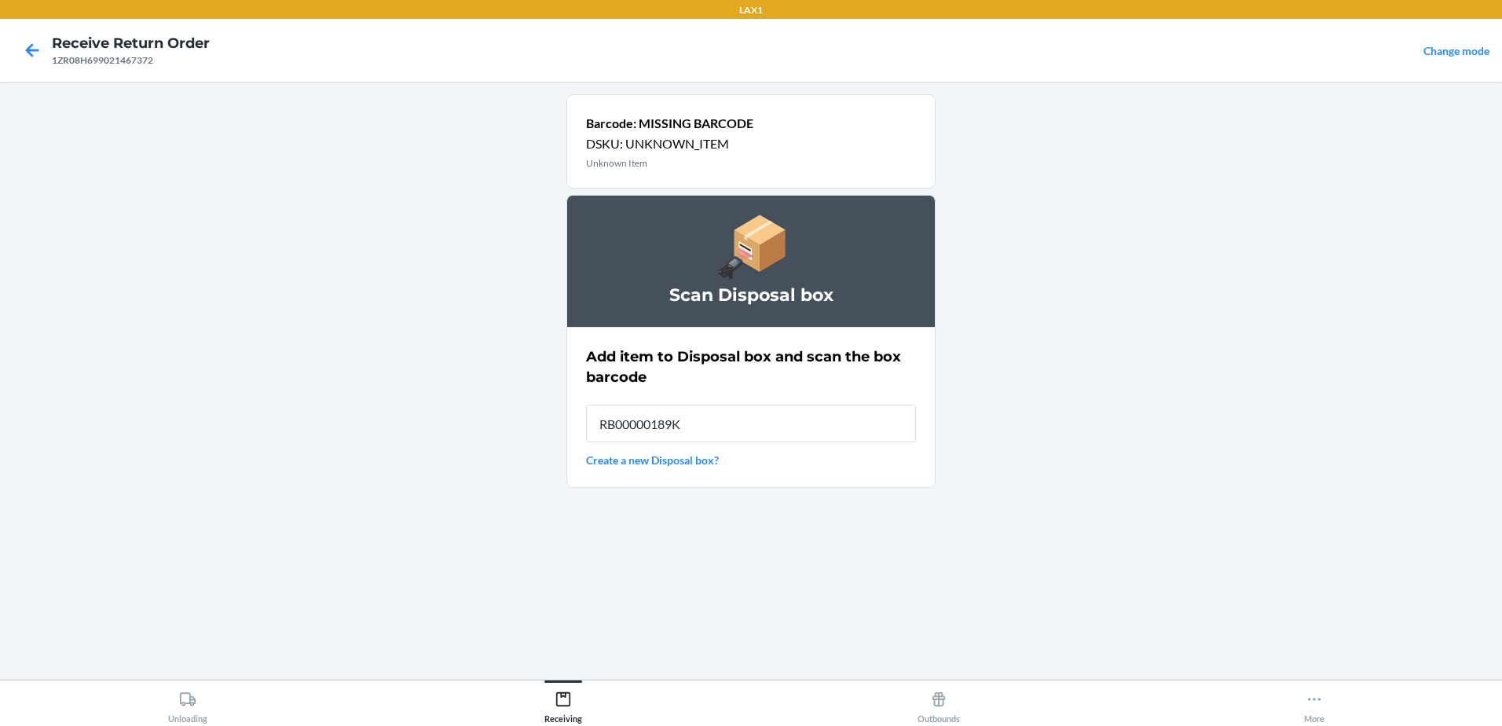
type input "RB00000189K"
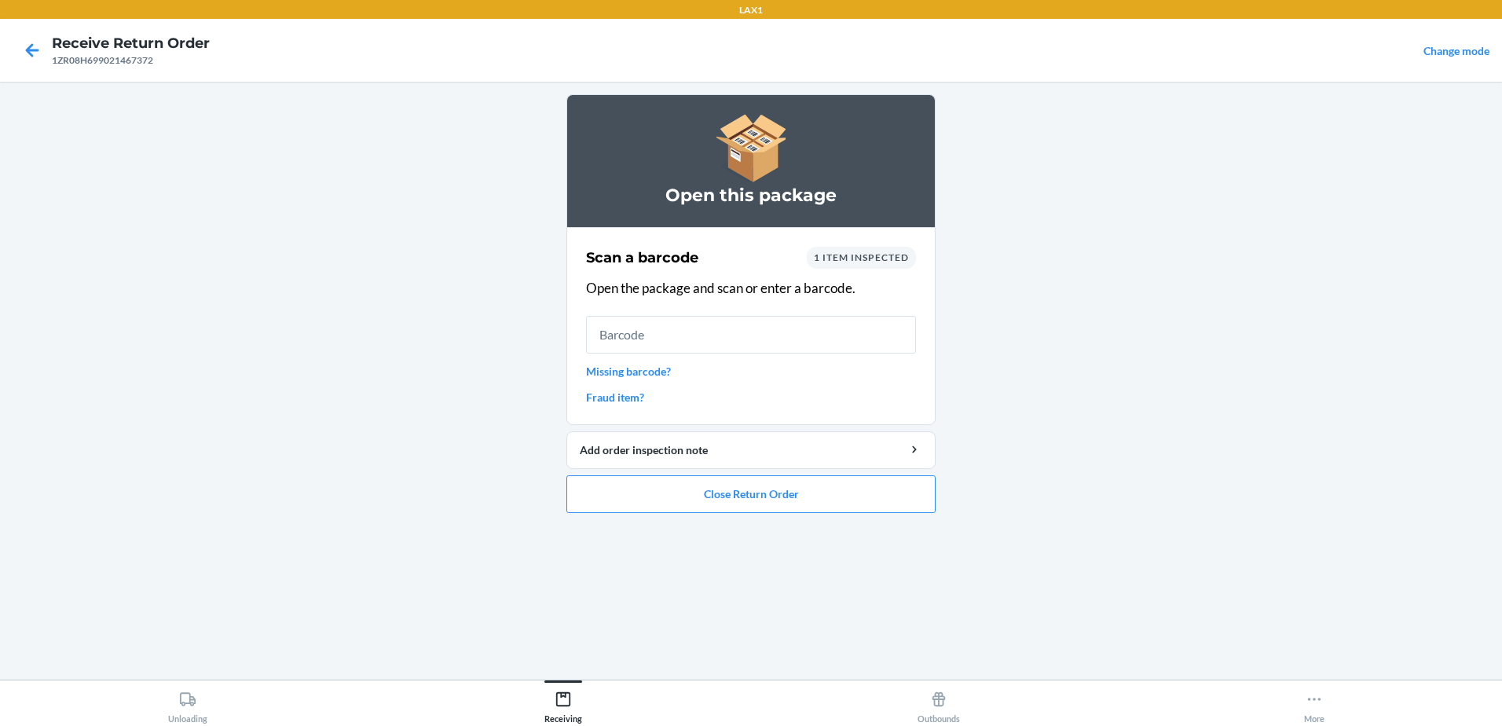
click at [607, 376] on link "Missing barcode?" at bounding box center [751, 371] width 330 height 16
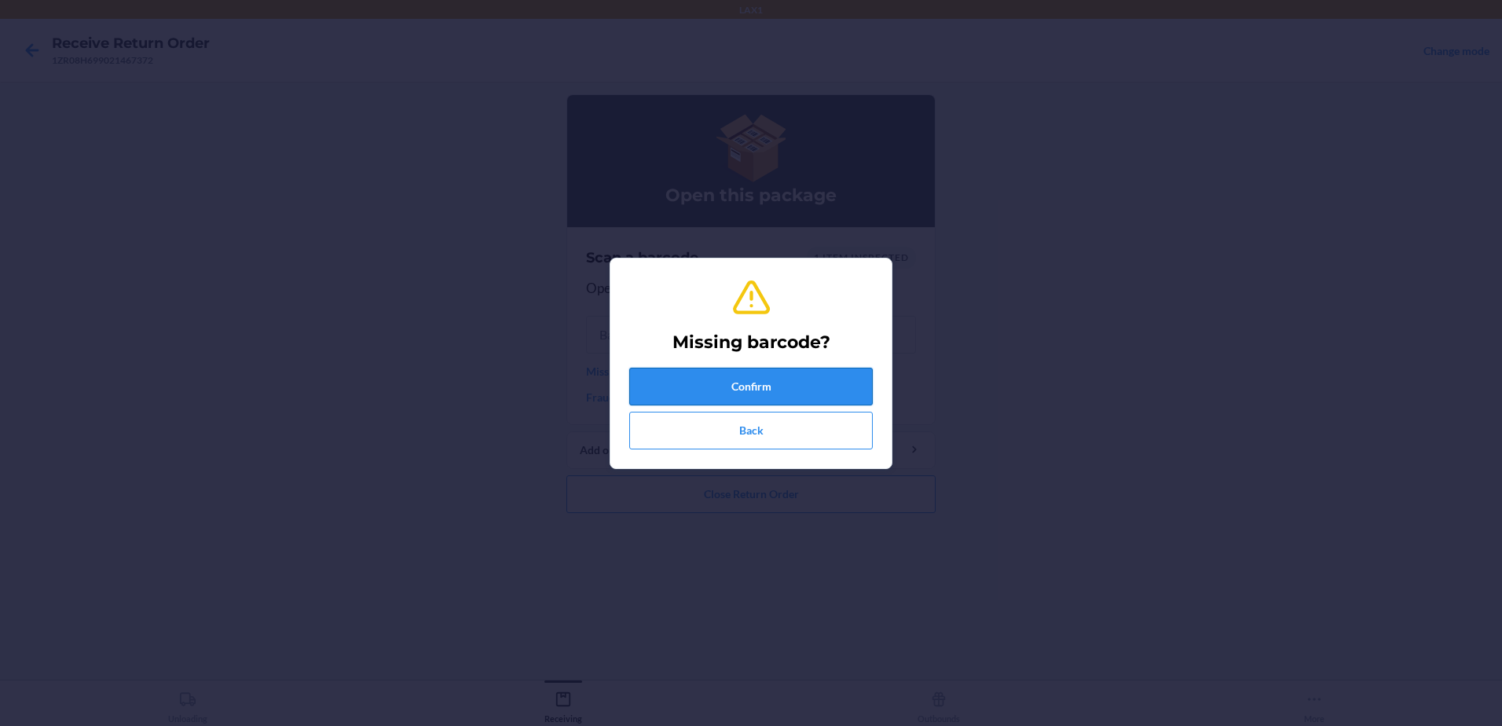
click at [817, 387] on button "Confirm" at bounding box center [750, 387] width 243 height 38
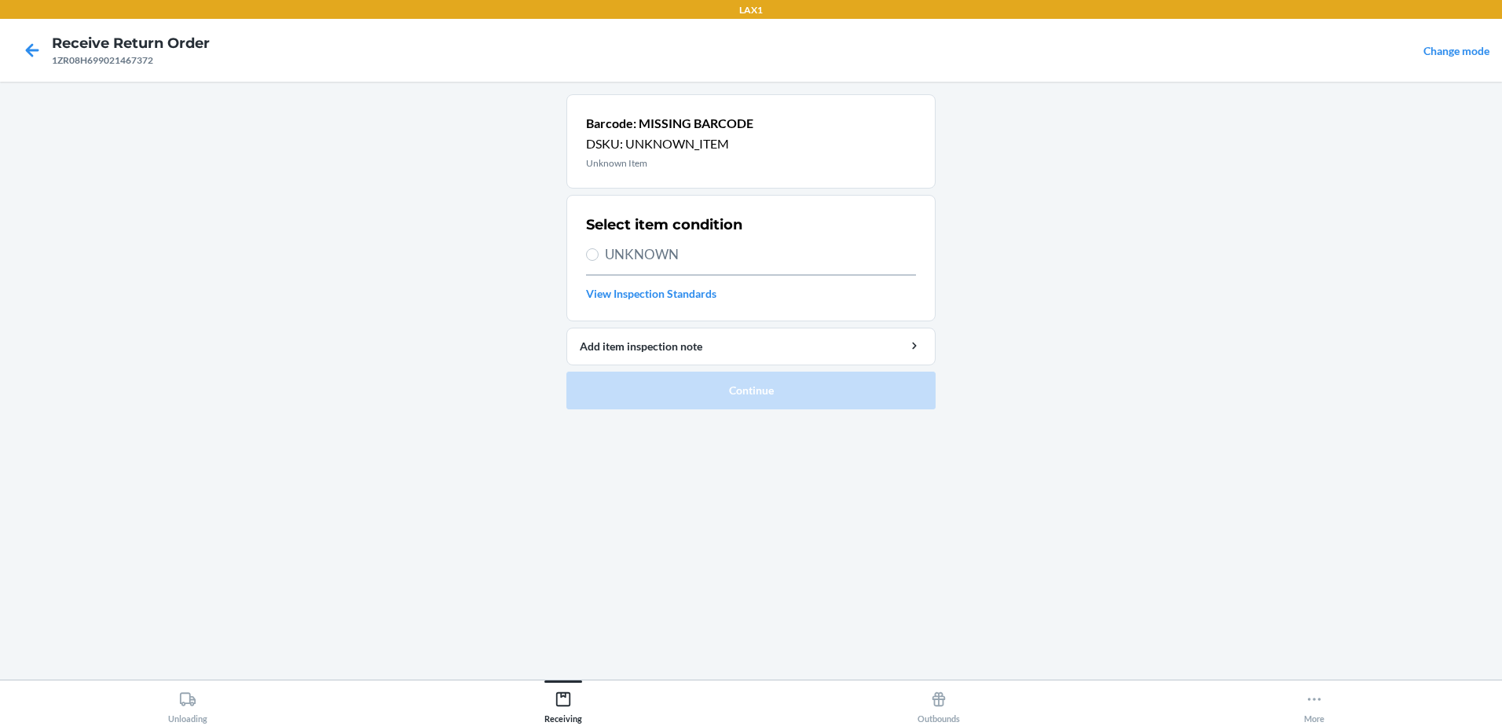
click at [598, 247] on label "UNKNOWN" at bounding box center [751, 254] width 330 height 20
click at [598, 248] on input "UNKNOWN" at bounding box center [592, 254] width 13 height 13
radio input "true"
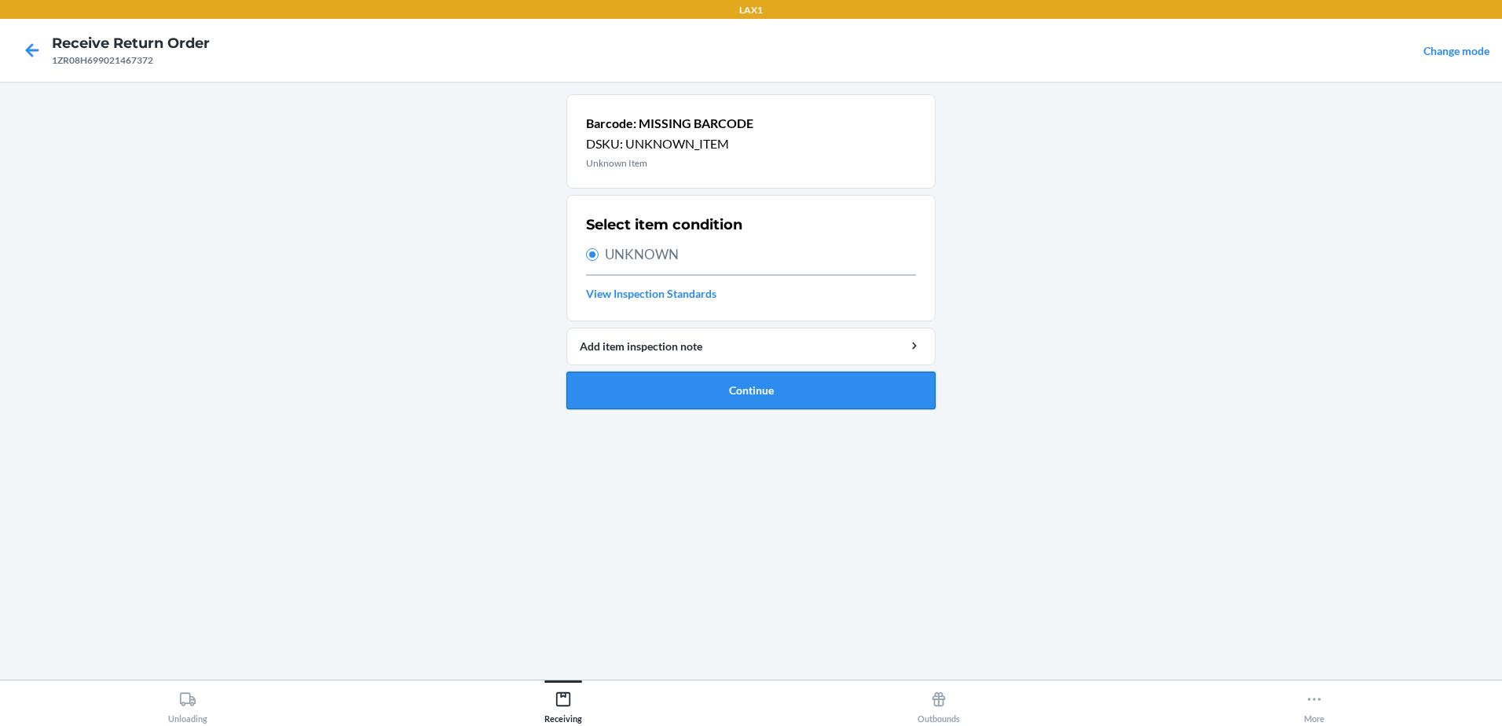
click at [778, 391] on button "Continue" at bounding box center [750, 391] width 369 height 38
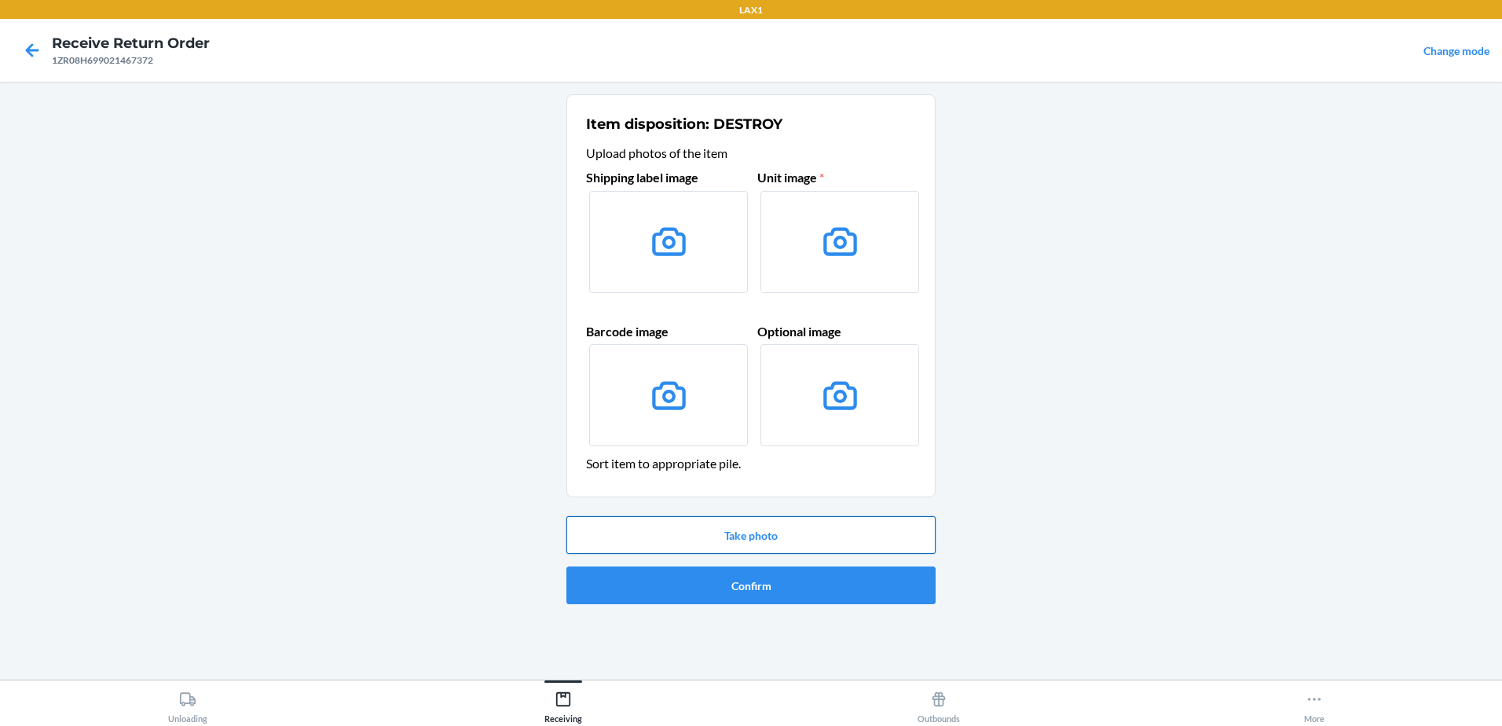
click at [786, 524] on button "Take photo" at bounding box center [750, 535] width 369 height 38
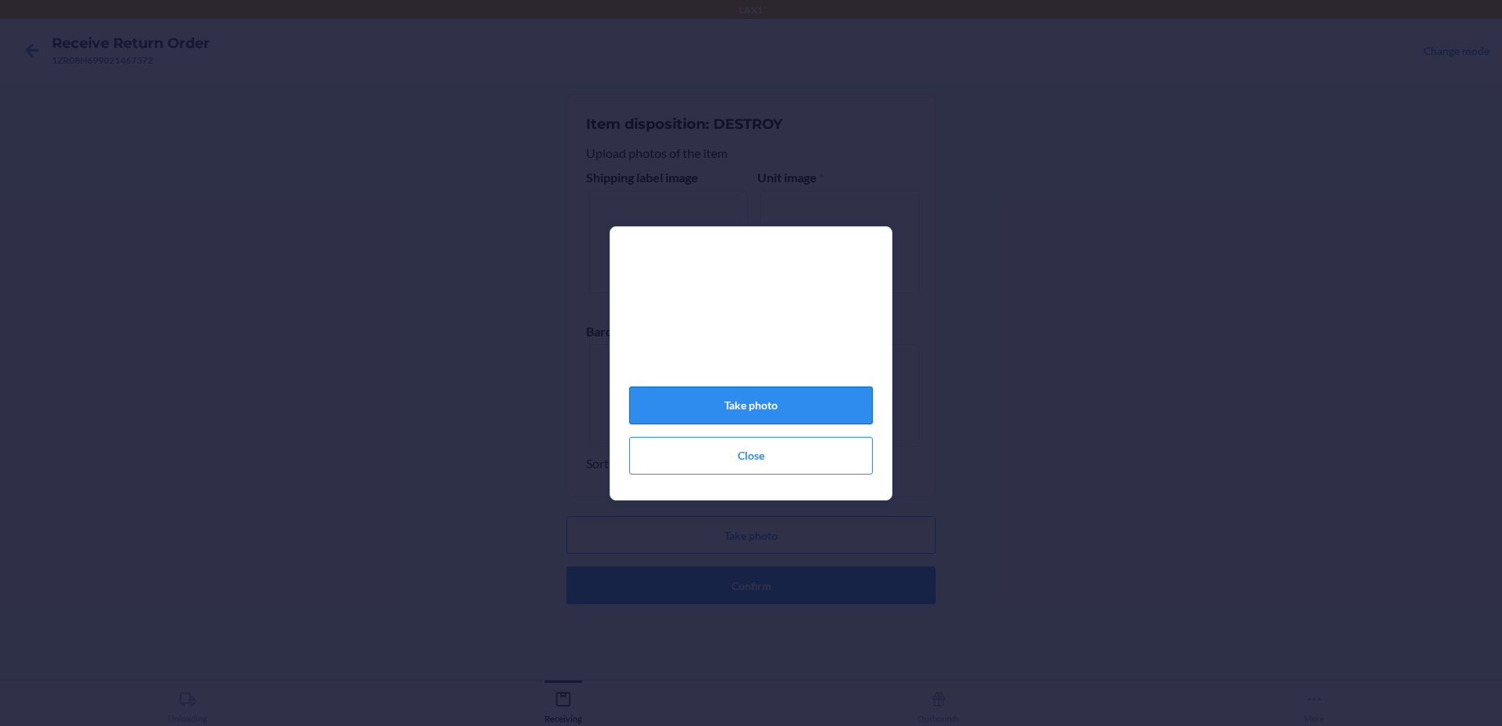
click at [767, 404] on button "Take photo" at bounding box center [750, 405] width 243 height 38
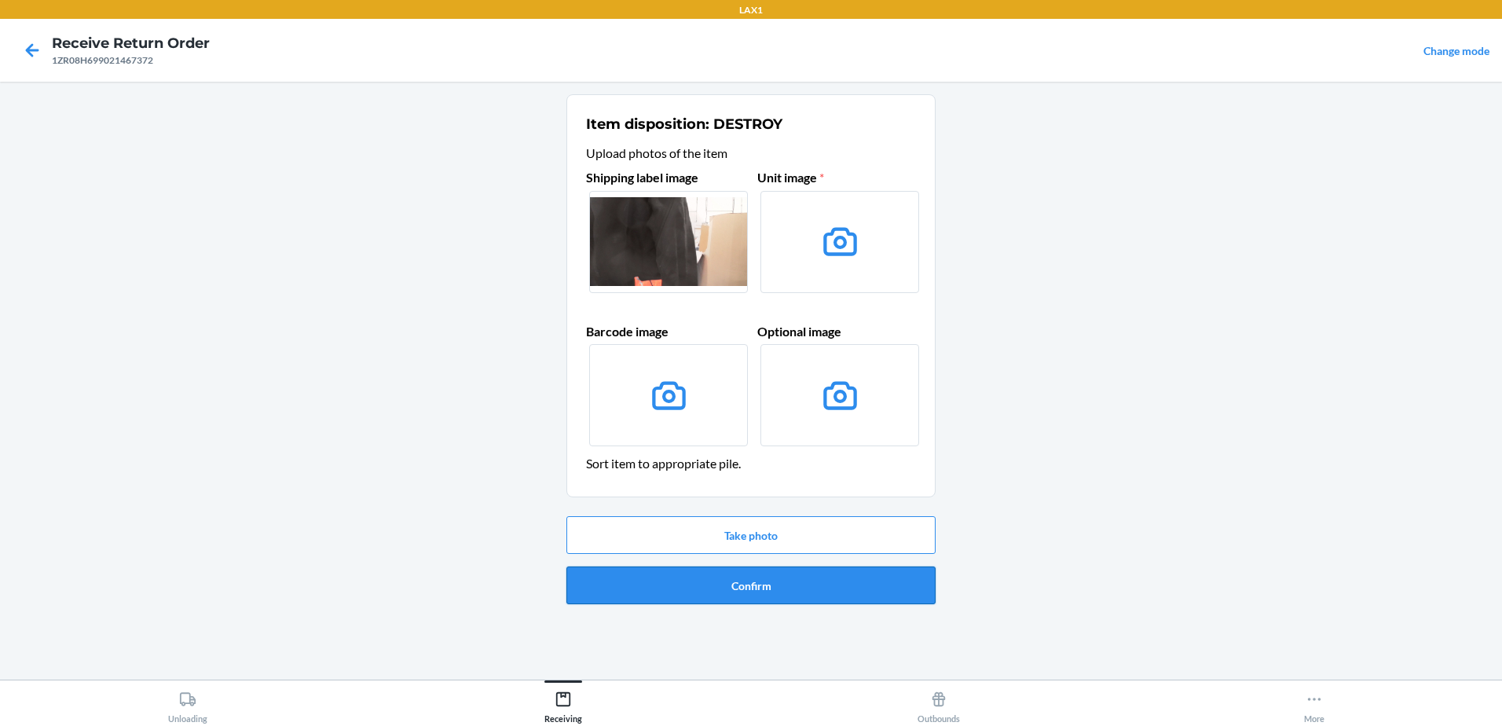
click at [811, 580] on button "Confirm" at bounding box center [750, 585] width 369 height 38
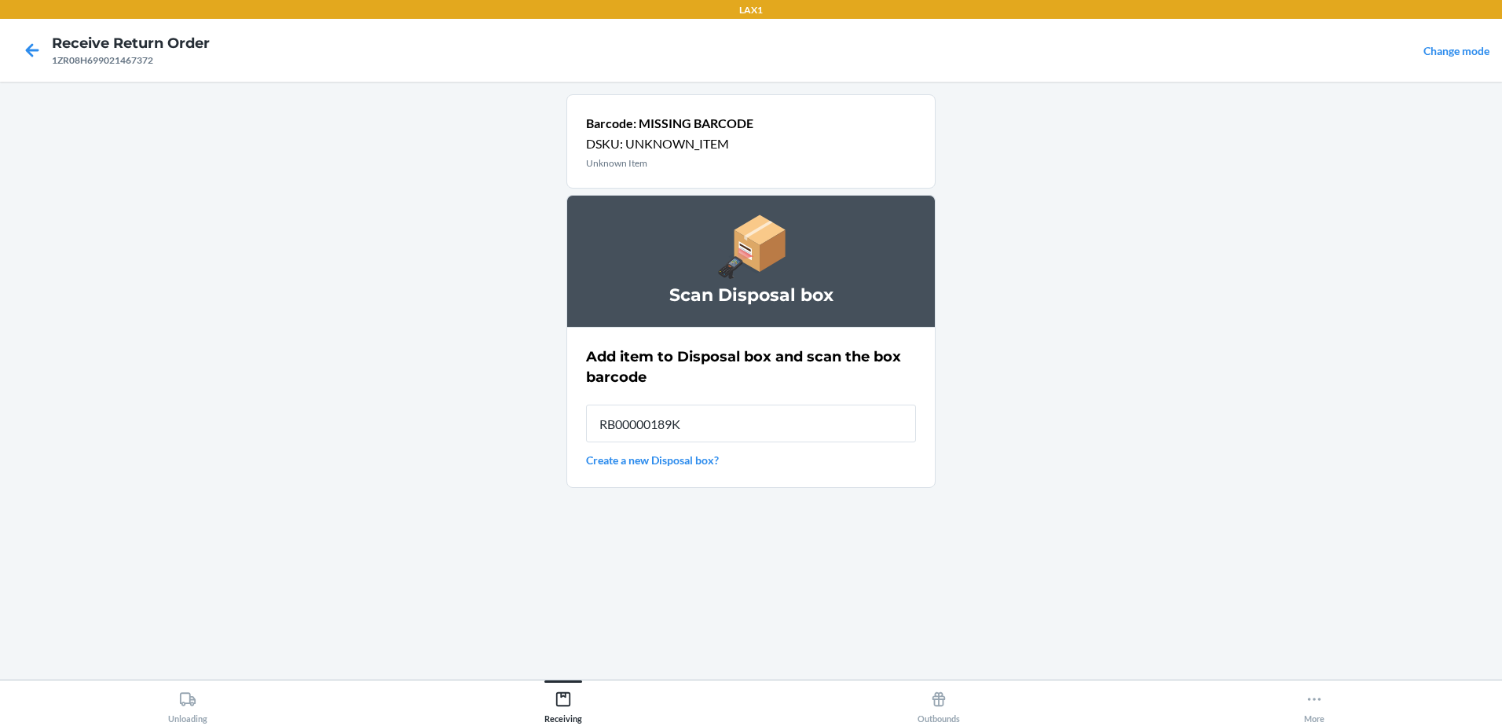
type input "RB00000189K"
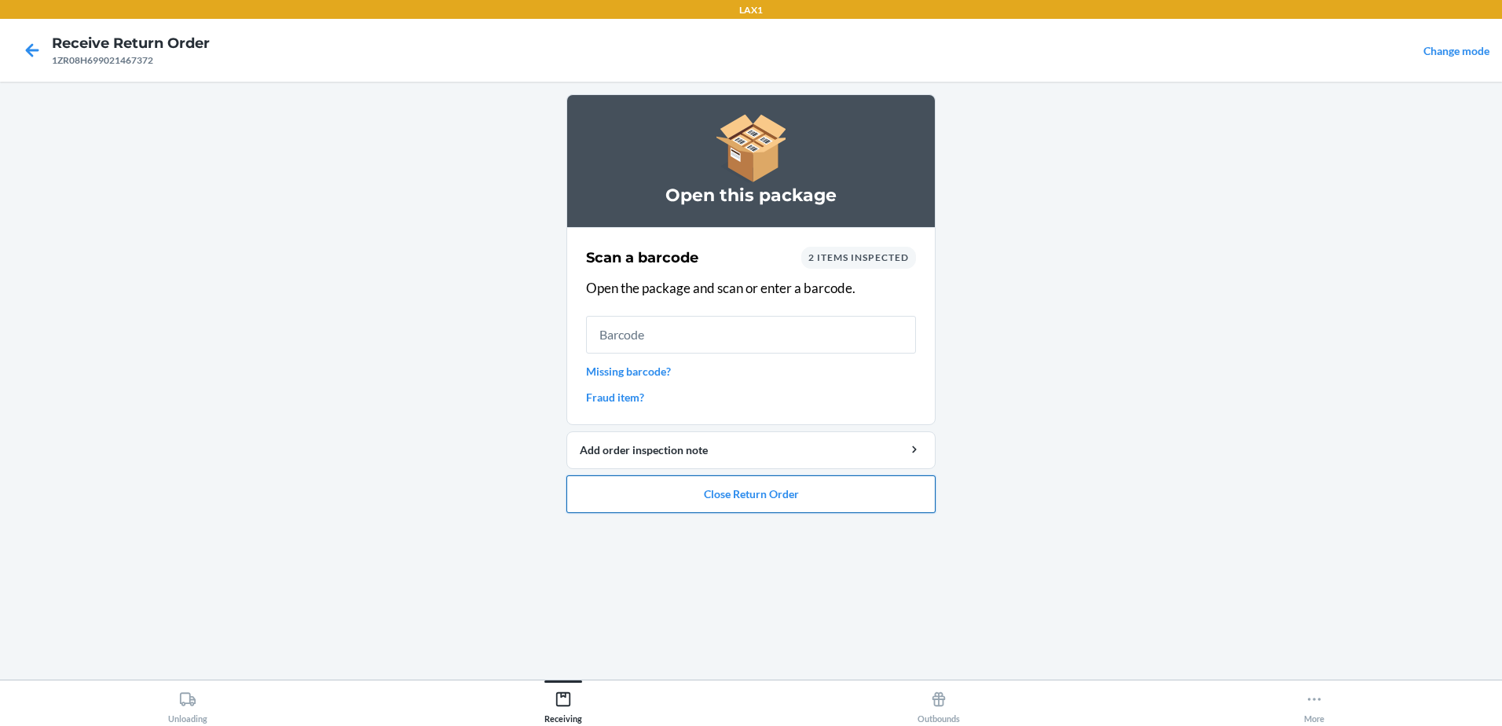
click at [732, 493] on button "Close Return Order" at bounding box center [750, 494] width 369 height 38
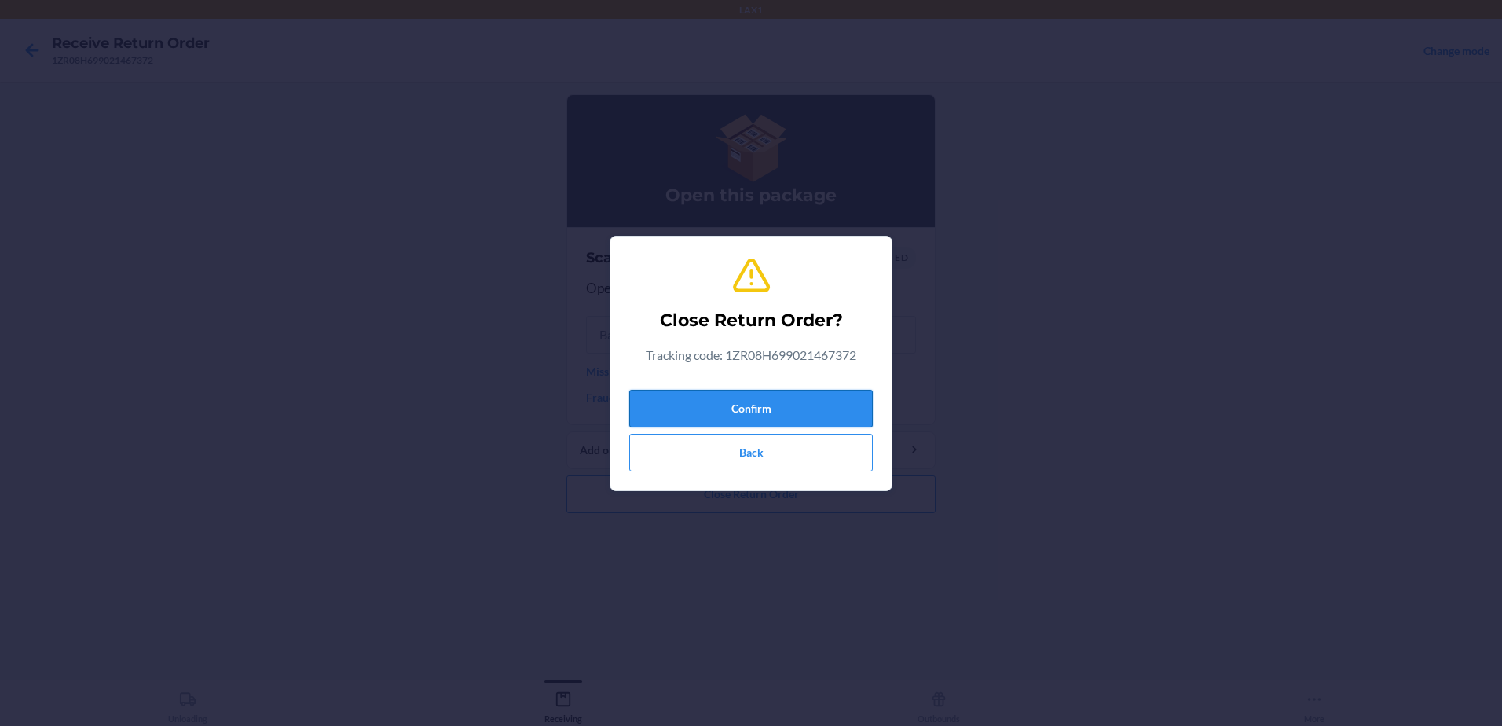
click at [782, 401] on button "Confirm" at bounding box center [750, 409] width 243 height 38
